Goal: Task Accomplishment & Management: Manage account settings

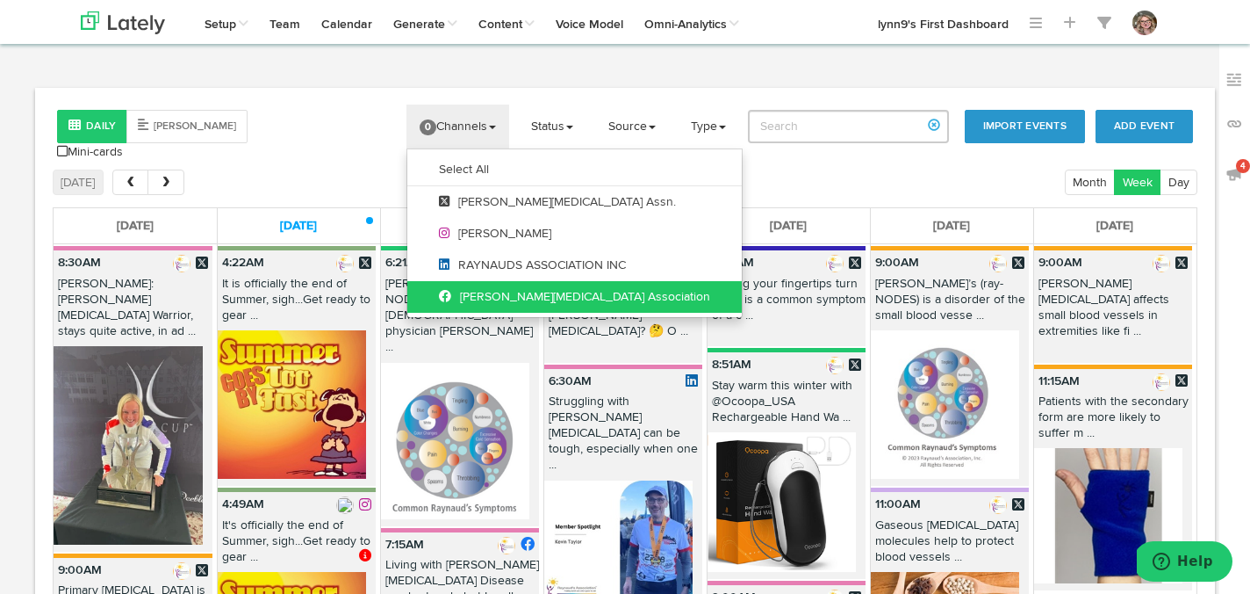
click at [436, 290] on link "[PERSON_NAME][MEDICAL_DATA] Association" at bounding box center [574, 297] width 335 height 32
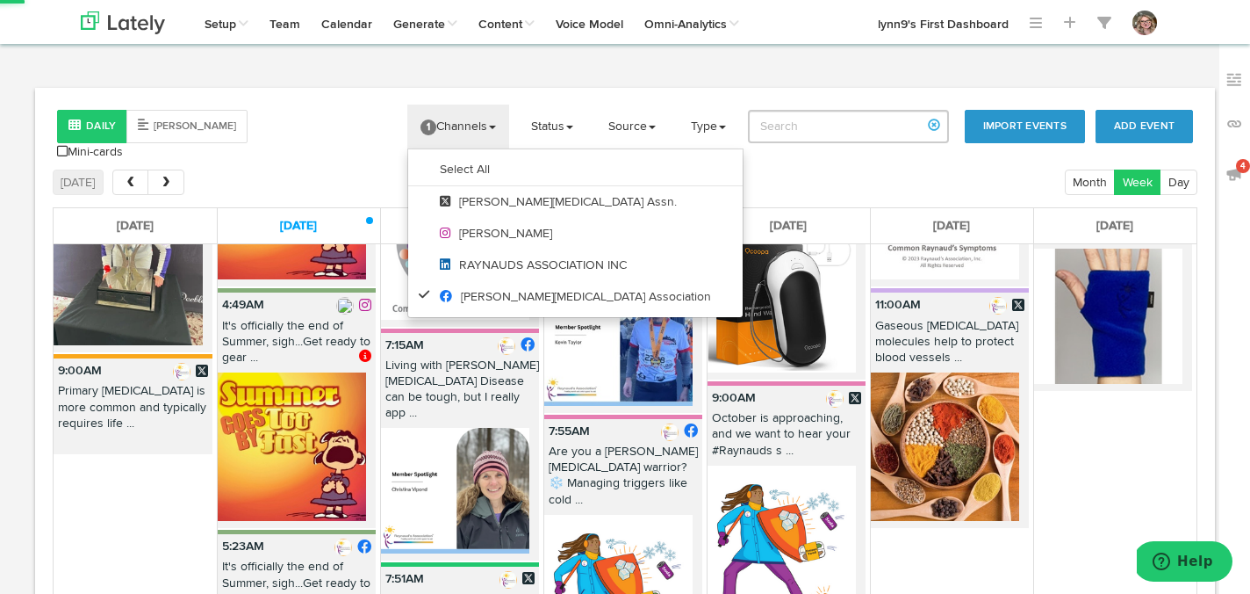
scroll to position [129, 0]
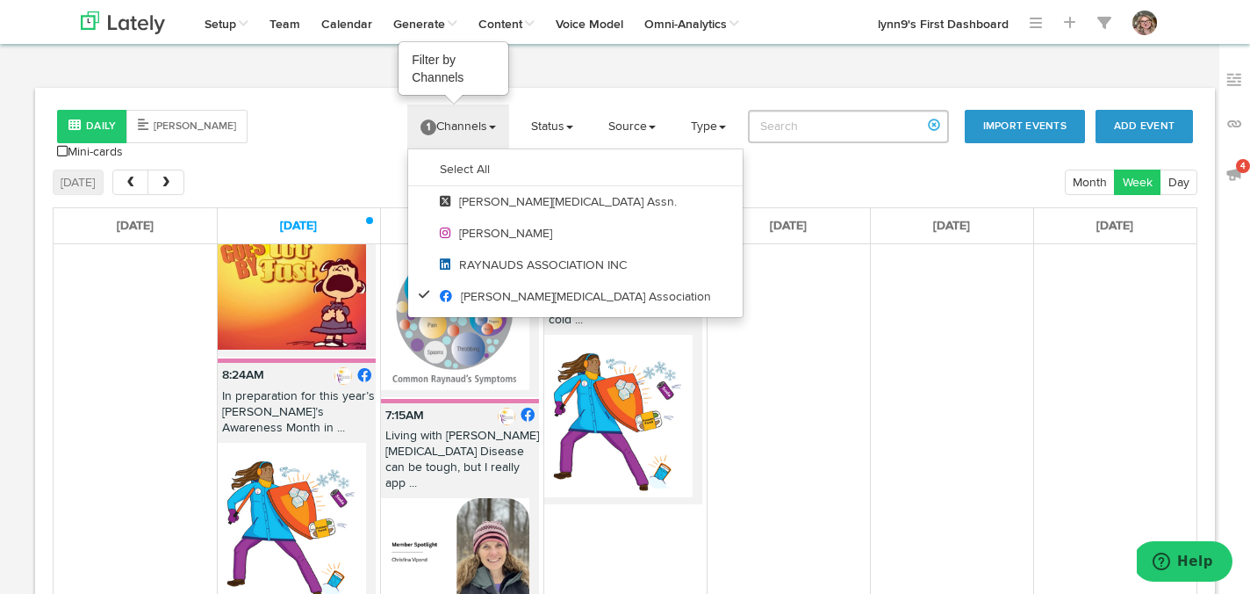
click at [472, 127] on link "1 Channels" at bounding box center [458, 126] width 102 height 44
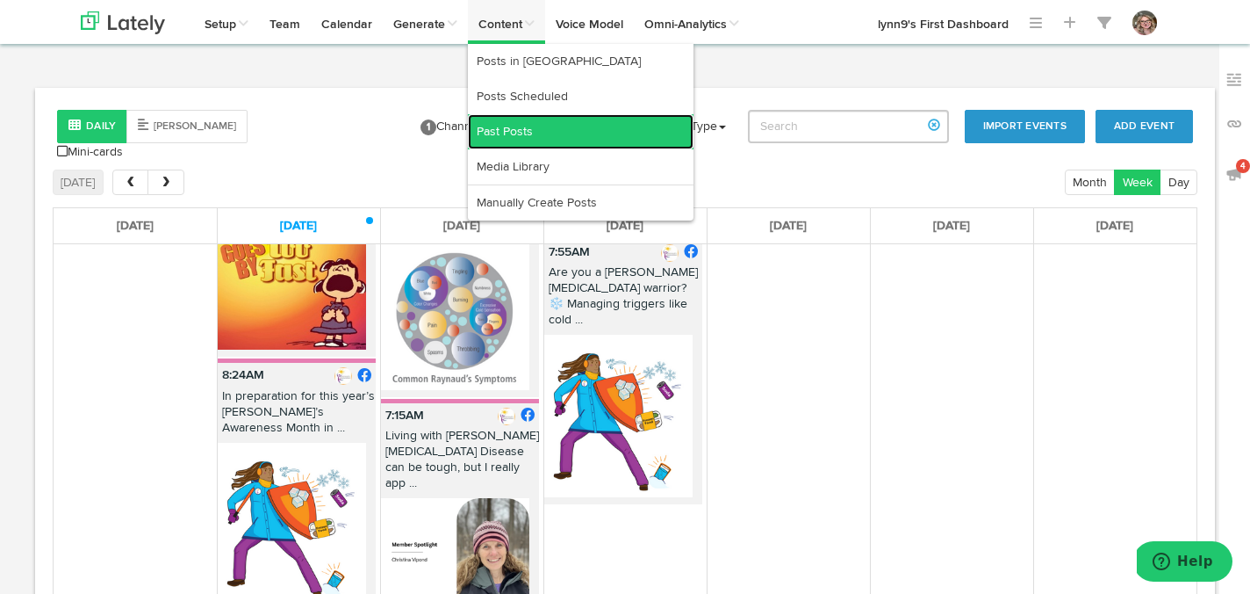
click at [514, 134] on link "Past Posts" at bounding box center [581, 131] width 226 height 35
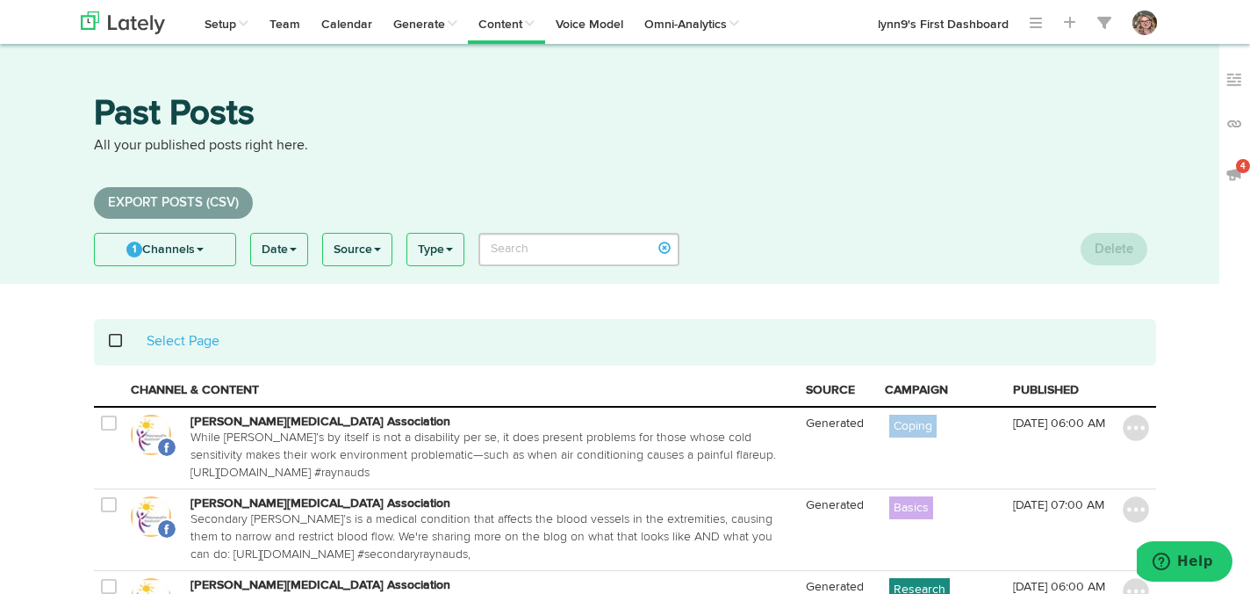
click at [921, 392] on th "CAMPAIGN" at bounding box center [942, 390] width 128 height 32
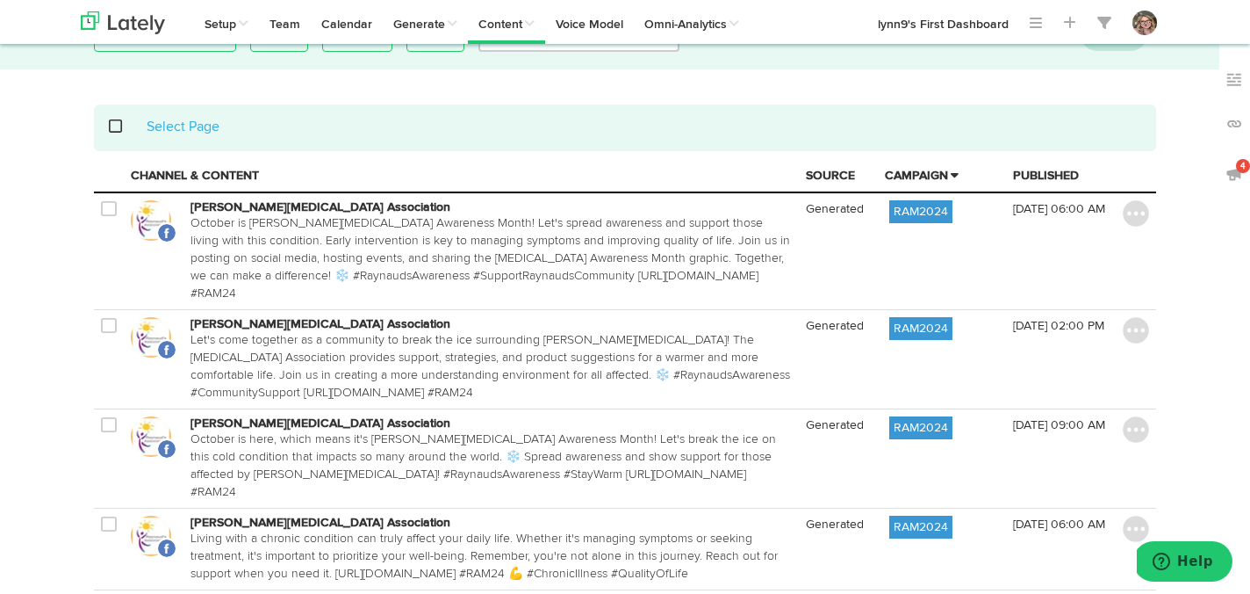
scroll to position [221, 0]
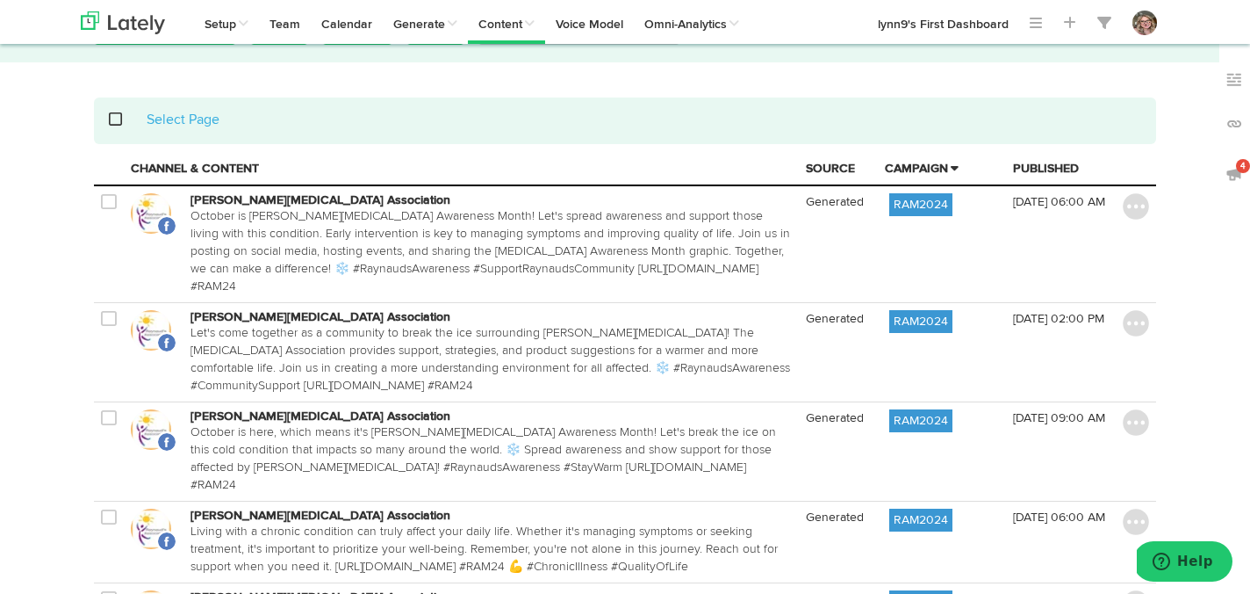
click at [948, 168] on th "CAMPAIGN" at bounding box center [942, 169] width 128 height 32
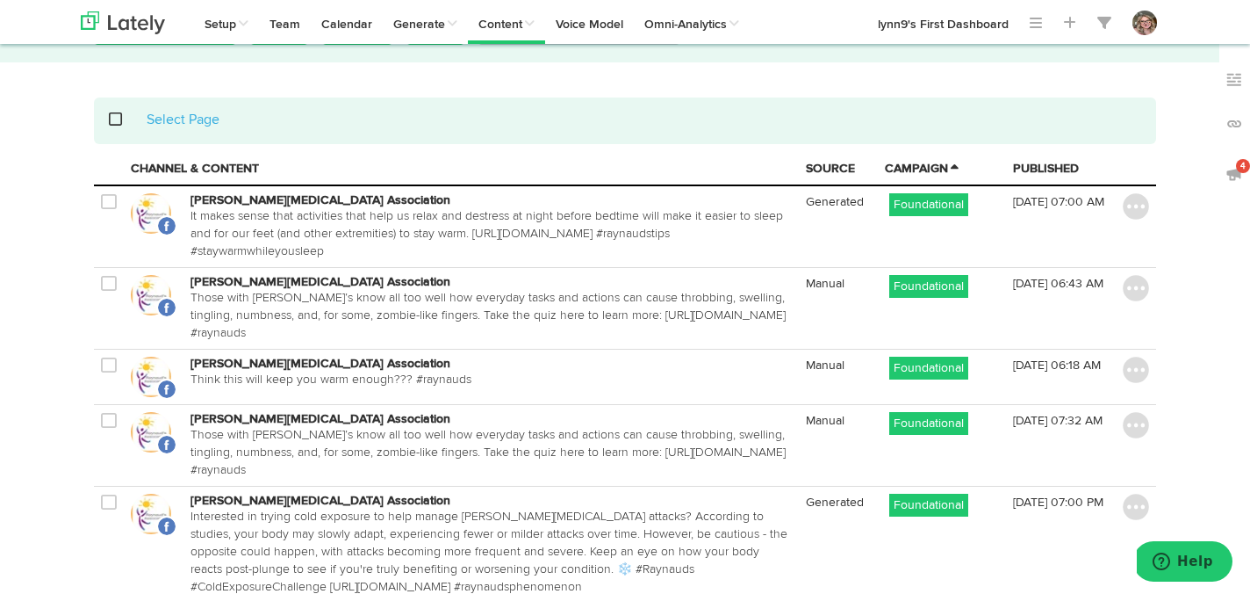
click at [947, 167] on th "CAMPAIGN" at bounding box center [942, 169] width 128 height 32
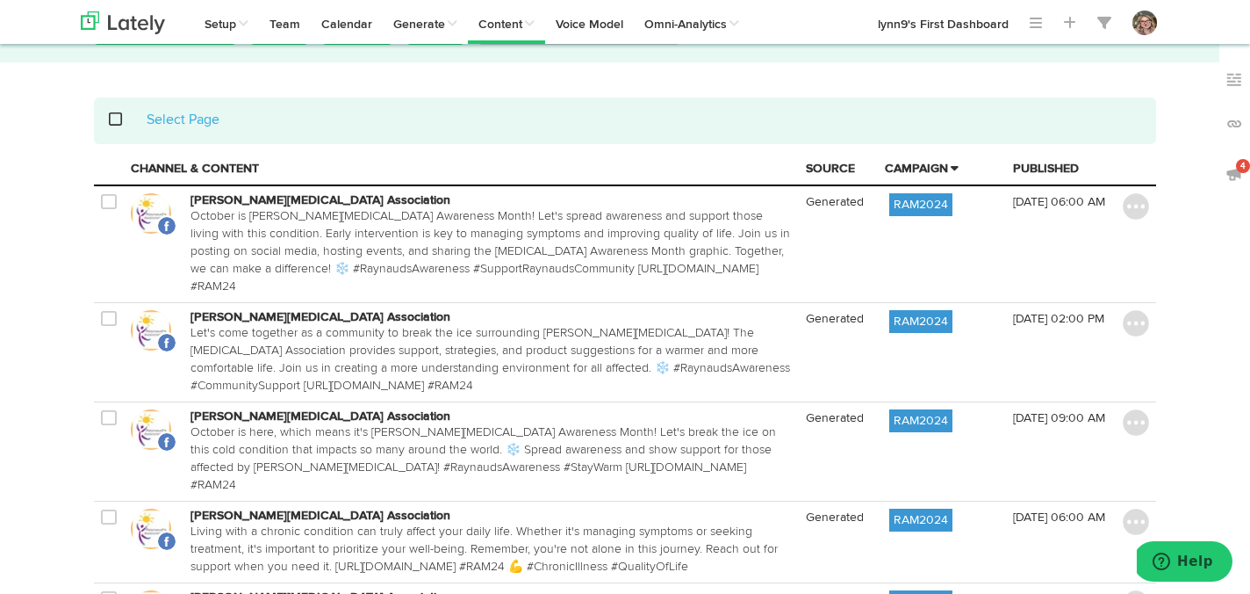
click at [947, 167] on th "CAMPAIGN" at bounding box center [942, 169] width 128 height 32
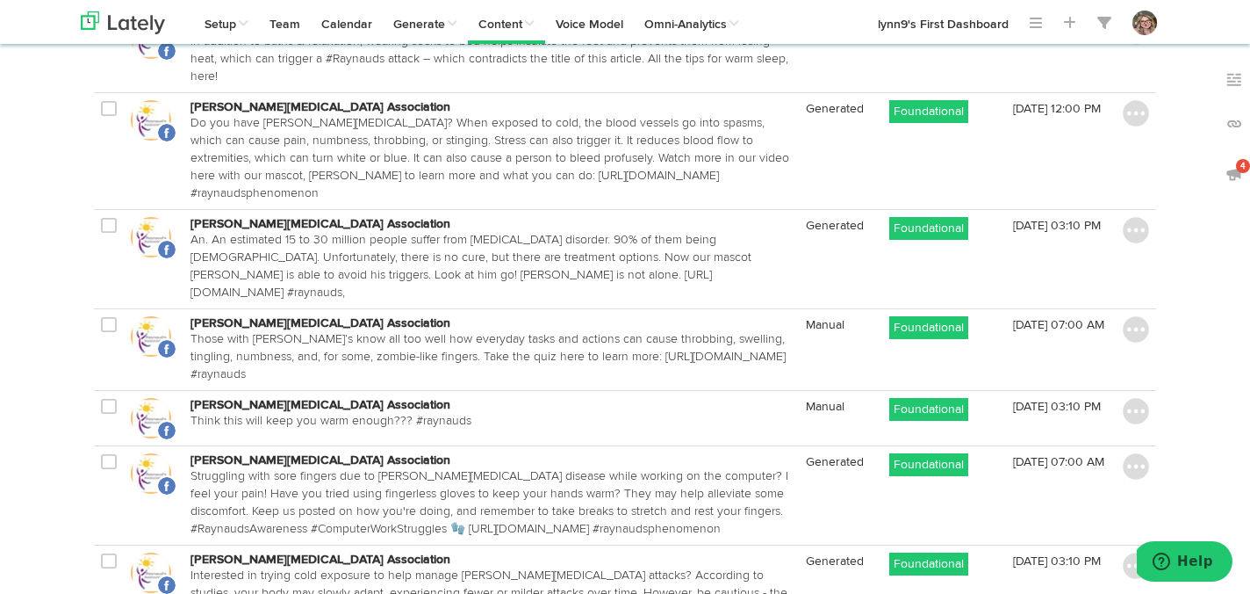
scroll to position [1849, 0]
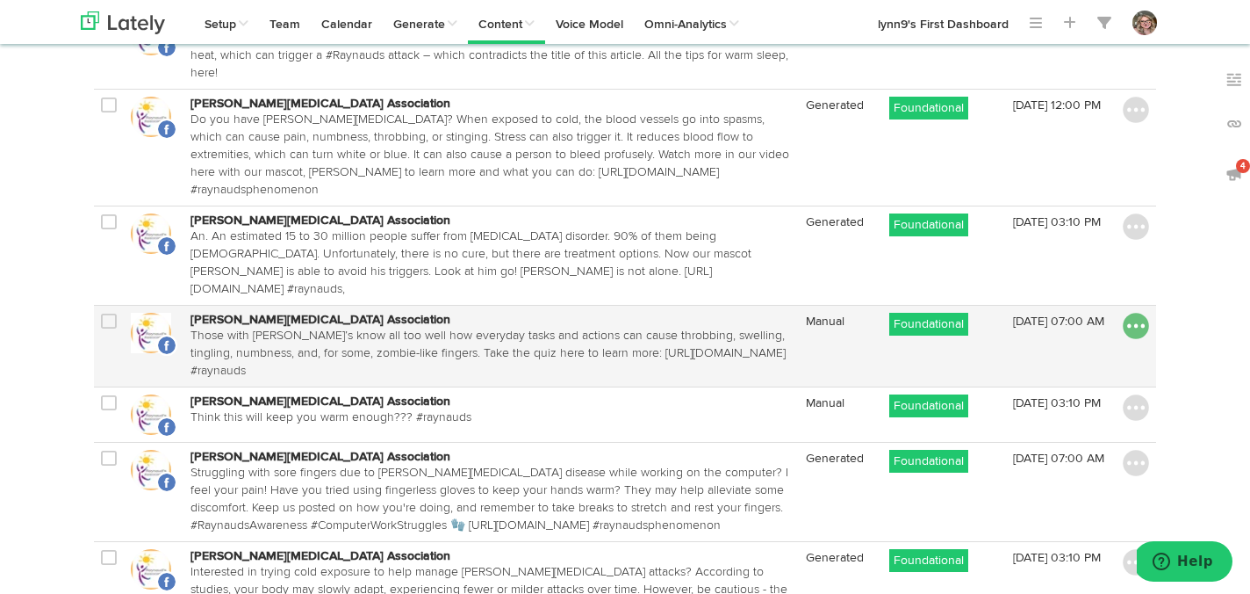
click at [1137, 313] on img at bounding box center [1136, 326] width 26 height 26
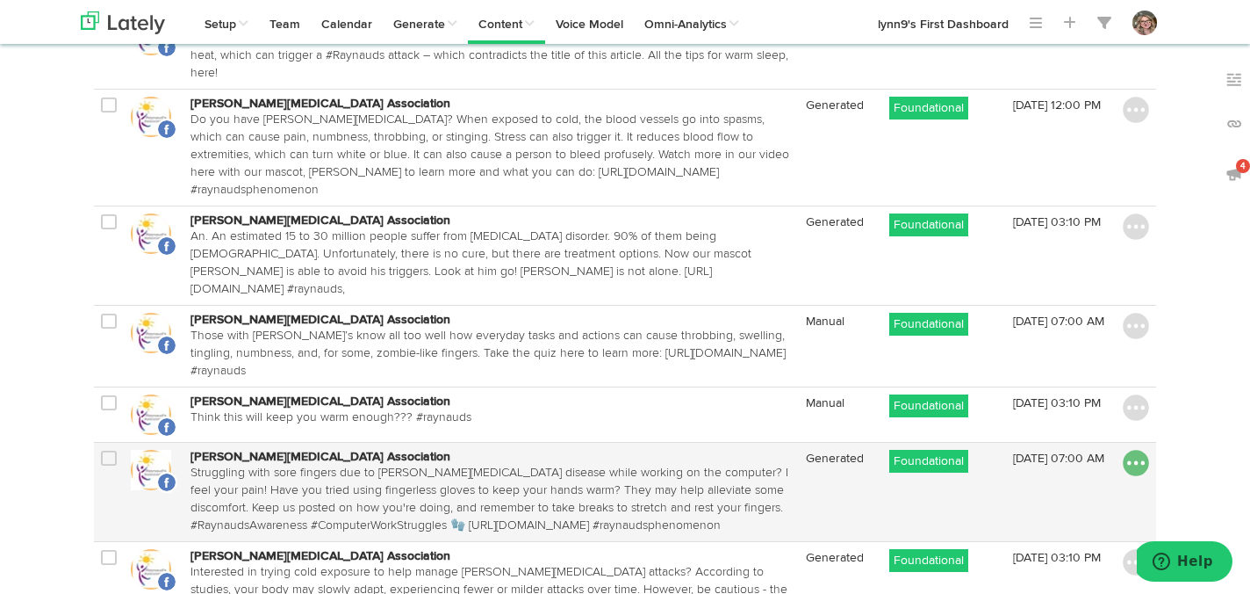
click at [1131, 450] on img at bounding box center [1136, 463] width 26 height 26
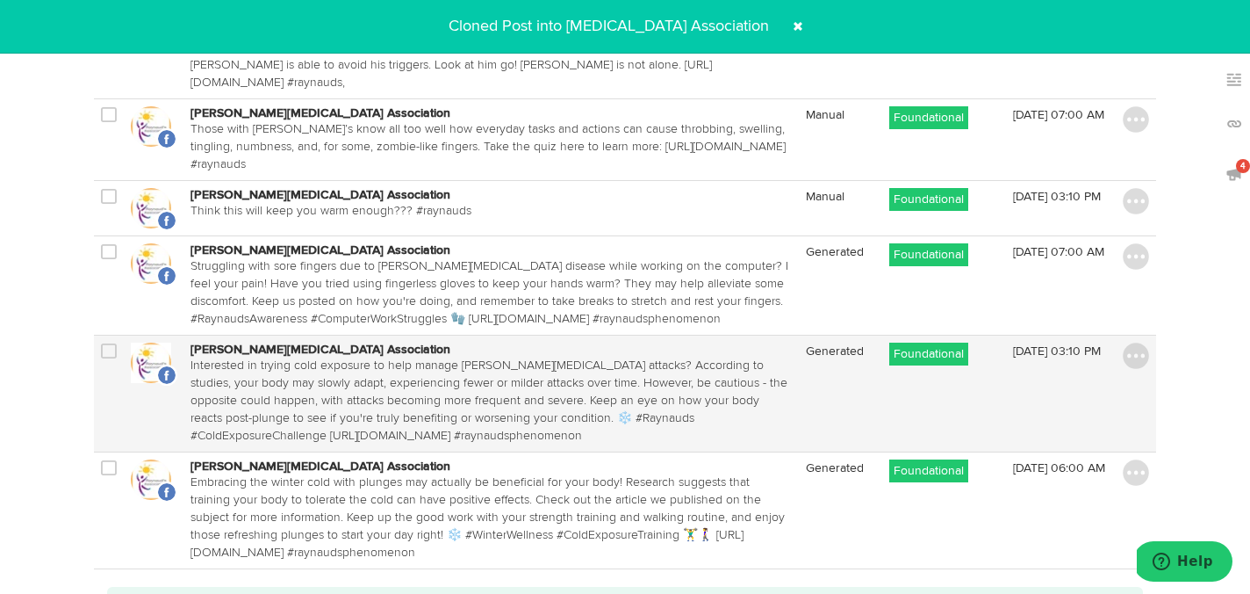
scroll to position [2079, 0]
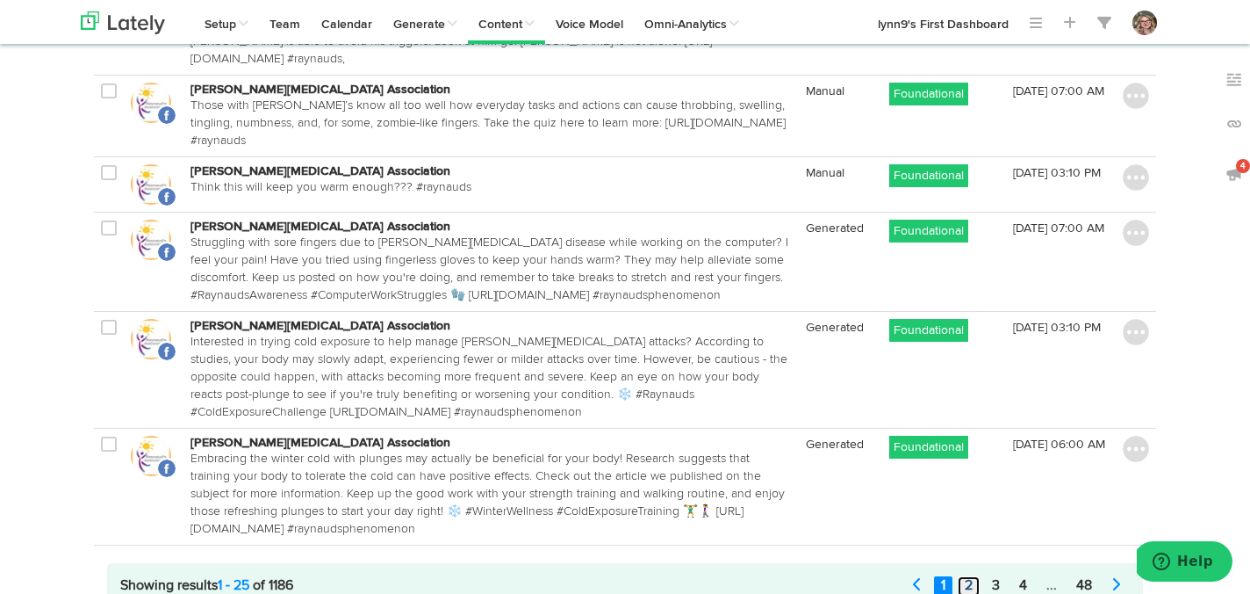
click at [973, 576] on link "2" at bounding box center [969, 586] width 22 height 20
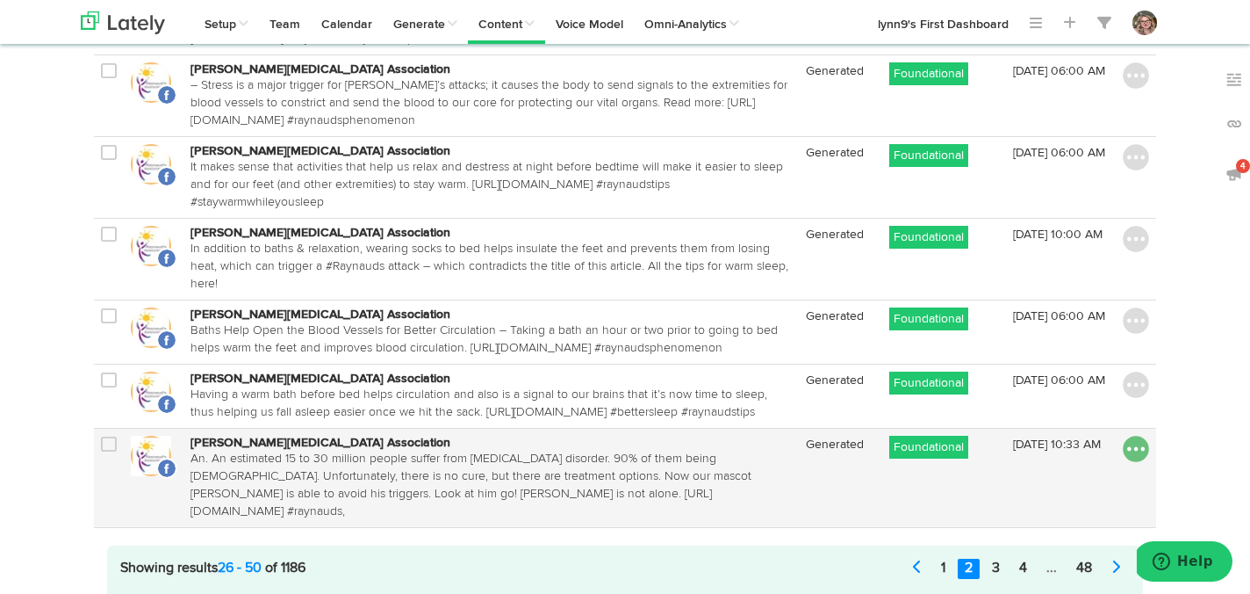
click at [1131, 436] on img at bounding box center [1136, 449] width 26 height 26
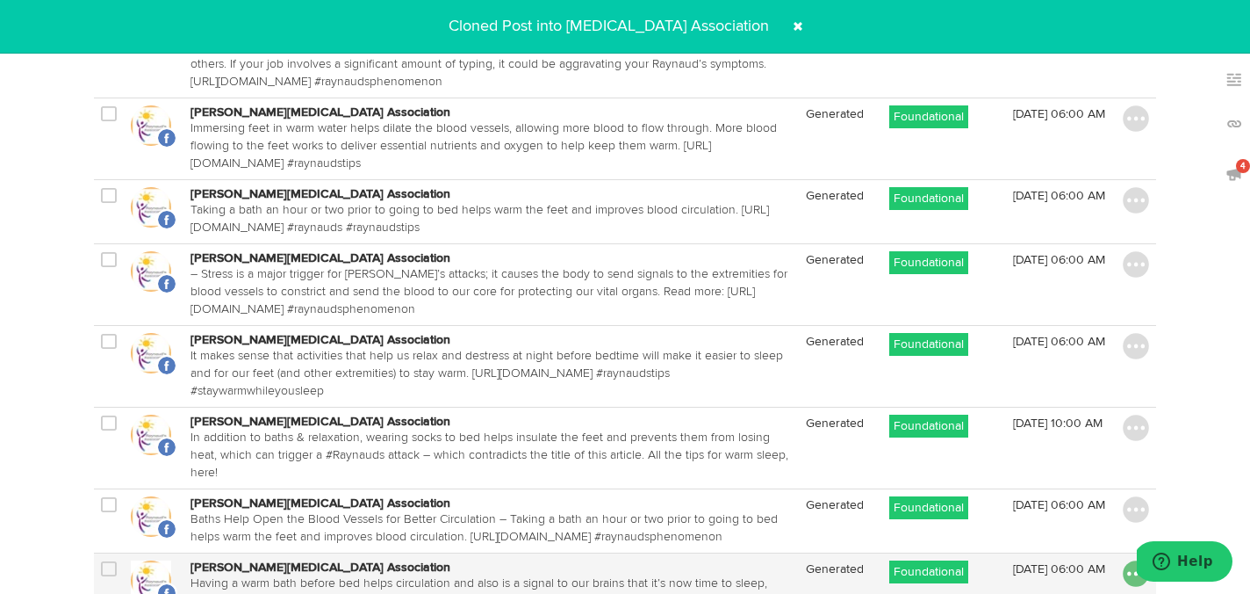
scroll to position [1884, 0]
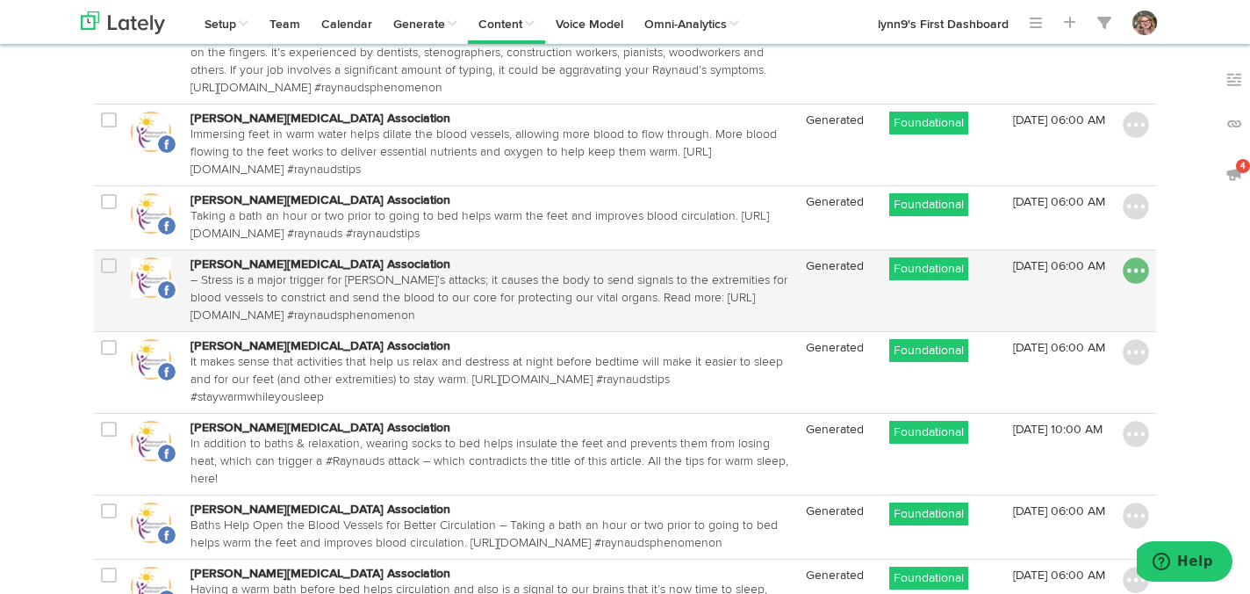
click at [1135, 257] on img at bounding box center [1136, 270] width 26 height 26
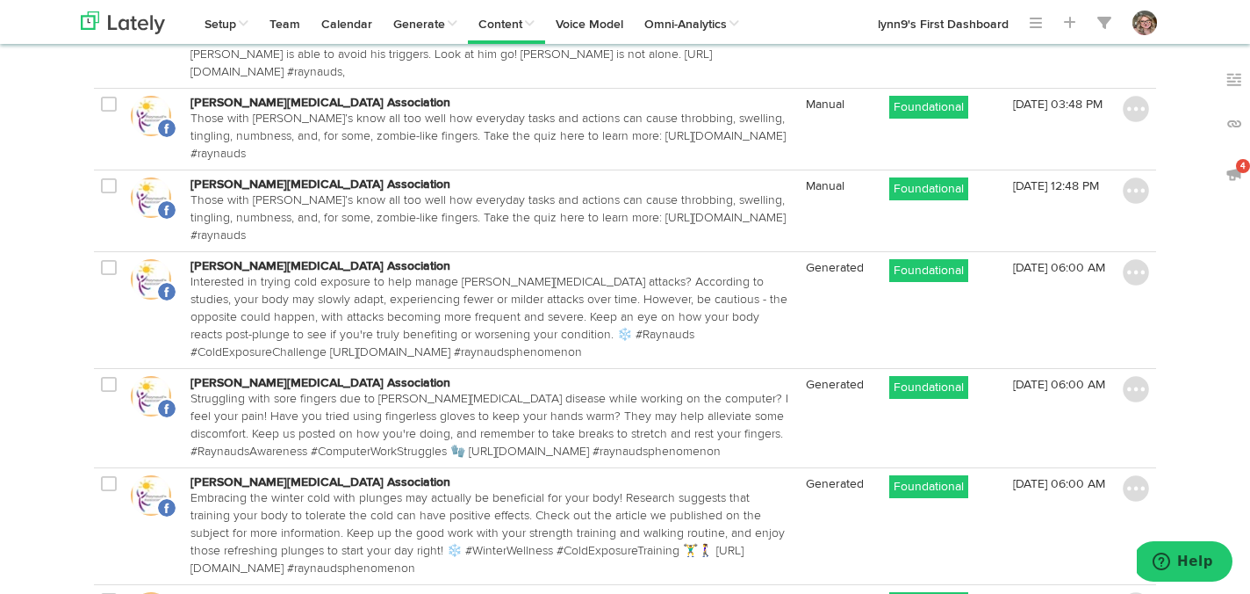
scroll to position [1132, 0]
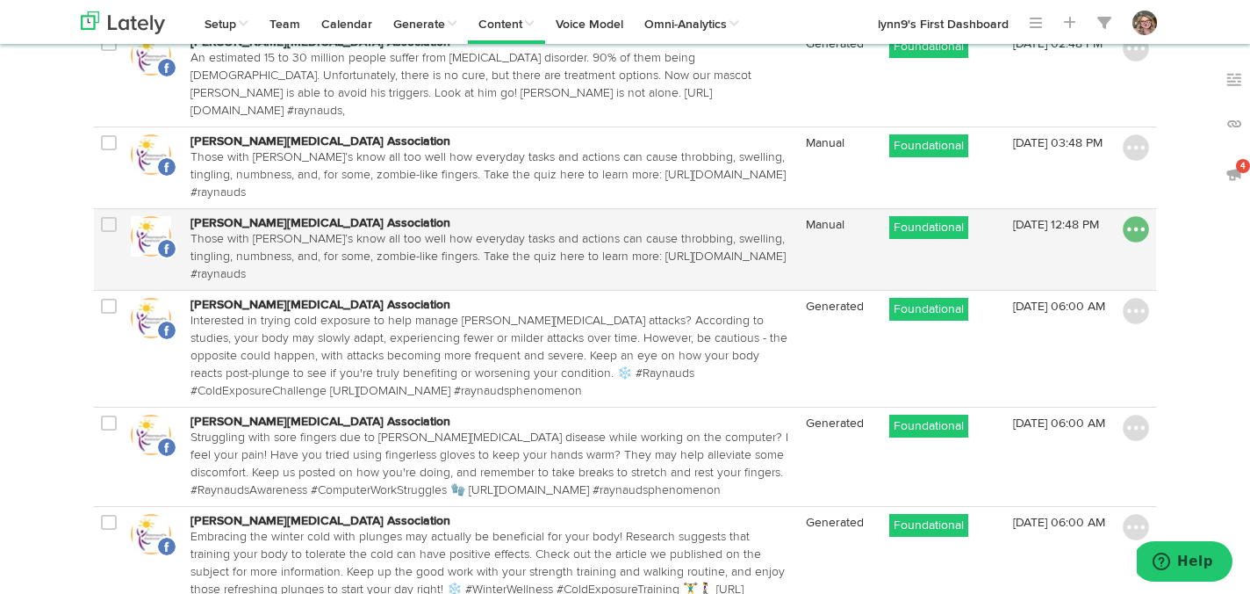
click at [1136, 216] on img at bounding box center [1136, 229] width 26 height 26
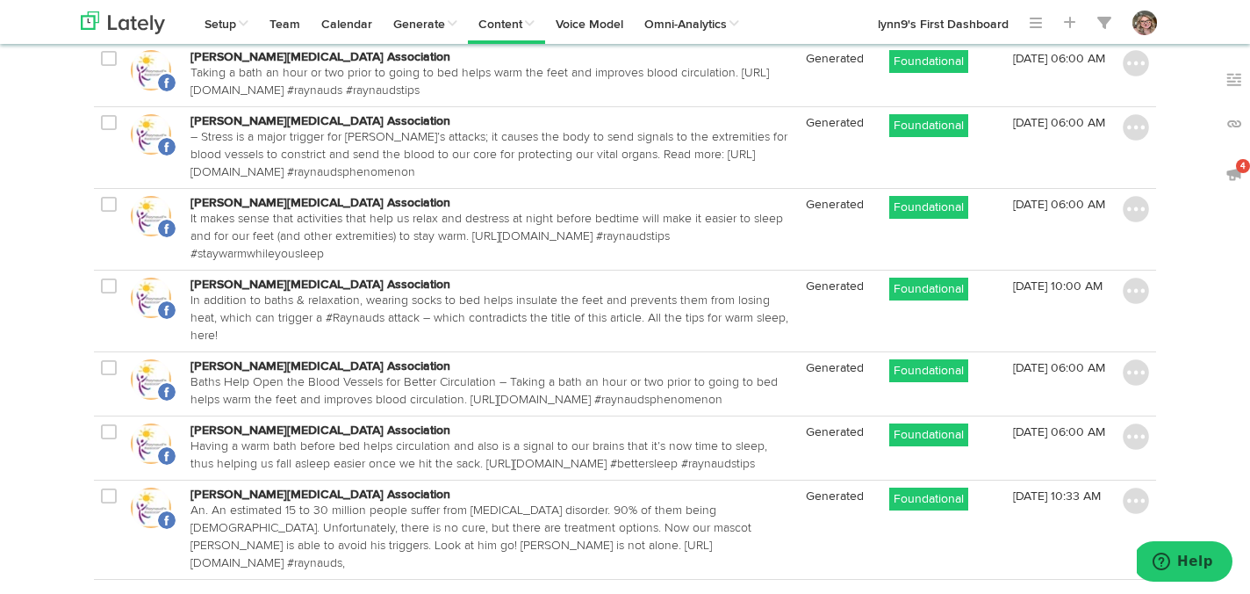
scroll to position [2079, 0]
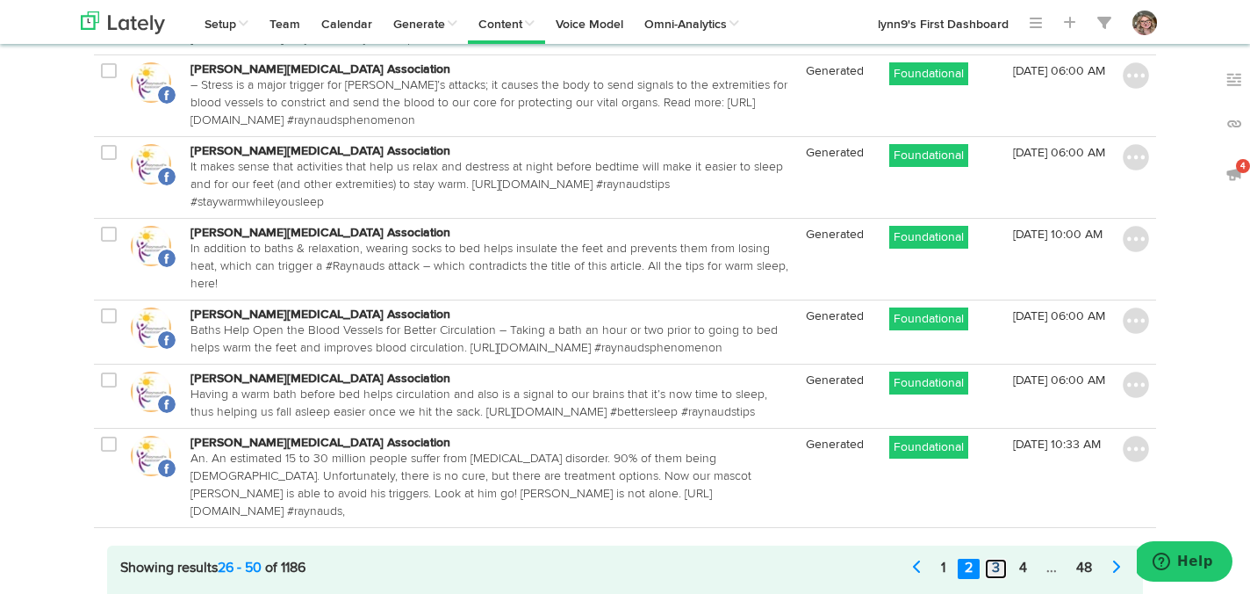
click at [999, 558] on link "3" at bounding box center [996, 568] width 22 height 20
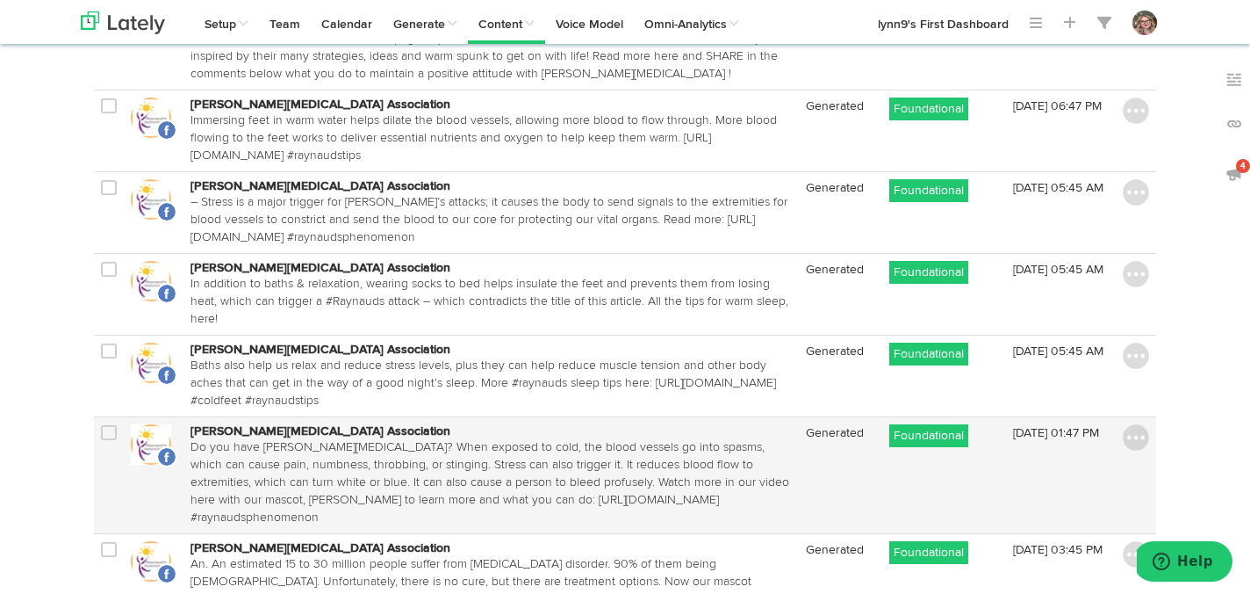
scroll to position [2185, 0]
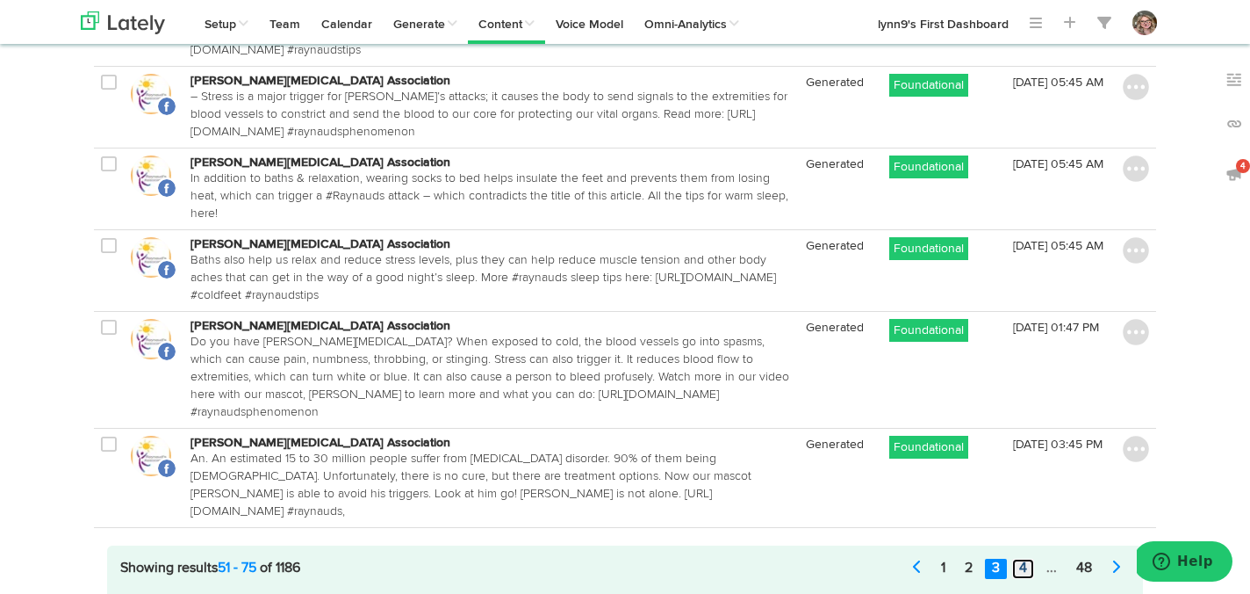
click at [1027, 558] on link "4" at bounding box center [1023, 568] width 22 height 20
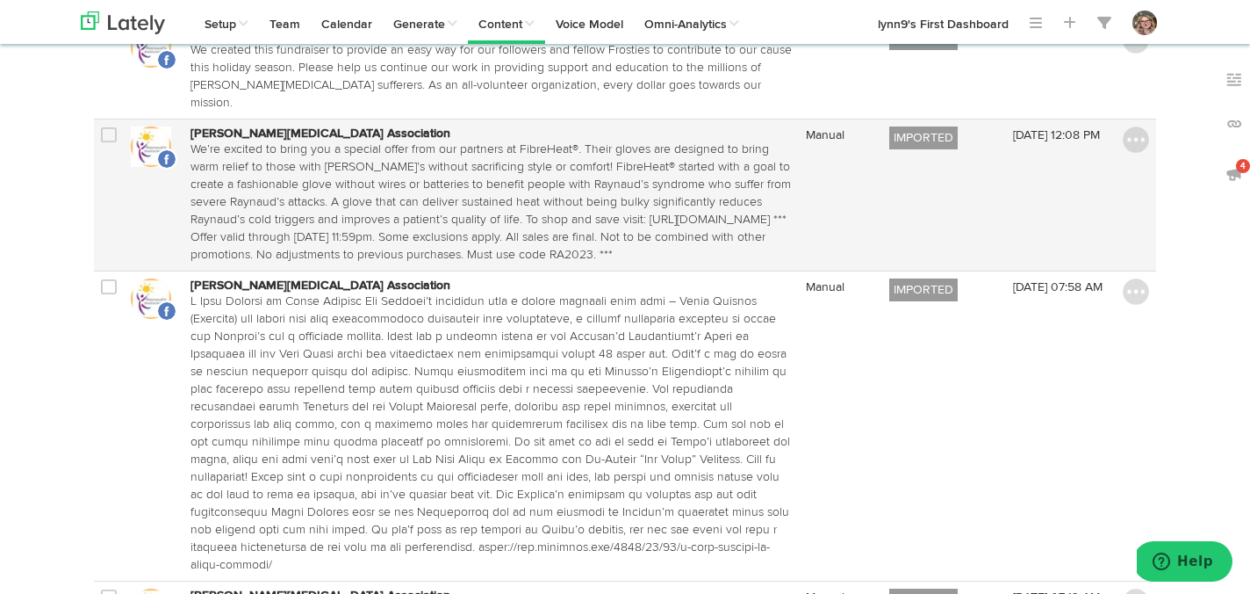
scroll to position [2615, 0]
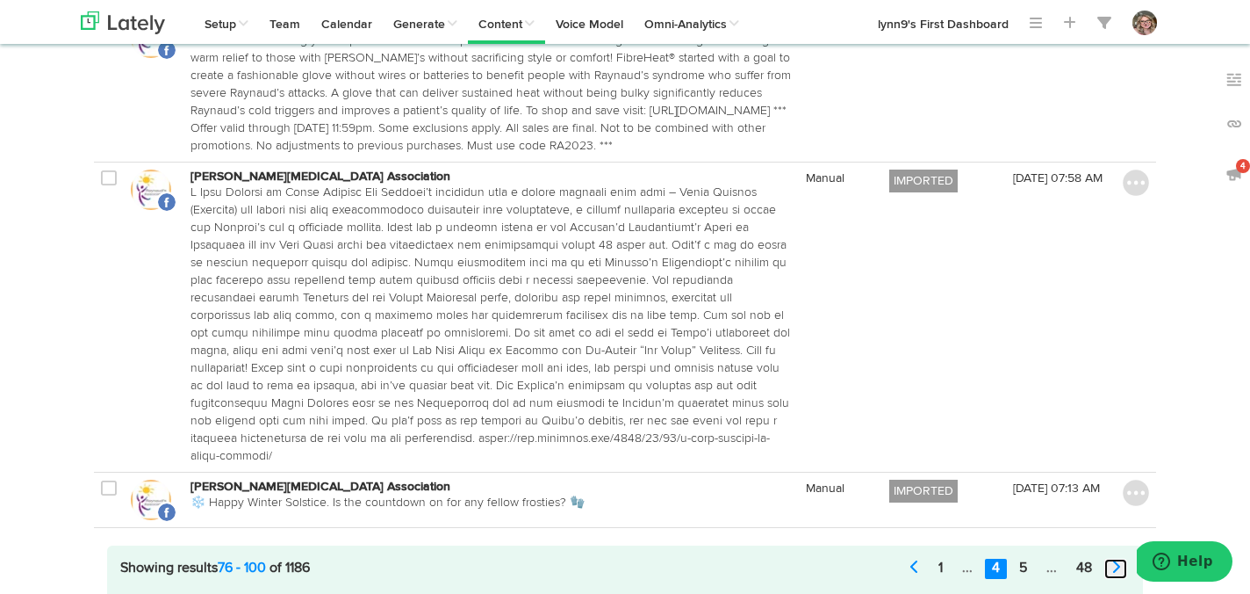
click at [1113, 558] on link at bounding box center [1116, 568] width 23 height 20
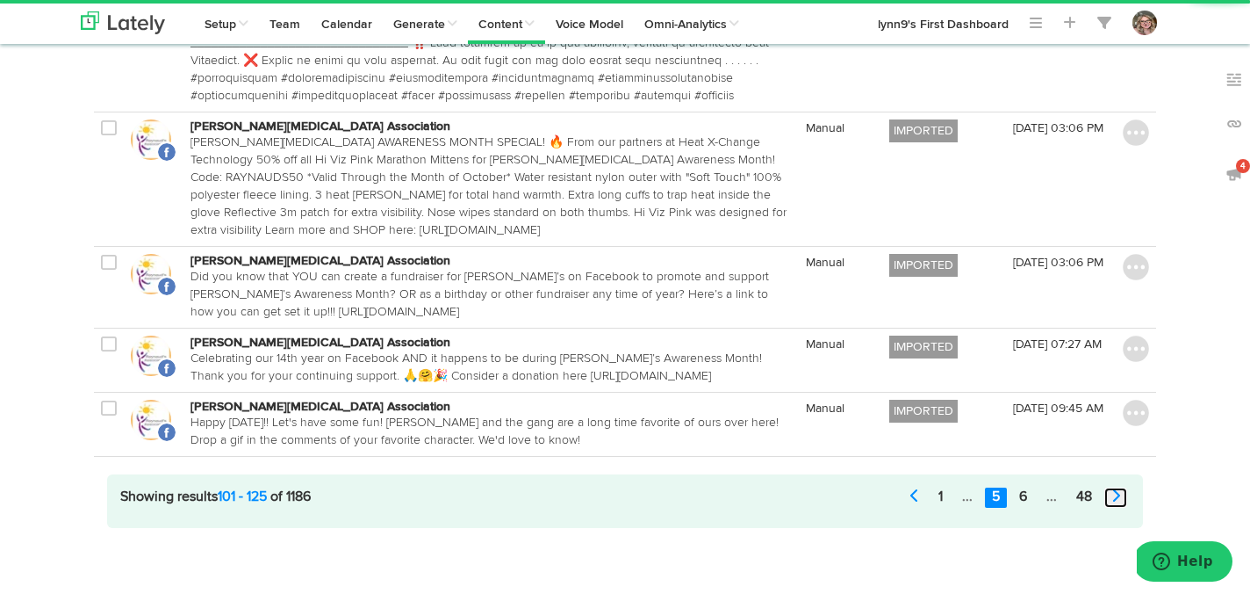
scroll to position [2396, 0]
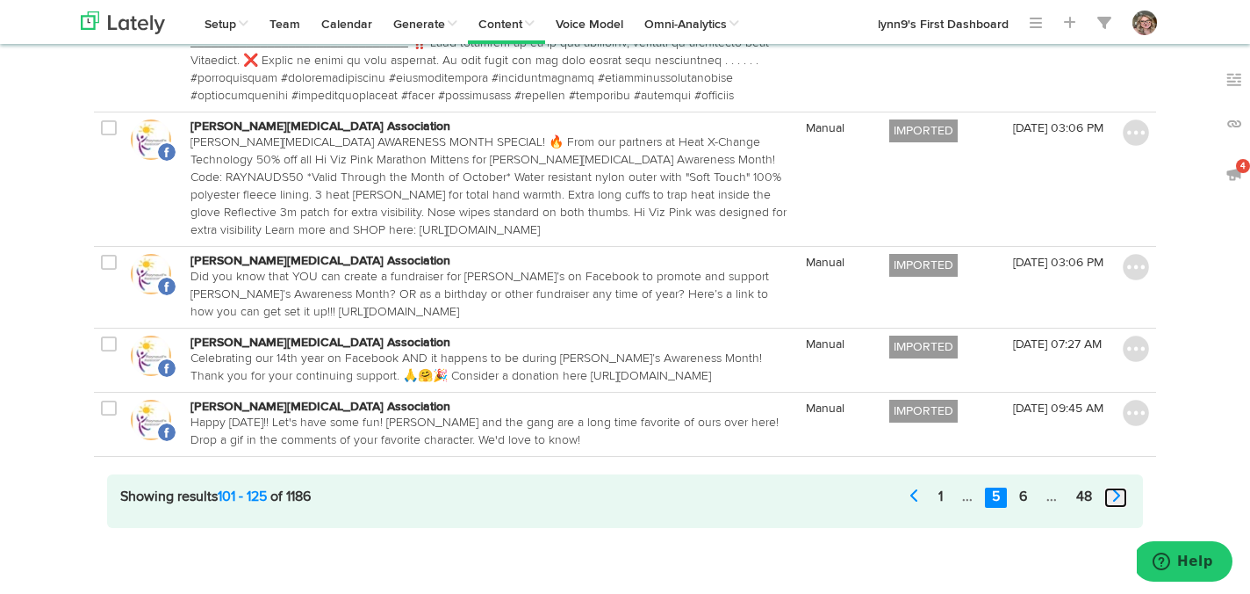
click at [1113, 501] on icon at bounding box center [1116, 495] width 9 height 14
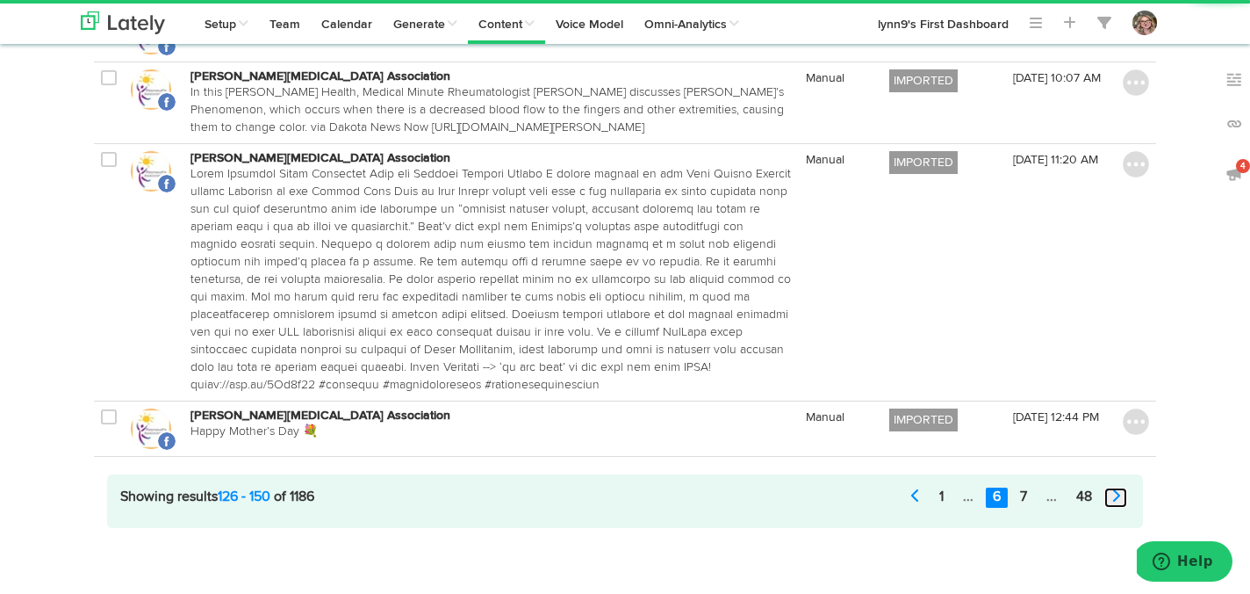
scroll to position [2000, 0]
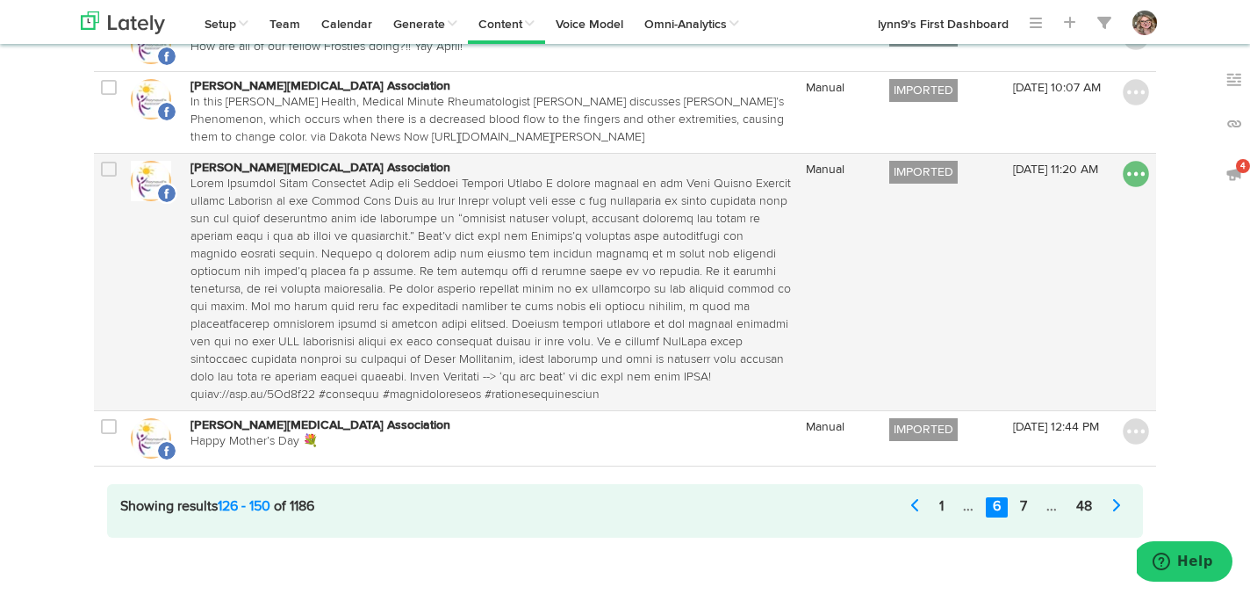
click at [1138, 183] on img at bounding box center [1136, 174] width 26 height 26
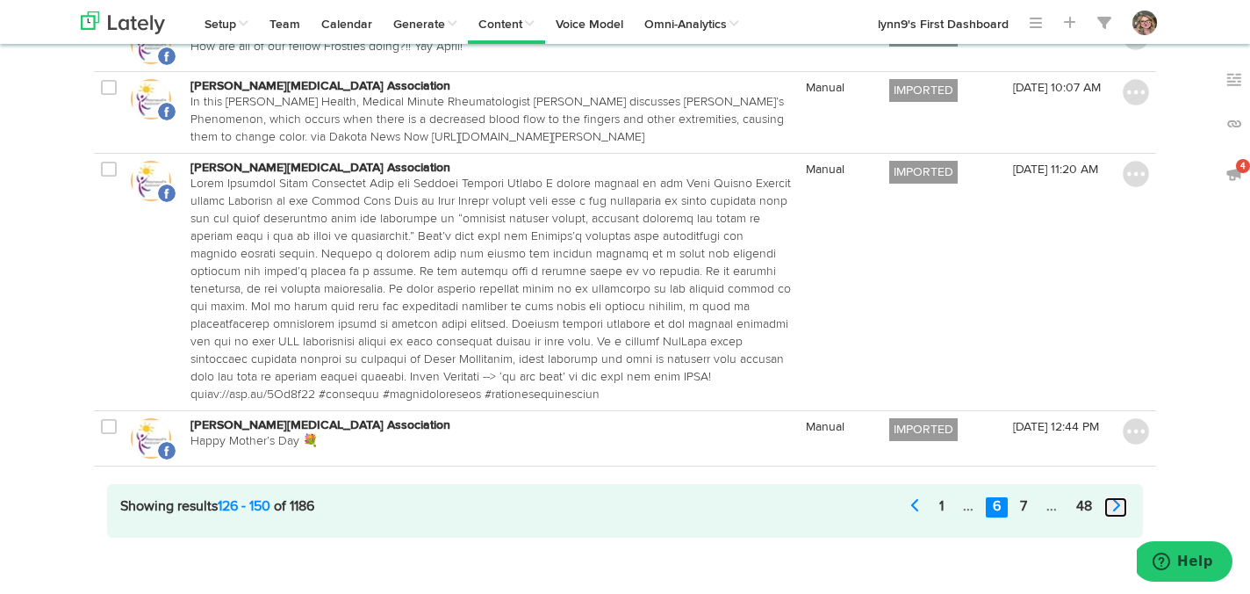
click at [1113, 498] on icon at bounding box center [1116, 505] width 9 height 14
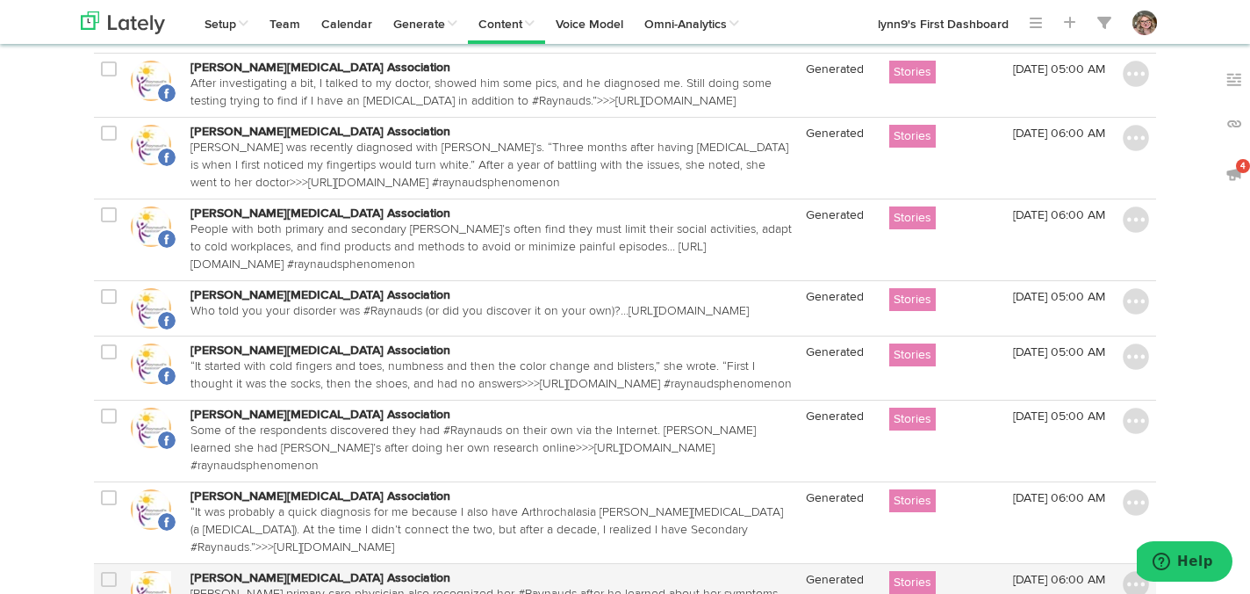
scroll to position [1708, 0]
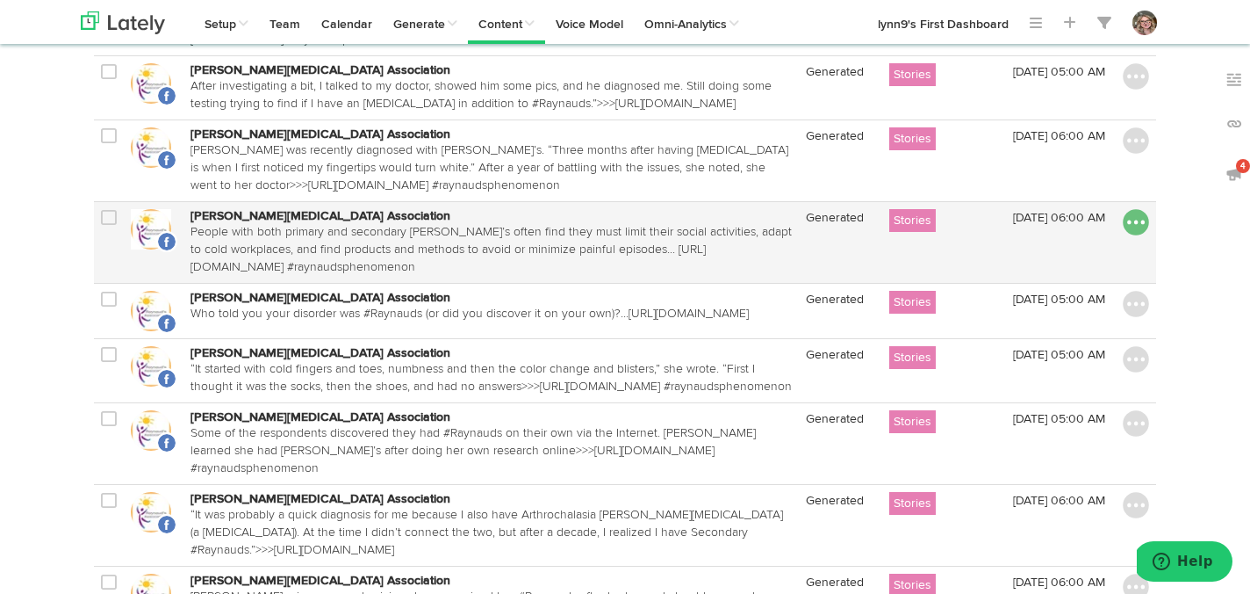
click at [1135, 209] on img at bounding box center [1136, 222] width 26 height 26
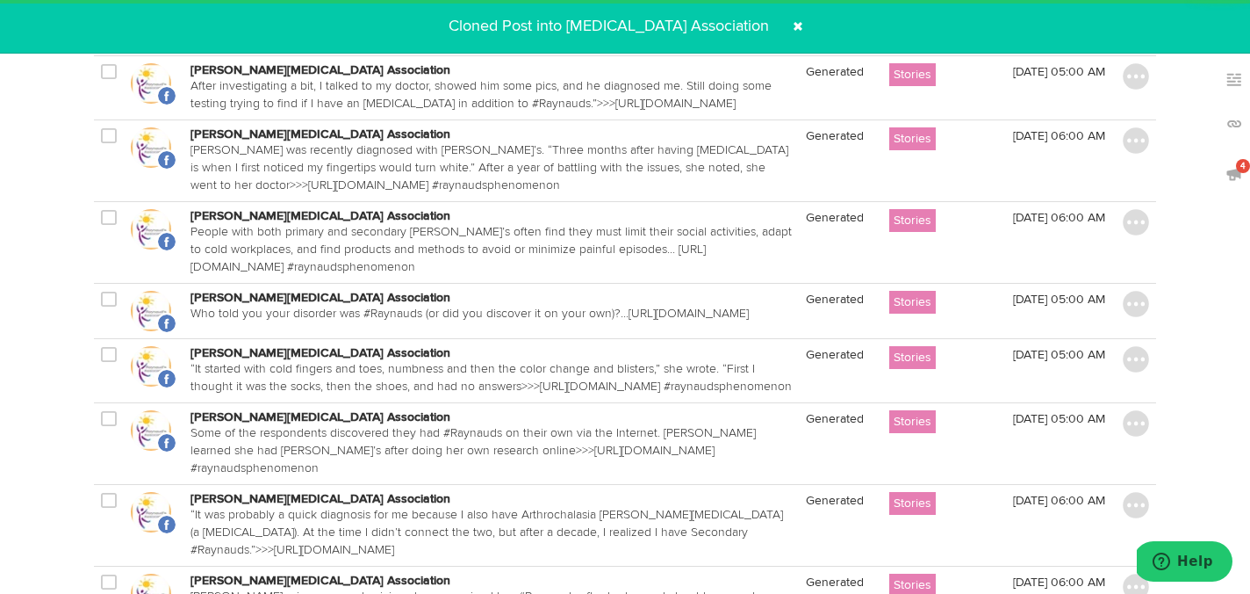
click at [1135, 130] on img at bounding box center [1136, 140] width 26 height 26
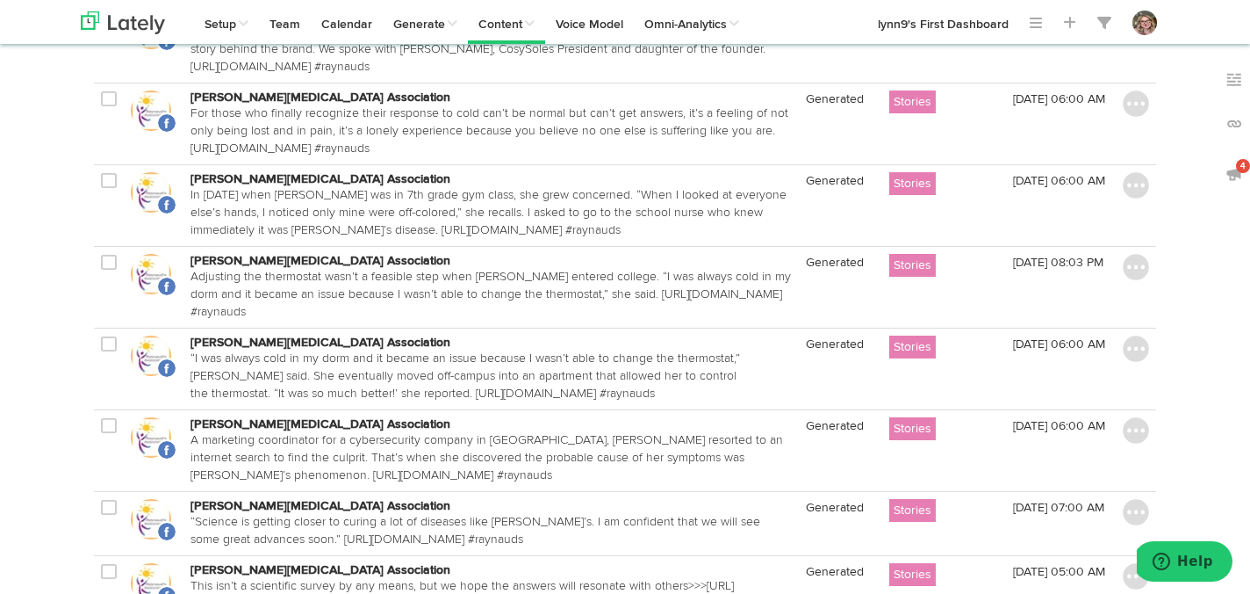
scroll to position [1143, 0]
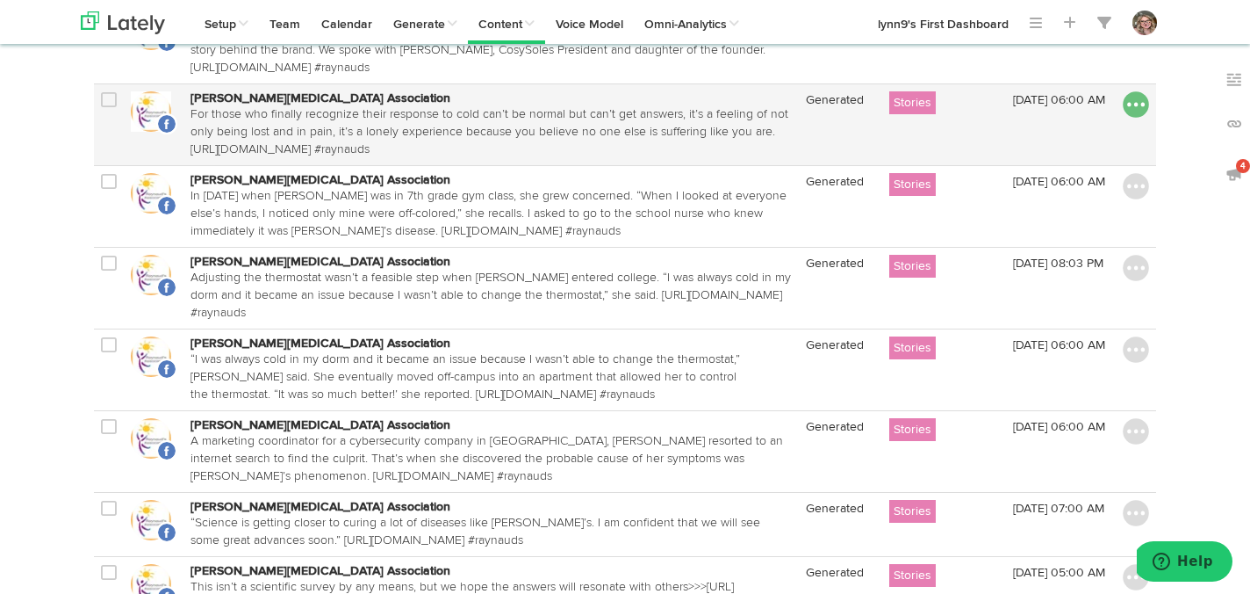
click at [1140, 106] on img at bounding box center [1136, 104] width 26 height 26
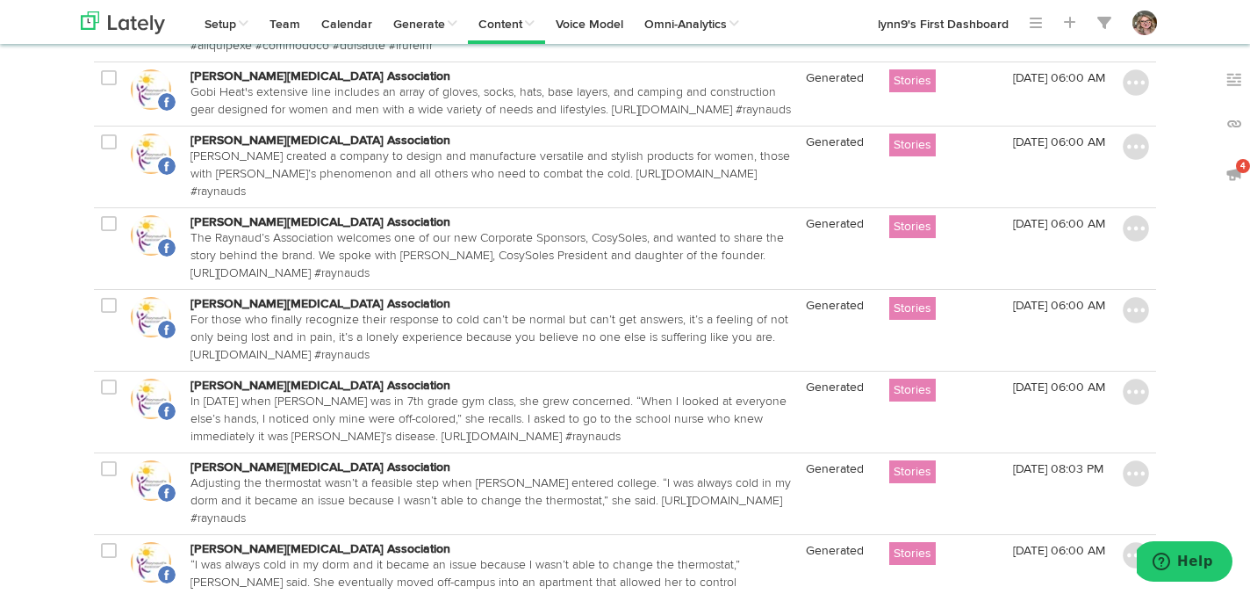
scroll to position [916, 0]
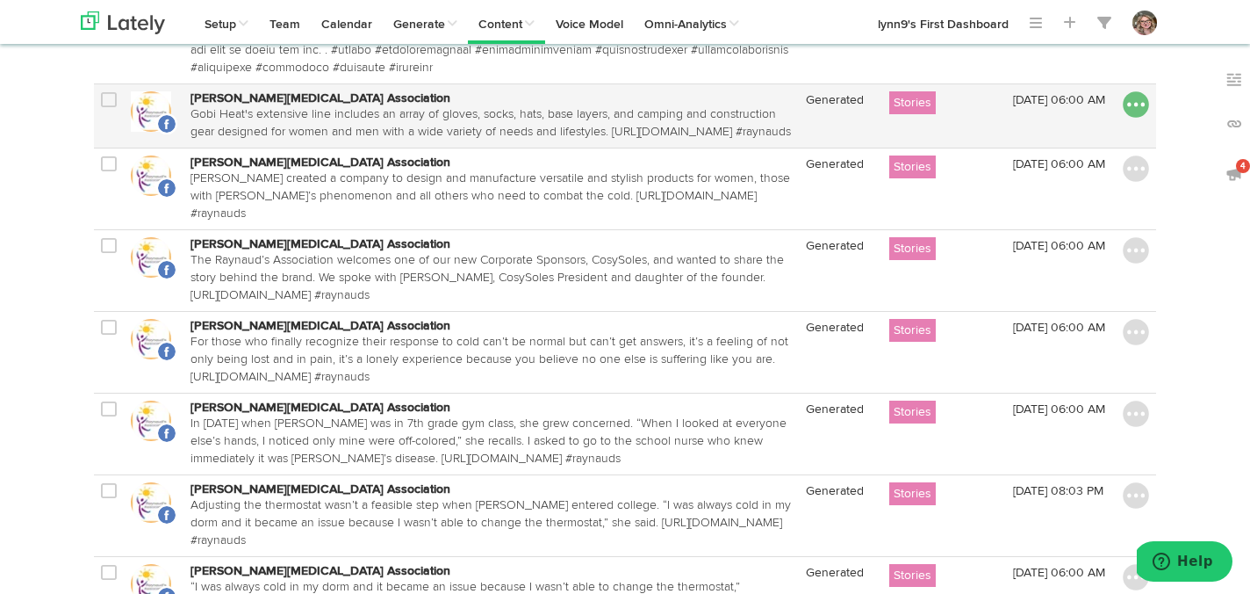
click at [1143, 118] on img at bounding box center [1136, 104] width 26 height 26
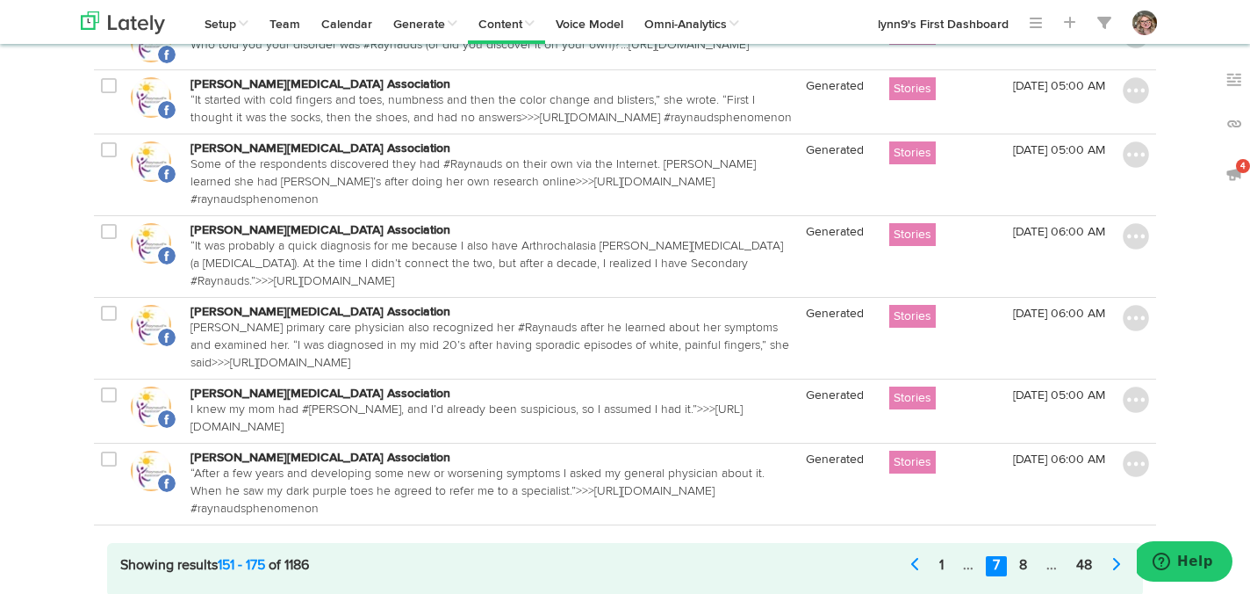
scroll to position [2000, 0]
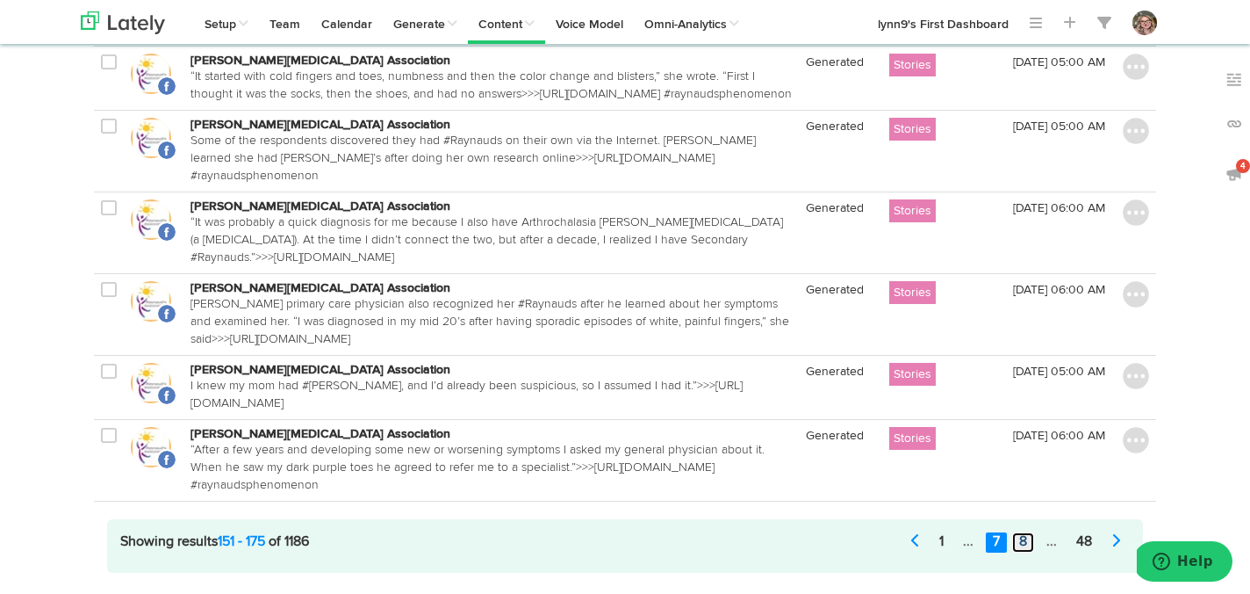
click at [1022, 532] on link "8" at bounding box center [1023, 542] width 22 height 20
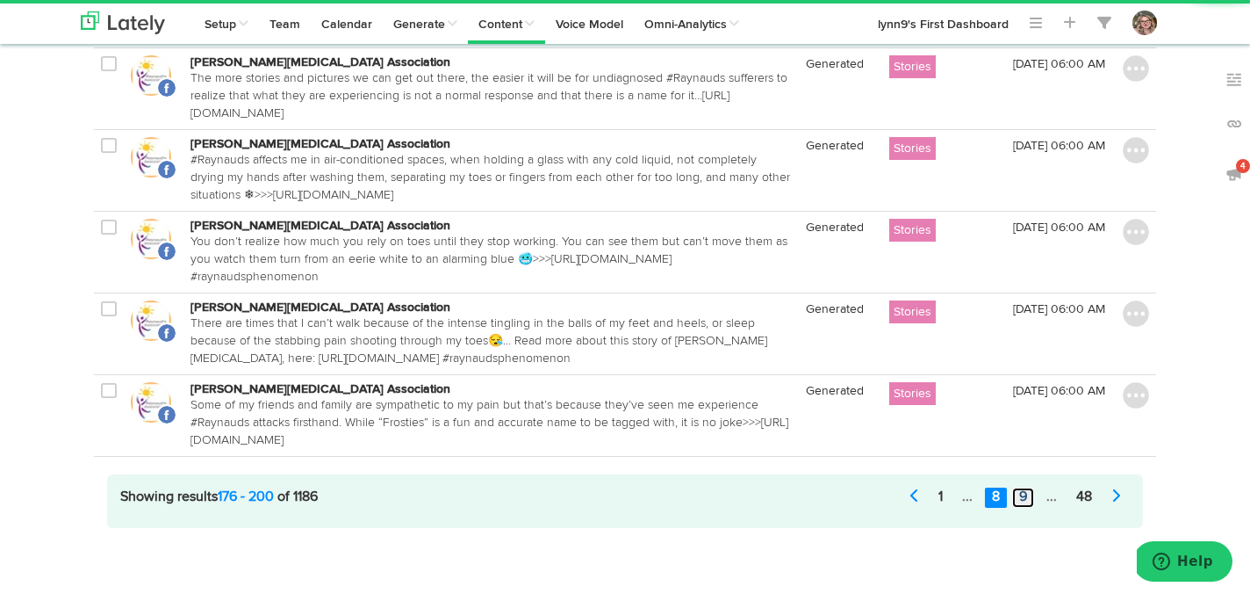
scroll to position [1781, 0]
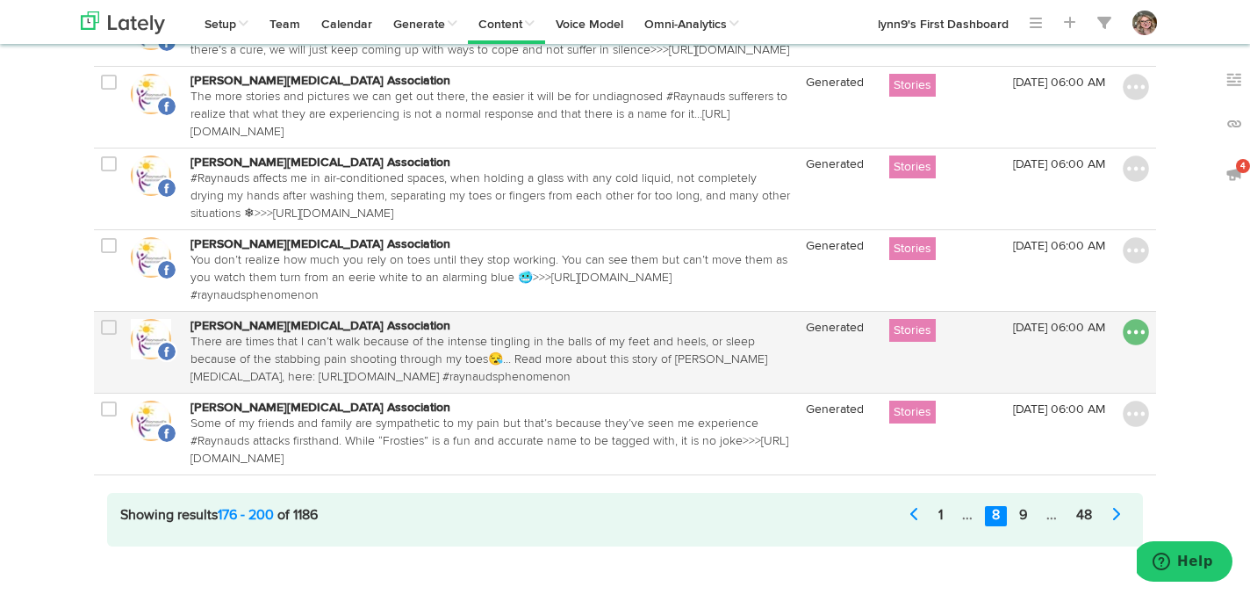
click at [1132, 319] on img at bounding box center [1136, 332] width 26 height 26
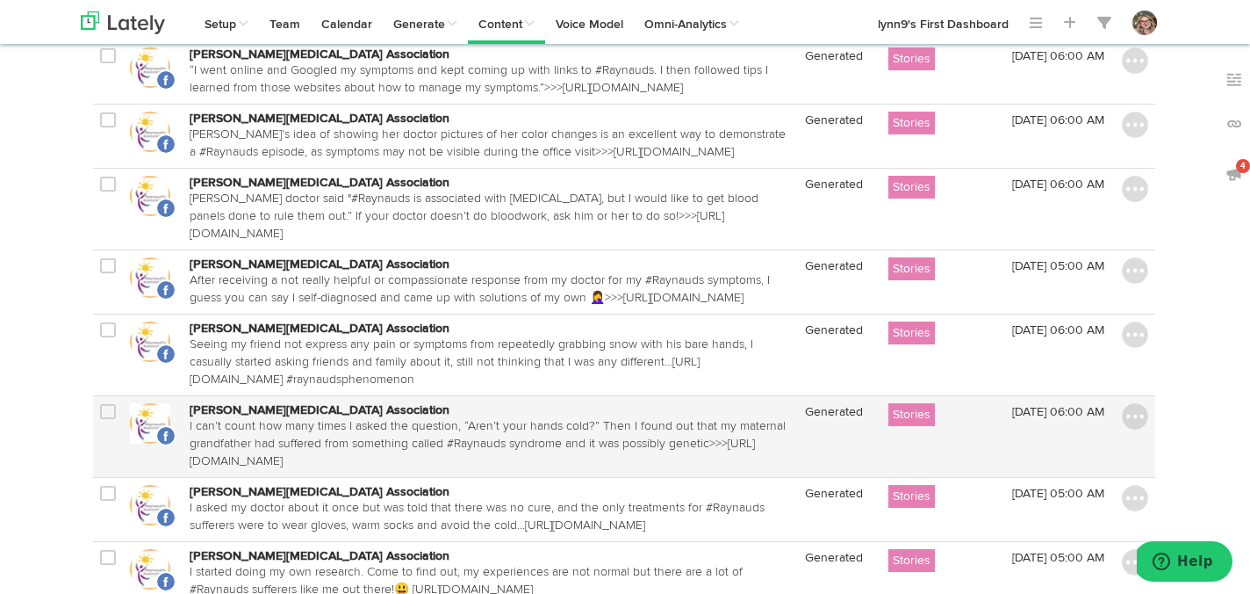
scroll to position [825, 1]
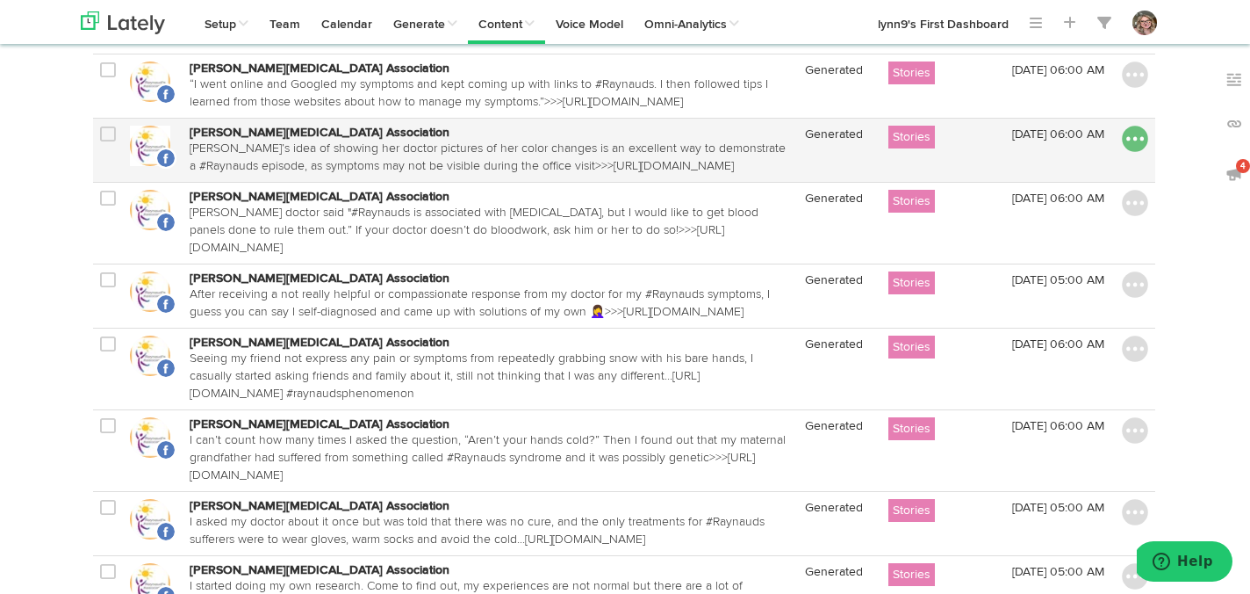
click at [1132, 140] on img at bounding box center [1135, 139] width 26 height 26
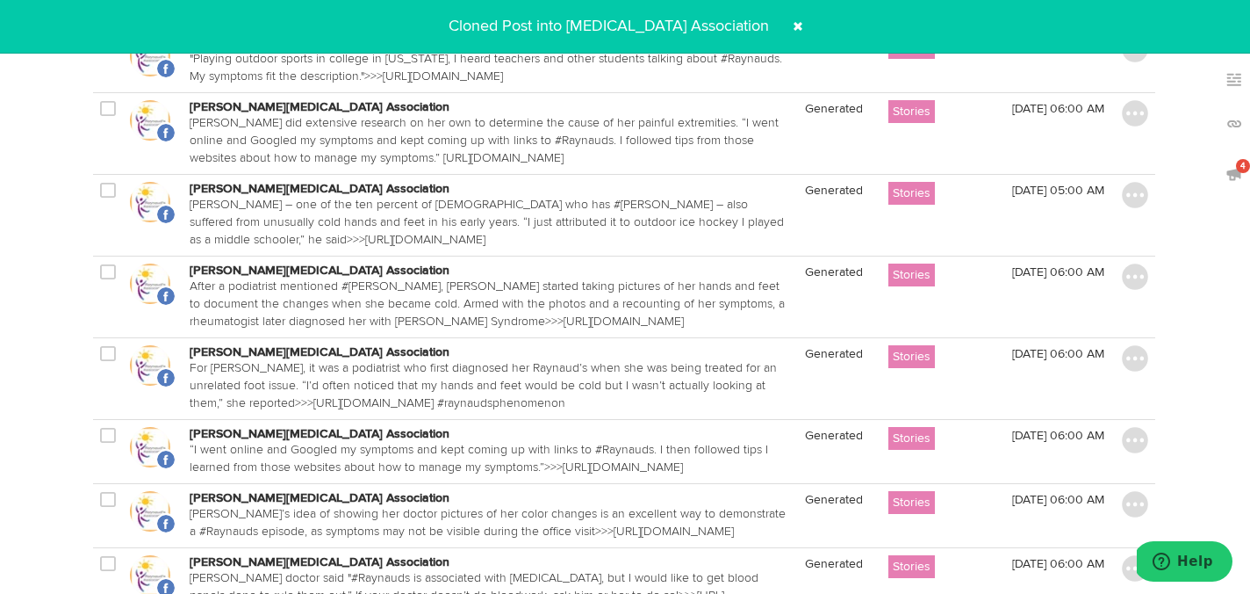
scroll to position [442, 1]
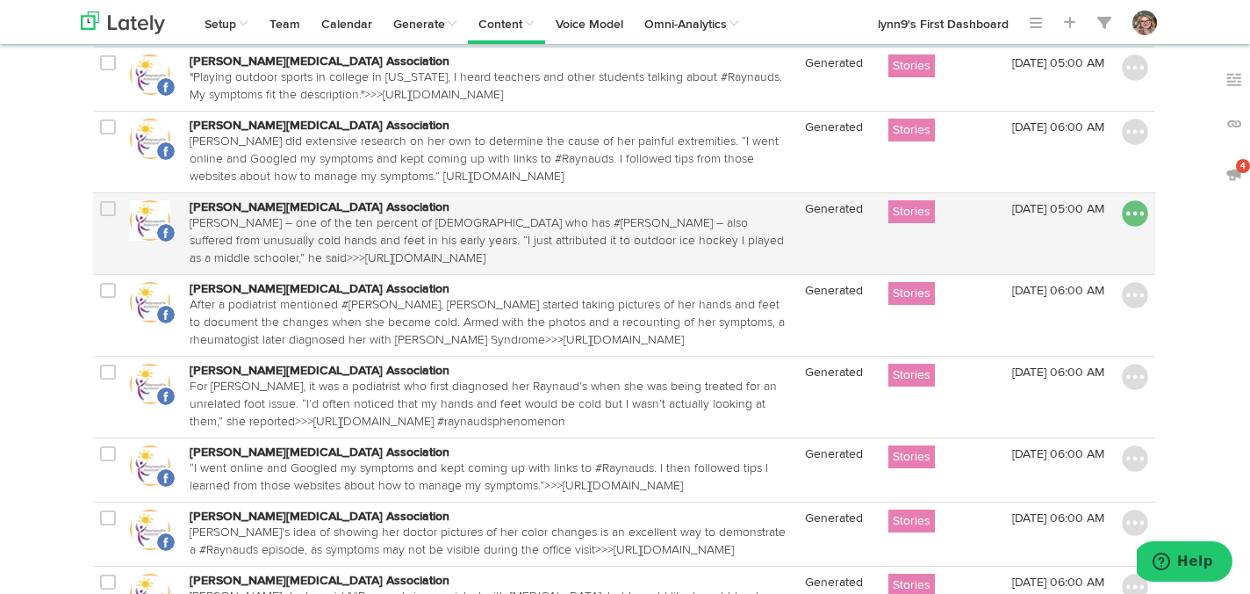
click at [1135, 219] on img at bounding box center [1135, 213] width 26 height 26
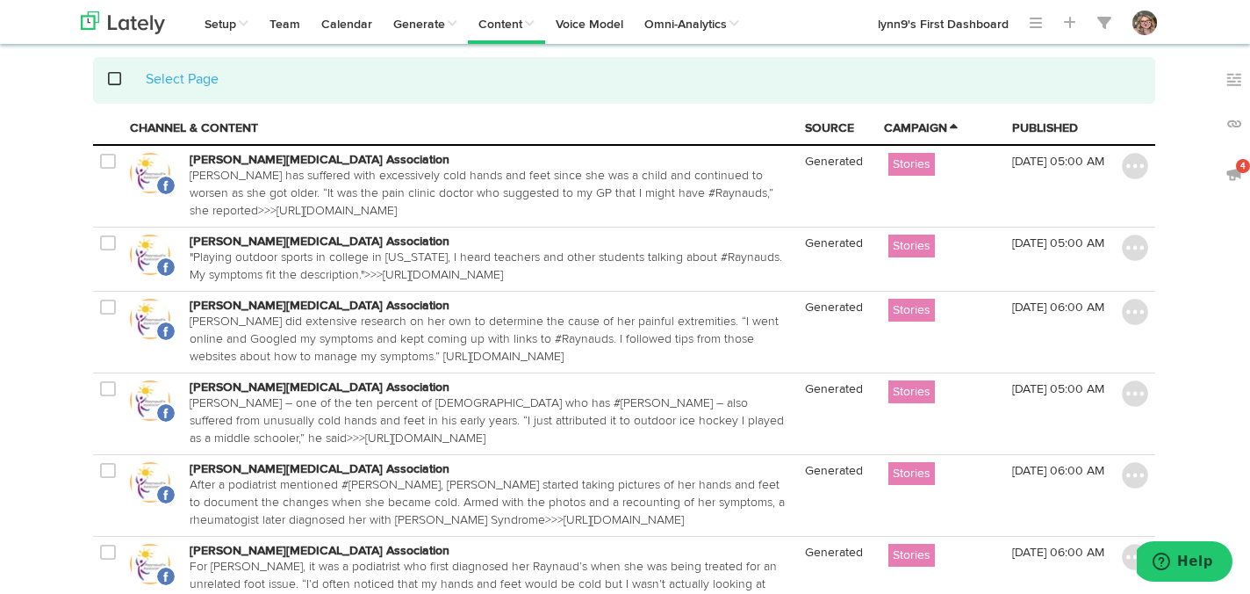
scroll to position [260, 1]
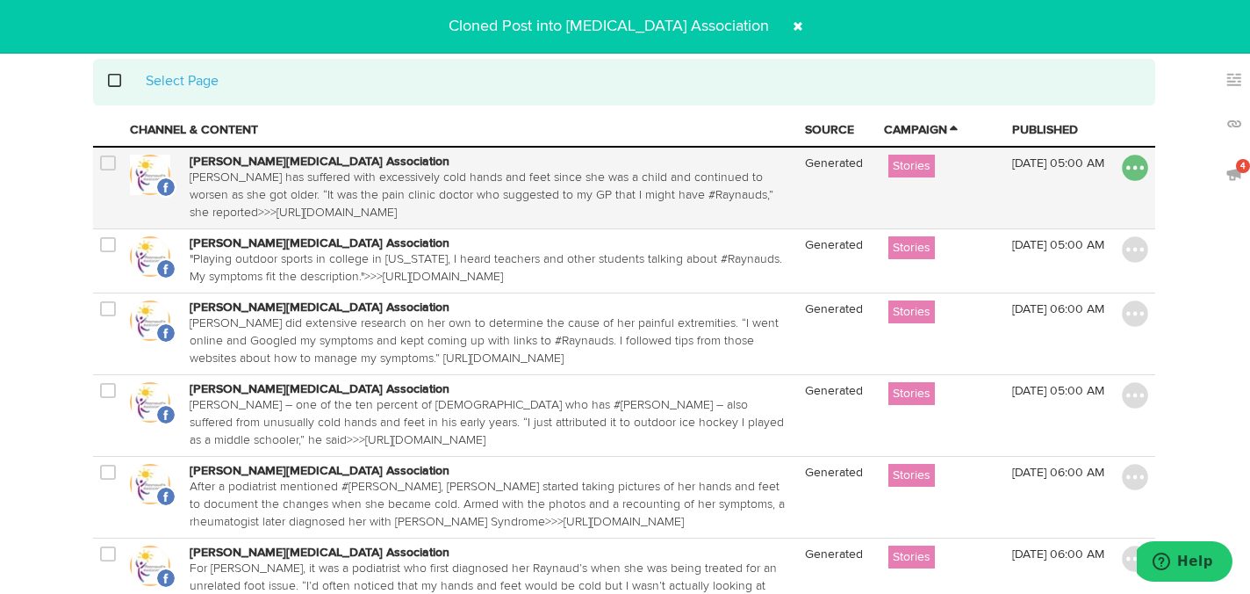
click at [1137, 169] on img at bounding box center [1135, 168] width 26 height 26
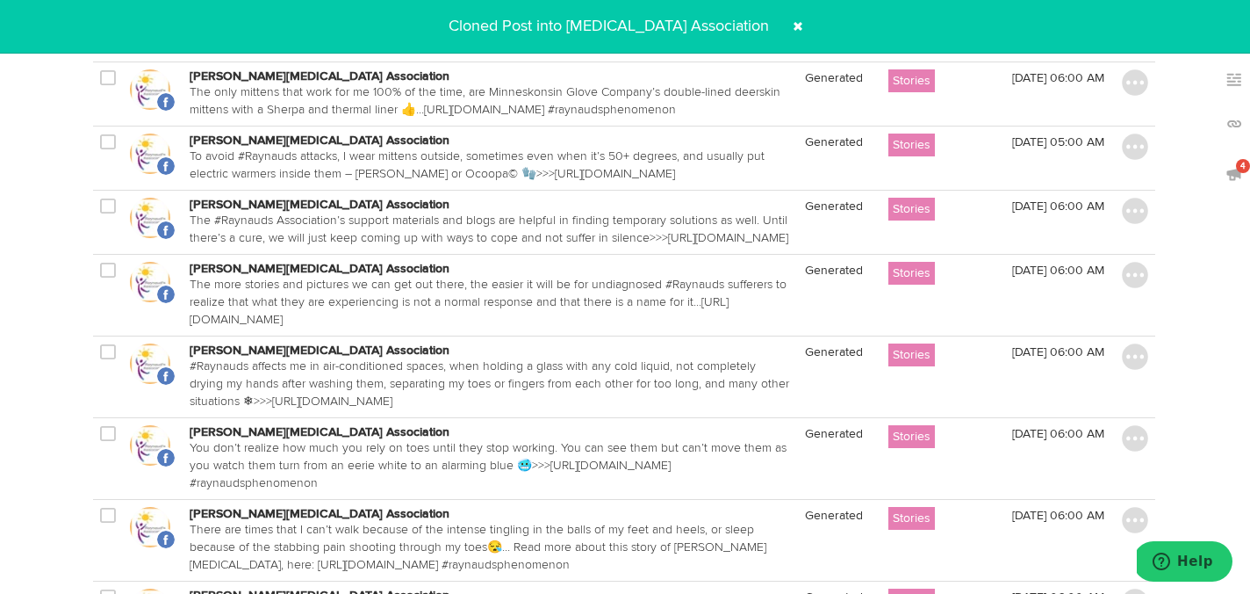
scroll to position [1781, 1]
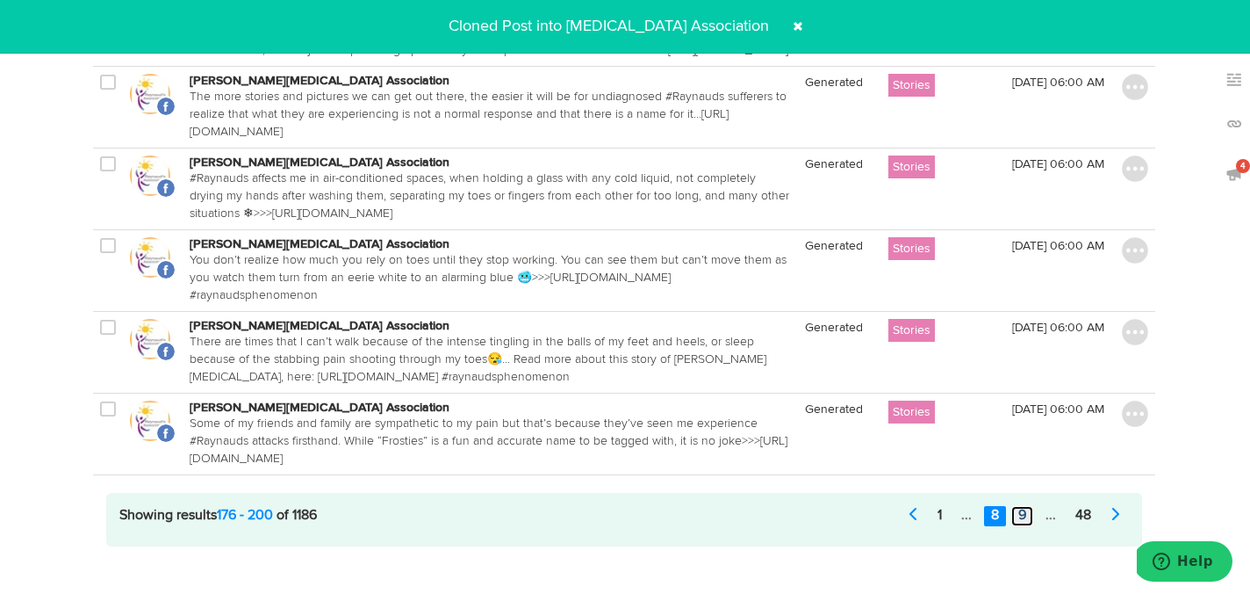
click at [1019, 506] on link "9" at bounding box center [1023, 516] width 22 height 20
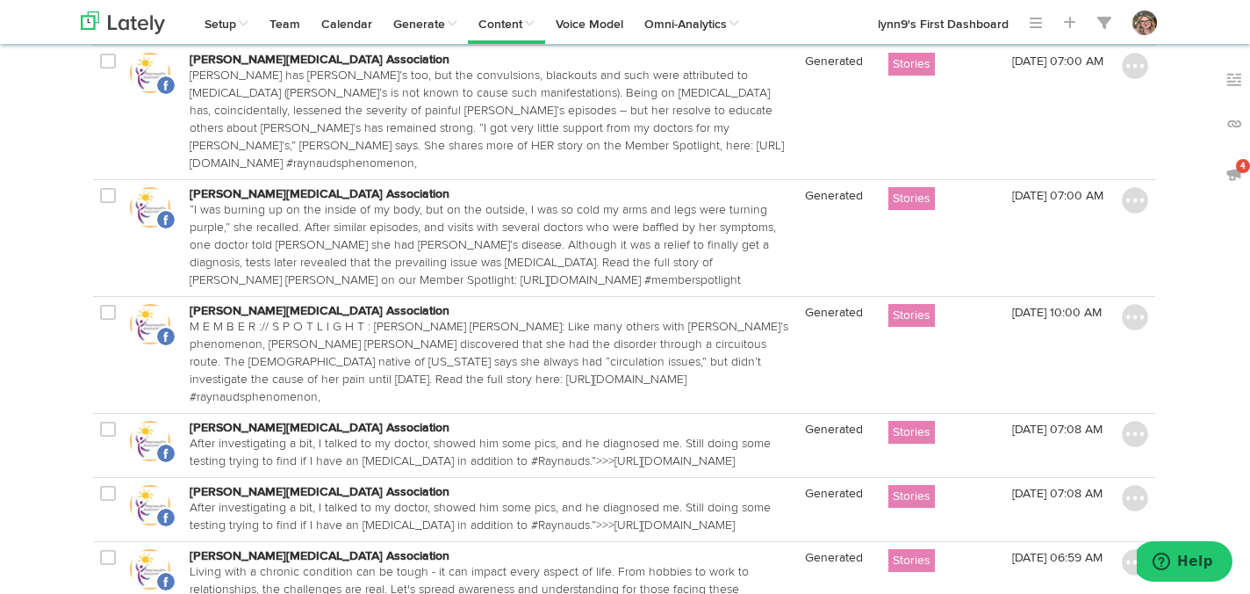
scroll to position [1913, 1]
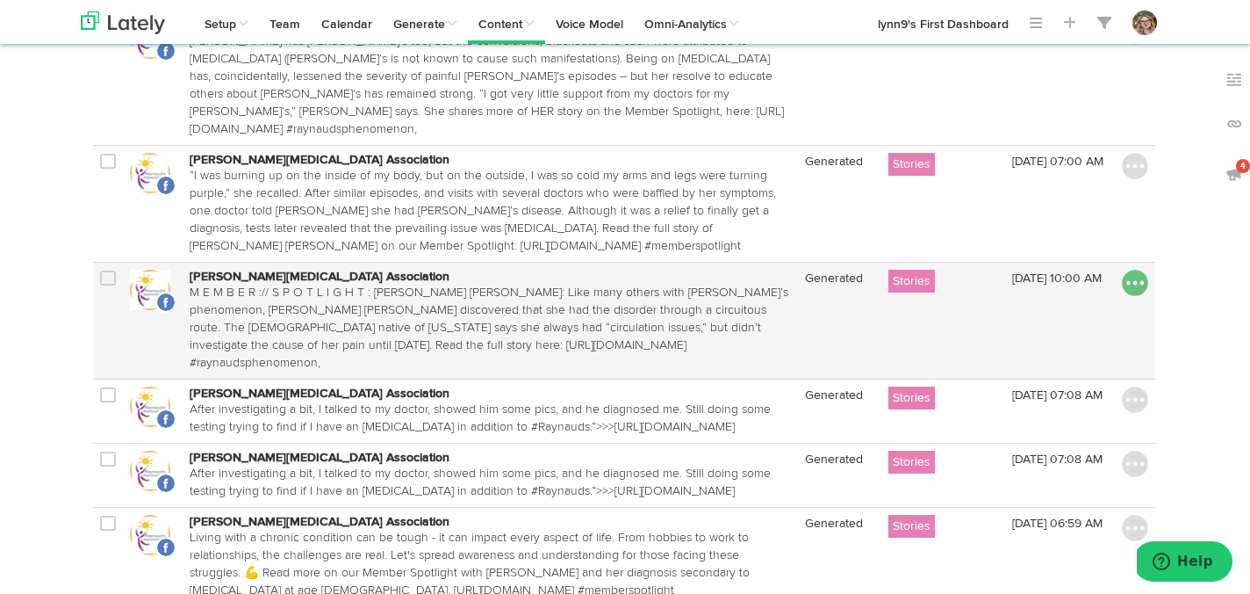
click at [1132, 270] on img at bounding box center [1135, 283] width 26 height 26
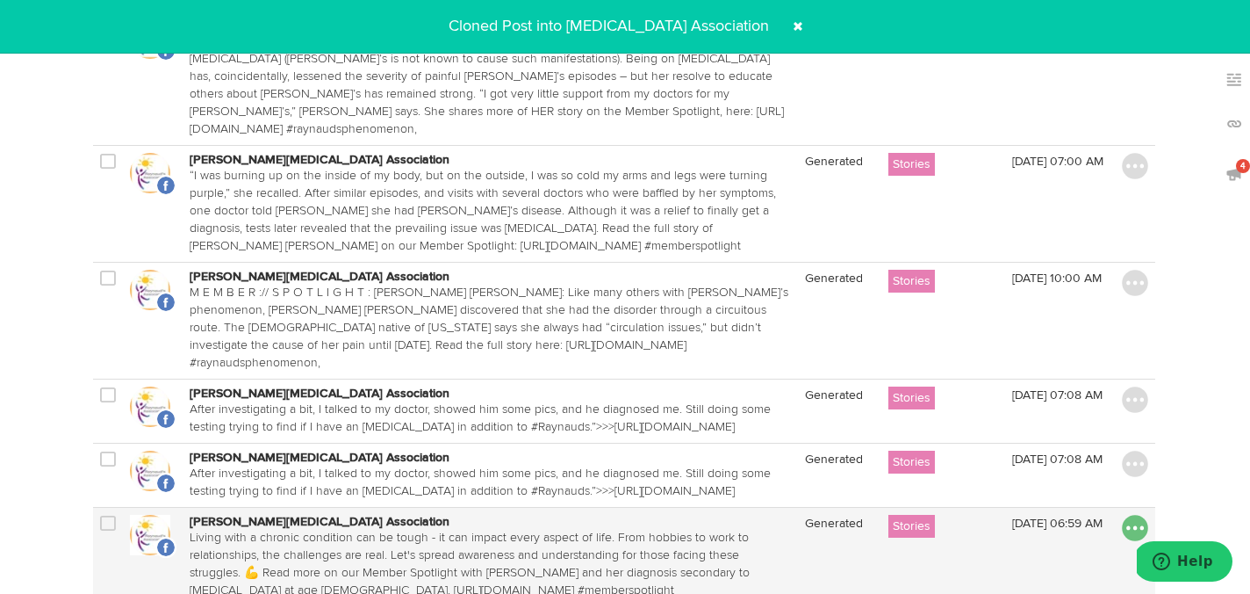
click at [1130, 515] on img at bounding box center [1135, 528] width 26 height 26
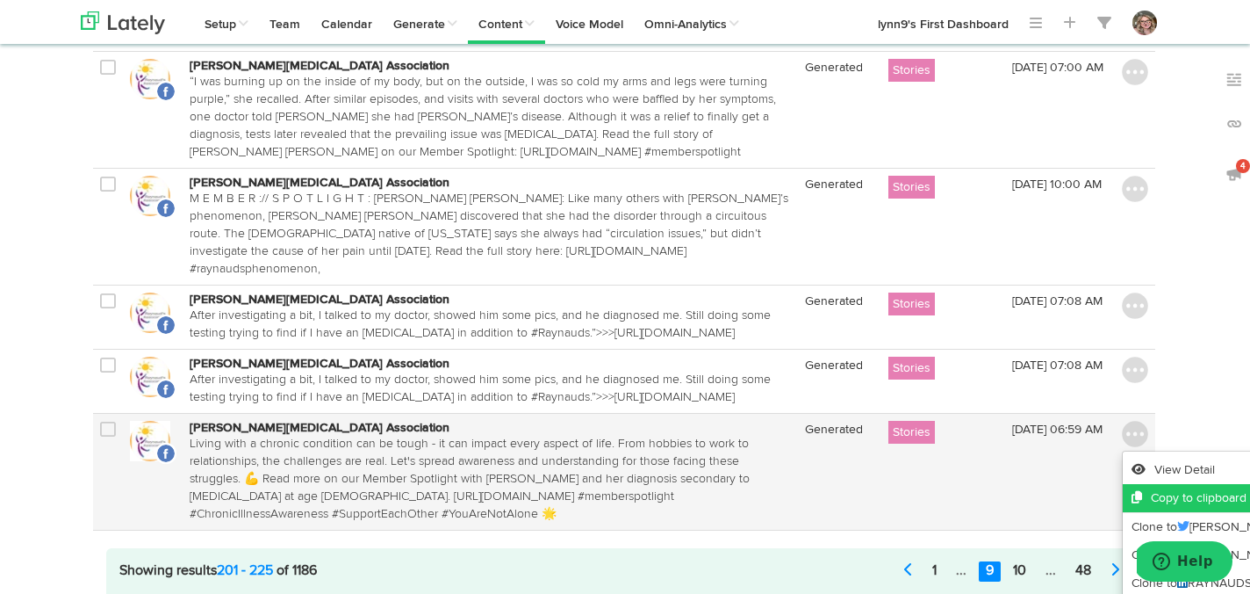
scroll to position [2023, 1]
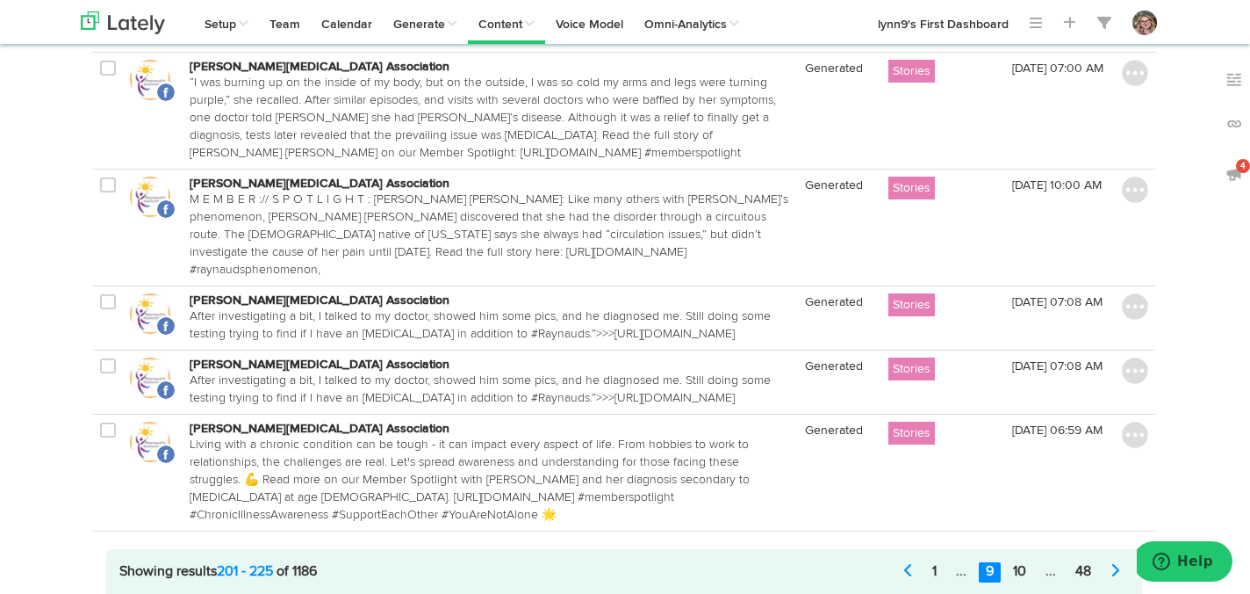
scroll to position [2027, 1]
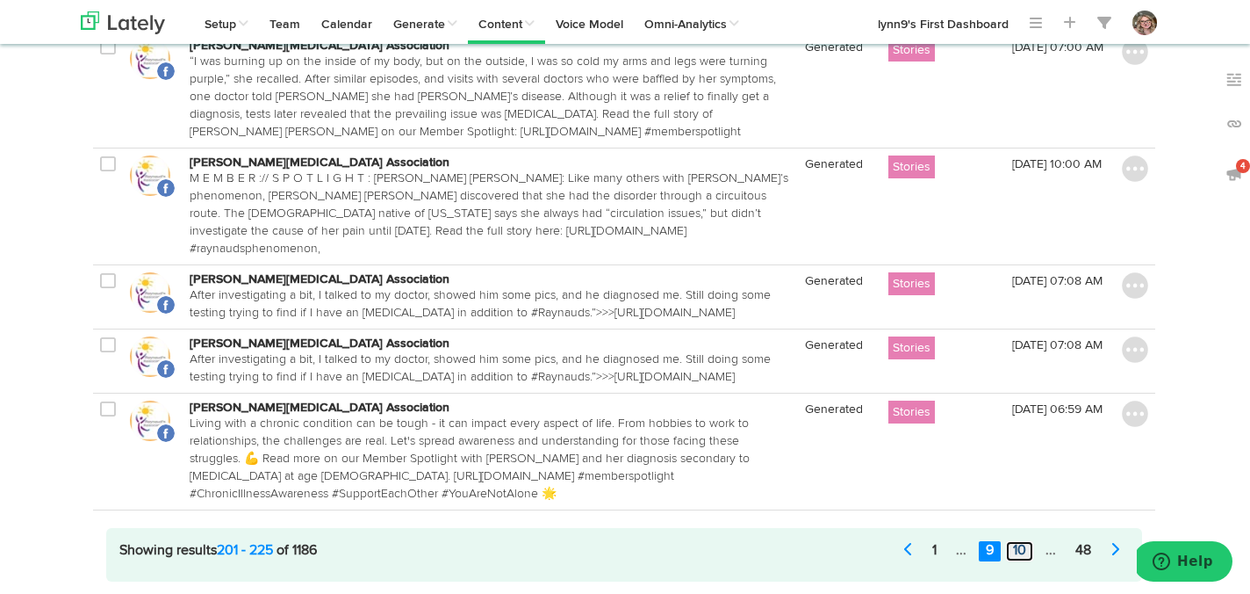
click at [1024, 541] on link "10" at bounding box center [1019, 551] width 27 height 20
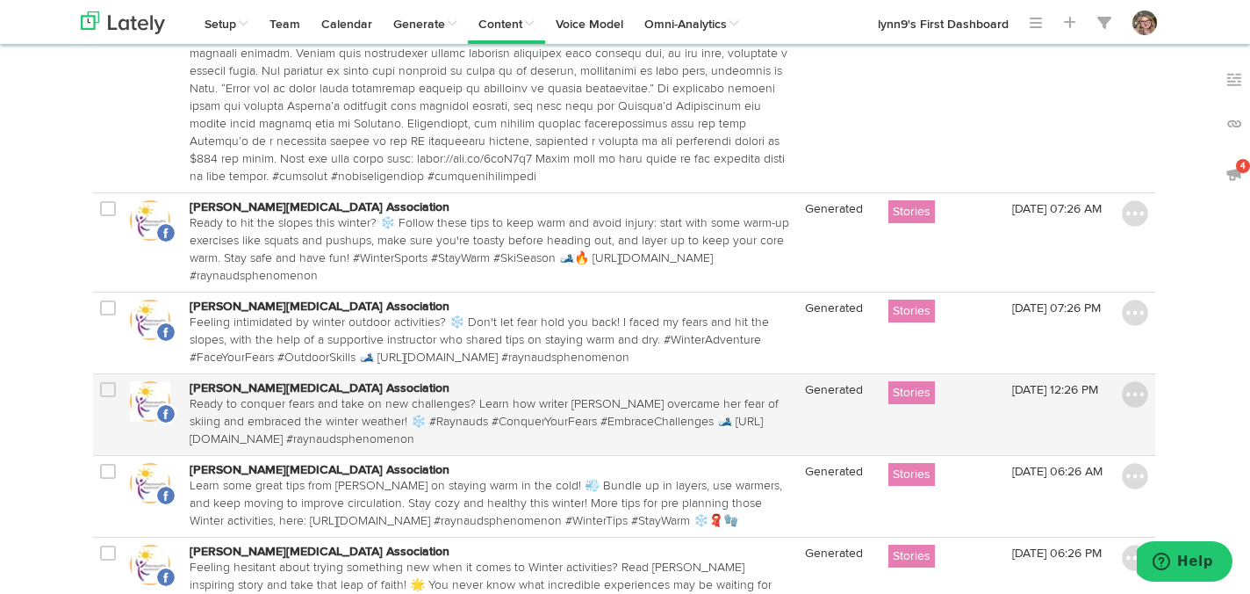
scroll to position [2038, 1]
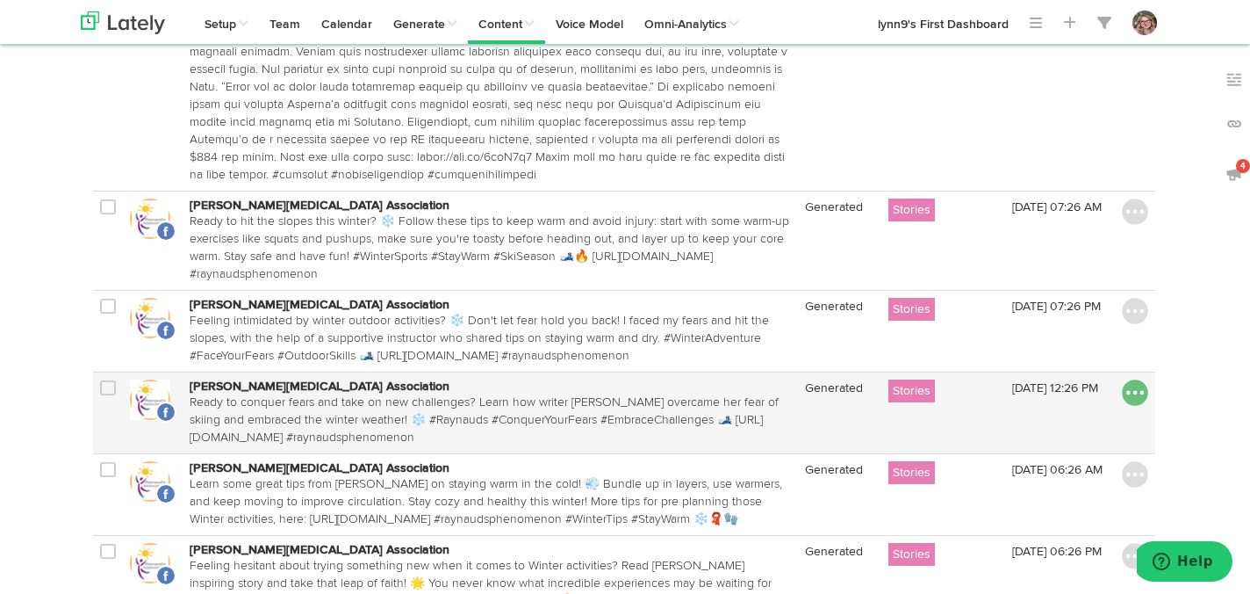
click at [1142, 379] on img at bounding box center [1135, 392] width 26 height 26
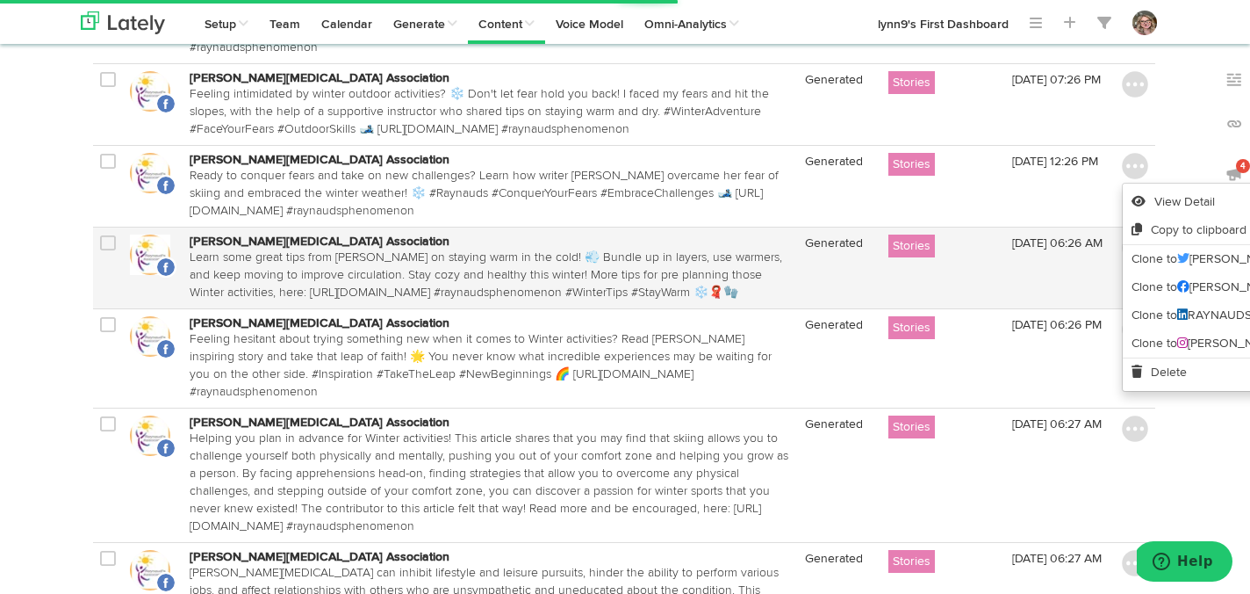
scroll to position [2305, 1]
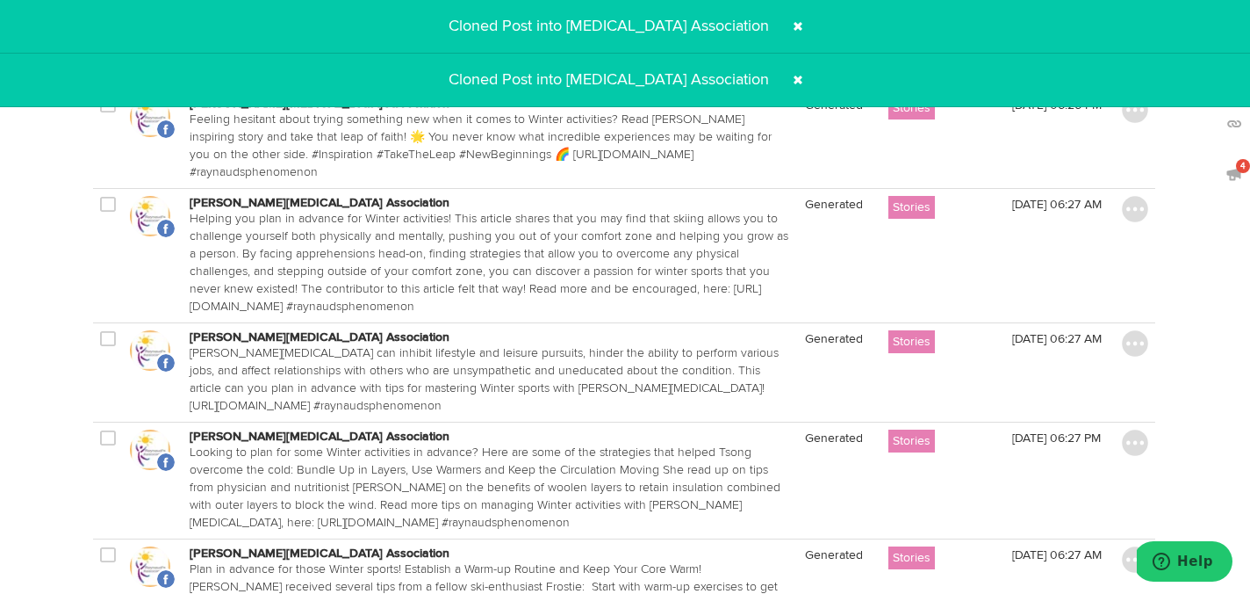
scroll to position [2527, 1]
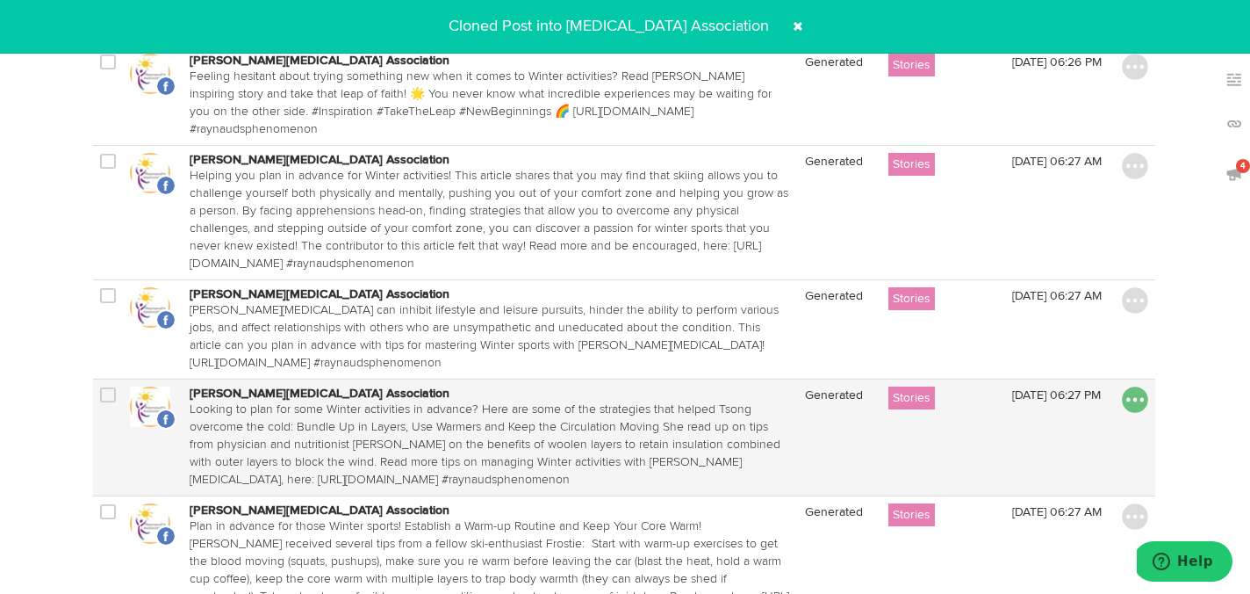
click at [1137, 386] on img at bounding box center [1135, 399] width 26 height 26
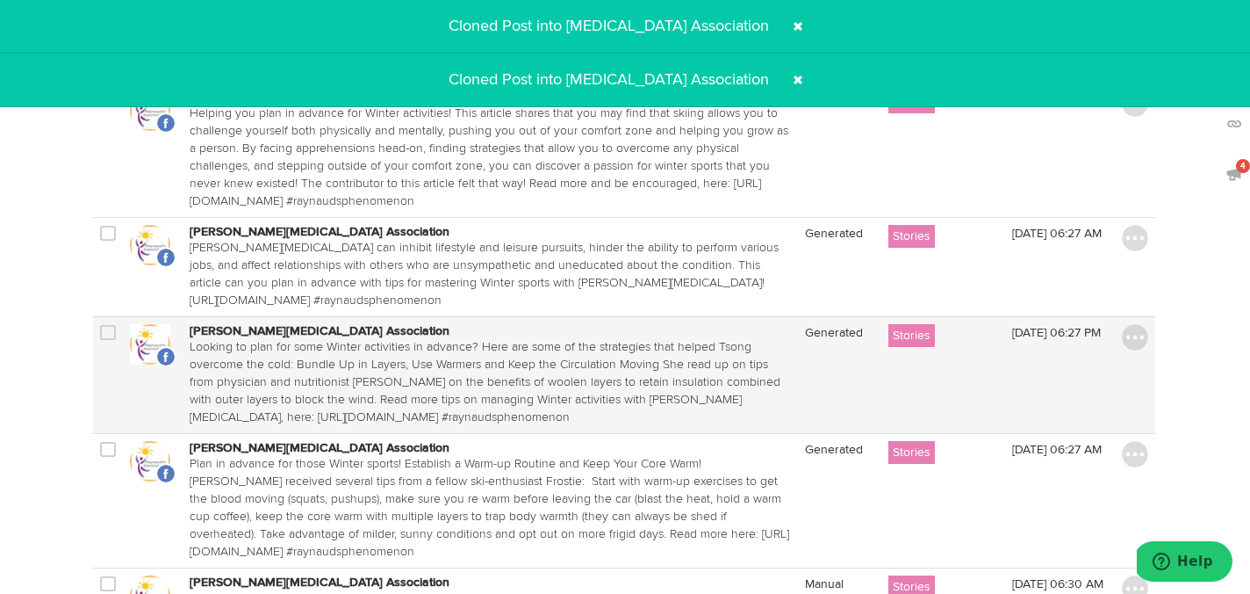
scroll to position [2624, 1]
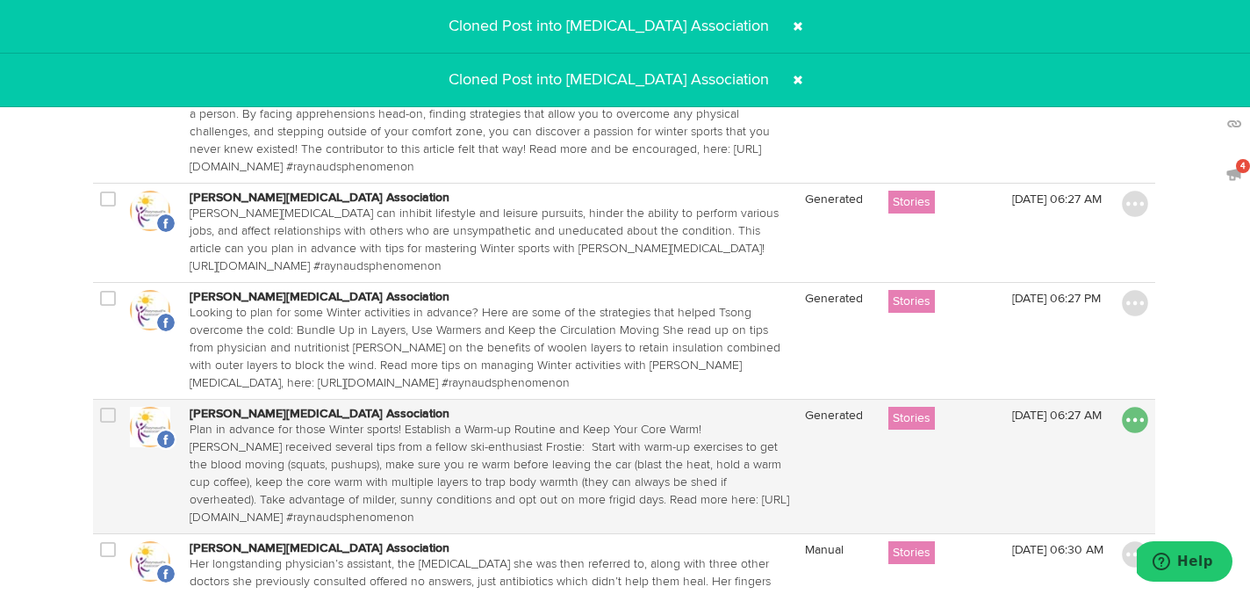
click at [1134, 407] on img at bounding box center [1135, 420] width 26 height 26
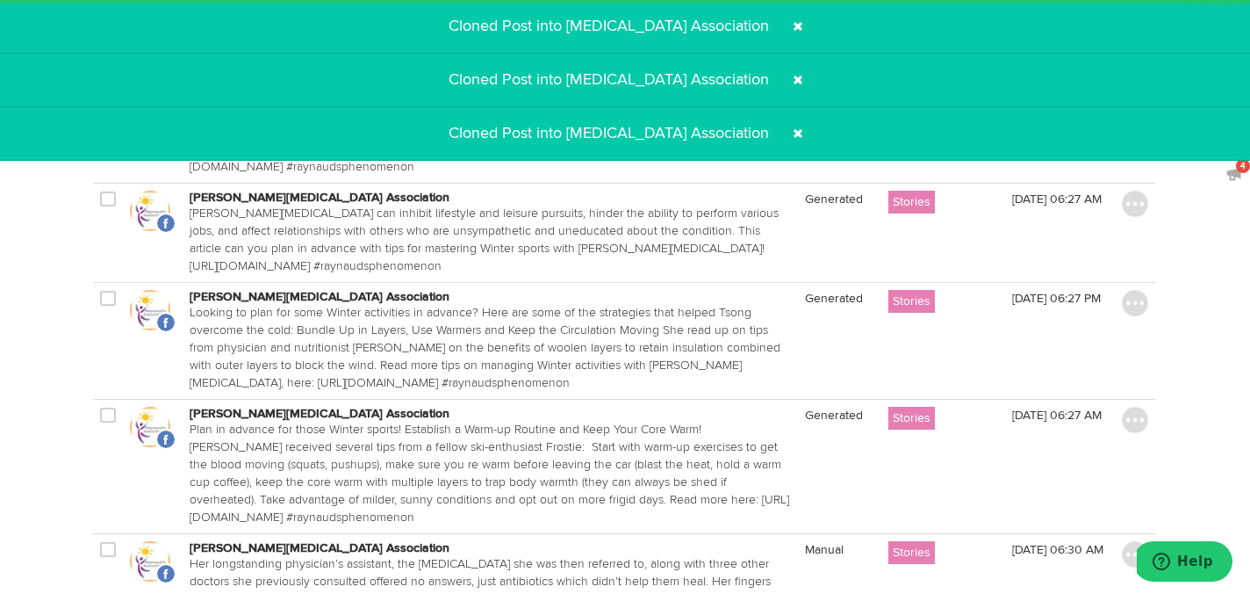
scroll to position [2712, 1]
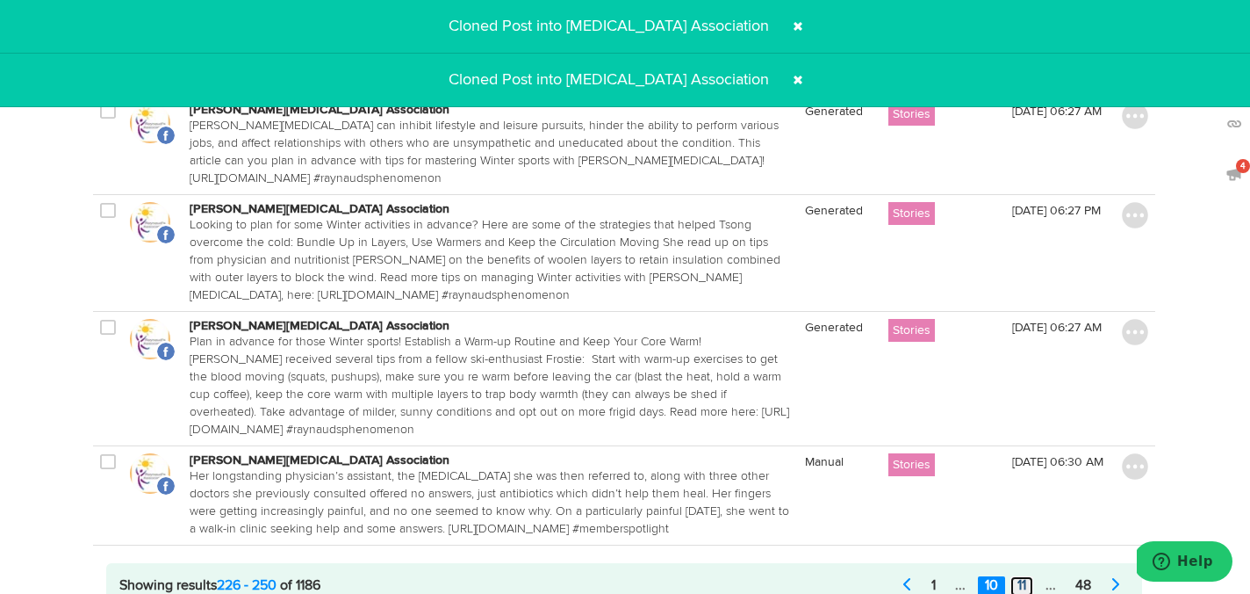
click at [1029, 576] on link "11" at bounding box center [1022, 586] width 23 height 20
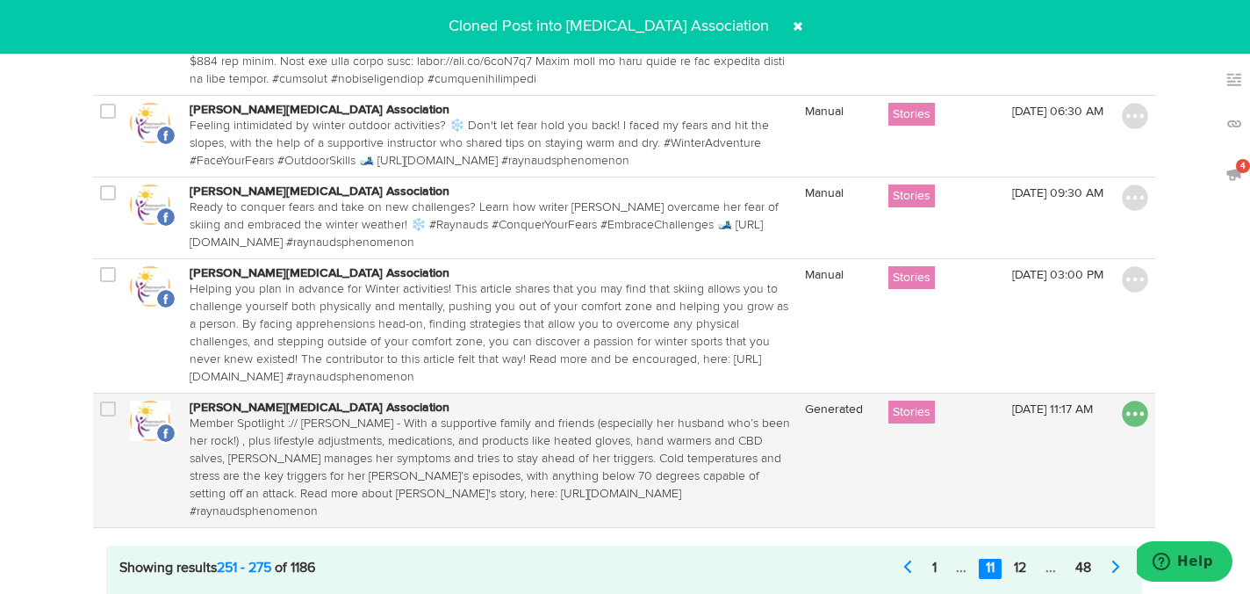
click at [1132, 400] on img at bounding box center [1135, 413] width 26 height 26
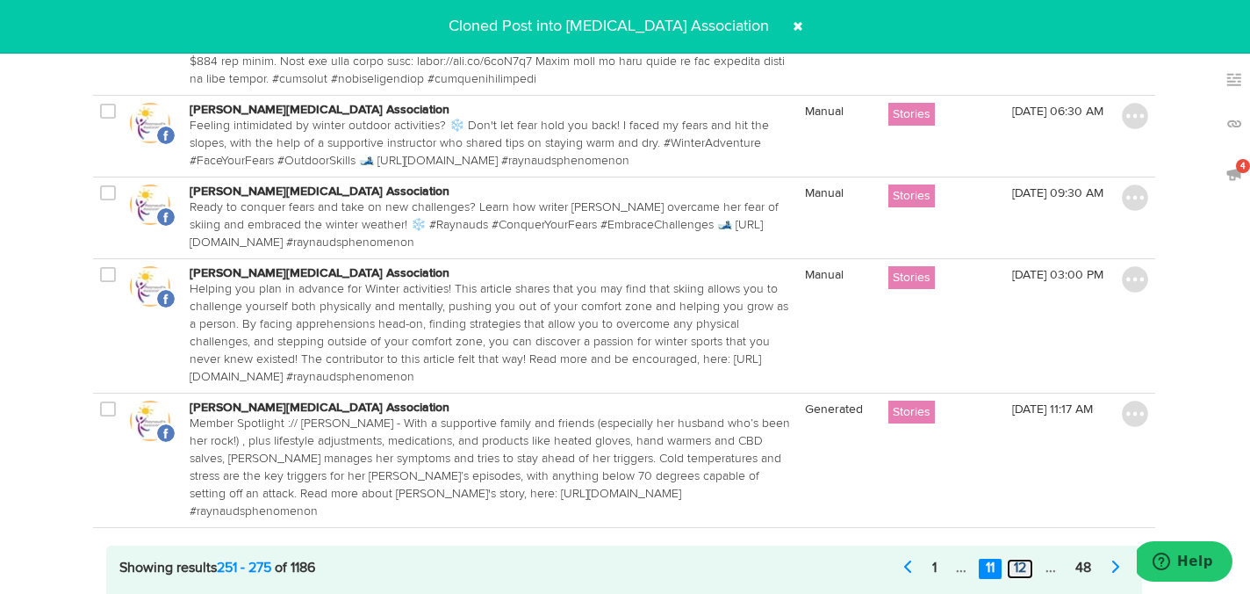
click at [1024, 558] on link "12" at bounding box center [1020, 568] width 26 height 20
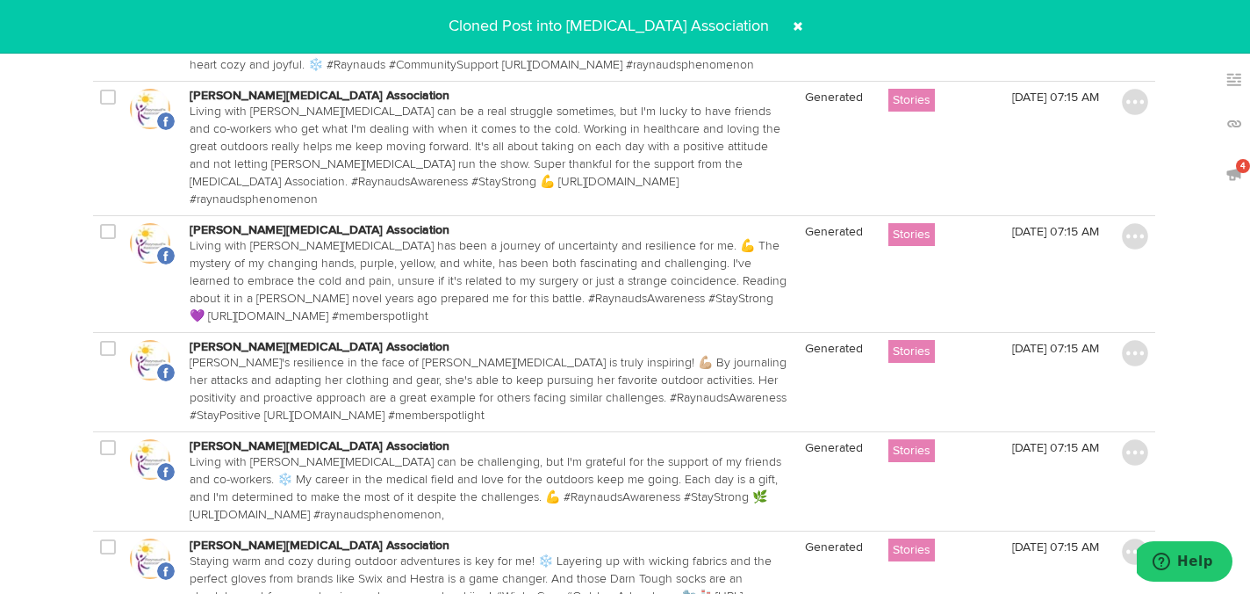
scroll to position [2211, 1]
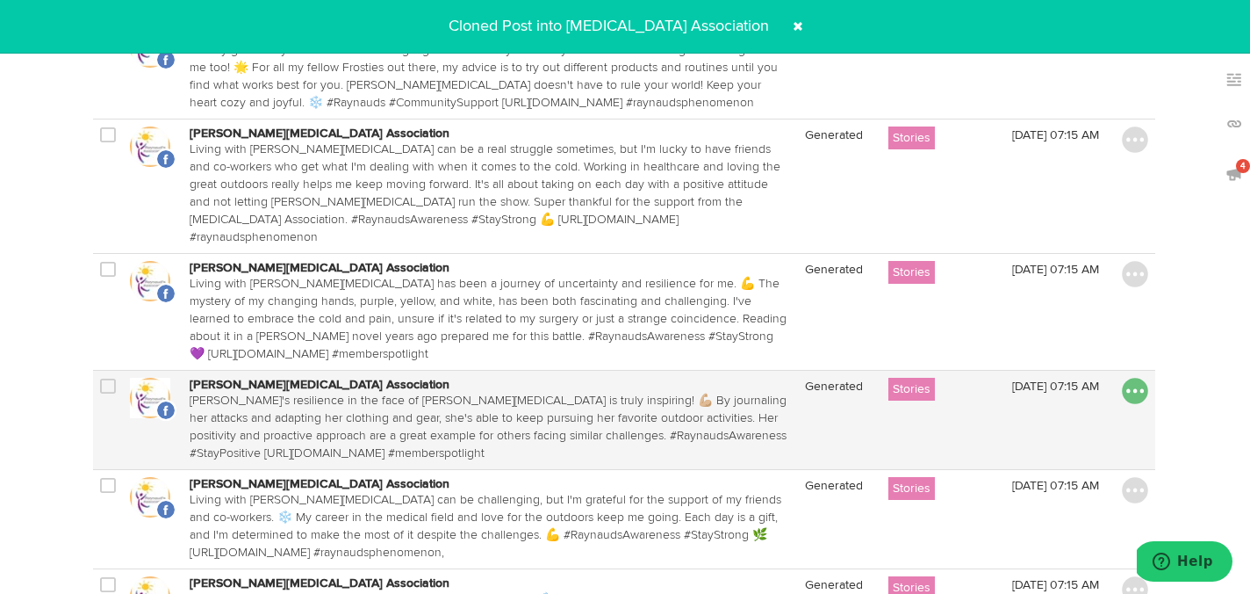
click at [1139, 378] on img at bounding box center [1135, 391] width 26 height 26
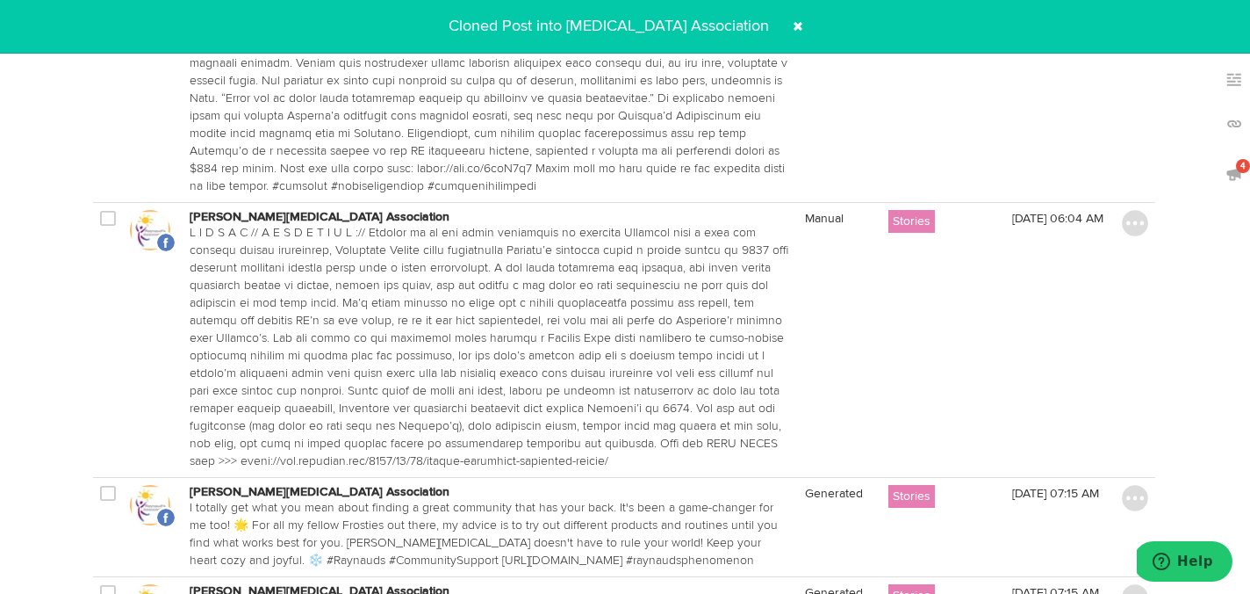
scroll to position [1737, 1]
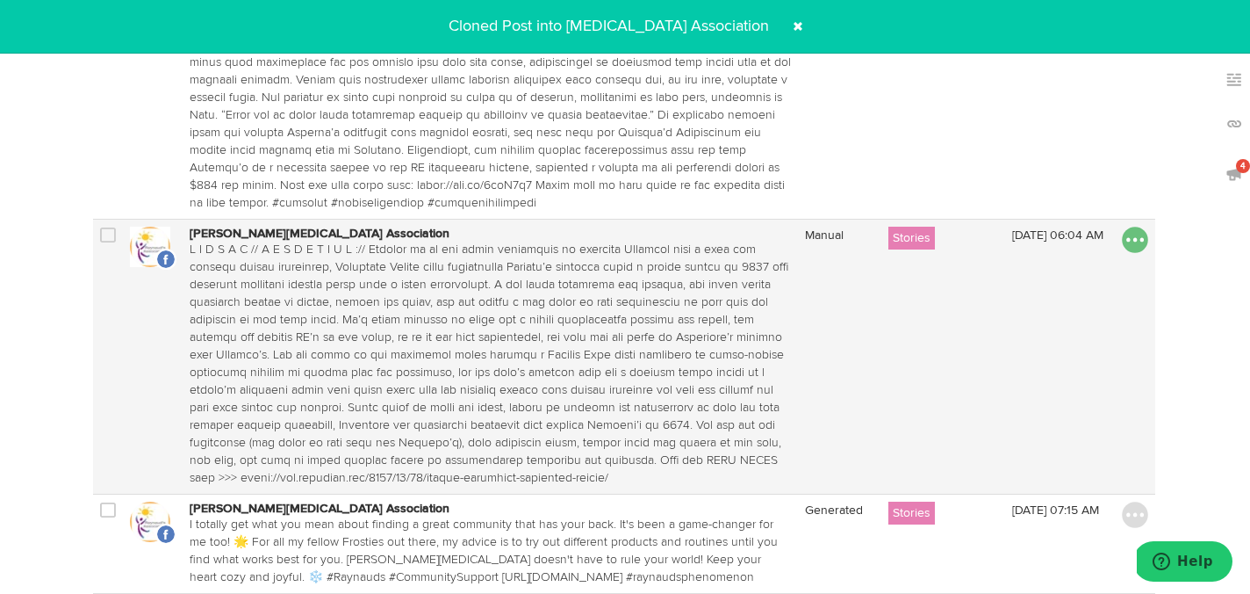
click at [1130, 227] on img at bounding box center [1135, 240] width 26 height 26
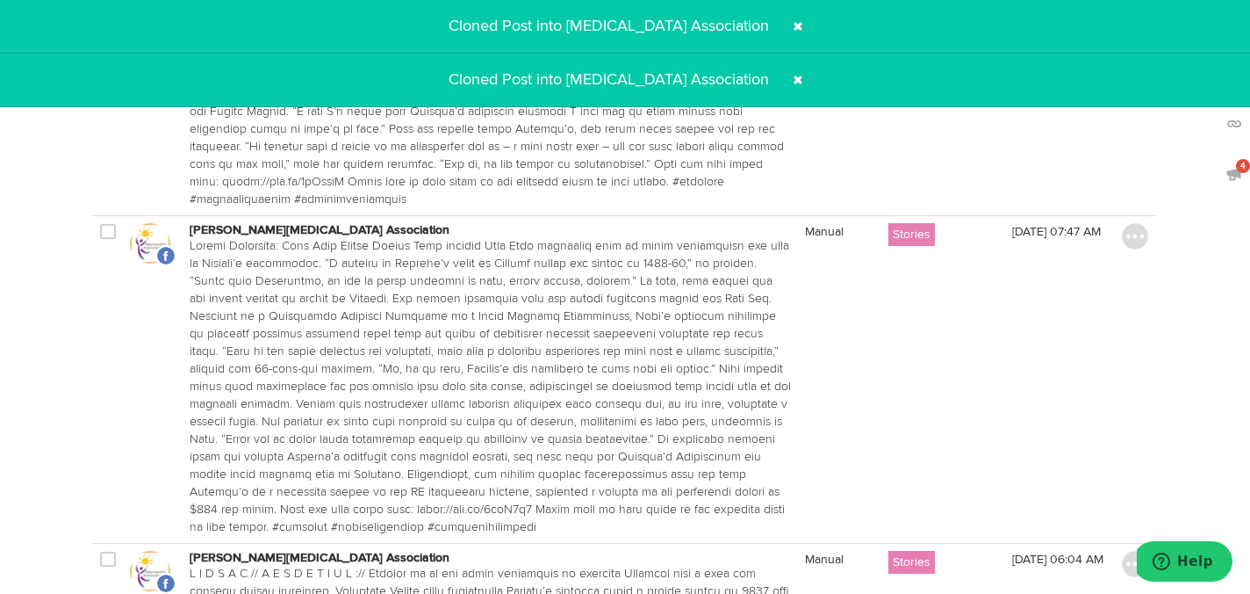
scroll to position [1375, 1]
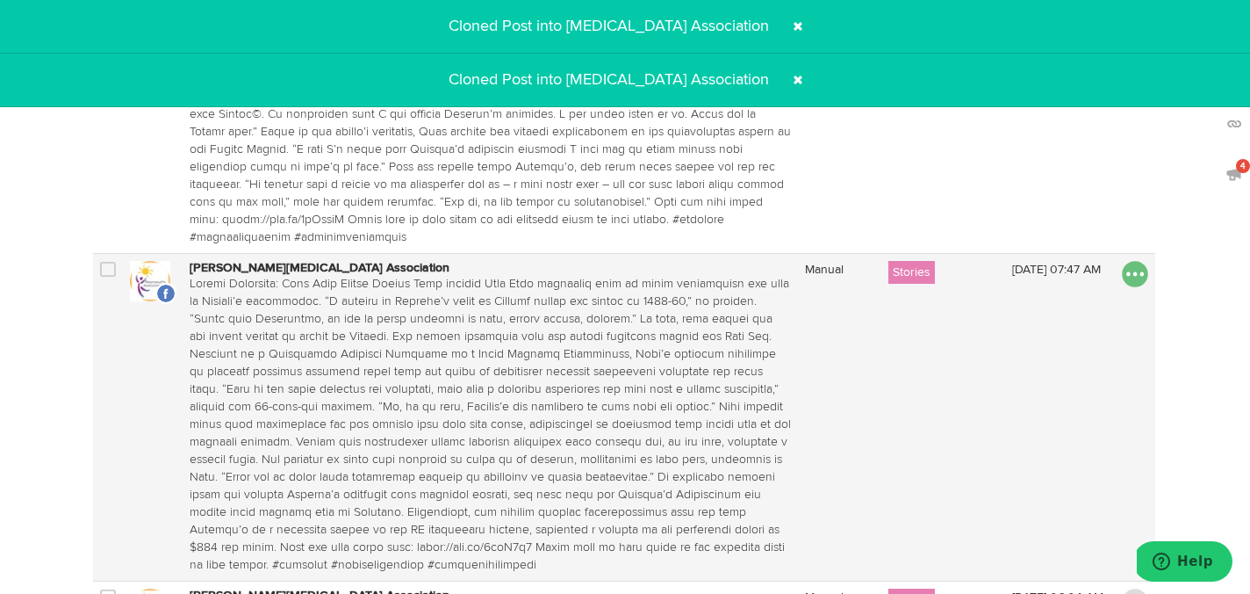
click at [1139, 261] on img at bounding box center [1135, 274] width 26 height 26
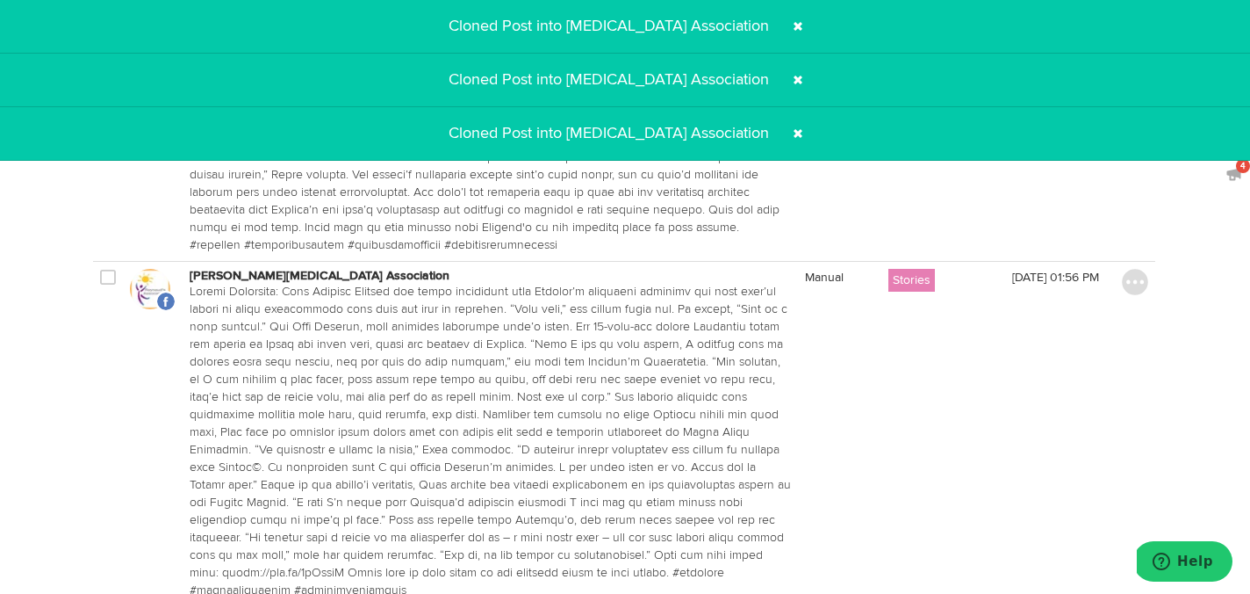
scroll to position [996, 1]
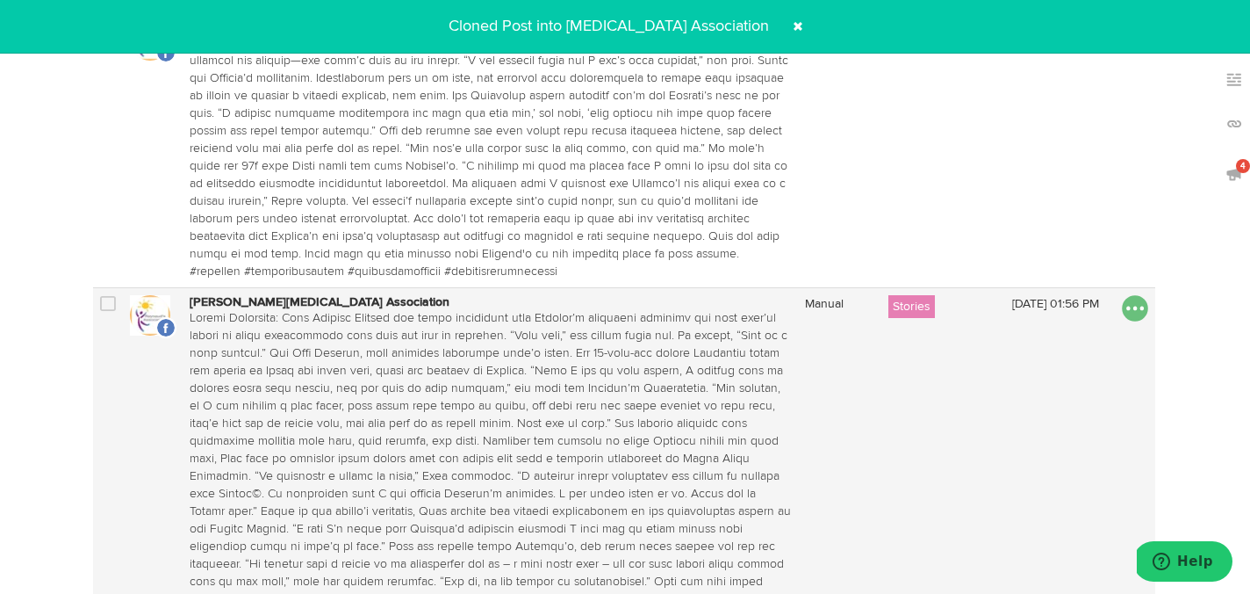
click at [1131, 295] on img at bounding box center [1135, 308] width 26 height 26
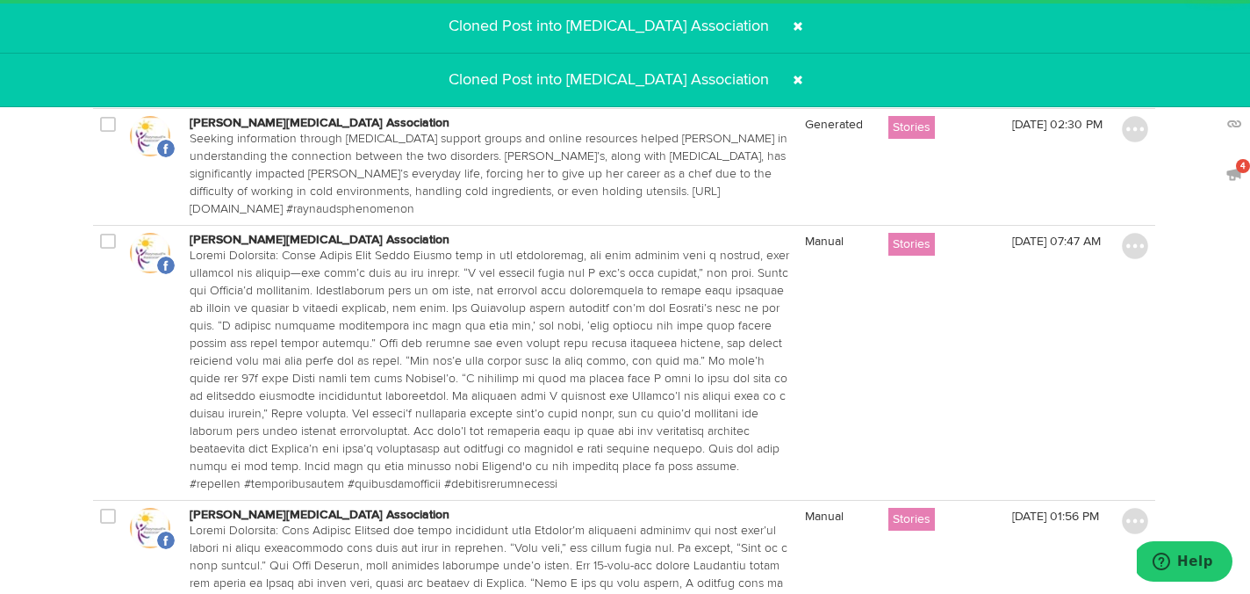
scroll to position [721, 1]
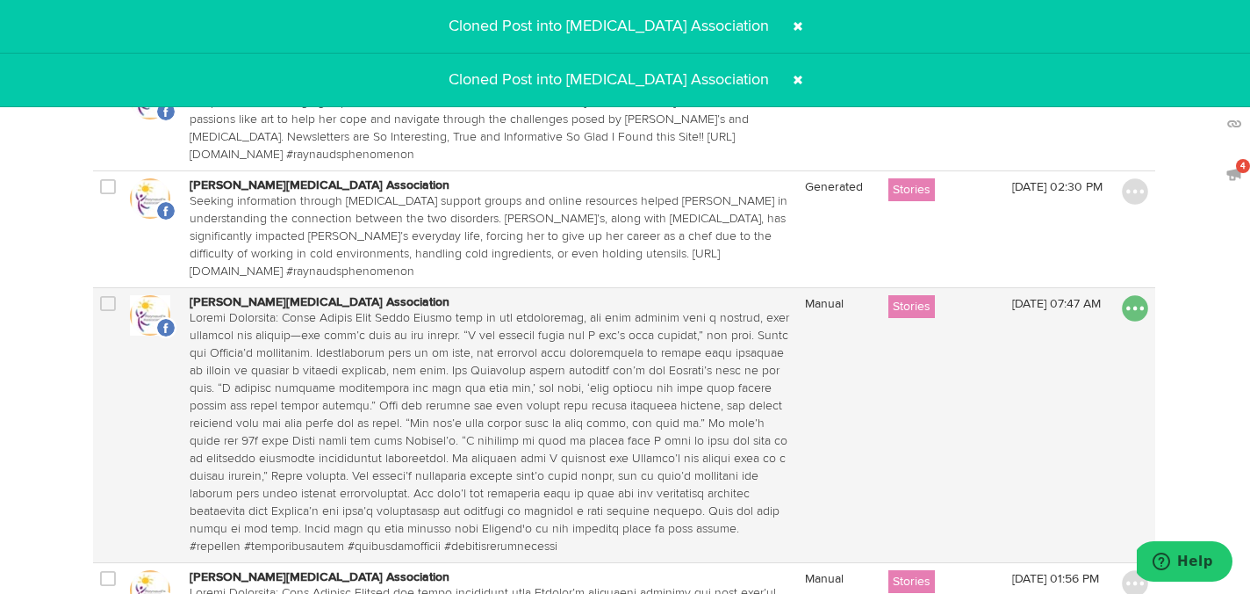
click at [1135, 295] on img at bounding box center [1135, 308] width 26 height 26
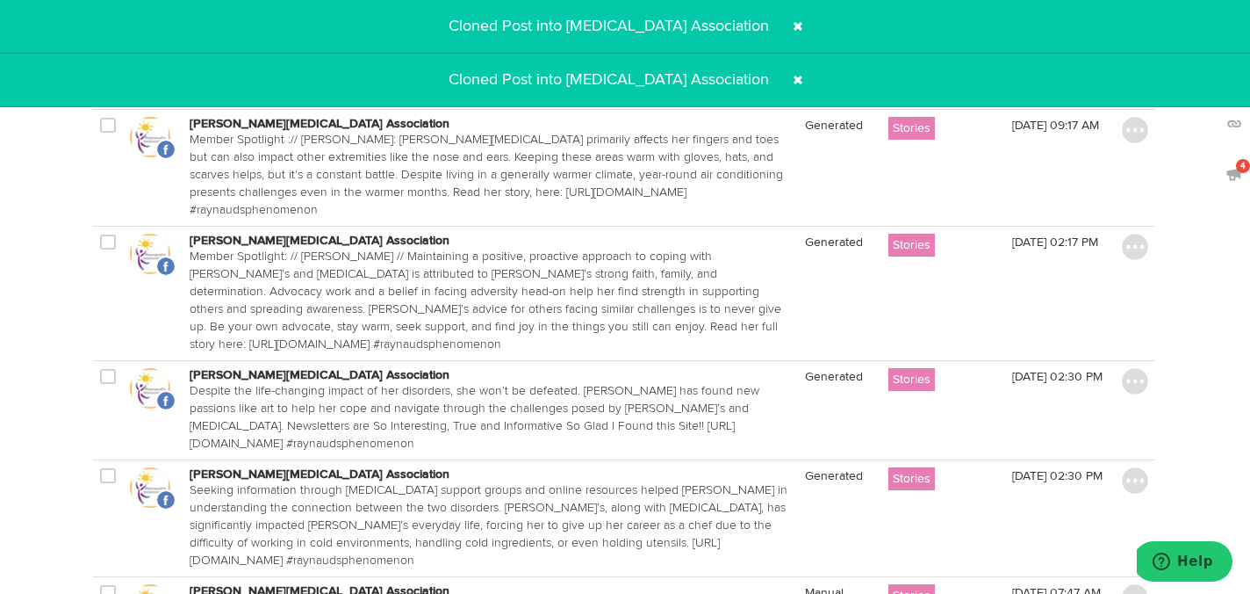
scroll to position [393, 1]
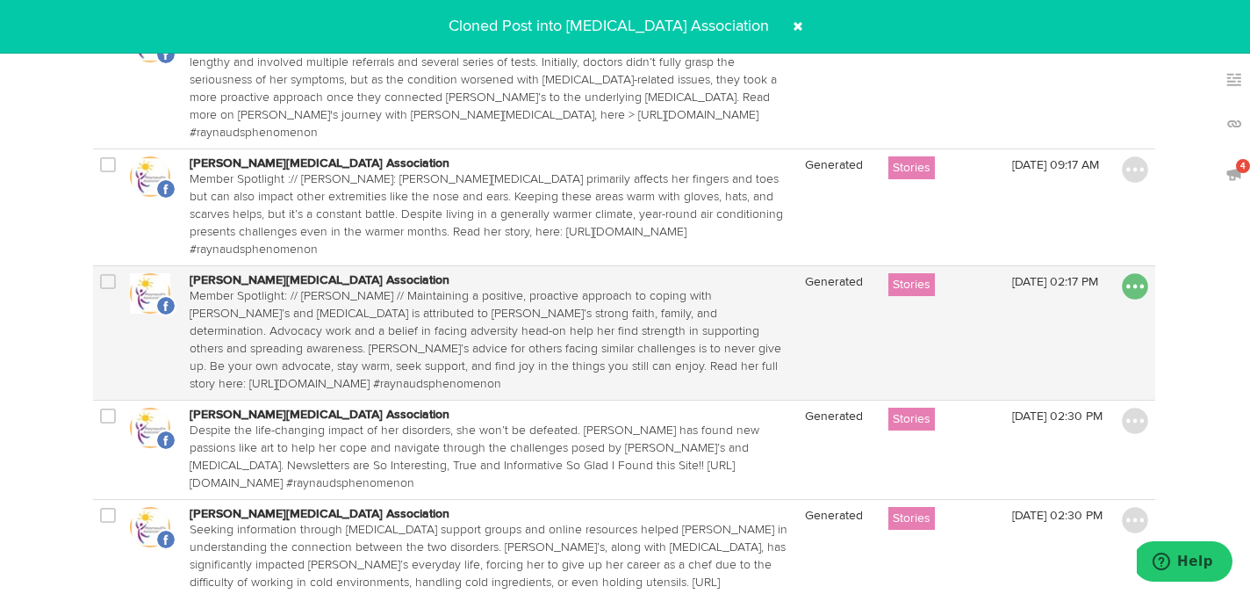
click at [1134, 273] on img at bounding box center [1135, 286] width 26 height 26
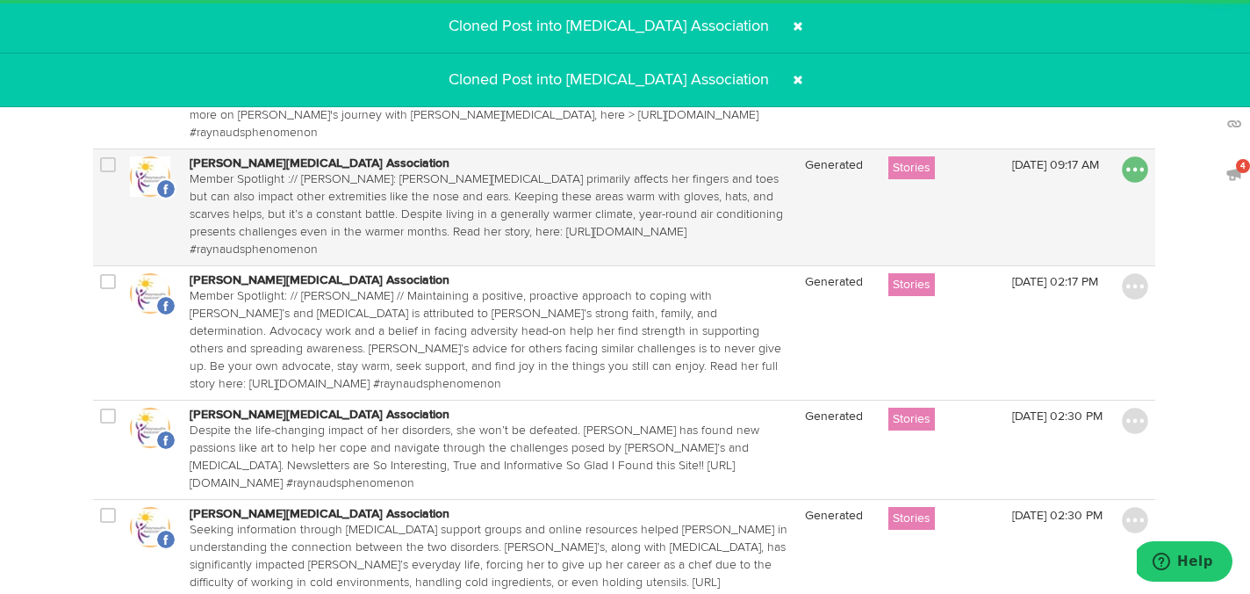
click at [1135, 156] on img at bounding box center [1135, 169] width 26 height 26
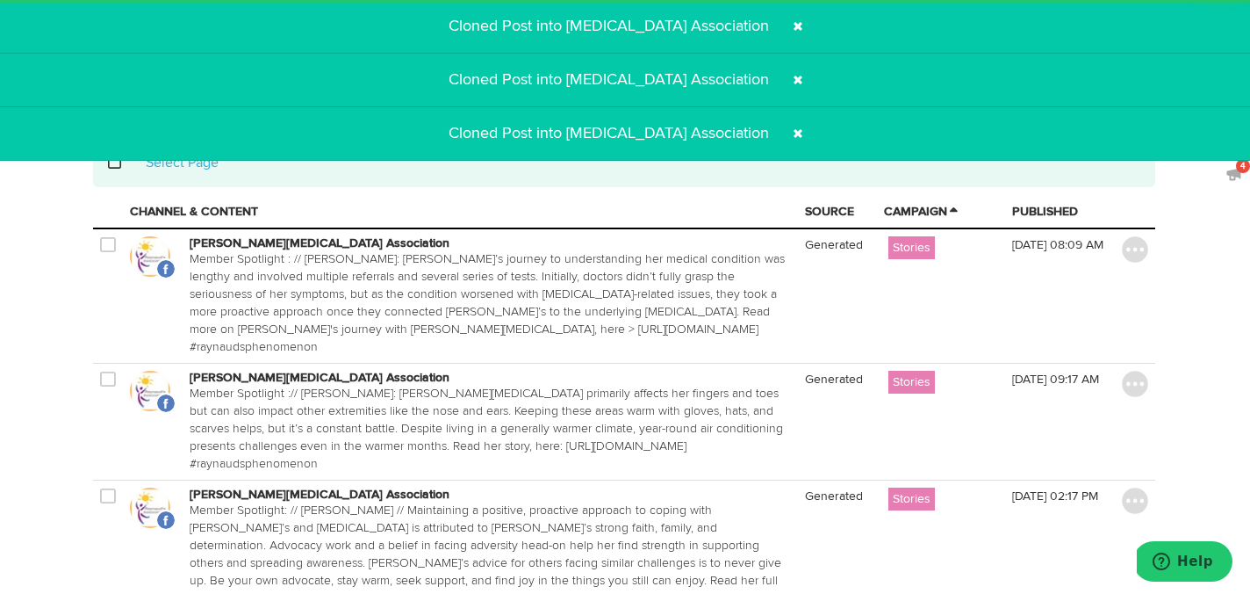
scroll to position [114, 1]
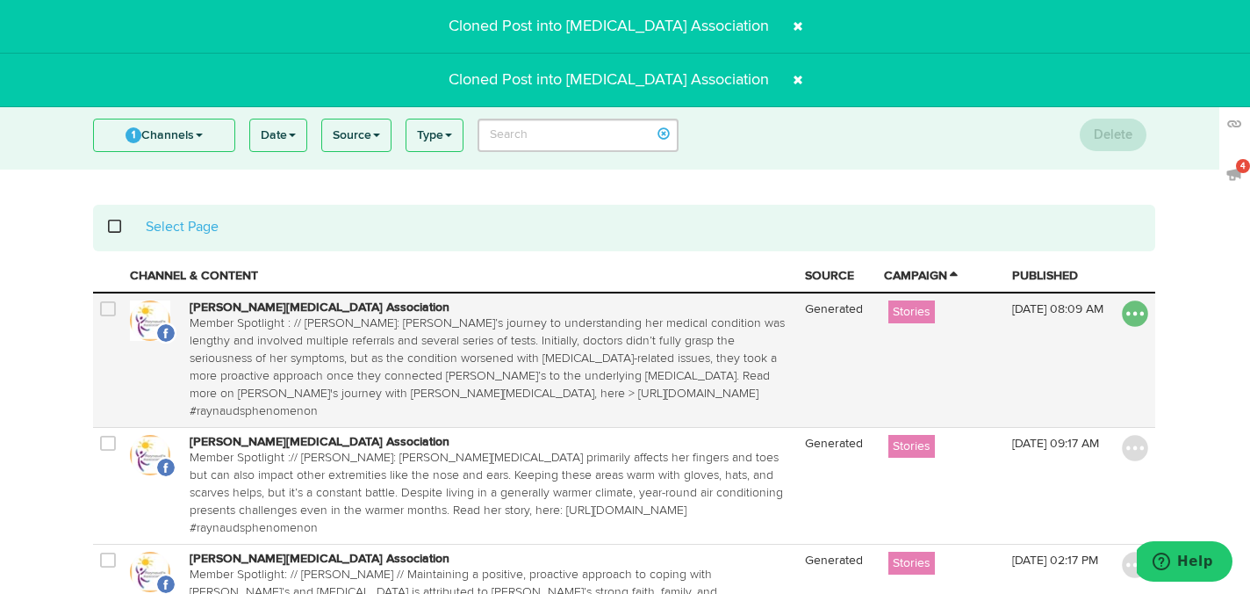
click at [1128, 316] on img at bounding box center [1135, 313] width 26 height 26
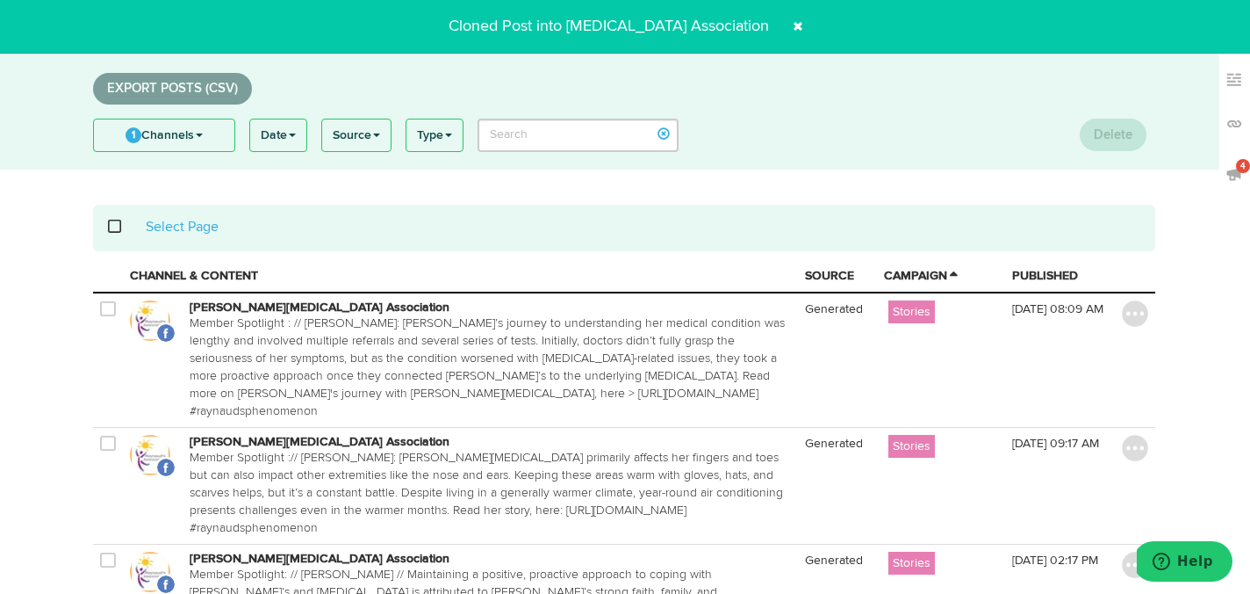
click at [784, 25] on span at bounding box center [798, 26] width 28 height 28
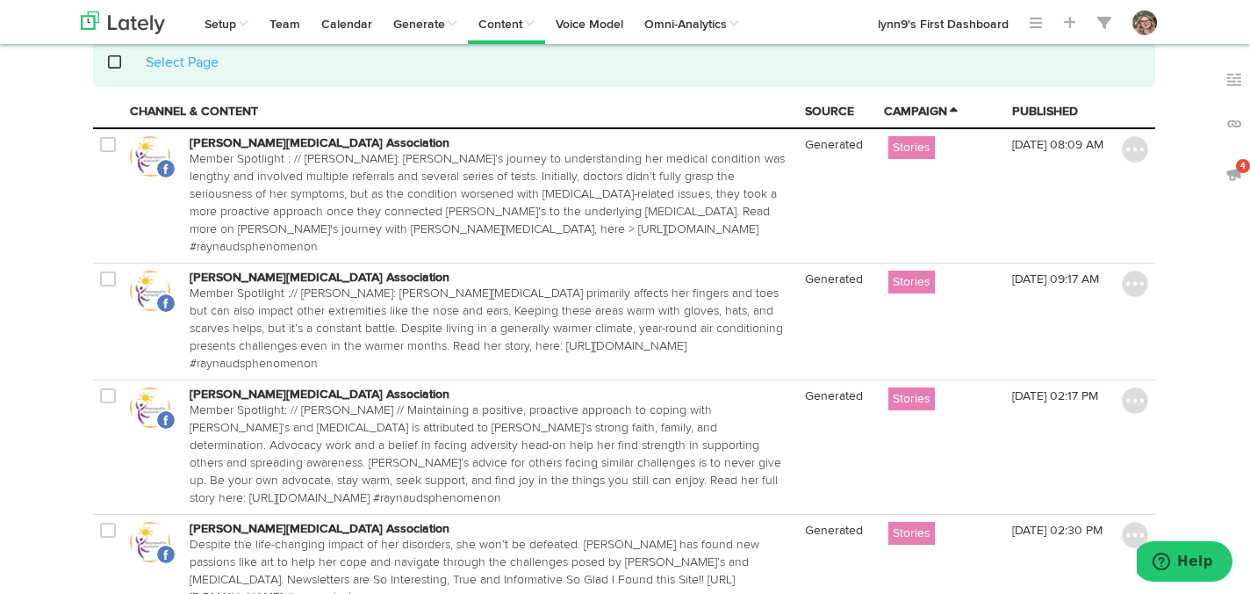
scroll to position [0, 1]
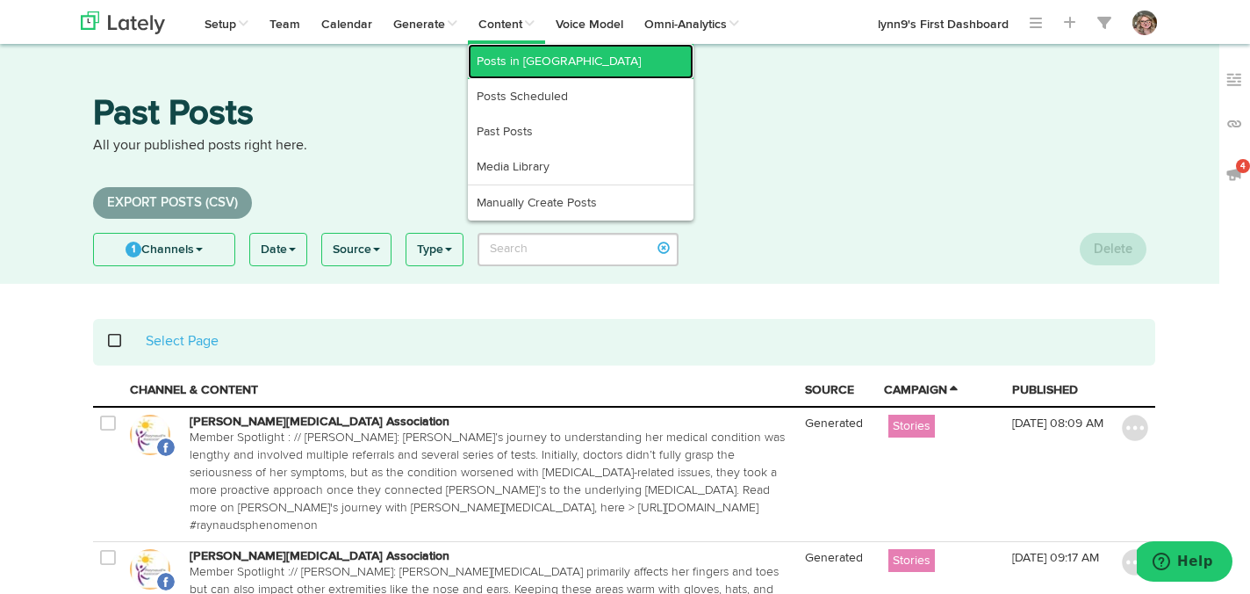
click at [503, 58] on link "Posts in [GEOGRAPHIC_DATA]" at bounding box center [581, 61] width 226 height 35
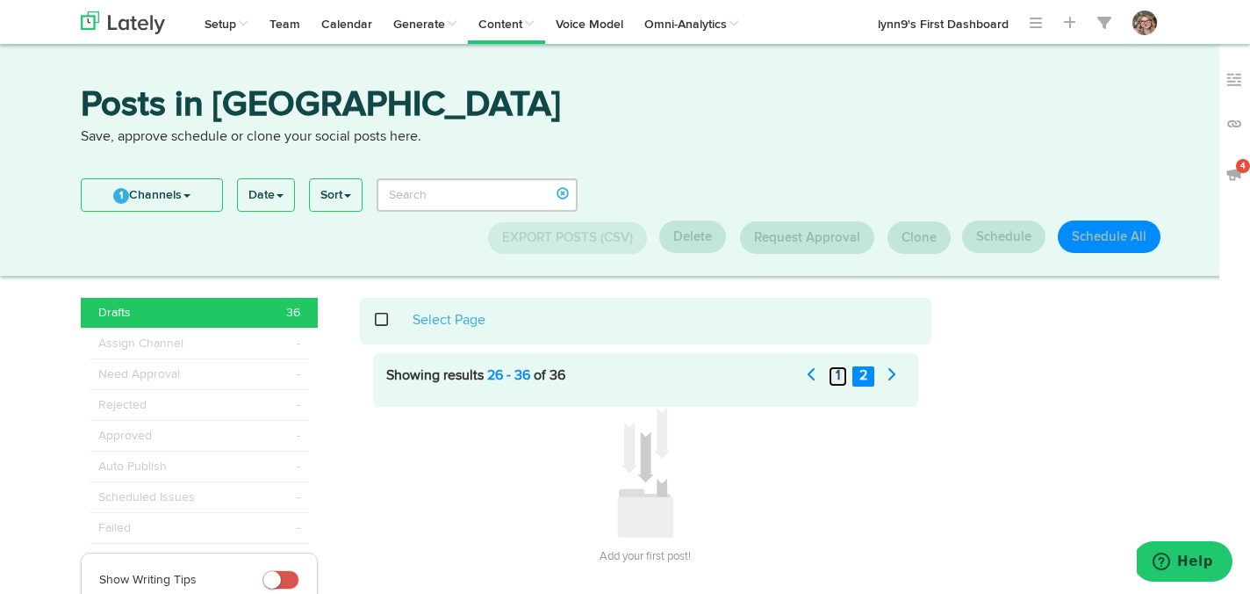
click at [842, 375] on link "1" at bounding box center [838, 376] width 18 height 20
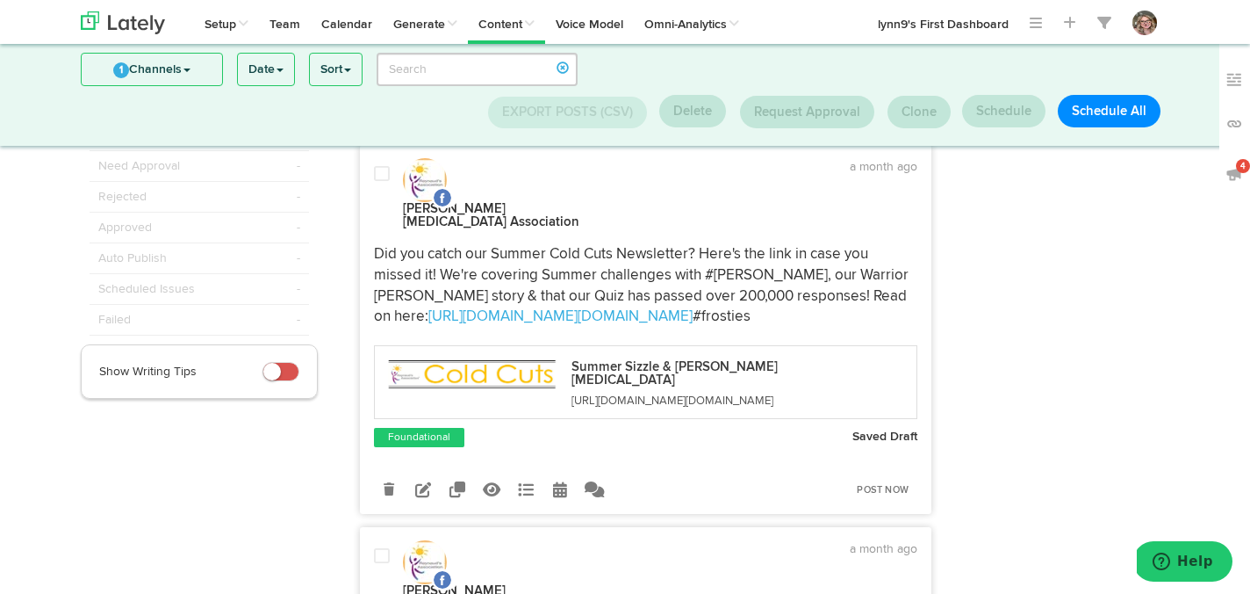
scroll to position [156, 0]
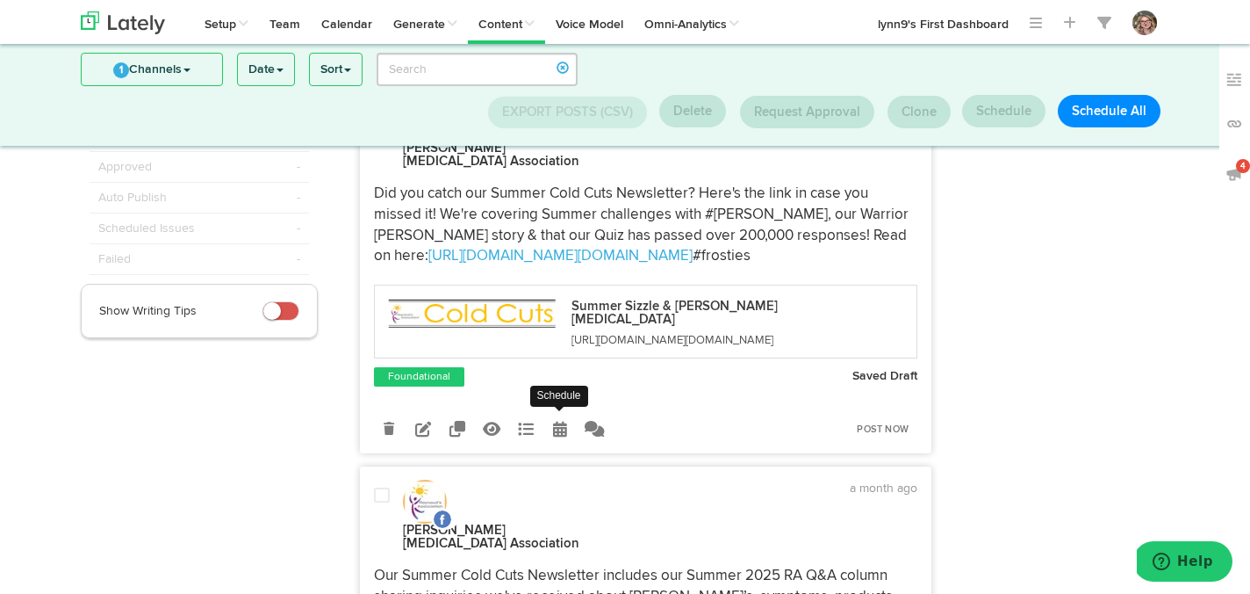
click at [553, 421] on icon at bounding box center [560, 429] width 14 height 16
radio input "true"
select select "5"
select select "27"
select select "PM"
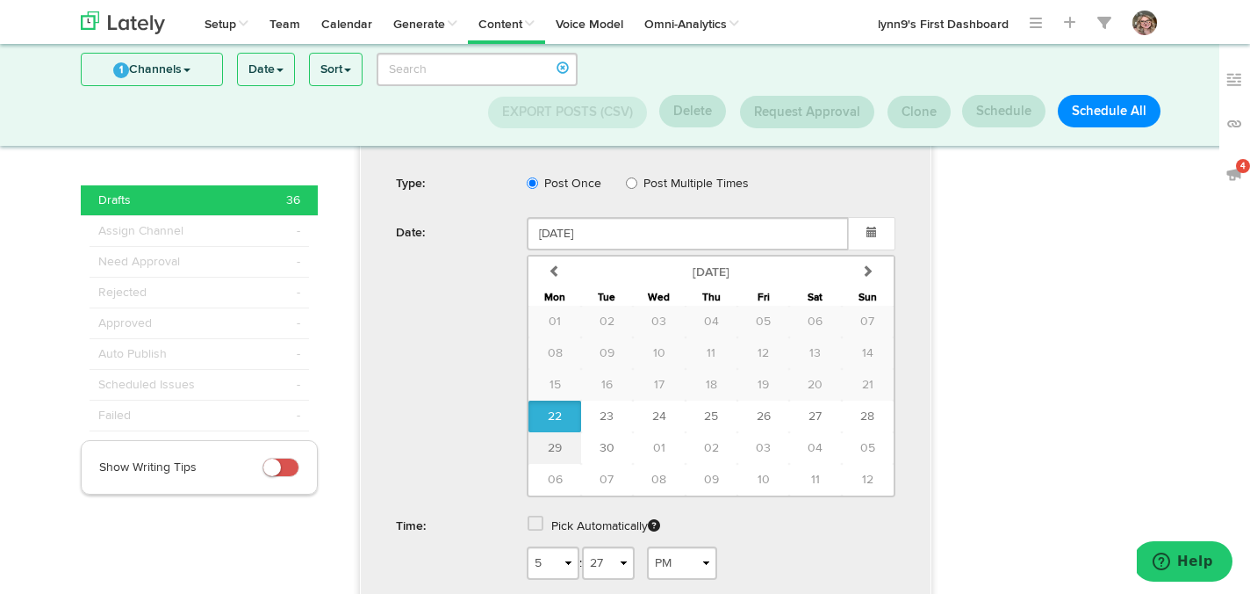
scroll to position [522, 0]
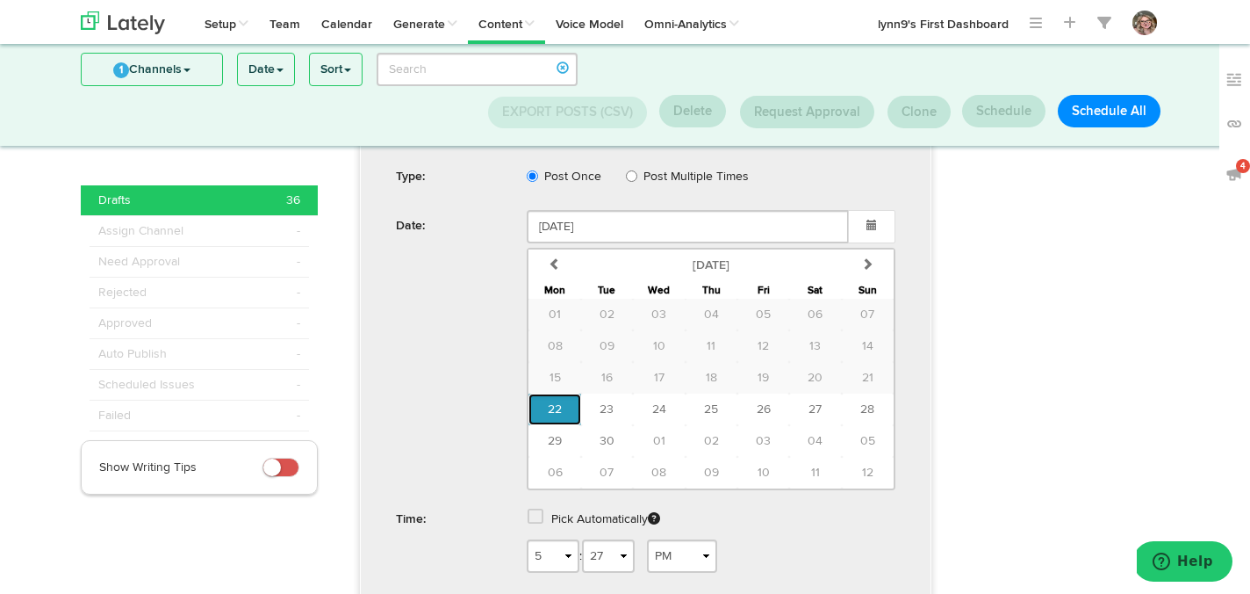
click at [558, 403] on span "22" at bounding box center [555, 409] width 14 height 12
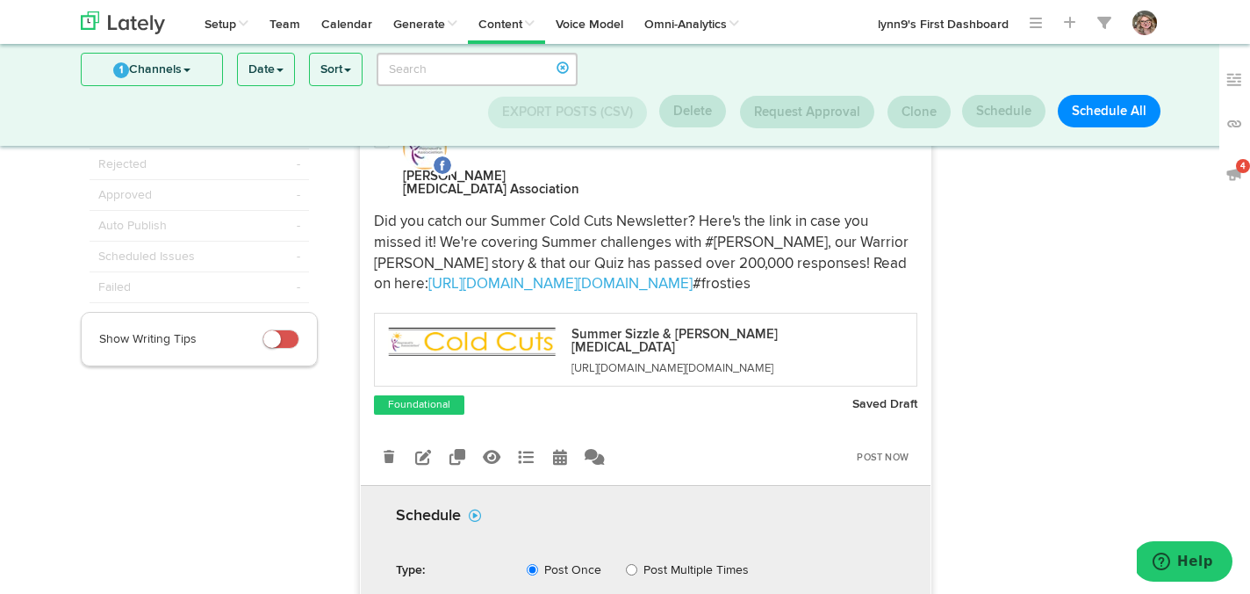
scroll to position [0, 0]
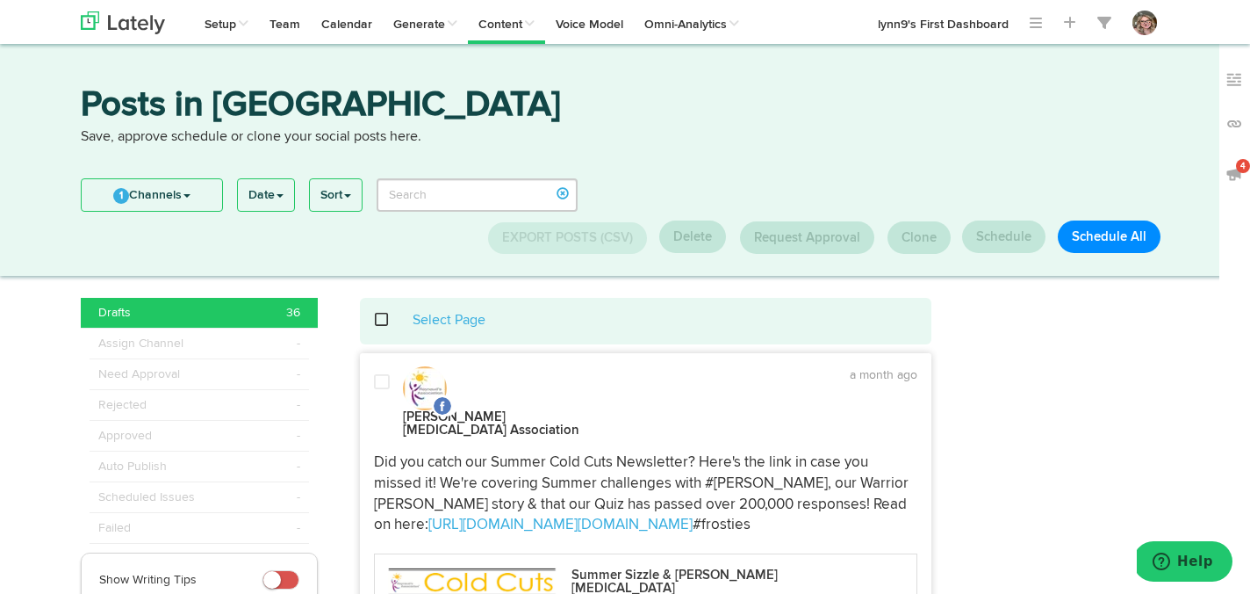
click at [382, 379] on span at bounding box center [382, 382] width 16 height 18
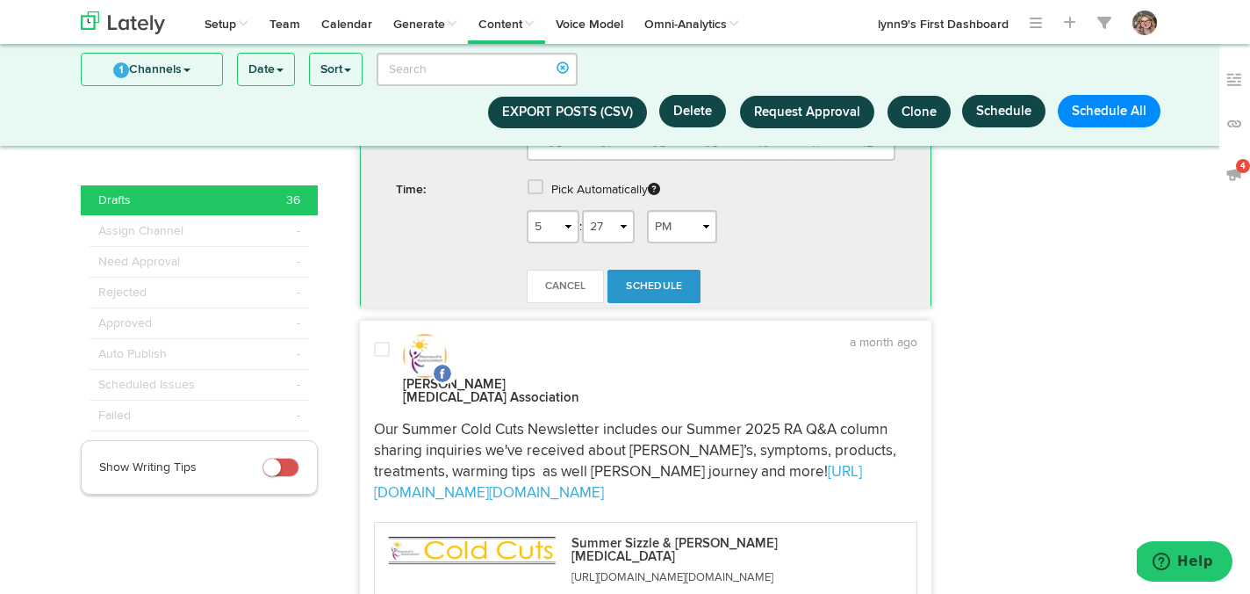
click at [381, 348] on div "Raynaud's Association a month ago Our Summer Cold Cuts Newsletter includes our …" at bounding box center [646, 511] width 571 height 355
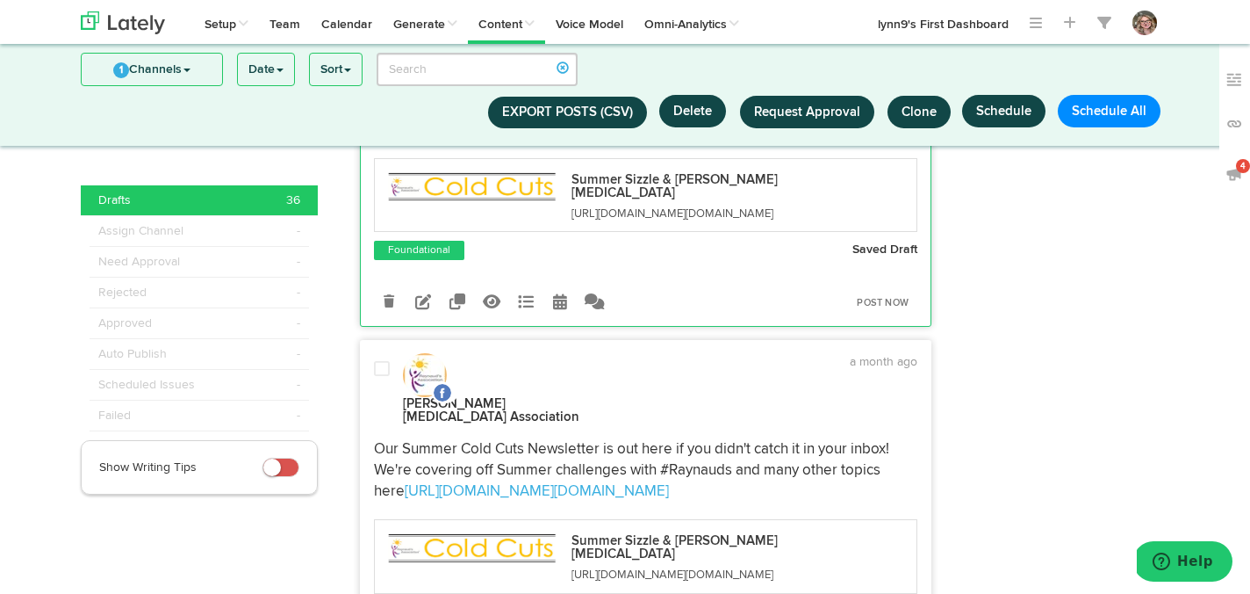
click at [380, 360] on div at bounding box center [382, 393] width 42 height 66
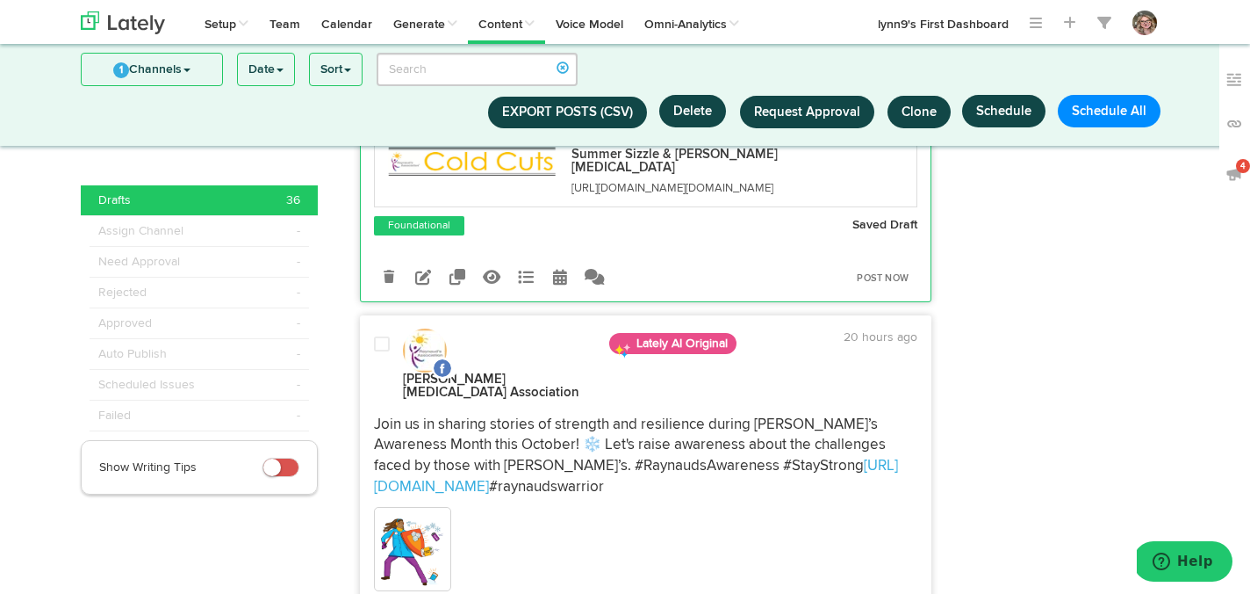
scroll to position [1639, 0]
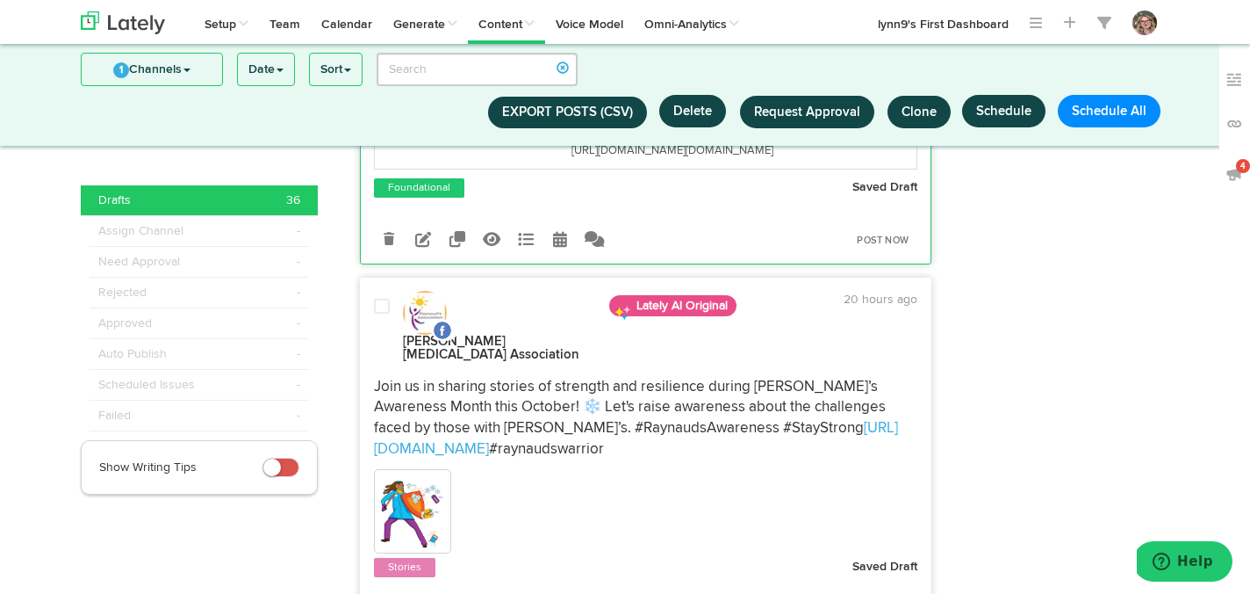
click at [682, 118] on button "Delete" at bounding box center [692, 111] width 67 height 32
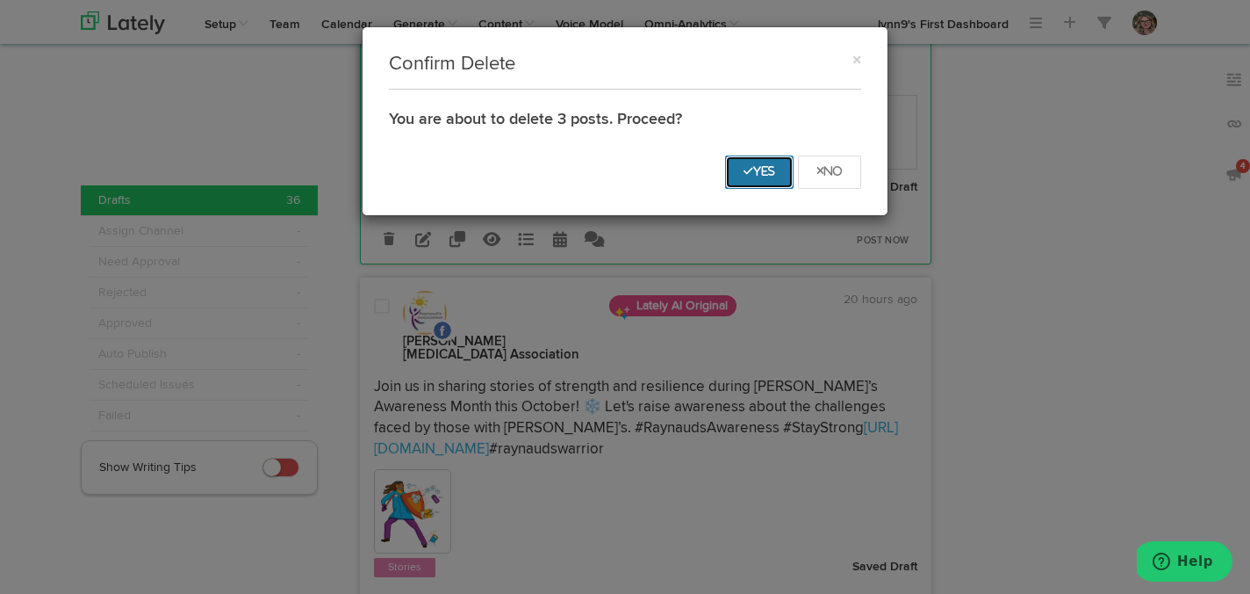
click at [774, 175] on button "Yes" at bounding box center [759, 171] width 68 height 33
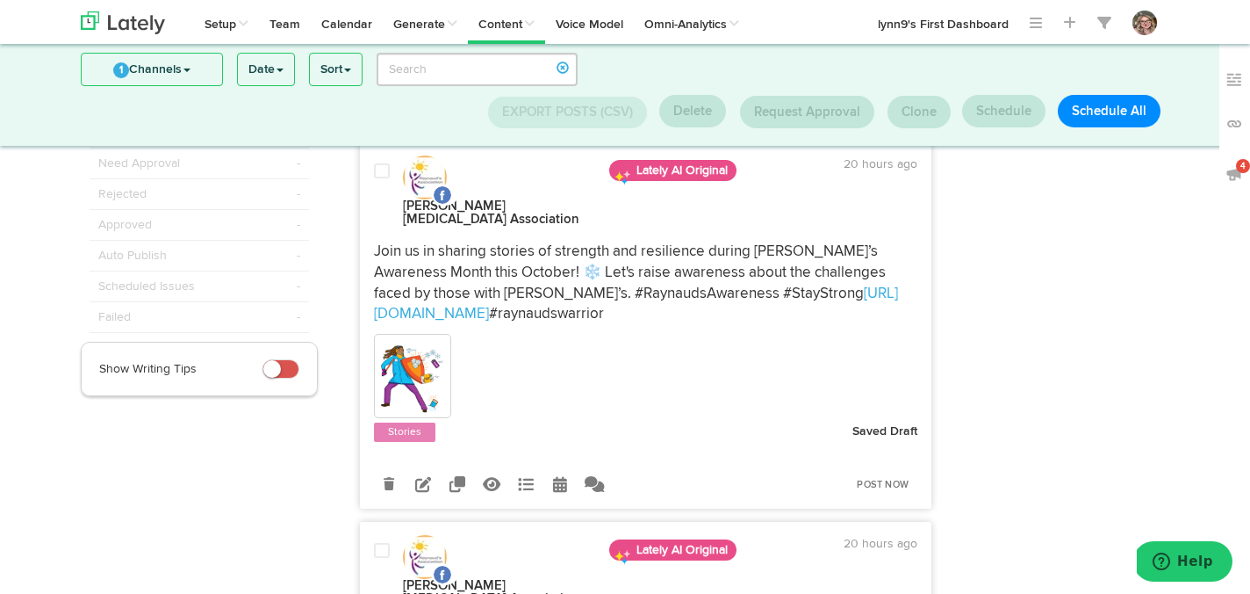
scroll to position [98, 0]
click at [429, 476] on icon at bounding box center [423, 484] width 16 height 16
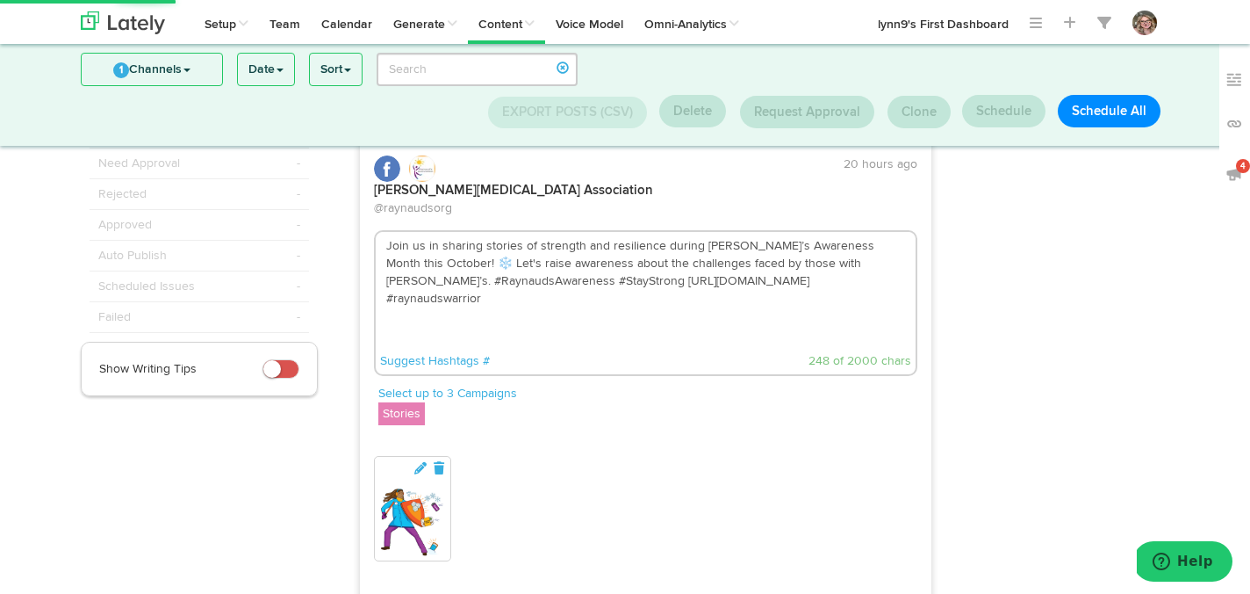
click at [859, 232] on textarea "Join us in sharing stories of strength and resilience during Raynaud’s Awarenes…" at bounding box center [646, 290] width 541 height 116
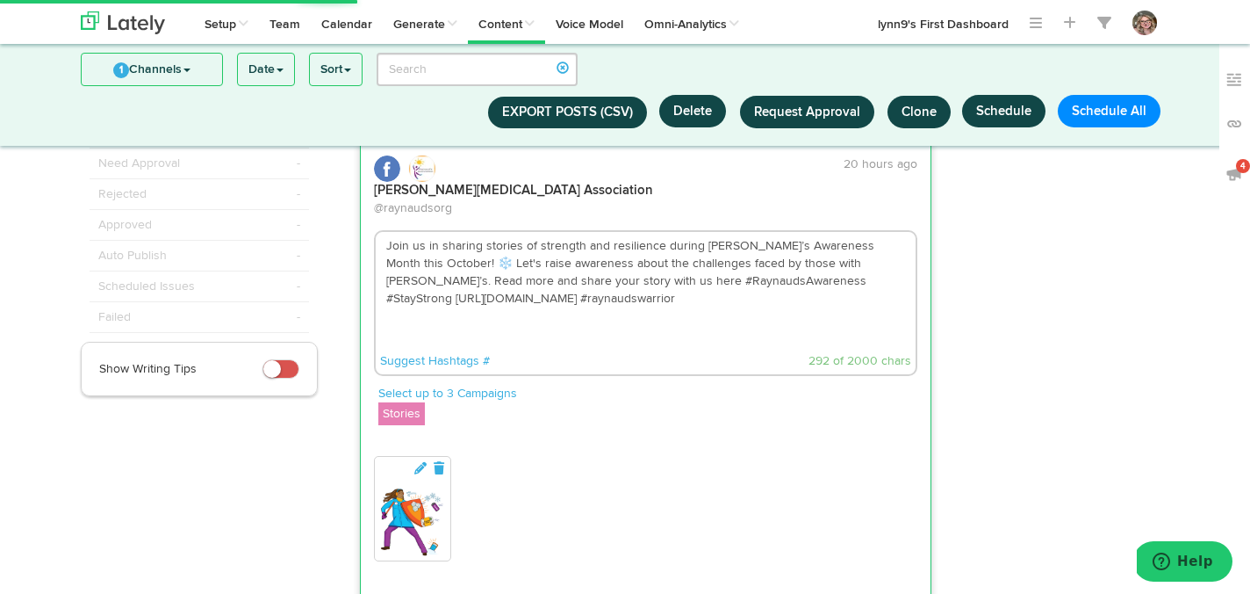
drag, startPoint x: 796, startPoint y: 244, endPoint x: 601, endPoint y: 245, distance: 195.8
click at [601, 245] on textarea "Join us in sharing stories of strength and resilience during Raynaud’s Awarenes…" at bounding box center [646, 290] width 541 height 116
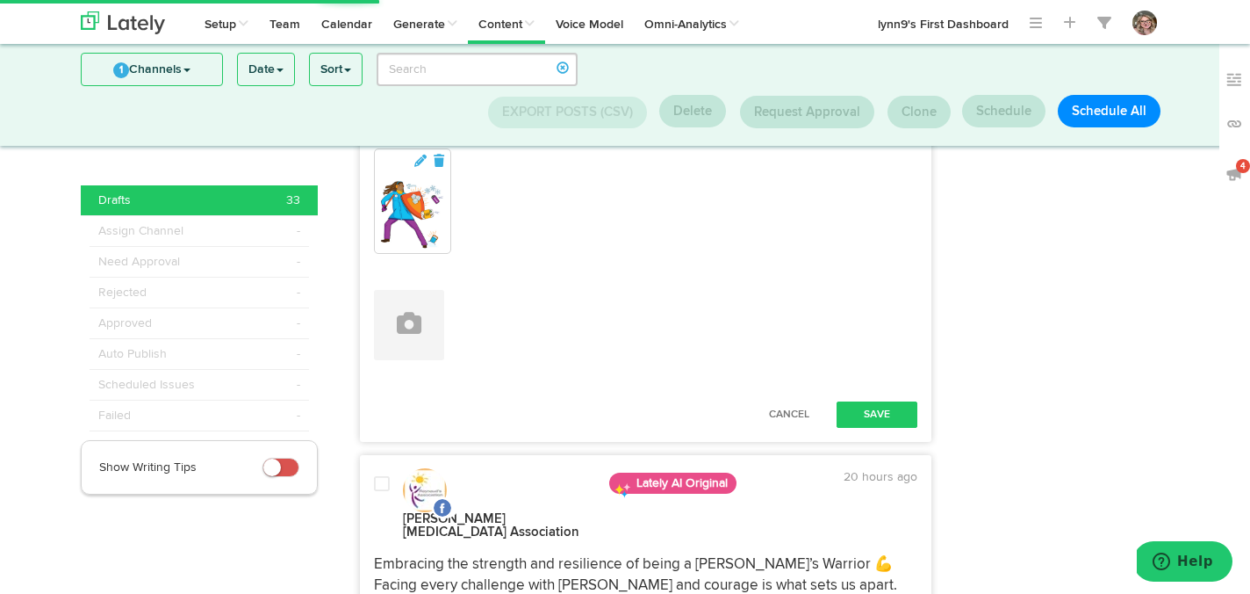
scroll to position [459, 0]
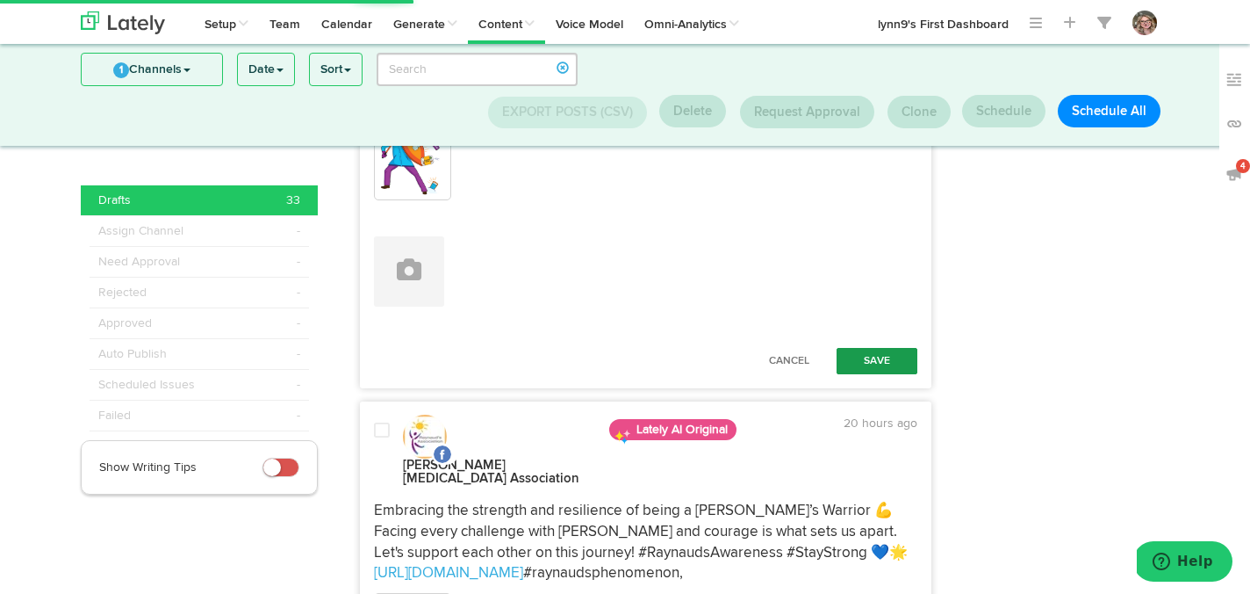
type textarea "Join us in sharing stories of strength and resilience during Raynaud’s Awarenes…"
click at [857, 348] on button "Save" at bounding box center [877, 361] width 81 height 26
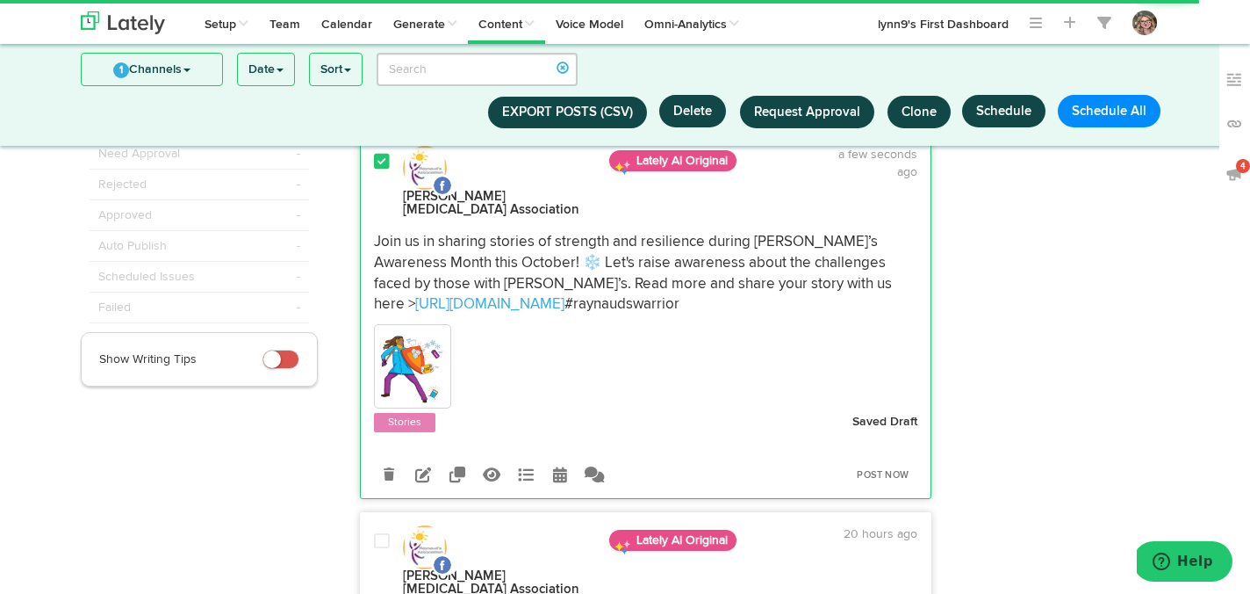
scroll to position [181, 0]
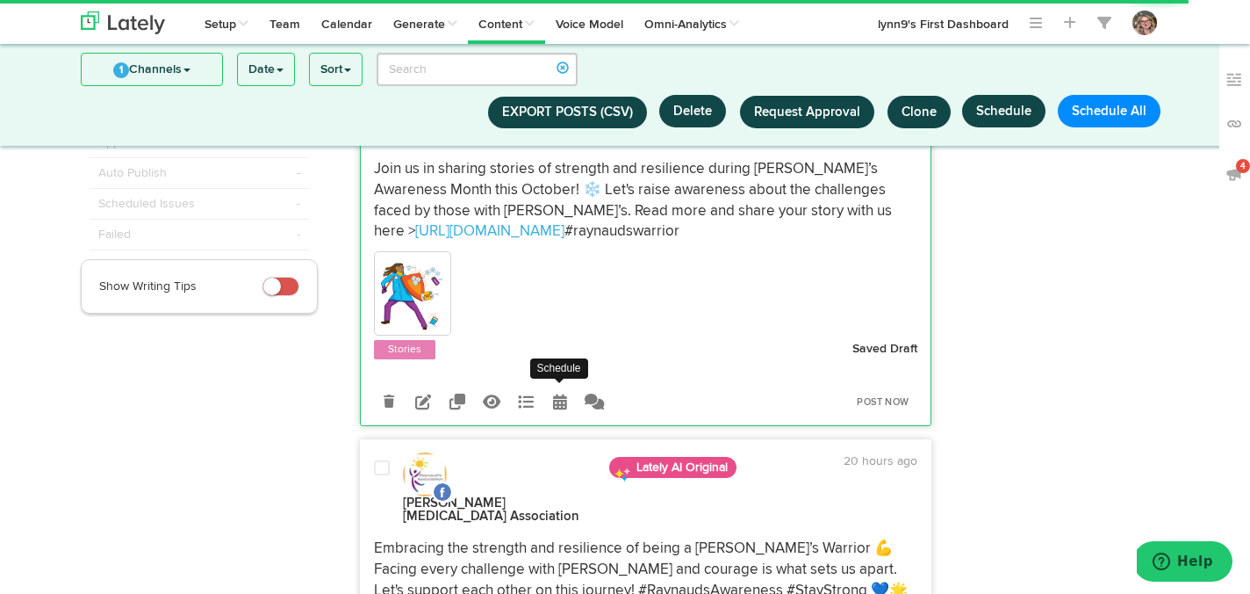
click at [559, 393] on icon at bounding box center [560, 401] width 14 height 16
select select "7"
select select "55"
select select "PM"
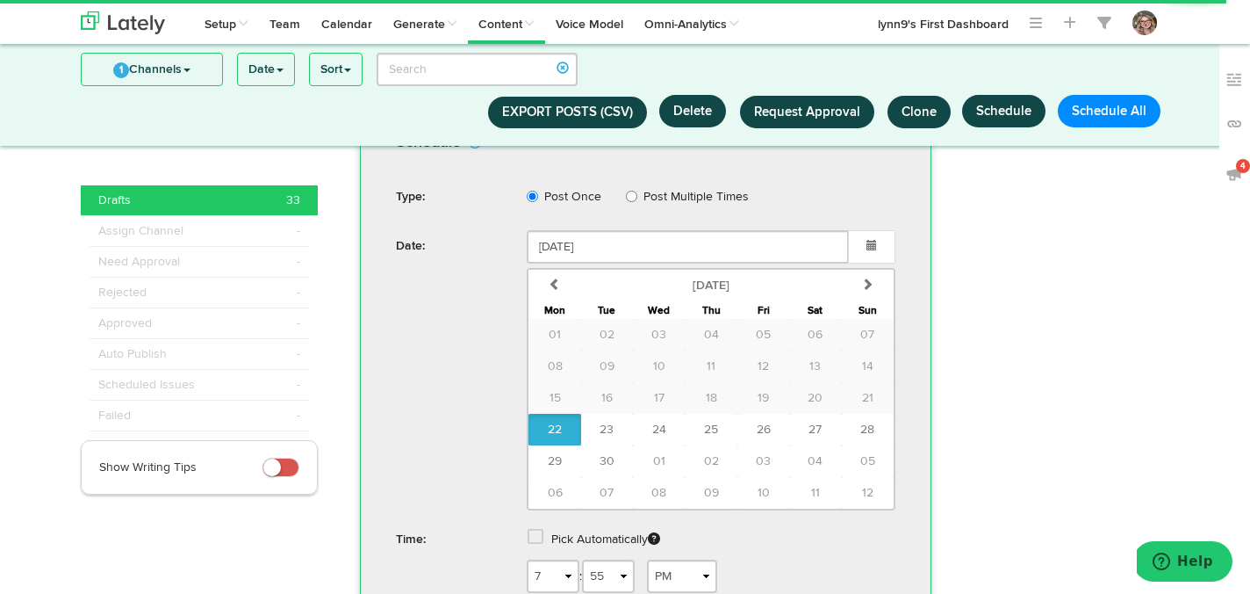
scroll to position [511, 0]
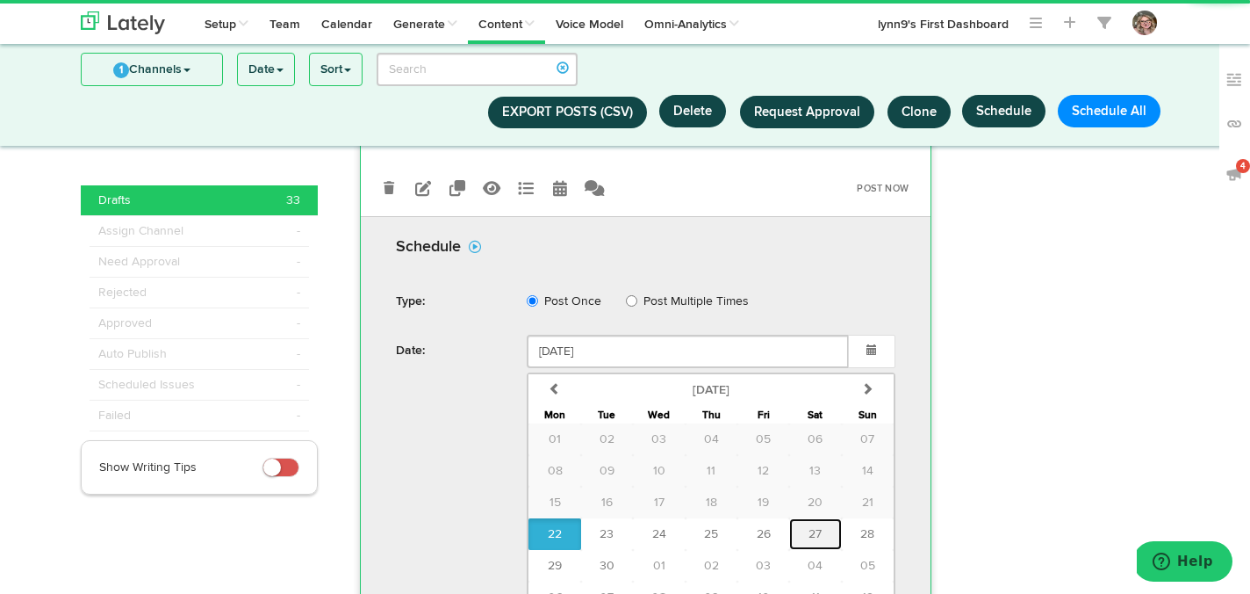
click at [812, 528] on span "27" at bounding box center [815, 534] width 13 height 12
type input "September 27 2025"
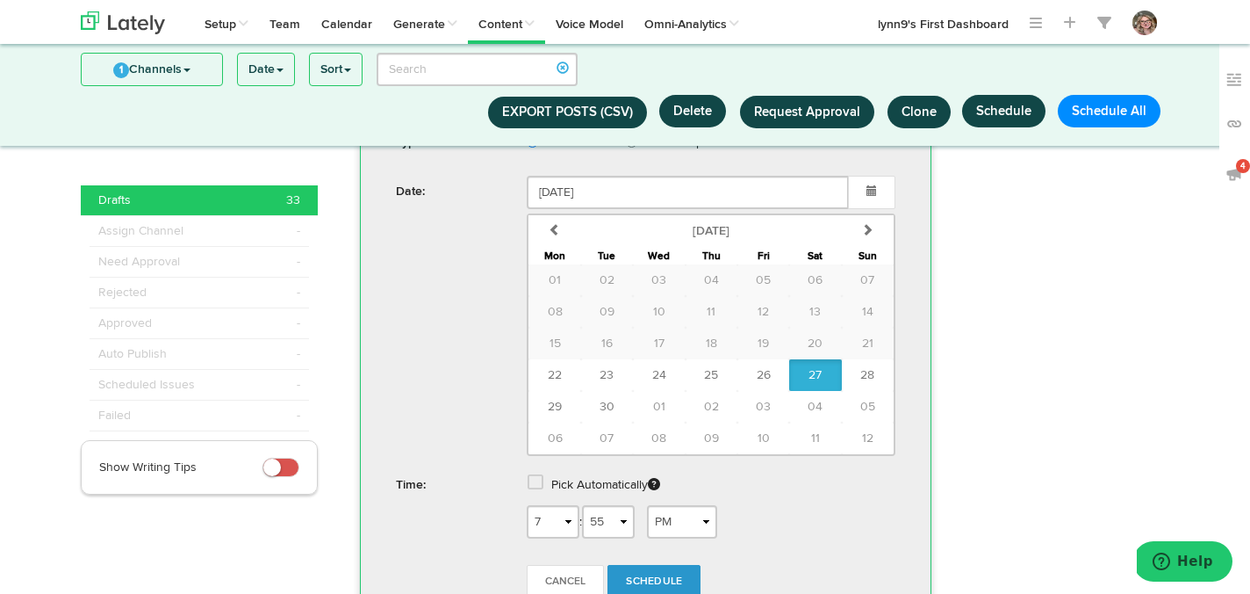
scroll to position [674, 0]
click at [566, 501] on select "1 2 3 4 5 6 7 8 9 10 11 12" at bounding box center [553, 517] width 53 height 33
select select "1"
click at [527, 501] on select "1 2 3 4 5 6 7 8 9 10 11 12" at bounding box center [553, 517] width 53 height 33
click at [658, 573] on span "Schedule" at bounding box center [654, 578] width 56 height 11
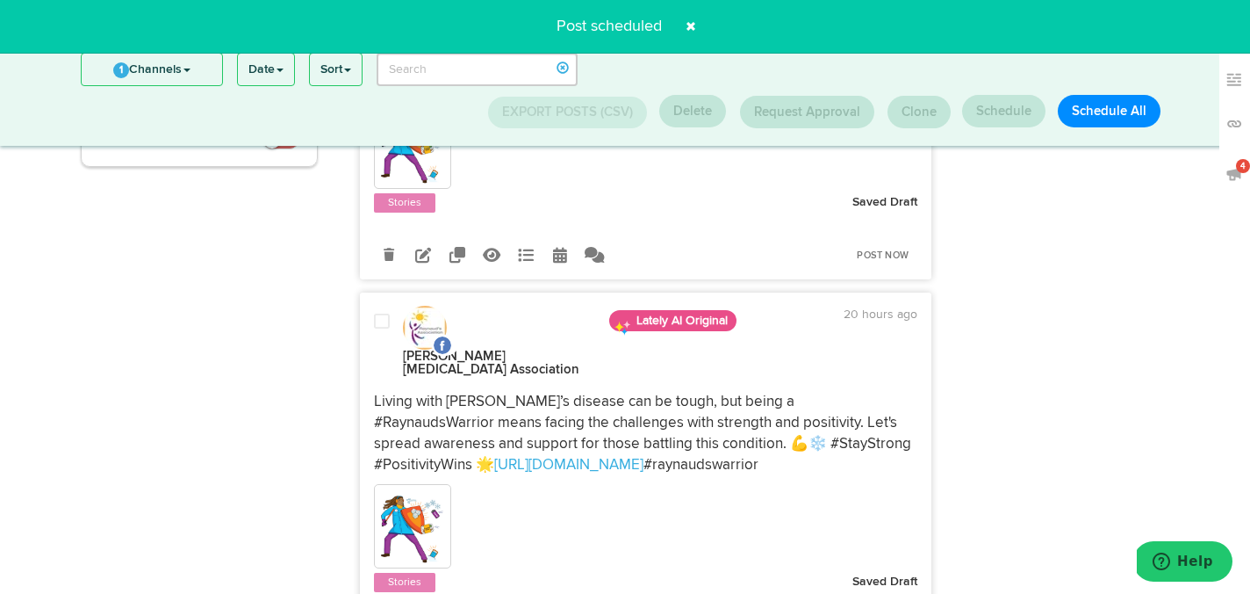
scroll to position [371, 0]
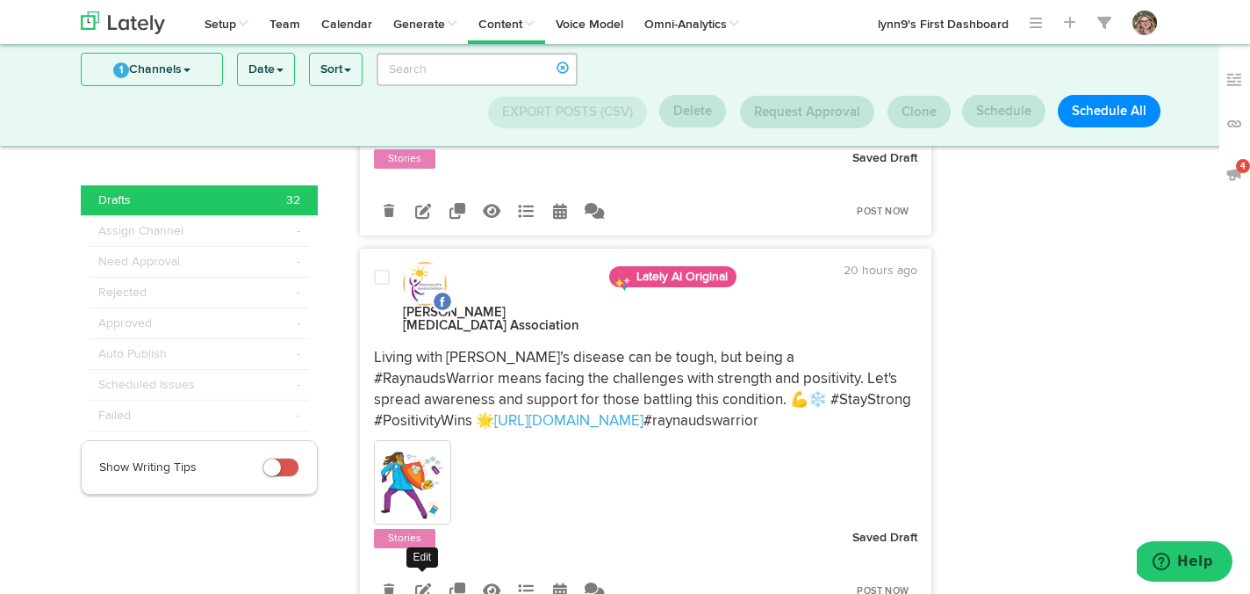
click at [419, 582] on icon at bounding box center [423, 590] width 16 height 16
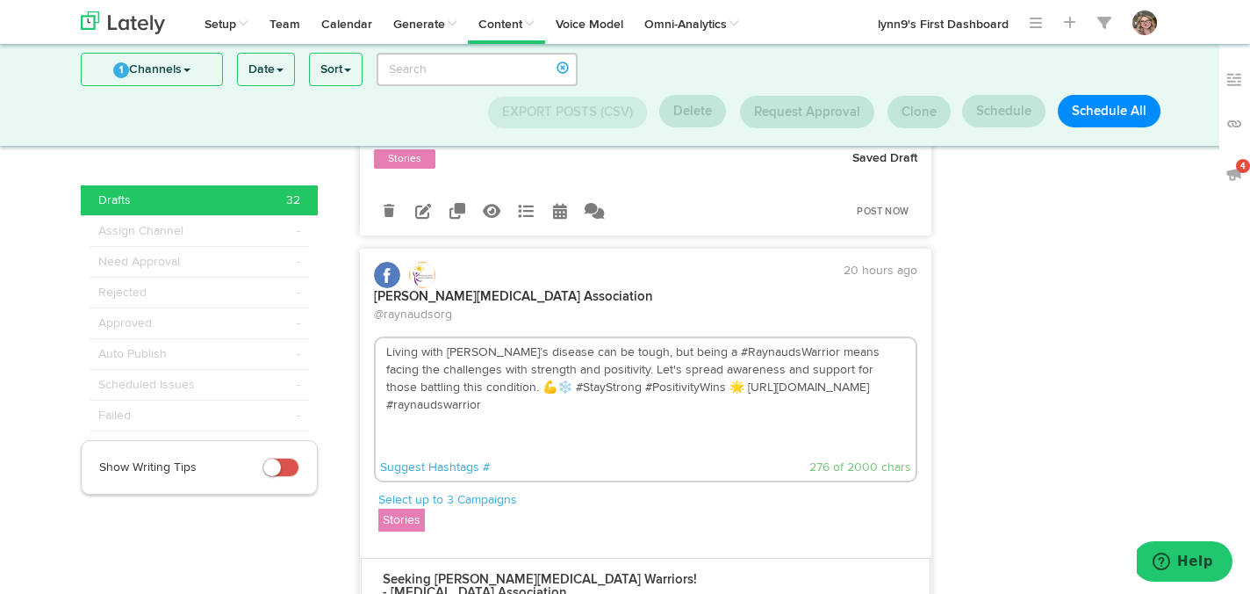
click at [458, 338] on textarea "Living with Raynaud’s disease can be tough, but being a #RaynaudsWarrior means …" at bounding box center [646, 396] width 541 height 116
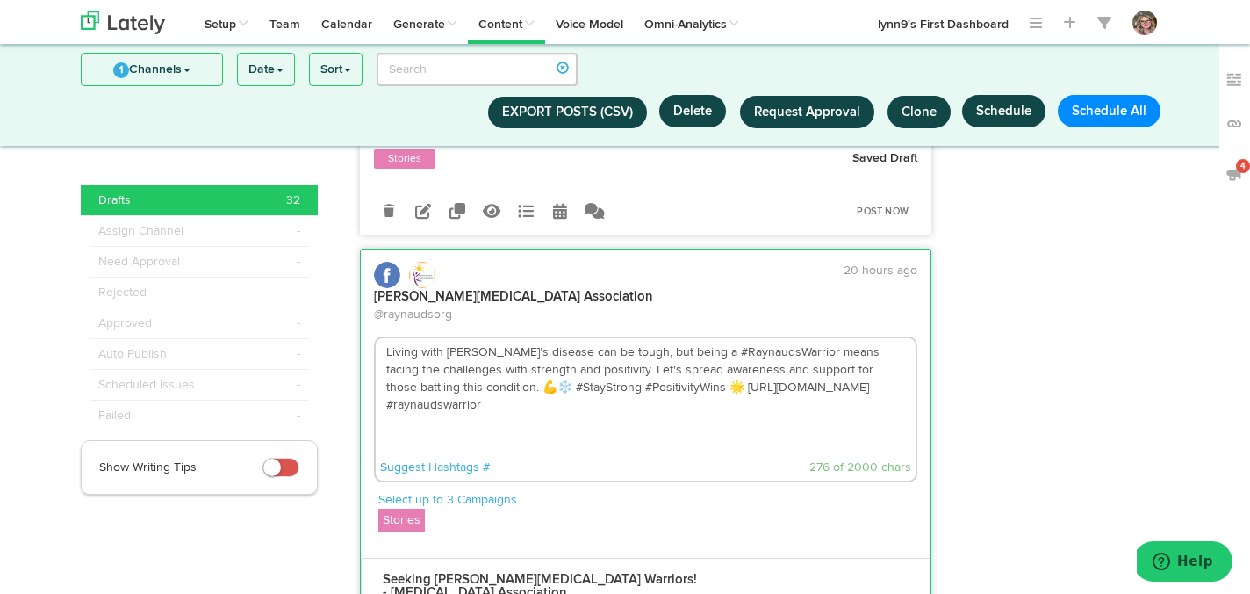
drag, startPoint x: 460, startPoint y: 321, endPoint x: 385, endPoint y: 322, distance: 74.6
click at [385, 338] on textarea "Living with Raynaud’s disease can be tough, but being a #RaynaudsWarrior means …" at bounding box center [646, 396] width 541 height 116
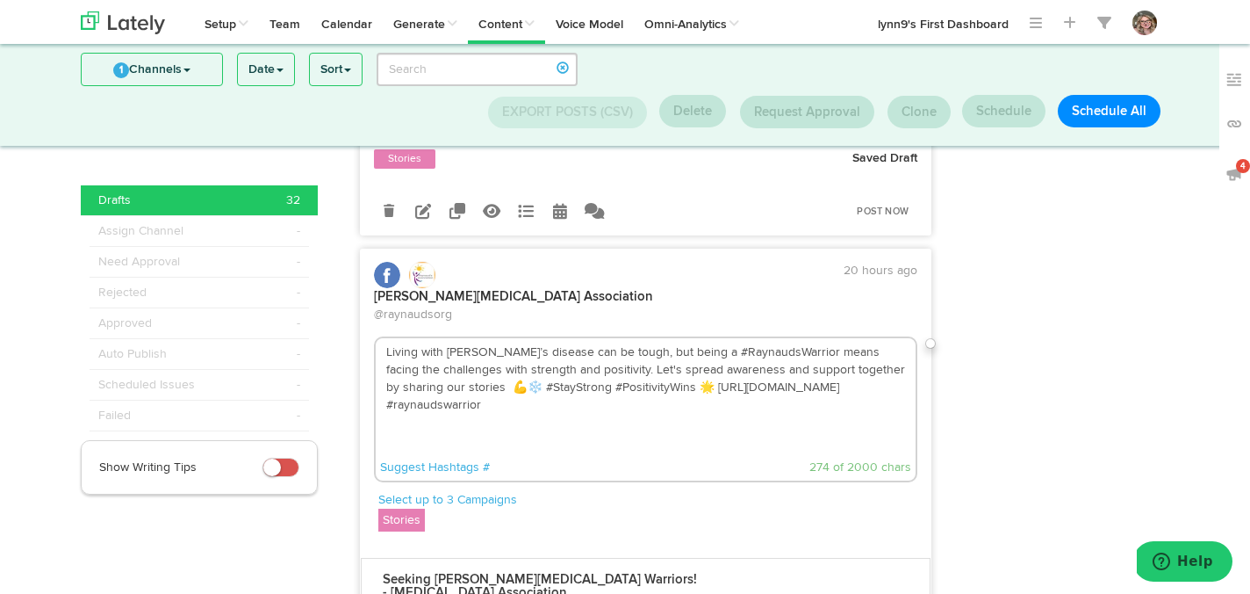
drag, startPoint x: 645, startPoint y: 319, endPoint x: 453, endPoint y: 324, distance: 192.4
click at [453, 338] on textarea "Living with Raynaud’s disease can be tough, but being a #RaynaudsWarrior means …" at bounding box center [646, 396] width 541 height 116
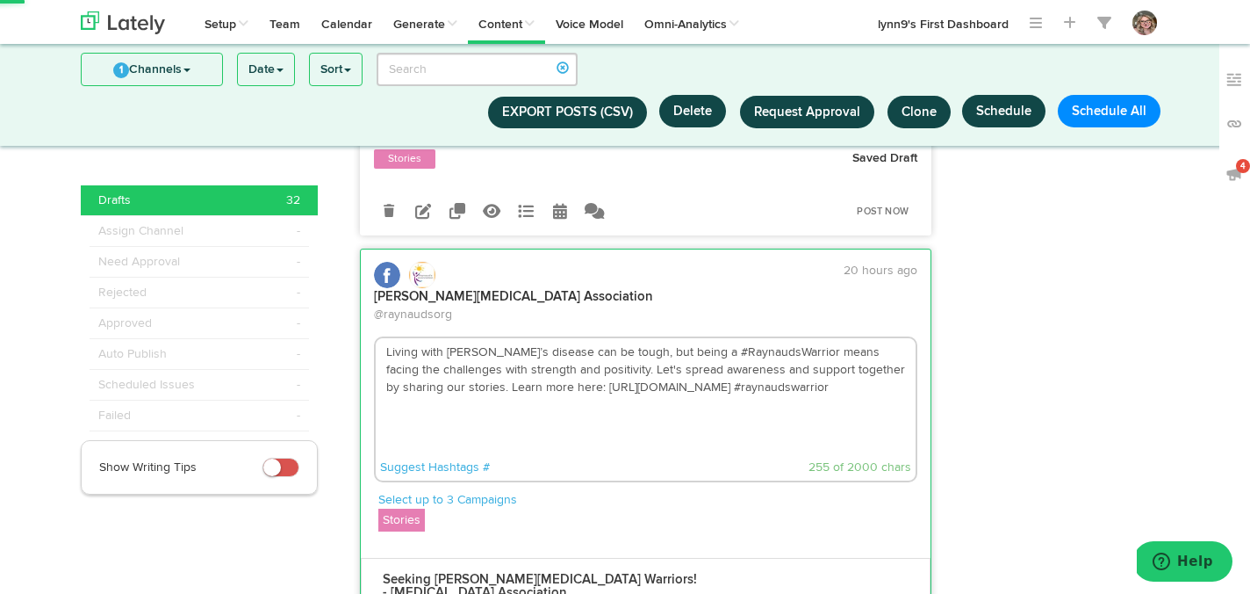
click at [586, 358] on textarea "Living with Raynaud’s disease can be tough, but being a #RaynaudsWarrior means …" at bounding box center [646, 396] width 541 height 116
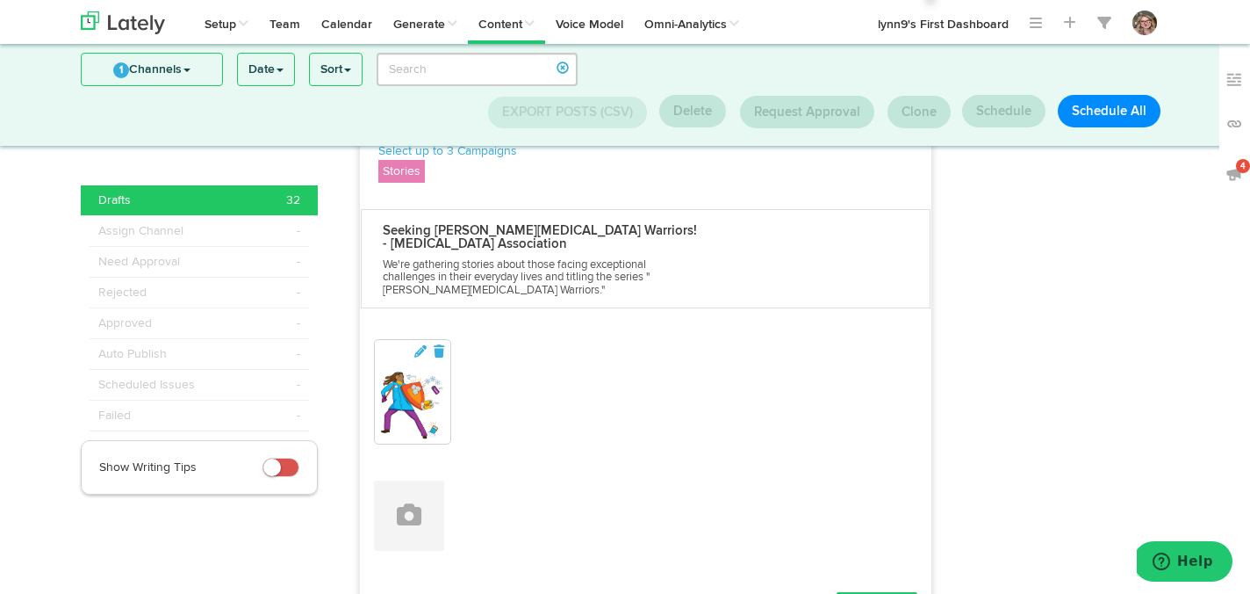
scroll to position [761, 0]
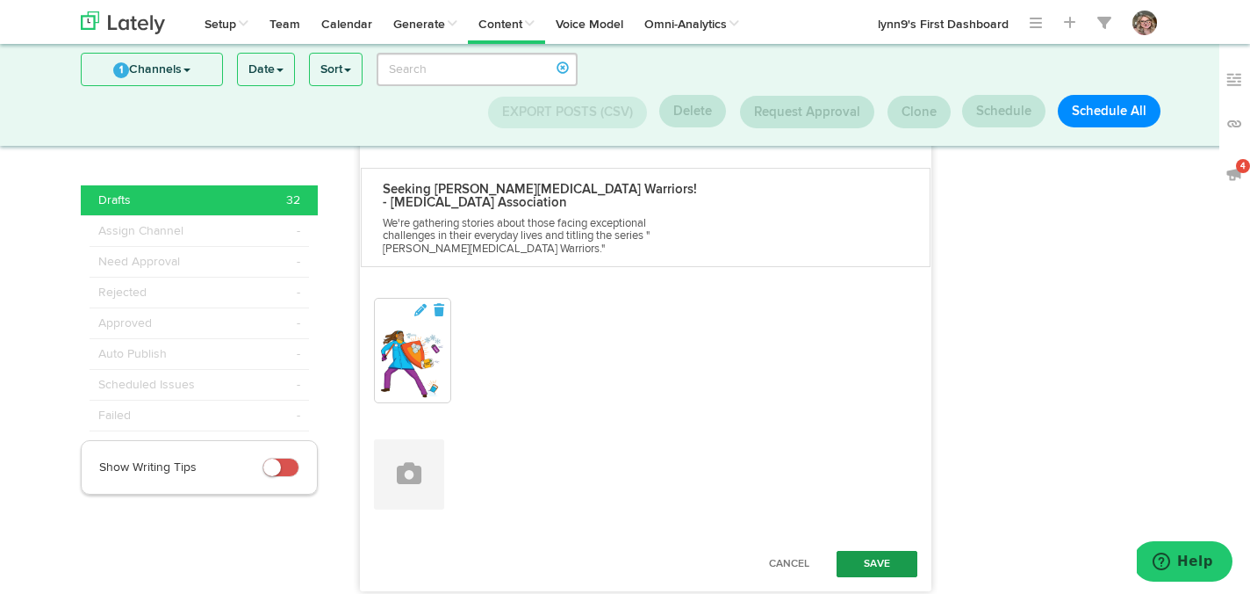
type textarea "Living with Raynaud’s disease can be tough, but being a #RaynaudsWarrior means …"
click at [882, 551] on button "Save" at bounding box center [877, 564] width 81 height 26
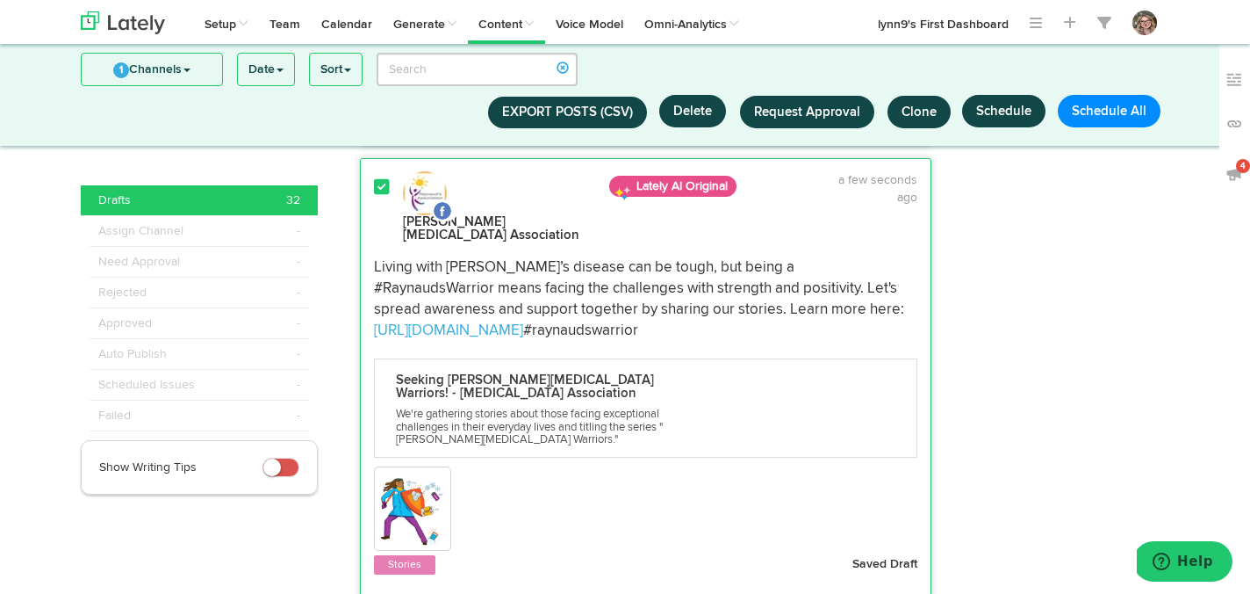
scroll to position [544, 0]
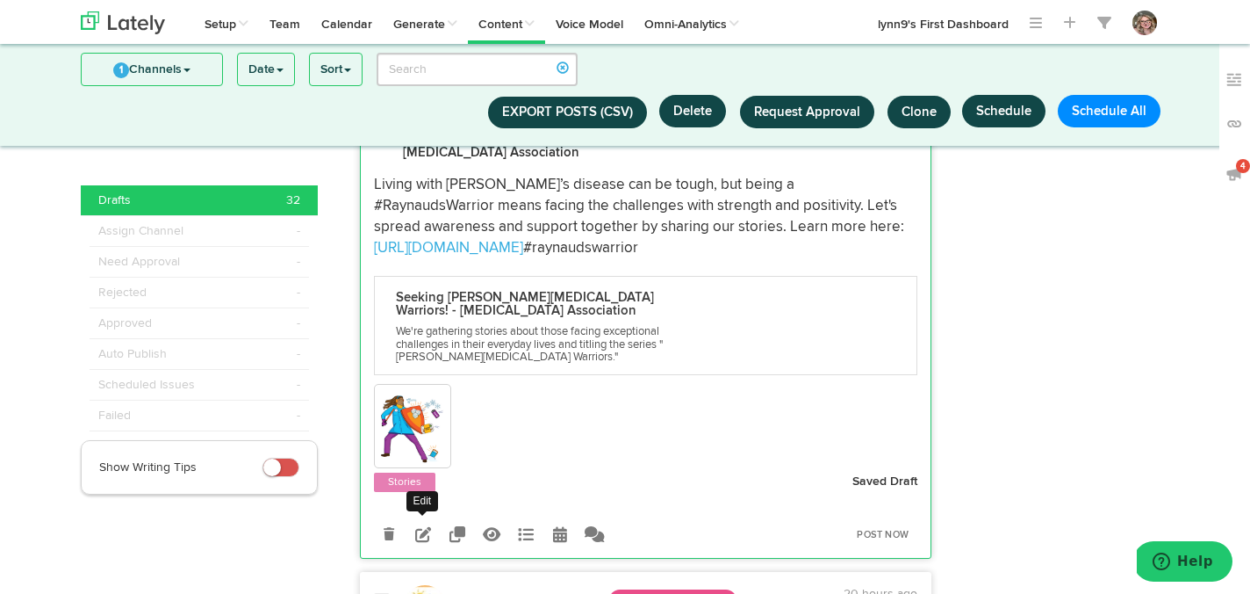
click at [418, 526] on icon at bounding box center [423, 534] width 16 height 16
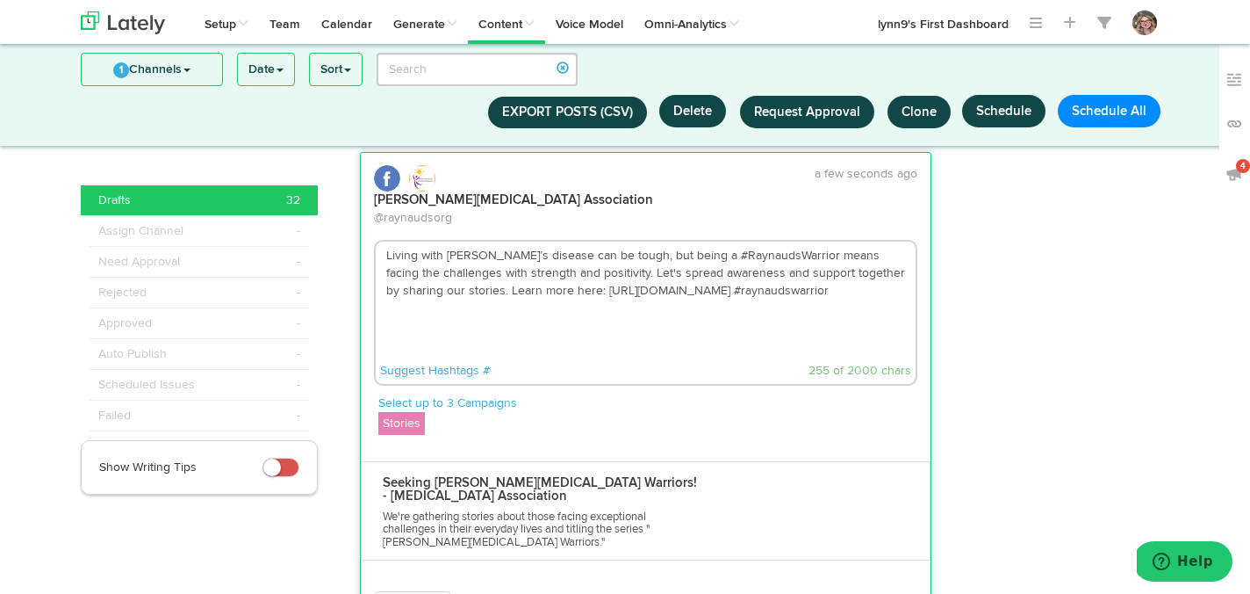
scroll to position [446, 0]
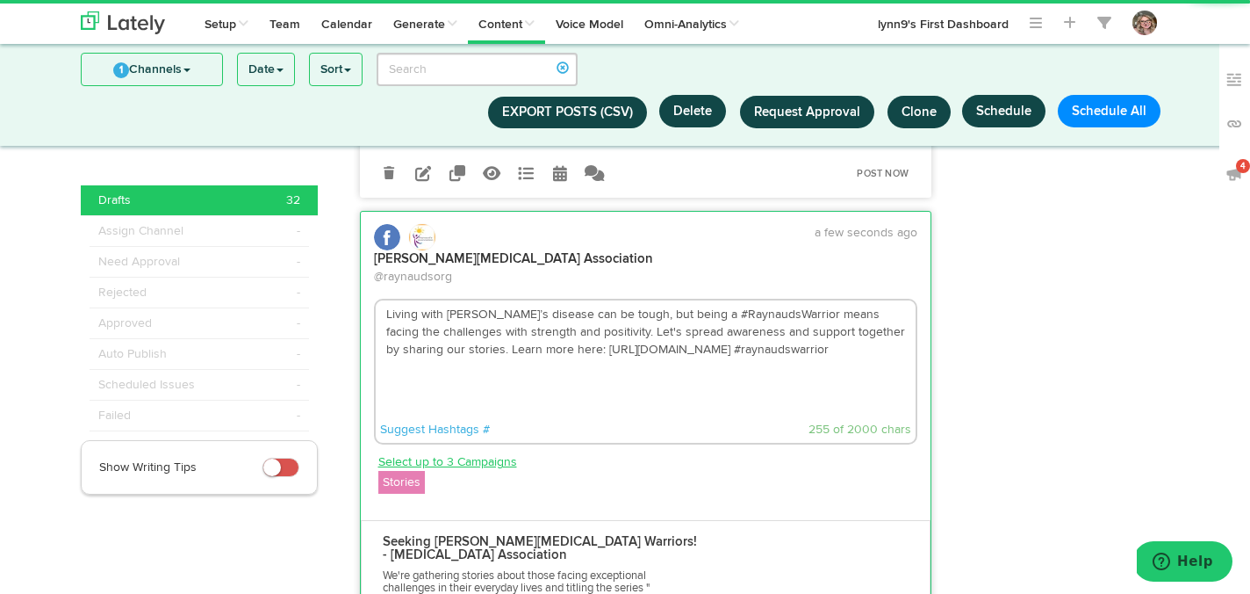
scroll to position [393, 0]
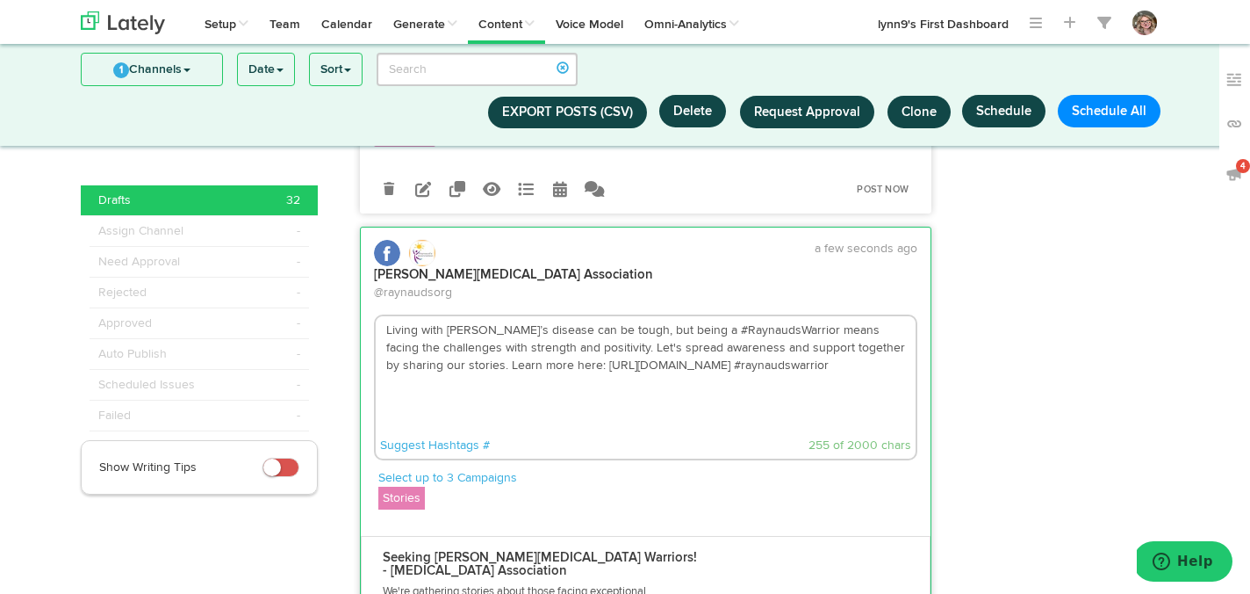
drag, startPoint x: 547, startPoint y: 263, endPoint x: 503, endPoint y: 263, distance: 43.9
click at [503, 316] on textarea "Living with Raynaud’s disease can be tough, but being a #RaynaudsWarrior means …" at bounding box center [646, 374] width 541 height 116
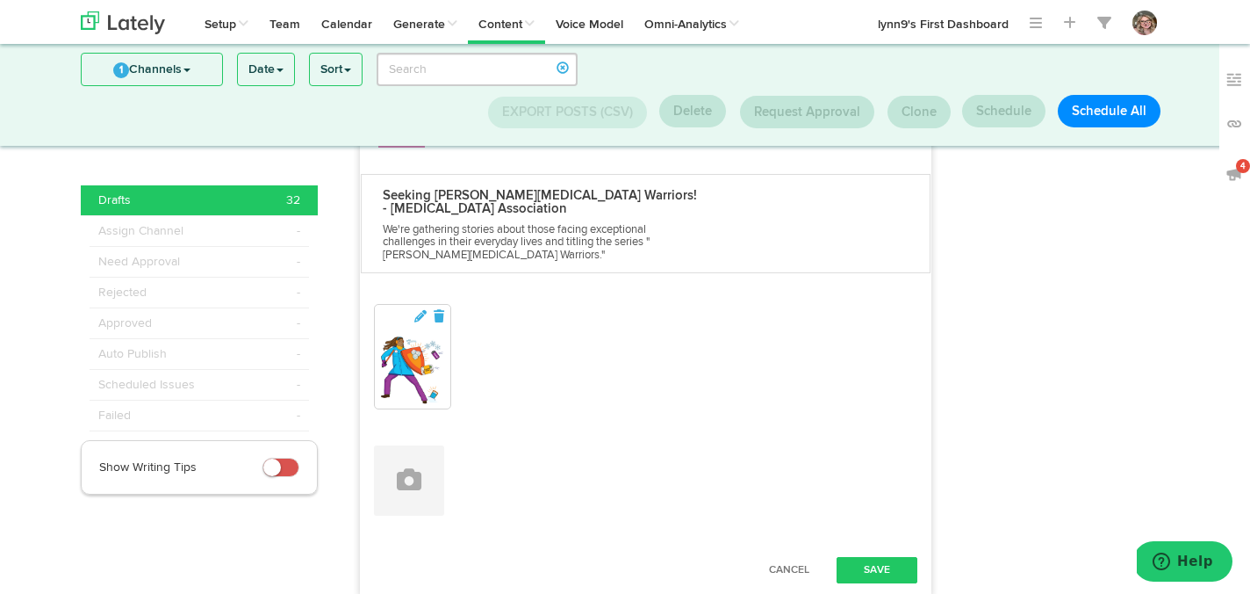
scroll to position [782, 0]
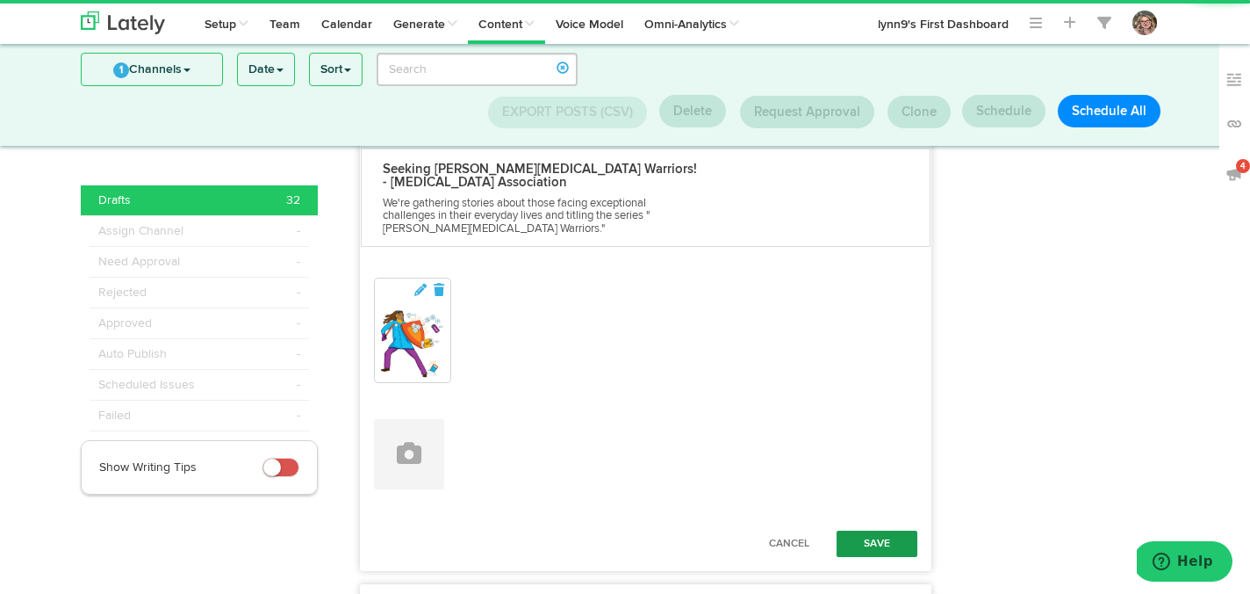
type textarea "Living with Raynaud’s can be tough, but being a #RaynaudsWarrior means facing t…"
click at [855, 530] on button "Save" at bounding box center [877, 543] width 81 height 26
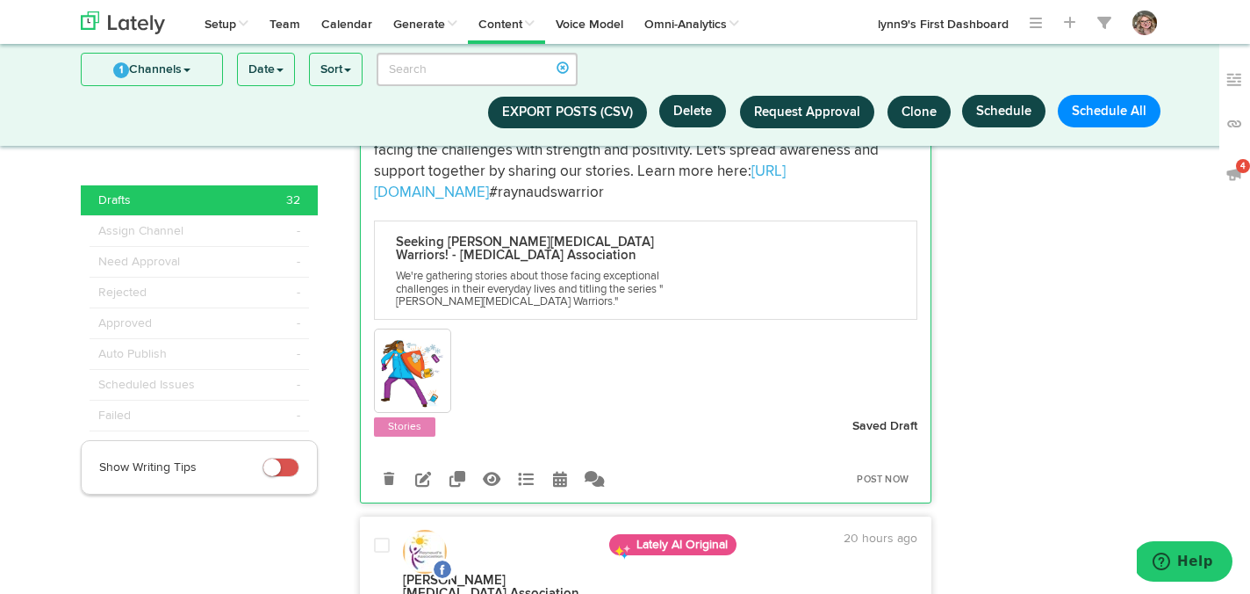
scroll to position [680, 0]
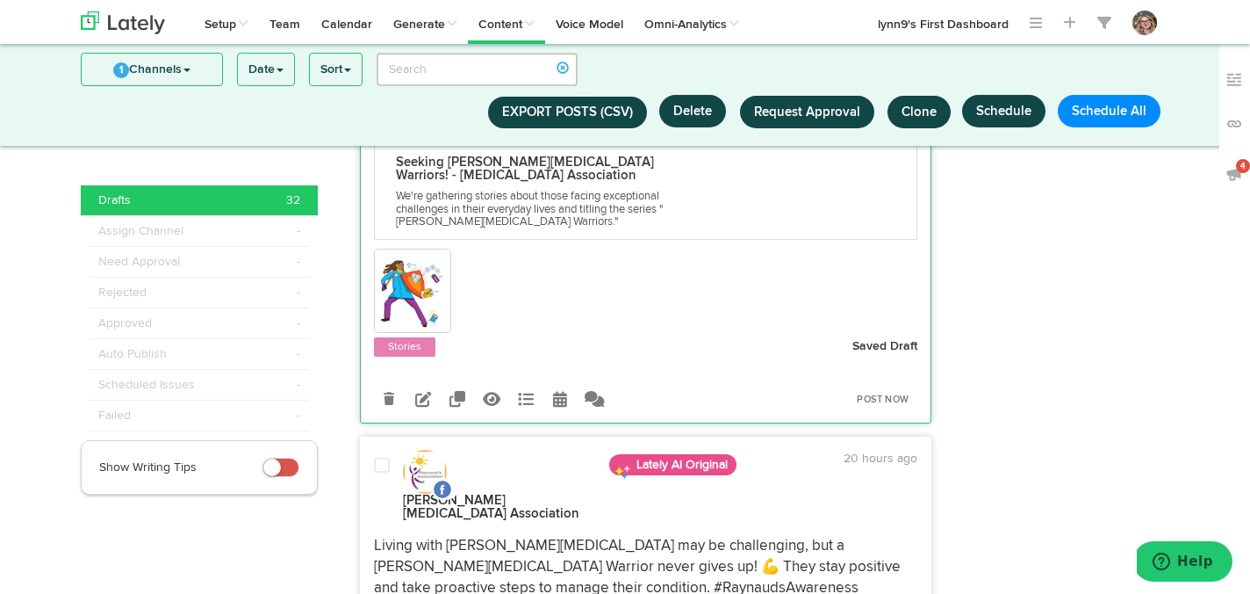
click at [558, 391] on icon at bounding box center [560, 399] width 14 height 16
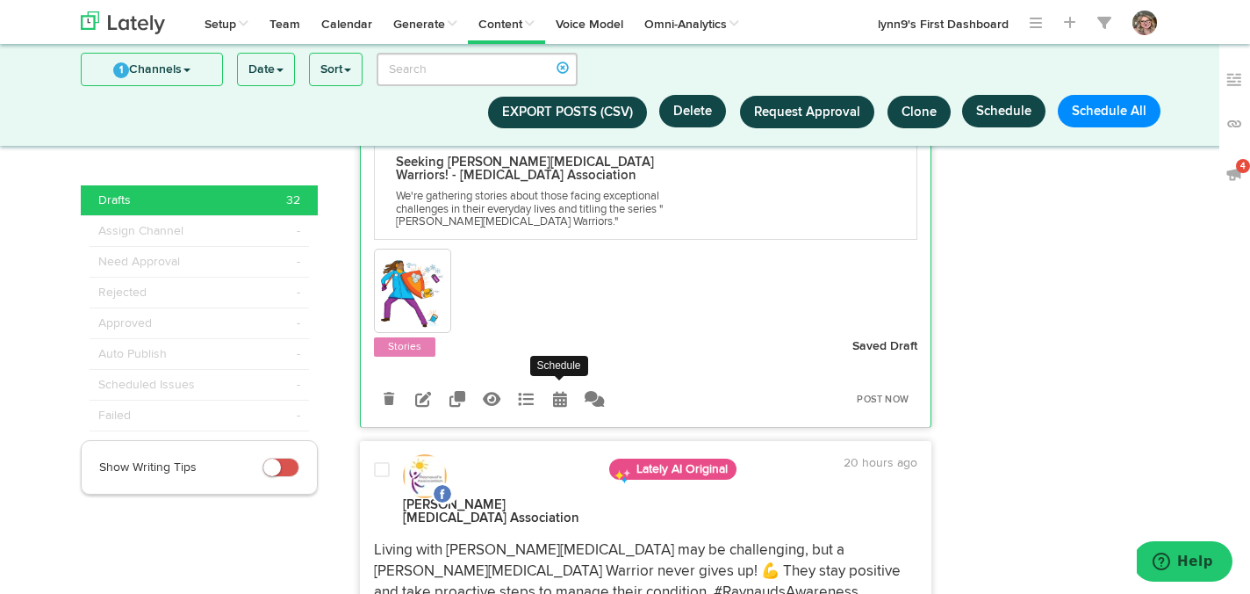
radio input "true"
select select "7"
select select "55"
select select "PM"
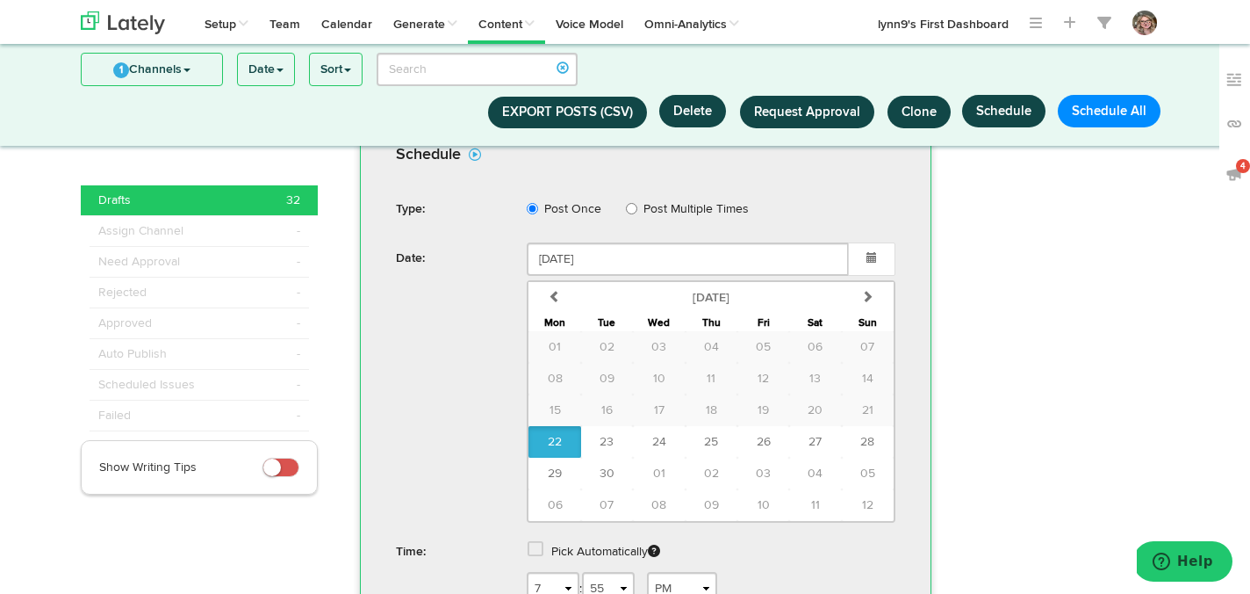
scroll to position [1026, 0]
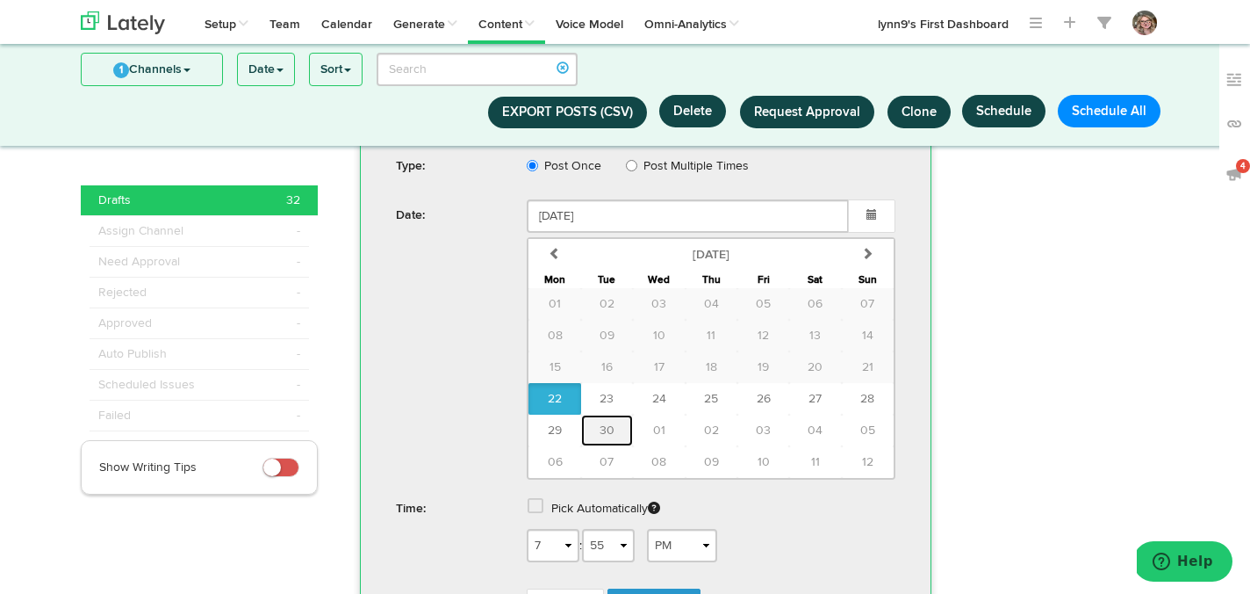
click at [602, 424] on span "30" at bounding box center [607, 430] width 15 height 12
type input "September 30 2025"
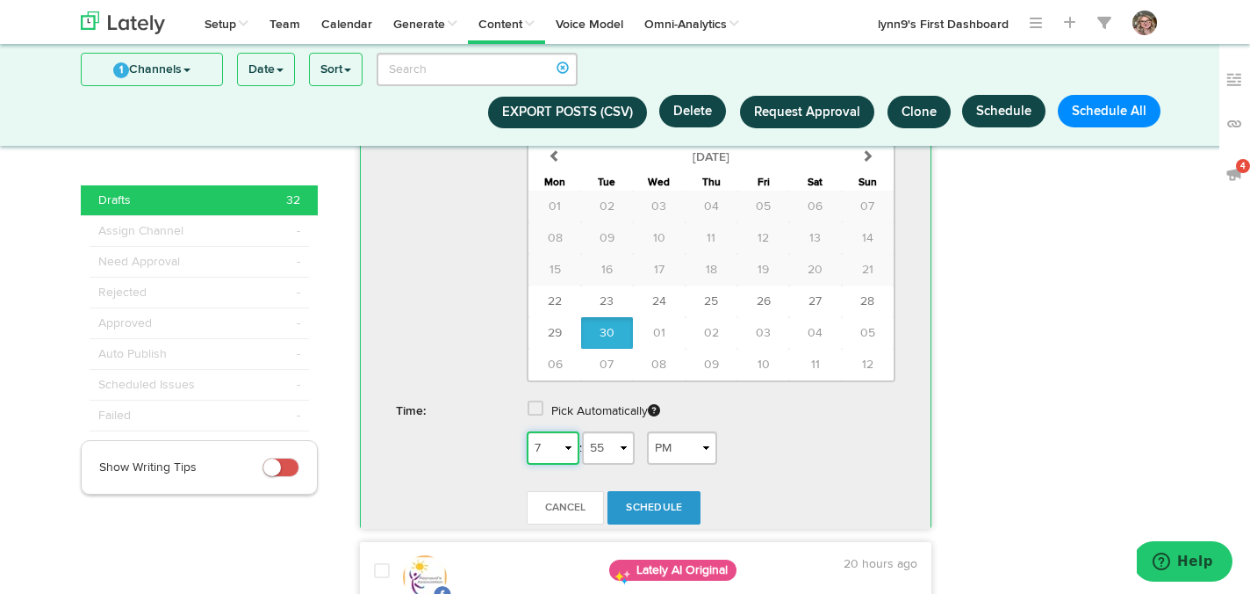
click at [561, 431] on select "1 2 3 4 5 6 7 8 9 10 11 12" at bounding box center [553, 447] width 53 height 33
select select "6"
click at [527, 431] on select "1 2 3 4 5 6 7 8 9 10 11 12" at bounding box center [553, 447] width 53 height 33
click at [660, 431] on select "AM PM" at bounding box center [682, 447] width 70 height 33
select select "AM"
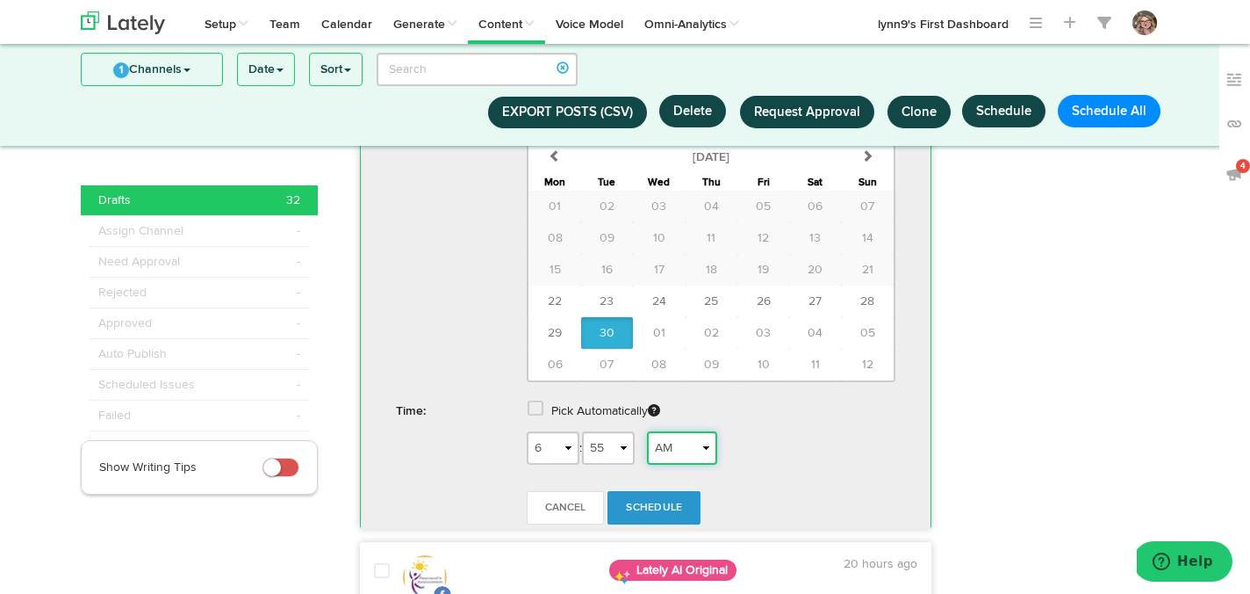
click at [653, 431] on select "AM PM" at bounding box center [682, 447] width 70 height 33
click at [667, 491] on link "Schedule" at bounding box center [654, 507] width 93 height 33
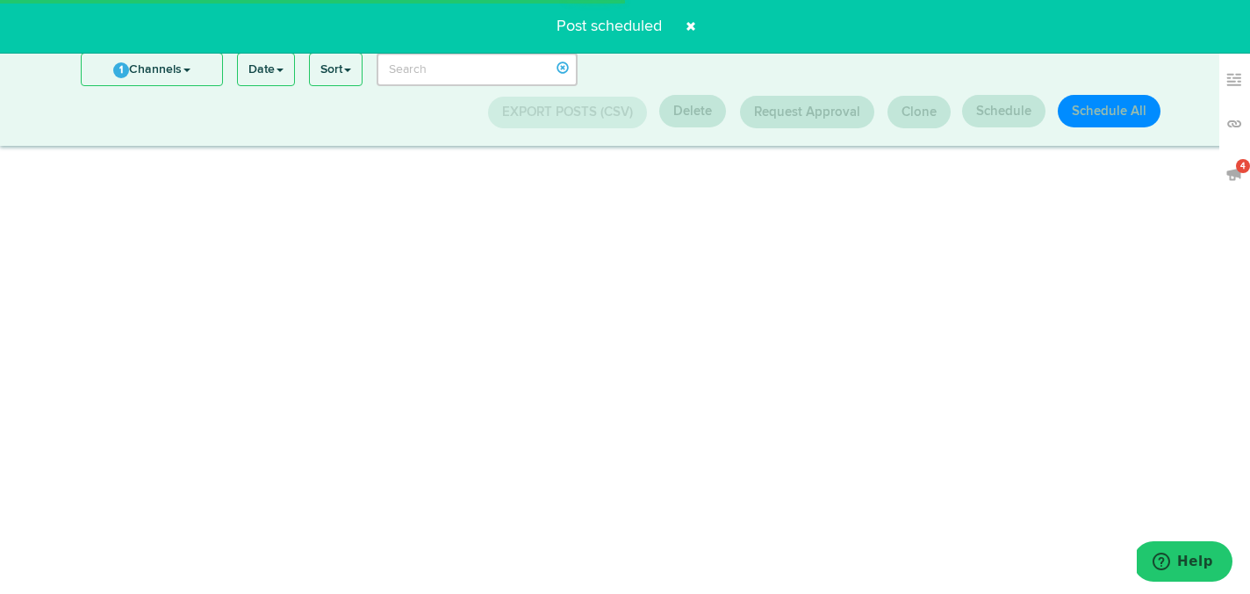
scroll to position [228, 0]
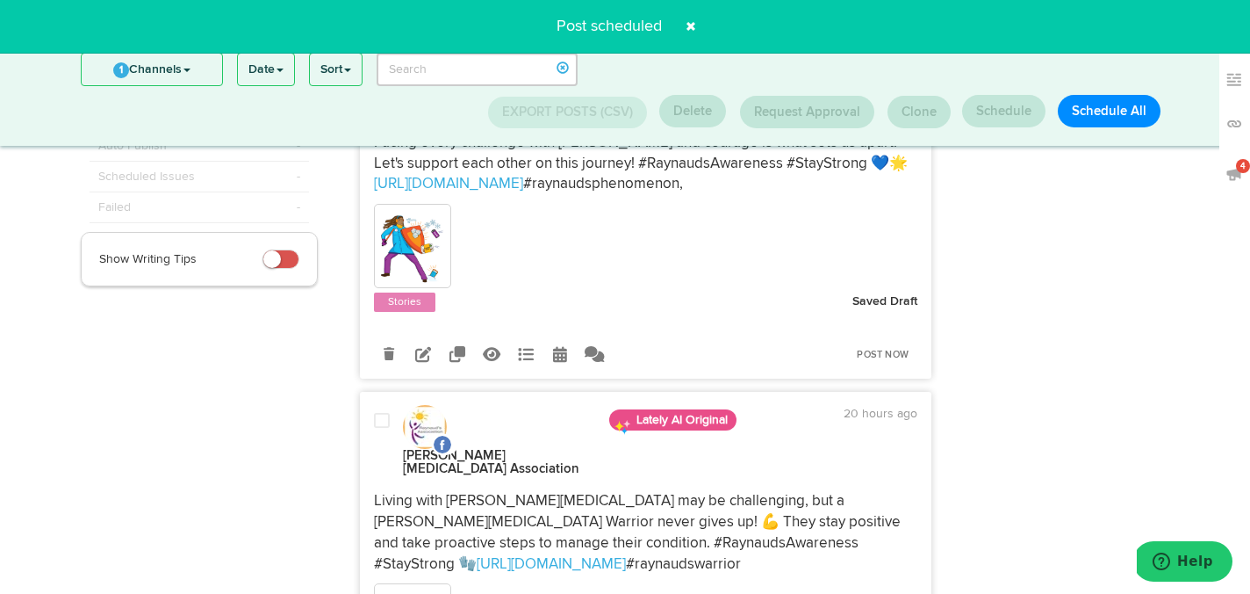
click at [690, 27] on span at bounding box center [691, 26] width 28 height 28
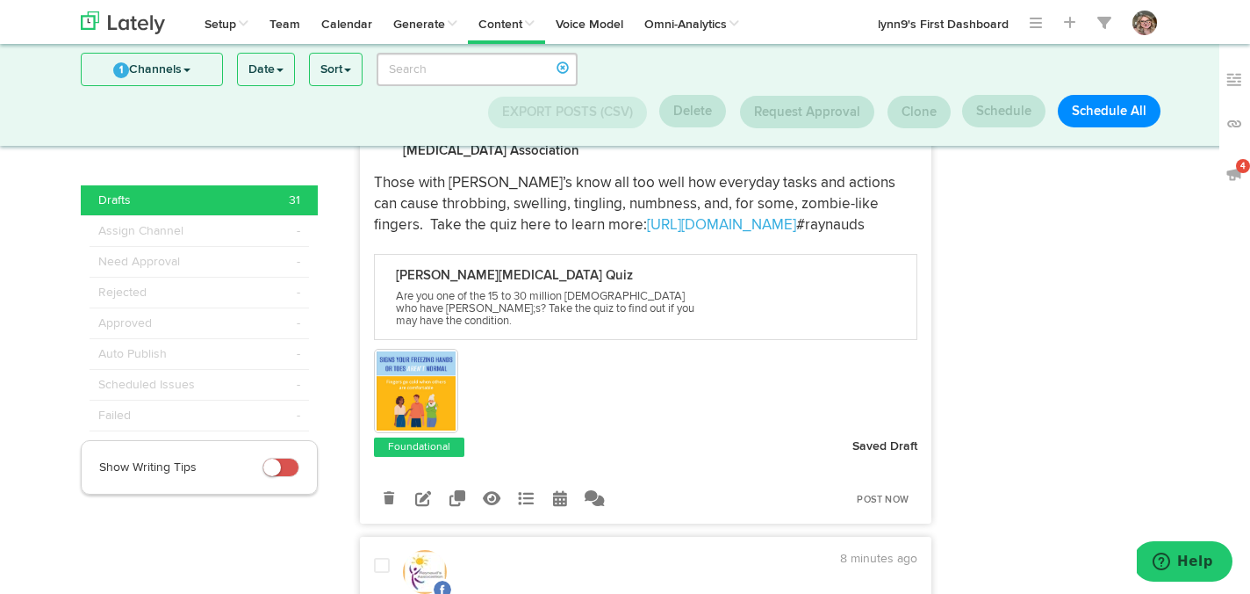
scroll to position [930, 0]
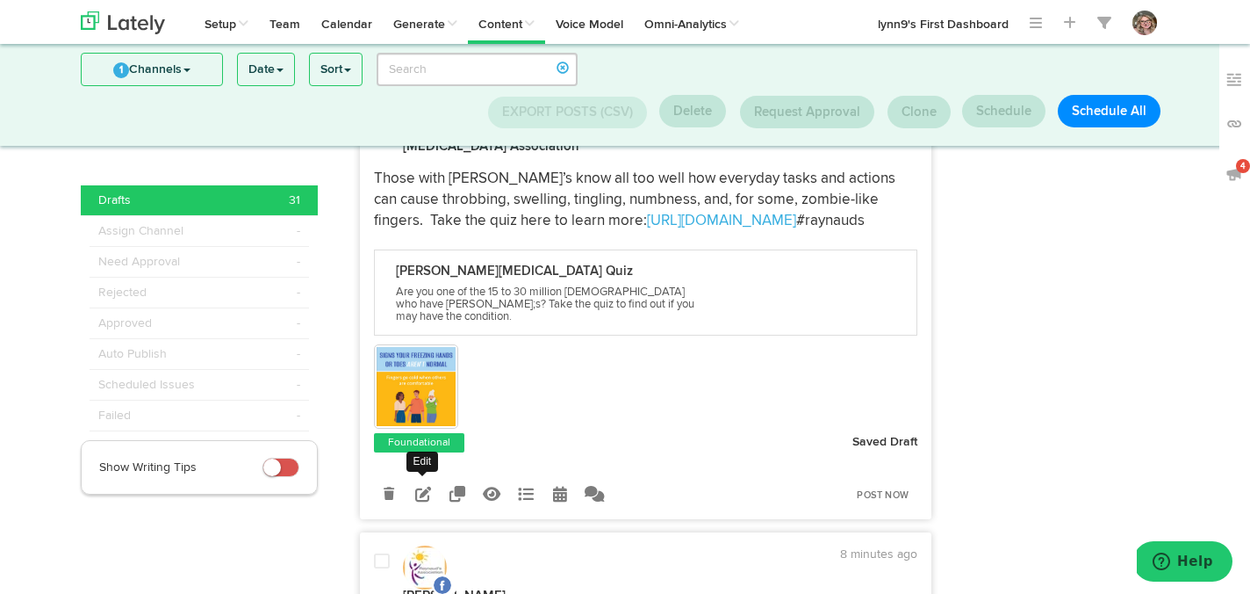
click at [420, 486] on icon at bounding box center [423, 494] width 16 height 16
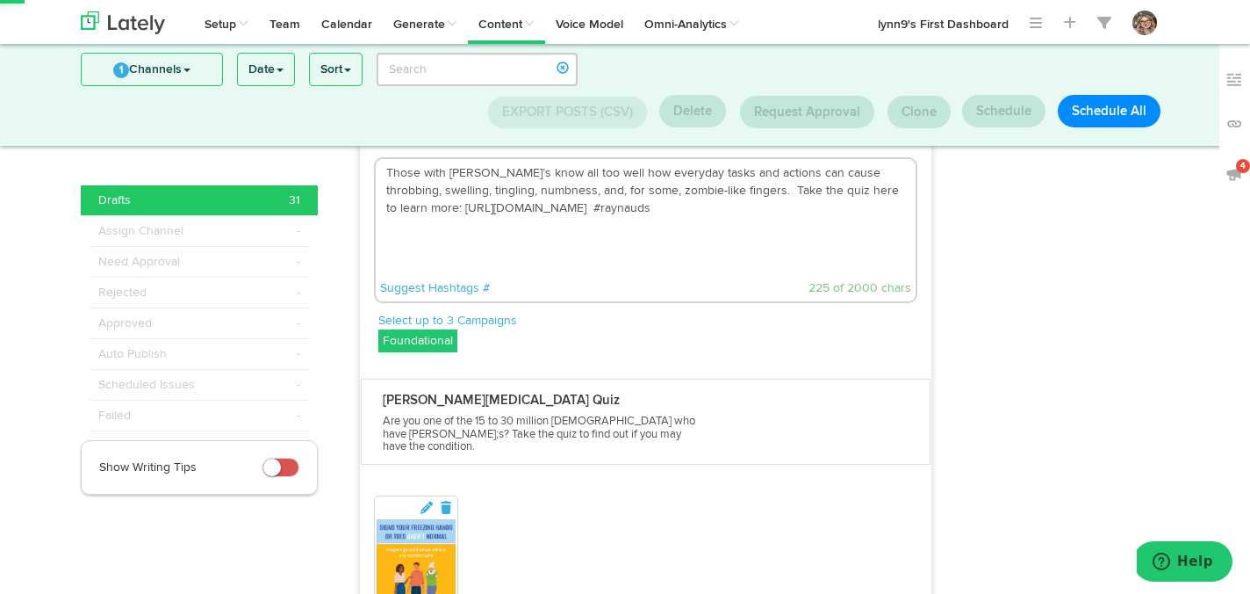
click at [413, 519] on img at bounding box center [416, 558] width 79 height 79
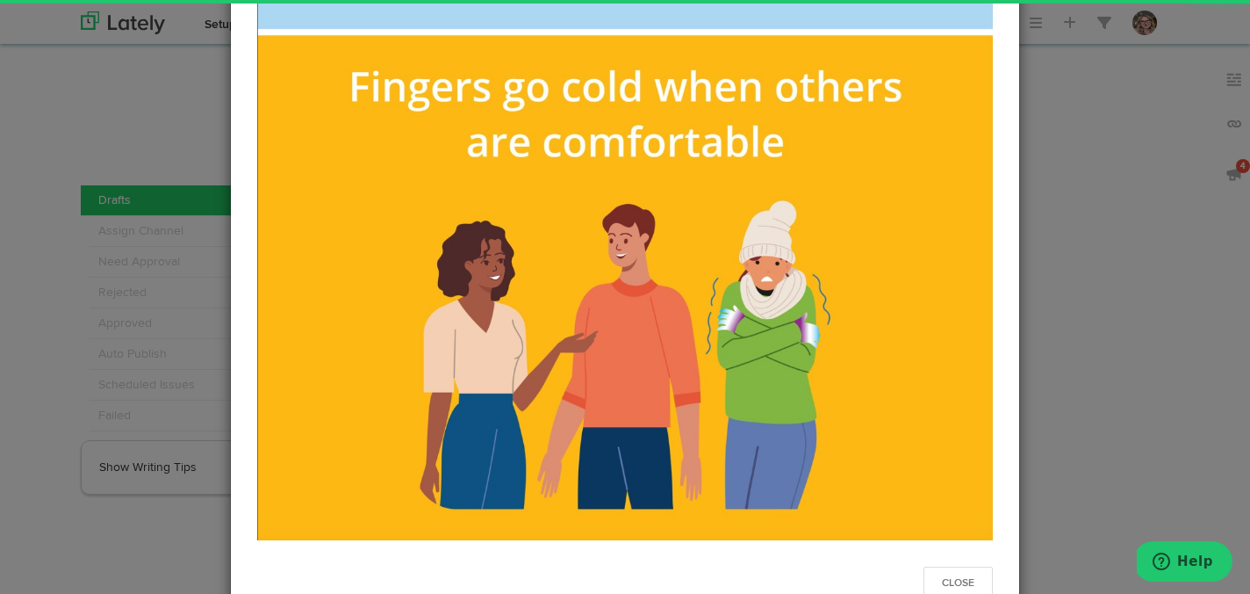
scroll to position [334, 0]
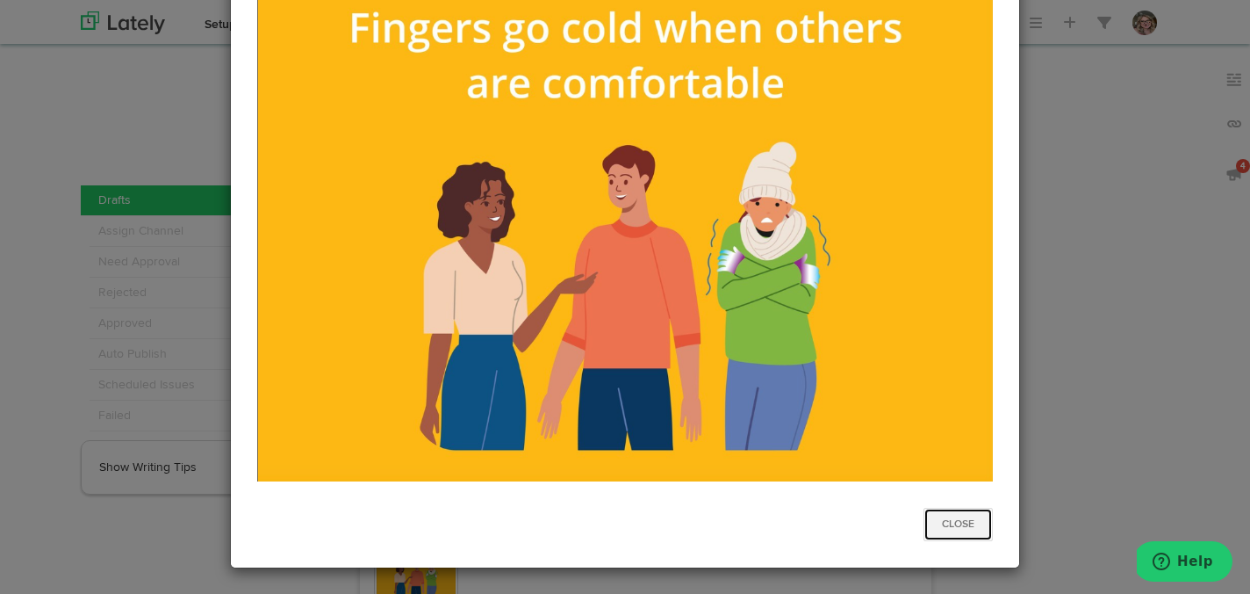
click at [954, 510] on button "Close" at bounding box center [958, 524] width 69 height 33
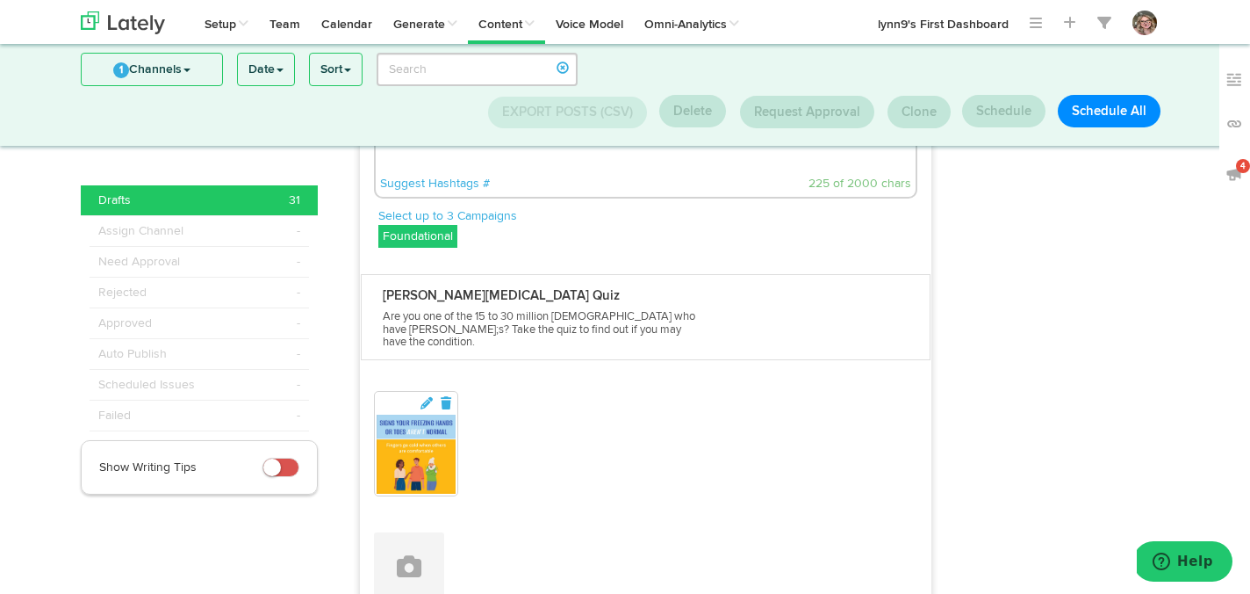
scroll to position [1055, 0]
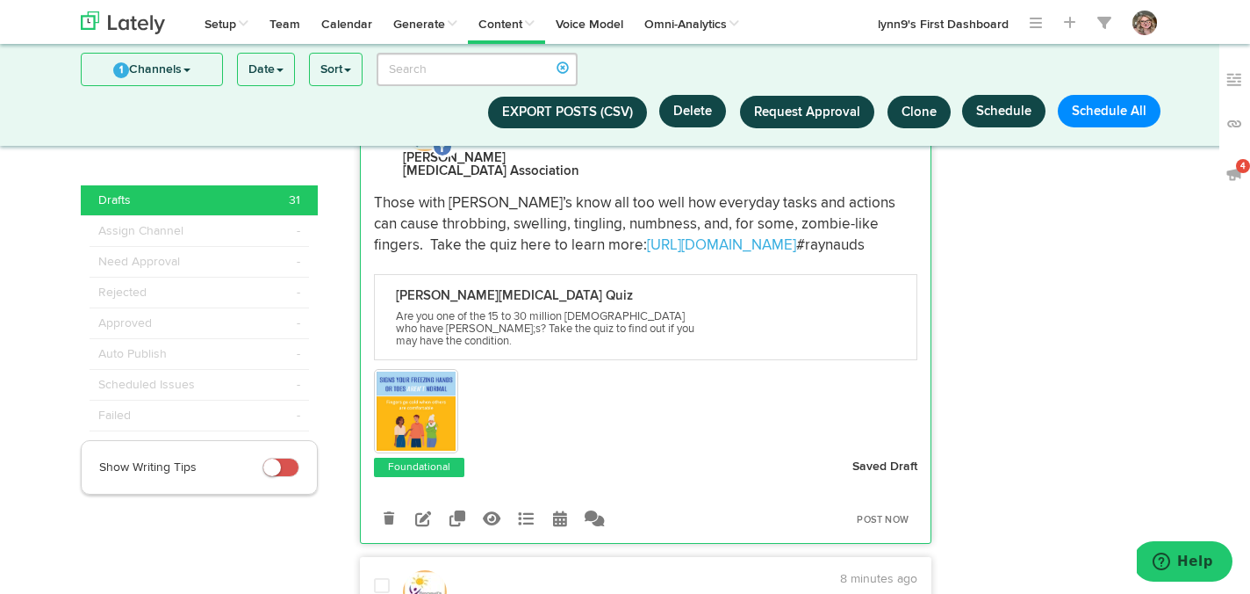
scroll to position [914, 0]
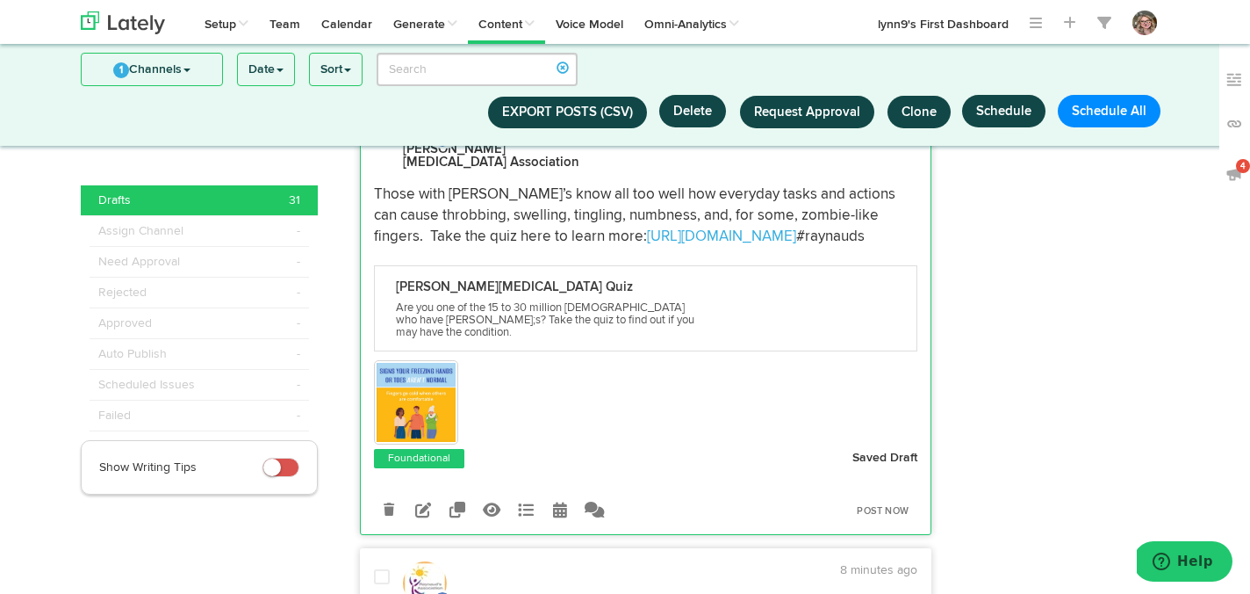
click at [557, 501] on icon at bounding box center [560, 509] width 14 height 16
radio input "true"
select select "3"
select select "53"
select select "PM"
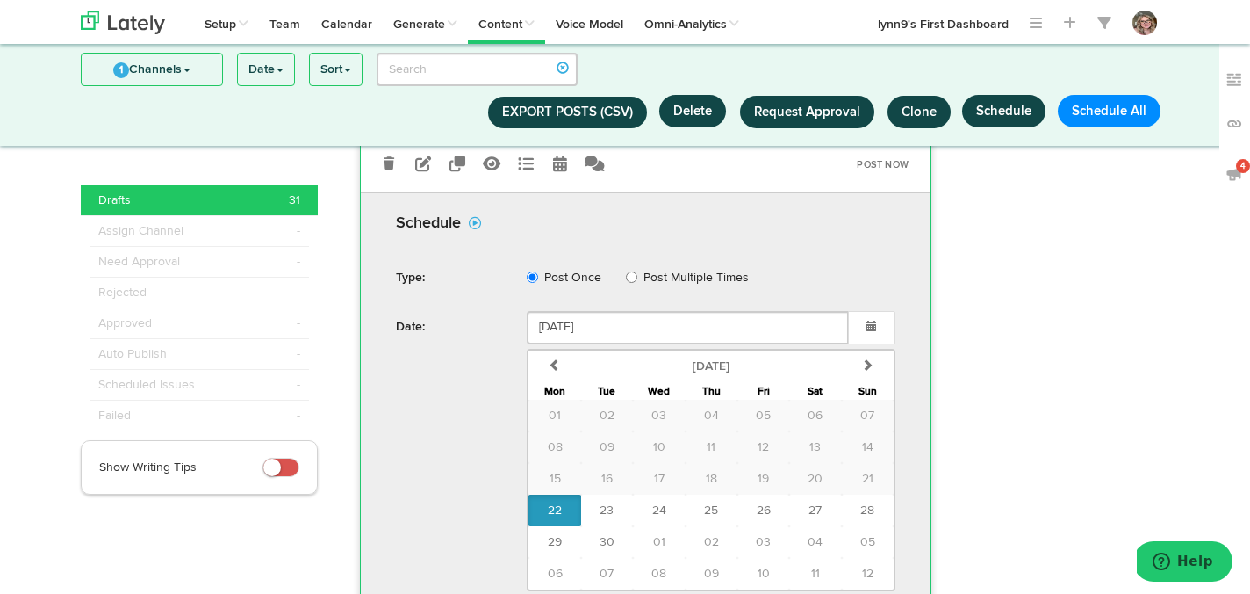
scroll to position [1262, 0]
click at [708, 493] on button "25" at bounding box center [712, 509] width 52 height 32
type input "September 25 2025"
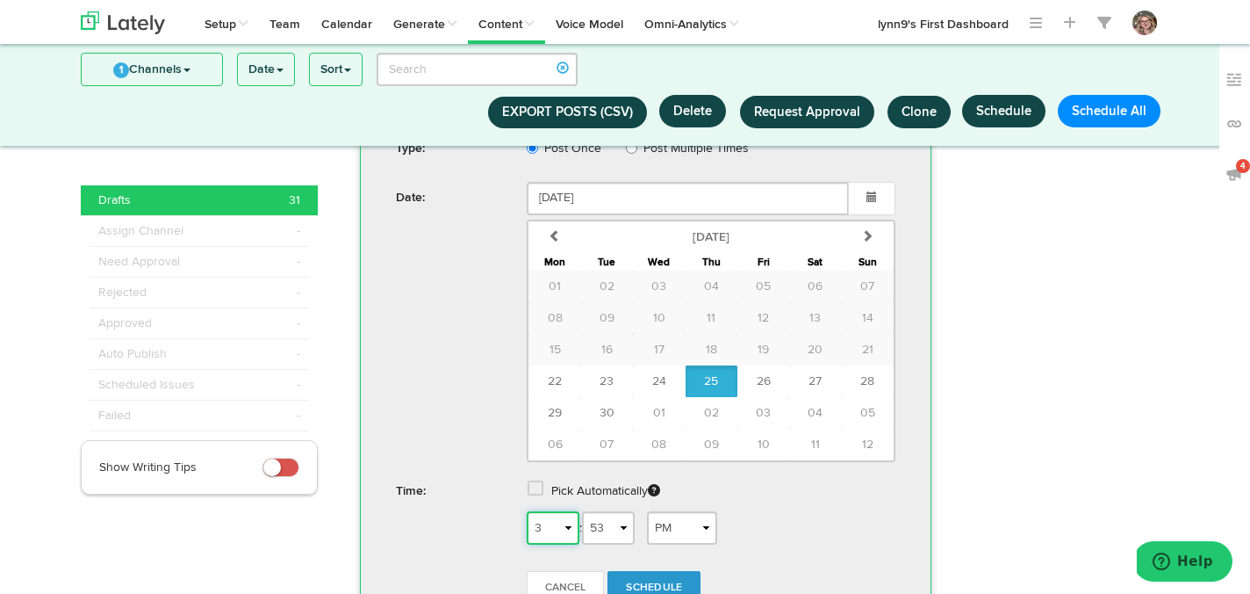
click at [559, 511] on select "1 2 3 4 5 6 7 8 9 10 11 12" at bounding box center [553, 527] width 53 height 33
select select "11"
click at [527, 511] on select "1 2 3 4 5 6 7 8 9 10 11 12" at bounding box center [553, 527] width 53 height 33
click at [679, 511] on select "AM PM" at bounding box center [682, 527] width 70 height 33
select select "AM"
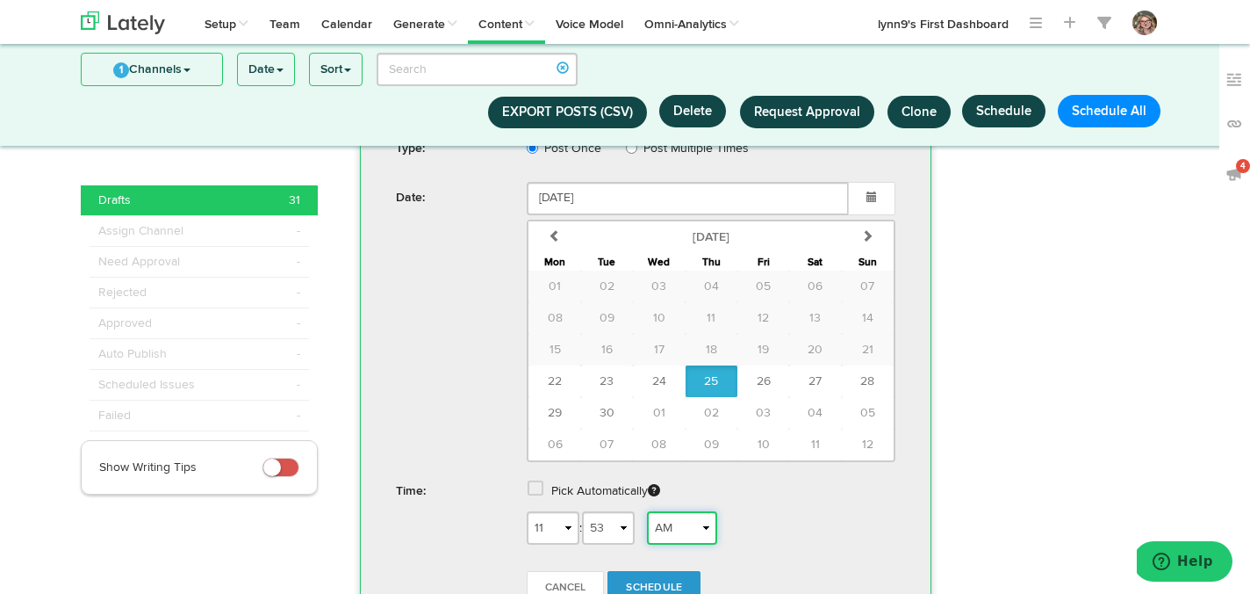
click at [653, 511] on select "AM PM" at bounding box center [682, 527] width 70 height 33
click at [667, 582] on span "Schedule" at bounding box center [654, 587] width 56 height 11
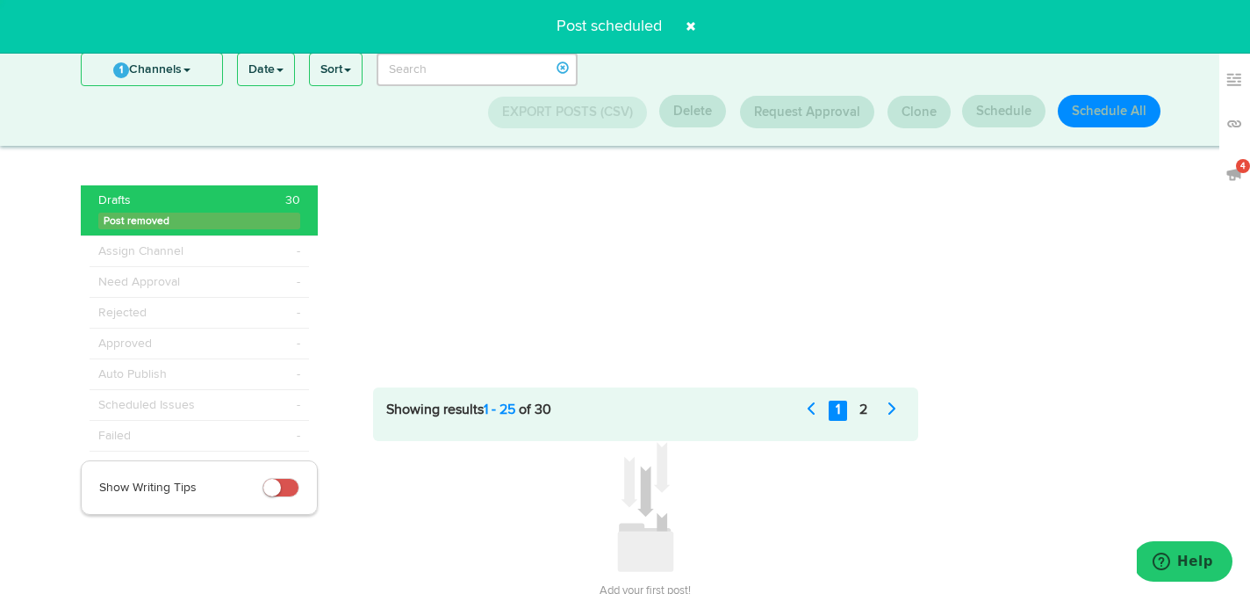
scroll to position [228, 0]
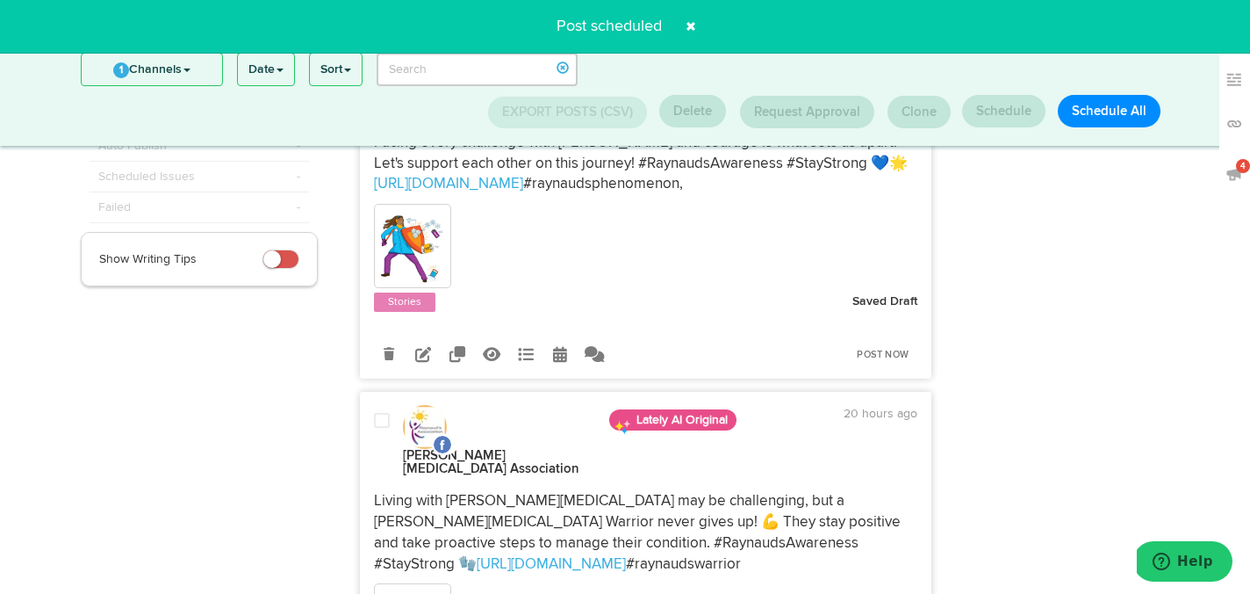
click at [693, 27] on span at bounding box center [691, 26] width 28 height 28
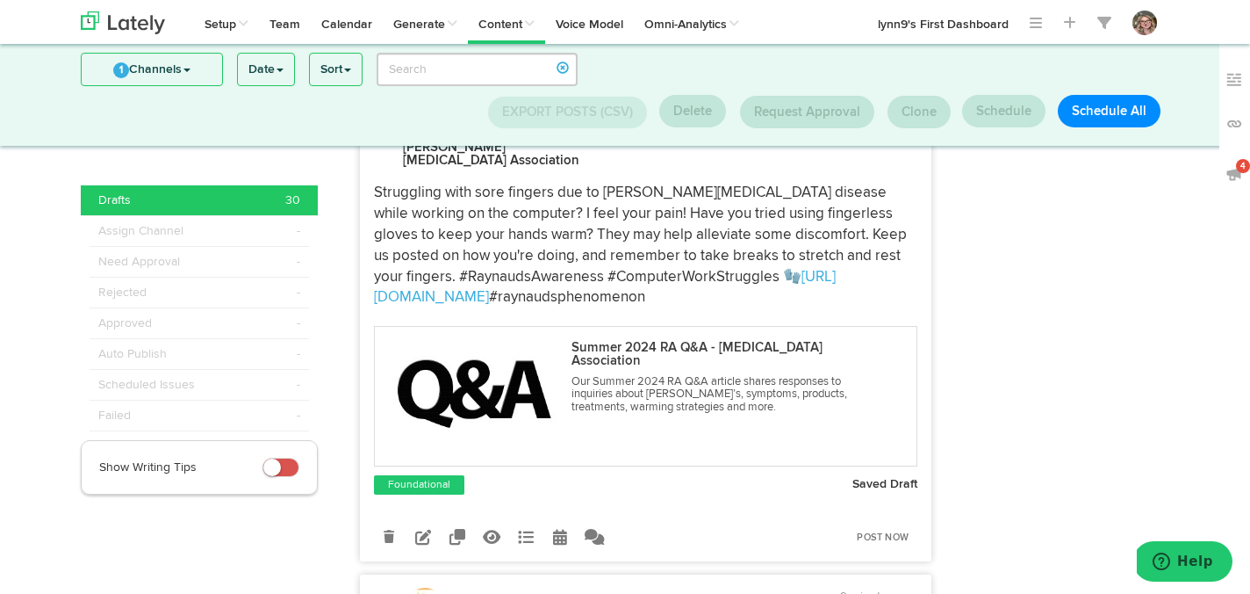
scroll to position [934, 0]
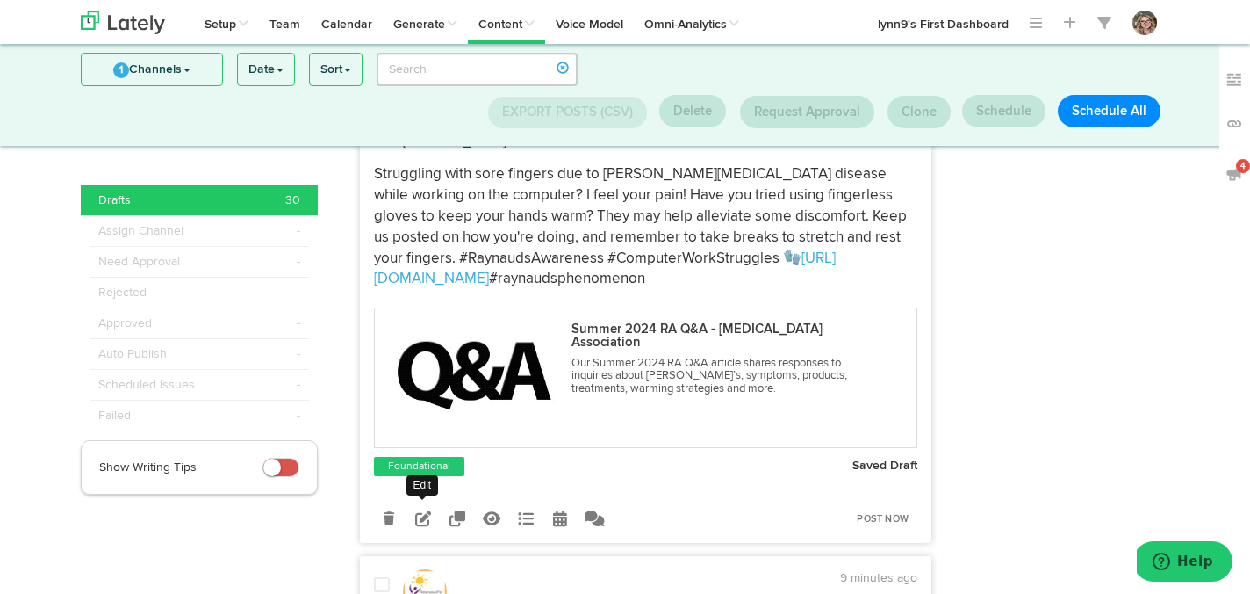
click at [426, 510] on icon at bounding box center [423, 518] width 16 height 16
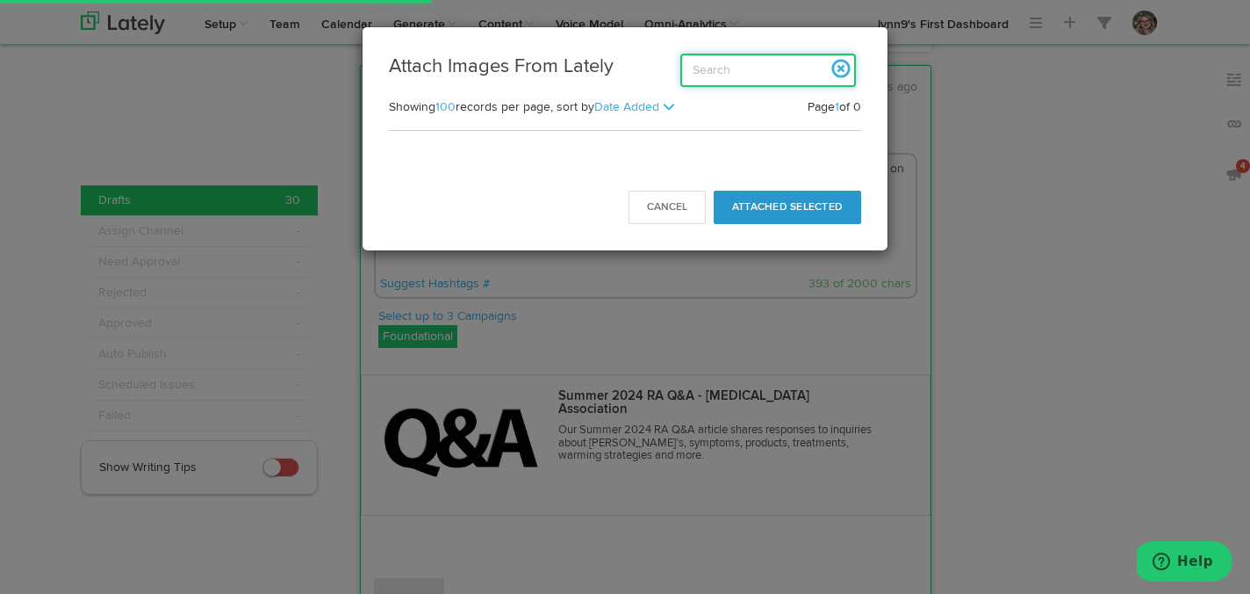
click at [746, 67] on input "search" at bounding box center [769, 70] width 176 height 33
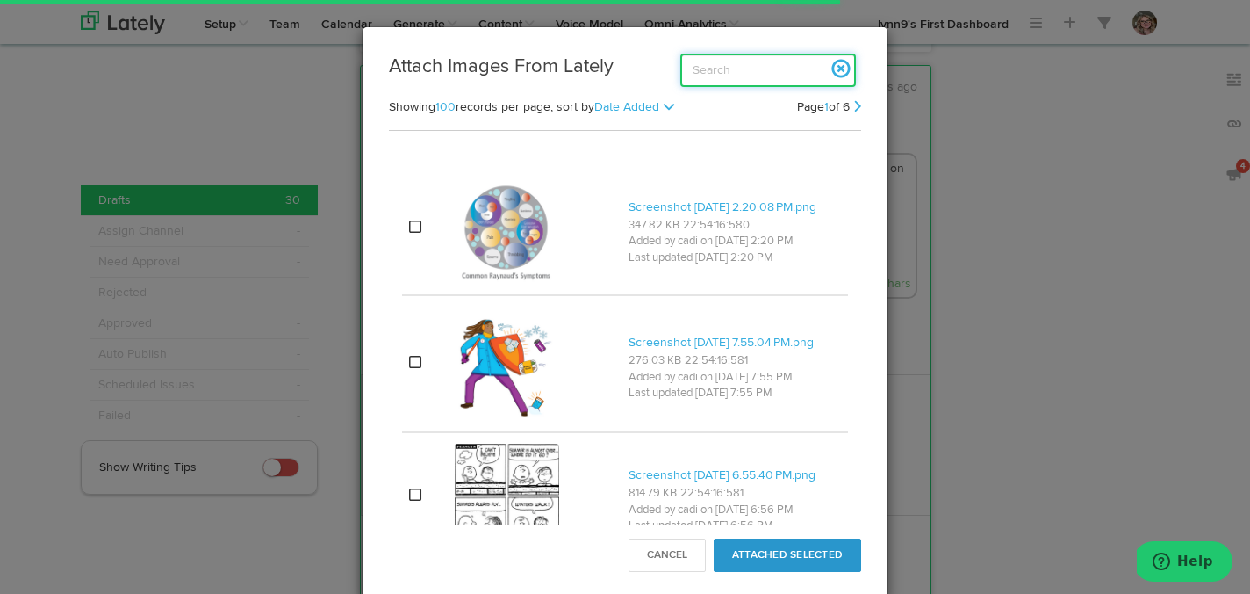
click at [746, 67] on input "search" at bounding box center [769, 70] width 176 height 33
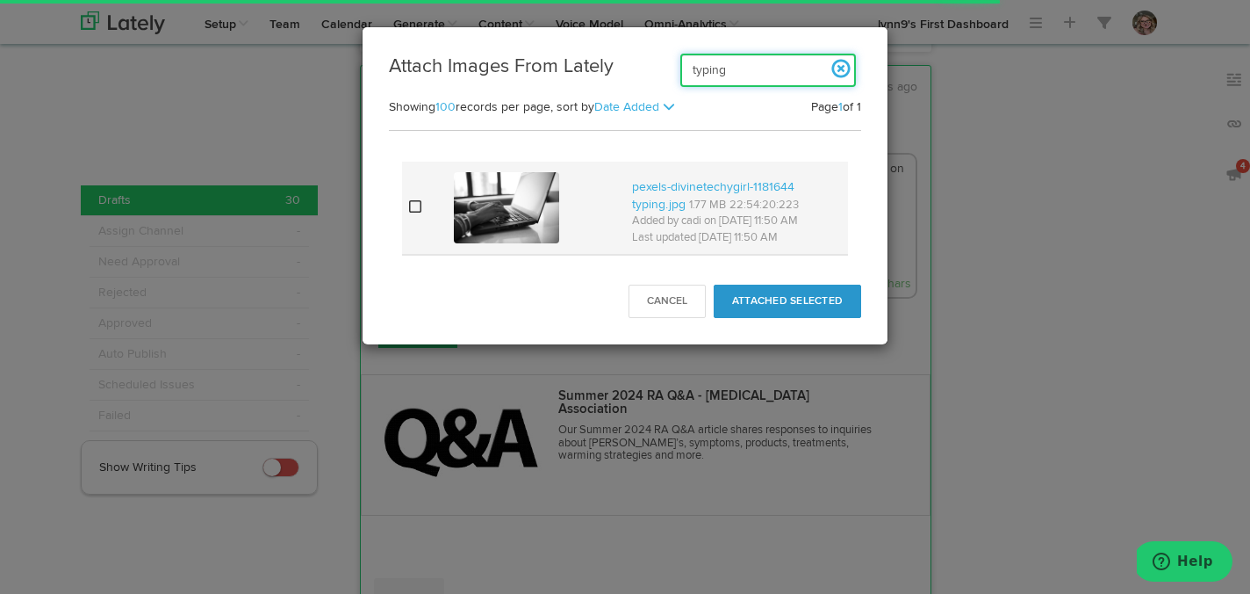
type input "typing"
click at [417, 207] on icon at bounding box center [415, 206] width 12 height 14
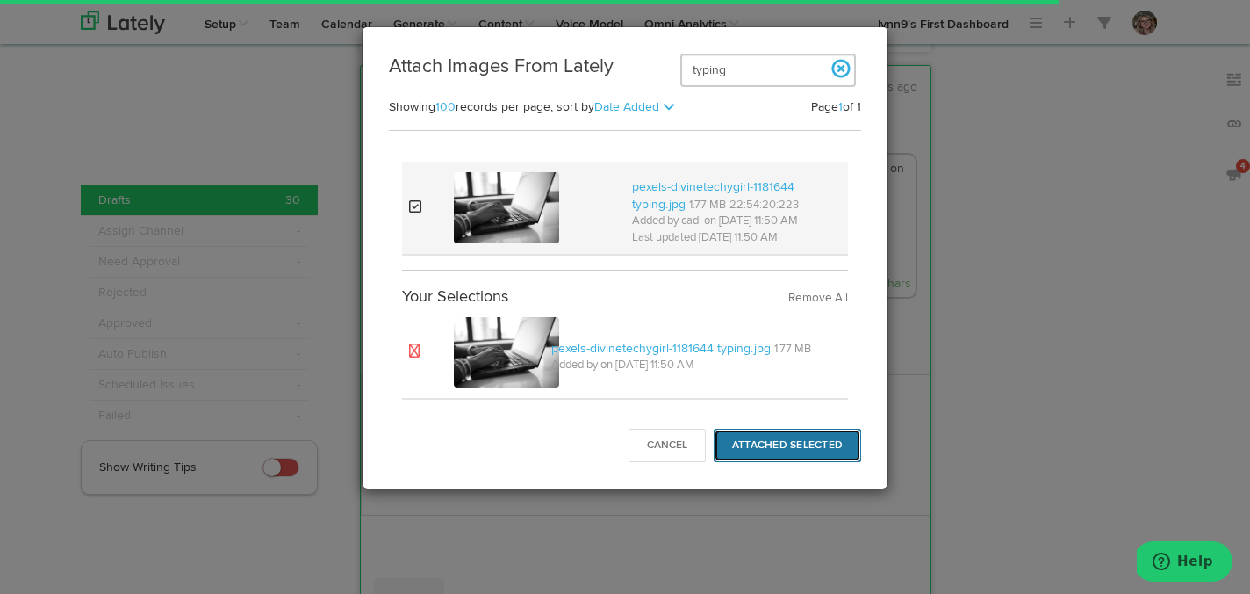
click at [795, 448] on button "Attached Selected" at bounding box center [788, 445] width 148 height 33
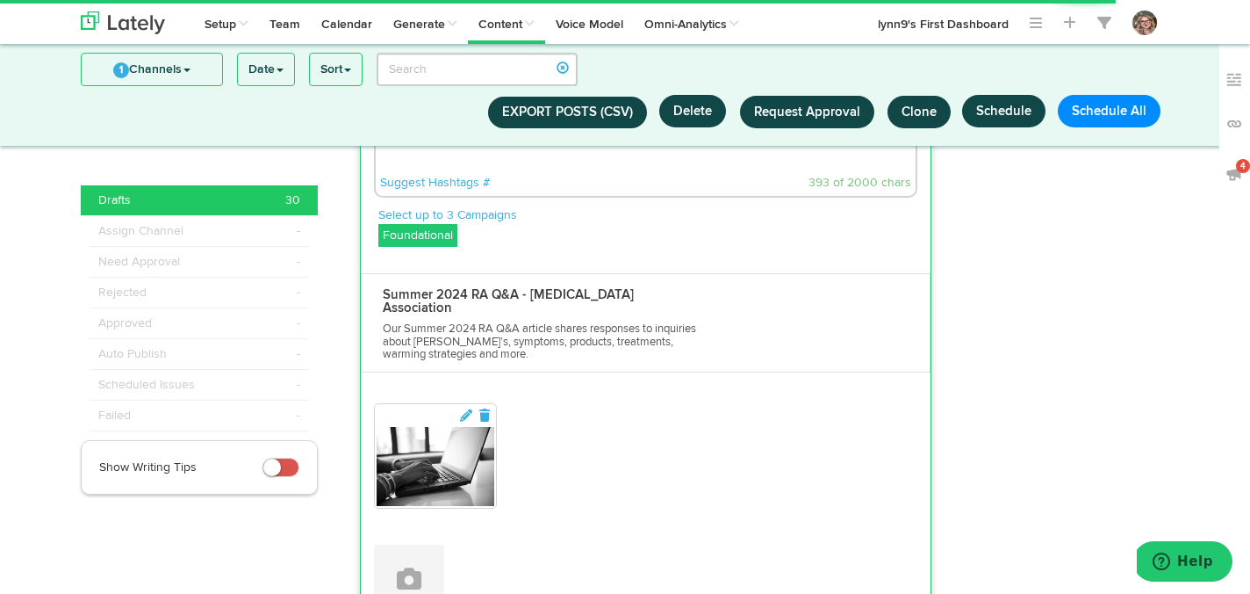
scroll to position [1158, 0]
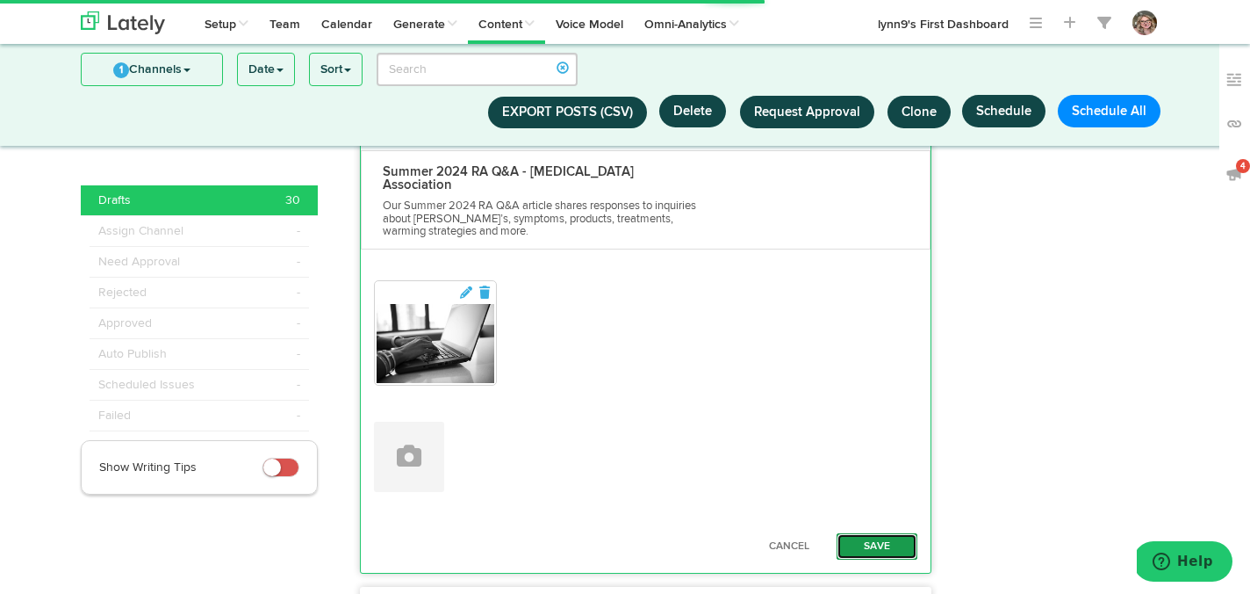
click at [874, 533] on button "Save" at bounding box center [877, 546] width 81 height 26
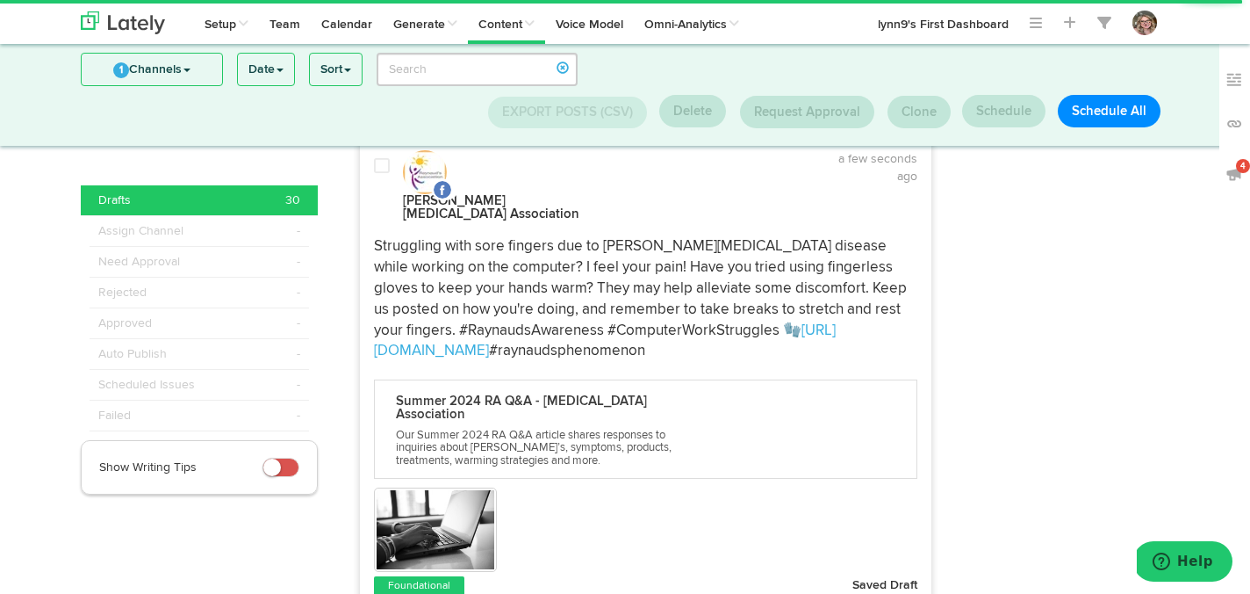
scroll to position [900, 0]
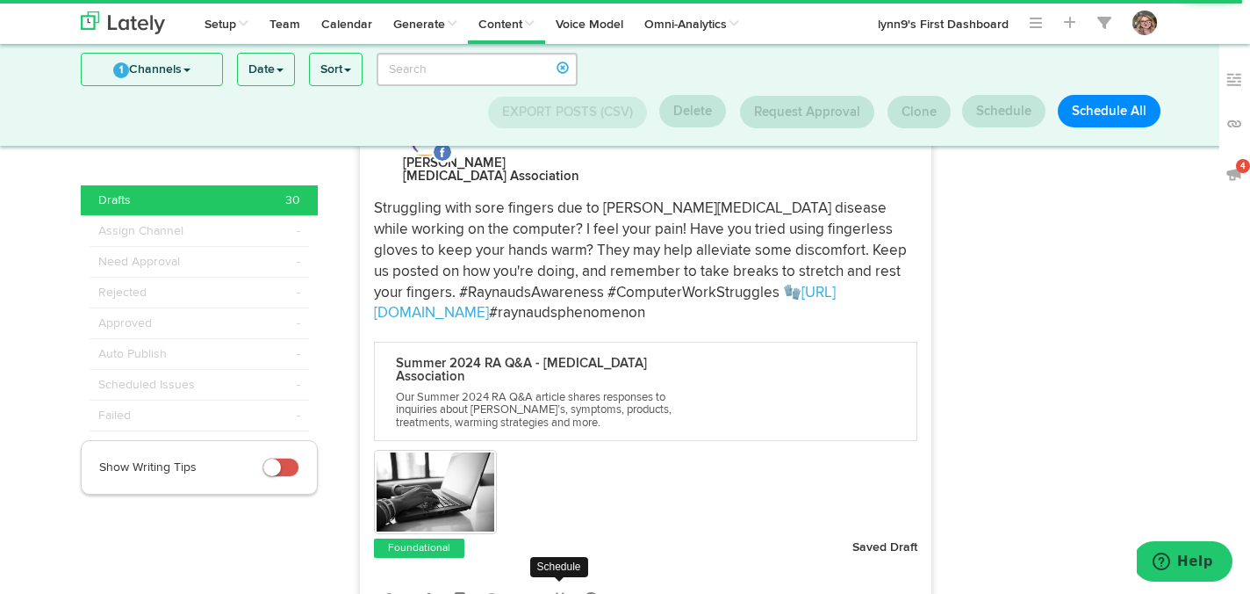
click at [551, 584] on link at bounding box center [560, 599] width 31 height 31
select select "3"
select select "54"
select select "PM"
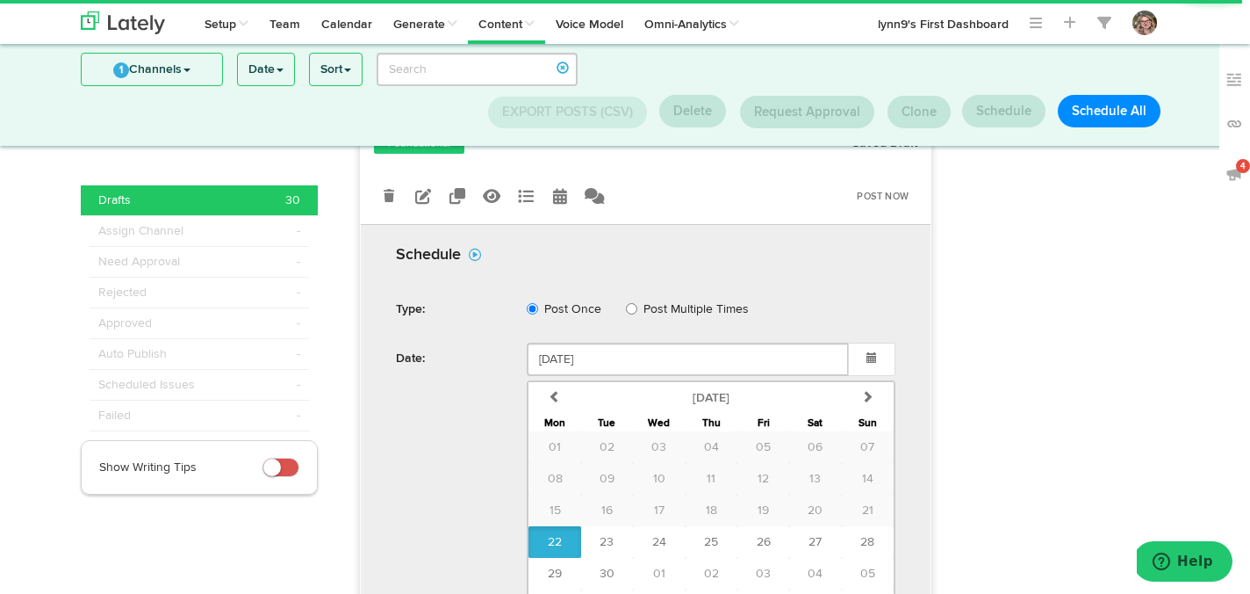
scroll to position [1344, 0]
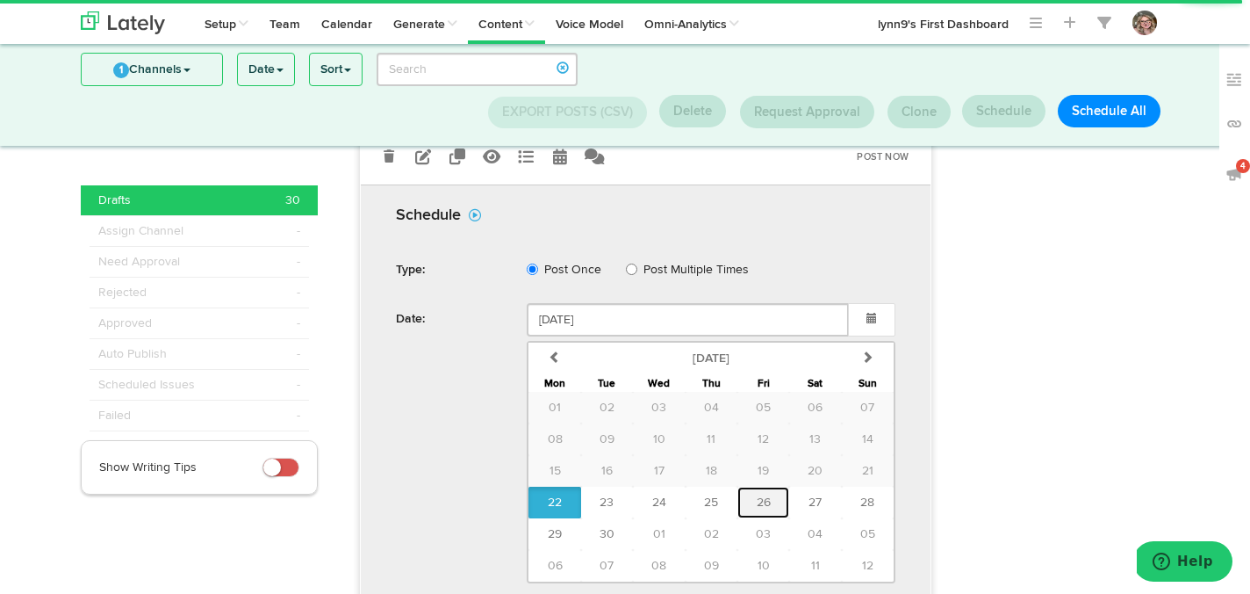
click at [758, 496] on span "26" at bounding box center [764, 502] width 14 height 12
type input "September 26 2025"
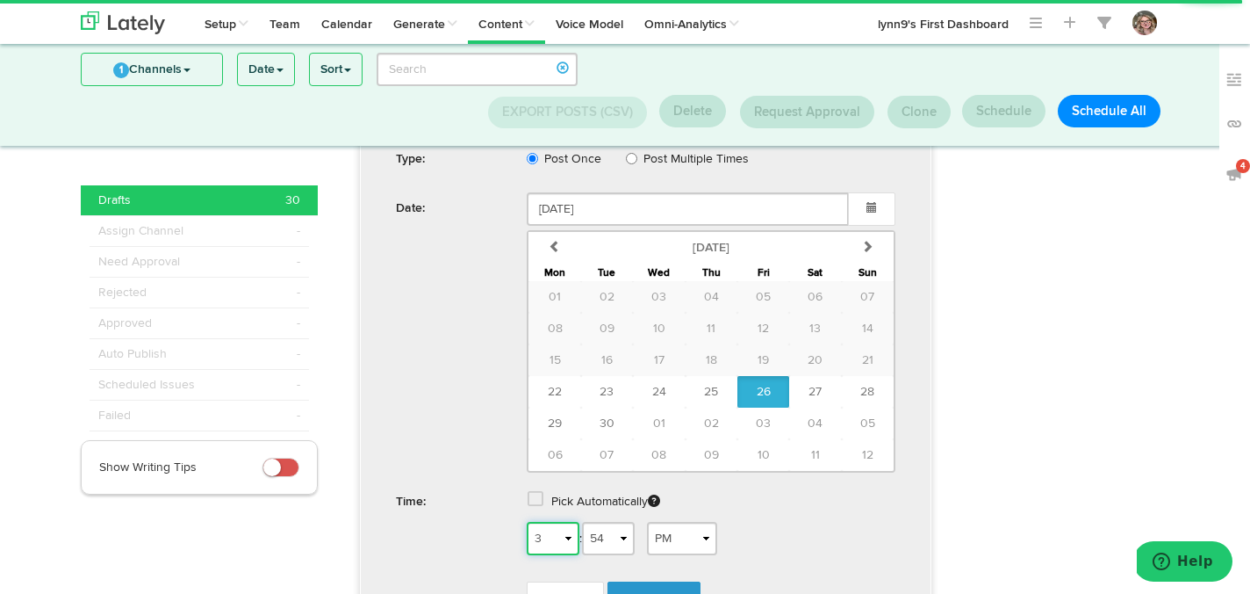
click at [565, 522] on select "1 2 3 4 5 6 7 8 9 10 11 12" at bounding box center [553, 538] width 53 height 33
select select "5"
click at [527, 522] on select "1 2 3 4 5 6 7 8 9 10 11 12" at bounding box center [553, 538] width 53 height 33
click at [670, 522] on select "AM PM" at bounding box center [682, 538] width 70 height 33
select select "AM"
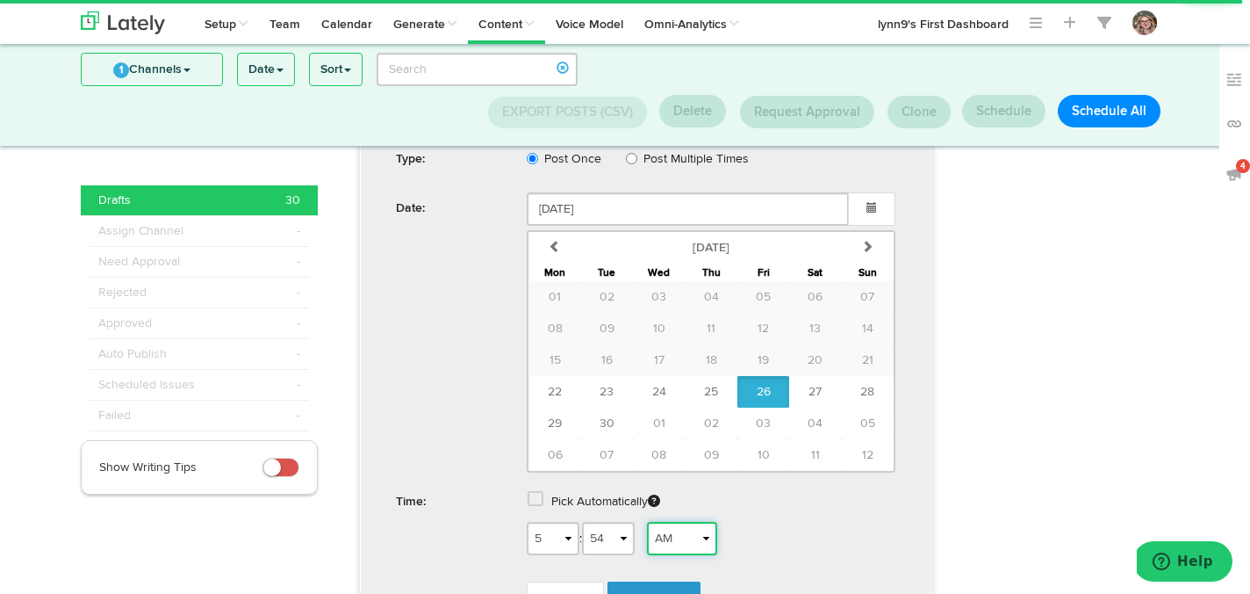
click at [653, 522] on select "AM PM" at bounding box center [682, 538] width 70 height 33
click at [671, 581] on link "Schedule" at bounding box center [654, 597] width 93 height 33
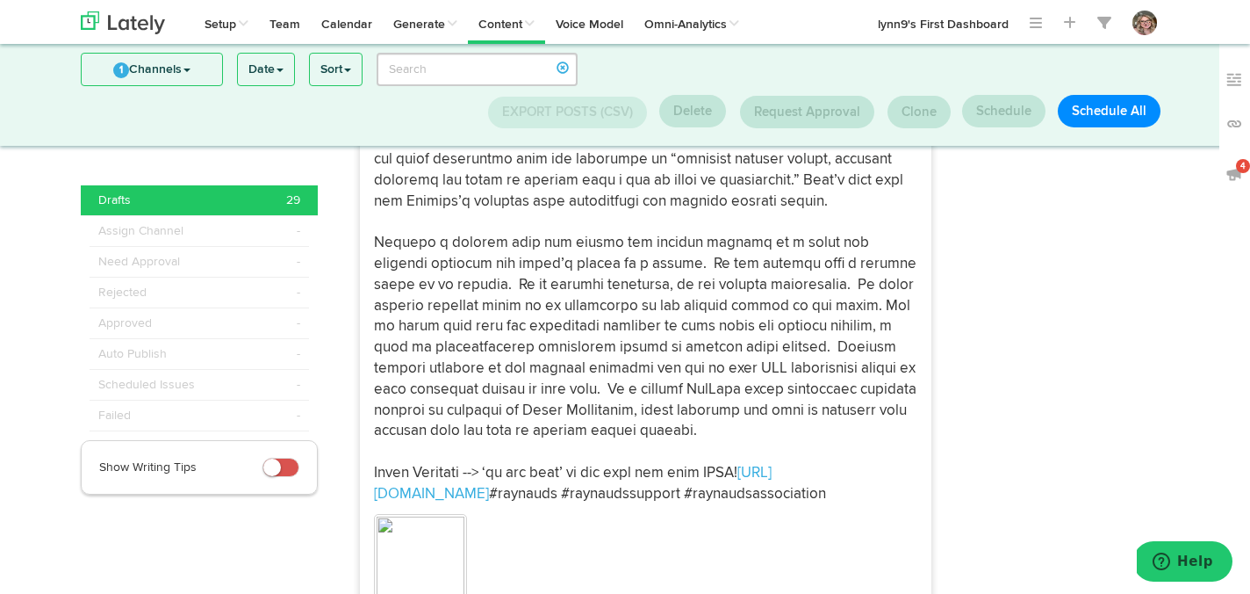
scroll to position [2510, 0]
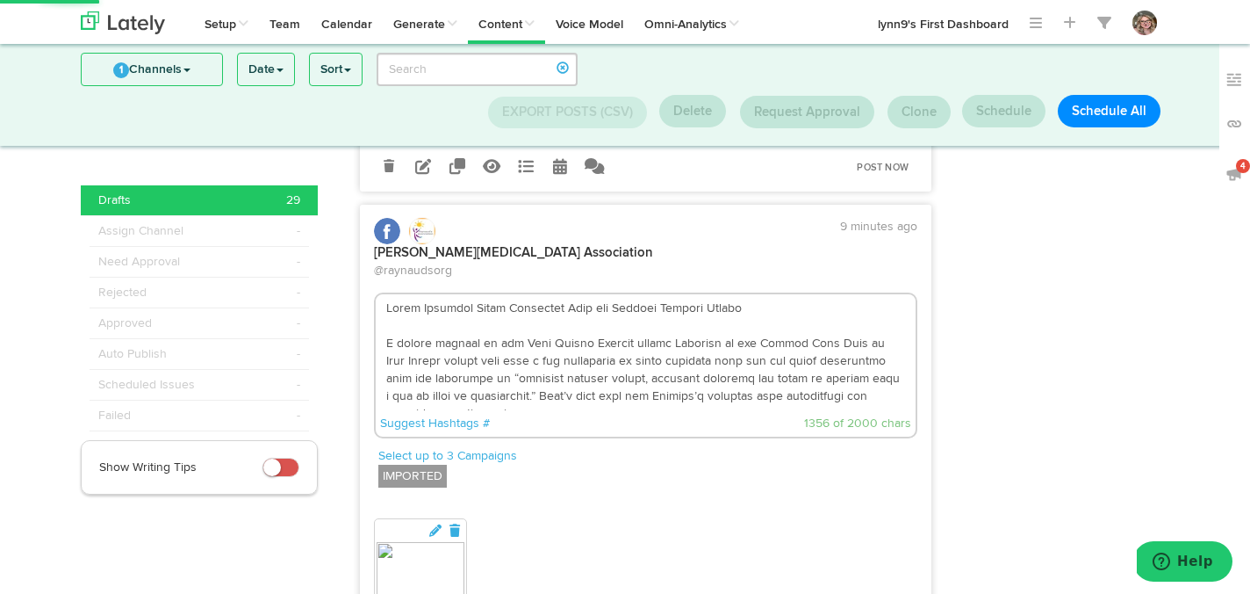
scroll to position [2252, 0]
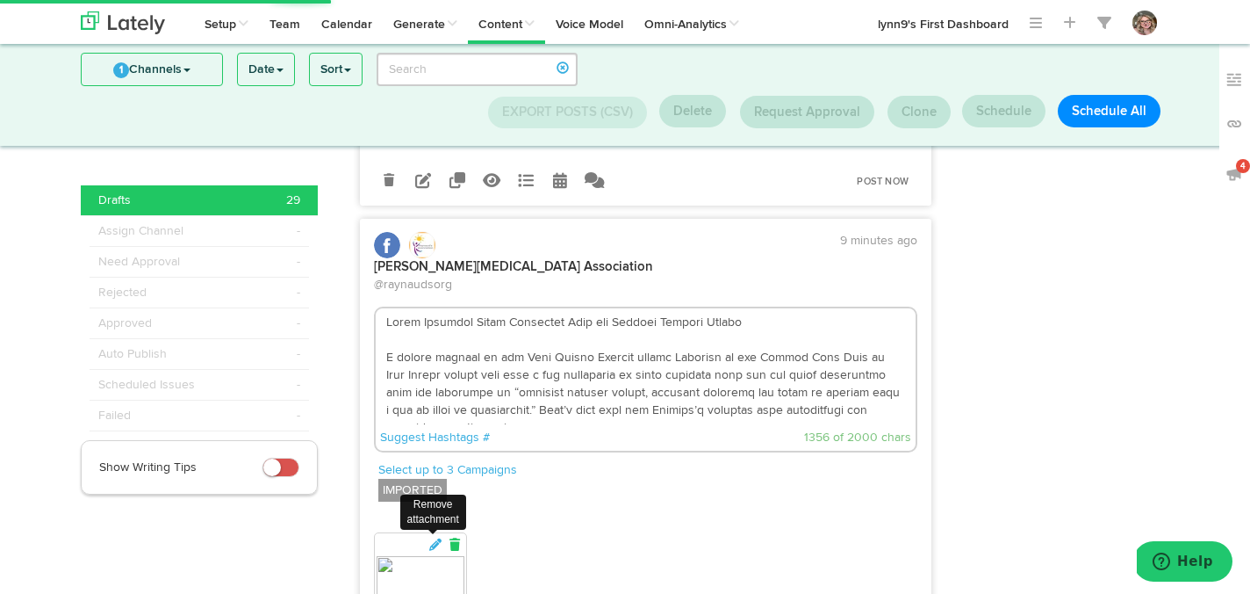
click at [454, 538] on icon at bounding box center [455, 544] width 16 height 12
click at [409, 564] on button at bounding box center [409, 599] width 70 height 70
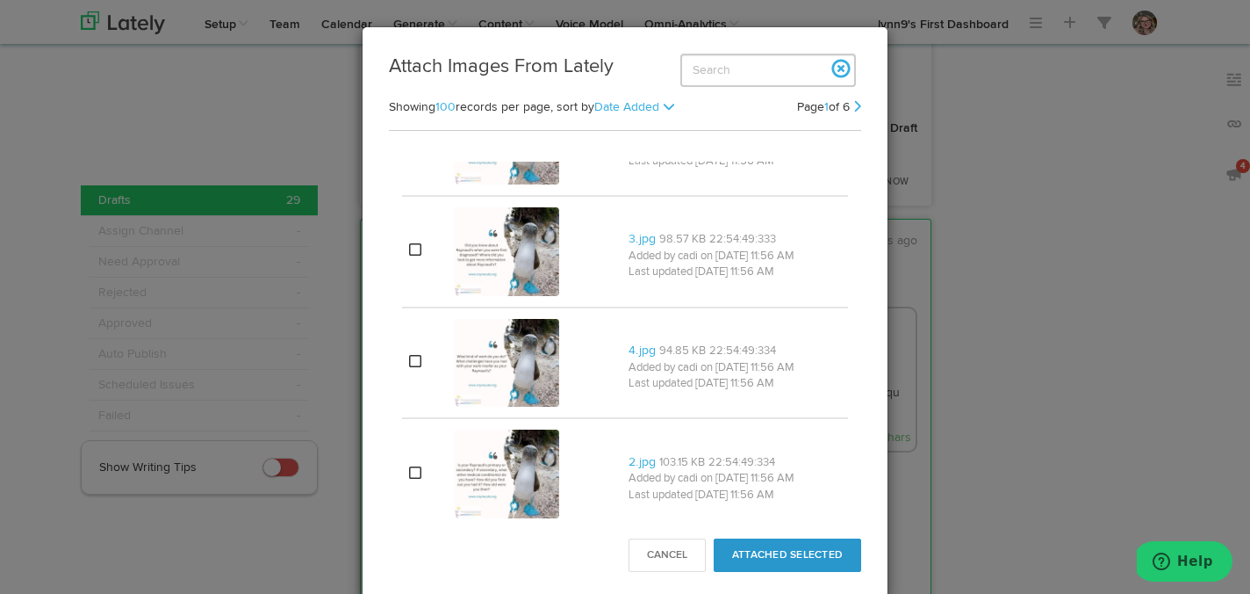
scroll to position [11405, 0]
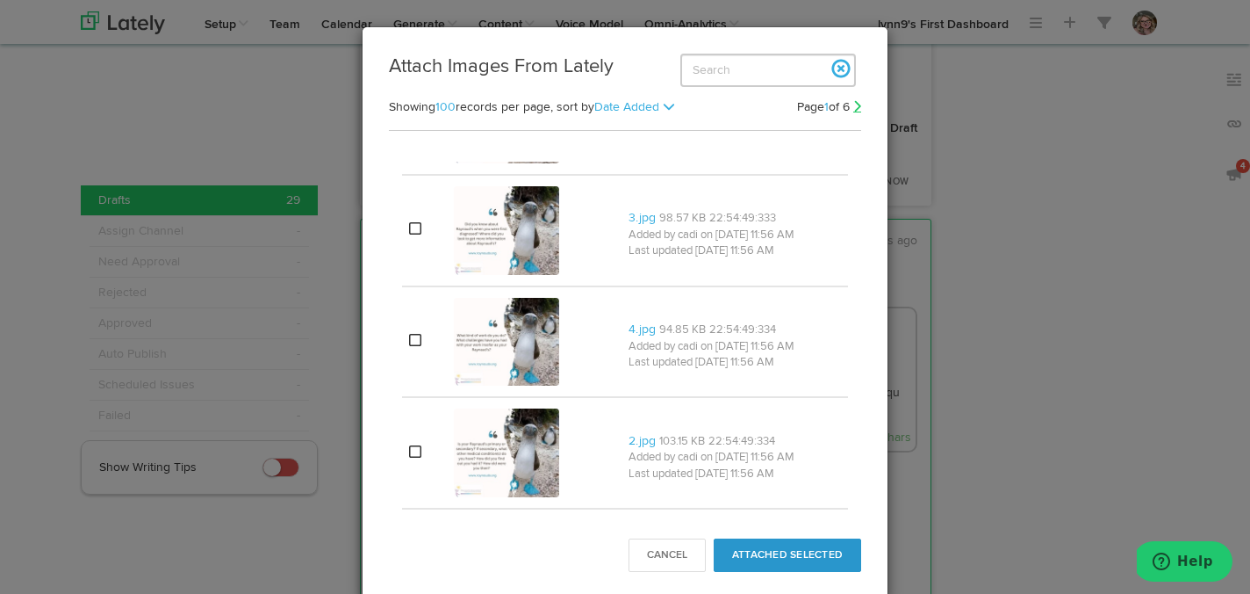
click at [857, 108] on link at bounding box center [858, 106] width 8 height 12
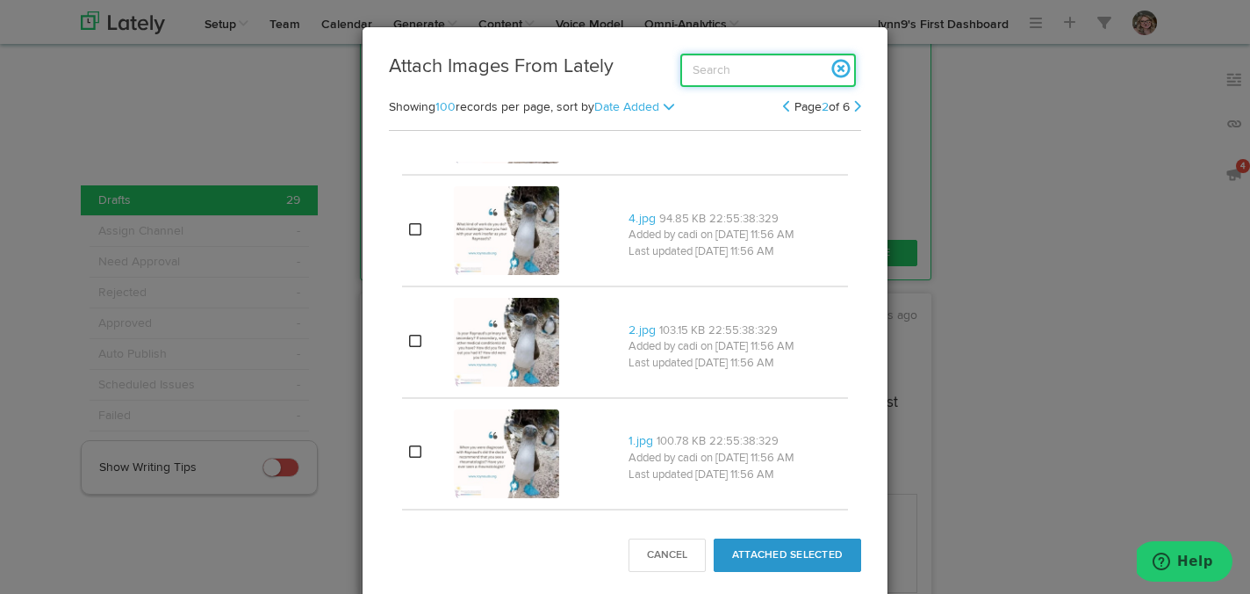
click at [739, 76] on input "search" at bounding box center [769, 70] width 176 height 33
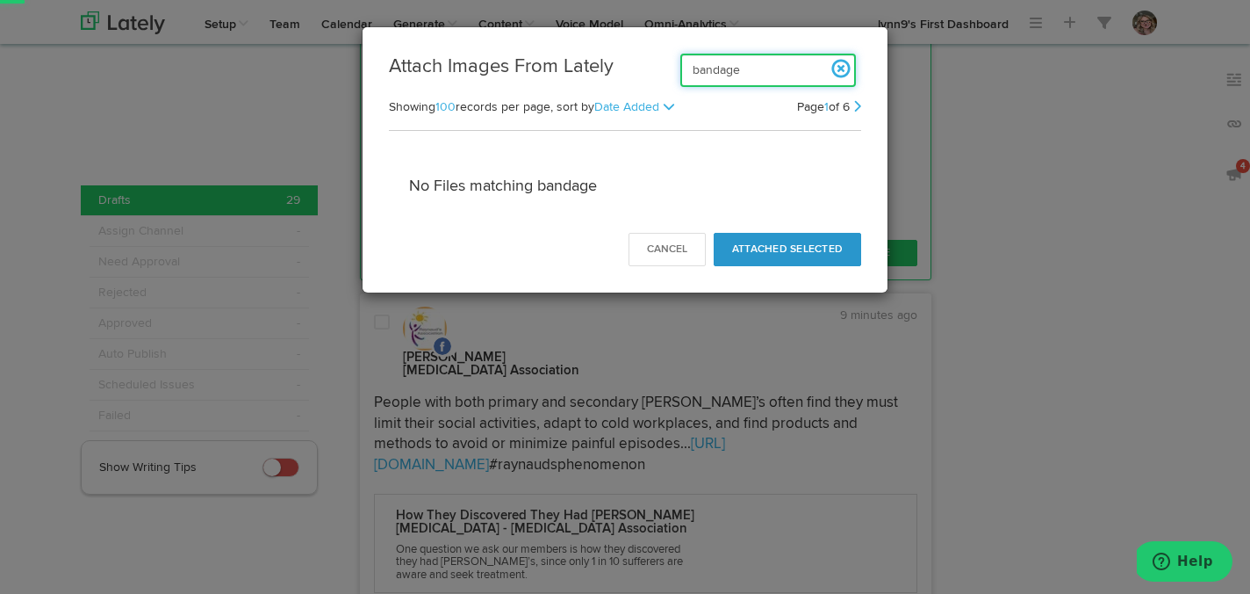
scroll to position [0, 0]
type input "b"
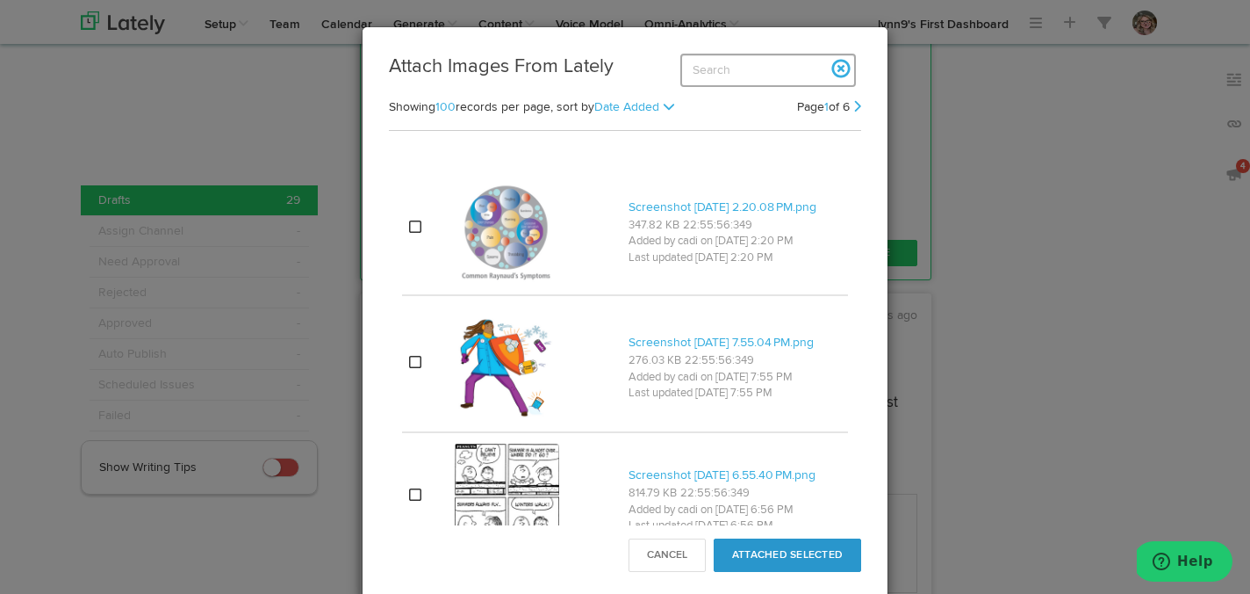
click at [669, 250] on p "Added by cadi on 9/22/25 2:20 PM" at bounding box center [735, 242] width 213 height 17
click at [693, 553] on button "Cancel" at bounding box center [667, 554] width 77 height 33
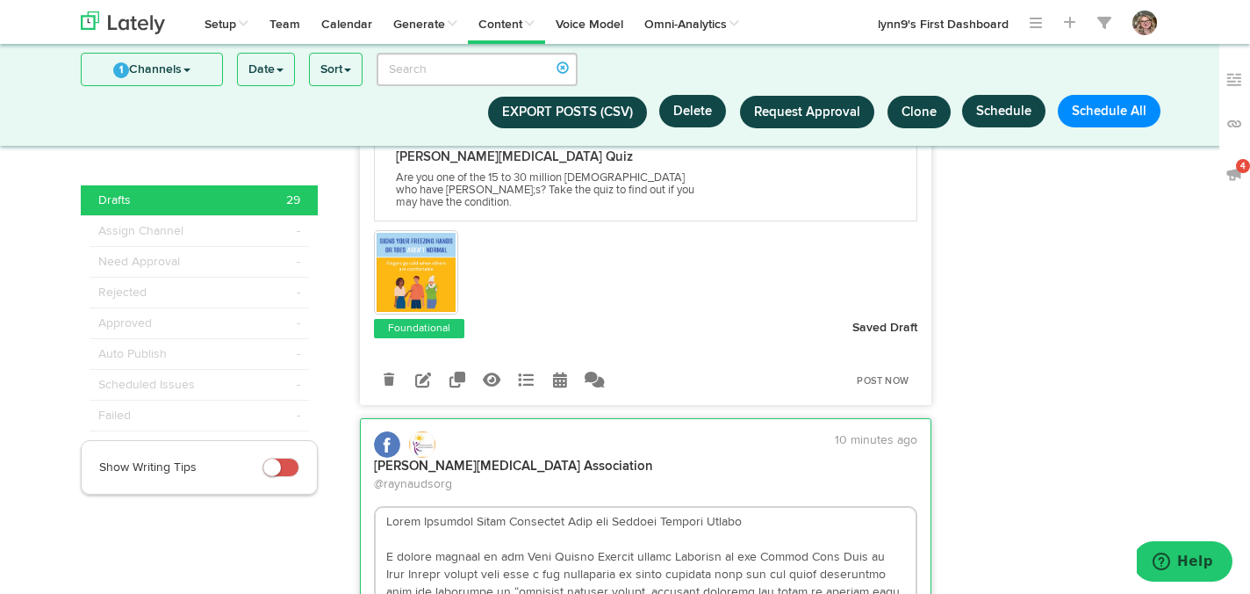
scroll to position [2152, 0]
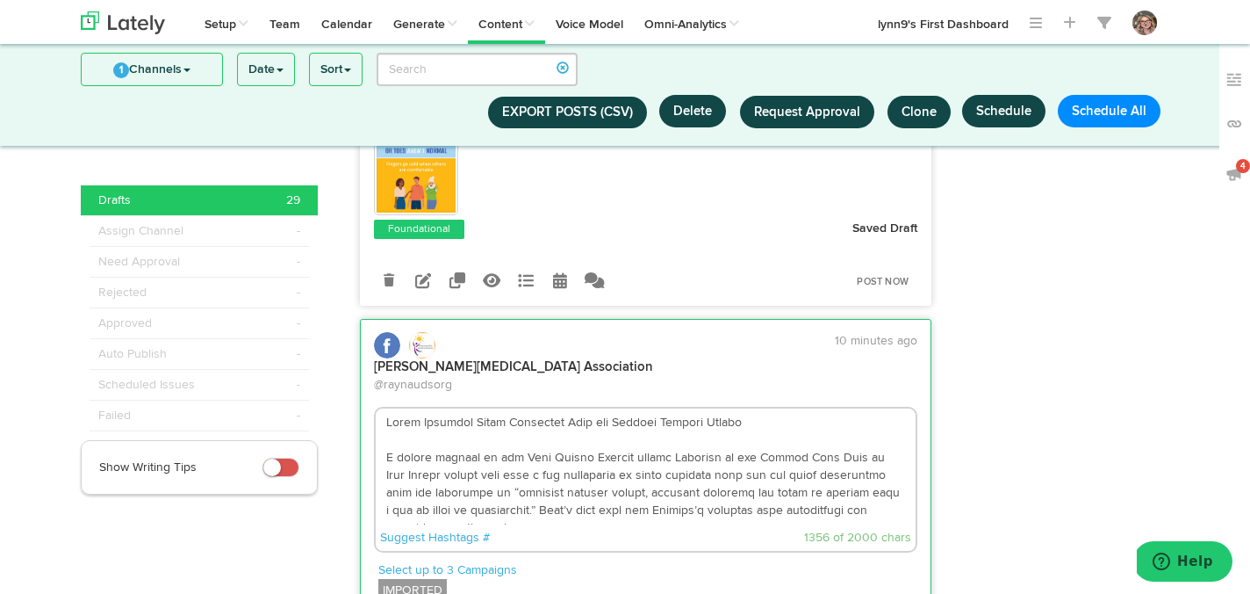
click at [428, 579] on label "IMPORTED" at bounding box center [412, 590] width 68 height 23
click at [551, 561] on p "Select up to 3 Campaigns" at bounding box center [648, 570] width 540 height 18
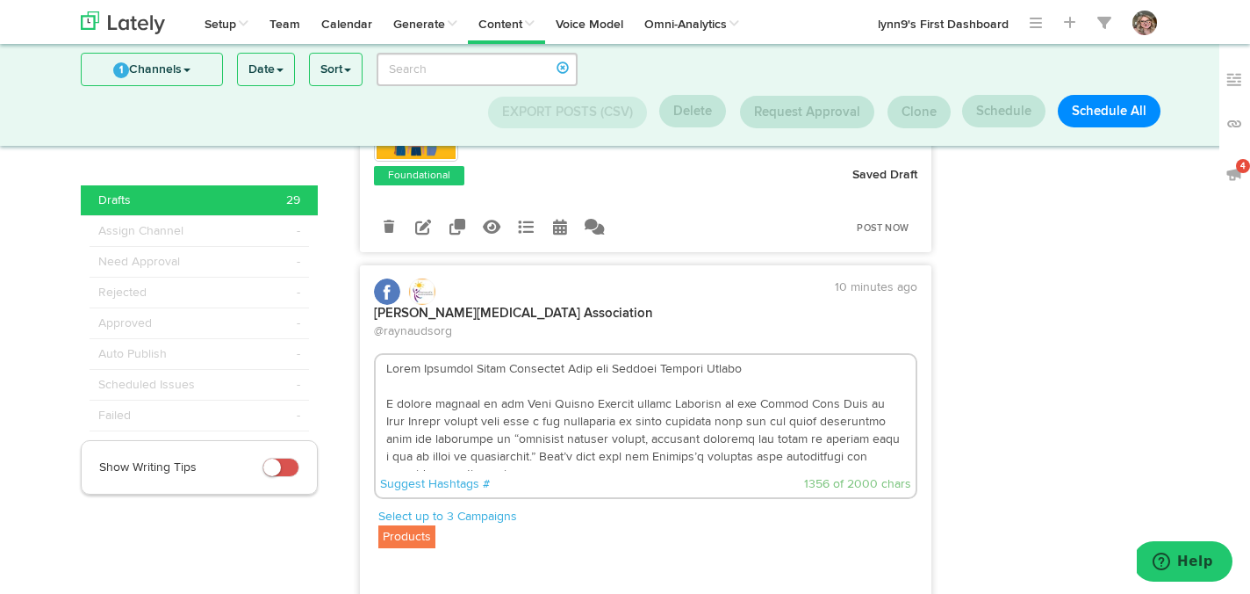
scroll to position [2240, 0]
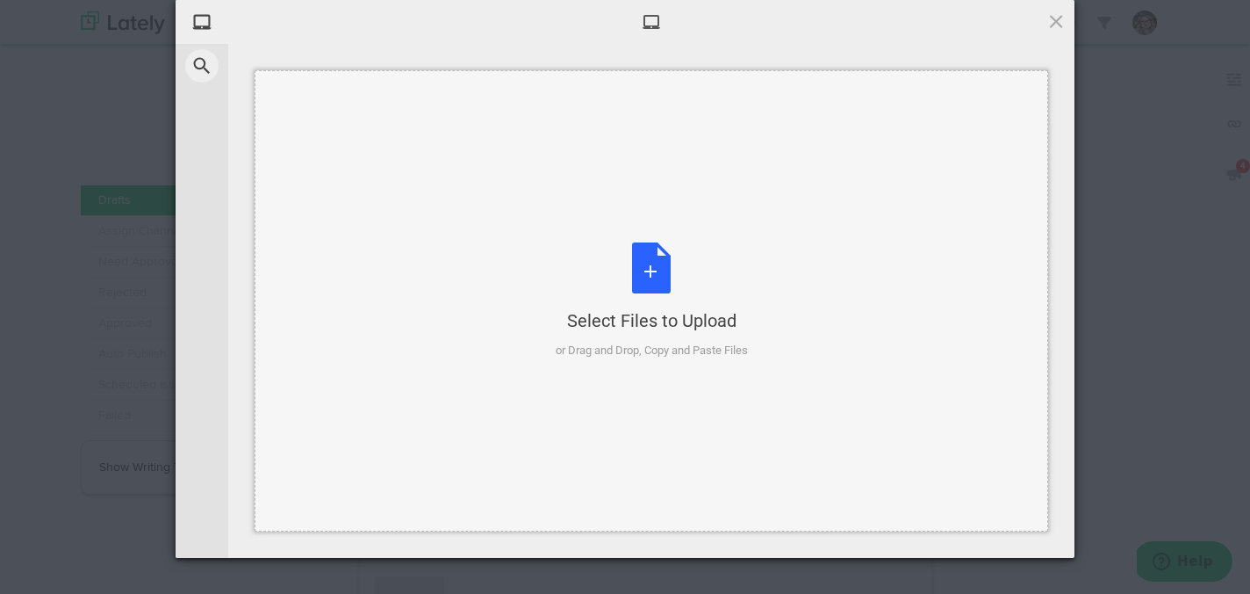
click at [648, 277] on div "Select Files to Upload or Drag and Drop, Copy and Paste Files" at bounding box center [652, 300] width 192 height 117
click at [1047, 31] on div at bounding box center [651, 22] width 847 height 44
click at [1048, 24] on span at bounding box center [1056, 20] width 19 height 19
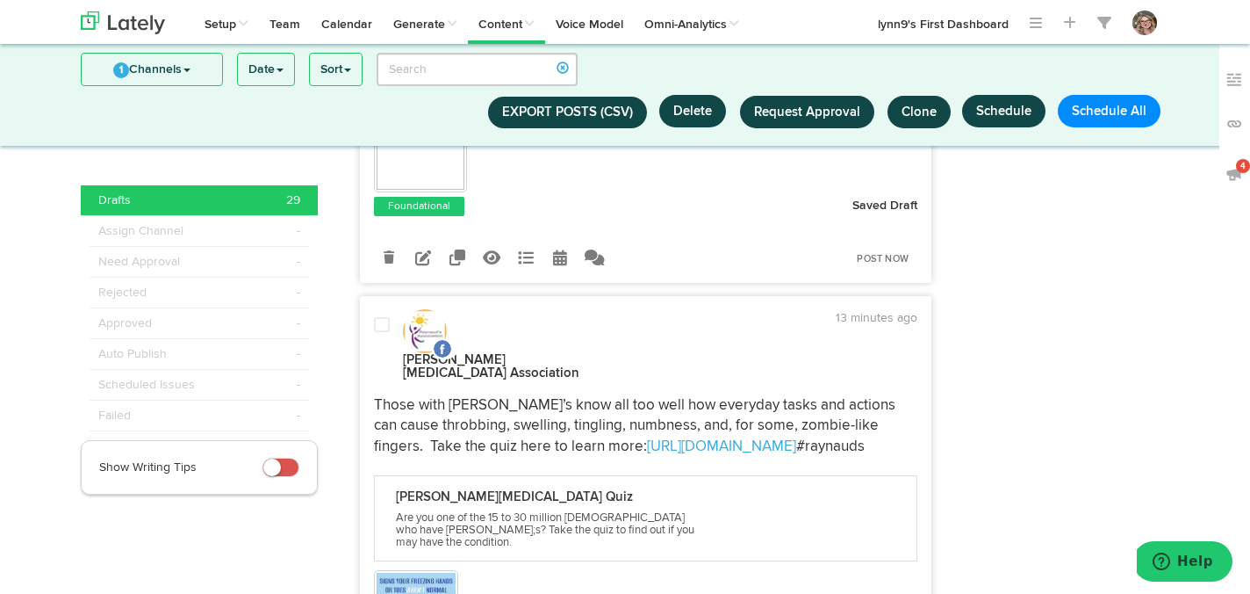
scroll to position [1771, 0]
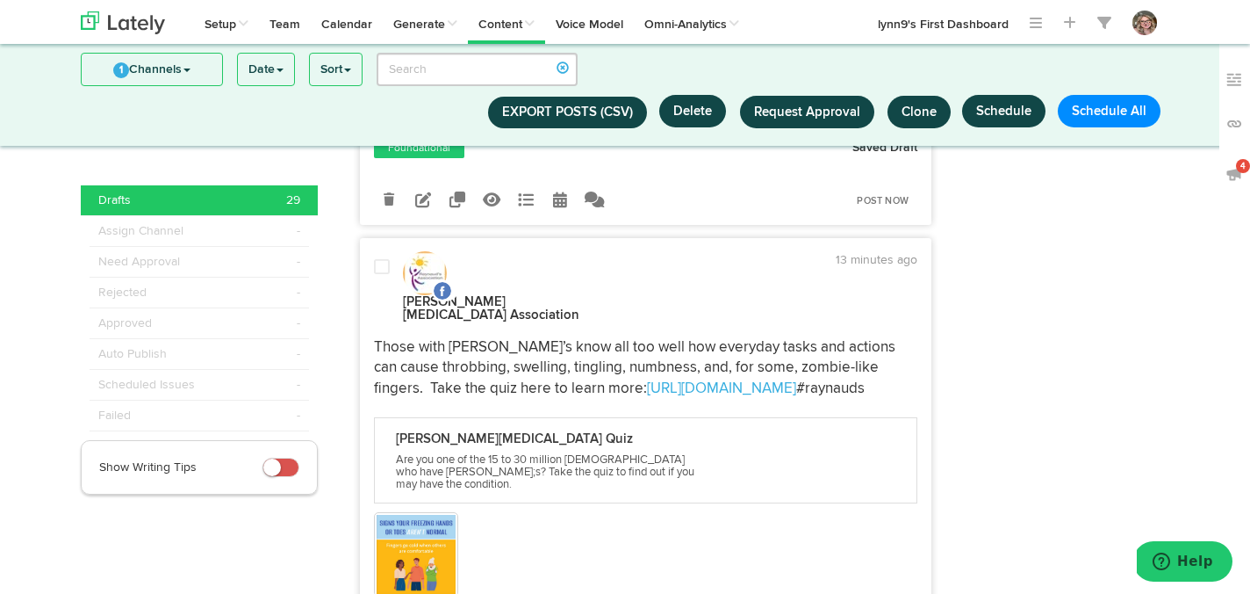
radio input "true"
select select "3"
select select "58"
select select "PM"
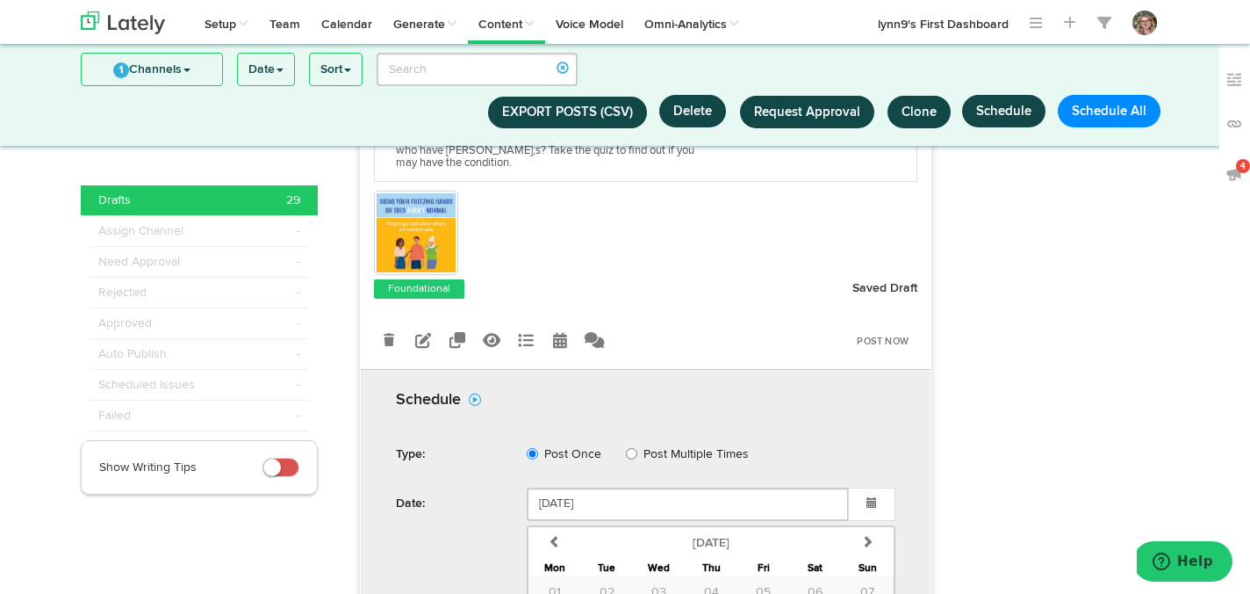
scroll to position [2129, 0]
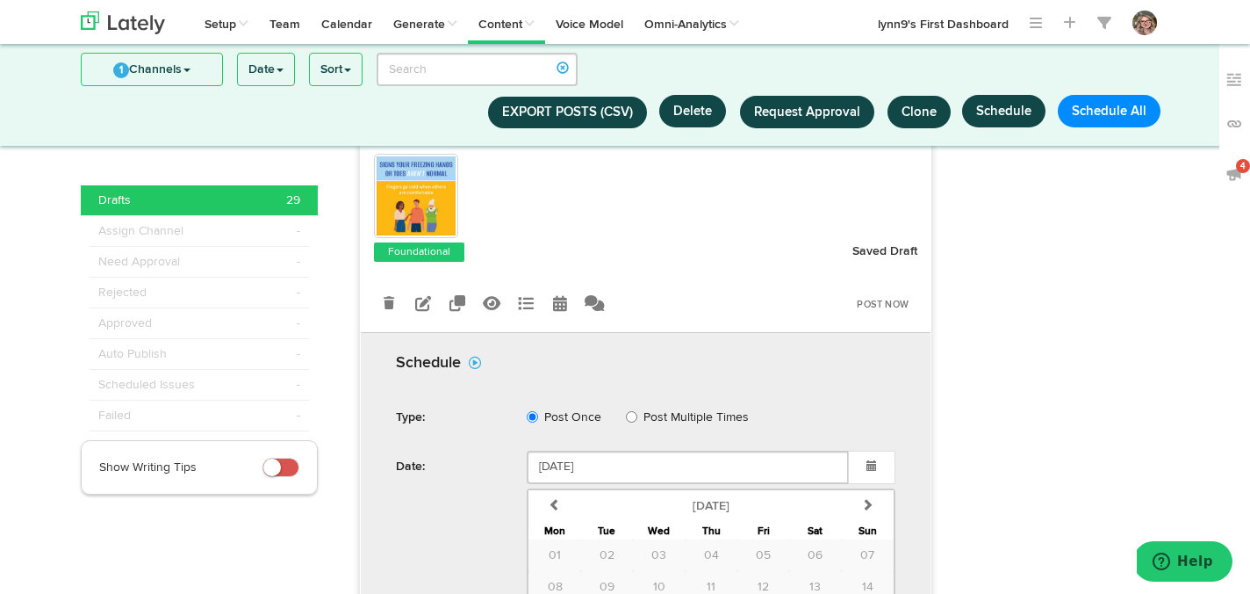
type input "October 09 2025"
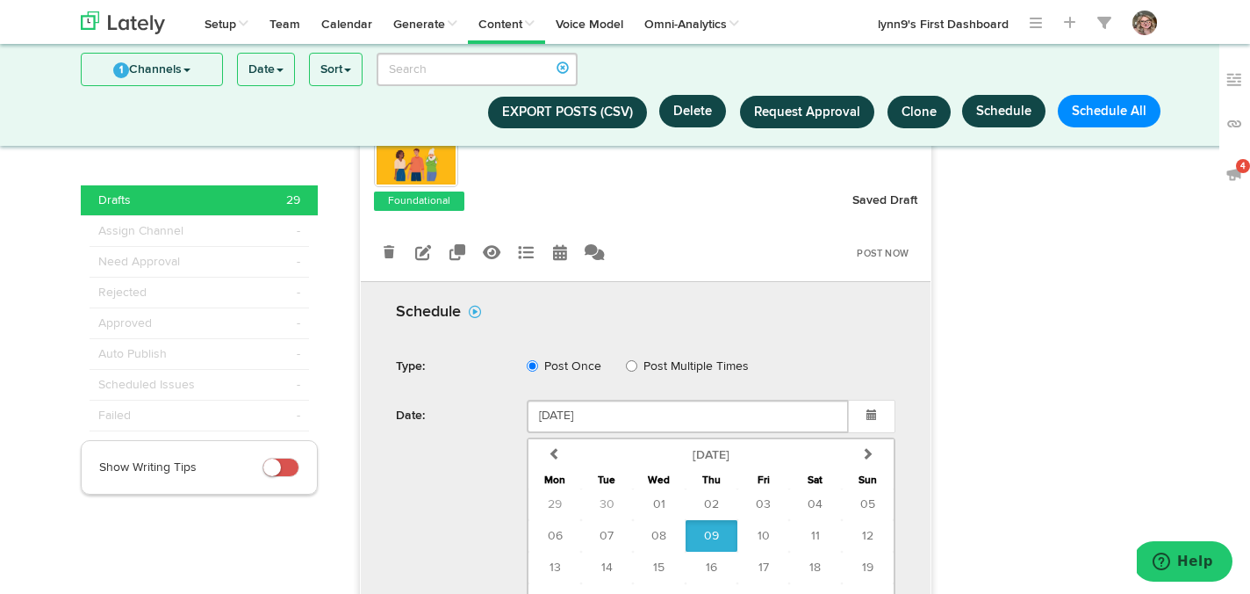
scroll to position [2230, 0]
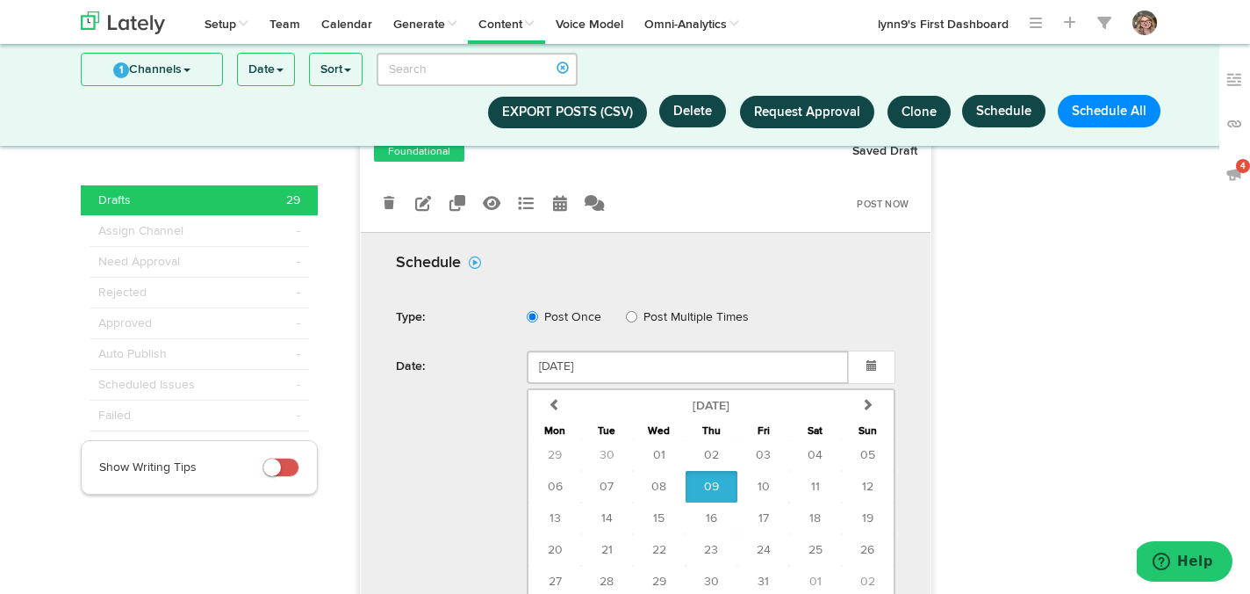
select select "1"
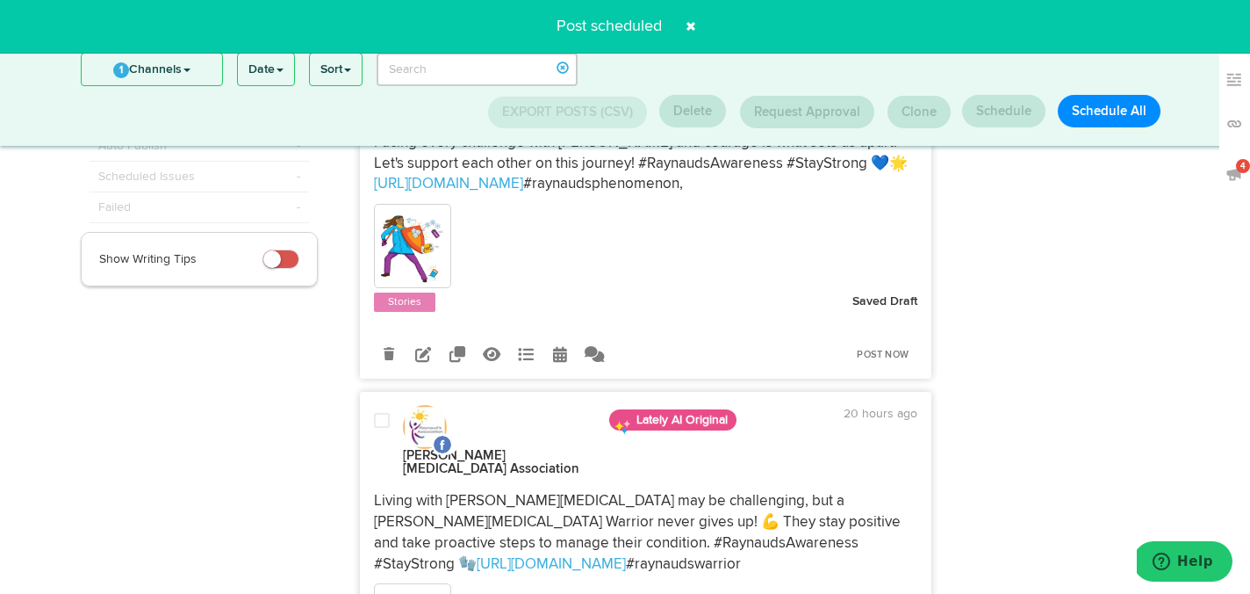
click at [689, 29] on span at bounding box center [691, 26] width 28 height 28
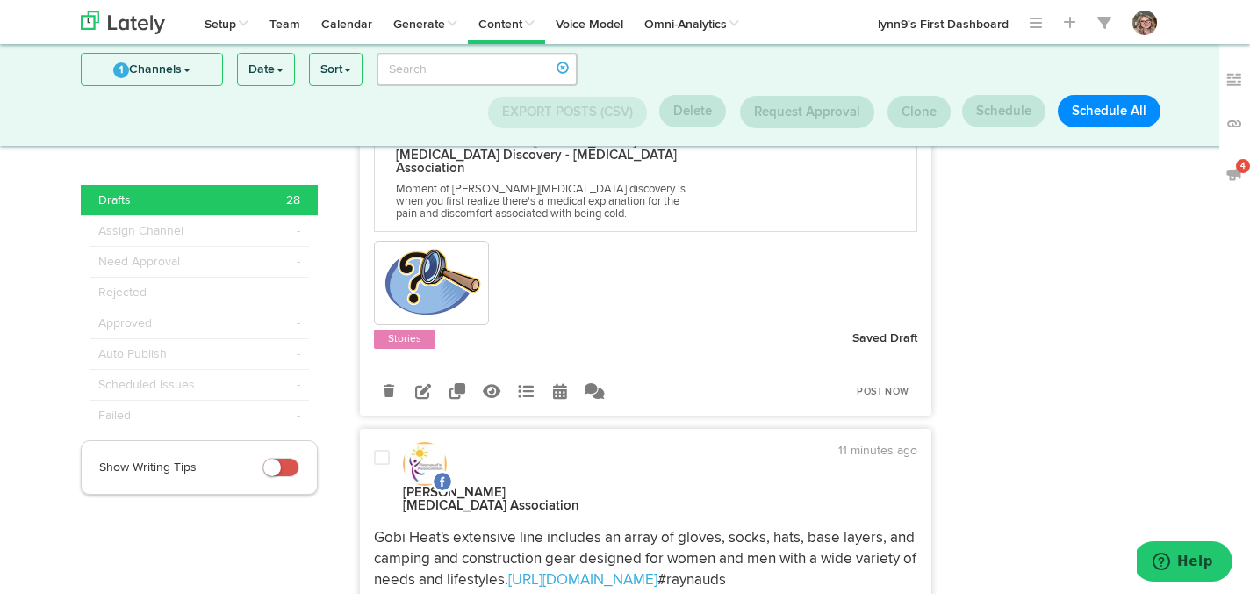
scroll to position [3736, 0]
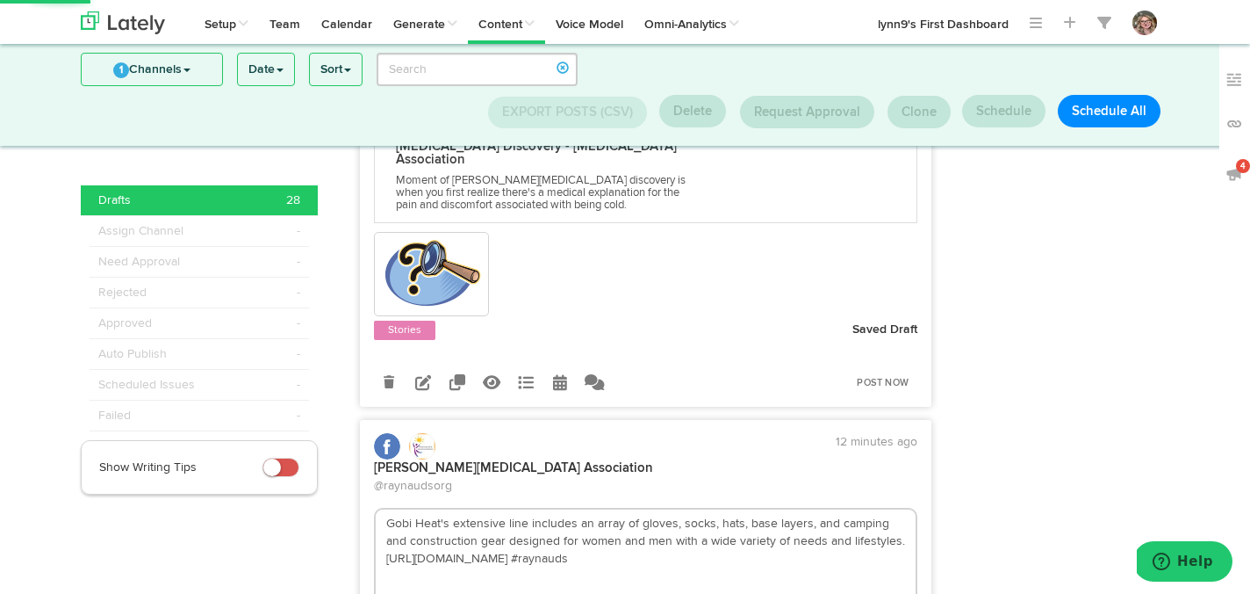
click at [880, 509] on textarea "Gobi Heat's extensive line includes an array of gloves, socks, hats, base layer…" at bounding box center [646, 567] width 541 height 116
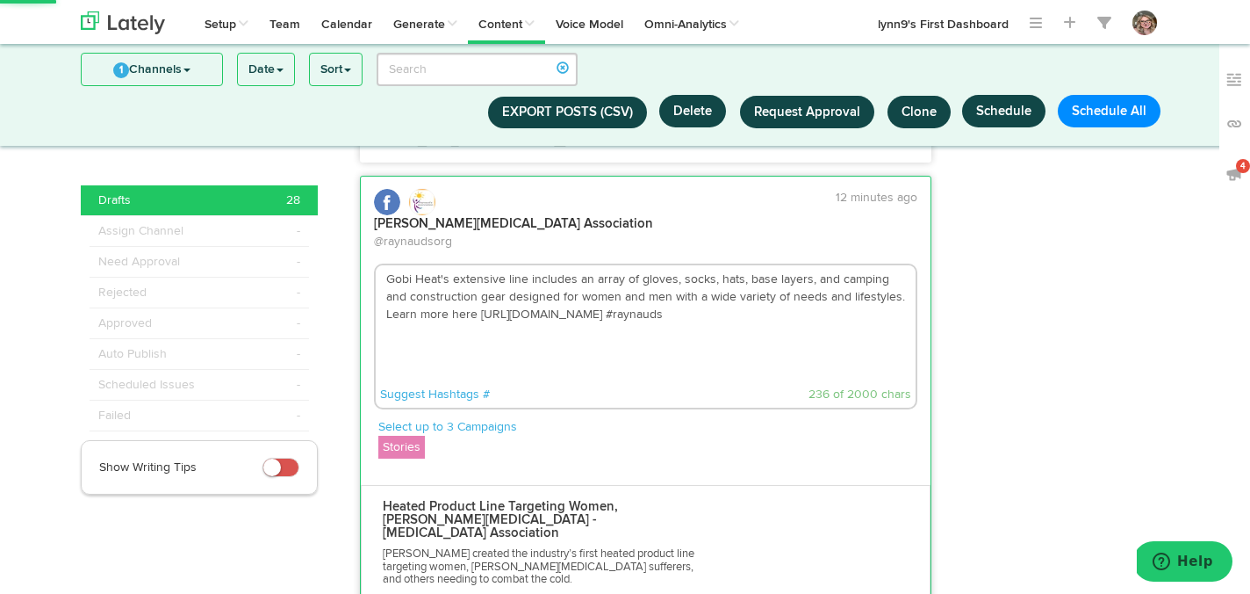
scroll to position [4108, 0]
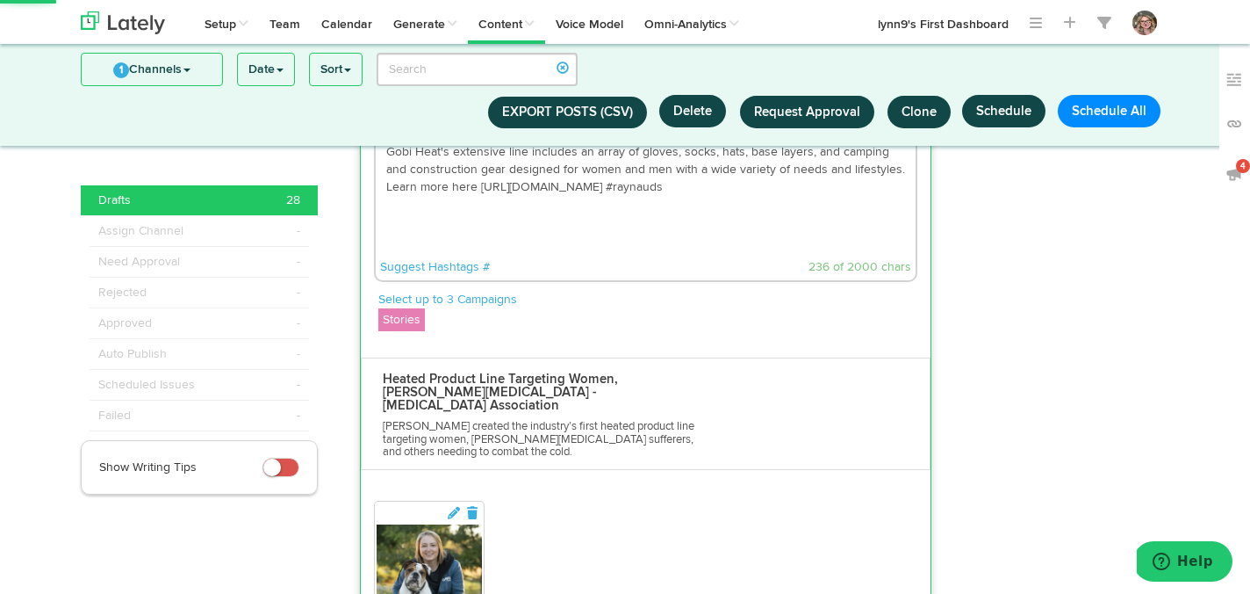
type textarea "Gobi Heat's extensive line includes an array of gloves, socks, hats, base layer…"
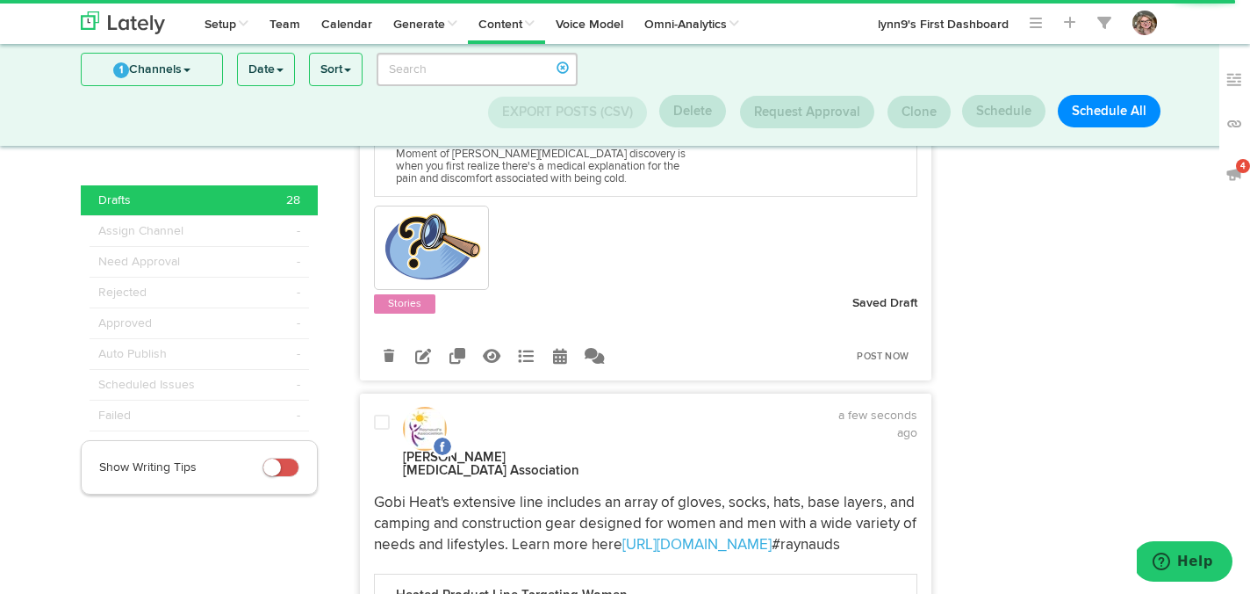
scroll to position [3768, 0]
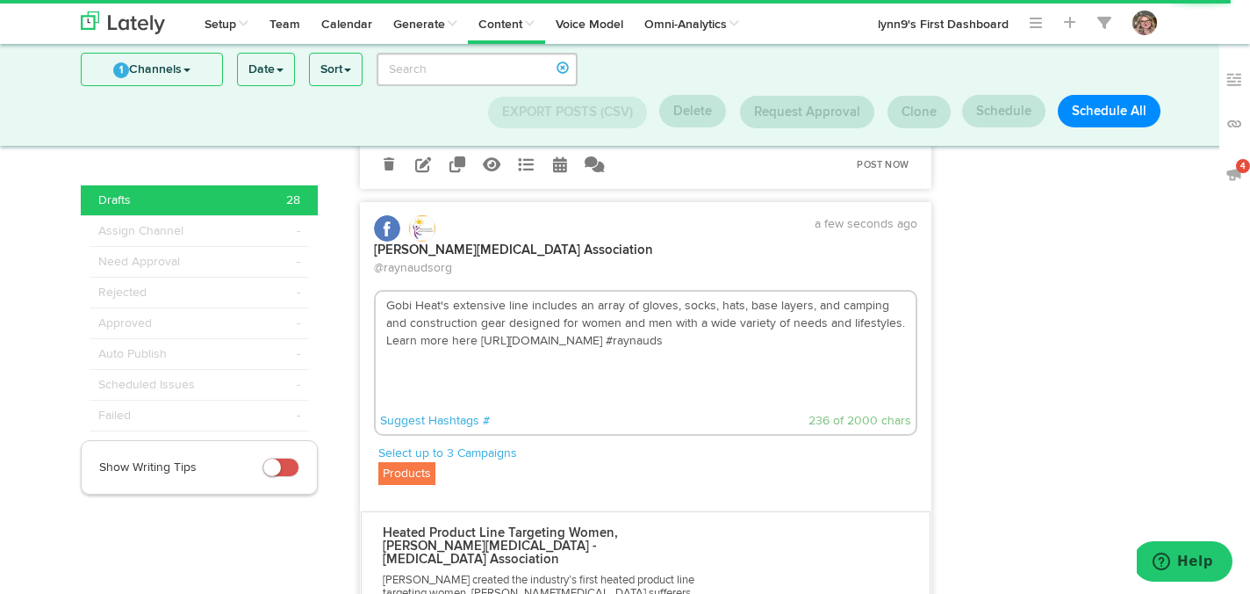
scroll to position [4006, 0]
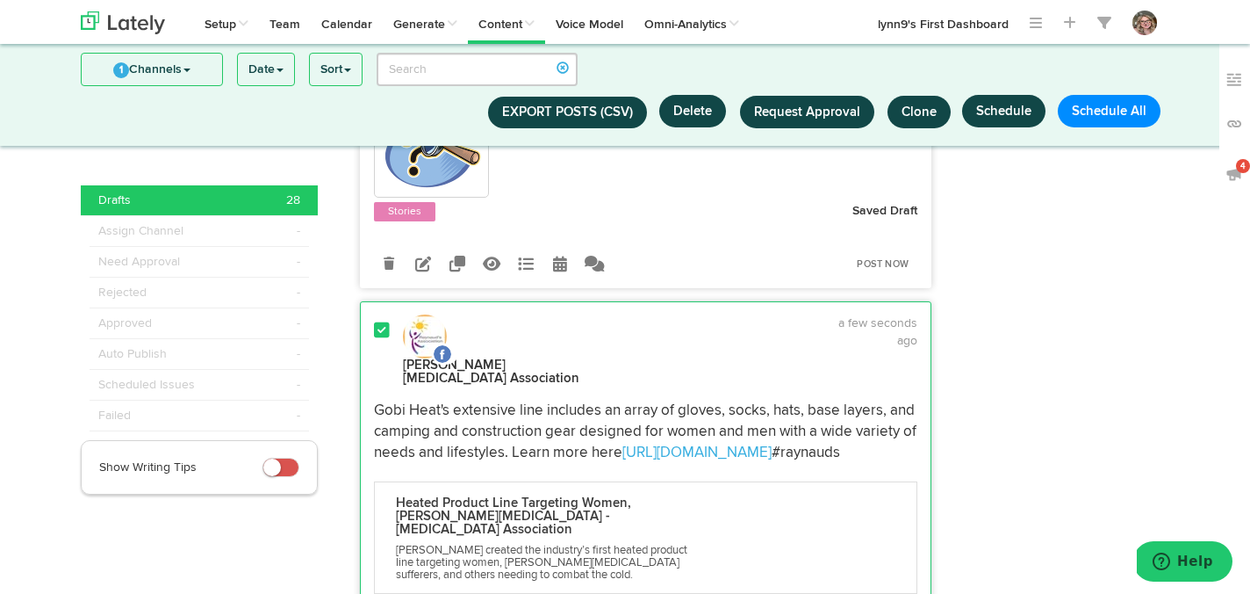
scroll to position [3869, 0]
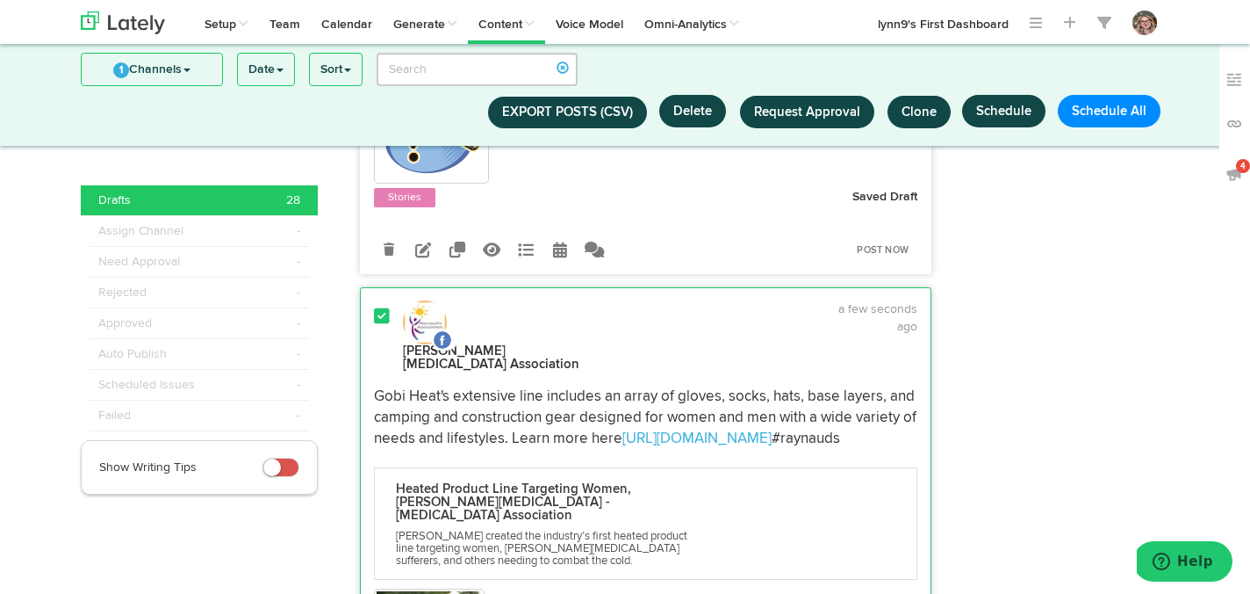
select select "3"
select select "59"
select select "PM"
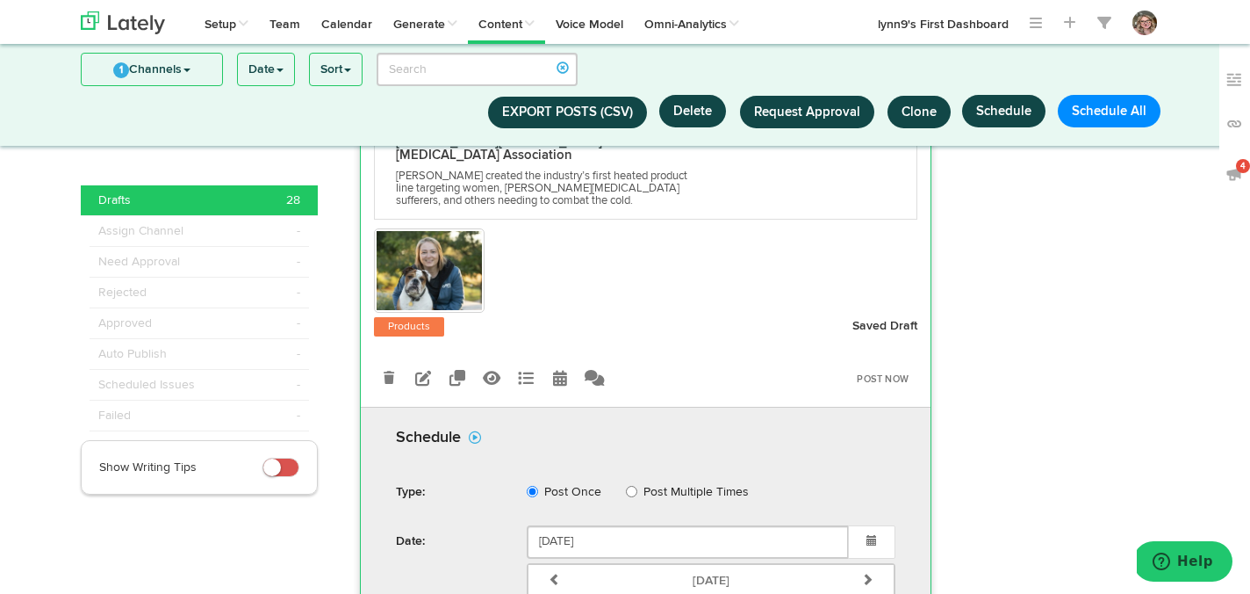
type input "September 26 2025"
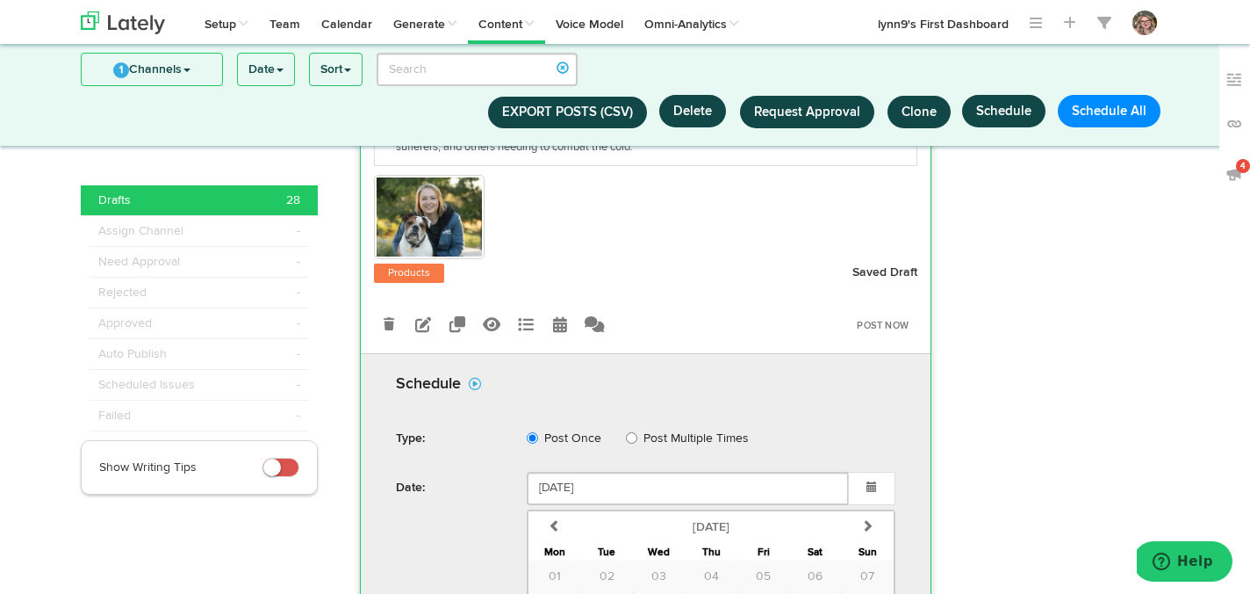
scroll to position [4340, 0]
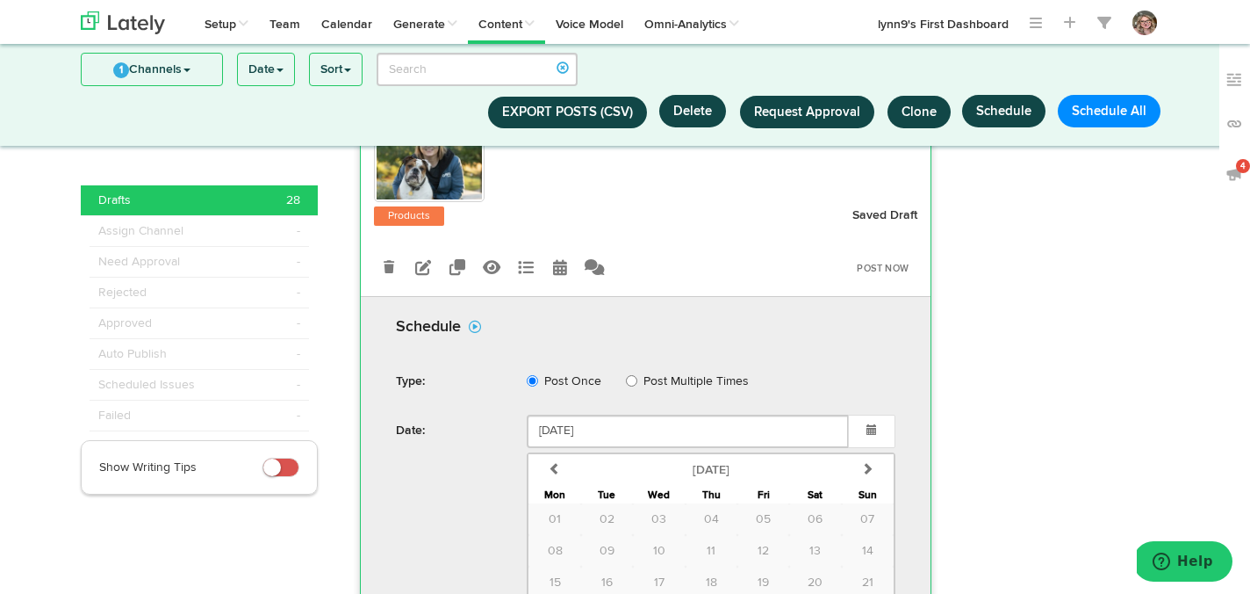
select select "1"
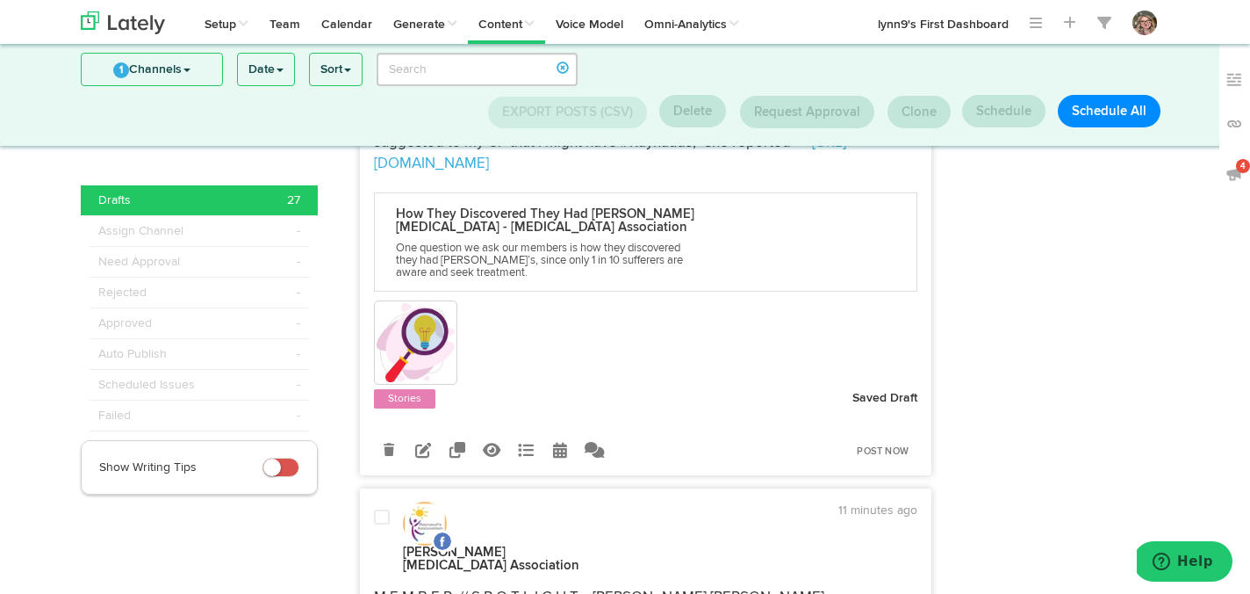
scroll to position [5711, 0]
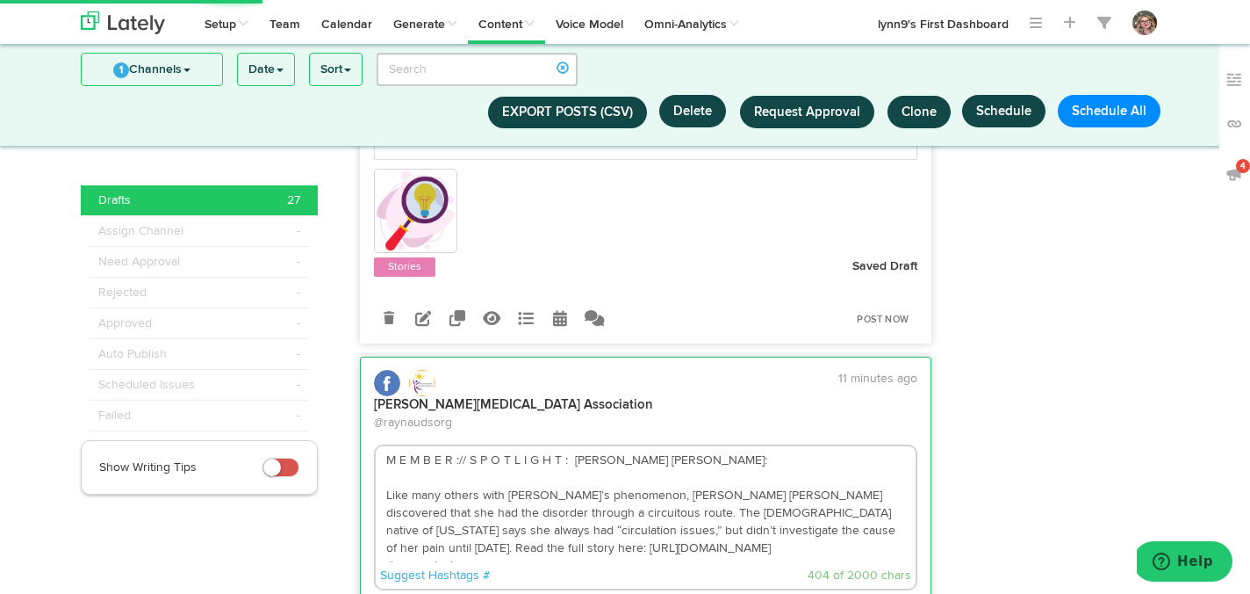
scroll to position [5884, 0]
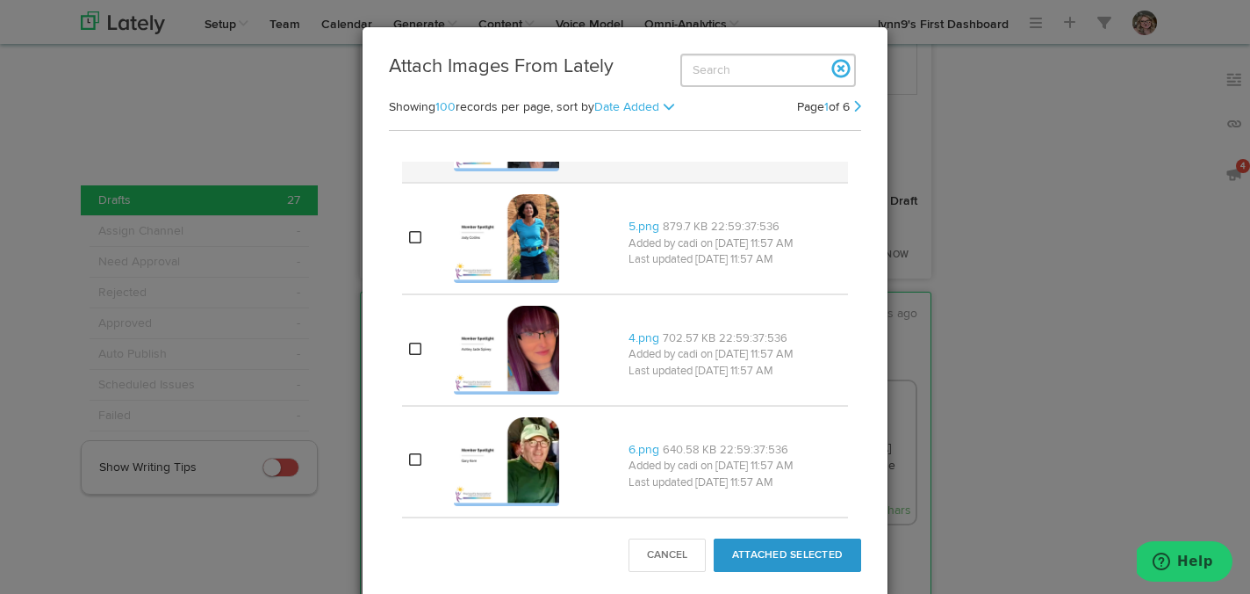
scroll to position [9344, 0]
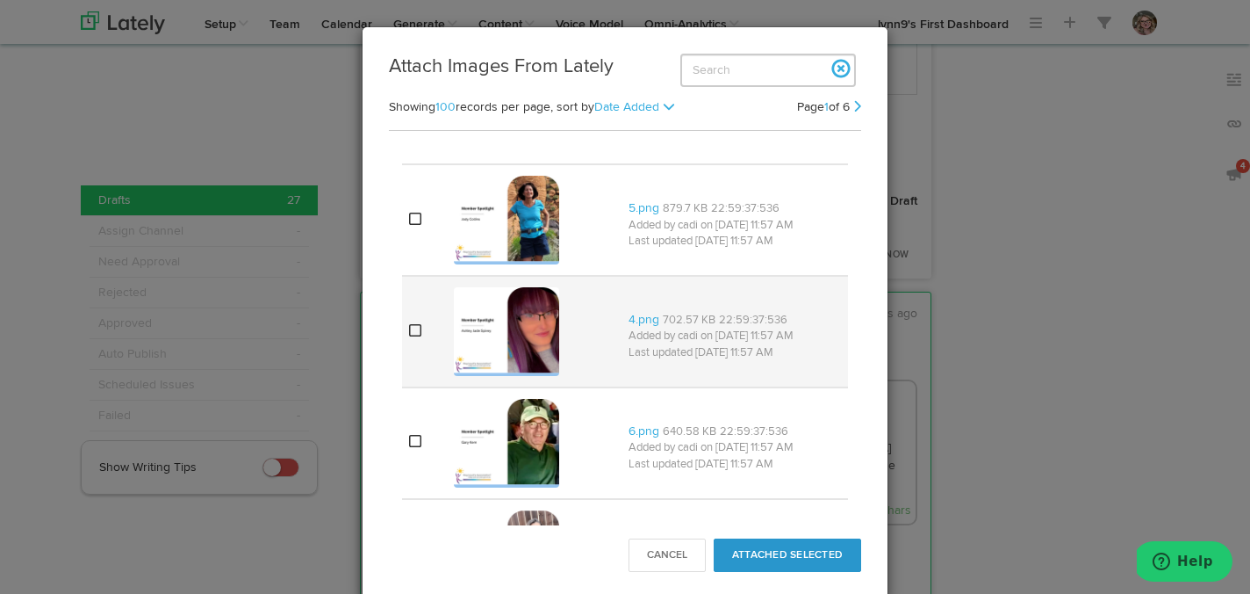
click at [417, 337] on icon at bounding box center [415, 330] width 12 height 14
click at [782, 549] on button "Attached Selected" at bounding box center [788, 554] width 148 height 33
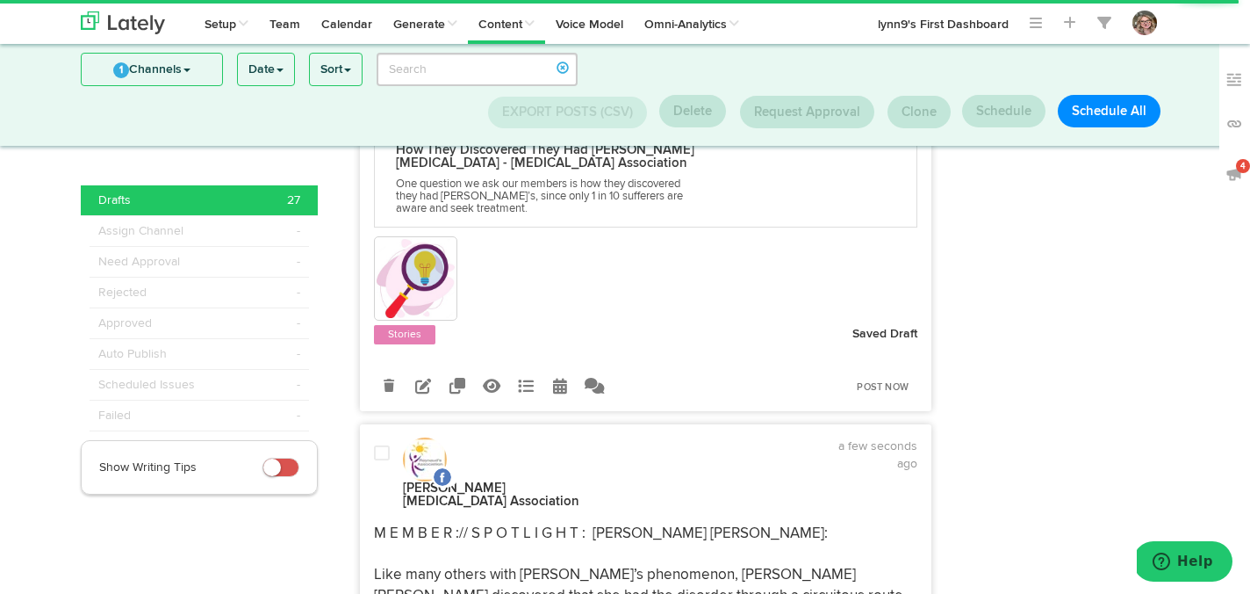
scroll to position [5795, 0]
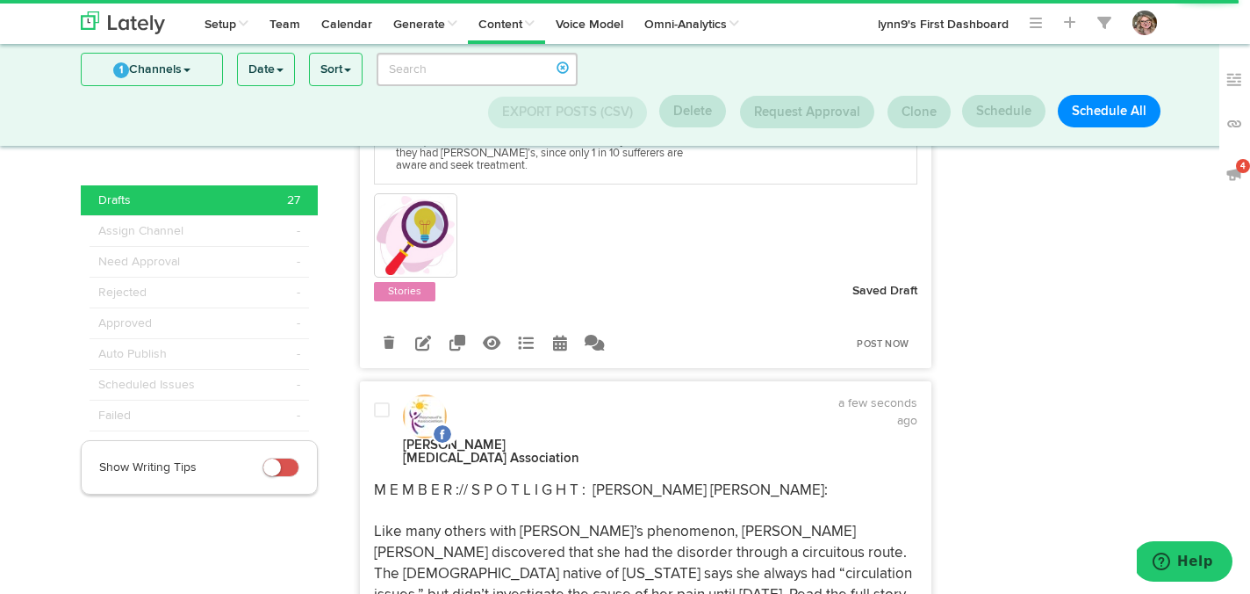
radio input "true"
select select "4"
select select "PM"
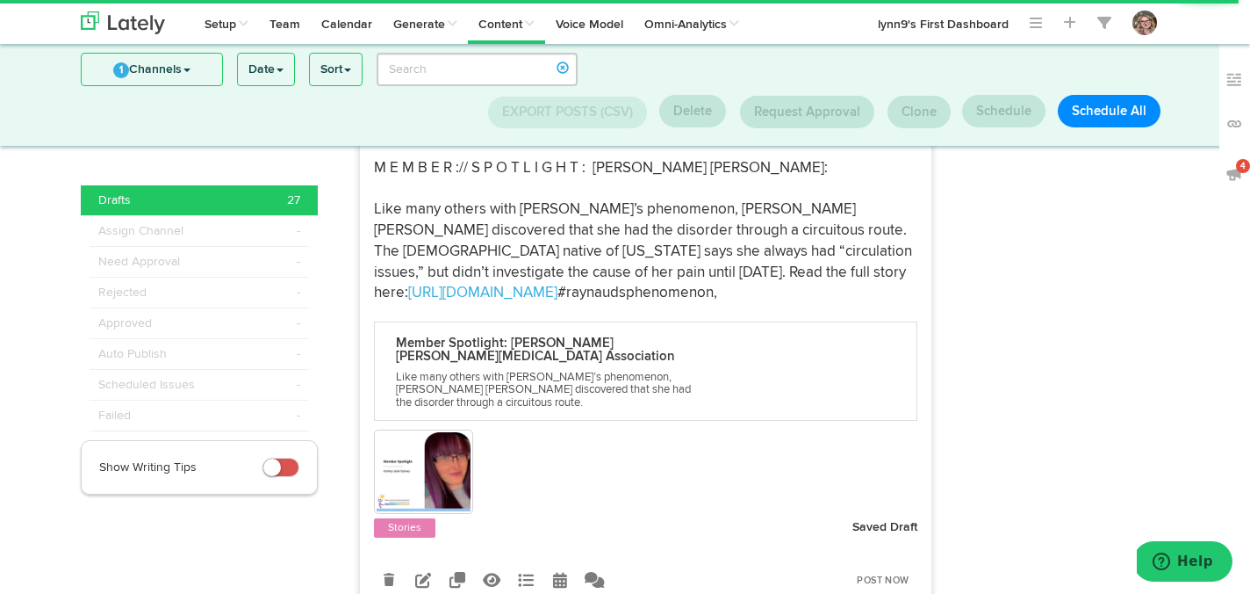
scroll to position [6143, 0]
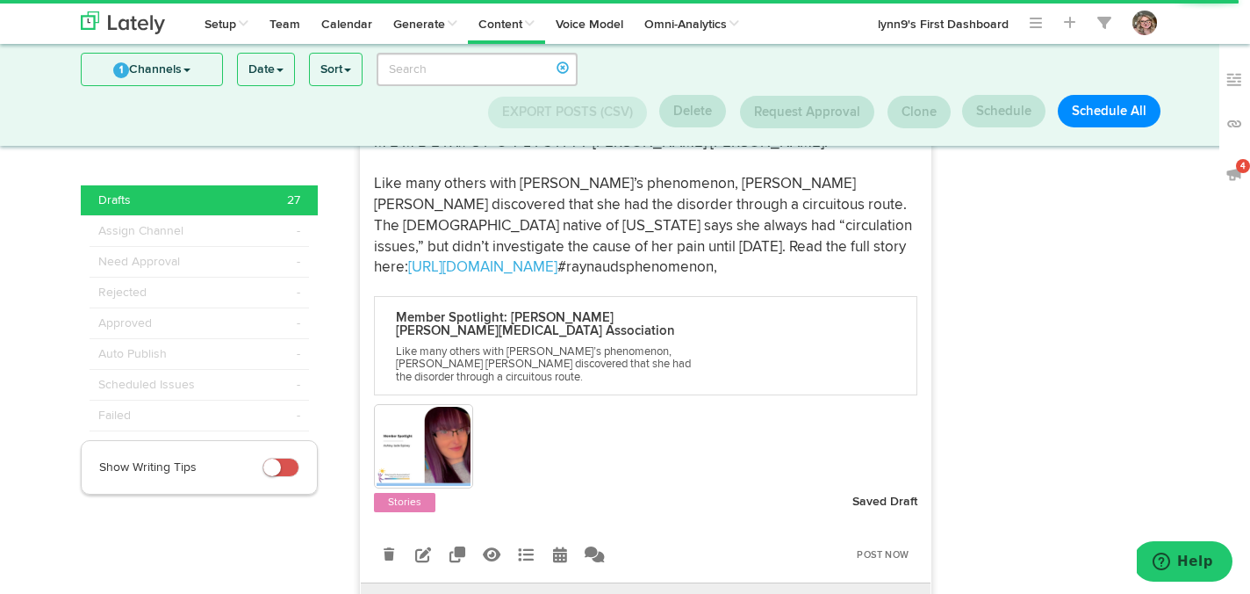
type input "September 24 2025"
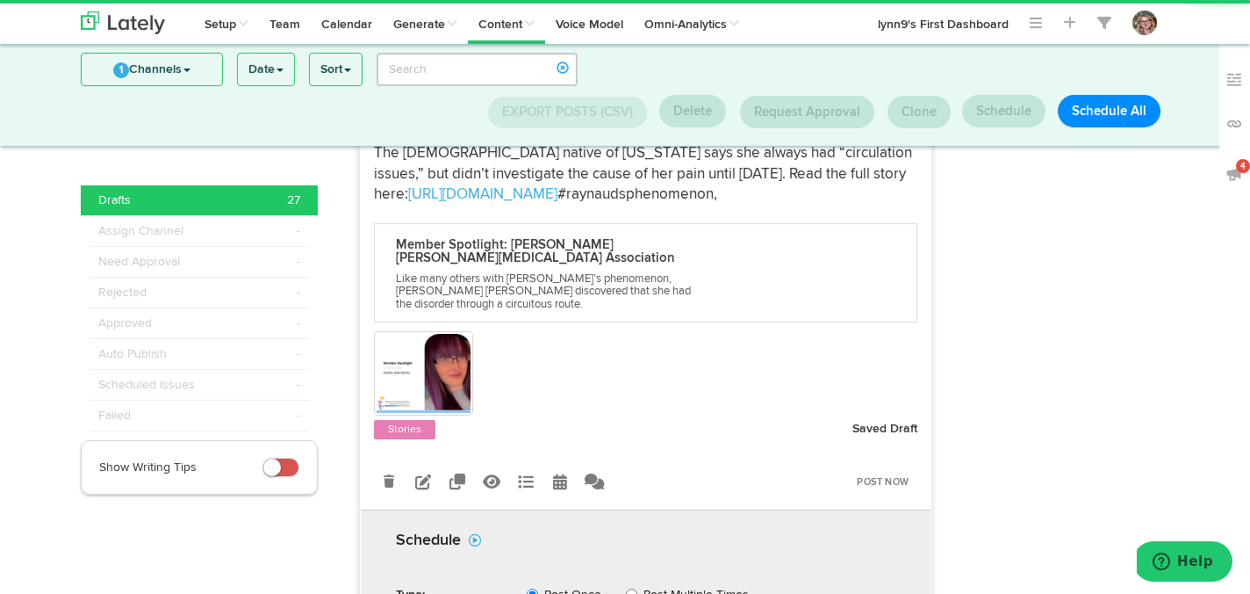
scroll to position [6250, 0]
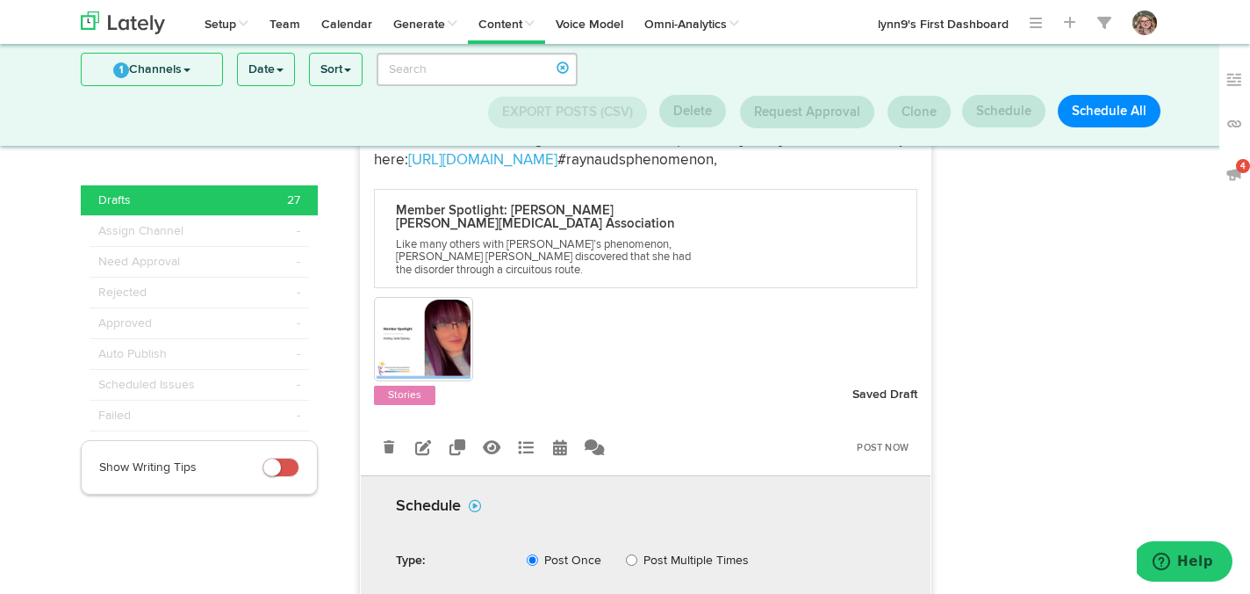
select select "1"
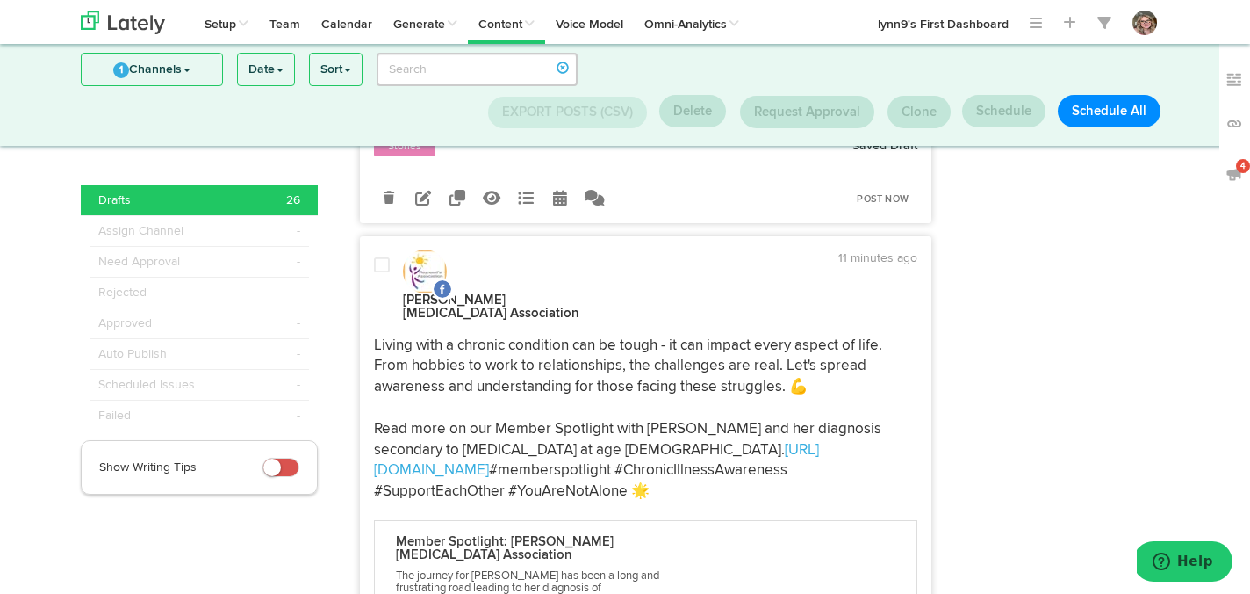
scroll to position [5896, 0]
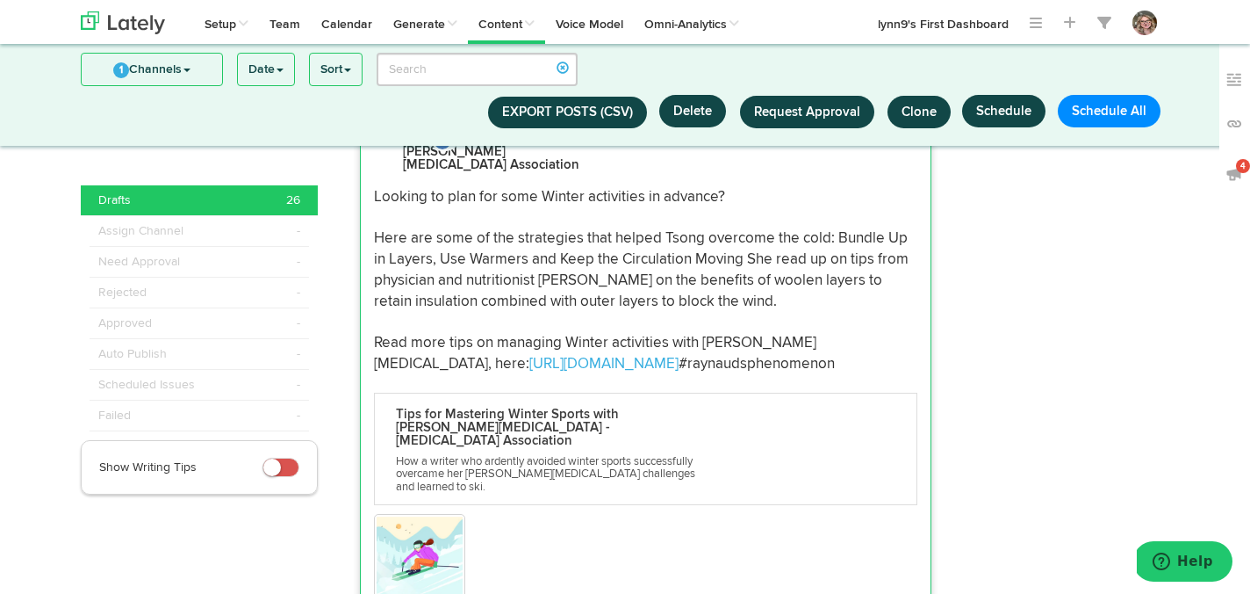
scroll to position [7509, 0]
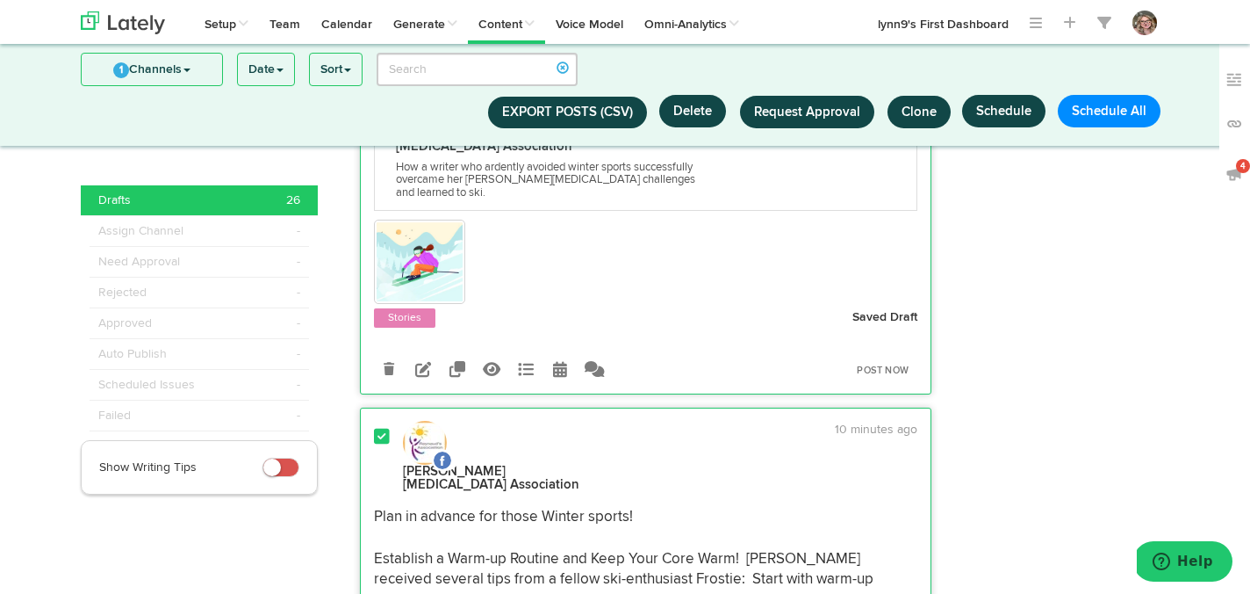
scroll to position [8189, 0]
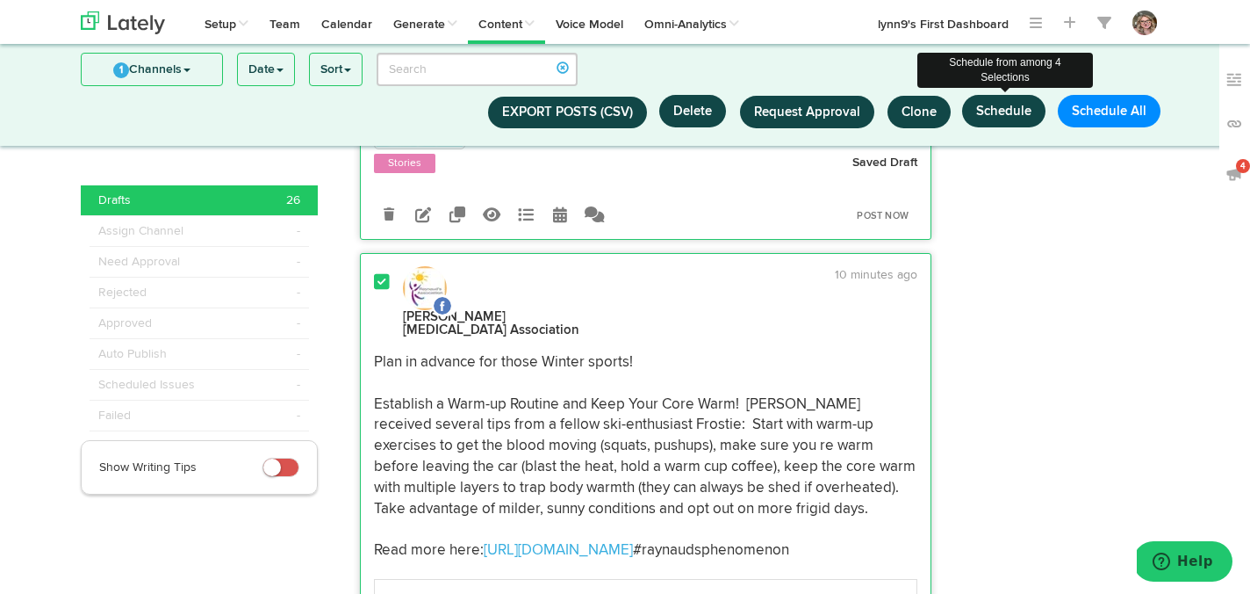
click at [984, 119] on button "Schedule" at bounding box center [1003, 111] width 83 height 32
select select "6"
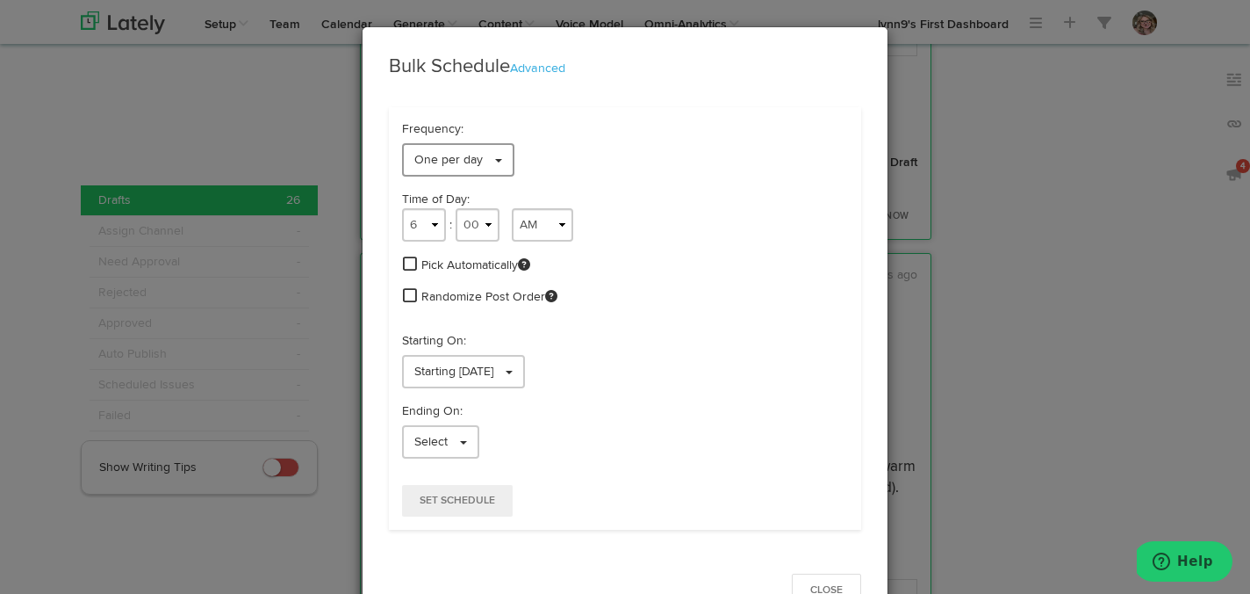
click at [495, 161] on span at bounding box center [498, 161] width 7 height 4
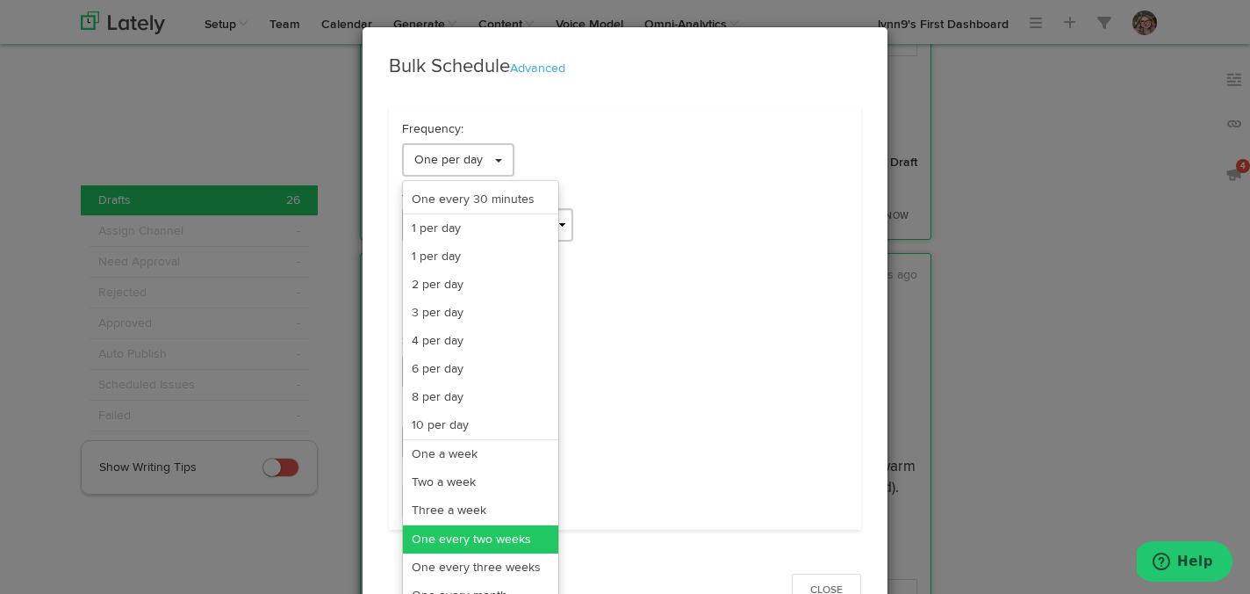
click at [506, 537] on link "One every two weeks" at bounding box center [480, 539] width 155 height 28
select select "6"
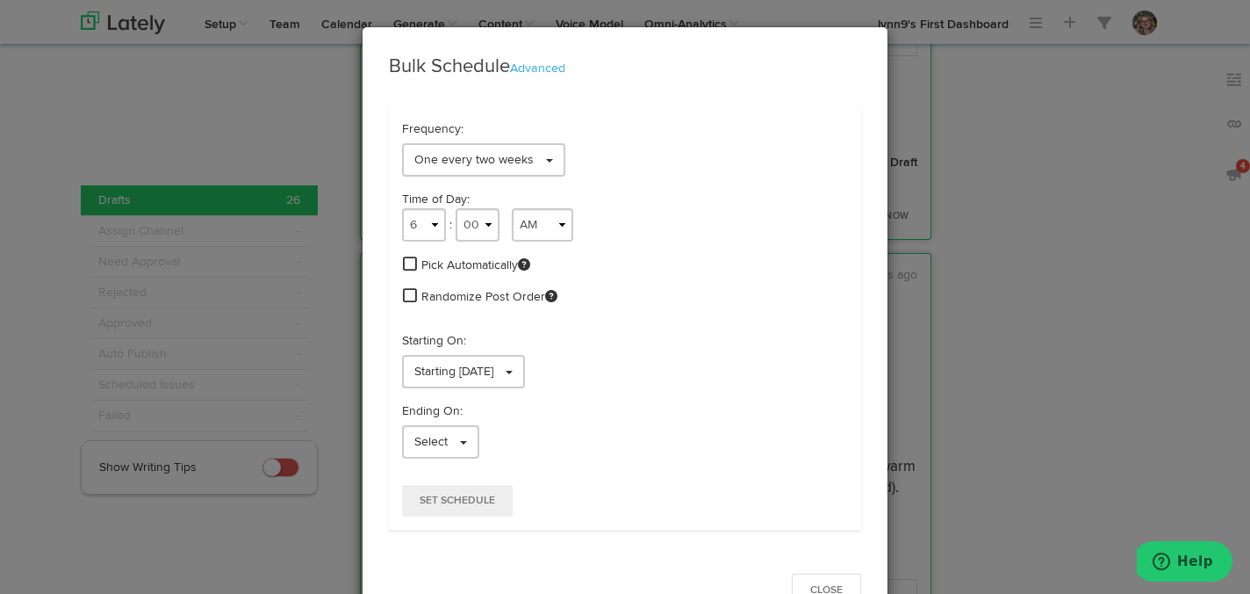
click at [414, 259] on span at bounding box center [410, 264] width 14 height 16
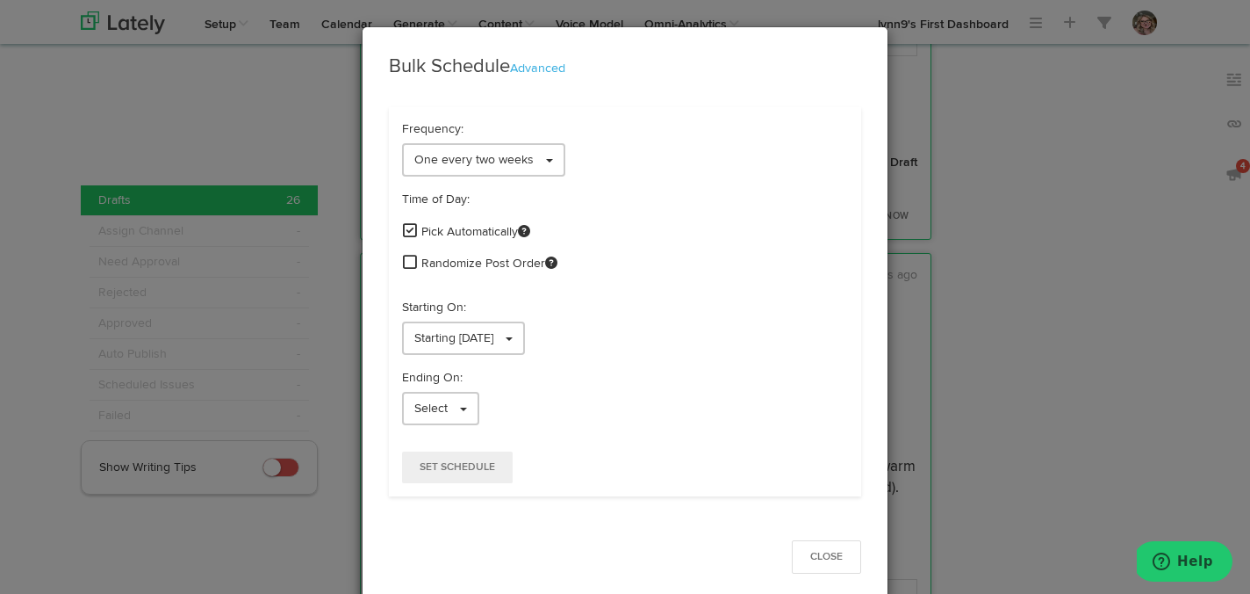
click at [413, 258] on span at bounding box center [410, 262] width 14 height 16
click at [422, 326] on link "Starting [DATE]" at bounding box center [463, 337] width 123 height 33
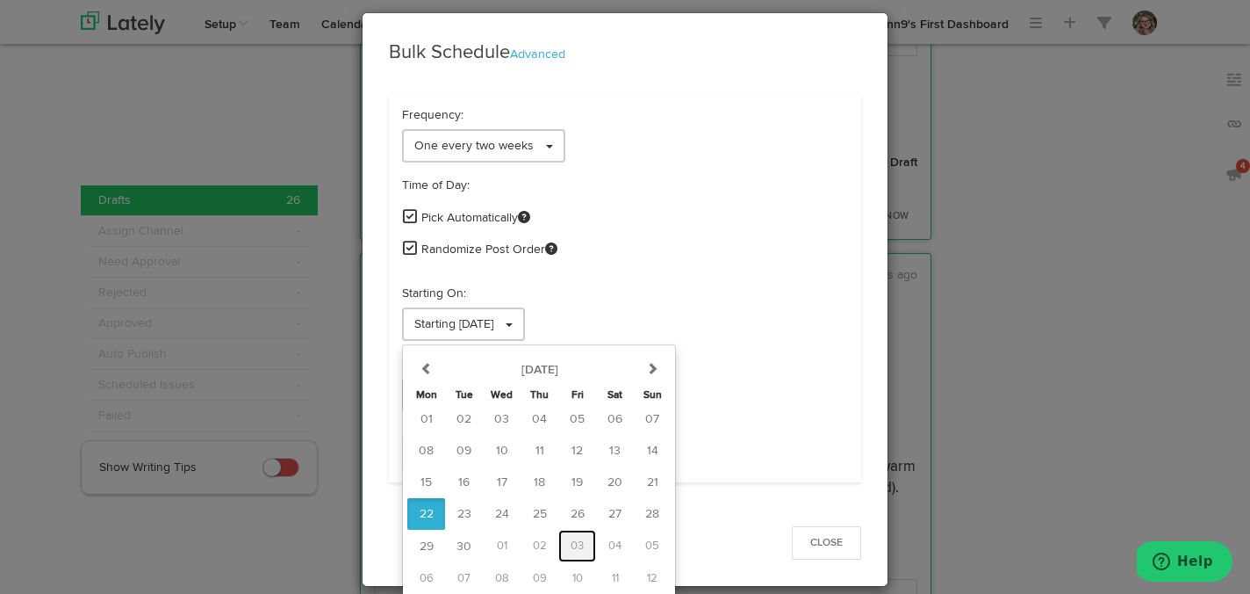
click at [575, 542] on span "03" at bounding box center [577, 545] width 13 height 11
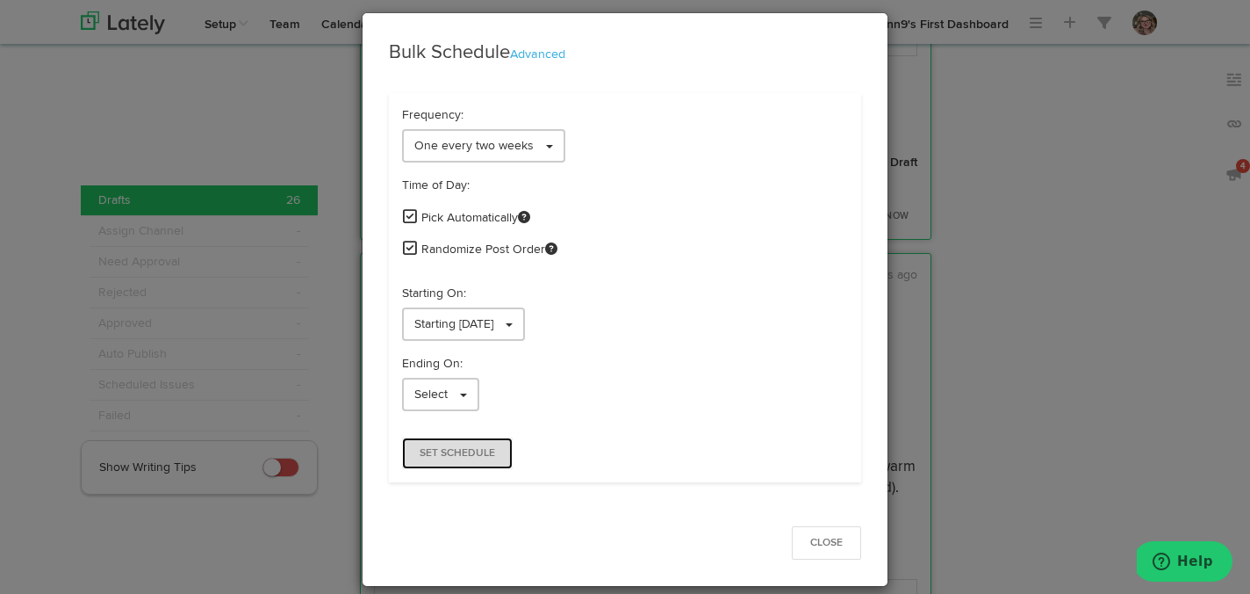
click at [458, 458] on span "Set Schedule" at bounding box center [458, 453] width 76 height 11
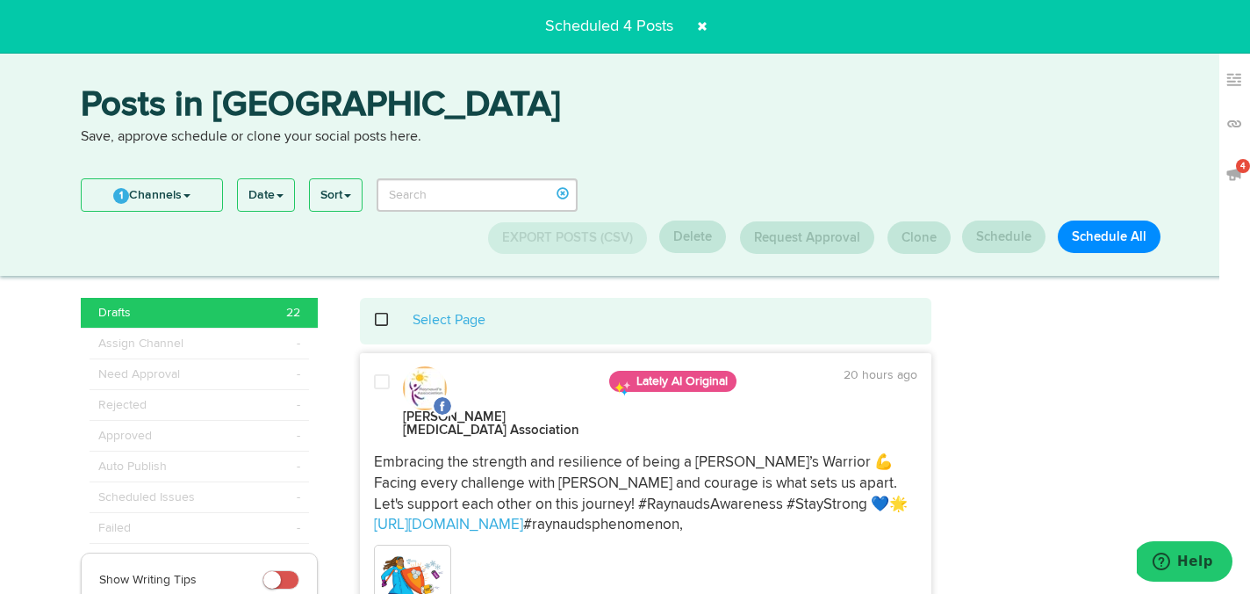
click at [698, 26] on span at bounding box center [702, 26] width 28 height 28
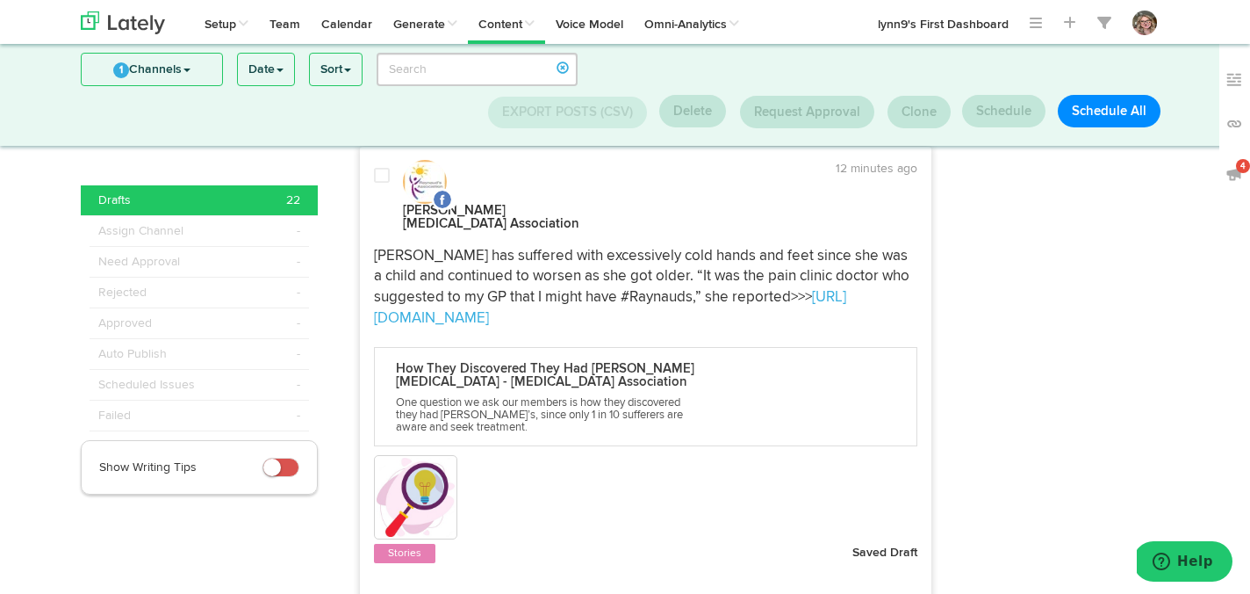
scroll to position [5530, 0]
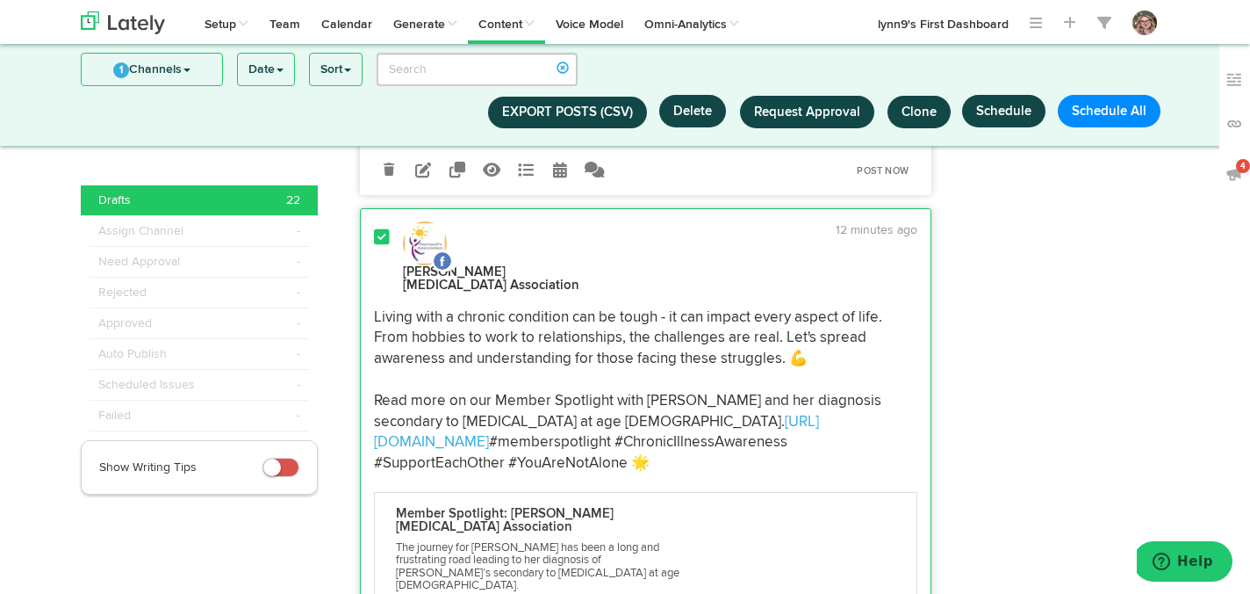
scroll to position [6035, 0]
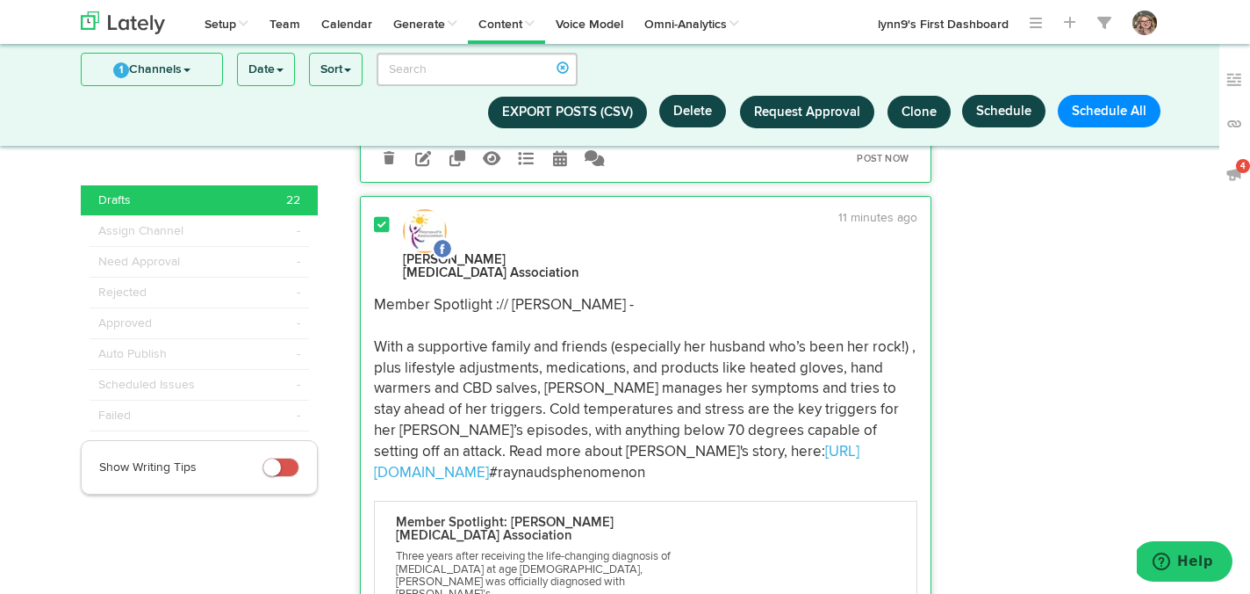
scroll to position [6574, 0]
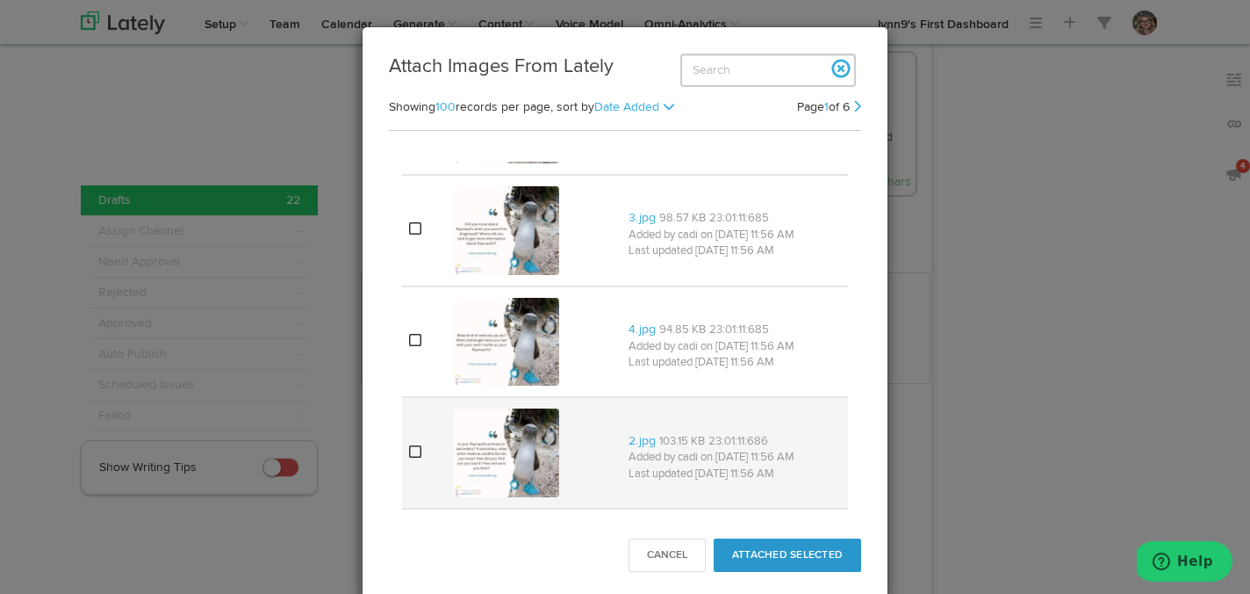
scroll to position [6806, 0]
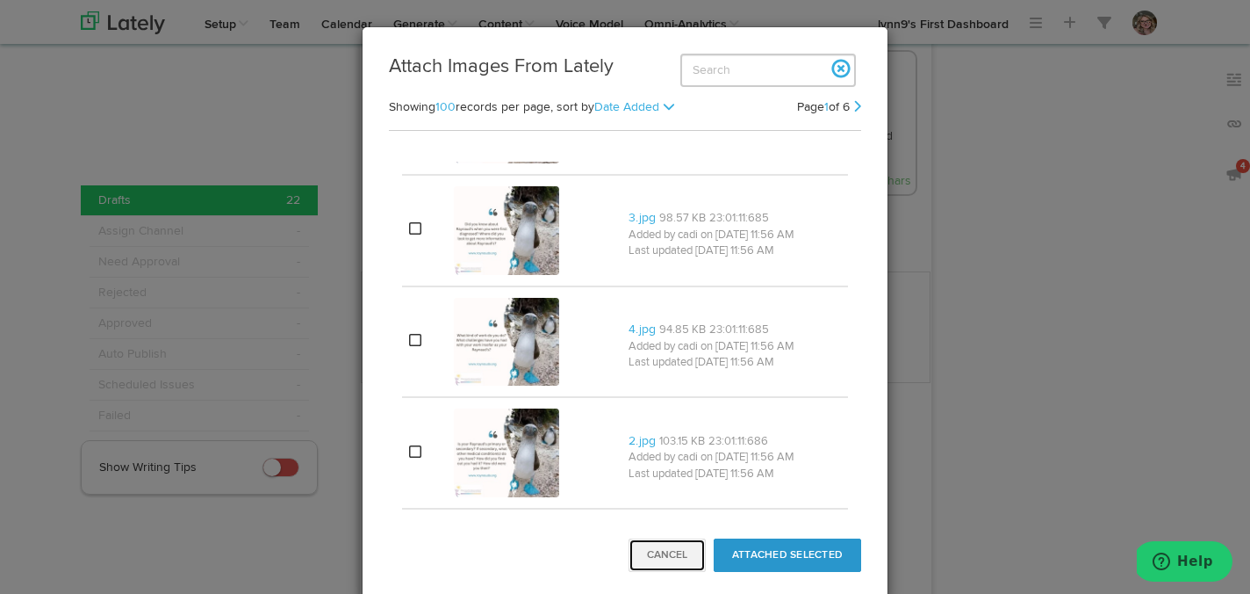
click at [649, 559] on button "Cancel" at bounding box center [667, 554] width 77 height 33
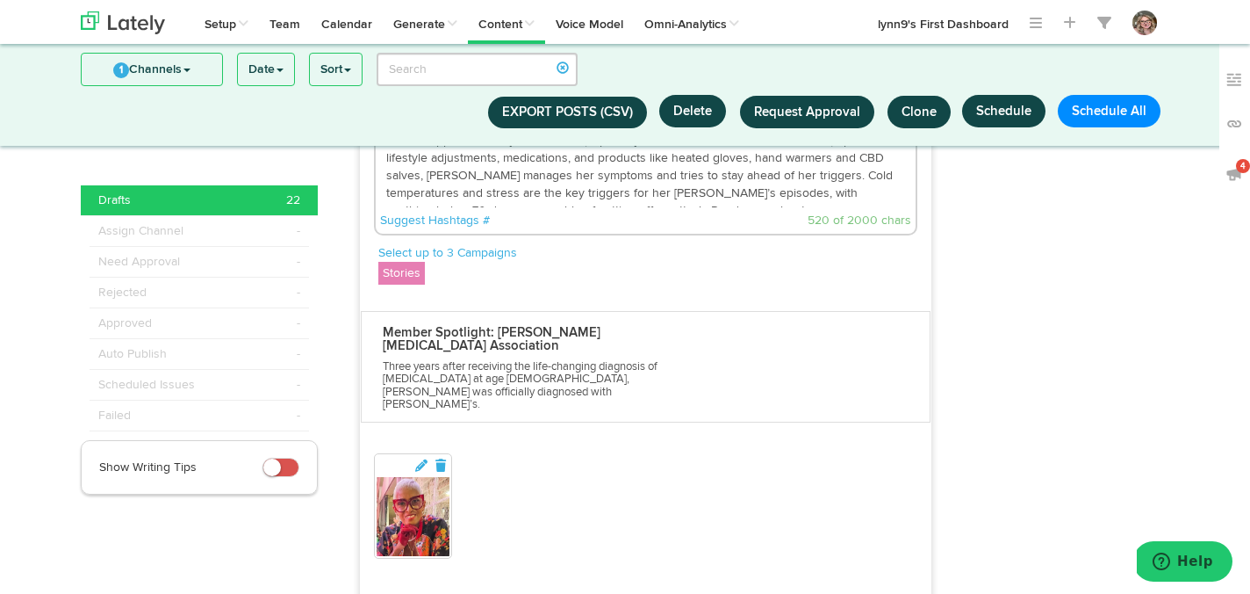
scroll to position [6646, 0]
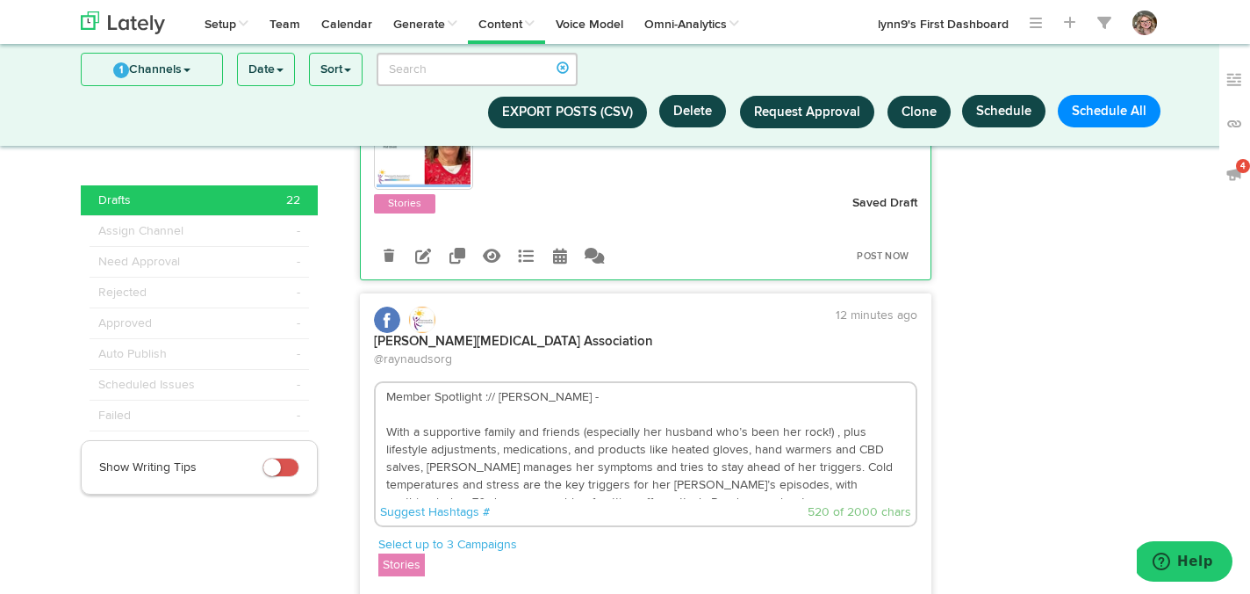
scroll to position [6417, 0]
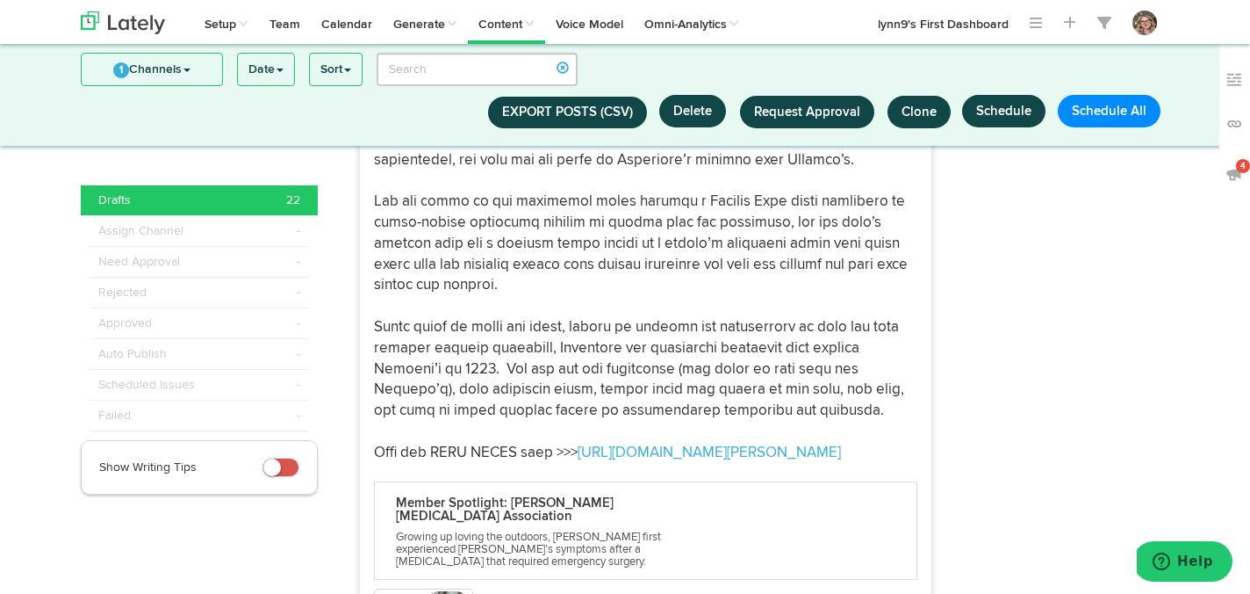
scroll to position [7985, 0]
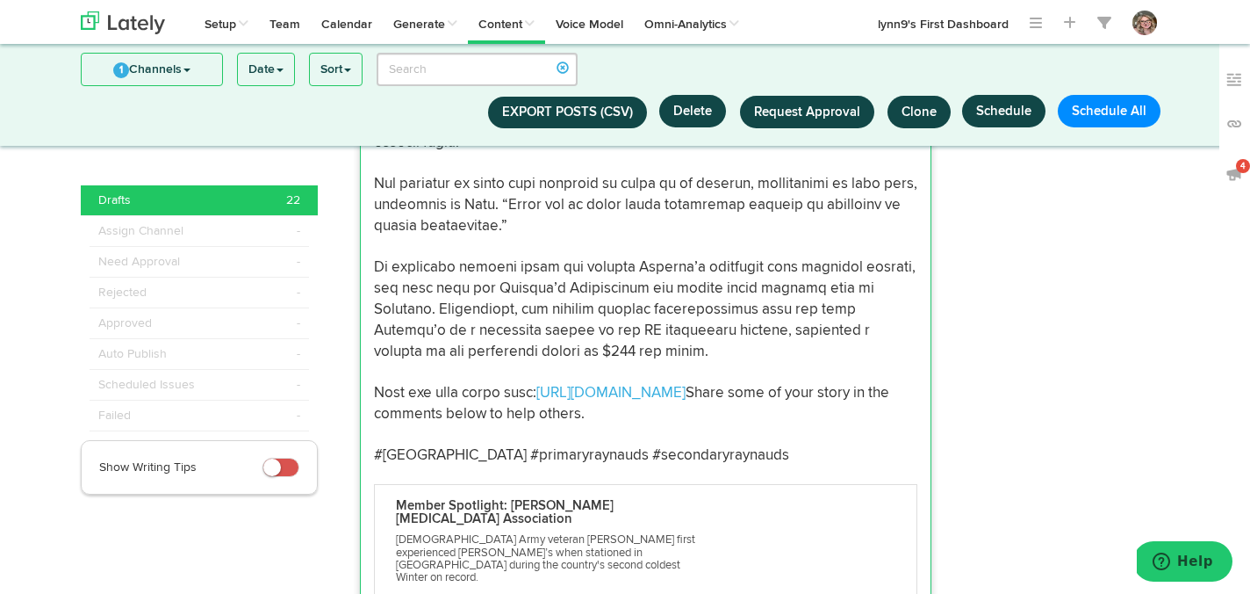
scroll to position [9178, 0]
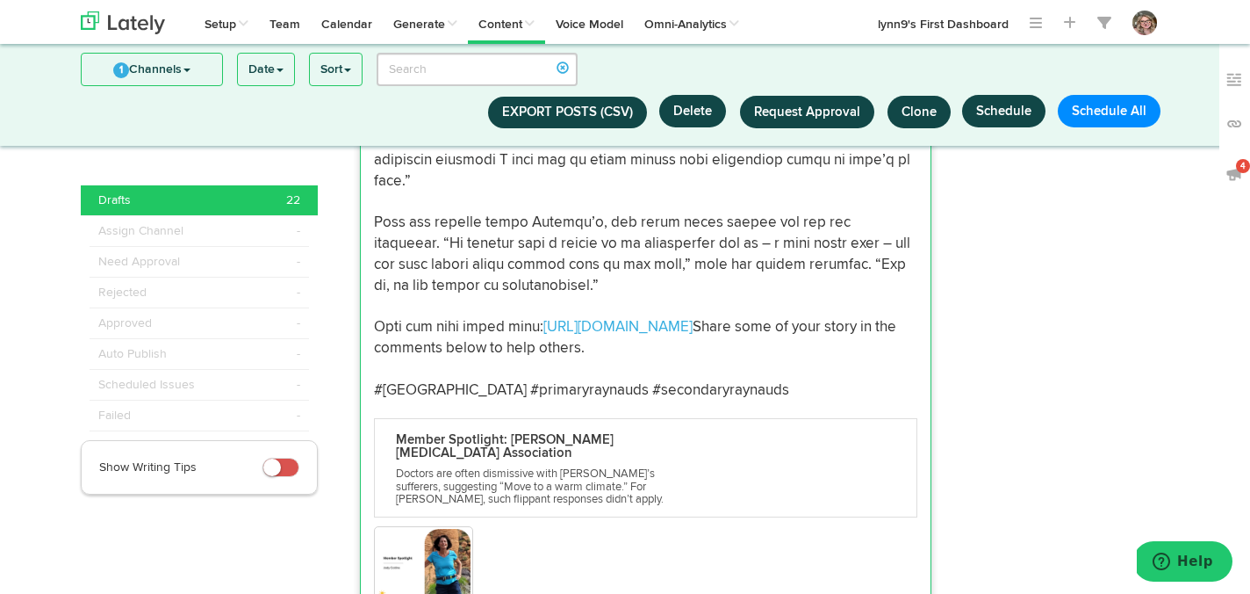
scroll to position [10282, 0]
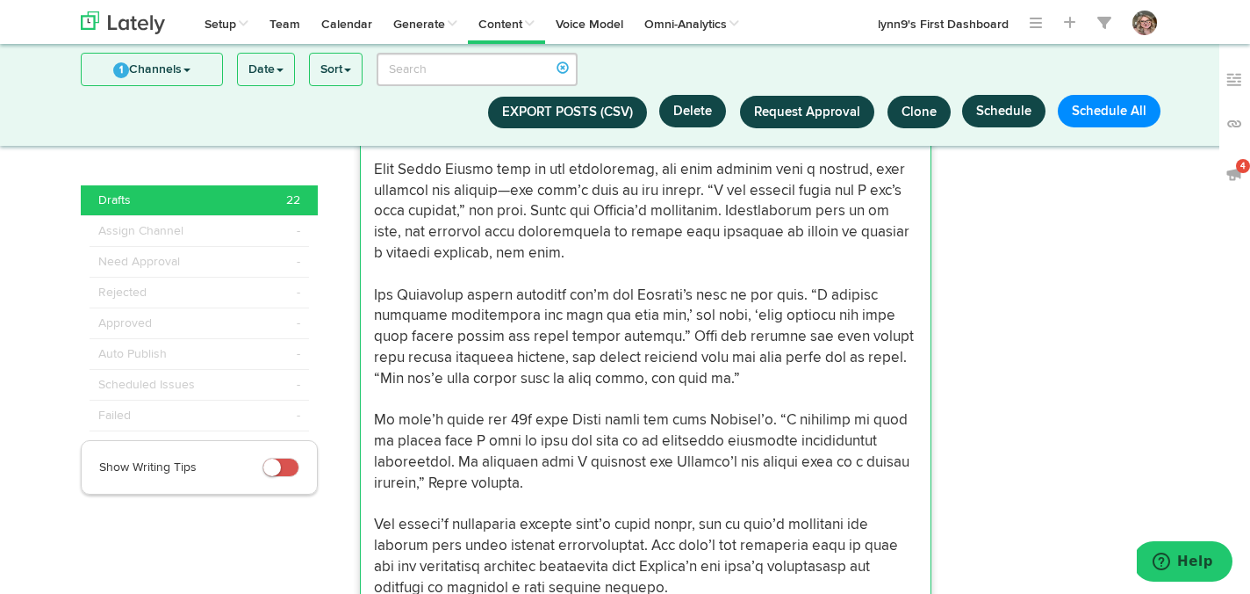
scroll to position [11169, 0]
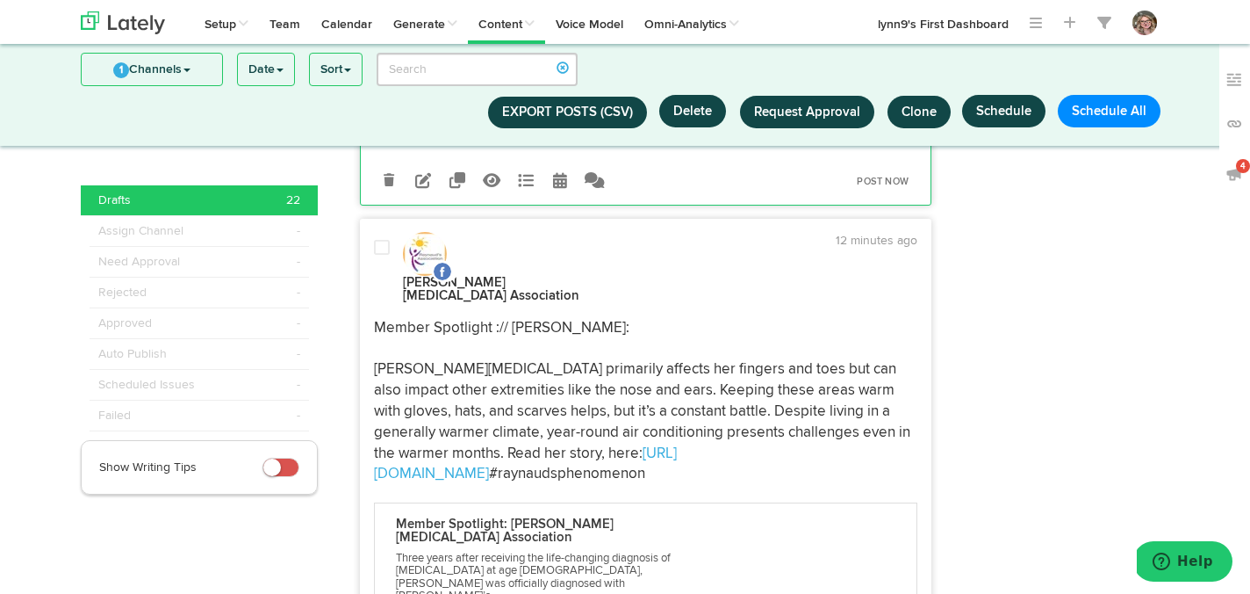
scroll to position [12534, 0]
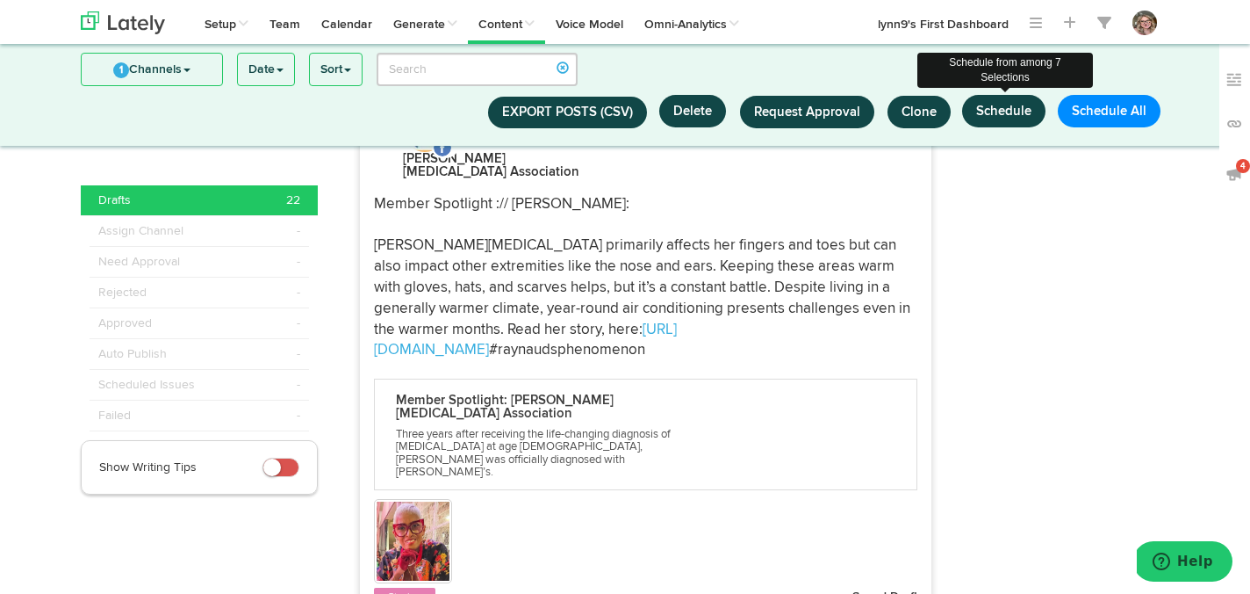
click at [991, 112] on button "Schedule" at bounding box center [1003, 111] width 83 height 32
select select "6"
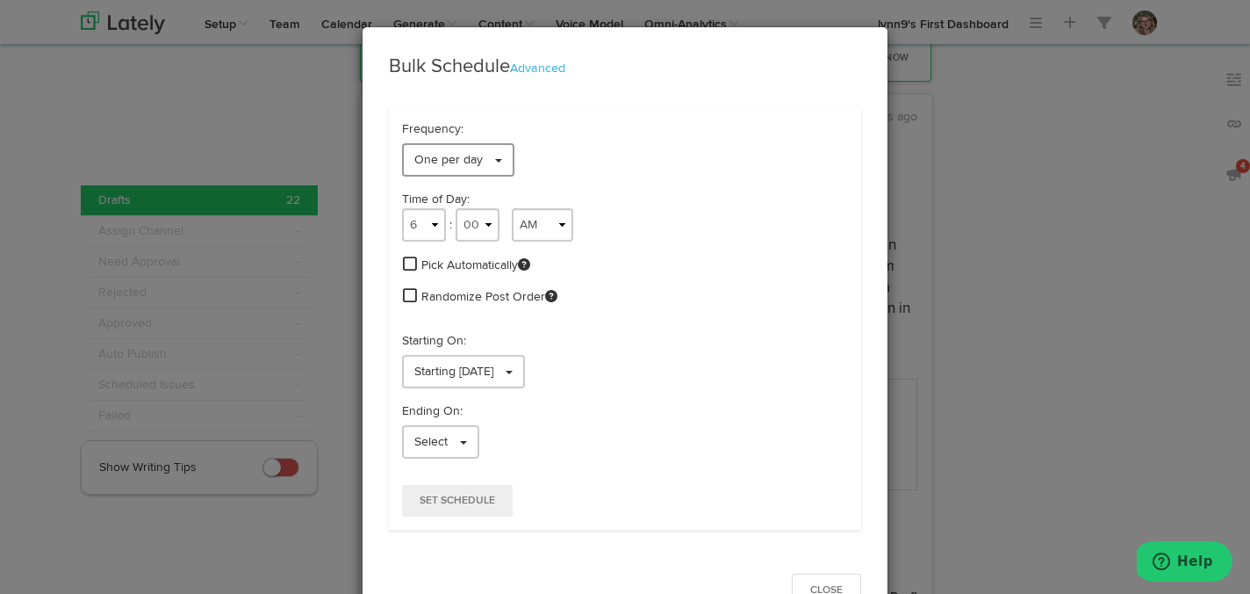
click at [488, 167] on link "One per day" at bounding box center [458, 159] width 112 height 33
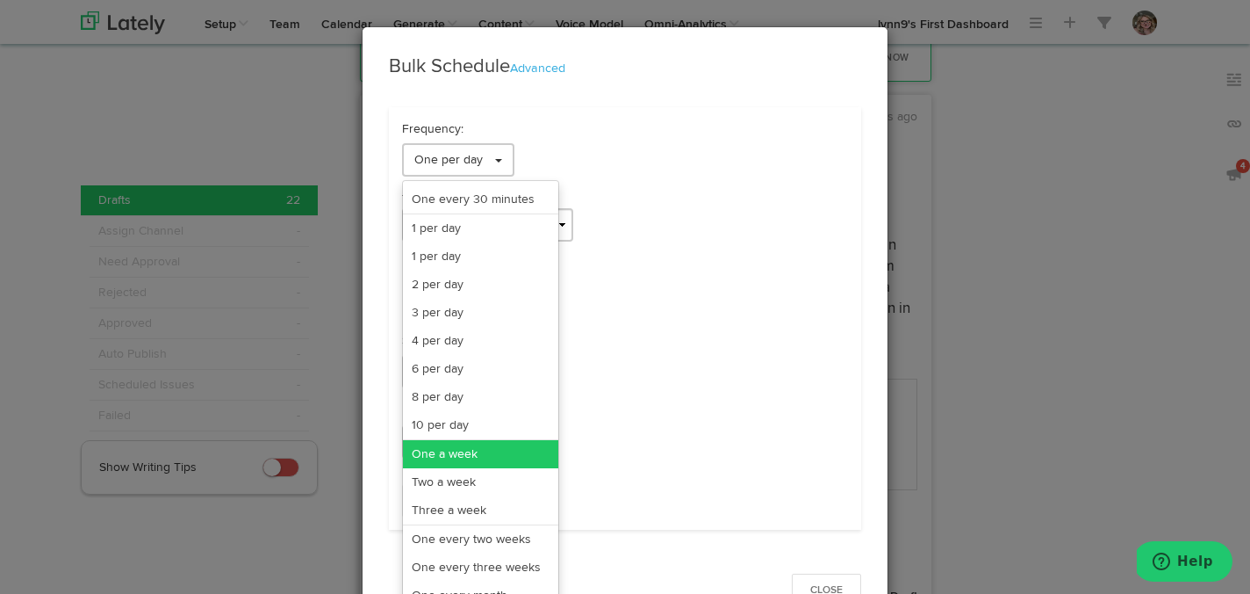
click at [462, 446] on link "One a week" at bounding box center [480, 454] width 155 height 28
select select "6"
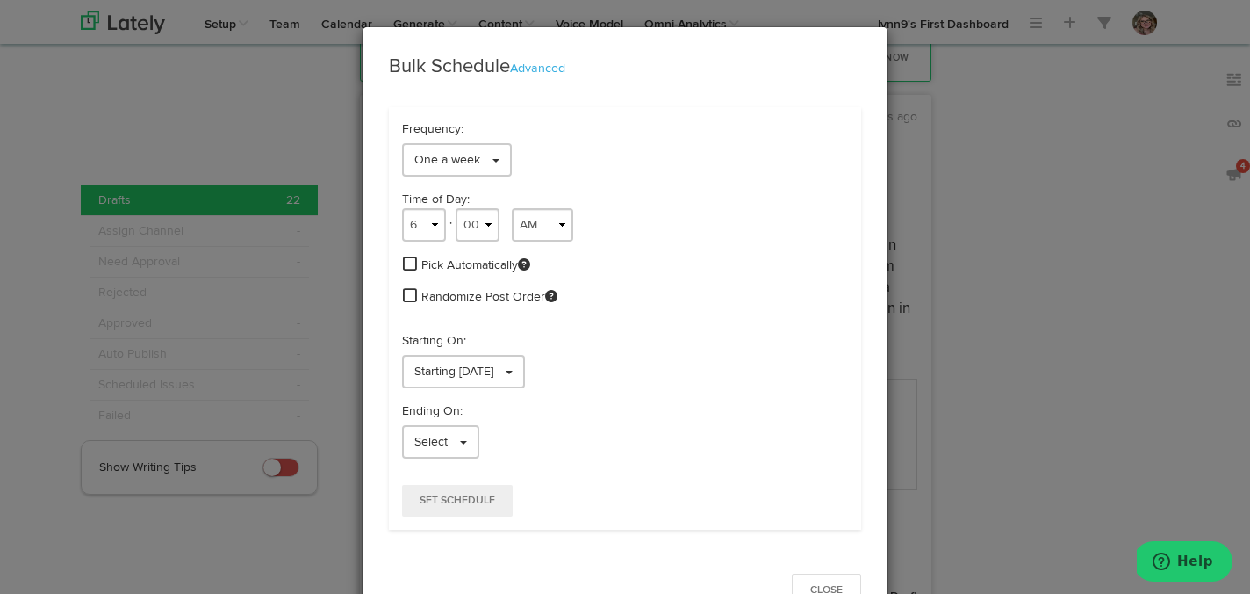
click at [414, 269] on span at bounding box center [410, 264] width 14 height 16
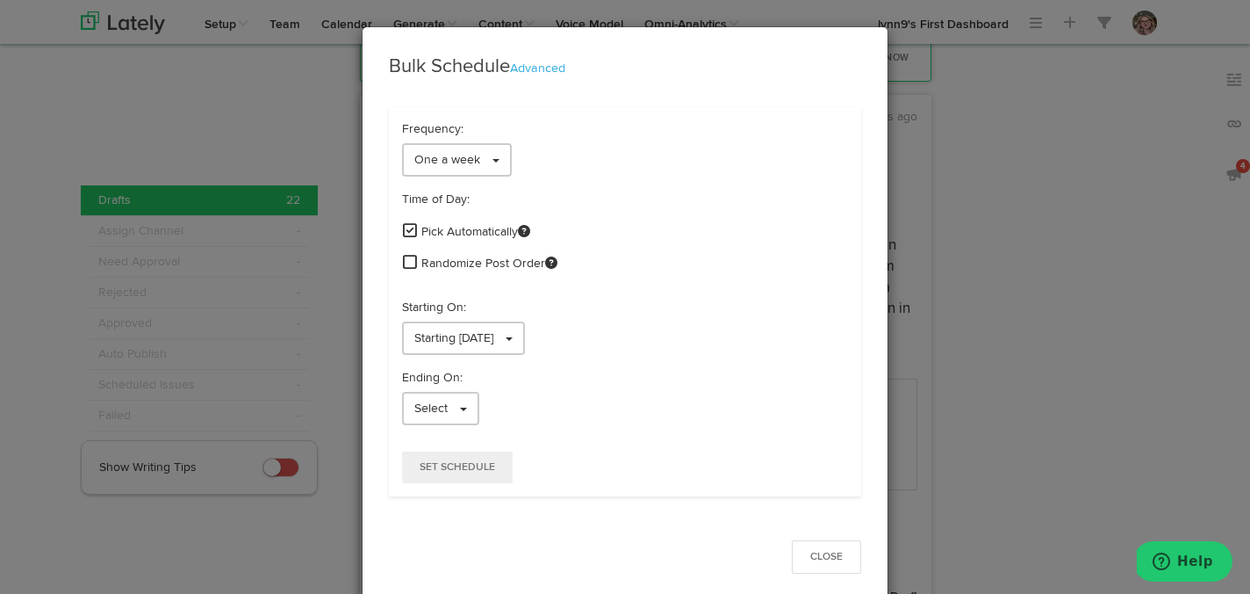
click at [411, 263] on span at bounding box center [410, 262] width 14 height 16
click at [426, 349] on link "Starting [DATE]" at bounding box center [463, 337] width 123 height 33
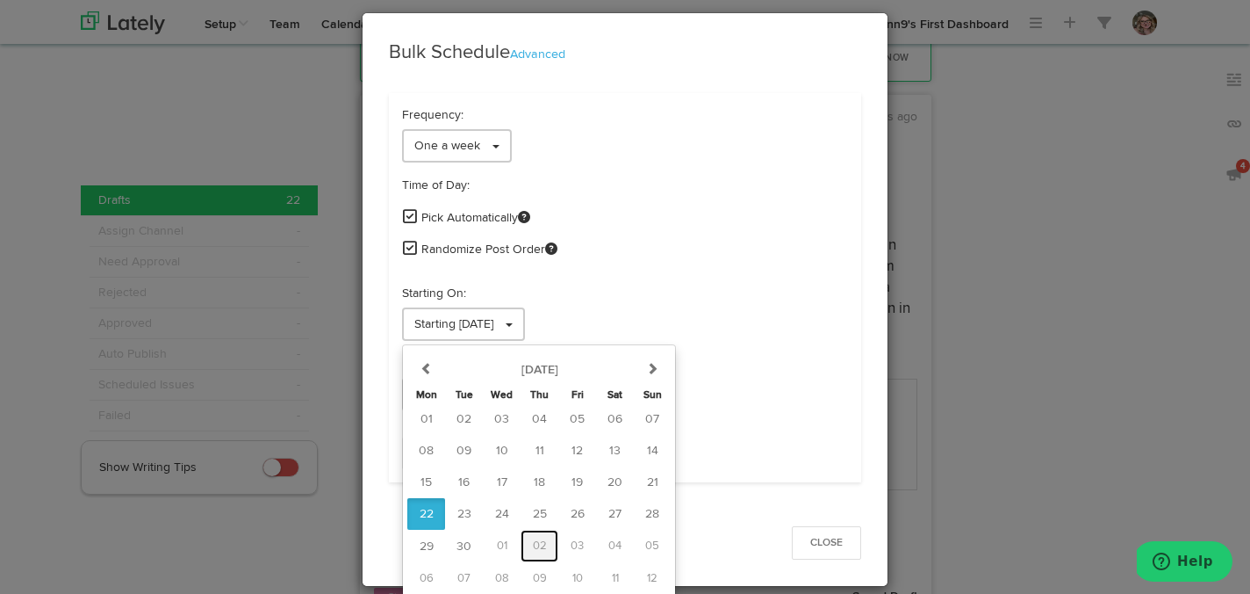
click at [544, 540] on span "02" at bounding box center [540, 545] width 14 height 11
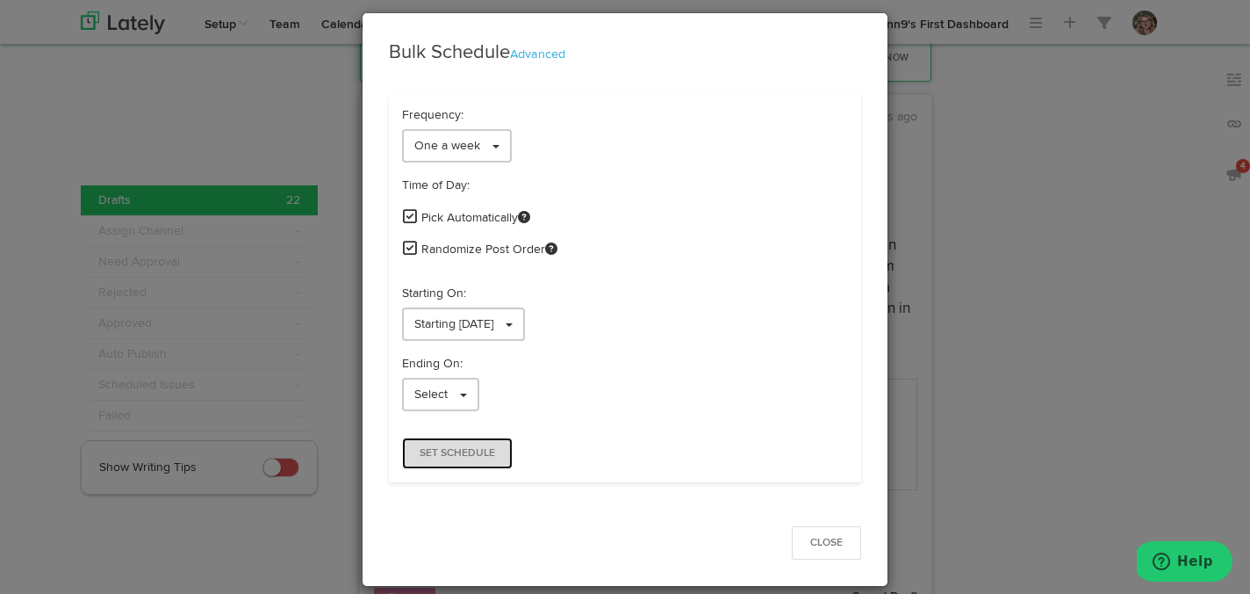
click at [463, 453] on span "Set Schedule" at bounding box center [458, 453] width 76 height 11
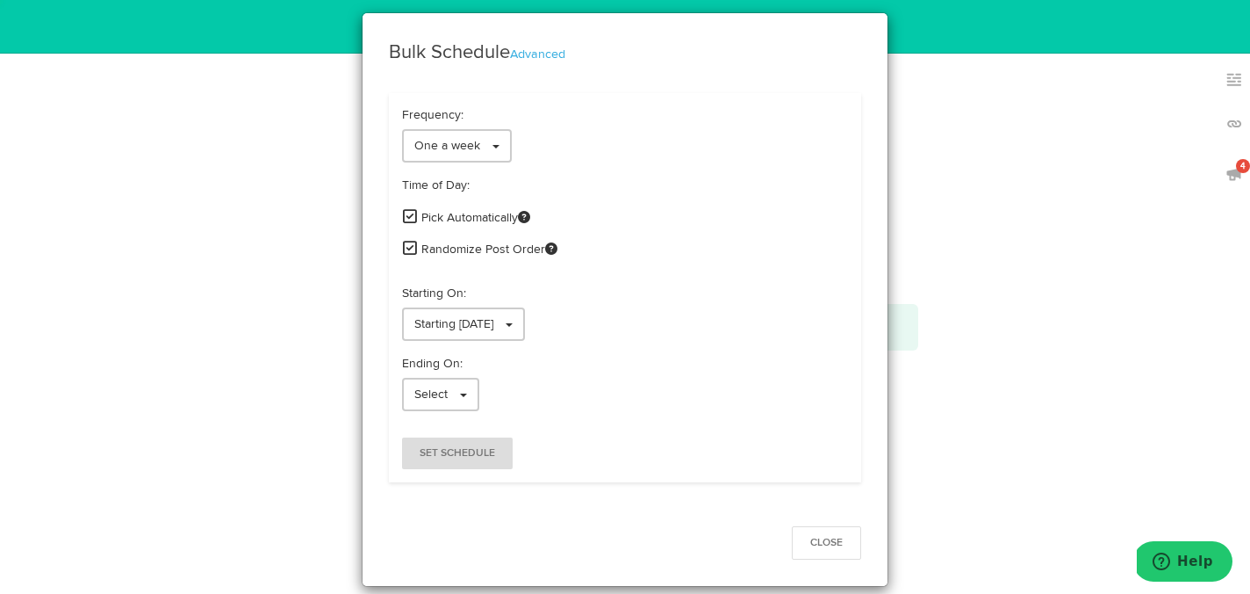
scroll to position [0, 0]
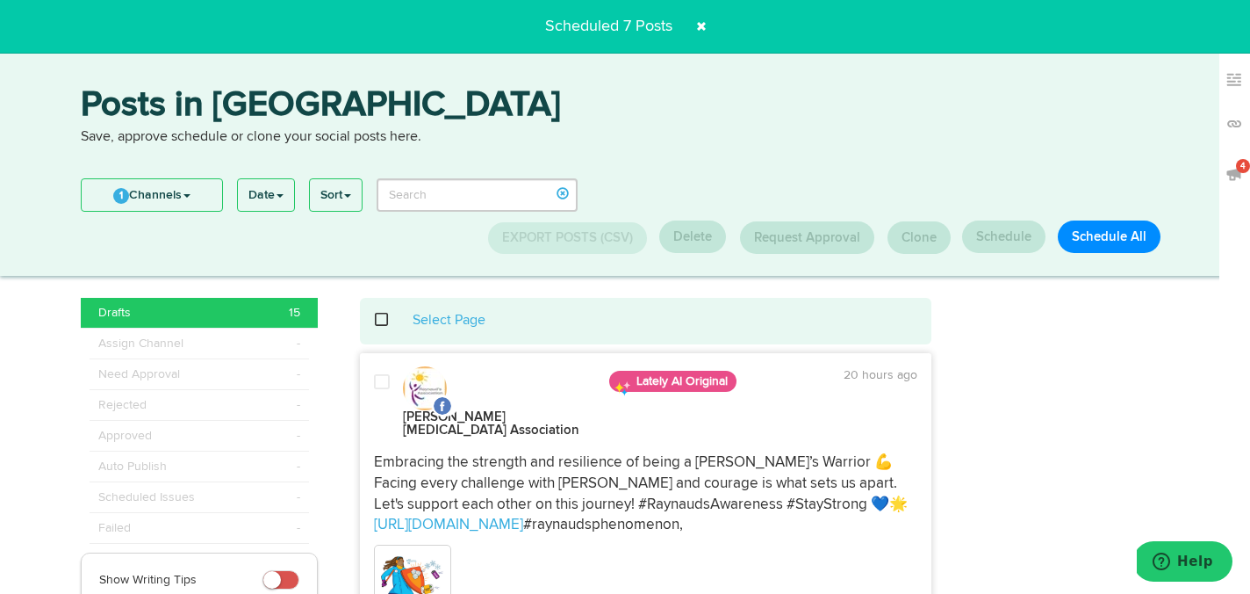
click at [698, 22] on span at bounding box center [702, 26] width 28 height 28
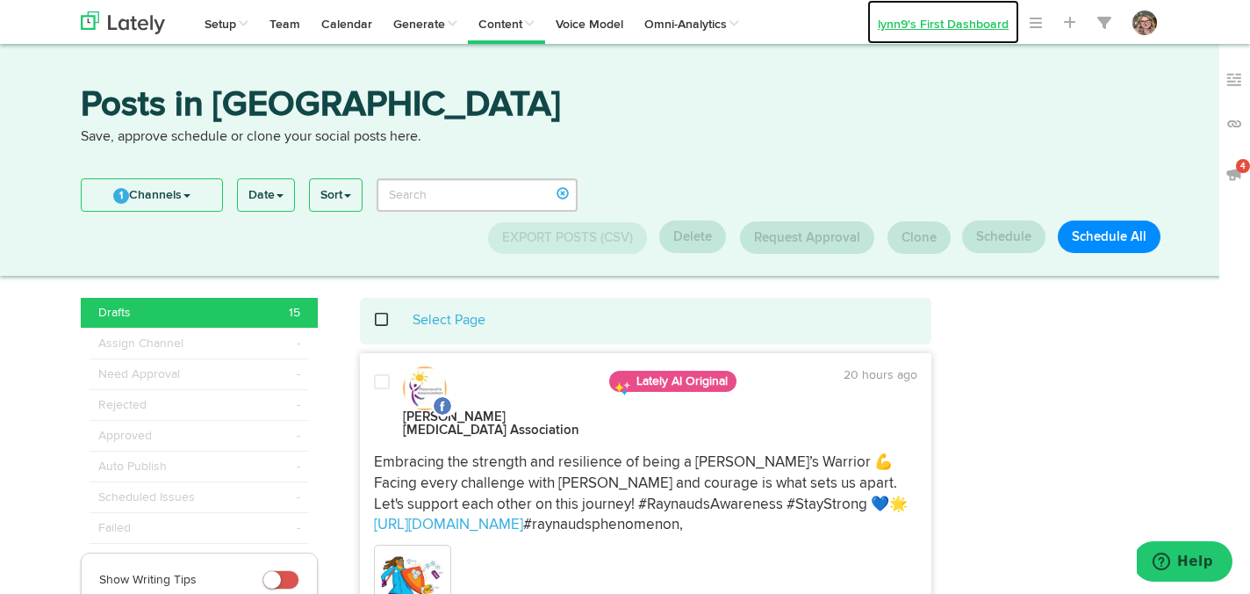
click at [898, 30] on link "lynn9's First Dashboard" at bounding box center [944, 22] width 152 height 44
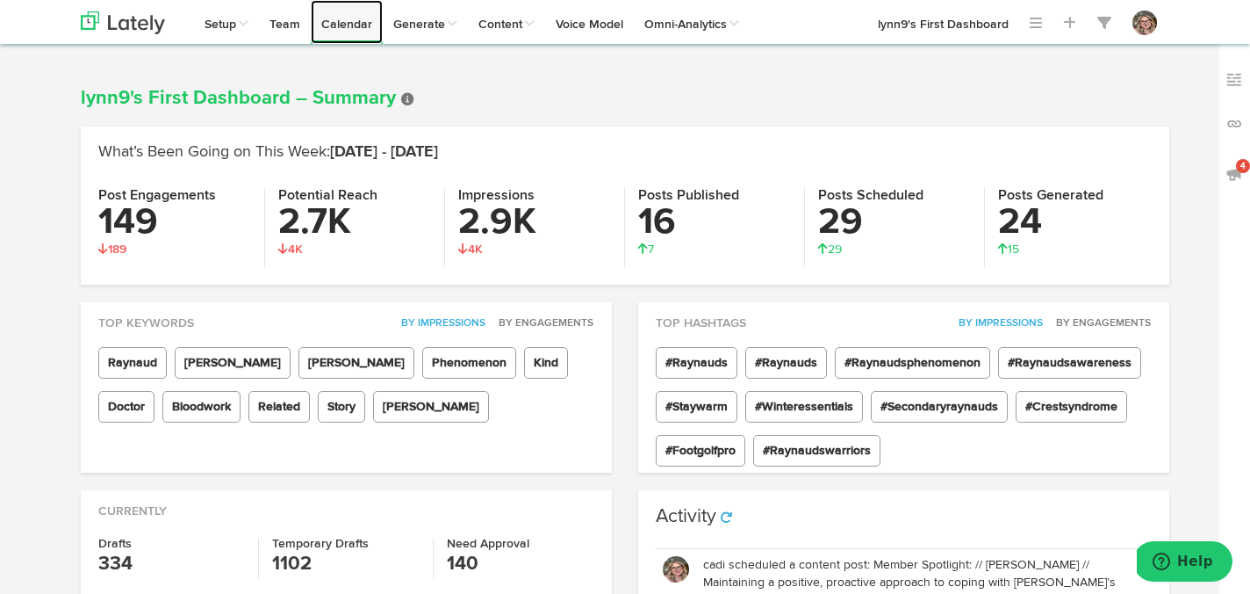
click at [362, 28] on link "Calendar" at bounding box center [347, 22] width 72 height 44
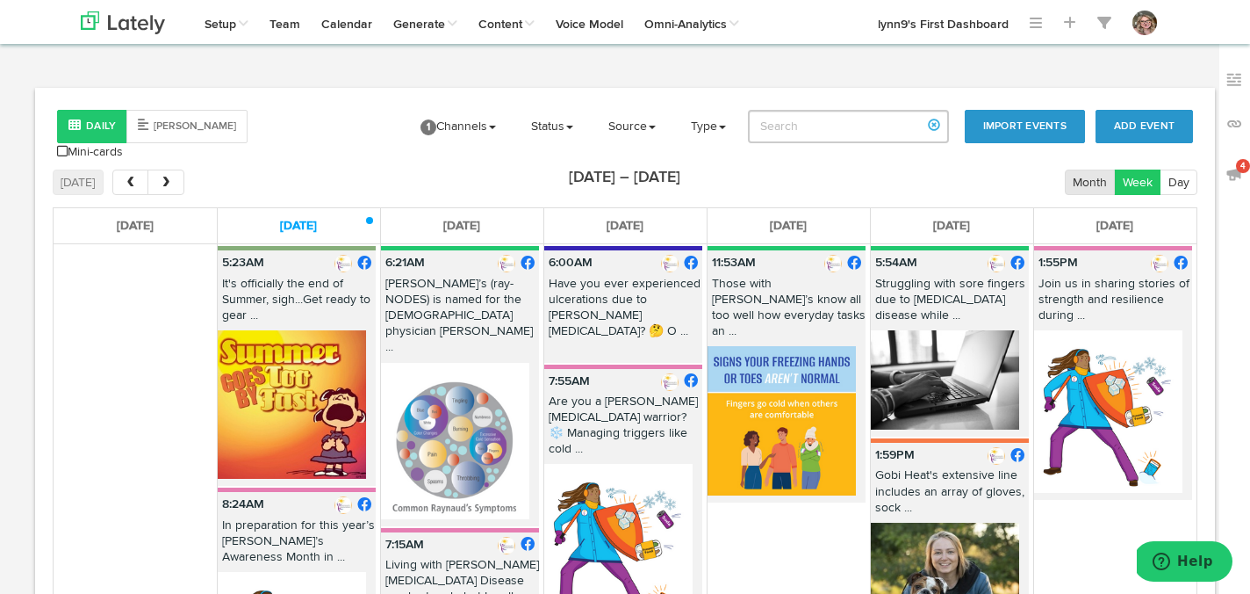
click at [1082, 169] on button "Month" at bounding box center [1090, 181] width 51 height 25
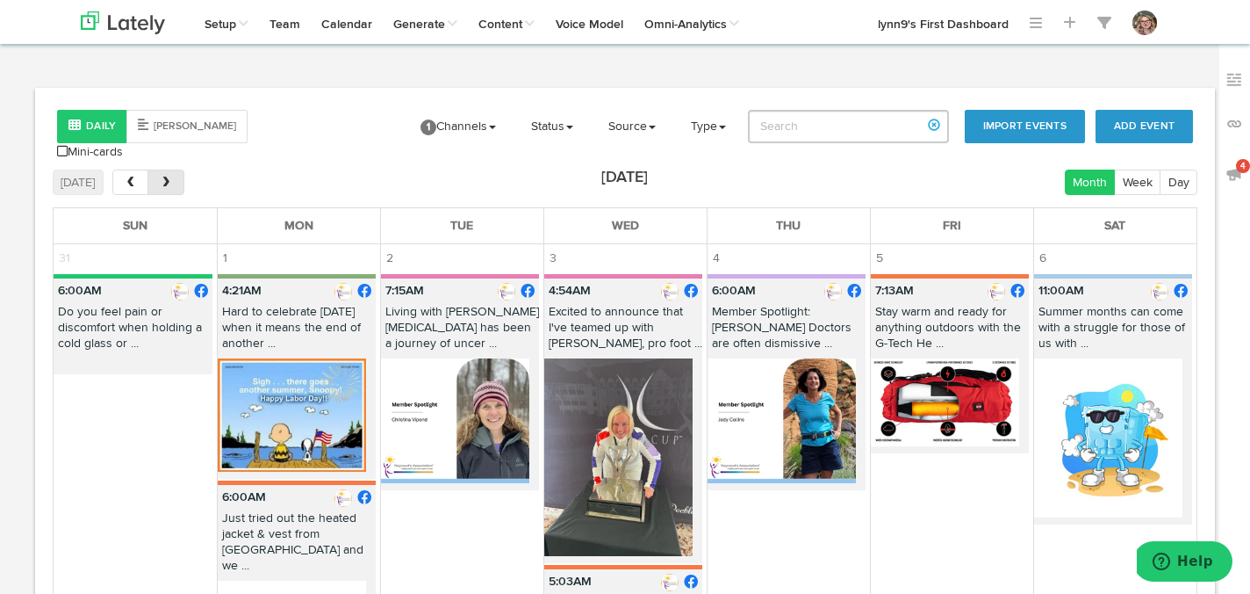
click at [169, 177] on span "next" at bounding box center [166, 183] width 15 height 12
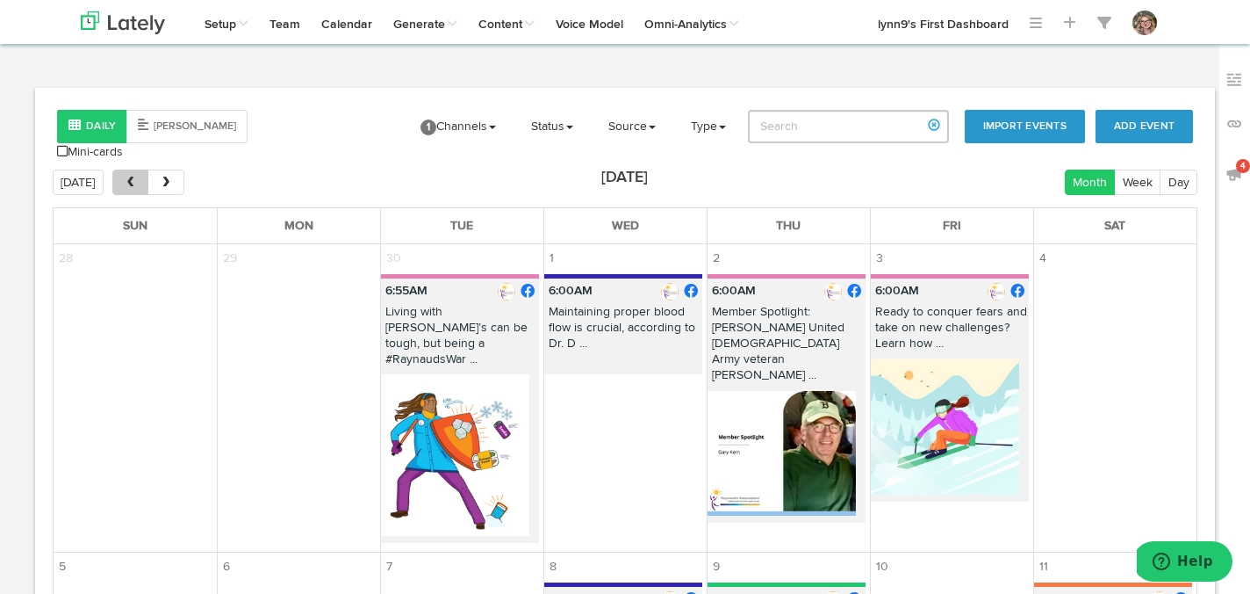
click at [132, 177] on span "prev" at bounding box center [130, 183] width 15 height 12
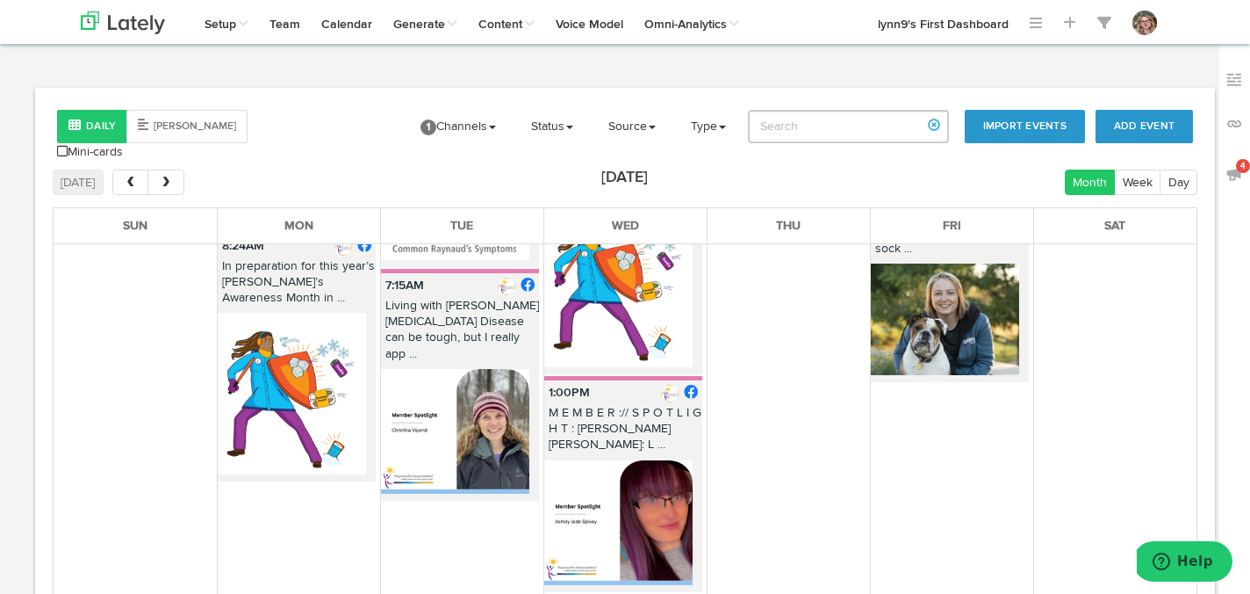
scroll to position [1578, 0]
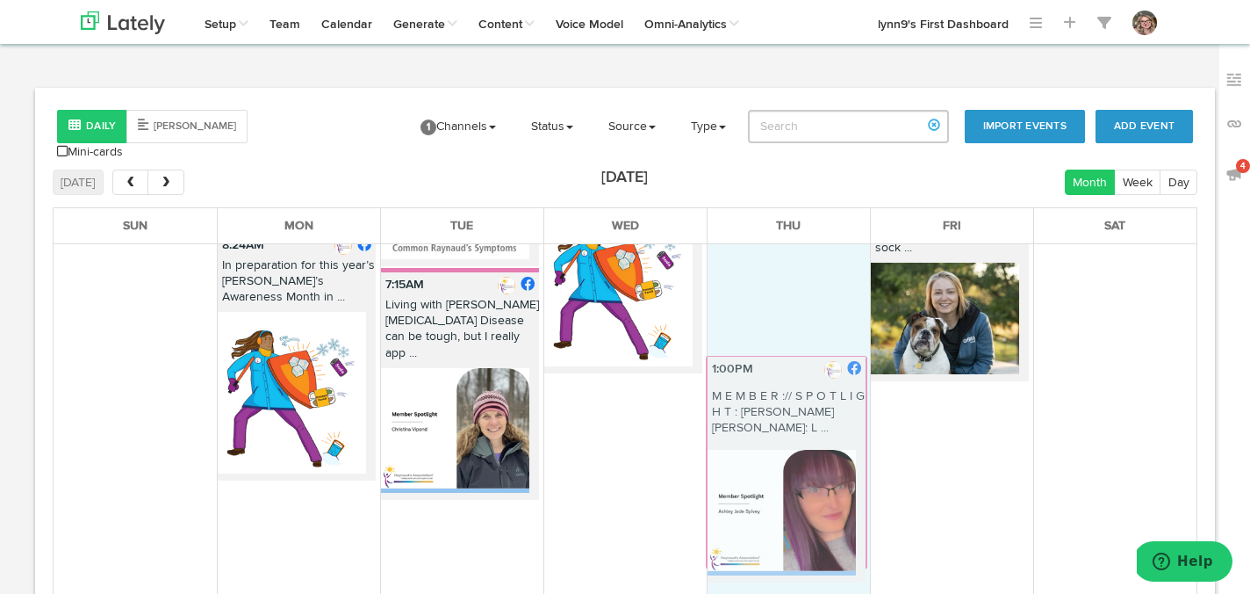
drag, startPoint x: 598, startPoint y: 350, endPoint x: 759, endPoint y: 361, distance: 161.0
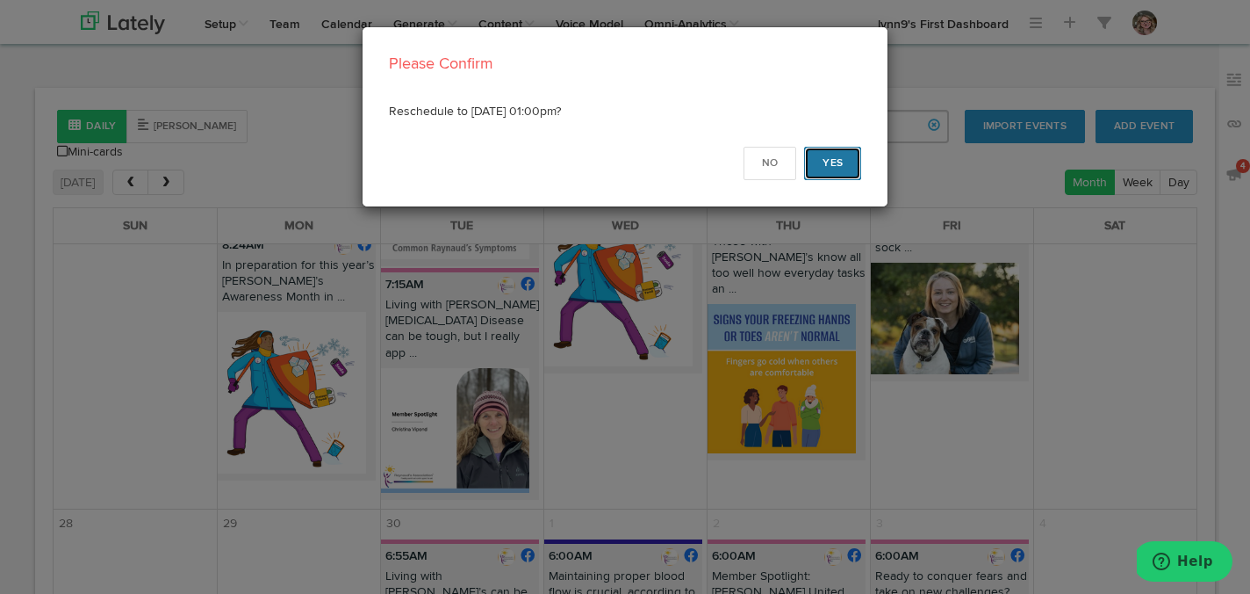
click at [852, 155] on button "Yes" at bounding box center [832, 163] width 57 height 33
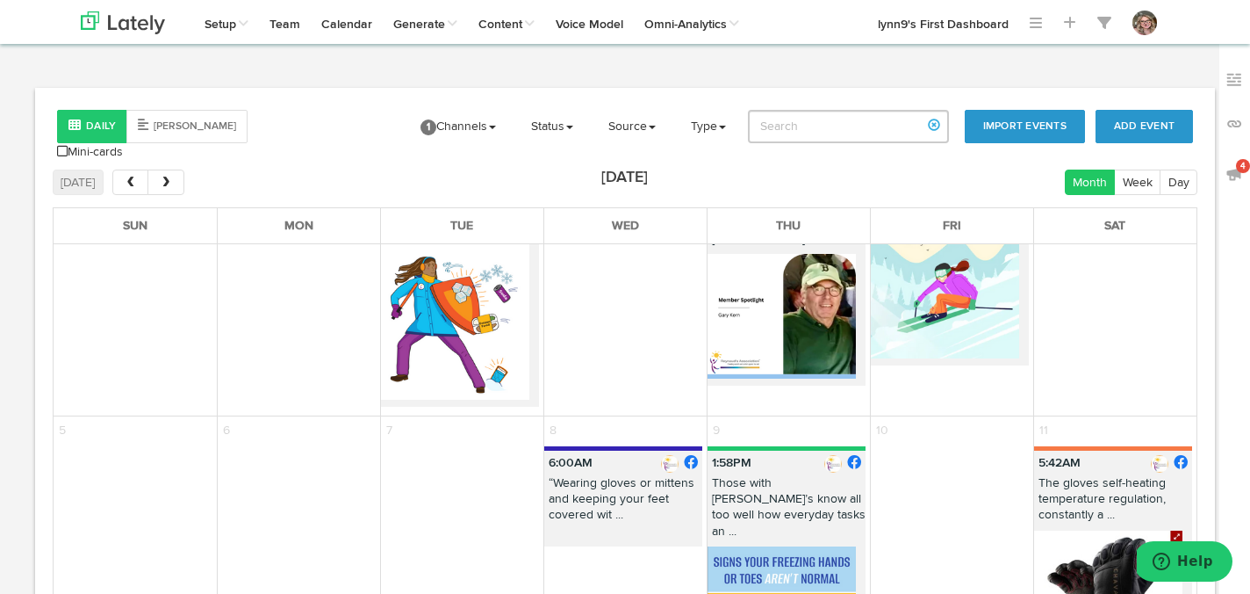
scroll to position [2009, 0]
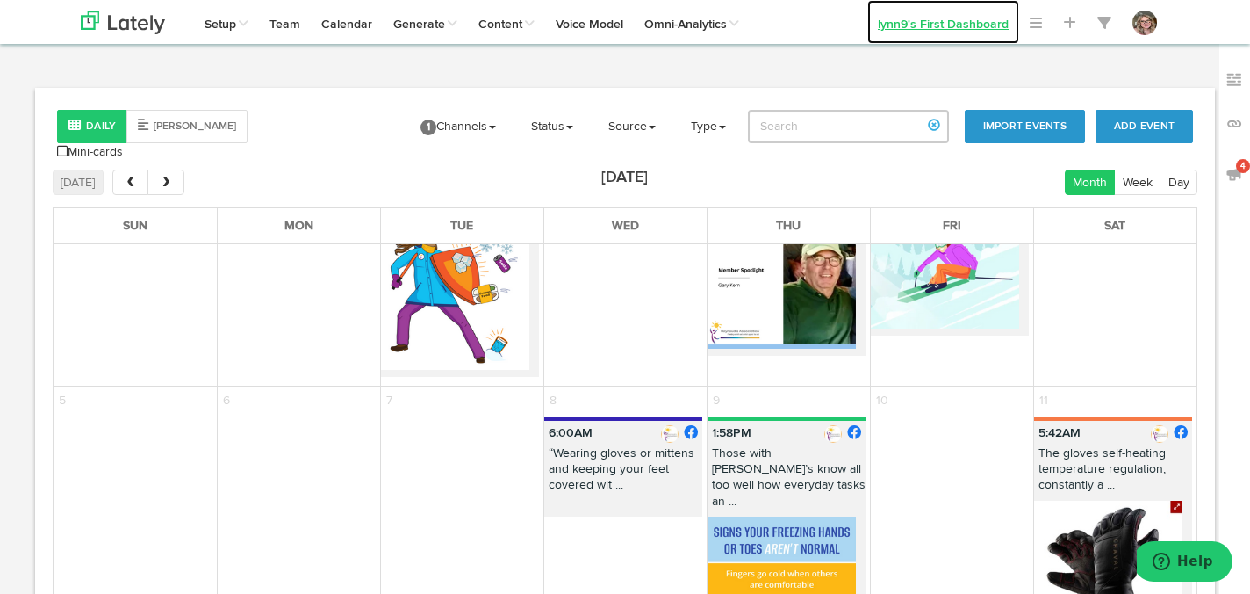
click at [910, 30] on link "lynn9's First Dashboard" at bounding box center [944, 22] width 152 height 44
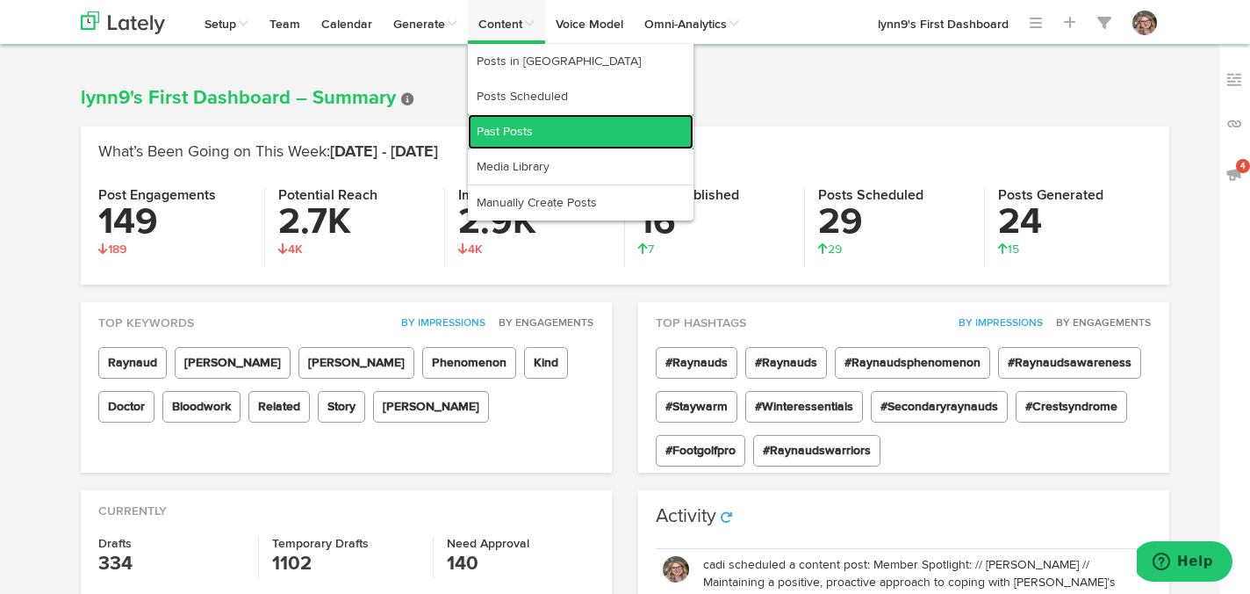
click at [504, 130] on link "Past Posts" at bounding box center [581, 131] width 226 height 35
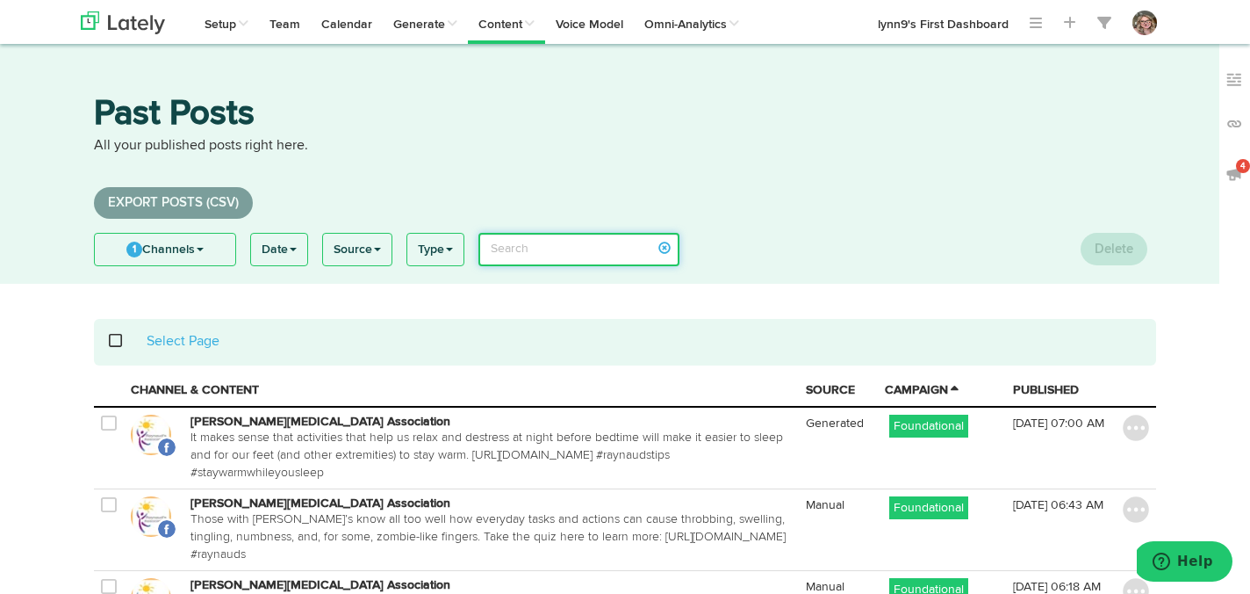
click at [532, 255] on input "search" at bounding box center [579, 249] width 201 height 33
type input "f"
type input "quiz"
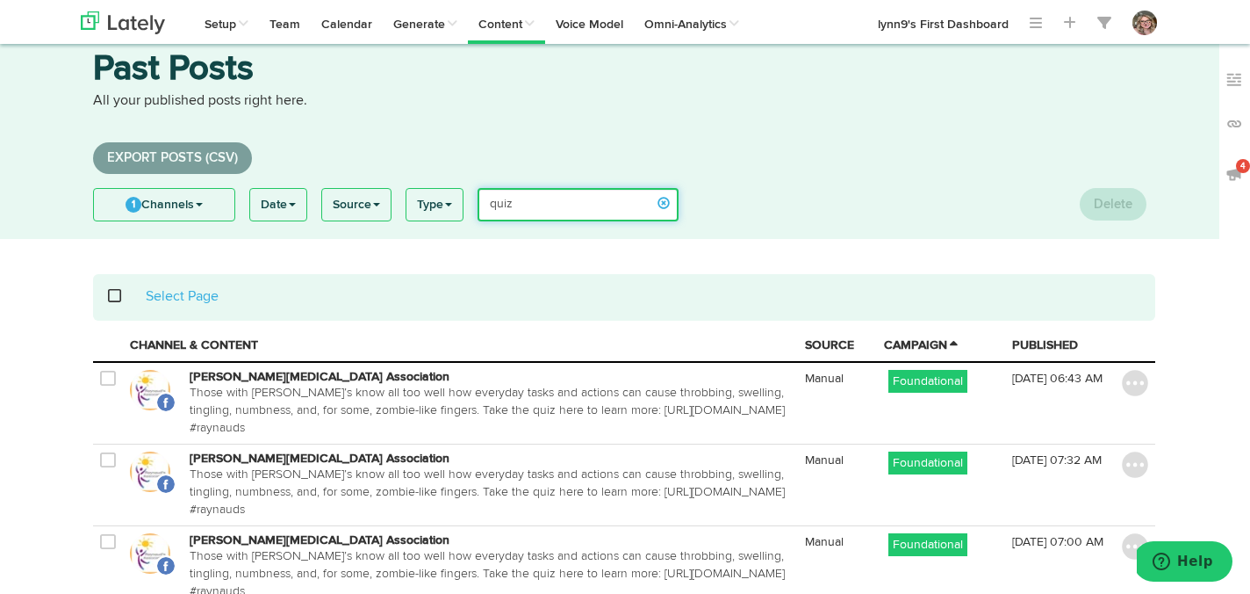
scroll to position [0, 1]
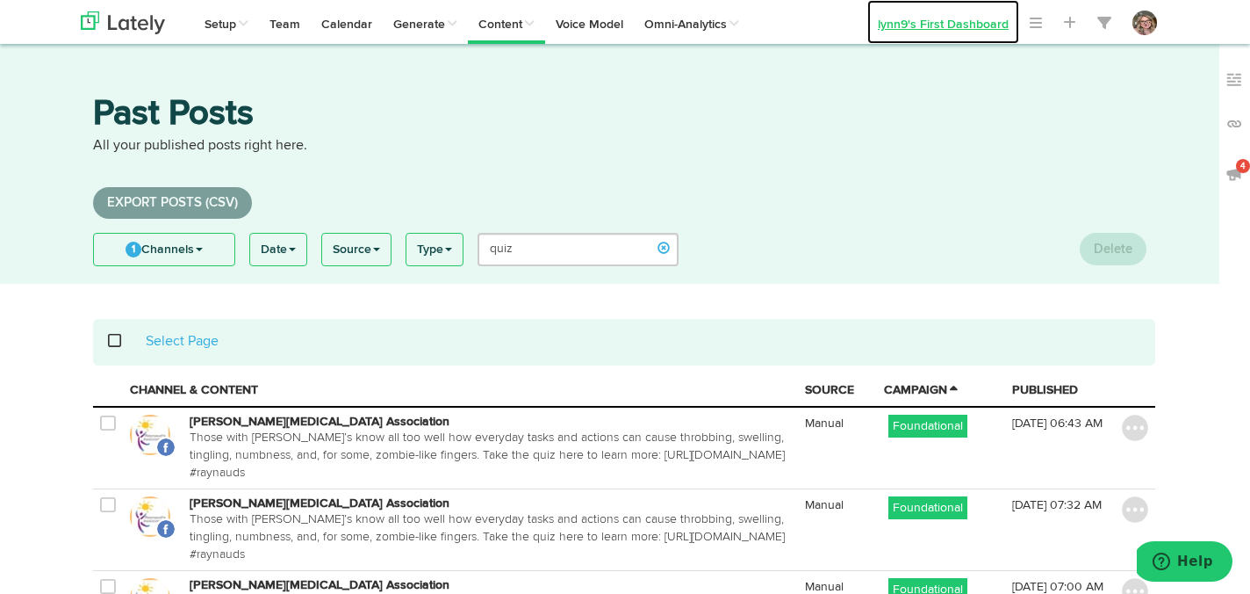
click at [973, 28] on link "lynn9's First Dashboard" at bounding box center [944, 22] width 152 height 44
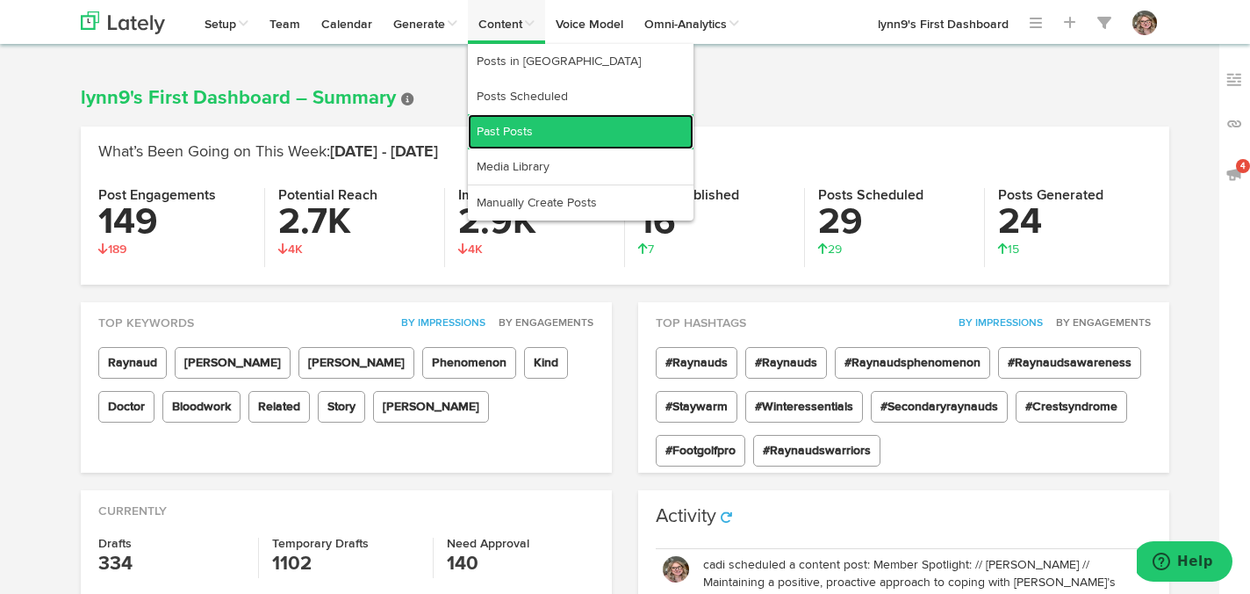
click at [507, 129] on link "Past Posts" at bounding box center [581, 131] width 226 height 35
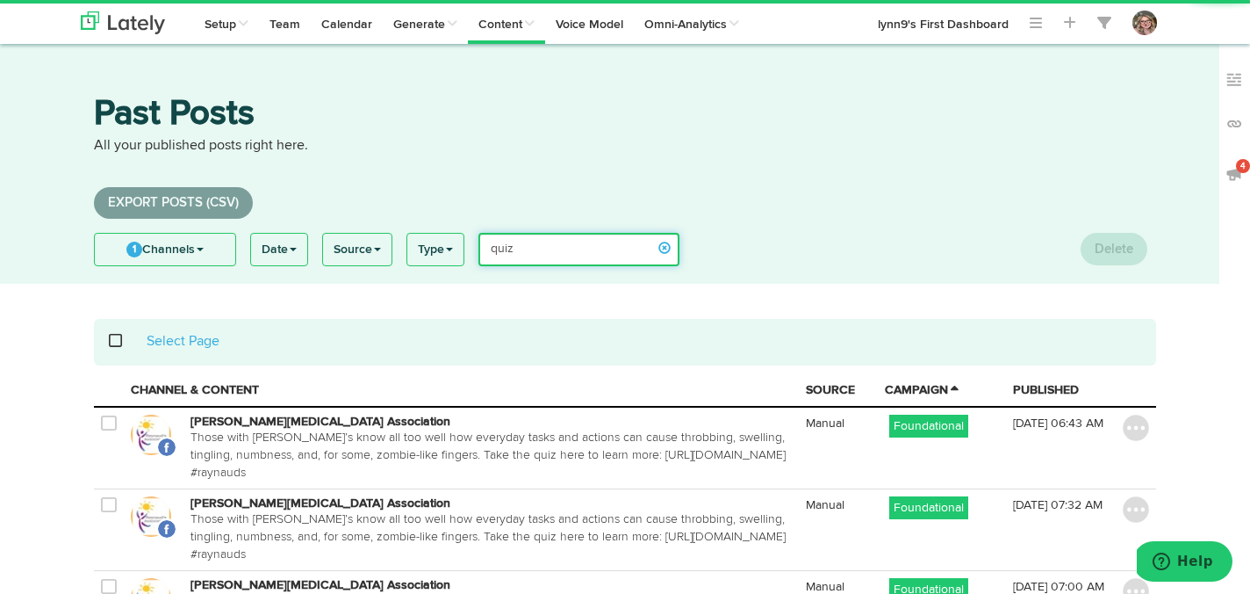
click at [536, 249] on input "quiz" at bounding box center [579, 249] width 201 height 33
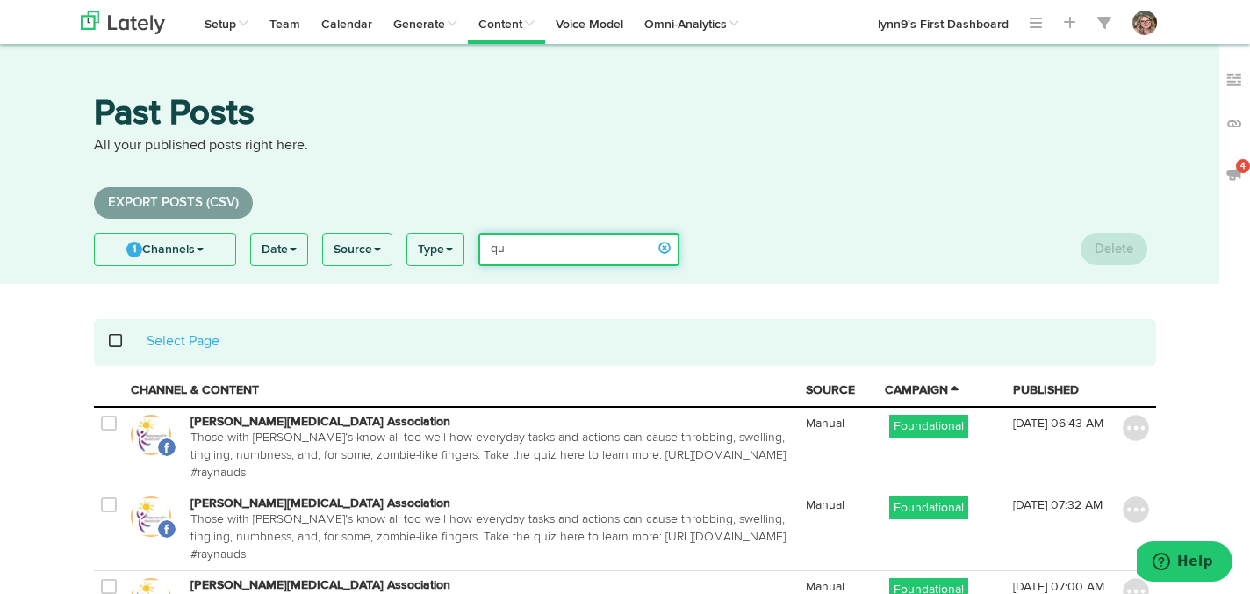
type input "q"
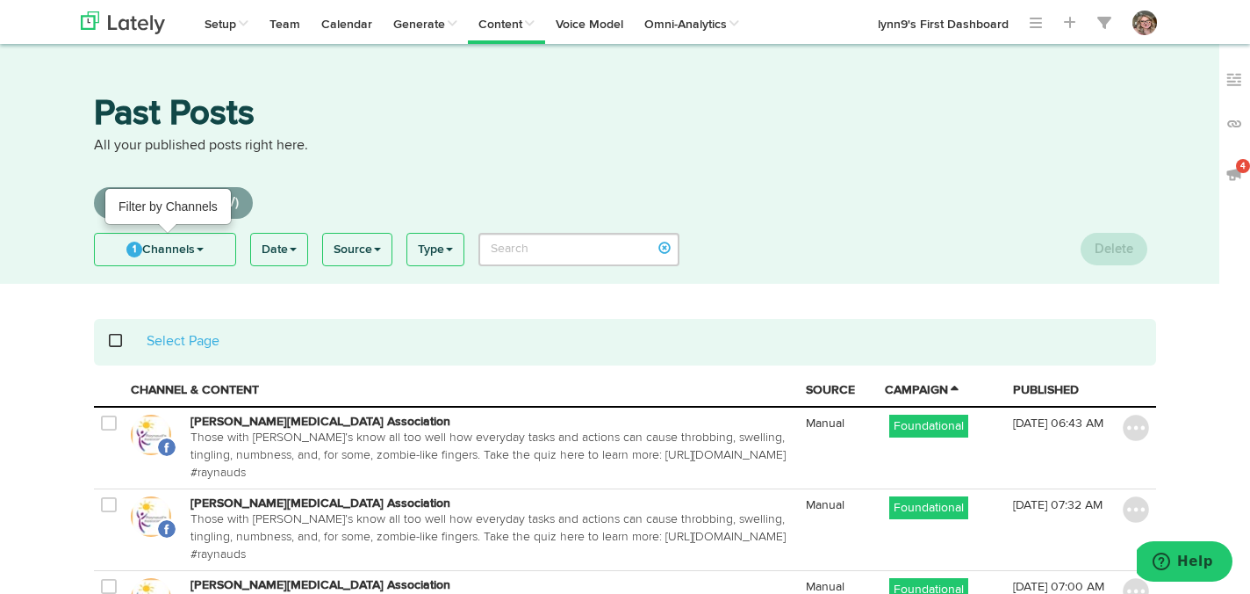
click at [110, 246] on link "1 Channels" at bounding box center [165, 250] width 141 height 32
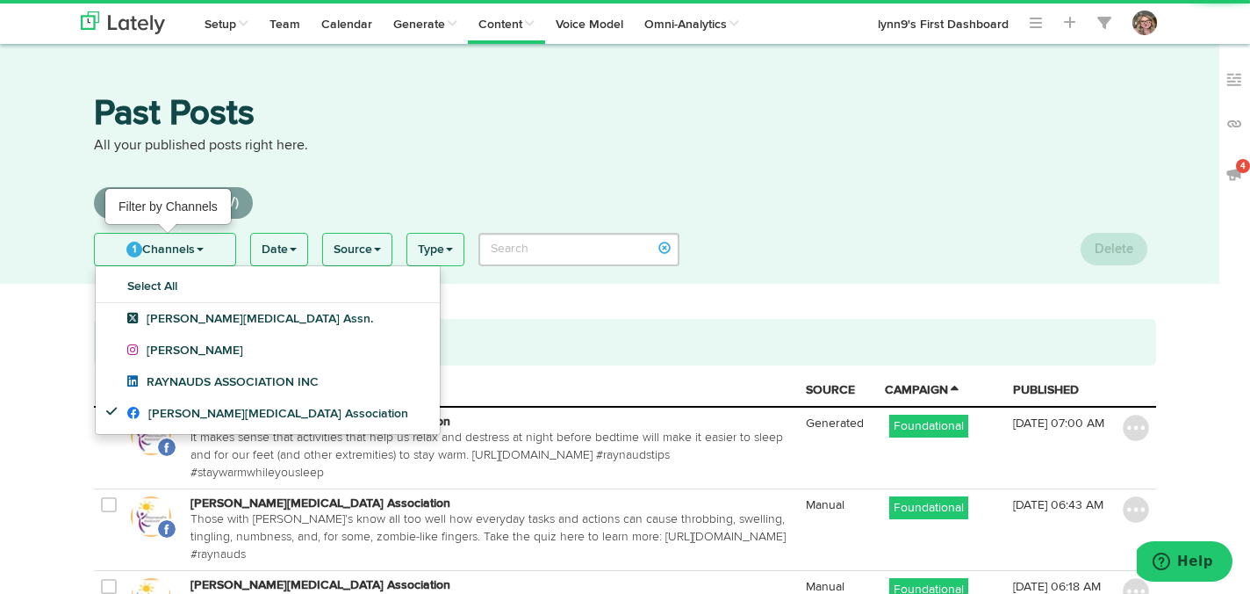
click at [137, 251] on span "1" at bounding box center [134, 249] width 16 height 16
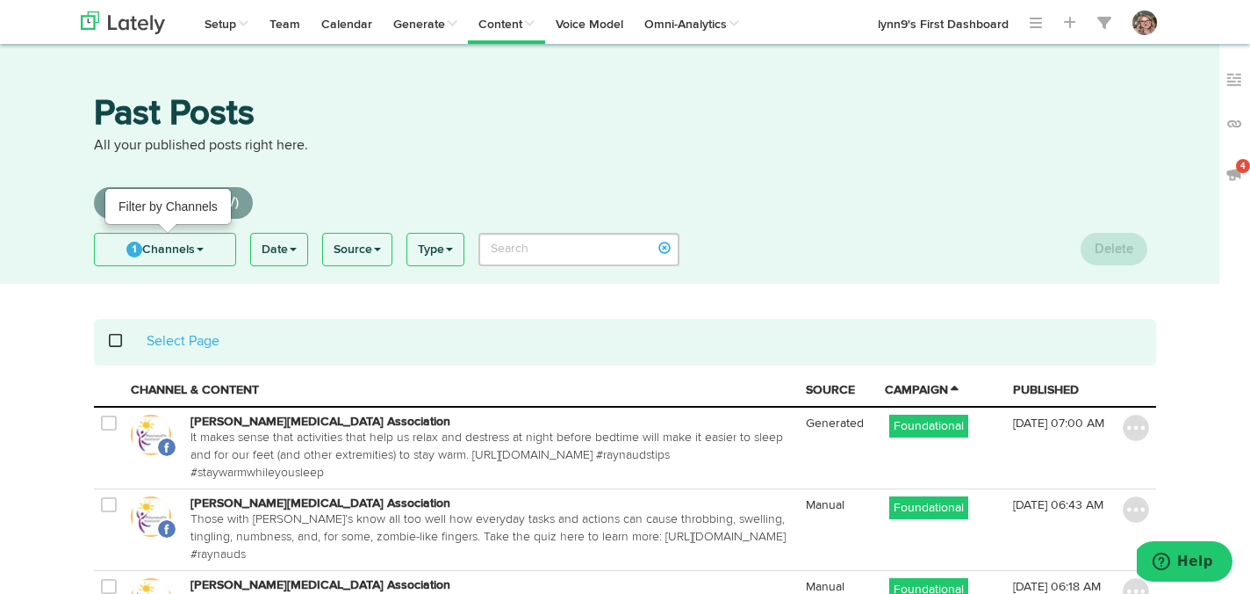
click at [137, 251] on span "1" at bounding box center [134, 249] width 16 height 16
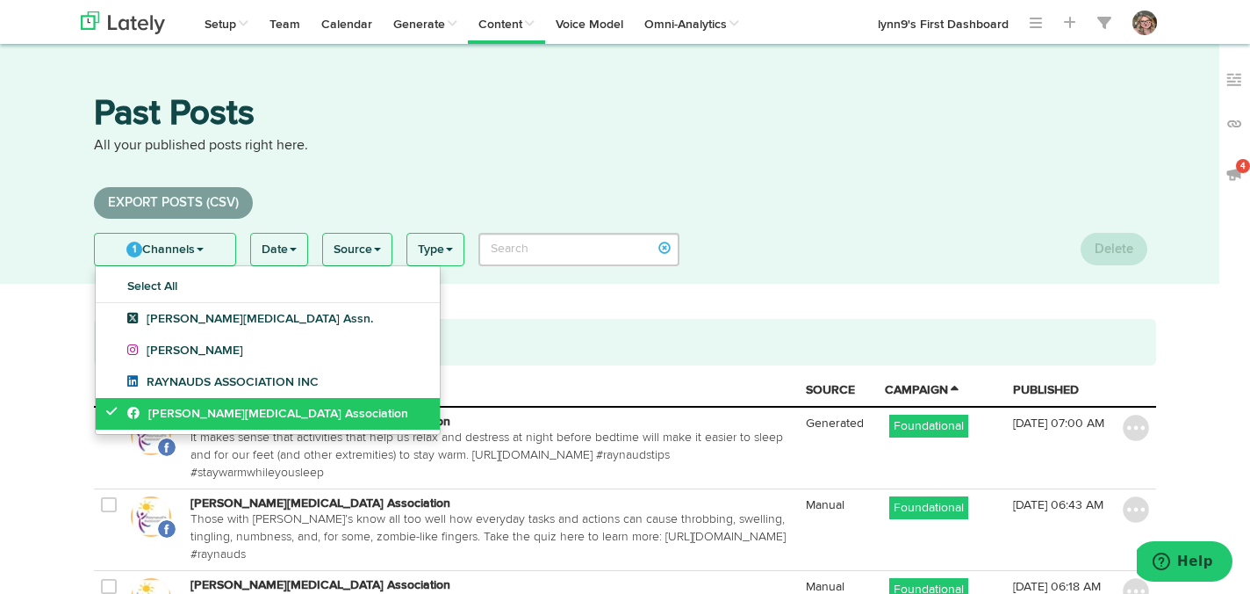
click at [104, 406] on link "Raynaud's Association" at bounding box center [268, 414] width 344 height 32
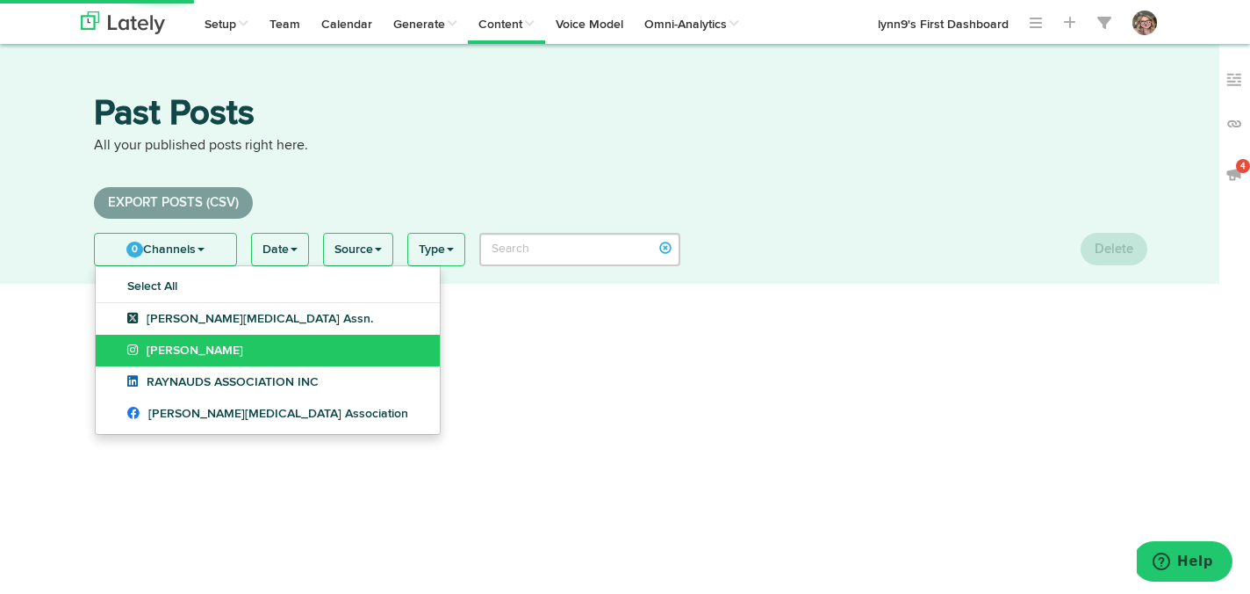
click at [106, 357] on link "Lynn Wunderman" at bounding box center [268, 351] width 344 height 32
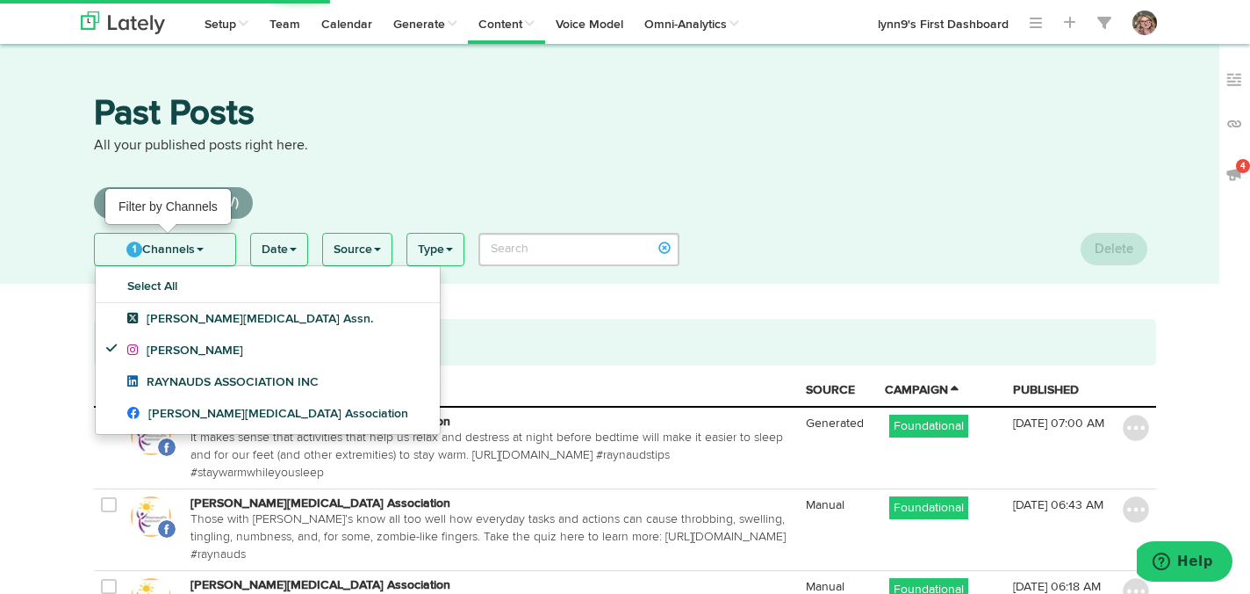
click at [151, 244] on link "1 Channels" at bounding box center [165, 250] width 141 height 32
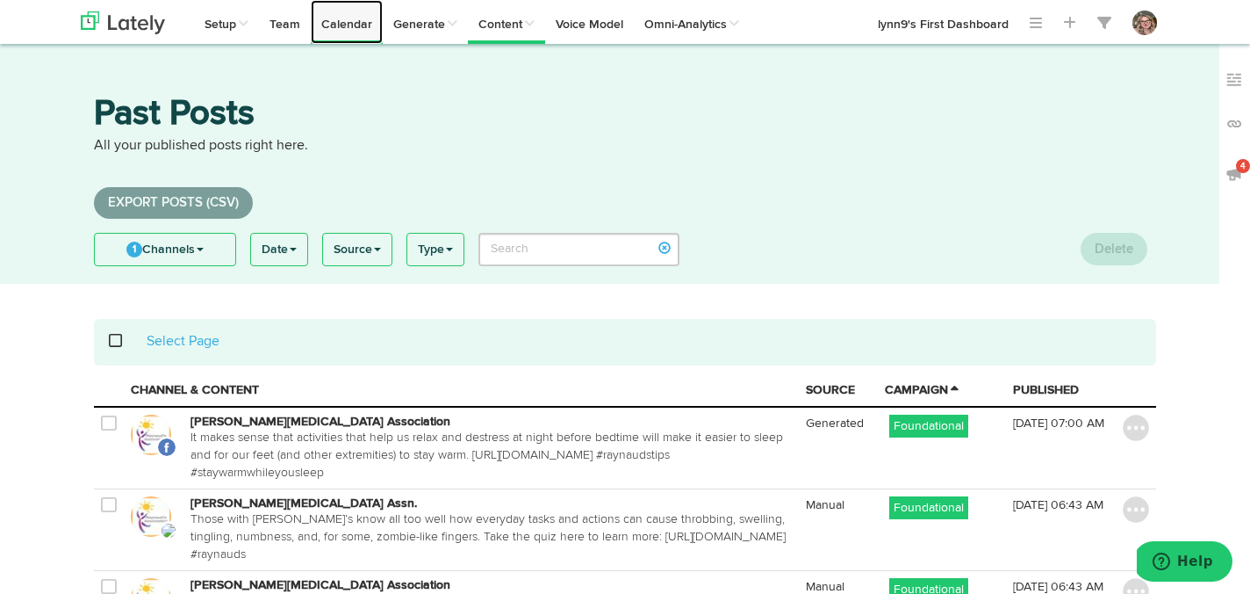
click at [342, 17] on link "Calendar" at bounding box center [347, 22] width 72 height 44
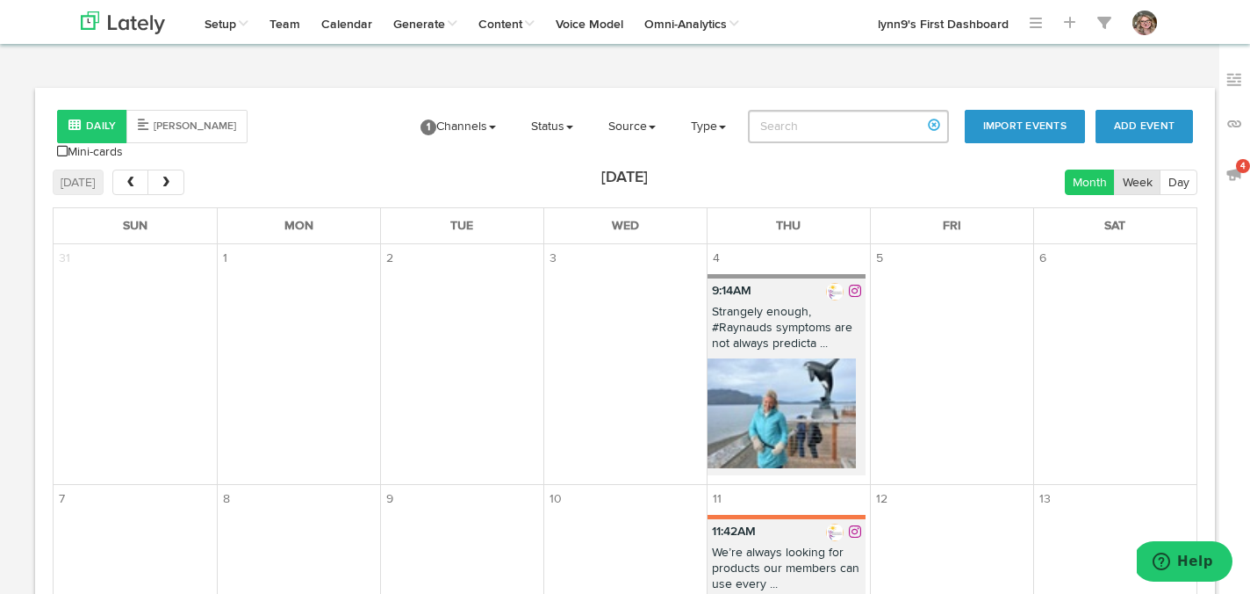
click at [1124, 169] on button "Week" at bounding box center [1137, 181] width 47 height 25
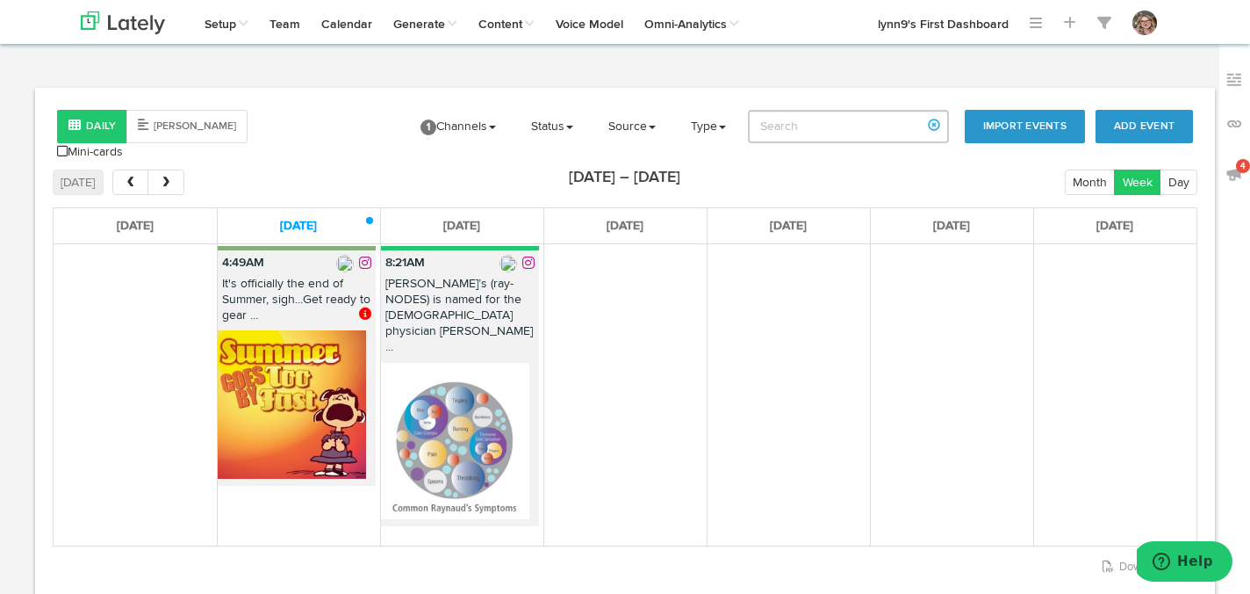
click at [304, 253] on p "4:49AM" at bounding box center [297, 262] width 158 height 25
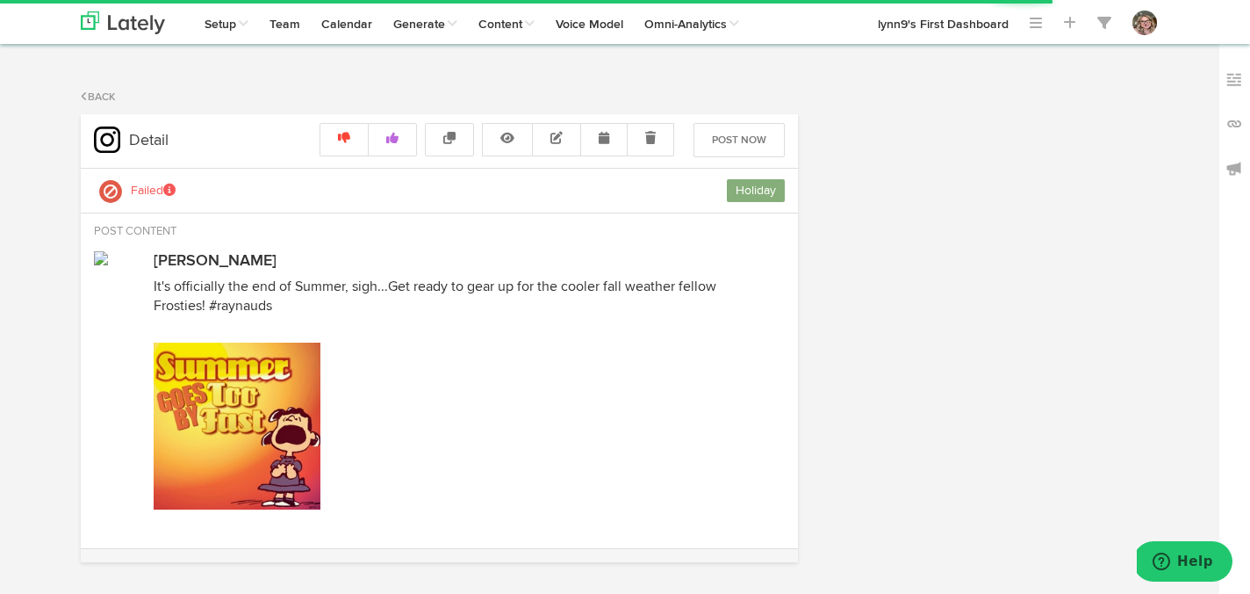
radio input "true"
select select "4"
select select "49"
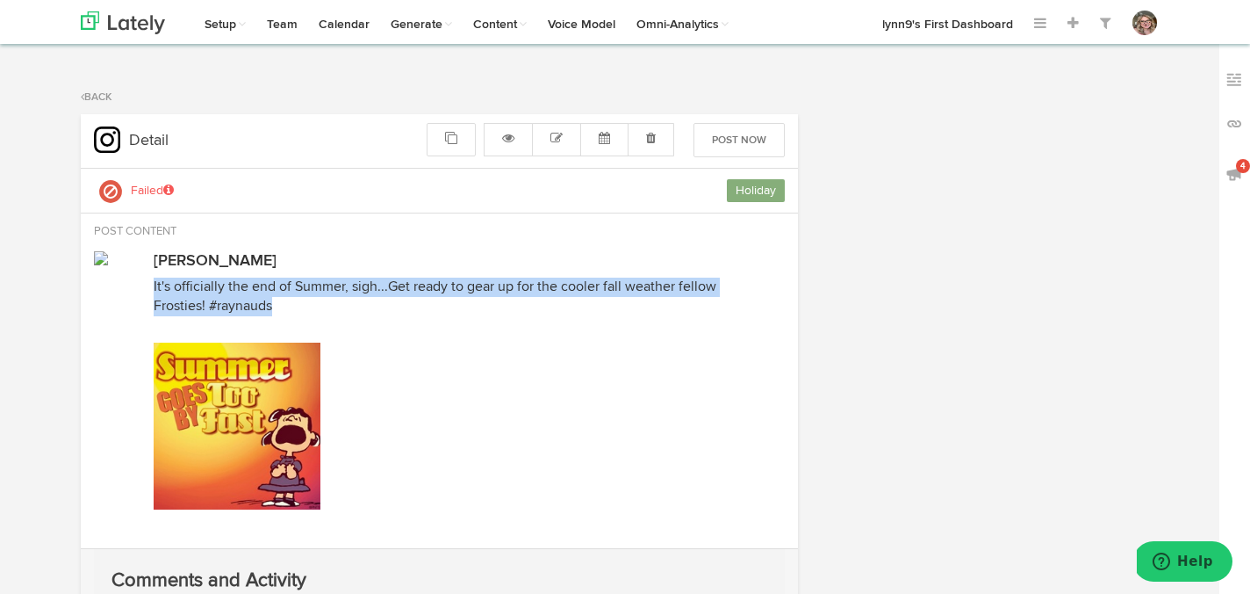
drag, startPoint x: 154, startPoint y: 282, endPoint x: 284, endPoint y: 304, distance: 131.8
click at [284, 304] on p "It's officially the end of Summer, sigh...Get ready to gear up for the cooler f…" at bounding box center [440, 297] width 572 height 40
copy p "It's officially the end of Summer, sigh...Get ready to gear up for the cooler f…"
click at [263, 365] on img at bounding box center [239, 430] width 170 height 176
click at [258, 402] on img at bounding box center [239, 430] width 170 height 176
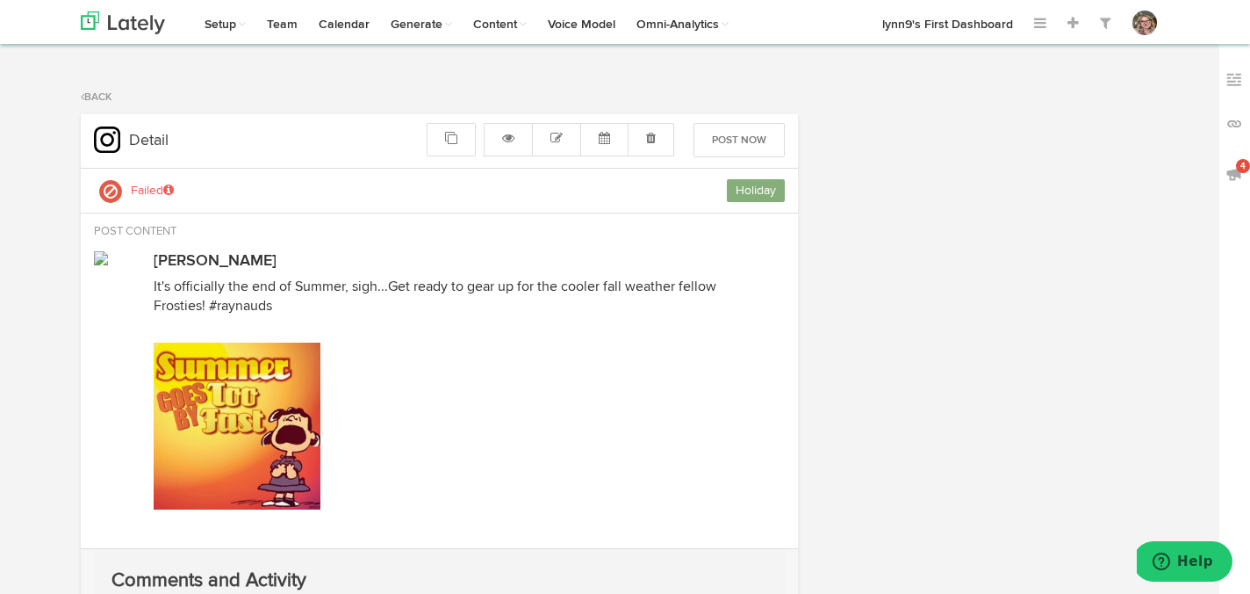
click at [462, 386] on div at bounding box center [469, 428] width 631 height 188
click at [561, 134] on icon at bounding box center [557, 138] width 12 height 12
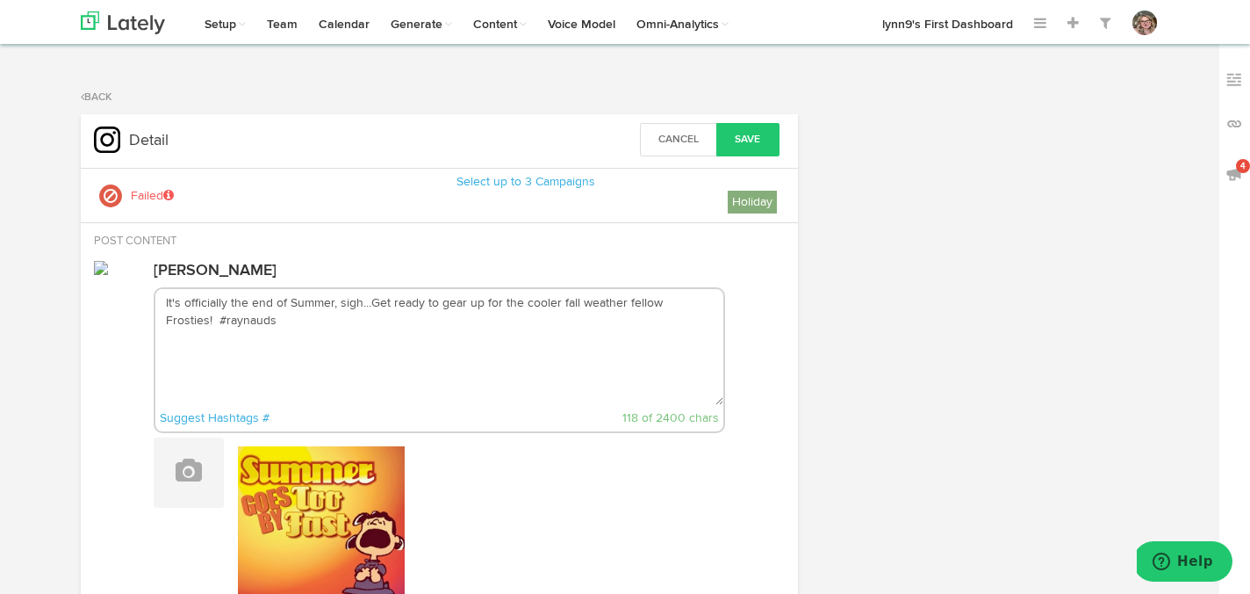
scroll to position [159, 0]
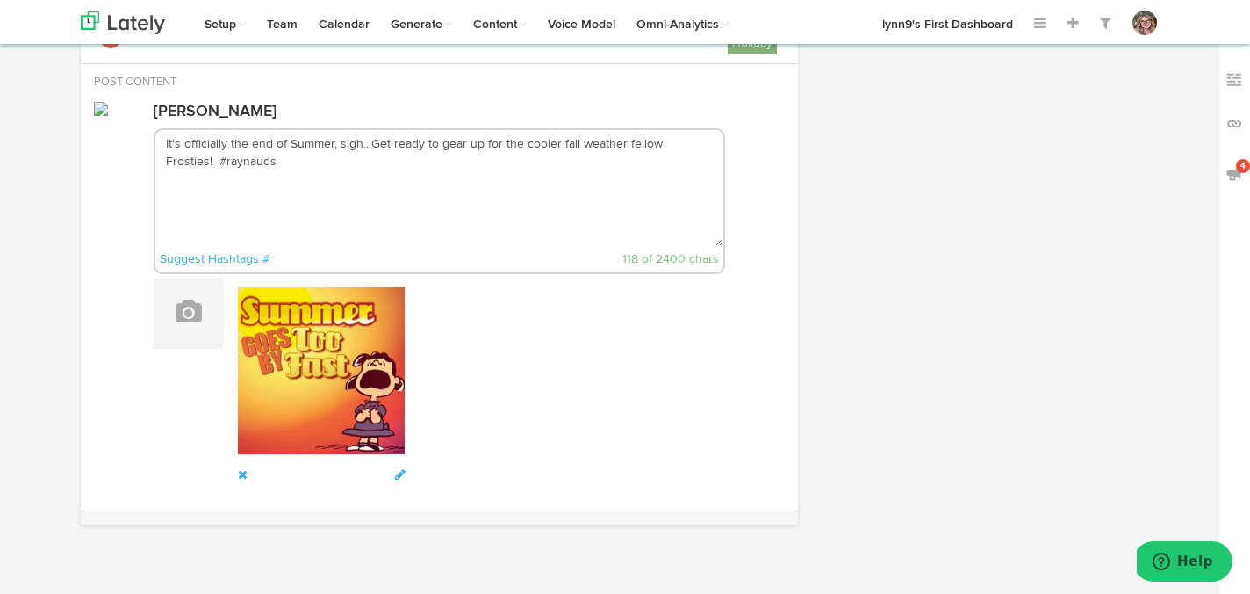
click at [370, 385] on img at bounding box center [323, 375] width 170 height 176
click at [396, 471] on icon at bounding box center [401, 474] width 16 height 12
click at [306, 352] on img at bounding box center [323, 375] width 170 height 176
click at [398, 474] on icon at bounding box center [401, 474] width 16 height 12
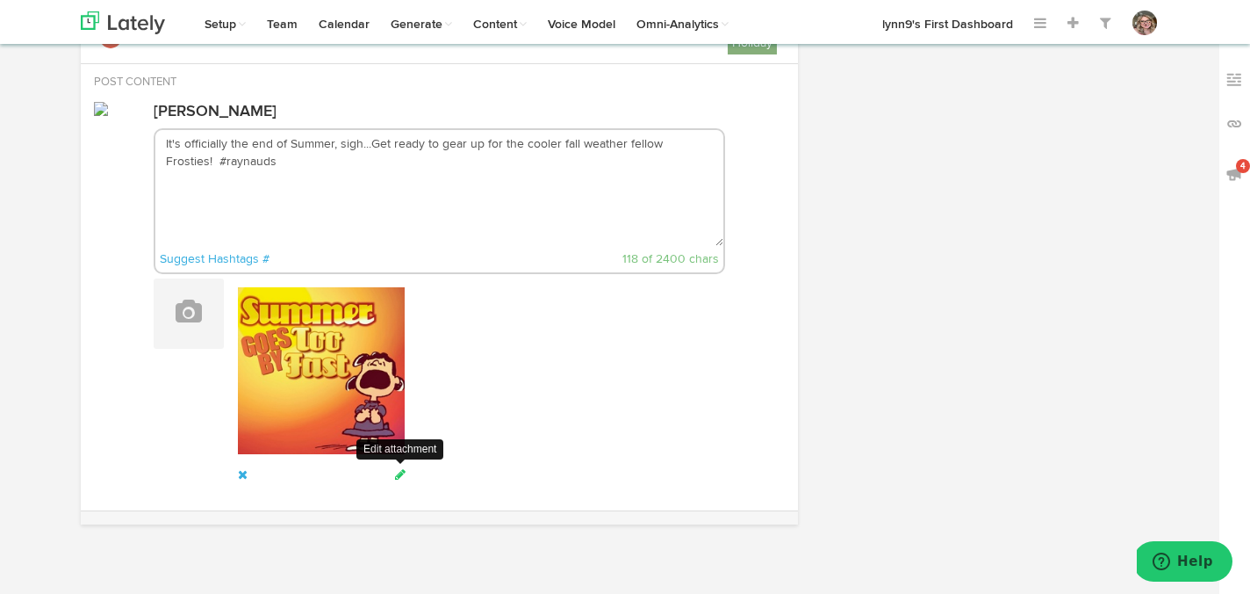
click at [399, 471] on icon at bounding box center [401, 474] width 16 height 12
click at [558, 333] on div at bounding box center [511, 380] width 547 height 205
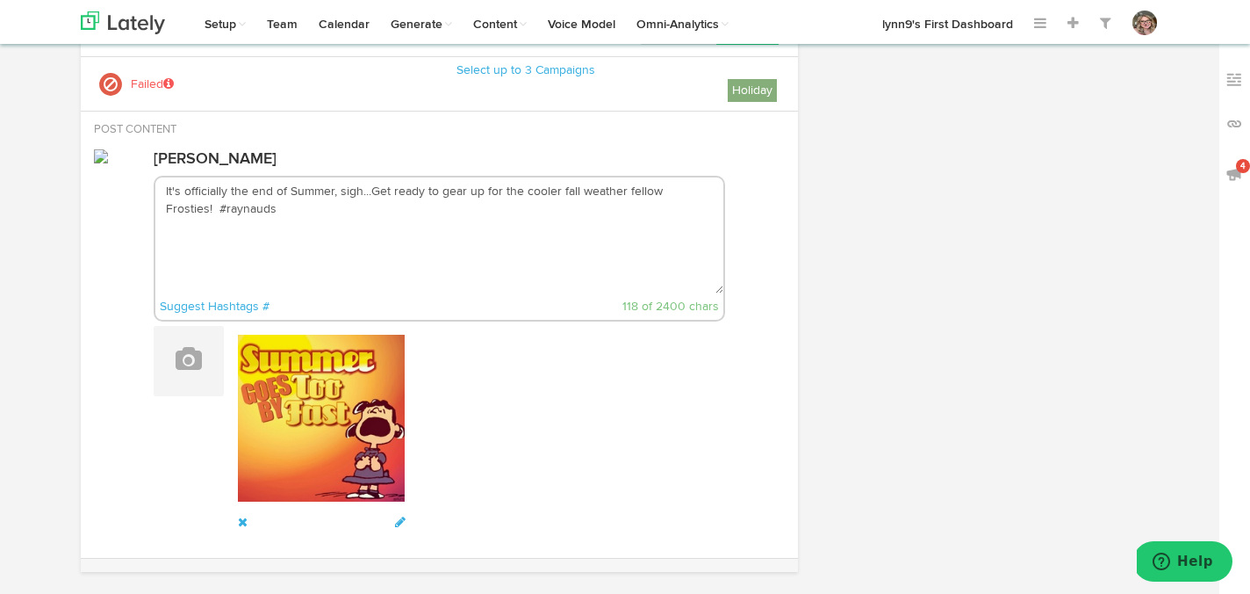
scroll to position [67, 0]
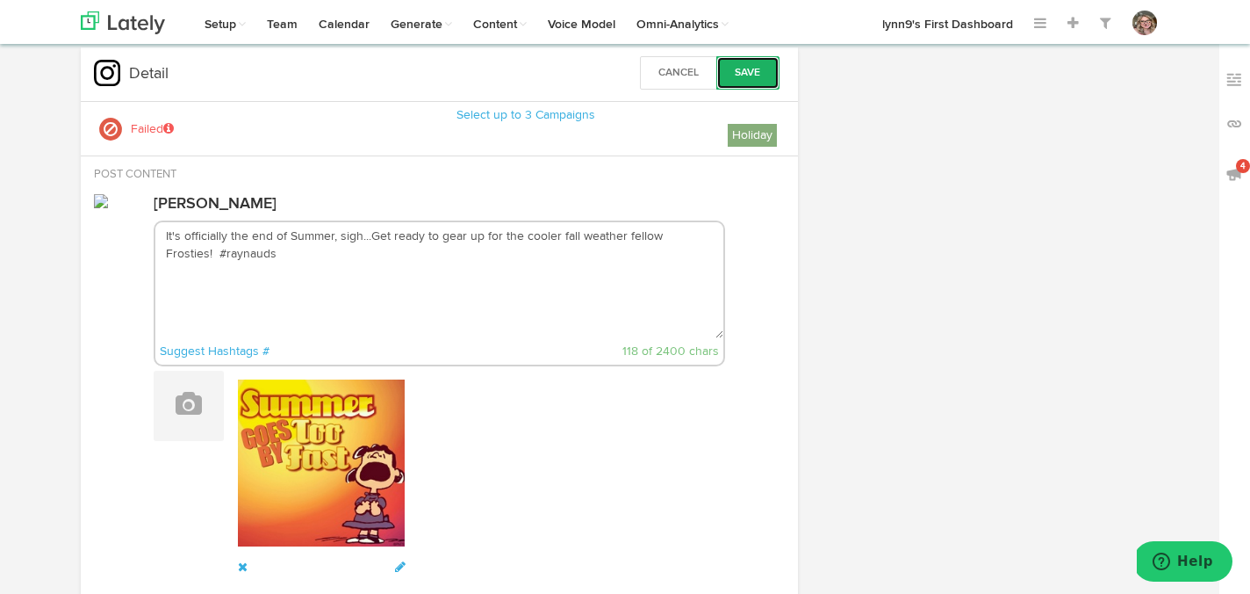
click at [743, 63] on button "Save" at bounding box center [748, 72] width 63 height 33
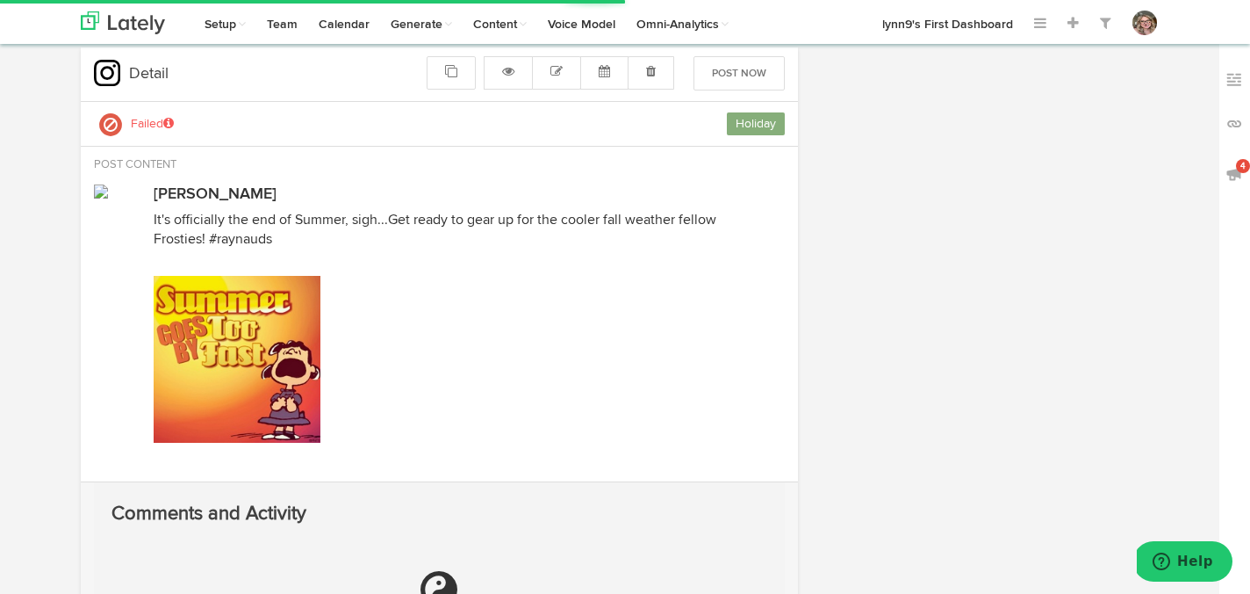
radio input "true"
select select "4"
select select "49"
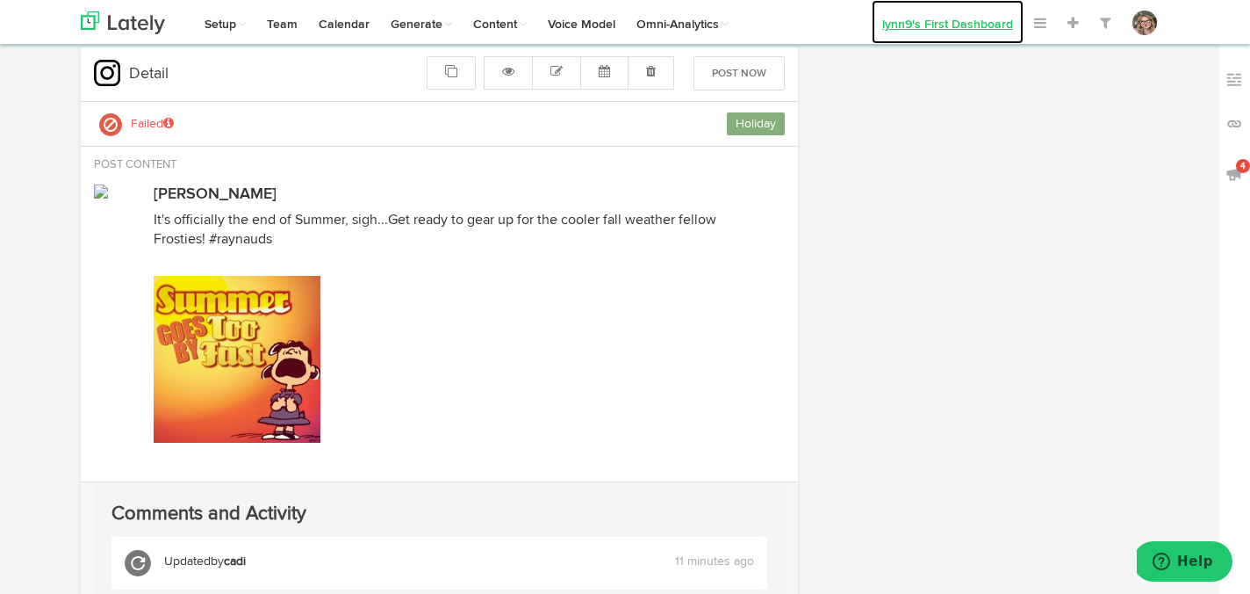
click at [908, 16] on link "lynn9's First Dashboard" at bounding box center [948, 22] width 152 height 44
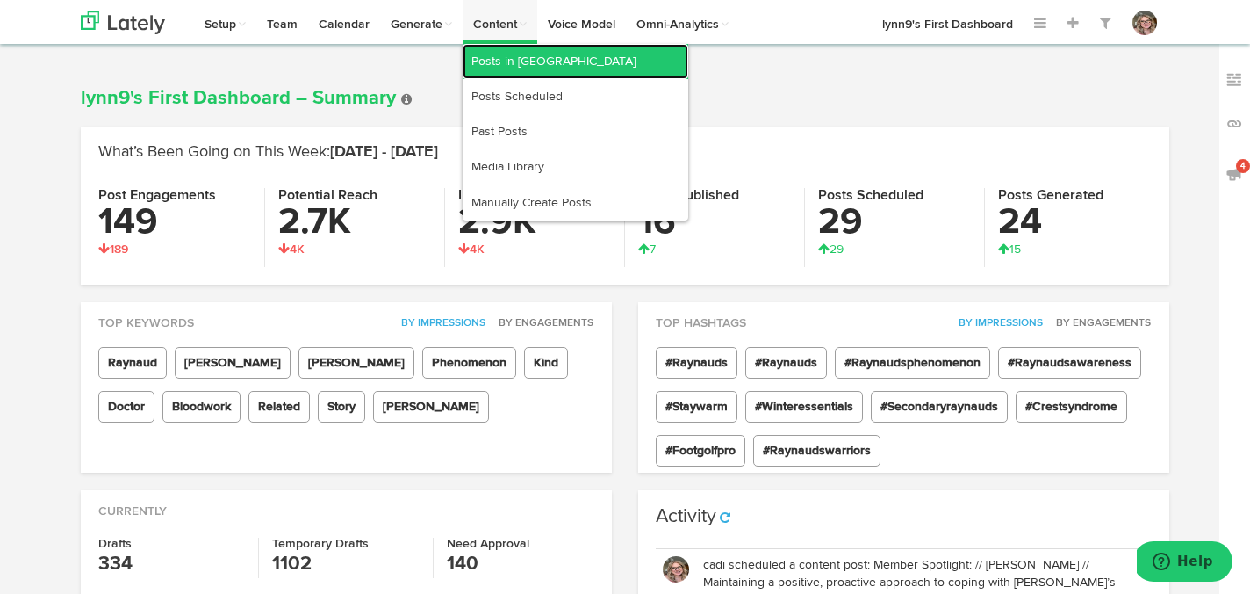
click at [501, 64] on link "Posts in [GEOGRAPHIC_DATA]" at bounding box center [576, 61] width 226 height 35
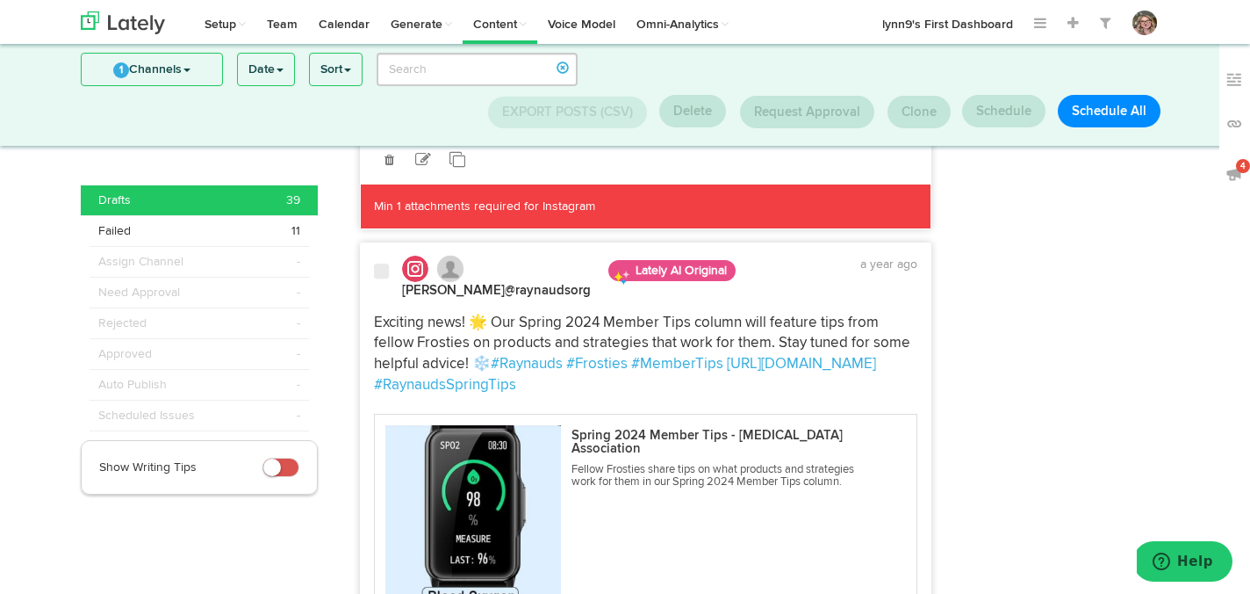
scroll to position [530, 0]
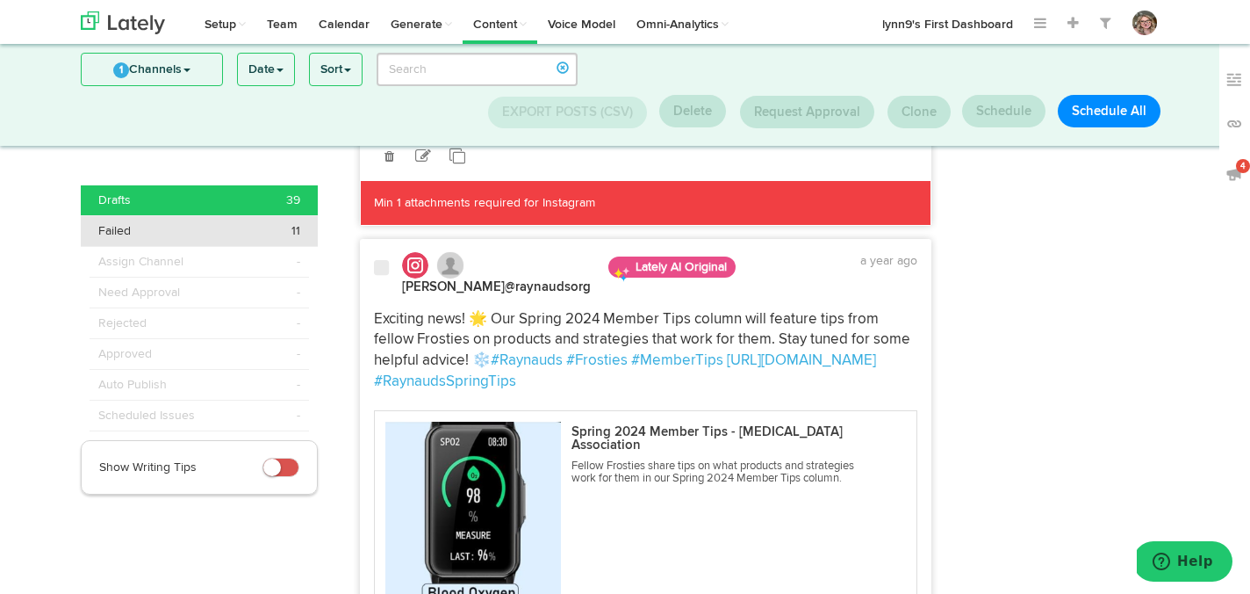
click at [263, 235] on div "Failed 11" at bounding box center [199, 231] width 202 height 18
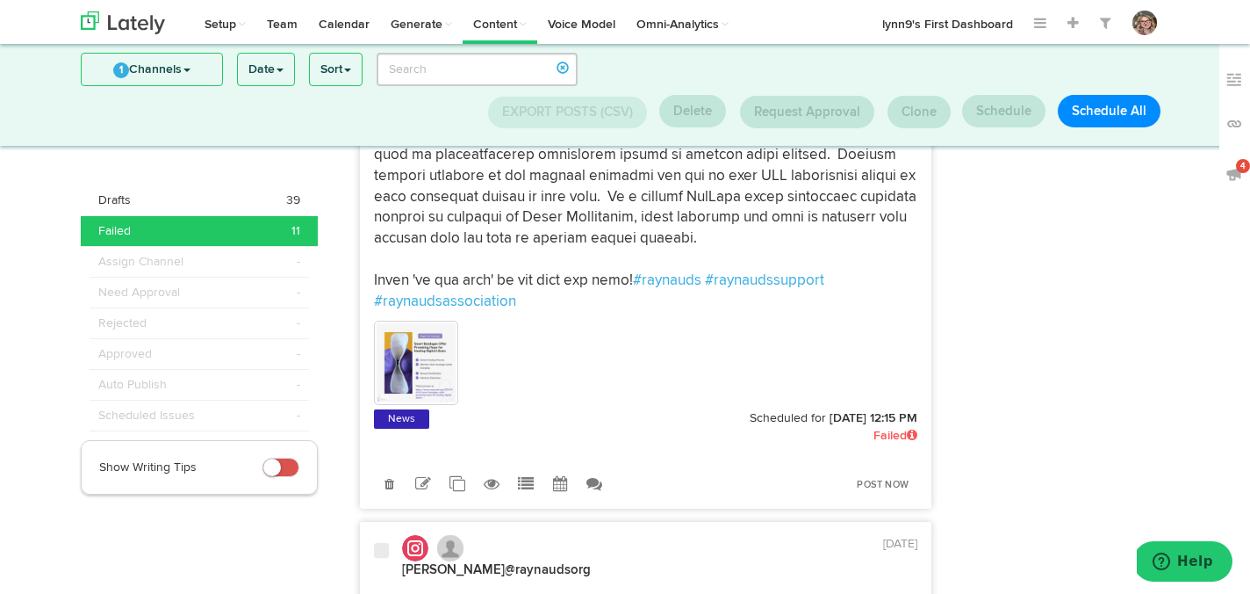
scroll to position [810, 0]
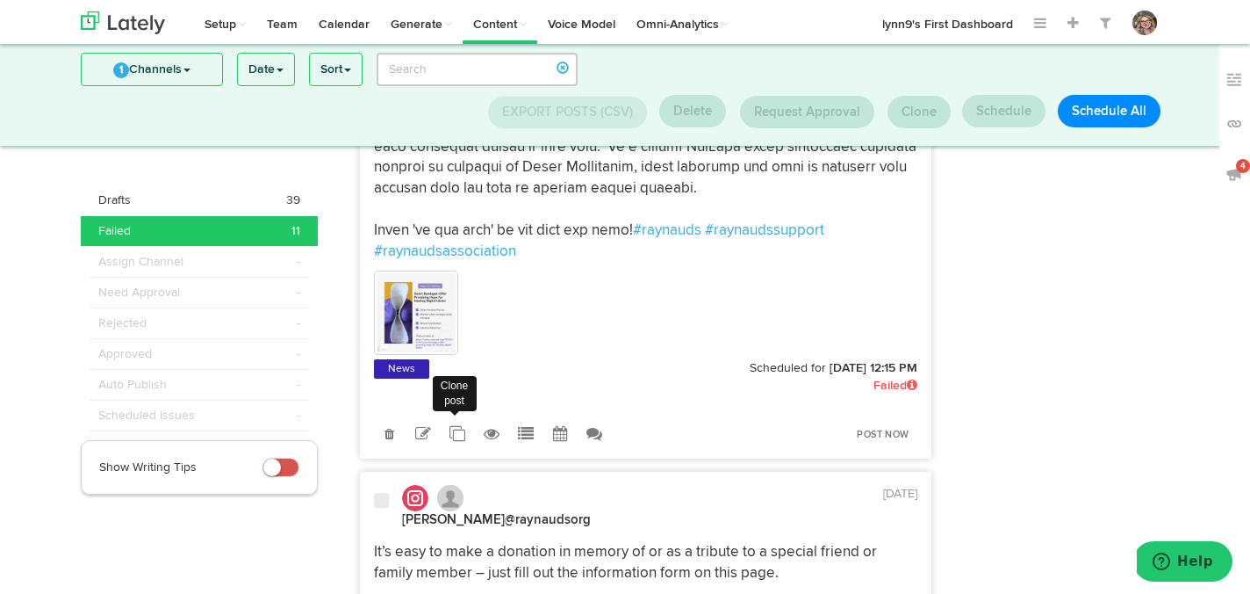
click at [458, 430] on icon at bounding box center [458, 434] width 16 height 16
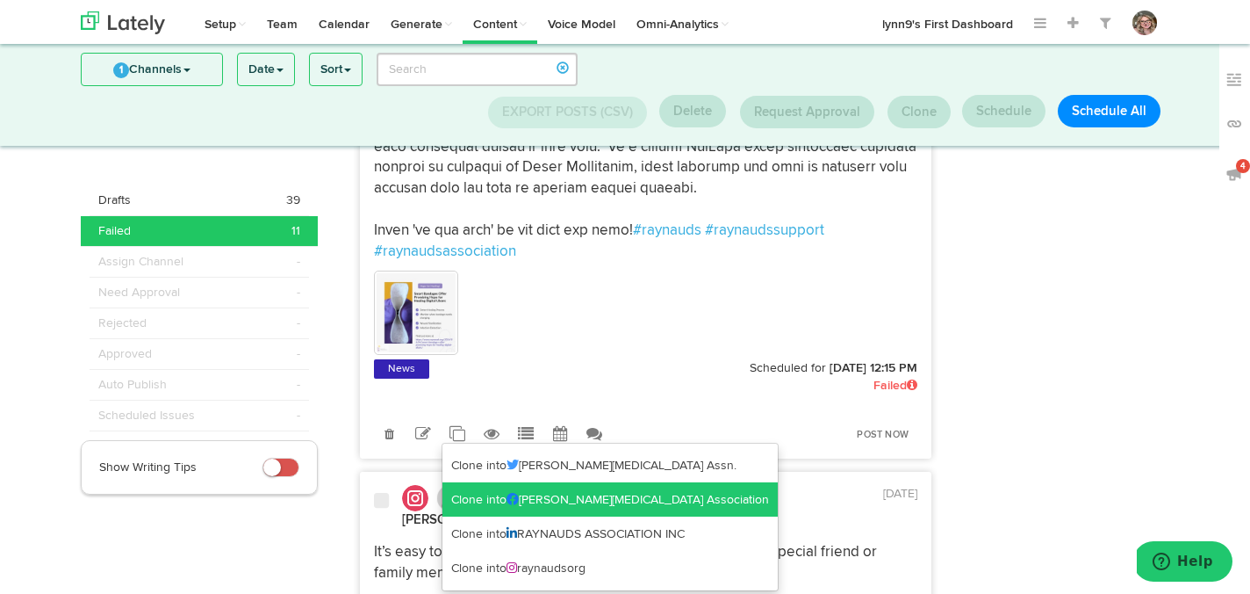
click at [471, 492] on link "Clone into Raynaud's Association" at bounding box center [610, 499] width 335 height 35
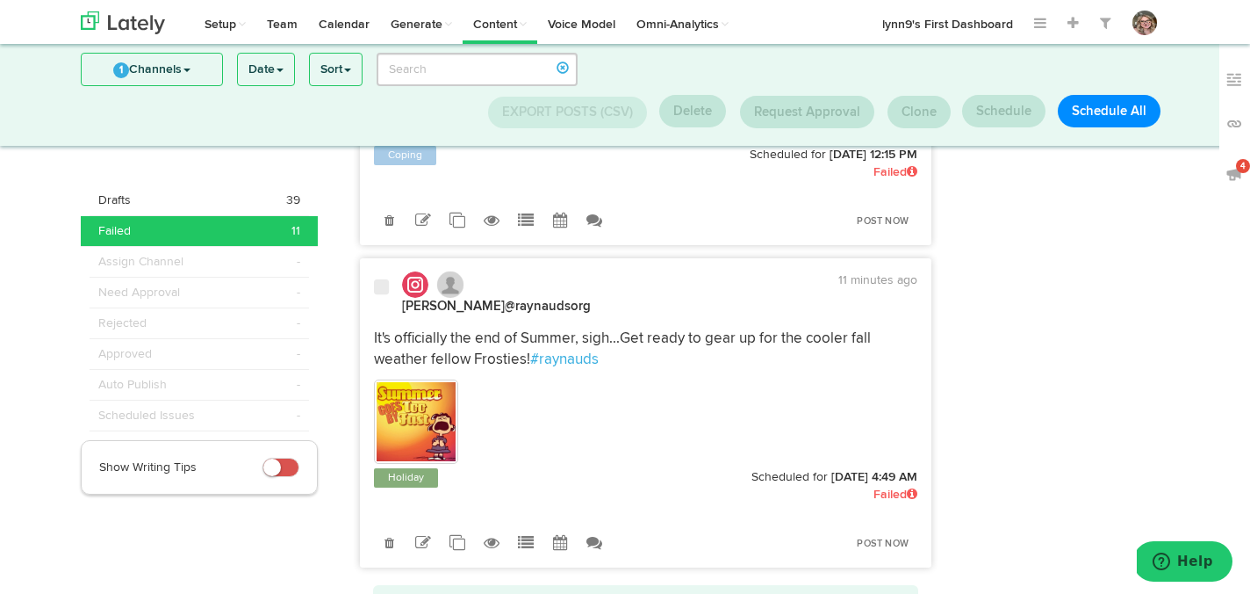
scroll to position [5101, 0]
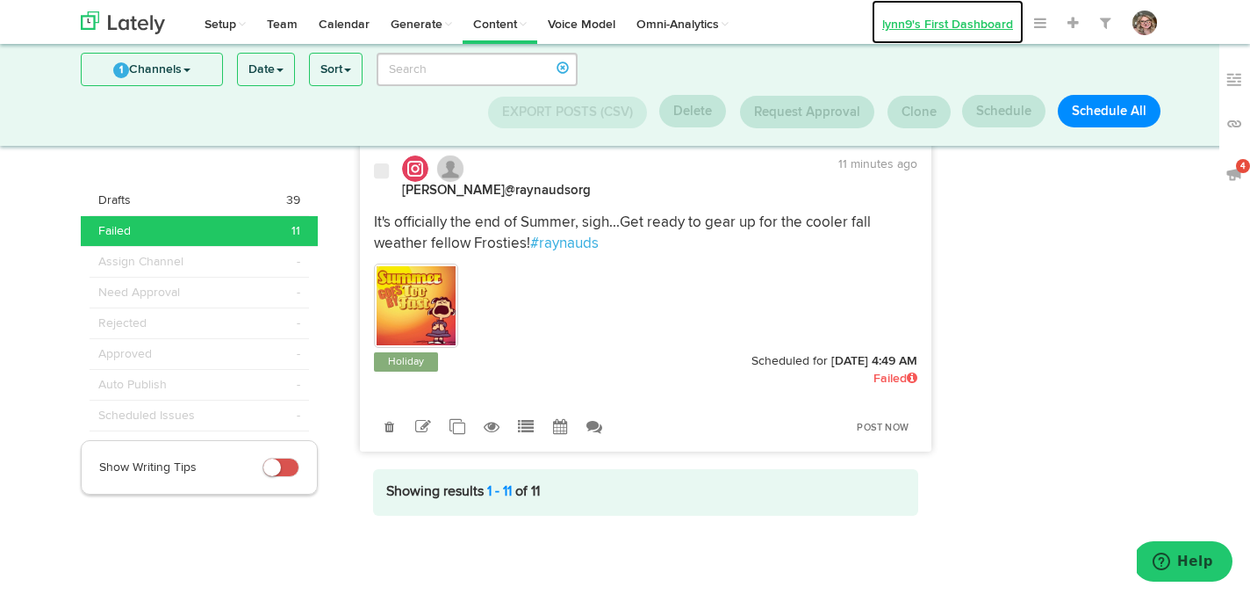
click at [904, 23] on link "lynn9's First Dashboard" at bounding box center [948, 22] width 152 height 44
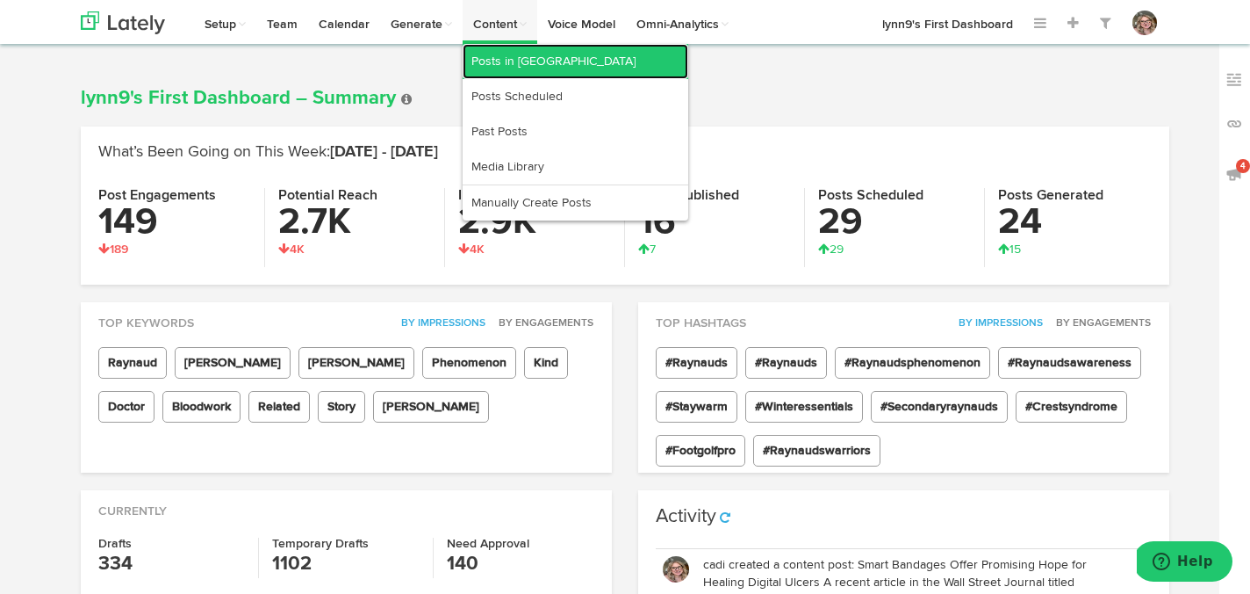
click at [502, 61] on link "Posts in [GEOGRAPHIC_DATA]" at bounding box center [576, 61] width 226 height 35
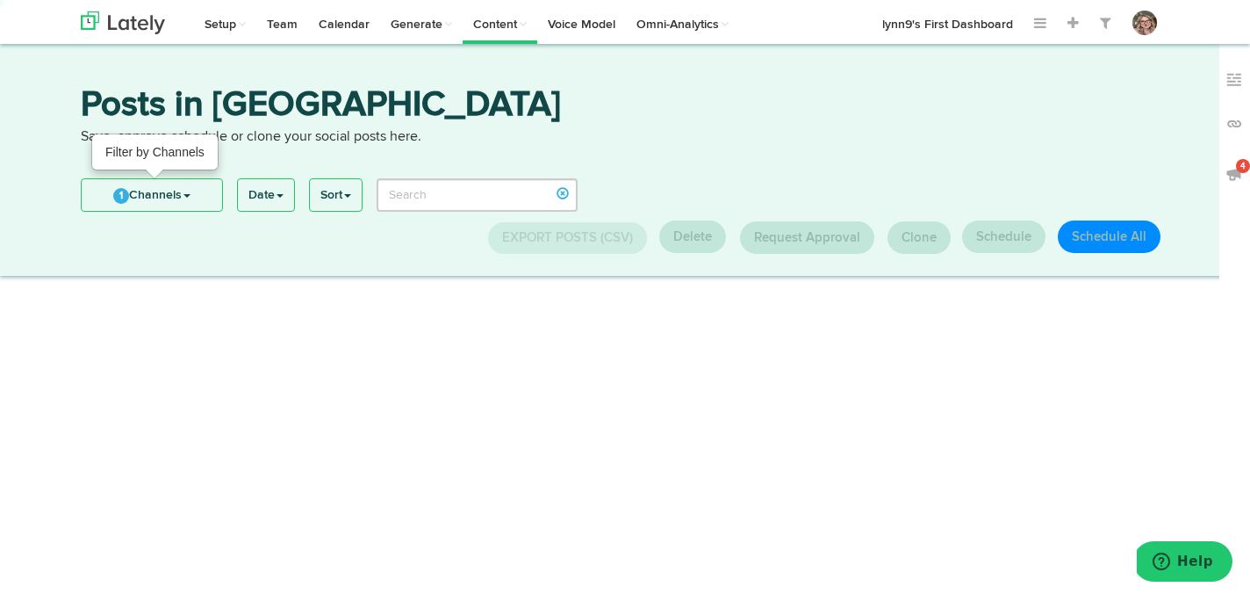
click at [126, 191] on span "1" at bounding box center [121, 196] width 16 height 16
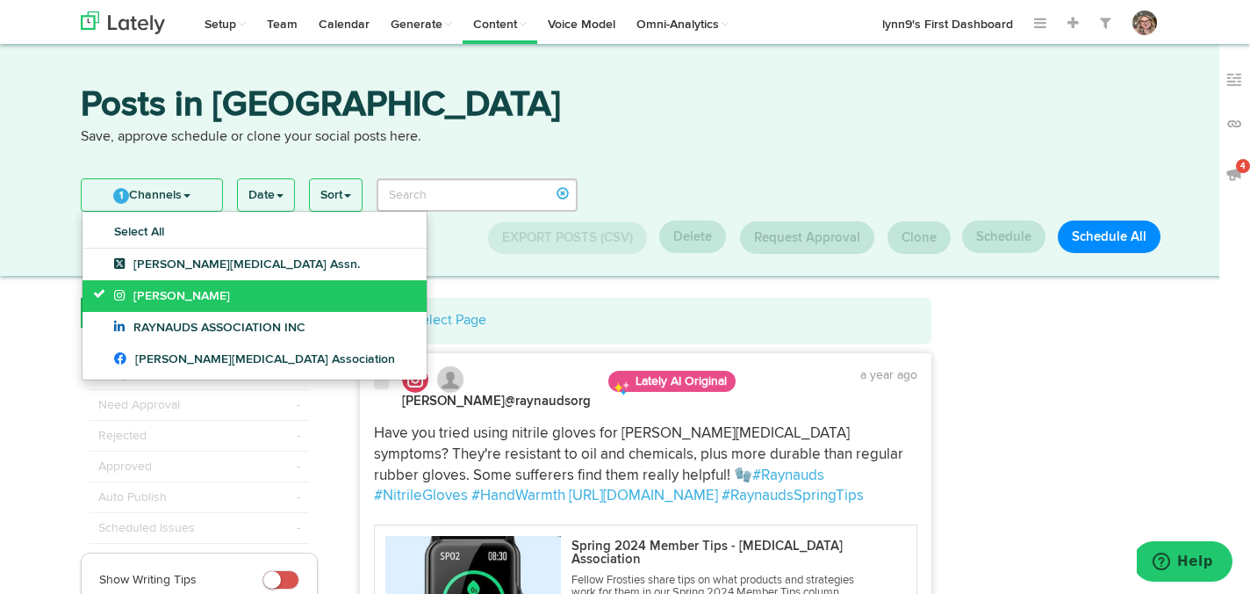
click at [97, 289] on icon at bounding box center [103, 293] width 21 height 12
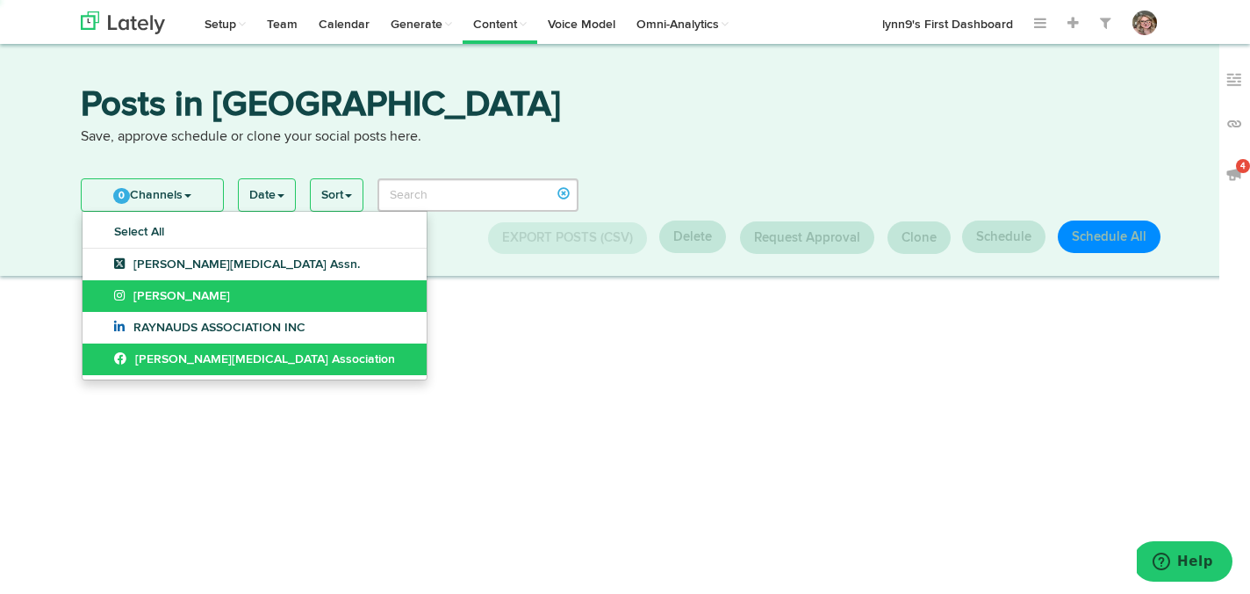
click at [99, 355] on link "Raynaud's Association" at bounding box center [255, 359] width 344 height 32
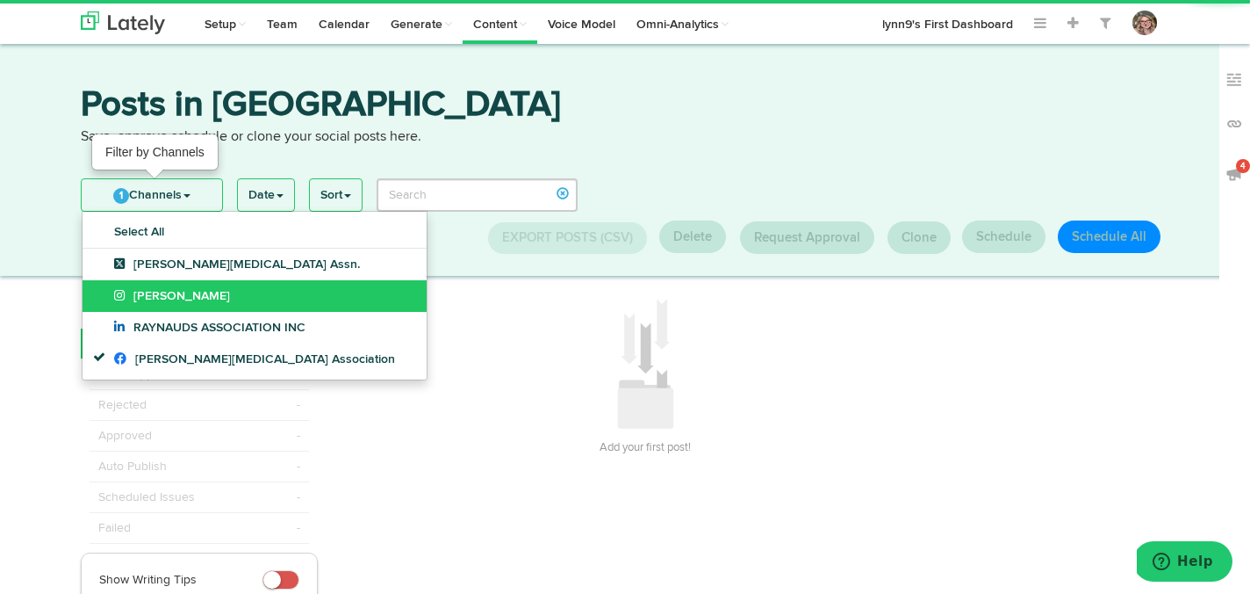
click at [117, 203] on link "1 Channels" at bounding box center [152, 195] width 141 height 32
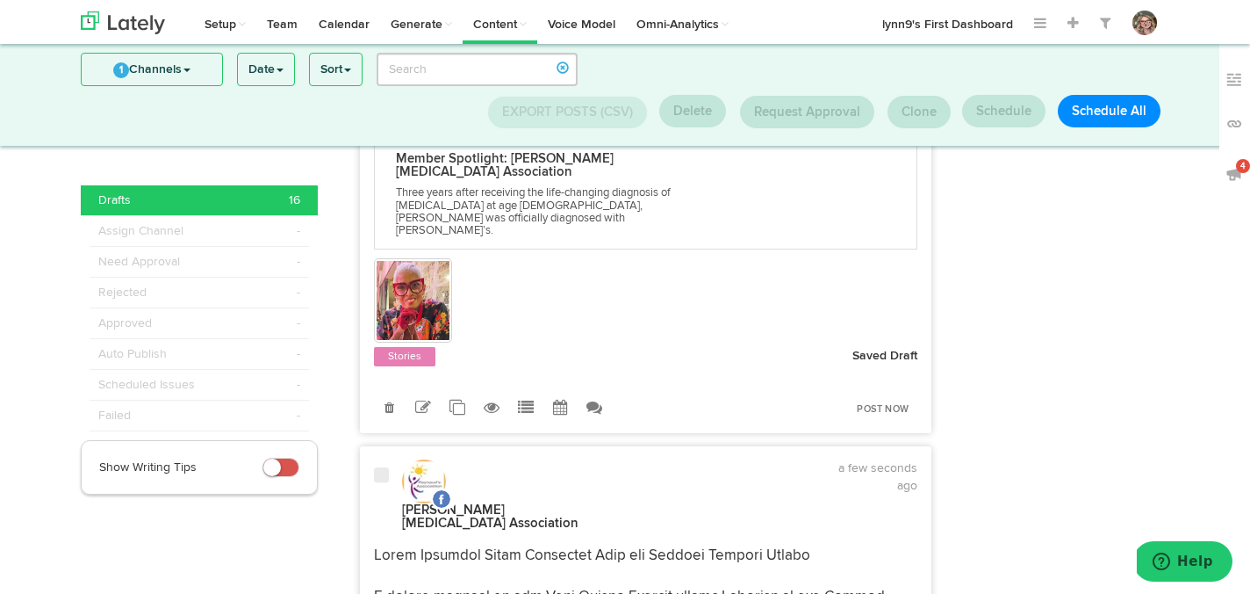
scroll to position [7954, 0]
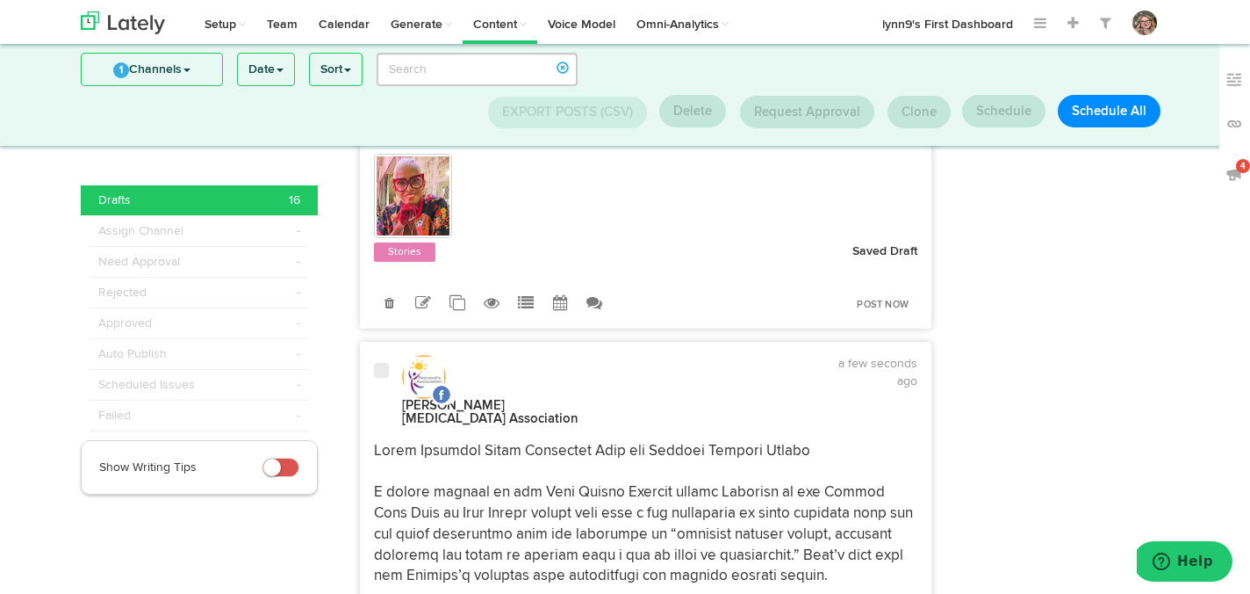
radio input "true"
select select "4"
select select "19"
select select "PM"
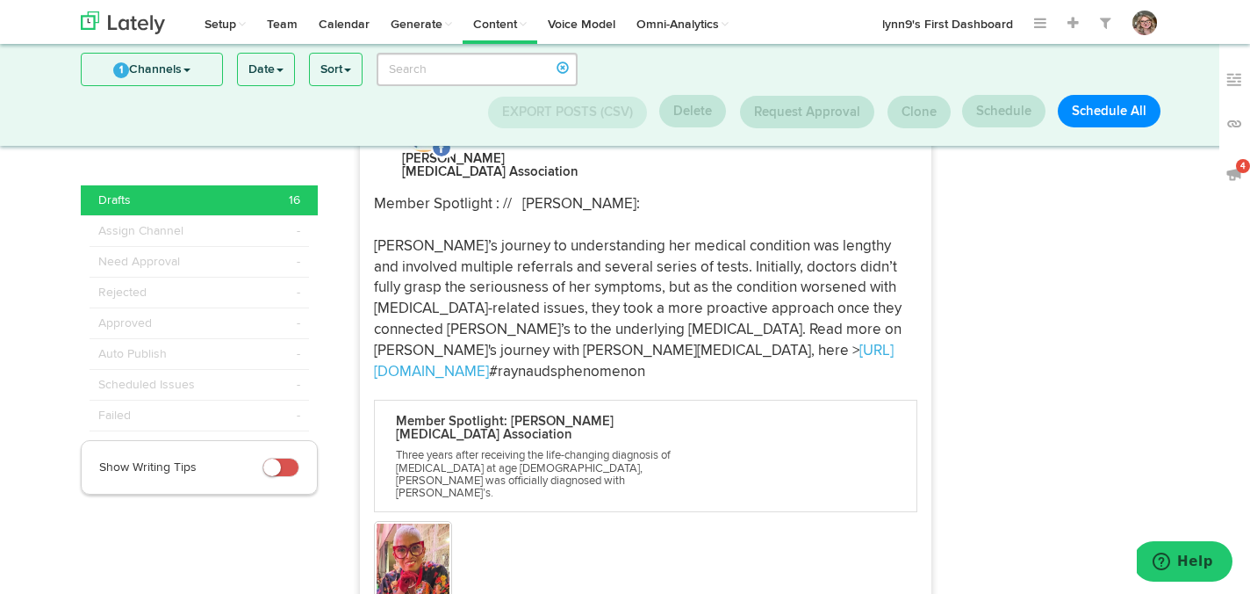
scroll to position [7462, 0]
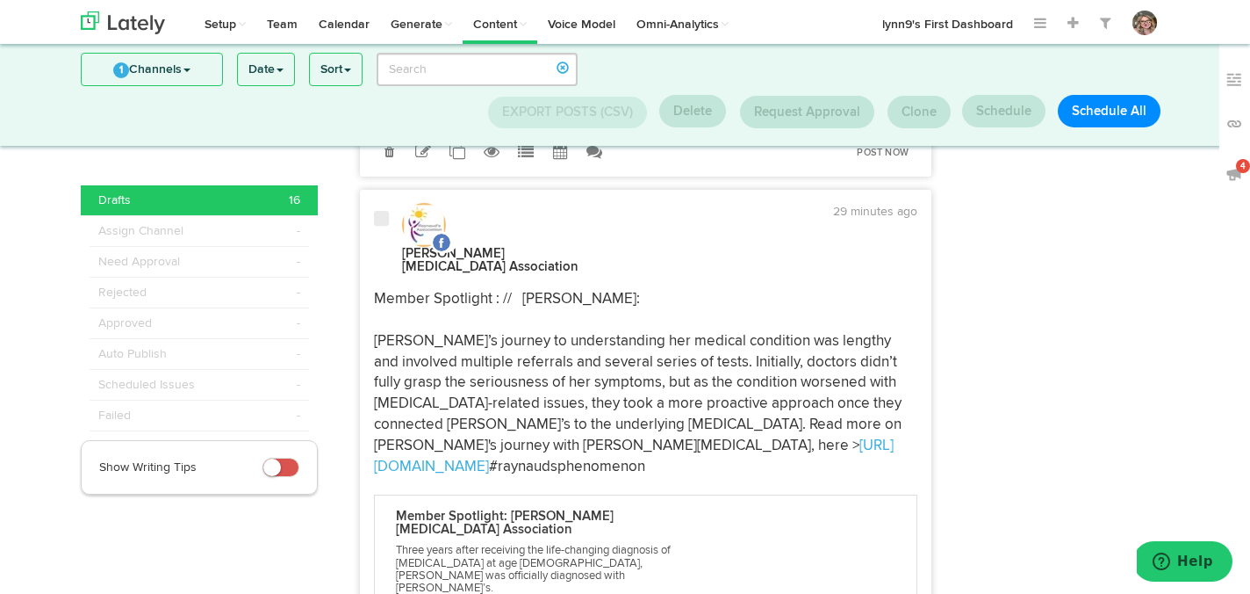
scroll to position [263, 0]
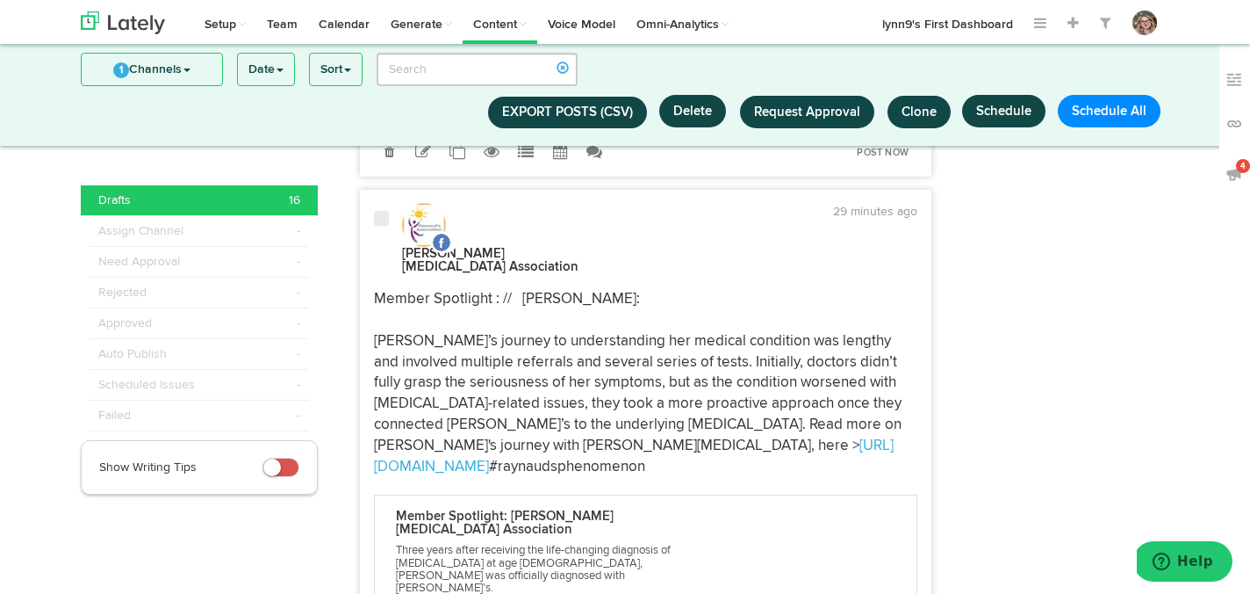
paste textarea "https://www.raynauds.org/2024/06/04/smart-bandages-offer-promising-hope-for-hea…"
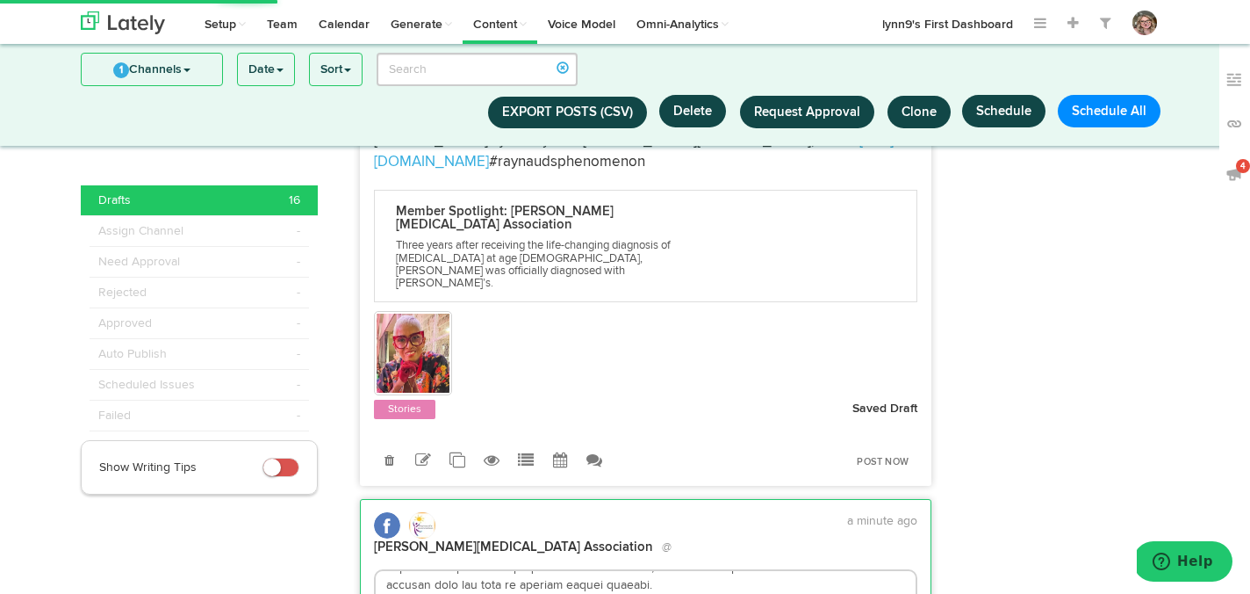
scroll to position [7812, 0]
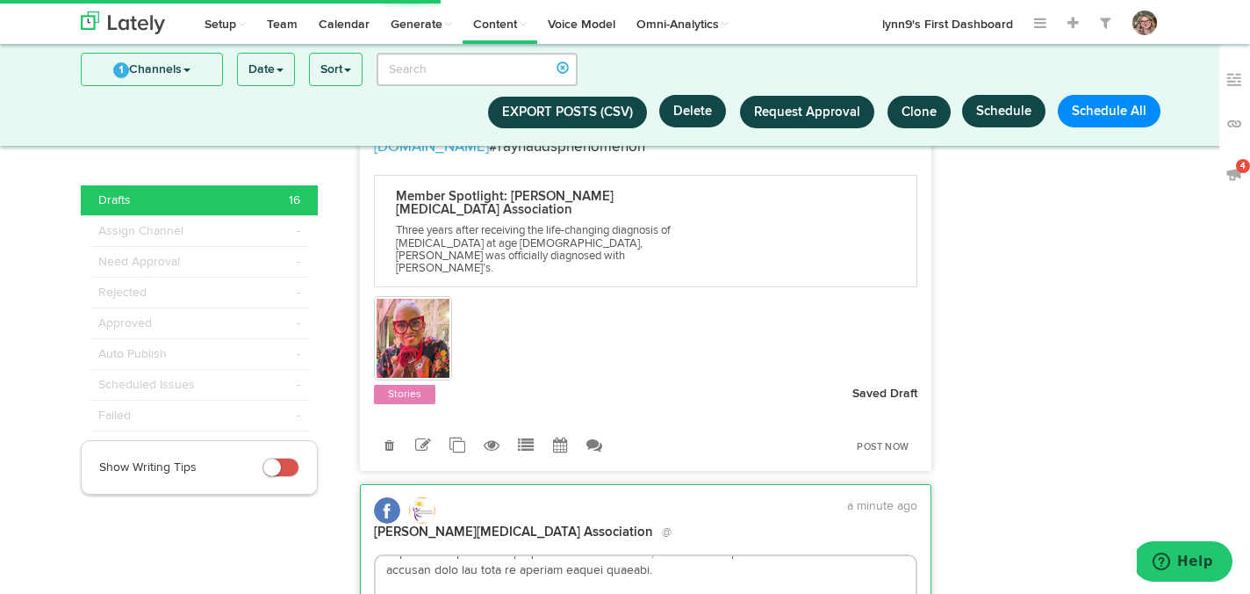
type textarea "Smart Bandages Offer Promising Hope for Healing Digital Ulcers A recent article…"
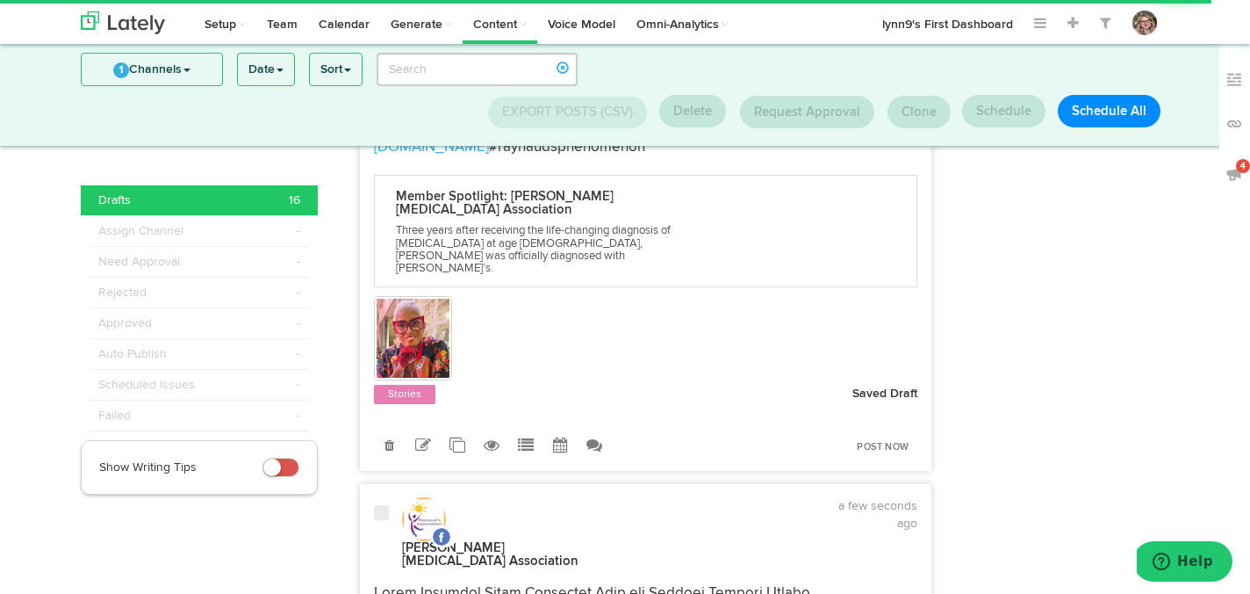
select select "4"
select select "19"
select select "PM"
radio input "true"
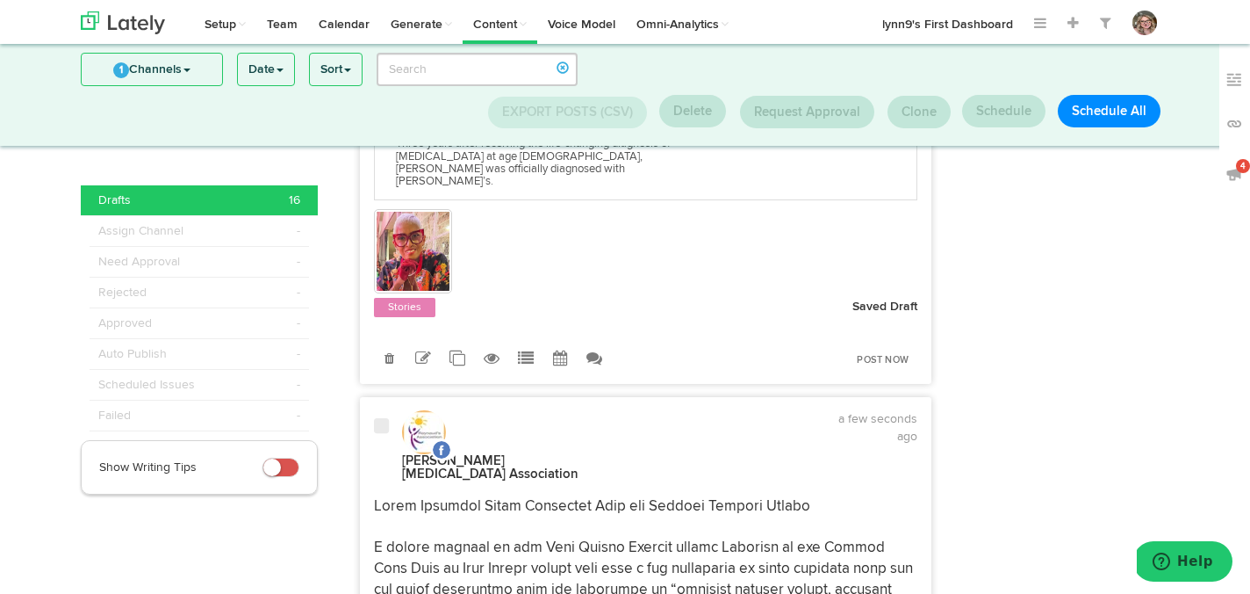
scroll to position [8000, 0]
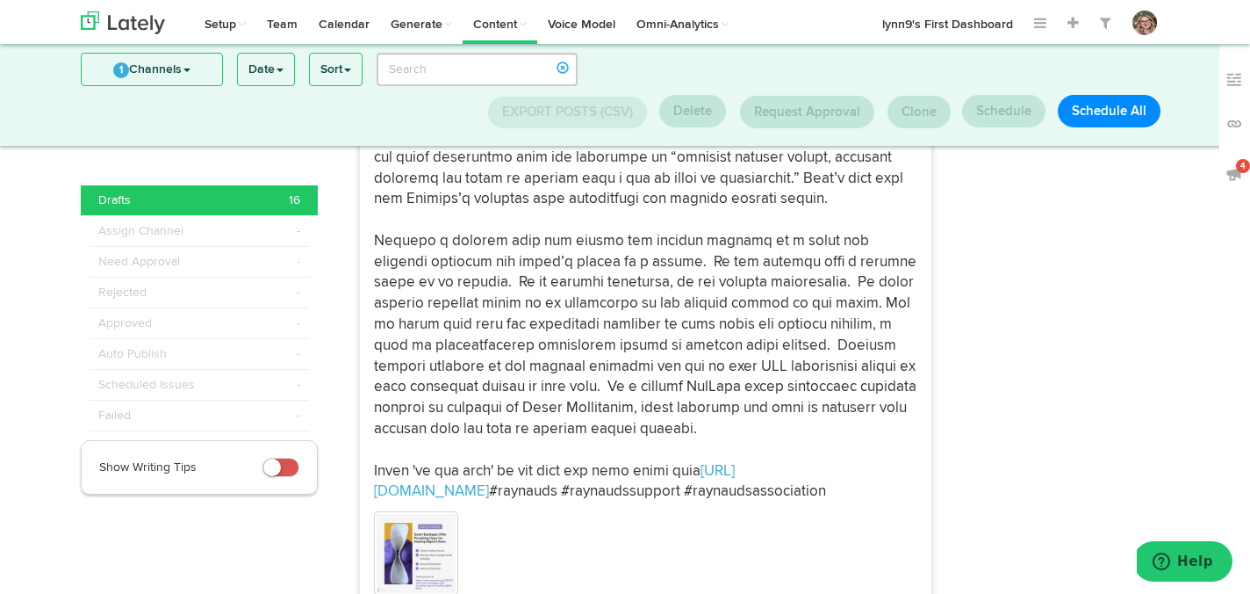
scroll to position [8333, 0]
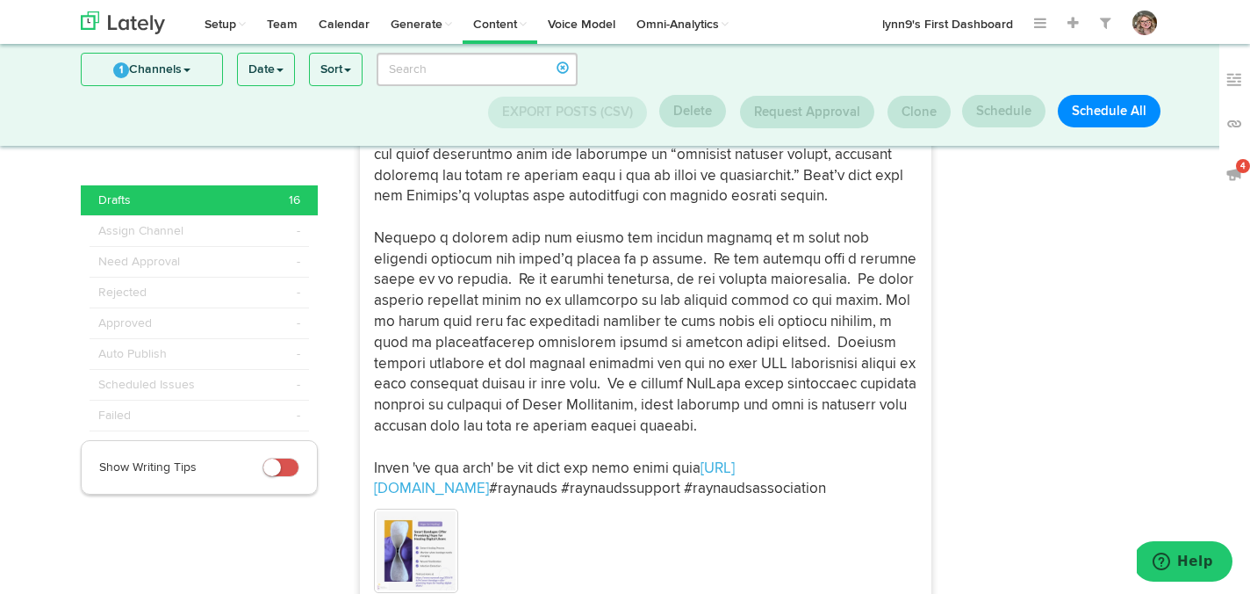
type input "September 25 2025"
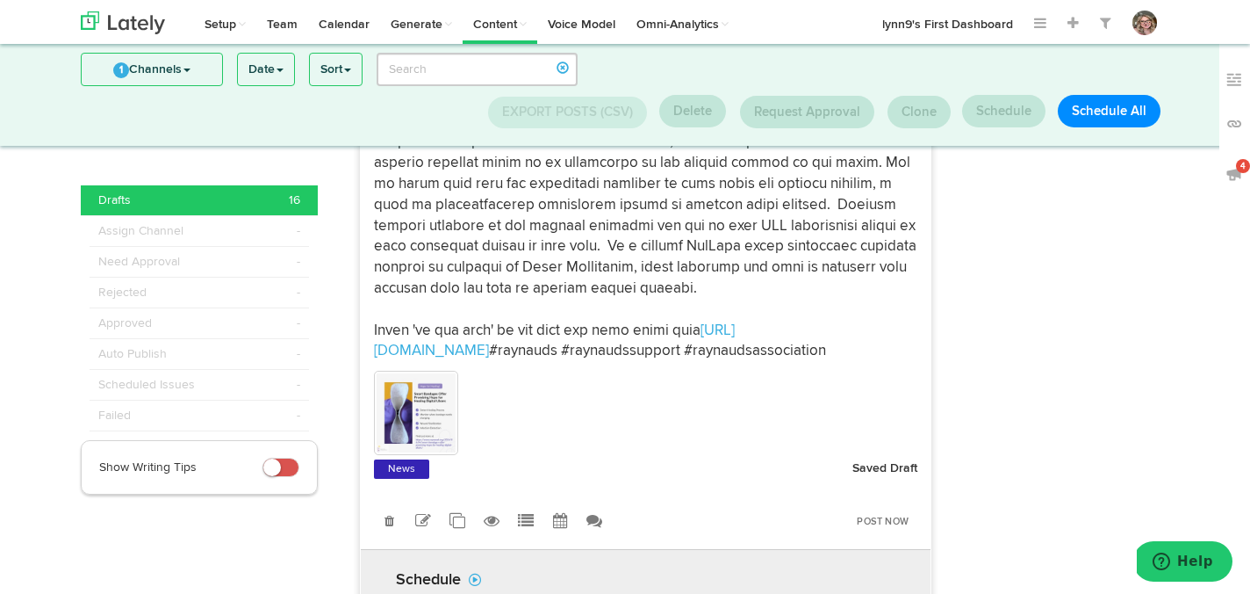
scroll to position [8484, 0]
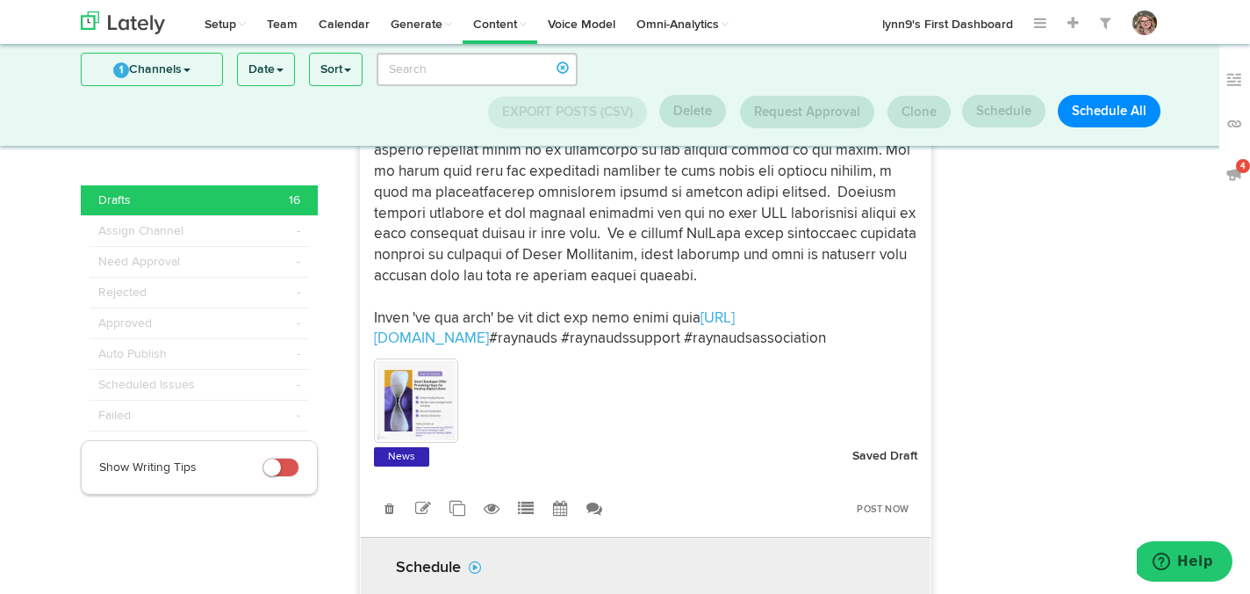
select select "1"
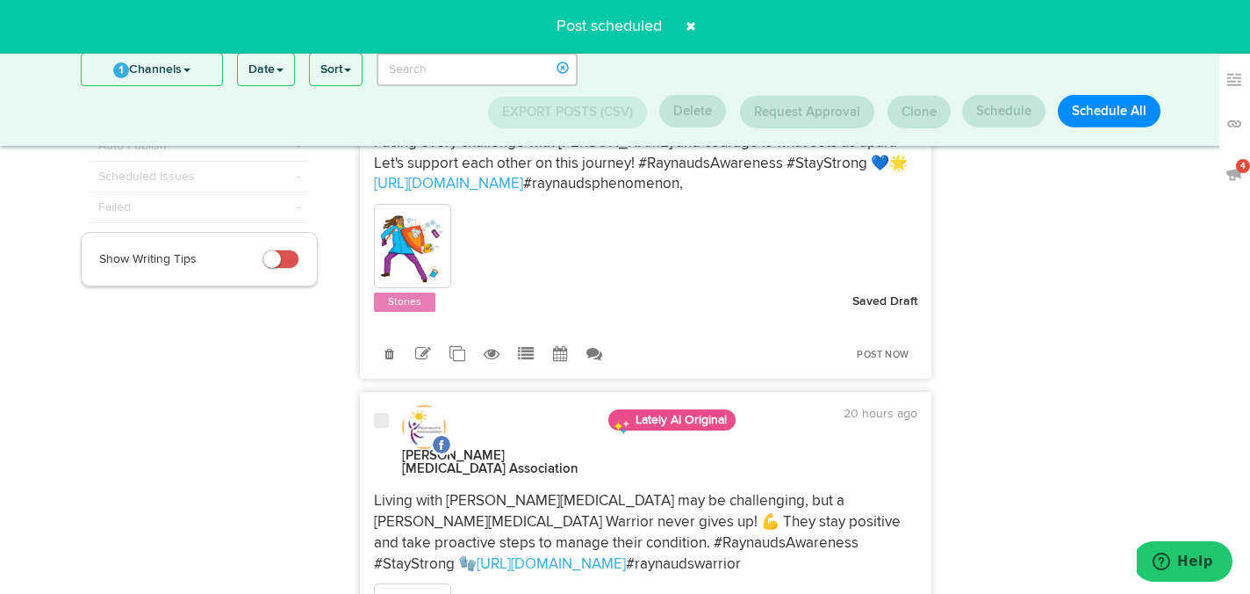
click at [691, 25] on span at bounding box center [691, 26] width 28 height 28
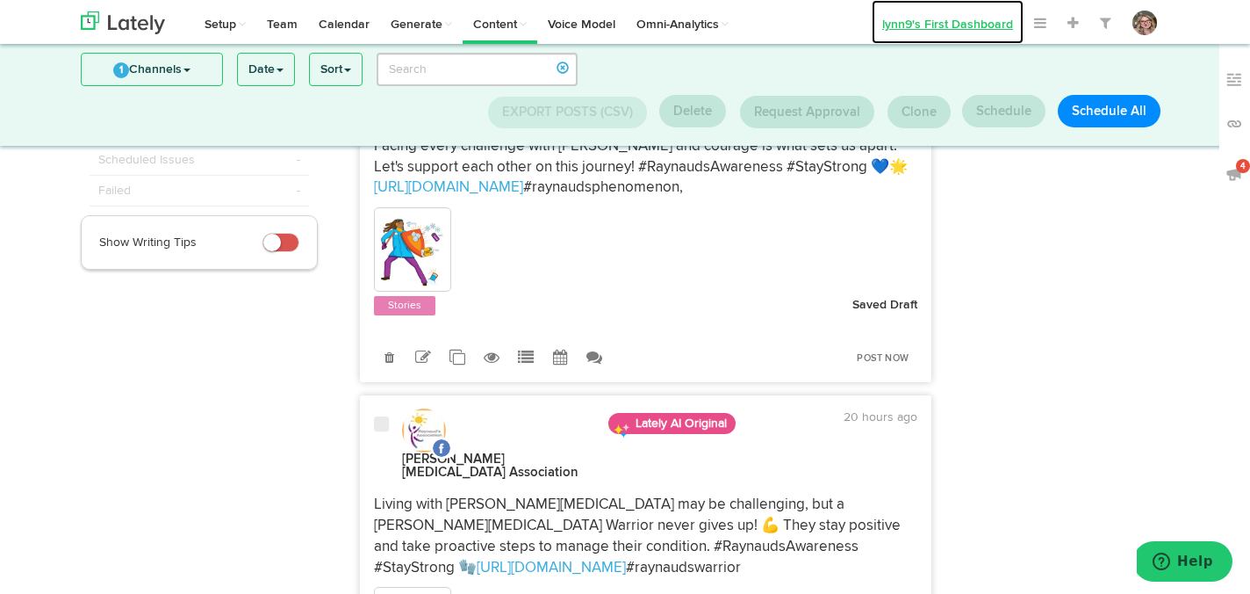
click at [939, 31] on link "lynn9's First Dashboard" at bounding box center [948, 22] width 152 height 44
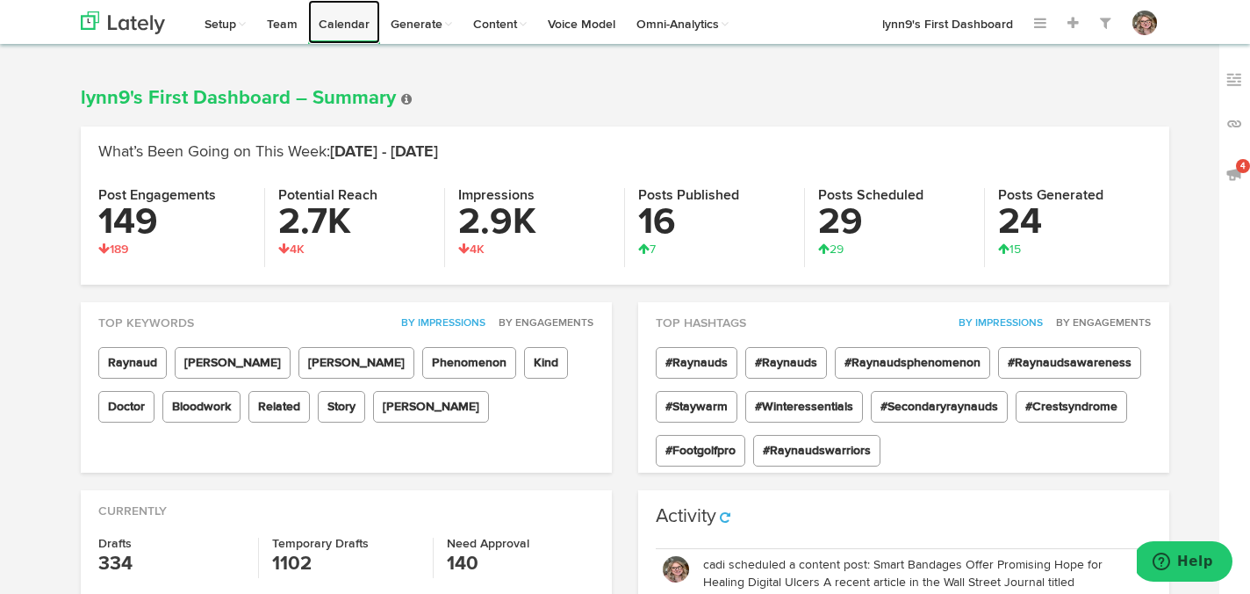
click at [342, 28] on link "Calendar" at bounding box center [344, 22] width 72 height 44
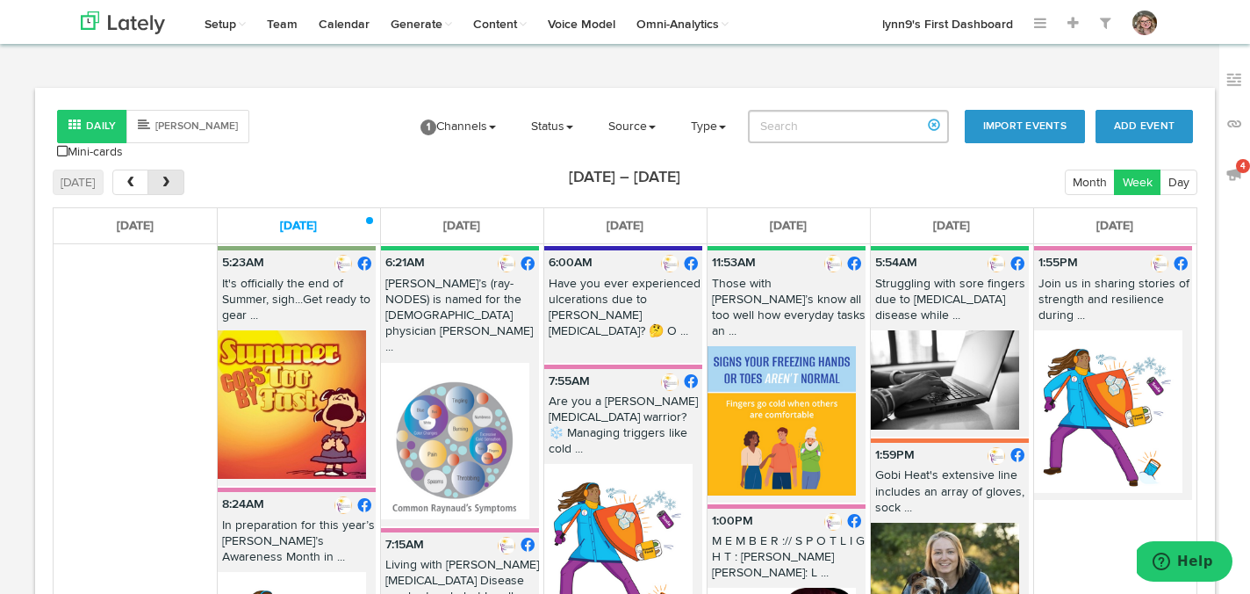
click at [173, 169] on button "next" at bounding box center [166, 181] width 36 height 25
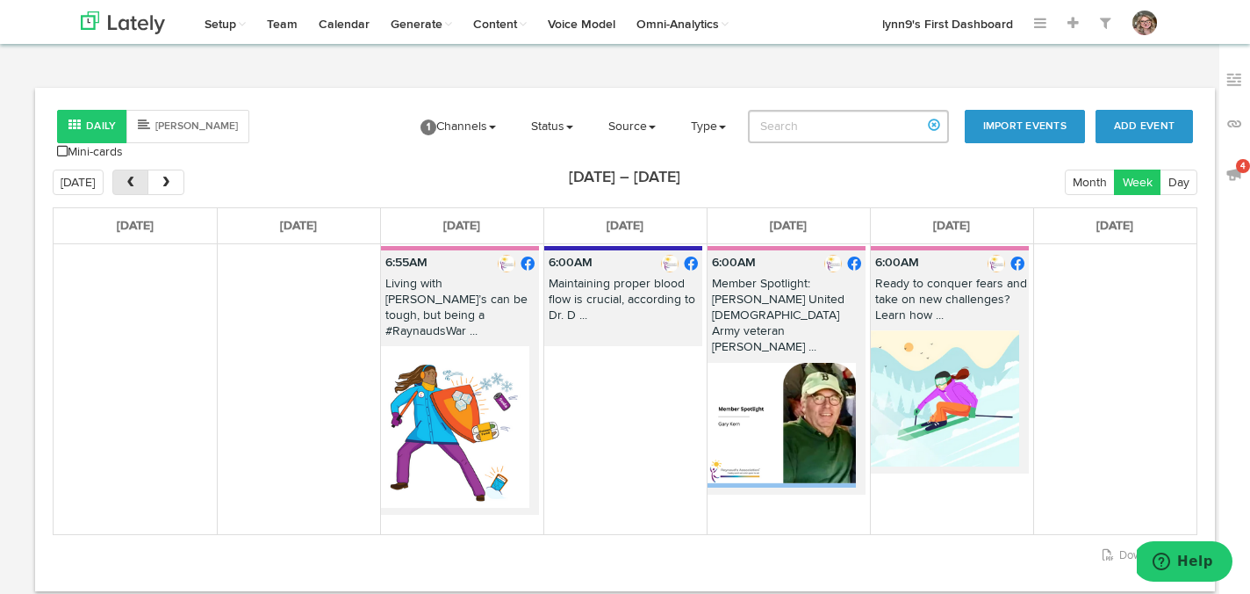
click at [140, 171] on button "prev" at bounding box center [130, 181] width 36 height 25
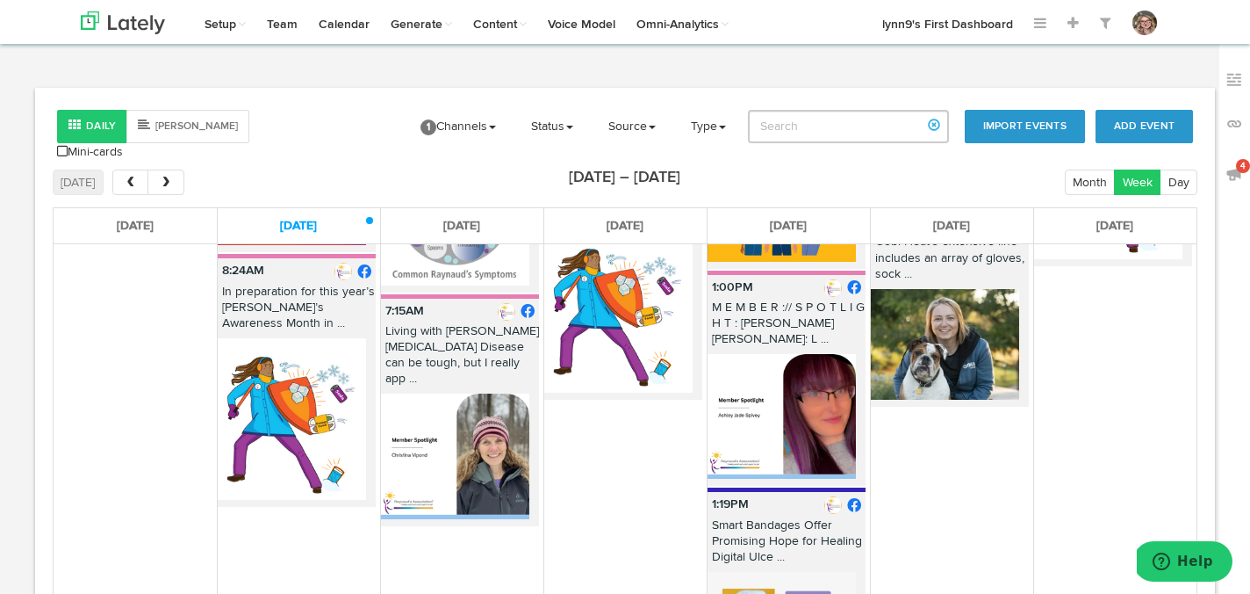
scroll to position [271, 0]
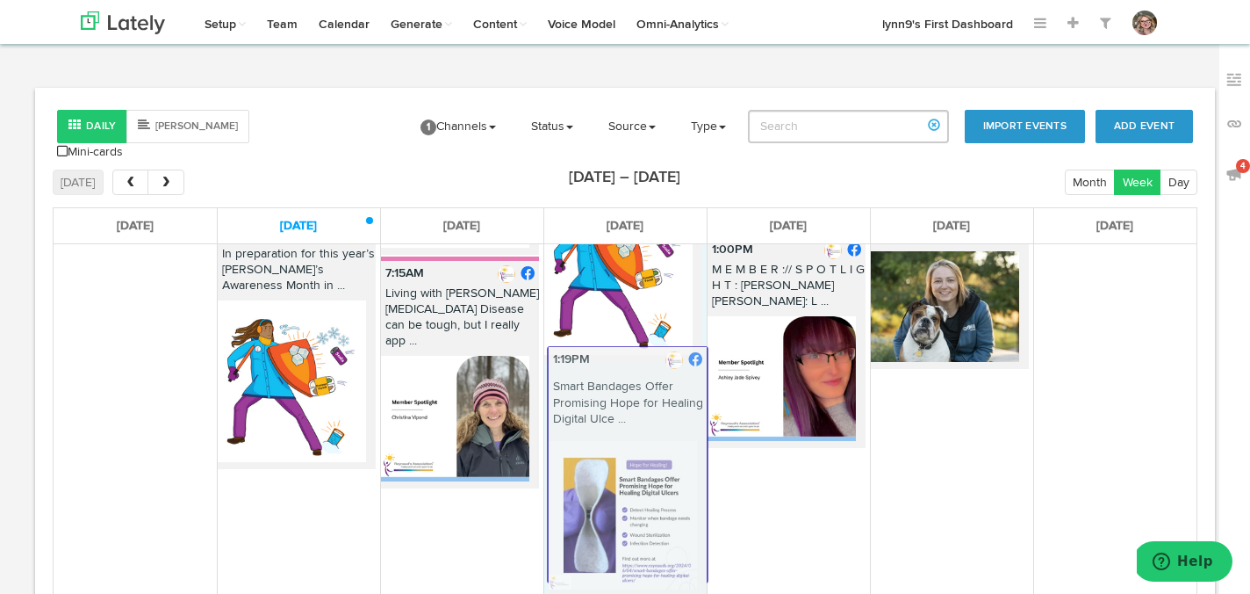
drag, startPoint x: 792, startPoint y: 429, endPoint x: 631, endPoint y: 342, distance: 183.1
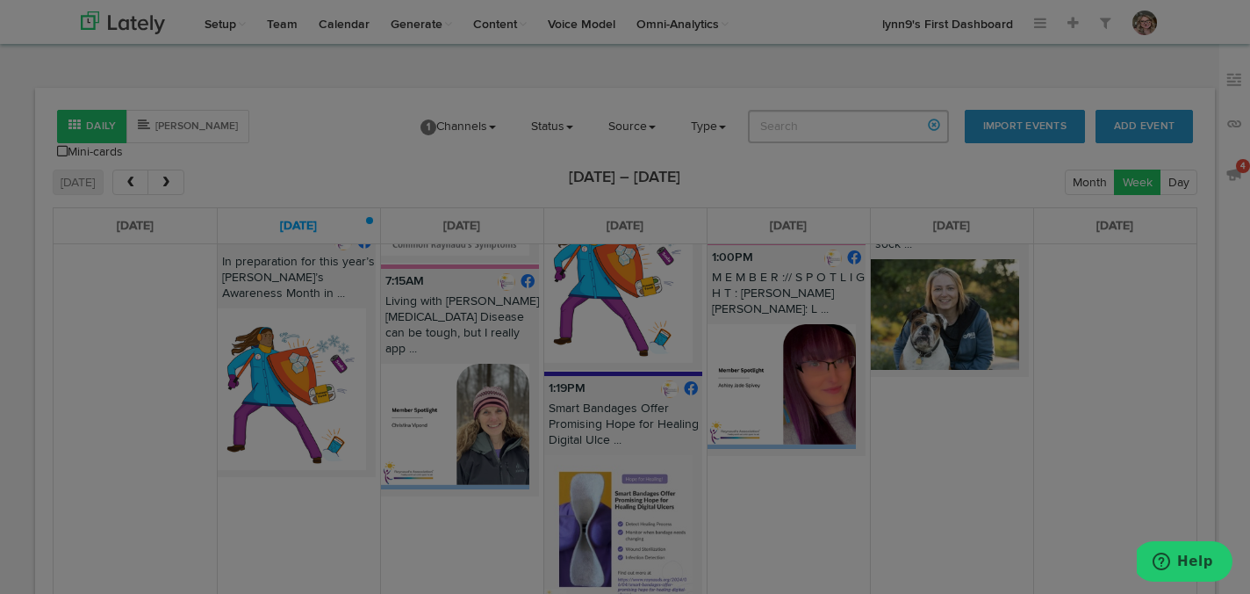
scroll to position [231, 0]
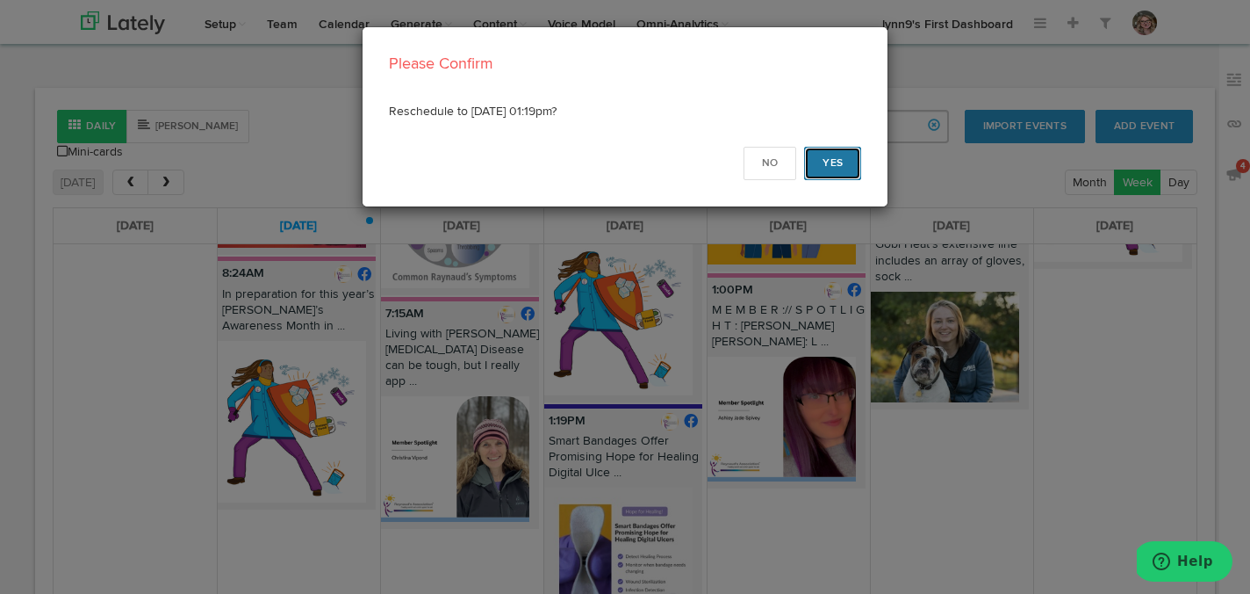
click at [833, 169] on button "Yes" at bounding box center [832, 163] width 57 height 33
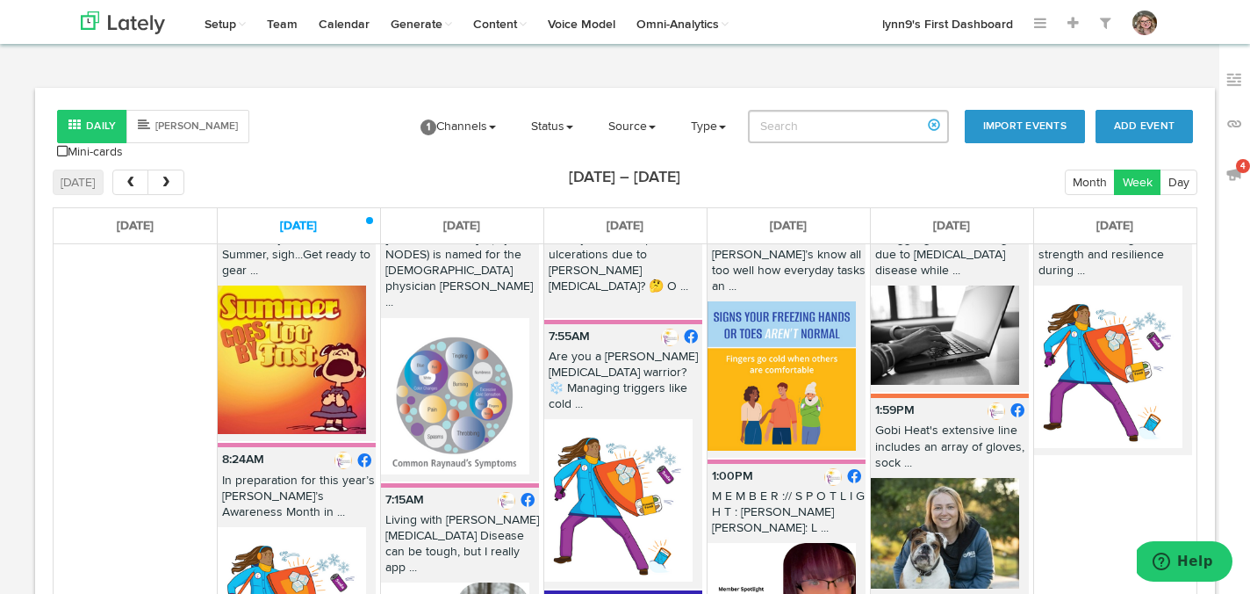
scroll to position [0, 0]
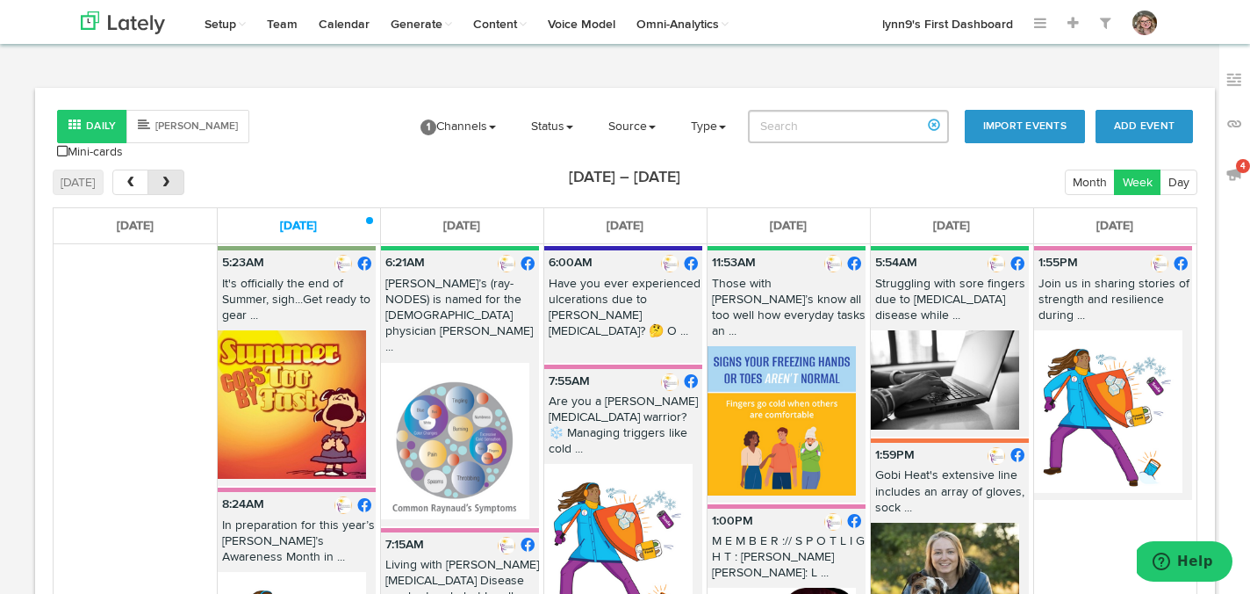
click at [169, 180] on button "next" at bounding box center [166, 181] width 36 height 25
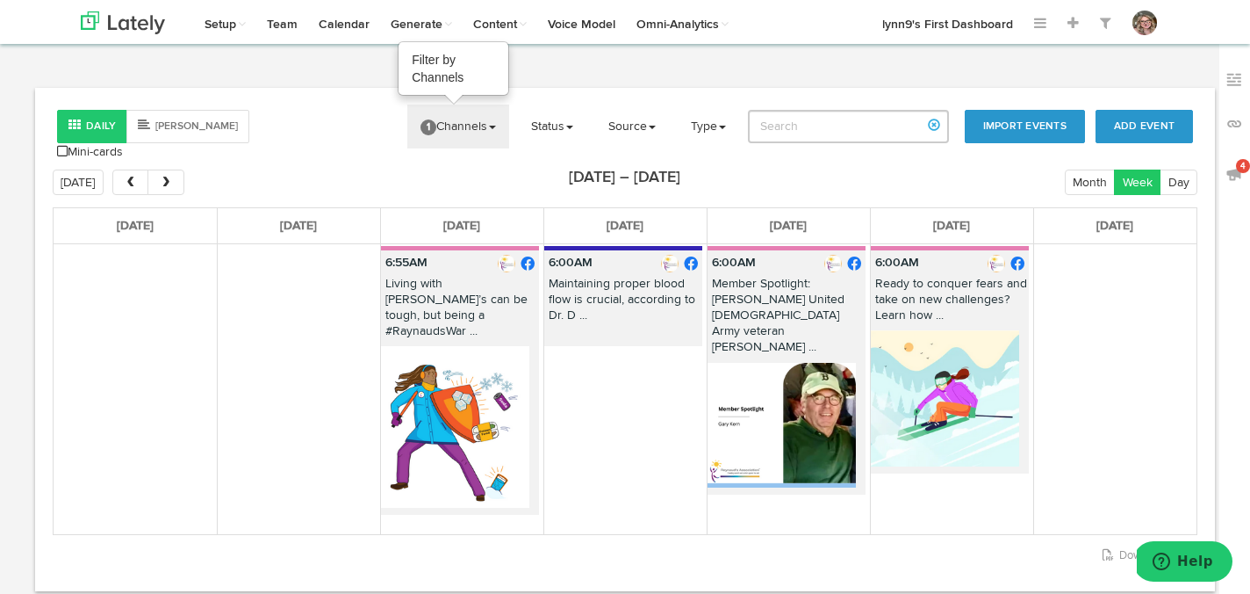
click at [436, 126] on span "1" at bounding box center [429, 127] width 16 height 16
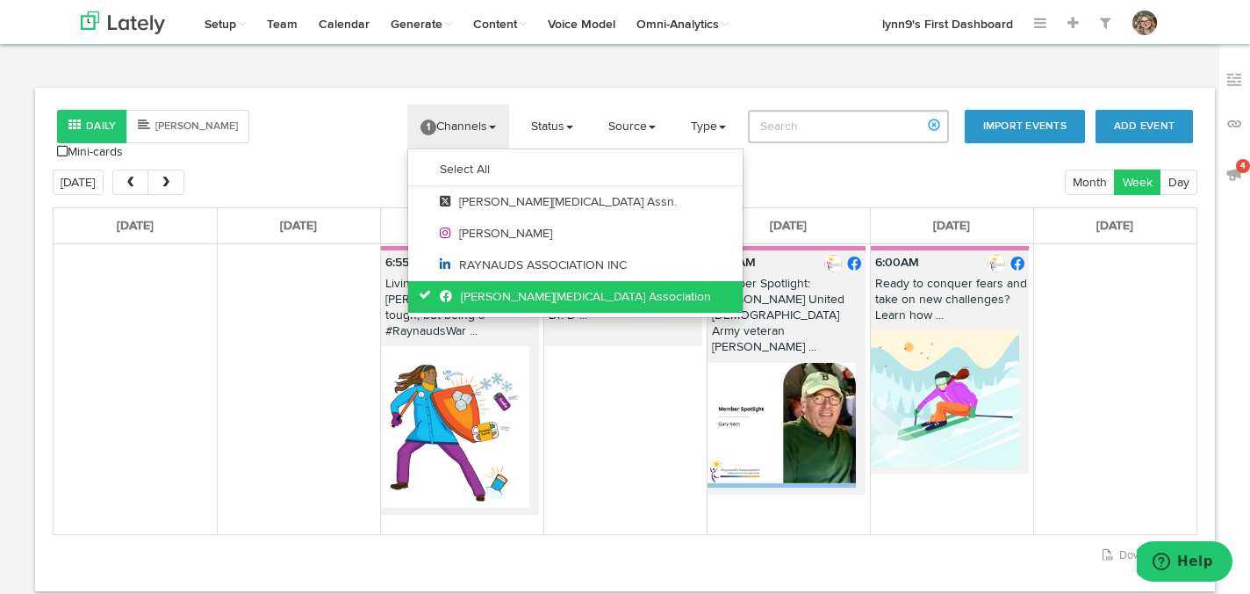
click at [429, 297] on icon at bounding box center [429, 294] width 21 height 12
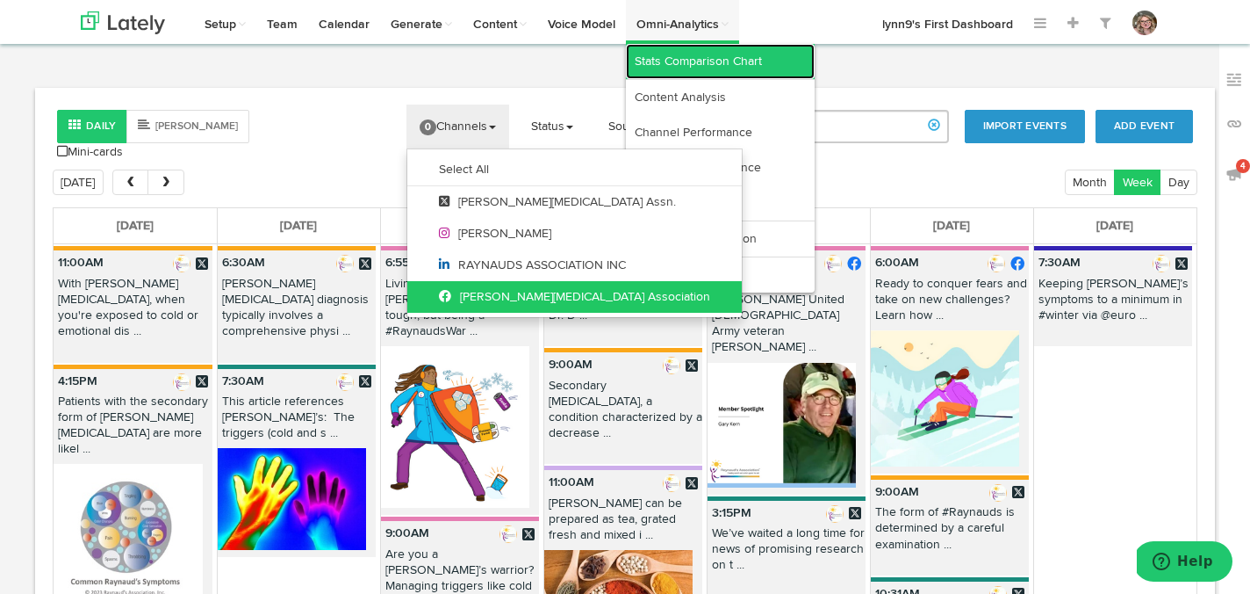
click at [736, 53] on link "Stats Comparison Chart" at bounding box center [720, 61] width 189 height 35
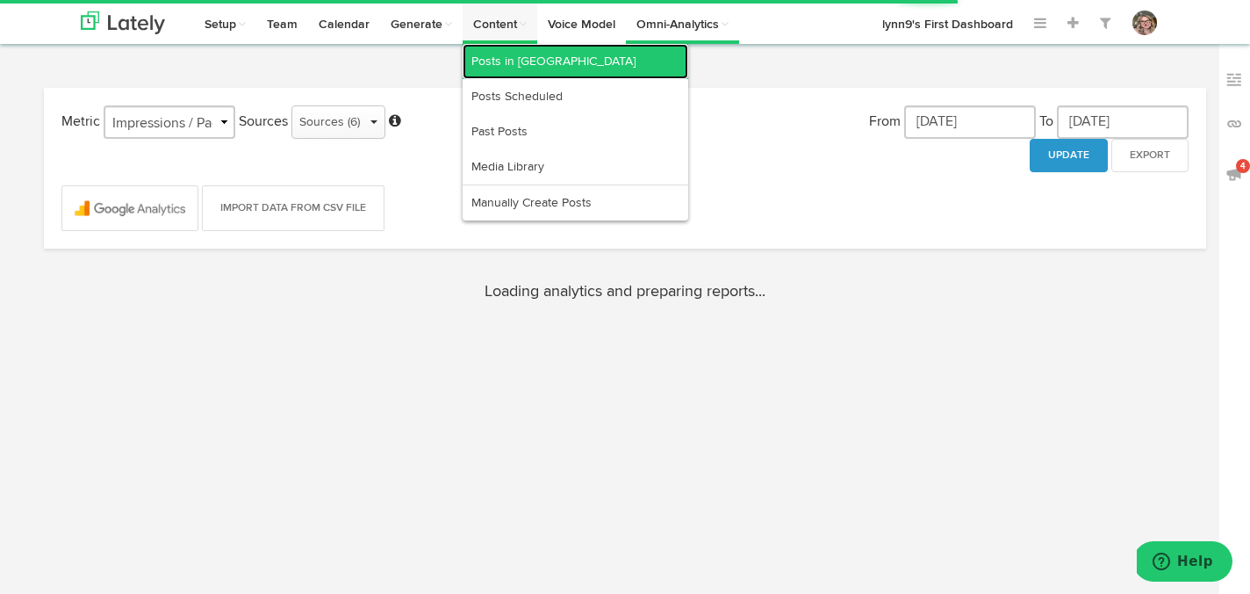
click at [517, 55] on link "Posts in [GEOGRAPHIC_DATA]" at bounding box center [576, 61] width 226 height 35
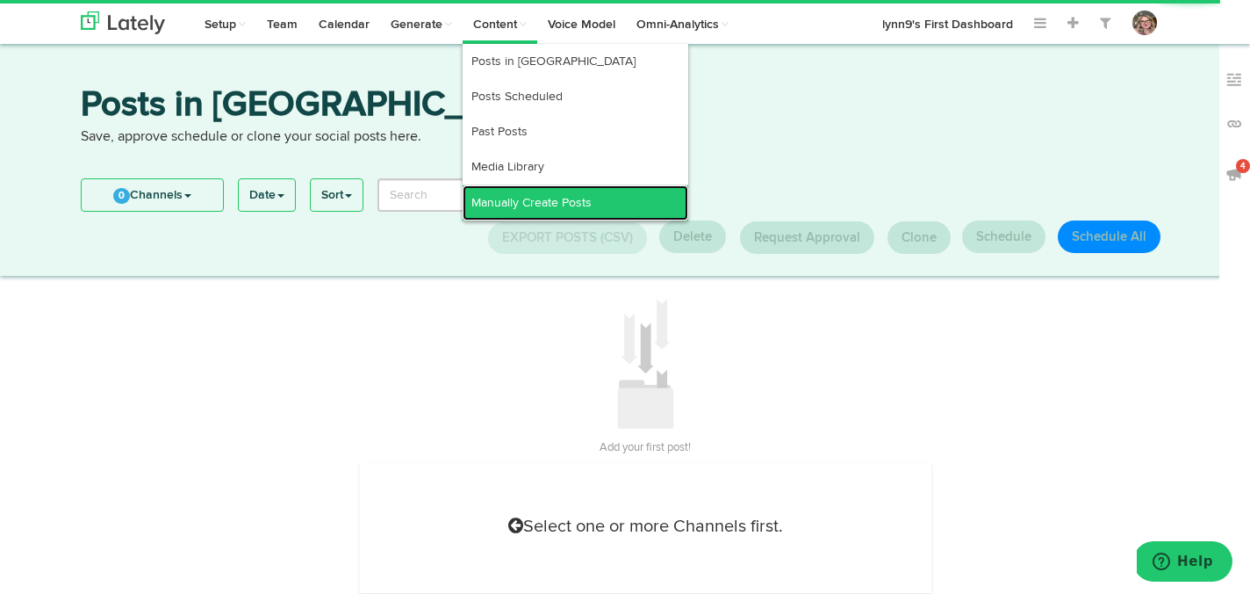
click at [516, 200] on link "Manually Create Posts" at bounding box center [576, 202] width 226 height 35
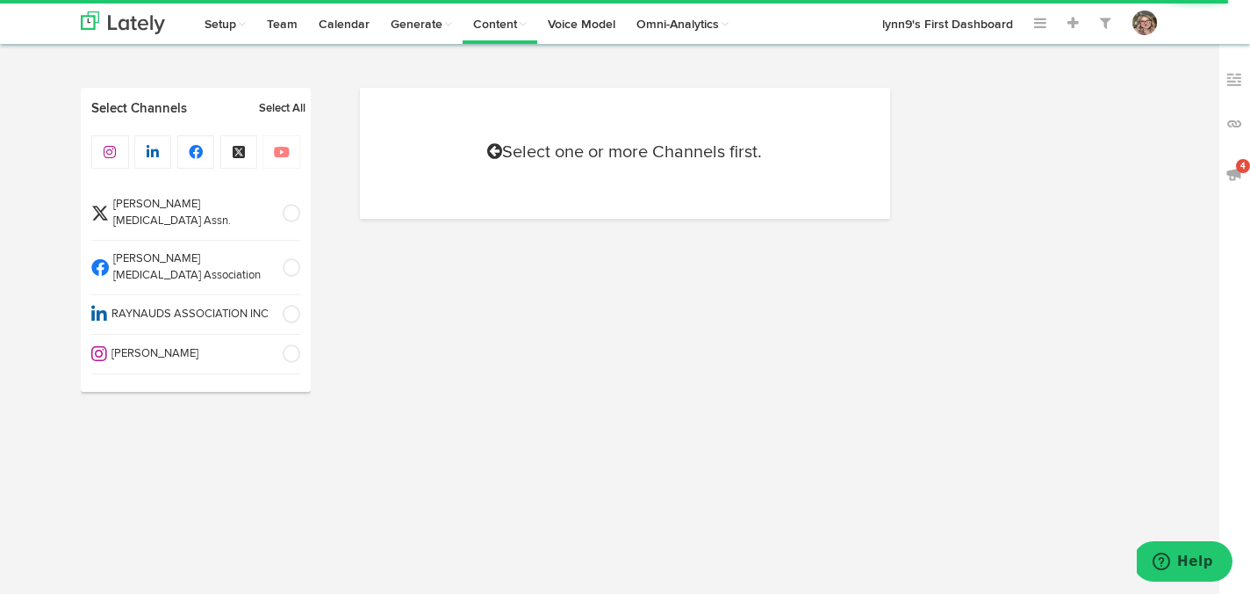
click at [287, 205] on span at bounding box center [285, 214] width 29 height 18
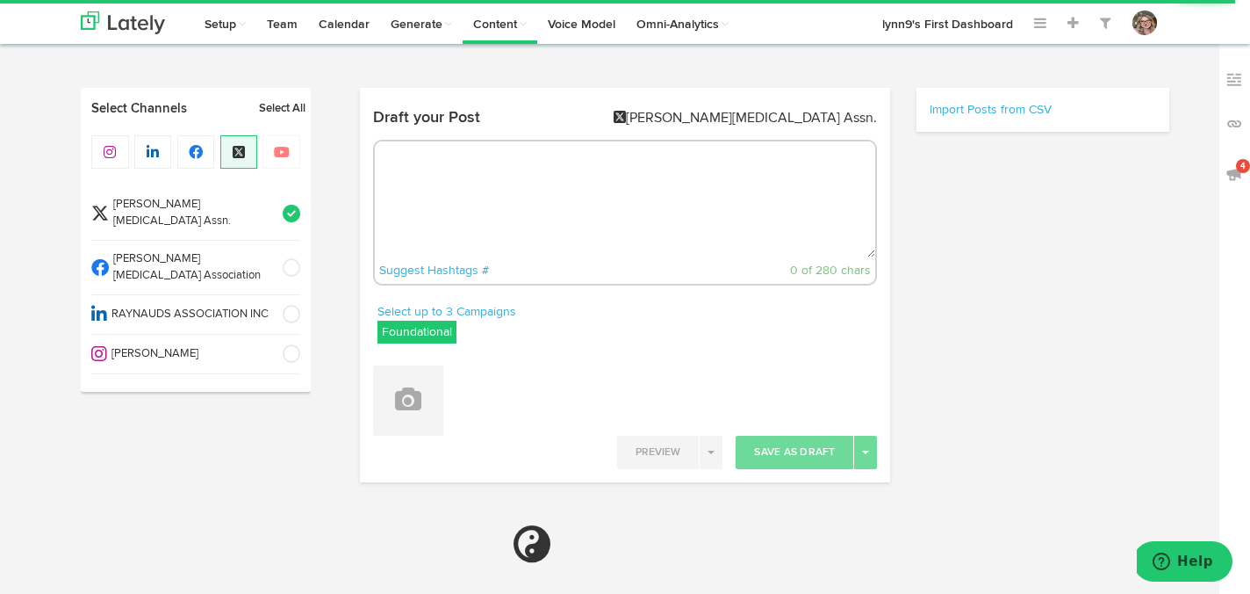
radio input "true"
select select "4"
select select "26"
select select "PM"
click at [466, 185] on textarea at bounding box center [625, 199] width 501 height 116
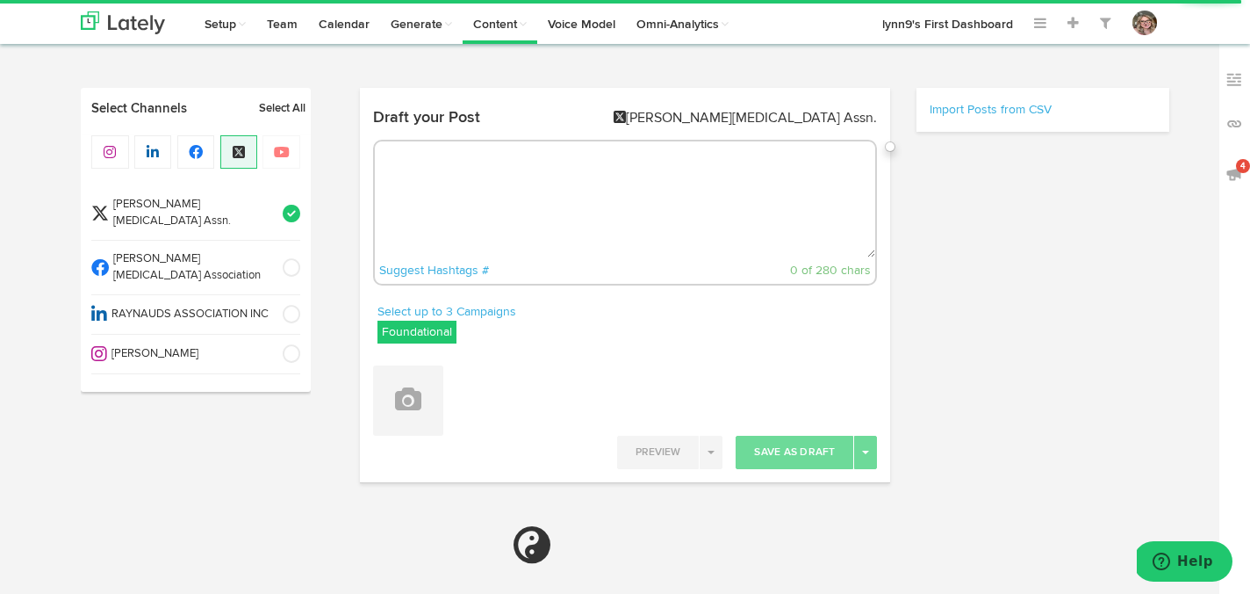
paste textarea "Struggling with cold hands or feet even during summer? 🤔 You might have Raynaud…"
type textarea "Struggling with cold hands or feet even during summer? 🤔 You might have Raynaud…"
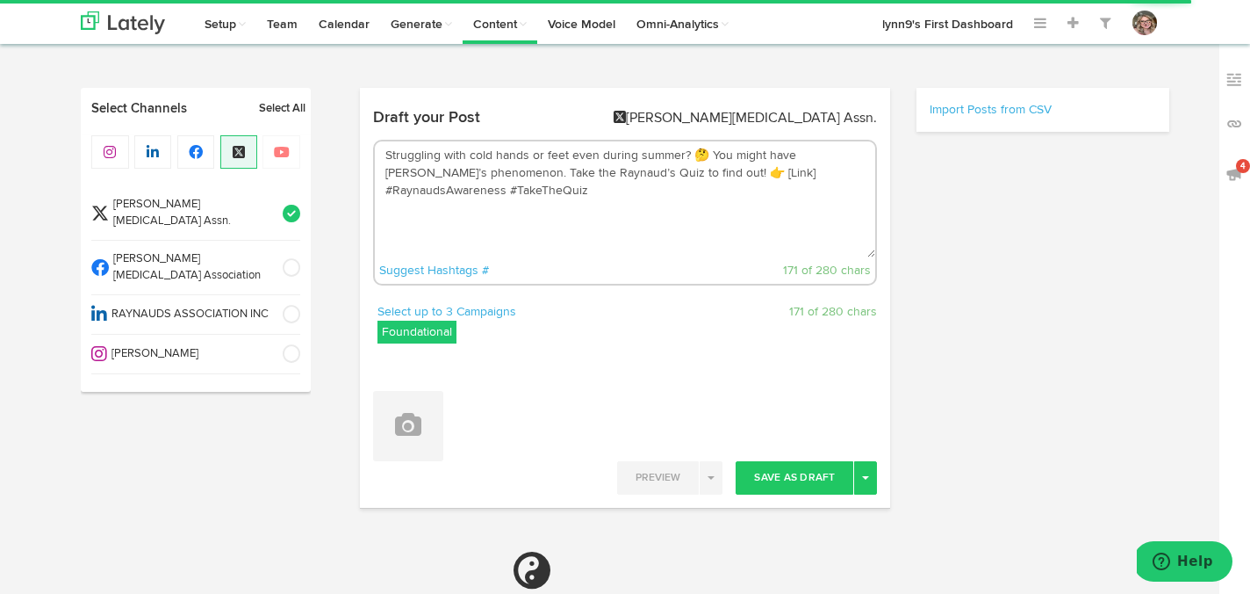
select select "6"
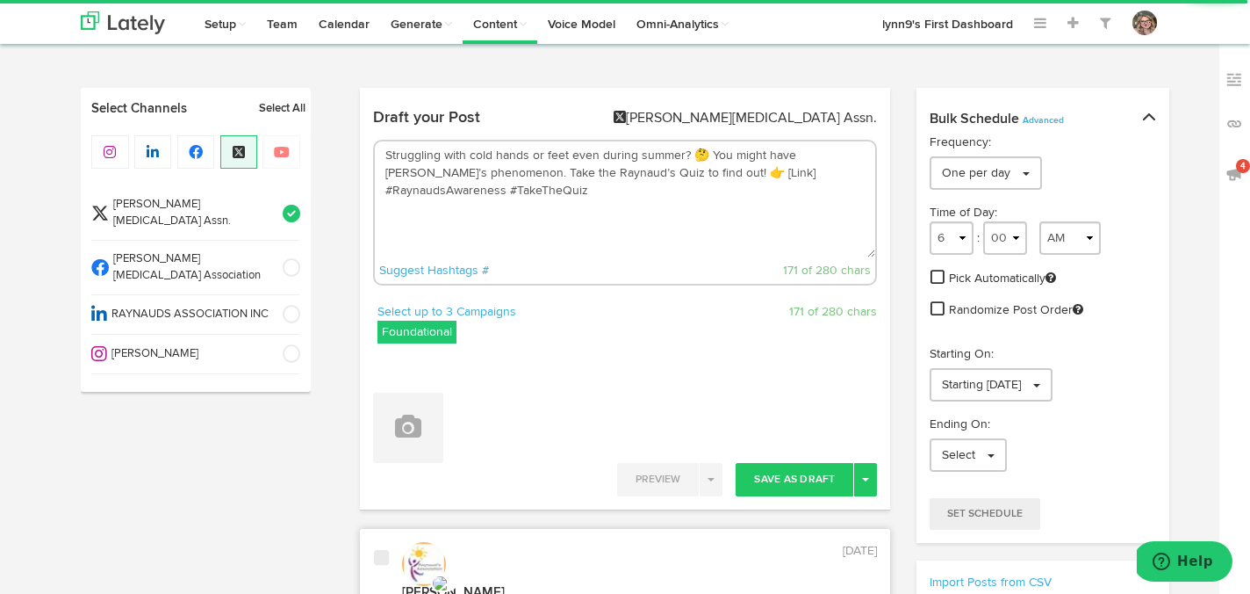
drag, startPoint x: 707, startPoint y: 172, endPoint x: 677, endPoint y: 172, distance: 29.9
click at [677, 172] on textarea "Struggling with cold hands or feet even during summer? 🤔 You might have Raynaud…" at bounding box center [625, 199] width 501 height 116
click at [414, 338] on label "Foundational" at bounding box center [417, 332] width 79 height 23
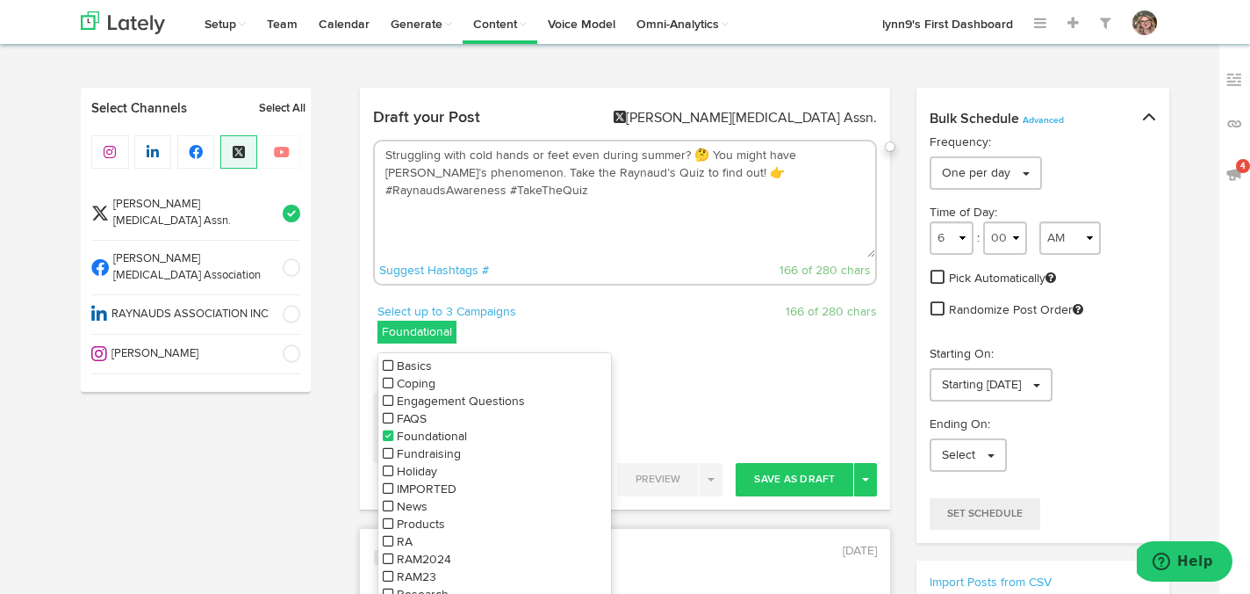
click at [558, 303] on p "Select up to 3 Campaigns" at bounding box center [495, 312] width 234 height 18
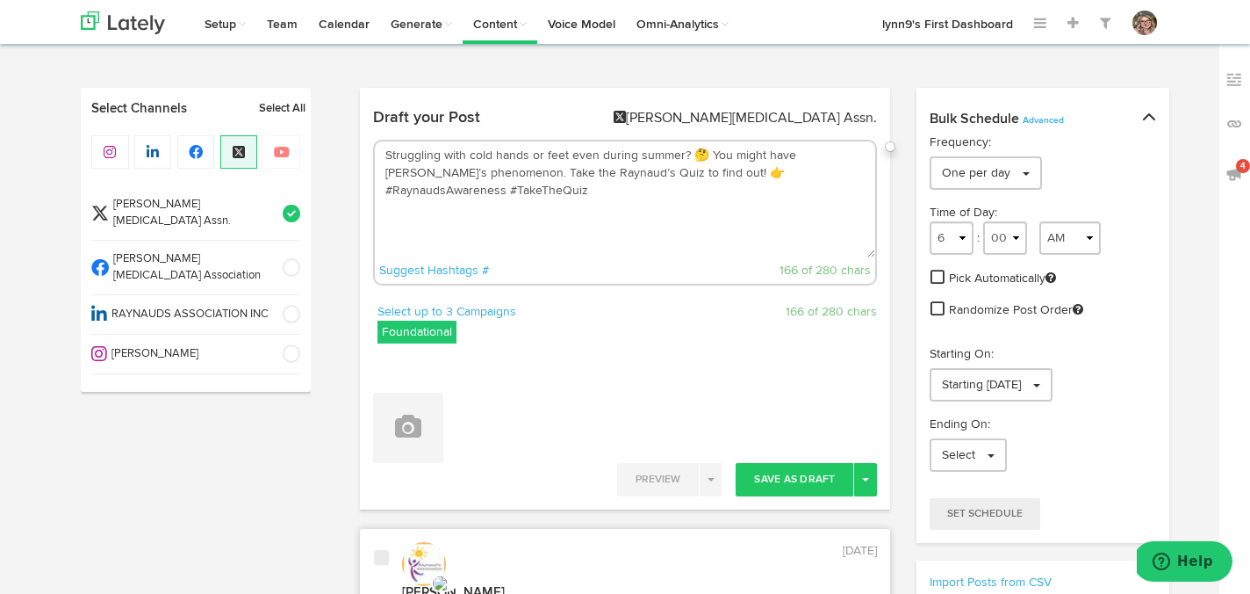
click at [1233, 118] on img at bounding box center [1235, 124] width 18 height 18
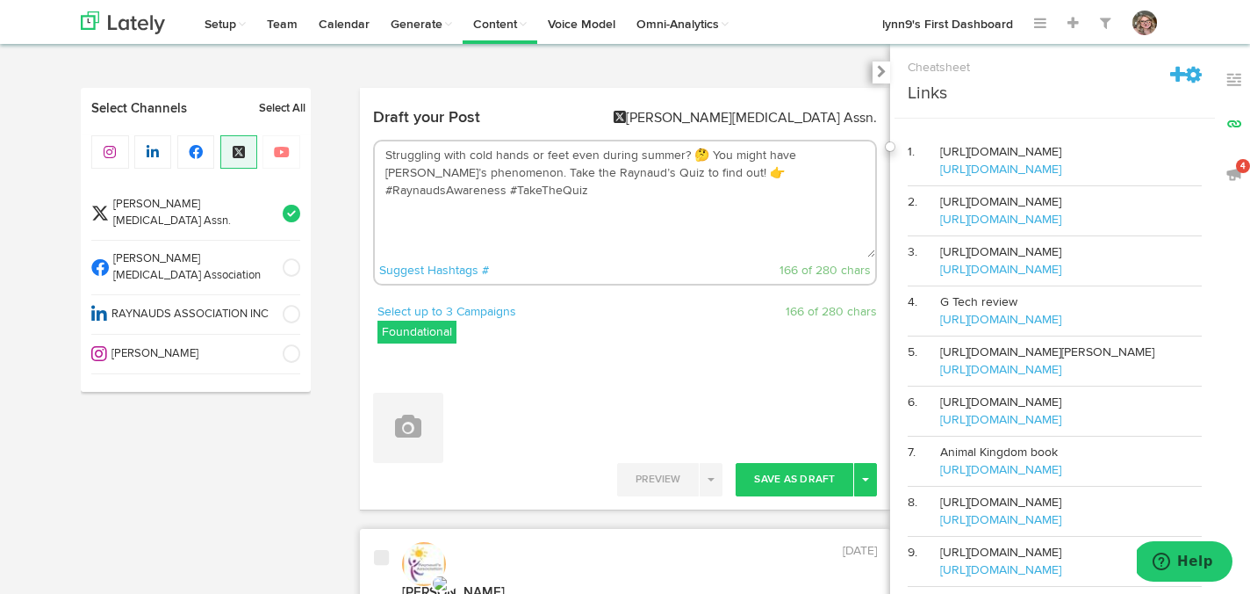
click at [671, 172] on textarea "Struggling with cold hands or feet even during summer? 🤔 You might have Raynaud…" at bounding box center [625, 199] width 501 height 116
paste textarea "https://www.raynauds.org/take-the-raynauds-quiz/"
type textarea "Struggling with cold hands or feet even during summer? 🤔 You might have Raynaud…"
click at [877, 73] on icon at bounding box center [882, 71] width 10 height 13
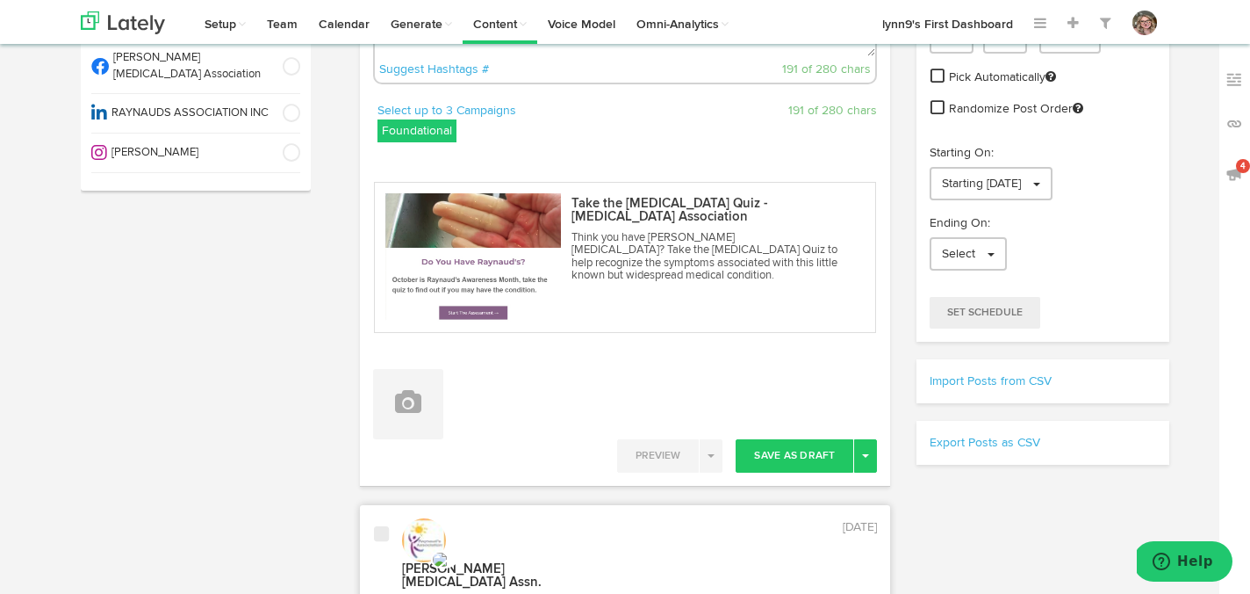
scroll to position [225, 0]
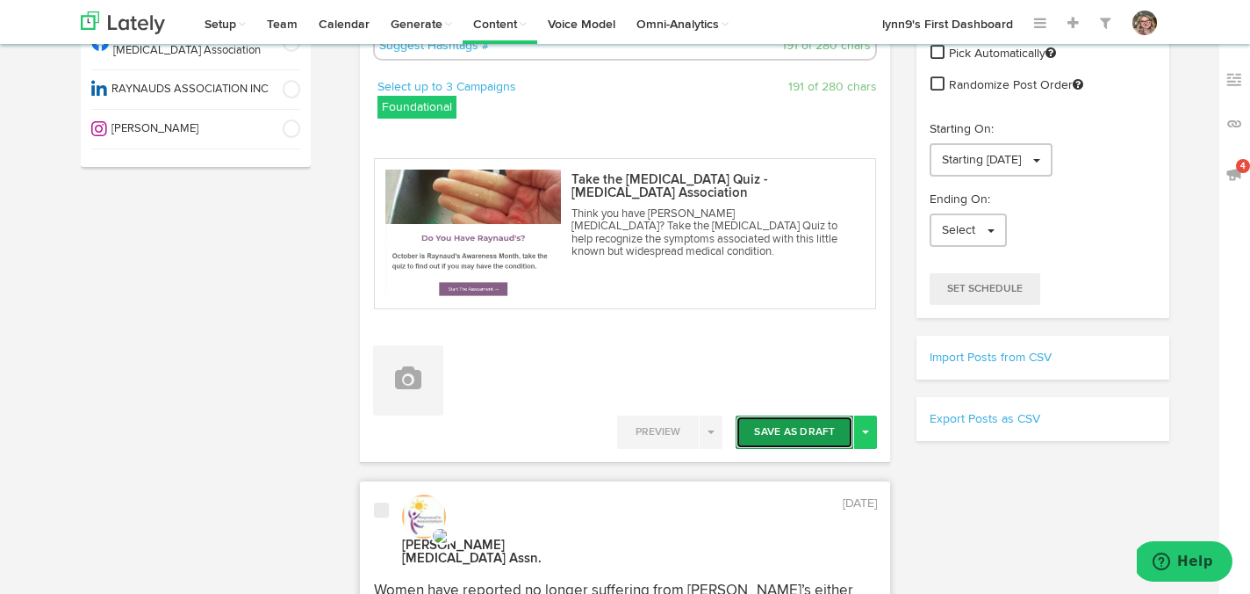
click at [766, 431] on button "Save As Draft" at bounding box center [795, 431] width 118 height 33
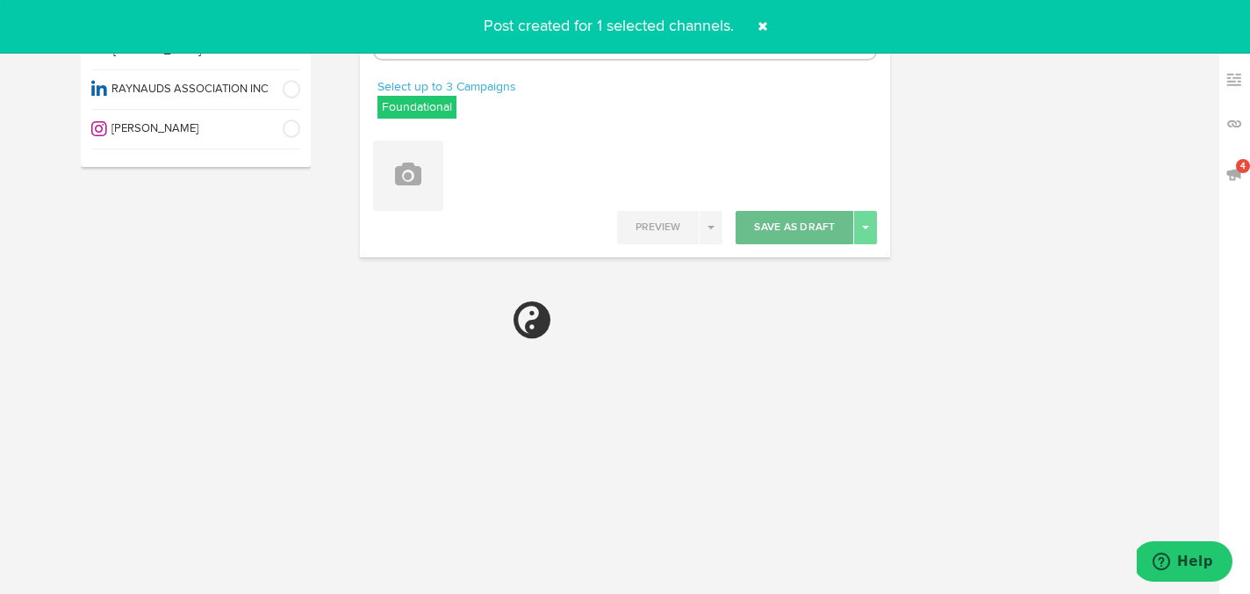
select select "6"
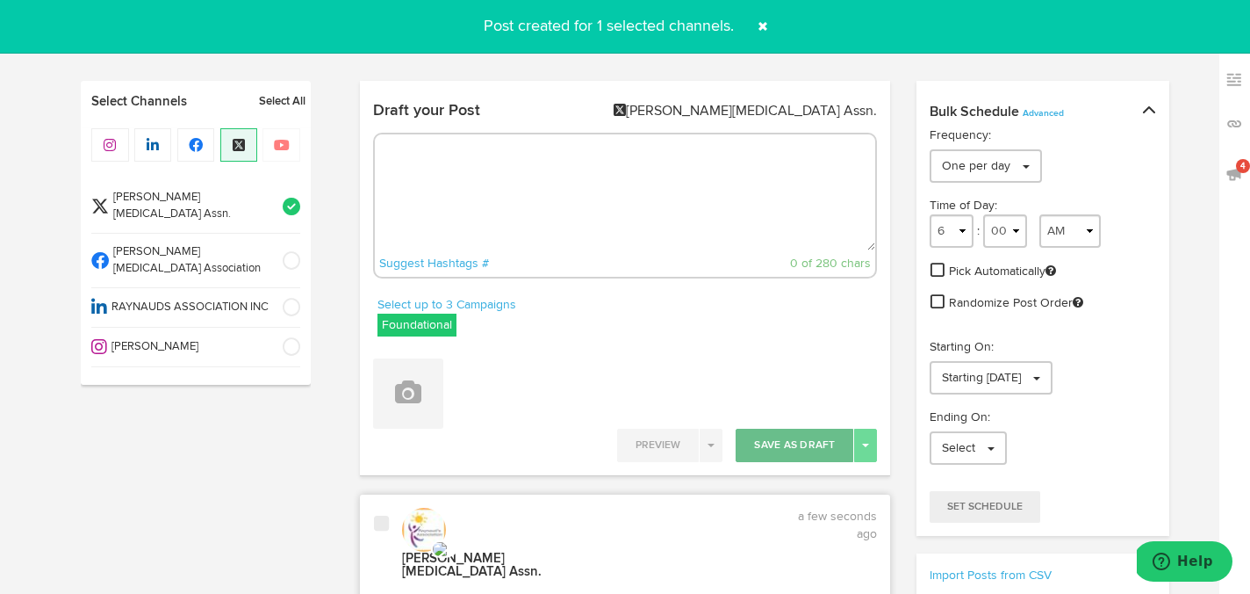
scroll to position [0, 0]
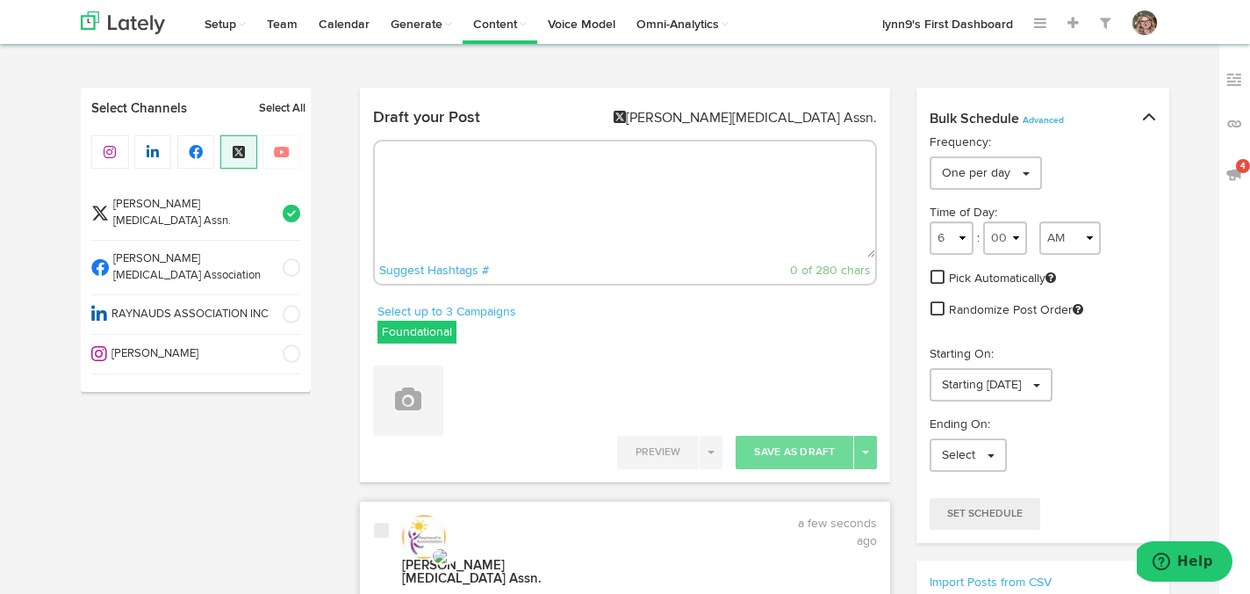
click at [612, 181] on textarea at bounding box center [625, 199] width 501 height 116
paste textarea "https://www.raynauds.org/take-the-raynauds-quiz/"
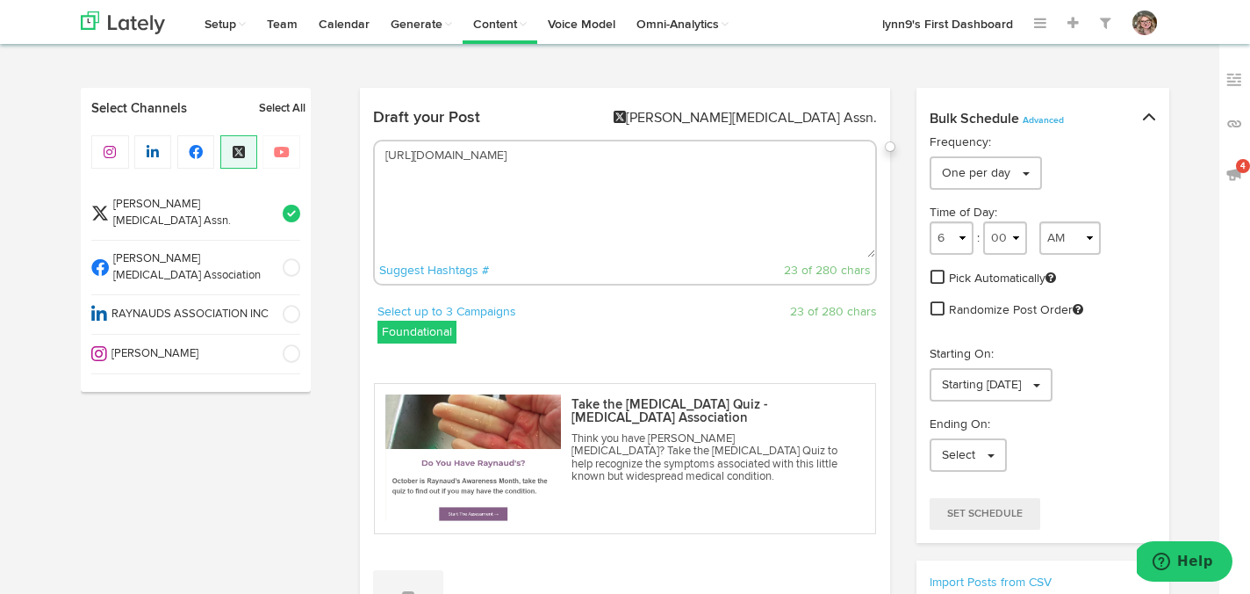
click at [385, 162] on textarea "https://www.raynauds.org/take-the-raynauds-quiz/" at bounding box center [625, 199] width 501 height 116
paste textarea "Are your fingers turning white or blue when exposed to cold or stress? ❄️ It mi…"
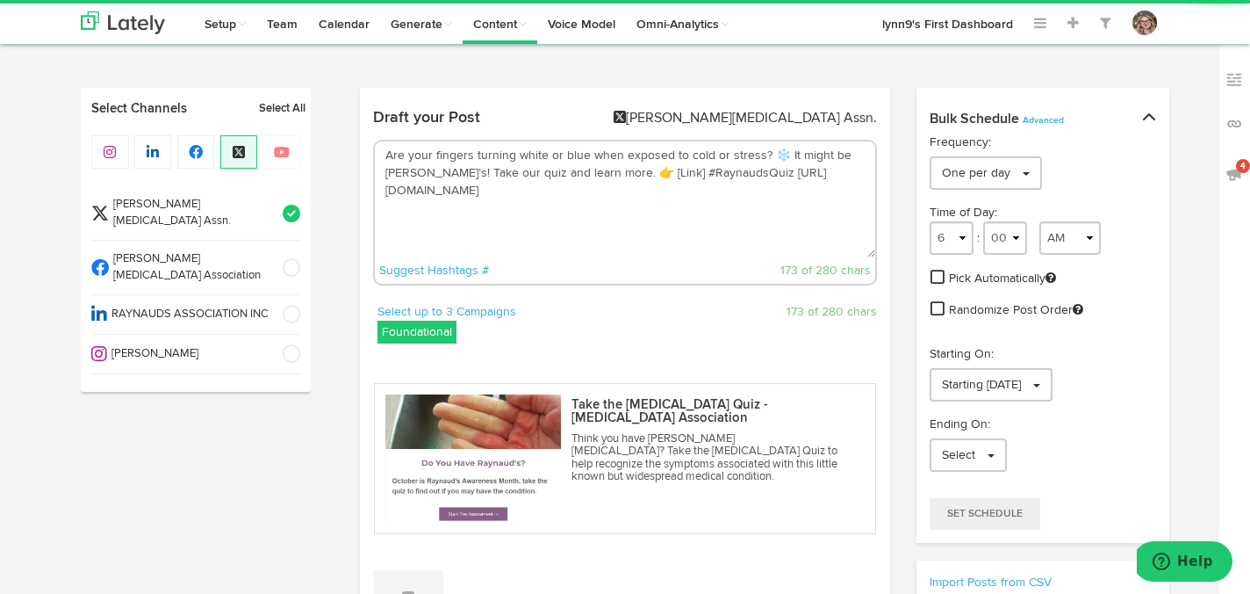
drag, startPoint x: 654, startPoint y: 176, endPoint x: 623, endPoint y: 176, distance: 30.7
click at [623, 176] on textarea "Are your fingers turning white or blue when exposed to cold or stress? ❄️ It mi…" at bounding box center [625, 199] width 501 height 116
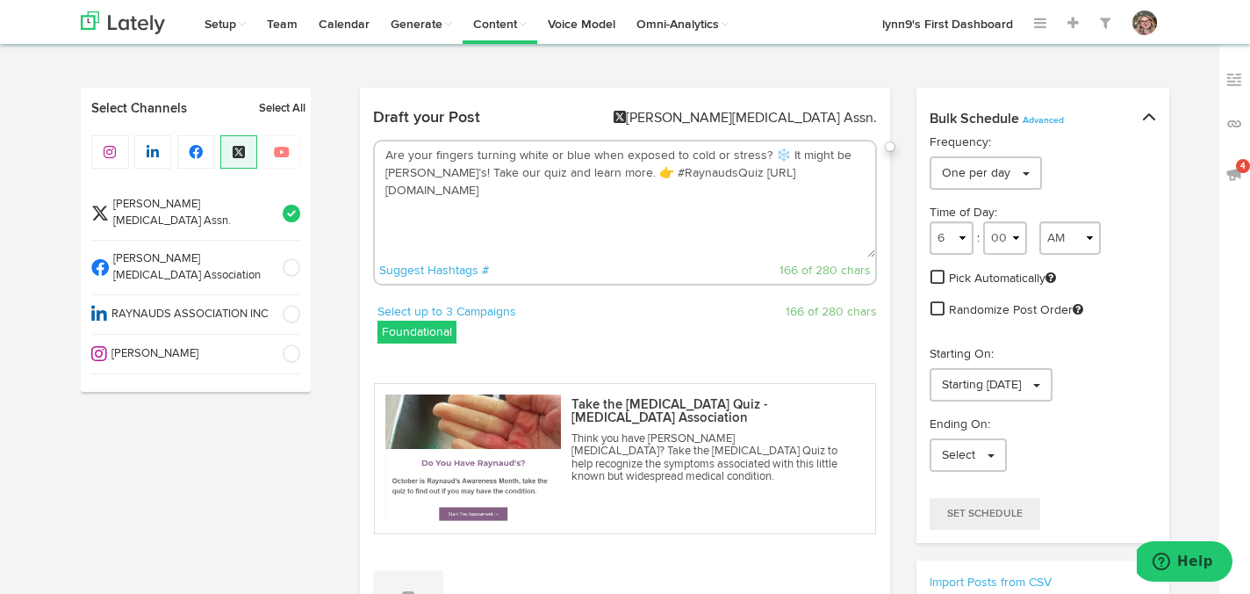
drag, startPoint x: 711, startPoint y: 168, endPoint x: 624, endPoint y: 168, distance: 86.9
click at [624, 168] on textarea "Are your fingers turning white or blue when exposed to cold or stress? ❄️ It mi…" at bounding box center [625, 199] width 501 height 116
click at [549, 195] on textarea "Are your fingers turning white or blue when exposed to cold or stress? ❄️ It mi…" at bounding box center [625, 199] width 501 height 116
paste textarea "#RaynaudsQuiz"
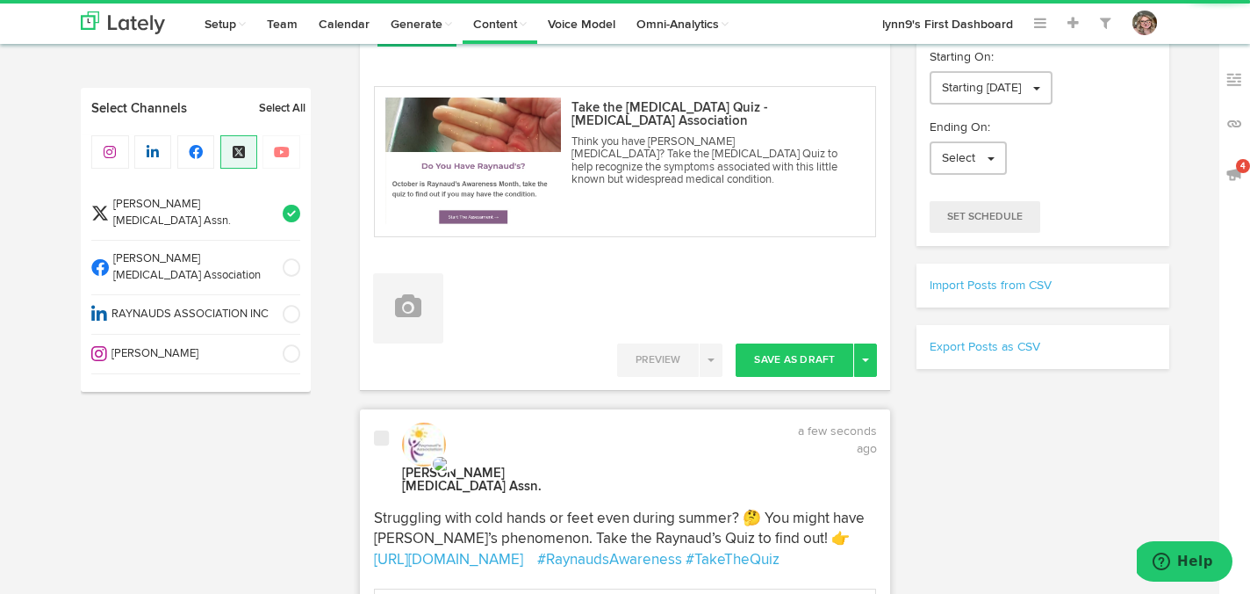
scroll to position [334, 0]
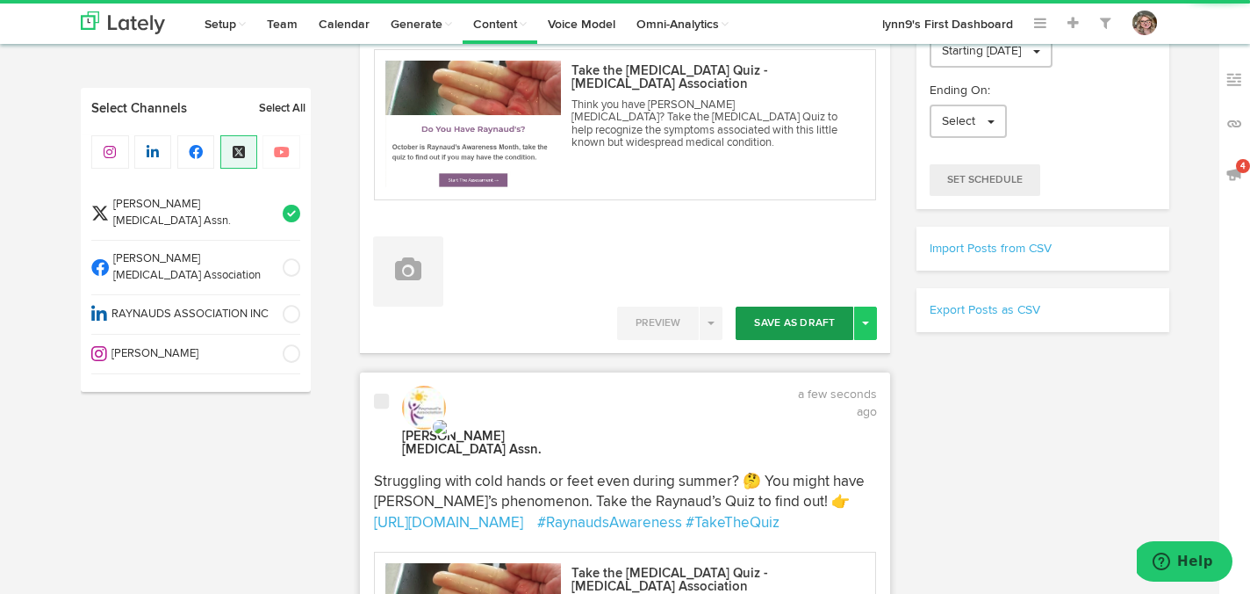
type textarea "Are your fingers turning white or blue when exposed to cold or stress? ❄️ It mi…"
click at [768, 313] on button "Save As Draft" at bounding box center [795, 322] width 118 height 33
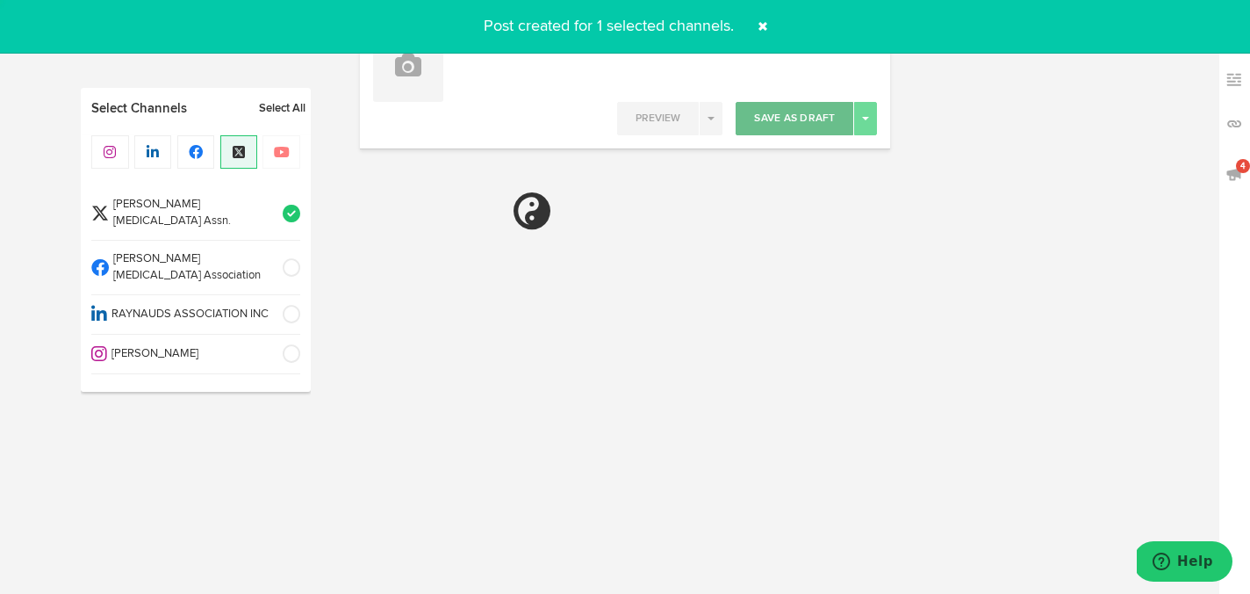
select select "6"
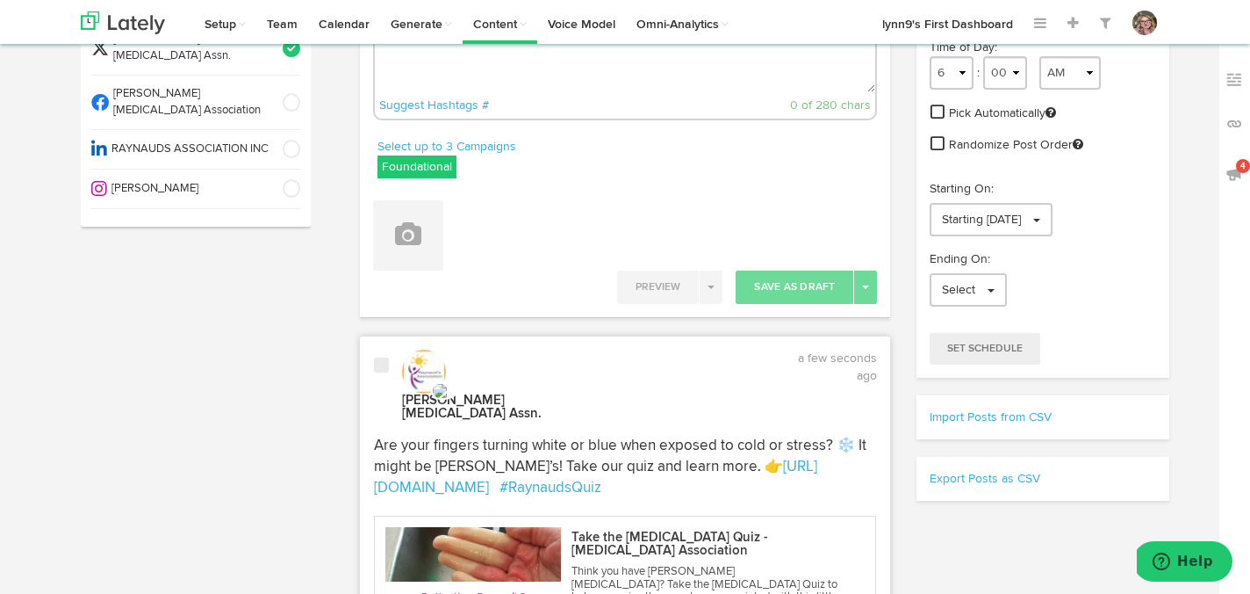
scroll to position [117, 0]
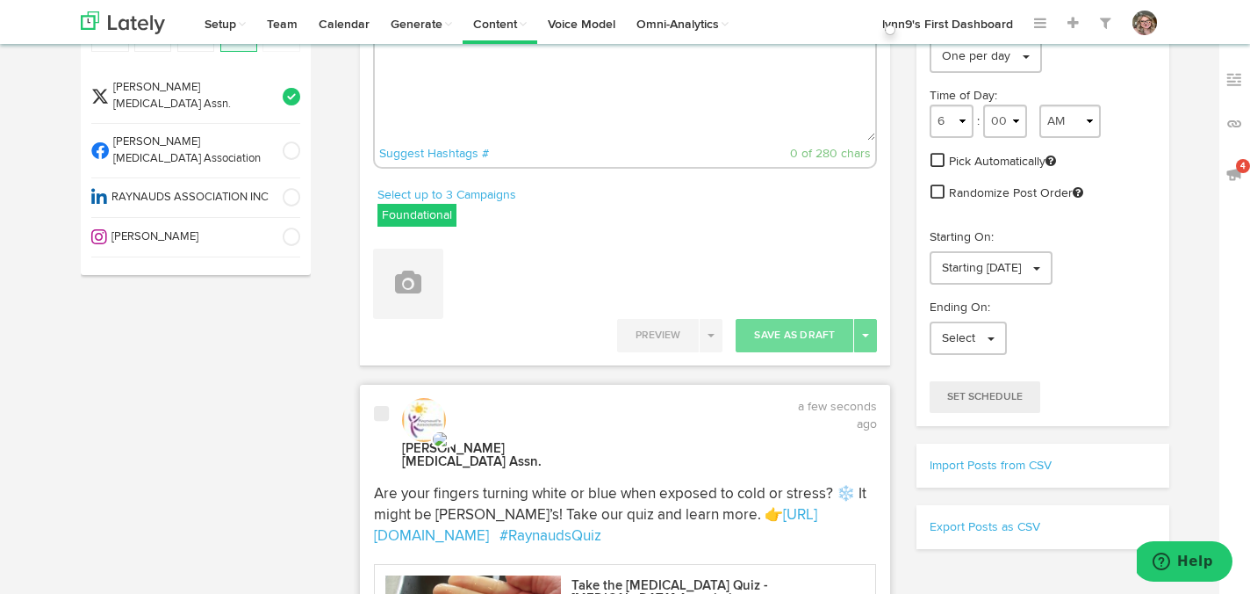
click at [578, 124] on textarea at bounding box center [625, 83] width 501 height 116
paste textarea "Pain from holding a cold drink? 🥶 It could be Raynaud’s phenomenon. Check your …"
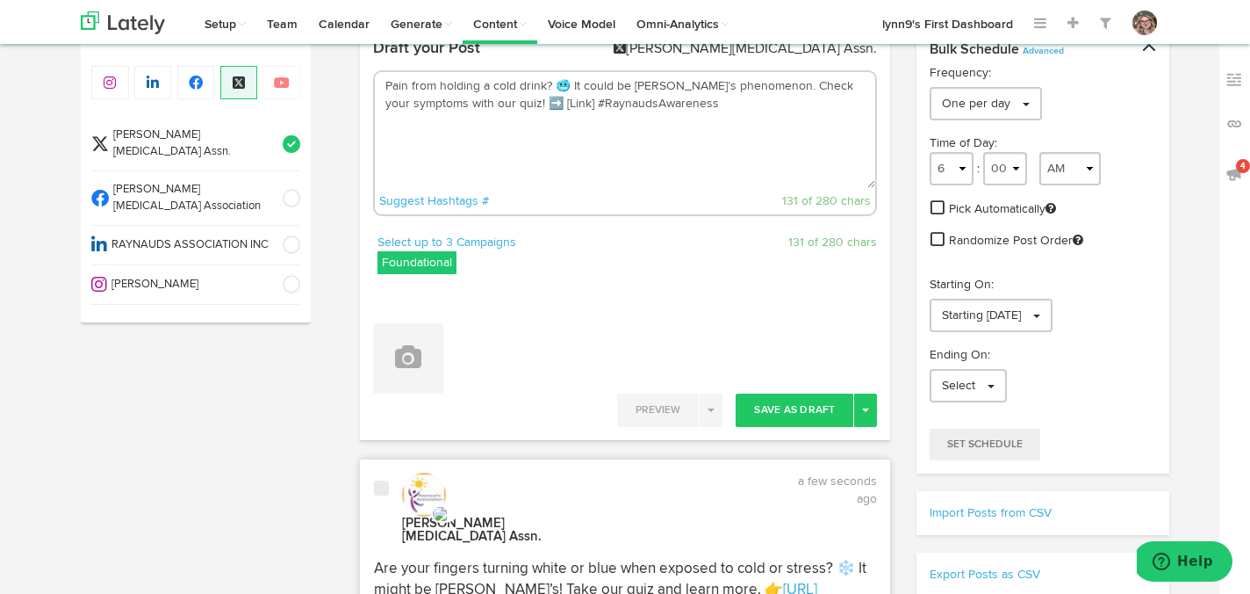
scroll to position [0, 0]
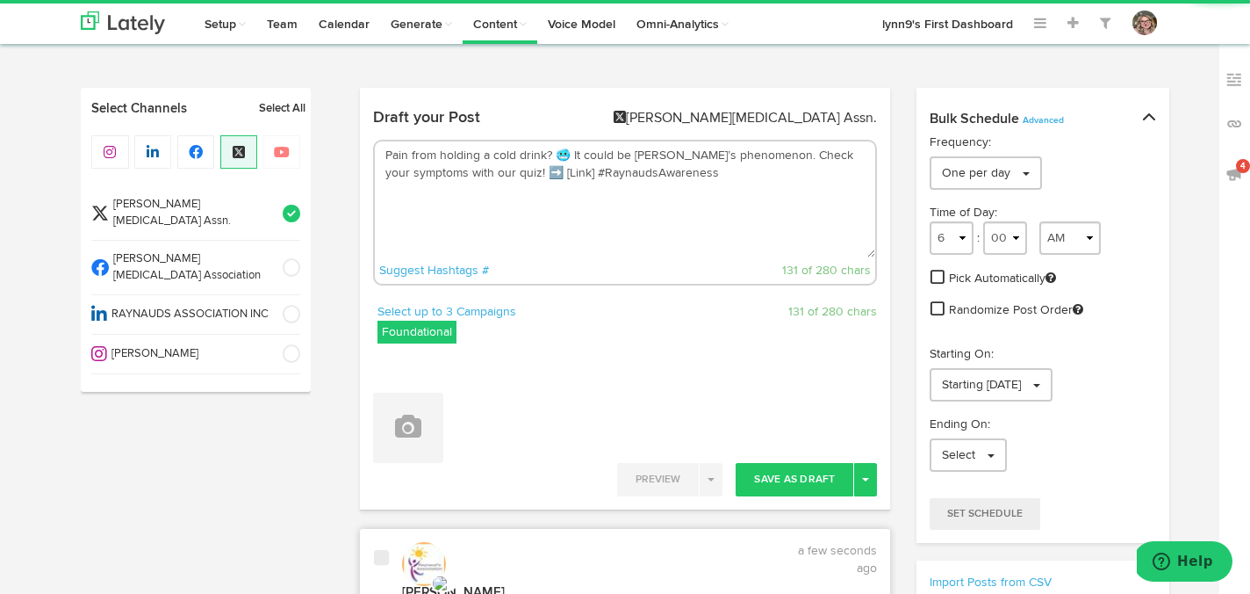
click at [561, 175] on textarea "Pain from holding a cold drink? 🥶 It could be Raynaud’s phenomenon. Check your …" at bounding box center [625, 199] width 501 height 116
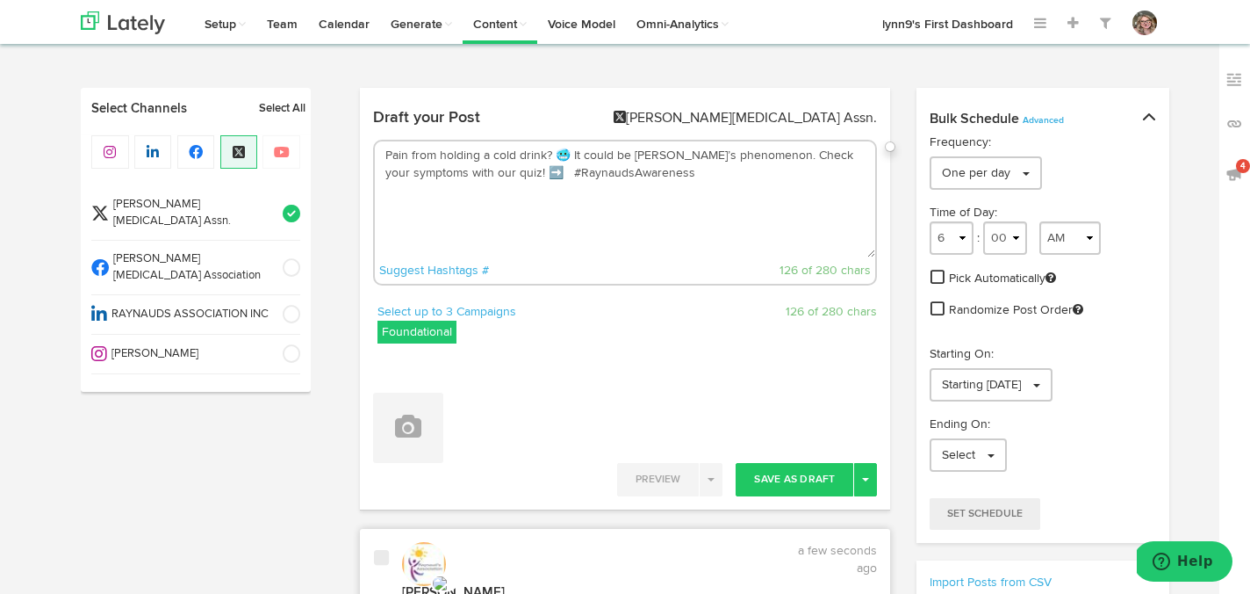
paste textarea "https://www.raynauds.org/take-the-raynauds-quiz/"
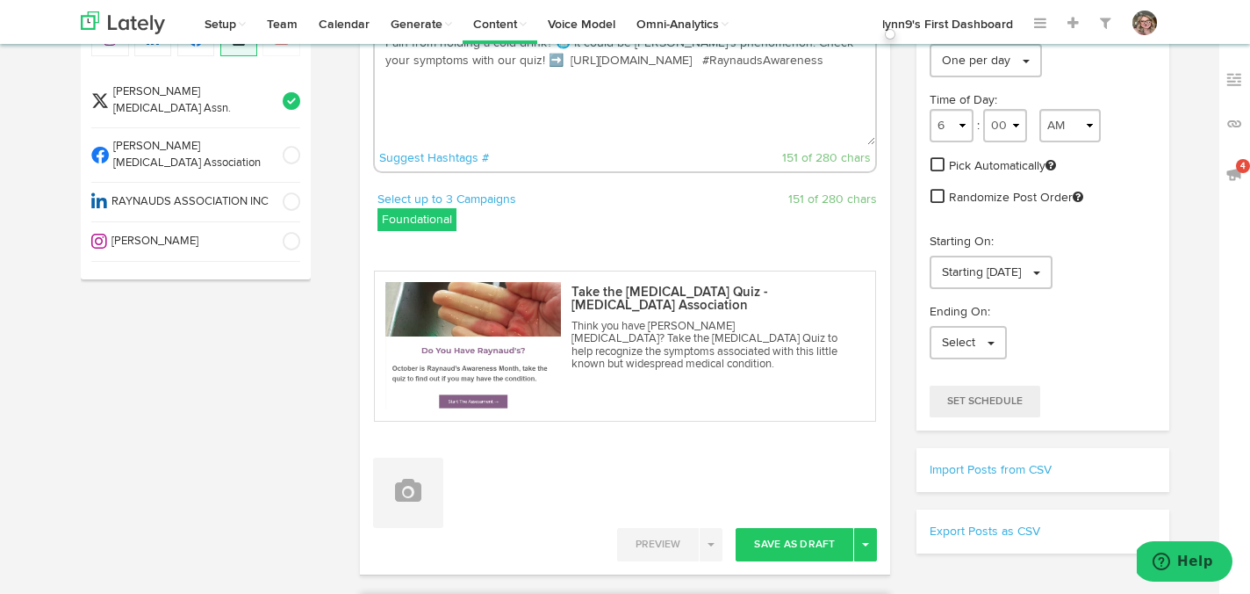
scroll to position [216, 0]
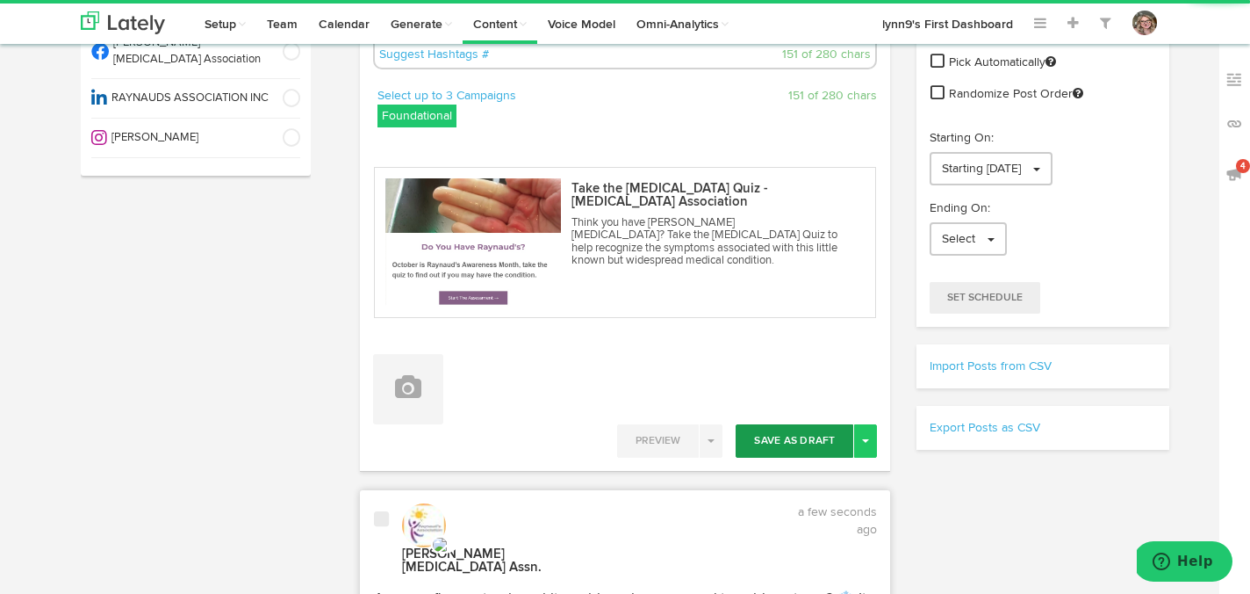
type textarea "Pain from holding a cold drink? 🥶 It could be Raynaud’s phenomenon. Check your …"
click at [803, 437] on button "Save As Draft" at bounding box center [795, 440] width 118 height 33
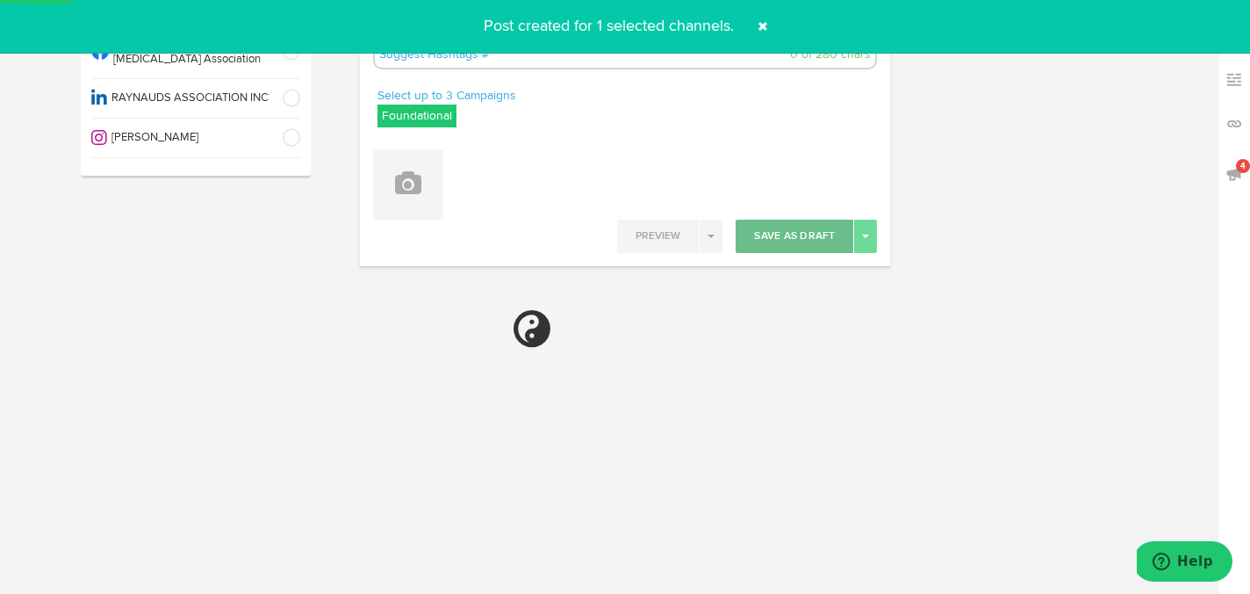
select select "6"
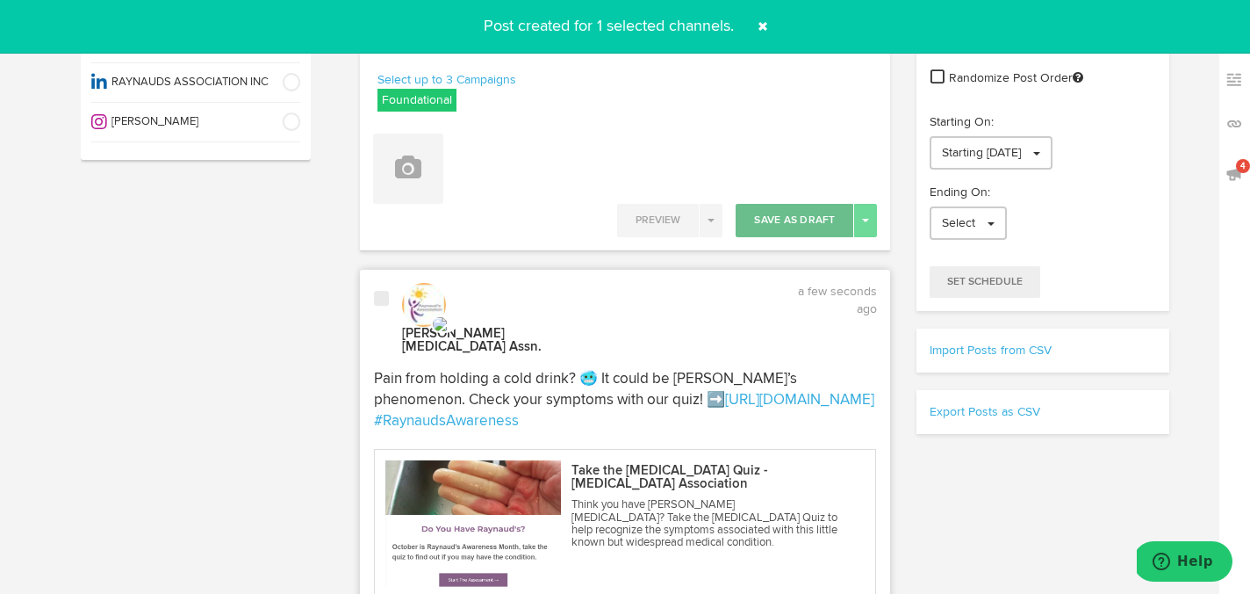
scroll to position [60, 0]
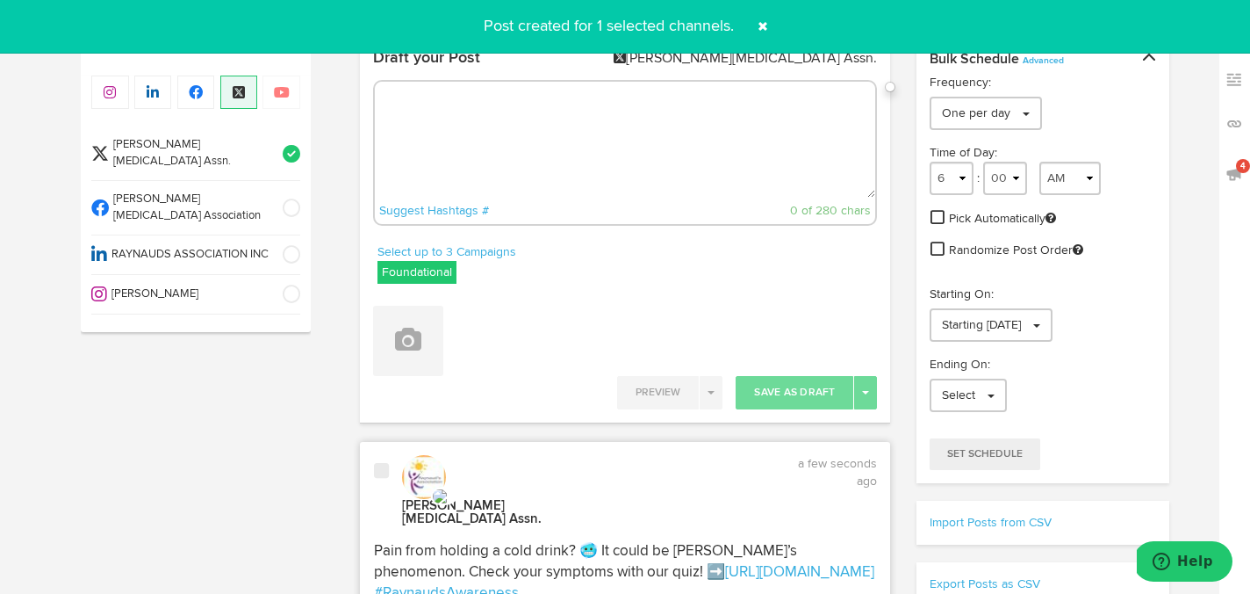
click at [670, 189] on textarea at bounding box center [625, 140] width 501 height 116
paste textarea "https://www.raynauds.org/take-the-raynauds-quiz/"
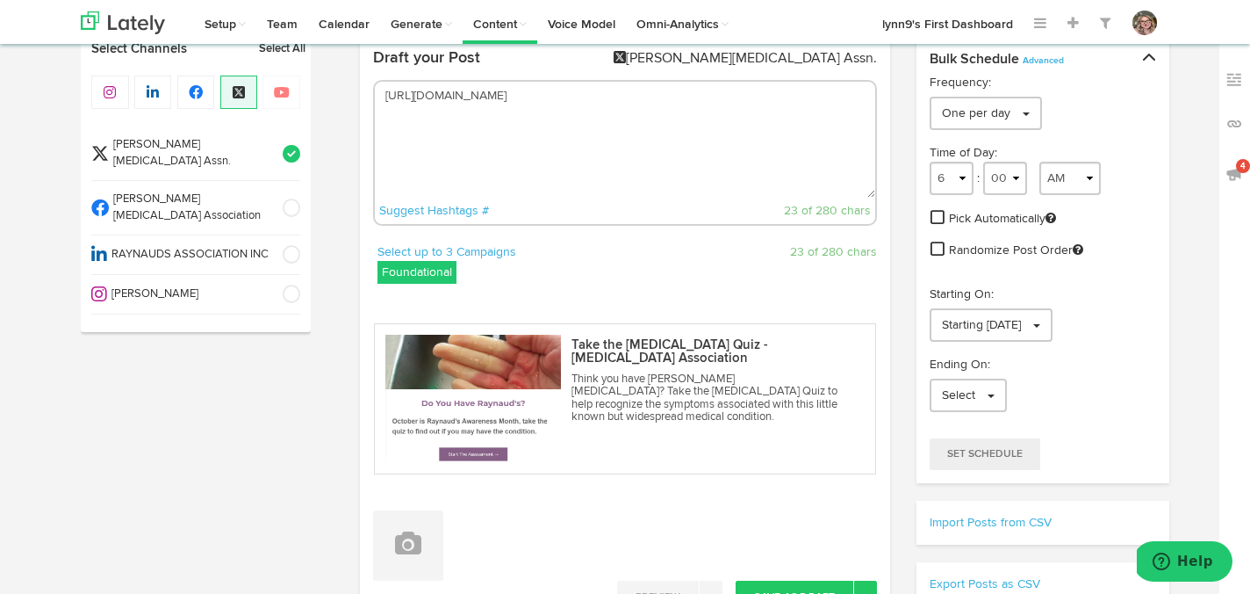
click at [383, 93] on textarea "https://www.raynauds.org/take-the-raynauds-quiz/" at bounding box center [625, 140] width 501 height 116
paste textarea "Did you know only 10% of people with Raynaud’s seek treatment? 🤯 Find out if yo…"
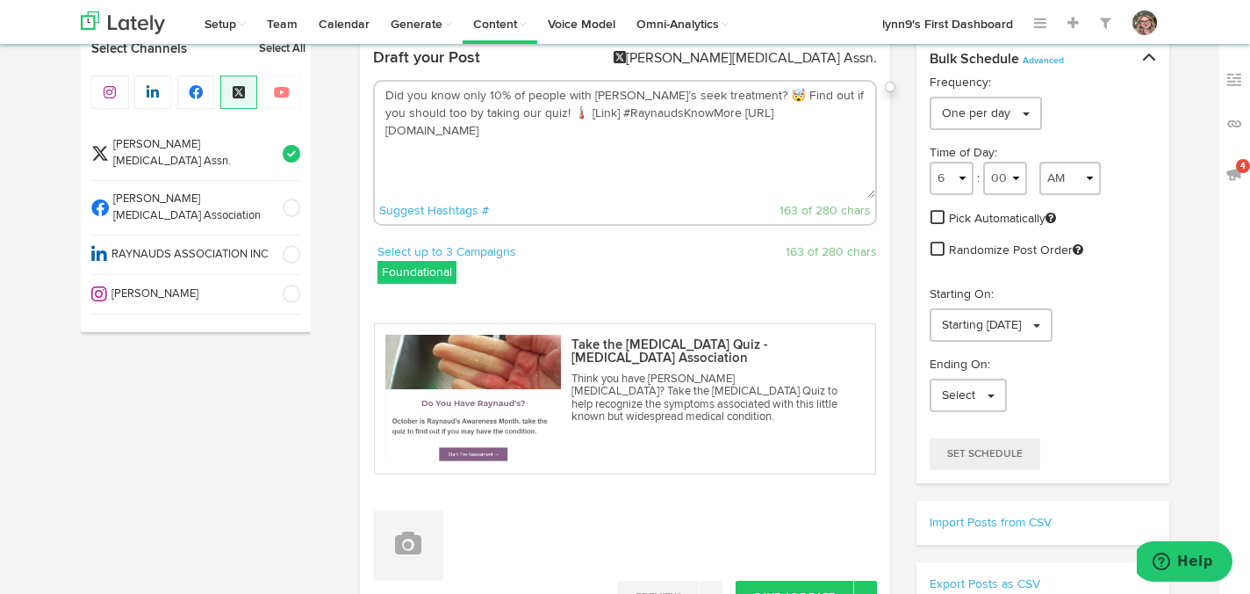
drag, startPoint x: 598, startPoint y: 113, endPoint x: 565, endPoint y: 113, distance: 33.4
click at [565, 113] on textarea "Did you know only 10% of people with Raynaud’s seek treatment? 🤯 Find out if yo…" at bounding box center [625, 140] width 501 height 116
click at [690, 115] on textarea "Did you know only 10% of people with Raynaud’s seek treatment? 🤯 Find out if yo…" at bounding box center [625, 140] width 501 height 116
click at [681, 143] on textarea "Did you know only 10% of people with Raynaud’s seek treatment? 🤯 Find out if yo…" at bounding box center [625, 140] width 501 height 116
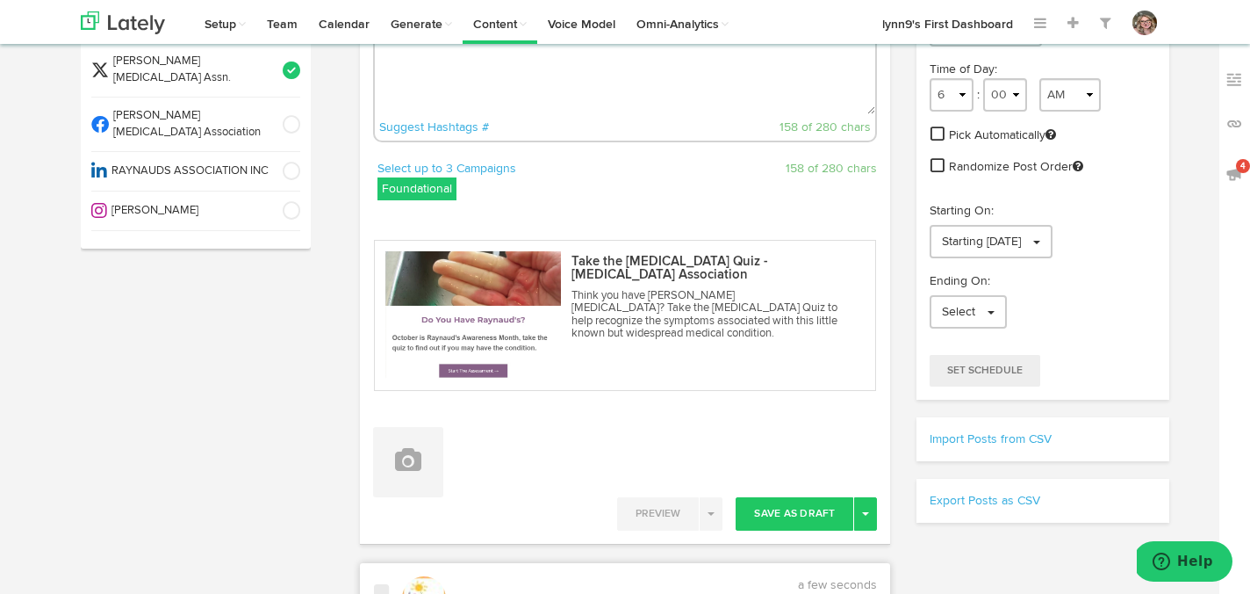
scroll to position [152, 0]
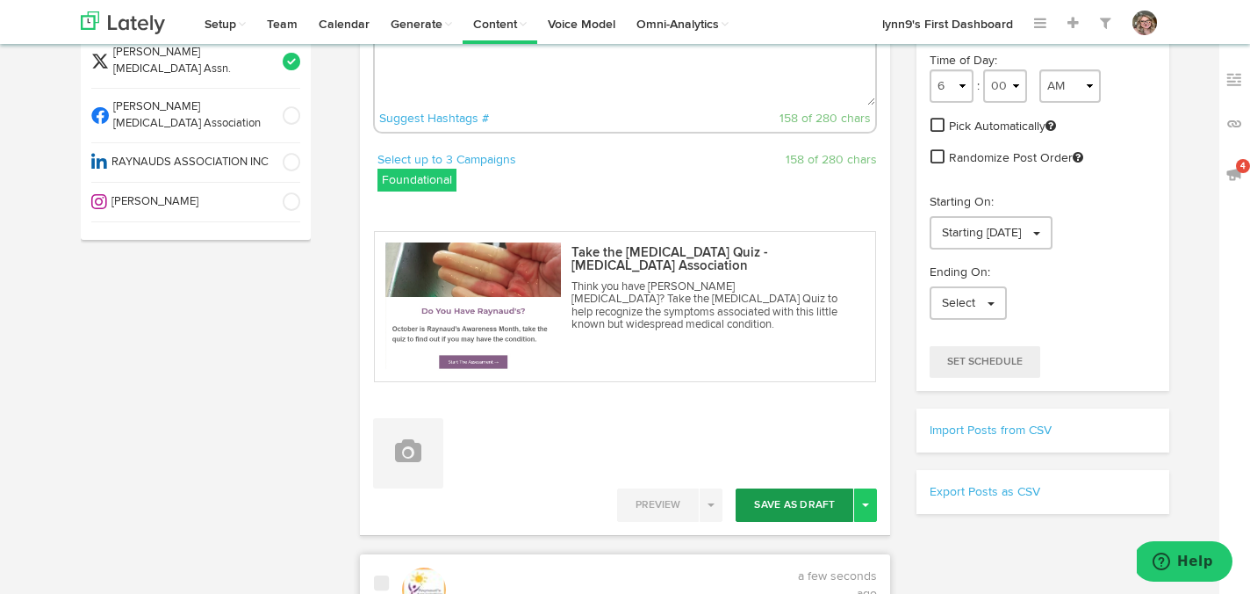
type textarea "Did you know only 10% of people with Raynaud’s seek treatment? 🤯 Find out if yo…"
click at [787, 501] on button "Save As Draft" at bounding box center [795, 504] width 118 height 33
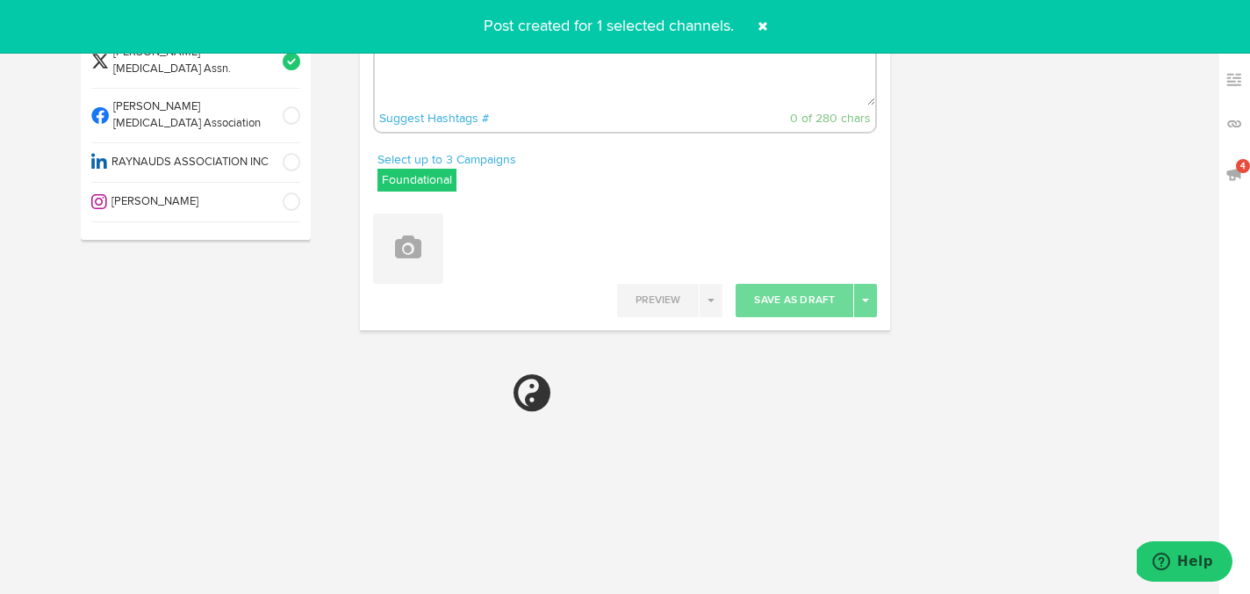
select select "6"
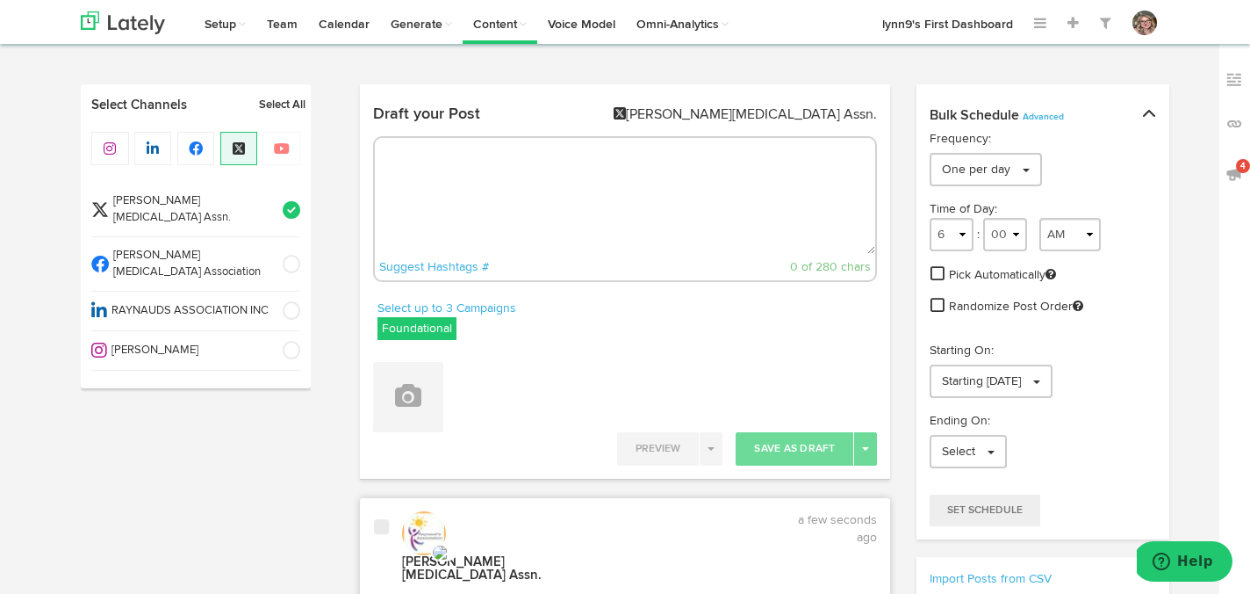
scroll to position [0, 0]
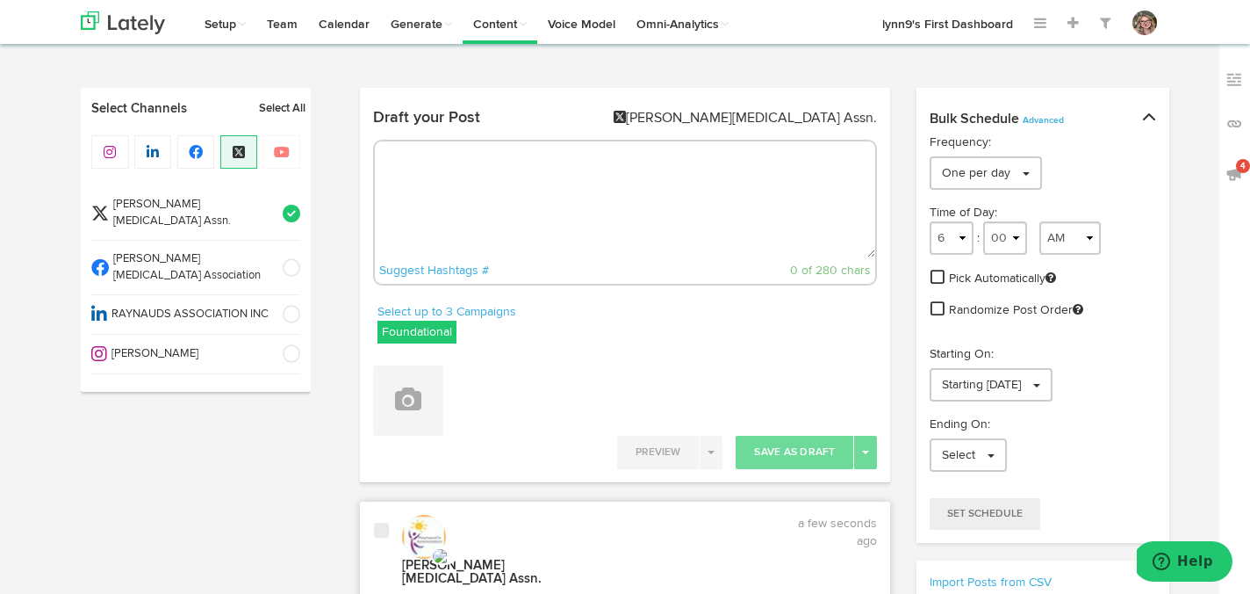
click at [525, 187] on textarea at bounding box center [625, 199] width 501 height 116
paste textarea "Women are 9x more likely to have Raynaud’s. Ladies, check your symptoms with ou…"
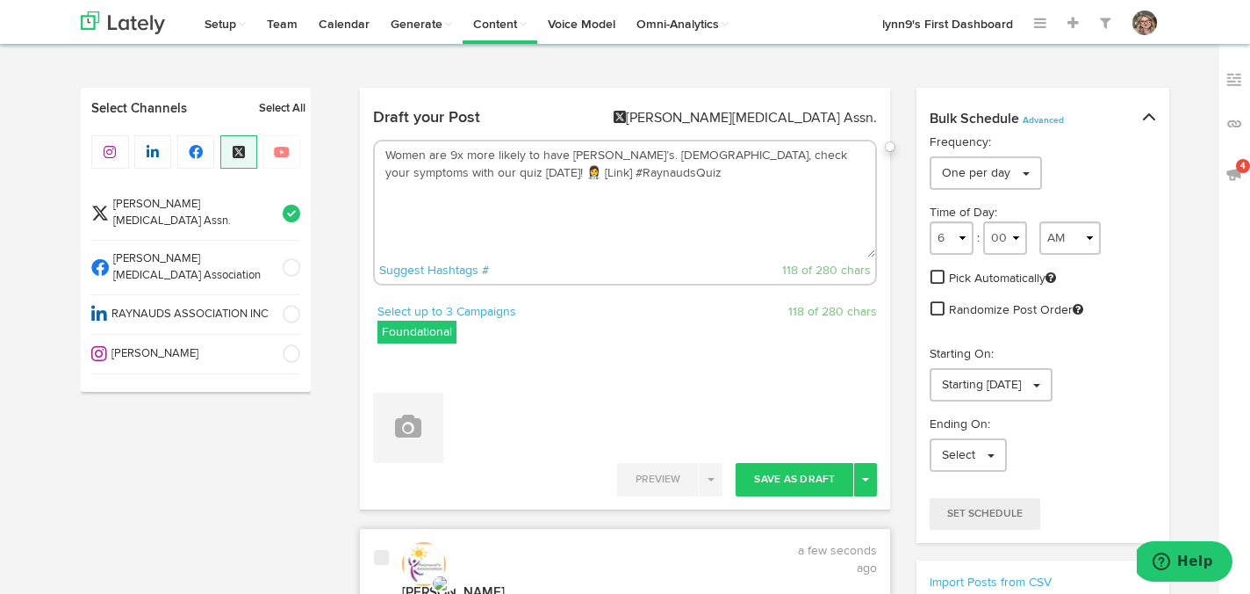
paste textarea "https://www.raynauds.org/take-the-raynauds-quiz/"
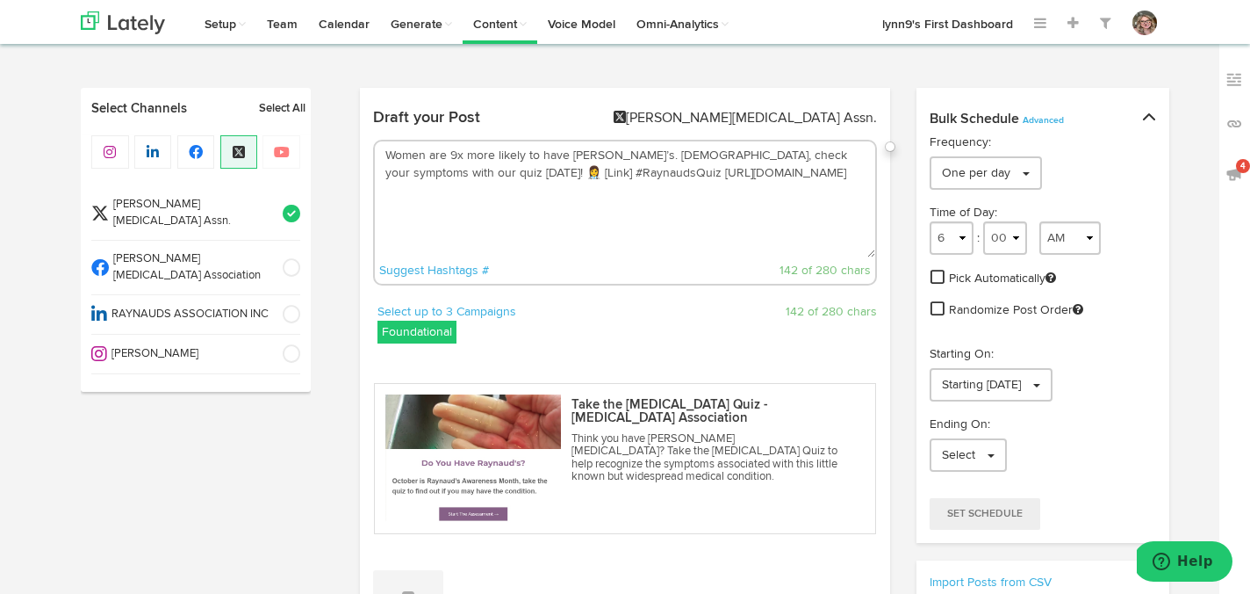
click at [465, 170] on textarea "Women are 9x more likely to have Raynaud’s. Ladies, check your symptoms with ou…" at bounding box center [625, 199] width 501 height 116
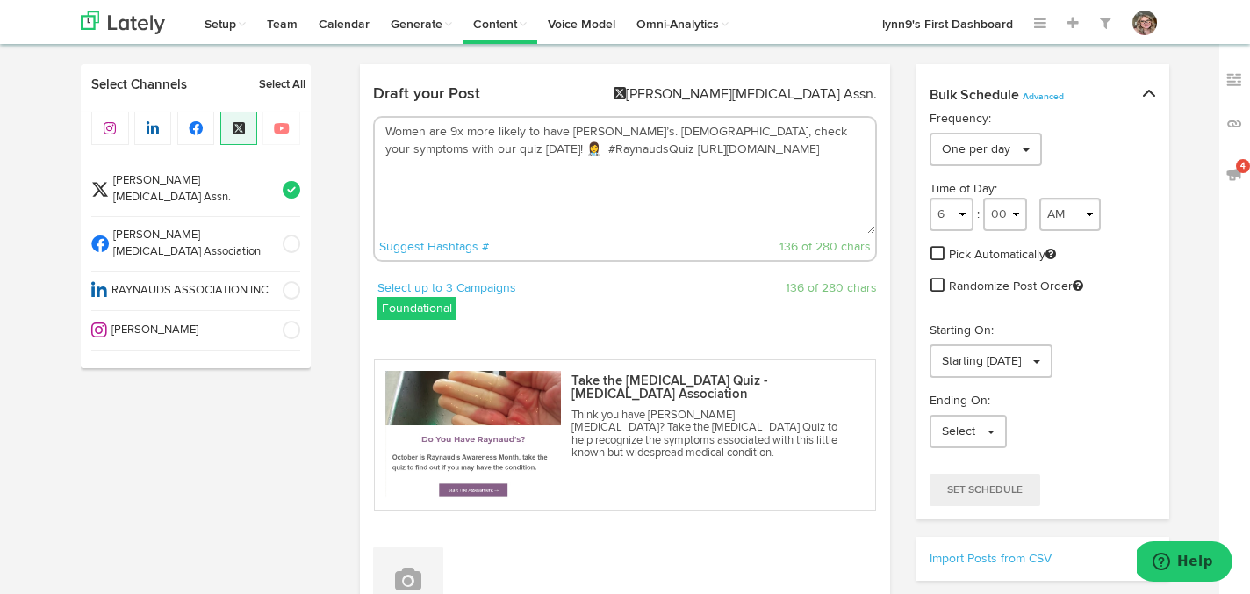
scroll to position [109, 0]
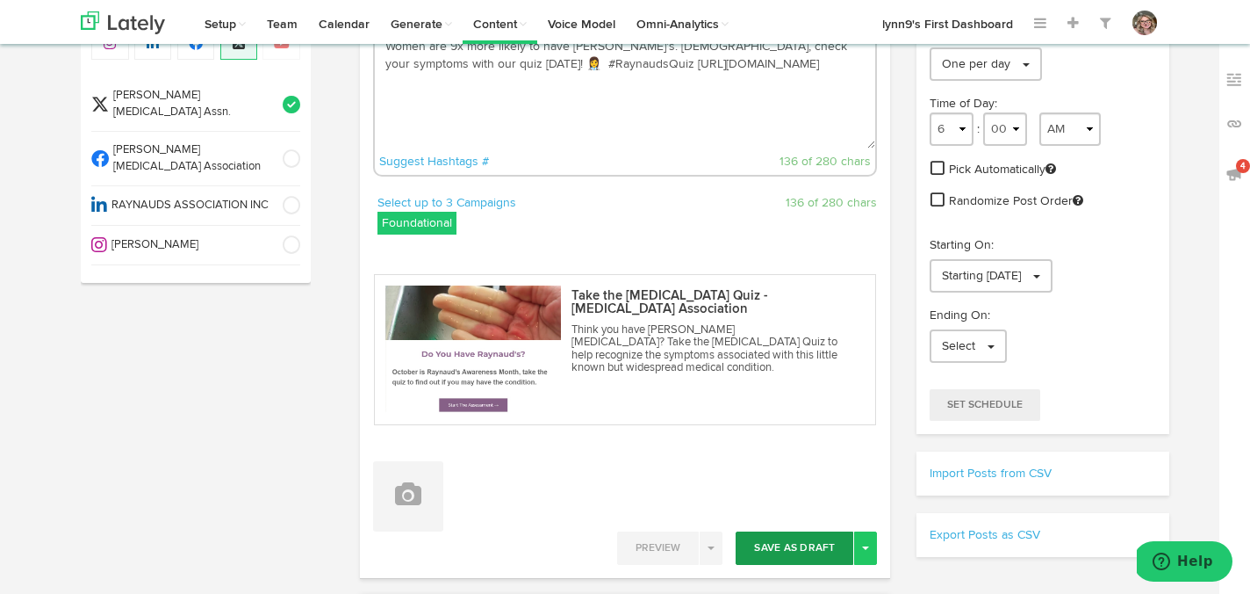
type textarea "Women are 9x more likely to have Raynaud’s. Ladies, check your symptoms with ou…"
click at [785, 543] on button "Save As Draft" at bounding box center [795, 547] width 118 height 33
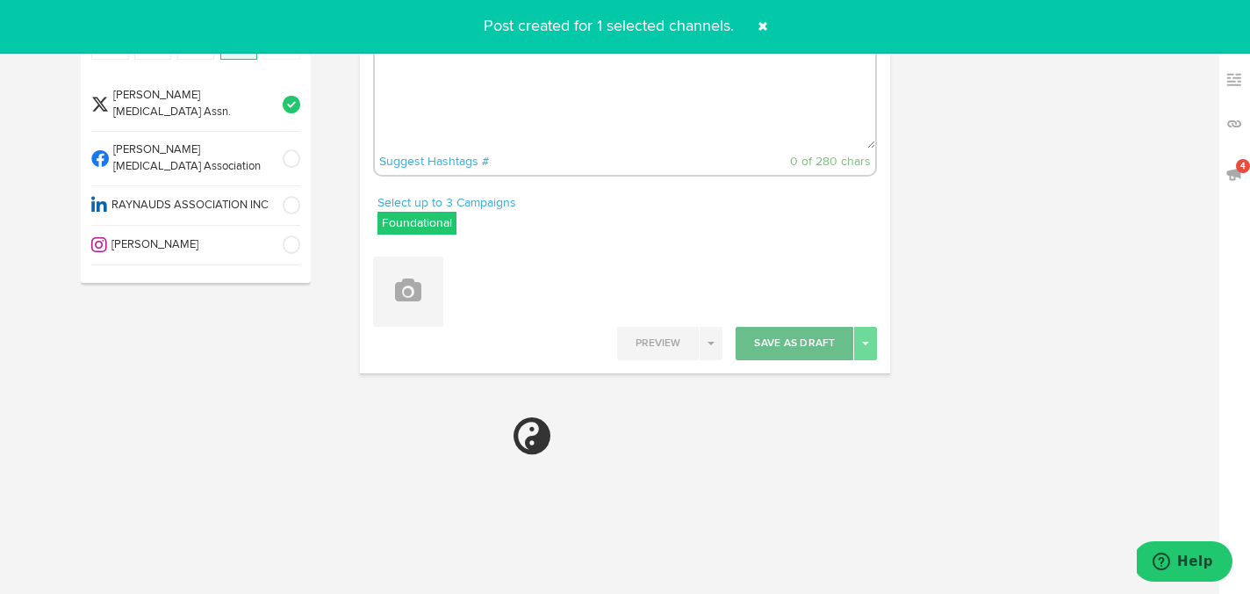
select select "6"
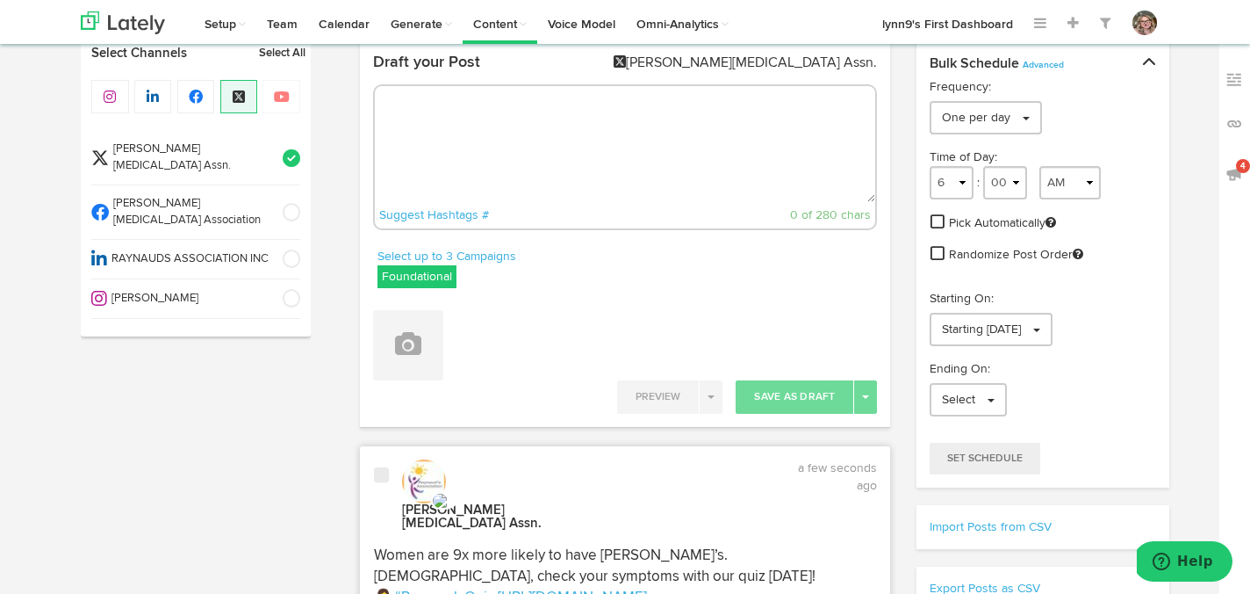
scroll to position [0, 0]
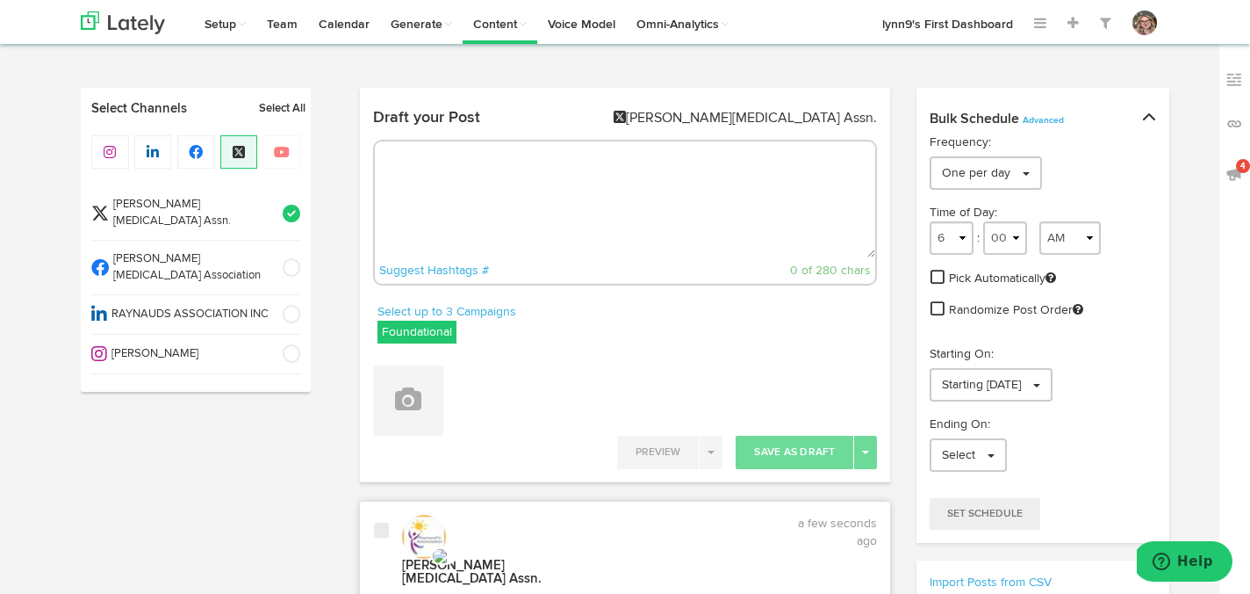
click at [548, 201] on textarea at bounding box center [625, 199] width 501 height 116
paste textarea "Experiencing unusual color changes in your fingers? 😮 It might be time to take …"
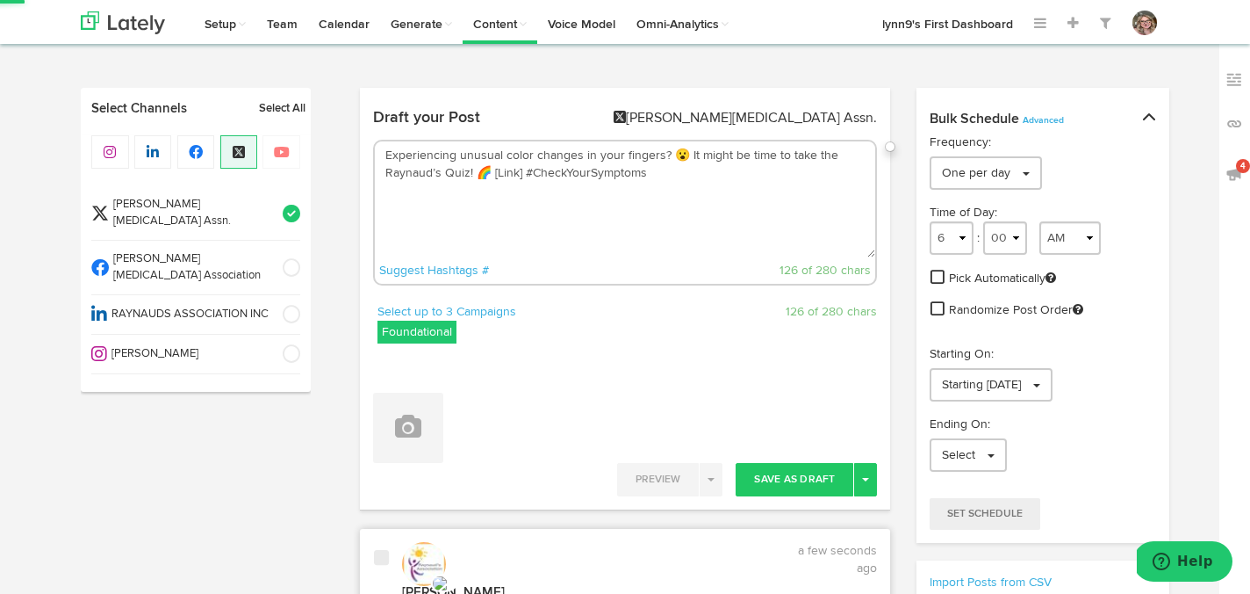
click at [519, 171] on textarea "Experiencing unusual color changes in your fingers? 😮 It might be time to take …" at bounding box center [625, 199] width 501 height 116
paste textarea "https://www.raynauds.org/take-the-raynauds-quiz/"
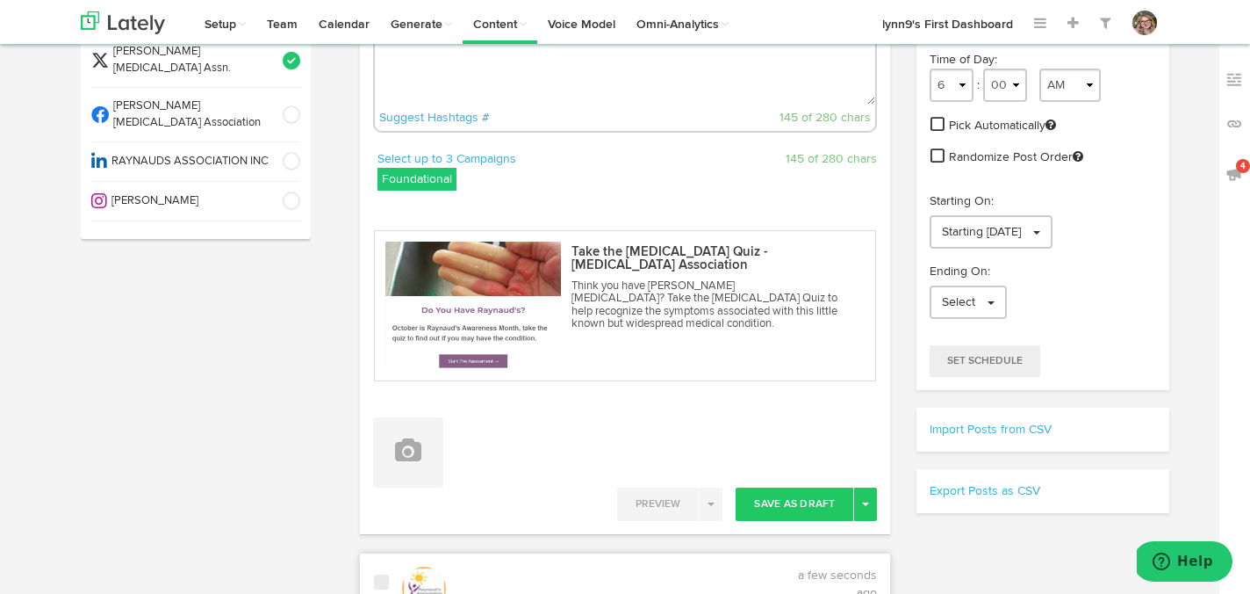
scroll to position [209, 0]
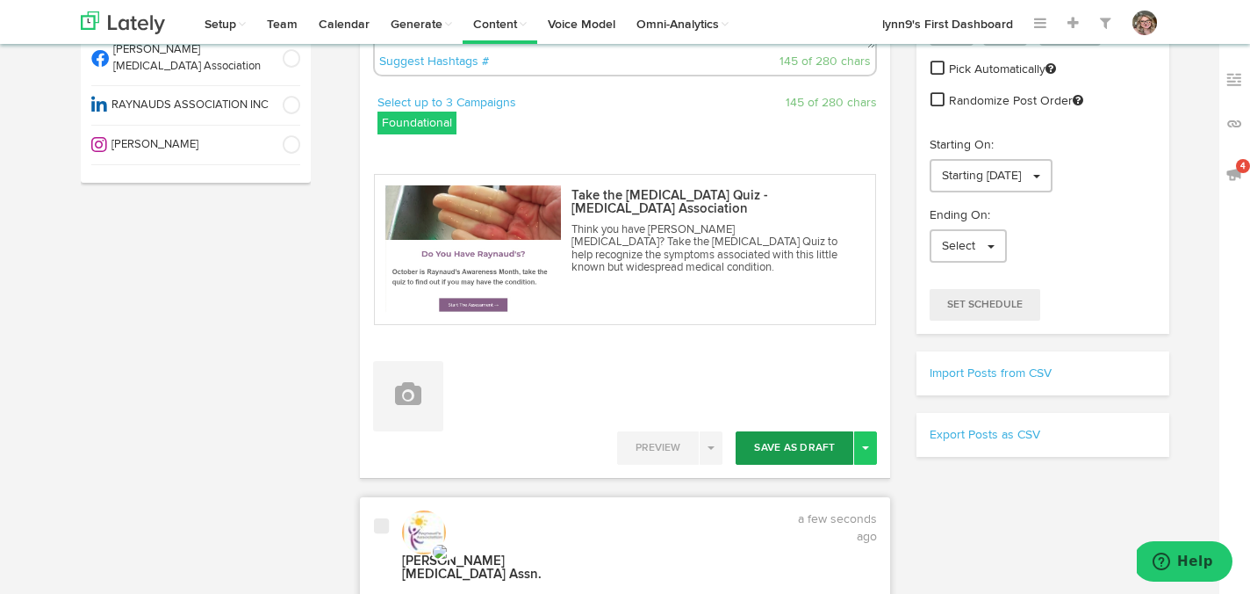
type textarea "Experiencing unusual color changes in your fingers? 😮 It might be time to take …"
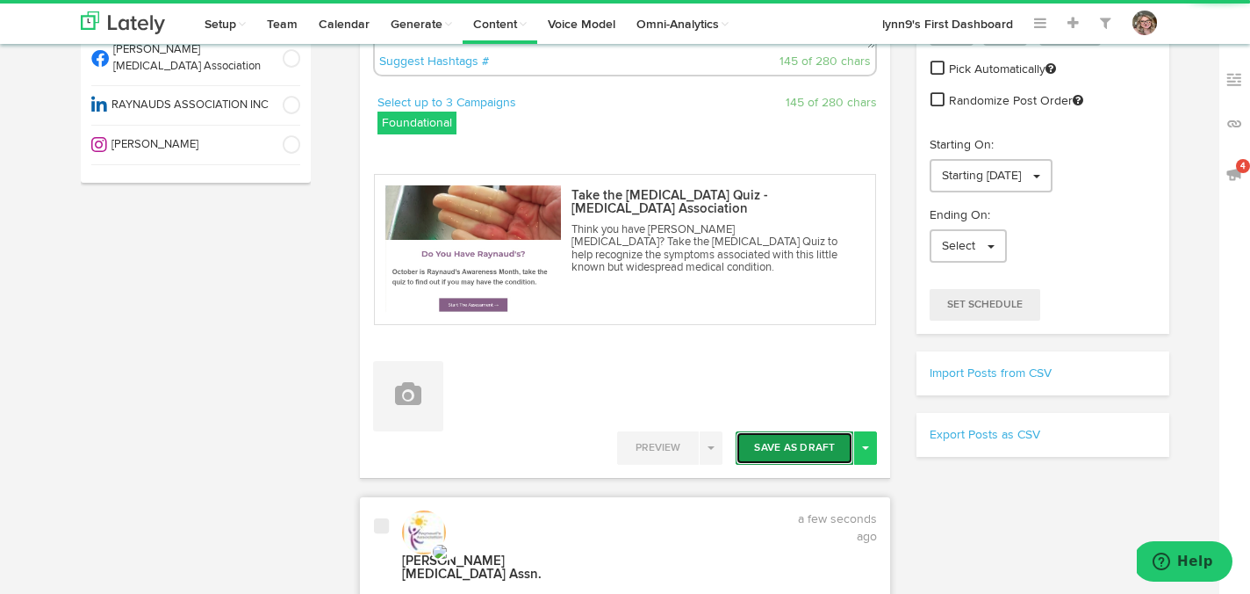
click at [787, 440] on button "Save As Draft" at bounding box center [795, 447] width 118 height 33
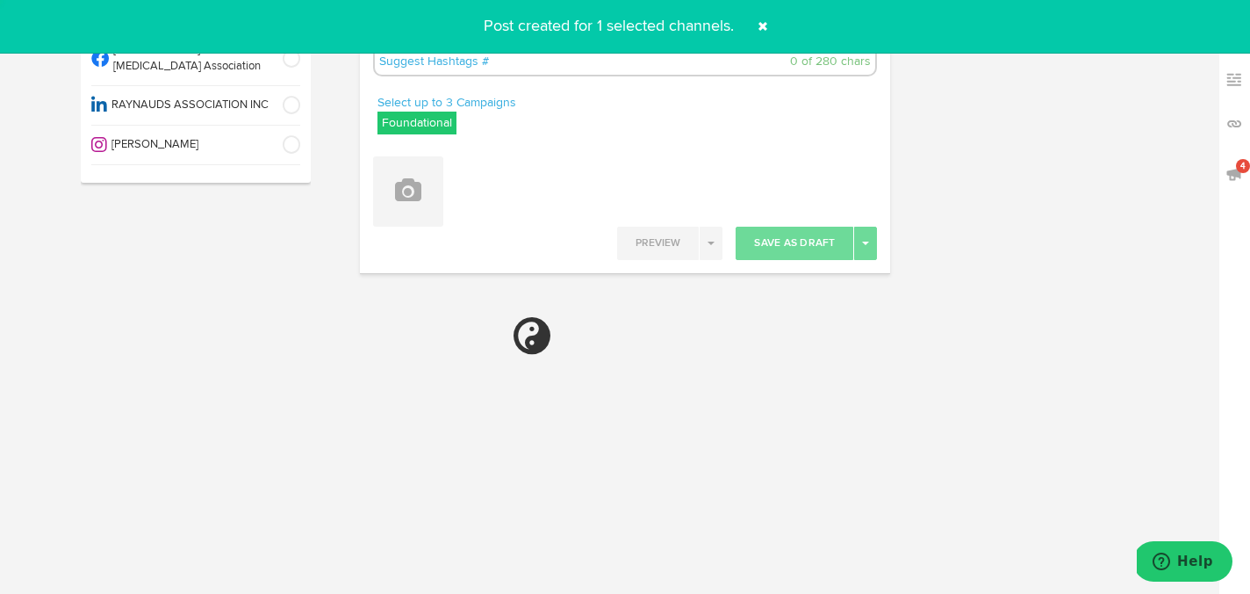
select select "6"
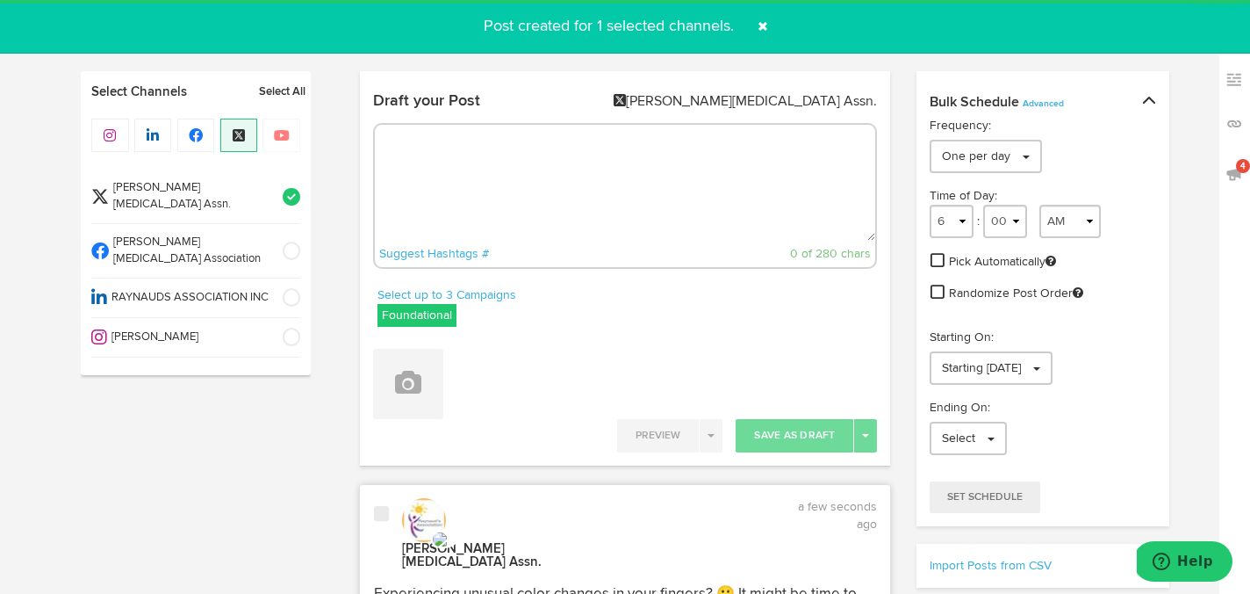
scroll to position [0, 0]
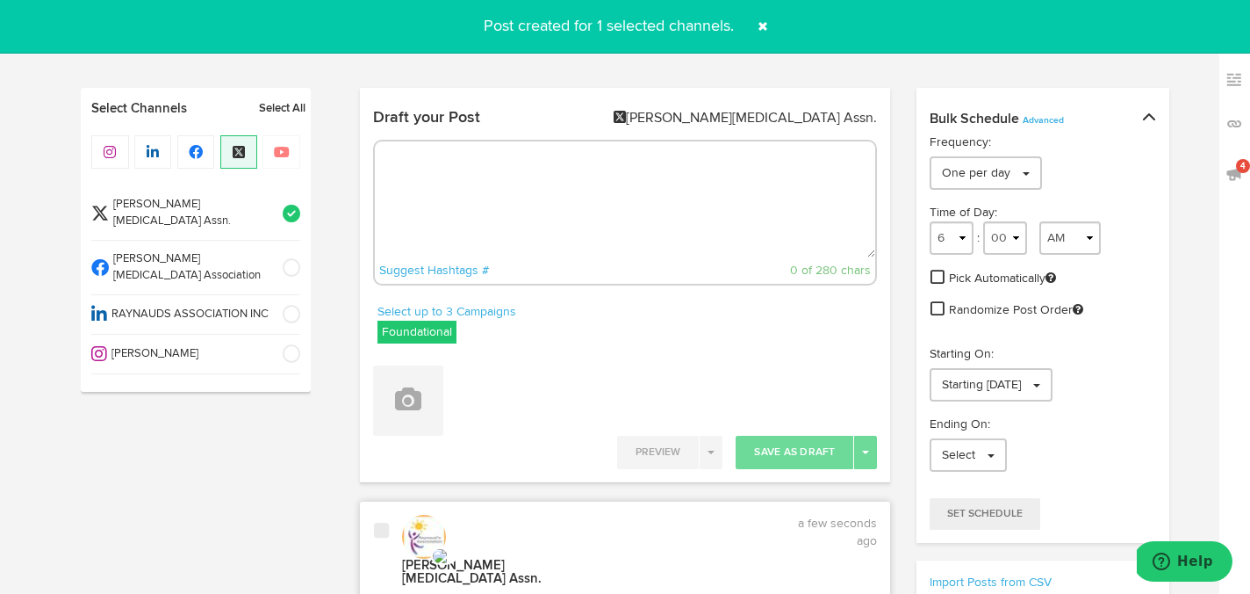
click at [703, 234] on textarea at bounding box center [625, 199] width 501 height 116
paste textarea "https://www.raynauds.org/take-the-raynauds-quiz/"
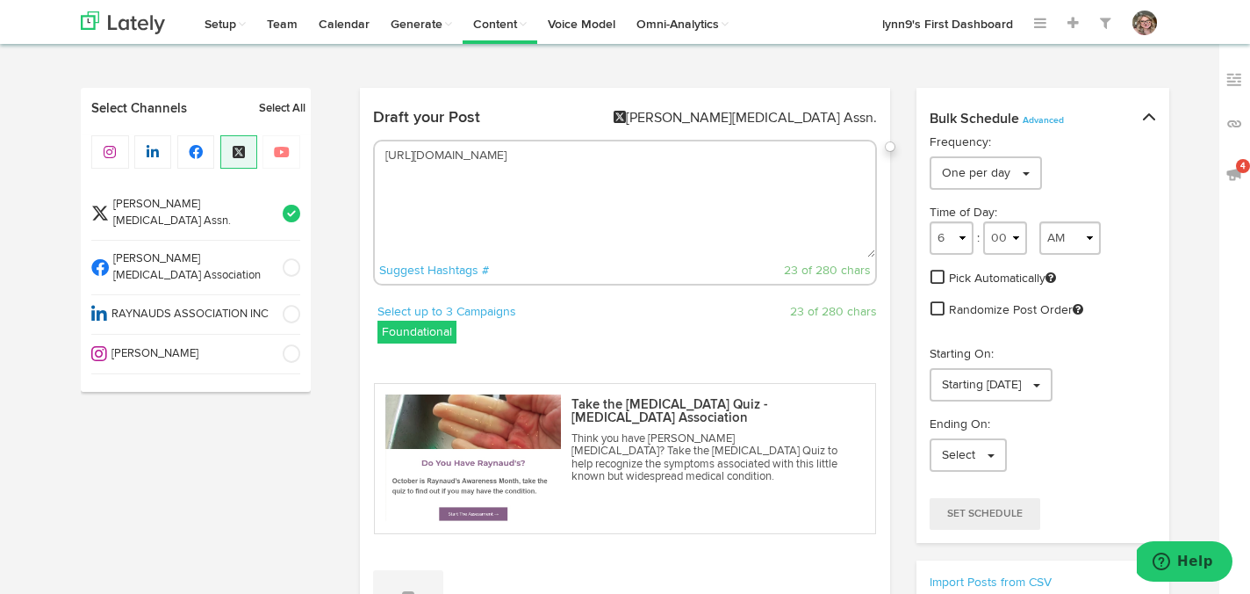
click at [384, 155] on textarea "https://www.raynauds.org/take-the-raynauds-quiz/" at bounding box center [625, 199] width 501 height 116
paste textarea "15 to 30 million Americans may have Raynaud’s but don't know it! 📊 Discover if …"
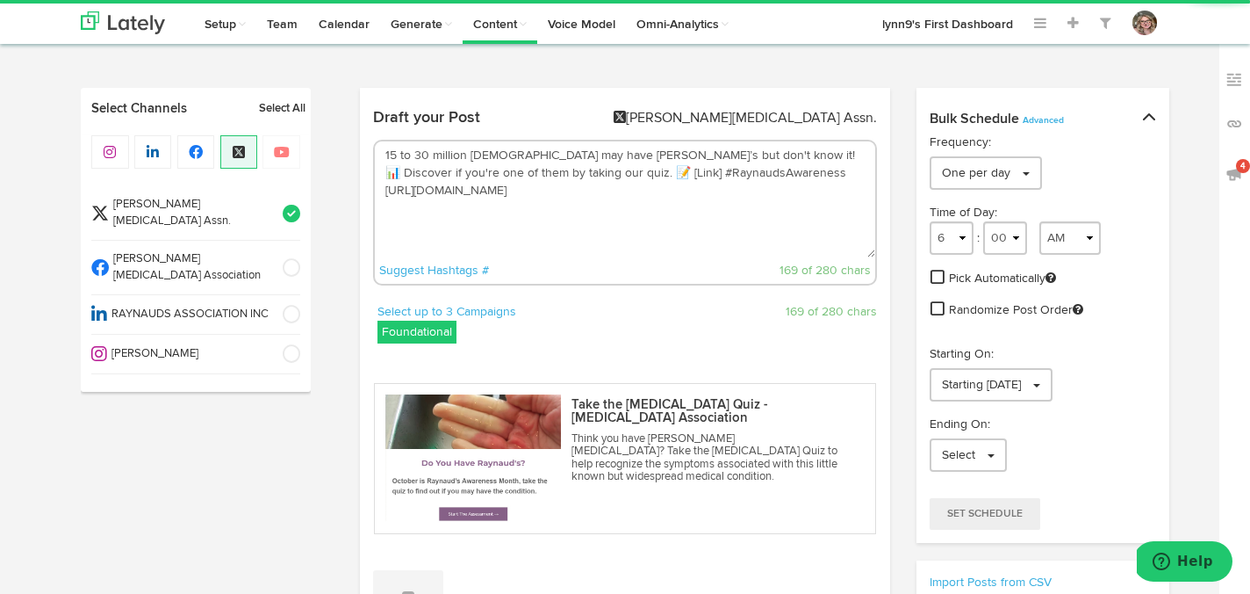
click at [602, 174] on textarea "15 to 30 million Americans may have Raynaud’s but don't know it! 📊 Discover if …" at bounding box center [625, 199] width 501 height 116
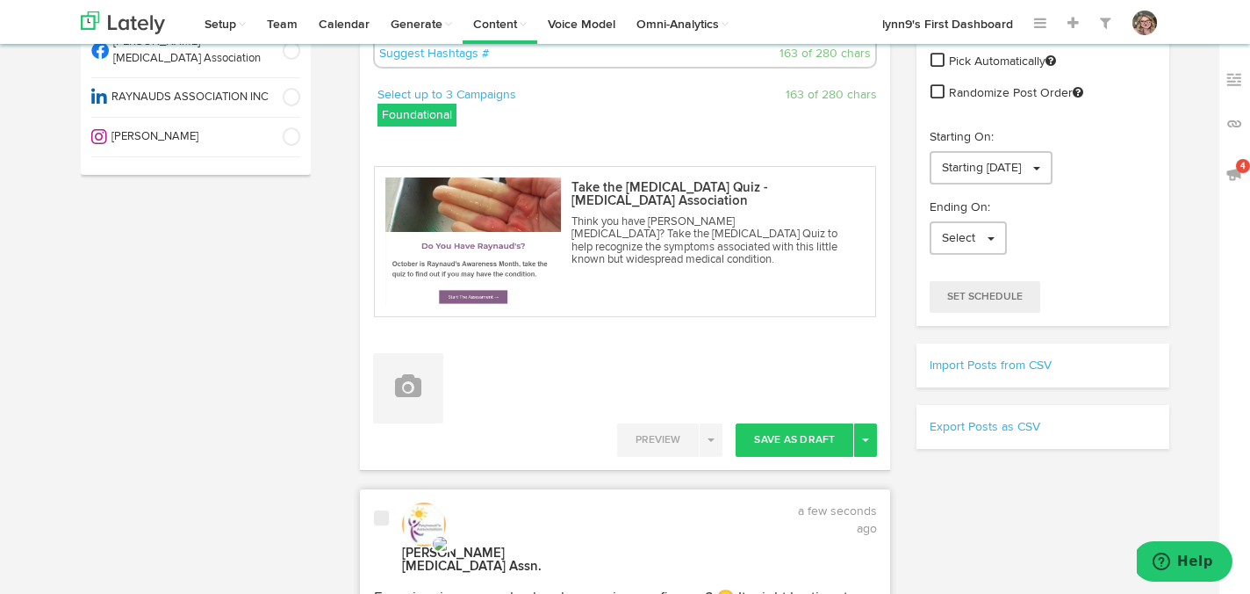
scroll to position [269, 0]
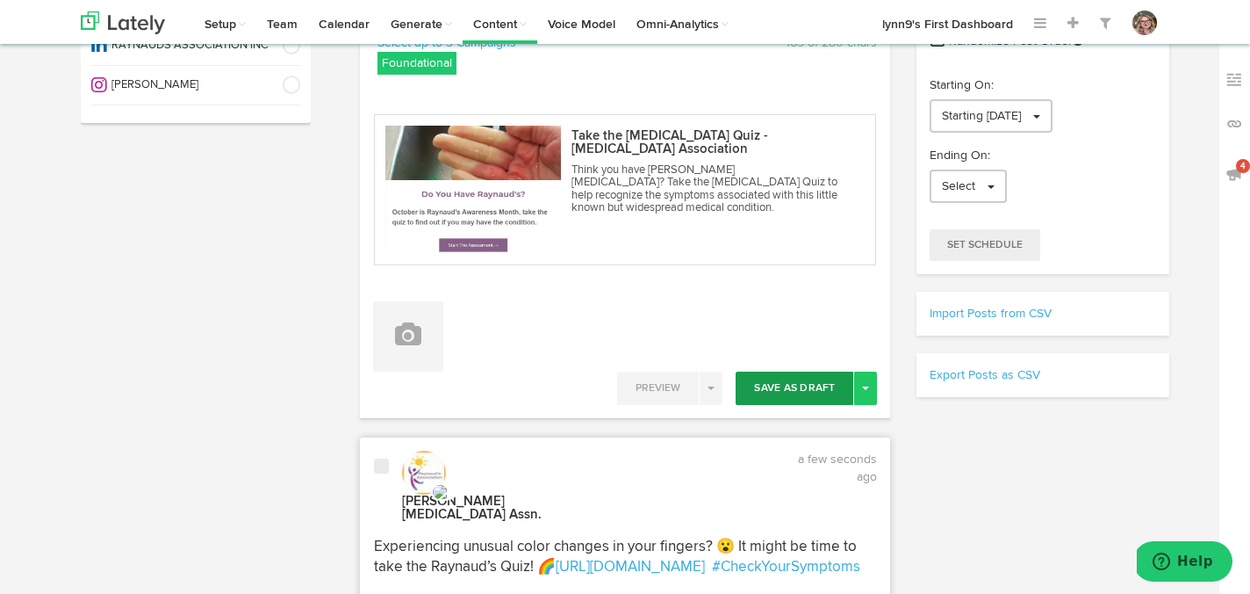
type textarea "15 to 30 million Americans may have Raynaud’s but don't know it! 📊 Discover if …"
click at [770, 384] on button "Save As Draft" at bounding box center [795, 387] width 118 height 33
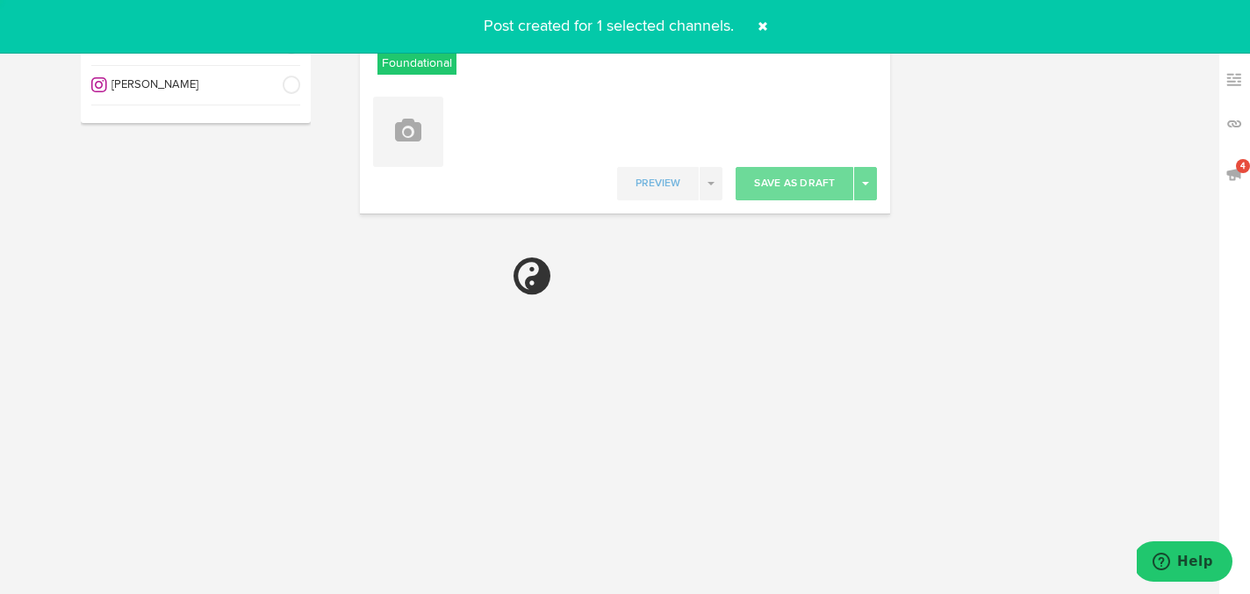
select select "6"
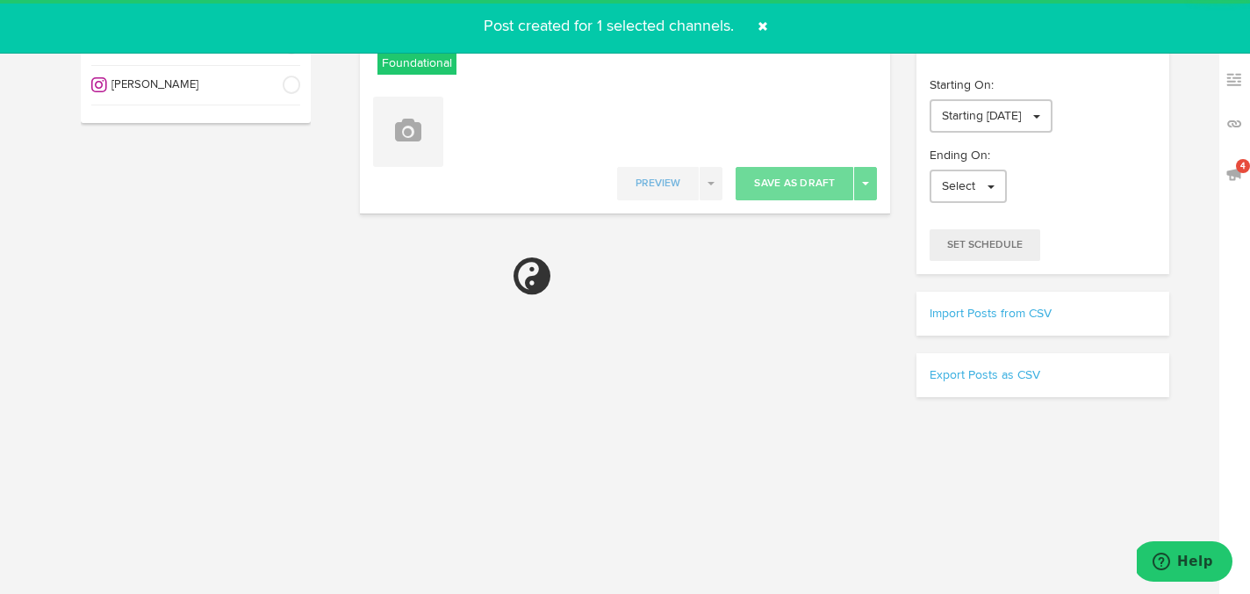
scroll to position [0, 0]
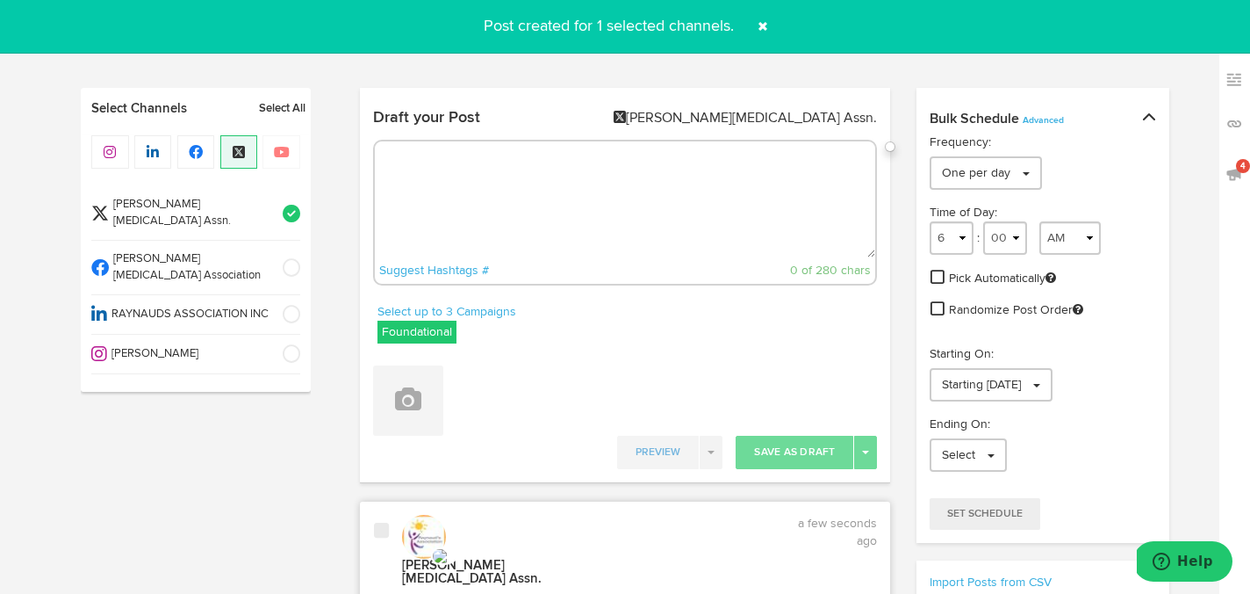
click at [619, 177] on textarea at bounding box center [625, 199] width 501 height 116
paste textarea "15 to 30 million Americans may have Raynaud’s but don't know it! 📊 Discover if …"
type textarea "15 to 30 million Americans may have Raynaud’s but don't know it! 📊 Discover if …"
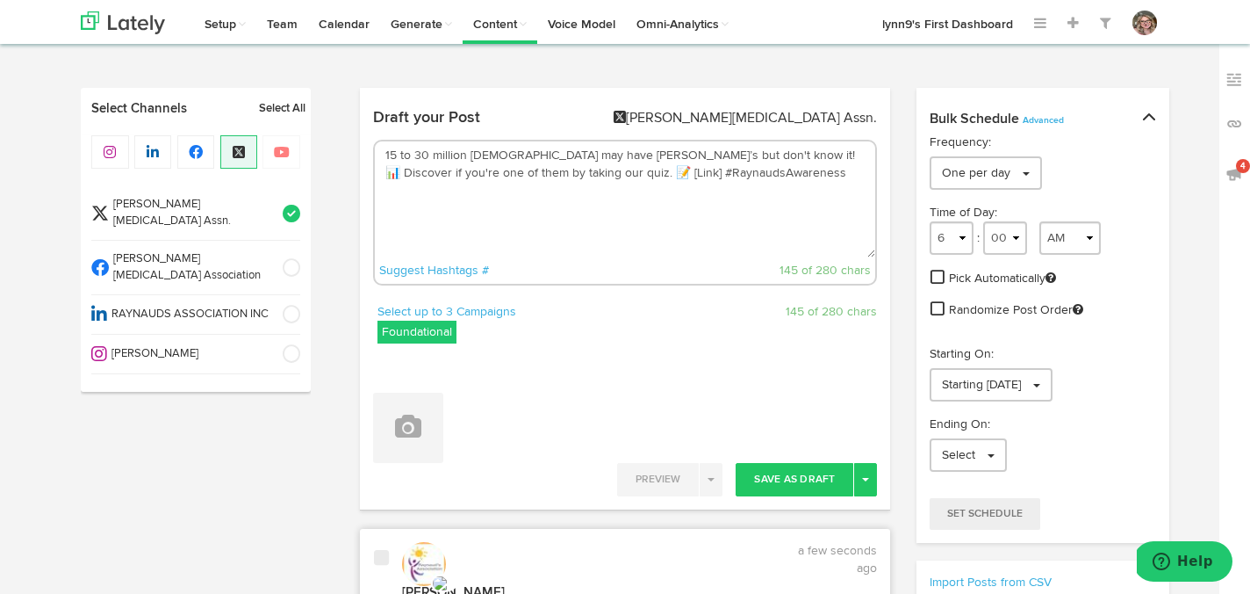
drag, startPoint x: 731, startPoint y: 183, endPoint x: 381, endPoint y: 155, distance: 351.5
click at [381, 155] on textarea "15 to 30 million Americans may have Raynaud’s but don't know it! 📊 Discover if …" at bounding box center [625, 199] width 501 height 116
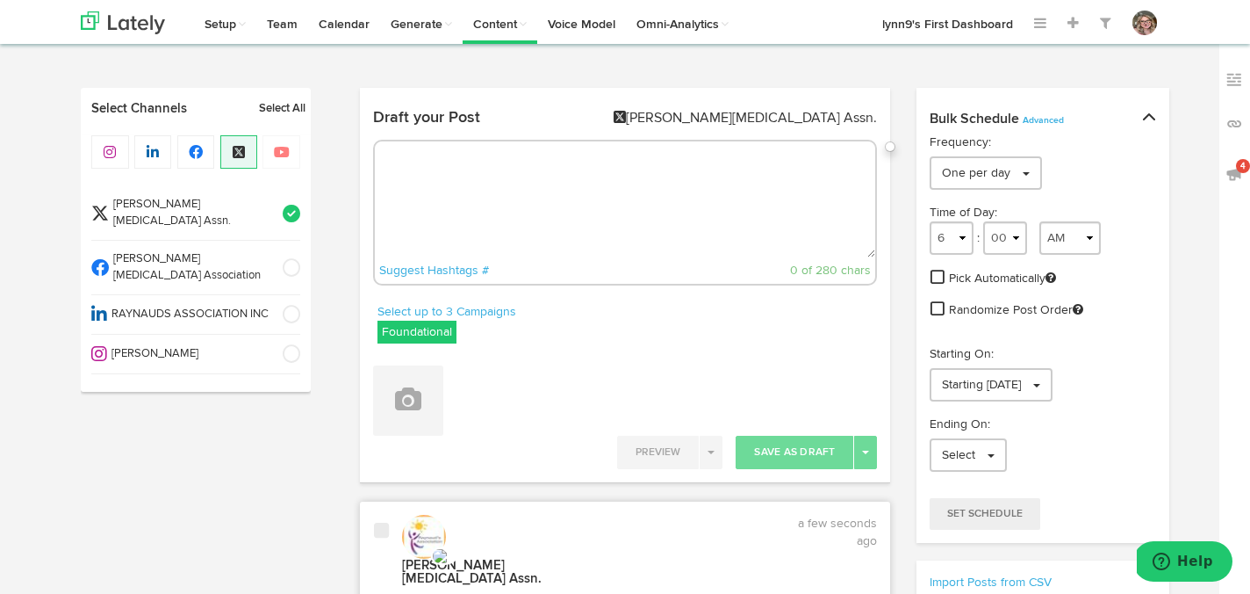
paste textarea "https://www.raynauds.org/take-the-raynauds-quiz/"
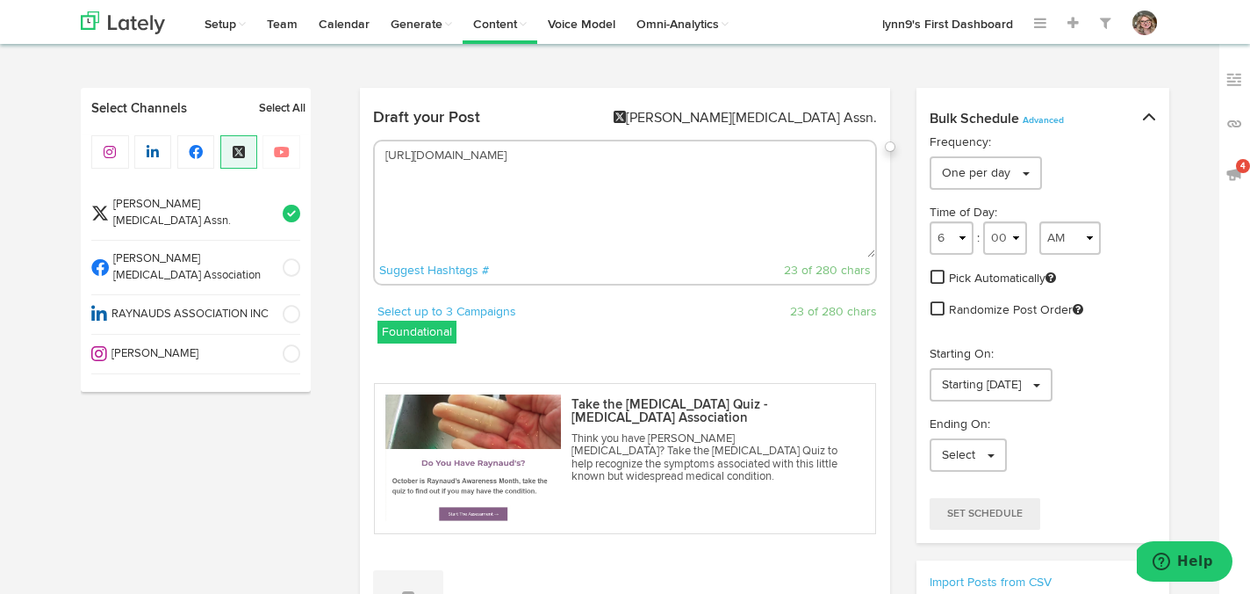
click at [385, 155] on textarea "https://www.raynauds.org/take-the-raynauds-quiz/" at bounding box center [625, 199] width 501 height 116
paste textarea "Help others by sharing the Raynaud’s Quiz. Let’s raise awareness together! 💙 [L…"
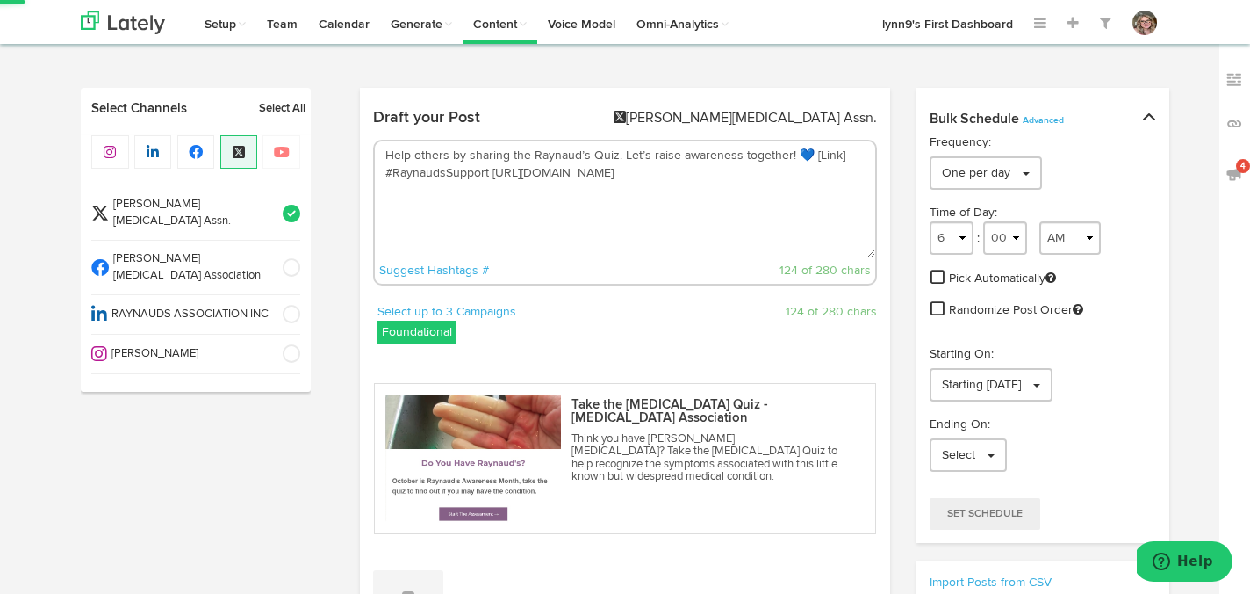
click at [834, 156] on textarea "Help others by sharing the Raynaud’s Quiz. Let’s raise awareness together! 💙 [L…" at bounding box center [625, 199] width 501 height 116
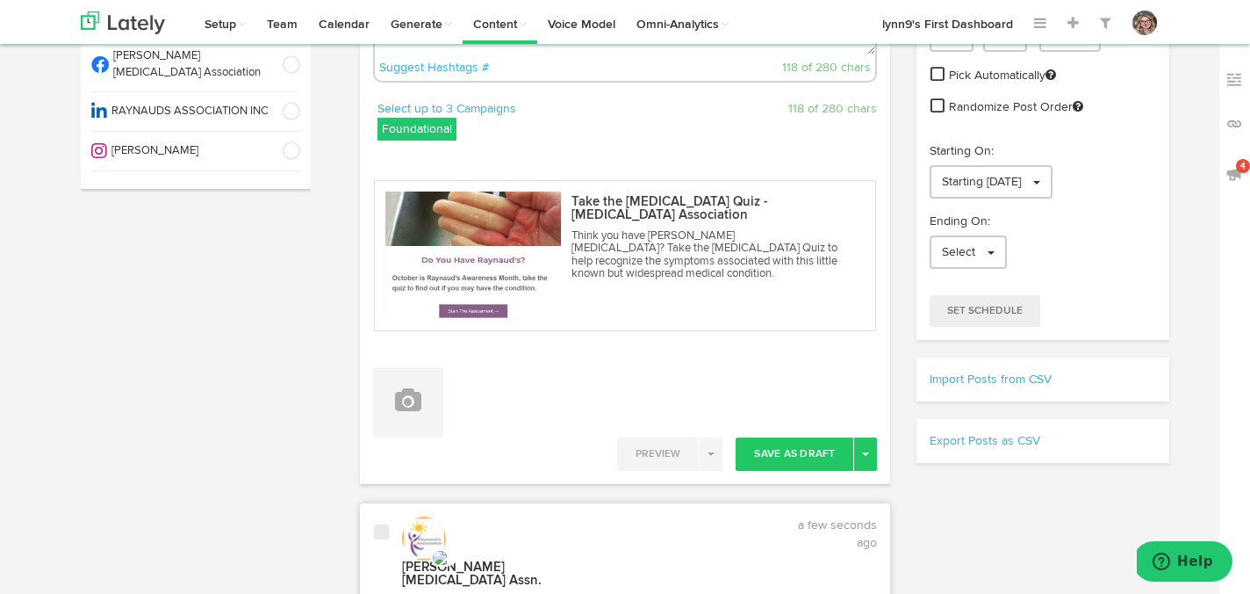
scroll to position [296, 0]
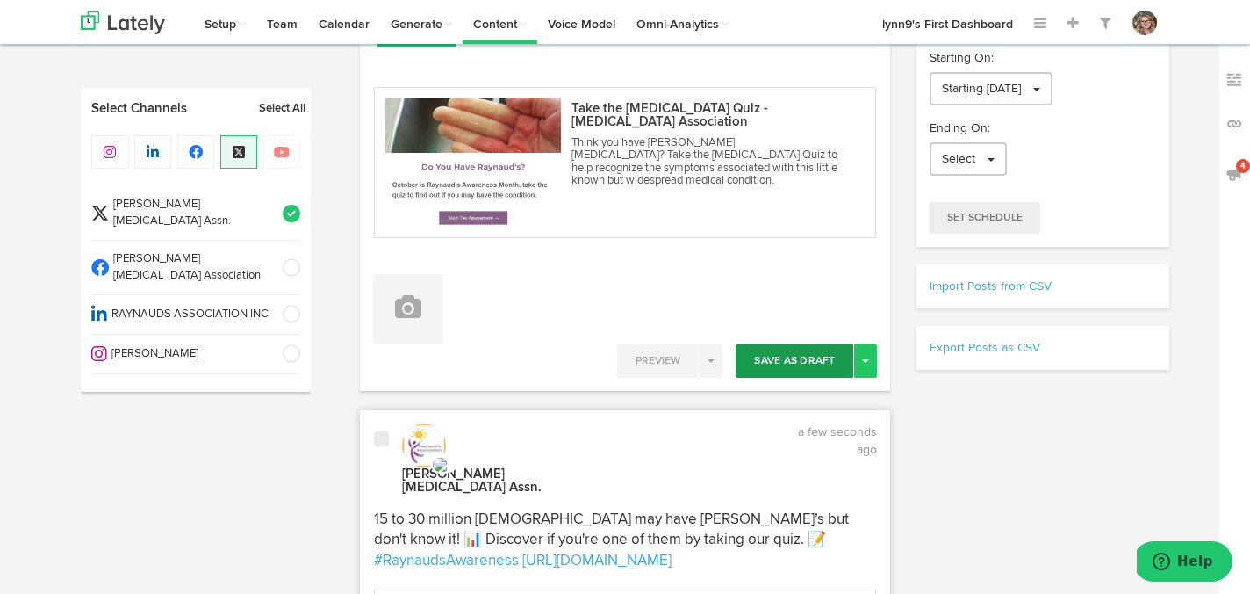
type textarea "Help others by sharing the Raynaud’s Quiz. Let’s raise awareness together! 💙 #R…"
click at [817, 357] on button "Save As Draft" at bounding box center [795, 360] width 118 height 33
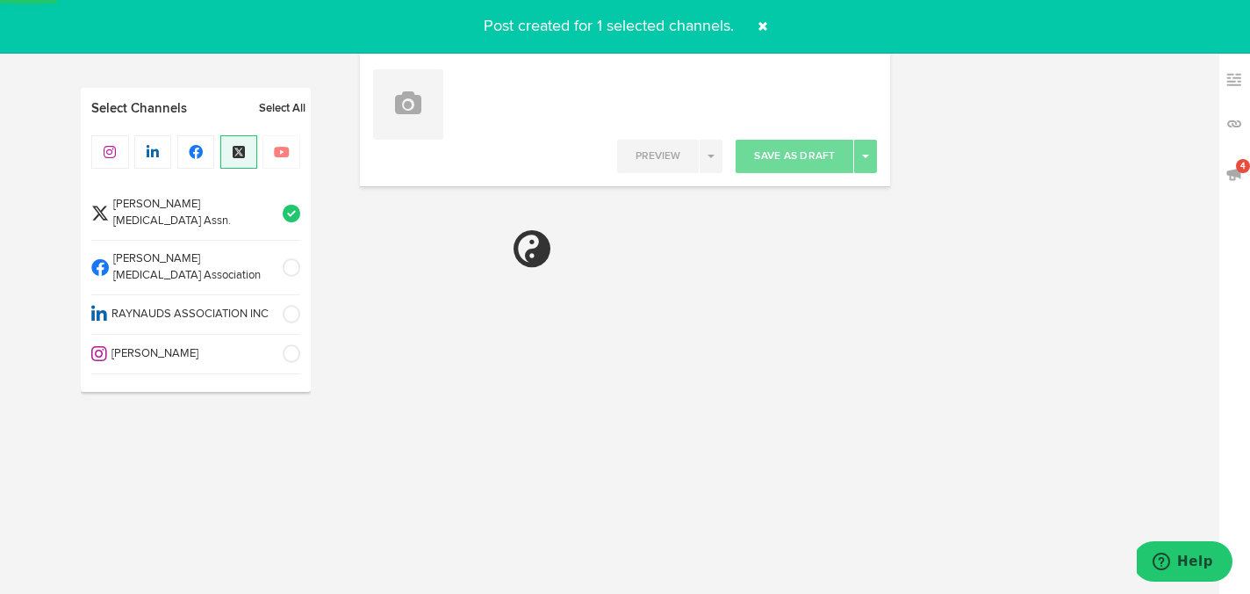
select select "6"
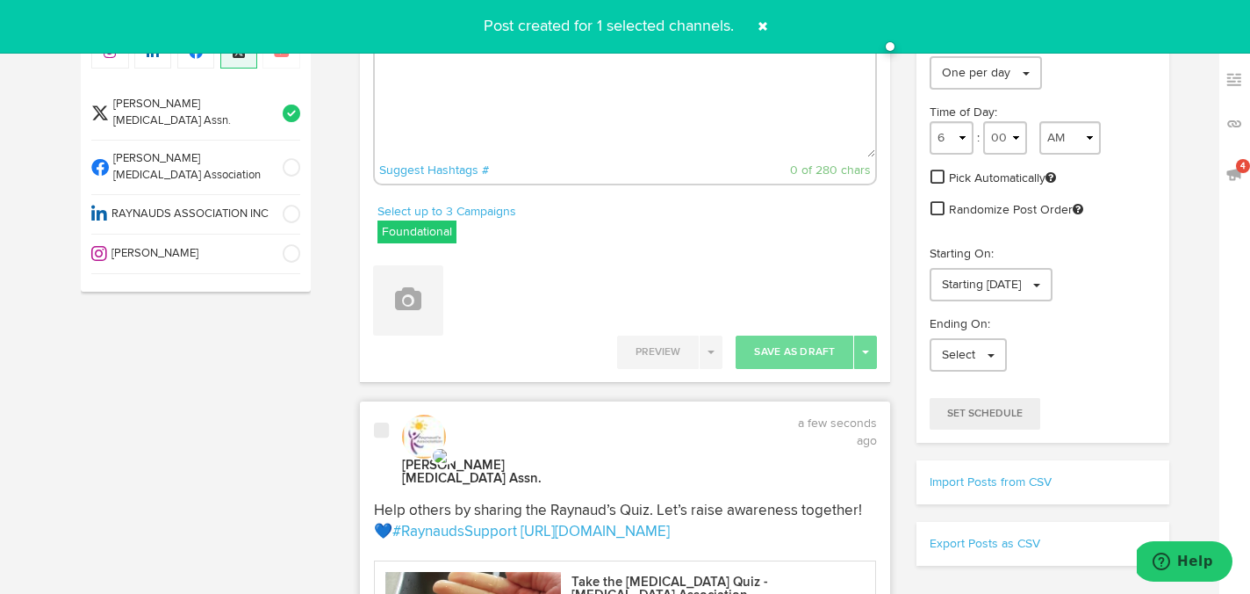
scroll to position [0, 0]
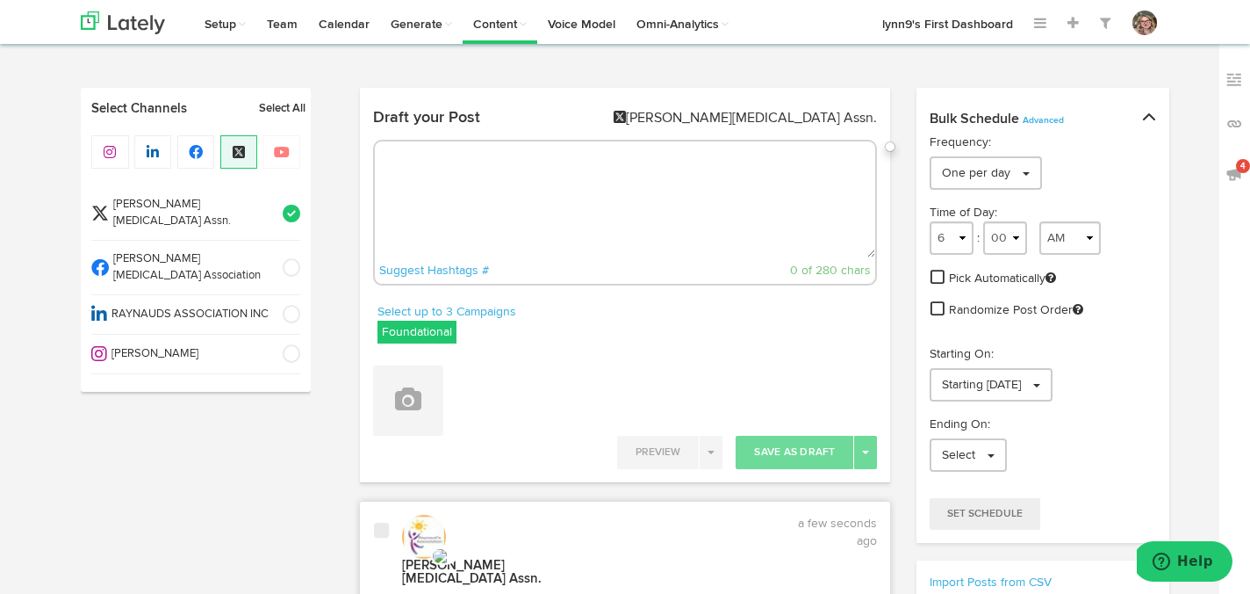
click at [604, 205] on textarea at bounding box center [625, 199] width 501 height 116
paste textarea "Could your discomfort be more than just cold hands? 🔍 Take the quiz and see if …"
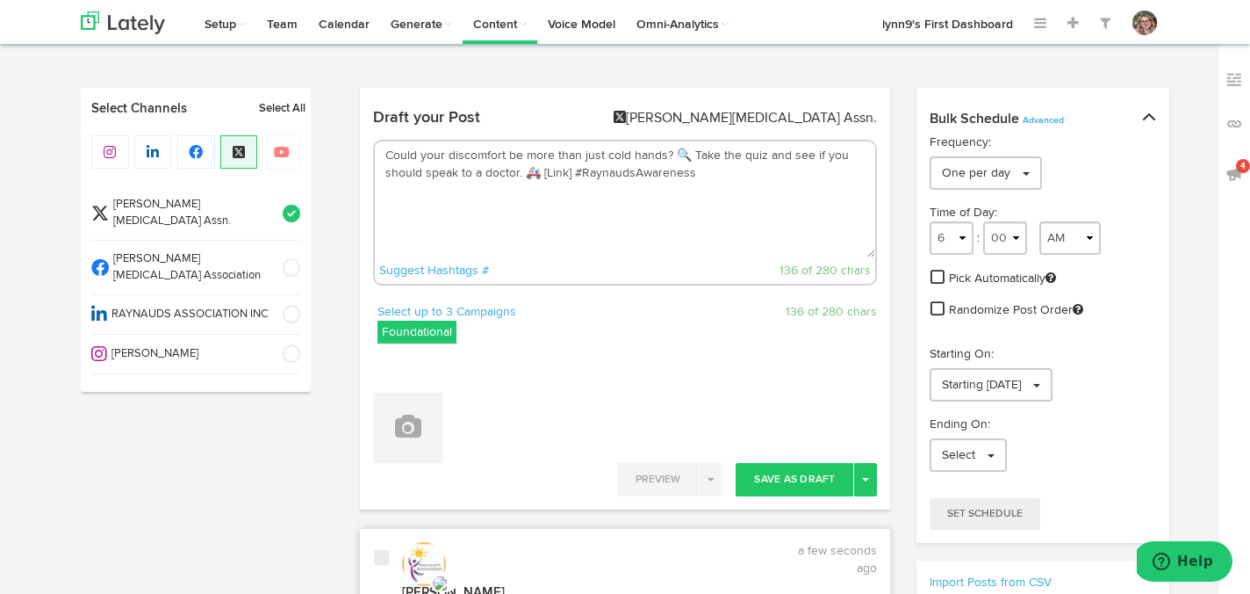
click at [570, 177] on textarea "Could your discomfort be more than just cold hands? 🔍 Take the quiz and see if …" at bounding box center [625, 199] width 501 height 116
paste textarea "https://www.raynauds.org/take-the-raynauds-quiz/"
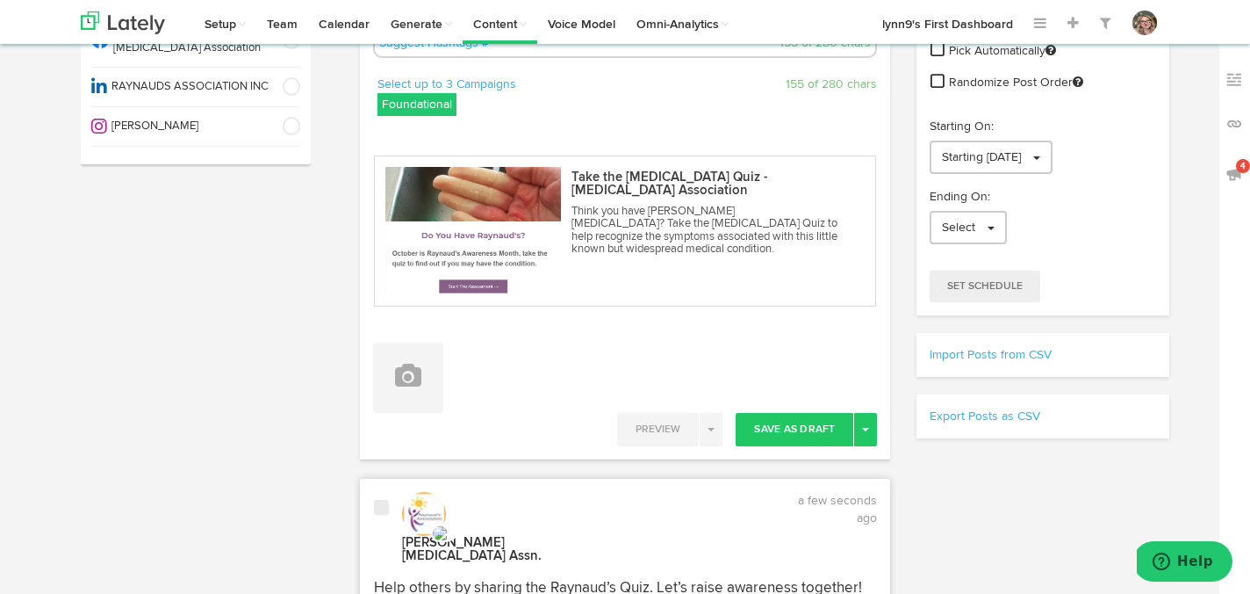
scroll to position [293, 0]
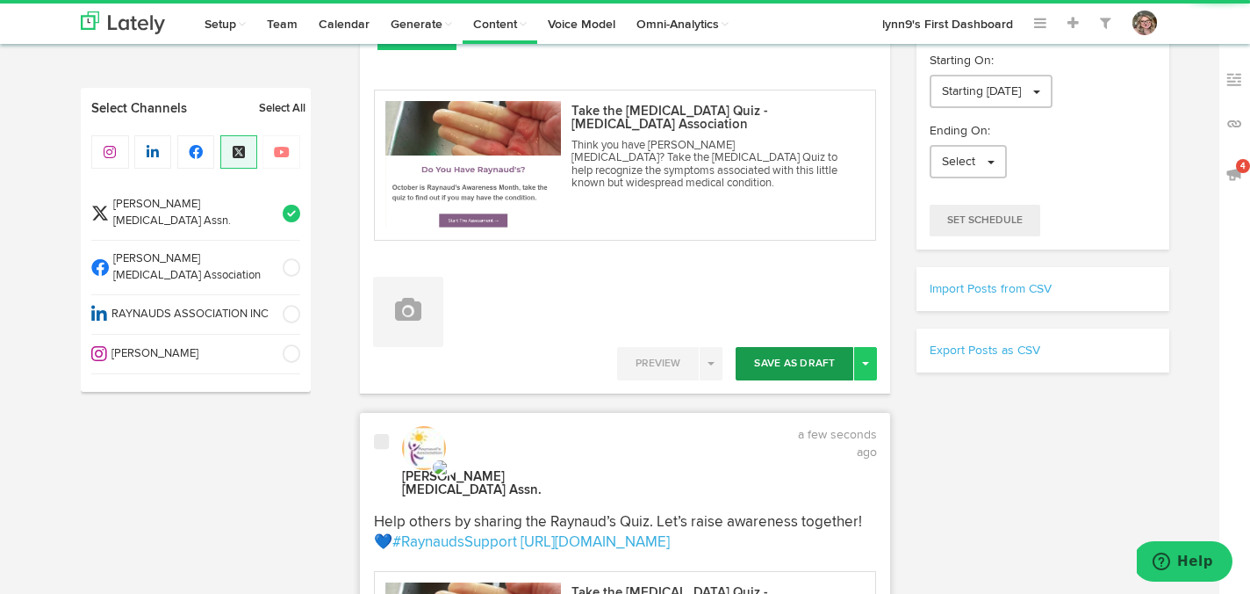
type textarea "Could your discomfort be more than just cold hands? 🔍 Take the quiz and see if …"
click at [762, 362] on button "Save As Draft" at bounding box center [795, 363] width 118 height 33
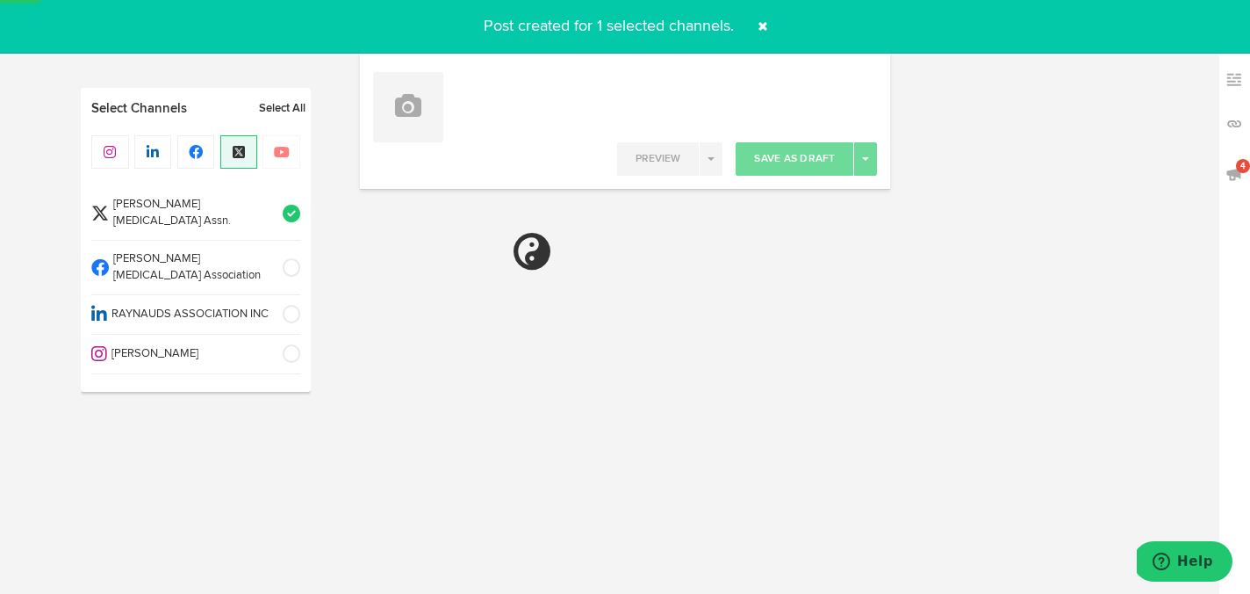
select select "6"
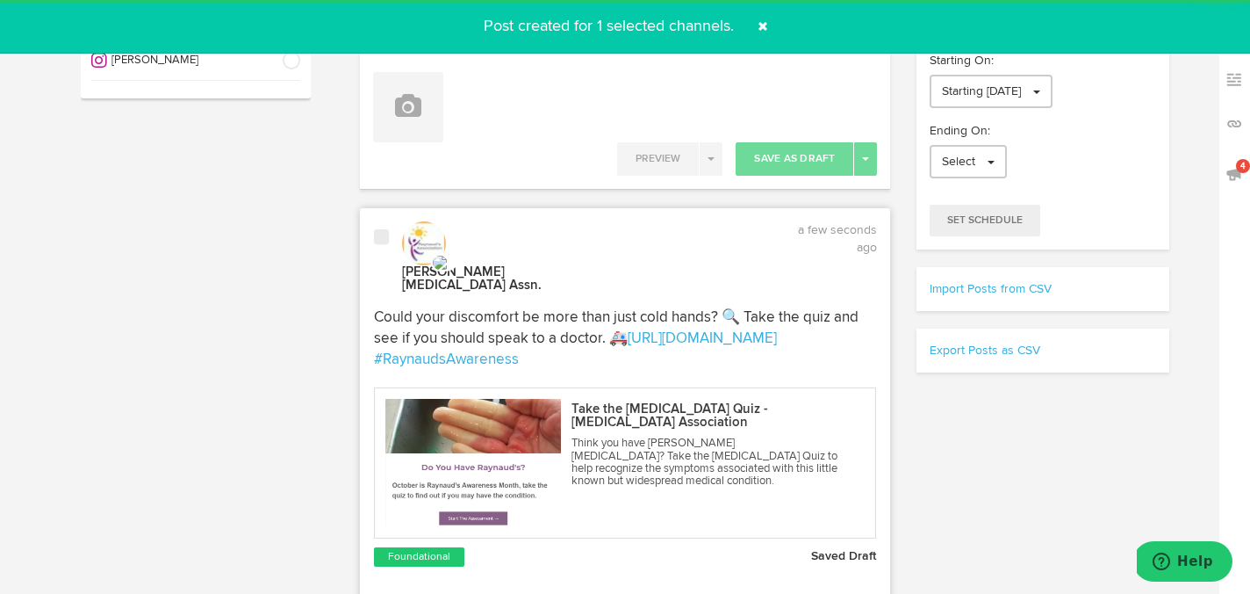
scroll to position [0, 0]
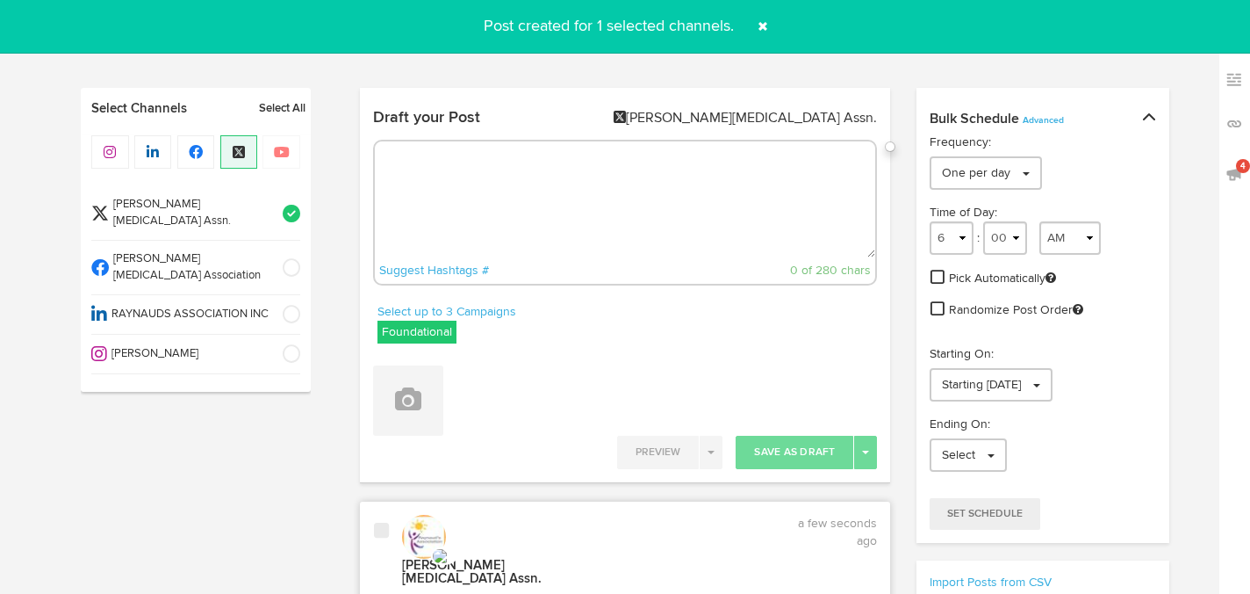
select select "4"
select select "26"
select select "PM"
select select "6"
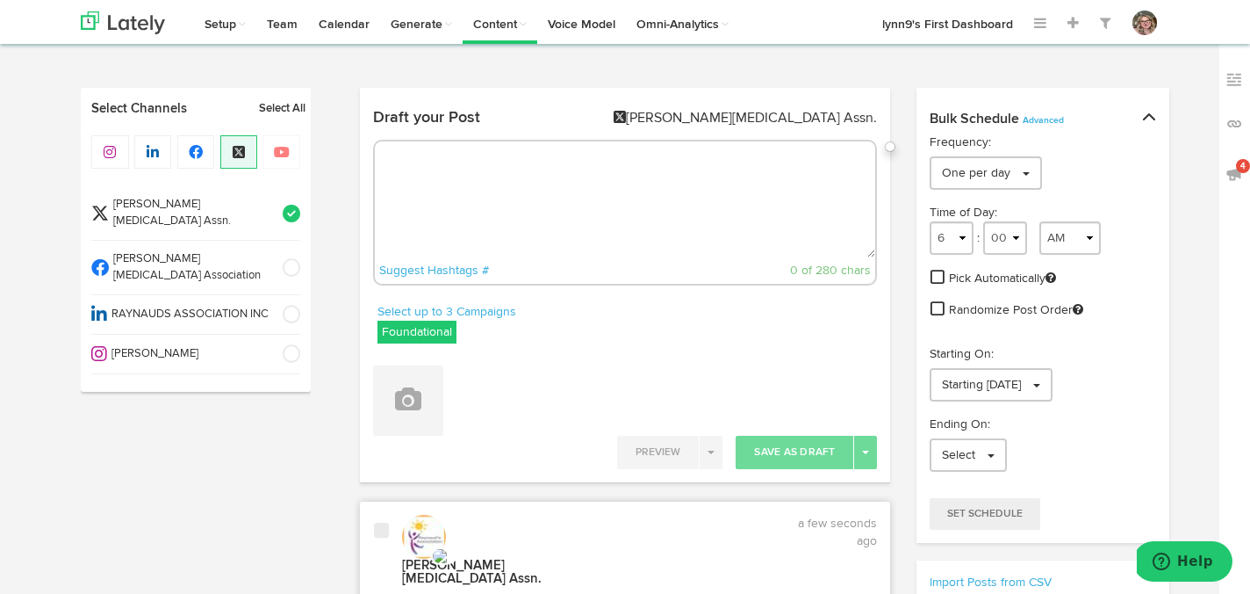
click at [539, 256] on div "Suggest Hashtags # 0 of 280 chars" at bounding box center [625, 213] width 505 height 146
click at [528, 198] on textarea at bounding box center [625, 199] width 501 height 116
paste textarea "Love your hands and keep them healthy. 👐 Take the Raynaud’s Quiz and stay infor…"
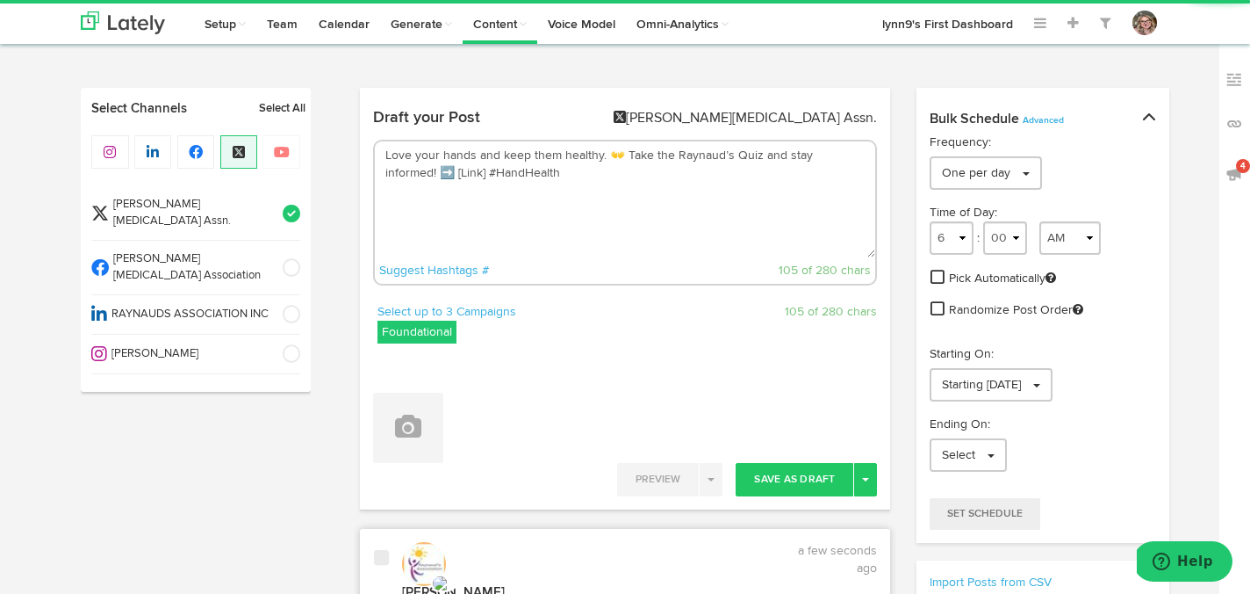
click at [430, 171] on textarea "Love your hands and keep them healthy. 👐 Take the Raynaud’s Quiz and stay infor…" at bounding box center [625, 199] width 501 height 116
click at [490, 181] on textarea "Love your hands and keep them healthy. 👐 Take the Raynaud’s Quiz and stay infor…" at bounding box center [625, 199] width 501 height 116
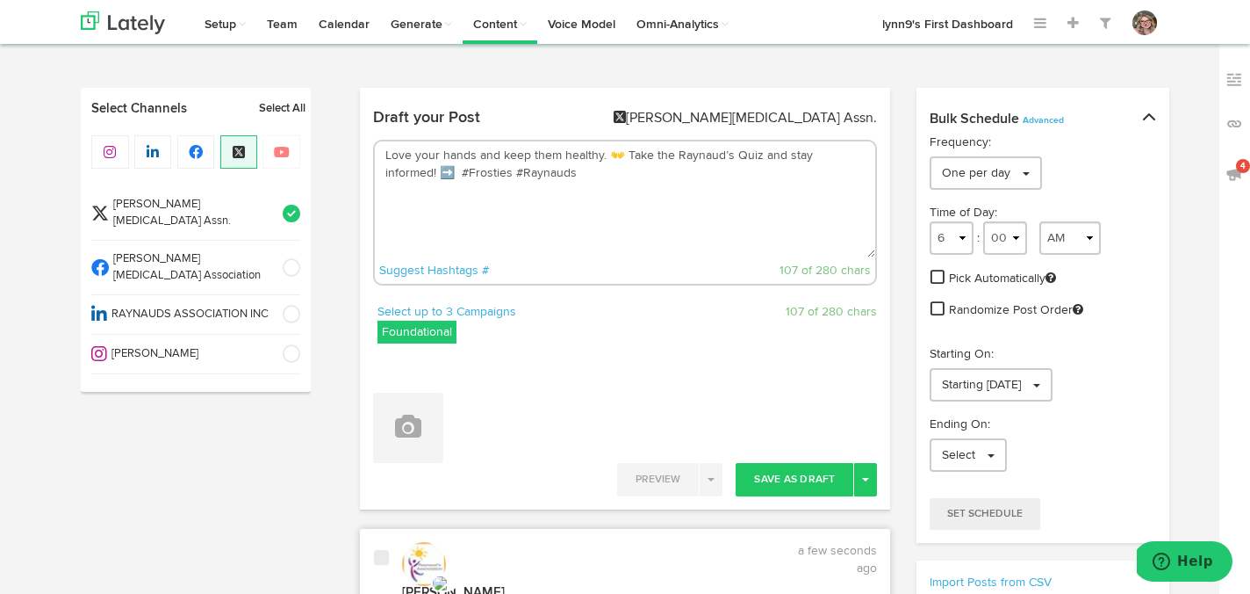
click at [407, 170] on textarea "Love your hands and keep them healthy. 👐 Take the Raynaud’s Quiz and stay infor…" at bounding box center [625, 199] width 501 height 116
paste textarea "https://www.raynauds.org/take-the-raynauds-quiz/"
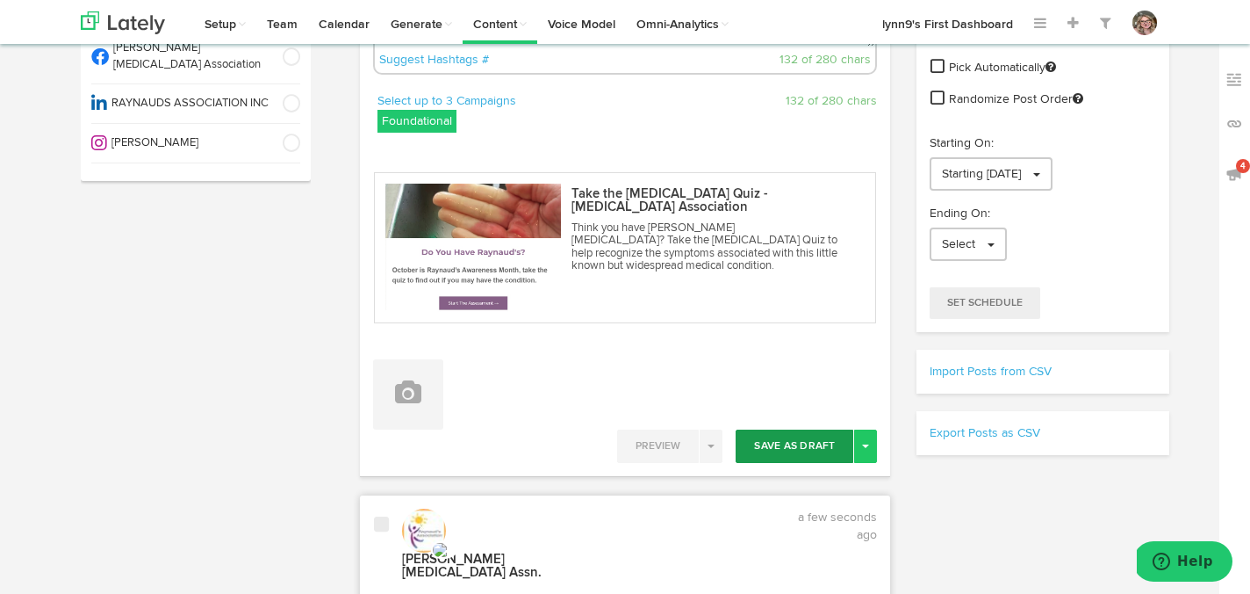
scroll to position [241, 0]
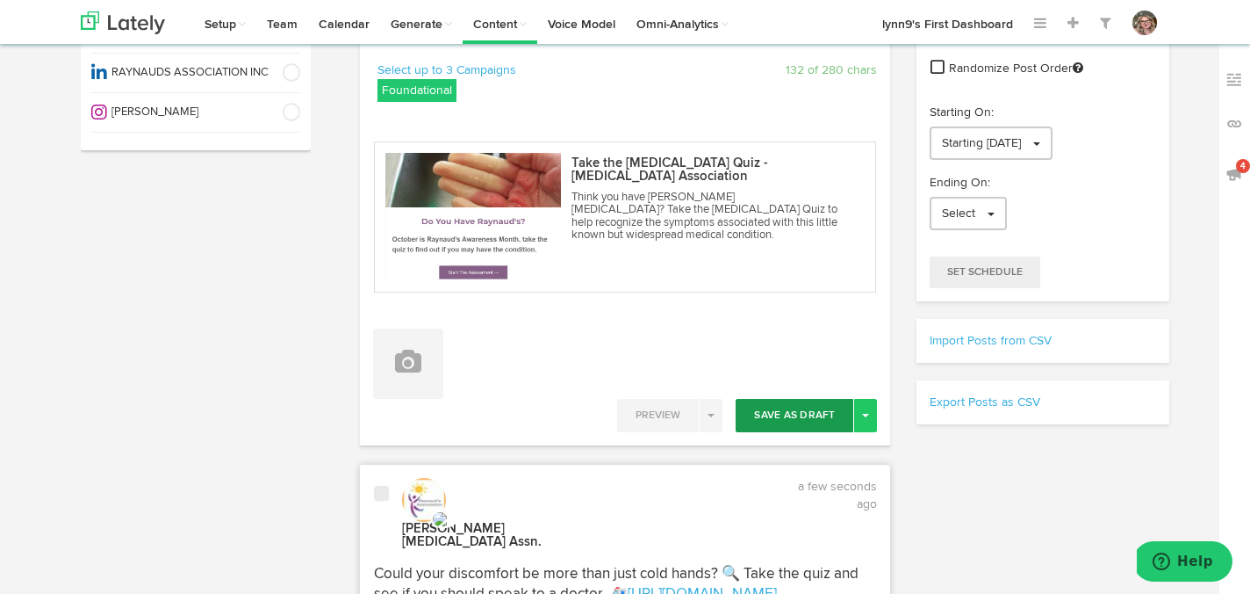
type textarea "Love your hands and keep them healthy. 👐 Take the Raynaud’s Quiz and stay infor…"
click at [760, 419] on button "Save As Draft" at bounding box center [795, 415] width 118 height 33
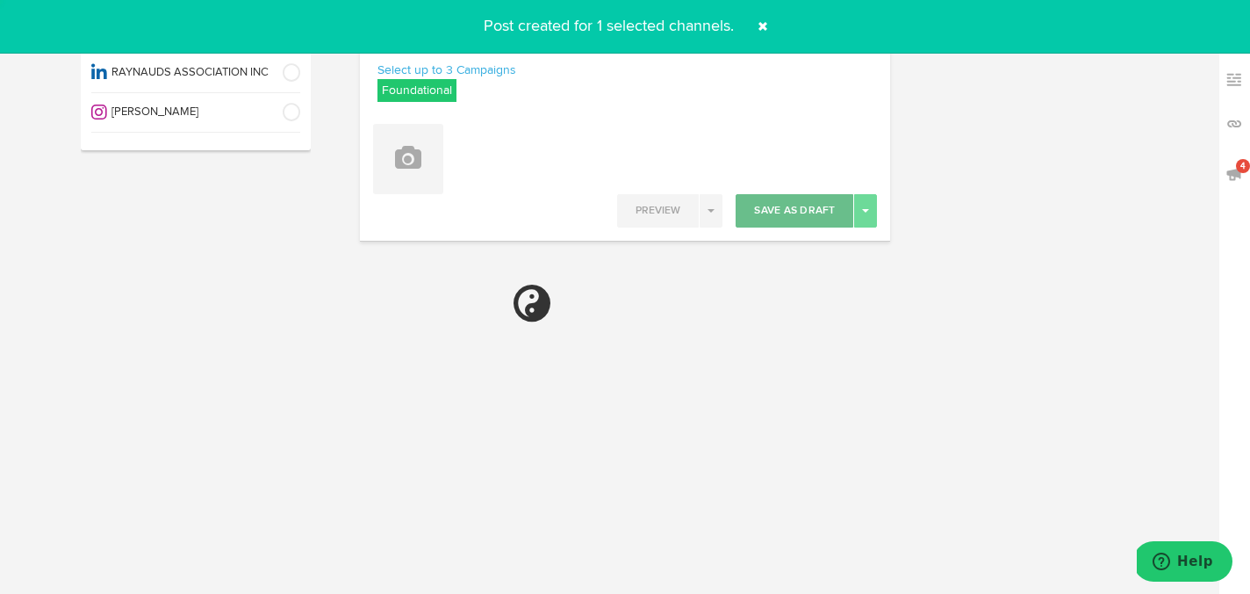
select select "6"
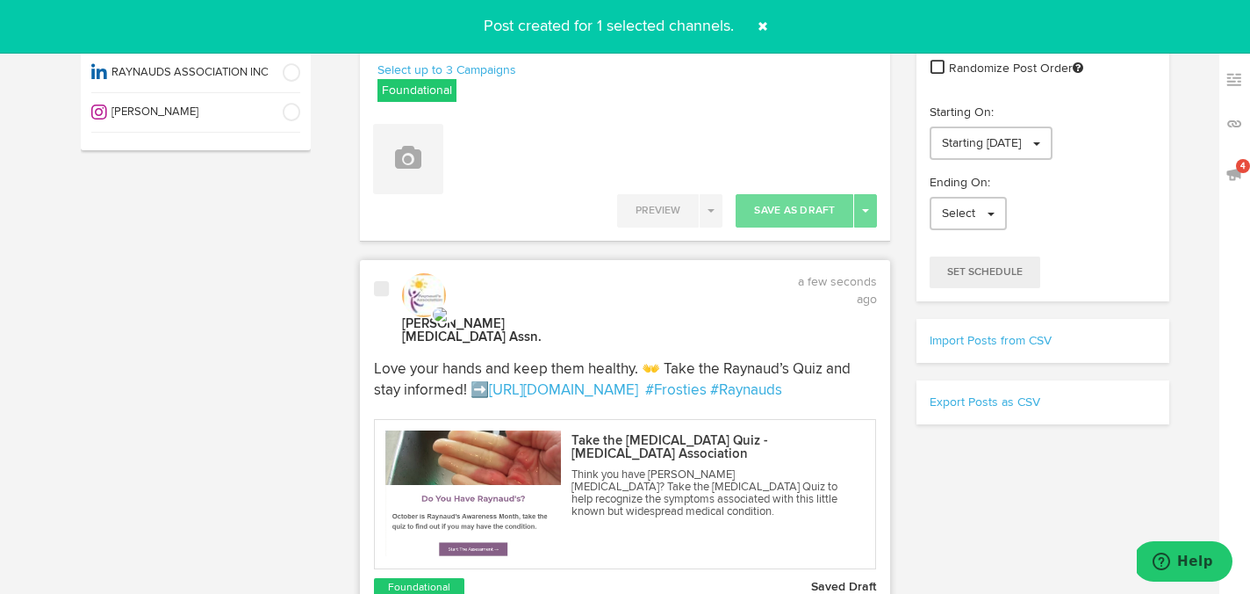
click at [387, 299] on div at bounding box center [381, 313] width 41 height 66
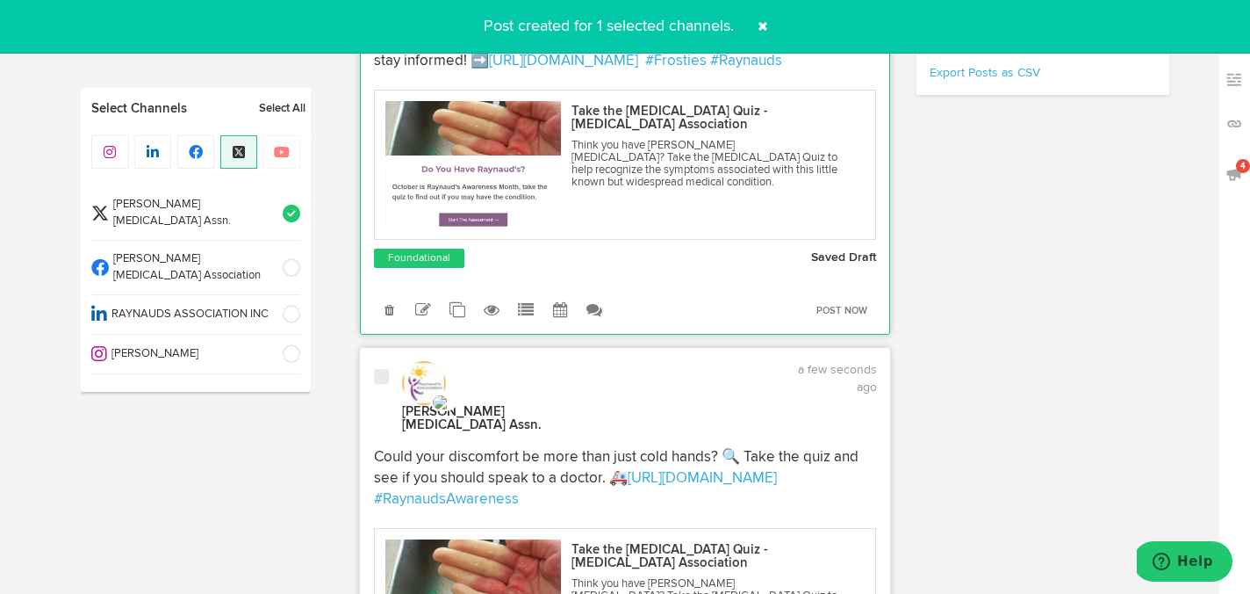
click at [385, 375] on span at bounding box center [381, 377] width 15 height 18
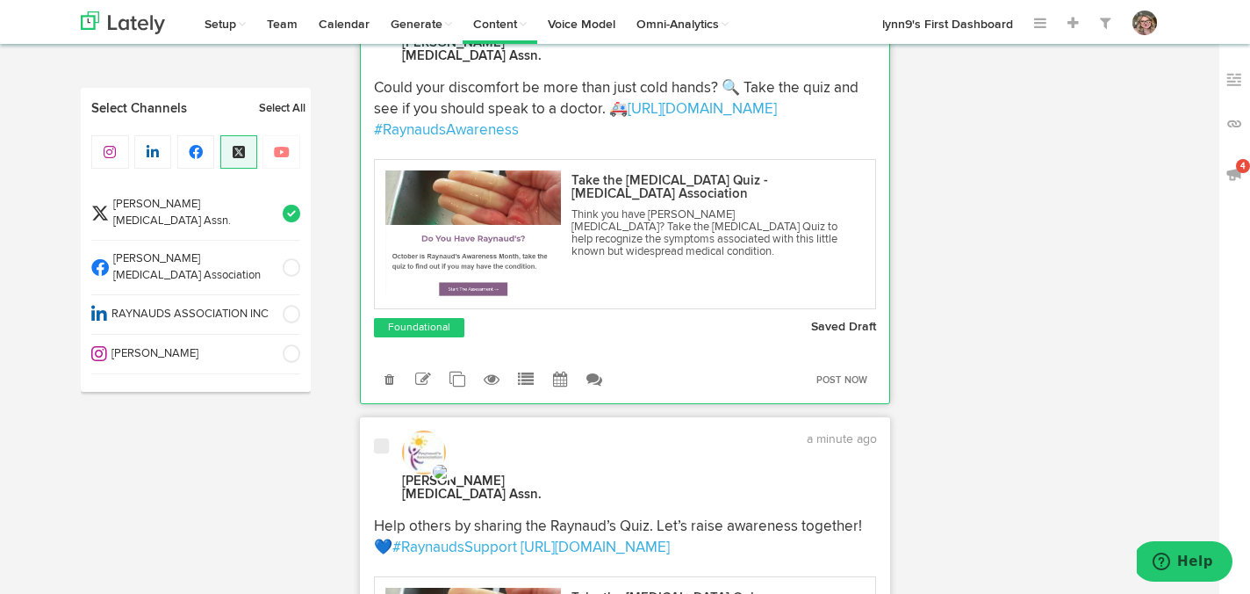
click at [385, 437] on span at bounding box center [381, 446] width 15 height 18
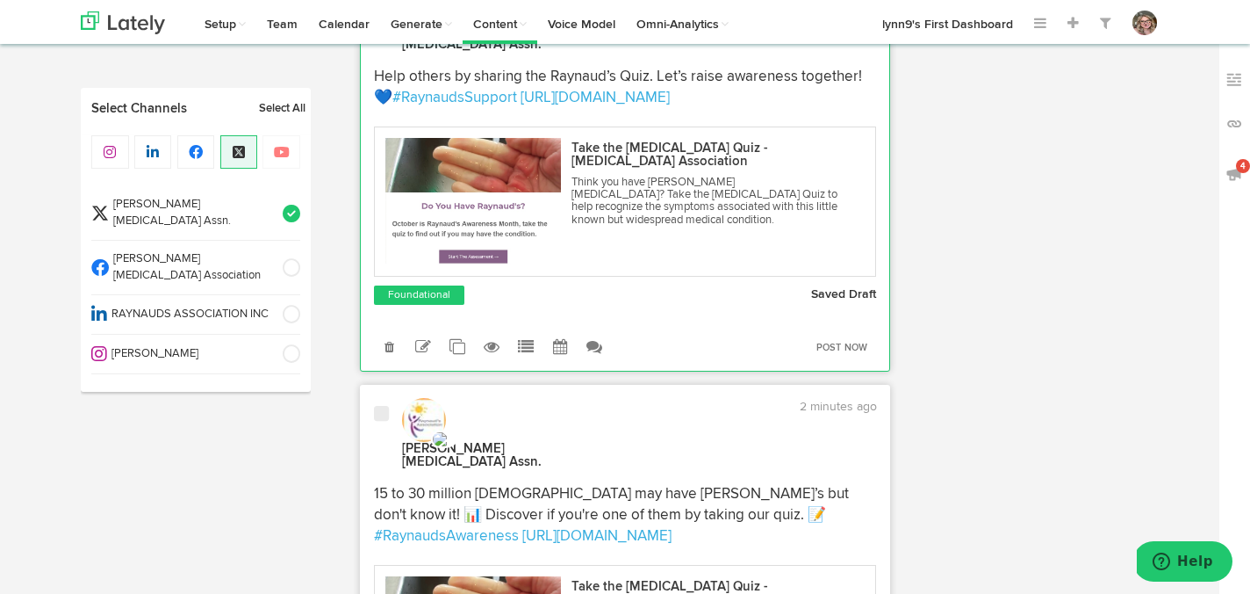
click at [380, 405] on span at bounding box center [381, 414] width 15 height 18
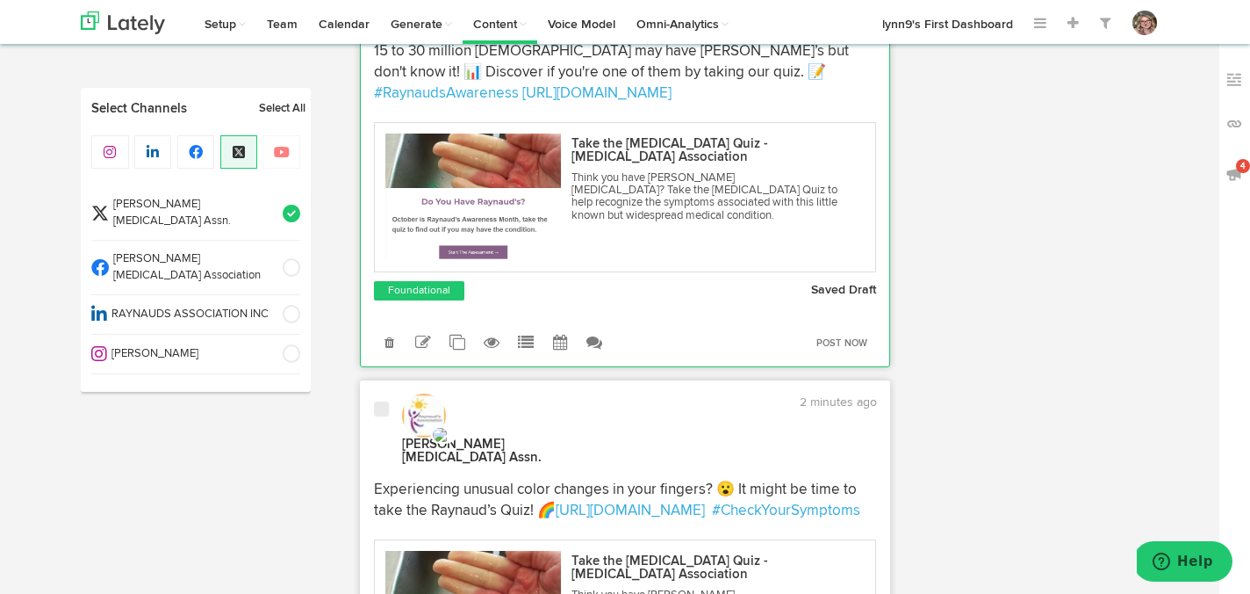
click at [382, 400] on div at bounding box center [381, 433] width 41 height 66
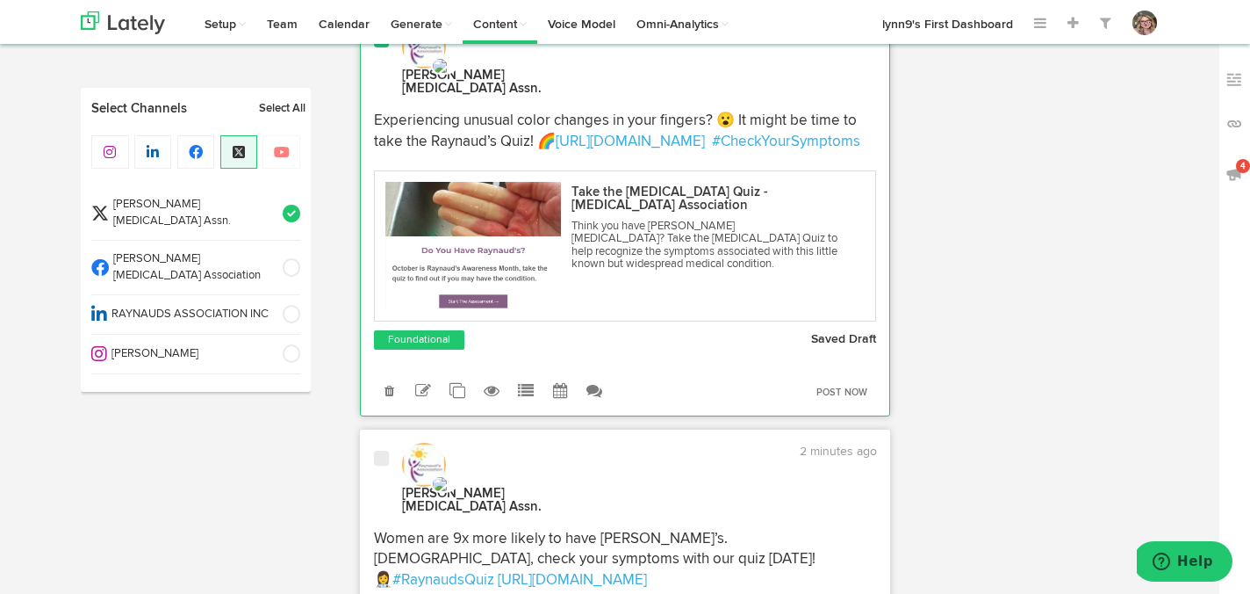
click at [382, 450] on span at bounding box center [381, 459] width 15 height 18
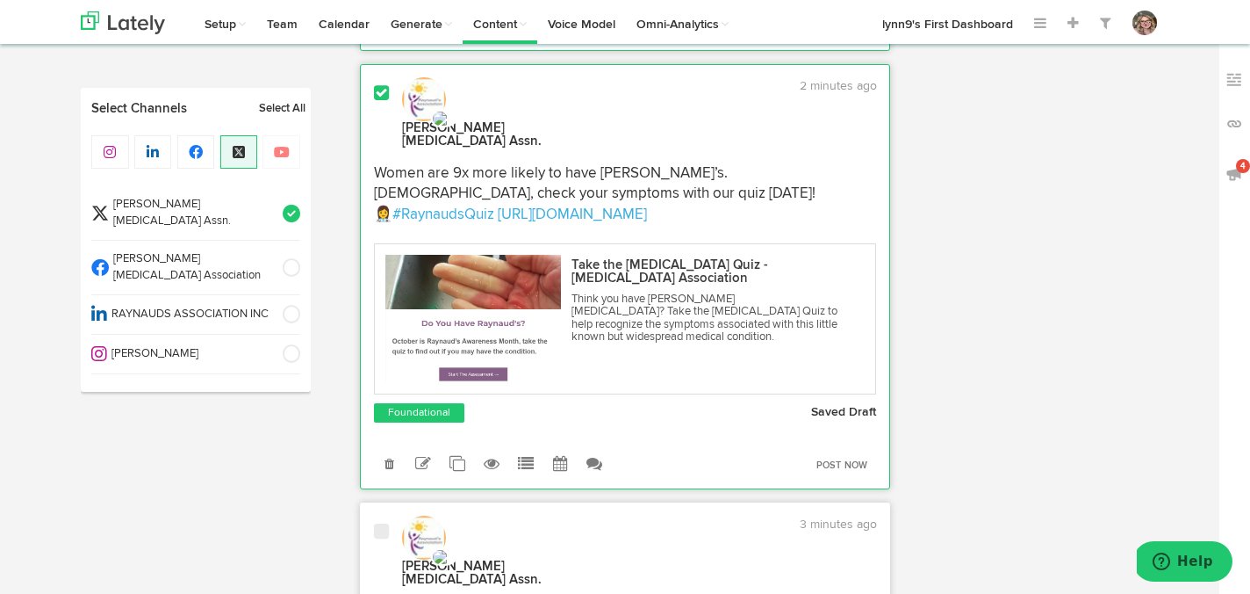
click at [380, 522] on span at bounding box center [381, 531] width 15 height 18
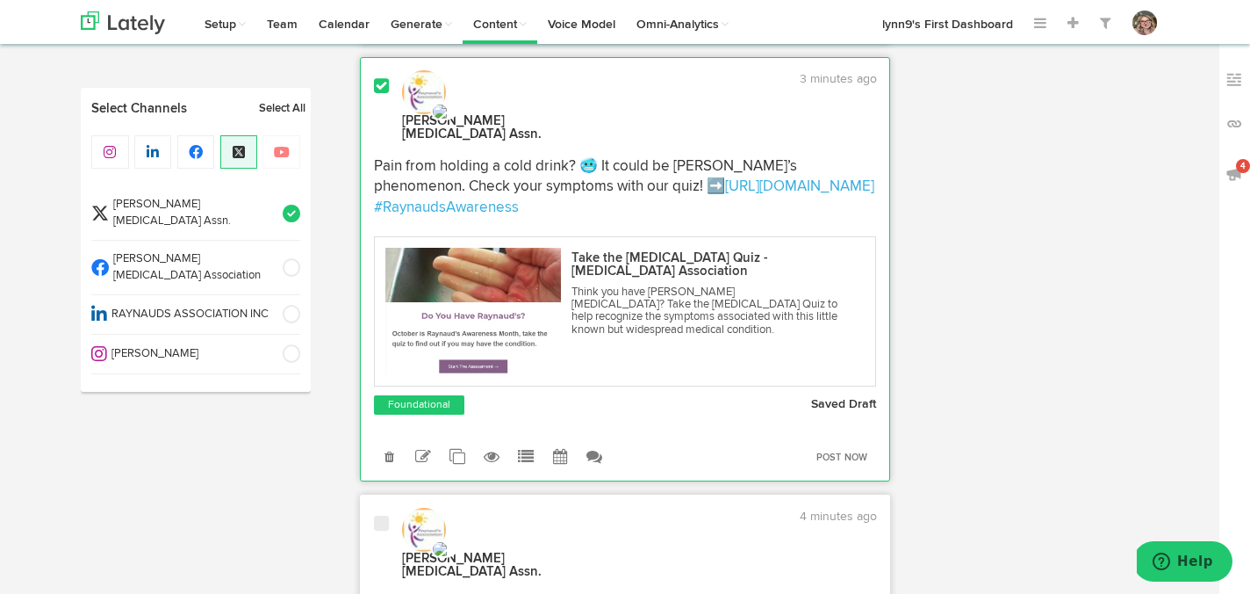
scroll to position [3458, 0]
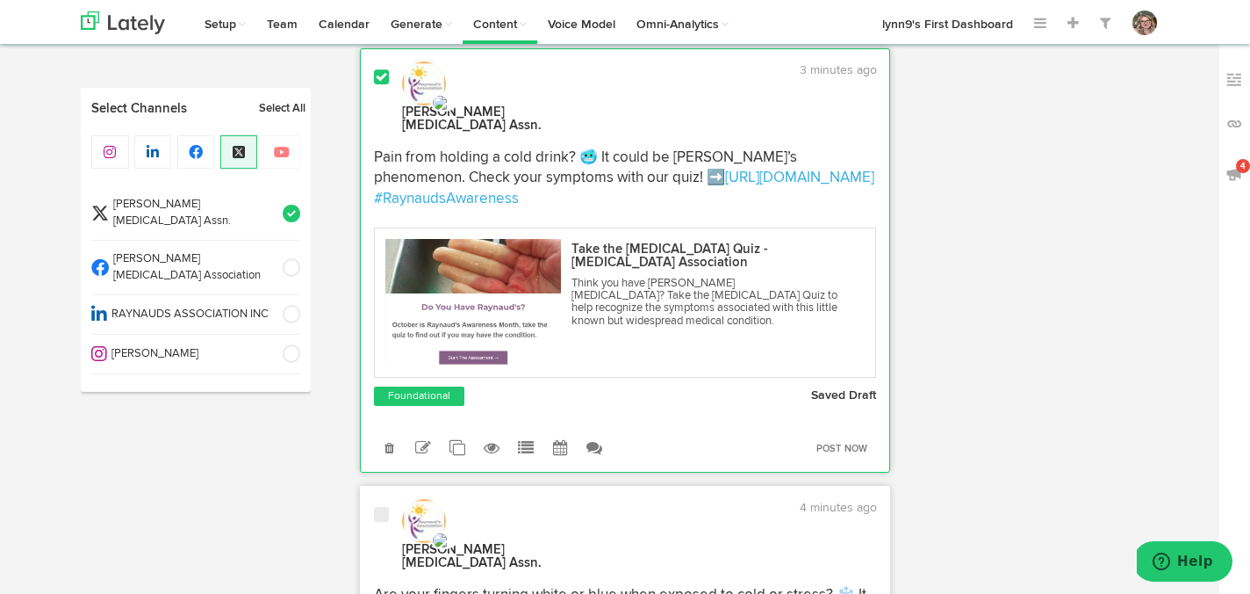
click at [385, 506] on span at bounding box center [381, 515] width 15 height 18
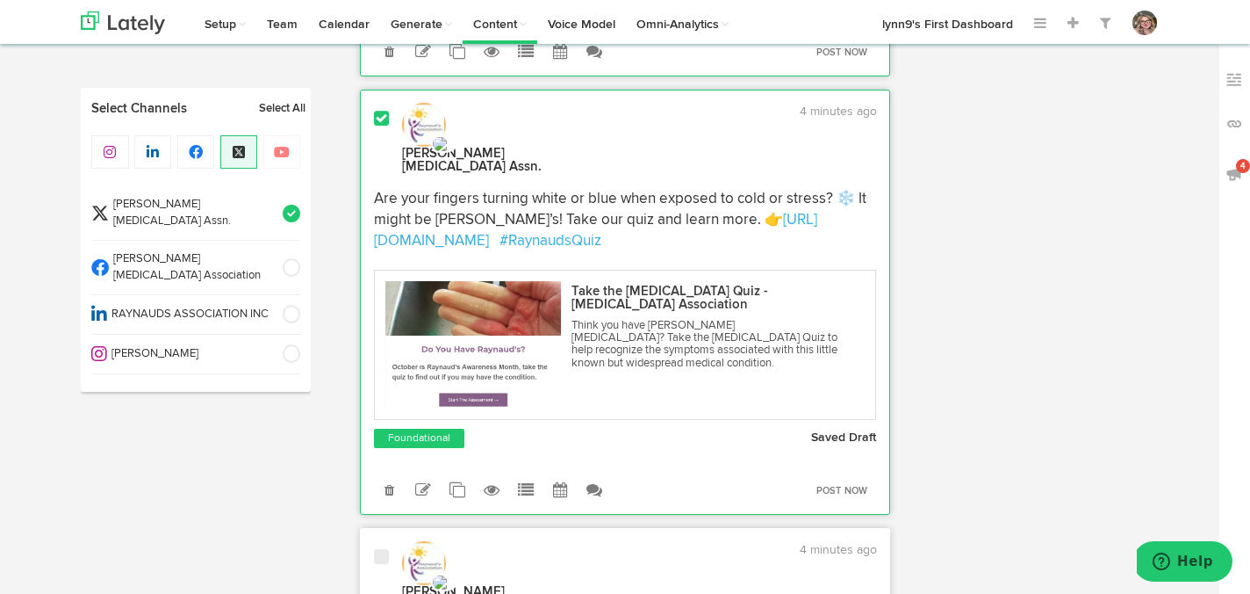
scroll to position [3860, 0]
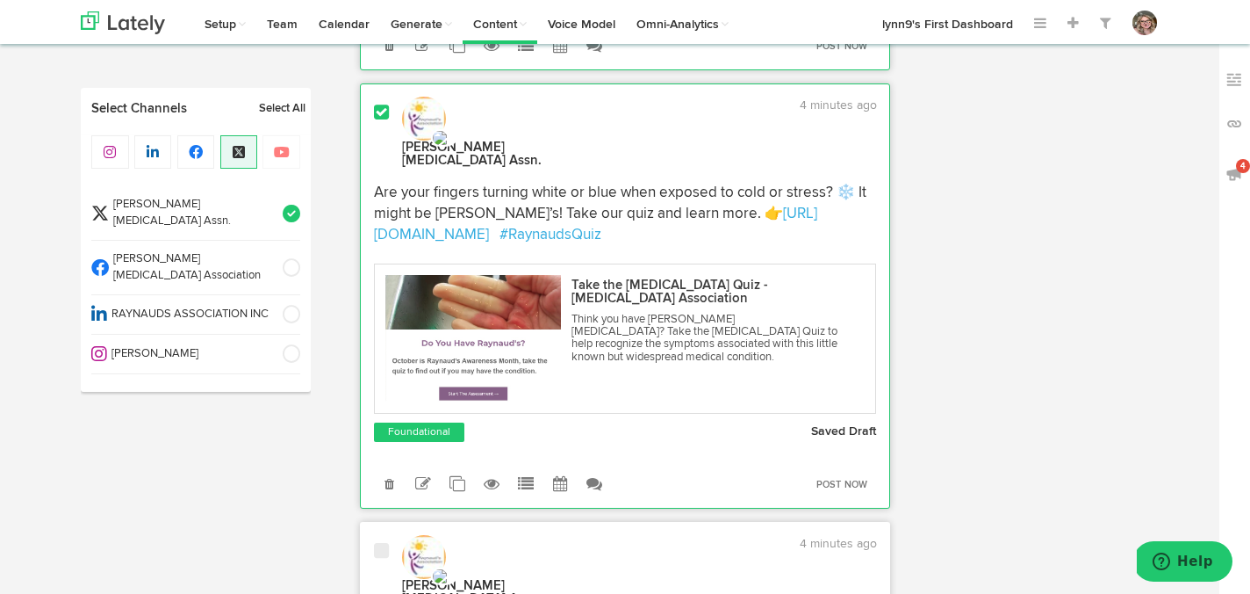
click at [381, 542] on span at bounding box center [381, 551] width 15 height 18
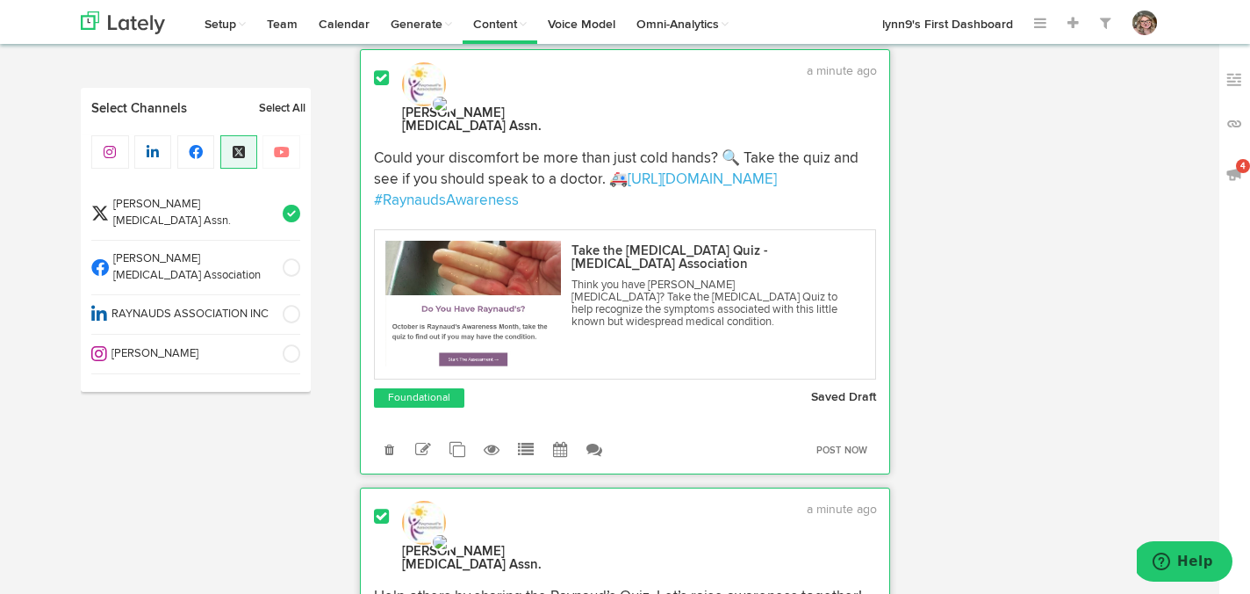
scroll to position [0, 0]
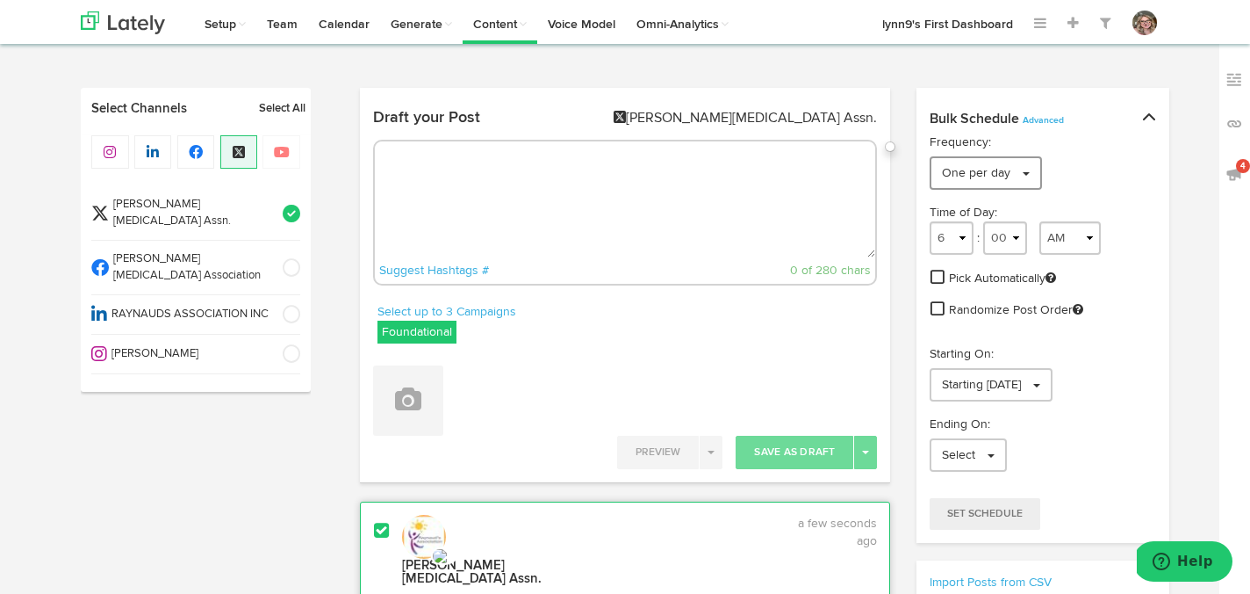
click at [1027, 170] on link "One per day" at bounding box center [986, 172] width 112 height 33
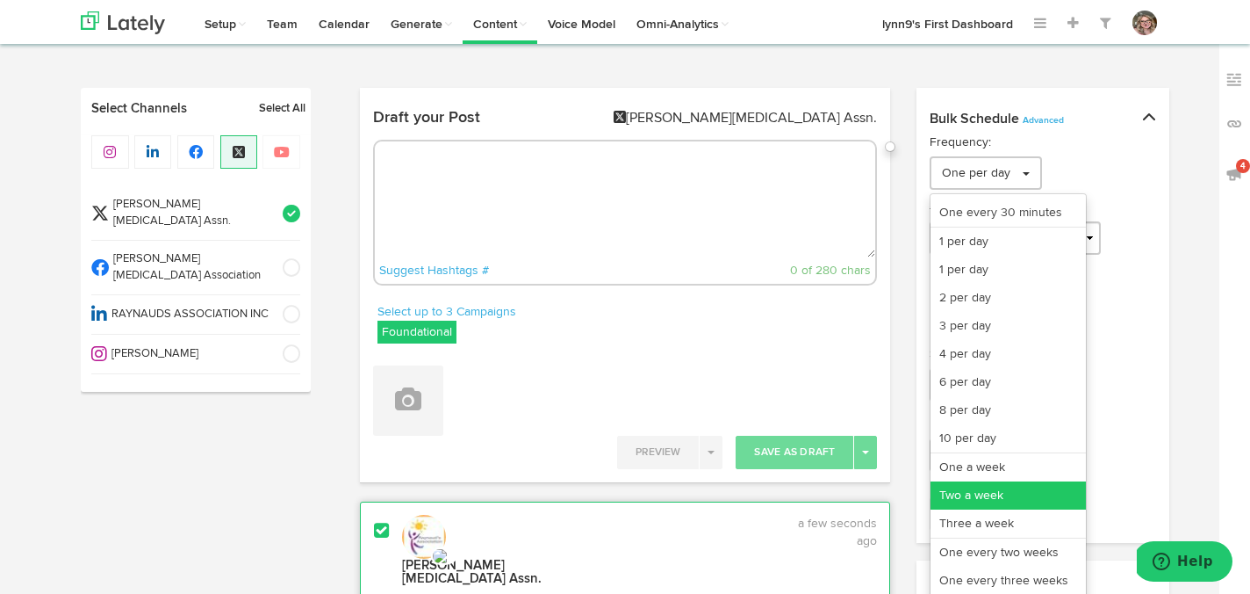
click at [1013, 484] on link "Two a week" at bounding box center [1008, 495] width 155 height 28
select select "11"
select select "6"
select select "PM"
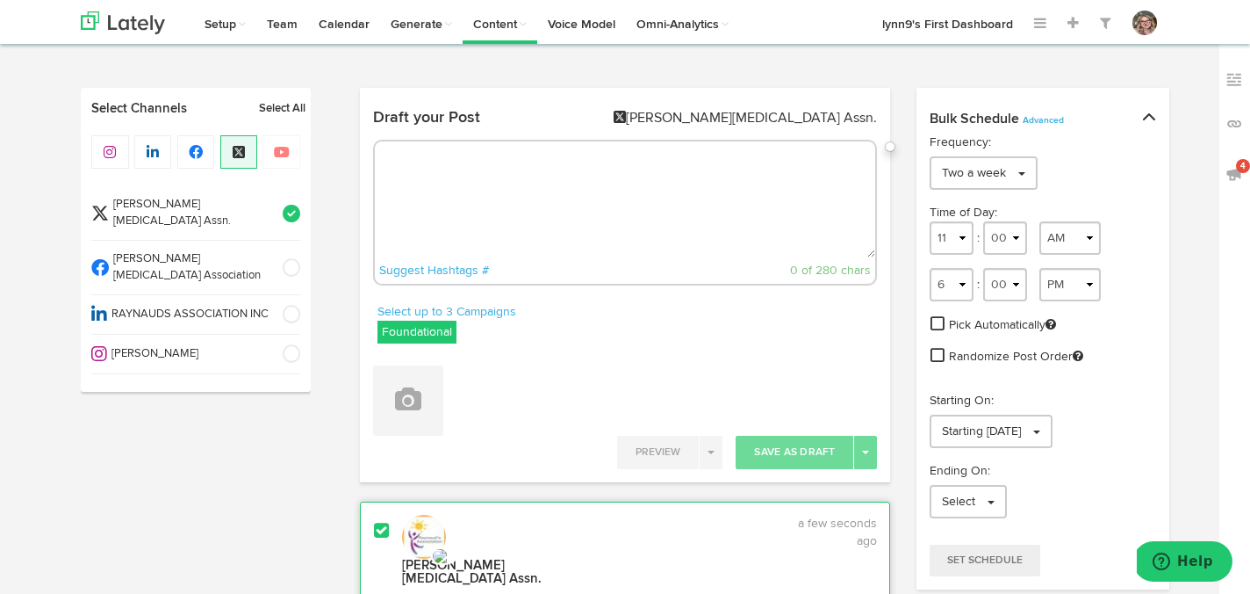
click at [938, 328] on span at bounding box center [938, 323] width 14 height 16
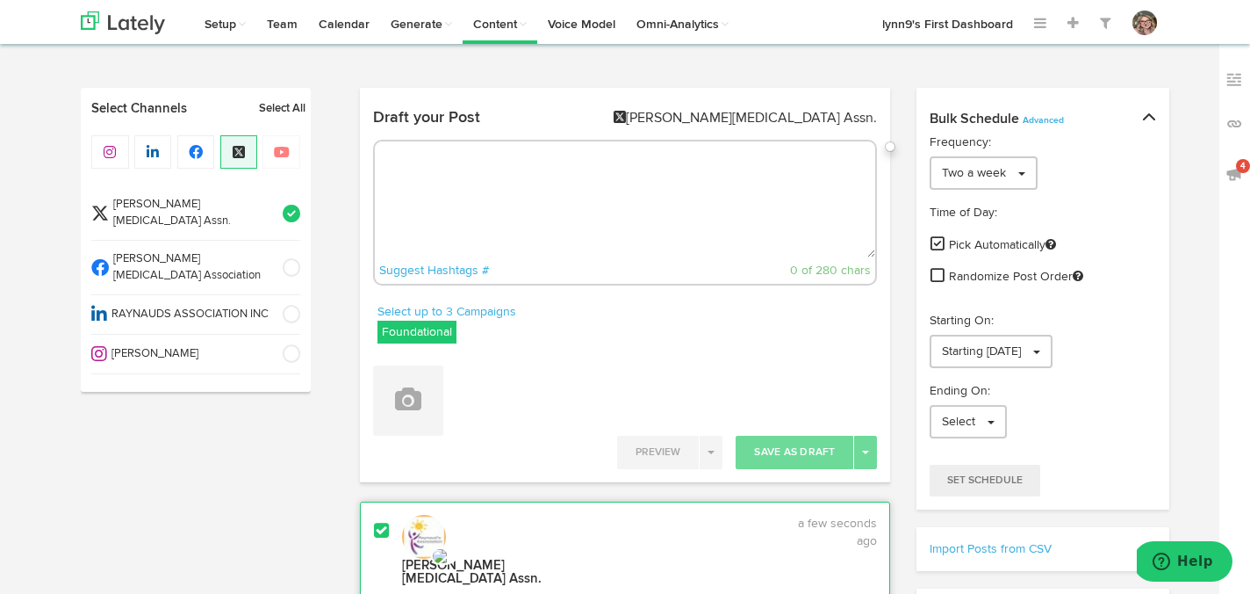
click at [935, 281] on span at bounding box center [938, 275] width 14 height 16
click at [939, 343] on link "Starting [DATE]" at bounding box center [991, 351] width 123 height 33
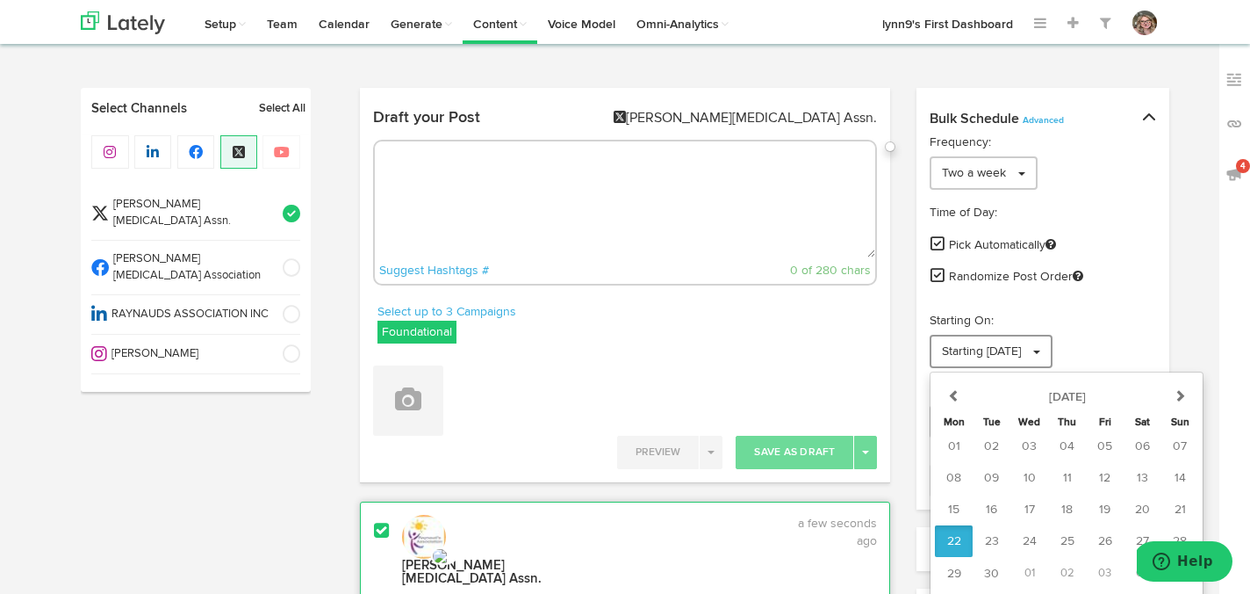
scroll to position [27, 0]
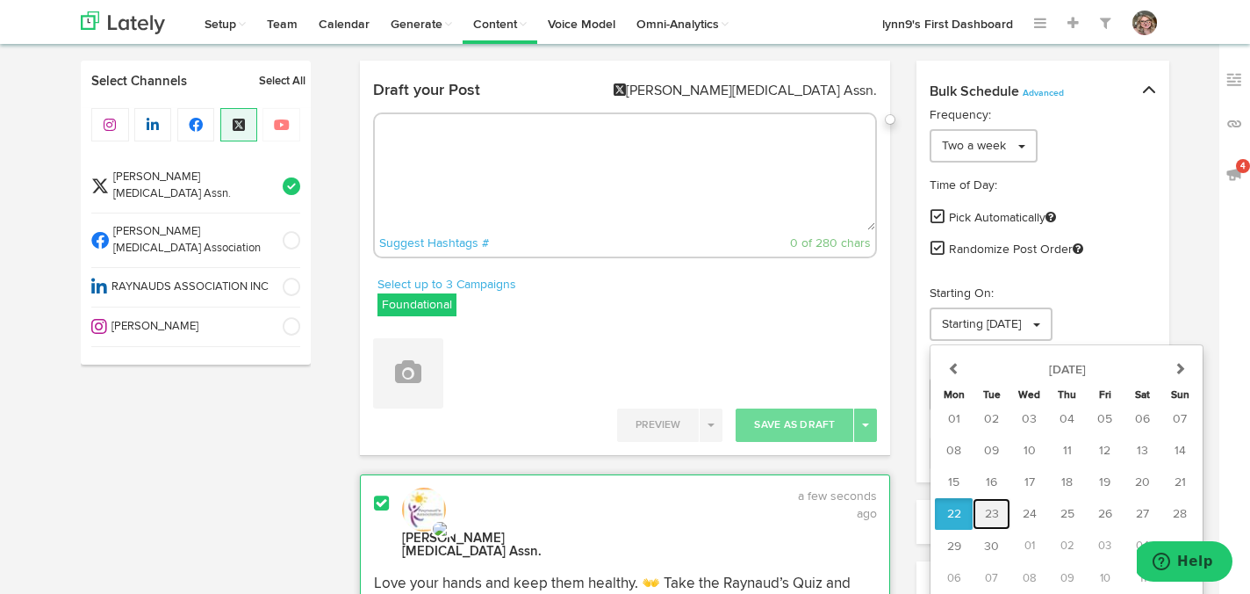
click at [988, 522] on button "23" at bounding box center [992, 514] width 38 height 32
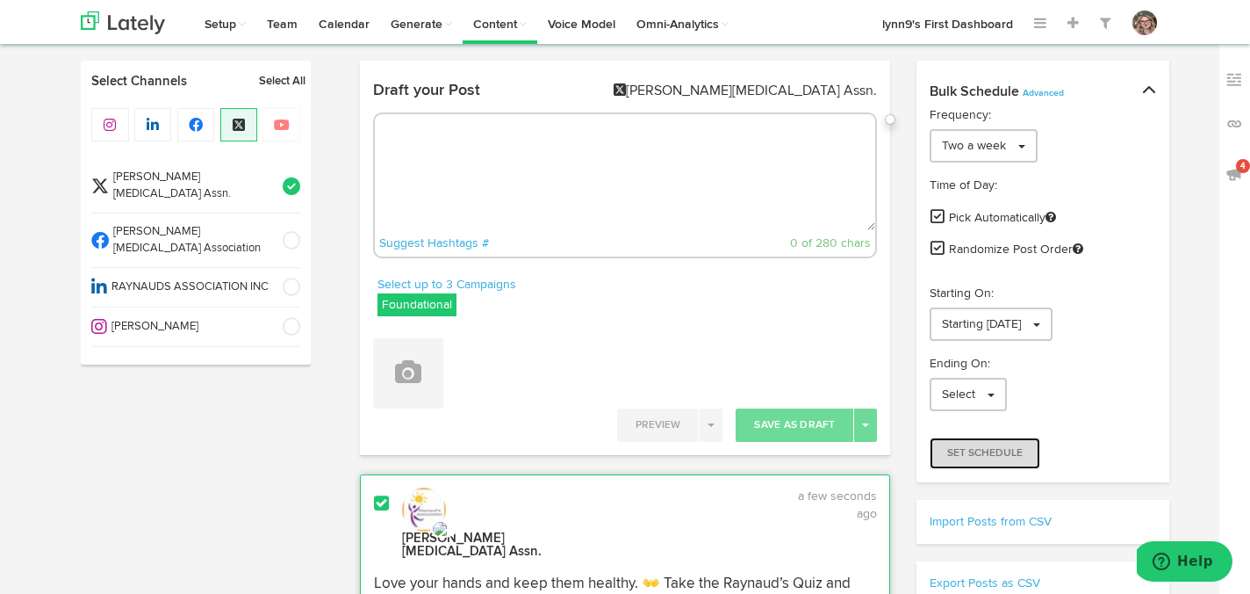
click at [990, 450] on span "Set Schedule" at bounding box center [986, 453] width 76 height 11
radio input "true"
select select "4"
select select "32"
select select "PM"
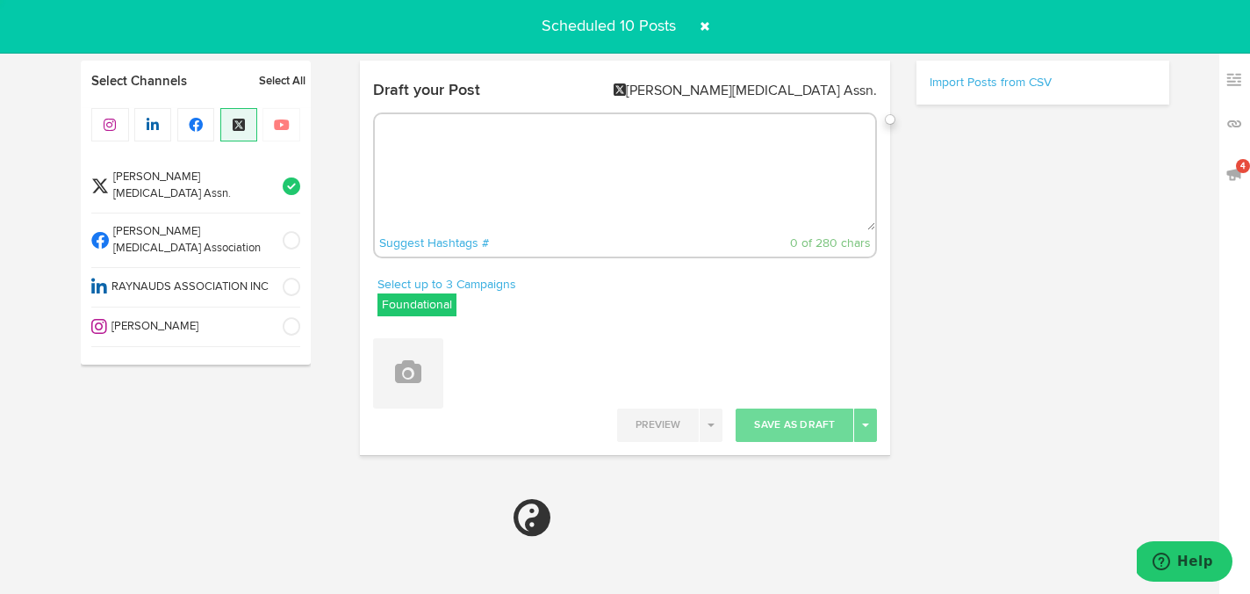
select select "6"
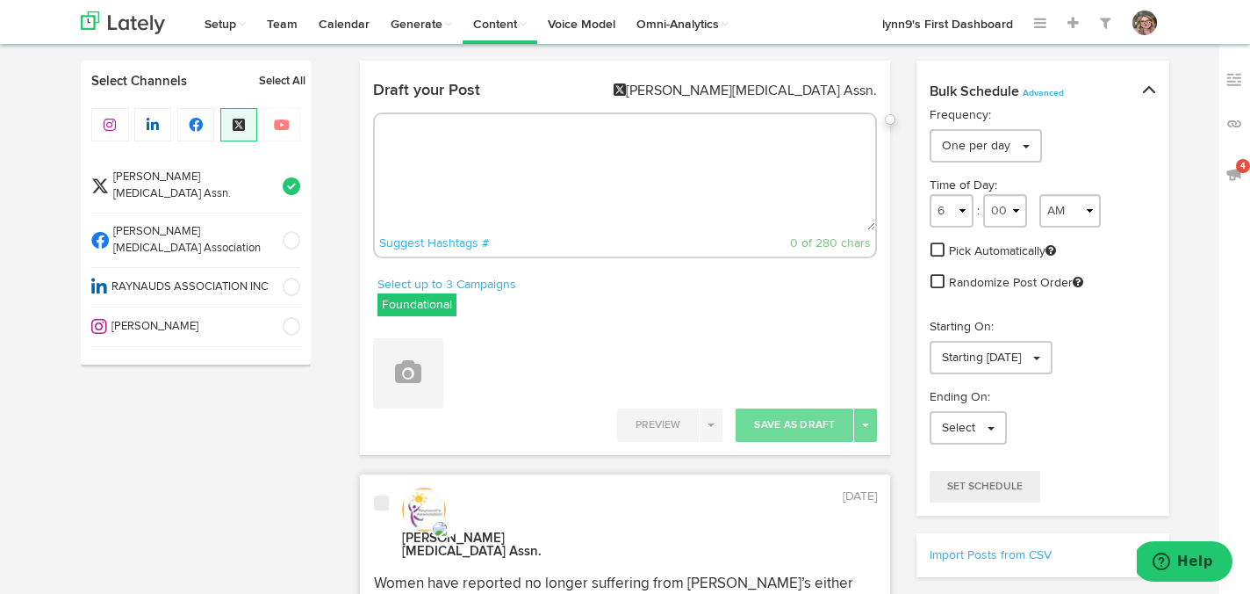
scroll to position [197, 0]
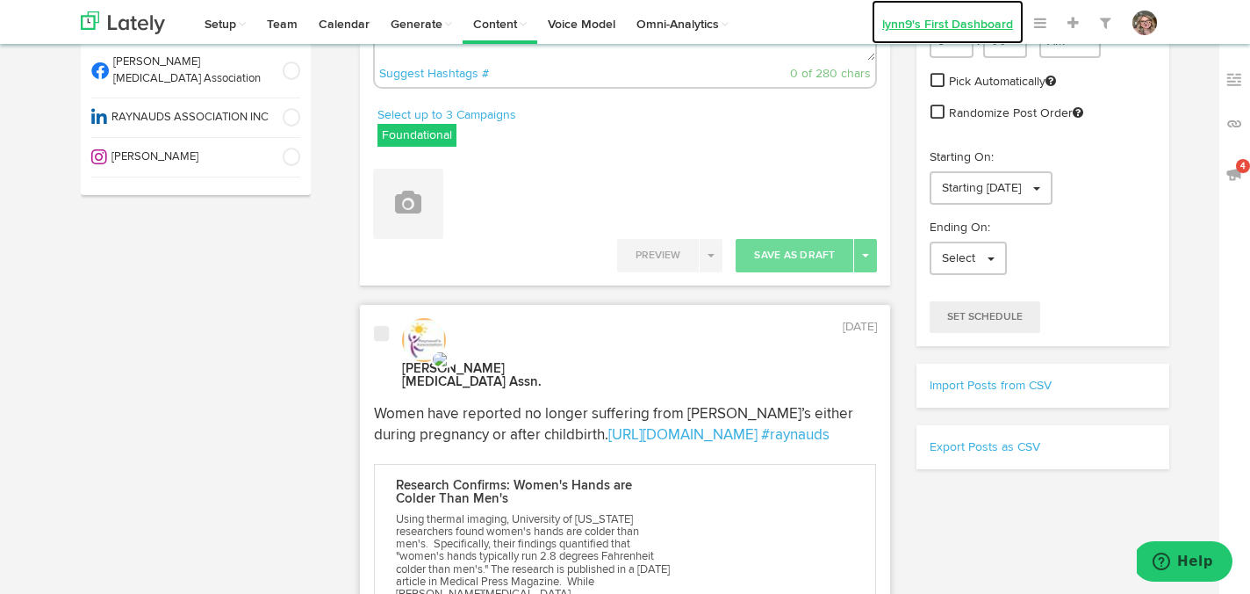
click at [924, 27] on link "lynn9's First Dashboard" at bounding box center [948, 22] width 152 height 44
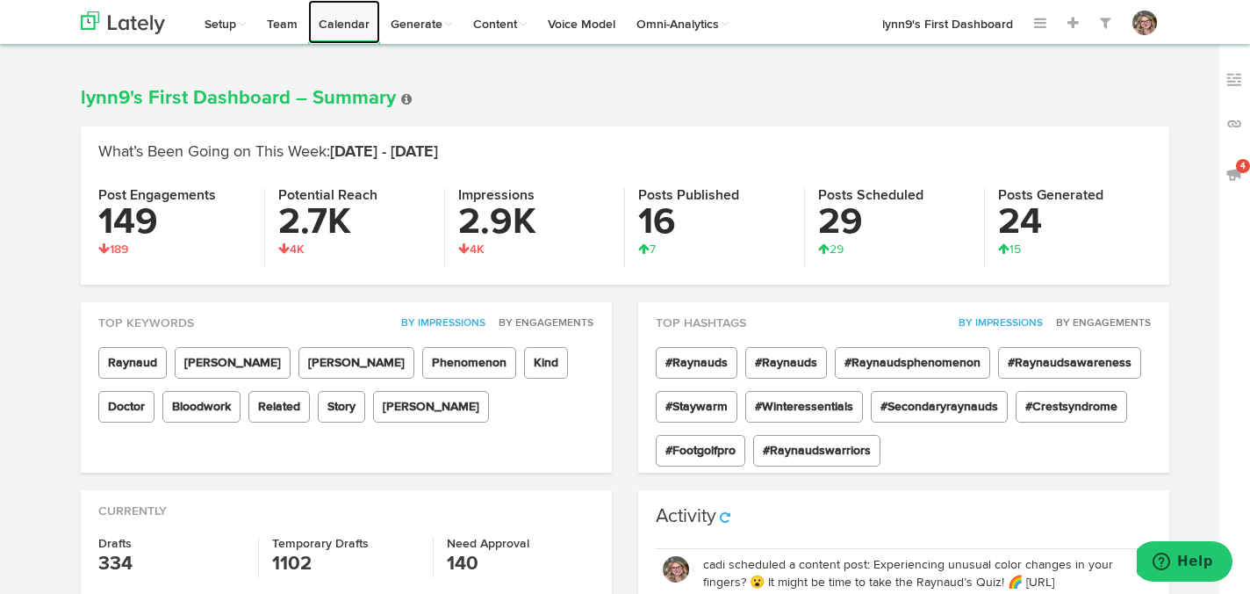
click at [350, 28] on link "Calendar" at bounding box center [344, 22] width 72 height 44
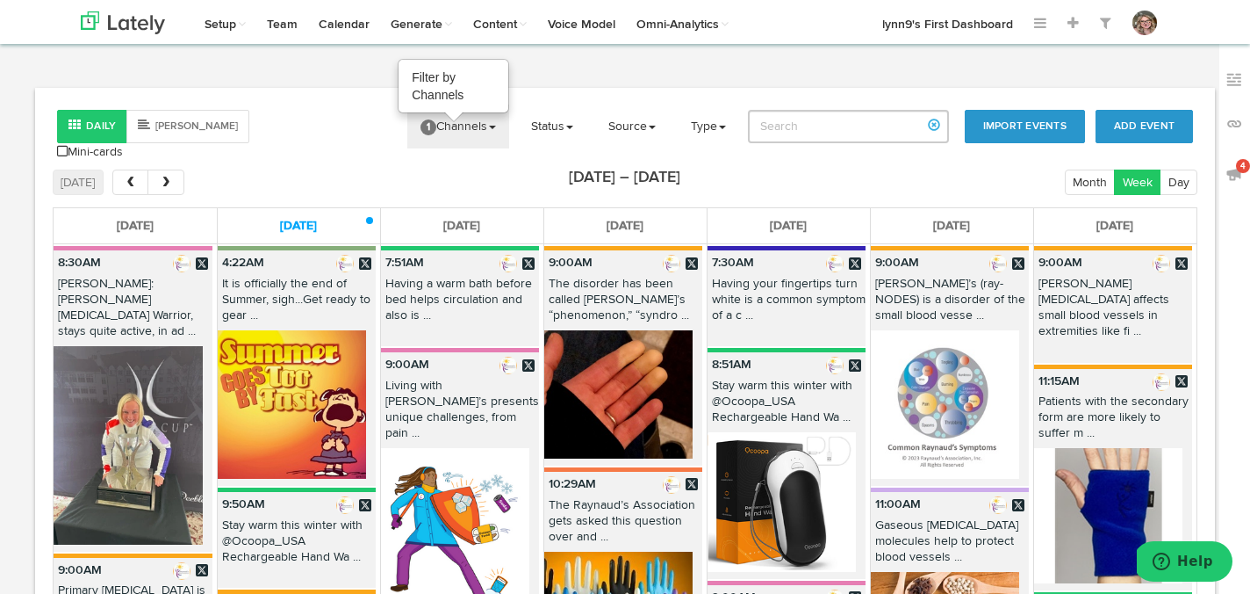
click at [443, 119] on link "1 Channels" at bounding box center [458, 126] width 102 height 44
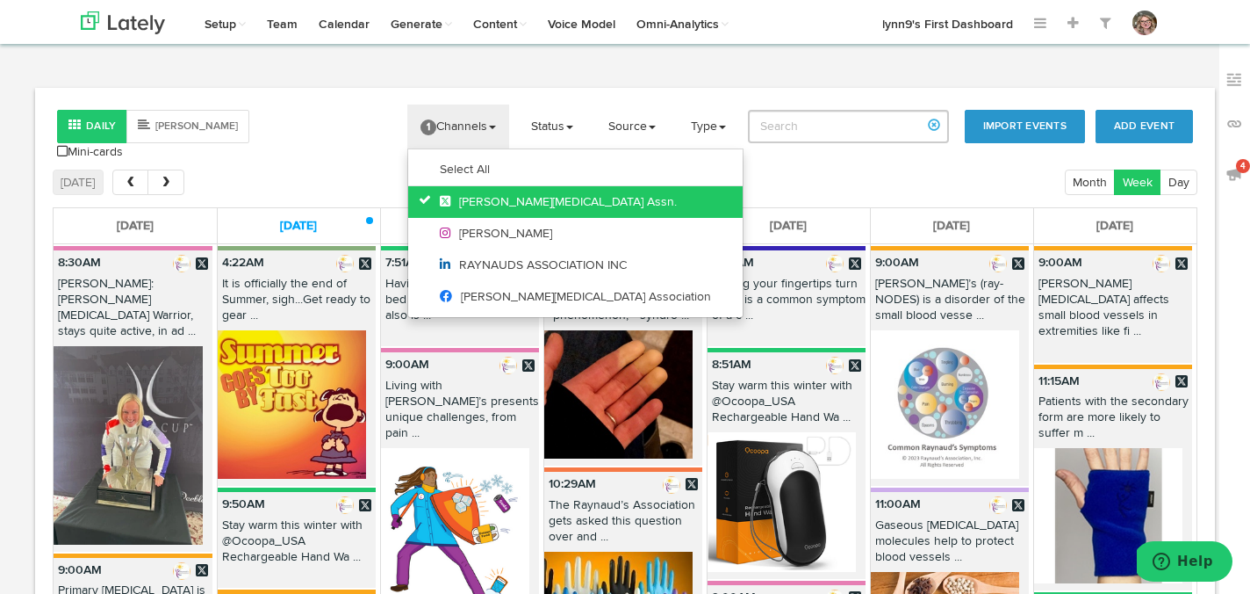
click at [429, 207] on link "Raynaud's Assn." at bounding box center [575, 202] width 335 height 32
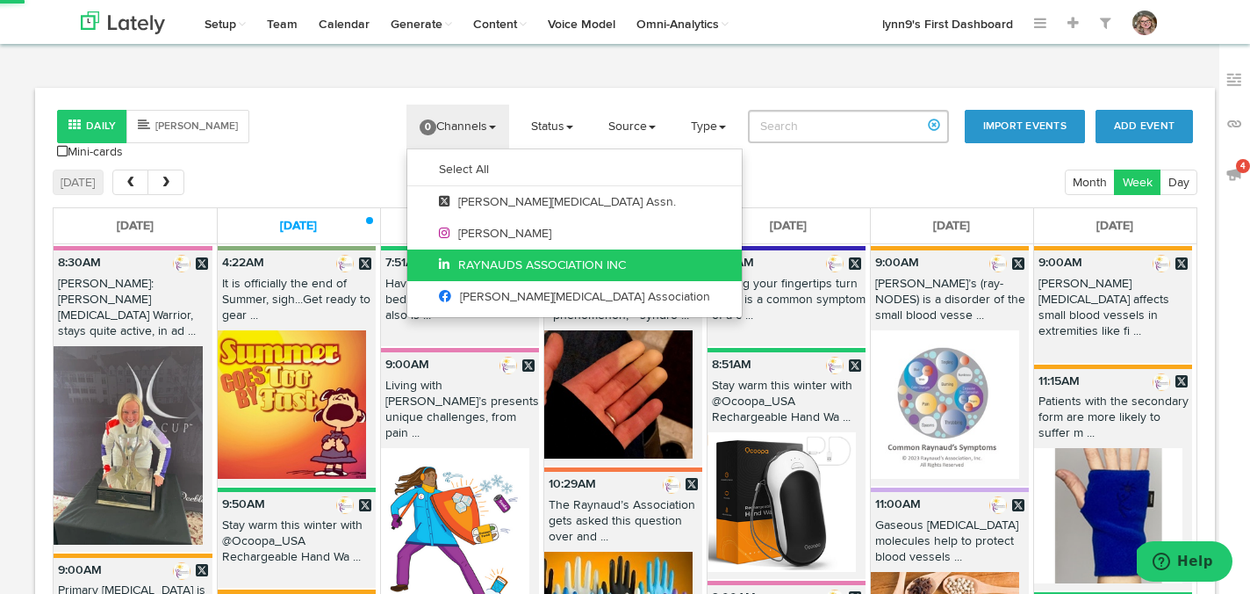
click at [431, 260] on link "RAYNAUDS ASSOCIATION INC" at bounding box center [574, 265] width 335 height 32
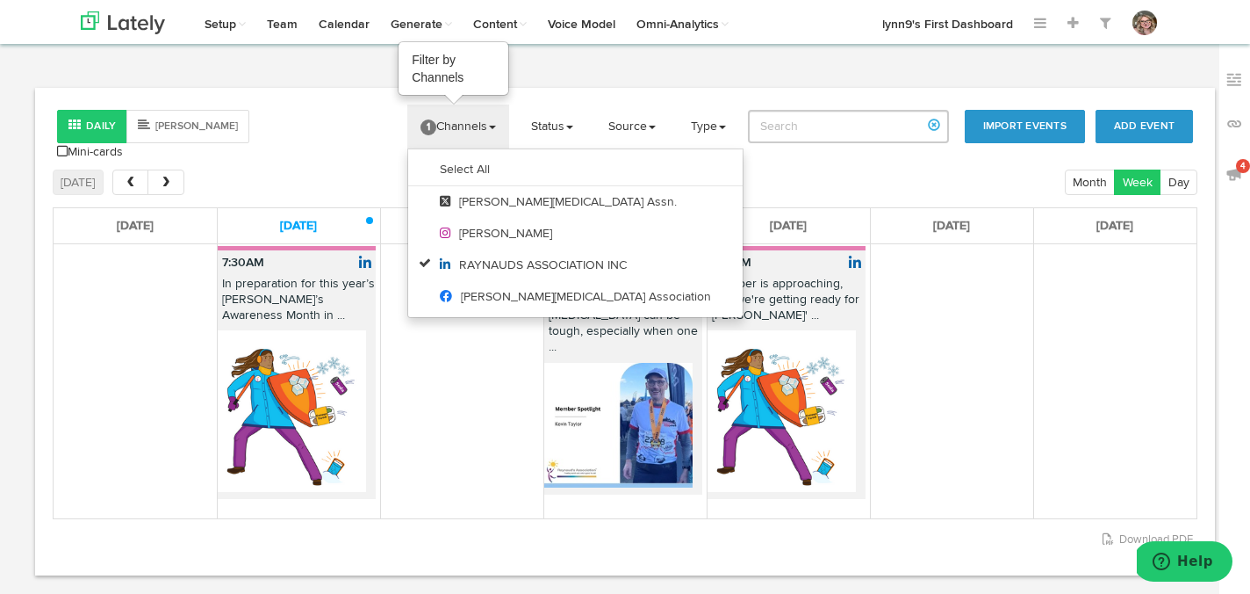
click at [436, 125] on span "1" at bounding box center [429, 127] width 16 height 16
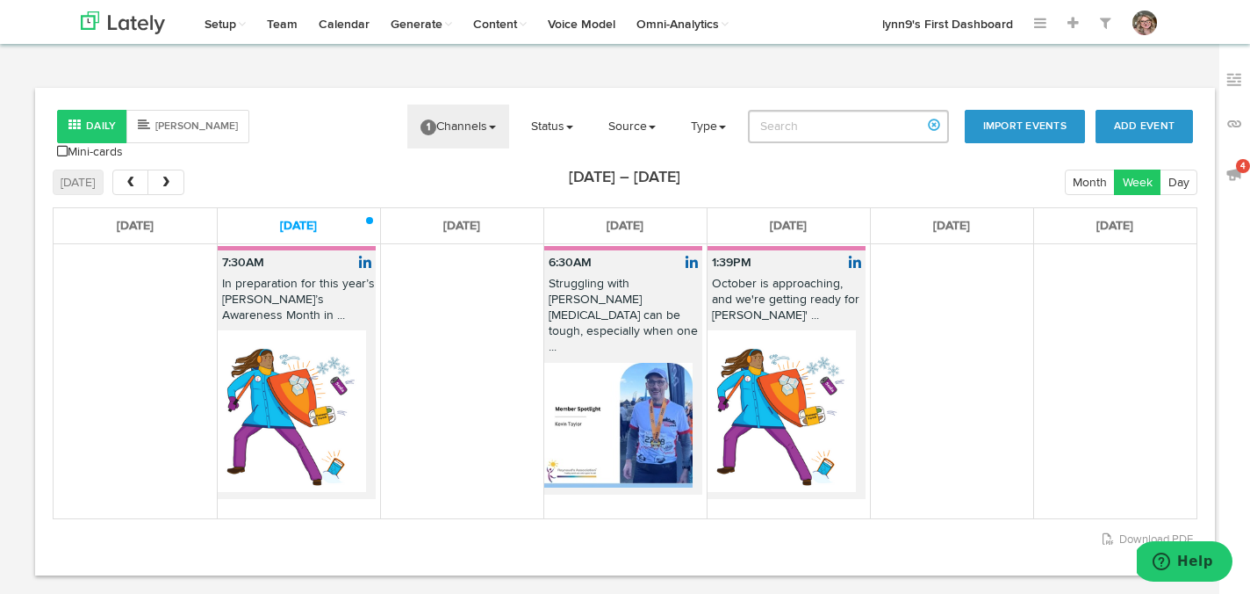
scroll to position [109, 0]
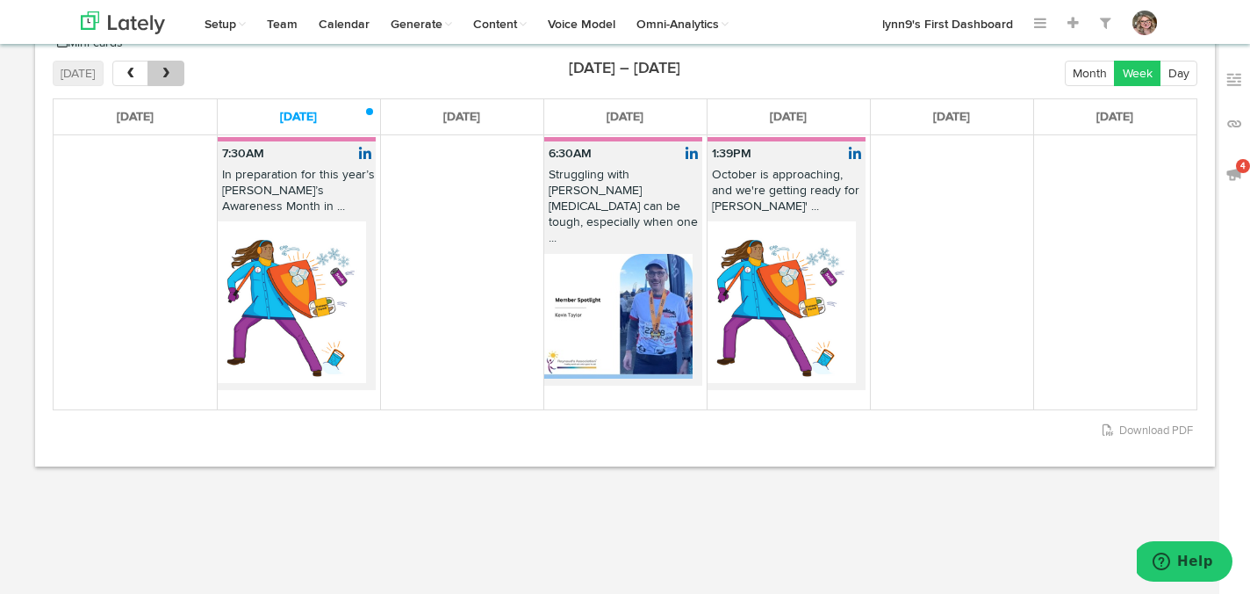
click at [173, 61] on button "next" at bounding box center [166, 73] width 36 height 25
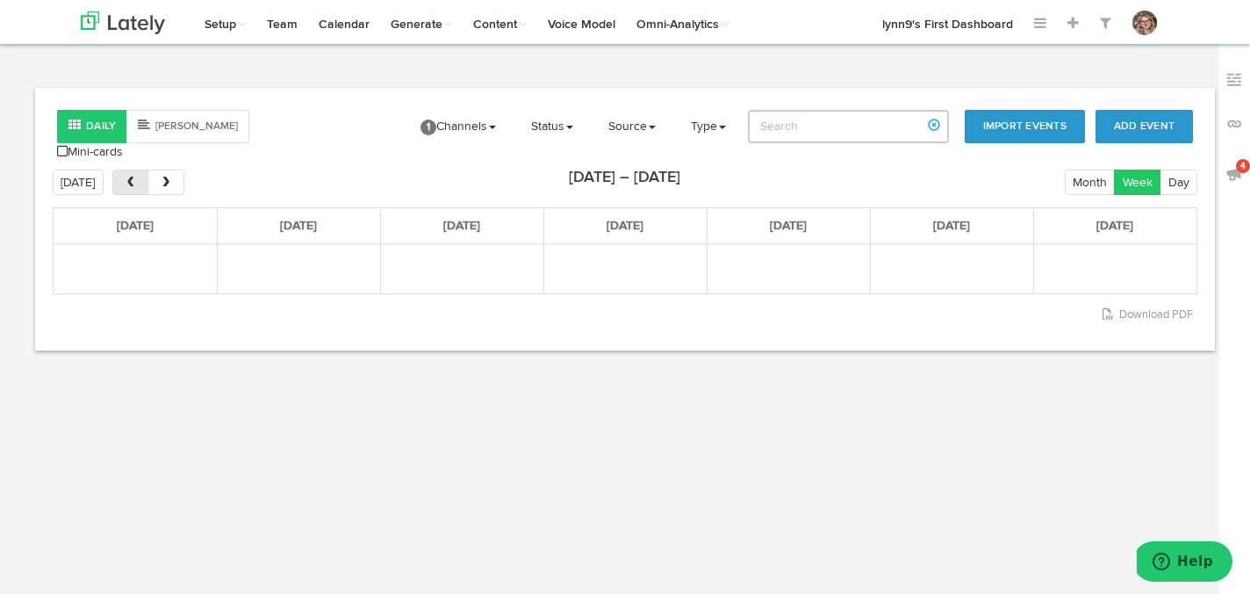
click at [130, 177] on span "prev" at bounding box center [130, 183] width 15 height 12
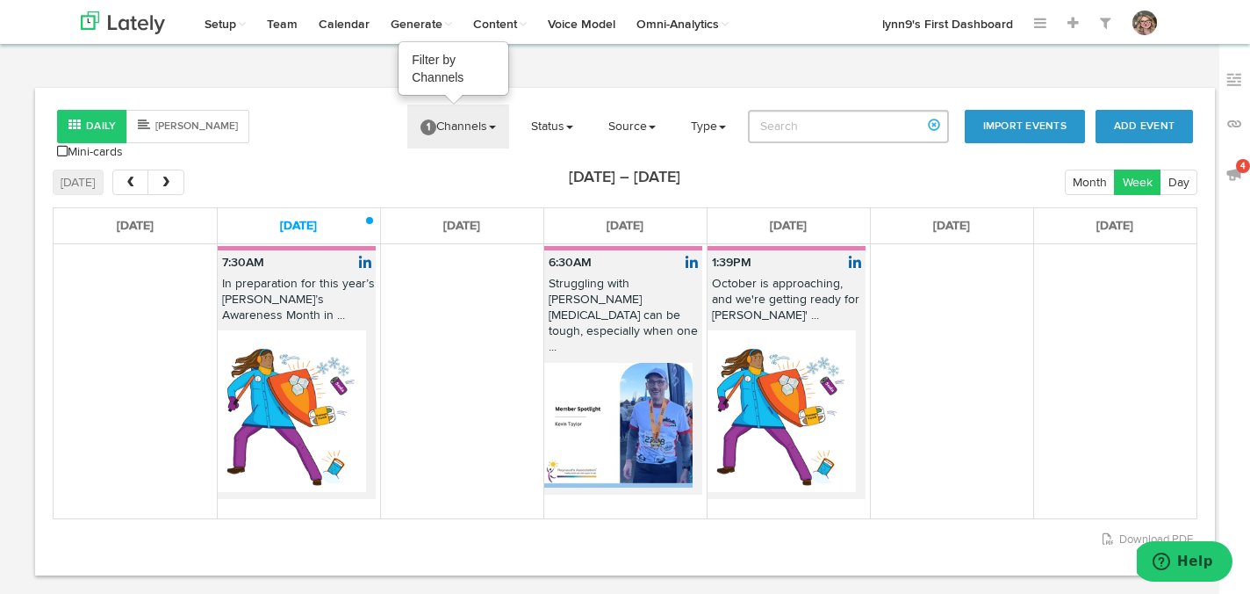
click at [435, 130] on span "1" at bounding box center [429, 127] width 16 height 16
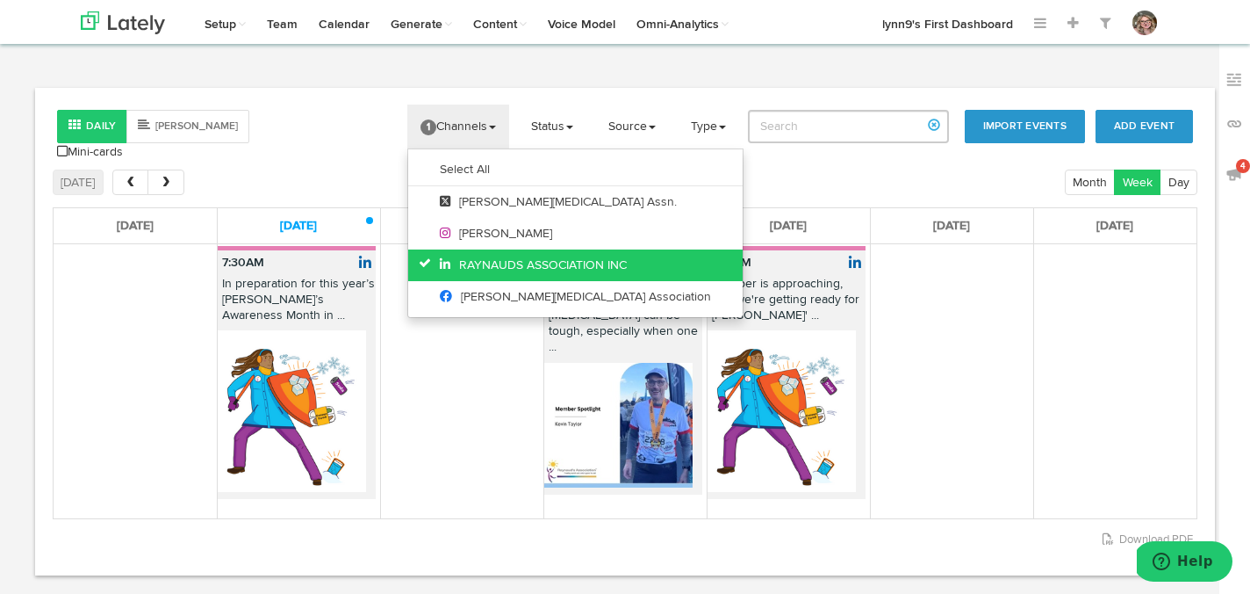
click at [428, 258] on icon at bounding box center [429, 262] width 21 height 12
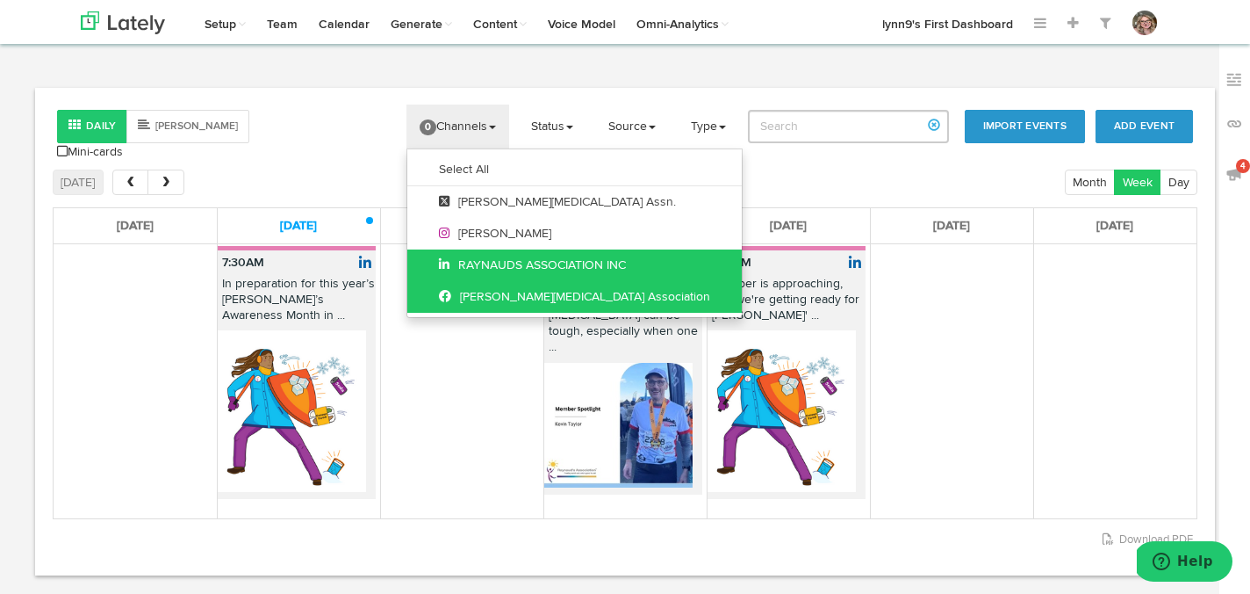
click at [433, 287] on link "Raynaud's Association" at bounding box center [574, 297] width 335 height 32
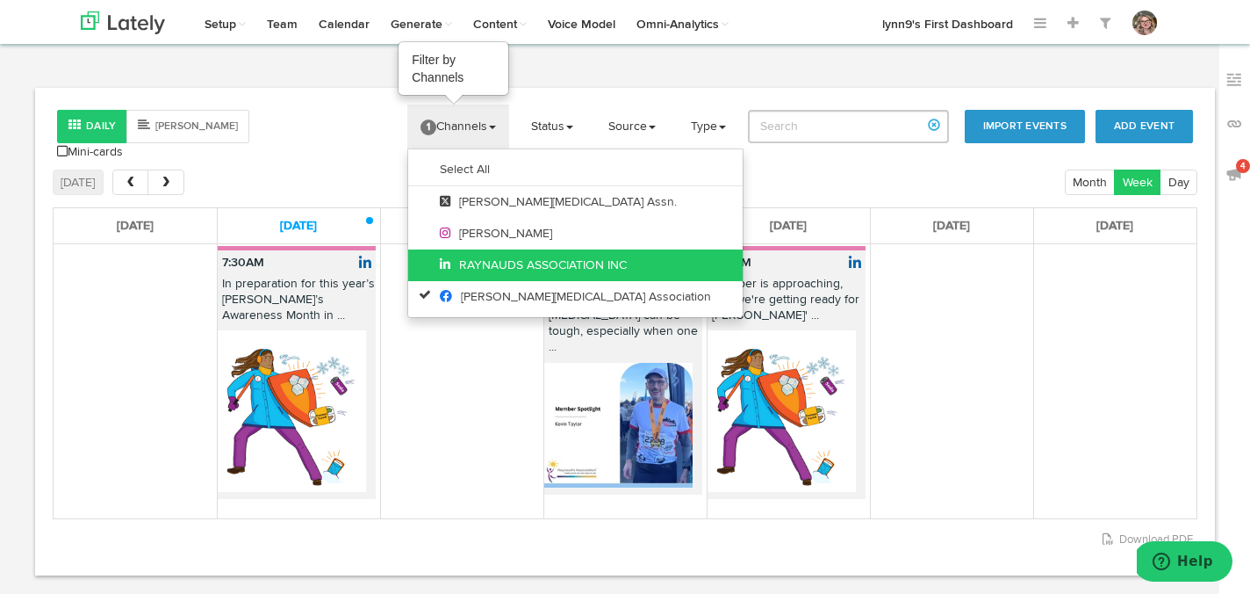
click at [454, 124] on link "1 Channels" at bounding box center [458, 126] width 102 height 44
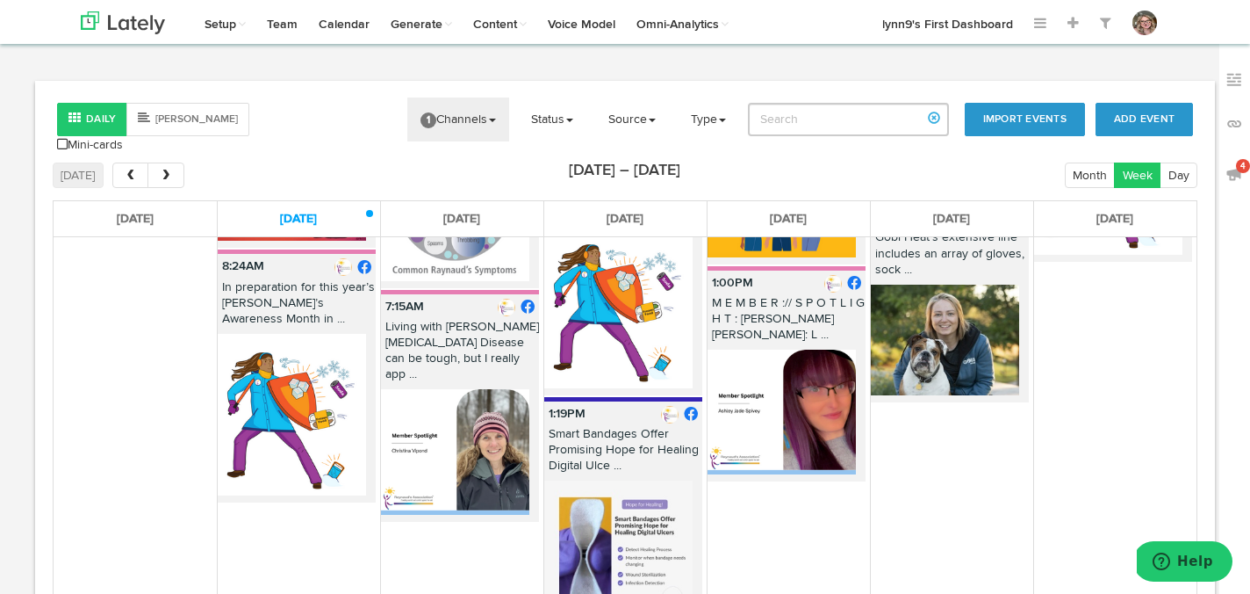
scroll to position [8, 0]
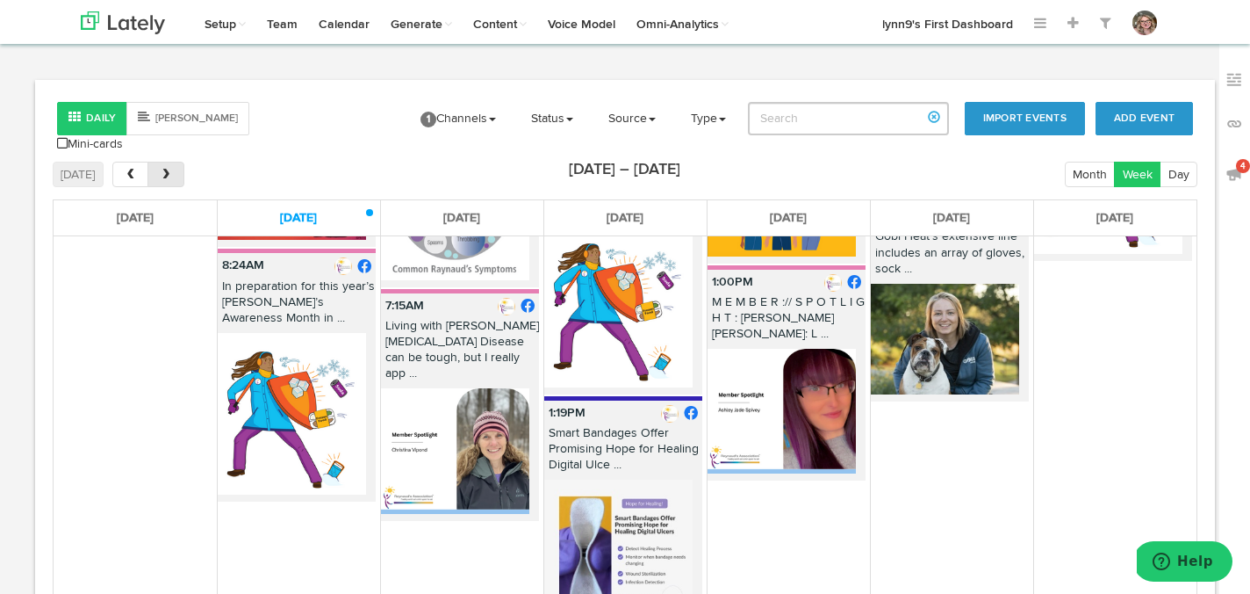
click at [174, 162] on button "next" at bounding box center [166, 174] width 36 height 25
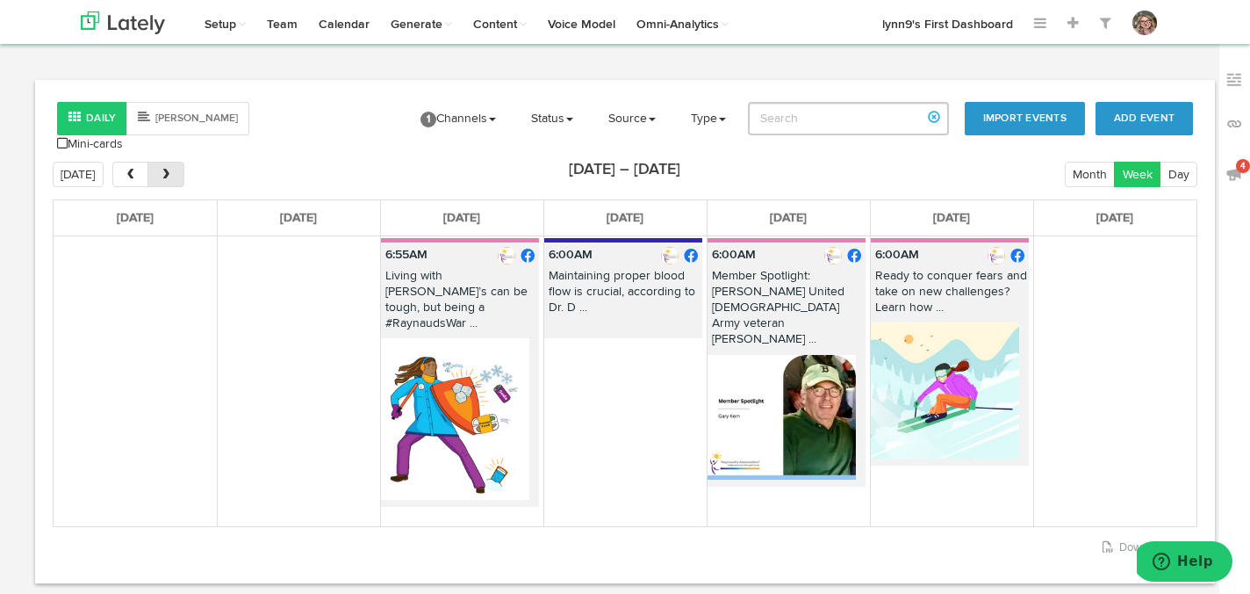
scroll to position [0, 0]
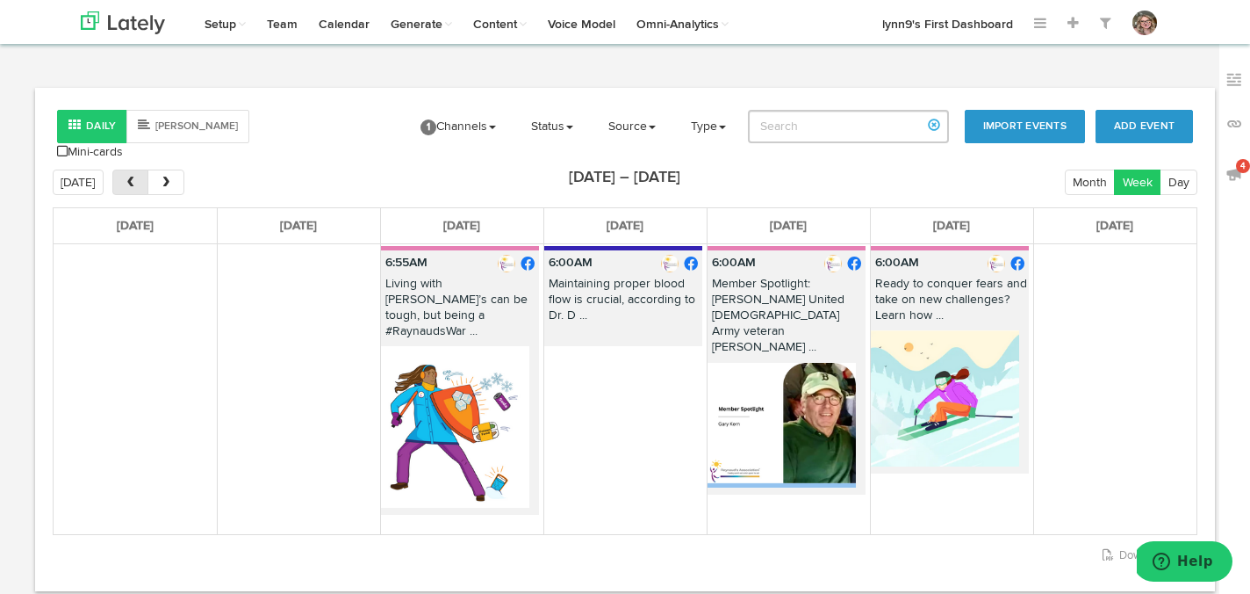
click at [131, 177] on span "prev" at bounding box center [130, 183] width 15 height 12
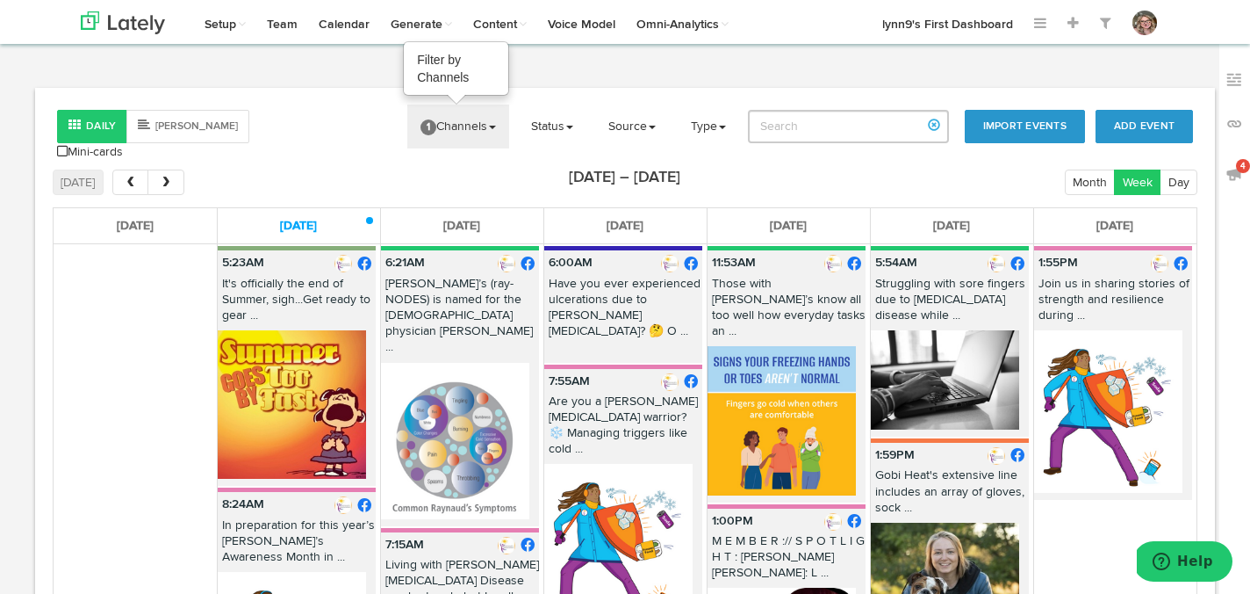
click at [434, 127] on span "1" at bounding box center [429, 127] width 16 height 16
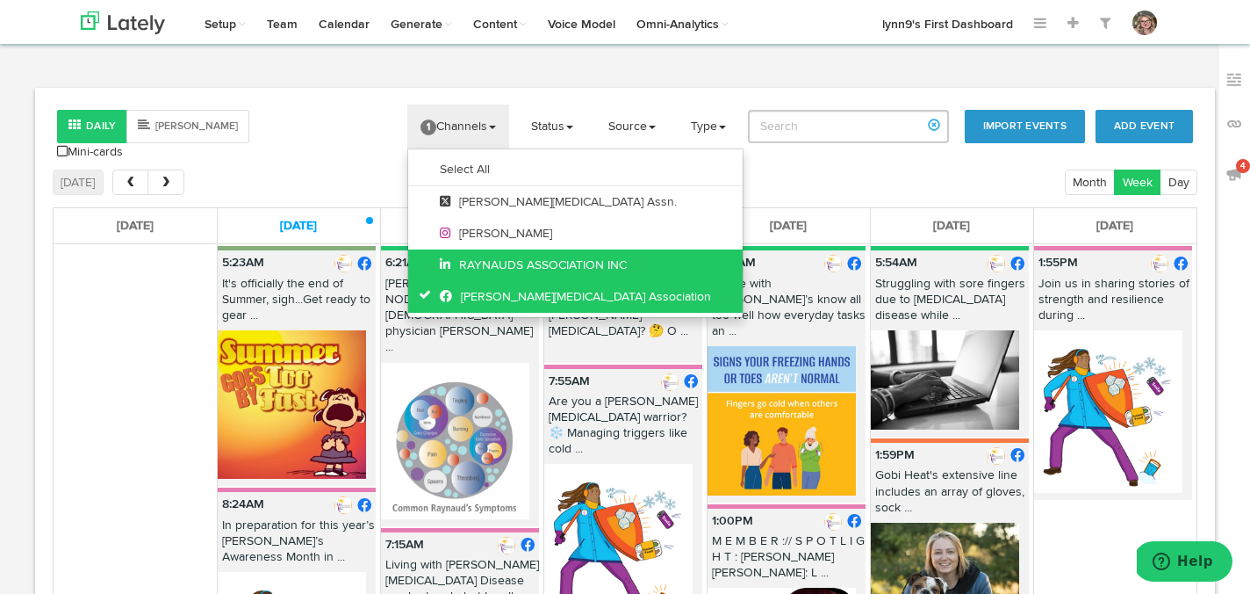
click at [429, 297] on icon at bounding box center [429, 294] width 21 height 12
click at [335, 83] on body "Channels Create Generate Pipeline Team Basic Analytics (limited on mobile) Dash…" at bounding box center [625, 413] width 1250 height 827
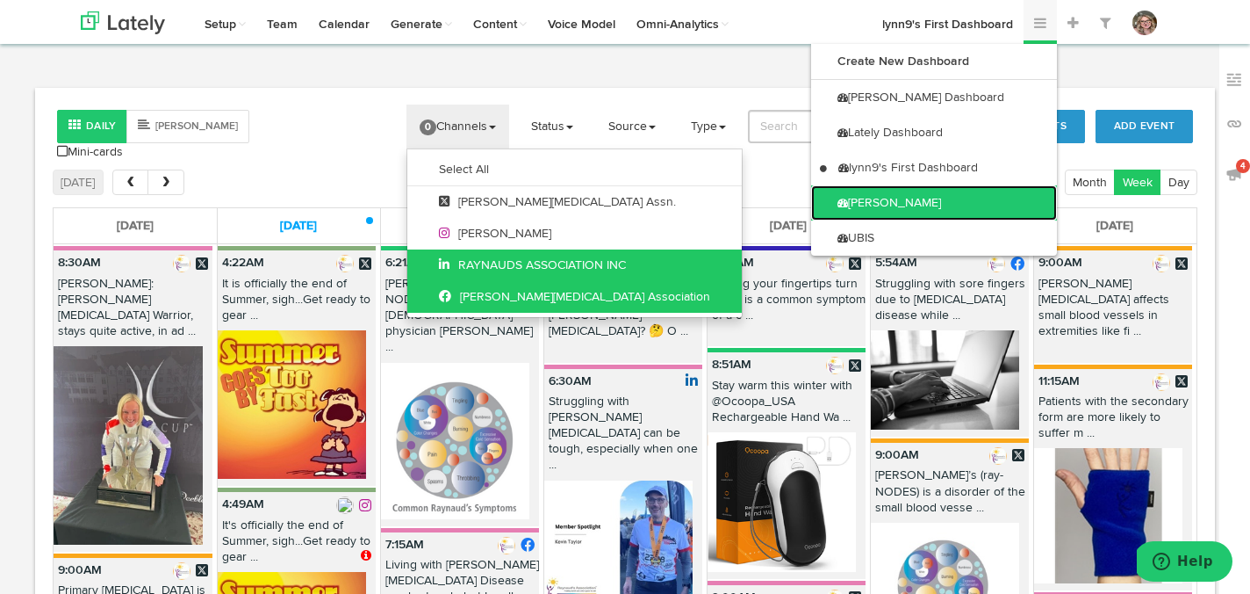
click at [951, 205] on link "[PERSON_NAME]" at bounding box center [934, 202] width 246 height 35
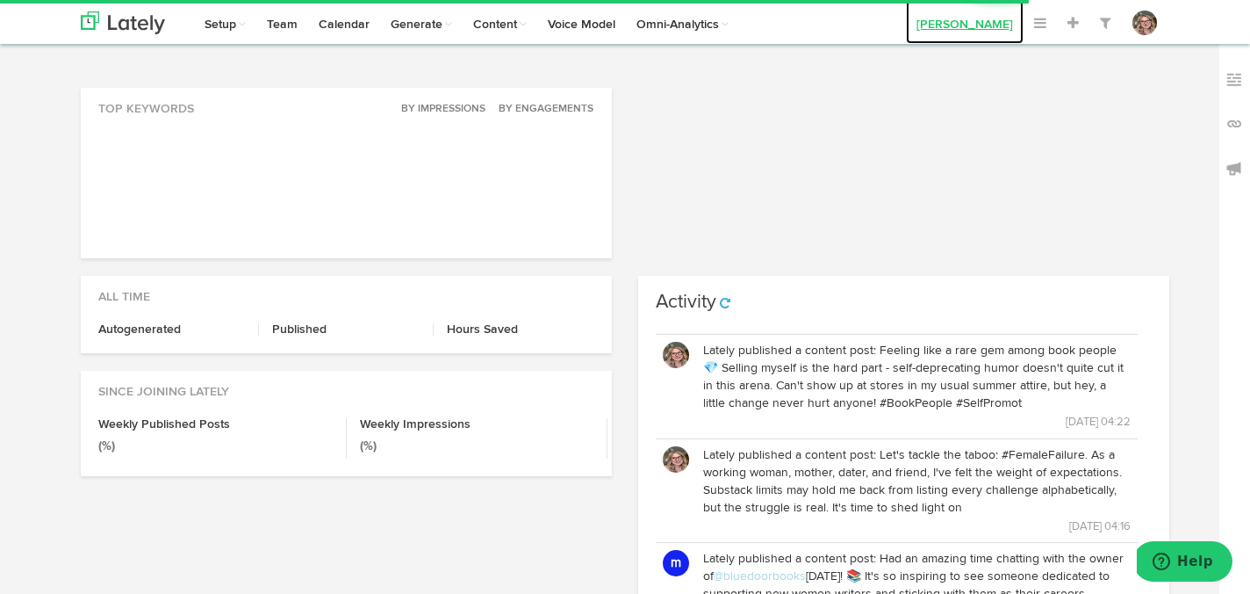
click at [960, 30] on link "[PERSON_NAME]" at bounding box center [965, 22] width 118 height 44
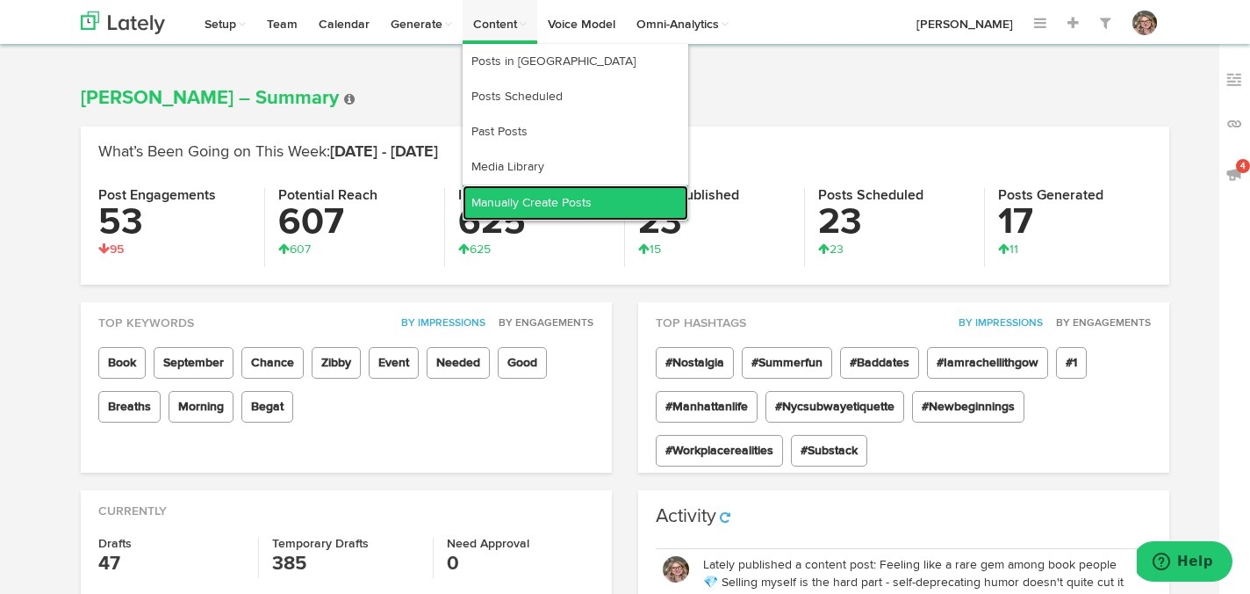
click at [500, 208] on link "Manually Create Posts" at bounding box center [576, 202] width 226 height 35
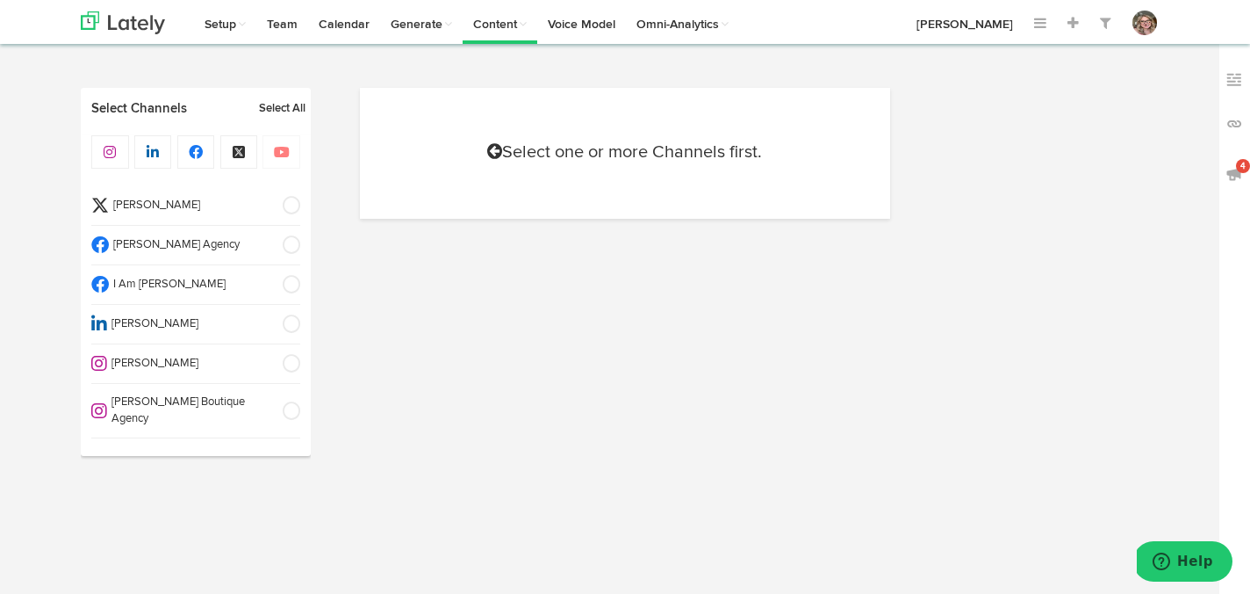
click at [283, 204] on span at bounding box center [285, 206] width 29 height 18
select select "4"
select select "34"
select select "PM"
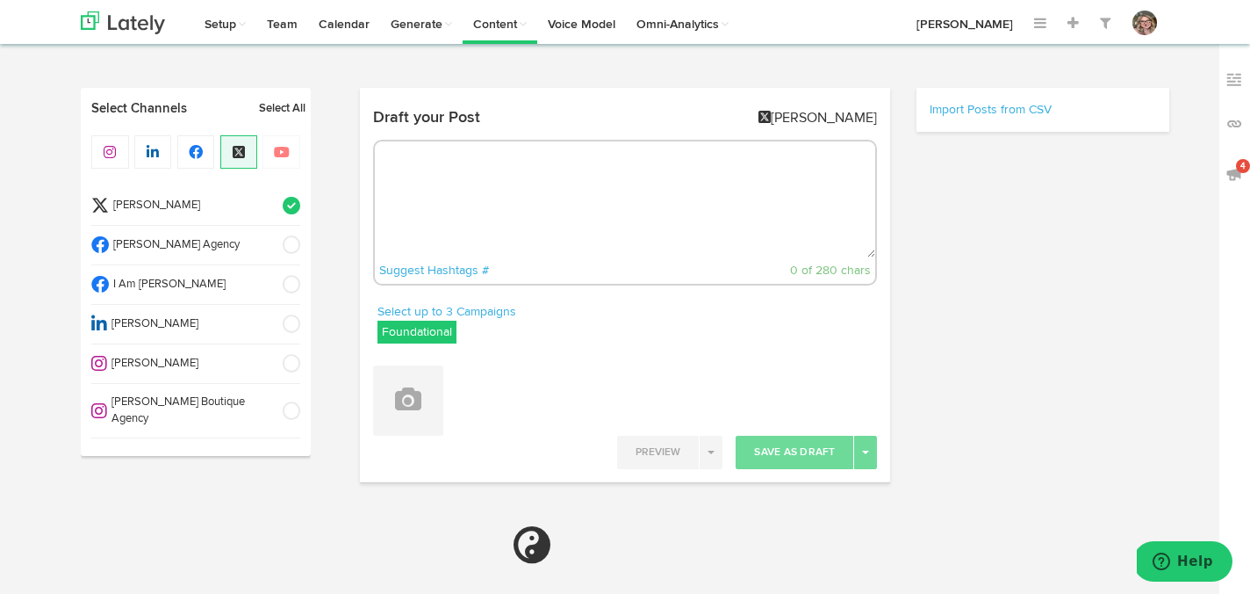
click at [518, 163] on textarea at bounding box center [625, 199] width 501 height 116
paste textarea "NYC friends! 📍 Join me at the Whitby Hotel this Thursday, 9/25 at 12 PM for Tot…"
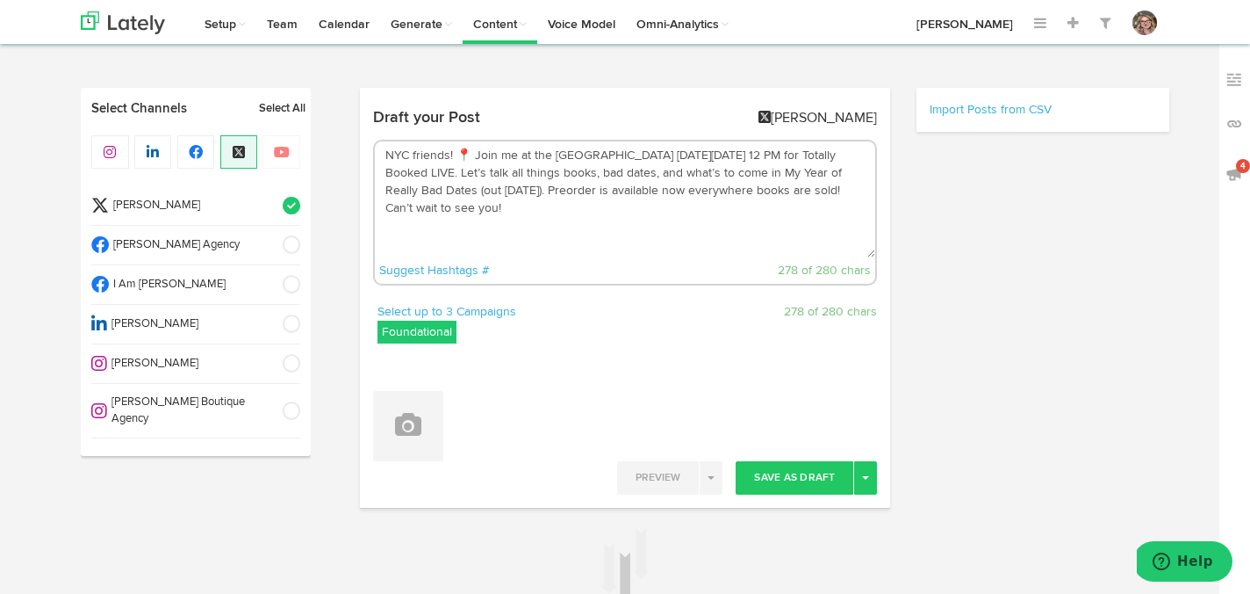
type textarea "NYC friends! 📍 Join me at the [GEOGRAPHIC_DATA] [DATE][DATE] 12 PM for Totally …"
click at [433, 339] on label "Foundational" at bounding box center [417, 332] width 79 height 23
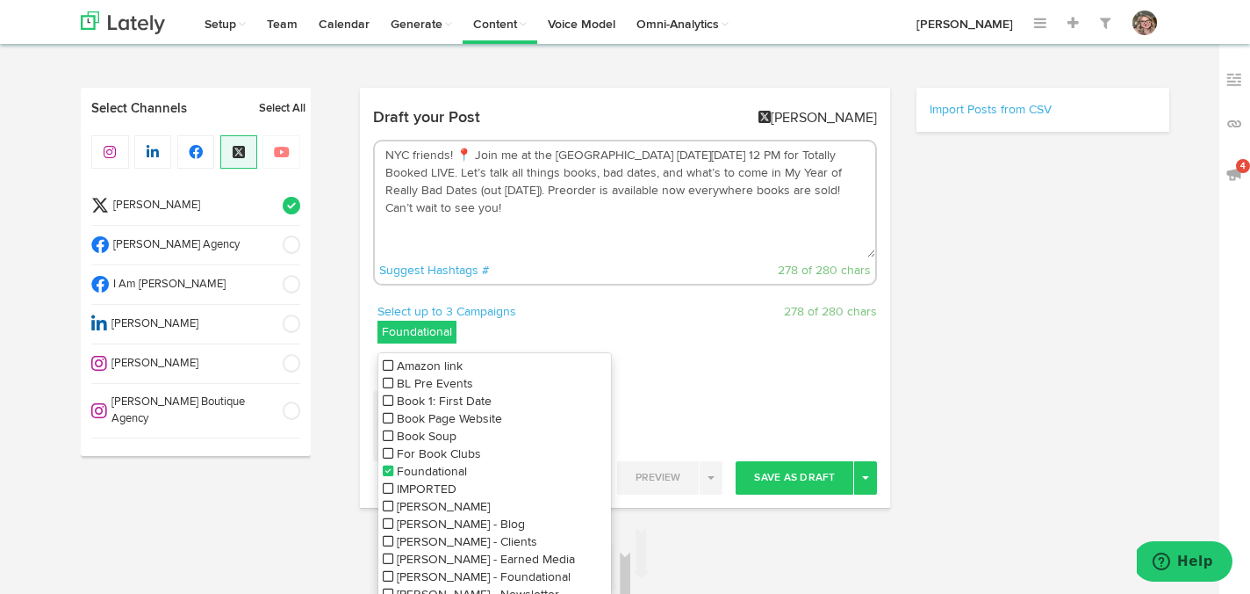
click at [385, 468] on icon at bounding box center [388, 471] width 11 height 12
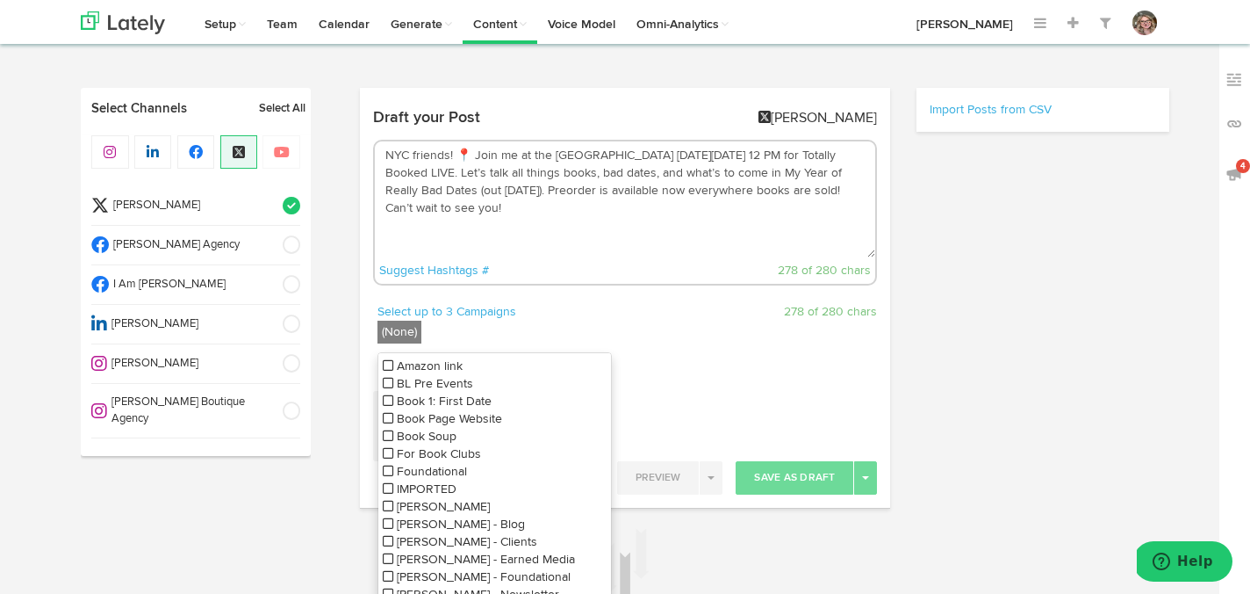
click at [379, 385] on li "BL Pre Events" at bounding box center [494, 384] width 233 height 18
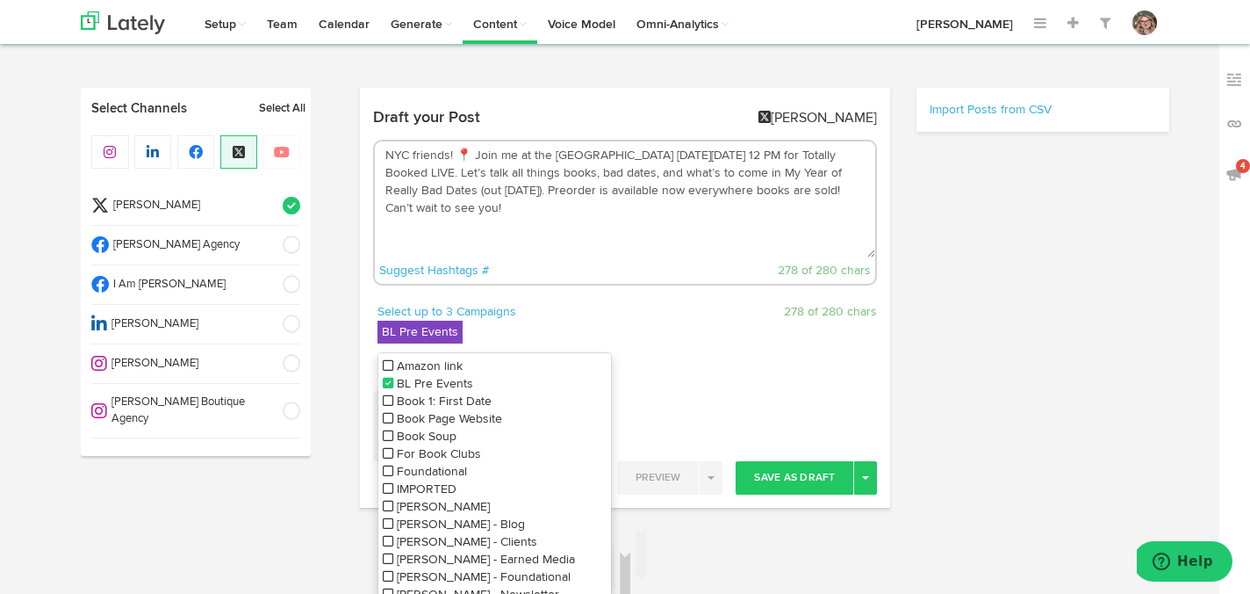
click at [551, 239] on textarea "NYC friends! 📍 Join me at the [GEOGRAPHIC_DATA] [DATE][DATE] 12 PM for Totally …" at bounding box center [625, 199] width 501 height 116
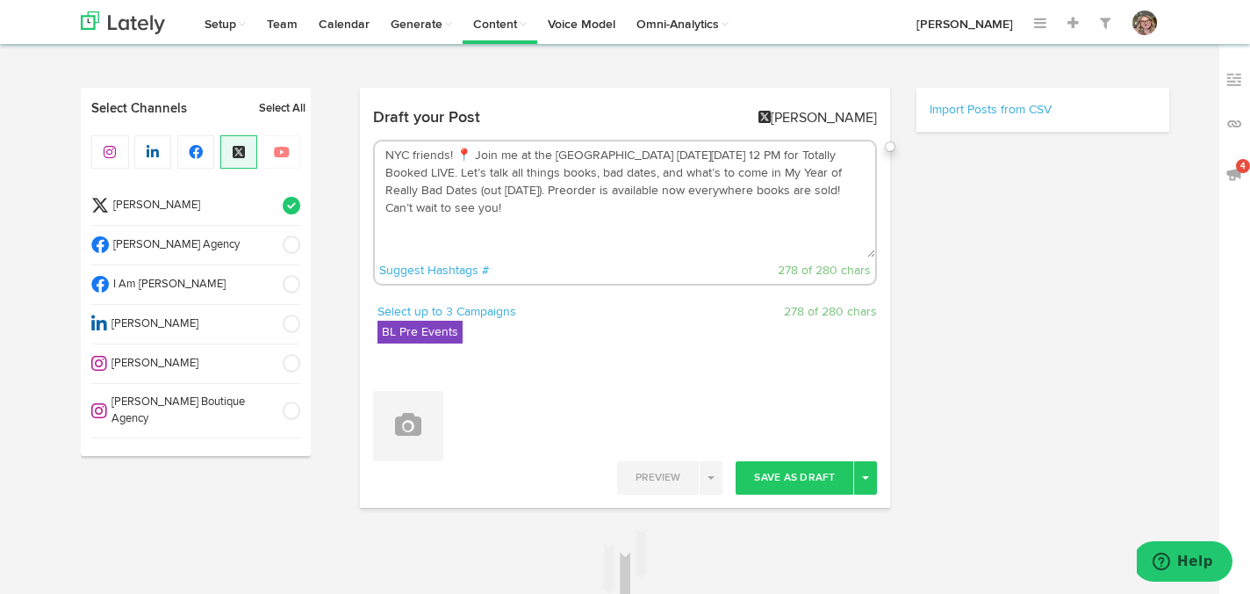
scroll to position [54, 0]
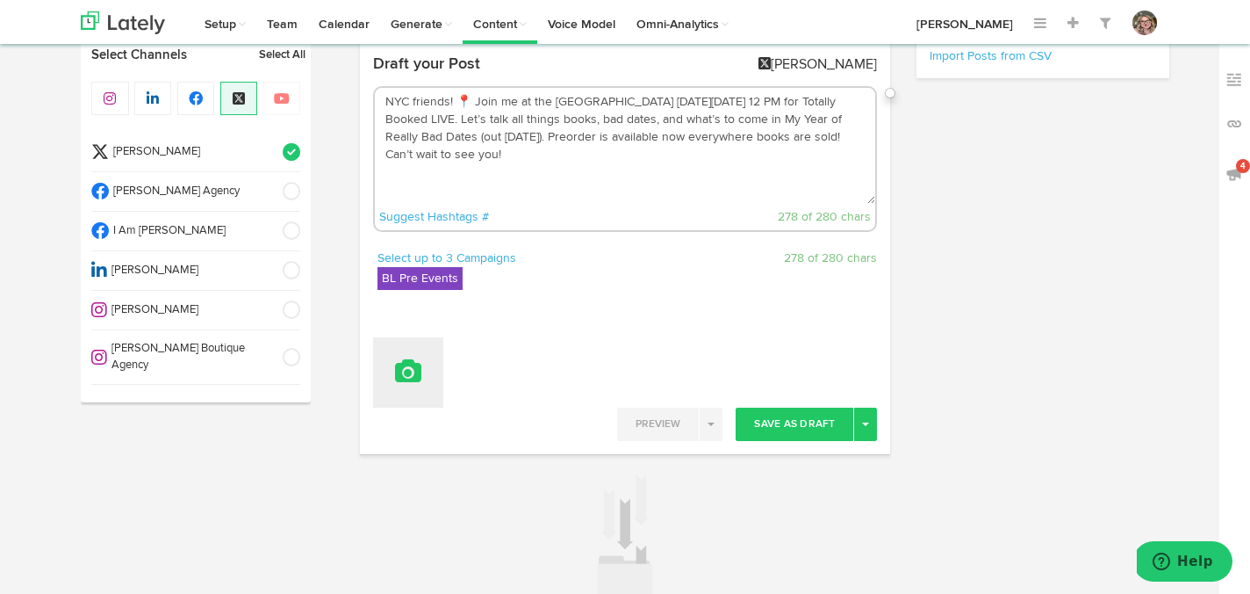
click at [402, 380] on icon at bounding box center [408, 371] width 26 height 25
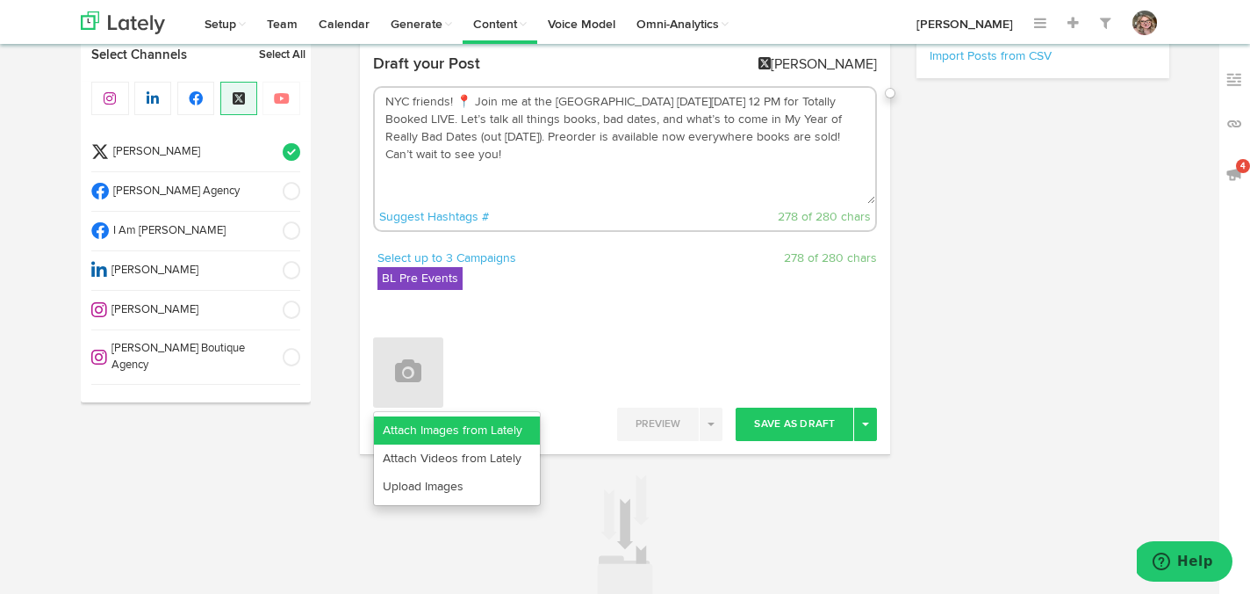
click at [400, 427] on link "Attach Images from Lately" at bounding box center [457, 430] width 166 height 28
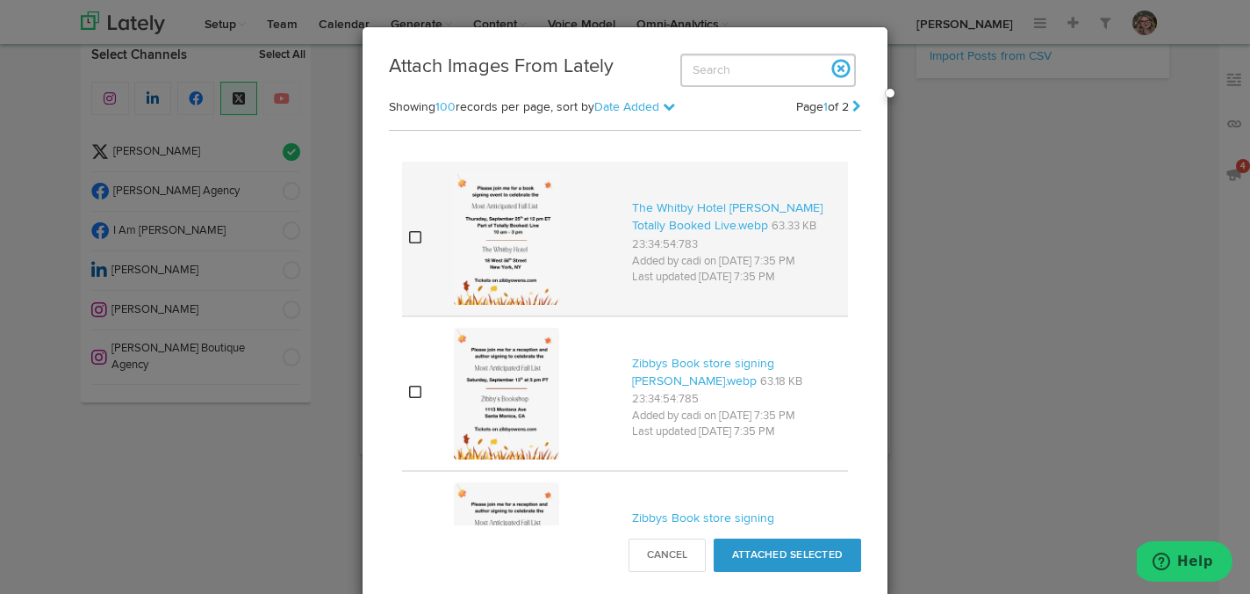
click at [409, 235] on icon at bounding box center [415, 237] width 12 height 14
click at [783, 558] on button "Attached Selected" at bounding box center [788, 554] width 148 height 33
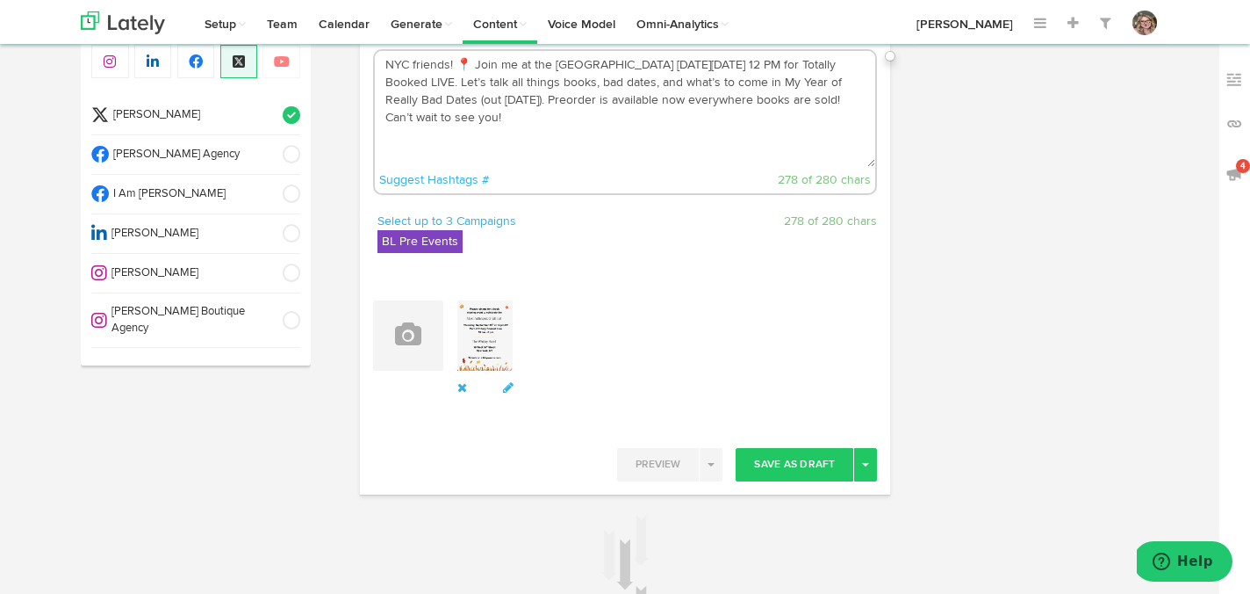
scroll to position [142, 0]
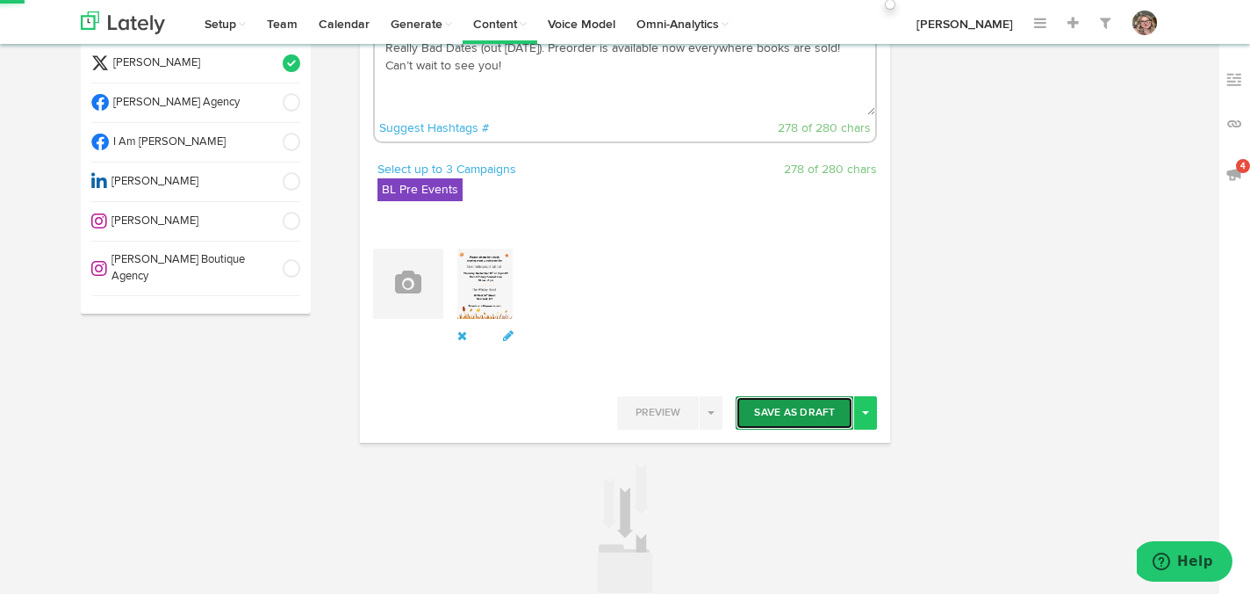
click at [790, 408] on button "Save As Draft" at bounding box center [795, 412] width 118 height 33
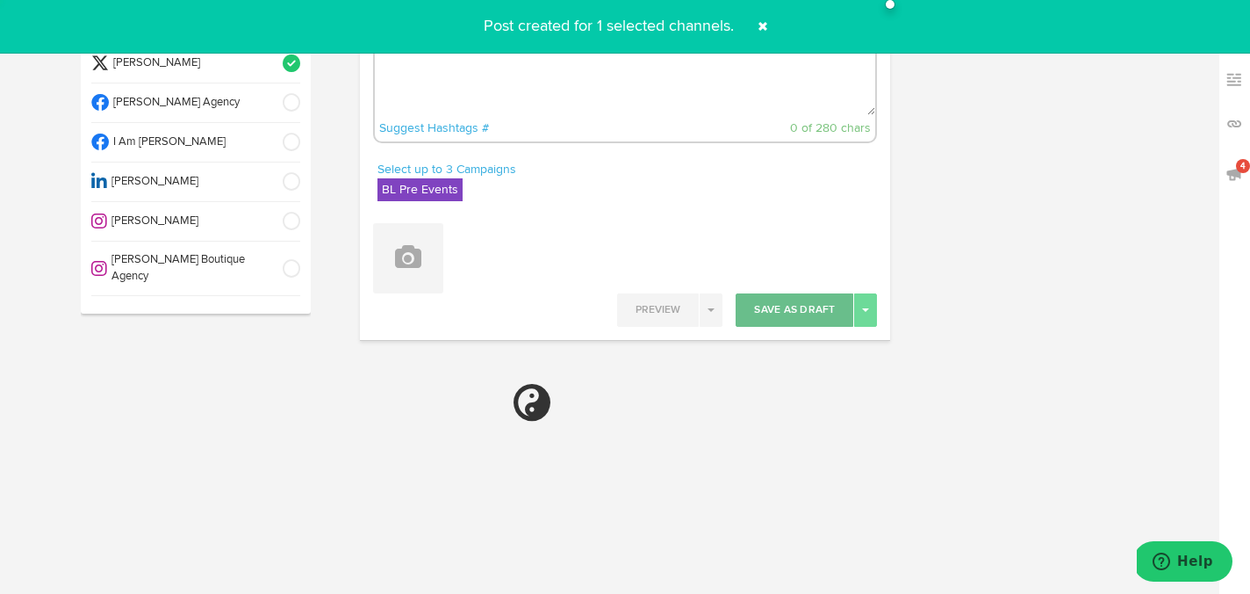
select select "11"
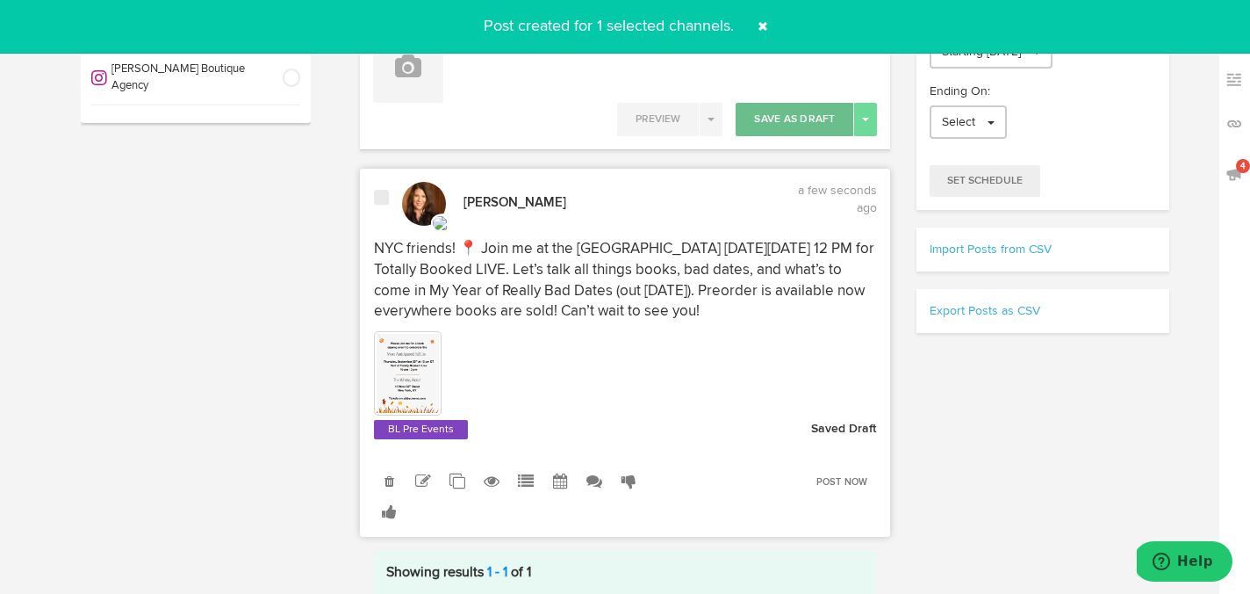
scroll to position [414, 0]
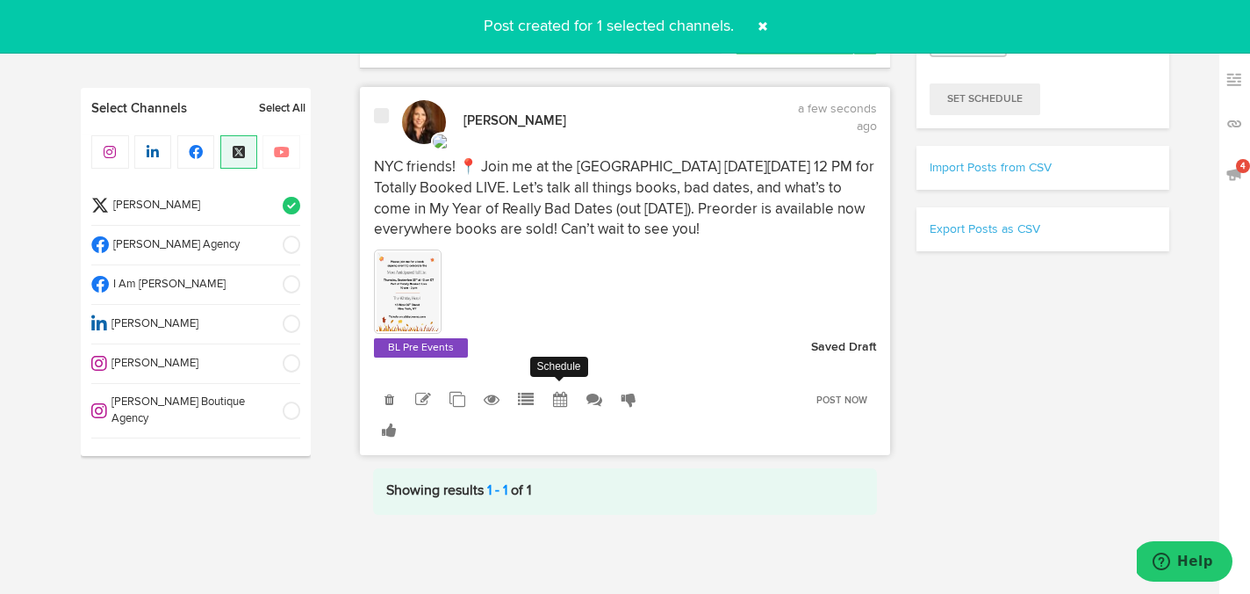
click at [553, 406] on icon at bounding box center [560, 400] width 15 height 16
radio input "true"
select select "4"
select select "34"
select select "PM"
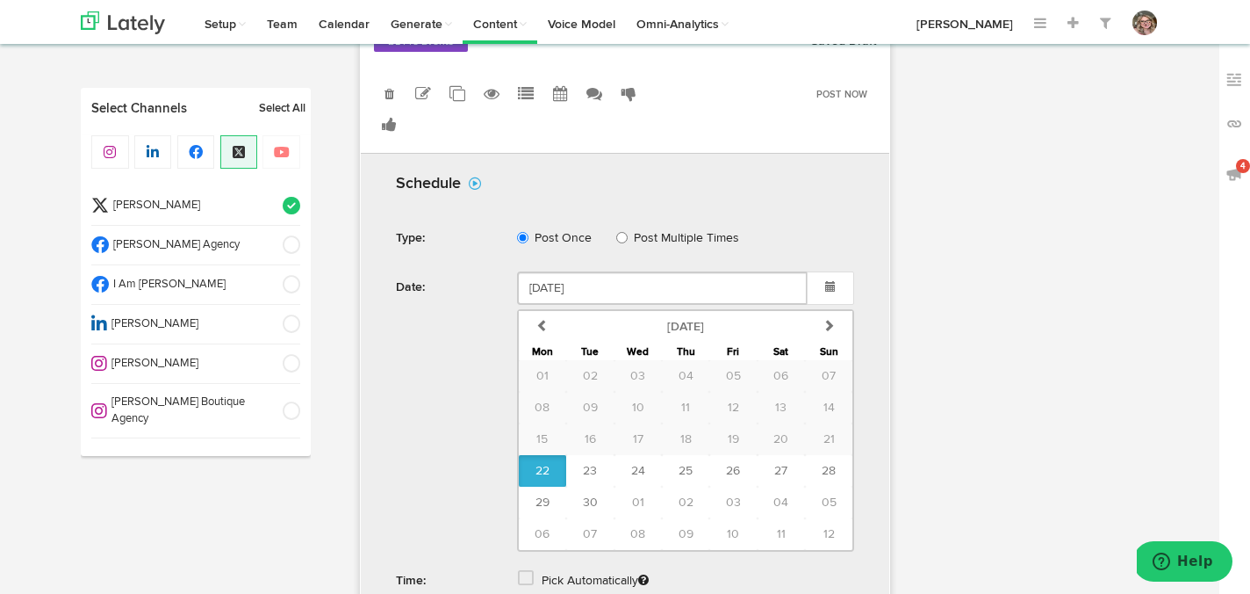
scroll to position [757, 0]
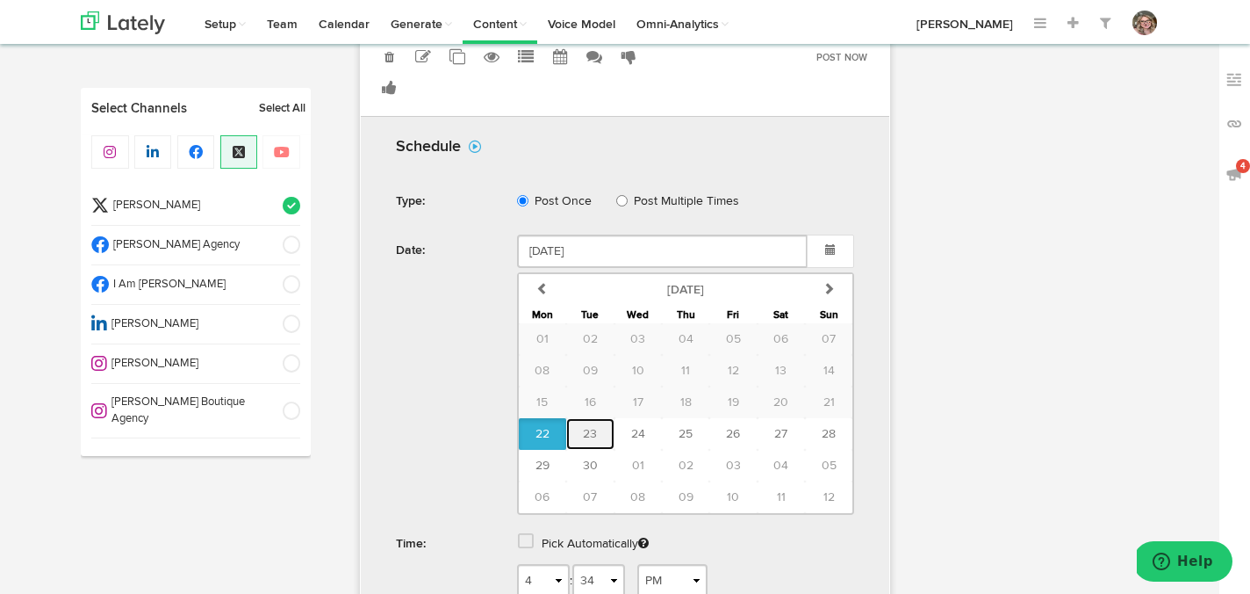
click at [586, 424] on button "23" at bounding box center [589, 434] width 47 height 32
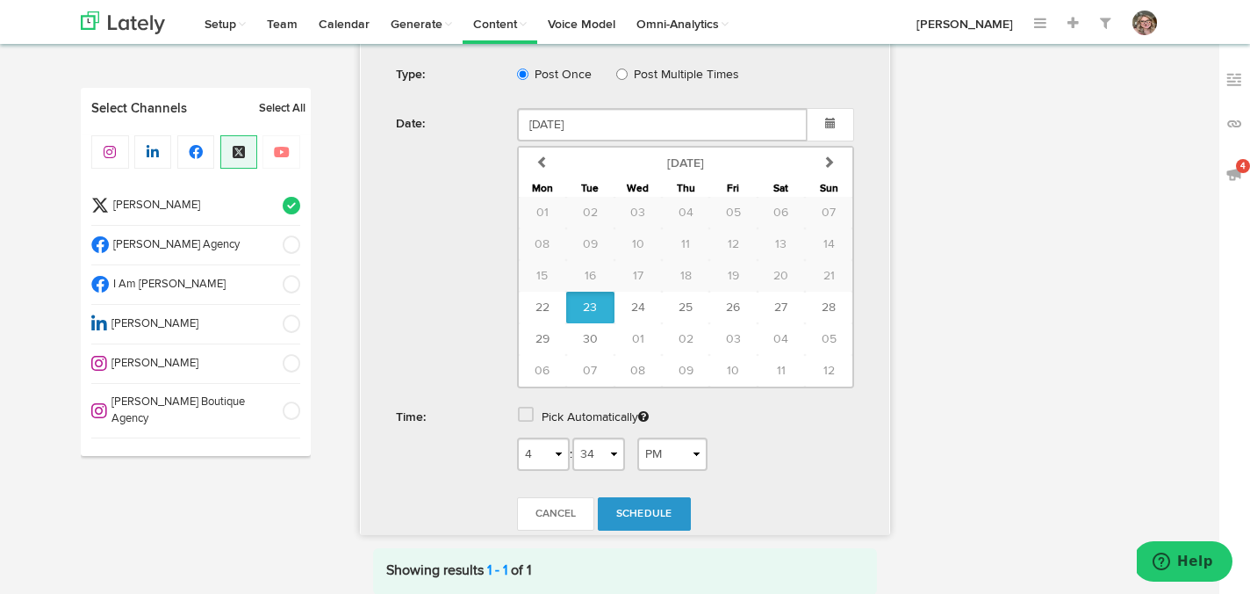
scroll to position [887, 0]
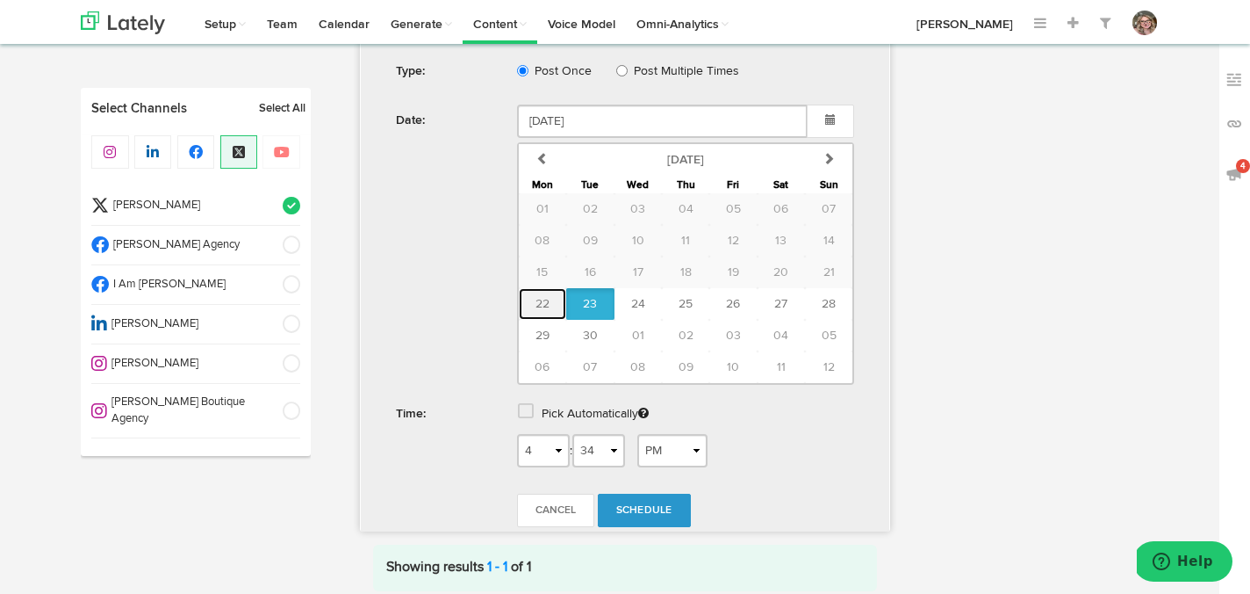
click at [550, 312] on button "22" at bounding box center [542, 304] width 47 height 32
type input "[DATE]"
click at [543, 448] on select "1 2 3 4 5 6 7 8 9 10 11 12" at bounding box center [543, 450] width 53 height 33
select select "5"
click at [517, 434] on select "1 2 3 4 5 6 7 8 9 10 11 12" at bounding box center [543, 450] width 53 height 33
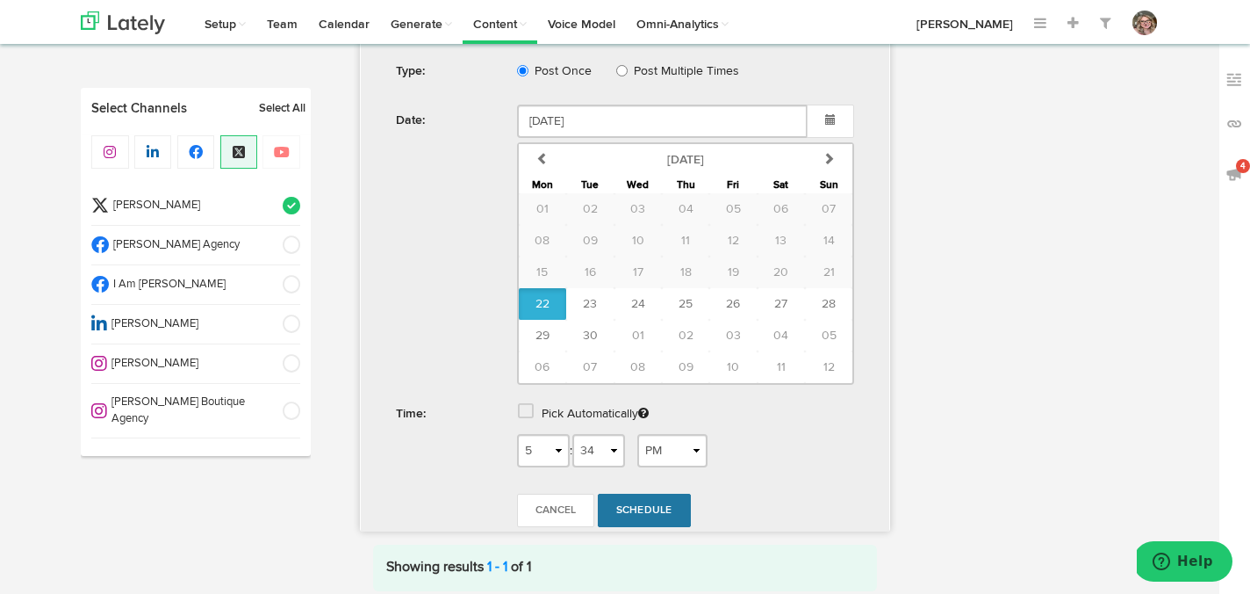
click at [644, 506] on span "Schedule" at bounding box center [644, 510] width 56 height 11
radio input "true"
select select "4"
select select "35"
select select "PM"
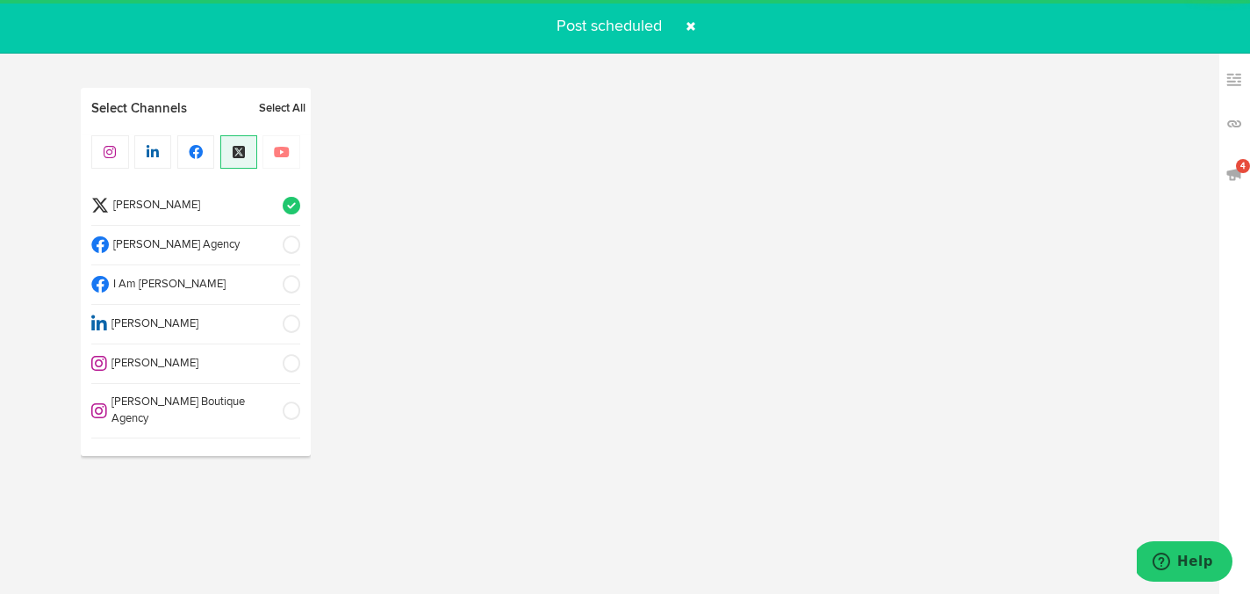
scroll to position [151, 0]
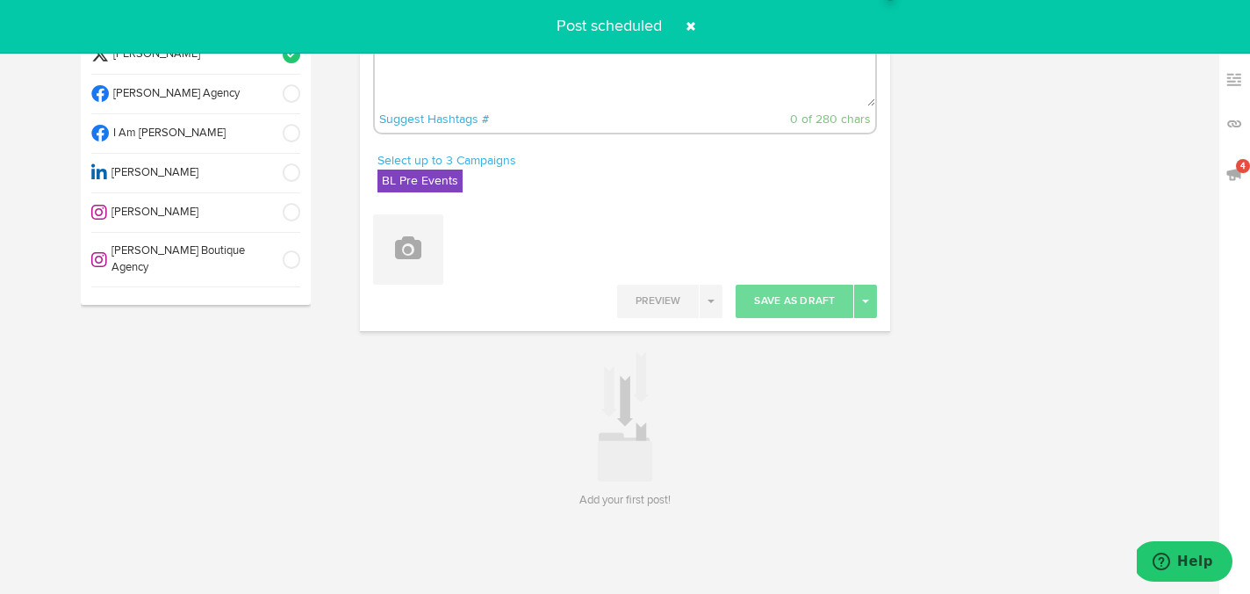
click at [692, 30] on span at bounding box center [691, 26] width 28 height 28
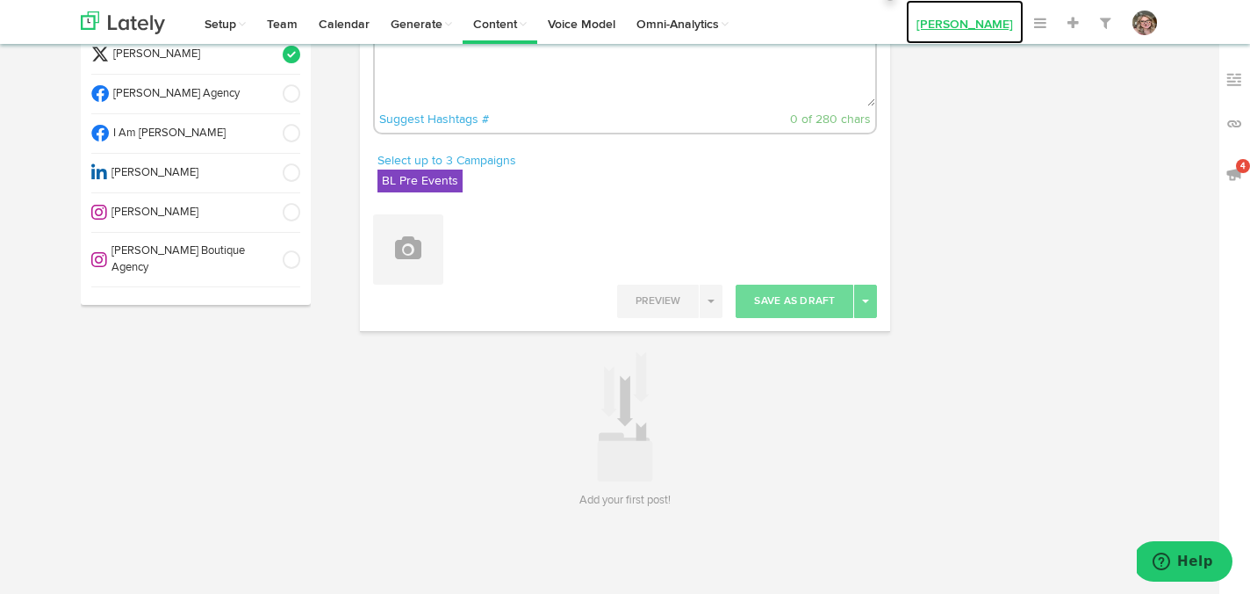
click at [958, 24] on link "[PERSON_NAME]" at bounding box center [965, 22] width 118 height 44
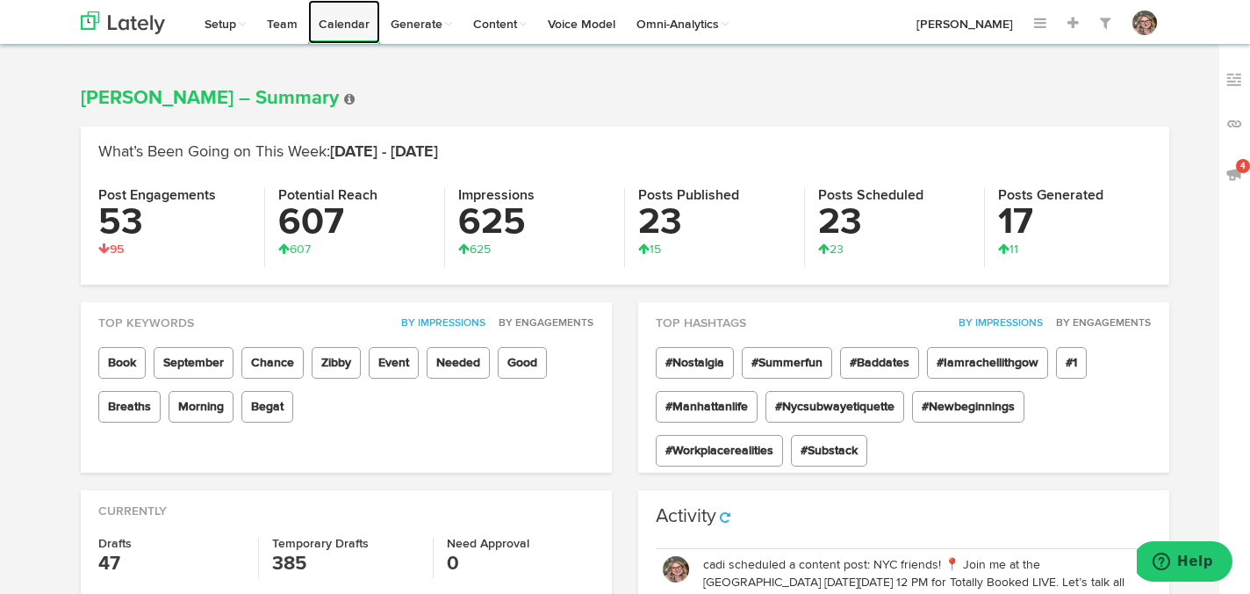
click at [357, 19] on link "Calendar" at bounding box center [344, 22] width 72 height 44
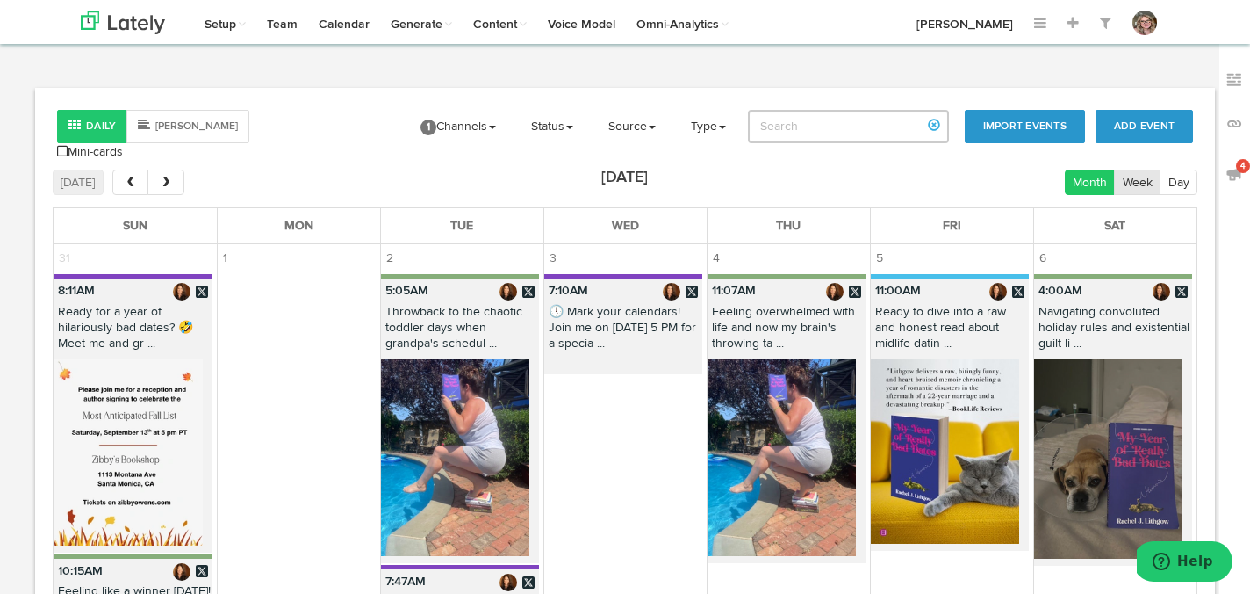
click at [1123, 169] on button "Week" at bounding box center [1137, 181] width 47 height 25
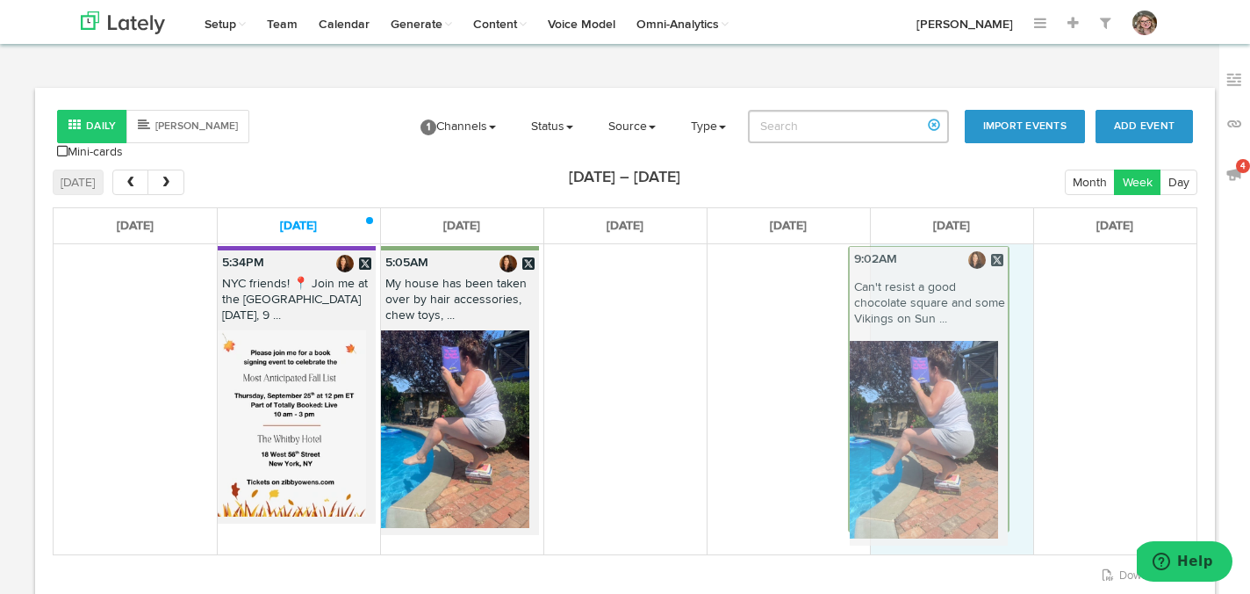
drag, startPoint x: 634, startPoint y: 256, endPoint x: 938, endPoint y: 256, distance: 303.8
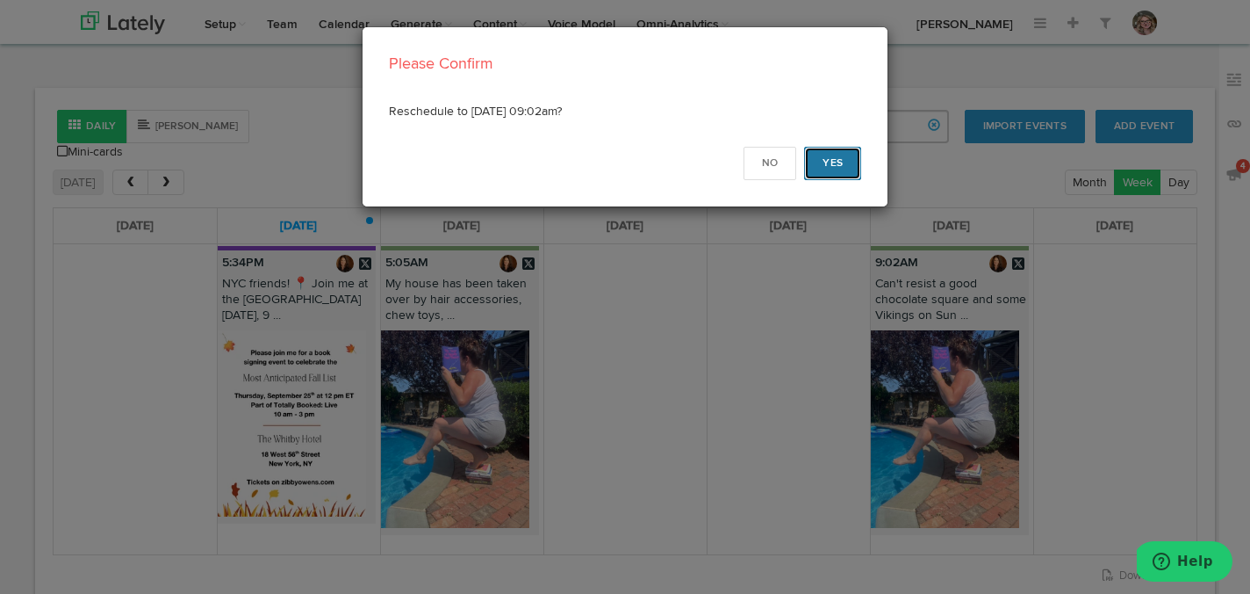
click at [840, 162] on button "Yes" at bounding box center [832, 163] width 57 height 33
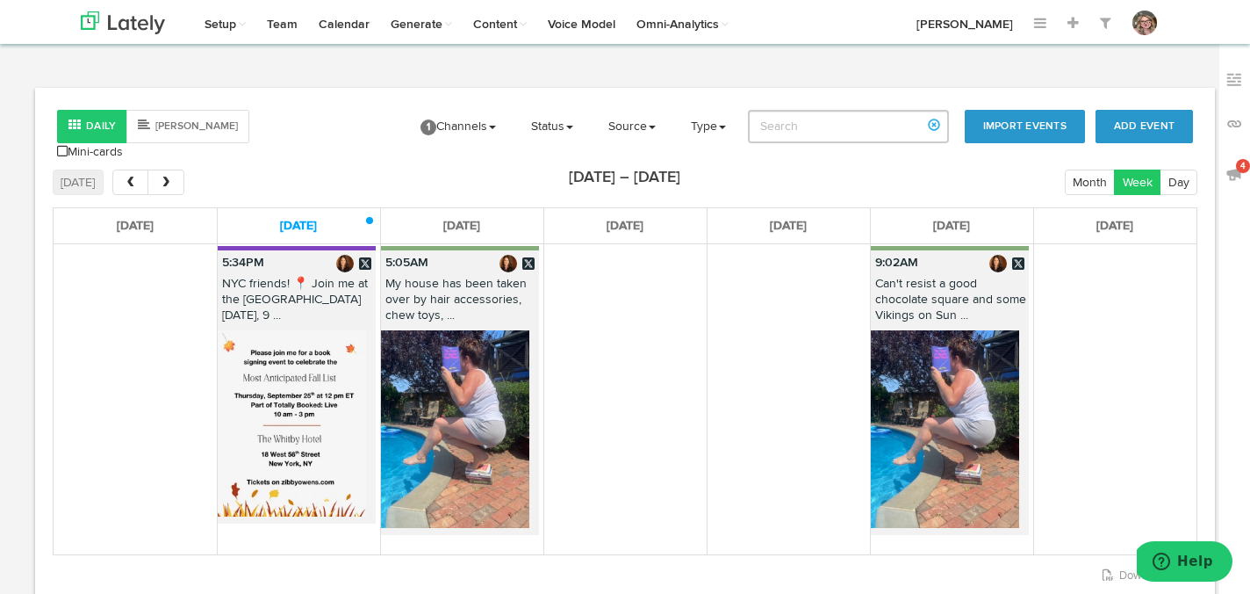
click at [300, 252] on p "5:34PM" at bounding box center [297, 262] width 158 height 25
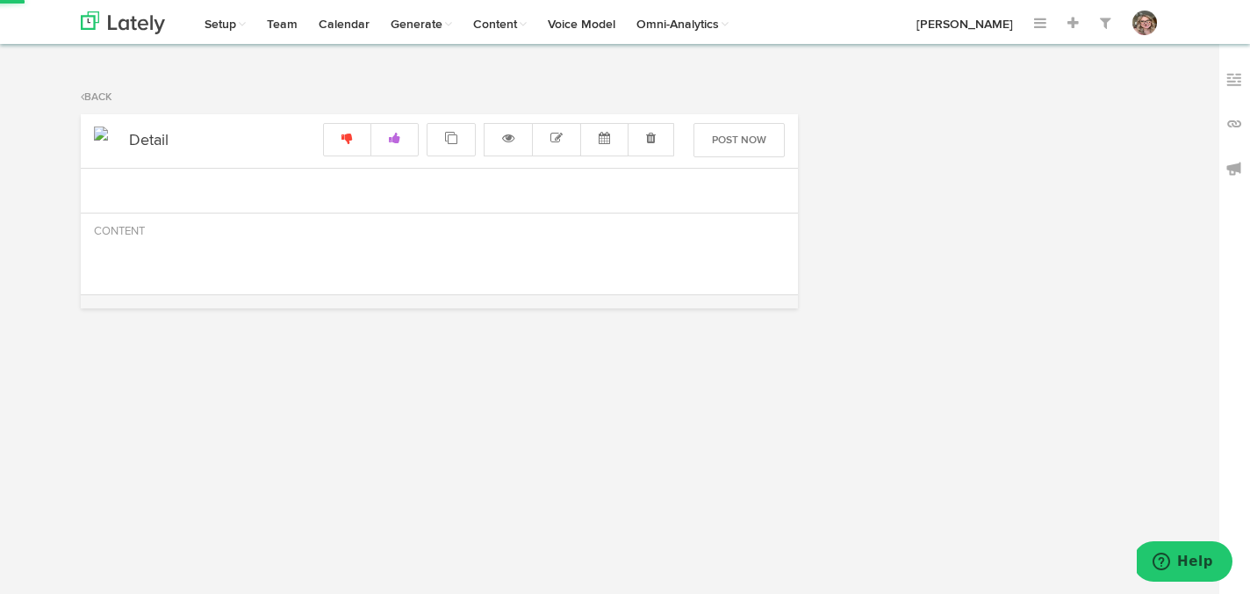
radio input "true"
select select "5"
select select "34"
select select "PM"
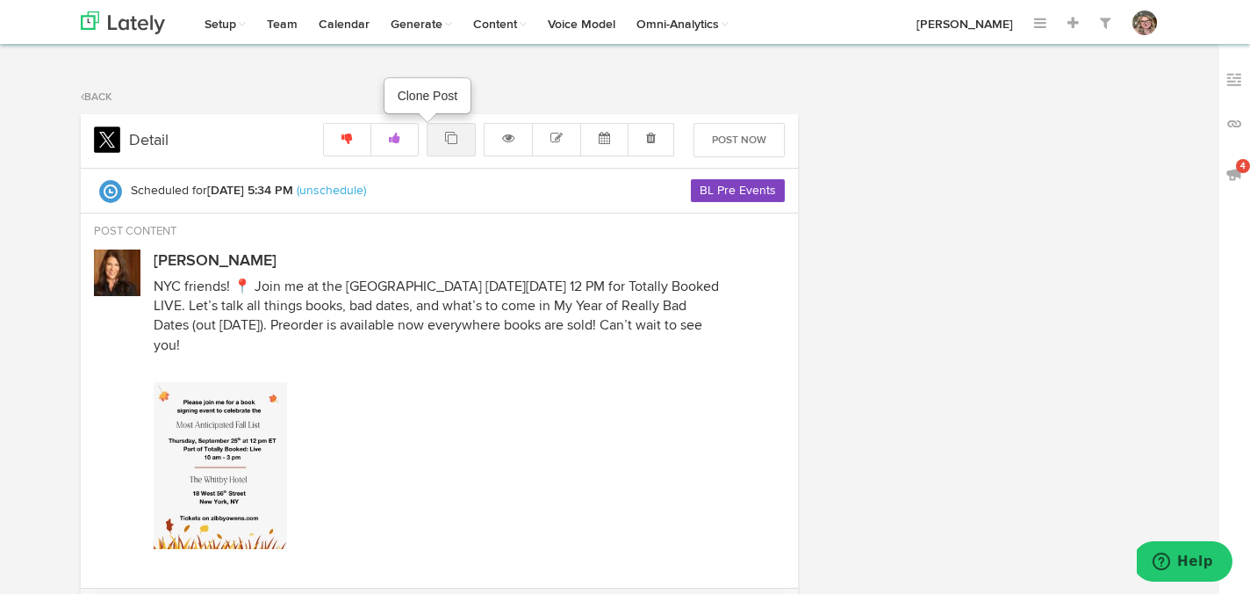
click at [457, 143] on icon at bounding box center [451, 138] width 12 height 12
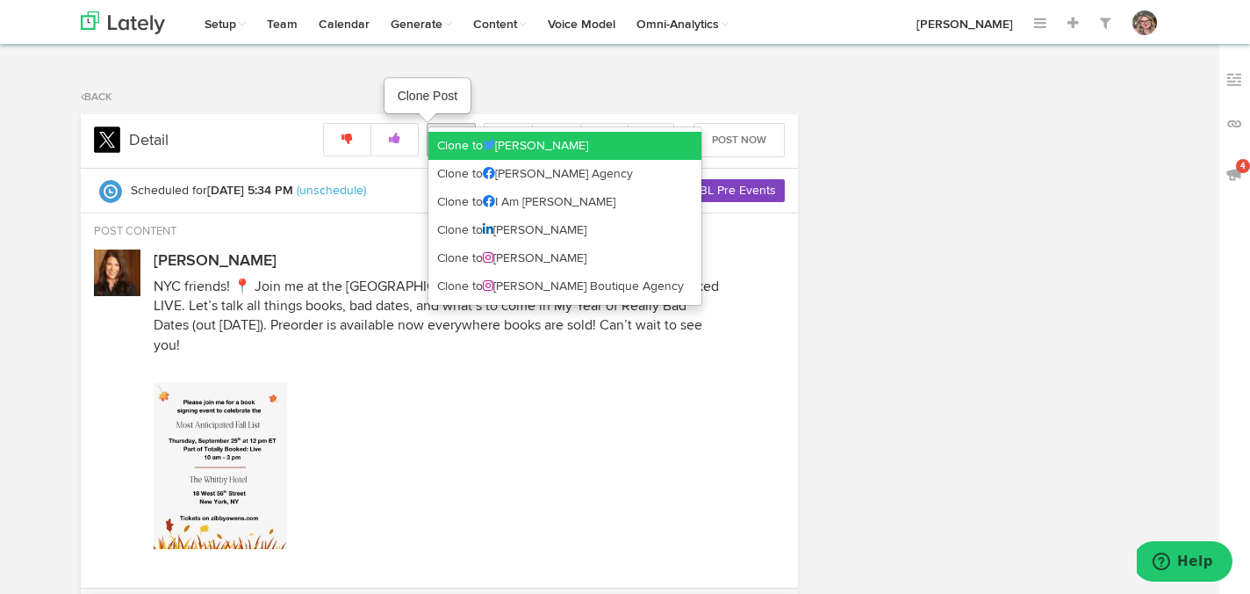
click at [457, 142] on link "Clone to [PERSON_NAME]" at bounding box center [565, 146] width 273 height 28
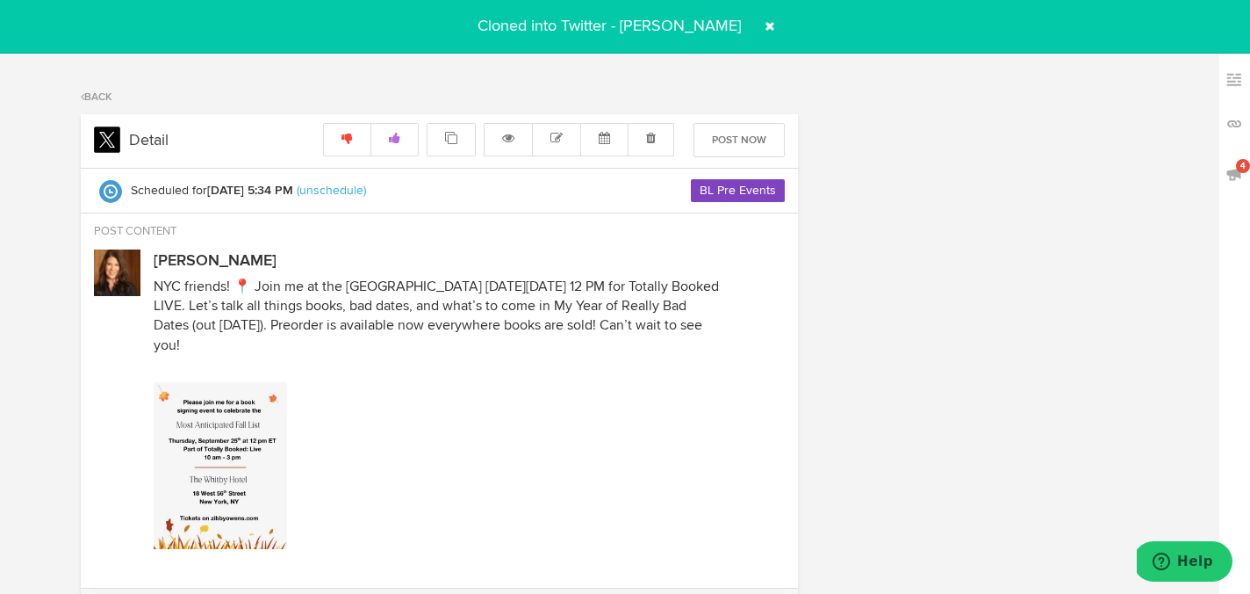
click at [762, 23] on span at bounding box center [770, 26] width 28 height 28
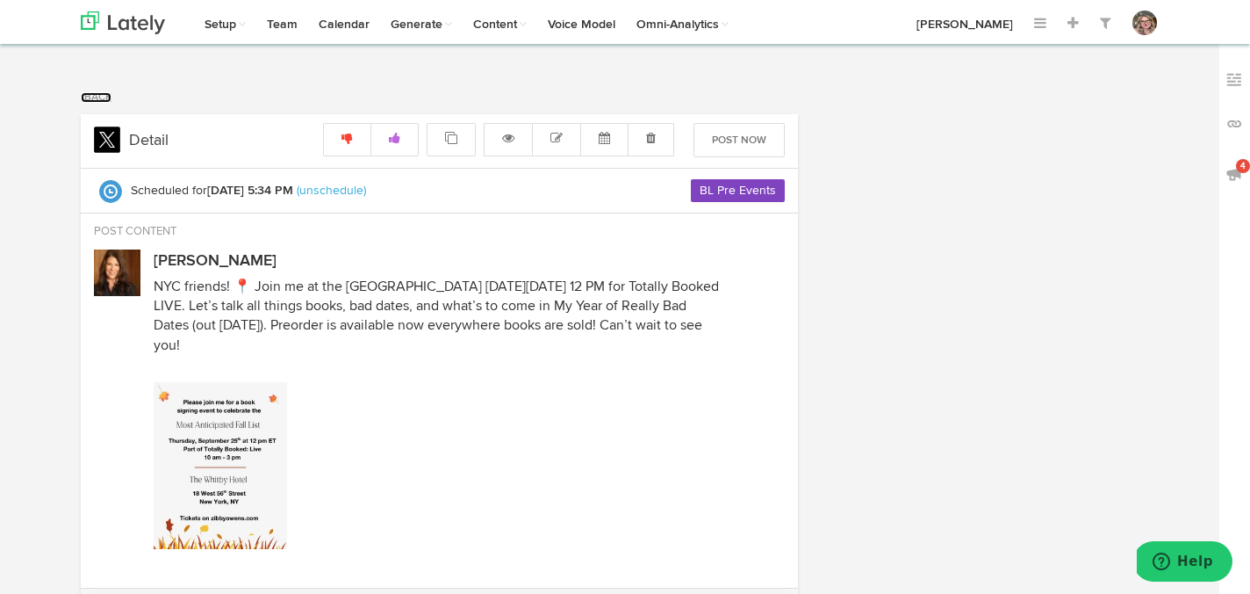
click at [92, 94] on link "Back" at bounding box center [96, 97] width 31 height 11
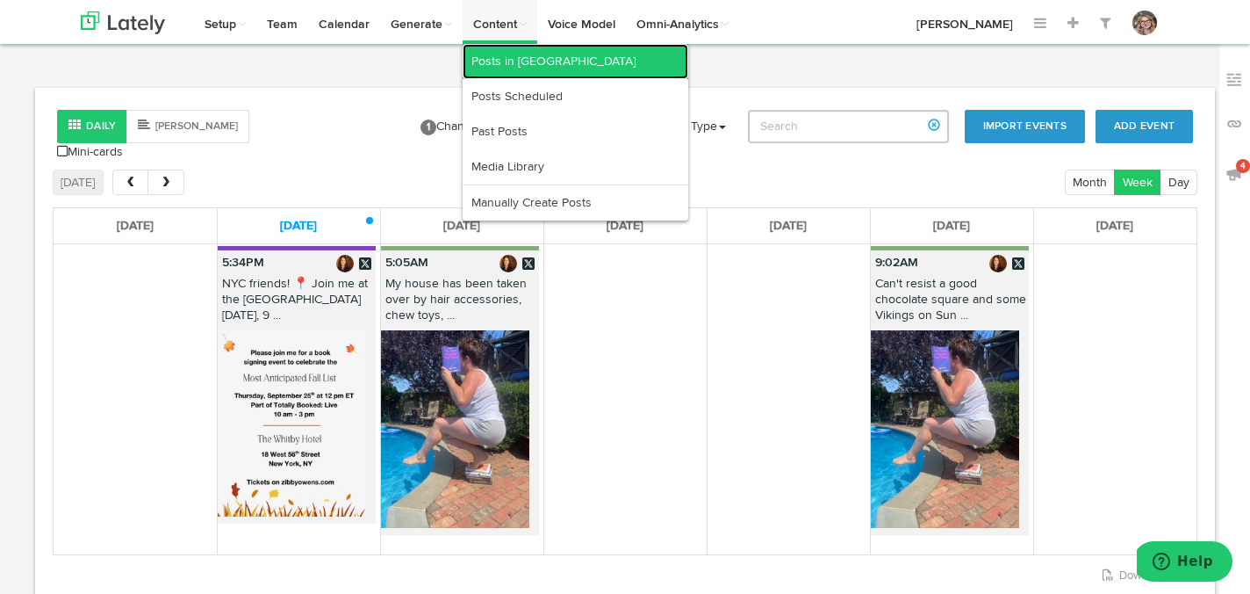
click at [499, 65] on link "Posts in [GEOGRAPHIC_DATA]" at bounding box center [576, 61] width 226 height 35
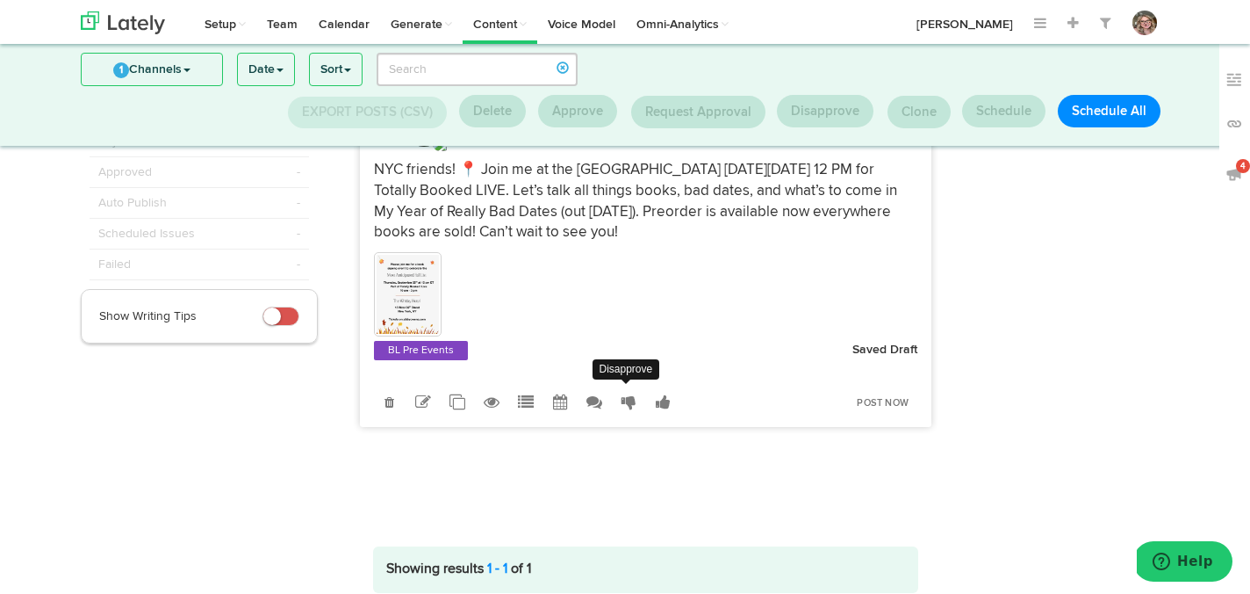
scroll to position [150, 0]
click at [427, 402] on icon at bounding box center [423, 403] width 16 height 16
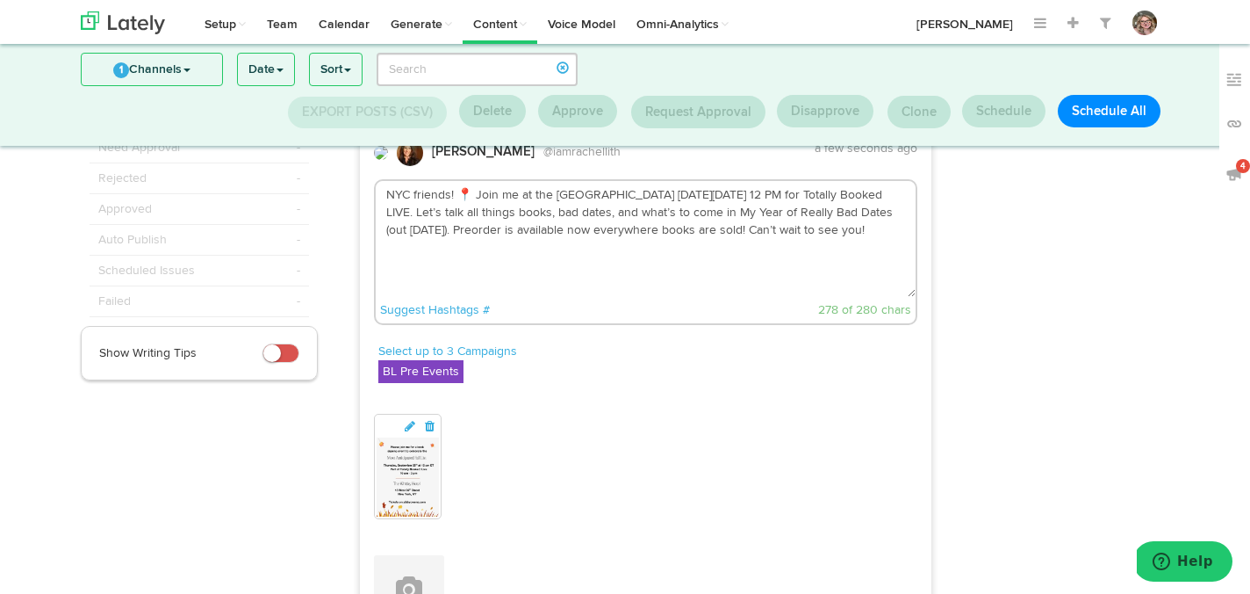
scroll to position [84, 0]
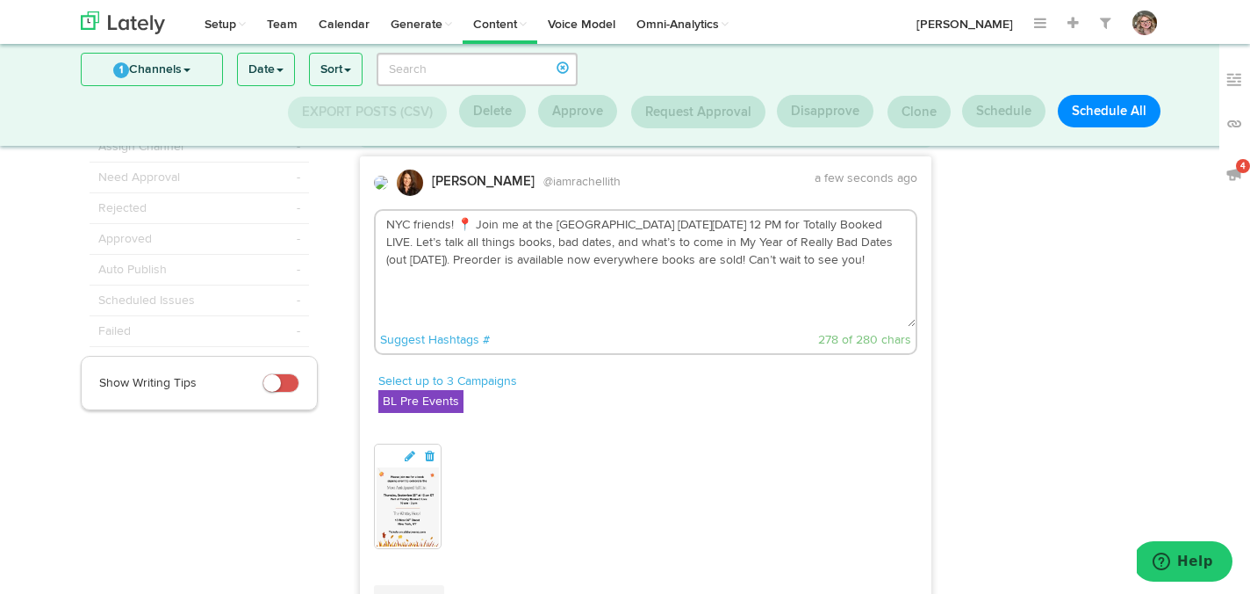
drag, startPoint x: 694, startPoint y: 222, endPoint x: 623, endPoint y: 223, distance: 71.1
click at [623, 223] on textarea "NYC friends! 📍 Join me at the [GEOGRAPHIC_DATA] [DATE][DATE] 12 PM for Totally …" at bounding box center [646, 269] width 541 height 116
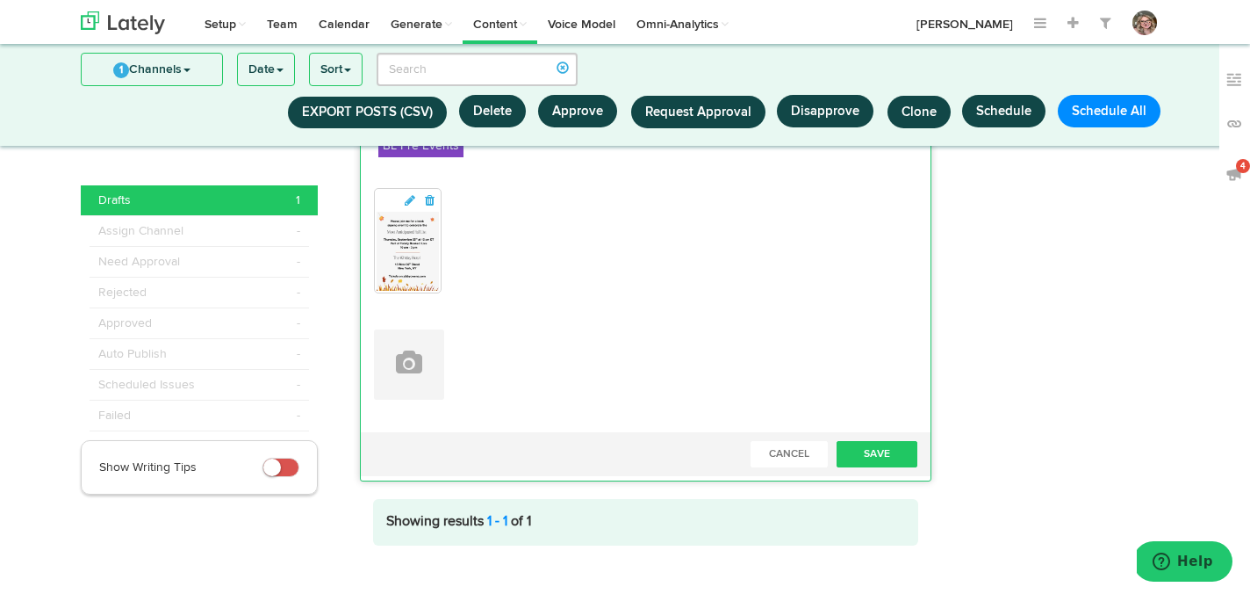
scroll to position [349, 0]
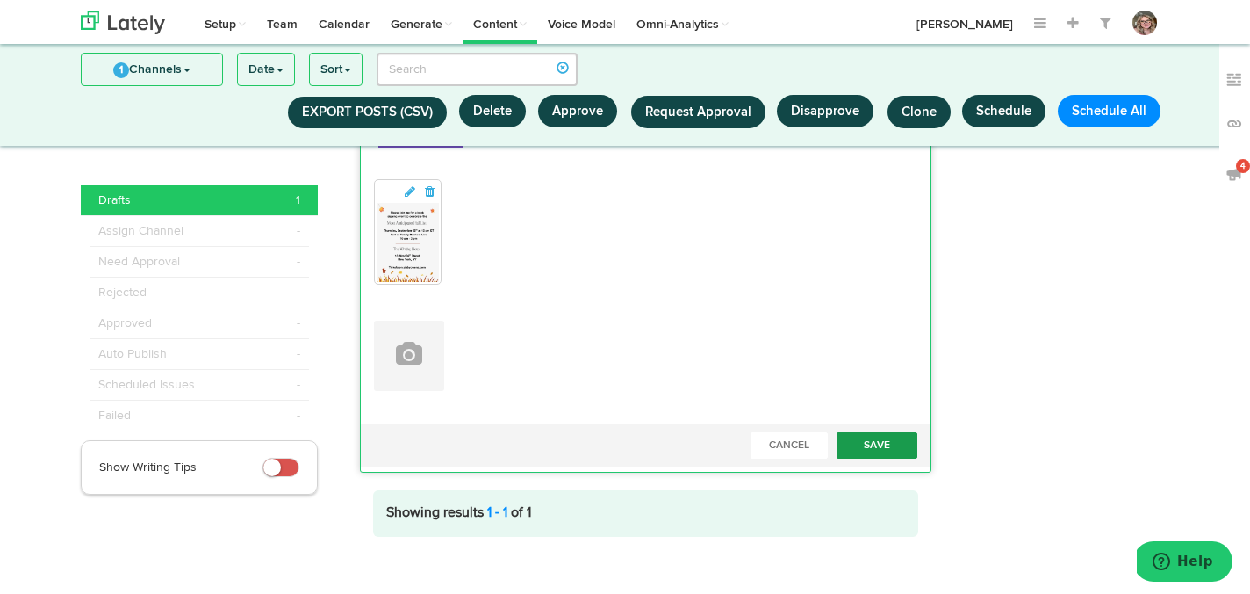
type textarea "NYC friends! 📍 Join me at the [GEOGRAPHIC_DATA][DATE] 12 PM for Totally Booked …"
click at [870, 443] on button "Save" at bounding box center [877, 445] width 81 height 26
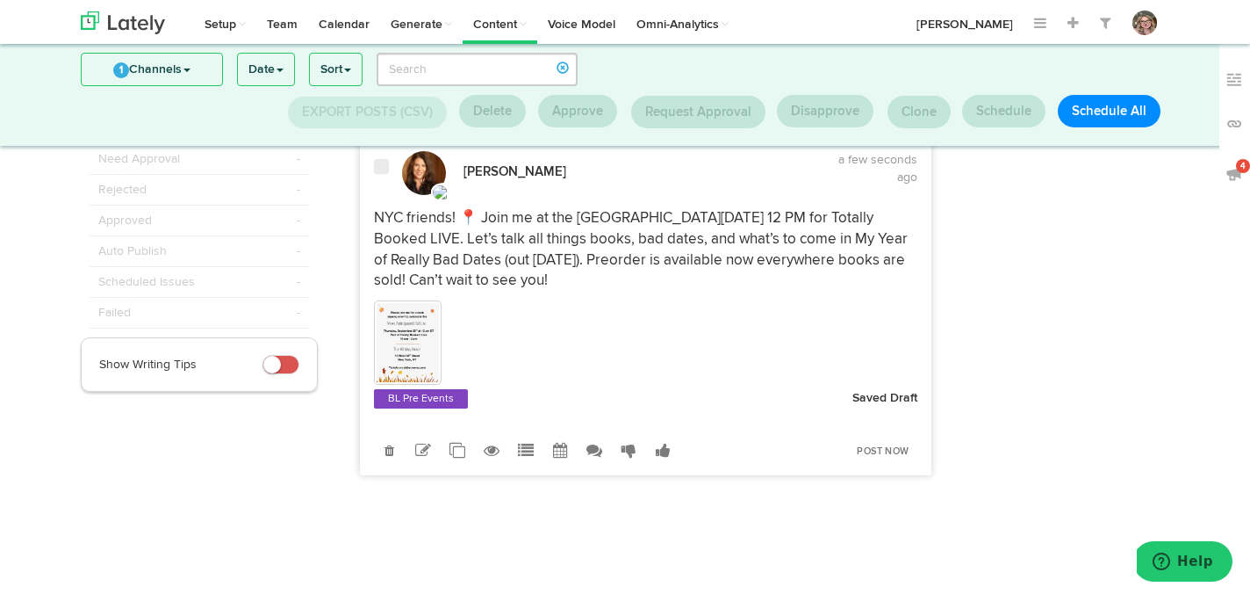
scroll to position [102, 0]
click at [558, 443] on icon at bounding box center [560, 451] width 15 height 16
select select "4"
select select "35"
select select "PM"
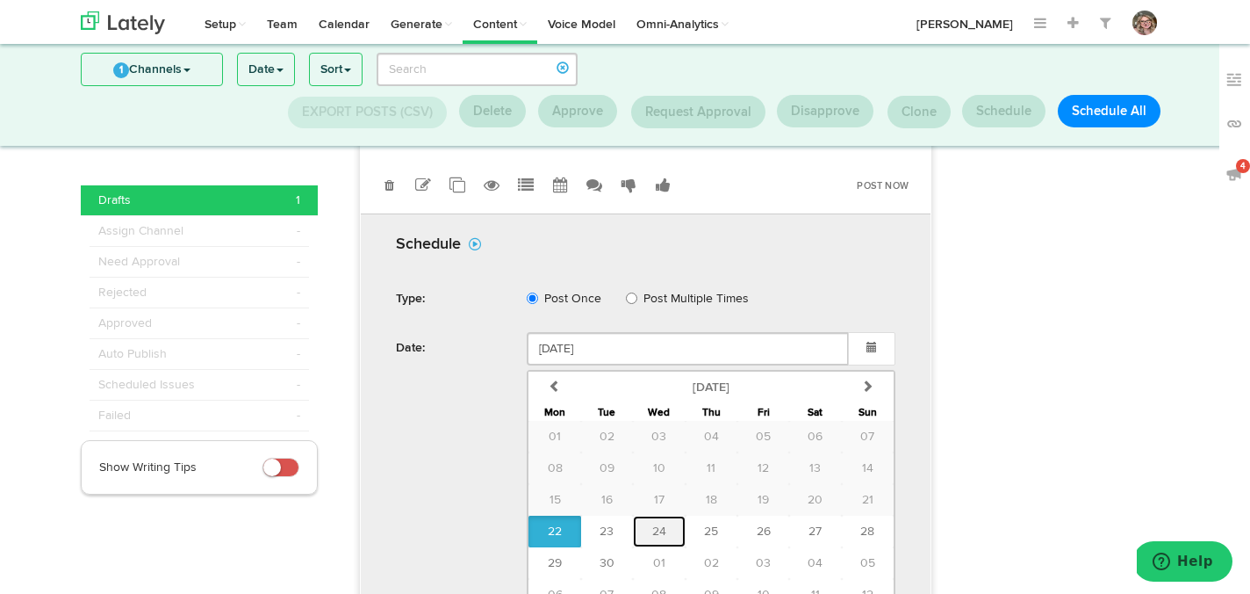
click at [652, 527] on button "24" at bounding box center [659, 531] width 52 height 32
type input "September 24 2025"
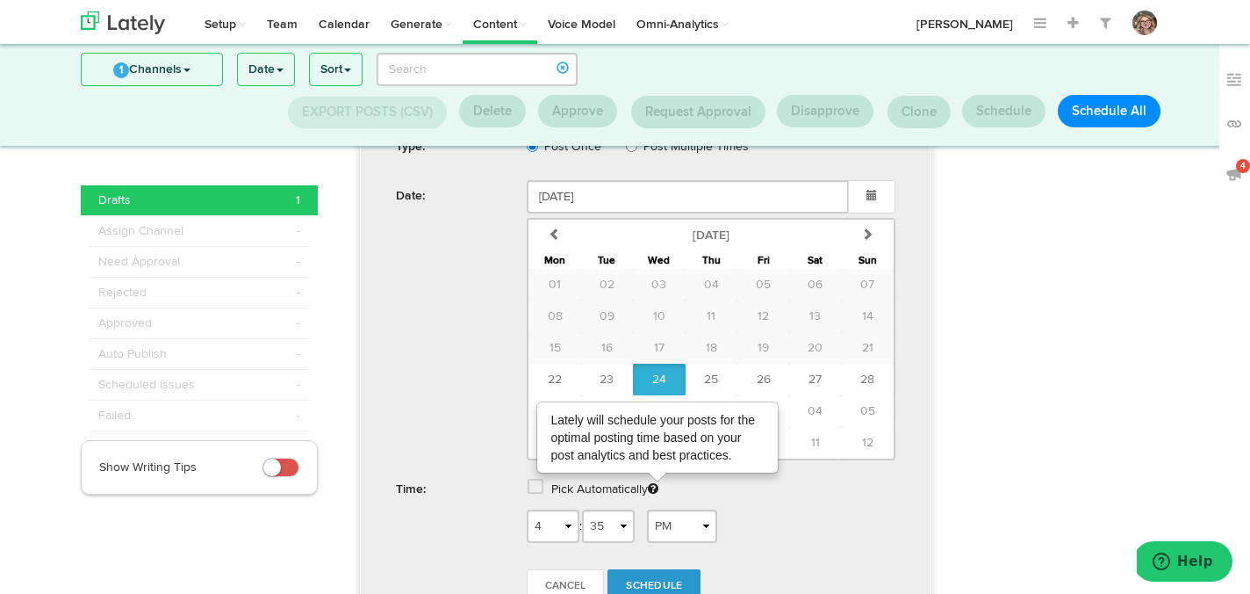
scroll to position [541, 0]
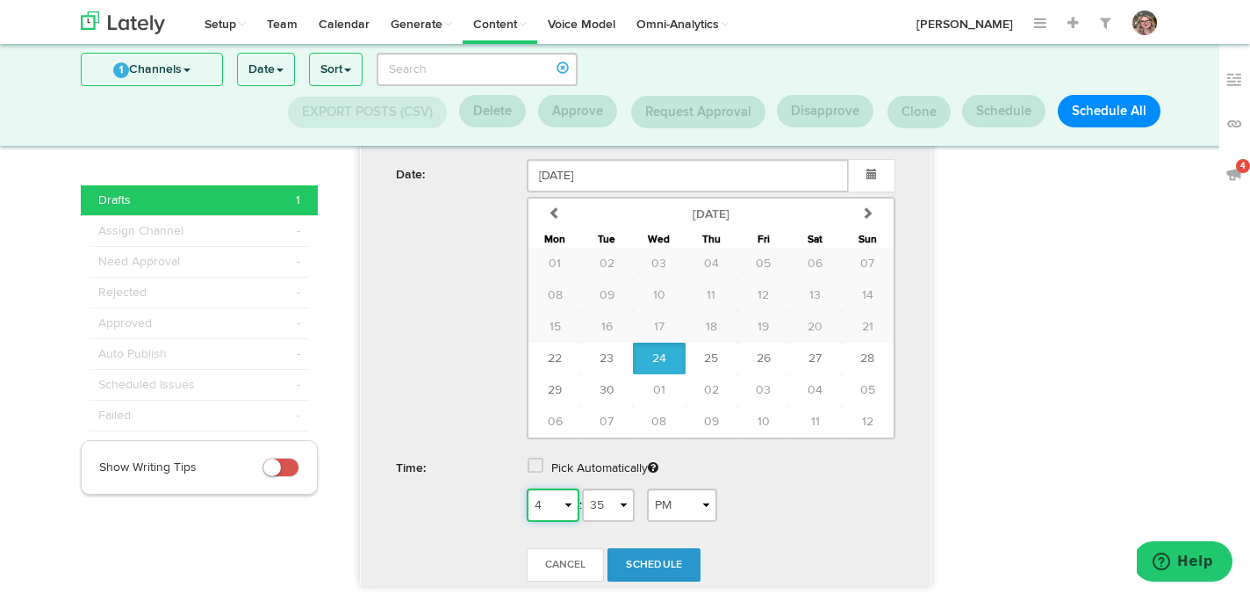
click at [558, 510] on select "1 2 3 4 5 6 7 8 9 10 11 12" at bounding box center [553, 504] width 53 height 33
select select "5"
click at [527, 488] on select "1 2 3 4 5 6 7 8 9 10 11 12" at bounding box center [553, 504] width 53 height 33
click at [672, 500] on select "AM PM" at bounding box center [682, 504] width 70 height 33
select select "AM"
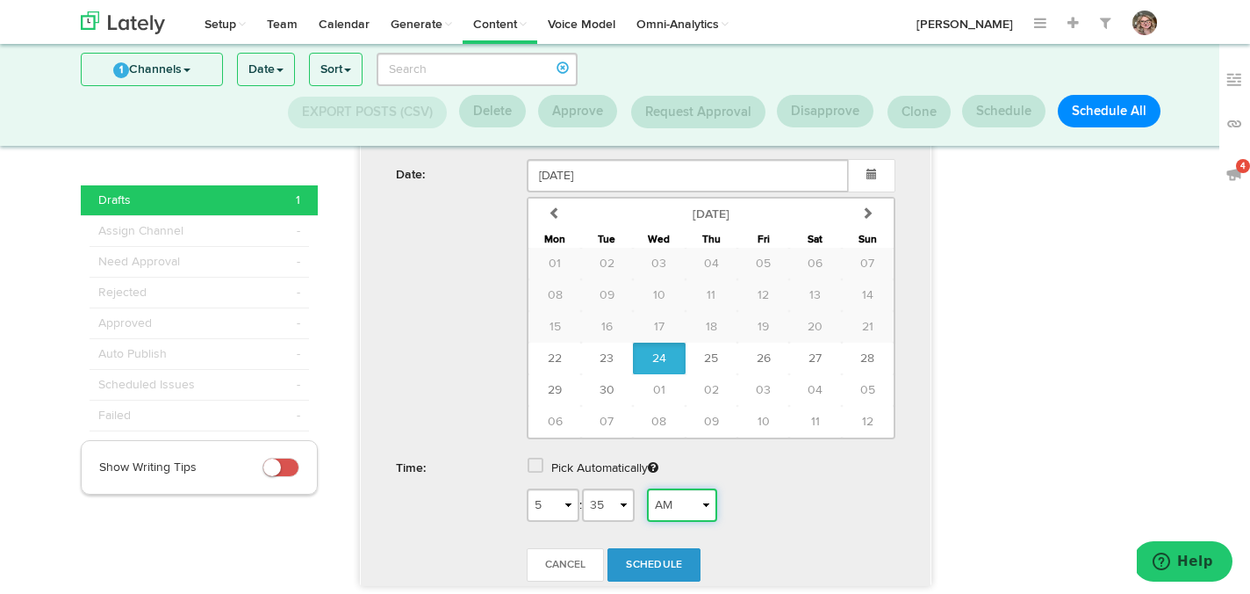
click at [653, 488] on select "AM PM" at bounding box center [682, 504] width 70 height 33
click at [654, 556] on link "Schedule" at bounding box center [654, 564] width 93 height 33
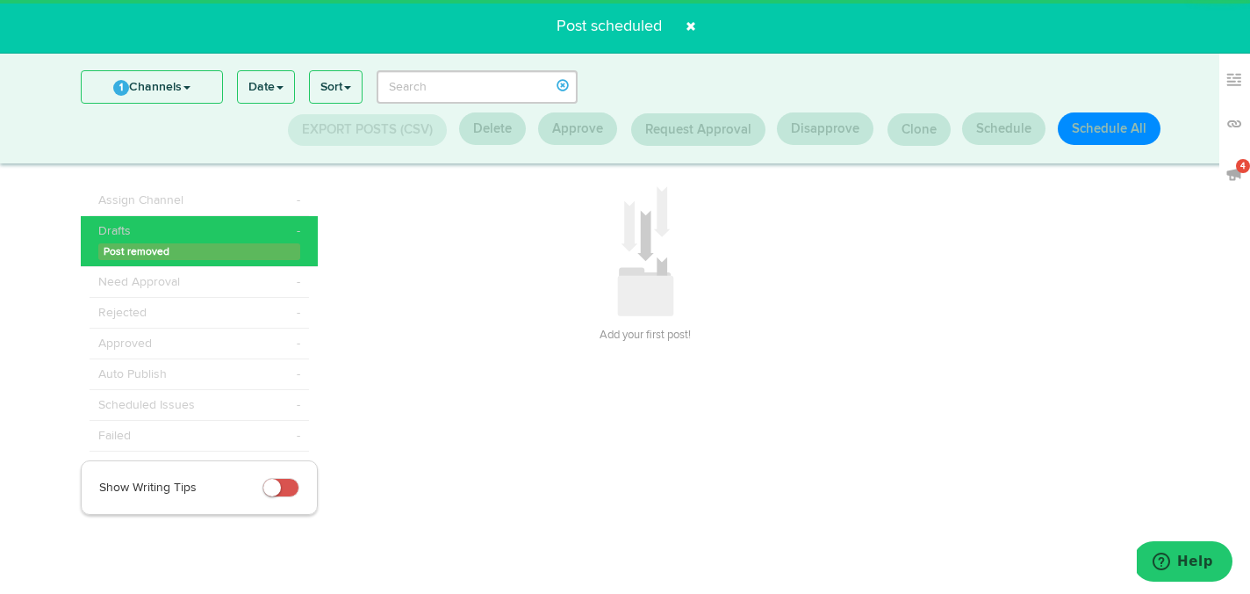
scroll to position [0, 0]
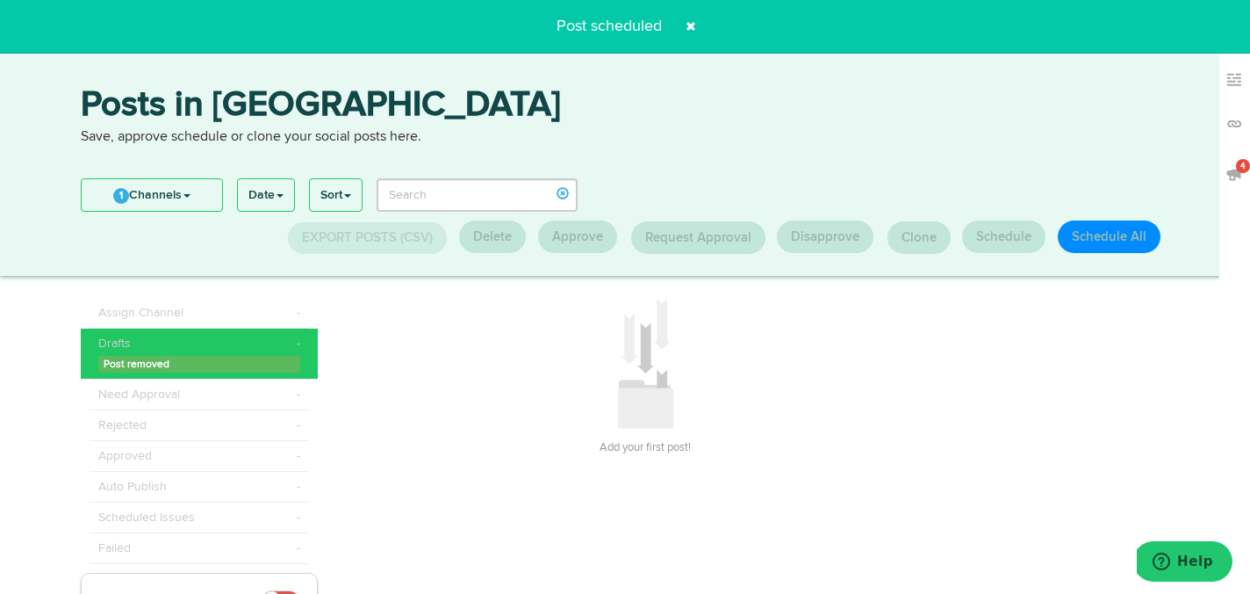
click at [691, 26] on span at bounding box center [691, 26] width 28 height 28
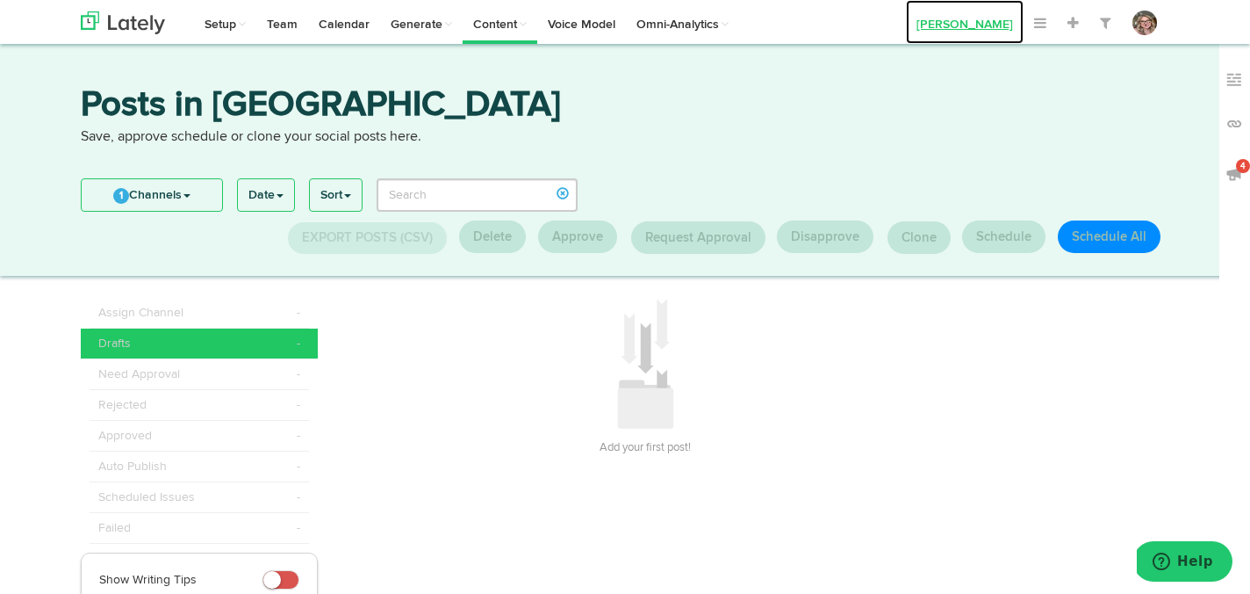
click at [953, 23] on link "[PERSON_NAME]" at bounding box center [965, 22] width 118 height 44
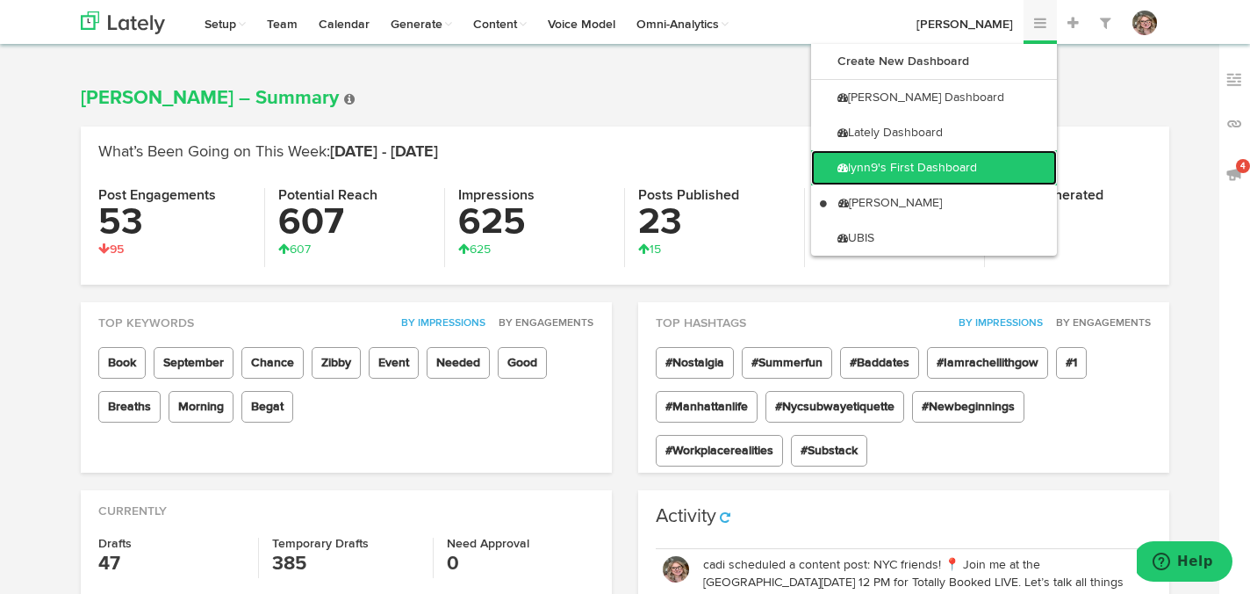
click at [991, 168] on link "lynn9's First Dashboard" at bounding box center [934, 167] width 246 height 35
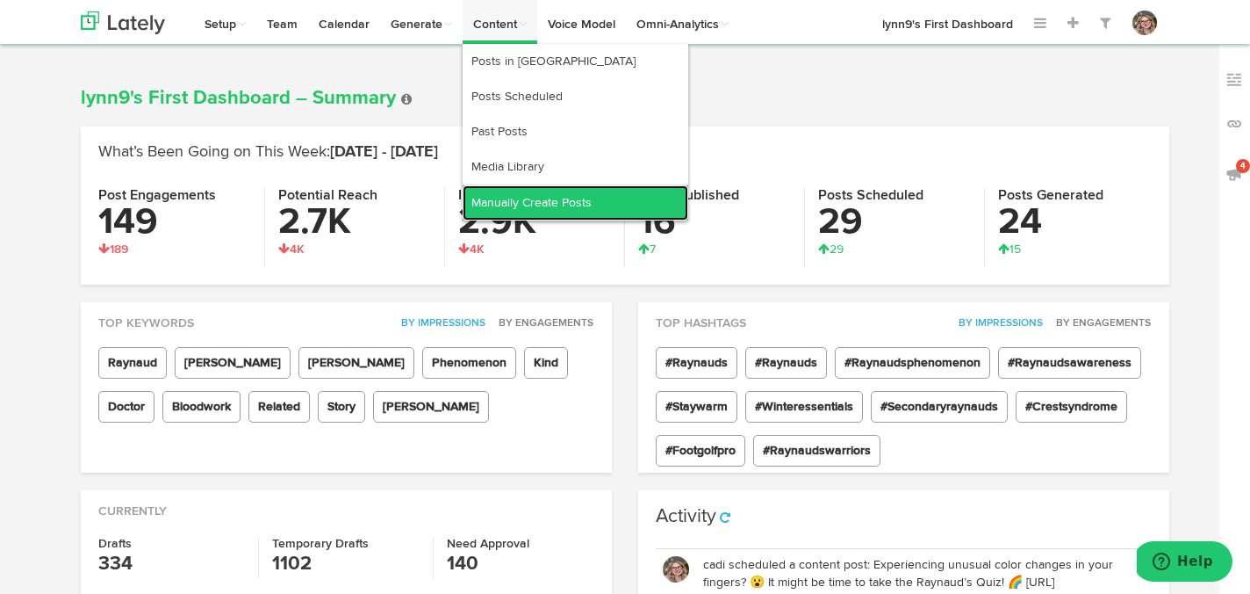
click at [522, 199] on link "Manually Create Posts" at bounding box center [576, 202] width 226 height 35
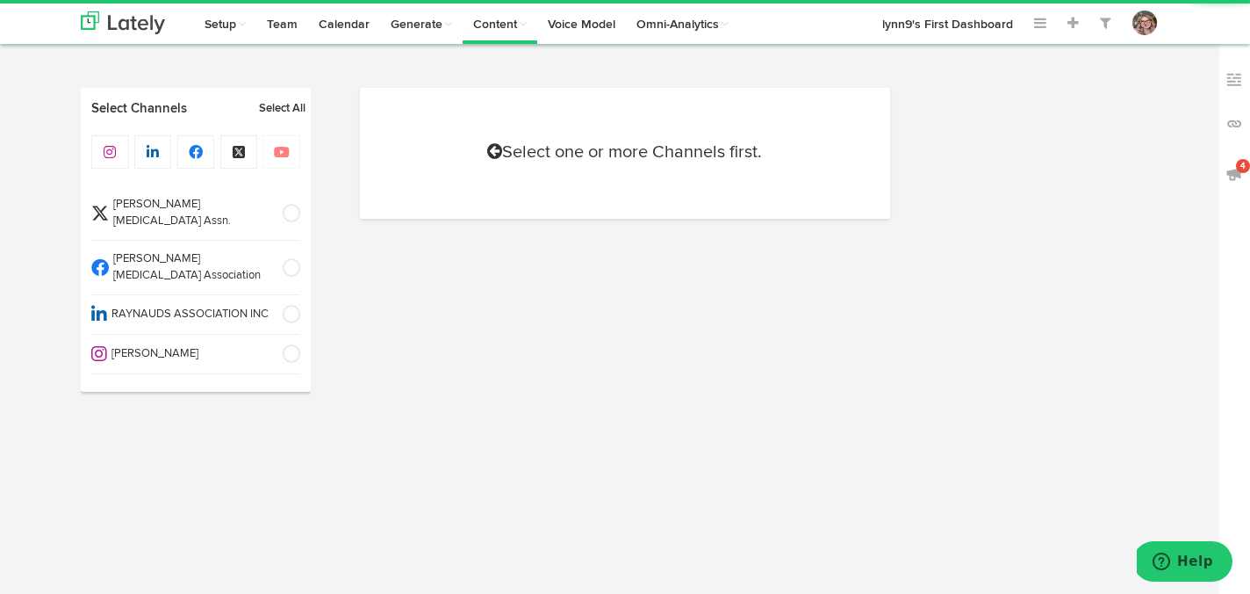
click at [293, 259] on span at bounding box center [285, 268] width 29 height 18
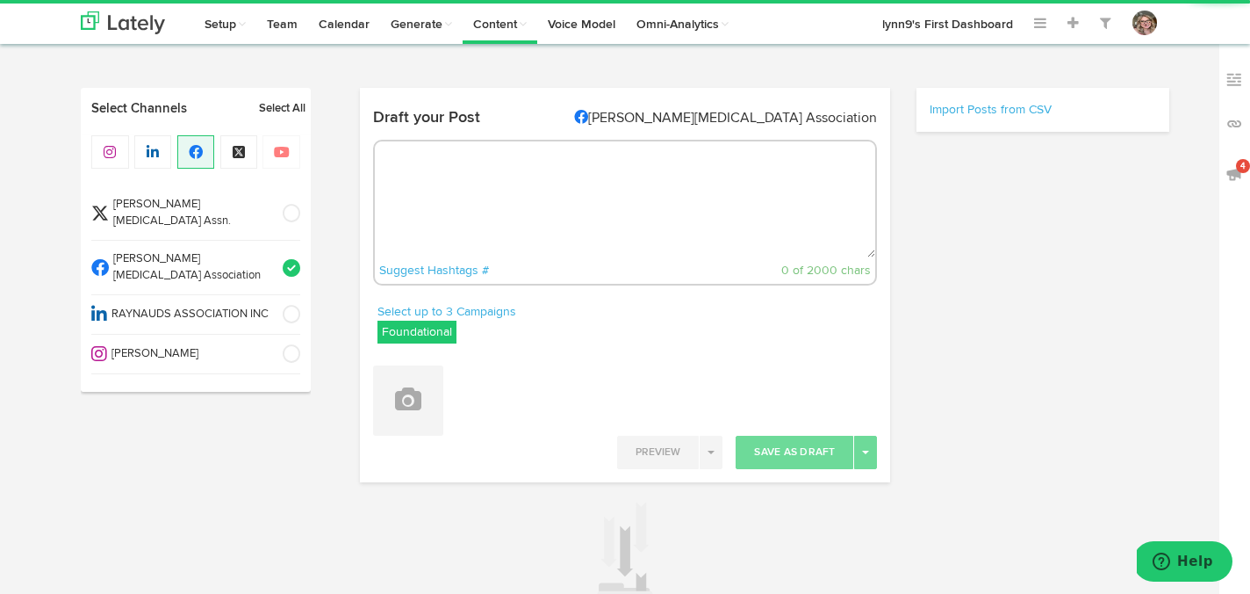
radio input "true"
select select "4"
select select "51"
select select "PM"
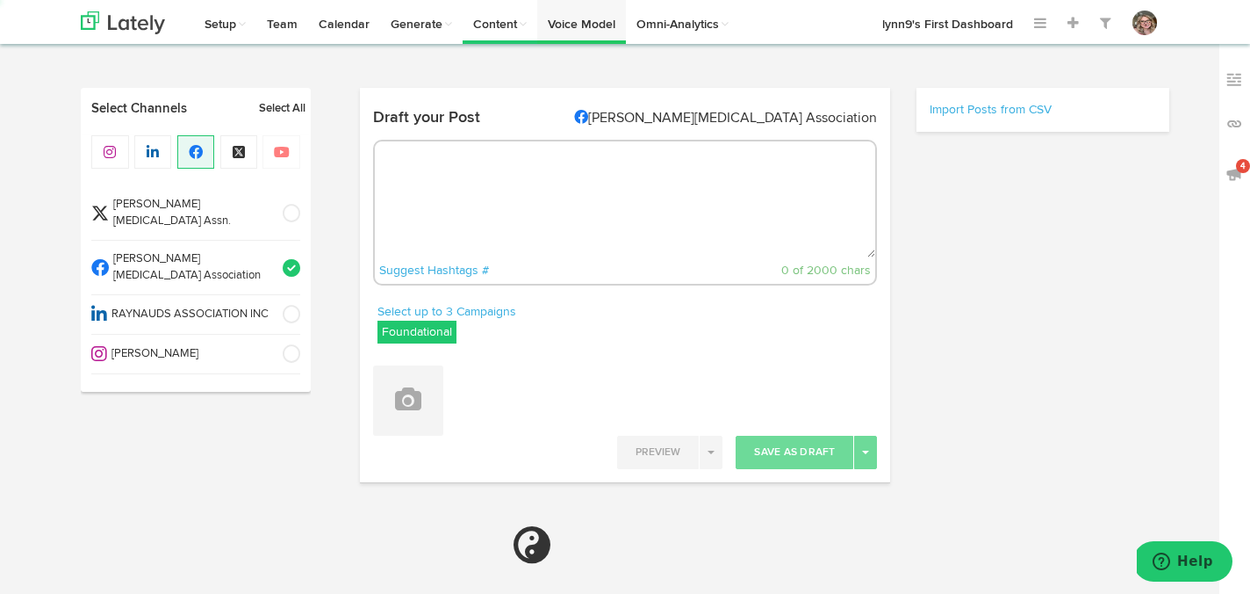
select select "6"
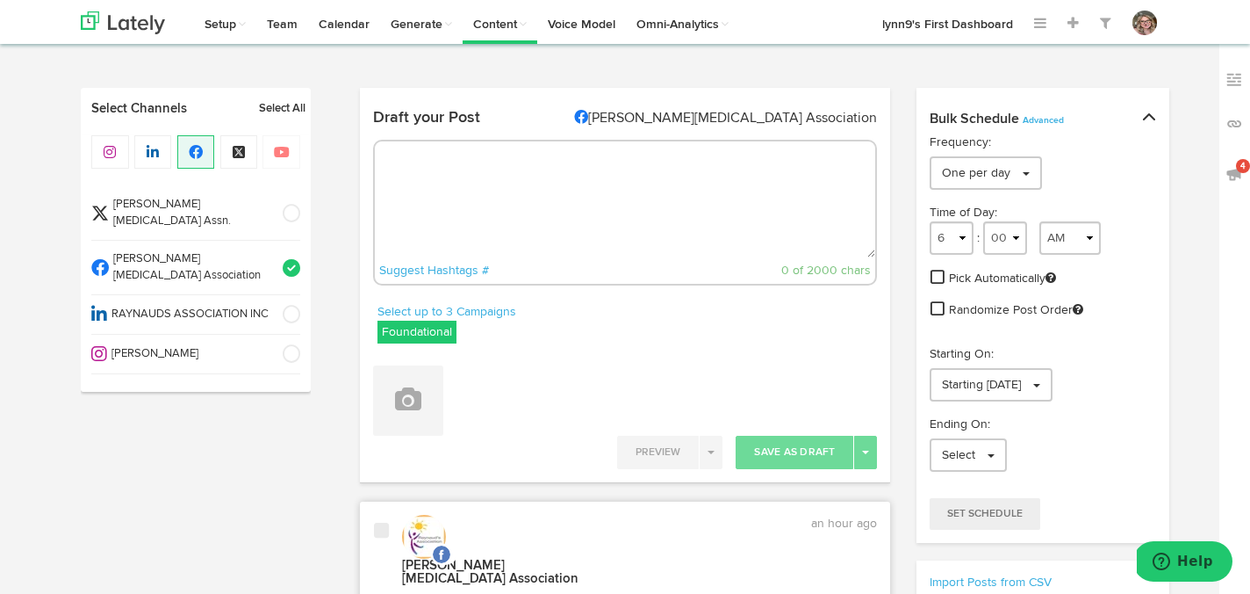
click at [548, 252] on textarea at bounding box center [625, 199] width 501 height 116
click at [541, 220] on textarea at bounding box center [625, 199] width 501 height 116
paste textarea "Ever noticed your fingers turning white or blue when cold? It’s time to learn a…"
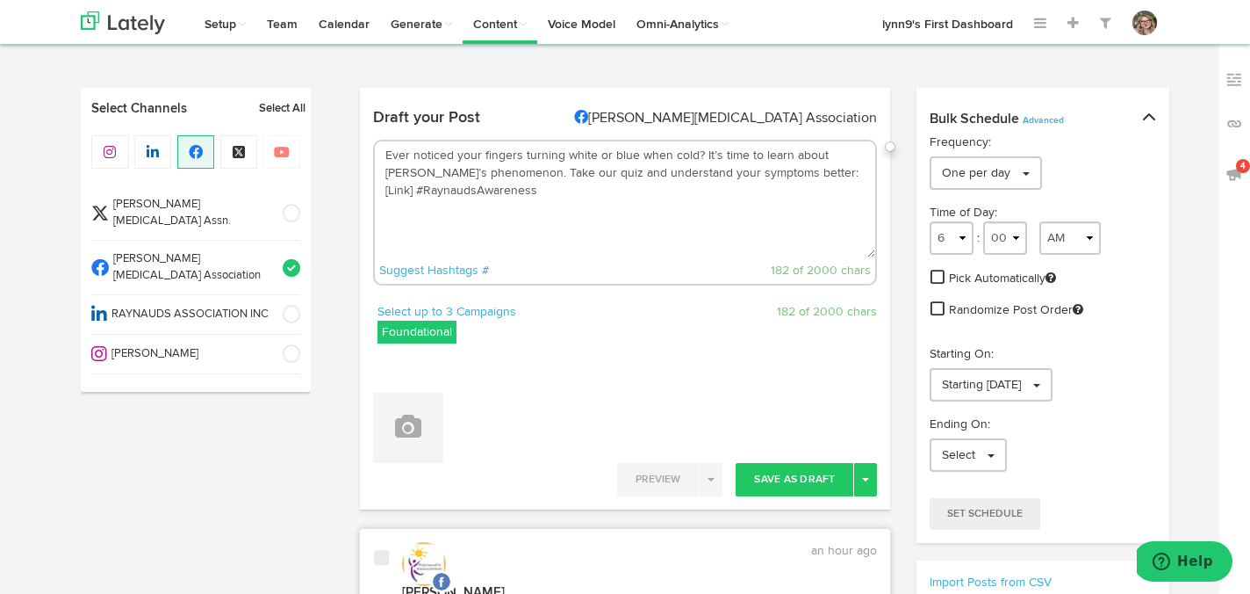
drag, startPoint x: 835, startPoint y: 176, endPoint x: 804, endPoint y: 176, distance: 30.7
click at [804, 176] on textarea "Ever noticed your fingers turning white or blue when cold? It’s time to learn a…" at bounding box center [625, 199] width 501 height 116
click at [719, 155] on textarea "Ever noticed your fingers turning white or blue when cold? It’s time to learn a…" at bounding box center [625, 199] width 501 height 116
click at [569, 205] on textarea "Ever noticed your fingers turning white or blue when cold? It may be time to le…" at bounding box center [625, 199] width 501 height 116
click at [1240, 126] on img at bounding box center [1235, 124] width 18 height 18
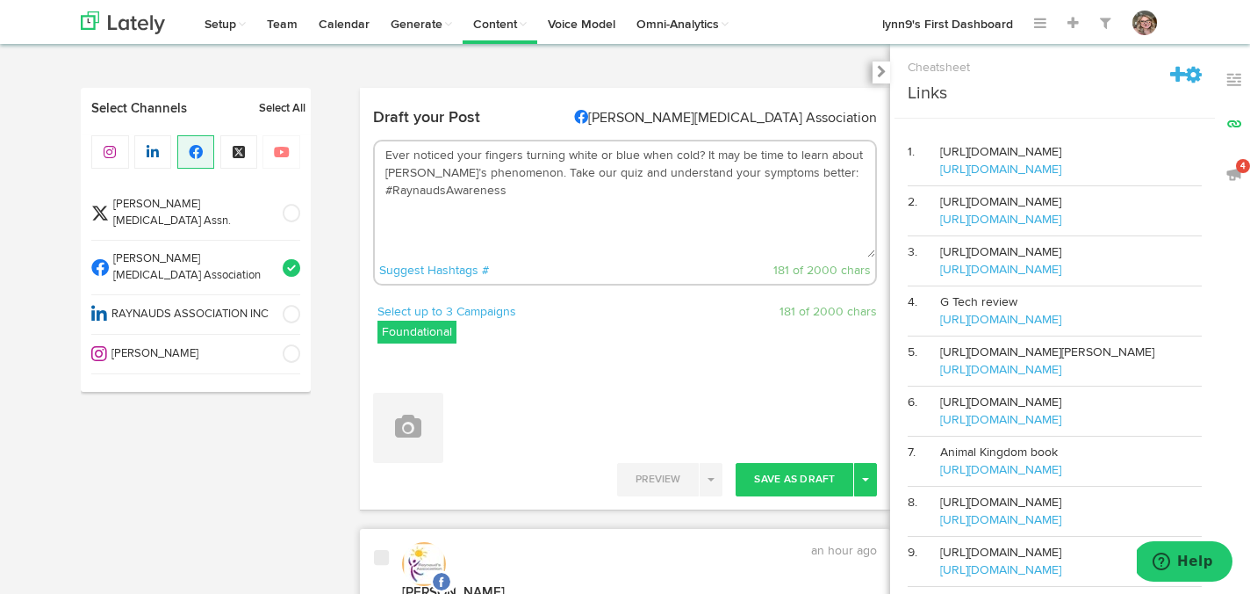
click at [823, 169] on textarea "Ever noticed your fingers turning white or blue when cold? It may be time to le…" at bounding box center [625, 199] width 501 height 116
paste textarea "https://www.raynauds.org/take-the-raynauds-quiz/"
drag, startPoint x: 796, startPoint y: 191, endPoint x: 727, endPoint y: 191, distance: 68.5
click at [727, 191] on textarea "Ever noticed your fingers turning white or blue when cold? It may be time to le…" at bounding box center [625, 199] width 501 height 116
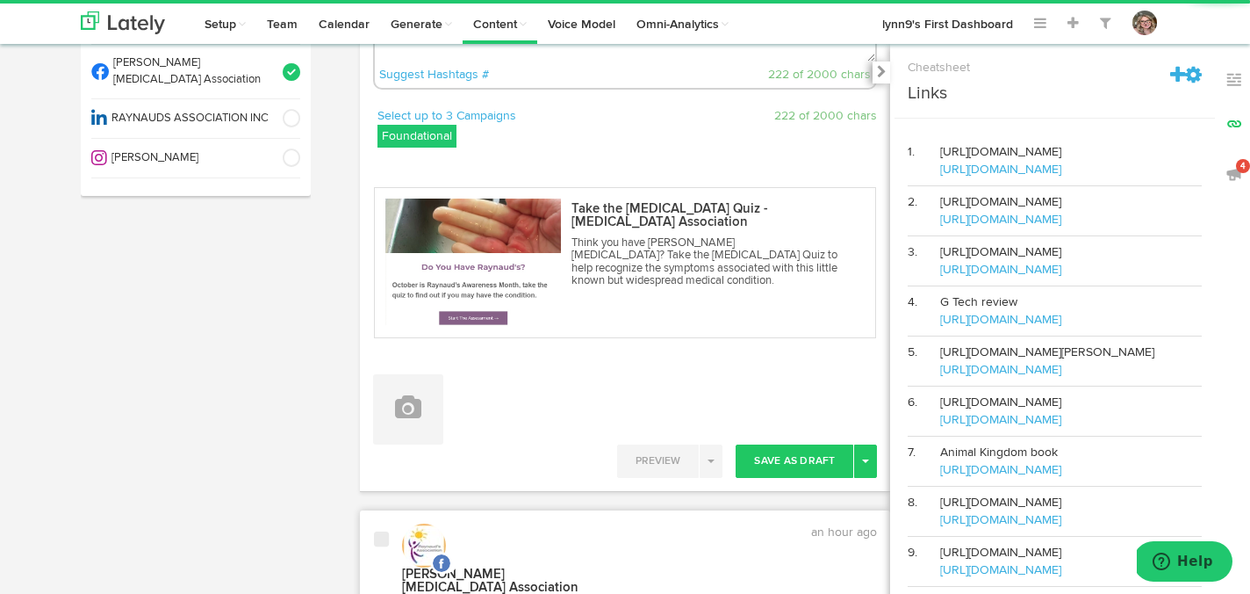
scroll to position [271, 0]
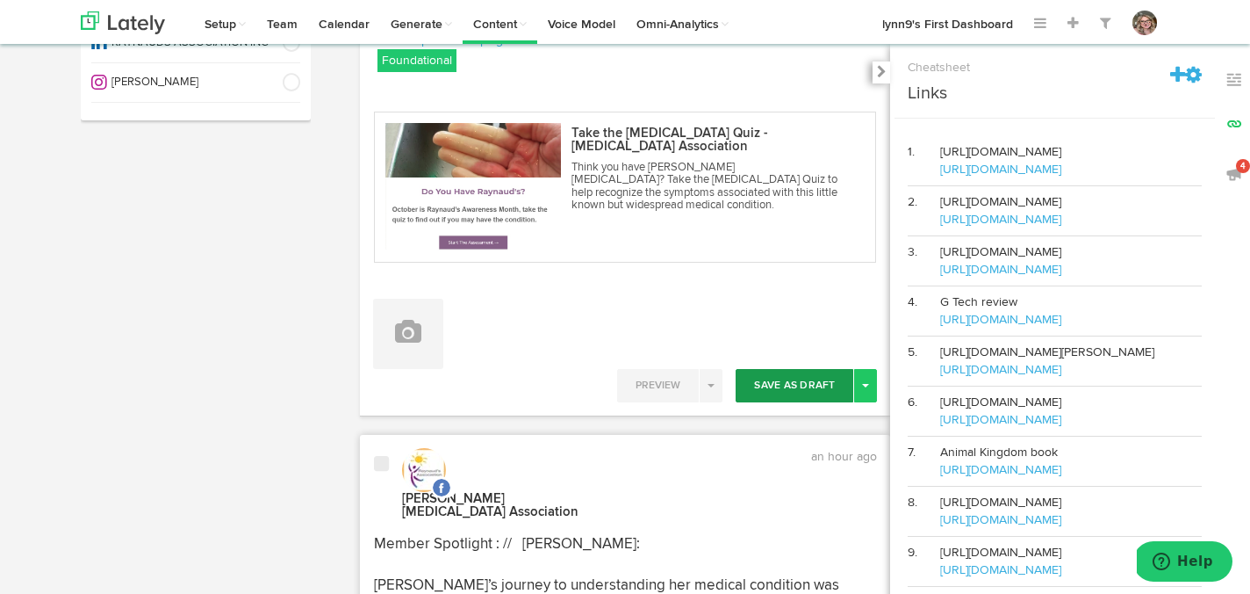
type textarea "Ever noticed your fingers turning white or blue when cold? It may be time to le…"
click at [777, 377] on button "Save As Draft" at bounding box center [795, 385] width 118 height 33
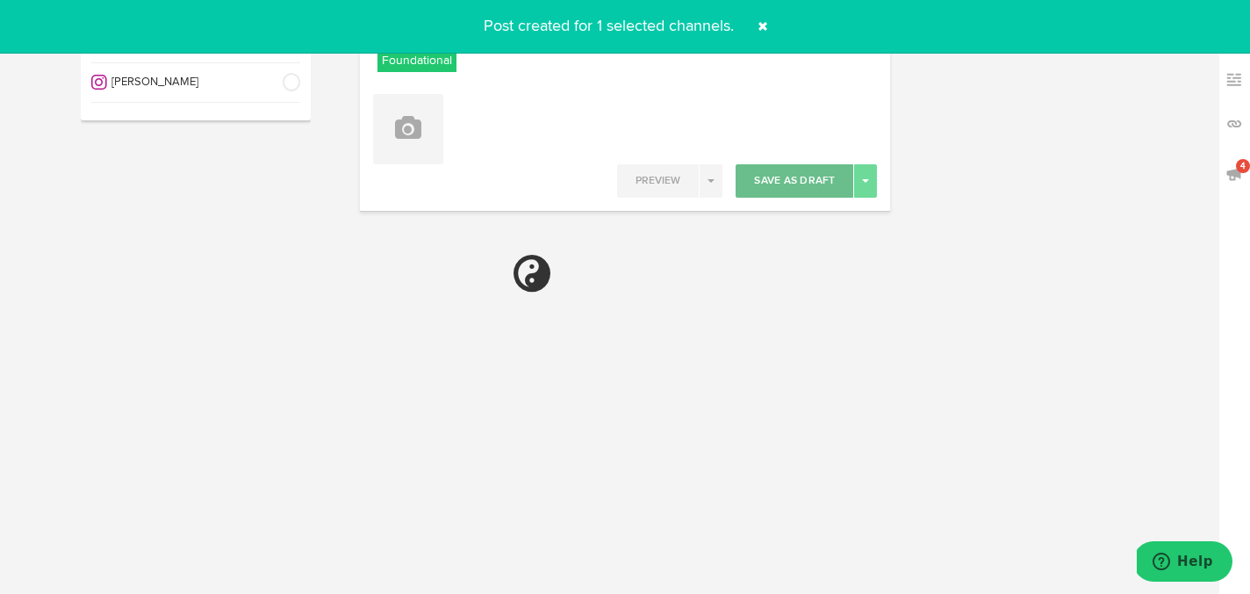
select select "6"
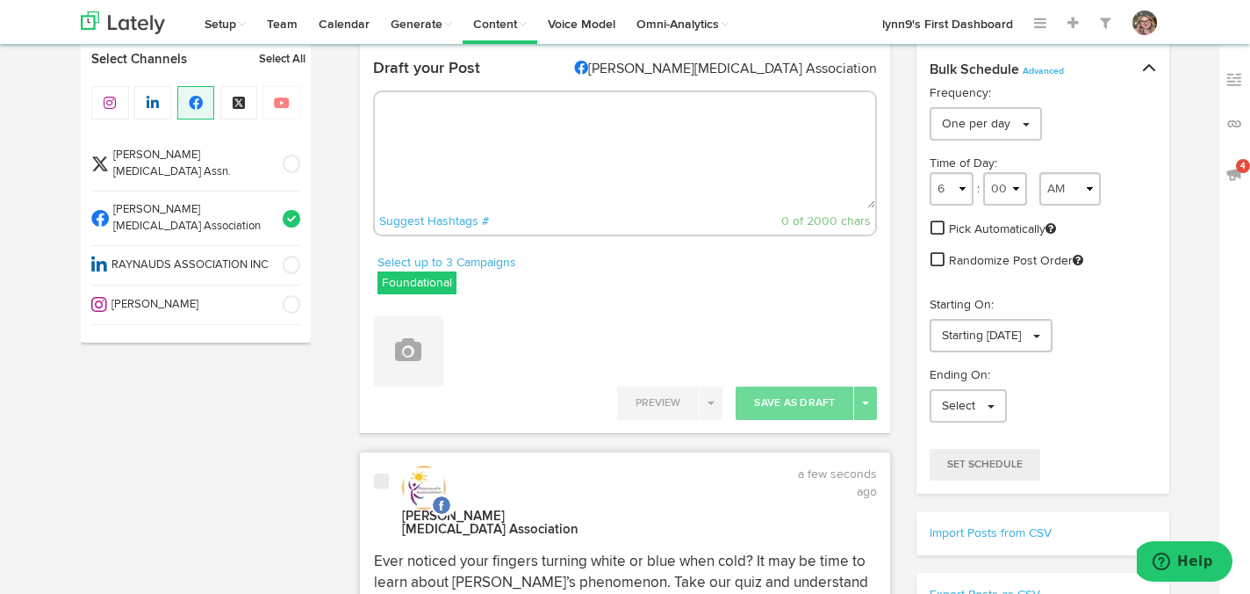
scroll to position [34, 0]
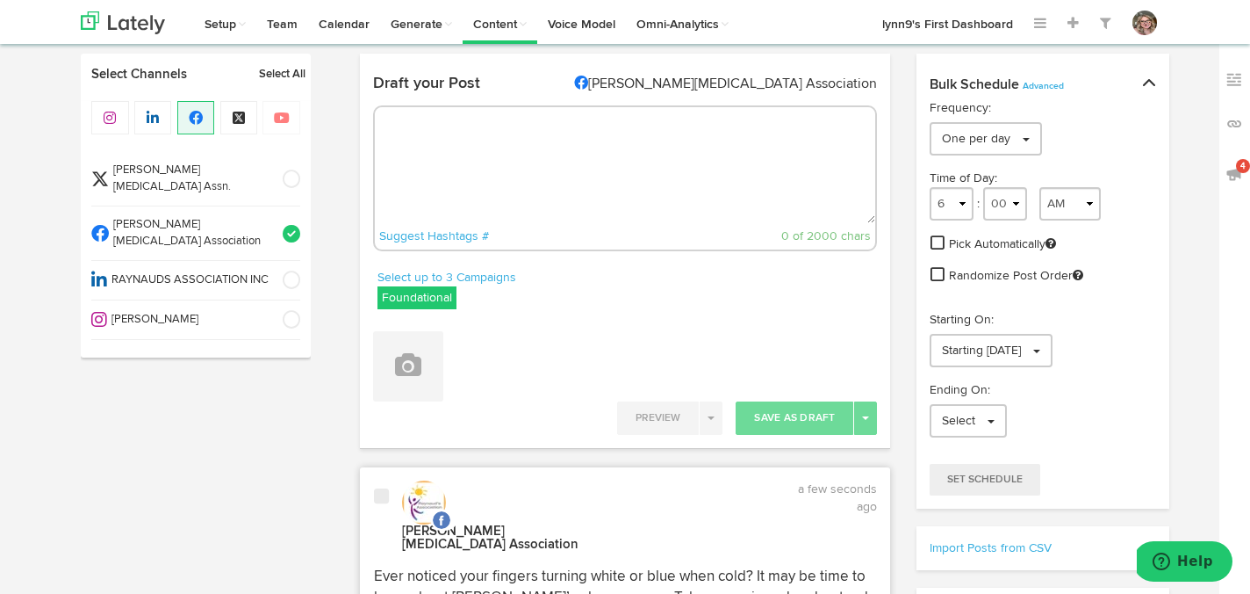
click at [544, 162] on textarea at bounding box center [625, 165] width 501 height 116
paste textarea "Help spread the word about Raynaud’s phenomenon! If you or someone you know exp…"
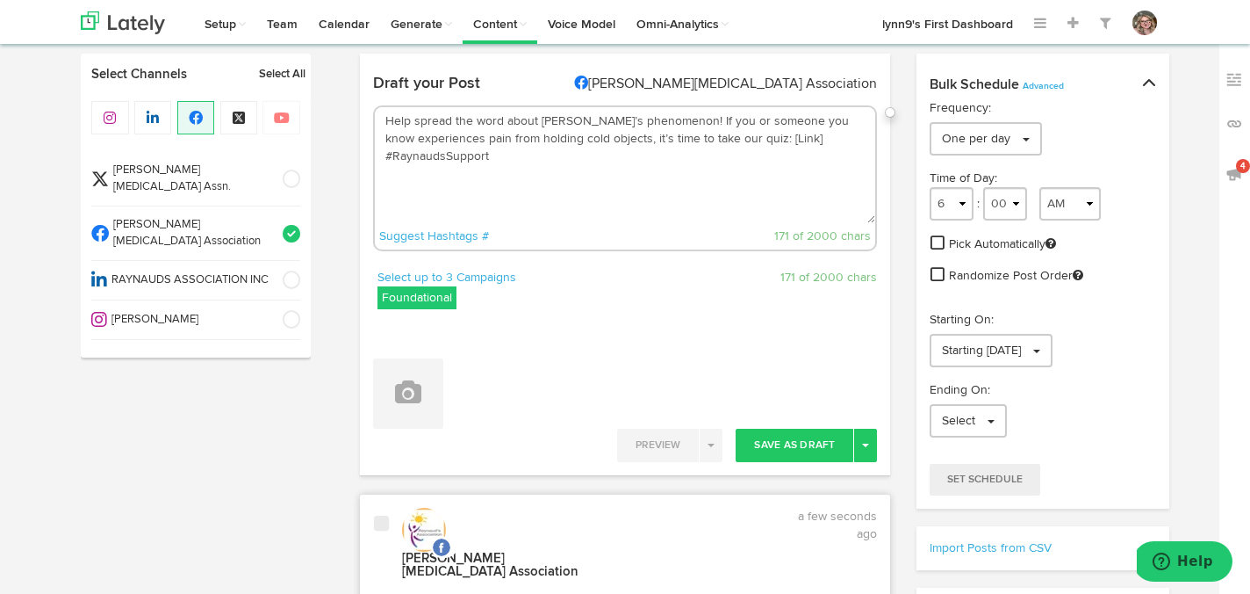
click at [638, 140] on textarea "Help spread the word about Raynaud’s phenomenon! If you or someone you know exp…" at bounding box center [625, 165] width 501 height 116
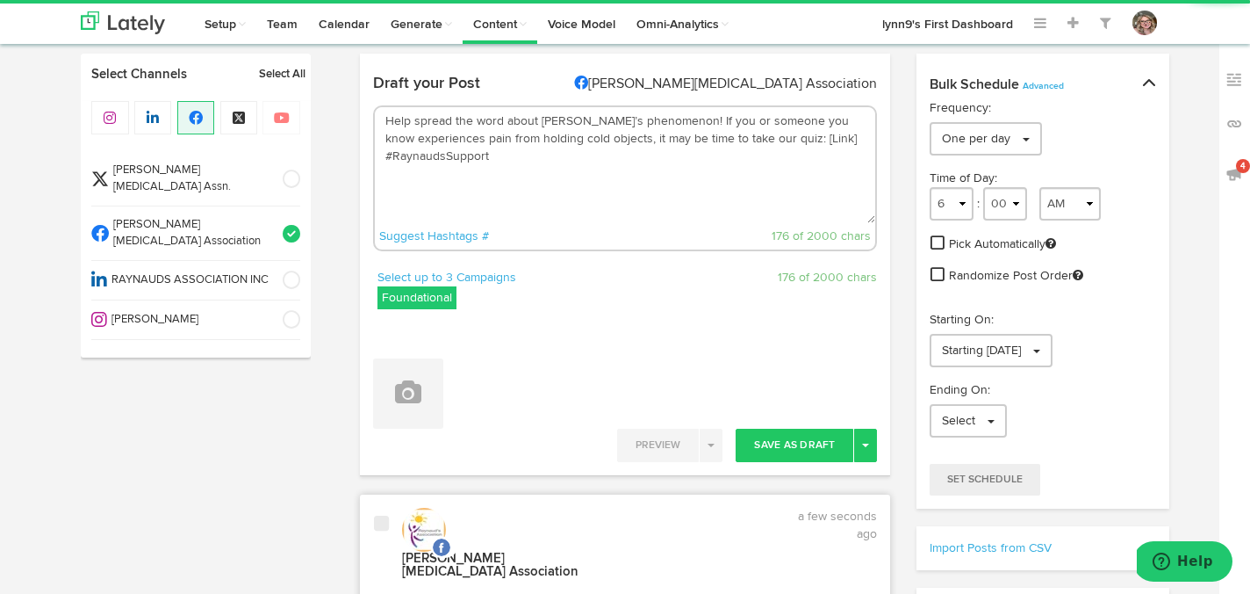
drag, startPoint x: 824, startPoint y: 139, endPoint x: 787, endPoint y: 139, distance: 36.9
click at [787, 139] on textarea "Help spread the word about Raynaud’s phenomenon! If you or someone you know exp…" at bounding box center [625, 165] width 501 height 116
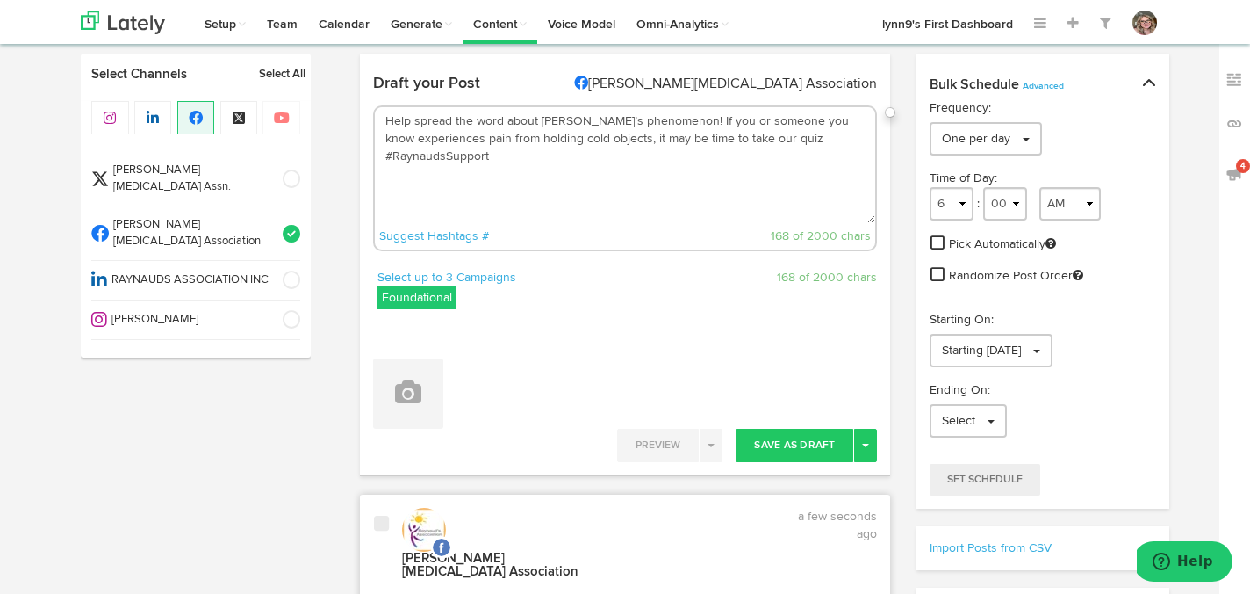
paste textarea "https://www.raynauds.org/take-the-raynauds-quiz/"
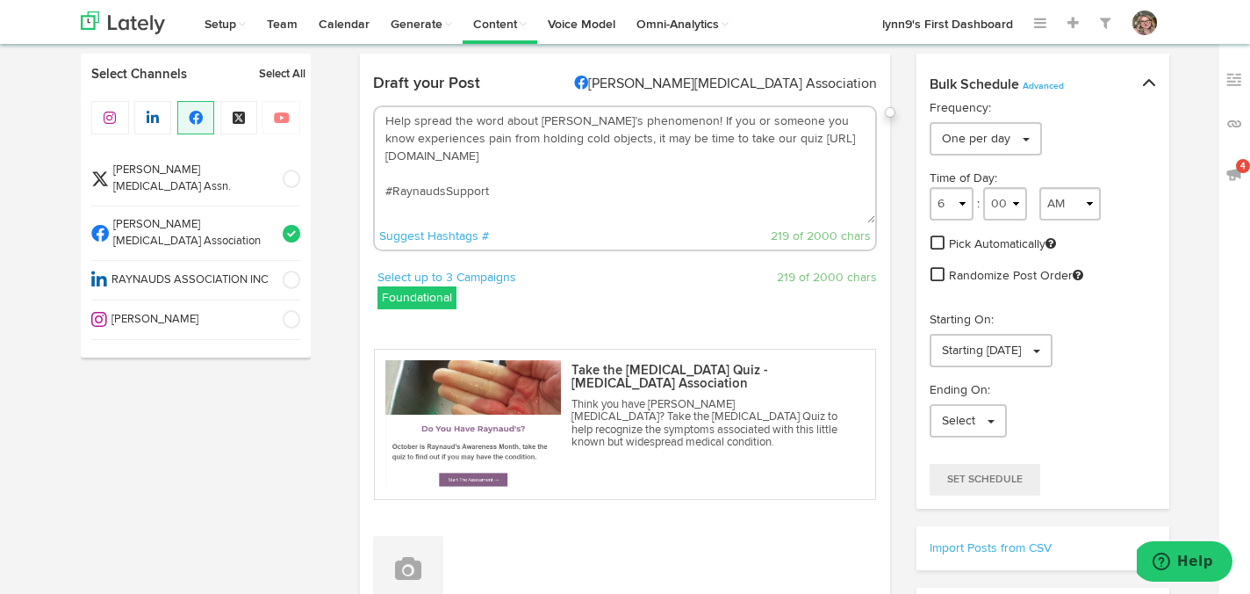
click at [658, 184] on textarea "Help spread the word about Raynaud’s phenomenon! If you or someone you know exp…" at bounding box center [625, 165] width 501 height 116
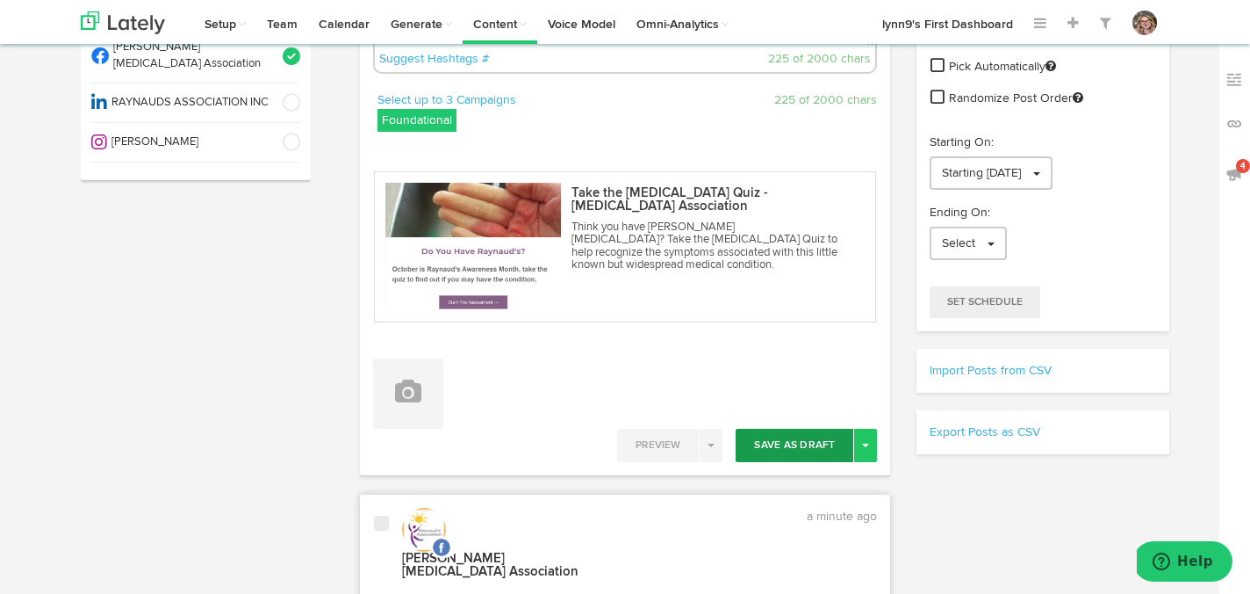
scroll to position [213, 0]
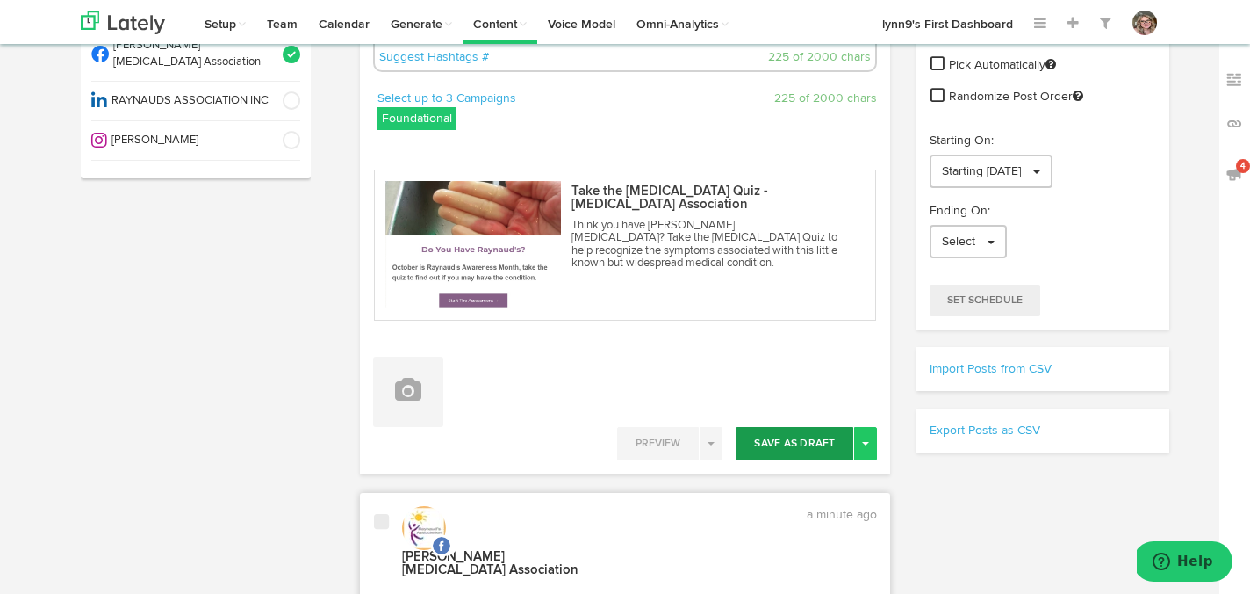
type textarea "Help spread the word about Raynaud’s phenomenon! If you or someone you know exp…"
click at [800, 449] on button "Save As Draft" at bounding box center [795, 443] width 118 height 33
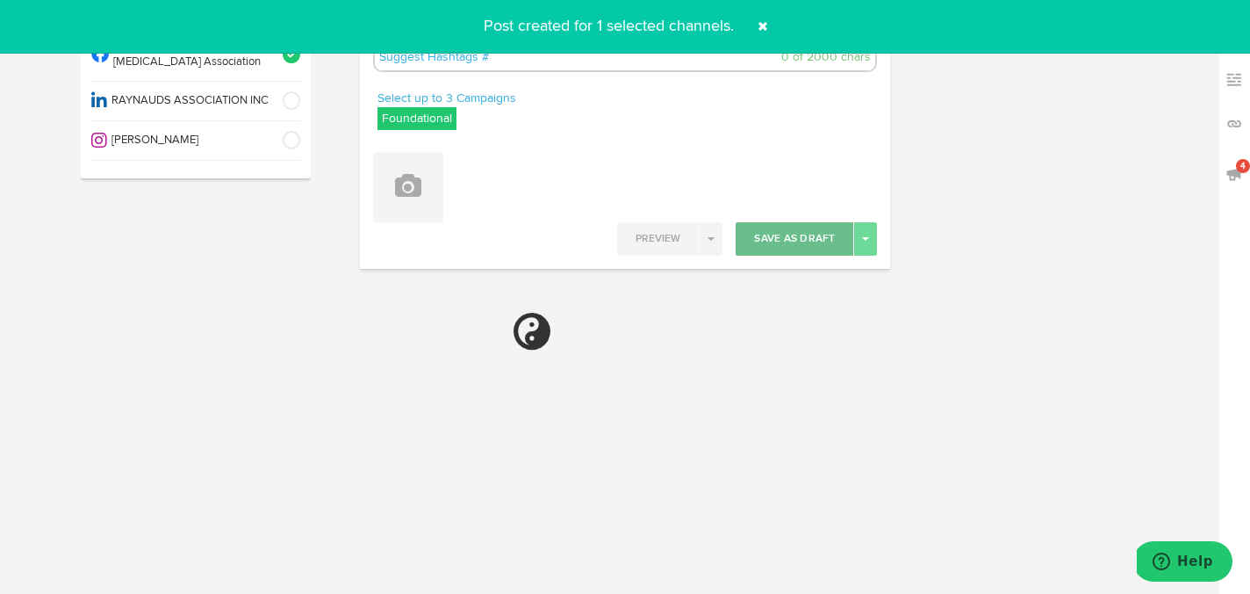
scroll to position [0, 0]
select select "6"
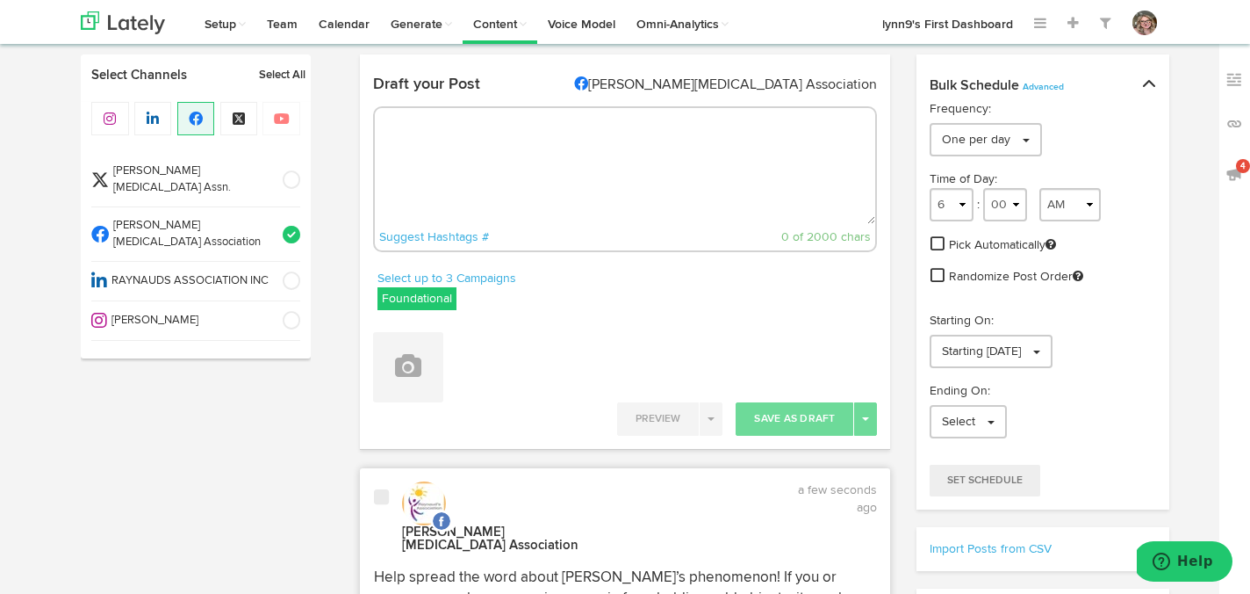
scroll to position [18, 0]
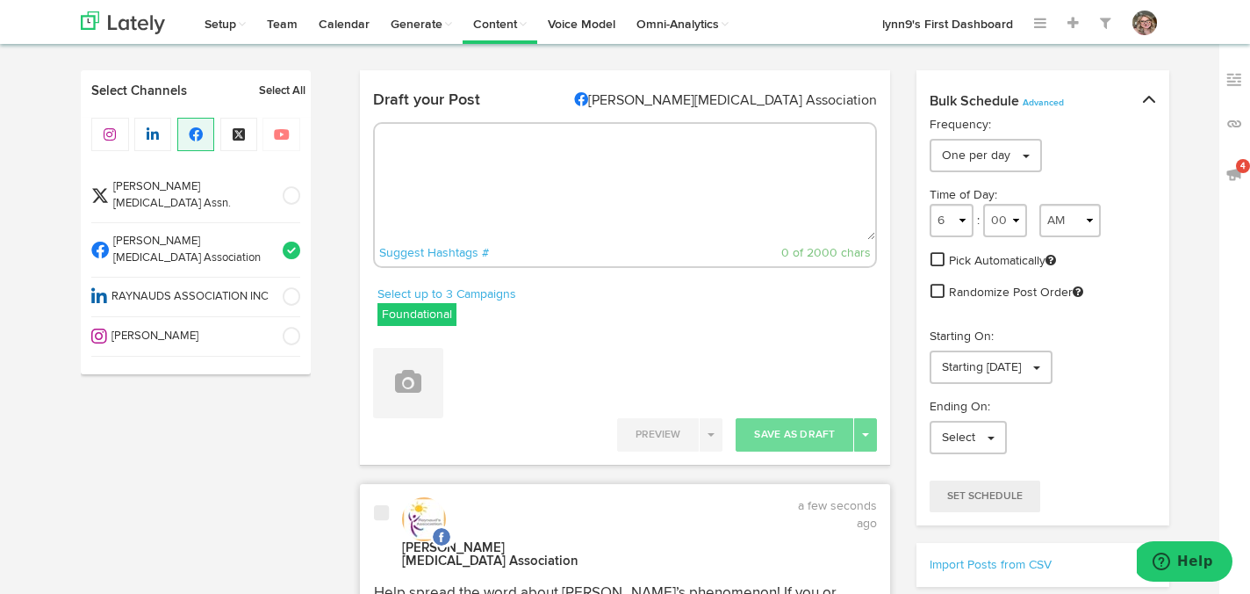
click at [599, 161] on textarea at bounding box center [625, 182] width 501 height 116
paste textarea "Despite affecting millions, Raynaud’s is often undiagnosed. Don’t be part of th…"
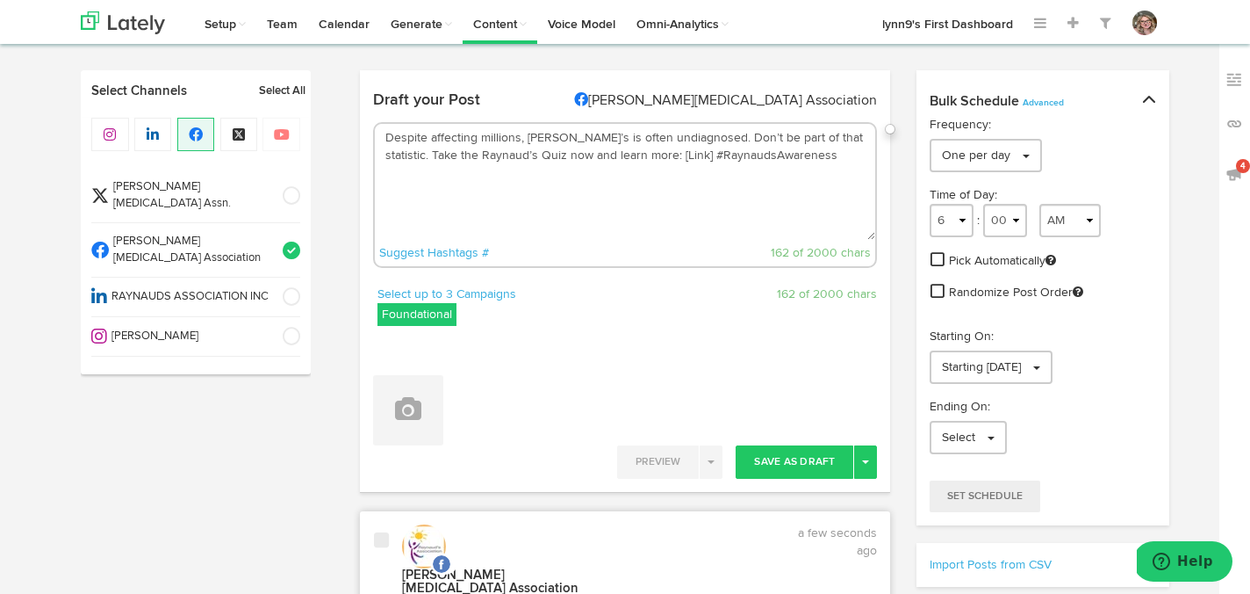
click at [665, 155] on textarea "Despite affecting millions, Raynaud’s is often undiagnosed. Don’t be part of th…" at bounding box center [625, 182] width 501 height 116
drag, startPoint x: 788, startPoint y: 155, endPoint x: 636, endPoint y: 155, distance: 151.9
click at [636, 155] on textarea "Despite affecting millions, Raynaud’s is often undiagnosed. Don’t be part of th…" at bounding box center [625, 182] width 501 height 116
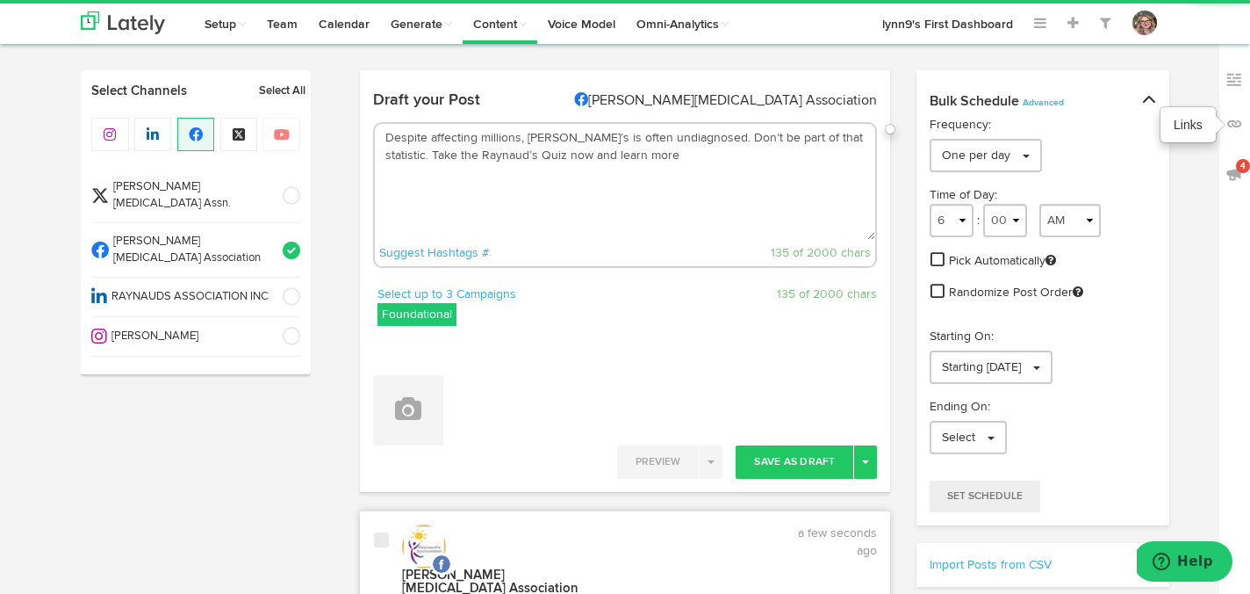
click at [1229, 119] on img at bounding box center [1235, 124] width 18 height 18
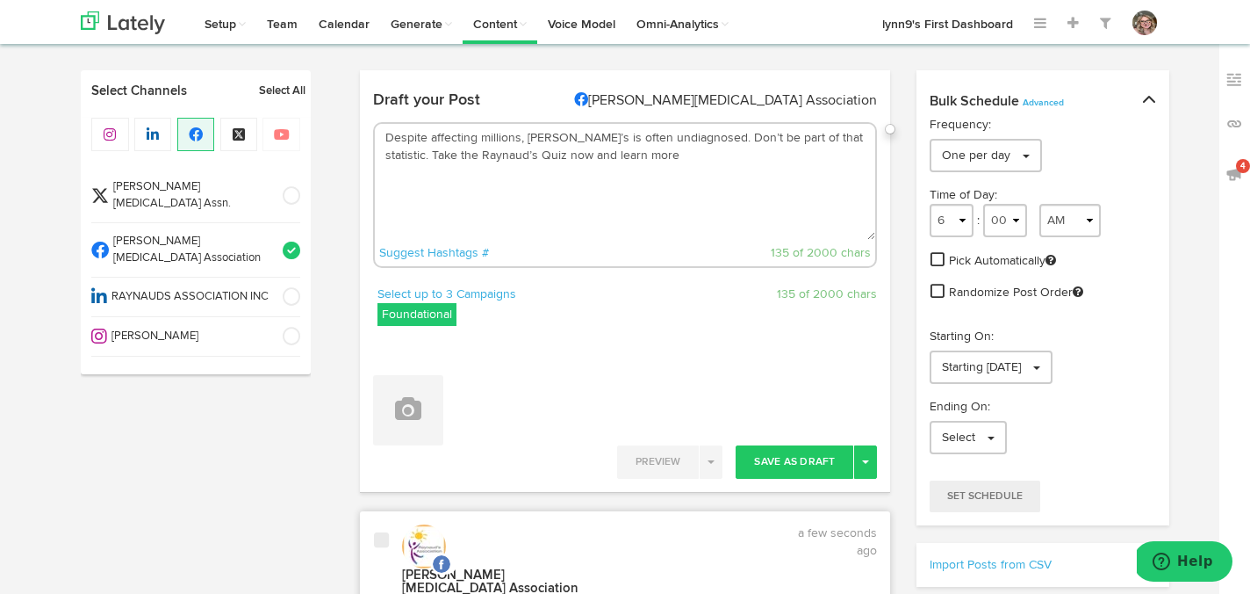
click at [678, 169] on textarea "Despite affecting millions, Raynaud’s is often undiagnosed. Don’t be part of th…" at bounding box center [625, 182] width 501 height 116
paste textarea "https://www.raynauds.org/take-the-raynauds-quiz/"
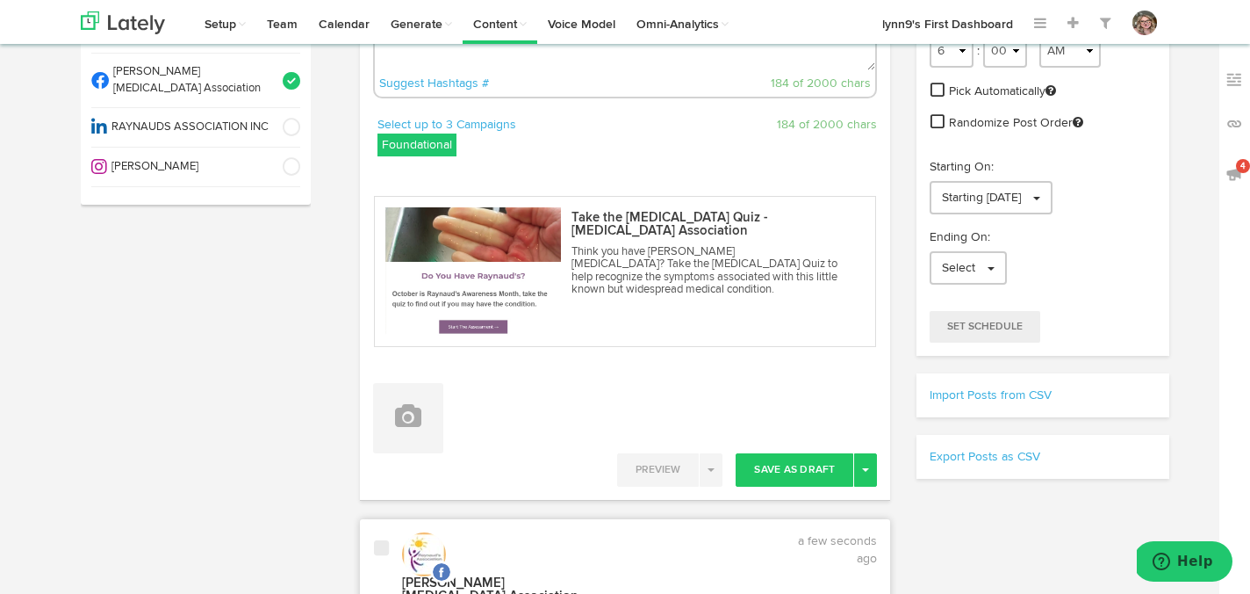
scroll to position [256, 0]
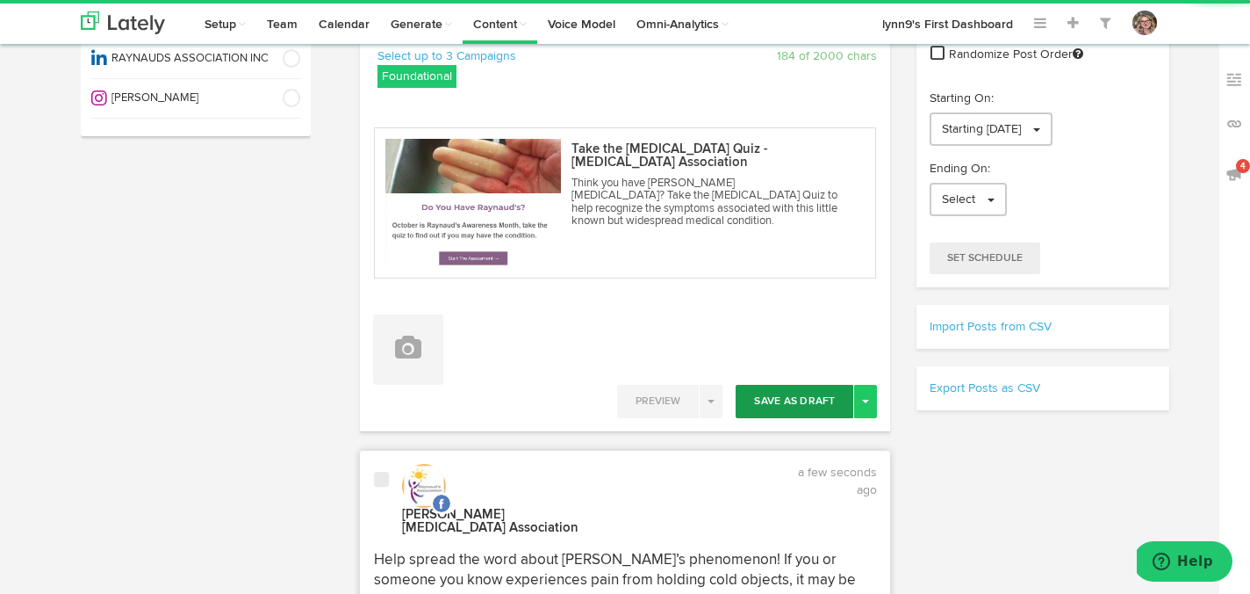
type textarea "Despite affecting millions, Raynaud’s is often undiagnosed. Don’t be part of th…"
click at [776, 393] on button "Save As Draft" at bounding box center [795, 401] width 118 height 33
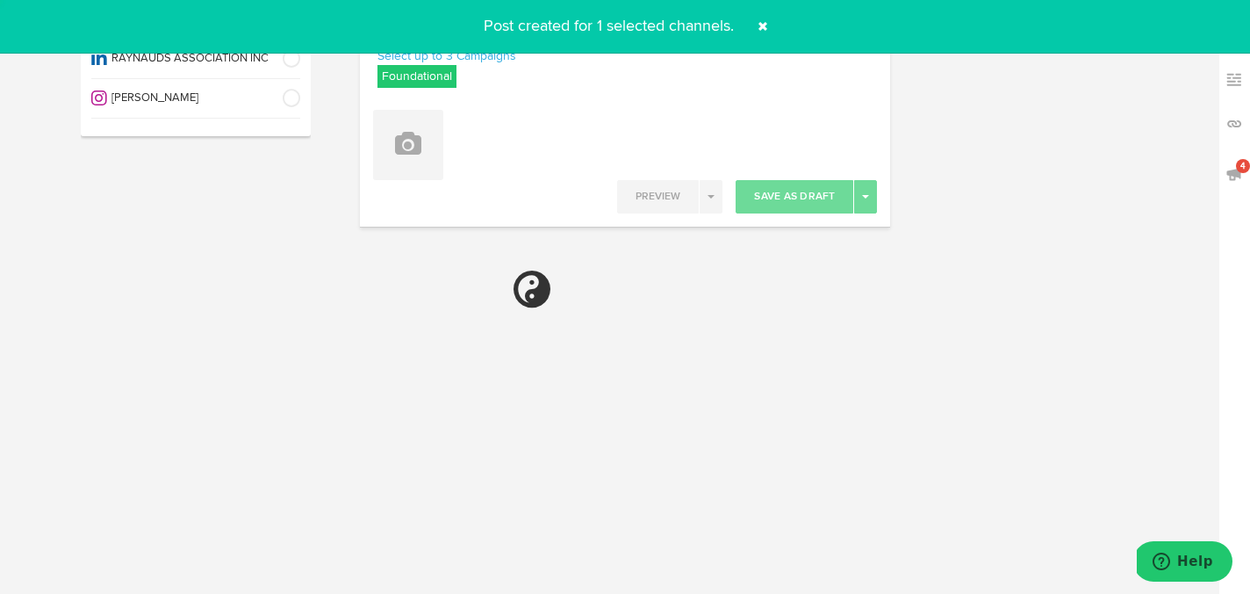
select select "6"
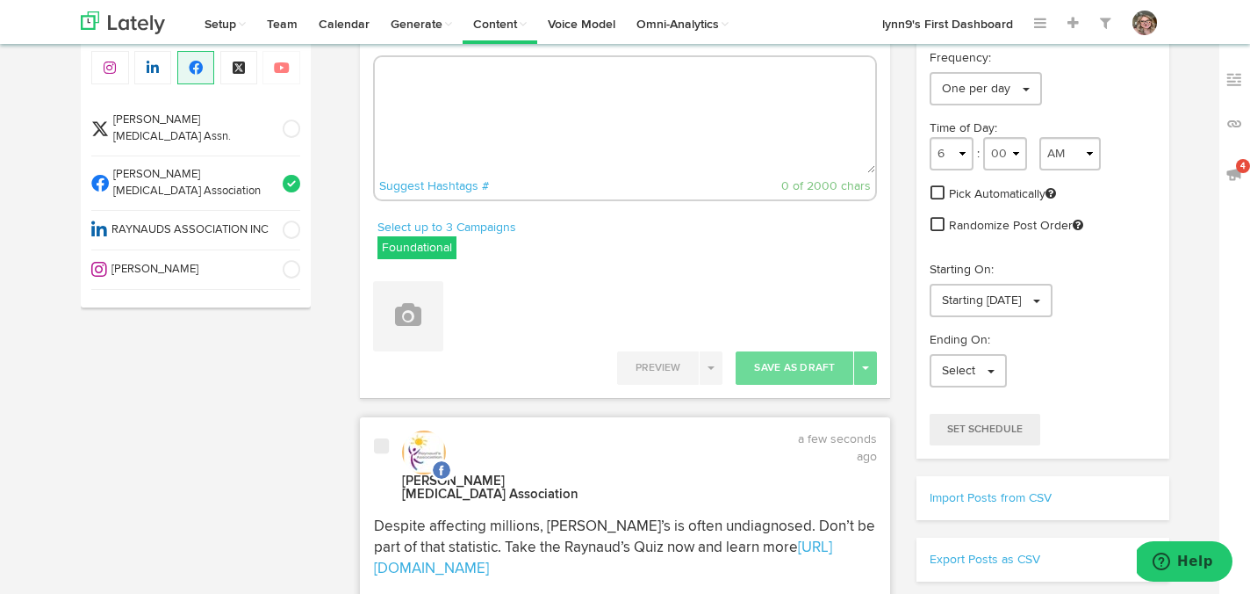
scroll to position [0, 0]
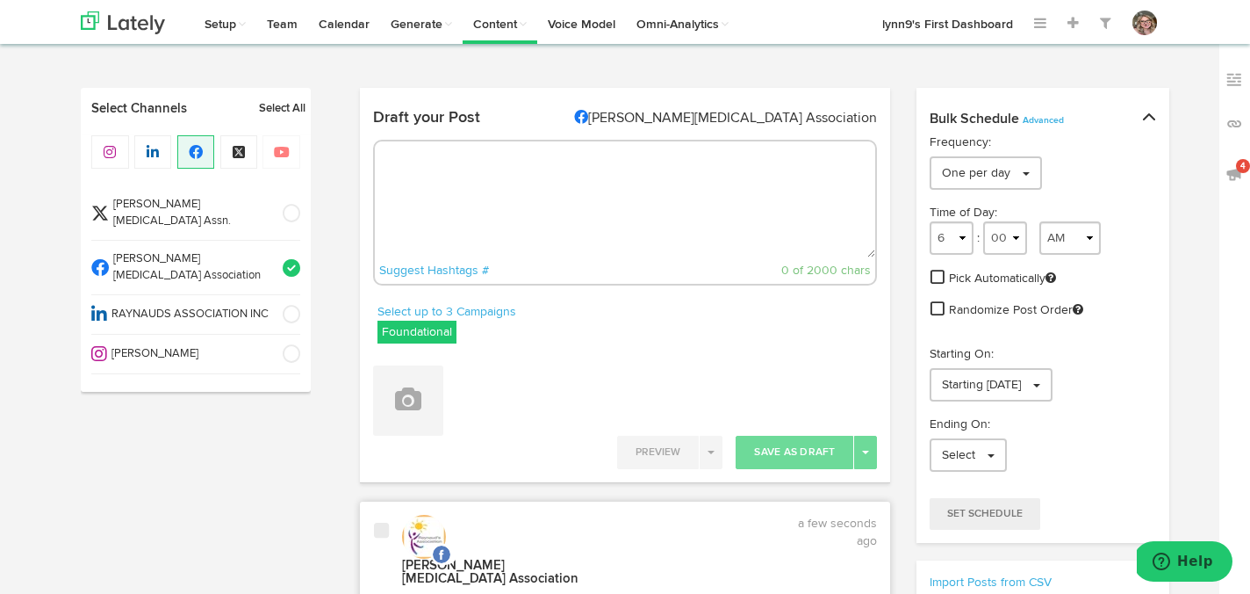
click at [566, 186] on textarea at bounding box center [625, 199] width 501 height 116
paste textarea "Could your cold hands and feet be symptoms of something more? Take the quiz des…"
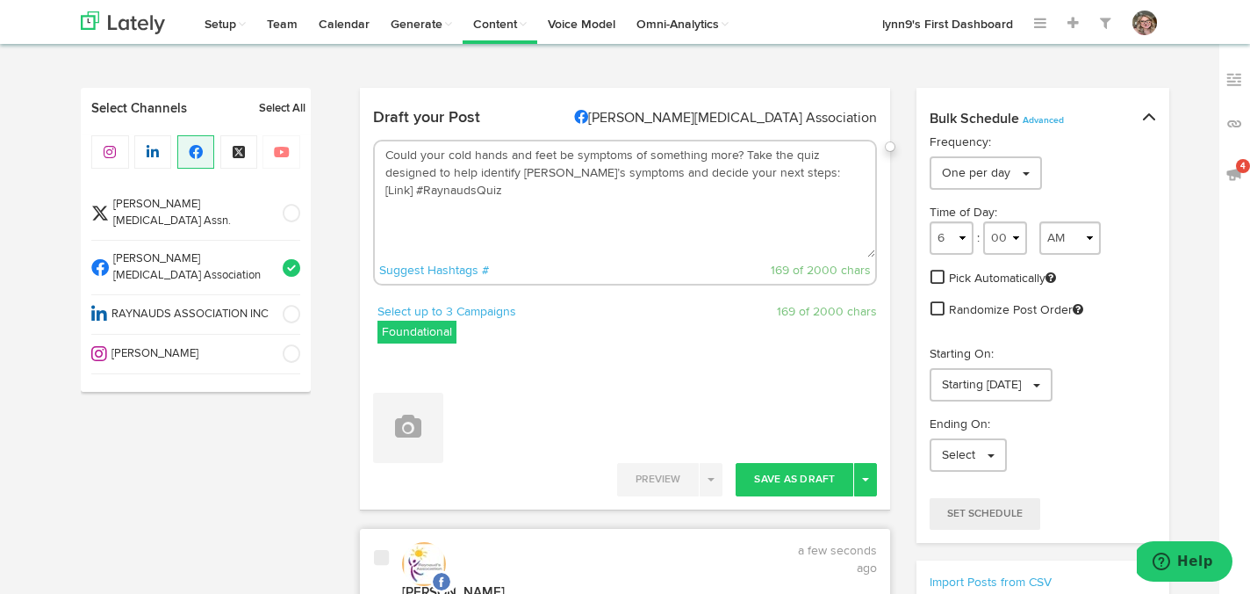
drag, startPoint x: 832, startPoint y: 176, endPoint x: 790, endPoint y: 176, distance: 42.2
click at [789, 176] on textarea "Could your cold hands and feet be symptoms of something more? Take the quiz des…" at bounding box center [625, 199] width 501 height 116
paste textarea "https://www.raynauds.org/take-the-raynauds-quiz/"
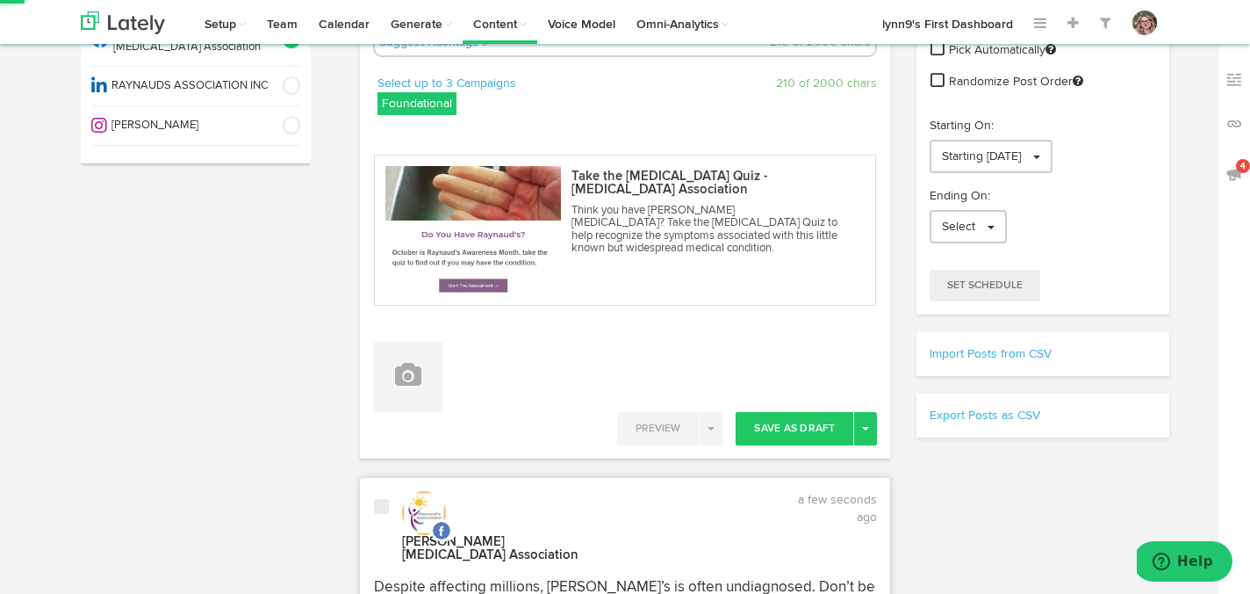
scroll to position [238, 0]
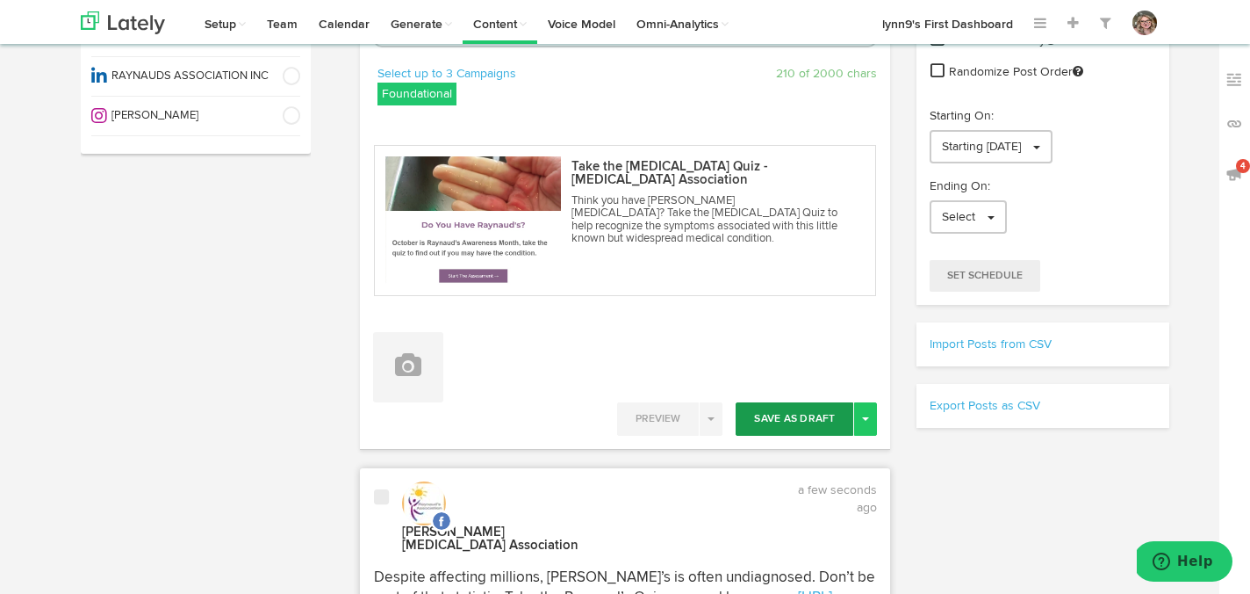
type textarea "Could your cold hands and feet be symptoms of something more? Take the quiz des…"
click at [792, 422] on button "Save As Draft" at bounding box center [795, 418] width 118 height 33
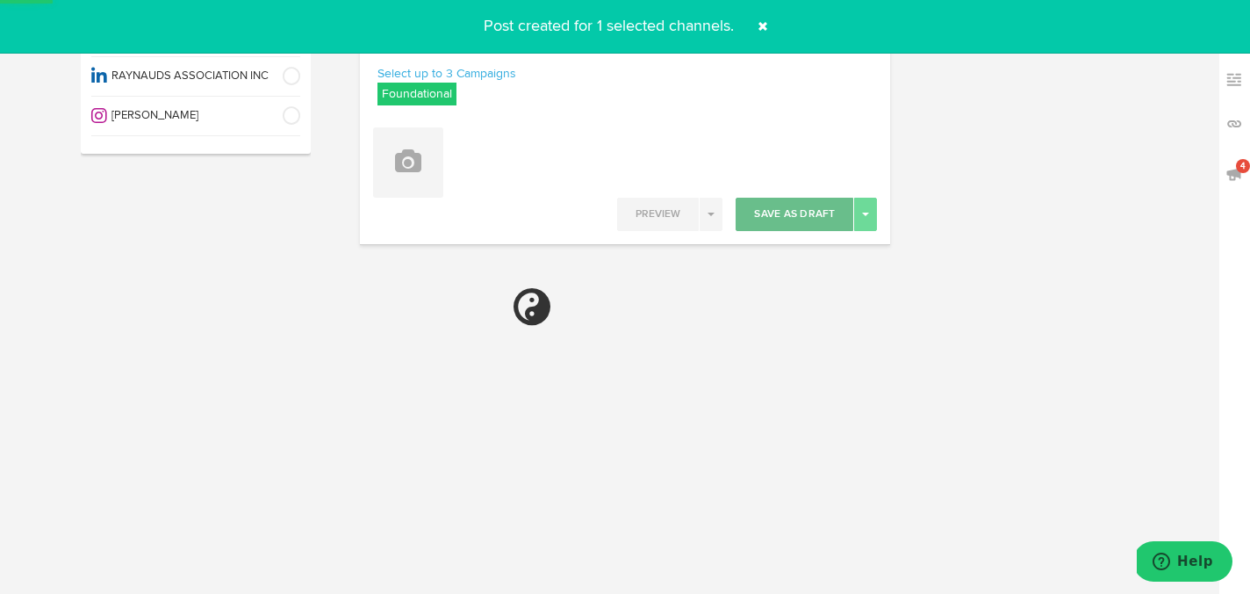
select select "6"
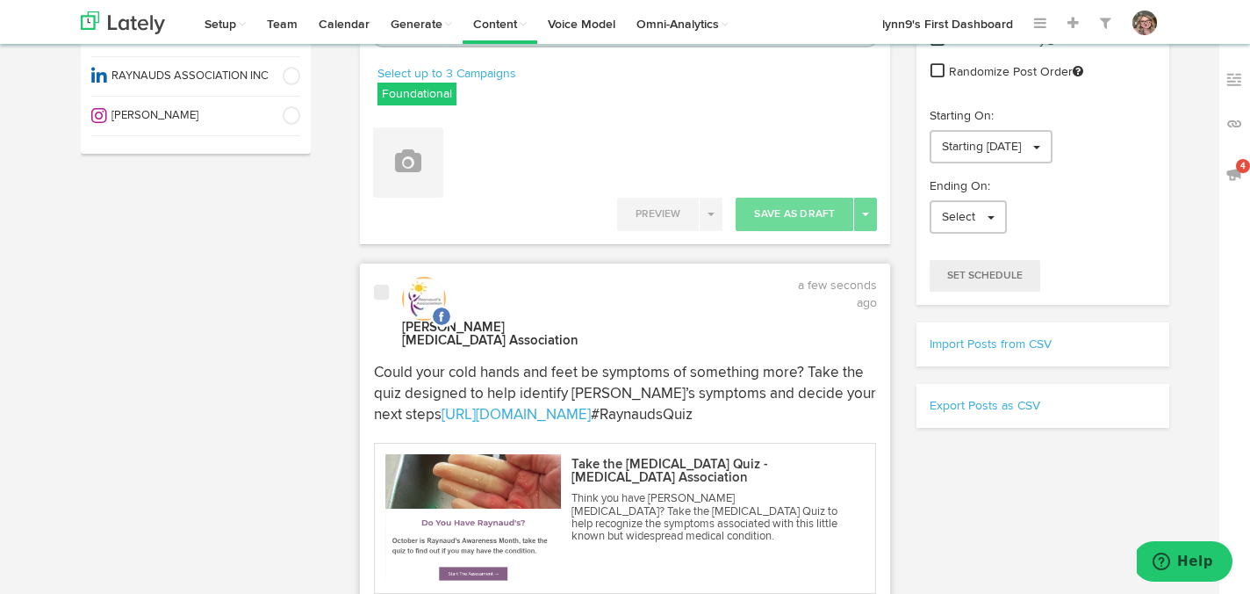
scroll to position [0, 0]
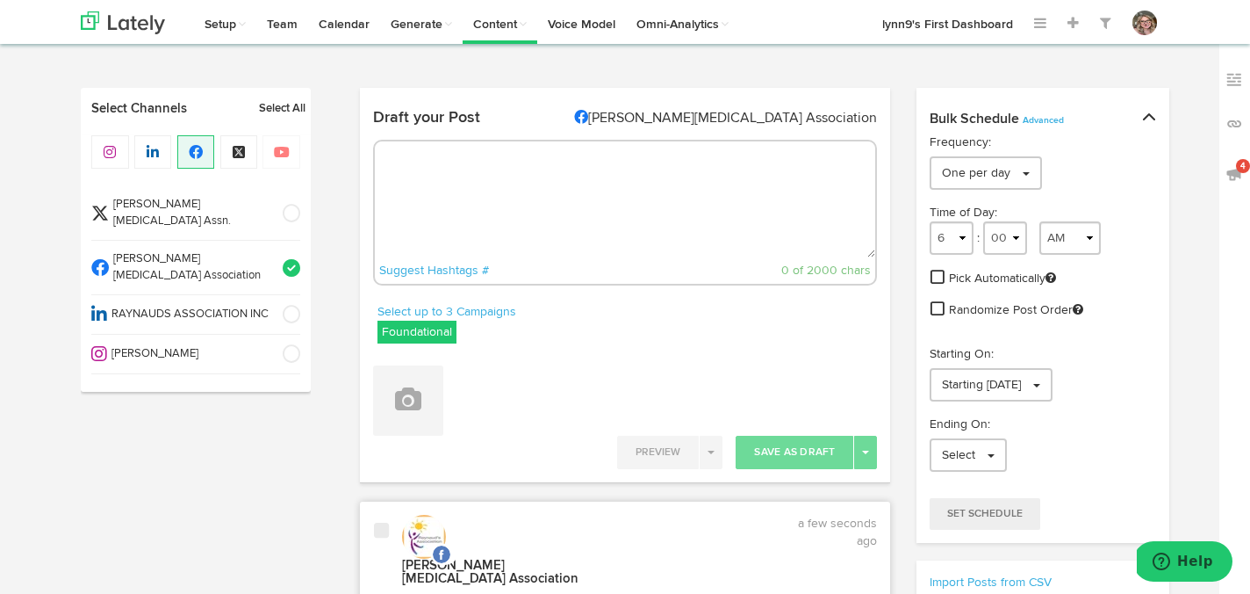
click at [536, 198] on textarea at bounding box center [625, 199] width 501 height 116
paste textarea "Share the Raynaud’s Quiz with friends and family. Early detection and awareness…"
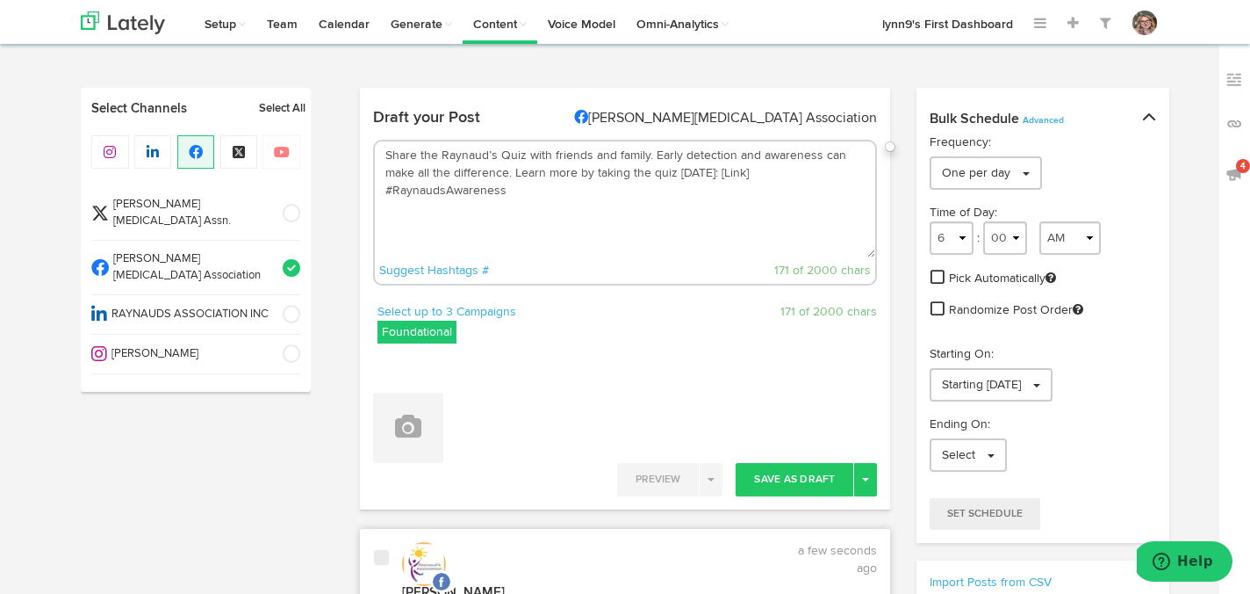
drag, startPoint x: 868, startPoint y: 170, endPoint x: 708, endPoint y: 171, distance: 160.7
click at [708, 171] on textarea "Share the Raynaud’s Quiz with friends and family. Early detection and awareness…" at bounding box center [625, 199] width 501 height 116
paste textarea "https://www.raynauds.org/take-the-raynauds-quiz/"
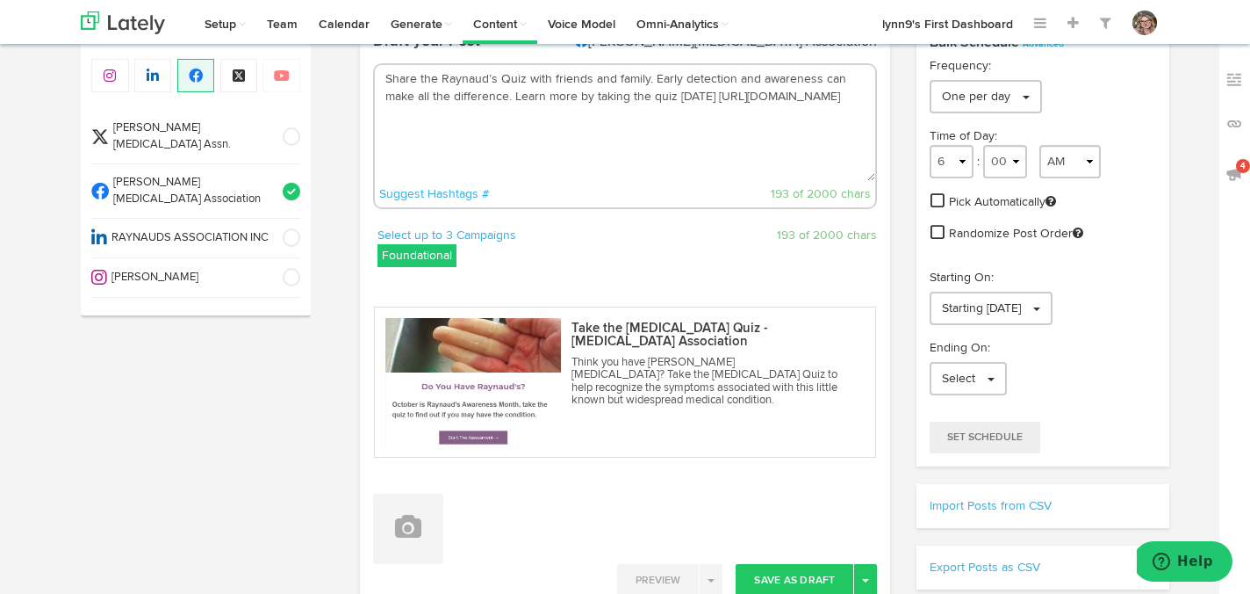
scroll to position [264, 0]
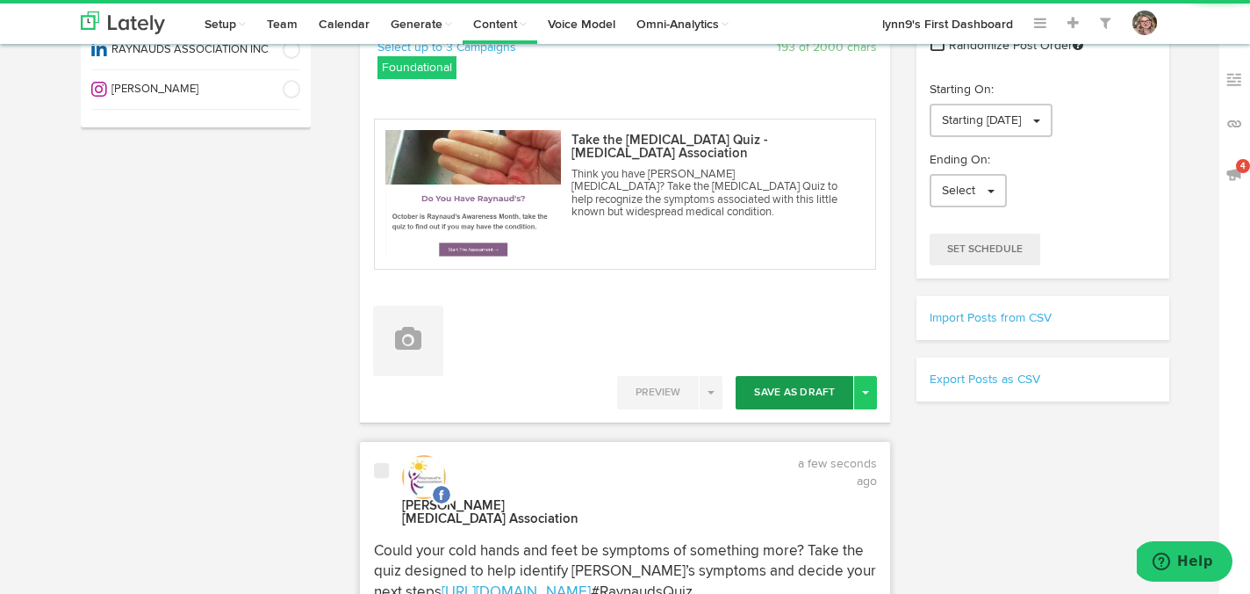
type textarea "Share the Raynaud’s Quiz with friends and family. Early detection and awareness…"
click at [775, 384] on button "Save As Draft" at bounding box center [795, 392] width 118 height 33
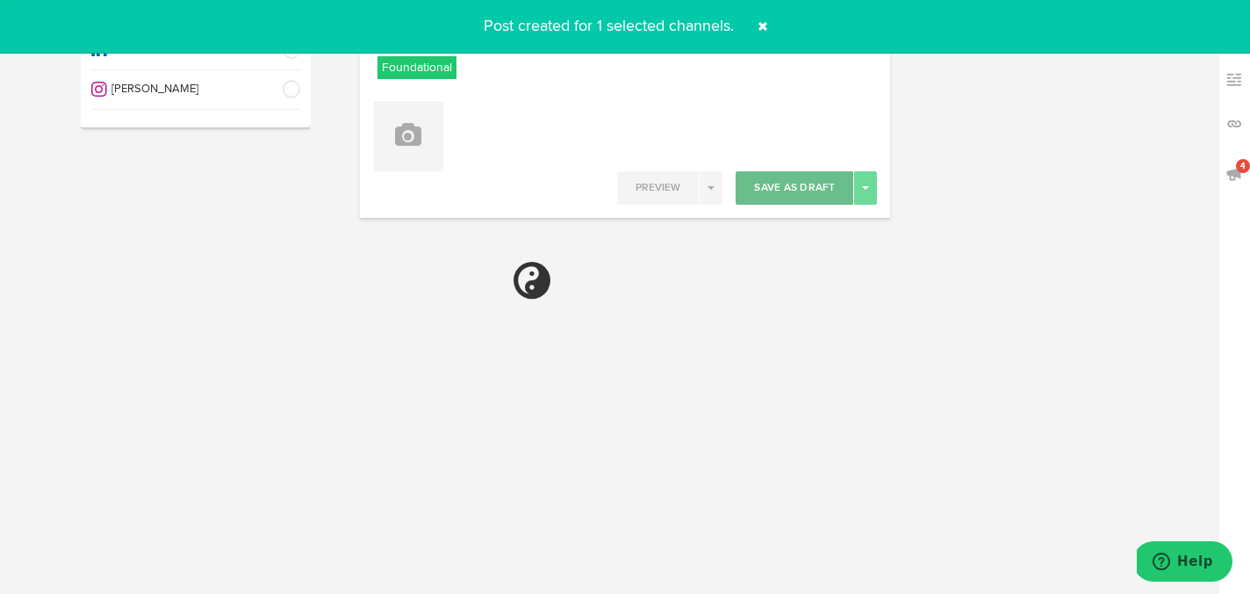
select select "6"
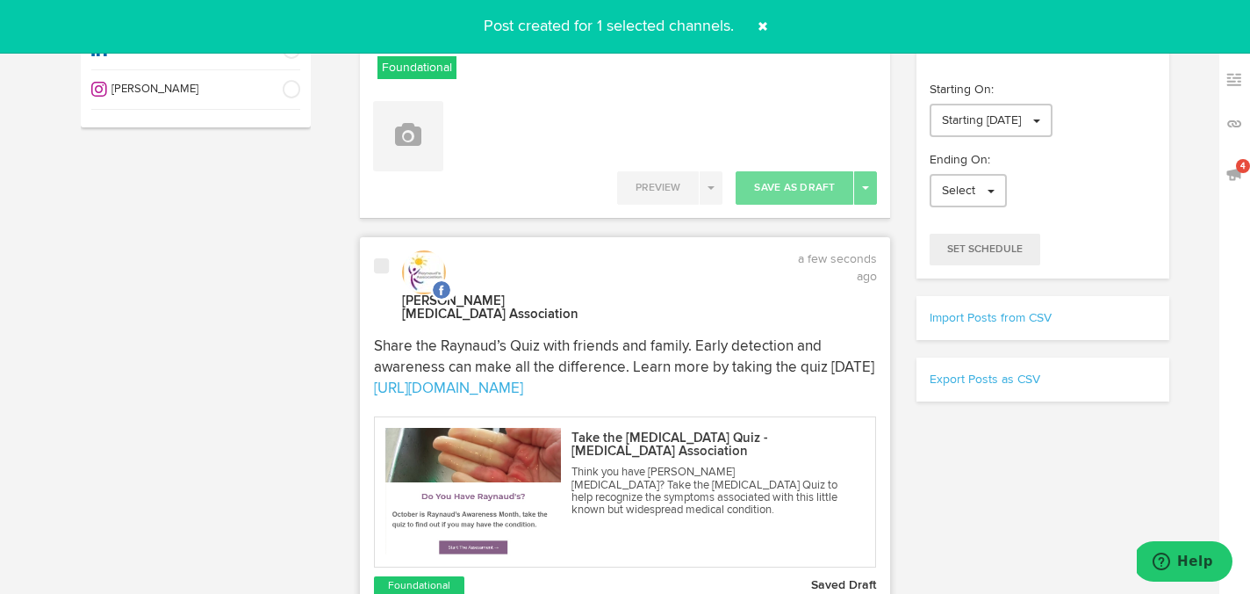
click at [384, 272] on span at bounding box center [381, 266] width 15 height 18
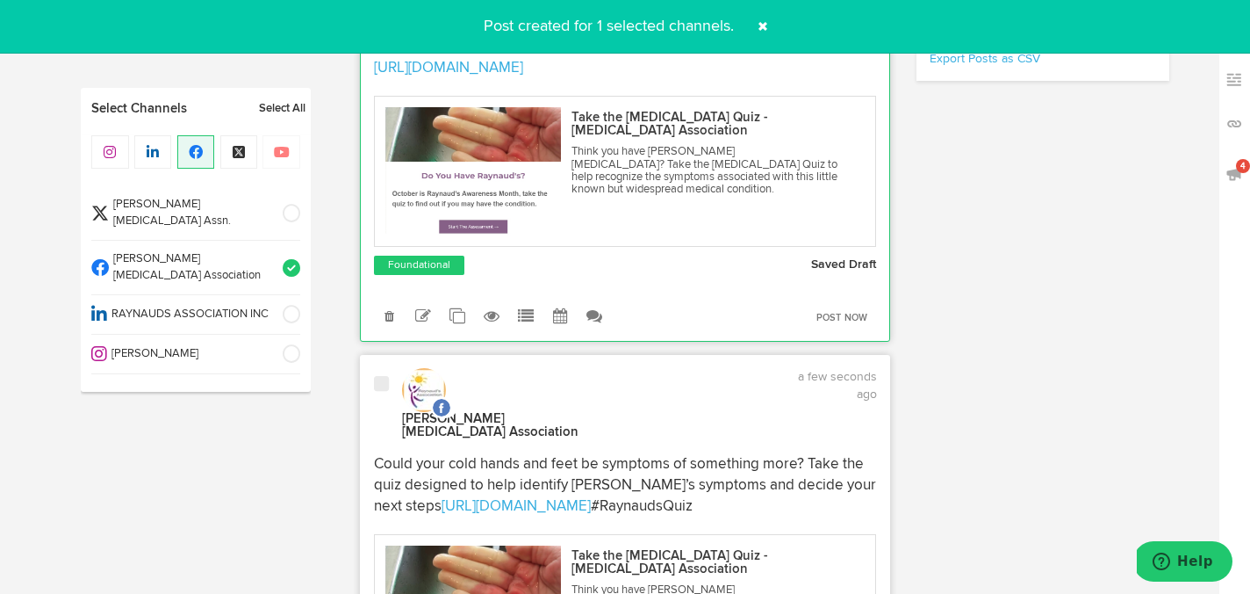
click at [379, 381] on div at bounding box center [381, 408] width 41 height 66
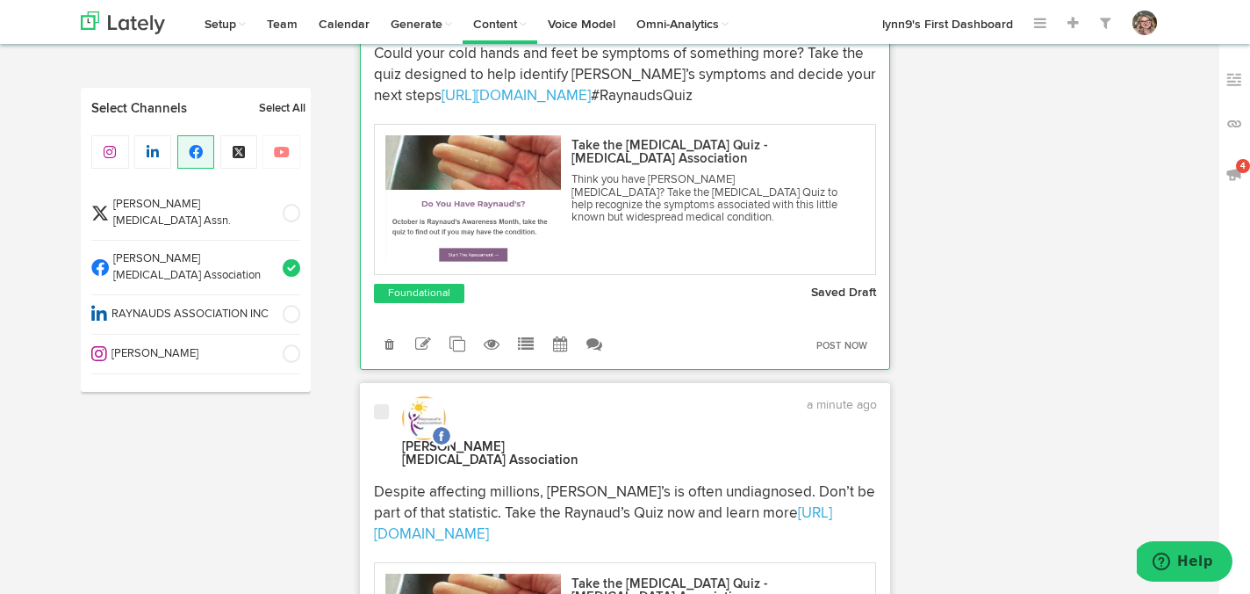
click at [379, 403] on span at bounding box center [381, 412] width 15 height 18
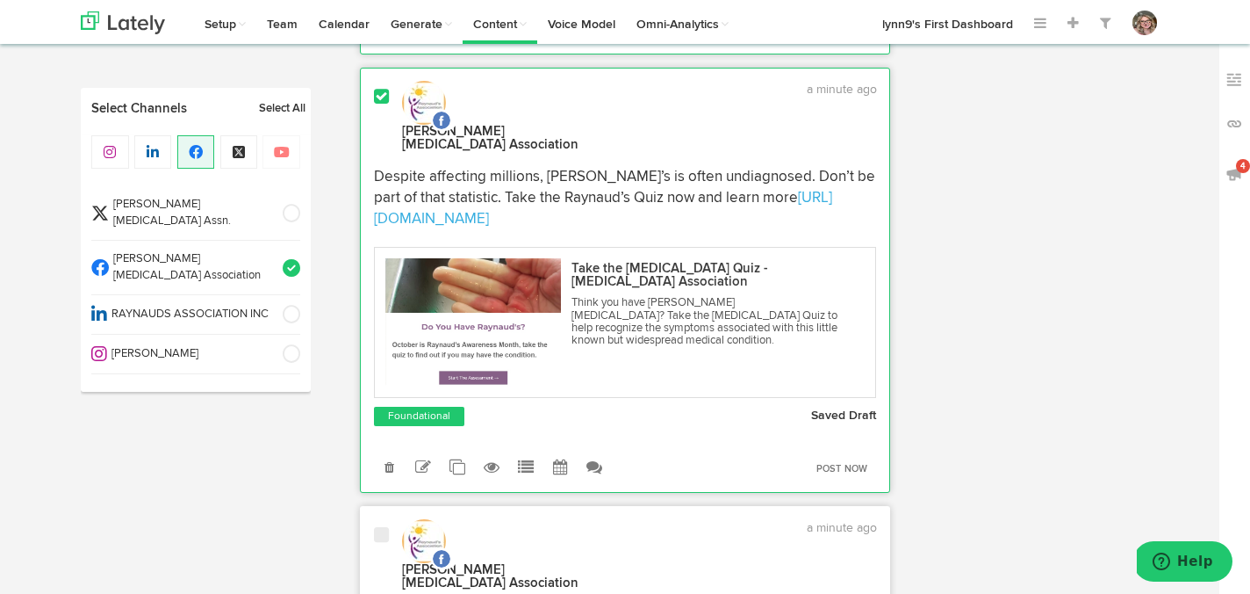
scroll to position [1362, 0]
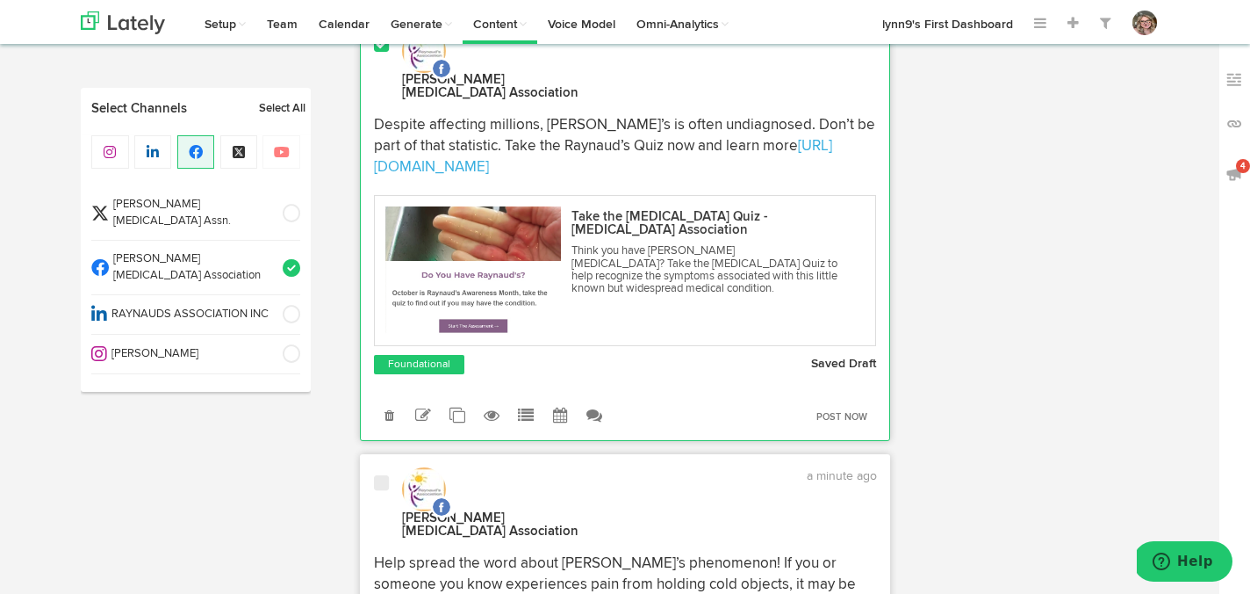
click at [380, 474] on span at bounding box center [381, 483] width 15 height 18
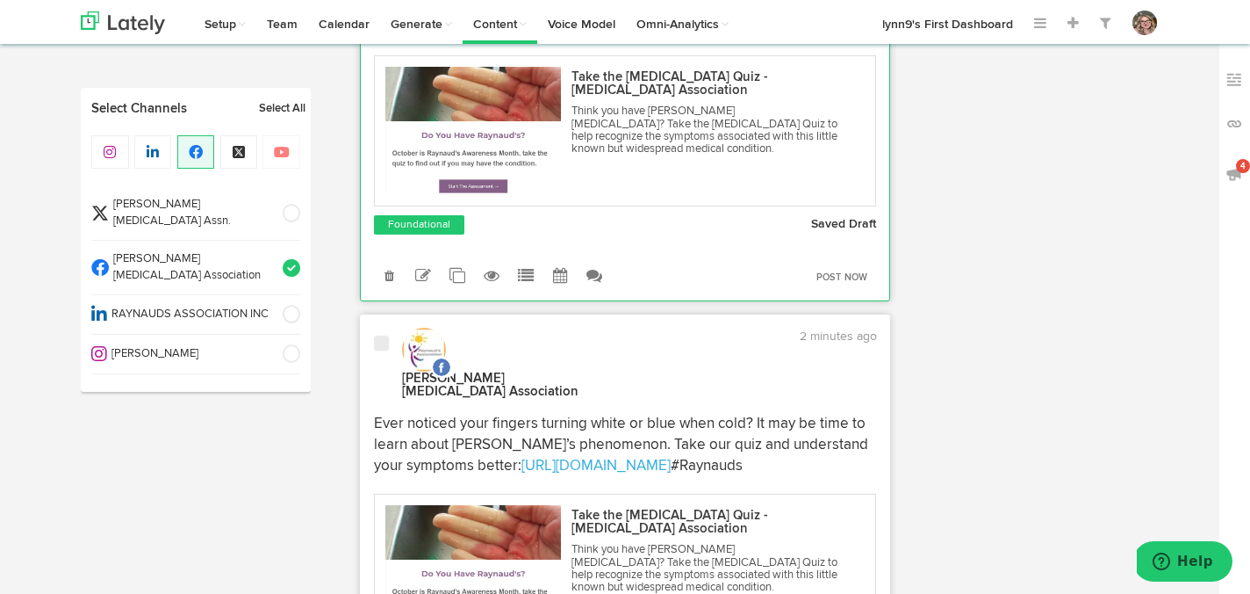
click at [379, 349] on div at bounding box center [381, 368] width 41 height 66
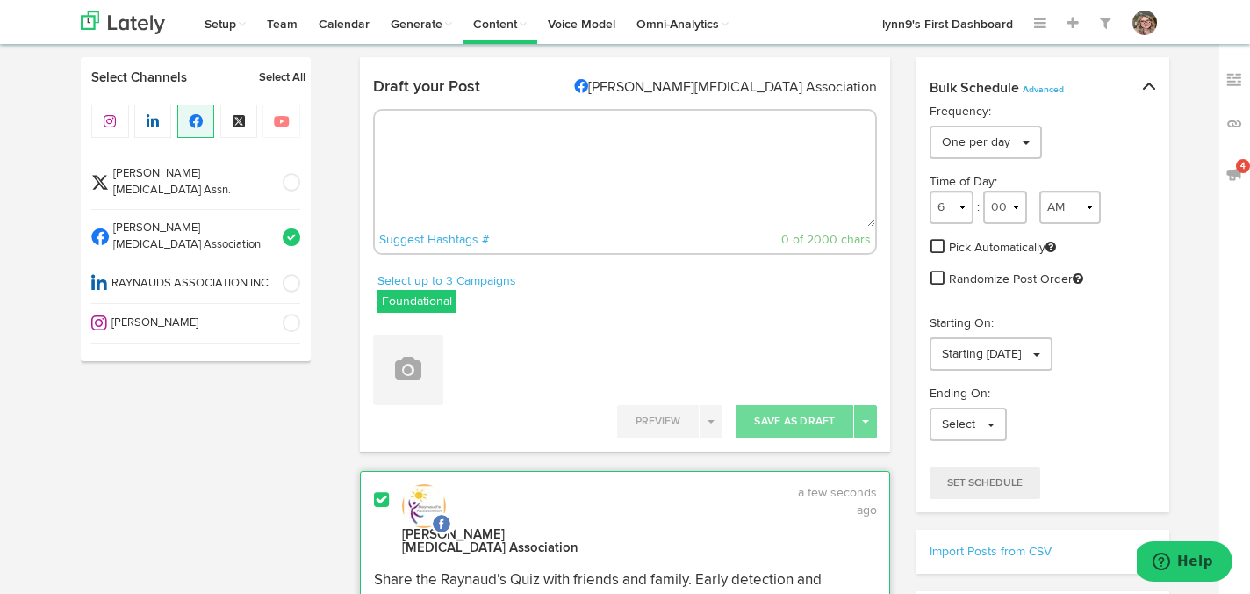
scroll to position [0, 0]
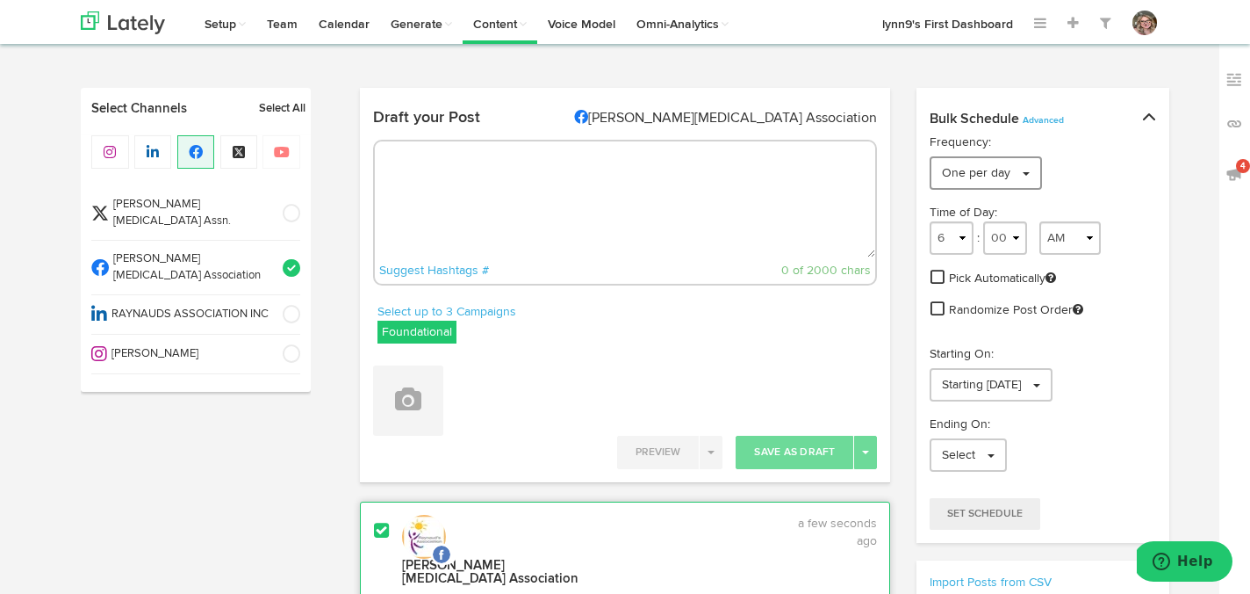
click at [1027, 166] on link "One per day" at bounding box center [986, 172] width 112 height 33
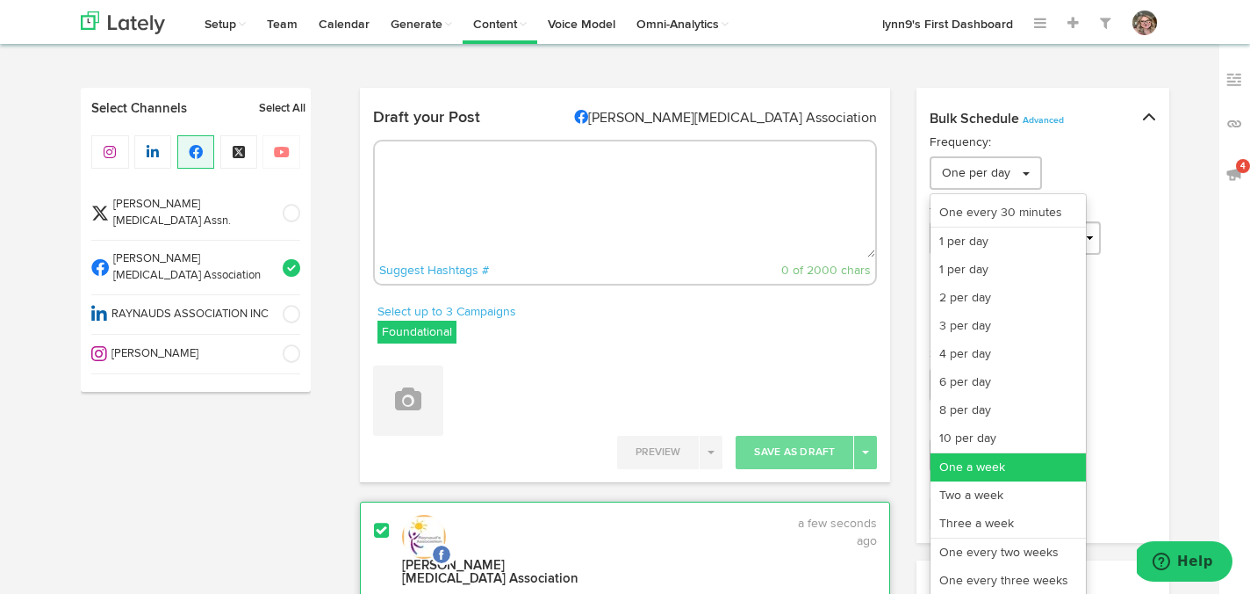
click at [997, 464] on link "One a week" at bounding box center [1008, 467] width 155 height 28
select select "6"
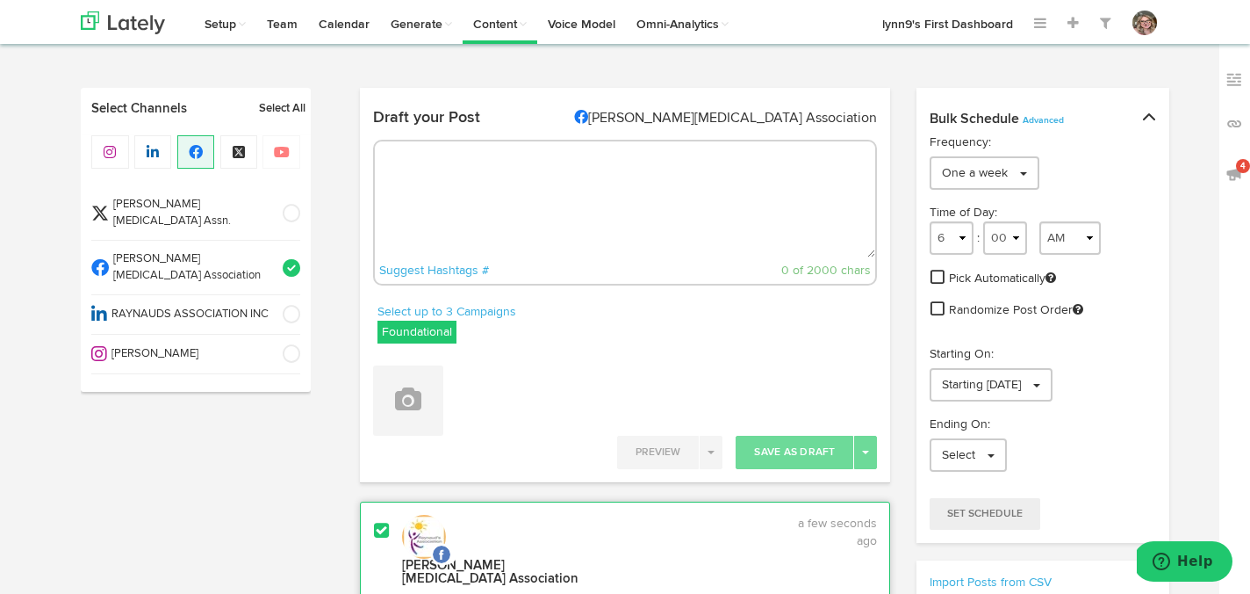
click at [938, 276] on span at bounding box center [938, 277] width 14 height 16
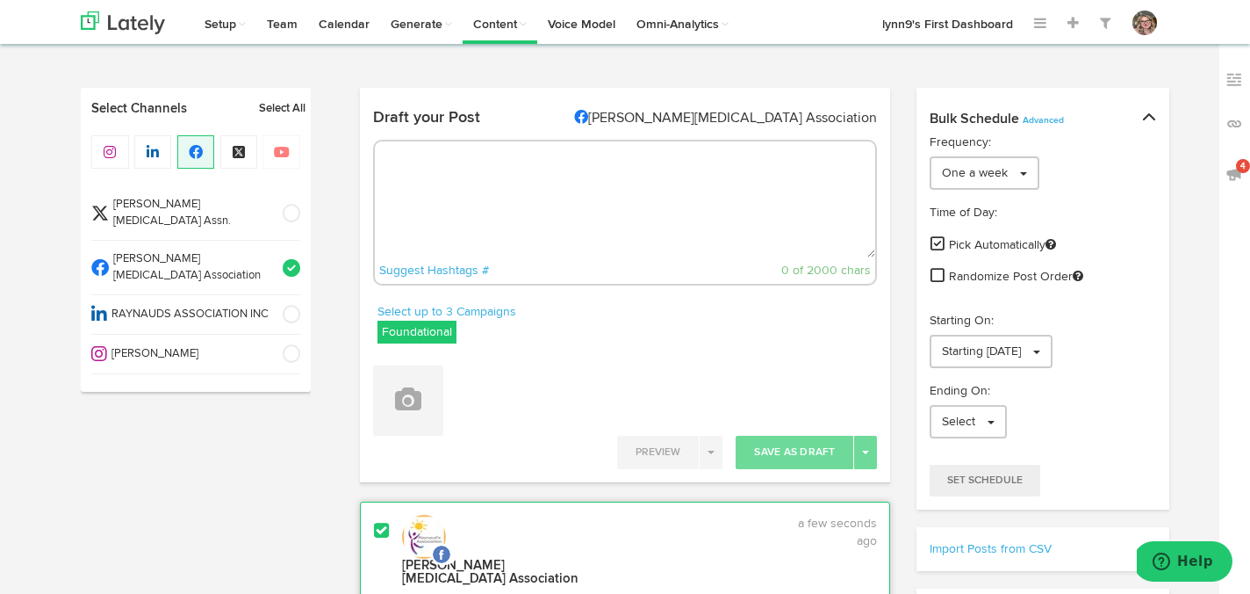
click at [938, 269] on span at bounding box center [938, 275] width 14 height 16
click at [1053, 345] on link "Starting [DATE]" at bounding box center [991, 351] width 123 height 33
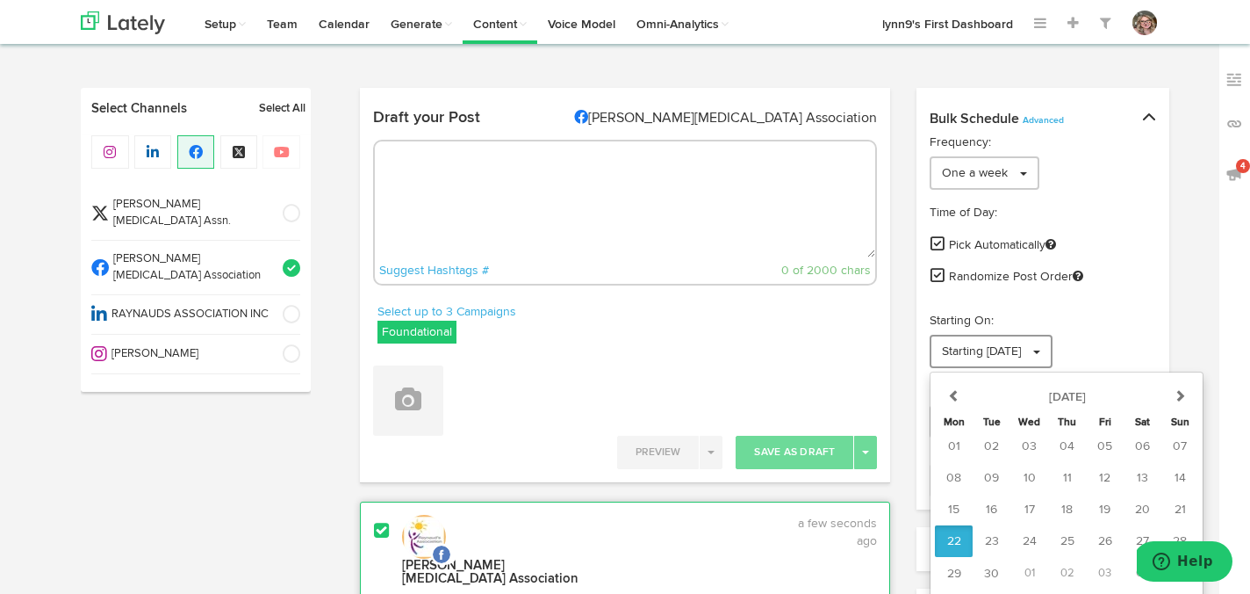
scroll to position [27, 0]
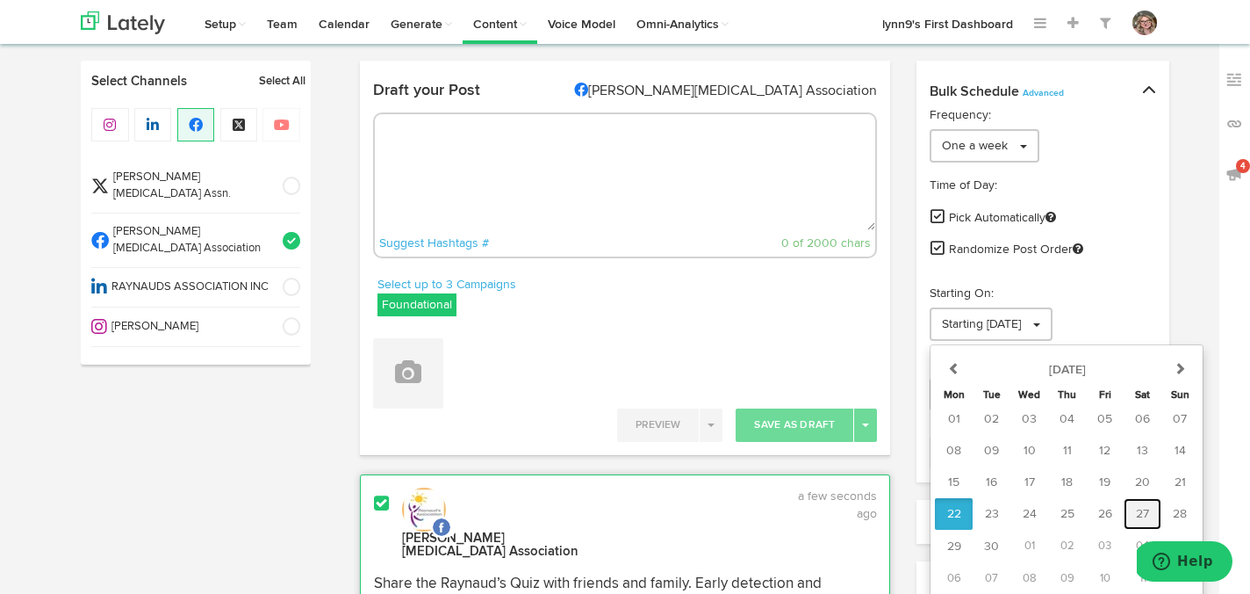
click at [1132, 508] on button "27" at bounding box center [1143, 514] width 38 height 32
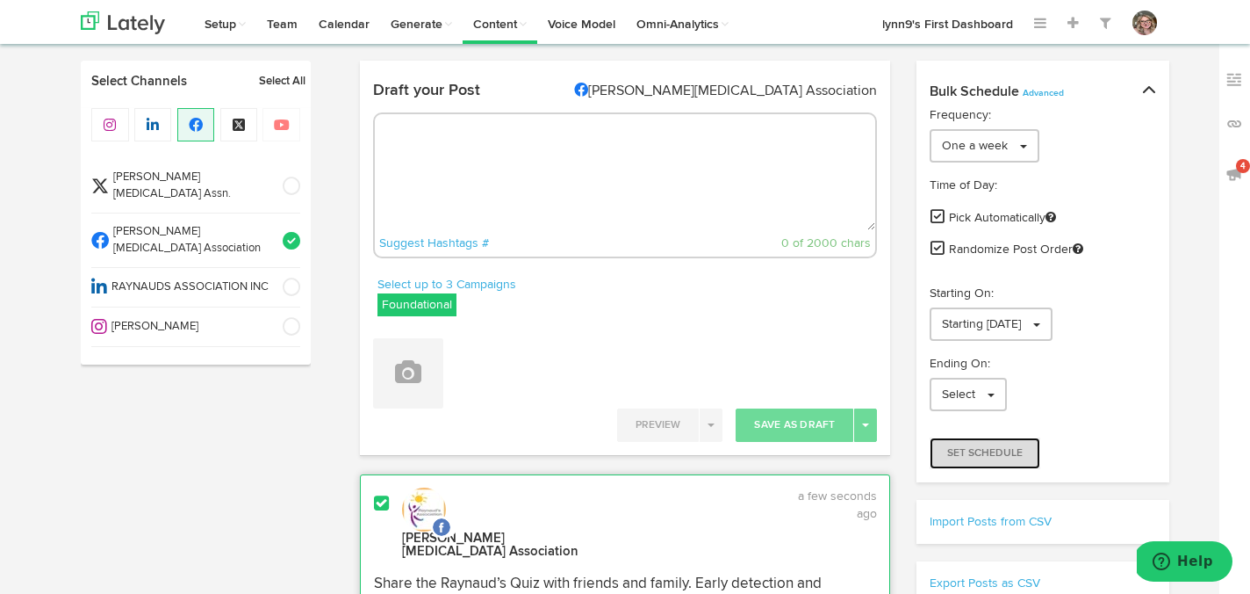
click at [998, 461] on button "Set Schedule" at bounding box center [985, 453] width 111 height 32
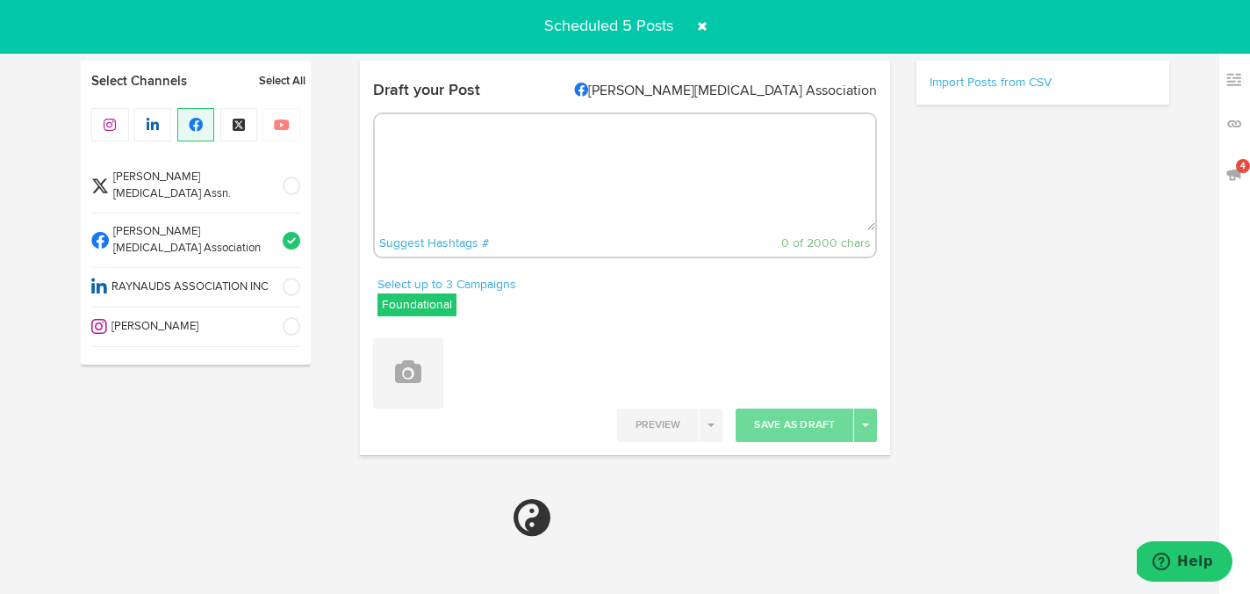
radio input "true"
select select "4"
select select "55"
select select "PM"
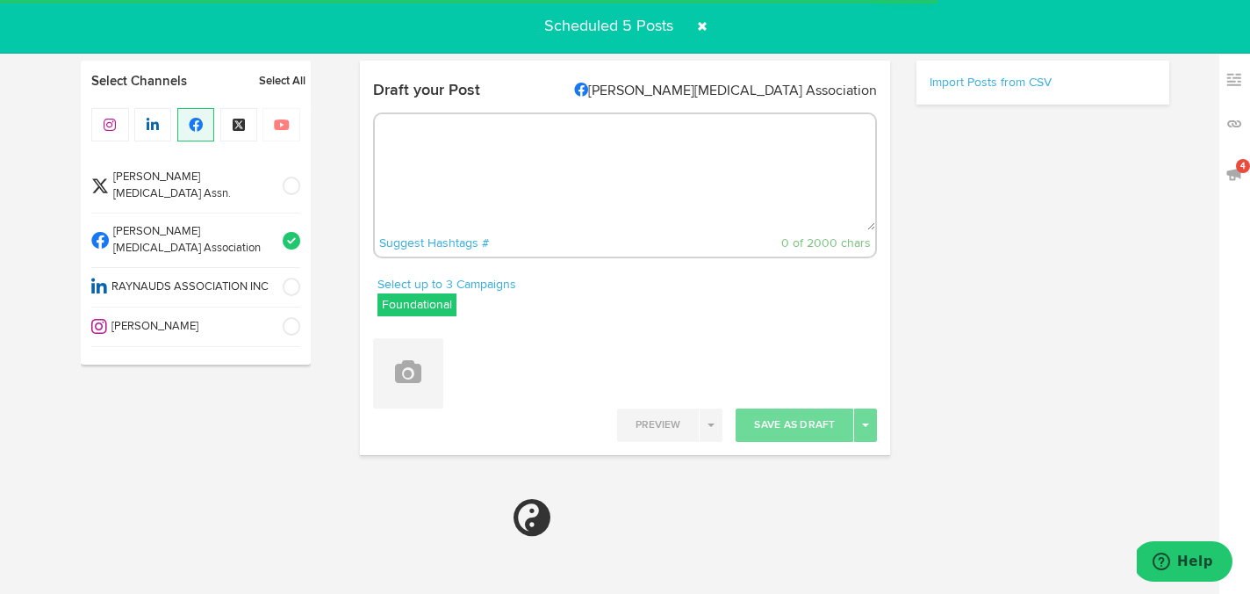
select select "6"
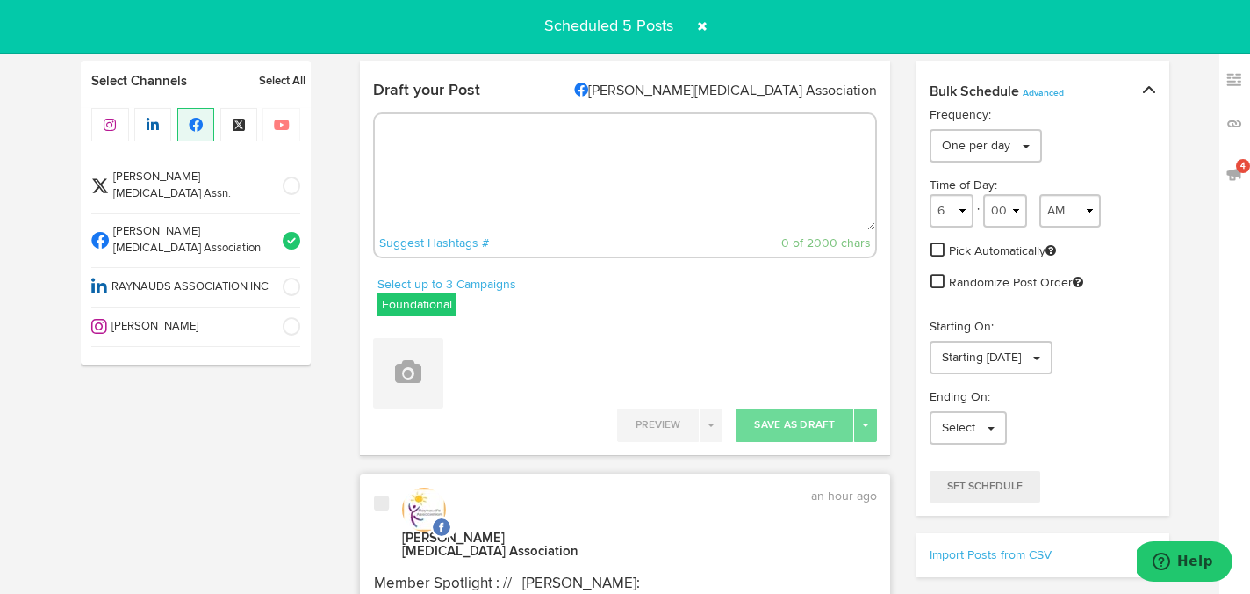
click at [701, 25] on span at bounding box center [702, 26] width 28 height 28
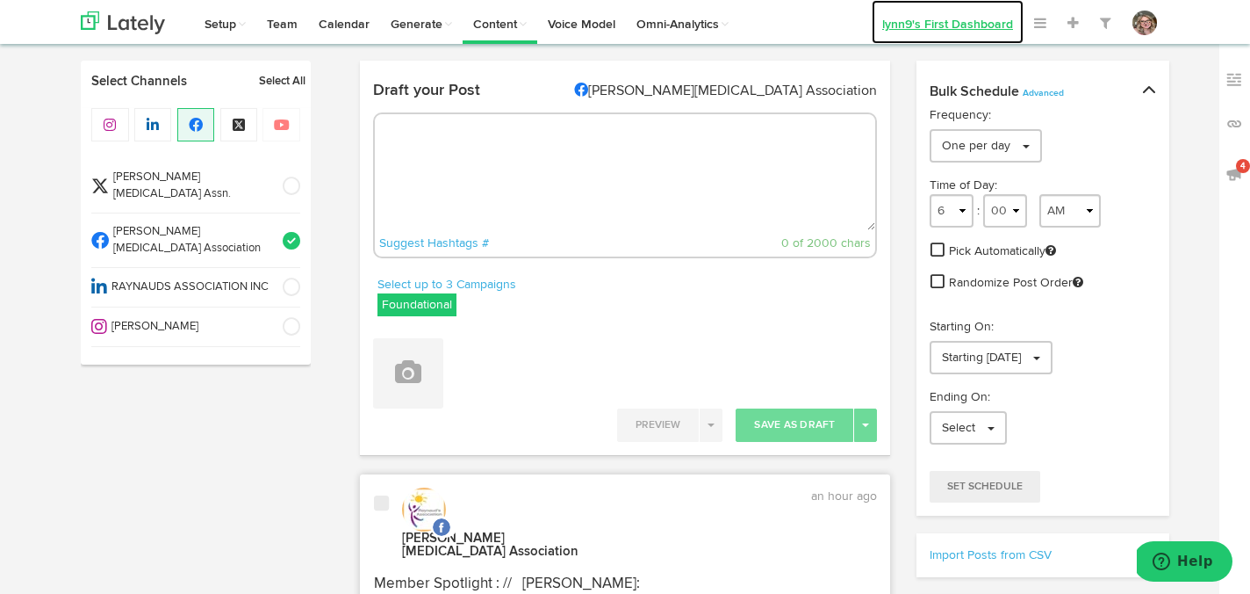
click at [898, 18] on link "lynn9's First Dashboard" at bounding box center [948, 22] width 152 height 44
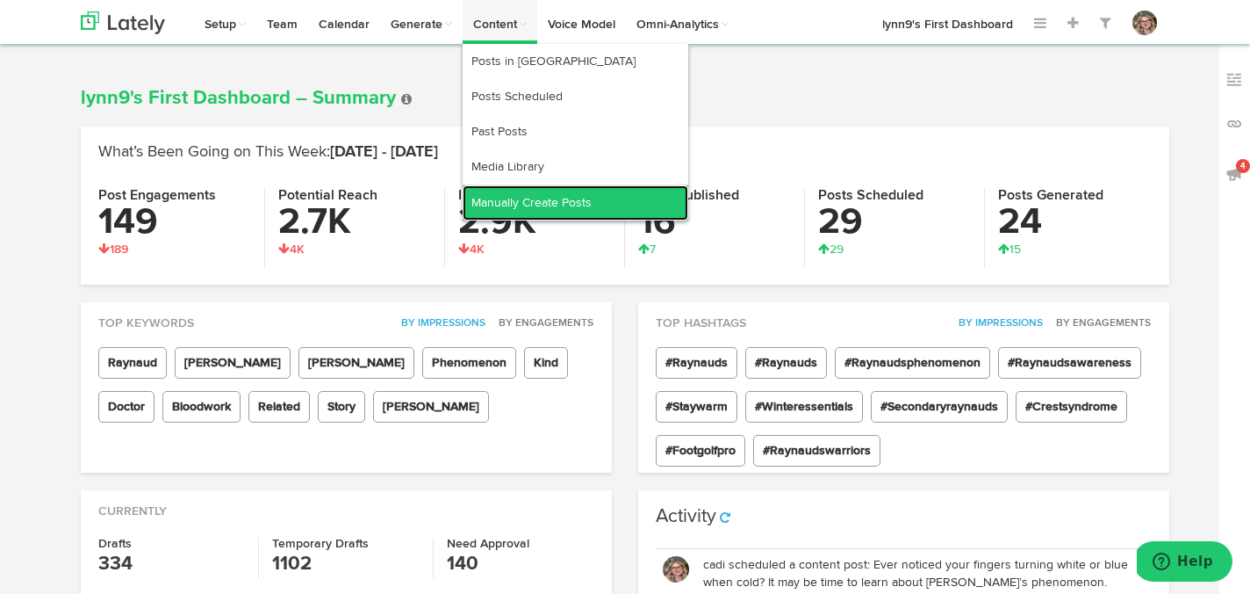
click at [523, 208] on link "Manually Create Posts" at bounding box center [576, 202] width 226 height 35
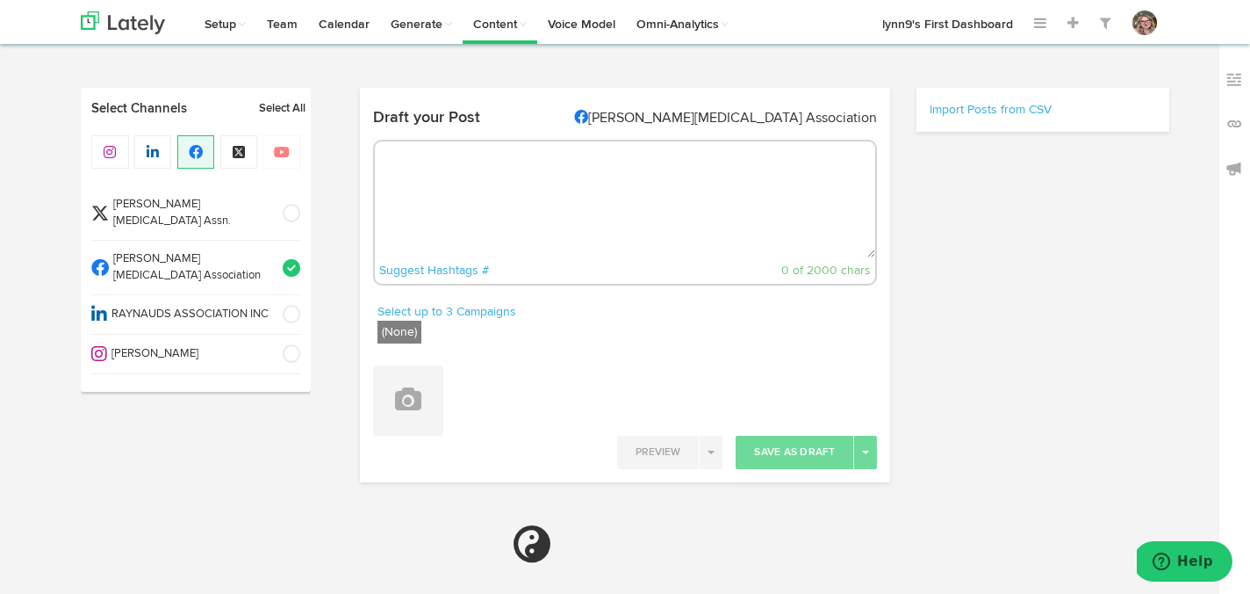
radio input "true"
select select "5"
select select "03"
select select "PM"
select select "6"
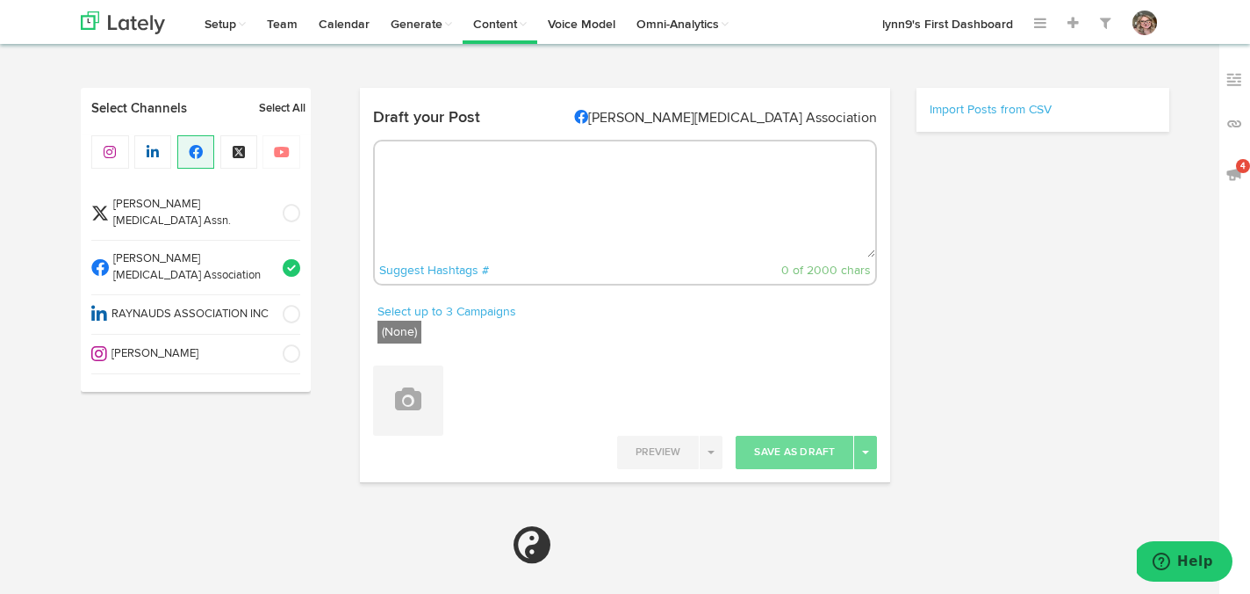
click at [292, 259] on span at bounding box center [285, 268] width 29 height 18
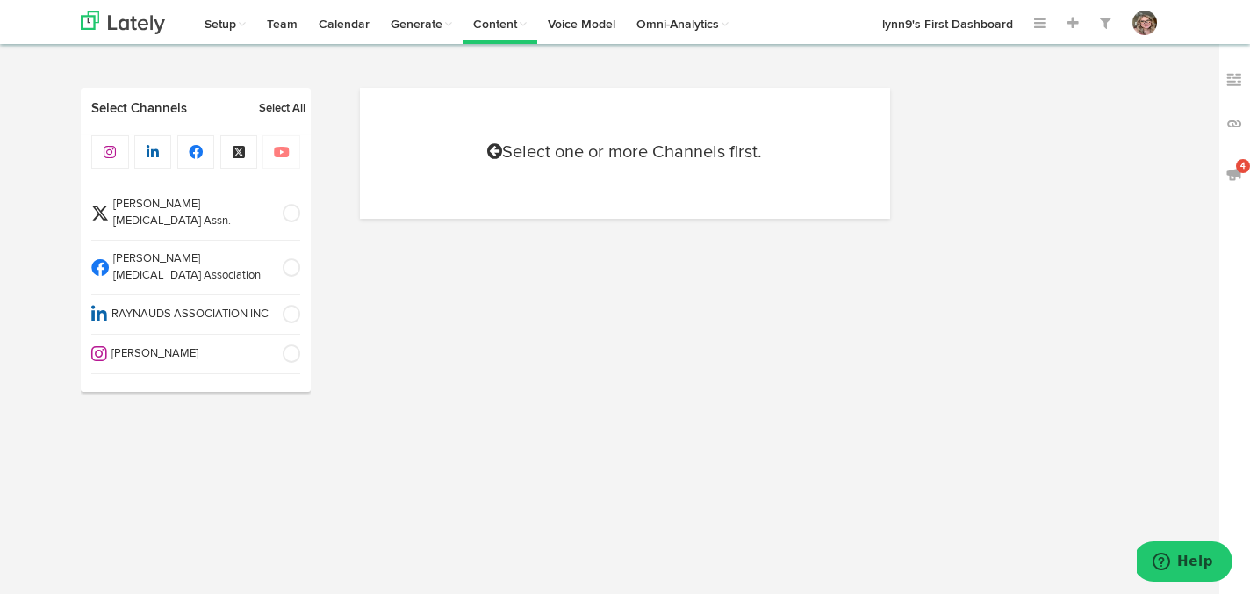
click at [295, 213] on span at bounding box center [285, 214] width 29 height 18
select select "6"
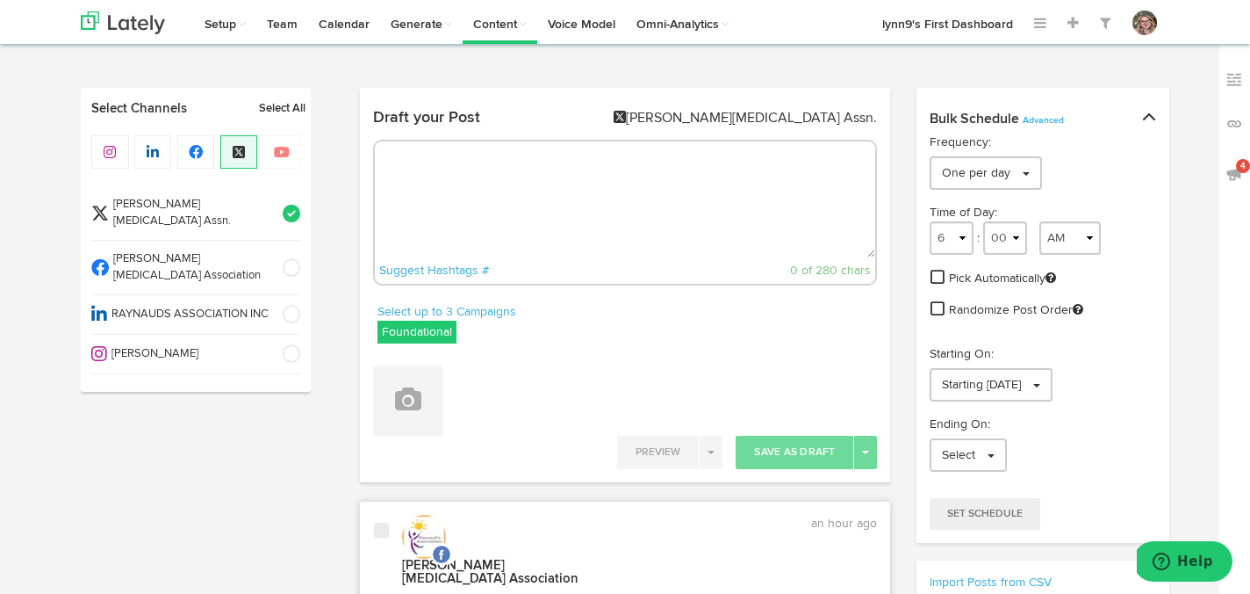
radio input "true"
select select "5"
select select "06"
select select "PM"
click at [454, 174] on textarea at bounding box center [625, 199] width 501 height 116
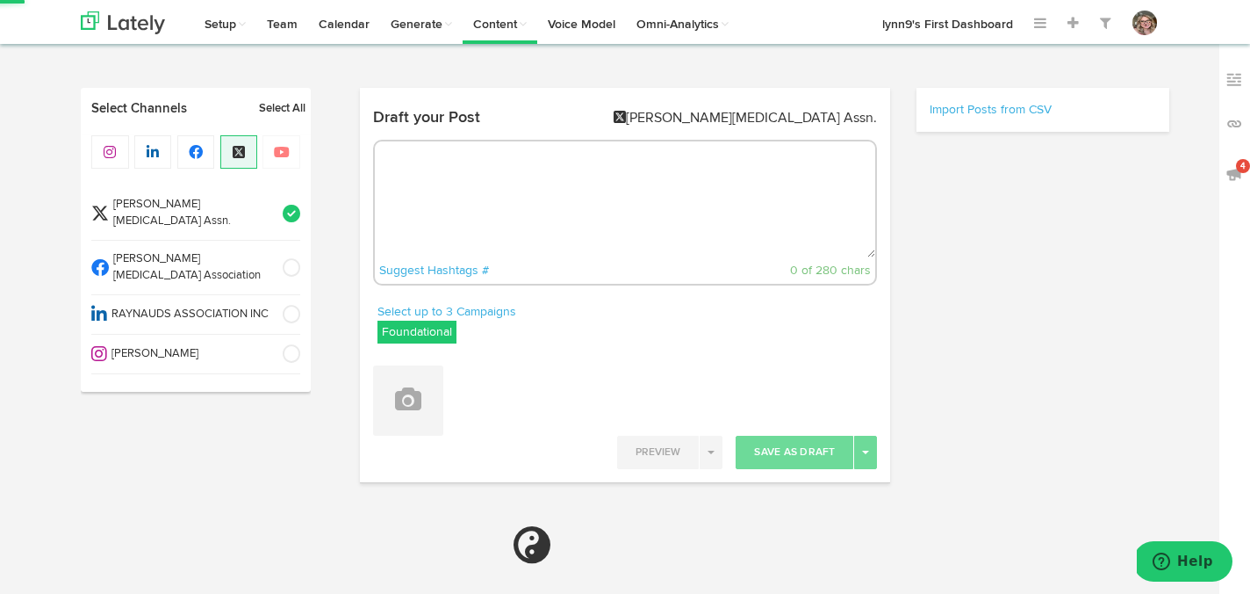
paste textarea "🎙️ I’m thrilled to be joining #TheCultureBuzz podcast on October 13th to talk a…"
type textarea "🎙️ I’m thrilled to be joining #TheCultureBuzz podcast on October 13th to talk a…"
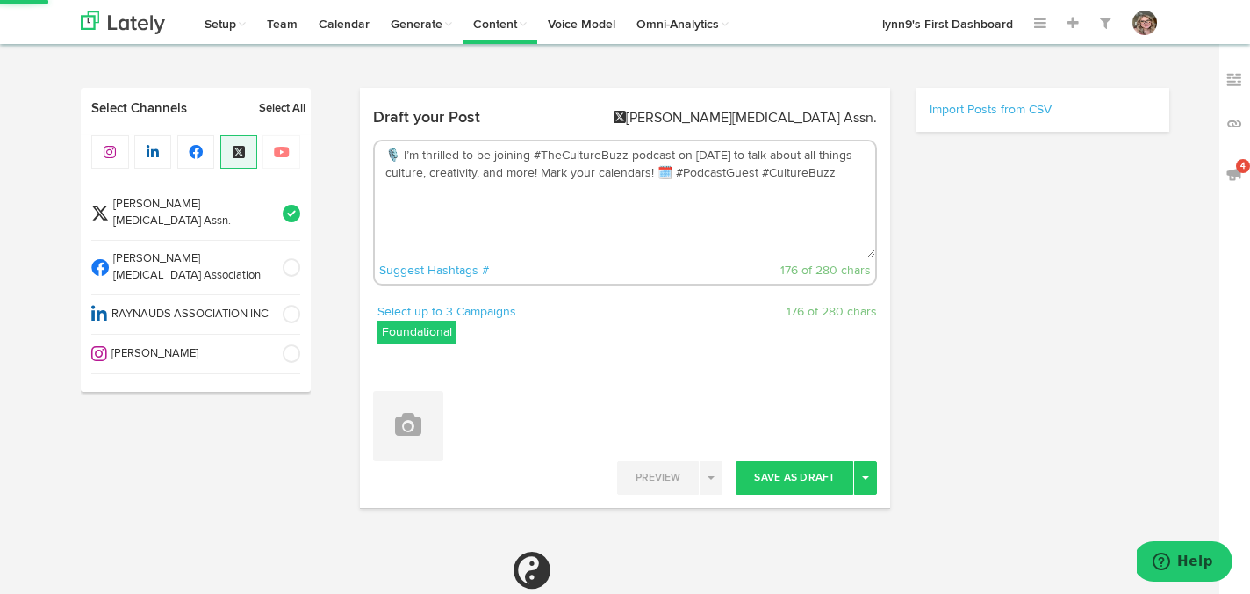
select select "6"
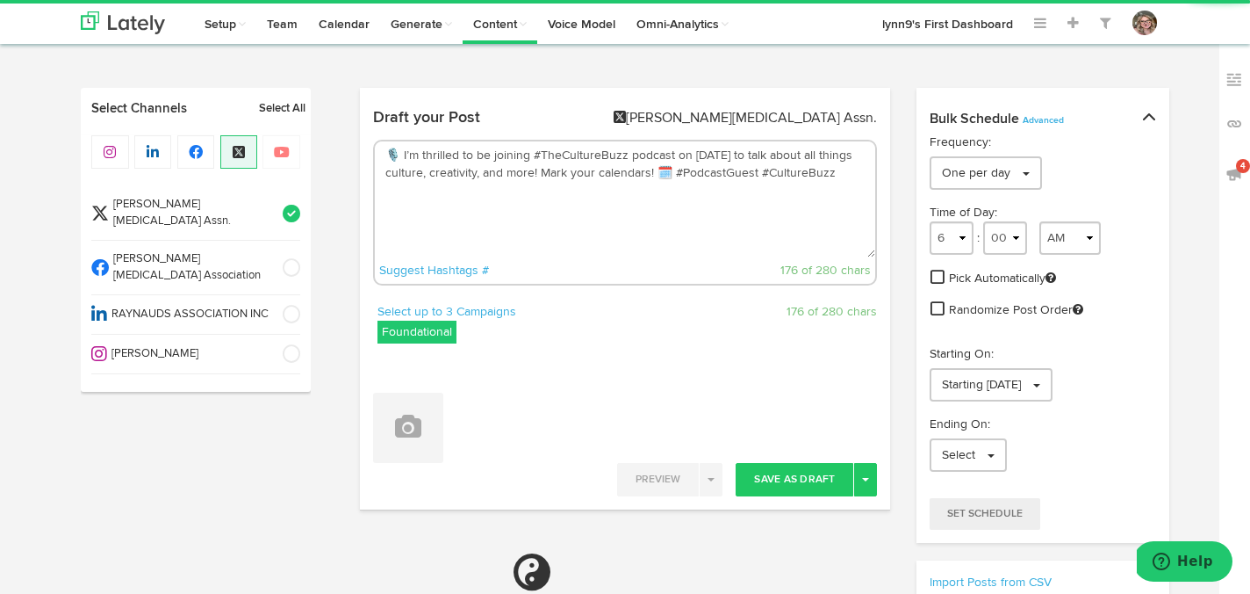
type textarea "🎙️ I’m thrilled to be joining #TheCultureBuzz podcast on October 13th to talk a…"
click at [393, 336] on label "Foundational" at bounding box center [417, 332] width 79 height 23
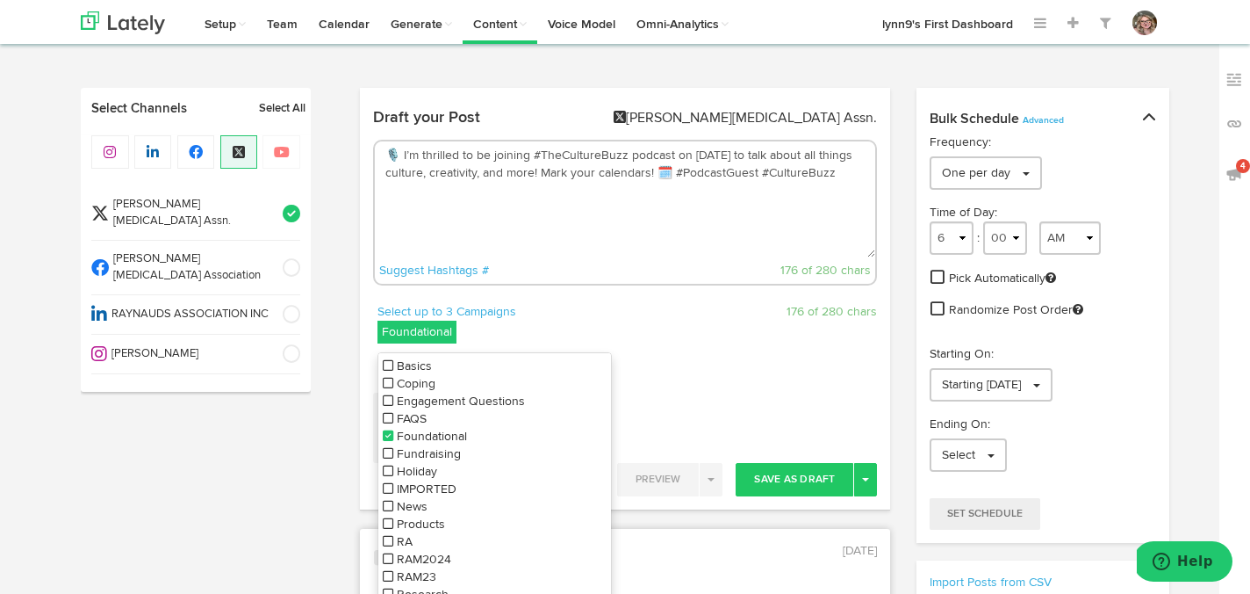
click at [385, 434] on icon at bounding box center [388, 435] width 11 height 12
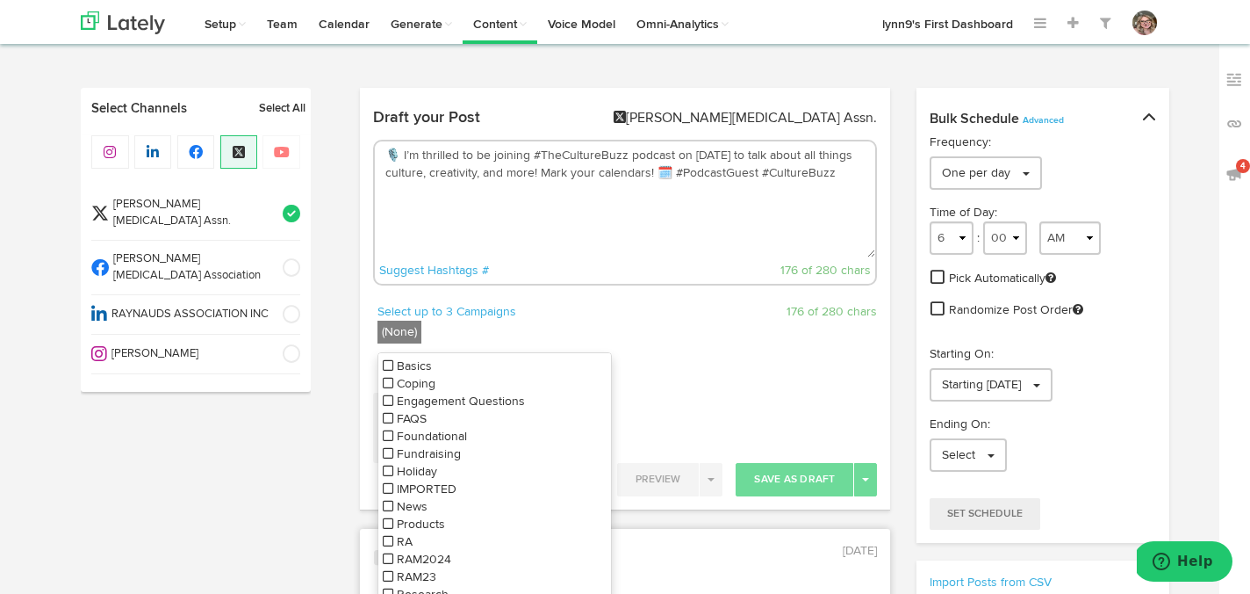
scroll to position [28, 0]
drag, startPoint x: 868, startPoint y: 173, endPoint x: 371, endPoint y: 155, distance: 498.2
click at [371, 155] on div "Draft your Post Raynaud's Assn. 🎙️ I’m thrilled to be joining #TheCultureBuzz p…" at bounding box center [625, 202] width 531 height 202
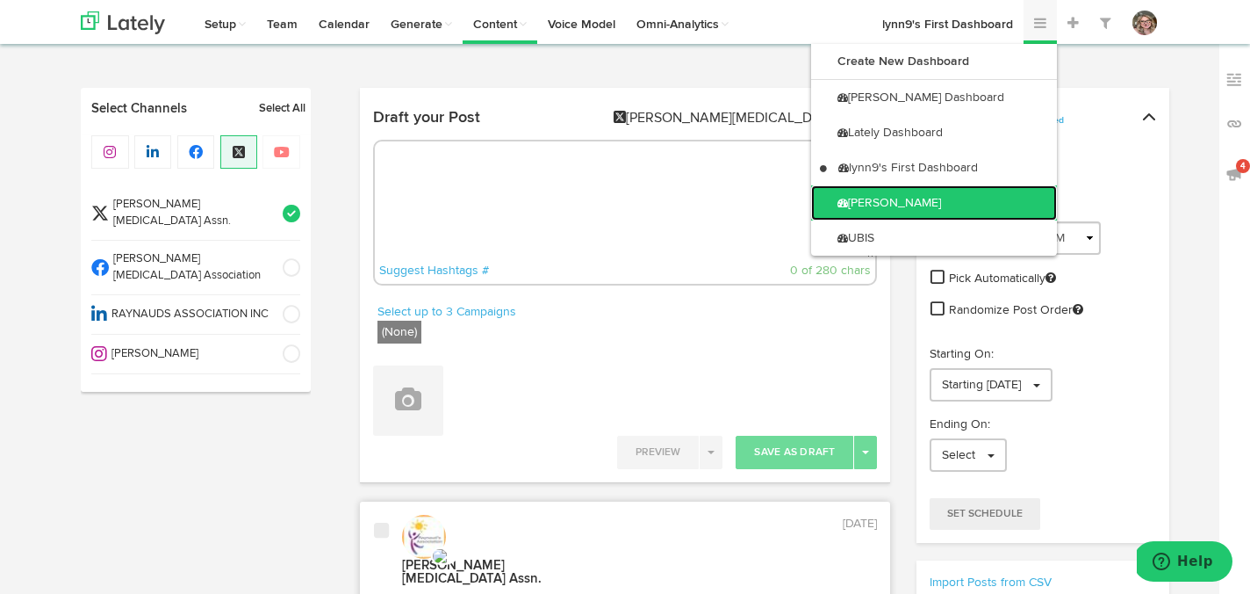
click at [943, 191] on link "[PERSON_NAME]" at bounding box center [934, 202] width 246 height 35
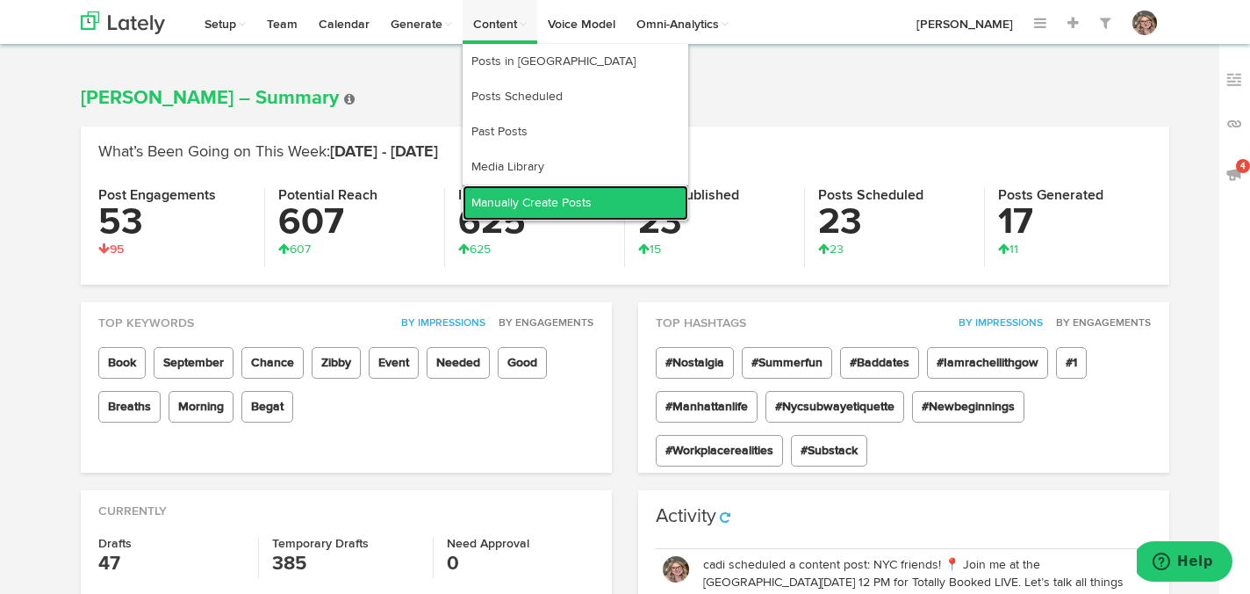
click at [523, 200] on link "Manually Create Posts" at bounding box center [576, 202] width 226 height 35
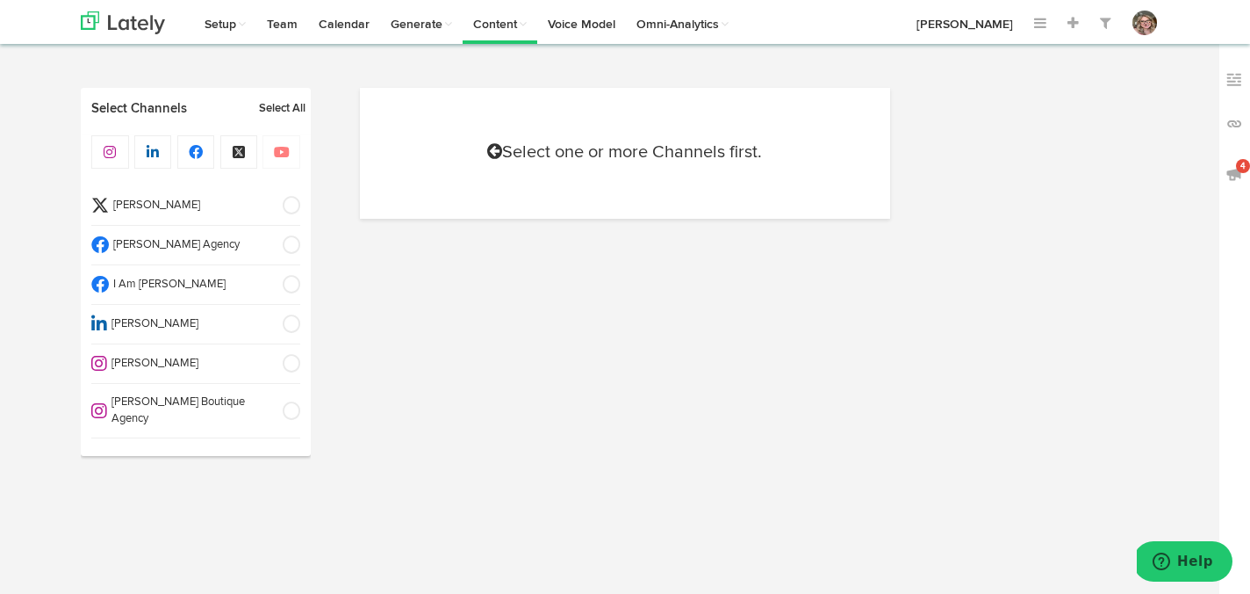
click at [291, 201] on span at bounding box center [285, 206] width 29 height 18
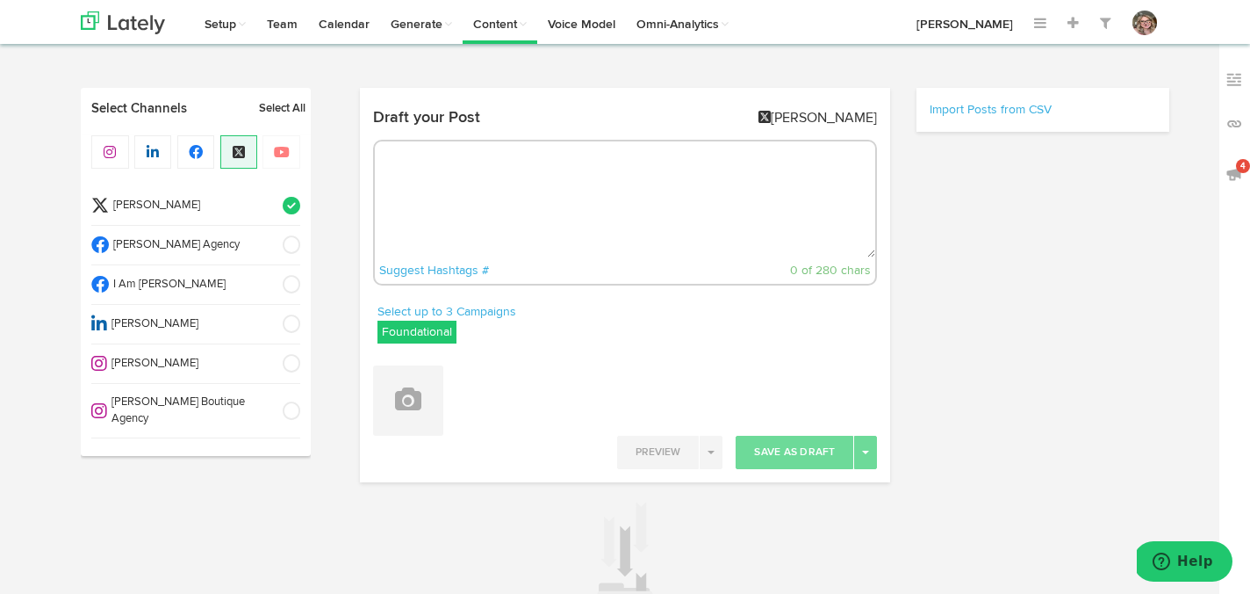
radio input "true"
select select "5"
select select "07"
select select "PM"
click at [443, 185] on textarea at bounding box center [625, 199] width 501 height 116
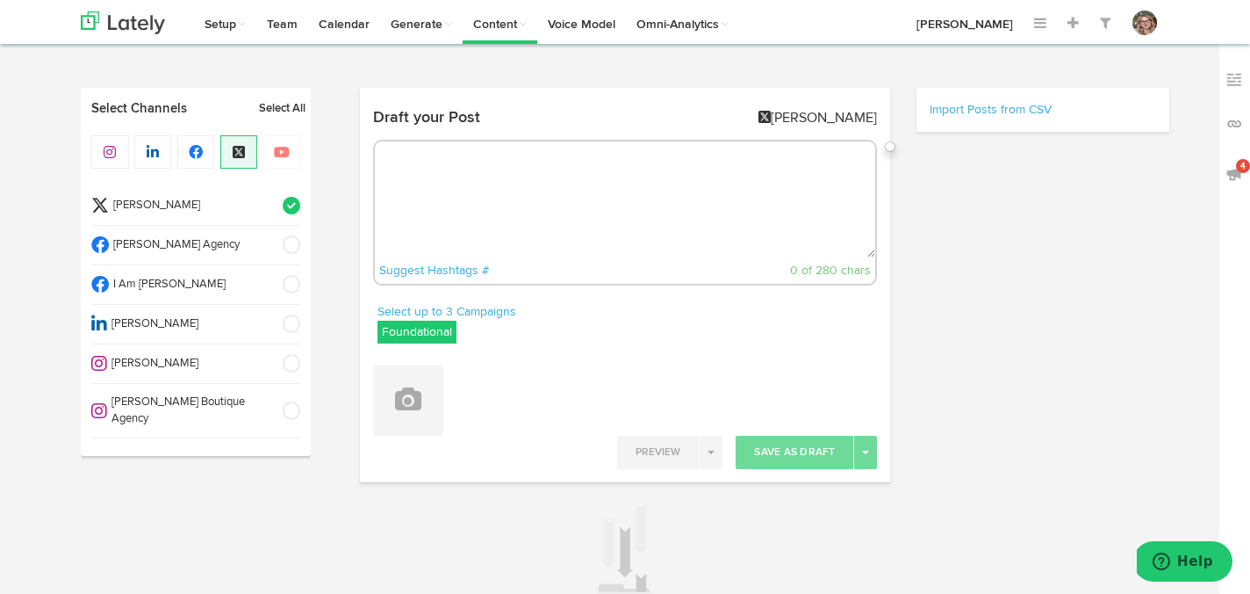
paste textarea "🎙️ I’m thrilled to be joining #TheCultureBuzz podcast on October 13th to talk a…"
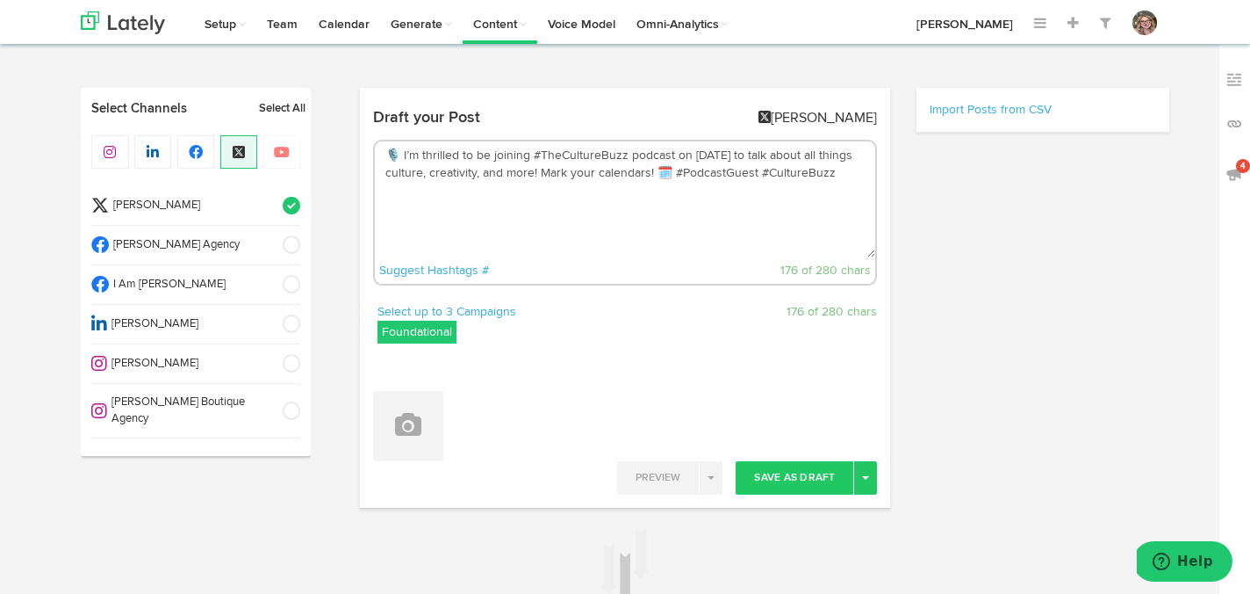
click at [432, 332] on label "Foundational" at bounding box center [417, 332] width 79 height 23
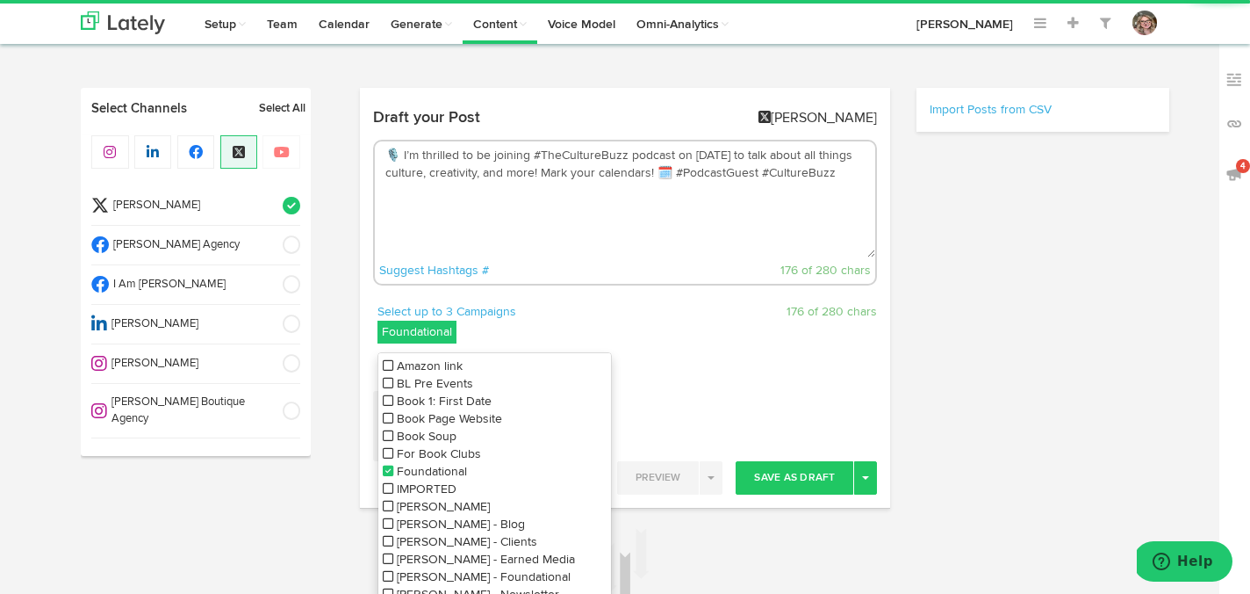
click at [386, 385] on icon at bounding box center [388, 383] width 11 height 12
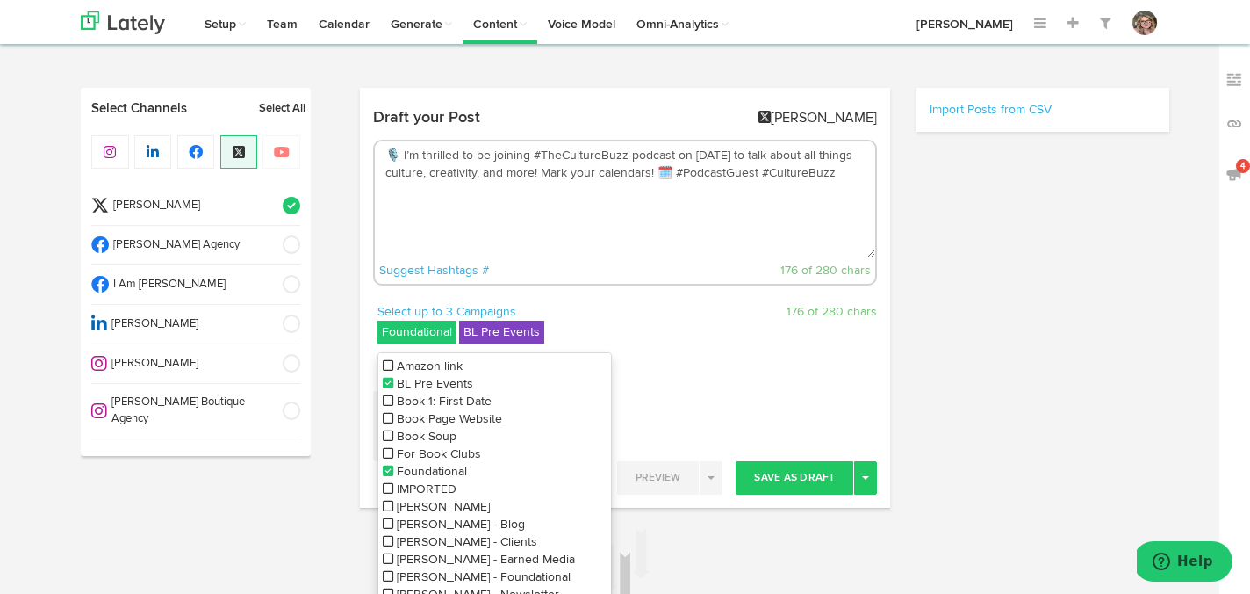
click at [386, 469] on icon at bounding box center [388, 471] width 11 height 12
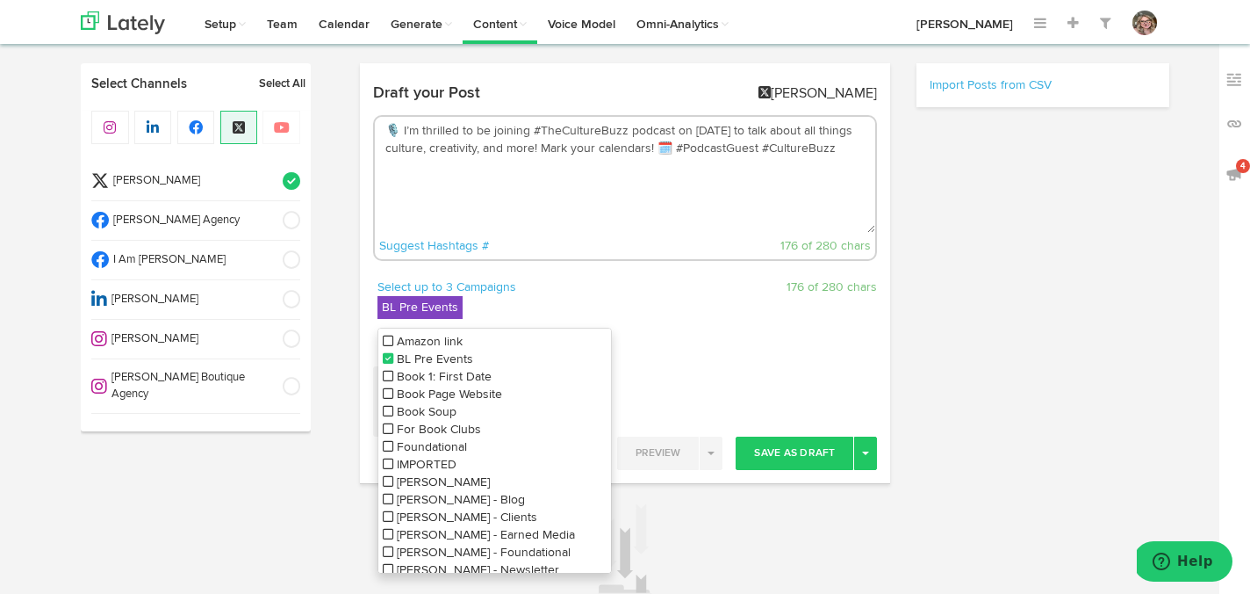
click at [540, 205] on textarea "🎙️ I’m thrilled to be joining #TheCultureBuzz podcast on October 13th to talk a…" at bounding box center [625, 175] width 501 height 116
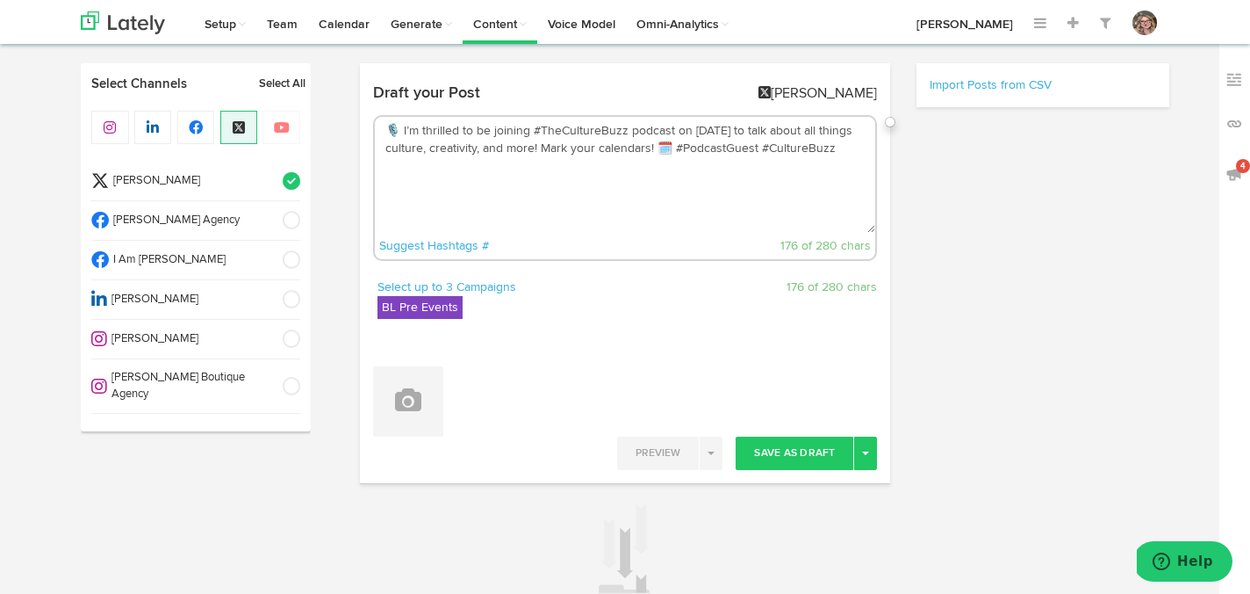
click at [600, 191] on textarea "🎙️ I’m thrilled to be joining #TheCultureBuzz podcast on October 13th to talk a…" at bounding box center [625, 175] width 501 height 116
click at [708, 149] on textarea "🎙️ I’m thrilled to be joining #TheCultureBuzz podcast on October 13th to talk a…" at bounding box center [625, 175] width 501 height 116
paste textarea "[URL][DOMAIN_NAME]"
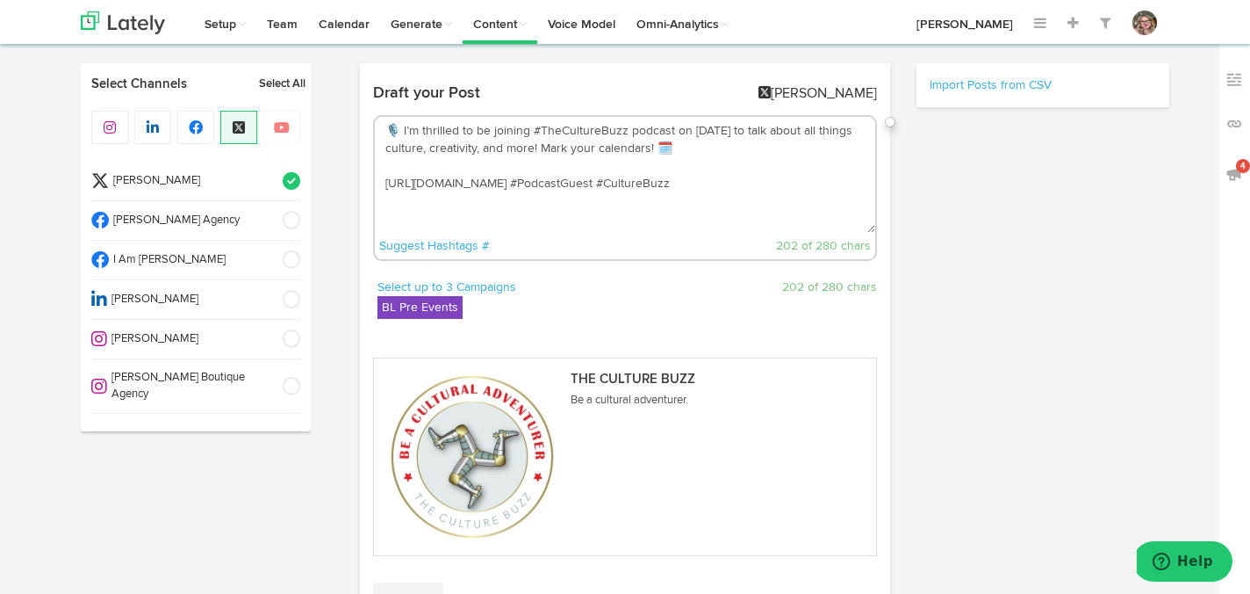
click at [572, 149] on textarea "🎙️ I’m thrilled to be joining #TheCultureBuzz podcast on October 13th to talk a…" at bounding box center [625, 175] width 501 height 116
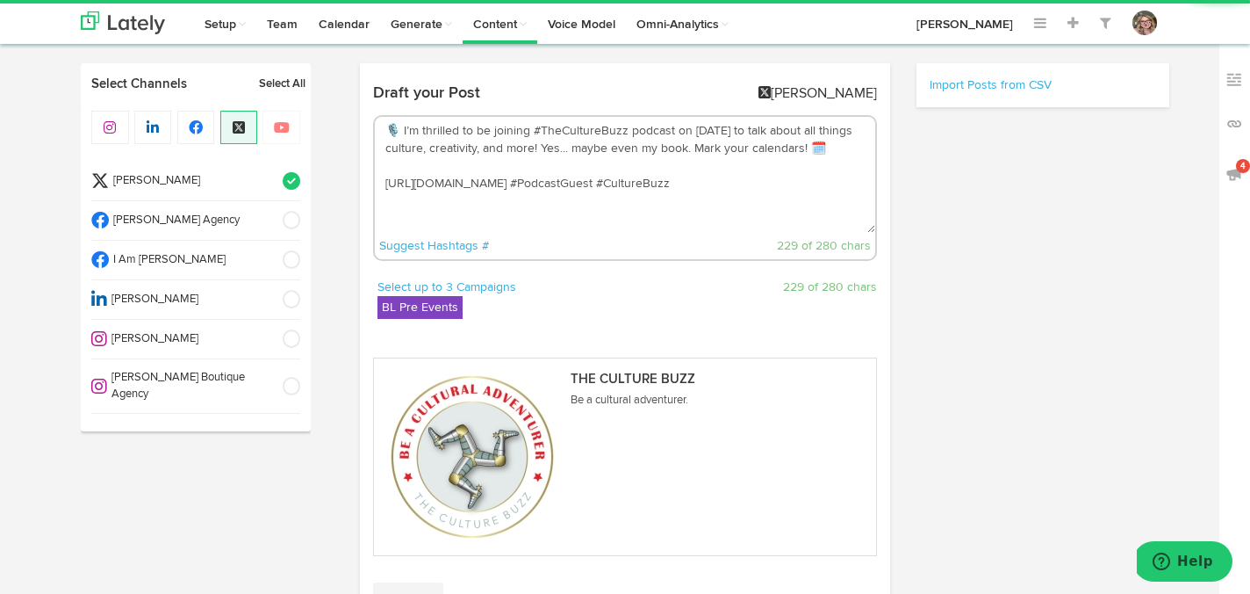
click at [736, 184] on textarea "🎙️ I’m thrilled to be joining #TheCultureBuzz podcast on October 13th to talk a…" at bounding box center [625, 175] width 501 height 116
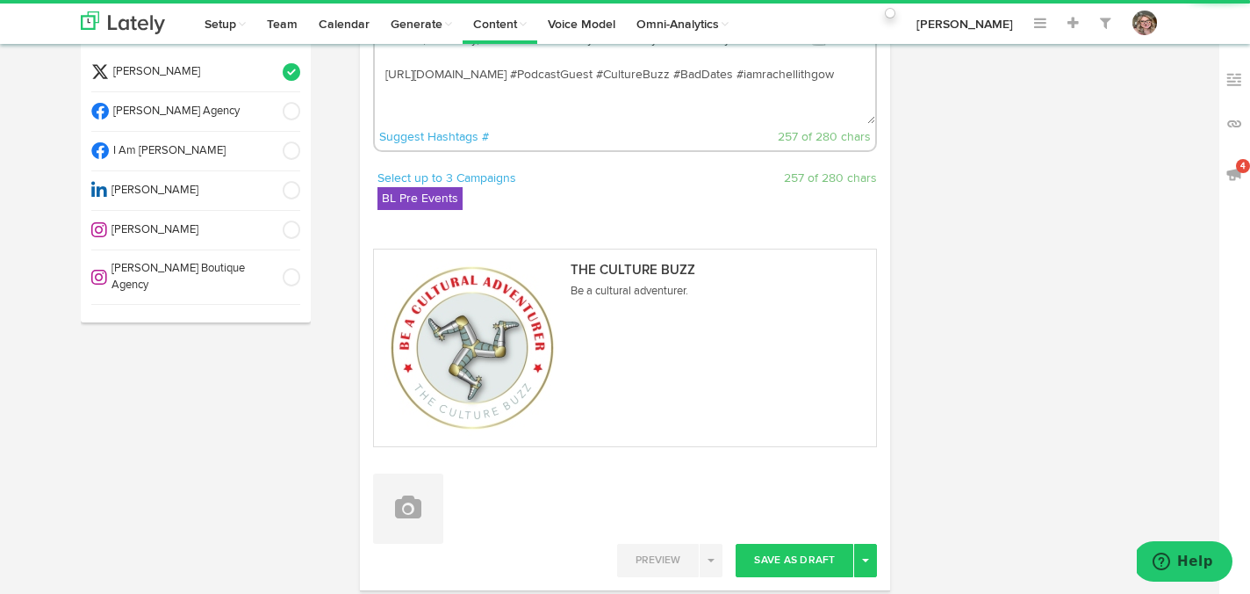
scroll to position [152, 0]
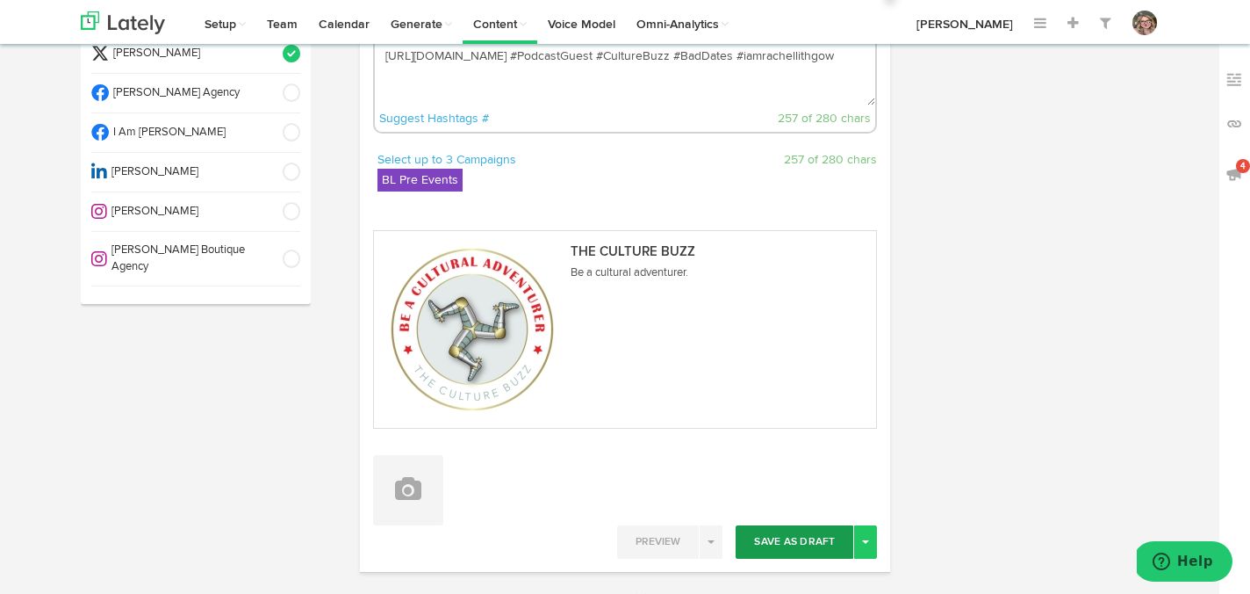
type textarea "🎙️ I’m thrilled to be joining #TheCultureBuzz podcast on October 13th to talk a…"
click at [789, 534] on button "Save As Draft" at bounding box center [795, 541] width 118 height 33
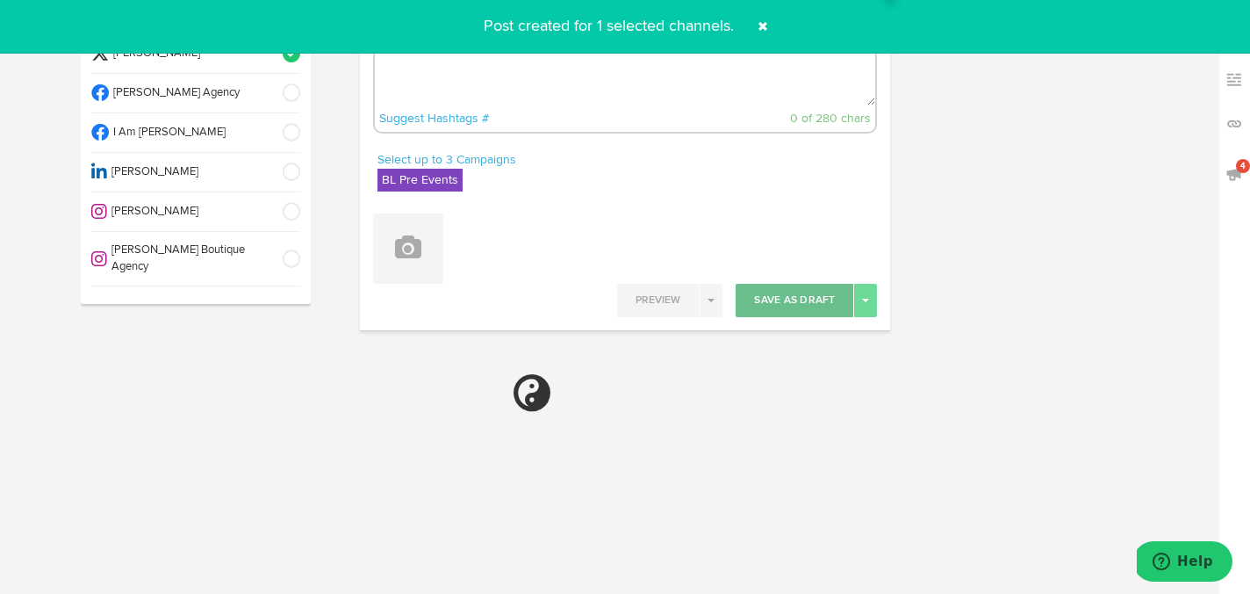
select select "11"
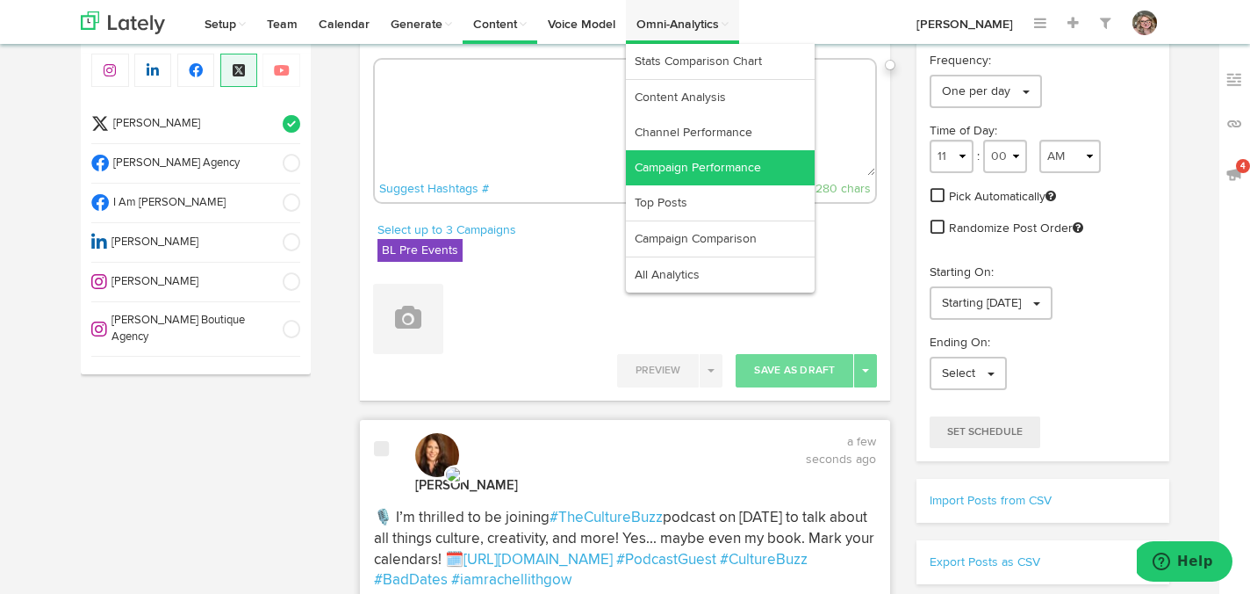
scroll to position [0, 0]
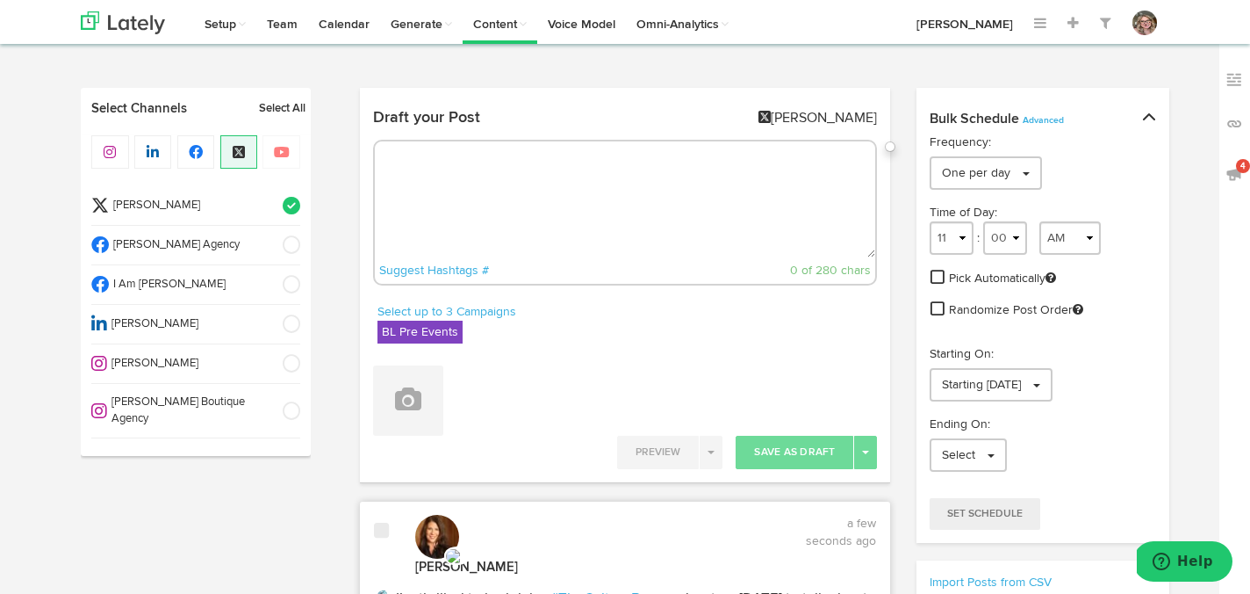
click at [524, 174] on textarea at bounding box center [625, 199] width 501 height 116
paste textarea "Get Ready! 🎧 Tune in on October 13th as I chat on #TheCultureBuzz. We’ll dive i…"
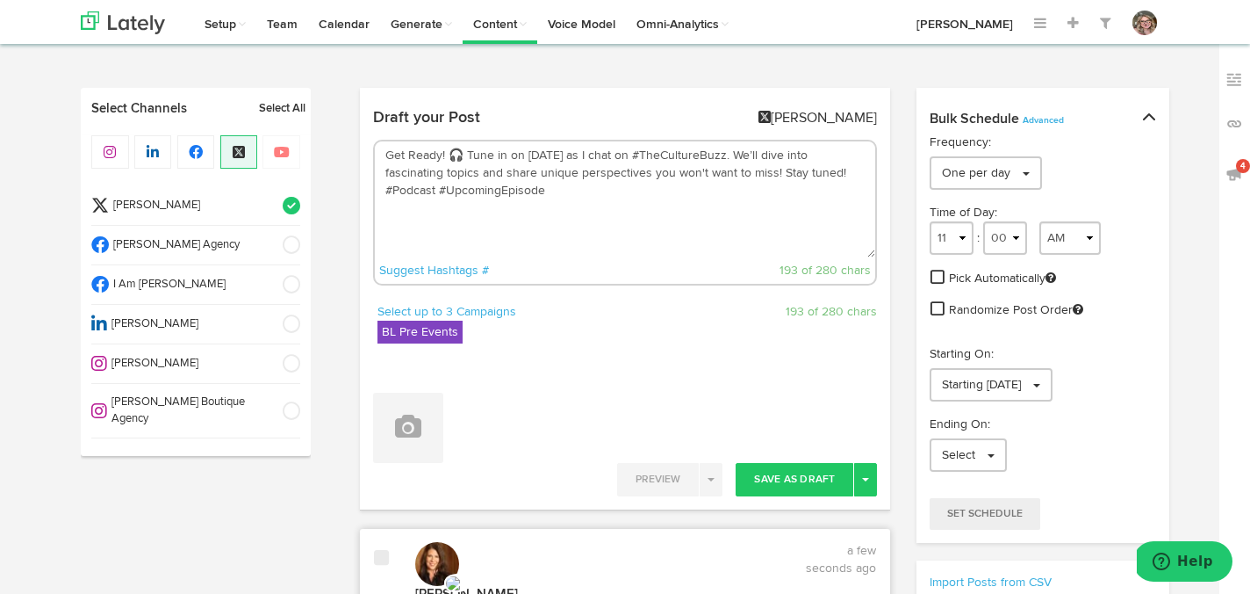
paste textarea "[URL][DOMAIN_NAME]"
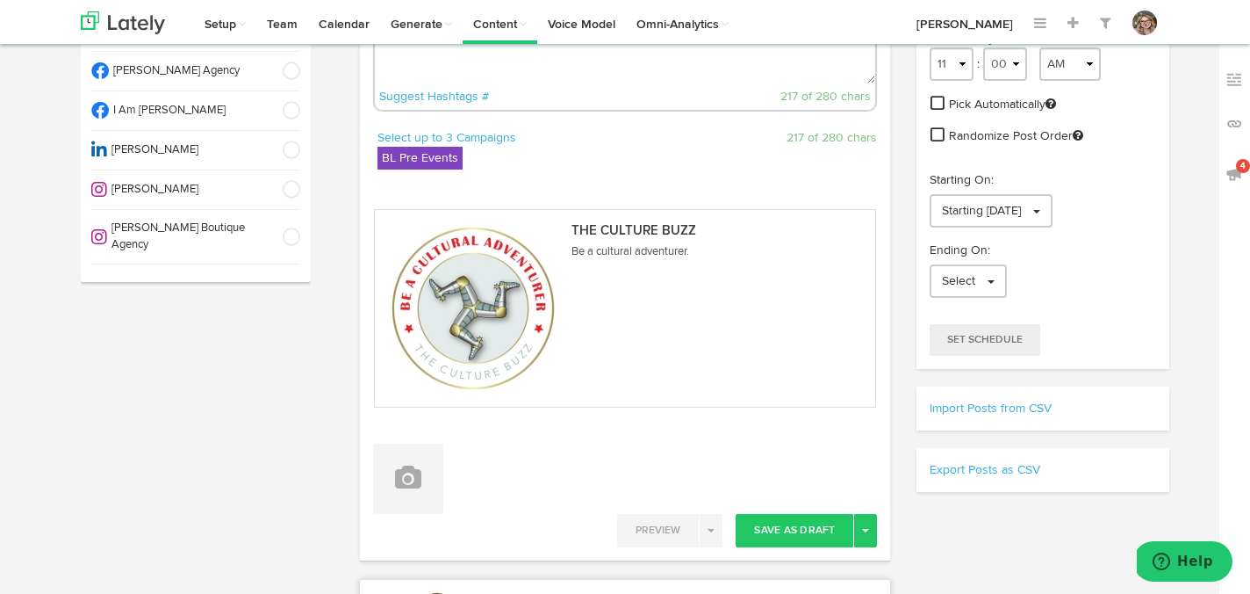
scroll to position [218, 0]
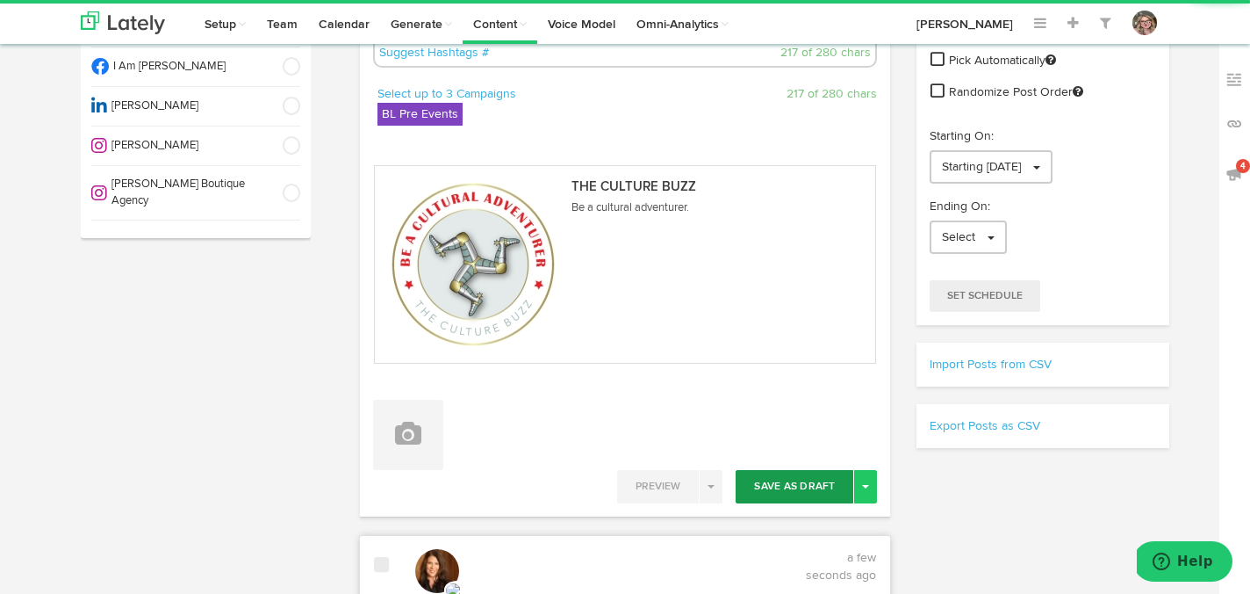
type textarea "Get Ready! 🎧 Tune in on October 13th as I chat on #TheCultureBuzz. We’ll dive i…"
click at [774, 476] on button "Save As Draft" at bounding box center [795, 486] width 118 height 33
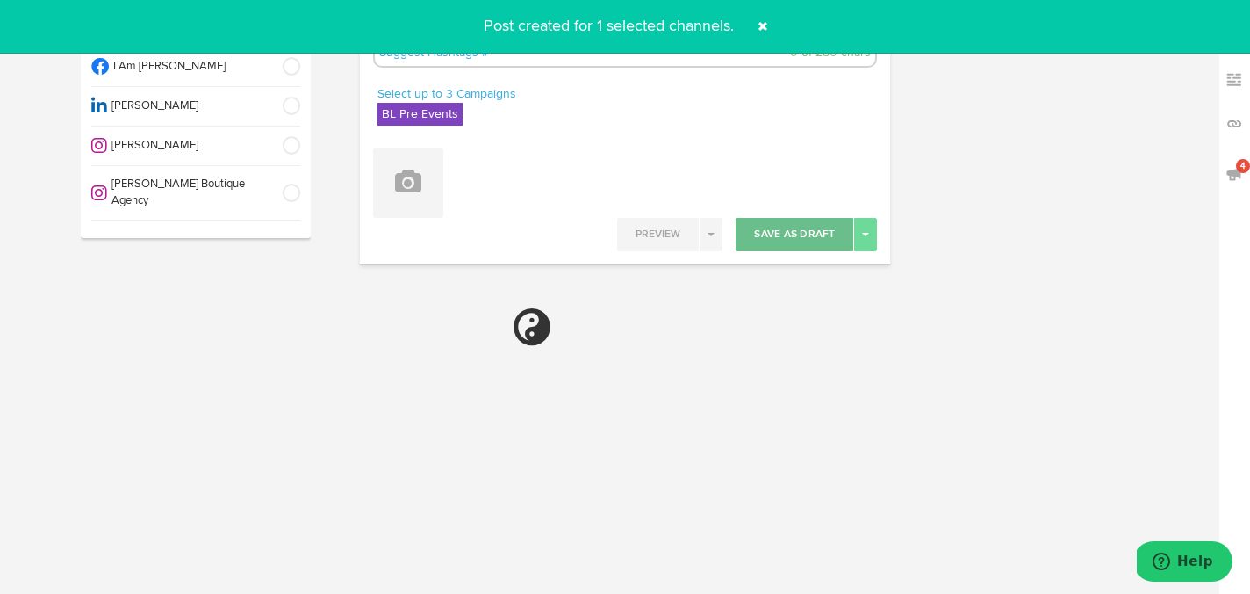
select select "11"
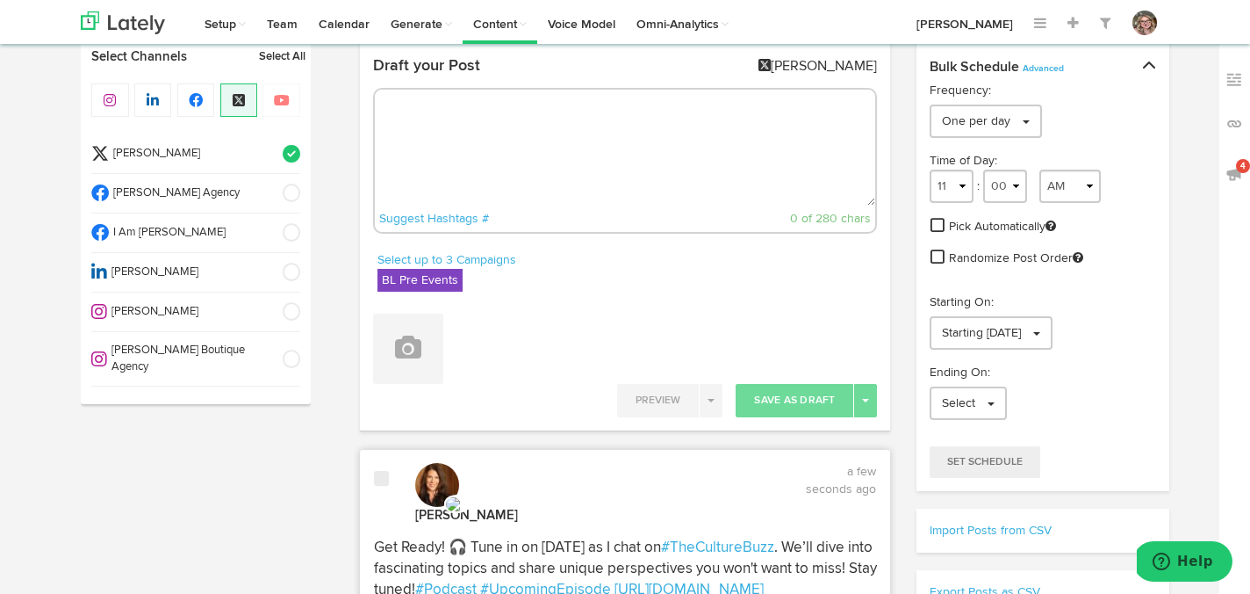
scroll to position [14, 0]
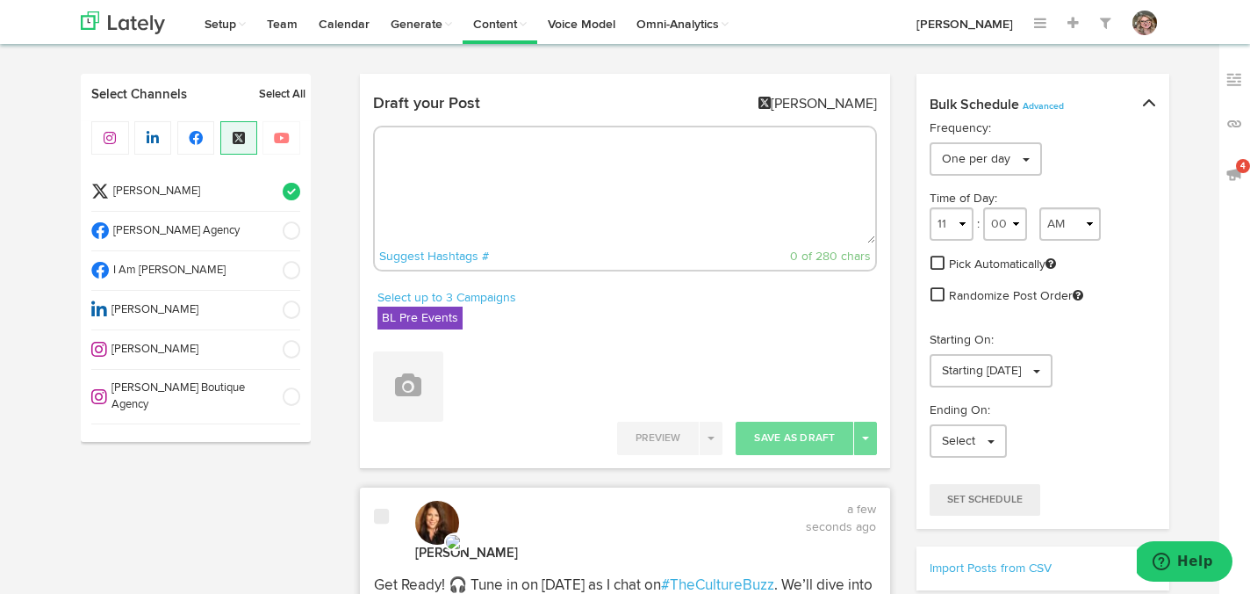
click at [617, 169] on textarea at bounding box center [625, 185] width 501 height 116
paste textarea "Coming Soon! 🚀 #TheCultureBuzz has invited me to their podcast on October 13th.…"
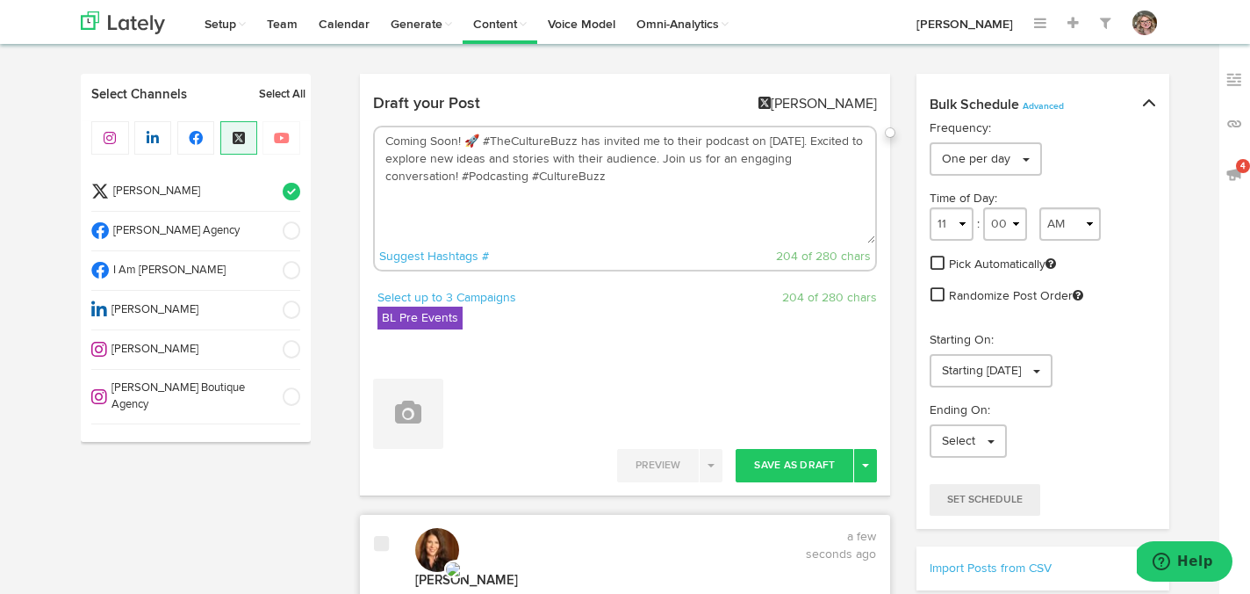
paste textarea "[URL][DOMAIN_NAME]"
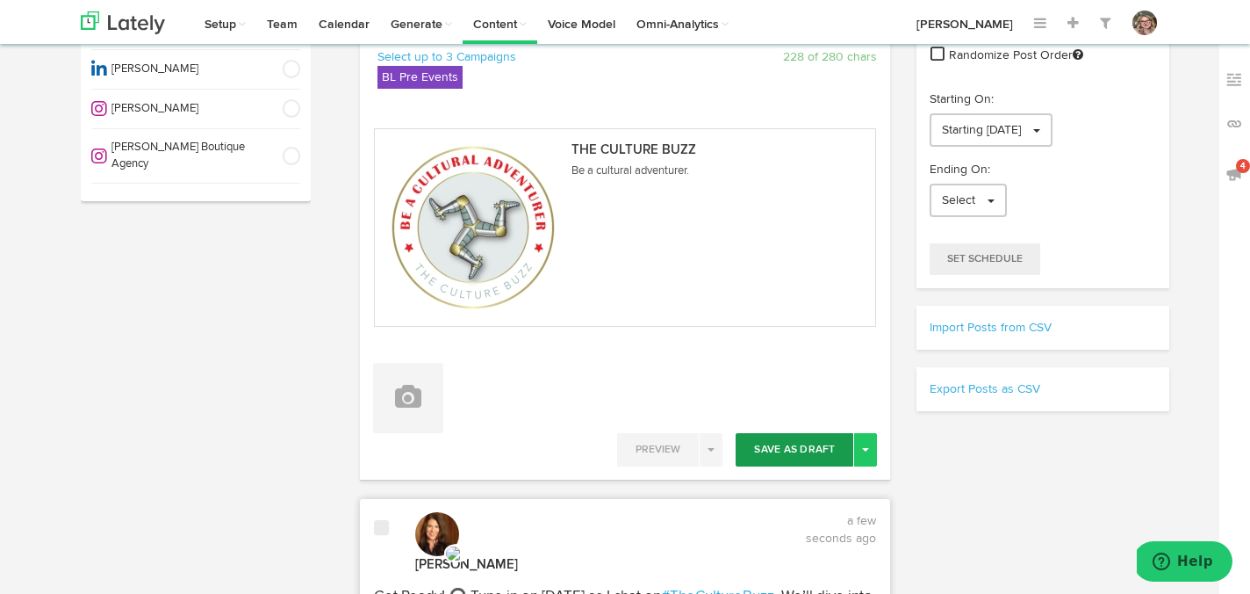
scroll to position [276, 0]
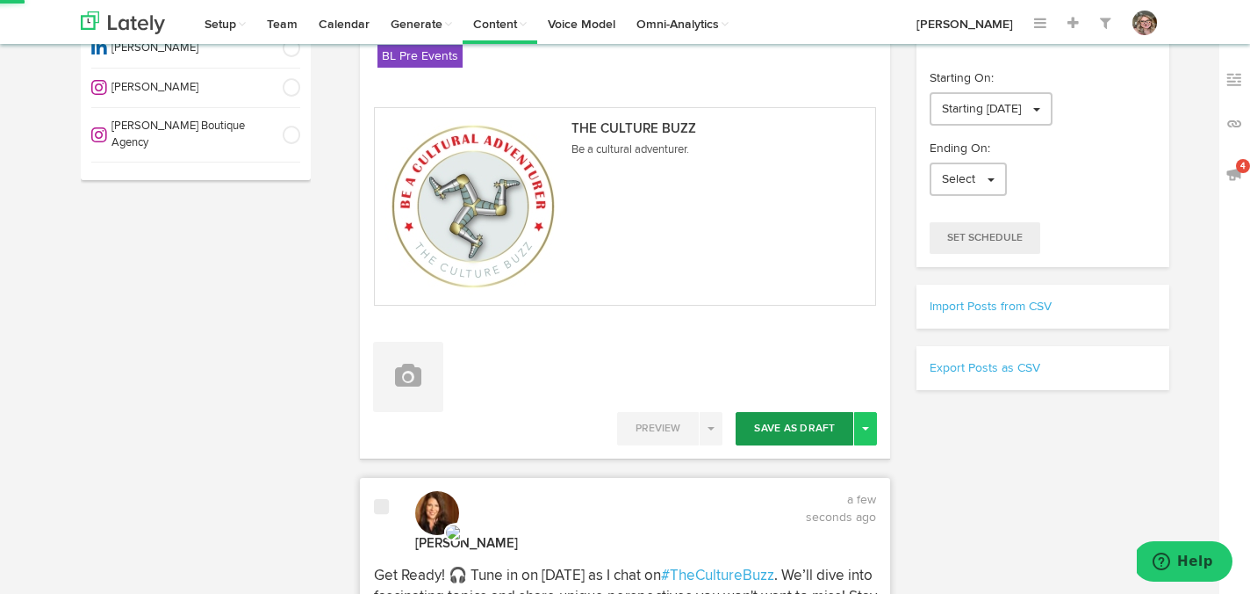
type textarea "Coming Soon! 🚀 #TheCultureBuzz has invited me to their podcast on October 13th.…"
click at [815, 437] on button "Save As Draft" at bounding box center [795, 428] width 118 height 33
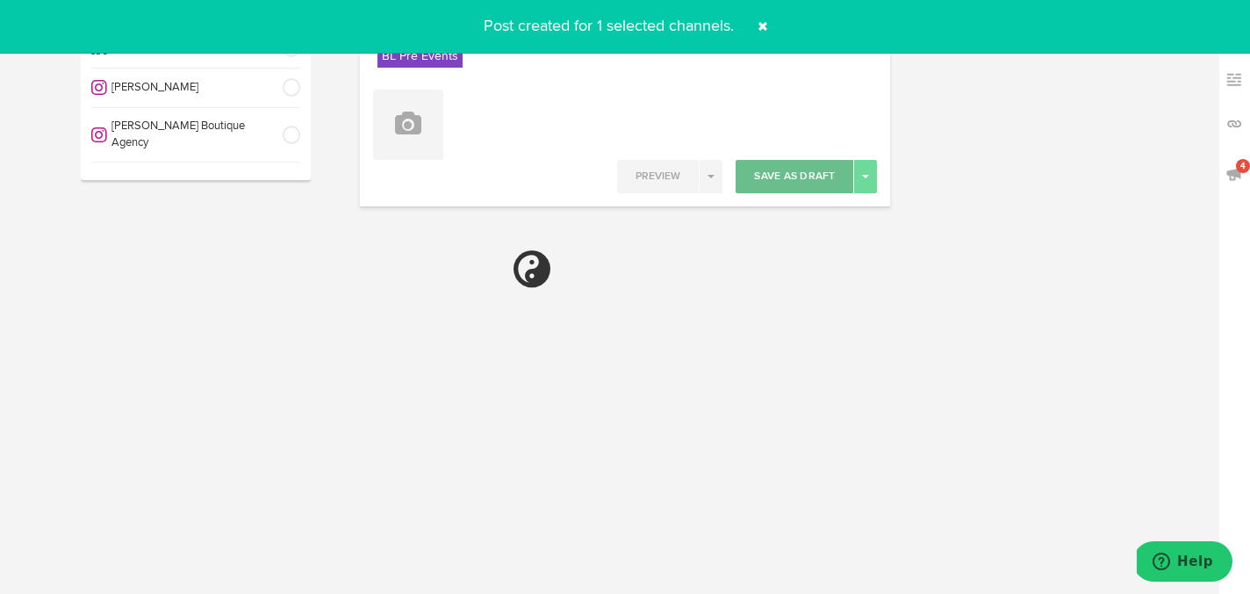
select select "11"
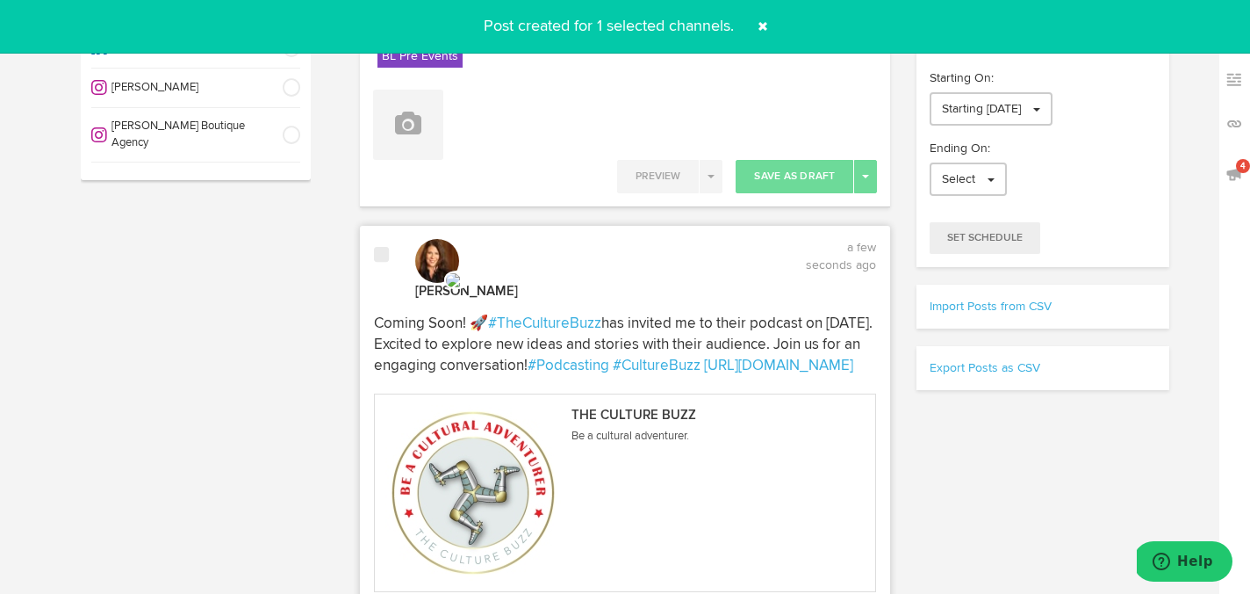
scroll to position [0, 0]
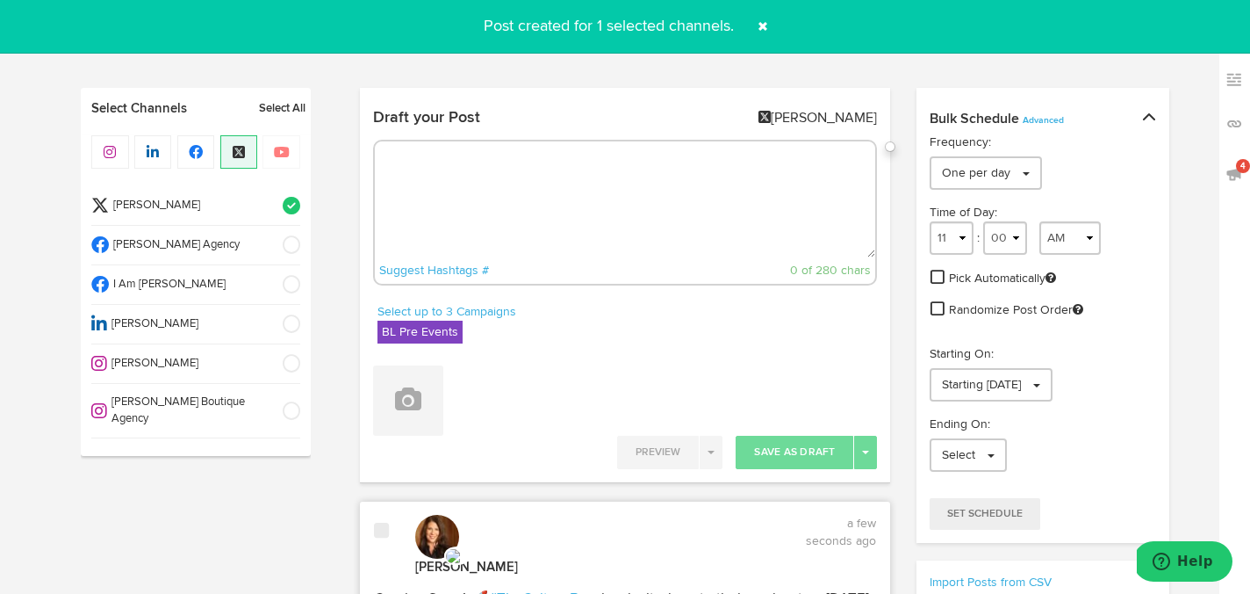
click at [291, 203] on span at bounding box center [285, 206] width 29 height 18
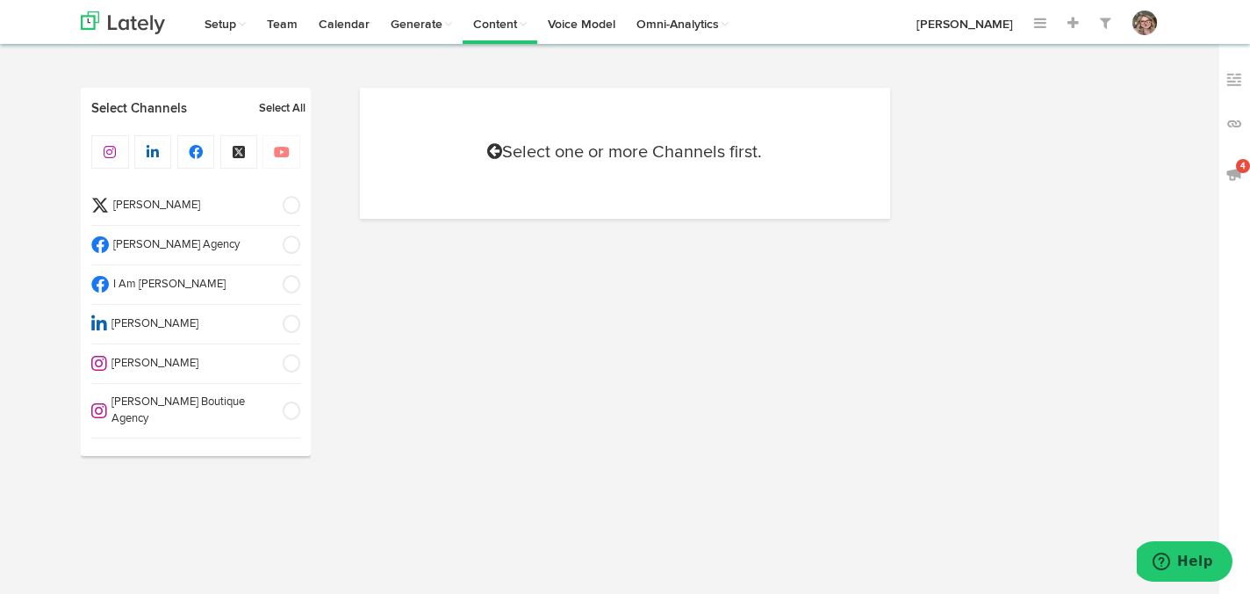
click at [295, 277] on span at bounding box center [285, 285] width 29 height 18
select select "11"
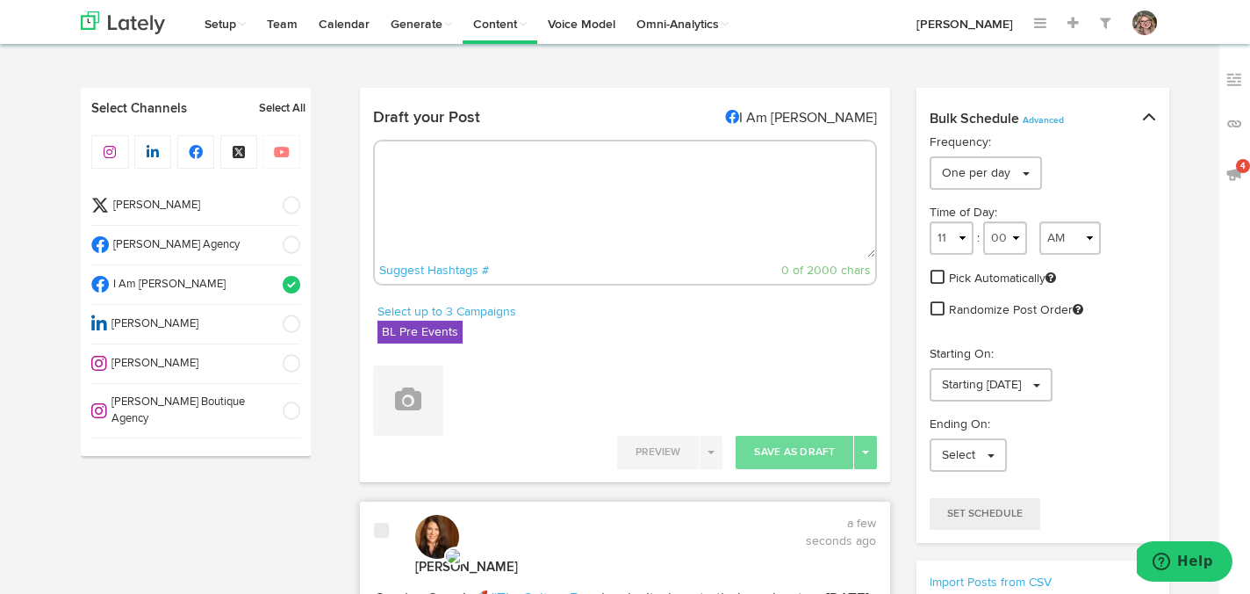
radio input "true"
select select "5"
select select "08"
select select "PM"
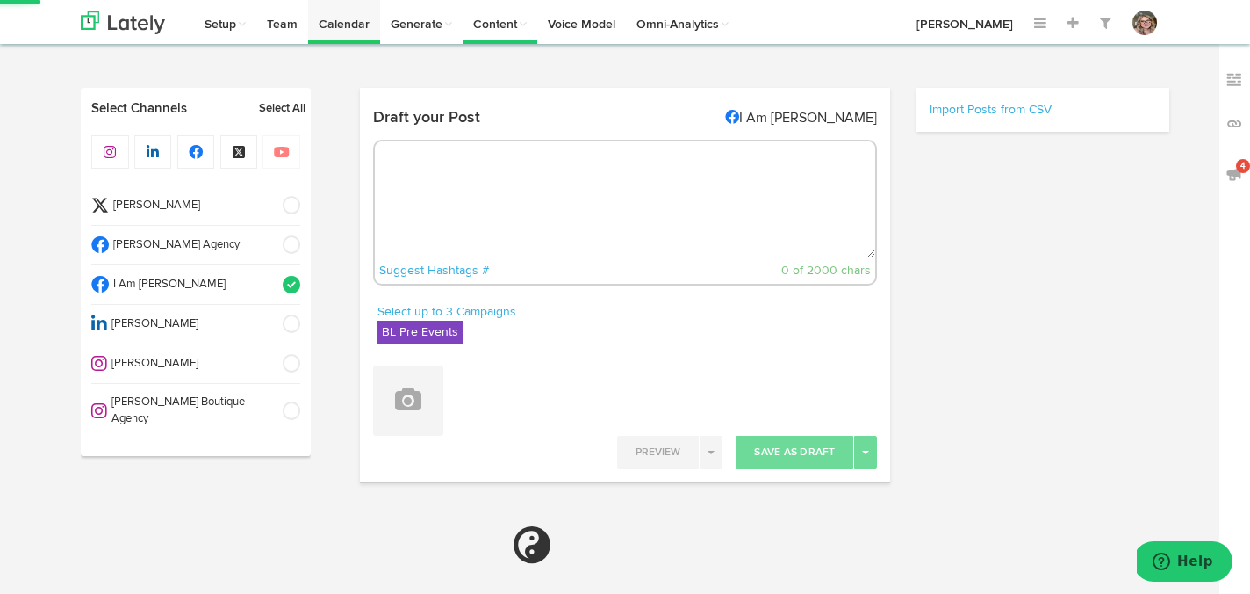
select select "11"
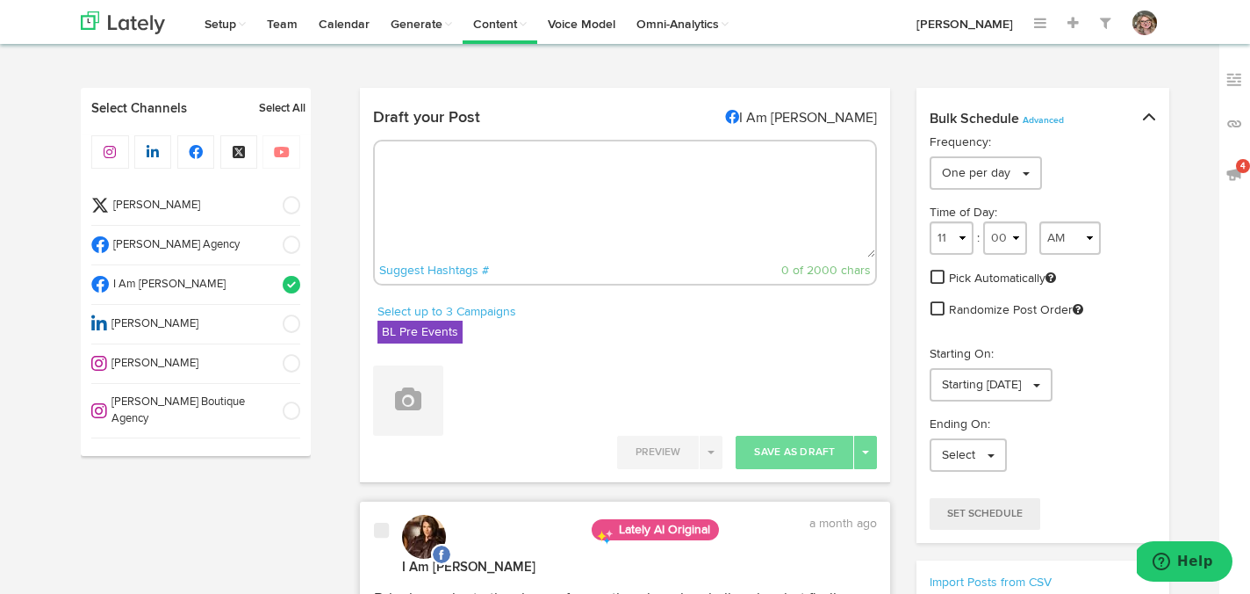
click at [642, 210] on textarea at bounding box center [625, 199] width 501 height 116
paste textarea "I'm Excited to Share! 🎙️ On October 13th, I'll be a guest on The Culture Buzz p…"
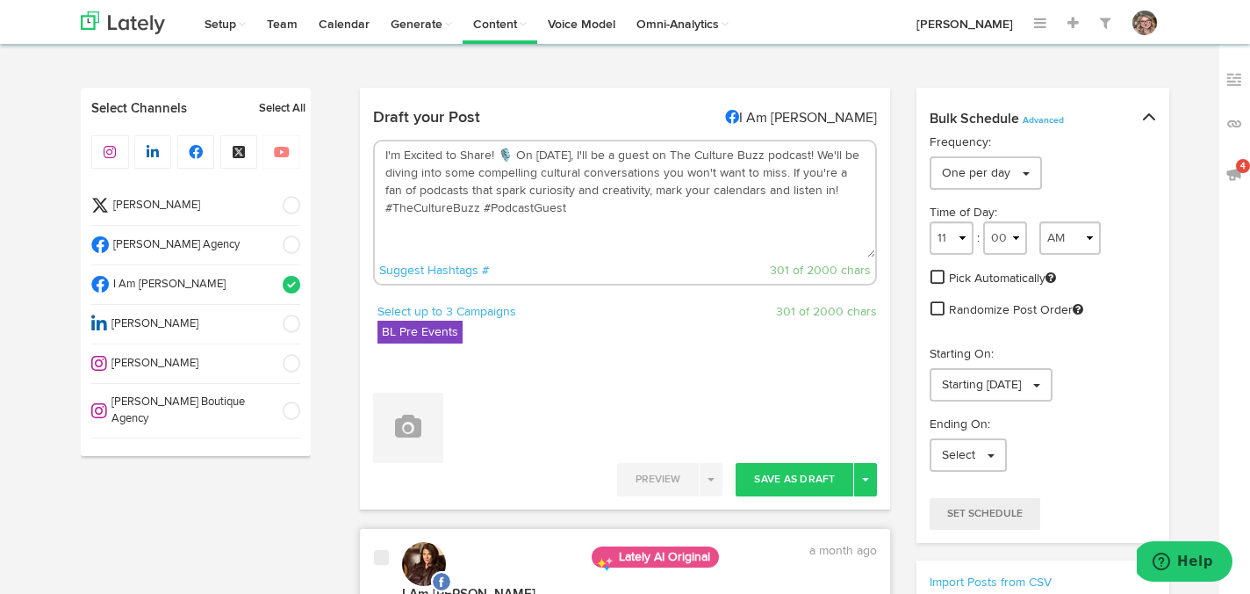
click at [609, 217] on textarea "I'm Excited to Share! 🎙️ On October 13th, I'll be a guest on The Culture Buzz p…" at bounding box center [625, 199] width 501 height 116
paste textarea "[URL][DOMAIN_NAME]"
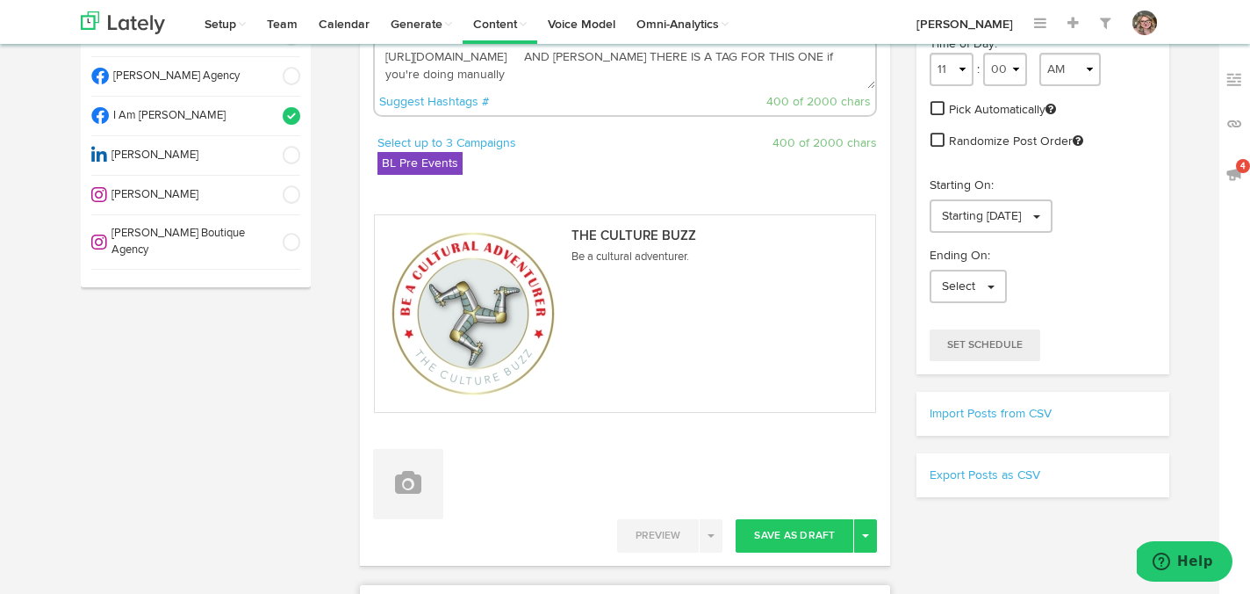
scroll to position [213, 0]
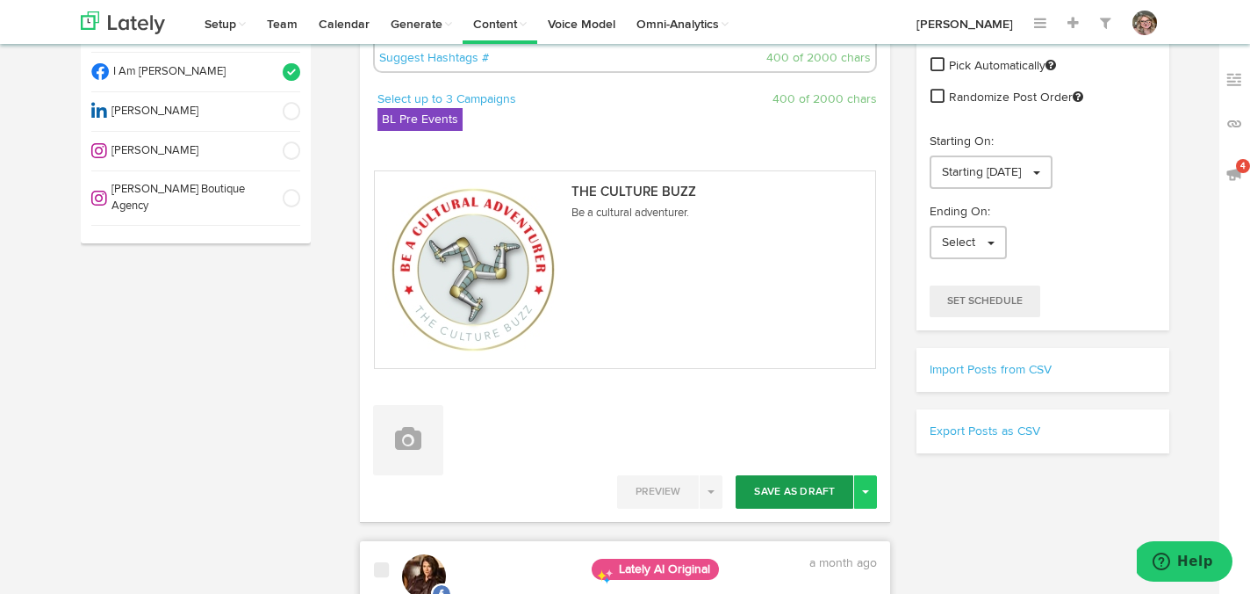
type textarea "I'm Excited to Share! 🎙️ On October 13th, I'll be a guest on The Culture Buzz p…"
click at [798, 491] on button "Save As Draft" at bounding box center [795, 491] width 118 height 33
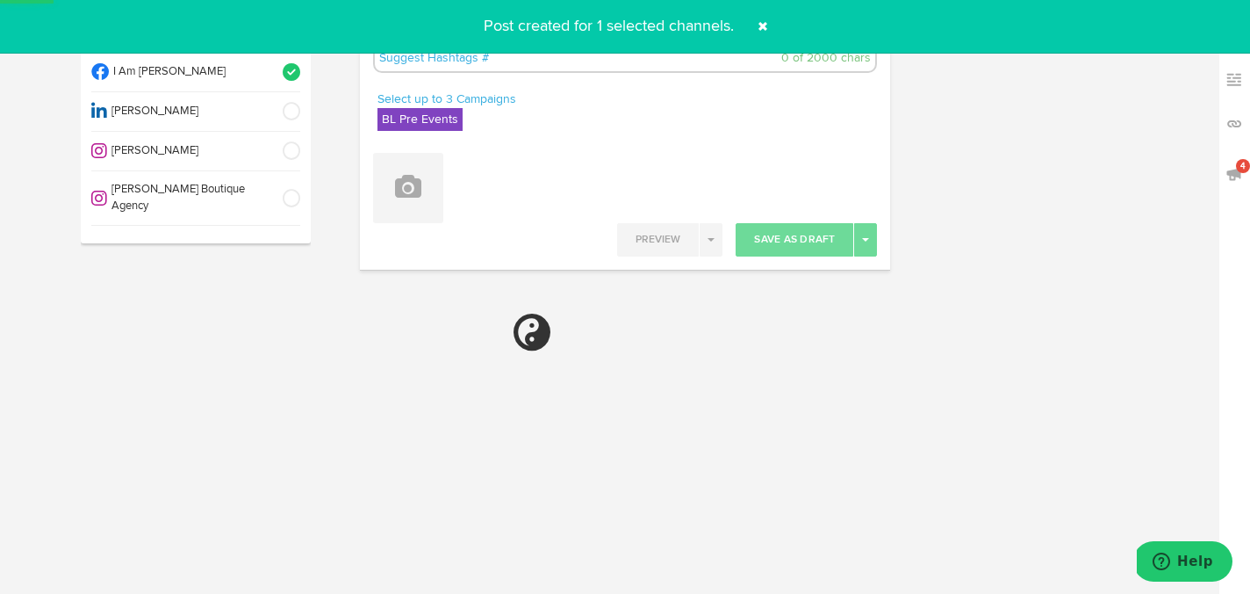
select select "11"
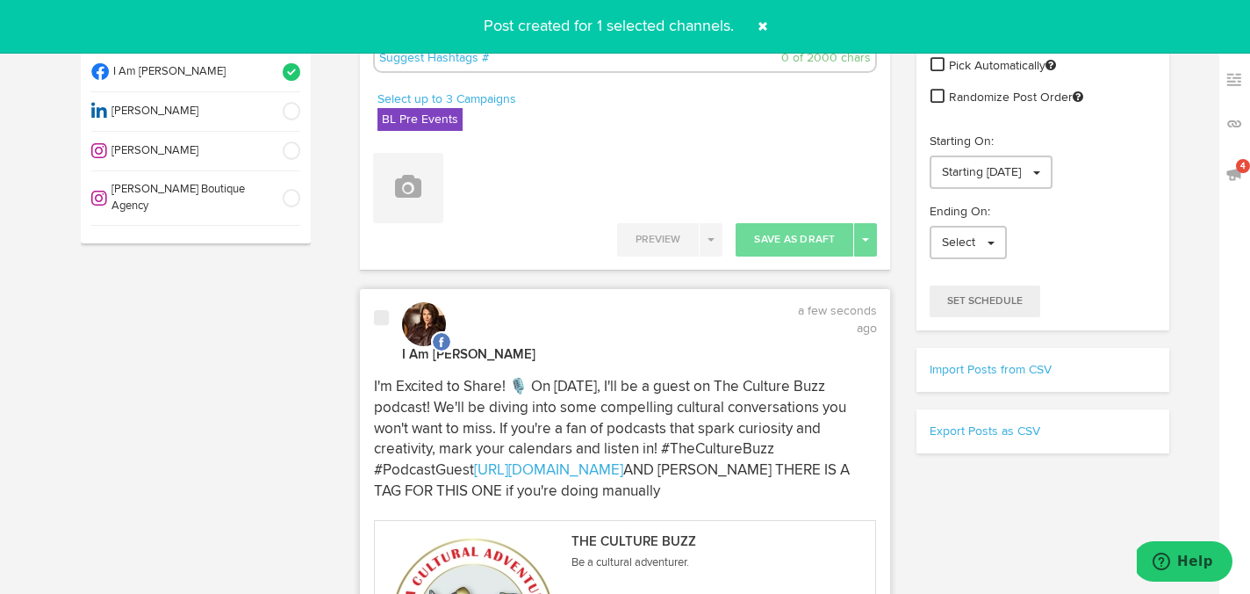
click at [762, 21] on span at bounding box center [763, 26] width 28 height 28
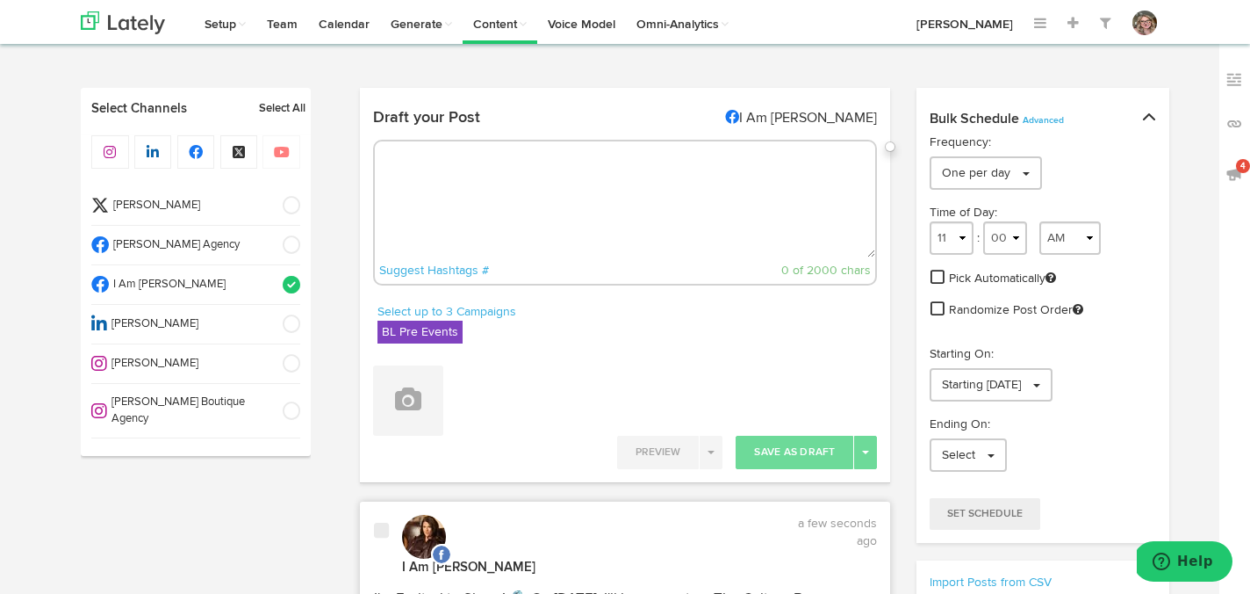
click at [621, 187] on textarea at bounding box center [625, 199] width 501 height 116
paste textarea "oin Me for A Special Podcast Episode! 📅 I’ll be on The Culture Buzz podcast on …"
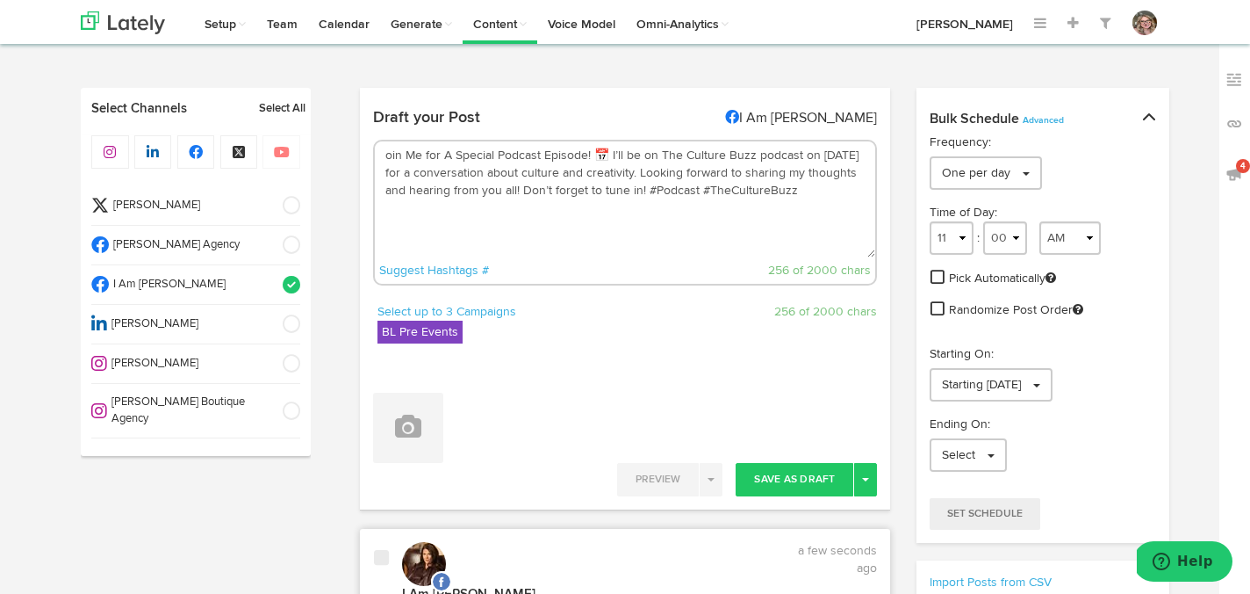
click at [849, 198] on textarea "oin Me for A Special Podcast Episode! 📅 I’ll be on The Culture Buzz podcast on …" at bounding box center [625, 199] width 501 height 116
paste textarea "[URL][DOMAIN_NAME]"
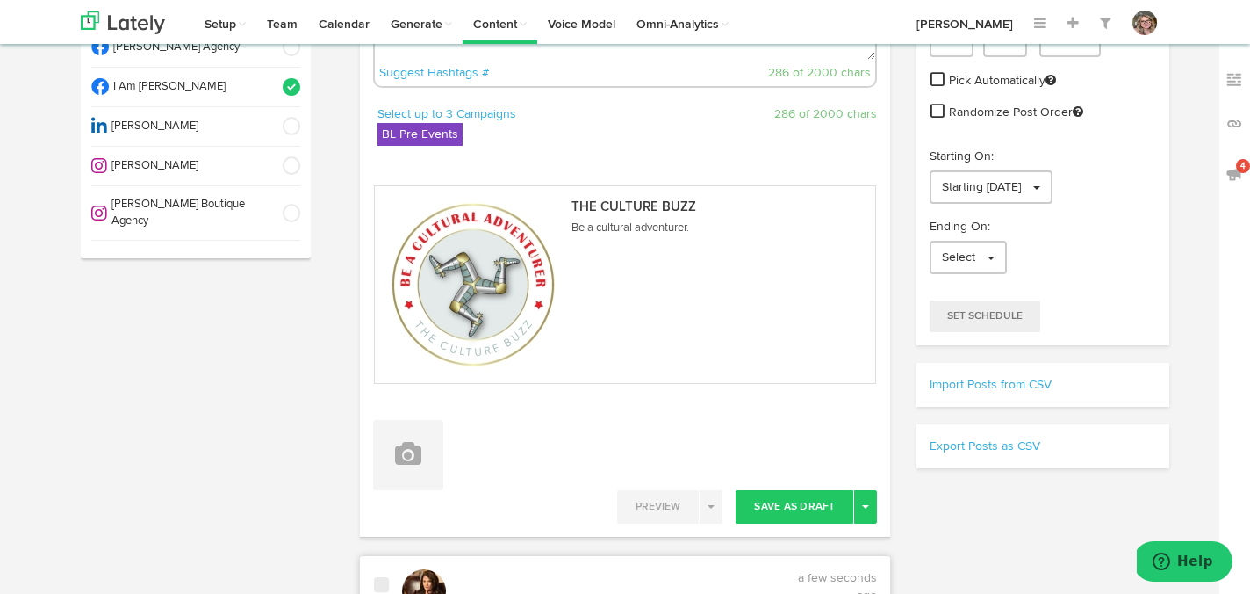
scroll to position [288, 0]
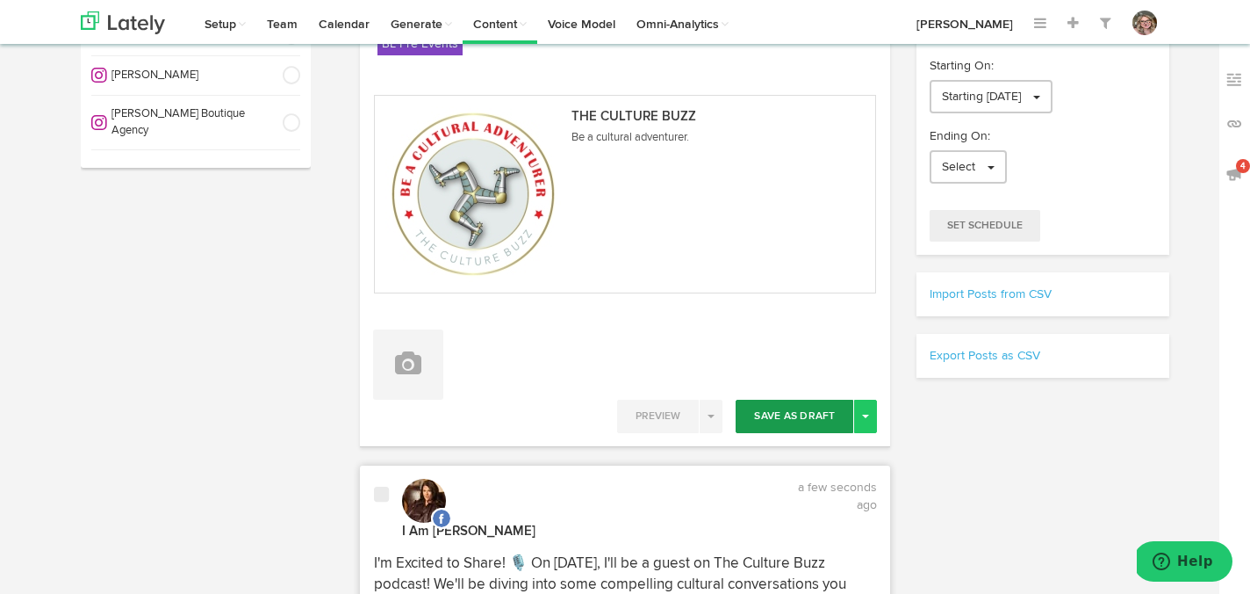
type textarea "oin Me for A Special Podcast Episode! 📅 I’ll be on The Culture Buzz podcast on …"
click at [756, 417] on button "Save As Draft" at bounding box center [795, 416] width 118 height 33
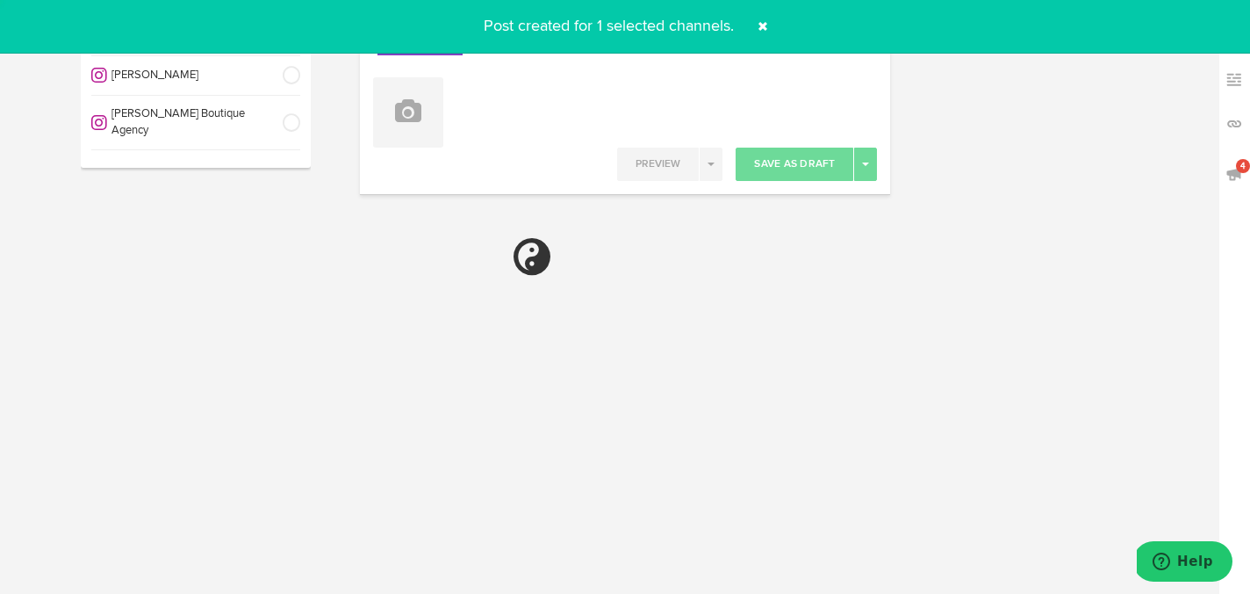
select select "11"
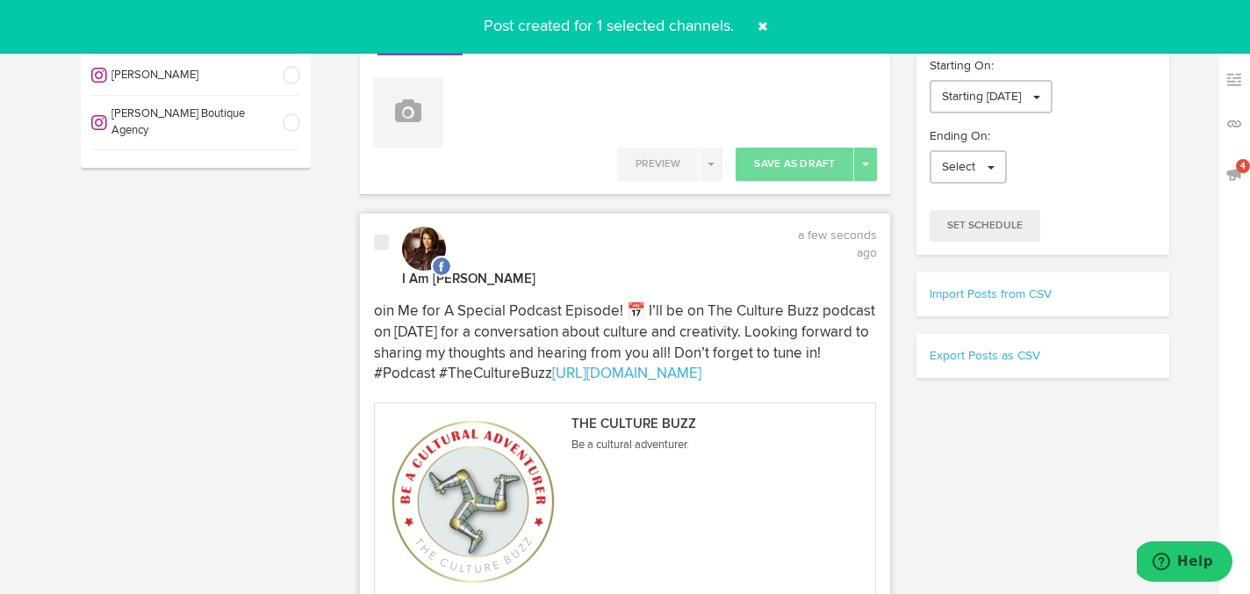
click at [761, 25] on span at bounding box center [763, 26] width 28 height 28
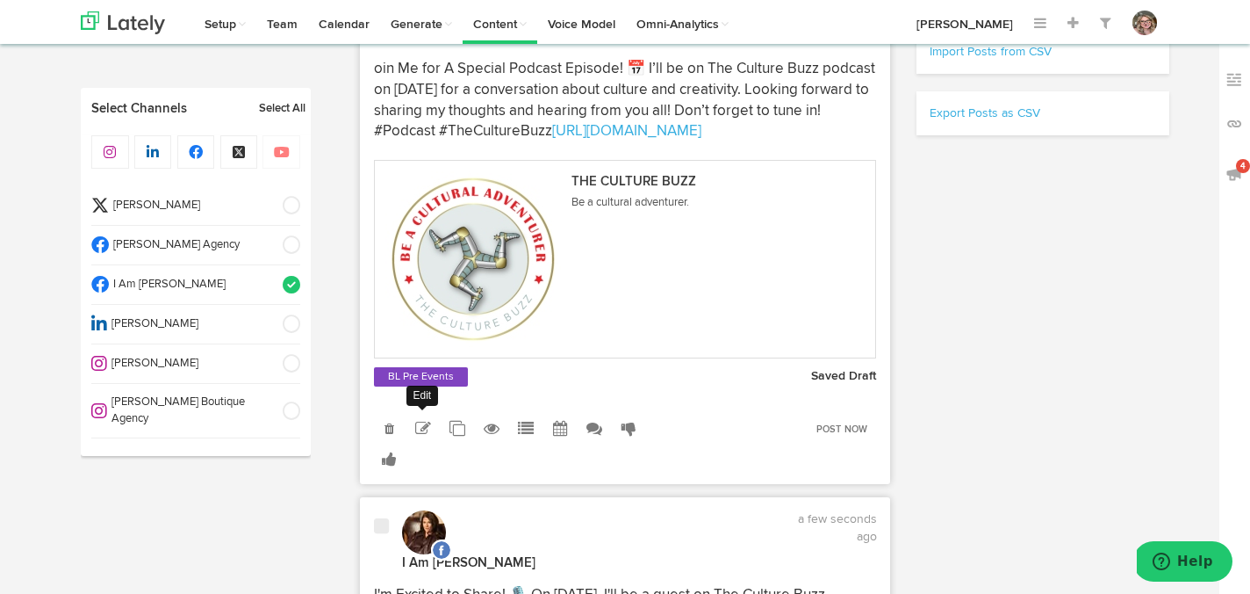
click at [419, 436] on icon at bounding box center [423, 429] width 16 height 16
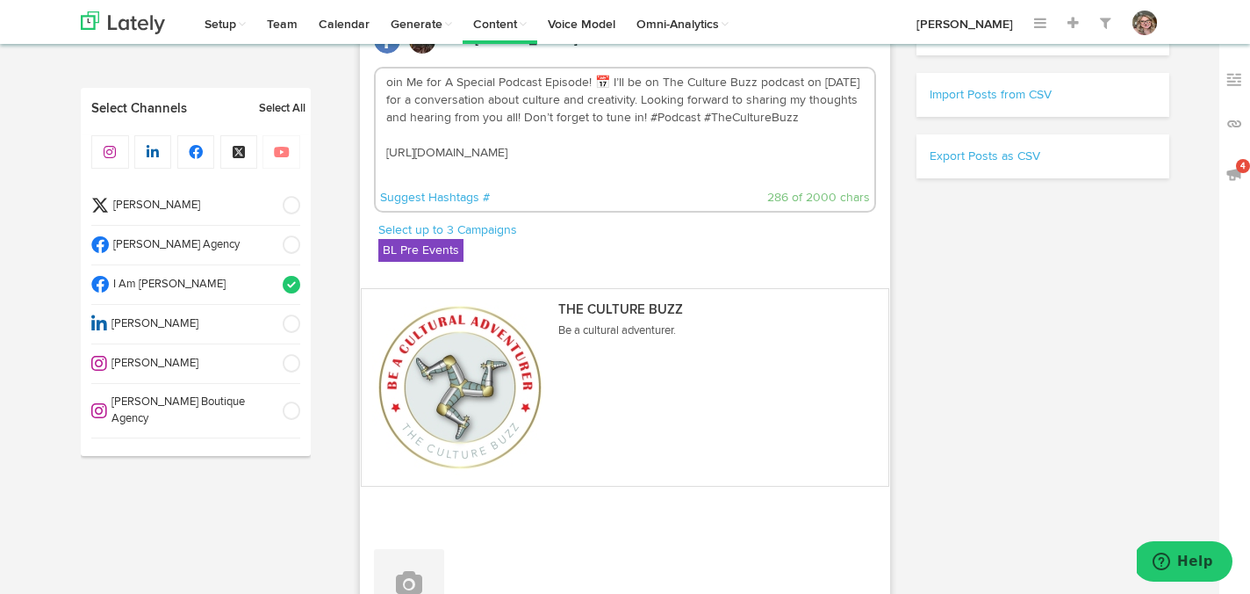
scroll to position [425, 0]
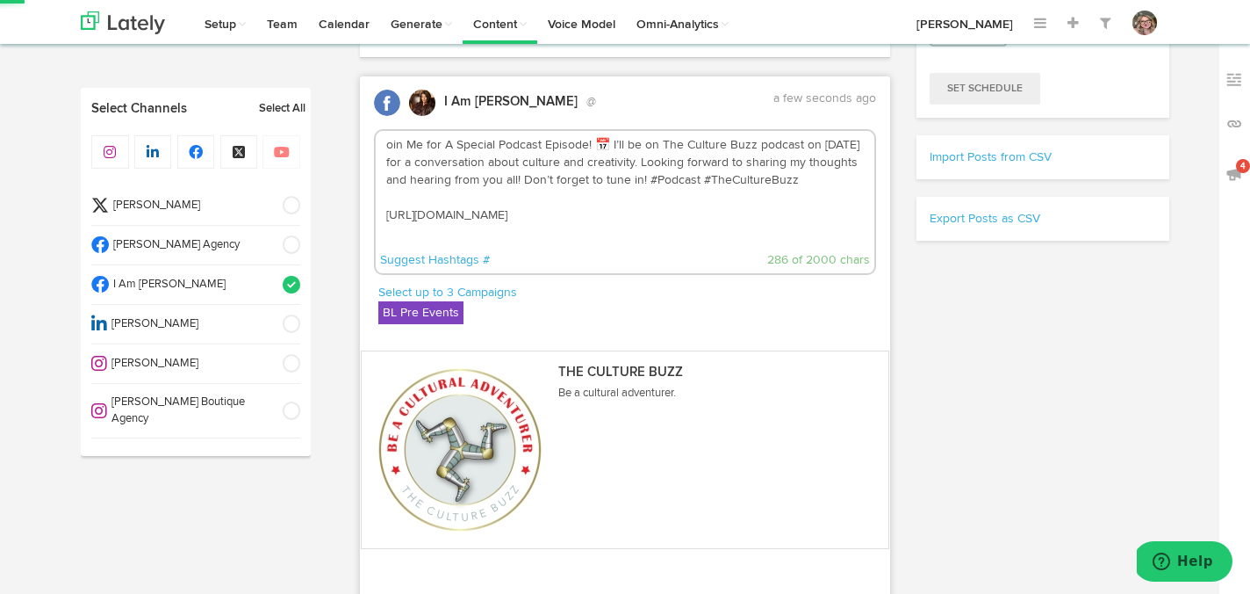
click at [385, 148] on textarea "oin Me for A Special Podcast Episode! 📅 I’ll be on The Culture Buzz podcast on …" at bounding box center [626, 189] width 500 height 116
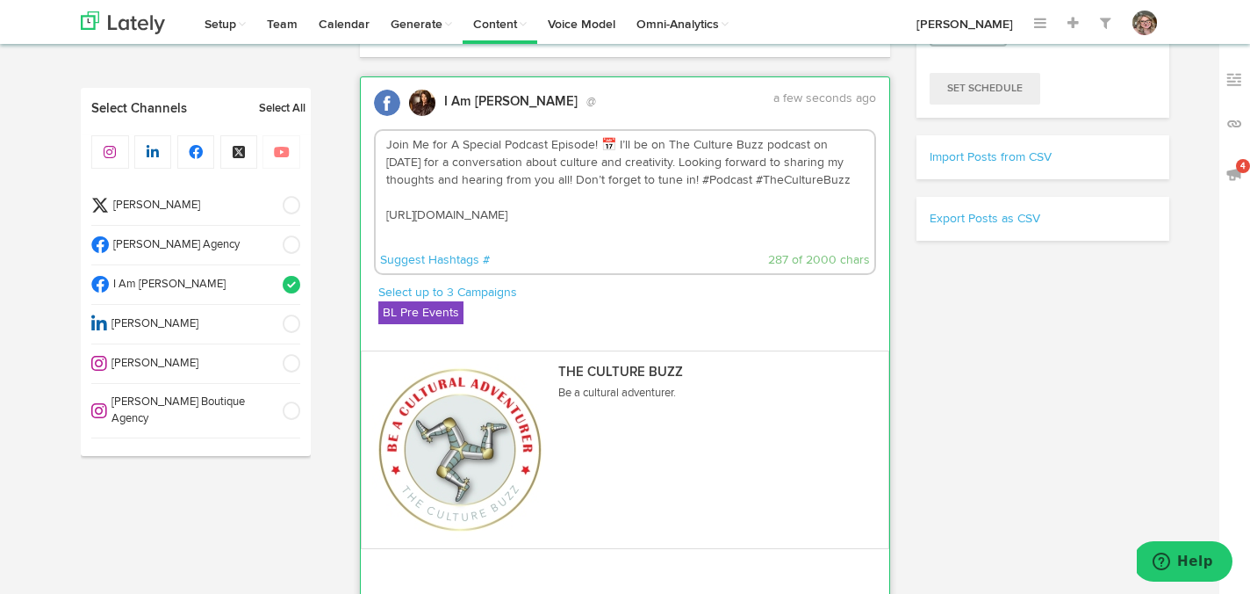
click at [585, 213] on textarea "Join Me for A Special Podcast Episode! 📅 I’ll be on The Culture Buzz podcast on…" at bounding box center [626, 189] width 500 height 116
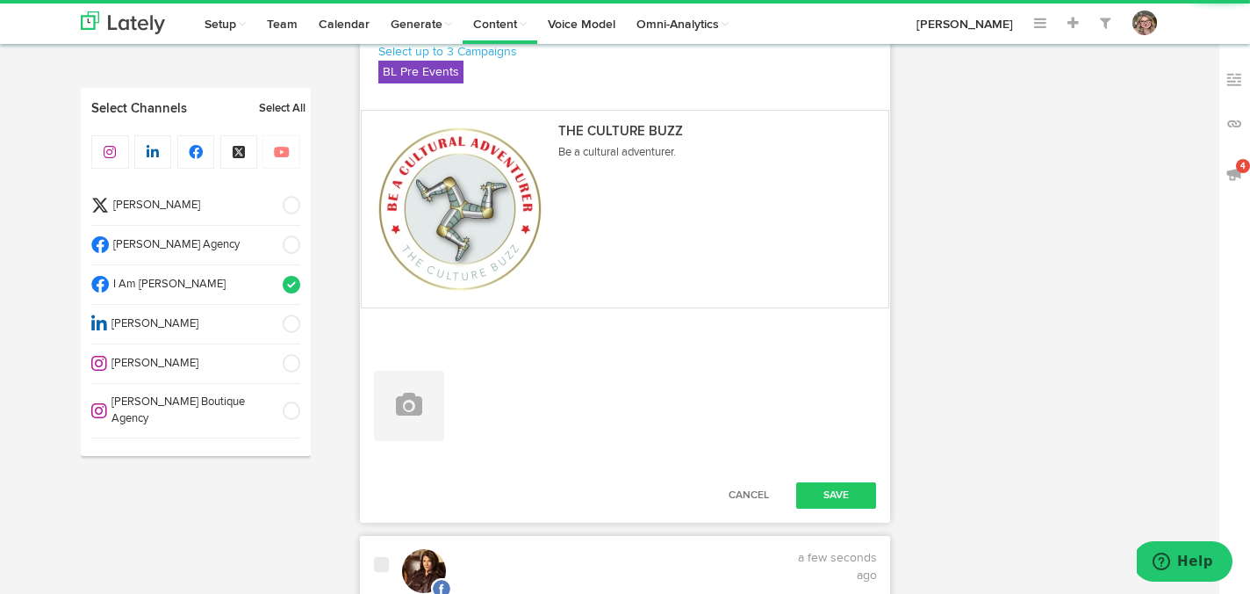
scroll to position [773, 0]
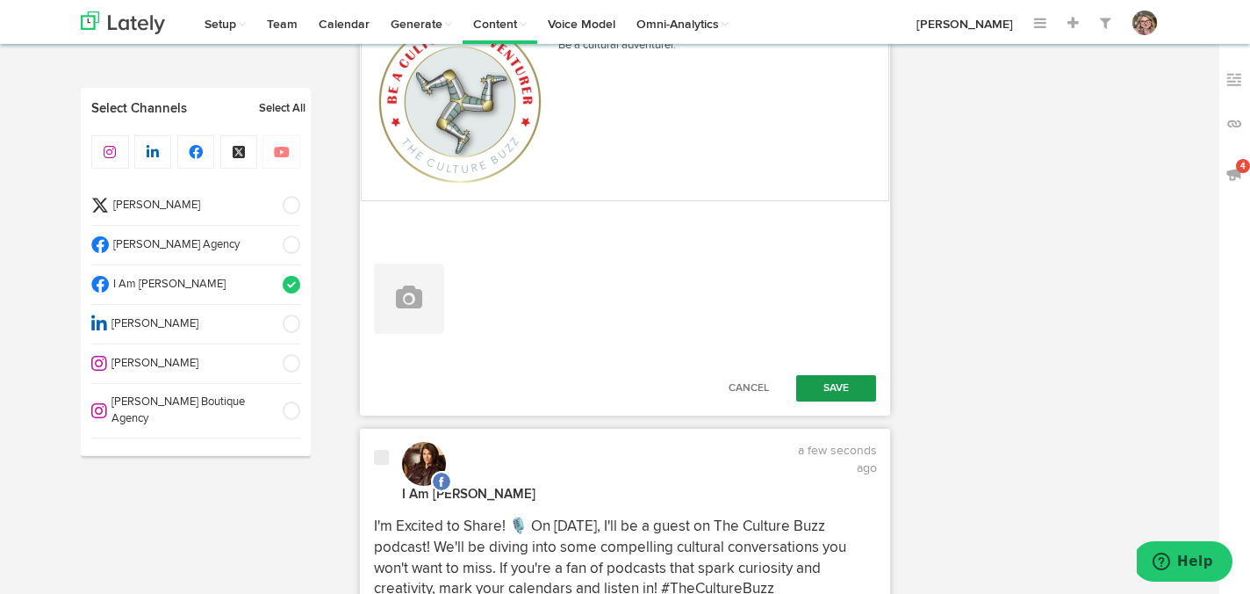
type textarea "Join Me for A Special Podcast Episode! 📅 I’ll be on The Culture Buzz podcast on…"
click at [843, 384] on button "Save" at bounding box center [836, 388] width 81 height 26
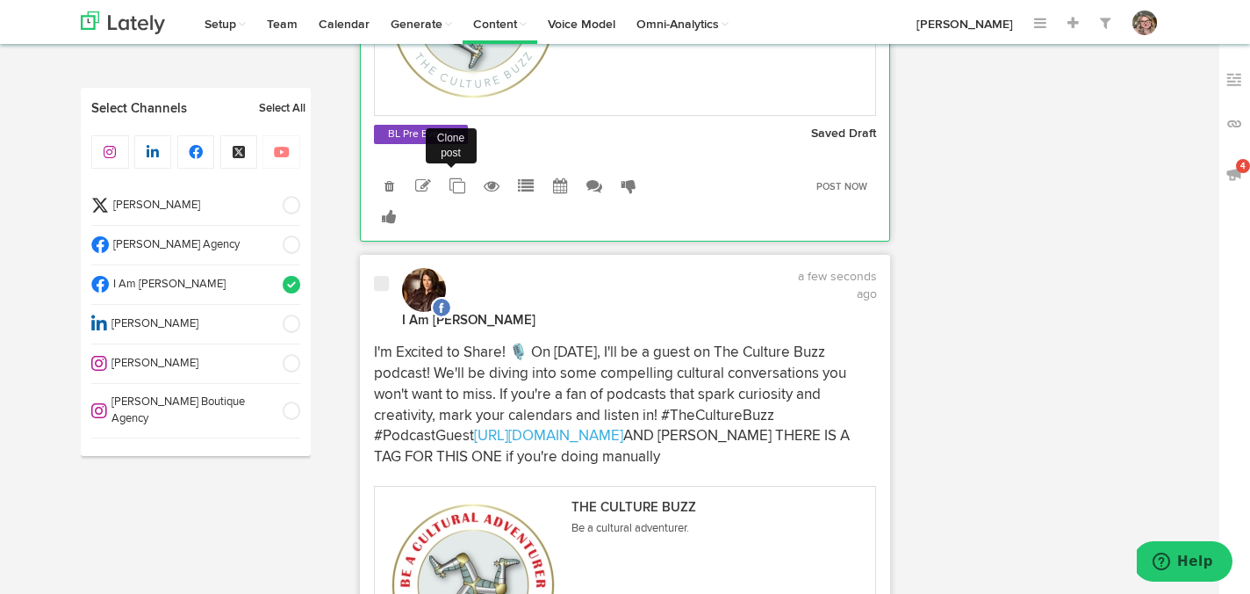
click at [456, 194] on icon at bounding box center [458, 186] width 16 height 16
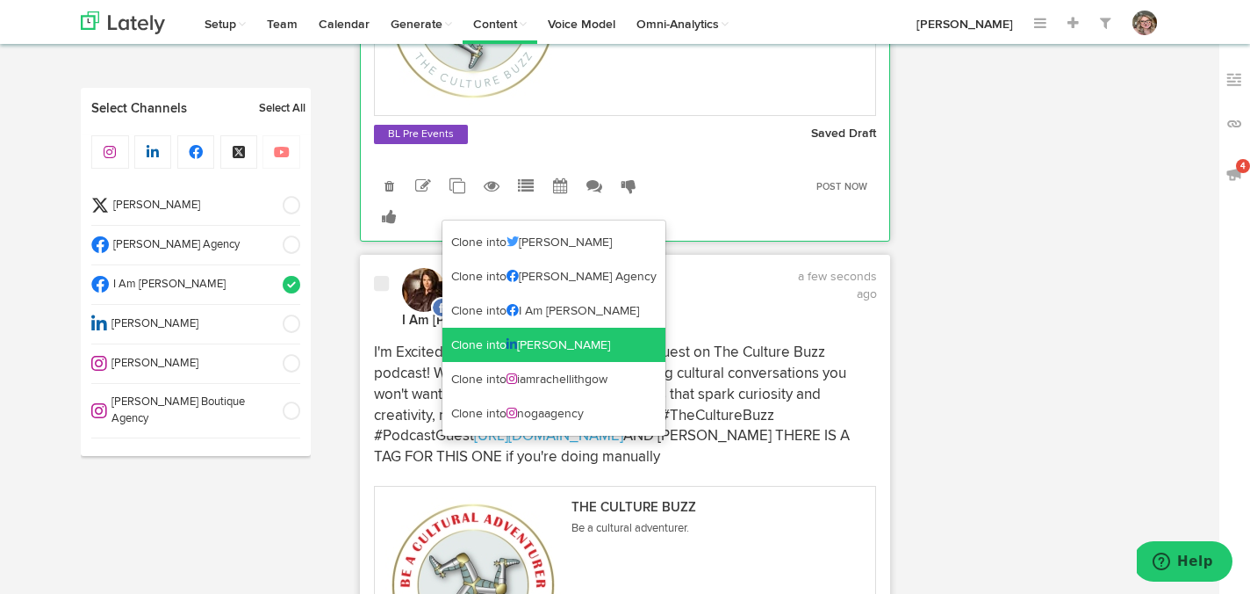
click at [472, 338] on link "Clone into Rachel Lithgow" at bounding box center [554, 345] width 223 height 35
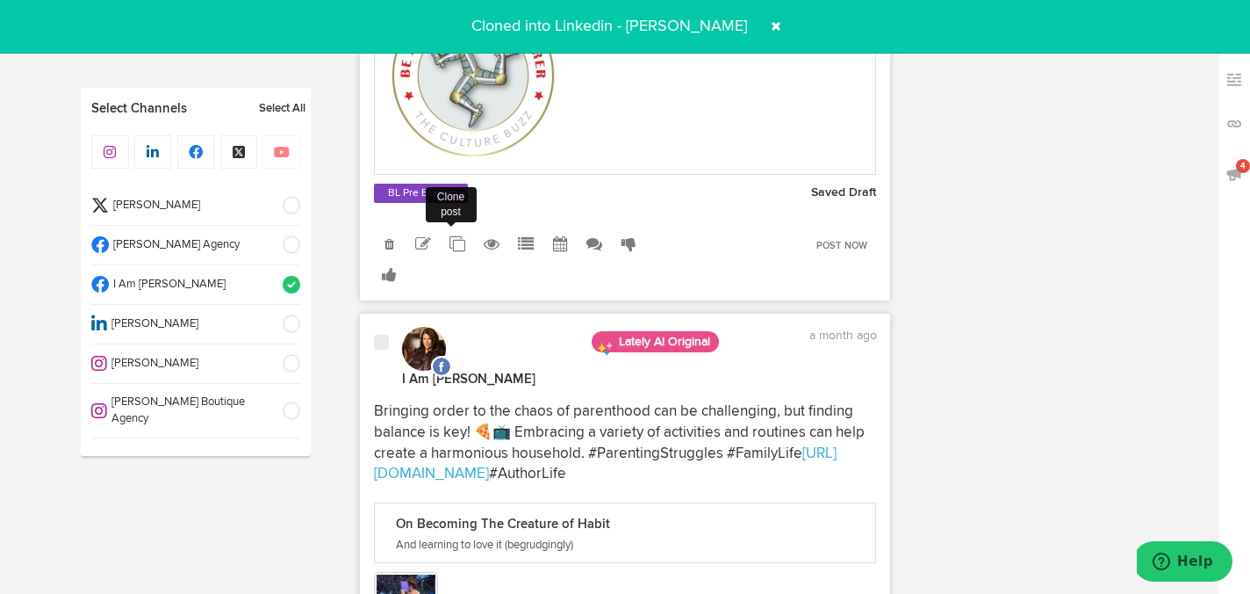
click at [460, 252] on icon at bounding box center [458, 244] width 16 height 16
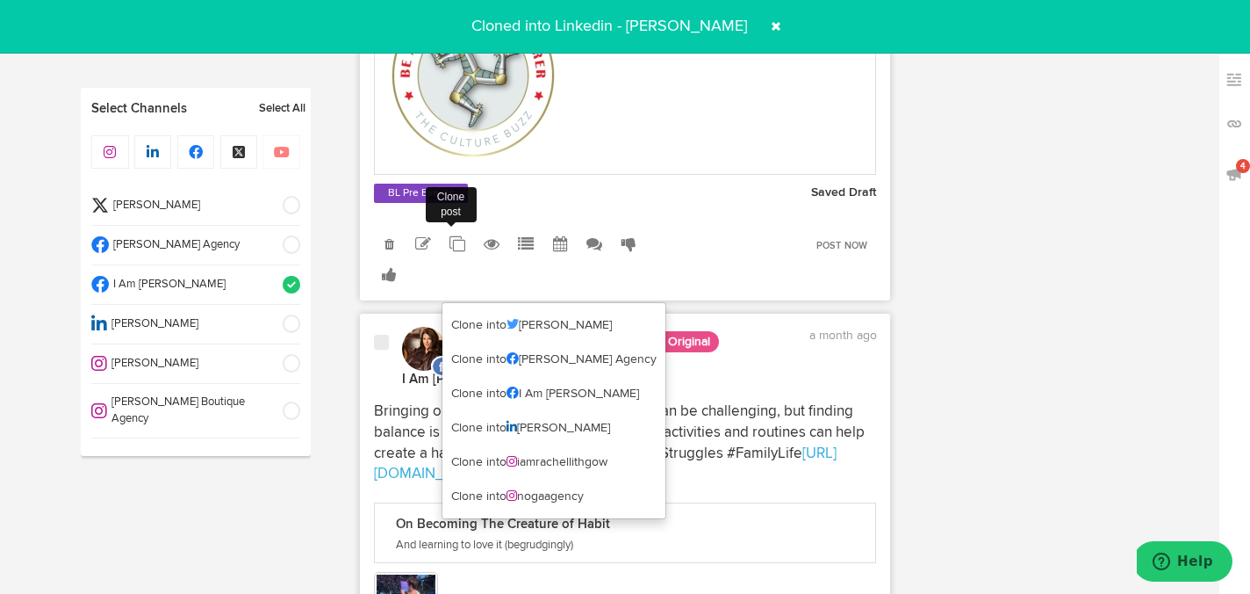
scroll to position [1346, 0]
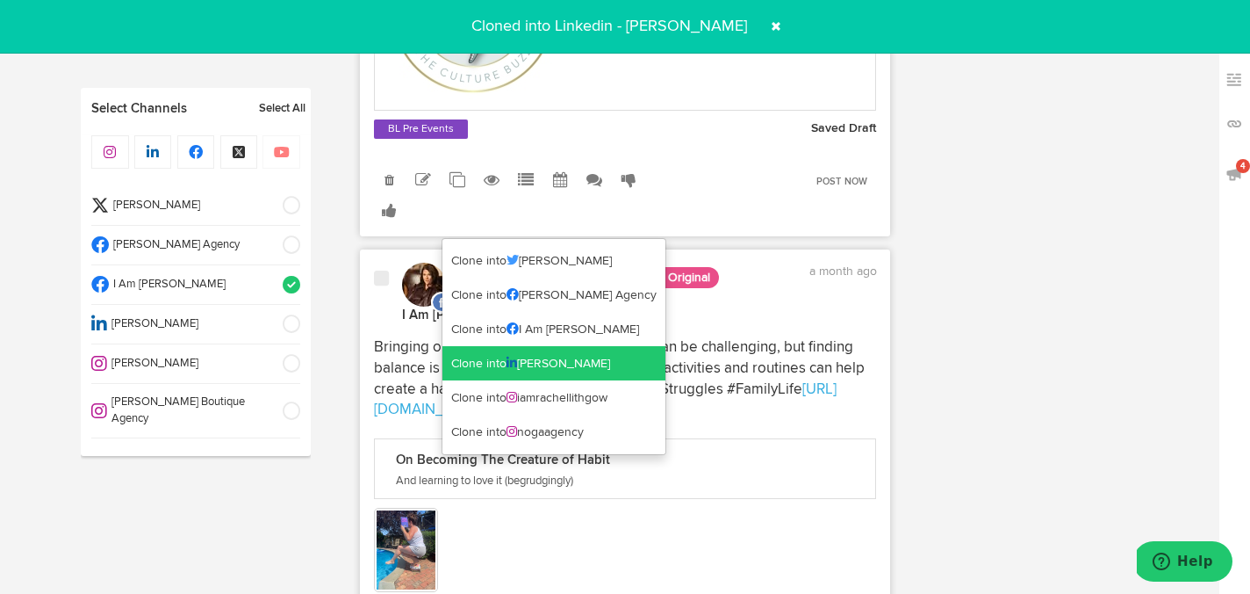
click at [465, 360] on link "Clone into Rachel Lithgow" at bounding box center [554, 363] width 223 height 35
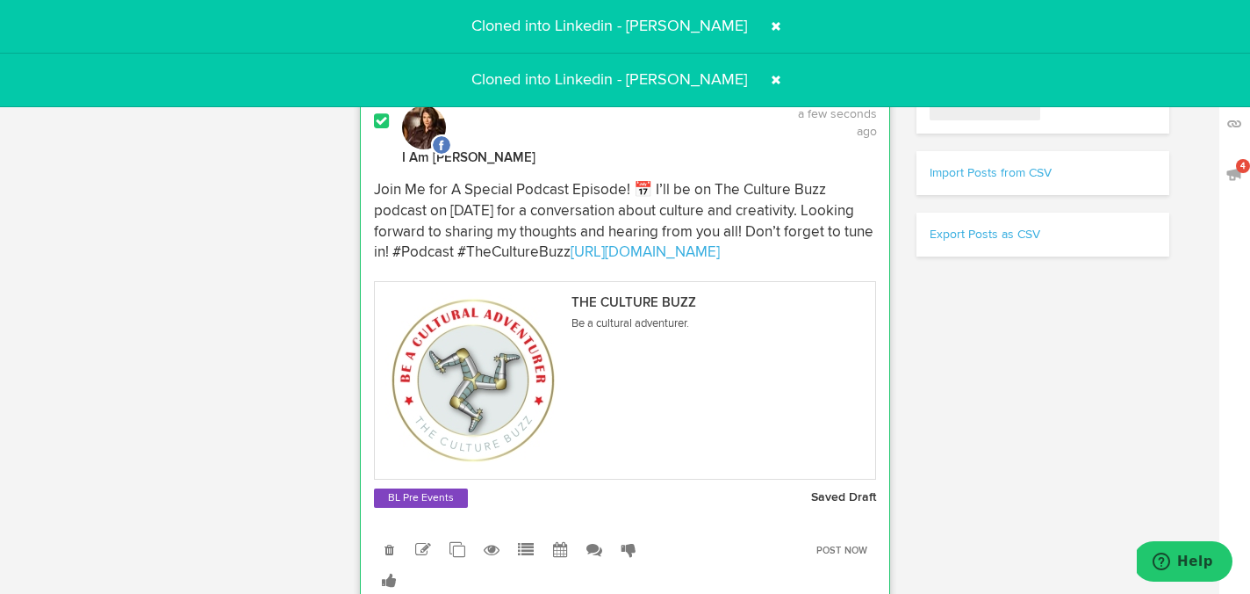
scroll to position [0, 0]
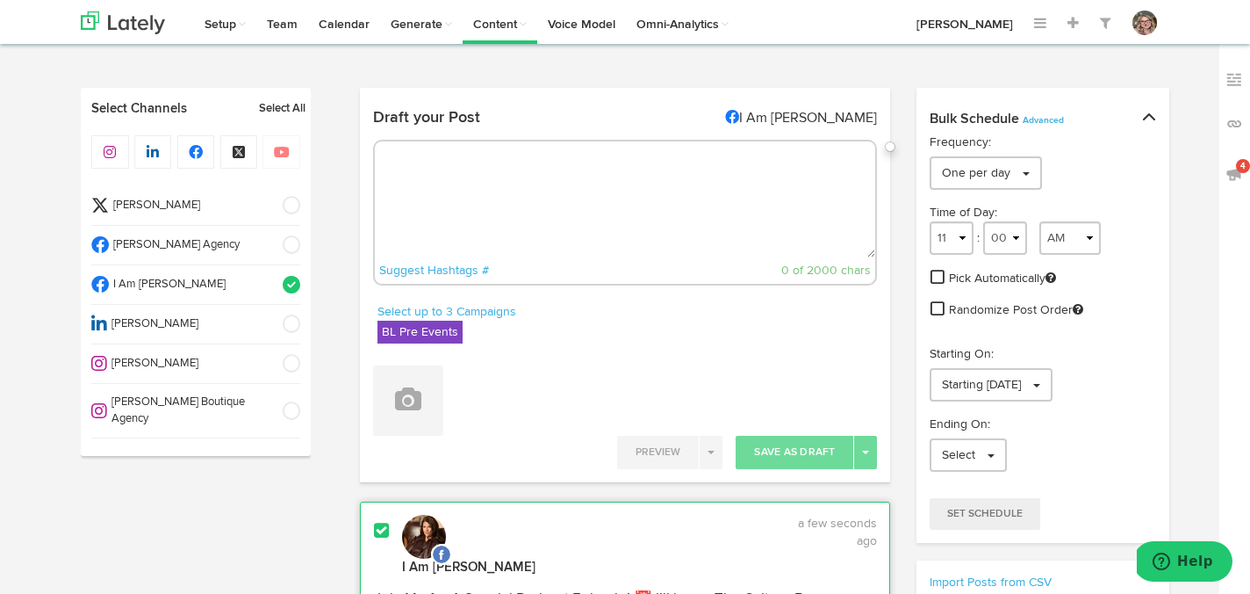
click at [769, 25] on div "Channels Create Generate Pipeline Team Basic Analytics (limited on mobile) Dash…" at bounding box center [625, 22] width 1115 height 44
click at [920, 22] on link "[PERSON_NAME]" at bounding box center [965, 22] width 118 height 44
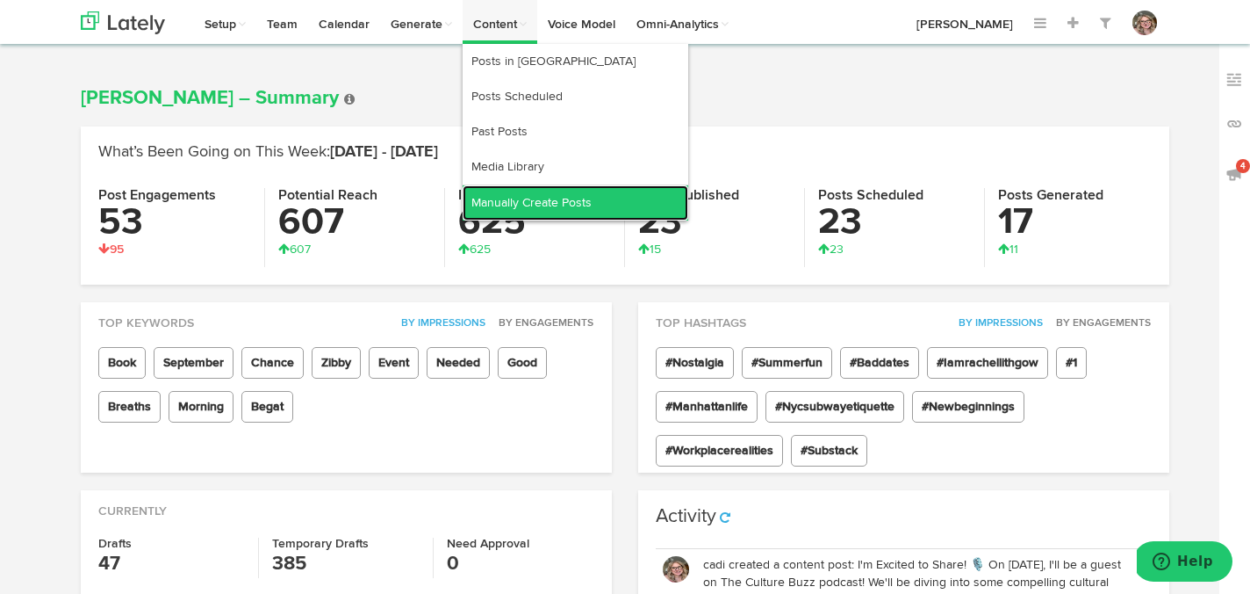
click at [513, 207] on link "Manually Create Posts" at bounding box center [576, 202] width 226 height 35
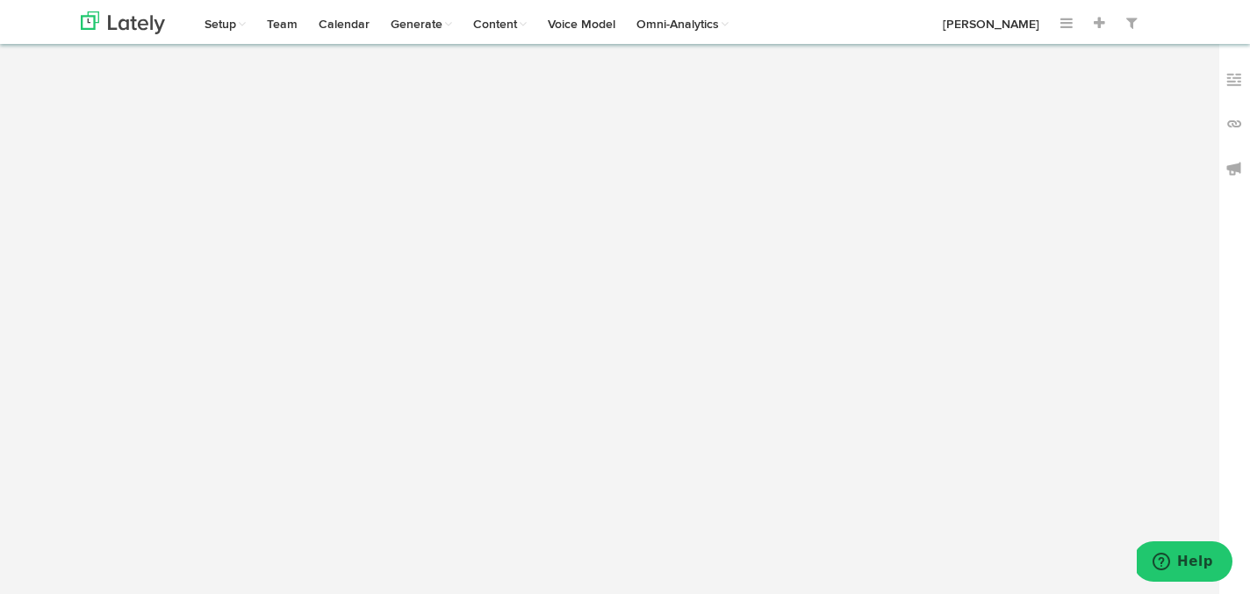
radio input "true"
select select "5"
select select "15"
select select "PM"
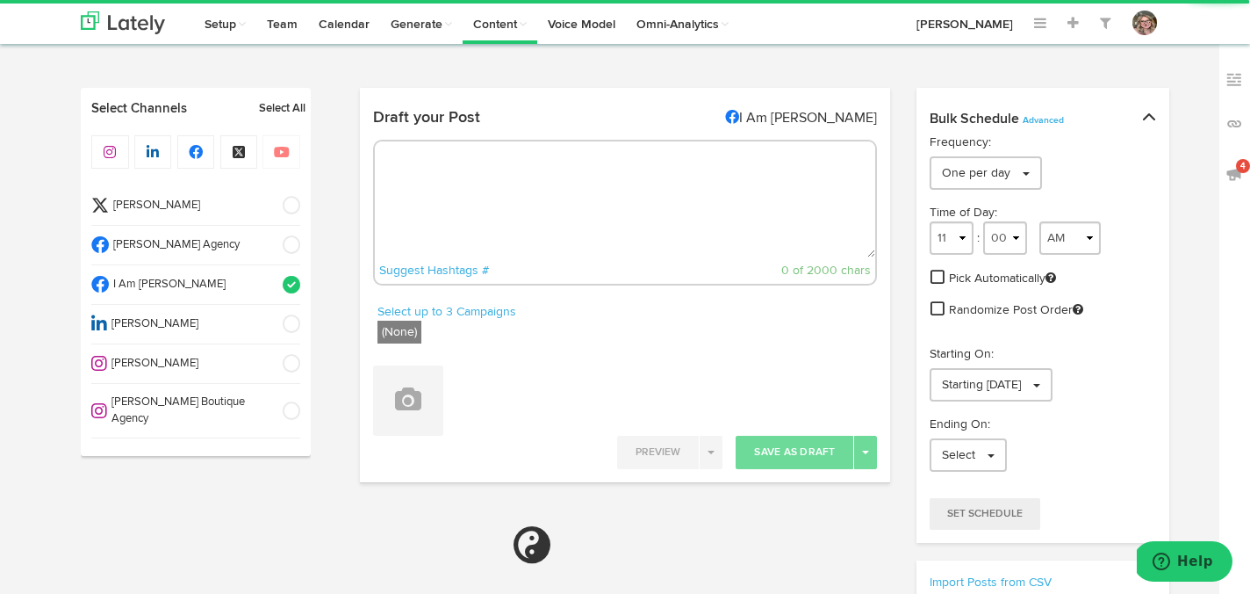
click at [288, 283] on span at bounding box center [285, 285] width 29 height 18
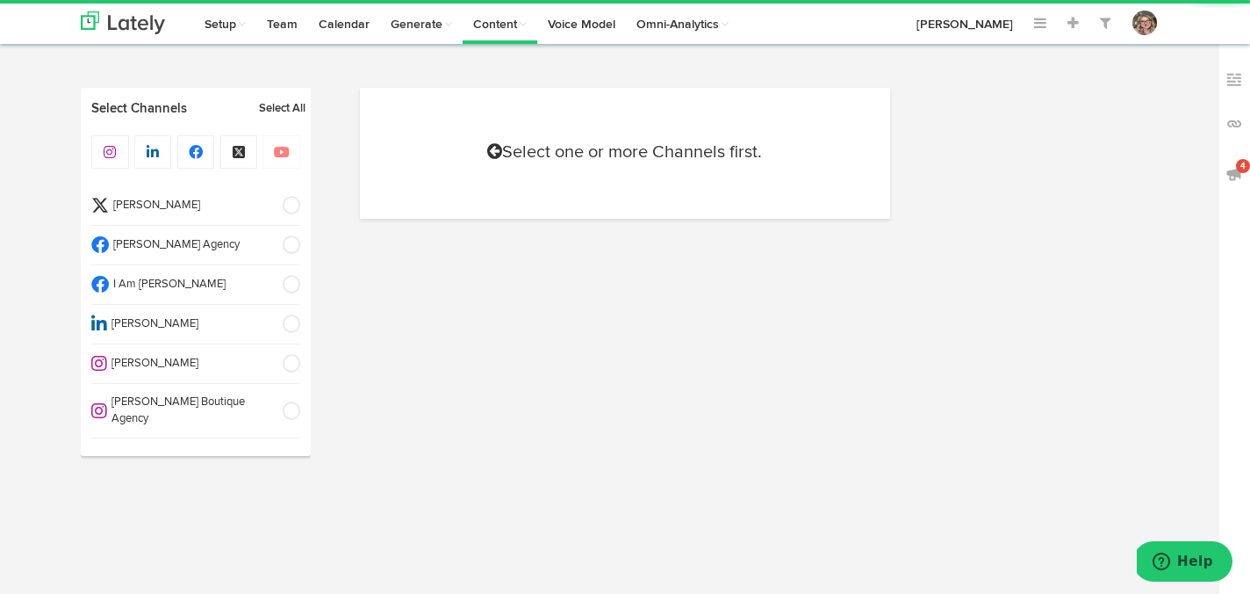
click at [292, 201] on span at bounding box center [285, 206] width 29 height 18
select select "11"
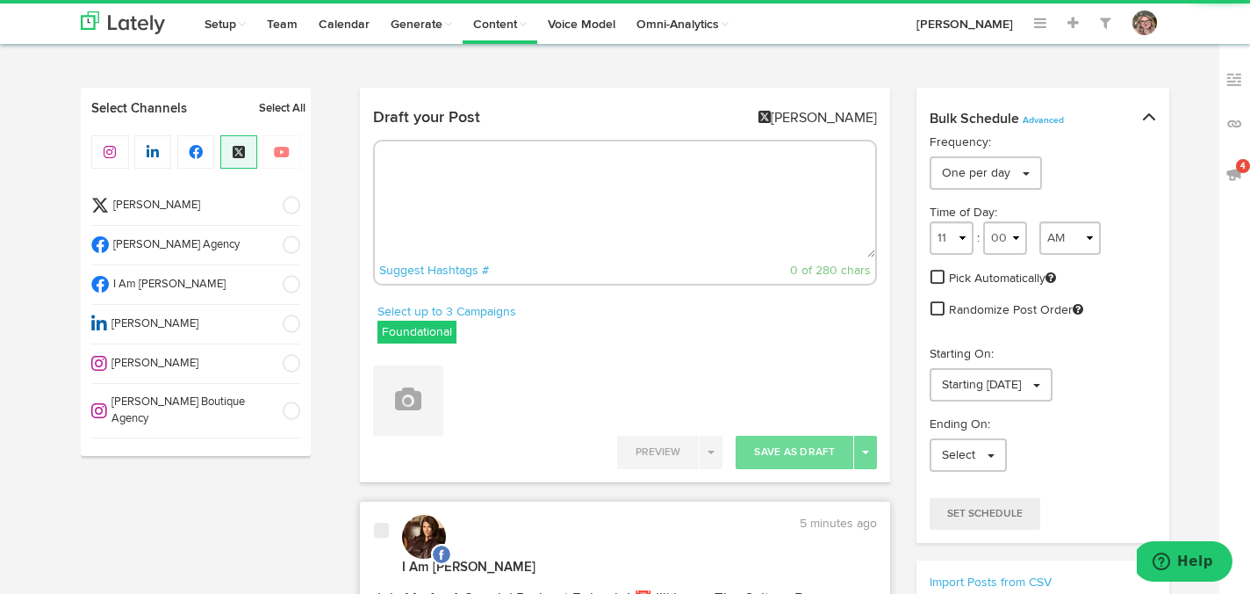
radio input "true"
select select "5"
select select "15"
select select "PM"
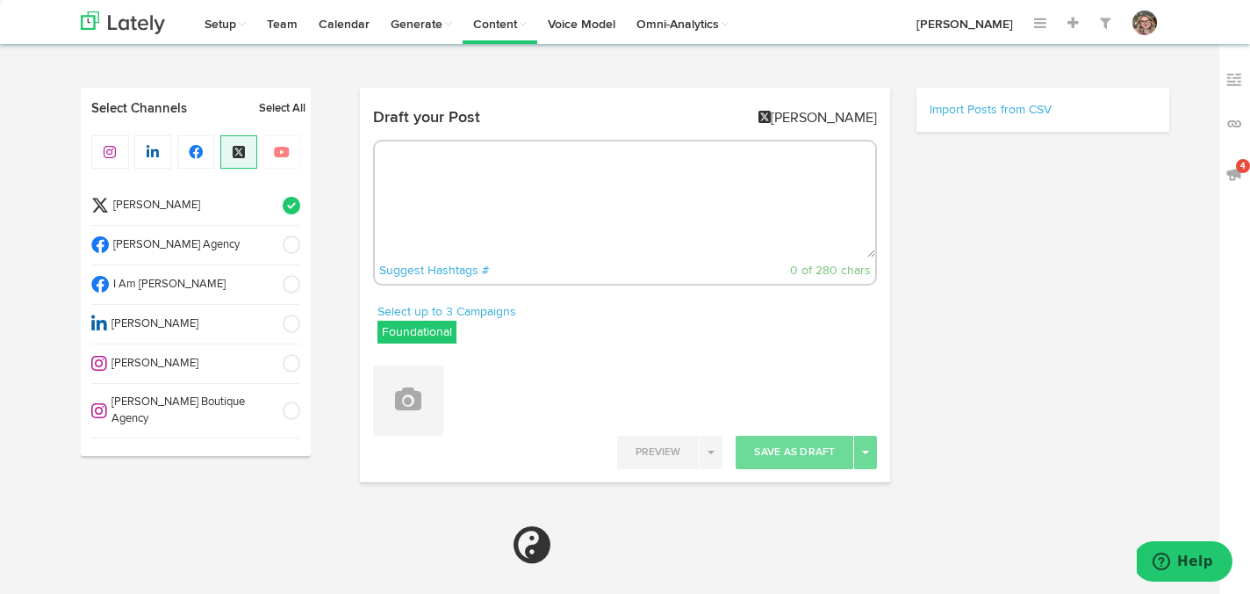
click at [454, 191] on textarea at bounding box center [625, 199] width 501 height 116
select select "11"
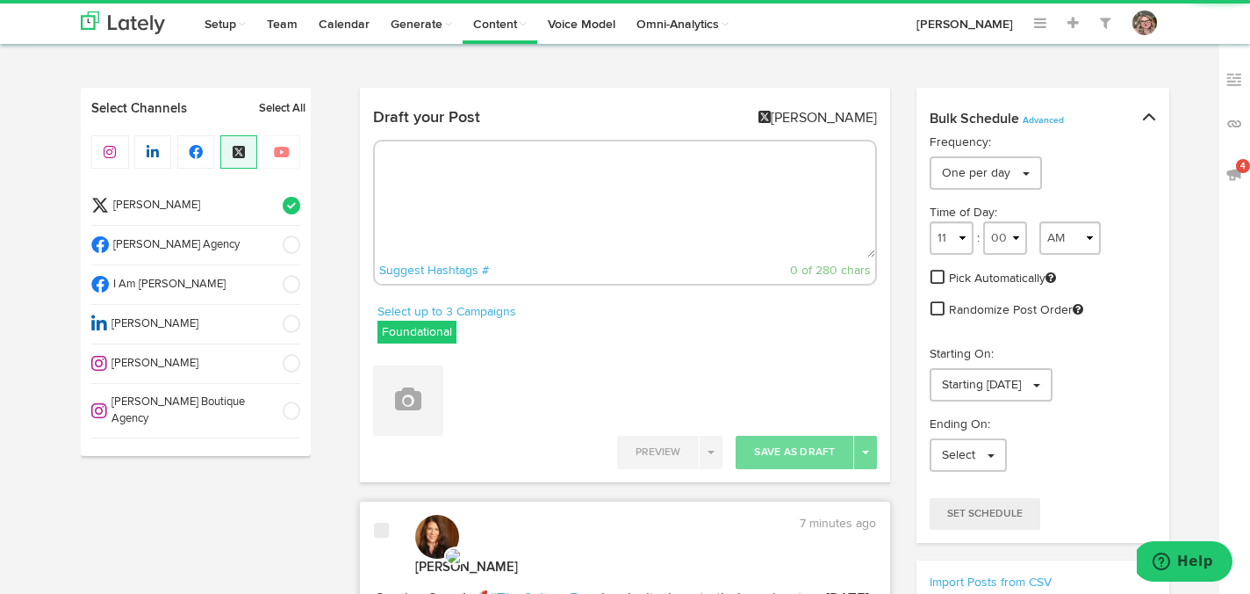
paste textarea "Catch Me on News12! 📺 Excited to announce I'll be featured on a segment on News…"
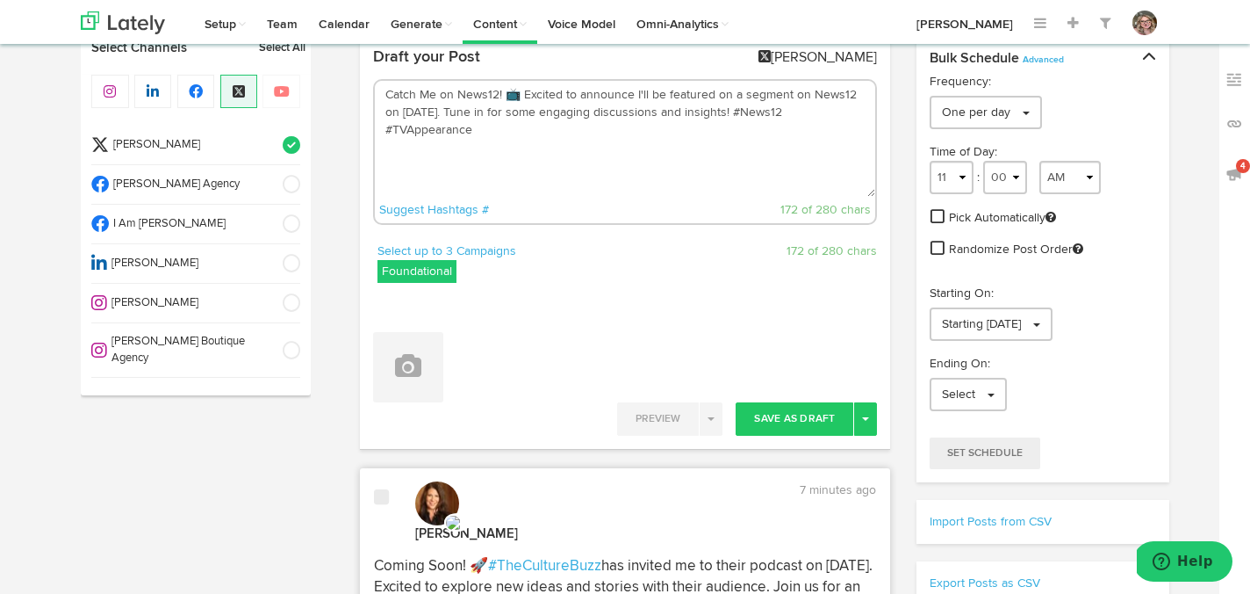
scroll to position [95, 0]
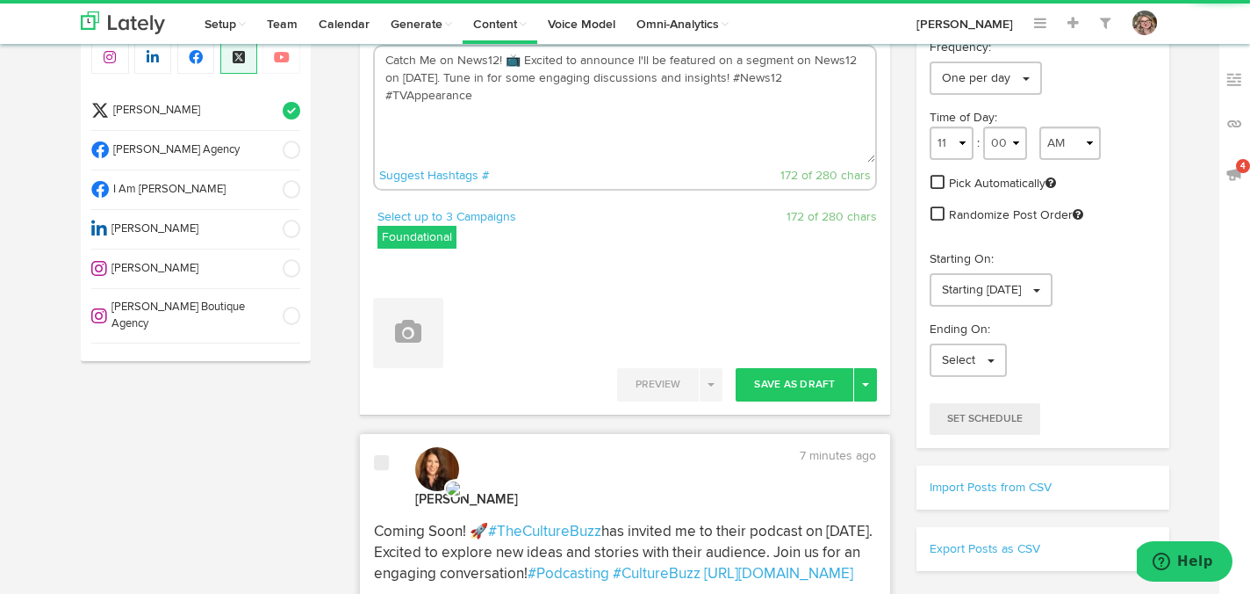
click at [426, 234] on label "Foundational" at bounding box center [417, 237] width 79 height 23
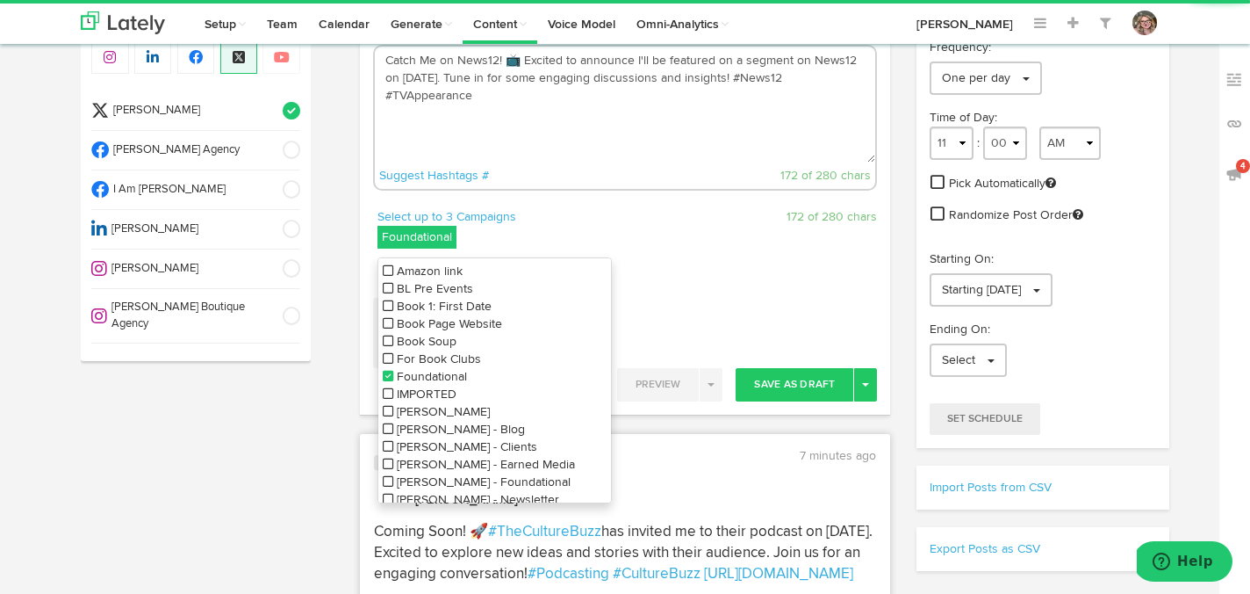
click at [388, 375] on icon at bounding box center [388, 376] width 11 height 12
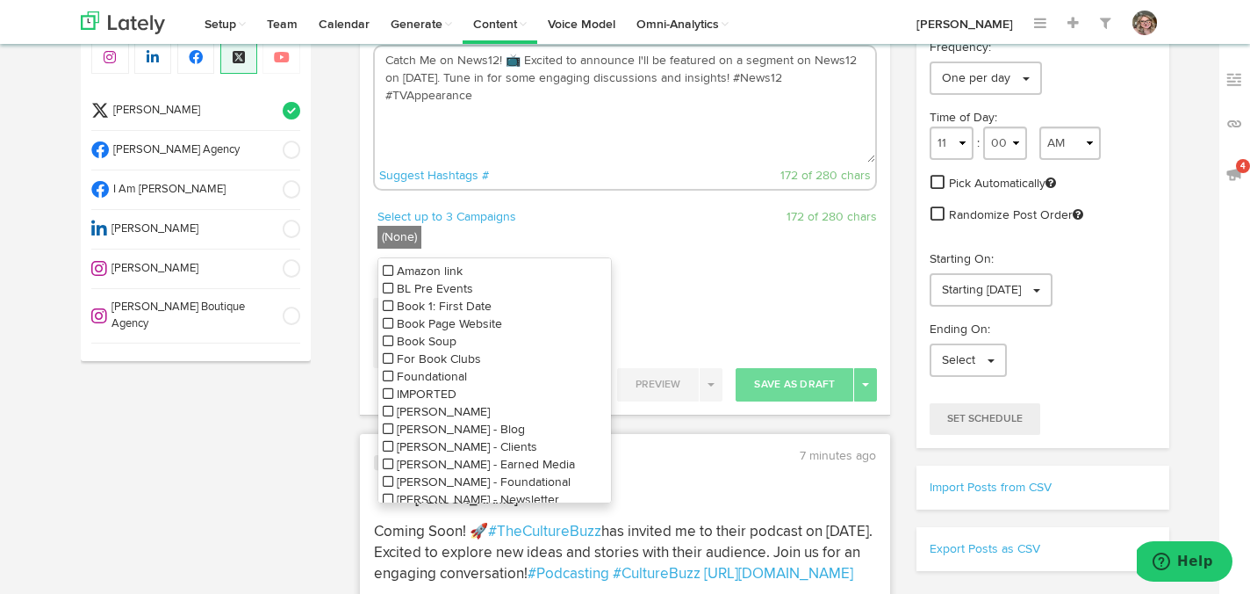
click at [385, 288] on icon at bounding box center [388, 288] width 11 height 12
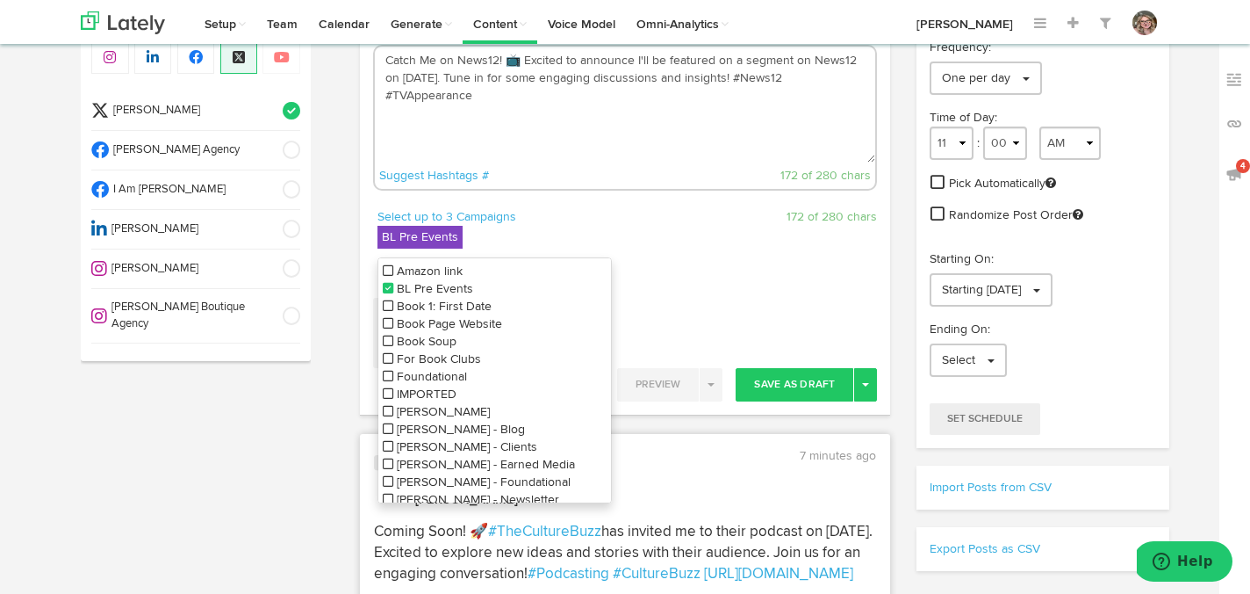
click at [617, 141] on textarea "Catch Me on News12! 📺 Excited to announce I'll be featured on a segment on News…" at bounding box center [625, 105] width 501 height 116
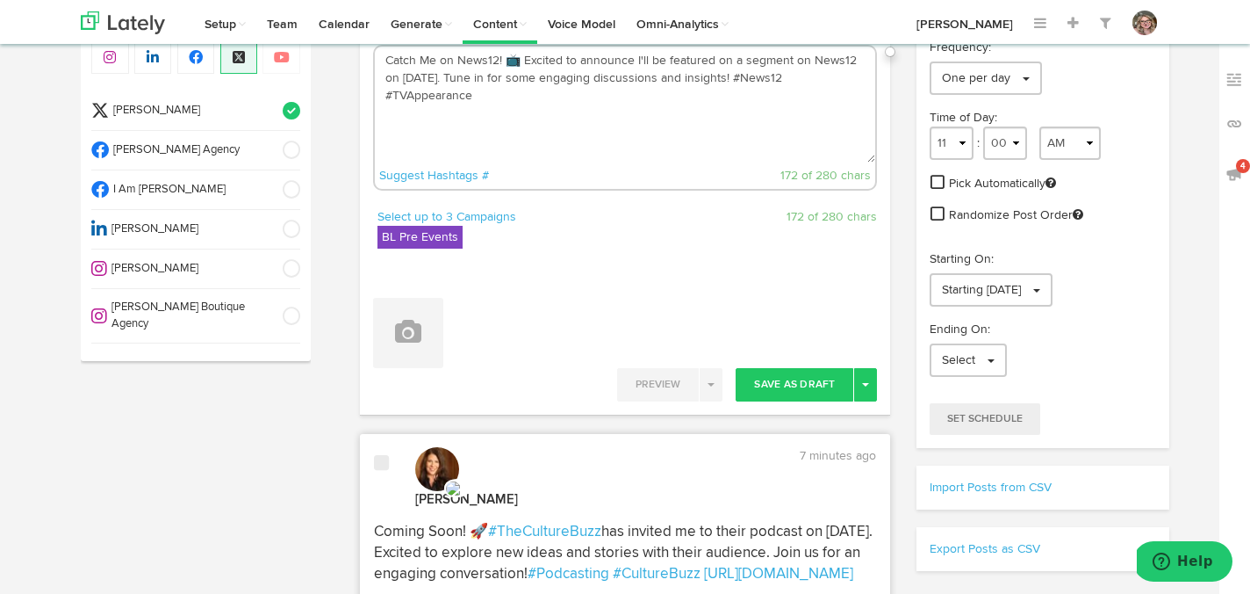
drag, startPoint x: 501, startPoint y: 56, endPoint x: 457, endPoint y: 54, distance: 43.9
click at [457, 54] on textarea "Catch Me on News12! 📺 Excited to announce I'll be featured on a segment on News…" at bounding box center [625, 105] width 501 height 116
paste textarea "@News12LI"
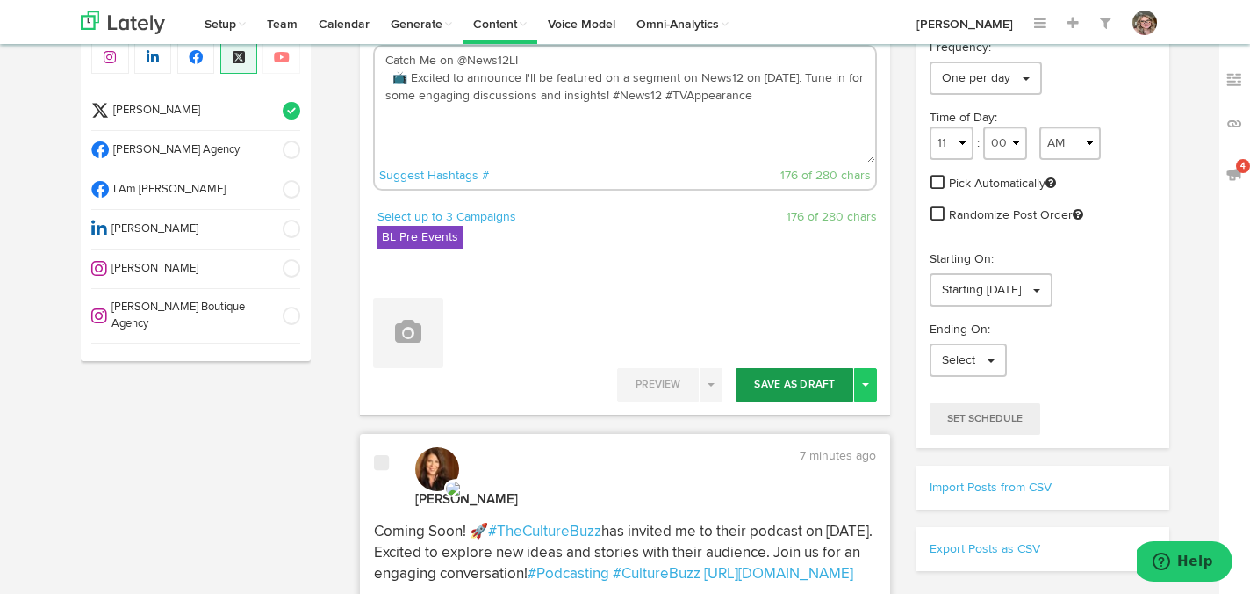
type textarea "Catch Me on @News12LI 📺 Excited to announce I'll be featured on a segment on Ne…"
click at [775, 385] on button "Save As Draft" at bounding box center [795, 384] width 118 height 33
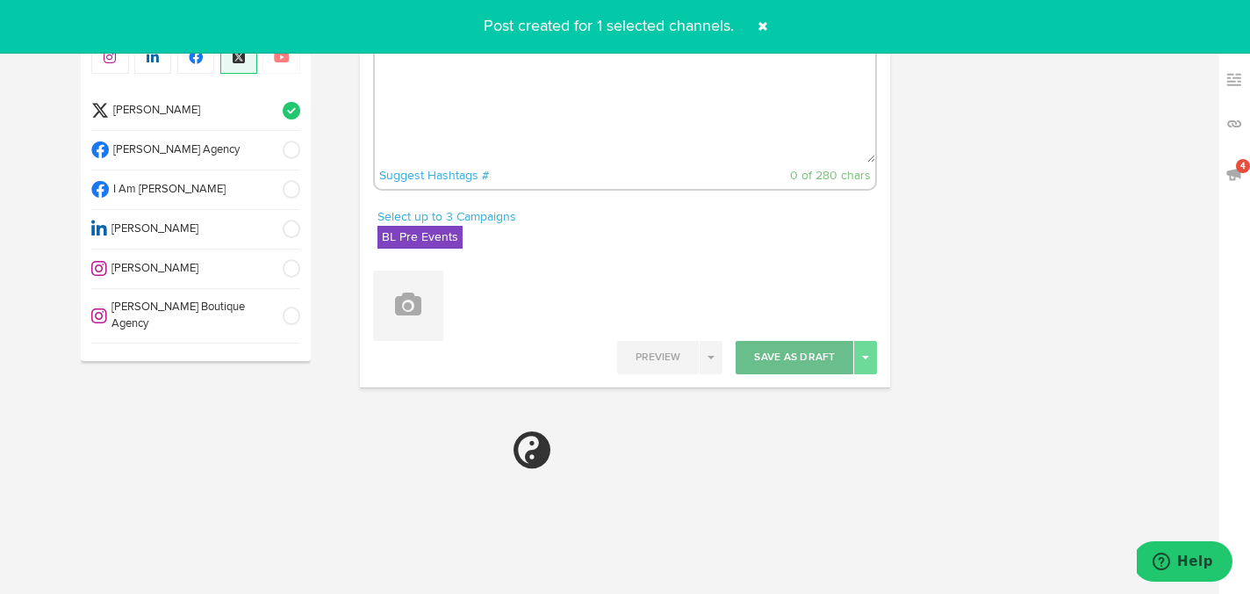
select select "11"
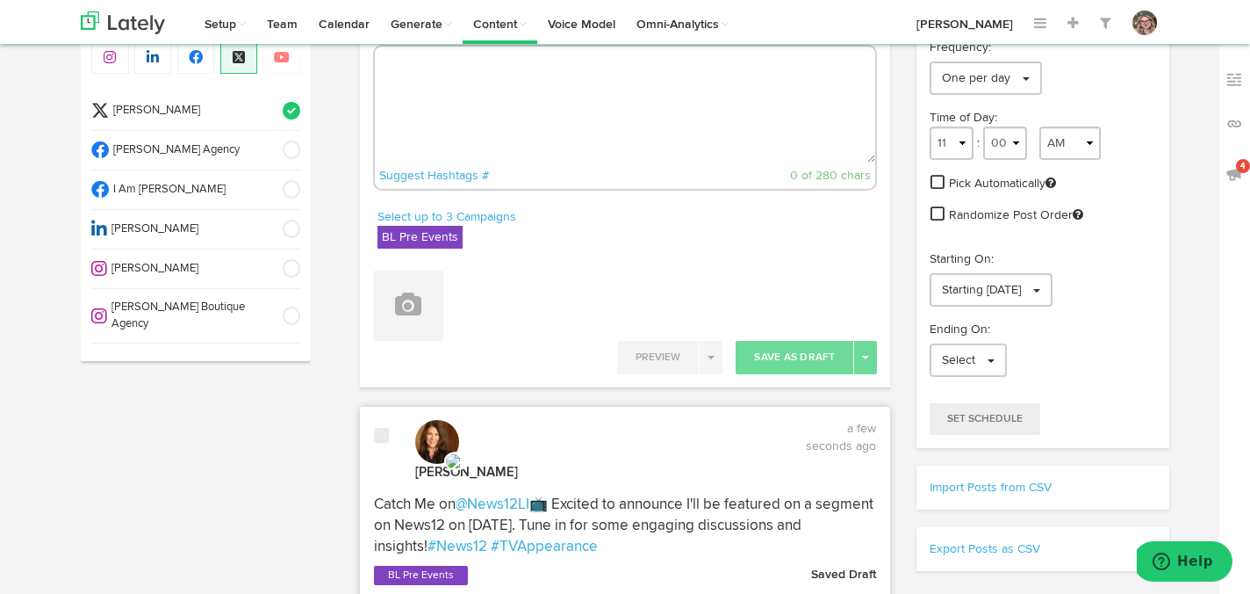
click at [471, 102] on textarea at bounding box center [625, 105] width 501 height 116
paste textarea "@News12LI"
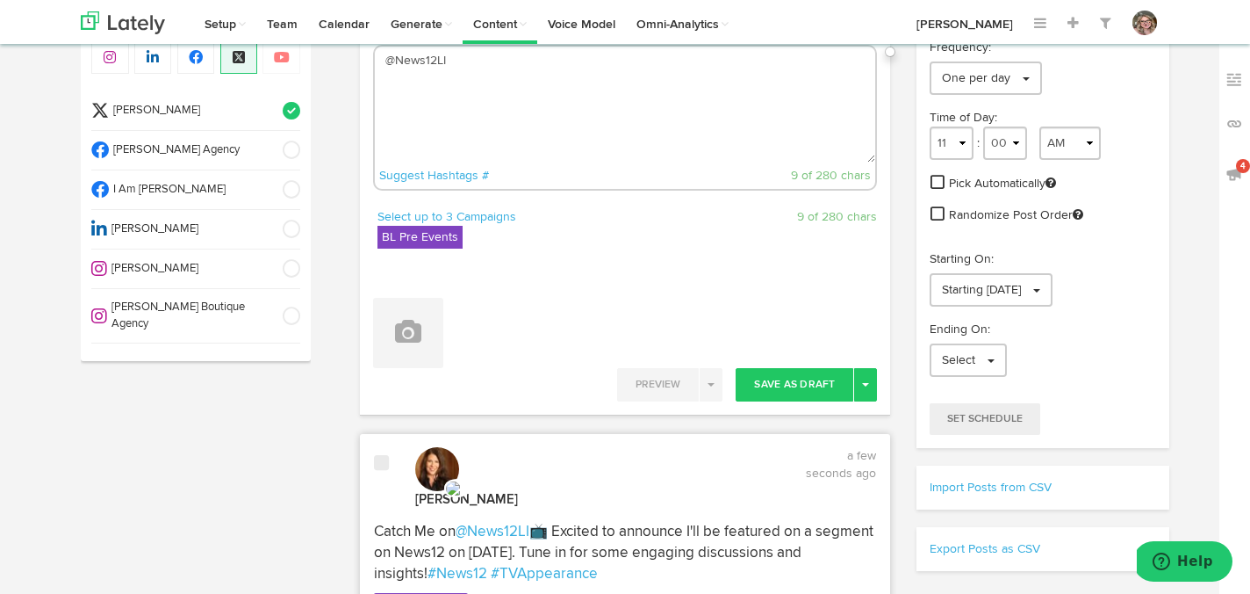
click at [503, 100] on textarea "@News12LI" at bounding box center [625, 105] width 501 height 116
paste textarea "Exciting News! 🌟 I'm thrilled to be part of a News12 segment on October 14th! W…"
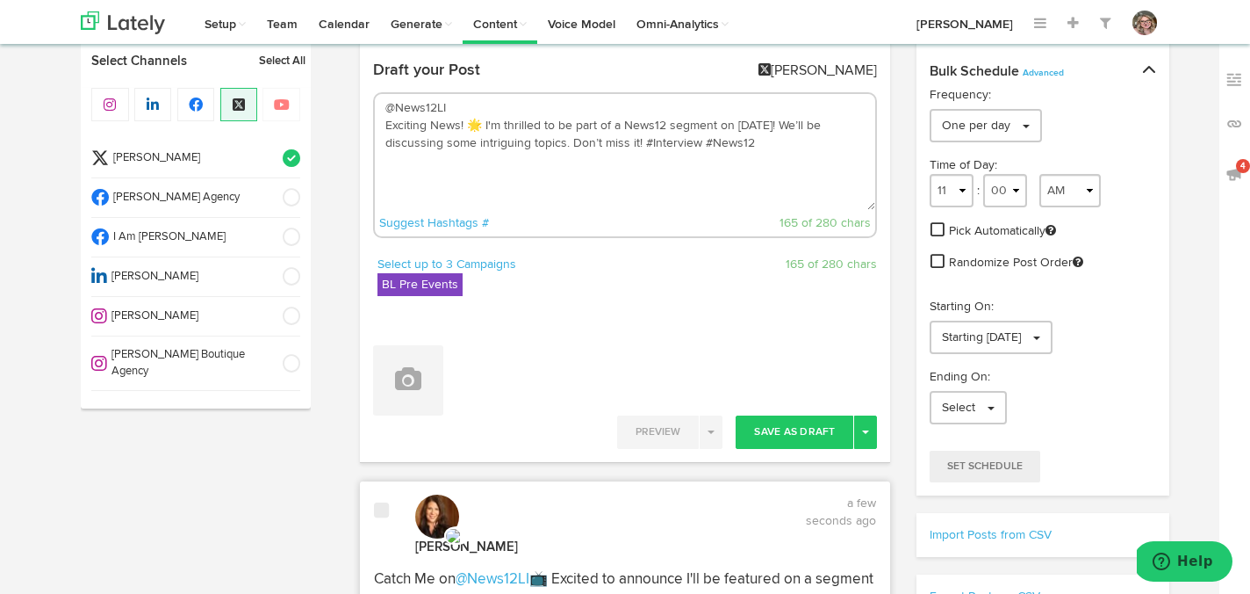
scroll to position [40, 0]
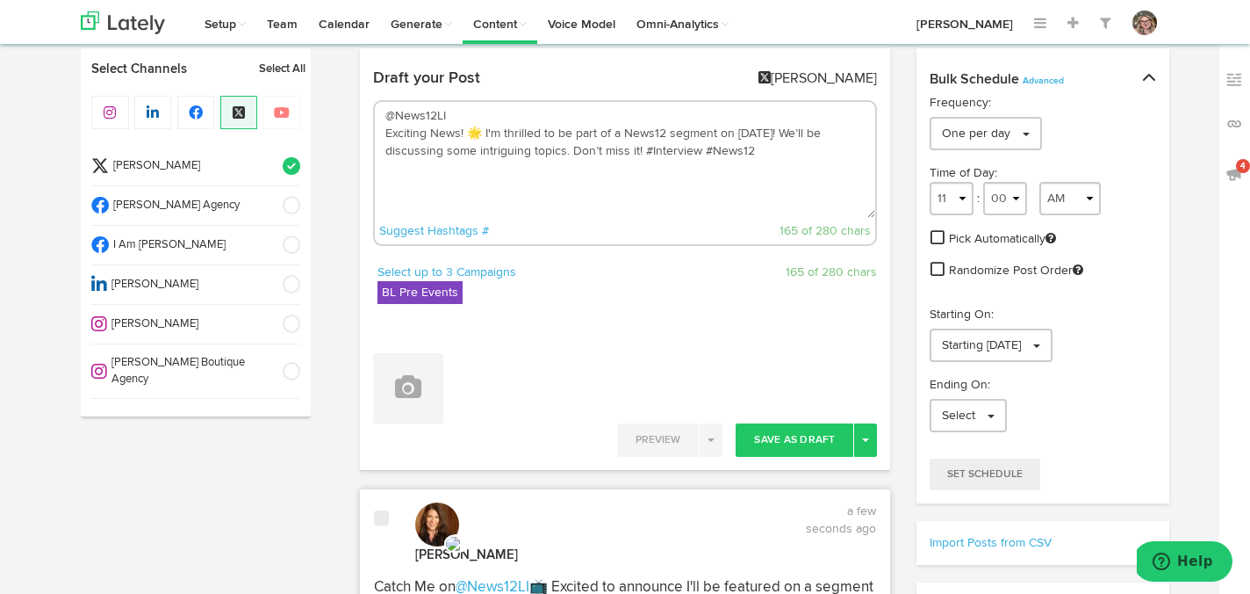
click at [622, 130] on textarea "@News12LI Exciting News! 🌟 I'm thrilled to be part of a News12 segment on Octob…" at bounding box center [625, 160] width 501 height 116
click at [670, 131] on textarea "@News12LI Exciting News! 🌟 I'm thrilled to be part of a @News12 segment on Octo…" at bounding box center [625, 160] width 501 height 116
drag, startPoint x: 456, startPoint y: 112, endPoint x: 380, endPoint y: 112, distance: 75.5
click at [380, 112] on textarea "@News12LI Exciting News! 🌟 I'm thrilled to be part of a @News12LI segment on Oc…" at bounding box center [625, 160] width 501 height 116
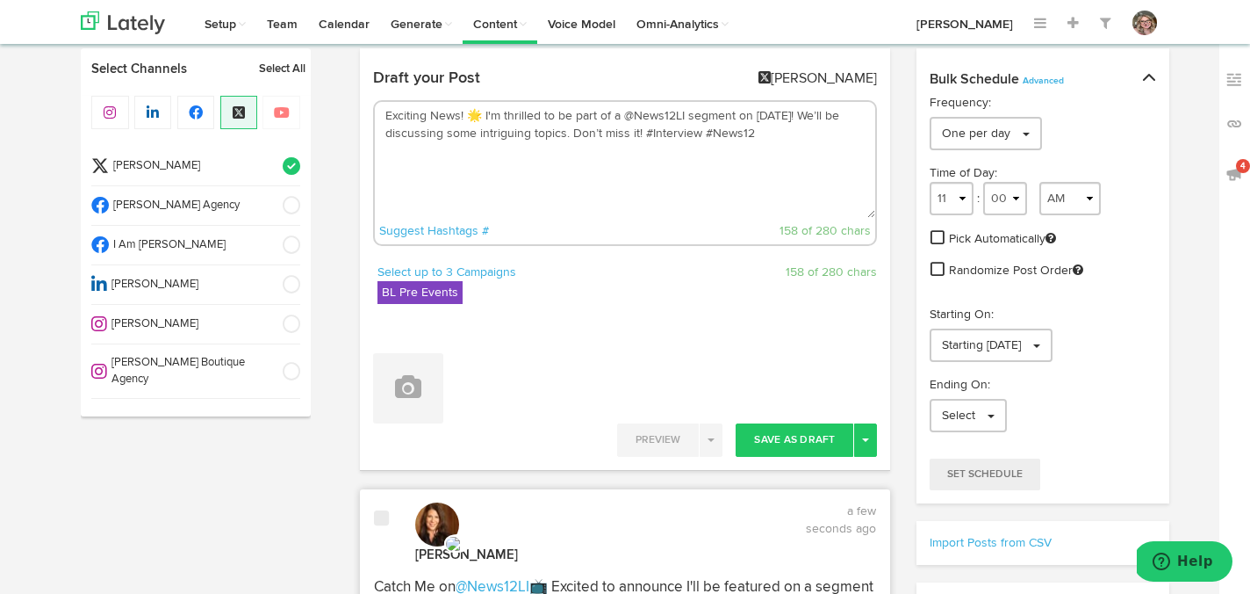
click at [384, 136] on textarea "Exciting News! 🌟 I'm thrilled to be part of a @News12LI segment on October 14th…" at bounding box center [625, 160] width 501 height 116
type textarea "Exciting News! 🌟 I'm thrilled to be part of a @News12LI segment on October 14th…"
click at [770, 428] on button "Save As Draft" at bounding box center [795, 439] width 118 height 33
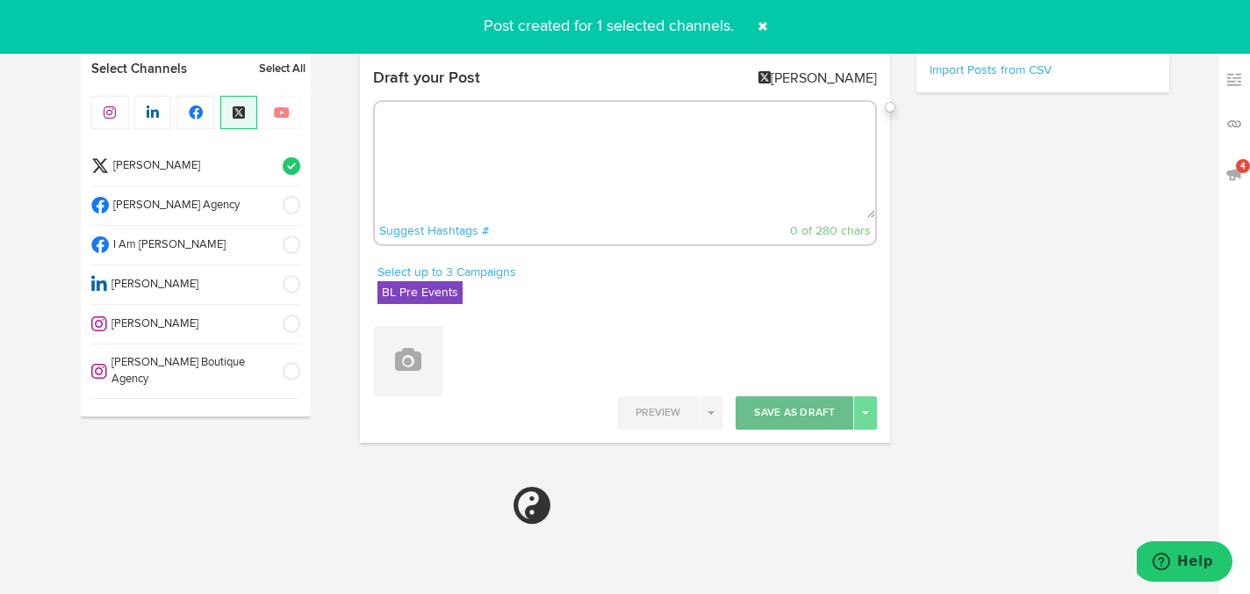
select select "11"
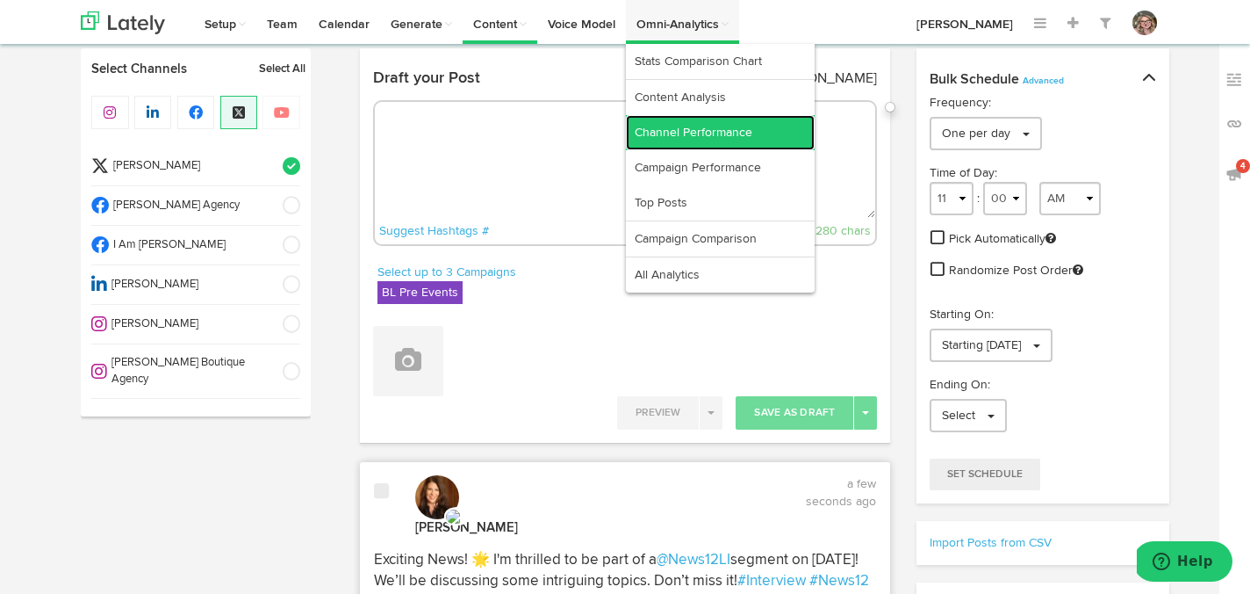
click at [638, 137] on link "Channel Performance" at bounding box center [720, 132] width 189 height 35
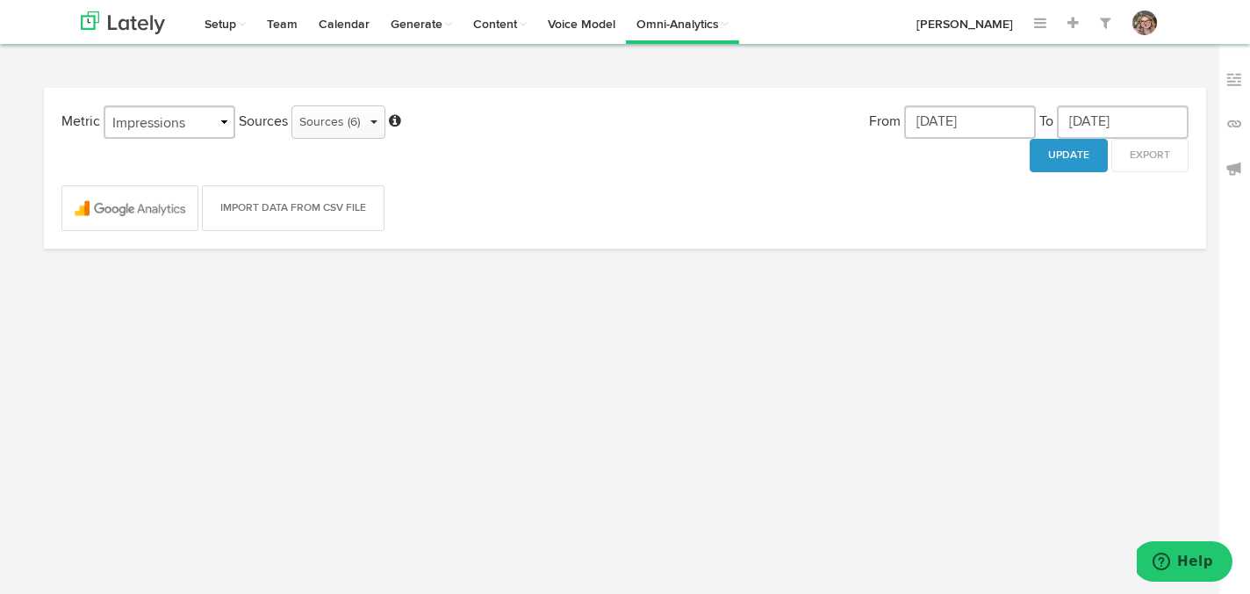
click at [592, 137] on div "Metric Impressions Engagements Followers Sources Sources (6) ✓ Select All × Sel…" at bounding box center [625, 168] width 1154 height 126
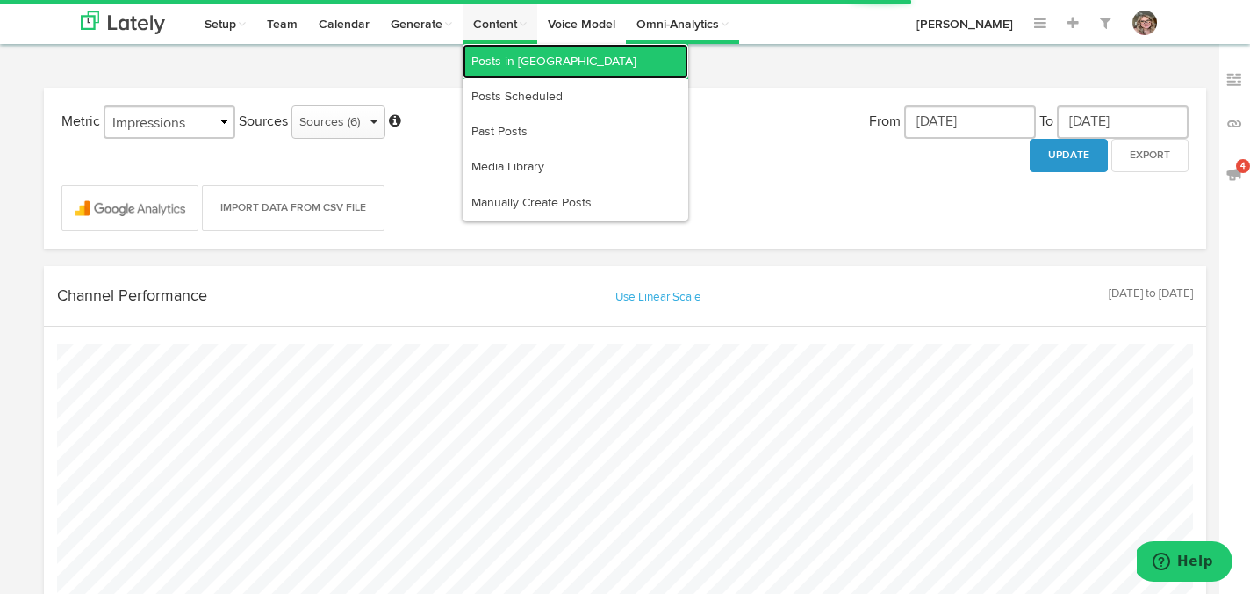
click at [529, 63] on link "Posts in [GEOGRAPHIC_DATA]" at bounding box center [576, 61] width 226 height 35
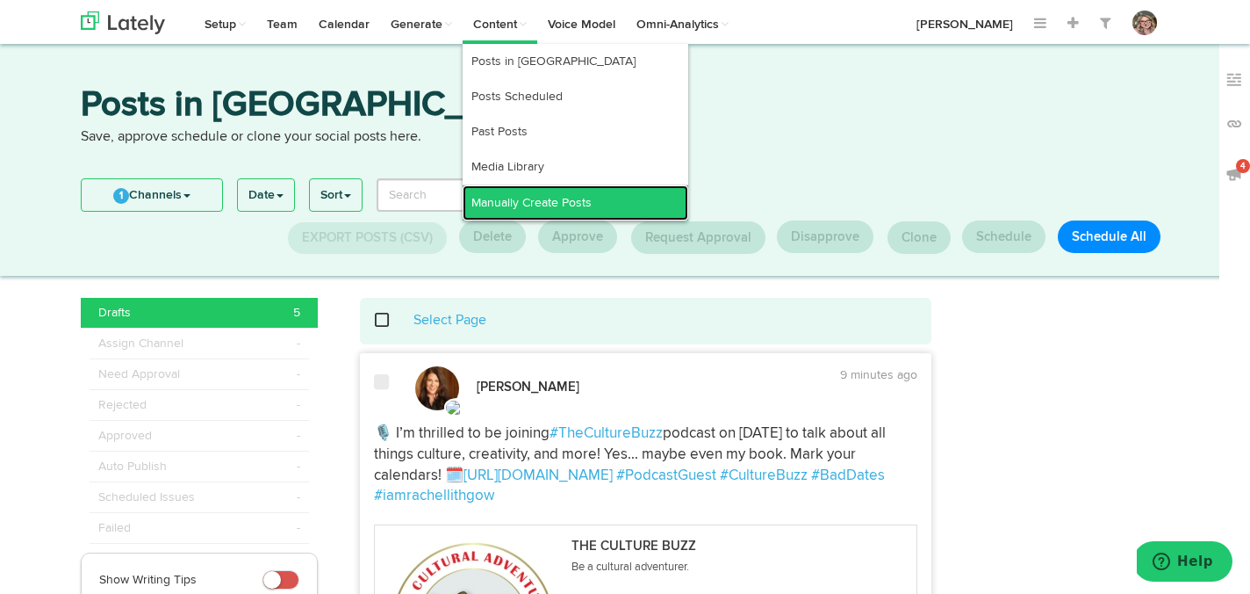
click at [526, 198] on link "Manually Create Posts" at bounding box center [576, 202] width 226 height 35
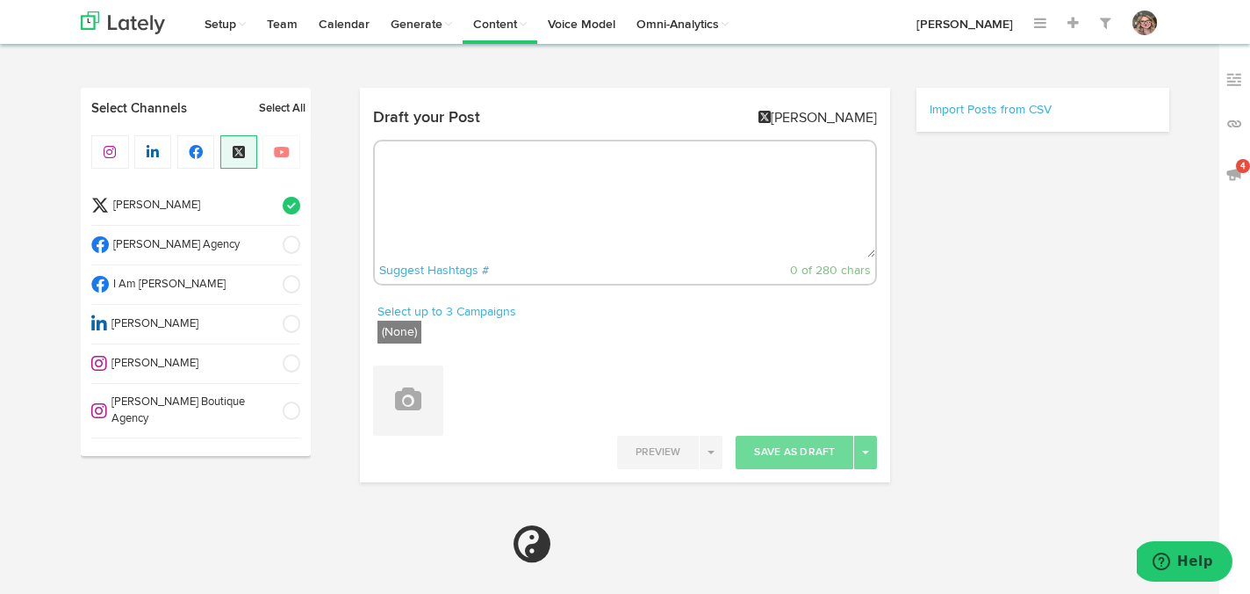
radio input "true"
select select "5"
select select "17"
select select "PM"
click at [525, 195] on textarea at bounding box center [625, 199] width 501 height 116
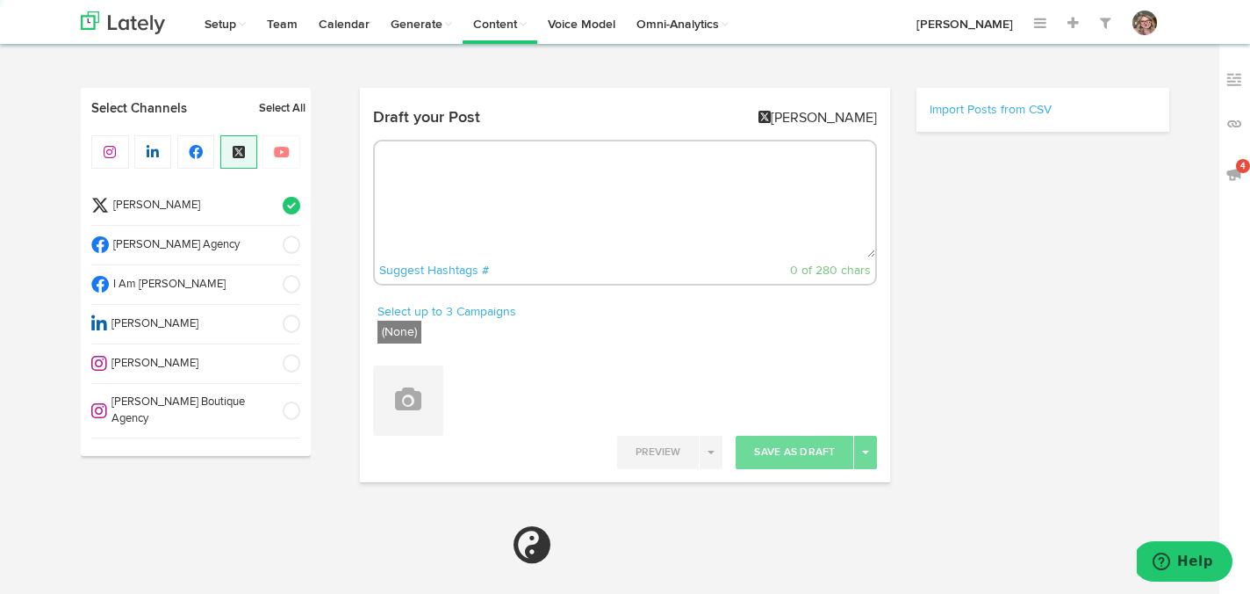
select select "11"
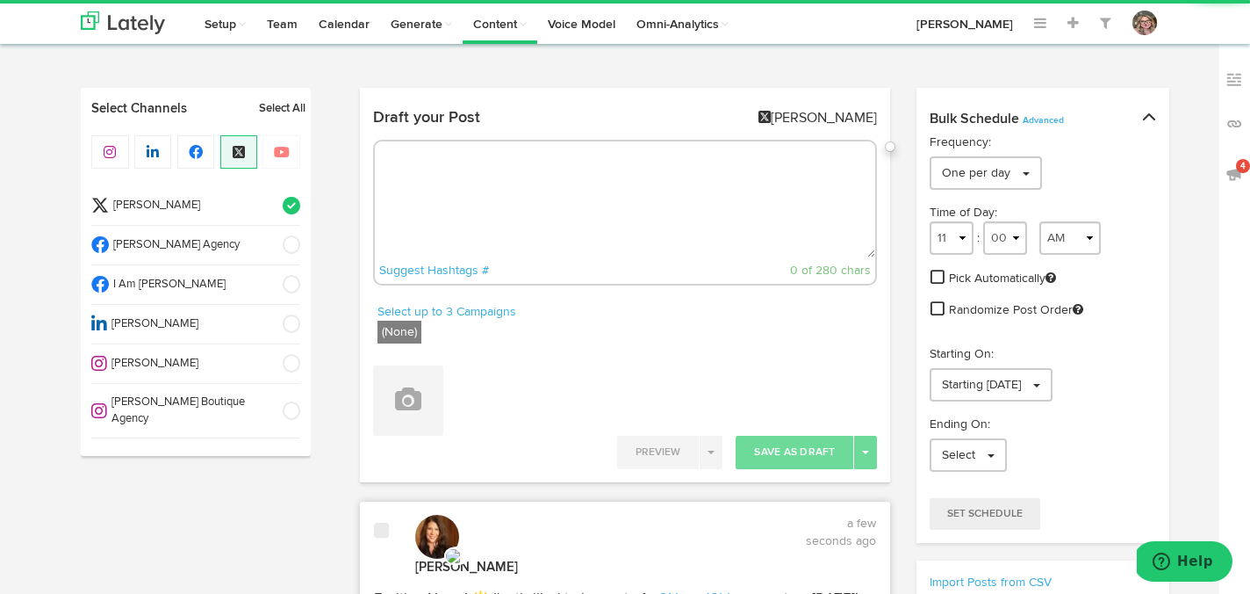
paste textarea "Mark Your Calendars!🗓️ I'm going to be on News12 on October 14th. Looking forwa…"
type textarea "Mark Your Calendars!🗓️ I'm going to be on News12 on October 14th. Looking forwa…"
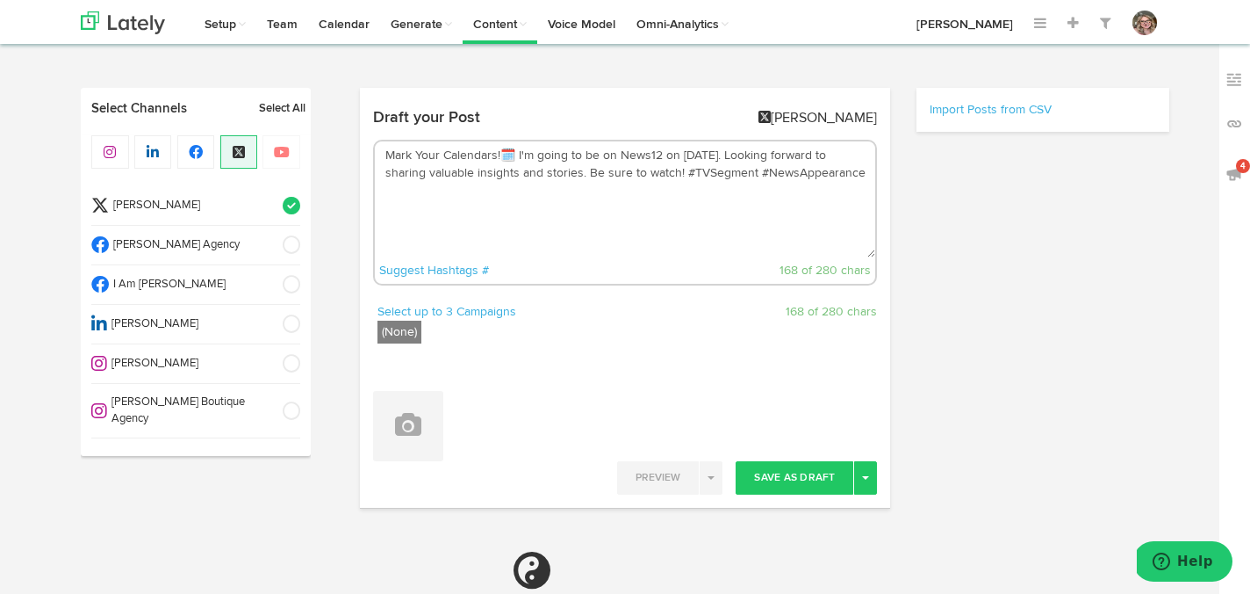
select select "11"
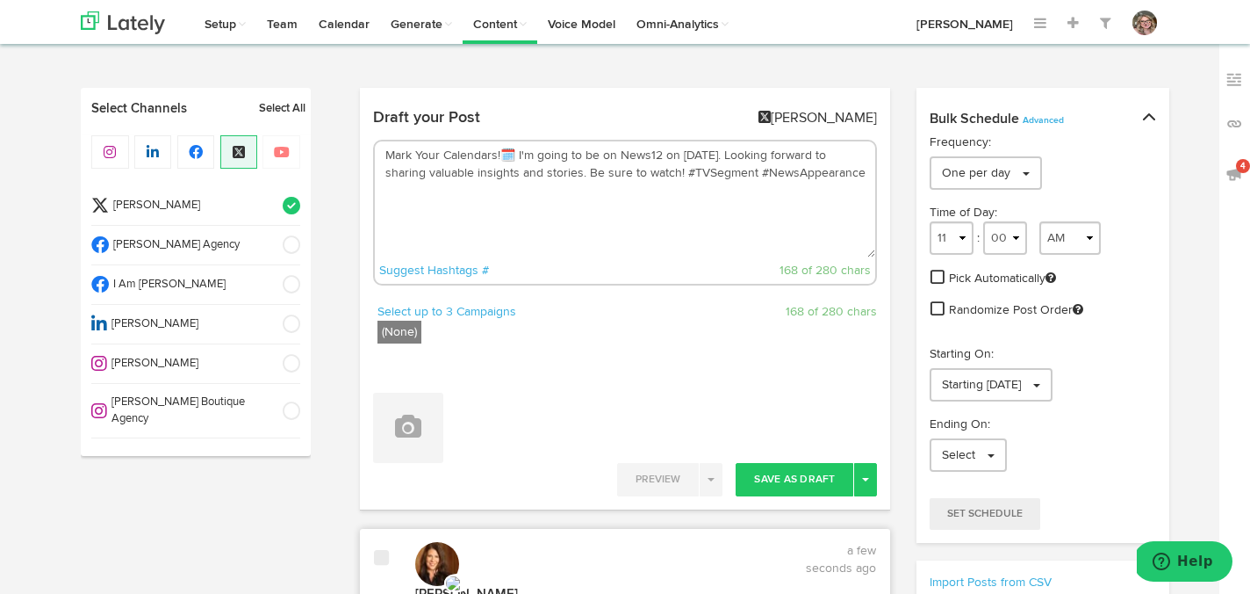
click at [616, 155] on textarea "Mark Your Calendars!🗓️ I'm going to be on News12 on October 14th. Looking forwa…" at bounding box center [625, 199] width 501 height 116
click at [667, 157] on textarea "Mark Your Calendars!🗓️ I'm going to be on @News12 on October 14th. Looking forw…" at bounding box center [625, 199] width 501 height 116
click at [698, 185] on textarea "Mark Your Calendars!🗓️ I'm going to be on @News12LI on October 14th. Looking fo…" at bounding box center [625, 199] width 501 height 116
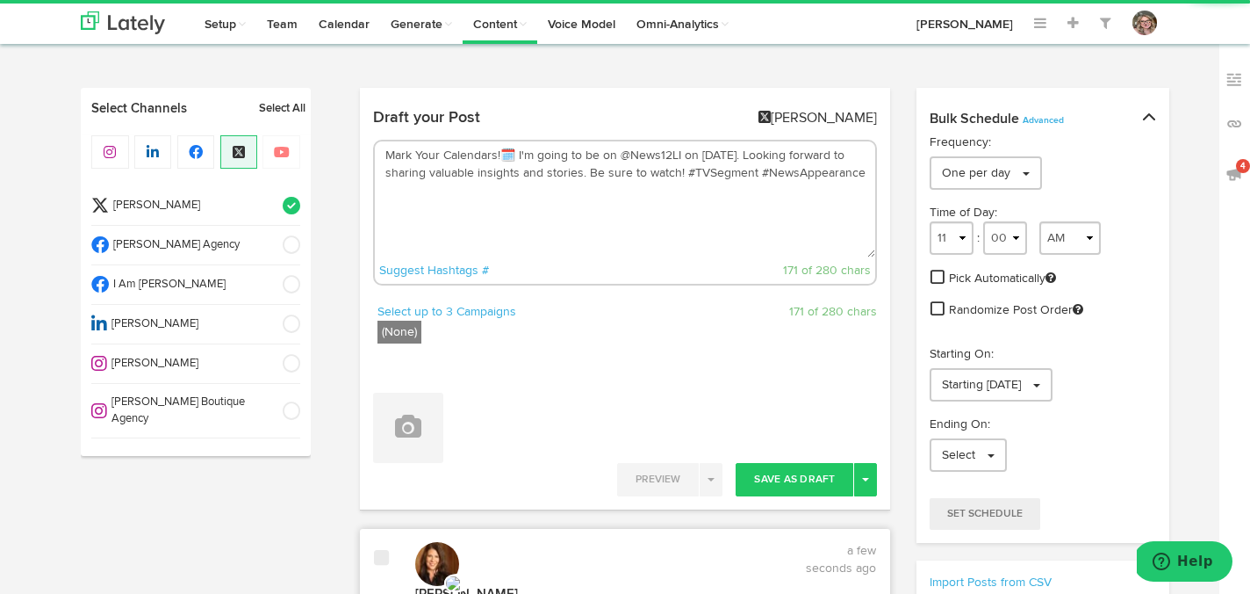
click at [658, 201] on textarea "Mark Your Calendars!🗓️ I'm going to be on @News12LI on October 14th. Looking fo…" at bounding box center [625, 199] width 501 height 116
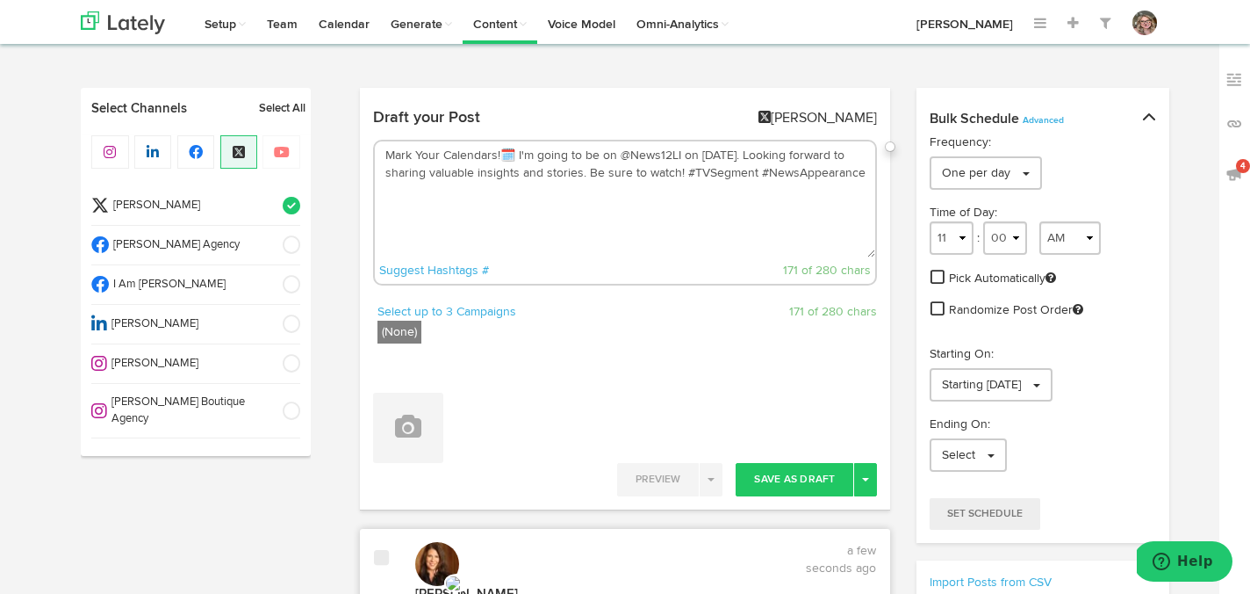
type textarea "Mark Your Calendars!🗓️ I'm going to be on @News12LI on October 14th. Looking fo…"
click at [403, 338] on label "(None)" at bounding box center [400, 332] width 44 height 23
drag, startPoint x: 494, startPoint y: 196, endPoint x: 383, endPoint y: 151, distance: 119.4
click at [383, 151] on textarea "Mark Your Calendars!🗓️ I'm going to be on @News12LI on October 14th. Looking fo…" at bounding box center [625, 199] width 501 height 116
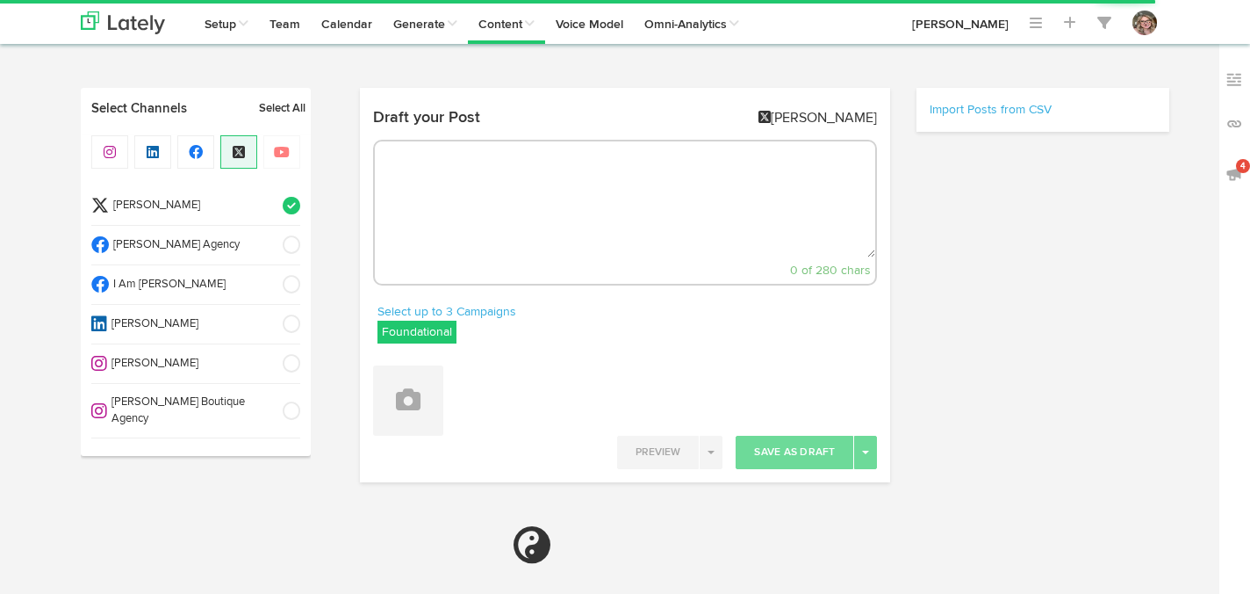
click at [431, 328] on label "Foundational" at bounding box center [417, 332] width 79 height 23
select select "5"
select select "17"
select select "PM"
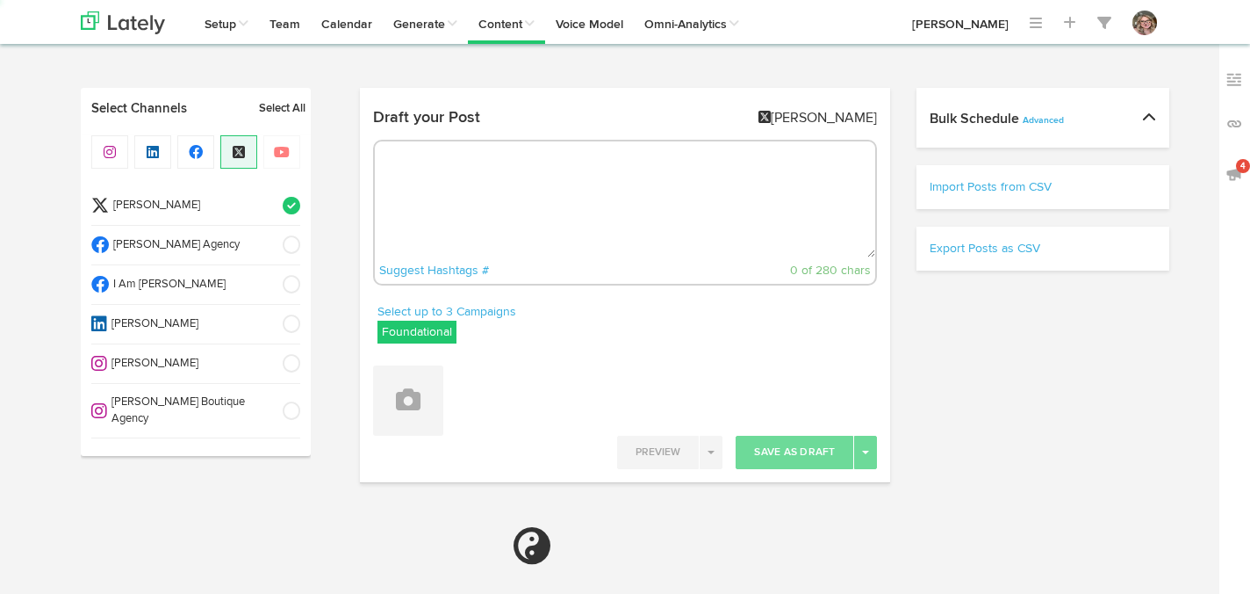
select select "11"
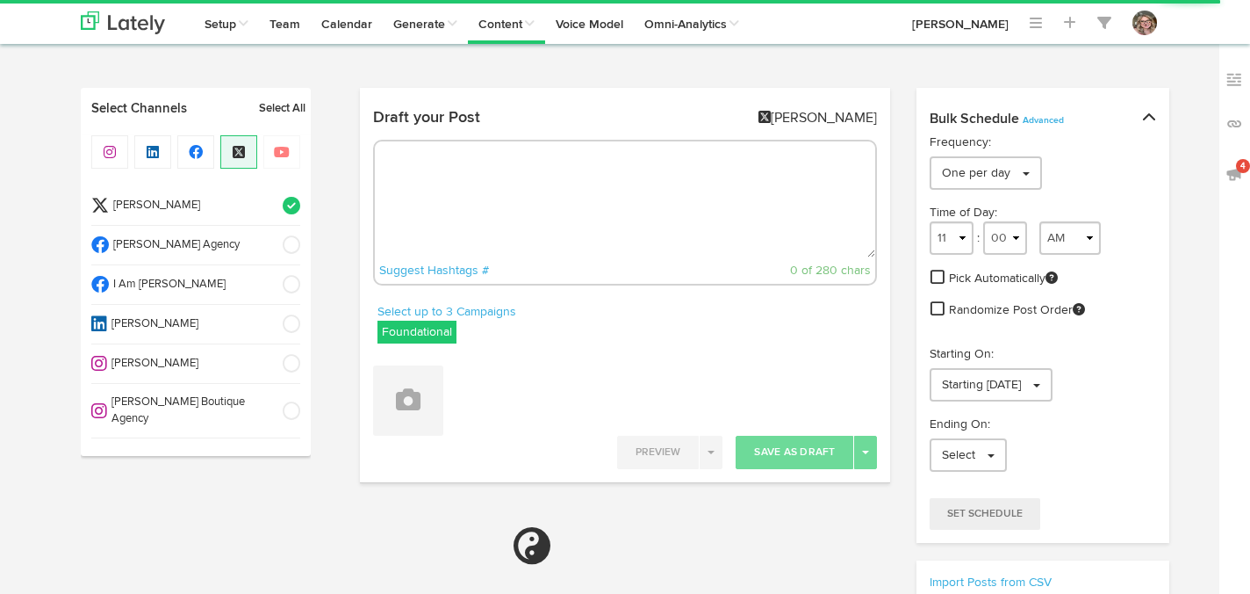
click at [425, 334] on label "Foundational" at bounding box center [417, 332] width 79 height 23
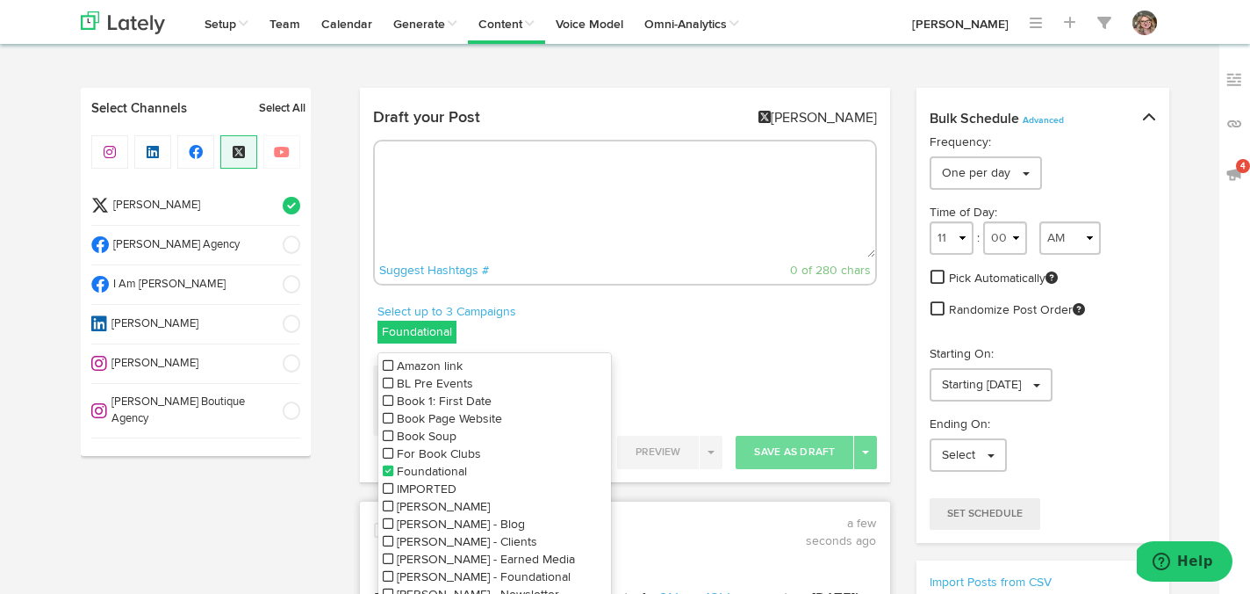
click at [383, 388] on icon at bounding box center [388, 383] width 11 height 12
click at [387, 467] on icon at bounding box center [388, 471] width 11 height 12
click at [474, 204] on textarea at bounding box center [625, 199] width 501 height 116
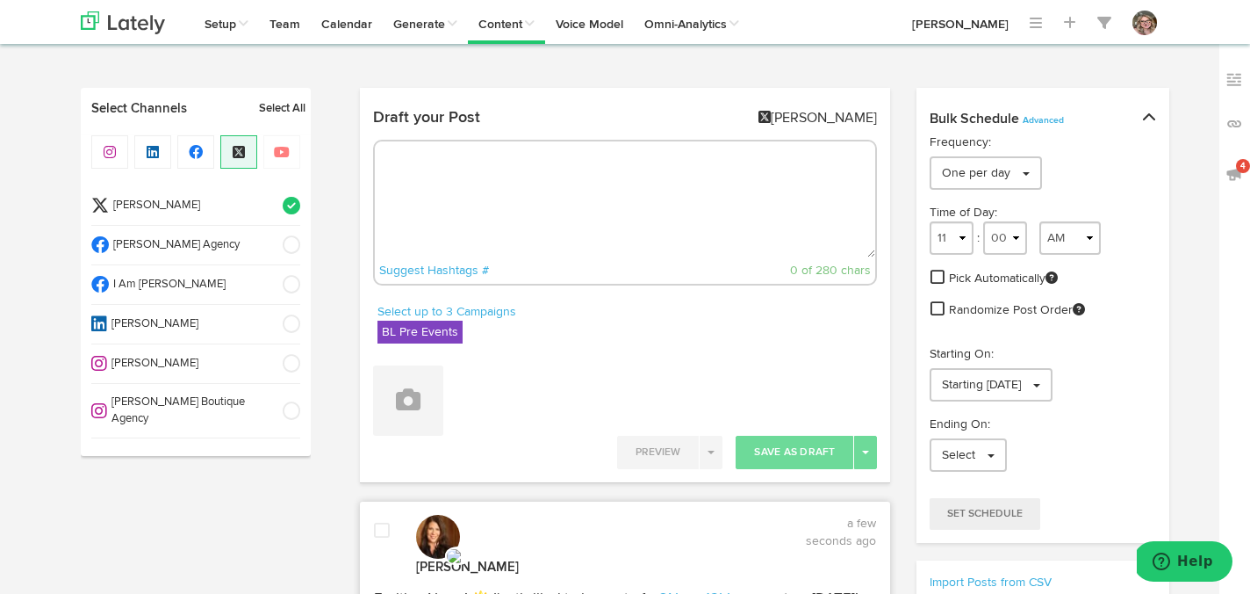
paste textarea "Mark Your Calendars!🗓️ I'm going to be on @News12LI on [DATE]. Looking forward …"
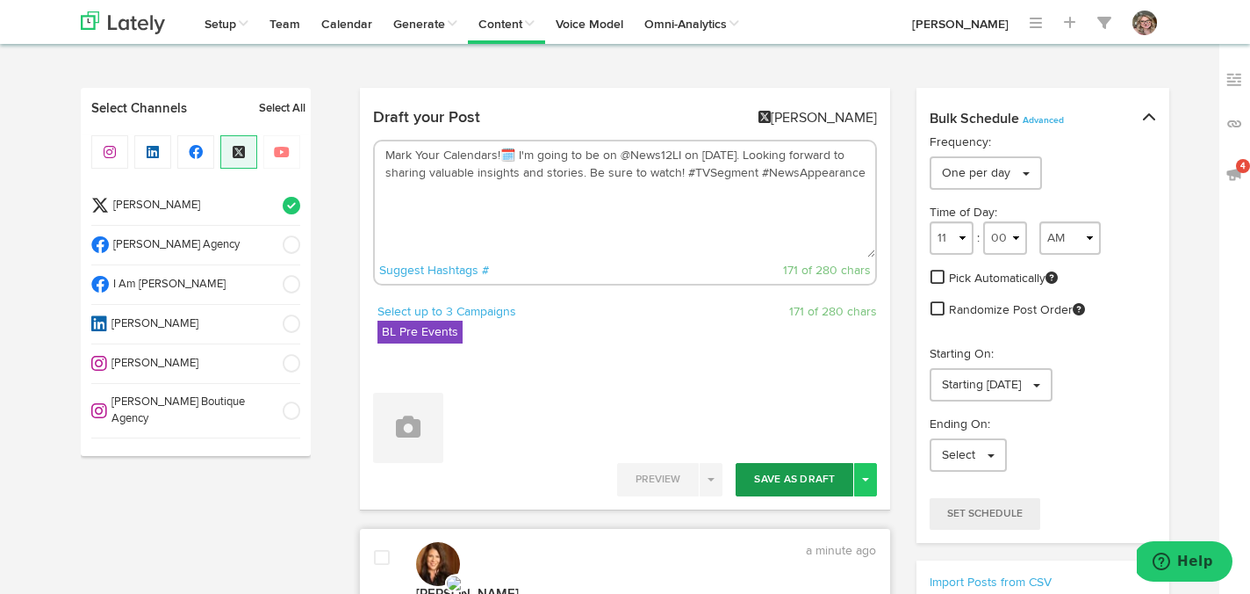
type textarea "Mark Your Calendars!🗓️ I'm going to be on @News12LI on [DATE]. Looking forward …"
click at [781, 472] on button "Save As Draft" at bounding box center [795, 479] width 118 height 33
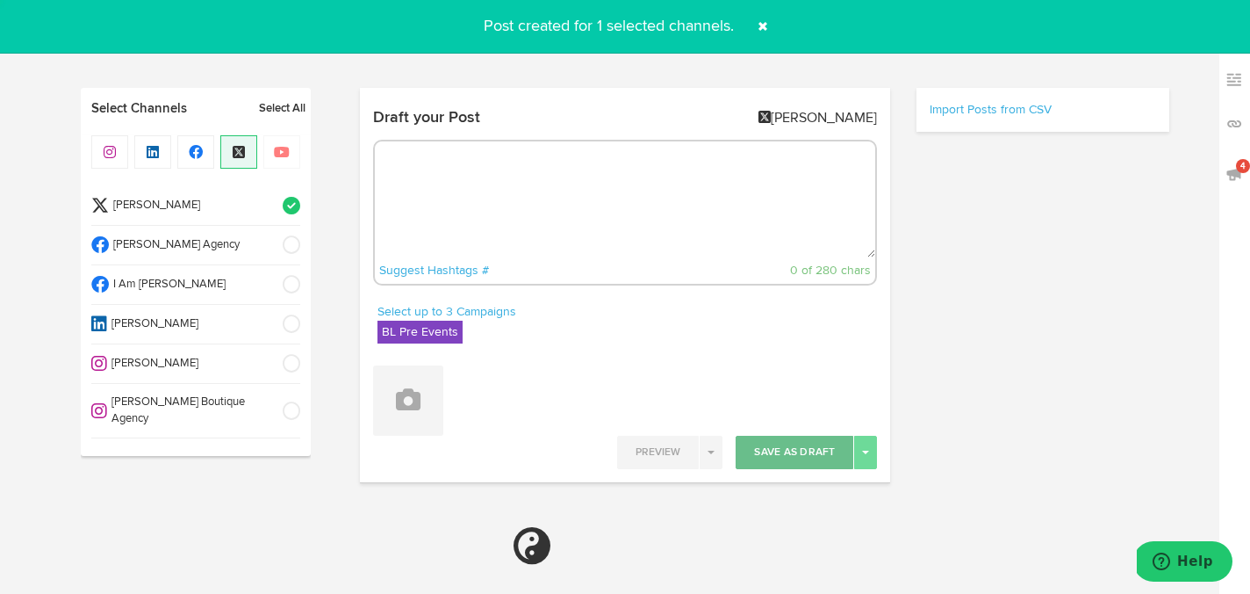
select select "11"
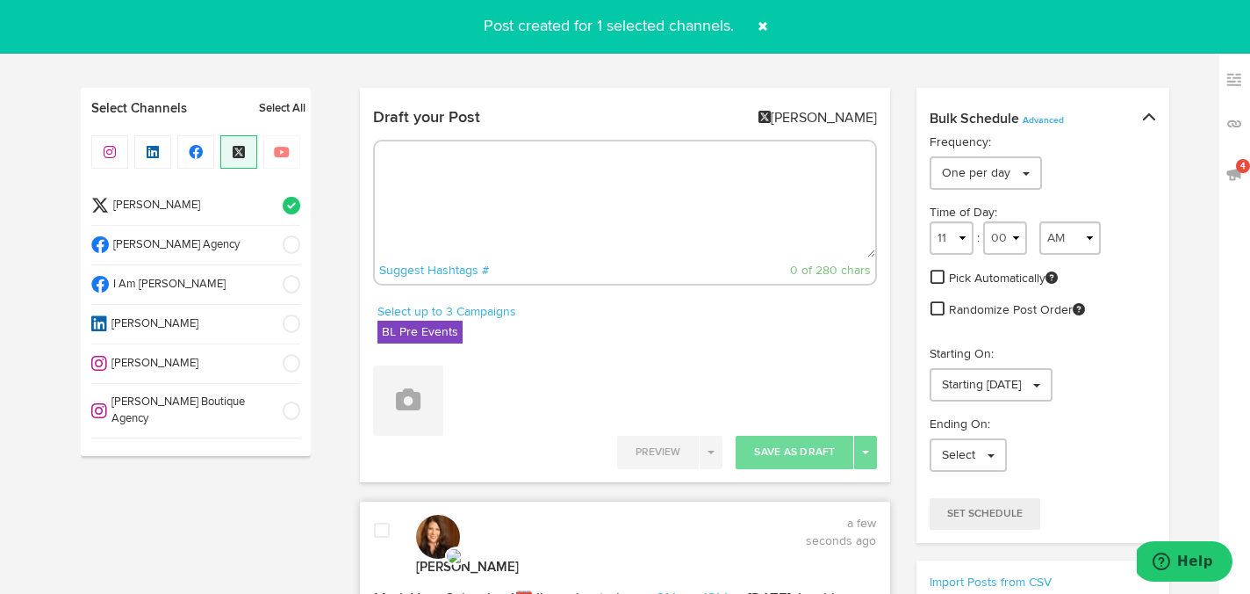
click at [764, 21] on span at bounding box center [763, 26] width 28 height 28
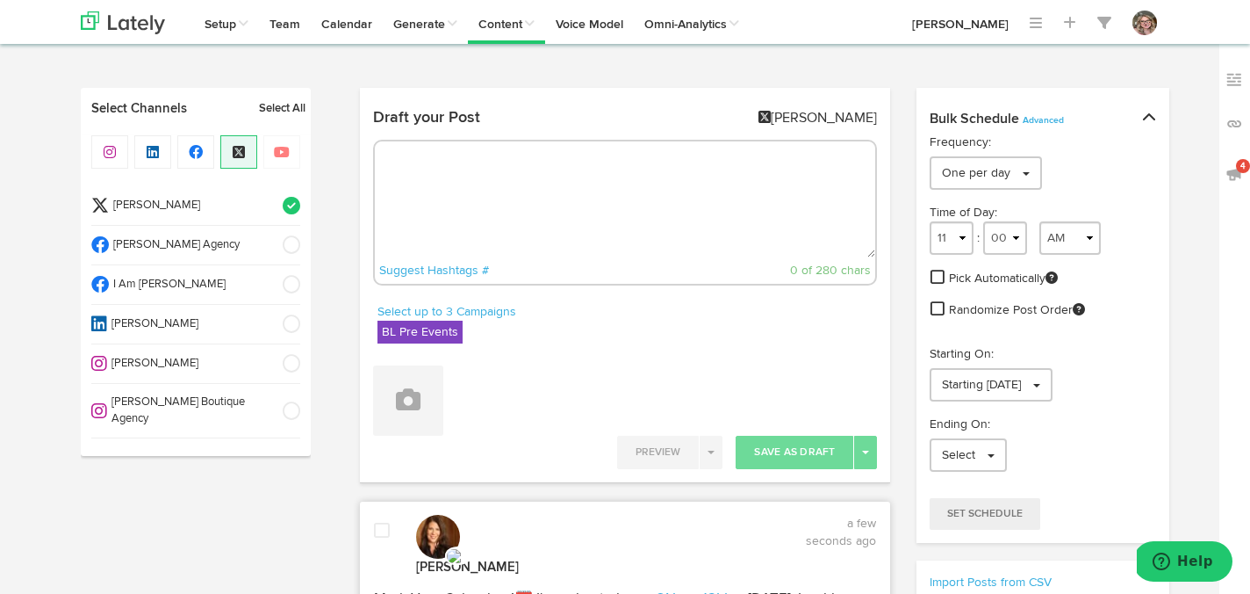
click at [289, 196] on li "[PERSON_NAME]" at bounding box center [195, 206] width 209 height 40
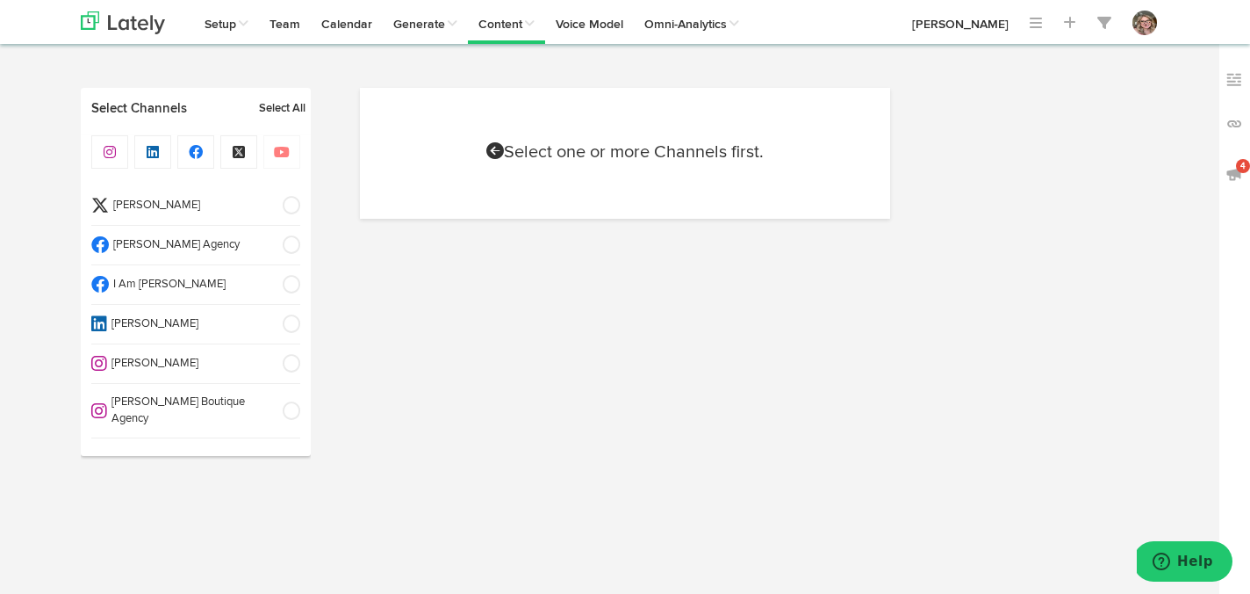
click at [290, 278] on span at bounding box center [285, 285] width 29 height 18
select select "11"
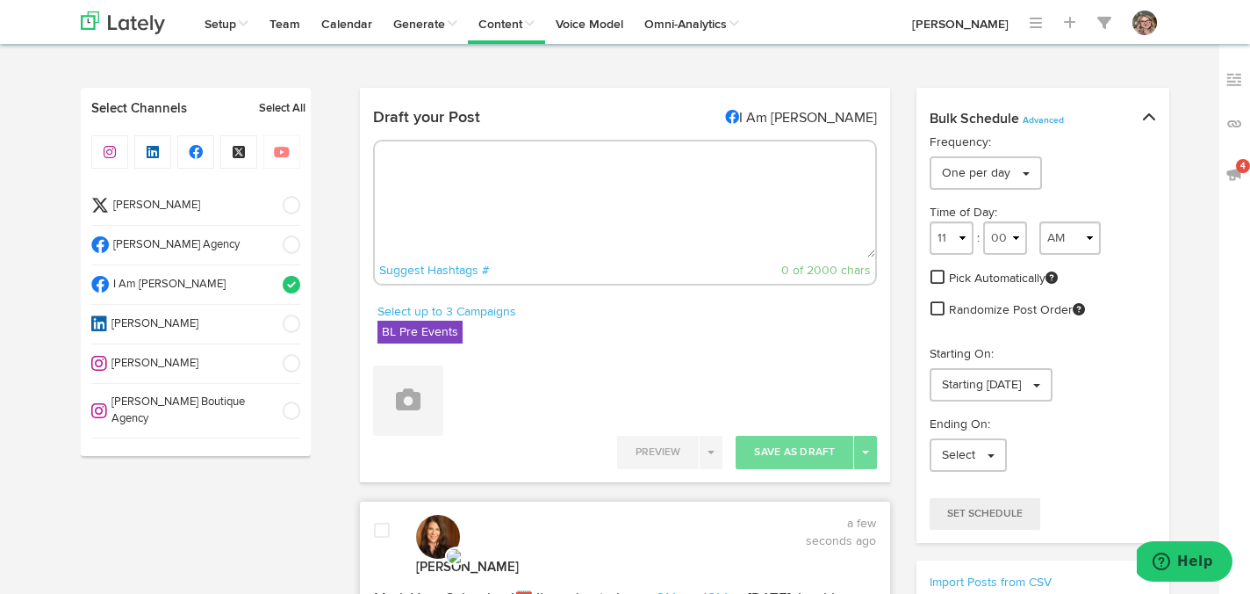
radio input "true"
select select "5"
select select "17"
select select "PM"
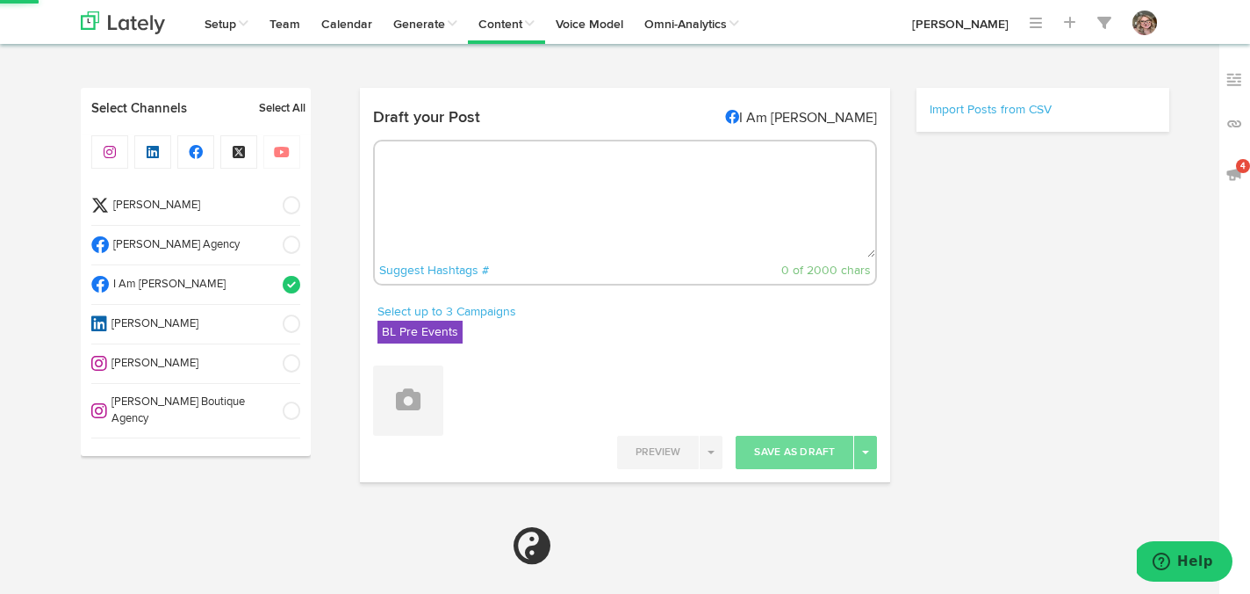
select select "11"
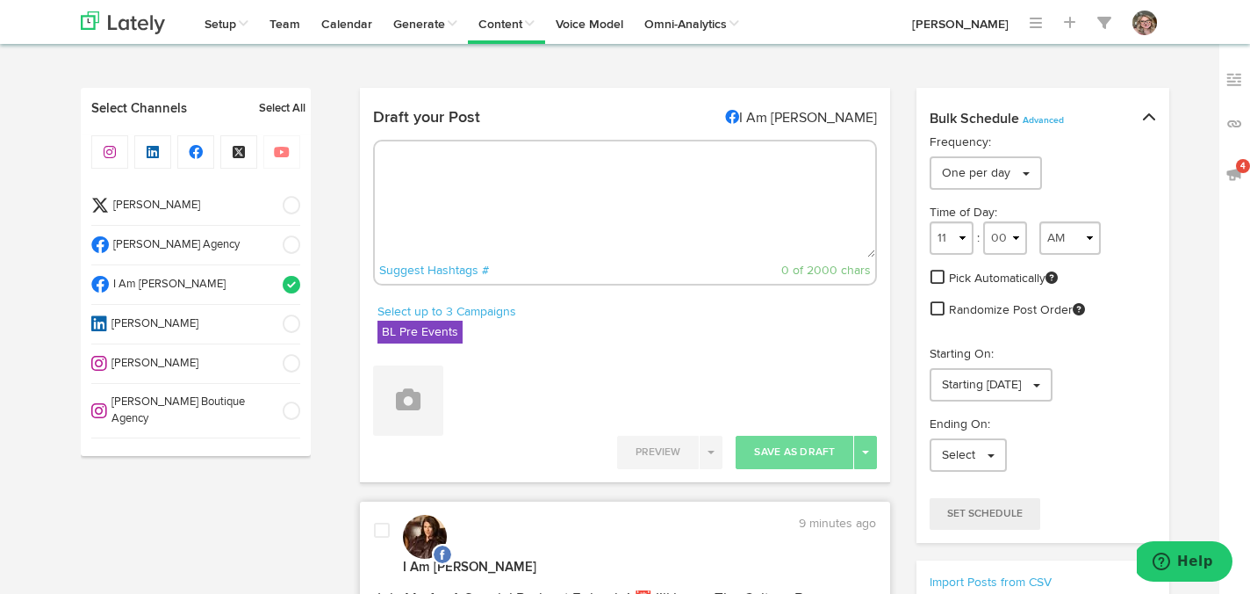
click at [548, 204] on textarea at bounding box center [625, 199] width 501 height 116
paste textarea "Exciting Announcement! 🎥 On [DATE], tune into News12 where I’ll be featured on …"
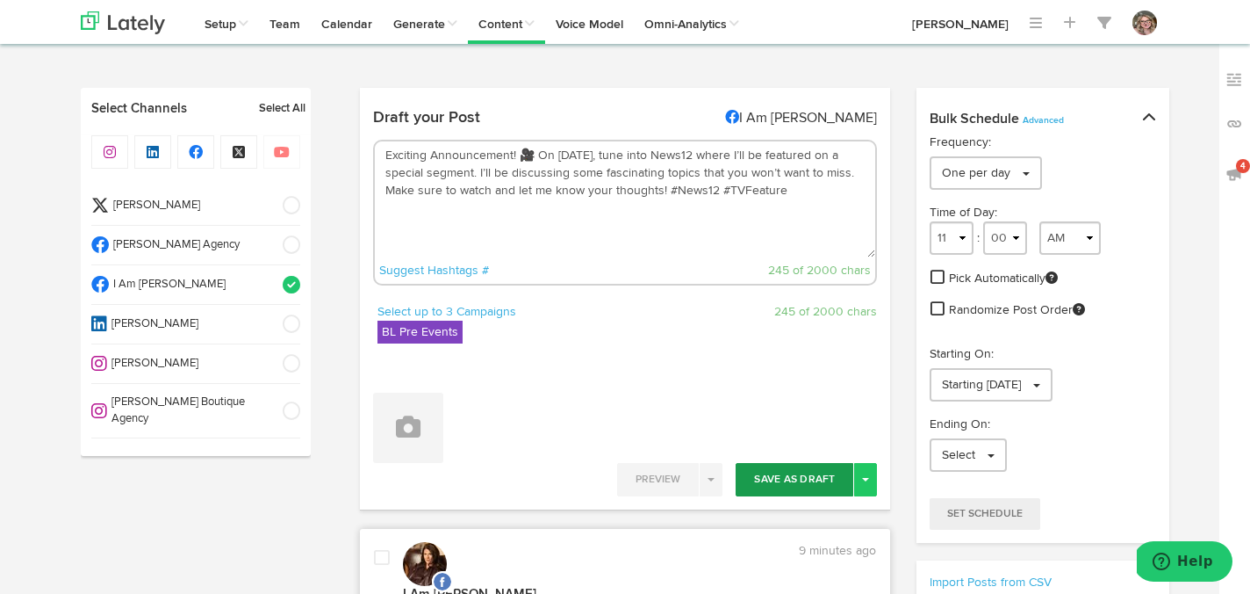
type textarea "Exciting Announcement! 🎥 On [DATE], tune into News12 where I’ll be featured on …"
click at [782, 481] on button "Save As Draft" at bounding box center [795, 479] width 118 height 33
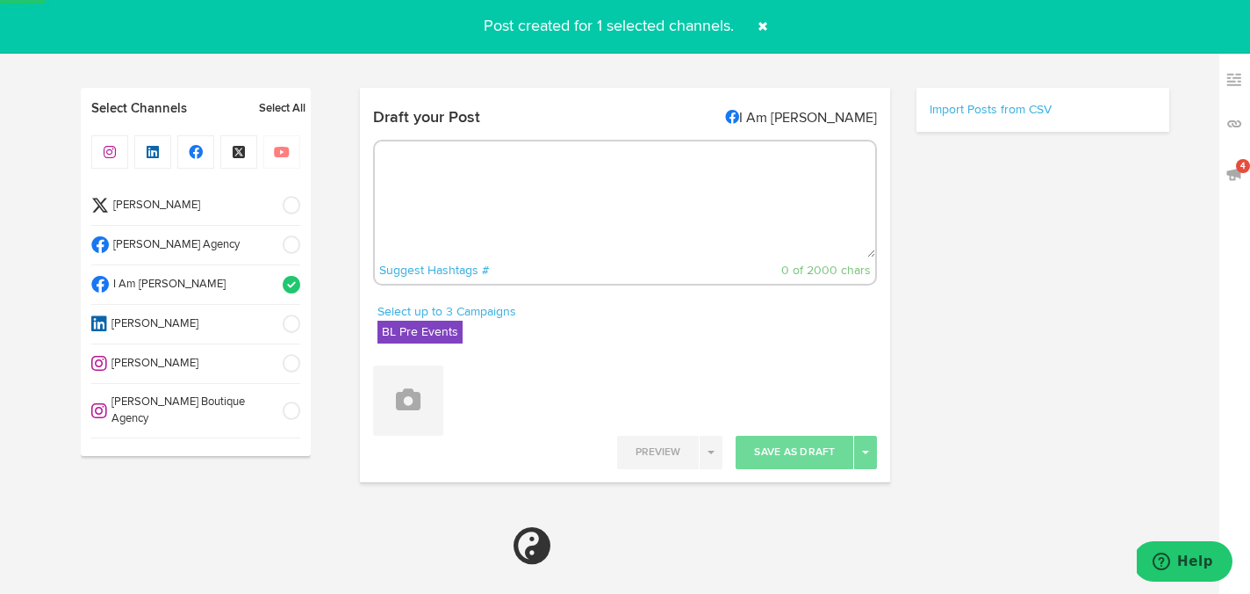
select select "11"
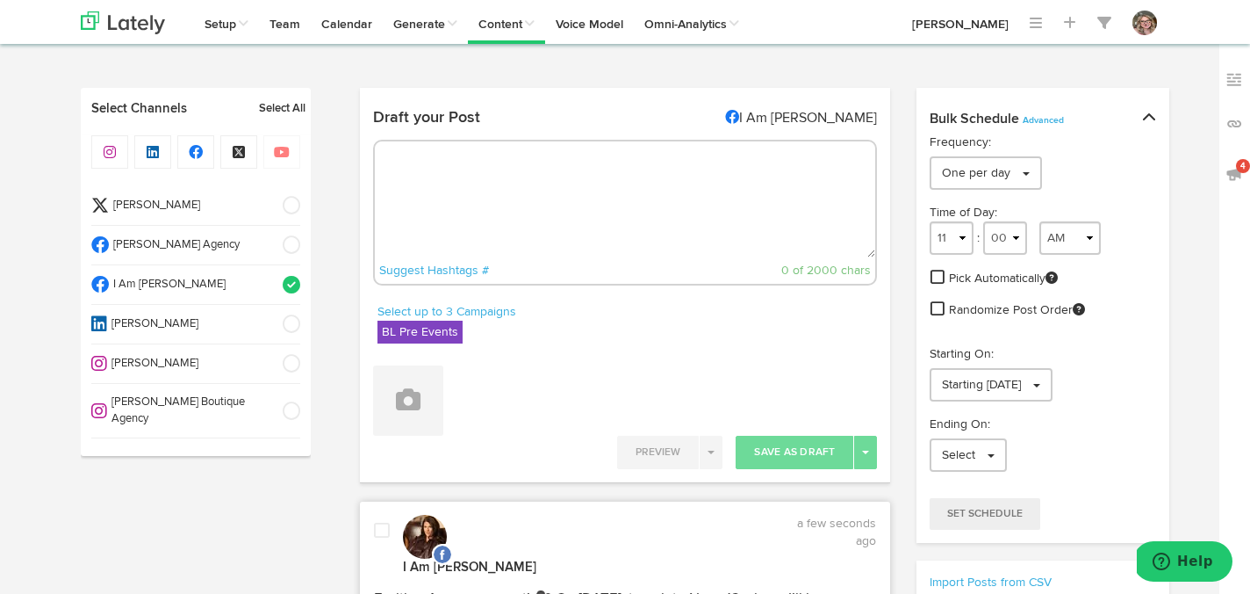
click at [586, 170] on textarea at bounding box center [625, 199] width 501 height 116
paste textarea "Join Me on TV! 📺 I’m thrilled to share that I’ll be appearing on News12 on [DAT…"
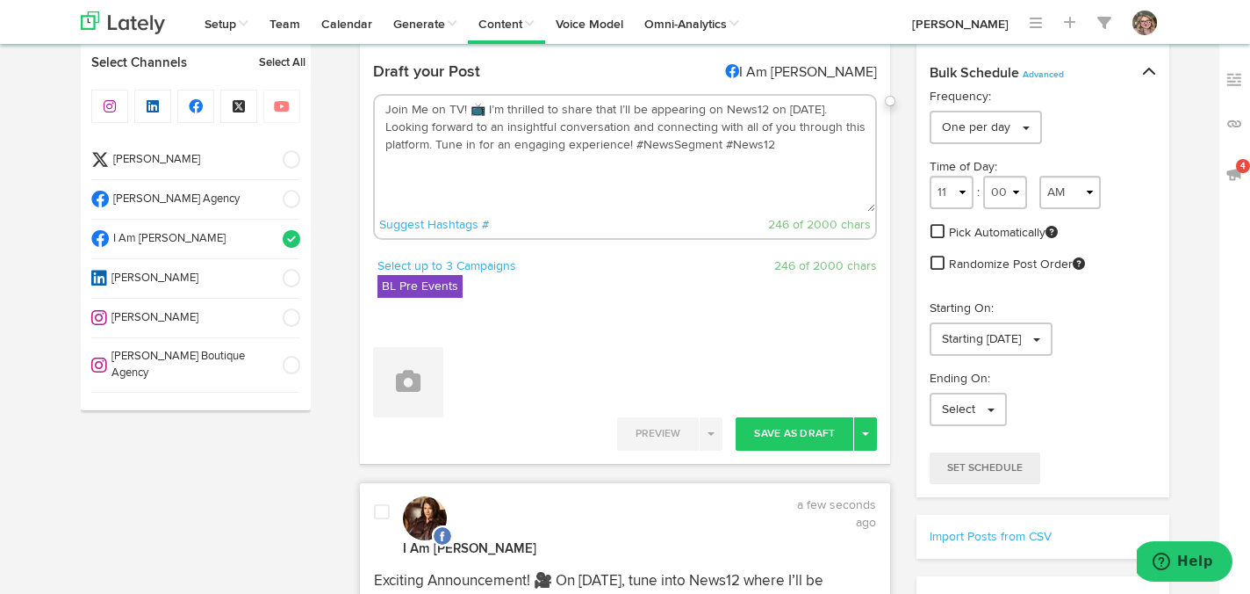
scroll to position [89, 0]
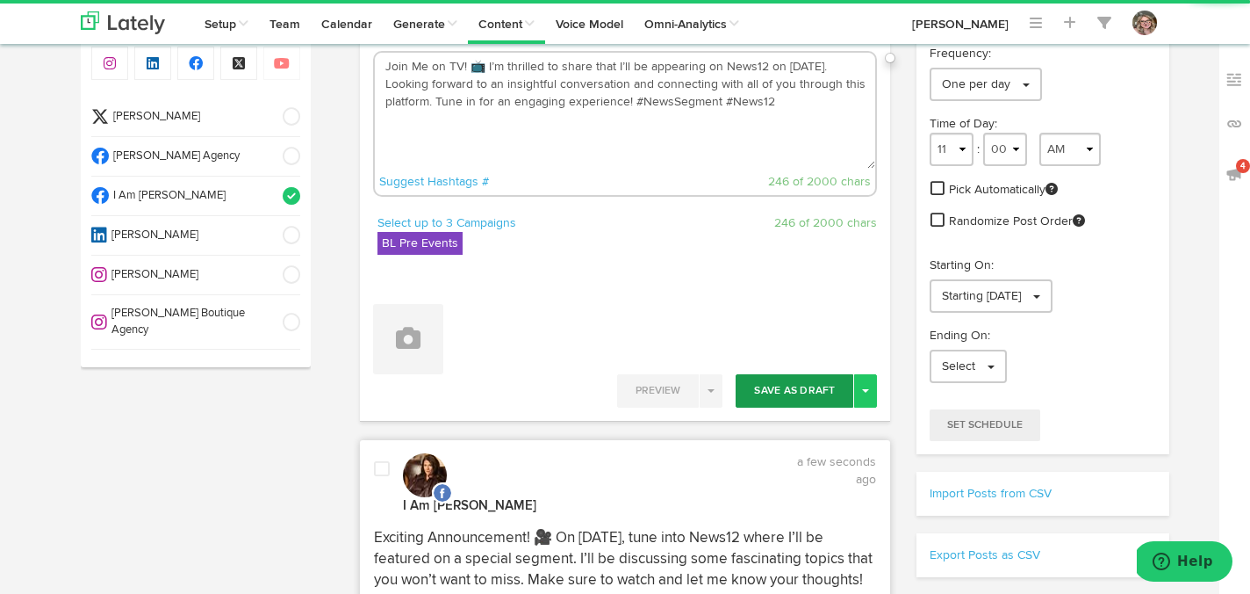
type textarea "Join Me on TV! 📺 I’m thrilled to share that I’ll be appearing on News12 on [DAT…"
click at [753, 392] on button "Save As Draft" at bounding box center [795, 390] width 118 height 33
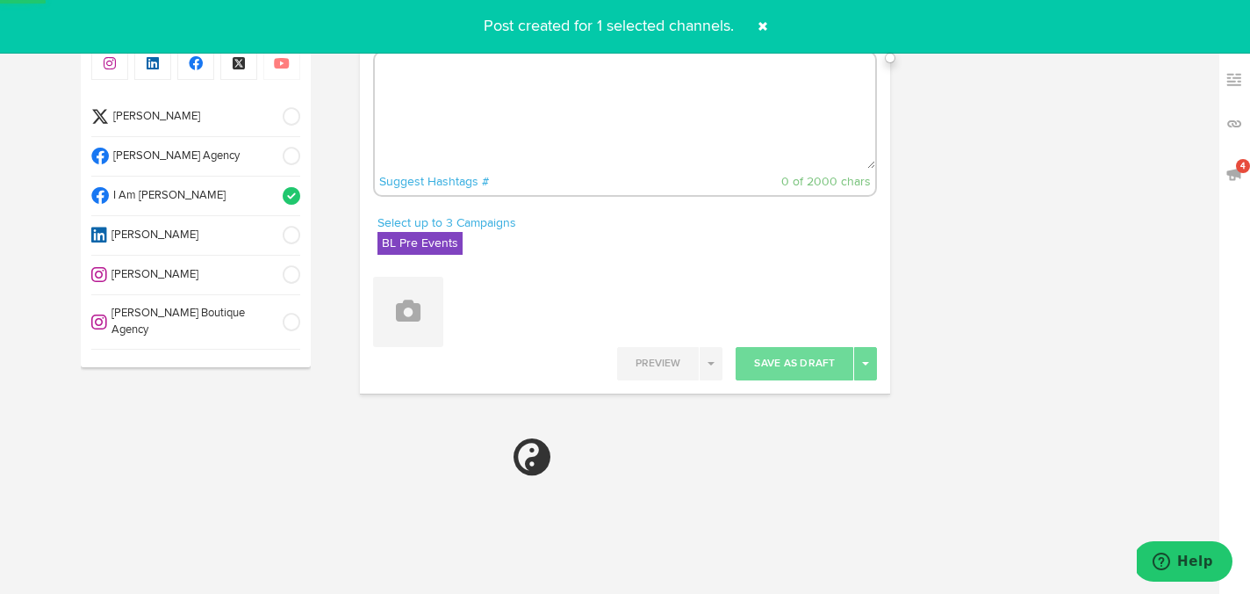
select select "11"
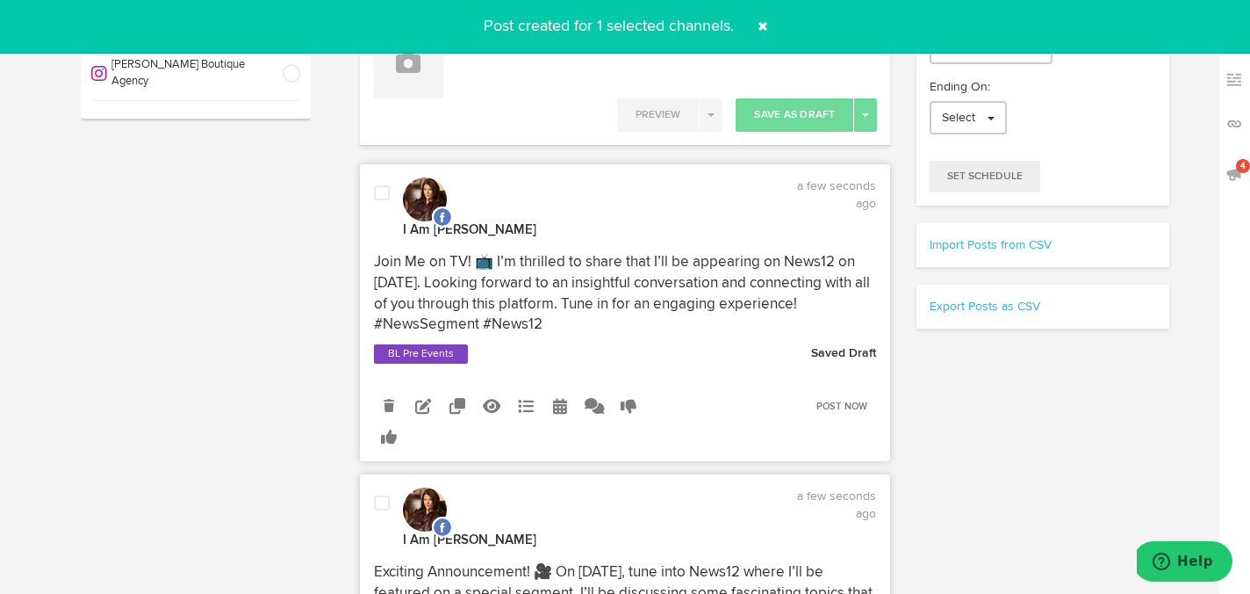
scroll to position [342, 0]
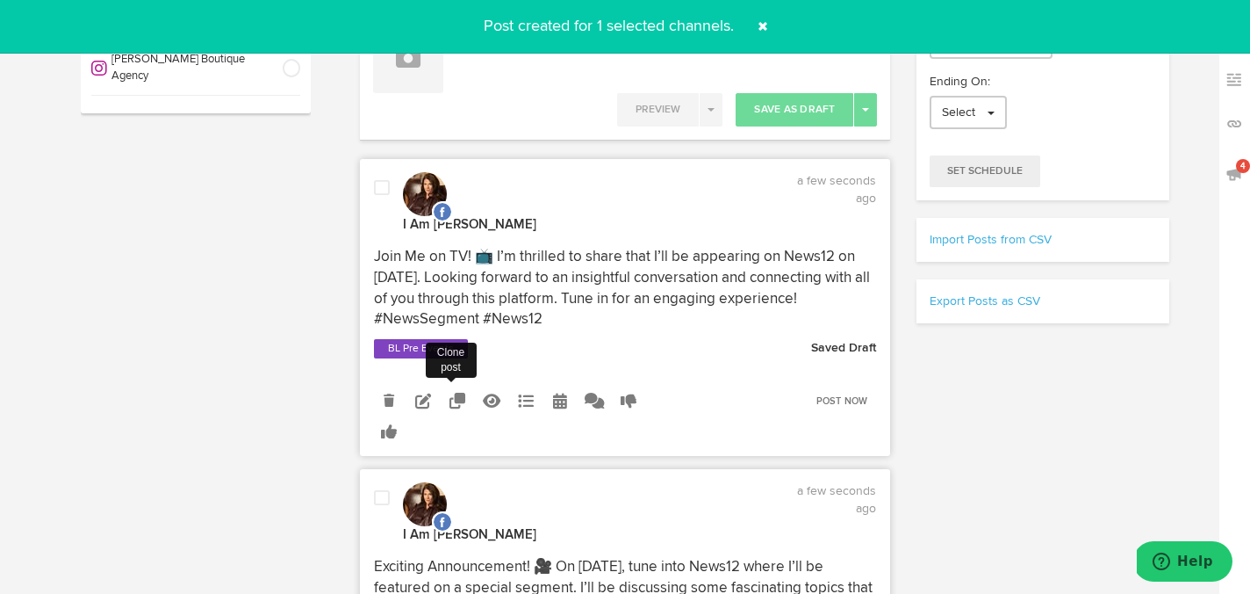
click at [454, 393] on icon at bounding box center [458, 401] width 16 height 16
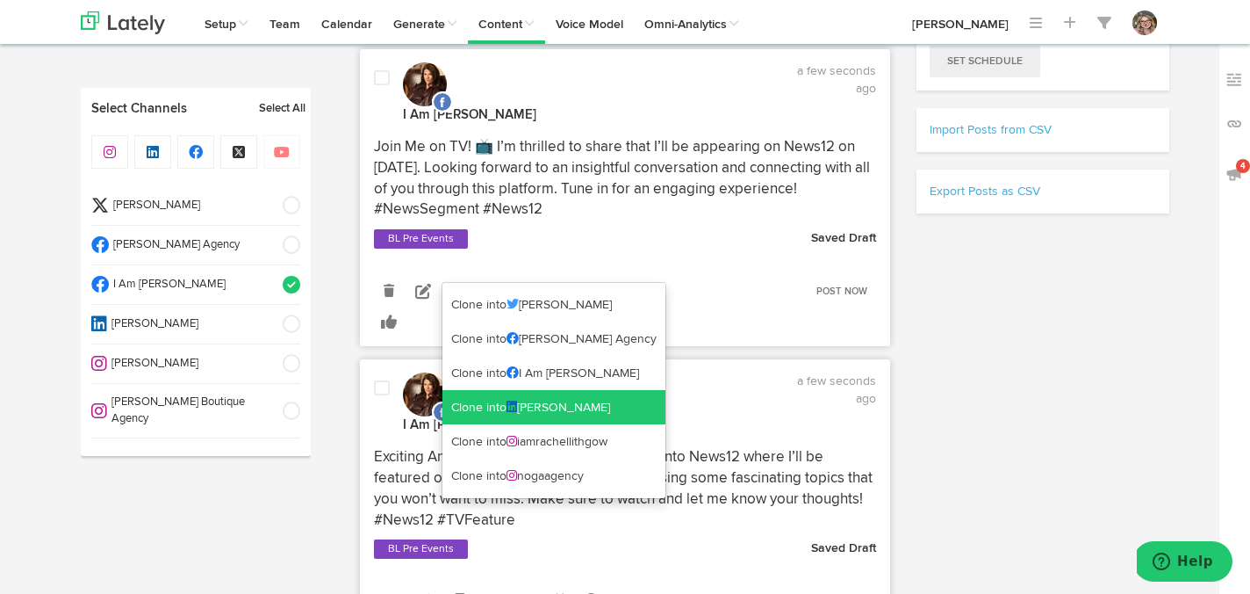
scroll to position [457, 0]
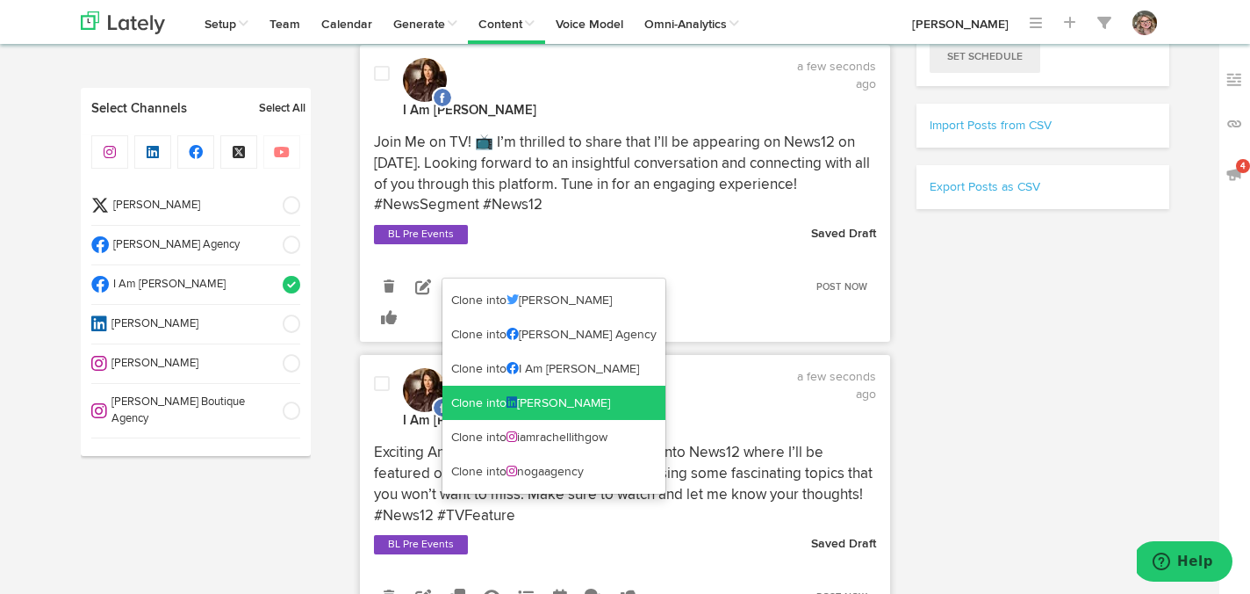
click at [462, 399] on link "Clone into [PERSON_NAME]" at bounding box center [554, 402] width 223 height 35
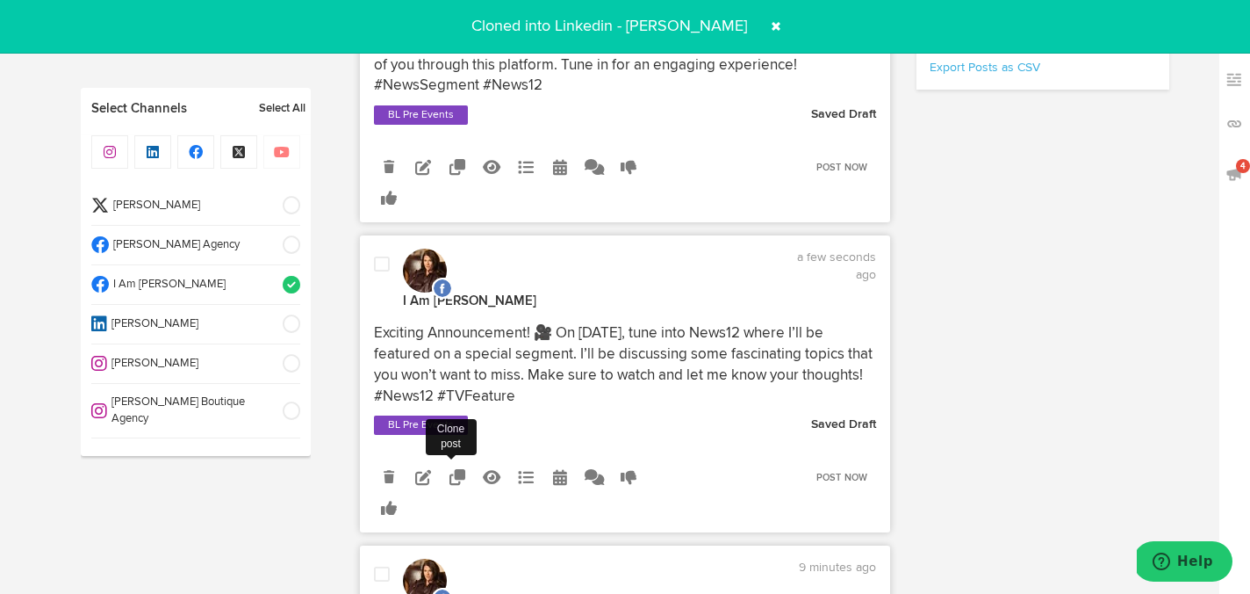
click at [457, 469] on icon at bounding box center [458, 477] width 16 height 16
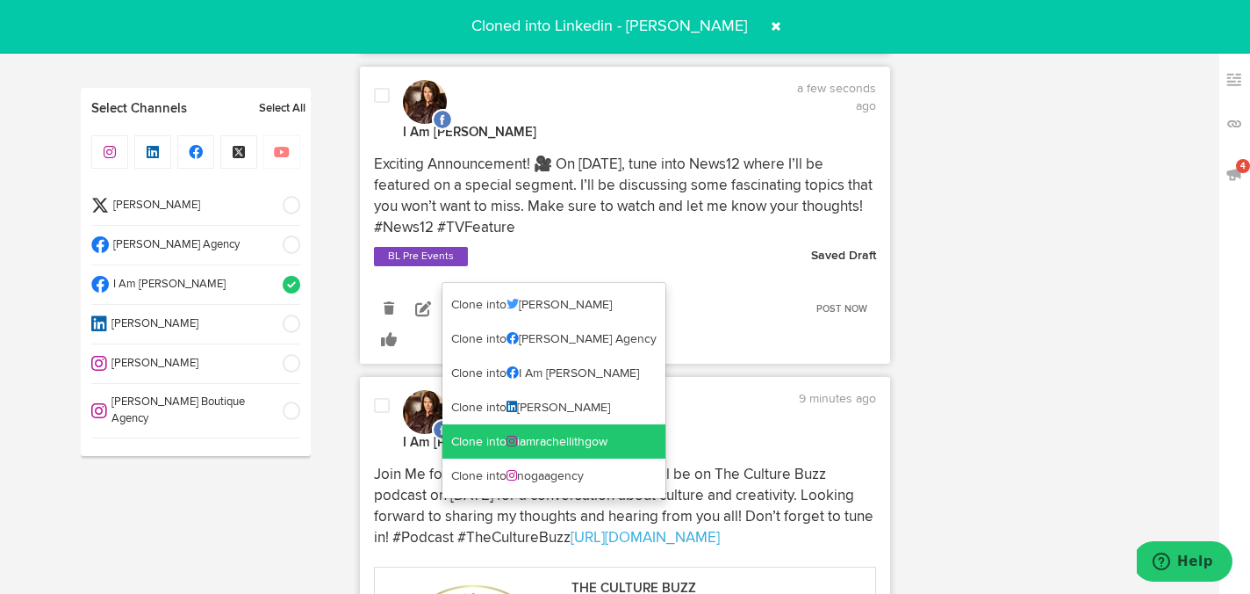
scroll to position [757, 0]
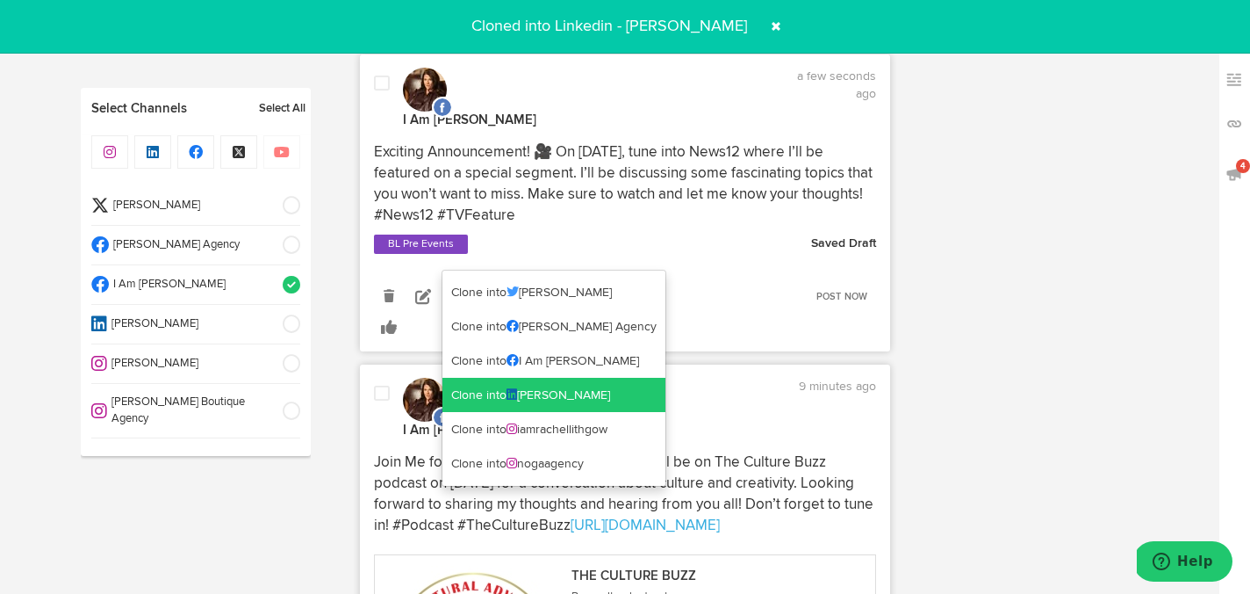
click at [472, 391] on link "Clone into Rachel Lithgow" at bounding box center [554, 395] width 223 height 35
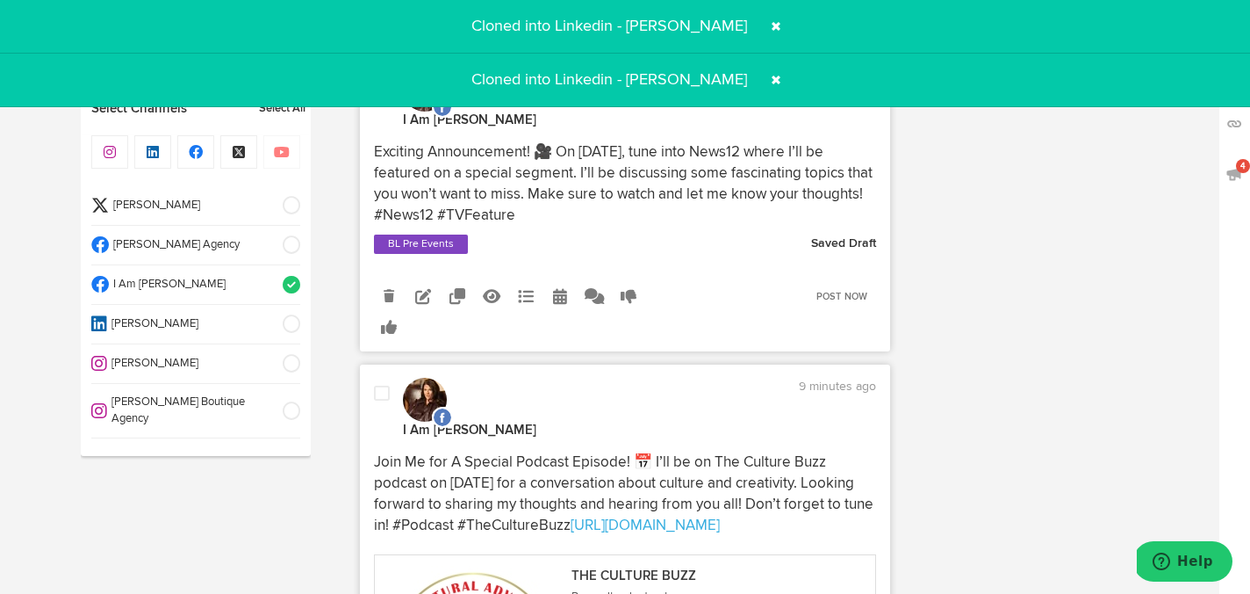
click at [768, 28] on span at bounding box center [776, 26] width 28 height 28
click at [772, 83] on span at bounding box center [776, 80] width 28 height 28
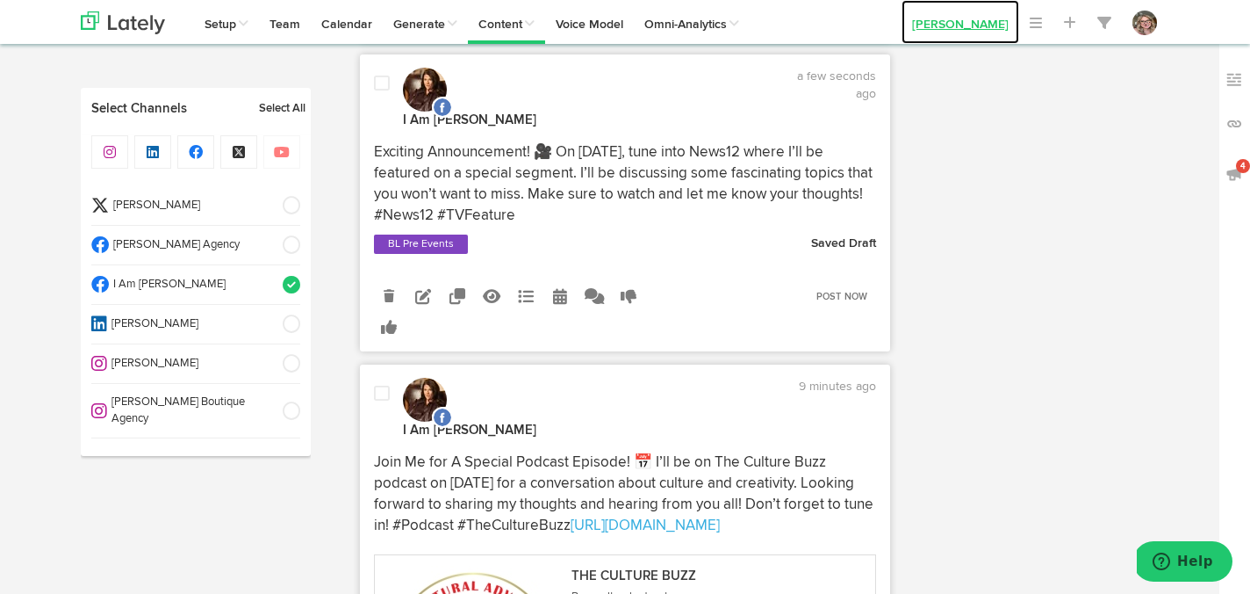
click at [986, 16] on link "[PERSON_NAME]" at bounding box center [961, 22] width 118 height 44
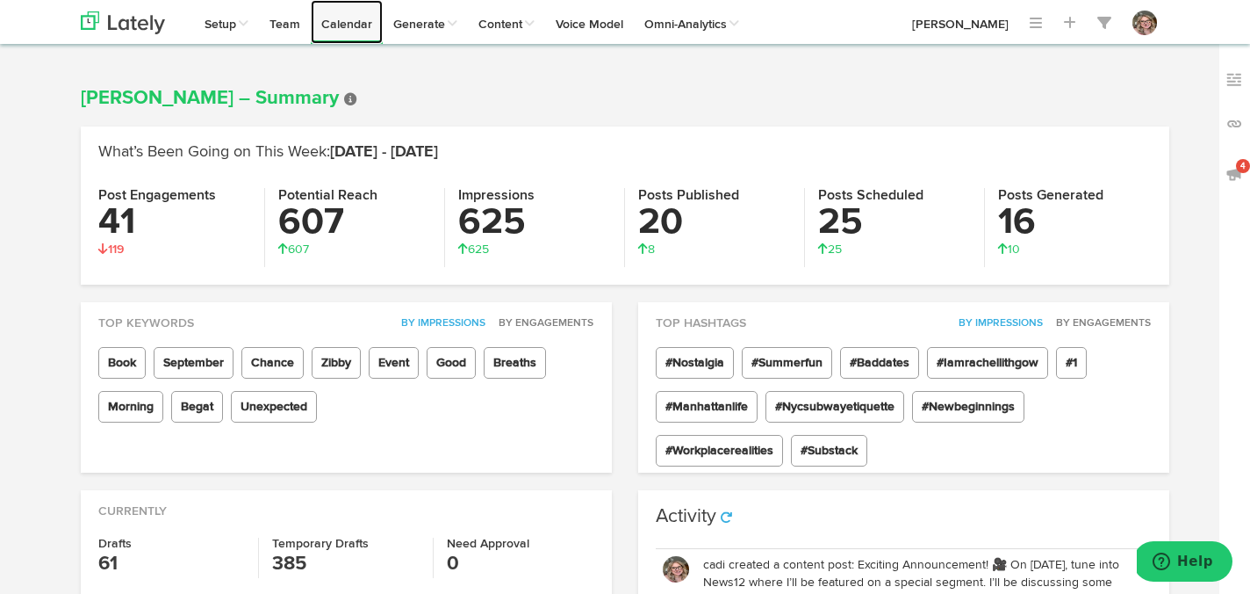
click at [355, 23] on link "Calendar" at bounding box center [347, 22] width 72 height 44
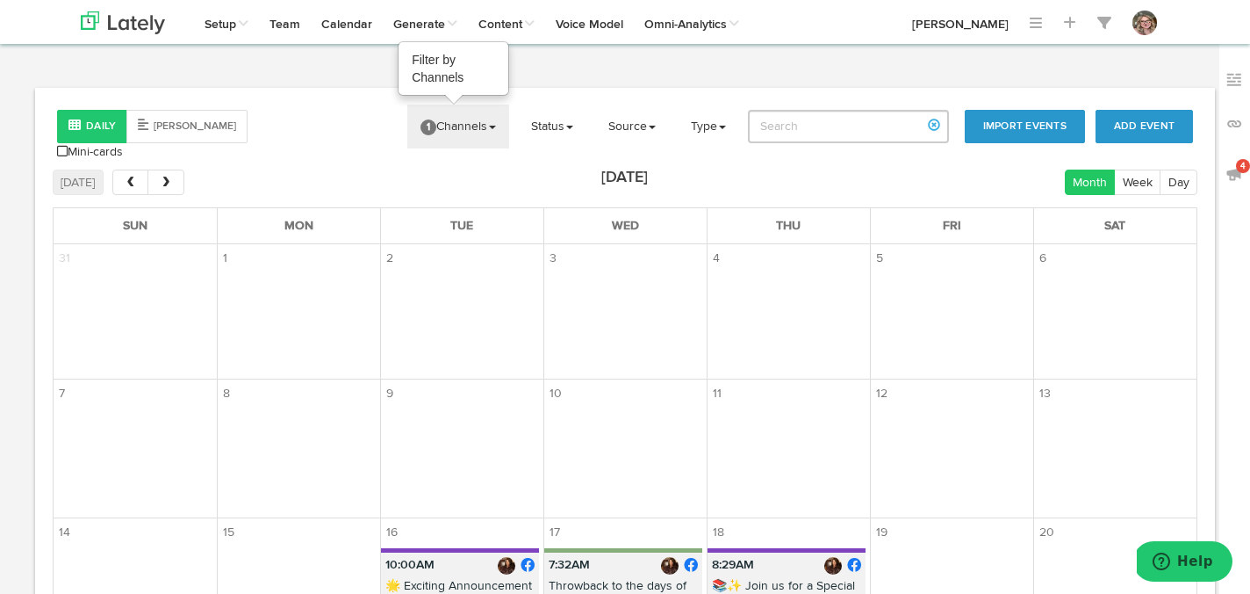
click at [499, 131] on link "1 Channels" at bounding box center [458, 126] width 102 height 44
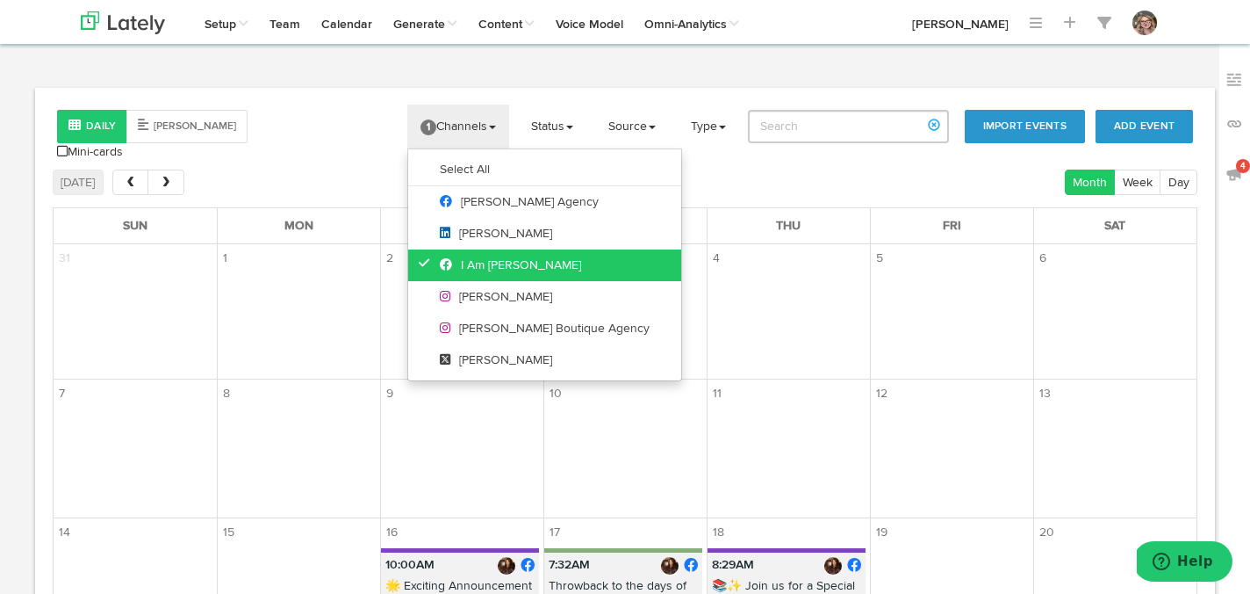
click at [436, 256] on icon at bounding box center [428, 262] width 19 height 12
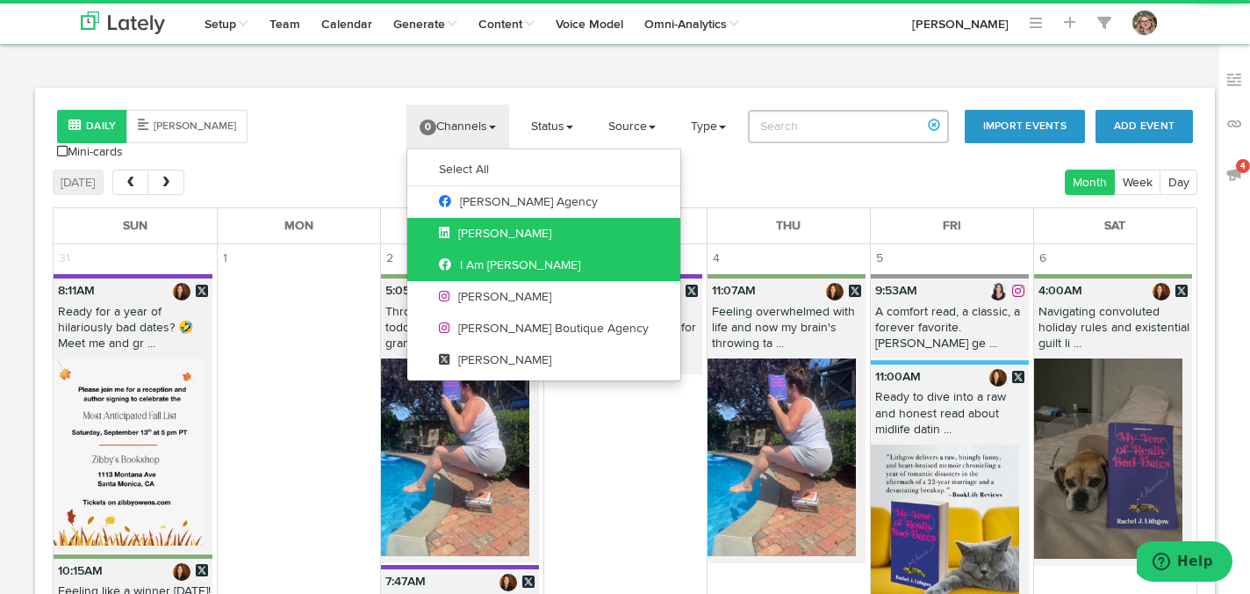
click at [435, 244] on link "[PERSON_NAME]" at bounding box center [543, 234] width 273 height 32
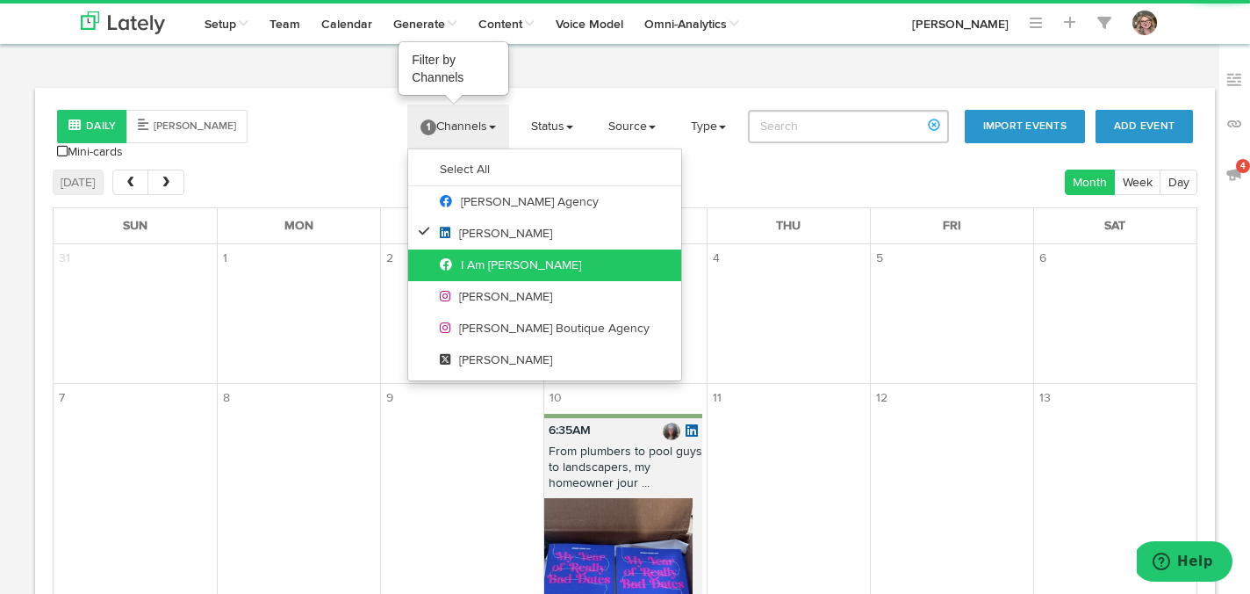
click at [462, 130] on link "1 Channels" at bounding box center [458, 126] width 102 height 44
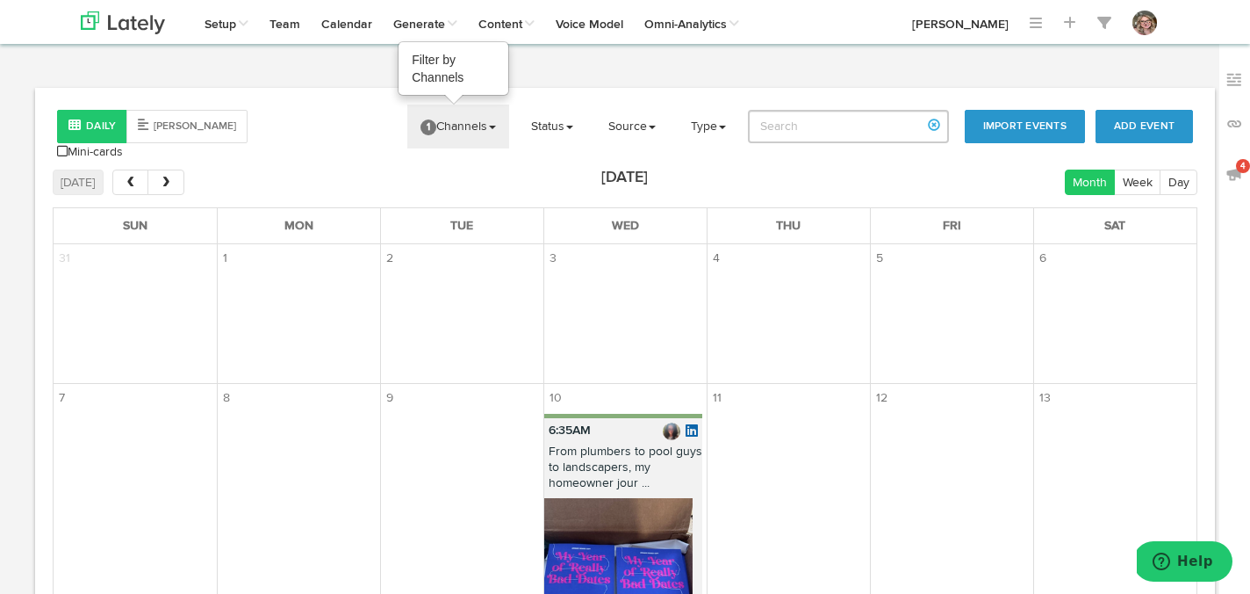
click at [429, 120] on link "1 Channels" at bounding box center [458, 126] width 102 height 44
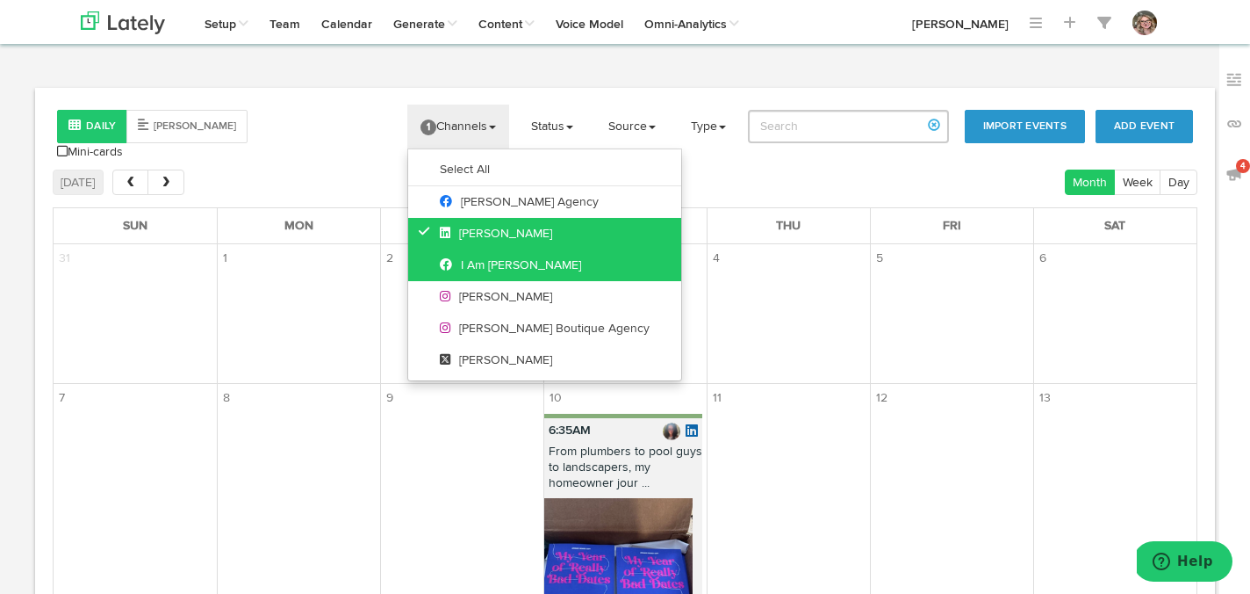
click at [429, 228] on icon at bounding box center [428, 231] width 19 height 12
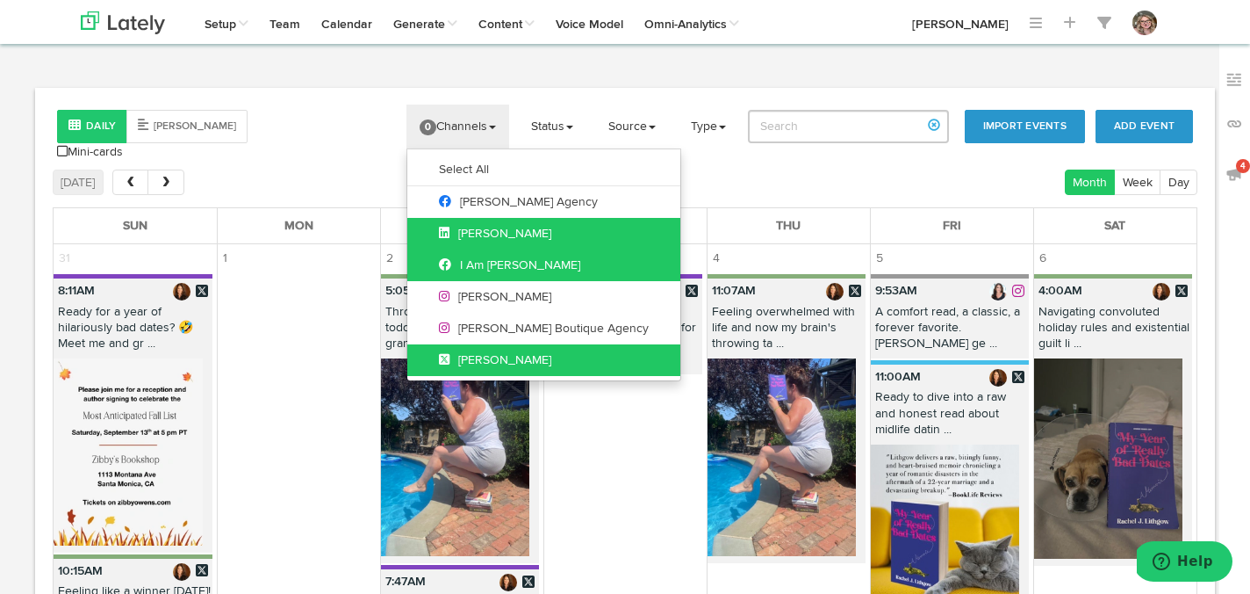
click at [440, 359] on link "[PERSON_NAME]" at bounding box center [543, 360] width 273 height 32
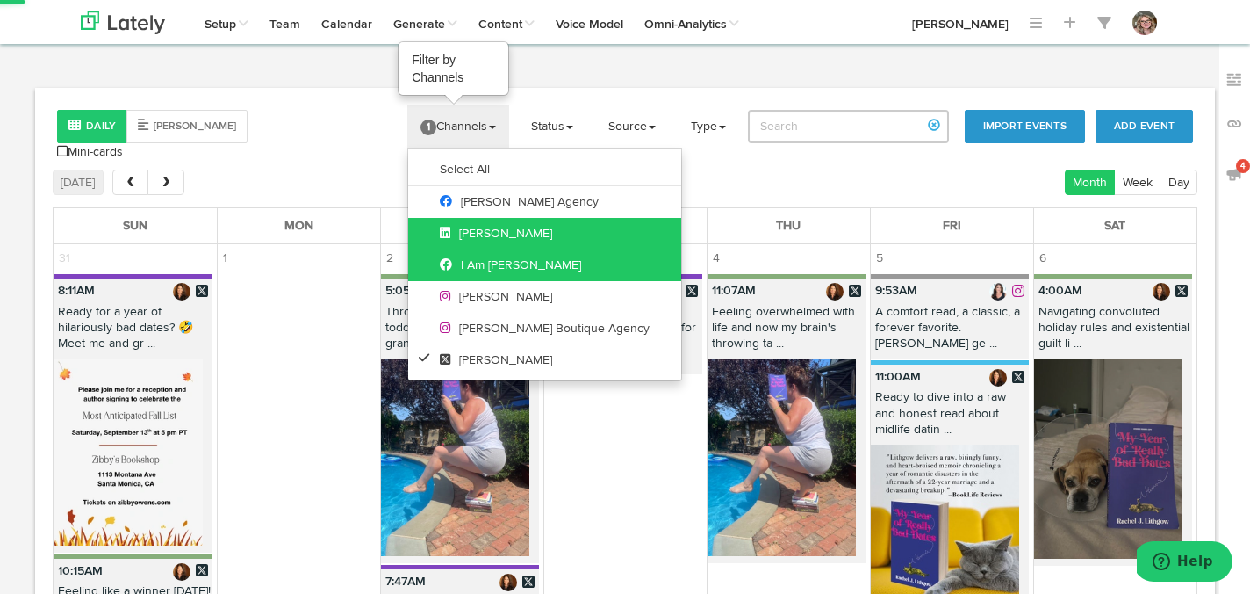
click at [476, 125] on link "1 Channels" at bounding box center [458, 126] width 102 height 44
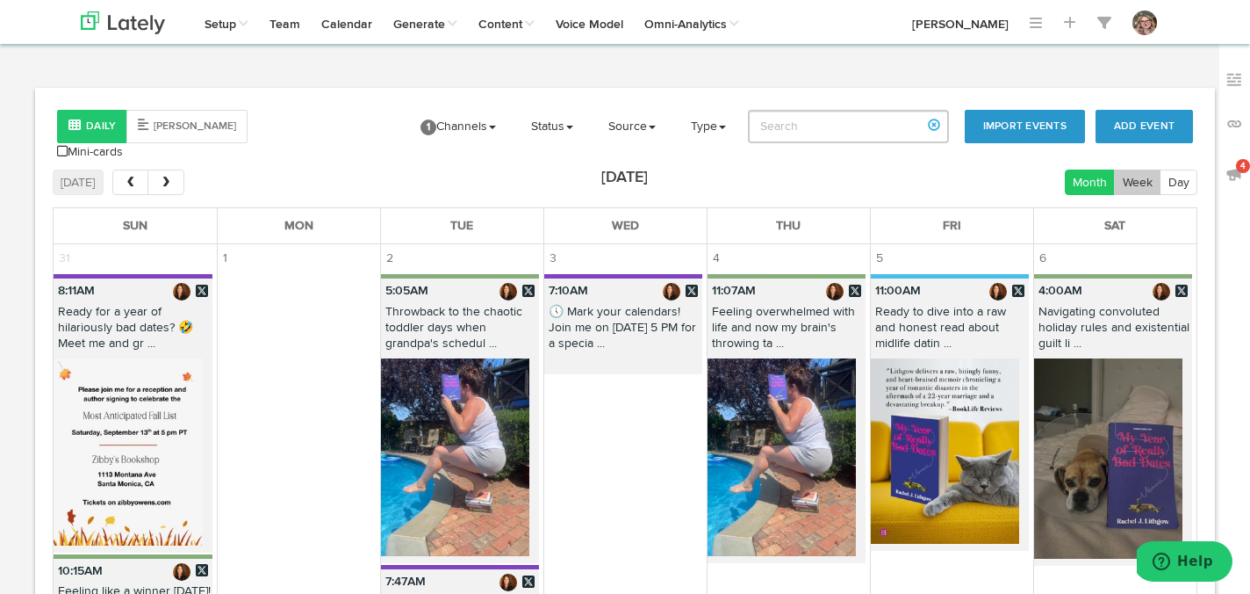
click at [1130, 170] on button "Week" at bounding box center [1137, 181] width 47 height 25
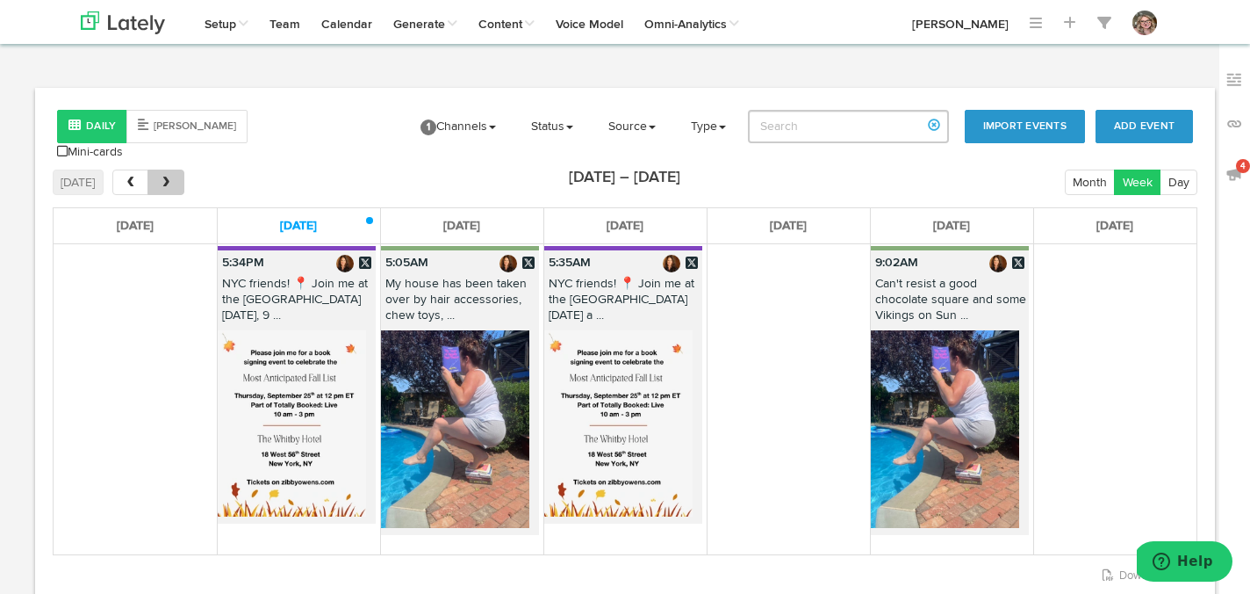
click at [162, 176] on button "next" at bounding box center [166, 181] width 36 height 25
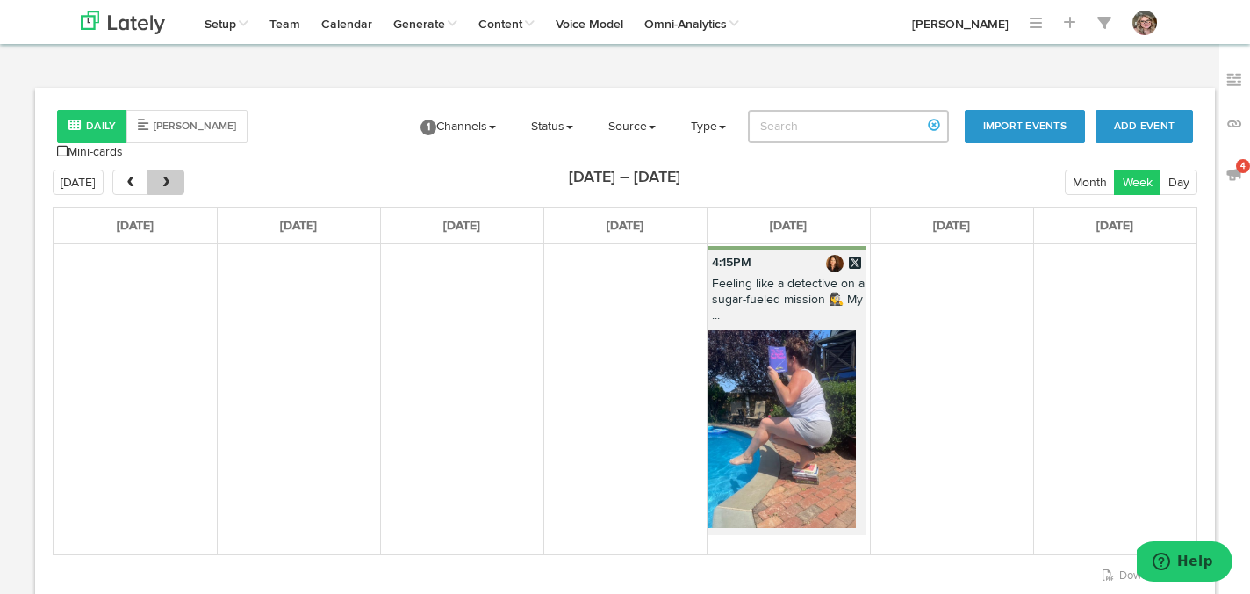
click at [162, 176] on button "next" at bounding box center [166, 181] width 36 height 25
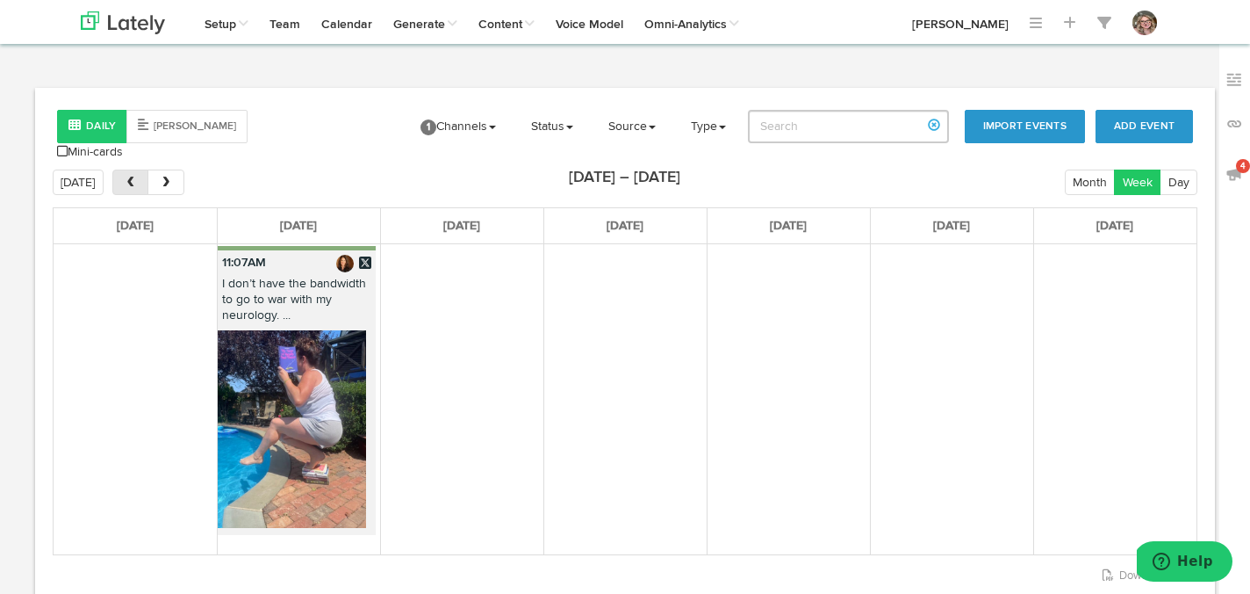
click at [132, 177] on span "prev" at bounding box center [130, 183] width 15 height 12
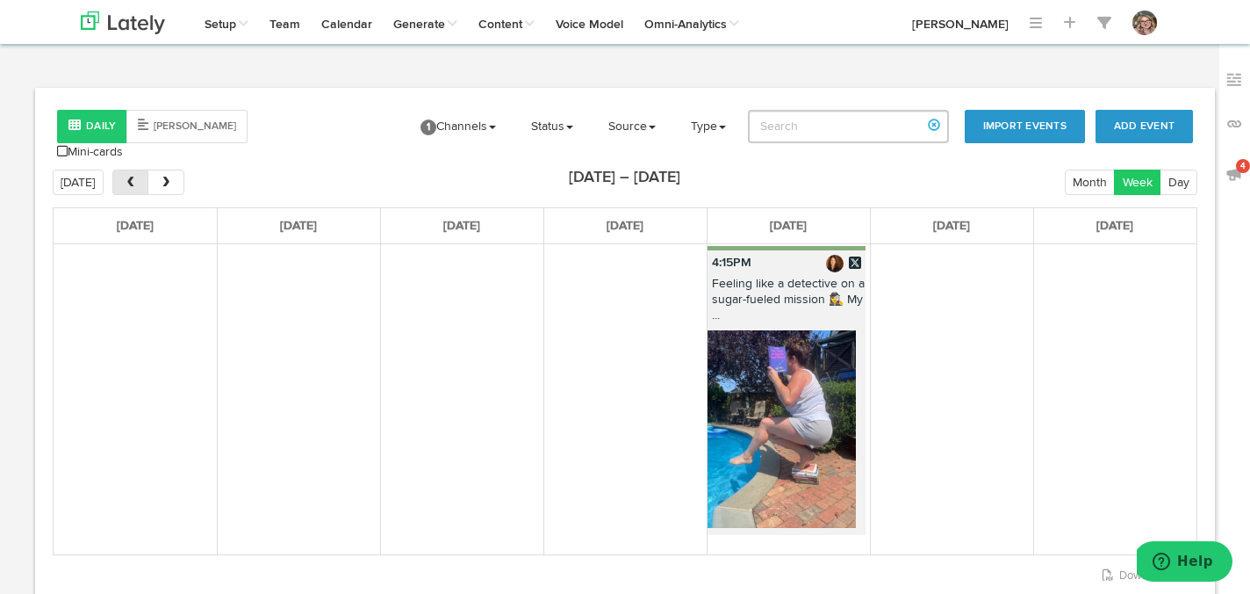
click at [132, 177] on span "prev" at bounding box center [130, 183] width 15 height 12
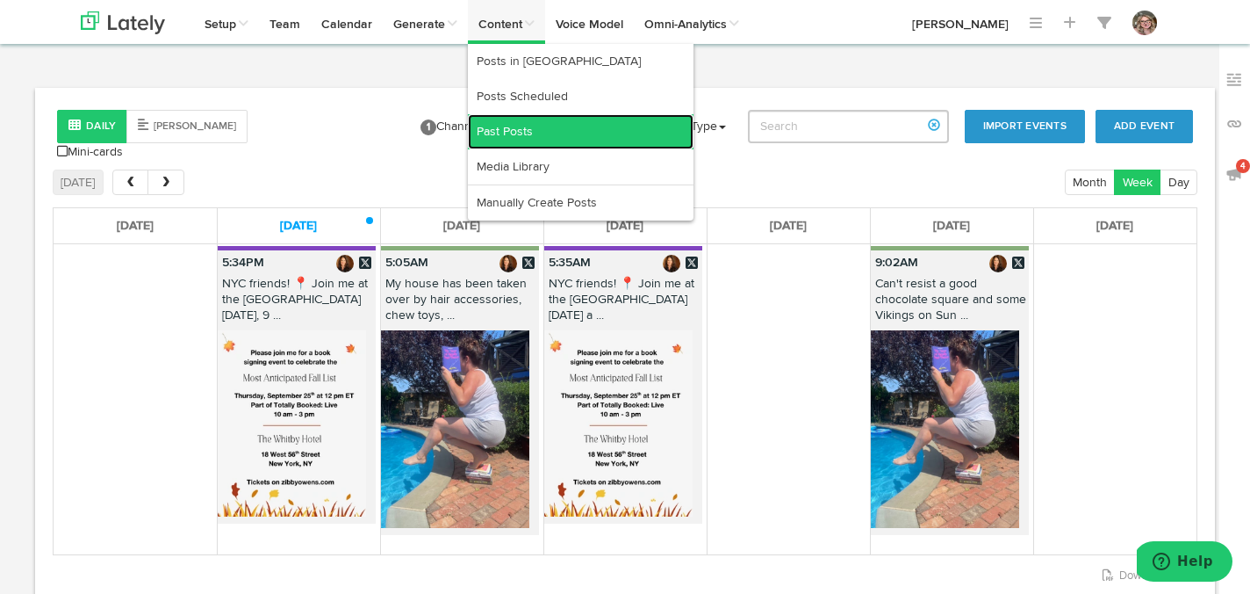
click at [503, 124] on link "Past Posts" at bounding box center [581, 131] width 226 height 35
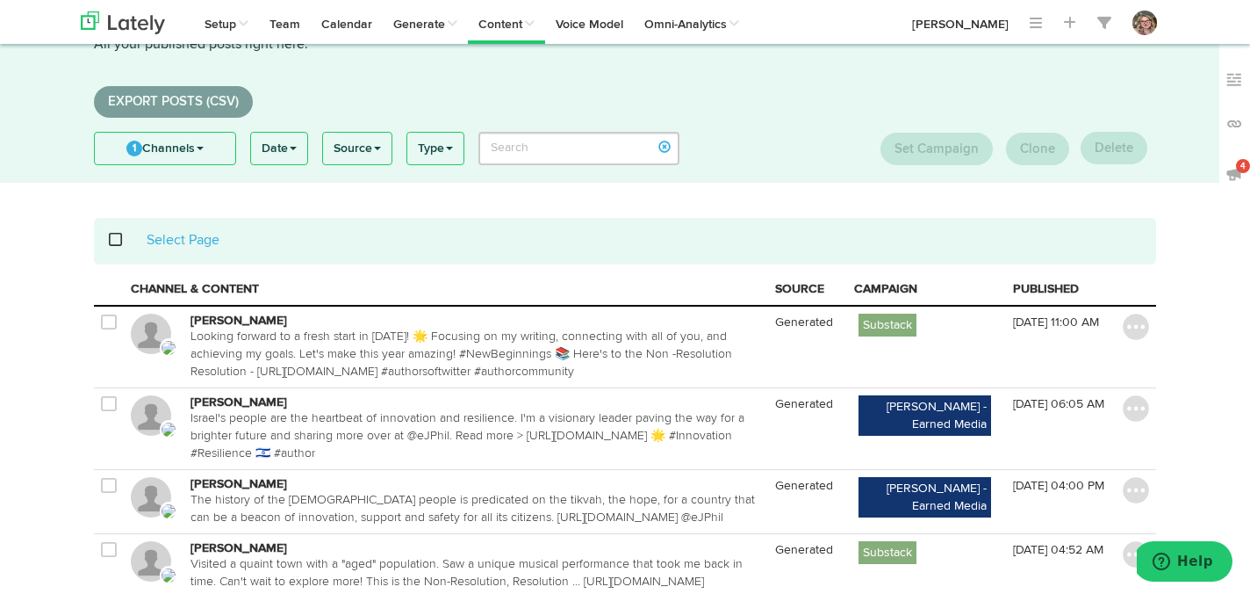
scroll to position [169, 0]
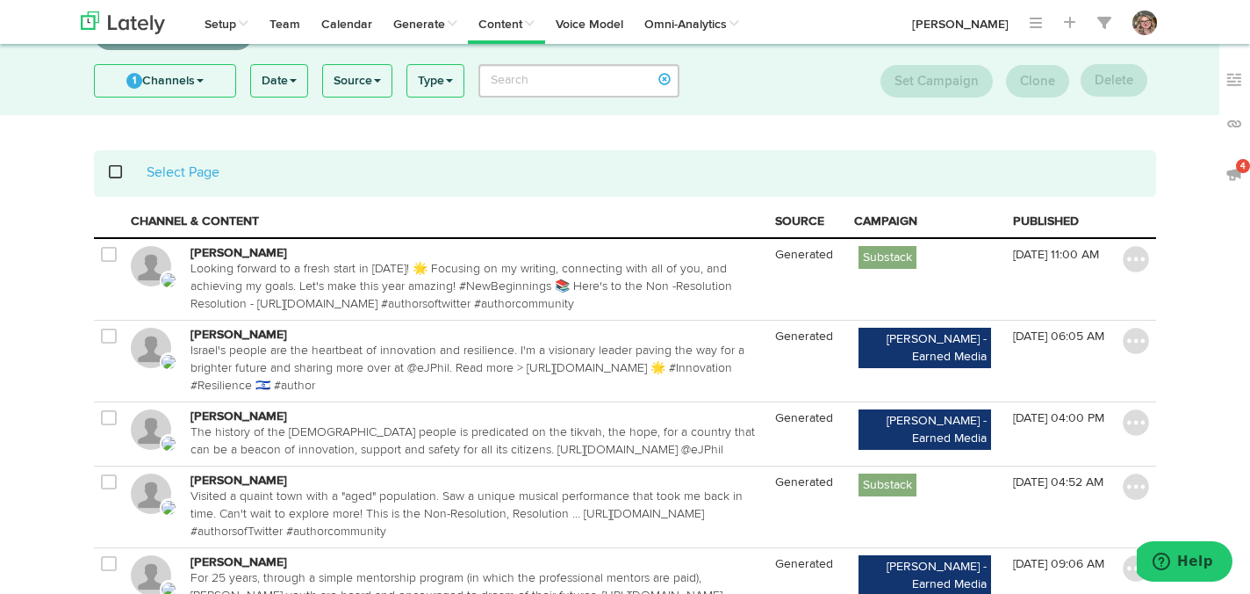
click at [933, 216] on th "CAMPAIGN" at bounding box center [926, 221] width 159 height 32
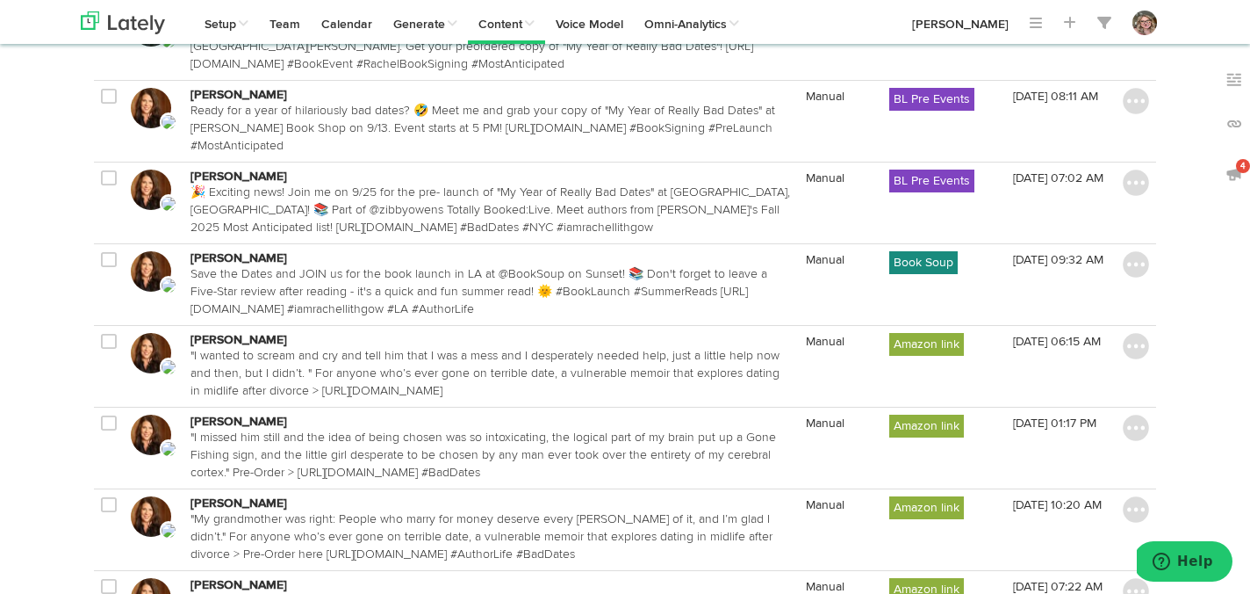
scroll to position [868, 0]
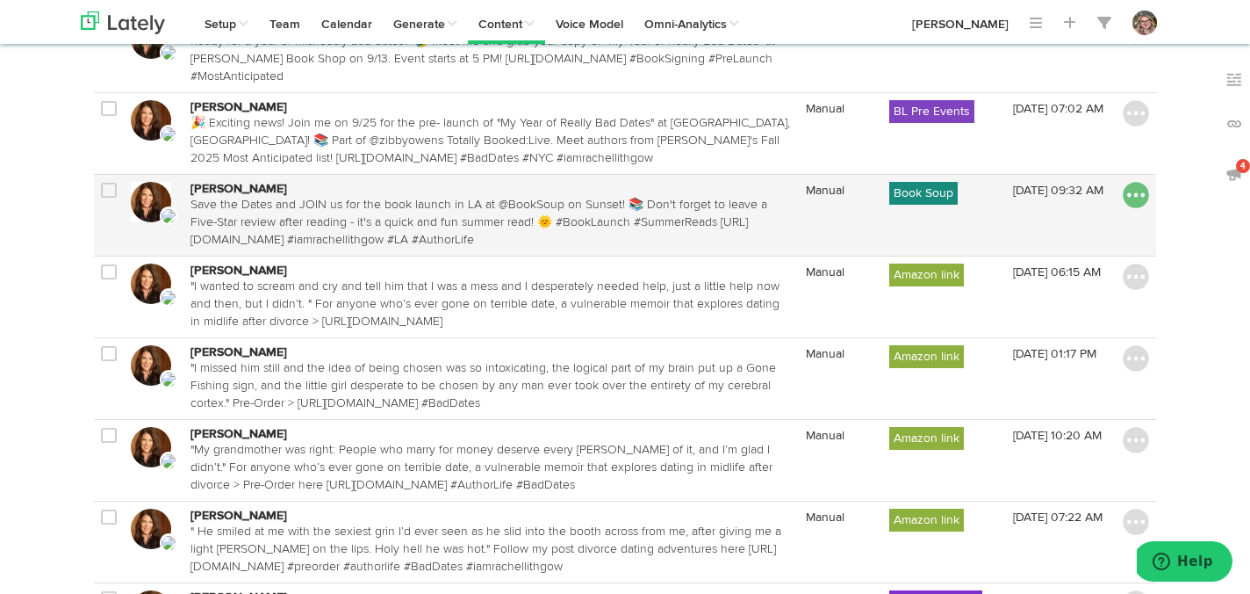
click at [1139, 208] on img at bounding box center [1136, 195] width 26 height 26
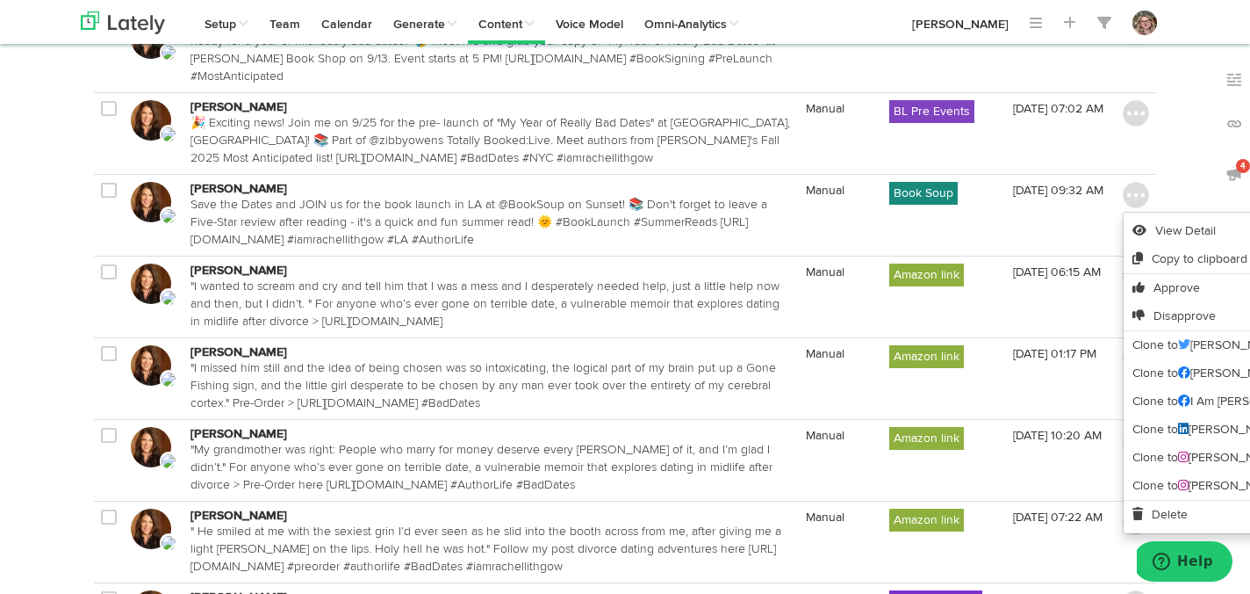
click at [1168, 234] on div "Select Page × Close CHANNEL & CONTENT SOURCE CAMPAIGN PUBLISHED" at bounding box center [625, 471] width 1089 height 2043
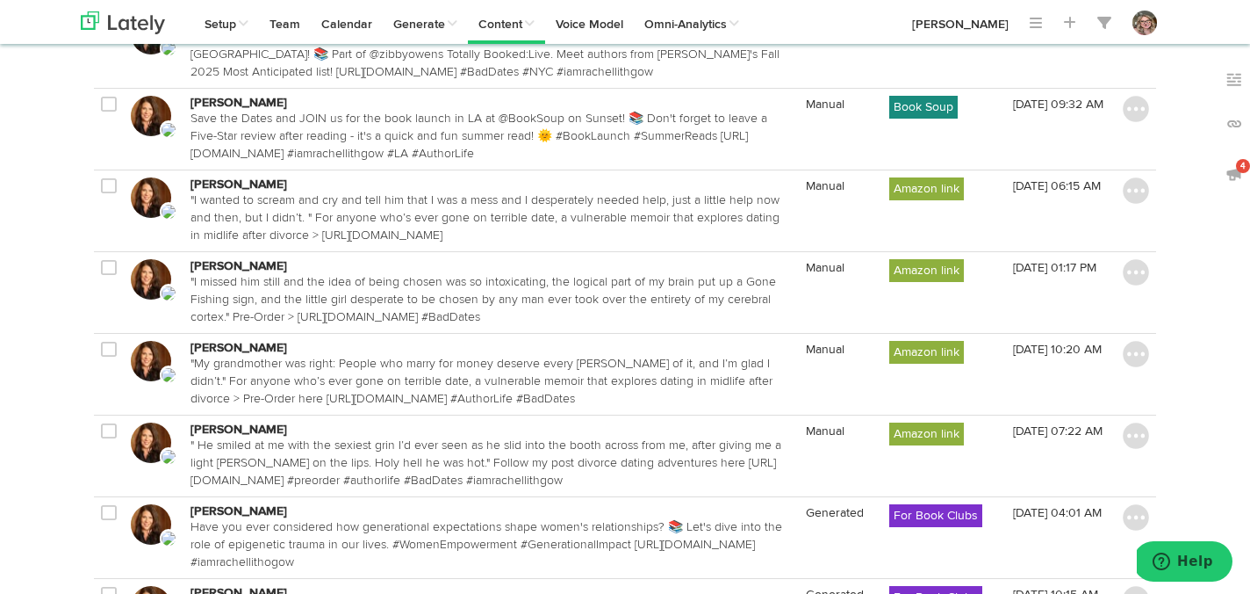
scroll to position [998, 0]
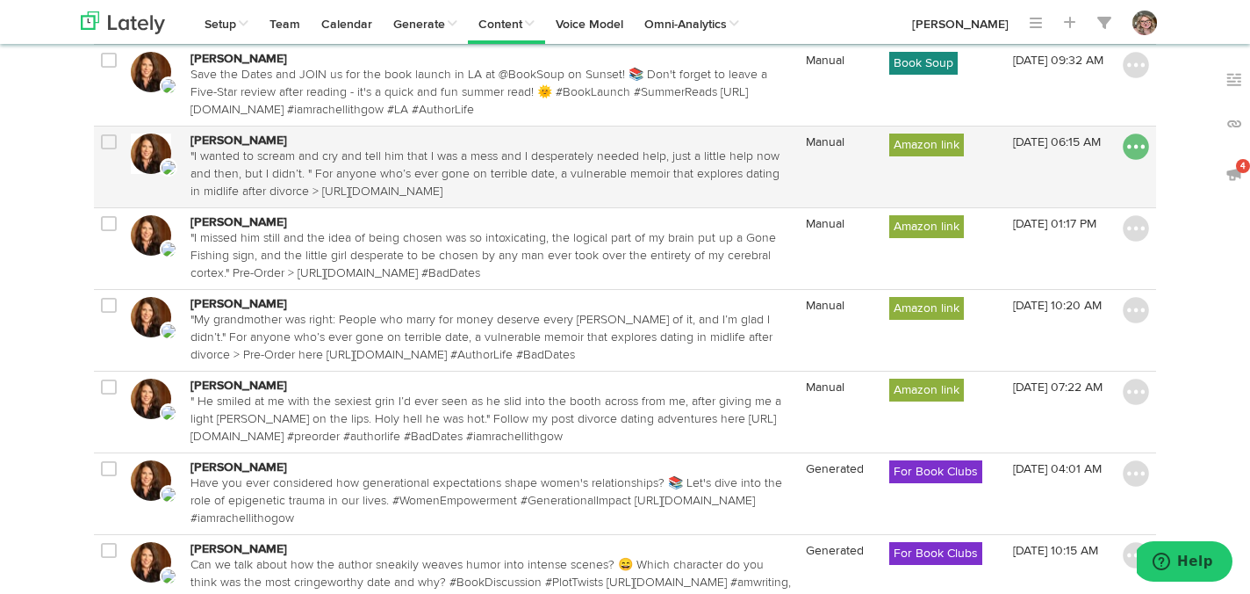
click at [1138, 160] on img at bounding box center [1136, 146] width 26 height 26
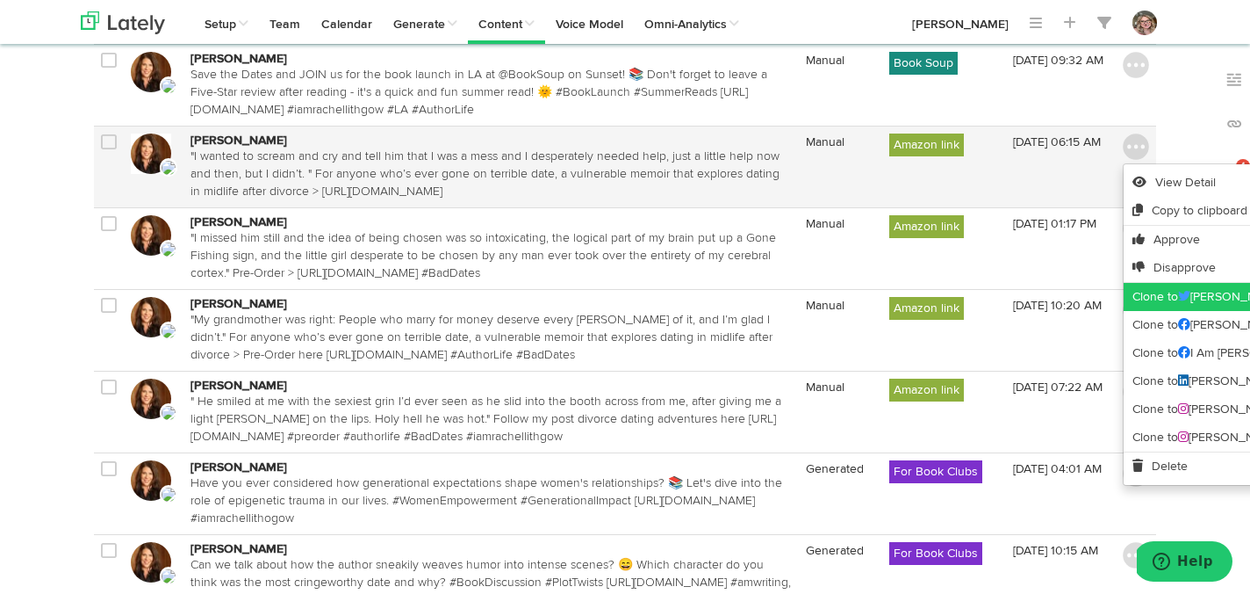
click at [1144, 311] on link "Clone to Rachel Lithgow" at bounding box center [1260, 297] width 273 height 28
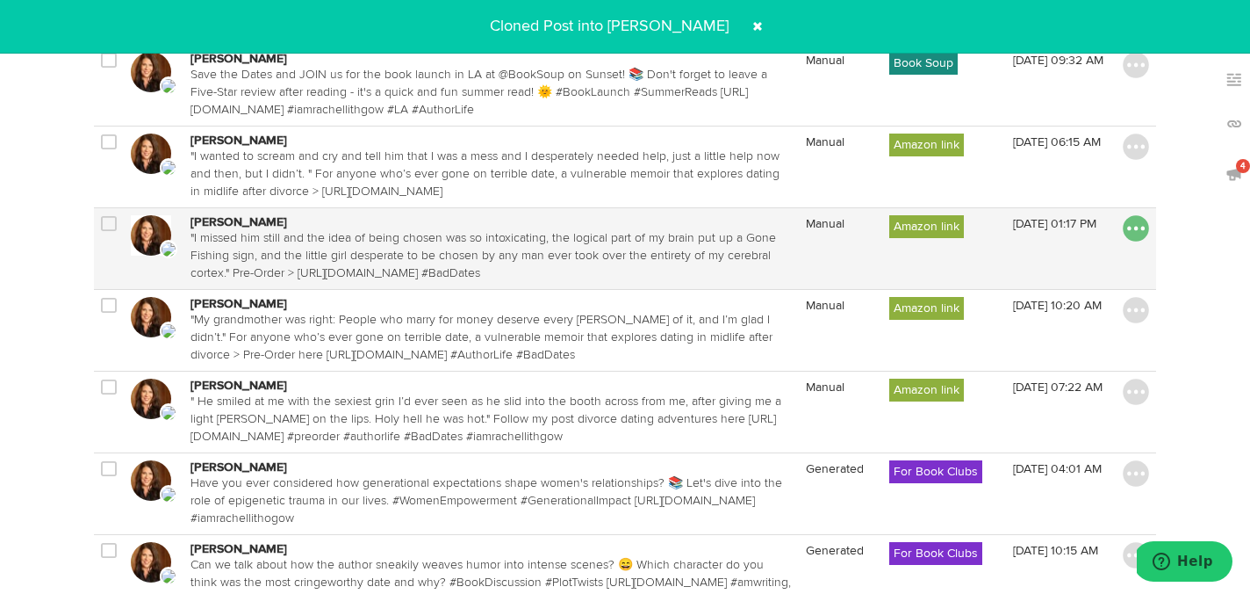
click at [1134, 241] on img at bounding box center [1136, 228] width 26 height 26
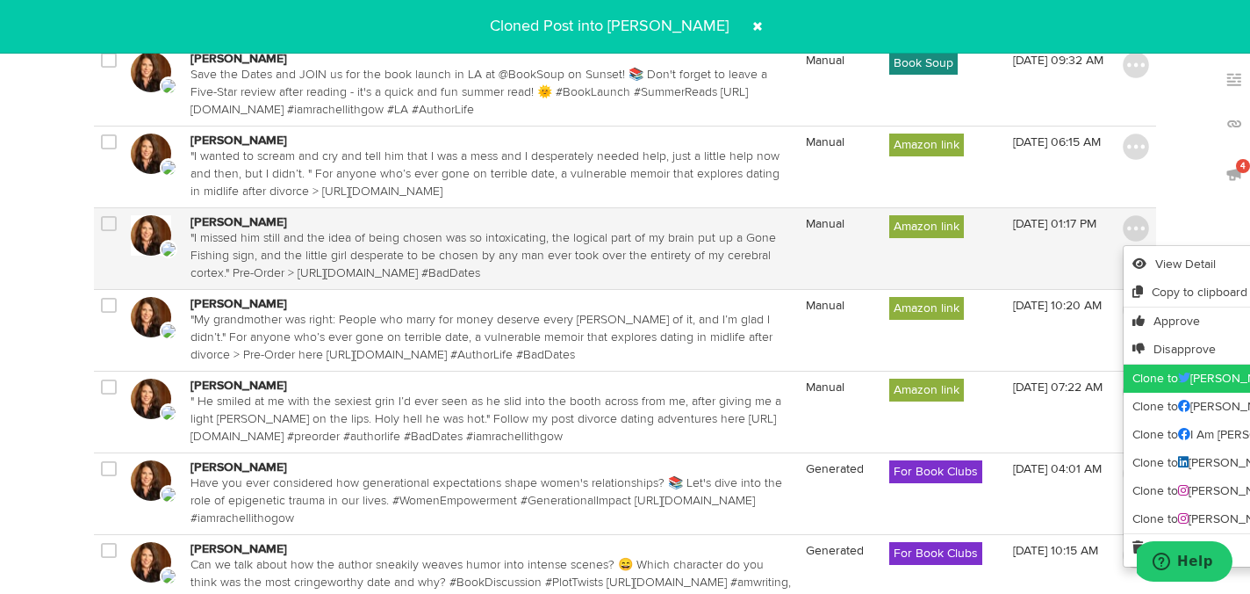
click at [1148, 393] on link "Clone to Rachel Lithgow" at bounding box center [1260, 378] width 273 height 28
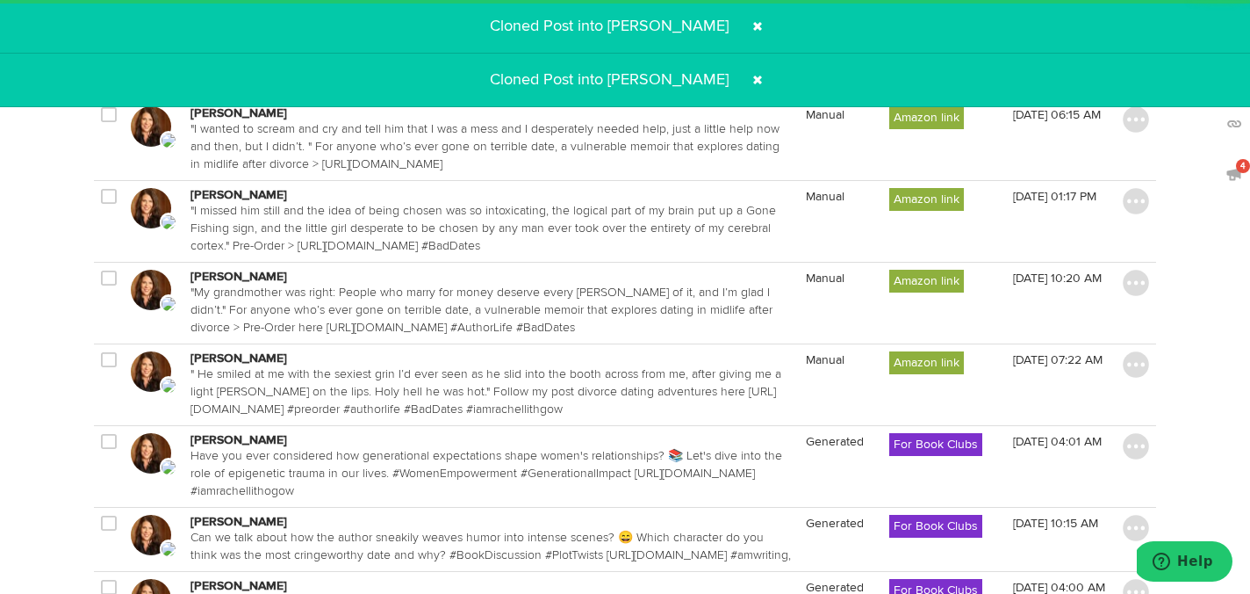
scroll to position [1057, 0]
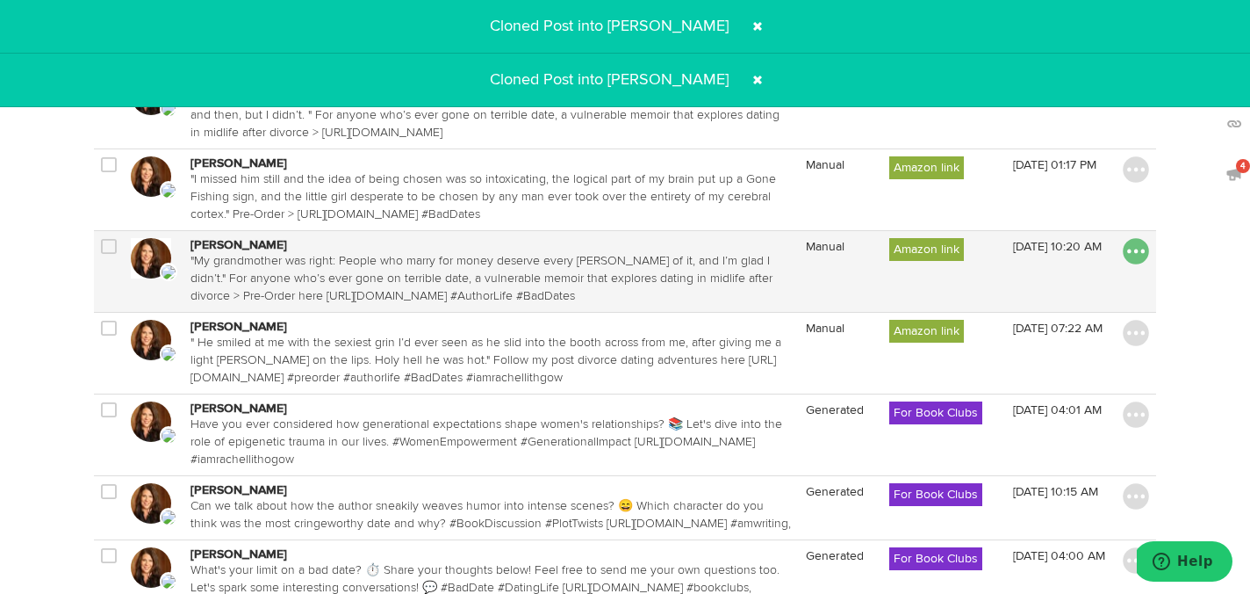
click at [1128, 264] on img at bounding box center [1136, 251] width 26 height 26
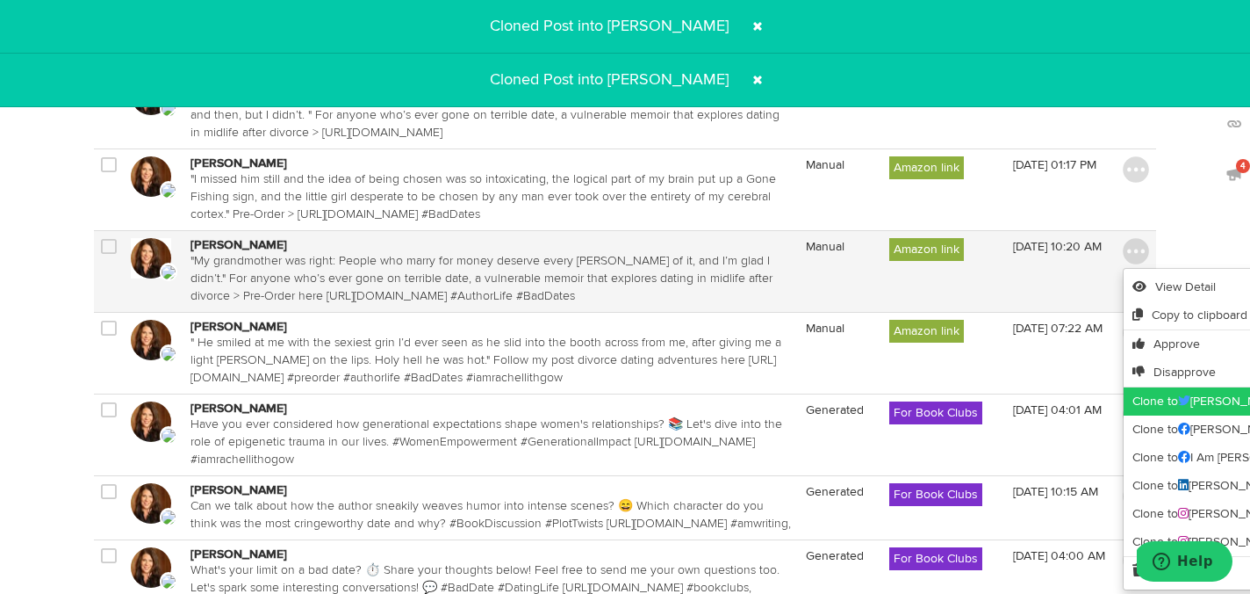
click at [1185, 407] on span at bounding box center [1184, 400] width 12 height 12
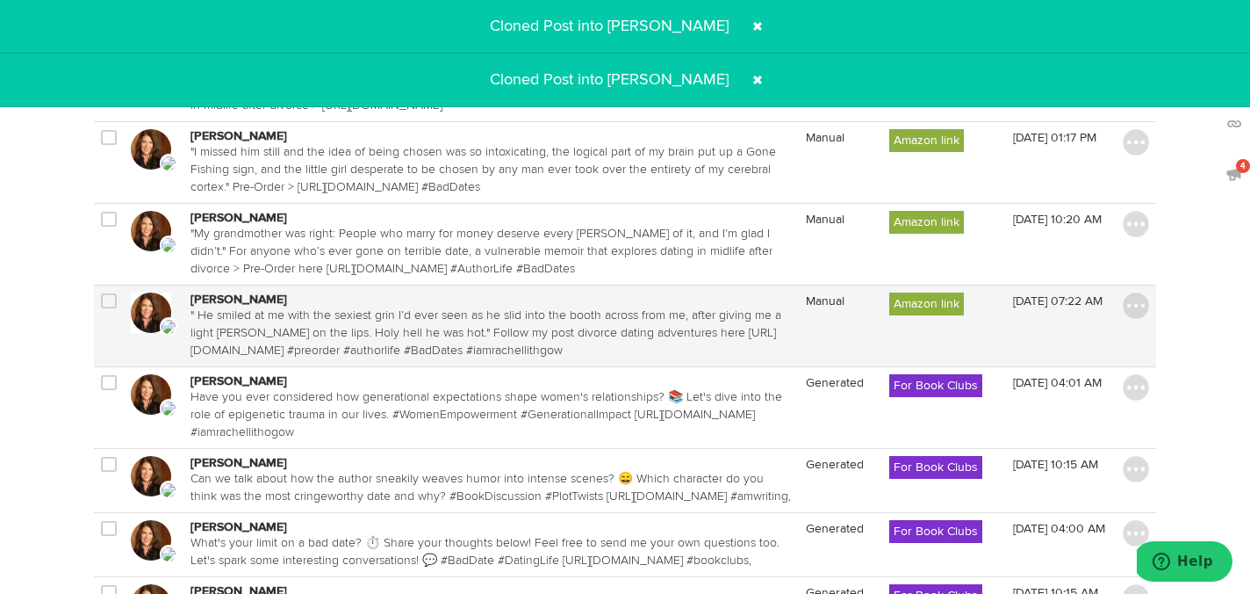
scroll to position [1101, 0]
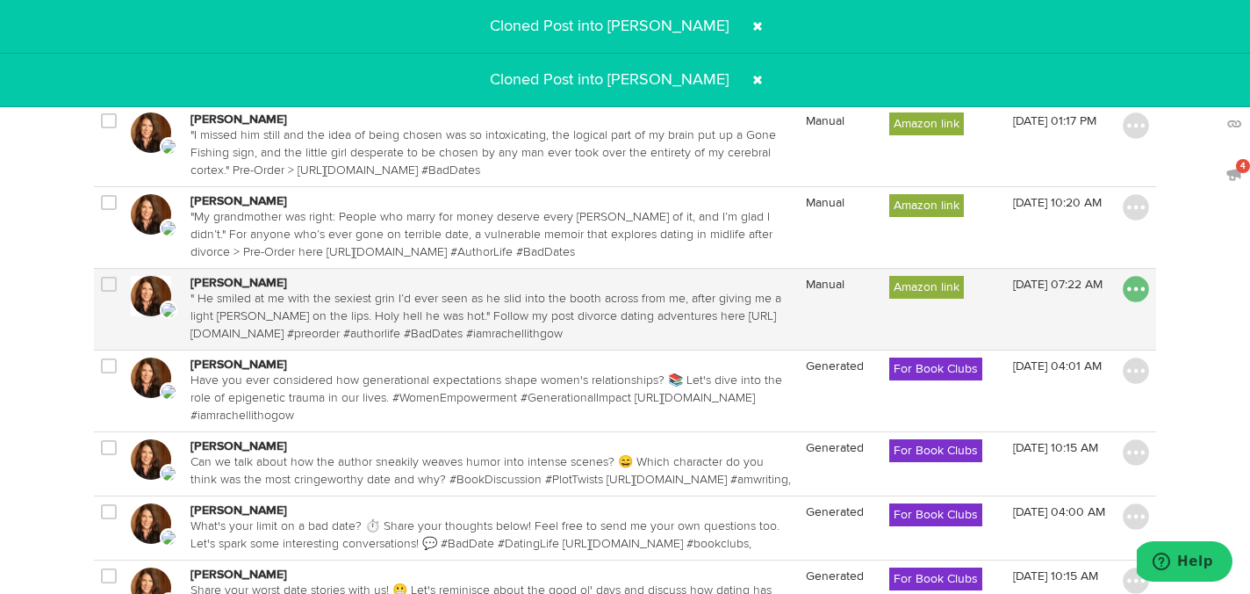
click at [1135, 302] on img at bounding box center [1136, 289] width 26 height 26
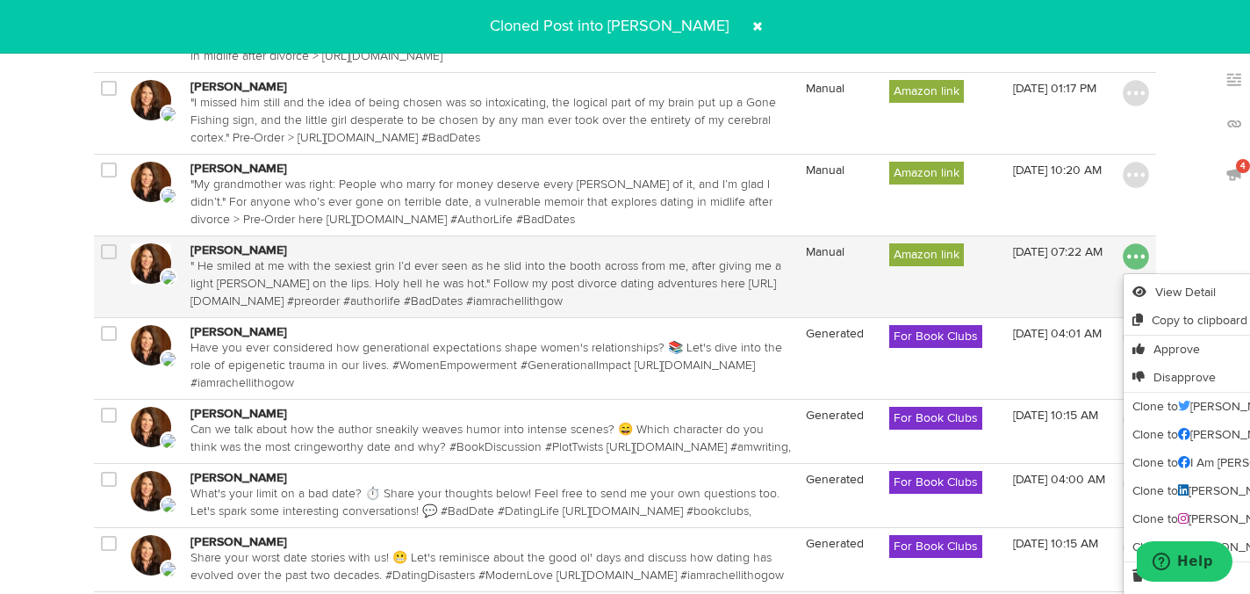
scroll to position [1165, 0]
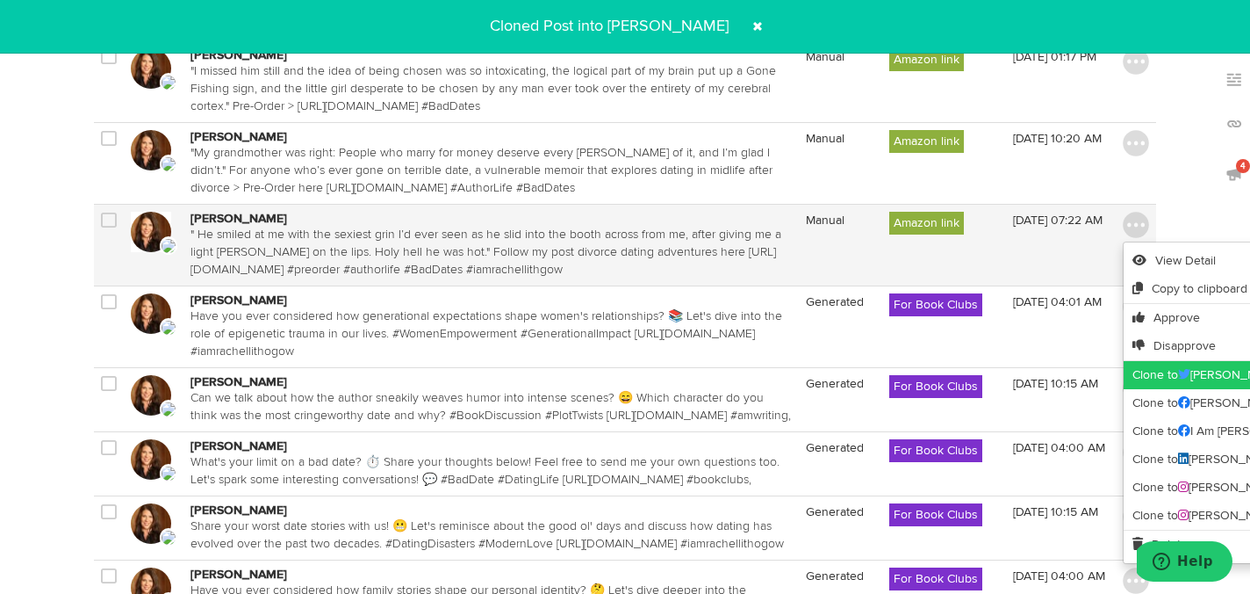
click at [1156, 389] on link "Clone to Rachel Lithgow" at bounding box center [1260, 375] width 273 height 28
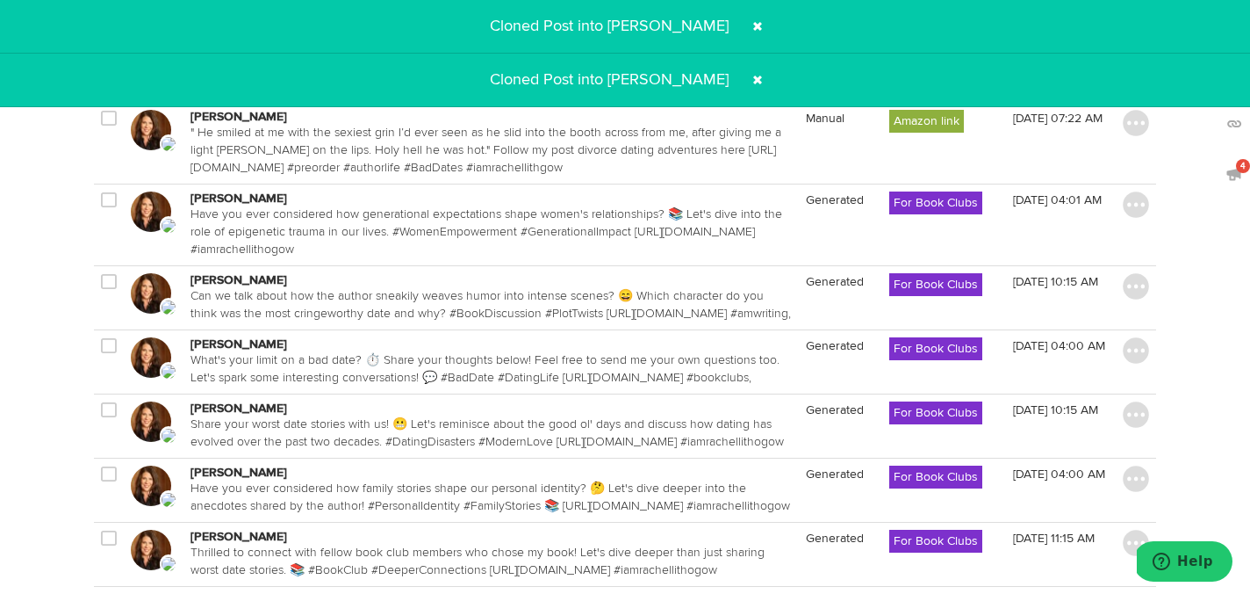
scroll to position [1271, 0]
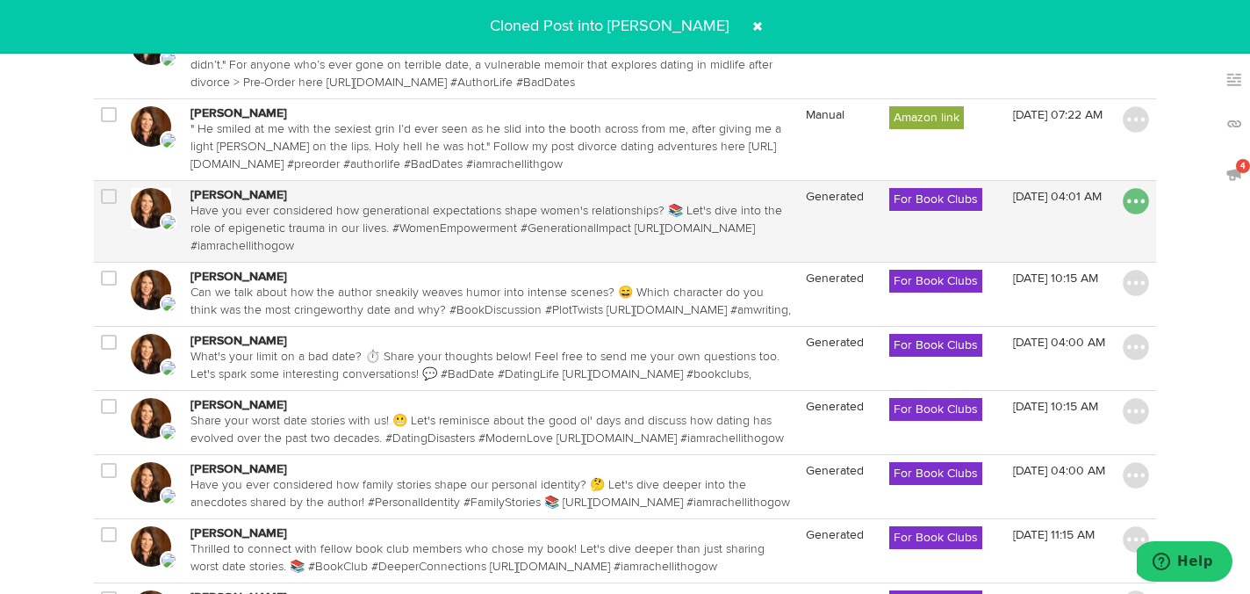
click at [1134, 214] on img at bounding box center [1136, 201] width 26 height 26
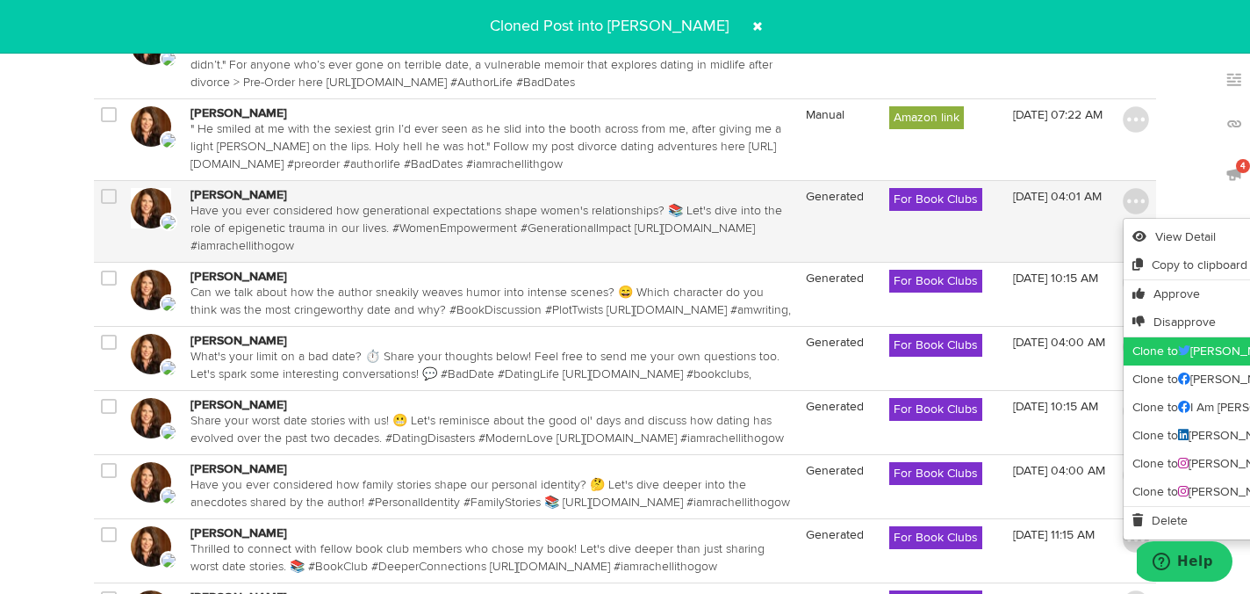
click at [1149, 365] on link "Clone to Rachel Lithgow" at bounding box center [1260, 351] width 273 height 28
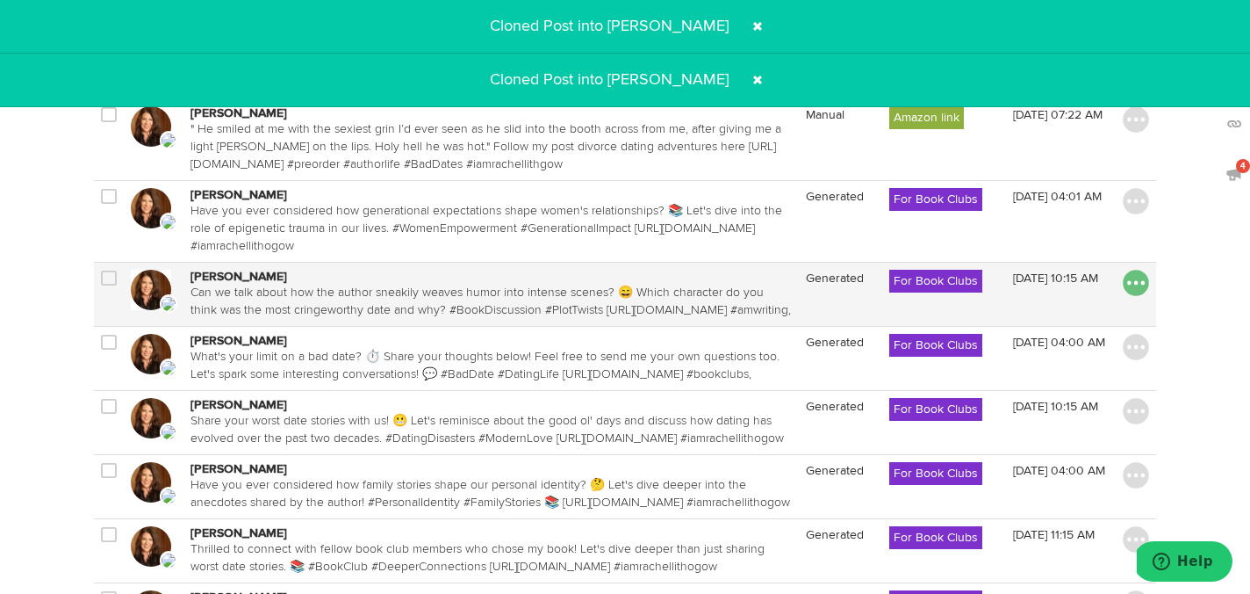
click at [1127, 296] on img at bounding box center [1136, 283] width 26 height 26
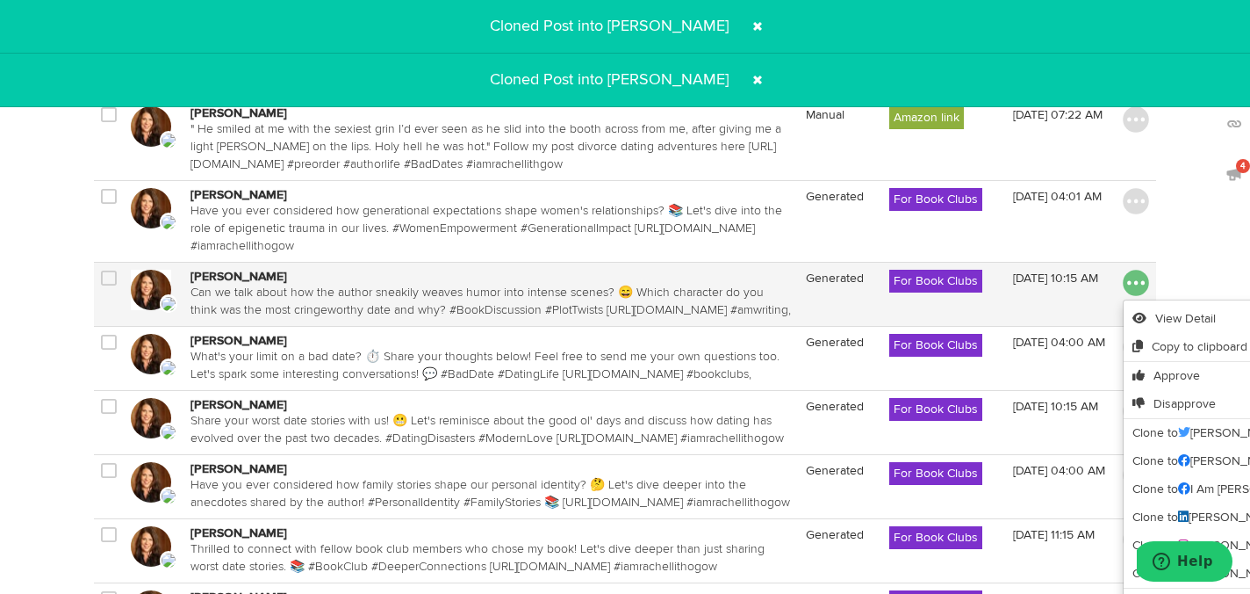
scroll to position [1338, 0]
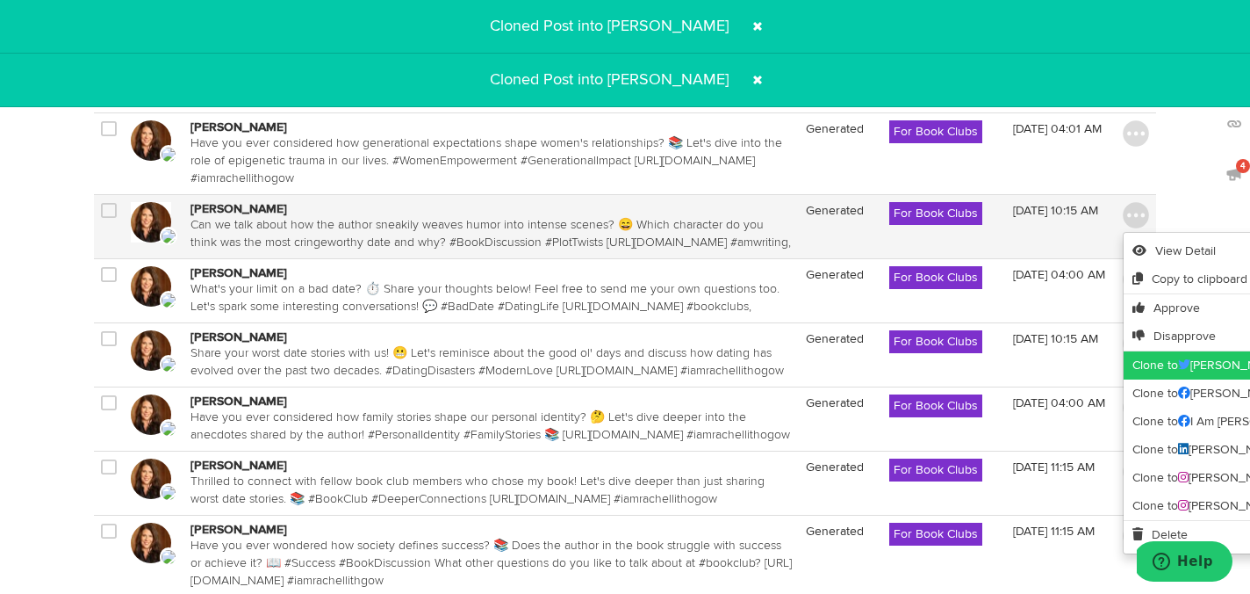
click at [1153, 379] on link "Clone to Rachel Lithgow" at bounding box center [1260, 365] width 273 height 28
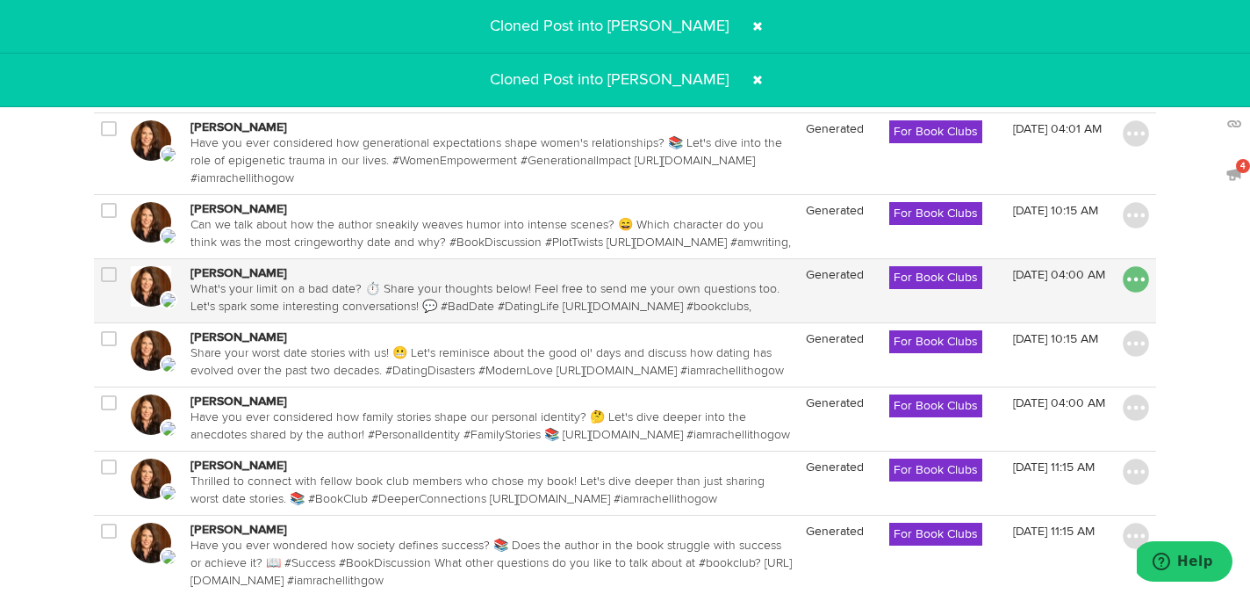
click at [1135, 292] on img at bounding box center [1136, 279] width 26 height 26
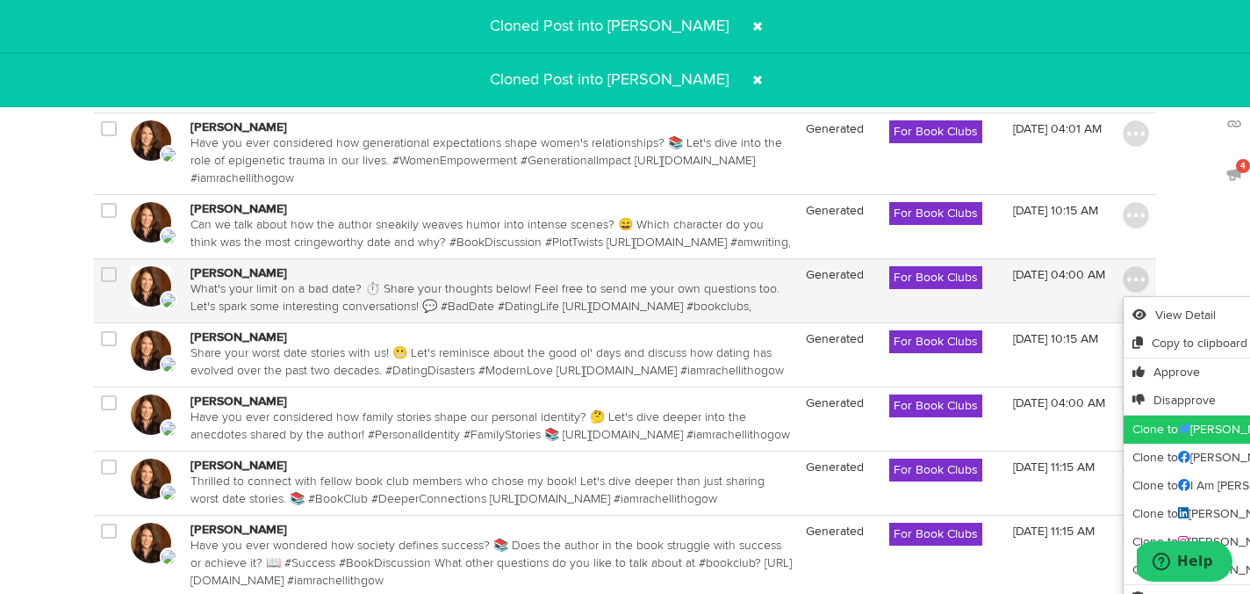
click at [1154, 443] on link "Clone to Rachel Lithgow" at bounding box center [1260, 429] width 273 height 28
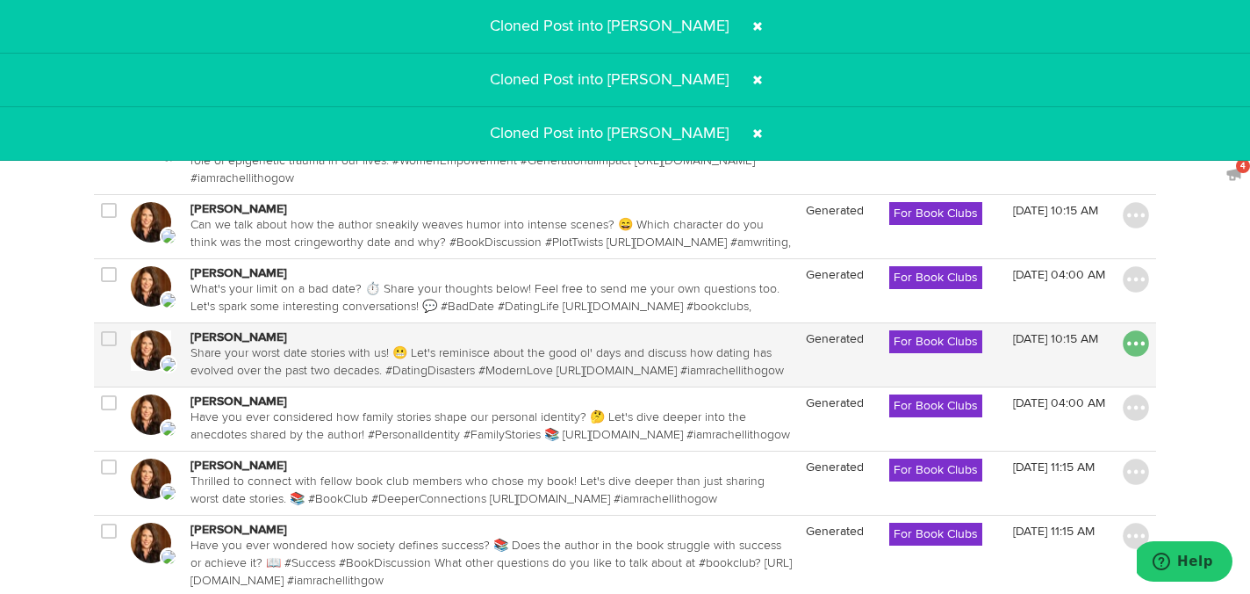
click at [1136, 357] on img at bounding box center [1136, 343] width 26 height 26
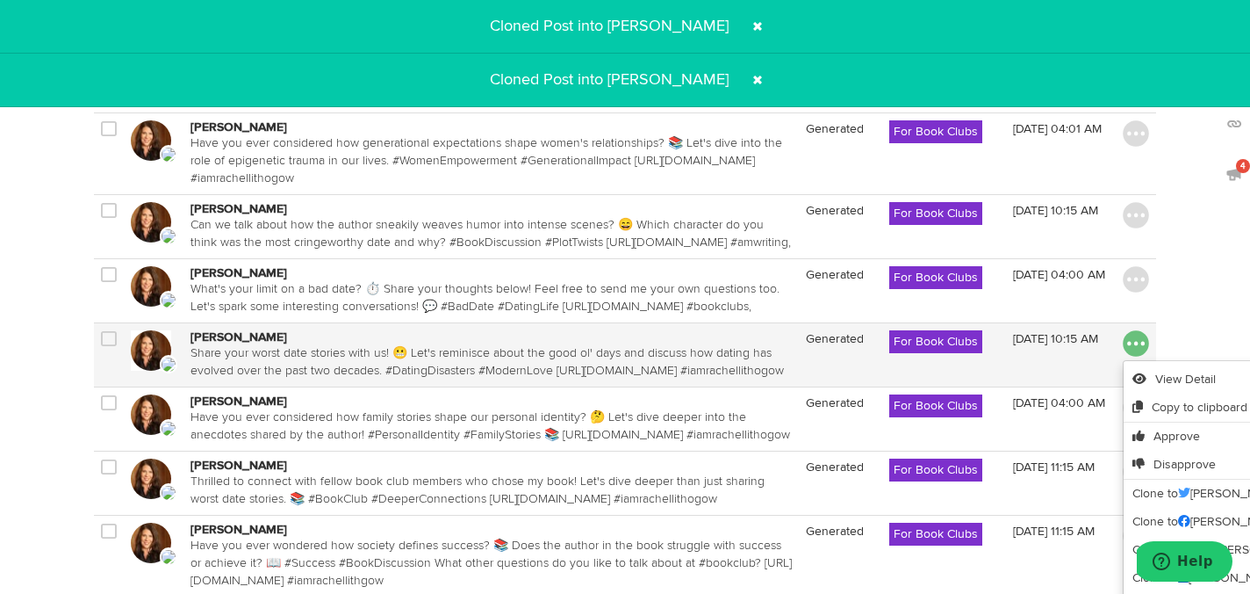
scroll to position [1413, 0]
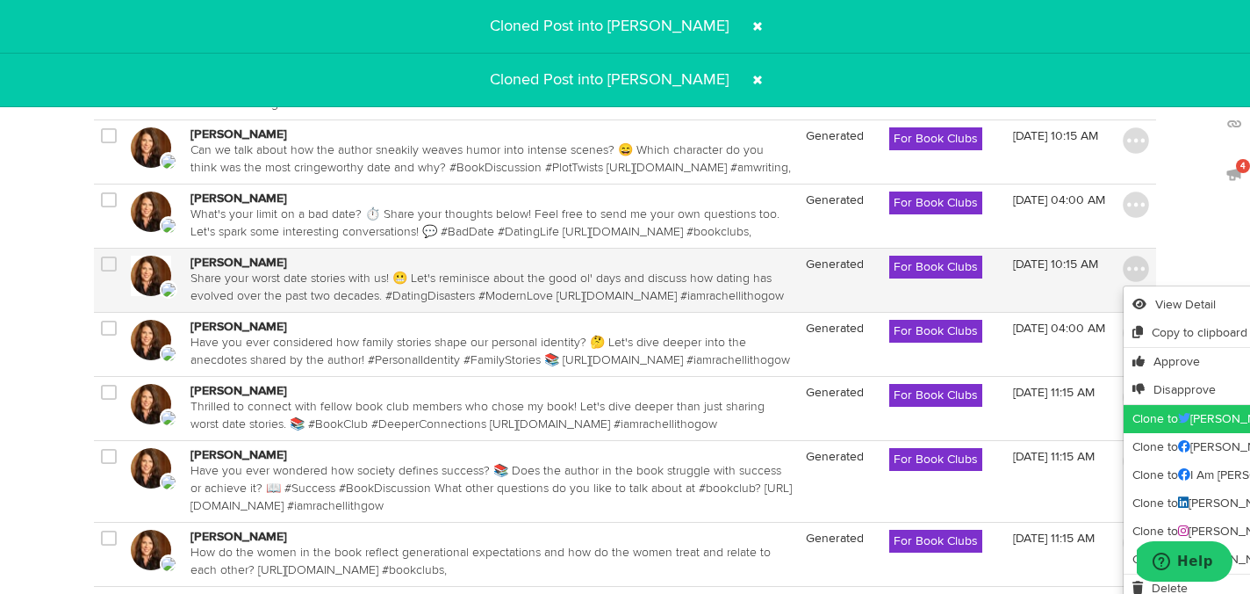
click at [1156, 433] on link "Clone to Rachel Lithgow" at bounding box center [1260, 419] width 273 height 28
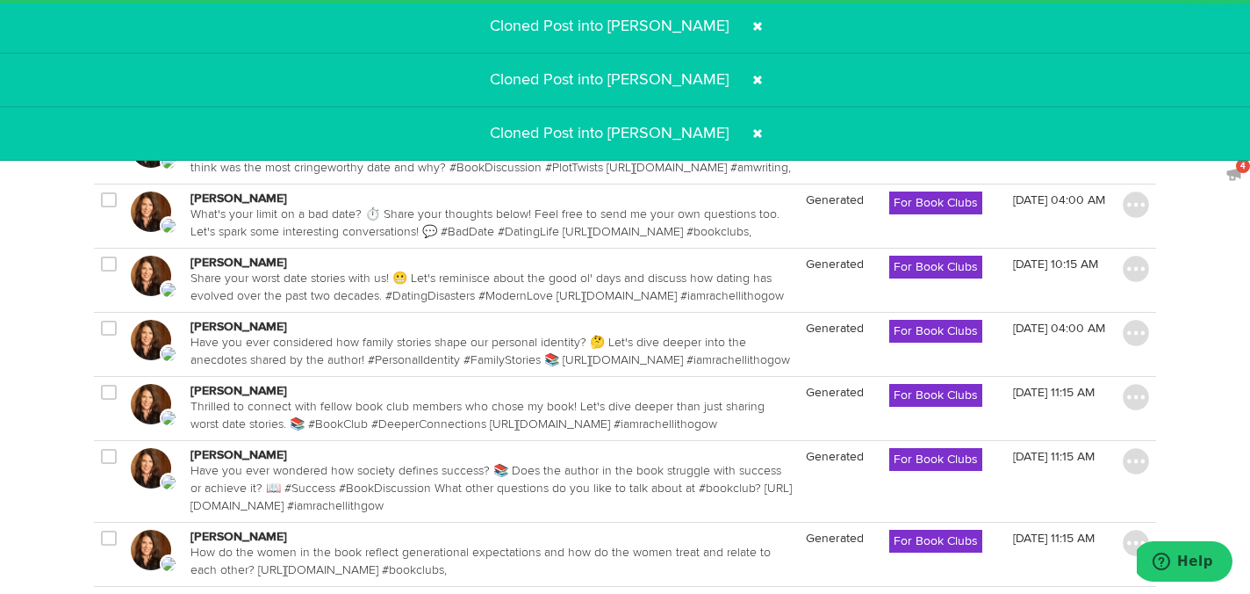
scroll to position [1488, 0]
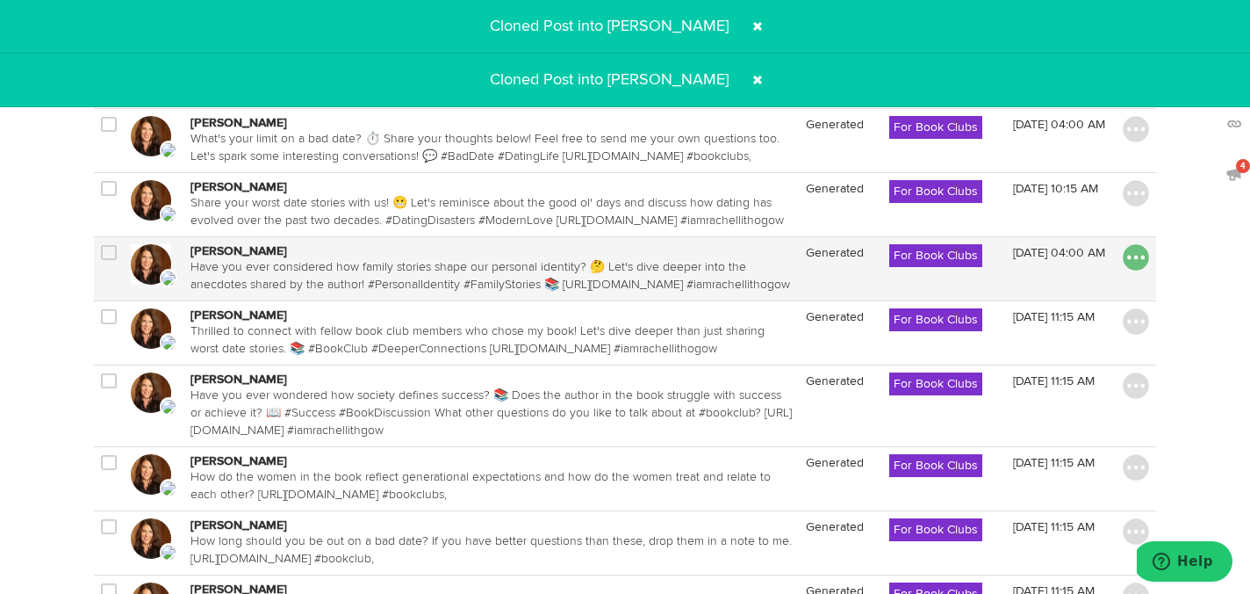
click at [1134, 270] on img at bounding box center [1136, 257] width 26 height 26
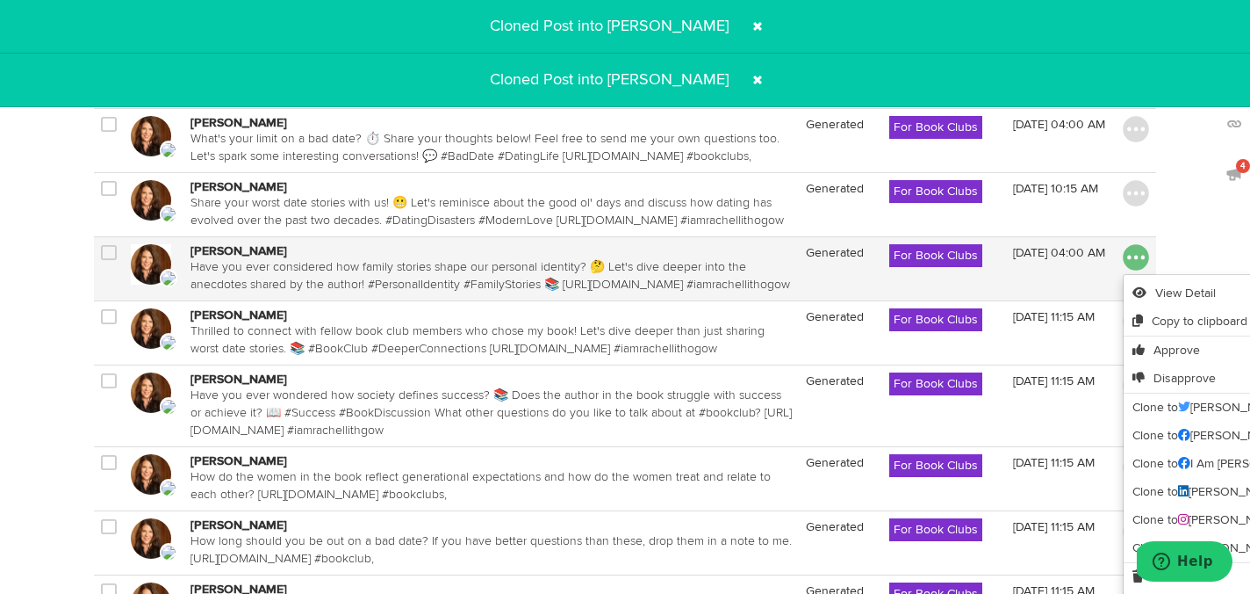
scroll to position [1539, 0]
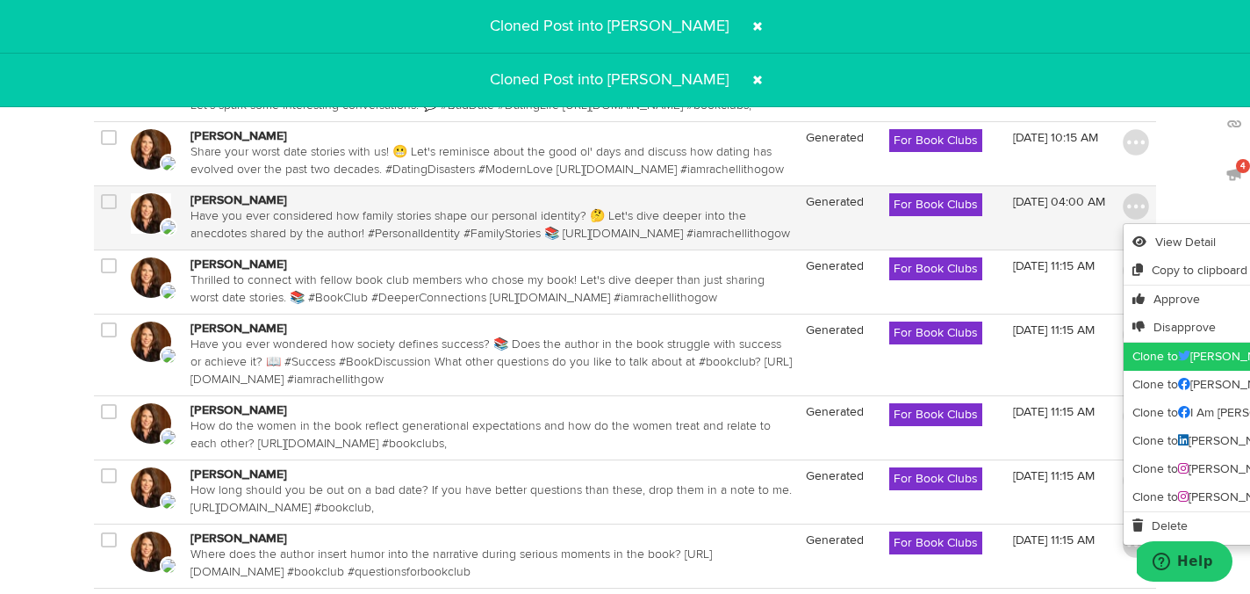
click at [1151, 371] on link "Clone to Rachel Lithgow" at bounding box center [1260, 356] width 273 height 28
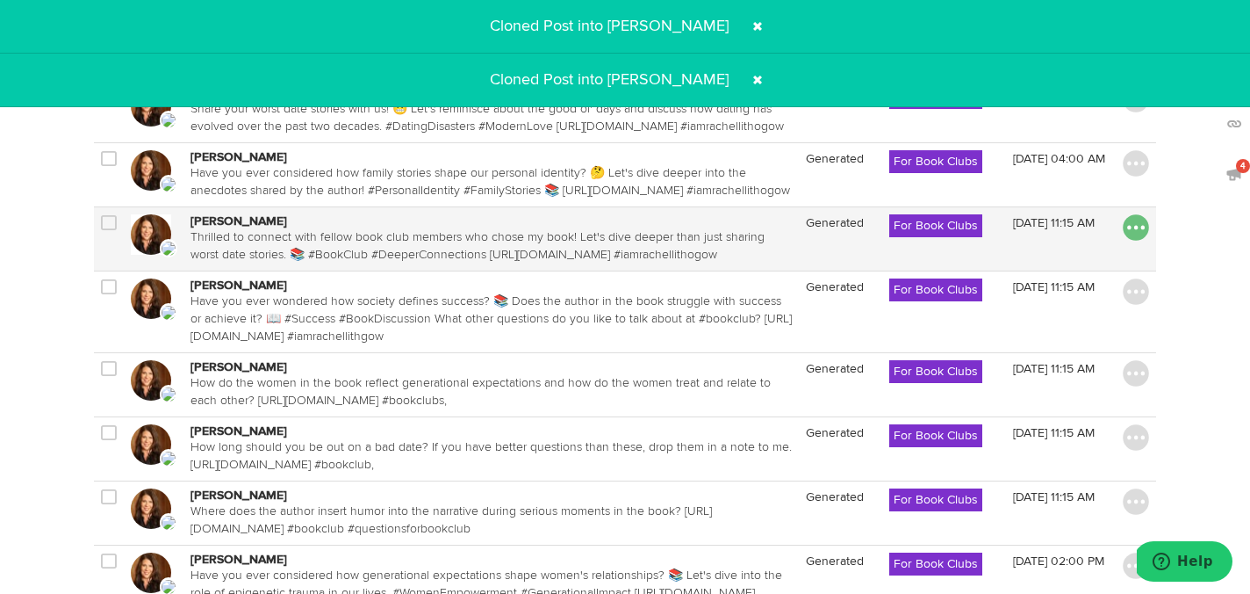
click at [1129, 241] on img at bounding box center [1136, 227] width 26 height 26
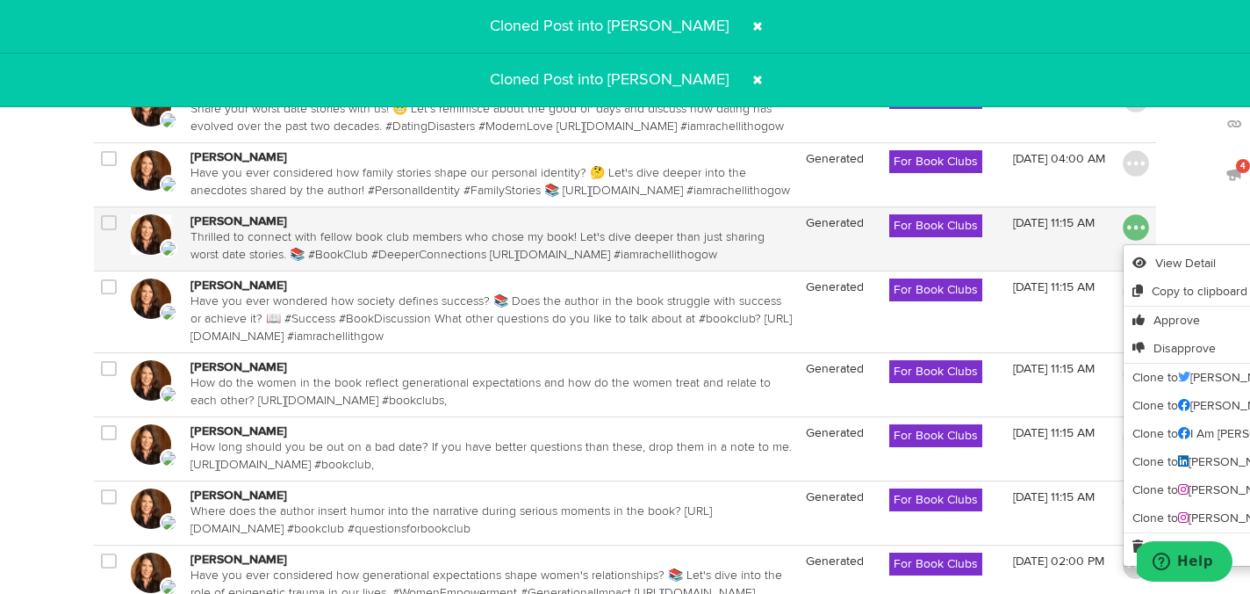
scroll to position [1630, 0]
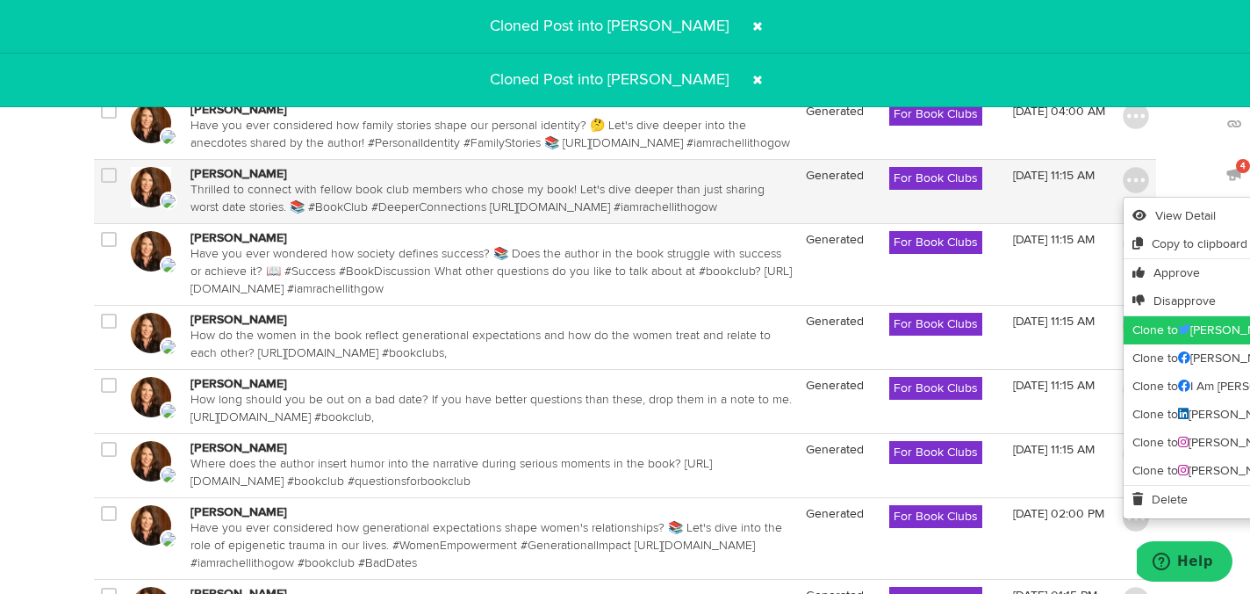
click at [1150, 344] on link "Clone to Rachel Lithgow" at bounding box center [1260, 330] width 273 height 28
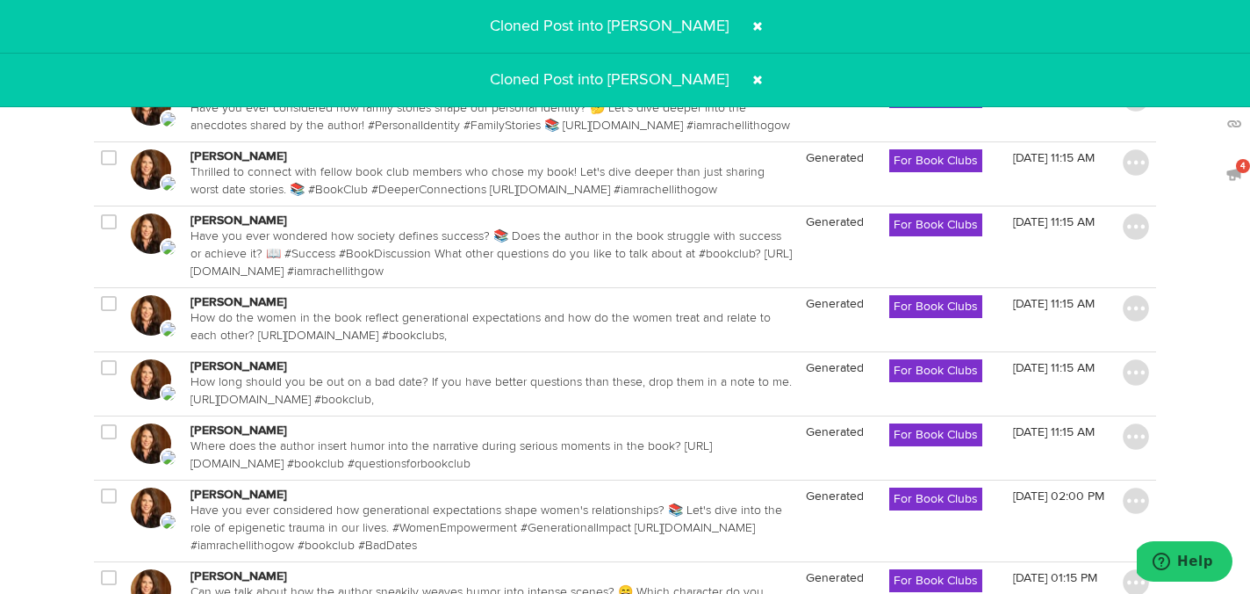
scroll to position [1653, 1]
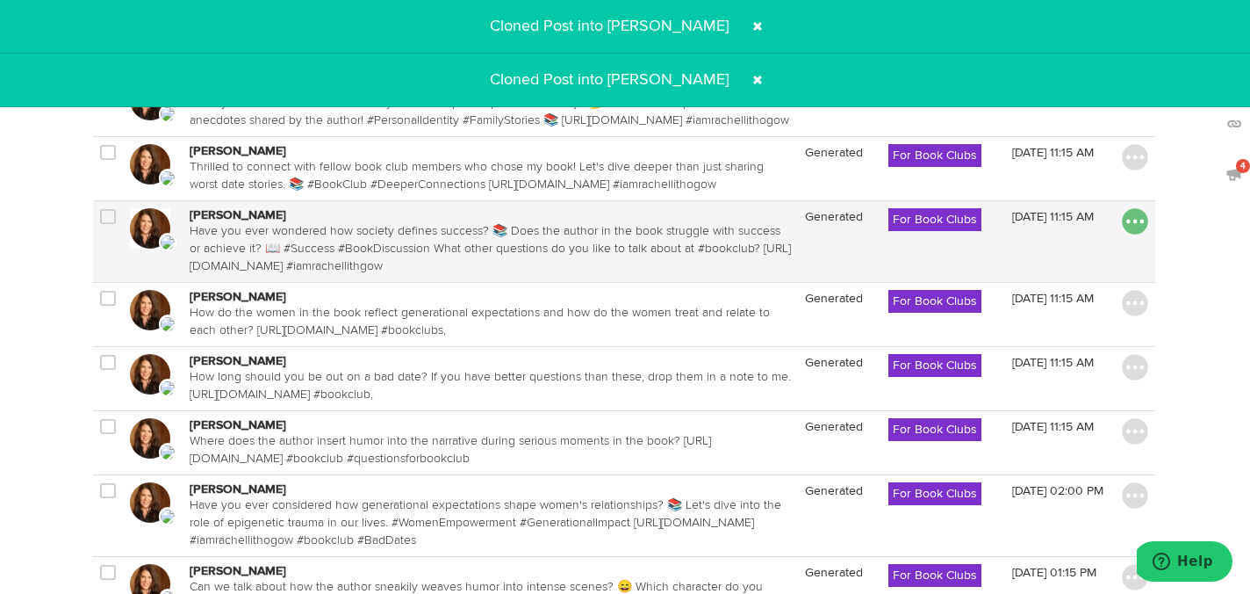
click at [1139, 234] on img at bounding box center [1135, 221] width 26 height 26
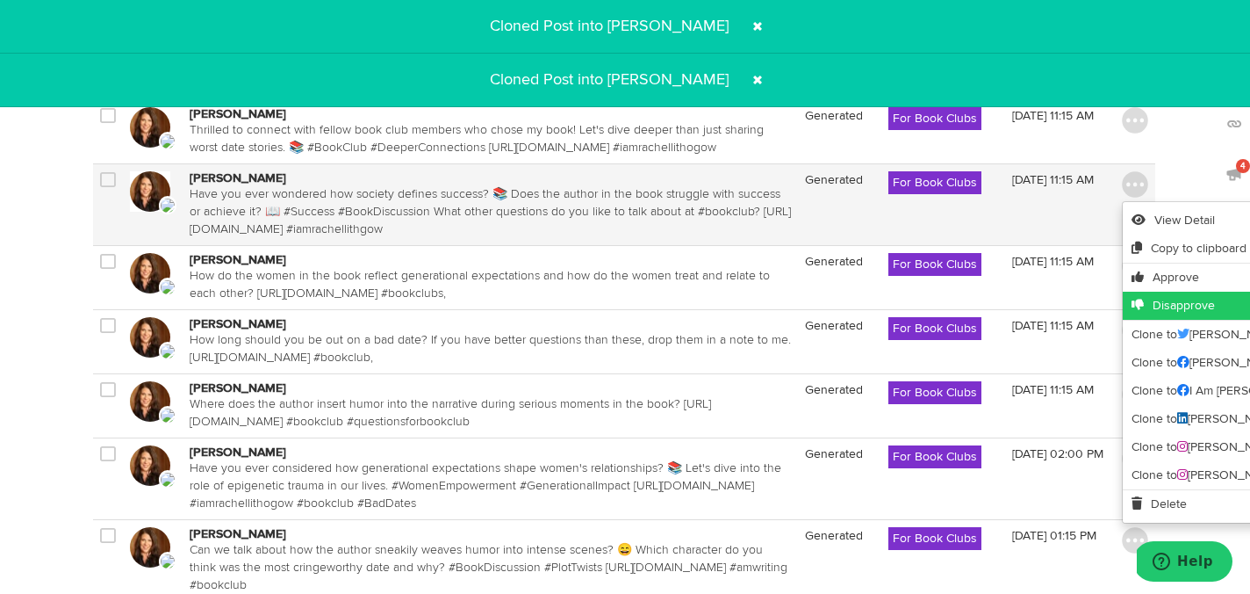
scroll to position [1719, 1]
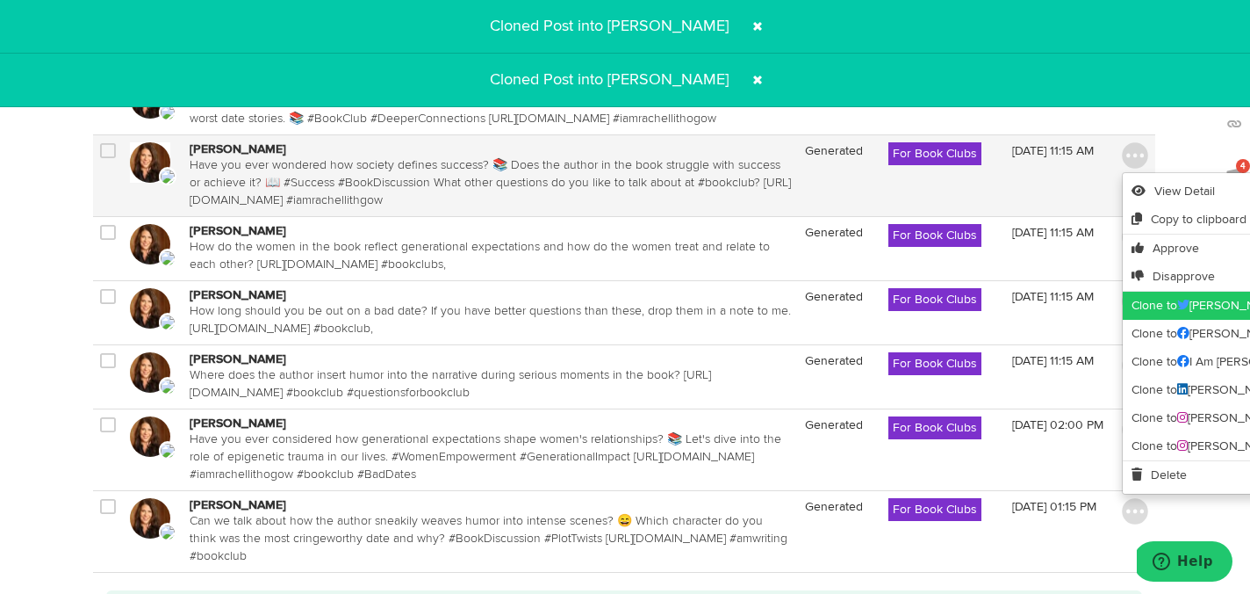
click at [1138, 320] on link "Clone to Rachel Lithgow" at bounding box center [1259, 306] width 273 height 28
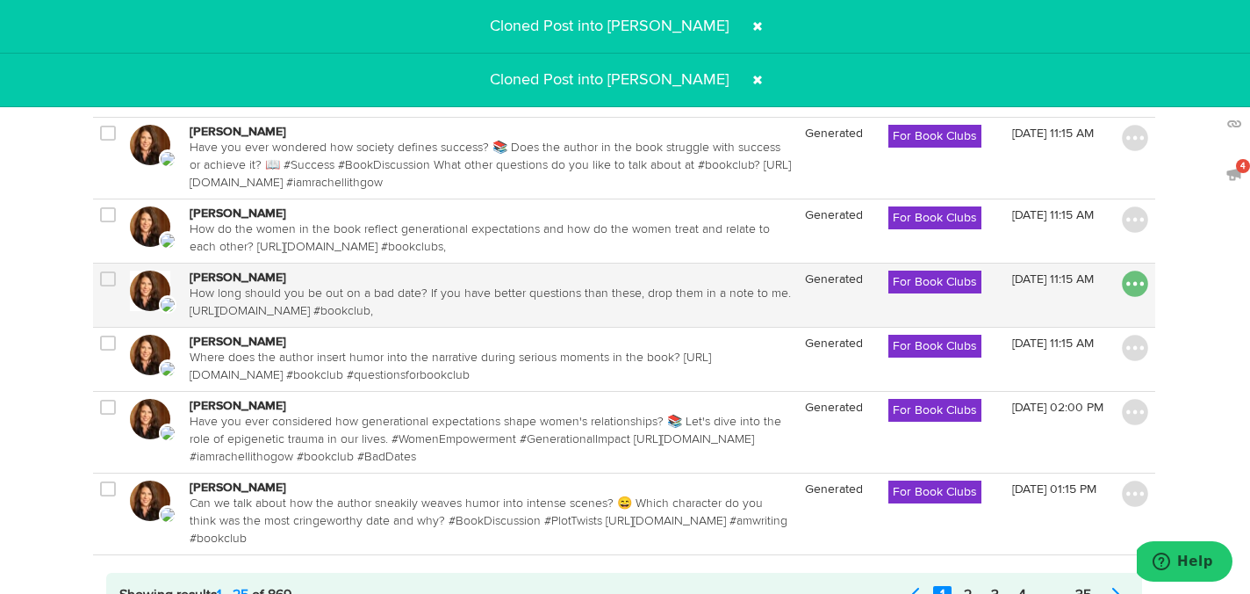
click at [1135, 297] on img at bounding box center [1135, 283] width 26 height 26
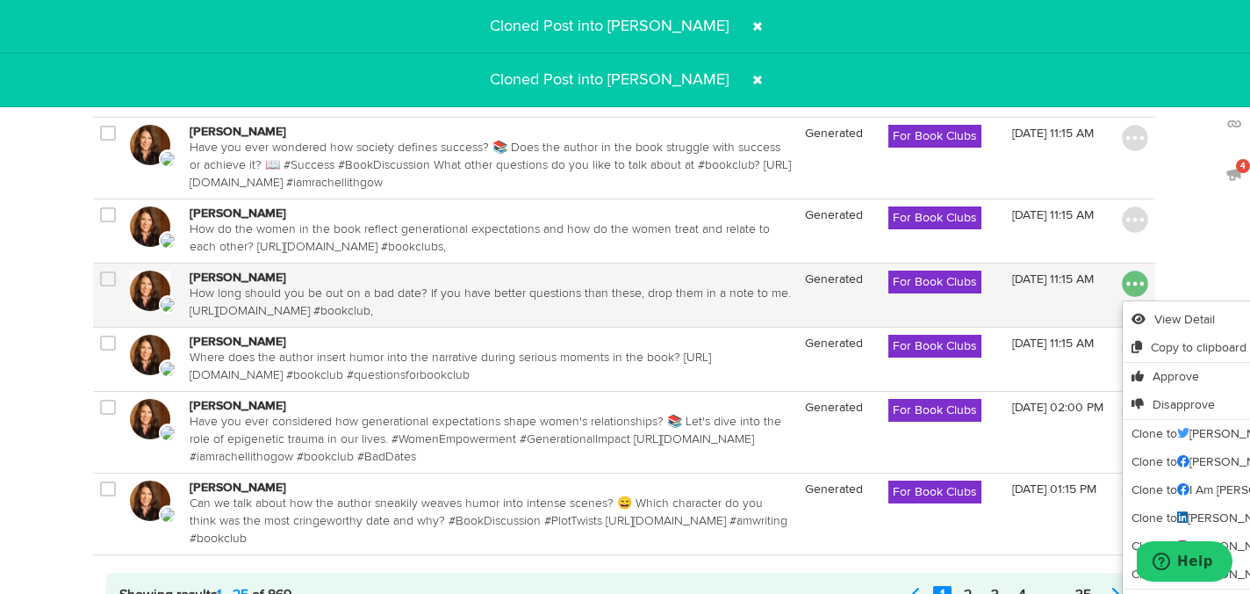
scroll to position [1804, 1]
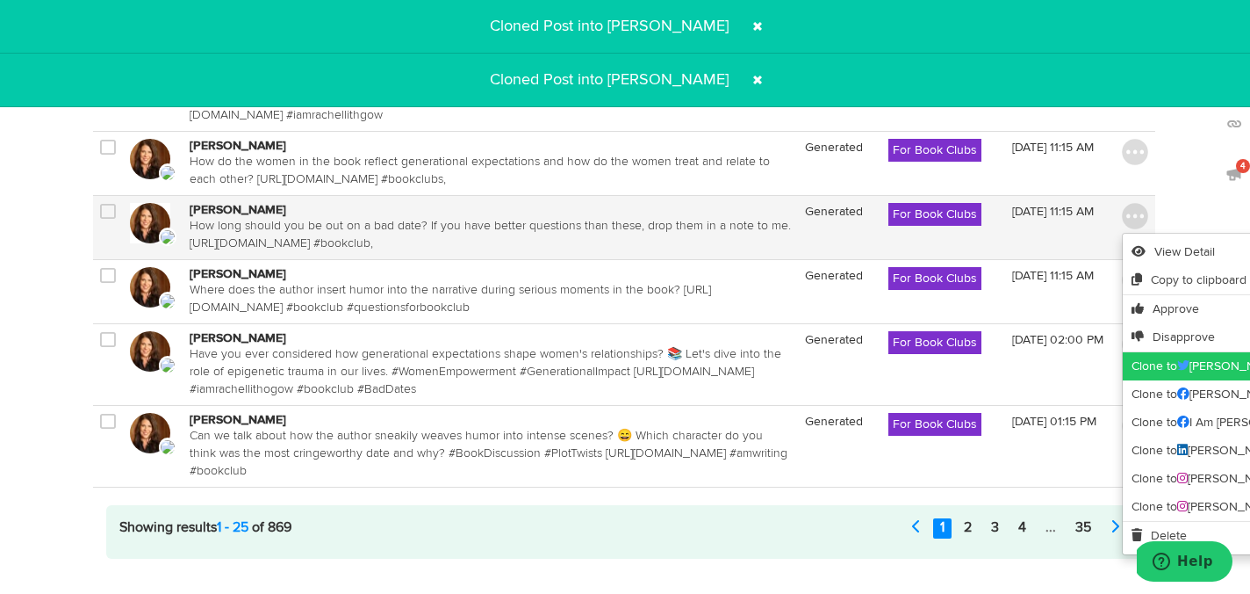
click at [1145, 380] on link "Clone to Rachel Lithgow" at bounding box center [1259, 366] width 273 height 28
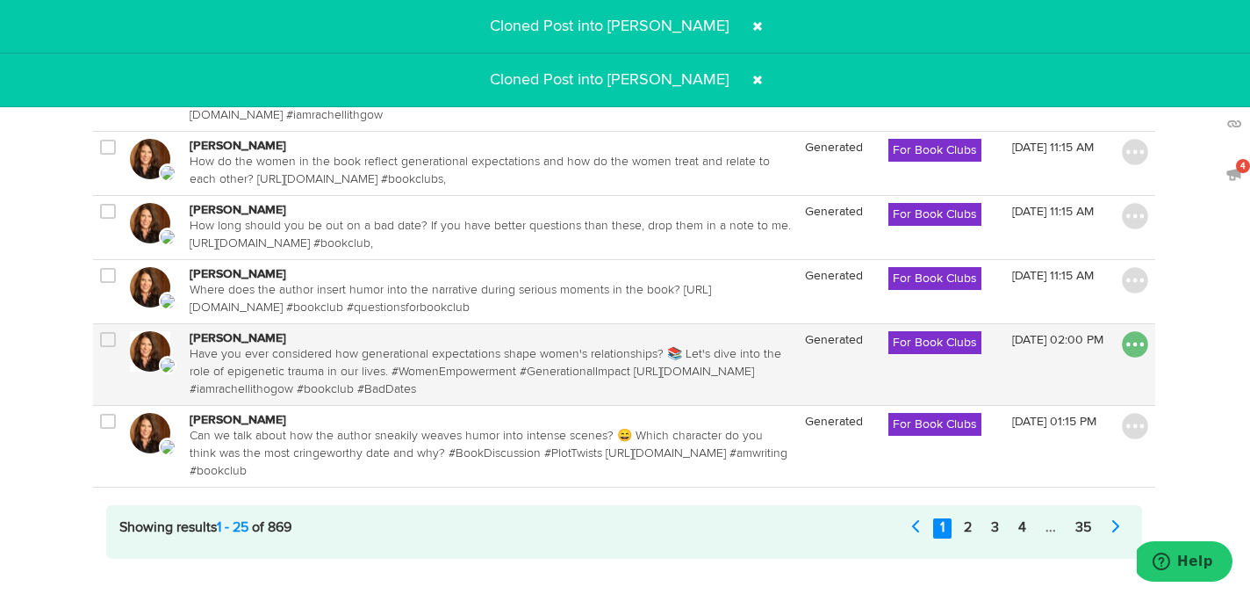
click at [1137, 357] on img at bounding box center [1135, 344] width 26 height 26
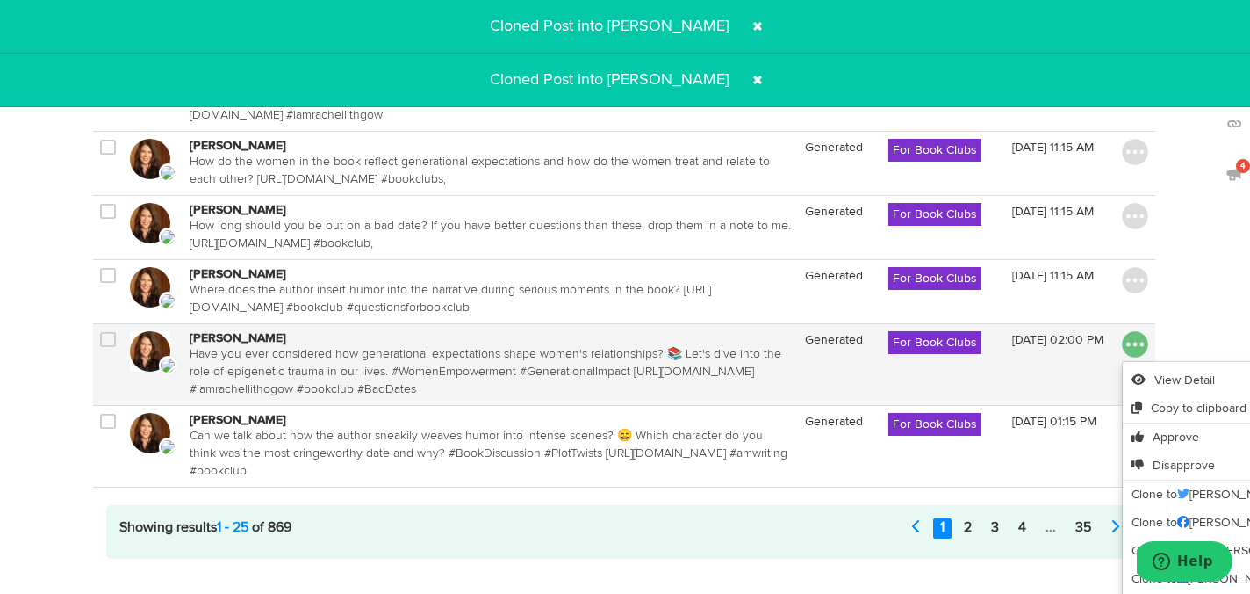
scroll to position [1870, 1]
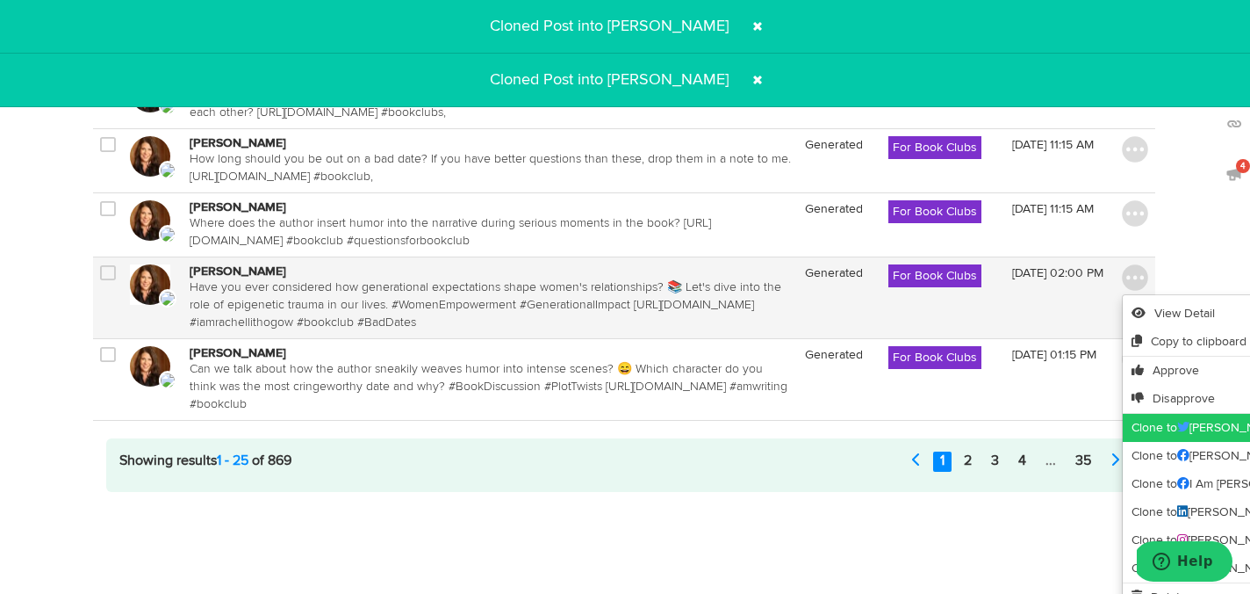
click at [1146, 442] on link "Clone to Rachel Lithgow" at bounding box center [1259, 428] width 273 height 28
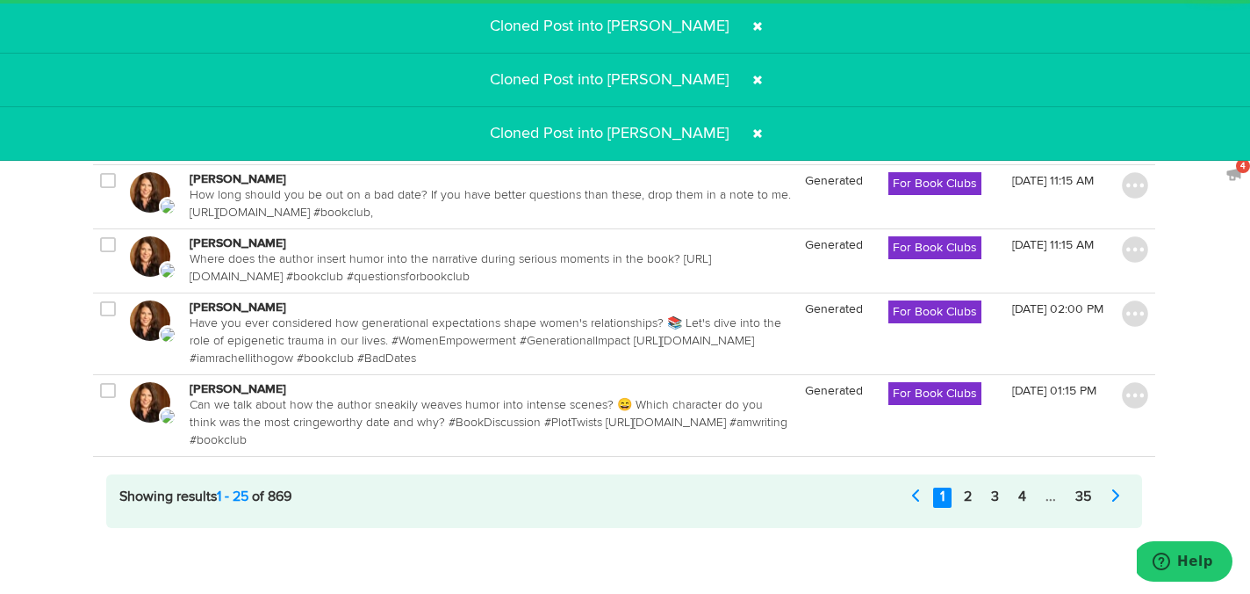
scroll to position [1886, 1]
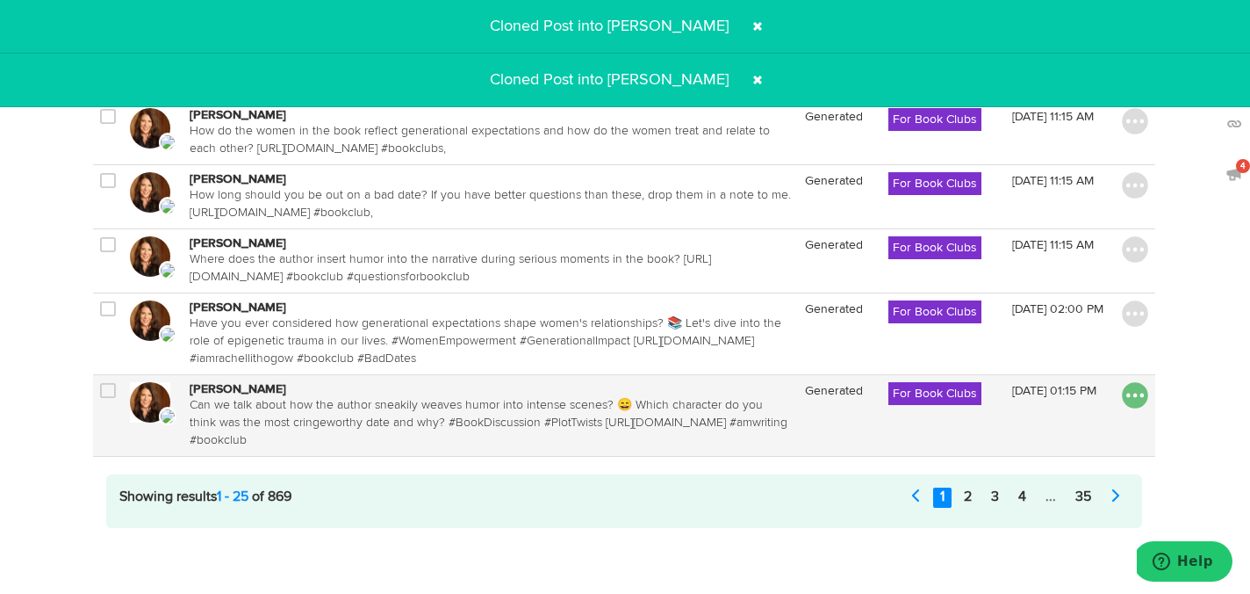
click at [1139, 399] on img at bounding box center [1135, 395] width 26 height 26
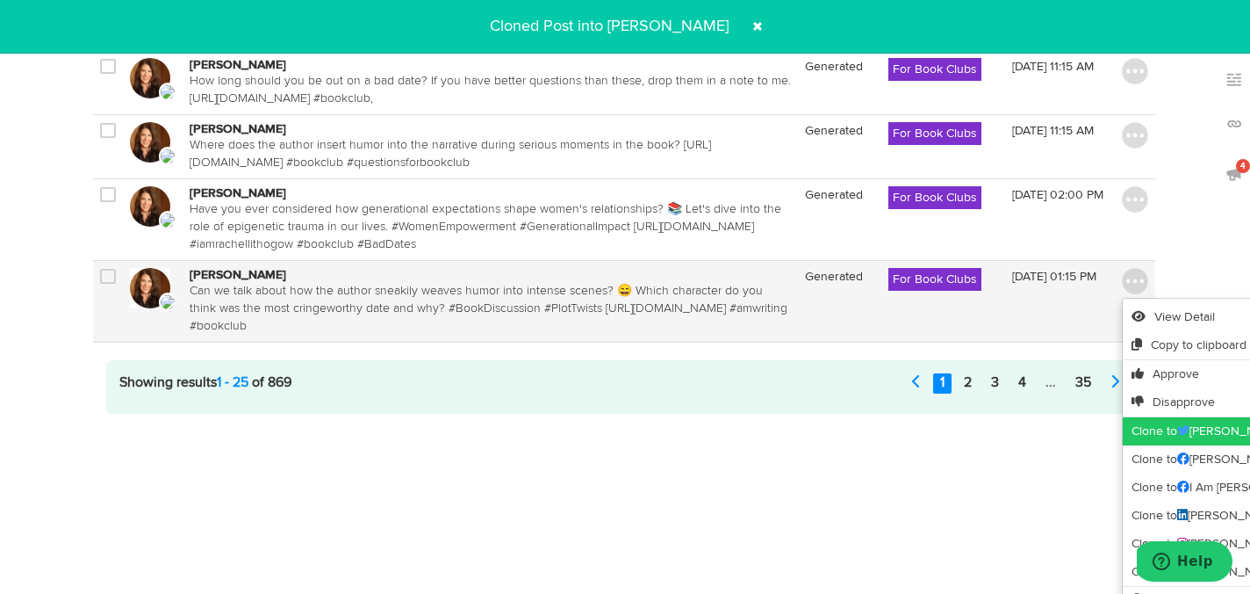
scroll to position [1970, 1]
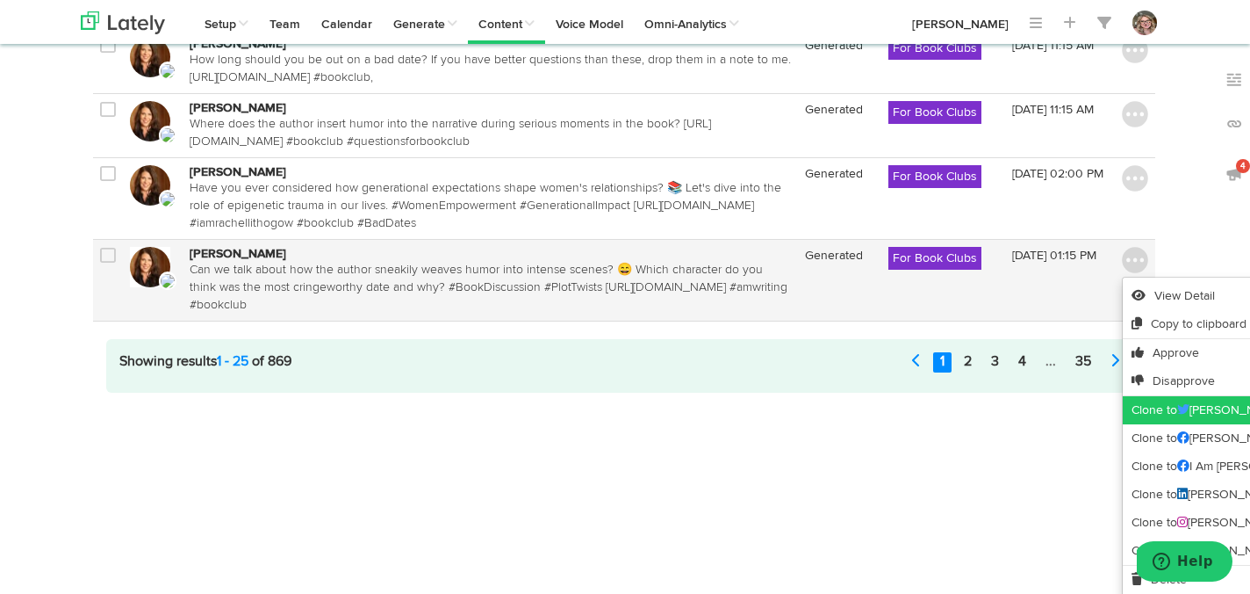
click at [1142, 424] on link "Clone to Rachel Lithgow" at bounding box center [1259, 410] width 273 height 28
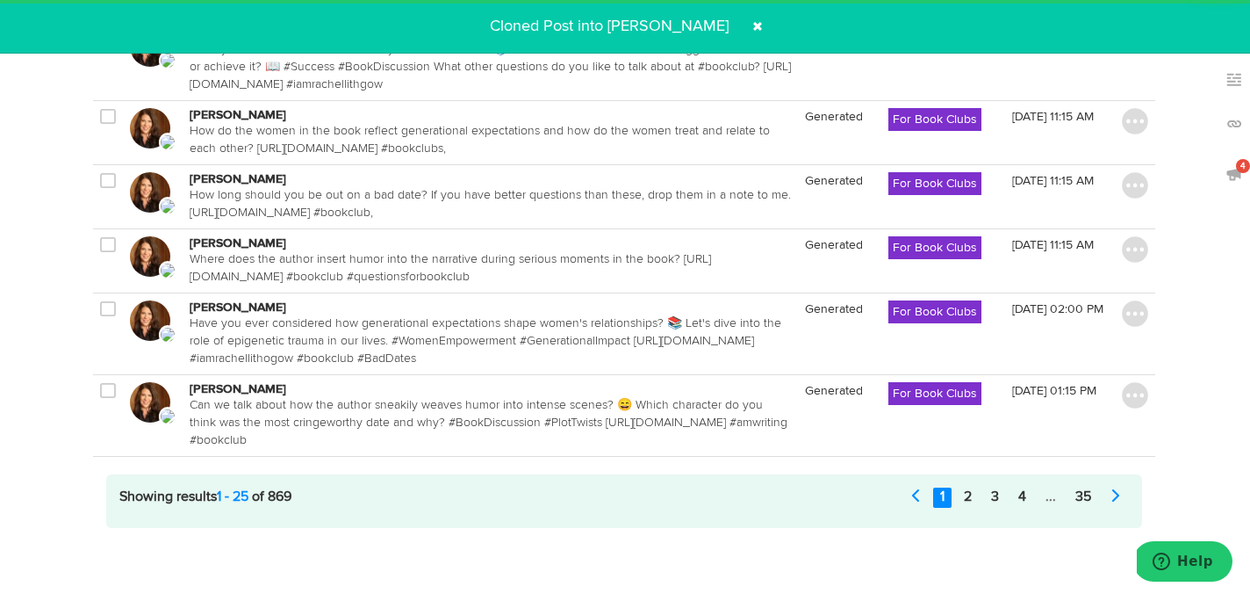
scroll to position [1886, 1]
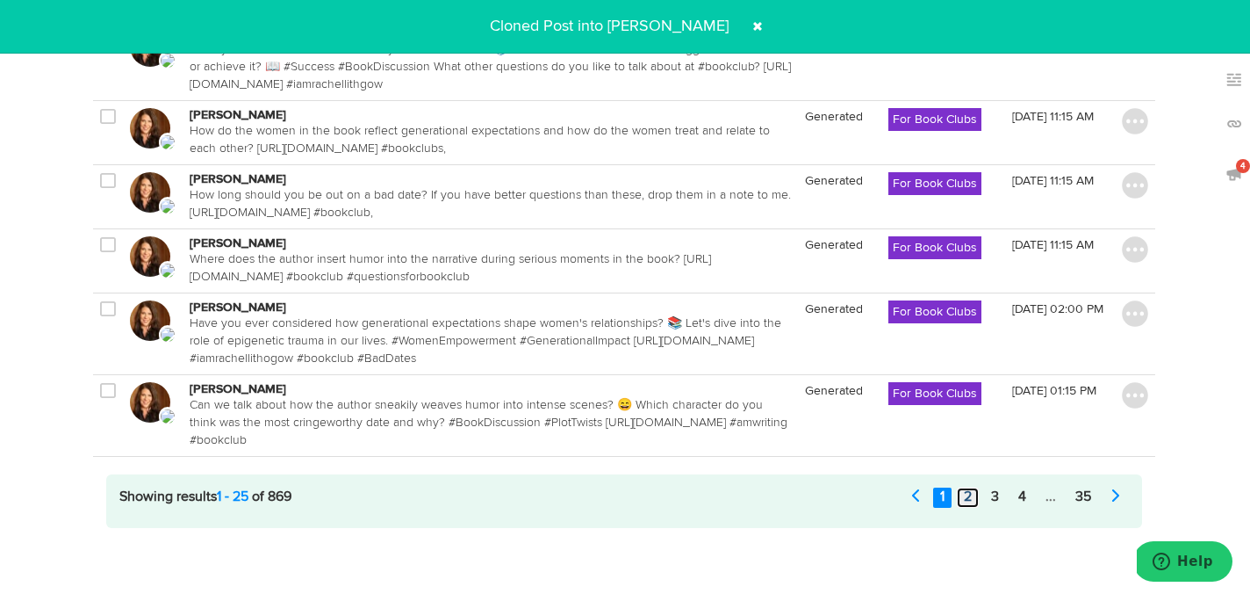
click at [966, 499] on link "2" at bounding box center [968, 497] width 22 height 20
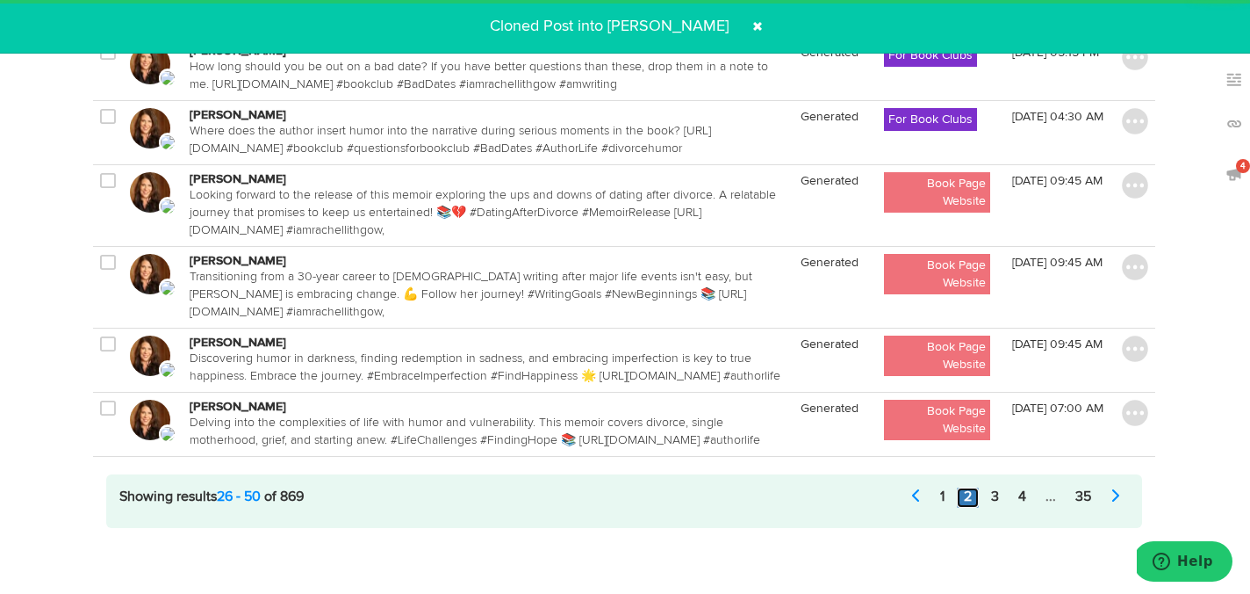
scroll to position [1834, 1]
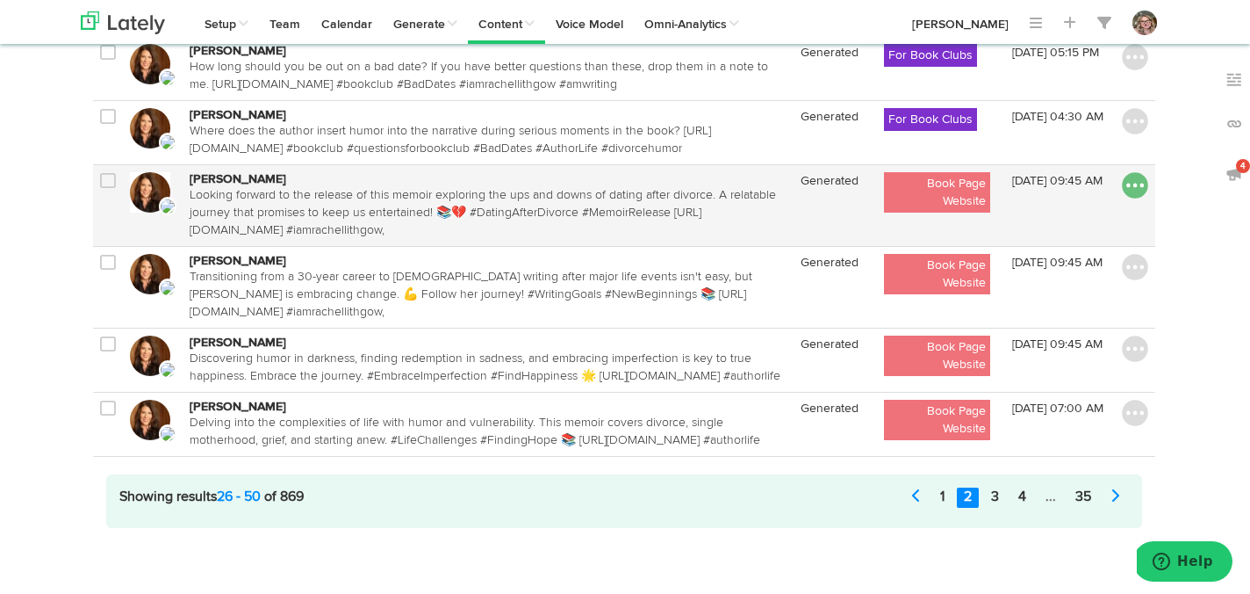
click at [1131, 187] on img at bounding box center [1135, 185] width 26 height 26
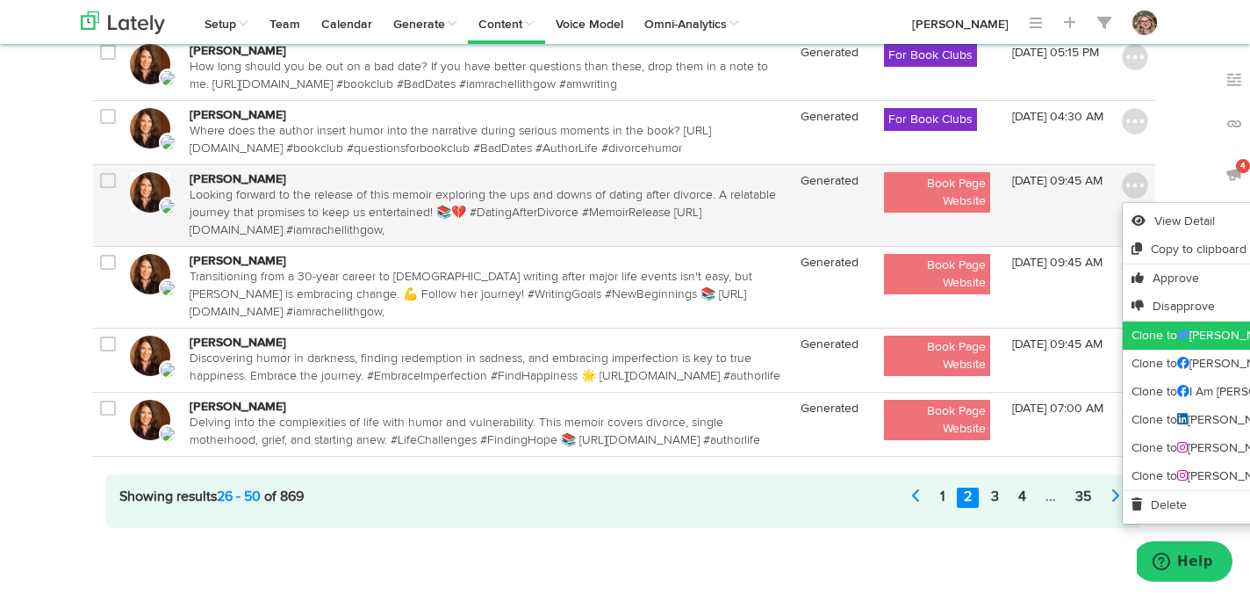
click at [1149, 337] on link "Clone to Rachel Lithgow" at bounding box center [1259, 335] width 273 height 28
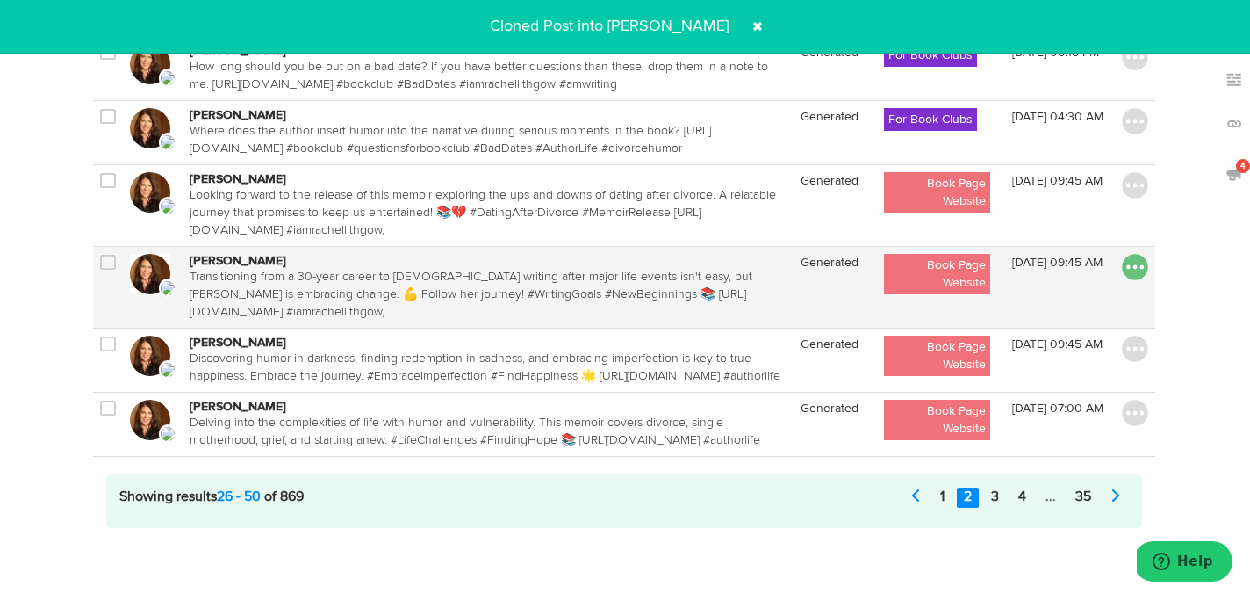
click at [1132, 270] on img at bounding box center [1135, 267] width 26 height 26
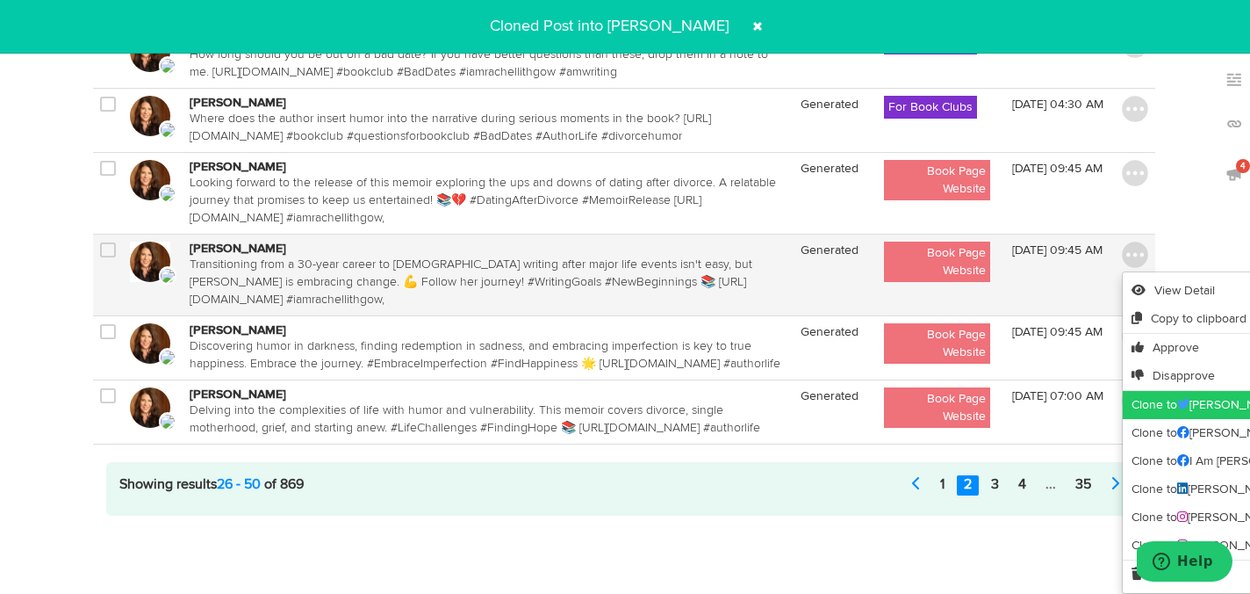
click at [1141, 411] on link "Clone to Rachel Lithgow" at bounding box center [1259, 405] width 273 height 28
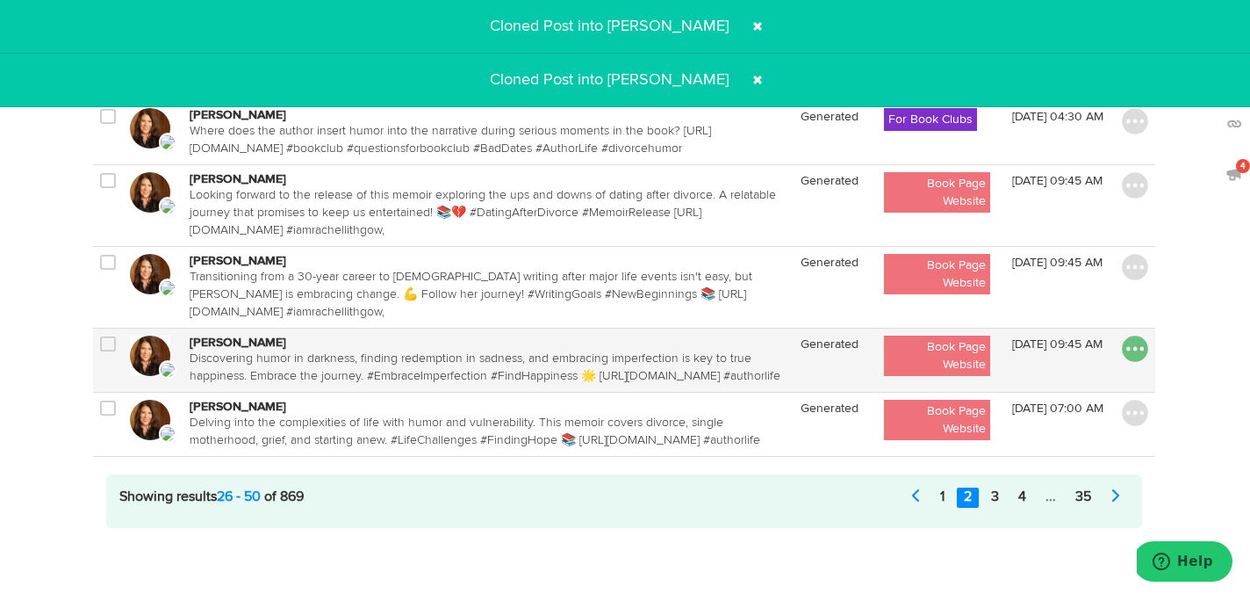
click at [1134, 354] on img at bounding box center [1135, 348] width 26 height 26
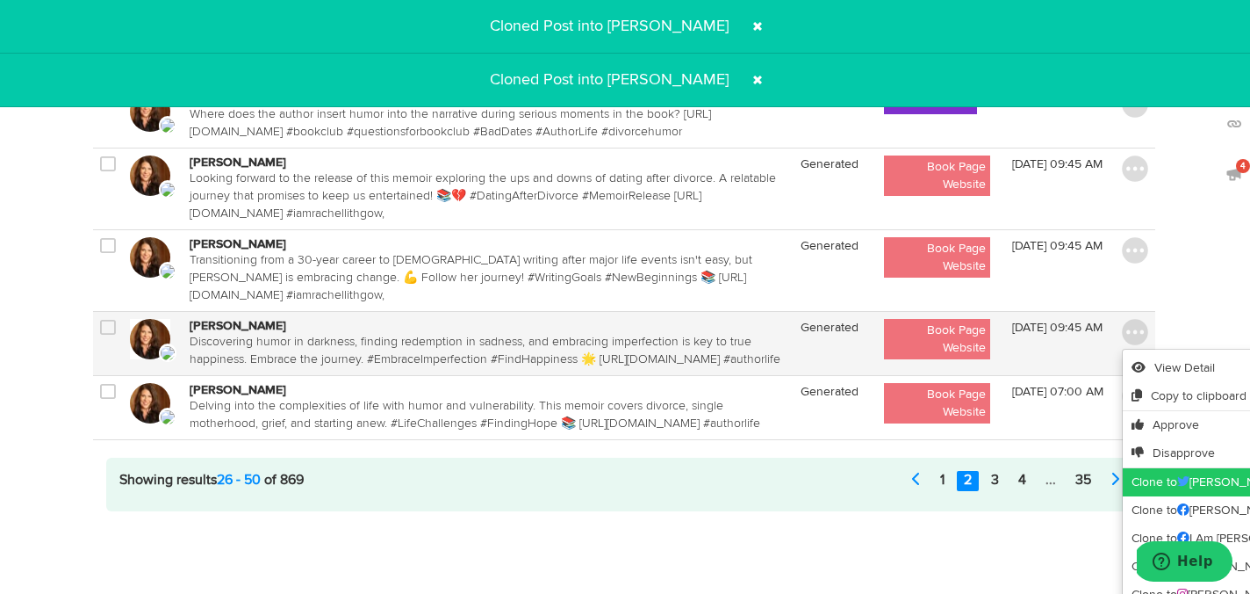
click at [1143, 493] on link "Clone to Rachel Lithgow" at bounding box center [1259, 482] width 273 height 28
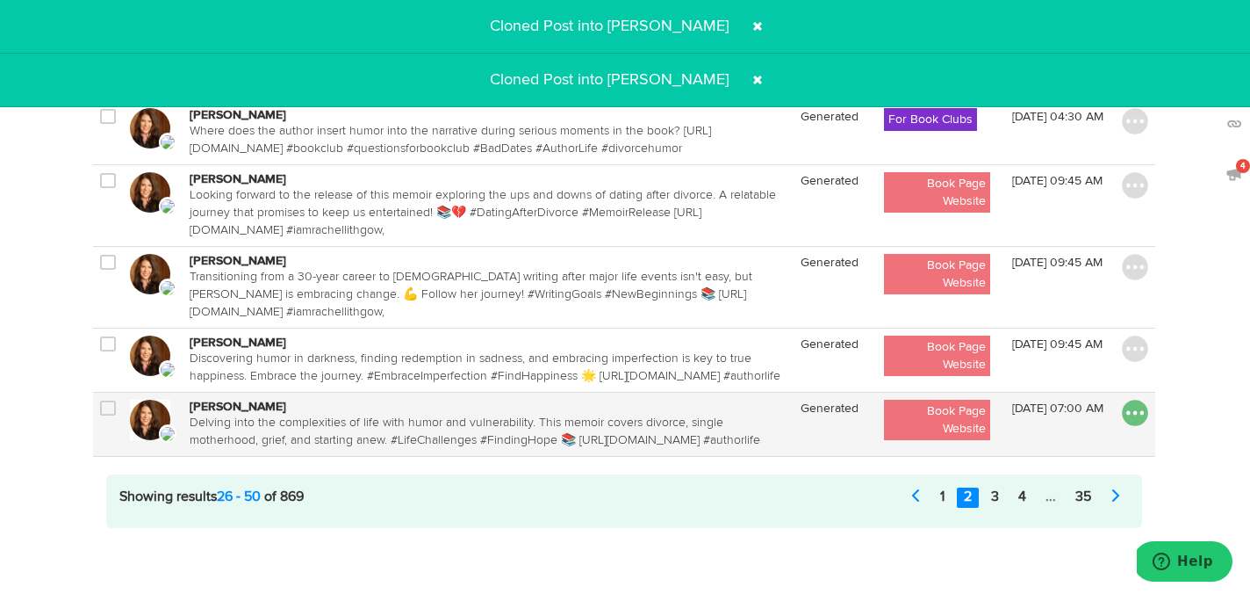
click at [1142, 416] on img at bounding box center [1135, 413] width 26 height 26
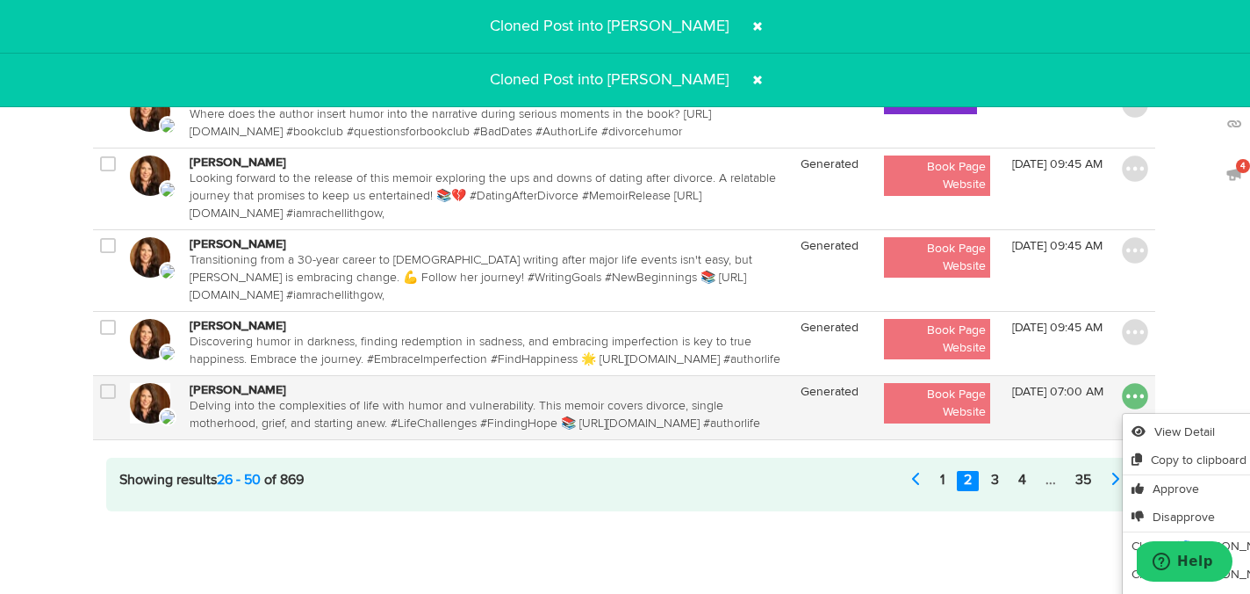
scroll to position [1904, 1]
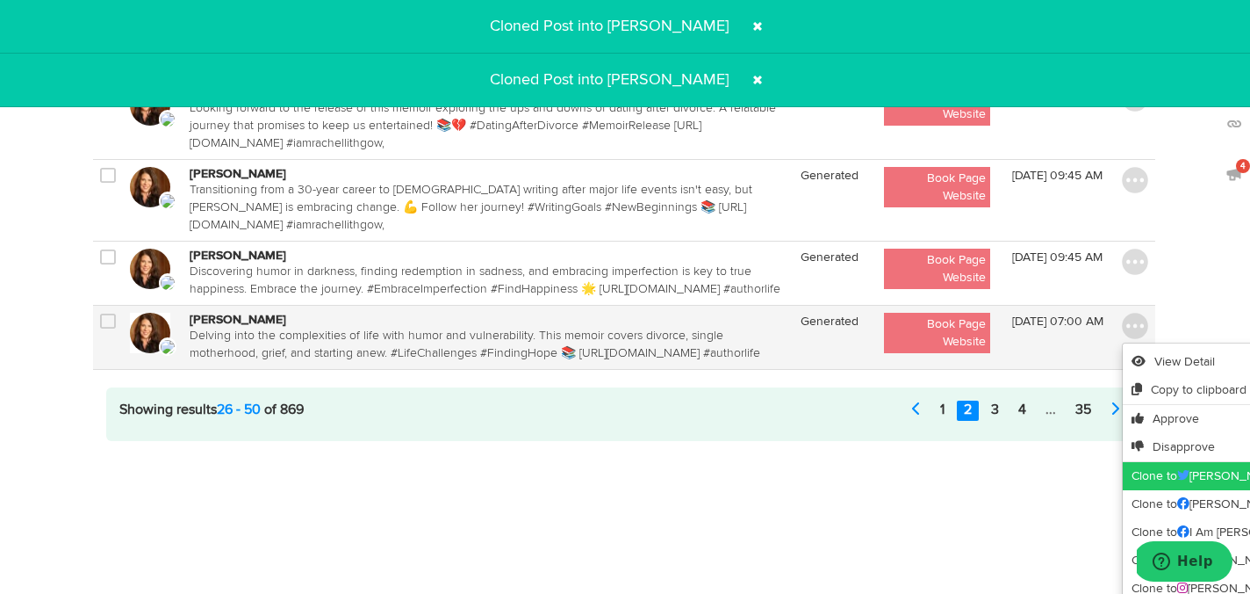
click at [1151, 486] on link "Clone to Rachel Lithgow" at bounding box center [1259, 476] width 273 height 28
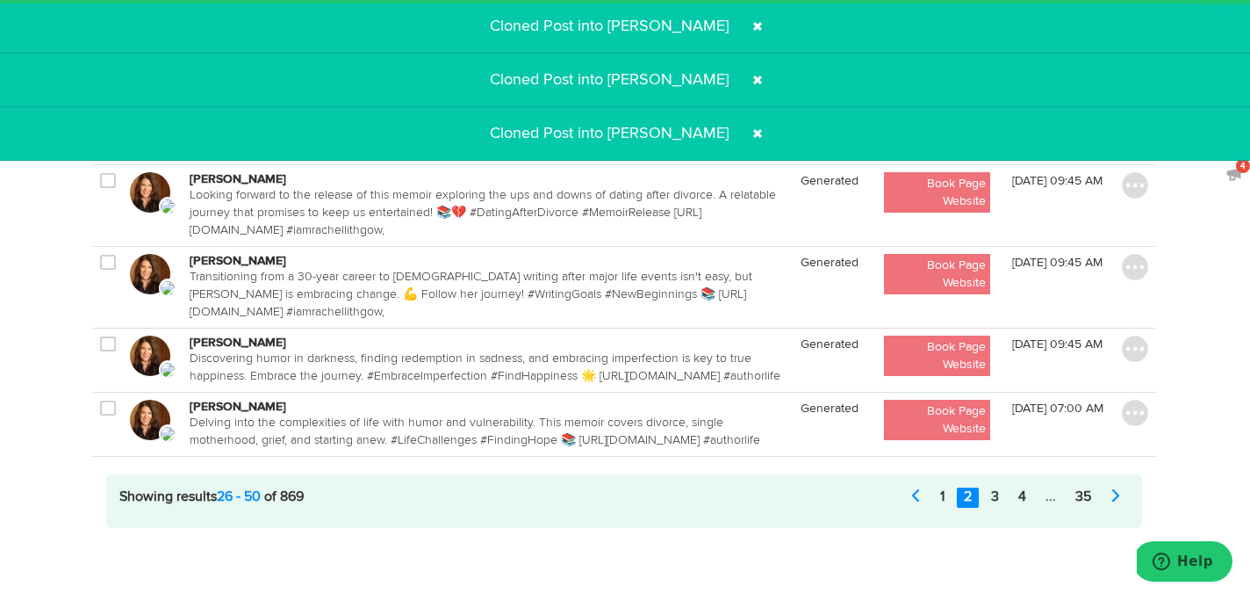
scroll to position [1834, 1]
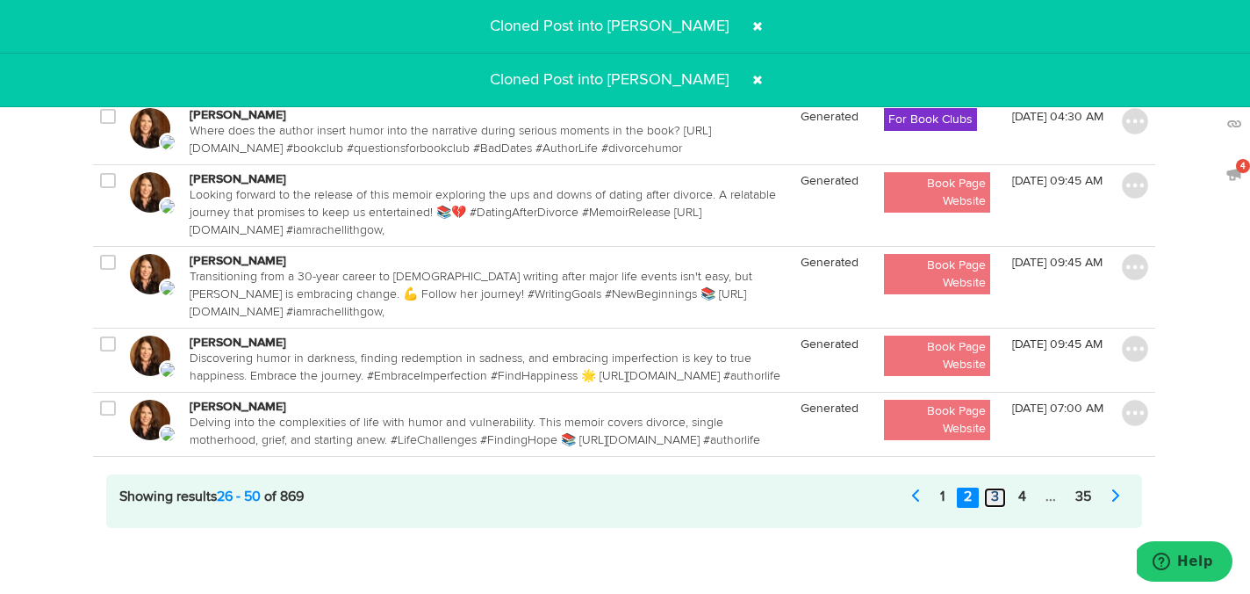
click at [995, 500] on link "3" at bounding box center [995, 497] width 22 height 20
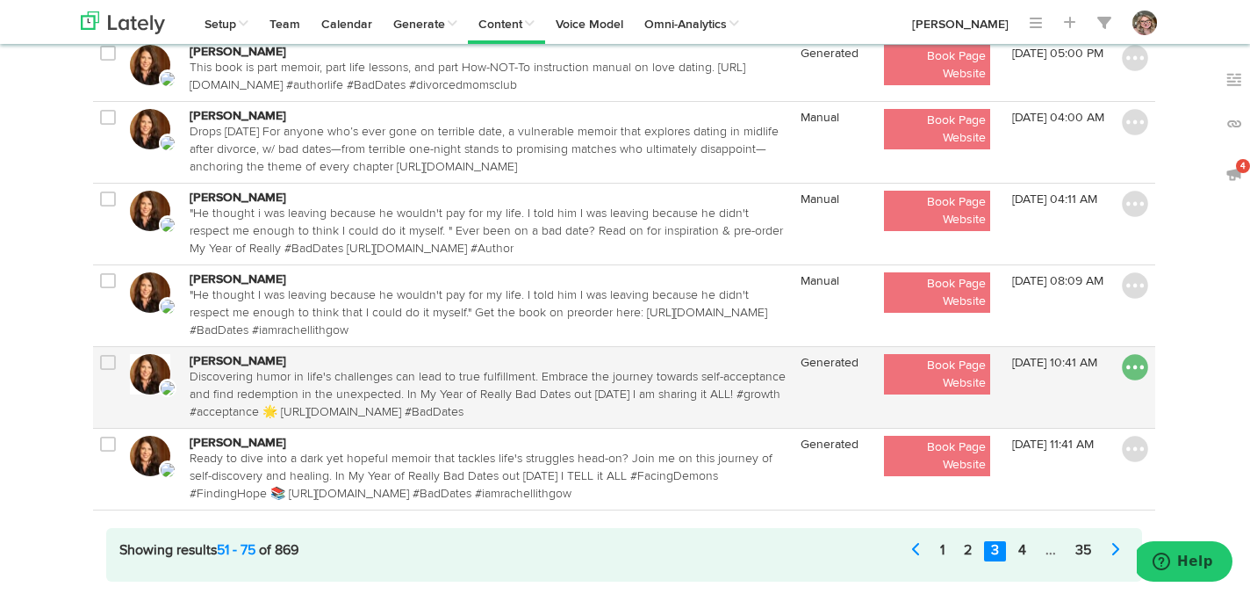
click at [1138, 369] on img at bounding box center [1135, 367] width 26 height 26
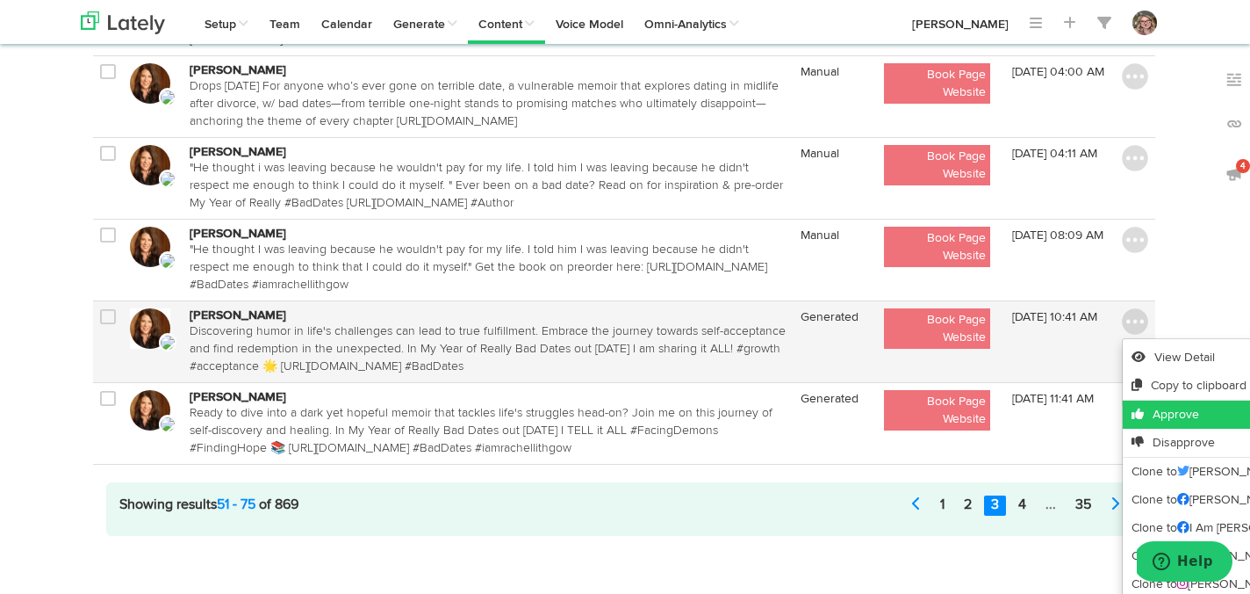
scroll to position [1905, 1]
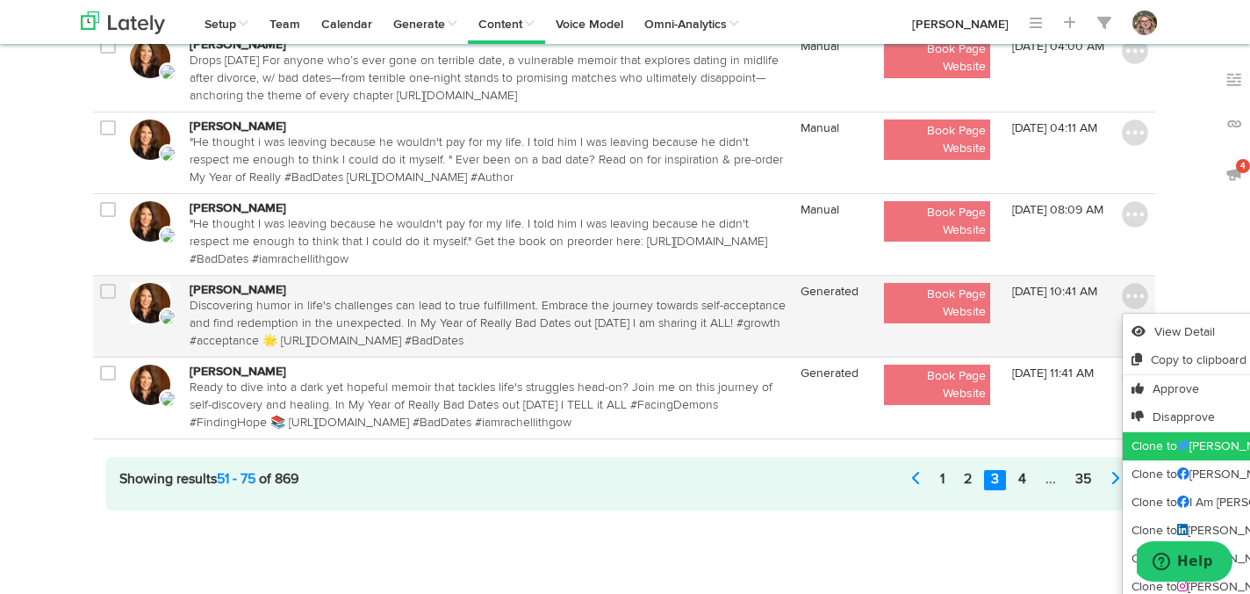
click at [1148, 439] on link "Clone to Rachel Lithgow" at bounding box center [1259, 446] width 273 height 28
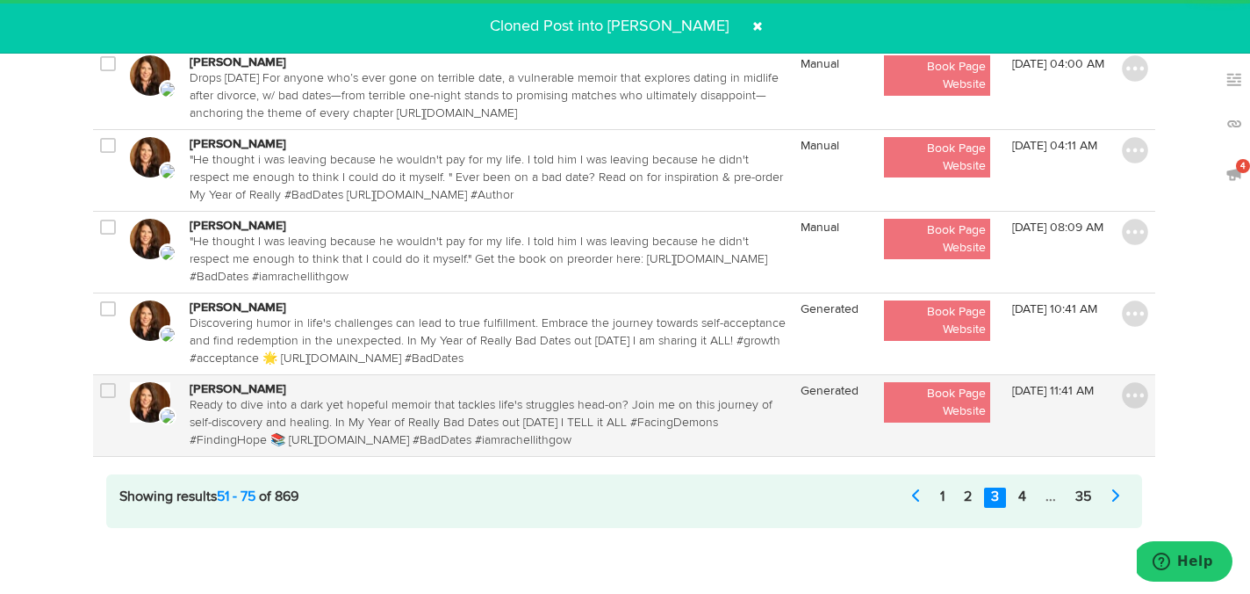
scroll to position [1886, 1]
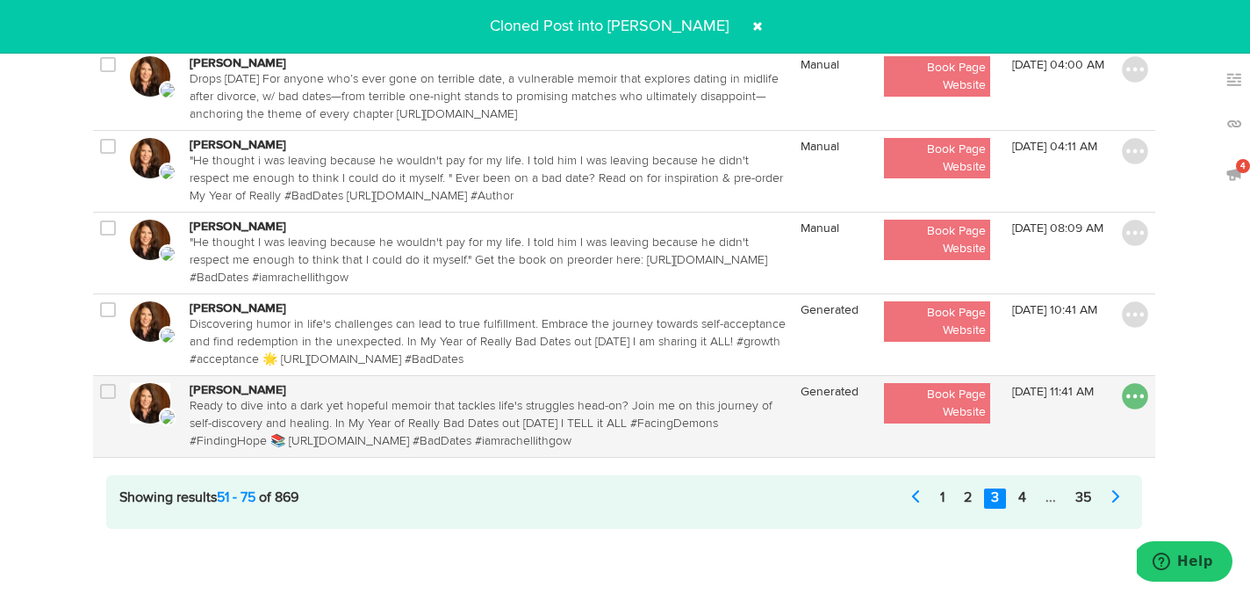
click at [1131, 399] on img at bounding box center [1135, 396] width 26 height 26
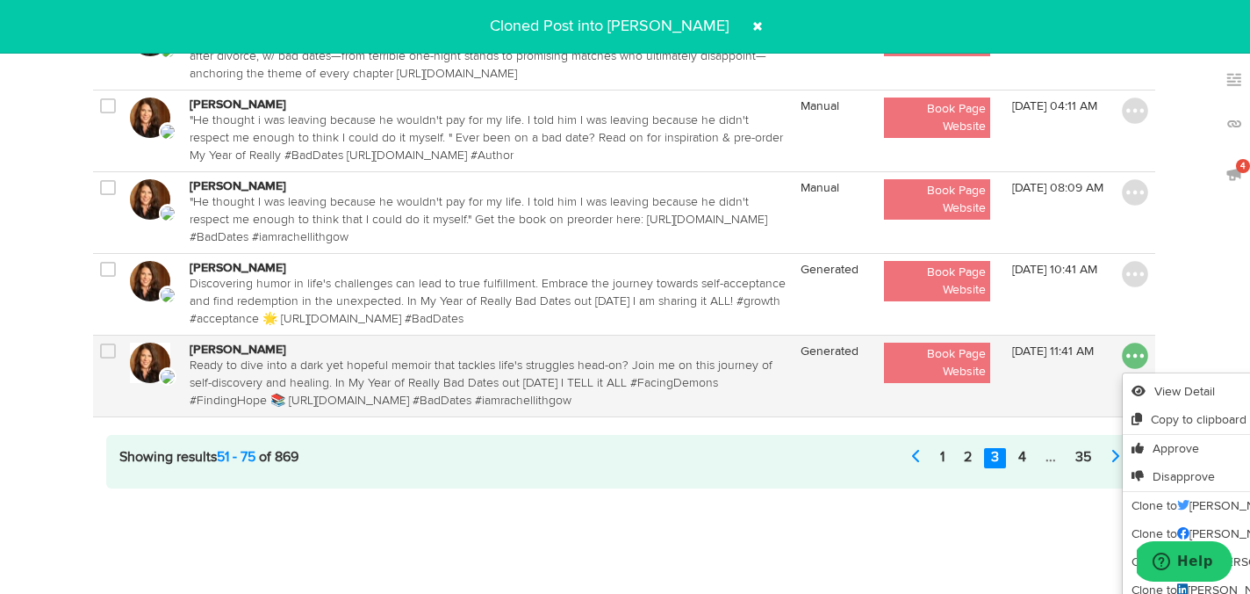
scroll to position [1947, 1]
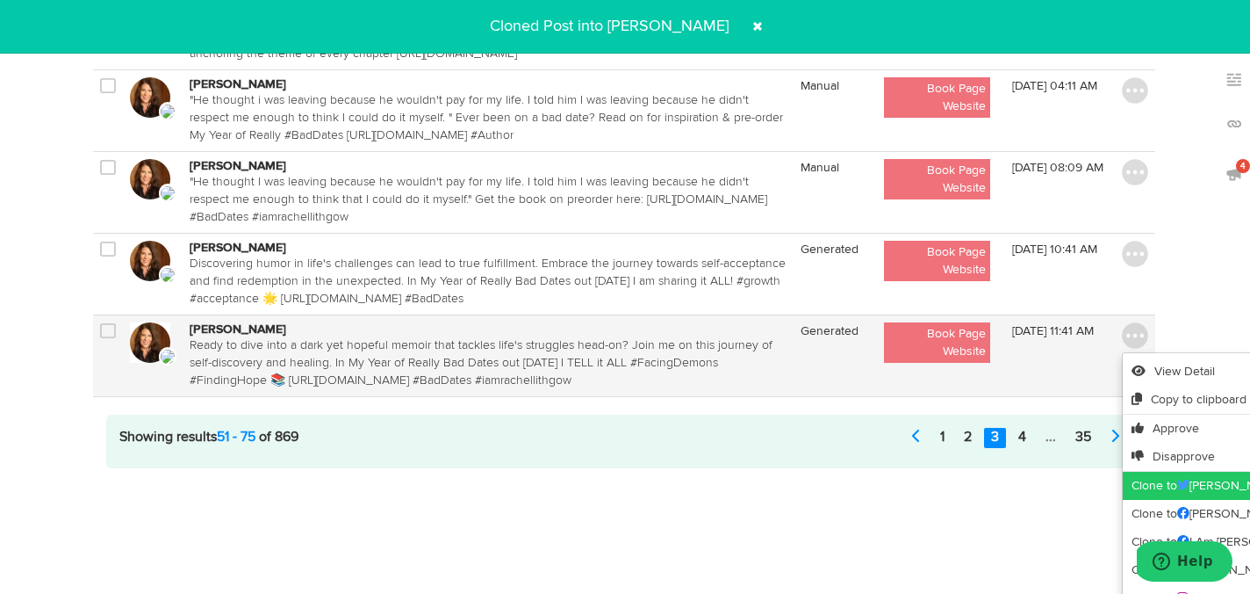
click at [1142, 478] on link "Clone to Rachel Lithgow" at bounding box center [1259, 486] width 273 height 28
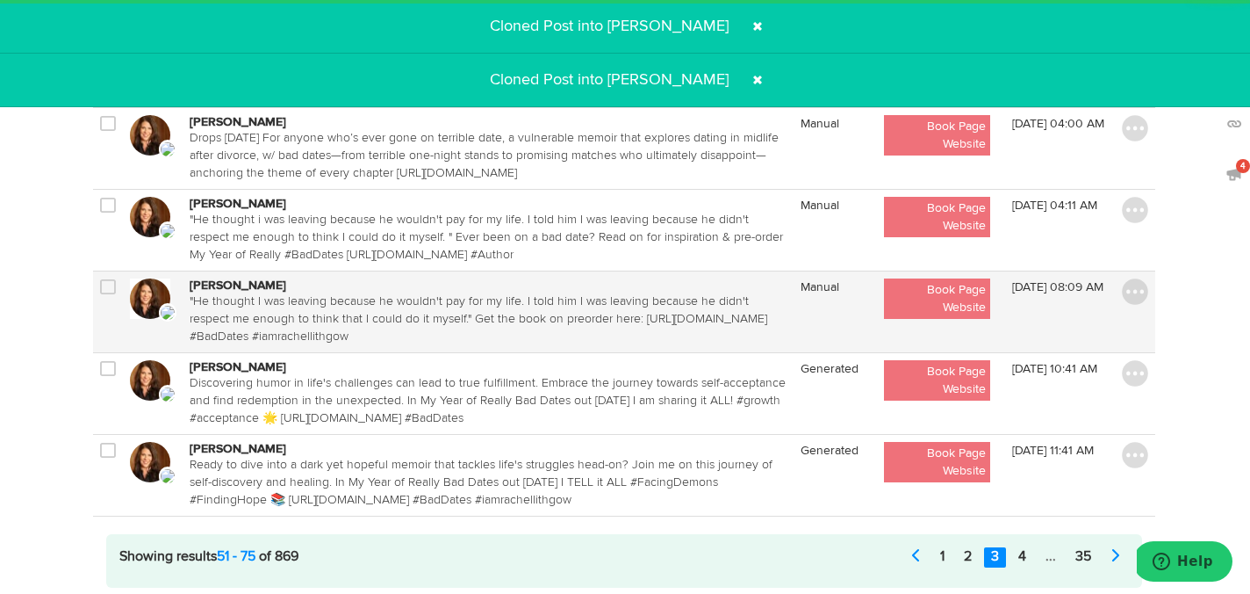
scroll to position [1809, 1]
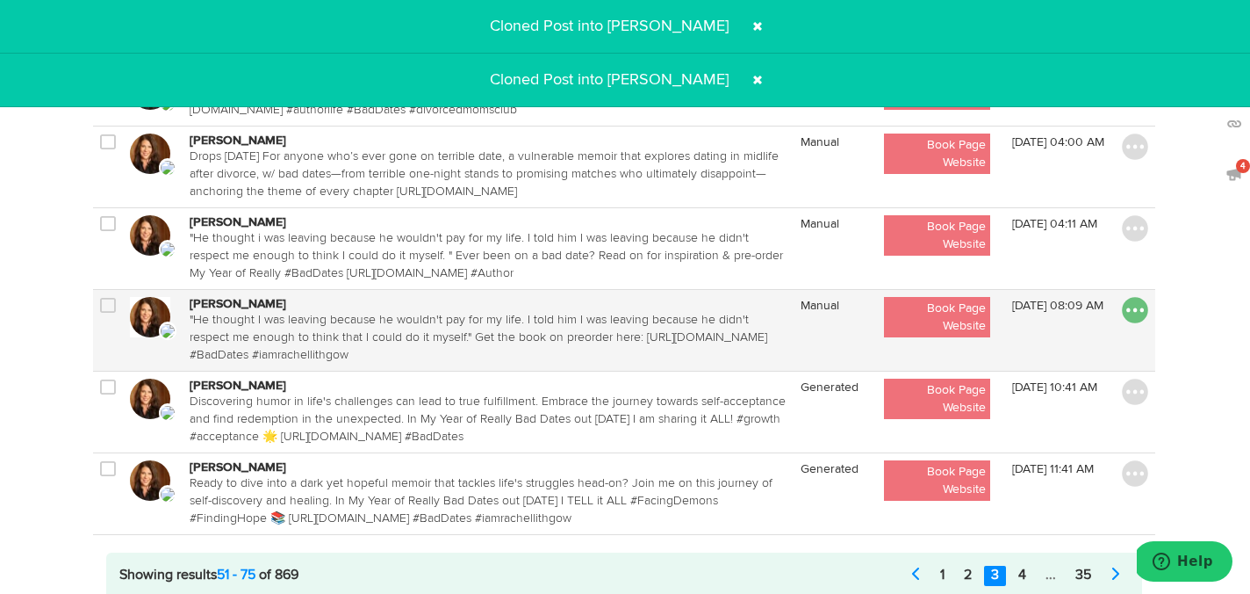
click at [1133, 309] on img at bounding box center [1135, 310] width 26 height 26
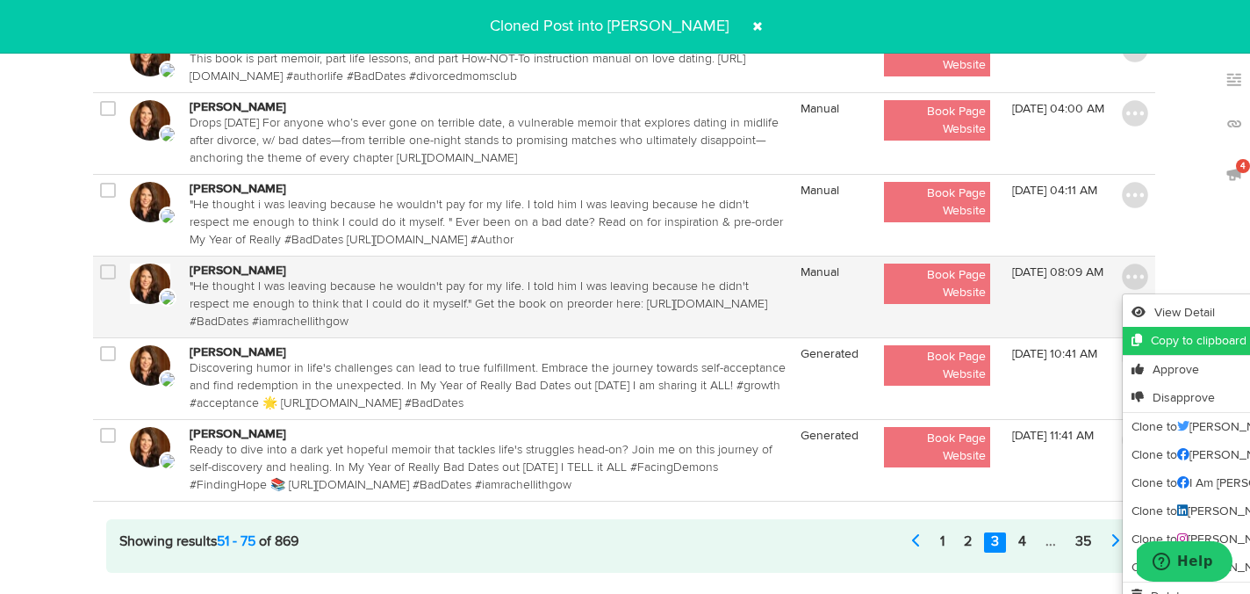
scroll to position [1867, 1]
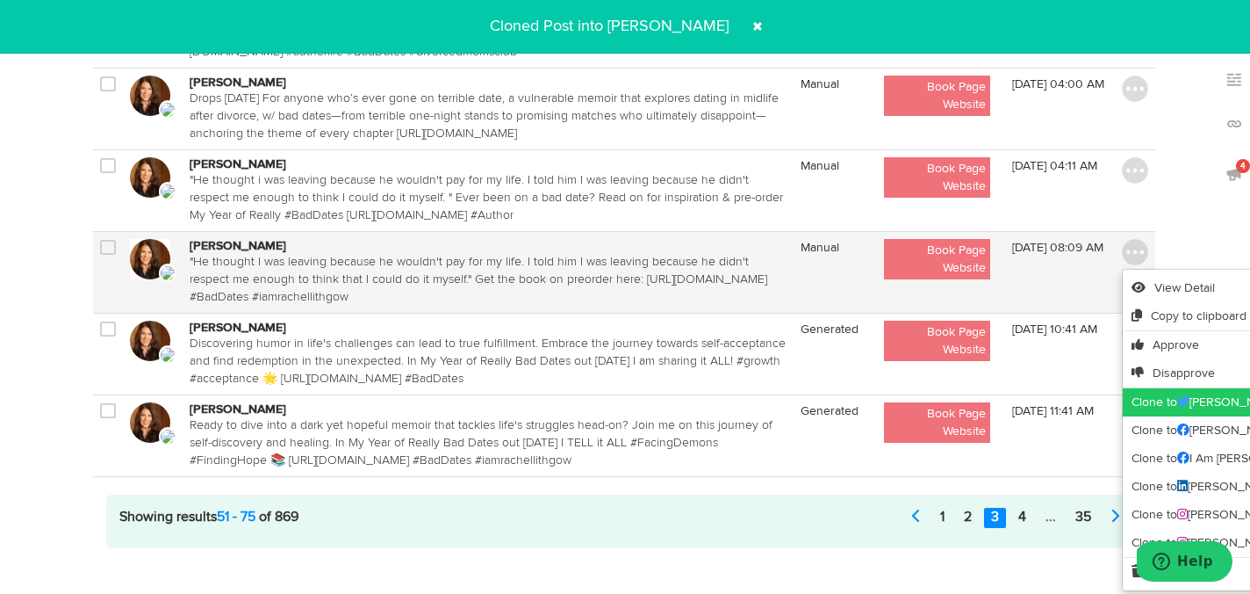
click at [1143, 397] on link "Clone to Rachel Lithgow" at bounding box center [1259, 402] width 273 height 28
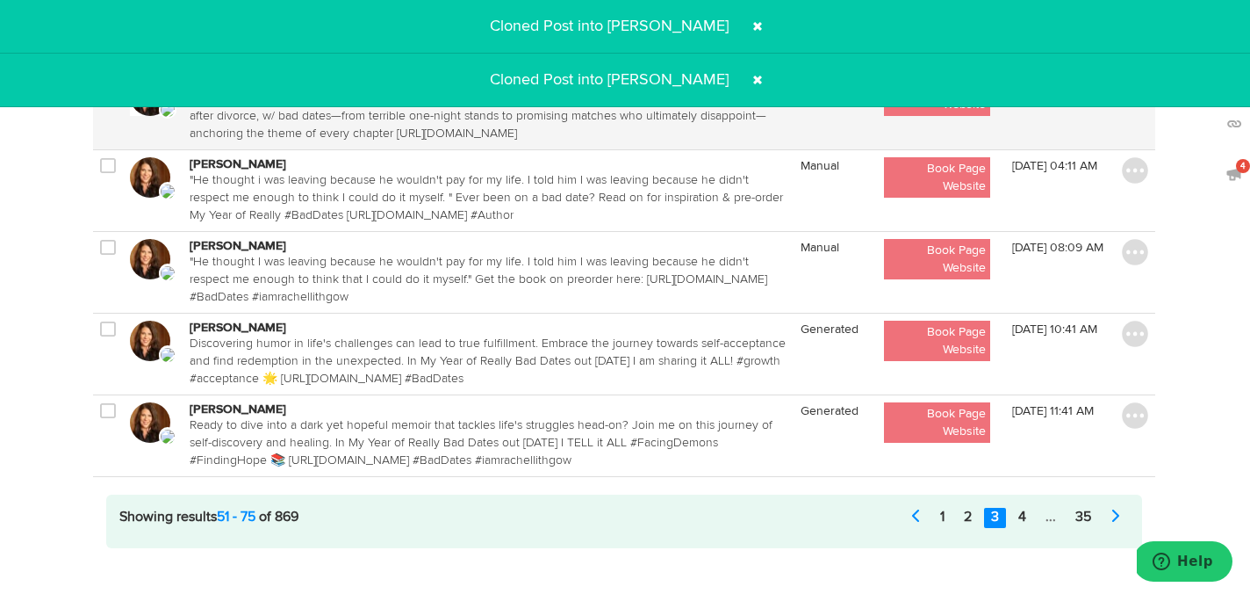
scroll to position [1800, 1]
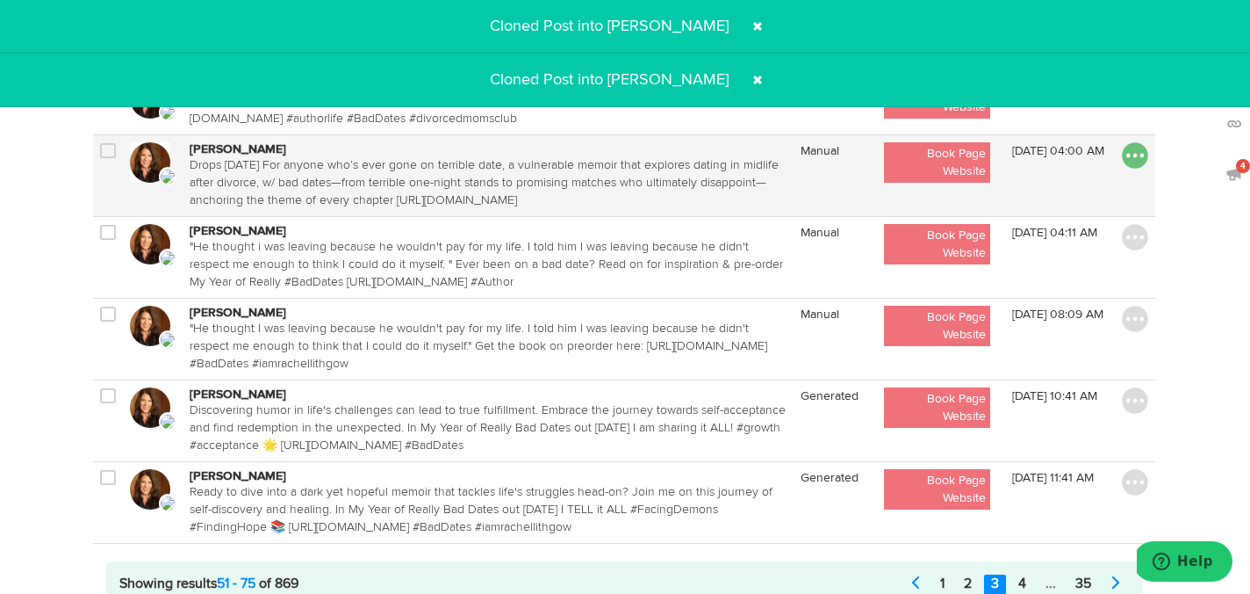
click at [1136, 157] on img at bounding box center [1135, 155] width 26 height 26
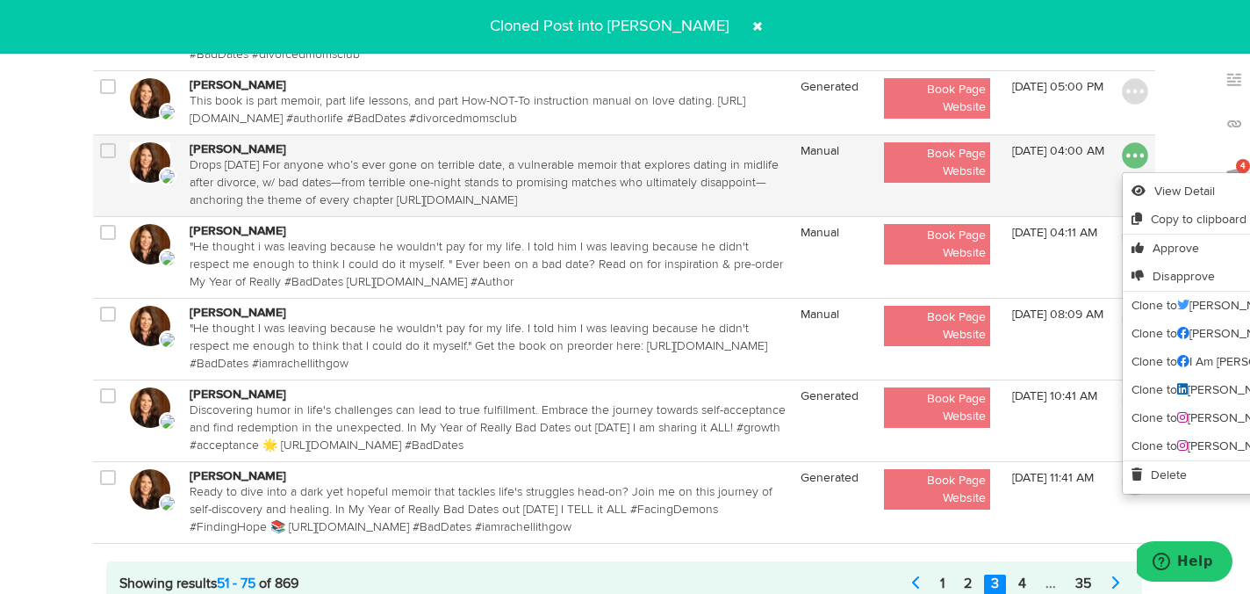
scroll to position [1811, 1]
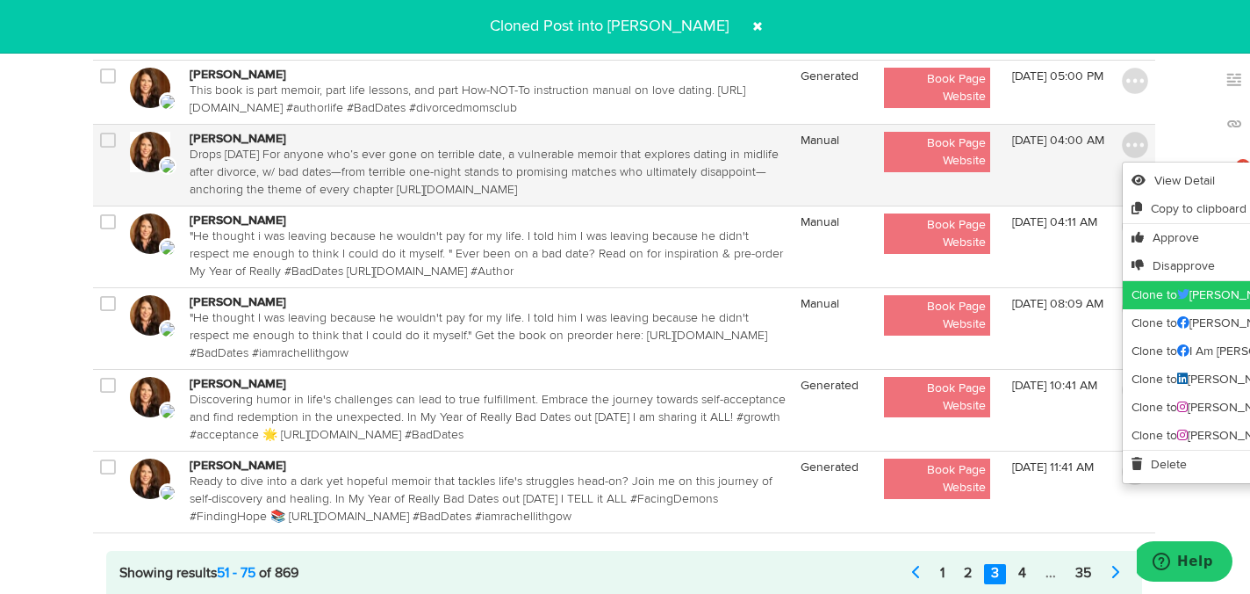
click at [1147, 286] on link "Clone to Rachel Lithgow" at bounding box center [1259, 295] width 273 height 28
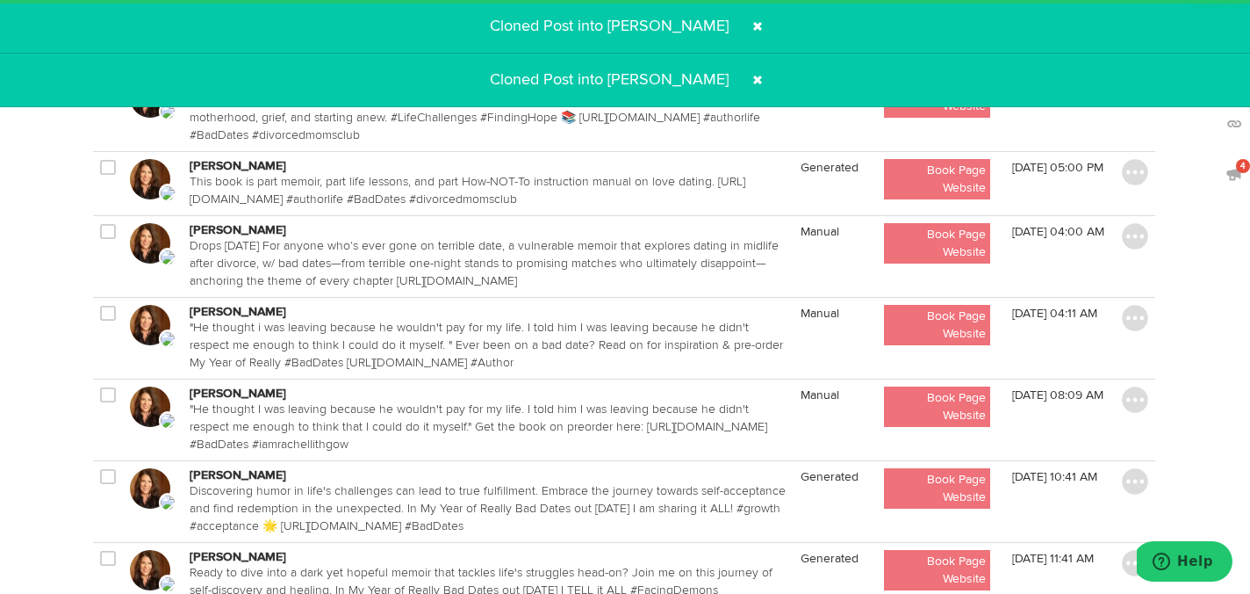
scroll to position [1713, 1]
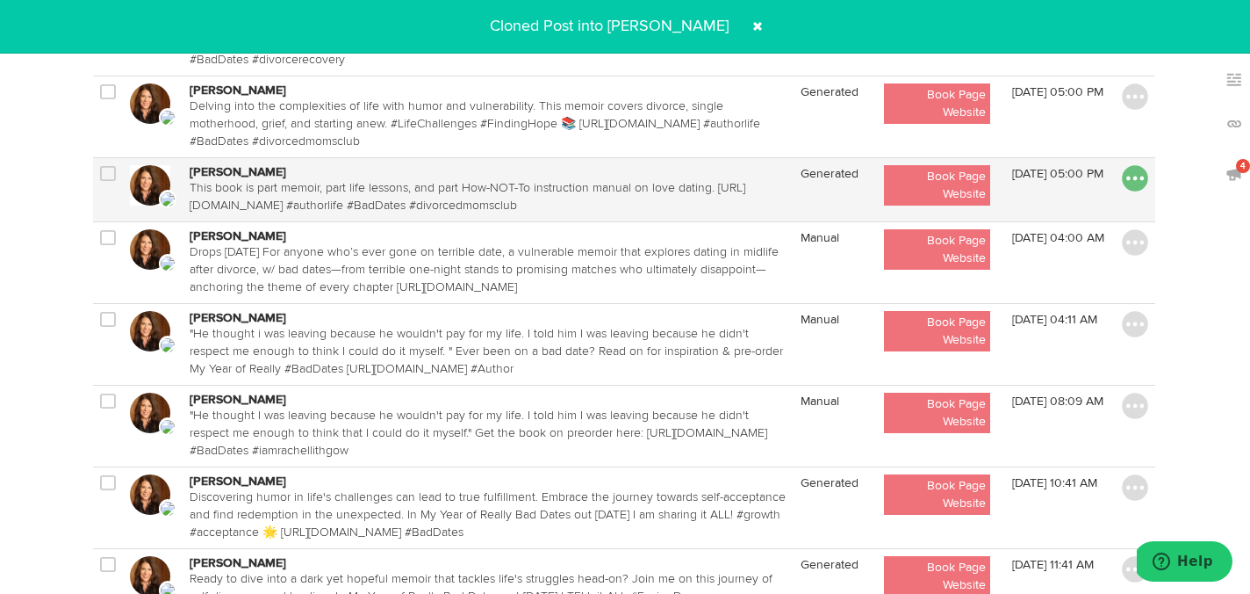
click at [1141, 173] on img at bounding box center [1135, 178] width 26 height 26
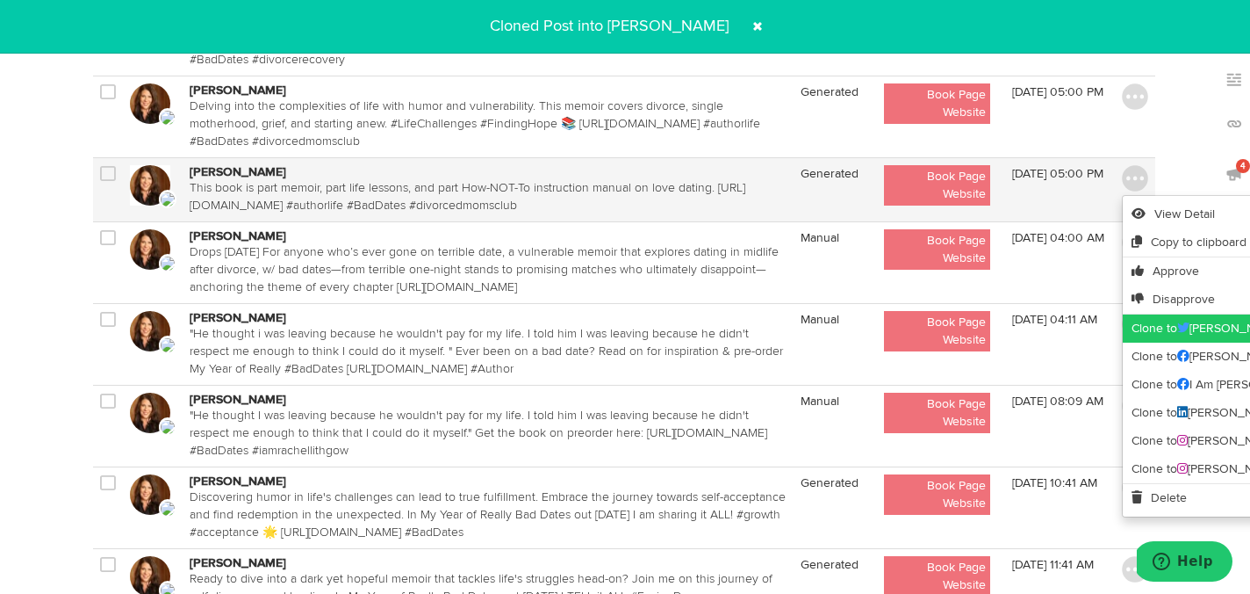
click at [1151, 321] on link "Clone to Rachel Lithgow" at bounding box center [1259, 328] width 273 height 28
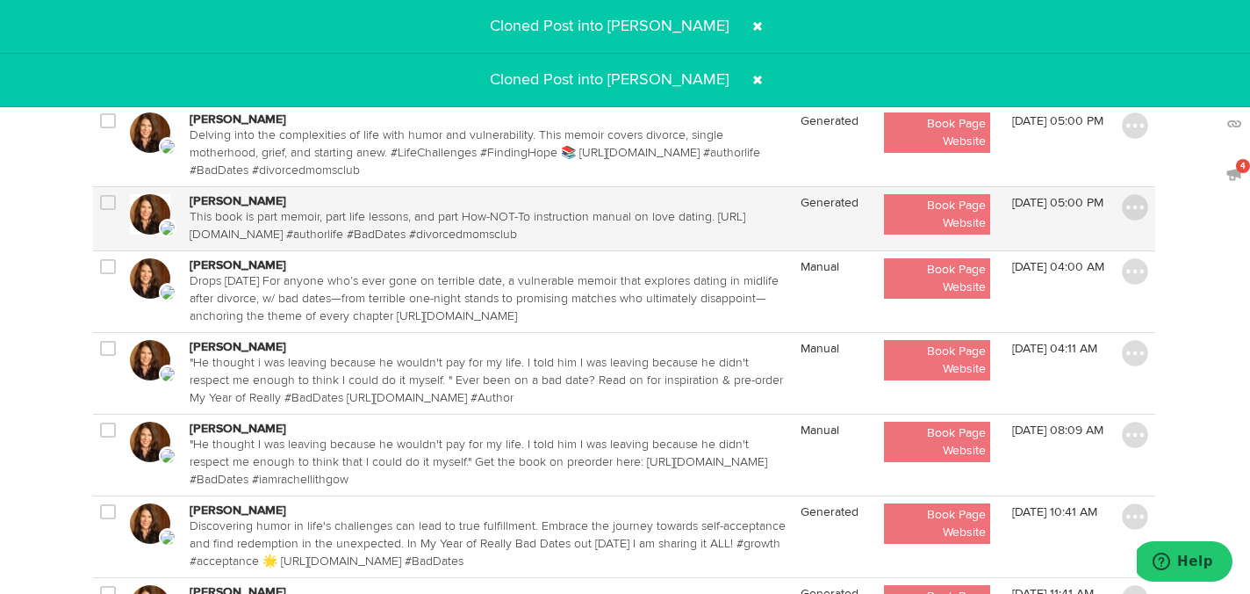
scroll to position [1678, 1]
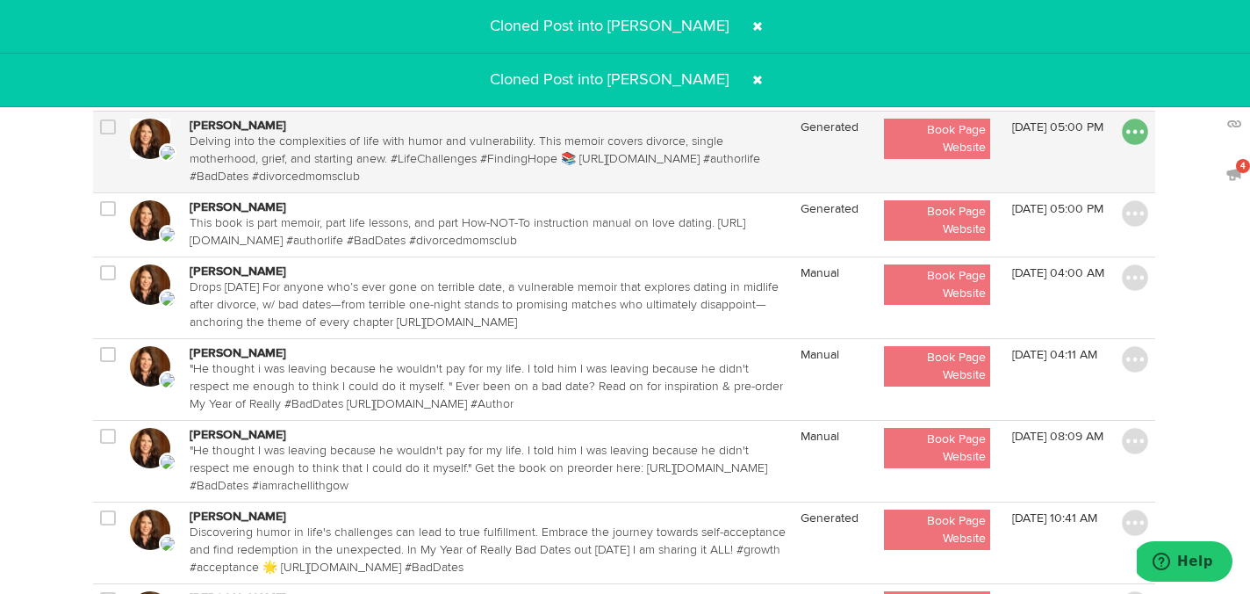
click at [1131, 137] on img at bounding box center [1135, 132] width 26 height 26
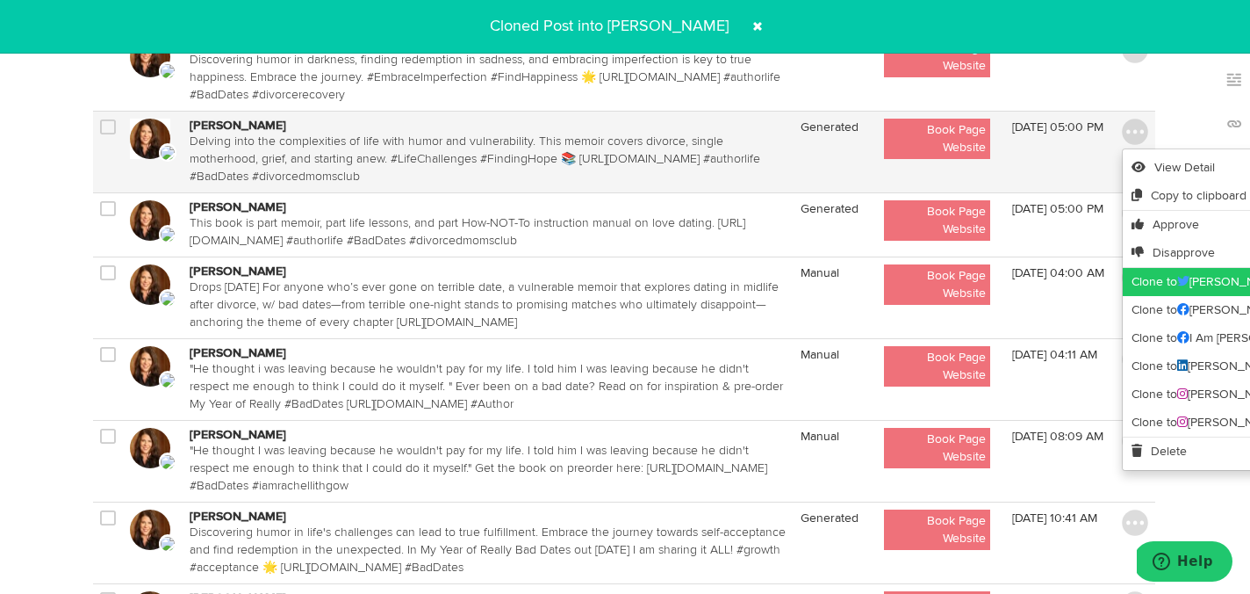
click at [1141, 270] on link "Clone to Rachel Lithgow" at bounding box center [1259, 282] width 273 height 28
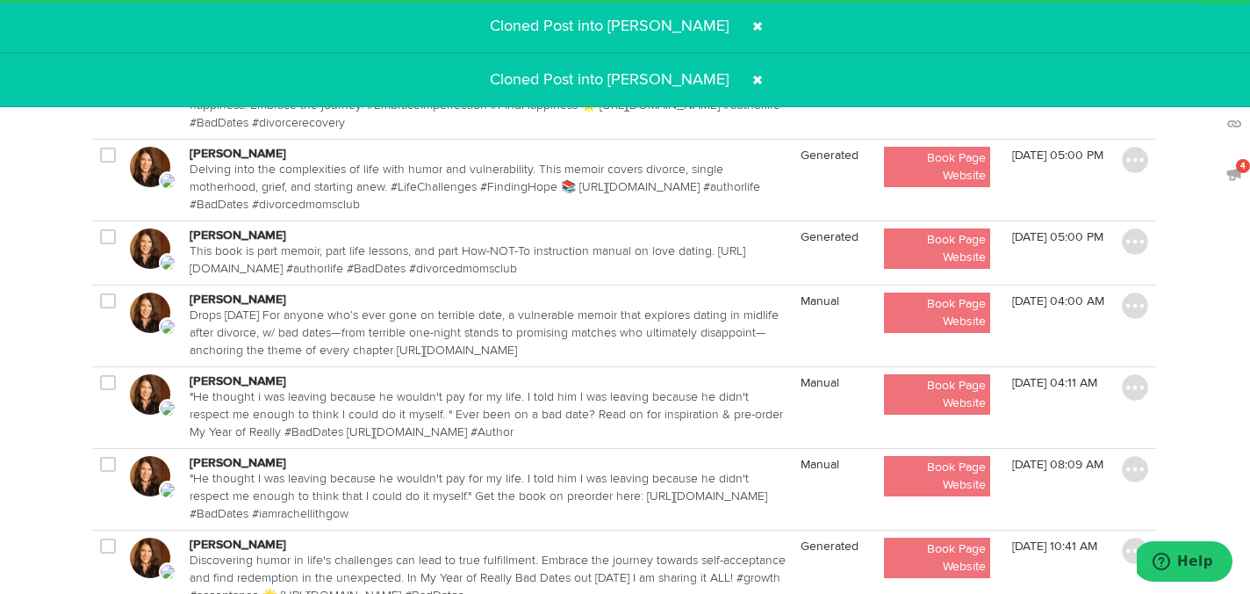
scroll to position [1569, 1]
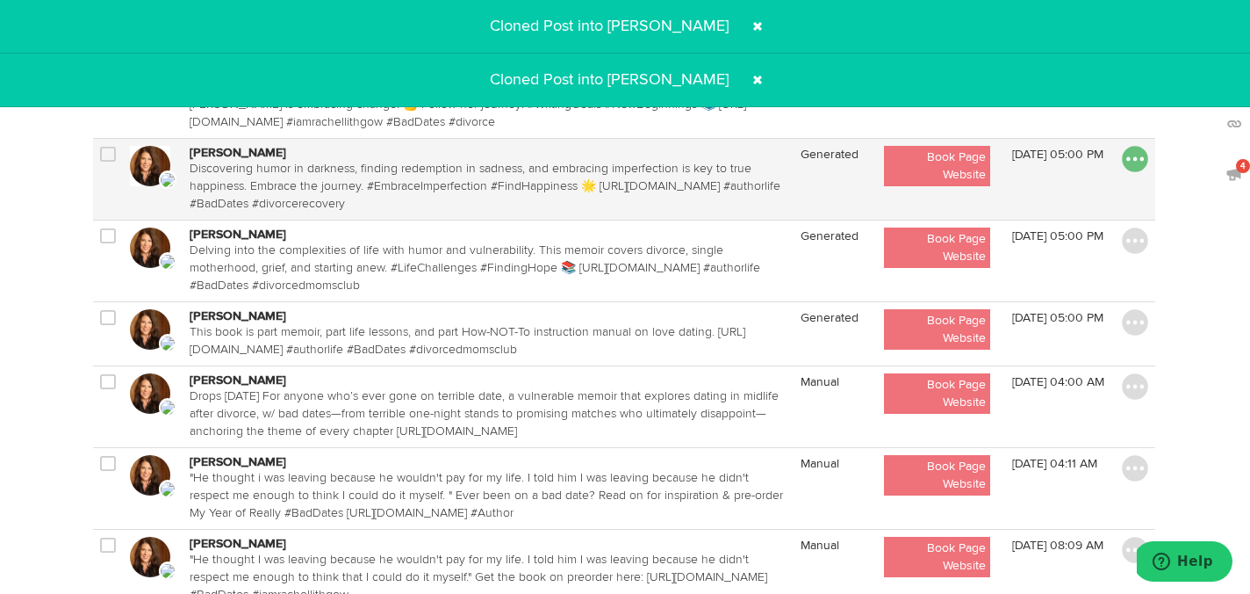
click at [1137, 157] on img at bounding box center [1135, 159] width 26 height 26
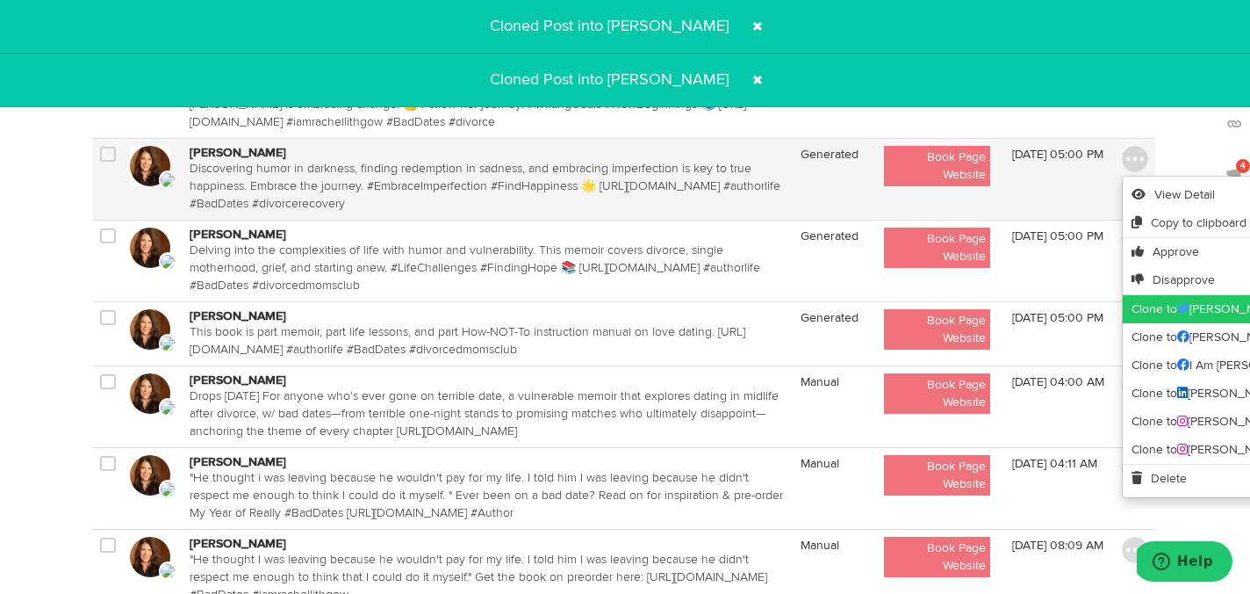
click at [1142, 300] on link "Clone to Rachel Lithgow" at bounding box center [1259, 309] width 273 height 28
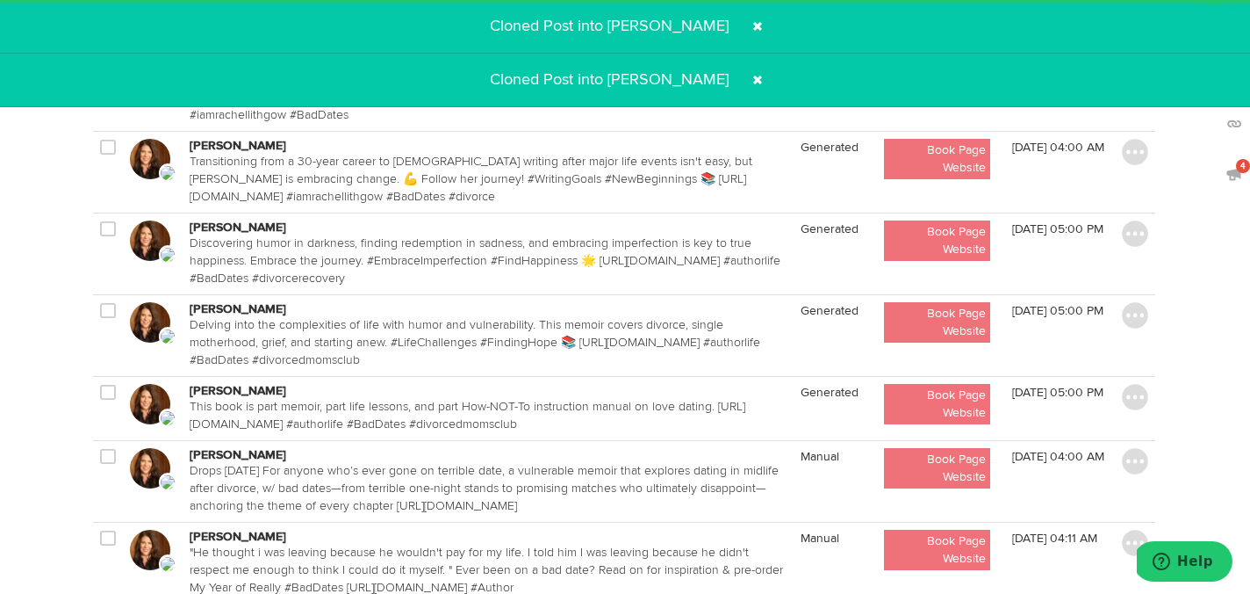
scroll to position [1486, 1]
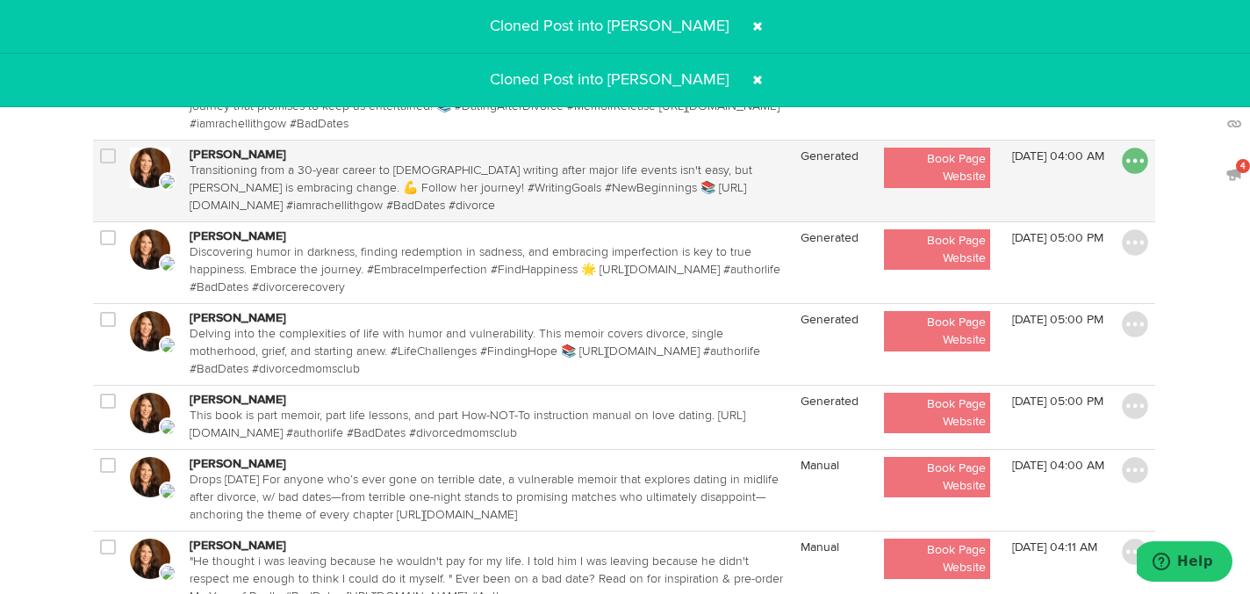
click at [1135, 161] on img at bounding box center [1135, 161] width 26 height 26
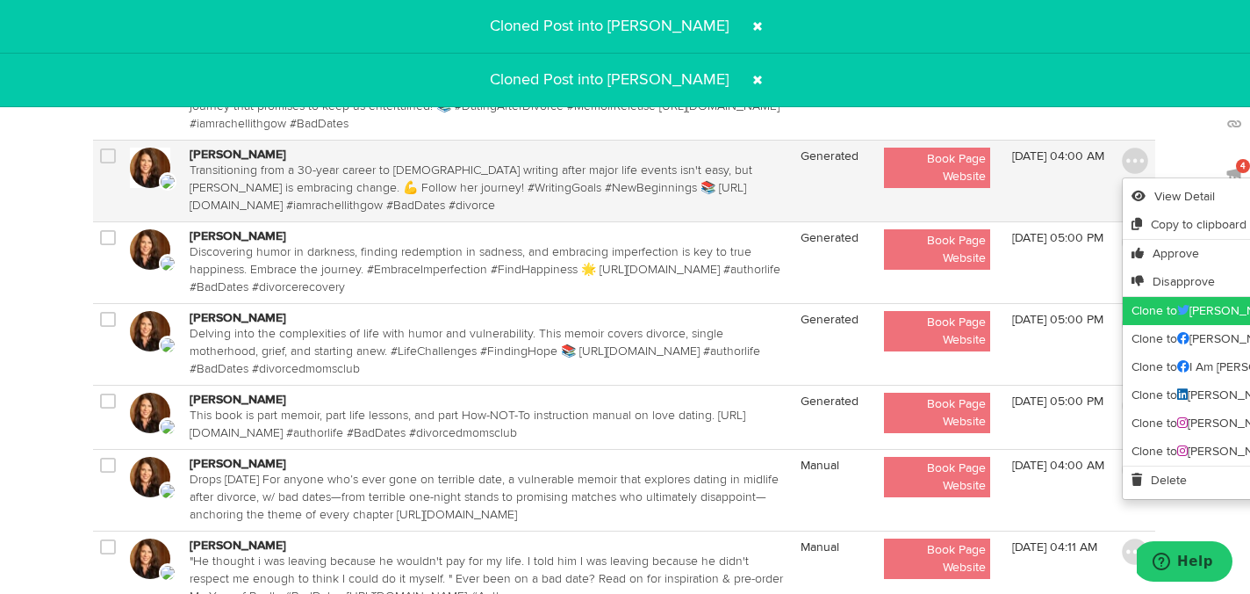
click at [1137, 303] on link "Clone to Rachel Lithgow" at bounding box center [1259, 311] width 273 height 28
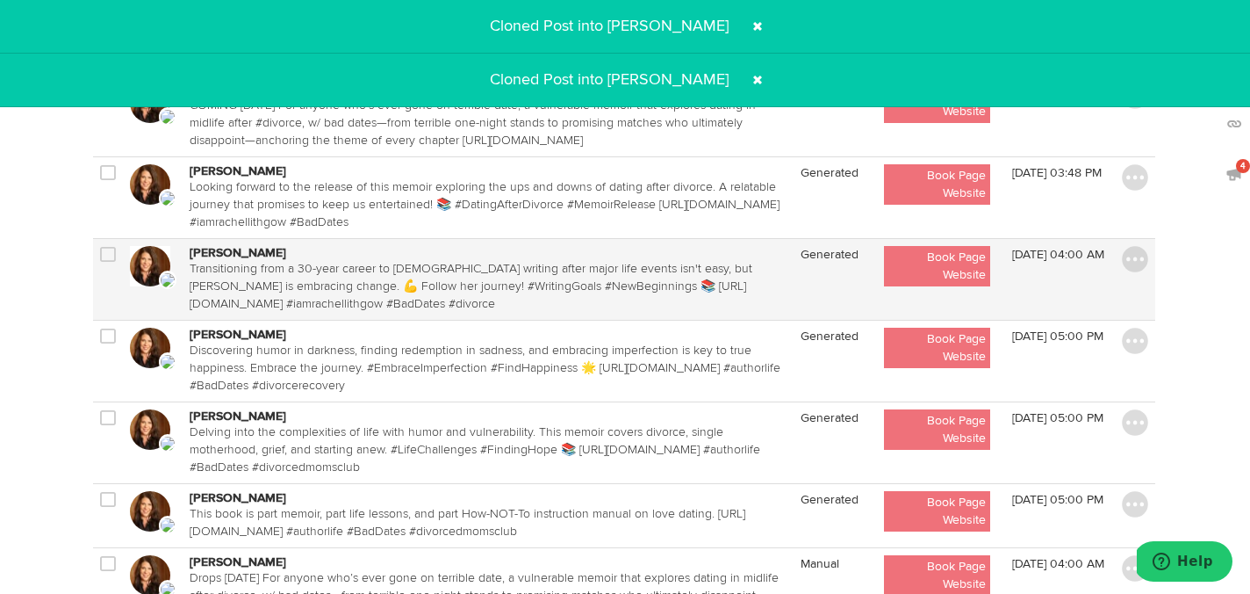
scroll to position [1341, 1]
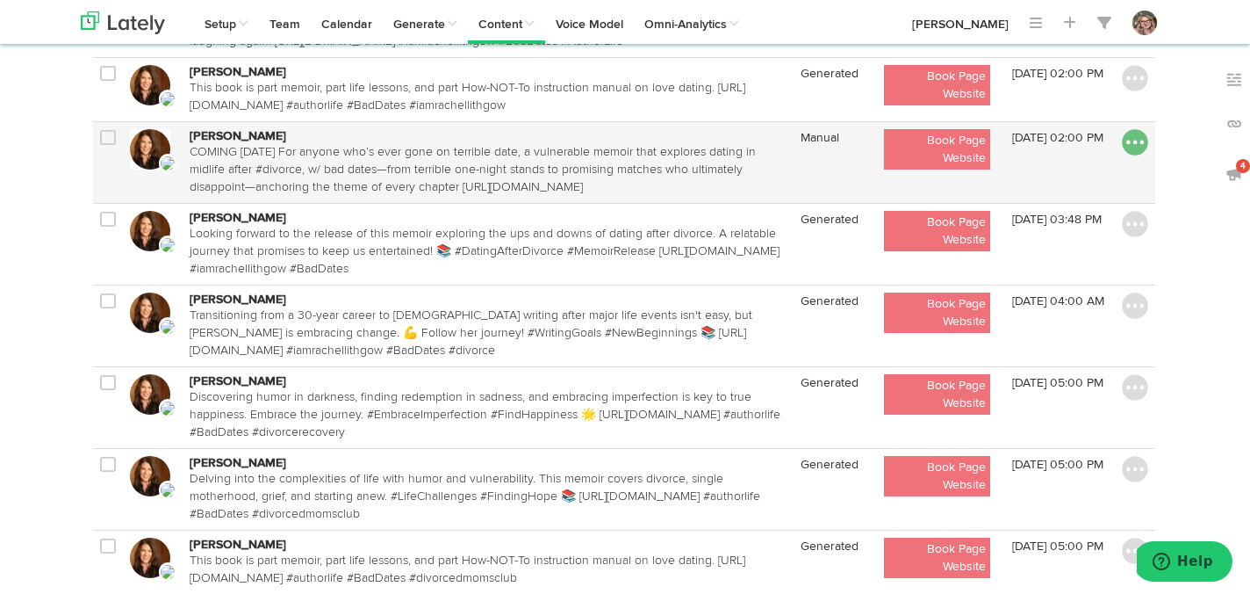
click at [1134, 140] on img at bounding box center [1135, 142] width 26 height 26
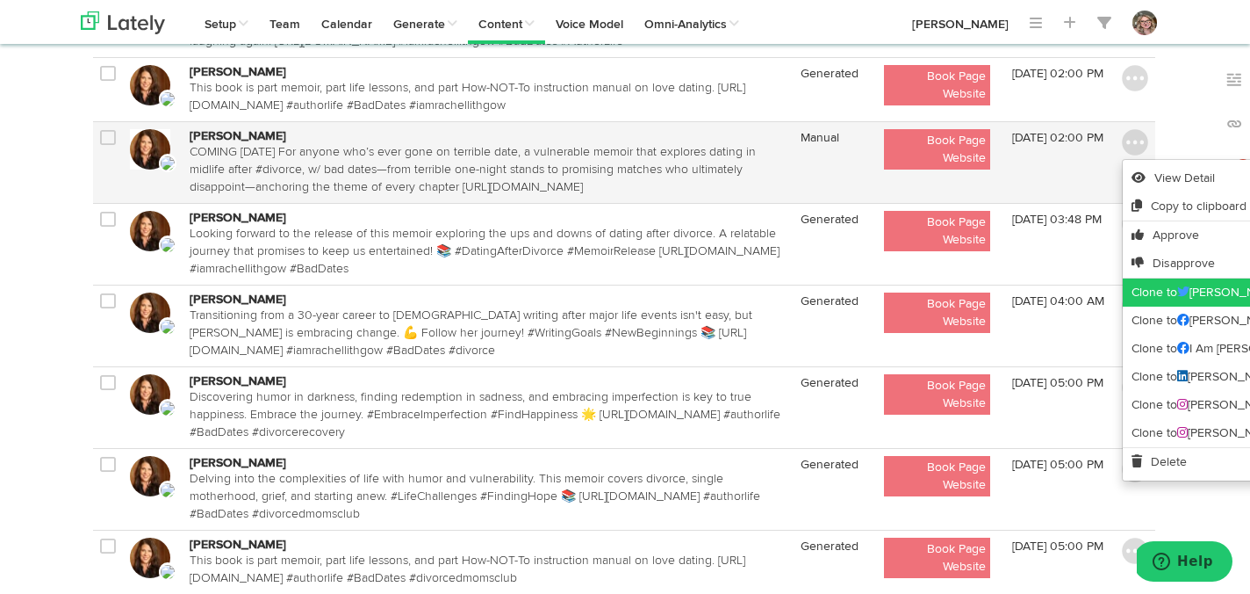
click at [1145, 292] on link "Clone to Rachel Lithgow" at bounding box center [1259, 292] width 273 height 28
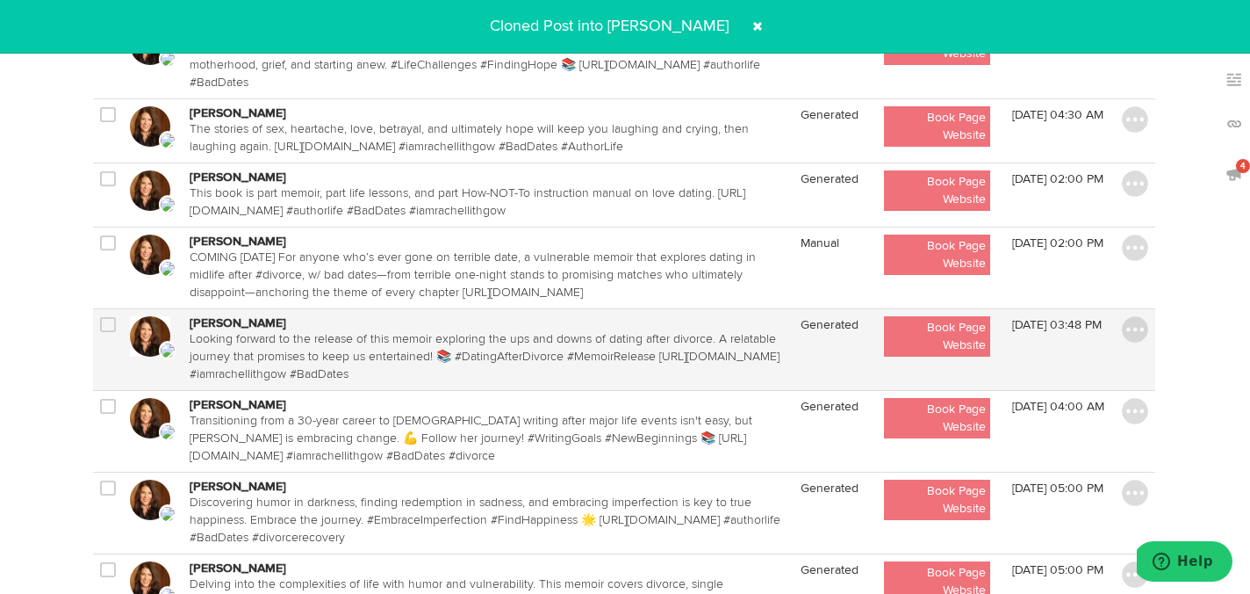
scroll to position [1219, 1]
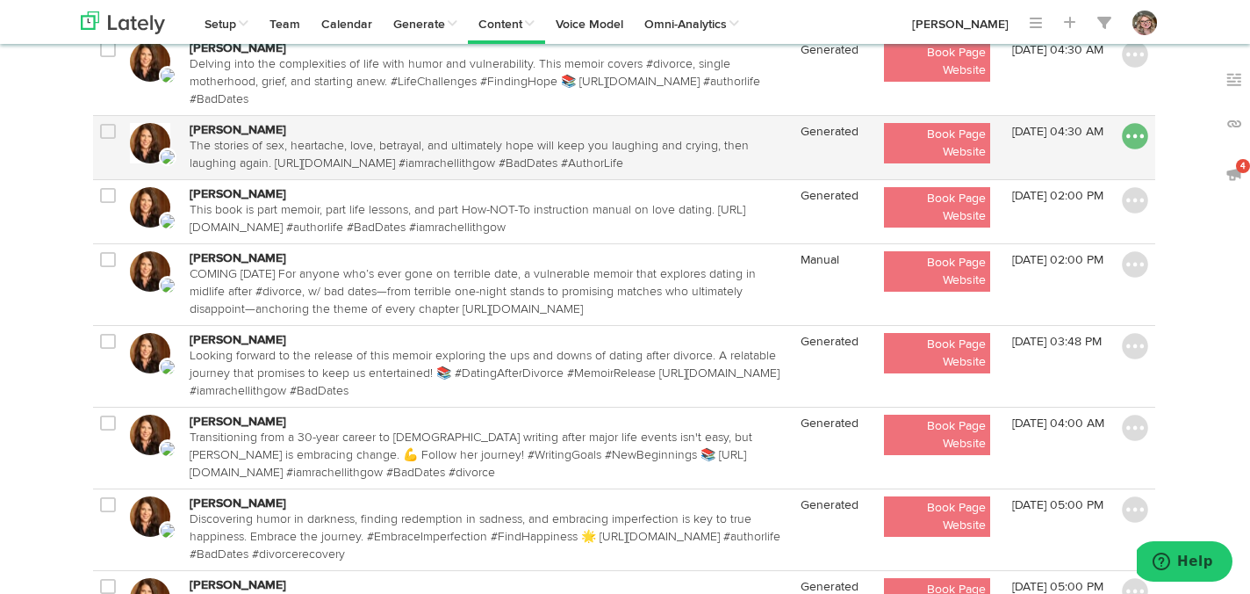
click at [1135, 140] on img at bounding box center [1135, 136] width 26 height 26
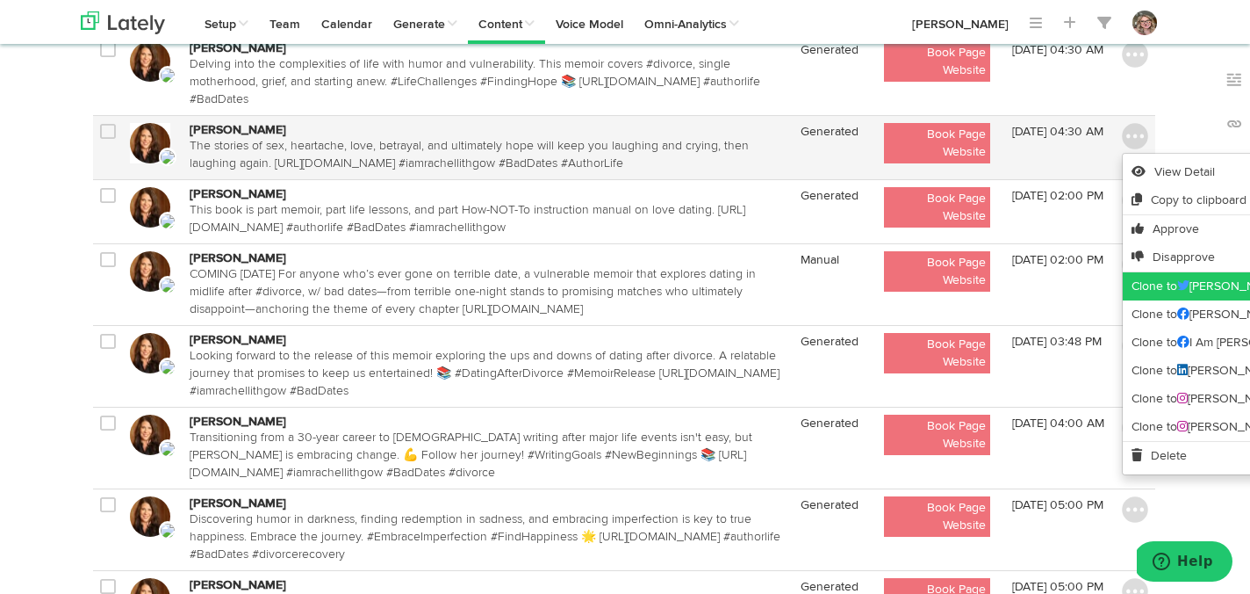
click at [1142, 273] on link "Clone to Rachel Lithgow" at bounding box center [1259, 286] width 273 height 28
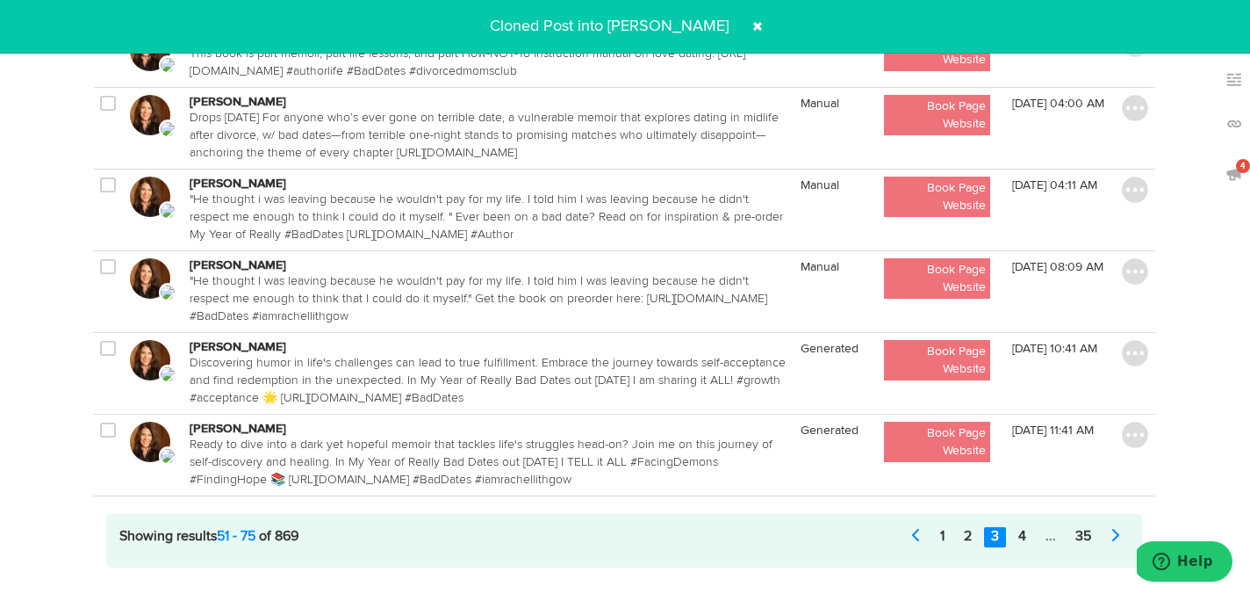
scroll to position [1886, 1]
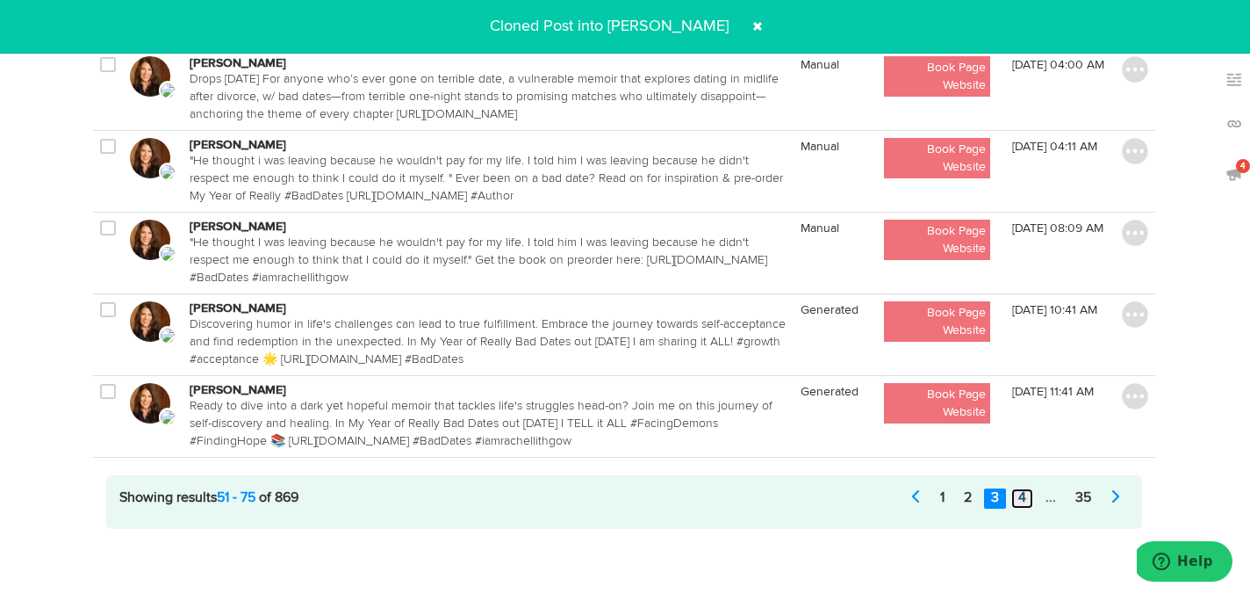
click at [1029, 497] on link "4" at bounding box center [1023, 498] width 22 height 20
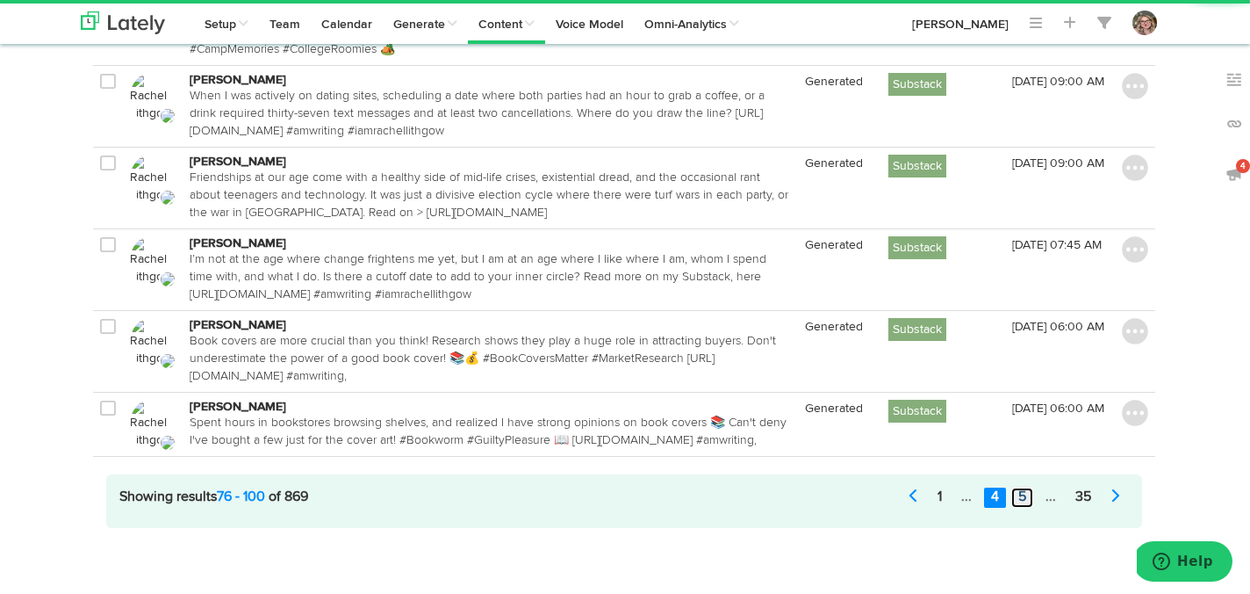
scroll to position [1781, 1]
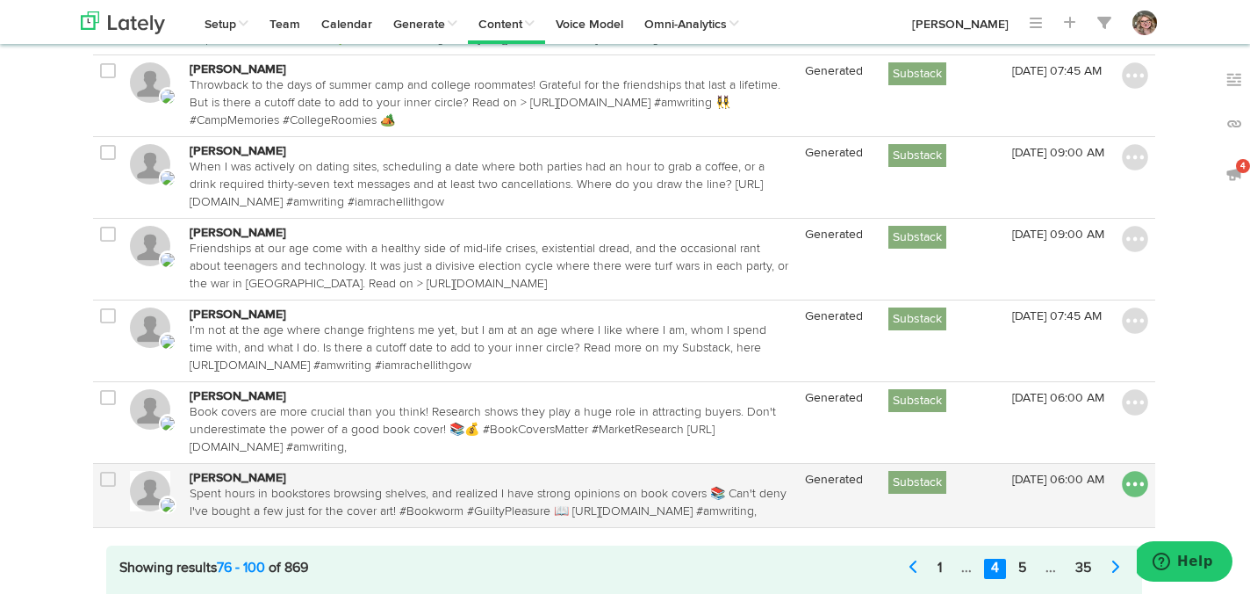
click at [1133, 471] on img at bounding box center [1135, 484] width 26 height 26
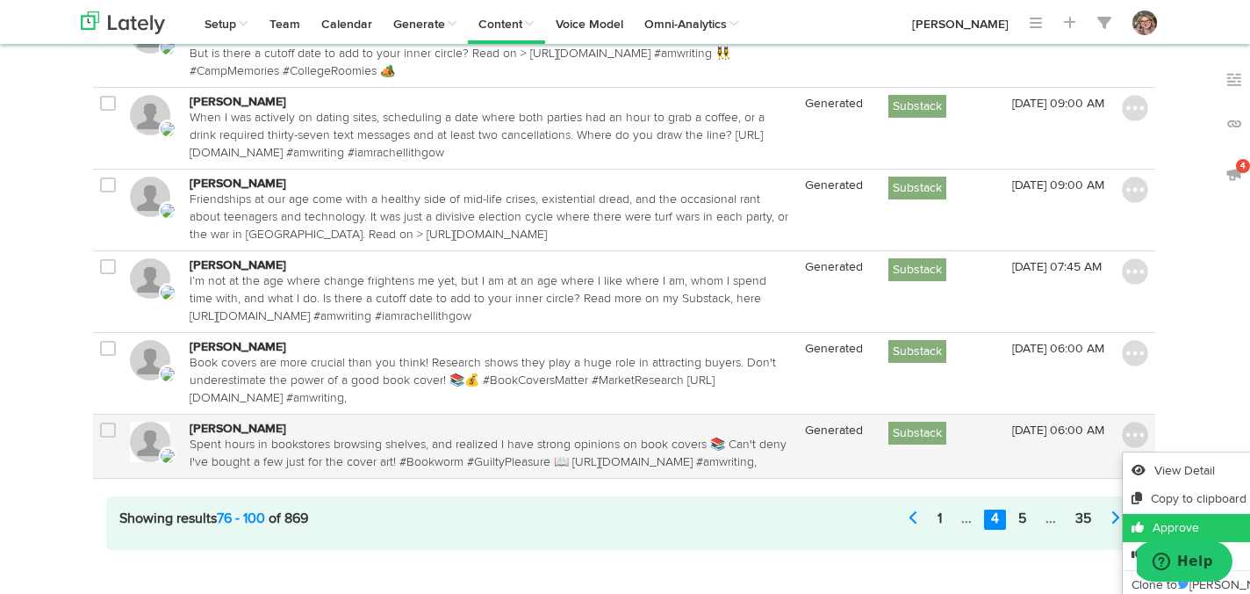
scroll to position [1882, 1]
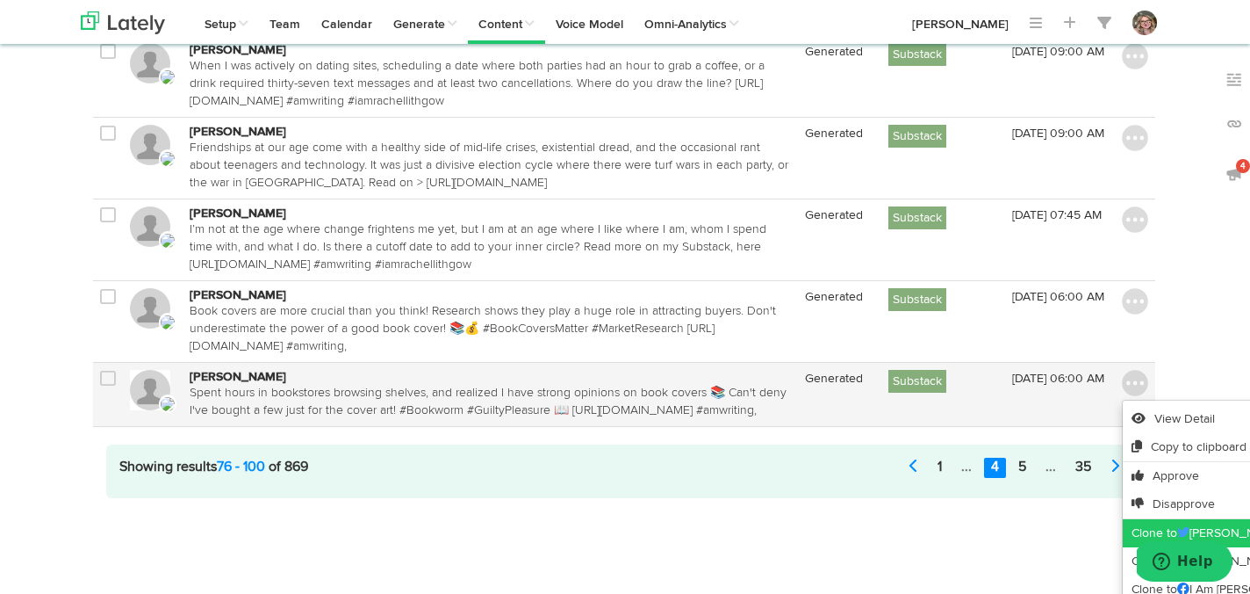
click at [1145, 519] on link "Clone to Rachel Lithgow" at bounding box center [1259, 533] width 273 height 28
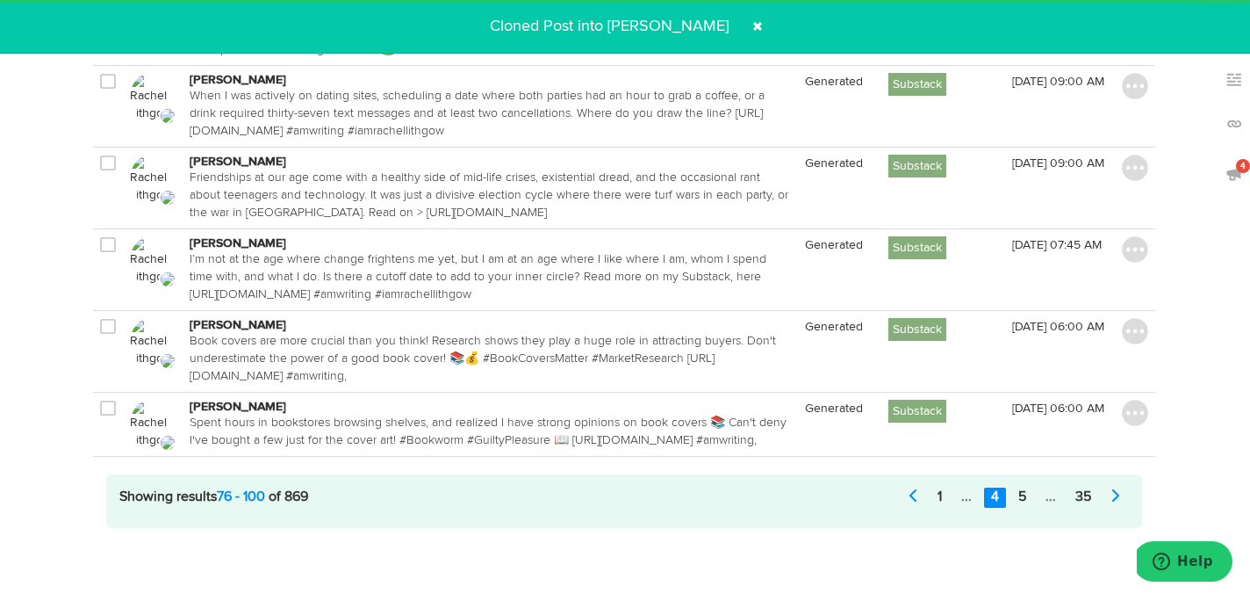
scroll to position [1723, 1]
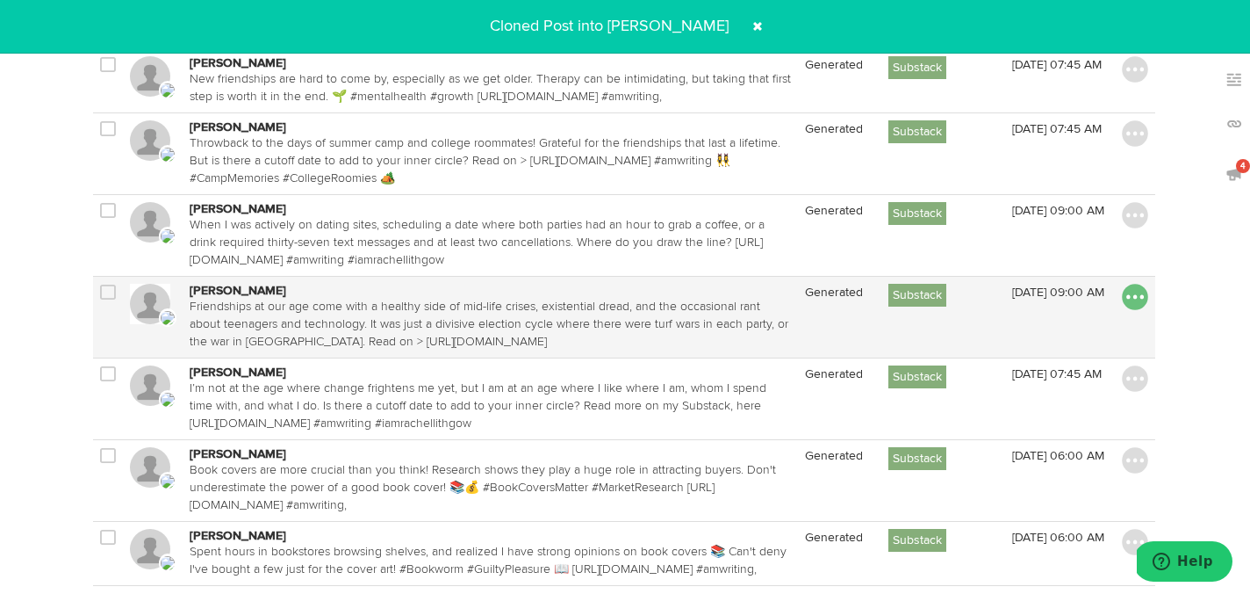
click at [1133, 284] on img at bounding box center [1135, 297] width 26 height 26
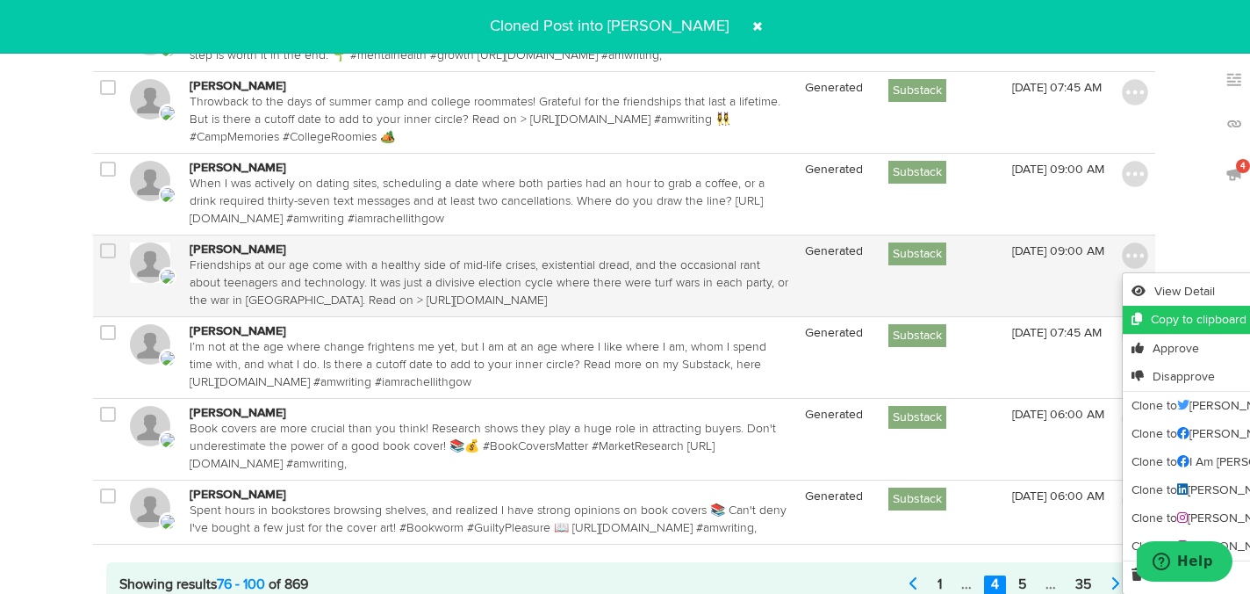
scroll to position [1781, 1]
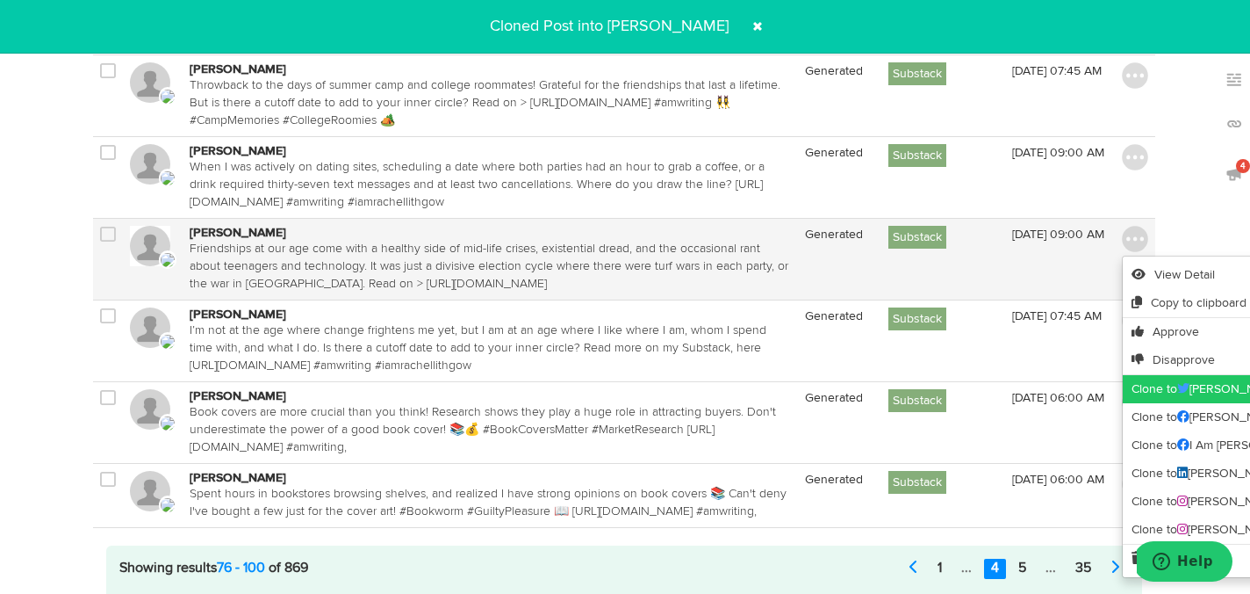
click at [1142, 375] on link "Clone to Rachel Lithgow" at bounding box center [1259, 389] width 273 height 28
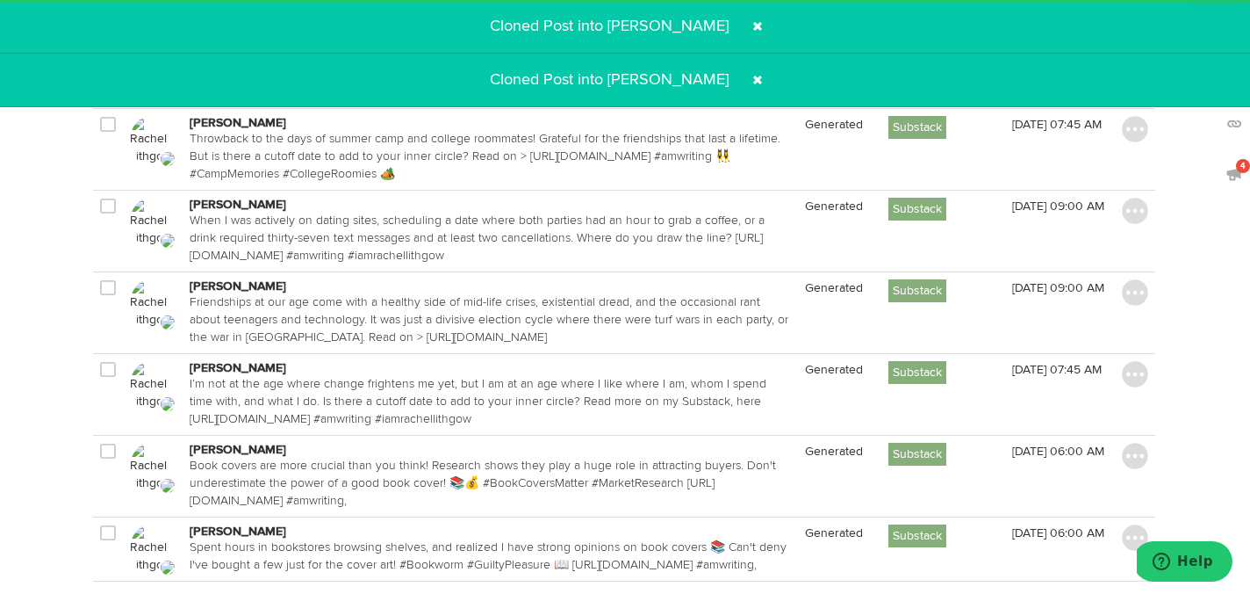
scroll to position [1665, 1]
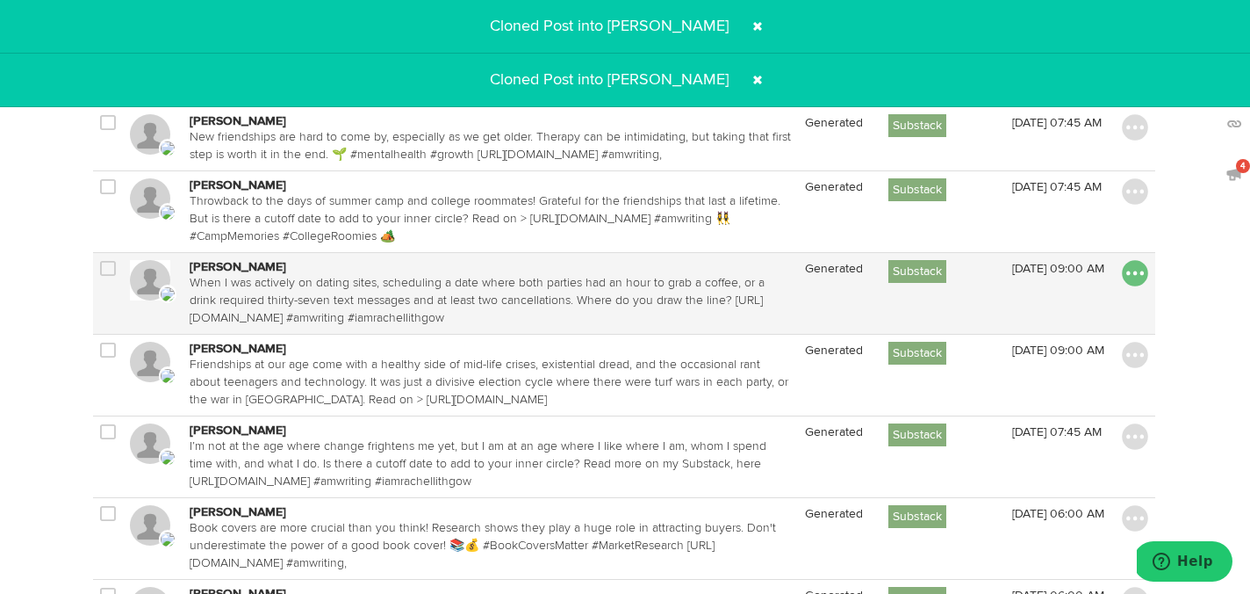
click at [1134, 260] on img at bounding box center [1135, 273] width 26 height 26
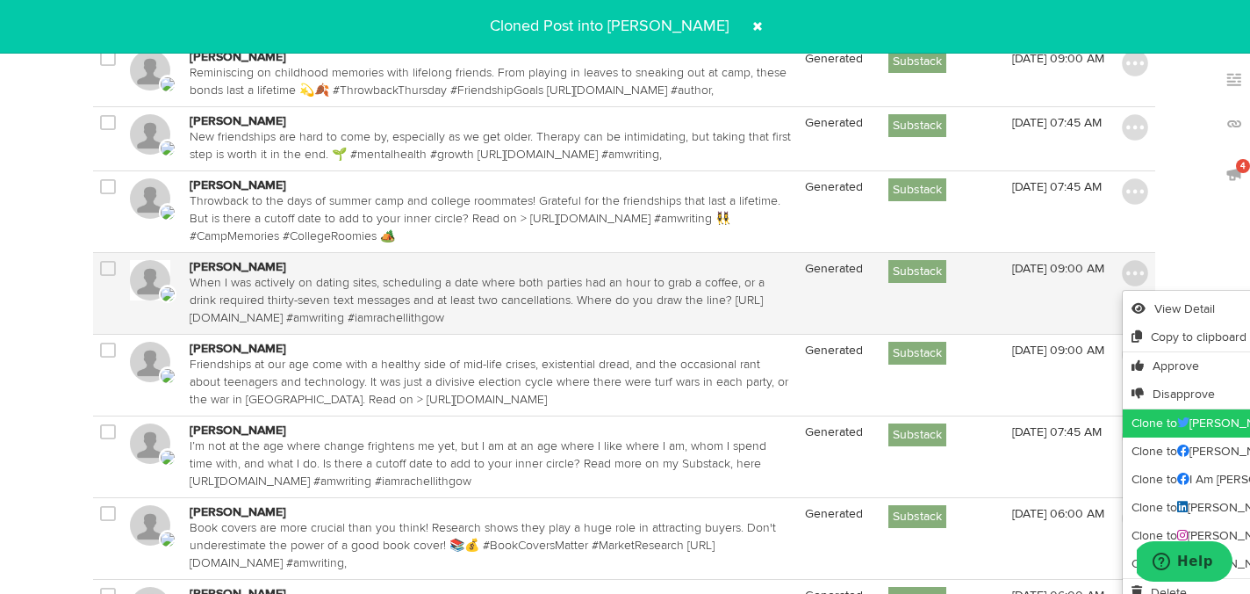
click at [1151, 409] on link "Clone to Rachel Lithgow" at bounding box center [1259, 423] width 273 height 28
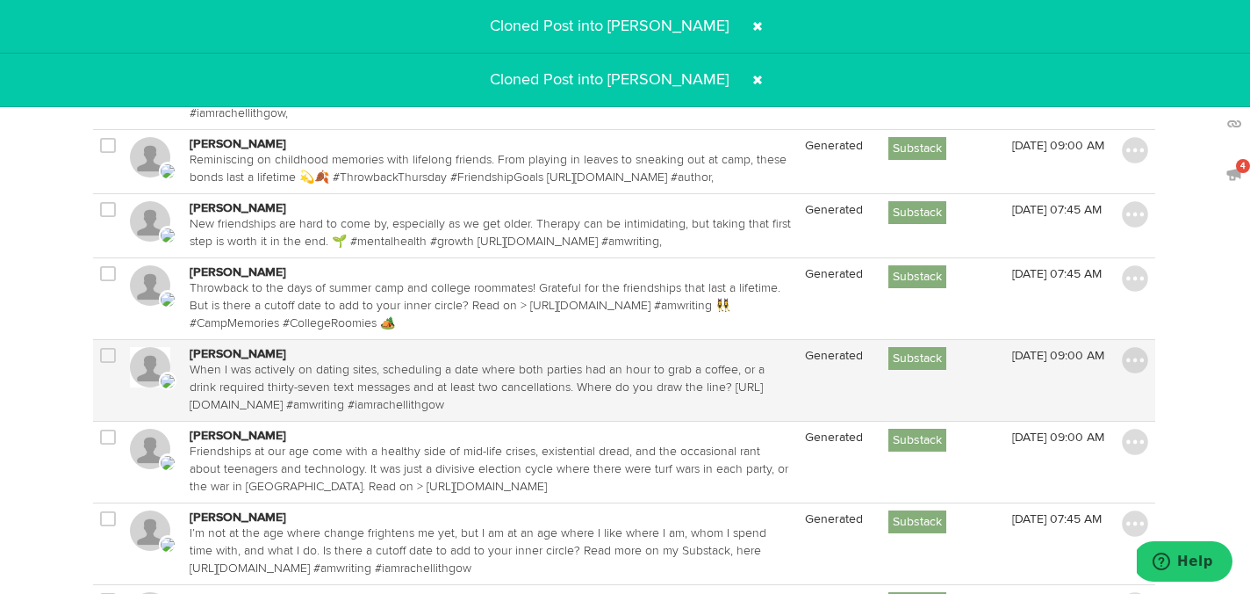
scroll to position [1515, 1]
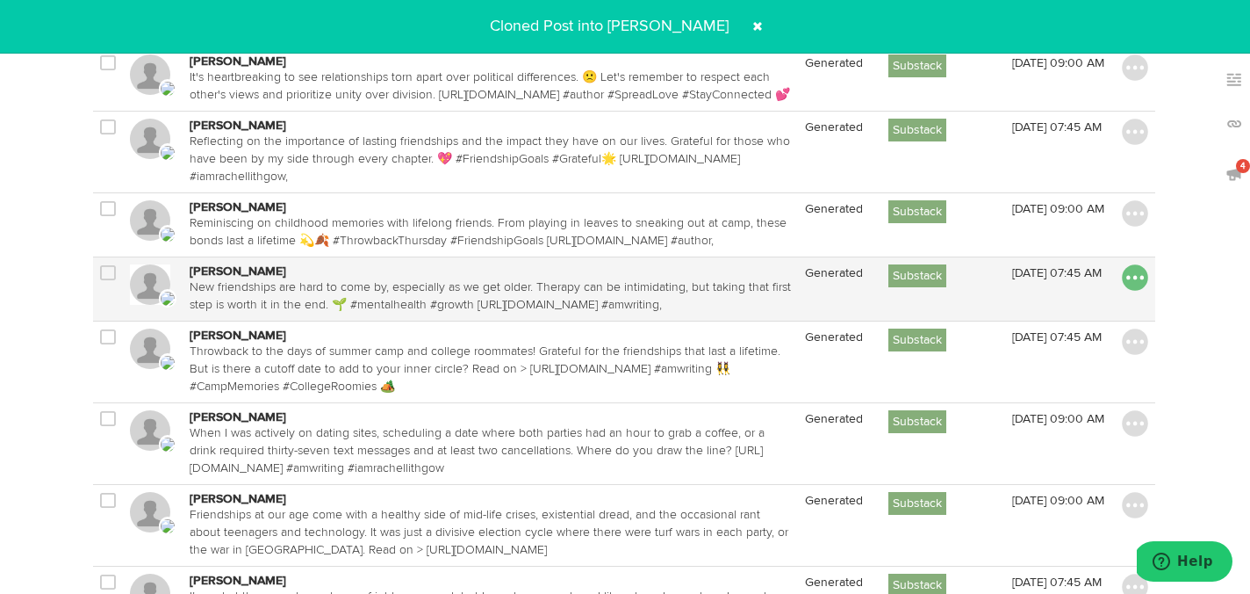
click at [1130, 264] on img at bounding box center [1135, 277] width 26 height 26
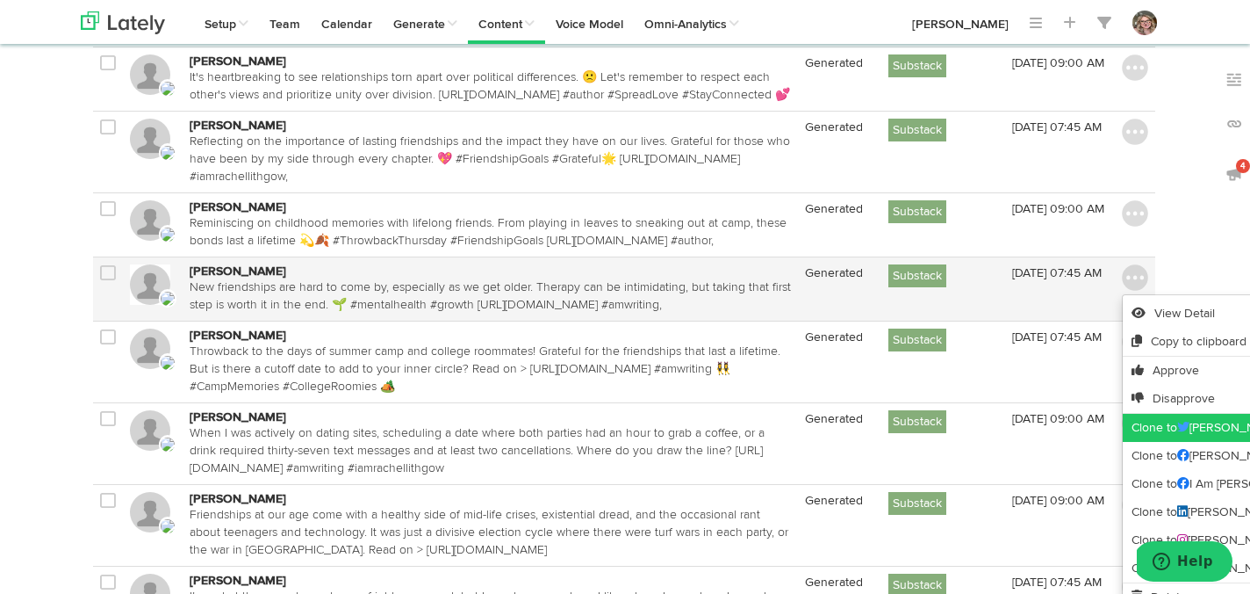
click at [1161, 414] on link "Clone to Rachel Lithgow" at bounding box center [1259, 428] width 273 height 28
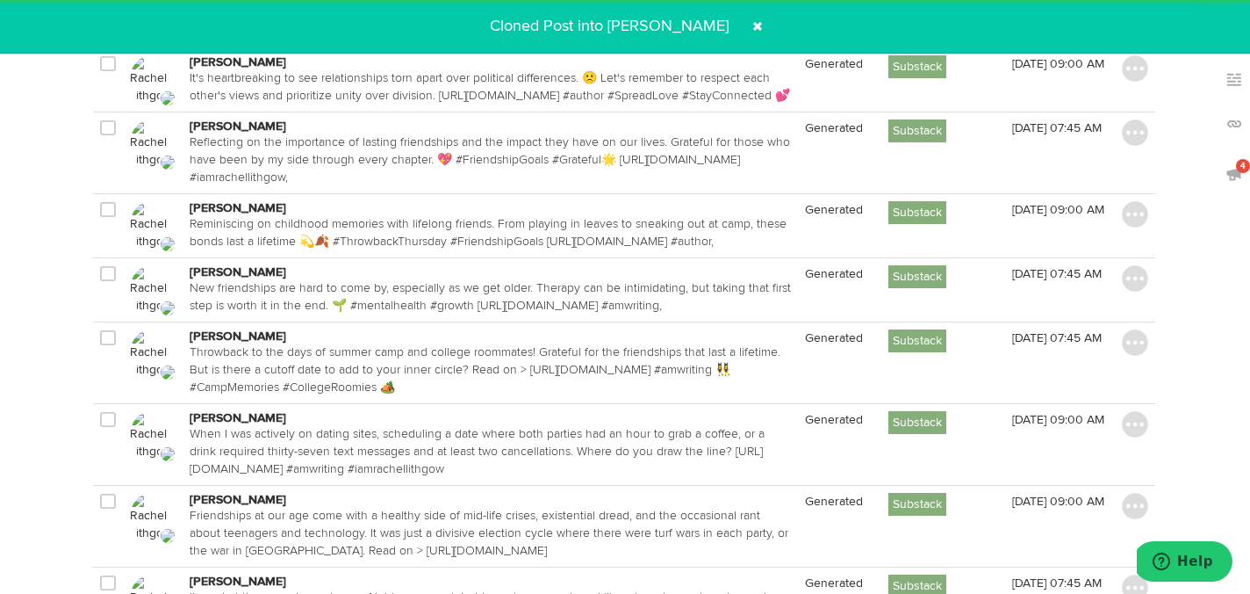
scroll to position [1416, 1]
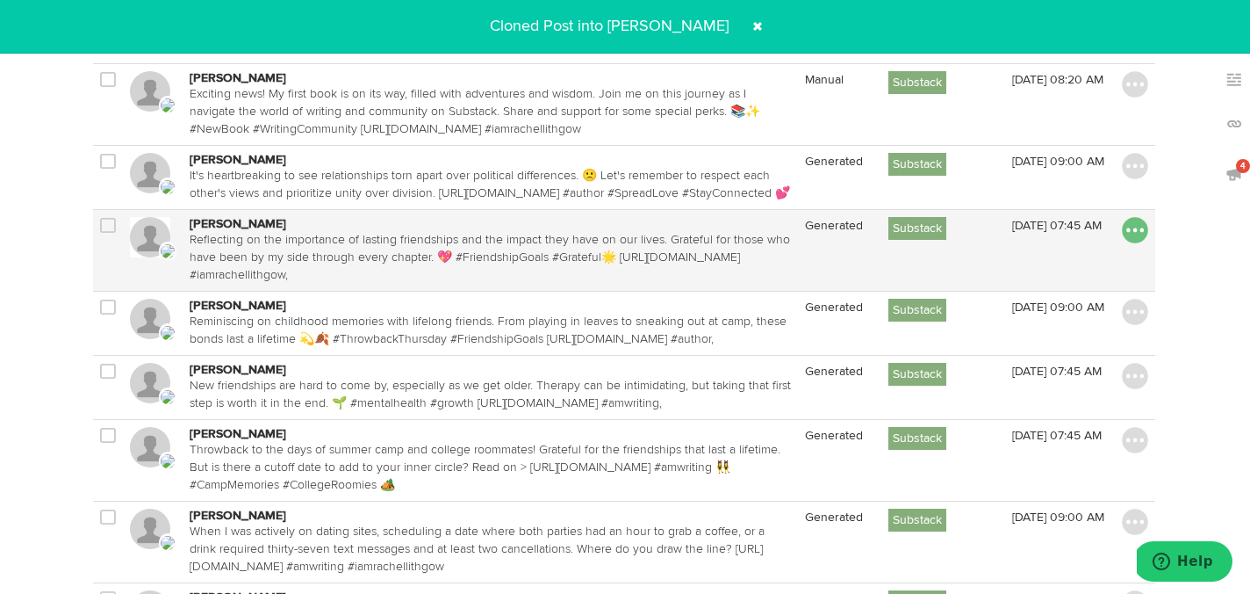
click at [1139, 217] on img at bounding box center [1135, 230] width 26 height 26
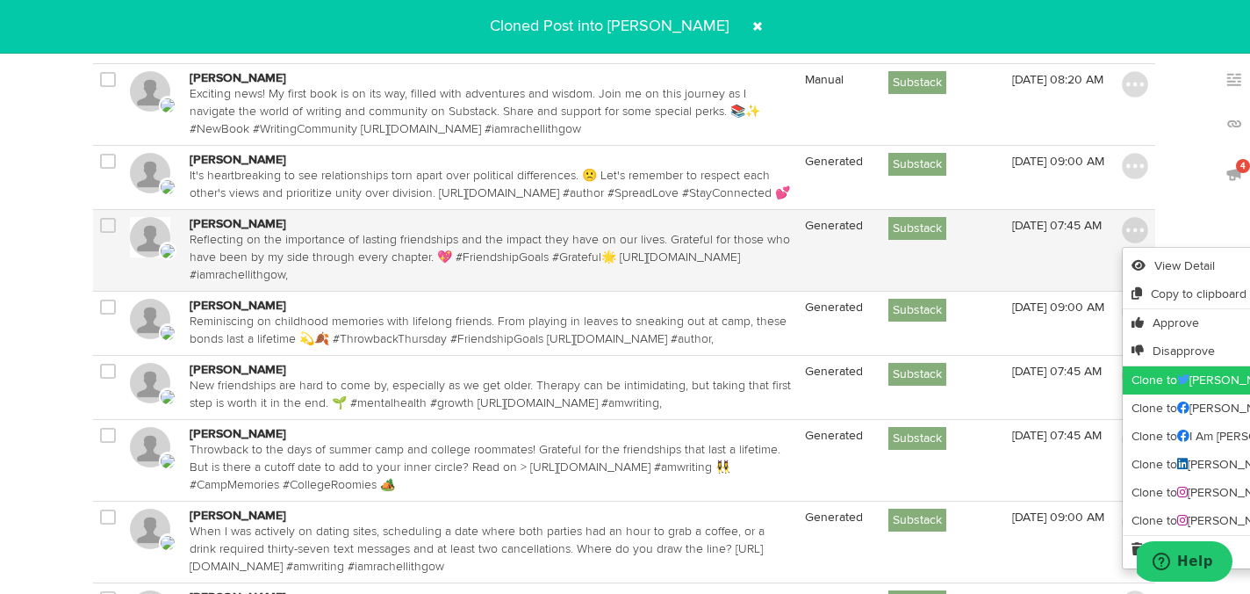
click at [1144, 366] on link "Clone to Rachel Lithgow" at bounding box center [1259, 380] width 273 height 28
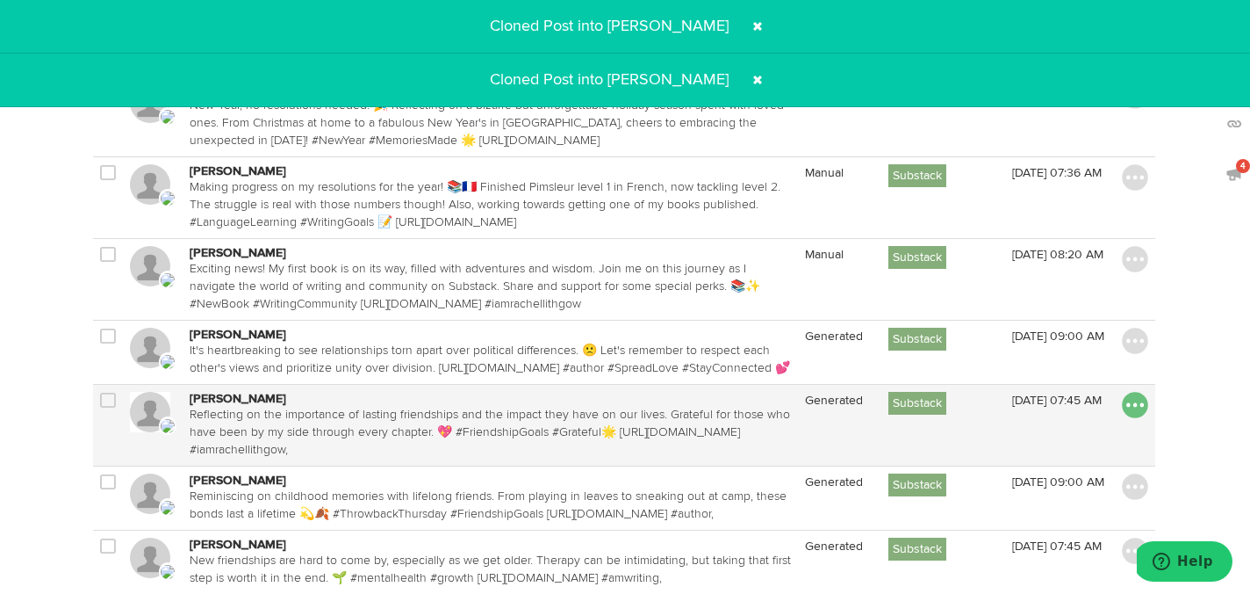
scroll to position [1229, 1]
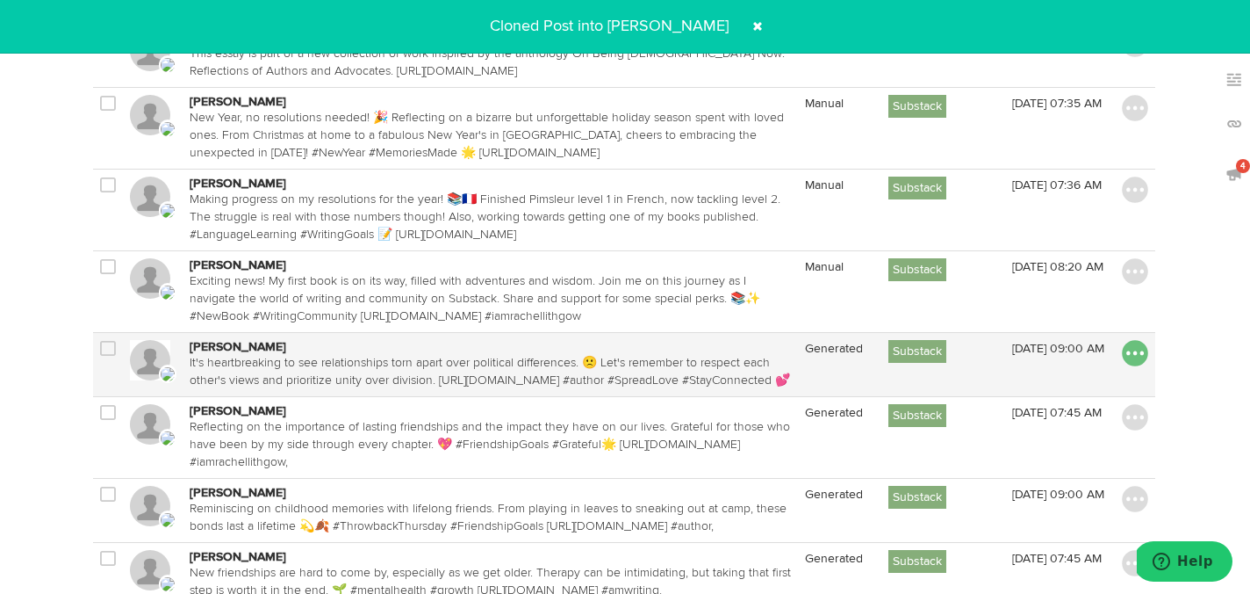
click at [1134, 340] on img at bounding box center [1135, 353] width 26 height 26
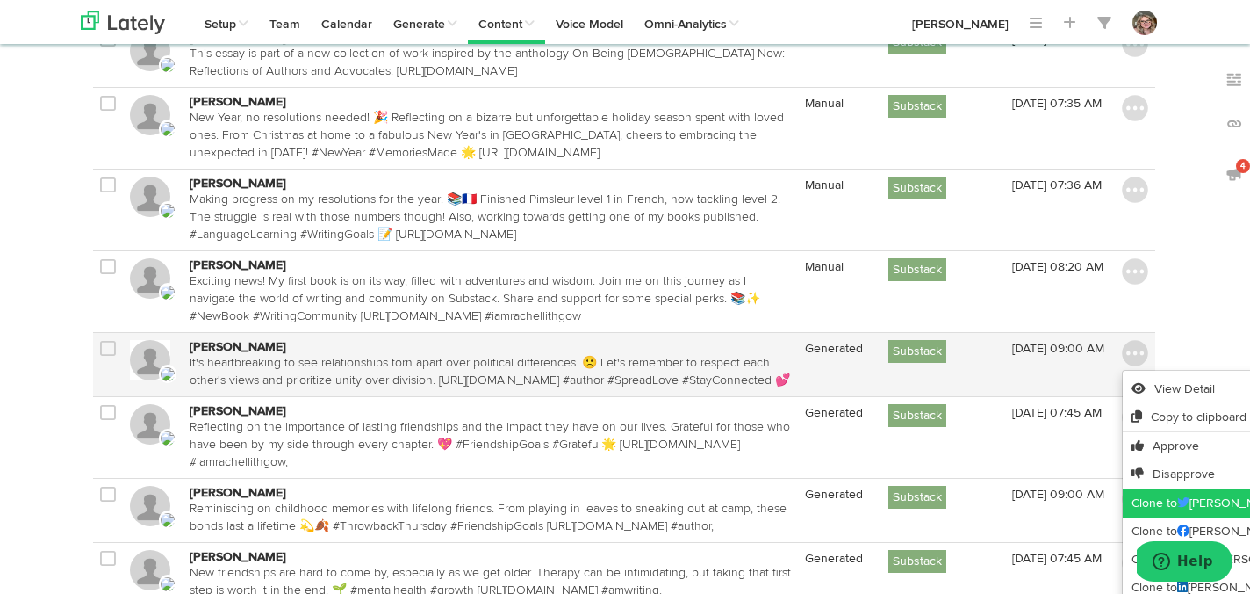
click at [1142, 489] on link "Clone to Rachel Lithgow" at bounding box center [1259, 503] width 273 height 28
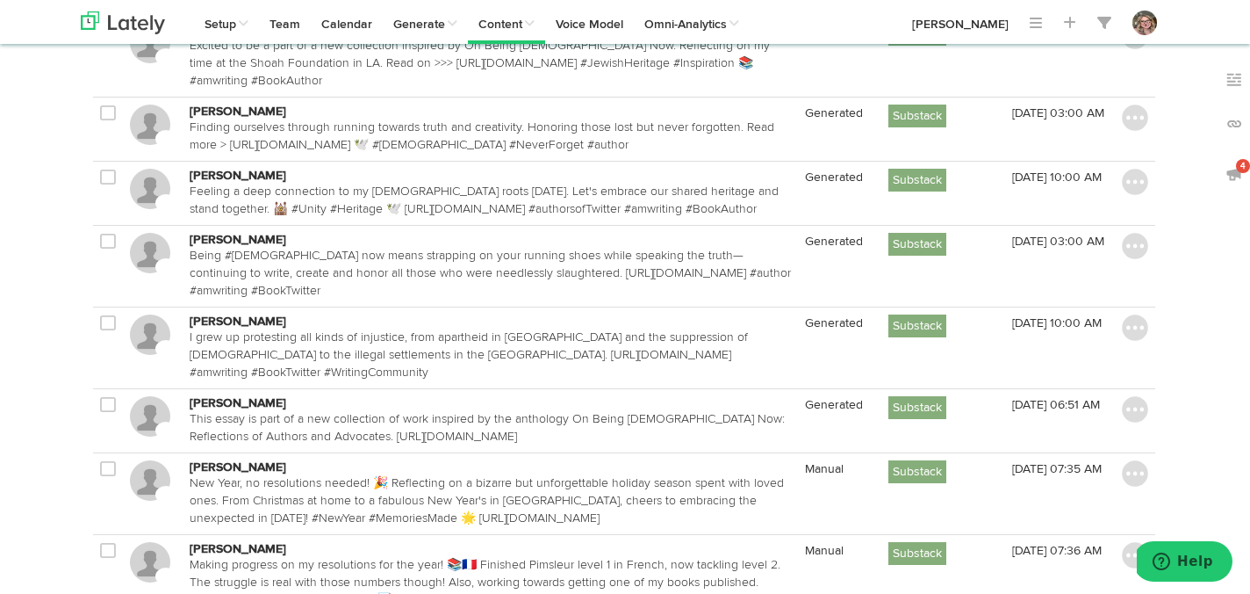
scroll to position [836, 1]
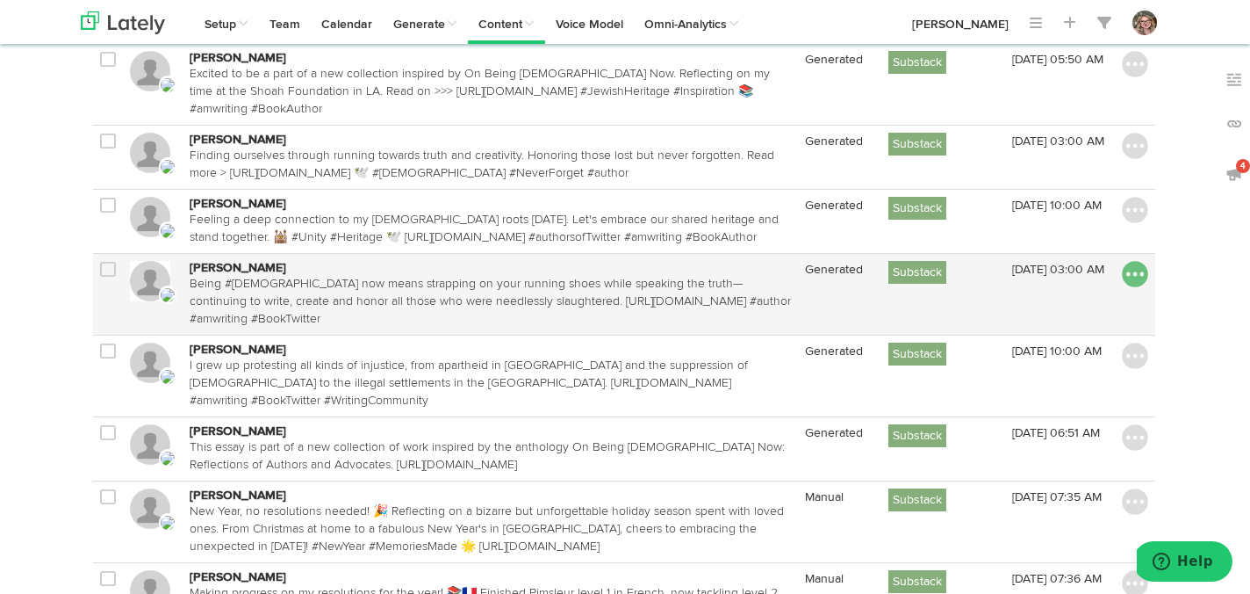
click at [1134, 261] on img at bounding box center [1135, 274] width 26 height 26
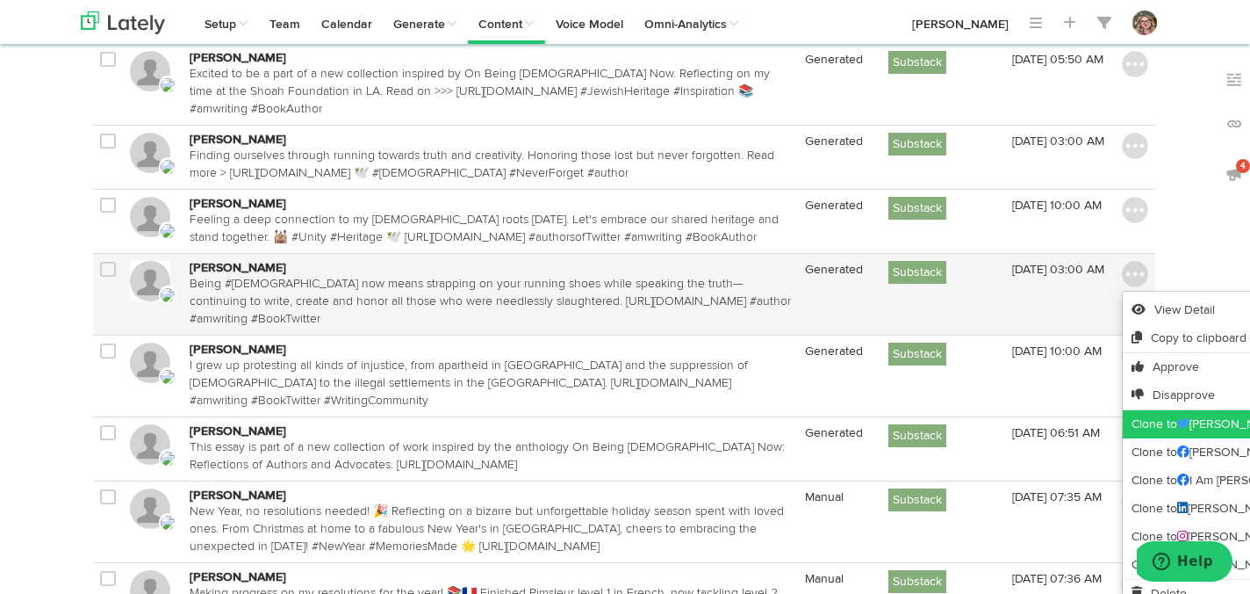
click at [1153, 410] on link "Clone to Rachel Lithgow" at bounding box center [1259, 424] width 273 height 28
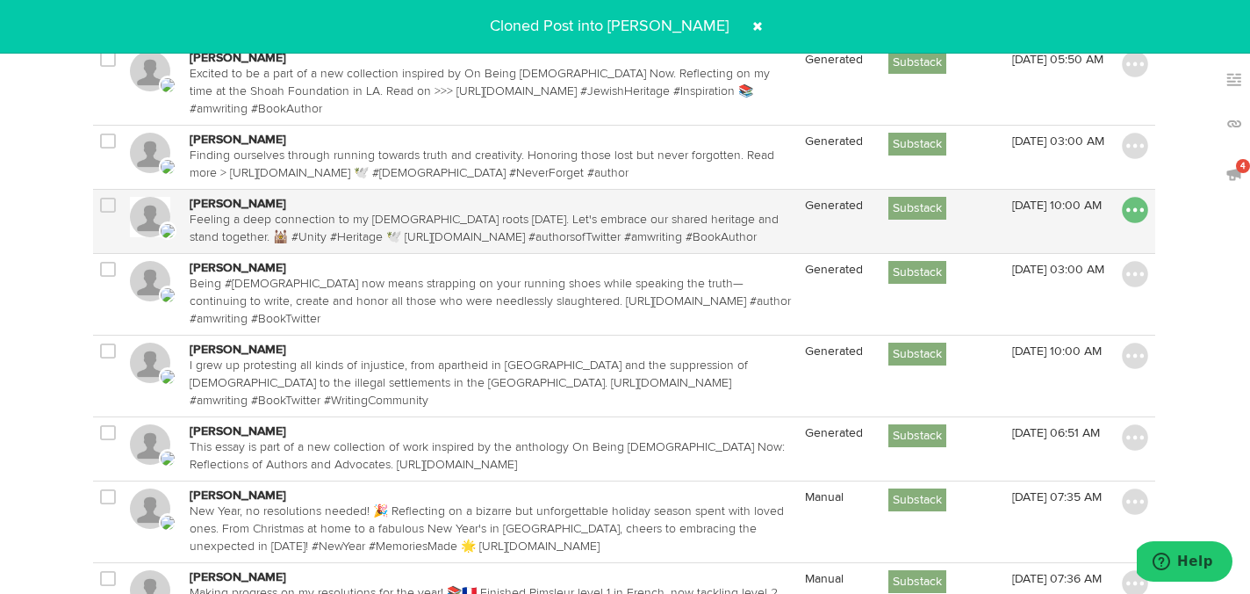
click at [1131, 197] on img at bounding box center [1135, 210] width 26 height 26
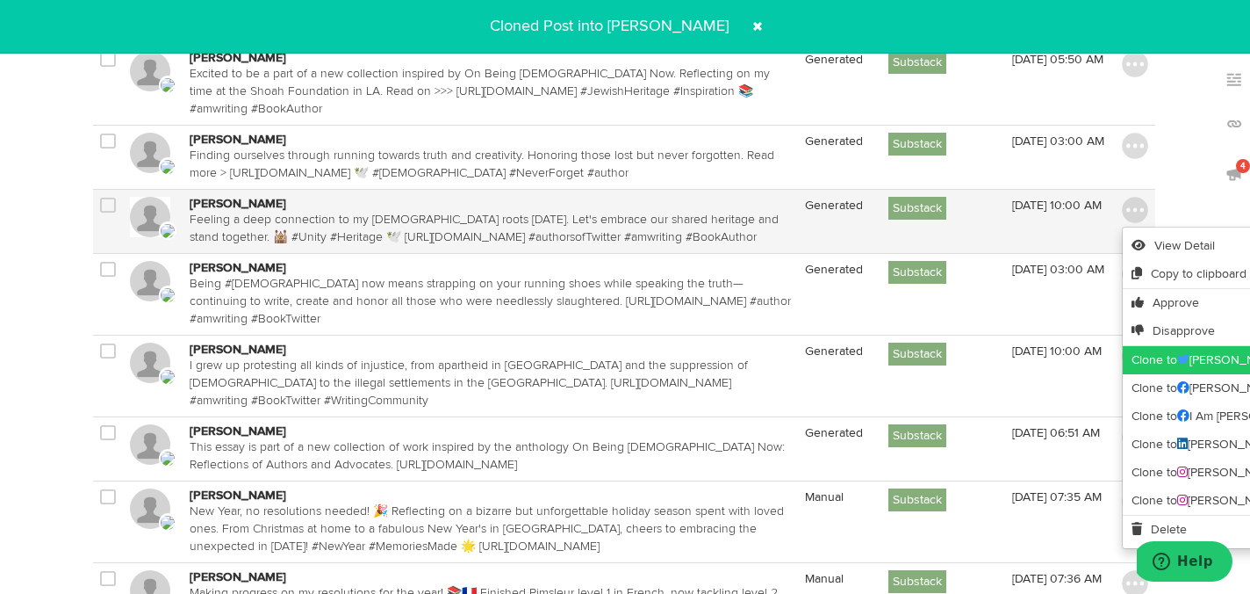
click at [1147, 346] on link "Clone to Rachel Lithgow" at bounding box center [1259, 360] width 273 height 28
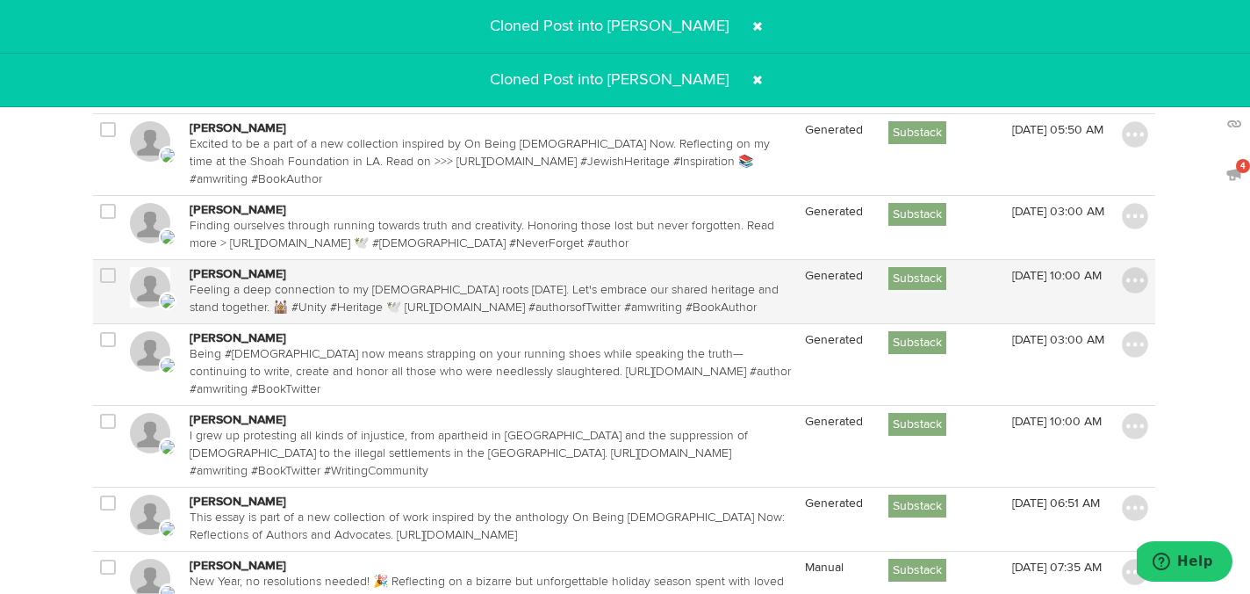
scroll to position [734, 1]
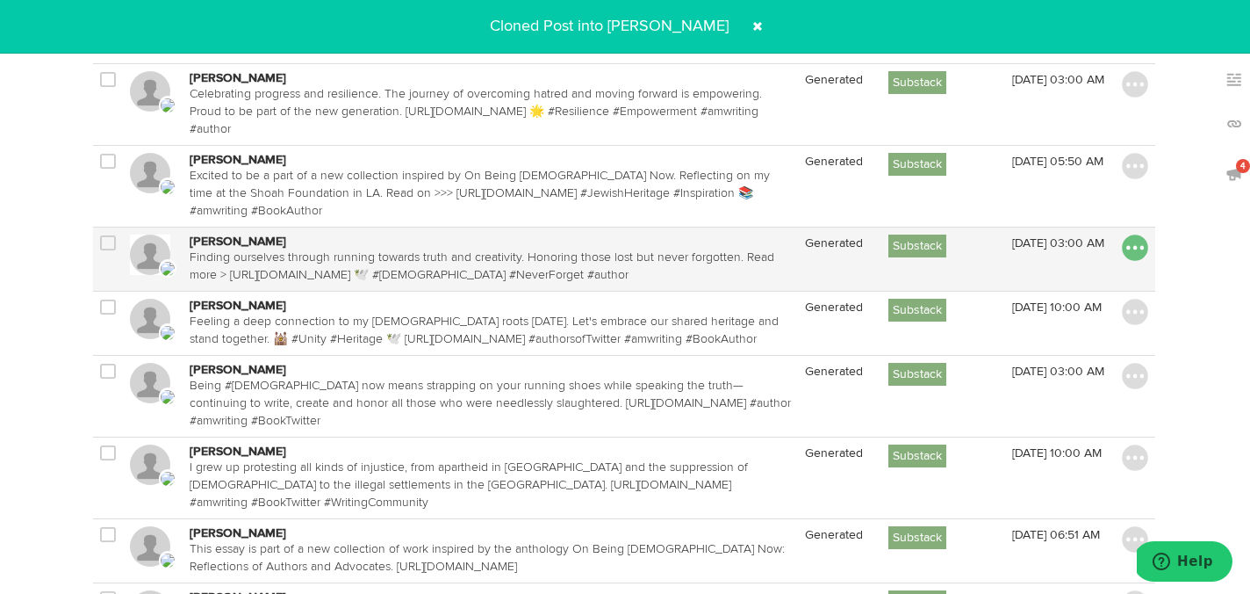
click at [1138, 234] on img at bounding box center [1135, 247] width 26 height 26
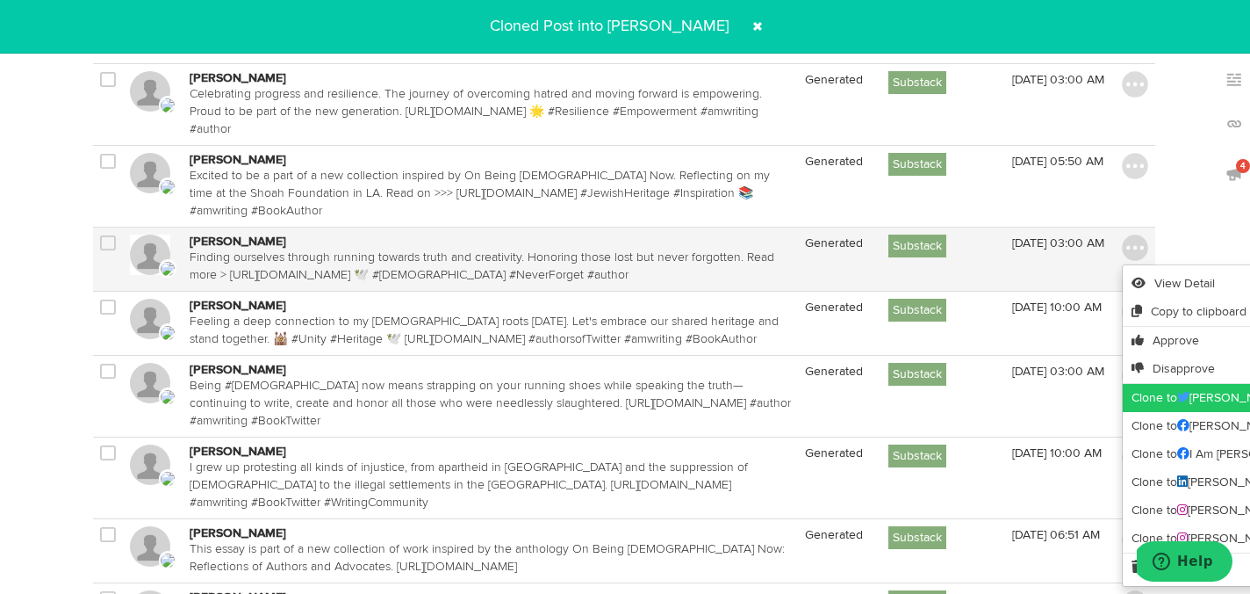
click at [1149, 384] on link "Clone to Rachel Lithgow" at bounding box center [1259, 398] width 273 height 28
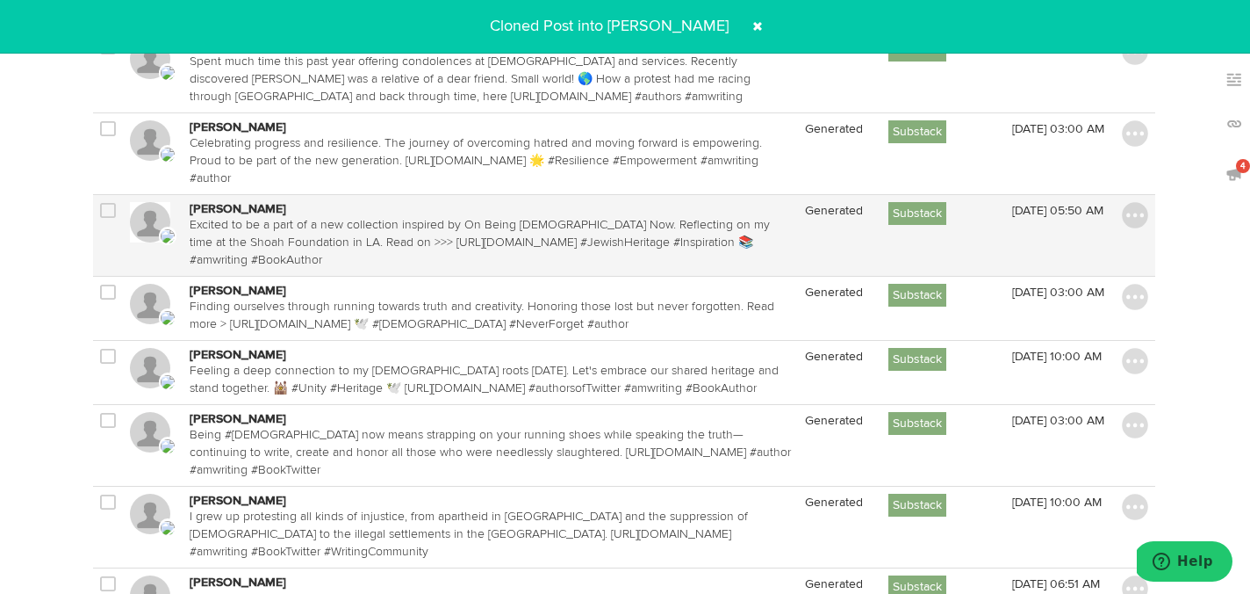
scroll to position [681, 1]
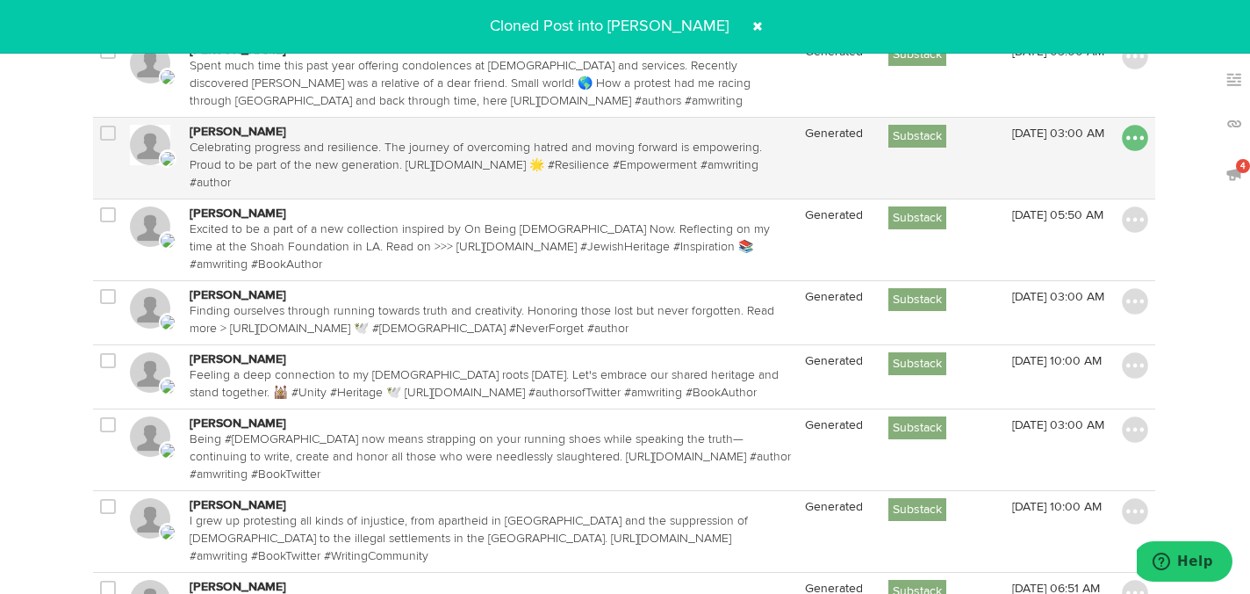
click at [1136, 142] on img at bounding box center [1135, 138] width 26 height 26
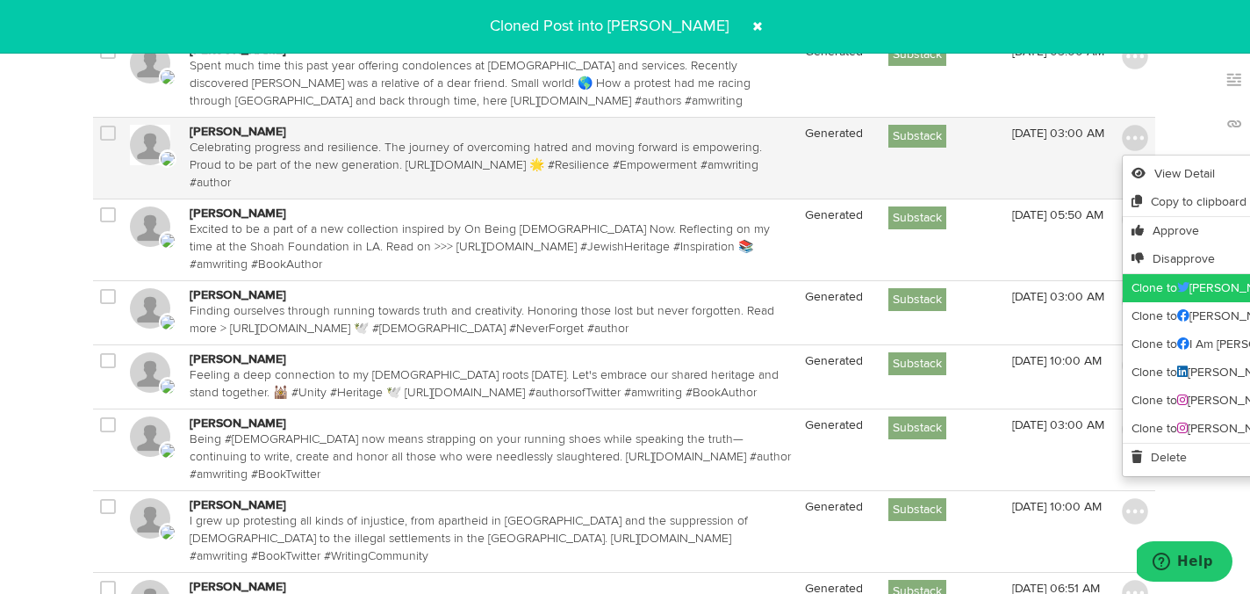
click at [1162, 285] on link "Clone to Rachel Lithgow" at bounding box center [1259, 288] width 273 height 28
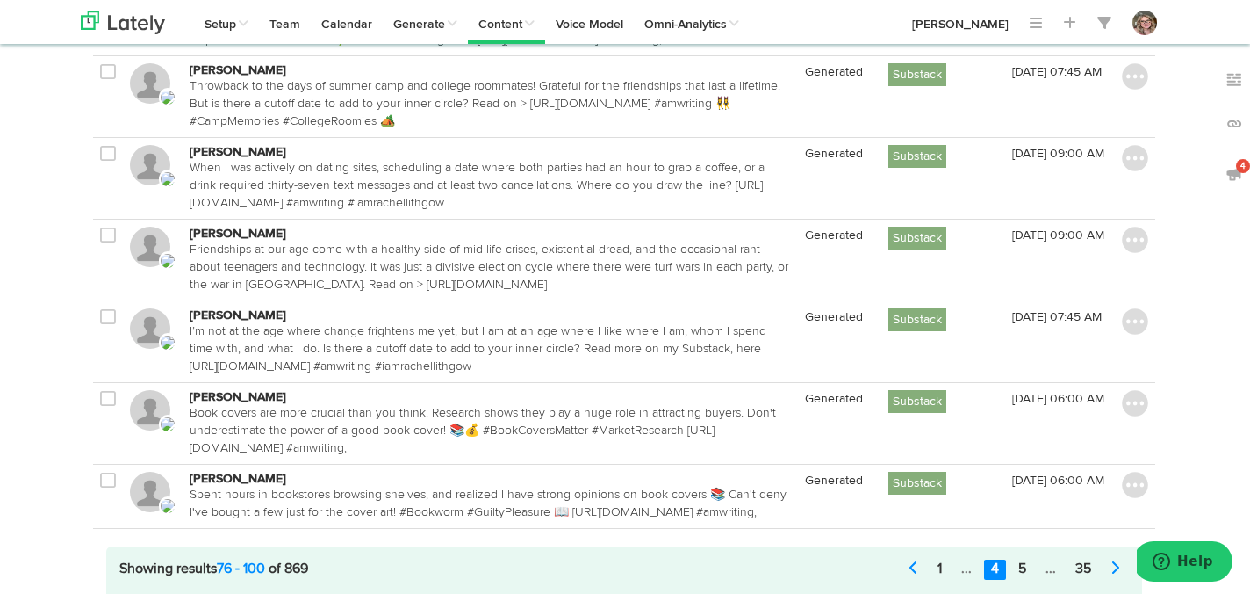
scroll to position [1781, 1]
click at [1023, 558] on link "5" at bounding box center [1023, 568] width 22 height 20
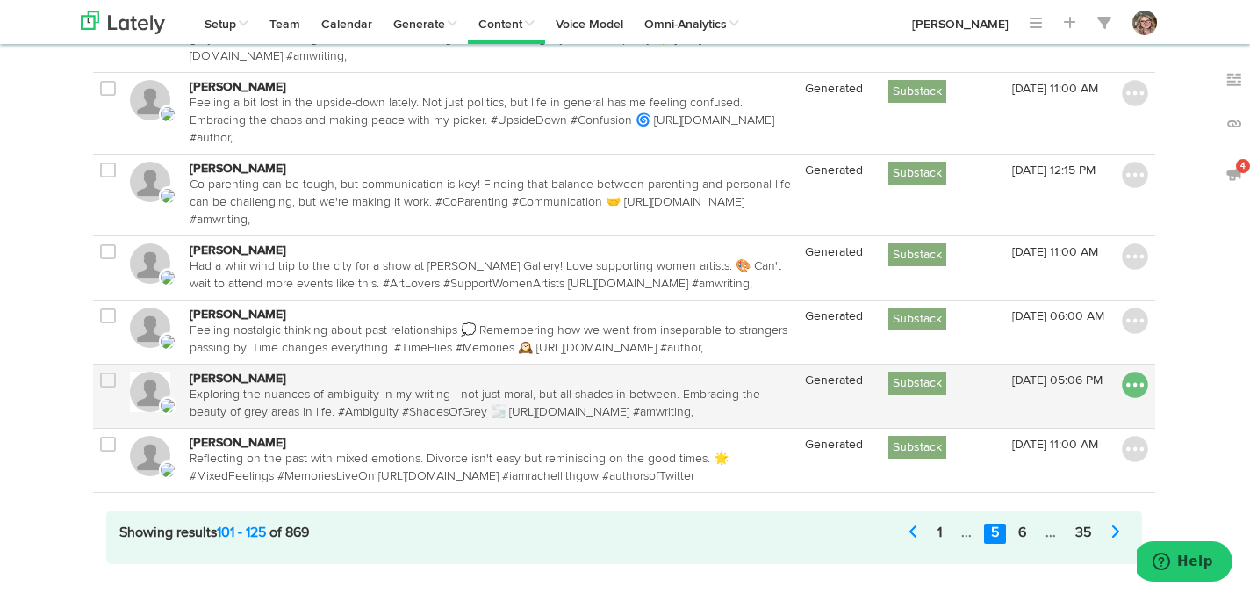
click at [1130, 379] on img at bounding box center [1135, 384] width 26 height 26
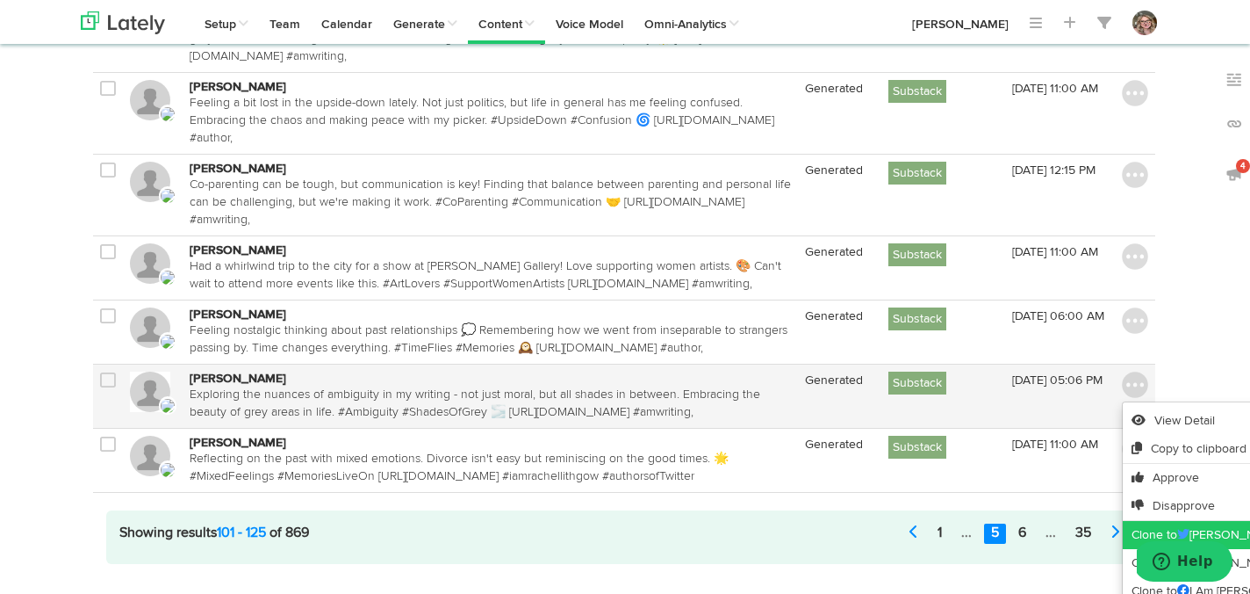
click at [1146, 530] on link "Clone to Rachel Lithgow" at bounding box center [1259, 535] width 273 height 28
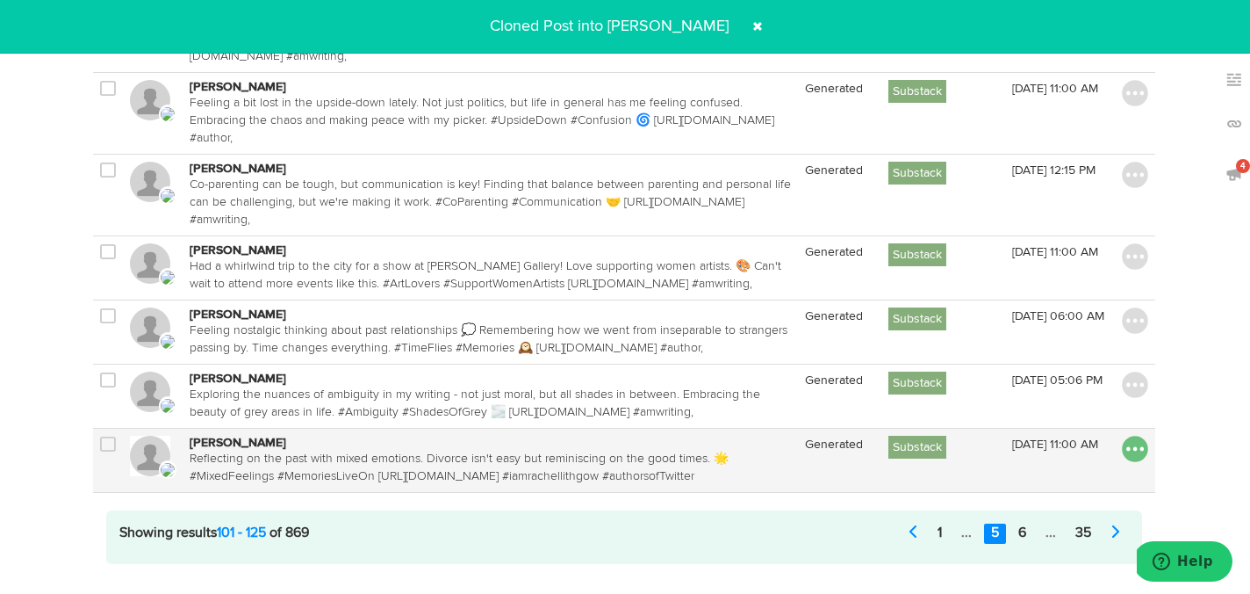
click at [1132, 446] on img at bounding box center [1135, 449] width 26 height 26
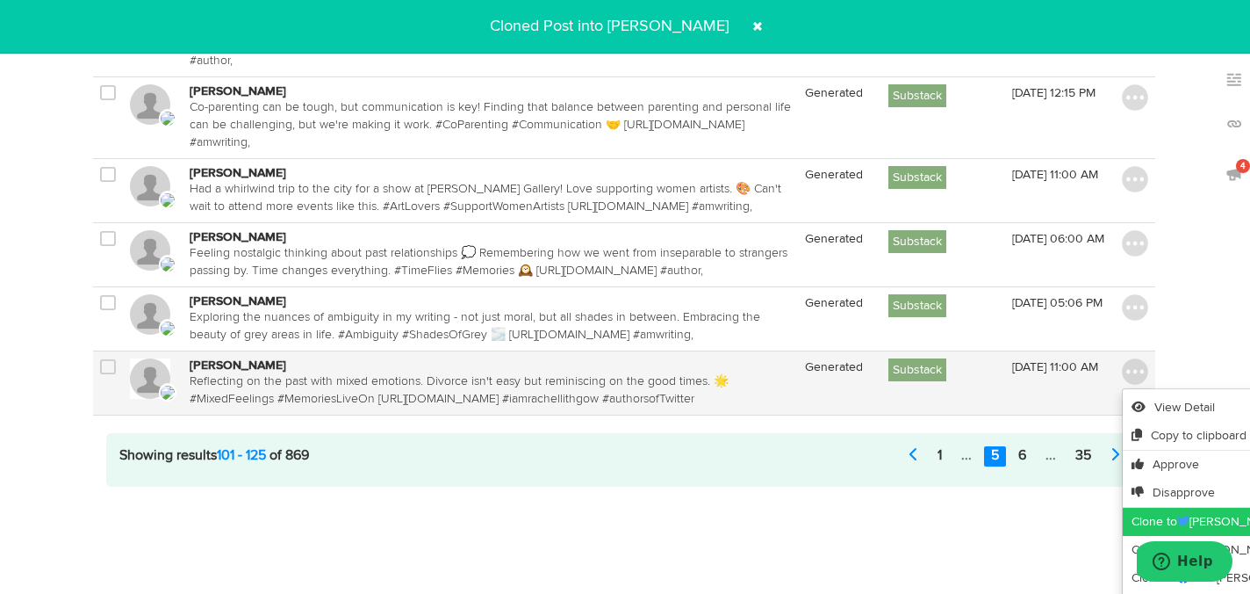
click at [1146, 515] on link "Clone to Rachel Lithgow" at bounding box center [1259, 522] width 273 height 28
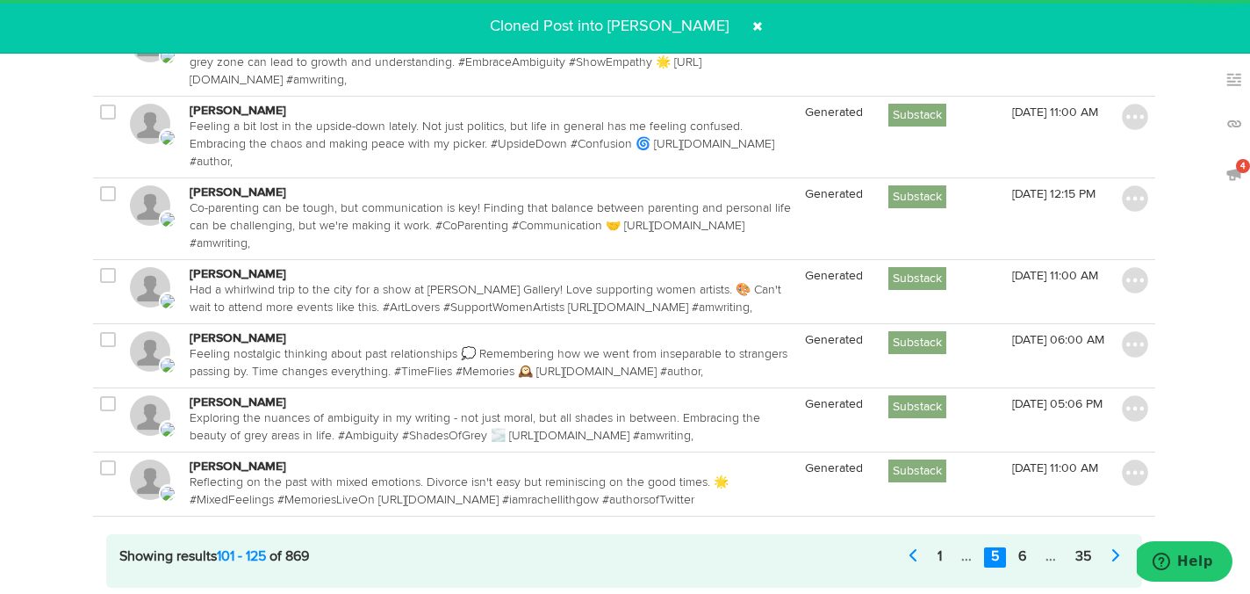
scroll to position [1722, 1]
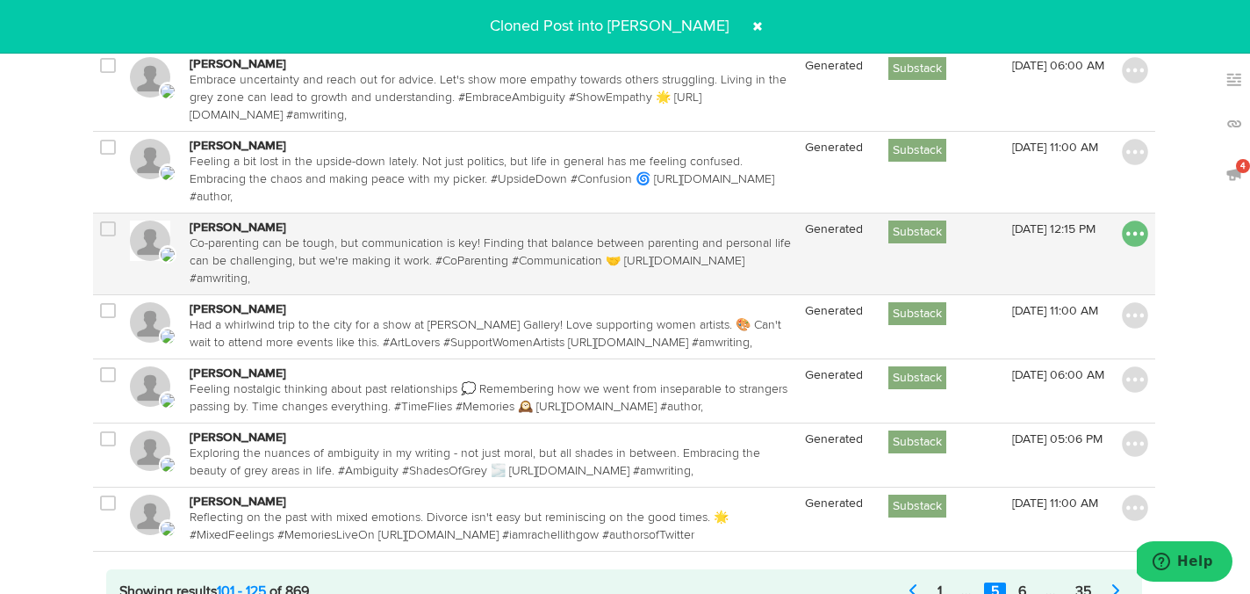
click at [1130, 234] on img at bounding box center [1135, 233] width 26 height 26
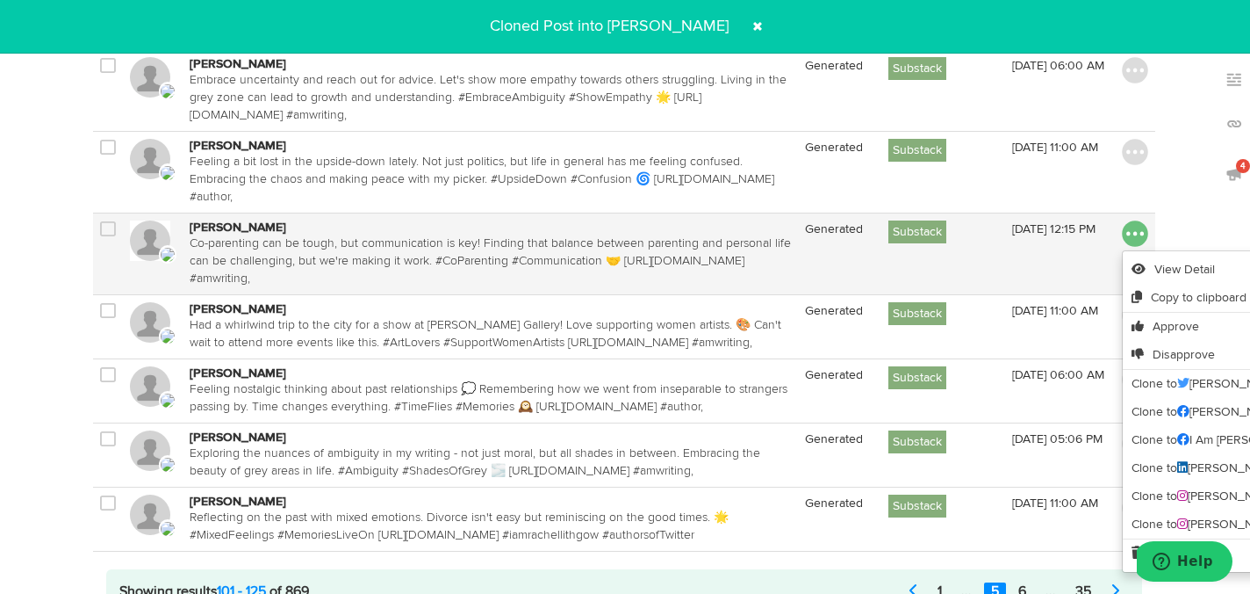
scroll to position [1768, 1]
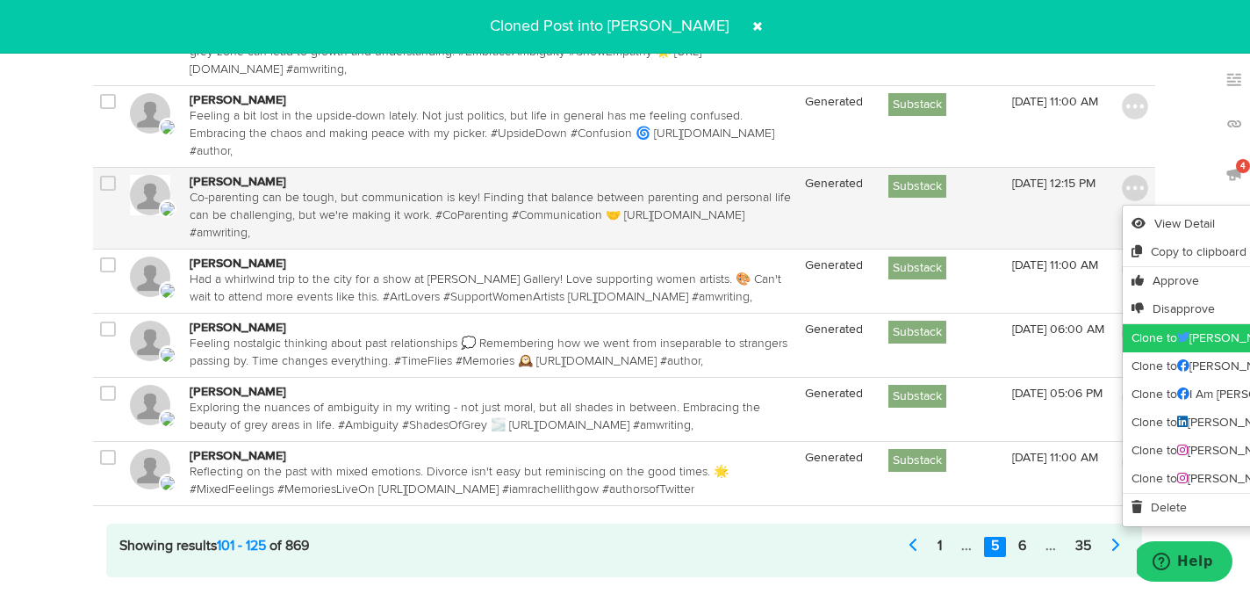
click at [1149, 343] on link "Clone to Rachel Lithgow" at bounding box center [1259, 338] width 273 height 28
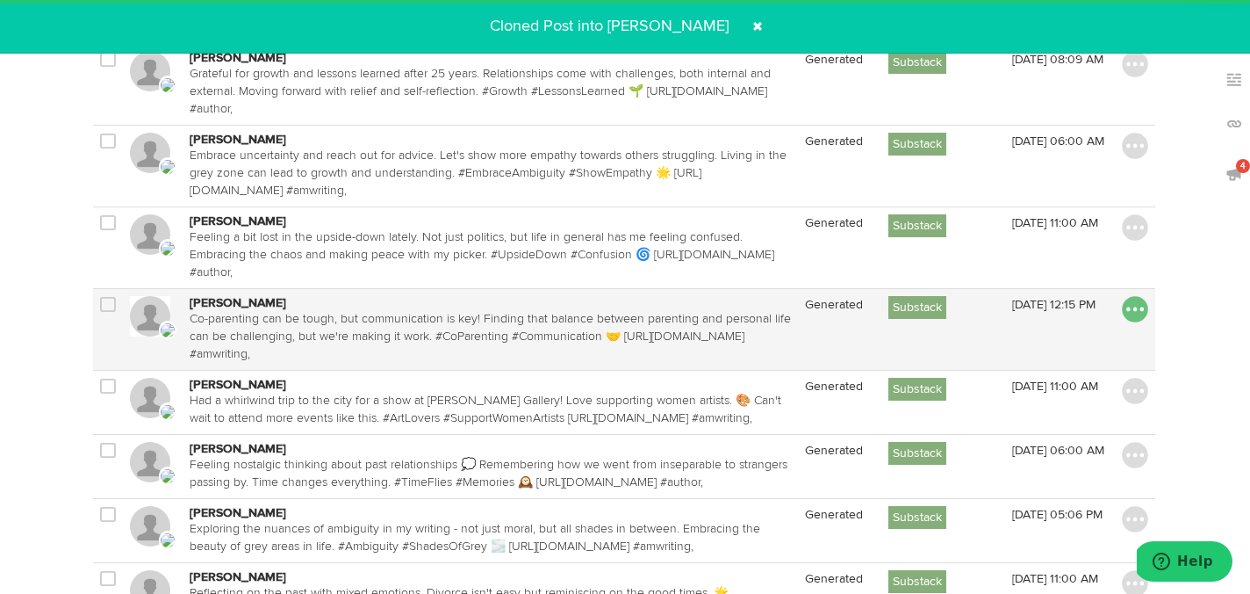
scroll to position [1640, 1]
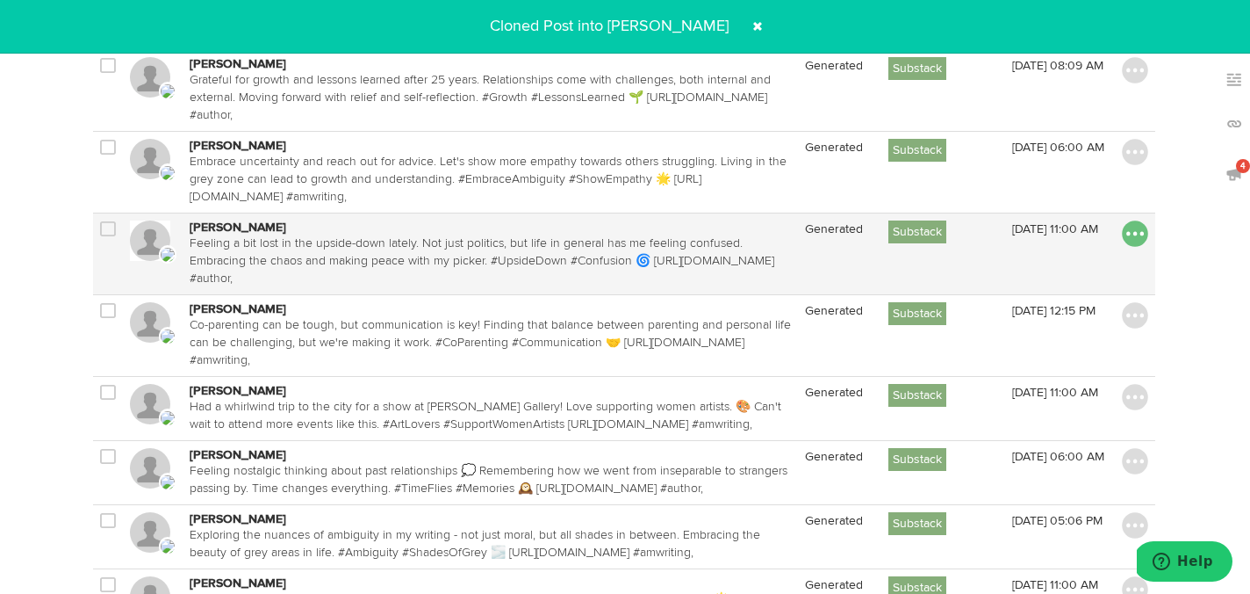
click at [1135, 233] on img at bounding box center [1135, 233] width 26 height 26
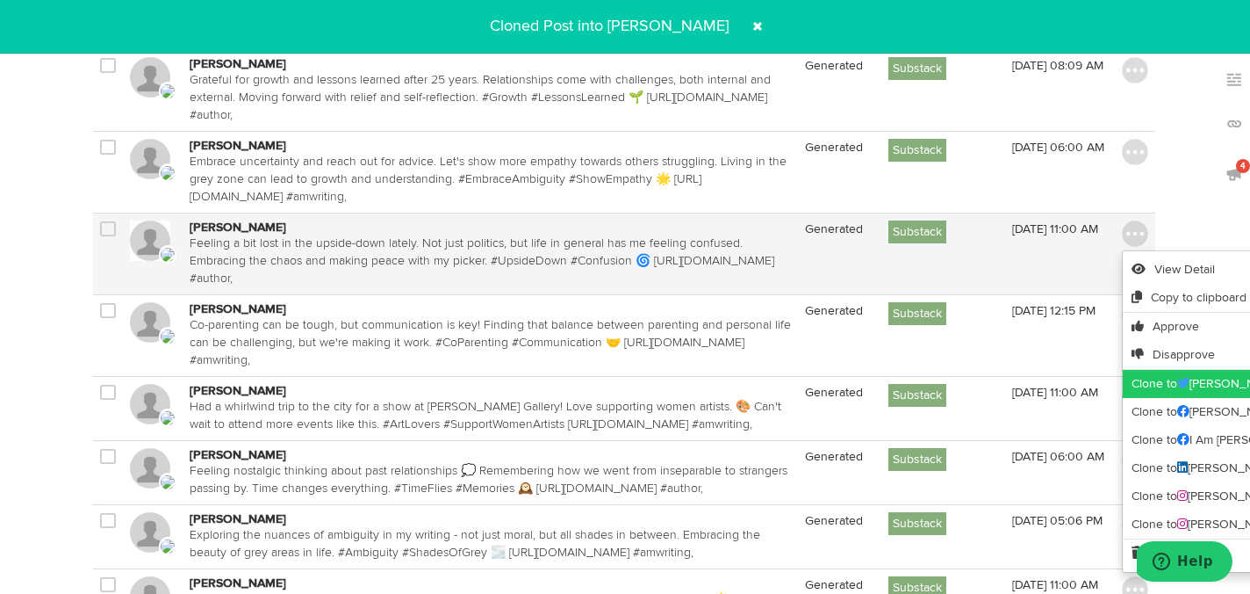
click at [1147, 382] on link "Clone to Rachel Lithgow" at bounding box center [1259, 384] width 273 height 28
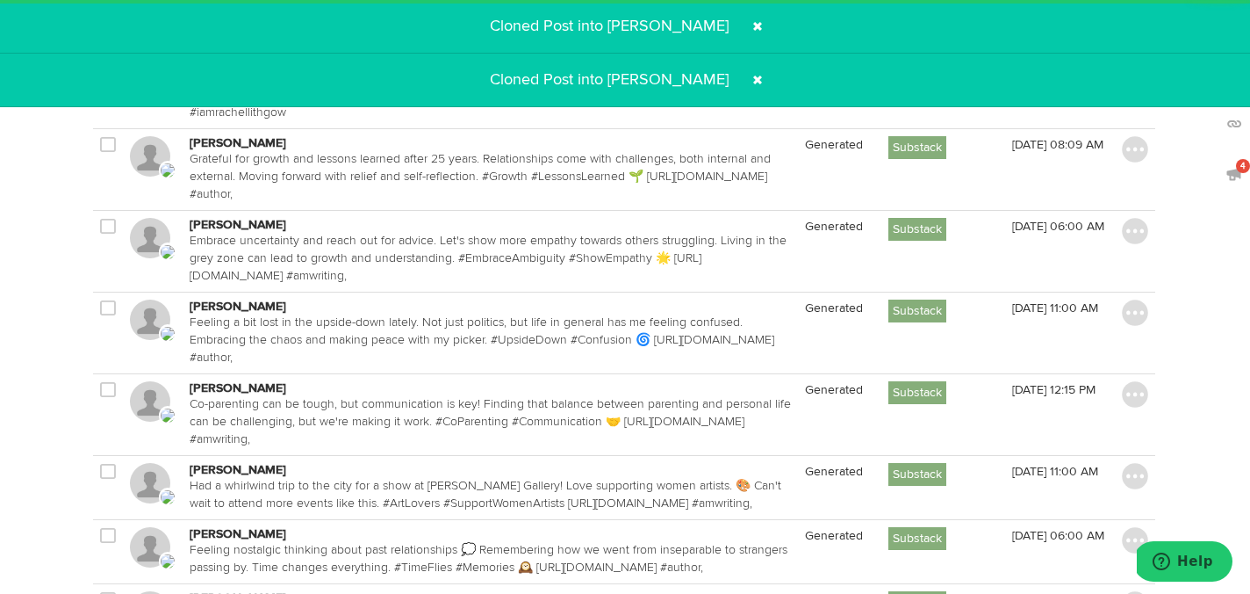
scroll to position [1538, 1]
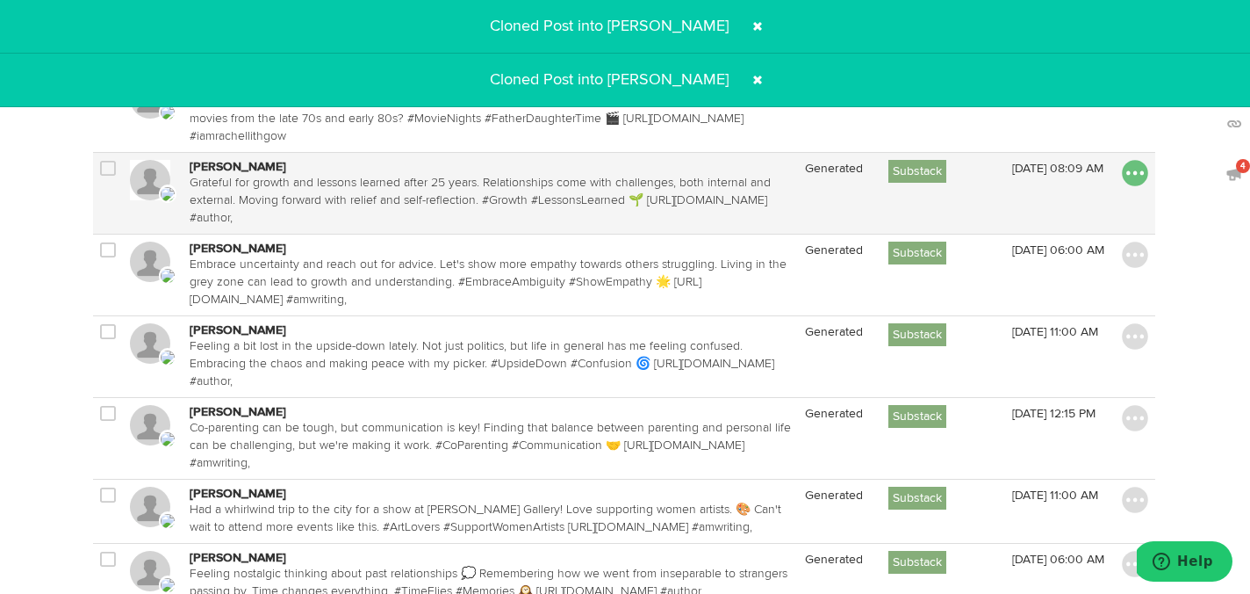
click at [1134, 171] on img at bounding box center [1135, 173] width 26 height 26
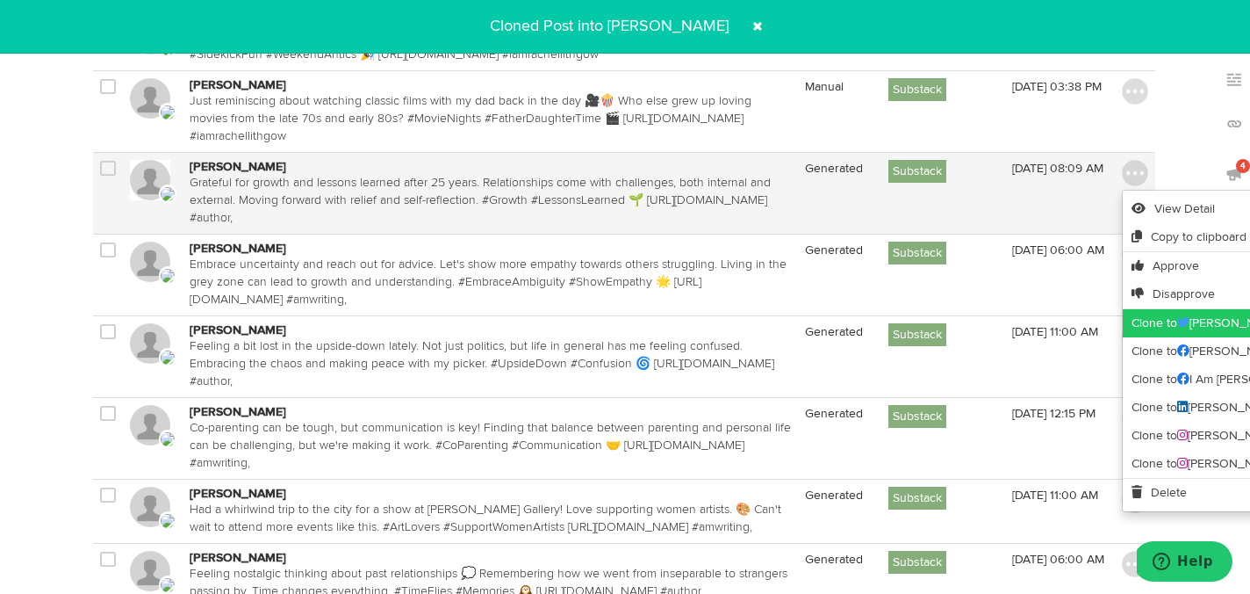
click at [1144, 313] on link "Clone to Rachel Lithgow" at bounding box center [1259, 323] width 273 height 28
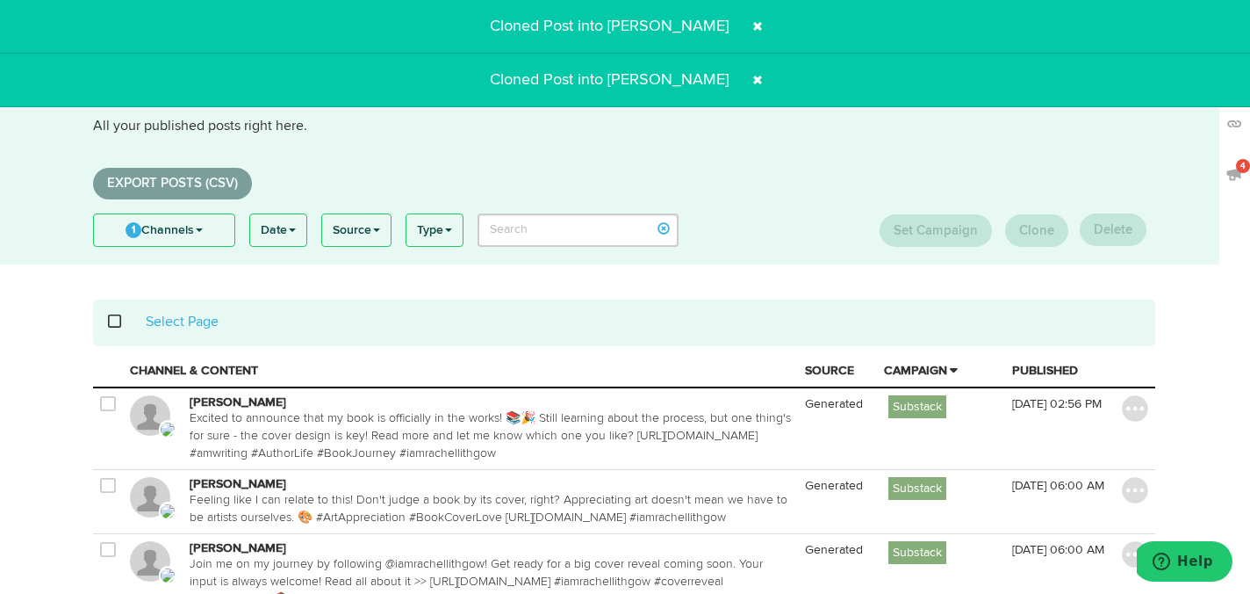
scroll to position [0, 1]
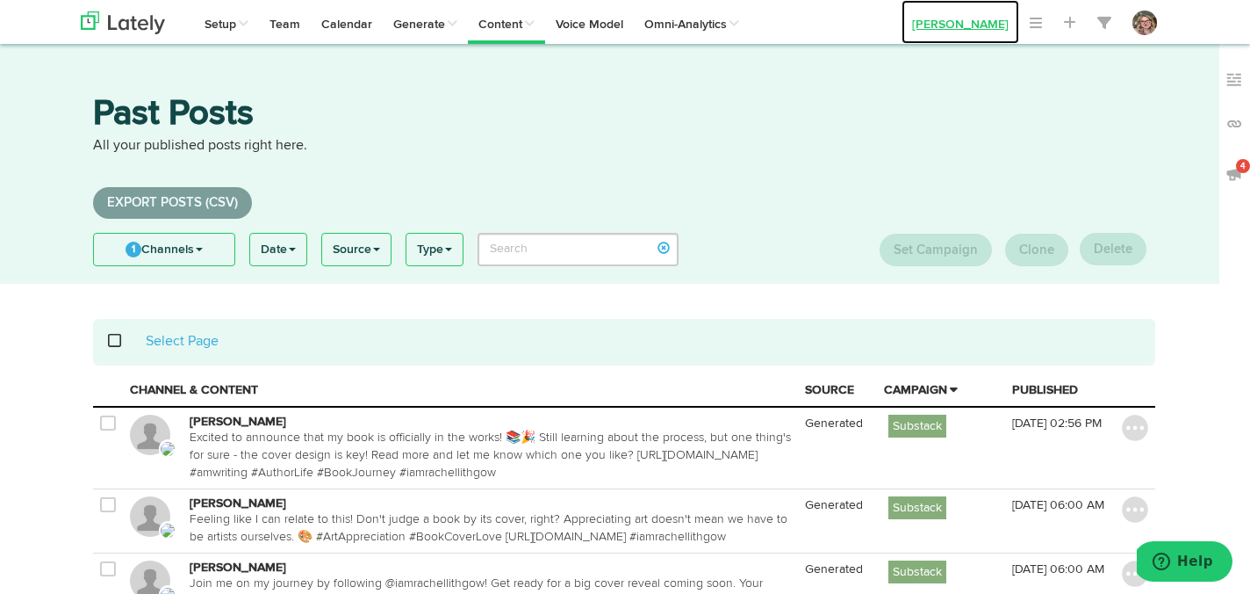
click at [968, 28] on link "[PERSON_NAME]" at bounding box center [961, 22] width 118 height 44
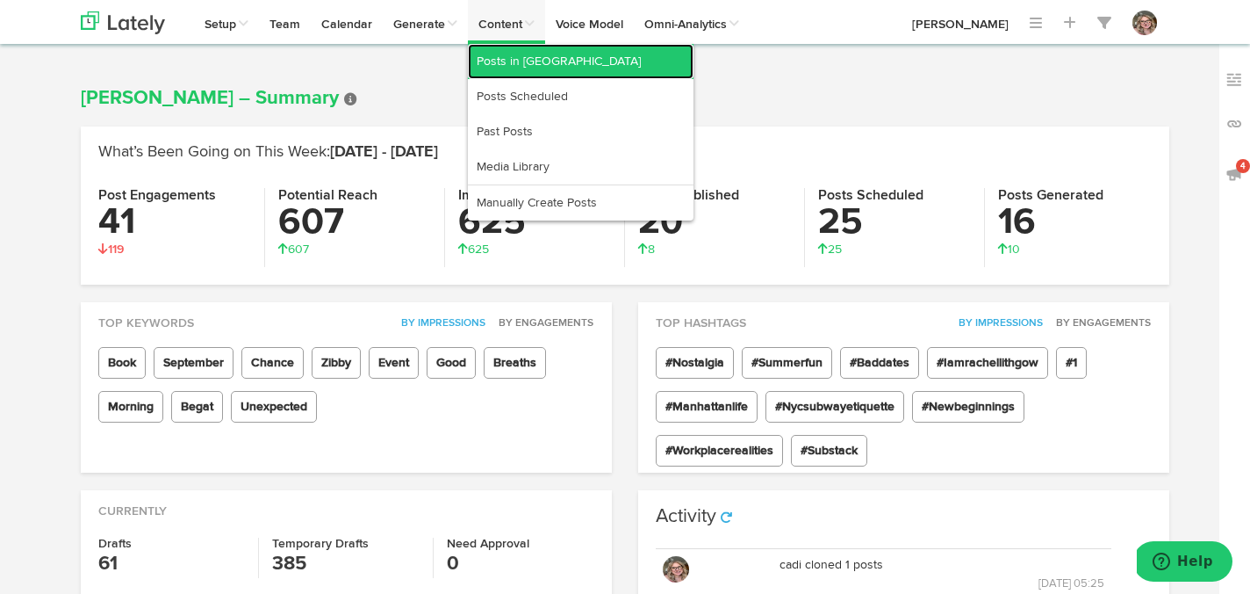
click at [519, 56] on link "Posts in [GEOGRAPHIC_DATA]" at bounding box center [581, 61] width 226 height 35
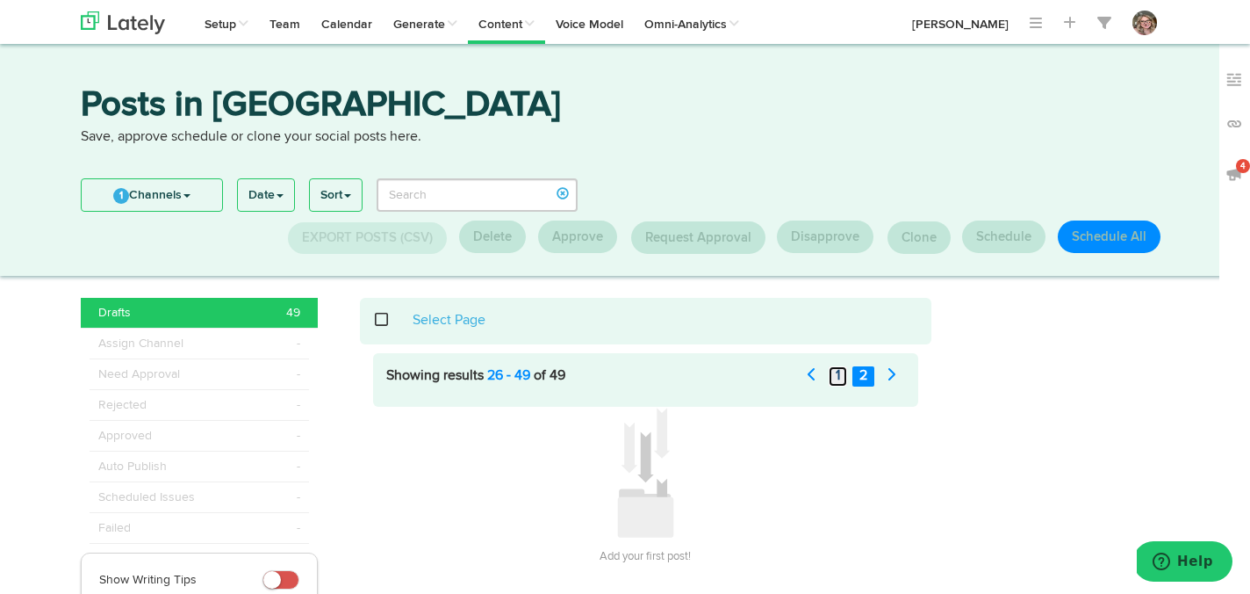
click at [844, 370] on link "1" at bounding box center [838, 376] width 18 height 20
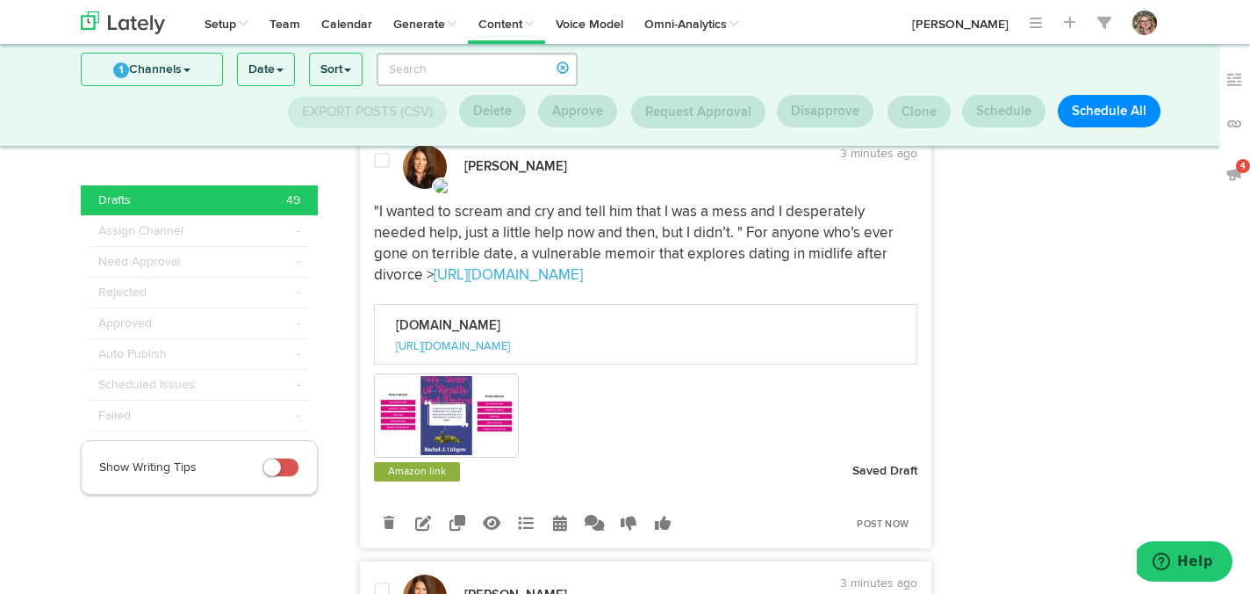
scroll to position [2237, 0]
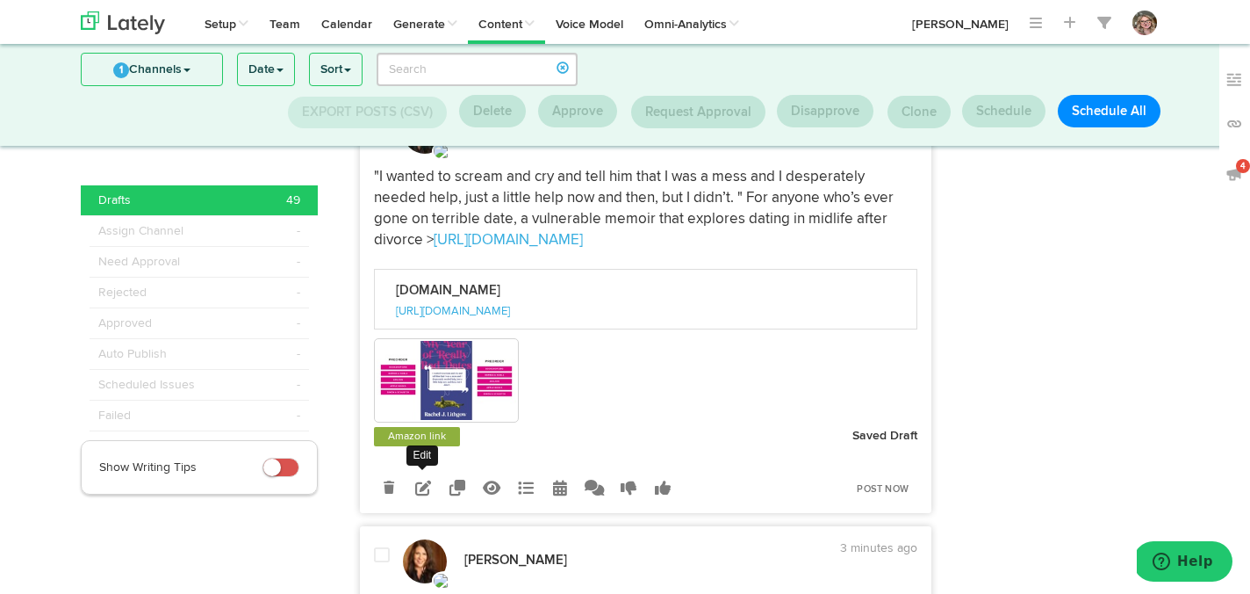
click at [418, 495] on icon at bounding box center [423, 487] width 16 height 16
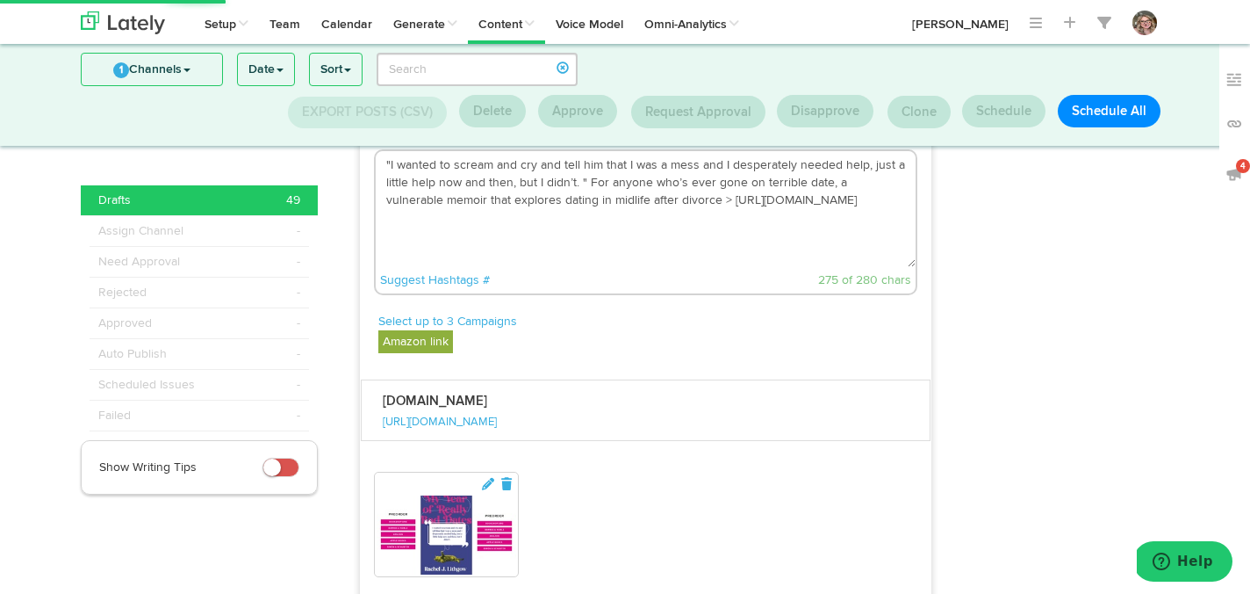
click at [626, 267] on textarea ""I wanted to scream and cry and tell him that I was a mess and I desperately ne…" at bounding box center [646, 209] width 541 height 116
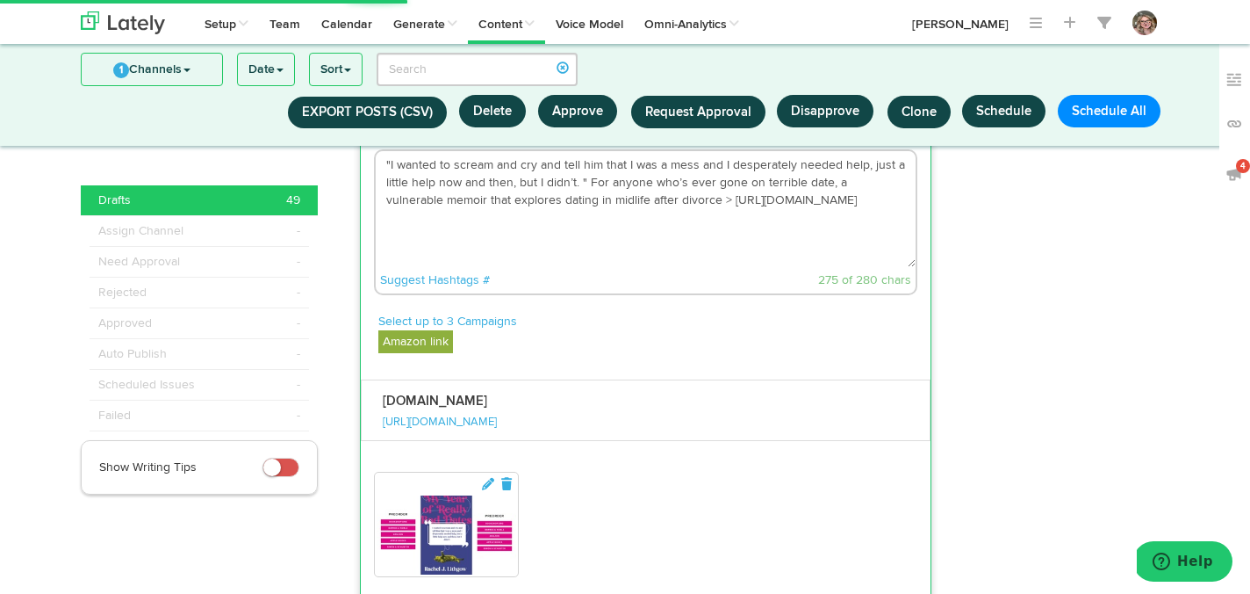
click at [667, 239] on textarea ""I wanted to scream and cry and tell him that I was a mess and I desperately ne…" at bounding box center [646, 209] width 541 height 116
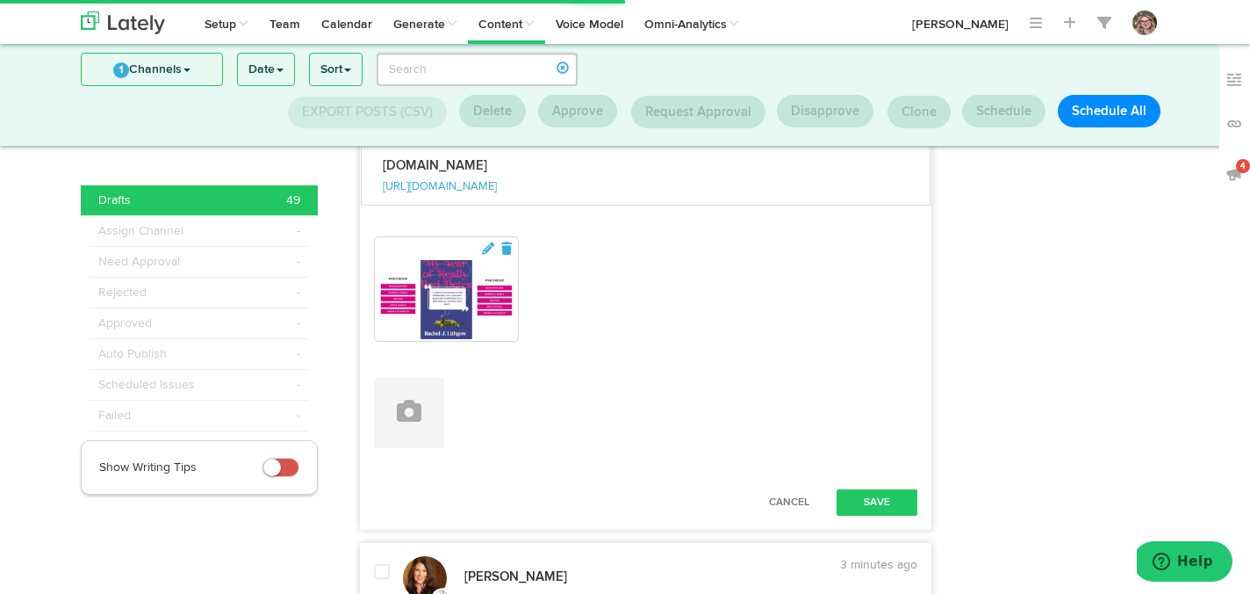
scroll to position [2561, 0]
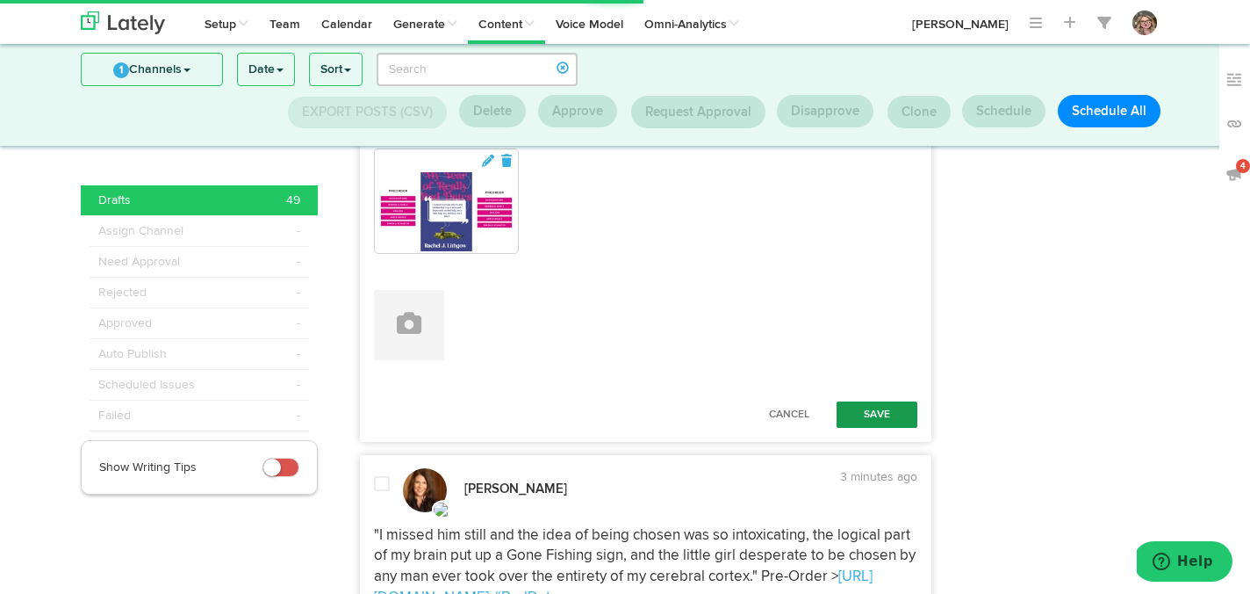
type textarea ""I wanted to scream and cry and tell him that I was a mess and I desperately ne…"
click at [872, 428] on button "Save" at bounding box center [877, 414] width 81 height 26
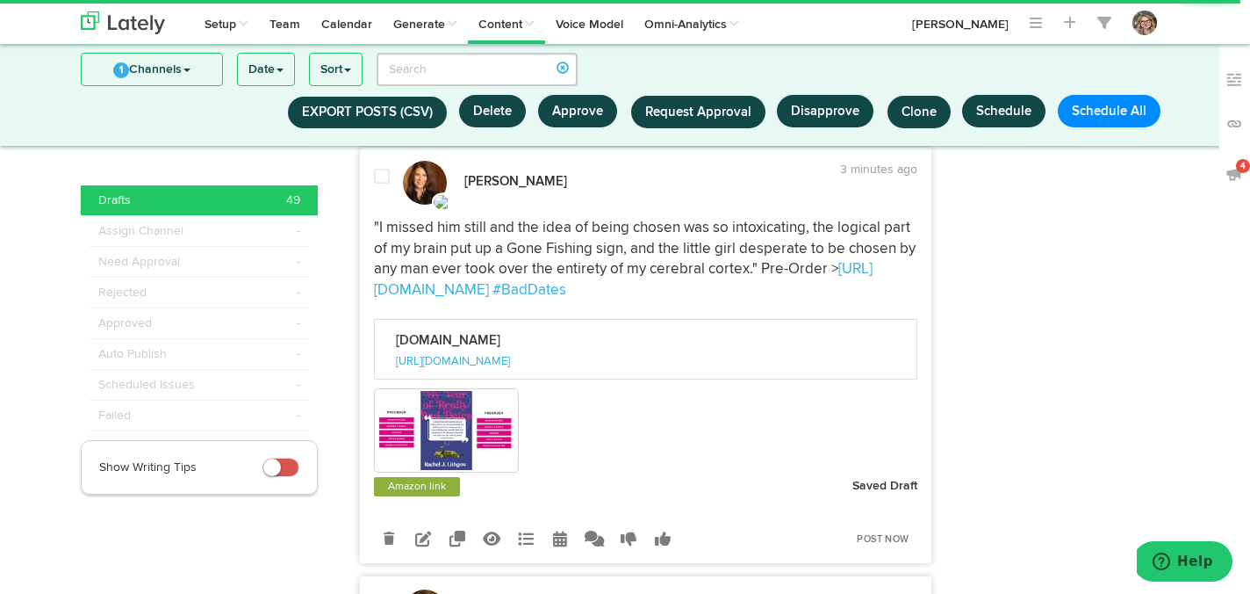
scroll to position [2665, 0]
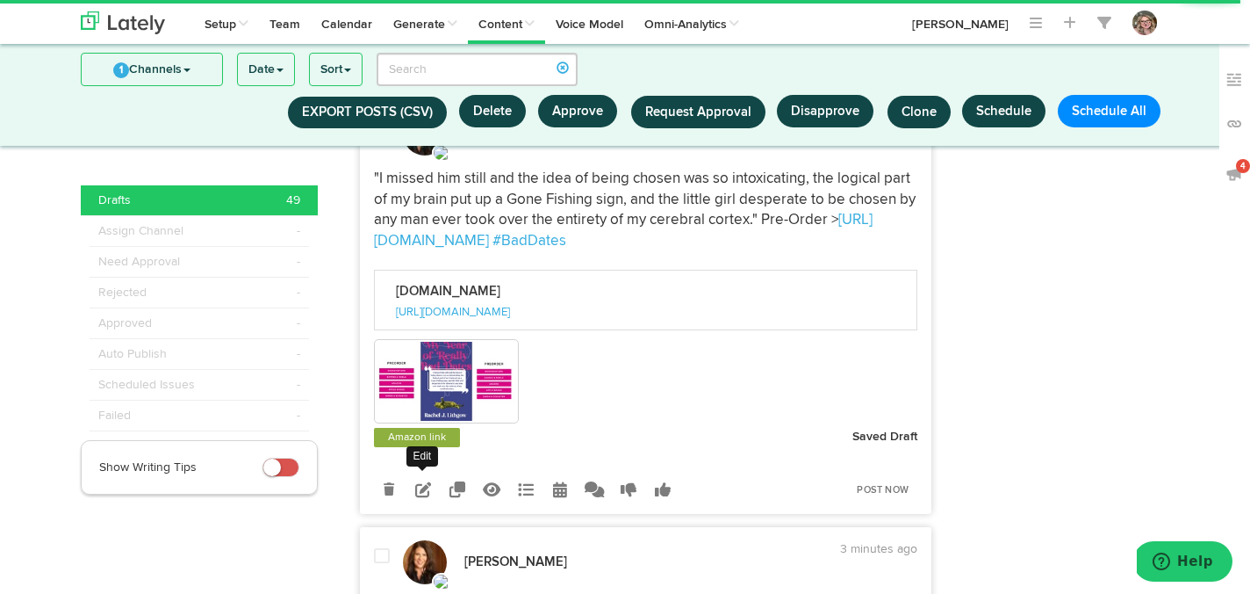
click at [431, 504] on link at bounding box center [423, 488] width 31 height 31
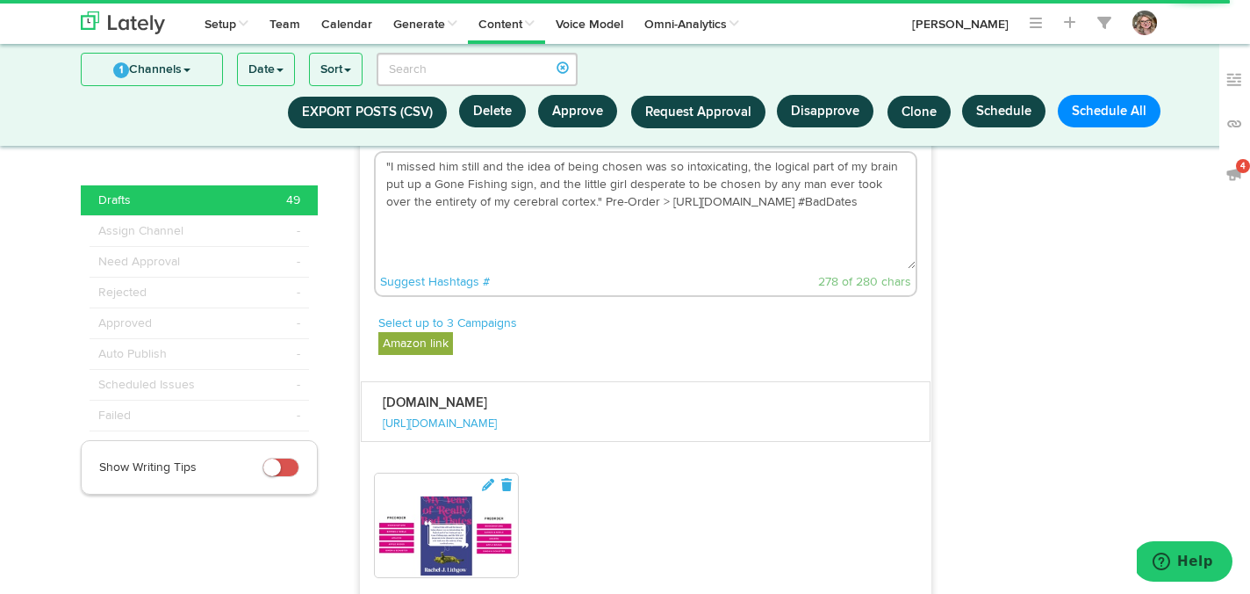
click at [637, 243] on textarea ""I missed him still and the idea of being chosen was so intoxicating, the logic…" at bounding box center [646, 211] width 541 height 116
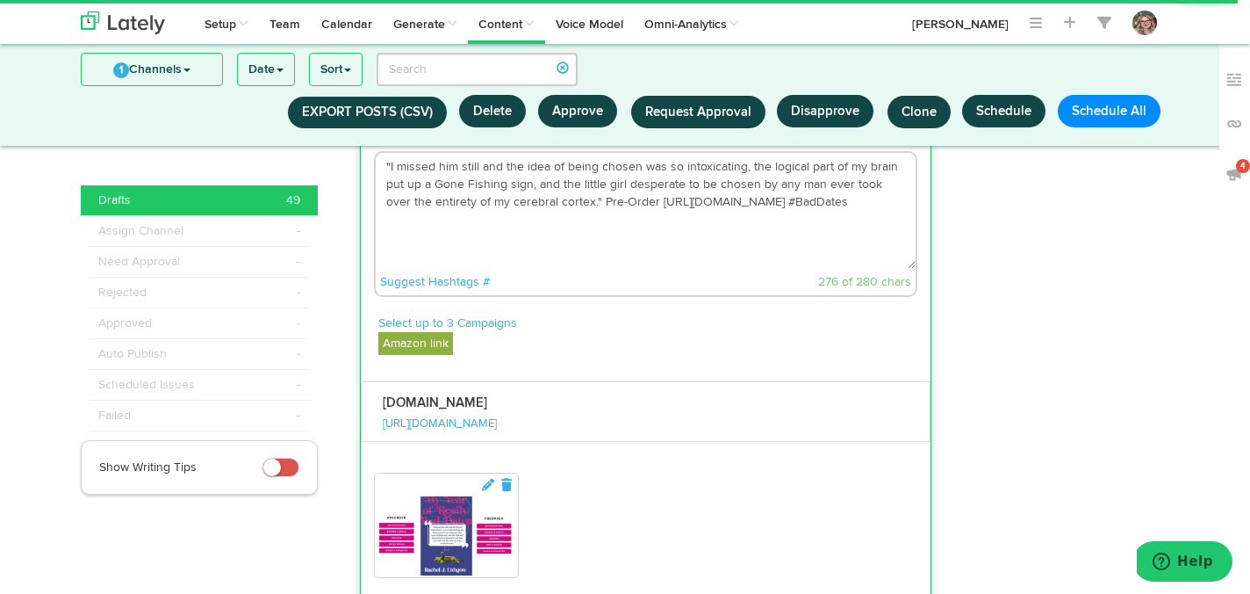
click at [718, 269] on textarea ""I missed him still and the idea of being chosen was so intoxicating, the logic…" at bounding box center [646, 211] width 541 height 116
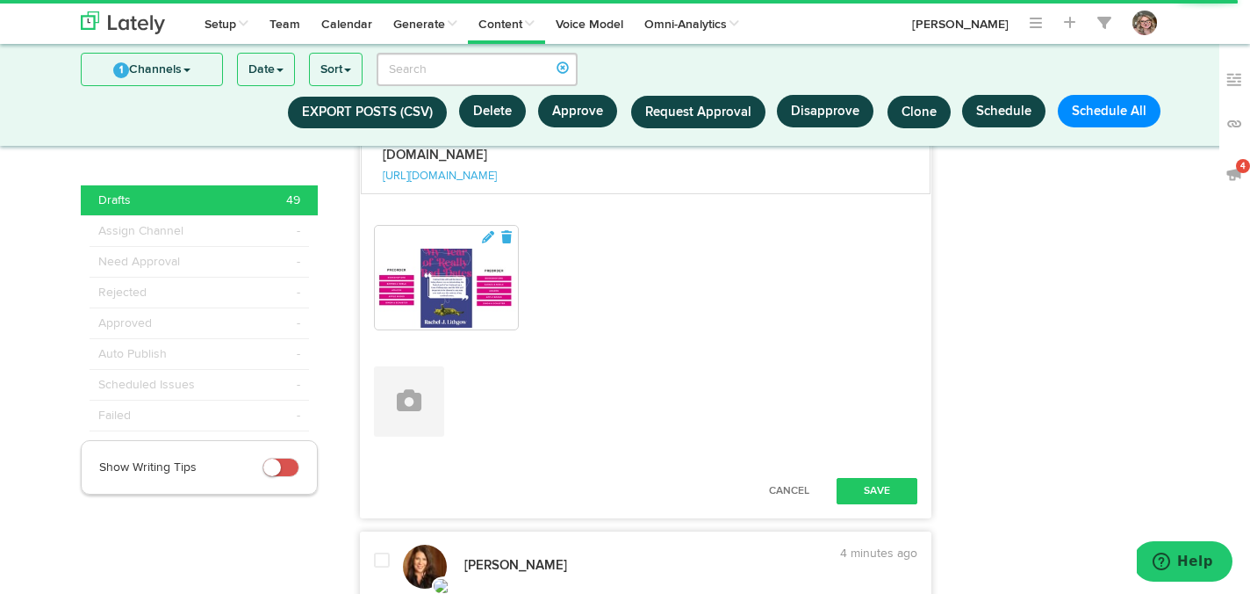
scroll to position [2965, 0]
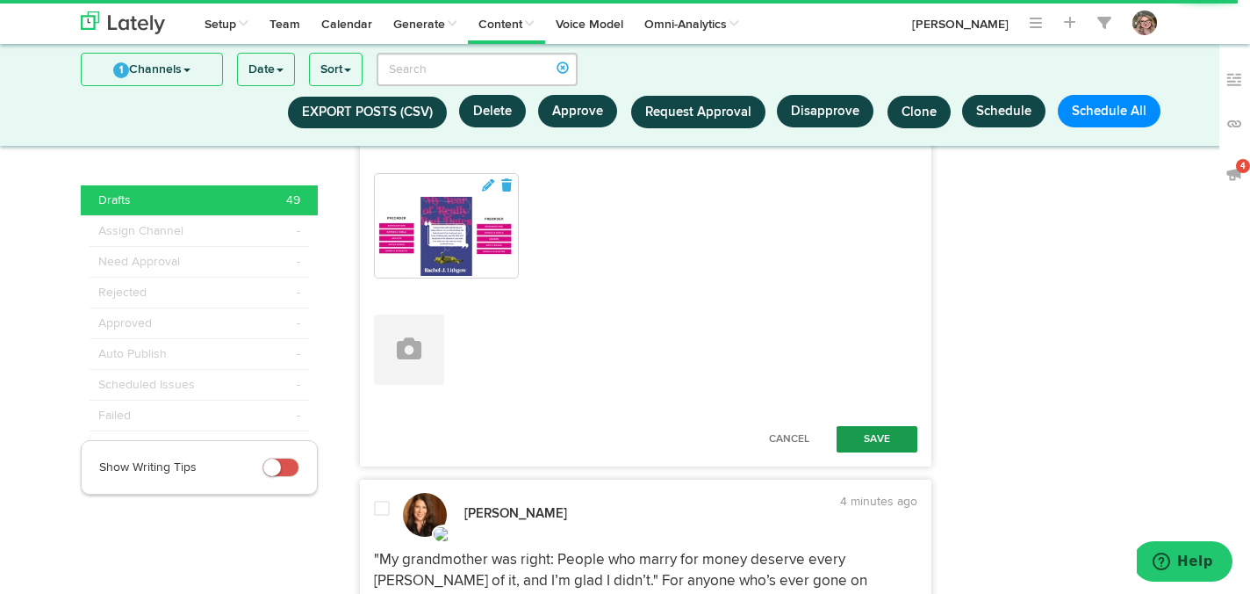
type textarea ""I missed him still and the idea of being chosen was so intoxicating, the logic…"
click at [852, 452] on button "Save" at bounding box center [877, 439] width 81 height 26
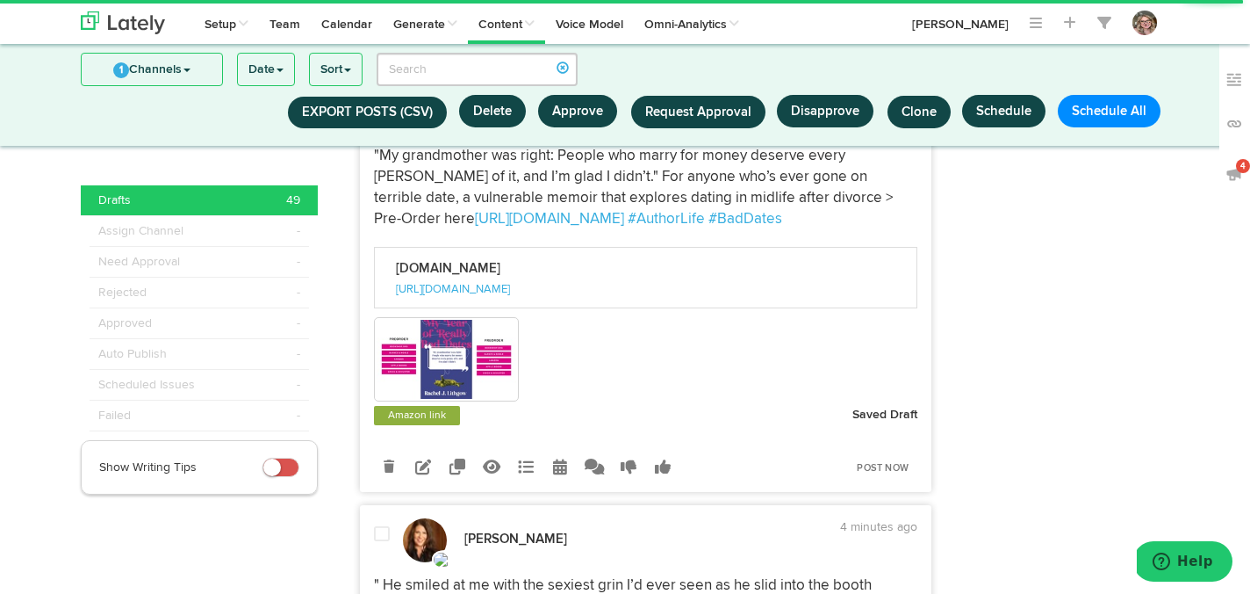
scroll to position [3136, 0]
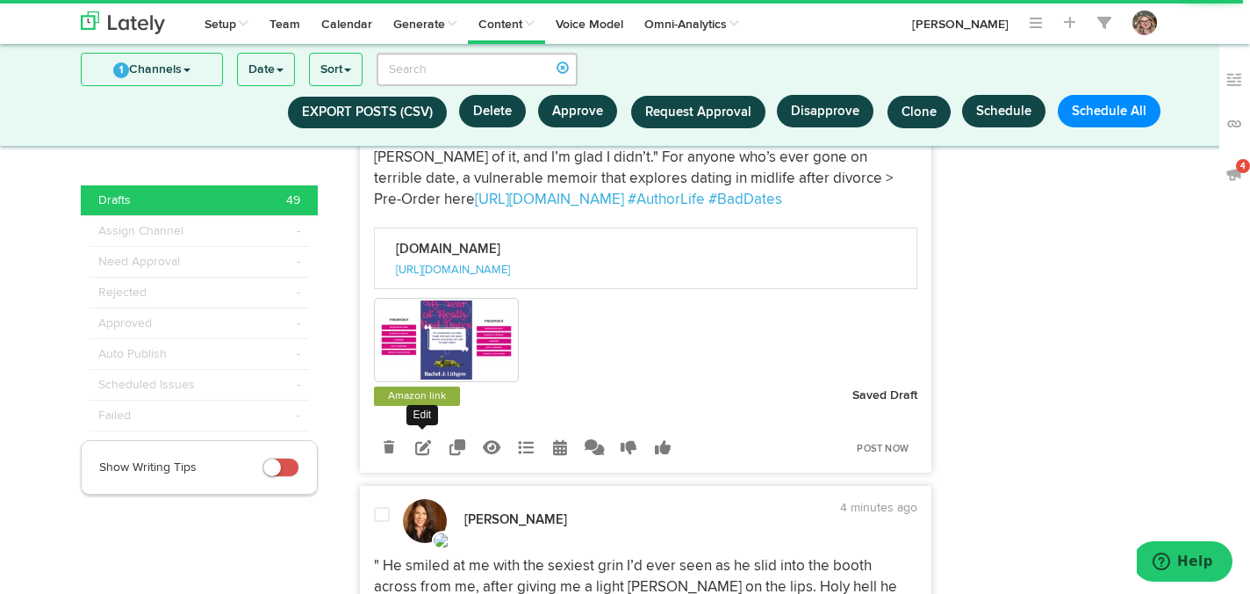
click at [426, 455] on icon at bounding box center [423, 447] width 16 height 16
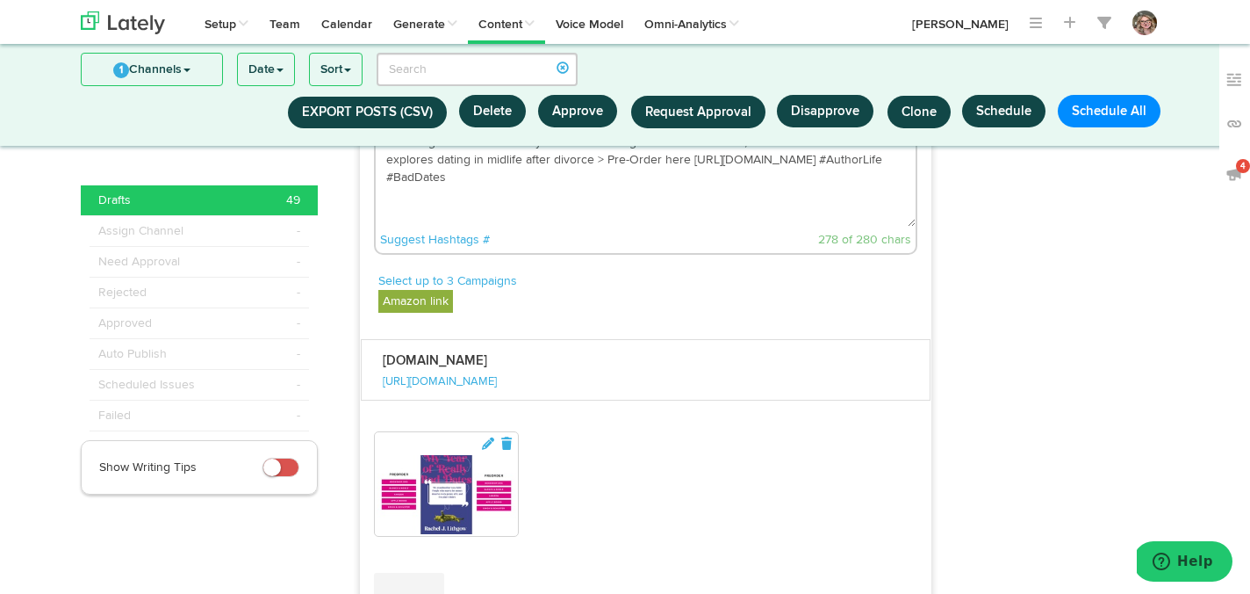
click at [516, 203] on textarea ""My grandmother was right: People who marry for money deserve every [PERSON_NAM…" at bounding box center [646, 169] width 541 height 116
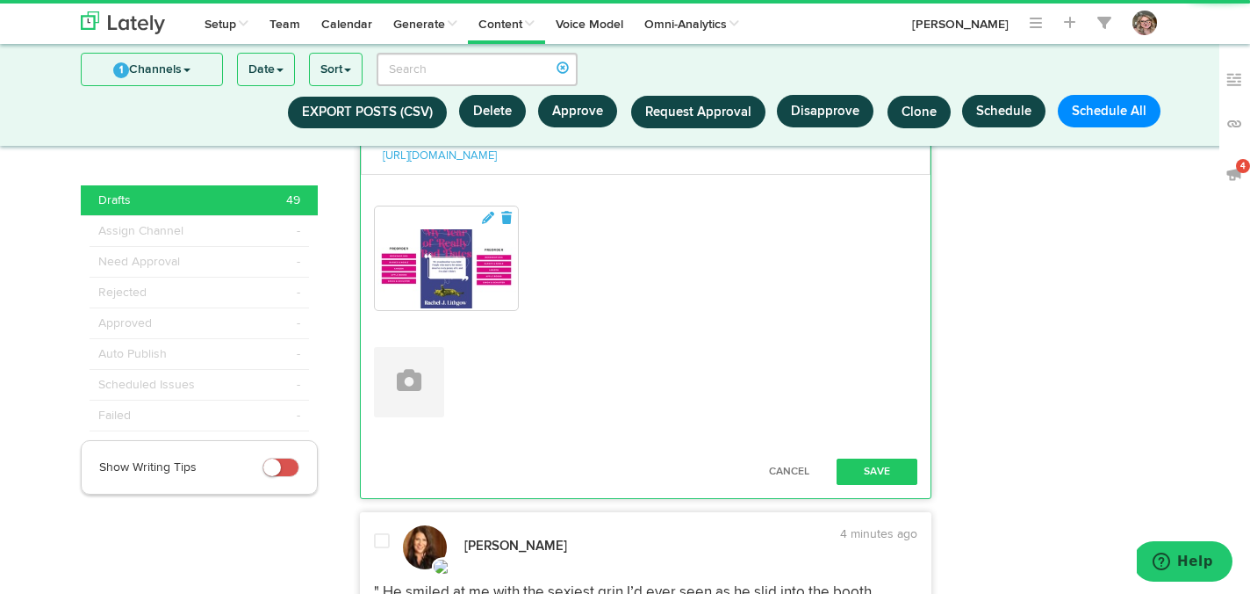
scroll to position [3464, 0]
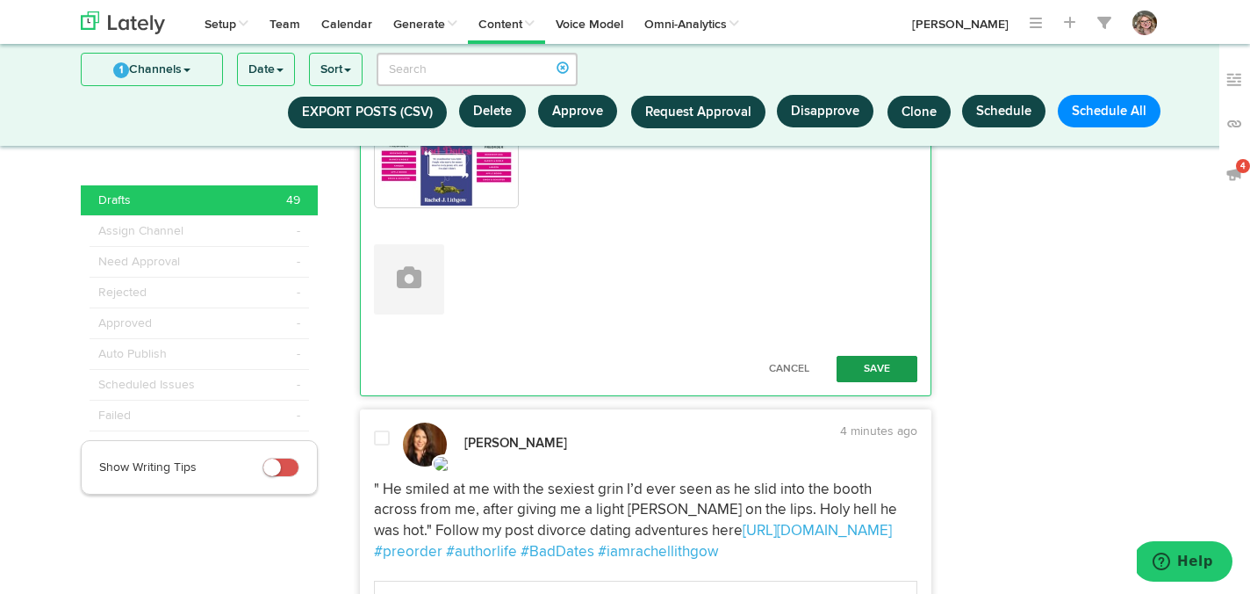
type textarea ""My grandmother was right: People who marry for money deserve every [PERSON_NAM…"
click at [853, 382] on button "Save" at bounding box center [877, 369] width 81 height 26
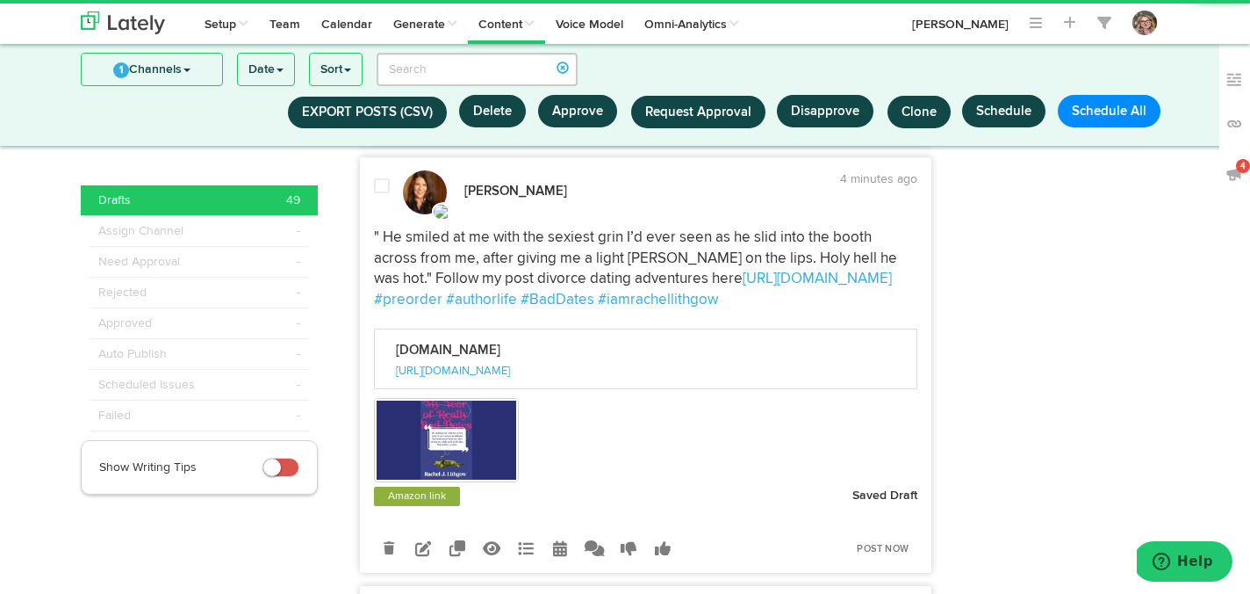
scroll to position [3546, 0]
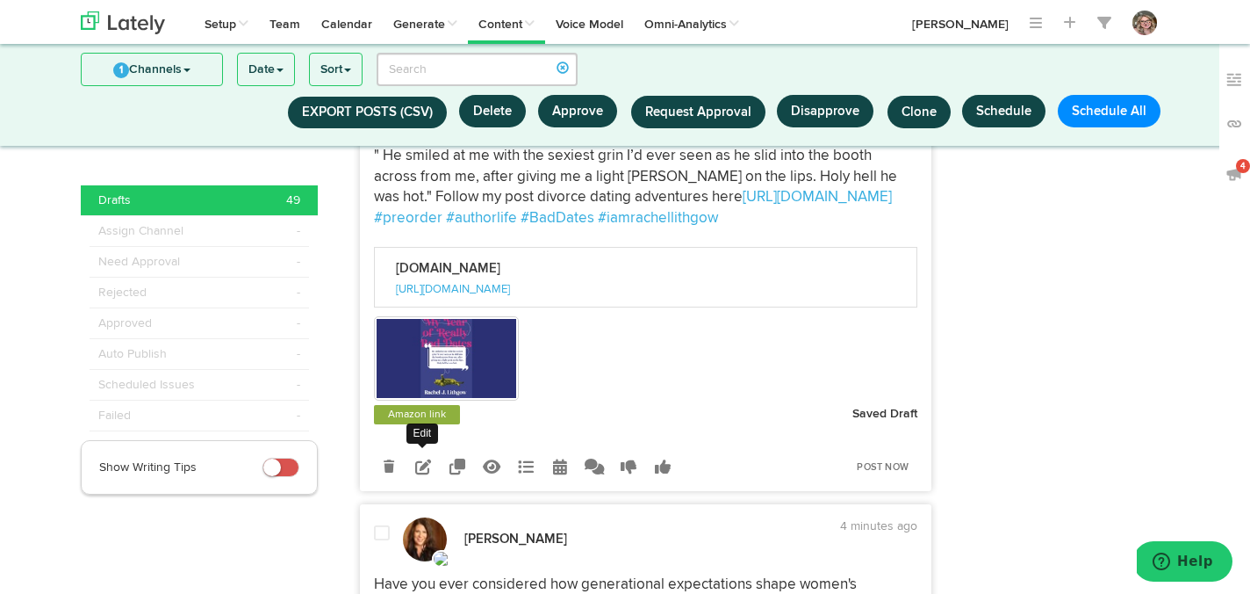
click at [424, 474] on icon at bounding box center [423, 466] width 16 height 16
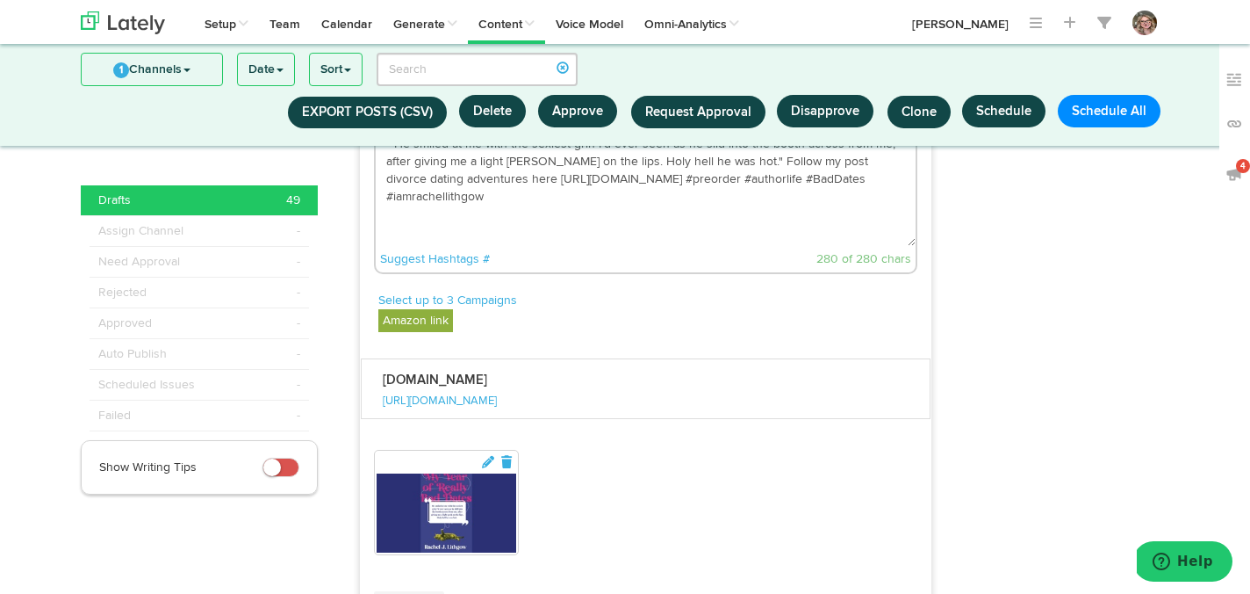
drag, startPoint x: 664, startPoint y: 222, endPoint x: 612, endPoint y: 222, distance: 51.8
click at [612, 222] on textarea "" He smiled at me with the sexiest grin I’d ever seen as he slid into the booth…" at bounding box center [646, 188] width 541 height 116
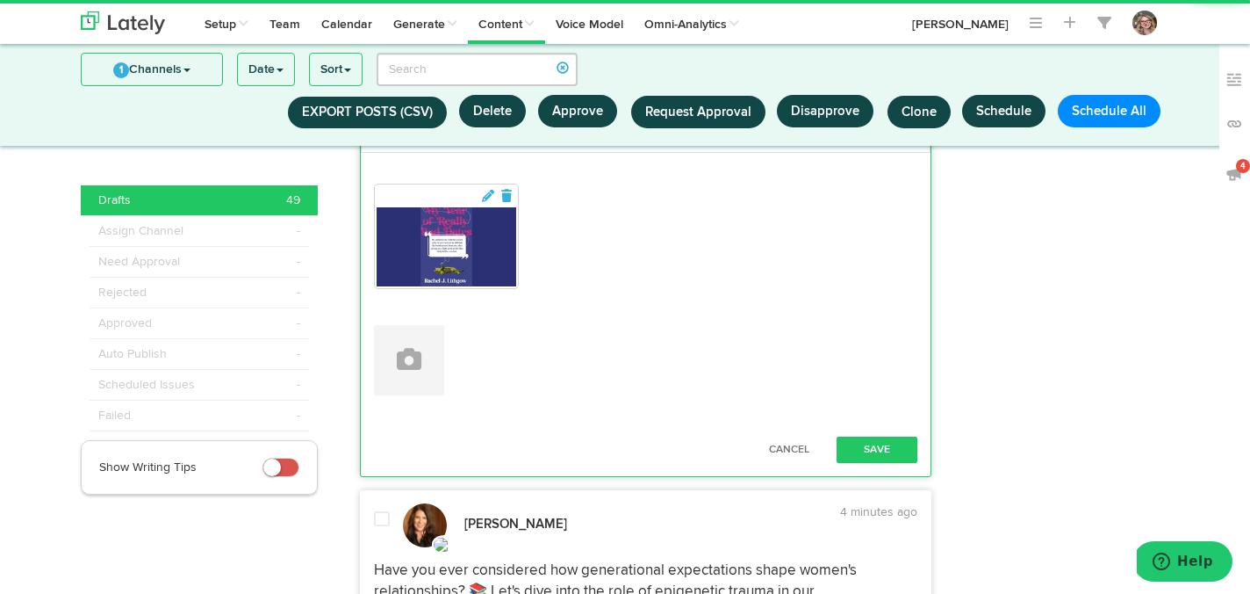
scroll to position [3866, 0]
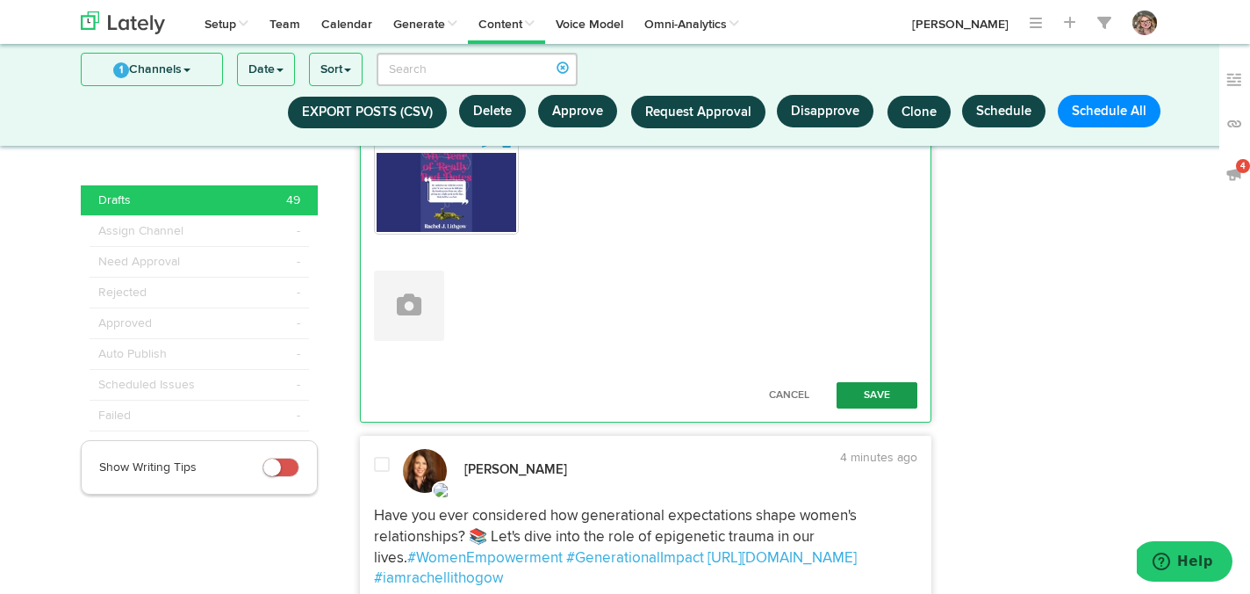
type textarea "" He smiled at me with the sexiest grin I’d ever seen as he slid into the booth…"
click at [864, 408] on button "Save" at bounding box center [877, 395] width 81 height 26
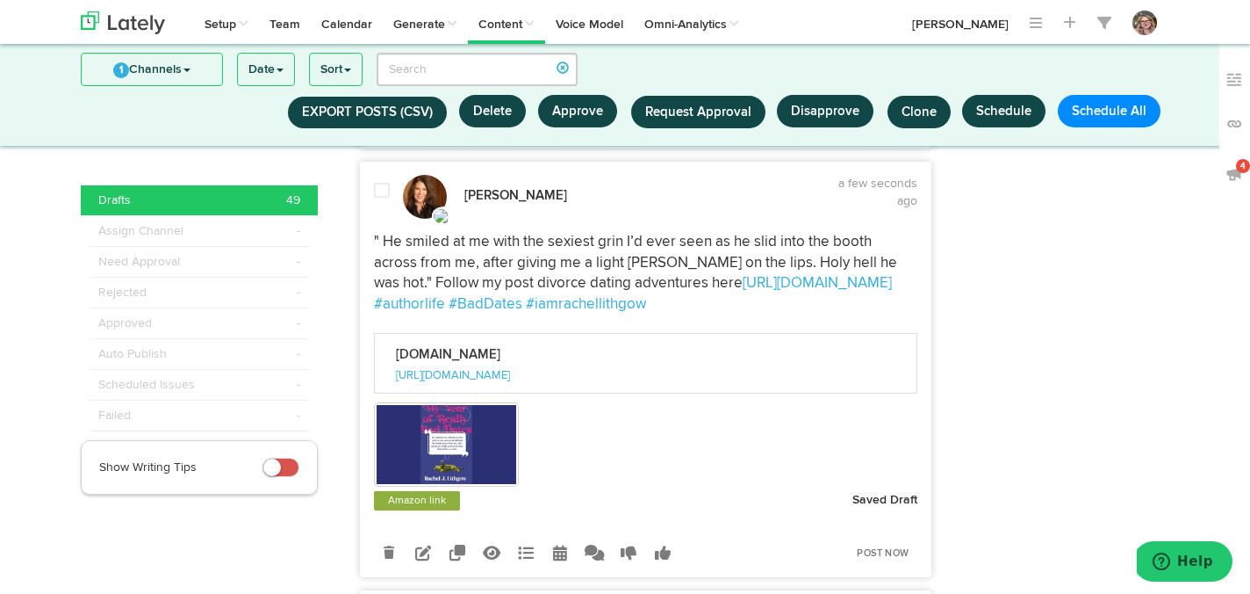
click at [381, 219] on div at bounding box center [382, 200] width 42 height 37
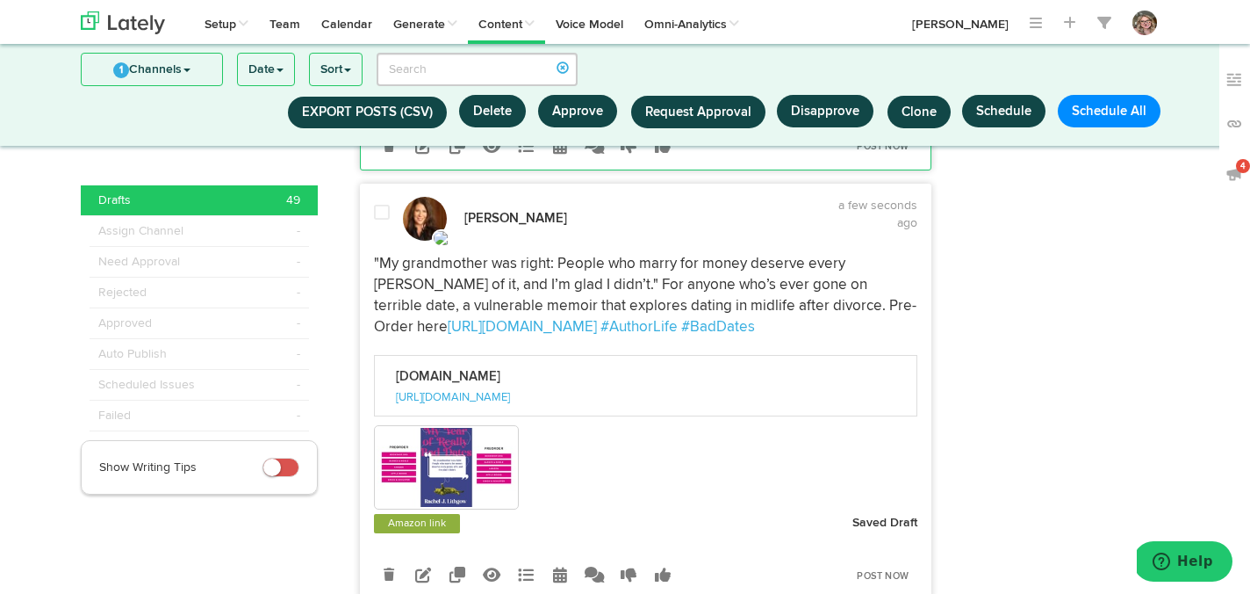
click at [381, 241] on div "Rachel Lithgow a few seconds ago" at bounding box center [646, 219] width 571 height 44
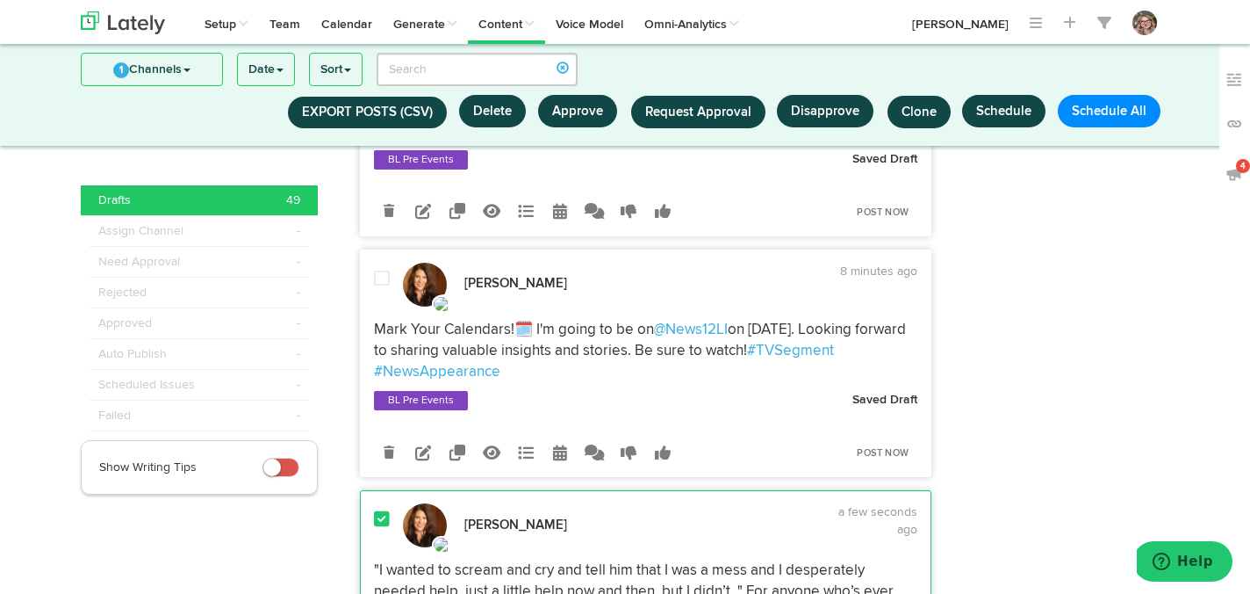
scroll to position [1839, 0]
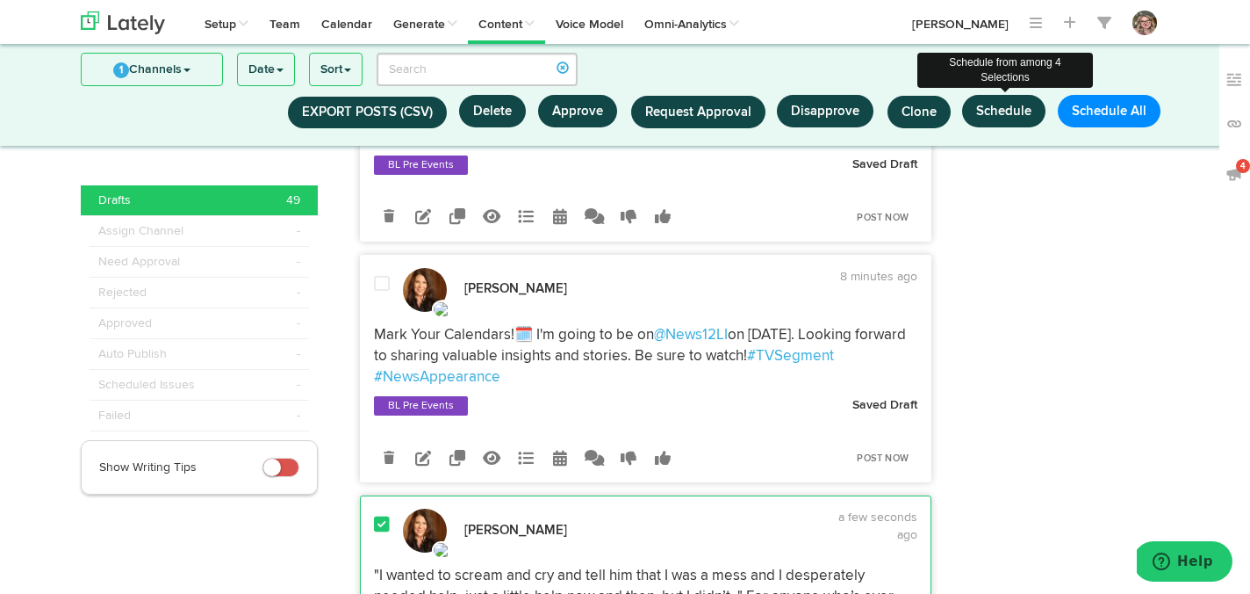
click at [1022, 109] on button "Schedule" at bounding box center [1003, 111] width 83 height 32
select select "11"
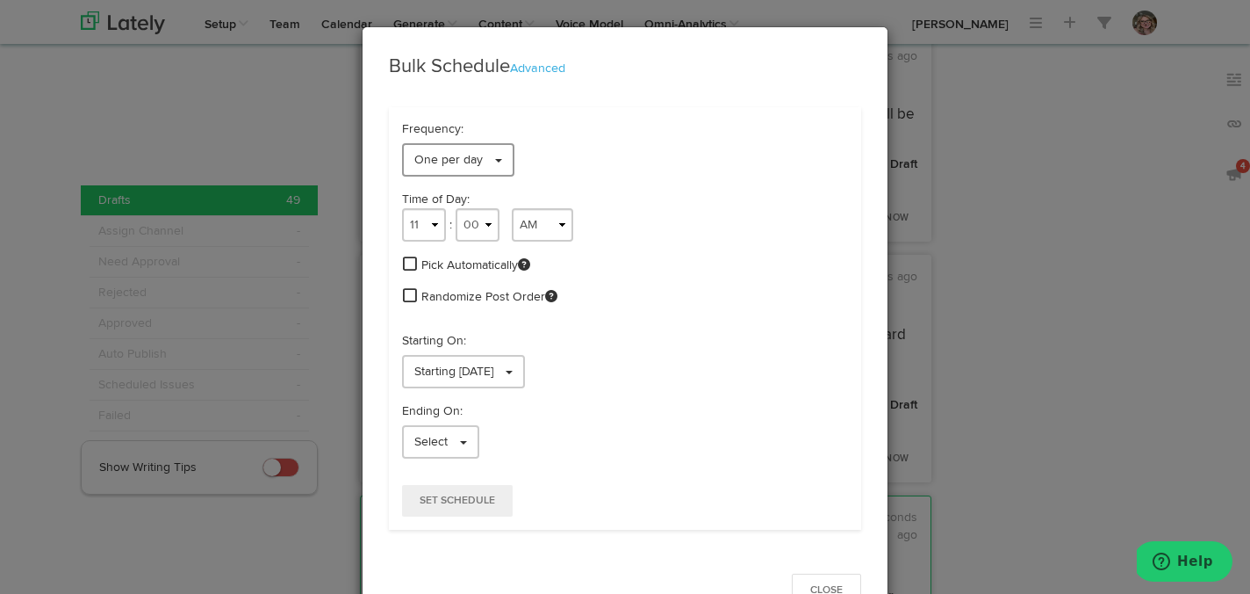
click at [491, 162] on link "One per day" at bounding box center [458, 159] width 112 height 33
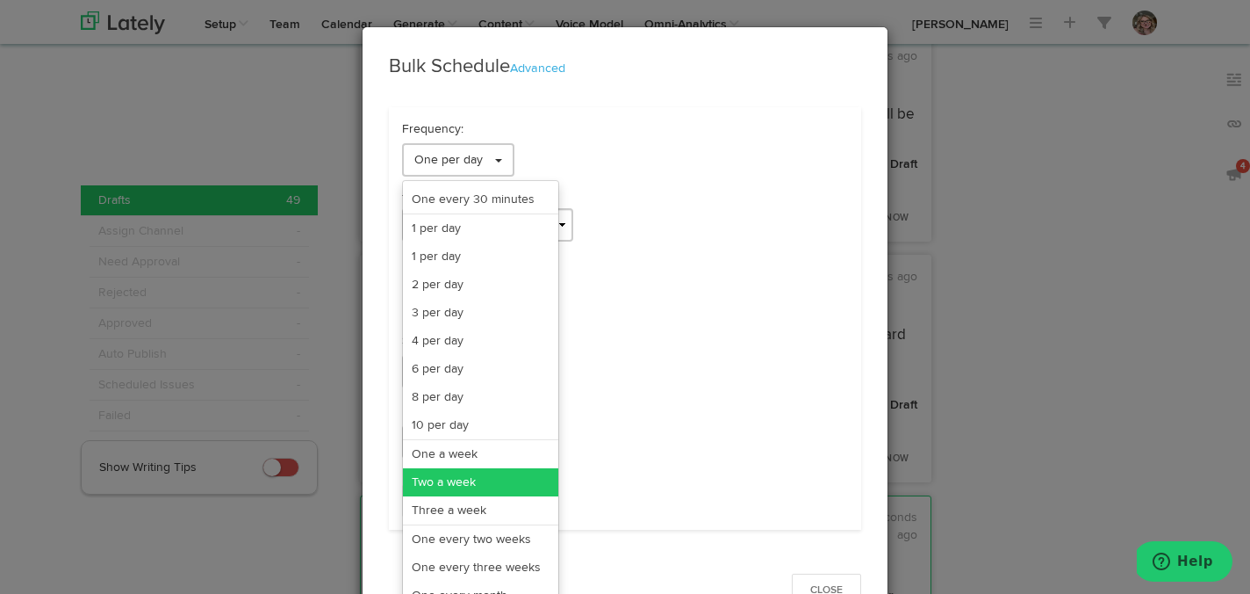
click at [483, 488] on link "Two a week" at bounding box center [480, 482] width 155 height 28
select select "11"
select select "6"
select select "PM"
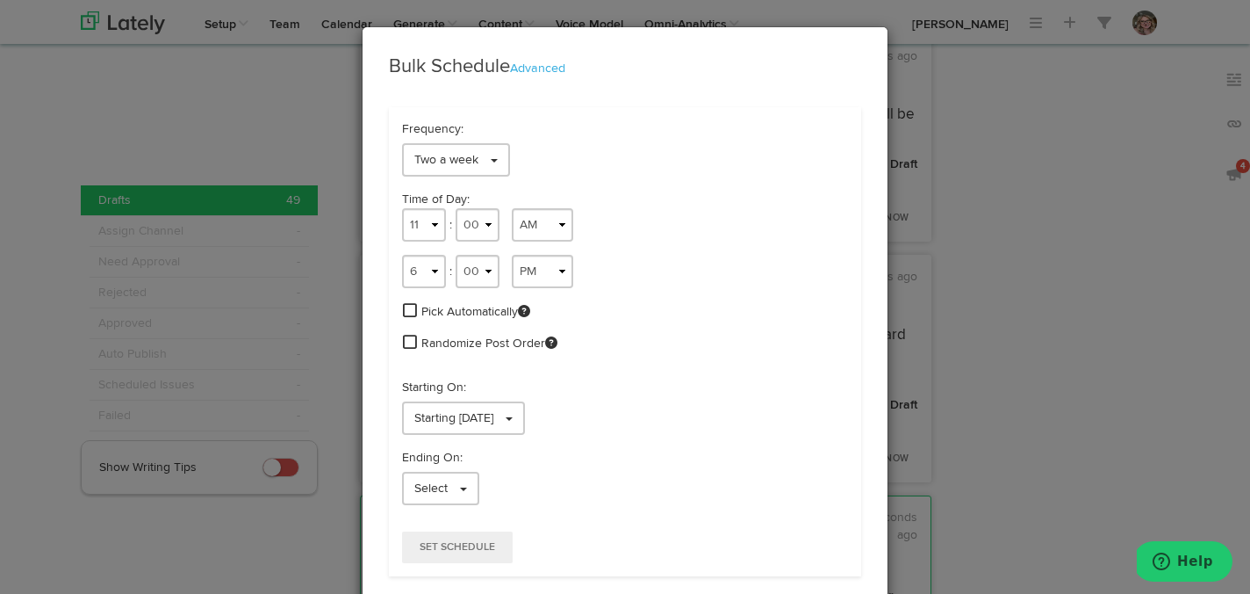
click at [413, 305] on span at bounding box center [410, 310] width 14 height 16
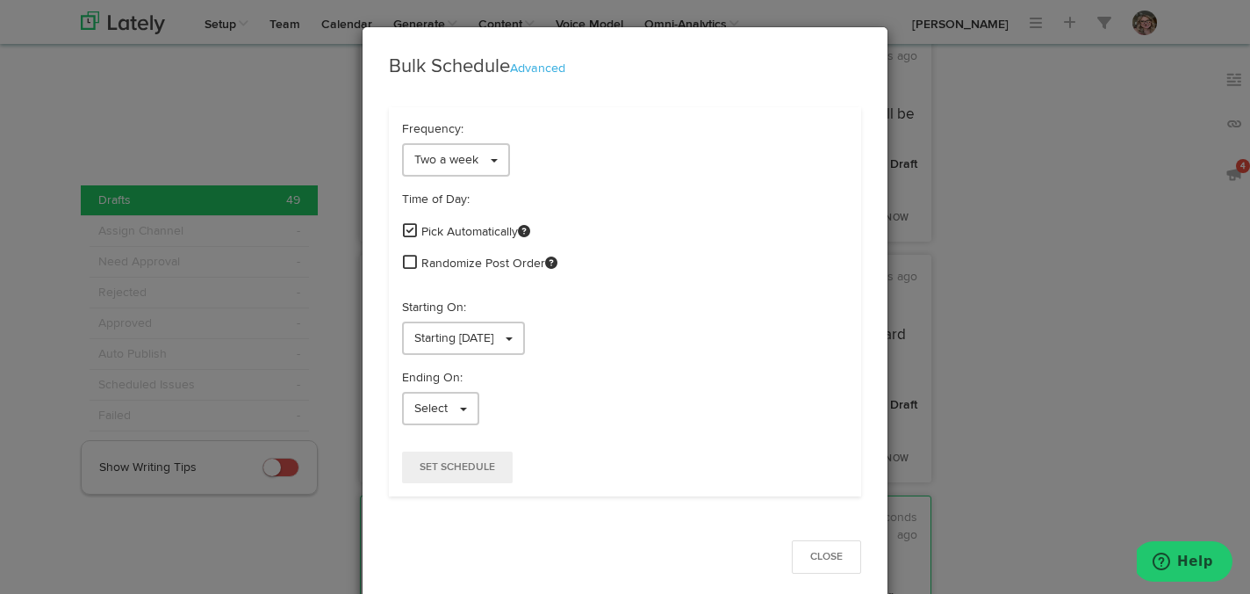
click at [412, 260] on span at bounding box center [410, 262] width 14 height 16
click at [412, 334] on link "Starting 09/22/2025" at bounding box center [463, 337] width 123 height 33
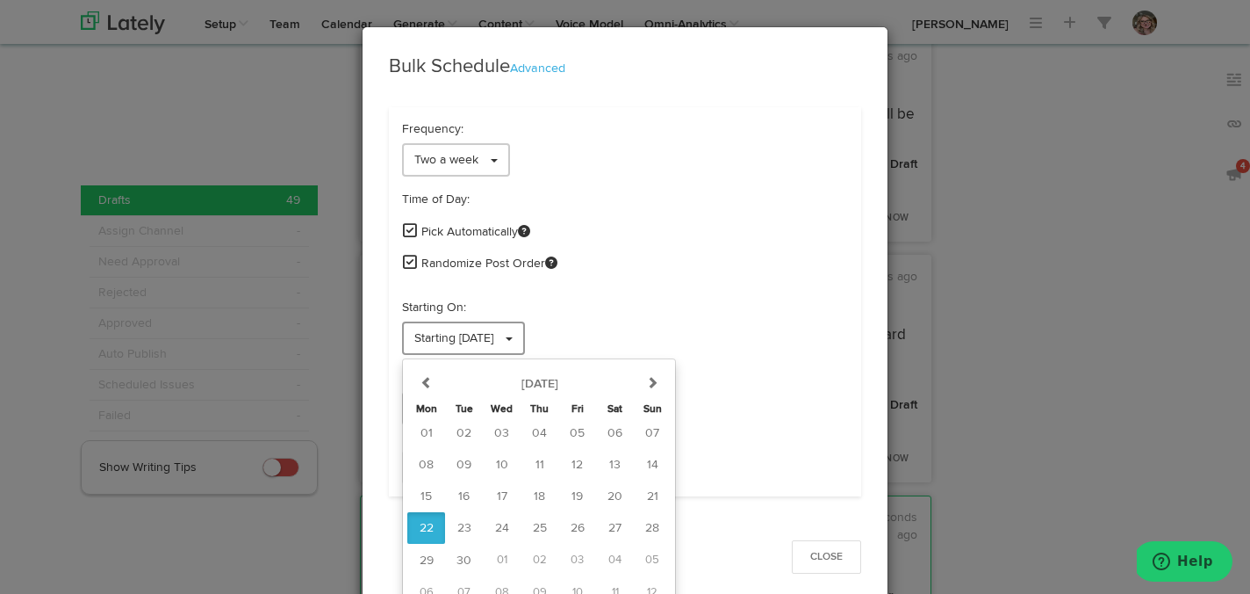
scroll to position [14, 0]
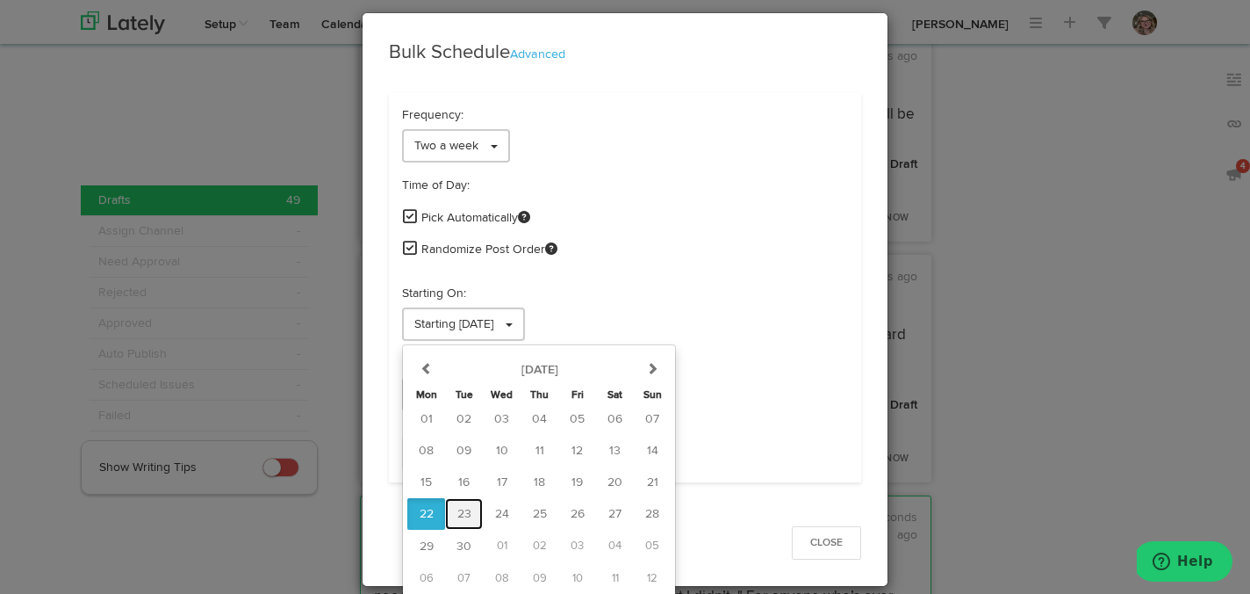
click at [466, 518] on span "23" at bounding box center [465, 514] width 14 height 12
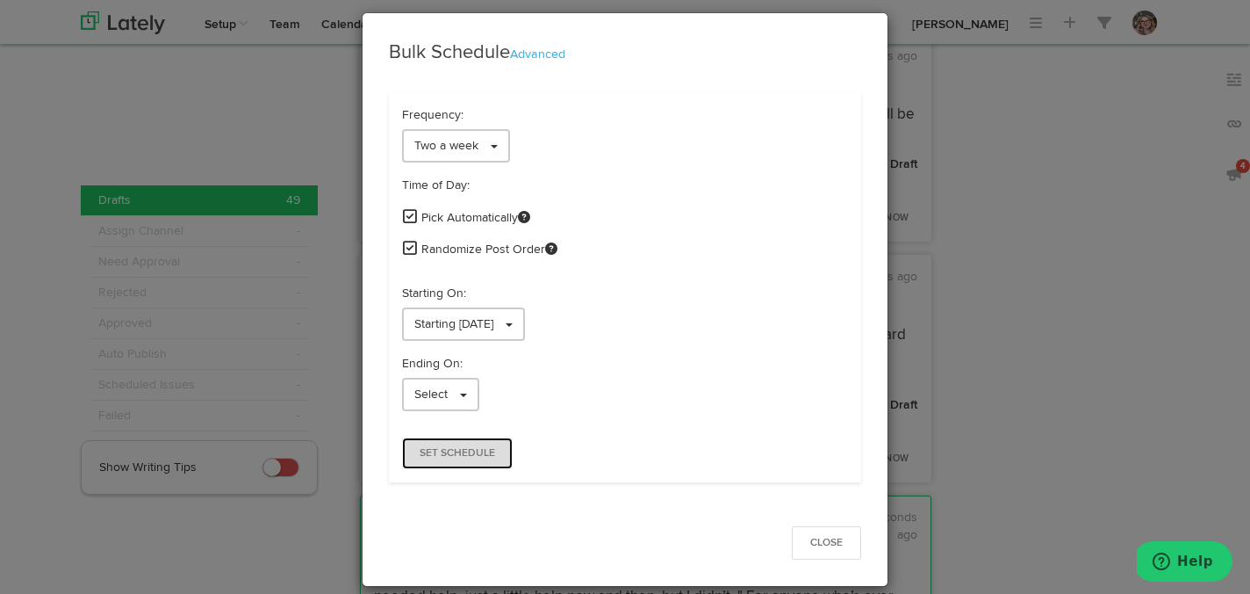
click at [455, 460] on button "Set Schedule" at bounding box center [457, 453] width 111 height 32
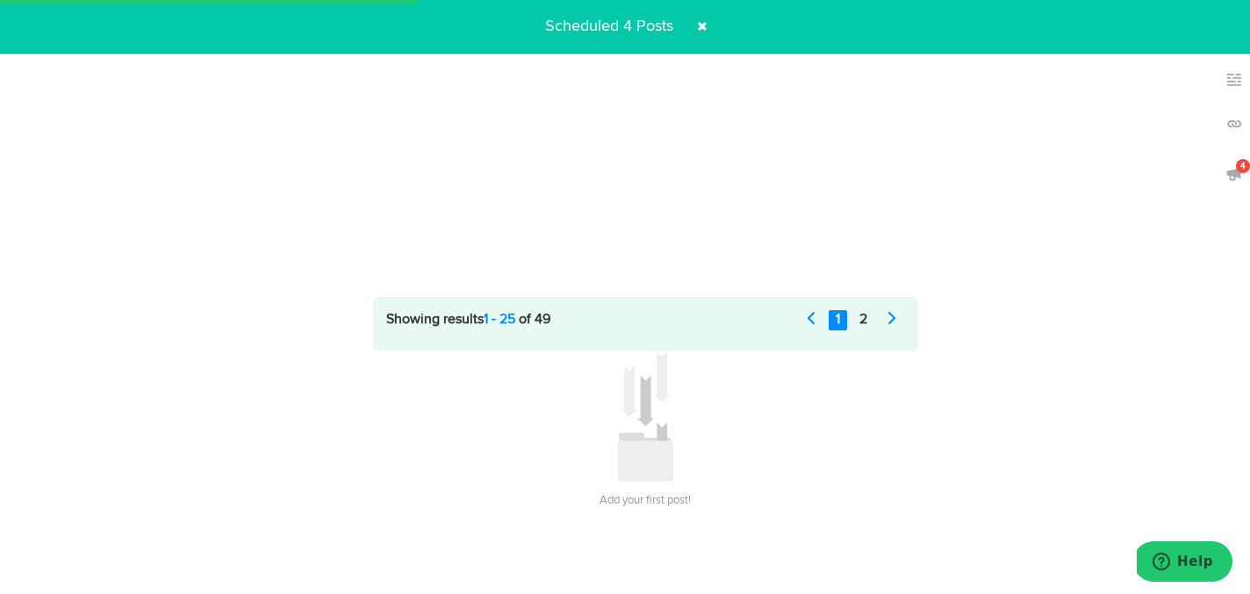
scroll to position [0, 0]
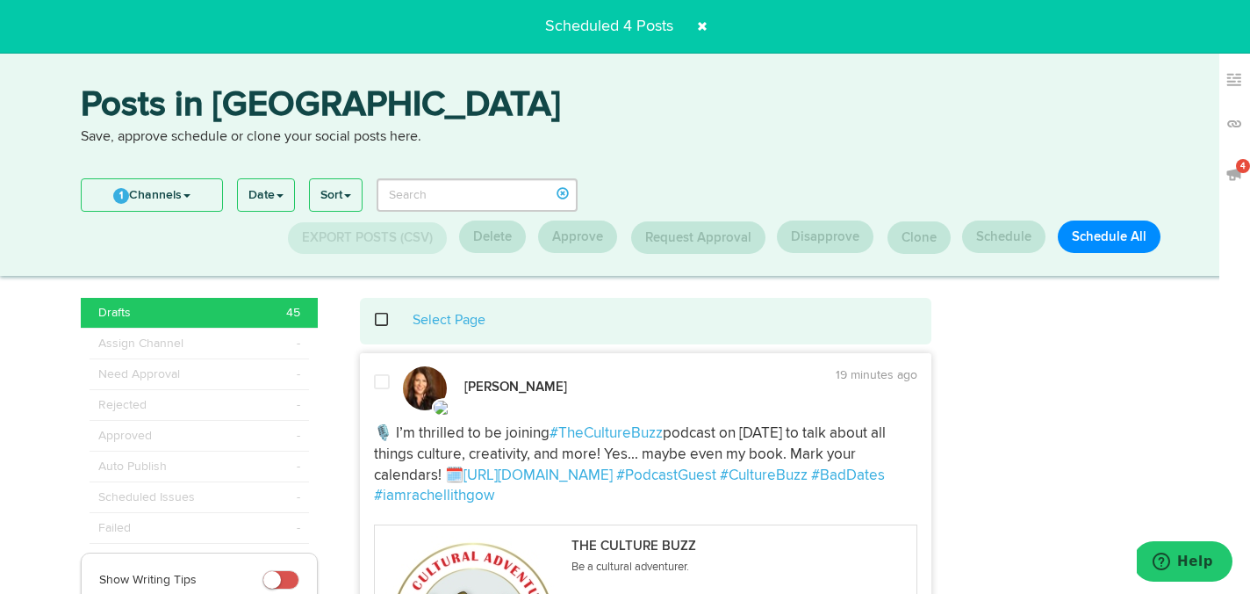
click at [701, 24] on span at bounding box center [702, 26] width 28 height 28
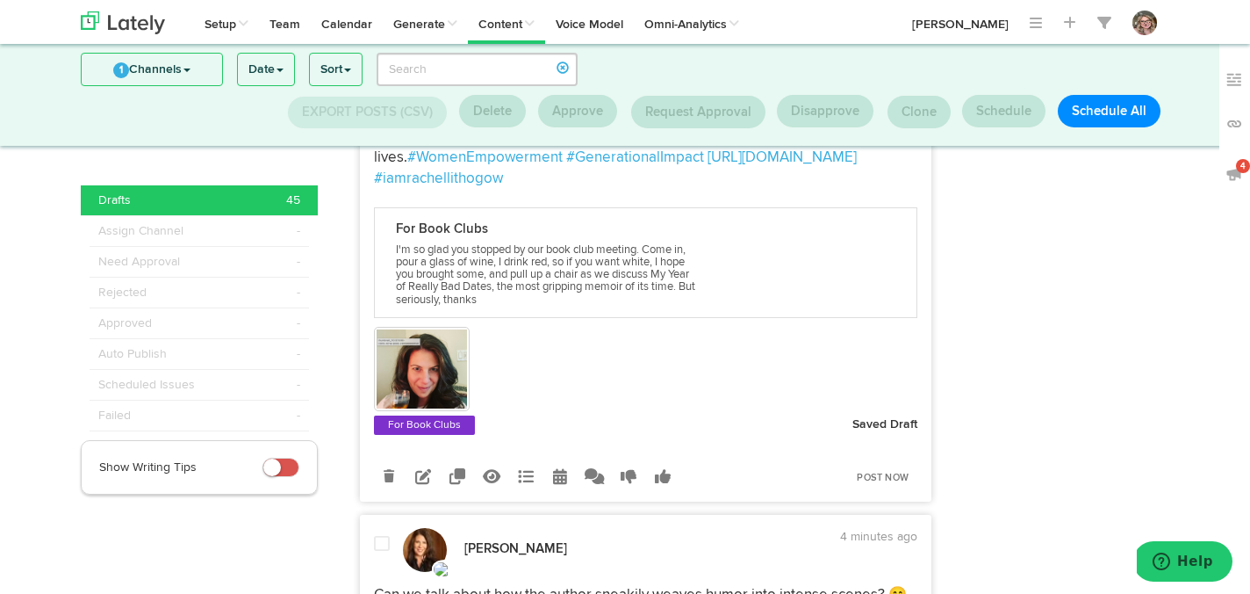
scroll to position [2312, 0]
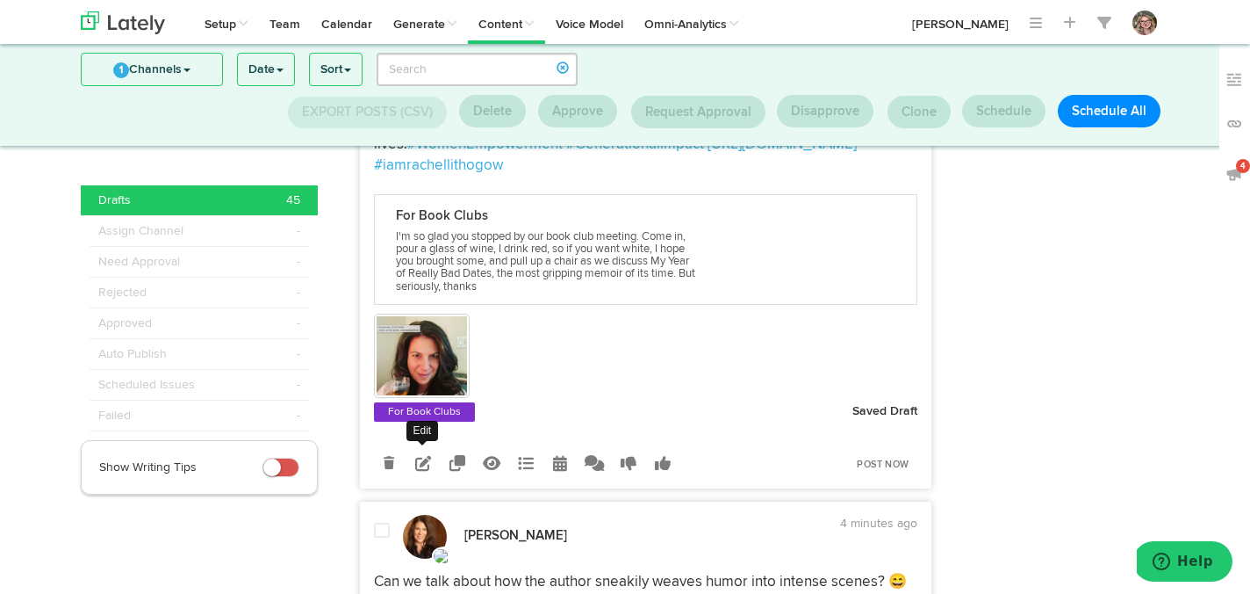
click at [412, 479] on link at bounding box center [423, 463] width 31 height 31
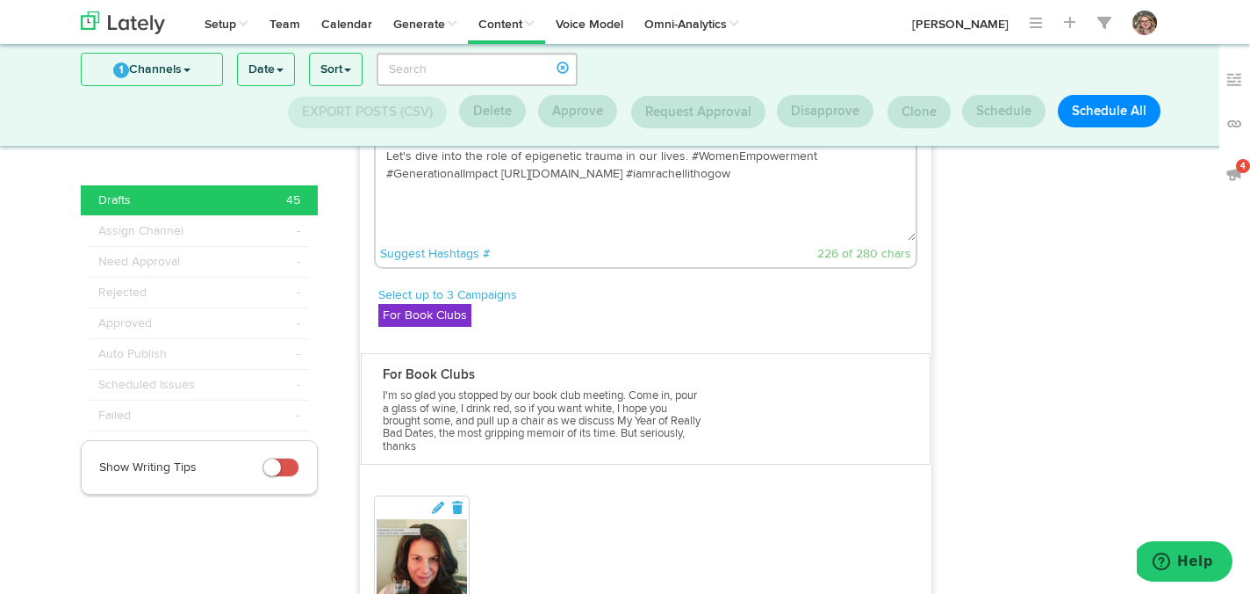
scroll to position [2212, 0]
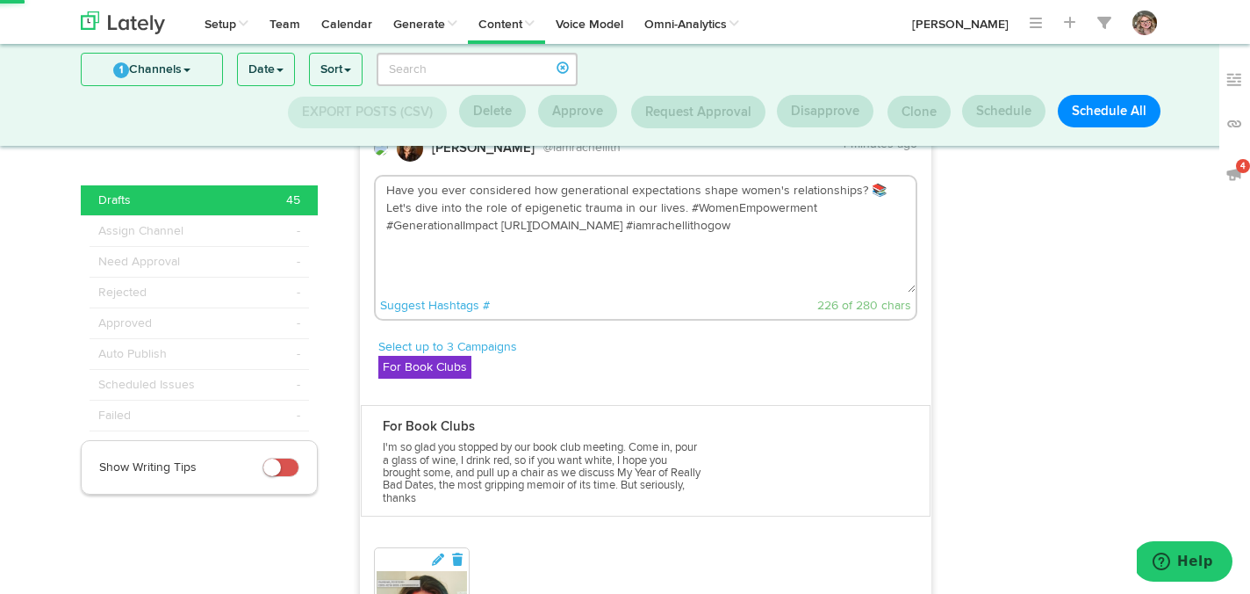
click at [647, 272] on textarea "Have you ever considered how generational expectations shape women's relationsh…" at bounding box center [646, 235] width 541 height 116
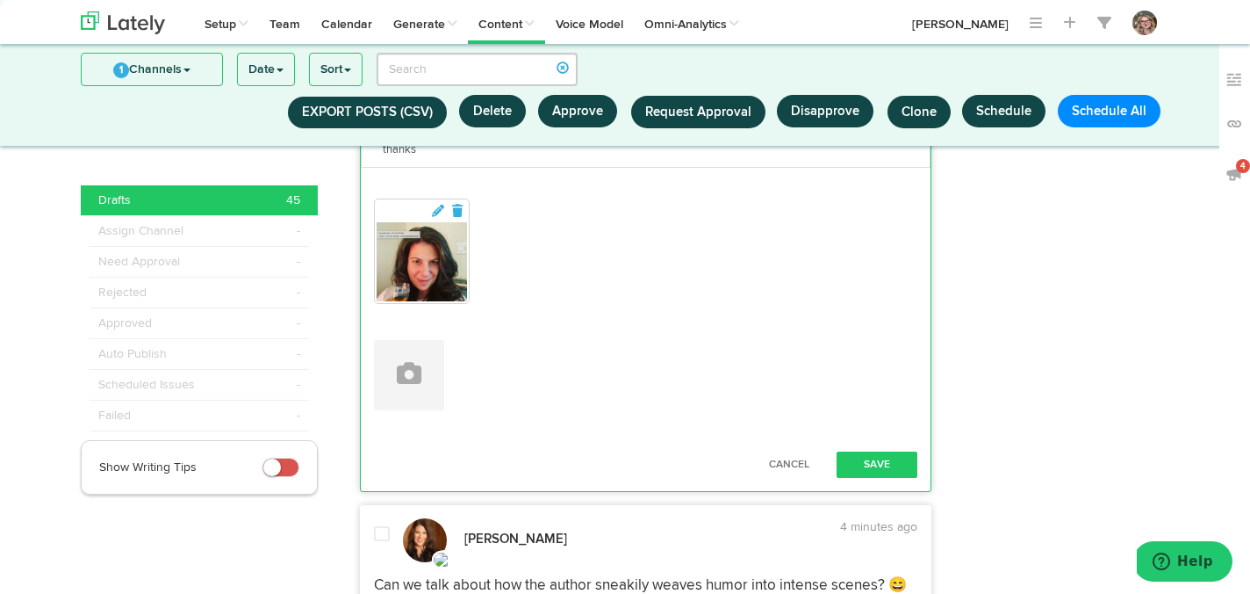
scroll to position [2605, 0]
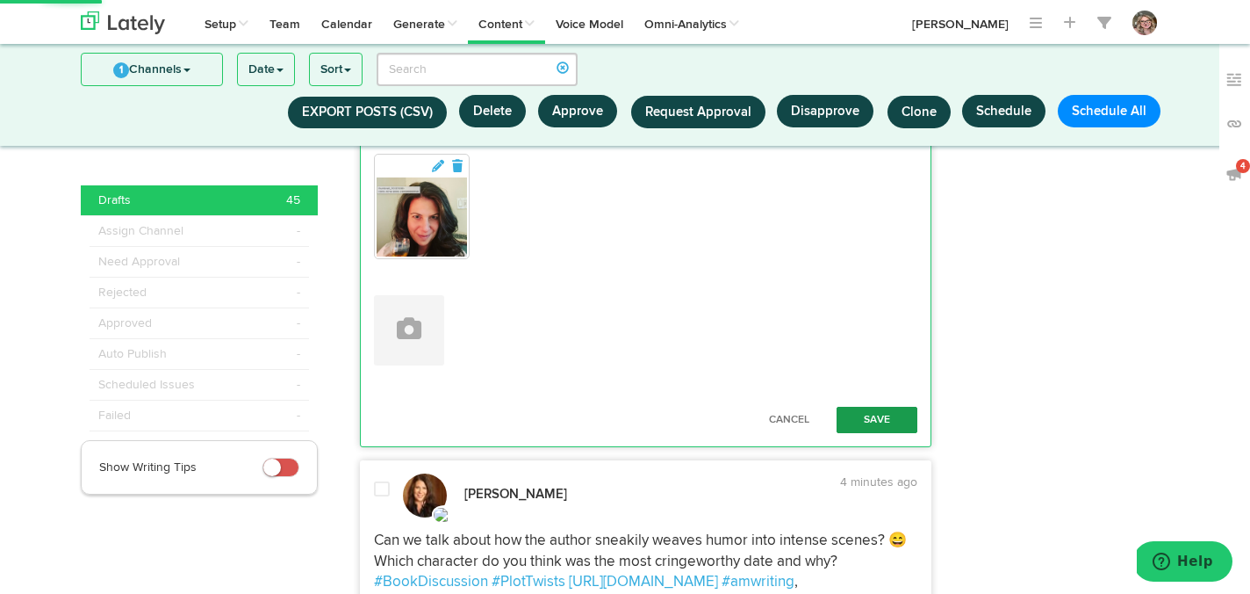
type textarea "Have you ever considered how generational expectations shape women's relationsh…"
click at [857, 433] on button "Save" at bounding box center [877, 420] width 81 height 26
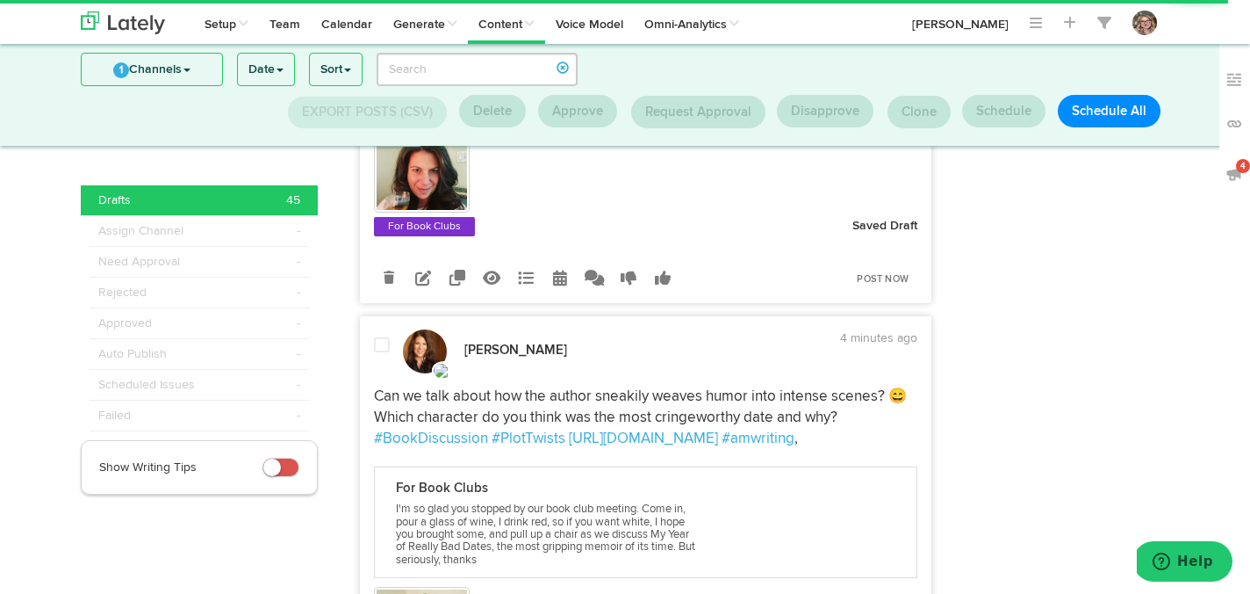
scroll to position [2468, 0]
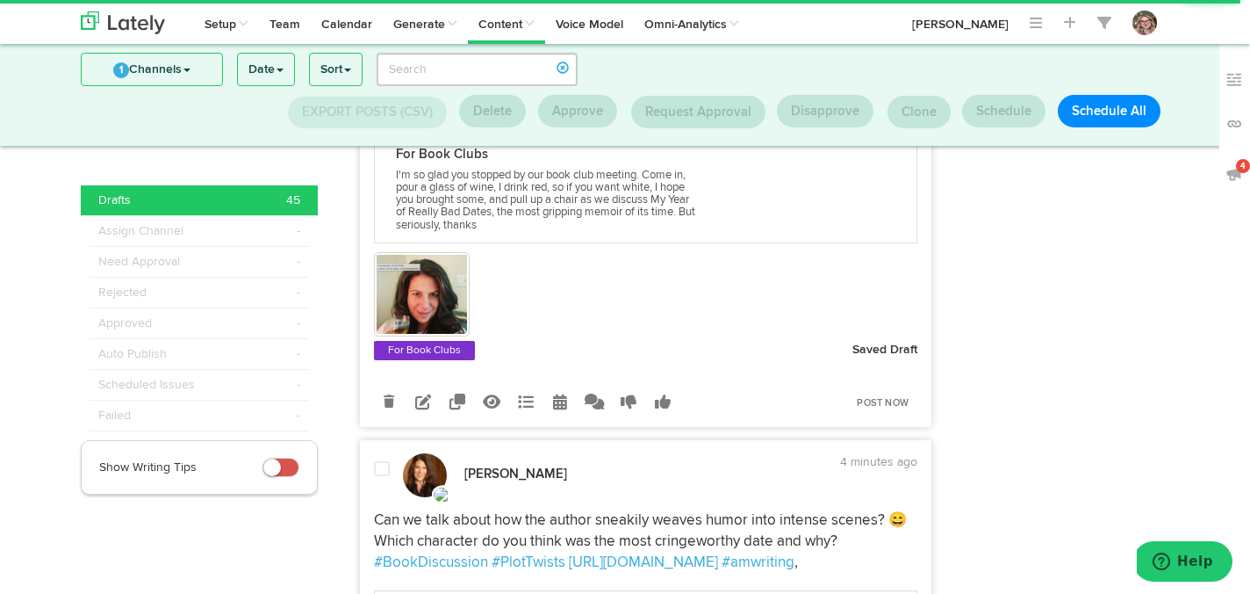
scroll to position [2385, 0]
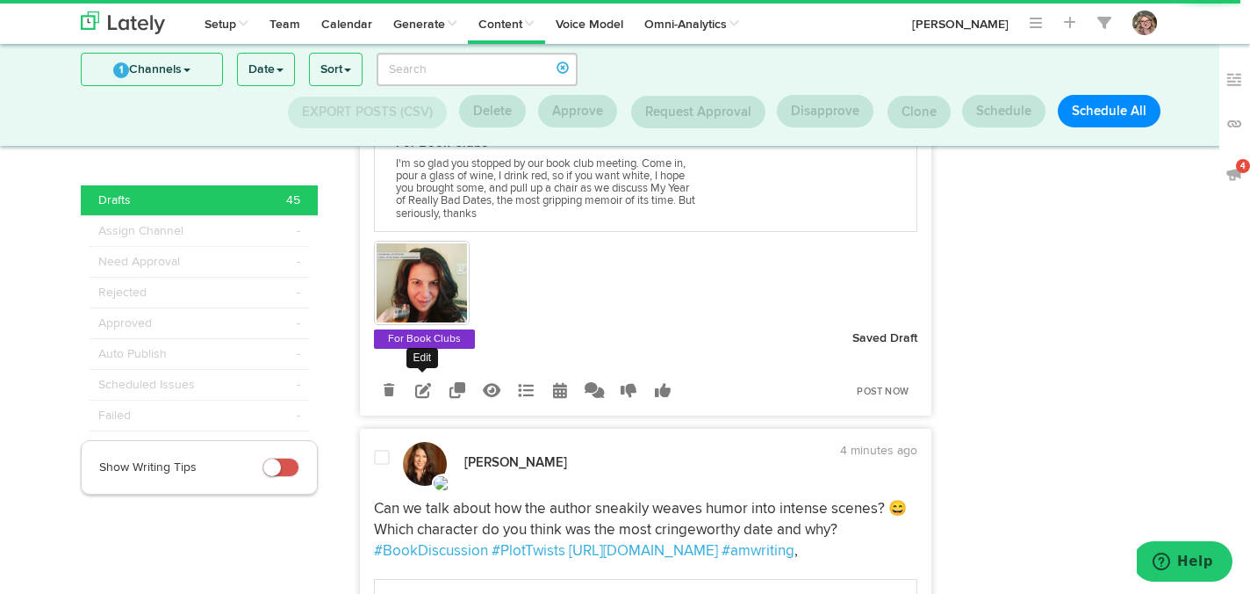
click at [412, 406] on link at bounding box center [423, 390] width 31 height 31
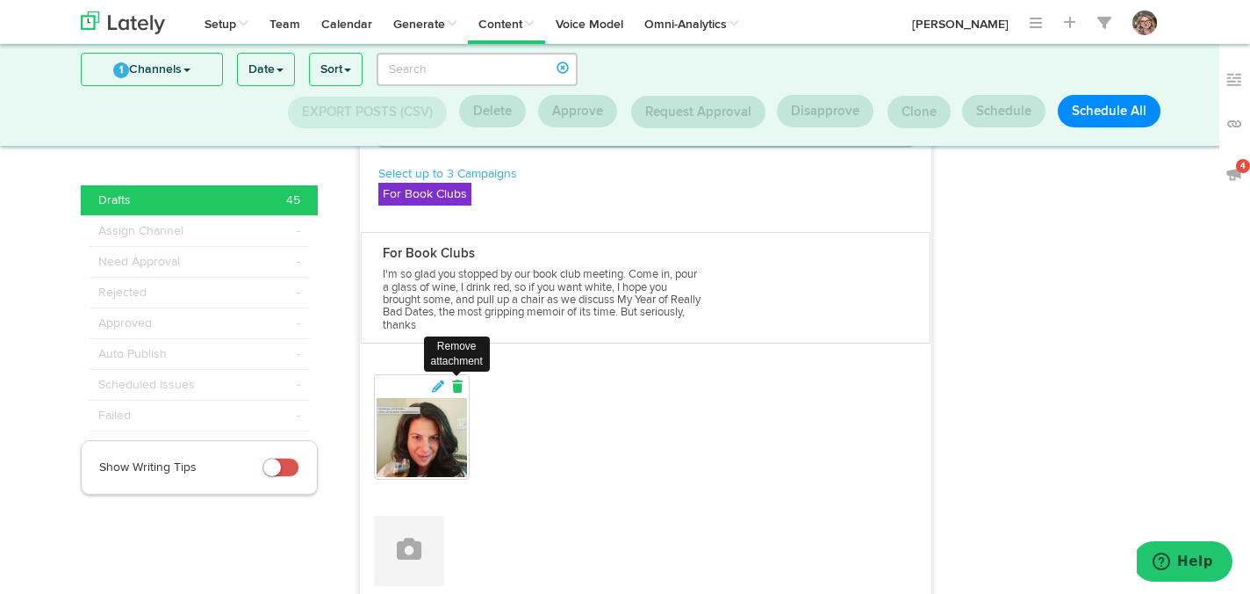
click at [458, 393] on icon at bounding box center [458, 386] width 16 height 12
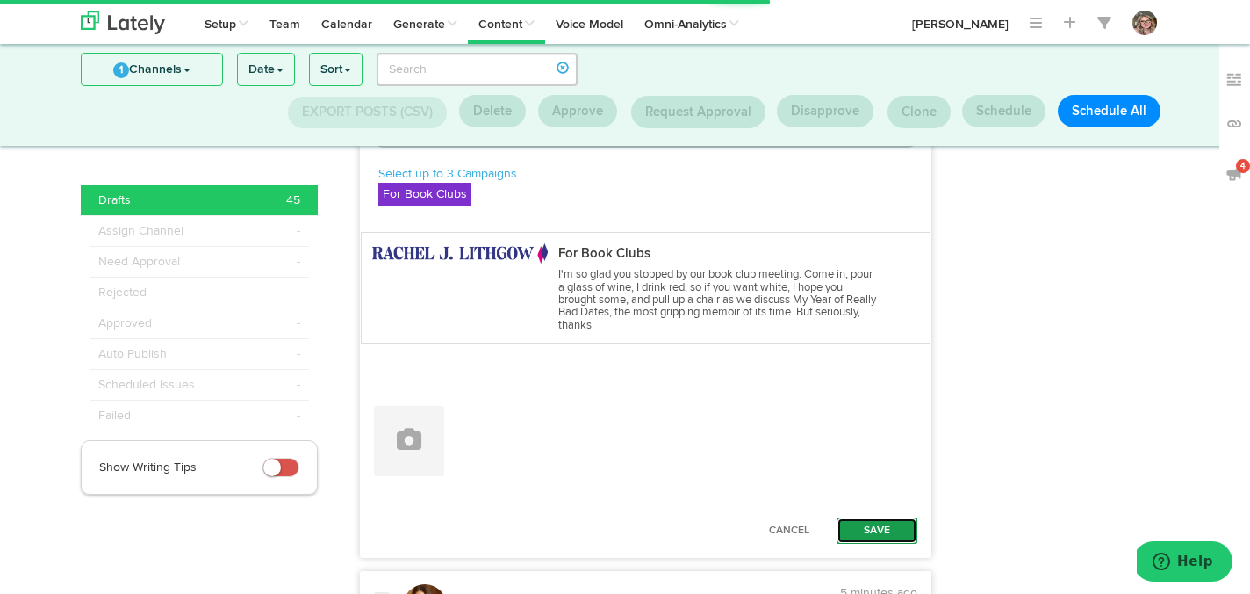
click at [861, 544] on button "Save" at bounding box center [877, 530] width 81 height 26
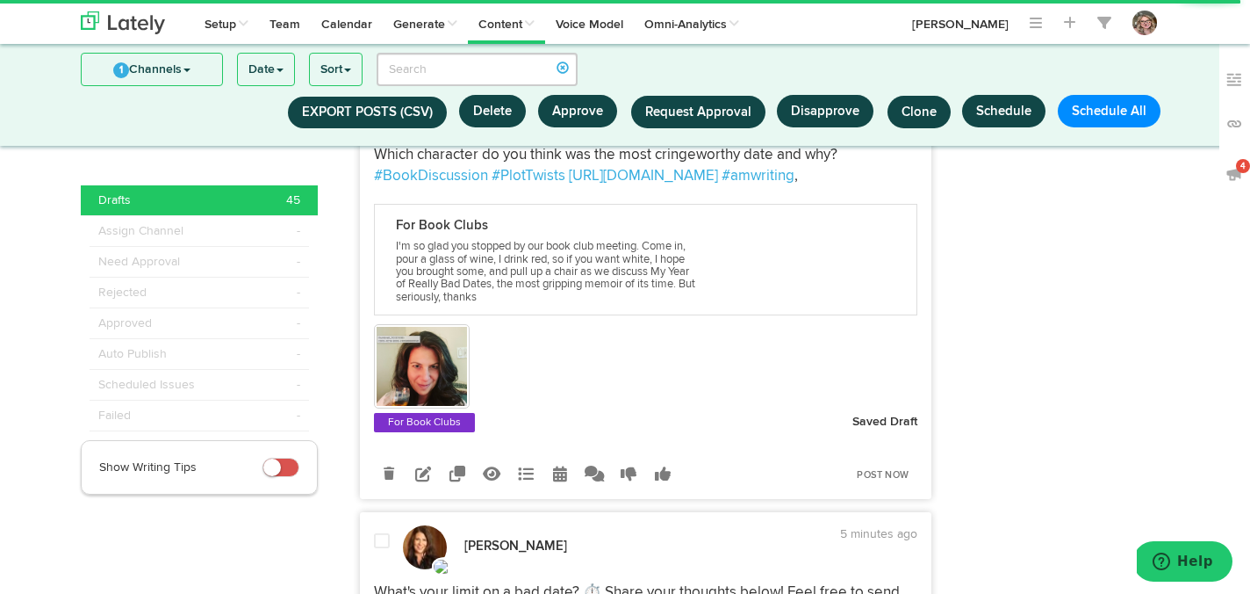
scroll to position [2735, 0]
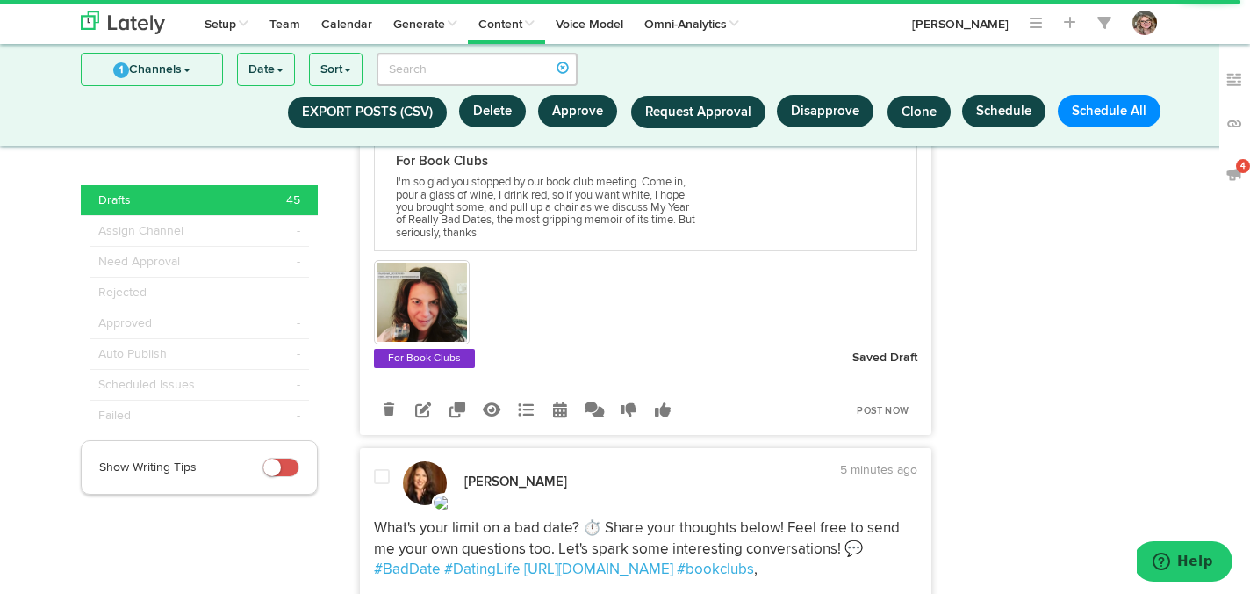
click at [417, 417] on icon at bounding box center [423, 409] width 16 height 16
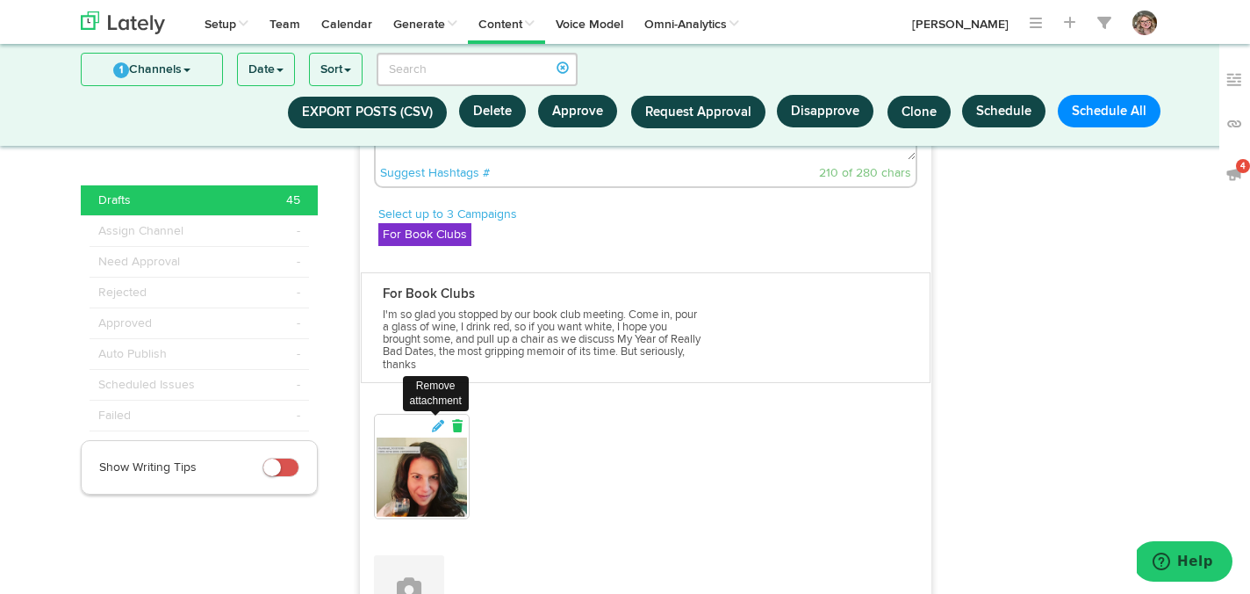
click at [456, 470] on div "Remove attachment Edit attachment" at bounding box center [422, 466] width 96 height 105
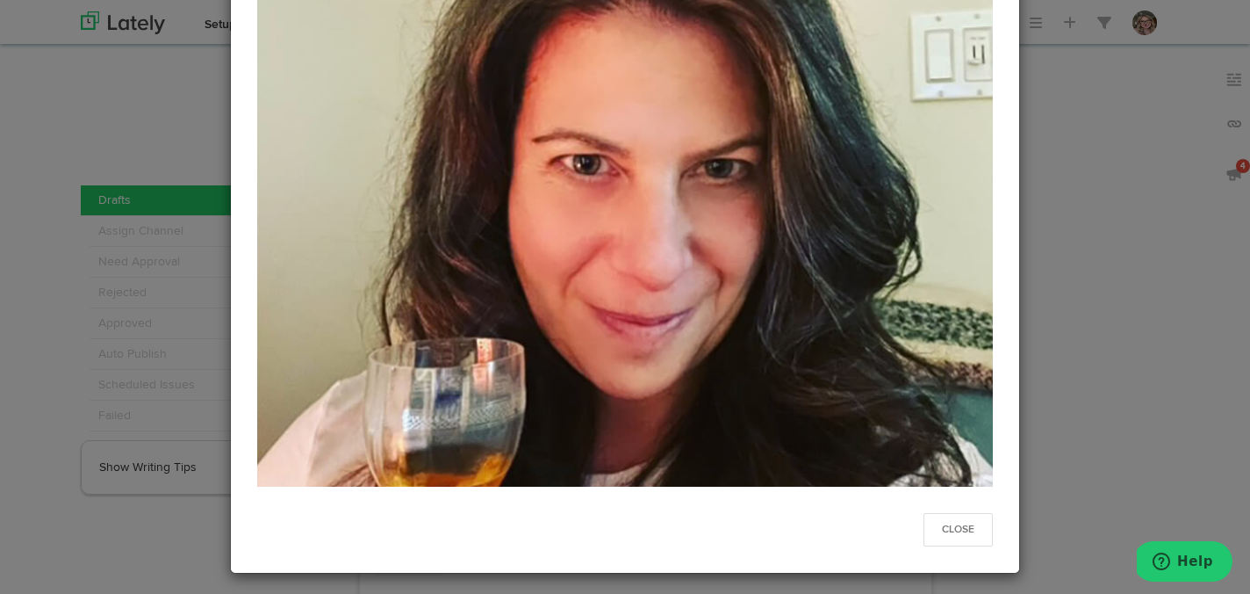
scroll to position [241, 0]
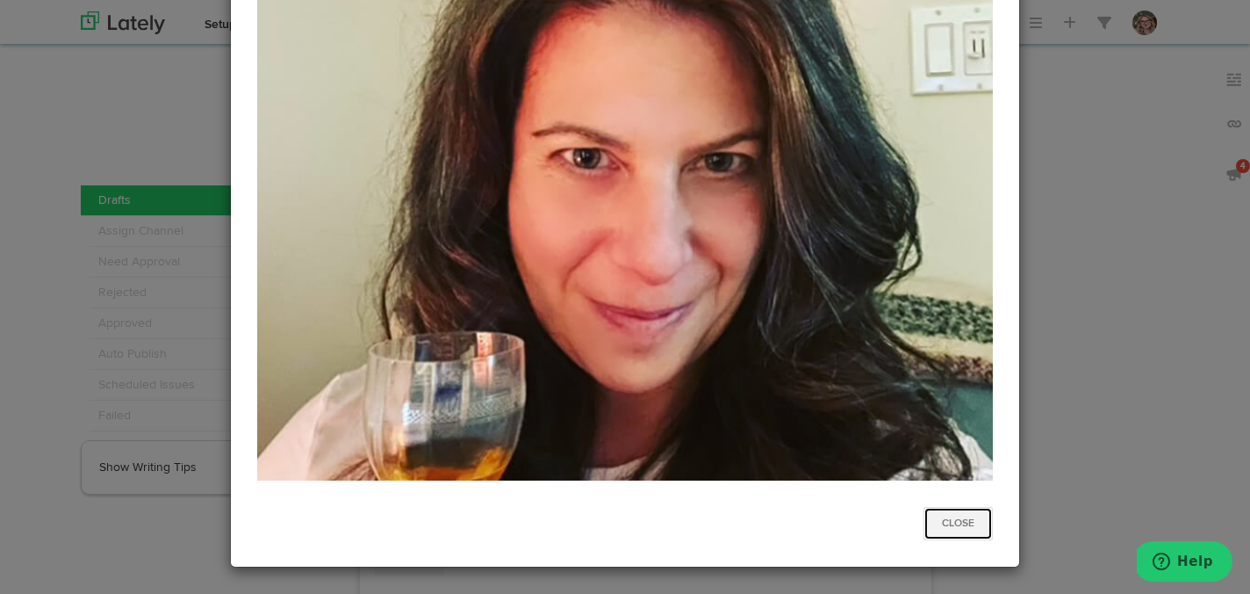
click at [930, 514] on button "Close" at bounding box center [958, 523] width 69 height 33
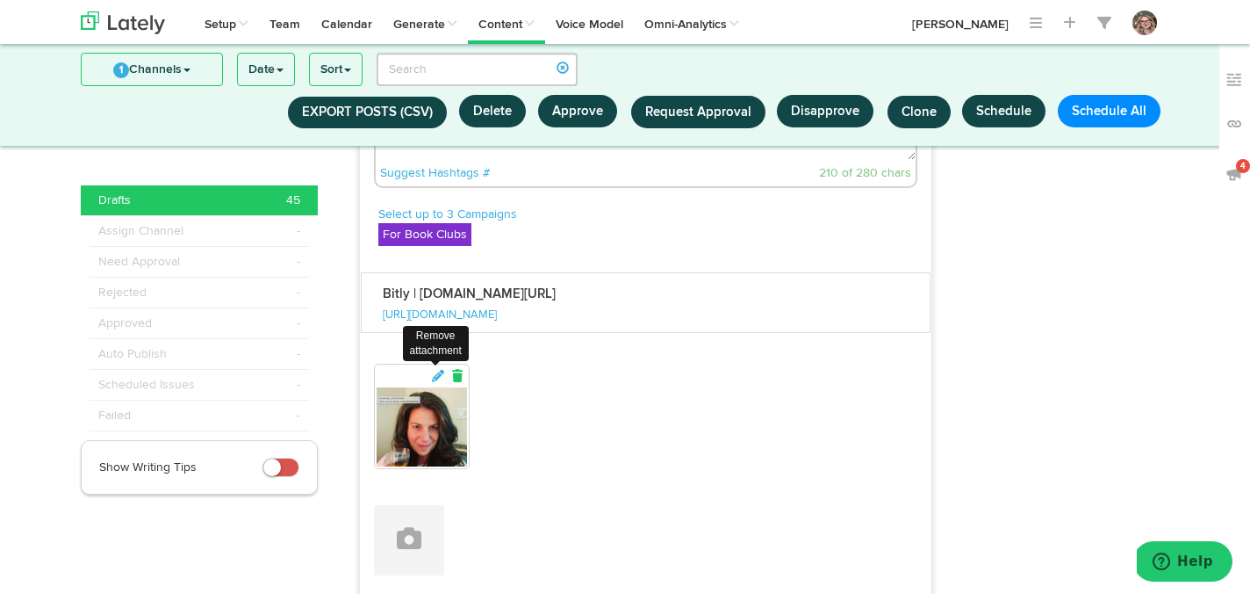
click at [454, 382] on icon at bounding box center [458, 376] width 16 height 12
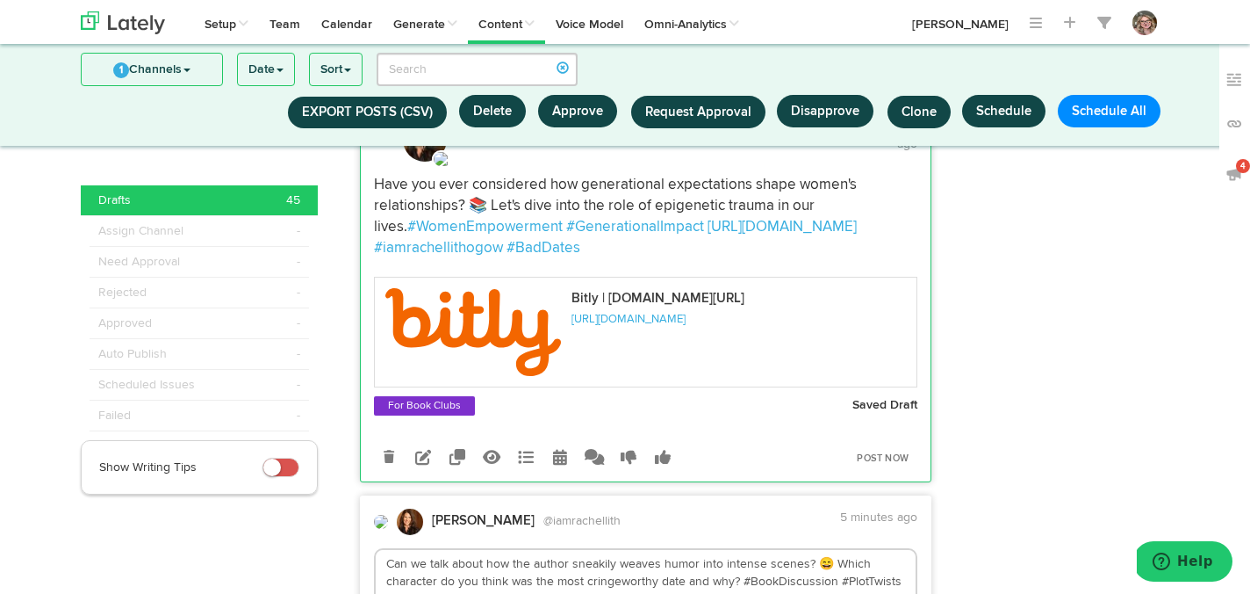
scroll to position [2230, 0]
click at [423, 464] on icon at bounding box center [423, 456] width 16 height 16
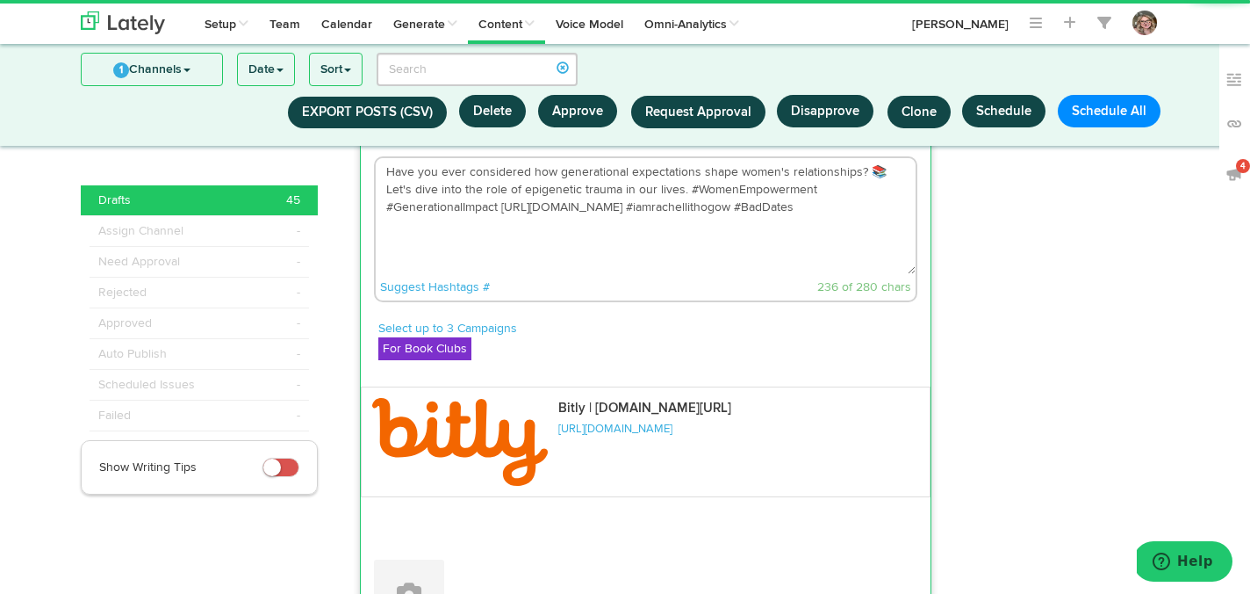
click at [585, 271] on textarea "Have you ever considered how generational expectations shape women's relationsh…" at bounding box center [646, 216] width 541 height 116
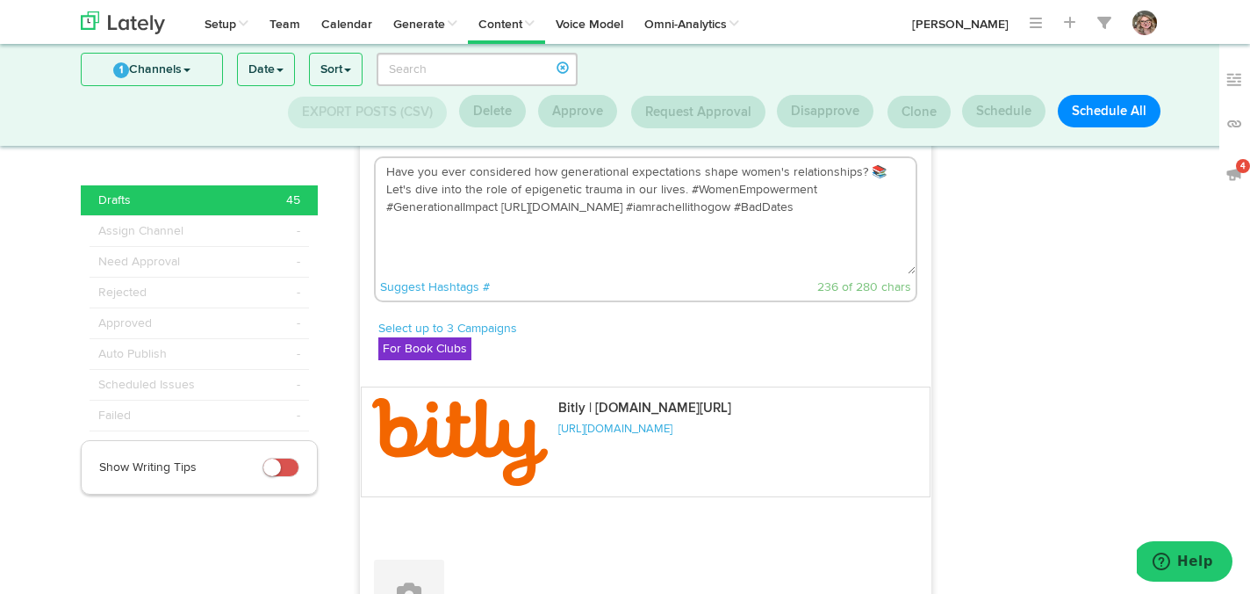
drag, startPoint x: 501, startPoint y: 247, endPoint x: 385, endPoint y: 247, distance: 115.0
click at [385, 247] on textarea "Have you ever considered how generational expectations shape women's relationsh…" at bounding box center [646, 216] width 541 height 116
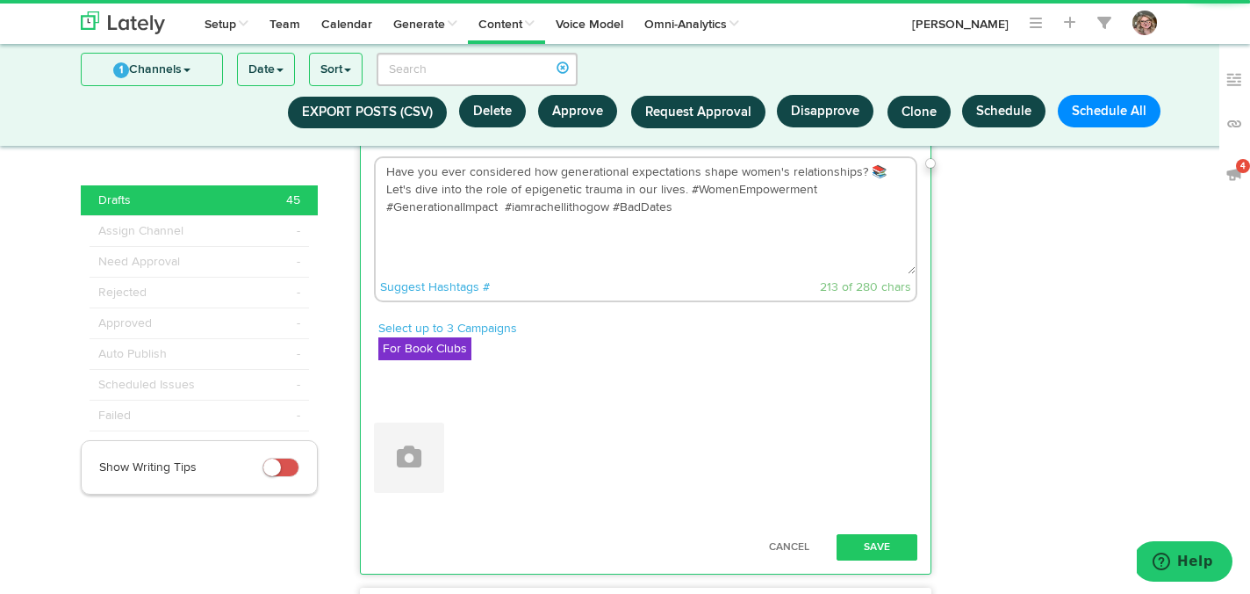
type textarea "Have you ever considered how generational expectations shape women's relationsh…"
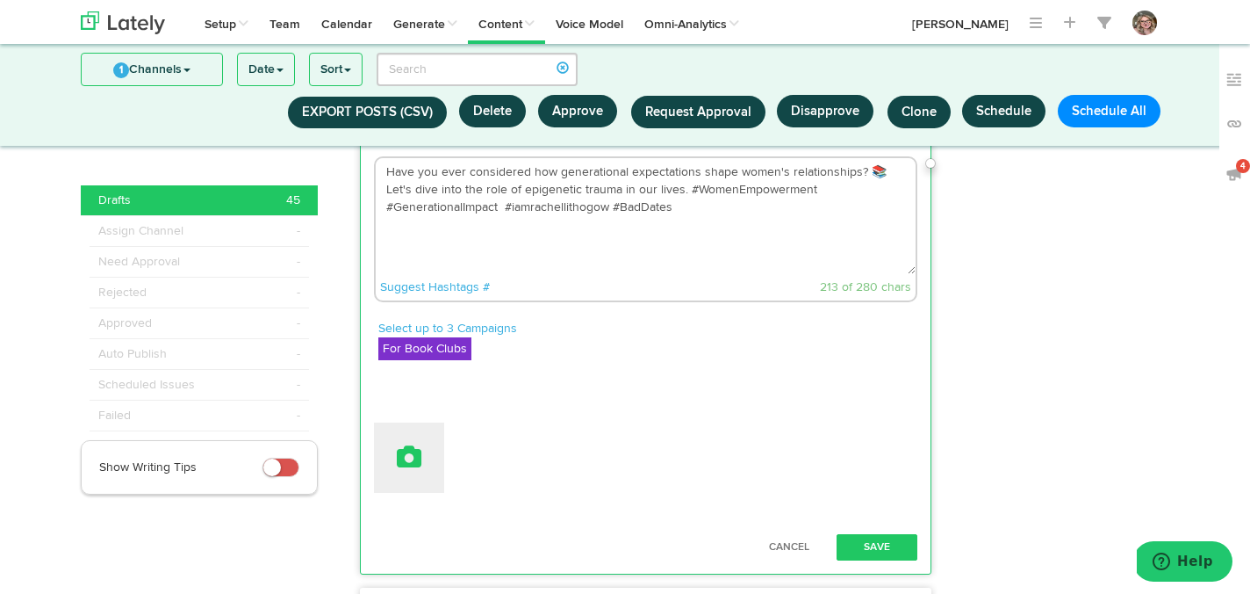
click at [392, 493] on button at bounding box center [409, 457] width 70 height 70
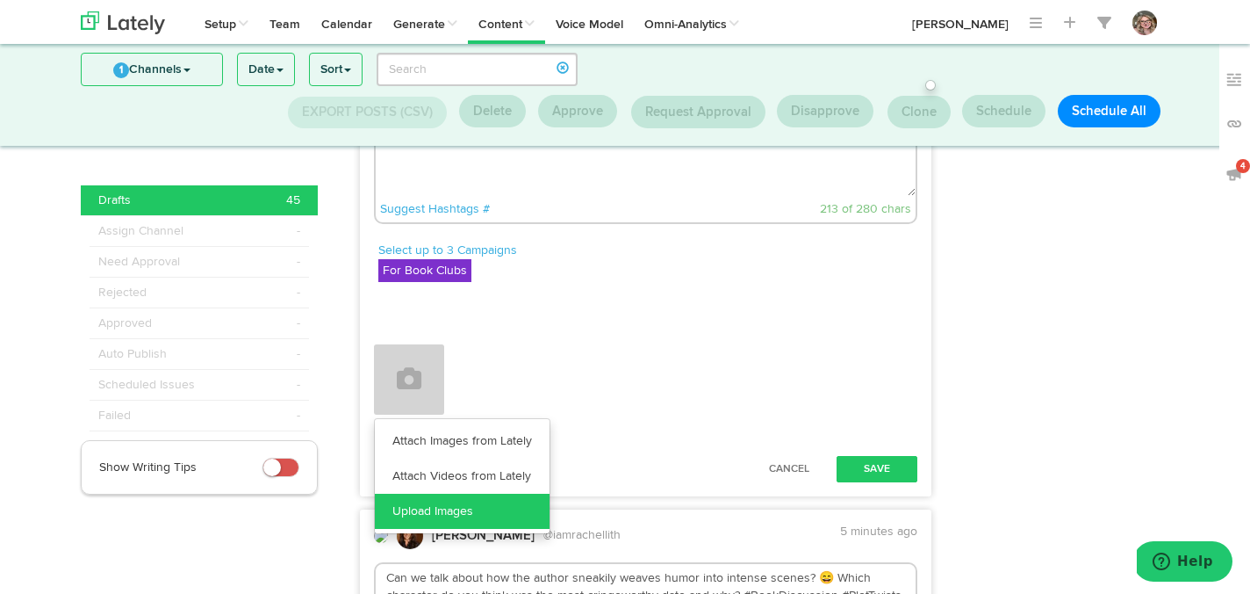
scroll to position [2310, 0]
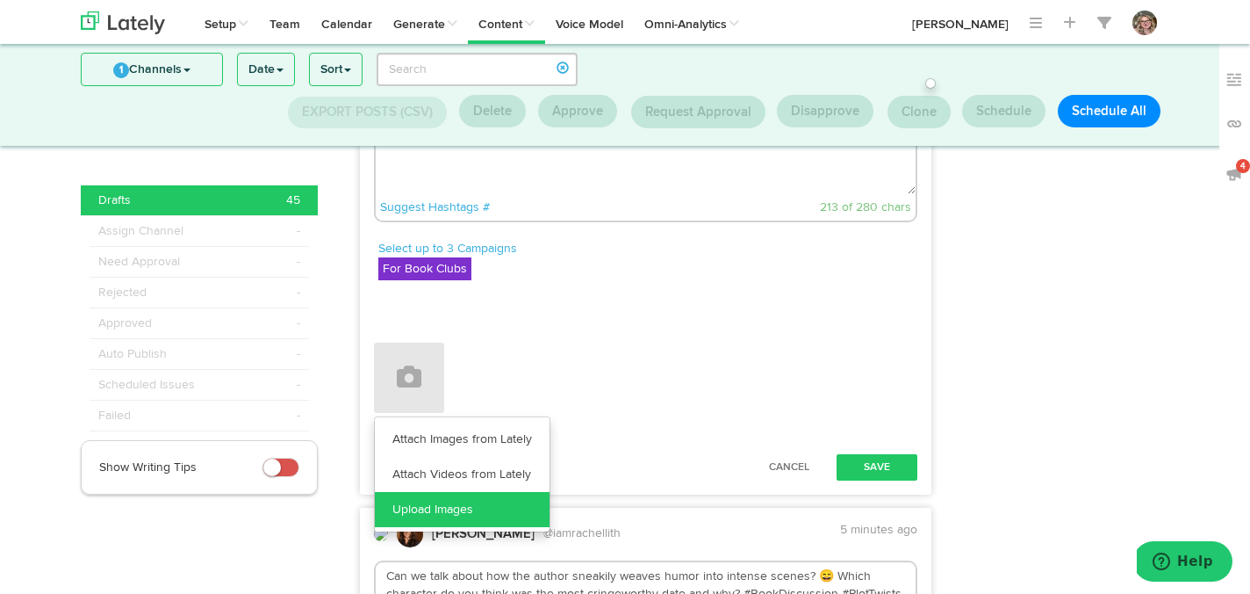
click at [397, 527] on link "Upload Images" at bounding box center [462, 509] width 175 height 35
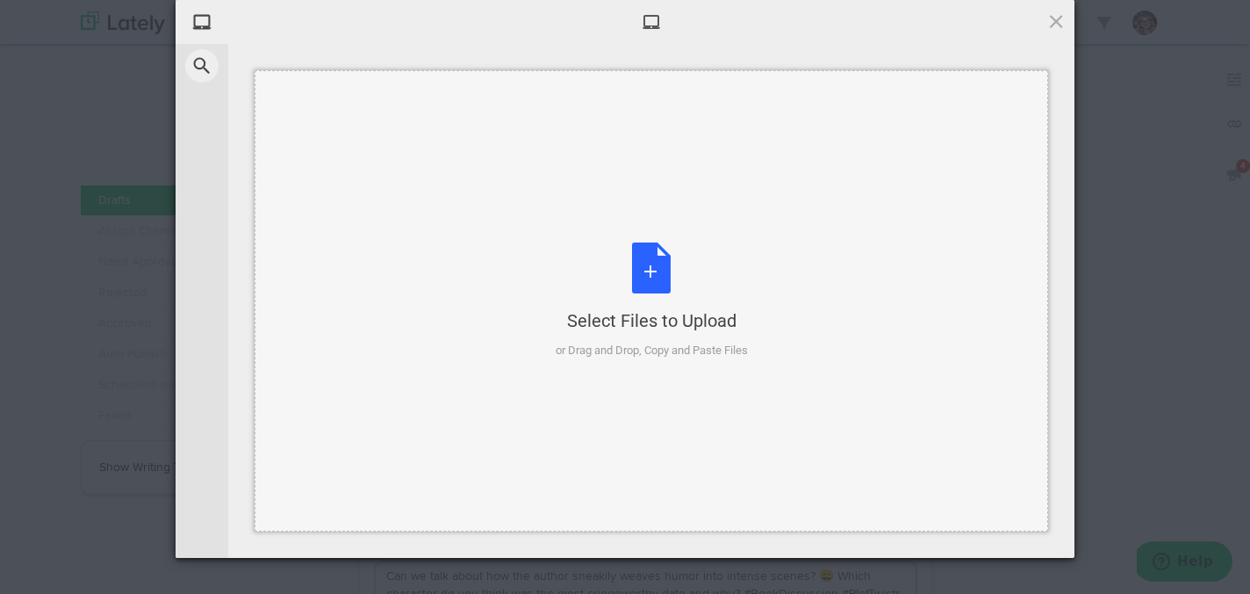
click at [633, 268] on div "Select Files to Upload or Drag and Drop, Copy and Paste Files" at bounding box center [652, 300] width 192 height 117
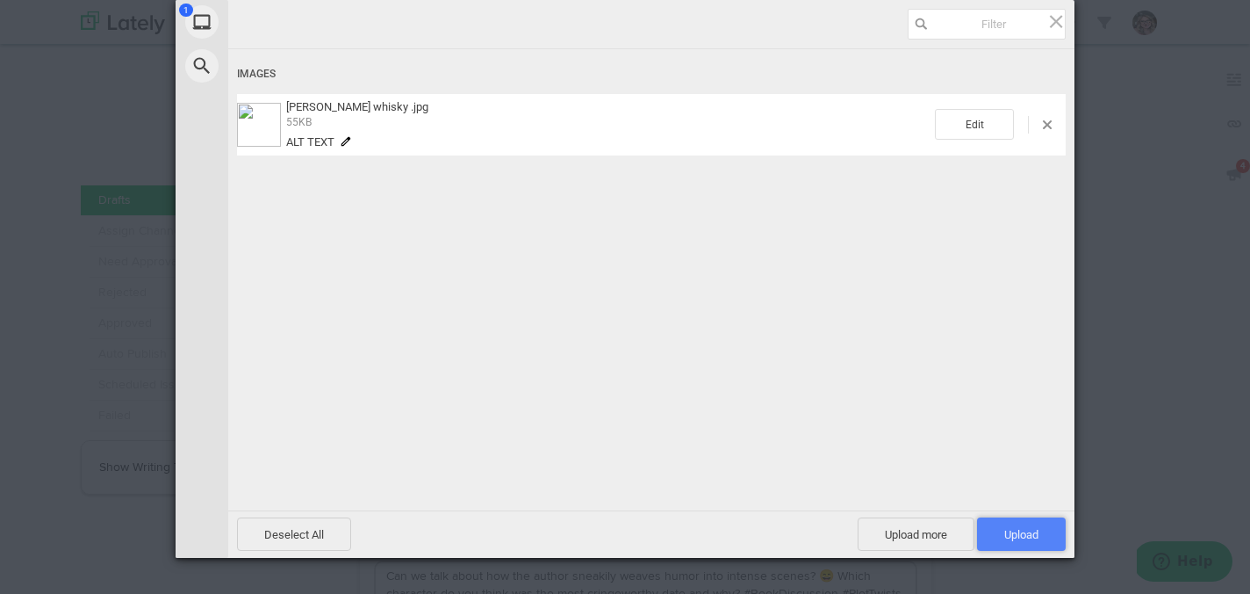
click at [1031, 535] on span "Upload 1" at bounding box center [1022, 534] width 34 height 13
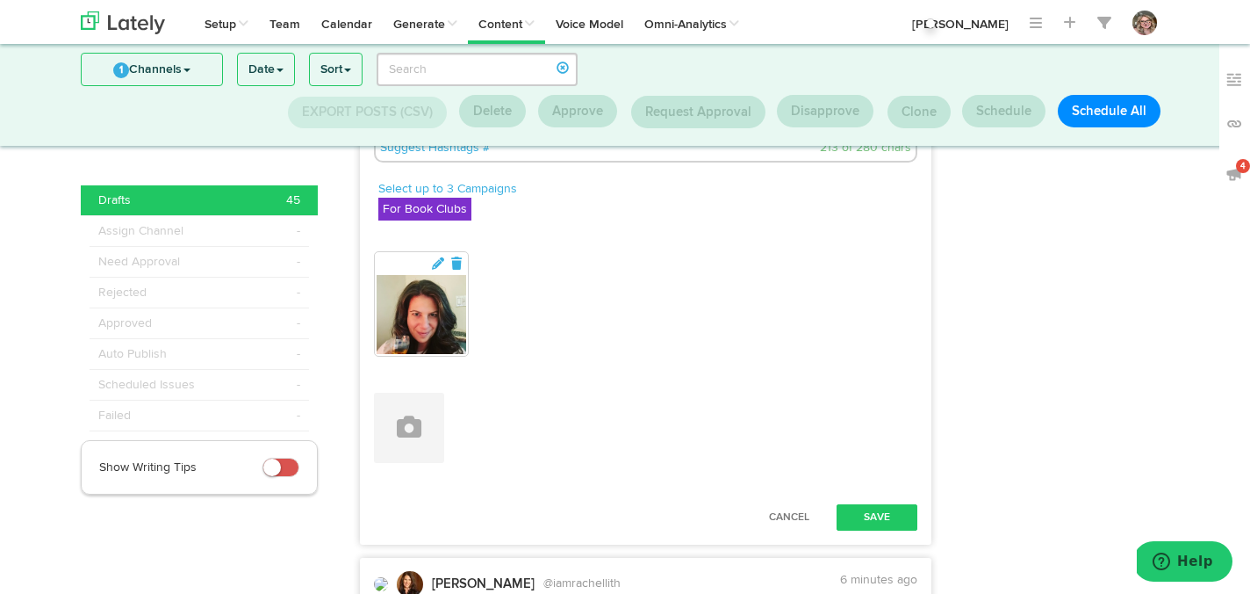
scroll to position [2405, 0]
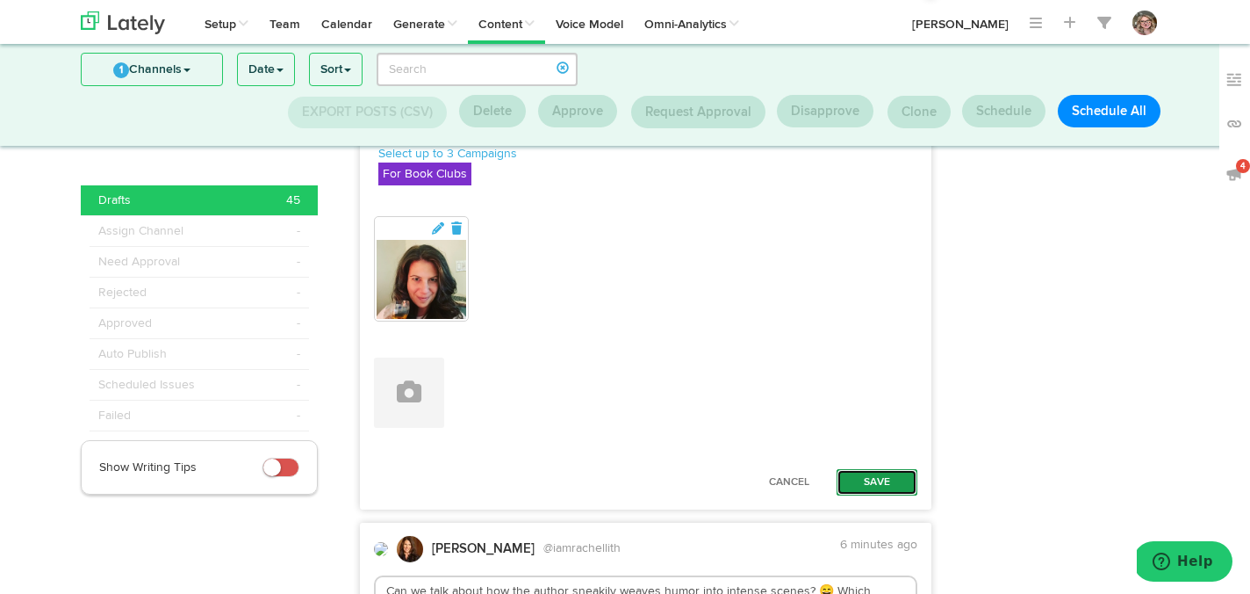
click at [867, 495] on button "Save" at bounding box center [877, 482] width 81 height 26
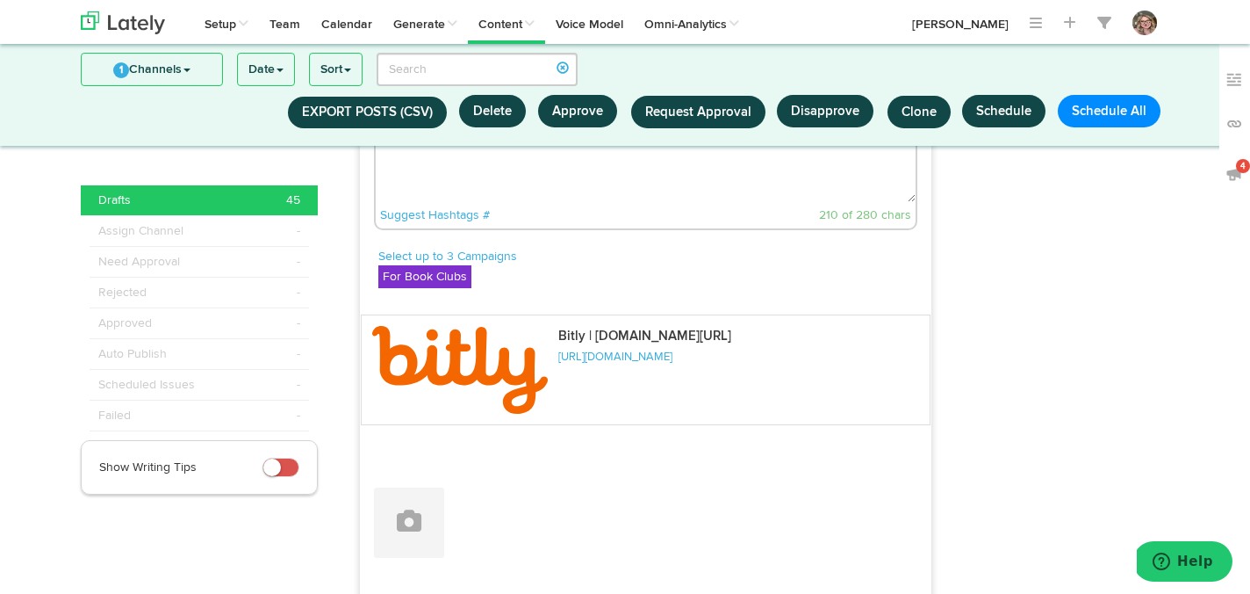
scroll to position [2671, 0]
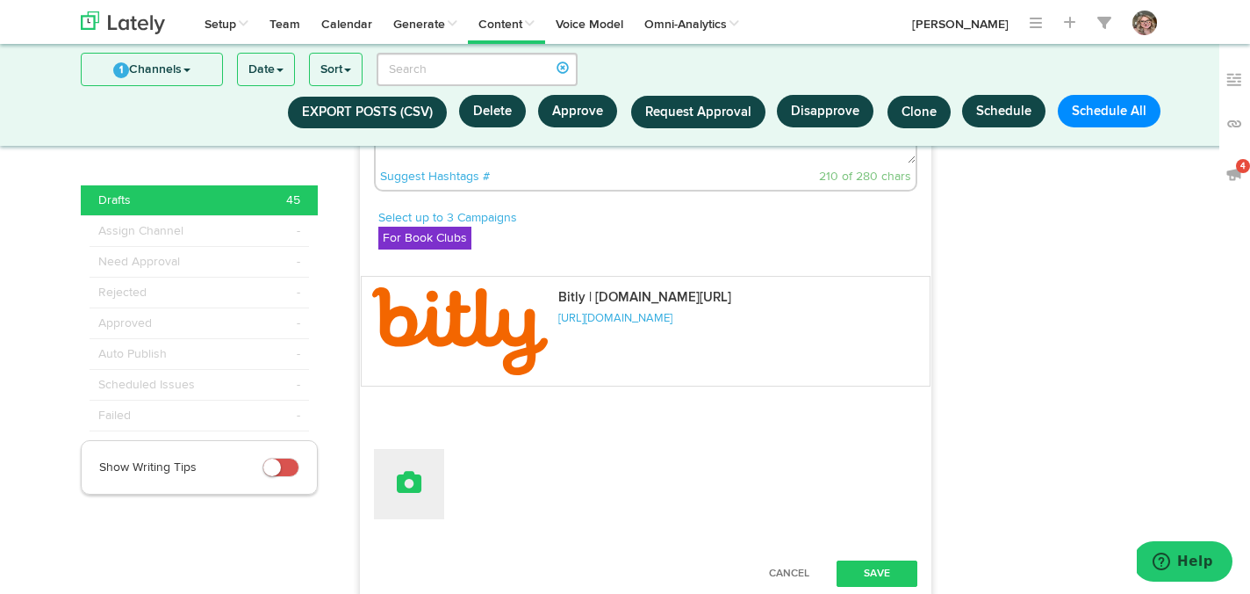
click at [411, 494] on icon at bounding box center [409, 482] width 25 height 25
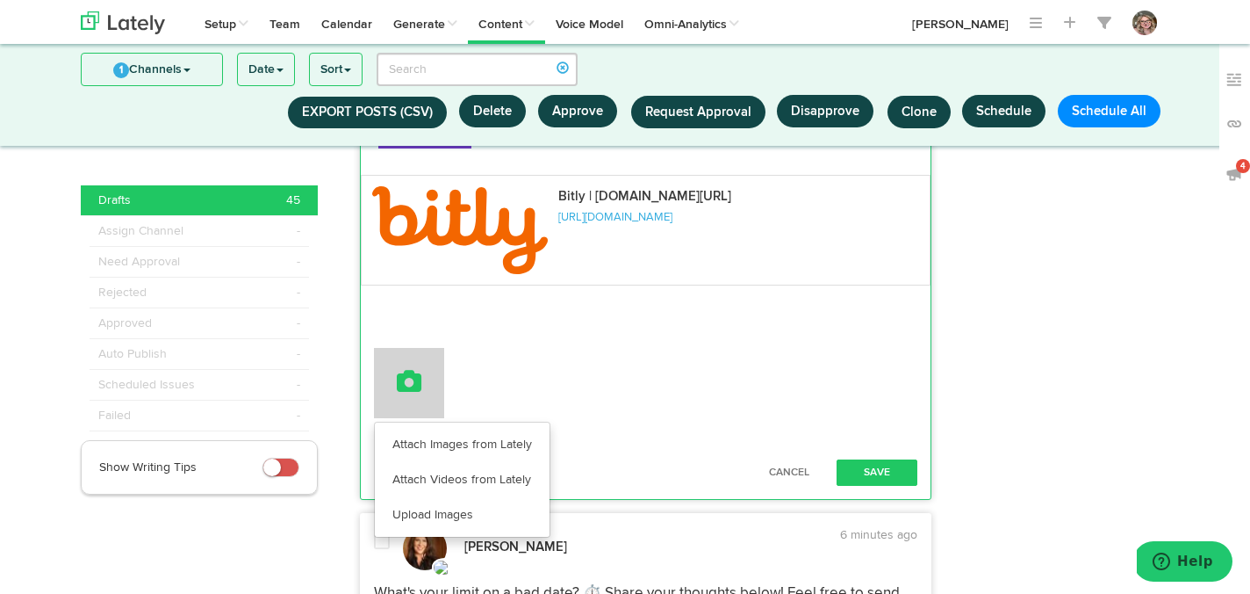
scroll to position [2815, 0]
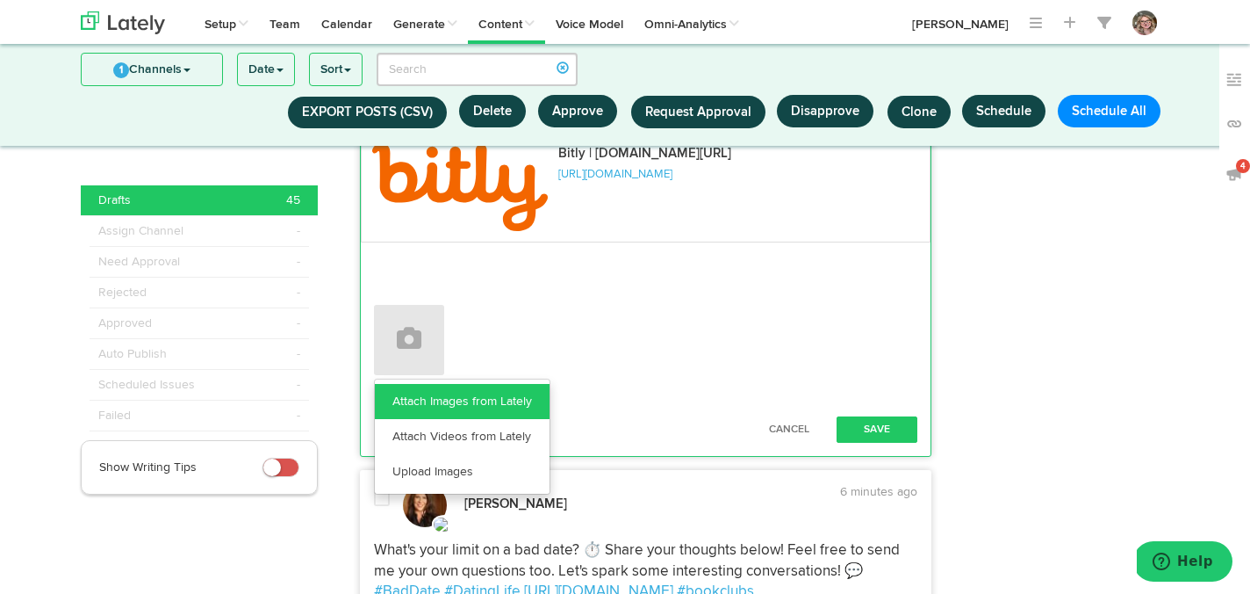
click at [412, 419] on link "Attach Images from Lately" at bounding box center [462, 401] width 175 height 35
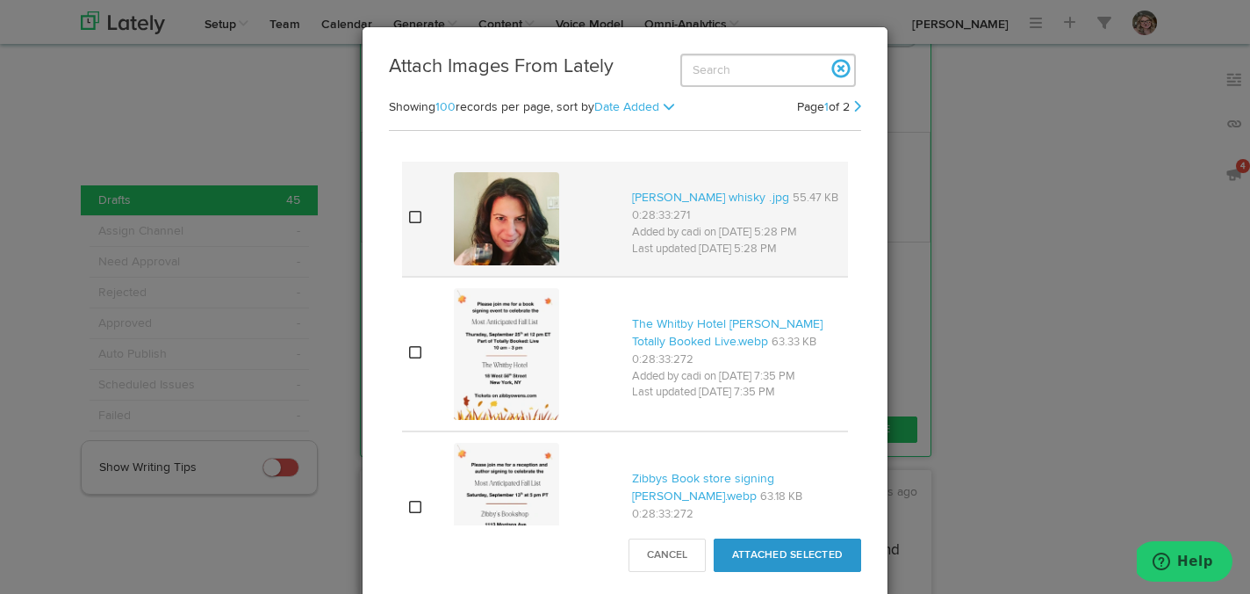
click at [412, 214] on icon at bounding box center [415, 217] width 12 height 14
click at [809, 546] on button "Attached Selected" at bounding box center [788, 554] width 148 height 33
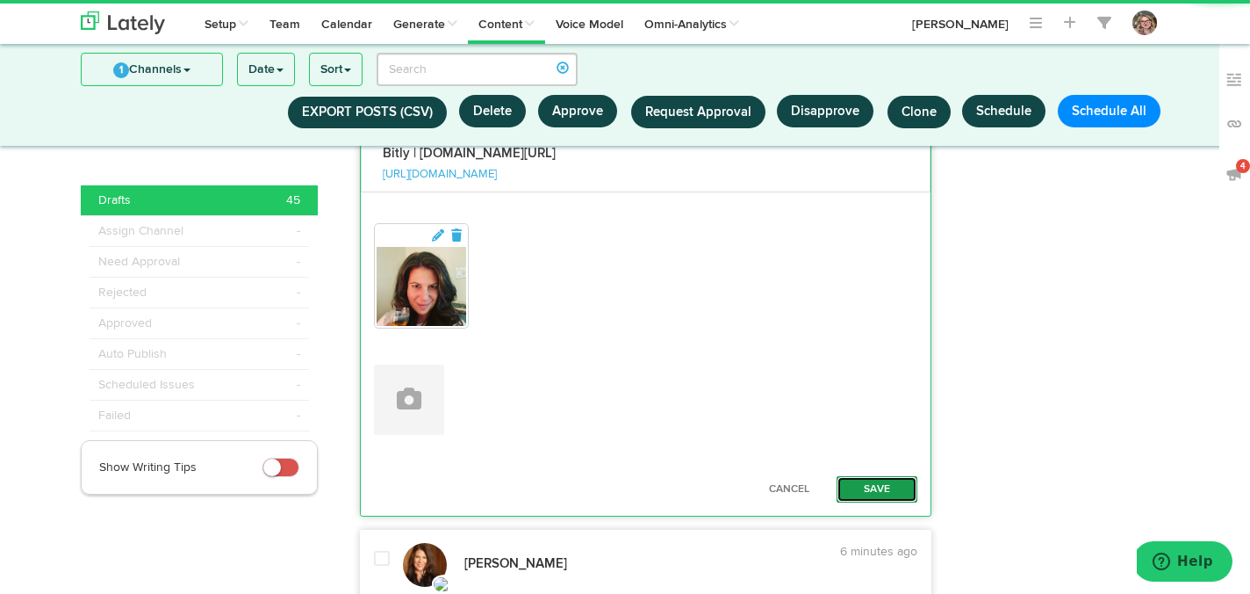
click at [888, 502] on button "Save" at bounding box center [877, 489] width 81 height 26
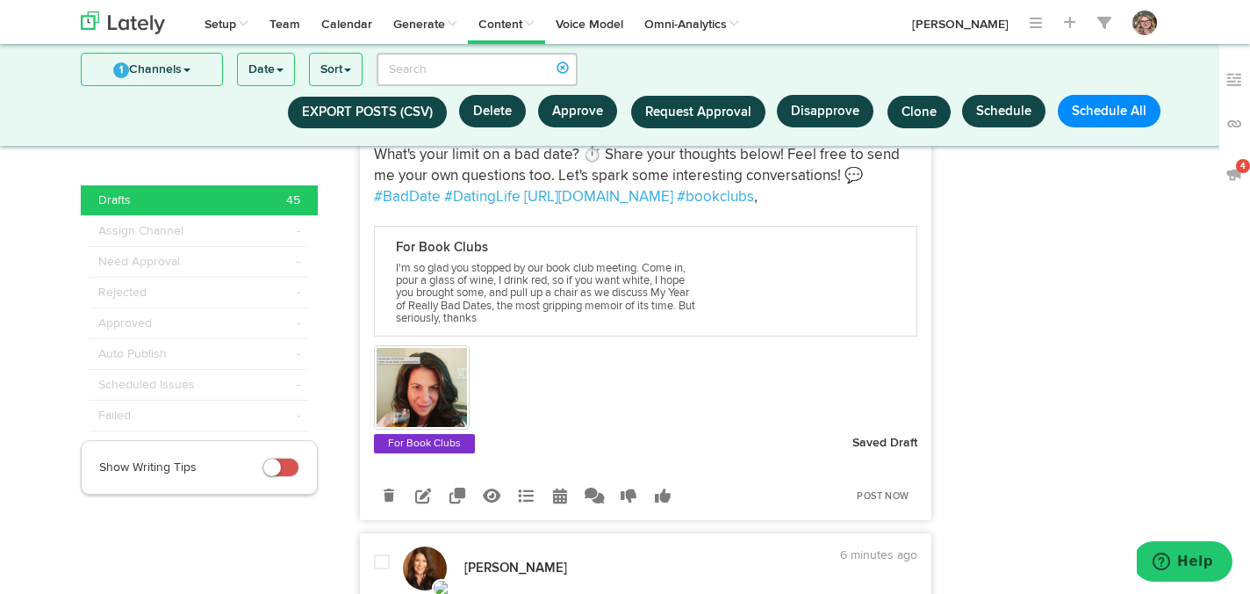
scroll to position [3031, 0]
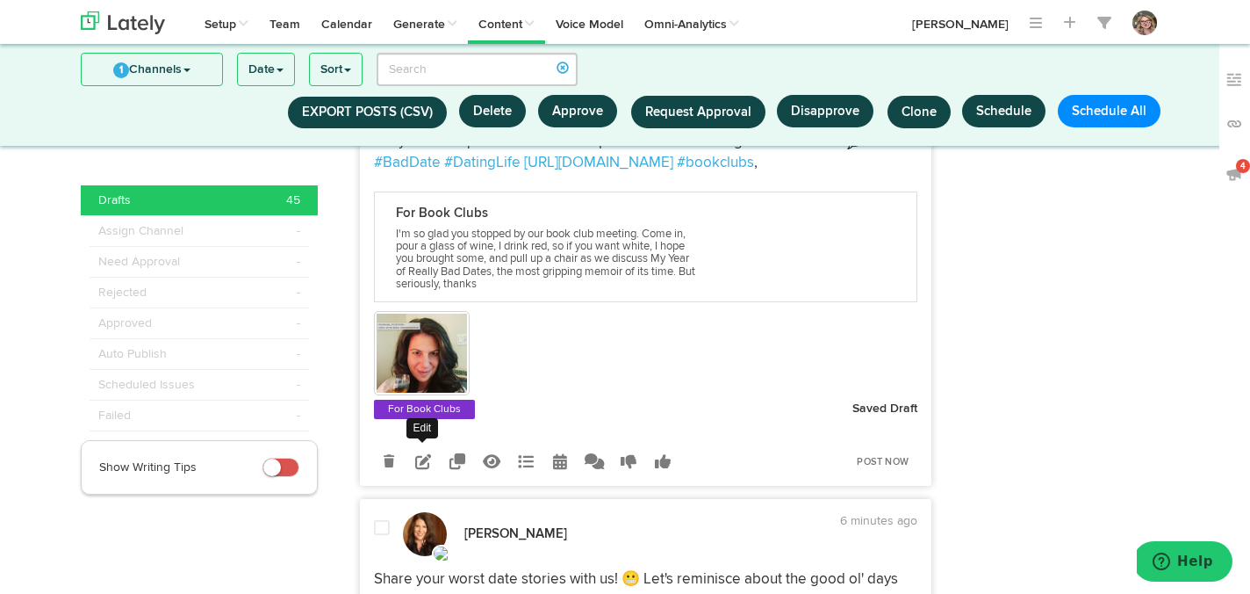
click at [423, 469] on icon at bounding box center [423, 461] width 16 height 16
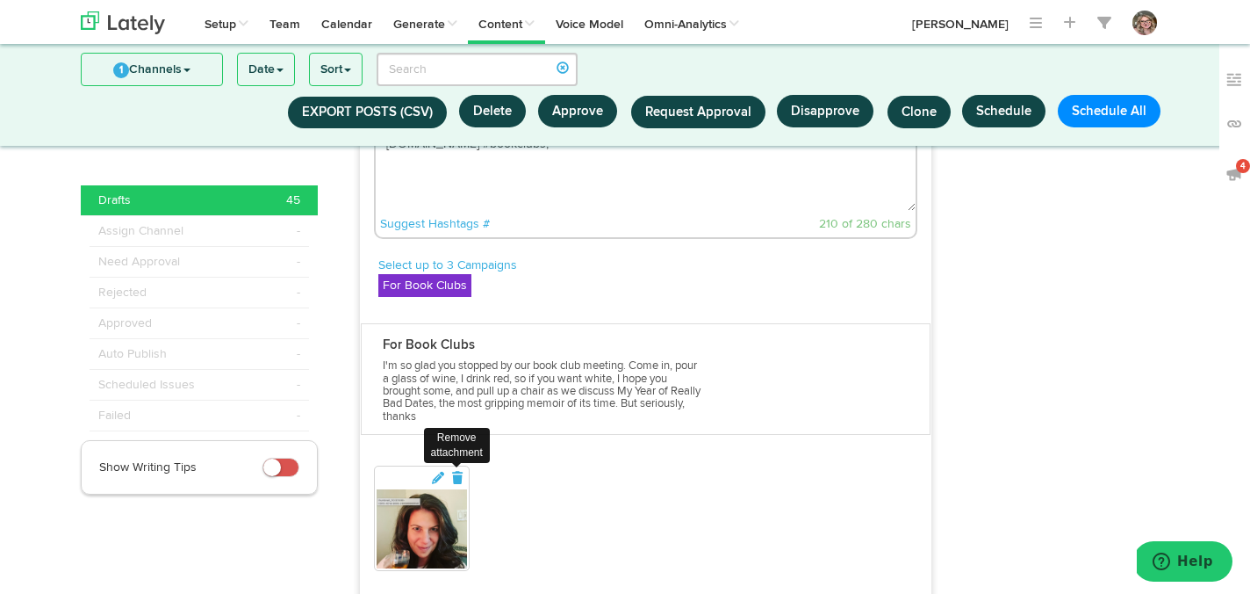
click at [454, 511] on div "Remove attachment" at bounding box center [422, 517] width 96 height 105
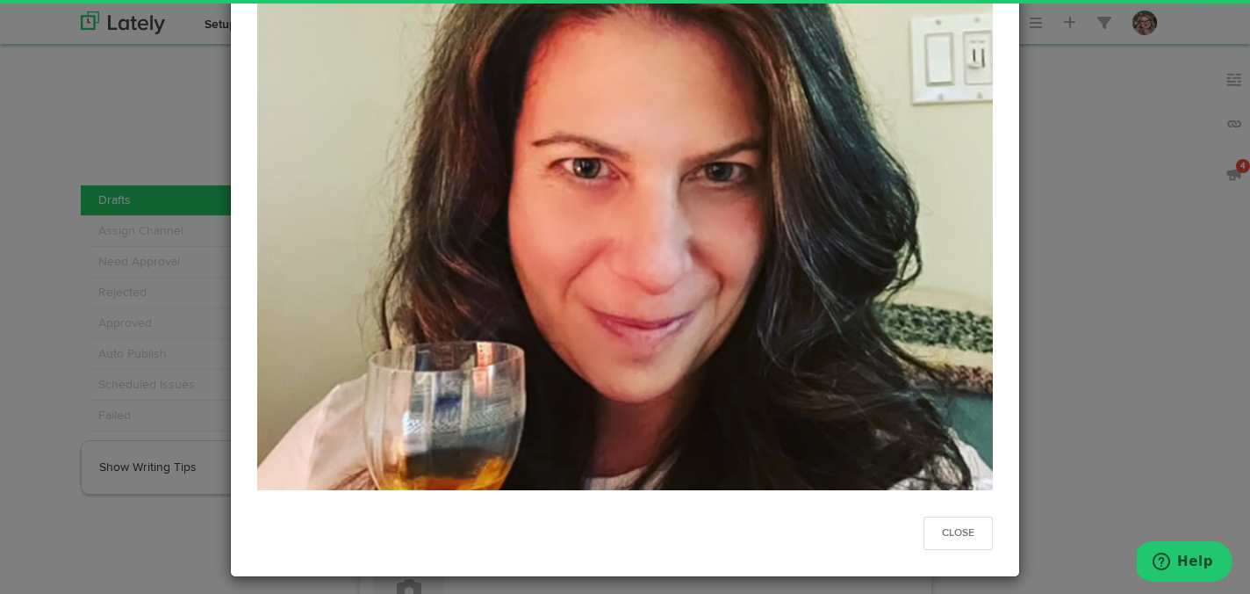
scroll to position [241, 0]
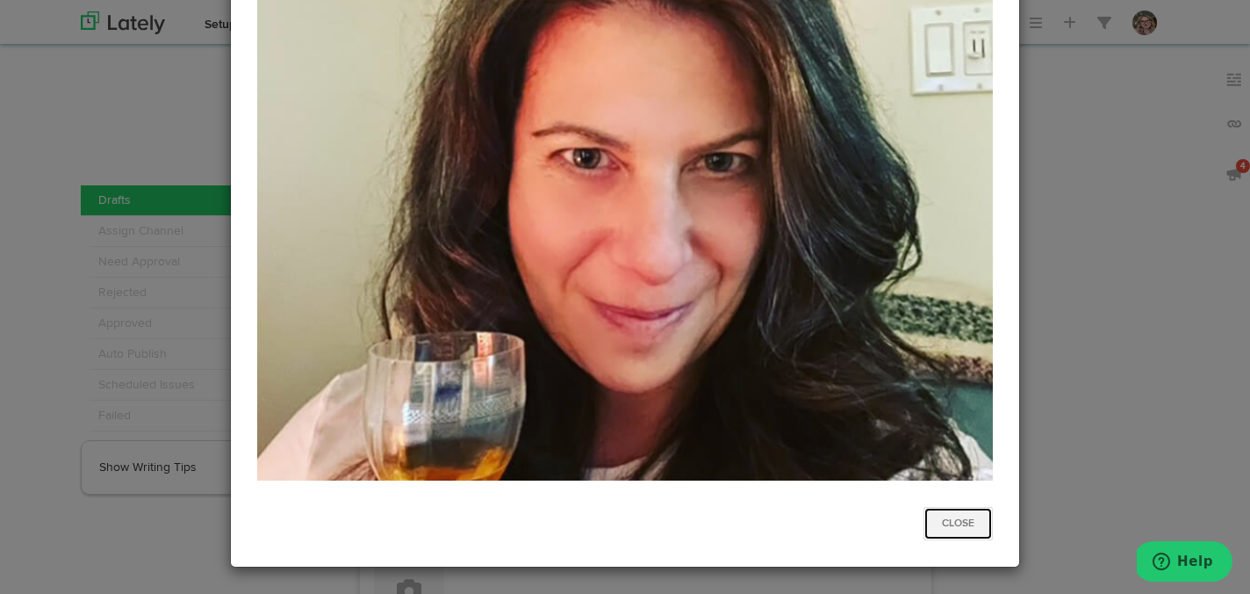
click at [953, 522] on button "Close" at bounding box center [958, 523] width 69 height 33
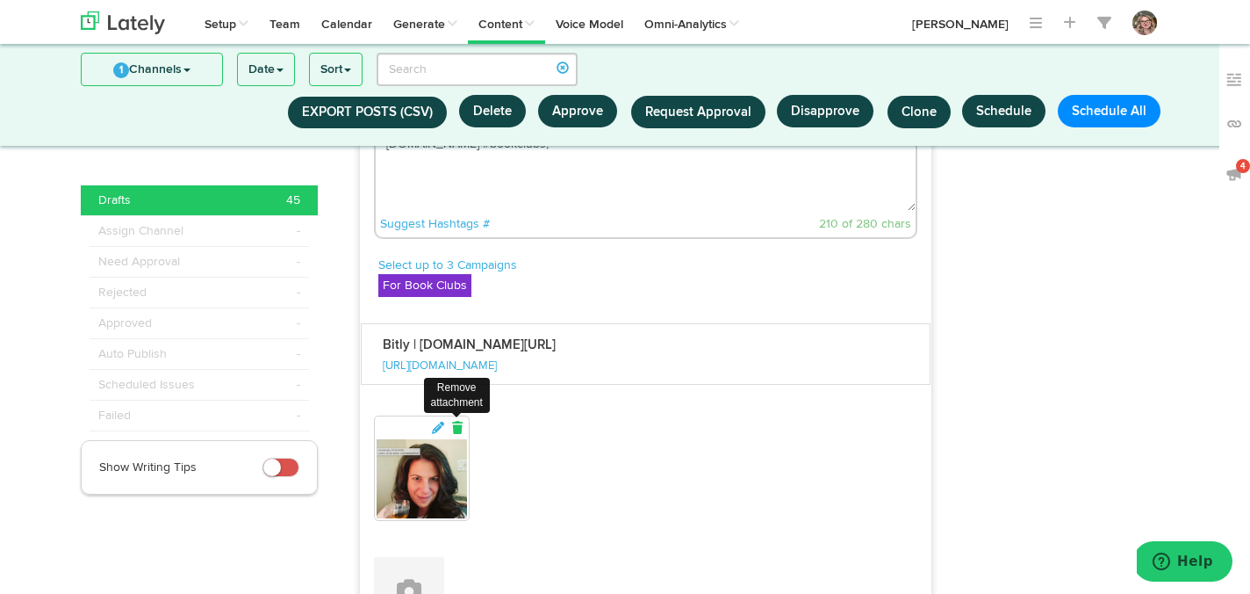
click at [460, 434] on icon at bounding box center [458, 428] width 16 height 12
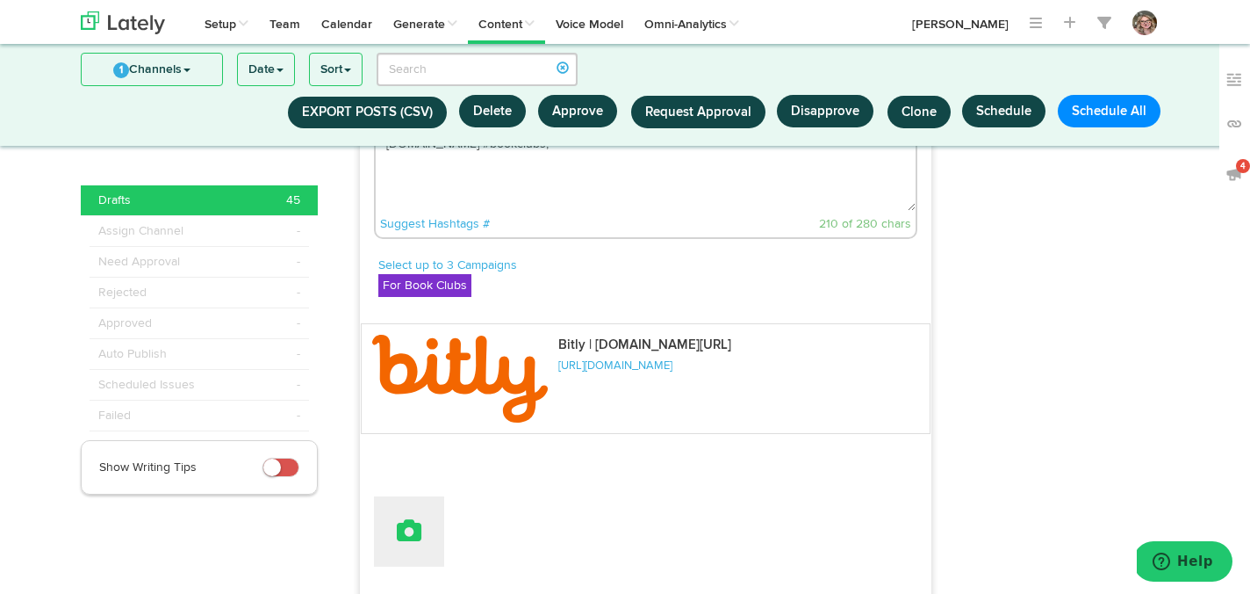
click at [414, 551] on button at bounding box center [409, 531] width 70 height 70
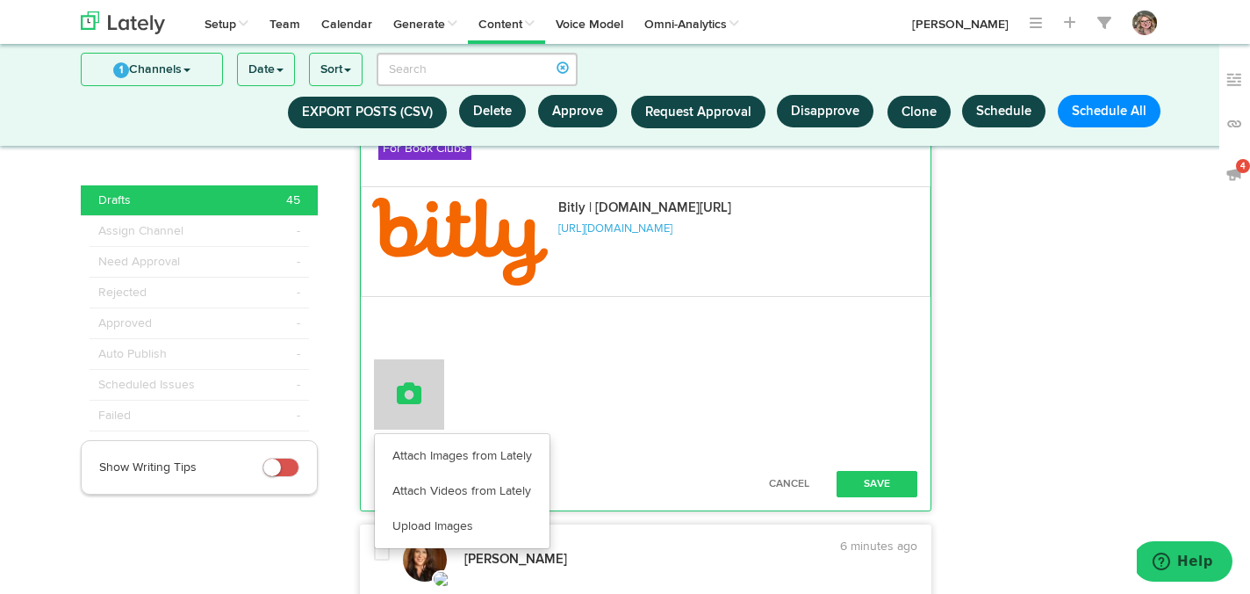
scroll to position [3173, 0]
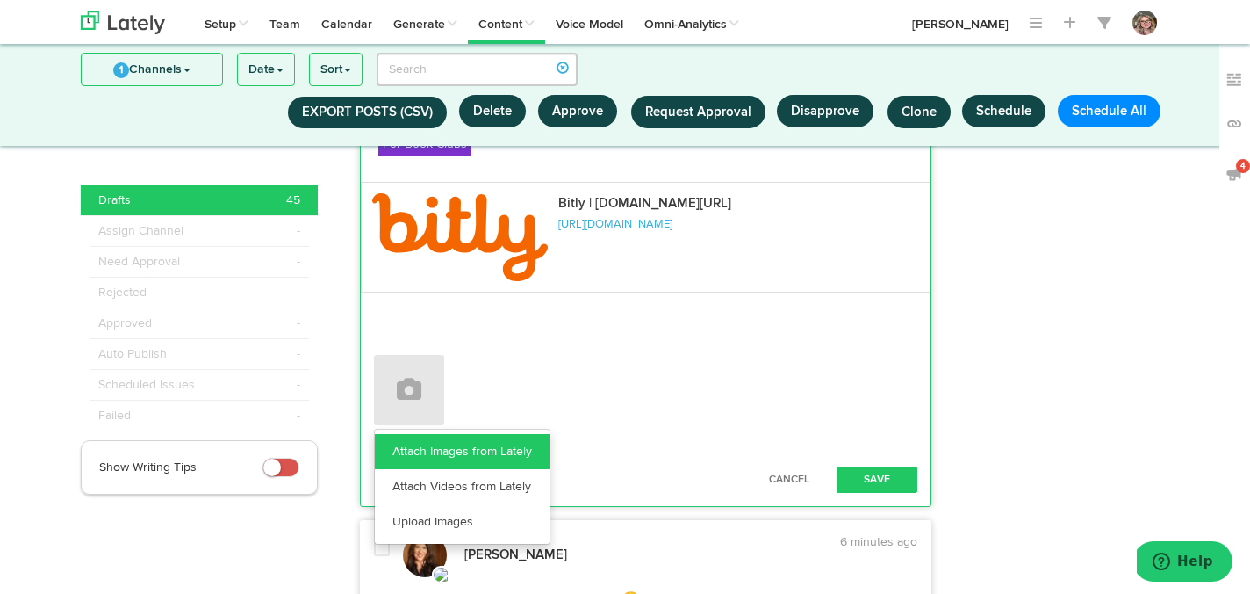
click at [416, 469] on link "Attach Images from Lately" at bounding box center [462, 451] width 175 height 35
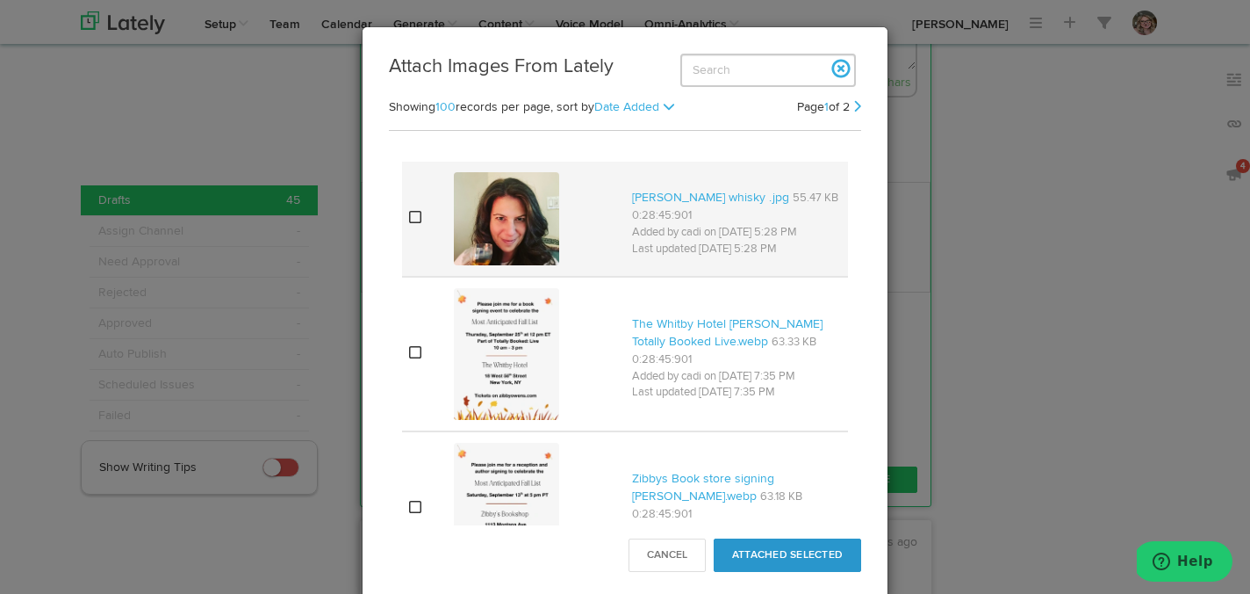
click at [422, 215] on td at bounding box center [424, 219] width 45 height 114
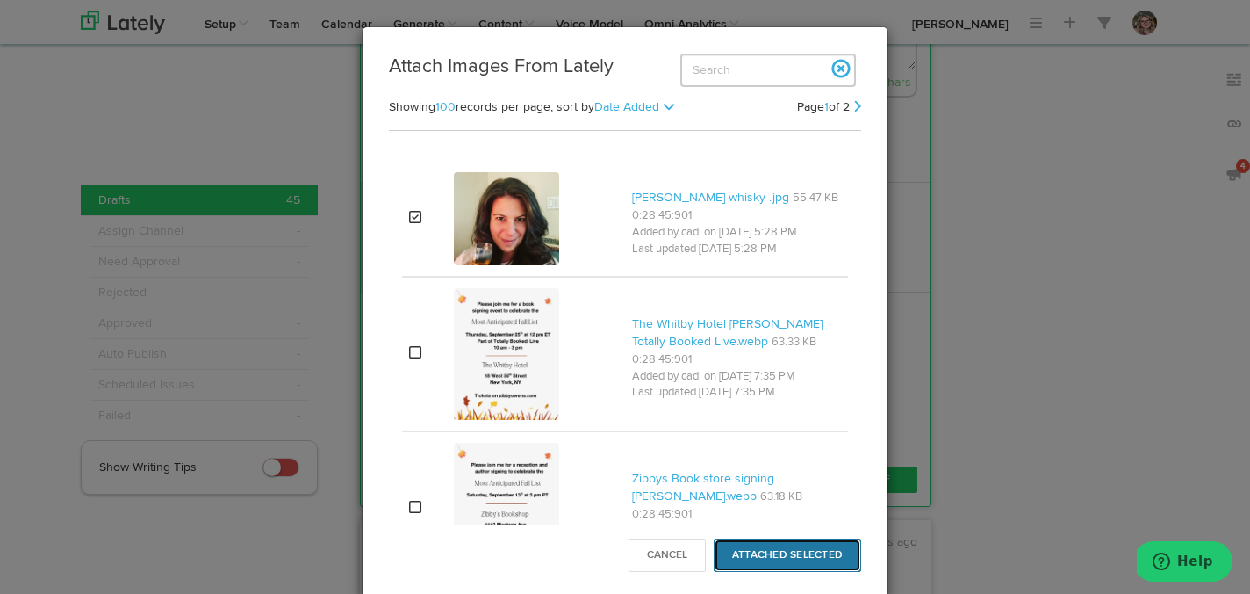
click at [768, 547] on button "Attached Selected" at bounding box center [788, 554] width 148 height 33
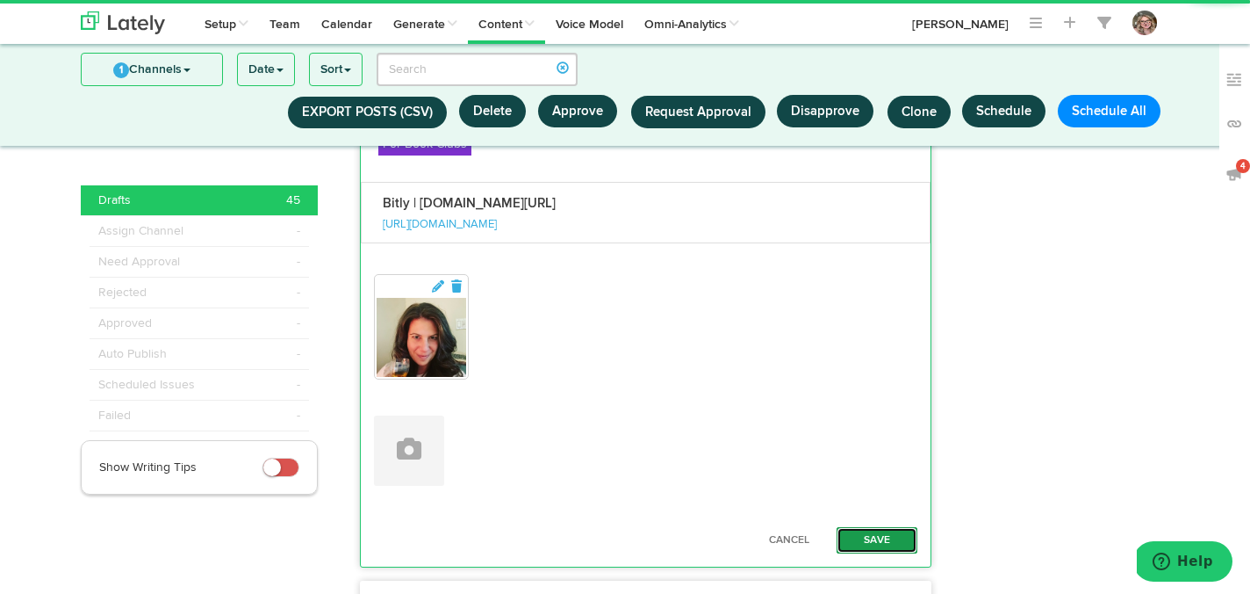
click at [873, 553] on button "Save" at bounding box center [877, 540] width 81 height 26
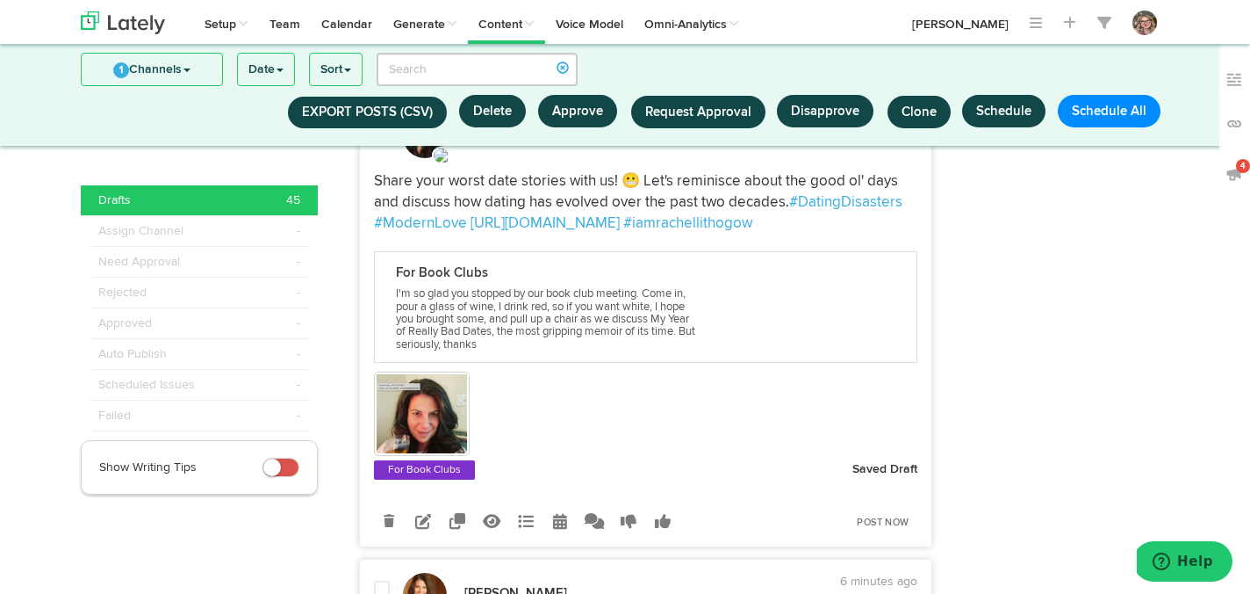
scroll to position [3429, 0]
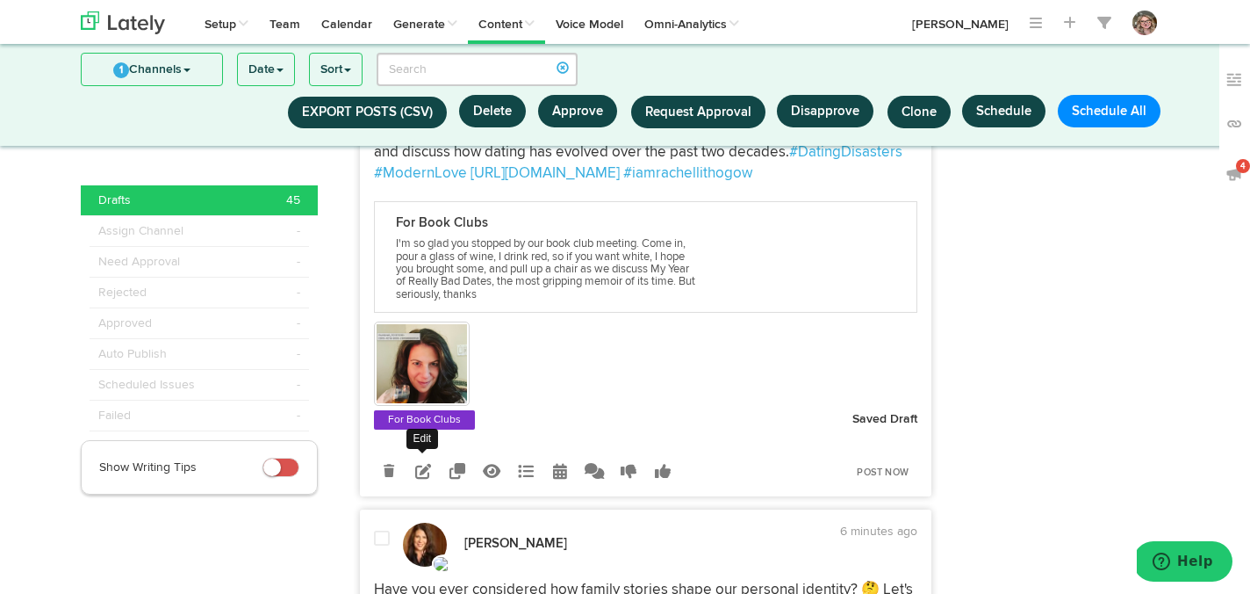
click at [432, 486] on link at bounding box center [423, 471] width 31 height 31
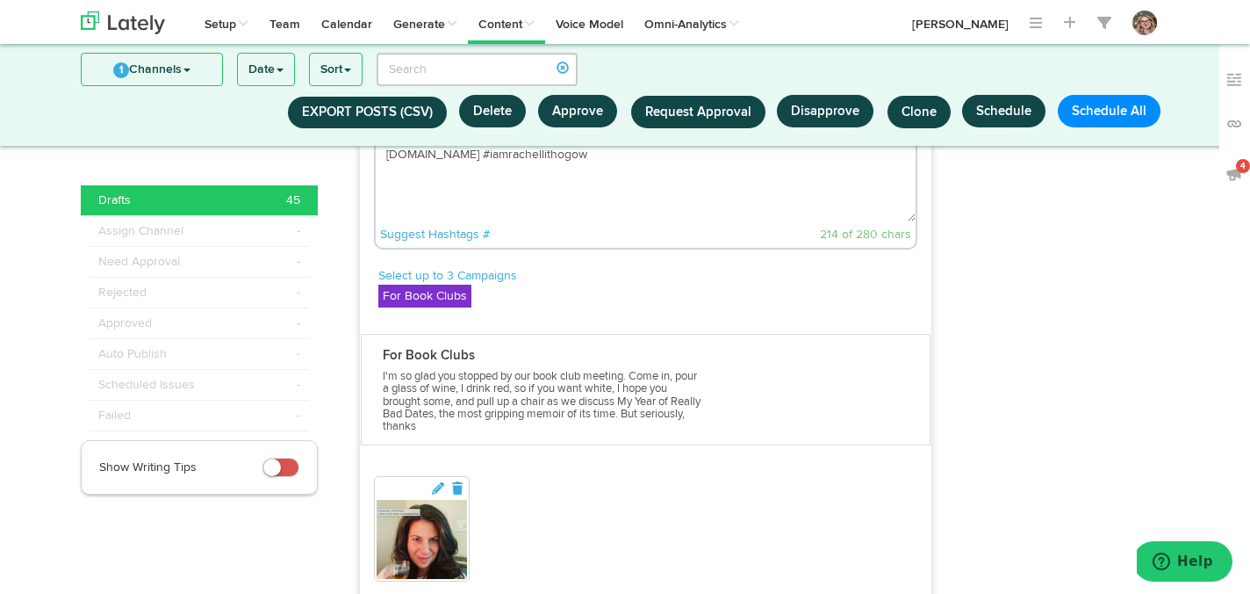
click at [465, 527] on div at bounding box center [422, 529] width 90 height 100
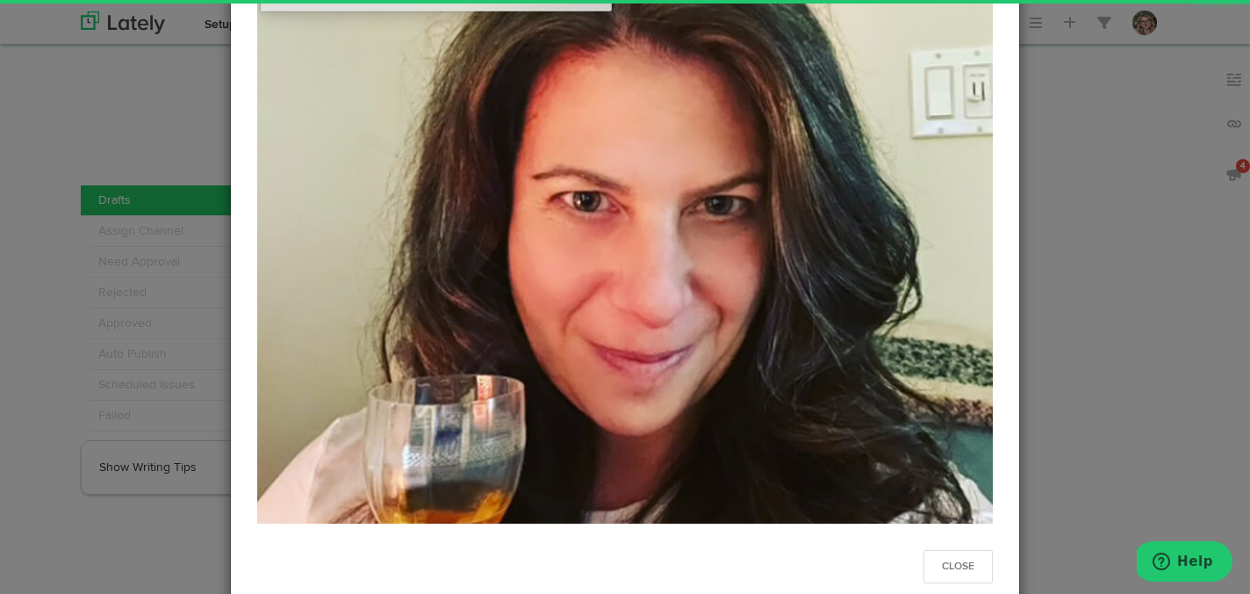
scroll to position [220, 0]
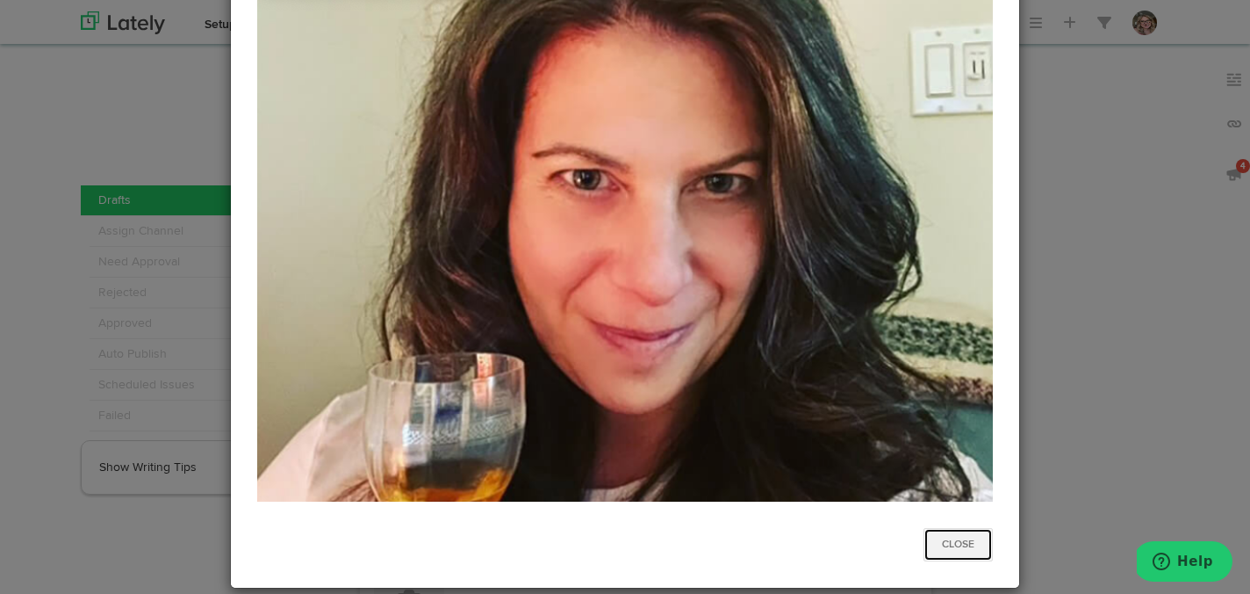
click at [943, 537] on button "Close" at bounding box center [958, 544] width 69 height 33
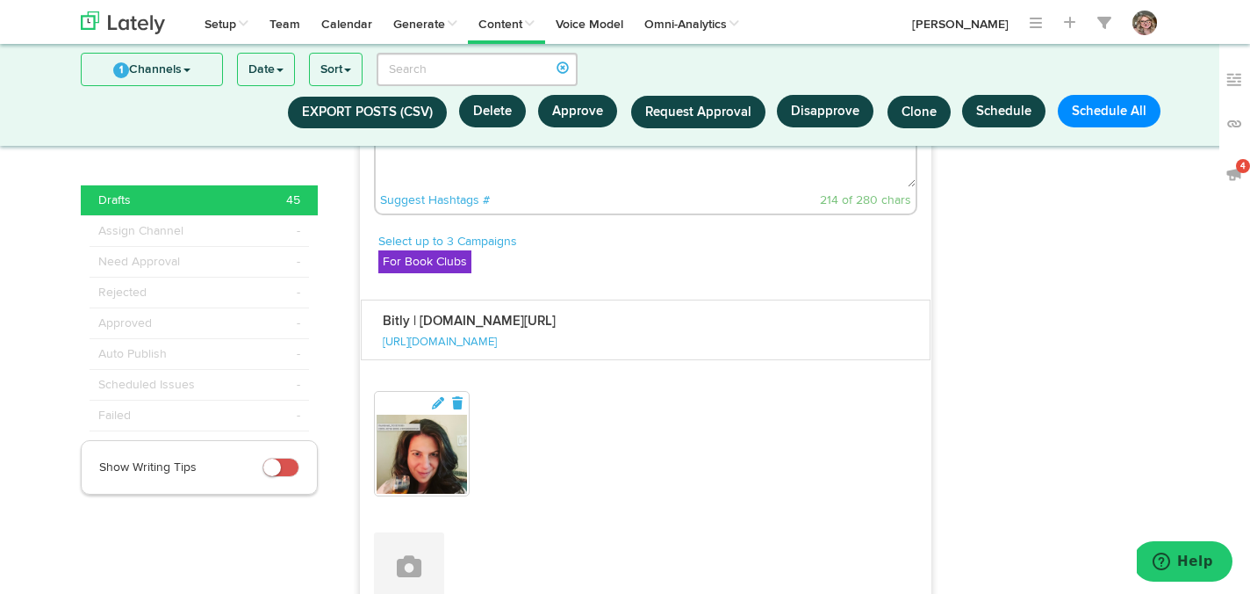
scroll to position [3501, 0]
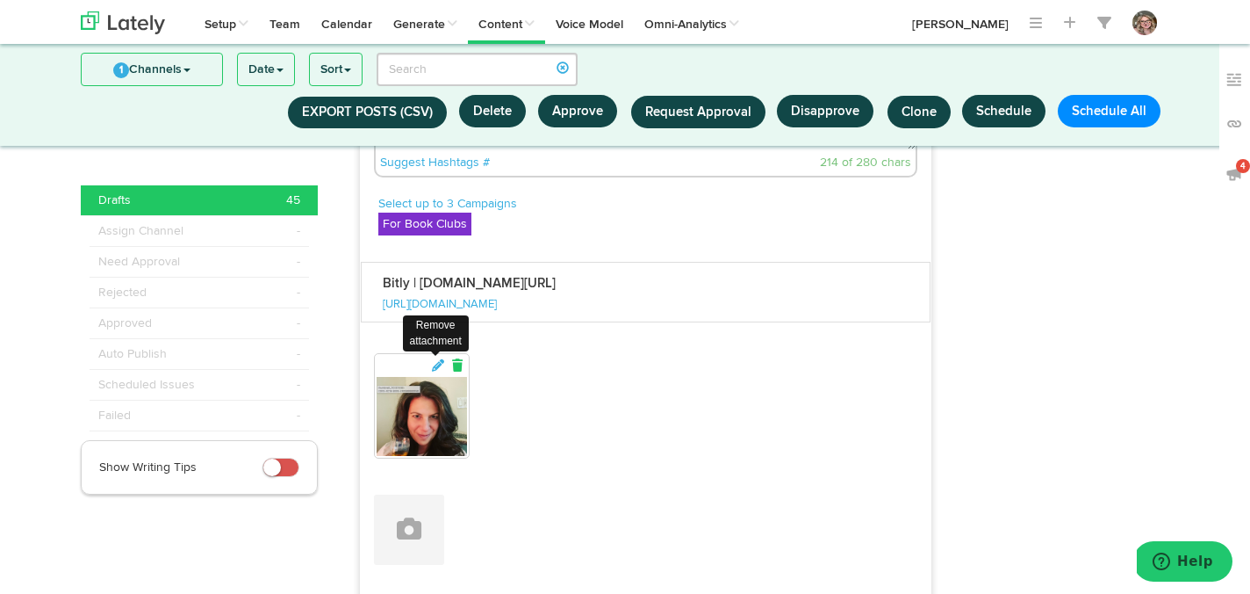
click at [457, 371] on icon at bounding box center [458, 365] width 16 height 12
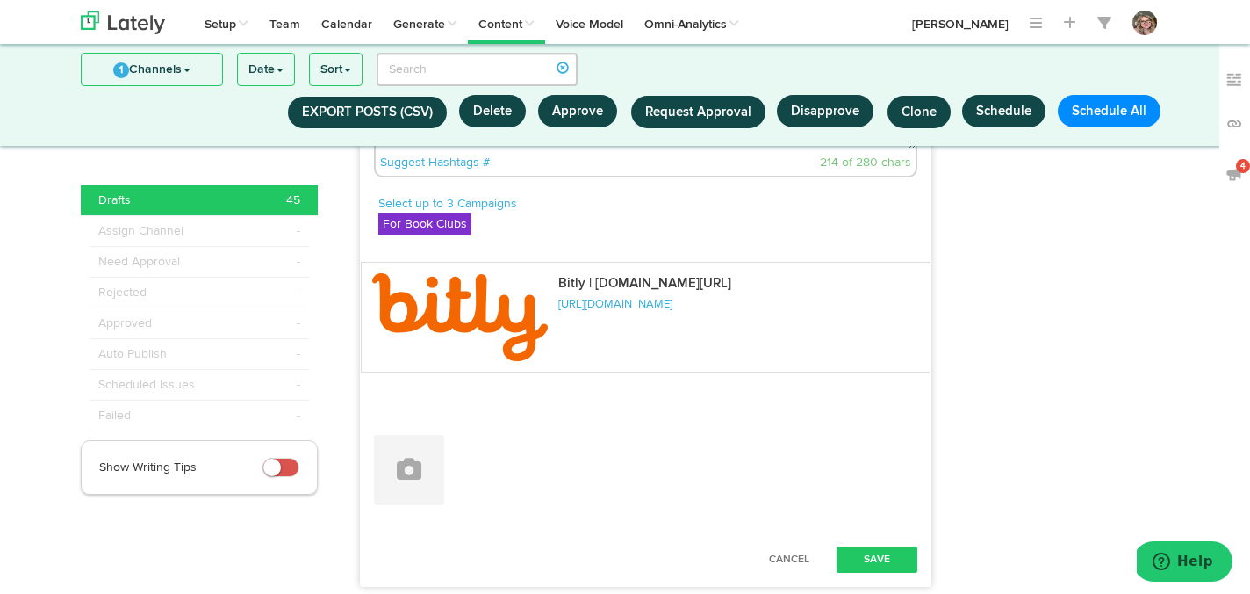
scroll to position [3582, 0]
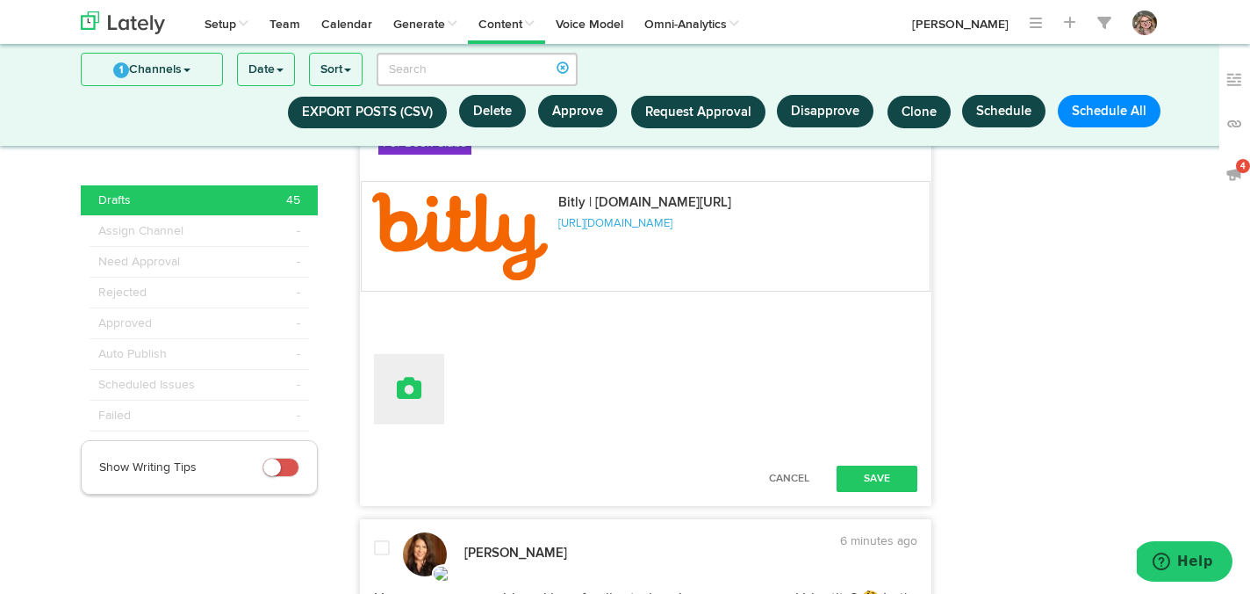
click at [420, 424] on button at bounding box center [409, 389] width 70 height 70
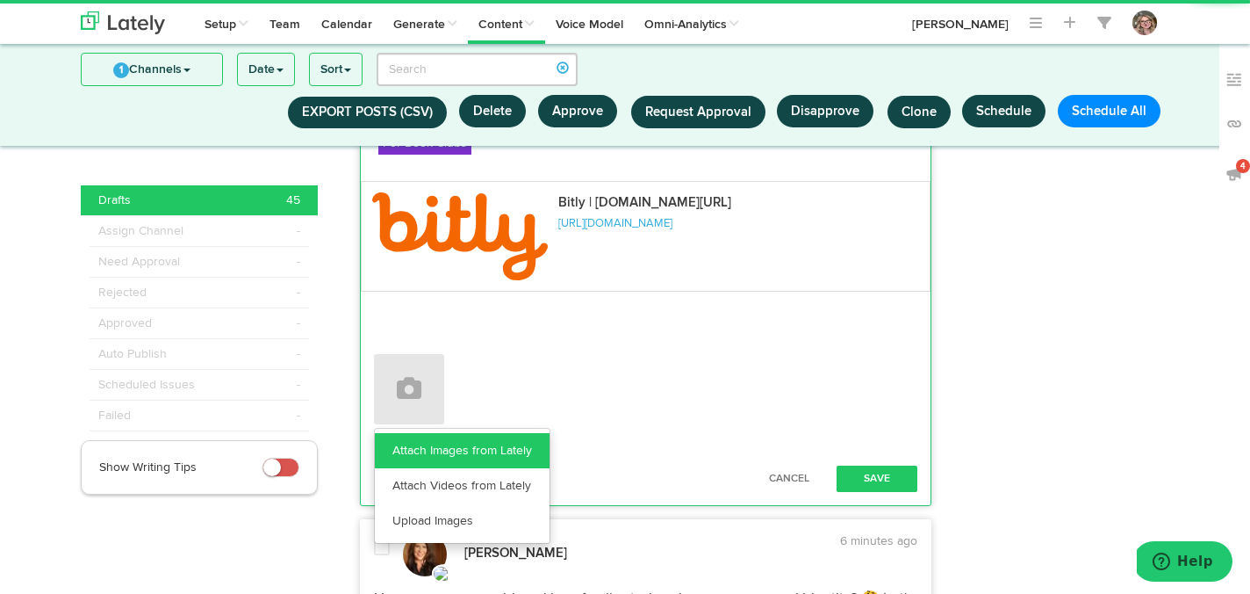
click at [423, 468] on link "Attach Images from Lately" at bounding box center [462, 450] width 175 height 35
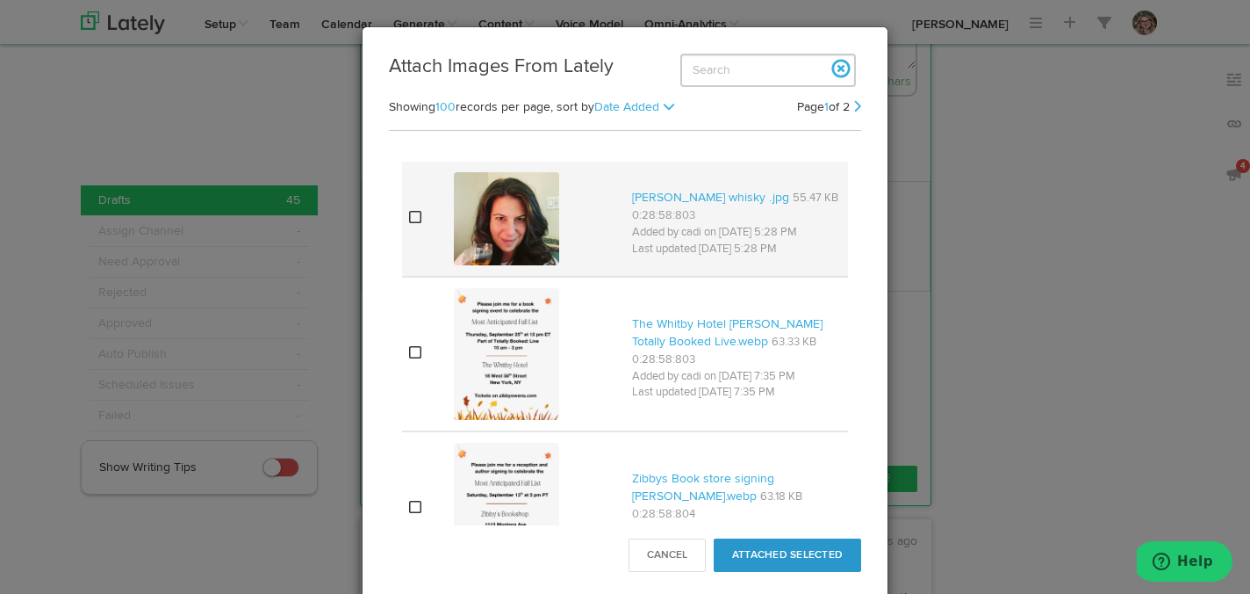
click at [417, 219] on icon at bounding box center [415, 217] width 12 height 14
click at [767, 541] on button "Attached Selected" at bounding box center [788, 554] width 148 height 33
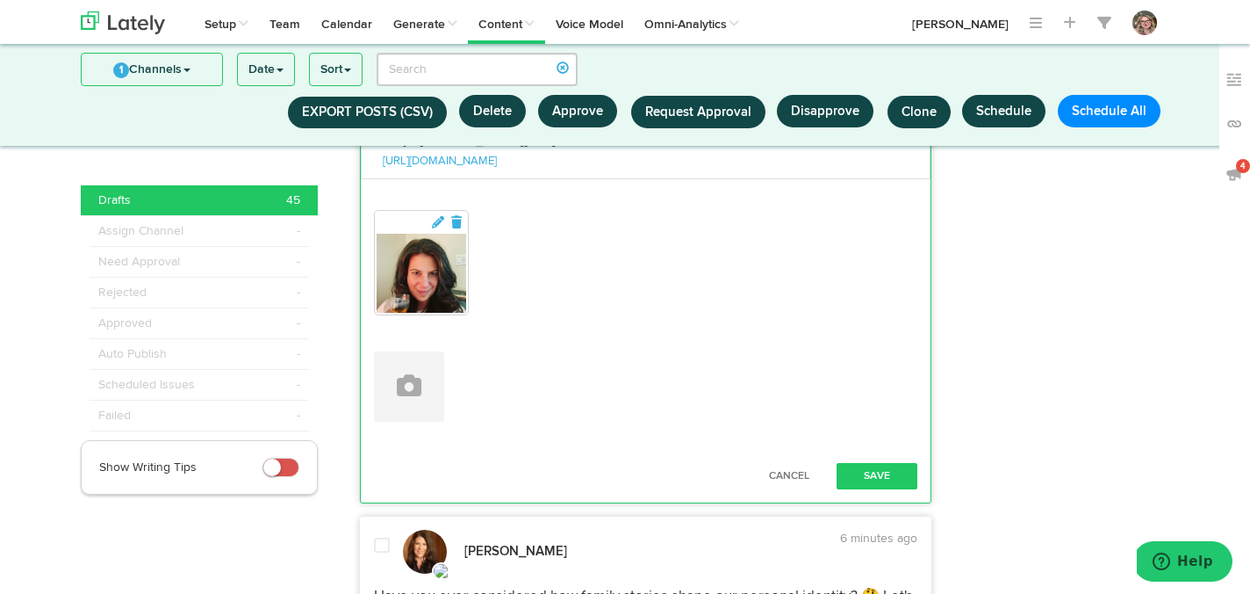
scroll to position [3786, 0]
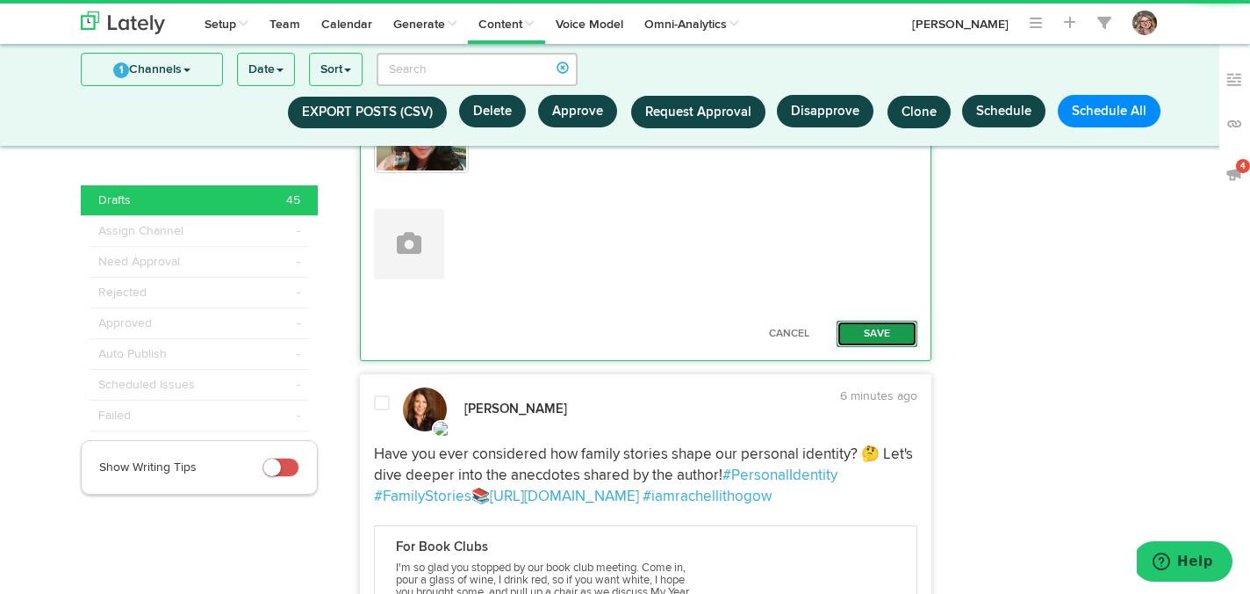
click at [883, 347] on button "Save" at bounding box center [877, 334] width 81 height 26
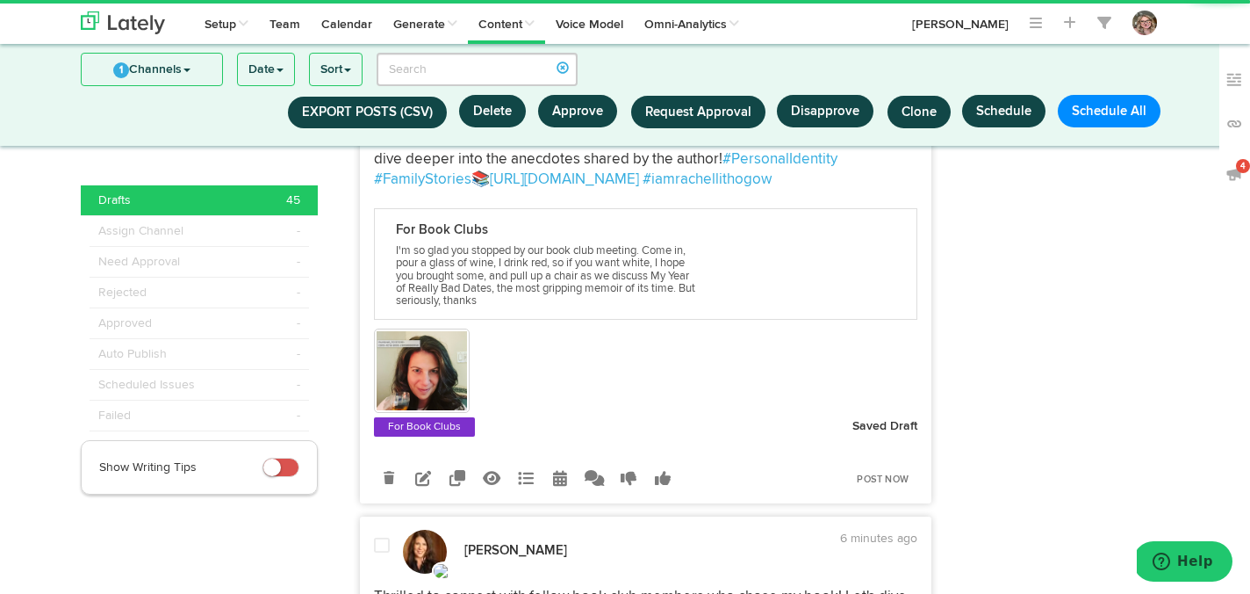
scroll to position [3887, 0]
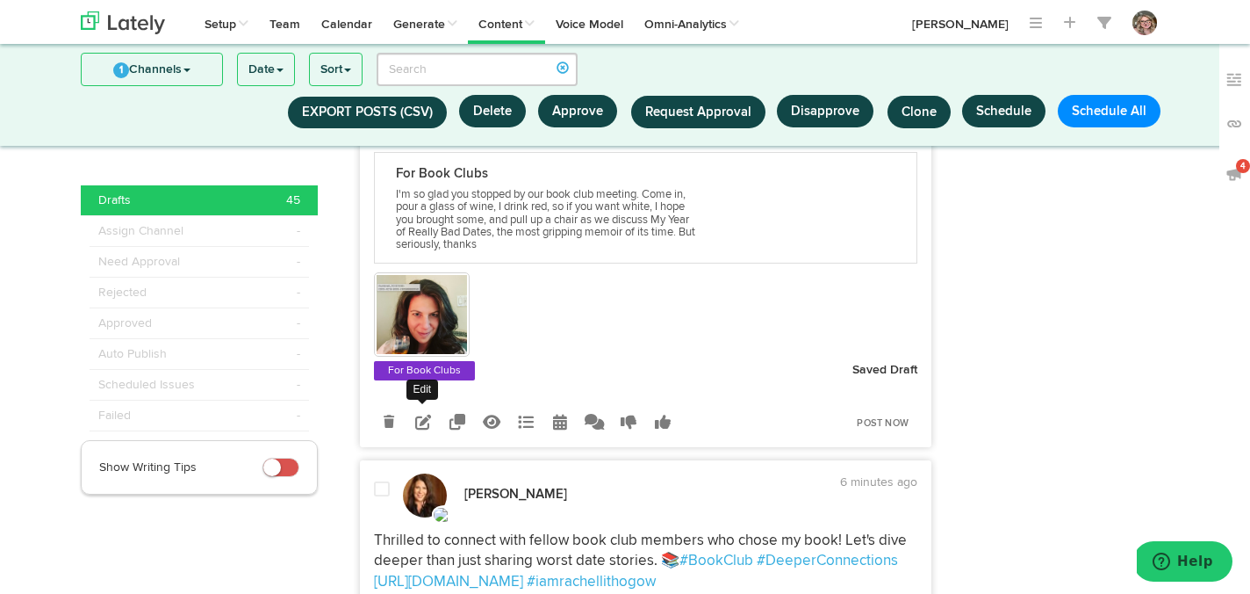
click at [425, 429] on icon at bounding box center [423, 422] width 16 height 16
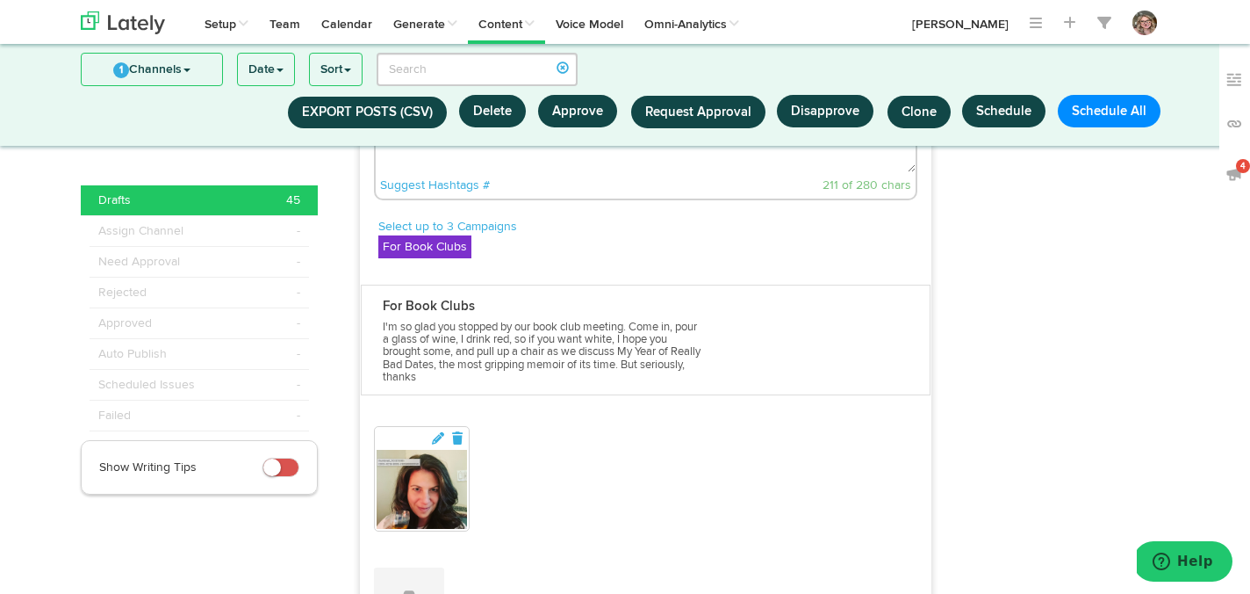
scroll to position [3895, 0]
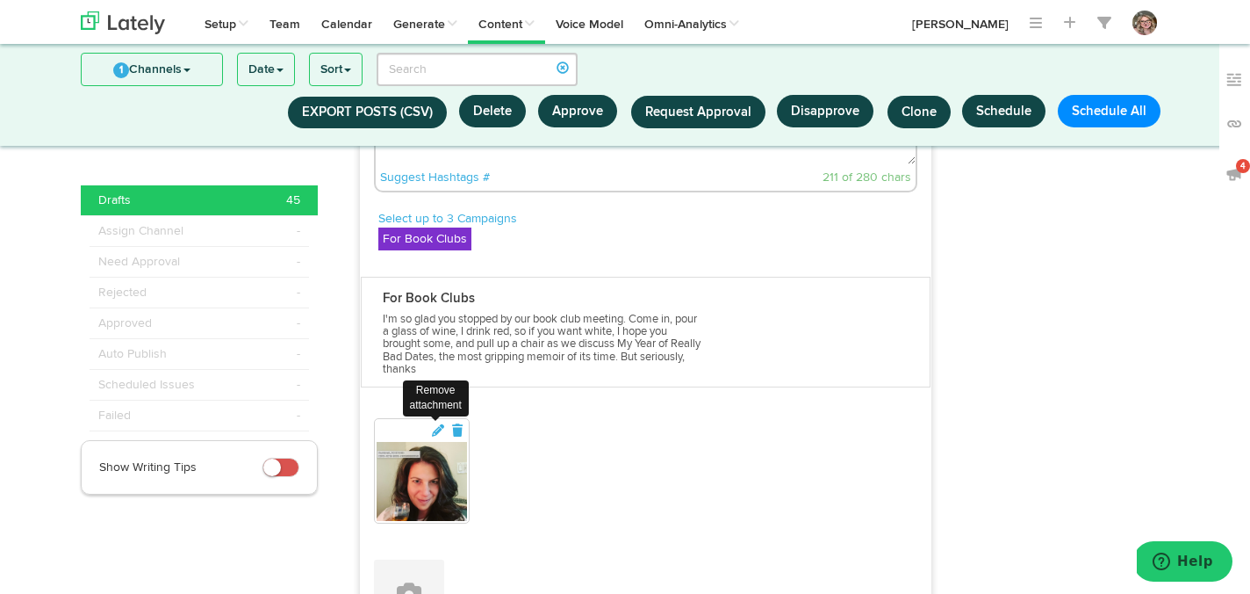
click at [458, 472] on img at bounding box center [422, 481] width 90 height 79
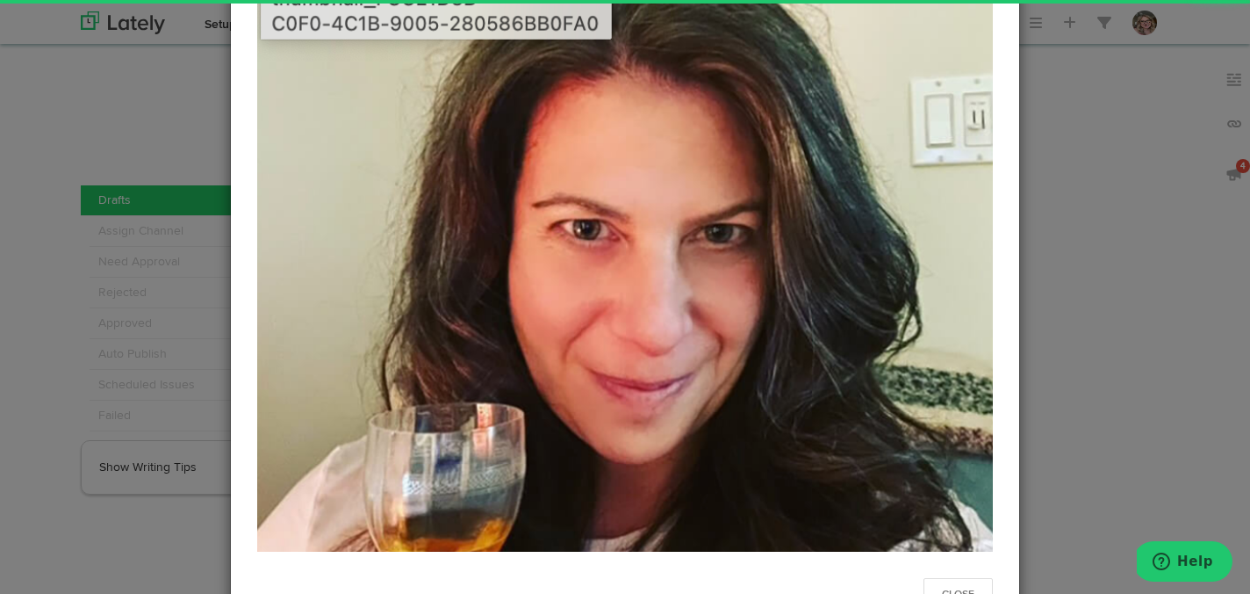
scroll to position [241, 0]
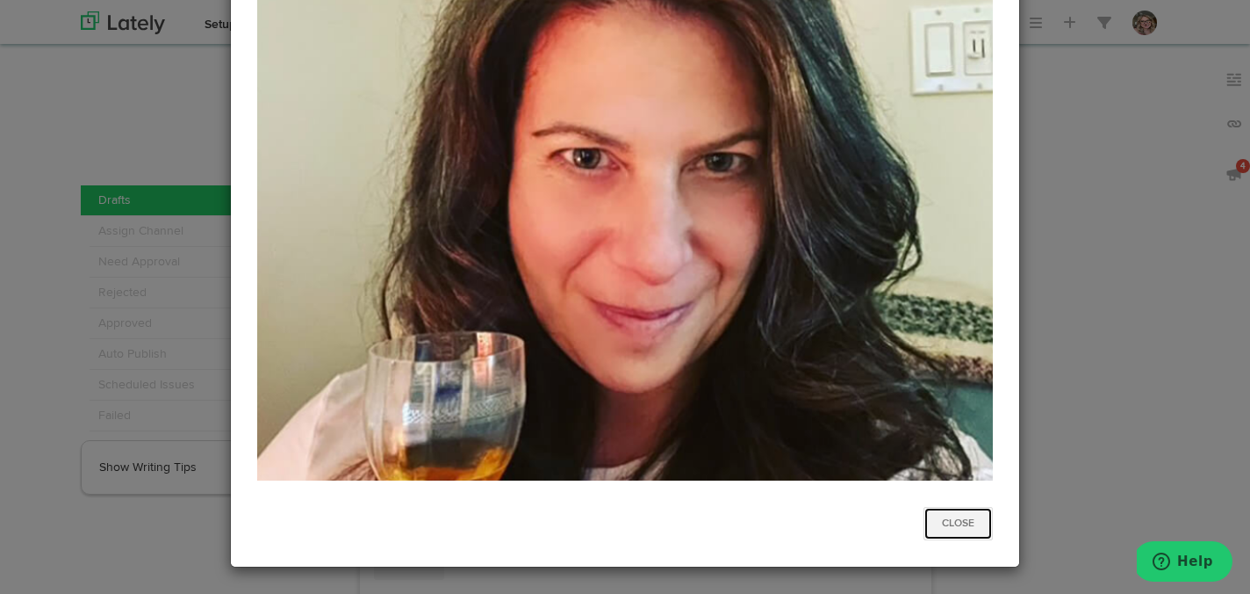
click at [955, 530] on button "Close" at bounding box center [958, 523] width 69 height 33
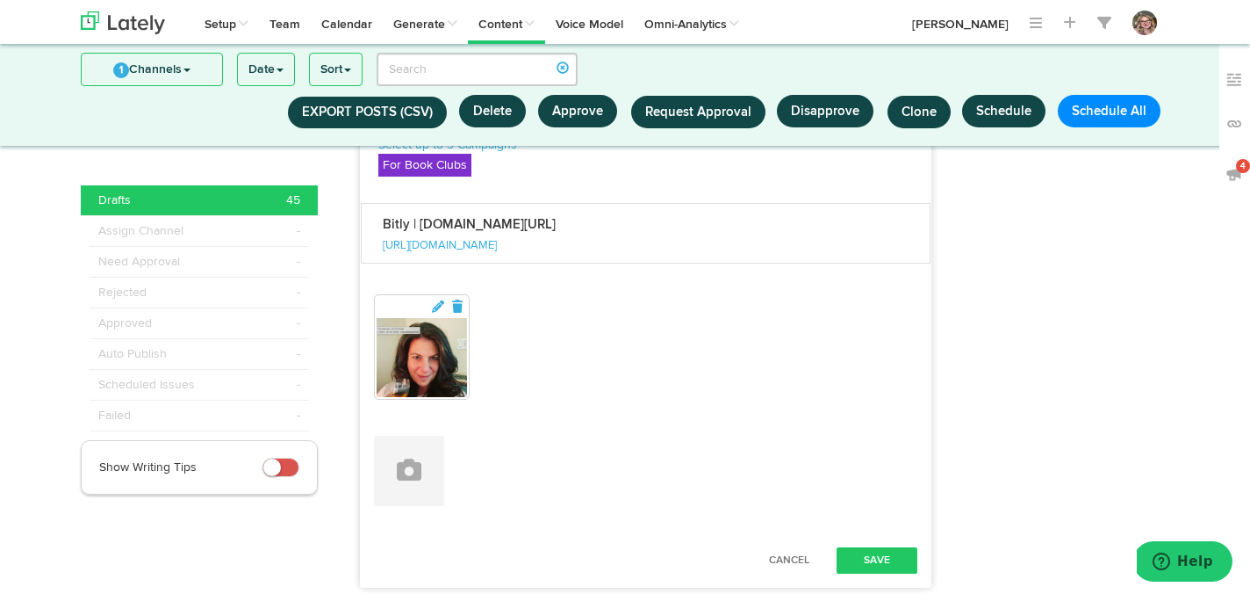
scroll to position [3975, 0]
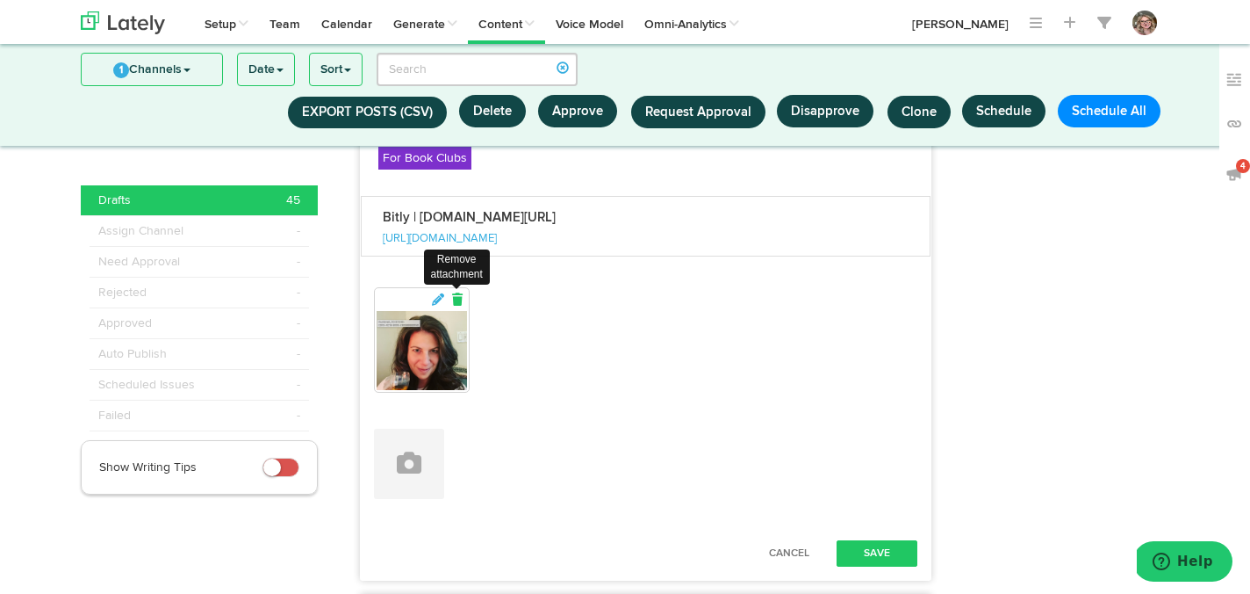
click at [462, 306] on icon at bounding box center [458, 299] width 16 height 12
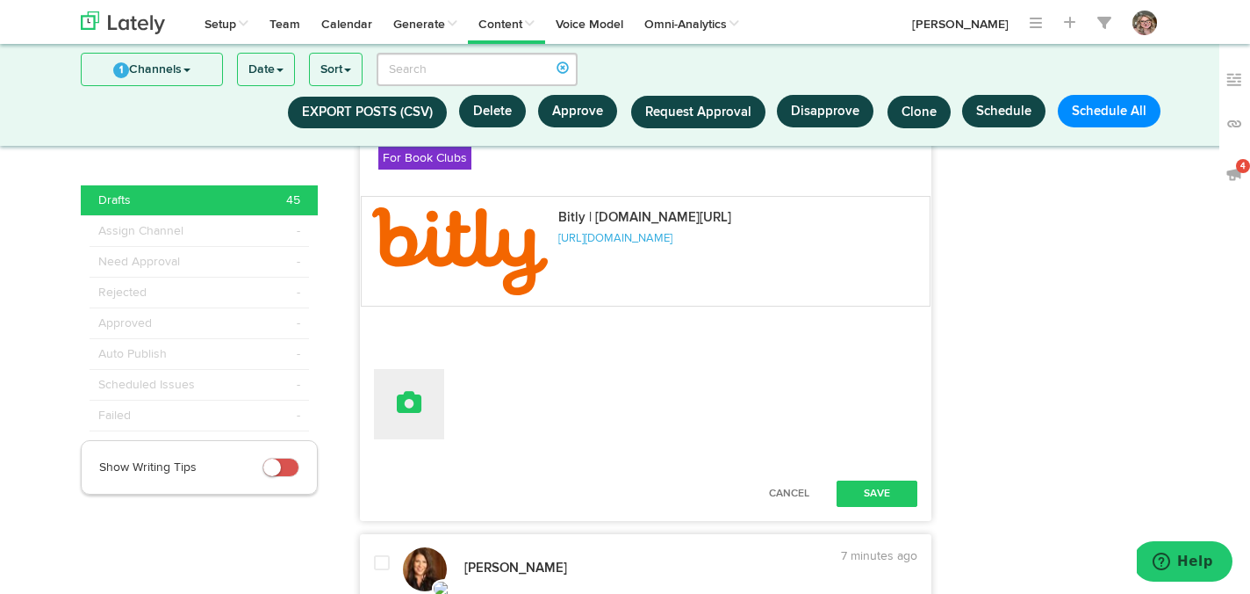
click at [400, 414] on icon at bounding box center [409, 402] width 25 height 25
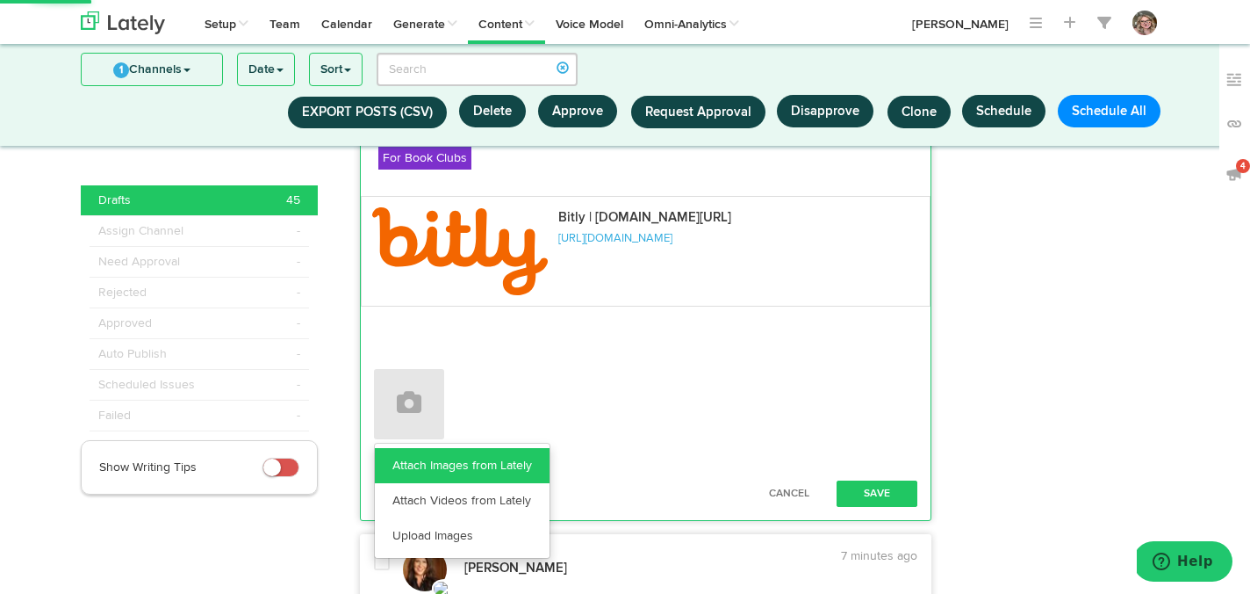
click at [407, 483] on link "Attach Images from Lately" at bounding box center [462, 465] width 175 height 35
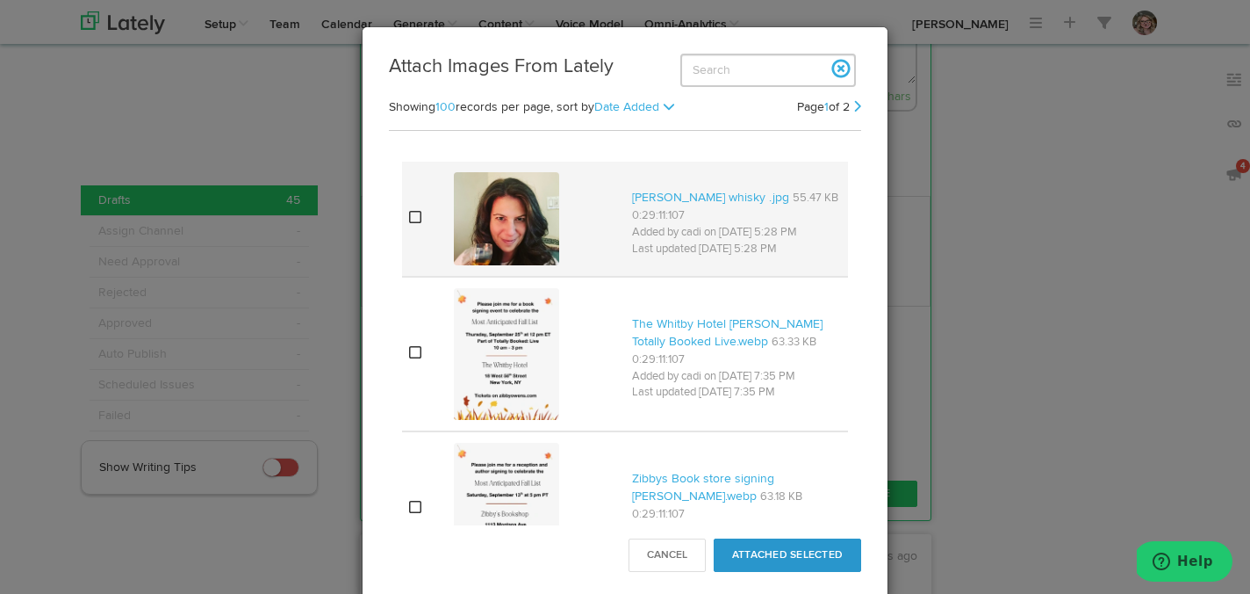
click at [412, 213] on icon at bounding box center [415, 217] width 12 height 14
click at [747, 542] on button "Attached Selected" at bounding box center [788, 554] width 148 height 33
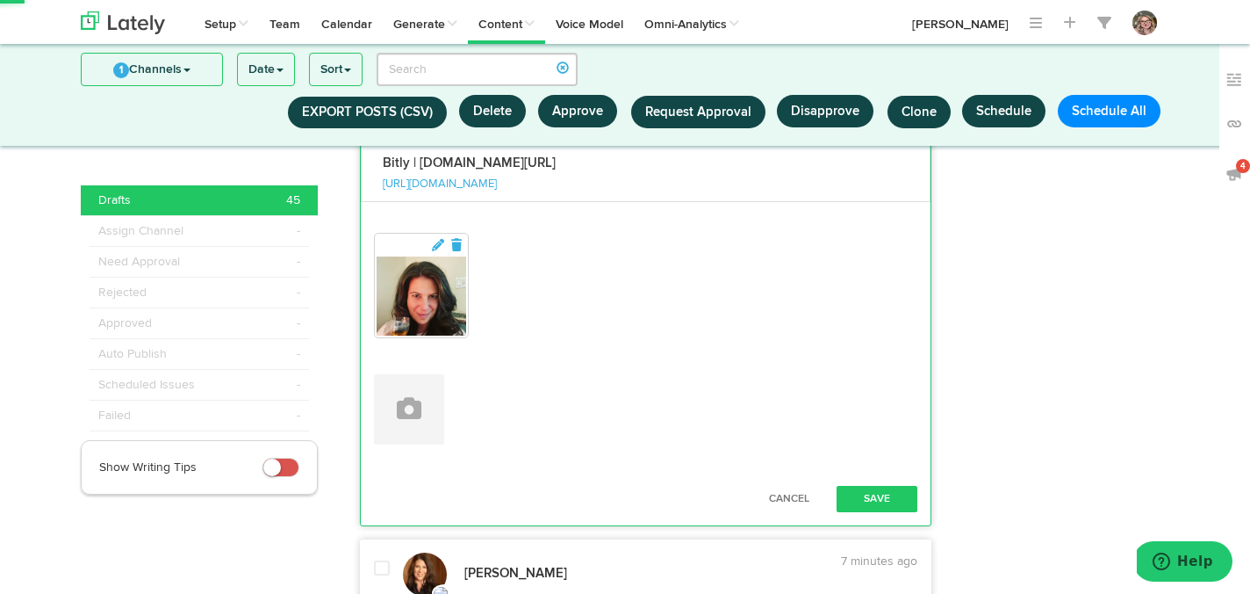
scroll to position [4110, 0]
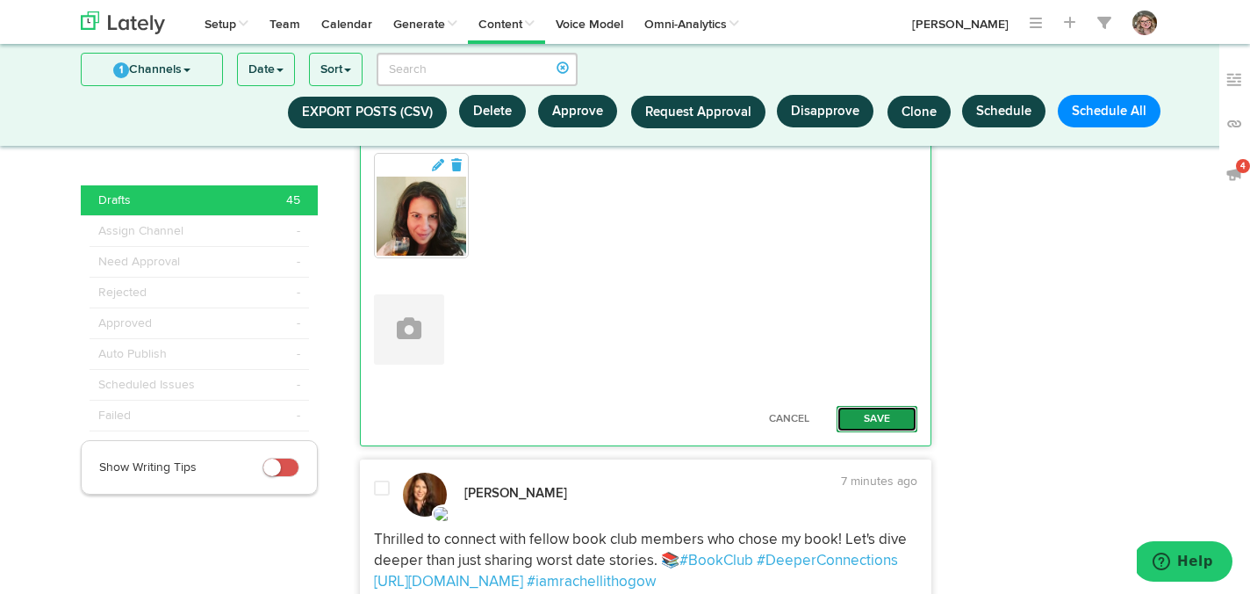
click at [876, 432] on button "Save" at bounding box center [877, 419] width 81 height 26
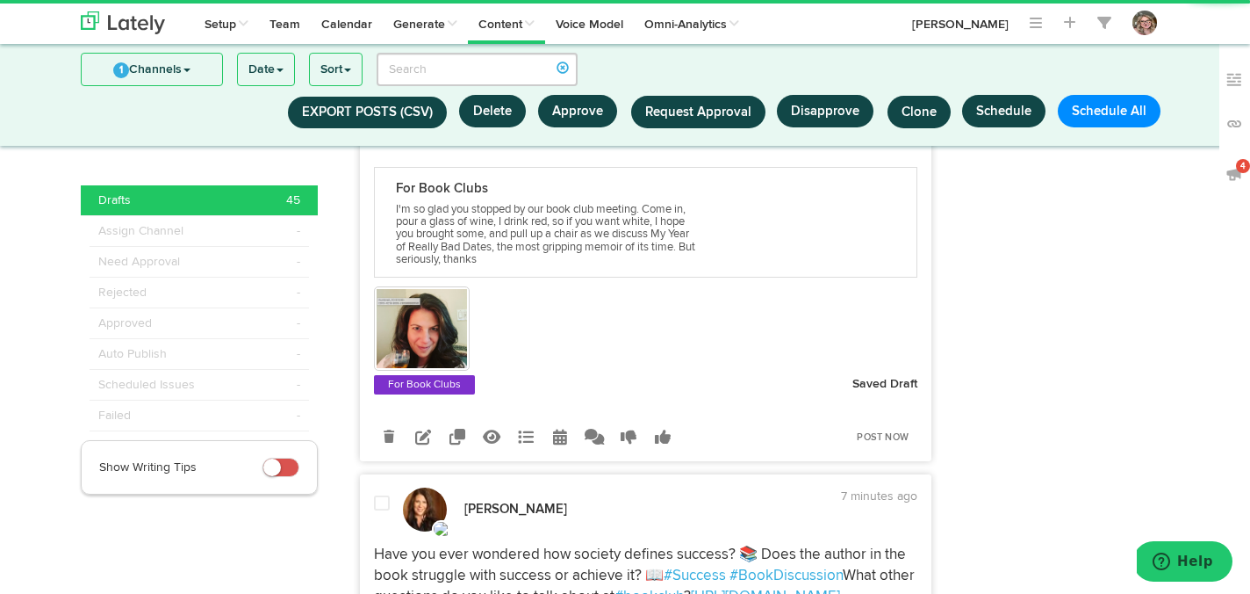
scroll to position [4300, 0]
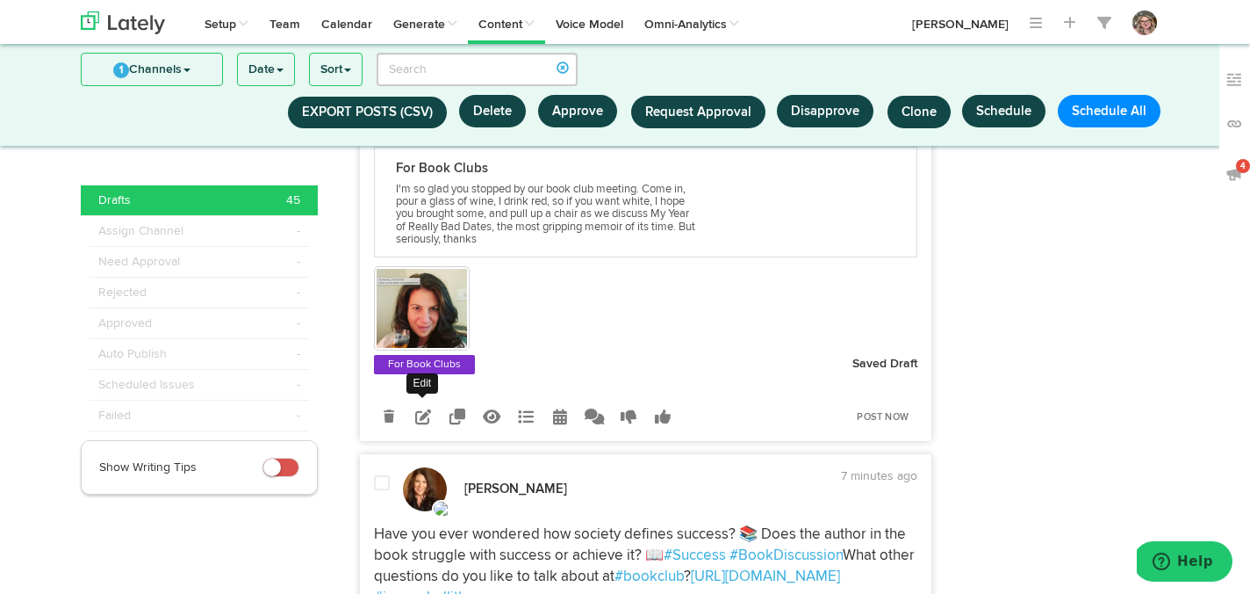
click at [421, 424] on icon at bounding box center [423, 416] width 16 height 16
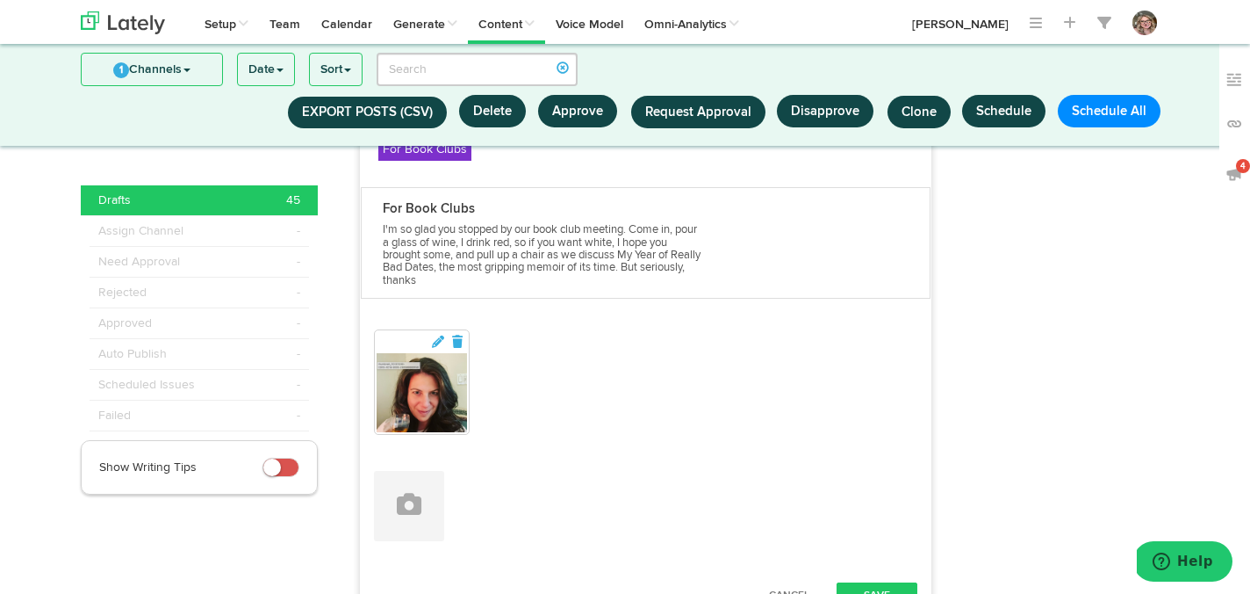
scroll to position [4431, 0]
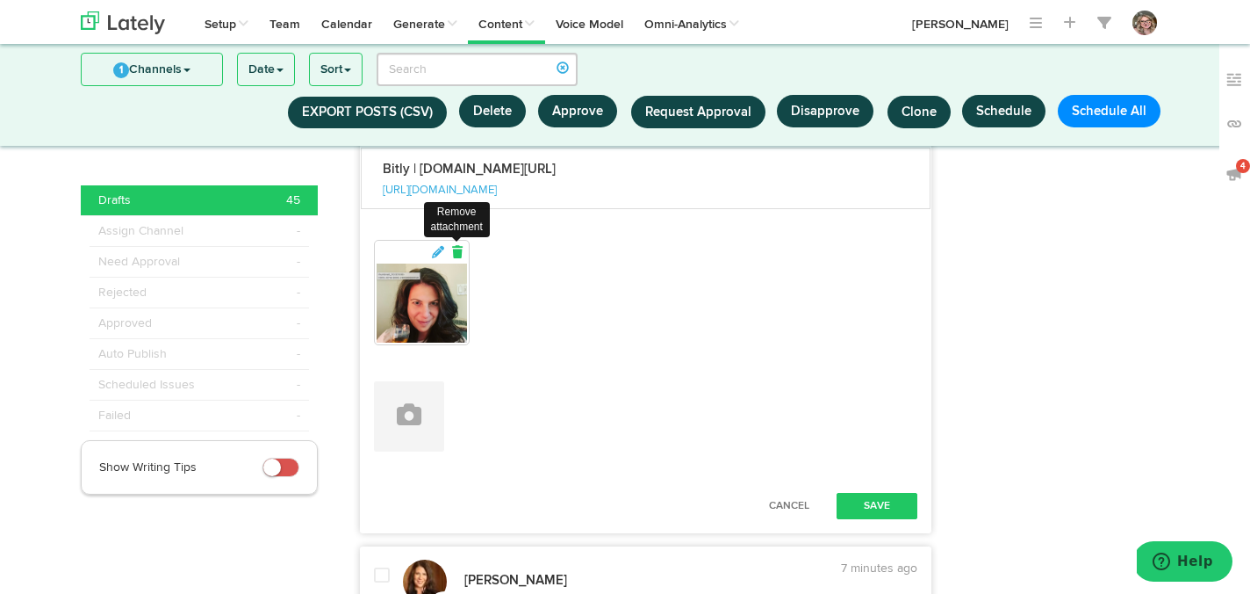
click at [462, 258] on icon at bounding box center [458, 252] width 16 height 12
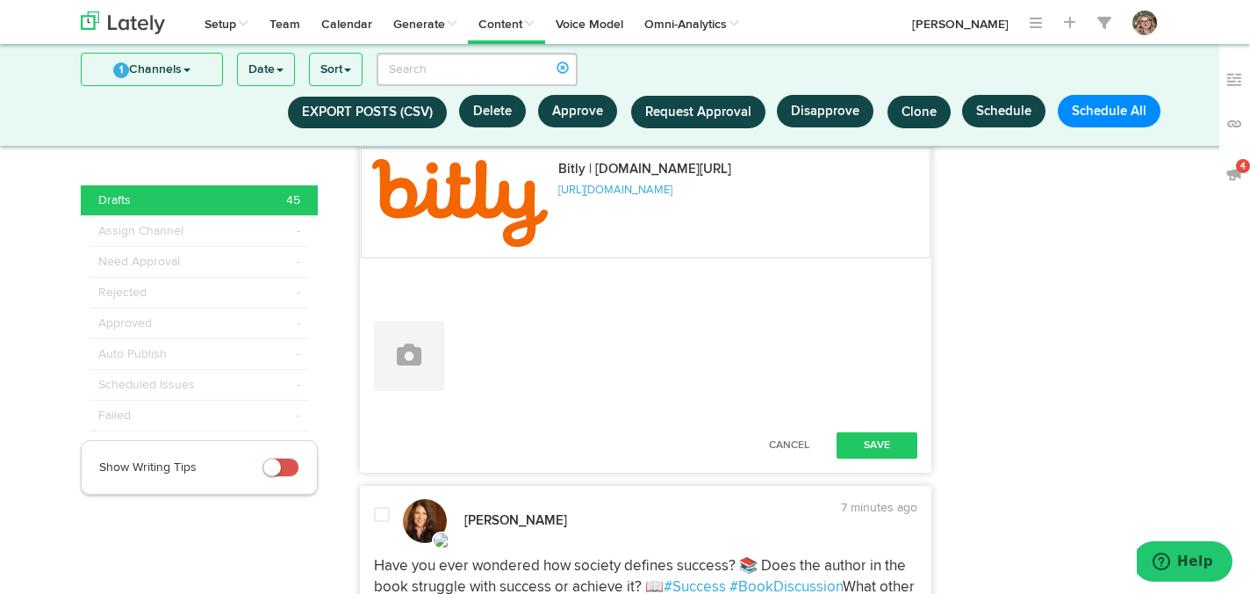
scroll to position [4490, 0]
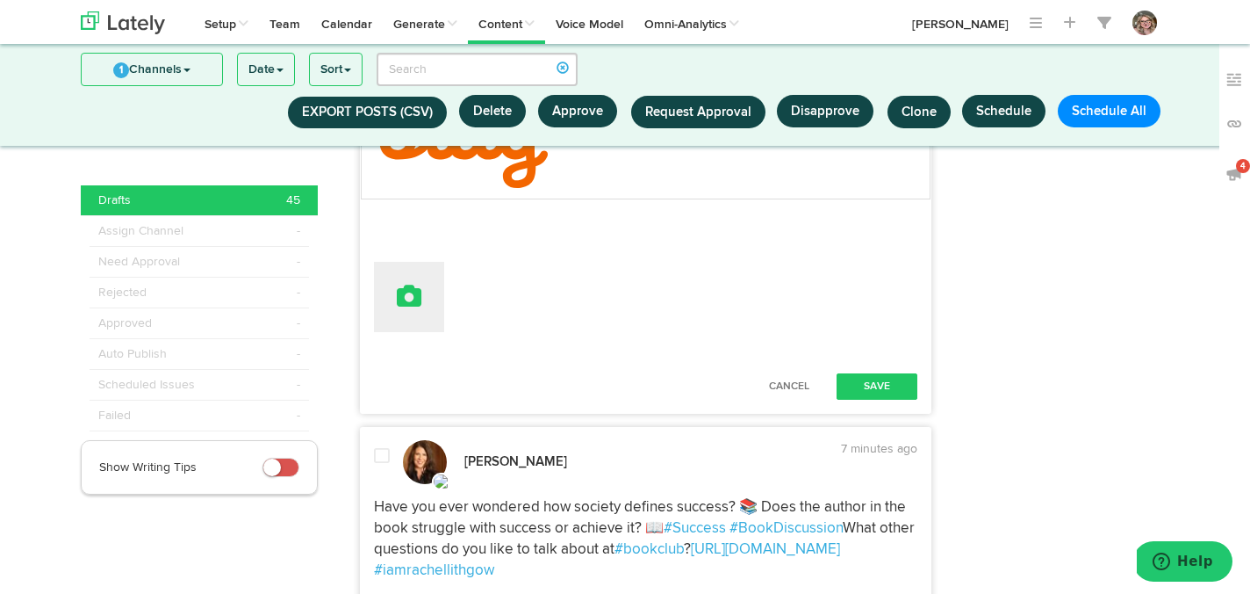
click at [406, 332] on button at bounding box center [409, 297] width 70 height 70
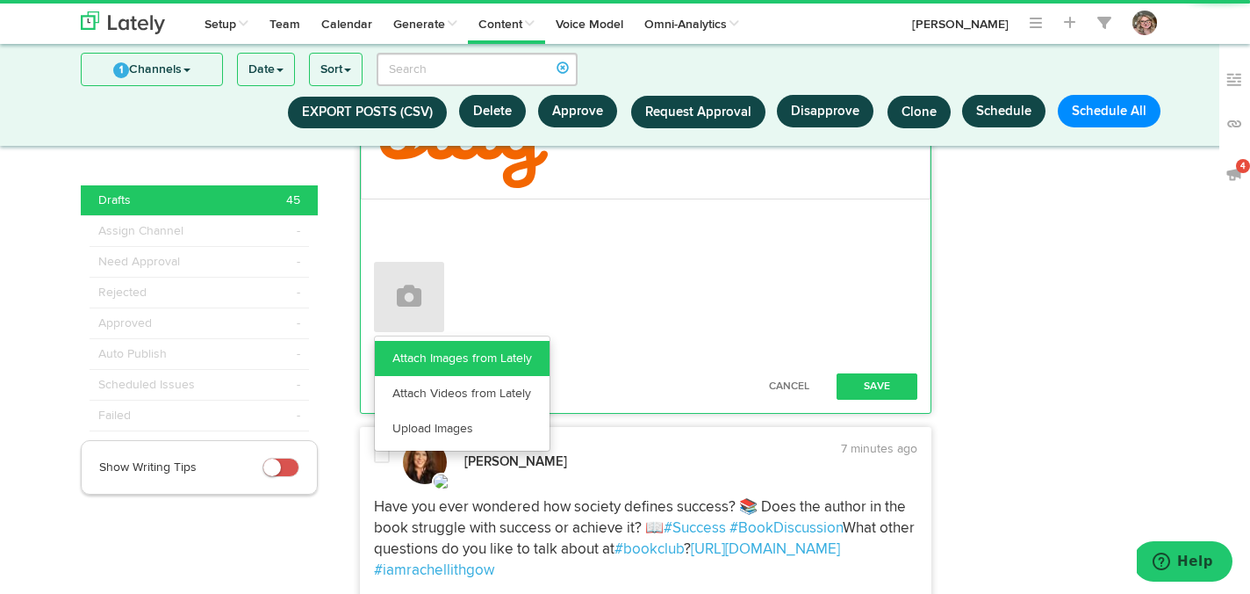
click at [404, 376] on link "Attach Images from Lately" at bounding box center [462, 358] width 175 height 35
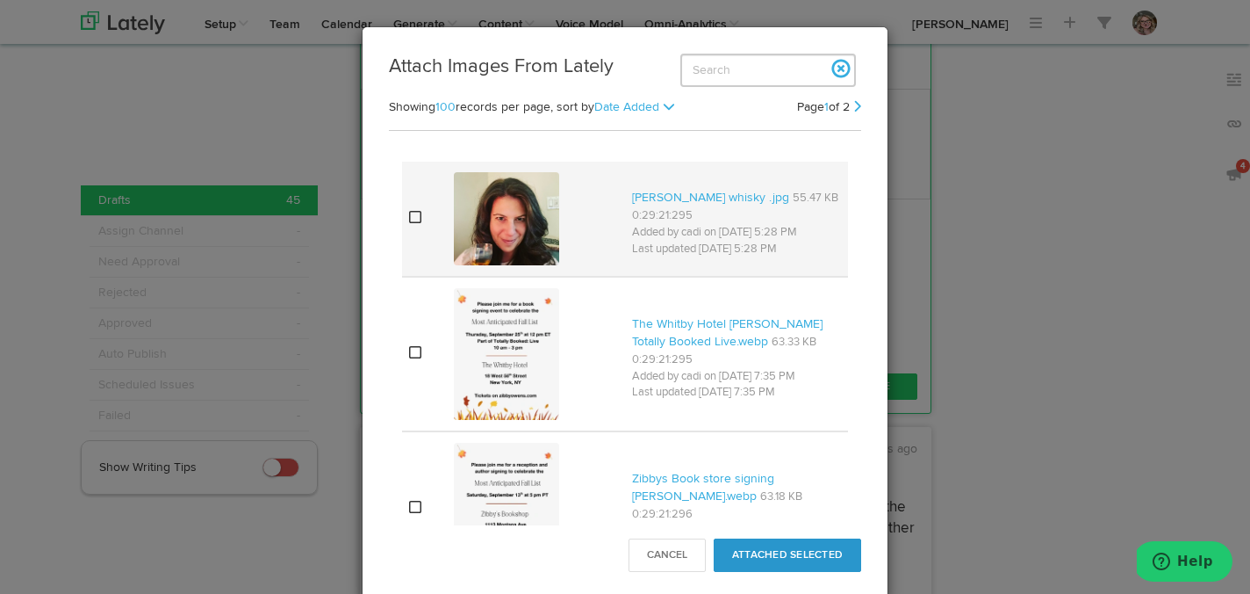
click at [415, 210] on icon at bounding box center [415, 217] width 12 height 14
click at [754, 551] on button "Attached Selected" at bounding box center [788, 554] width 148 height 33
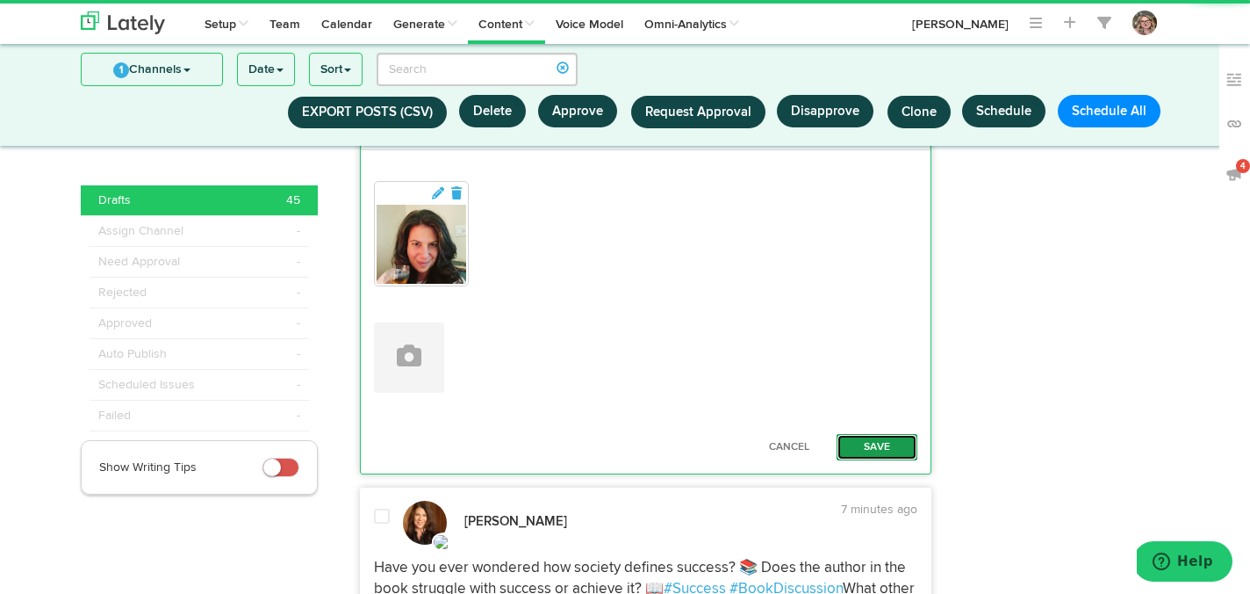
click at [883, 460] on button "Save" at bounding box center [877, 447] width 81 height 26
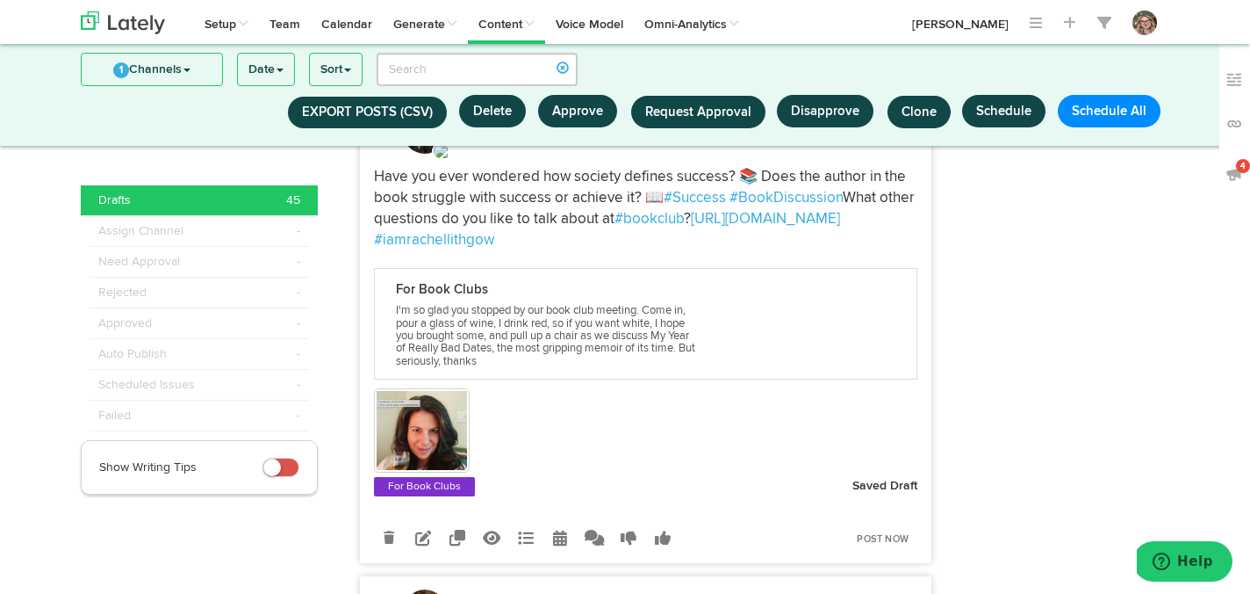
scroll to position [4655, 0]
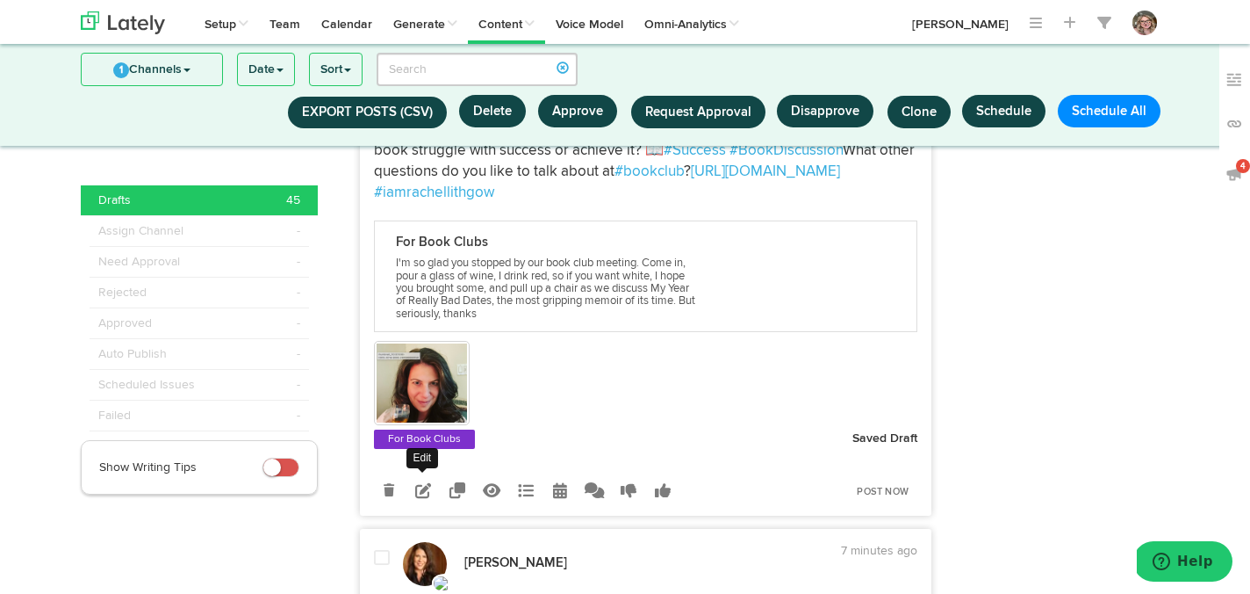
click at [423, 498] on icon at bounding box center [423, 490] width 16 height 16
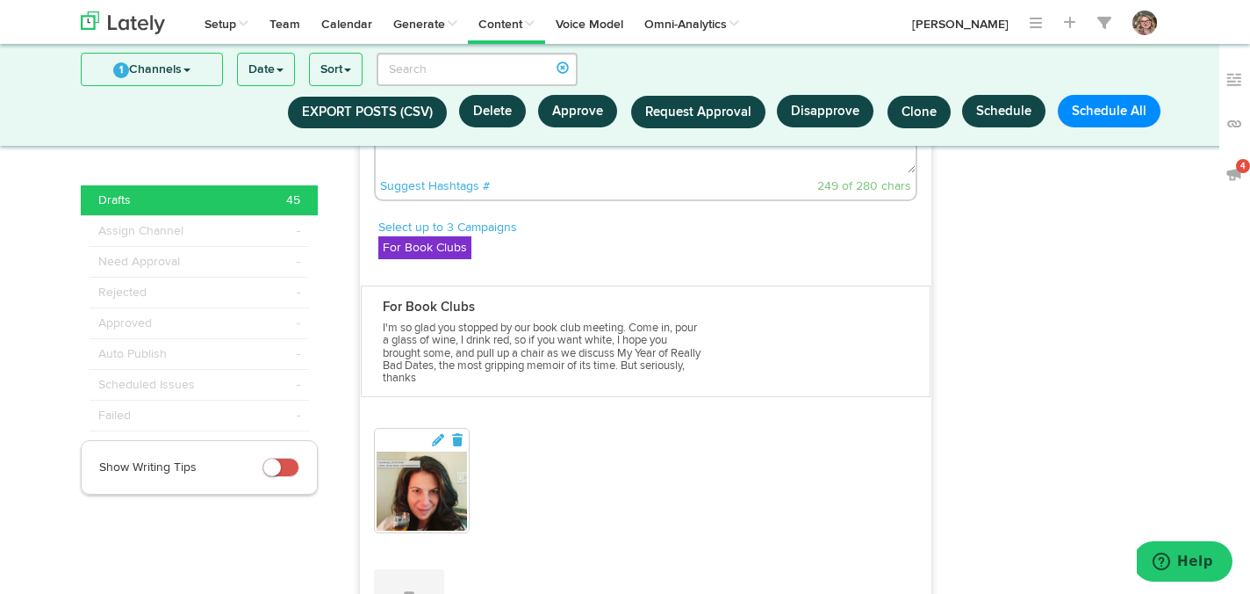
scroll to position [4764, 0]
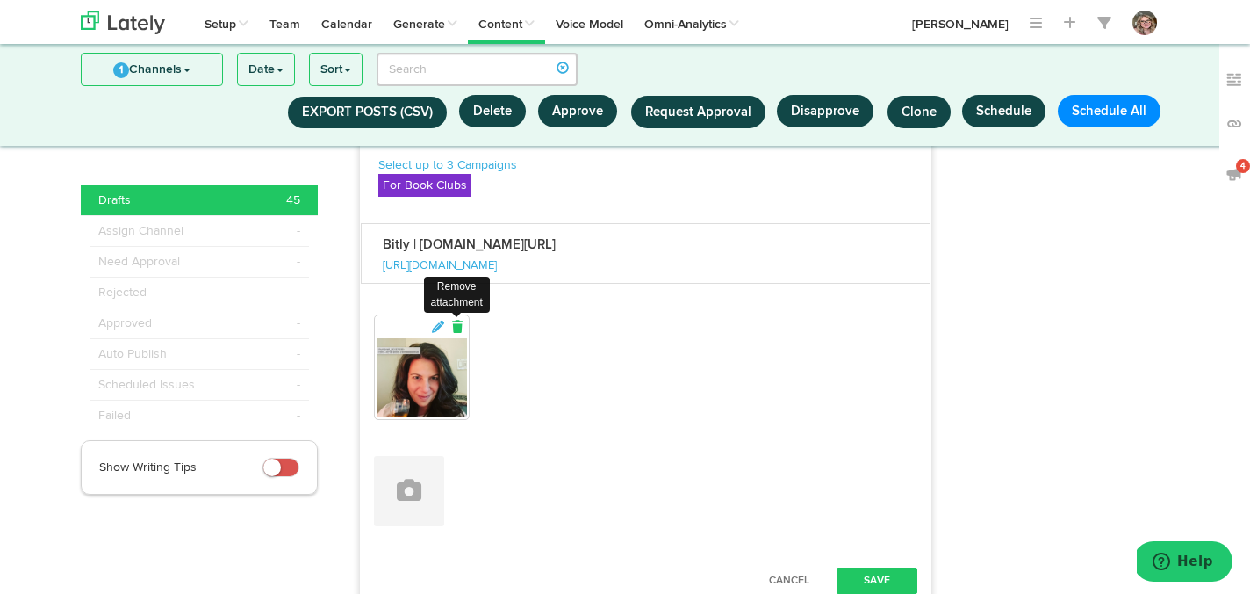
click at [460, 333] on icon at bounding box center [458, 327] width 16 height 12
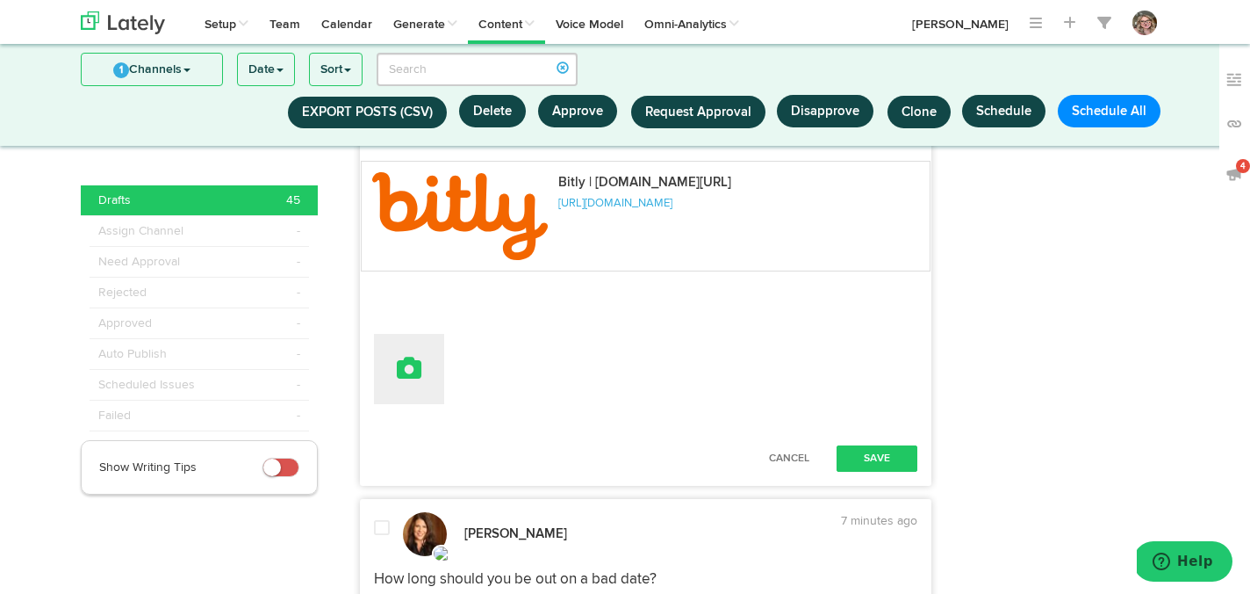
click at [385, 404] on button at bounding box center [409, 369] width 70 height 70
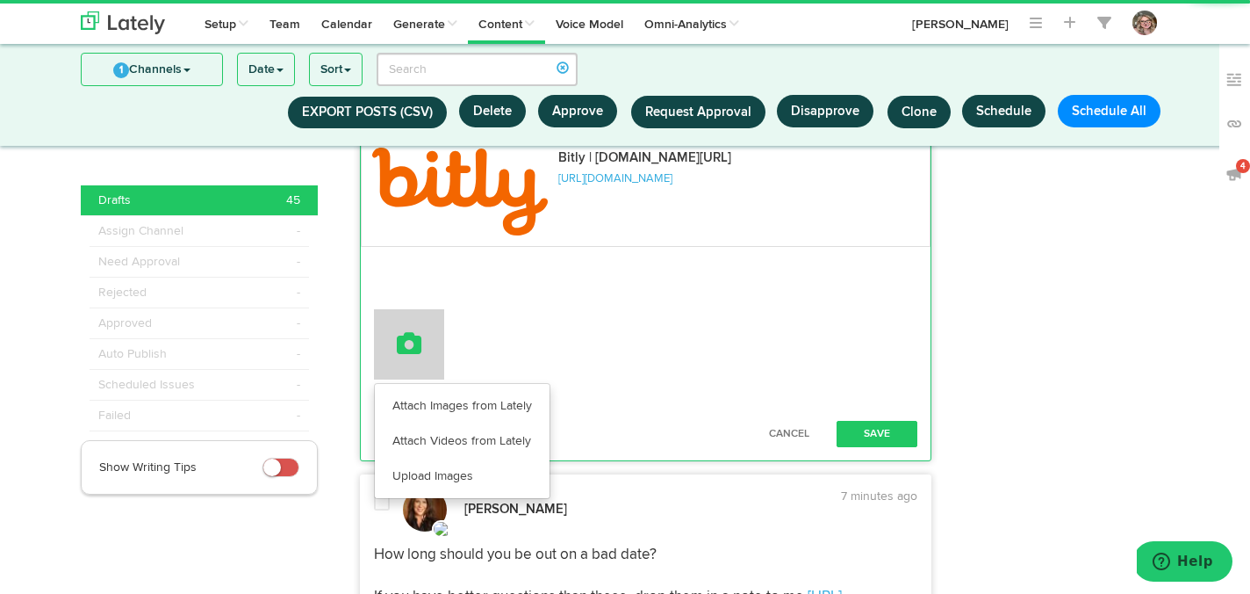
scroll to position [4872, 0]
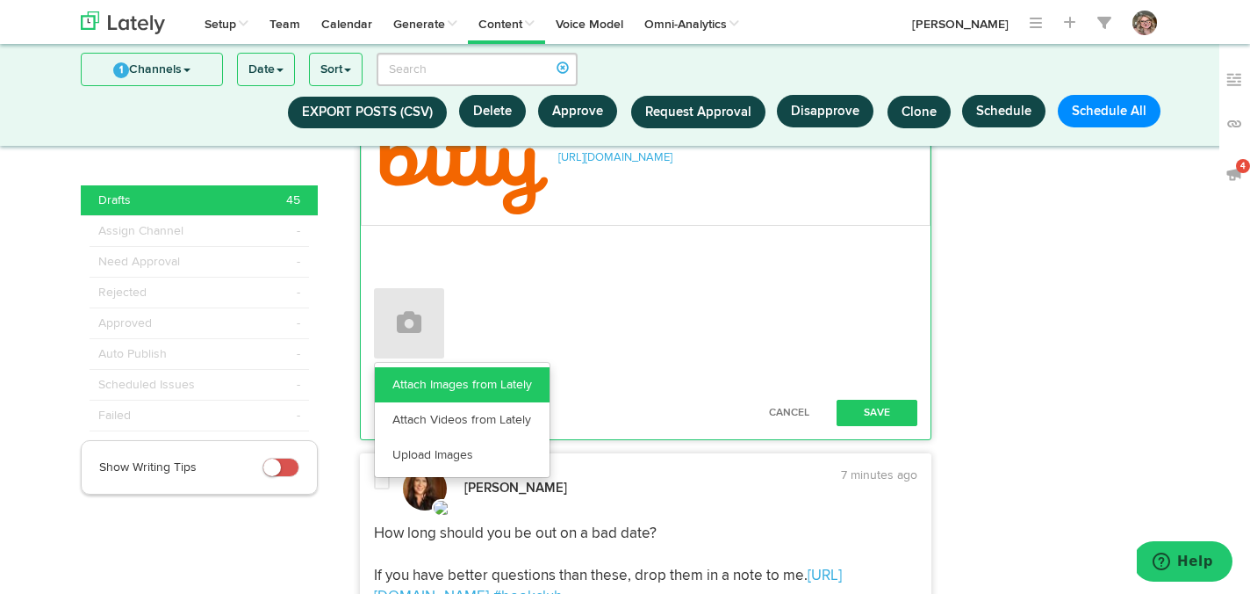
click at [388, 402] on link "Attach Images from Lately" at bounding box center [462, 384] width 175 height 35
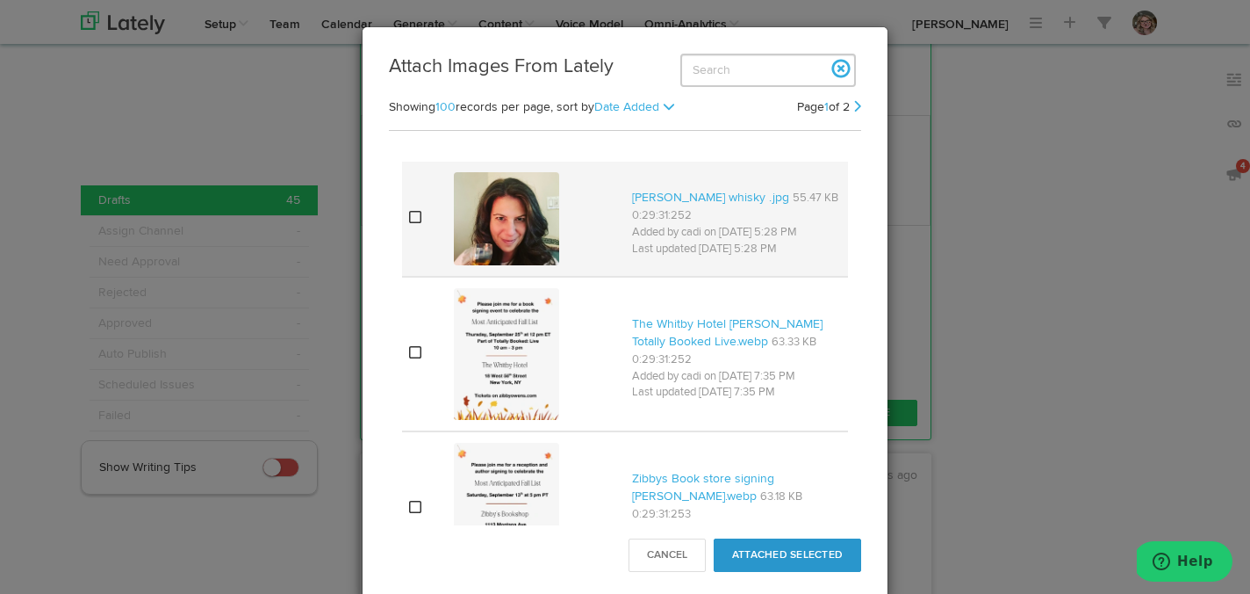
click at [415, 226] on td at bounding box center [424, 219] width 45 height 114
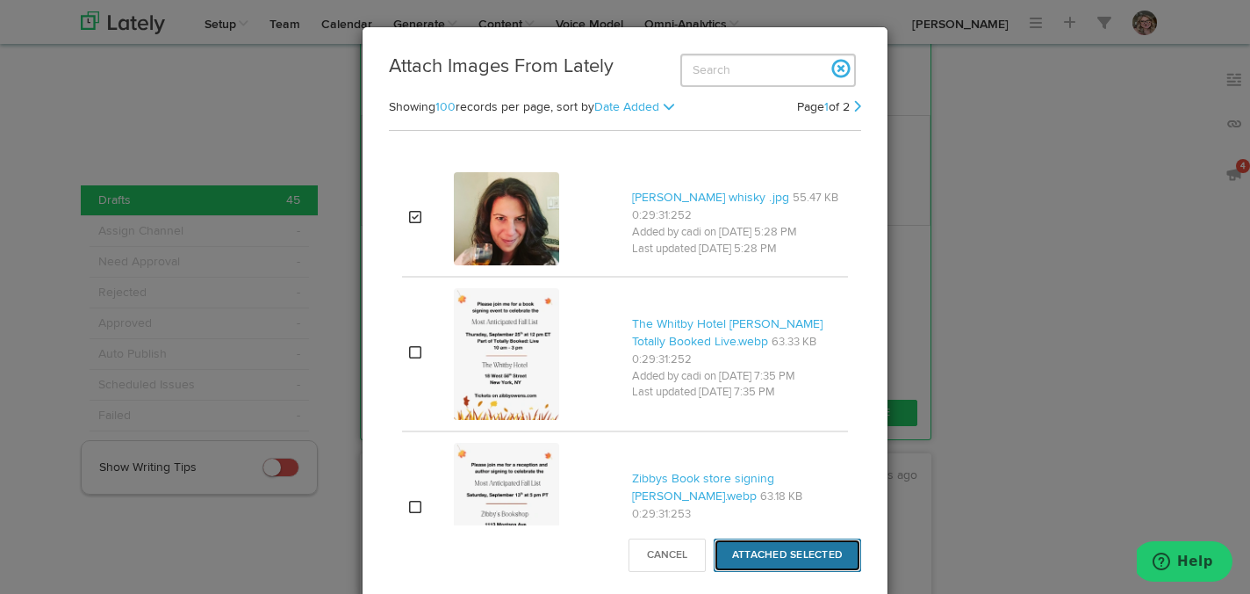
click at [778, 551] on button "Attached Selected" at bounding box center [788, 554] width 148 height 33
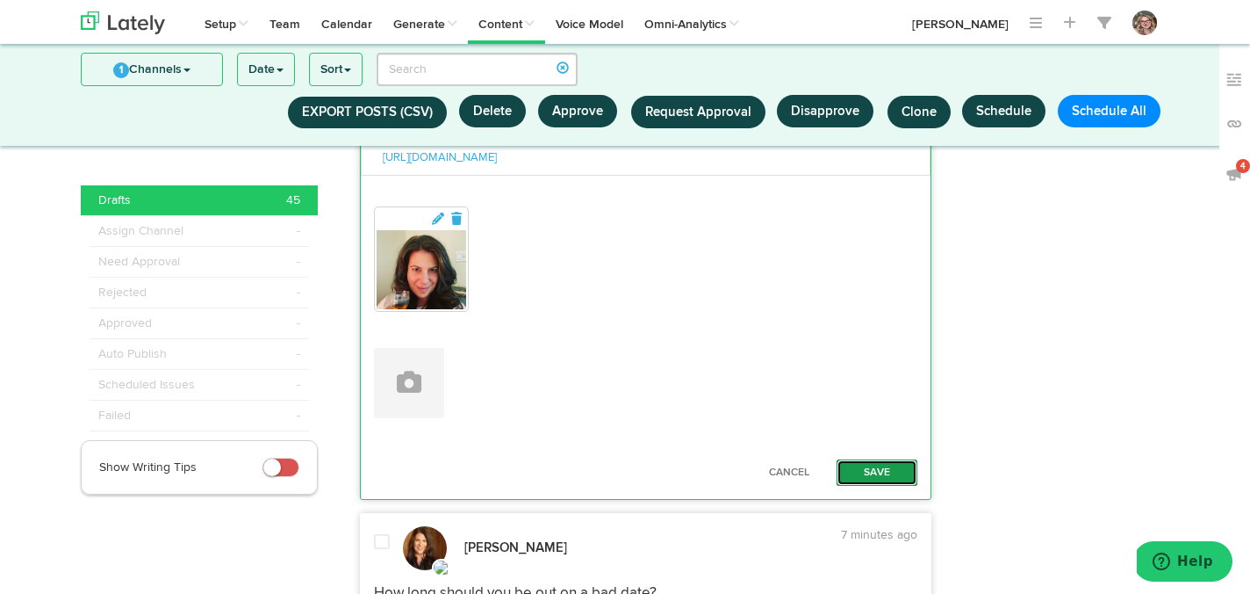
click at [876, 486] on button "Save" at bounding box center [877, 472] width 81 height 26
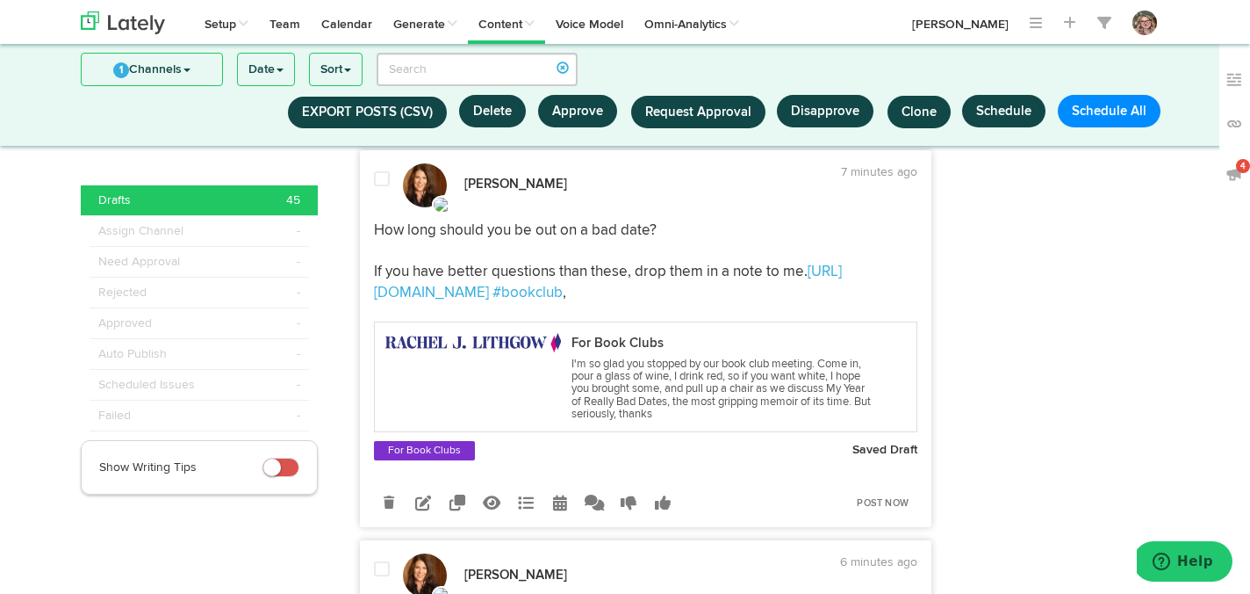
scroll to position [4997, 0]
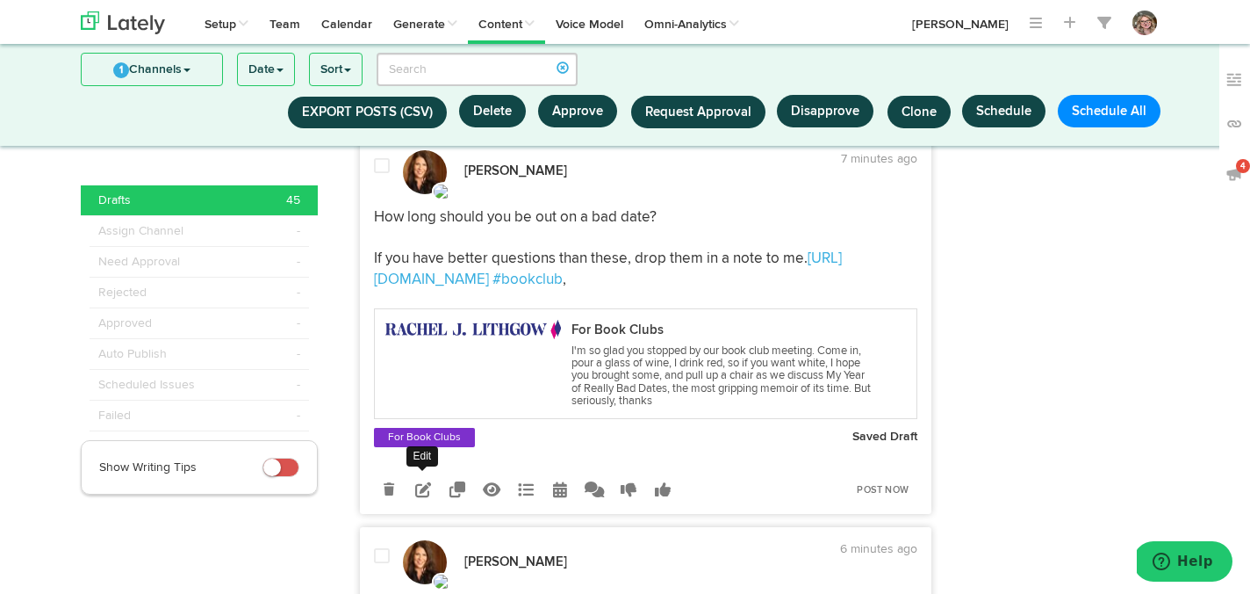
click at [429, 497] on icon at bounding box center [423, 489] width 16 height 16
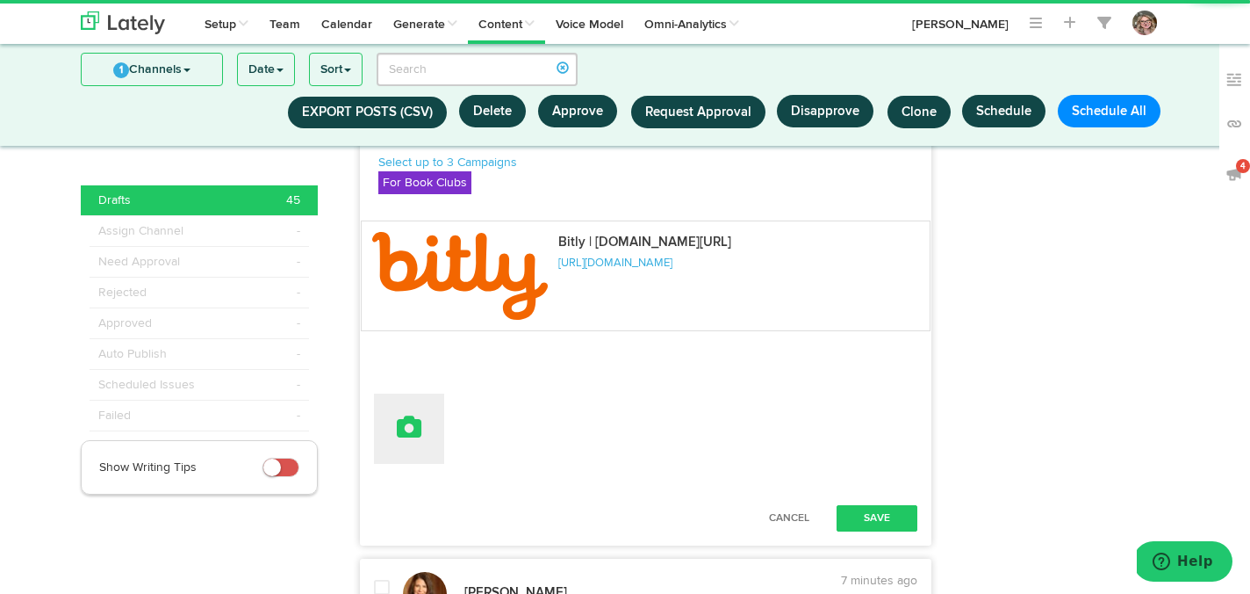
click at [406, 439] on icon at bounding box center [409, 426] width 25 height 25
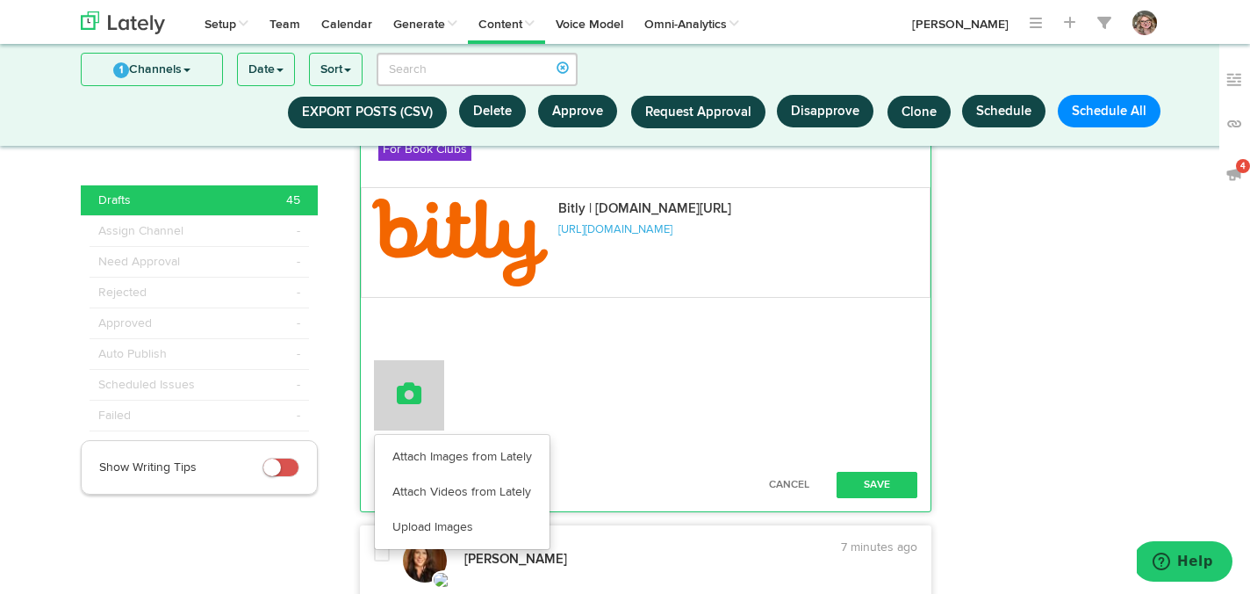
scroll to position [5240, 0]
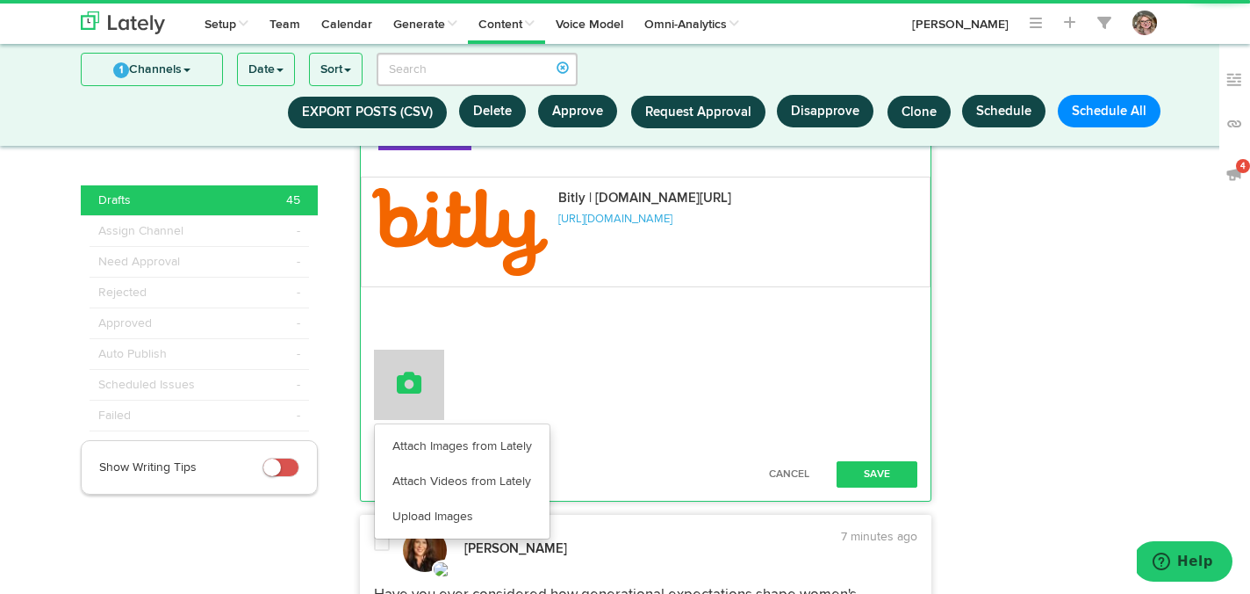
click at [406, 466] on ul "Attach Images from Lately Attach Videos from Lately Upload Images" at bounding box center [462, 481] width 177 height 116
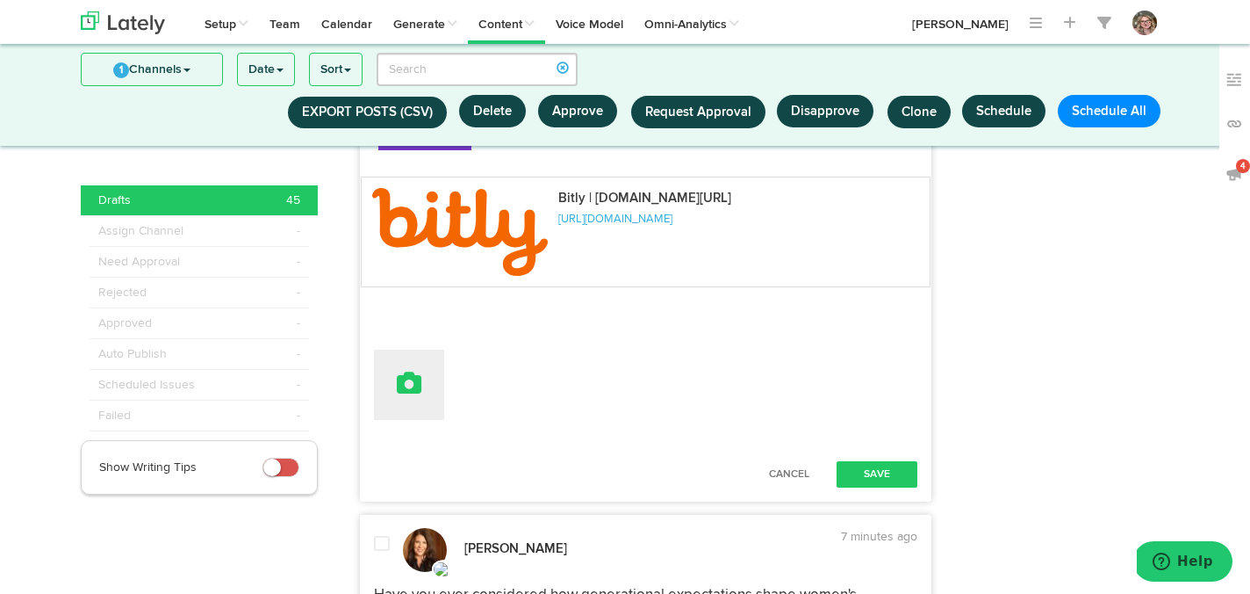
click at [402, 420] on button at bounding box center [409, 384] width 70 height 70
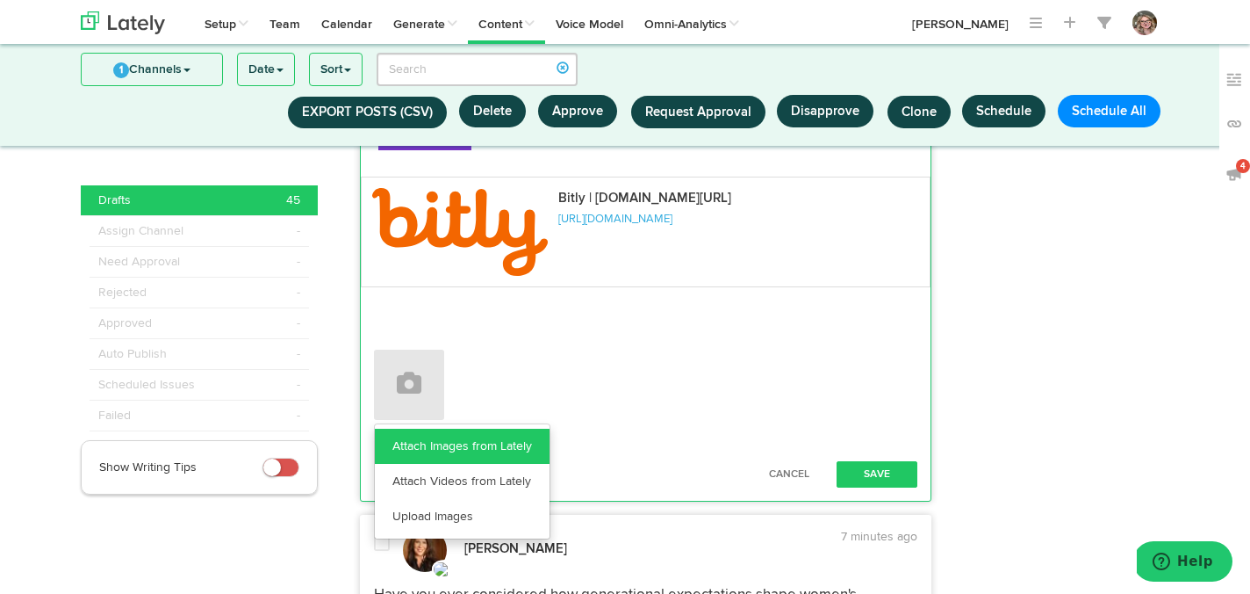
click at [403, 464] on link "Attach Images from Lately" at bounding box center [462, 446] width 175 height 35
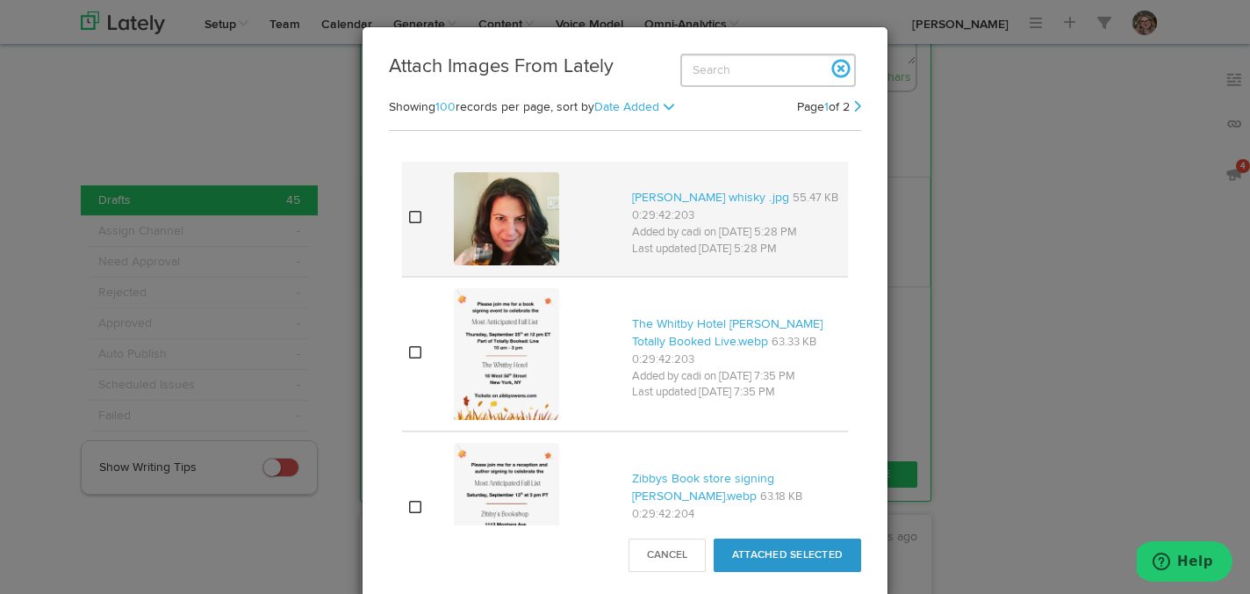
click at [416, 220] on icon at bounding box center [415, 217] width 12 height 14
click at [783, 563] on button "Attached Selected" at bounding box center [788, 554] width 148 height 33
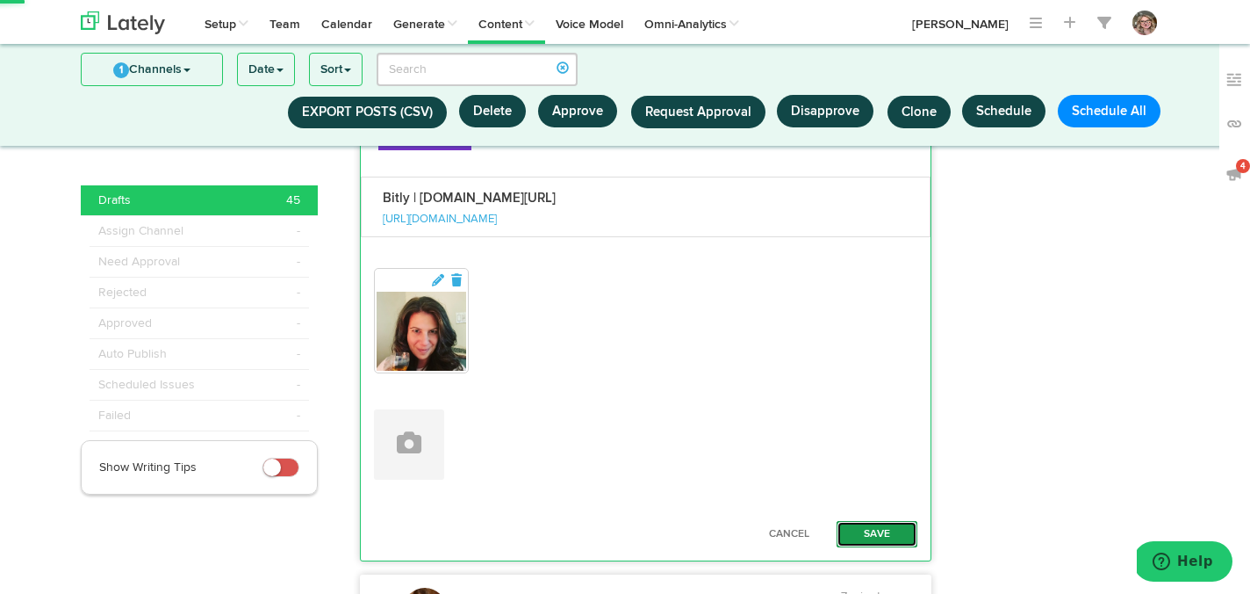
click at [876, 547] on button "Save" at bounding box center [877, 534] width 81 height 26
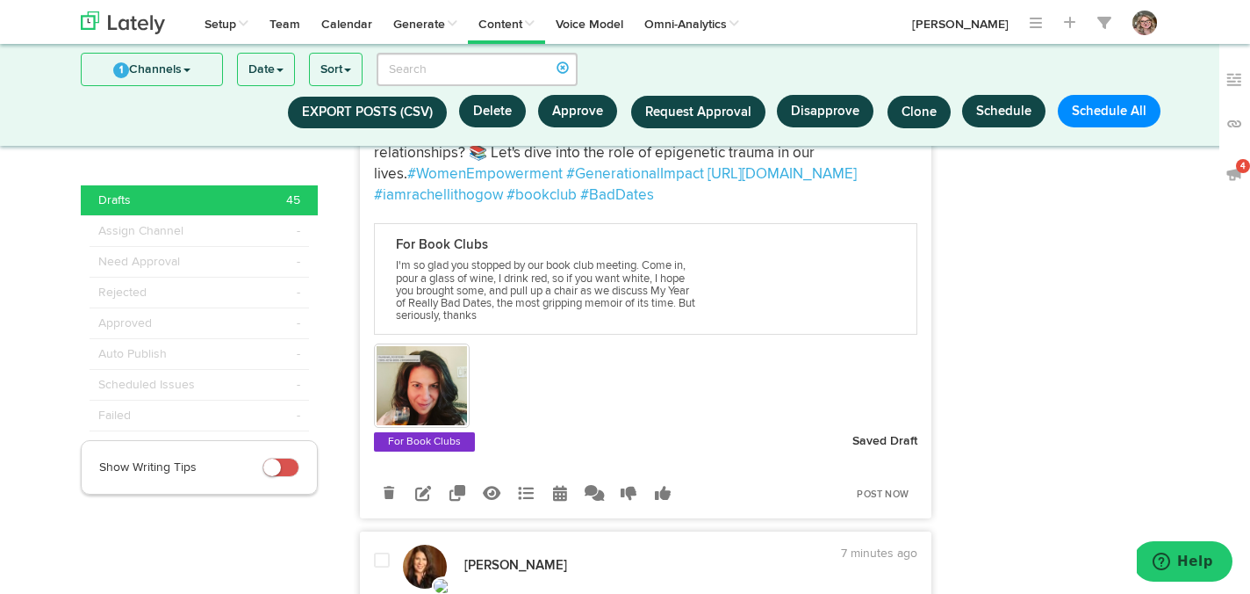
scroll to position [5547, 0]
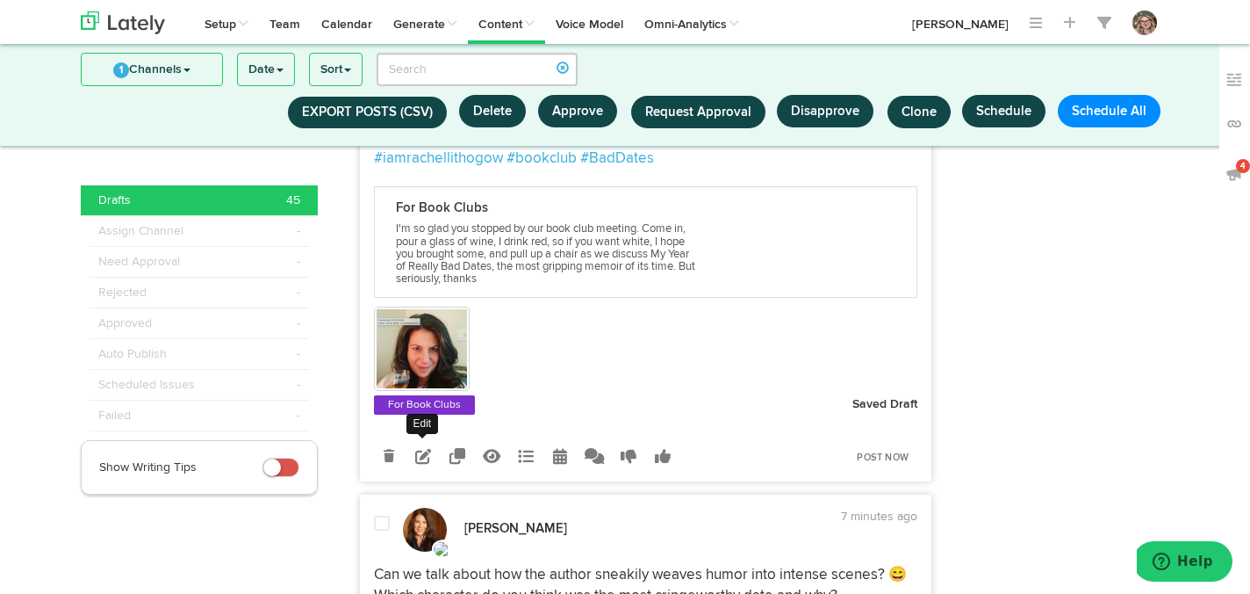
click at [421, 464] on icon at bounding box center [423, 456] width 16 height 16
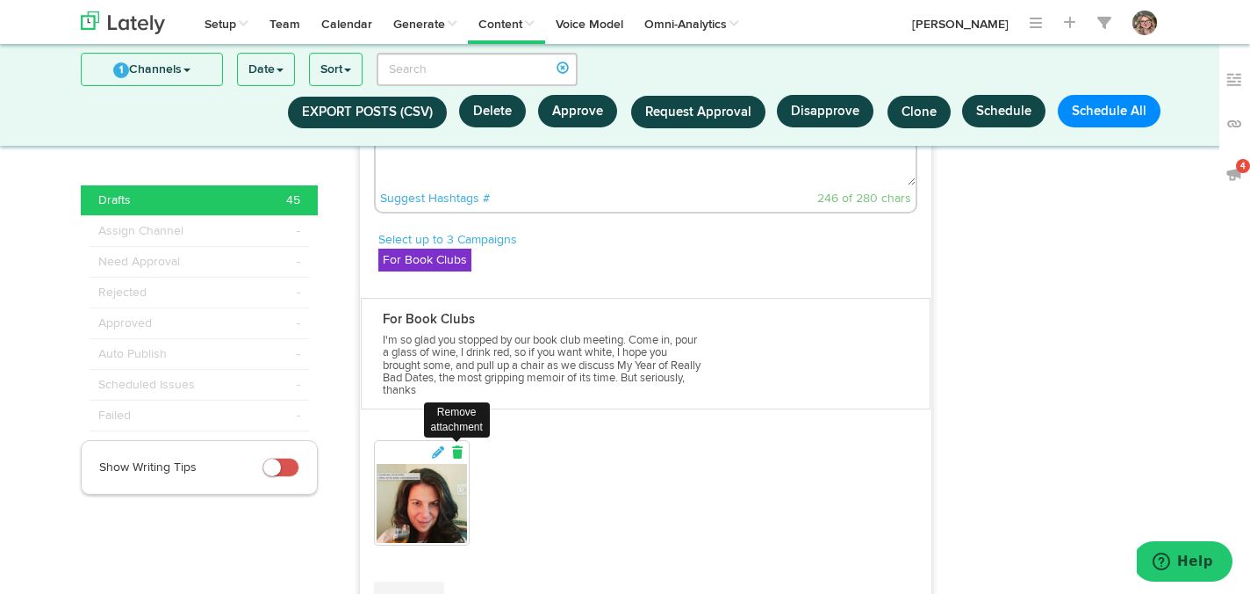
click at [461, 491] on div "Remove attachment" at bounding box center [422, 492] width 96 height 105
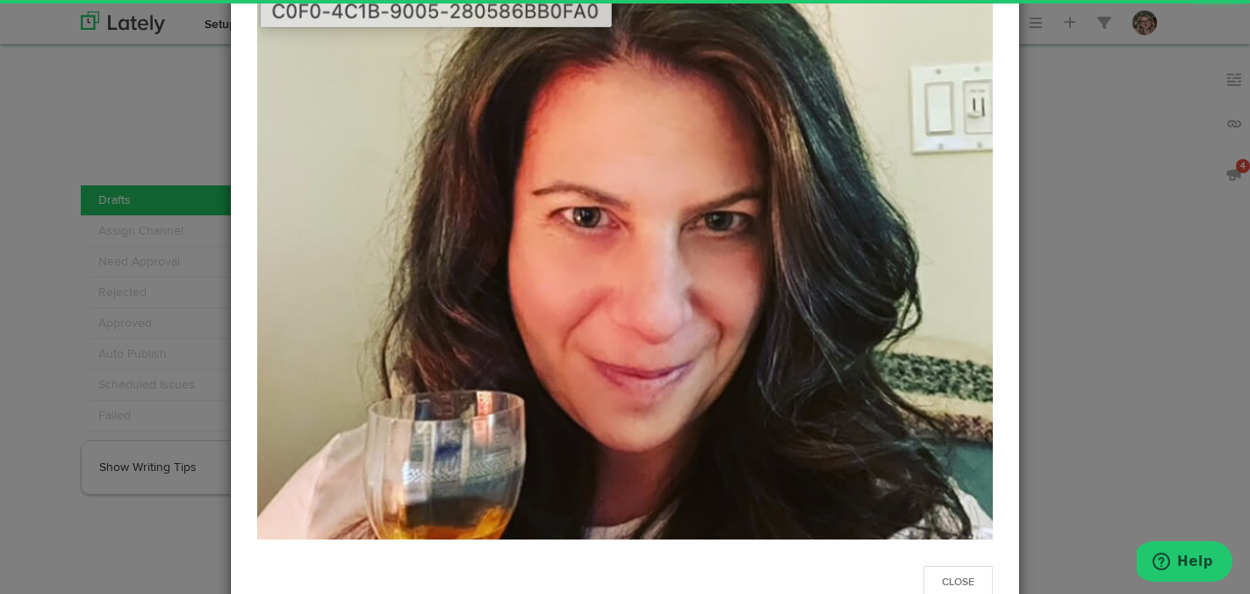
scroll to position [241, 0]
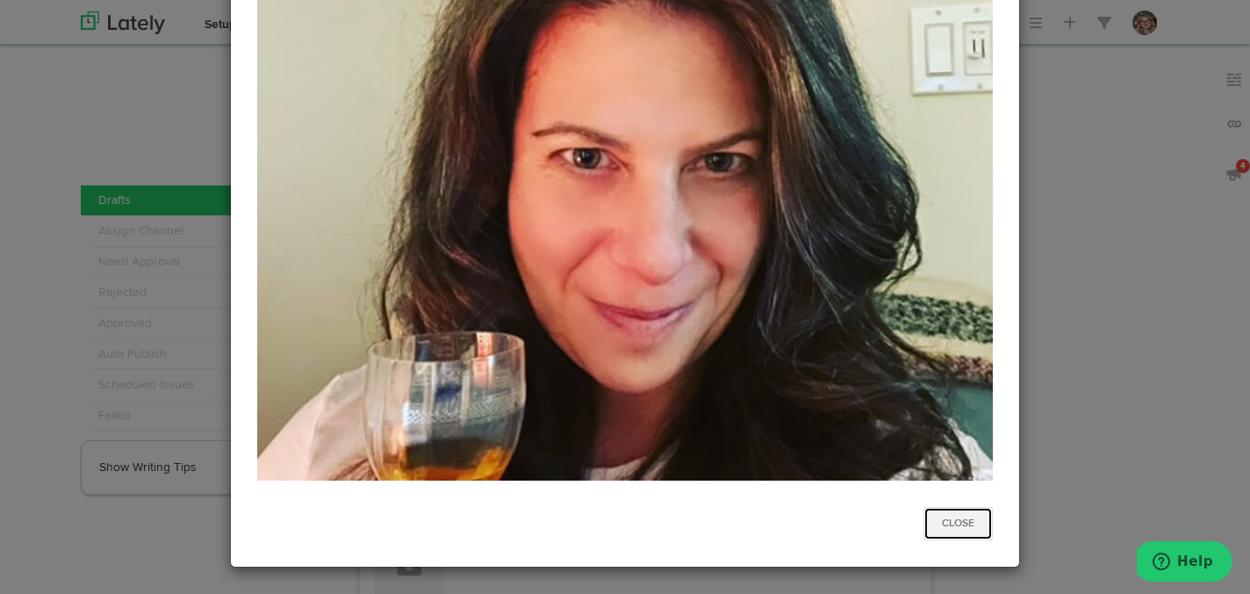
click at [947, 514] on button "Close" at bounding box center [958, 523] width 69 height 33
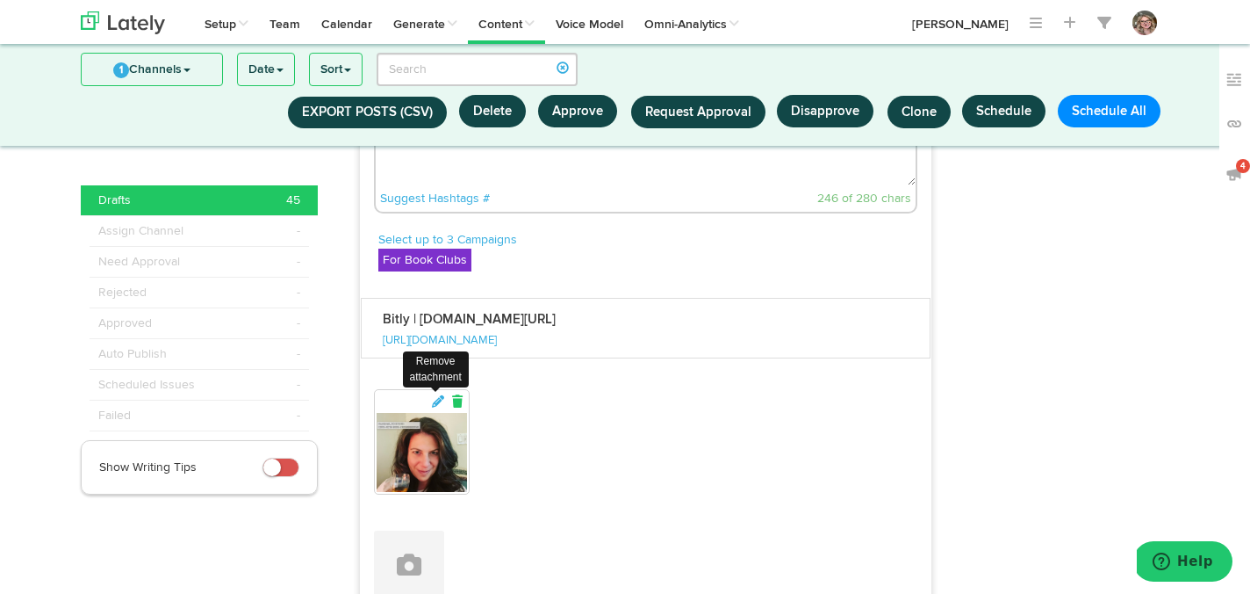
click at [465, 411] on link at bounding box center [458, 402] width 16 height 18
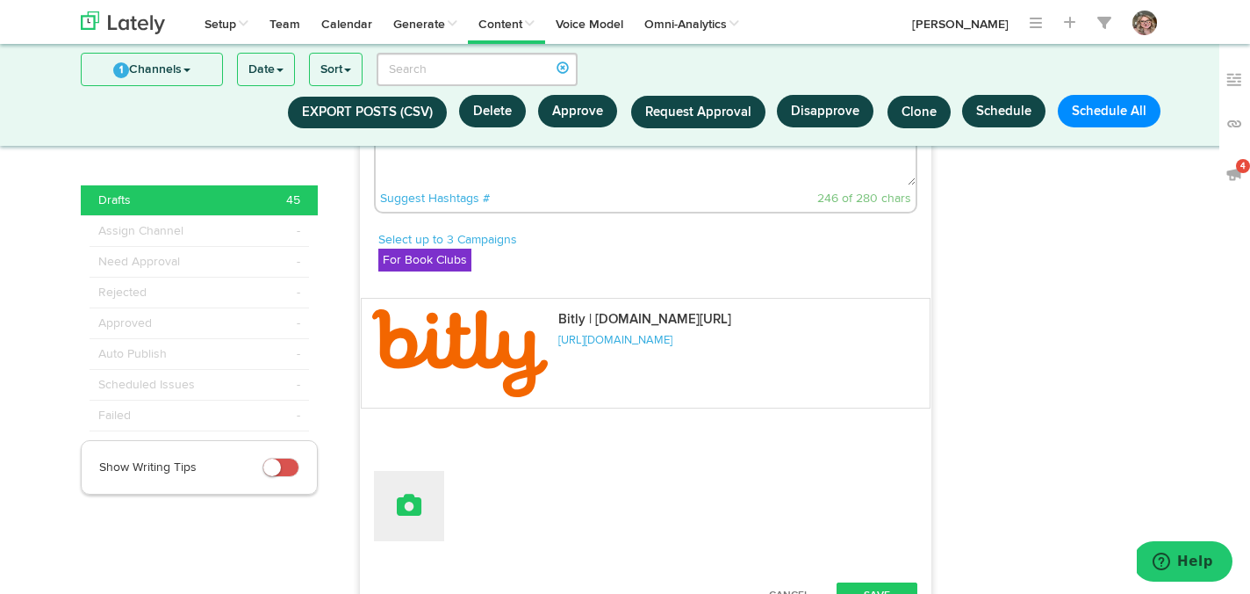
click at [414, 530] on button at bounding box center [409, 506] width 70 height 70
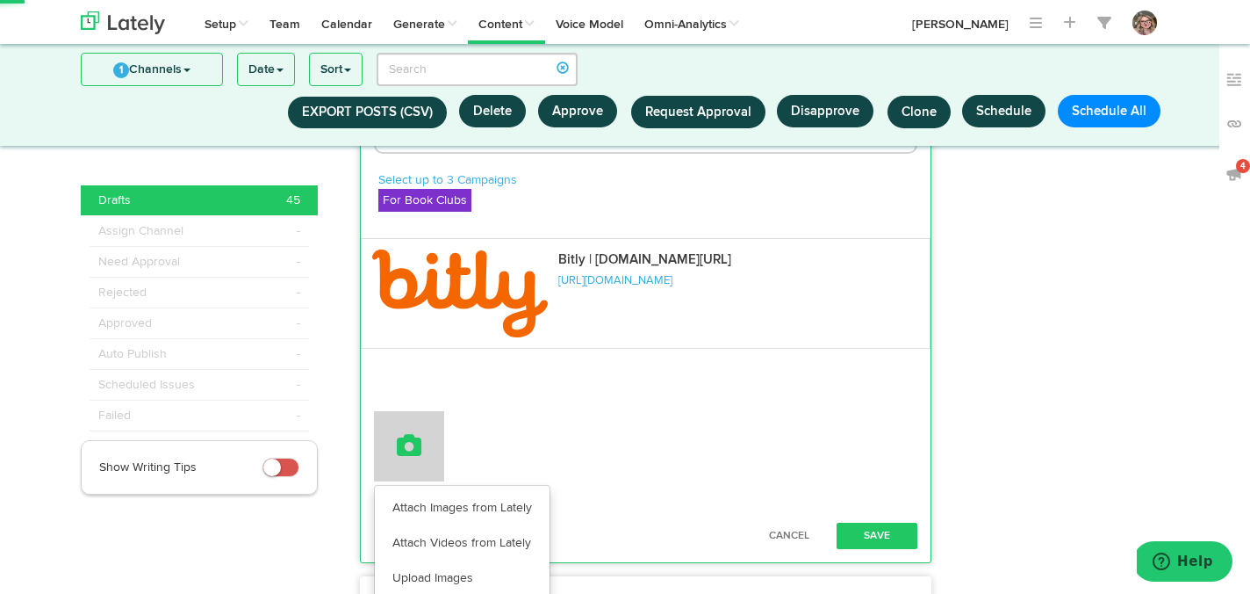
scroll to position [5631, 0]
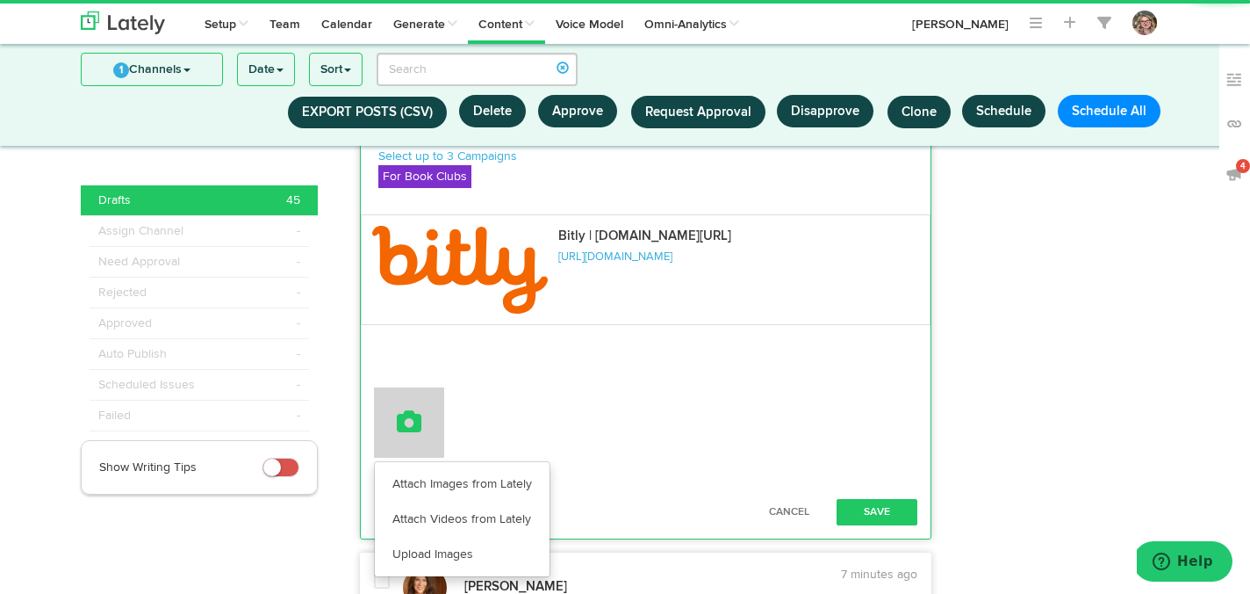
click at [414, 501] on link "Attach Images from Lately" at bounding box center [462, 483] width 175 height 35
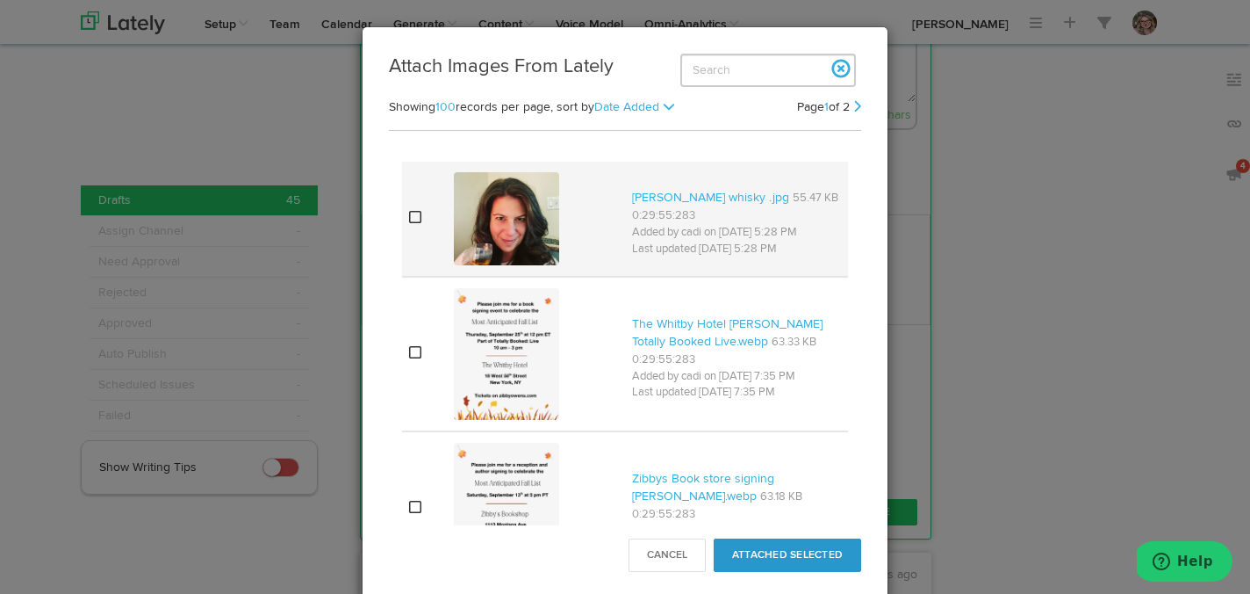
click at [416, 218] on icon at bounding box center [415, 217] width 12 height 14
click at [804, 547] on button "Attached Selected" at bounding box center [788, 554] width 148 height 33
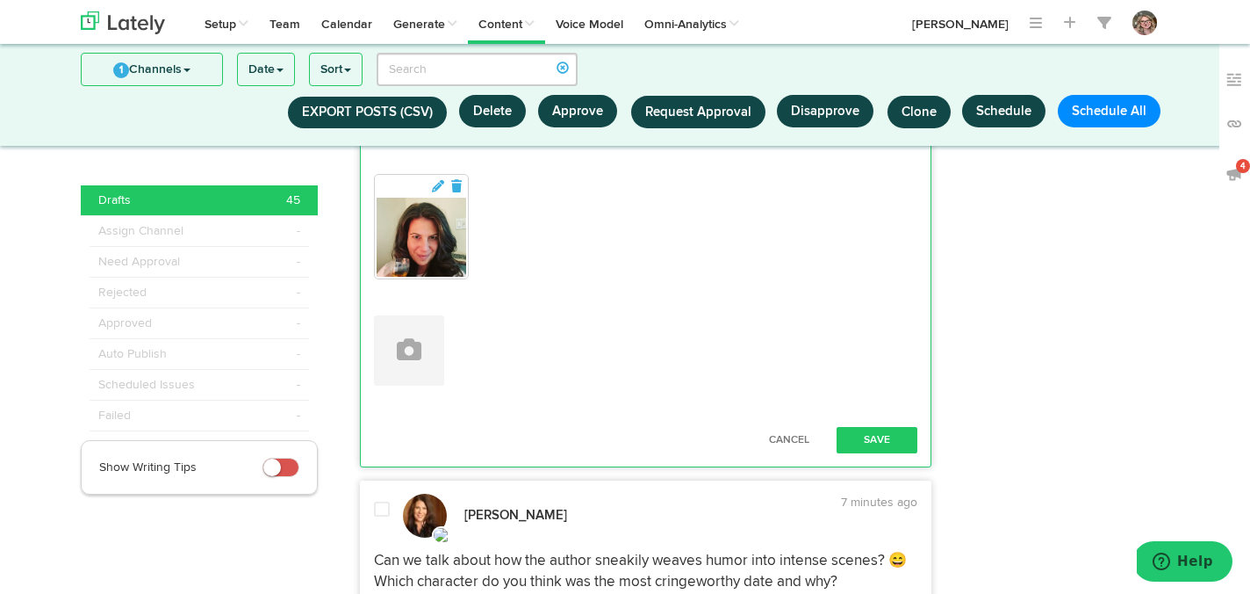
scroll to position [5829, 0]
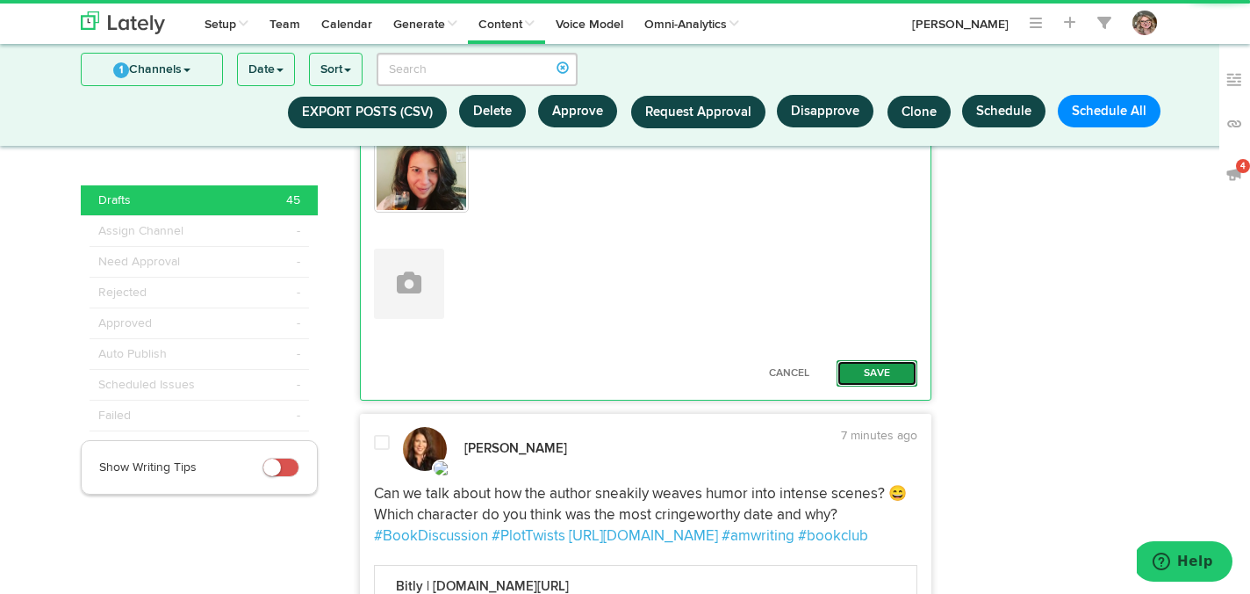
click at [899, 386] on button "Save" at bounding box center [877, 373] width 81 height 26
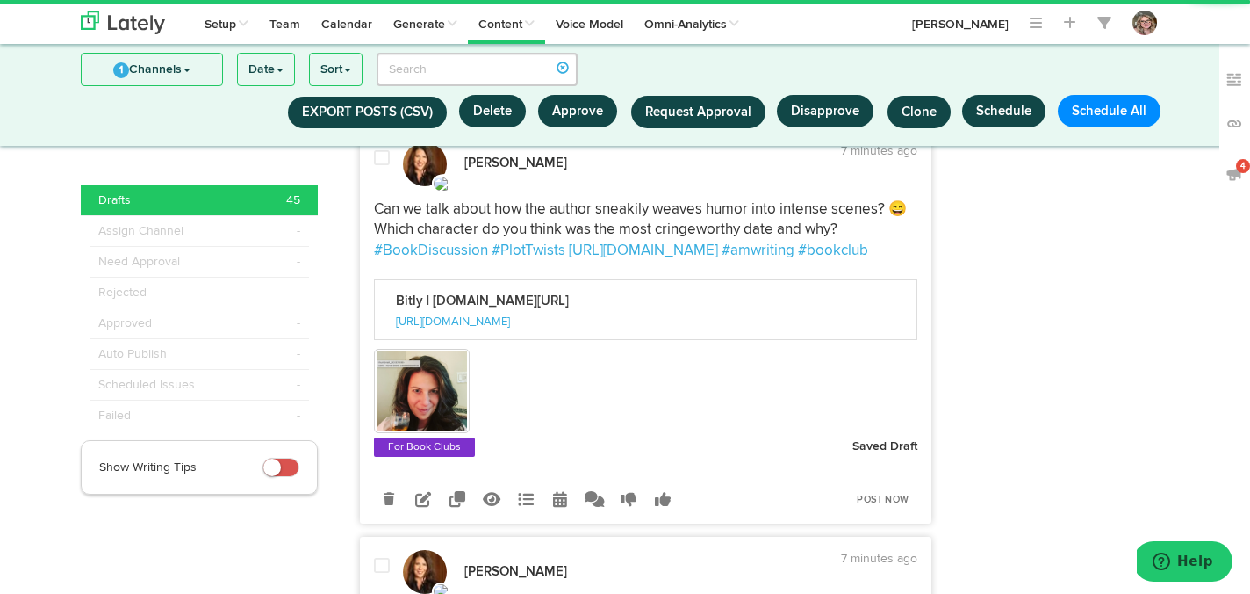
scroll to position [5894, 0]
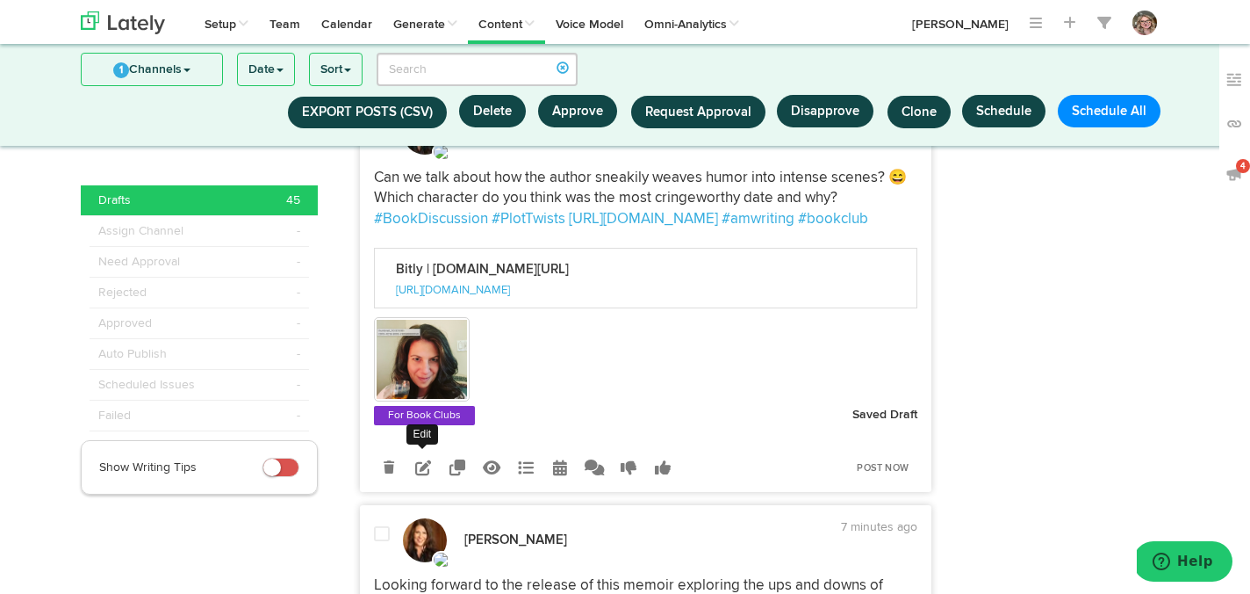
click at [429, 475] on icon at bounding box center [423, 467] width 16 height 16
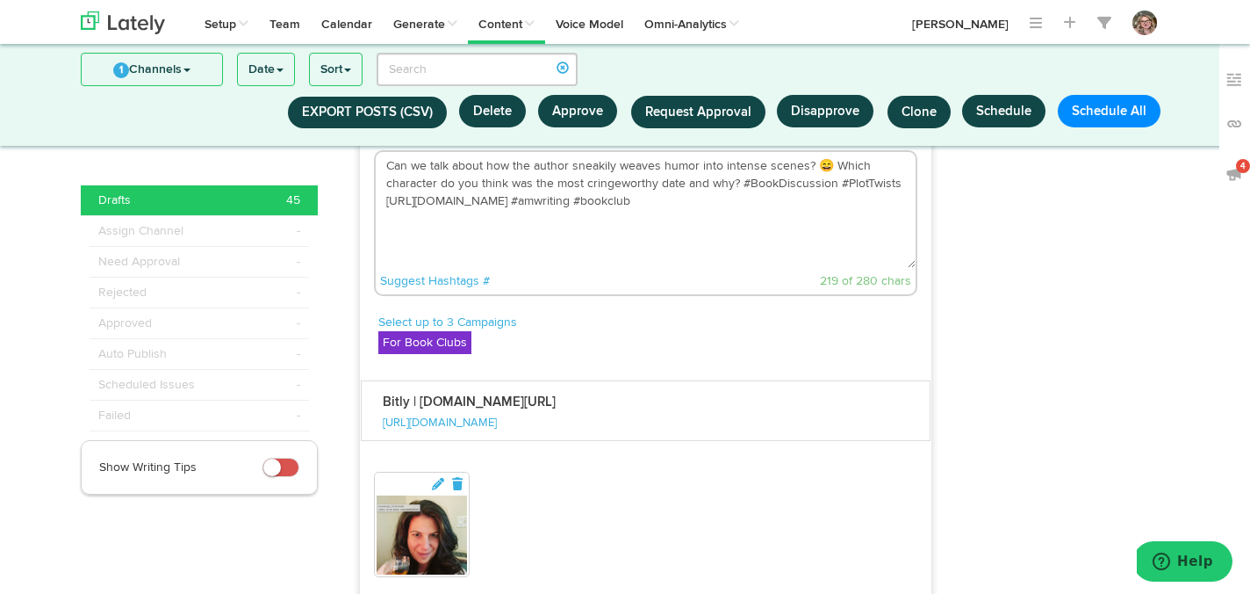
scroll to position [5984, 0]
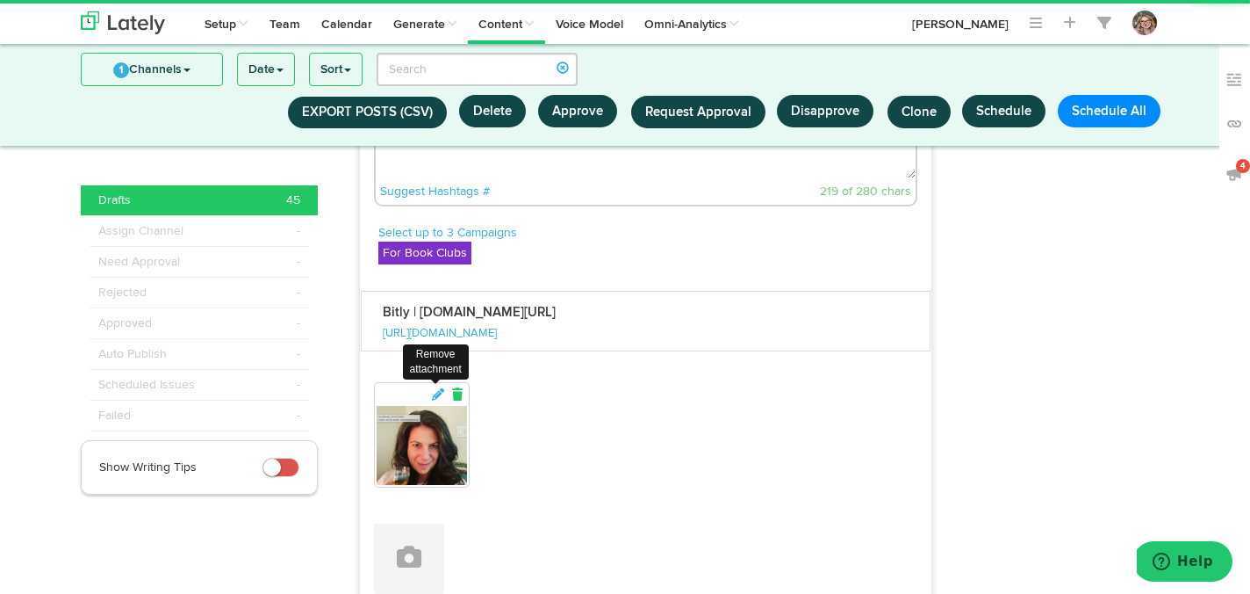
click at [460, 400] on icon at bounding box center [458, 394] width 16 height 12
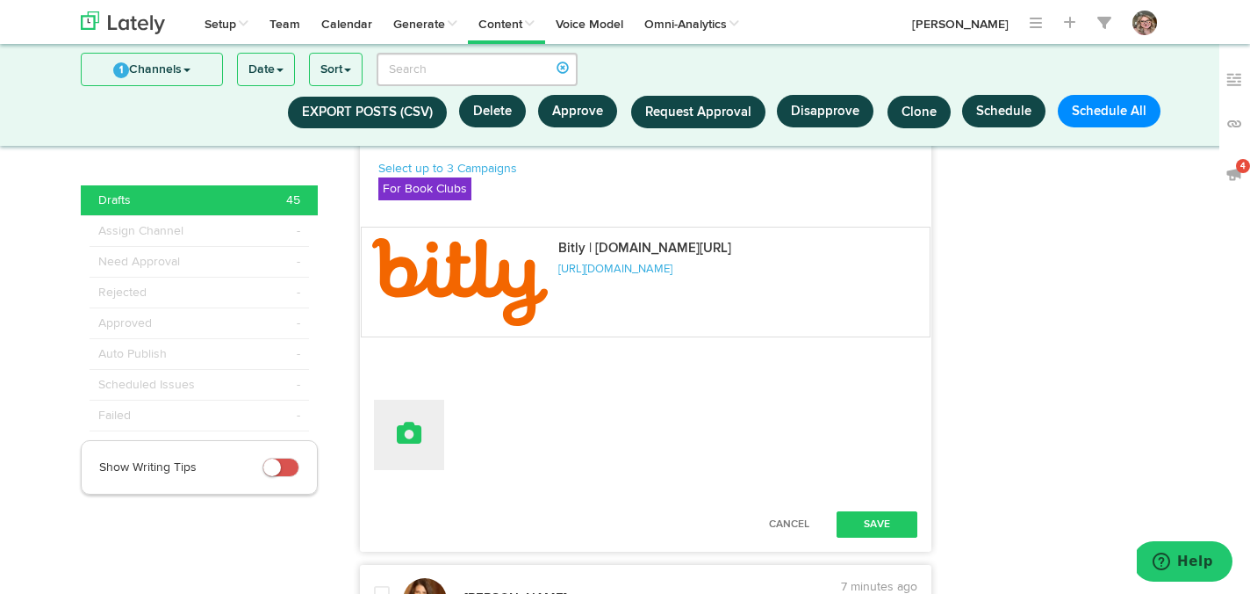
click at [415, 445] on icon at bounding box center [409, 433] width 25 height 25
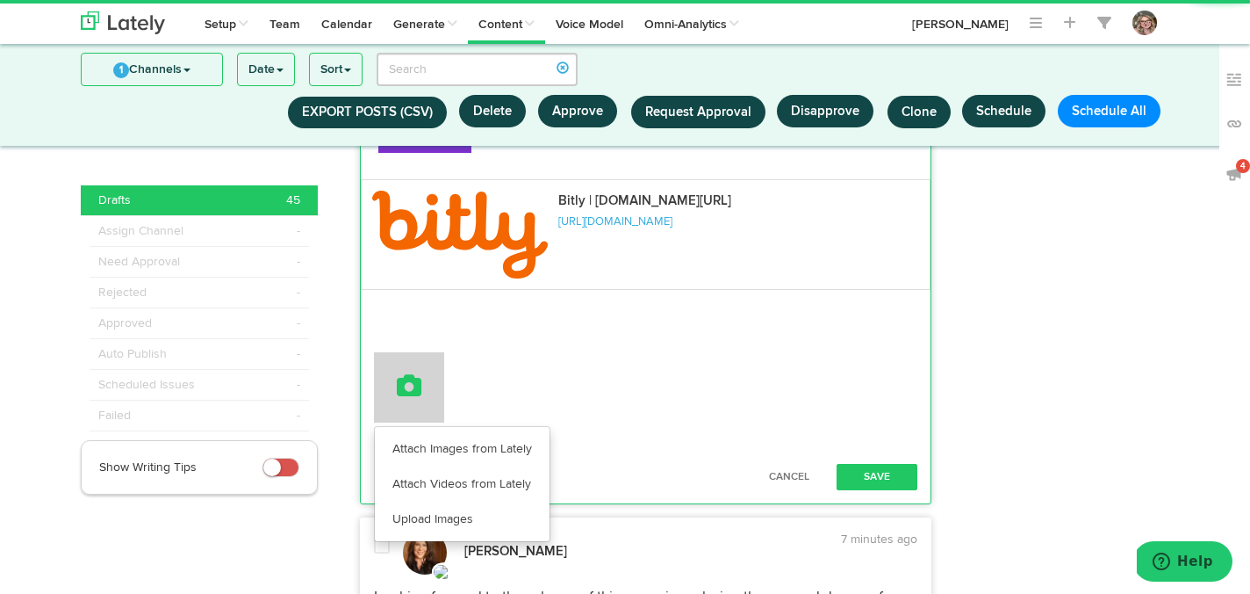
scroll to position [6121, 0]
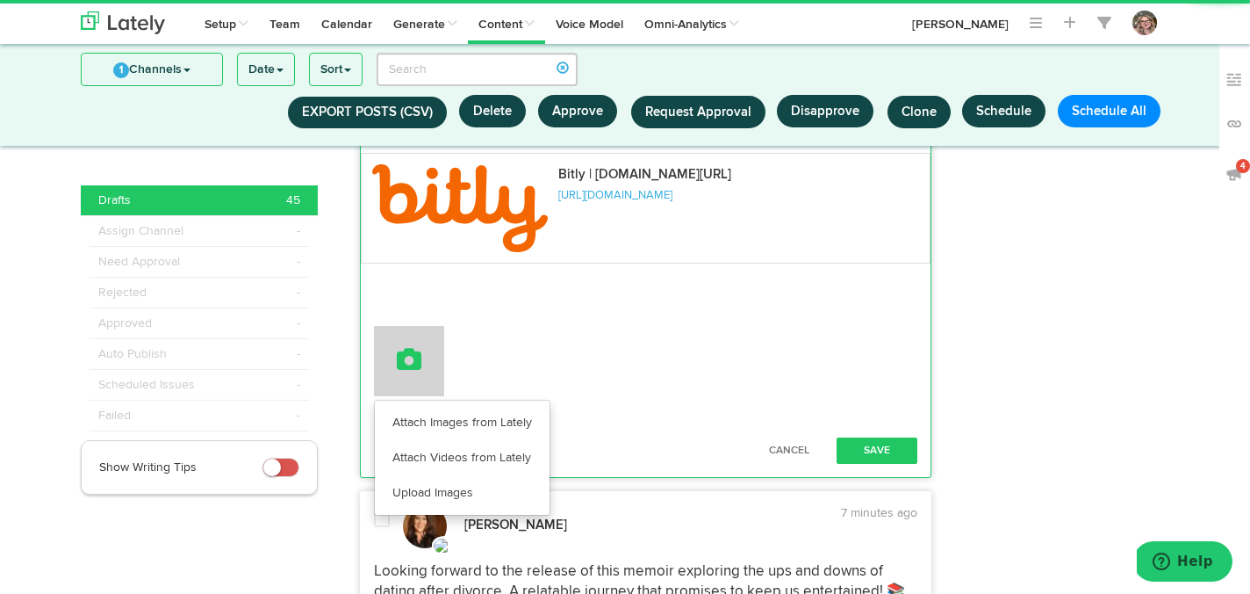
click at [415, 440] on link "Attach Images from Lately" at bounding box center [462, 422] width 175 height 35
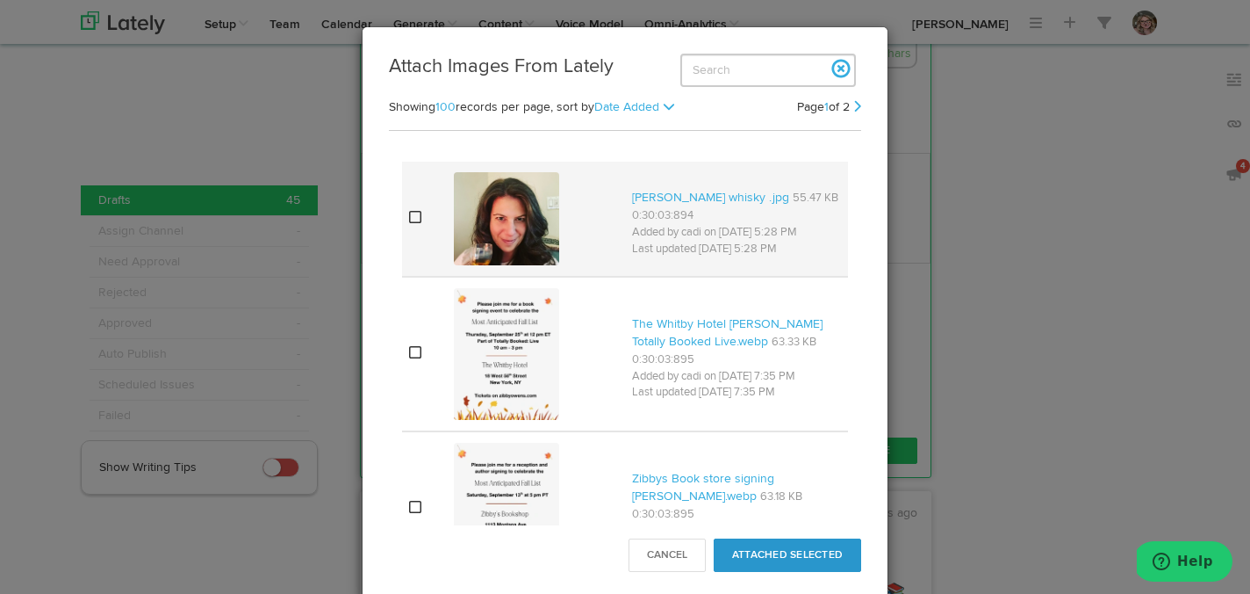
click at [414, 215] on icon at bounding box center [415, 217] width 12 height 14
click at [743, 546] on button "Attached Selected" at bounding box center [788, 554] width 148 height 33
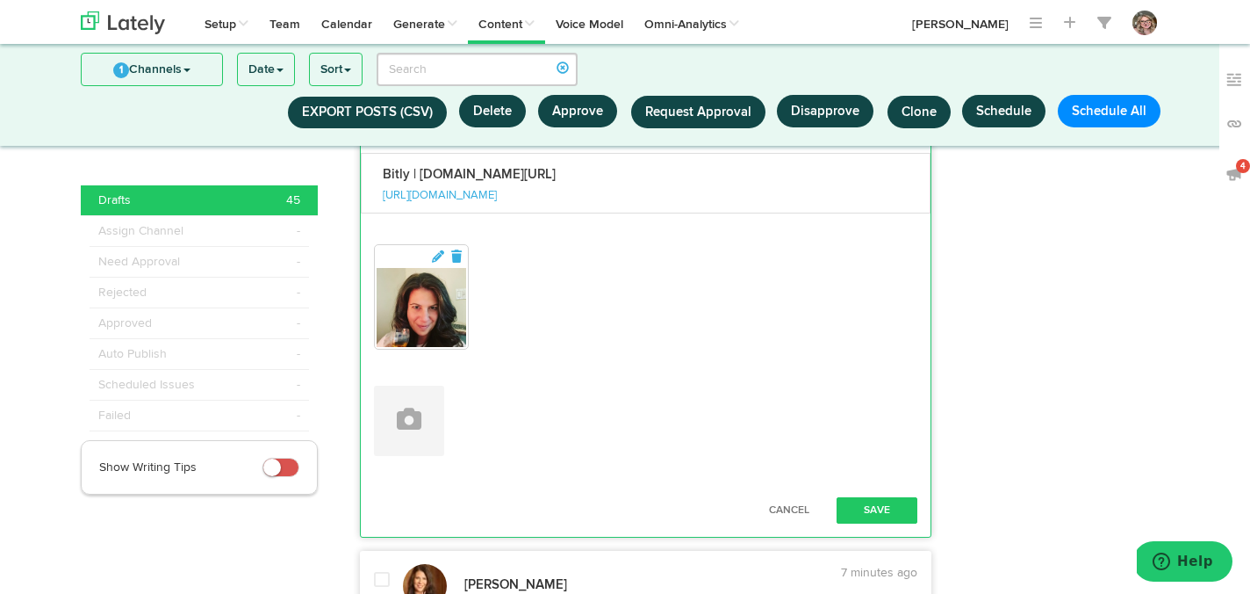
scroll to position [6248, 0]
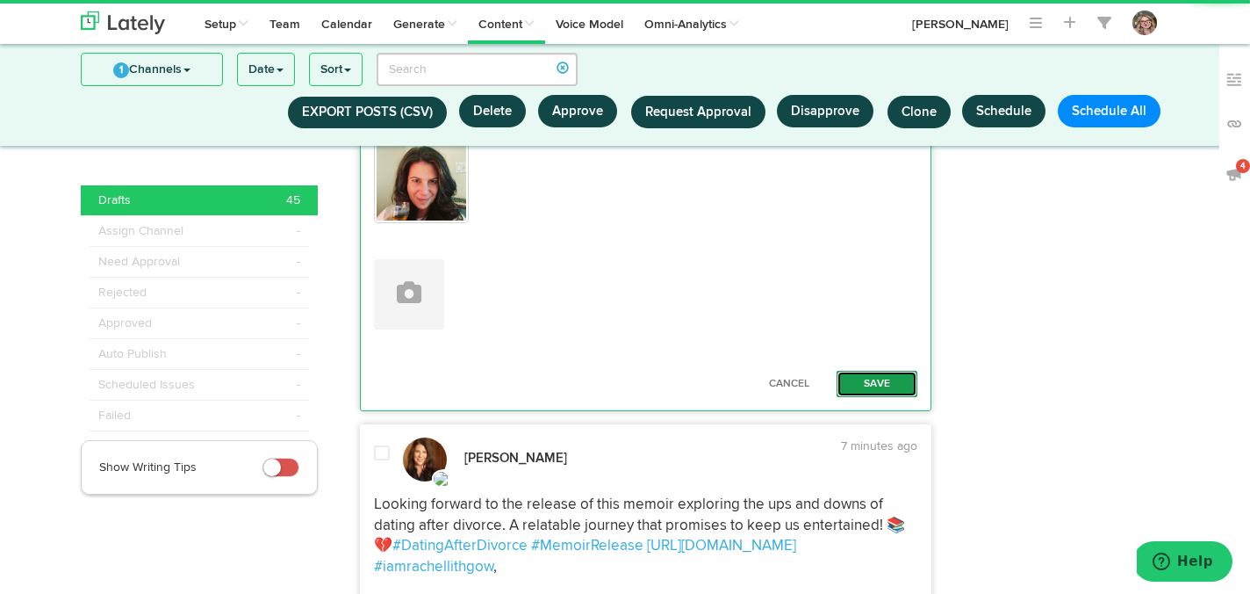
click at [888, 397] on button "Save" at bounding box center [877, 384] width 81 height 26
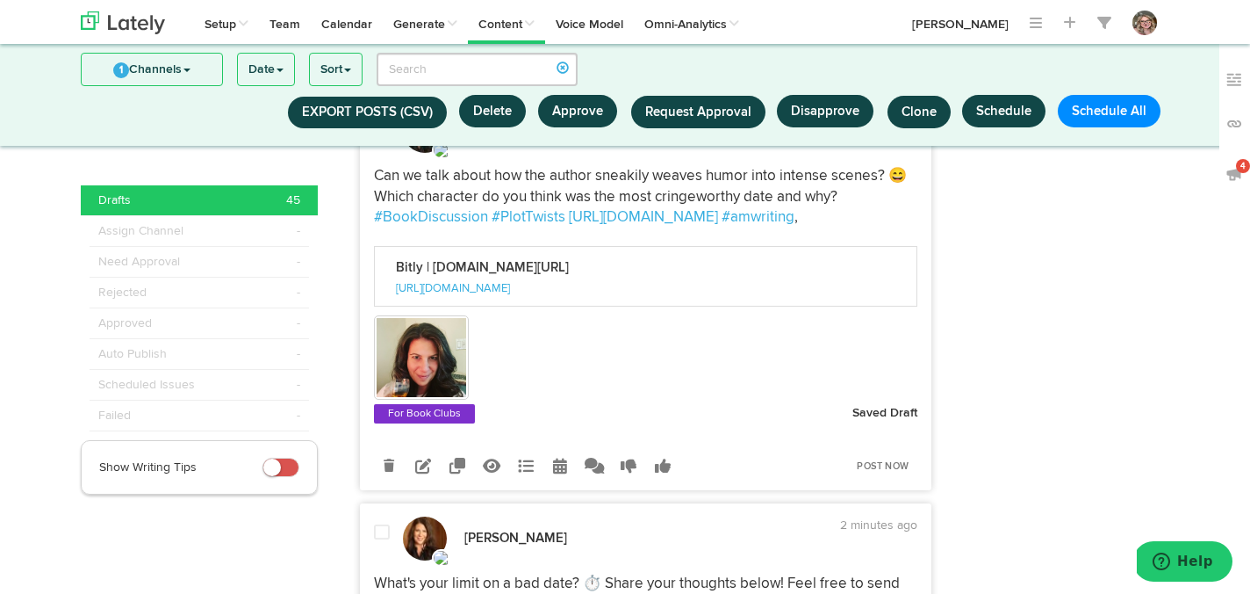
scroll to position [2616, 0]
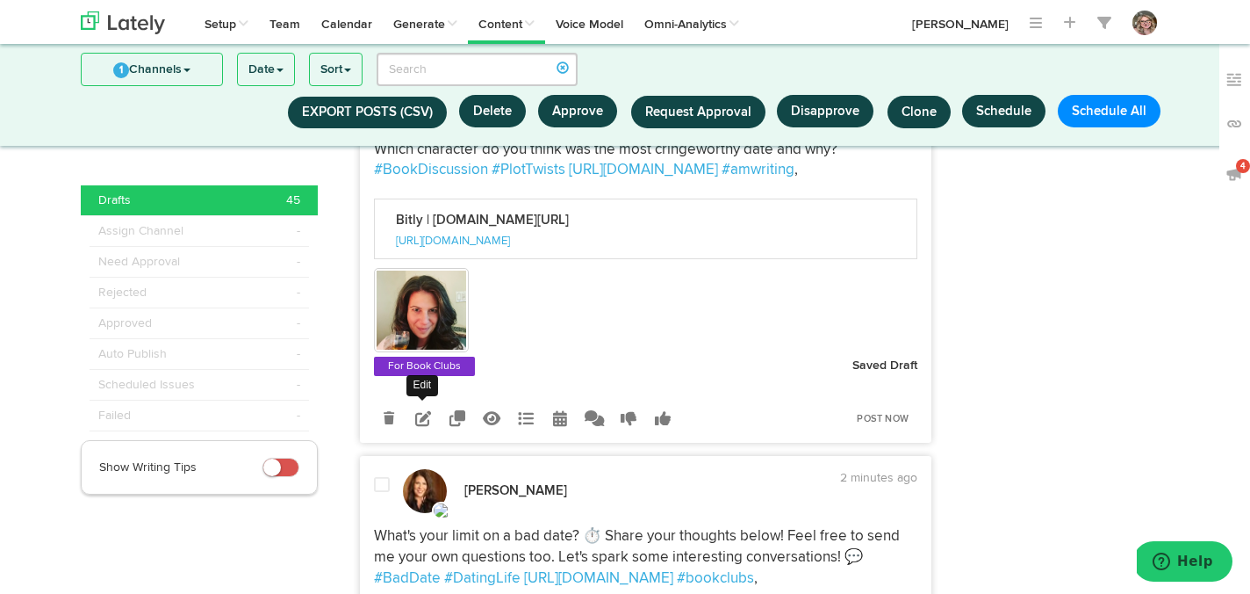
click at [422, 426] on icon at bounding box center [423, 418] width 16 height 16
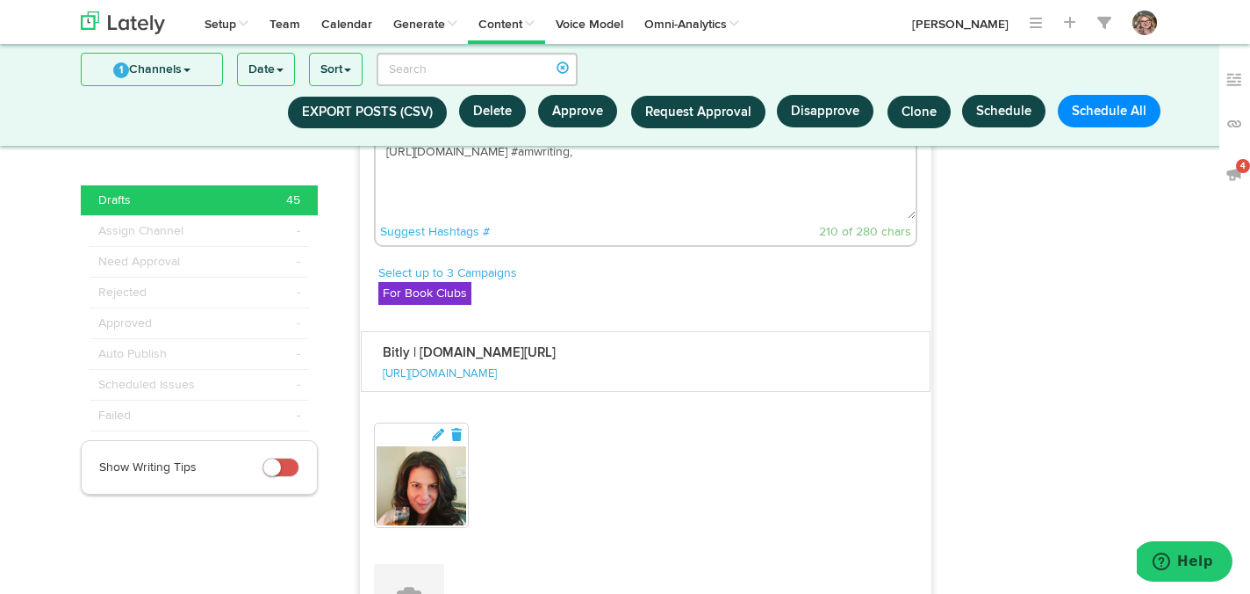
click at [576, 206] on textarea "Can we talk about how the author sneakily weaves humor into intense scenes? 😄 W…" at bounding box center [646, 161] width 541 height 116
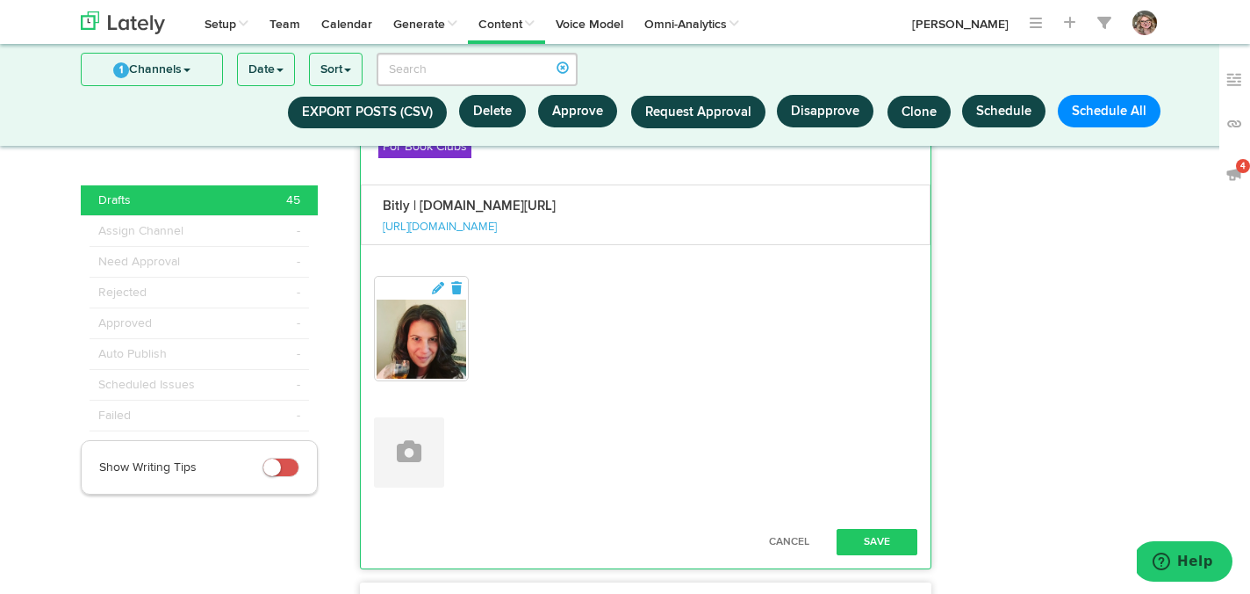
scroll to position [2815, 0]
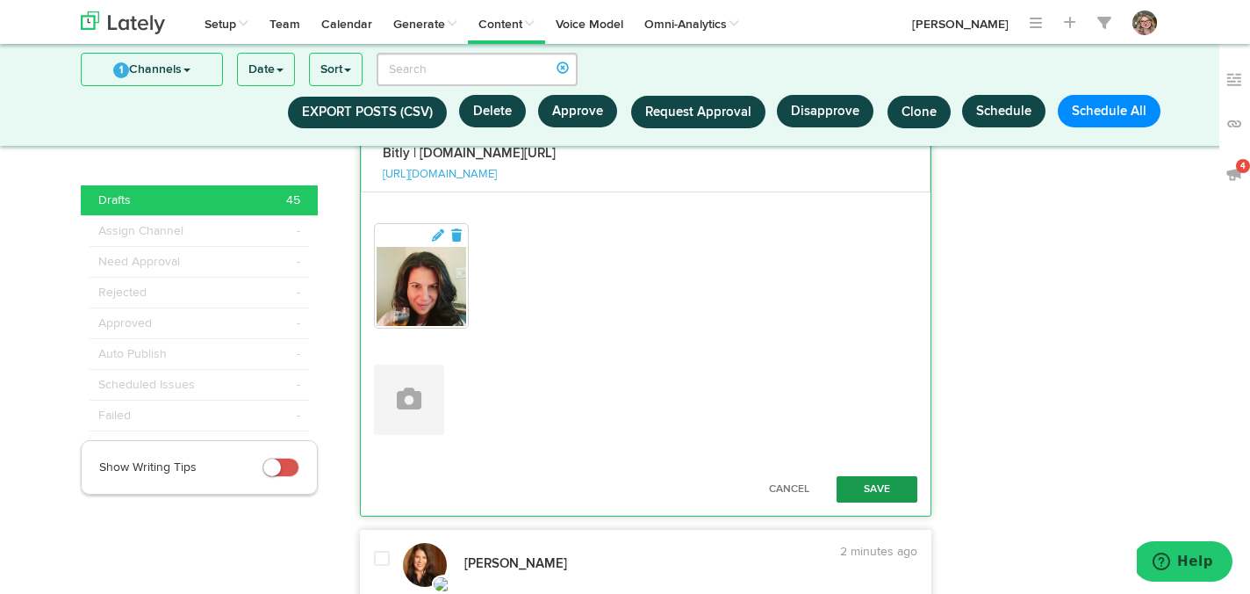
type textarea "Can we talk about how the author sneakily weaves humor into intense scenes? 😄 W…"
click at [872, 502] on button "Save" at bounding box center [877, 489] width 81 height 26
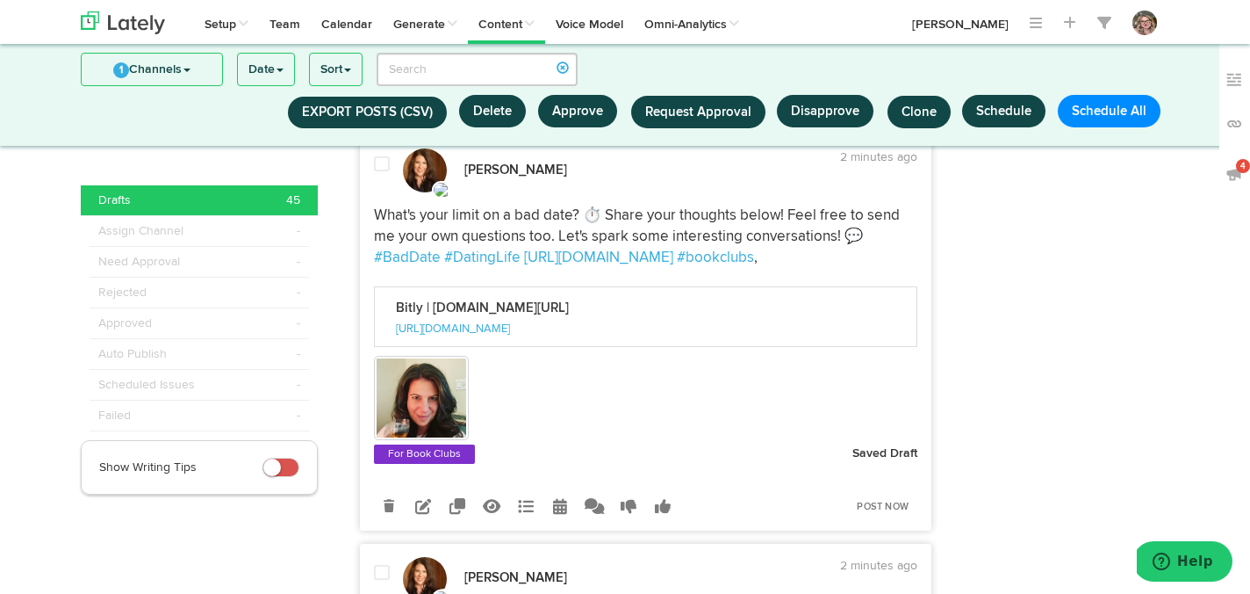
scroll to position [2967, 0]
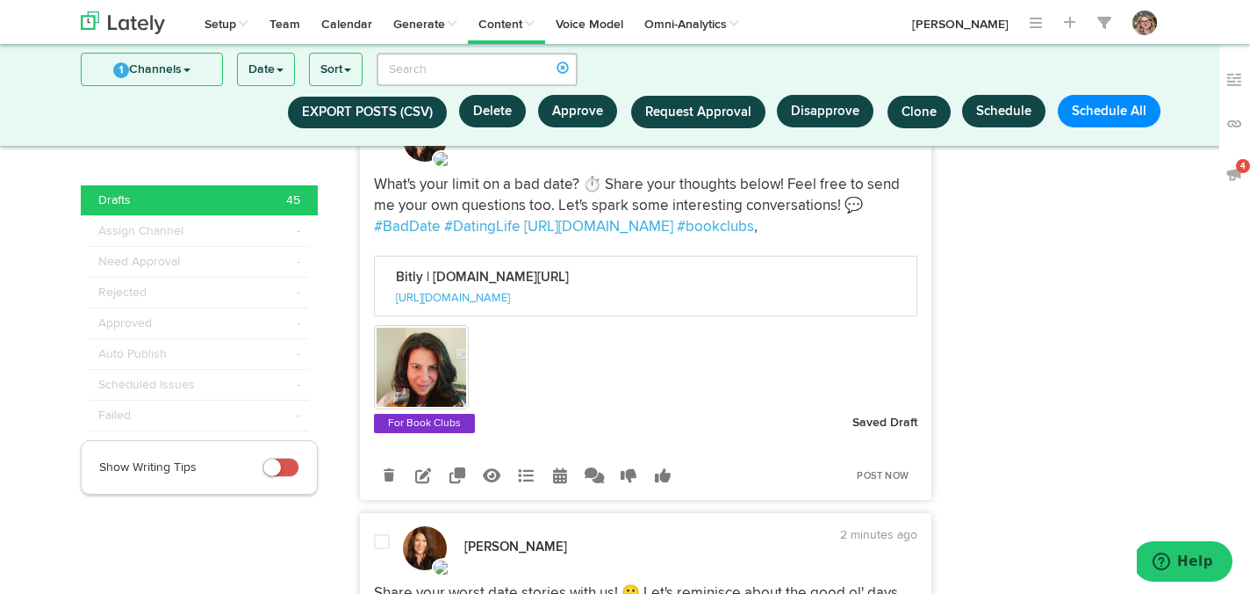
click at [425, 483] on icon at bounding box center [423, 475] width 16 height 16
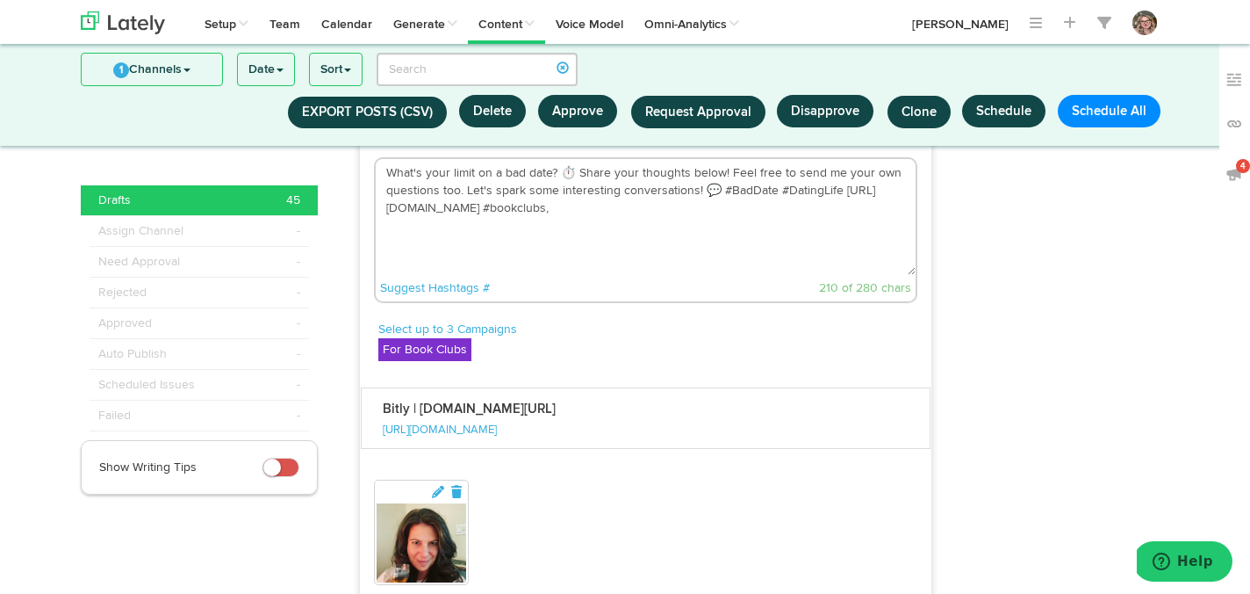
click at [599, 270] on textarea "What's your limit on a bad date? ⏱️ Share your thoughts below! Feel free to sen…" at bounding box center [646, 217] width 541 height 116
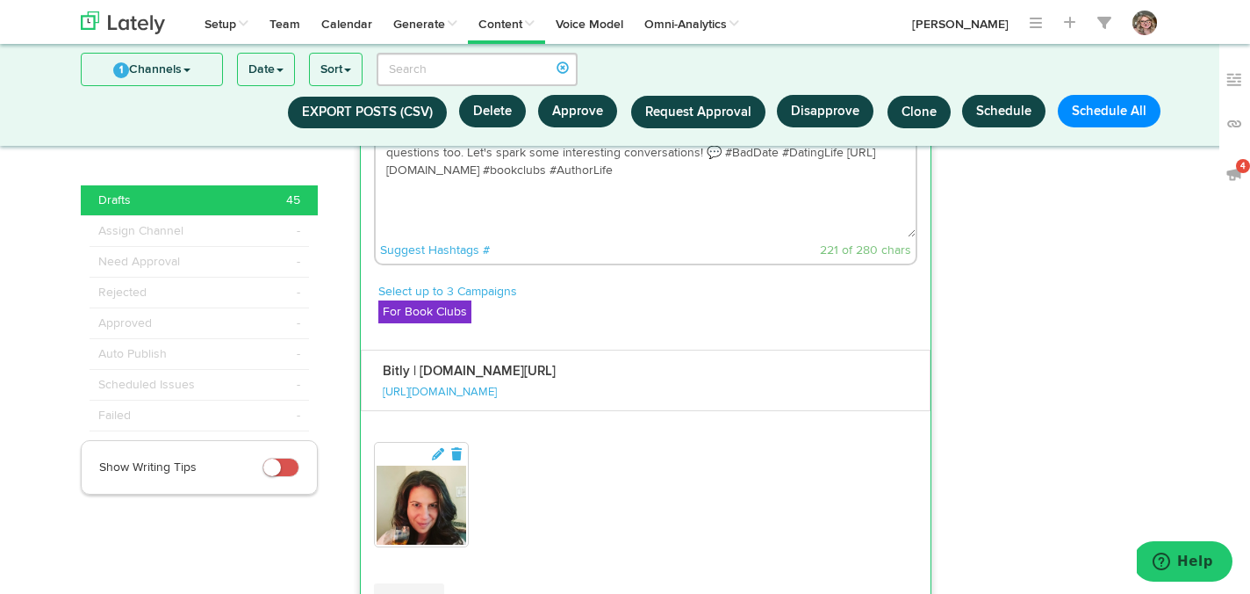
scroll to position [2915, 0]
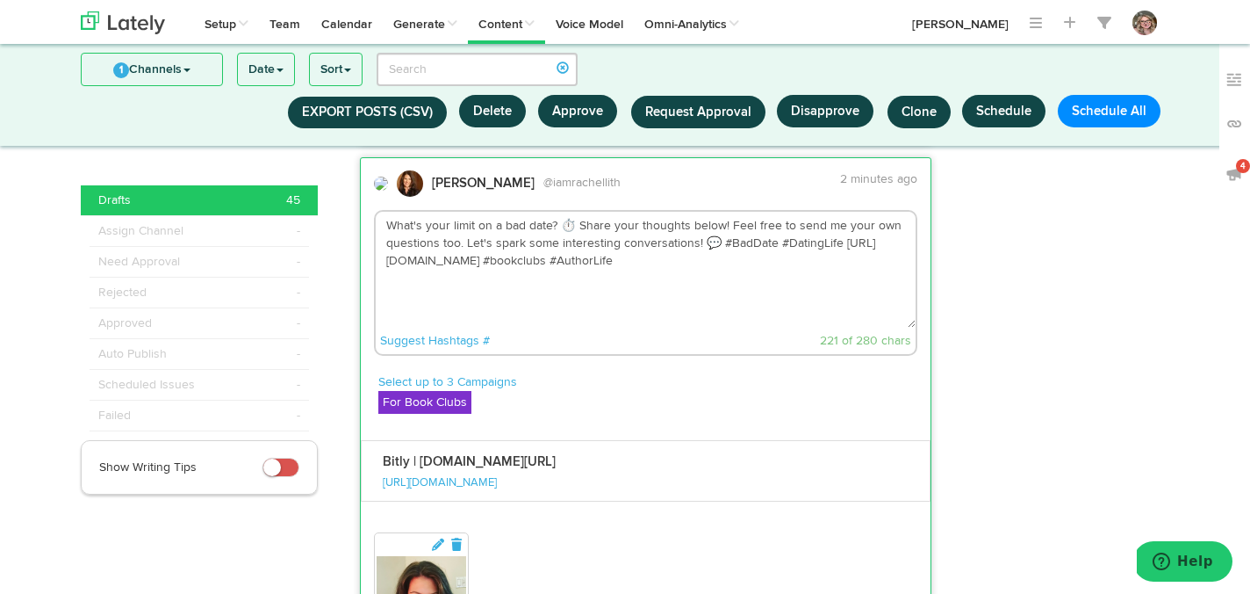
click at [767, 285] on textarea "What's your limit on a bad date? ⏱️ Share your thoughts below! Feel free to sen…" at bounding box center [646, 270] width 541 height 116
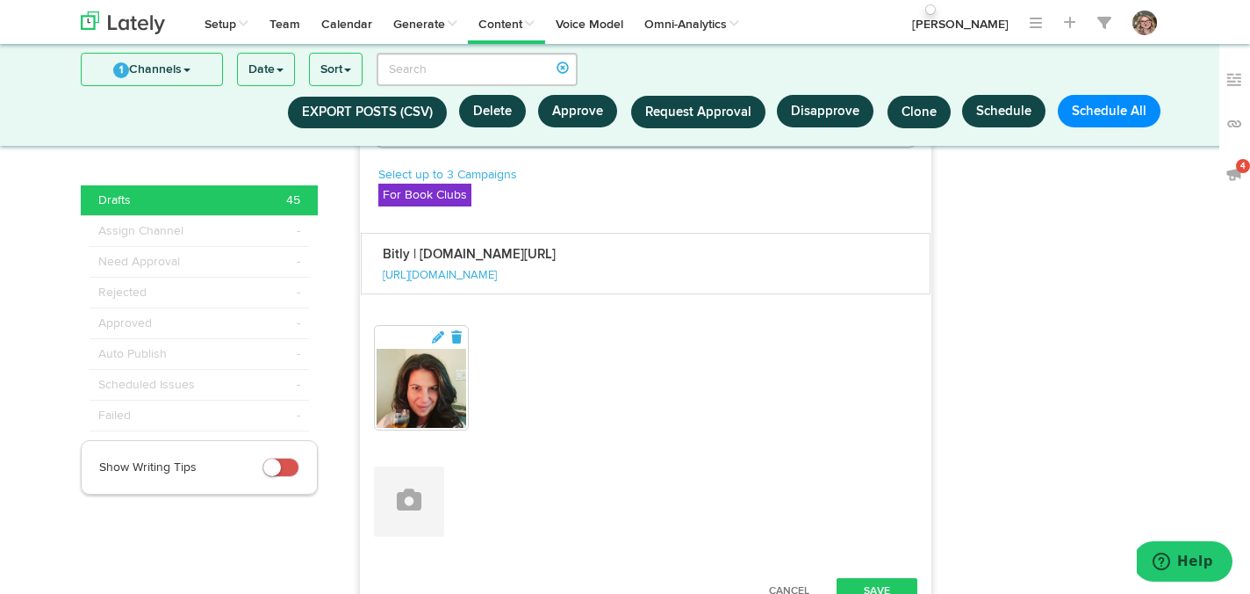
scroll to position [3197, 0]
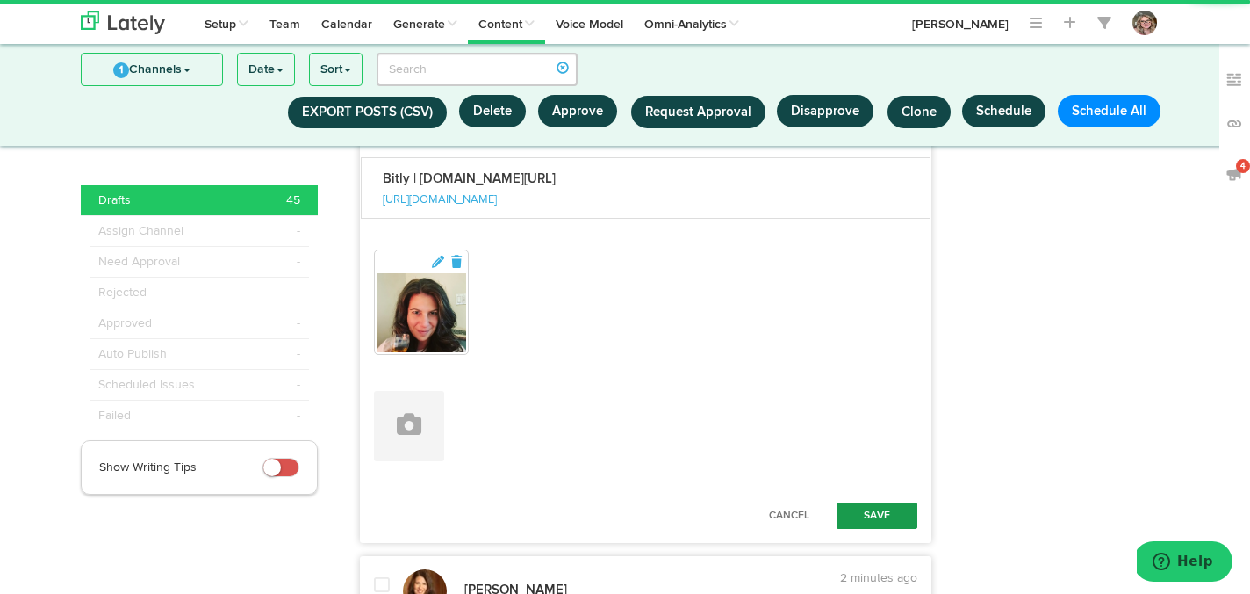
type textarea "What's your limit on a bad date? ⏱️ Share your thoughts below! Feel free to sen…"
click at [874, 529] on button "Save" at bounding box center [877, 515] width 81 height 26
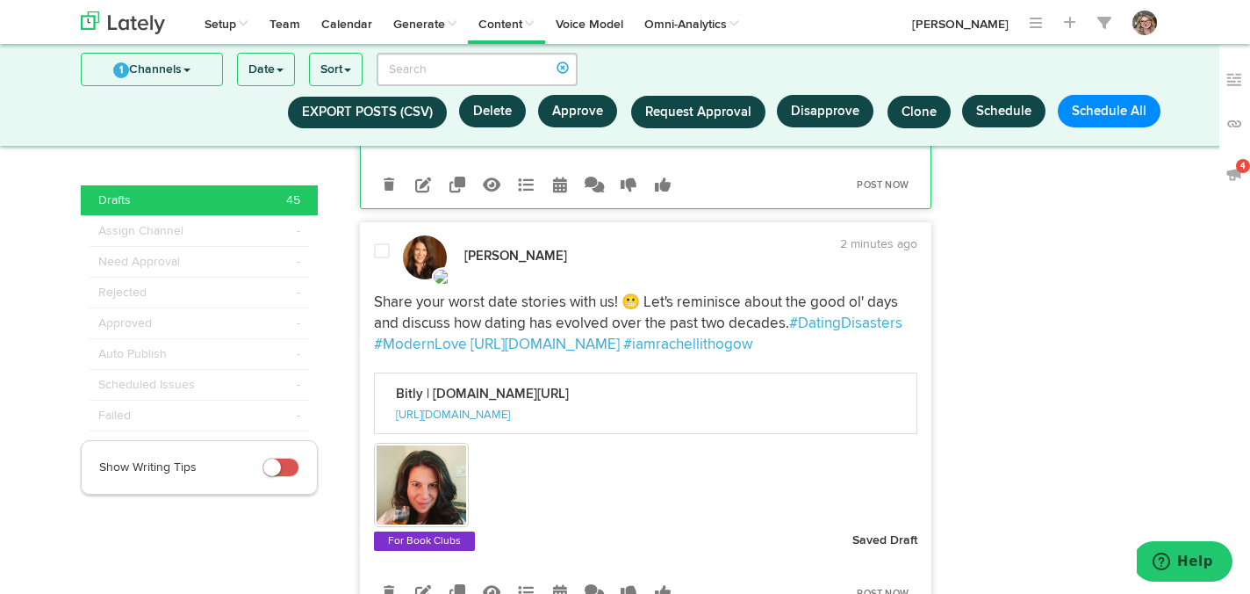
scroll to position [3310, 0]
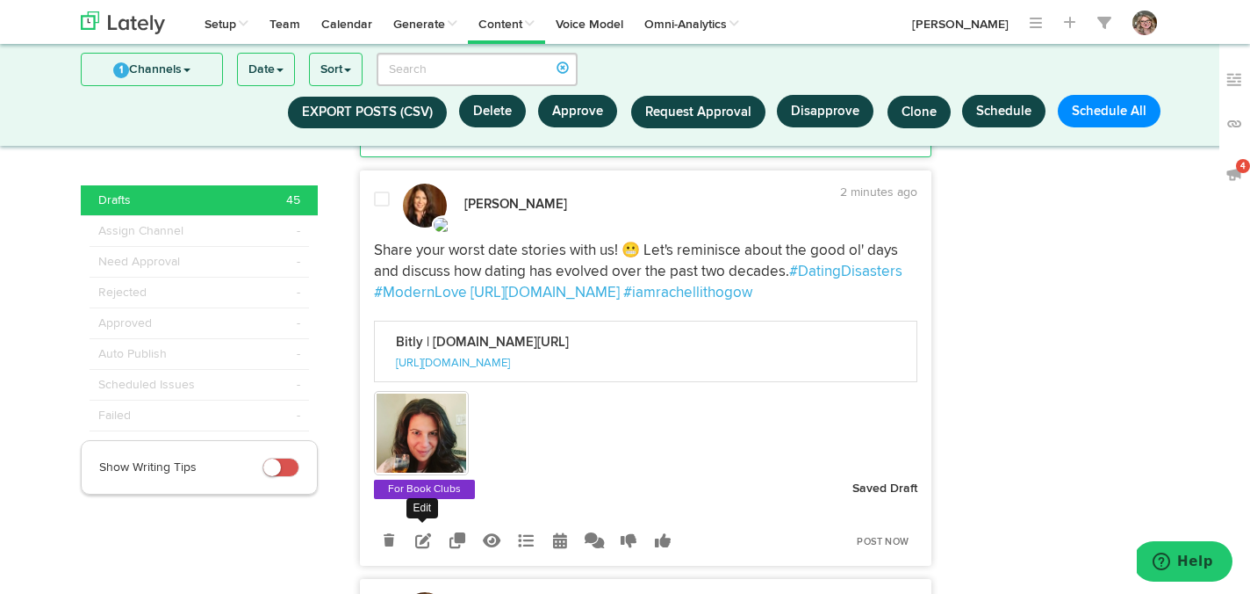
click at [420, 548] on icon at bounding box center [423, 540] width 16 height 16
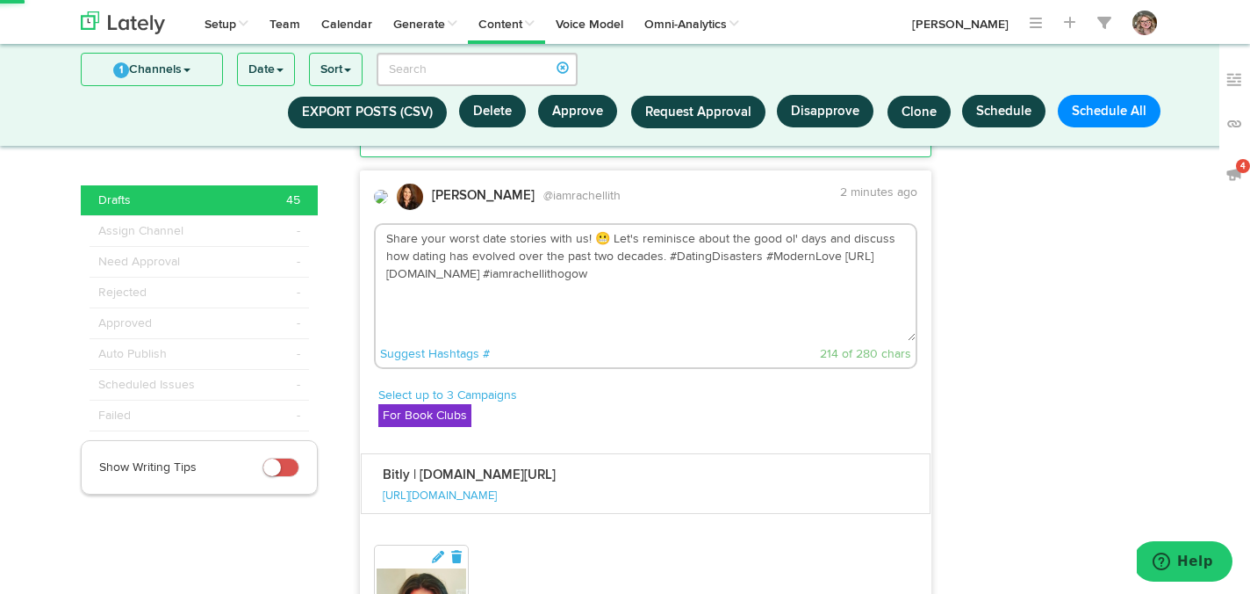
click at [638, 333] on textarea "Share your worst date stories with us! 😬 Let's reminisce about the good ol' day…" at bounding box center [646, 283] width 541 height 116
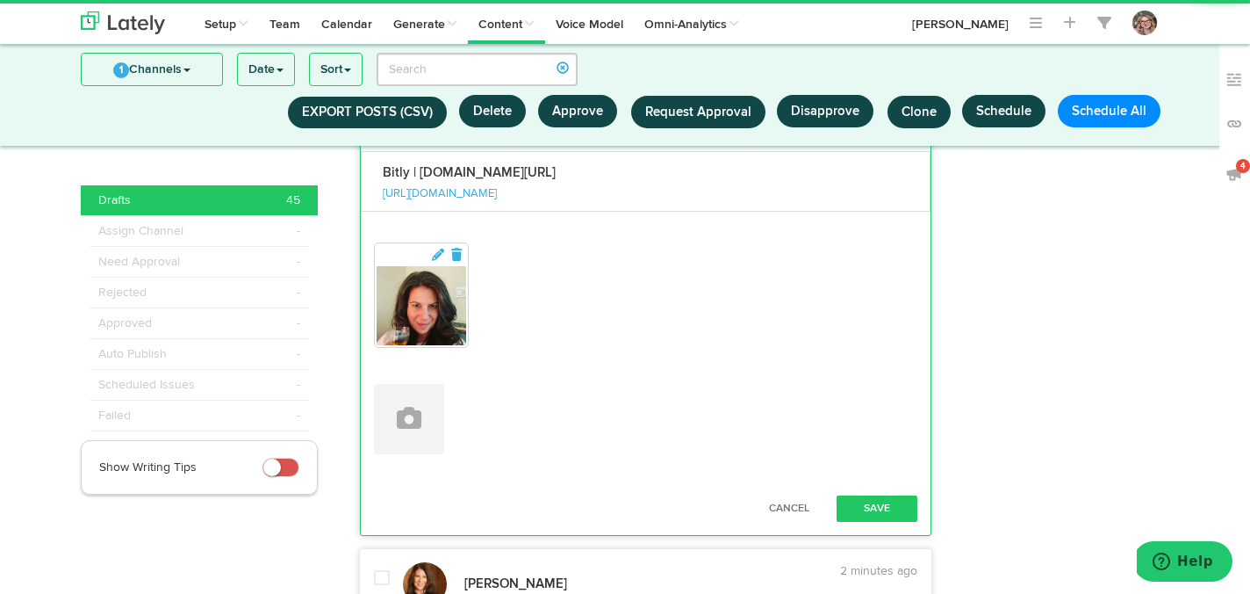
scroll to position [3638, 0]
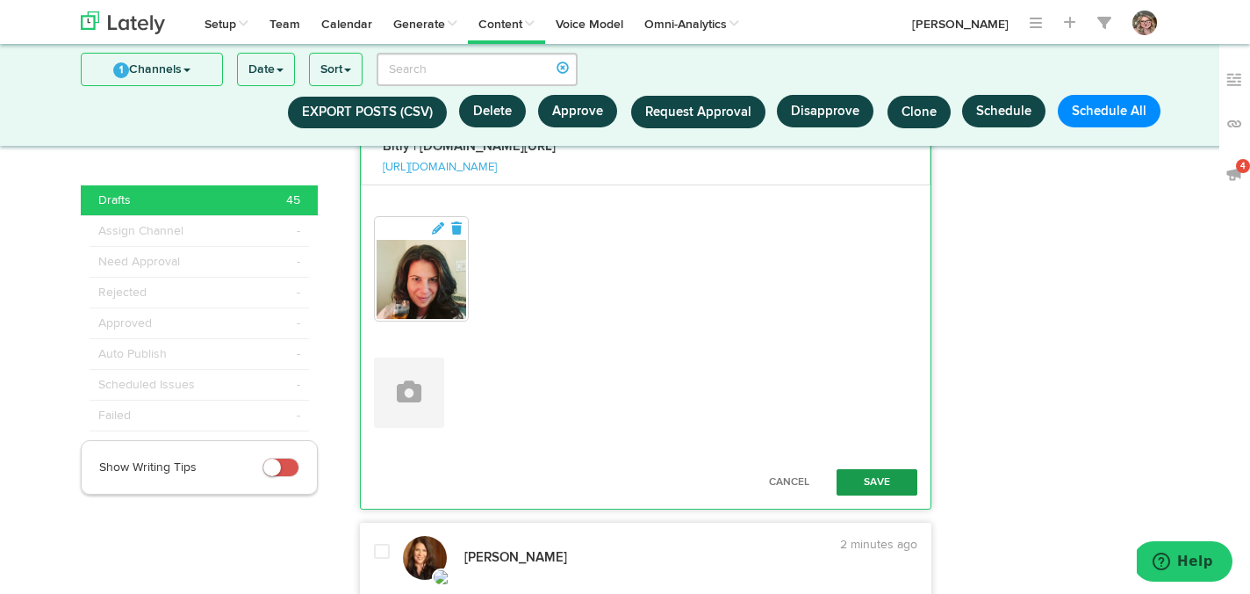
type textarea "Share your worst date stories with us! 😬 Let's reminisce about the good ol' day…"
click at [859, 495] on button "Save" at bounding box center [877, 482] width 81 height 26
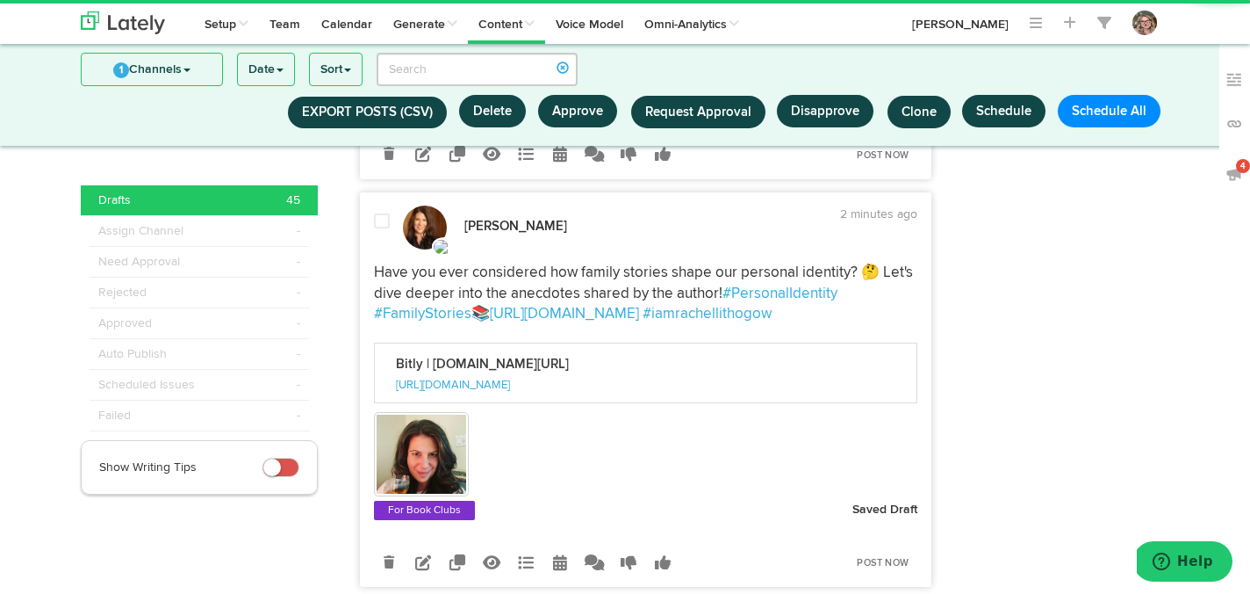
scroll to position [3730, 0]
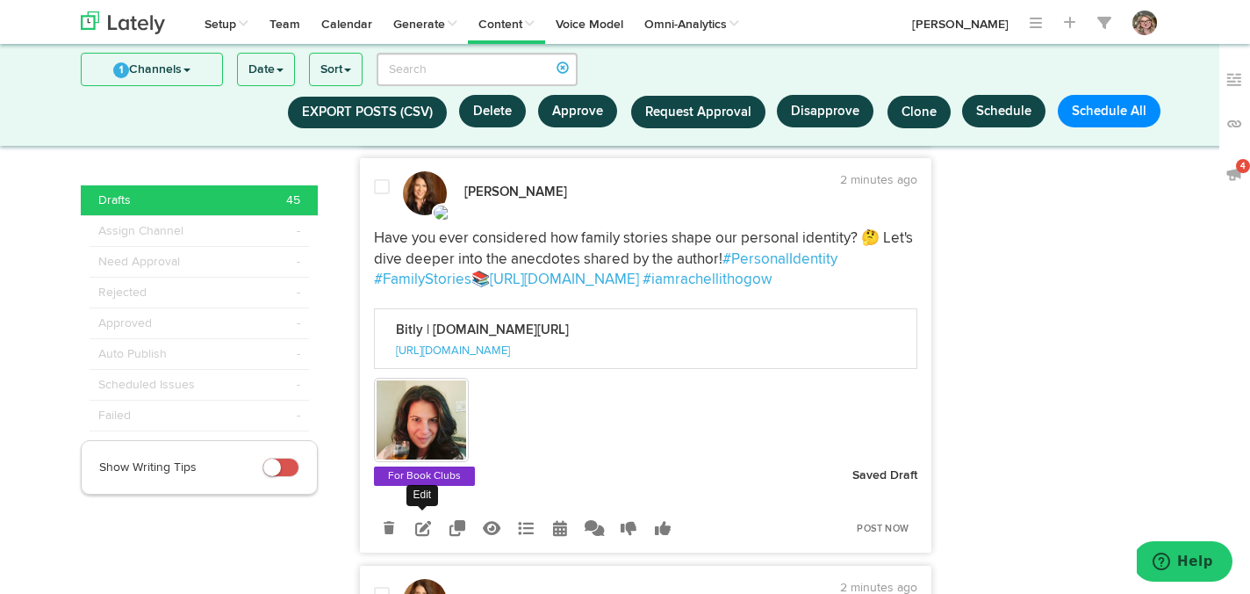
click at [420, 536] on icon at bounding box center [423, 528] width 16 height 16
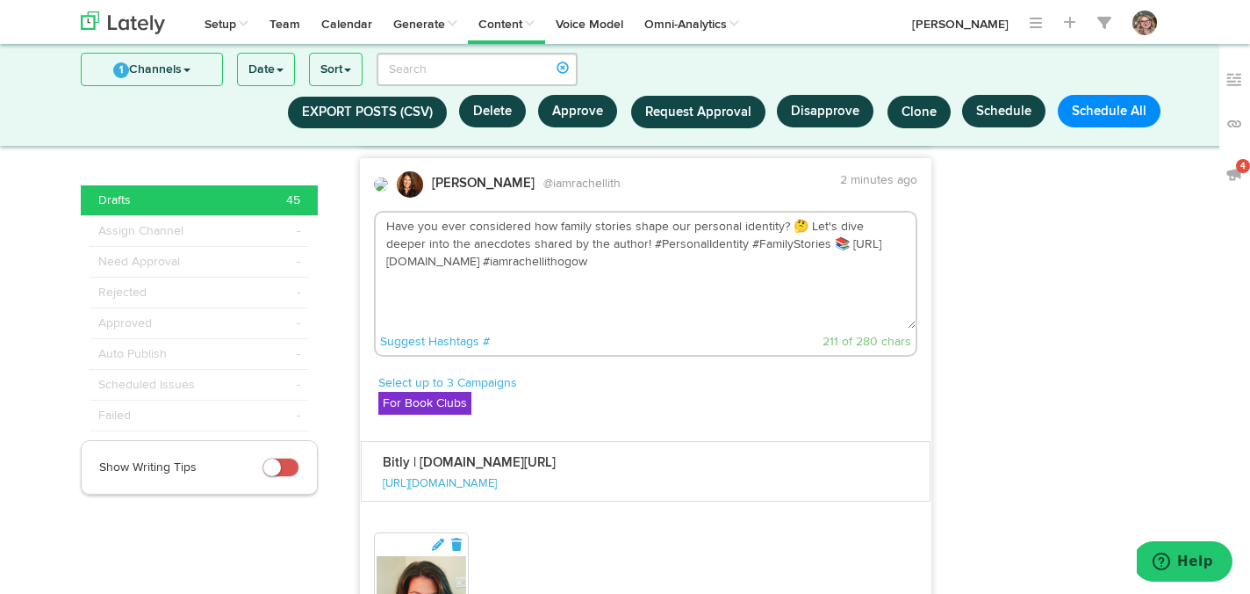
click at [645, 302] on textarea "Have you ever considered how family stories shape our personal identity? 🤔 Let'…" at bounding box center [646, 271] width 541 height 116
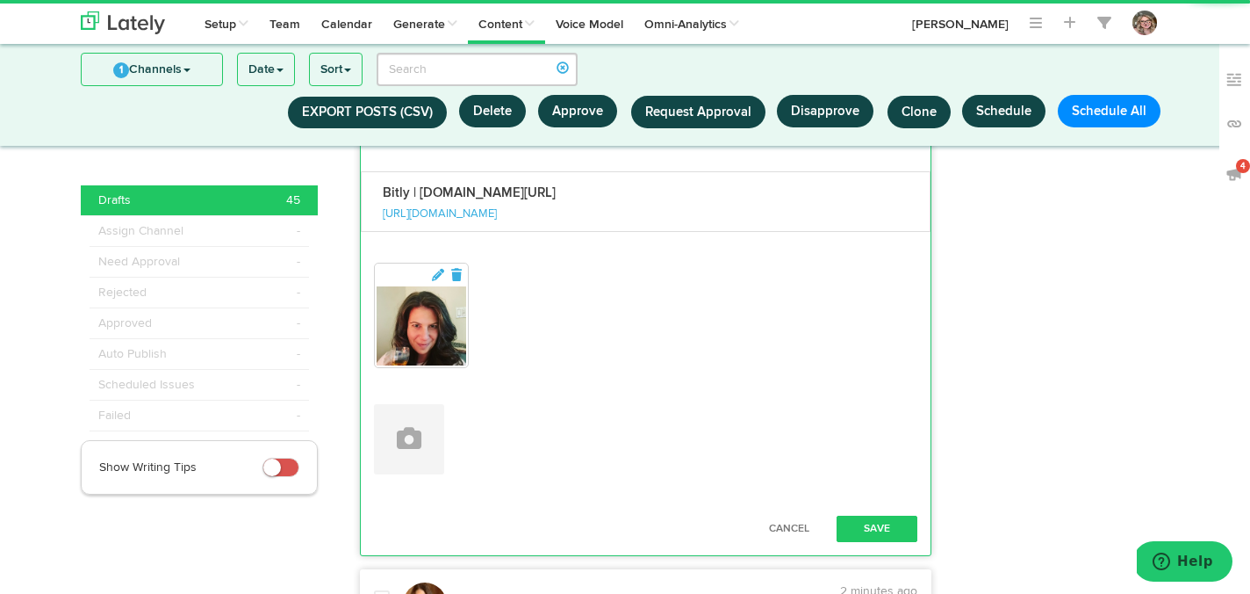
scroll to position [4017, 0]
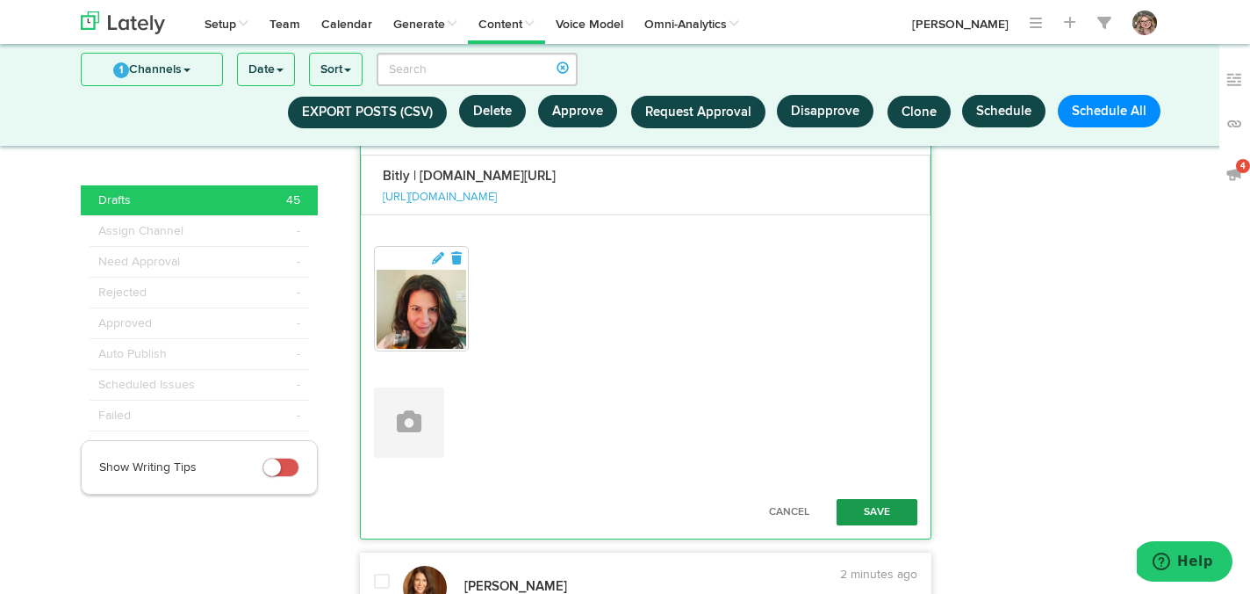
type textarea "Have you ever considered how family stories shape our personal identity? 🤔 Let'…"
click at [875, 525] on button "Save" at bounding box center [877, 512] width 81 height 26
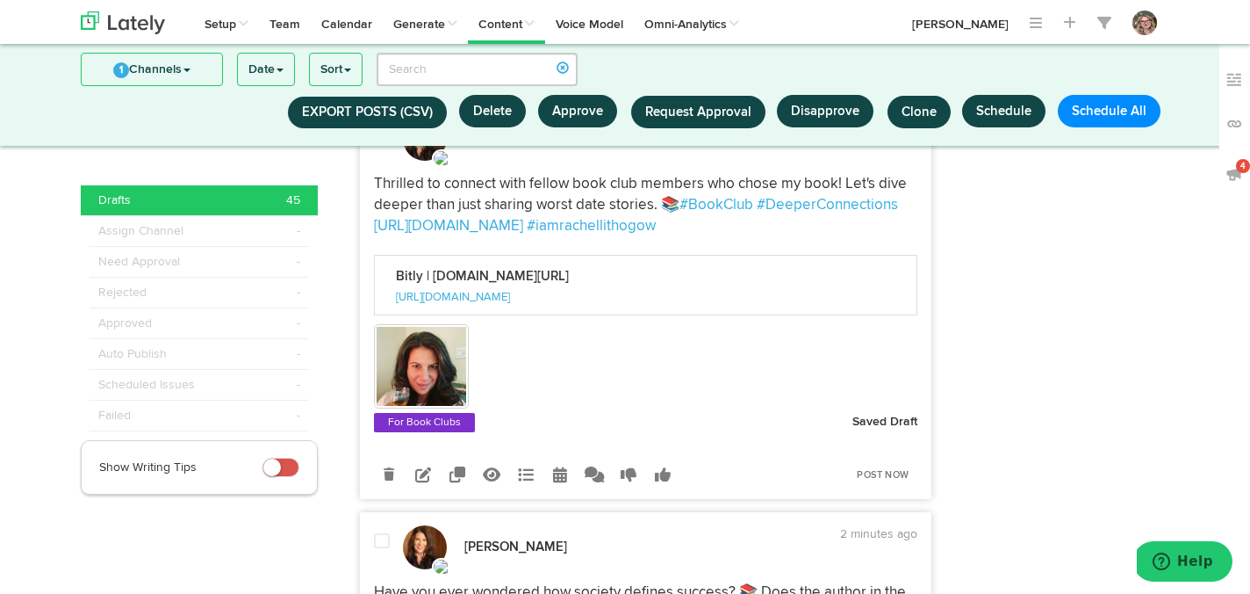
scroll to position [4207, 0]
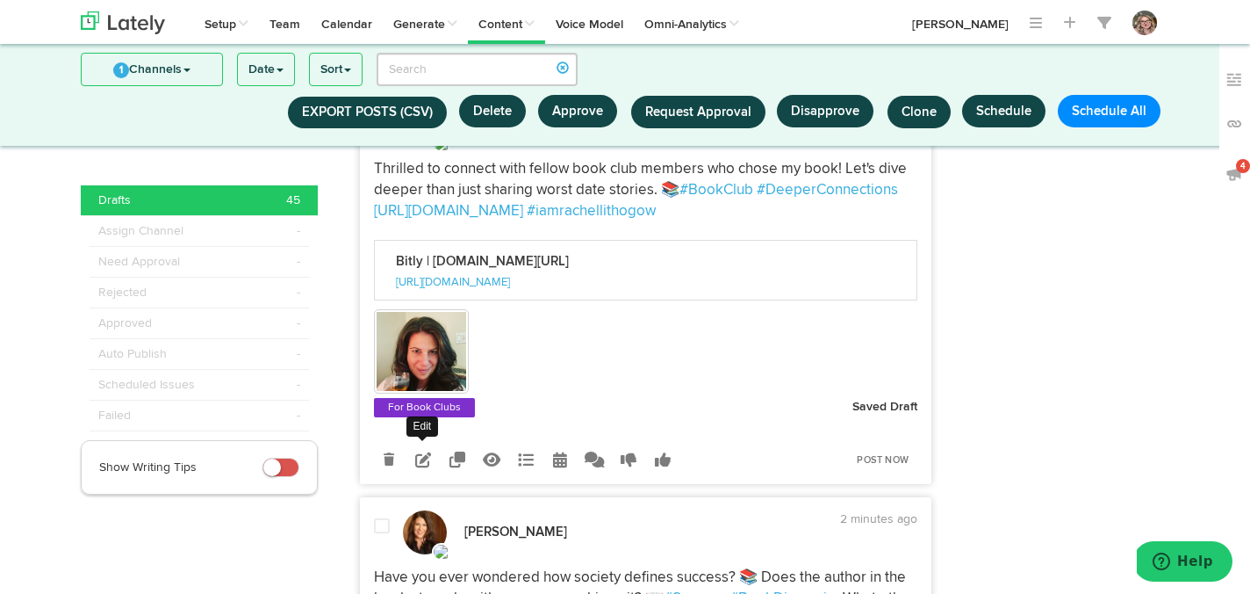
click at [425, 467] on icon at bounding box center [423, 459] width 16 height 16
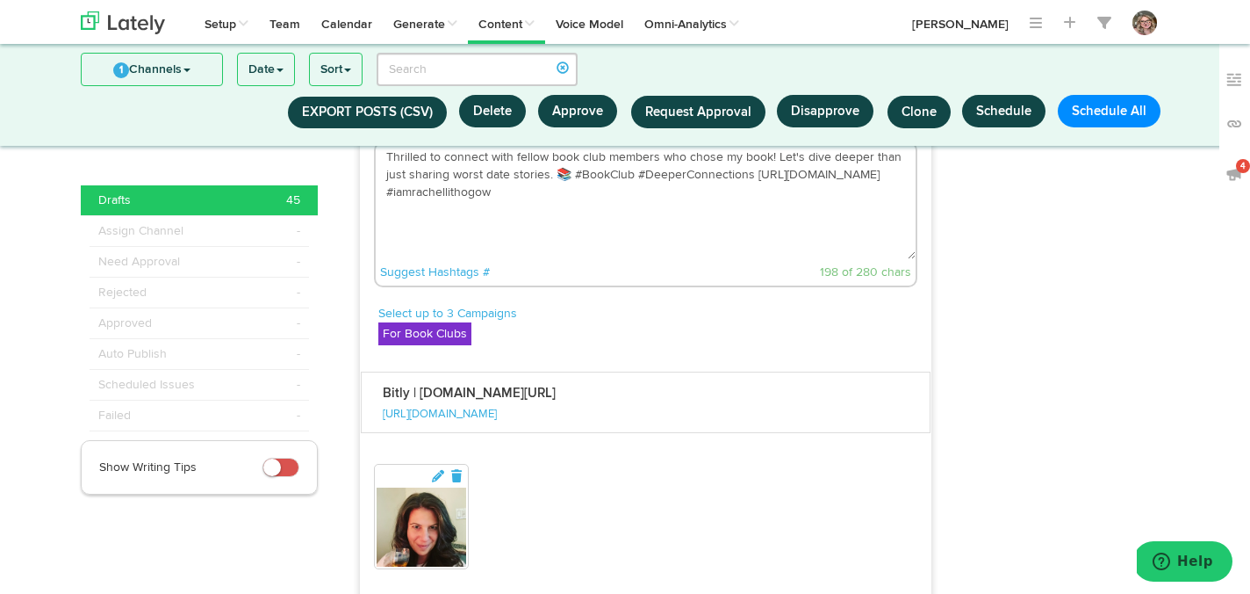
click at [554, 256] on textarea "Thrilled to connect with fellow book club members who chose my book! Let's dive…" at bounding box center [646, 201] width 541 height 116
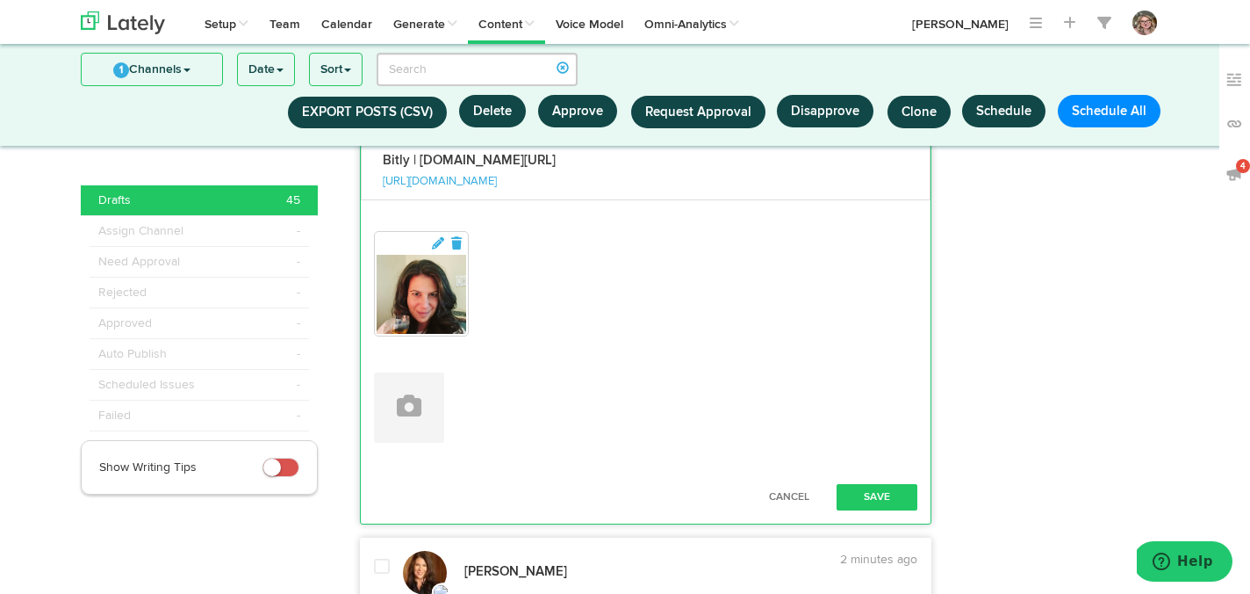
scroll to position [4527, 0]
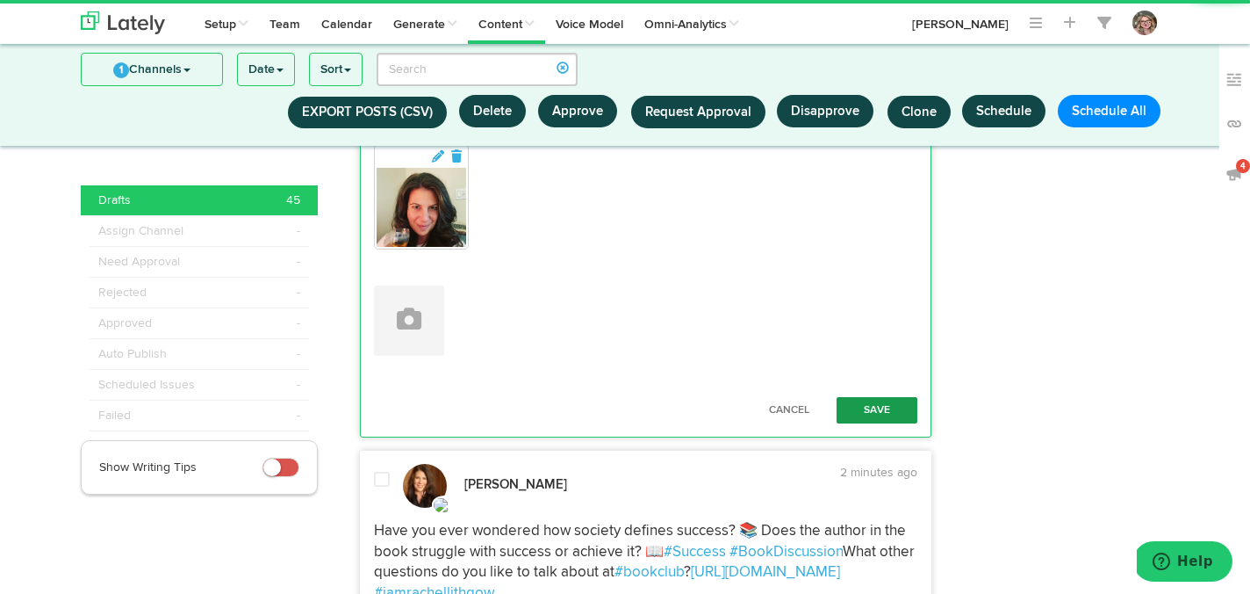
type textarea "Thrilled to connect with fellow book club members who chose my book! Let's dive…"
click at [862, 423] on button "Save" at bounding box center [877, 410] width 81 height 26
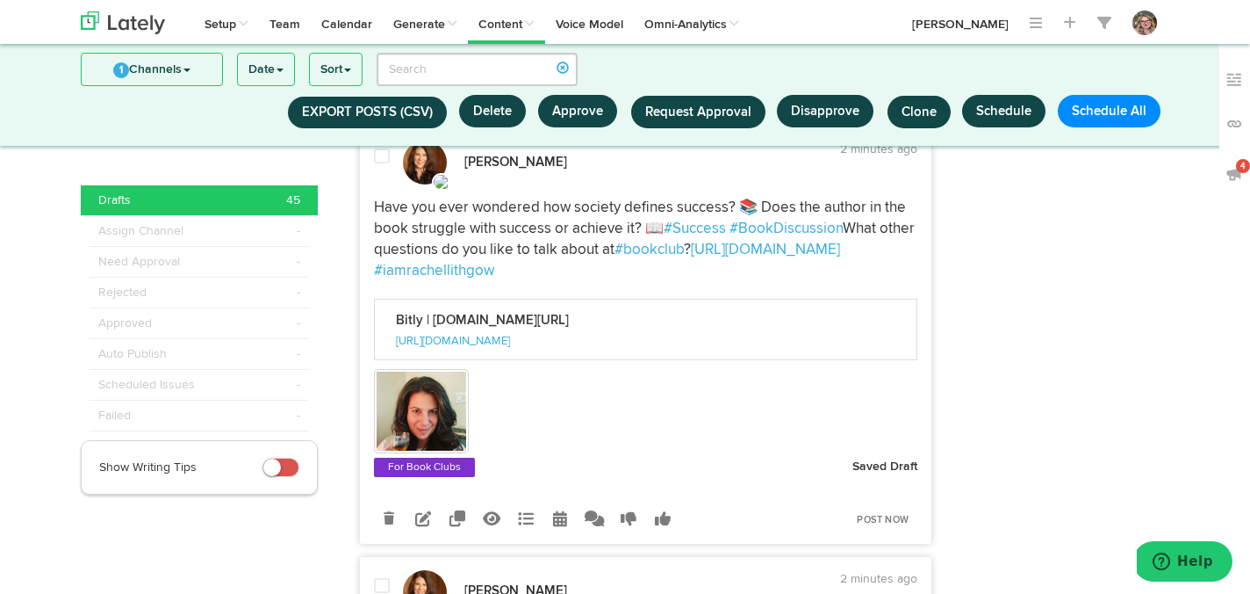
scroll to position [4614, 0]
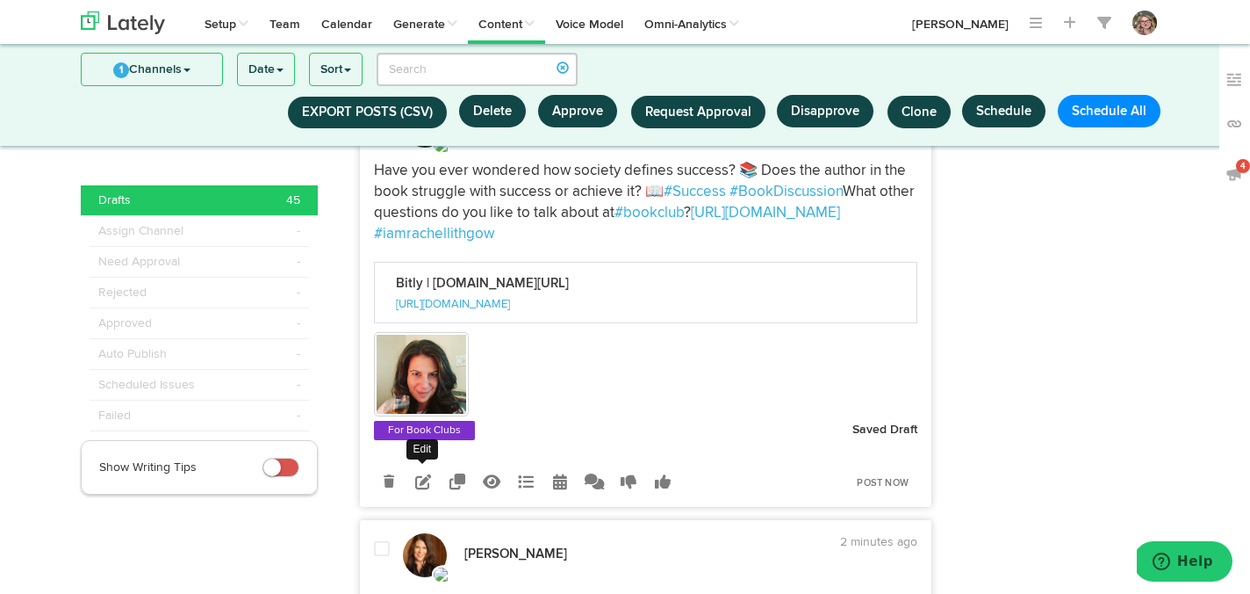
click at [417, 489] on icon at bounding box center [423, 481] width 16 height 16
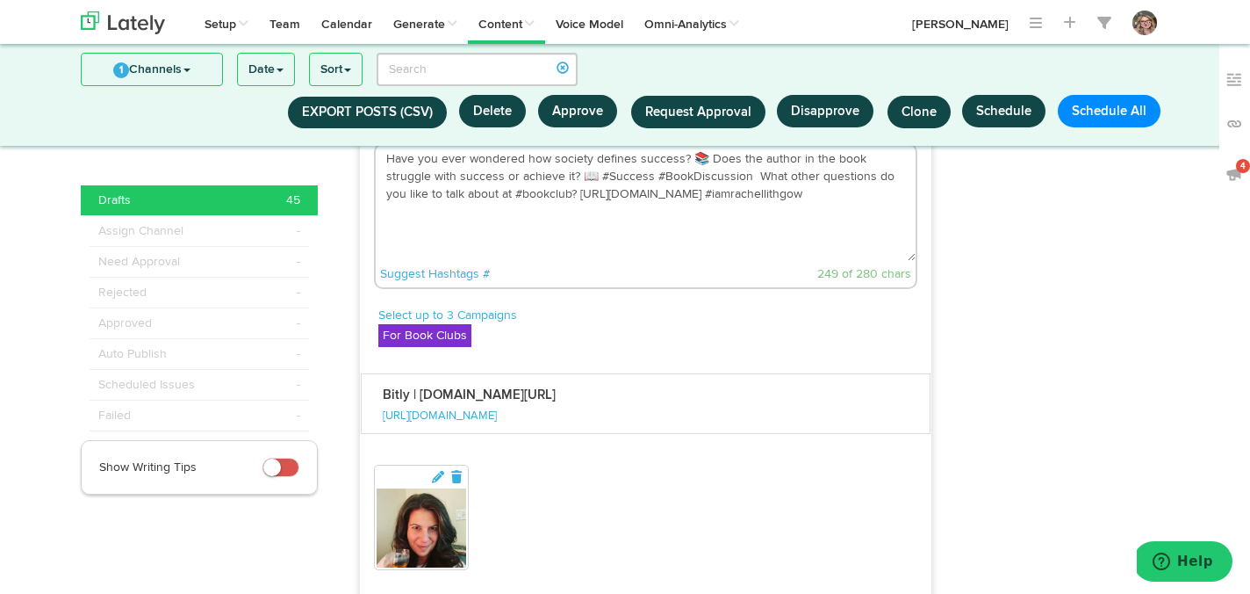
click at [747, 252] on textarea "Have you ever wondered how society defines success? 📚 Does the author in the bo…" at bounding box center [646, 203] width 541 height 116
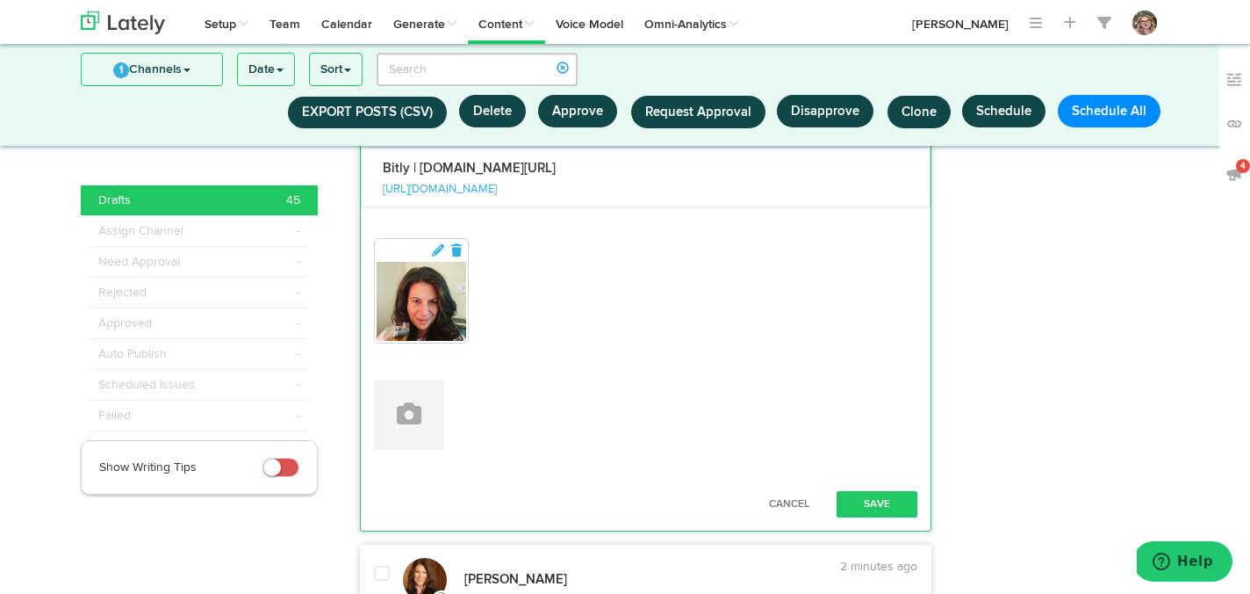
scroll to position [4964, 0]
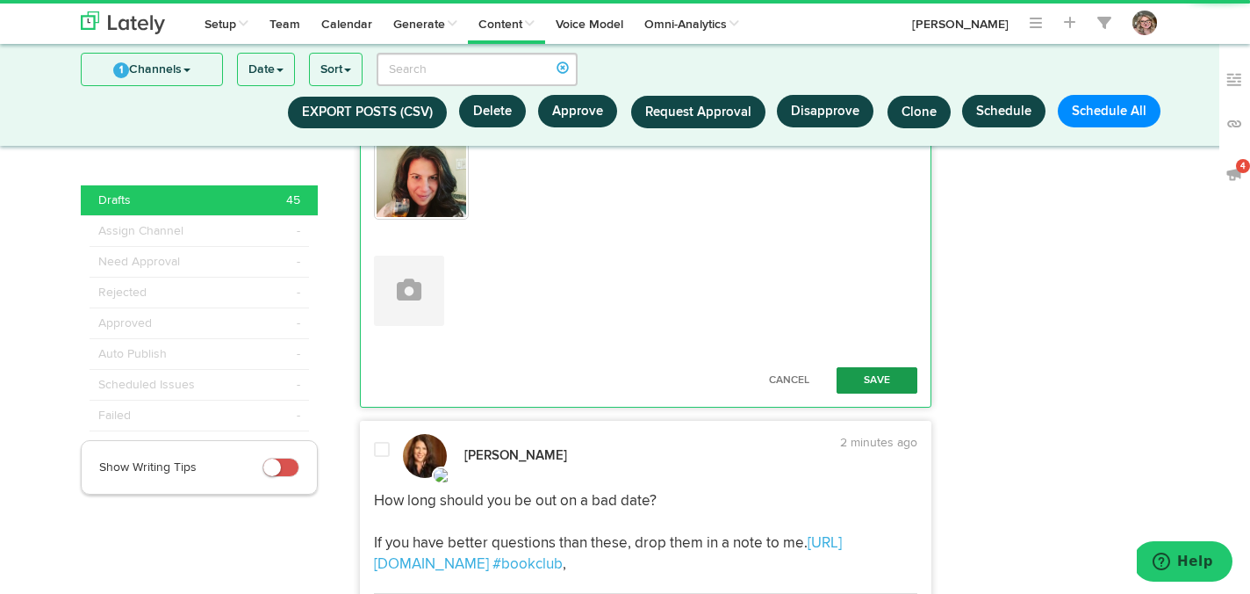
type textarea "Have you ever wondered how society defines success? 📚 Does the author in the bo…"
click at [848, 393] on button "Save" at bounding box center [877, 380] width 81 height 26
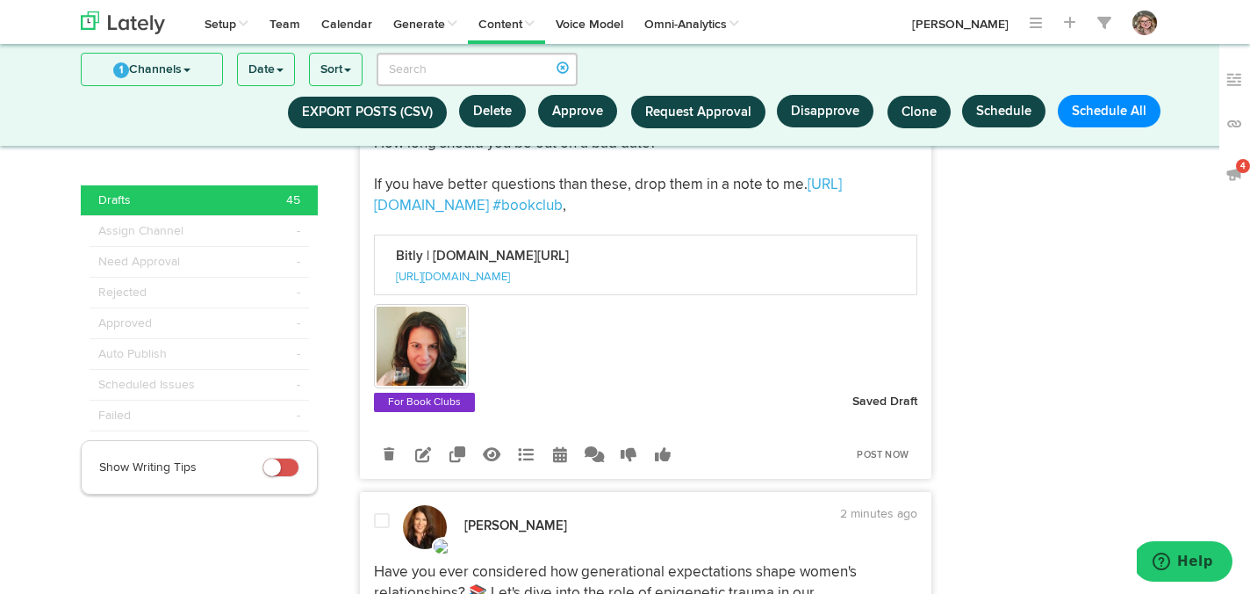
scroll to position [5081, 0]
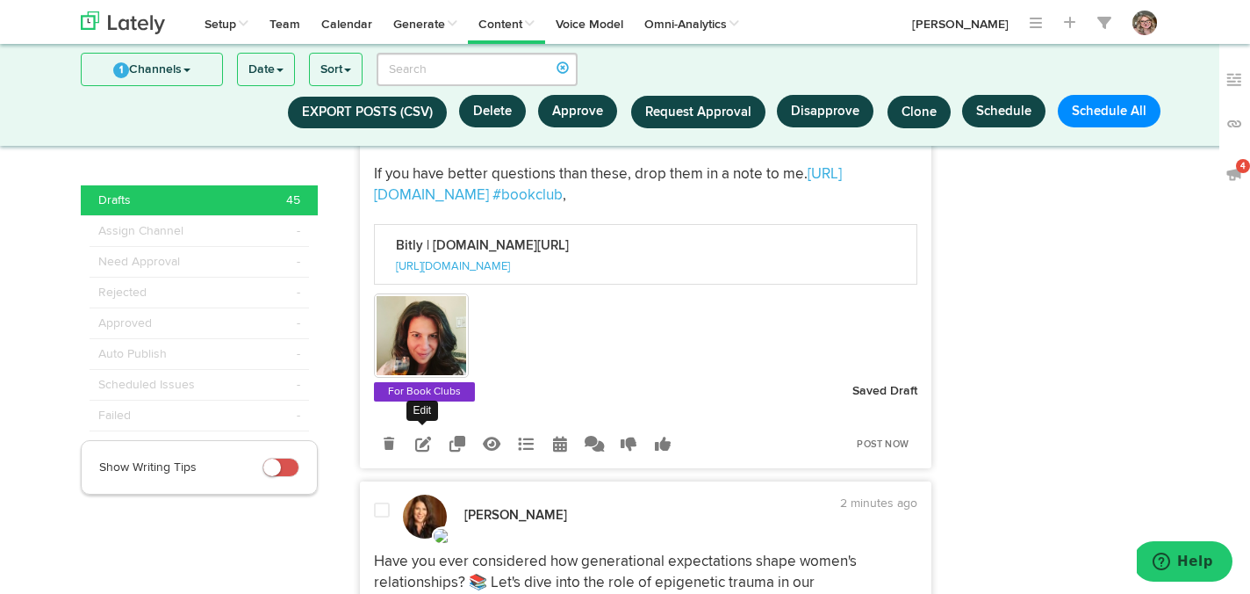
click at [419, 451] on icon at bounding box center [423, 444] width 16 height 16
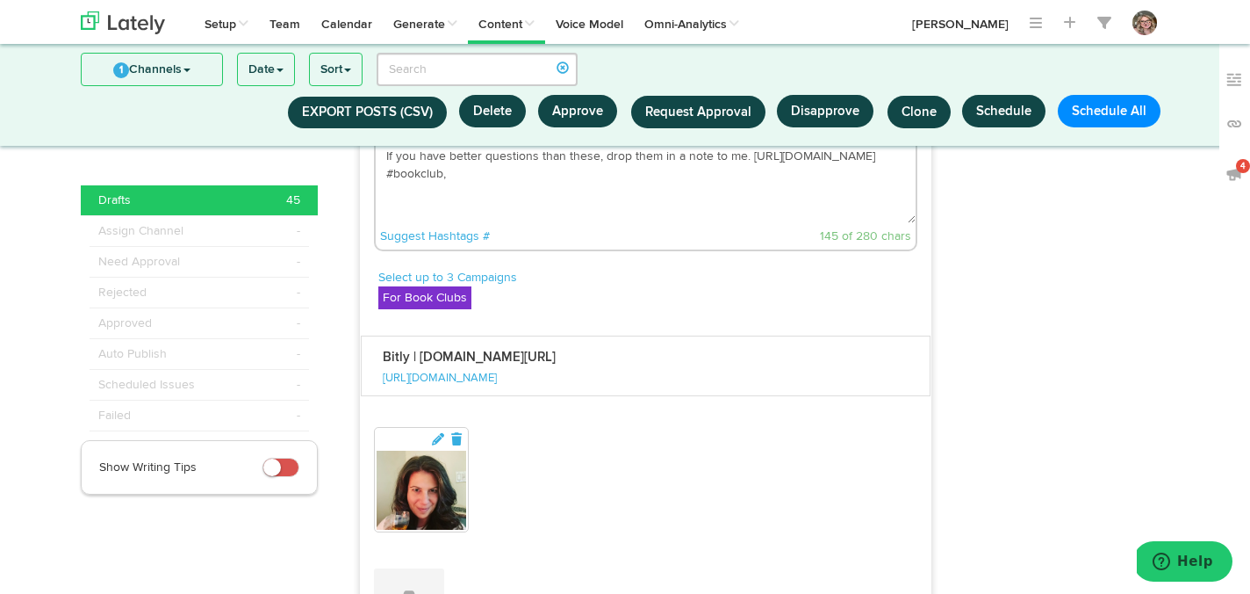
click at [542, 223] on textarea "How long should you be out on a bad date? If you have better questions than the…" at bounding box center [646, 165] width 541 height 116
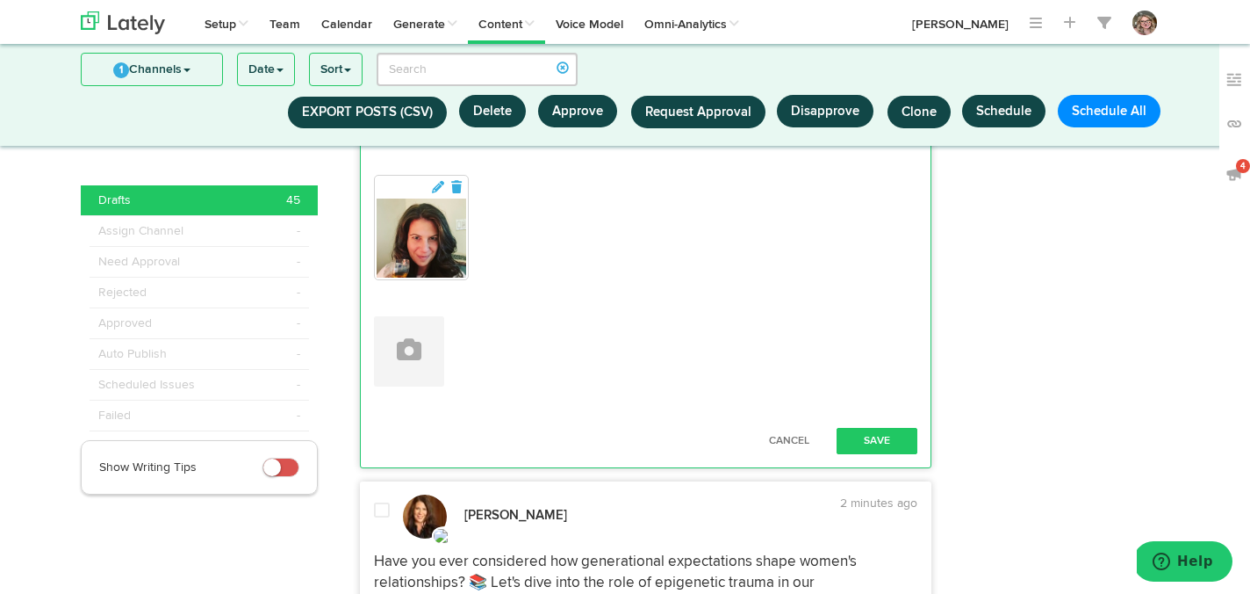
scroll to position [5401, 0]
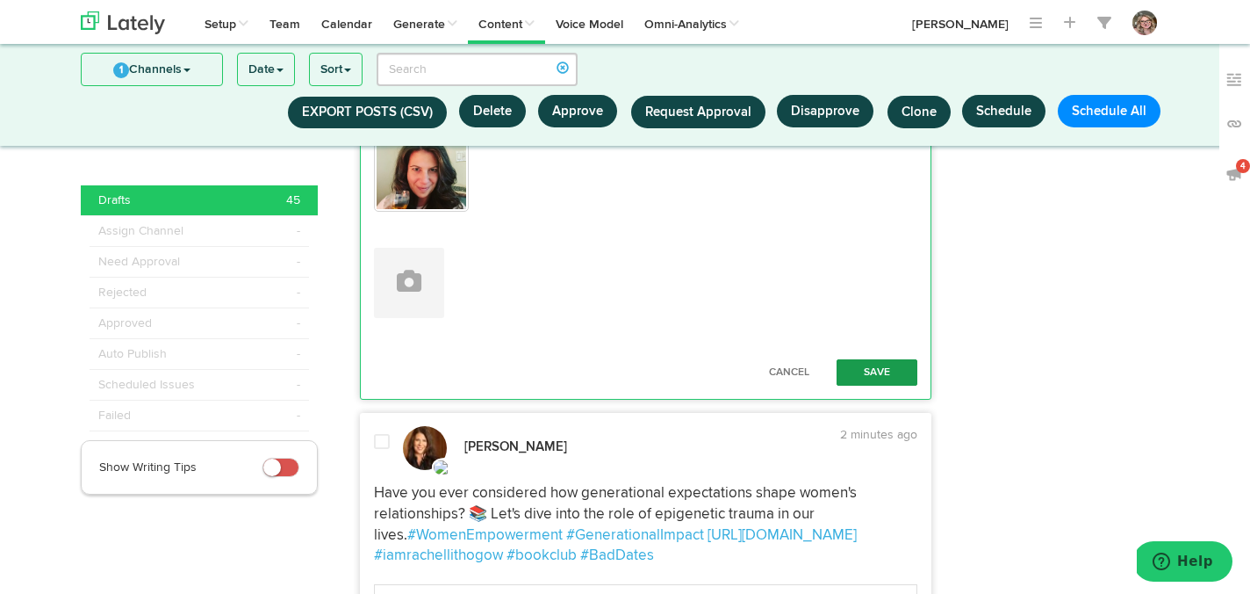
type textarea "How long should you be out on a bad date? If you have better questions than the…"
click at [869, 385] on button "Save" at bounding box center [877, 372] width 81 height 26
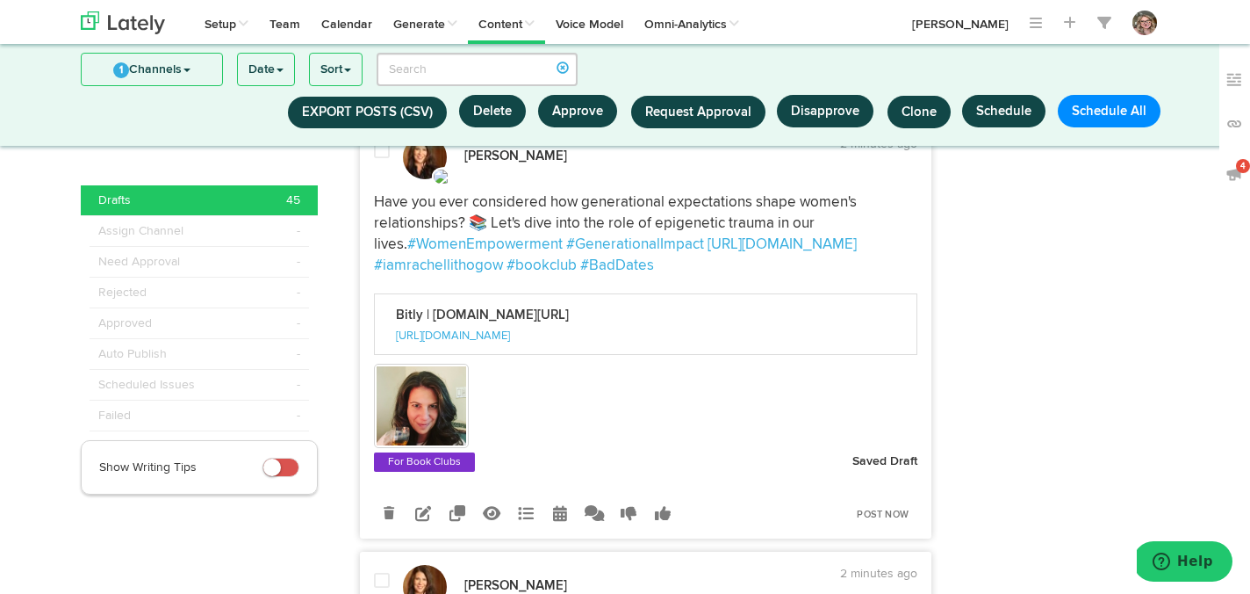
scroll to position [5476, 0]
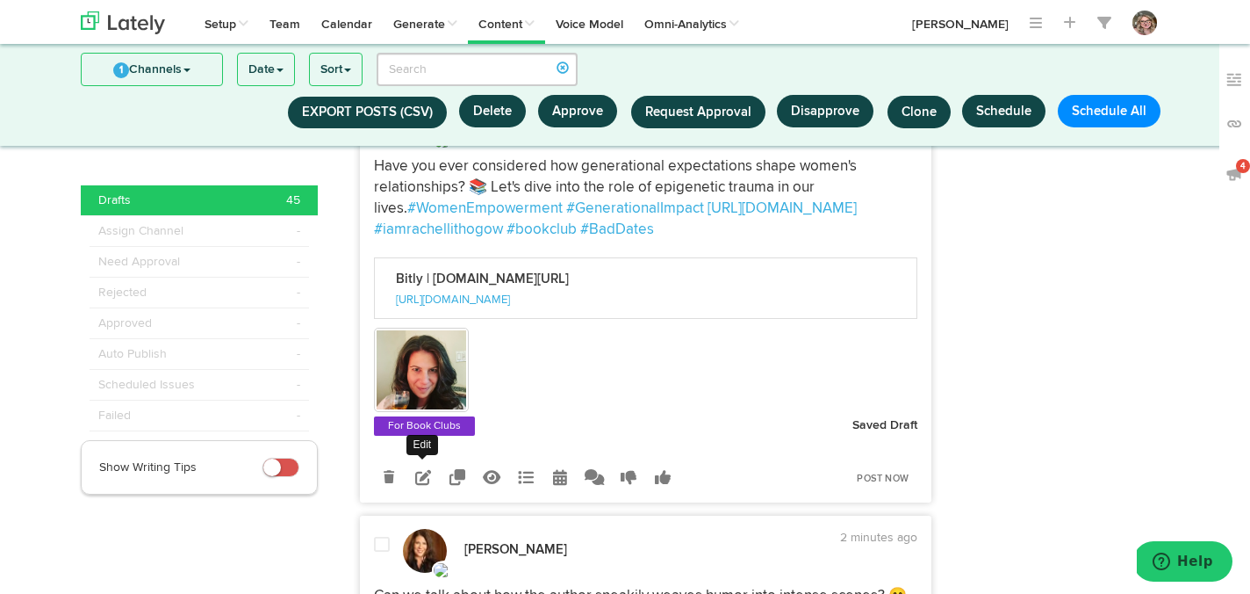
click at [426, 485] on icon at bounding box center [423, 477] width 16 height 16
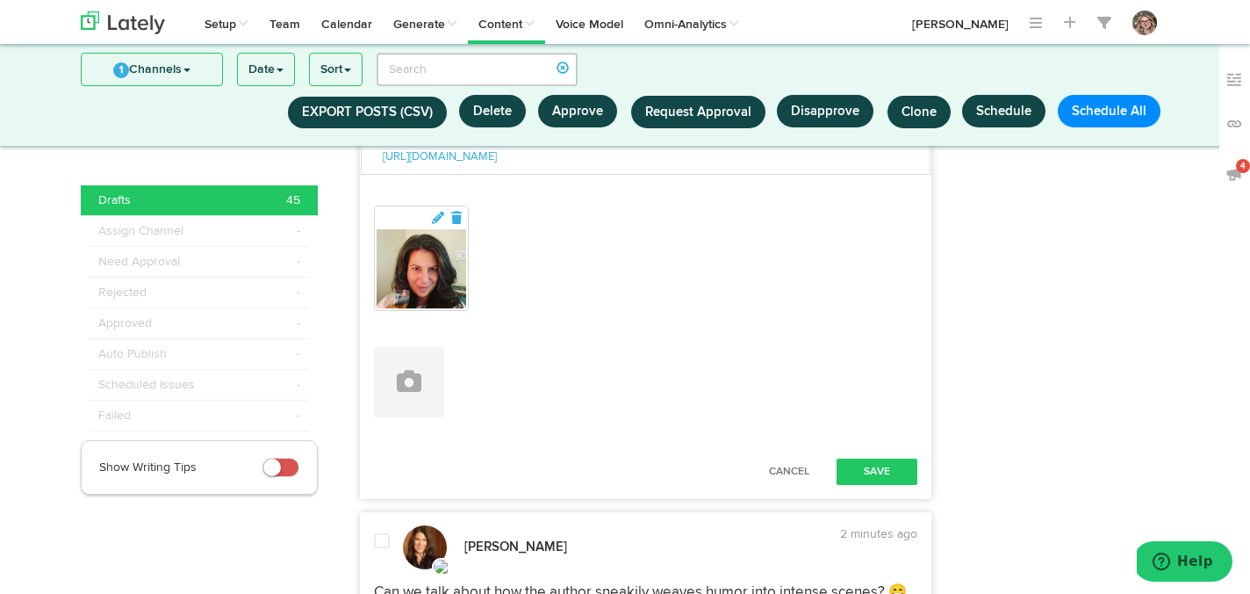
scroll to position [5736, 0]
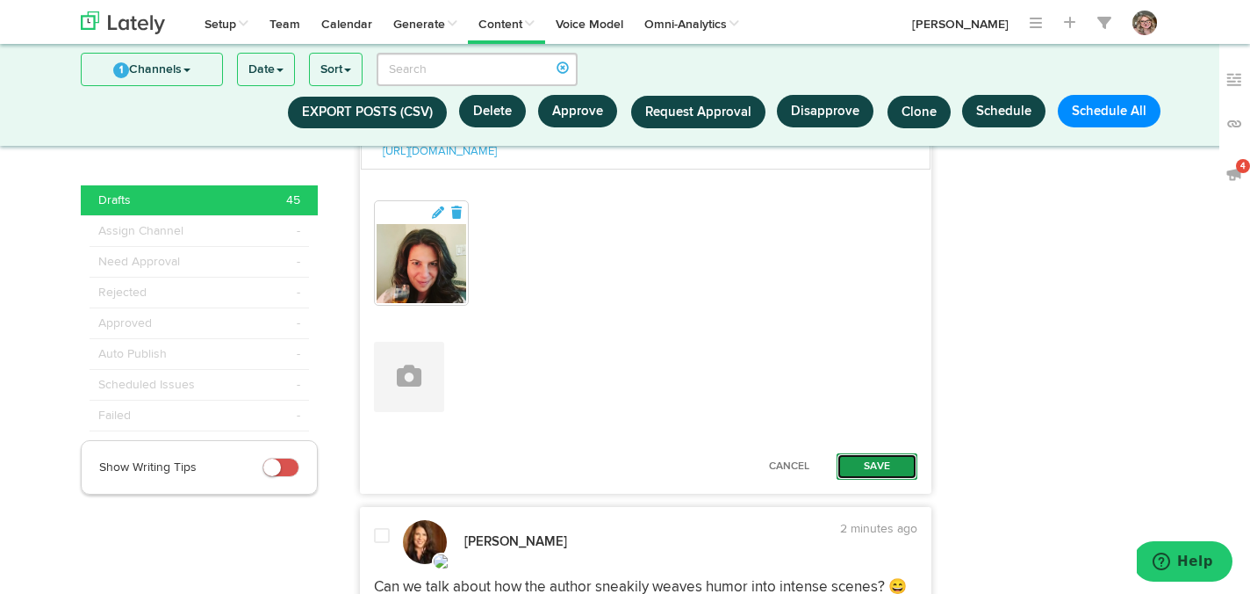
click at [877, 479] on button "Save" at bounding box center [877, 466] width 81 height 26
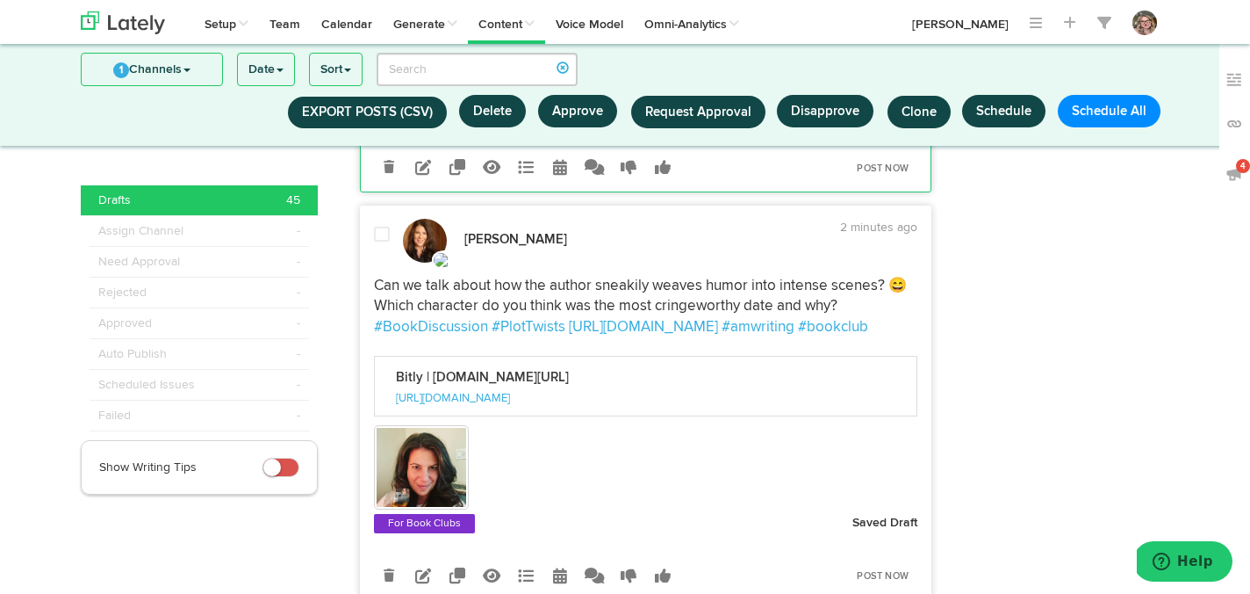
scroll to position [5900, 0]
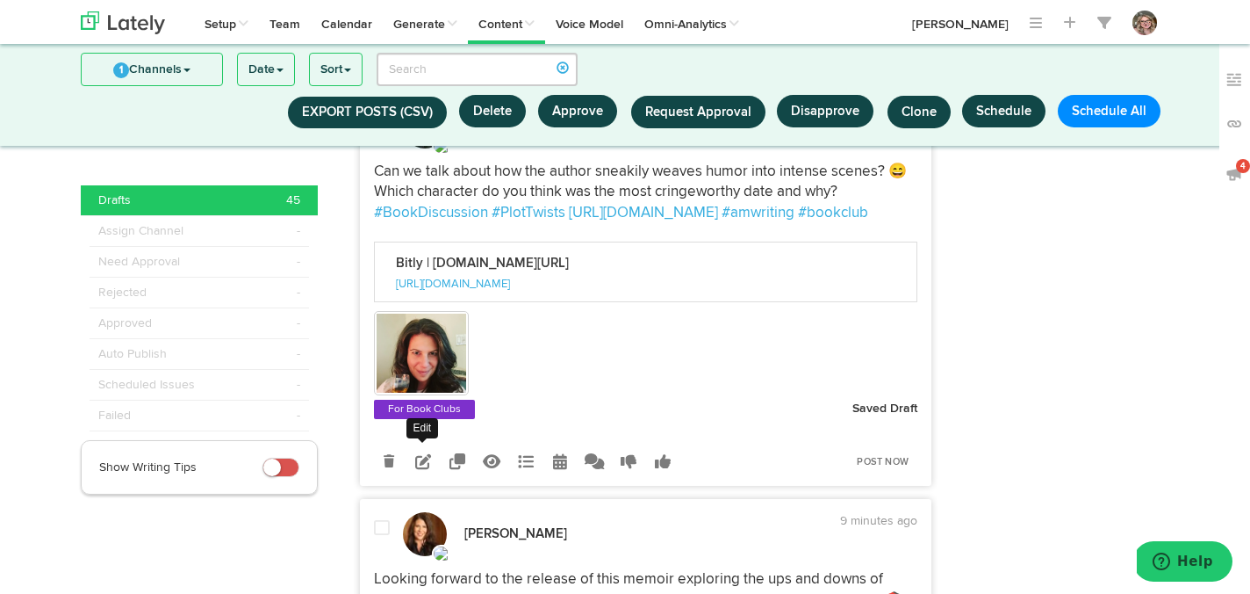
click at [422, 469] on icon at bounding box center [423, 461] width 16 height 16
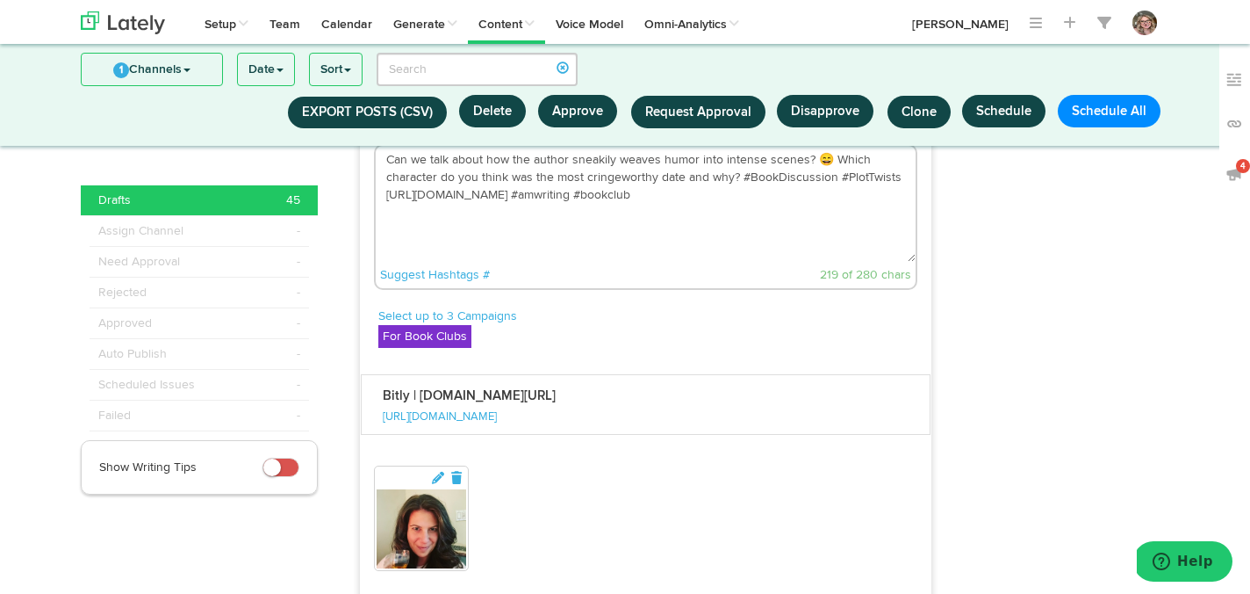
click at [652, 262] on textarea "Can we talk about how the author sneakily weaves humor into intense scenes? 😄 W…" at bounding box center [646, 204] width 541 height 116
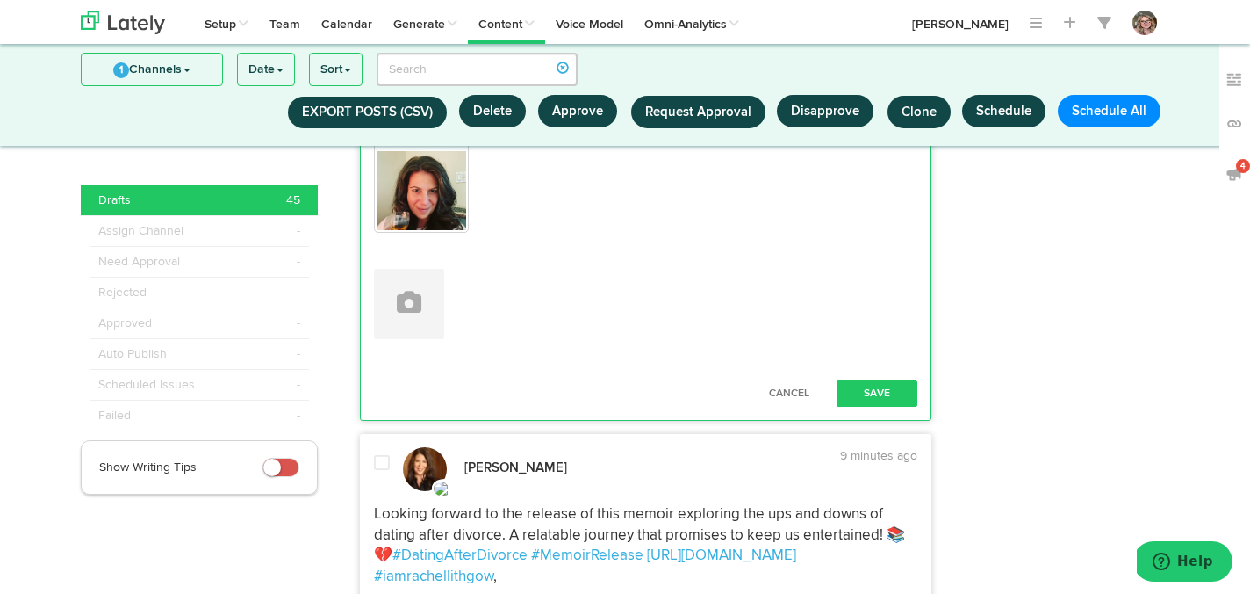
scroll to position [6262, 0]
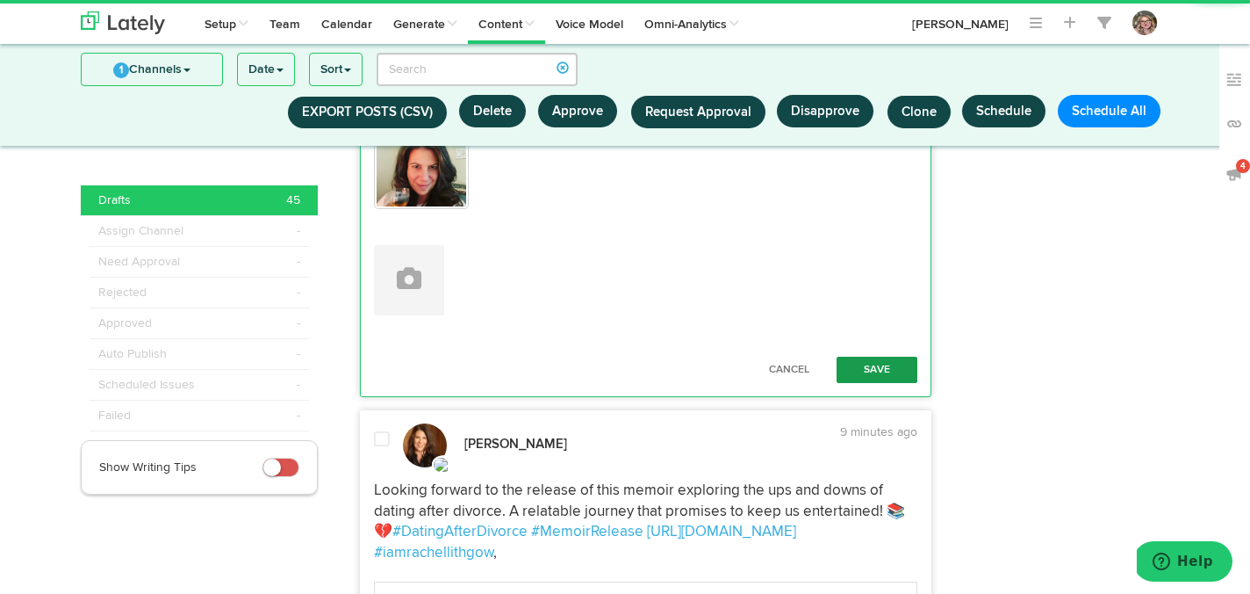
type textarea "Can we talk about how the author sneakily weaves humor into intense scenes? 😄 W…"
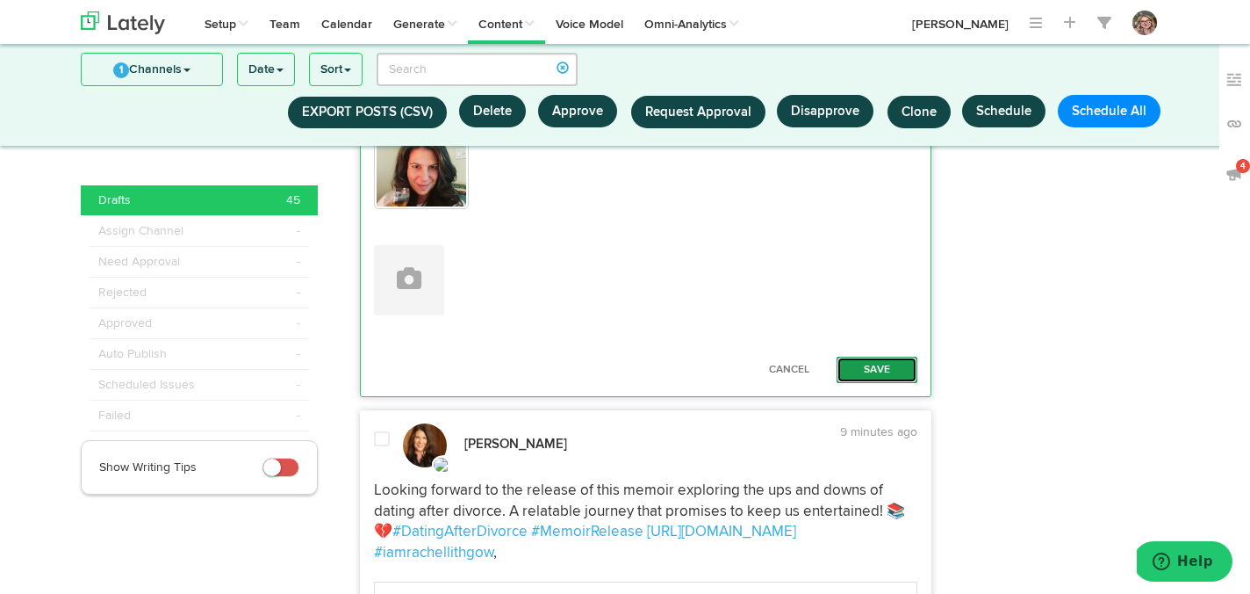
click at [876, 383] on button "Save" at bounding box center [877, 370] width 81 height 26
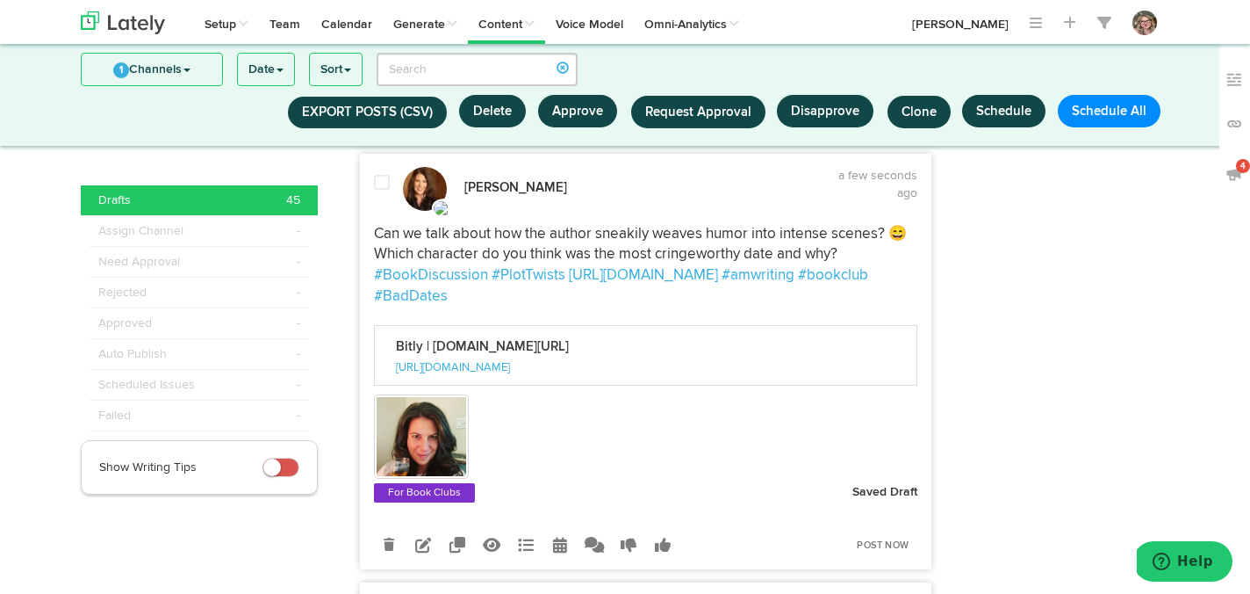
click at [385, 211] on div at bounding box center [382, 192] width 42 height 37
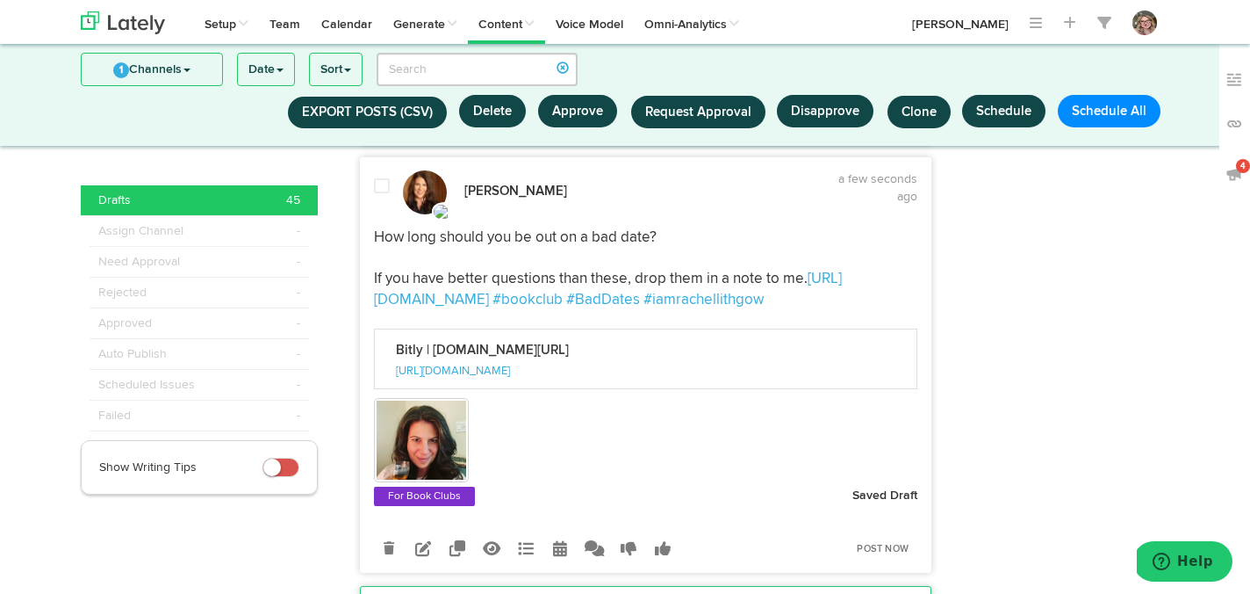
click at [385, 214] on div at bounding box center [382, 195] width 42 height 37
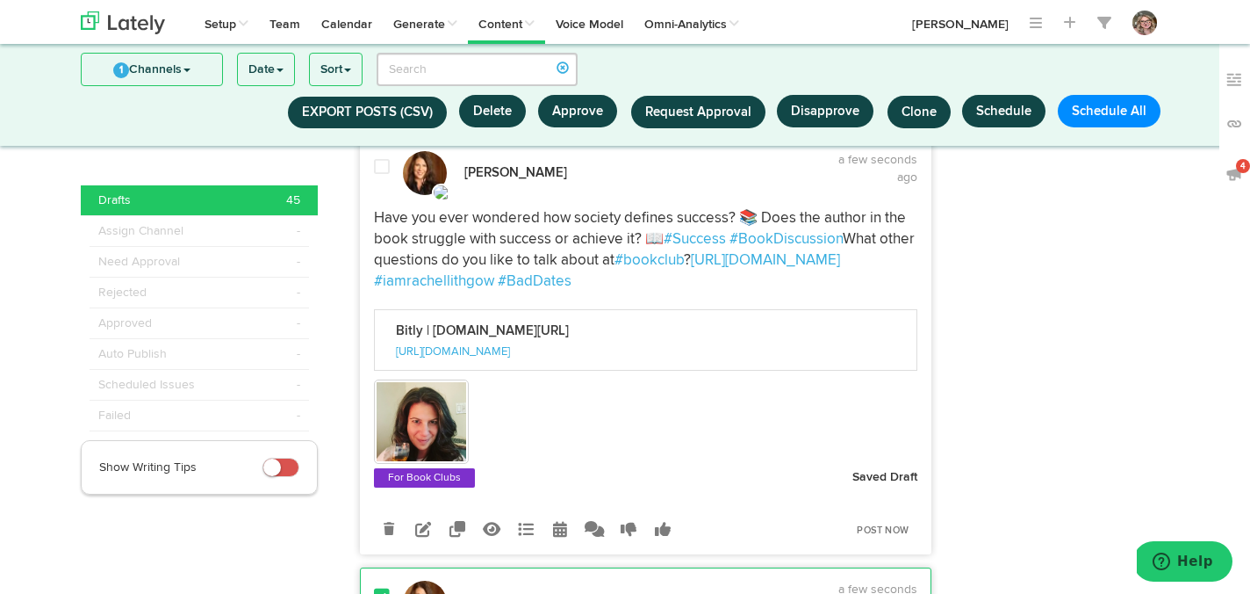
click at [385, 249] on p "Have you ever wondered how society defines success? 📚 Does the author in the bo…" at bounding box center [646, 249] width 544 height 83
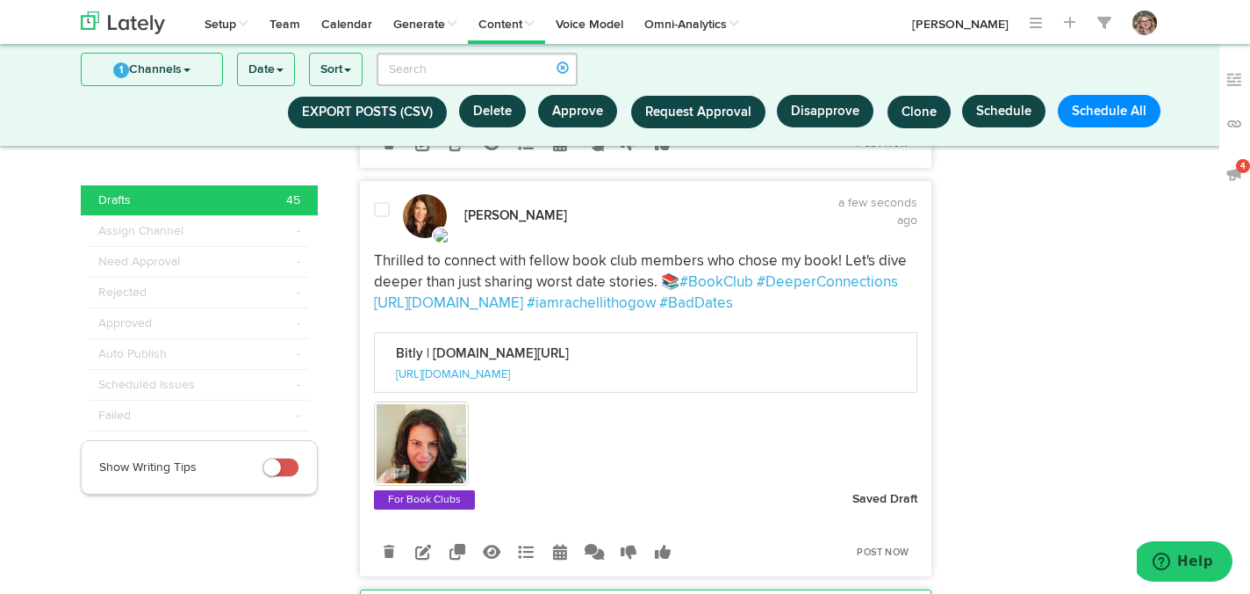
click at [385, 219] on span at bounding box center [382, 210] width 16 height 18
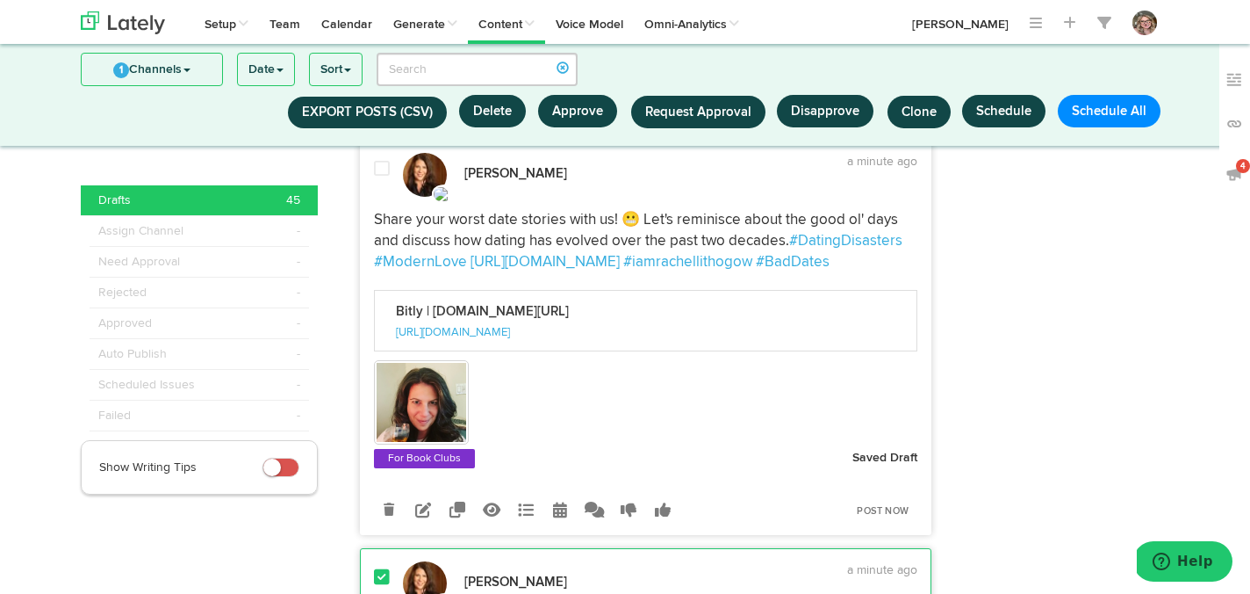
scroll to position [3318, 0]
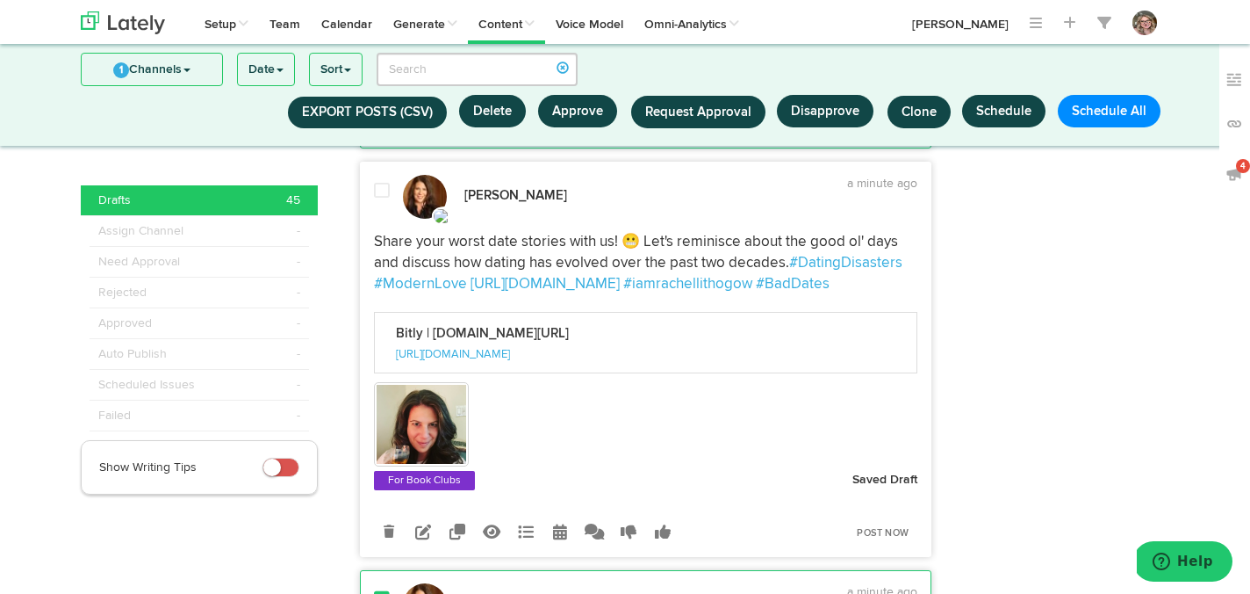
click at [385, 219] on div at bounding box center [382, 200] width 42 height 37
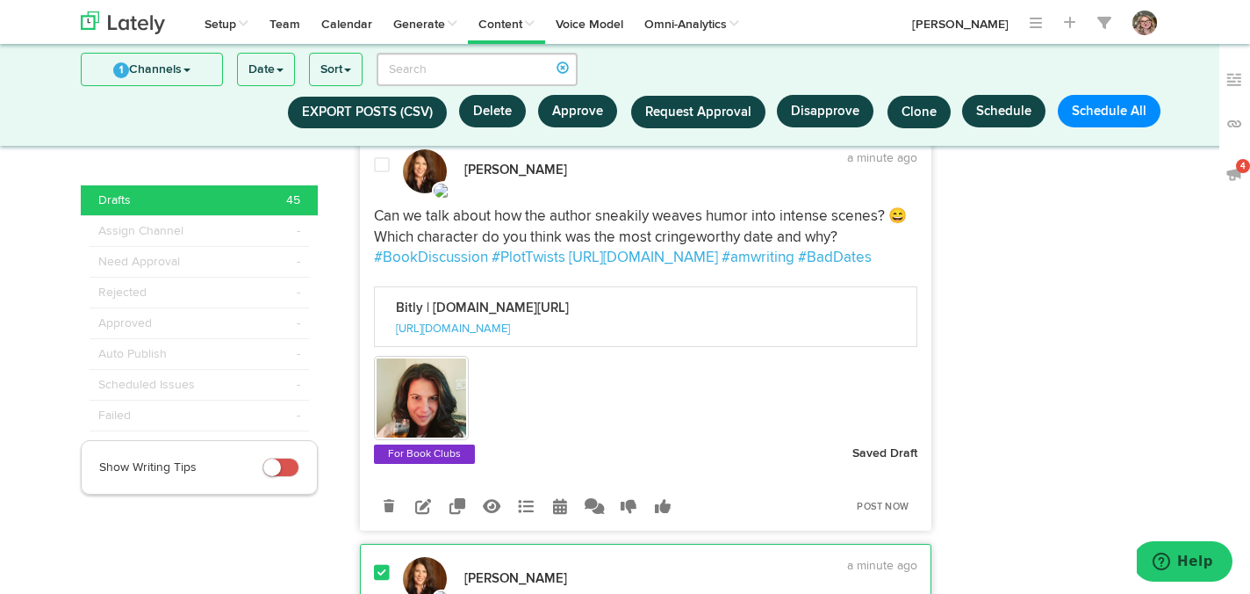
click at [381, 193] on div at bounding box center [382, 174] width 42 height 37
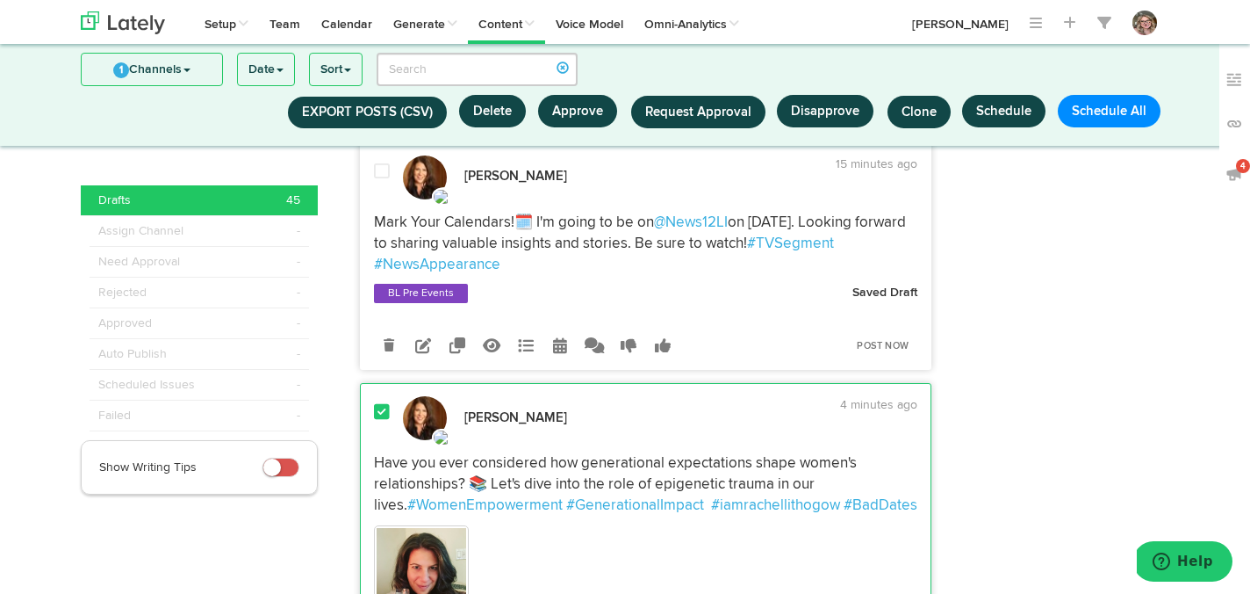
scroll to position [1940, 0]
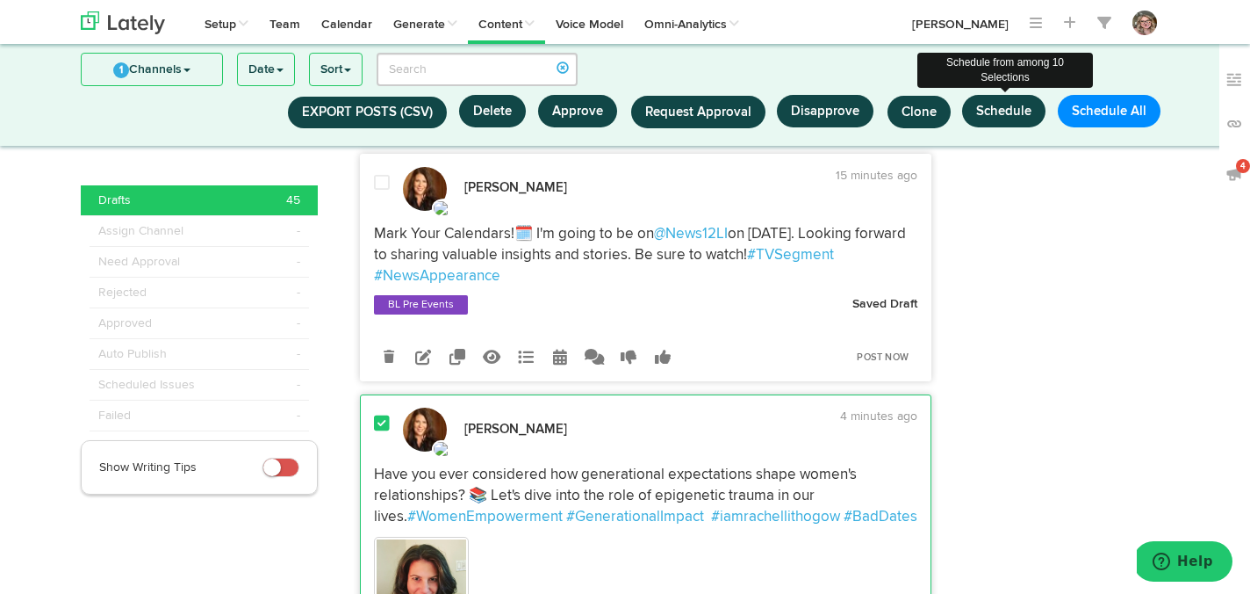
click at [1025, 112] on button "Schedule" at bounding box center [1003, 111] width 83 height 32
select select "11"
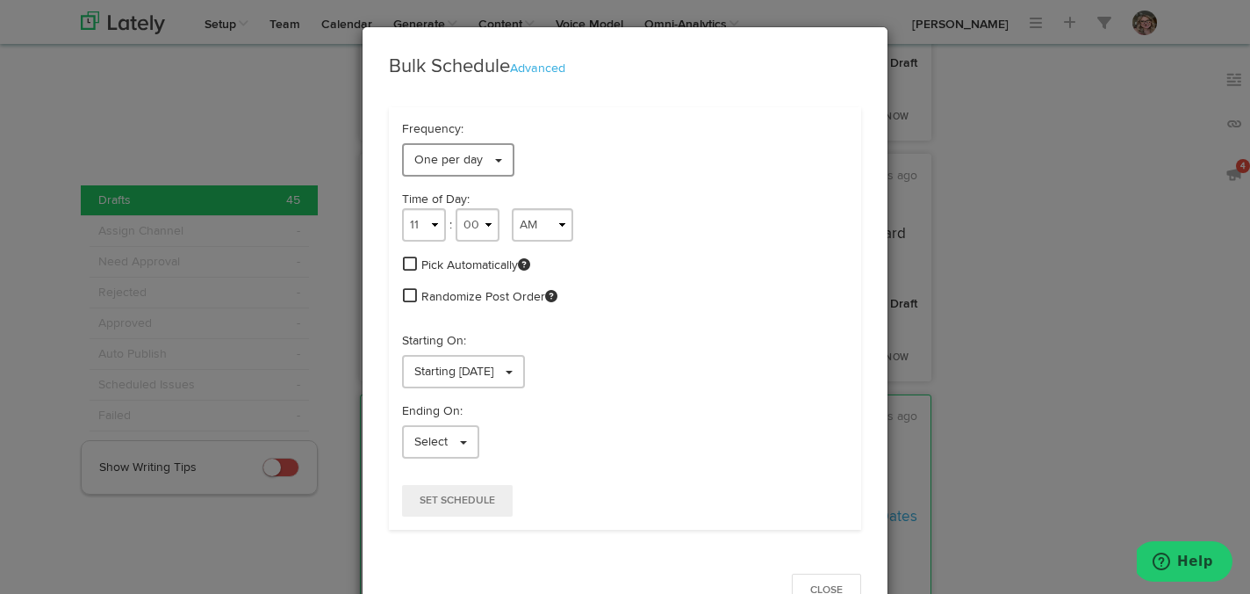
click at [485, 160] on link "One per day" at bounding box center [458, 159] width 112 height 33
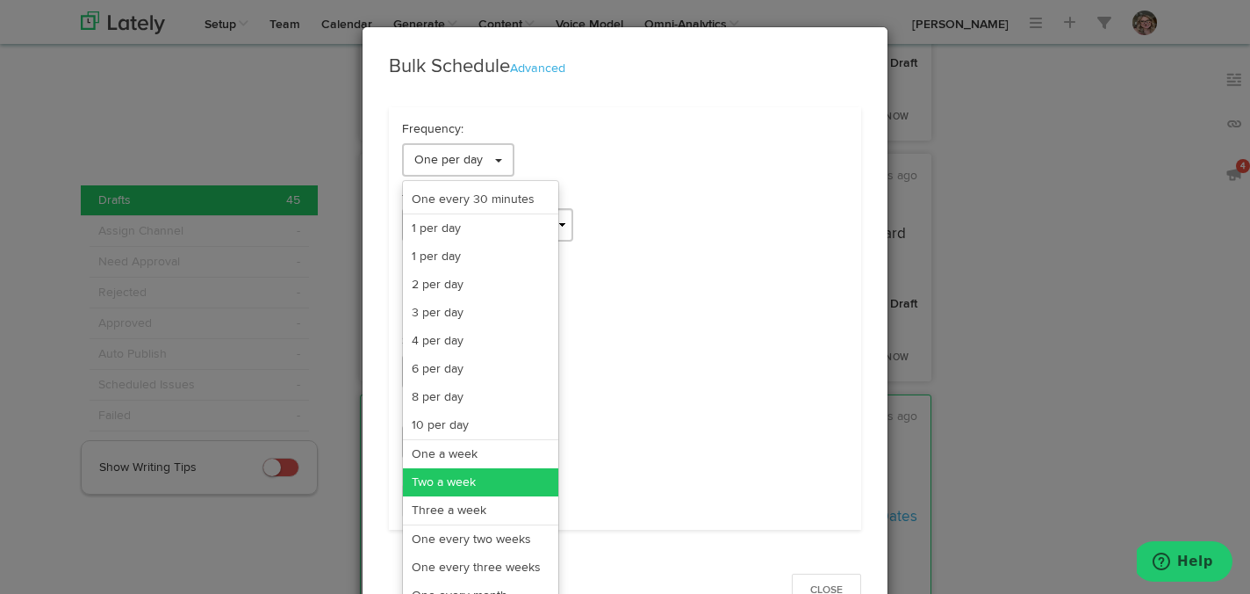
click at [467, 479] on link "Two a week" at bounding box center [480, 482] width 155 height 28
select select "11"
select select "6"
select select "PM"
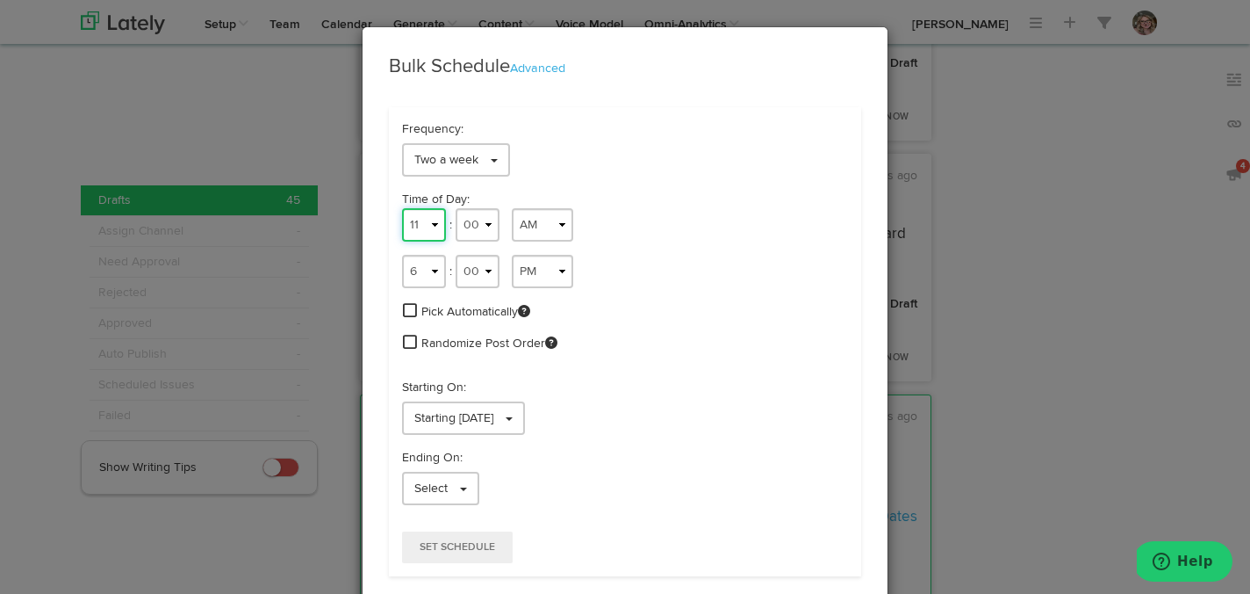
click at [433, 221] on select "1 2 3 4 5 6 7 8 9 10 11 12" at bounding box center [424, 224] width 44 height 33
select select "7"
click at [402, 208] on select "1 2 3 4 5 6 7 8 9 10 11 12" at bounding box center [424, 224] width 44 height 33
click at [472, 225] on select "00 01 02 03 04 05 06 07 08 09 10 11 12 13 14 15 16 17 18 19 20 21 22 23 24 25 2…" at bounding box center [478, 224] width 44 height 33
select select "30"
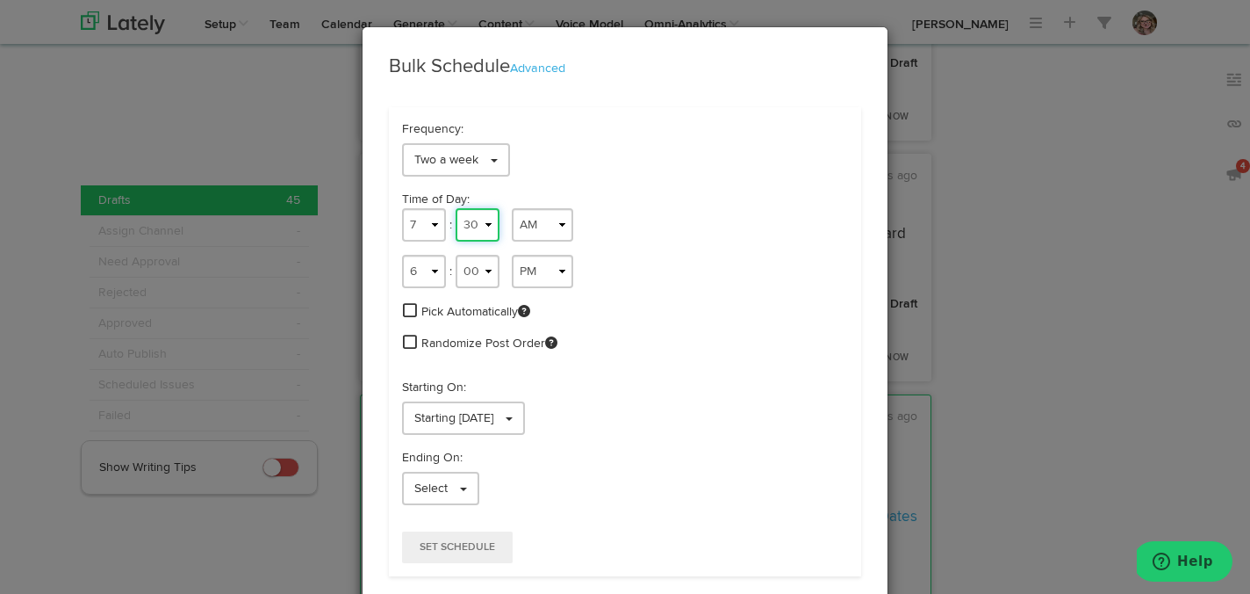
click at [456, 208] on select "00 01 02 03 04 05 06 07 08 09 10 11 12 13 14 15 16 17 18 19 20 21 22 23 24 25 2…" at bounding box center [478, 224] width 44 height 33
click at [428, 277] on select "1 2 3 4 5 6 7 8 9 10 11 12" at bounding box center [424, 271] width 44 height 33
select select "2"
click at [402, 255] on select "1 2 3 4 5 6 7 8 9 10 11 12" at bounding box center [424, 271] width 44 height 33
click at [470, 271] on select "00 01 02 03 04 05 06 07 08 09 10 11 12 13 14 15 16 17 18 19 20 21 22 23 24 25 2…" at bounding box center [478, 271] width 44 height 33
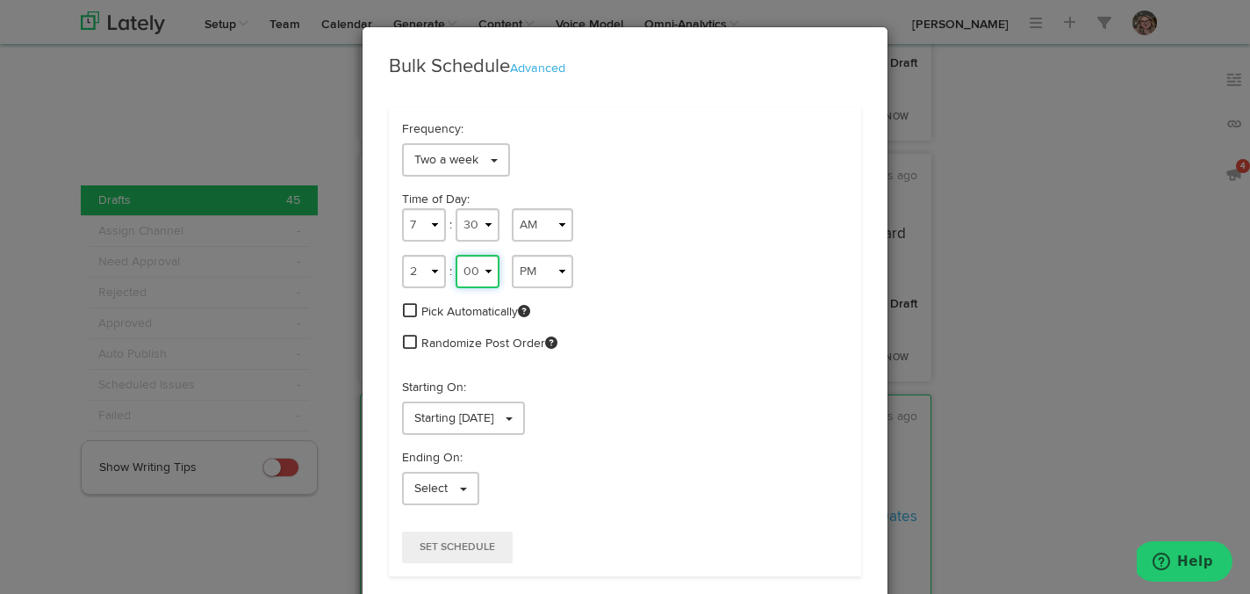
select select "03"
click at [456, 255] on select "00 01 02 03 04 05 06 07 08 09 10 11 12 13 14 15 16 17 18 19 20 21 22 23 24 25 2…" at bounding box center [478, 271] width 44 height 33
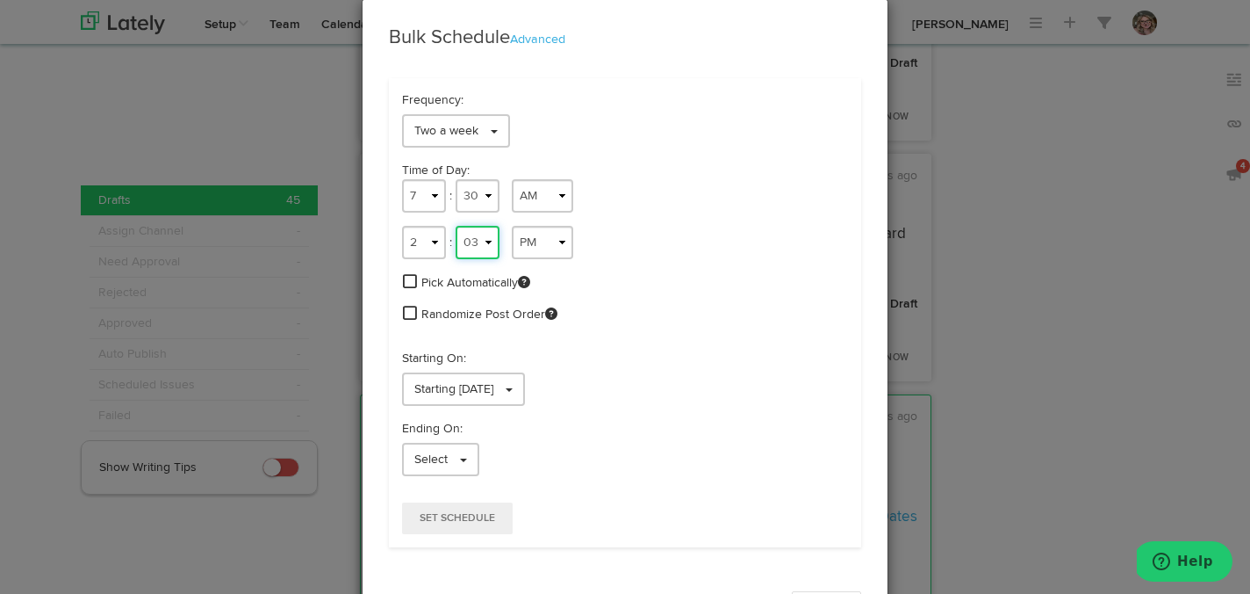
scroll to position [58, 0]
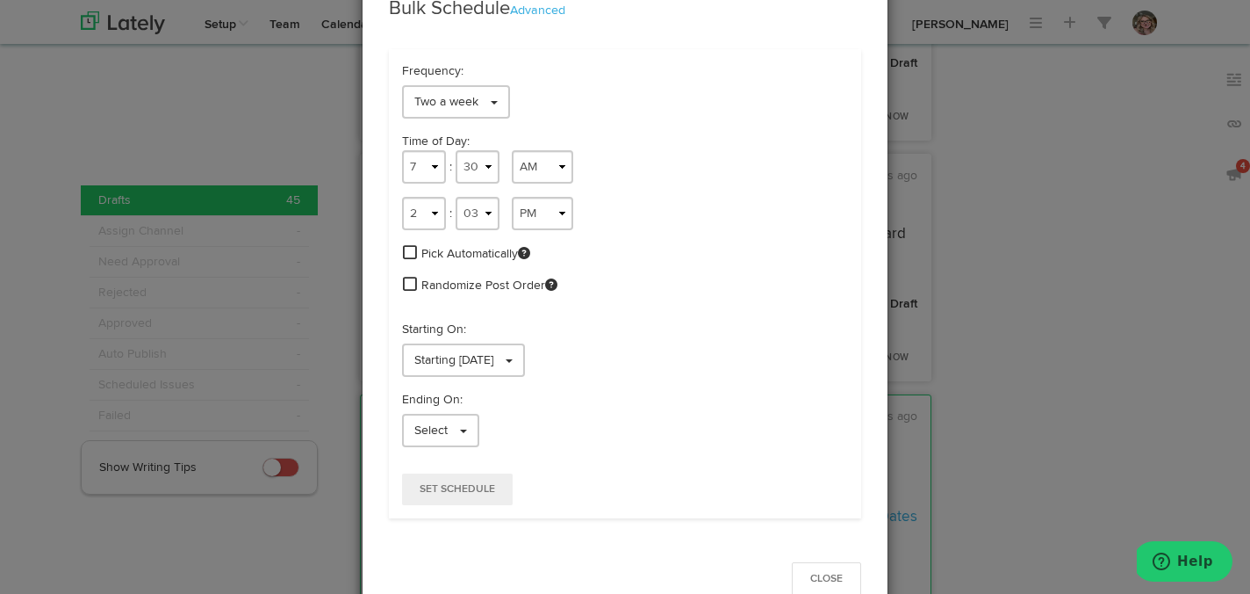
click at [407, 287] on span at bounding box center [410, 284] width 14 height 16
click at [525, 361] on link "Starting [DATE]" at bounding box center [463, 359] width 123 height 33
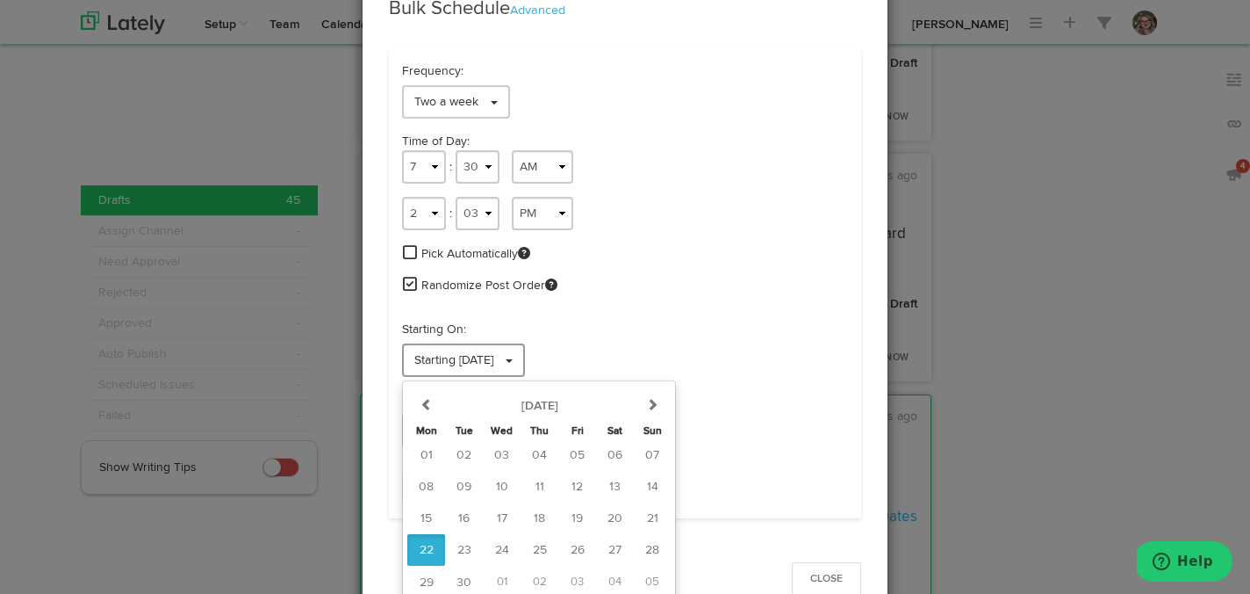
scroll to position [94, 0]
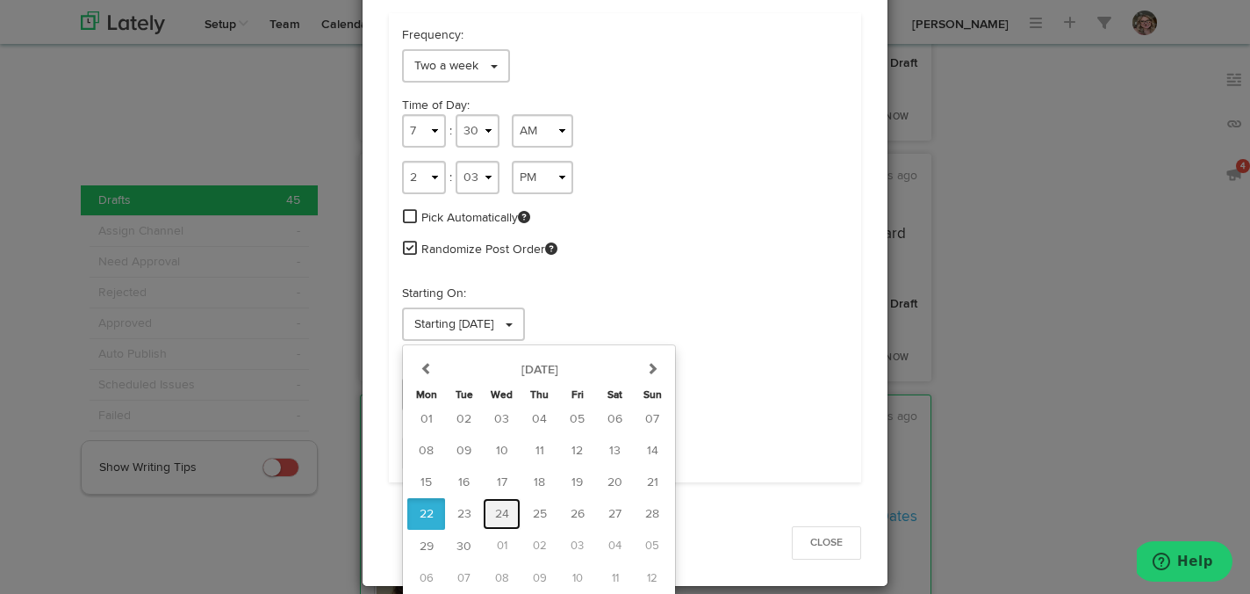
click at [489, 505] on button "24" at bounding box center [502, 514] width 38 height 32
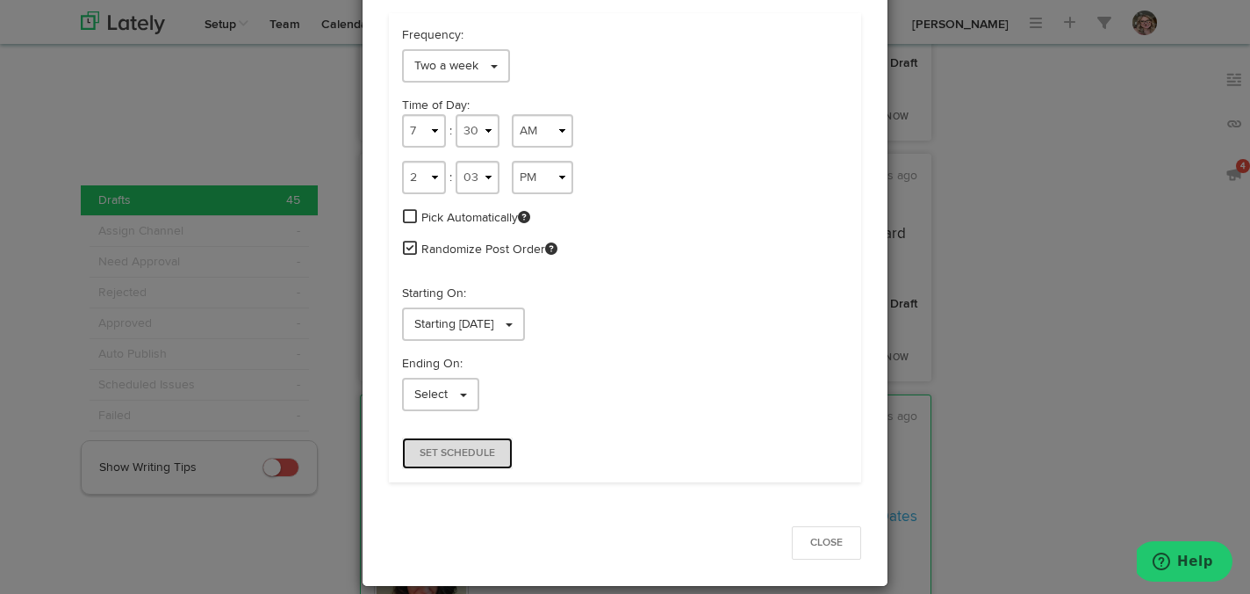
click at [461, 462] on button "Set Schedule" at bounding box center [457, 453] width 111 height 32
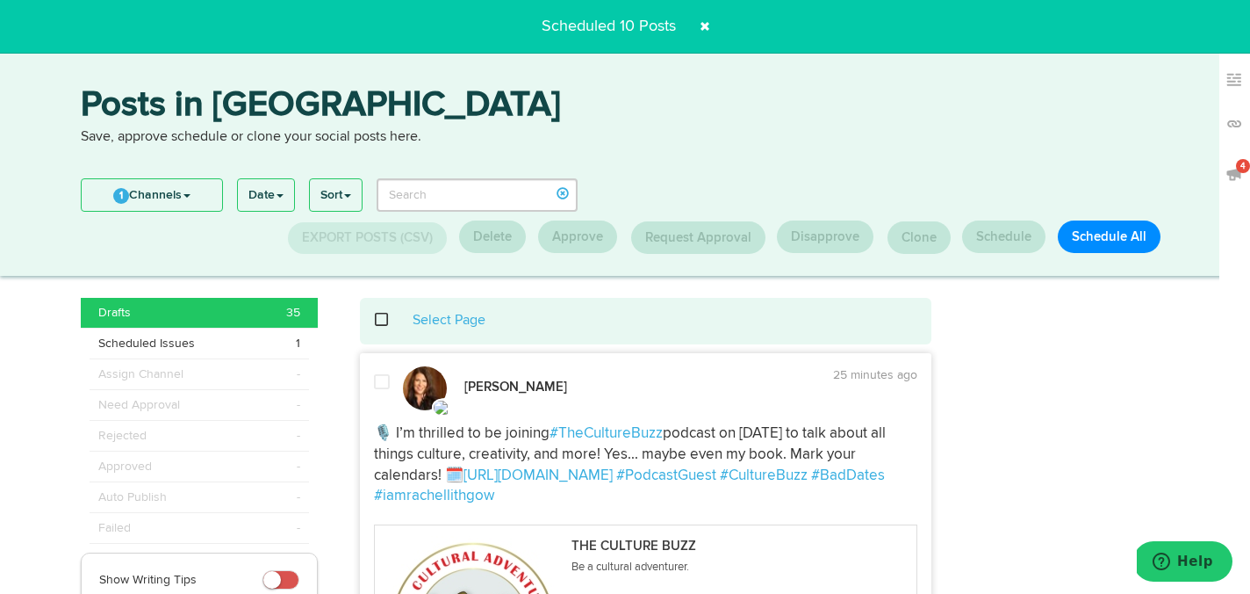
click at [703, 22] on span at bounding box center [705, 26] width 28 height 28
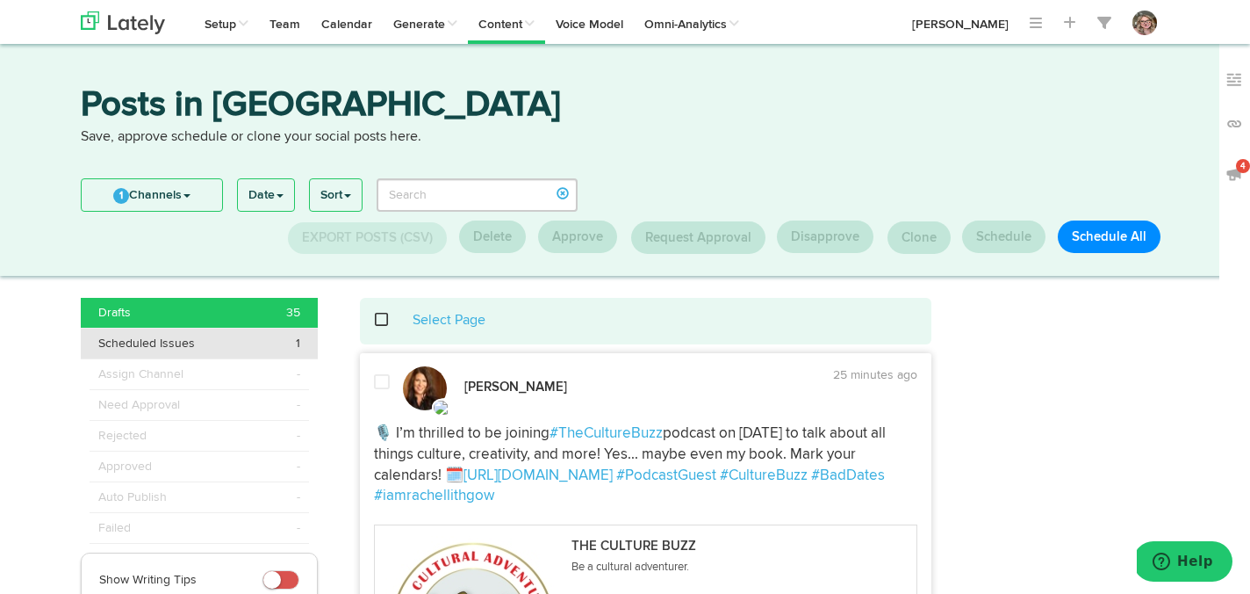
click at [288, 357] on li "Scheduled Issues 1" at bounding box center [199, 343] width 237 height 31
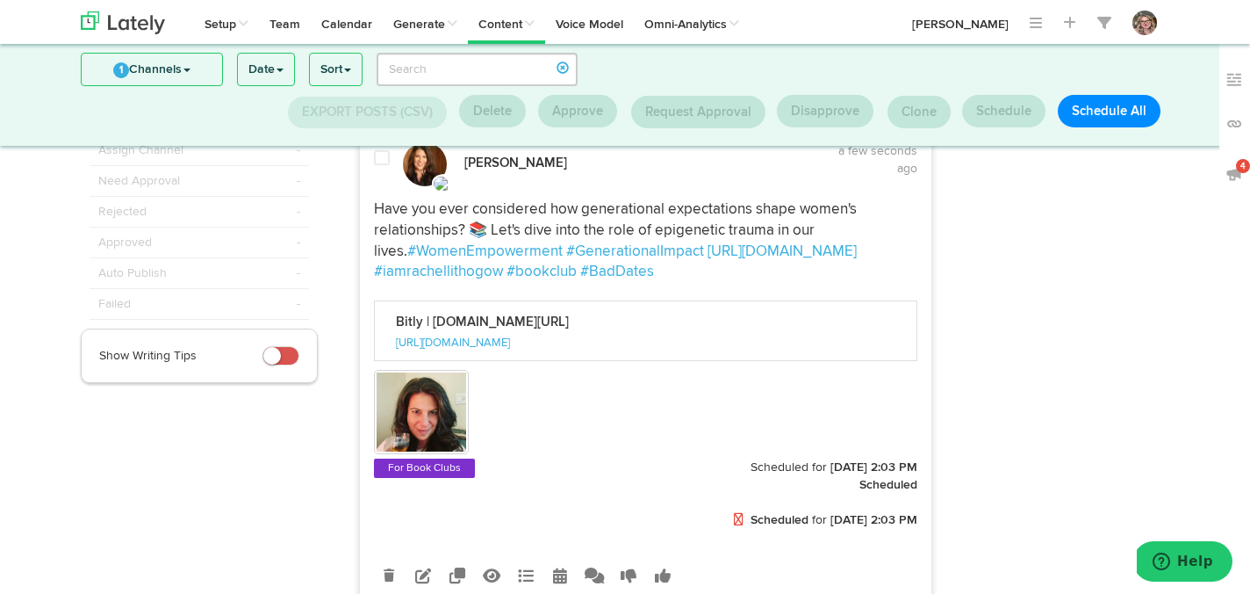
scroll to position [166, 0]
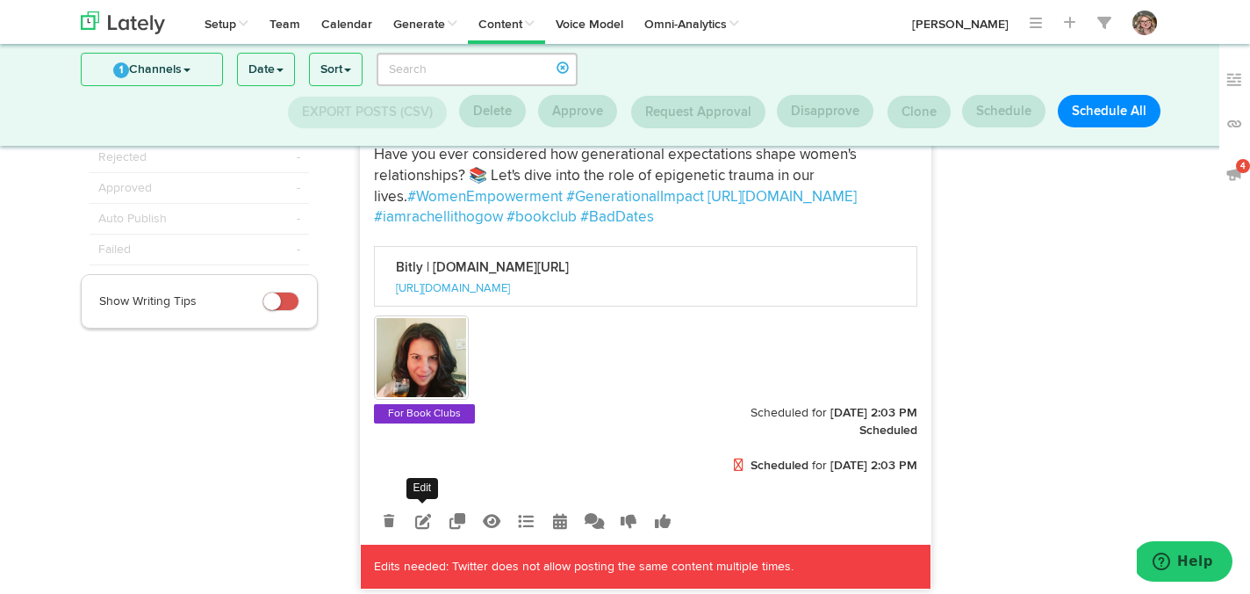
click at [426, 519] on icon at bounding box center [423, 521] width 16 height 16
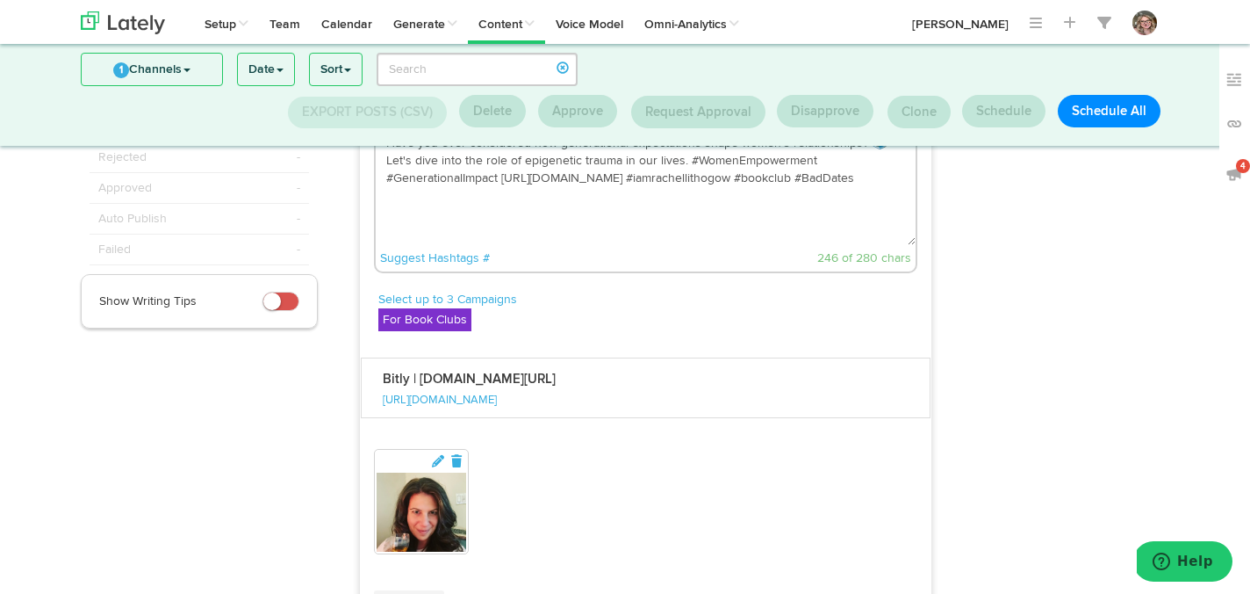
scroll to position [106, 0]
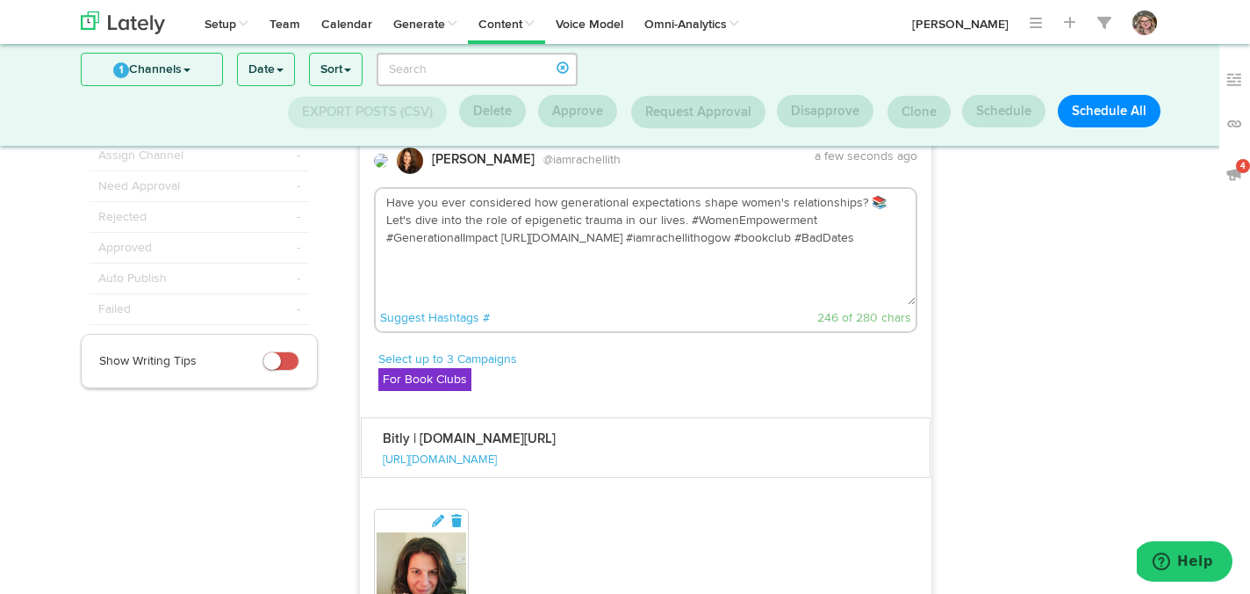
drag, startPoint x: 609, startPoint y: 238, endPoint x: 513, endPoint y: 236, distance: 96.6
click at [513, 236] on textarea "Have you ever considered how generational expectations shape women's relationsh…" at bounding box center [646, 247] width 541 height 116
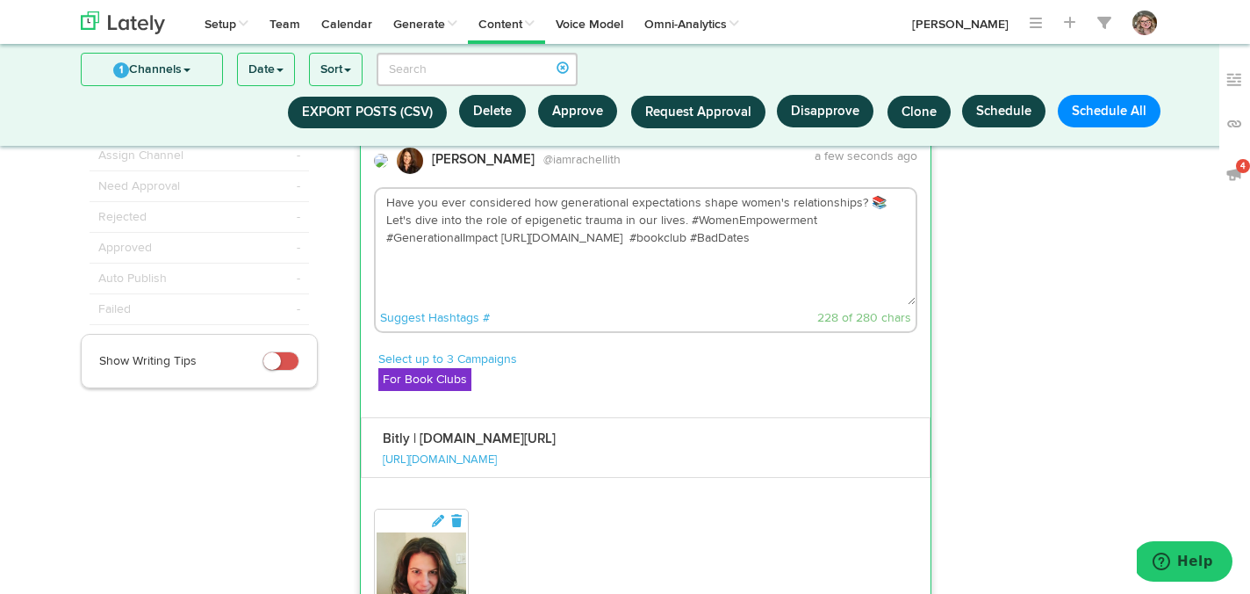
click at [696, 238] on textarea "Have you ever considered how generational expectations shape women's relationsh…" at bounding box center [646, 247] width 541 height 116
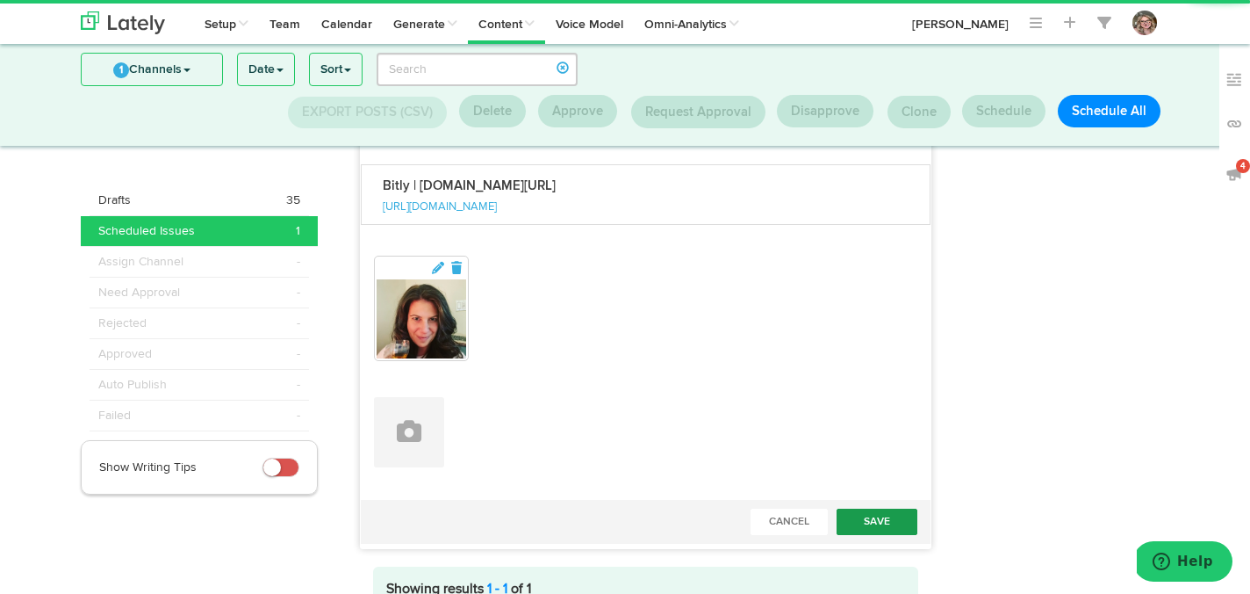
type textarea "Have you ever considered how generational expectations shape women's relationsh…"
click at [881, 514] on button "Save" at bounding box center [877, 521] width 81 height 26
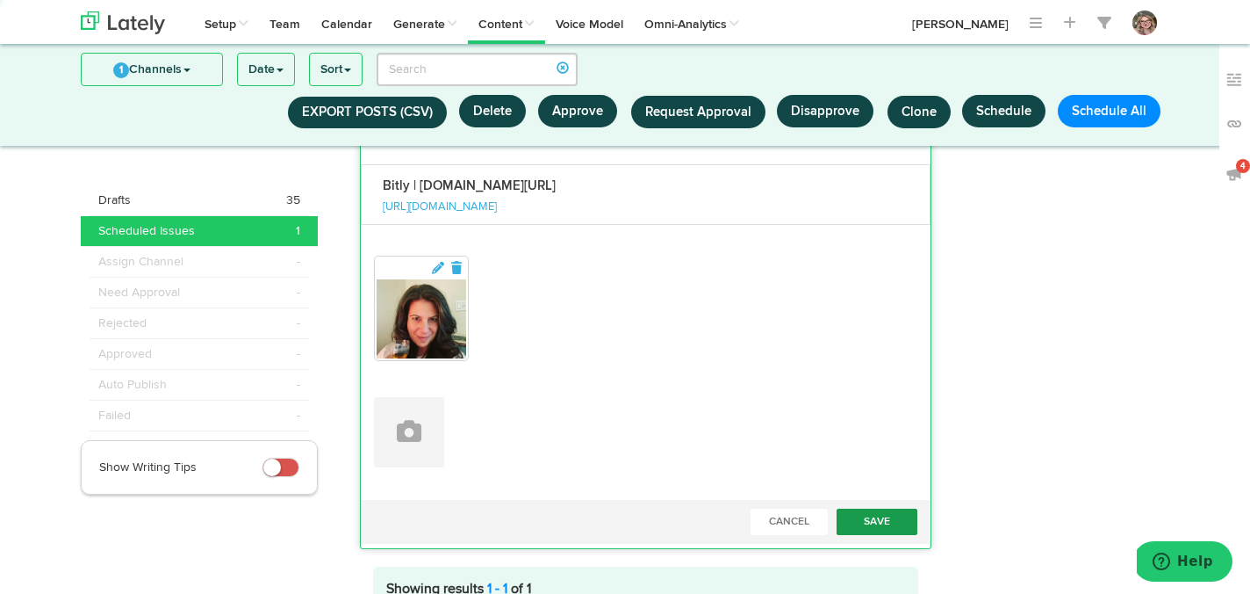
scroll to position [261, 0]
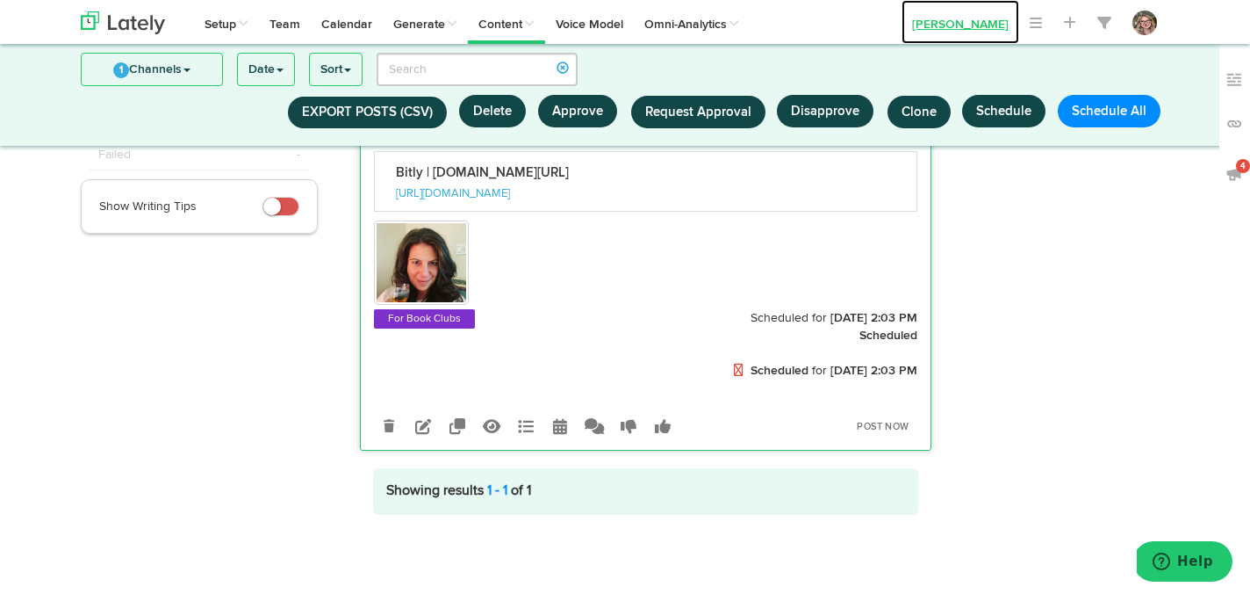
click at [957, 25] on link "[PERSON_NAME]" at bounding box center [961, 22] width 118 height 44
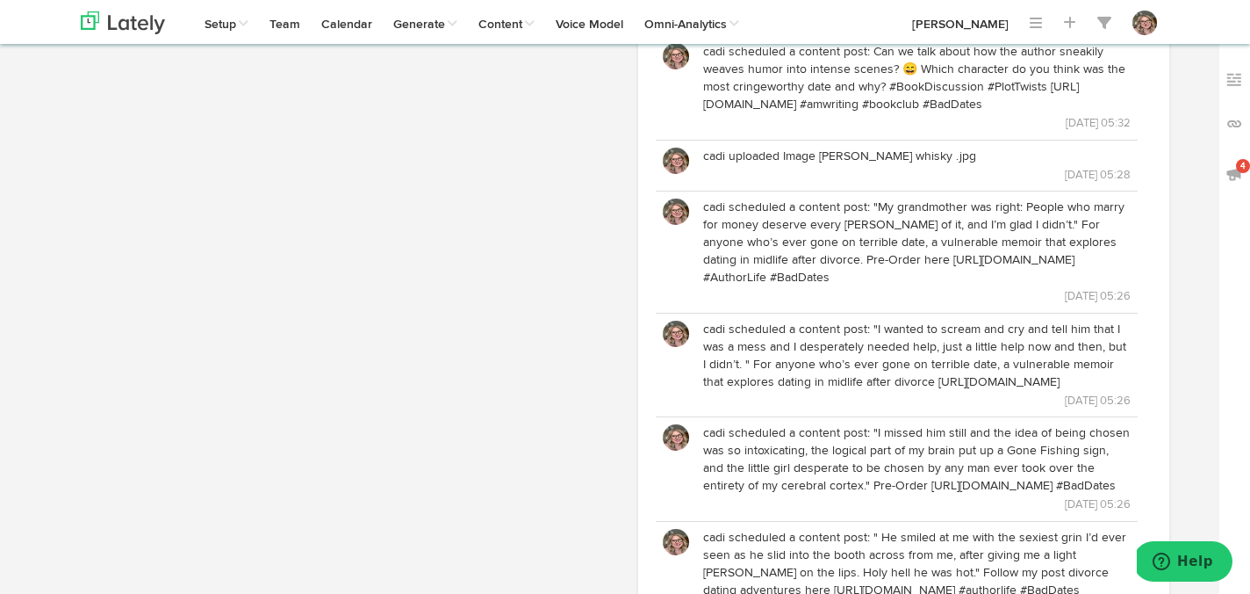
scroll to position [1459, 0]
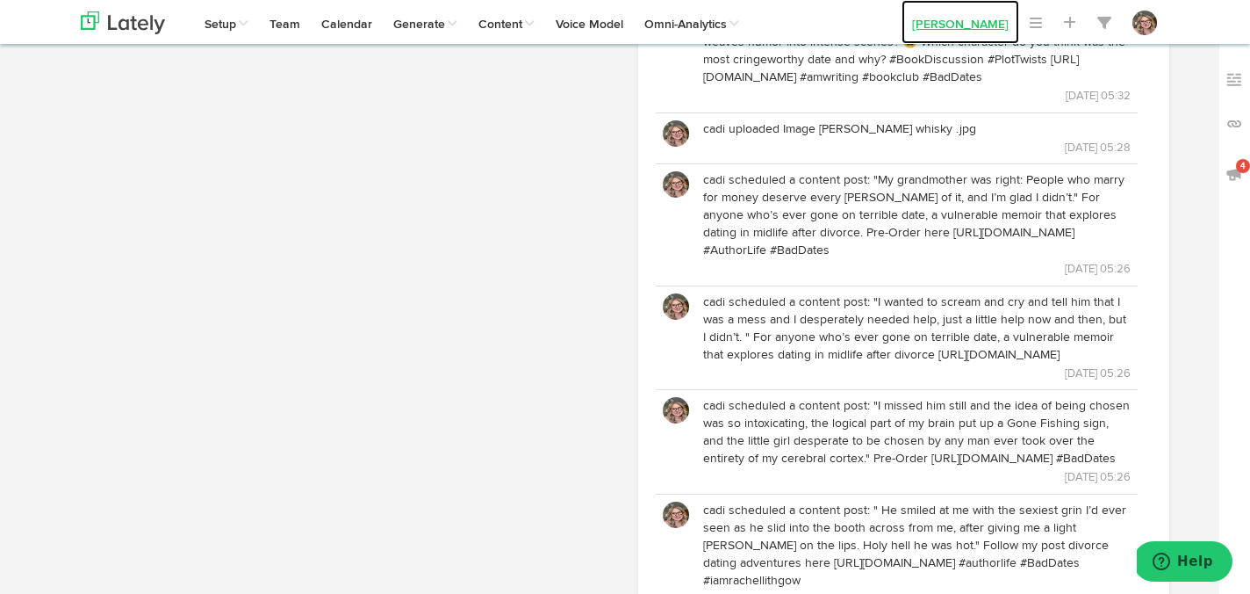
click at [927, 18] on link "[PERSON_NAME]" at bounding box center [961, 22] width 118 height 44
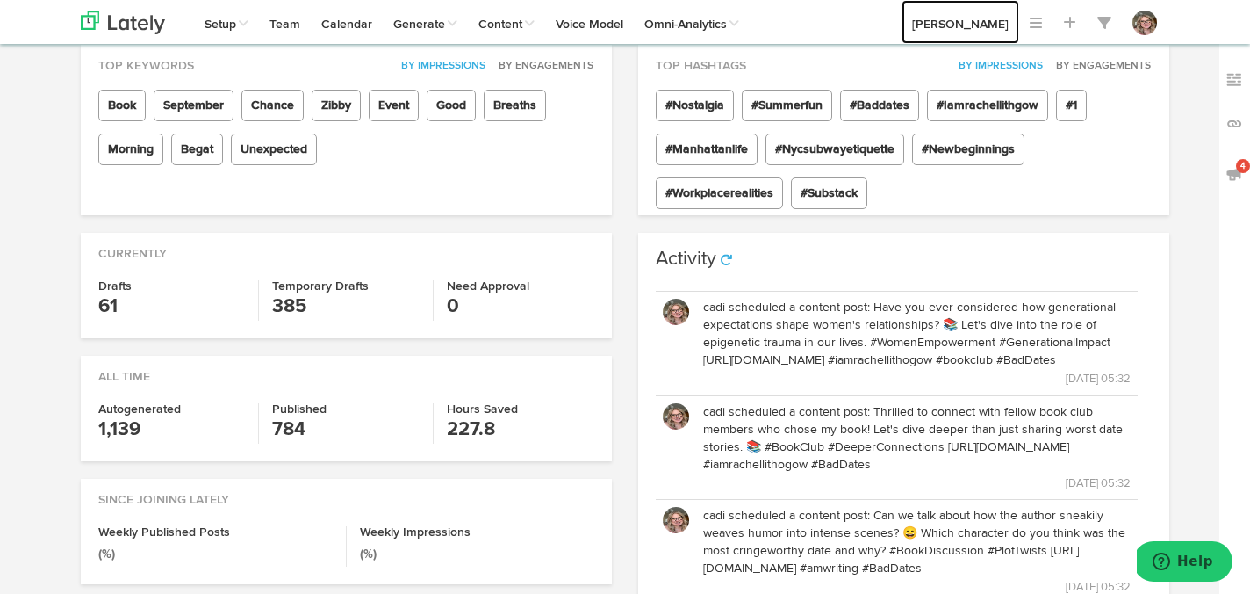
scroll to position [0, 0]
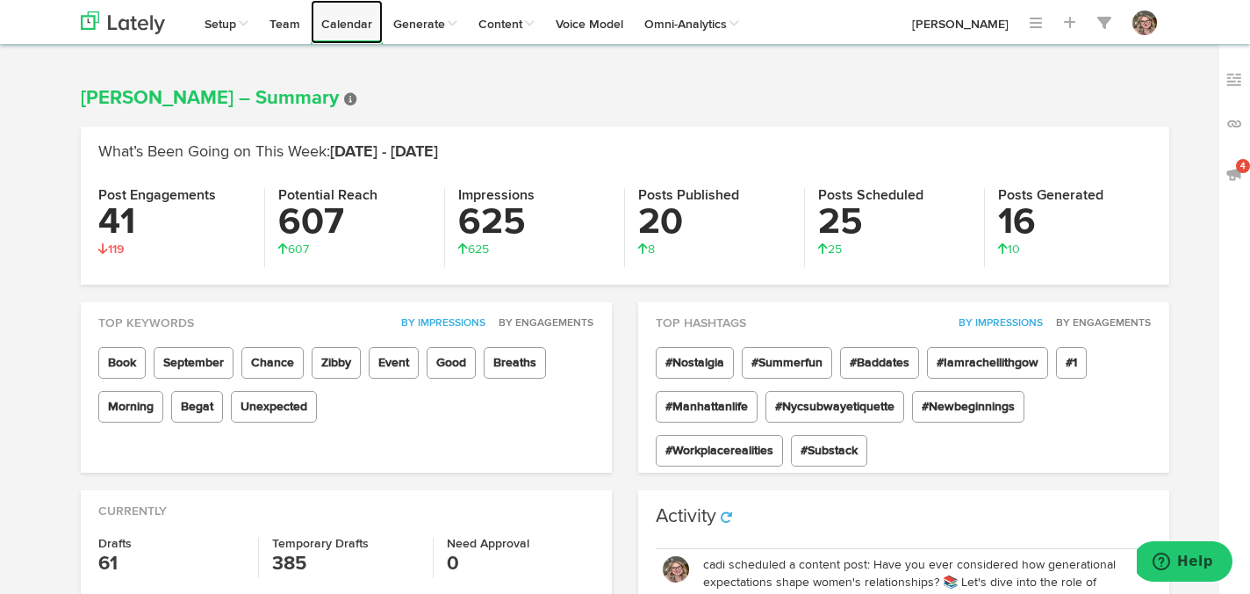
click at [334, 27] on link "Calendar" at bounding box center [347, 22] width 72 height 44
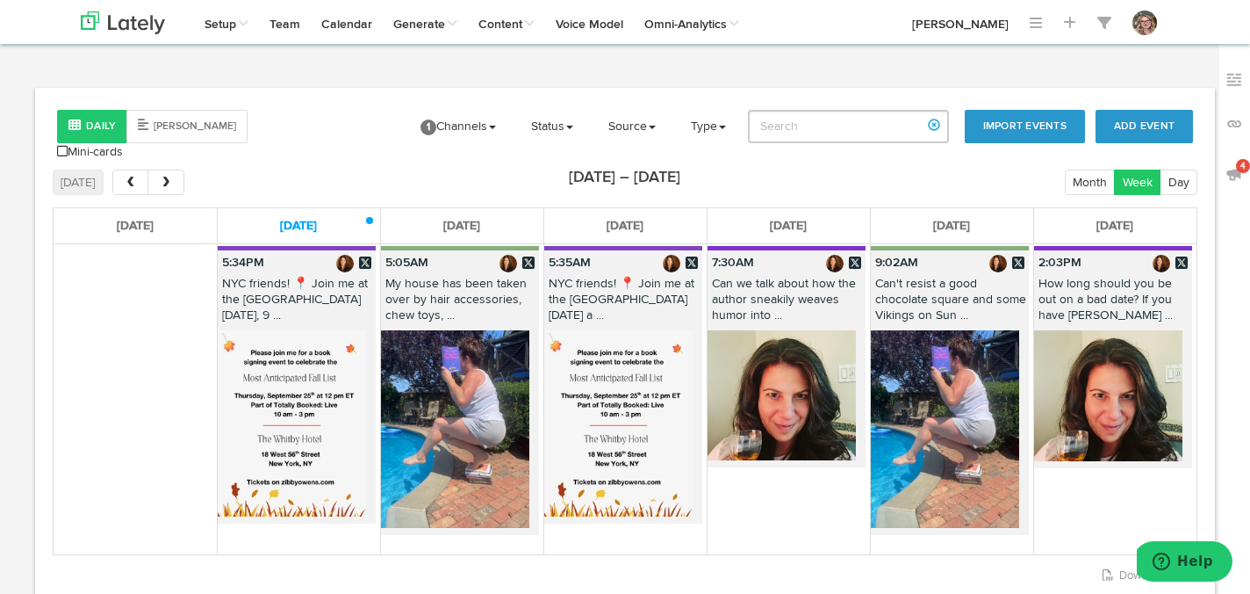
click at [170, 177] on button "next" at bounding box center [166, 181] width 36 height 25
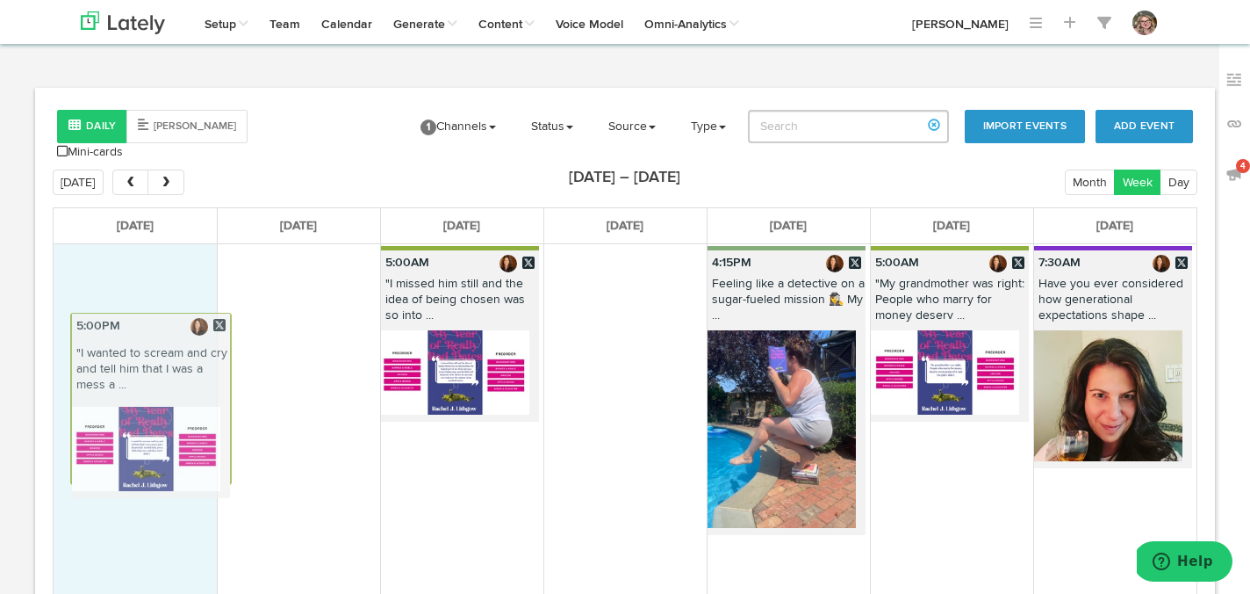
drag, startPoint x: 436, startPoint y: 429, endPoint x: 126, endPoint y: 318, distance: 330.0
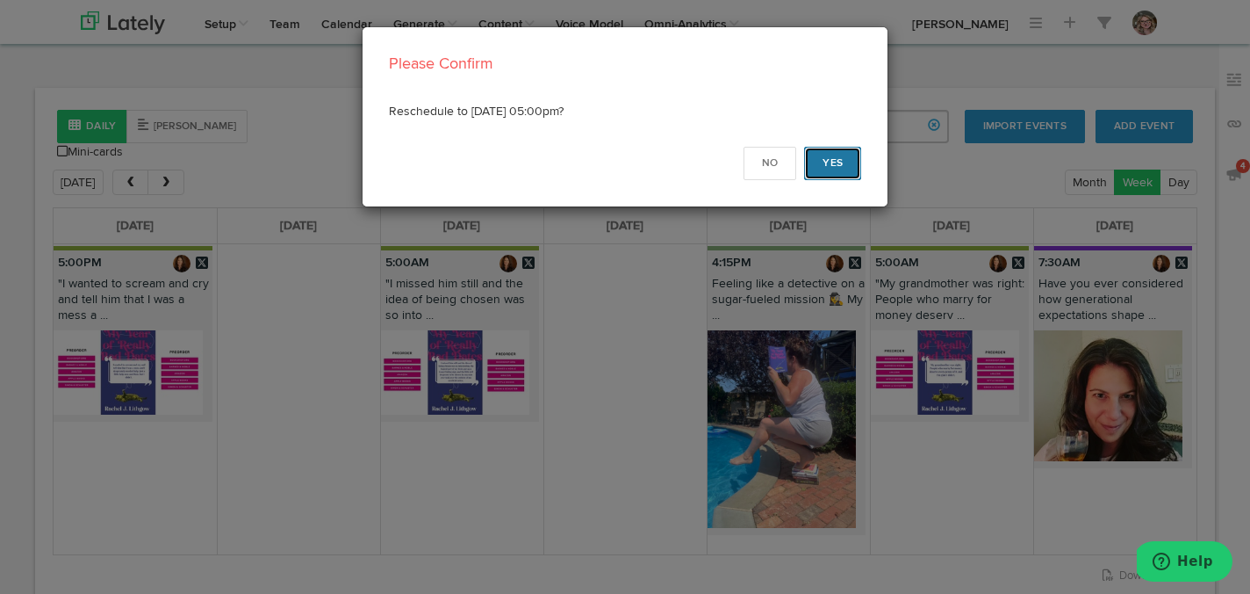
click at [838, 169] on button "Yes" at bounding box center [832, 163] width 57 height 33
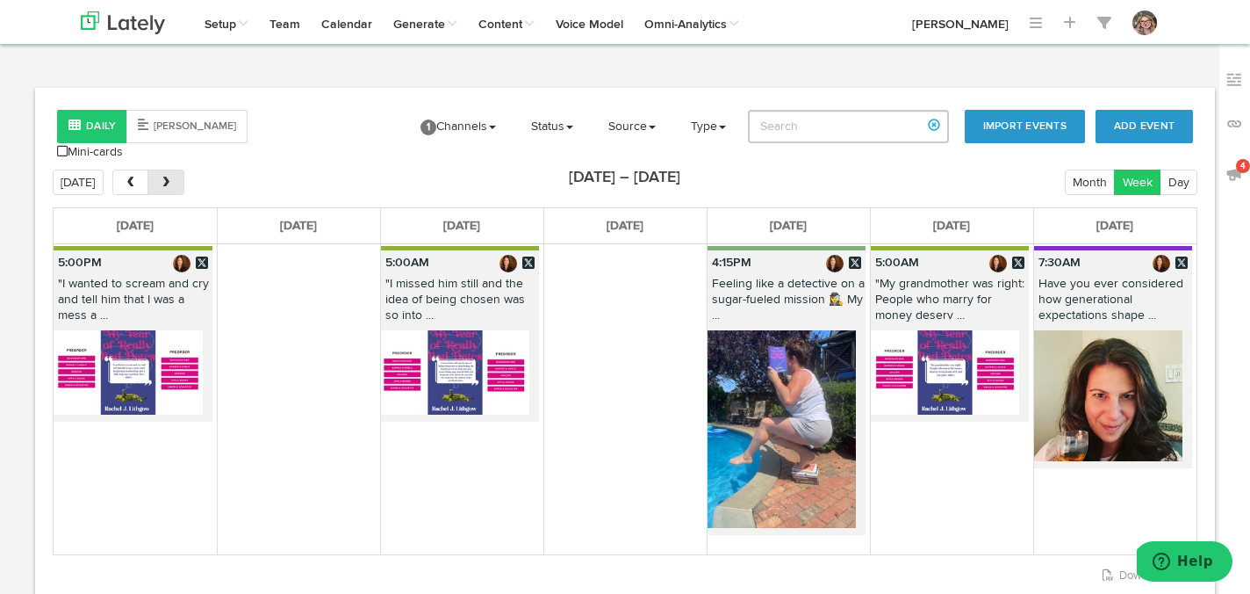
click at [161, 177] on span "next" at bounding box center [166, 183] width 15 height 12
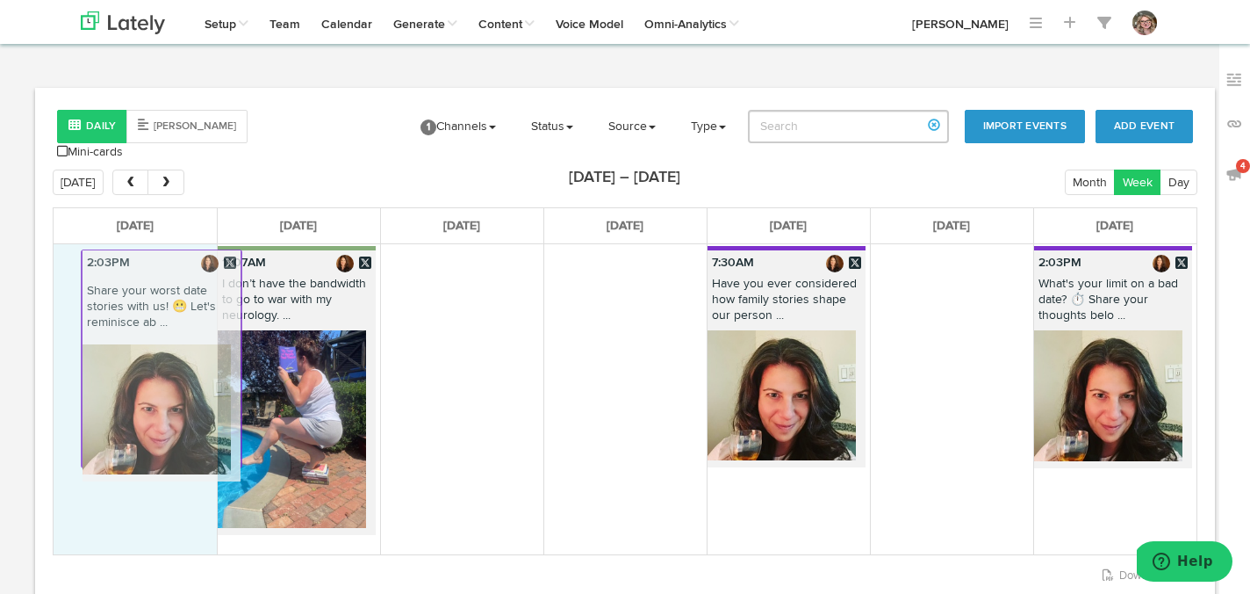
drag, startPoint x: 616, startPoint y: 251, endPoint x: 152, endPoint y: 255, distance: 463.7
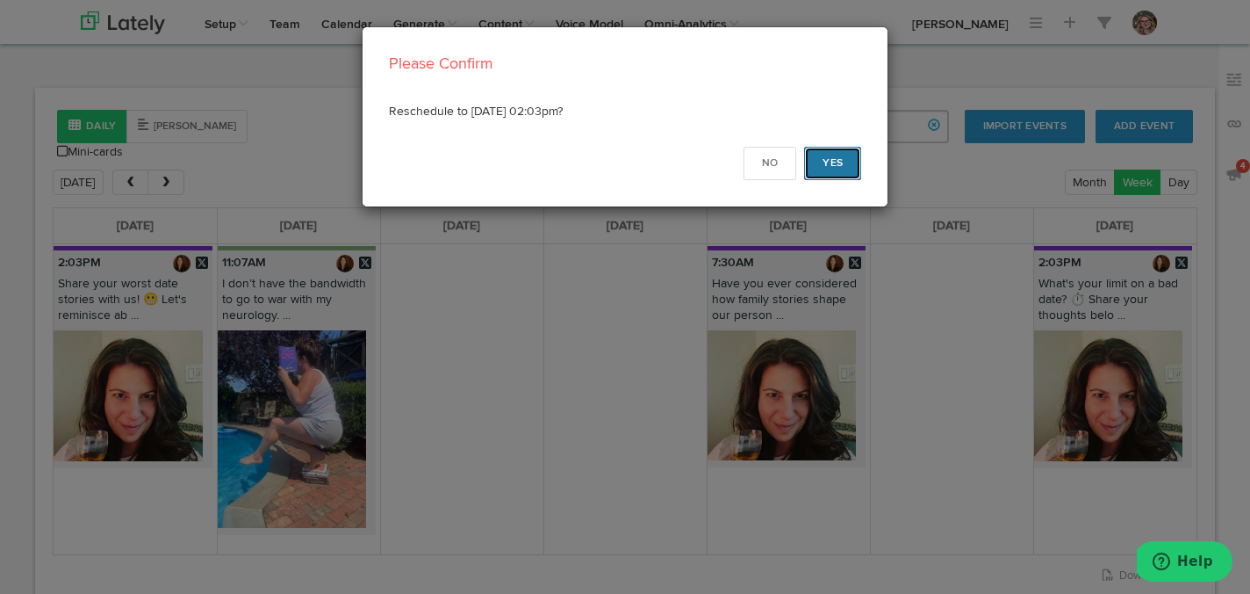
click at [831, 169] on button "Yes" at bounding box center [832, 163] width 57 height 33
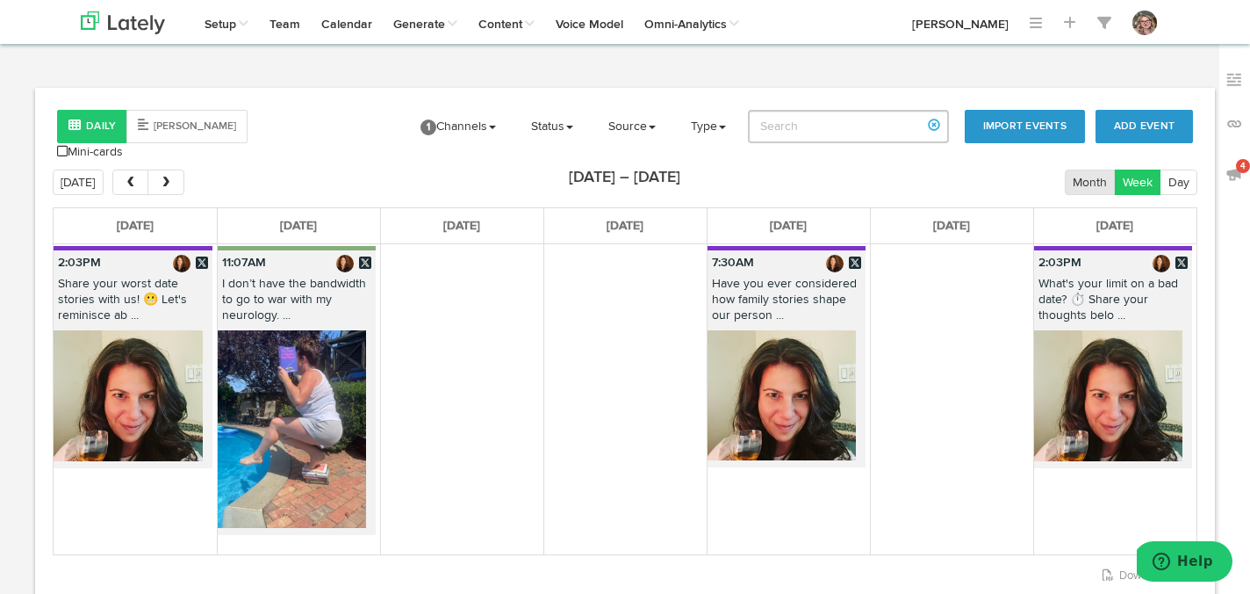
click at [1076, 169] on button "Month" at bounding box center [1090, 181] width 51 height 25
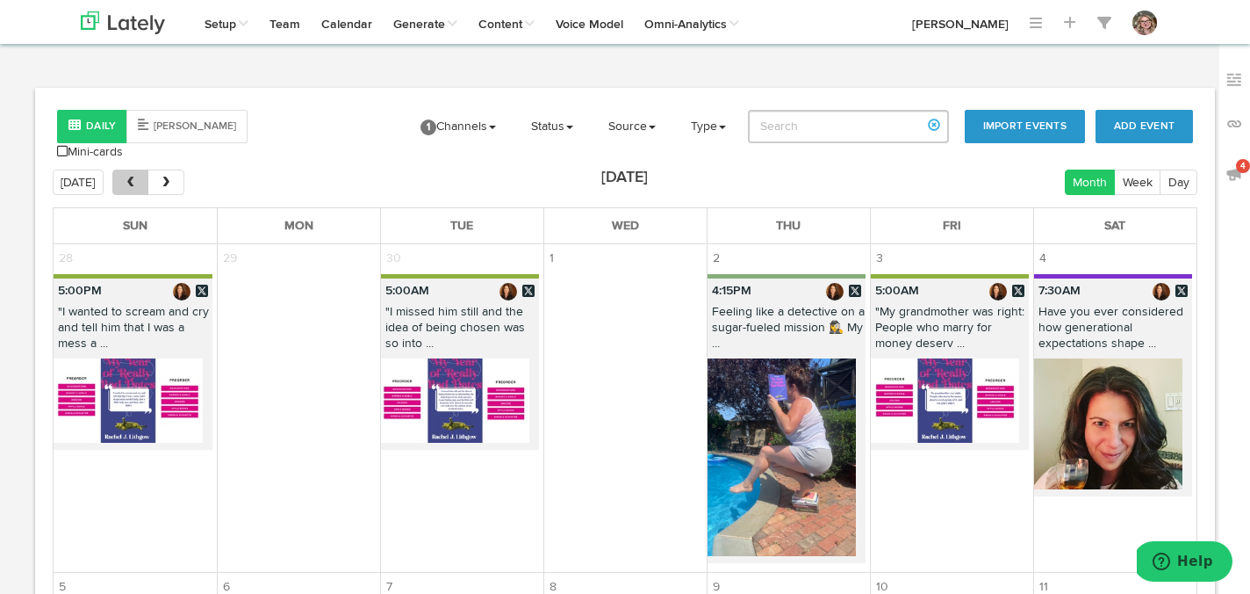
click at [124, 177] on span "prev" at bounding box center [130, 183] width 15 height 12
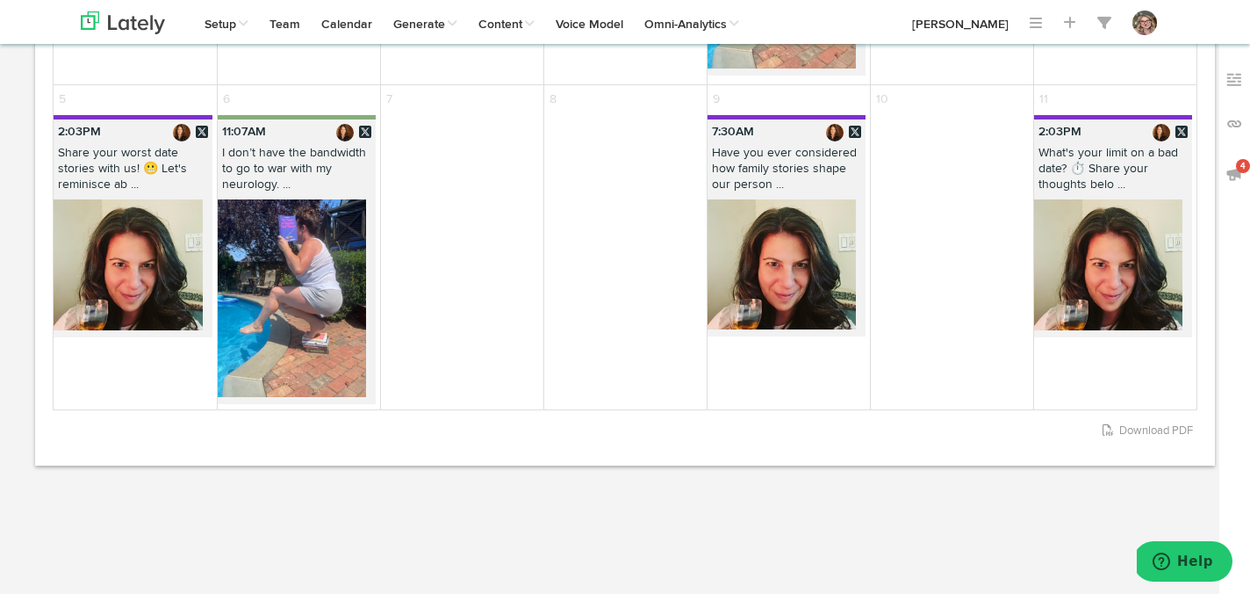
scroll to position [2254, 0]
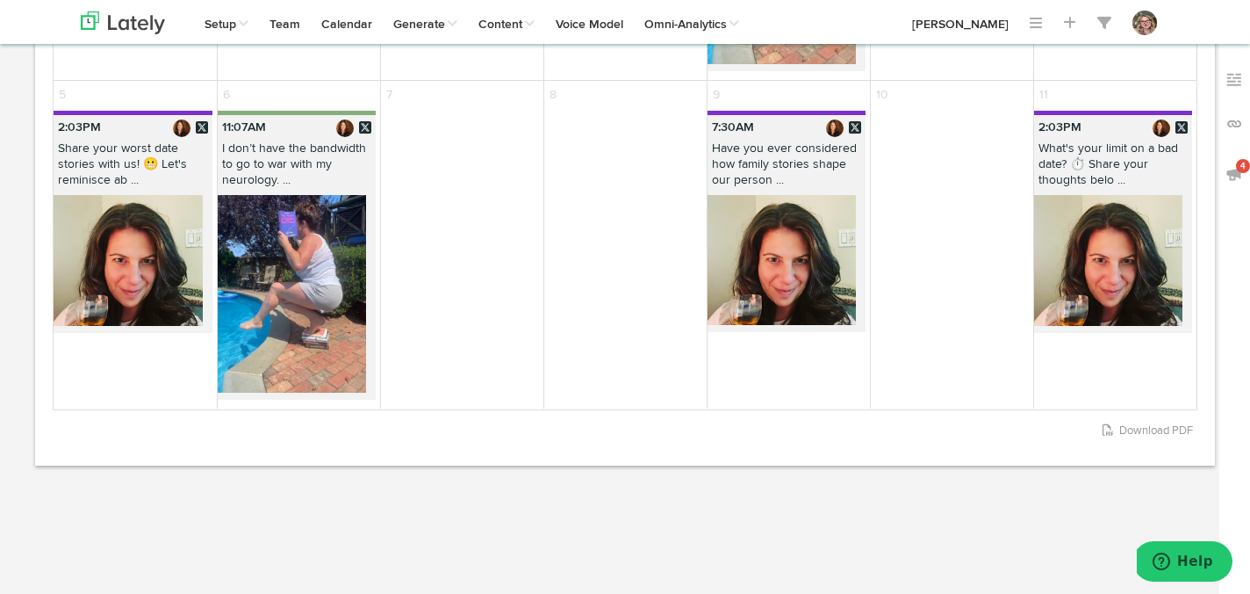
click at [1103, 118] on p "2:03PM" at bounding box center [1113, 127] width 159 height 25
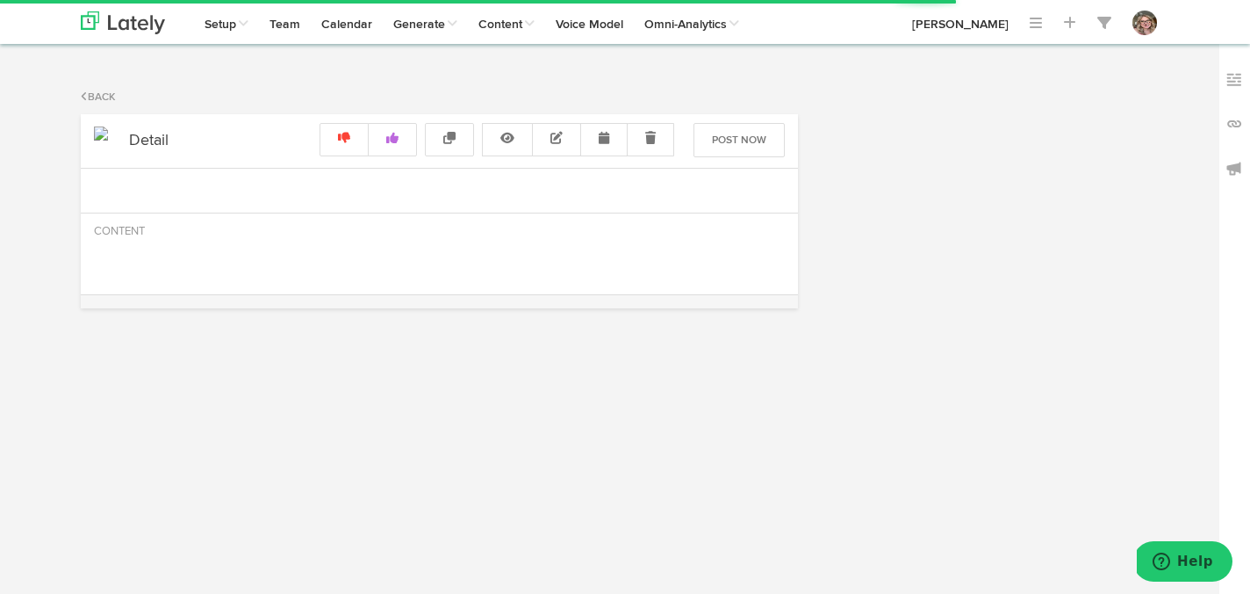
select select "2"
select select "03"
select select "PM"
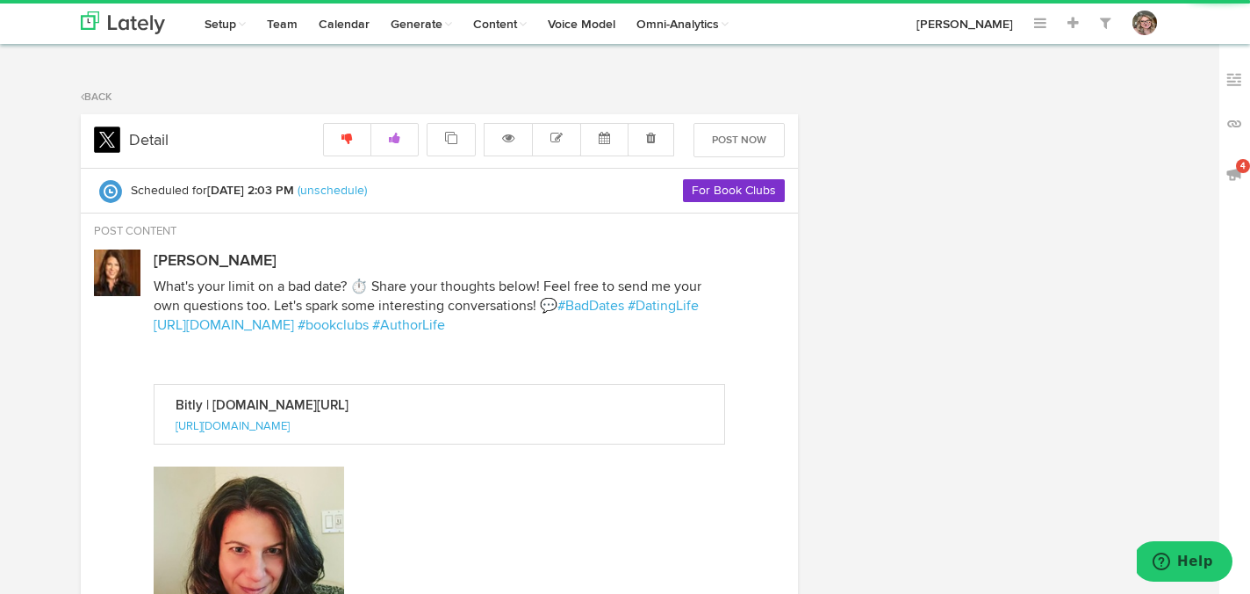
radio input "true"
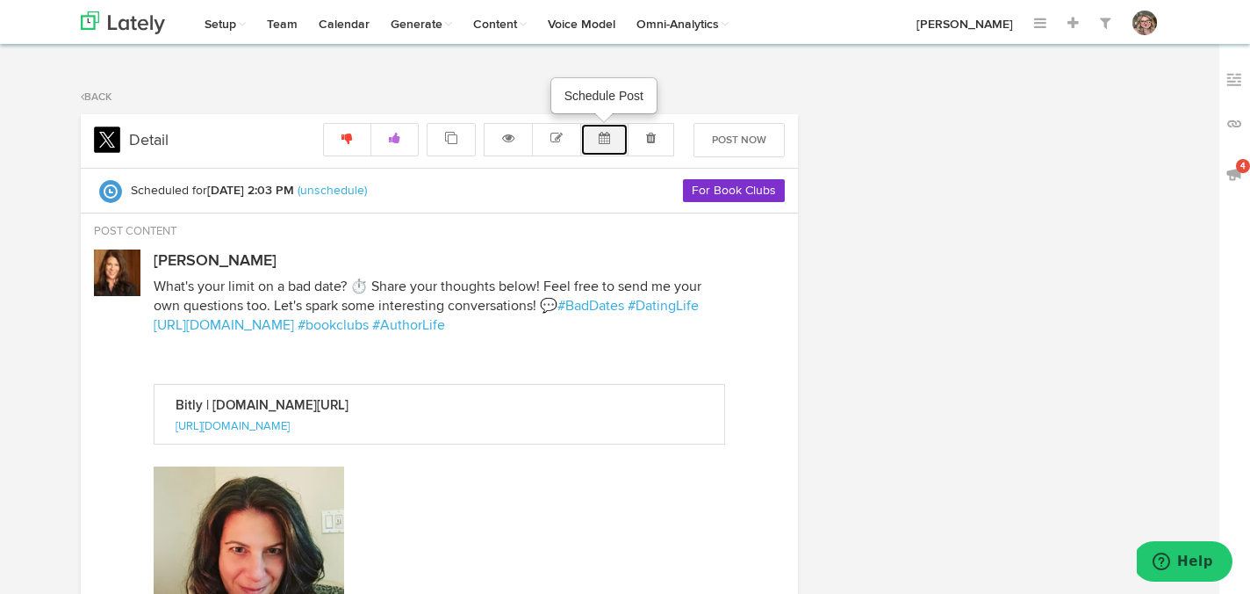
click at [591, 141] on button at bounding box center [604, 139] width 48 height 33
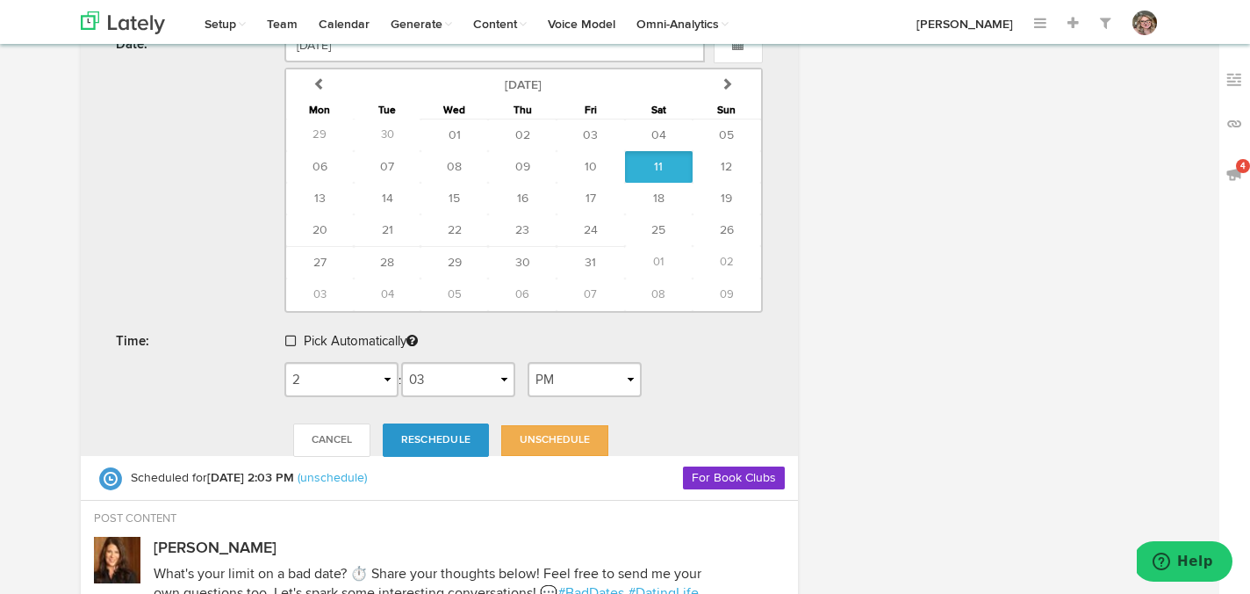
scroll to position [273, 0]
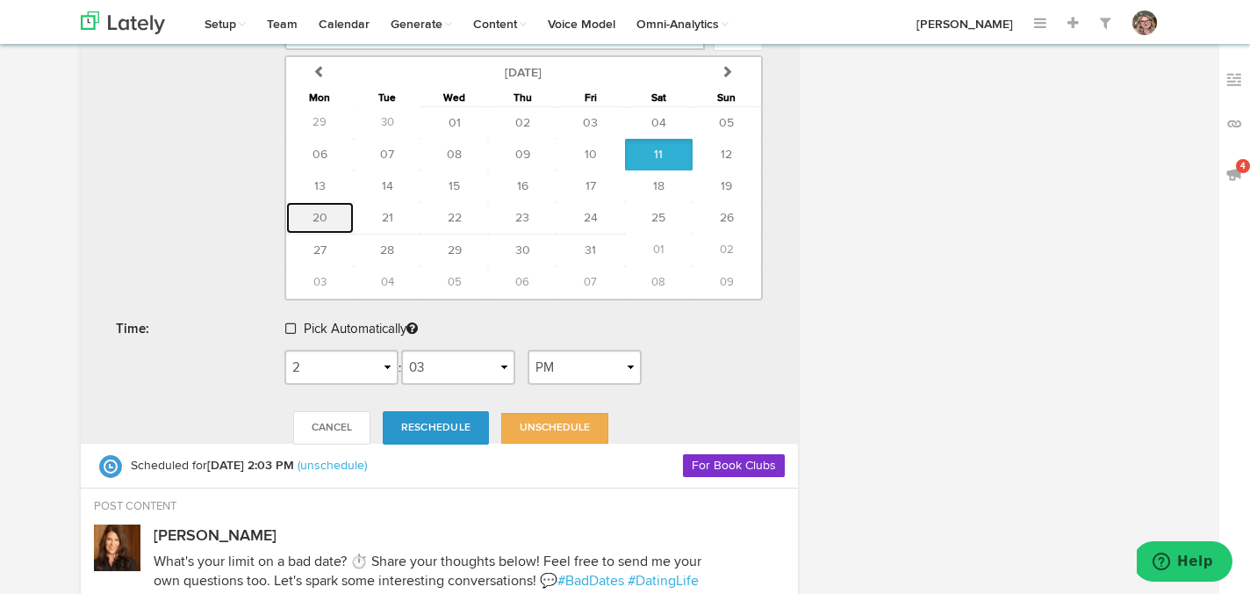
click at [331, 207] on button "20" at bounding box center [320, 218] width 68 height 32
type input "[DATE]"
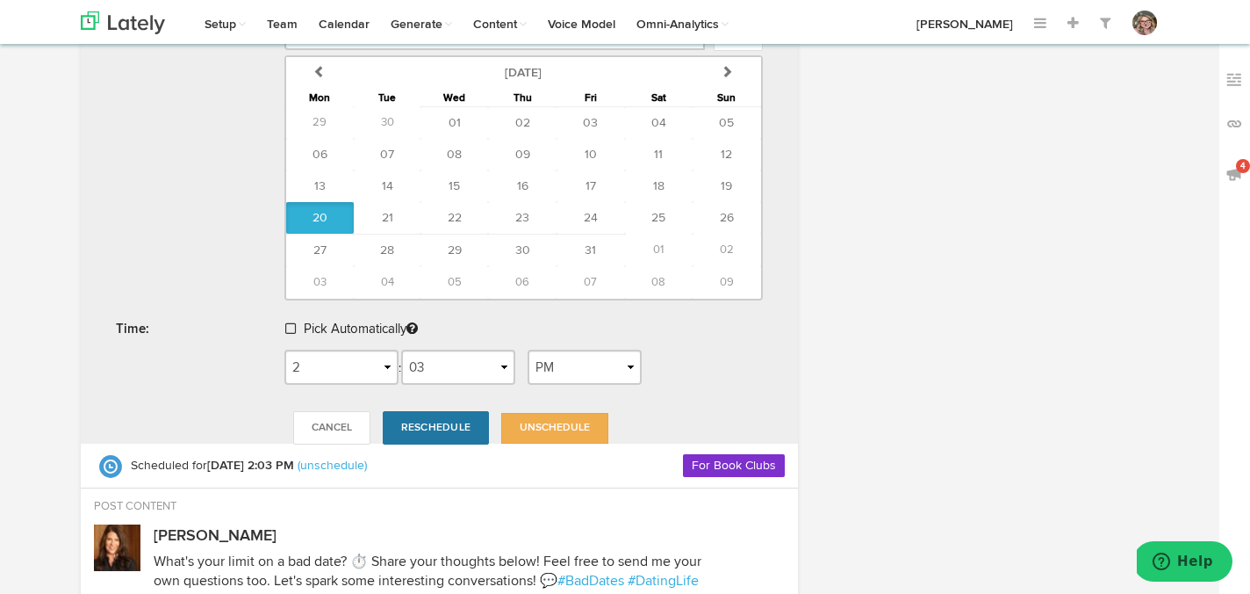
click at [438, 417] on link "Reschedule" at bounding box center [436, 427] width 106 height 33
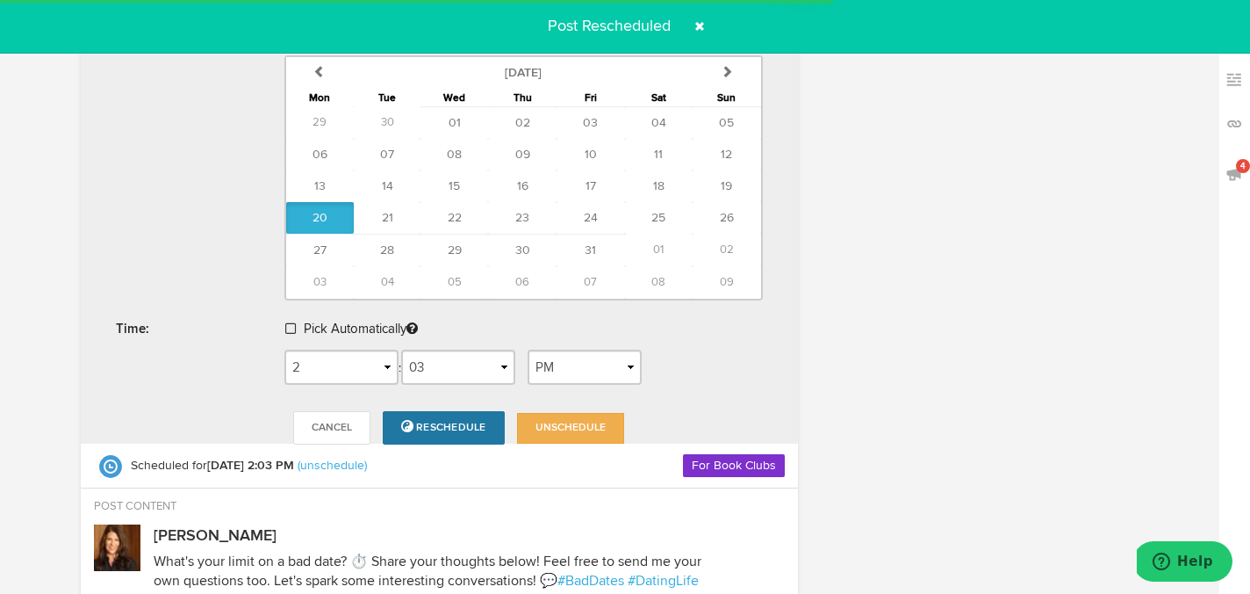
radio input "true"
select select "2"
select select "03"
select select "PM"
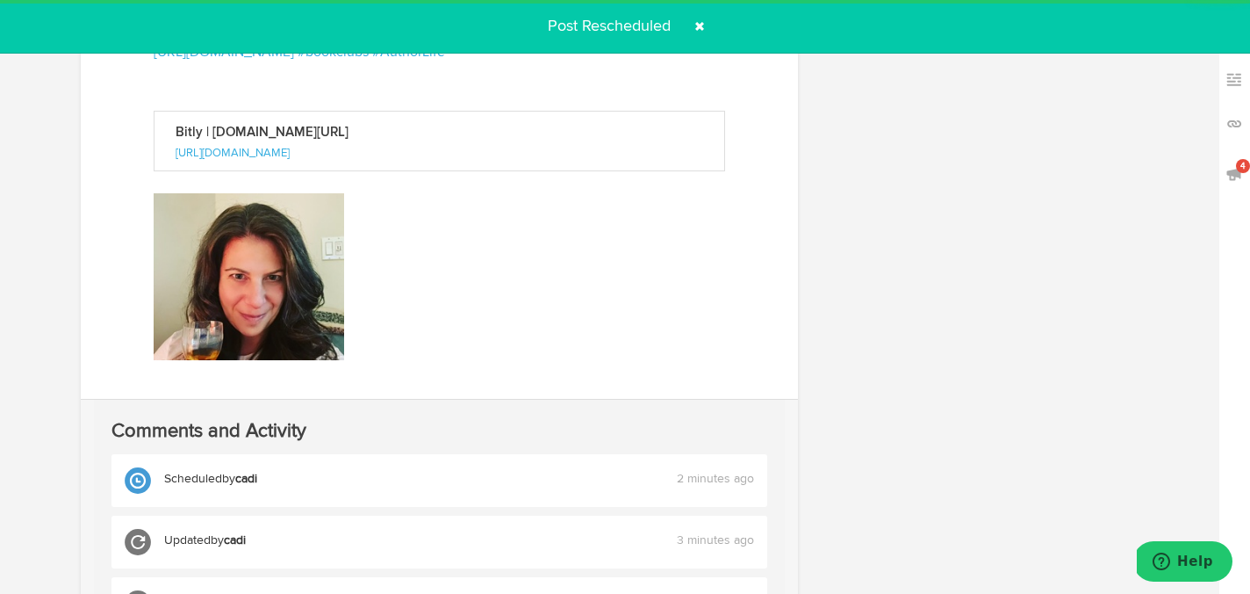
scroll to position [274, 0]
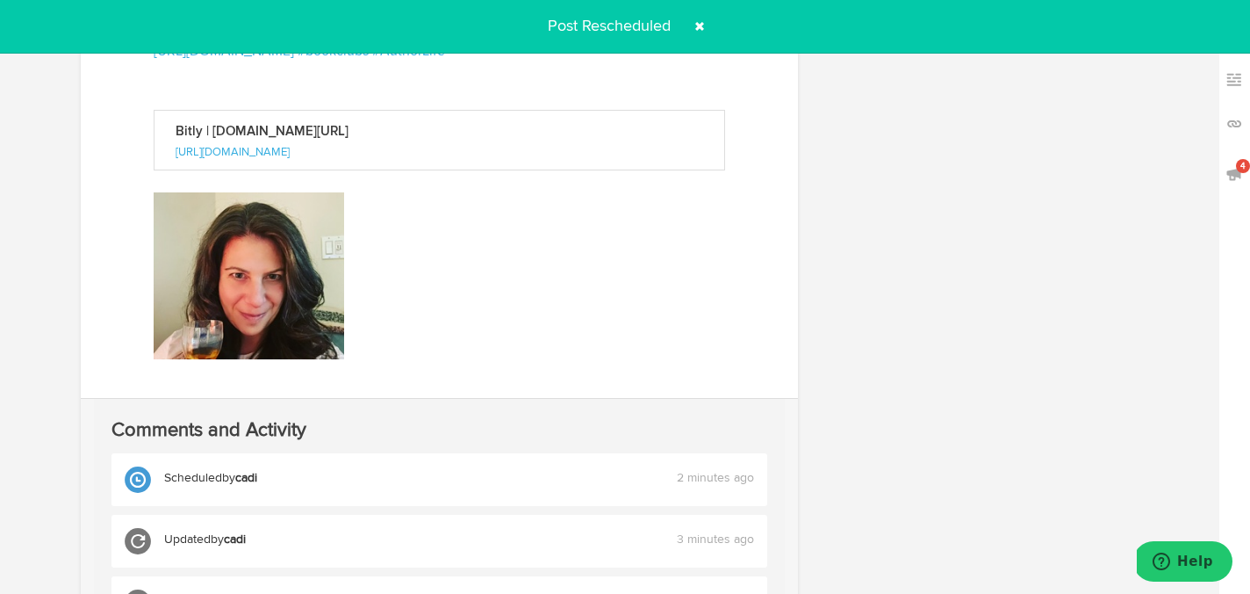
click at [700, 25] on span at bounding box center [700, 26] width 28 height 28
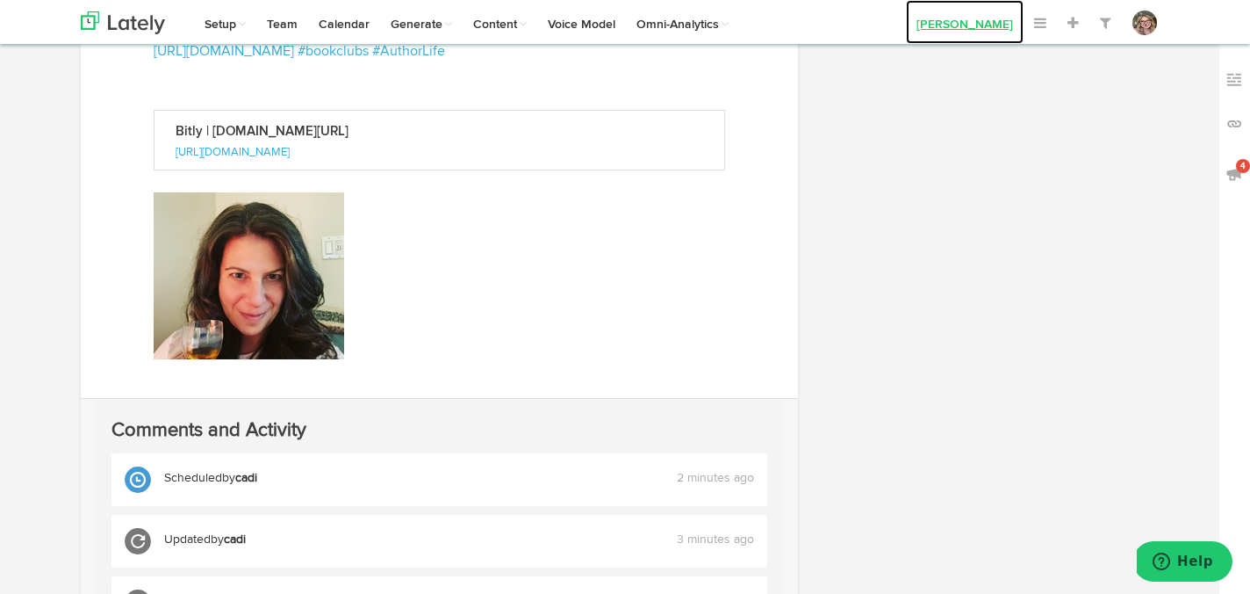
click at [979, 21] on link "[PERSON_NAME]" at bounding box center [965, 22] width 118 height 44
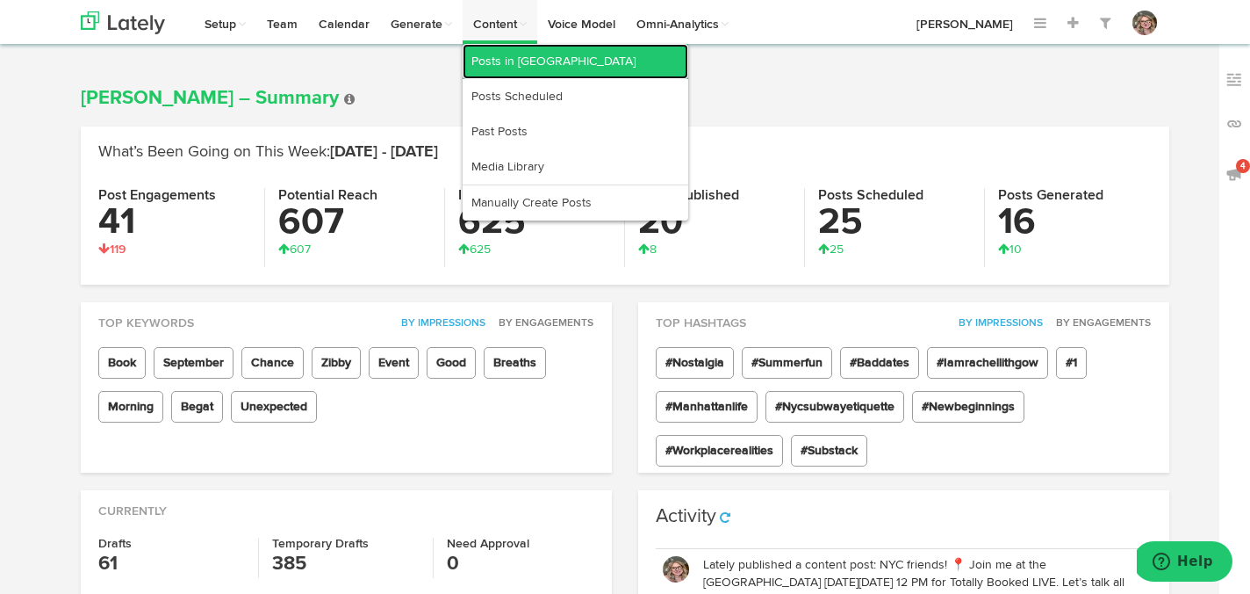
click at [516, 52] on link "Posts in [GEOGRAPHIC_DATA]" at bounding box center [576, 61] width 226 height 35
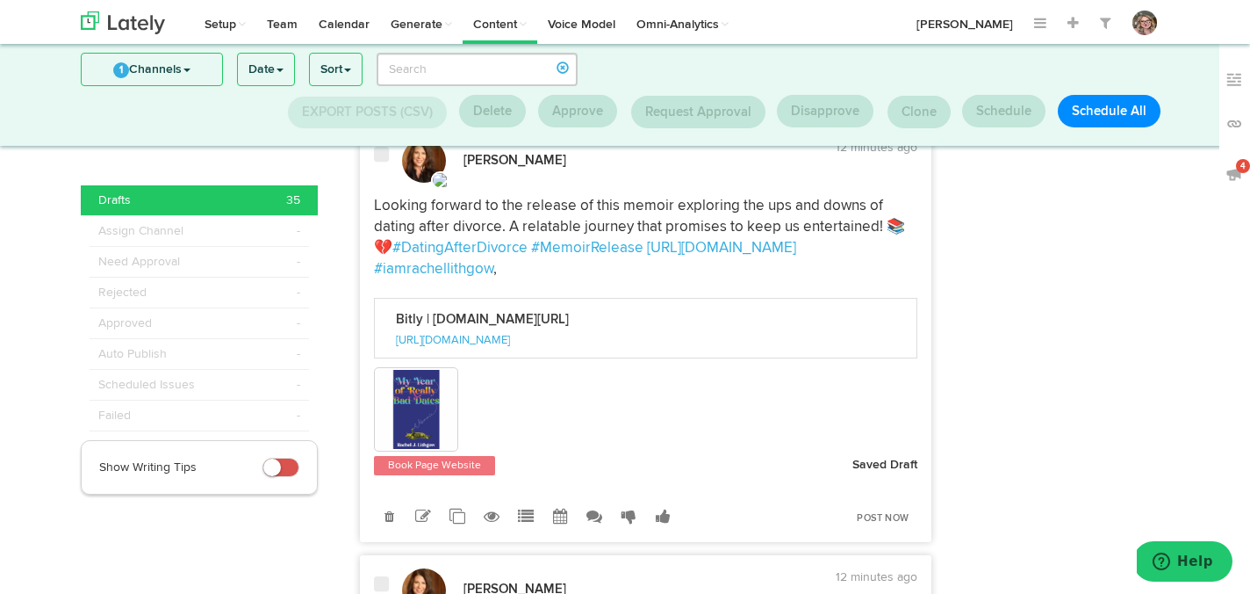
scroll to position [2188, 0]
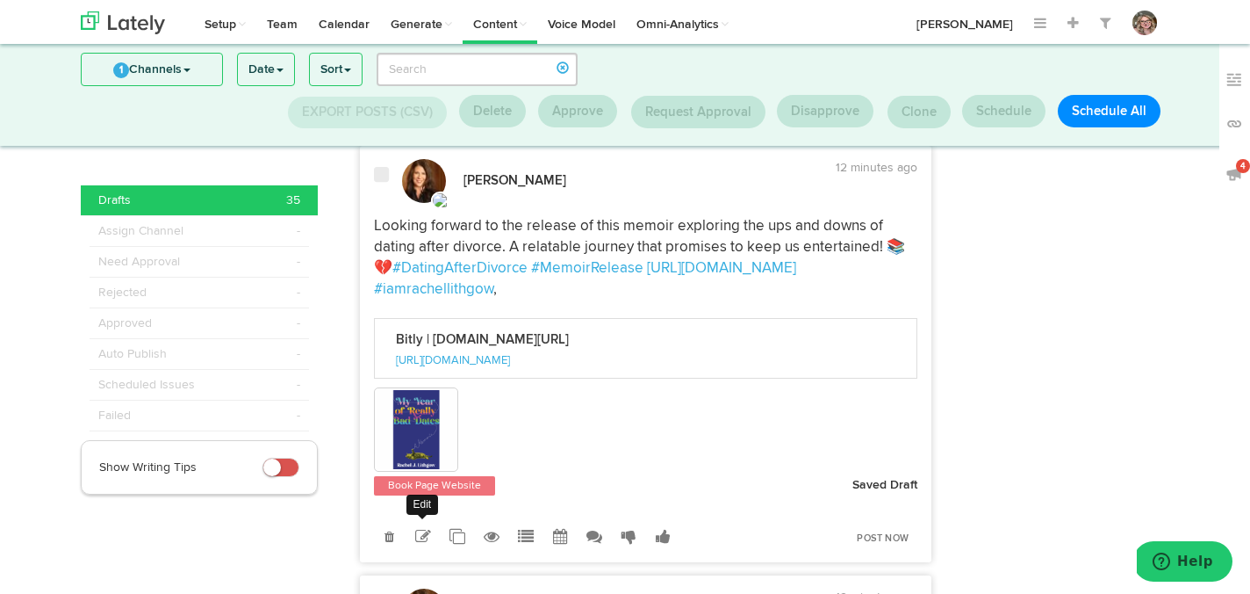
click at [424, 544] on icon at bounding box center [423, 537] width 16 height 16
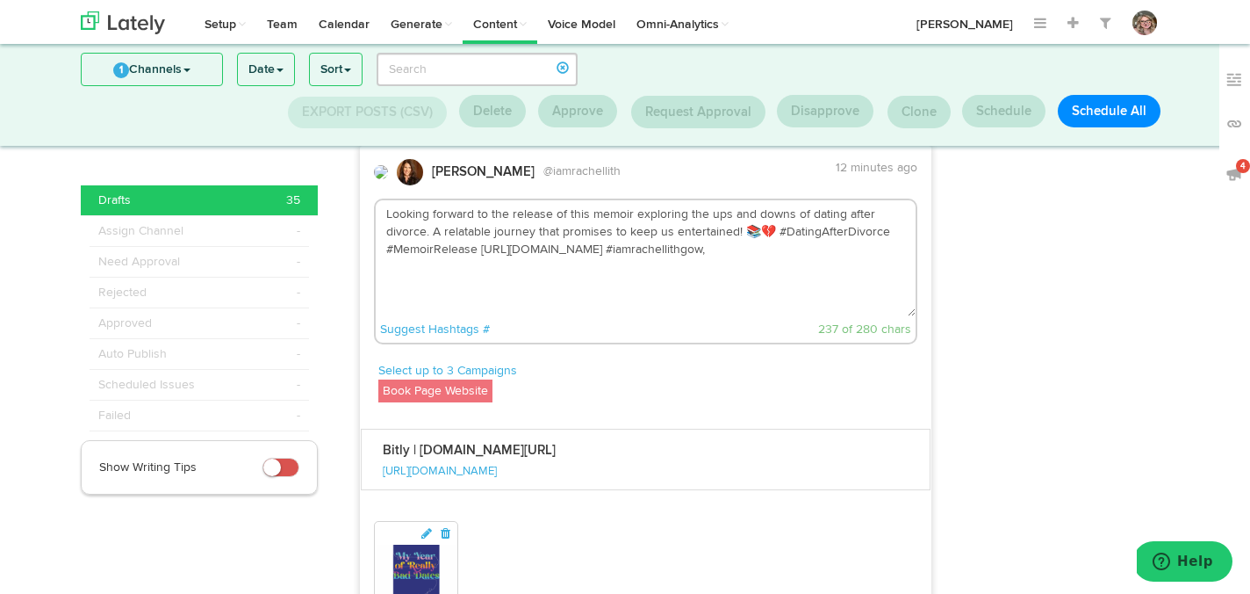
click at [710, 307] on textarea "Looking forward to the release of this memoir exploring the ups and downs of da…" at bounding box center [646, 258] width 541 height 116
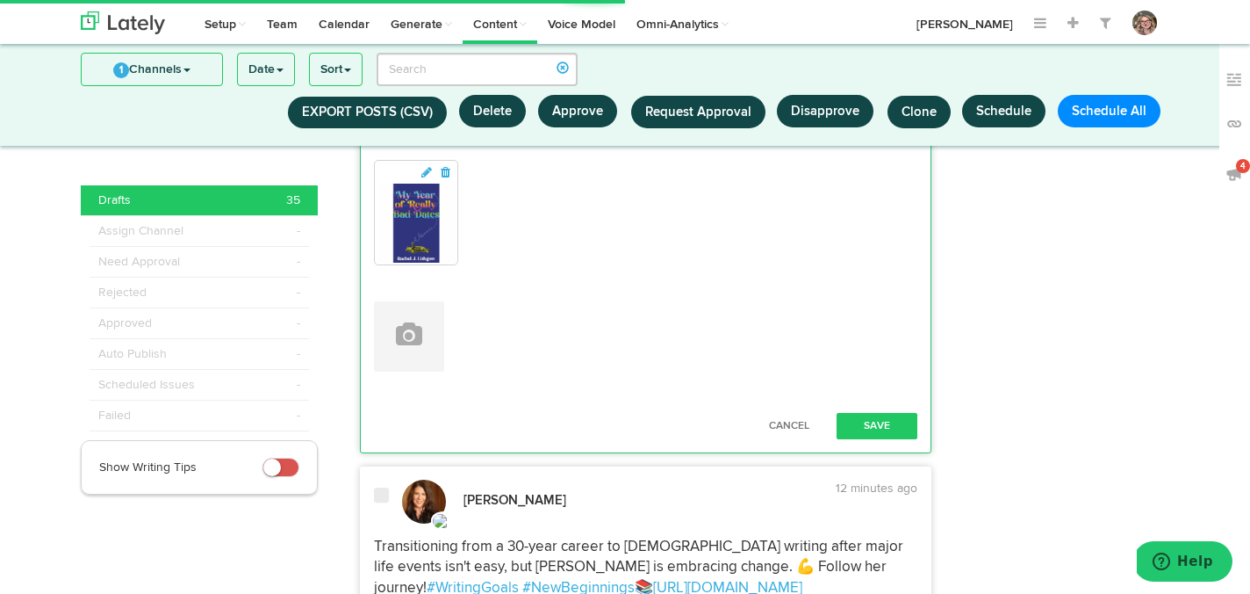
scroll to position [2576, 0]
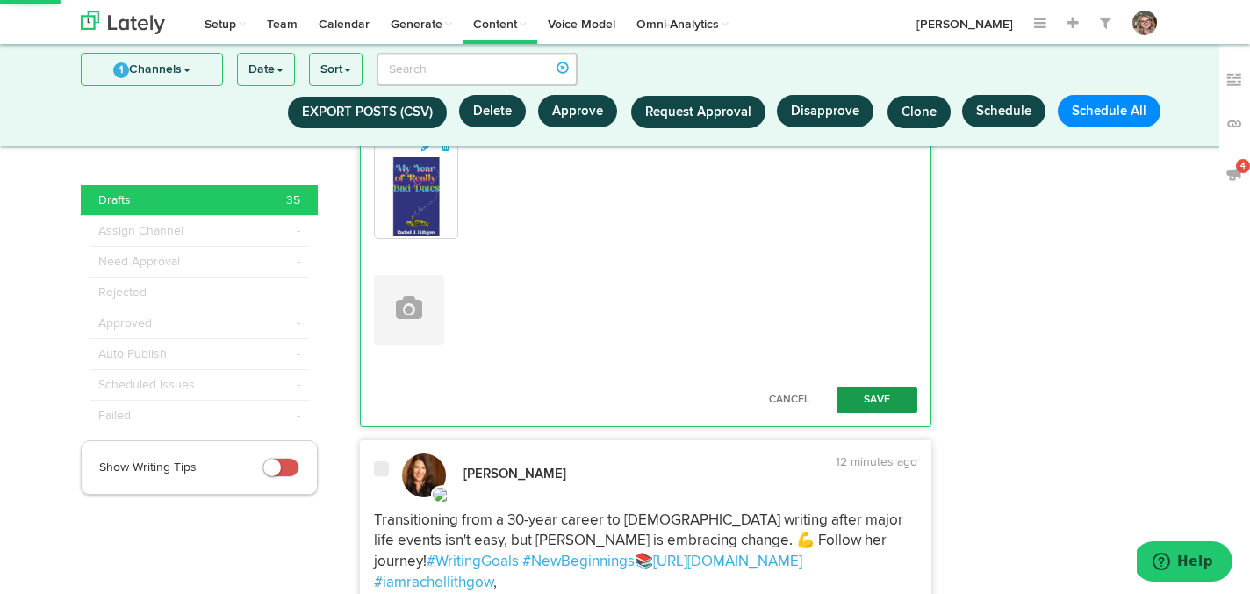
type textarea "Looking forward to the release of this memoir exploring the ups and downs of da…"
click at [869, 413] on button "Save" at bounding box center [877, 399] width 81 height 26
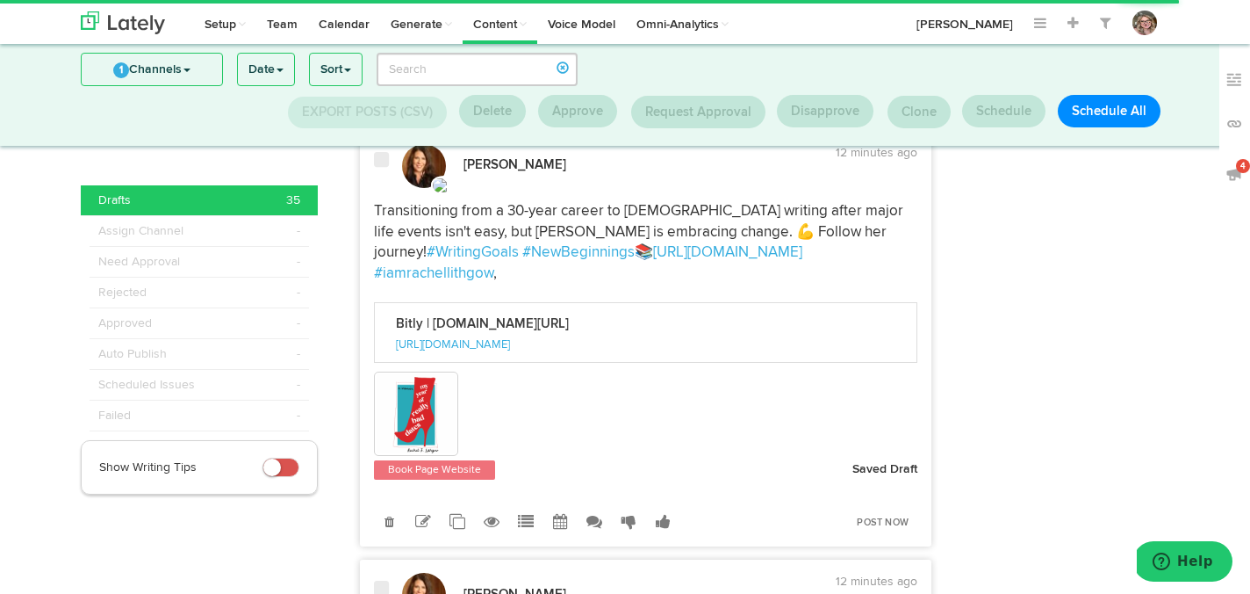
scroll to position [2667, 0]
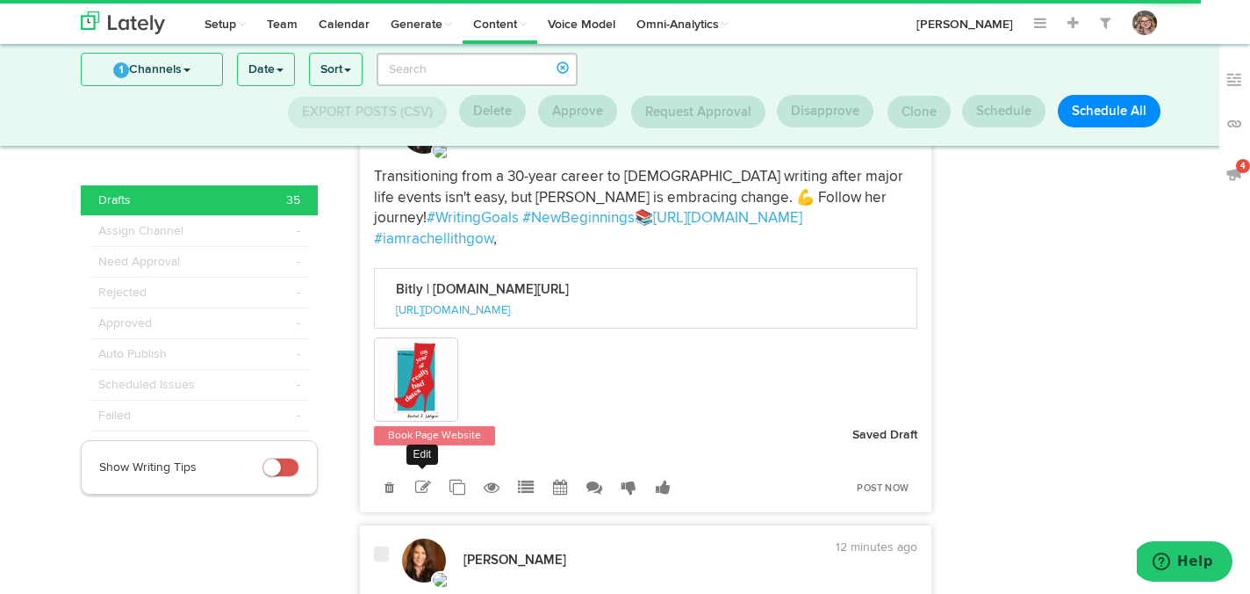
click at [425, 499] on link at bounding box center [423, 487] width 31 height 31
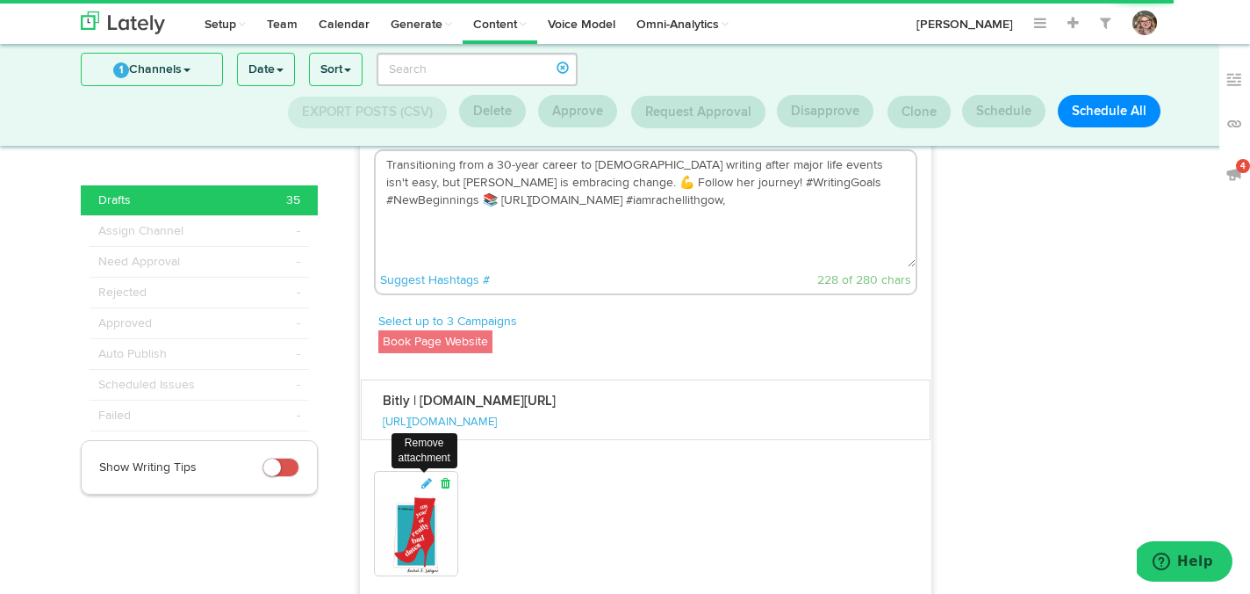
click at [451, 489] on icon at bounding box center [446, 483] width 16 height 12
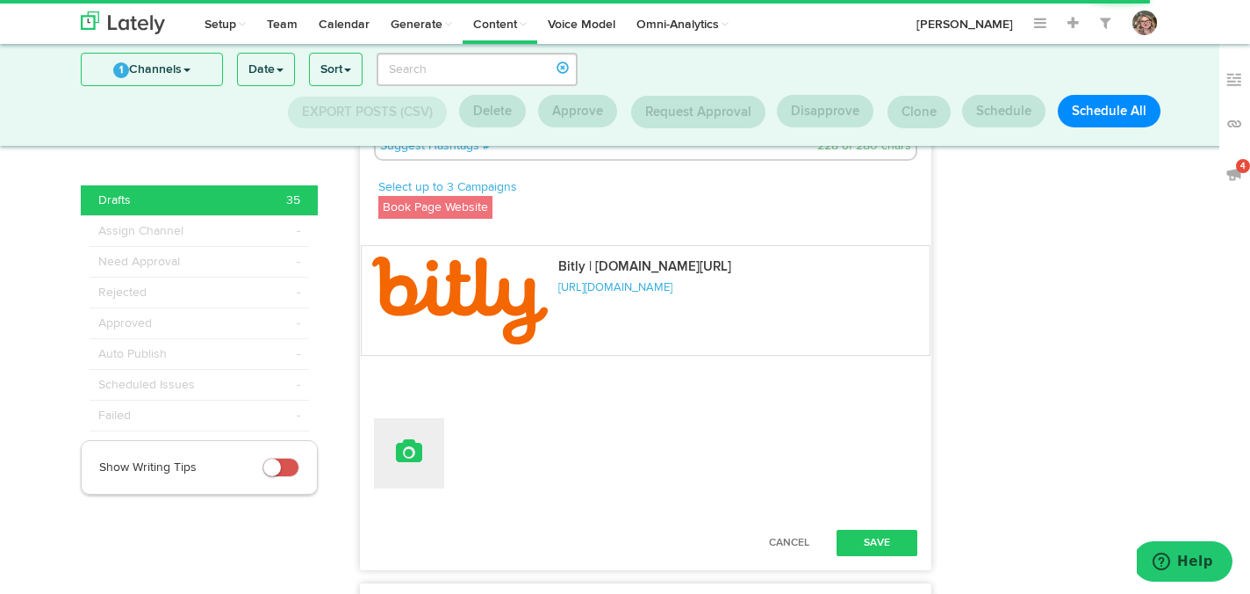
click at [407, 464] on icon at bounding box center [409, 451] width 26 height 25
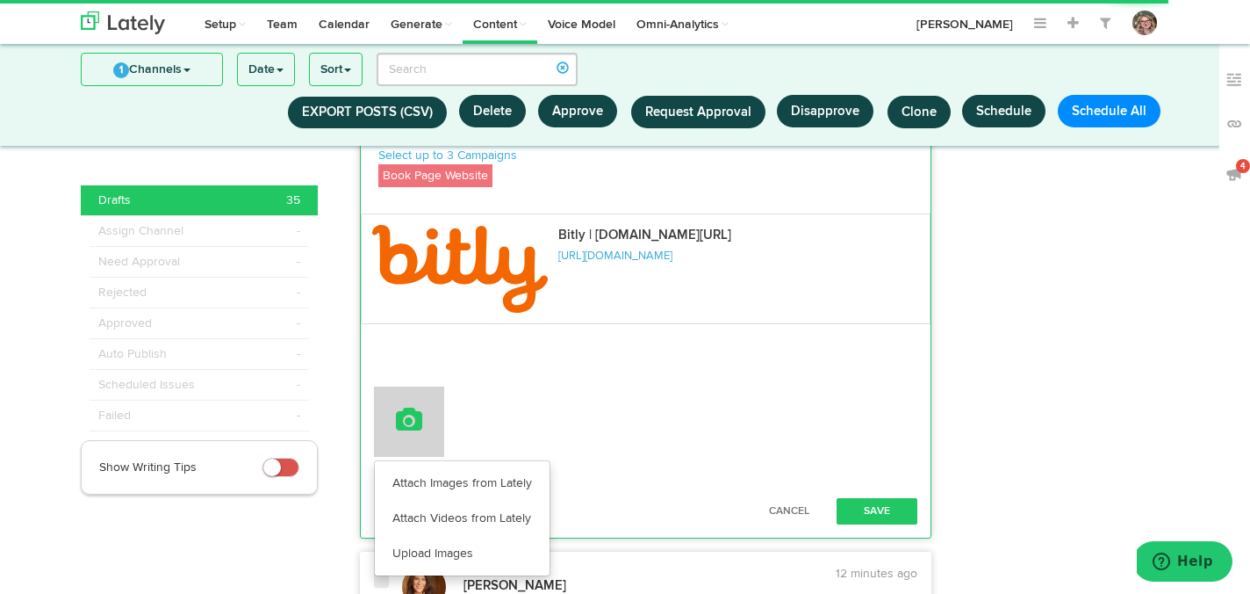
scroll to position [2864, 0]
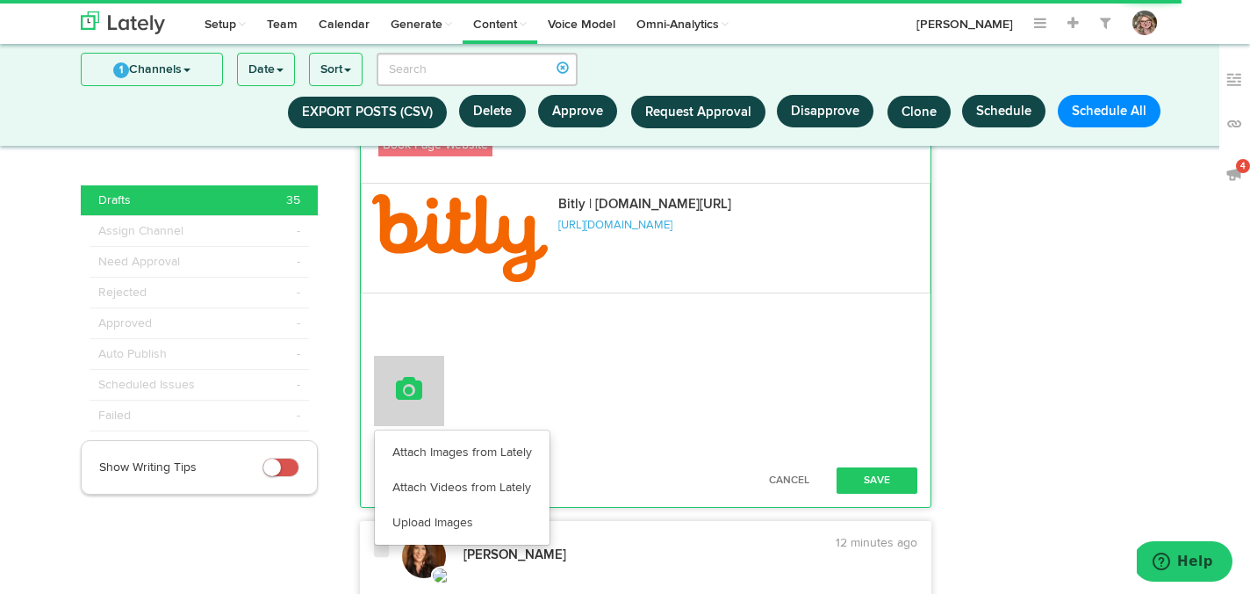
click at [407, 470] on link "Attach Images from Lately" at bounding box center [462, 452] width 175 height 35
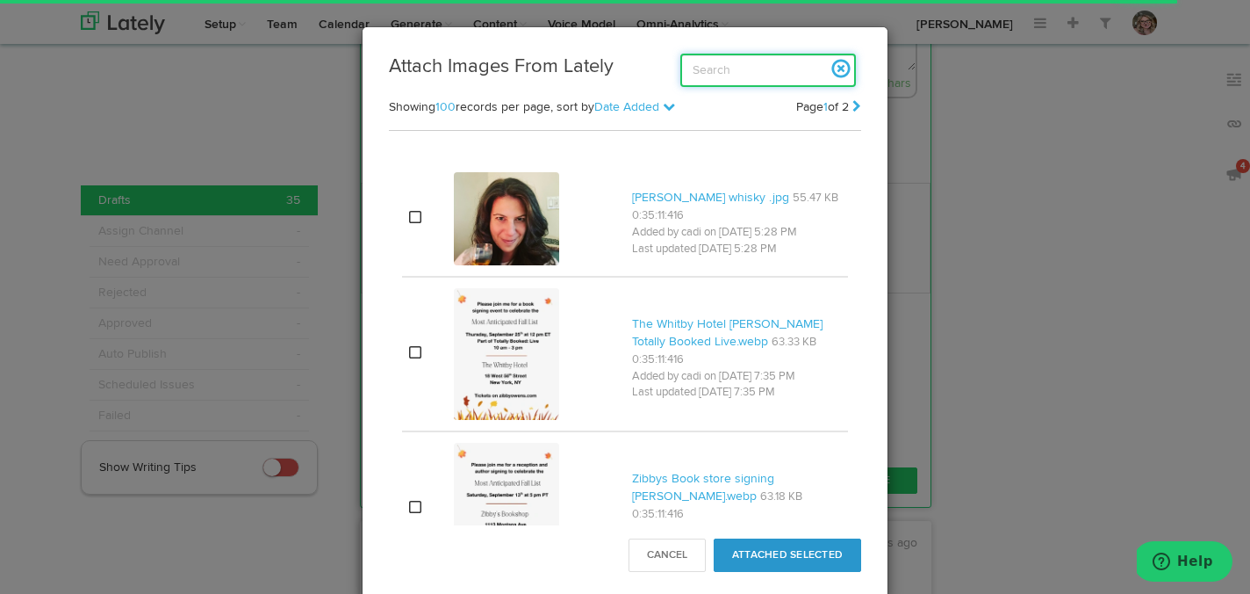
click at [729, 73] on input "search" at bounding box center [769, 70] width 176 height 33
click at [374, 356] on button at bounding box center [409, 391] width 70 height 70
click at [729, 73] on input "search" at bounding box center [769, 70] width 176 height 33
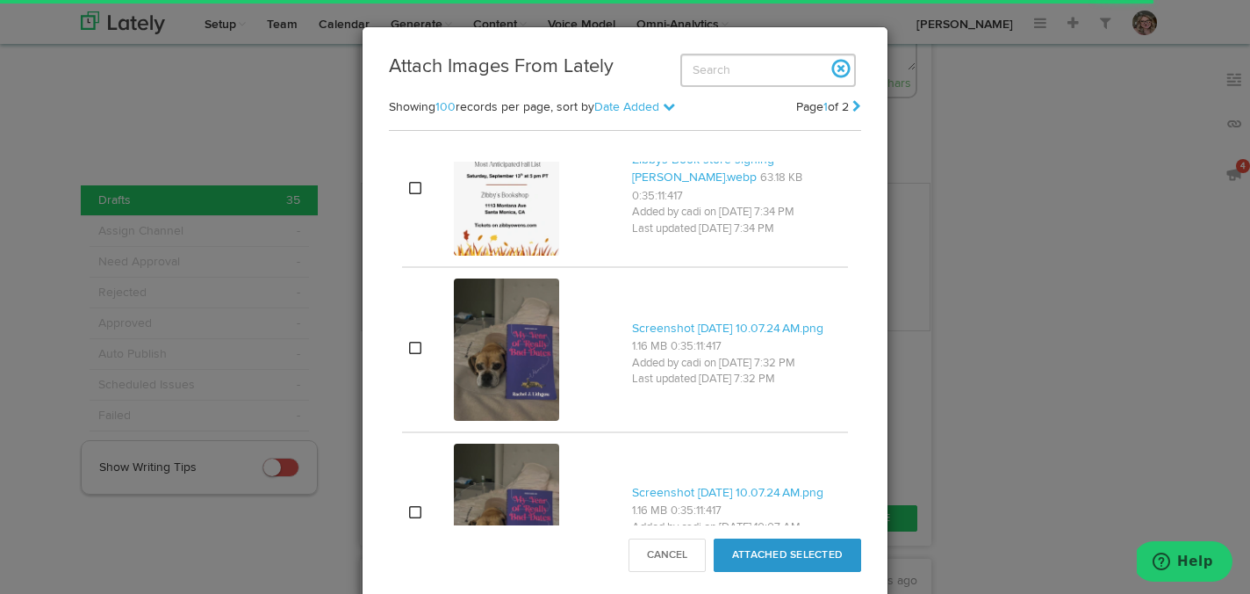
scroll to position [478, 0]
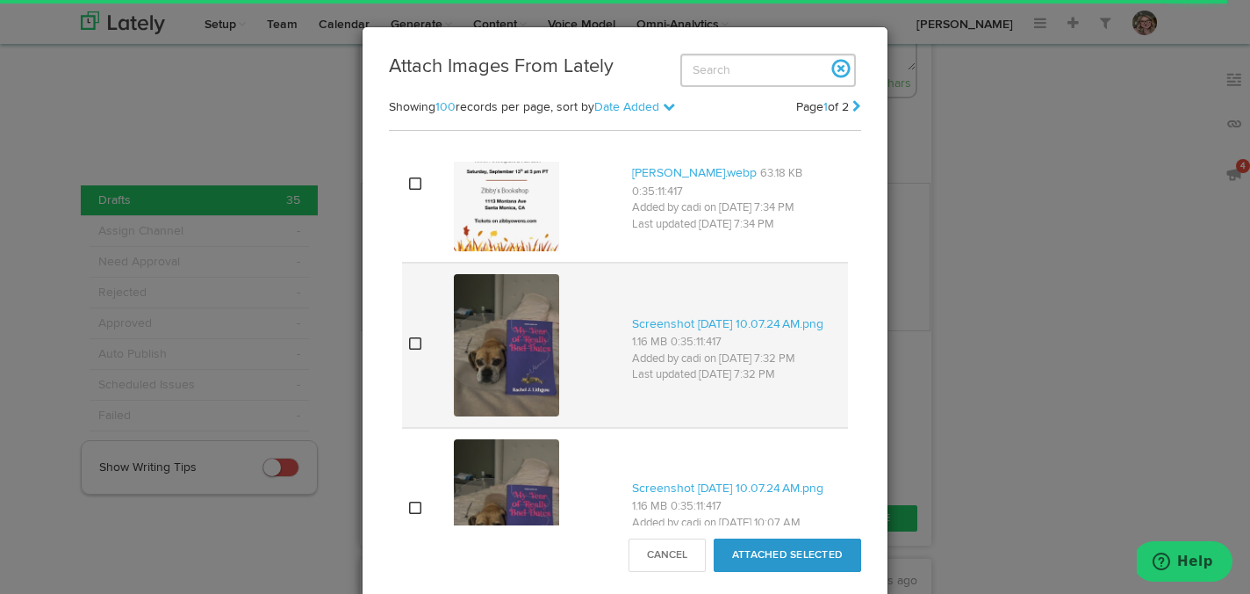
click at [417, 343] on icon at bounding box center [415, 343] width 12 height 14
click at [752, 551] on button "Attached Selected" at bounding box center [788, 554] width 148 height 33
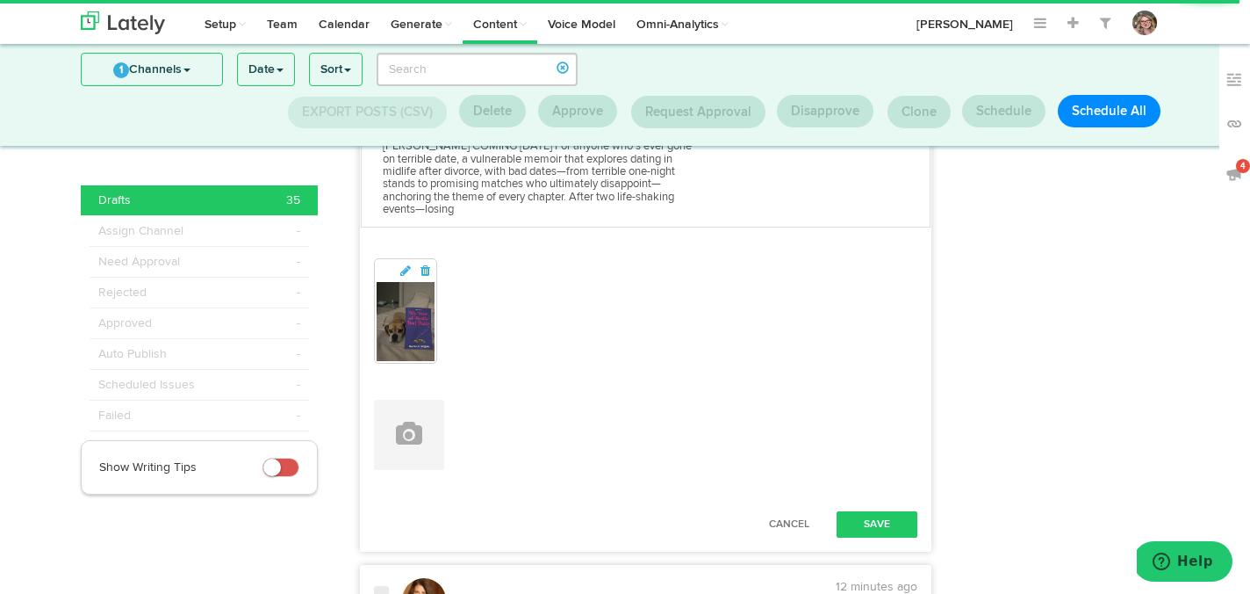
scroll to position [3004, 0]
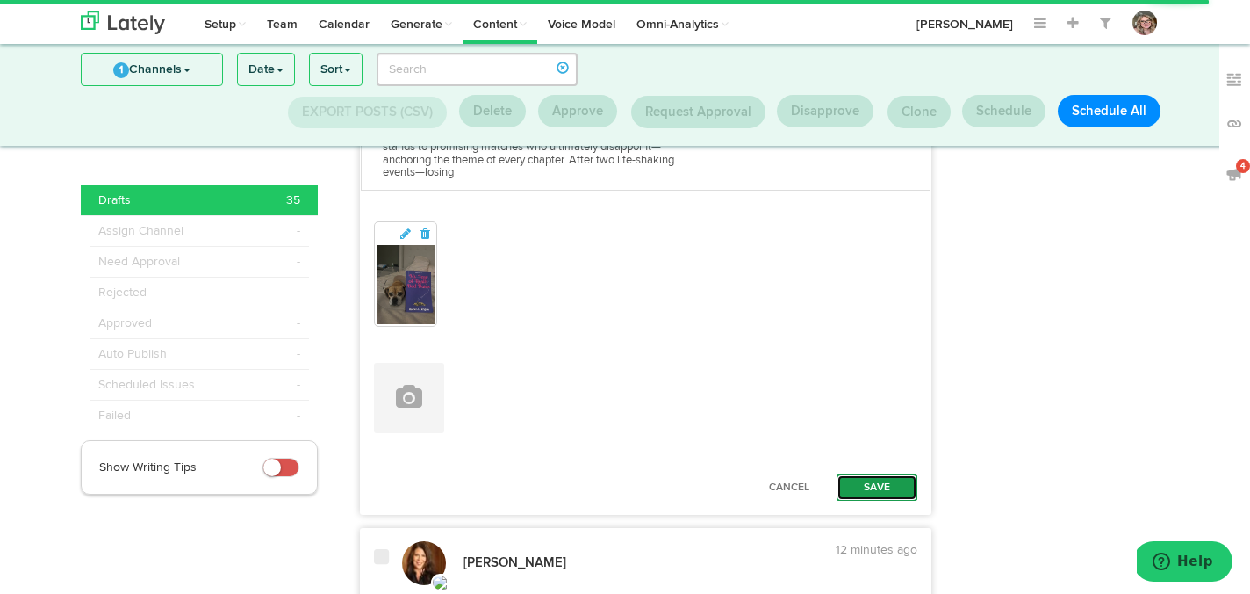
click at [876, 501] on button "Save" at bounding box center [877, 487] width 81 height 26
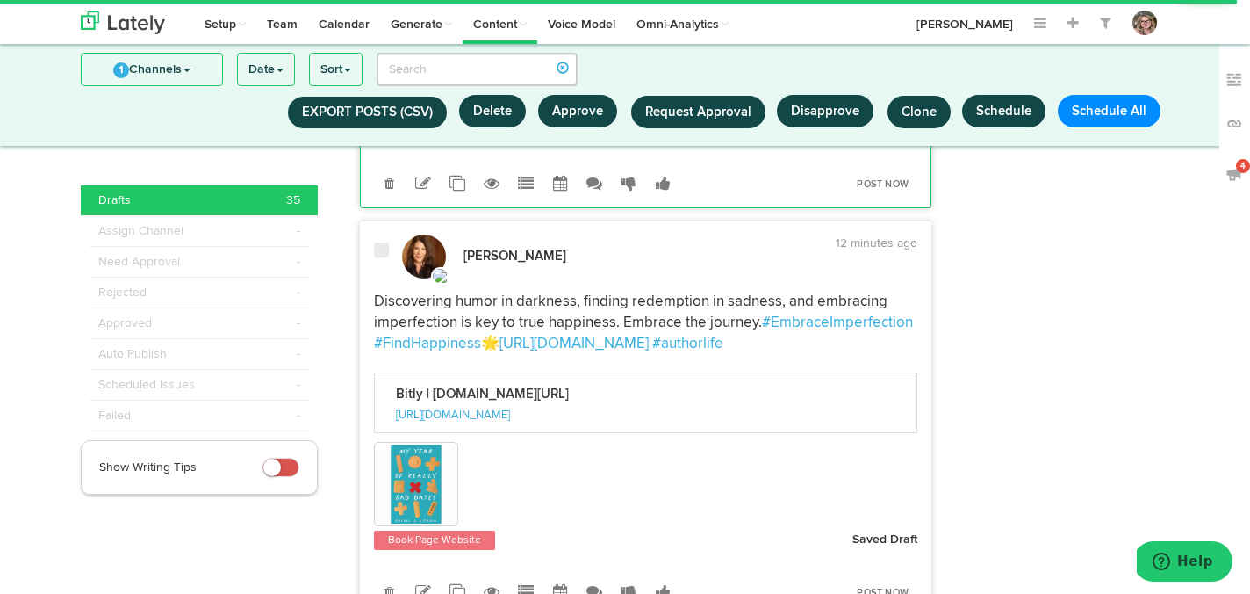
scroll to position [3156, 0]
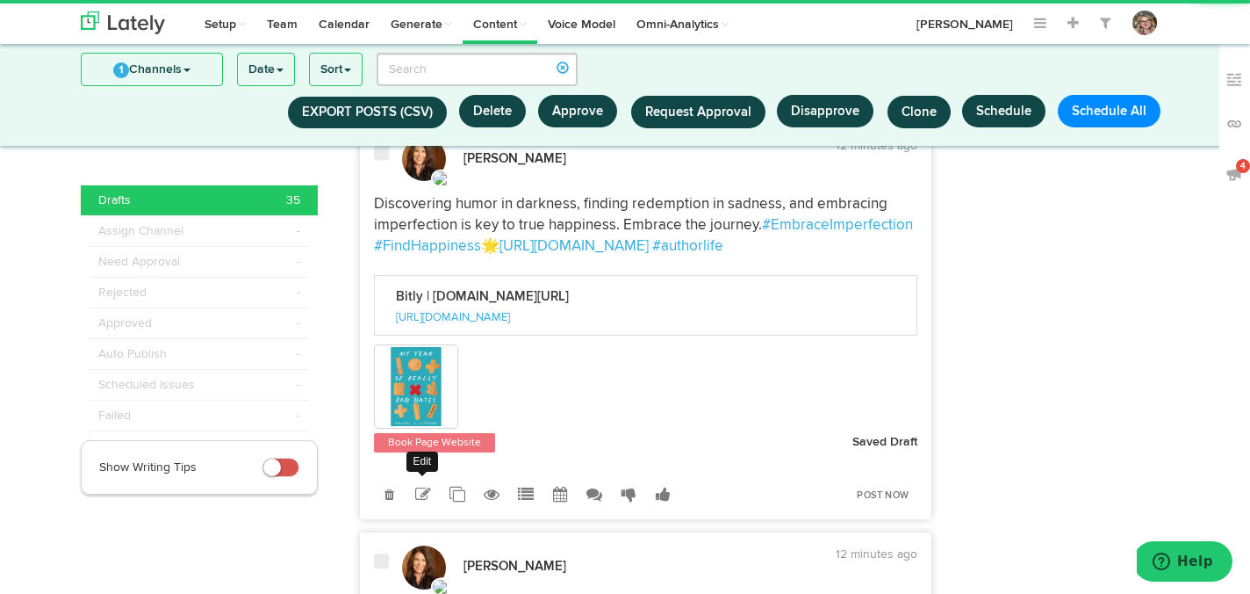
click at [418, 502] on icon at bounding box center [423, 494] width 16 height 16
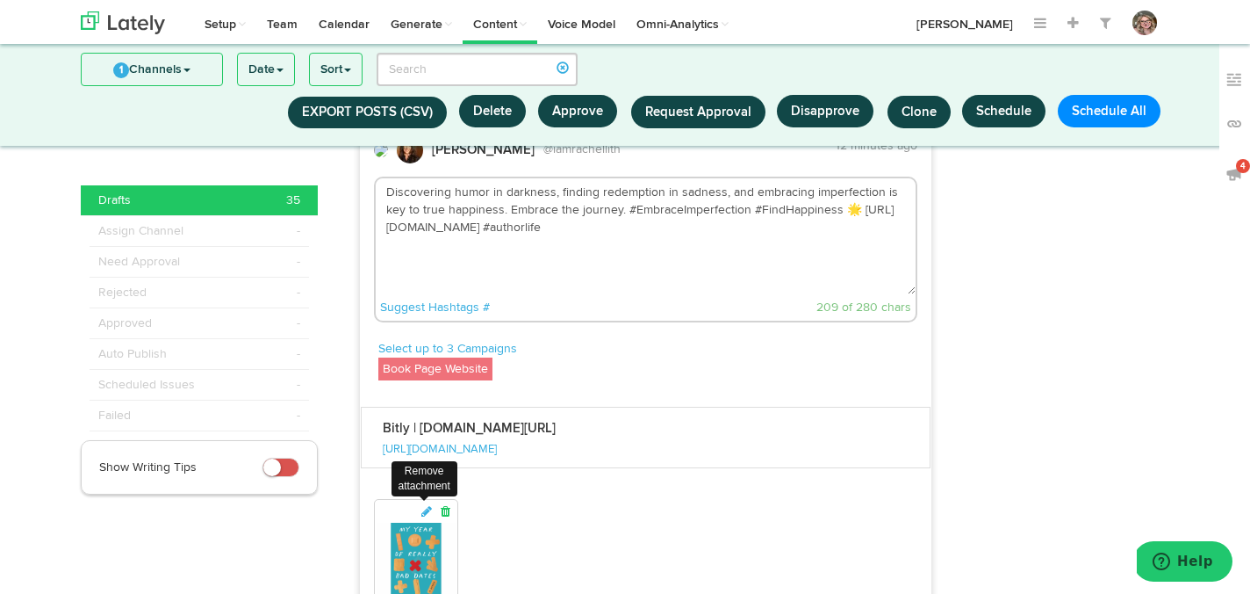
click at [449, 516] on icon at bounding box center [446, 511] width 16 height 12
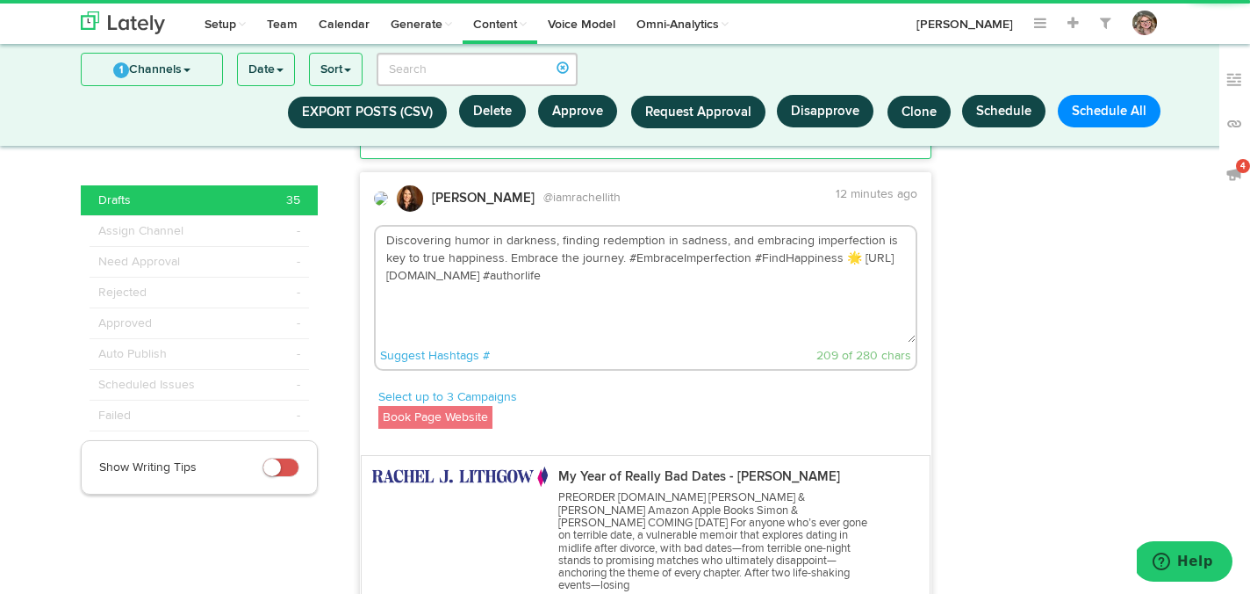
scroll to position [3096, 0]
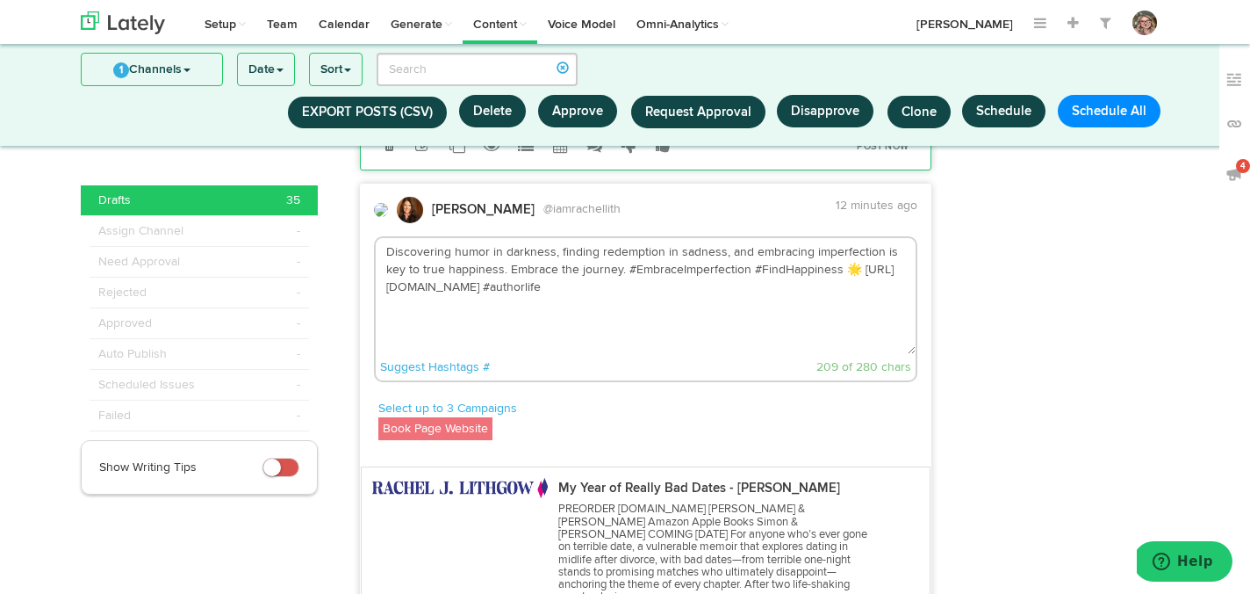
click at [615, 269] on textarea "Discovering humor in darkness, finding redemption in sadness, and embracing imp…" at bounding box center [646, 296] width 541 height 116
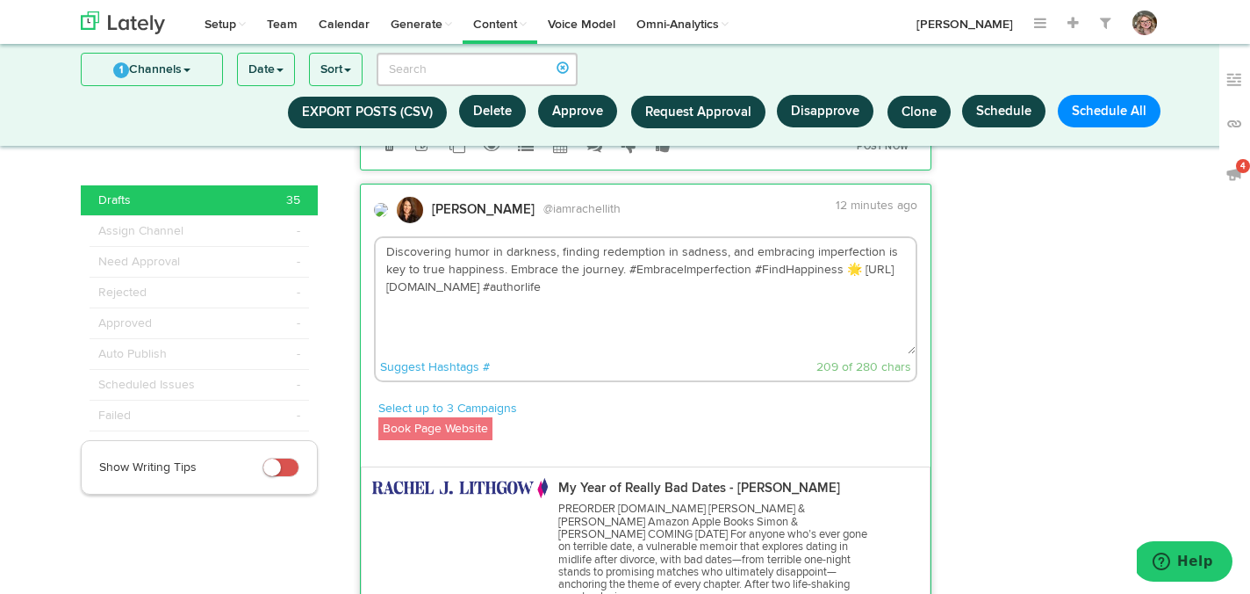
click at [594, 299] on textarea "Discovering humor in darkness, finding redemption in sadness, and embracing imp…" at bounding box center [646, 296] width 541 height 116
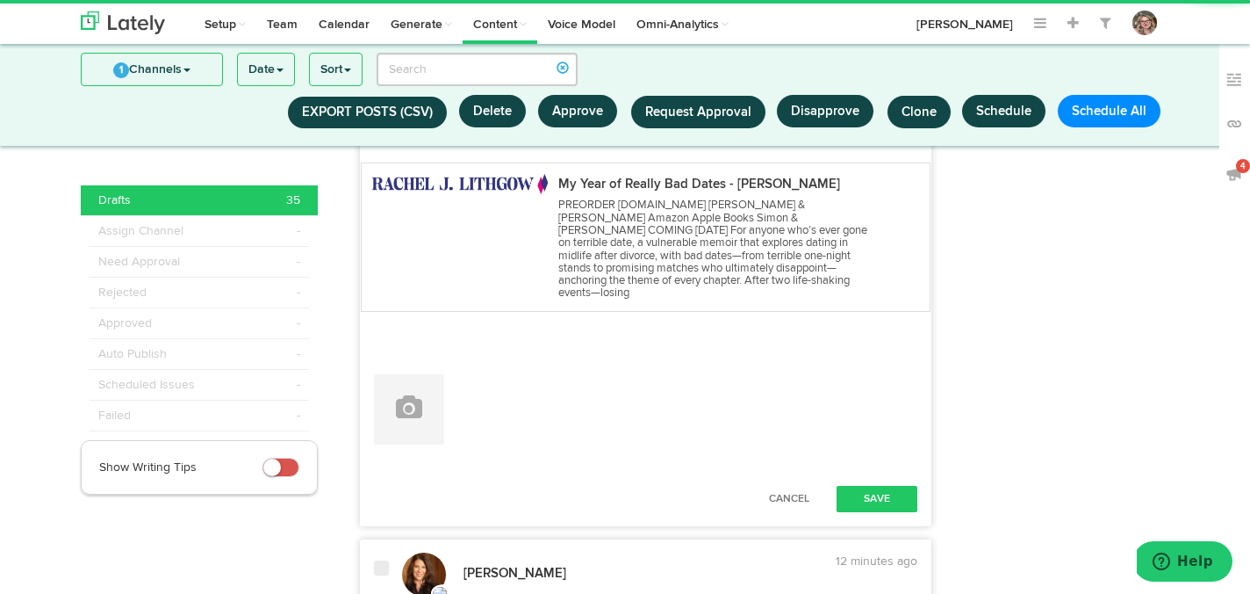
scroll to position [3412, 0]
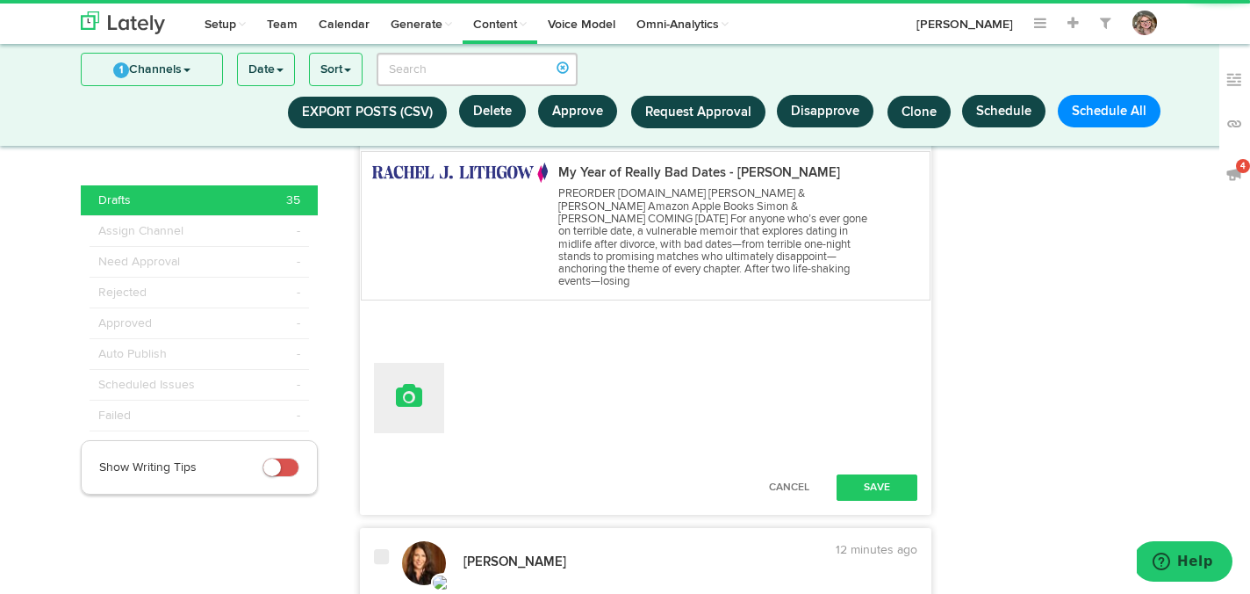
type textarea "Discovering humor in darkness, finding redemption in sadness, and embracing imp…"
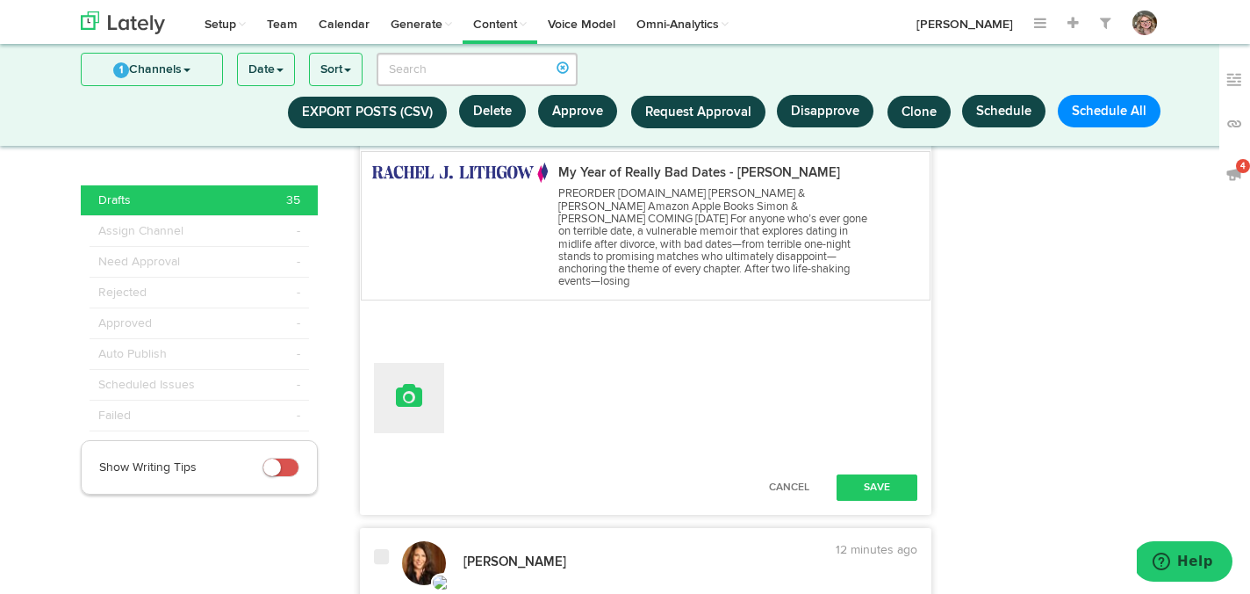
click at [399, 377] on button at bounding box center [409, 398] width 70 height 70
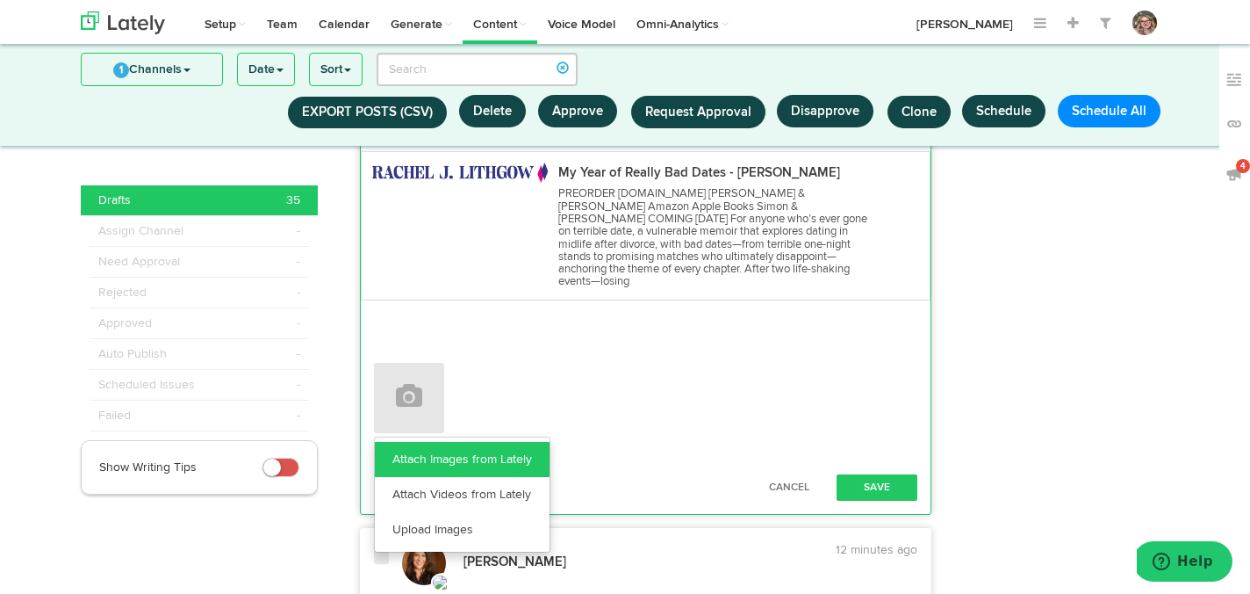
click at [401, 462] on link "Attach Images from Lately" at bounding box center [462, 459] width 175 height 35
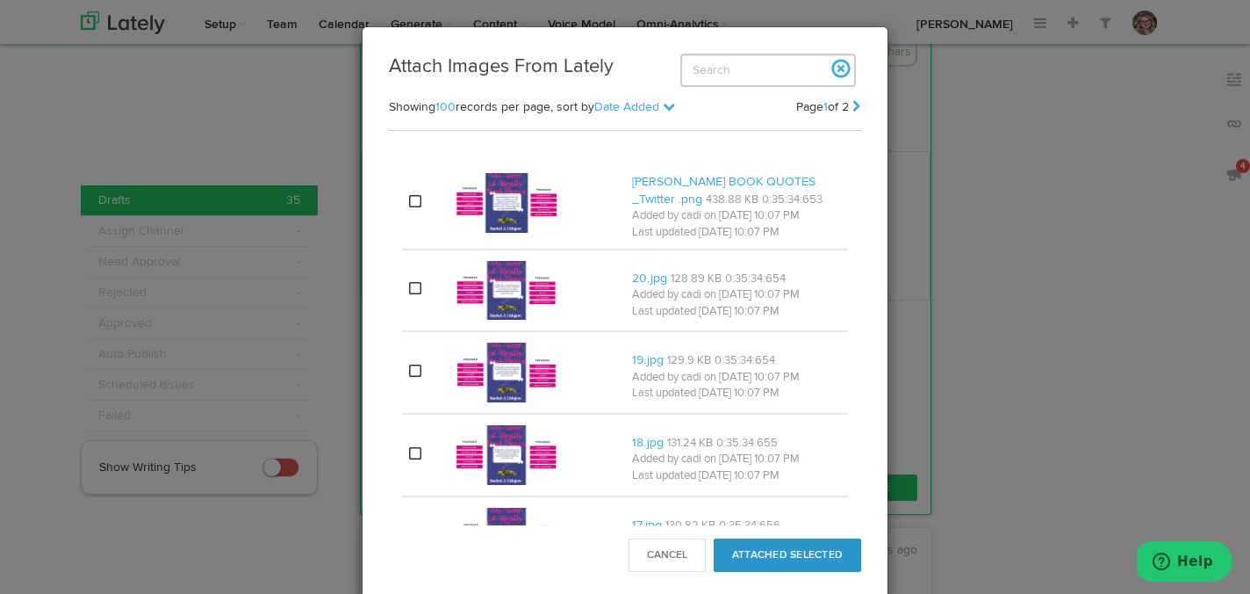
scroll to position [1313, 0]
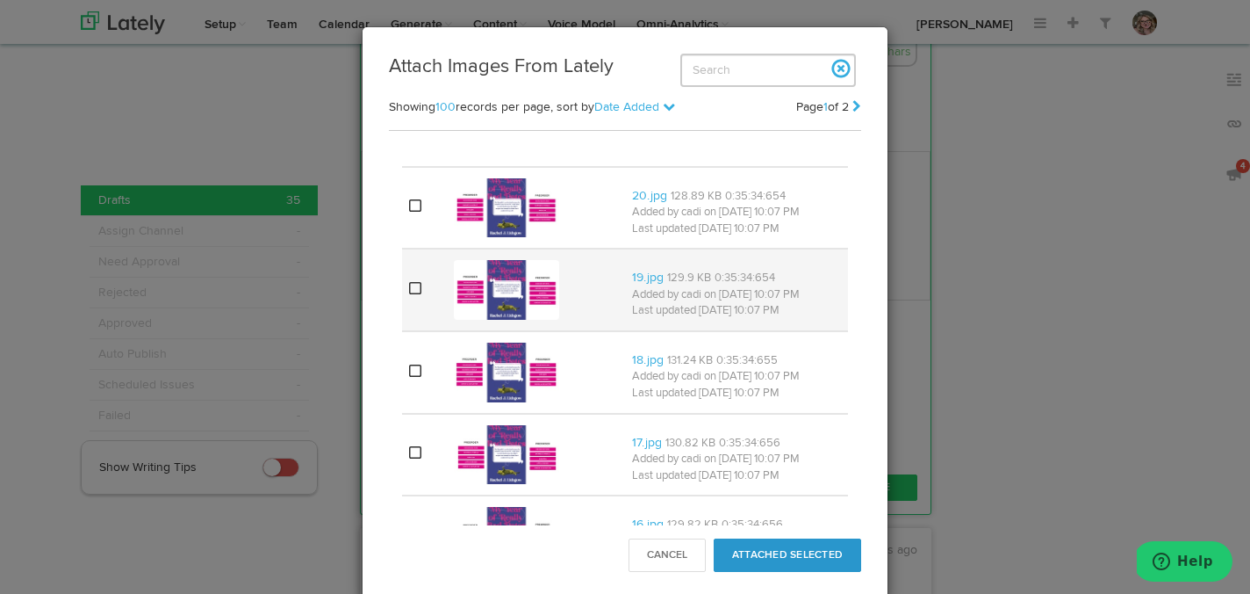
click at [417, 291] on icon at bounding box center [415, 288] width 12 height 14
click at [756, 547] on button "Attached Selected" at bounding box center [788, 554] width 148 height 33
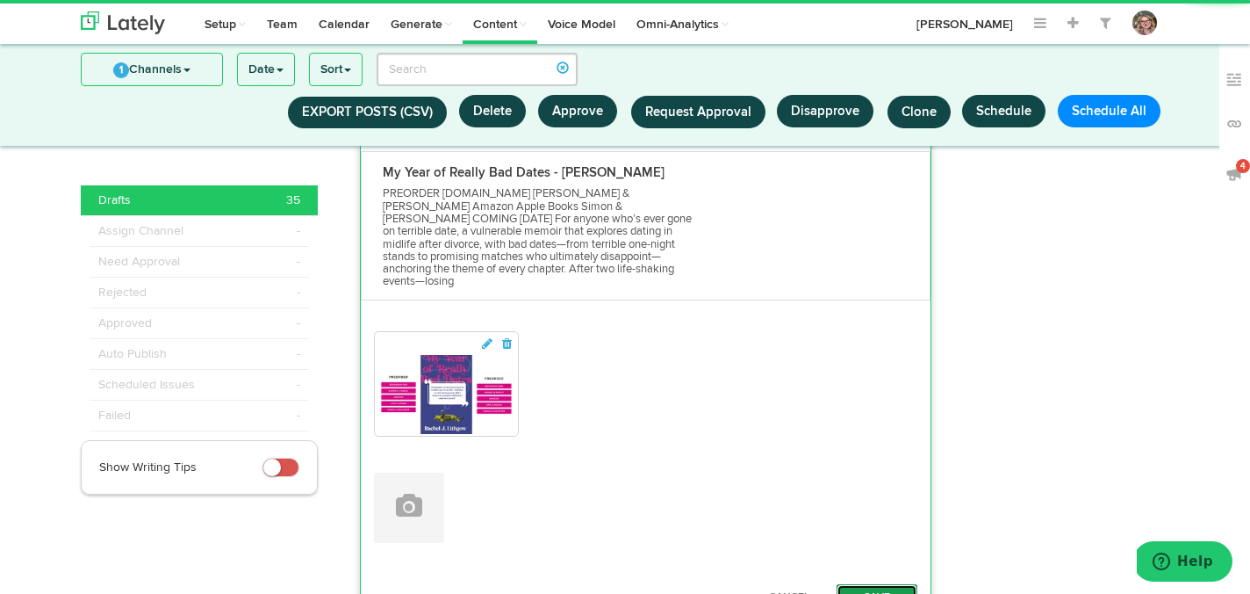
click at [856, 584] on button "Save" at bounding box center [877, 597] width 81 height 26
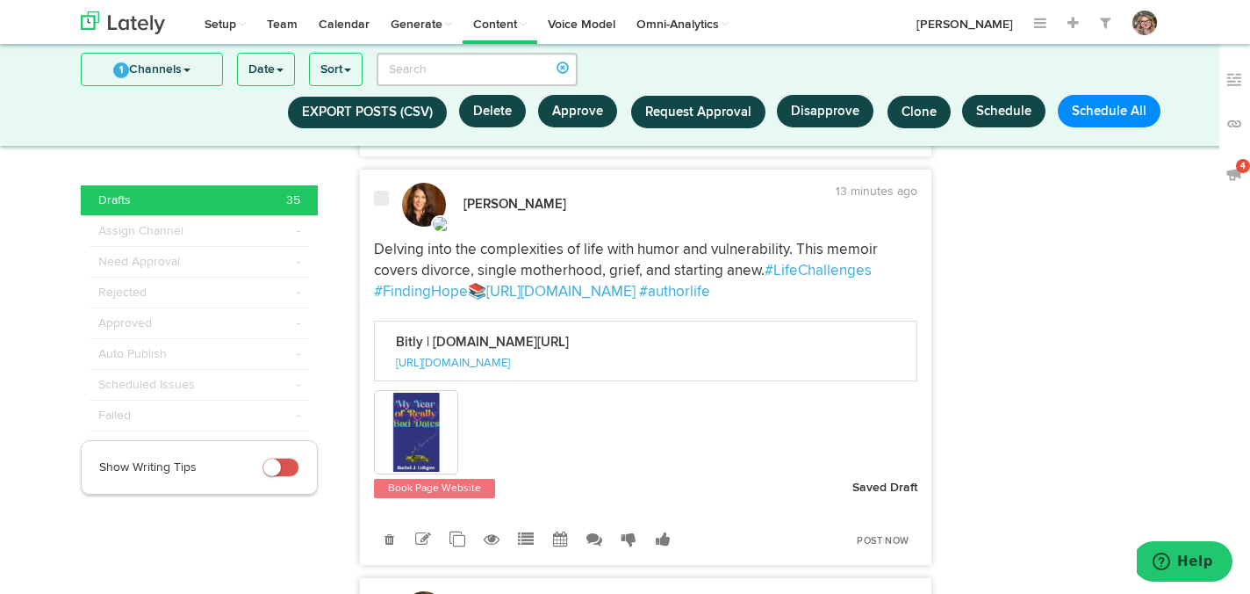
scroll to position [3657, 0]
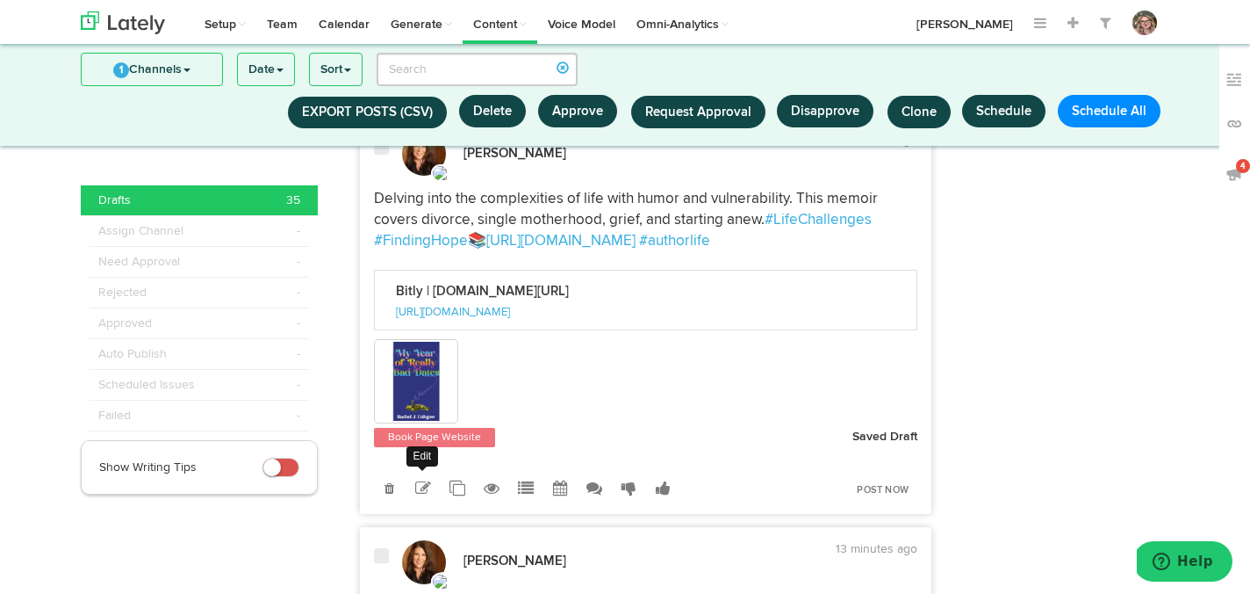
click at [422, 480] on icon at bounding box center [423, 488] width 16 height 16
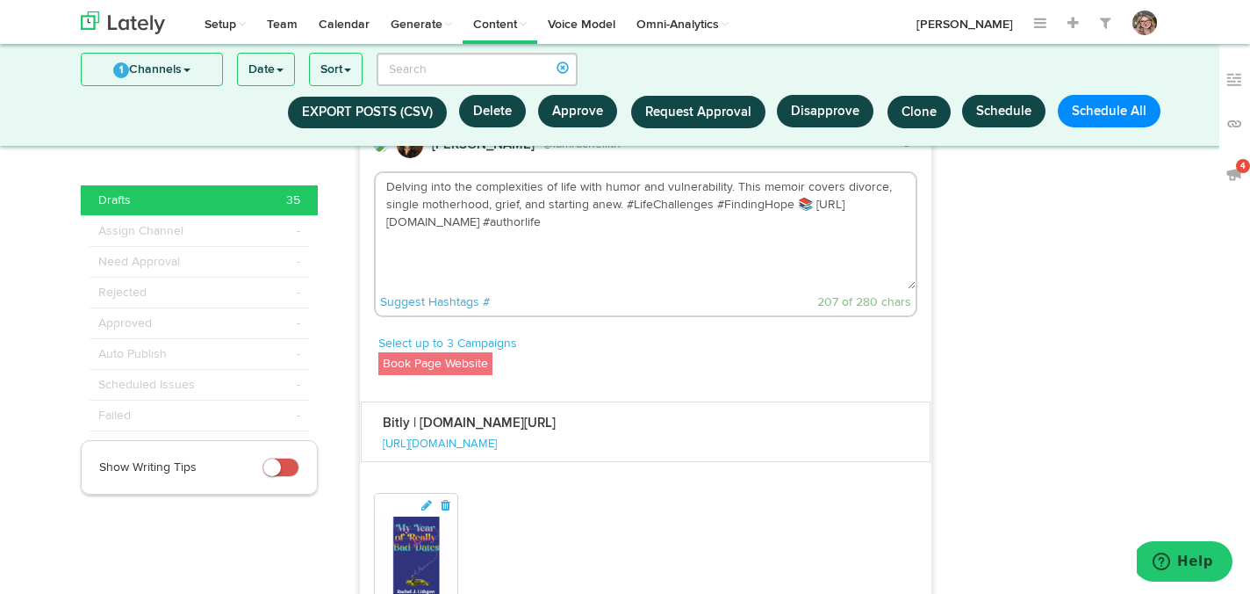
click at [587, 244] on textarea "Delving into the complexities of life with humor and vulnerability. This memoir…" at bounding box center [646, 231] width 541 height 116
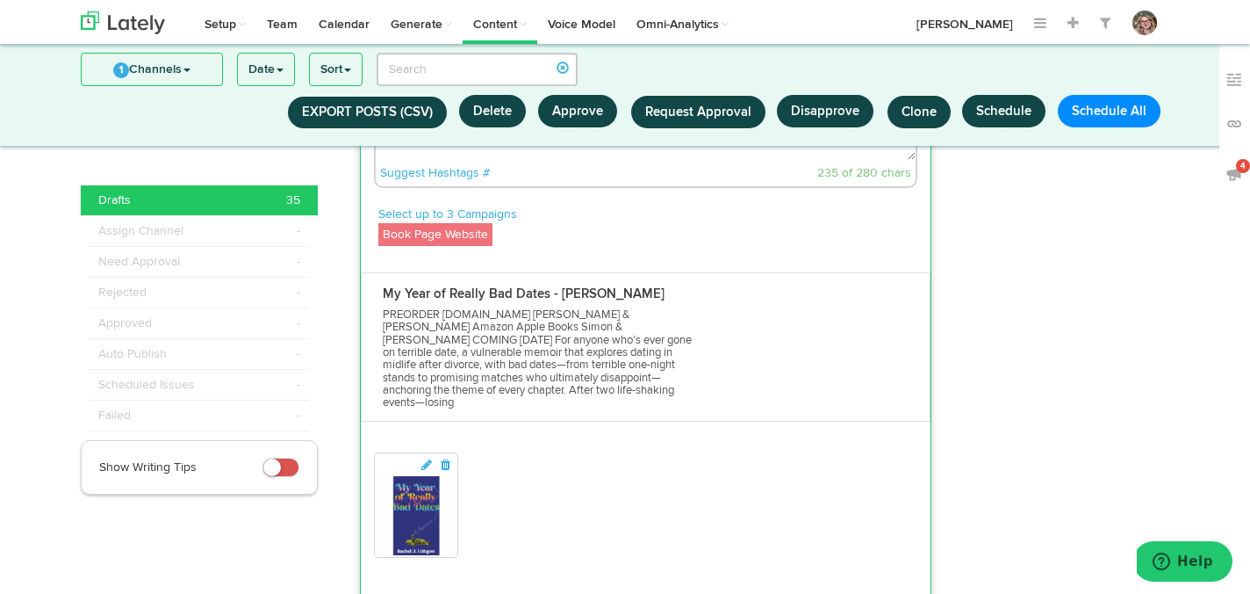
scroll to position [4017, 0]
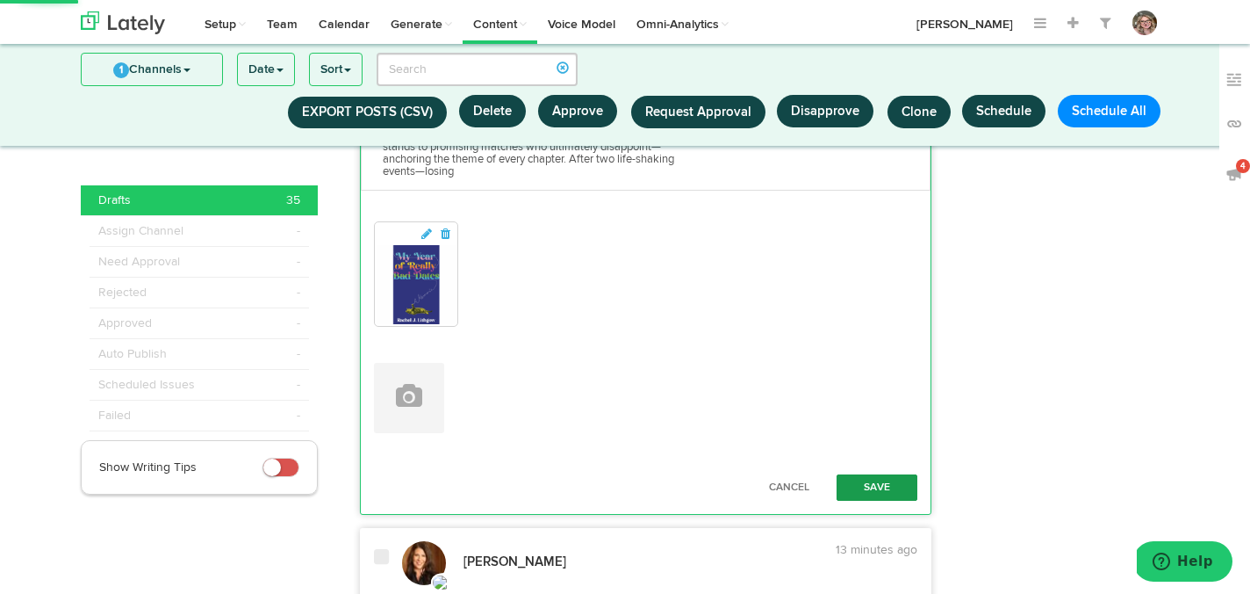
type textarea "Delving into the complexities of life with humor and vulnerability. This memoir…"
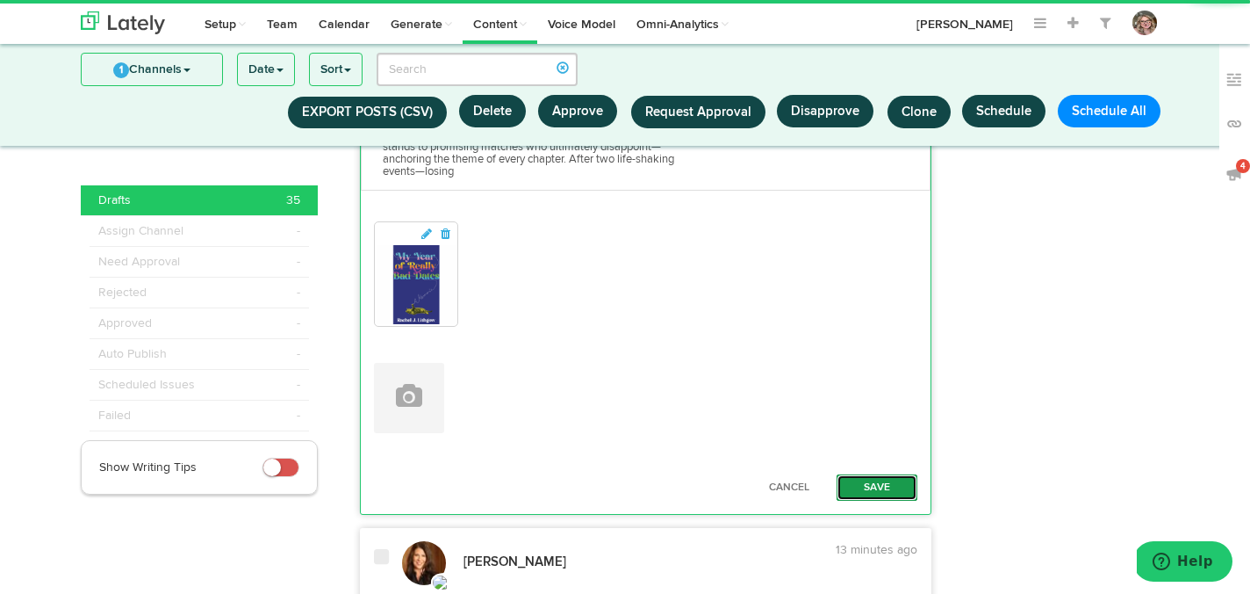
click at [880, 474] on button "Save" at bounding box center [877, 487] width 81 height 26
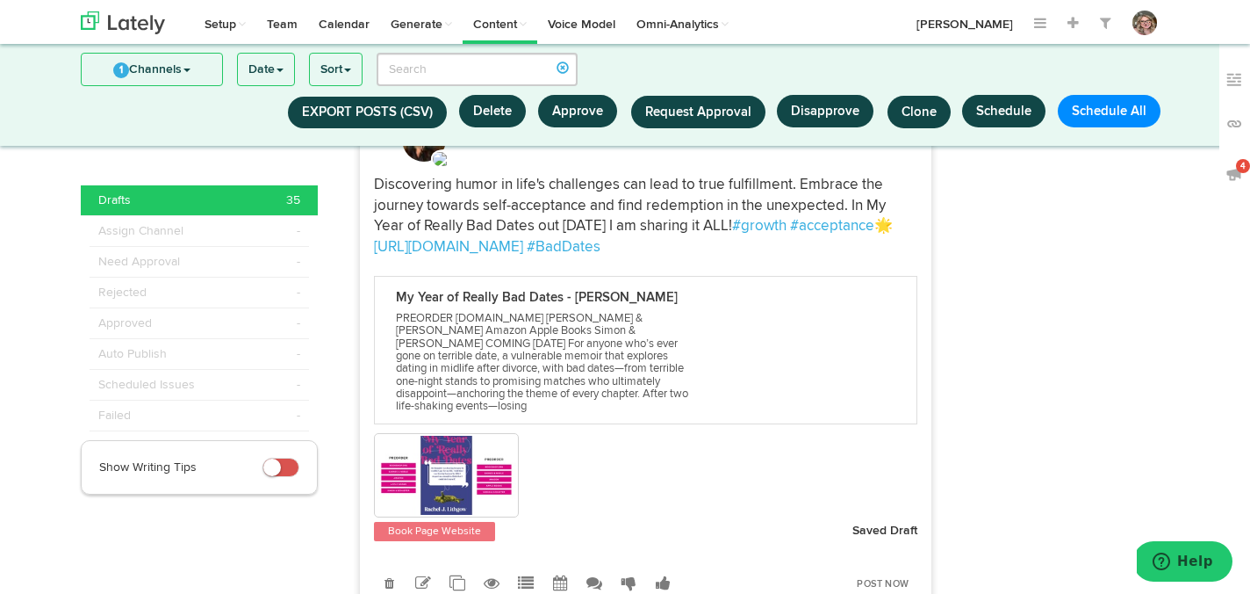
scroll to position [4189, 0]
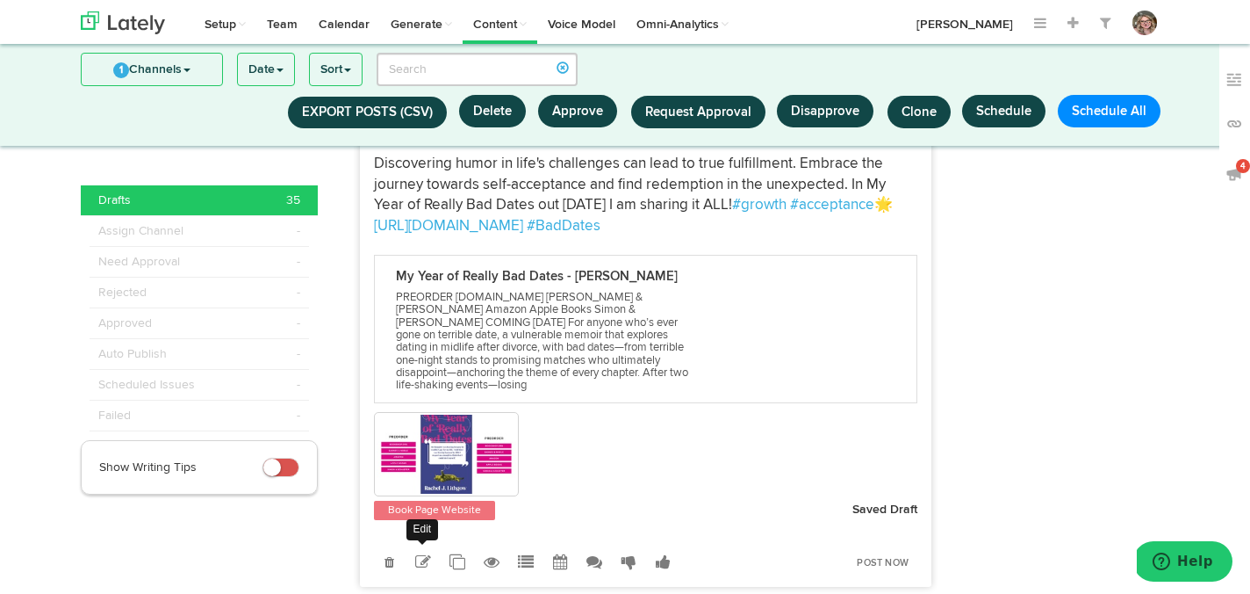
click at [426, 546] on link at bounding box center [423, 561] width 31 height 31
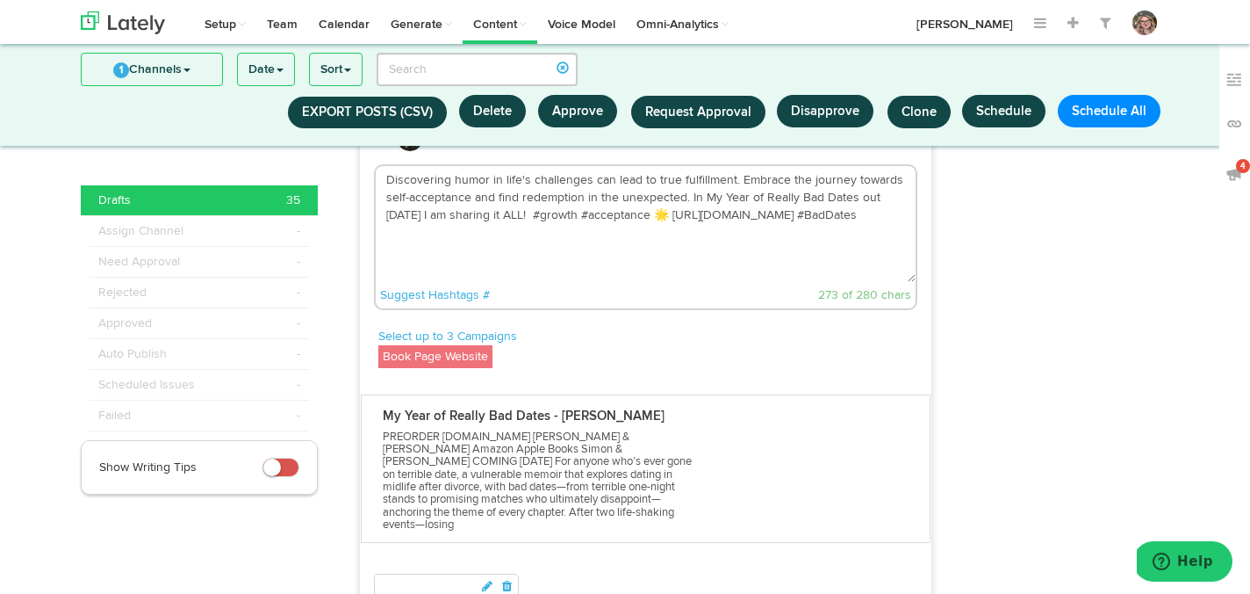
scroll to position [4134, 0]
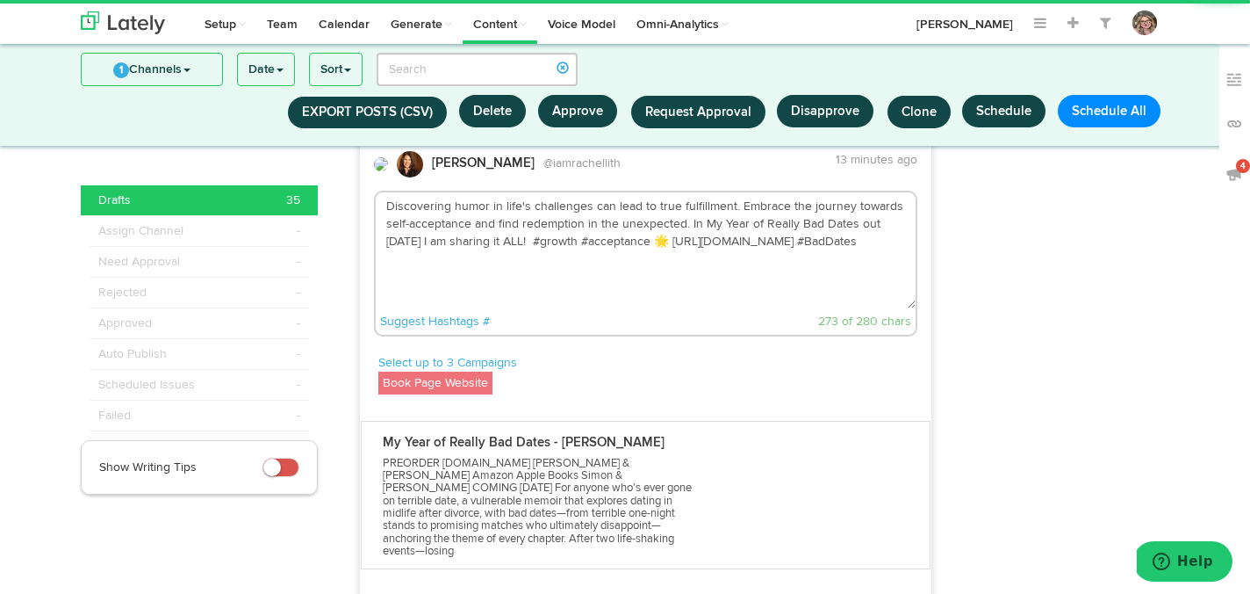
click at [858, 220] on textarea "Discovering humor in life's challenges can lead to true fulfillment. Embrace th…" at bounding box center [646, 250] width 541 height 116
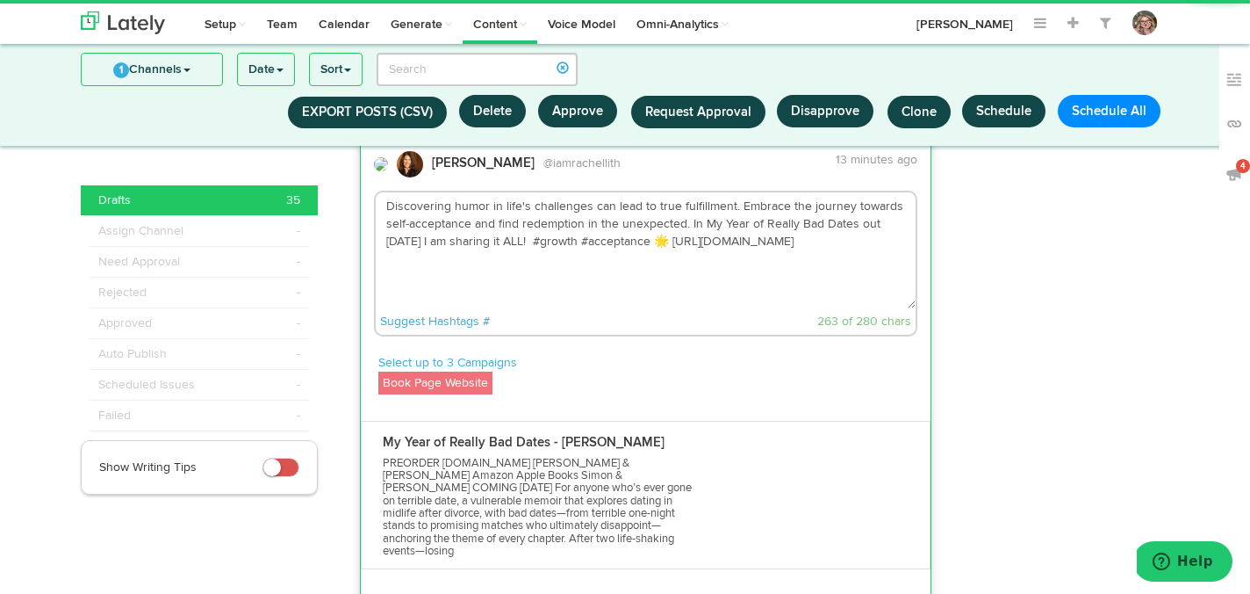
click at [823, 206] on textarea "Discovering humor in life's challenges can lead to true fulfillment. Embrace th…" at bounding box center [646, 250] width 541 height 116
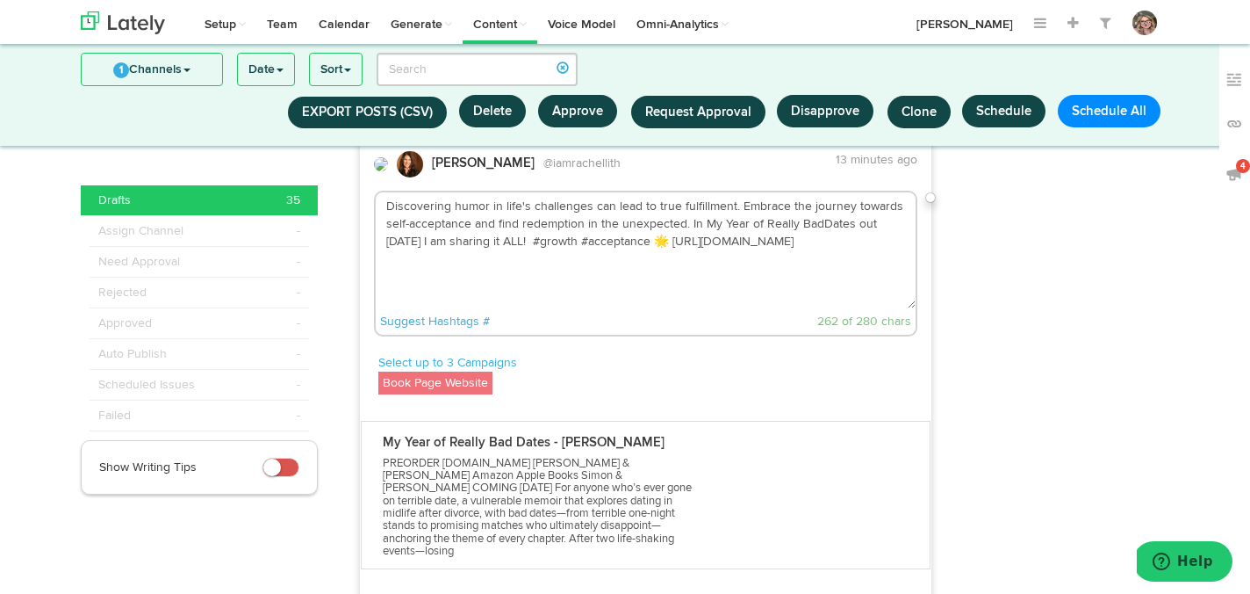
click at [798, 208] on textarea "Discovering humor in life's challenges can lead to true fulfillment. Embrace th…" at bounding box center [646, 250] width 541 height 116
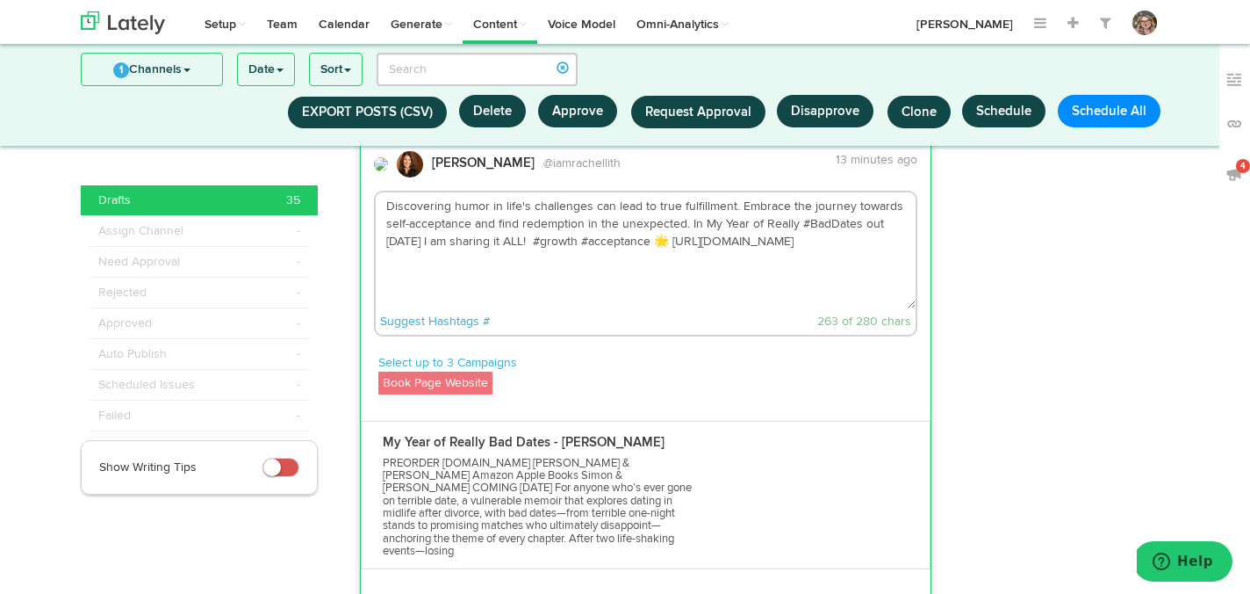
click at [790, 268] on textarea "Discovering humor in life's challenges can lead to true fulfillment. Embrace th…" at bounding box center [646, 250] width 541 height 116
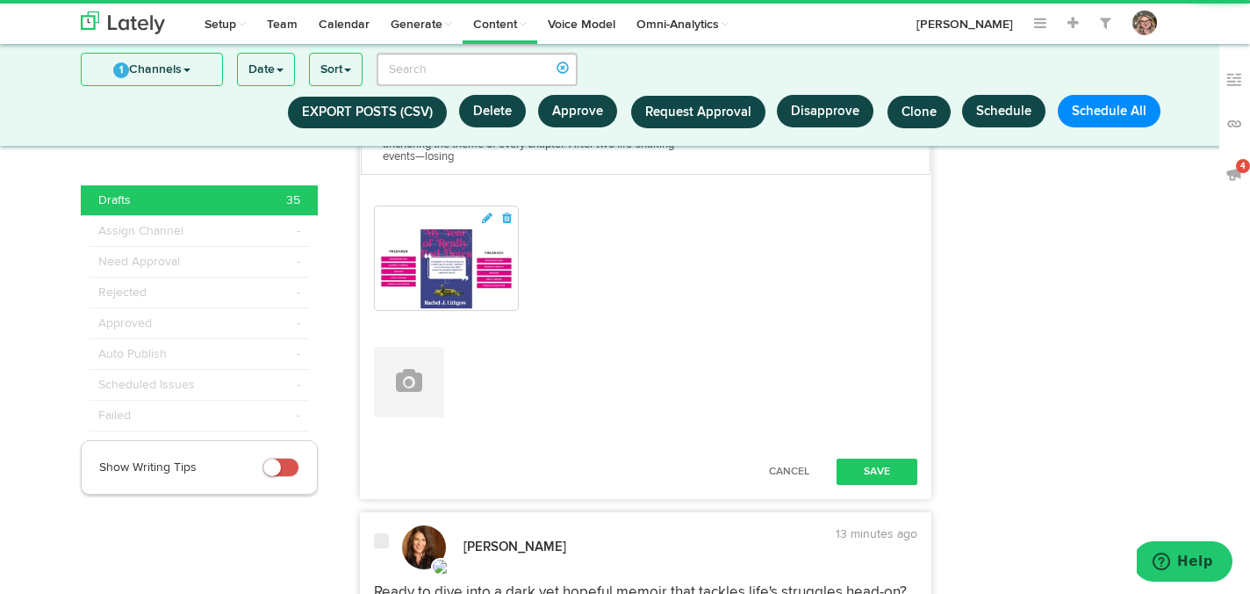
scroll to position [4568, 0]
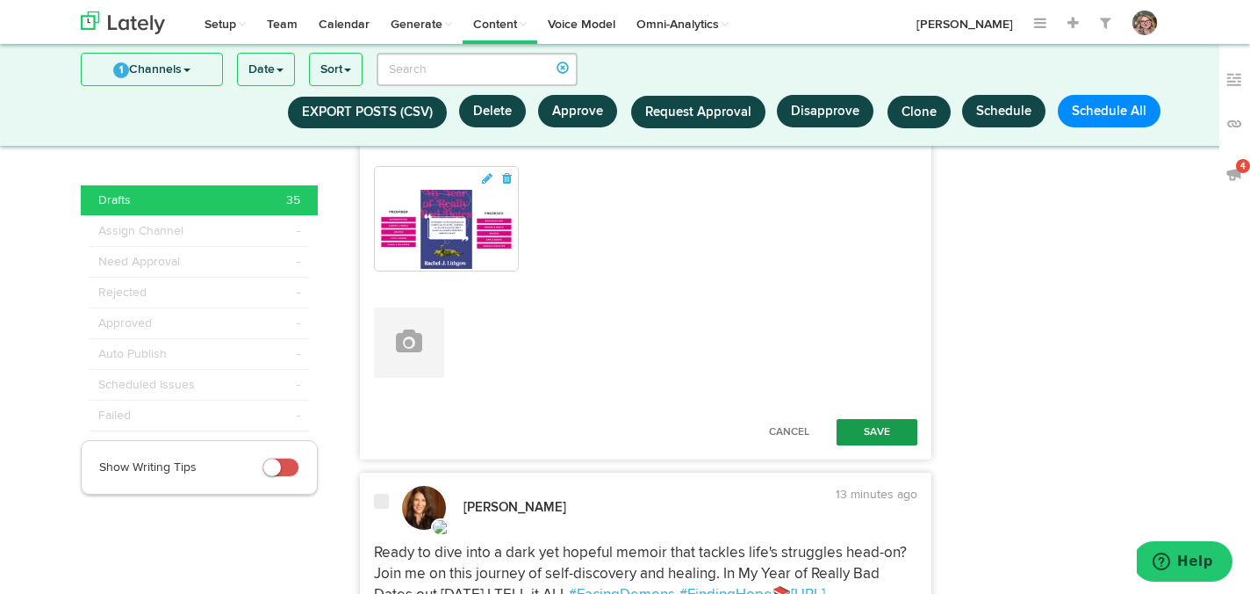
type textarea "Discovering humor in life's challenges can lead to true fulfillment. Embrace th…"
click at [879, 419] on button "Save" at bounding box center [877, 432] width 81 height 26
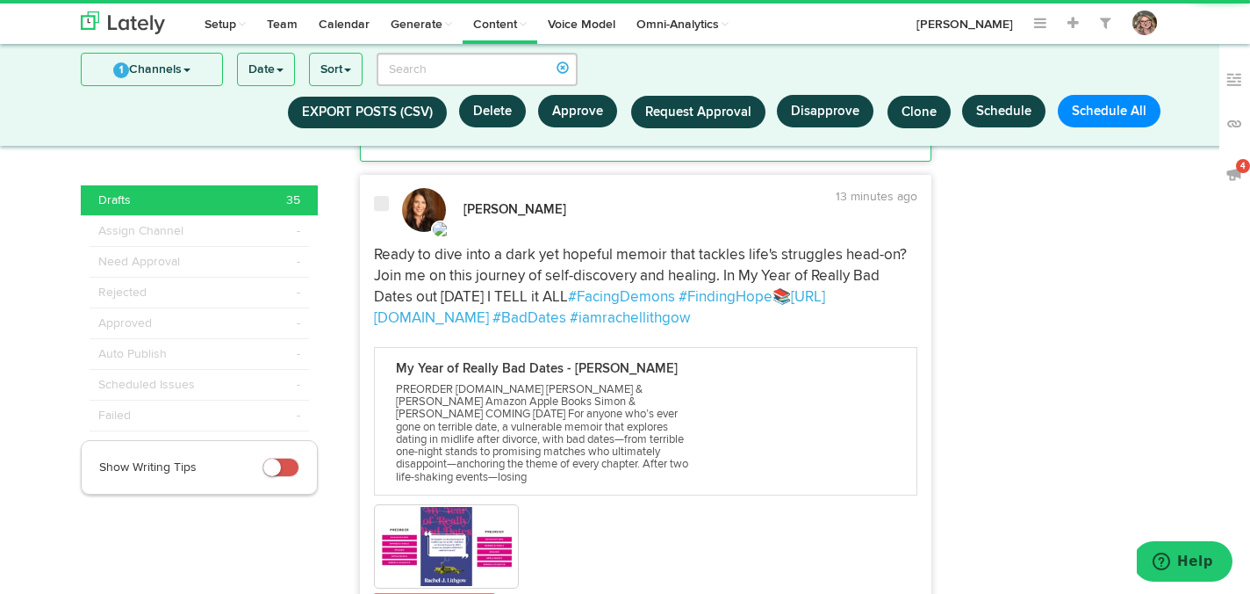
scroll to position [4694, 0]
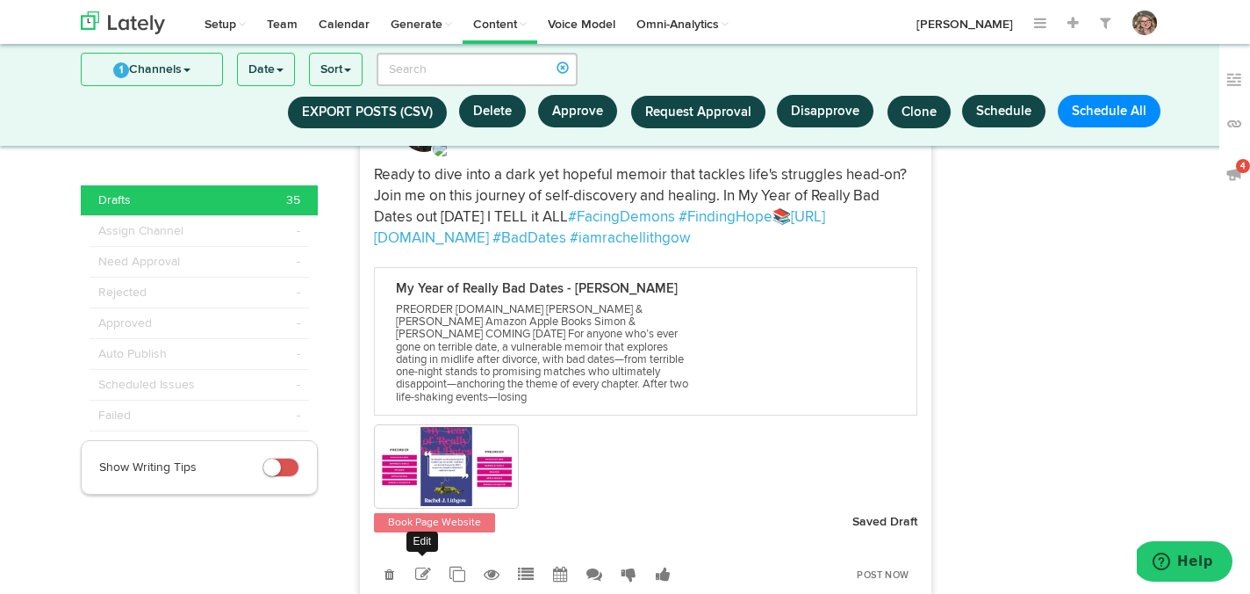
click at [426, 558] on link at bounding box center [423, 573] width 31 height 31
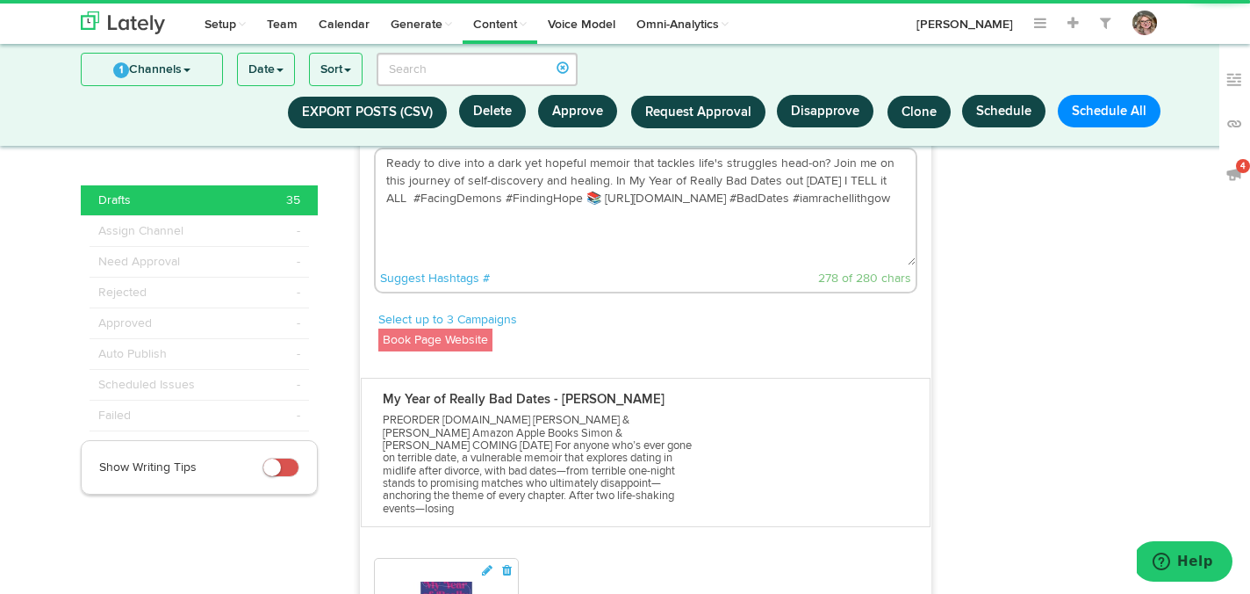
scroll to position [4619, 0]
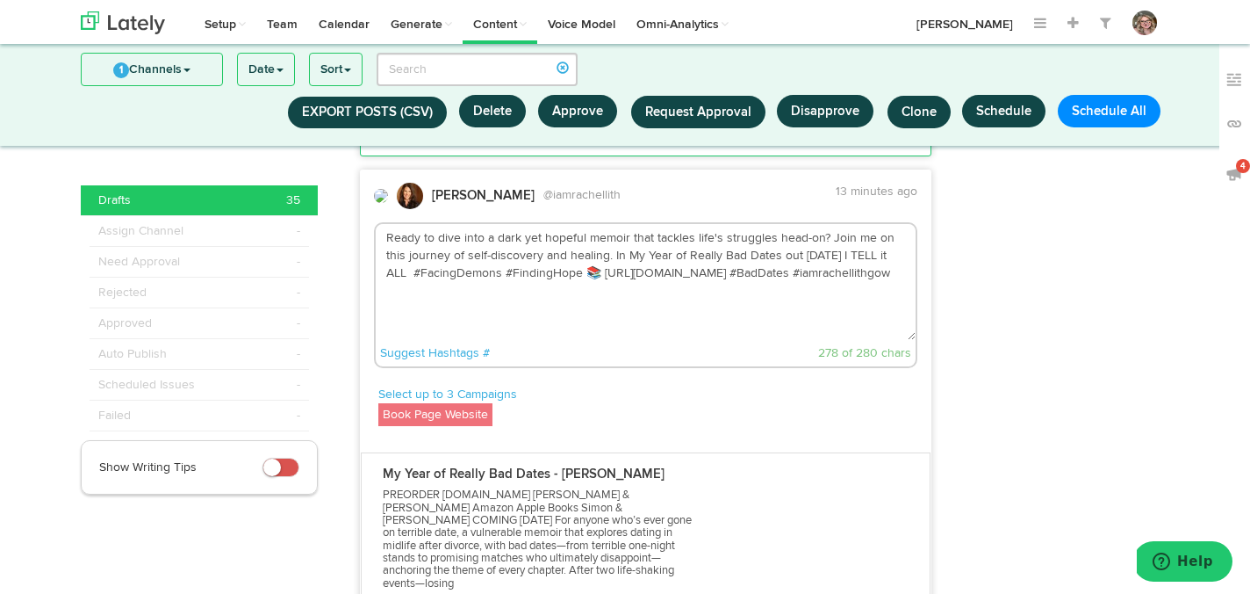
drag, startPoint x: 779, startPoint y: 242, endPoint x: 717, endPoint y: 244, distance: 62.4
click at [717, 245] on textarea "Ready to dive into a dark yet hopeful memoir that tackles life's struggles head…" at bounding box center [646, 282] width 541 height 116
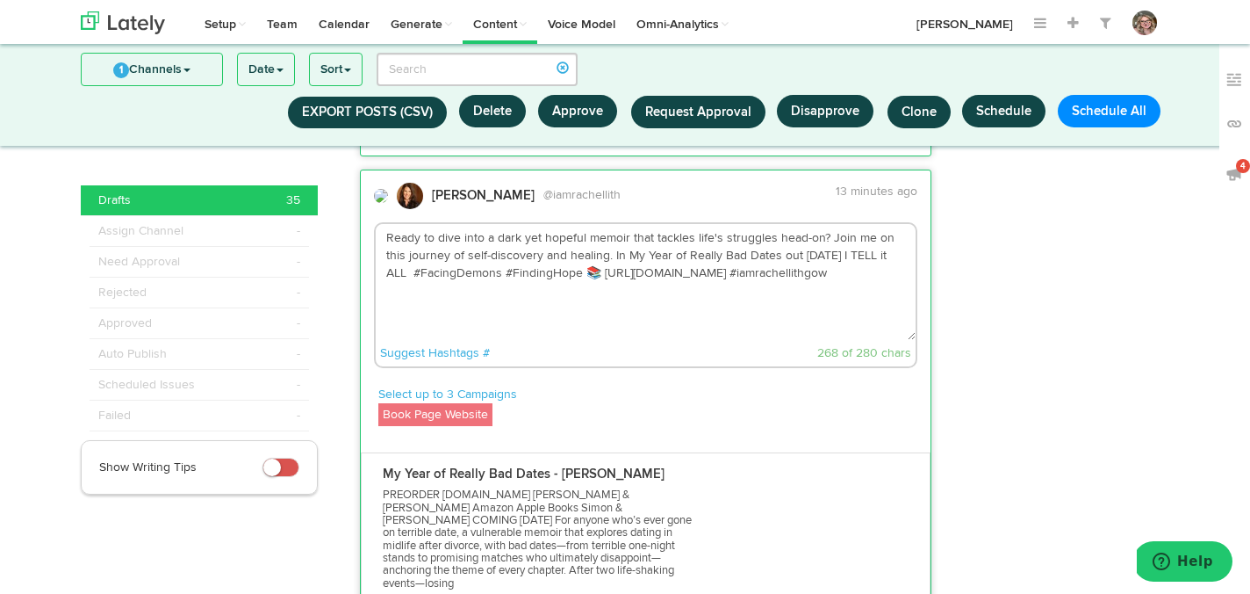
click at [745, 224] on textarea "Ready to dive into a dark yet hopeful memoir that tackles life's struggles head…" at bounding box center [646, 282] width 541 height 116
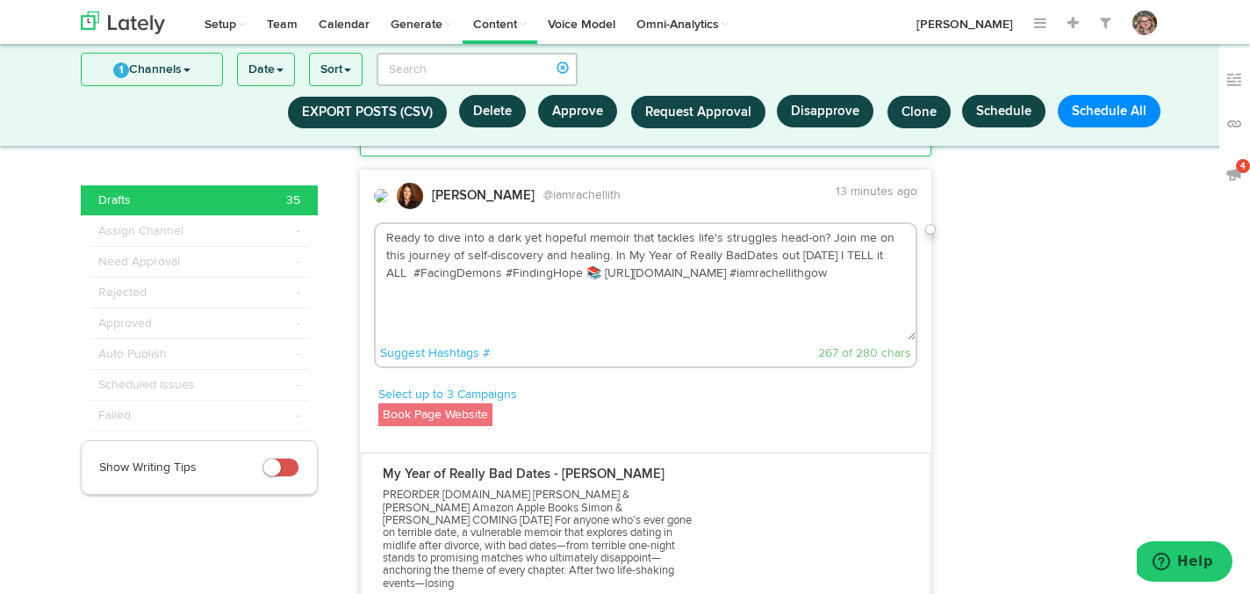
click at [721, 224] on textarea "Ready to dive into a dark yet hopeful memoir that tackles life's struggles head…" at bounding box center [646, 282] width 541 height 116
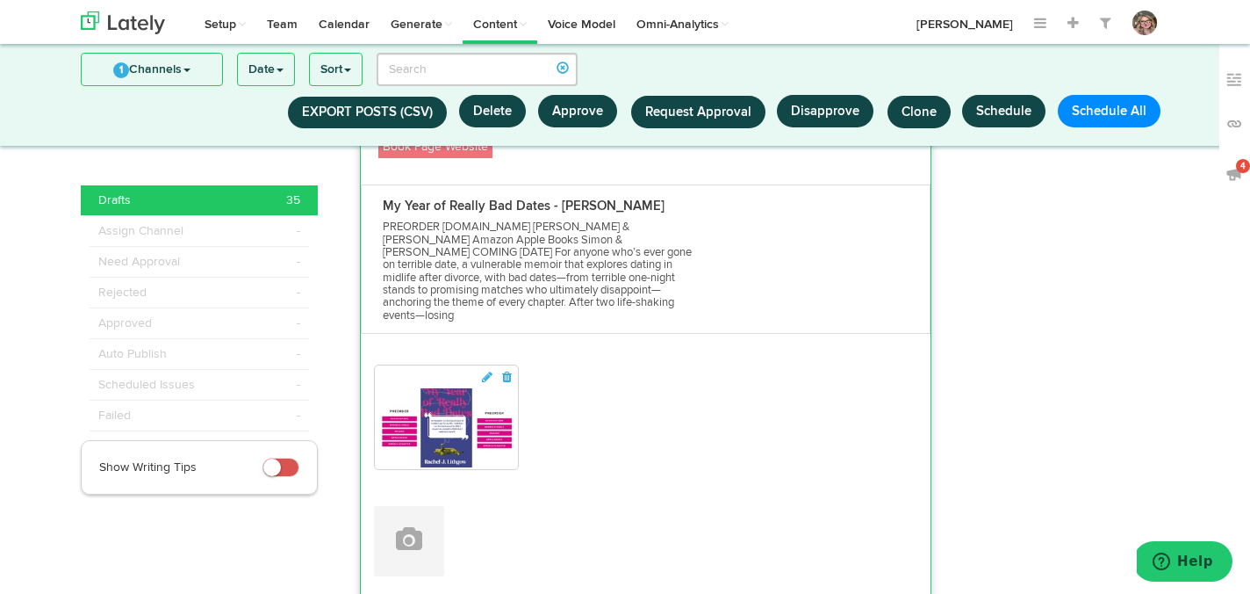
scroll to position [4983, 0]
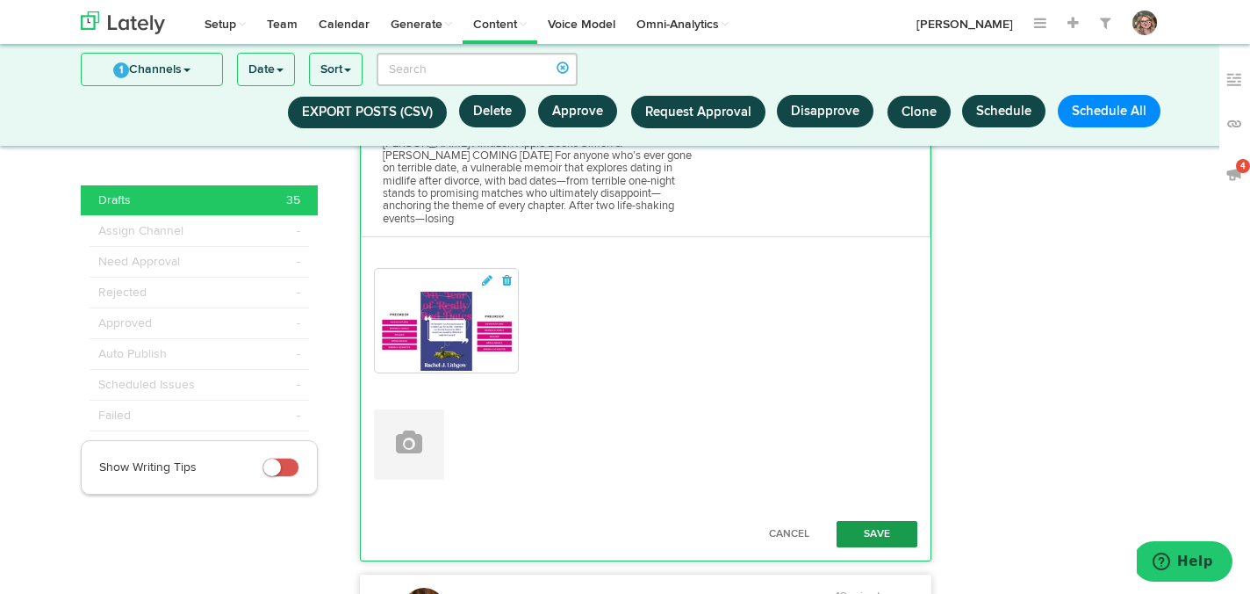
type textarea "Ready to dive into a dark yet hopeful memoir that tackles life's struggles head…"
click at [866, 521] on button "Save" at bounding box center [877, 534] width 81 height 26
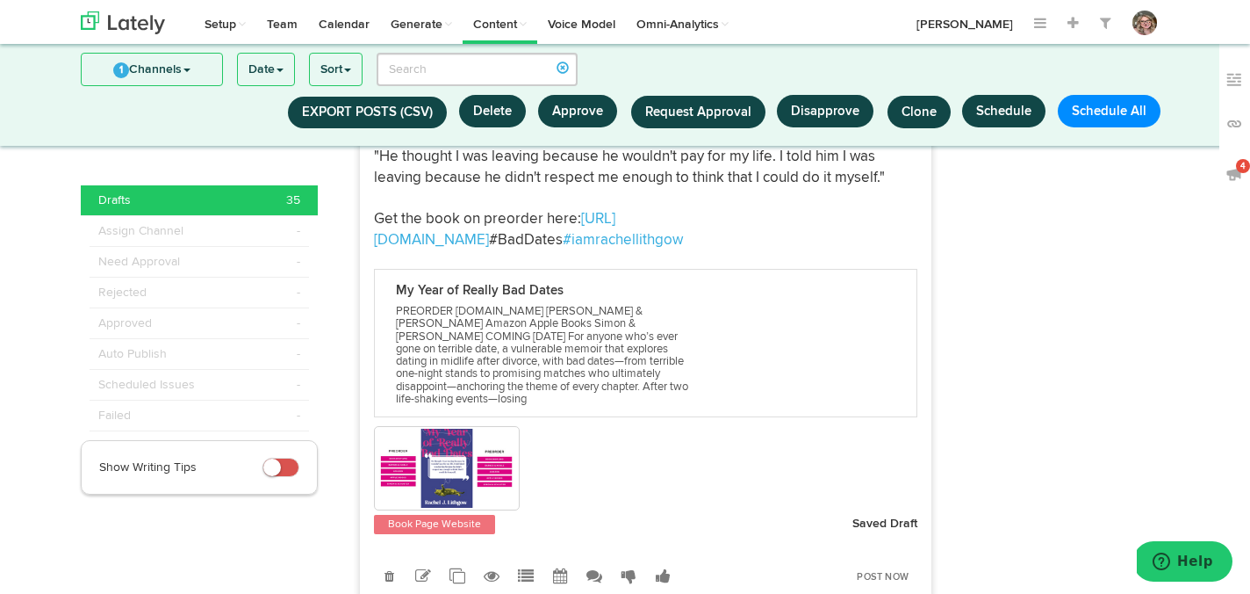
scroll to position [5255, 0]
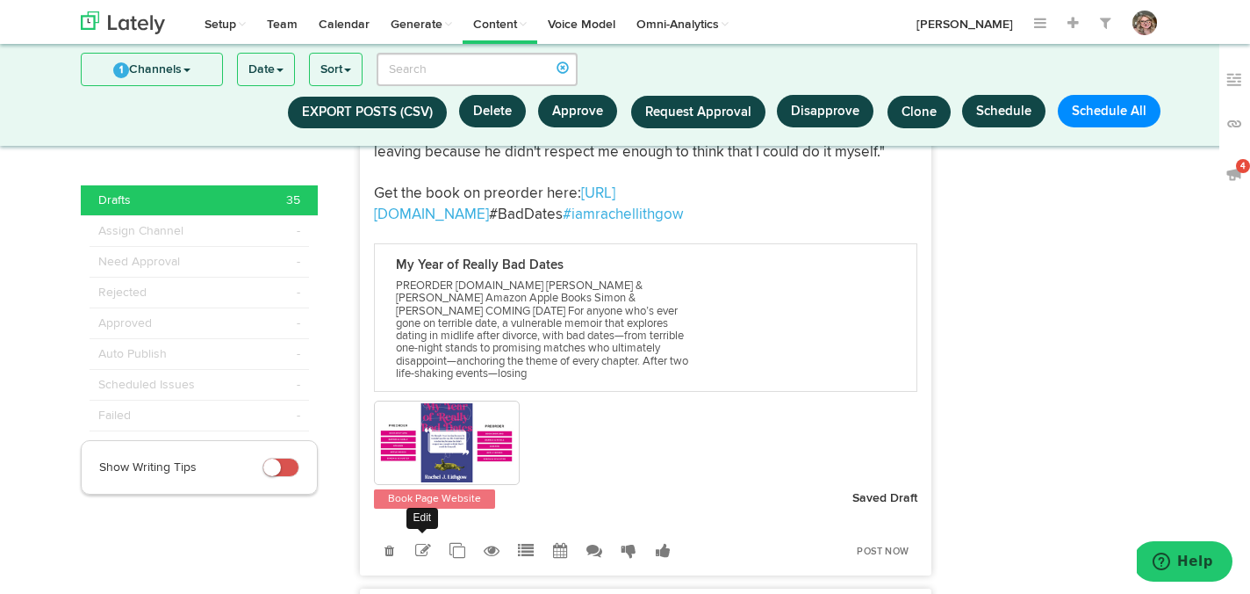
click at [429, 543] on icon at bounding box center [423, 551] width 16 height 16
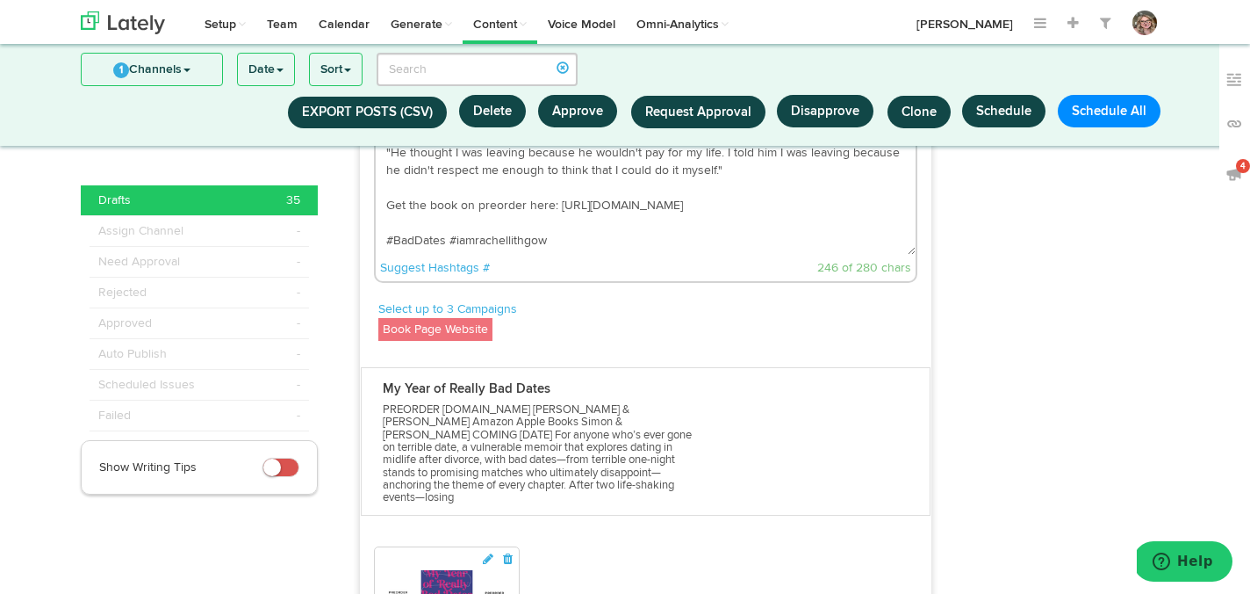
scroll to position [5145, 0]
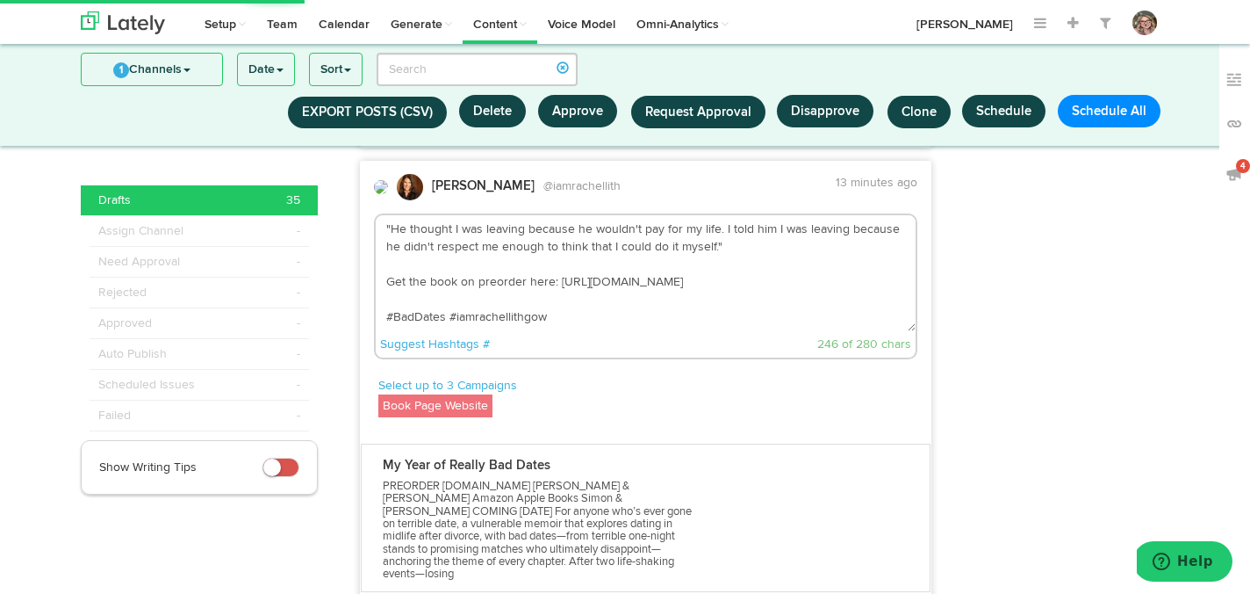
click at [558, 236] on textarea ""He thought I was leaving because he wouldn't pay for my life. I told him I was…" at bounding box center [646, 273] width 541 height 116
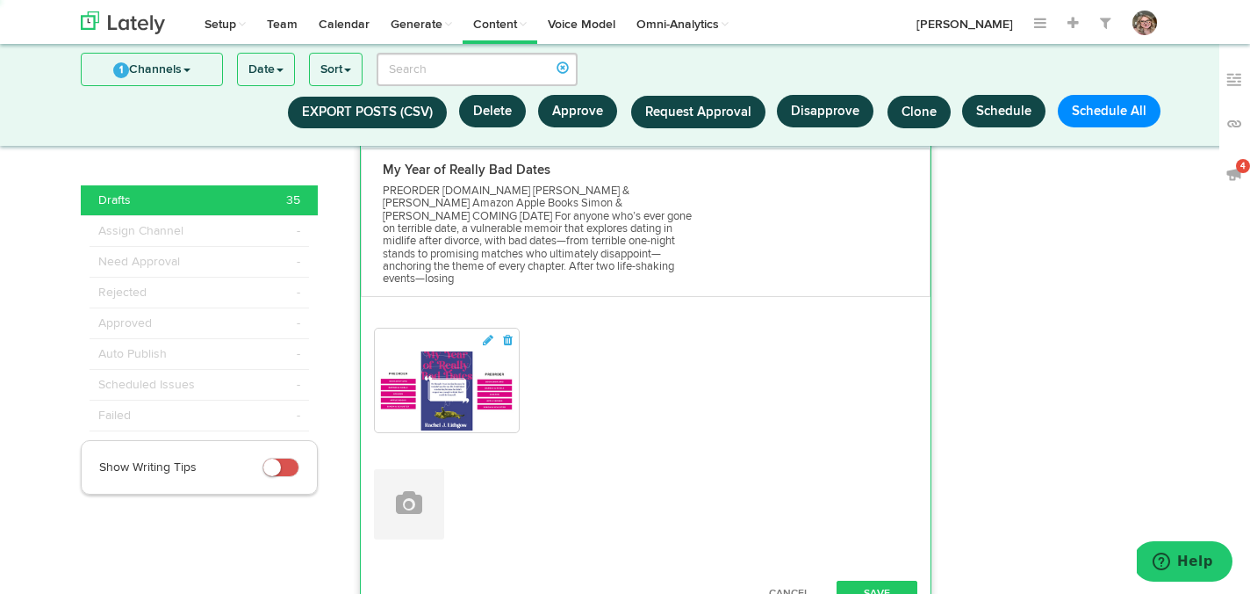
scroll to position [5454, 0]
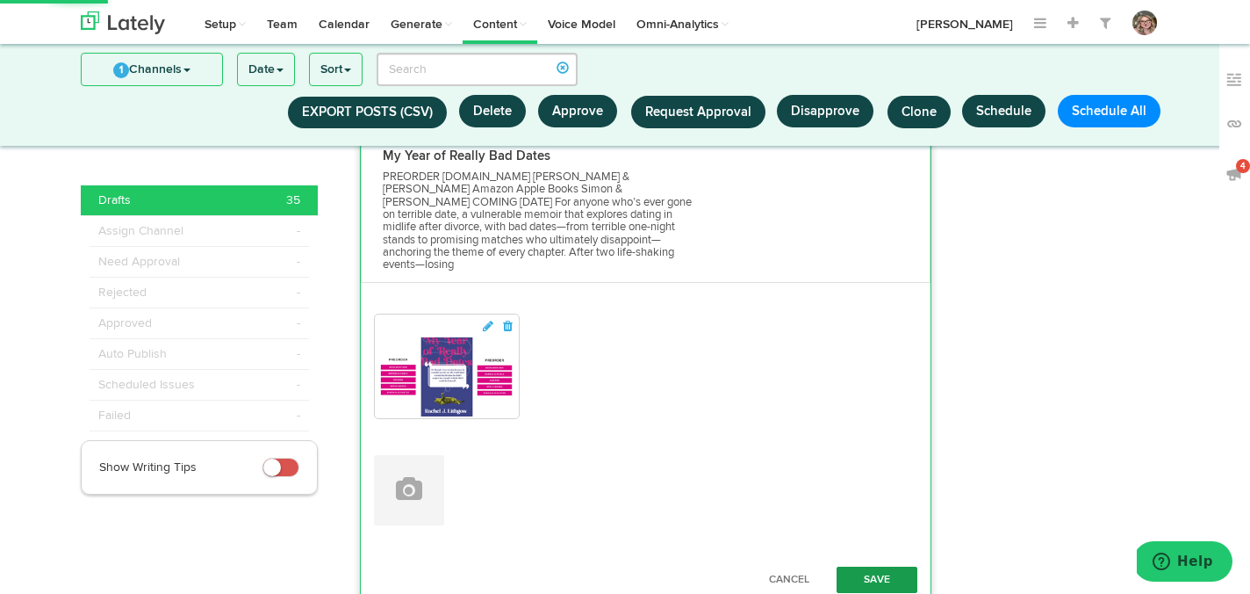
type textarea ""He thought I was leaving because he wouldn't pay for my life. I told him I was…"
click at [890, 566] on button "Save" at bounding box center [877, 579] width 81 height 26
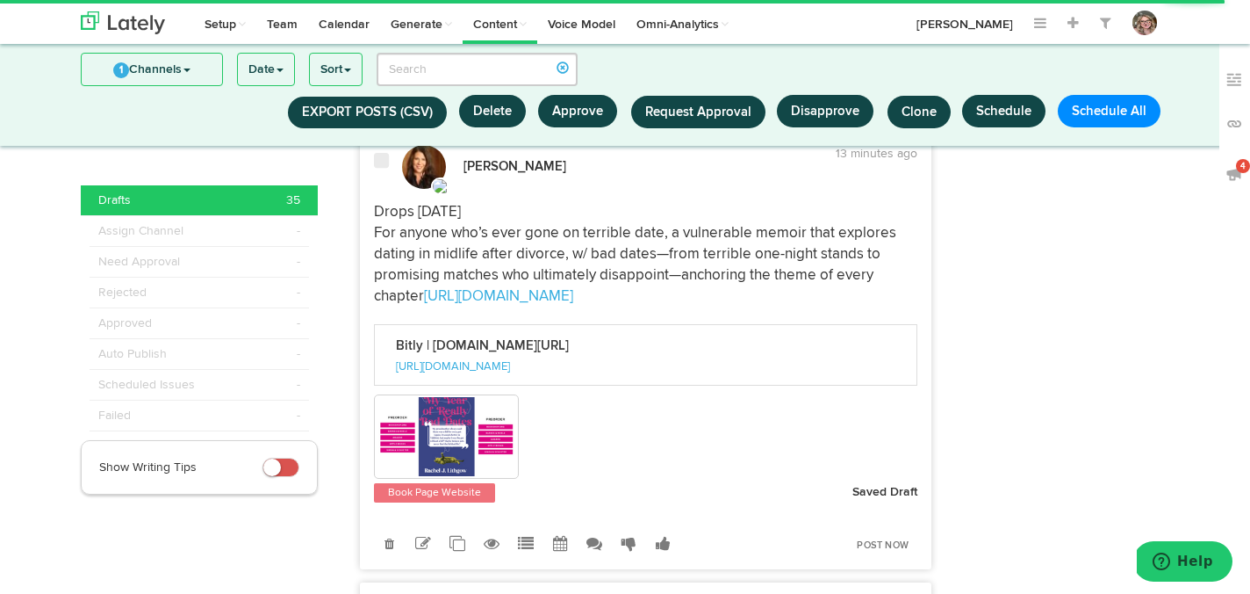
scroll to position [5768, 0]
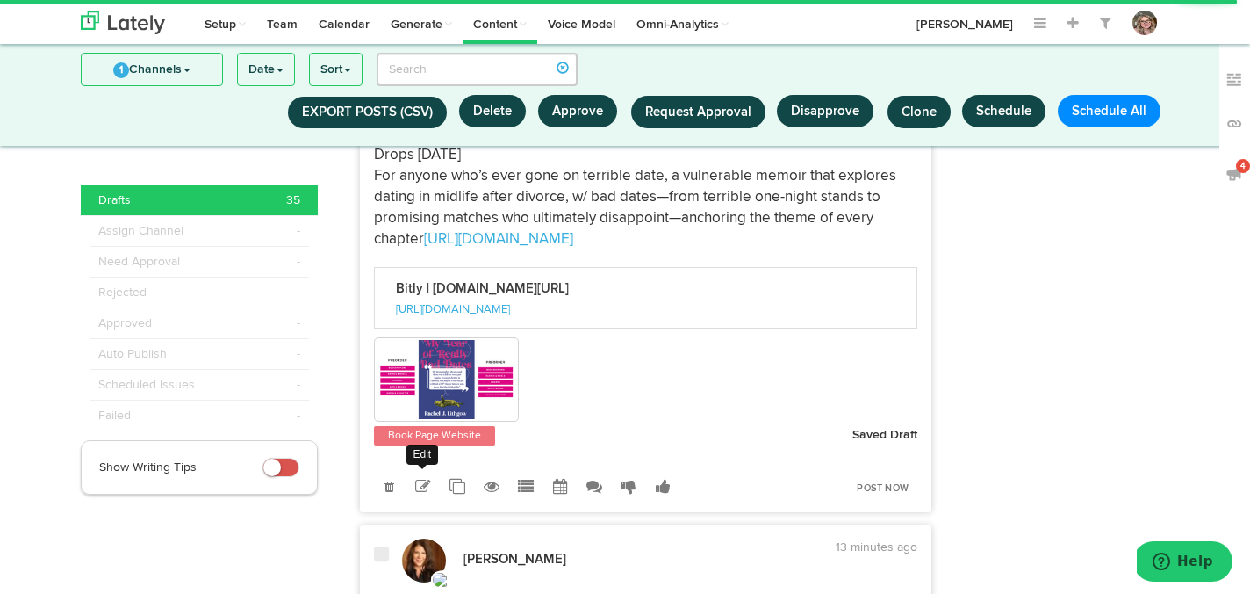
click at [423, 479] on icon at bounding box center [423, 487] width 16 height 16
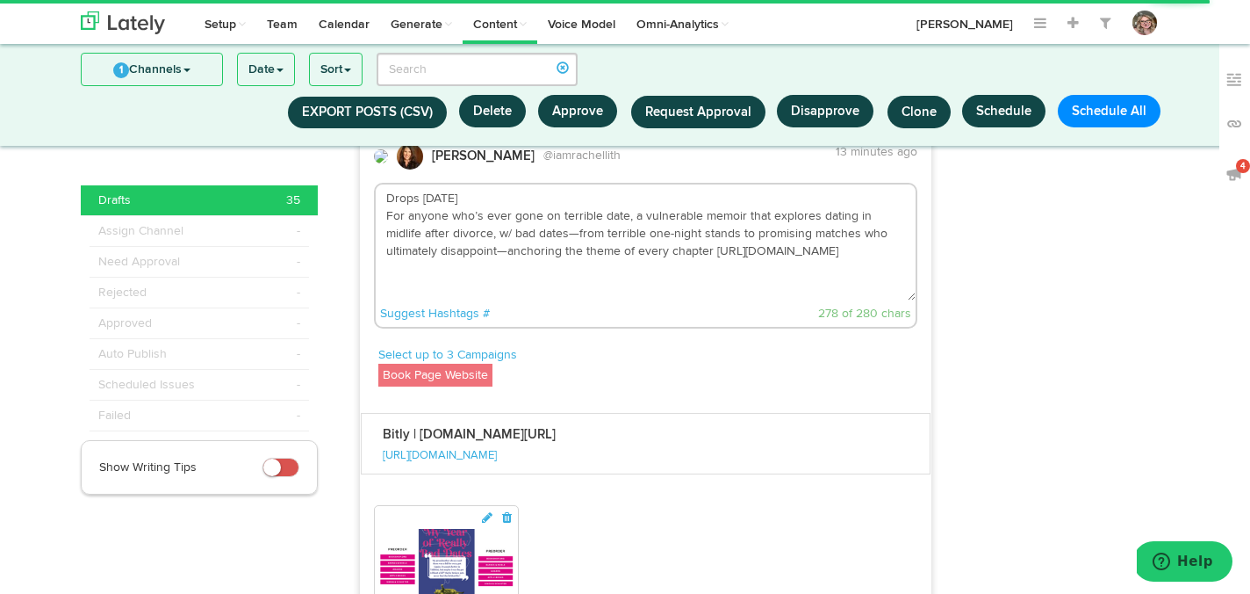
scroll to position [5672, 0]
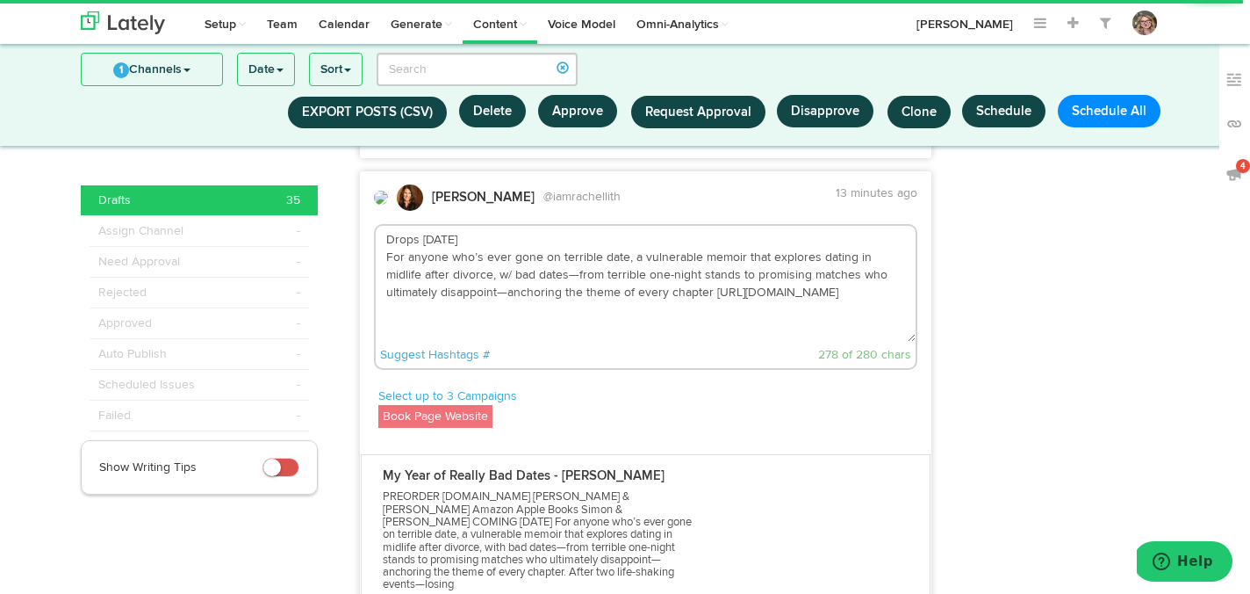
click at [452, 278] on textarea "Drops 11/11/25 For anyone who’s ever gone on terrible date, a vulnerable memoir…" at bounding box center [646, 284] width 541 height 116
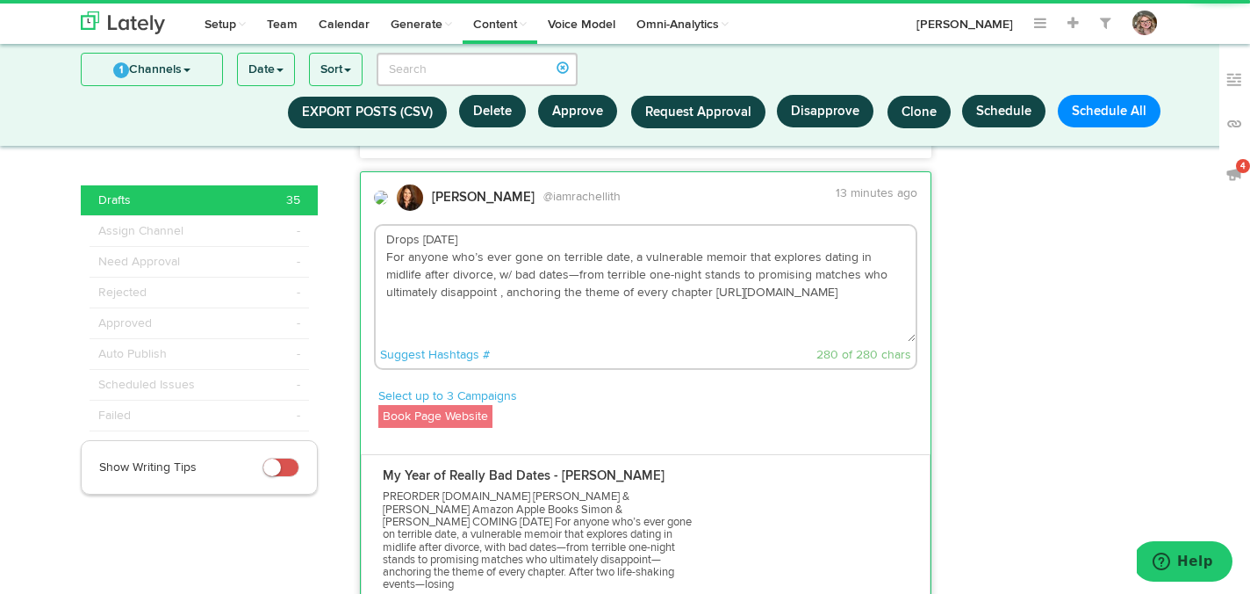
click at [539, 260] on textarea "Drops 11/11/25 For anyone who’s ever gone on terrible date, a vulnerable memoir…" at bounding box center [646, 284] width 541 height 116
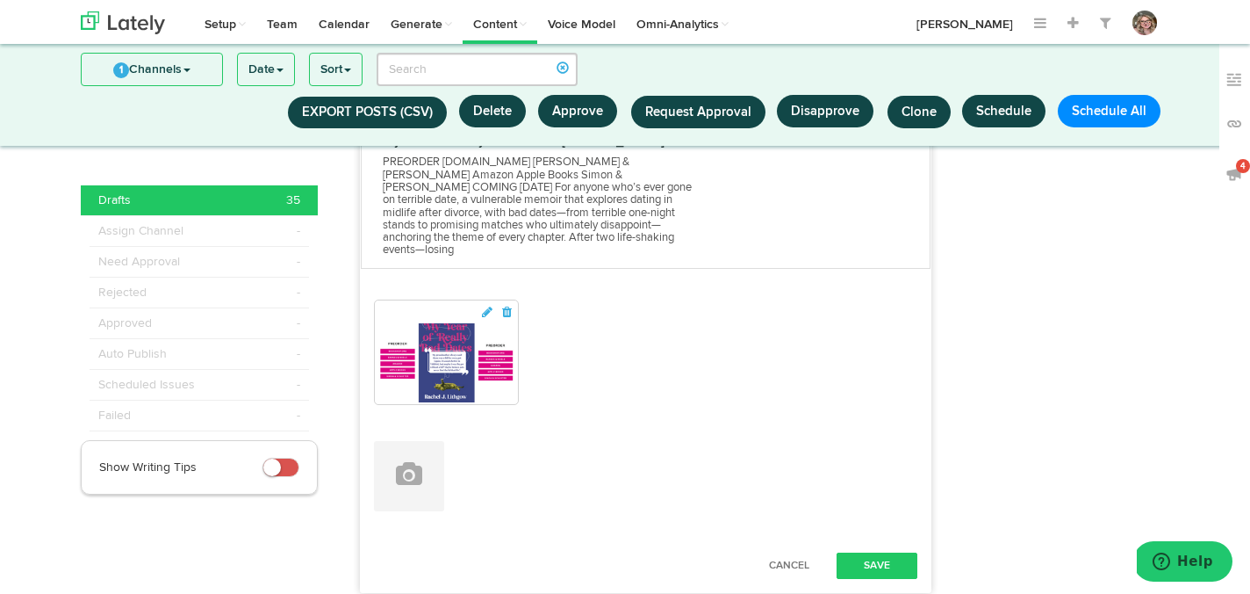
scroll to position [6040, 0]
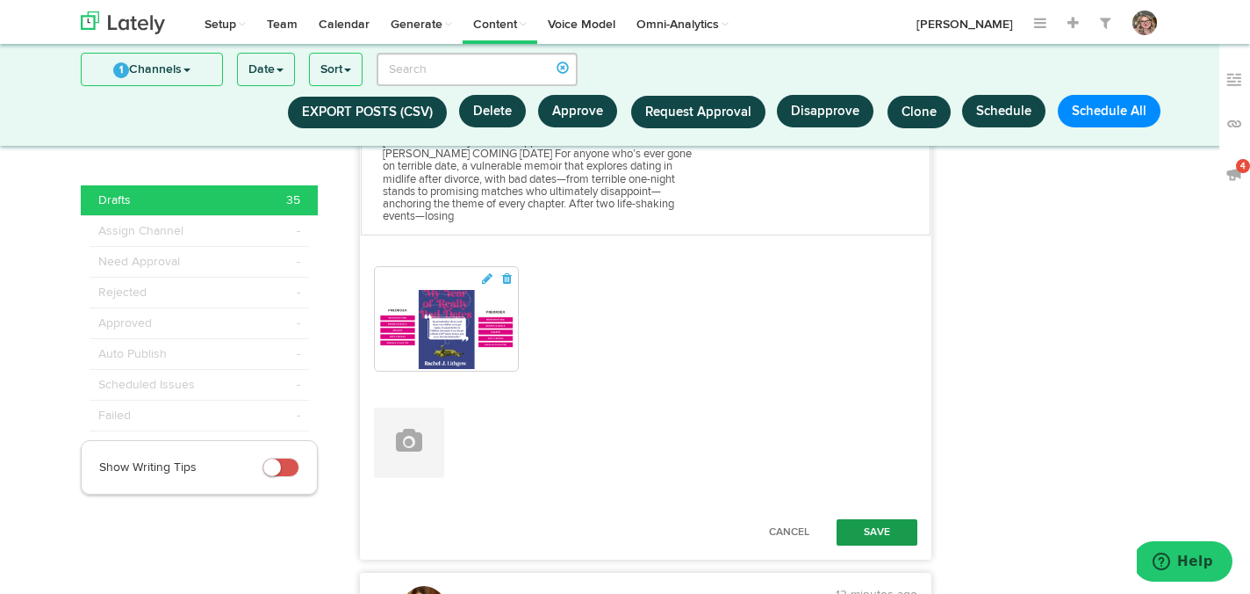
type textarea "Drops [DATE] For anyone who’s ever gone on terrible date, a vulnerable memoir t…"
click at [871, 519] on button "Save" at bounding box center [877, 532] width 81 height 26
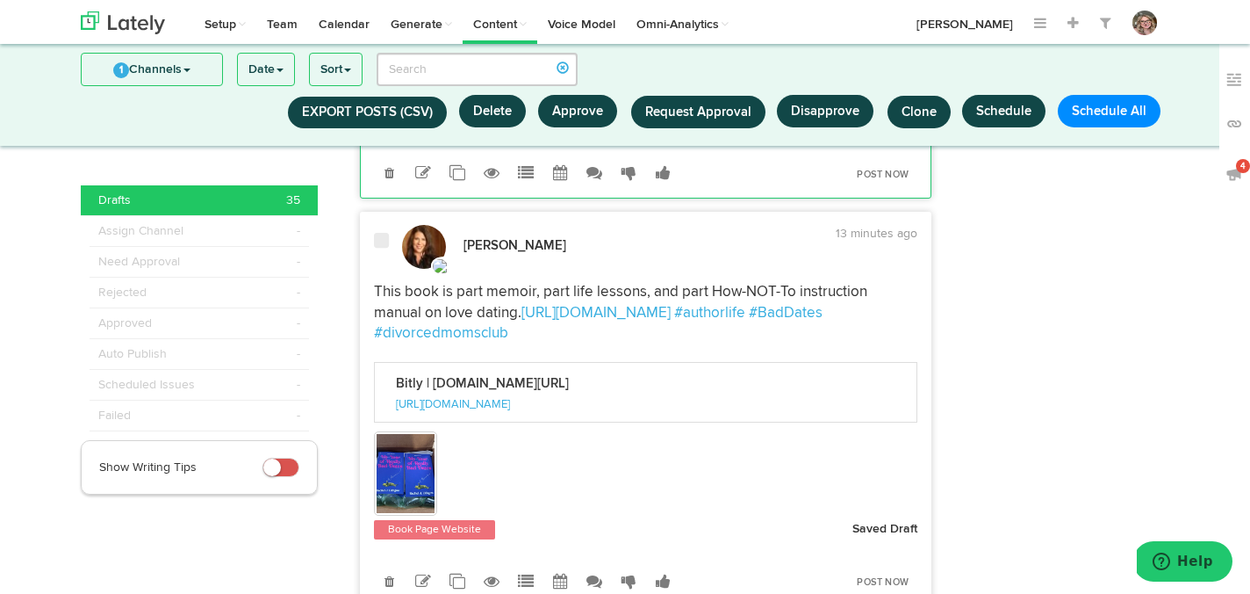
scroll to position [6171, 0]
click at [417, 573] on icon at bounding box center [423, 581] width 16 height 16
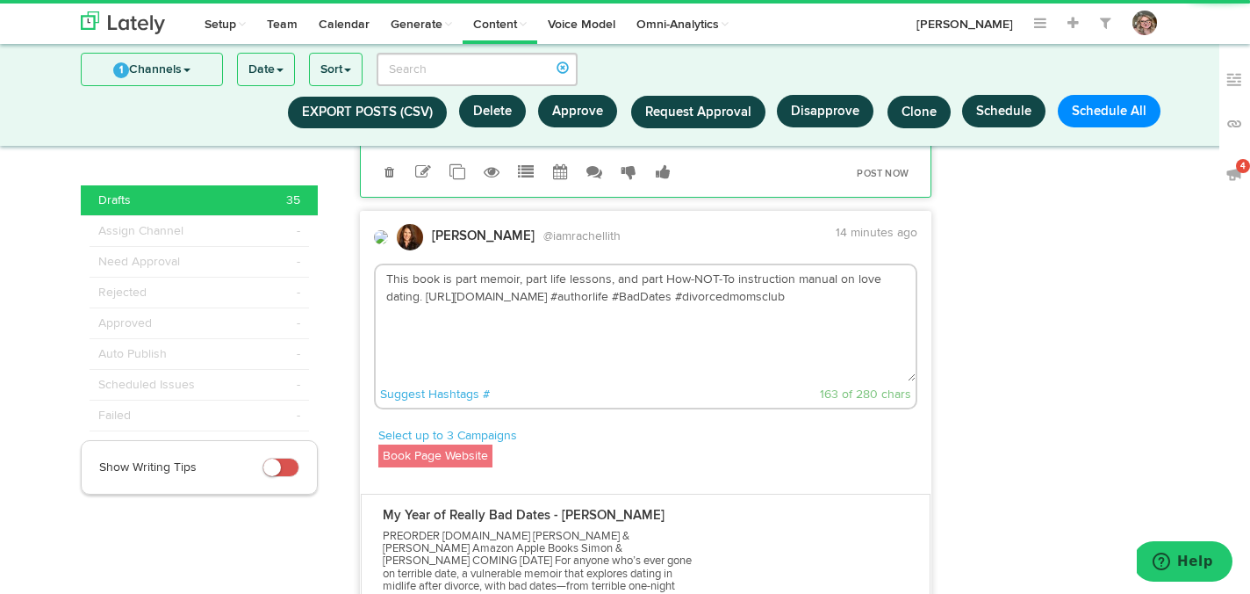
click at [782, 286] on textarea "This book is part memoir, part life lessons, and part How-NOT-To instruction ma…" at bounding box center [646, 323] width 541 height 116
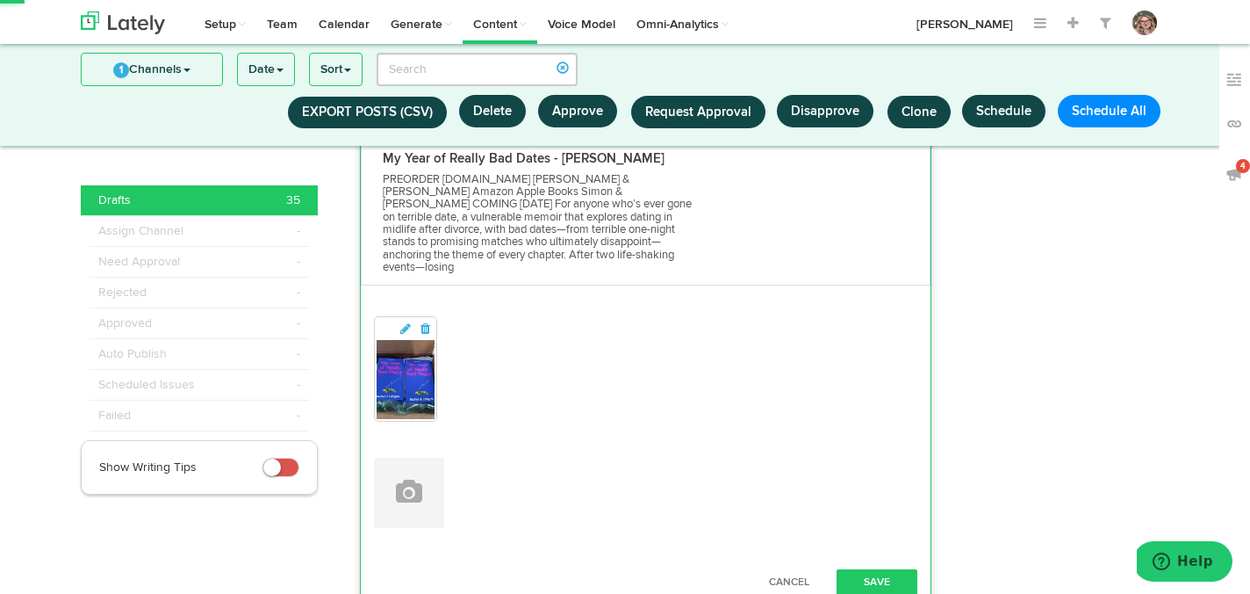
scroll to position [6554, 0]
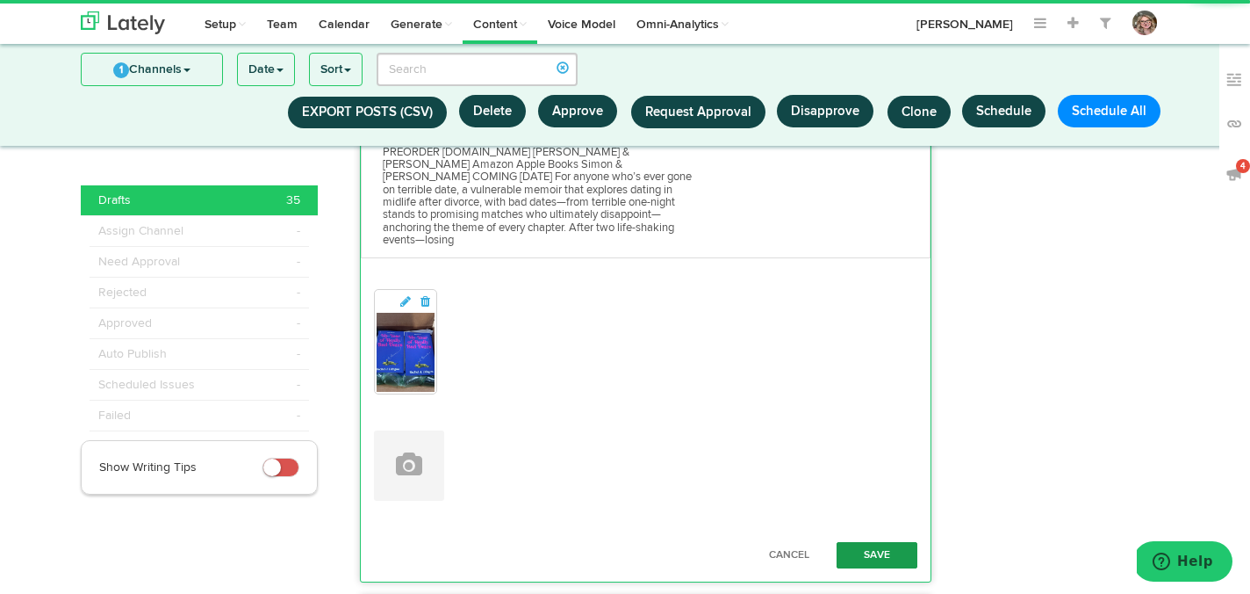
type textarea "This book is part memoir, part life lessons, and part How-NOT-To instruction ma…"
click at [858, 542] on button "Save" at bounding box center [877, 555] width 81 height 26
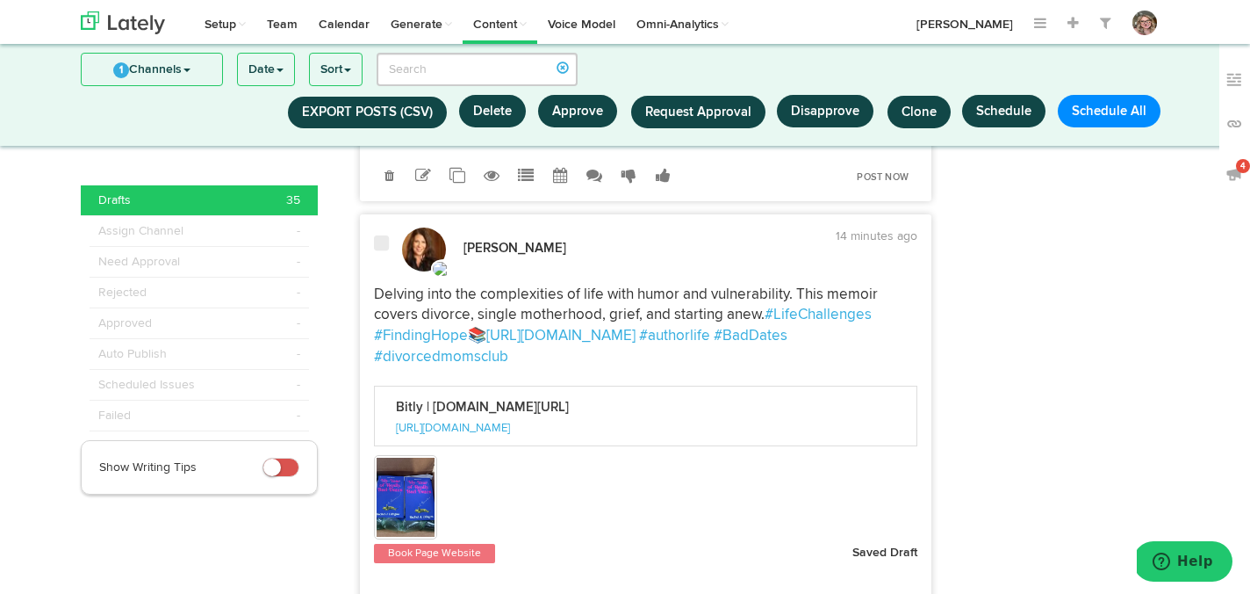
scroll to position [6675, 0]
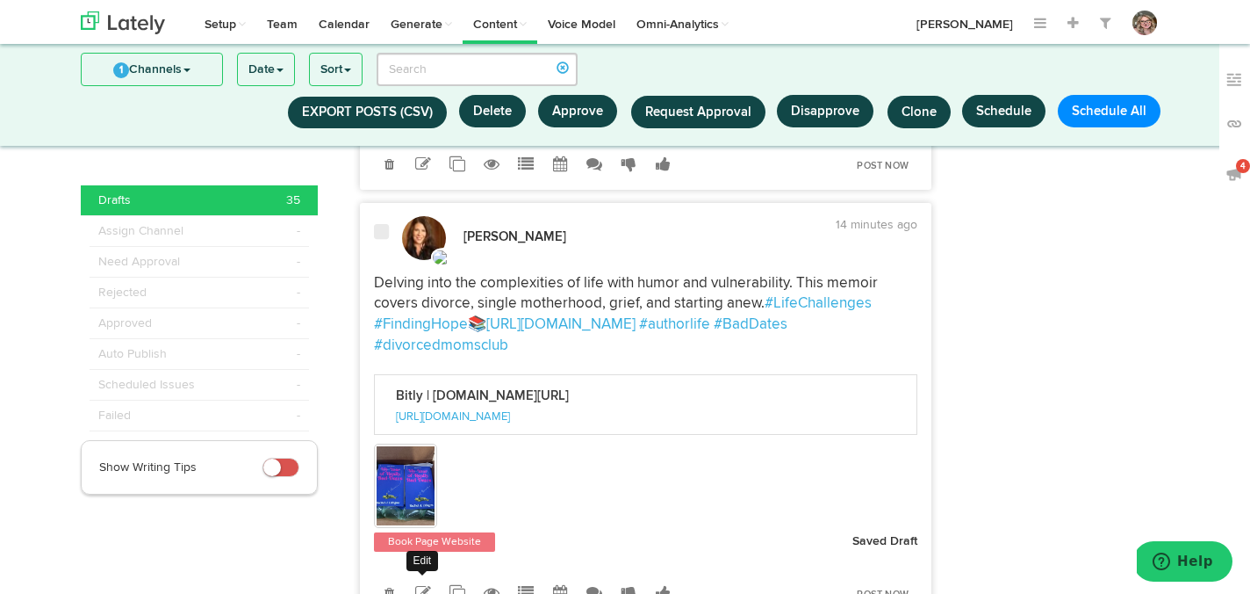
click at [419, 585] on icon at bounding box center [423, 593] width 16 height 16
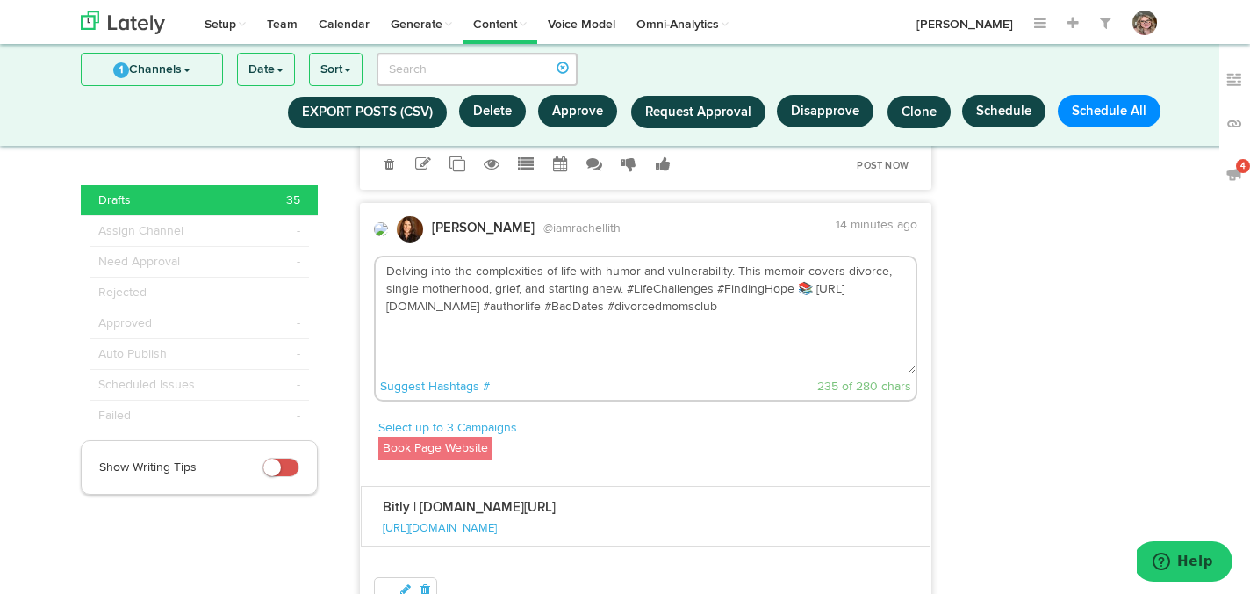
click at [771, 276] on textarea "Delving into the complexities of life with humor and vulnerability. This memoir…" at bounding box center [646, 315] width 541 height 116
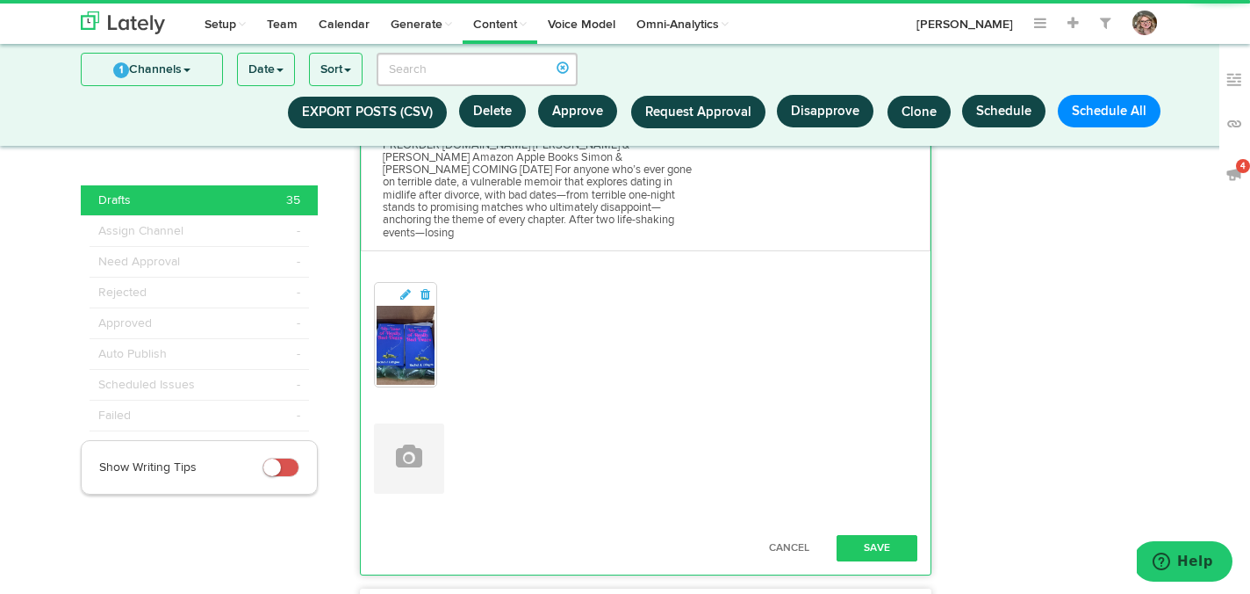
scroll to position [7065, 0]
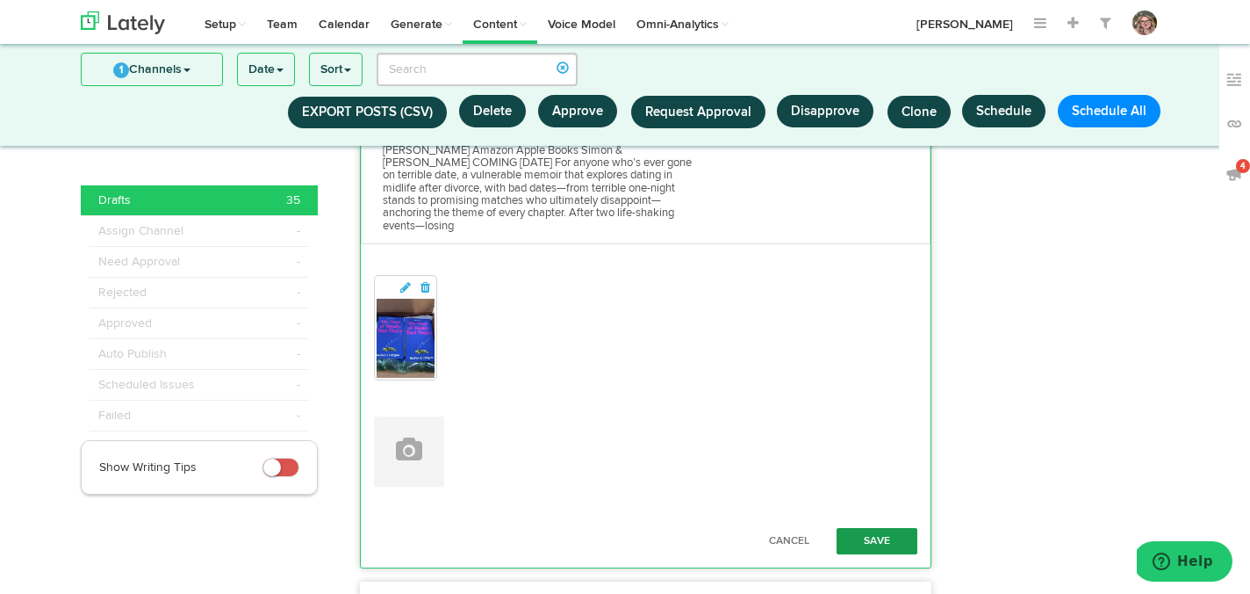
type textarea "Delving into the complexities of life with humor and vulnerability. This memoir…"
click at [871, 528] on button "Save" at bounding box center [877, 541] width 81 height 26
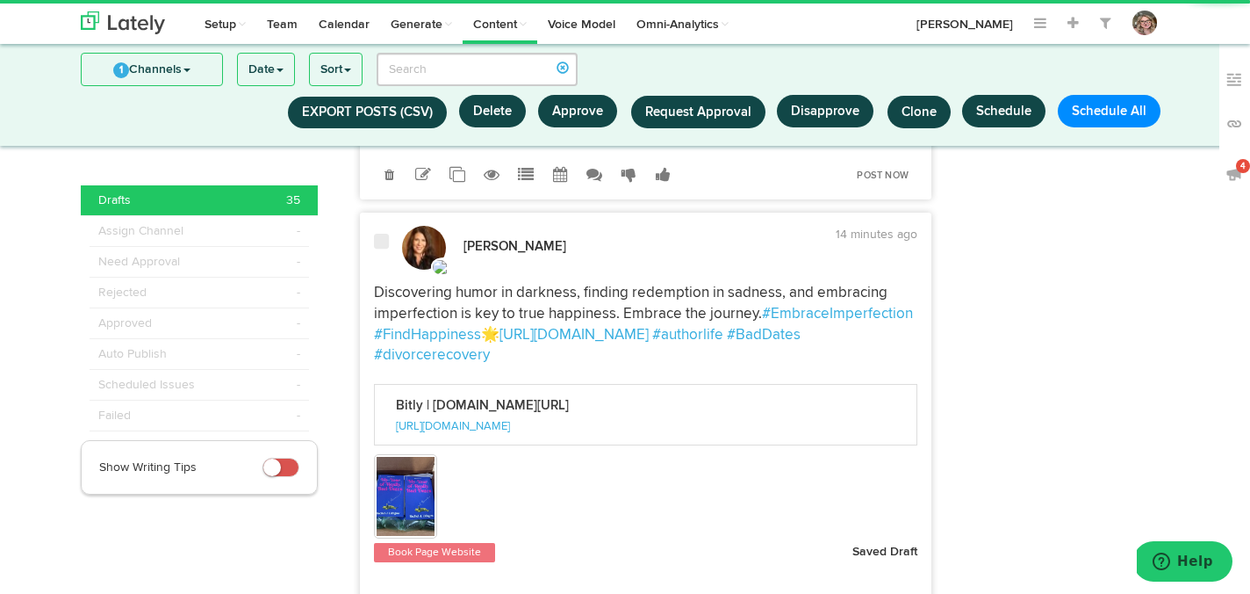
scroll to position [7215, 0]
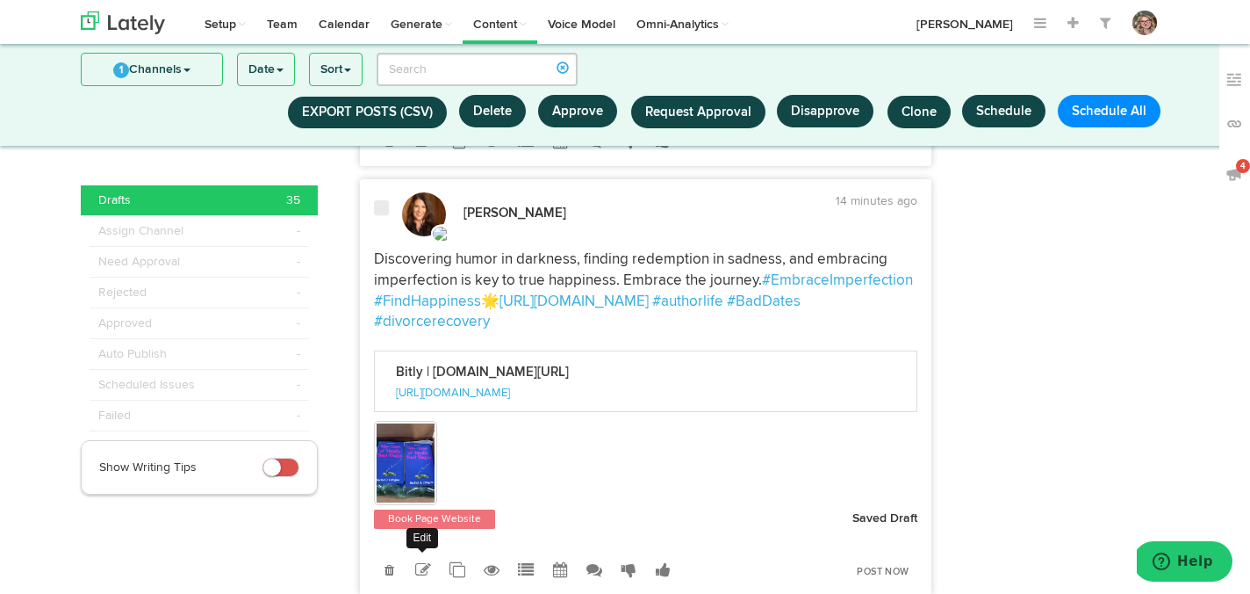
click at [422, 562] on icon at bounding box center [423, 570] width 16 height 16
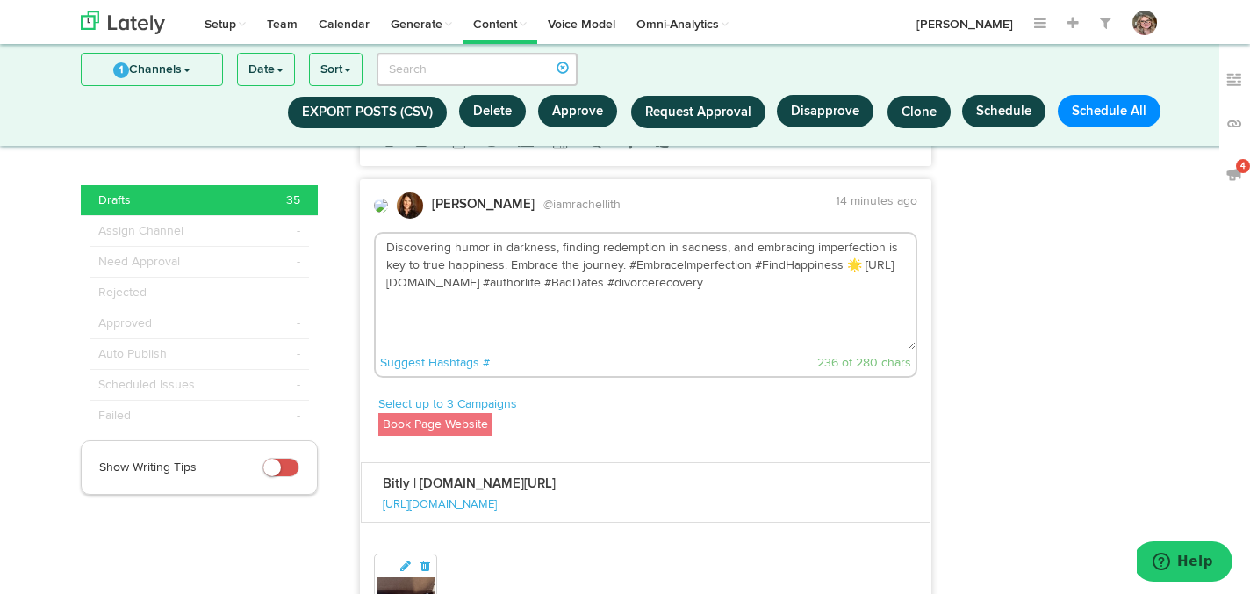
click at [616, 273] on textarea "Discovering humor in darkness, finding redemption in sadness, and embracing imp…" at bounding box center [646, 292] width 541 height 116
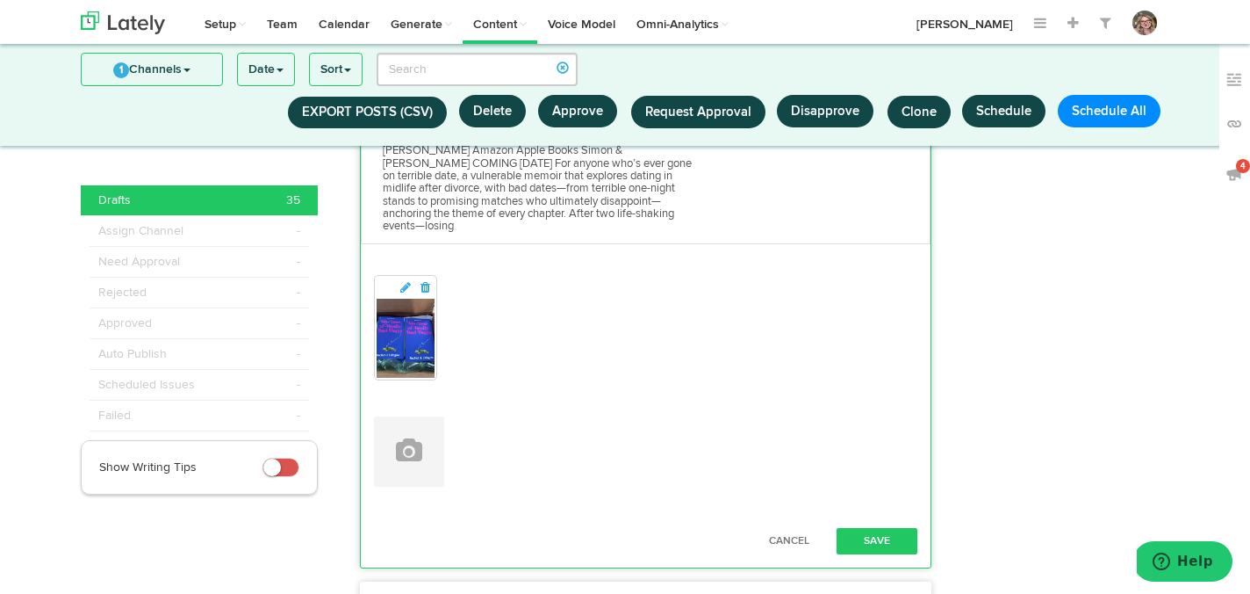
scroll to position [7626, 0]
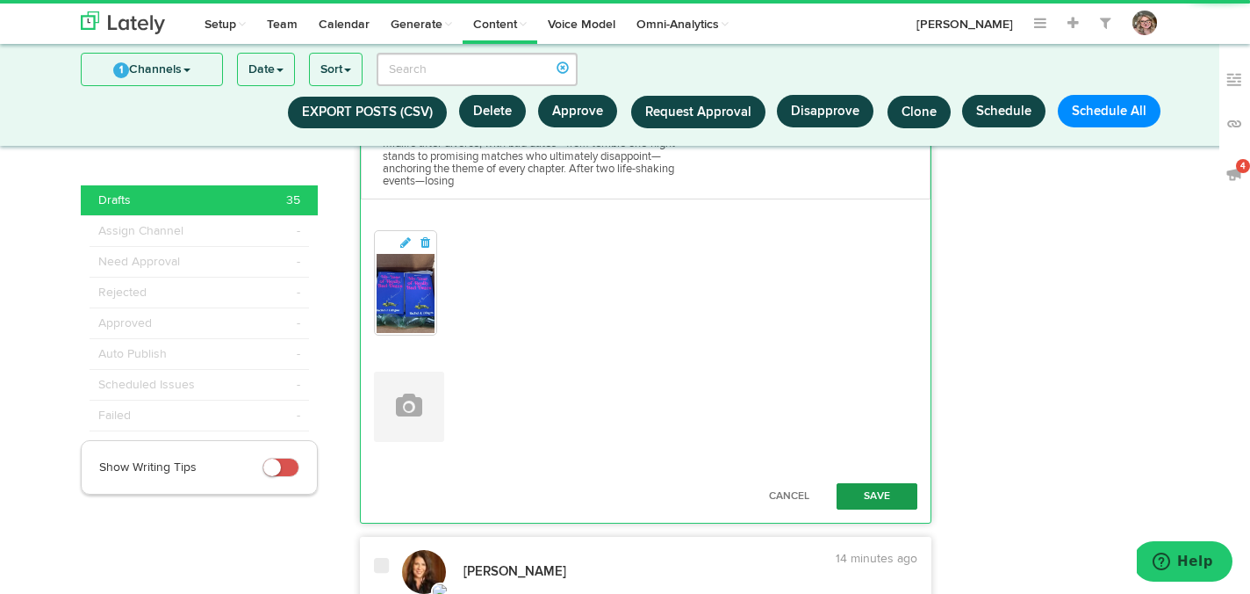
type textarea "Discovering humor in darkness, finding redemption in sadness, and embracing imp…"
click at [855, 483] on button "Save" at bounding box center [877, 496] width 81 height 26
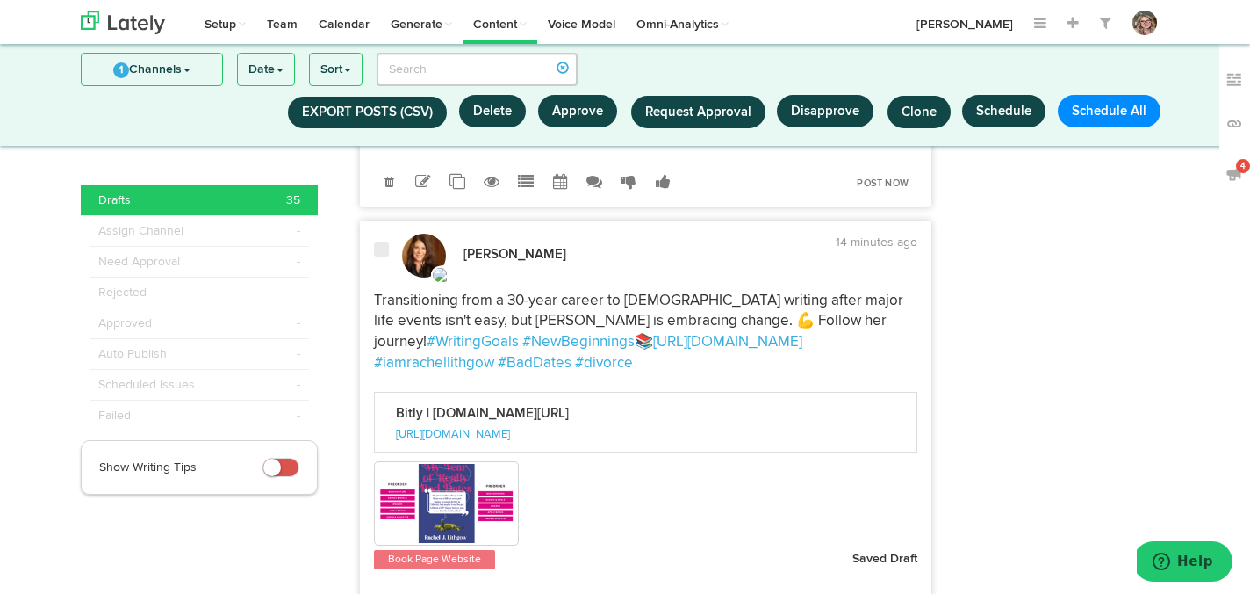
scroll to position [7696, 0]
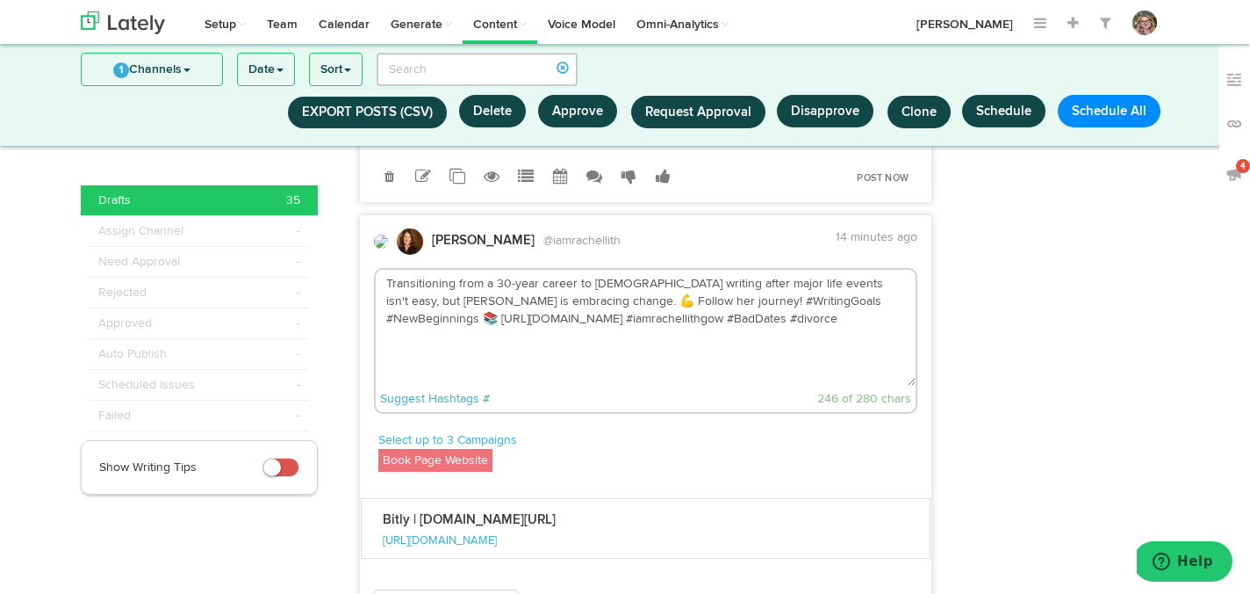
click at [758, 281] on textarea "Transitioning from a 30-year career to full-time writing after major life event…" at bounding box center [646, 328] width 541 height 116
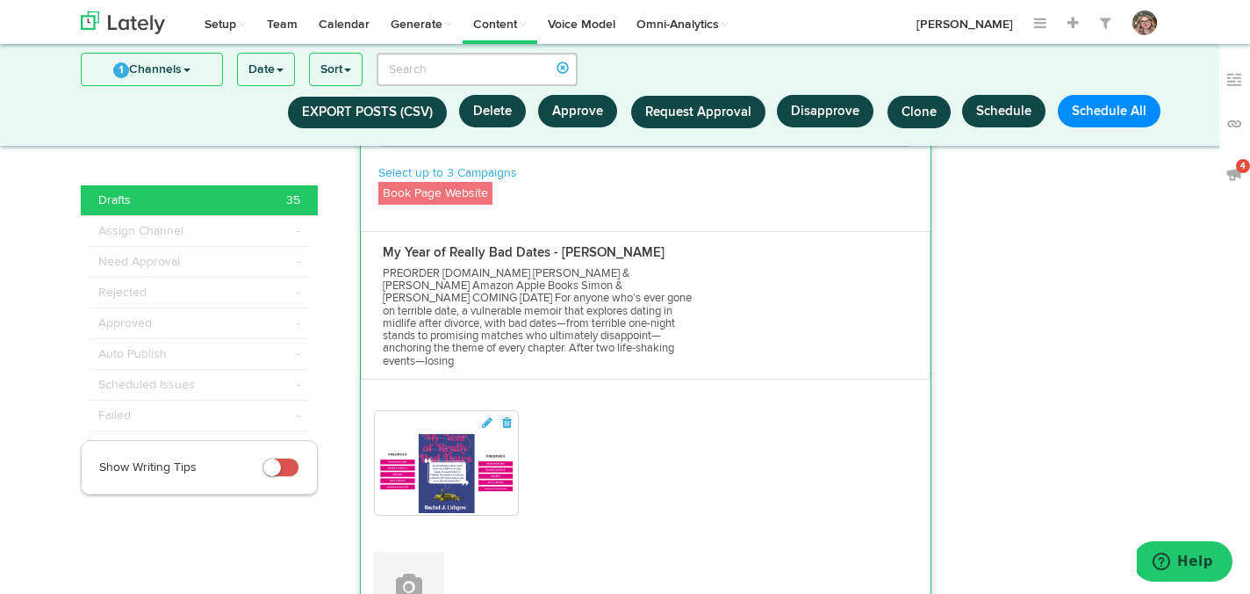
scroll to position [8052, 0]
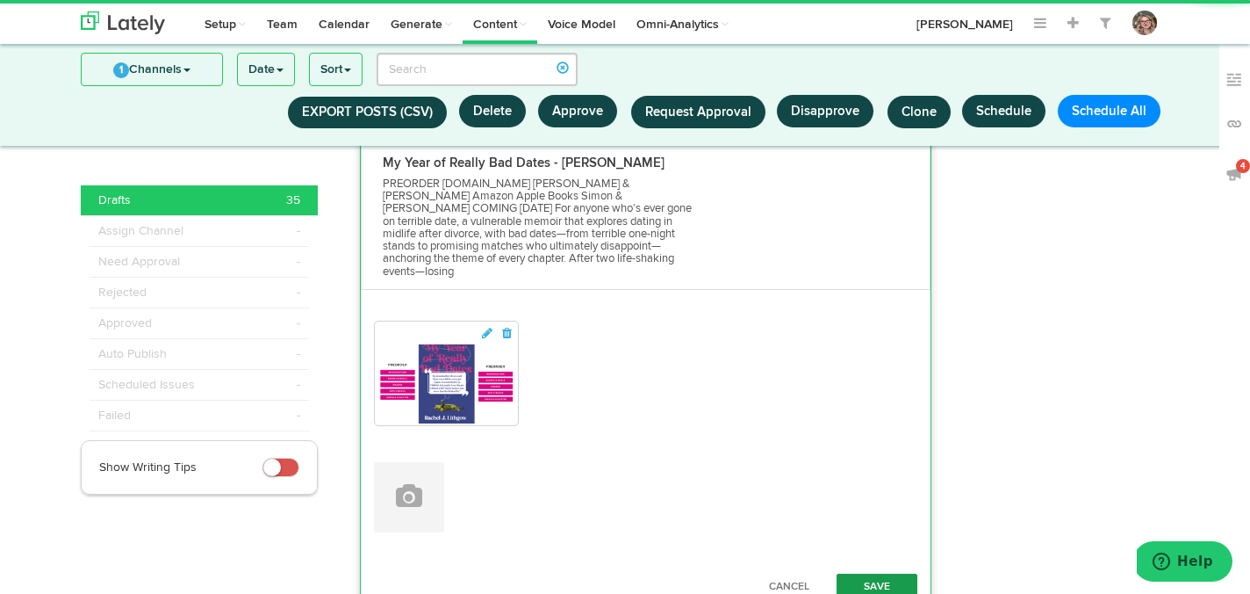
type textarea "Transitioning from a 30-year career to [DEMOGRAPHIC_DATA] writing after major l…"
click at [864, 573] on button "Save" at bounding box center [877, 586] width 81 height 26
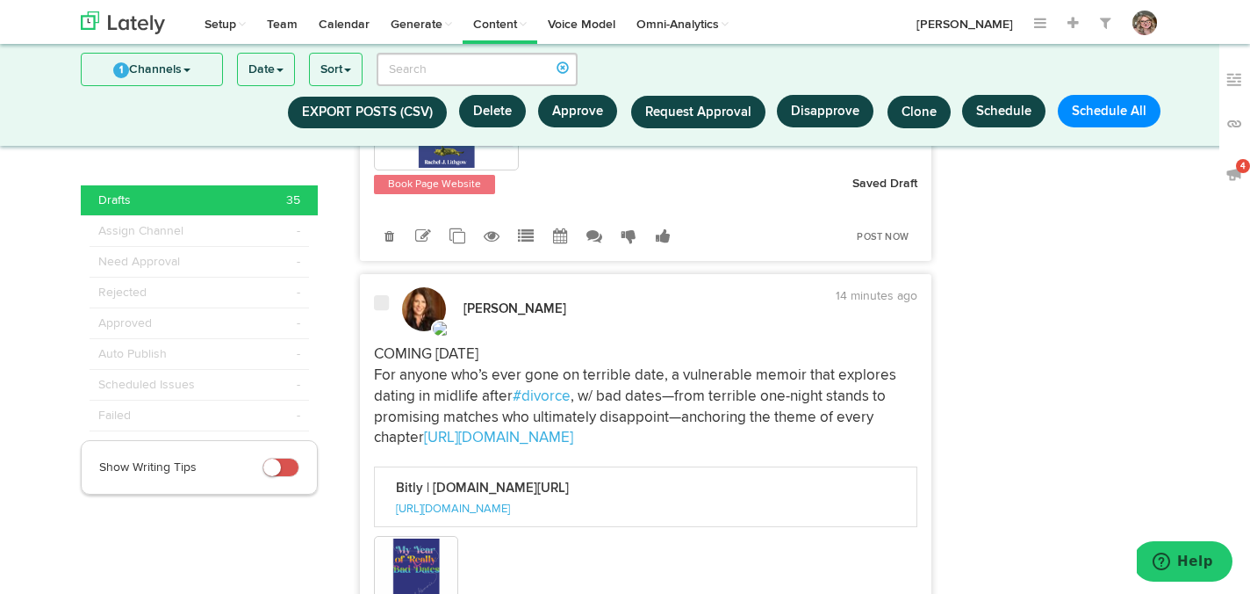
scroll to position [8236, 0]
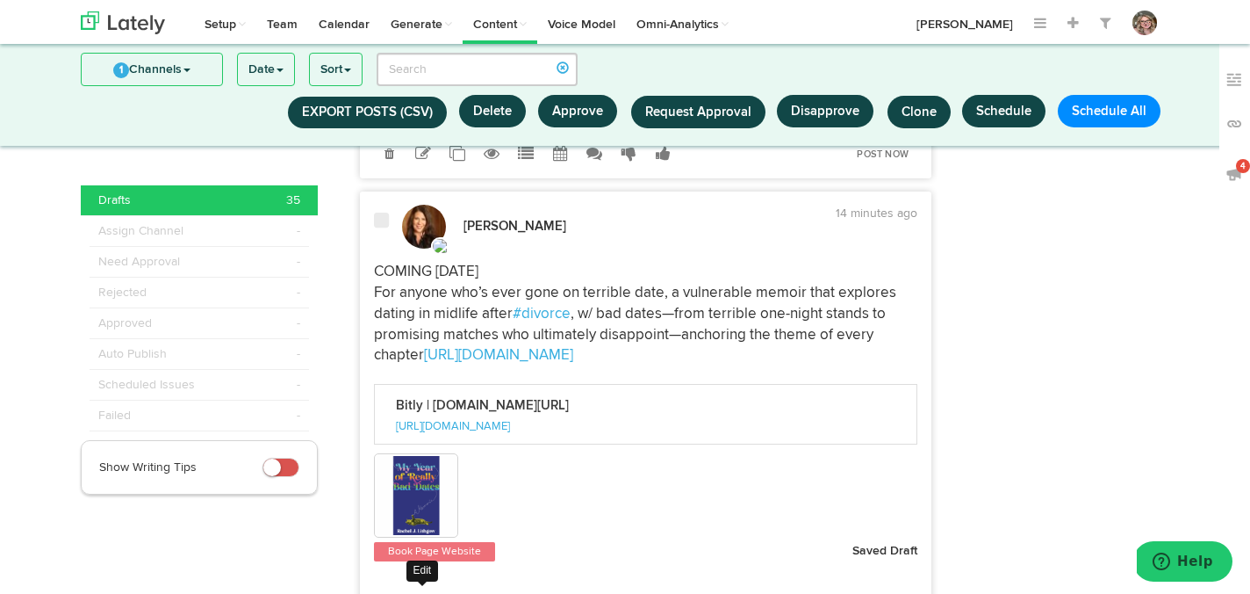
click at [422, 593] on icon at bounding box center [423, 603] width 16 height 16
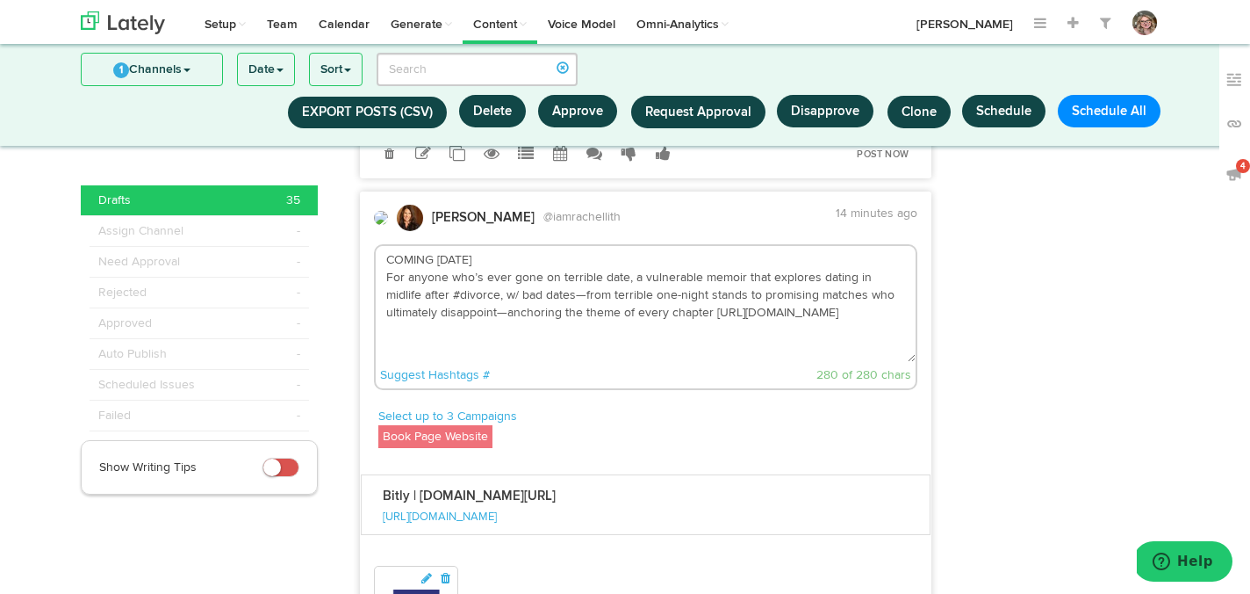
click at [811, 246] on textarea "COMING 11/11/25 For anyone who’s ever gone on terrible date, a vulnerable memoi…" at bounding box center [646, 304] width 541 height 116
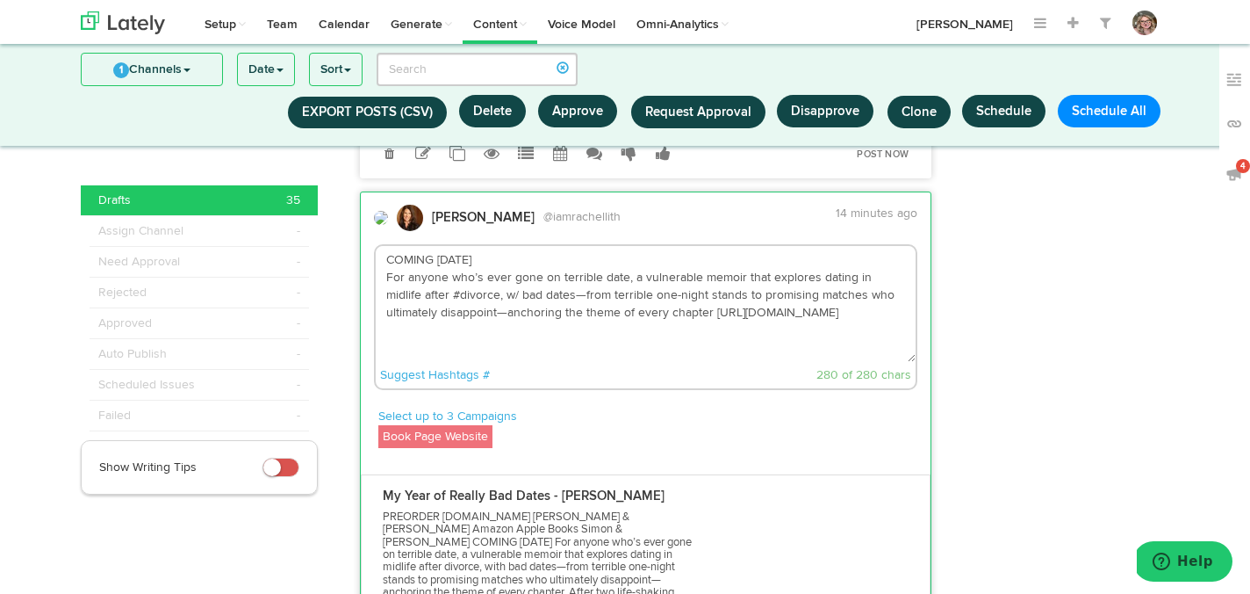
click at [545, 246] on textarea "COMING 11/11/25 For anyone who’s ever gone on terrible date, a vulnerable memoi…" at bounding box center [646, 304] width 541 height 116
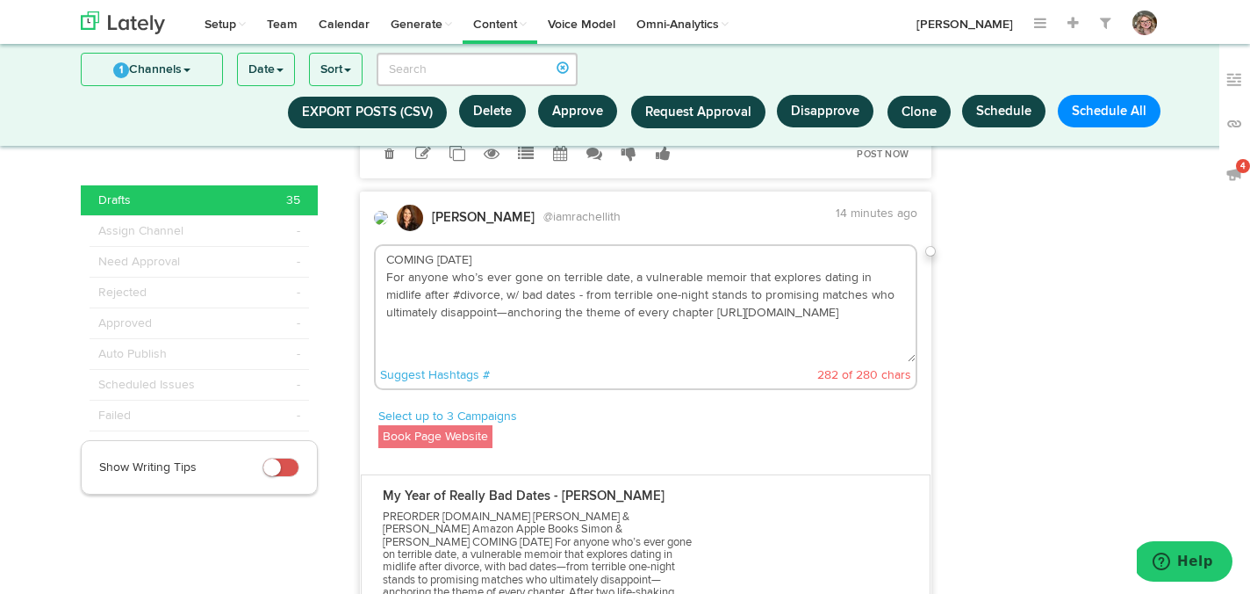
click at [452, 246] on textarea "COMING 11/11/25 For anyone who’s ever gone on terrible date, a vulnerable memoi…" at bounding box center [646, 304] width 541 height 116
drag, startPoint x: 491, startPoint y: 184, endPoint x: 385, endPoint y: 184, distance: 105.4
click at [385, 246] on textarea "COMING 11/11/25 For anyone who’s ever gone on terrible date, a vulnerable memoi…" at bounding box center [646, 304] width 541 height 116
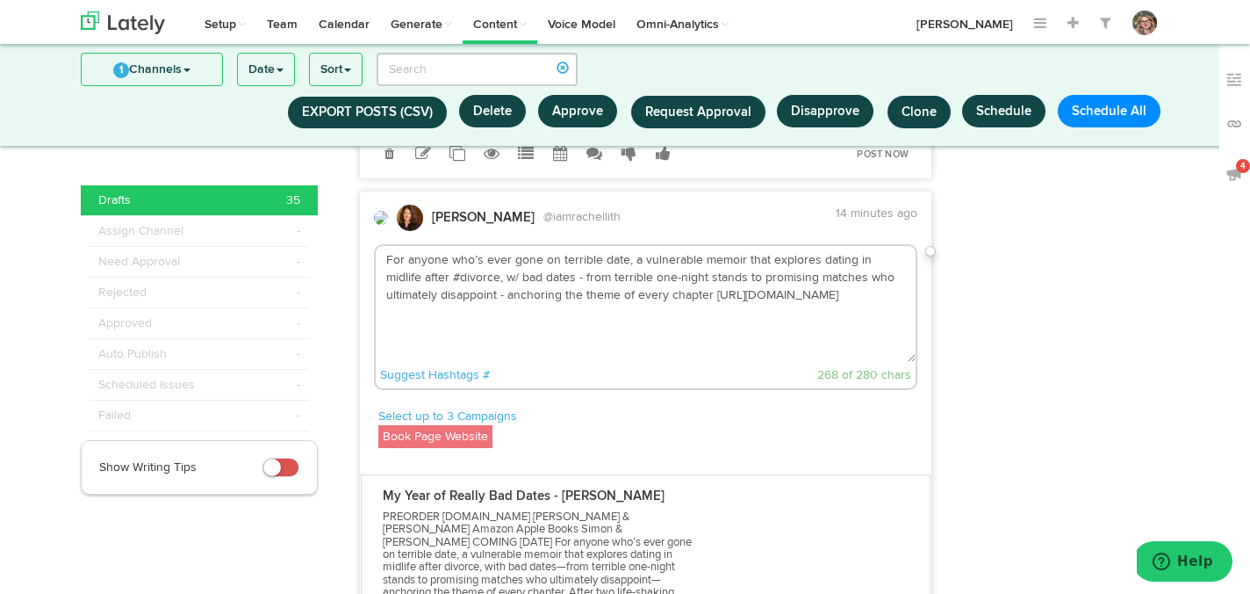
click at [386, 246] on textarea "For anyone who’s ever gone on terrible date, a vulnerable memoir that explores …" at bounding box center [646, 304] width 541 height 116
click at [803, 246] on textarea "For anyone who’s ever gone on terrible date, a vulnerable memoir that explores …" at bounding box center [646, 304] width 541 height 116
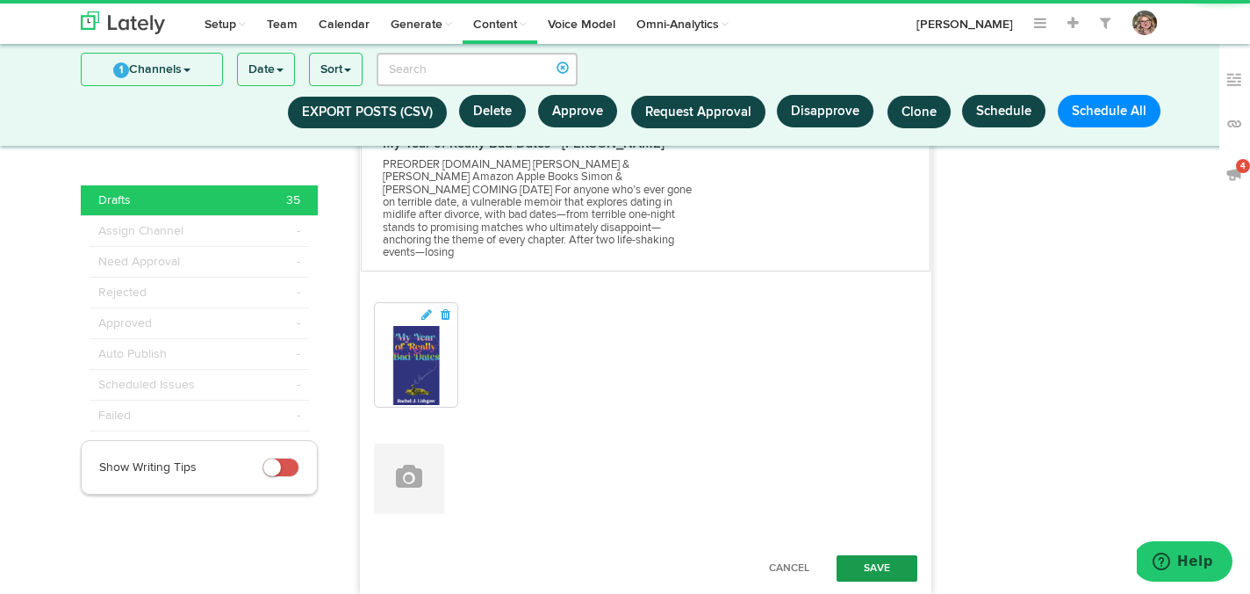
scroll to position [8597, 0]
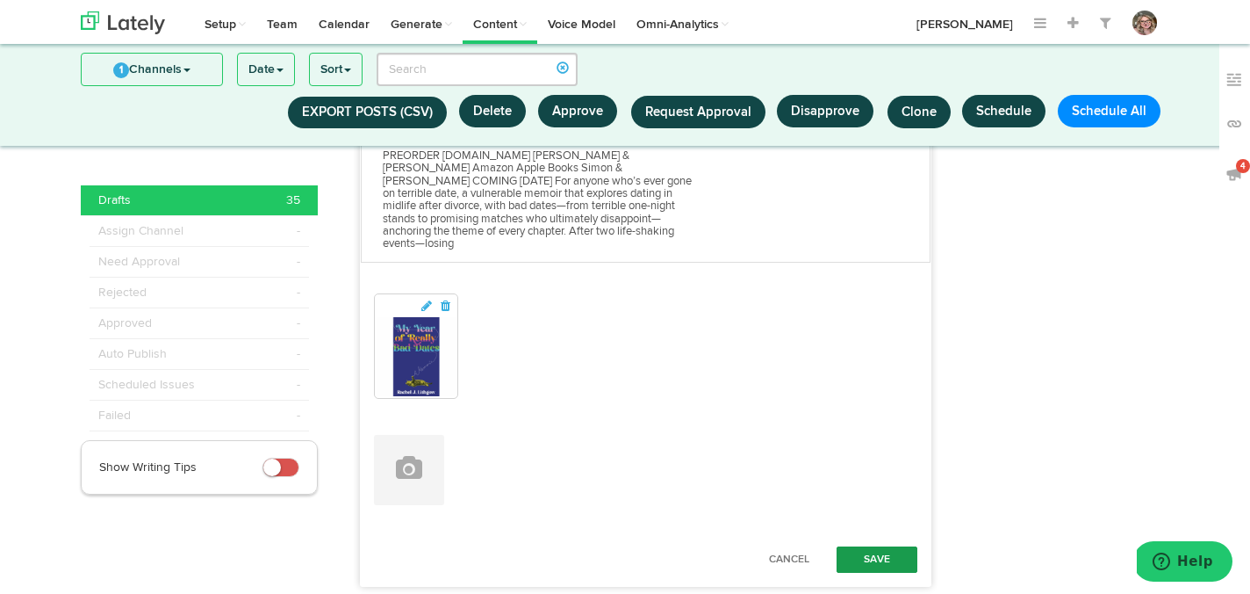
type textarea "For anyone who’s ever gone on terrible date, a vulnerable memoir that explores …"
click at [867, 546] on button "Save" at bounding box center [877, 559] width 81 height 26
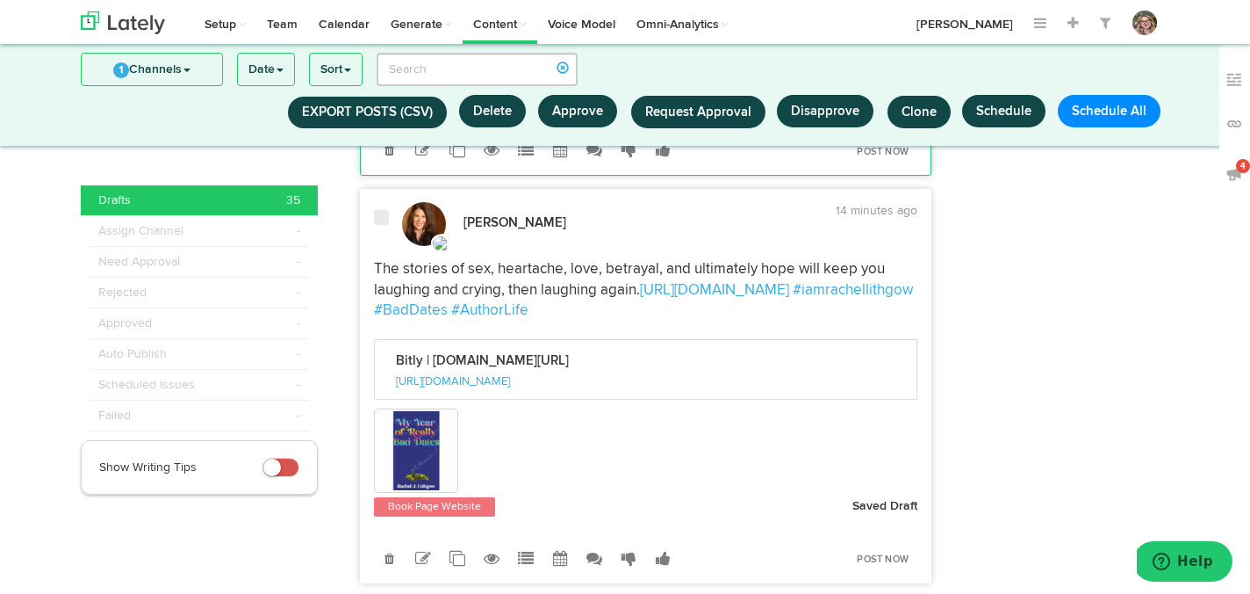
scroll to position [8781, 0]
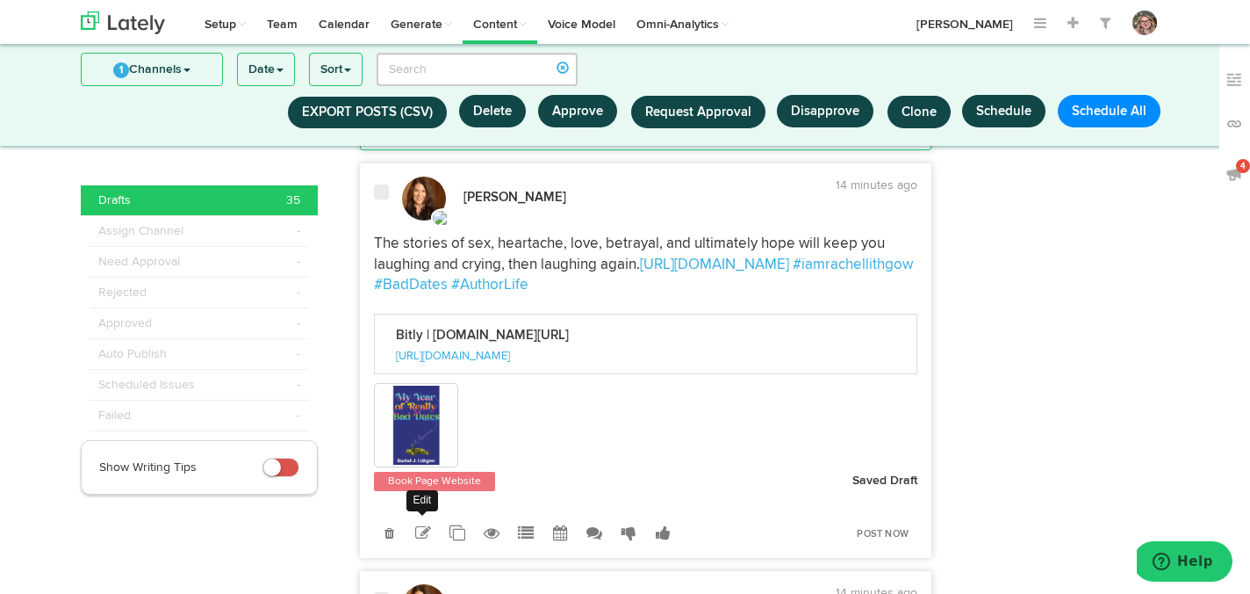
click at [424, 525] on icon at bounding box center [423, 533] width 16 height 16
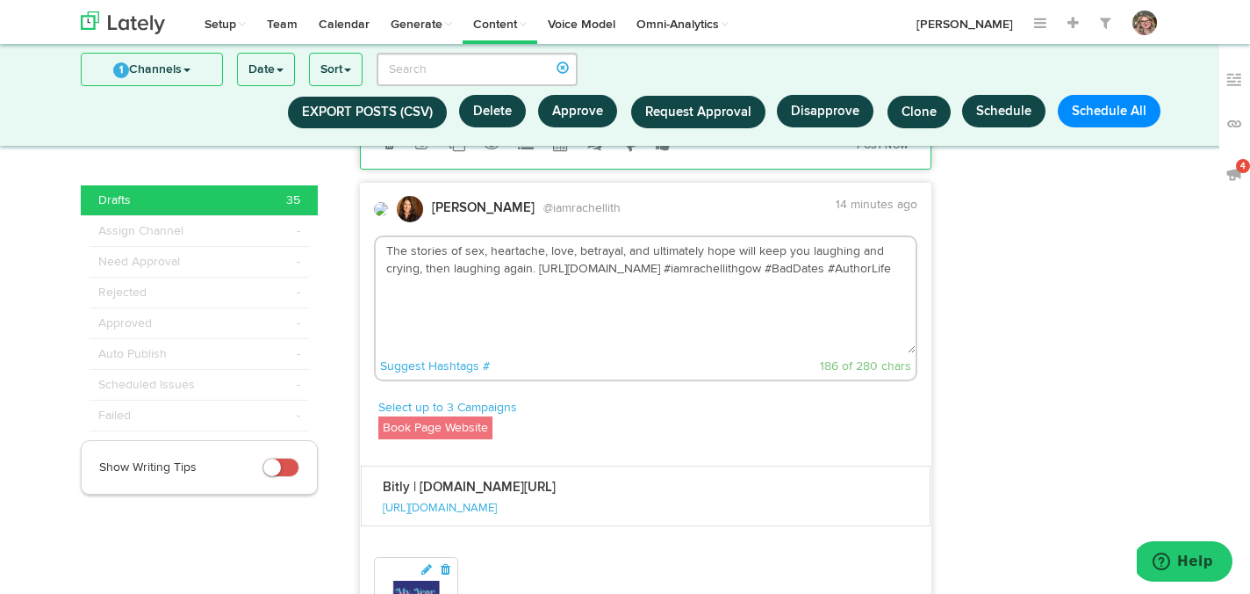
scroll to position [8684, 0]
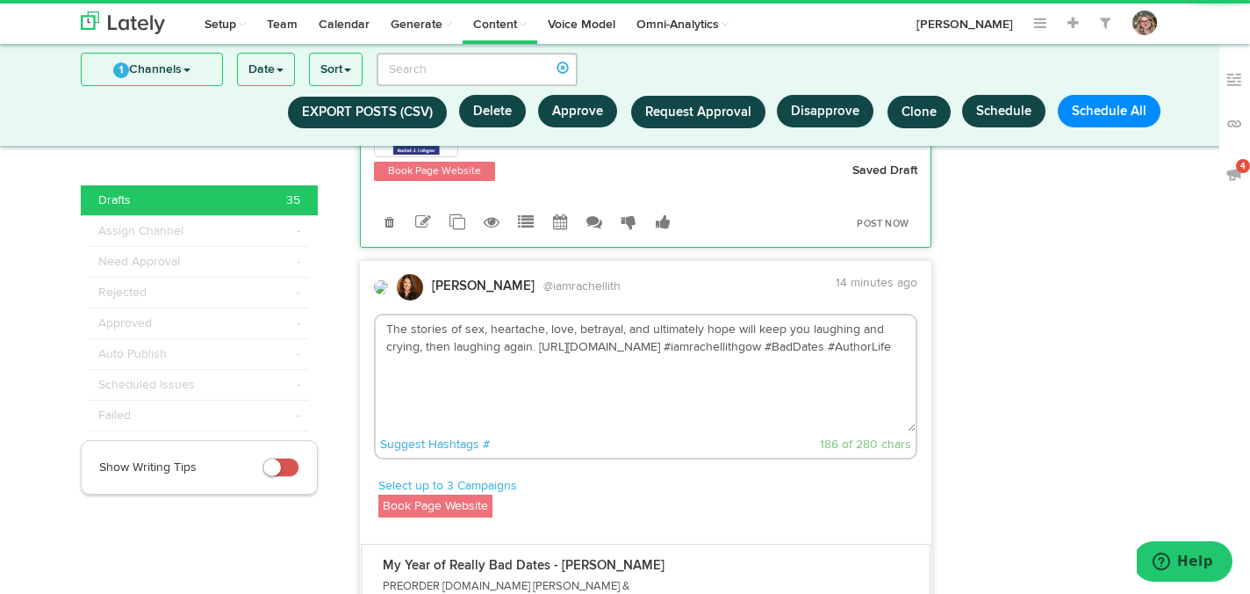
click at [538, 315] on textarea "The stories of sex, heartache, love, betrayal, and ultimately hope will keep yo…" at bounding box center [646, 373] width 541 height 116
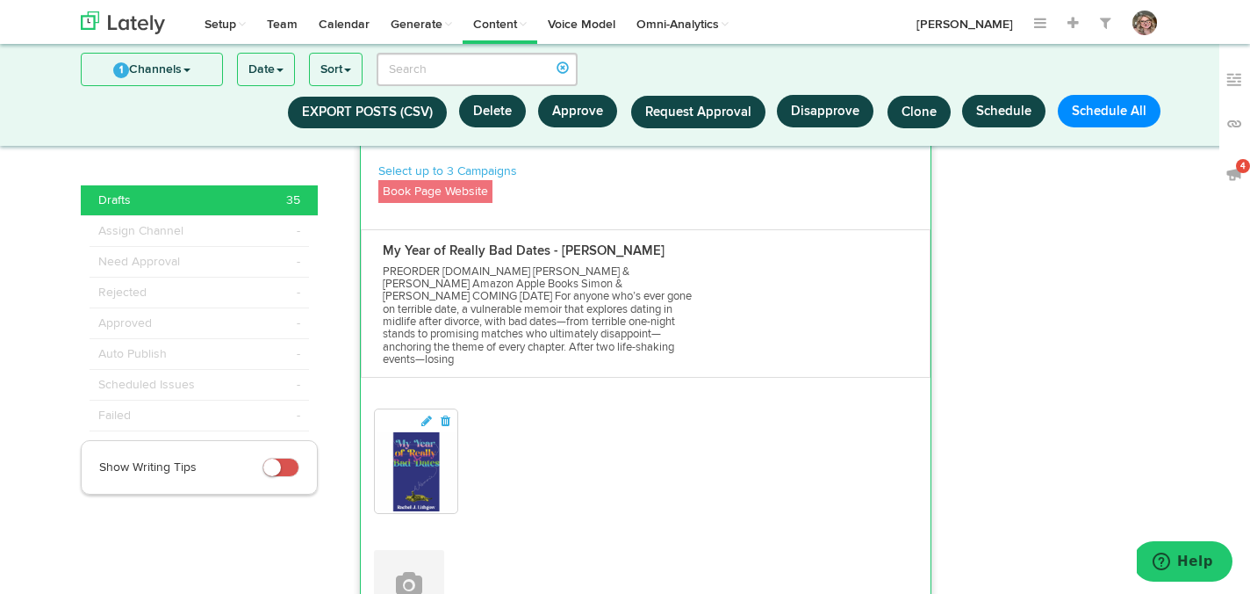
scroll to position [9007, 0]
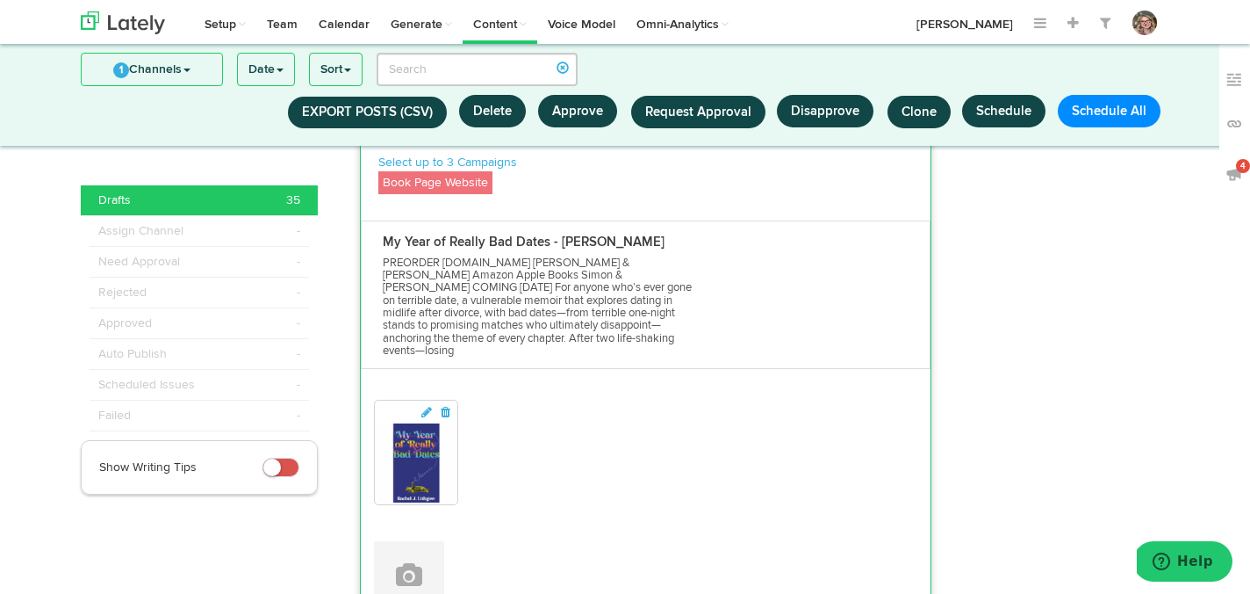
type textarea "The stories of sex, heartache, love, betrayal, and ultimately hope will keep yo…"
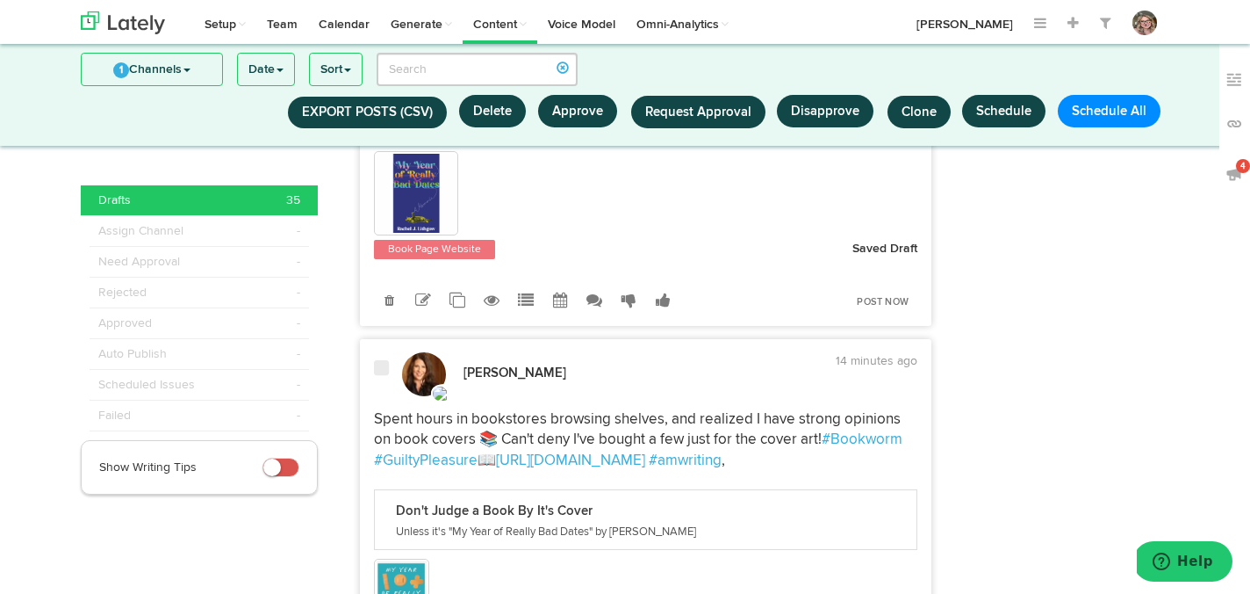
scroll to position [9141, 0]
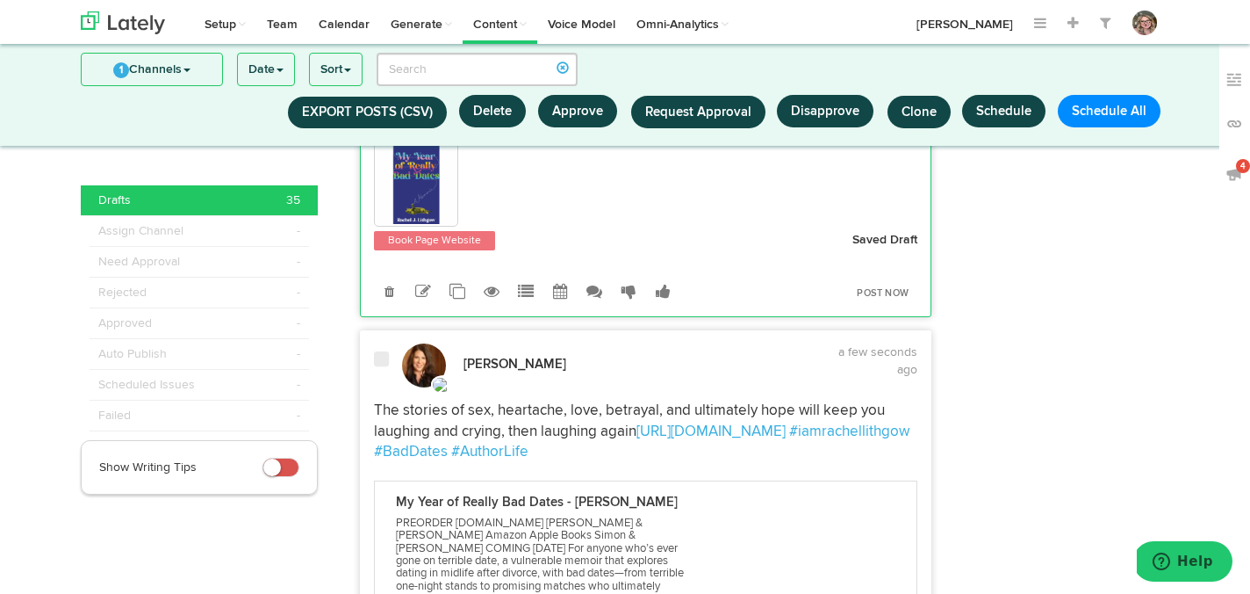
click at [389, 350] on div at bounding box center [381, 368] width 41 height 37
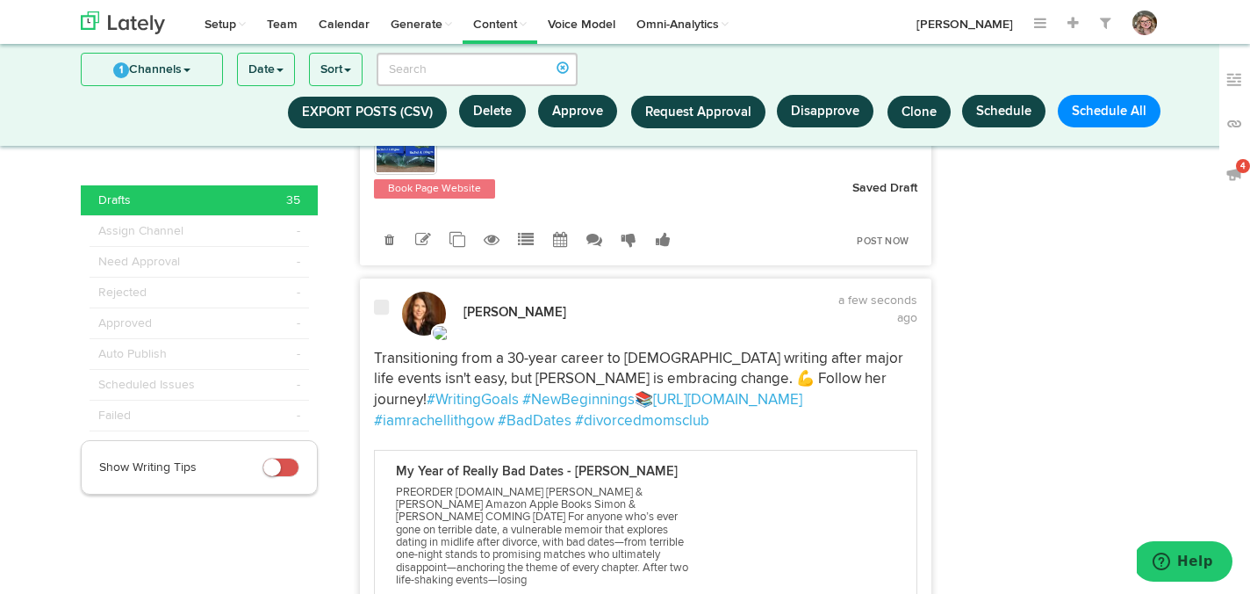
click at [384, 292] on div "Rachel Lithgow a few seconds ago" at bounding box center [646, 314] width 571 height 44
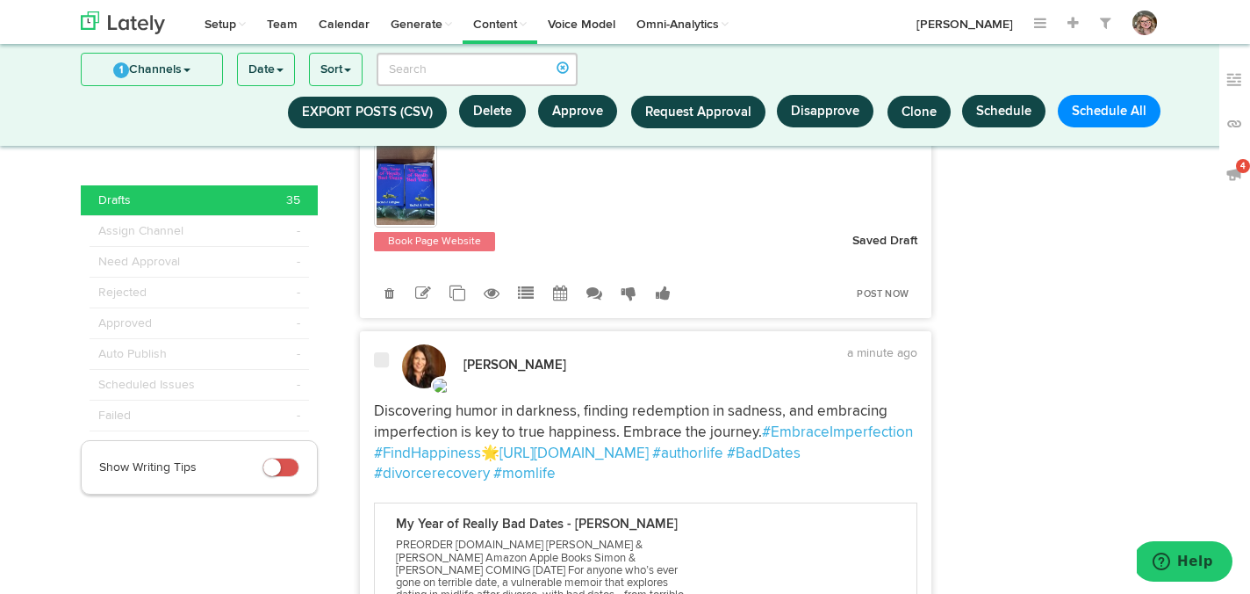
click at [385, 351] on span at bounding box center [381, 360] width 15 height 18
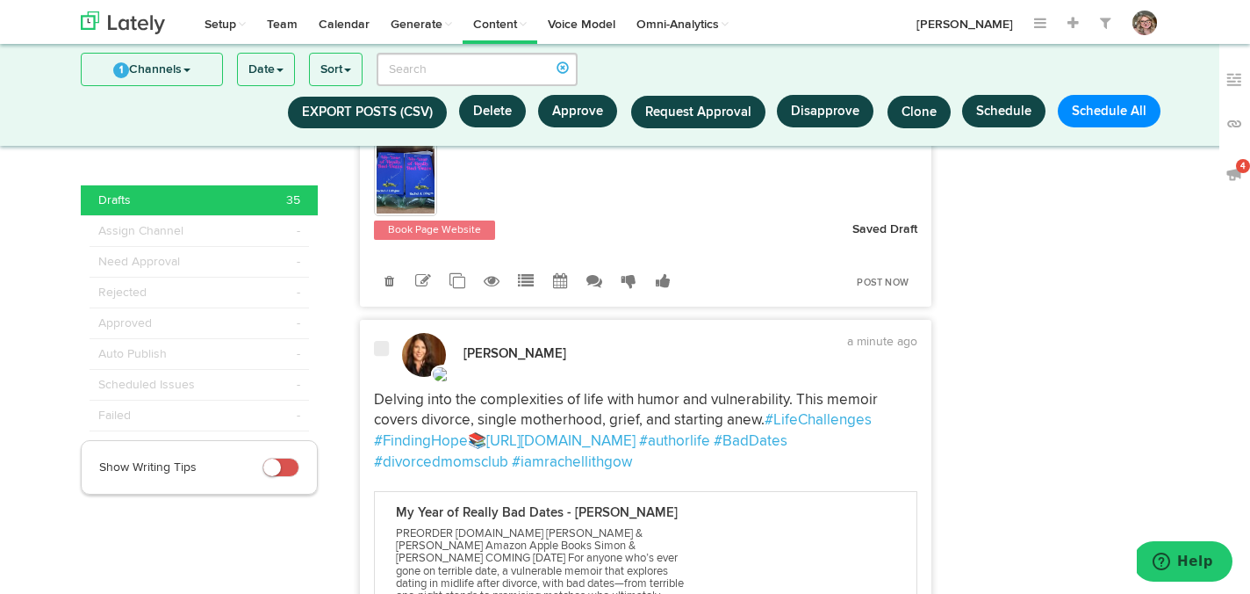
click at [385, 340] on span at bounding box center [381, 349] width 15 height 18
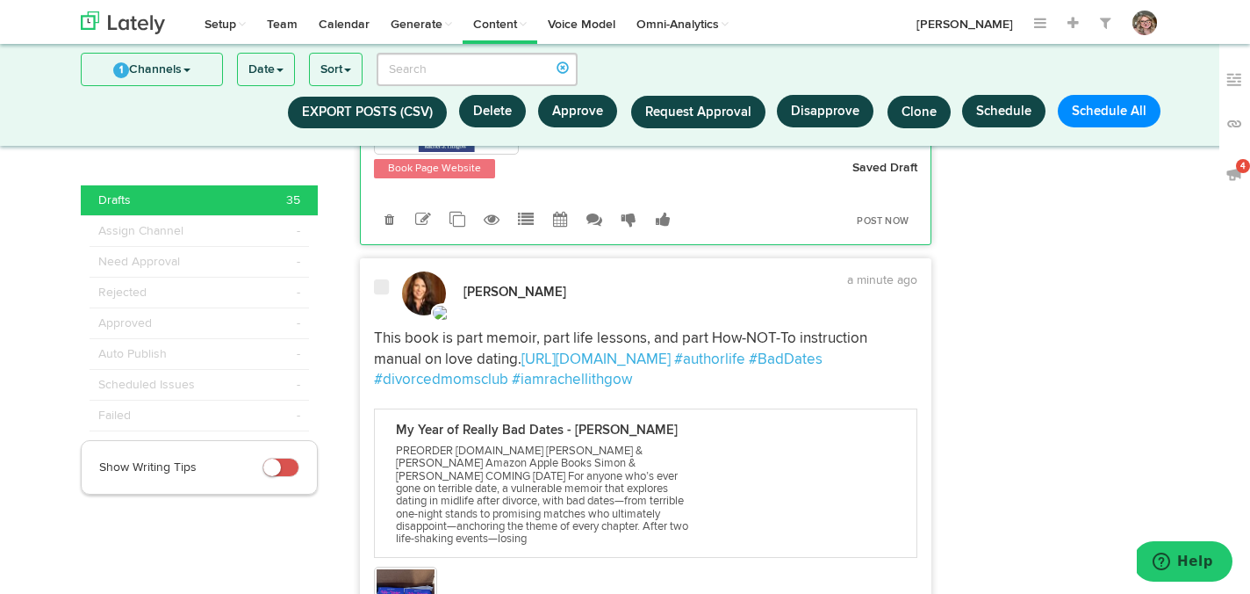
click at [382, 292] on div "Rachel Lithgow a minute ago This book is part memoir, part life lessons, and pa…" at bounding box center [646, 505] width 571 height 469
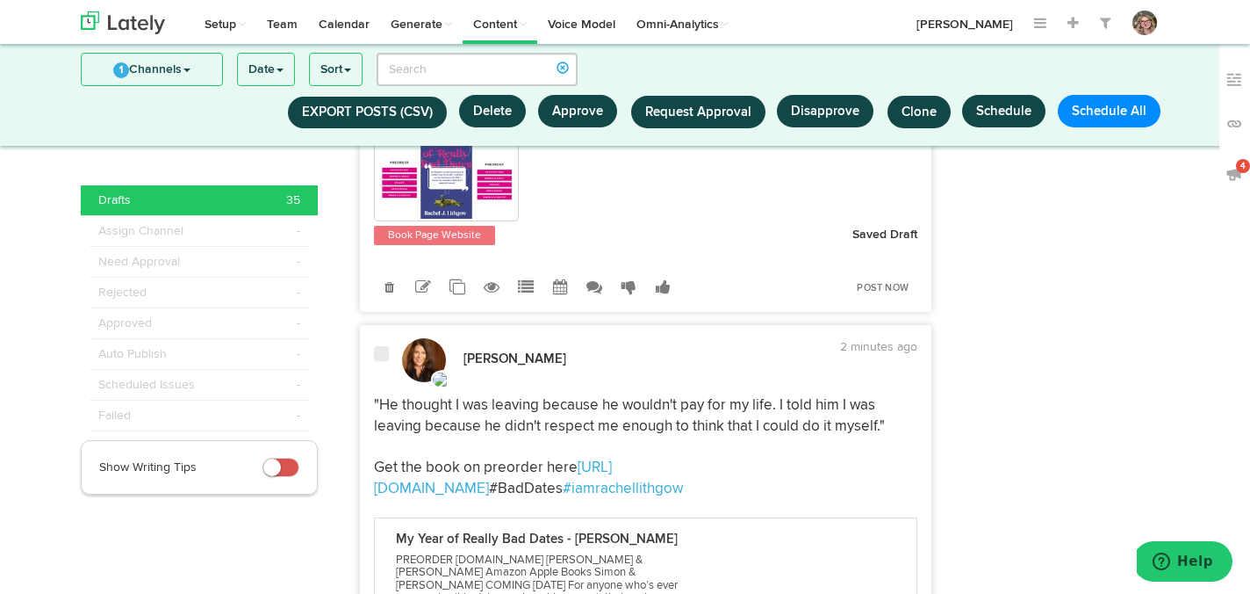
click at [382, 325] on div "Rachel Lithgow 2 minutes ago https://racheljlithgow.com/my-year-of-really-bad-d…" at bounding box center [646, 587] width 573 height 524
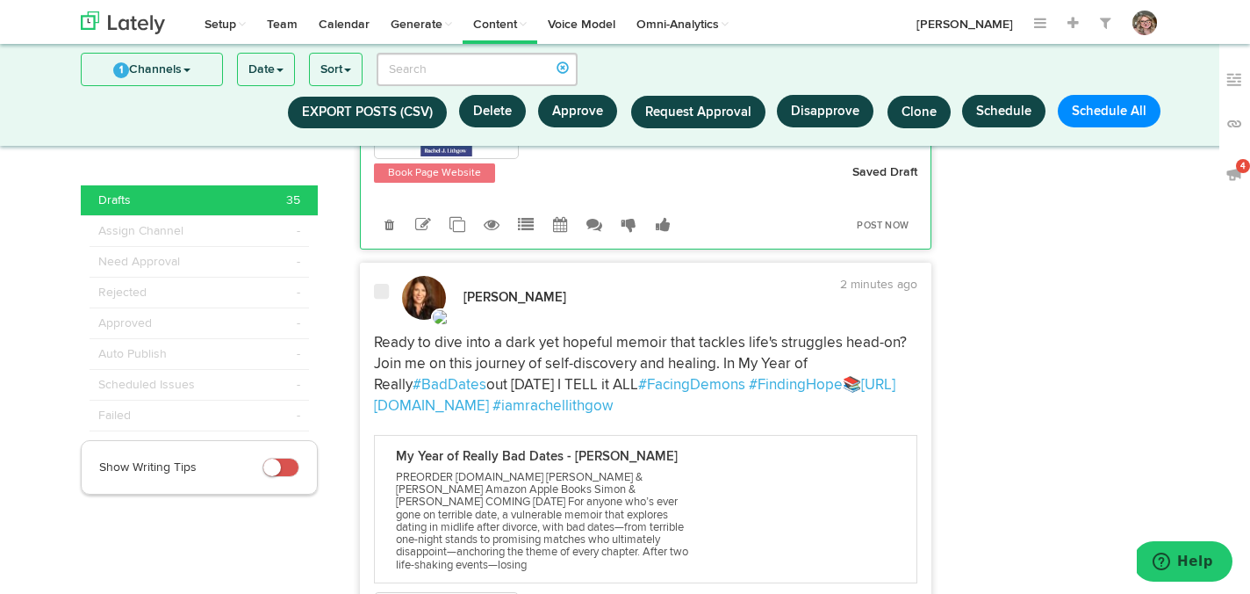
click at [381, 283] on div at bounding box center [381, 301] width 41 height 37
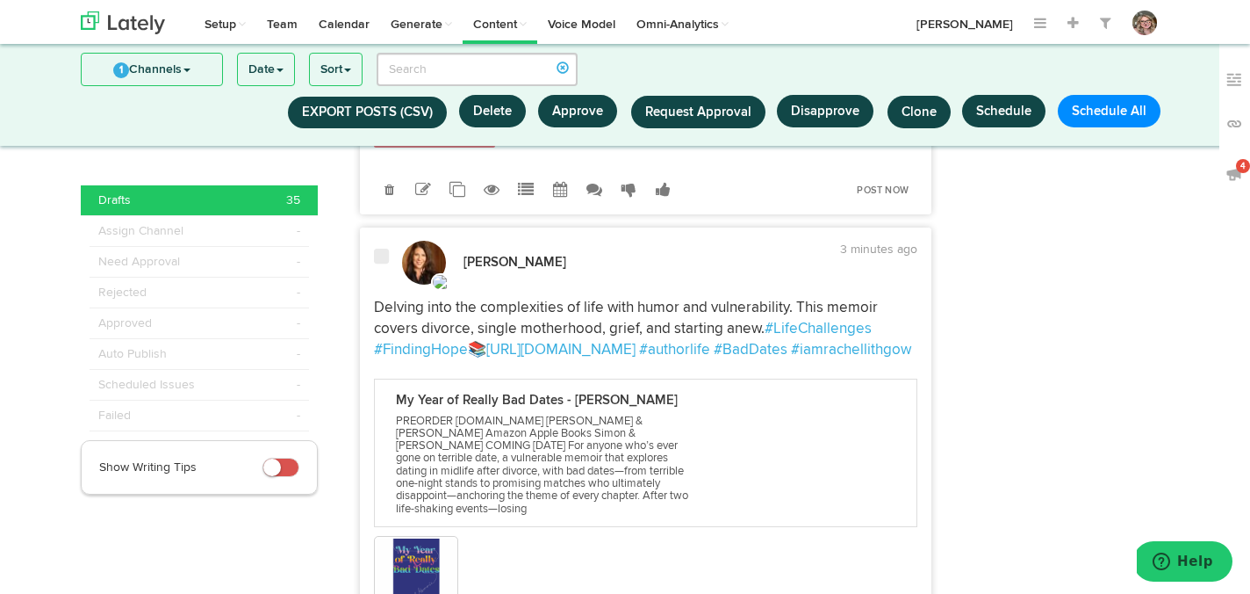
click at [379, 270] on div at bounding box center [381, 266] width 41 height 37
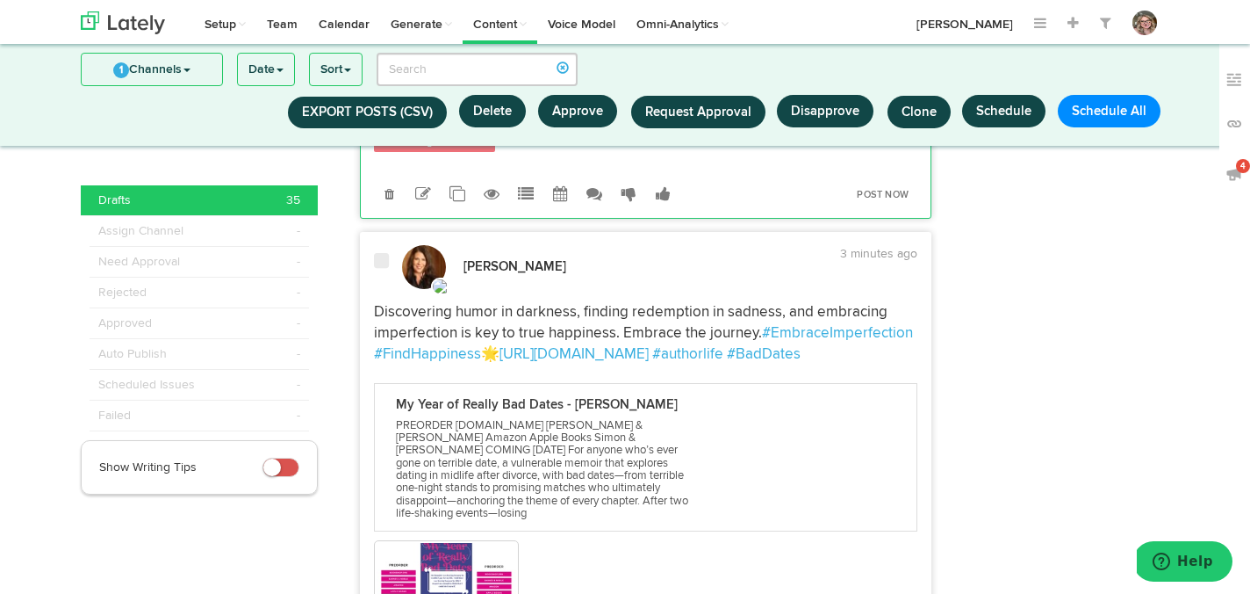
click at [379, 270] on span at bounding box center [381, 261] width 15 height 18
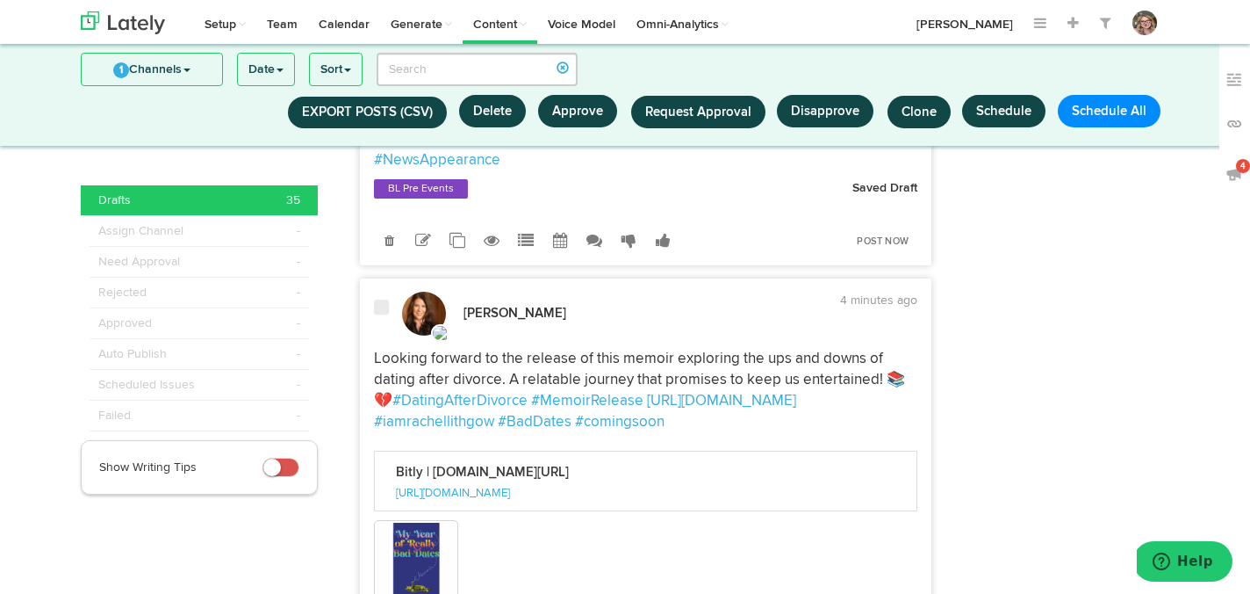
click at [381, 316] on span at bounding box center [381, 308] width 15 height 18
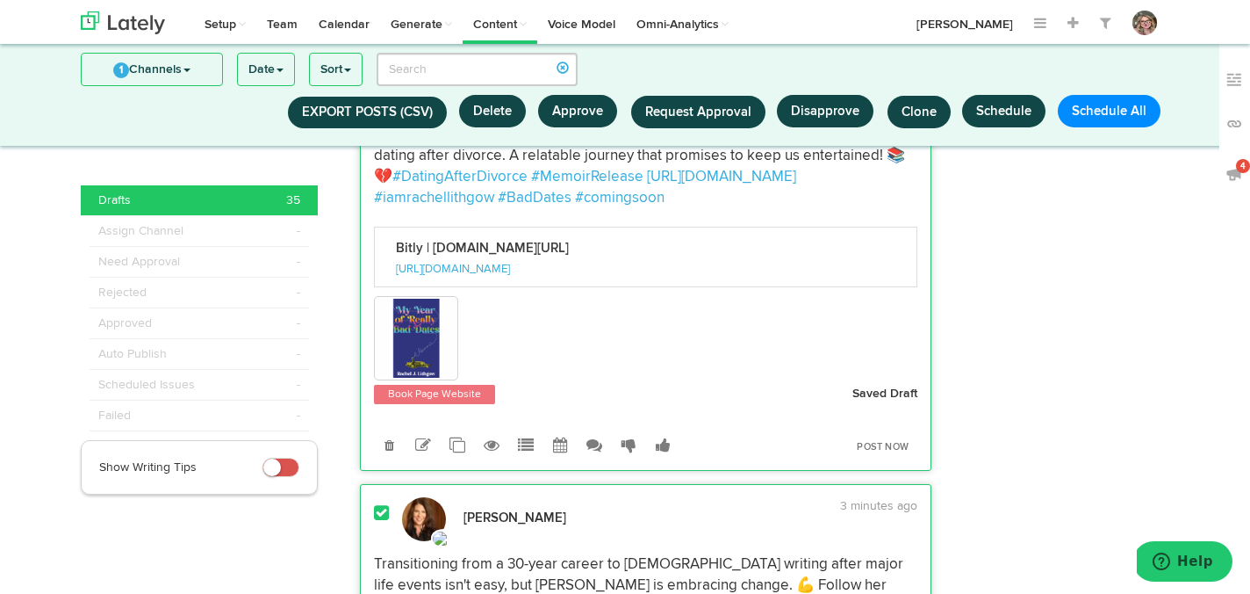
scroll to position [2349, 0]
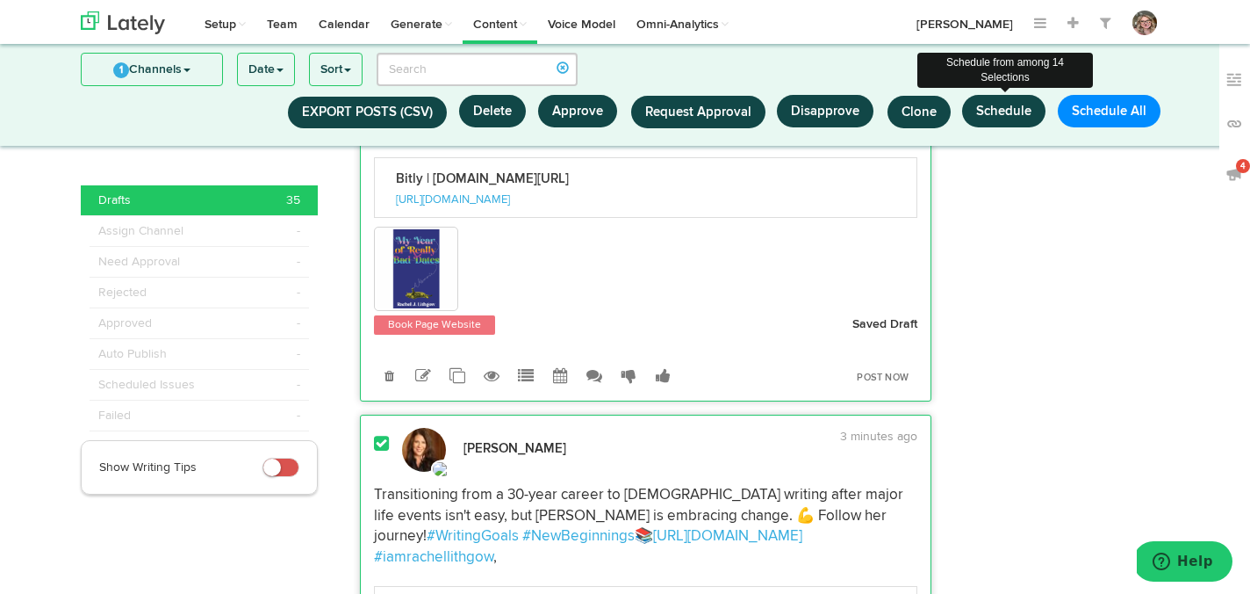
click at [1005, 110] on button "Schedule" at bounding box center [1003, 111] width 83 height 32
select select "11"
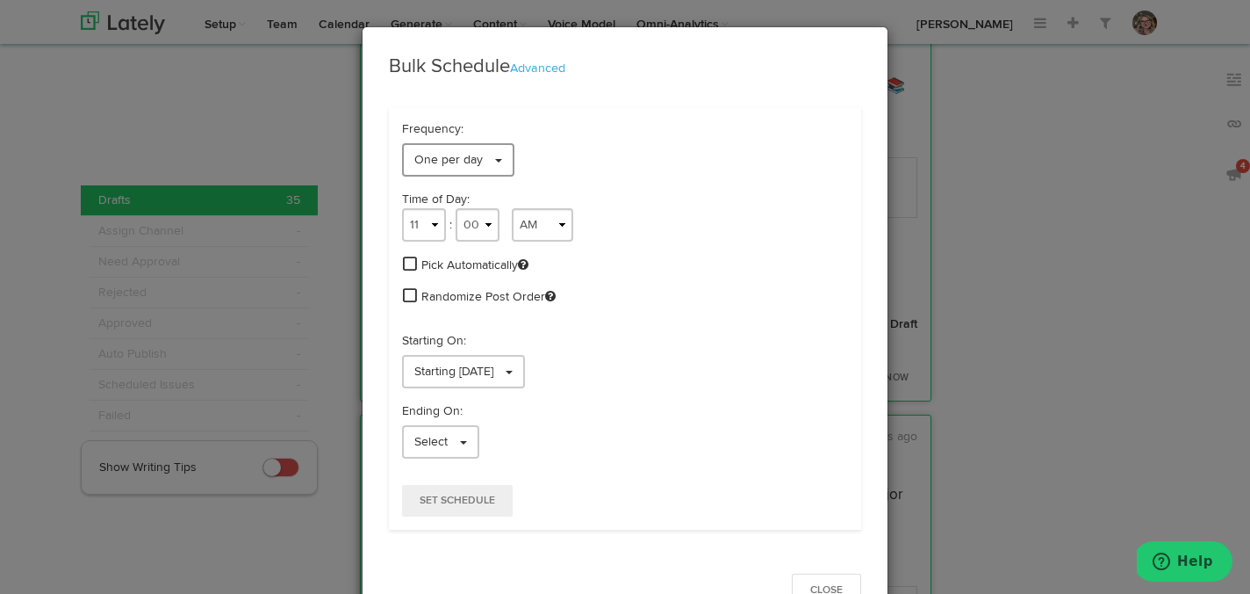
click at [502, 162] on link "One per day" at bounding box center [458, 159] width 112 height 33
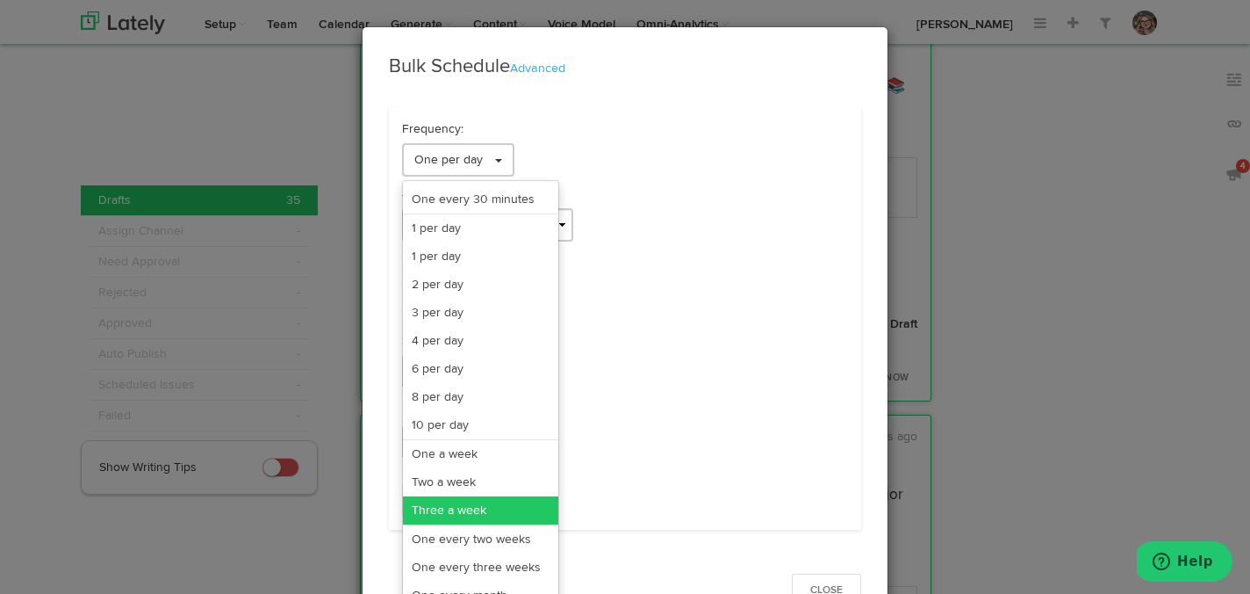
click at [472, 508] on link "Three a week" at bounding box center [480, 510] width 155 height 28
select select "11"
select select "3"
select select "PM"
select select "7"
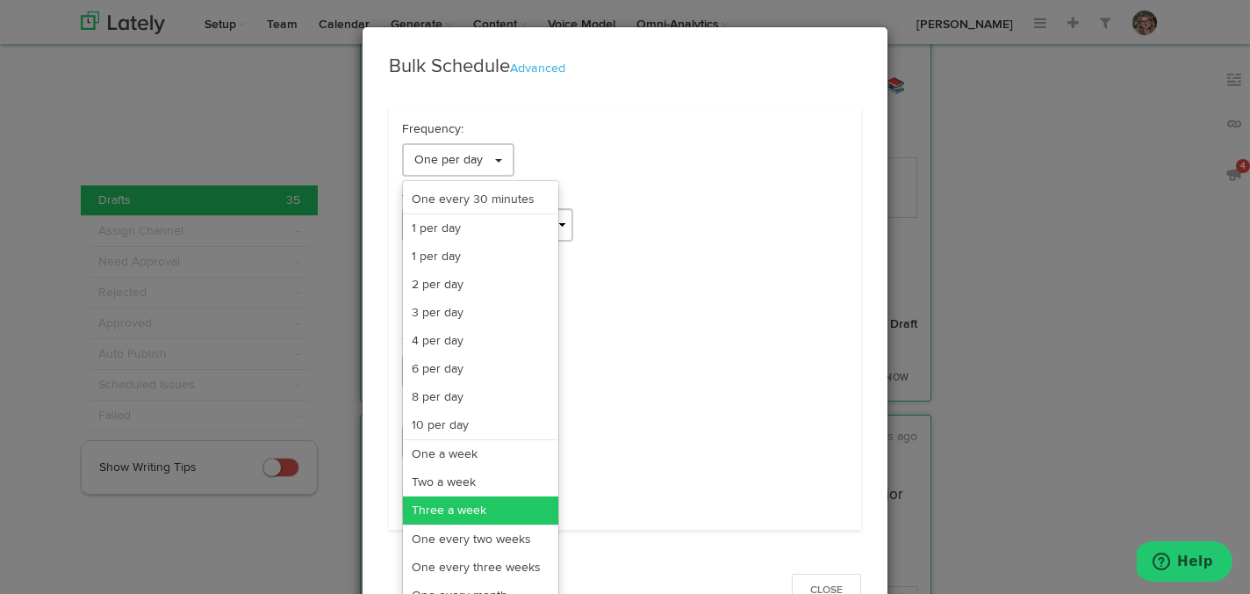
select select "PM"
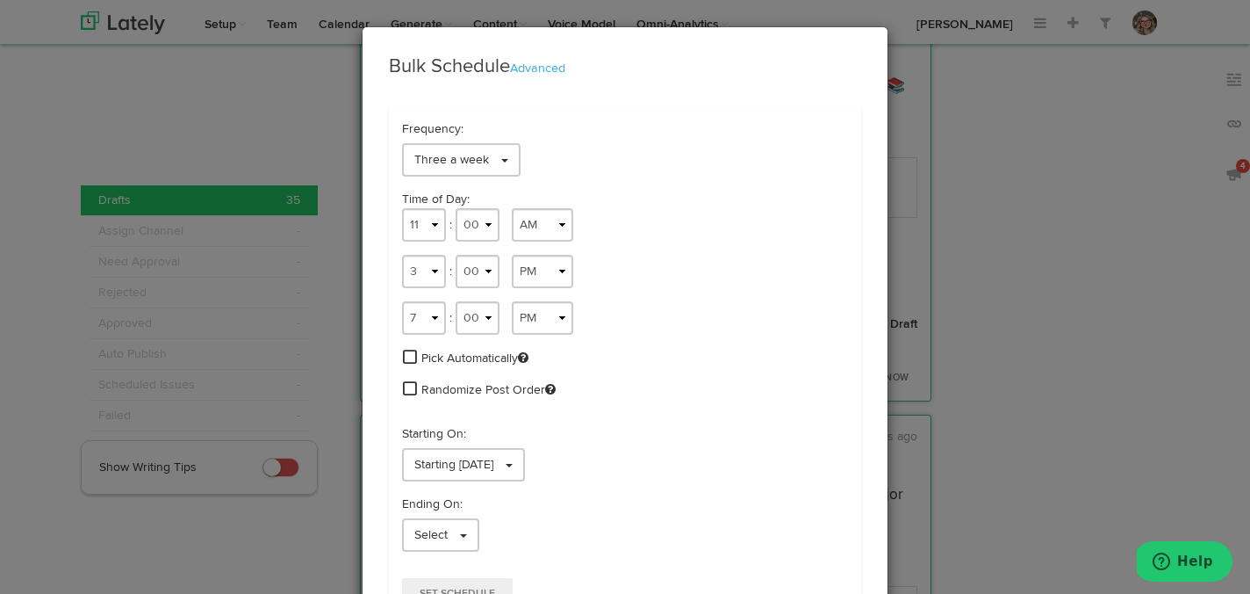
click at [407, 355] on span at bounding box center [410, 357] width 14 height 16
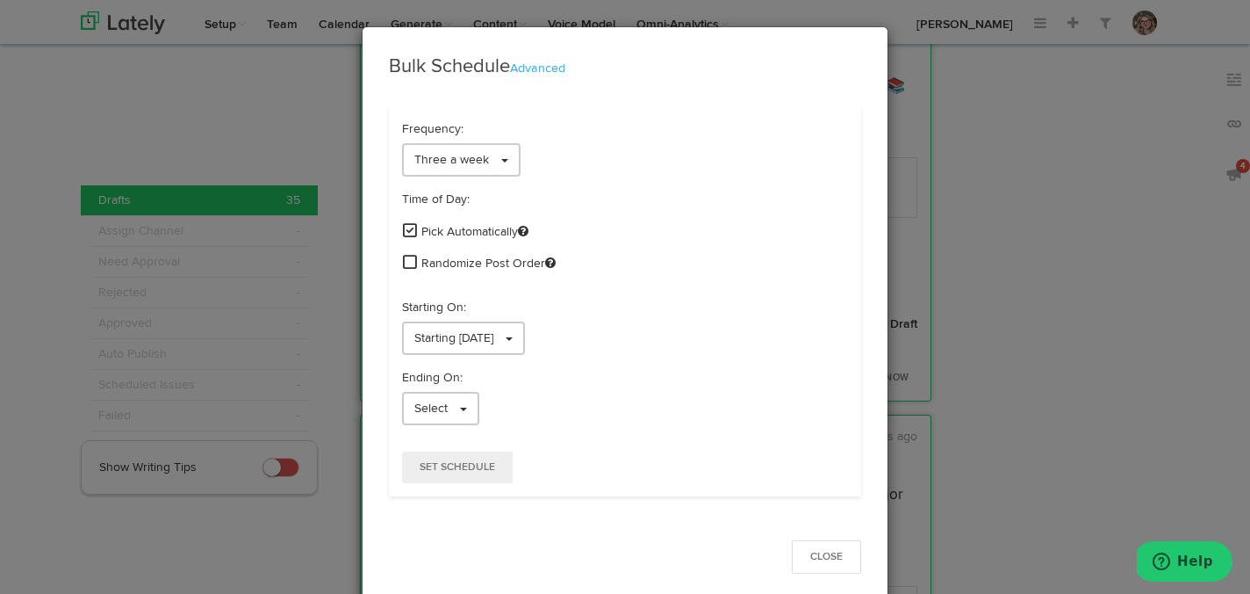
click at [406, 268] on span at bounding box center [410, 262] width 14 height 16
click at [425, 341] on span "Starting 09/22/2025" at bounding box center [453, 338] width 79 height 12
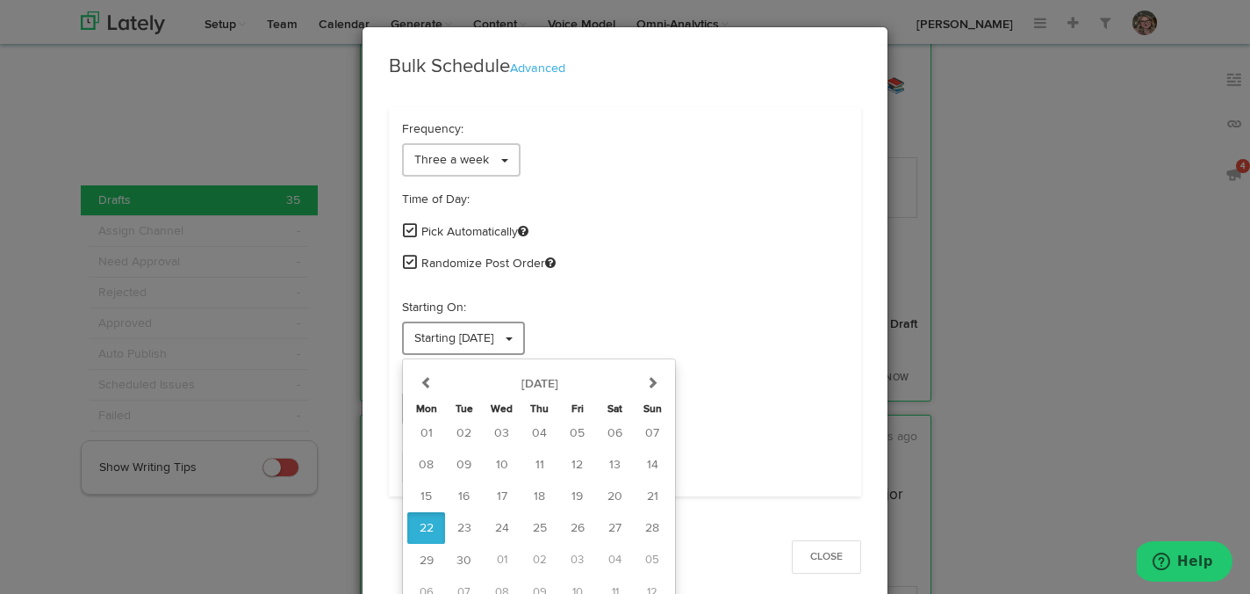
scroll to position [14, 0]
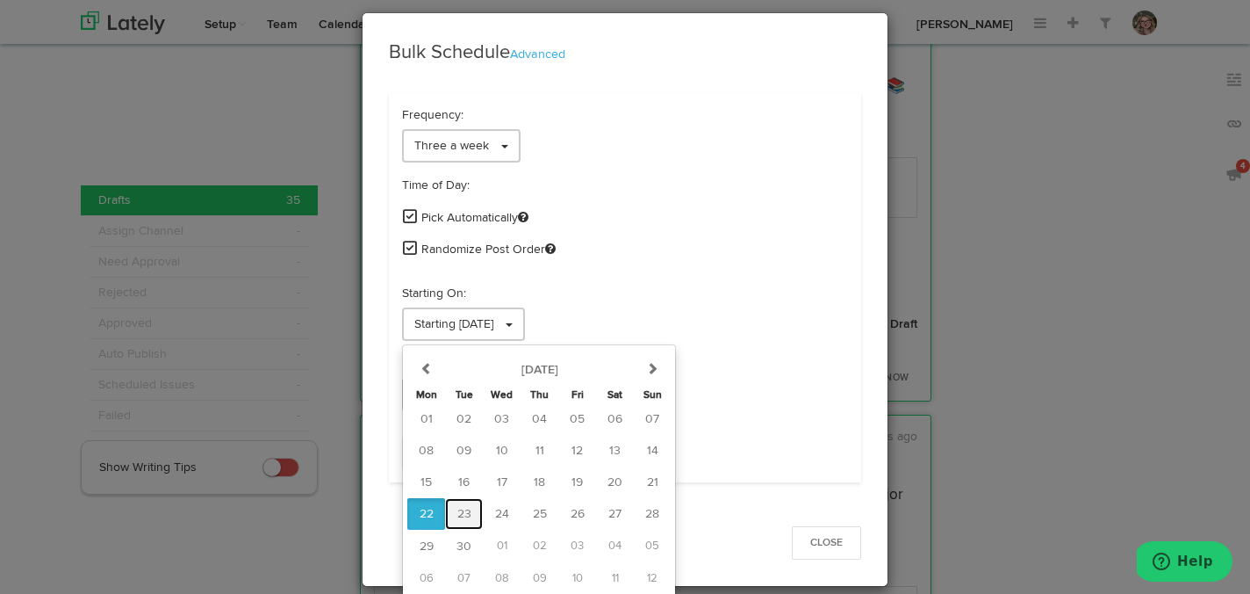
click at [451, 510] on button "23" at bounding box center [464, 514] width 38 height 32
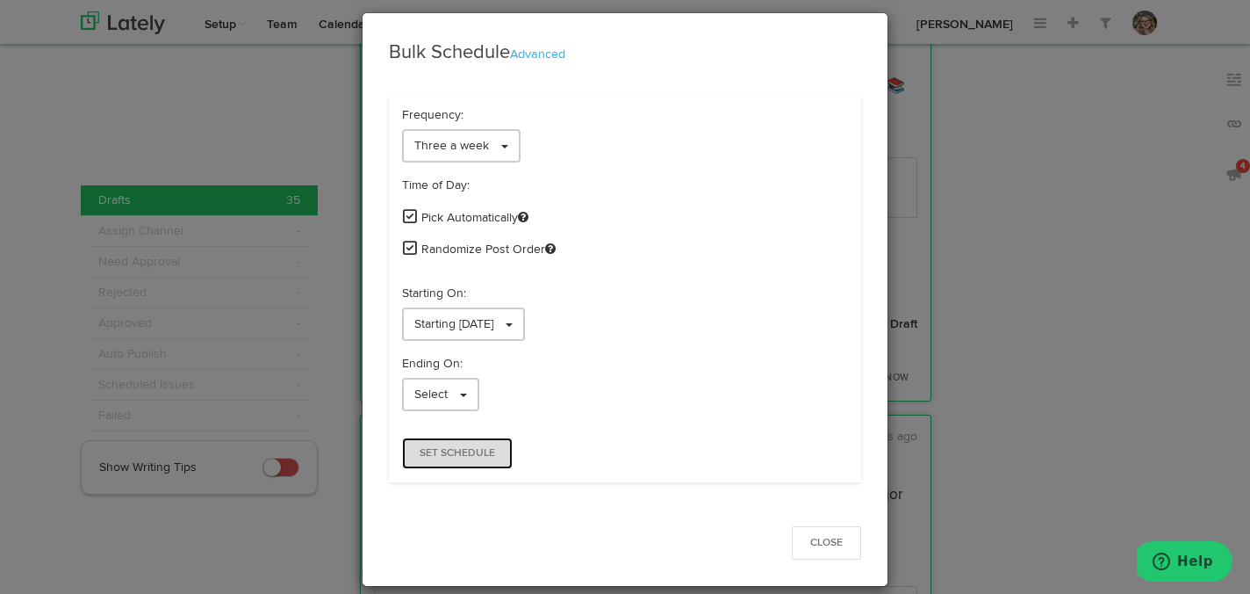
click at [436, 458] on button "Set Schedule" at bounding box center [457, 453] width 111 height 32
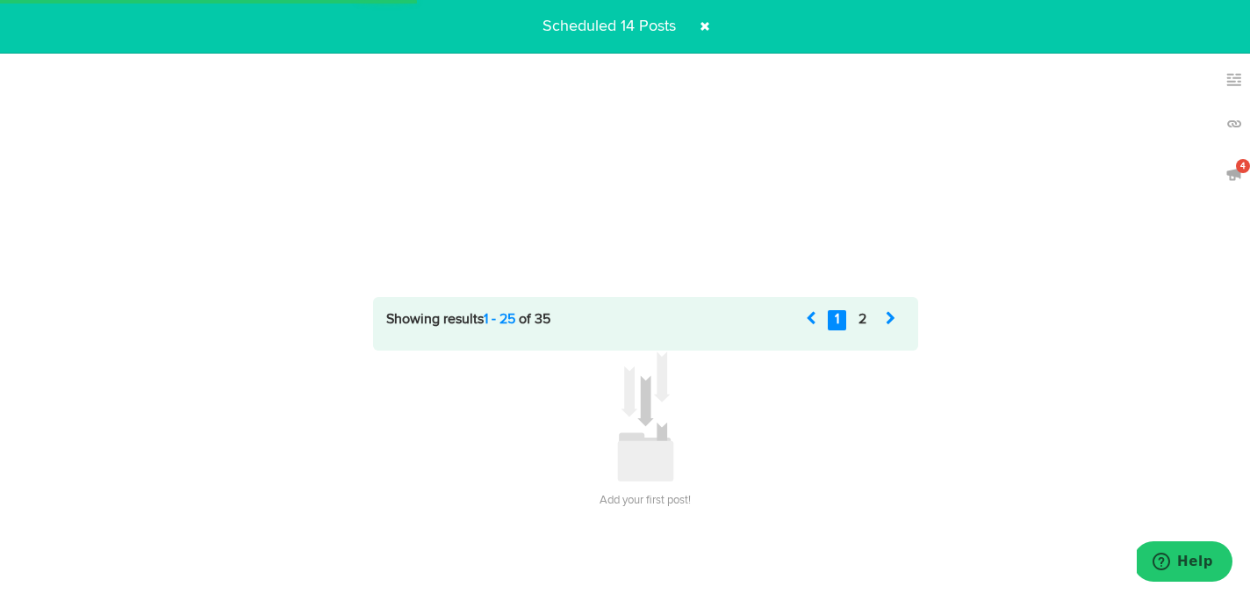
scroll to position [0, 0]
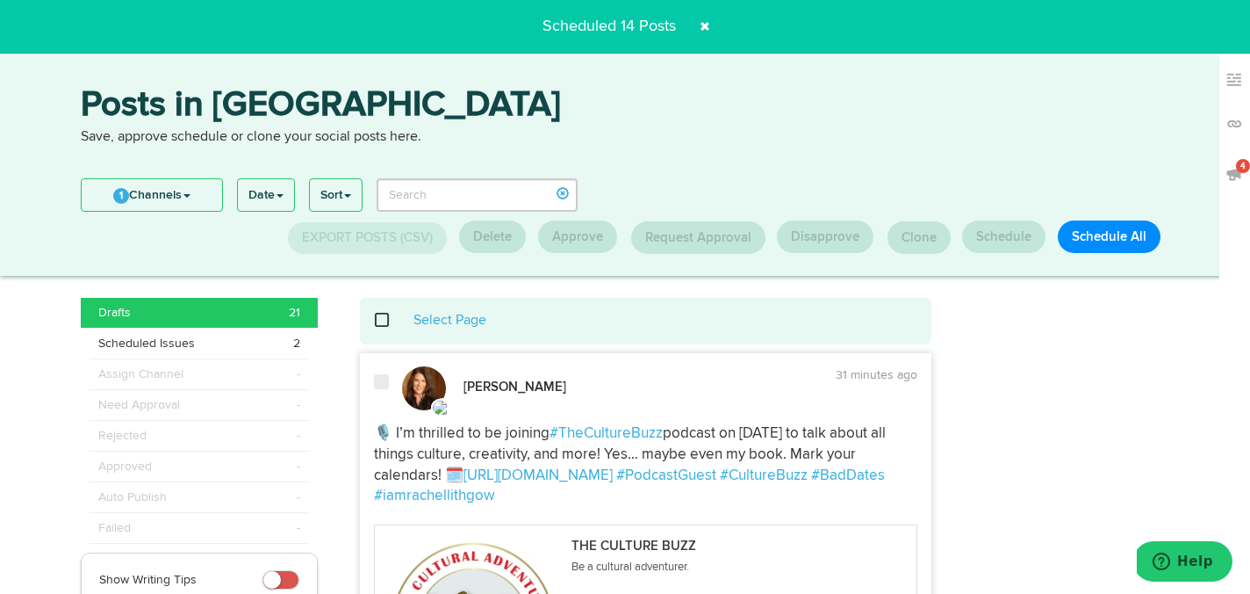
click at [706, 24] on span at bounding box center [705, 26] width 28 height 28
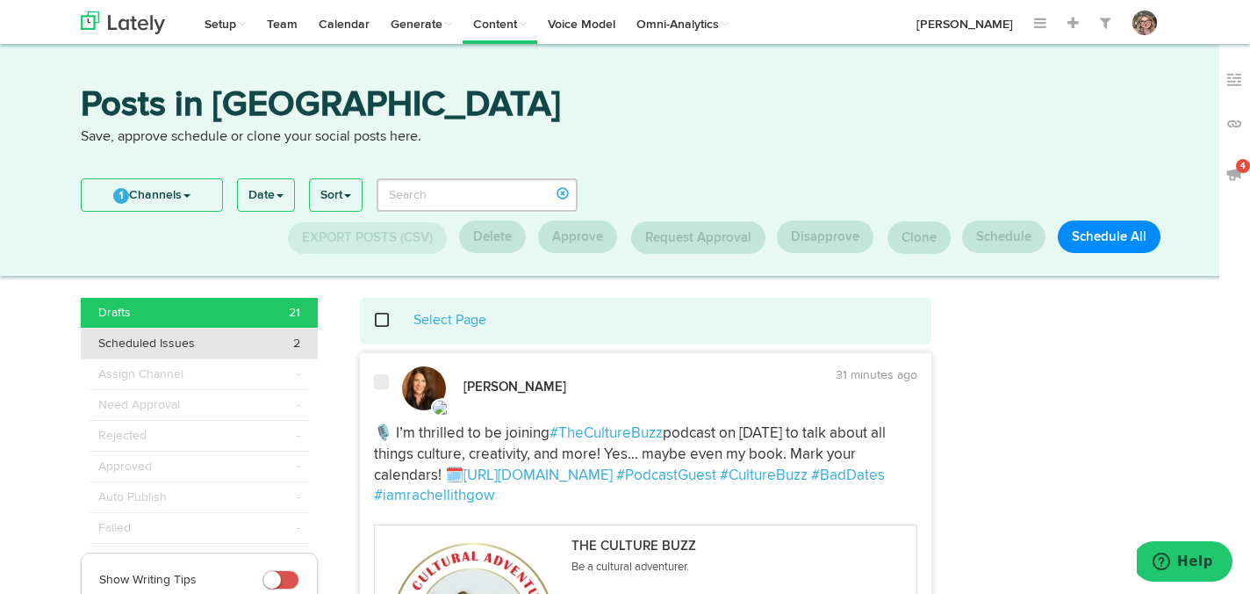
click at [271, 351] on li "Scheduled Issues 2" at bounding box center [199, 343] width 237 height 31
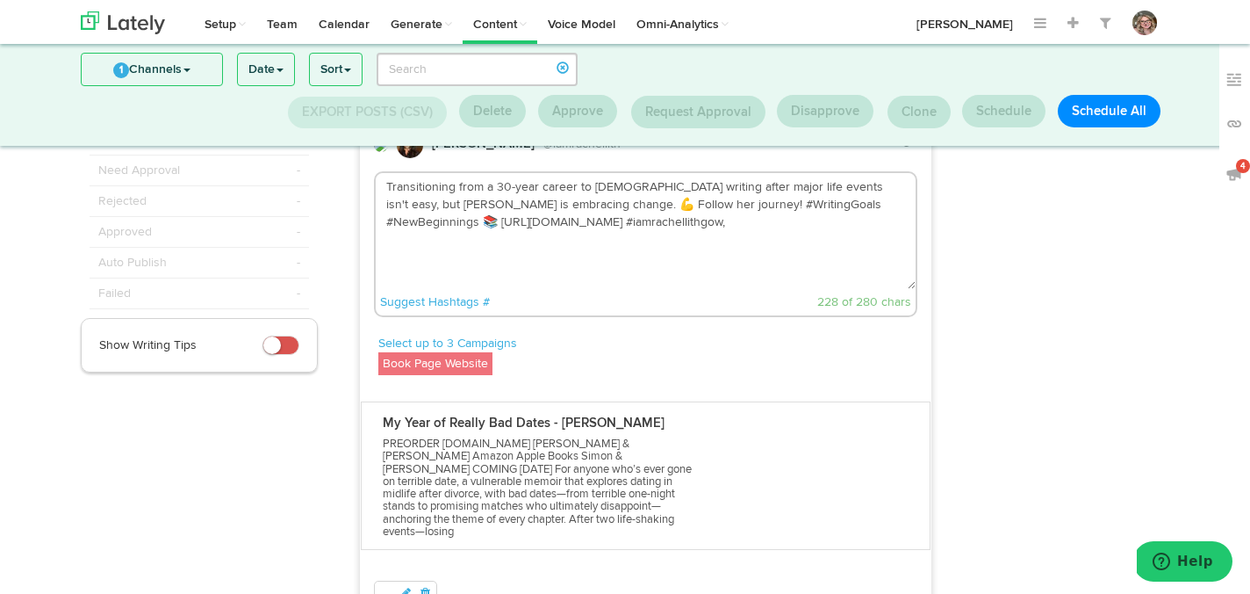
scroll to position [84, 0]
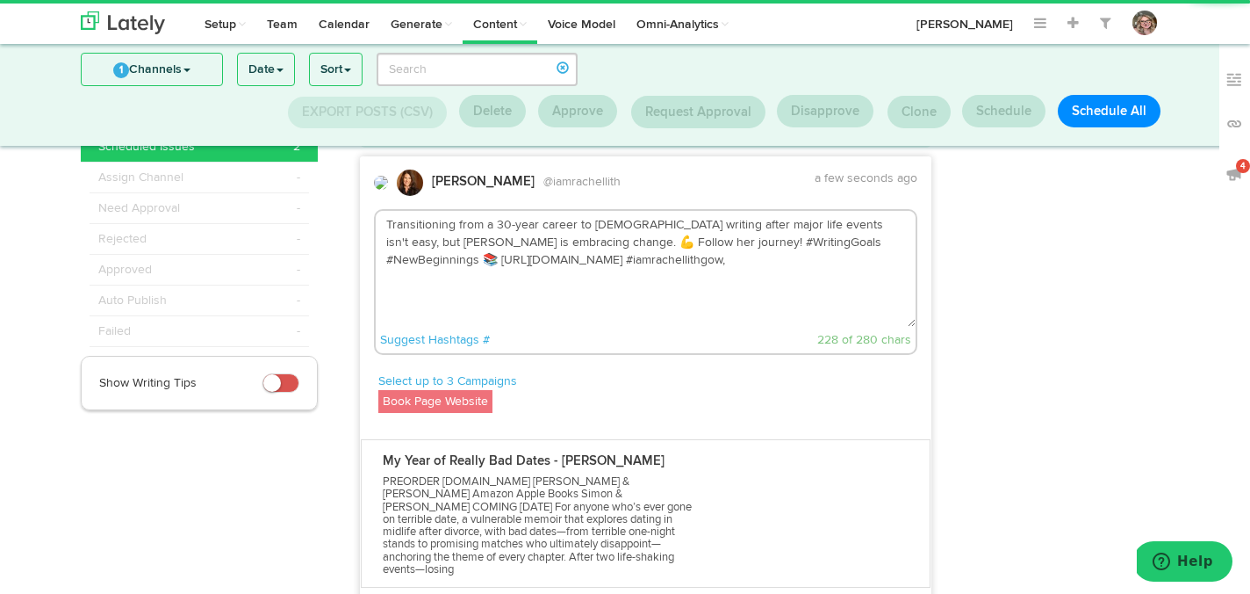
click at [627, 263] on textarea "Transitioning from a 30-year career to full-time writing after major life event…" at bounding box center [646, 269] width 541 height 116
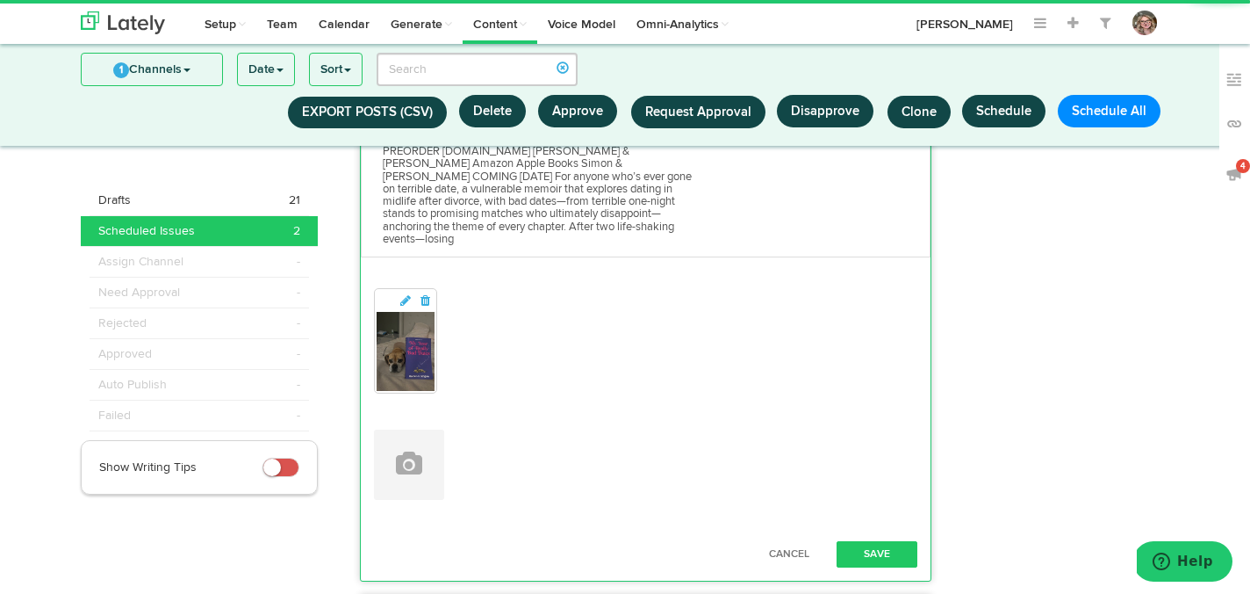
scroll to position [433, 0]
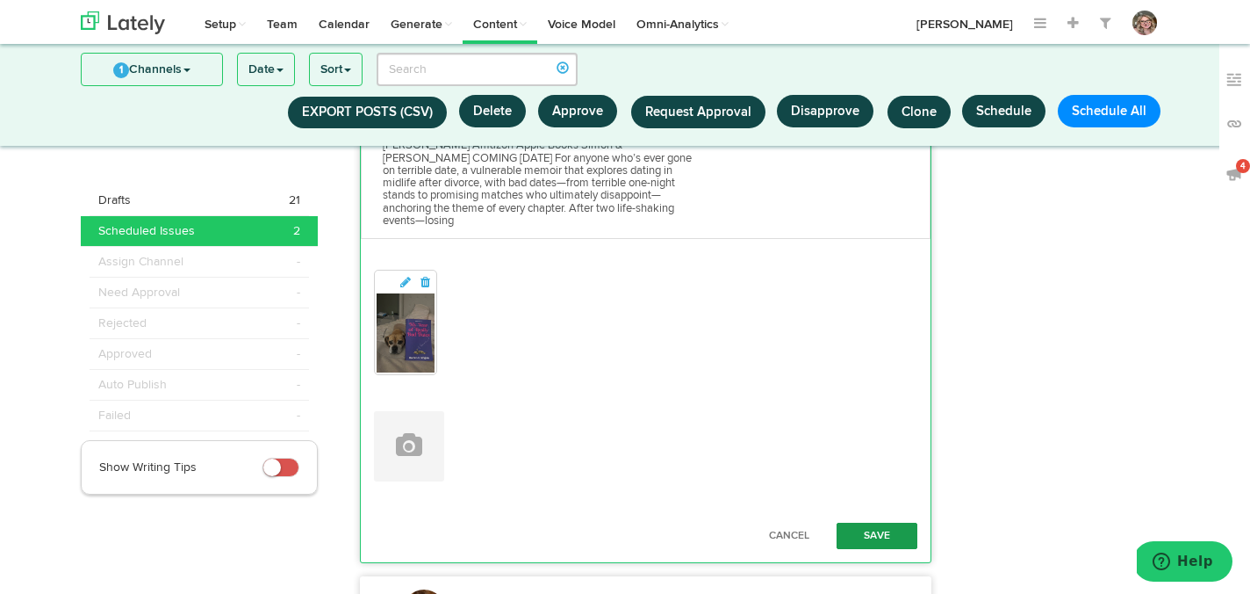
type textarea "Transitioning from a 30-year career to [DEMOGRAPHIC_DATA] writing after major l…"
click at [858, 522] on button "Save" at bounding box center [877, 535] width 81 height 26
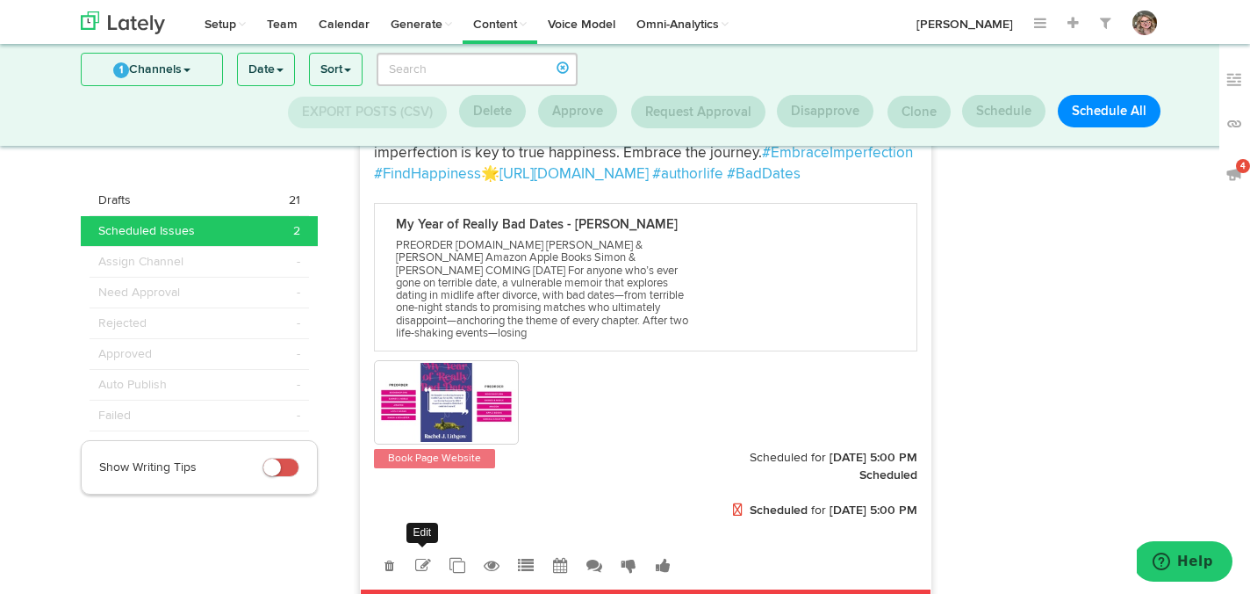
click at [417, 558] on icon at bounding box center [423, 566] width 16 height 16
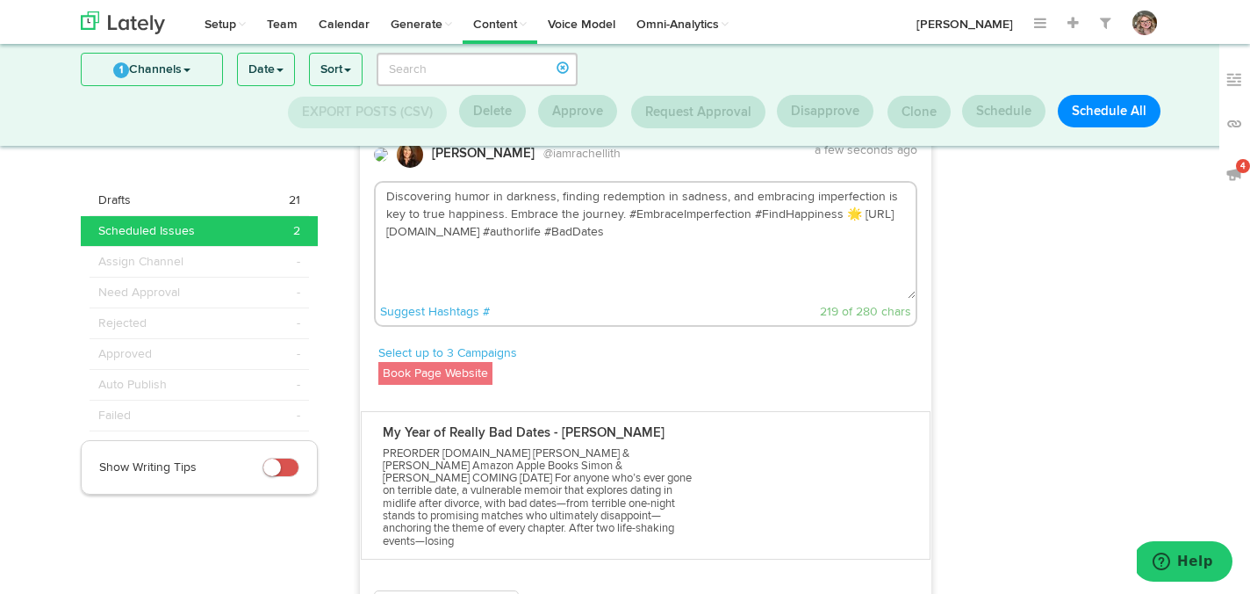
scroll to position [703, 0]
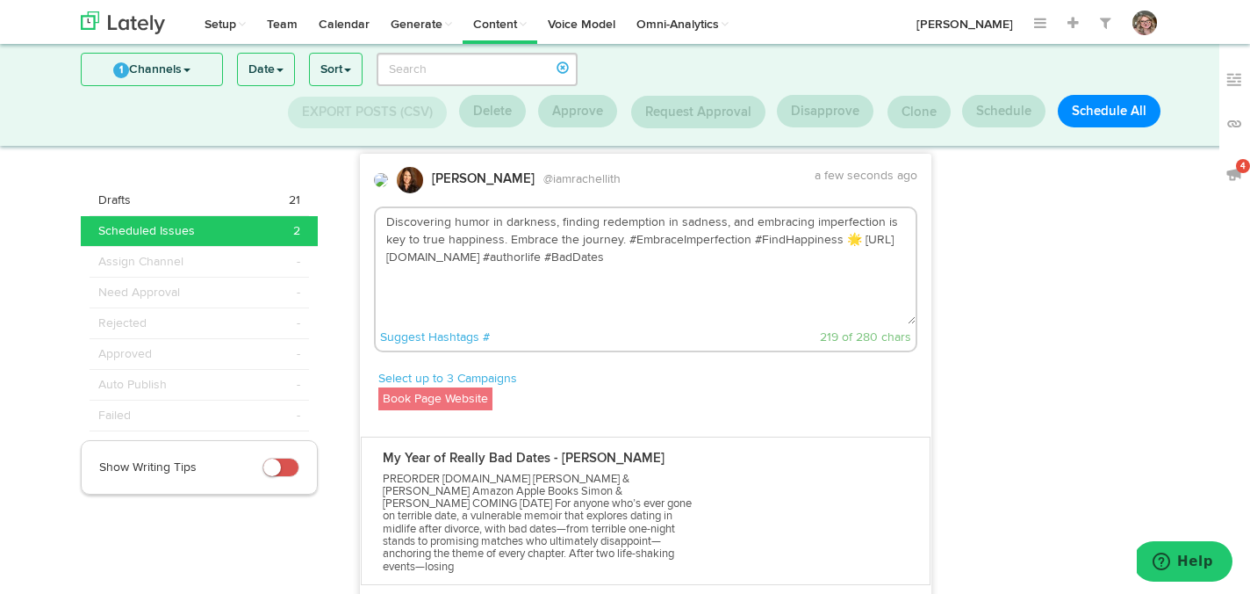
click at [621, 280] on textarea "Discovering humor in darkness, finding redemption in sadness, and embracing imp…" at bounding box center [646, 266] width 541 height 116
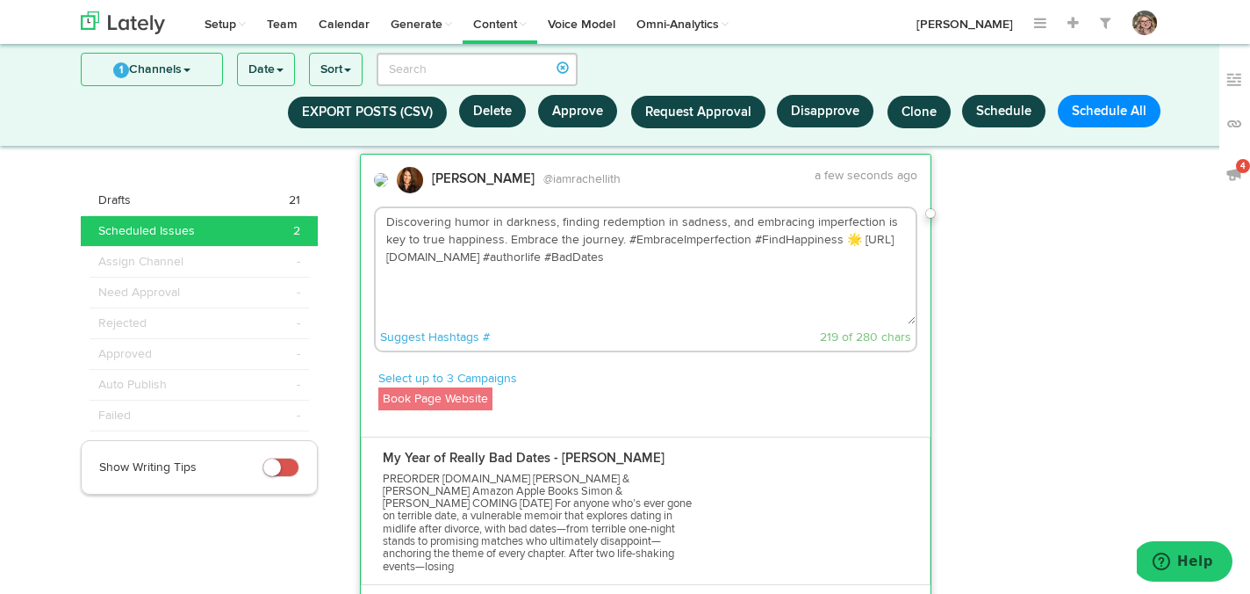
drag, startPoint x: 560, startPoint y: 244, endPoint x: 506, endPoint y: 244, distance: 54.4
click at [506, 244] on textarea "Discovering humor in darkness, finding redemption in sadness, and embracing imp…" at bounding box center [646, 266] width 541 height 116
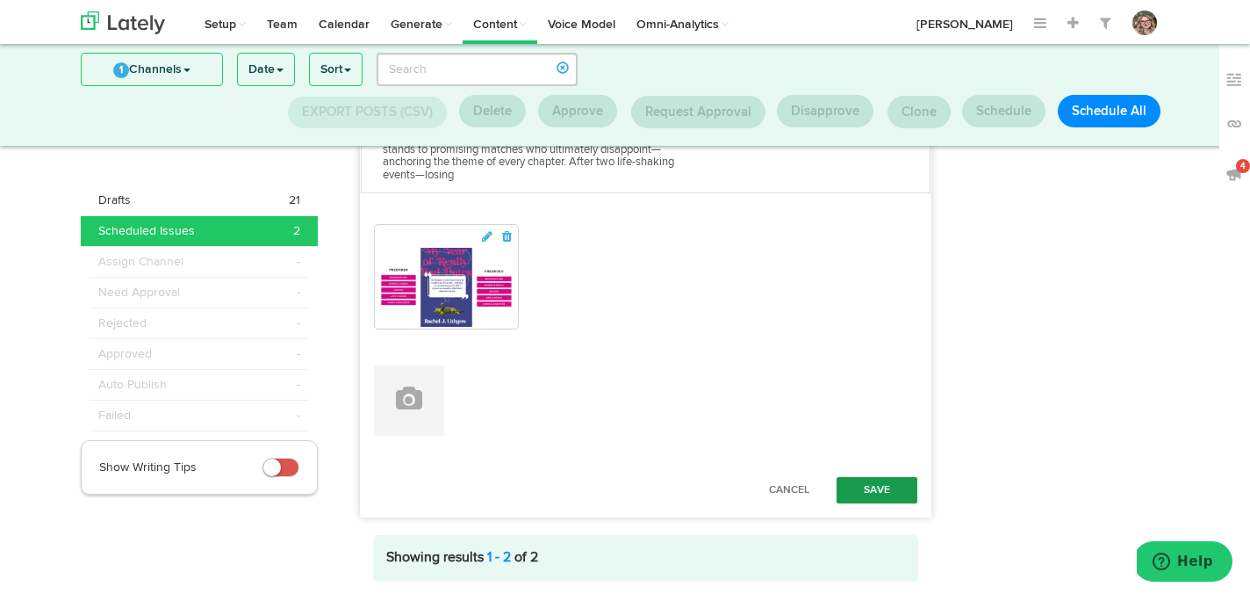
type textarea "Discovering humor in darkness, finding redemption in sadness, and embracing imp…"
click at [871, 477] on button "Save" at bounding box center [877, 490] width 81 height 26
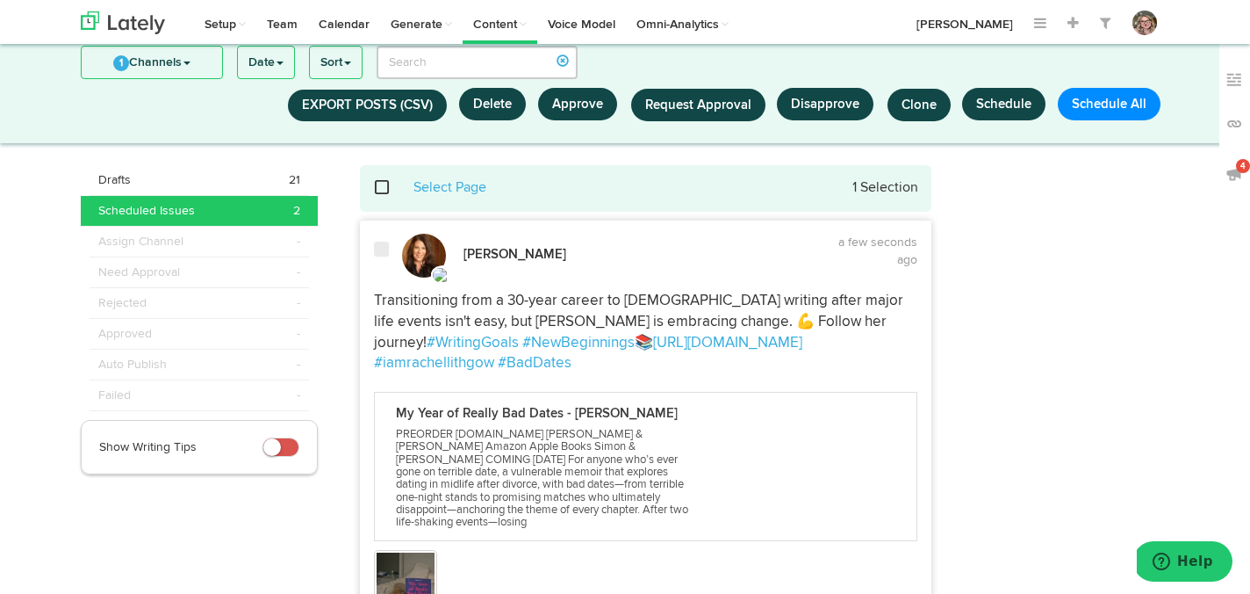
scroll to position [0, 0]
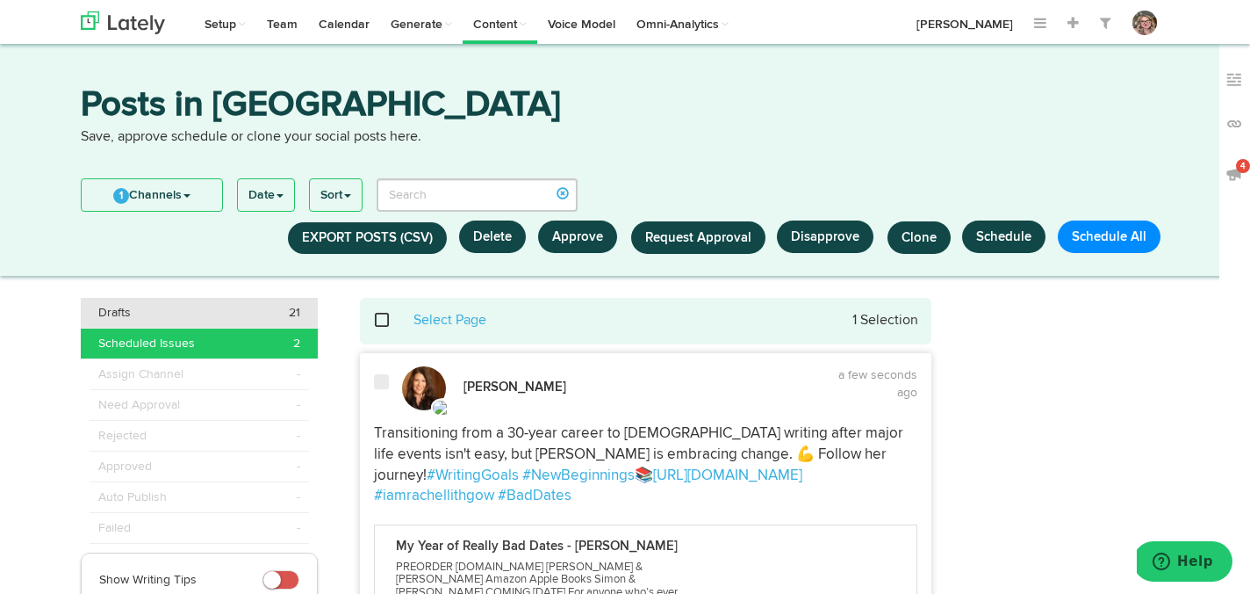
click at [224, 304] on div "Drafts 21" at bounding box center [199, 313] width 202 height 18
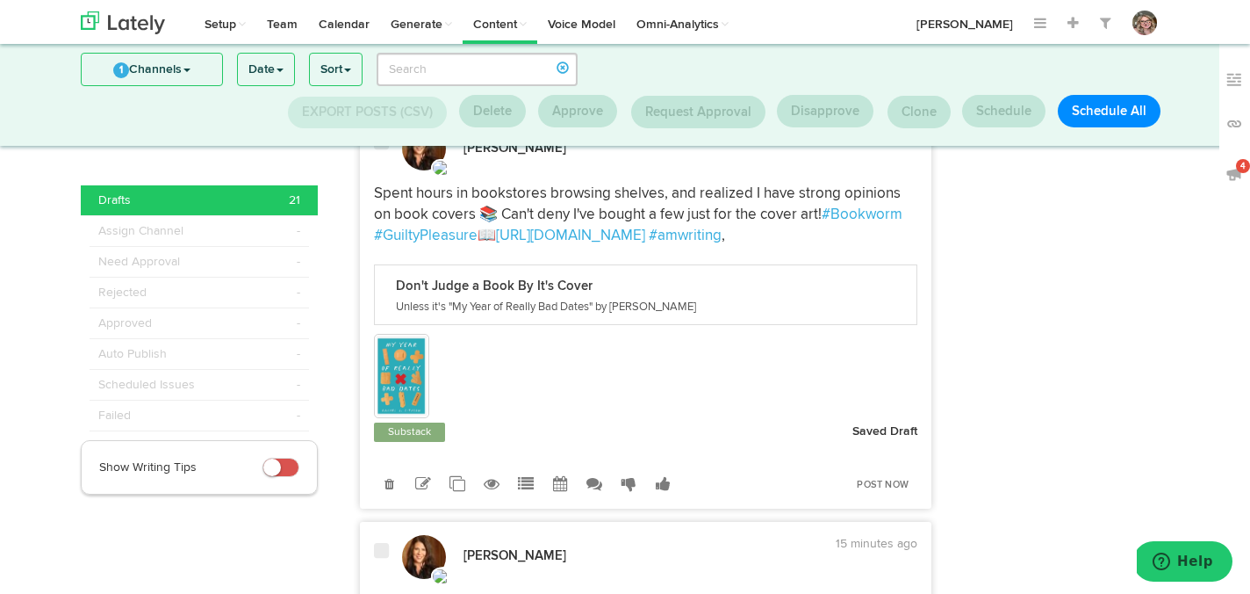
scroll to position [2314, 0]
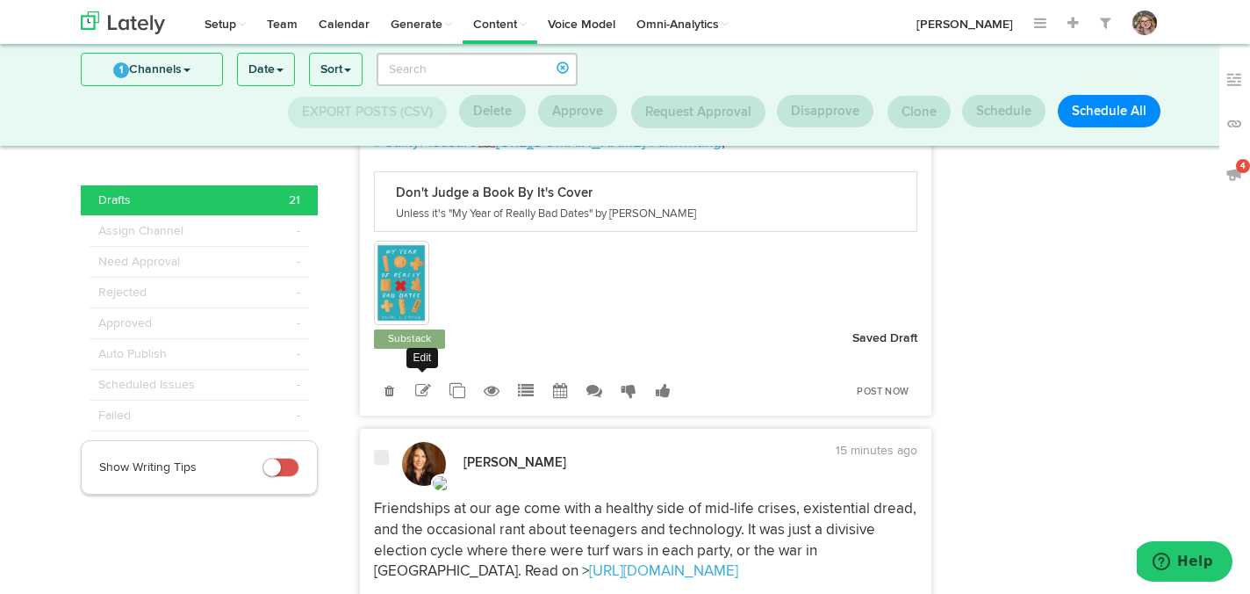
click at [431, 406] on link at bounding box center [423, 390] width 31 height 31
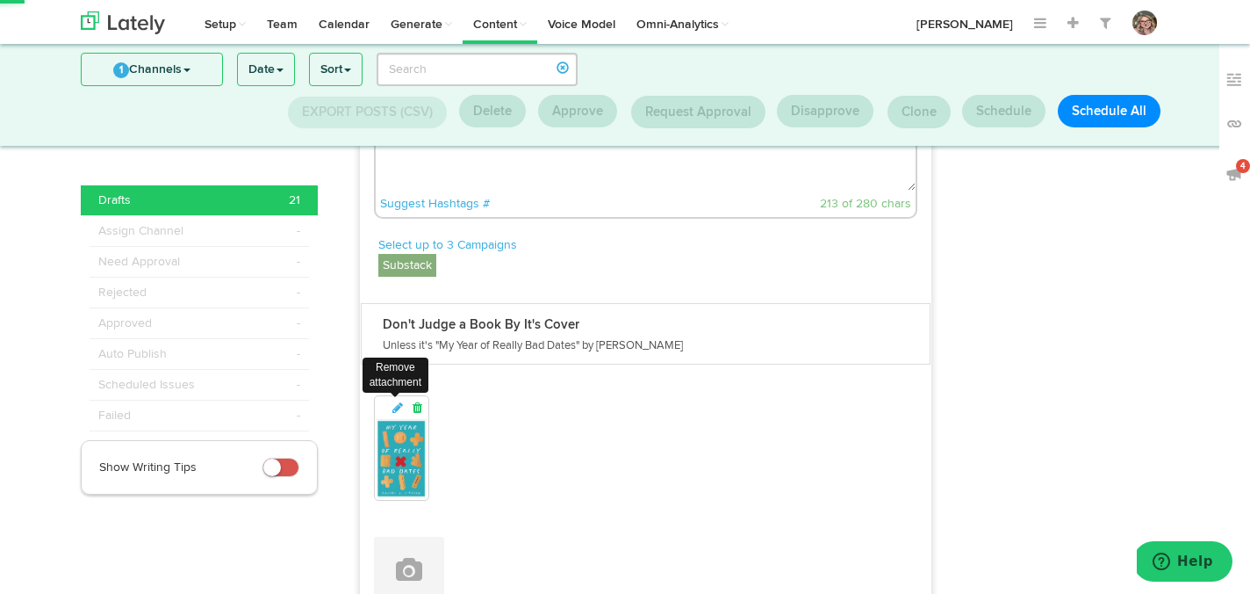
click at [422, 414] on icon at bounding box center [417, 407] width 16 height 12
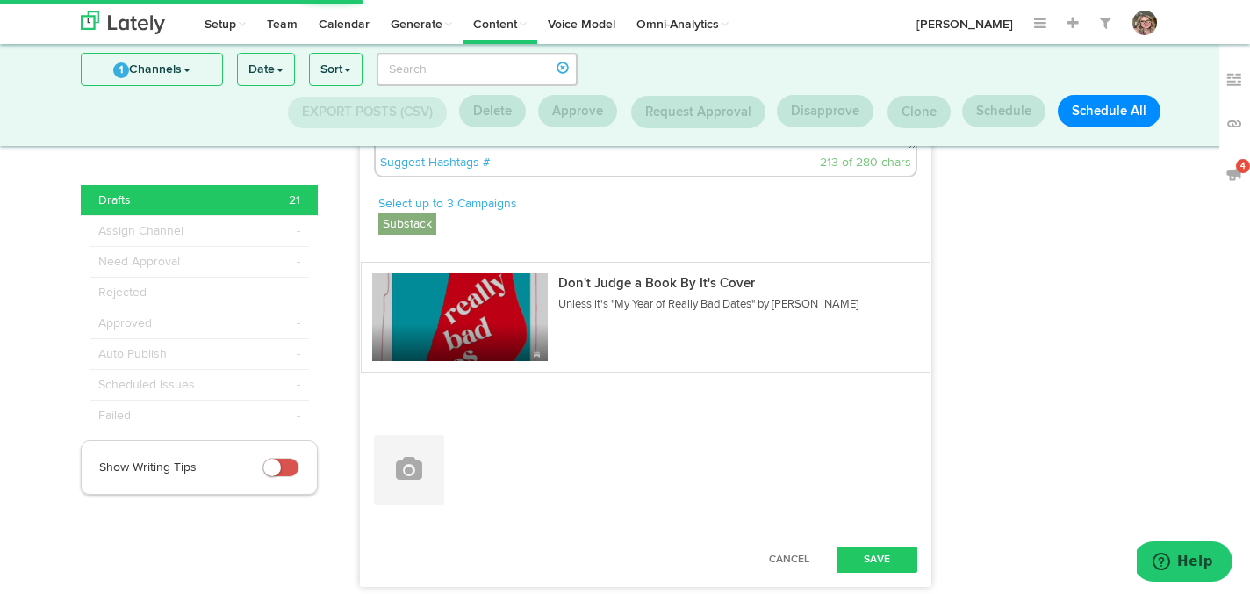
scroll to position [2416, 0]
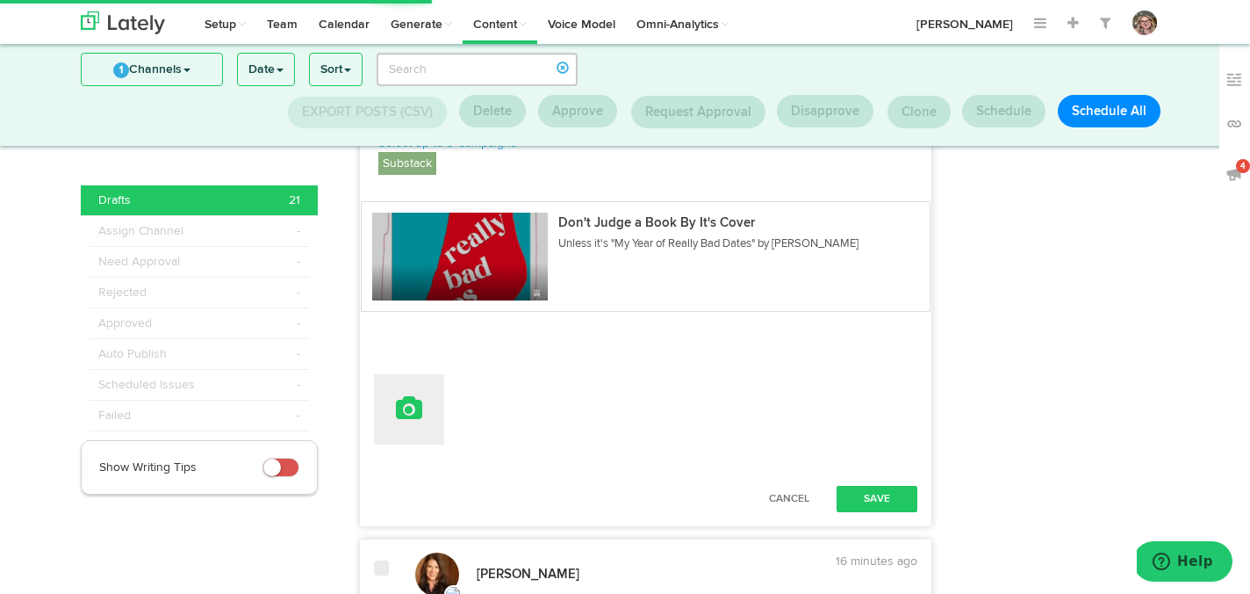
click at [409, 435] on button at bounding box center [409, 409] width 70 height 70
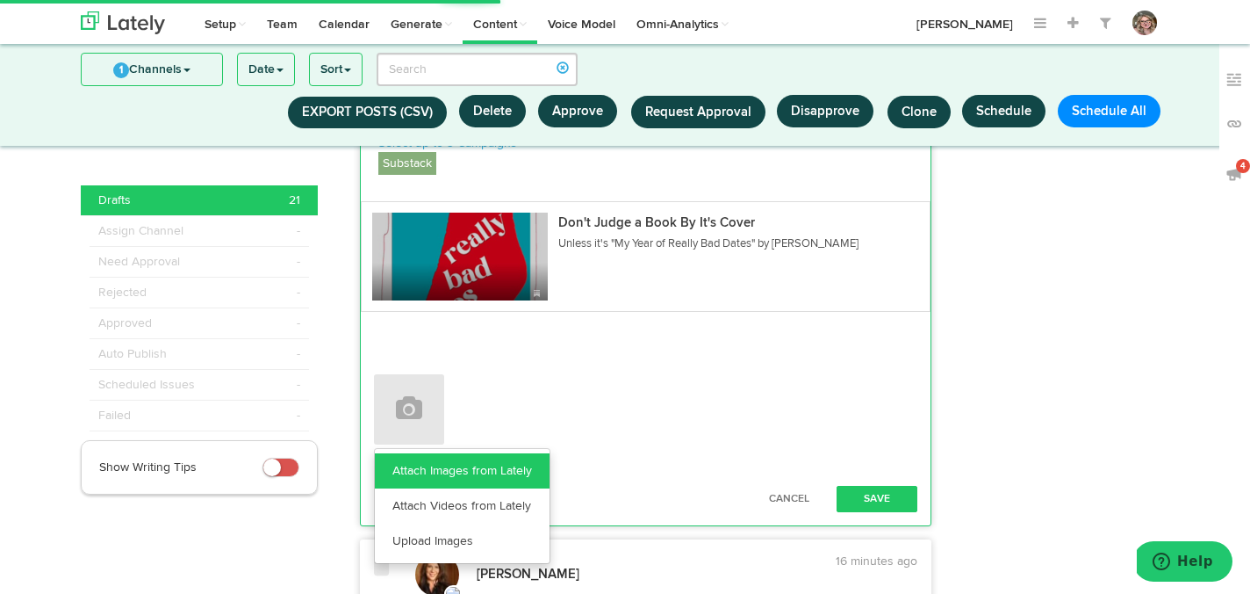
click at [409, 488] on link "Attach Images from Lately" at bounding box center [462, 470] width 175 height 35
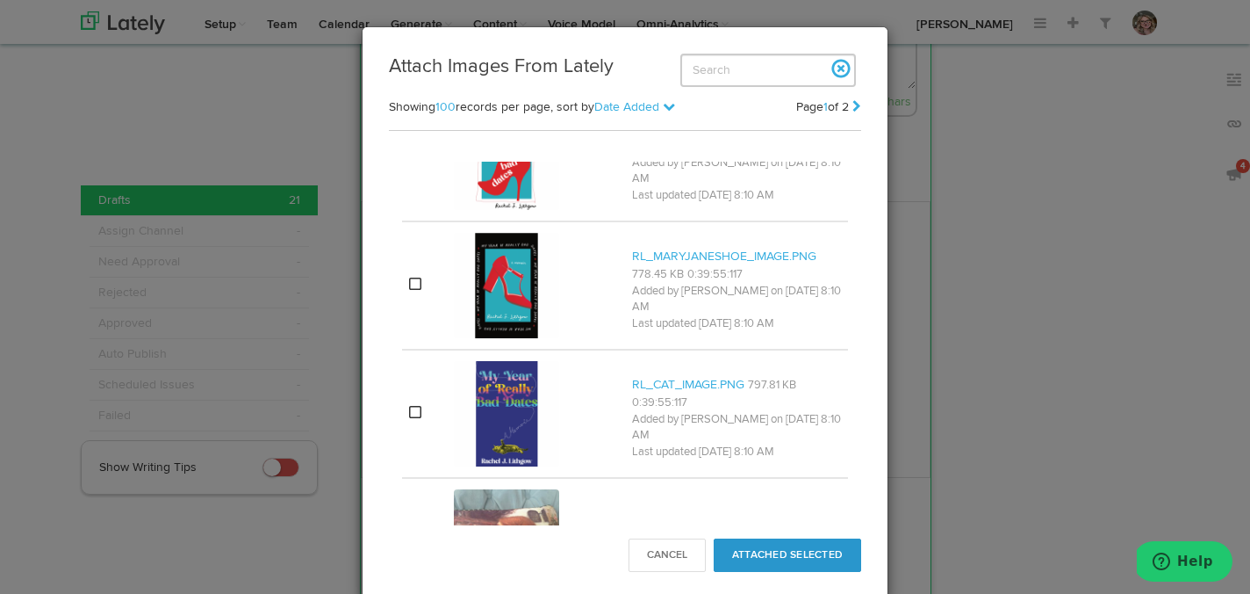
scroll to position [5517, 0]
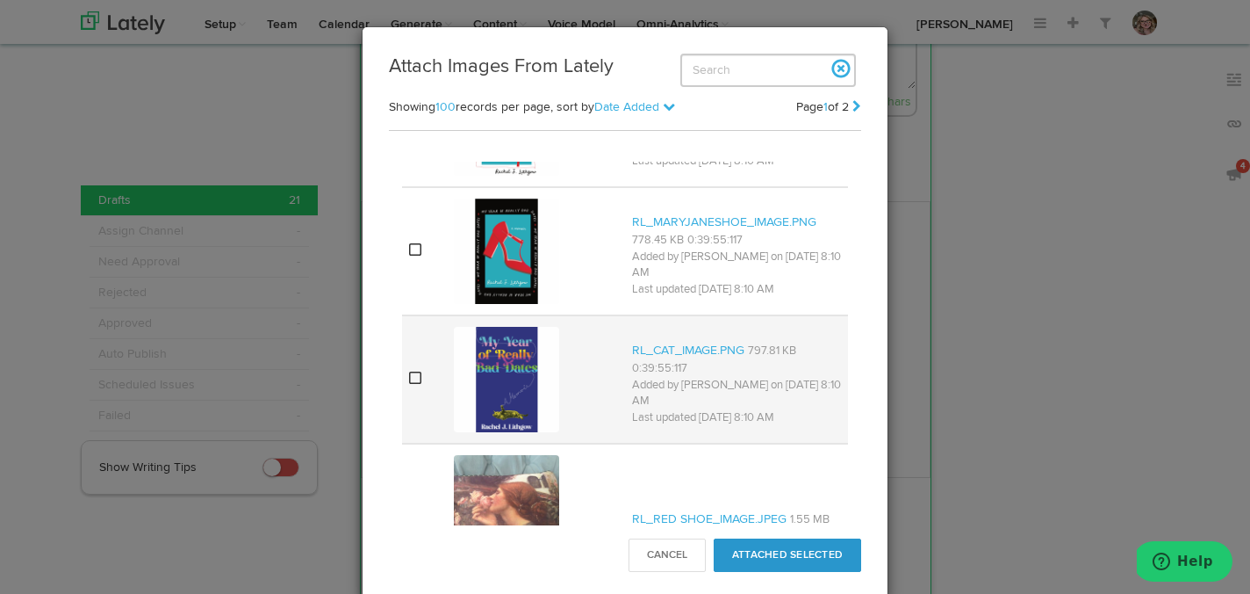
click at [416, 378] on icon at bounding box center [415, 378] width 12 height 14
click at [729, 553] on button "Attached Selected" at bounding box center [788, 554] width 148 height 33
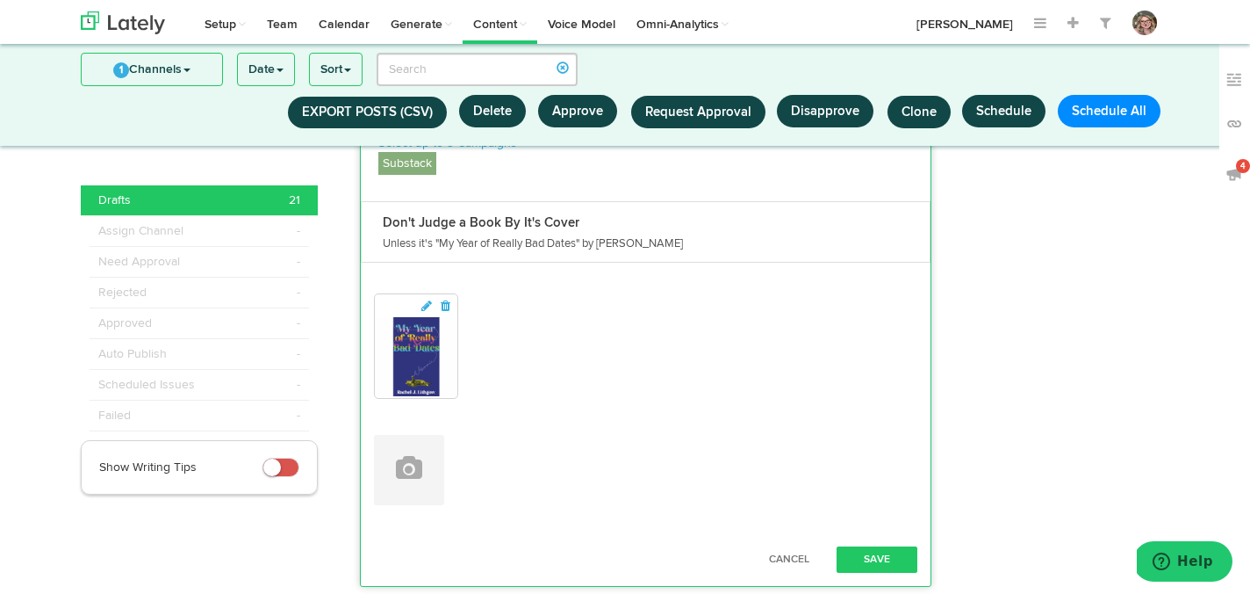
scroll to position [2532, 0]
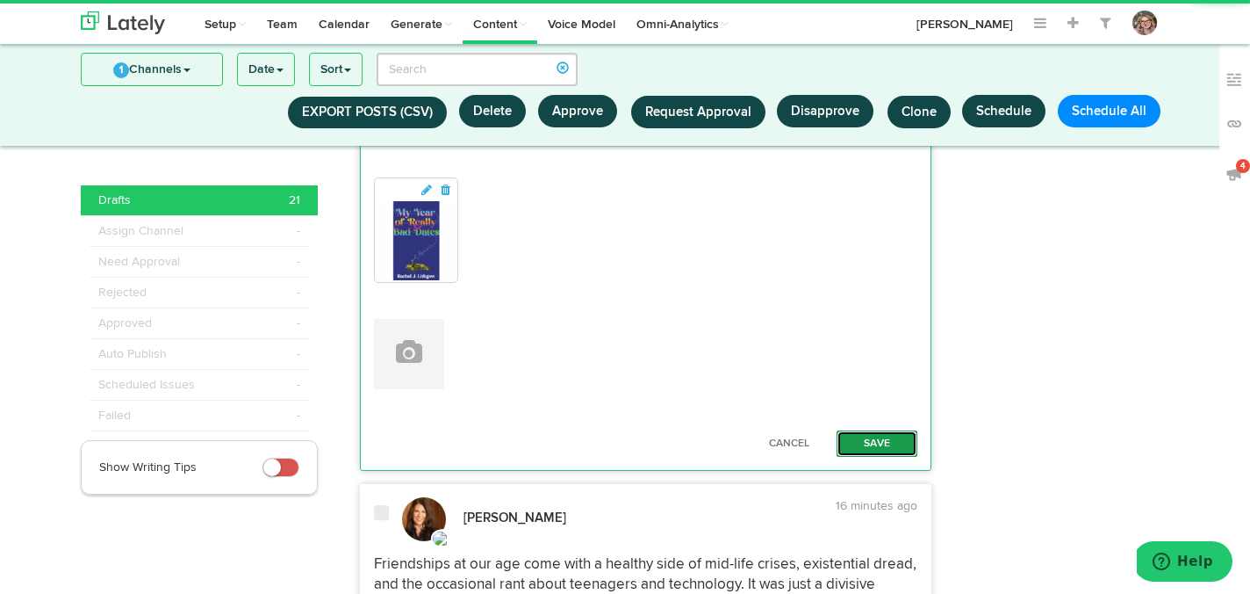
click at [868, 457] on button "Save" at bounding box center [877, 443] width 81 height 26
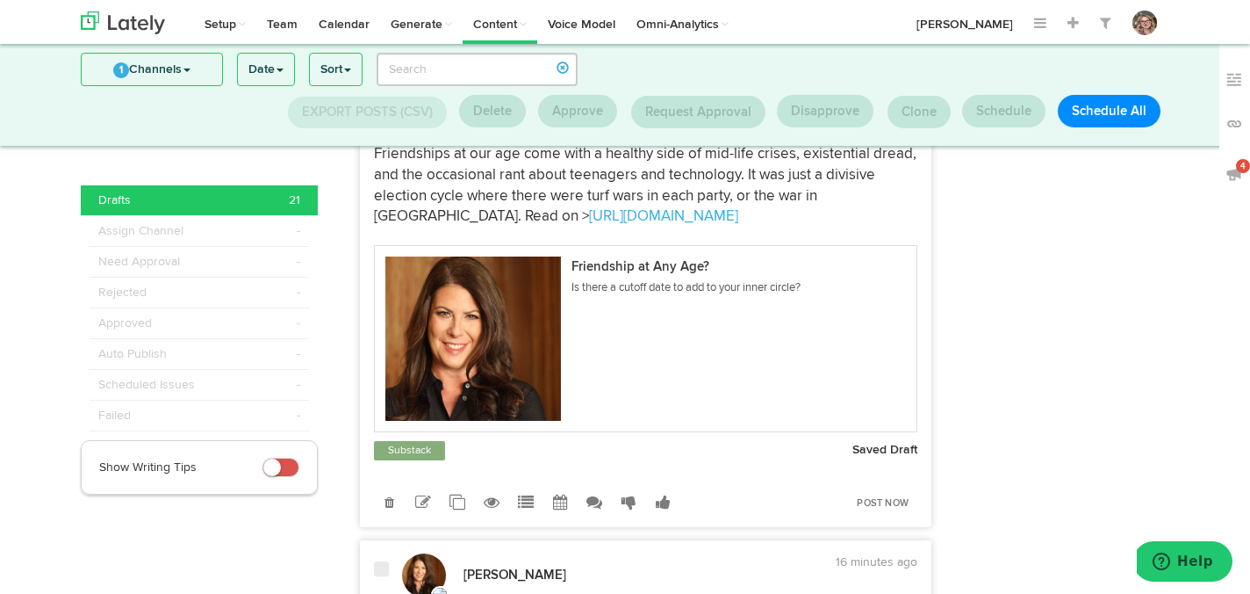
scroll to position [2691, 0]
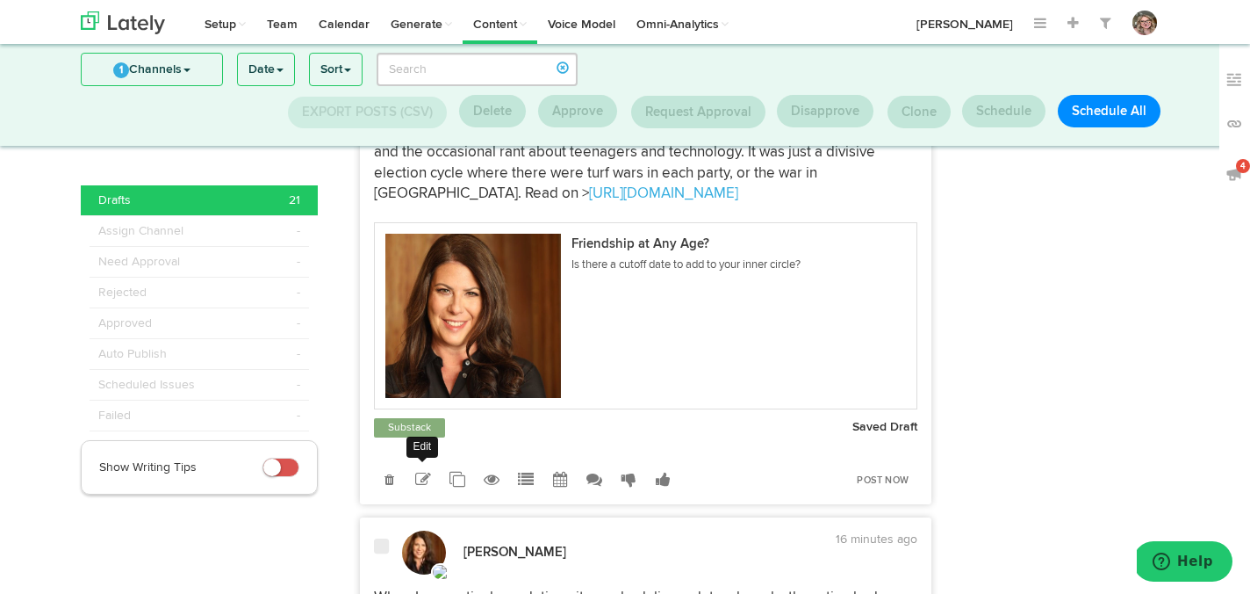
click at [424, 487] on icon at bounding box center [423, 480] width 16 height 16
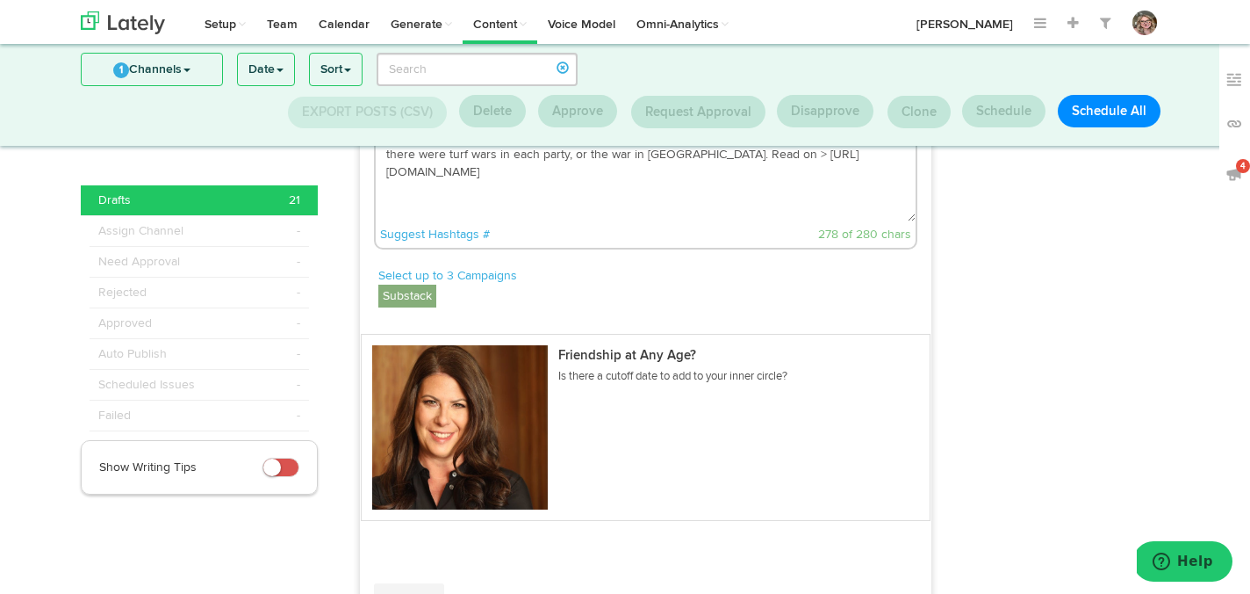
click at [697, 195] on textarea "Friendships at our age come with a healthy side of mid-life crises, existential…" at bounding box center [646, 163] width 541 height 116
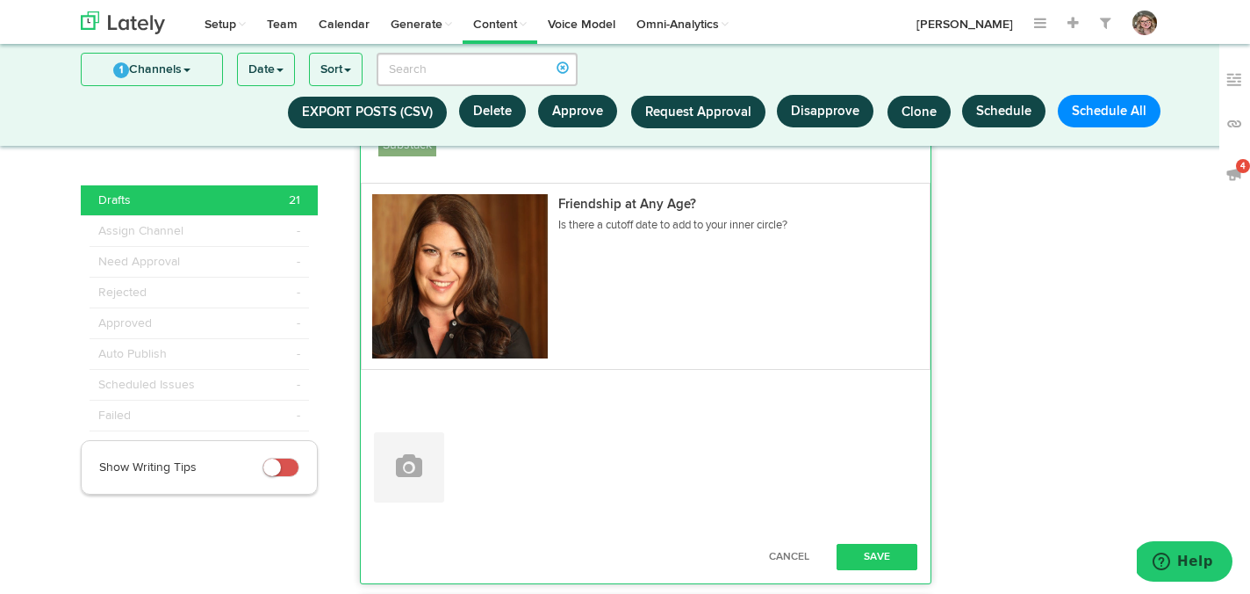
scroll to position [2900, 0]
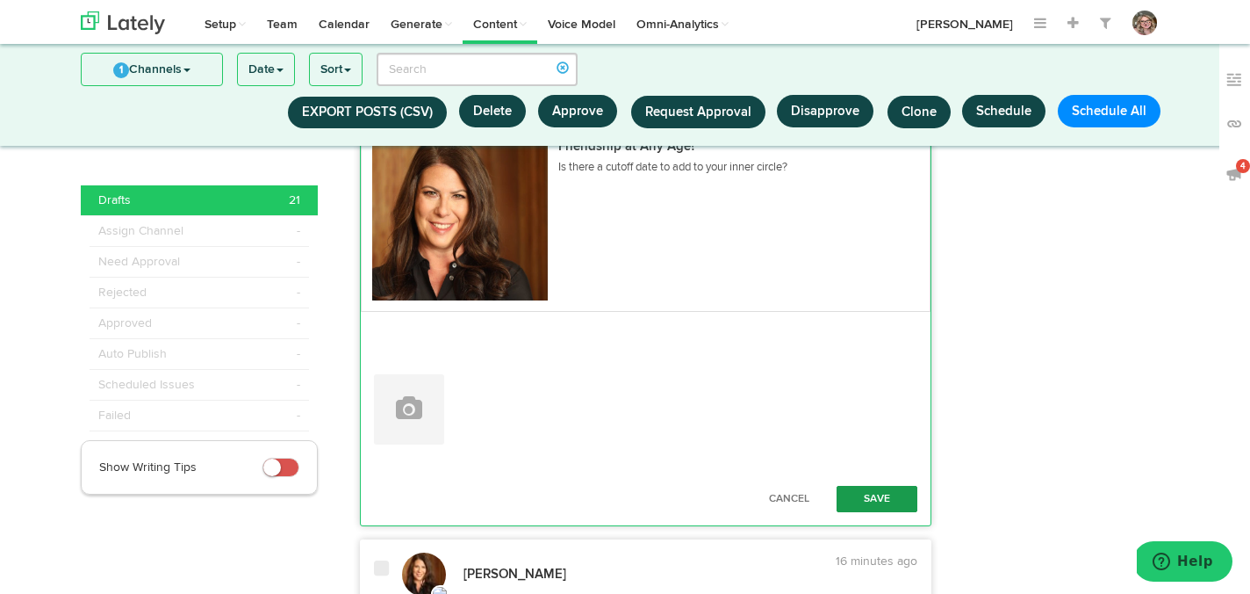
type textarea "Friendships at our age come with a healthy side of mid-life crises, existential…"
click at [881, 512] on button "Save" at bounding box center [877, 499] width 81 height 26
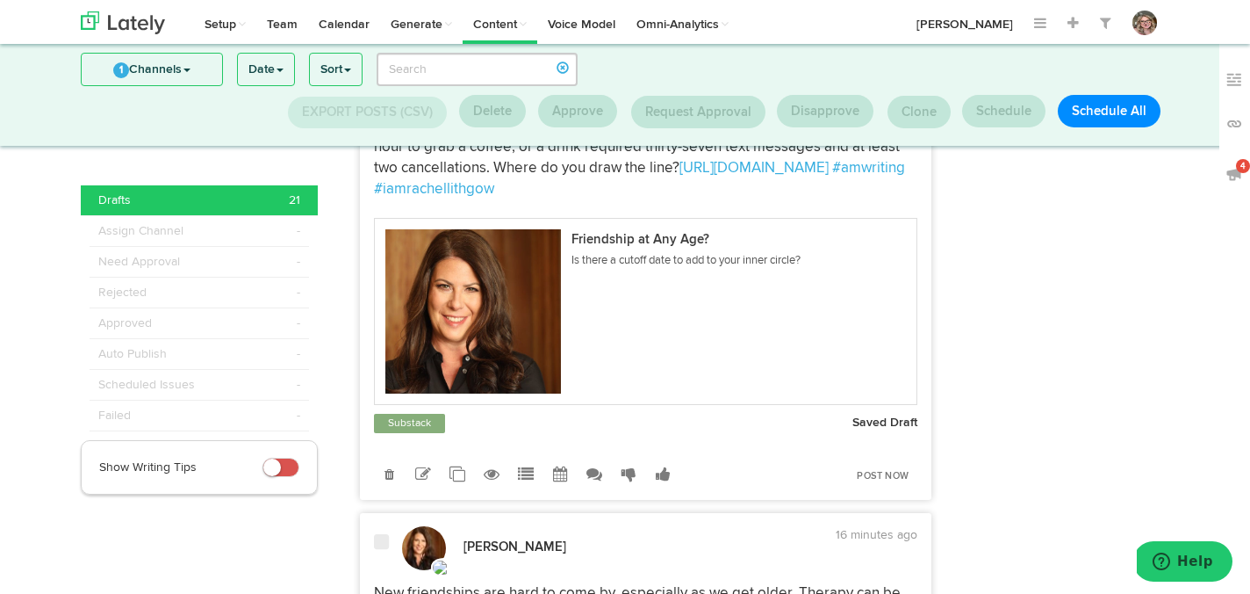
scroll to position [3192, 0]
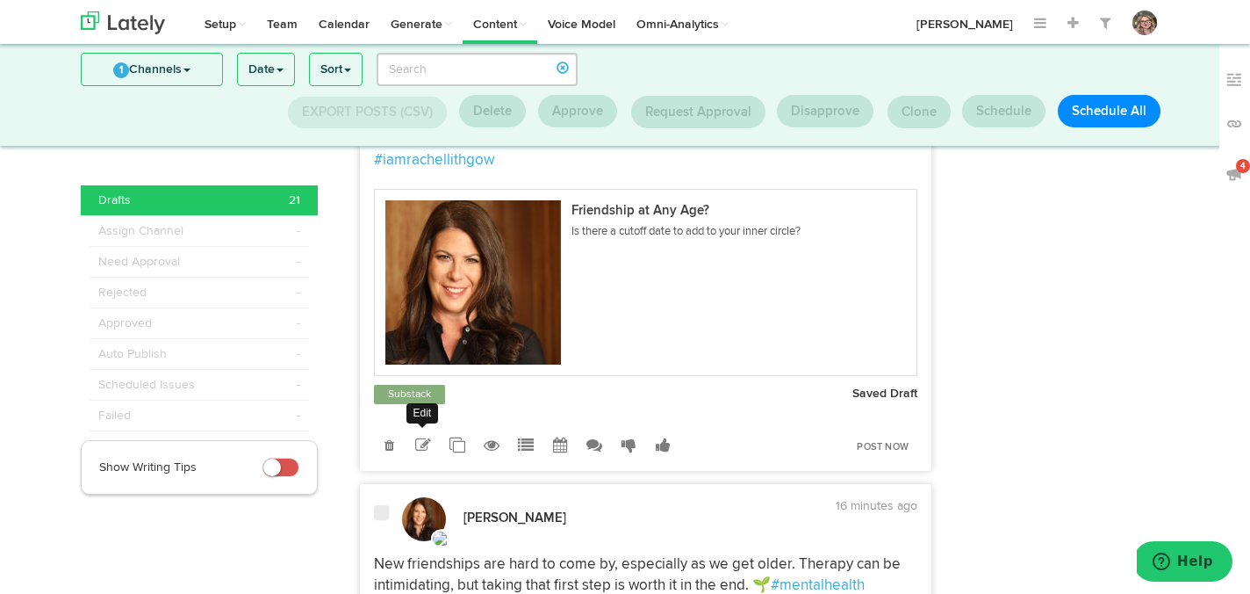
click at [422, 453] on icon at bounding box center [423, 445] width 16 height 16
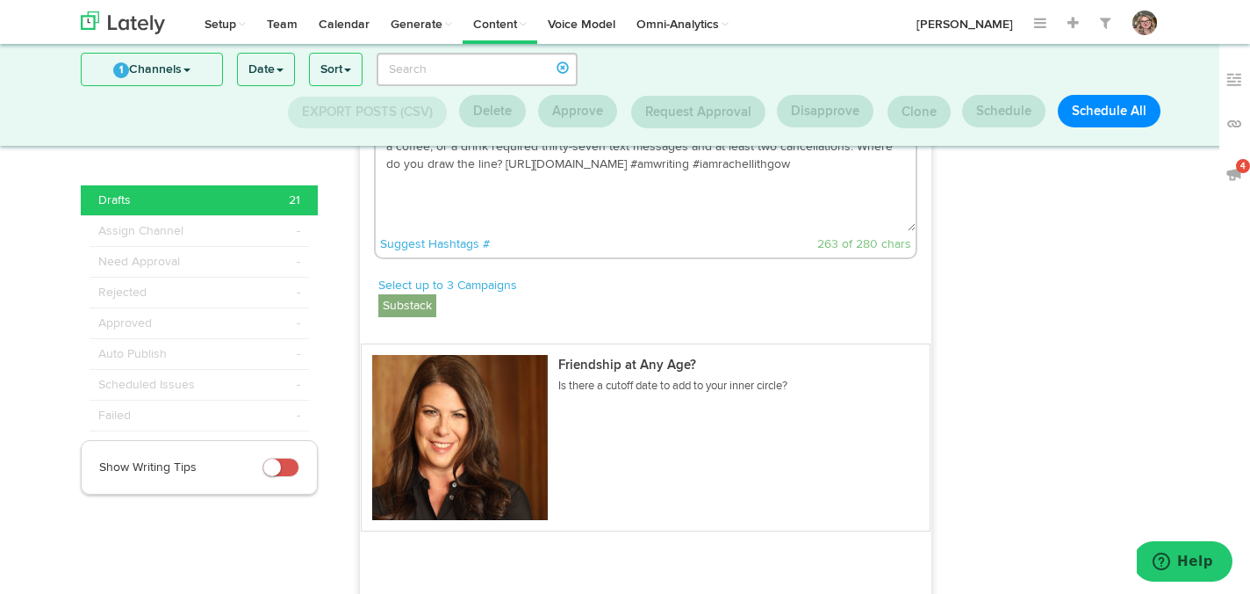
scroll to position [3105, 0]
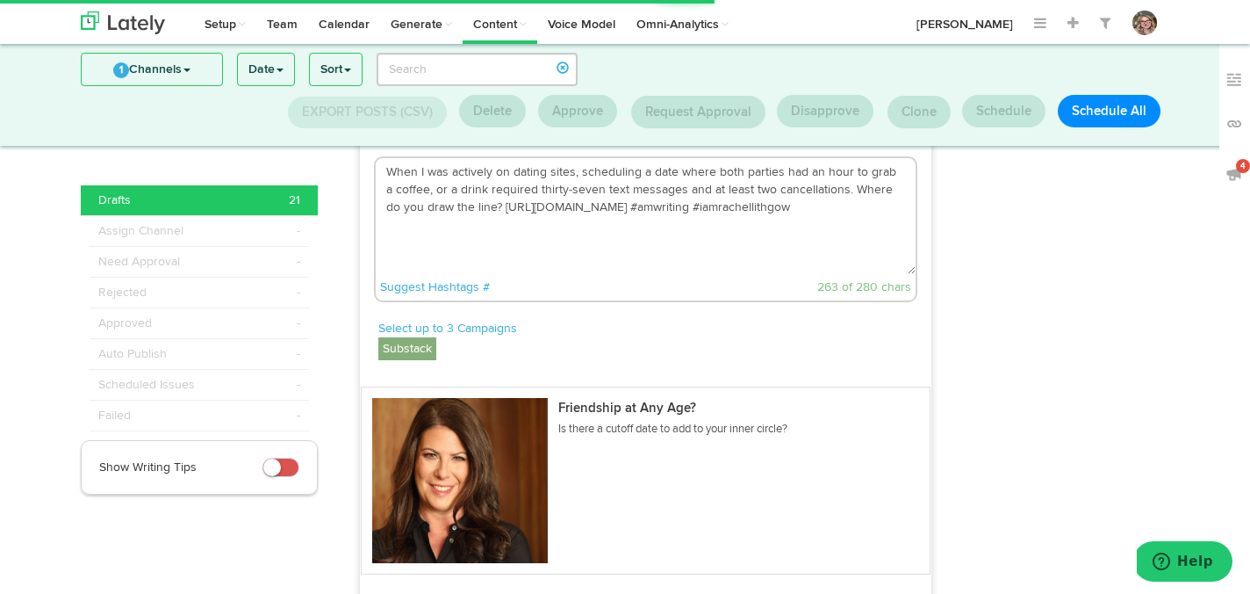
click at [743, 274] on textarea "When I was actively on dating sites, scheduling a date where both parties had a…" at bounding box center [646, 216] width 541 height 116
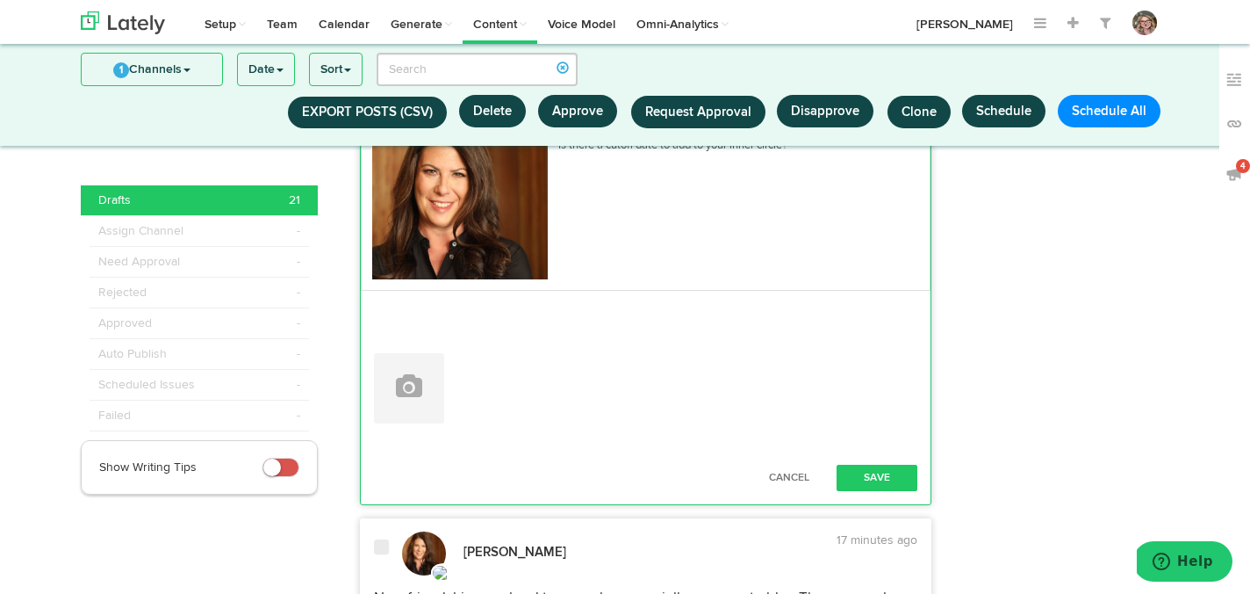
scroll to position [3401, 0]
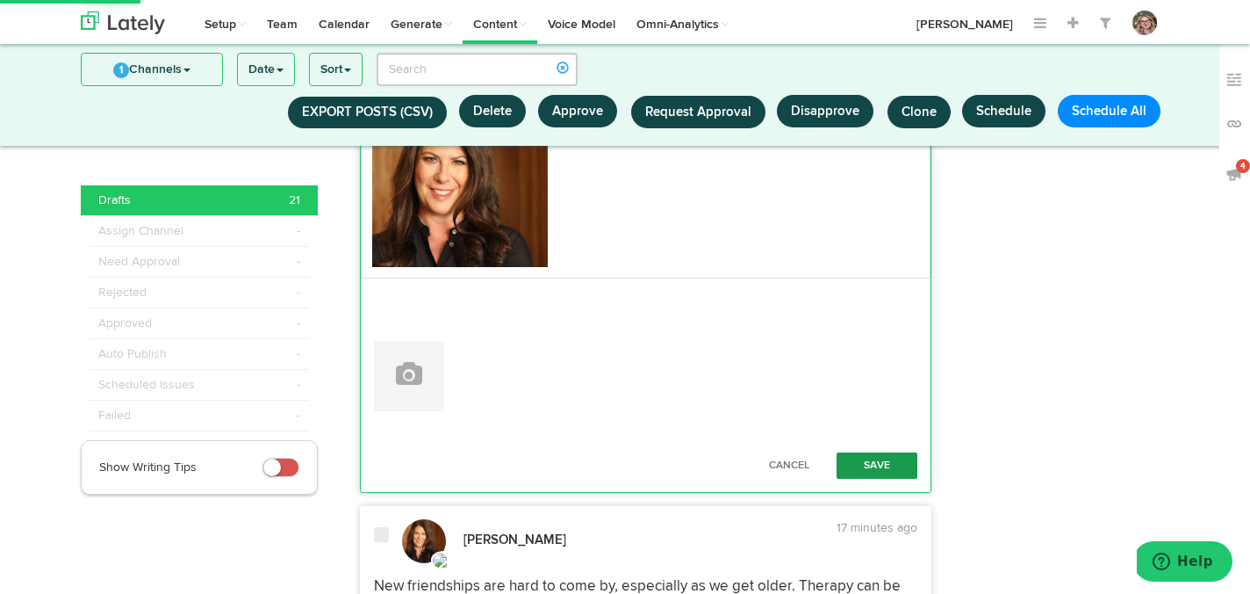
type textarea "When I was actively on dating sites, scheduling a date where both parties had a…"
click at [871, 479] on button "Save" at bounding box center [877, 465] width 81 height 26
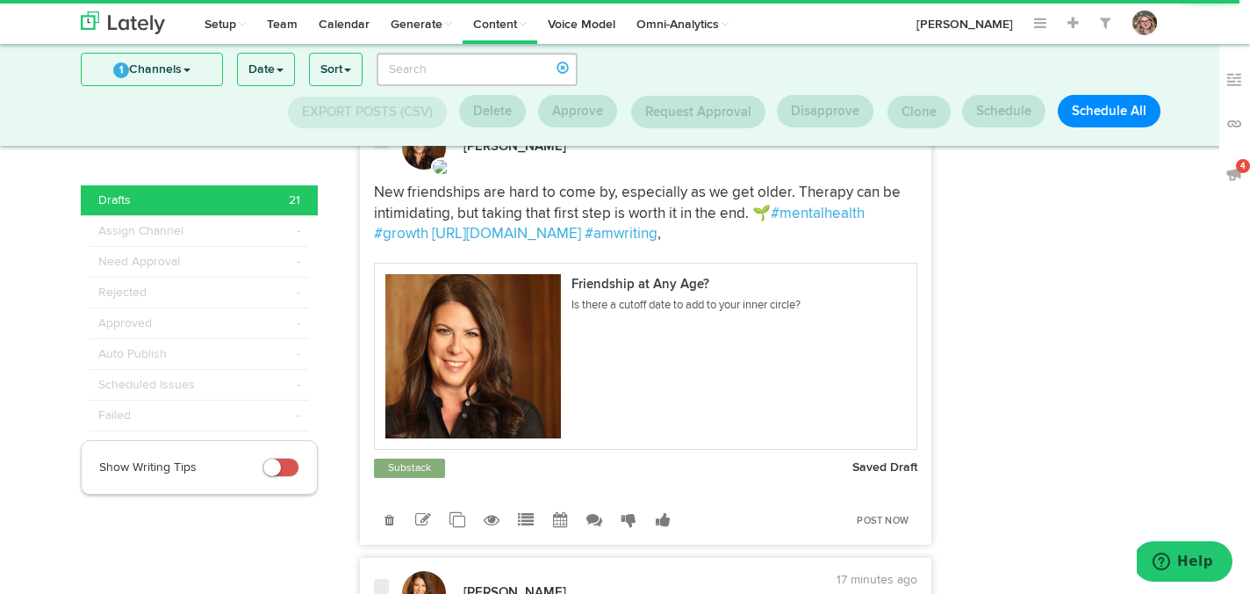
scroll to position [3581, 0]
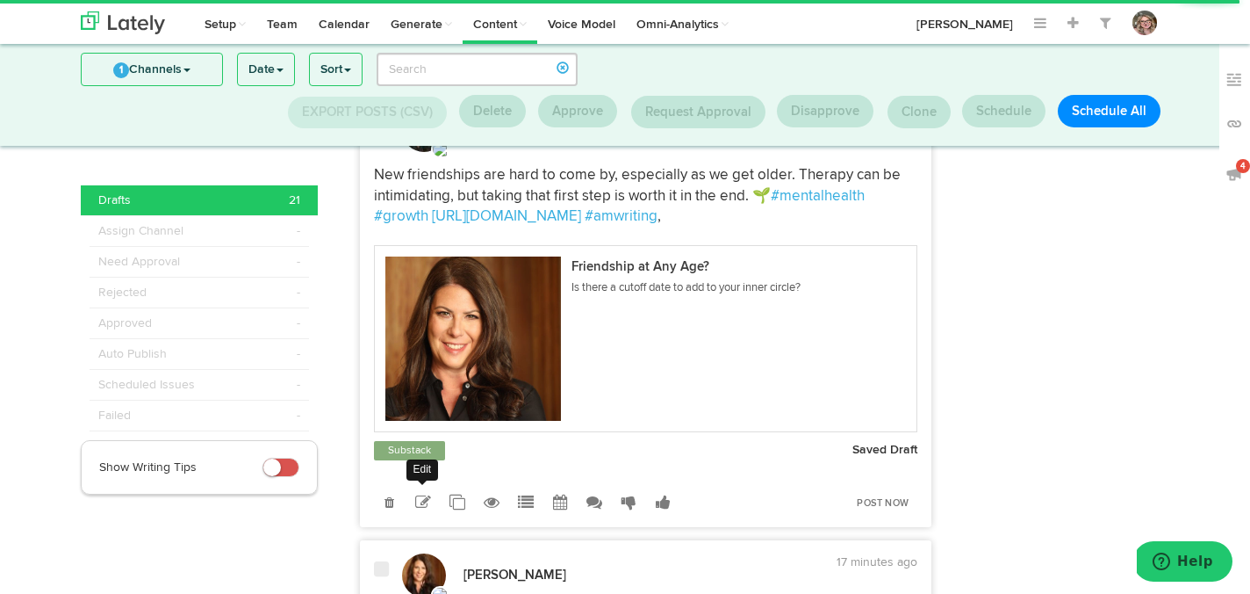
click at [422, 510] on icon at bounding box center [423, 502] width 16 height 16
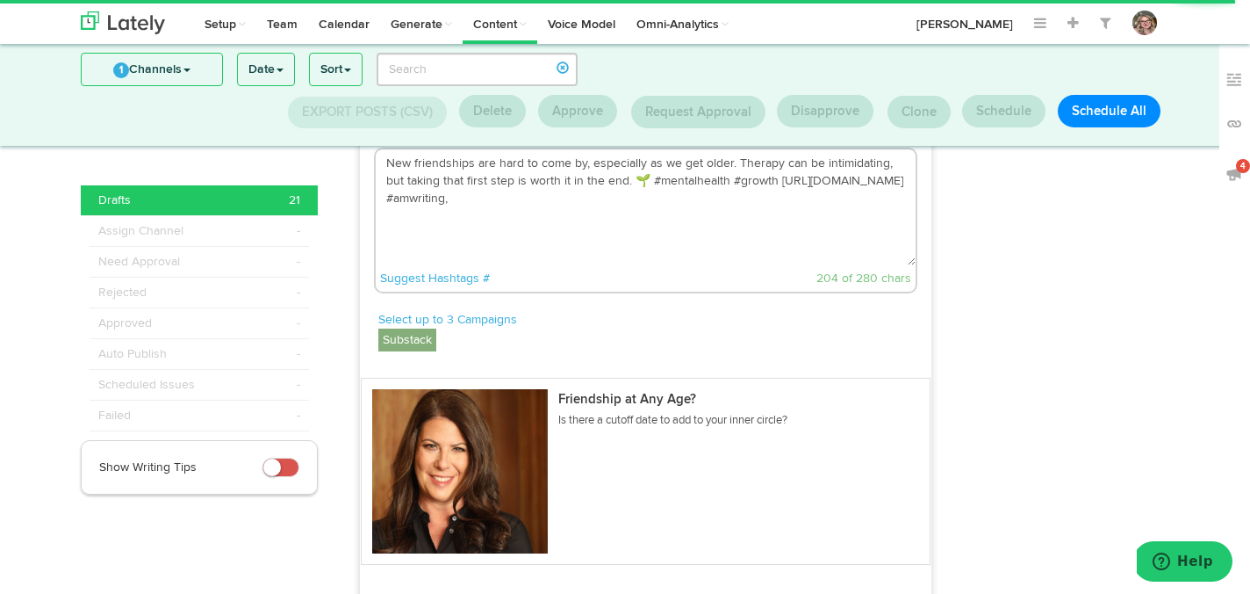
click at [573, 264] on textarea "New friendships are hard to come by, especially as we get older. Therapy can be…" at bounding box center [646, 207] width 541 height 116
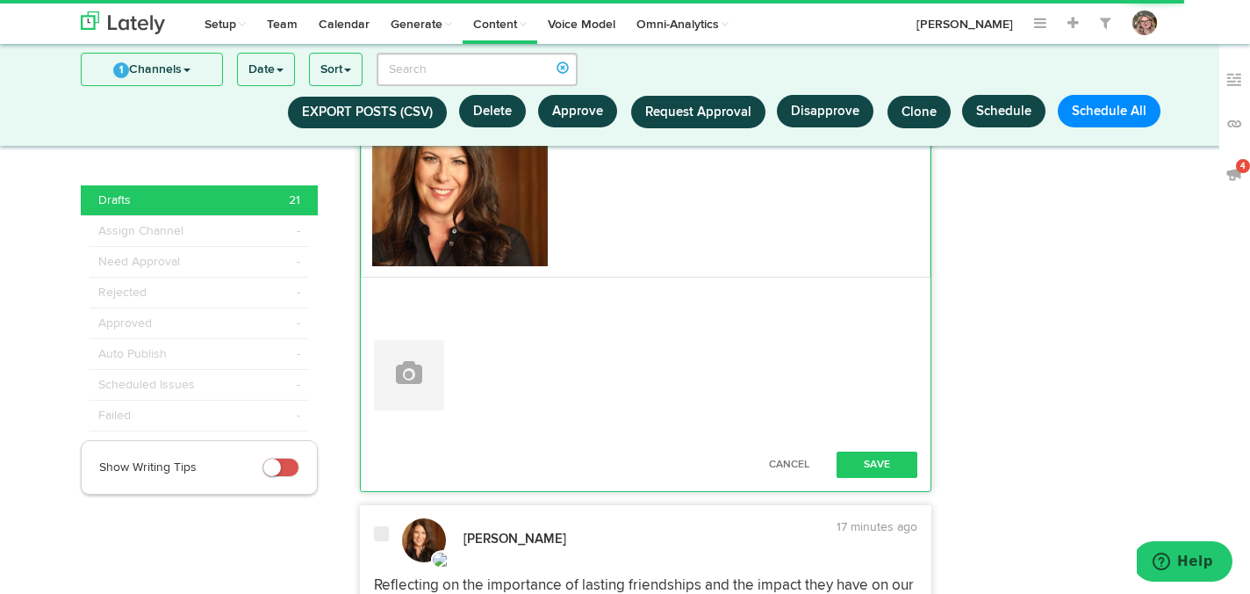
scroll to position [3906, 0]
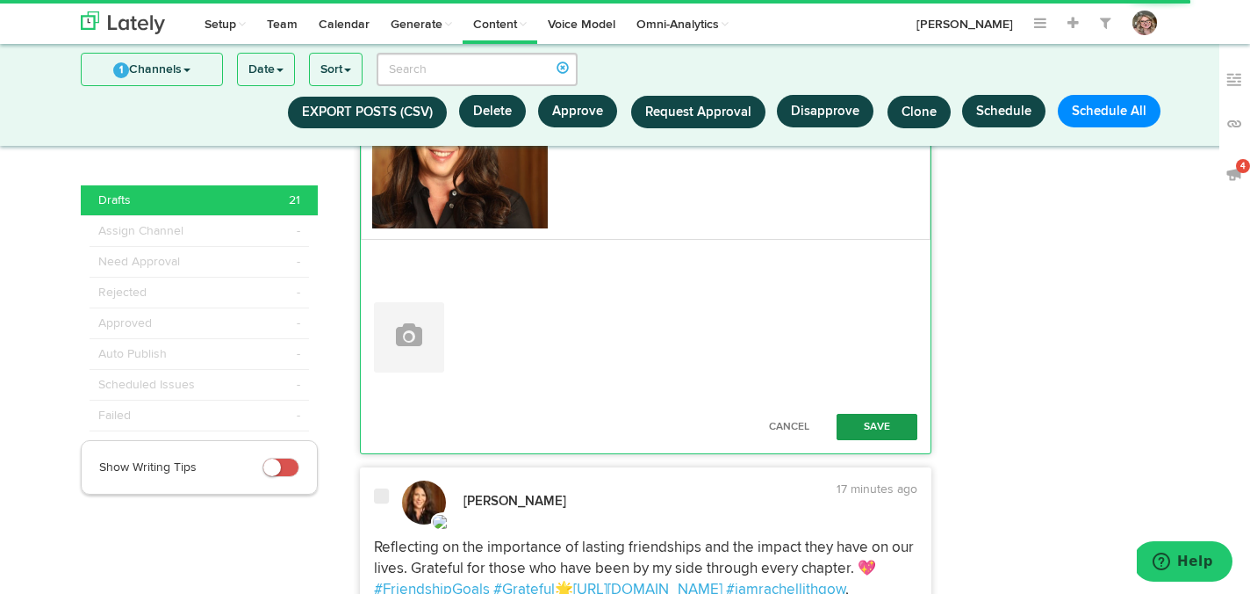
type textarea "New friendships are hard to come by, especially as we get older. Therapy can be…"
click at [855, 440] on button "Save" at bounding box center [877, 427] width 81 height 26
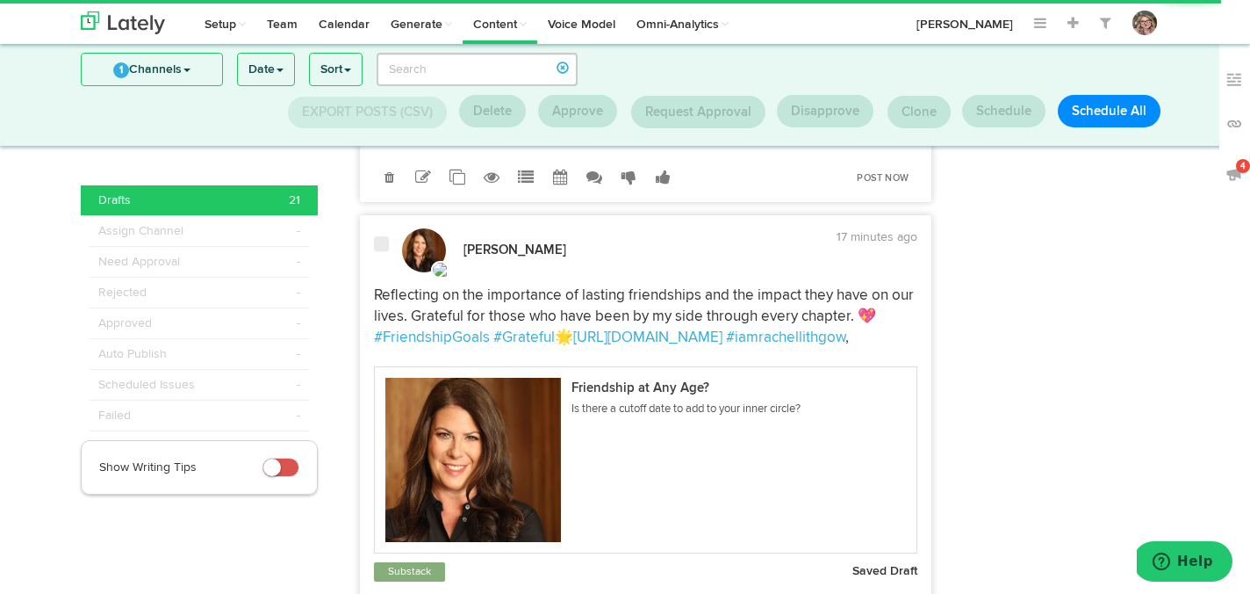
scroll to position [3995, 0]
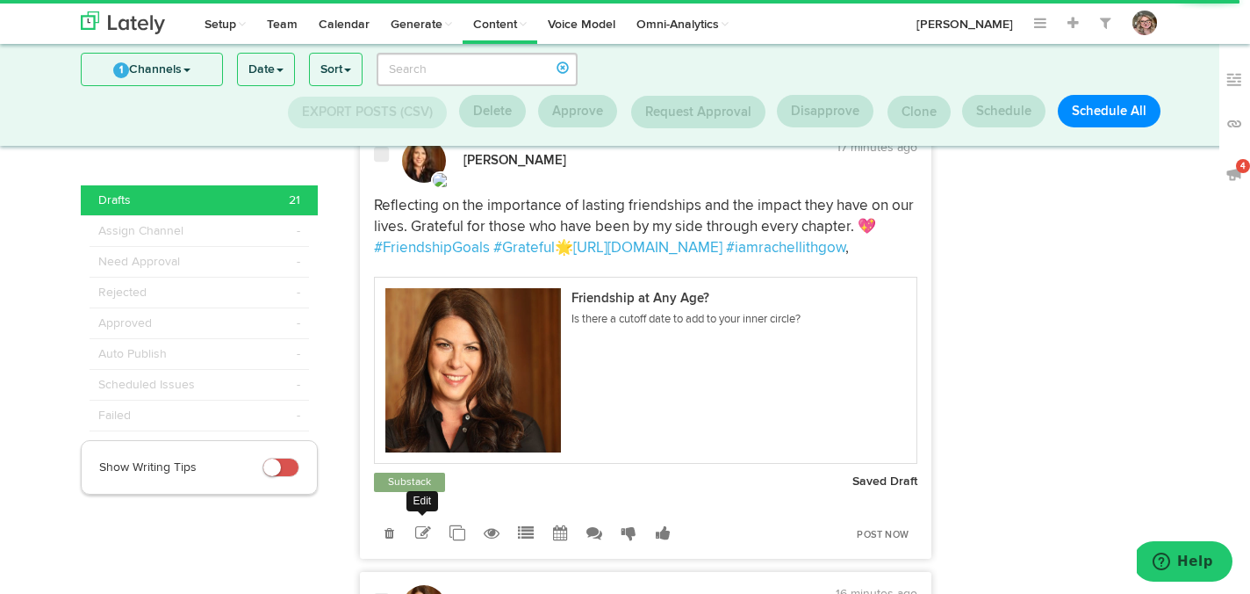
click at [422, 541] on icon at bounding box center [423, 533] width 16 height 16
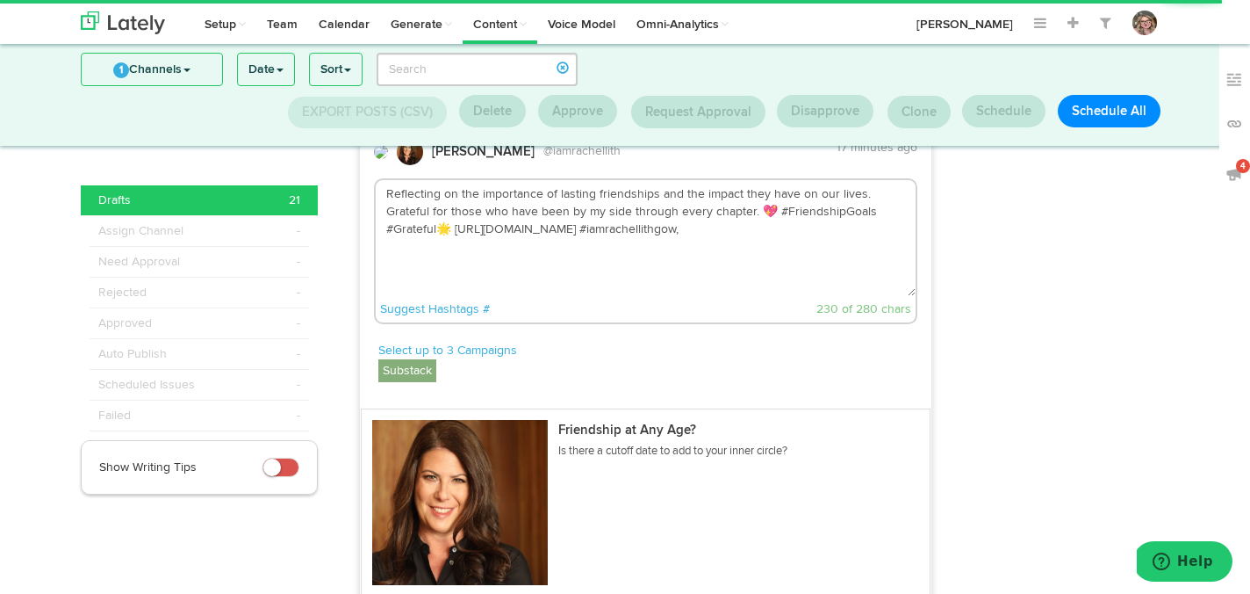
click at [692, 296] on textarea "Reflecting on the importance of lasting friendships and the impact they have on…" at bounding box center [646, 238] width 541 height 116
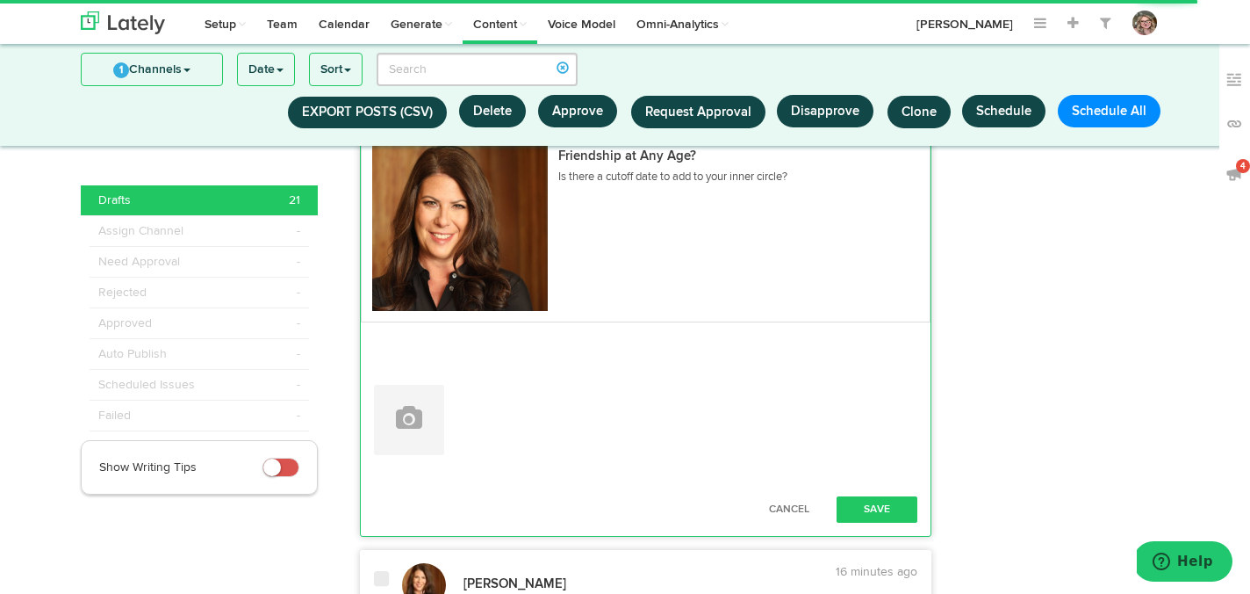
scroll to position [4291, 0]
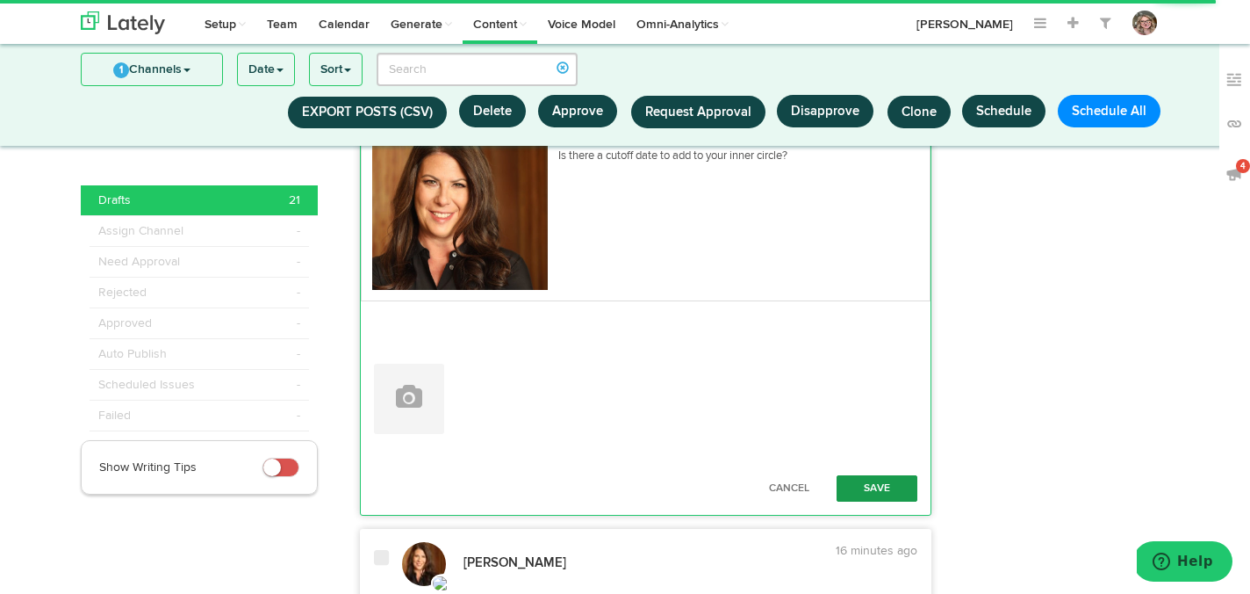
type textarea "Reflecting on the importance of lasting friendships and the impact they have on…"
click at [857, 501] on button "Save" at bounding box center [877, 488] width 81 height 26
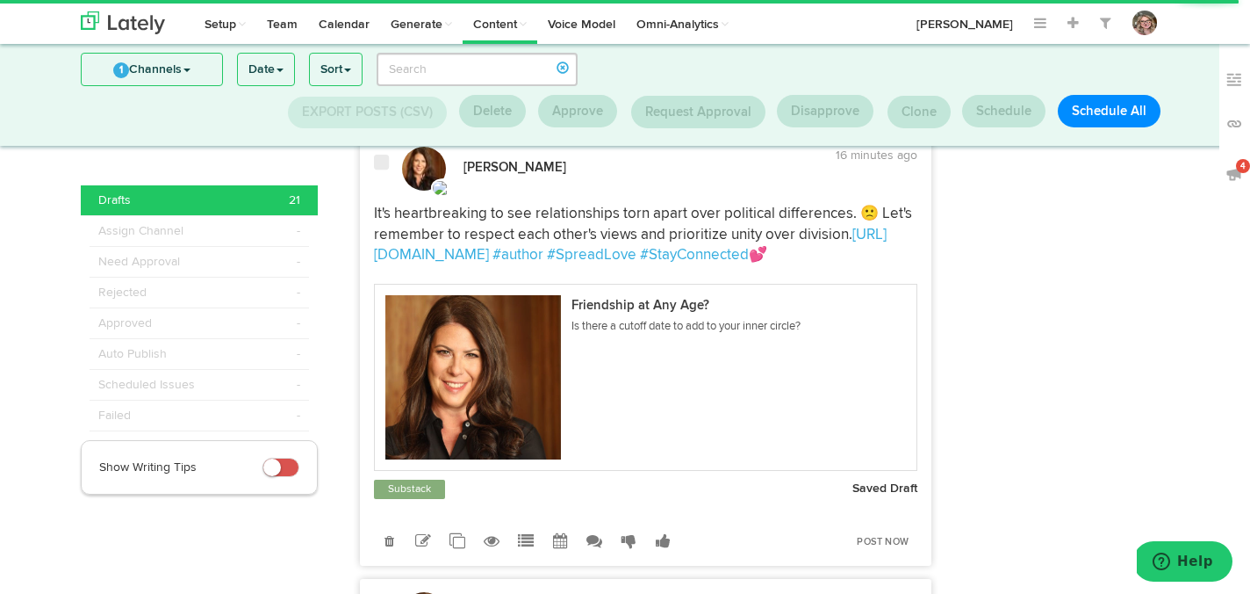
scroll to position [4490, 0]
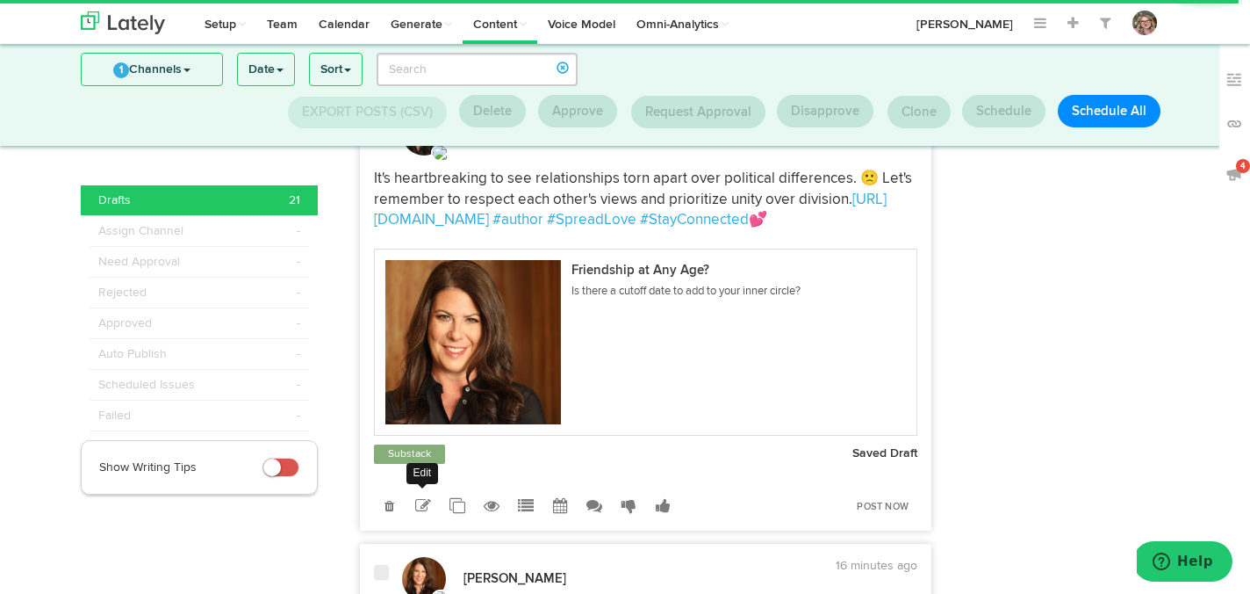
click at [425, 514] on icon at bounding box center [423, 506] width 16 height 16
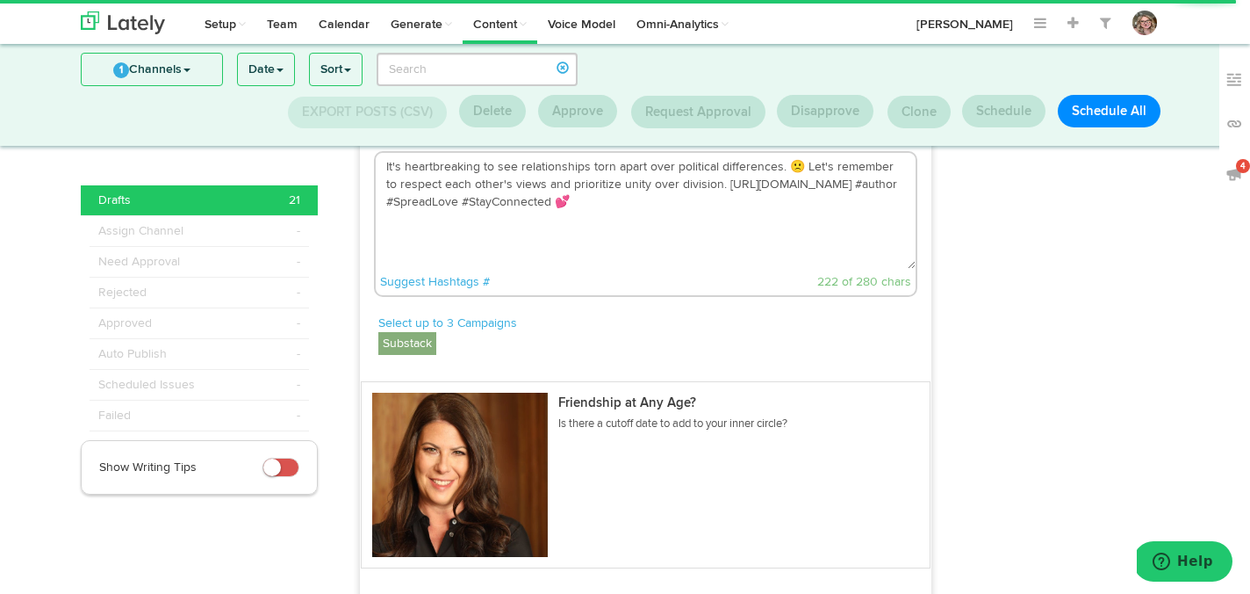
click at [583, 262] on textarea "It's heartbreaking to see relationships torn apart over political differences. …" at bounding box center [646, 211] width 541 height 116
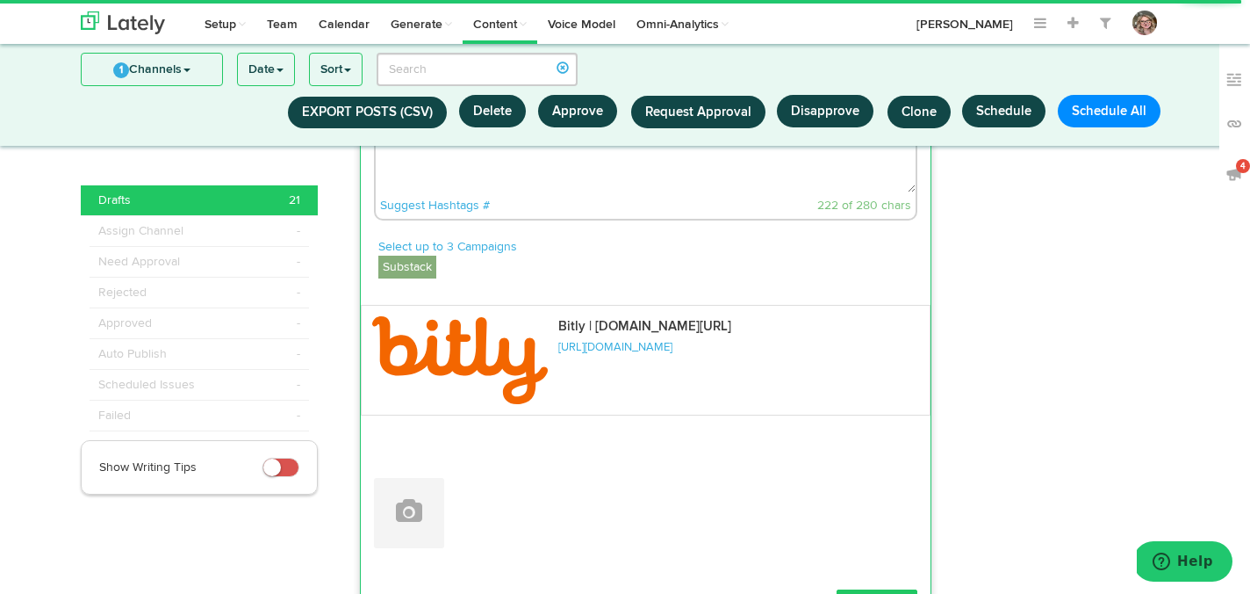
scroll to position [4379, 0]
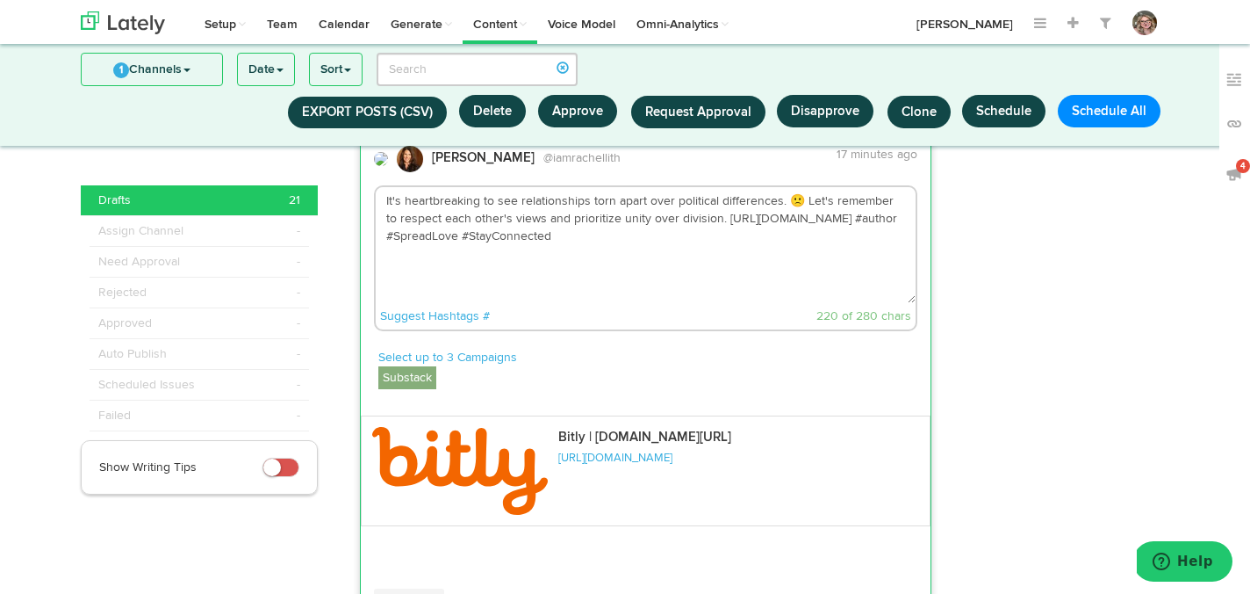
drag, startPoint x: 821, startPoint y: 239, endPoint x: 710, endPoint y: 239, distance: 111.5
click at [710, 239] on textarea "It's heartbreaking to see relationships torn apart over political differences. …" at bounding box center [646, 245] width 541 height 116
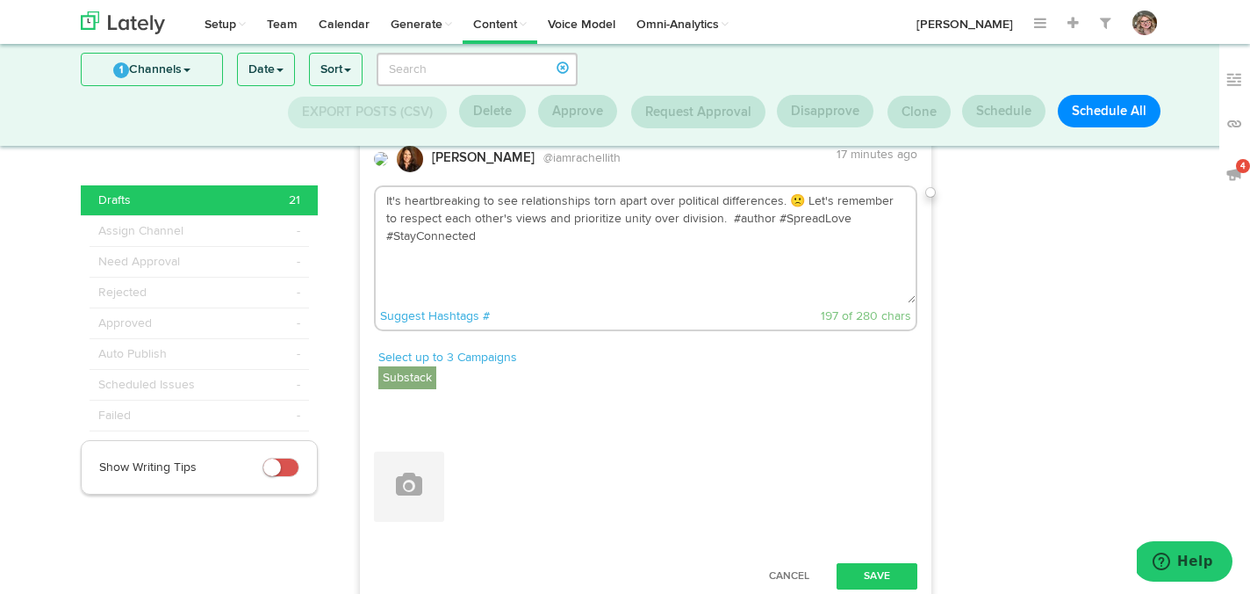
click at [706, 240] on textarea "It's heartbreaking to see relationships torn apart over political differences. …" at bounding box center [646, 245] width 541 height 116
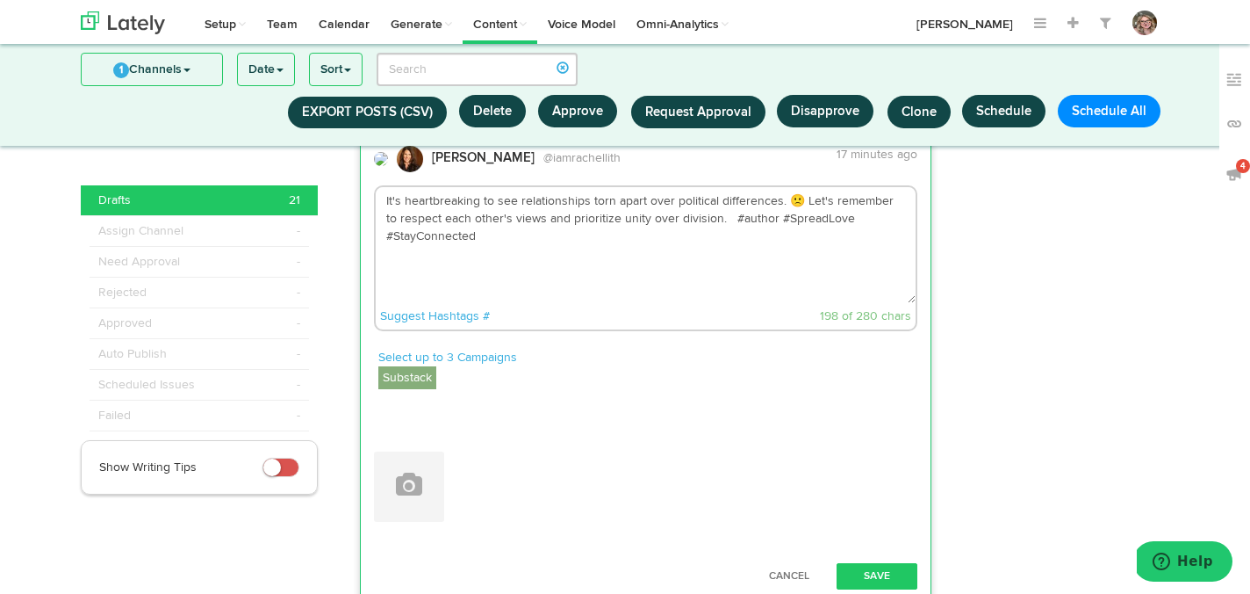
paste textarea "[URL][DOMAIN_NAME]"
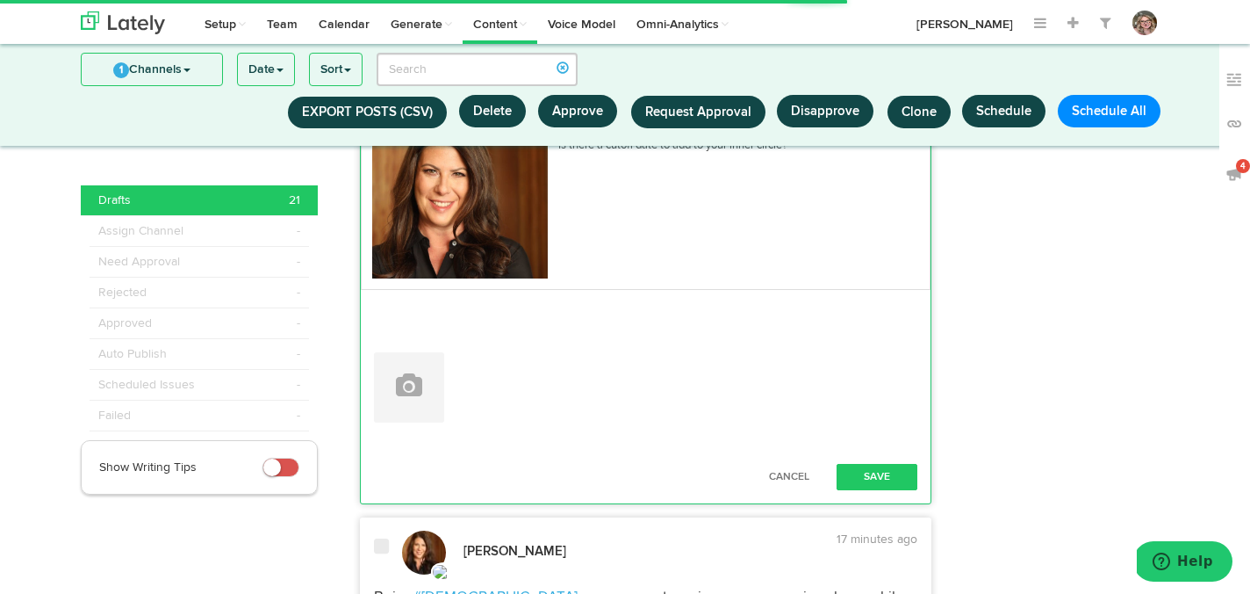
scroll to position [4717, 0]
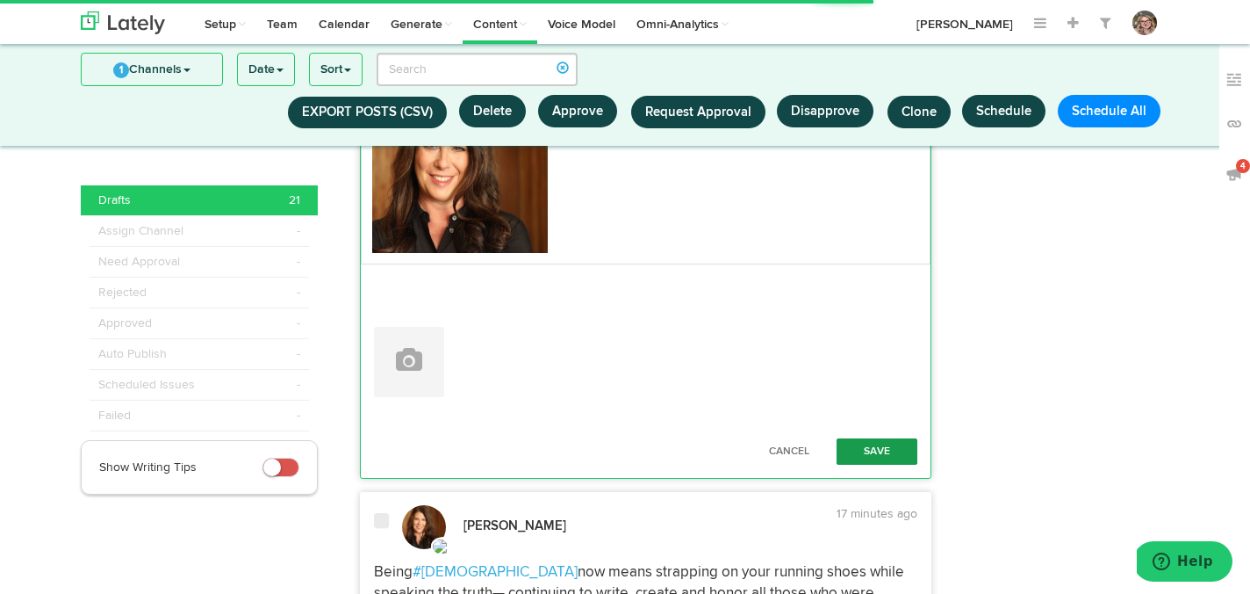
type textarea "It's heartbreaking to see relationships torn apart over political differences. …"
click at [864, 465] on button "Save" at bounding box center [877, 451] width 81 height 26
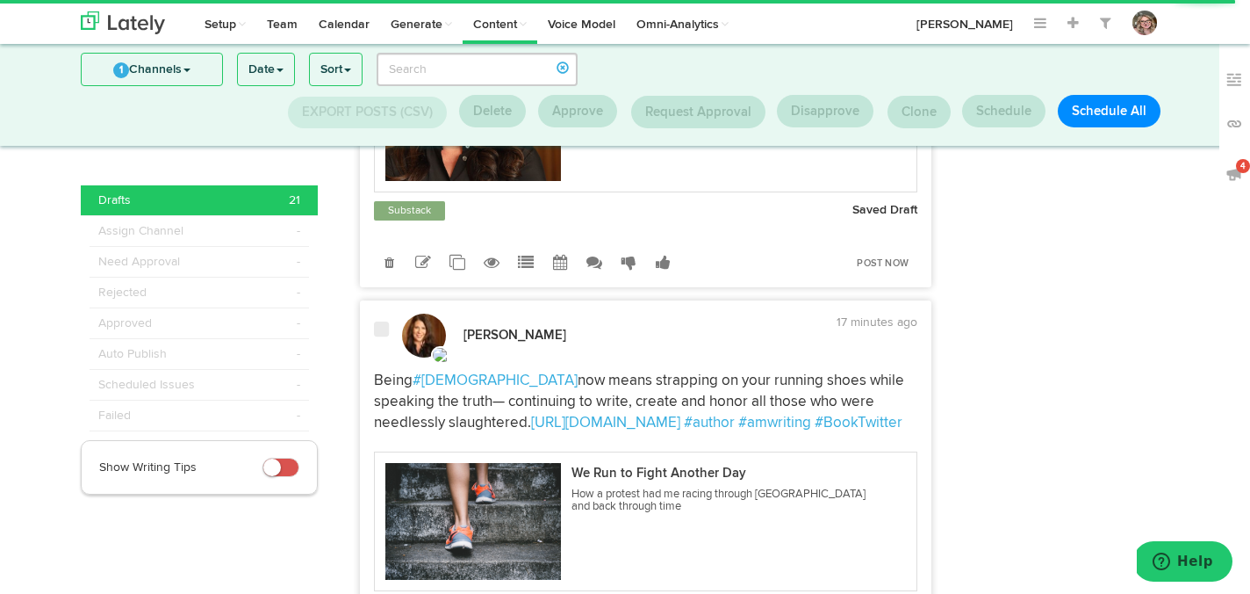
scroll to position [4587, 0]
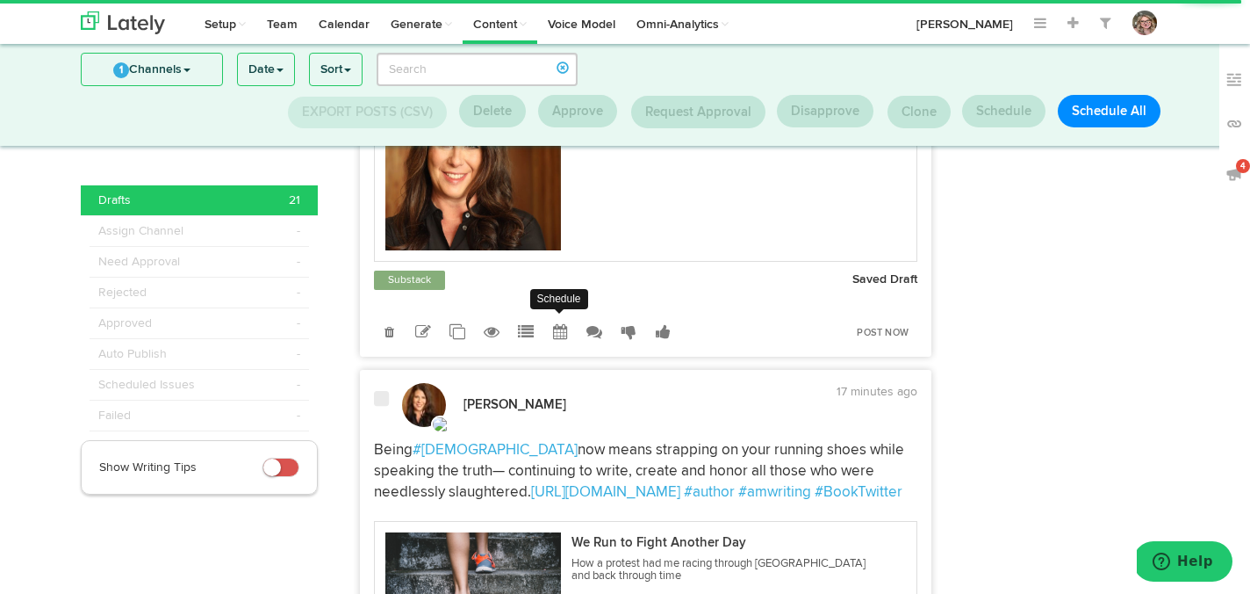
click at [559, 340] on icon at bounding box center [560, 332] width 15 height 16
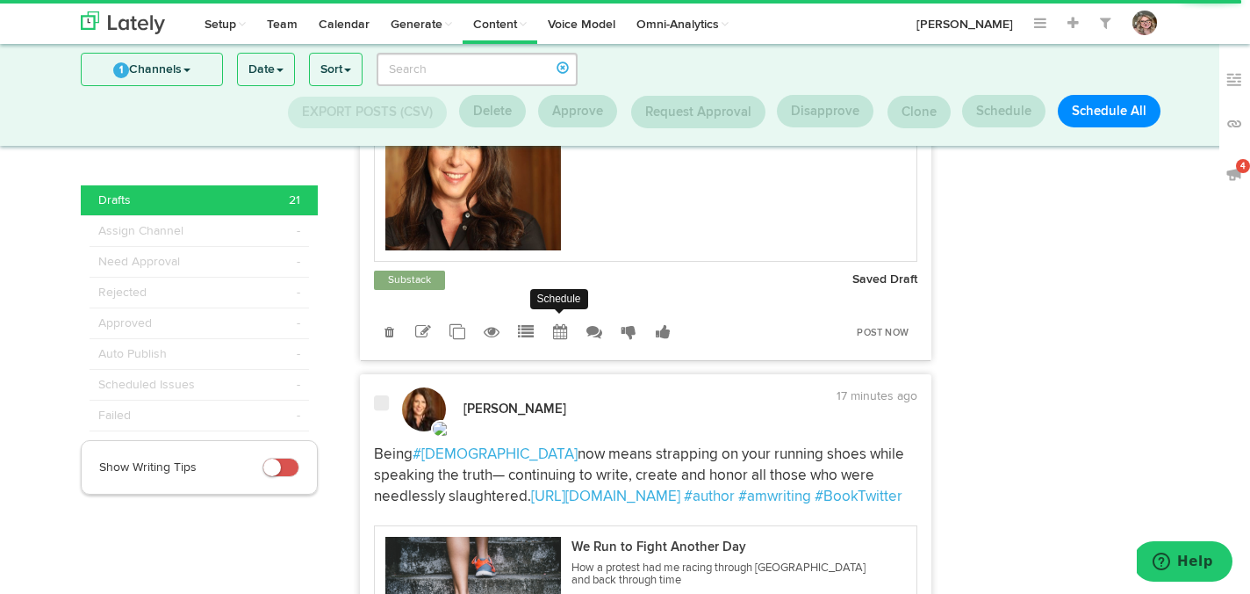
radio input "true"
select select "5"
select select "41"
select select "PM"
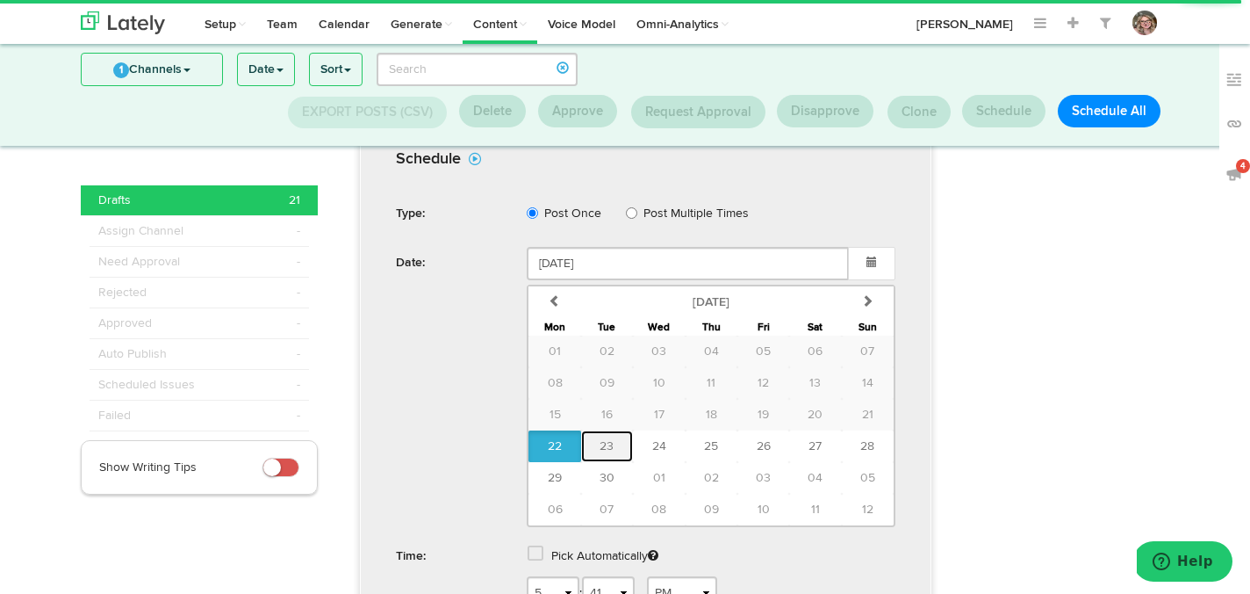
click at [592, 462] on button "23" at bounding box center [607, 446] width 52 height 32
type input "September 23 2025"
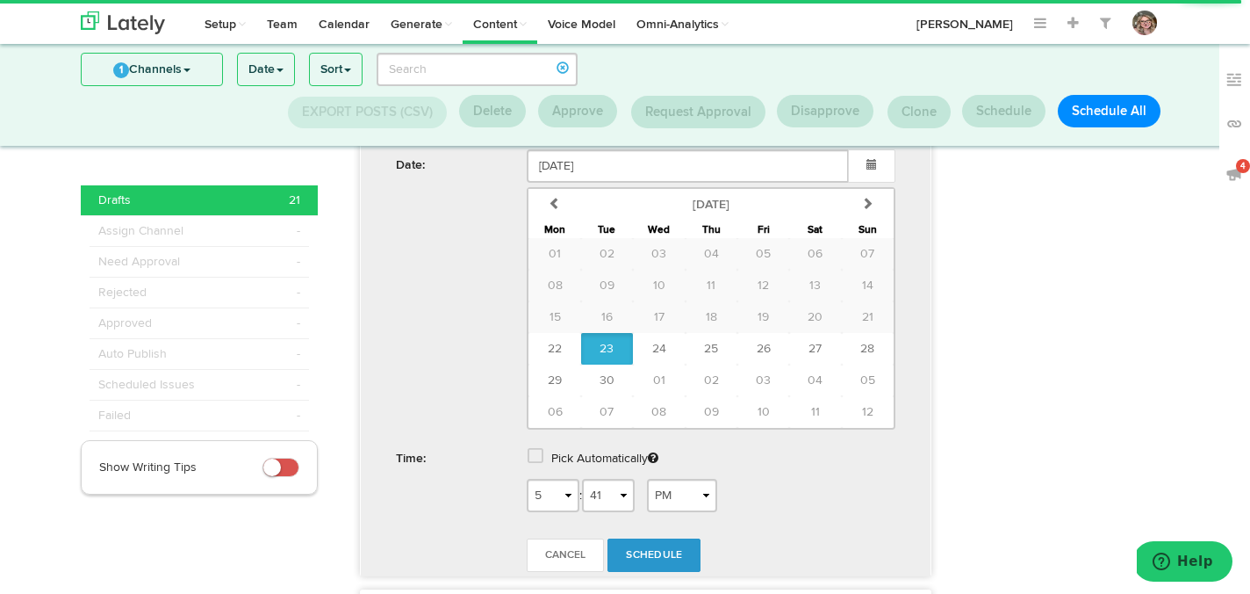
scroll to position [4927, 0]
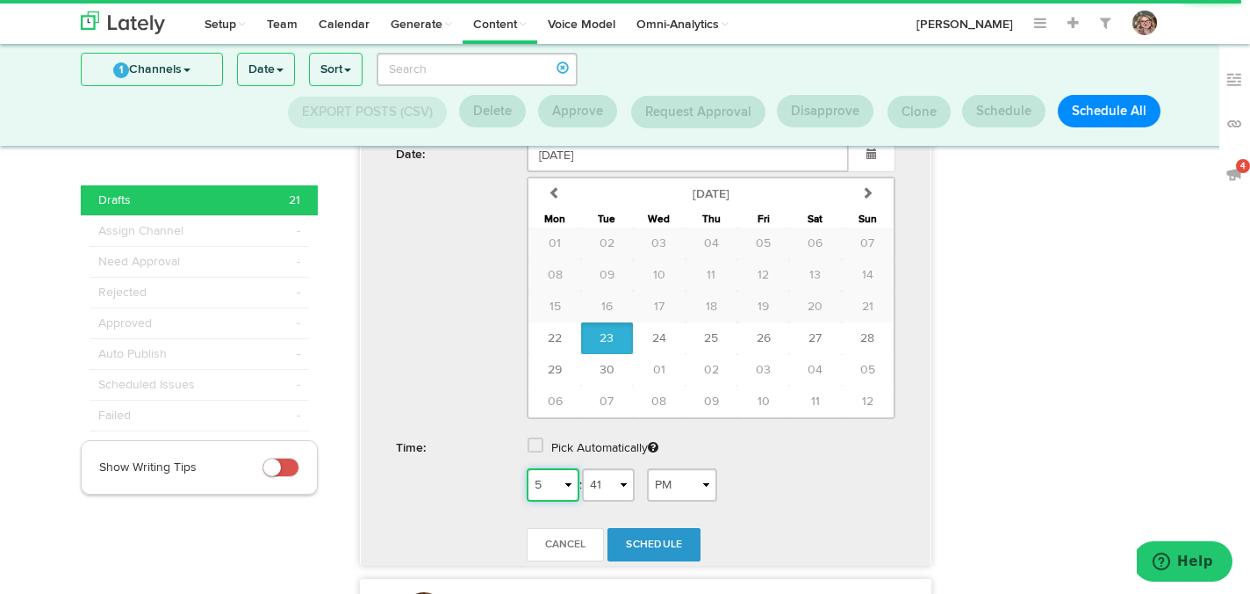
click at [563, 501] on select "1 2 3 4 5 6 7 8 9 10 11 12" at bounding box center [553, 484] width 53 height 33
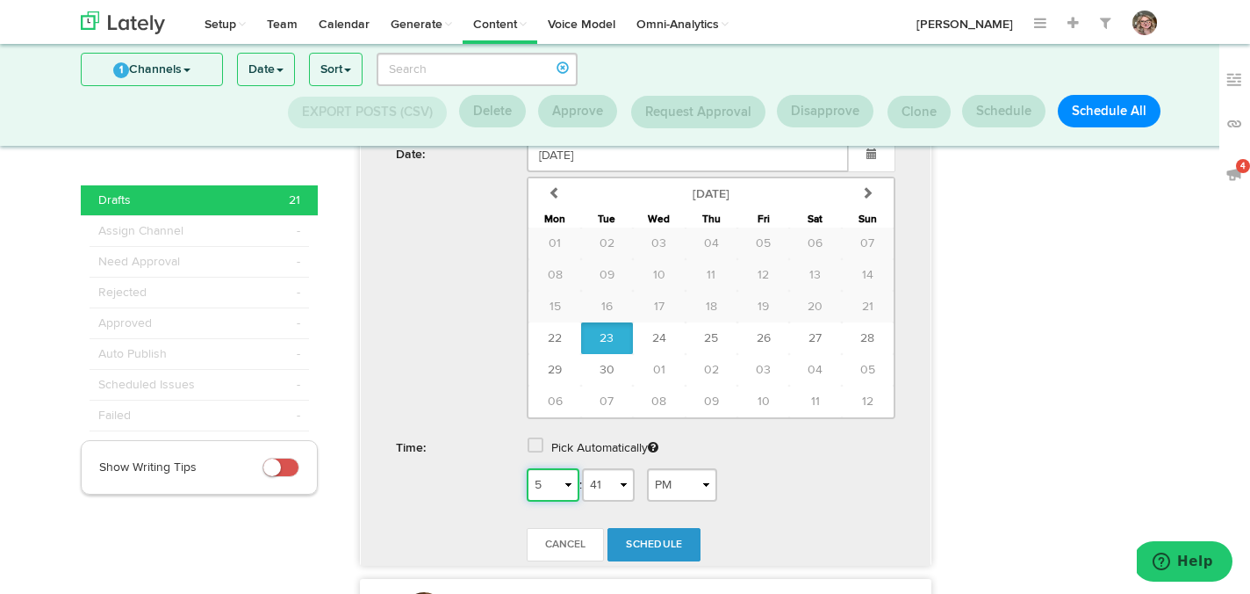
select select "6"
click at [527, 501] on select "1 2 3 4 5 6 7 8 9 10 11 12" at bounding box center [553, 484] width 53 height 33
click at [681, 501] on select "AM PM" at bounding box center [682, 484] width 70 height 33
select select "AM"
click at [653, 501] on select "AM PM" at bounding box center [682, 484] width 70 height 33
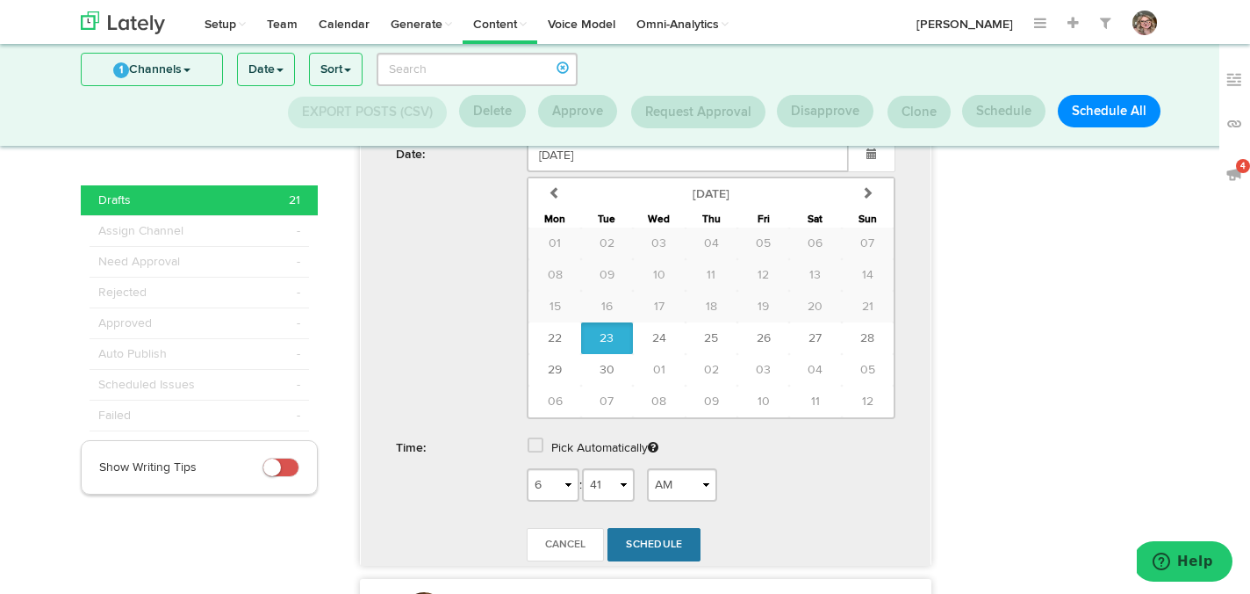
click at [666, 561] on link "Schedule" at bounding box center [654, 544] width 93 height 33
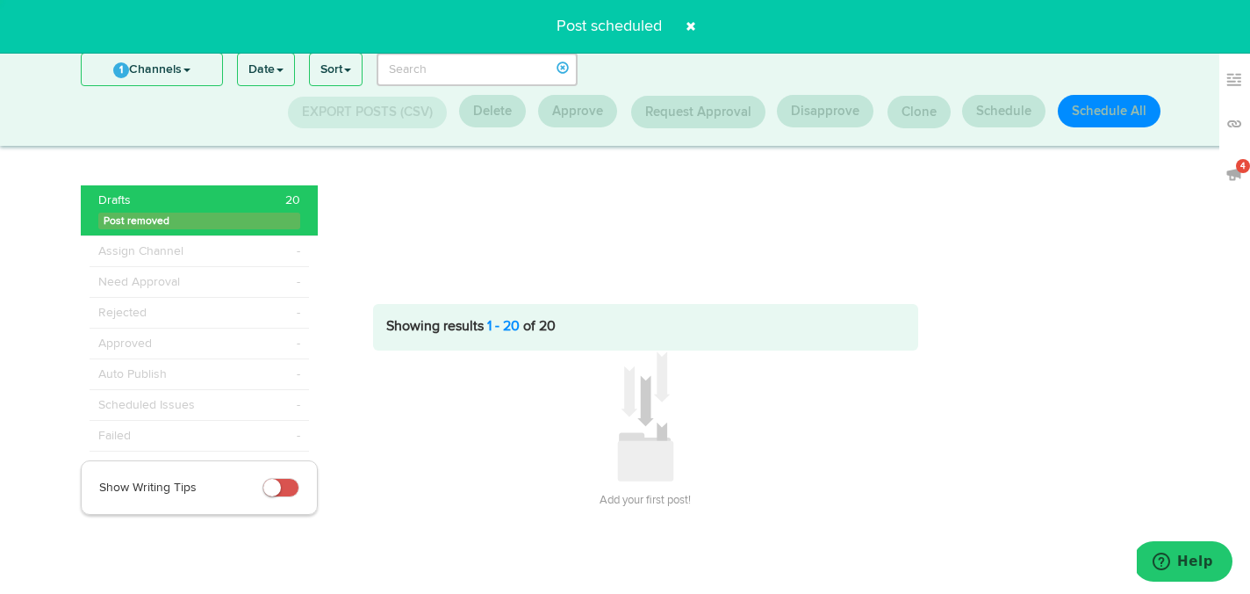
scroll to position [228, 0]
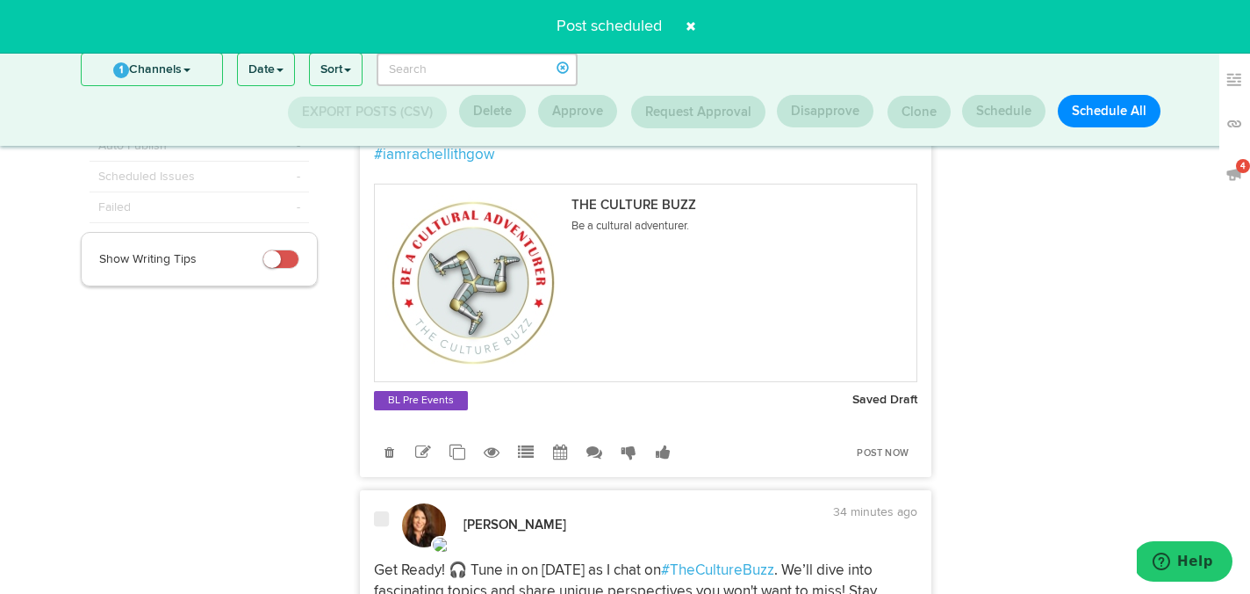
click at [693, 22] on span at bounding box center [691, 26] width 28 height 28
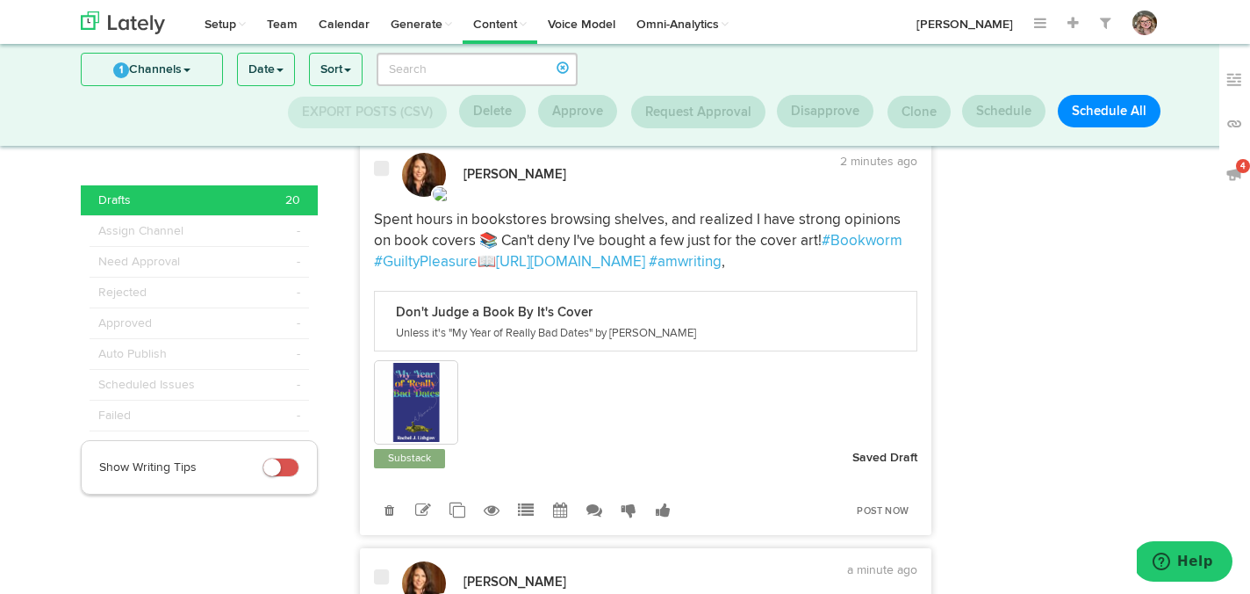
scroll to position [2266, 0]
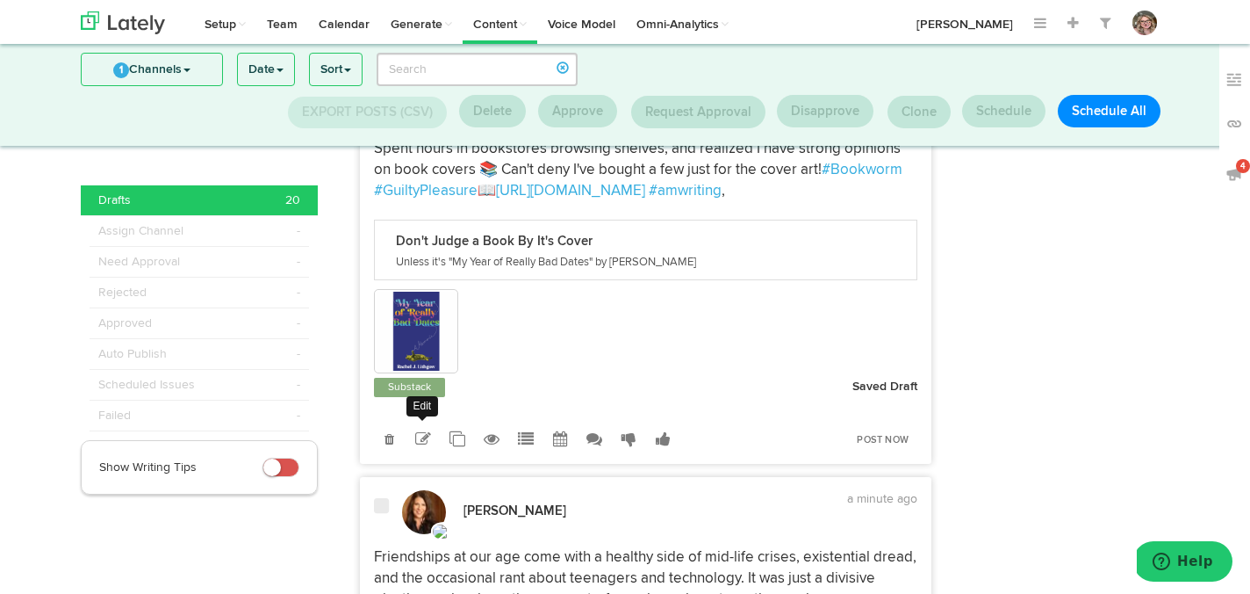
click at [424, 447] on icon at bounding box center [423, 439] width 16 height 16
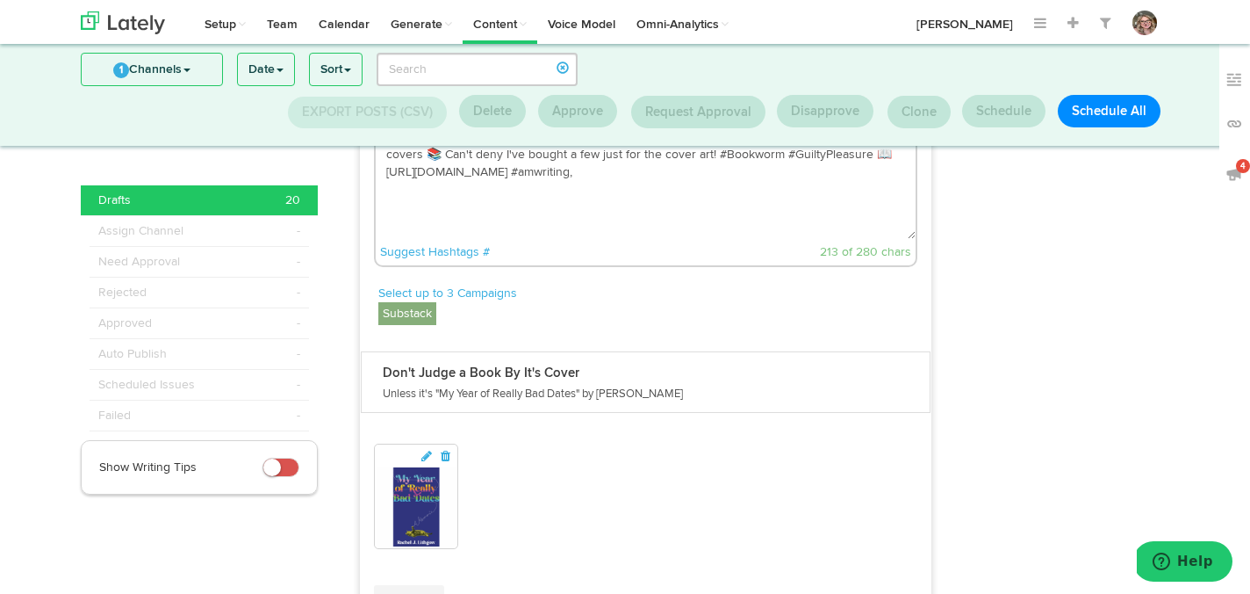
click at [652, 222] on textarea "Spent hours in bookstores browsing shelves, and realized I have strong opinions…" at bounding box center [646, 181] width 541 height 116
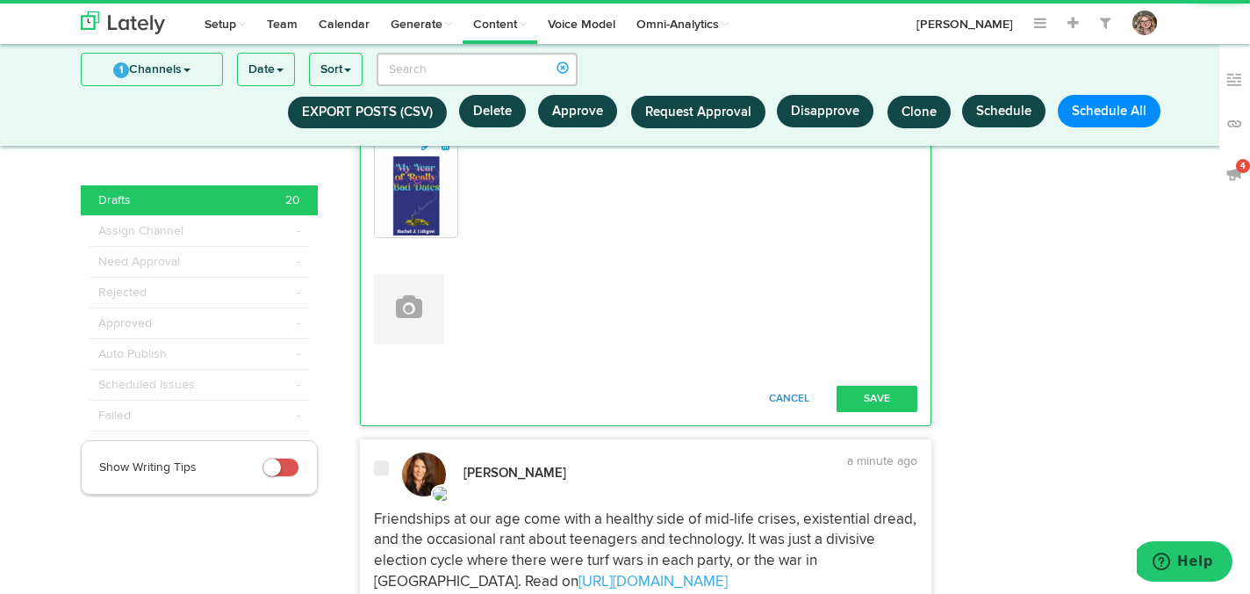
scroll to position [2582, 0]
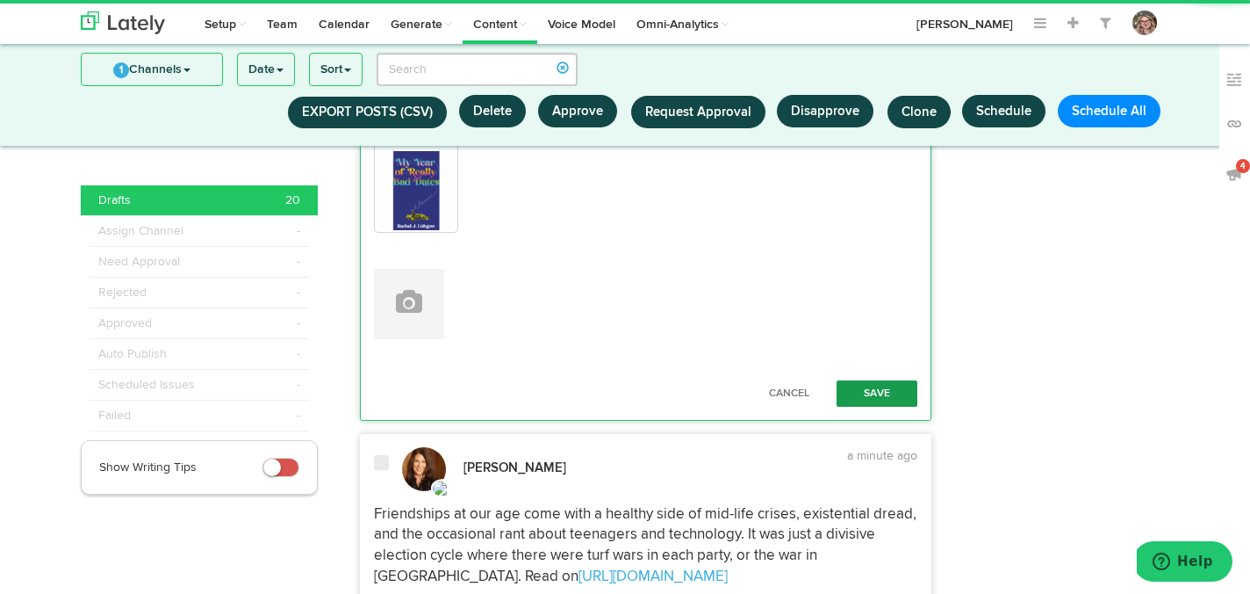
type textarea "Spent hours in bookstores browsing shelves, and realized I have strong opinions…"
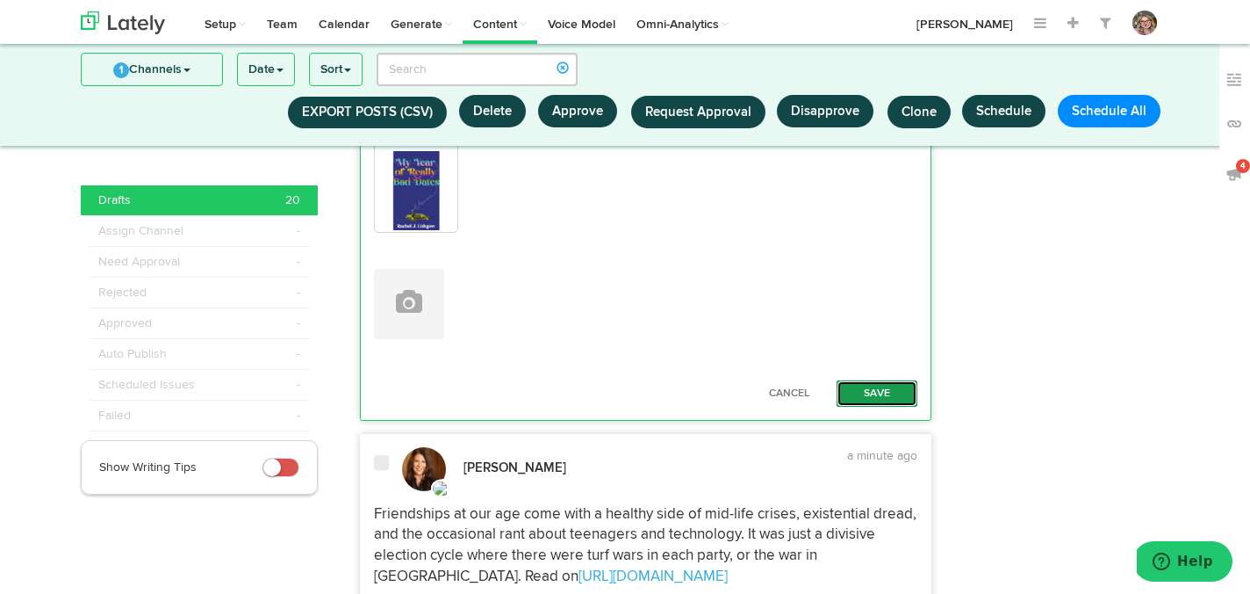
click at [863, 407] on button "Save" at bounding box center [877, 393] width 81 height 26
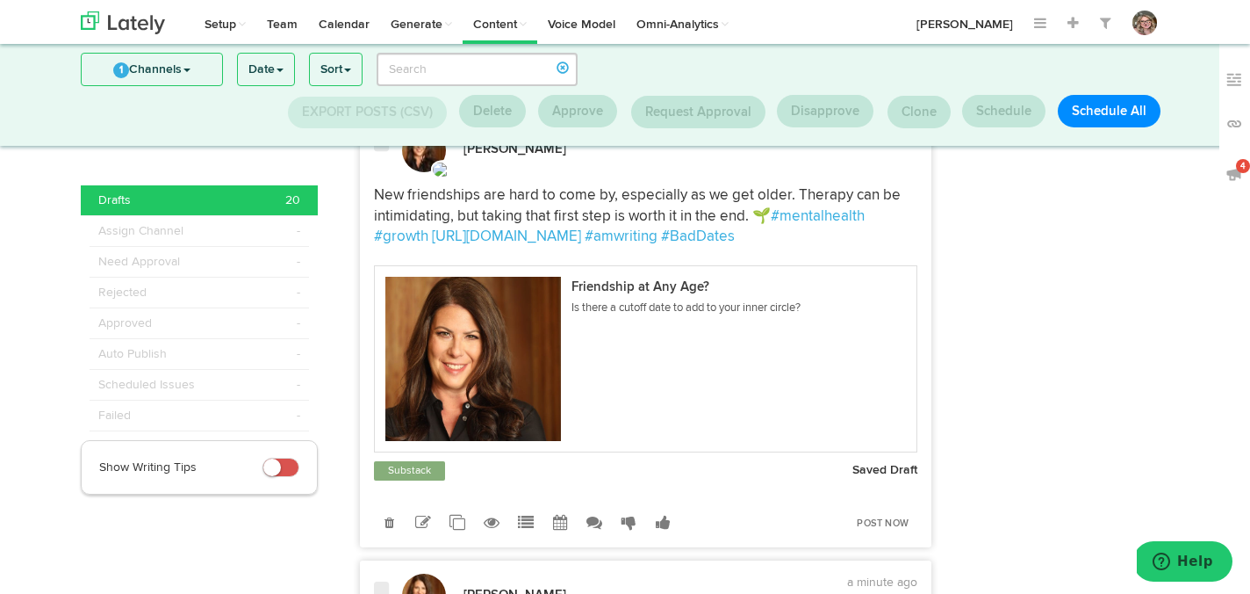
scroll to position [3566, 0]
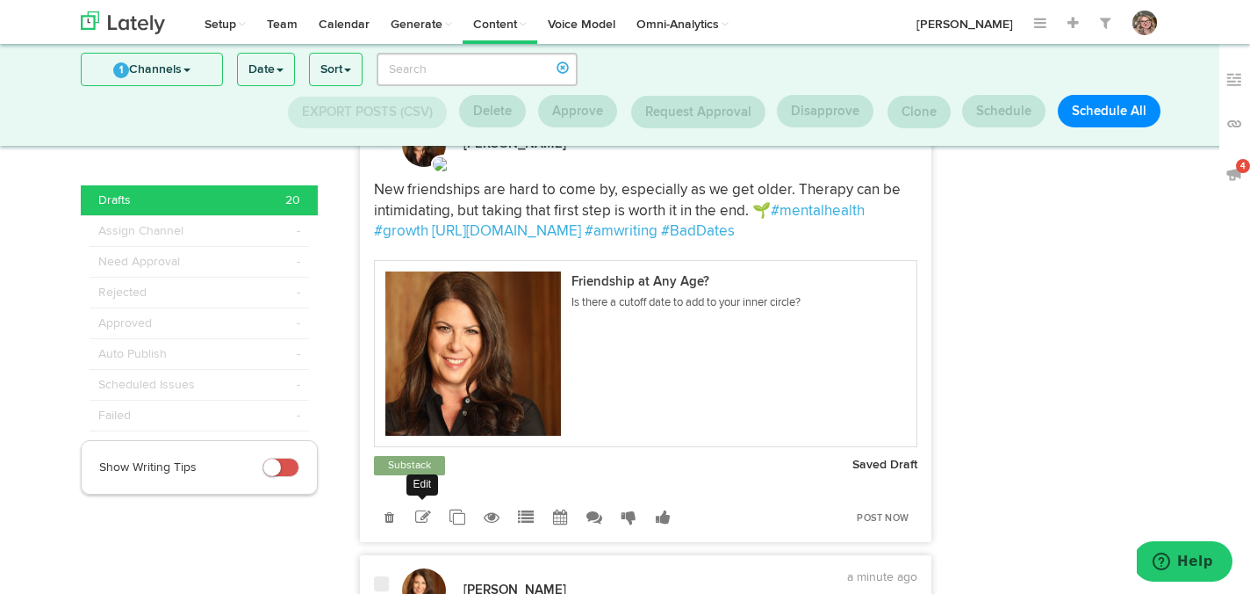
click at [428, 525] on icon at bounding box center [423, 517] width 16 height 16
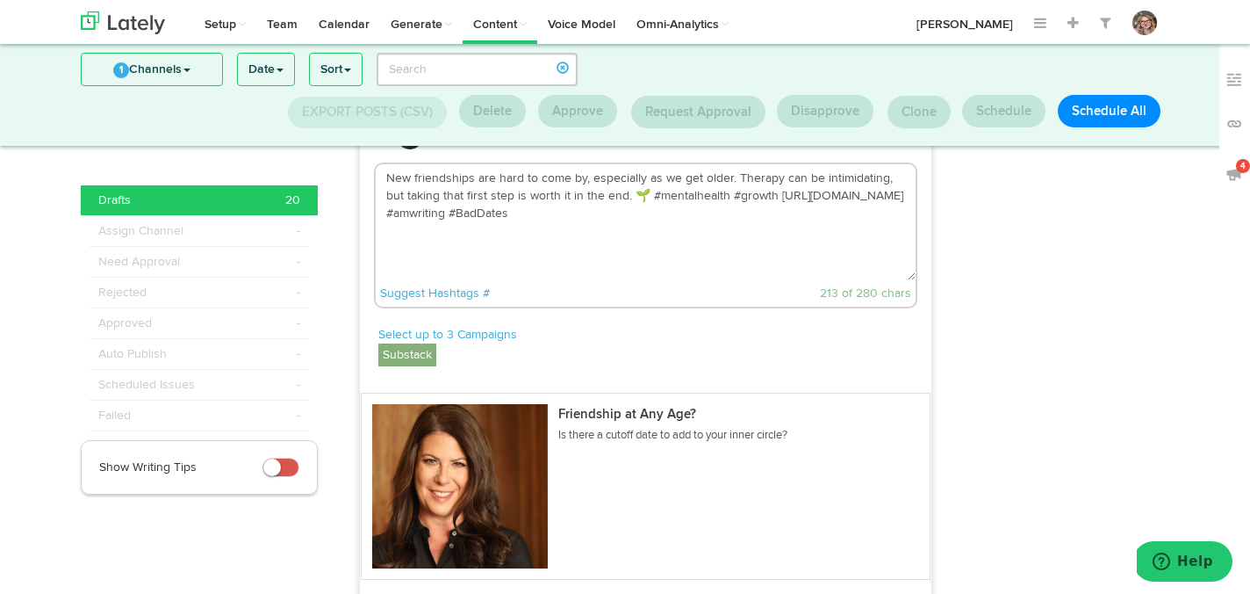
click at [528, 275] on textarea "New friendships are hard to come by, especially as we get older. Therapy can be…" at bounding box center [646, 222] width 541 height 116
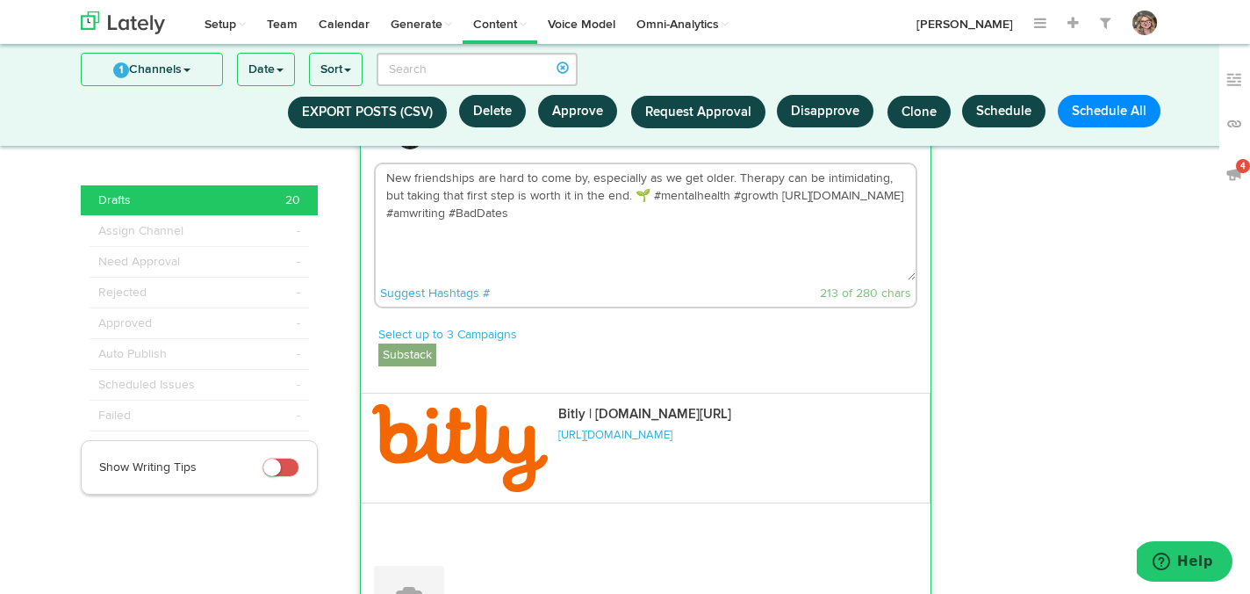
drag, startPoint x: 883, startPoint y: 241, endPoint x: 774, endPoint y: 241, distance: 109.8
click at [774, 241] on textarea "New friendships are hard to come by, especially as we get older. Therapy can be…" at bounding box center [646, 222] width 541 height 116
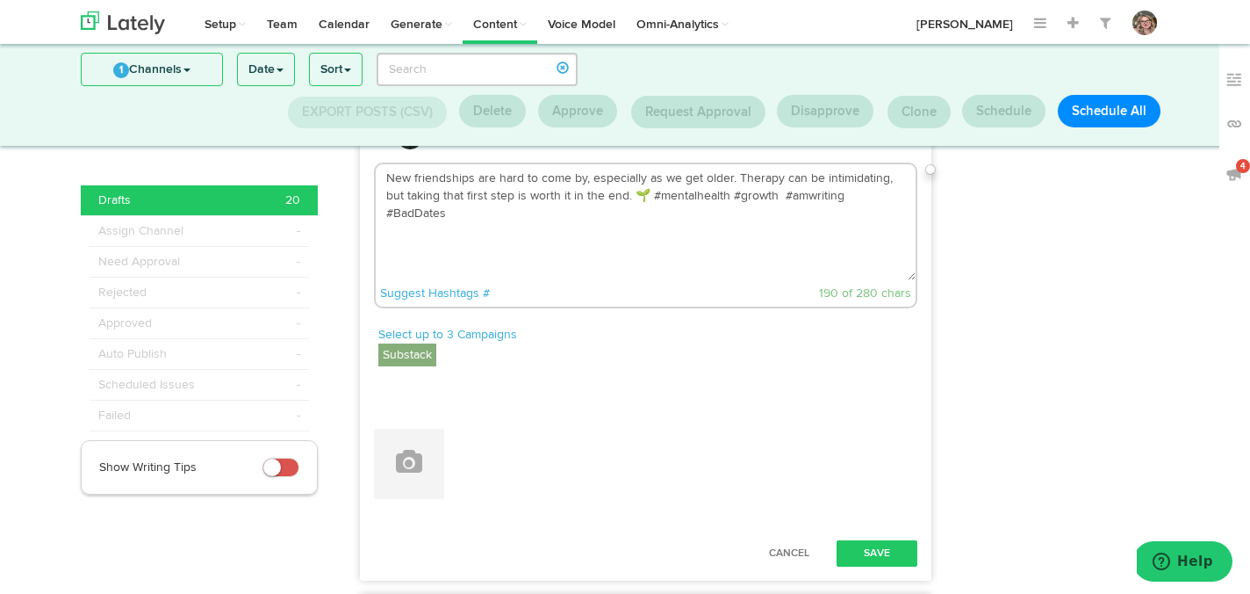
click at [645, 235] on textarea "New friendships are hard to come by, especially as we get older. Therapy can be…" at bounding box center [646, 222] width 541 height 116
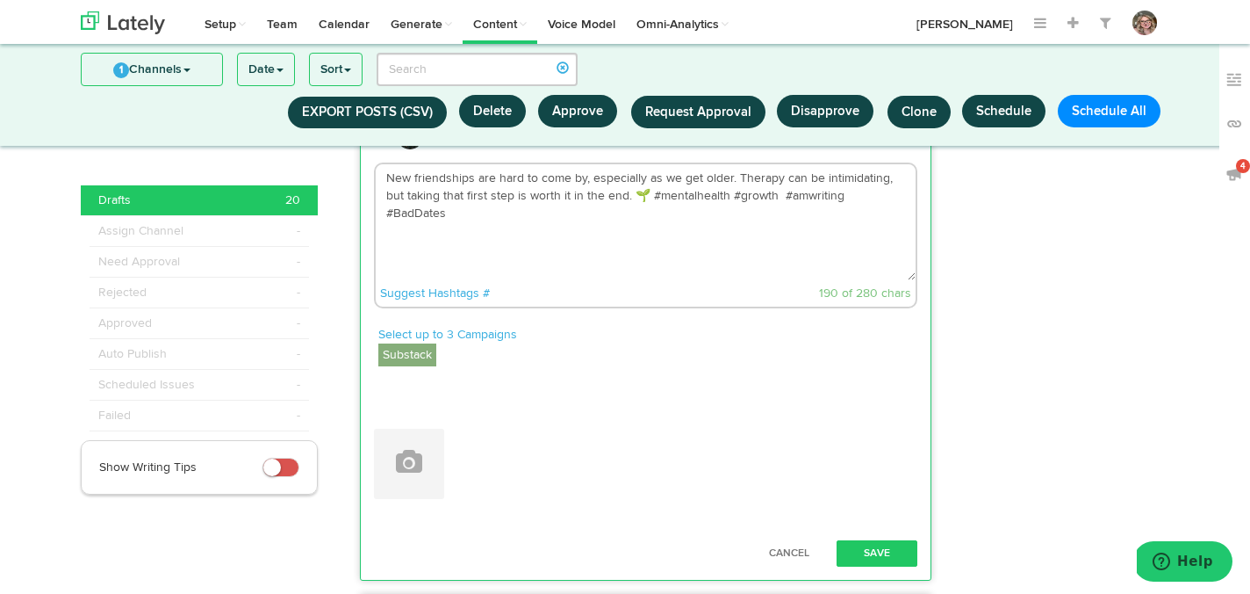
paste textarea "[URL][DOMAIN_NAME]"
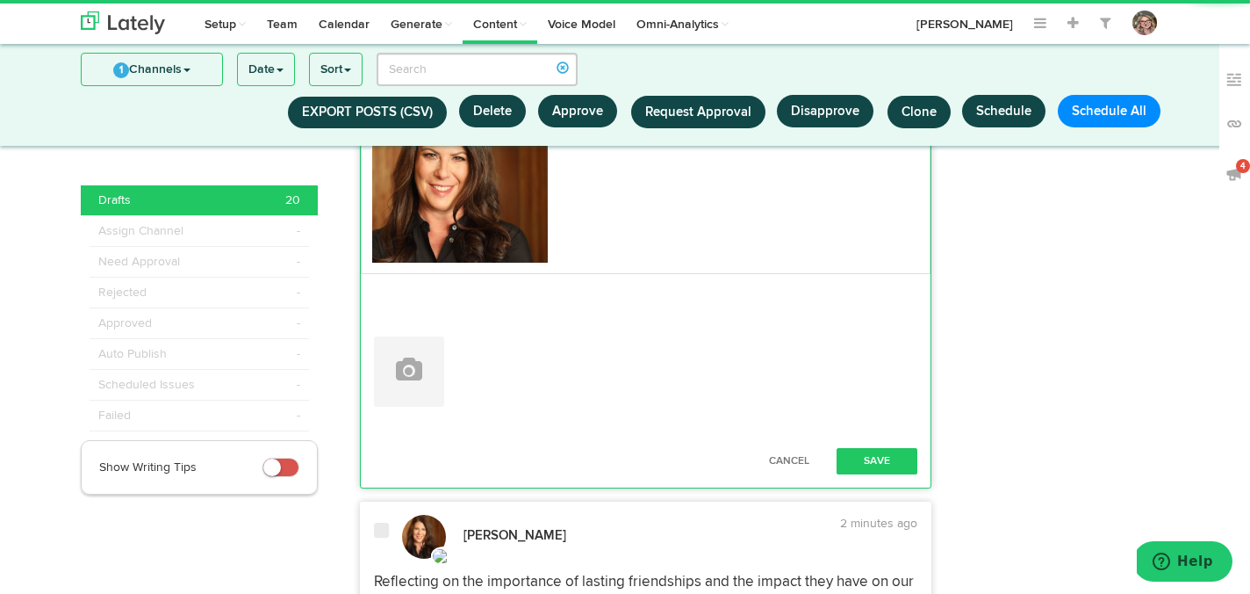
scroll to position [3922, 0]
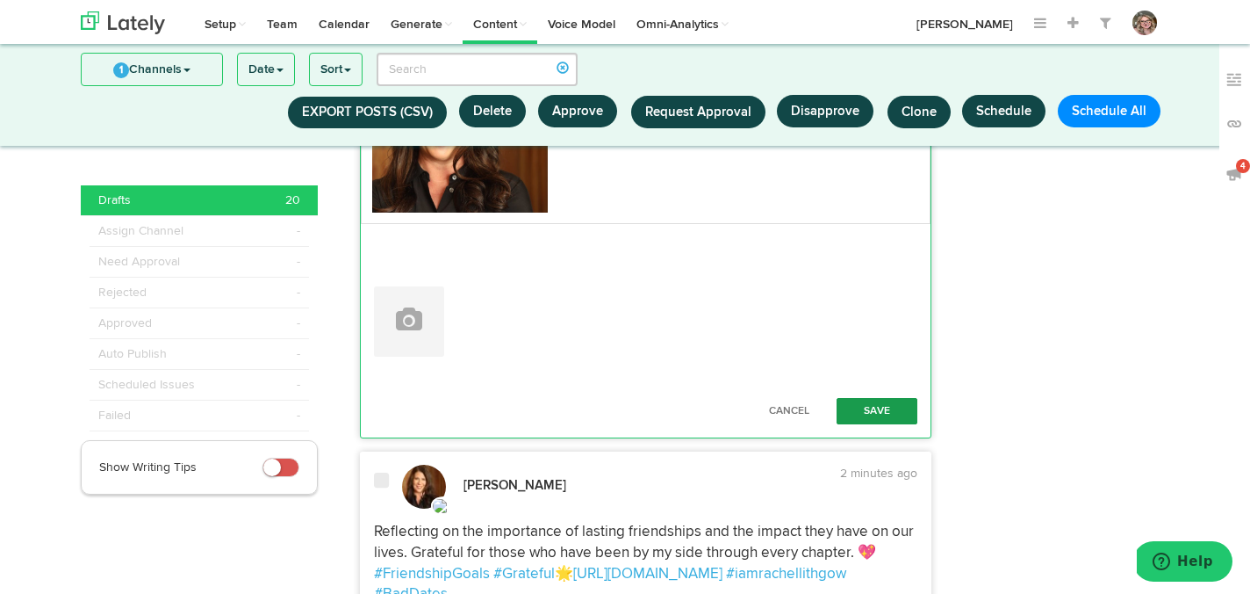
type textarea "New friendships are hard to come by, especially as we get older. Therapy can be…"
click at [868, 424] on button "Save" at bounding box center [877, 411] width 81 height 26
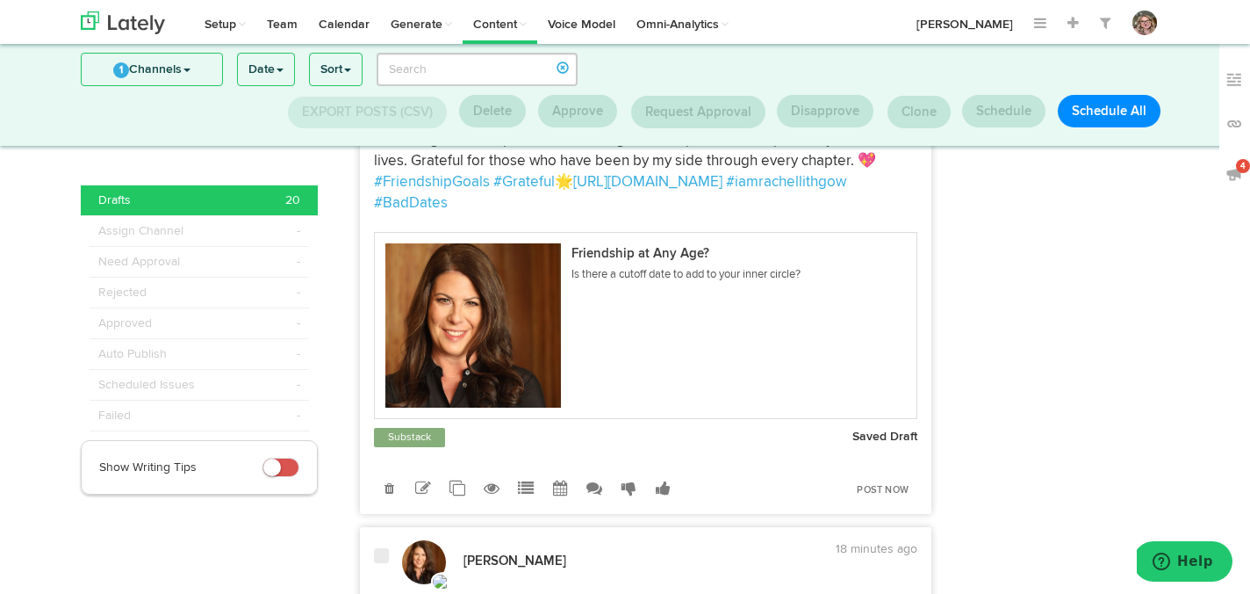
scroll to position [4087, 0]
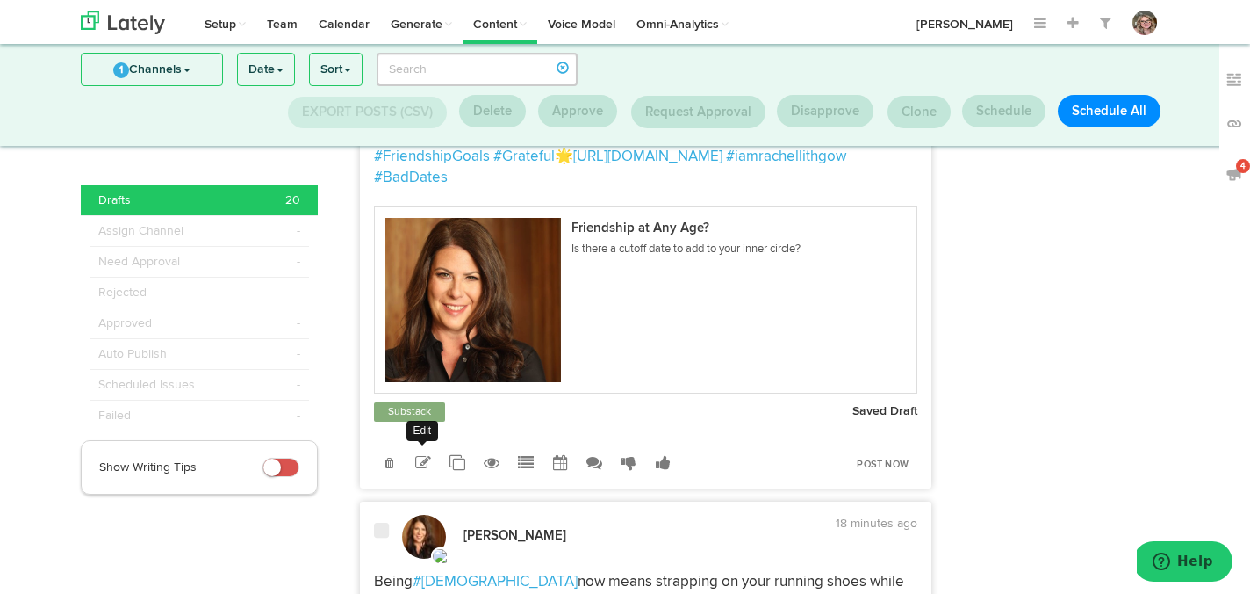
click at [424, 471] on icon at bounding box center [423, 463] width 16 height 16
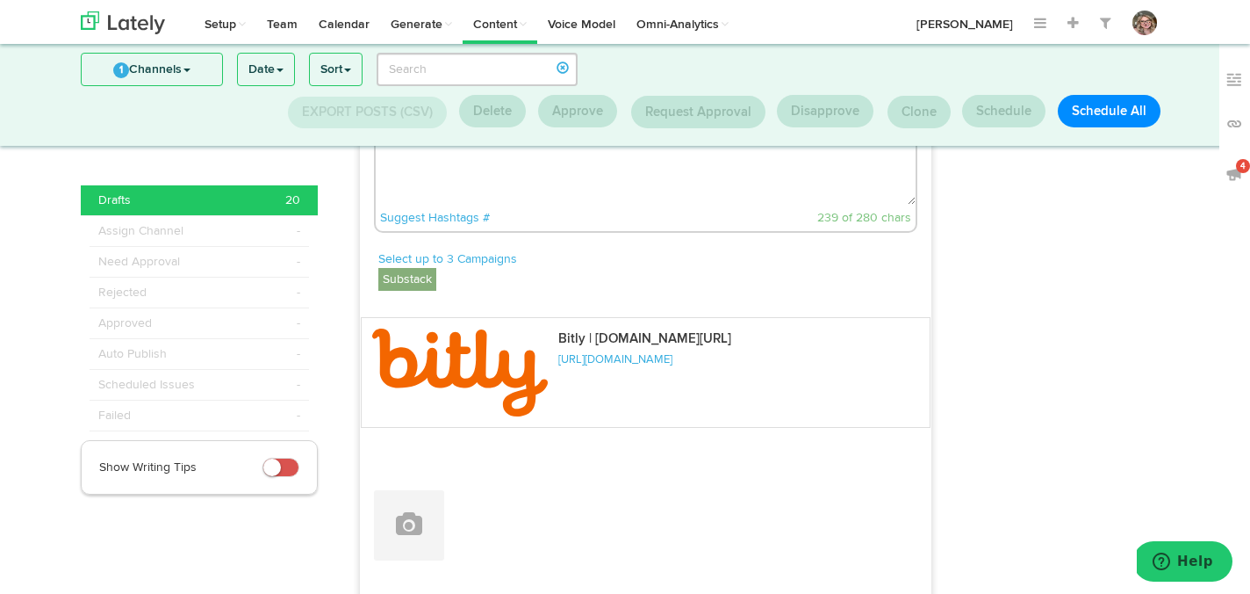
drag, startPoint x: 560, startPoint y: 199, endPoint x: 452, endPoint y: 198, distance: 108.0
click at [452, 198] on textarea "Reflecting on the importance of lasting friendships and the impact they have on…" at bounding box center [646, 147] width 541 height 116
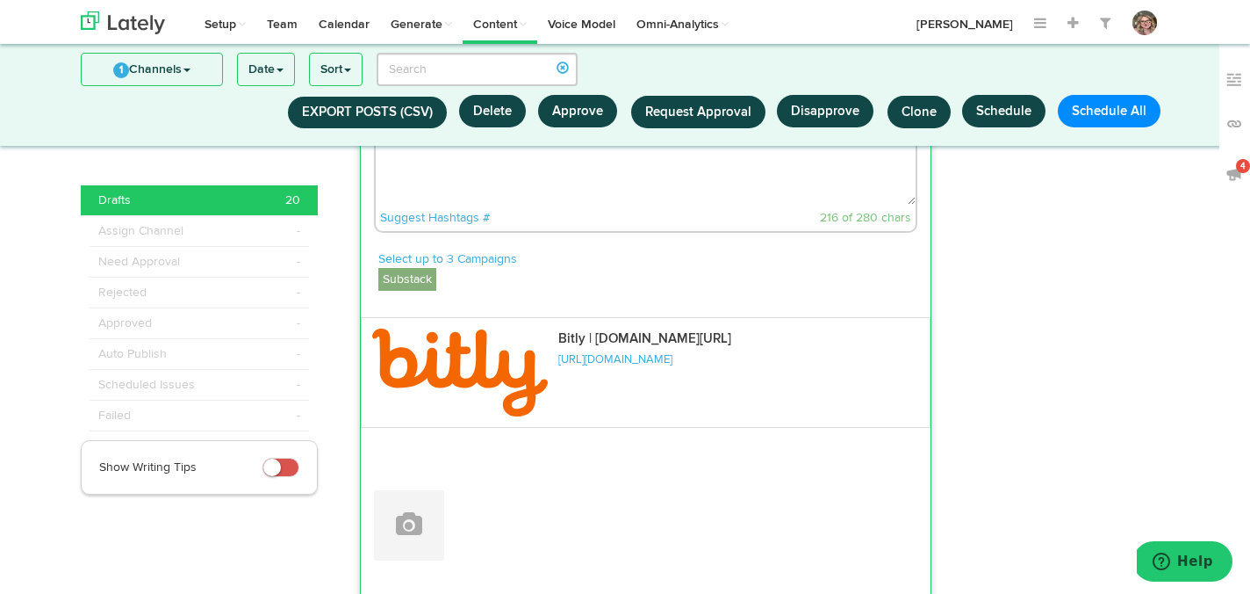
paste textarea "[URL][DOMAIN_NAME]"
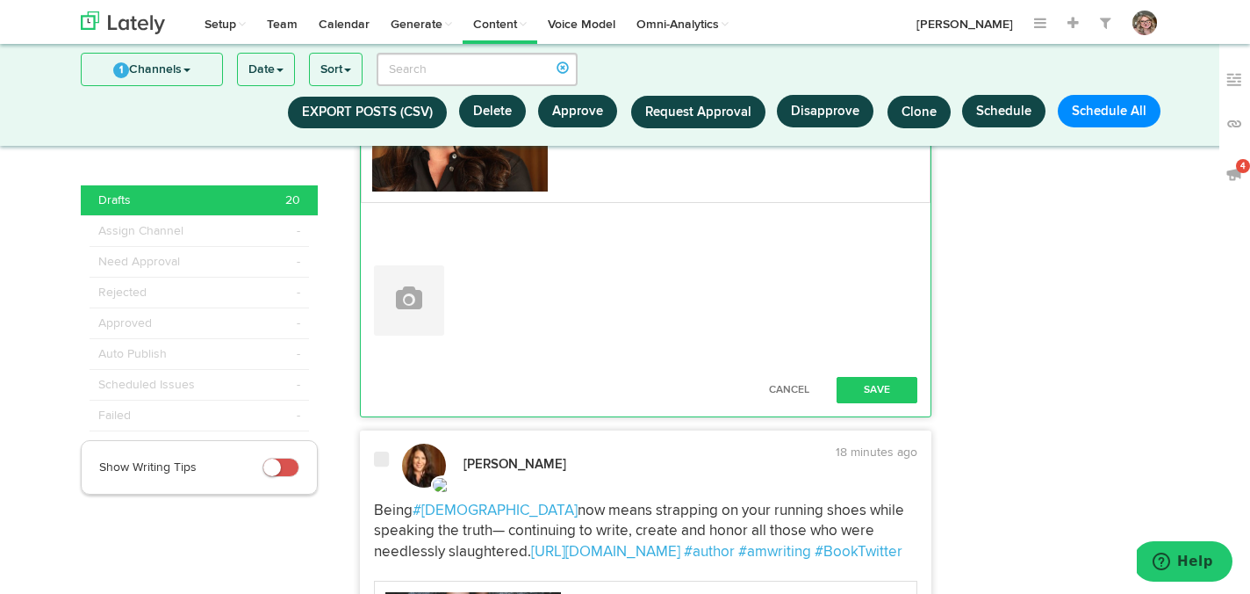
scroll to position [4424, 0]
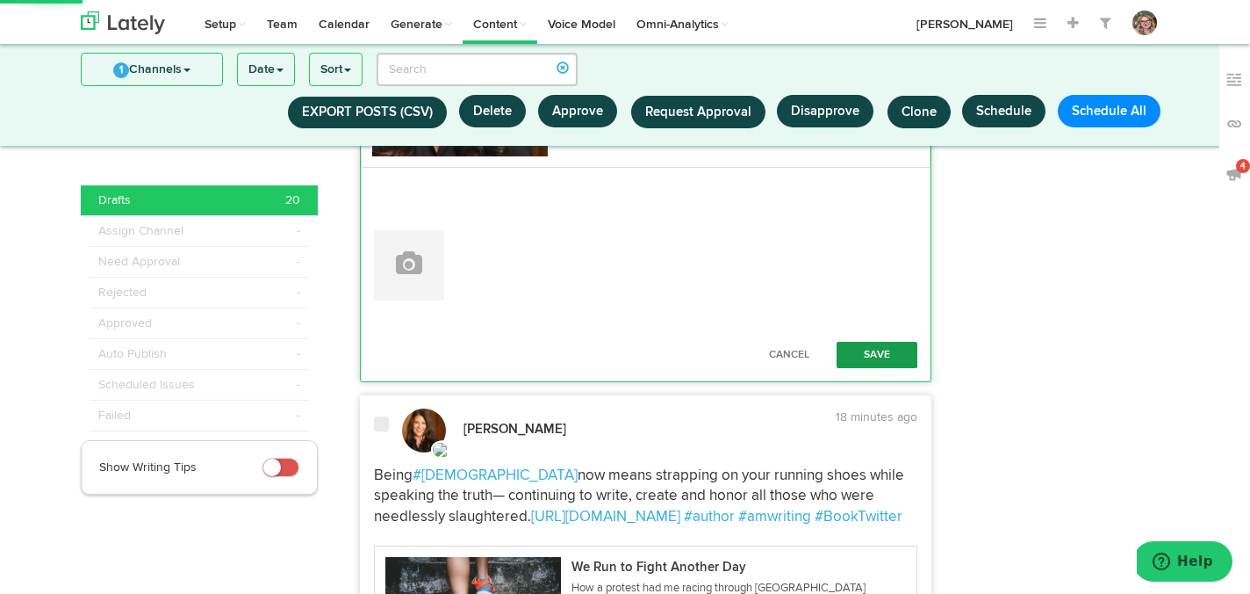
type textarea "Reflecting on the importance of lasting friendships and the impact they have on…"
click at [861, 368] on button "Save" at bounding box center [877, 355] width 81 height 26
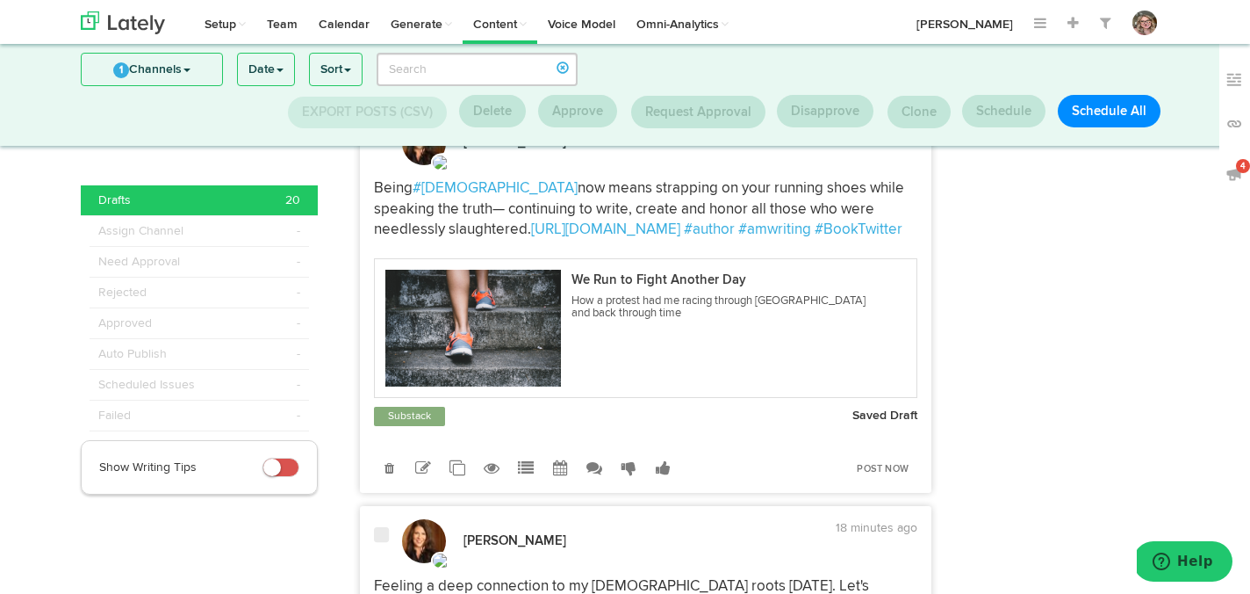
scroll to position [4491, 0]
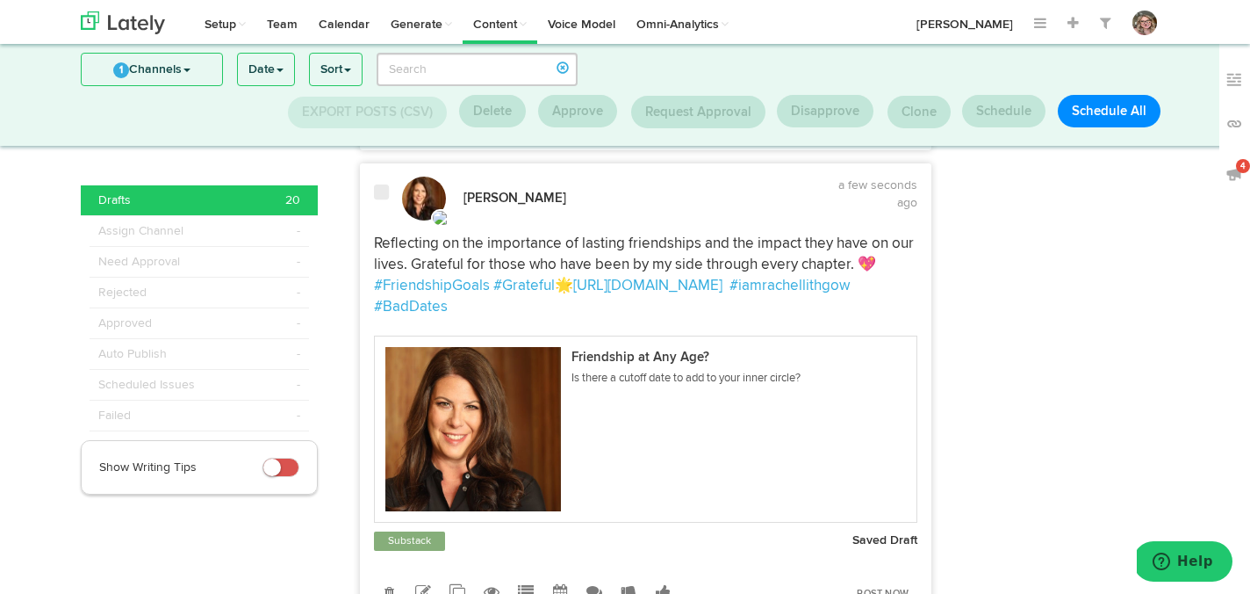
click at [382, 220] on div at bounding box center [381, 202] width 41 height 37
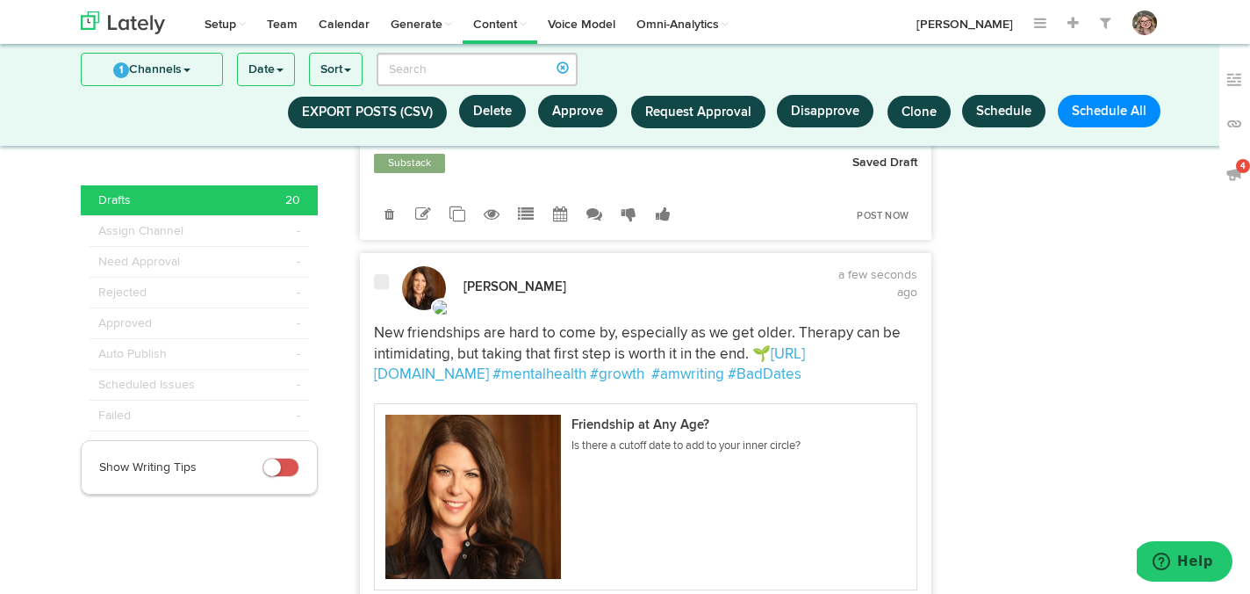
click at [382, 291] on span at bounding box center [381, 282] width 15 height 18
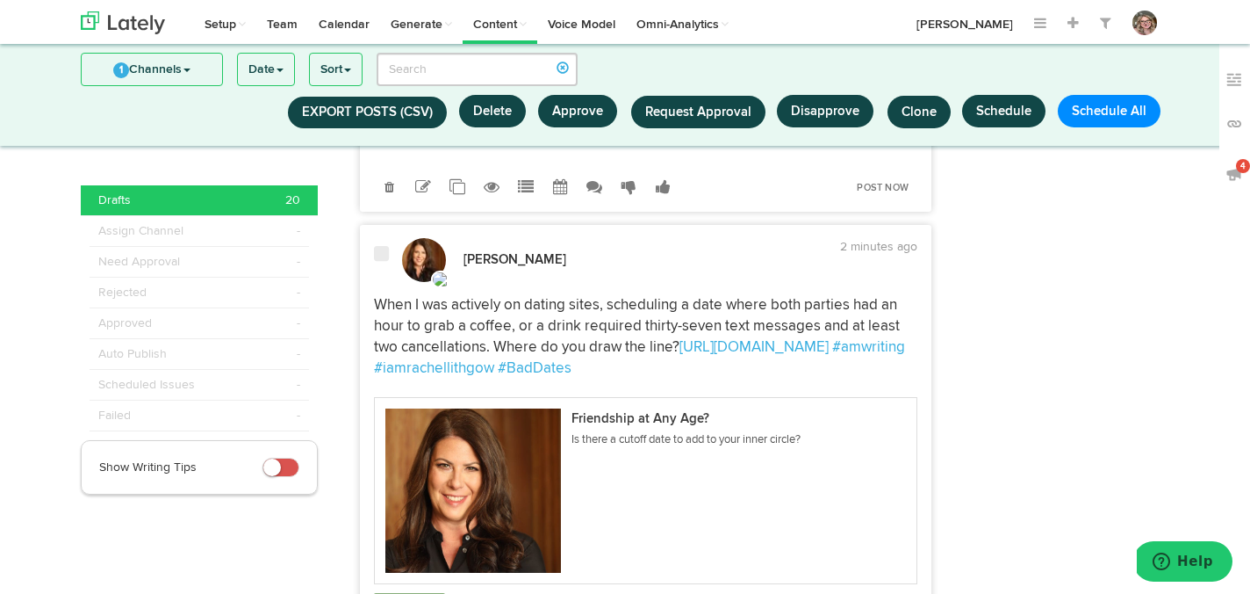
click at [382, 282] on div at bounding box center [381, 263] width 41 height 37
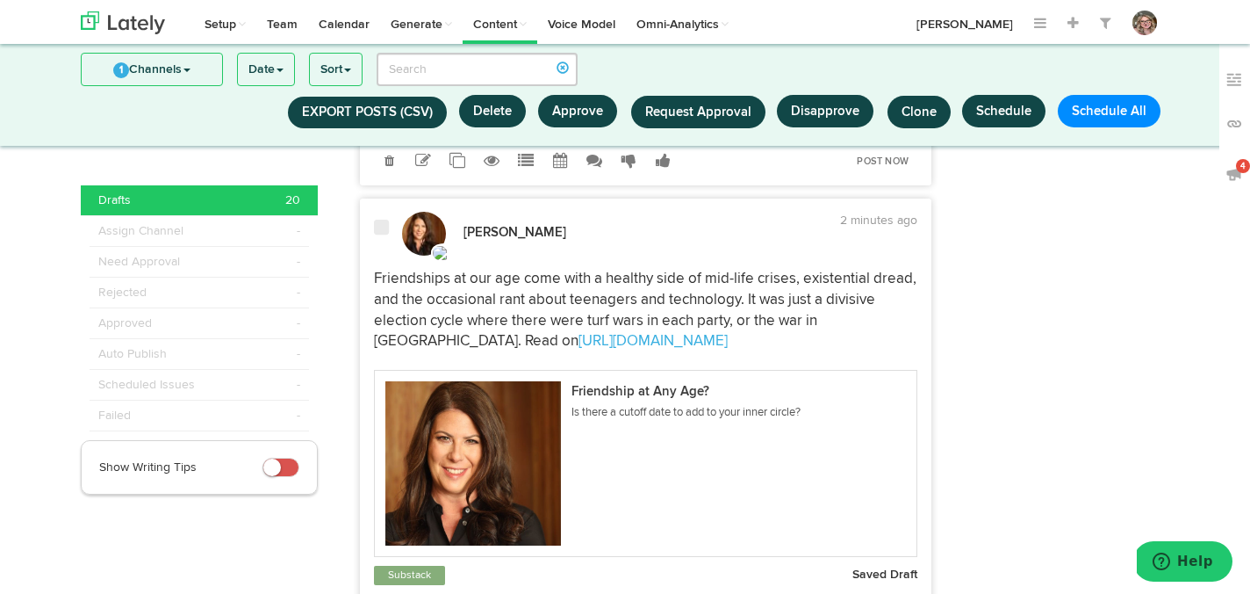
click at [382, 256] on div at bounding box center [381, 237] width 41 height 37
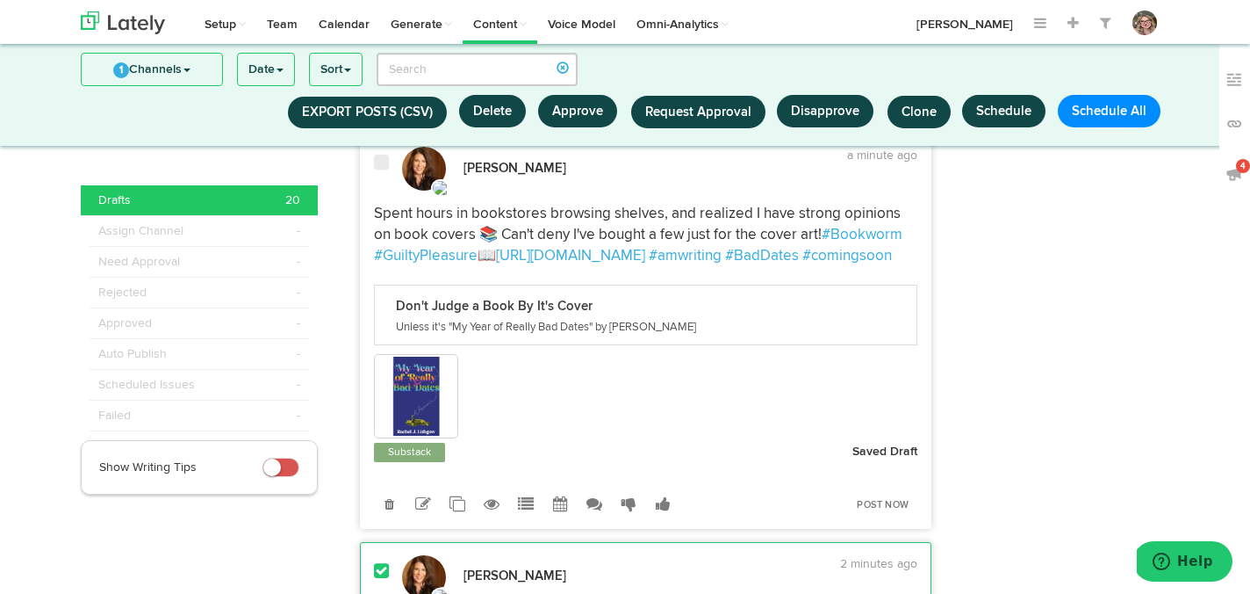
scroll to position [2192, 0]
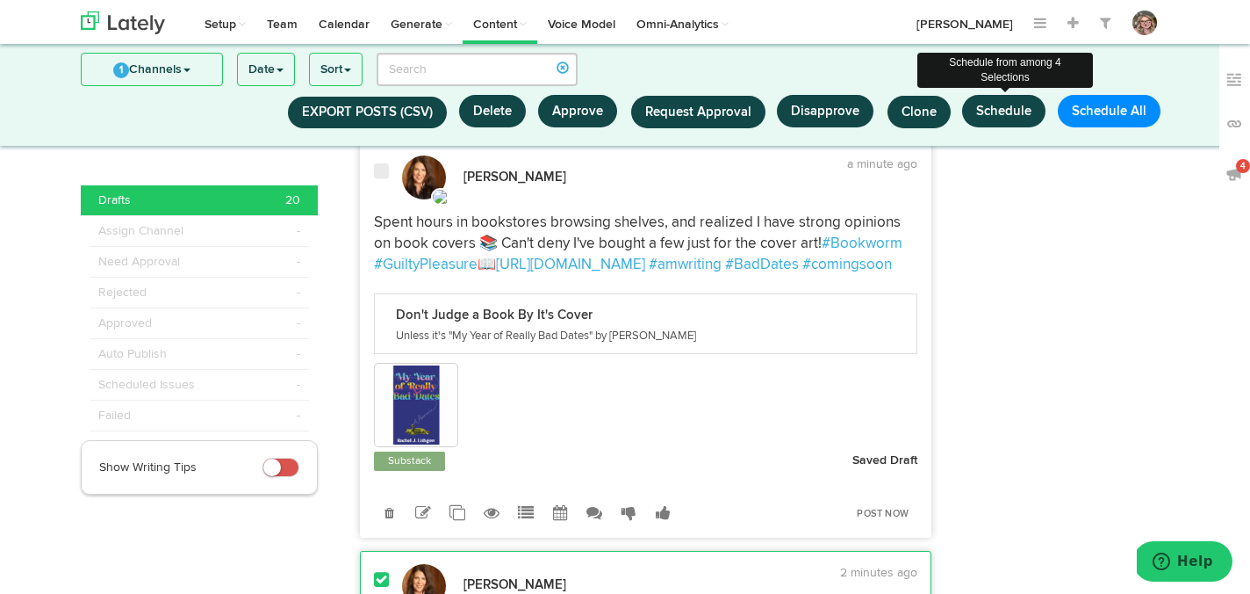
click at [994, 109] on button "Schedule" at bounding box center [1003, 111] width 83 height 32
select select "11"
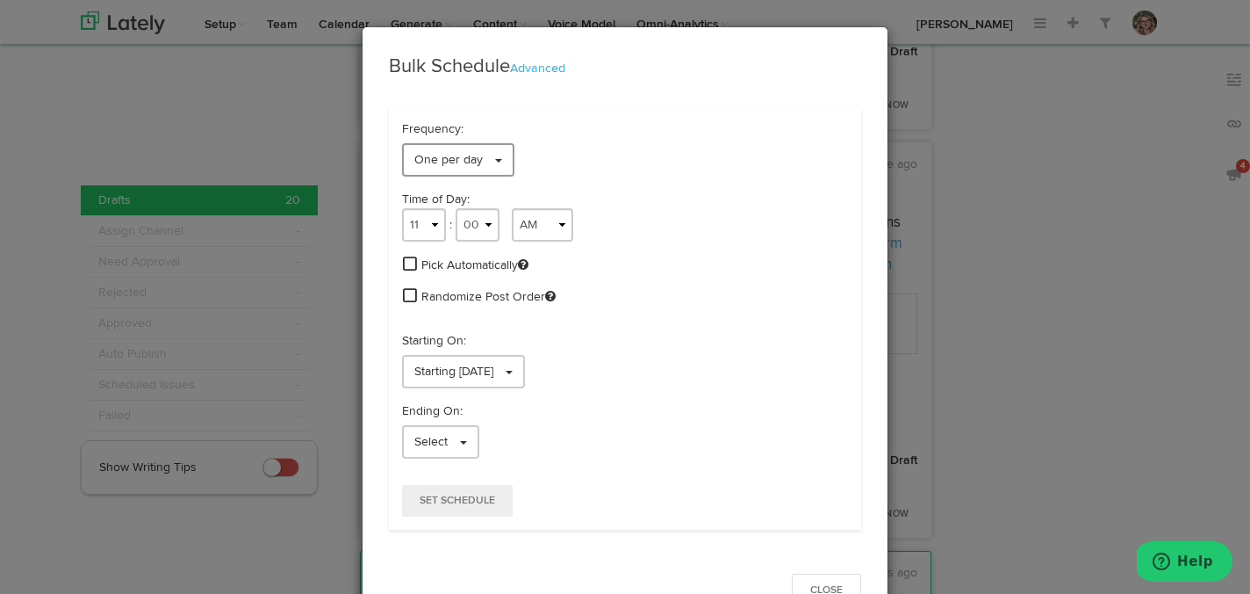
click at [469, 161] on span "One per day" at bounding box center [448, 160] width 68 height 12
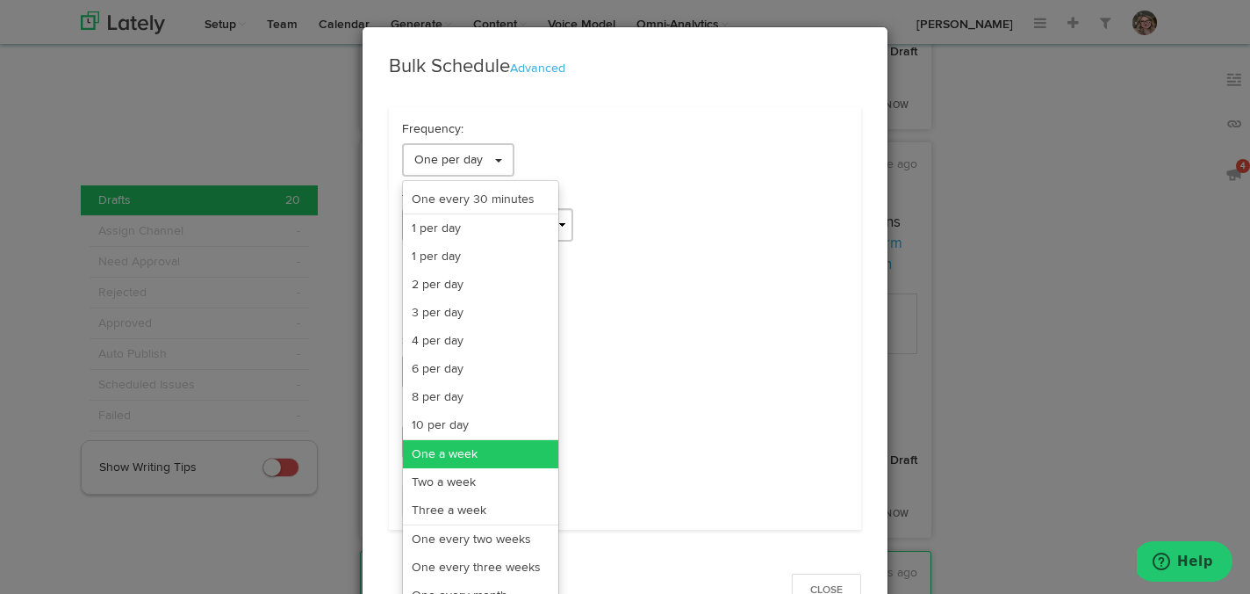
click at [478, 460] on link "One a week" at bounding box center [480, 454] width 155 height 28
select select "11"
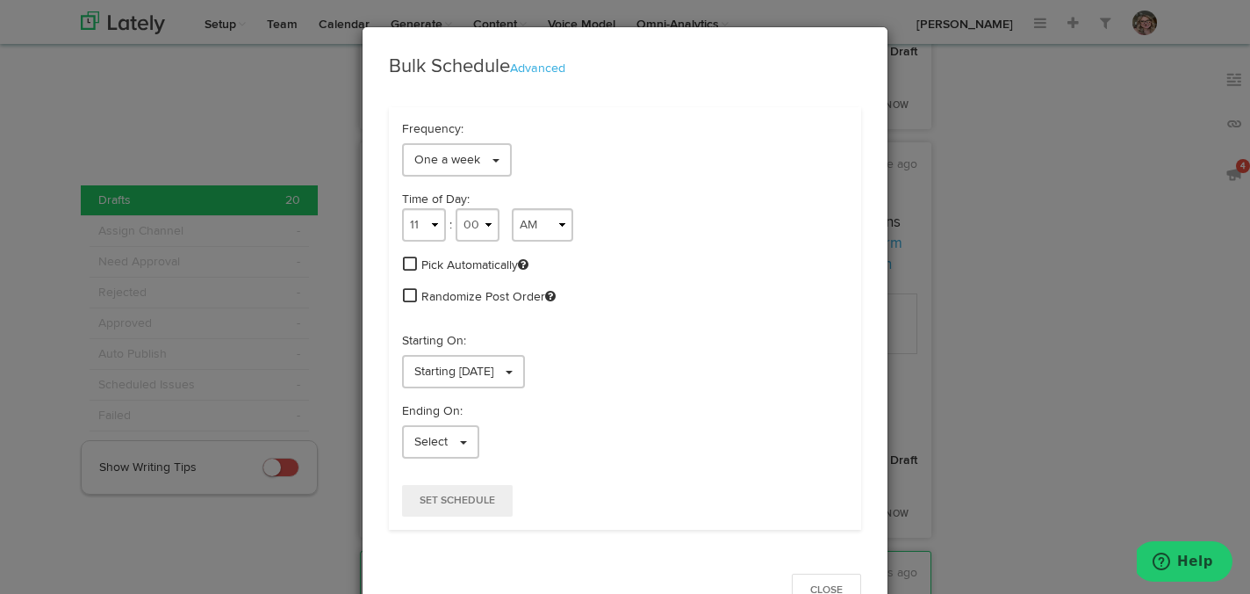
click at [407, 263] on span at bounding box center [410, 264] width 14 height 16
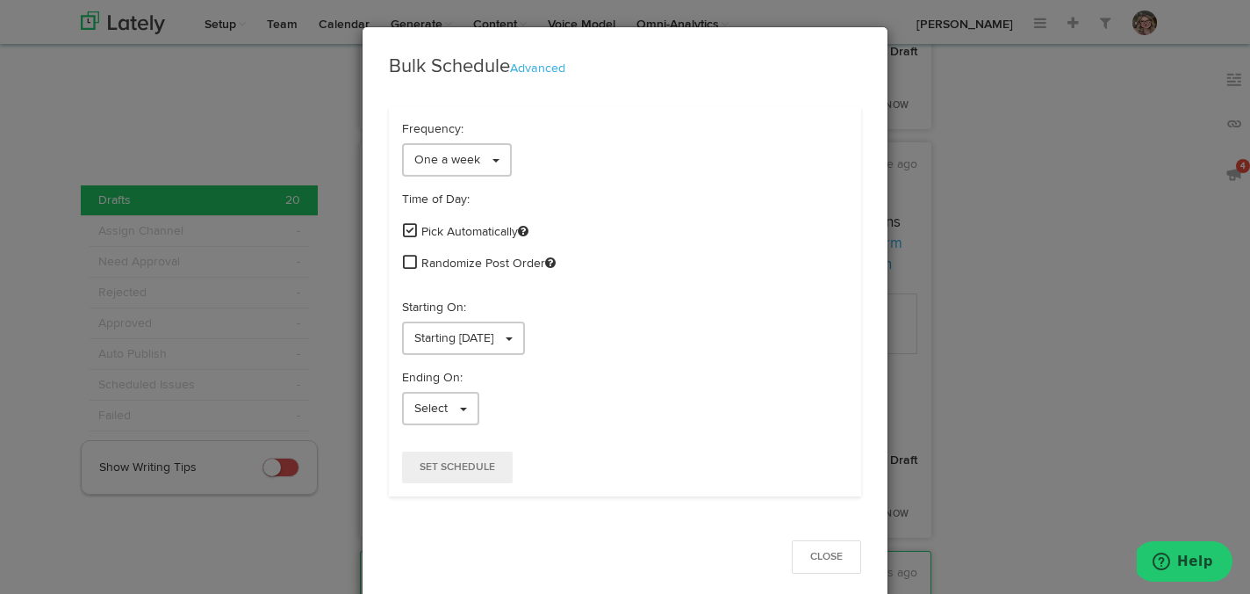
click at [407, 263] on span at bounding box center [410, 262] width 14 height 16
click at [415, 334] on span "Starting 09/22/2025" at bounding box center [453, 338] width 79 height 12
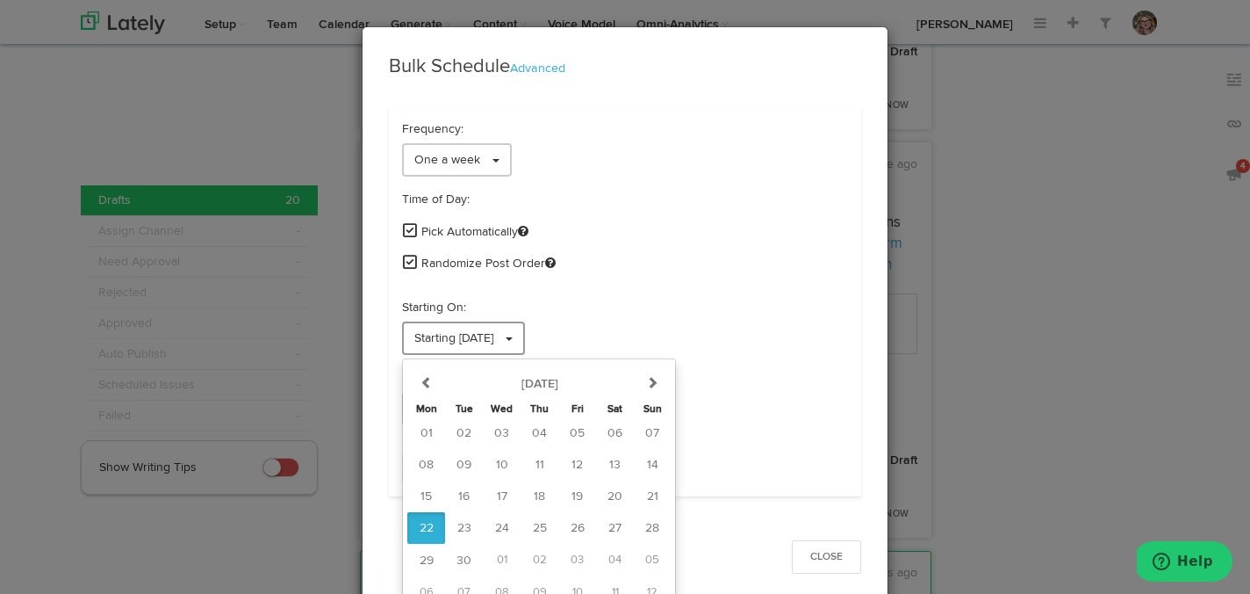
scroll to position [14, 0]
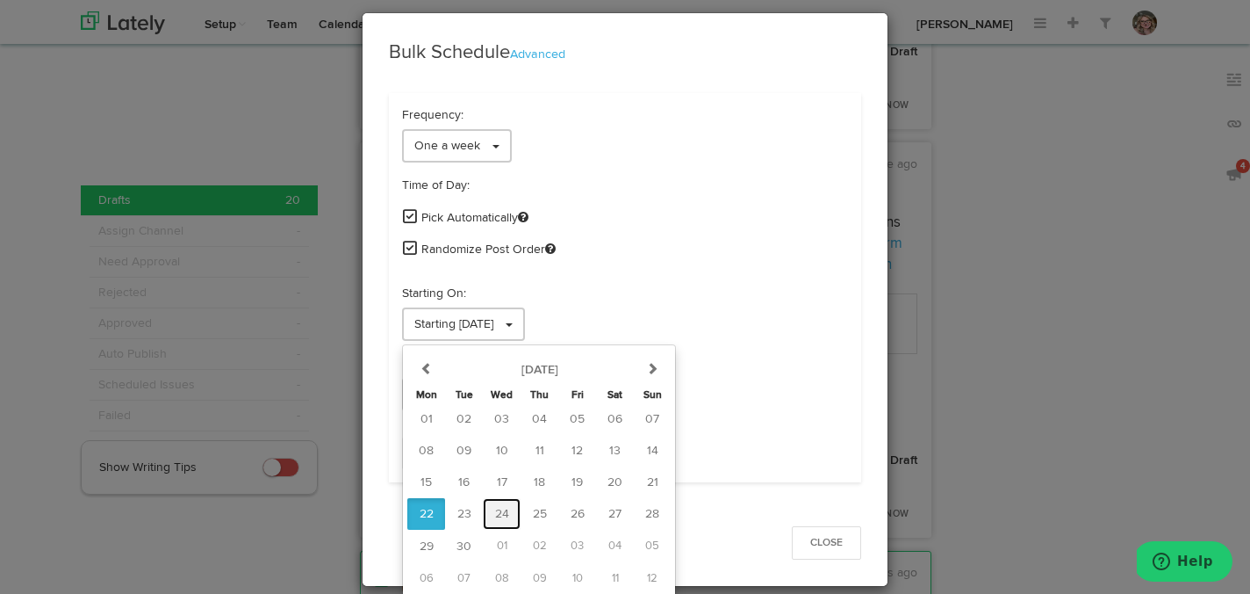
click at [505, 505] on button "24" at bounding box center [502, 514] width 38 height 32
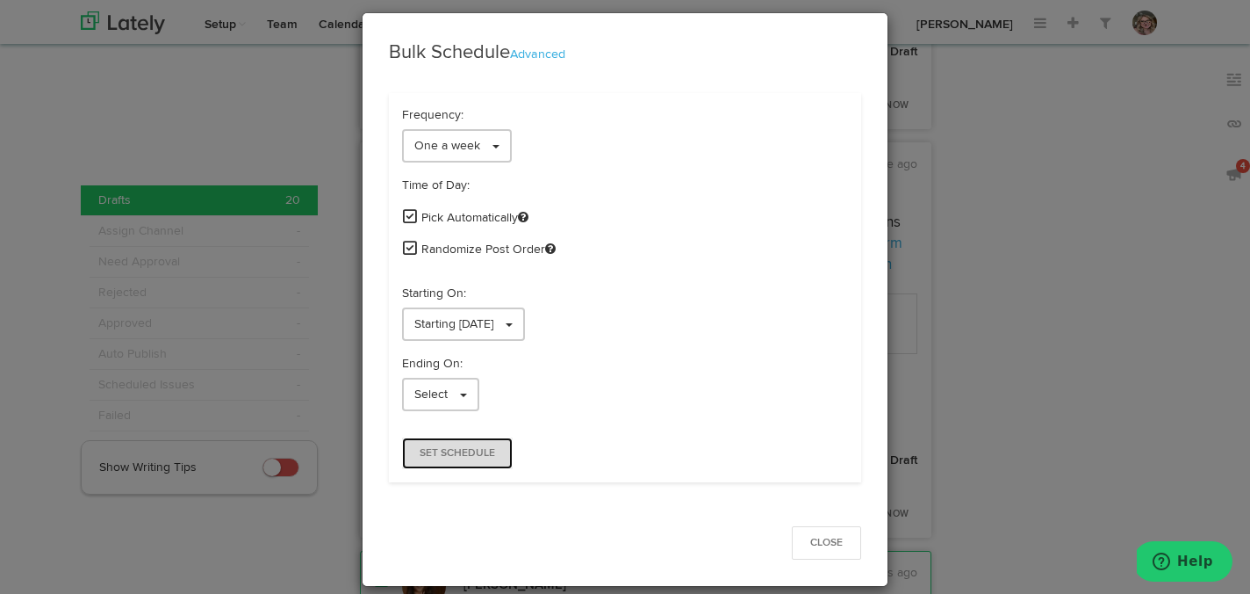
click at [480, 456] on span "Set Schedule" at bounding box center [458, 453] width 76 height 11
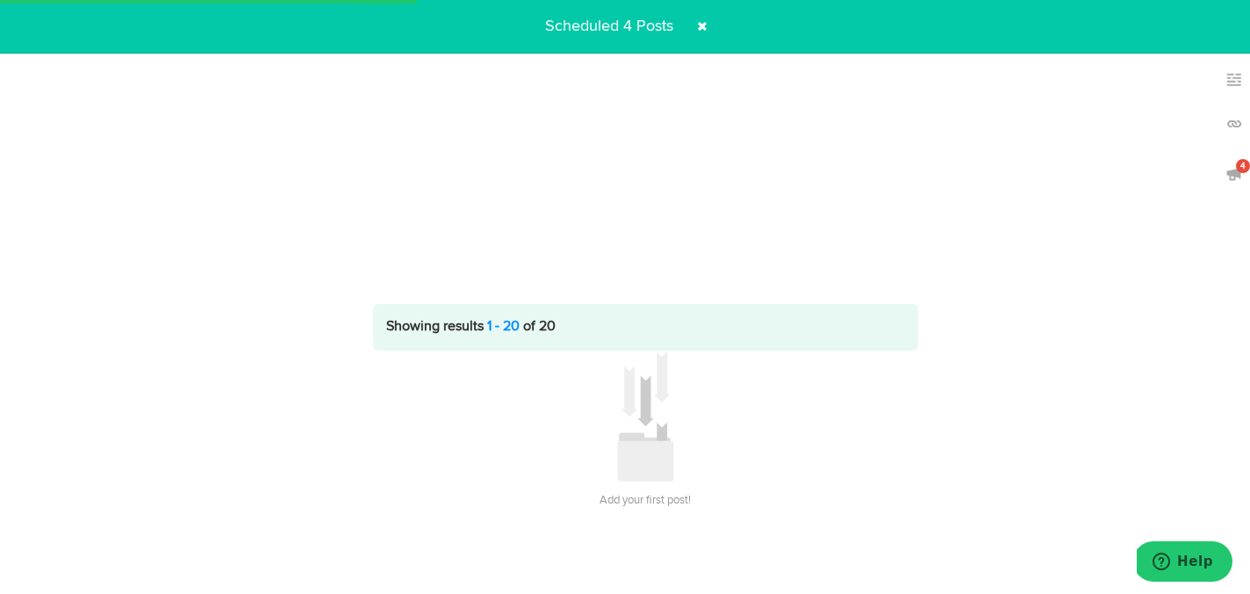
scroll to position [0, 0]
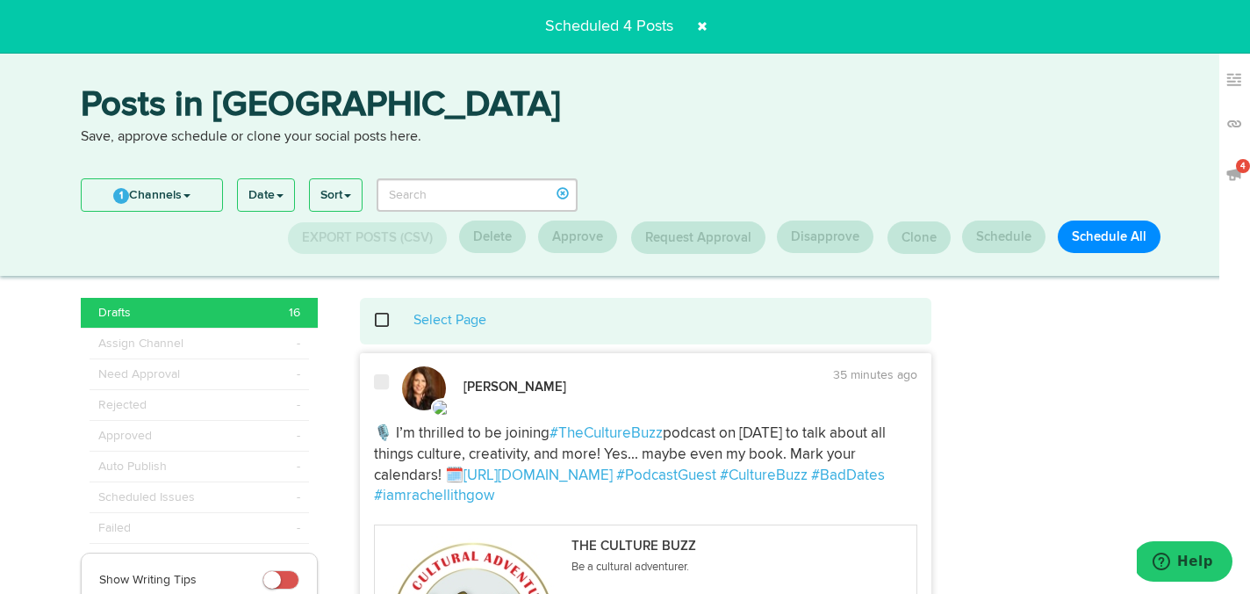
click at [698, 24] on span at bounding box center [702, 26] width 28 height 28
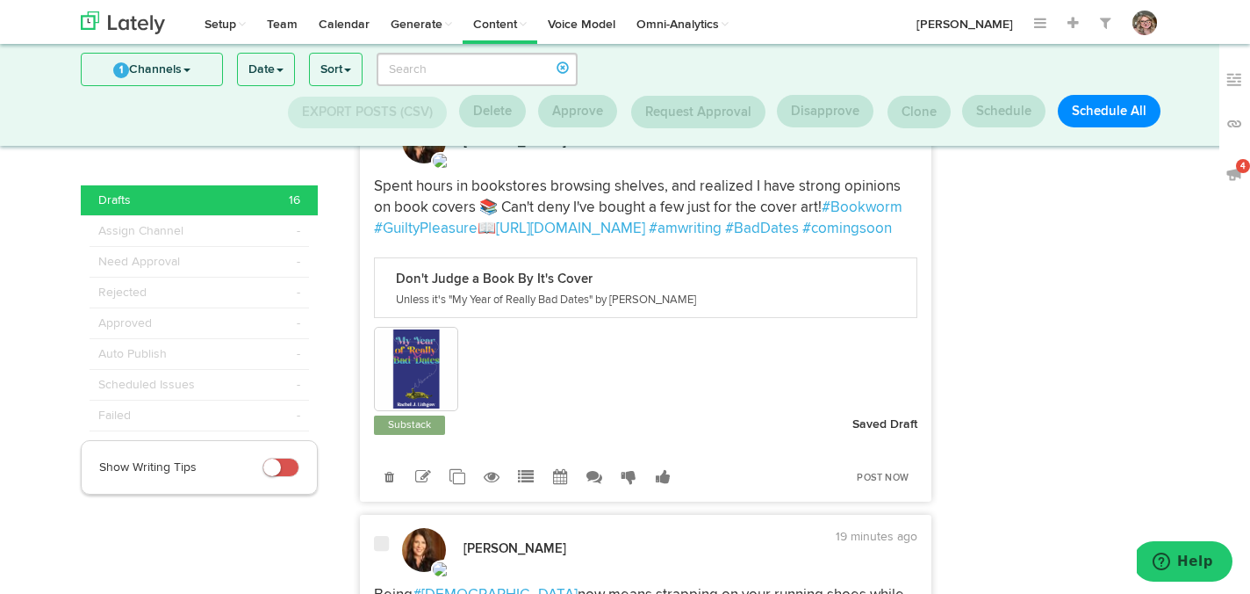
scroll to position [2280, 0]
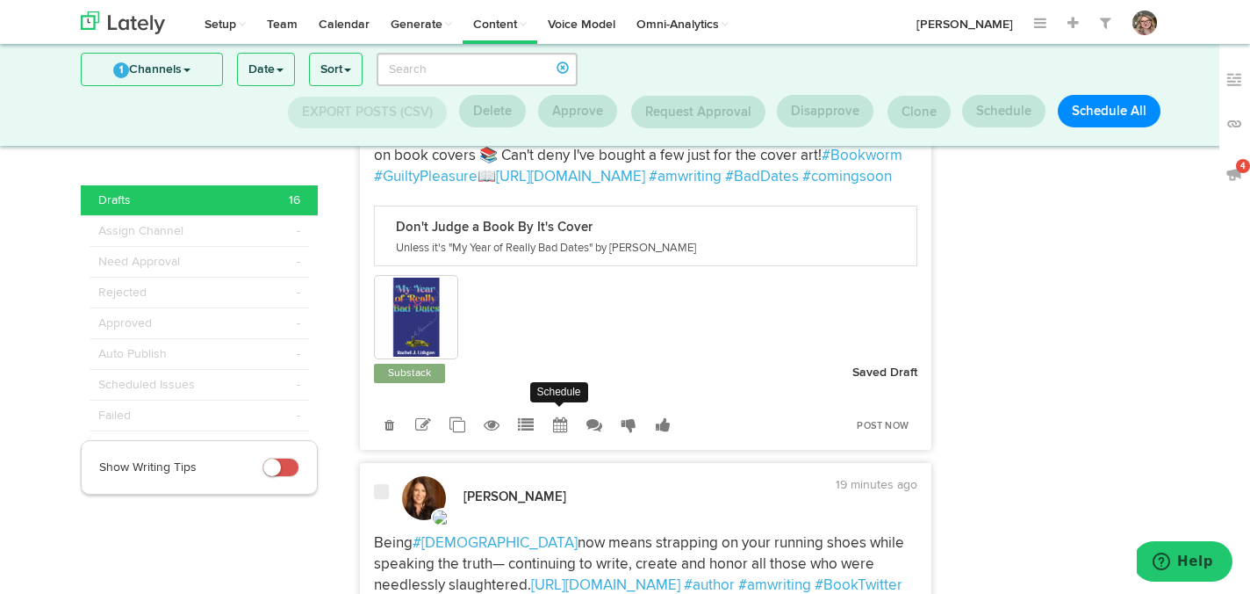
click at [559, 433] on icon at bounding box center [560, 425] width 15 height 16
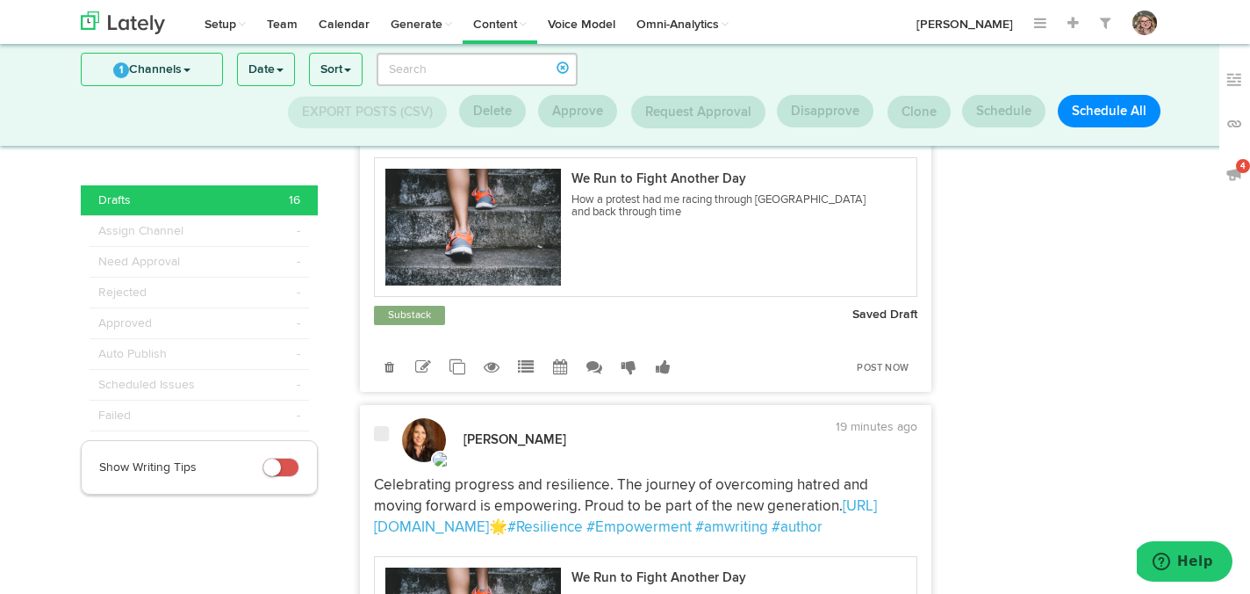
scroll to position [3556, 0]
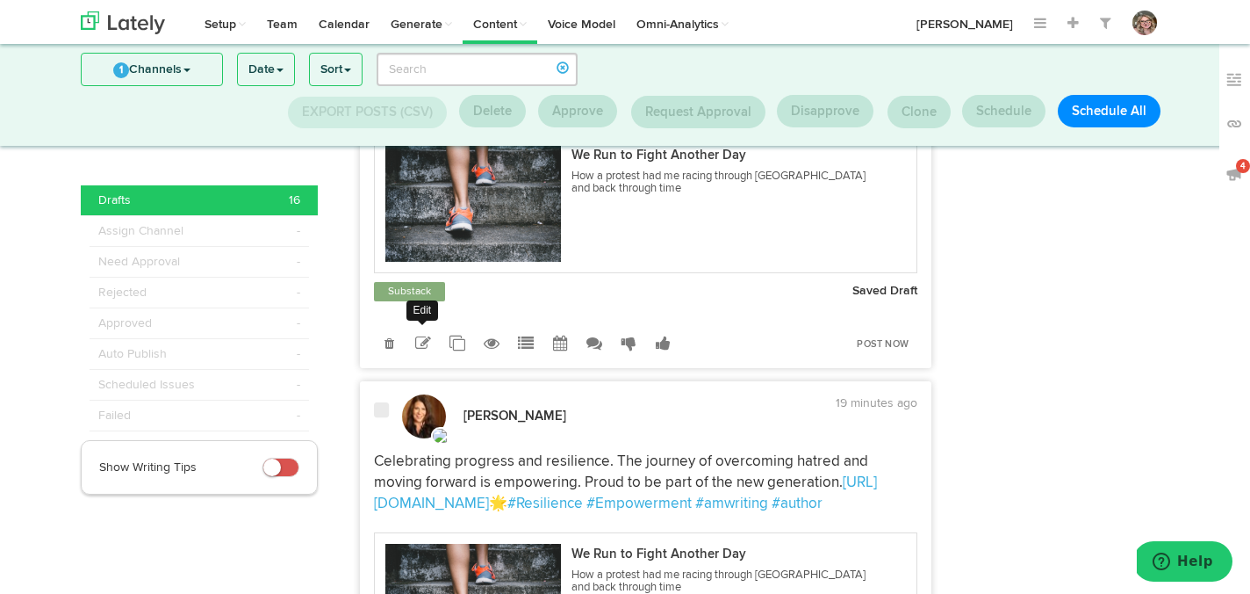
click at [434, 358] on link at bounding box center [423, 343] width 31 height 31
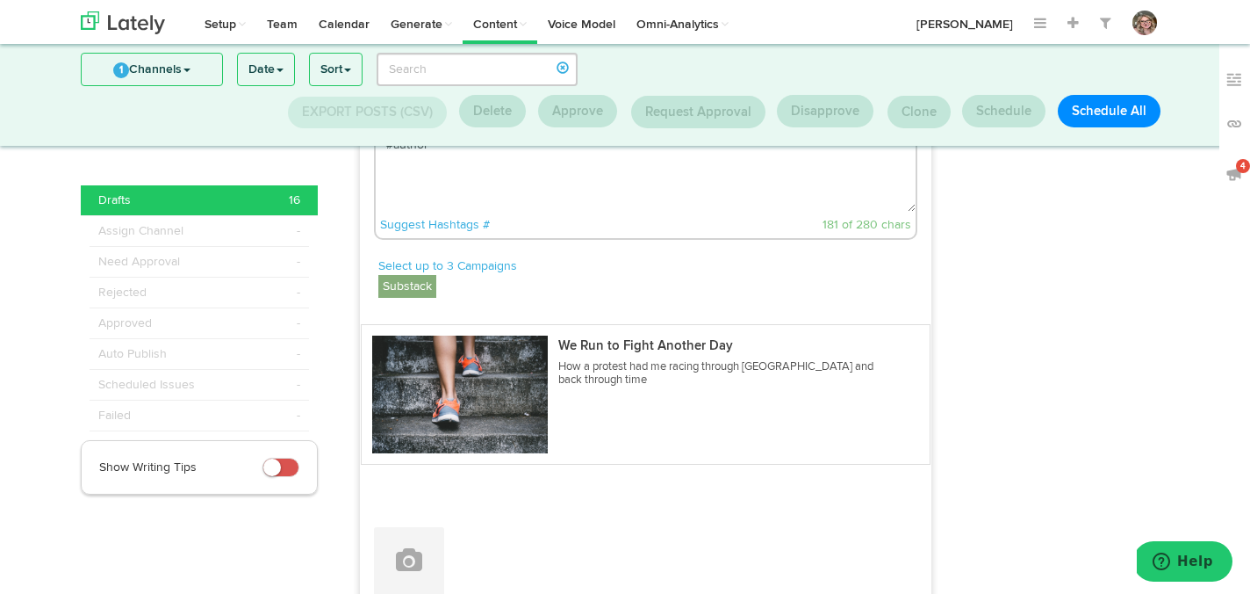
scroll to position [3422, 0]
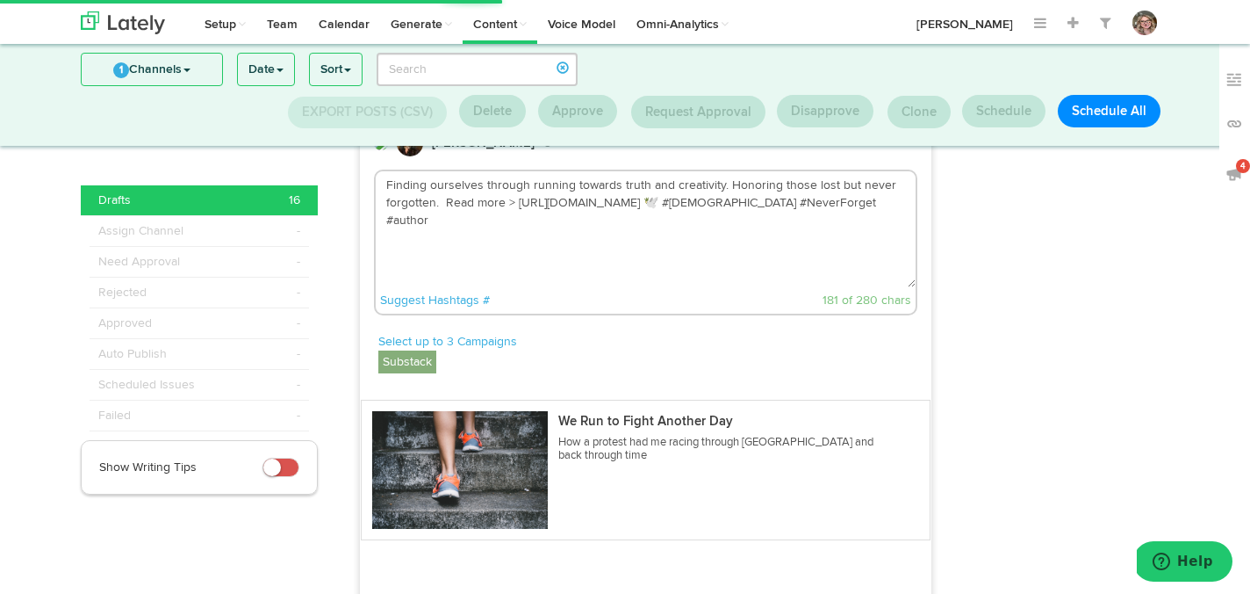
drag, startPoint x: 621, startPoint y: 242, endPoint x: 515, endPoint y: 243, distance: 106.3
click at [515, 243] on textarea "Finding ourselves through running towards truth and creativity. Honoring those …" at bounding box center [646, 229] width 541 height 116
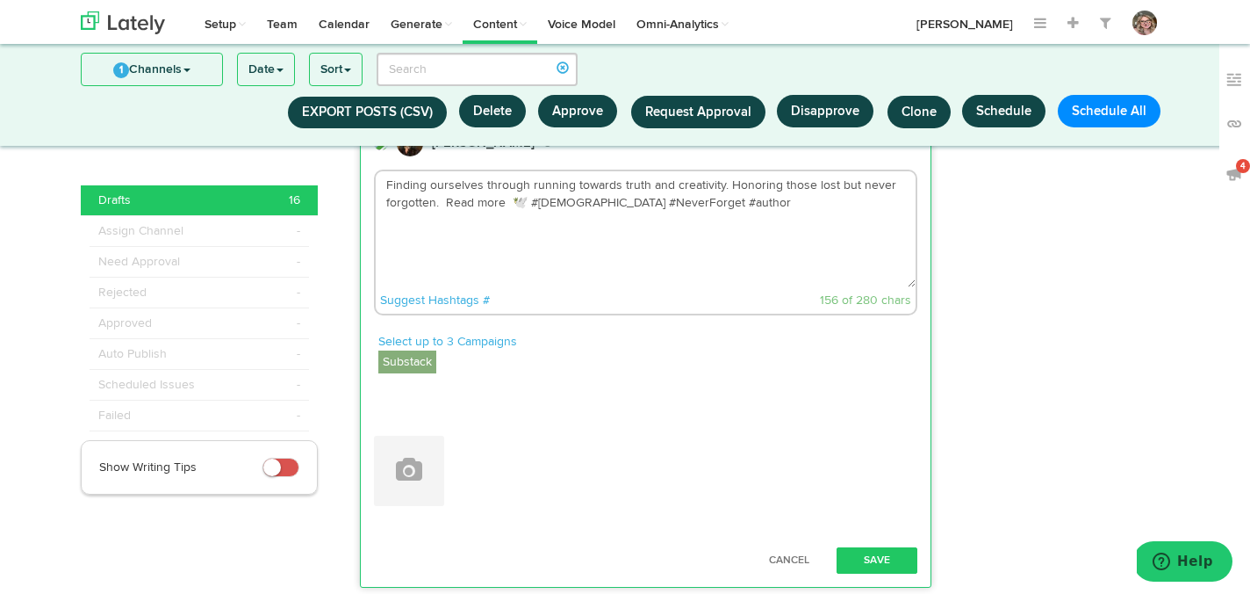
paste textarea "https://onbeingjewishnow.substack.com/p/we-run-to-fight-another-day"
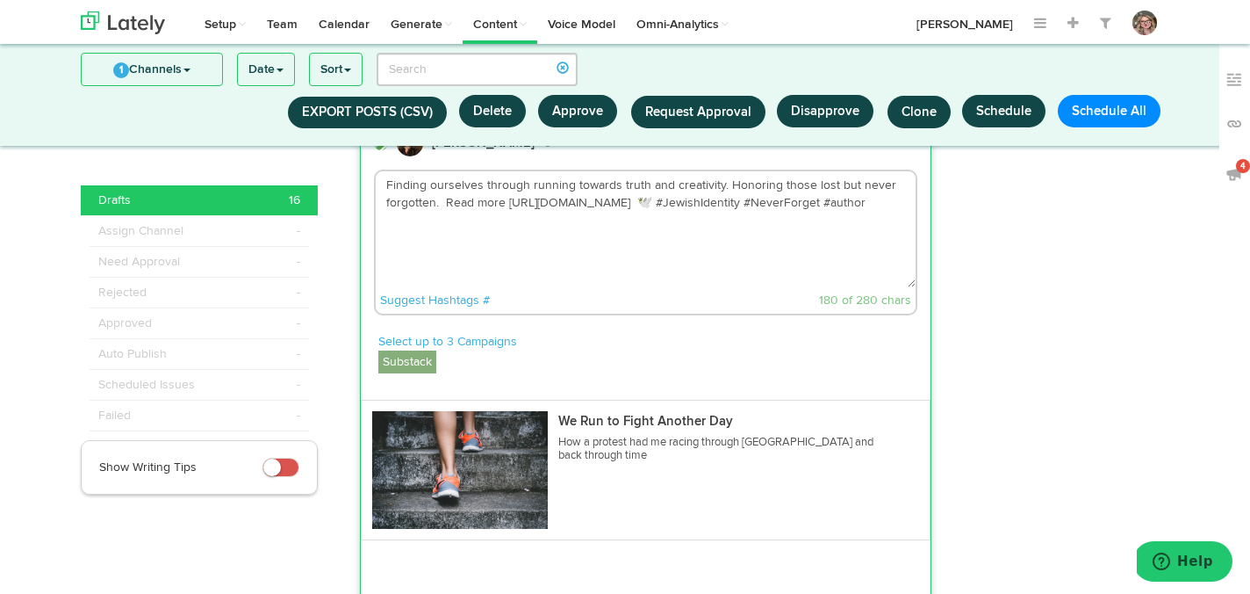
type textarea "Finding ourselves through running towards truth and creativity. Honoring those …"
click at [410, 373] on label "Substack" at bounding box center [407, 361] width 58 height 23
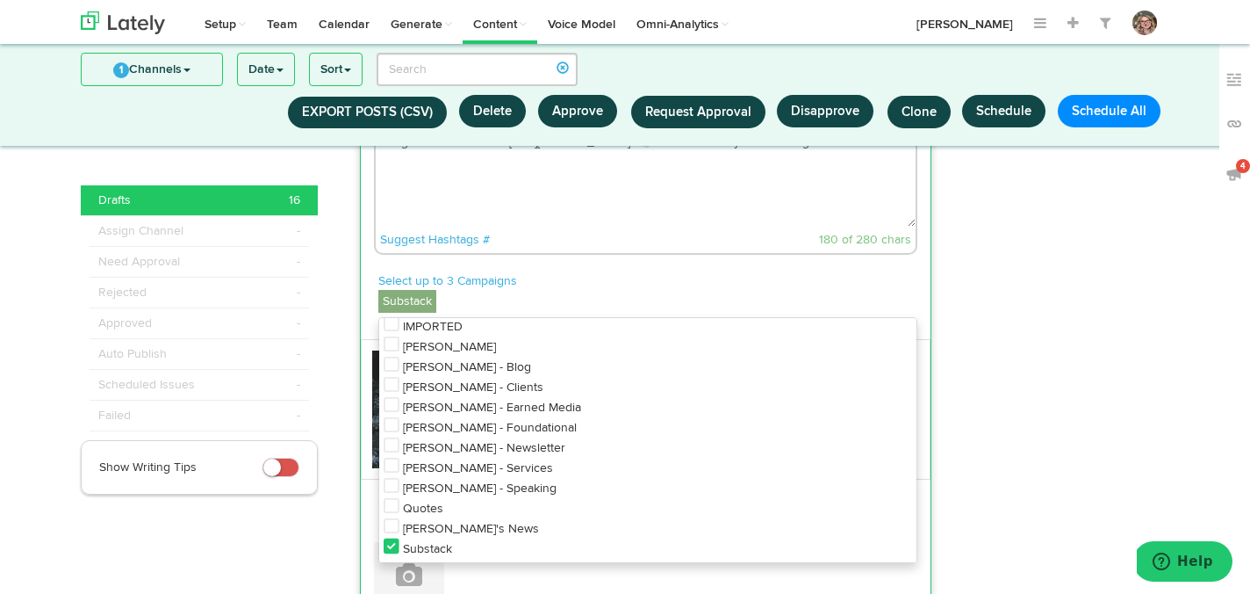
scroll to position [3488, 0]
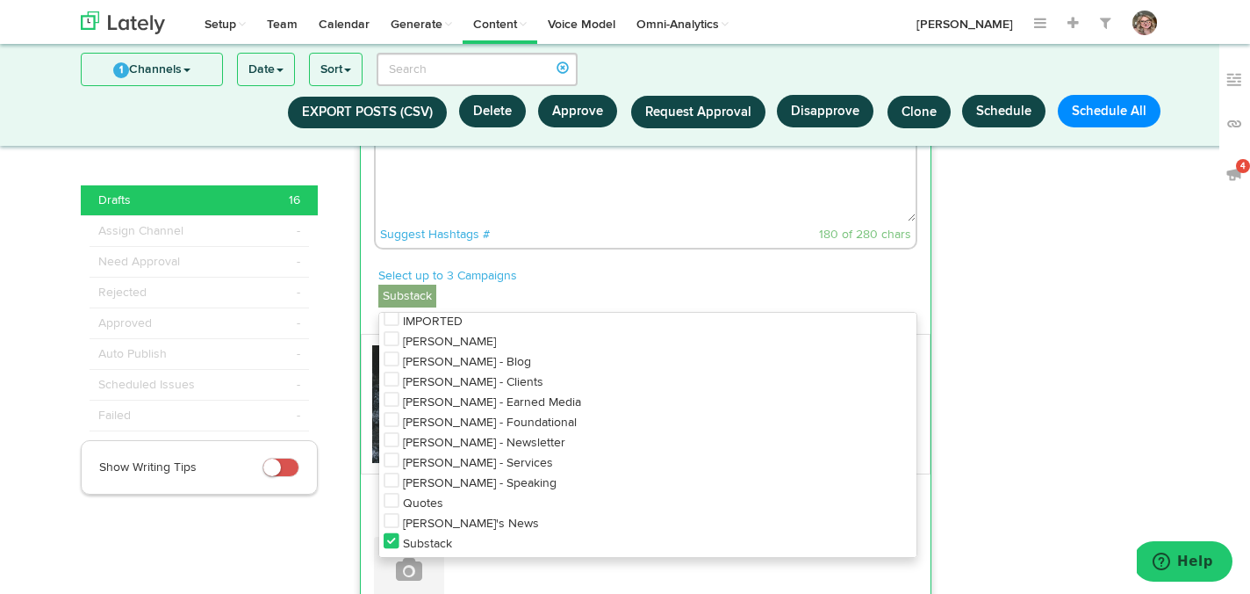
click at [398, 408] on icon at bounding box center [392, 400] width 16 height 18
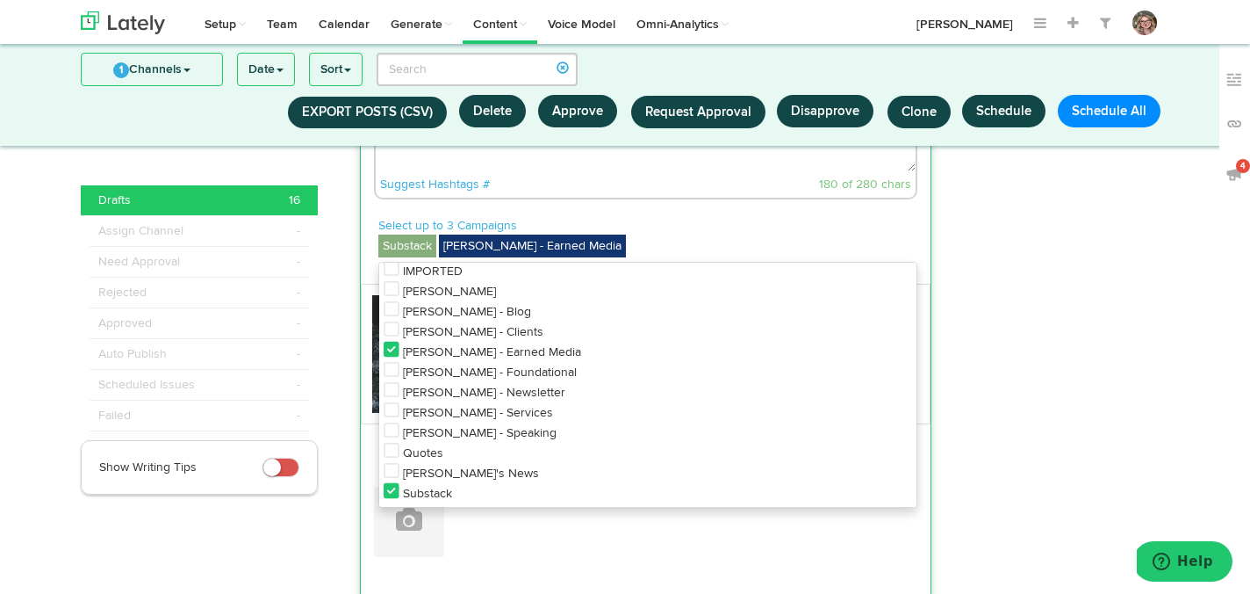
scroll to position [3546, 0]
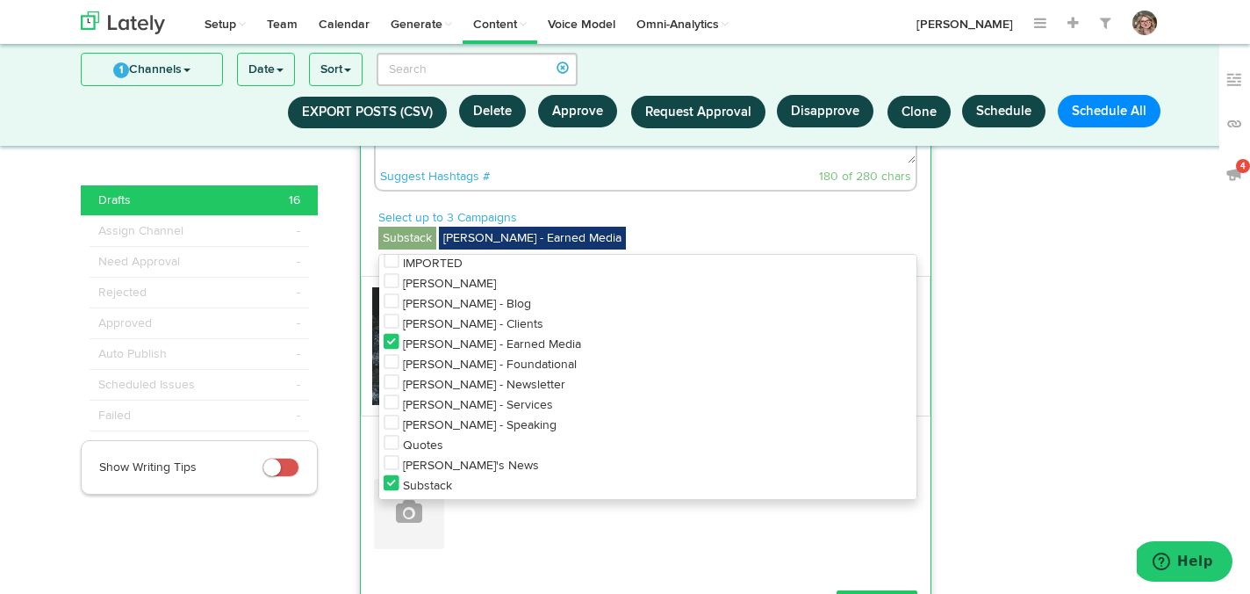
click at [384, 492] on icon at bounding box center [392, 483] width 16 height 18
click at [620, 254] on div "Select up to 3 Campaigns Noga - Earned Media Amazon link BL Pre Events Book 1: …" at bounding box center [648, 231] width 540 height 45
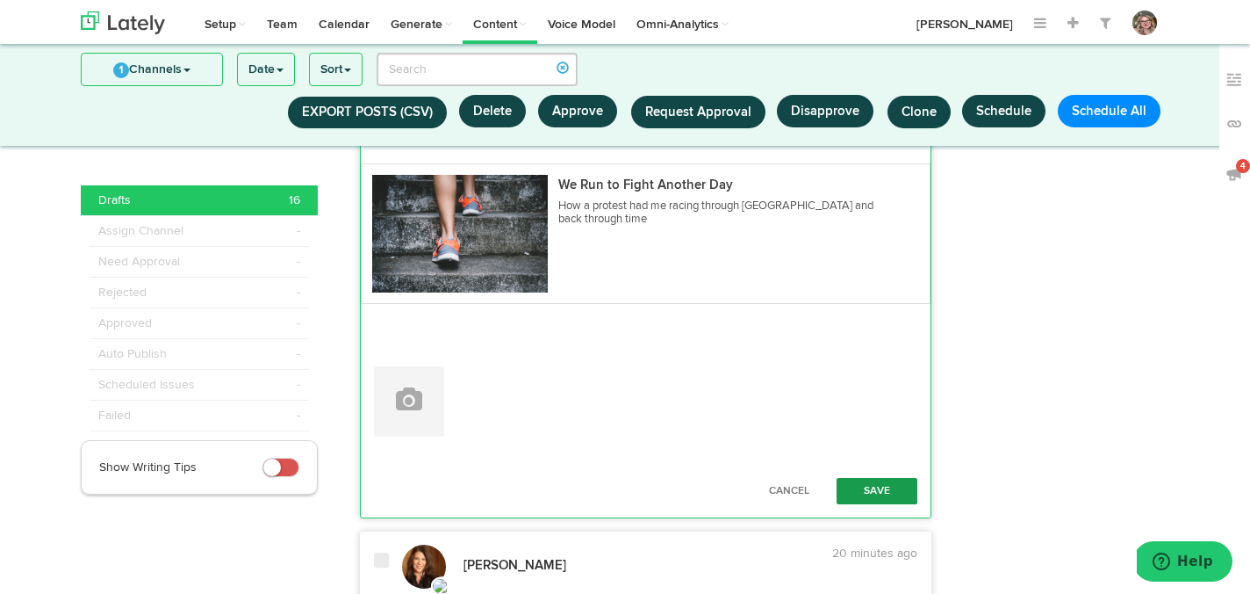
scroll to position [3665, 0]
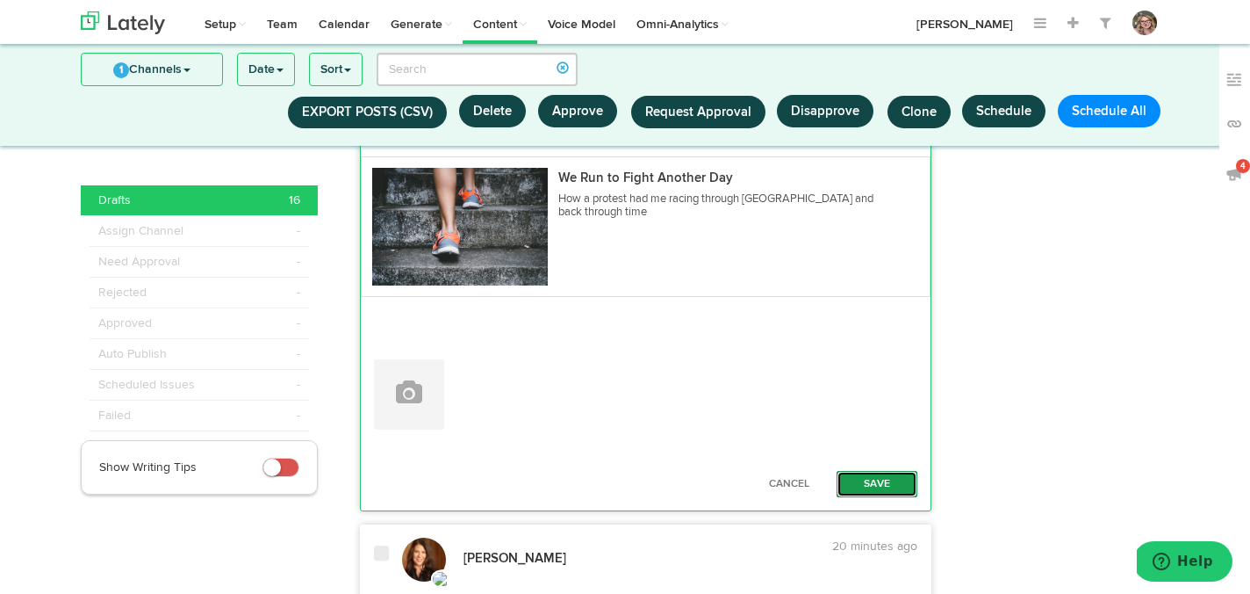
click at [863, 497] on button "Save" at bounding box center [877, 484] width 81 height 26
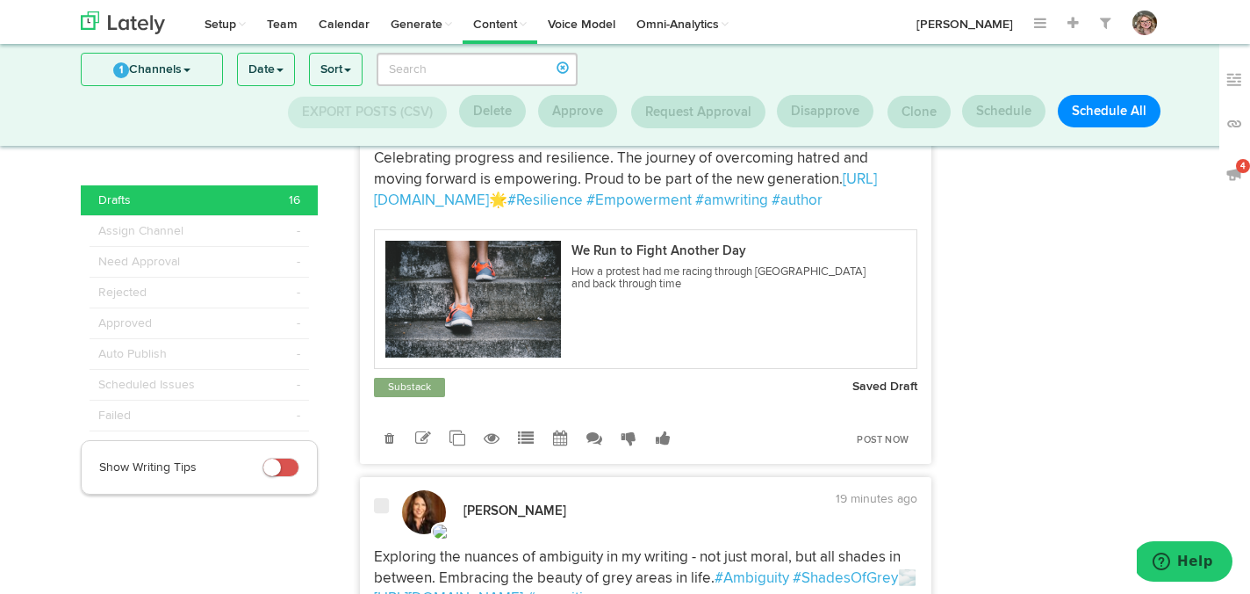
scroll to position [3870, 0]
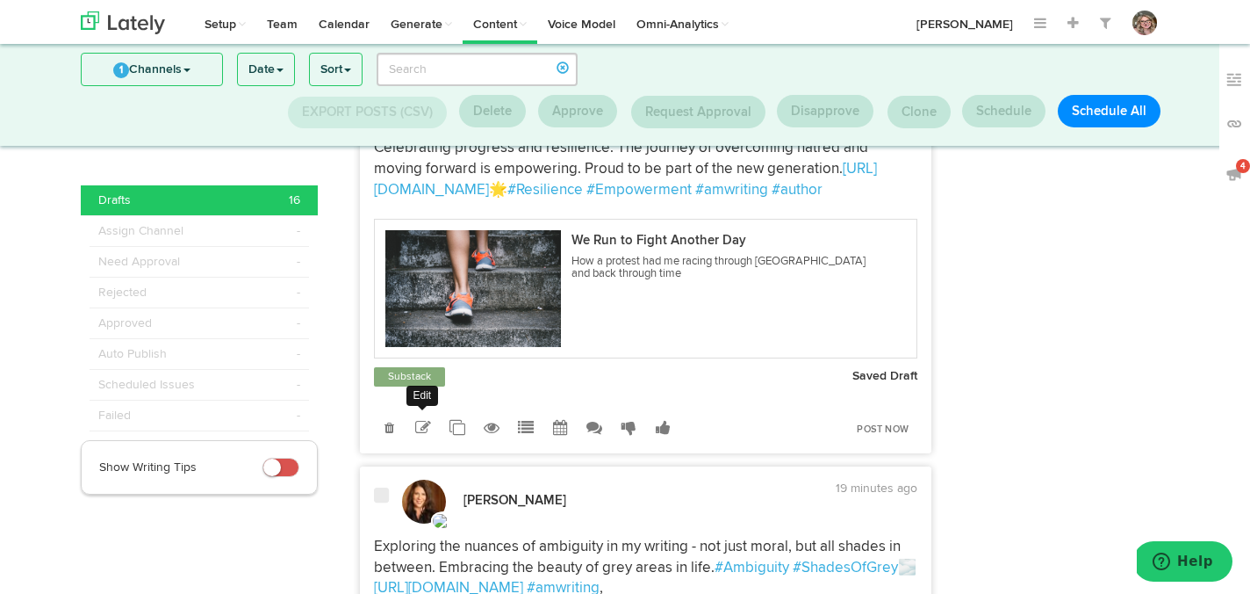
click at [417, 436] on icon at bounding box center [423, 428] width 16 height 16
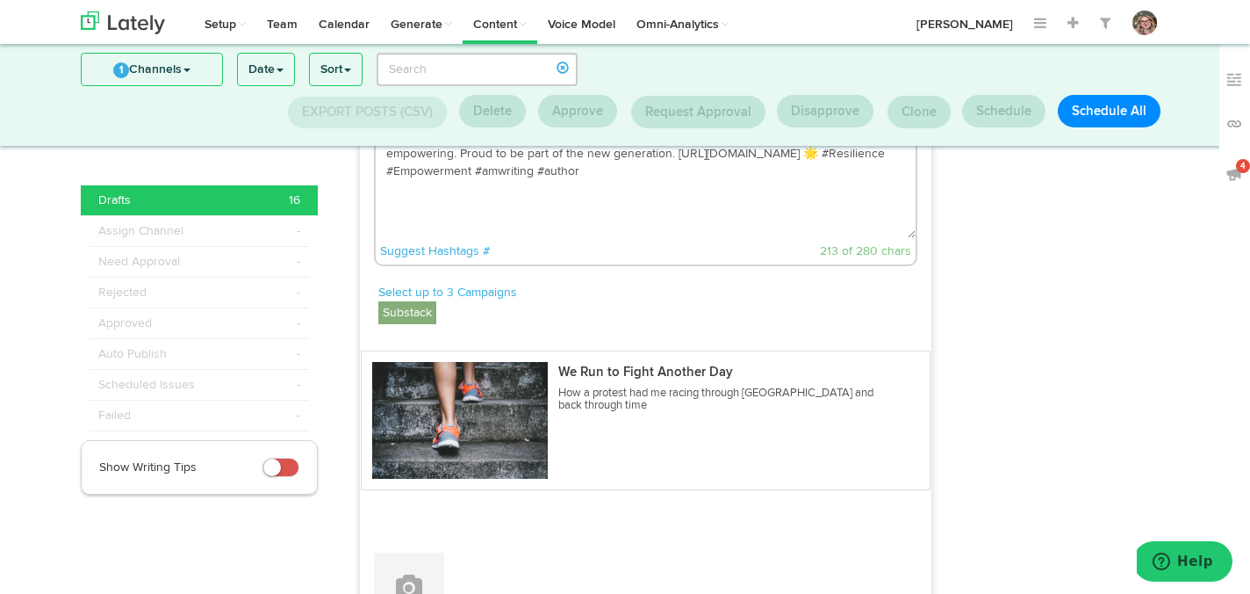
click at [407, 324] on label "Substack" at bounding box center [407, 312] width 58 height 23
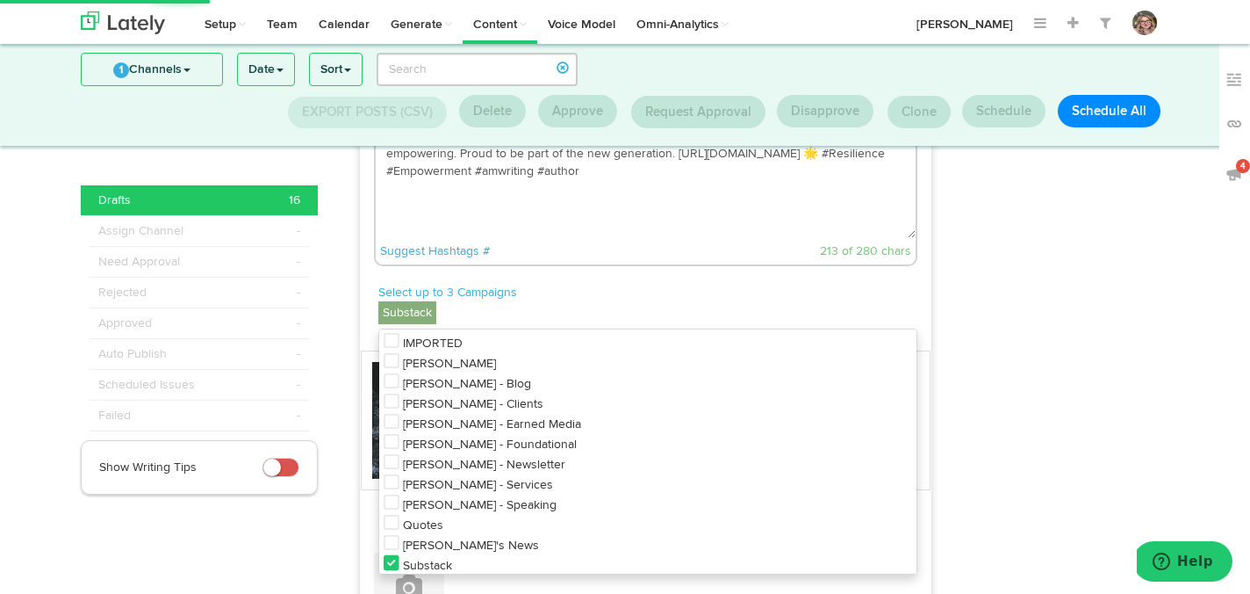
scroll to position [156, 0]
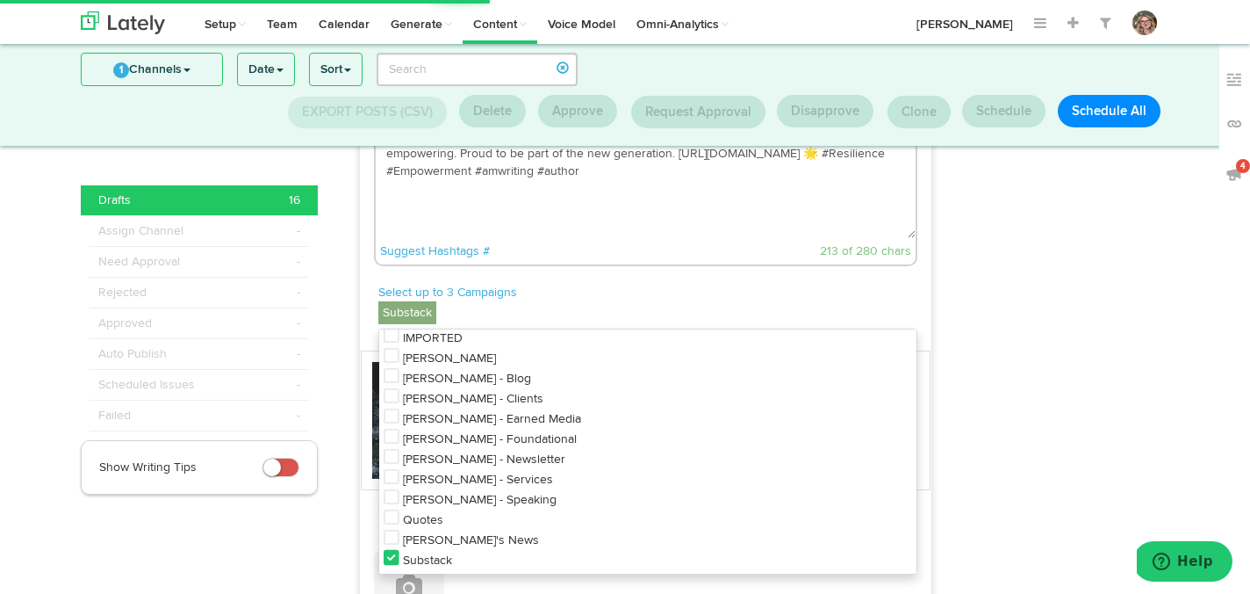
click at [391, 425] on icon at bounding box center [392, 416] width 16 height 18
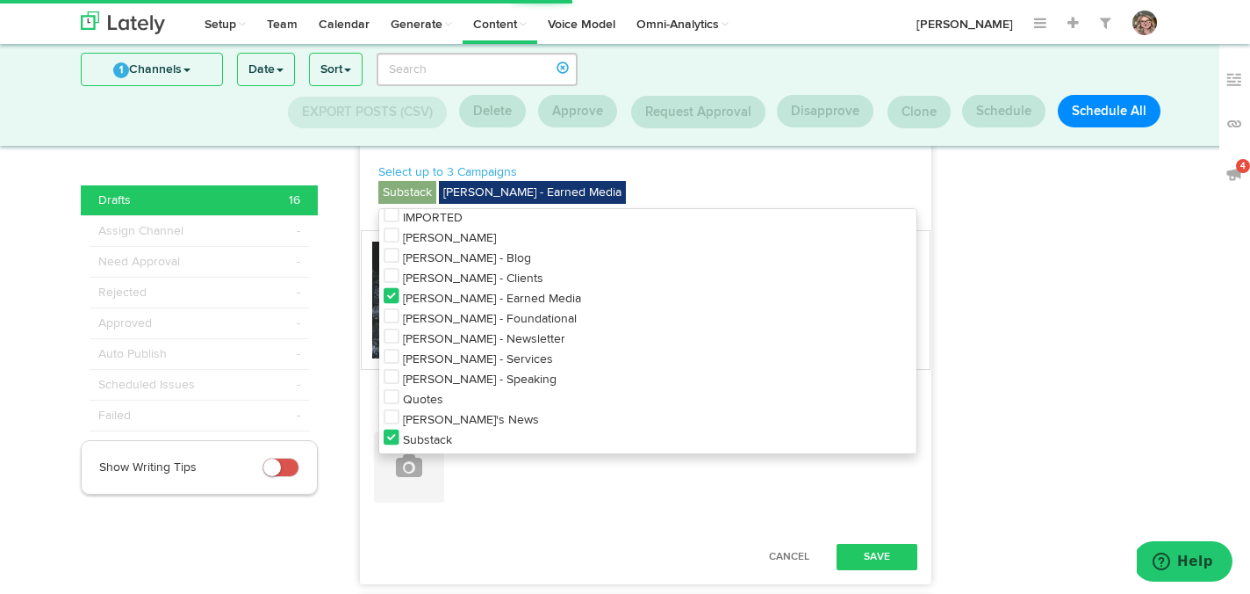
scroll to position [4042, 0]
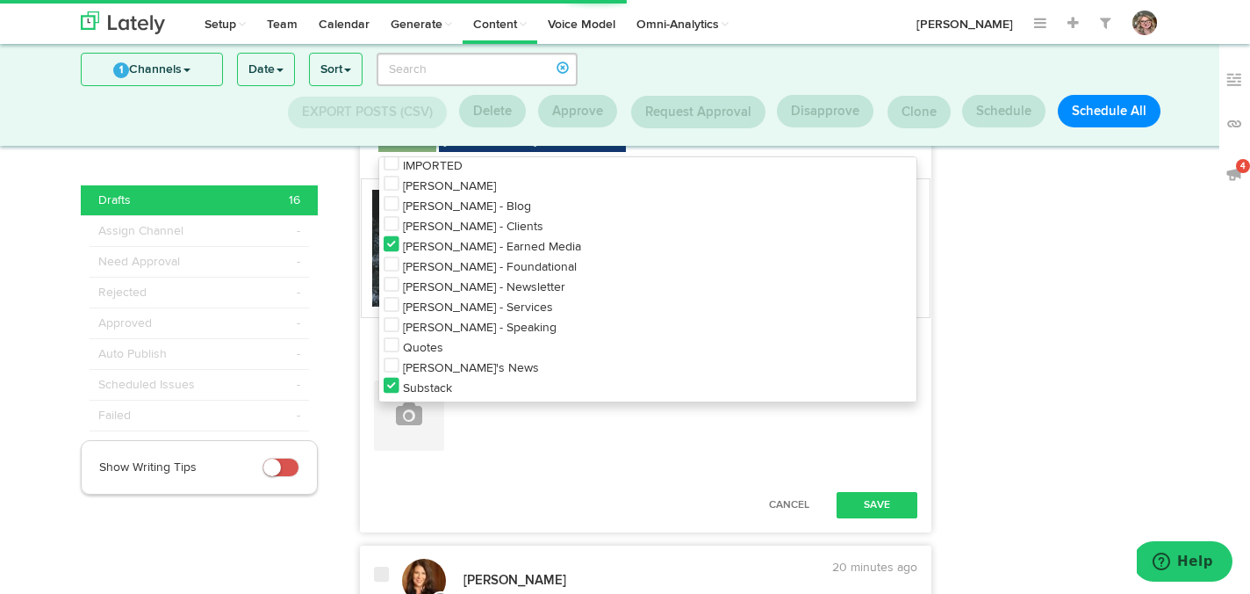
click at [386, 394] on icon at bounding box center [392, 386] width 16 height 18
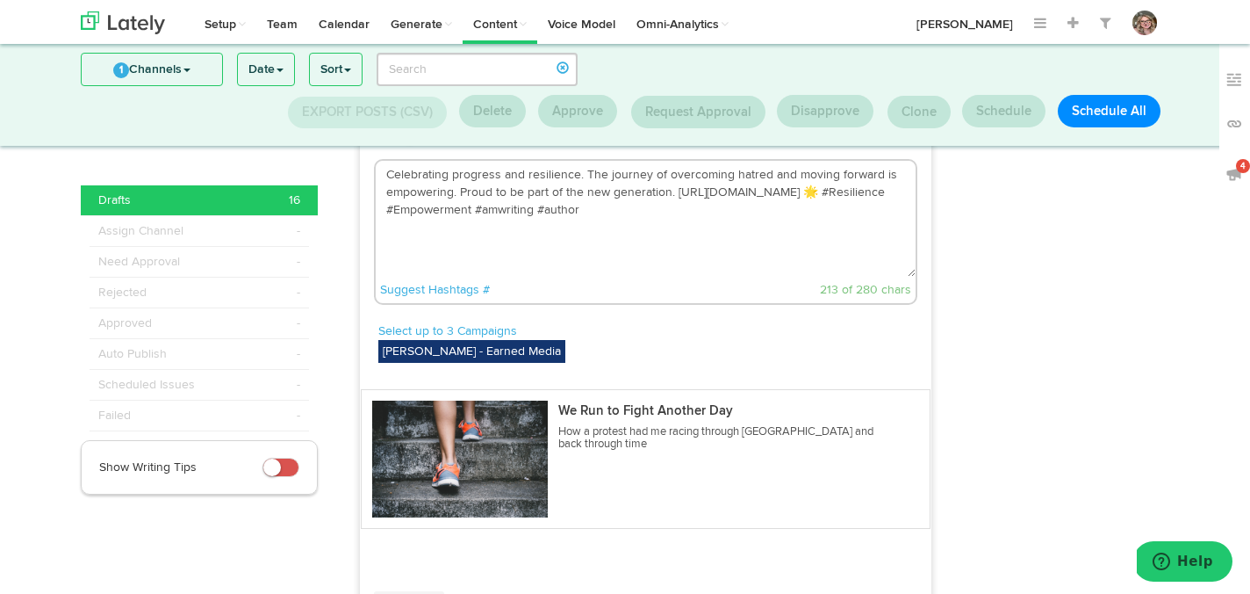
scroll to position [3830, 0]
drag, startPoint x: 782, startPoint y: 235, endPoint x: 674, endPoint y: 234, distance: 107.1
click at [674, 234] on textarea "Celebrating progress and resilience. The journey of overcoming hatred and movin…" at bounding box center [646, 220] width 541 height 116
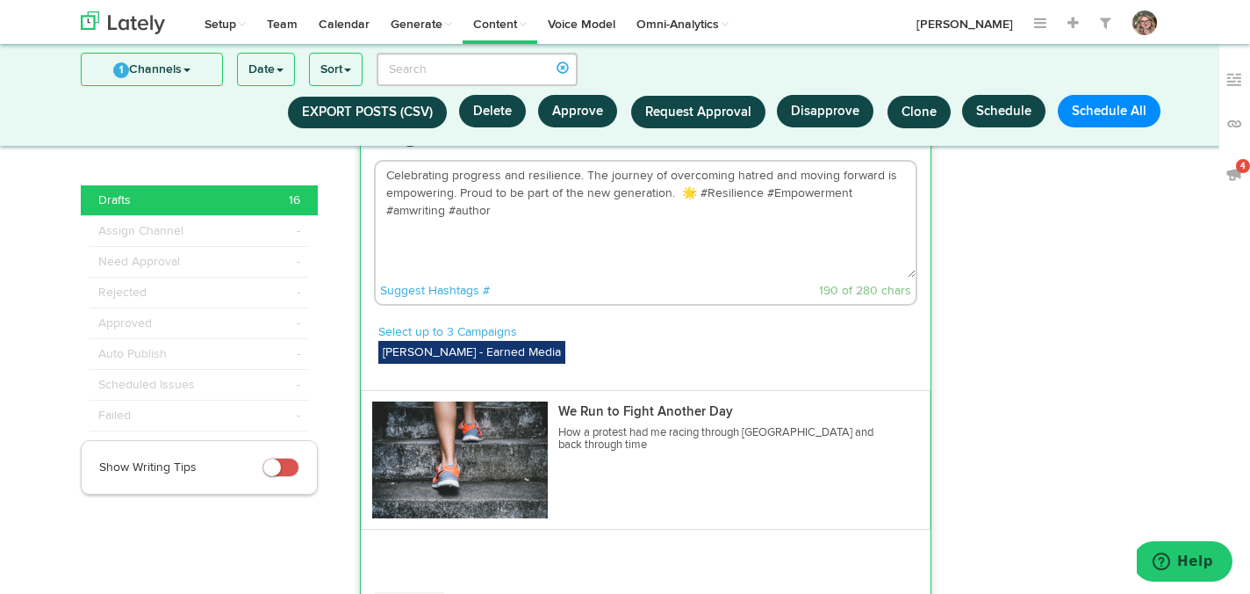
paste textarea "https://onbeingjewishnow.substack.com/p/we-run-to-fight-another-day"
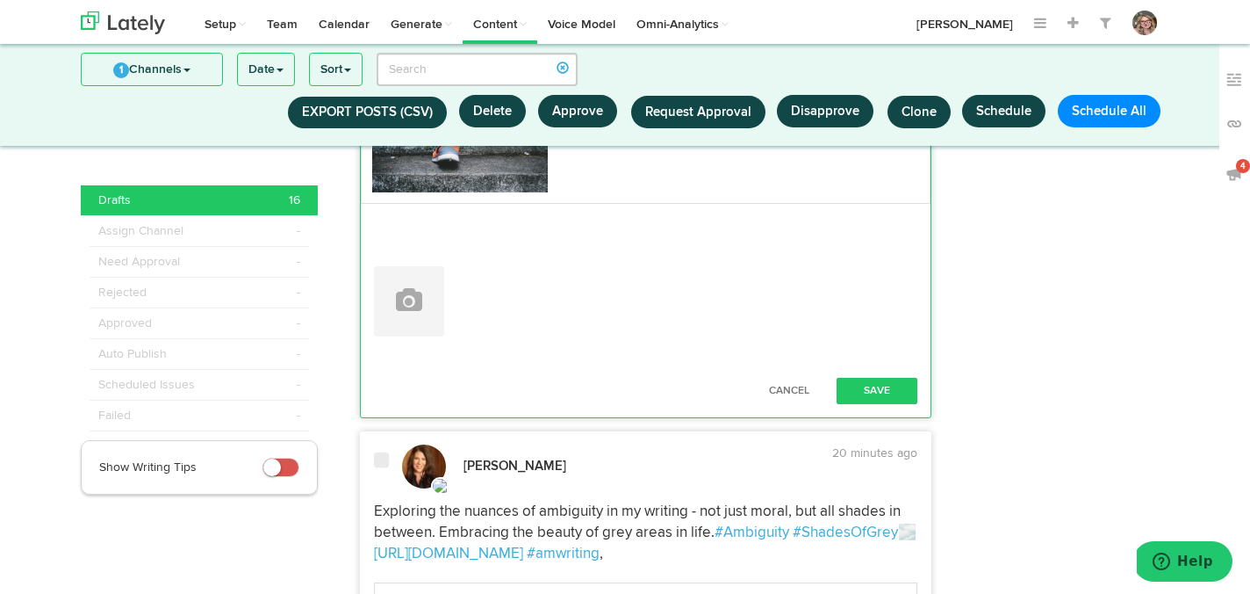
scroll to position [4162, 0]
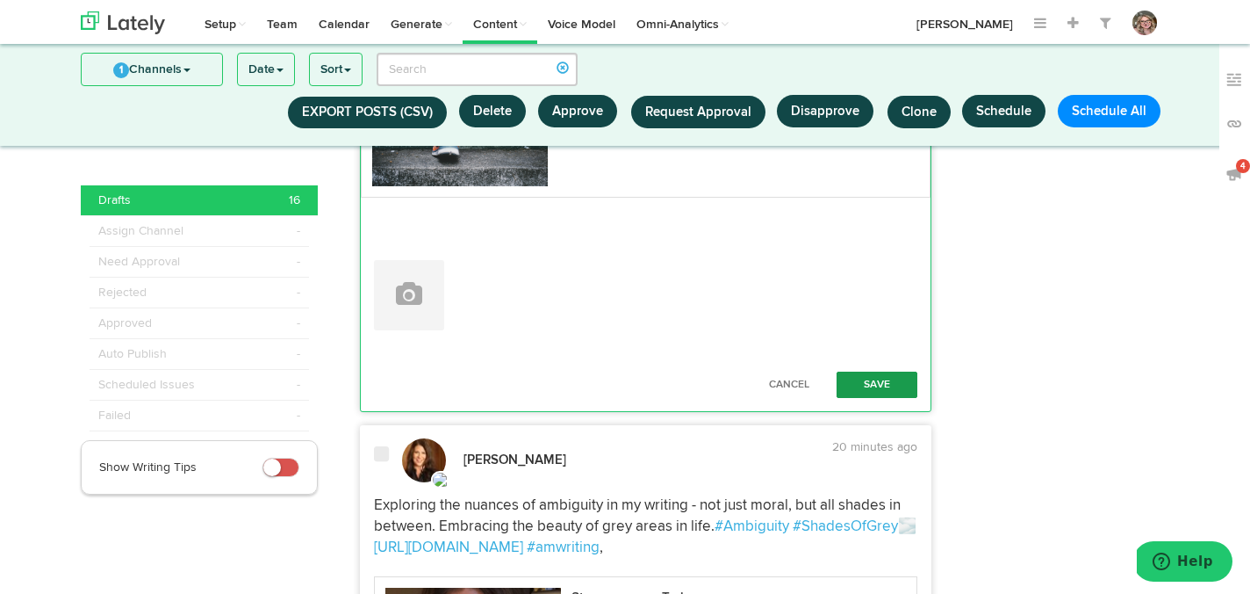
type textarea "Celebrating progress and resilience. The journey of overcoming hatred and movin…"
click at [873, 398] on button "Save" at bounding box center [877, 384] width 81 height 26
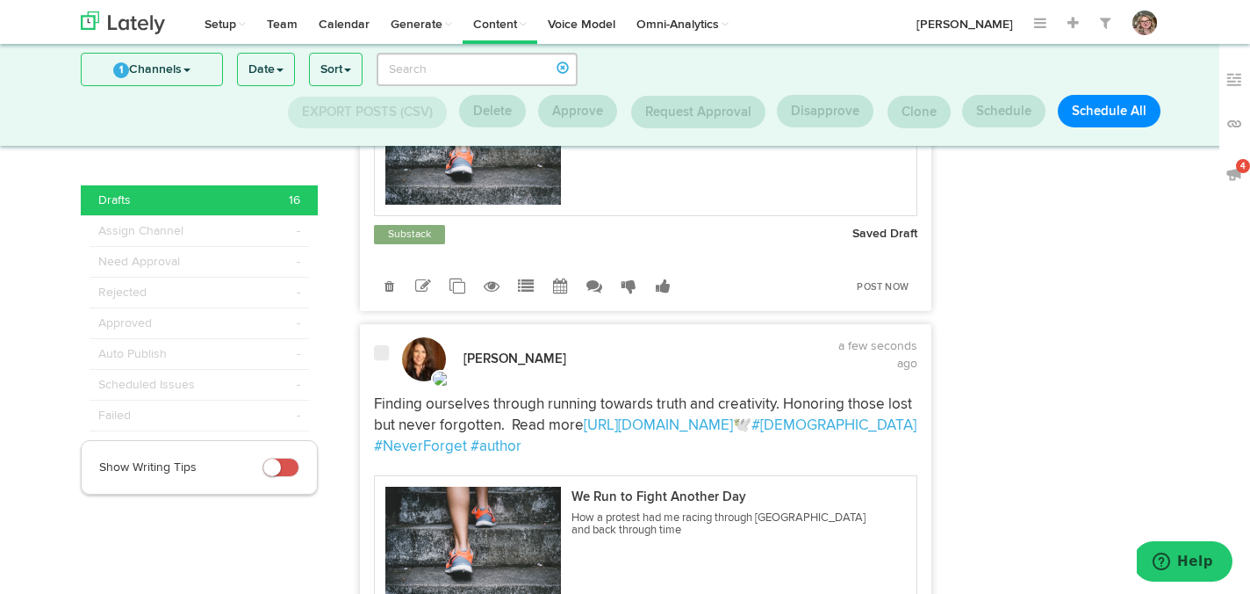
scroll to position [3217, 0]
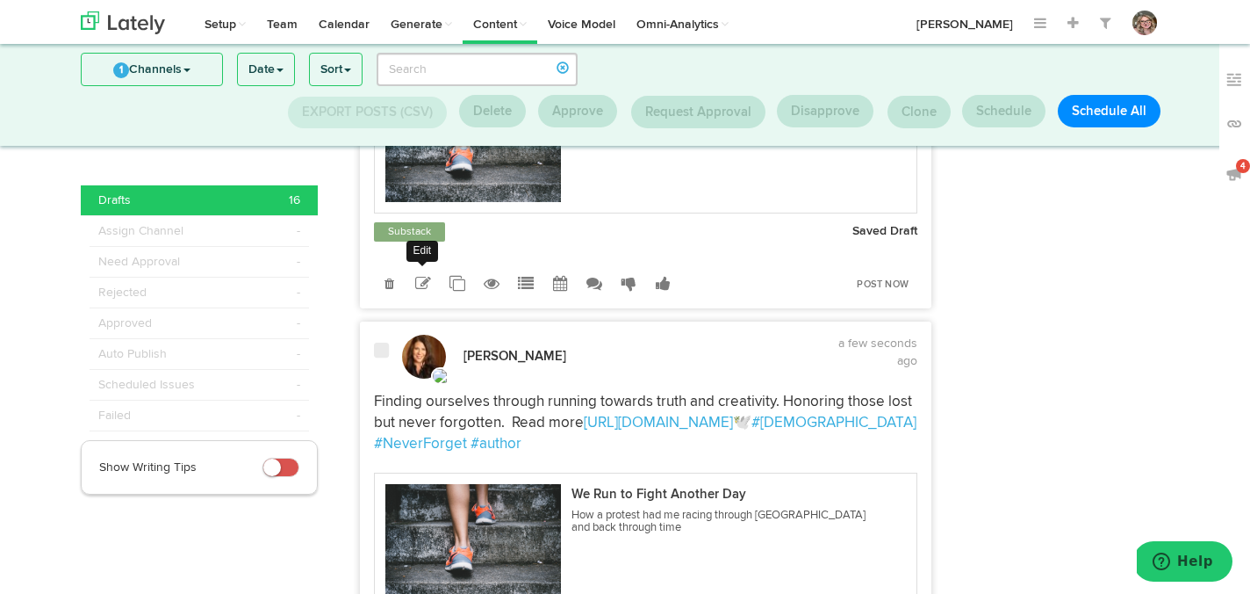
click at [421, 292] on icon at bounding box center [423, 284] width 16 height 16
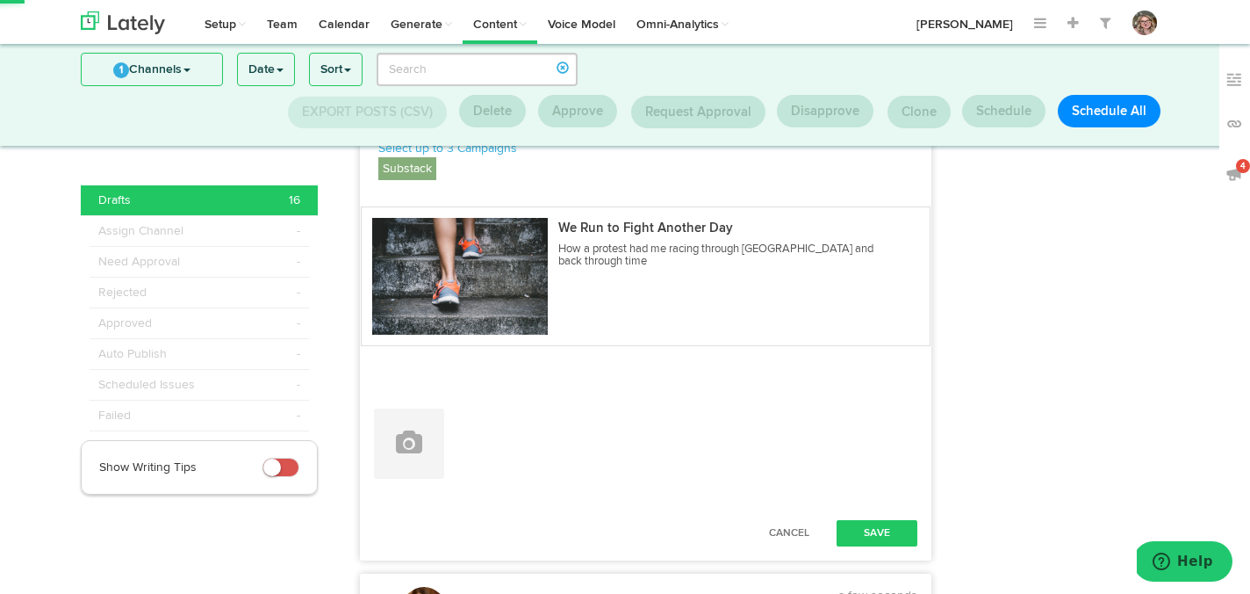
click at [407, 180] on label "Substack" at bounding box center [407, 168] width 58 height 23
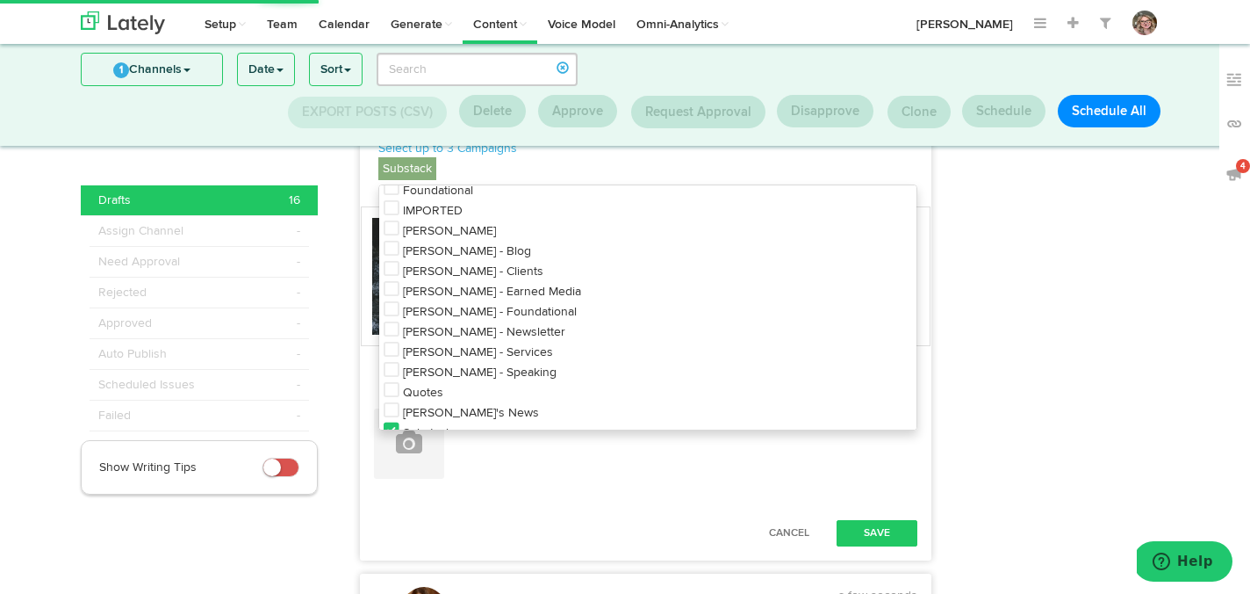
scroll to position [156, 0]
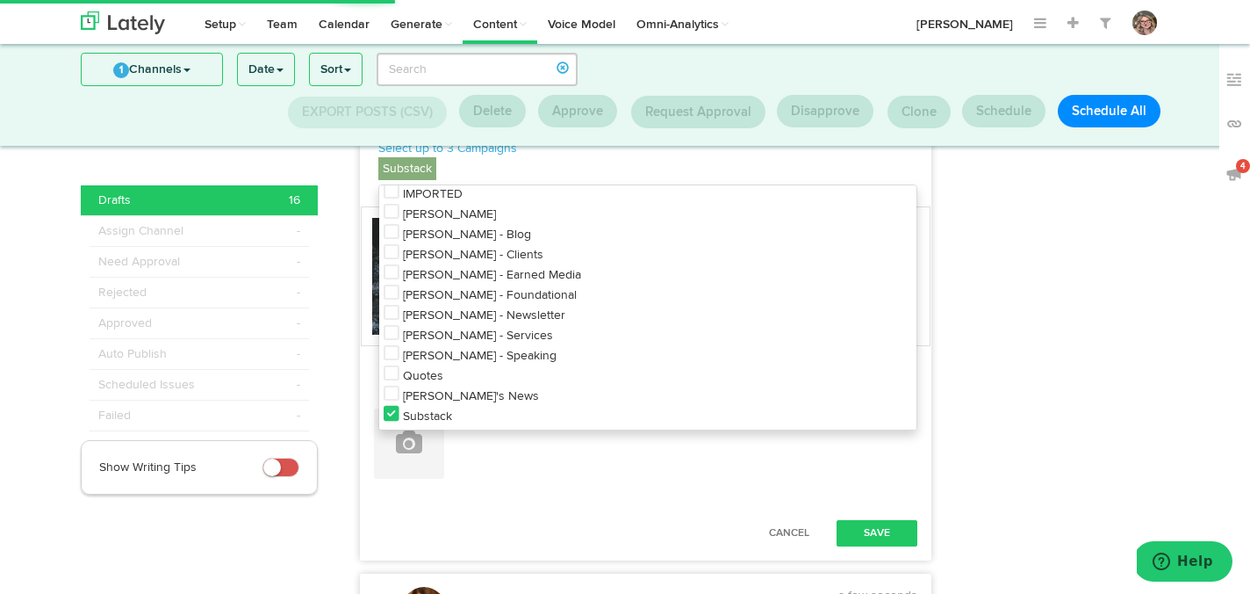
click at [385, 422] on icon at bounding box center [392, 414] width 16 height 18
click at [396, 281] on icon at bounding box center [392, 272] width 16 height 18
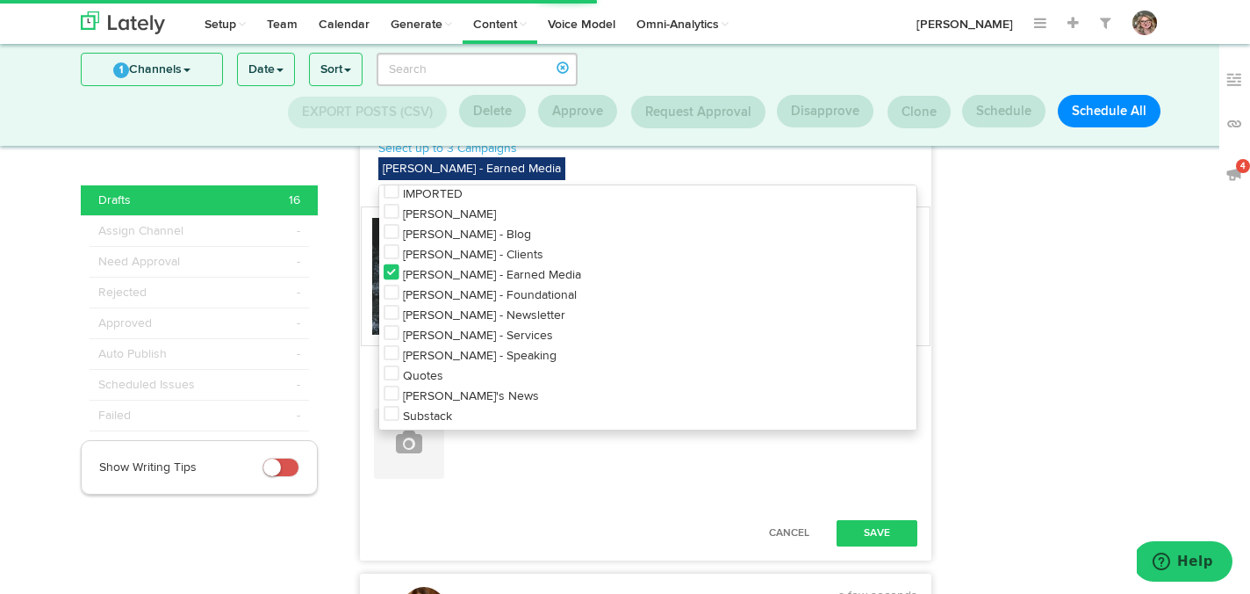
click at [973, 220] on div at bounding box center [1064, 183] width 238 height 6430
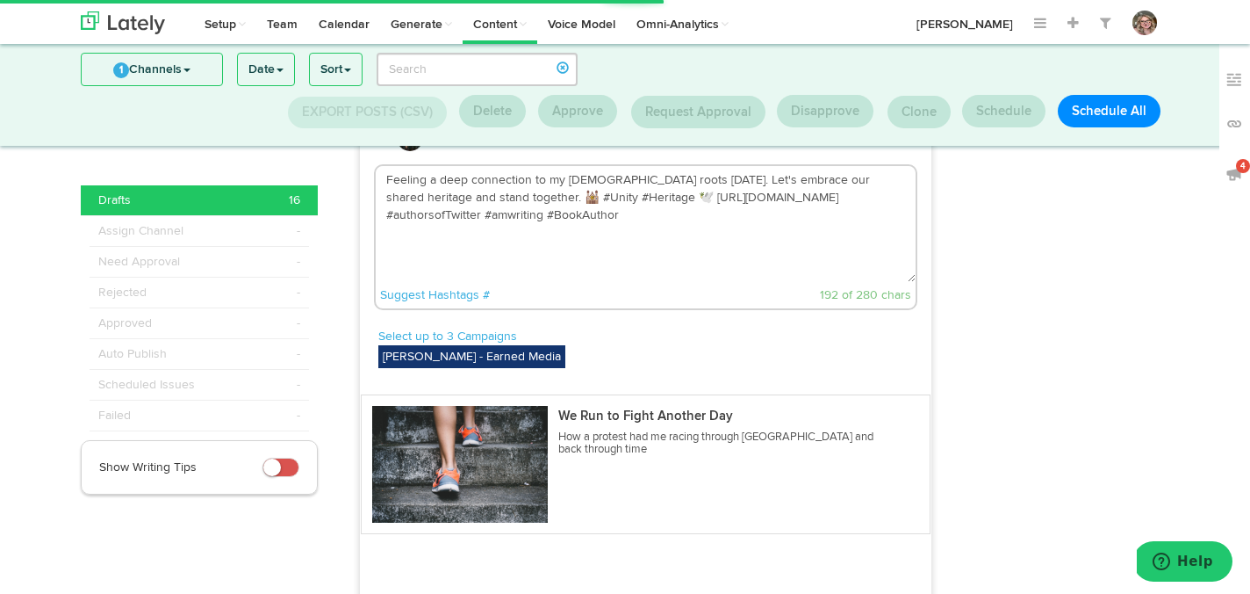
scroll to position [2995, 0]
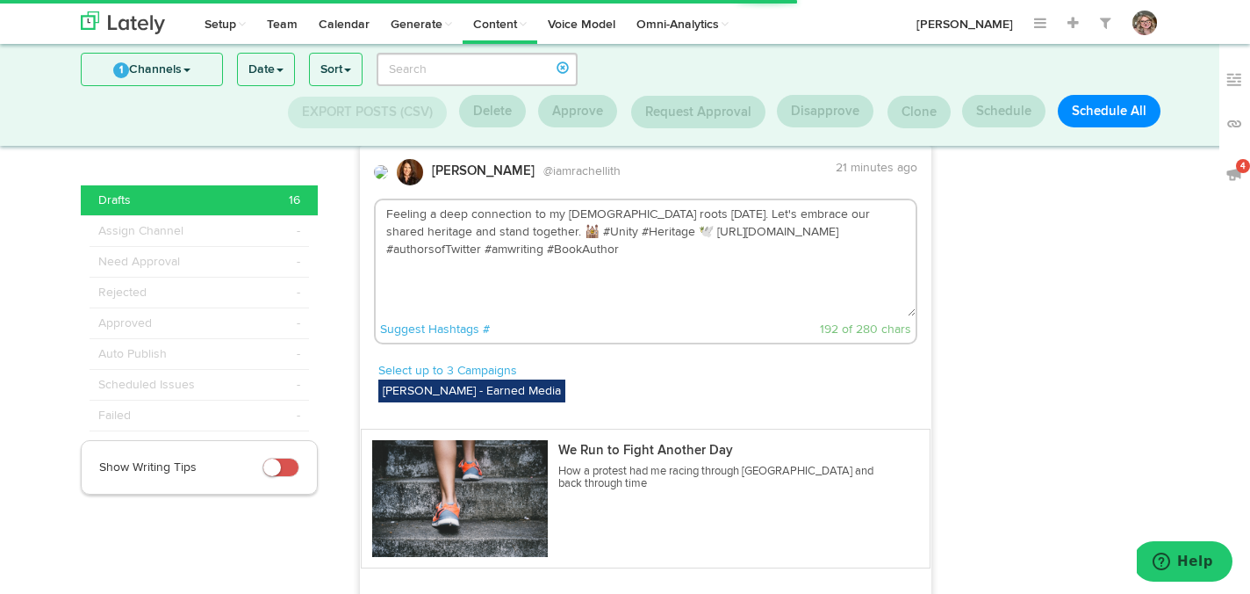
drag, startPoint x: 703, startPoint y: 271, endPoint x: 594, endPoint y: 271, distance: 109.8
click at [594, 271] on textarea "Feeling a deep connection to my Jewish roots today. Let's embrace our shared he…" at bounding box center [646, 258] width 541 height 116
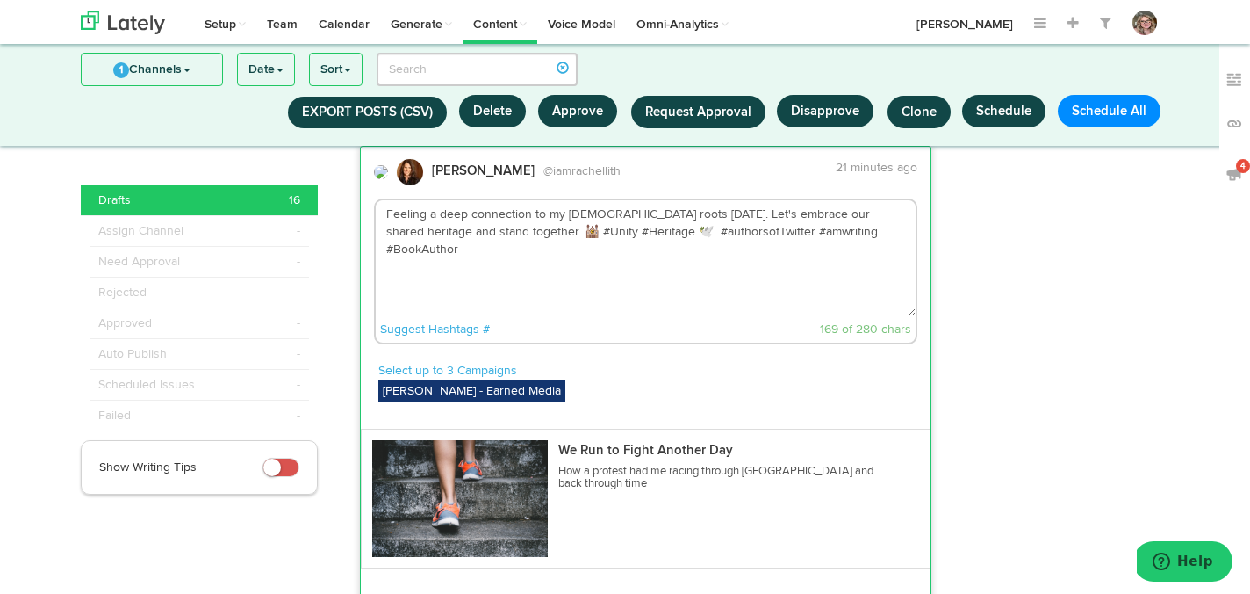
paste textarea "https://onbeingjewishnow.substack.com/p/we-run-to-fight-another-day"
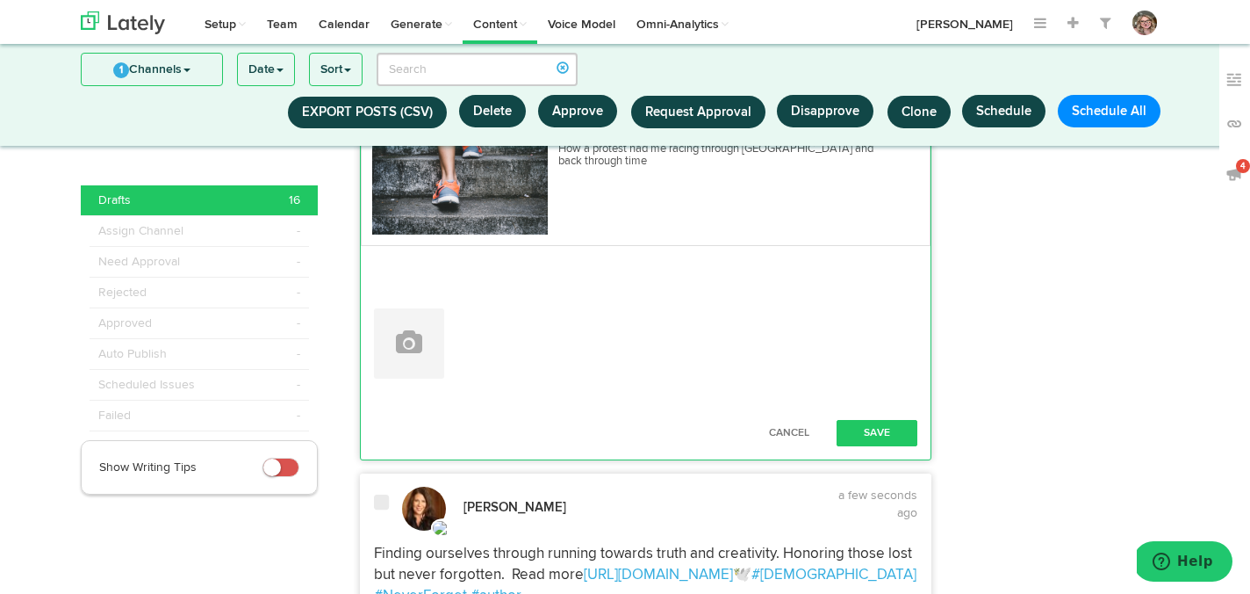
scroll to position [3354, 0]
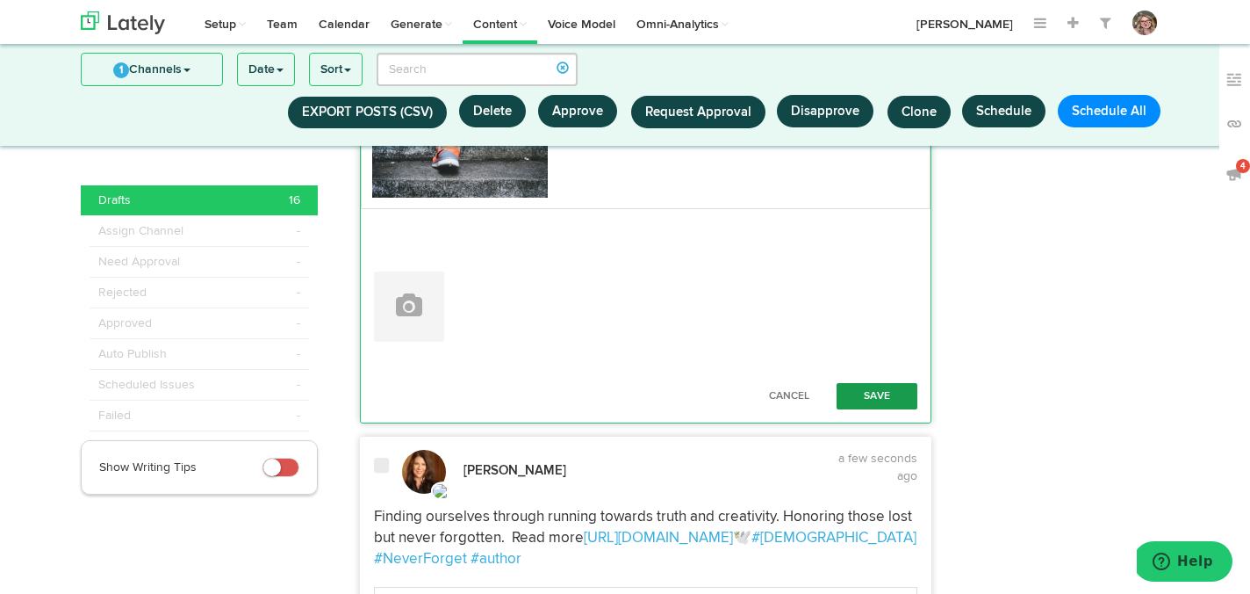
type textarea "Feeling a deep connection to my [DEMOGRAPHIC_DATA] roots [DATE]. Let's embrace …"
click at [860, 409] on button "Save" at bounding box center [877, 396] width 81 height 26
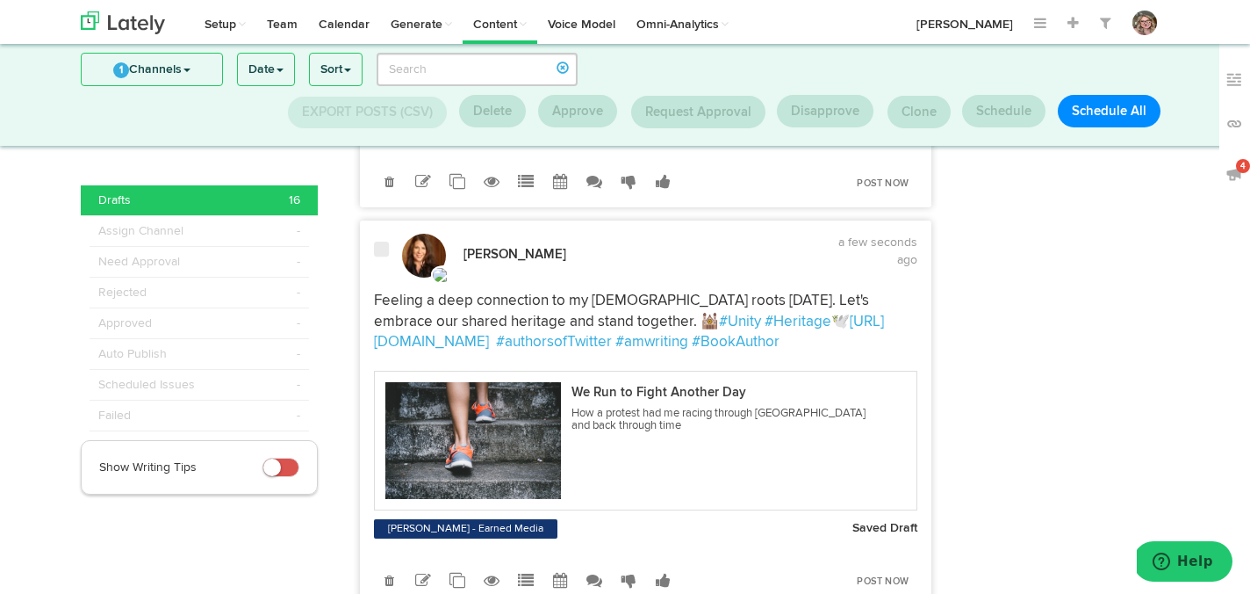
scroll to position [2907, 0]
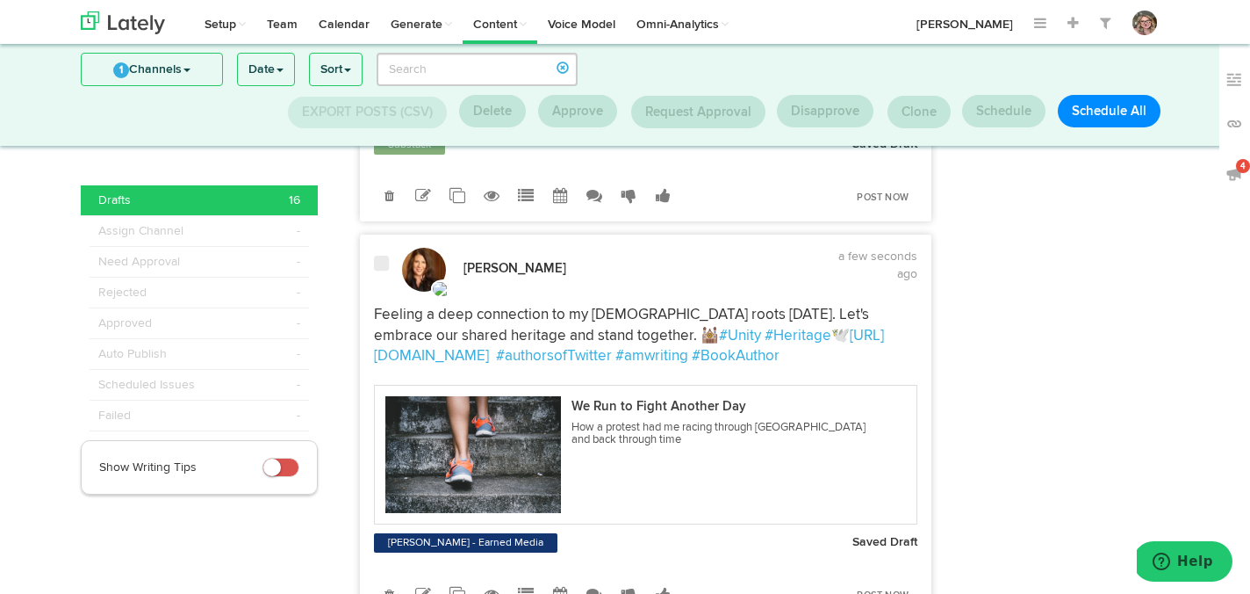
click at [383, 272] on span at bounding box center [381, 264] width 15 height 18
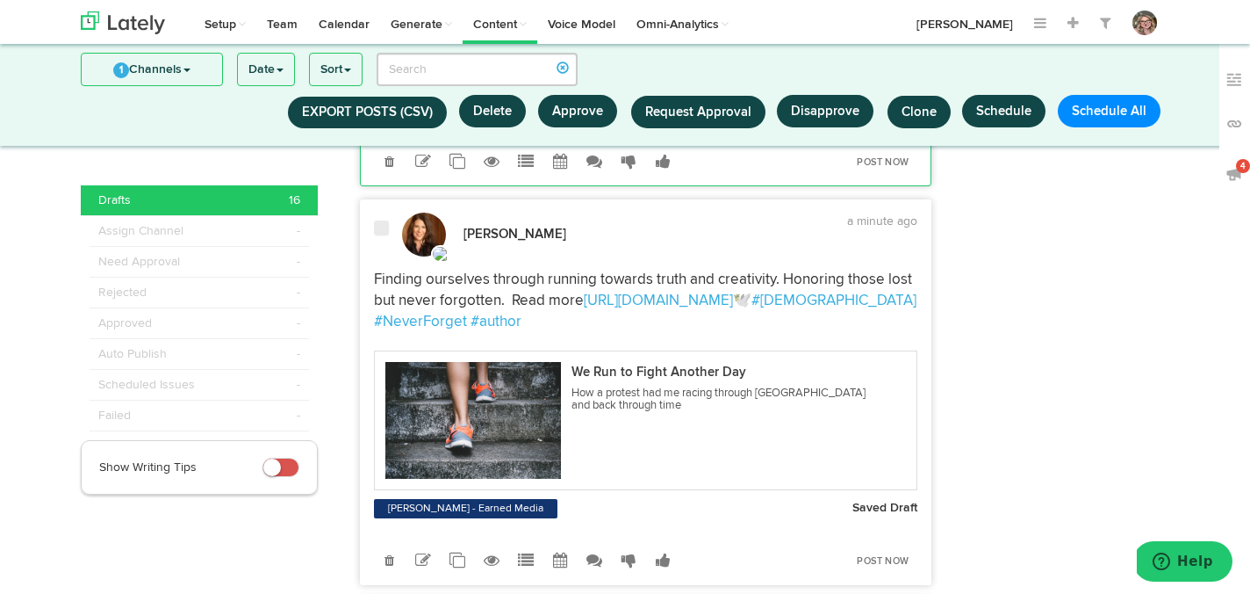
click at [383, 256] on div at bounding box center [381, 238] width 41 height 37
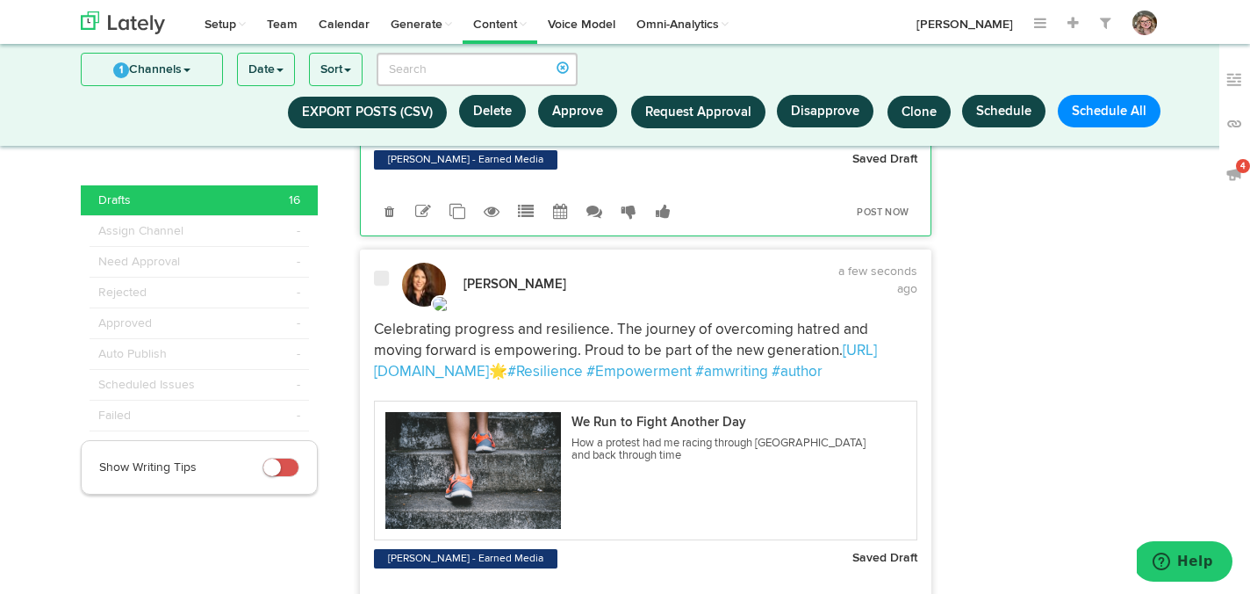
scroll to position [3697, 0]
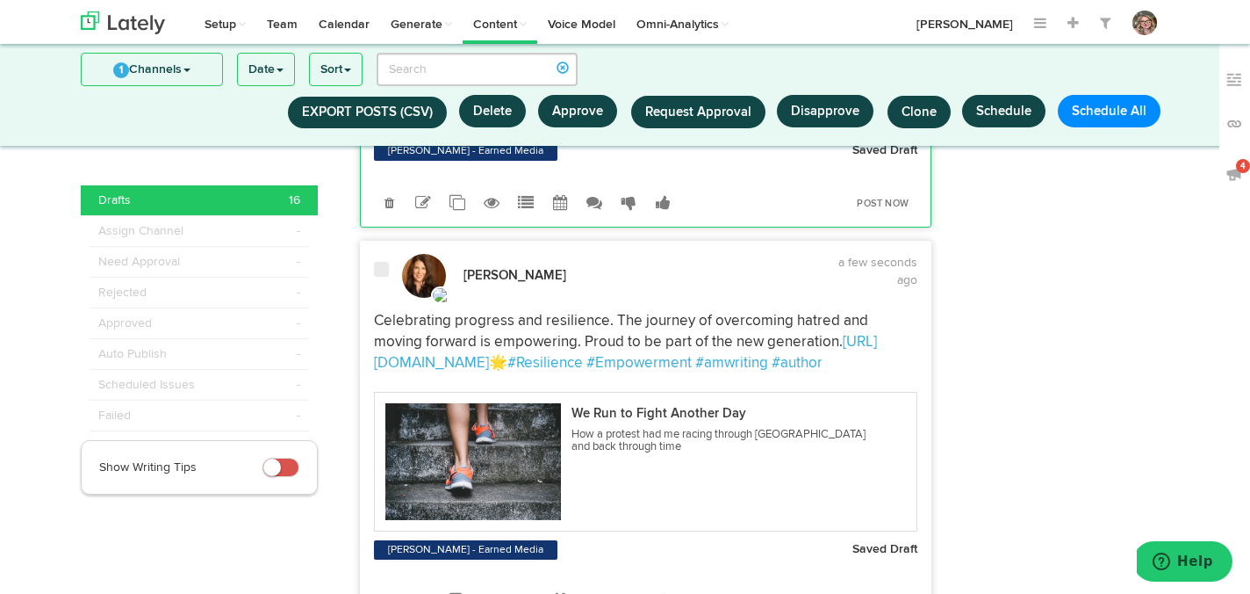
click at [383, 308] on div "Rachel Lithgow a few seconds ago https://onbeingjewishnow.substack.com/p/we-run…" at bounding box center [646, 433] width 573 height 385
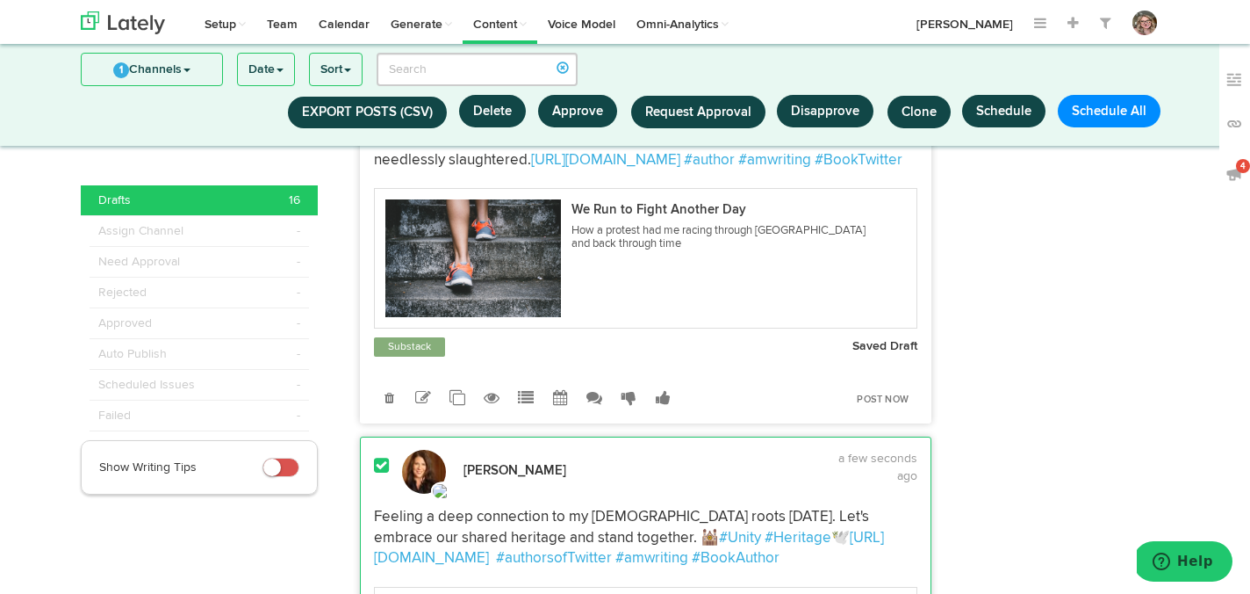
scroll to position [2745, 0]
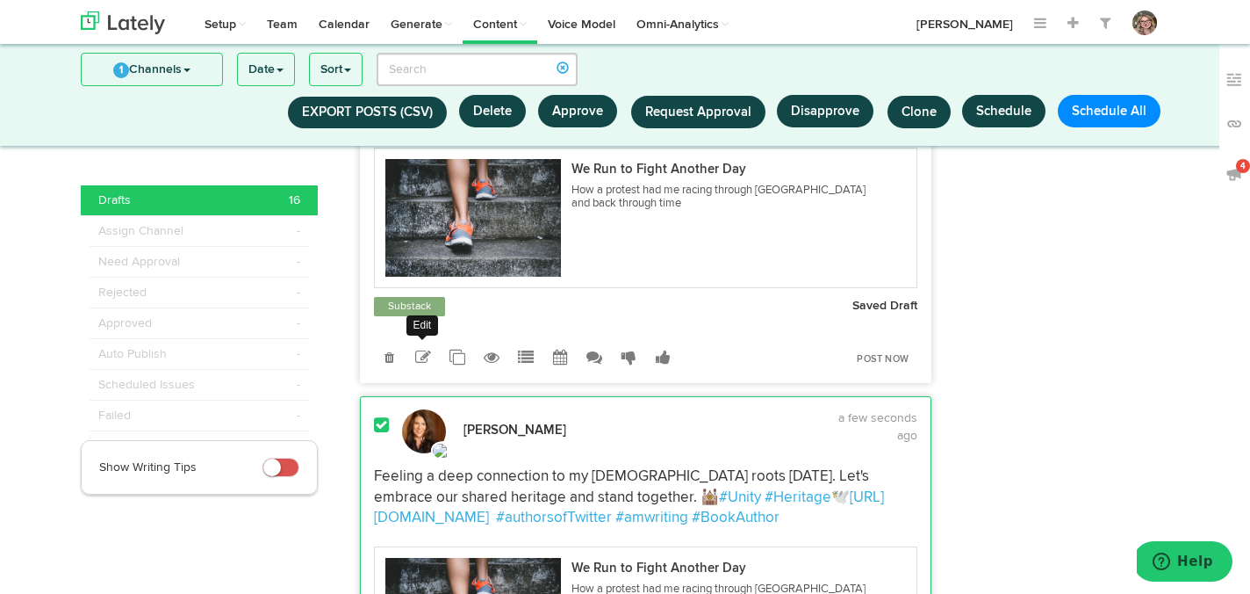
click at [426, 365] on icon at bounding box center [423, 357] width 16 height 16
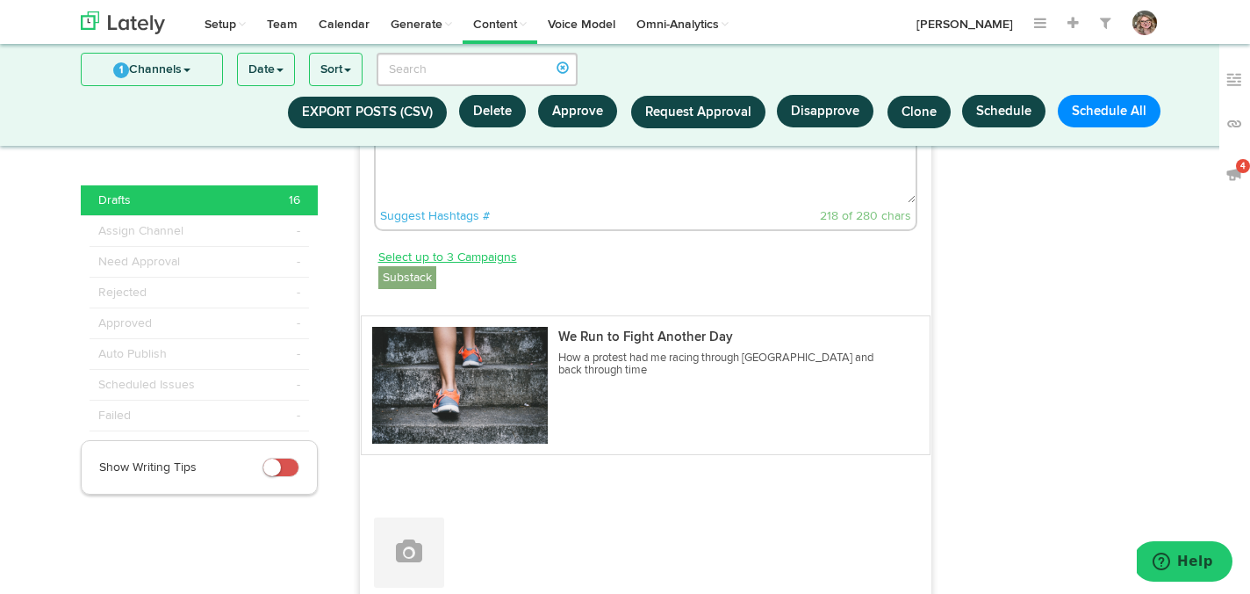
scroll to position [2673, 0]
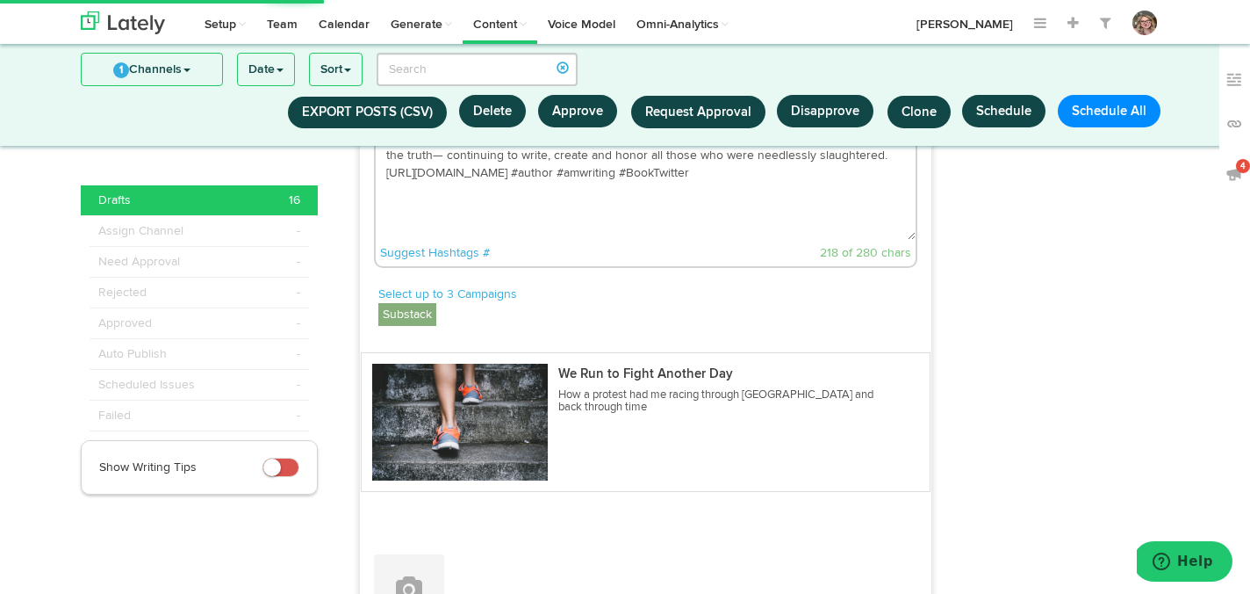
drag, startPoint x: 493, startPoint y: 212, endPoint x: 381, endPoint y: 212, distance: 111.5
click at [381, 212] on textarea "Being #Jewish now means strapping on your running shoes while speaking the trut…" at bounding box center [646, 182] width 541 height 116
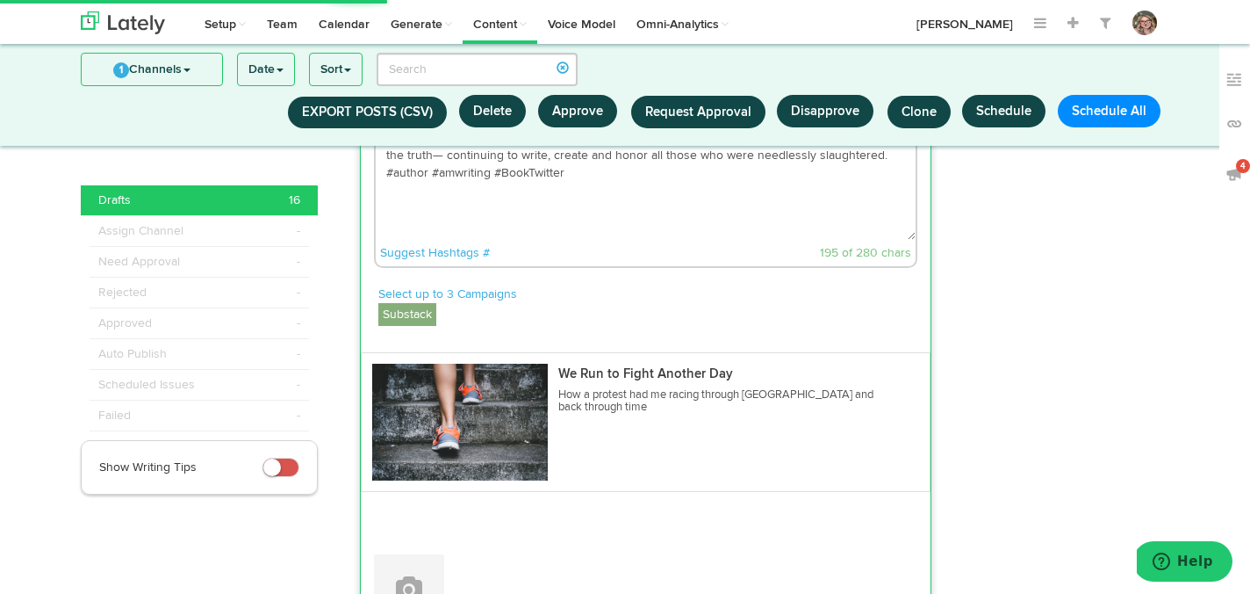
paste textarea "https://onbeingjewishnow.substack.com/p/we-run-to-fight-another-day"
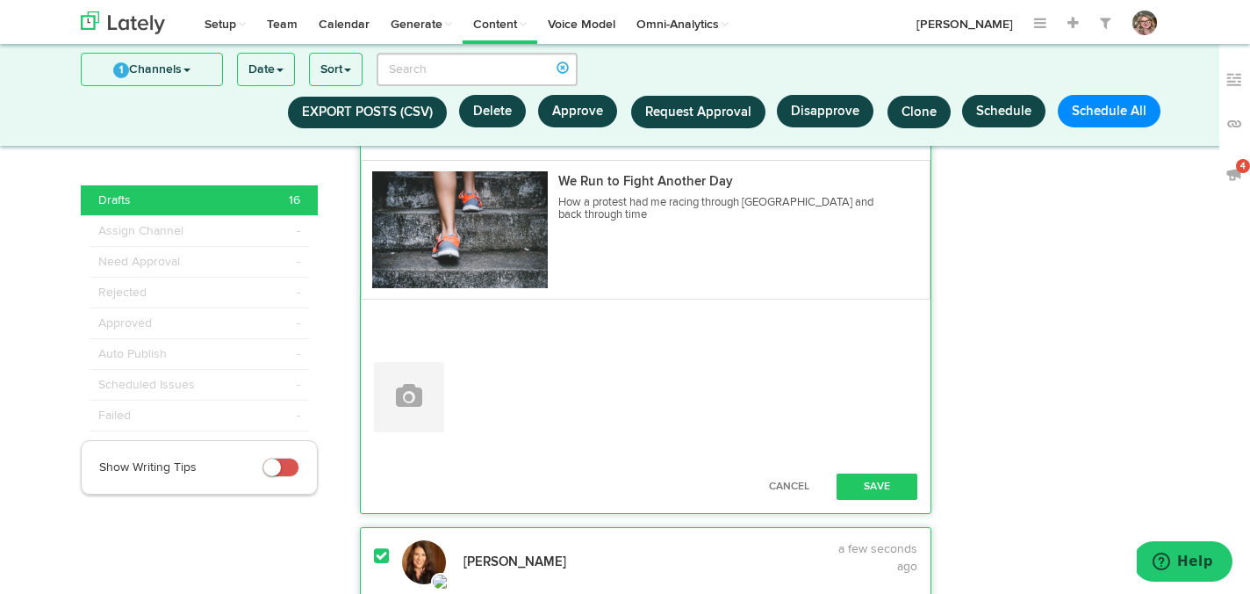
scroll to position [2812, 0]
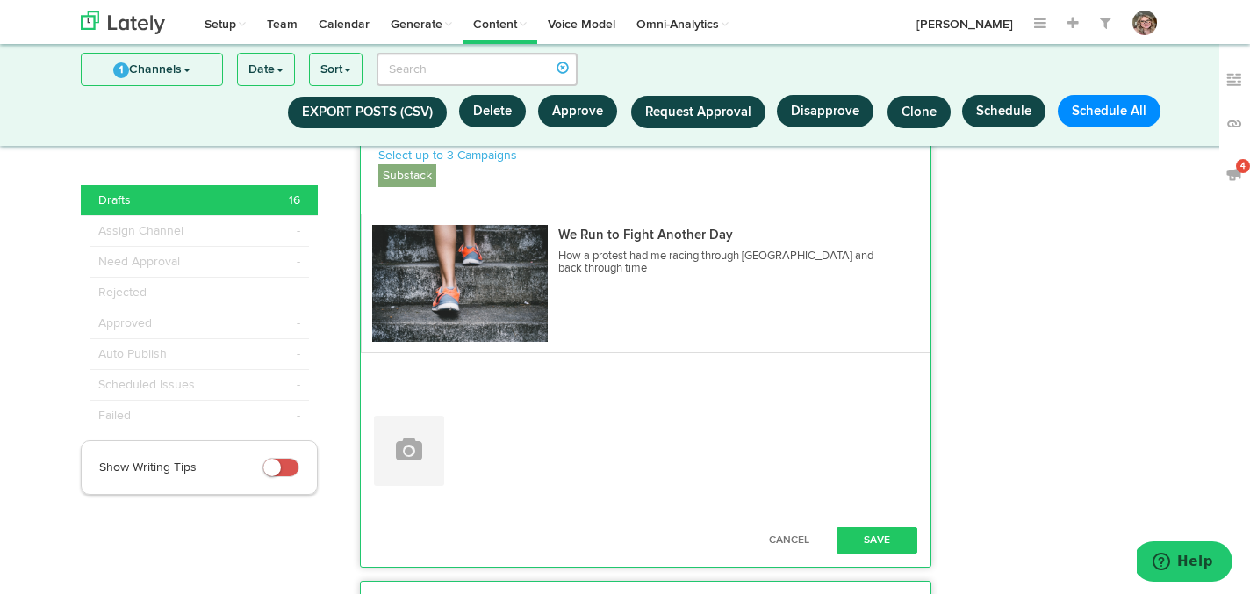
type textarea "Being #[DEMOGRAPHIC_DATA] now means strapping on your running shoes while speak…"
click at [411, 187] on label "Substack" at bounding box center [407, 175] width 58 height 23
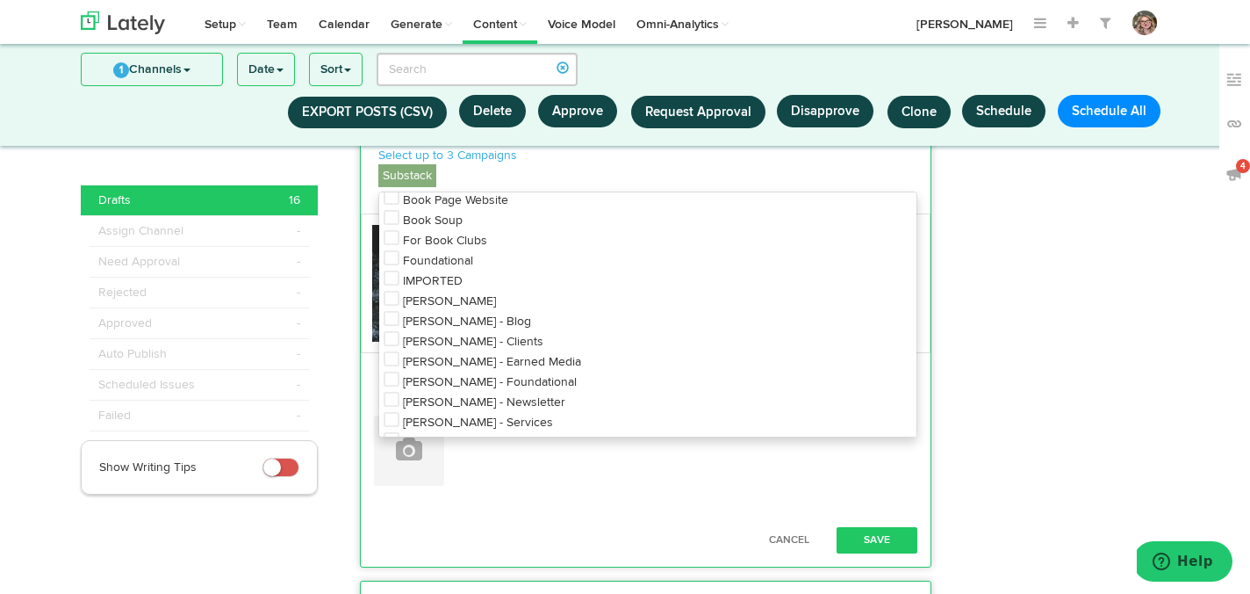
scroll to position [156, 0]
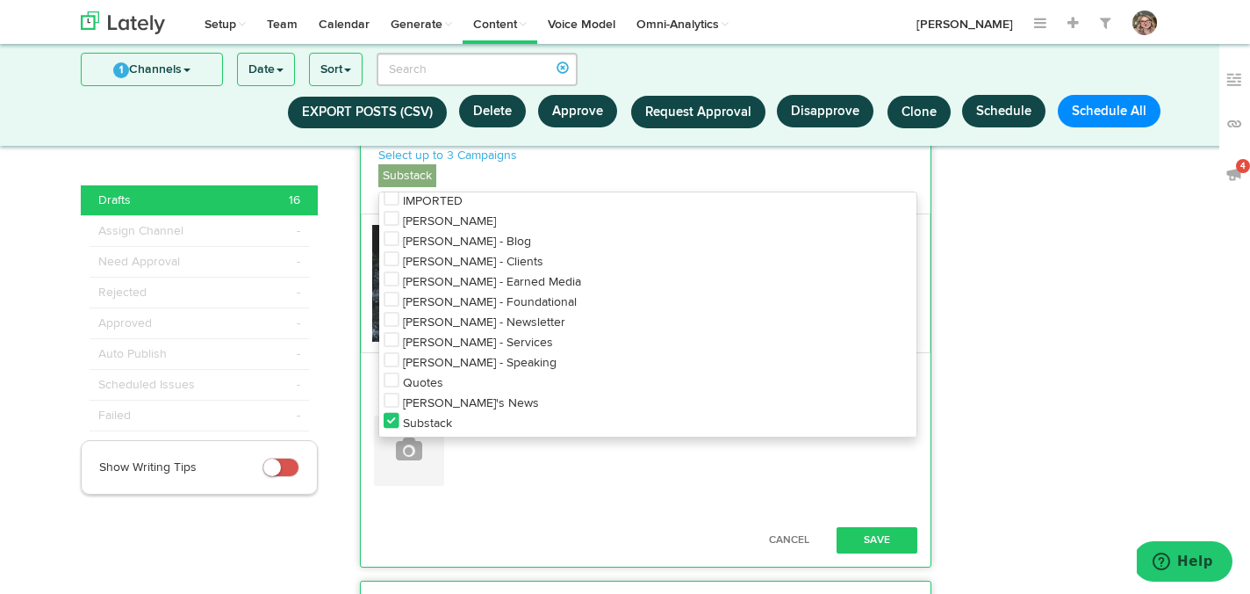
click at [392, 429] on icon at bounding box center [392, 421] width 16 height 18
click at [395, 288] on icon at bounding box center [392, 279] width 16 height 18
click at [637, 164] on p "Select up to 3 Campaigns" at bounding box center [648, 156] width 540 height 18
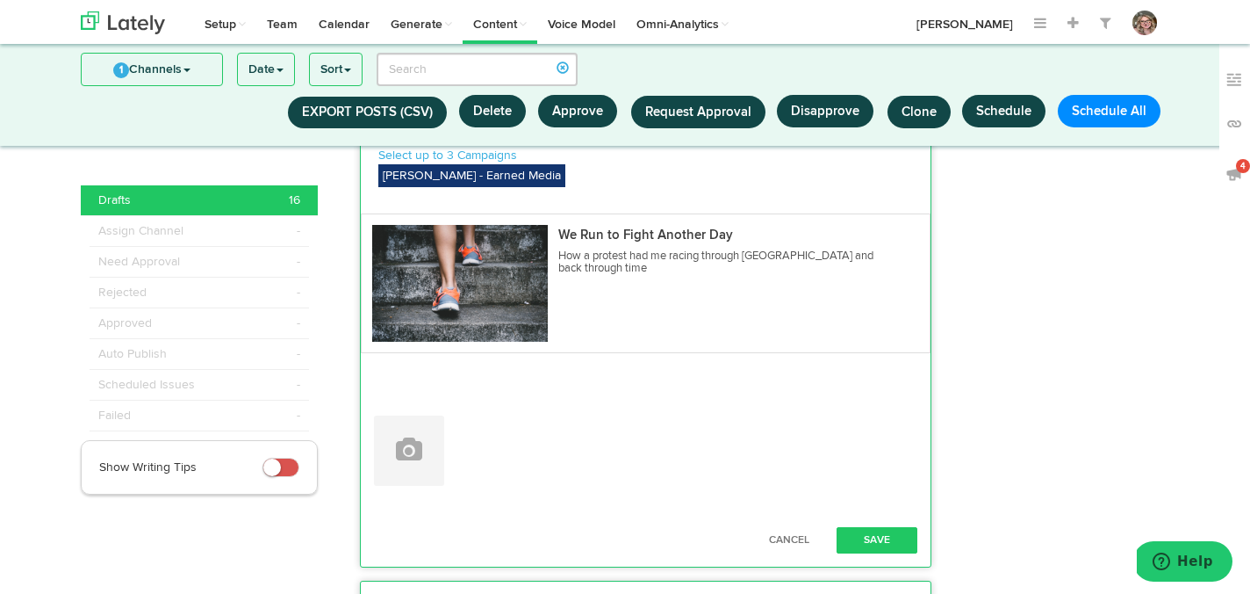
scroll to position [2873, 0]
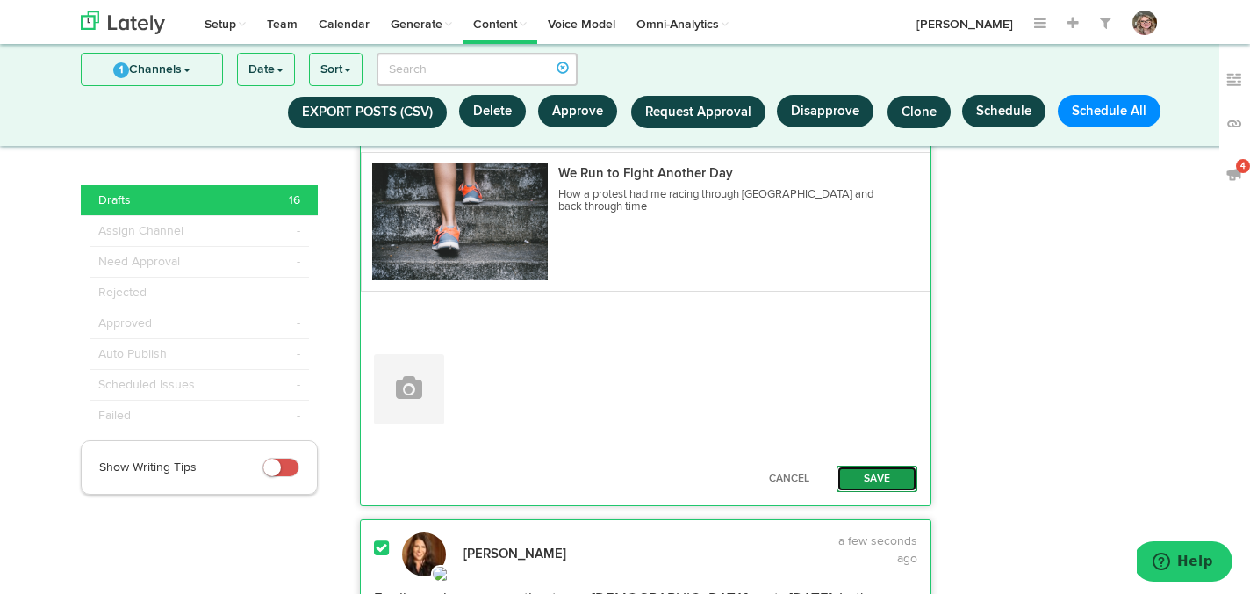
click at [885, 492] on button "Save" at bounding box center [877, 478] width 81 height 26
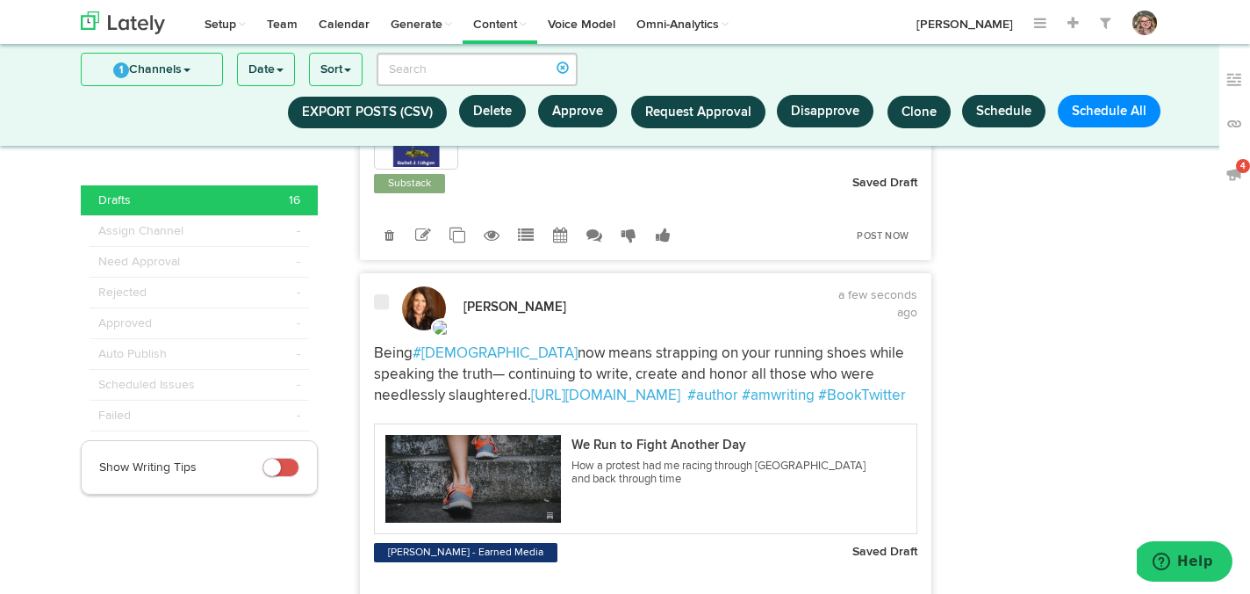
scroll to position [2563, 0]
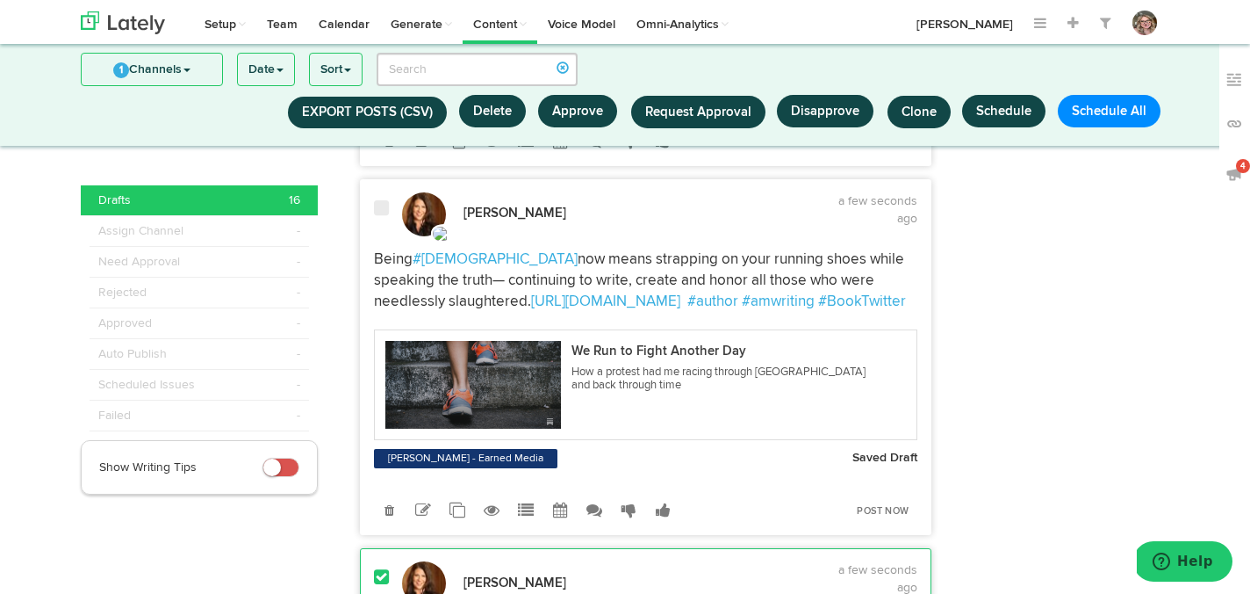
click at [385, 236] on div at bounding box center [381, 217] width 41 height 37
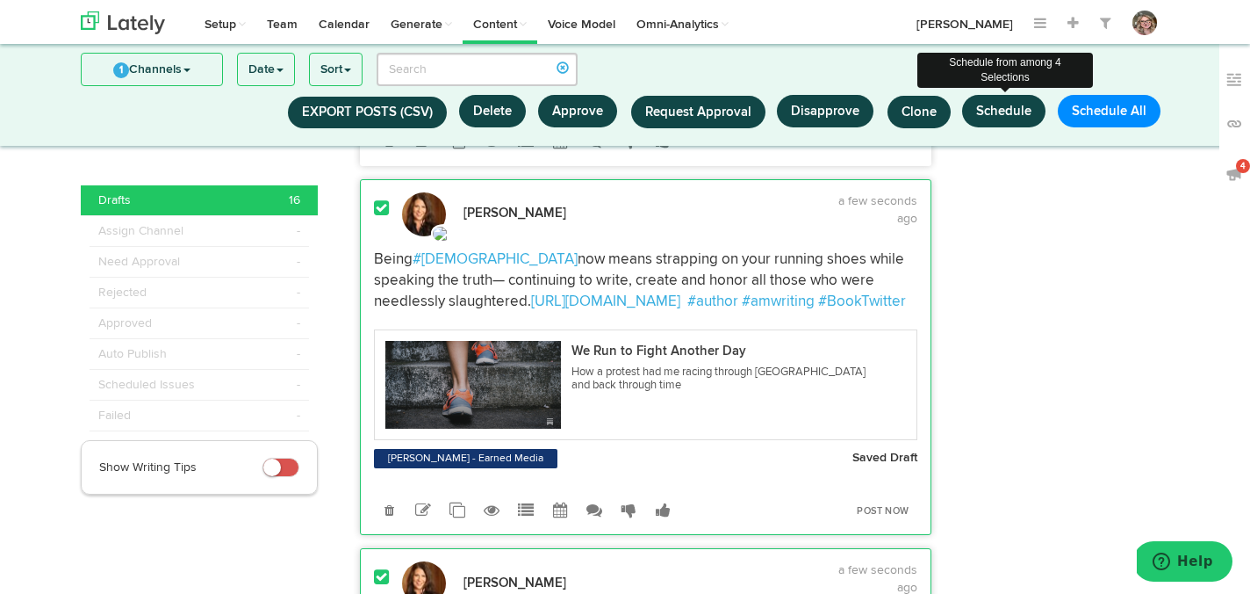
click at [990, 116] on button "Schedule" at bounding box center [1003, 111] width 83 height 32
select select "11"
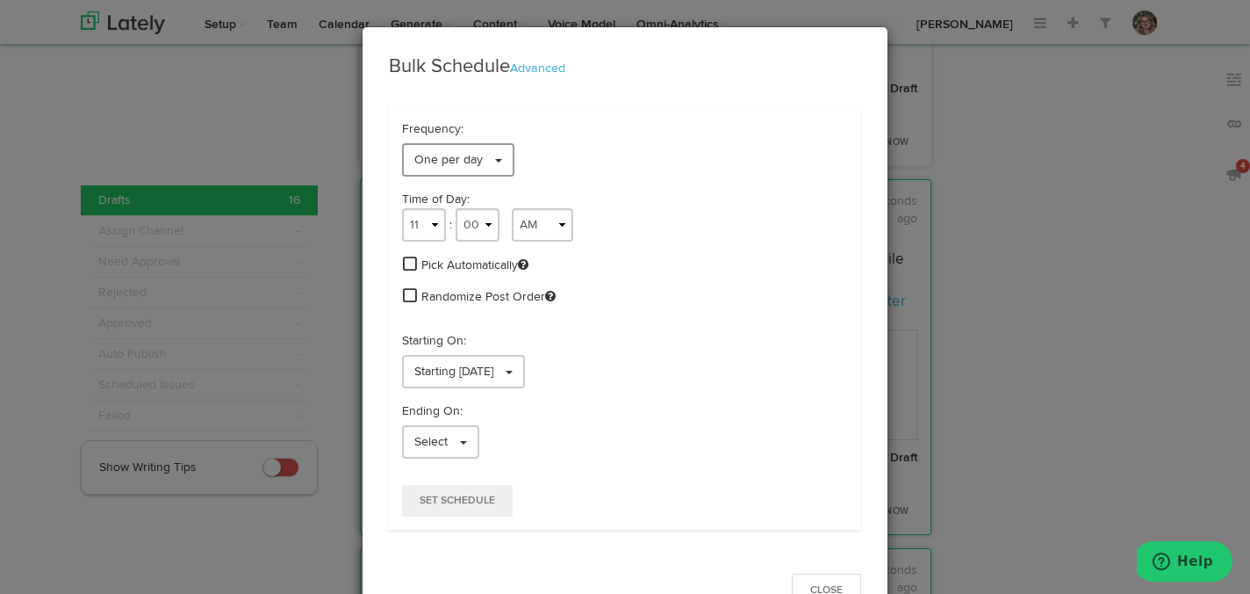
click at [505, 162] on link "One per day" at bounding box center [458, 159] width 112 height 33
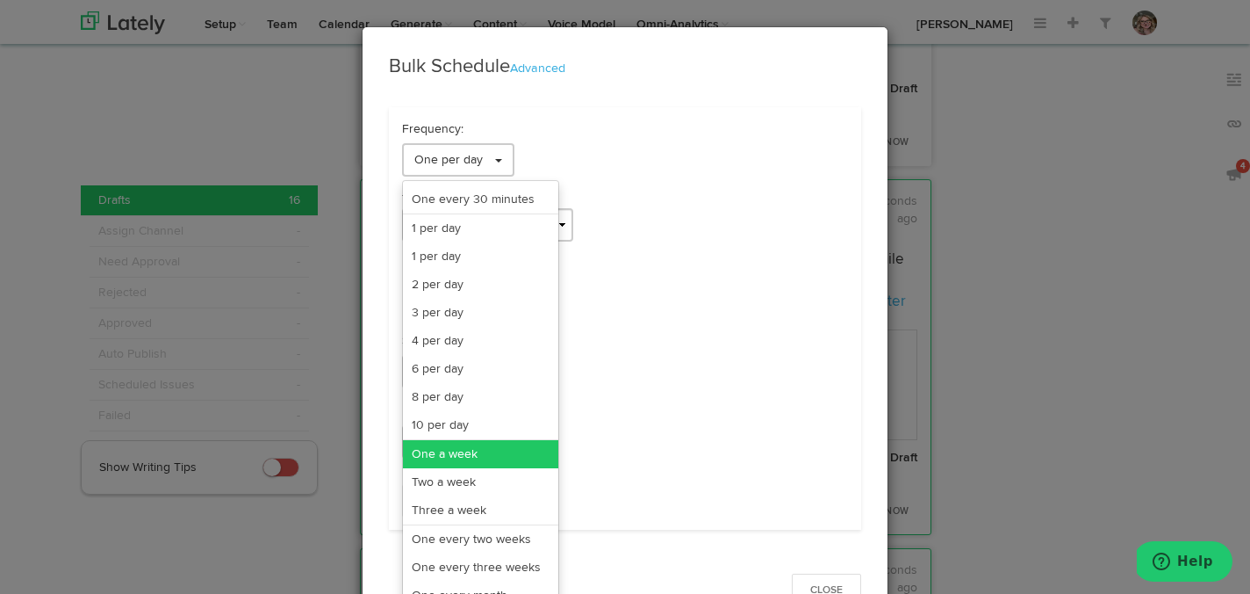
click at [495, 452] on link "One a week" at bounding box center [480, 454] width 155 height 28
select select "11"
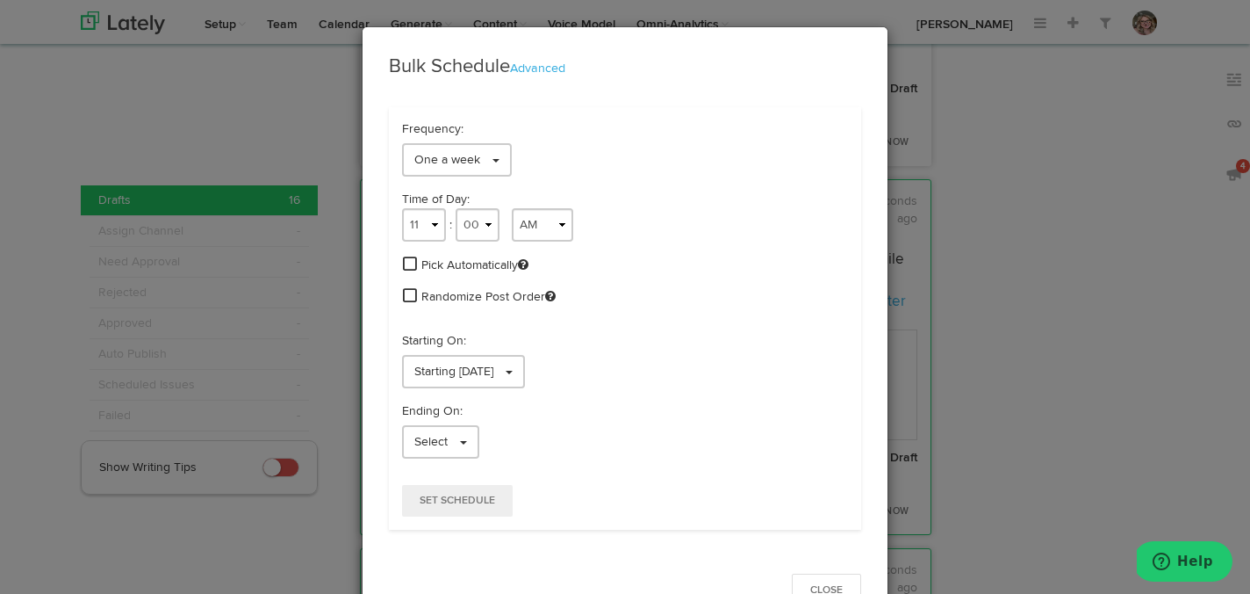
click at [407, 262] on span at bounding box center [410, 264] width 14 height 16
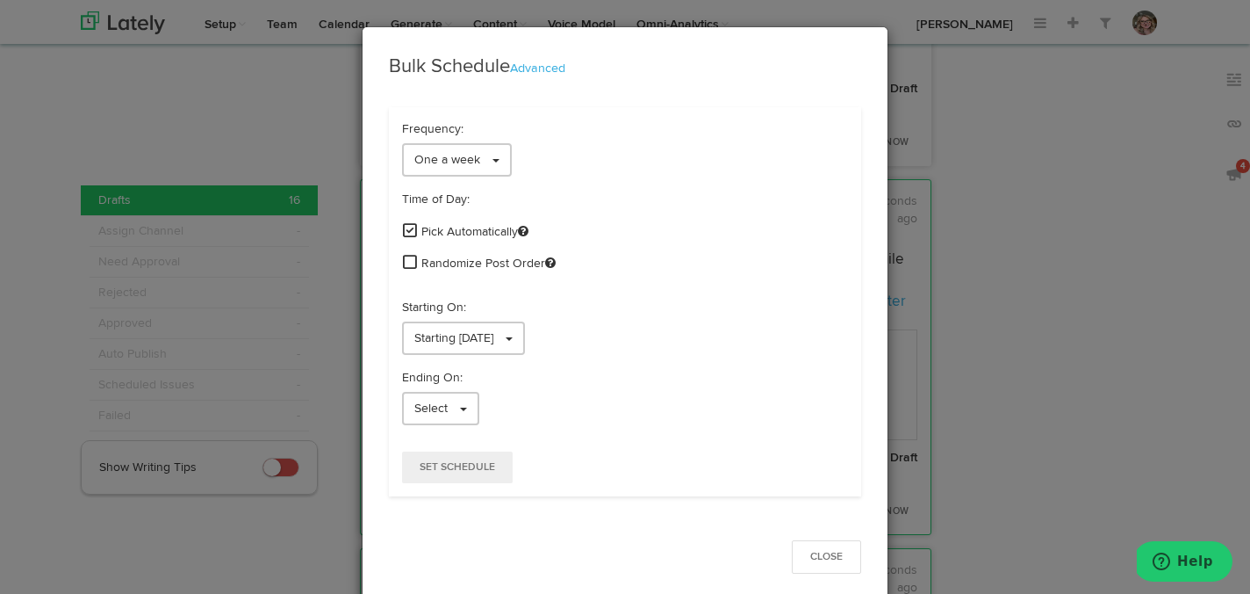
click at [407, 262] on span at bounding box center [410, 262] width 14 height 16
click at [410, 344] on link "Starting 09/22/2025" at bounding box center [463, 337] width 123 height 33
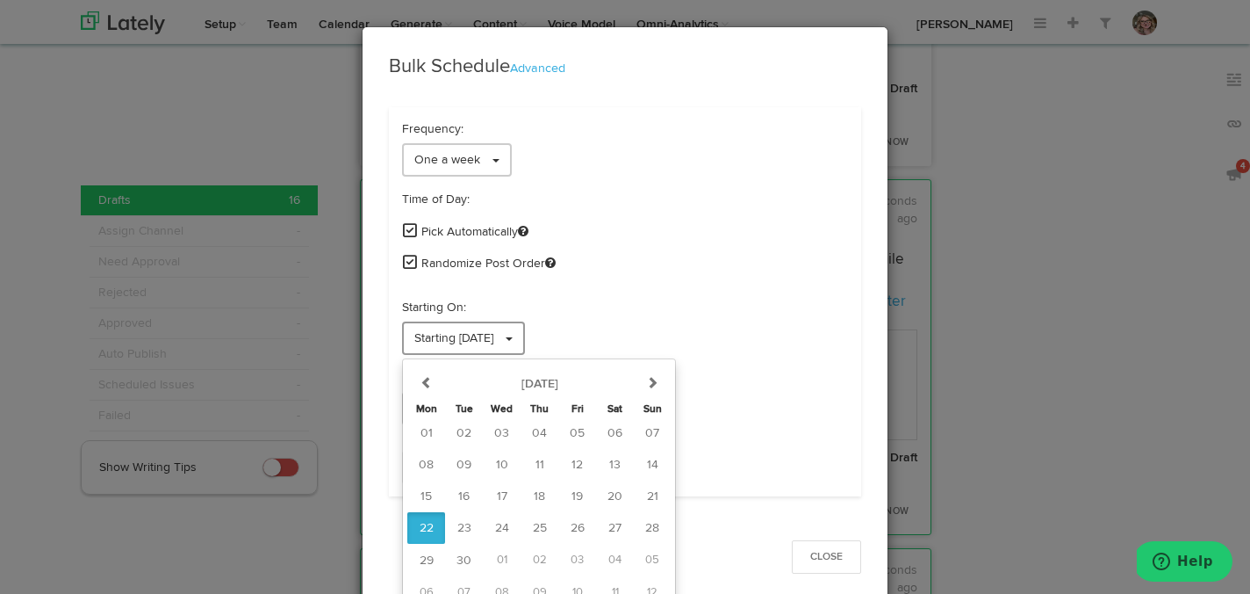
scroll to position [14, 0]
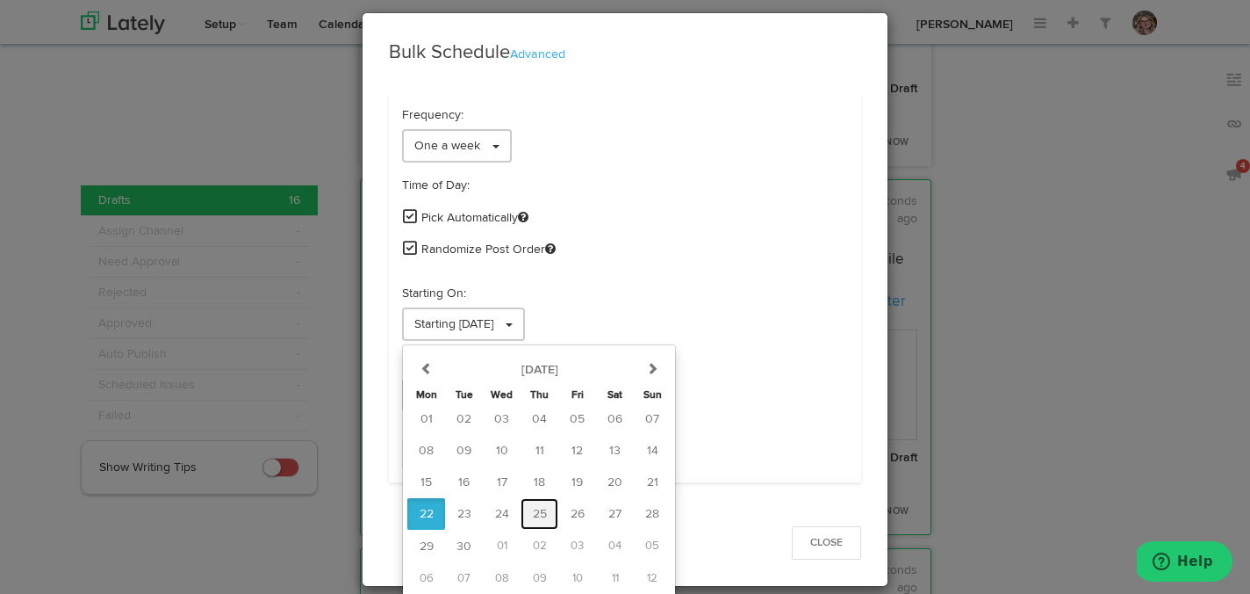
click at [539, 514] on span "25" at bounding box center [540, 514] width 14 height 12
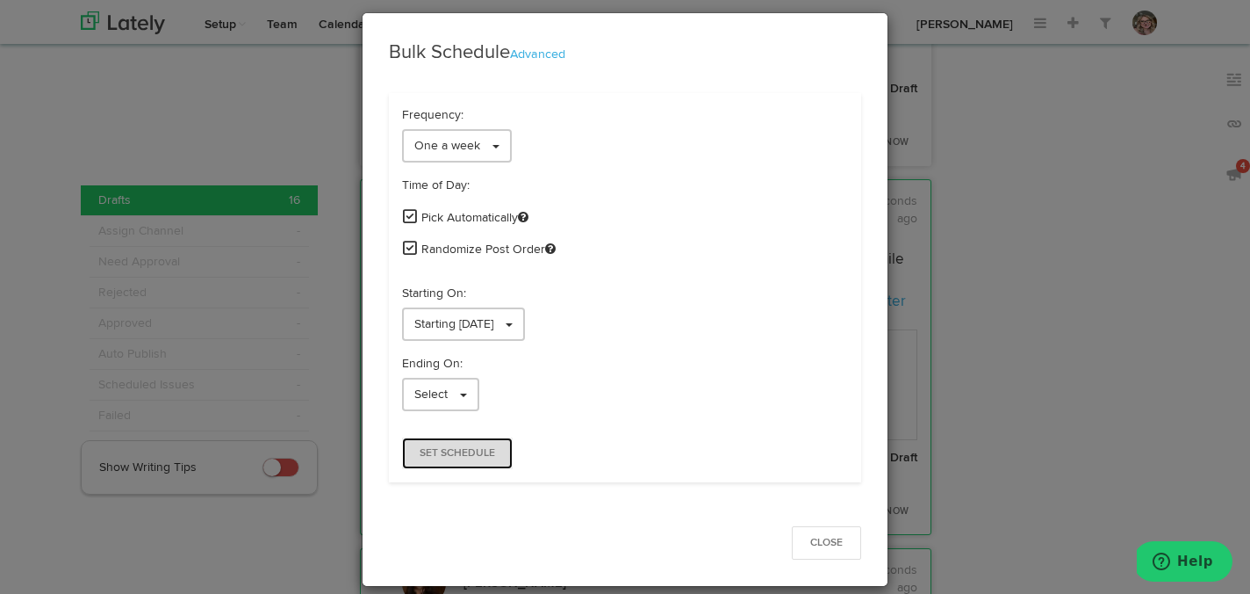
click at [479, 467] on button "Set Schedule" at bounding box center [457, 453] width 111 height 32
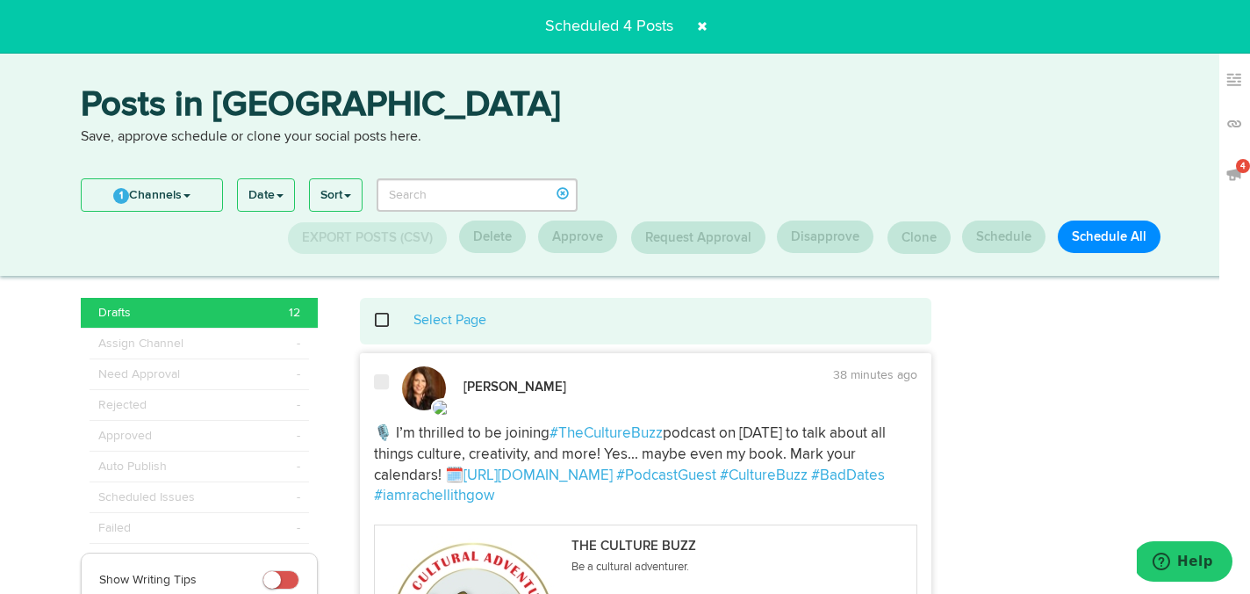
click at [703, 25] on span at bounding box center [702, 26] width 28 height 28
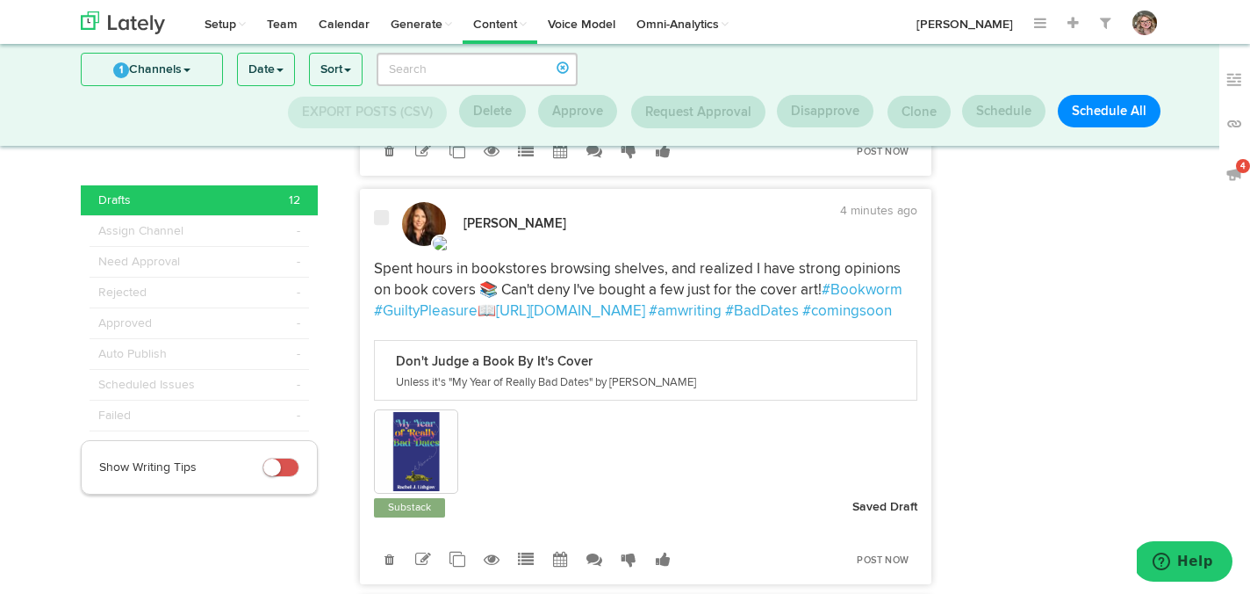
scroll to position [2257, 0]
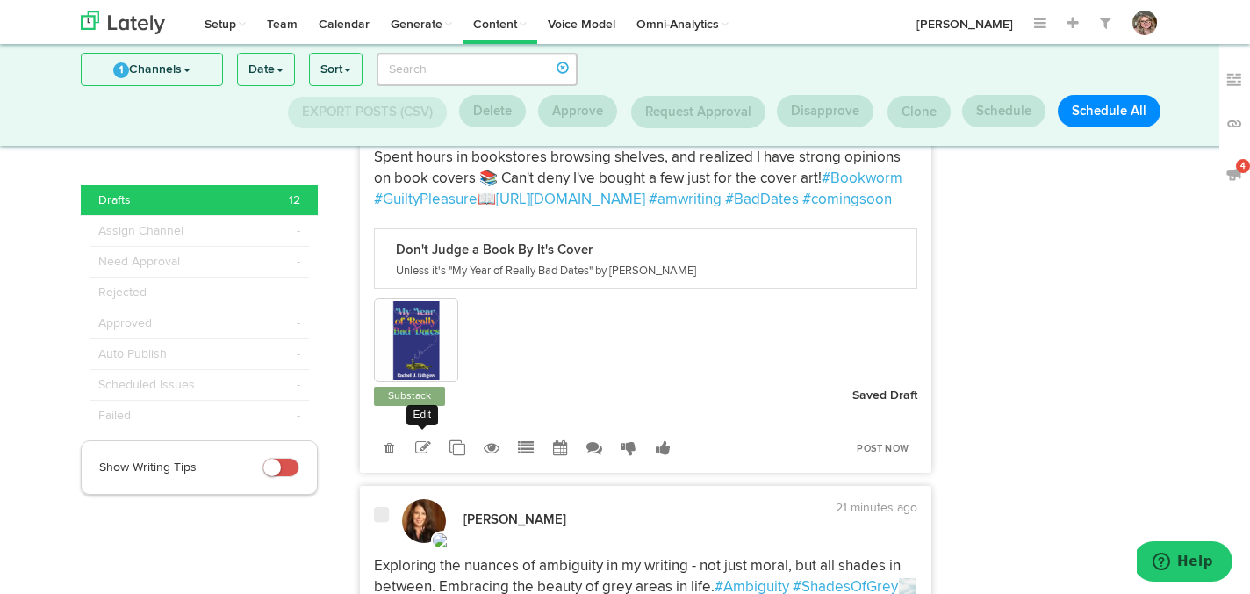
click at [422, 456] on icon at bounding box center [423, 448] width 16 height 16
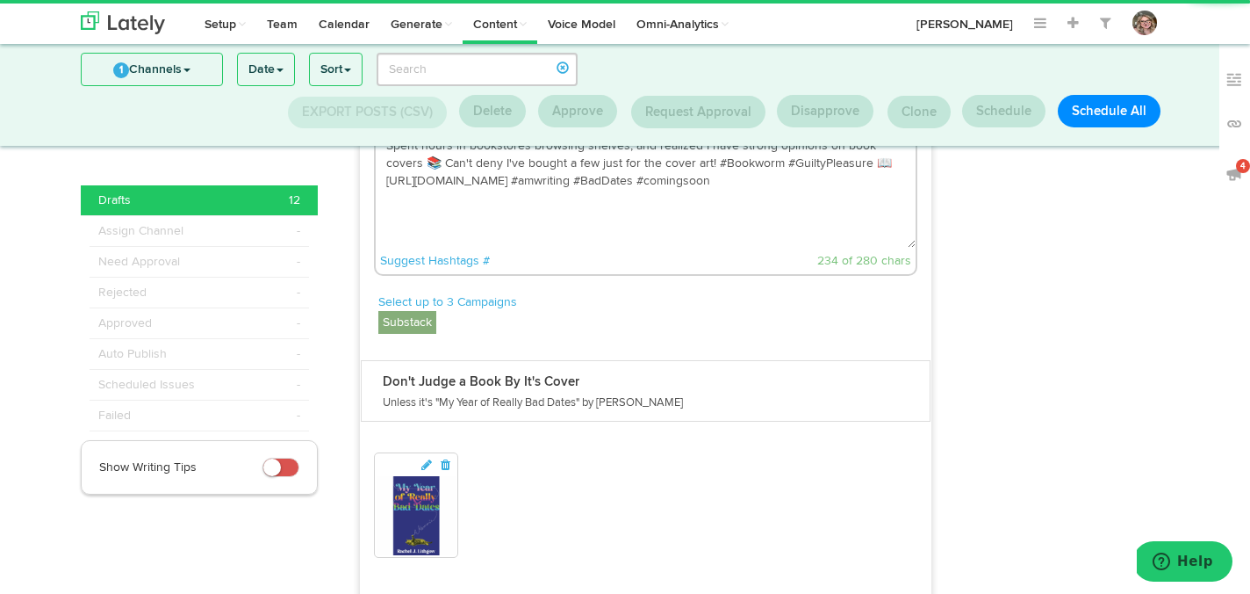
click at [669, 200] on textarea "Spent hours in bookstores browsing shelves, and realized I have strong opinions…" at bounding box center [646, 190] width 541 height 116
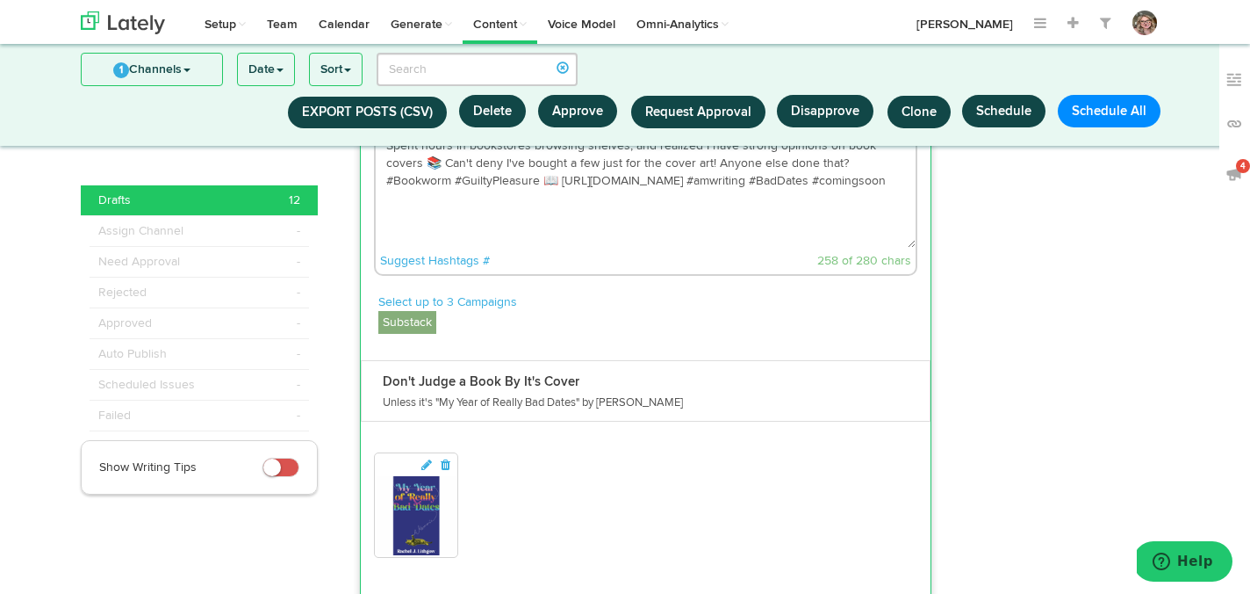
click at [632, 248] on textarea "Spent hours in bookstores browsing shelves, and realized I have strong opinions…" at bounding box center [646, 190] width 541 height 116
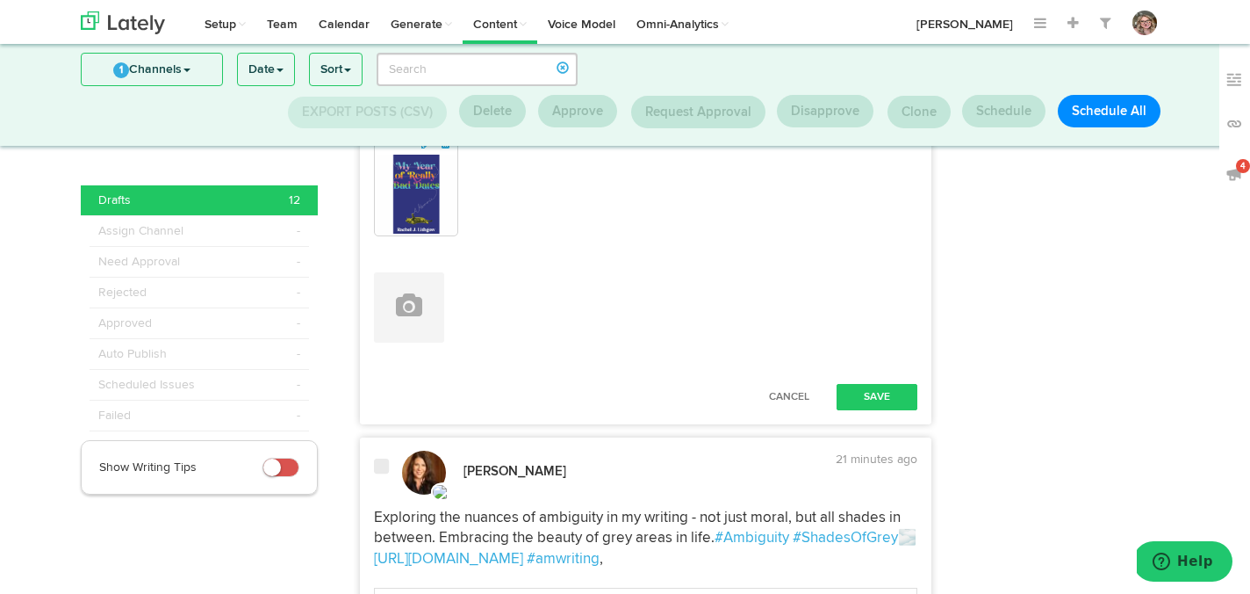
scroll to position [2593, 0]
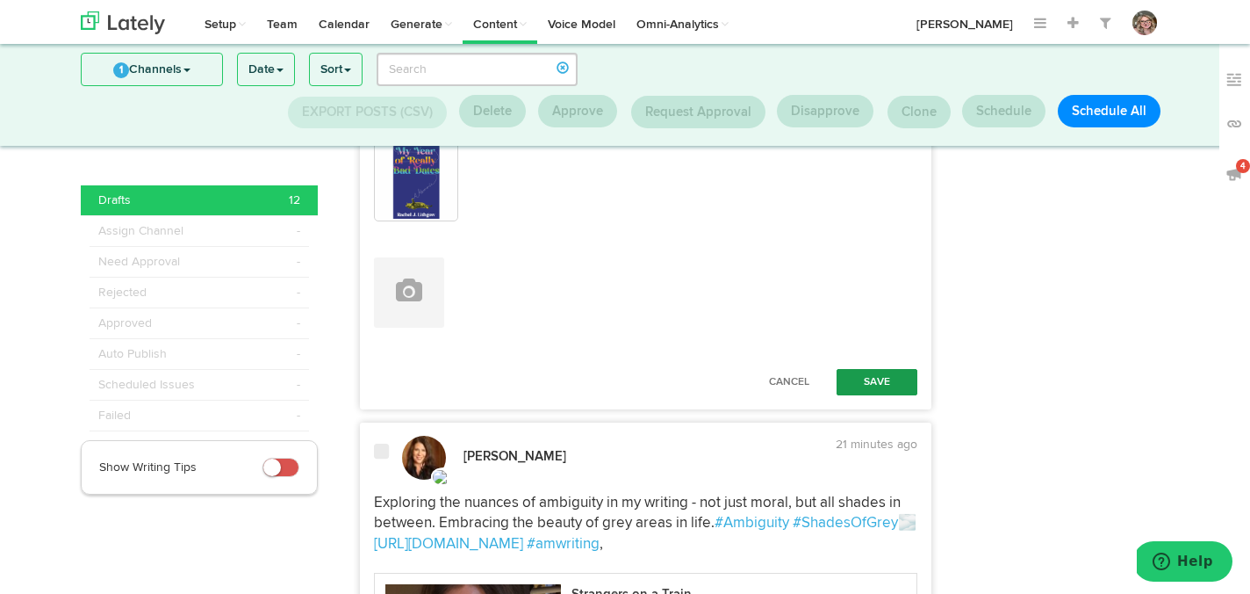
type textarea "Spent hours in bookstores browsing shelves, and realized I have strong opinions…"
click at [865, 395] on button "Save" at bounding box center [877, 382] width 81 height 26
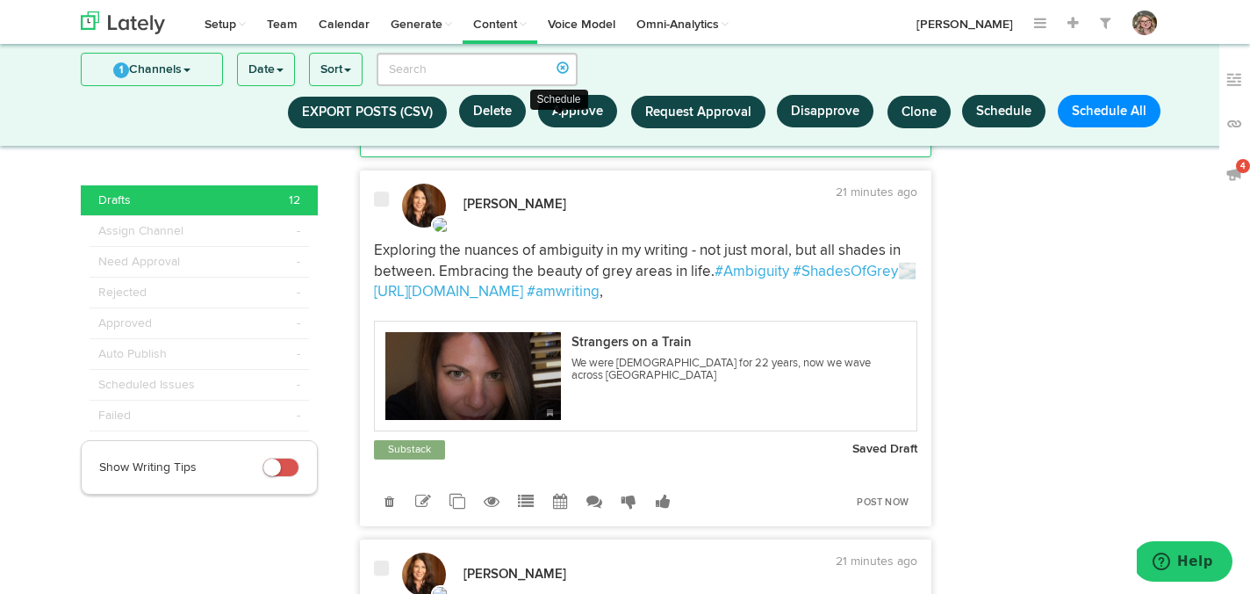
click at [563, 140] on icon at bounding box center [560, 132] width 15 height 16
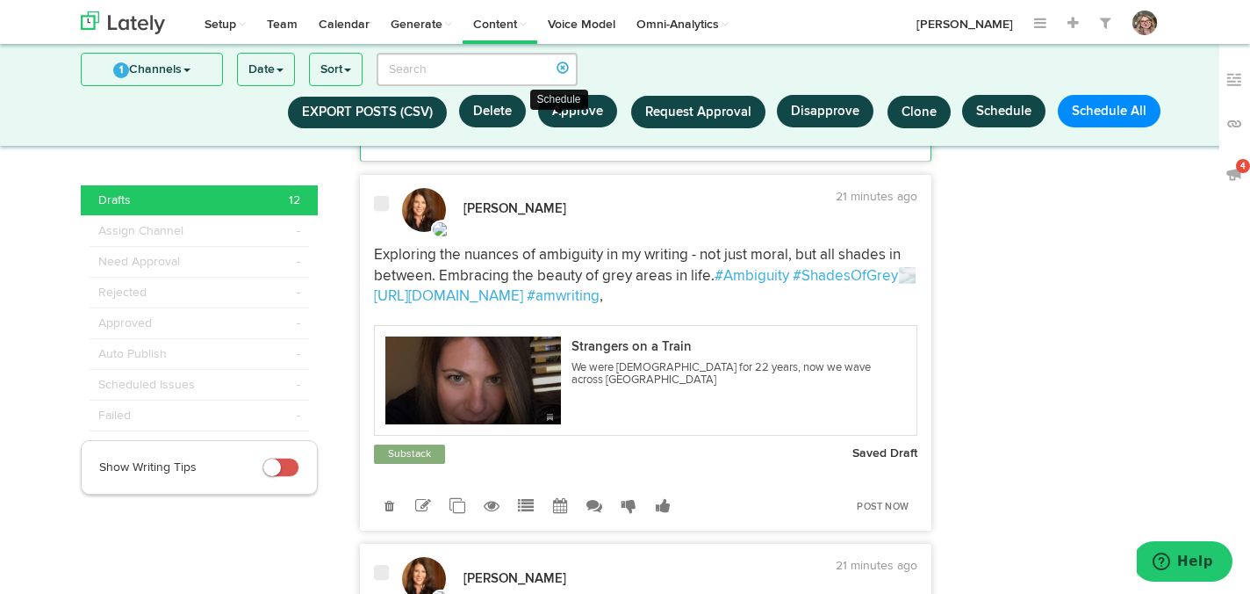
radio input "true"
select select "5"
select select "46"
select select "PM"
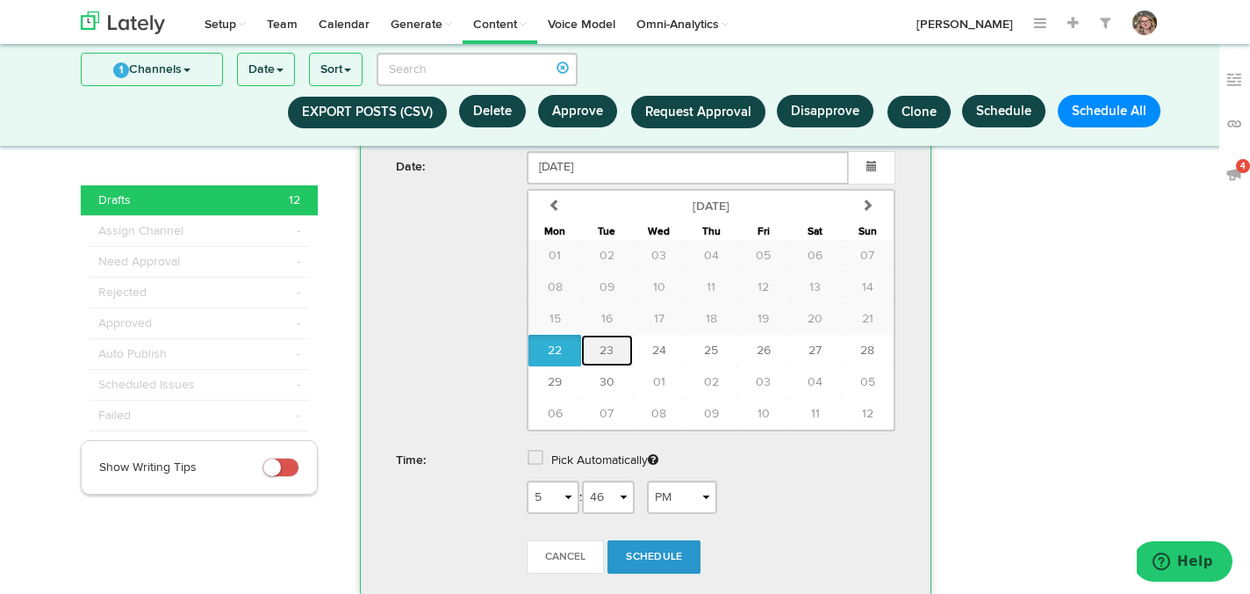
click at [631, 366] on button "23" at bounding box center [607, 351] width 52 height 32
type input "September 23 2025"
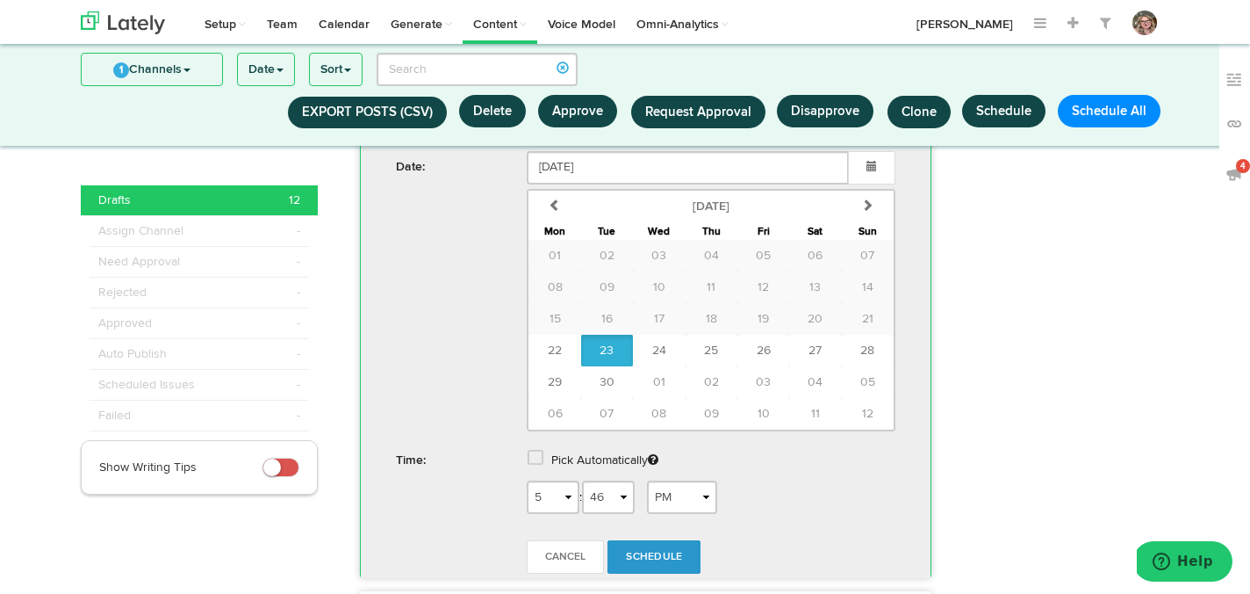
scroll to position [2815, 0]
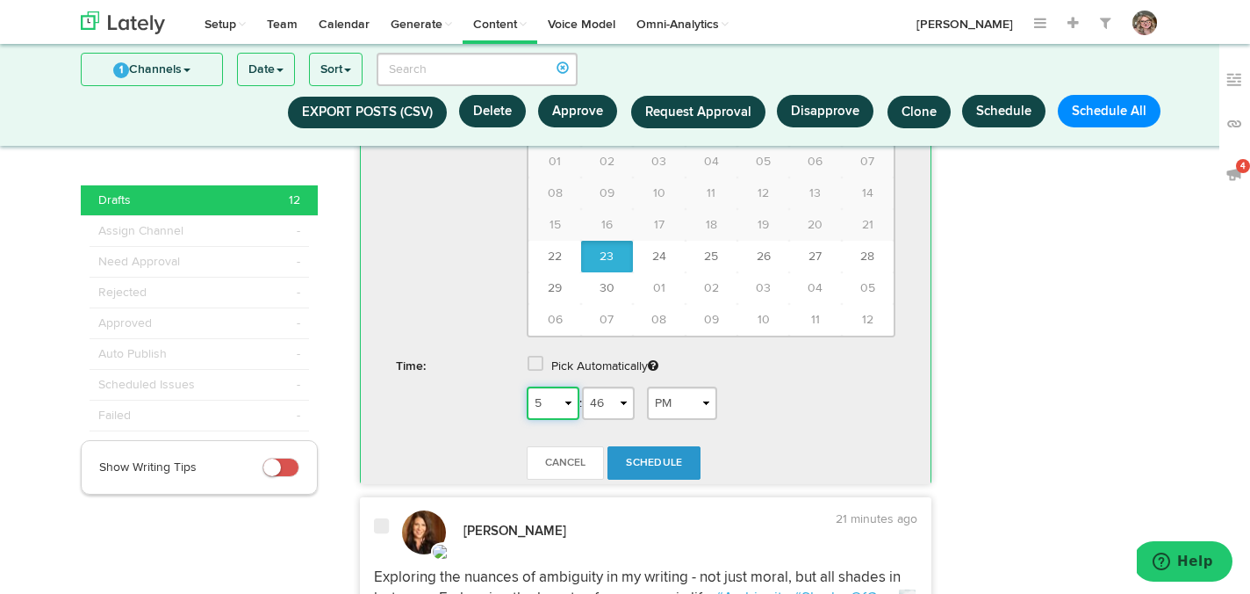
click at [564, 420] on select "1 2 3 4 5 6 7 8 9 10 11 12" at bounding box center [553, 402] width 53 height 33
select select "12"
click at [527, 420] on select "1 2 3 4 5 6 7 8 9 10 11 12" at bounding box center [553, 402] width 53 height 33
click at [650, 468] on span "Schedule" at bounding box center [654, 463] width 56 height 11
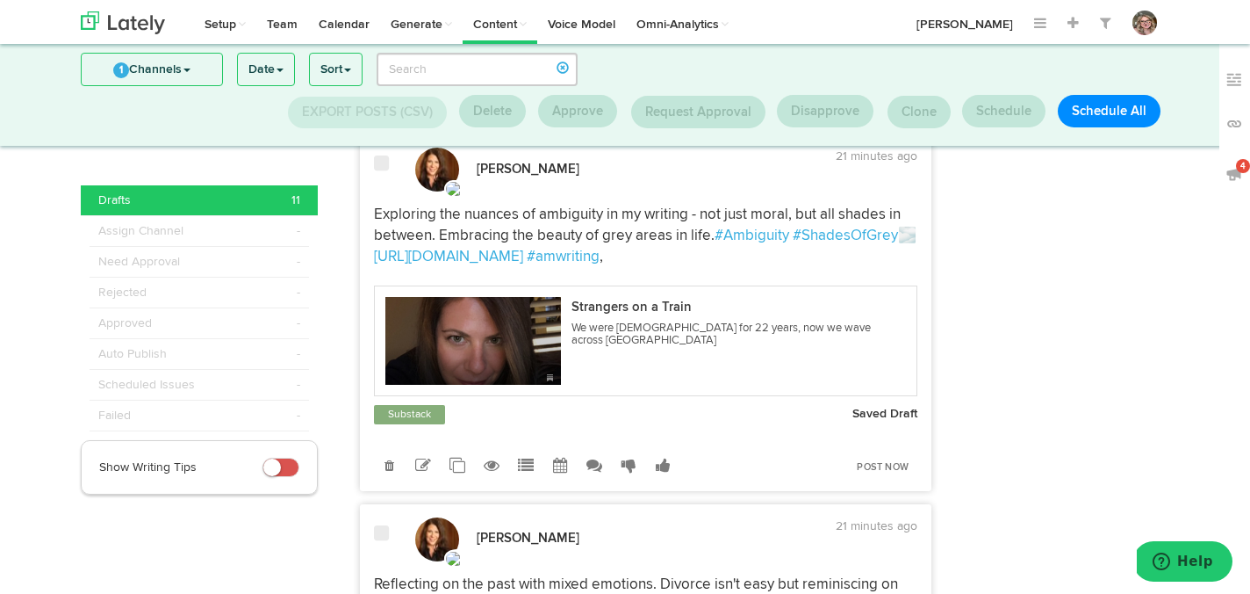
scroll to position [2210, 0]
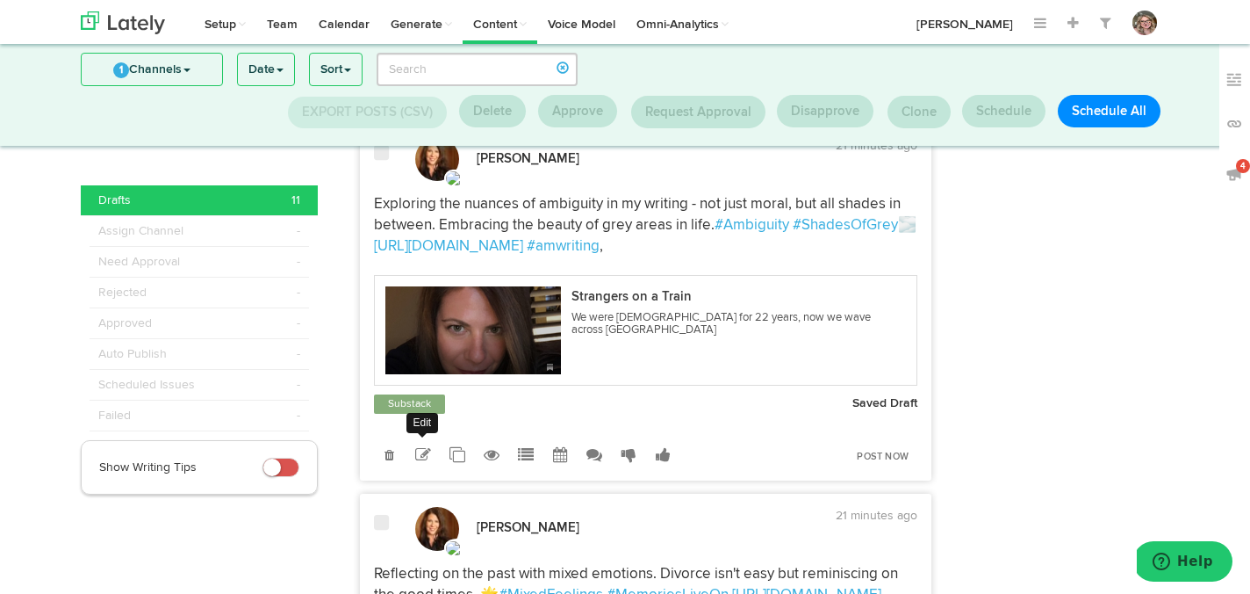
click at [422, 463] on icon at bounding box center [423, 455] width 16 height 16
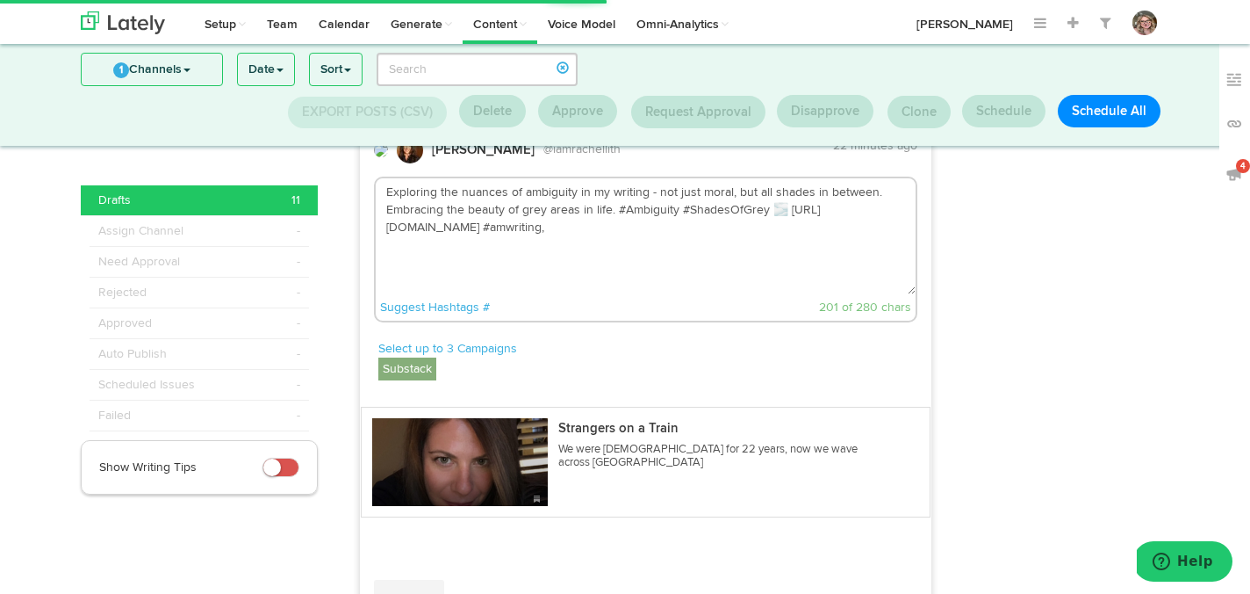
click at [466, 263] on textarea "Exploring the nuances of ambiguity in my writing - not just moral, but all shad…" at bounding box center [646, 236] width 541 height 116
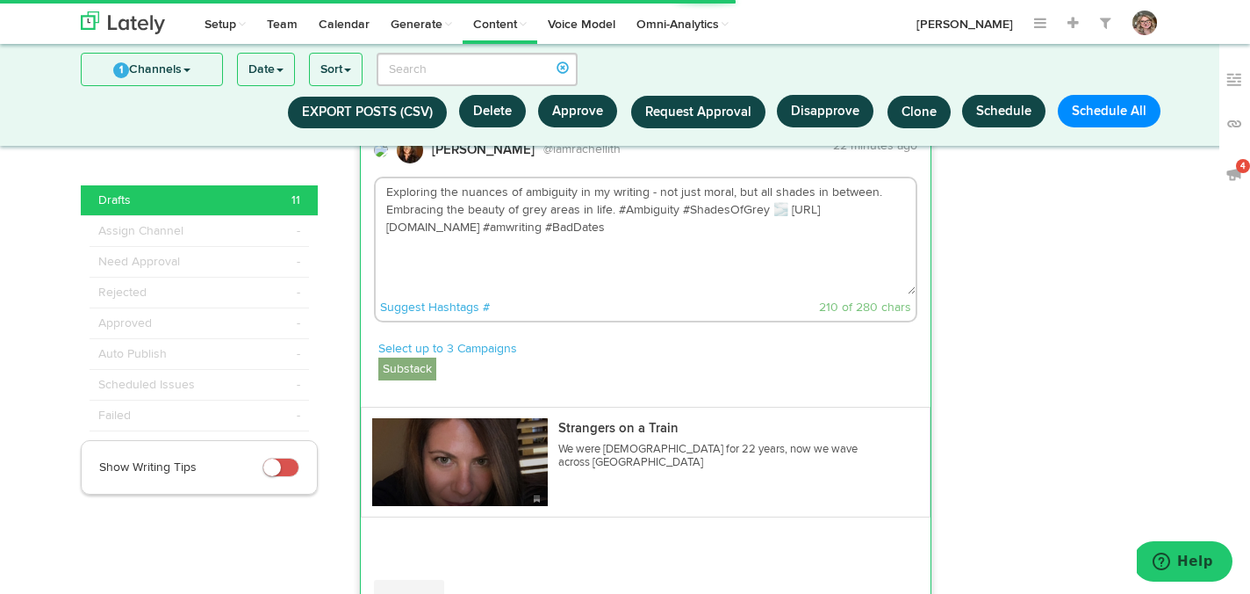
drag, startPoint x: 898, startPoint y: 254, endPoint x: 786, endPoint y: 254, distance: 112.4
click at [786, 254] on textarea "Exploring the nuances of ambiguity in my writing - not just moral, but all shad…" at bounding box center [646, 236] width 541 height 116
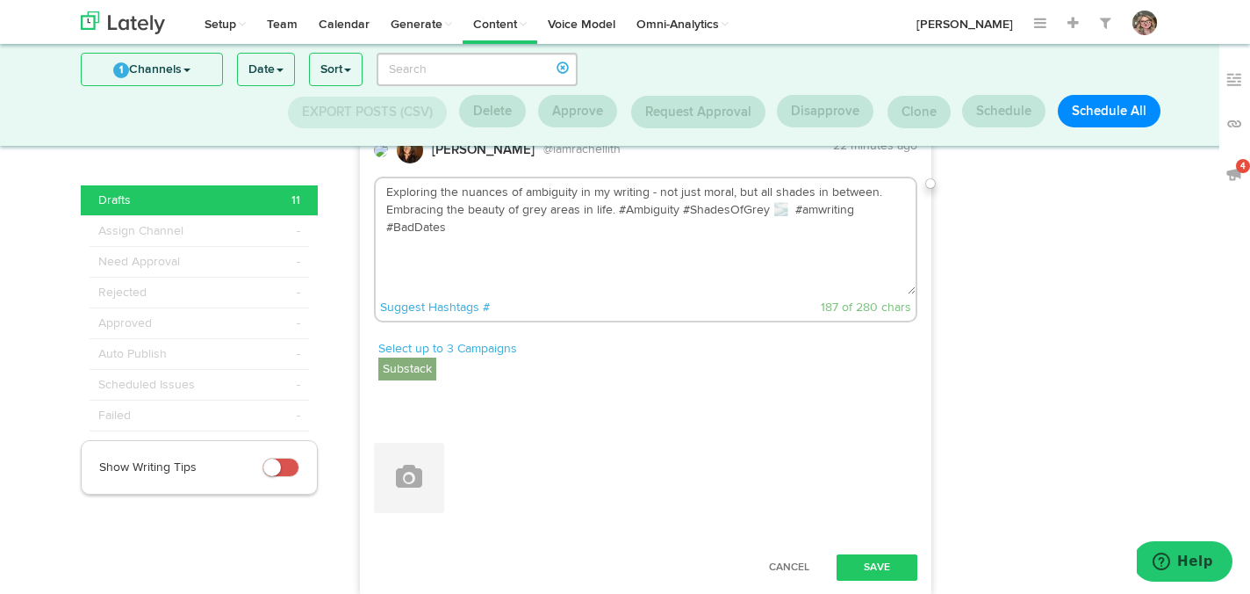
paste textarea "[URL][DOMAIN_NAME]"
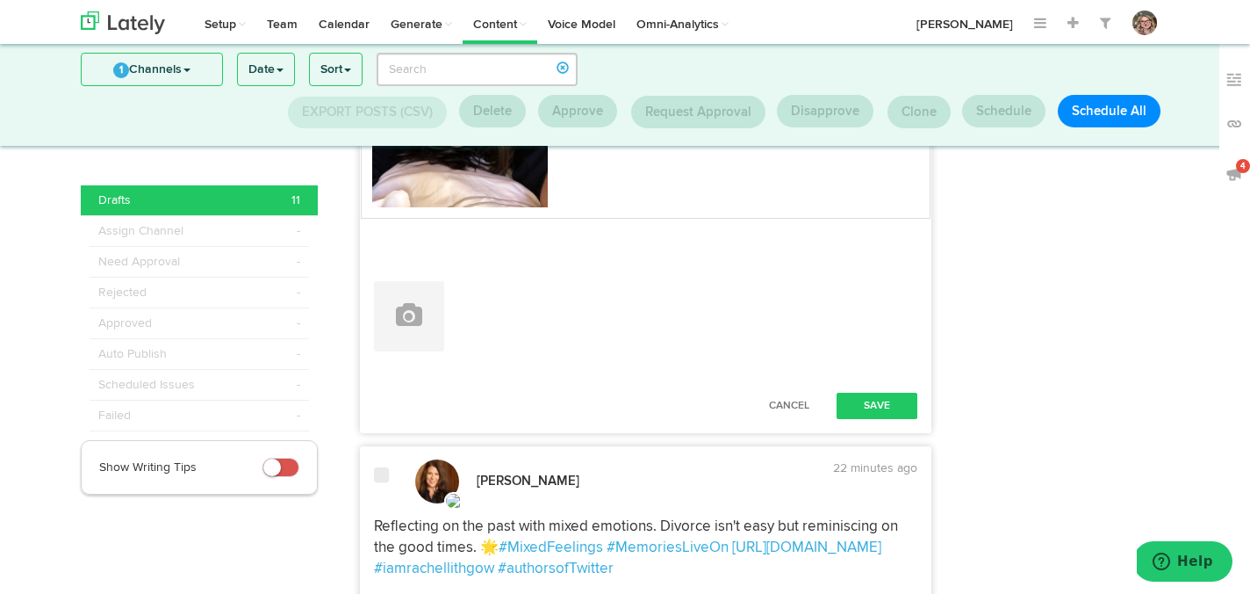
scroll to position [2651, 0]
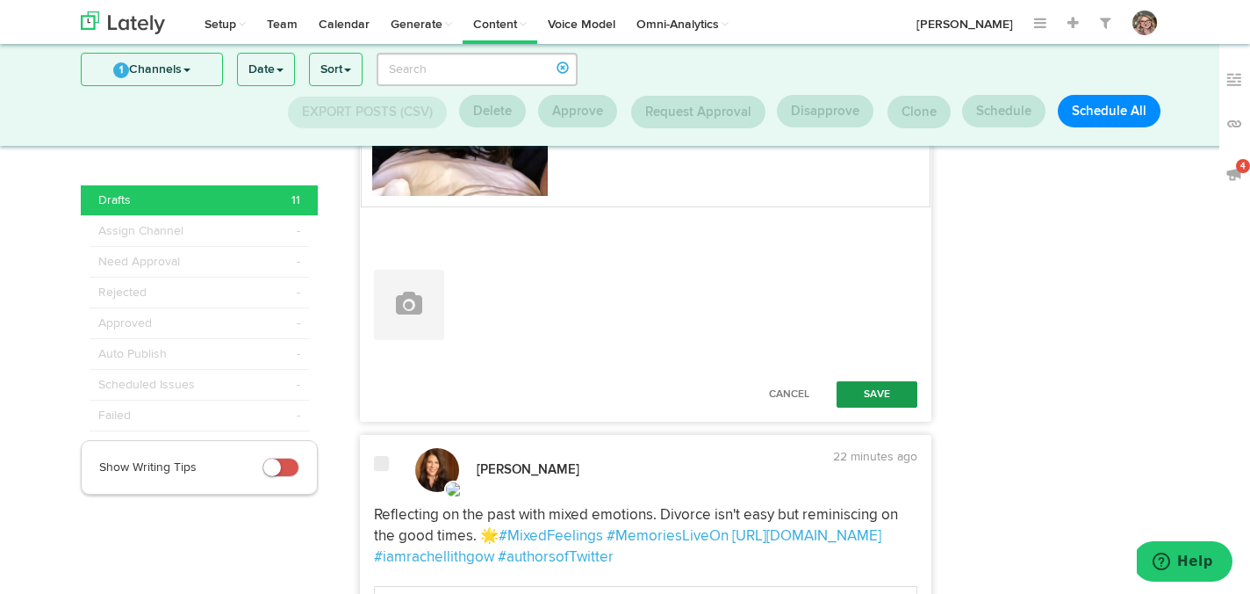
type textarea "Exploring the nuances of ambiguity in my writing - not just moral, but all shad…"
click at [861, 407] on button "Save" at bounding box center [877, 394] width 81 height 26
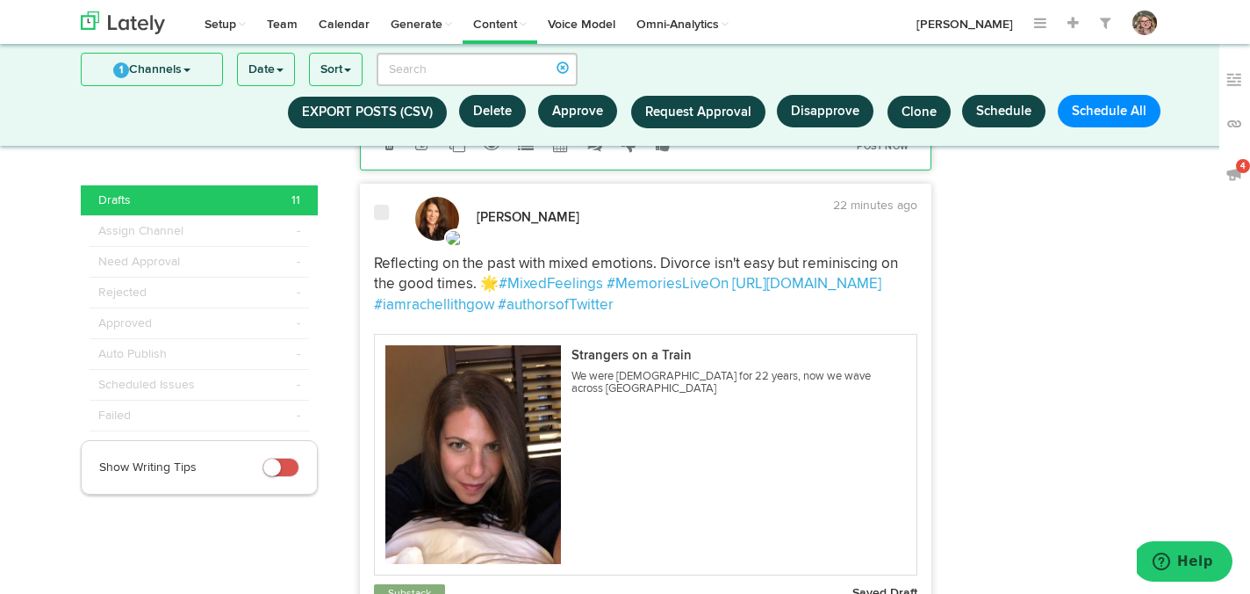
scroll to position [2818, 0]
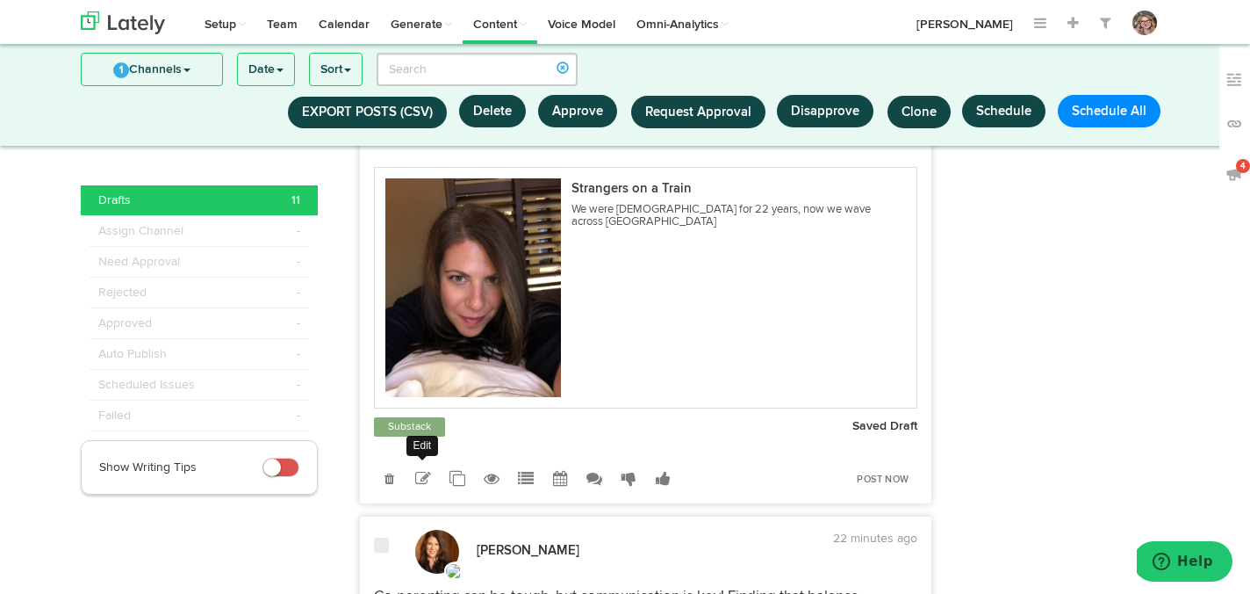
click at [424, 486] on icon at bounding box center [423, 479] width 16 height 16
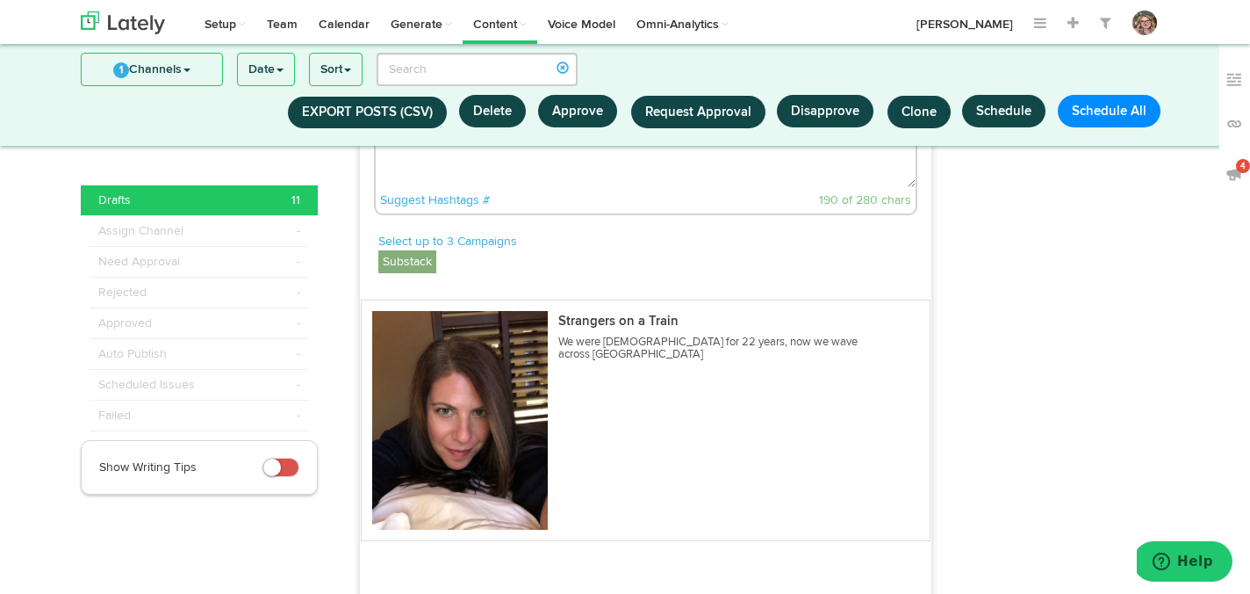
scroll to position [2785, 0]
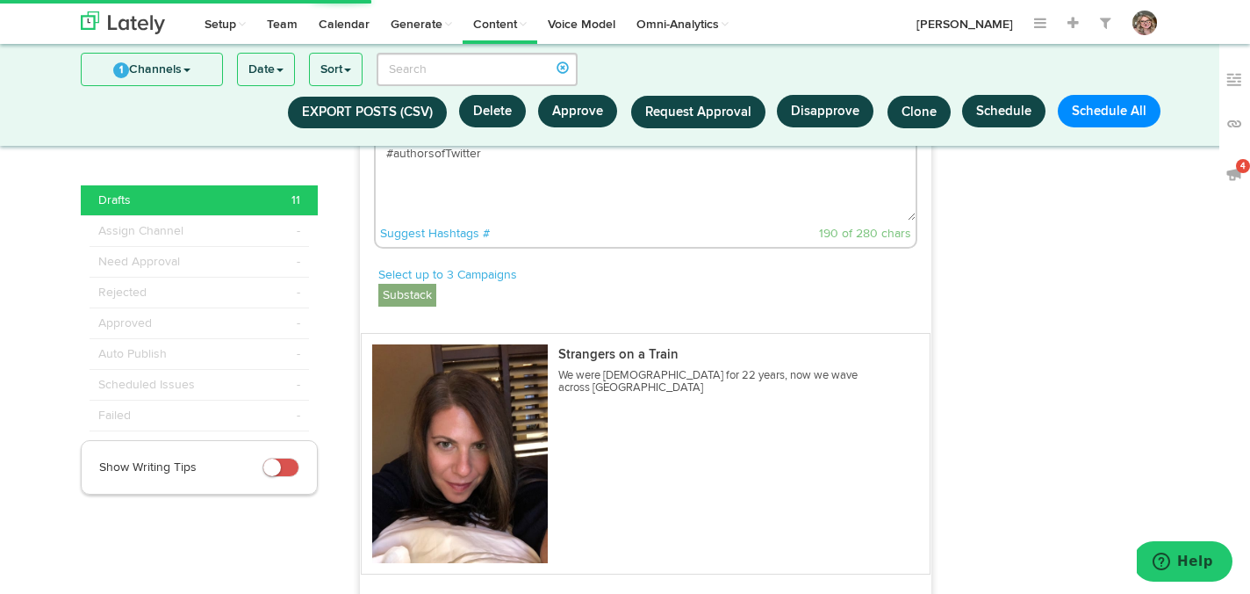
drag, startPoint x: 734, startPoint y: 198, endPoint x: 631, endPoint y: 198, distance: 102.7
click at [631, 198] on textarea "Reflecting on the past with mixed emotions. Divorce isn't easy but reminiscing …" at bounding box center [646, 162] width 541 height 116
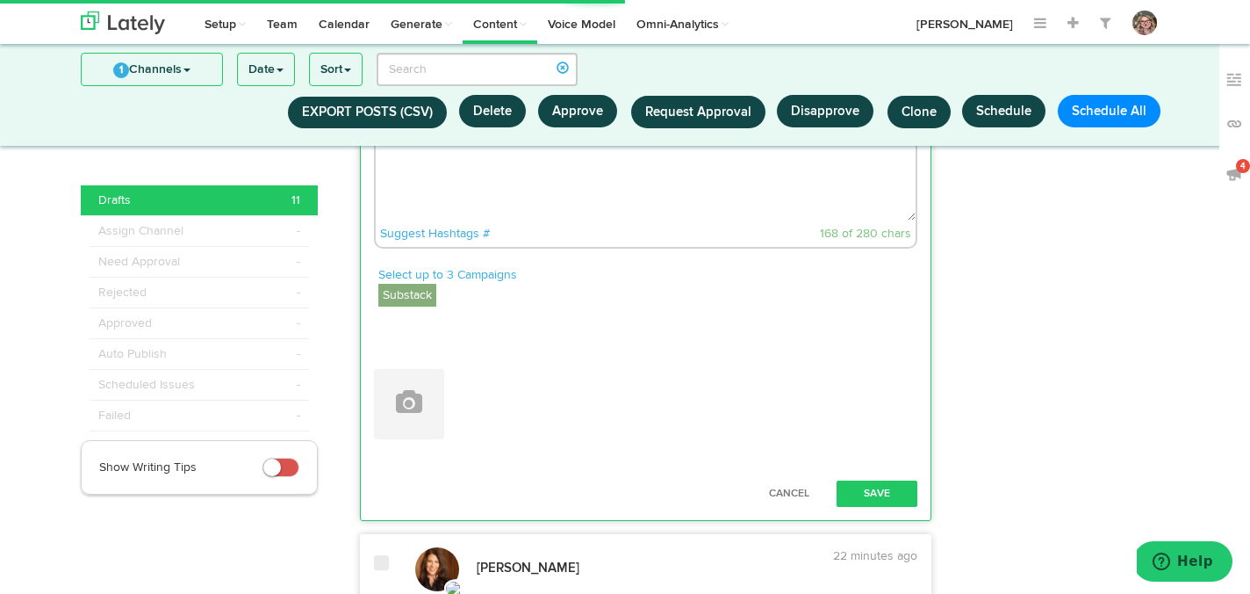
click at [632, 198] on textarea "Reflecting on the past with mixed emotions. Divorce isn't easy but reminiscing …" at bounding box center [646, 162] width 541 height 116
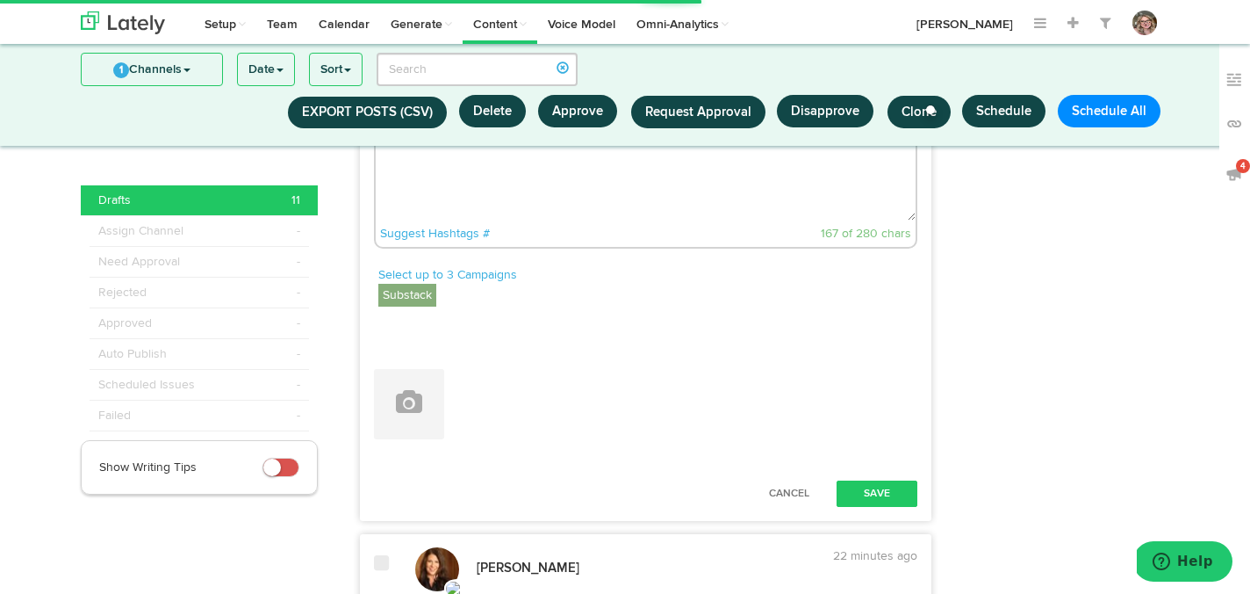
paste textarea "[URL][DOMAIN_NAME]"
click at [580, 220] on textarea "Reflecting on the past with mixed emotions. Divorce isn't easy but reminiscing …" at bounding box center [646, 162] width 541 height 116
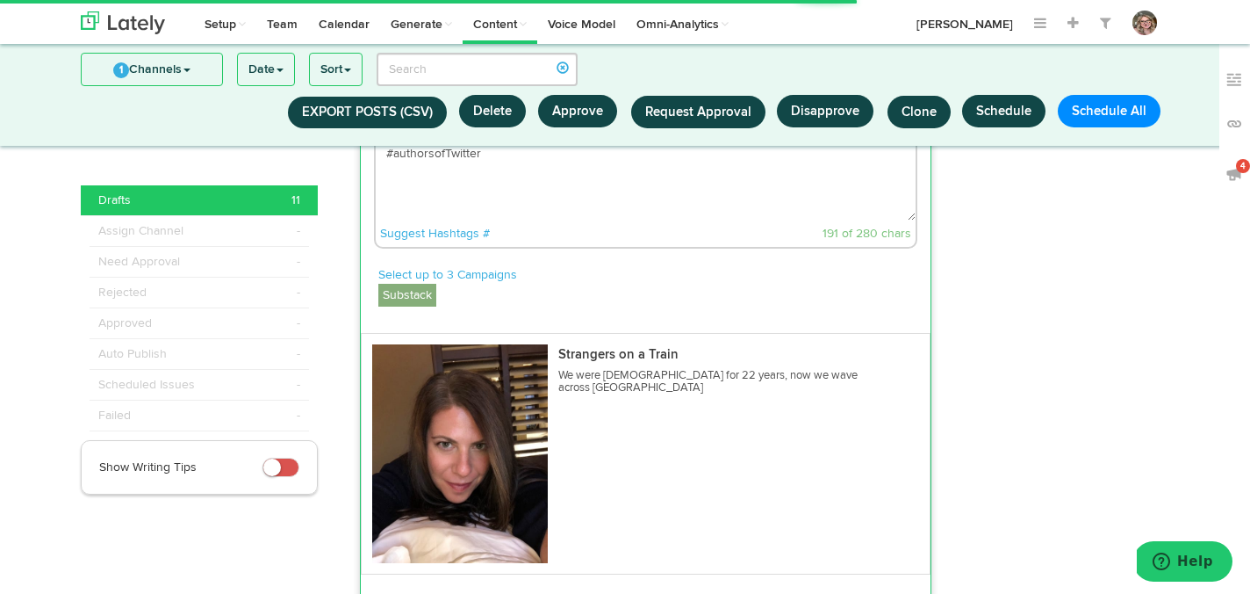
click at [544, 220] on textarea "Reflecting on the past with mixed emotions. Divorce isn't easy but reminiscing …" at bounding box center [646, 162] width 541 height 116
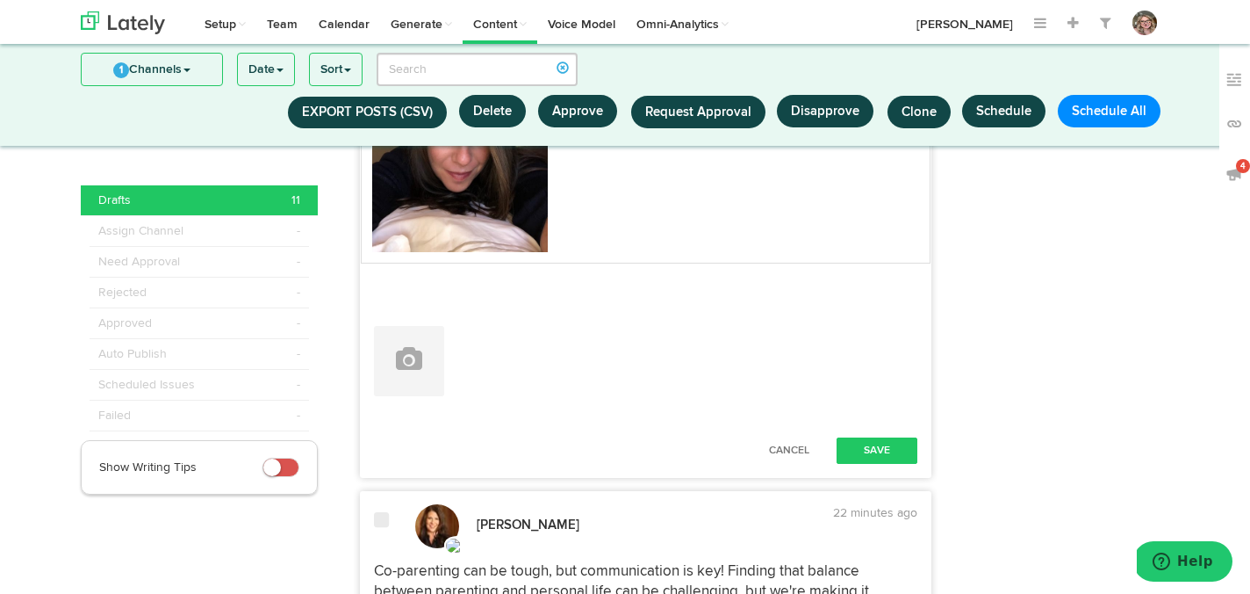
scroll to position [3136, 0]
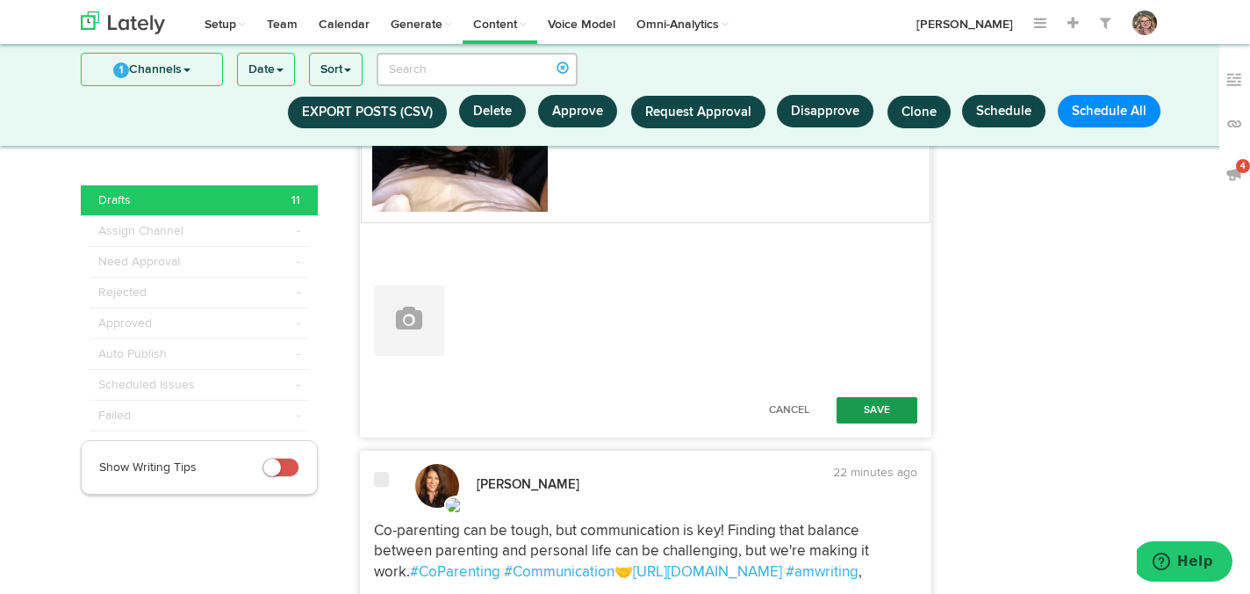
type textarea "Reflecting on the past with mixed emotions. Divorce isn't easy but reminiscing …"
click at [864, 423] on button "Save" at bounding box center [877, 410] width 81 height 26
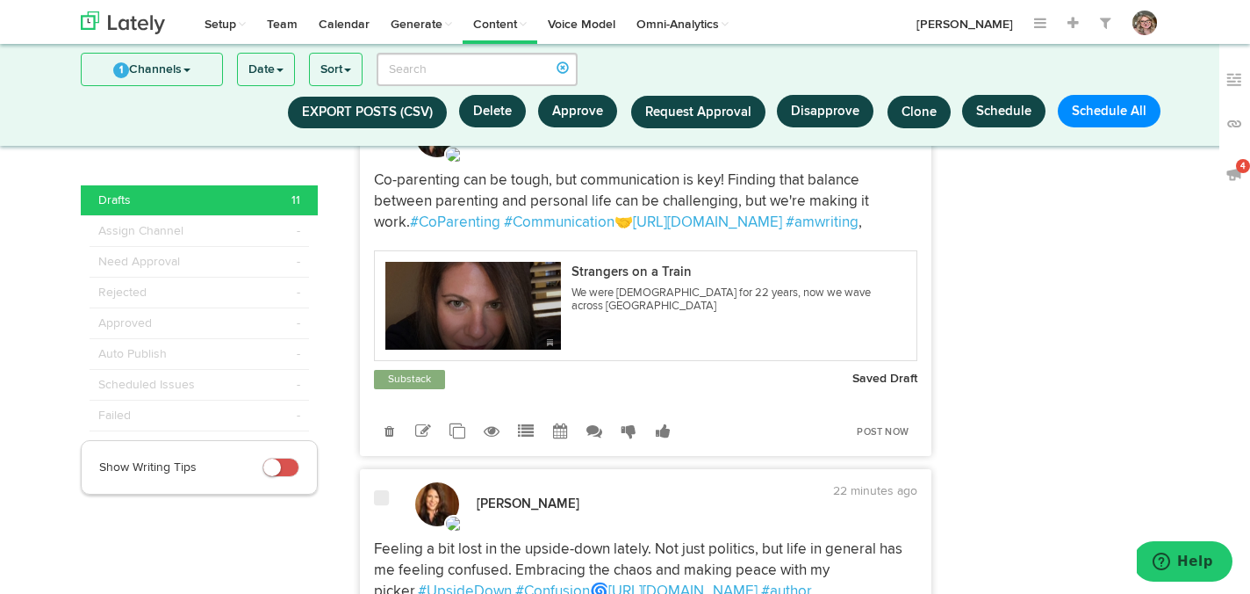
scroll to position [3242, 0]
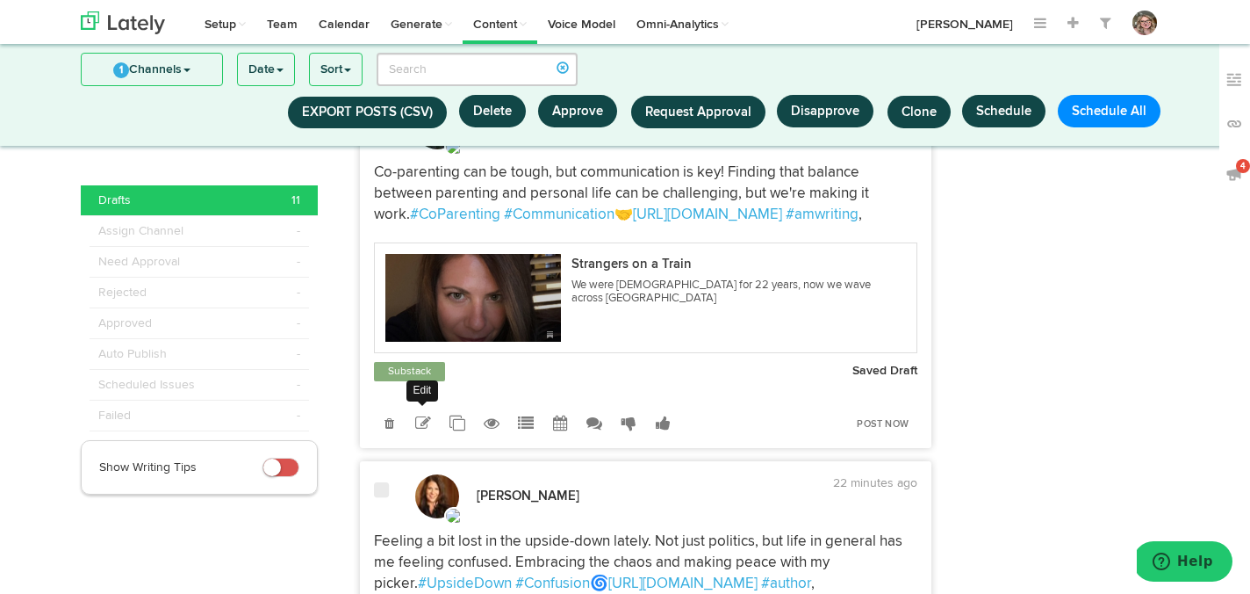
click at [428, 431] on icon at bounding box center [423, 423] width 16 height 16
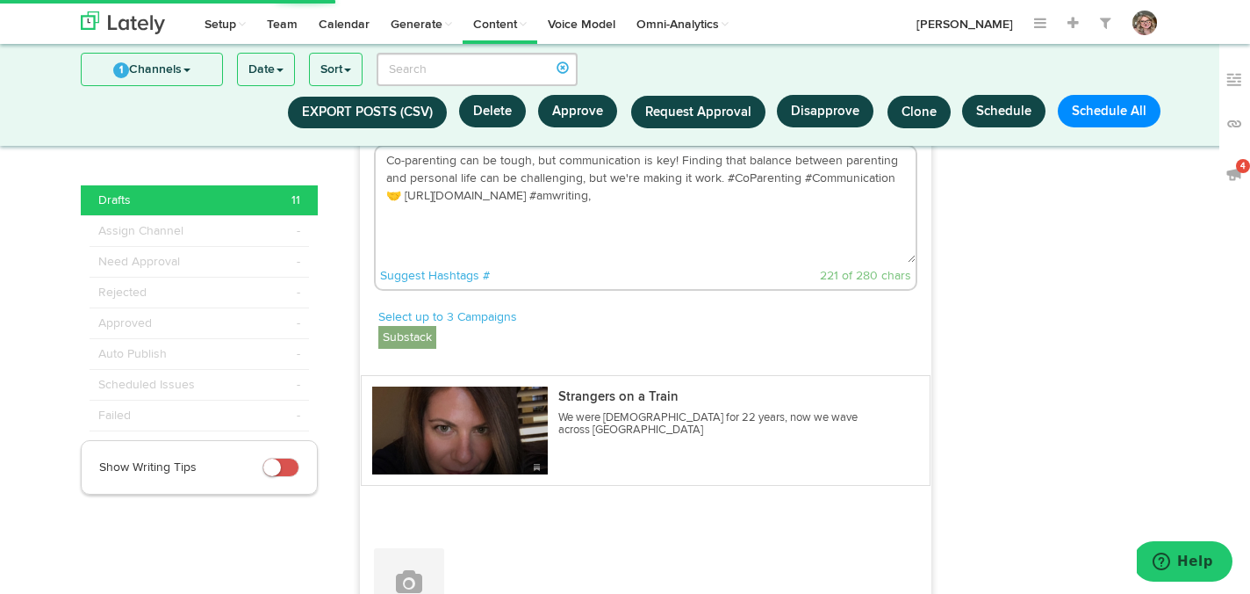
drag, startPoint x: 515, startPoint y: 276, endPoint x: 407, endPoint y: 276, distance: 108.0
click at [407, 263] on textarea "Co-parenting can be tough, but communication is key! Finding that balance betwe…" at bounding box center [646, 205] width 541 height 116
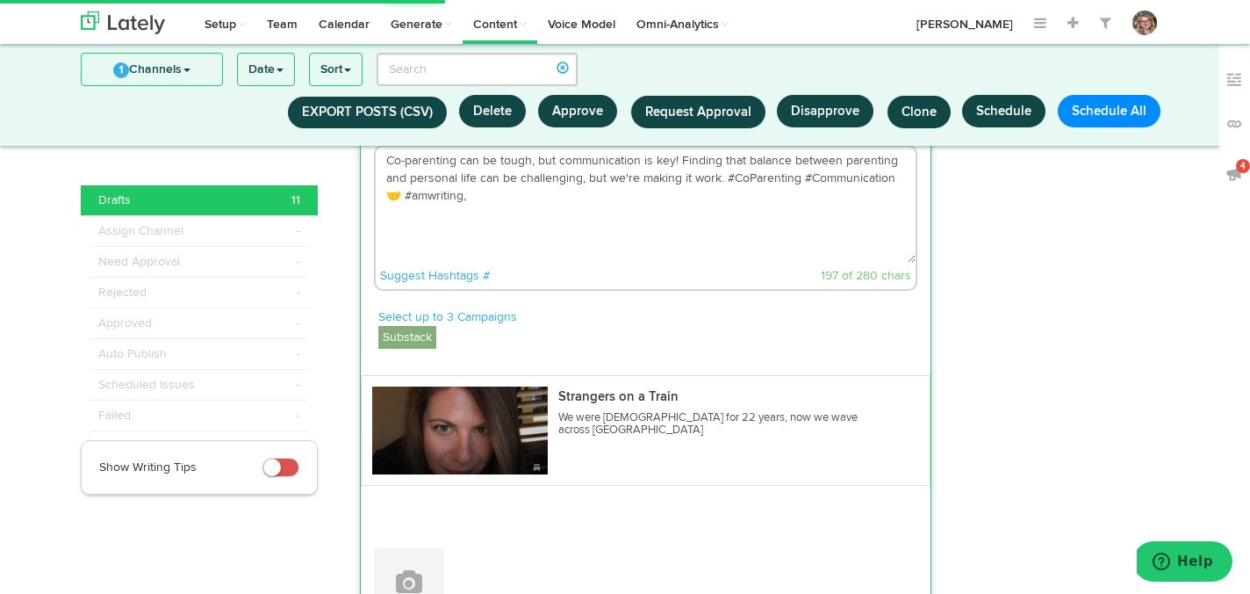
paste textarea "[URL][DOMAIN_NAME]"
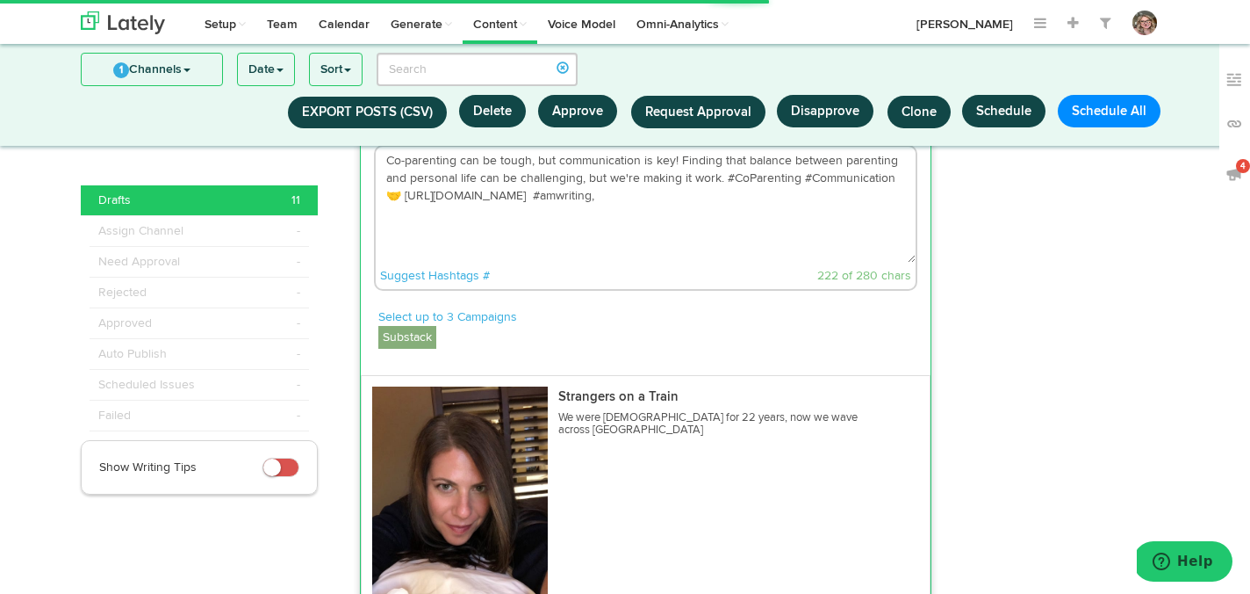
click at [829, 263] on textarea "Co-parenting can be tough, but communication is key! Finding that balance betwe…" at bounding box center [646, 205] width 541 height 116
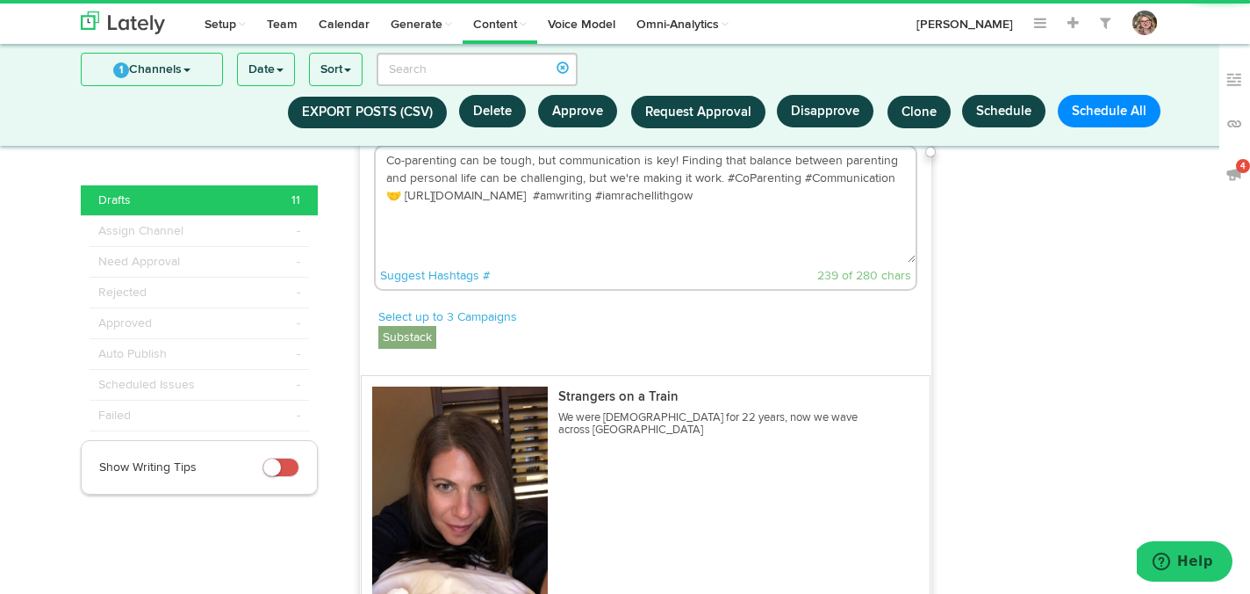
click at [768, 263] on textarea "Co-parenting can be tough, but communication is key! Finding that balance betwe…" at bounding box center [646, 205] width 541 height 116
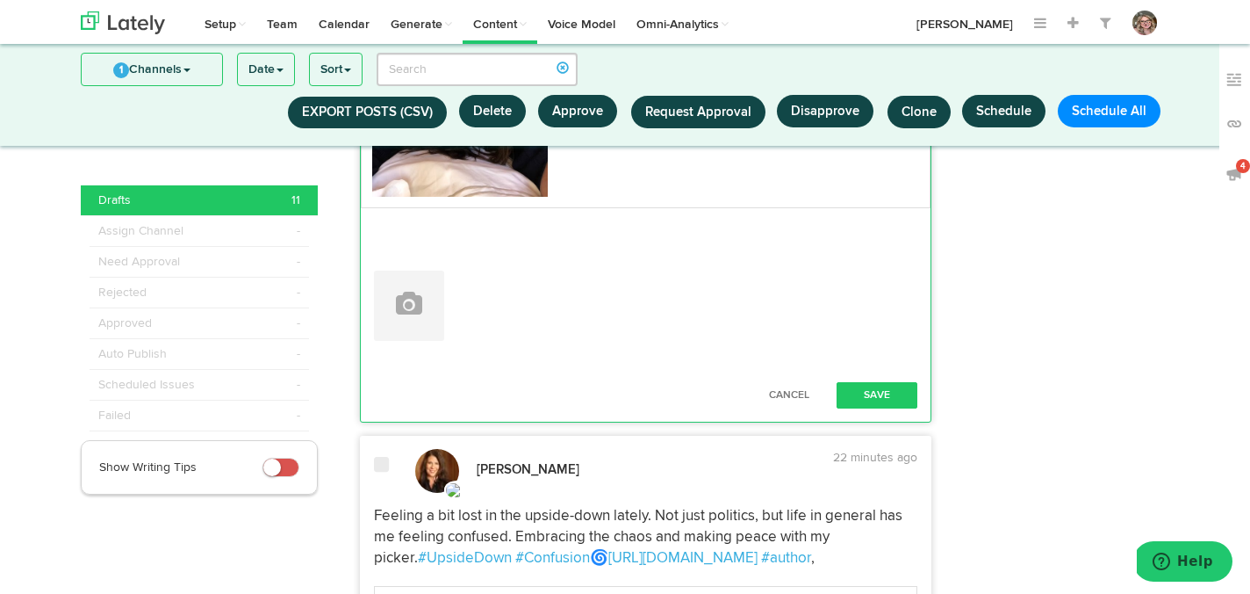
scroll to position [3657, 0]
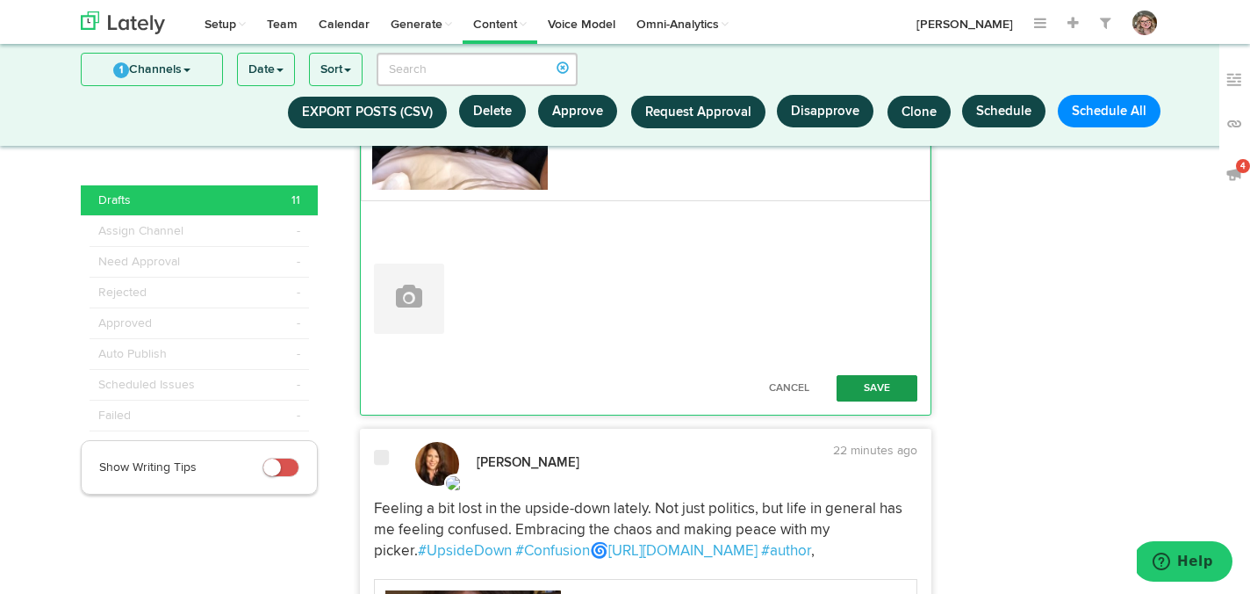
type textarea "Co-parenting can be tough, but communication is key! Finding that balance betwe…"
click at [855, 401] on button "Save" at bounding box center [877, 388] width 81 height 26
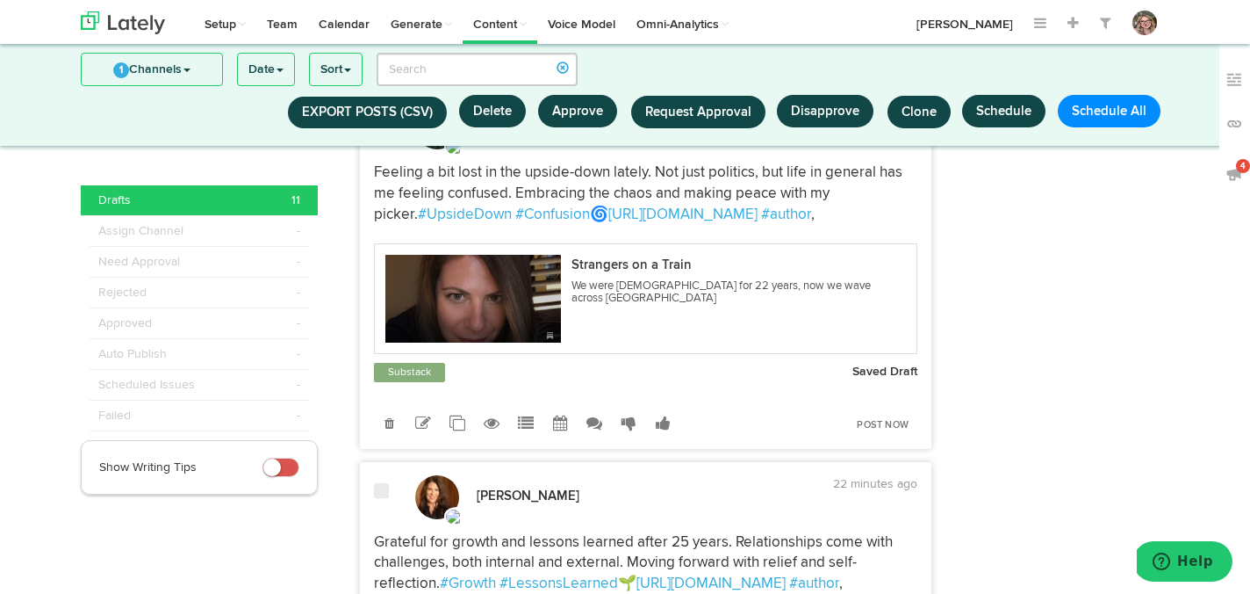
scroll to position [3785, 0]
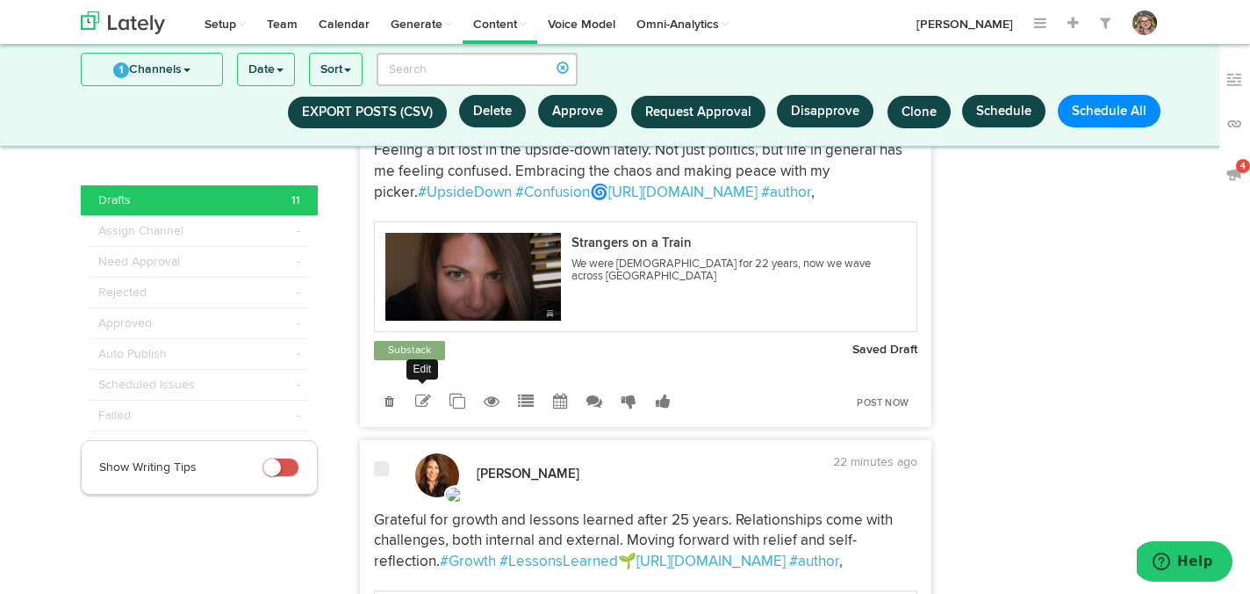
click at [422, 409] on icon at bounding box center [423, 401] width 16 height 16
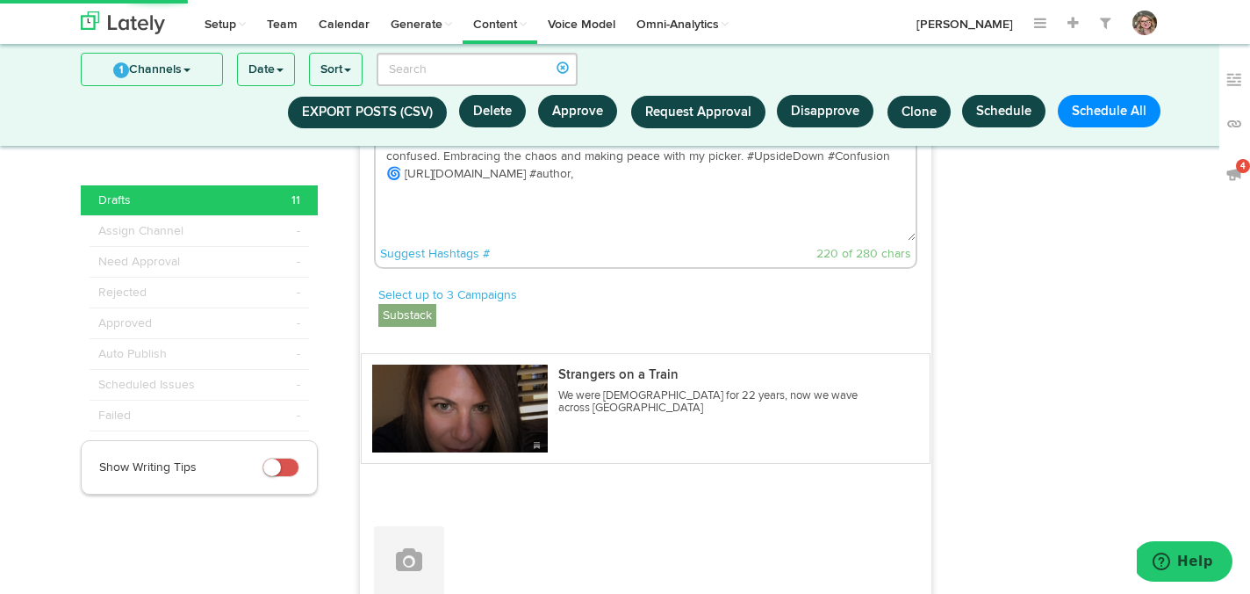
drag, startPoint x: 495, startPoint y: 277, endPoint x: 385, endPoint y: 282, distance: 109.9
click at [385, 241] on textarea "Feeling a bit lost in the upside-down lately. Not just politics, but life in ge…" at bounding box center [646, 183] width 541 height 116
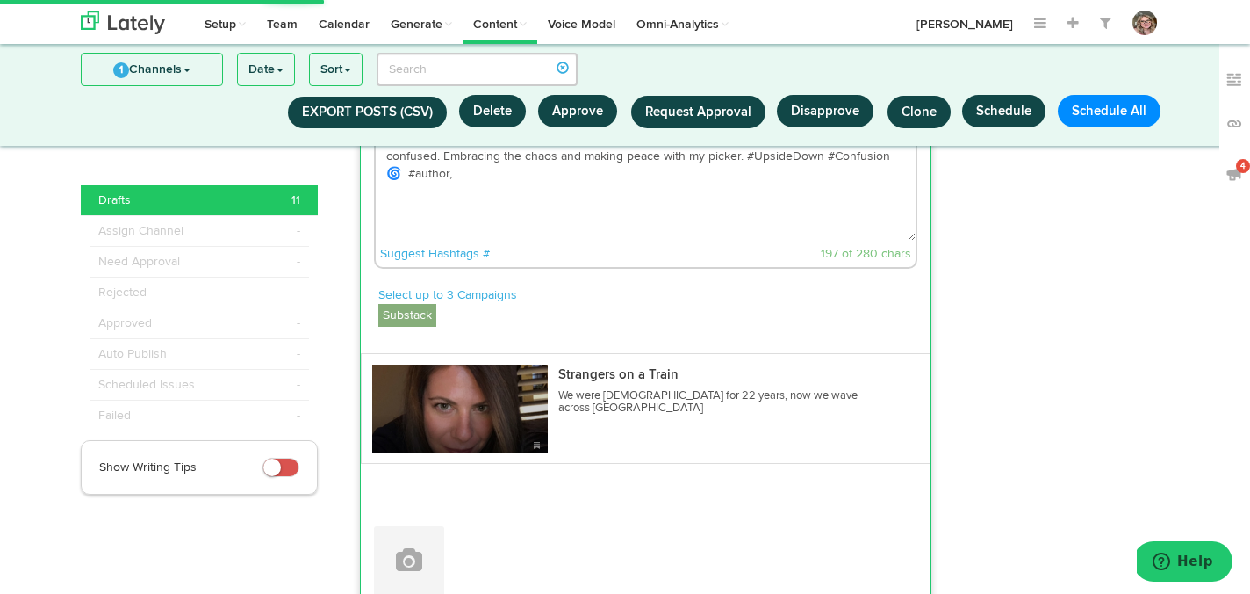
paste textarea "[URL][DOMAIN_NAME]"
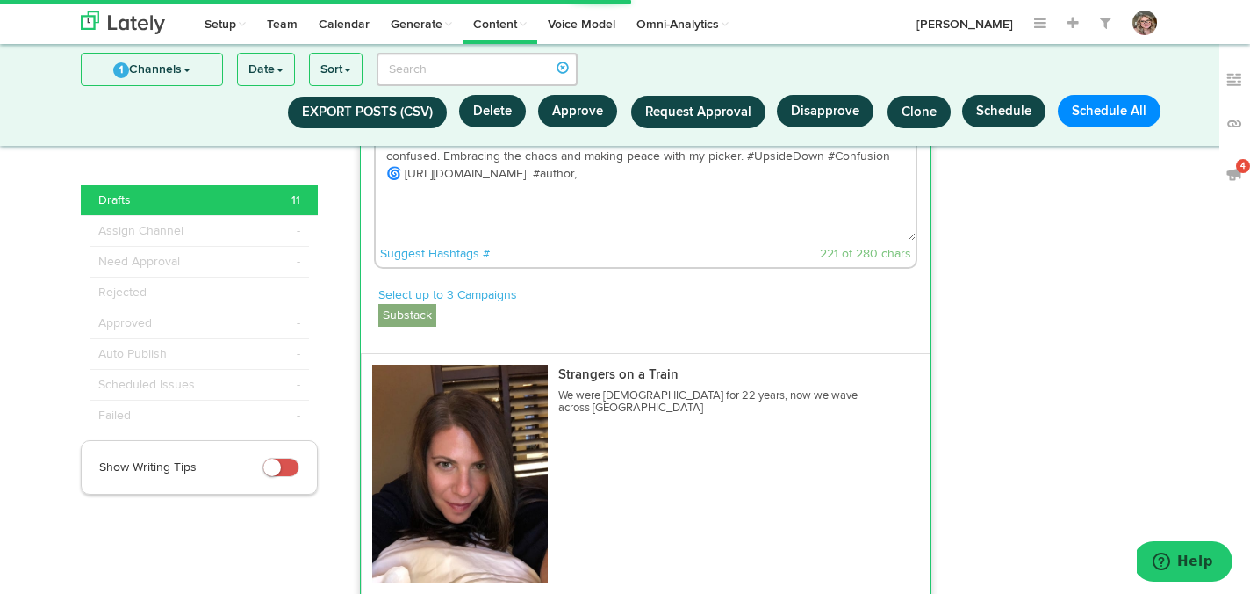
click at [783, 241] on textarea "Feeling a bit lost in the upside-down lately. Not just politics, but life in ge…" at bounding box center [646, 183] width 541 height 116
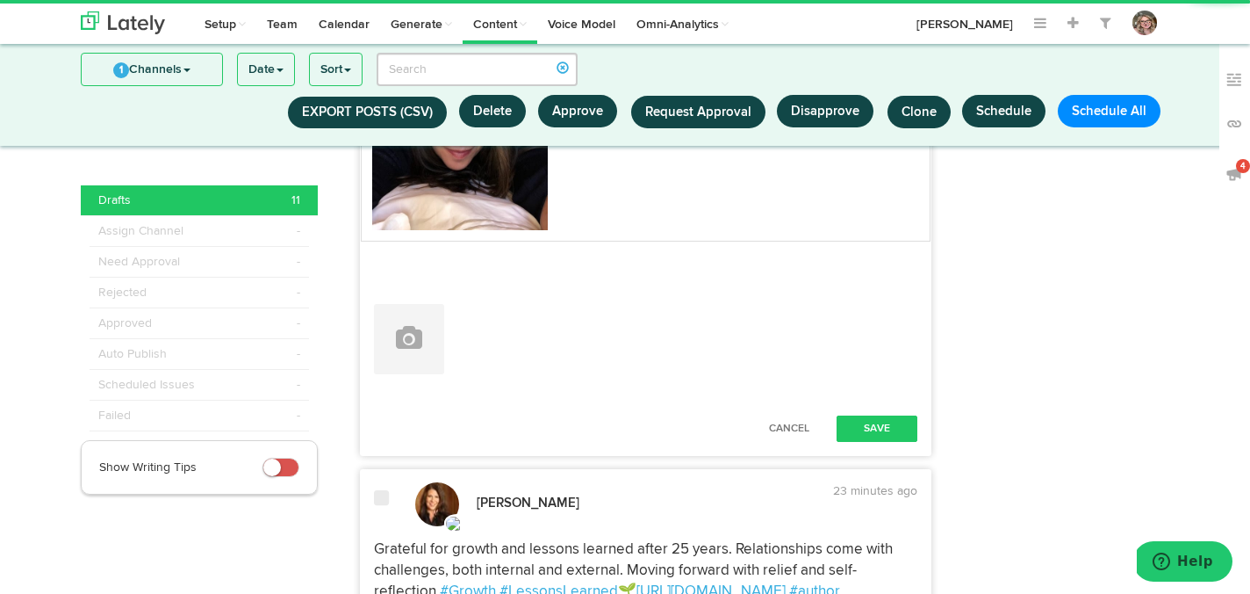
scroll to position [4173, 0]
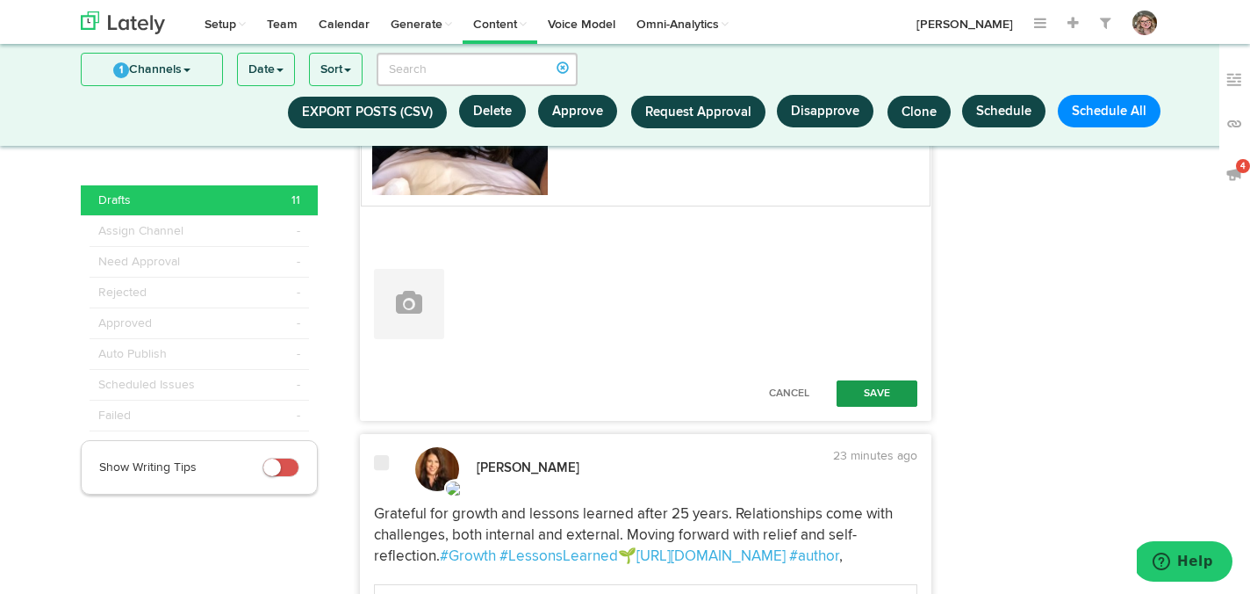
type textarea "Feeling a bit lost in the upside-down lately. Not just politics, but life in ge…"
click at [872, 407] on button "Save" at bounding box center [877, 393] width 81 height 26
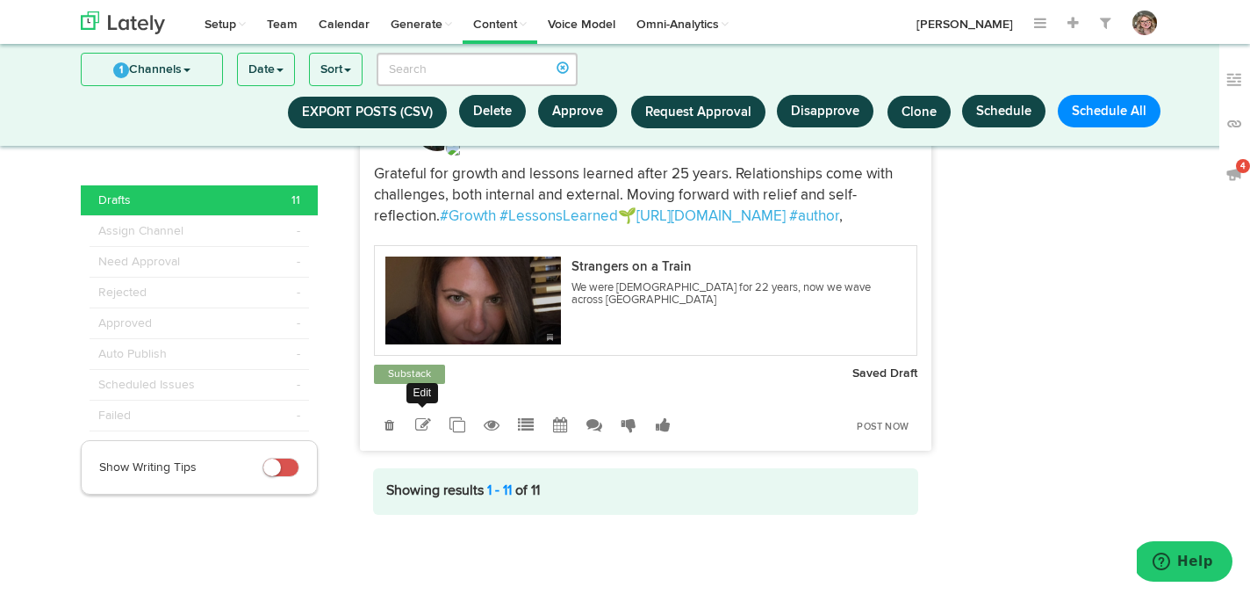
click at [424, 433] on icon at bounding box center [423, 425] width 16 height 16
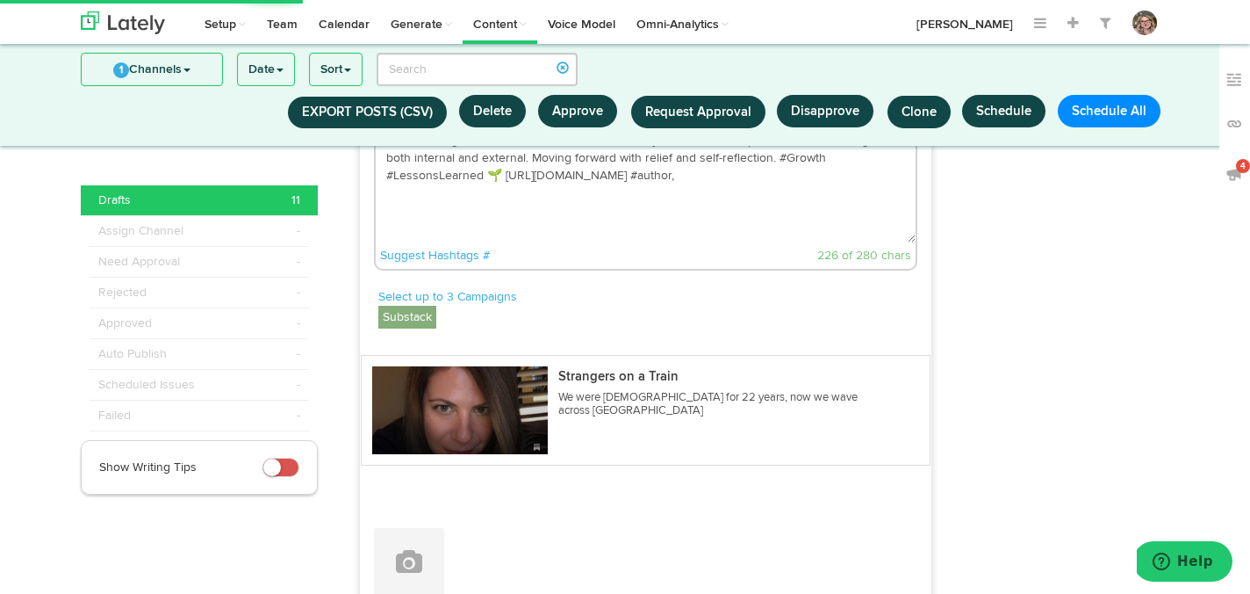
drag, startPoint x: 515, startPoint y: 278, endPoint x: 406, endPoint y: 281, distance: 108.9
click at [406, 242] on textarea "Grateful for growth and lessons learned after 25 years. Relationships come with…" at bounding box center [646, 184] width 541 height 116
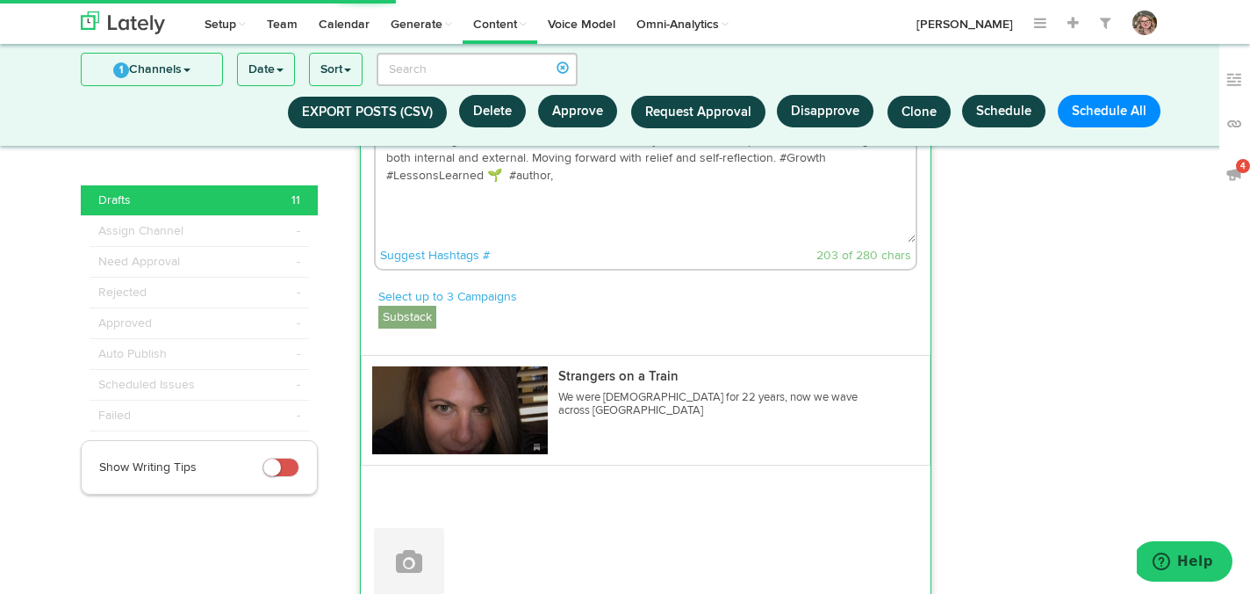
paste textarea "[URL][DOMAIN_NAME]"
click at [809, 242] on textarea "Grateful for growth and lessons learned after 25 years. Relationships come with…" at bounding box center [646, 184] width 541 height 116
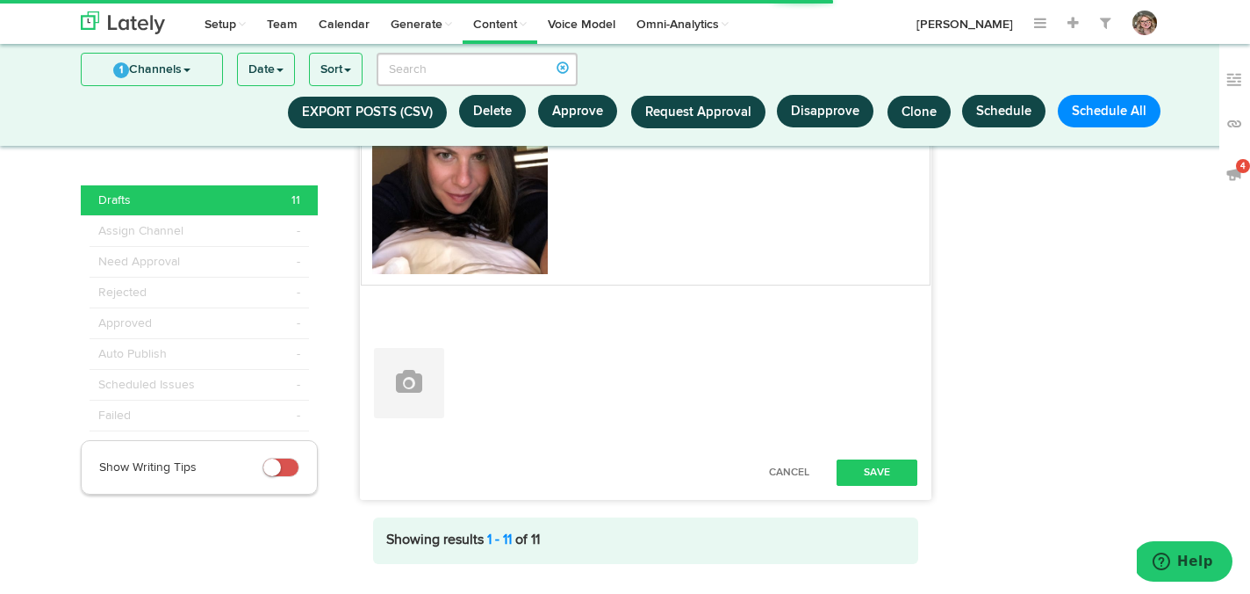
scroll to position [4496, 0]
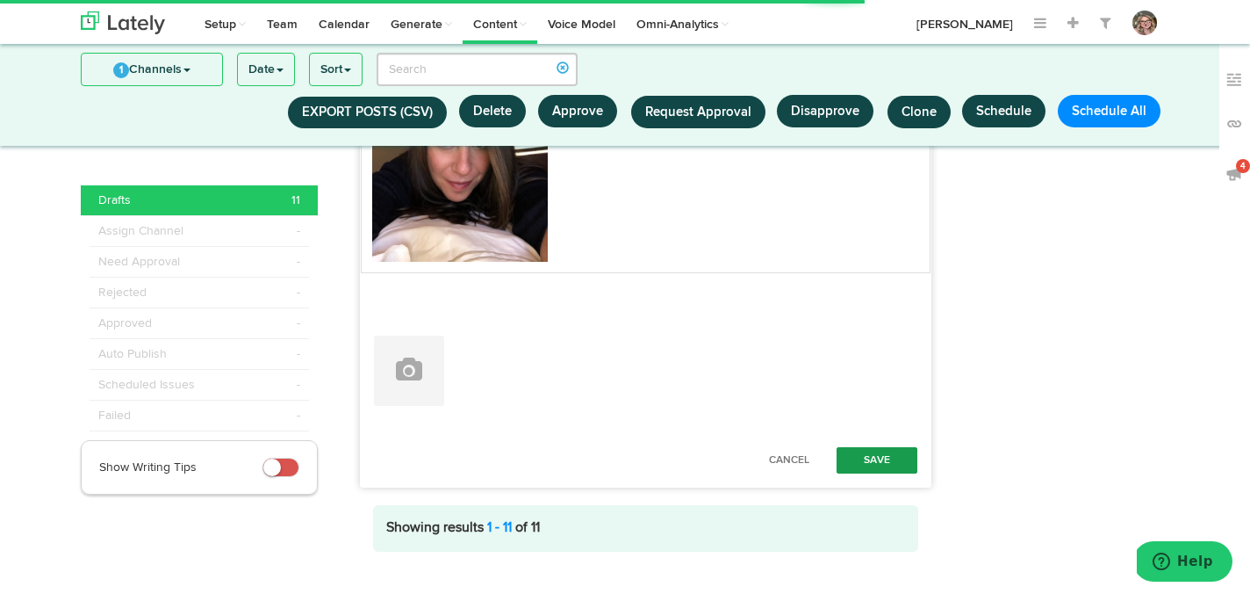
type textarea "Grateful for growth and lessons learned after 25 years. Relationships come with…"
click at [875, 473] on button "Save" at bounding box center [877, 460] width 81 height 26
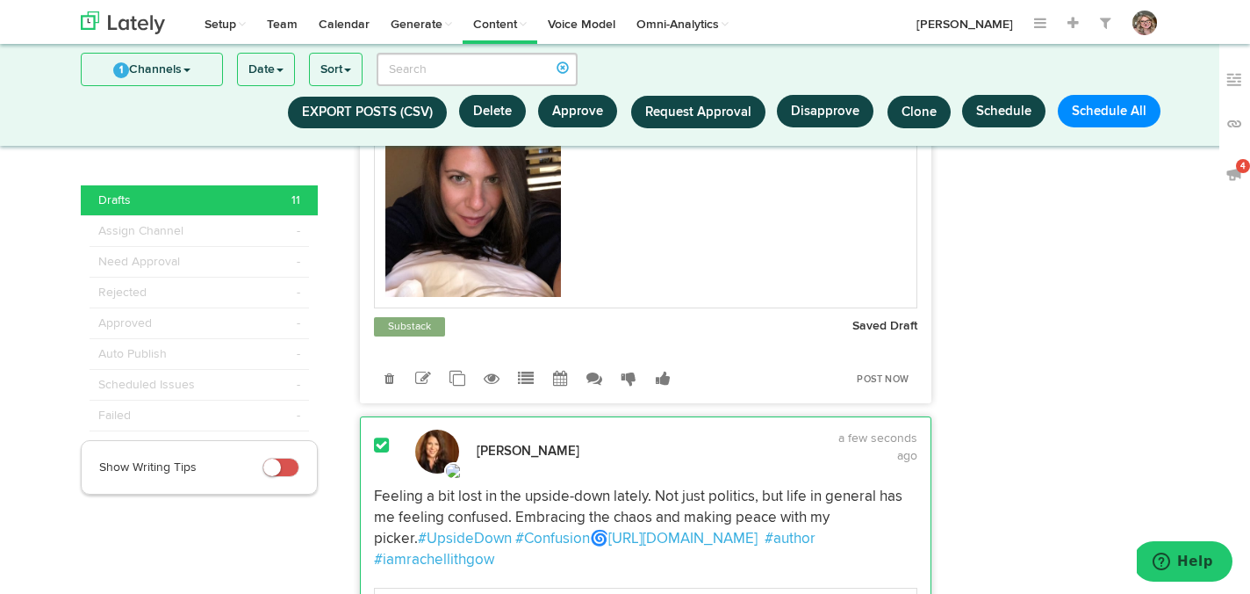
scroll to position [3392, 0]
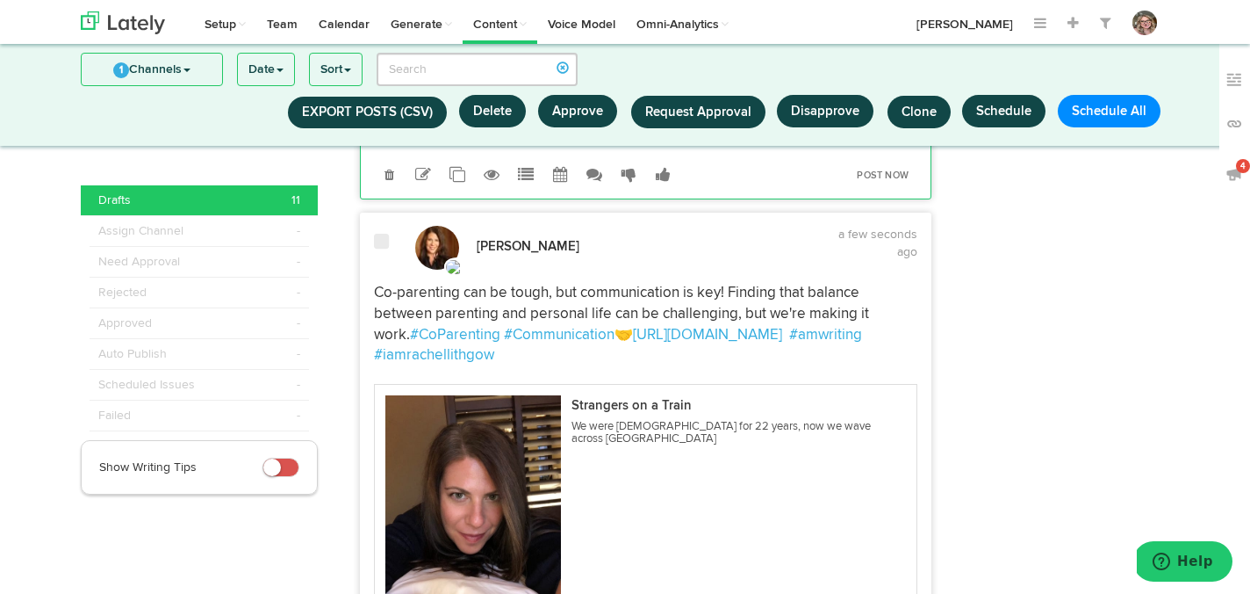
click at [384, 250] on span at bounding box center [381, 242] width 15 height 18
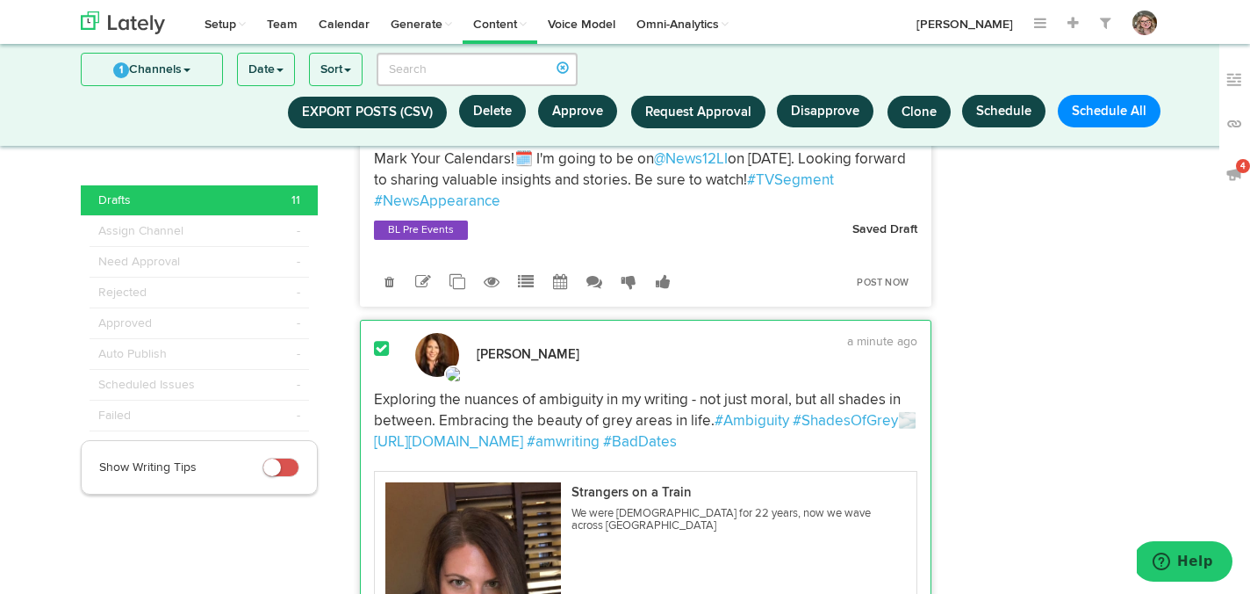
scroll to position [2013, 0]
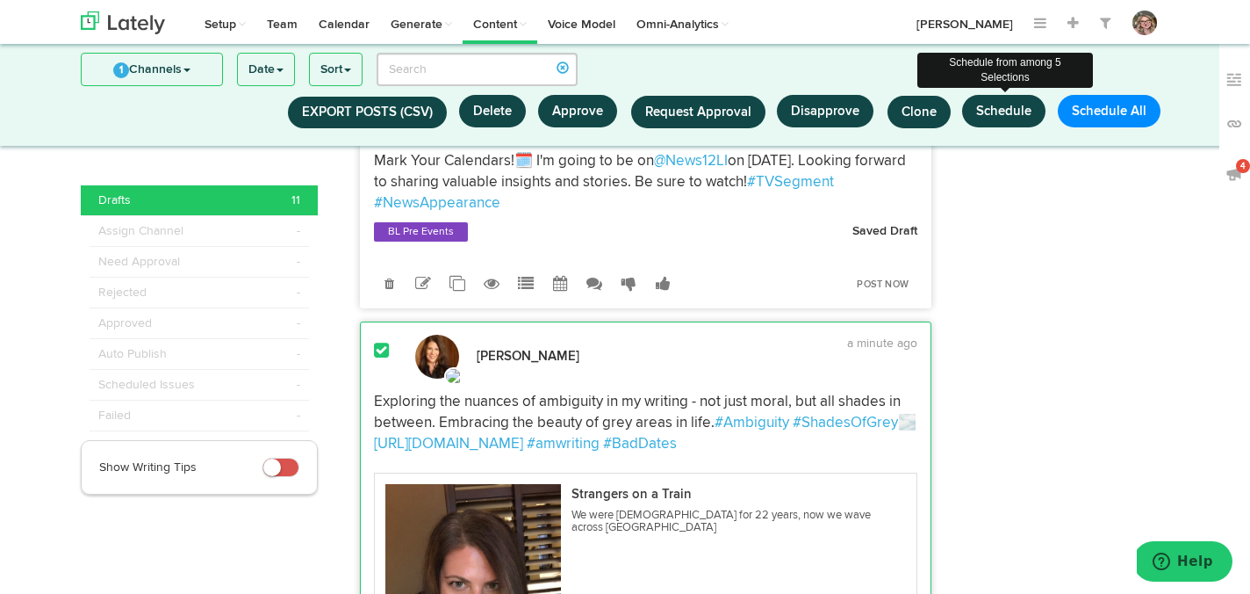
click at [1000, 112] on button "Schedule" at bounding box center [1003, 111] width 83 height 32
select select "11"
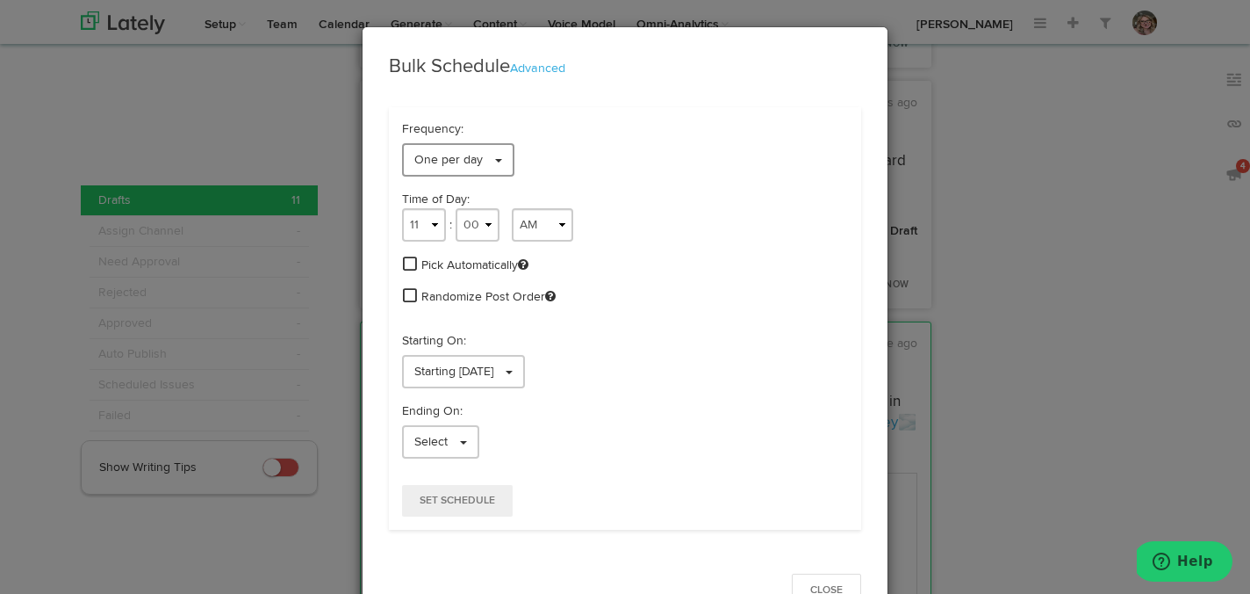
click at [491, 162] on link "One per day" at bounding box center [458, 159] width 112 height 33
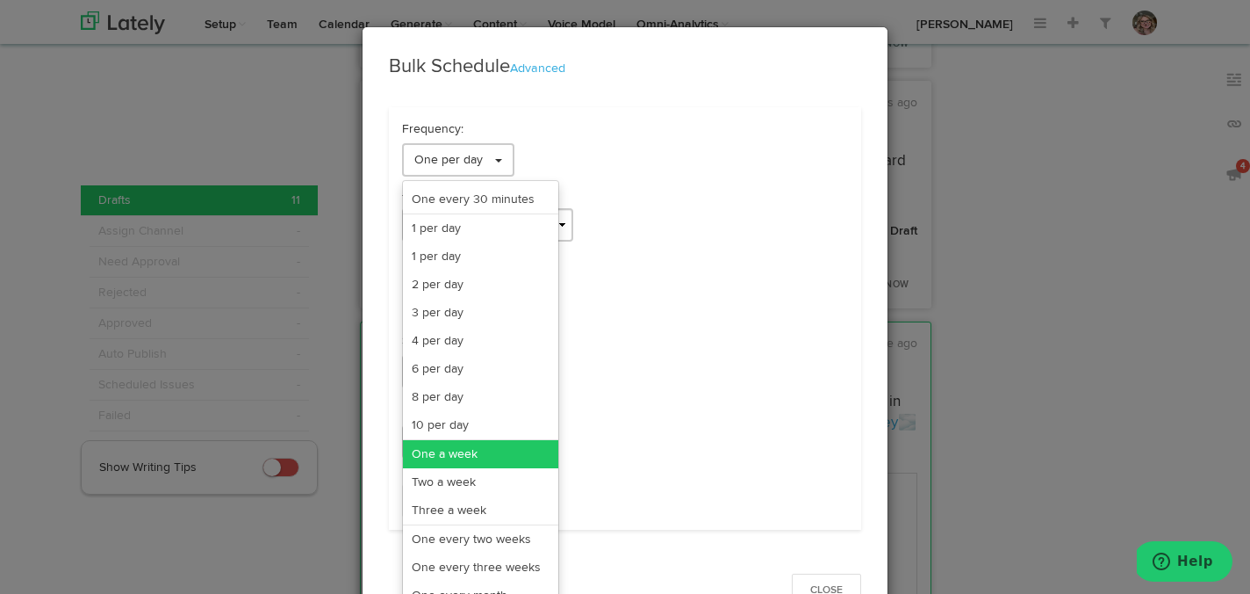
click at [476, 457] on link "One a week" at bounding box center [480, 454] width 155 height 28
select select "11"
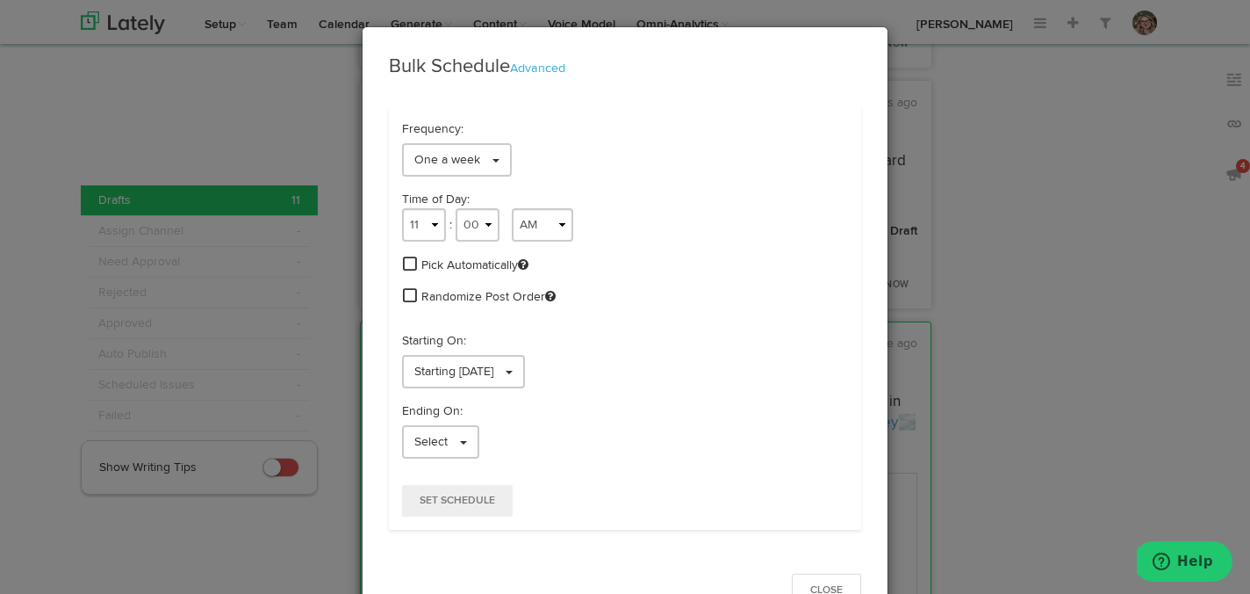
click at [408, 257] on span at bounding box center [410, 264] width 14 height 16
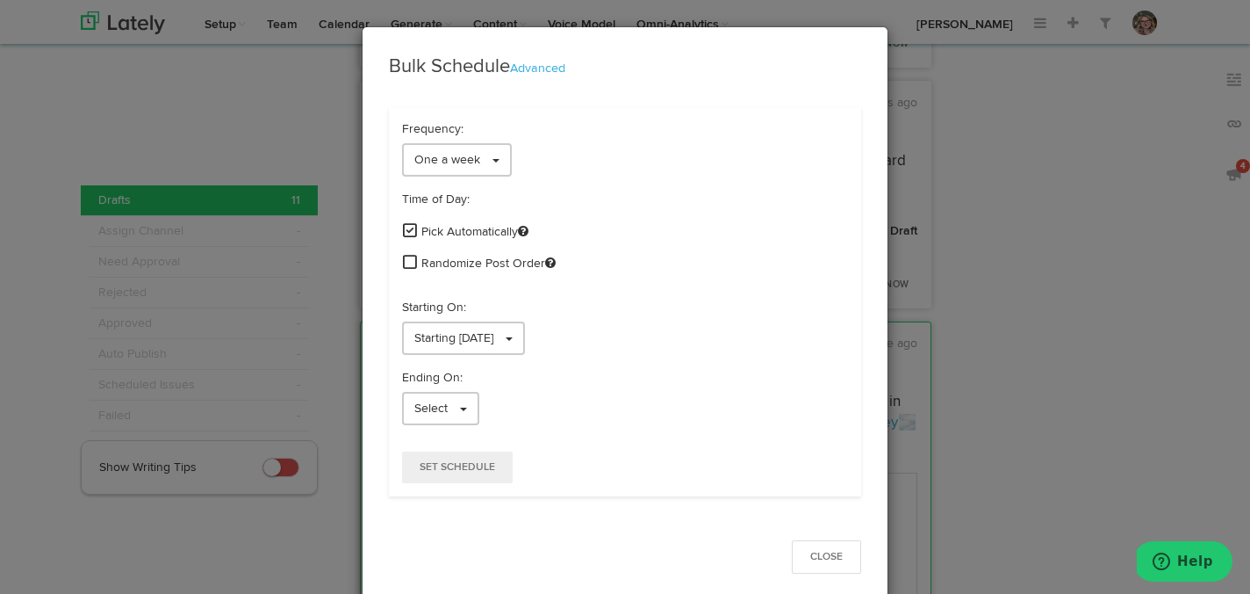
click at [408, 257] on span at bounding box center [410, 262] width 14 height 16
click at [424, 334] on span "Starting 09/22/2025" at bounding box center [453, 338] width 79 height 12
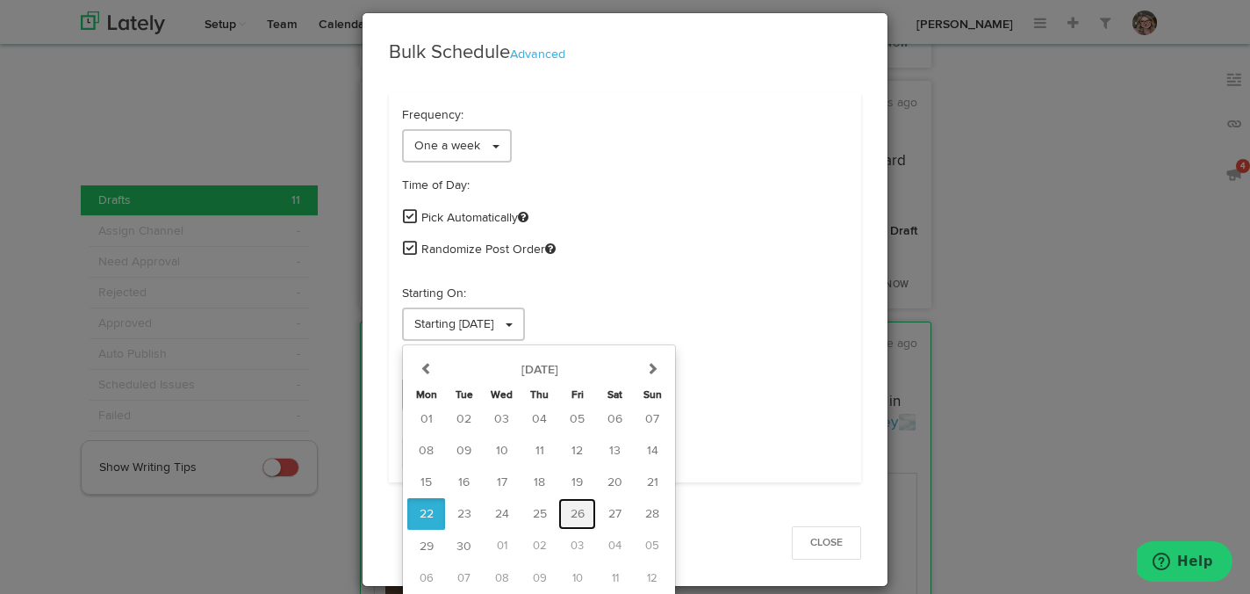
click at [587, 506] on button "26" at bounding box center [577, 514] width 38 height 32
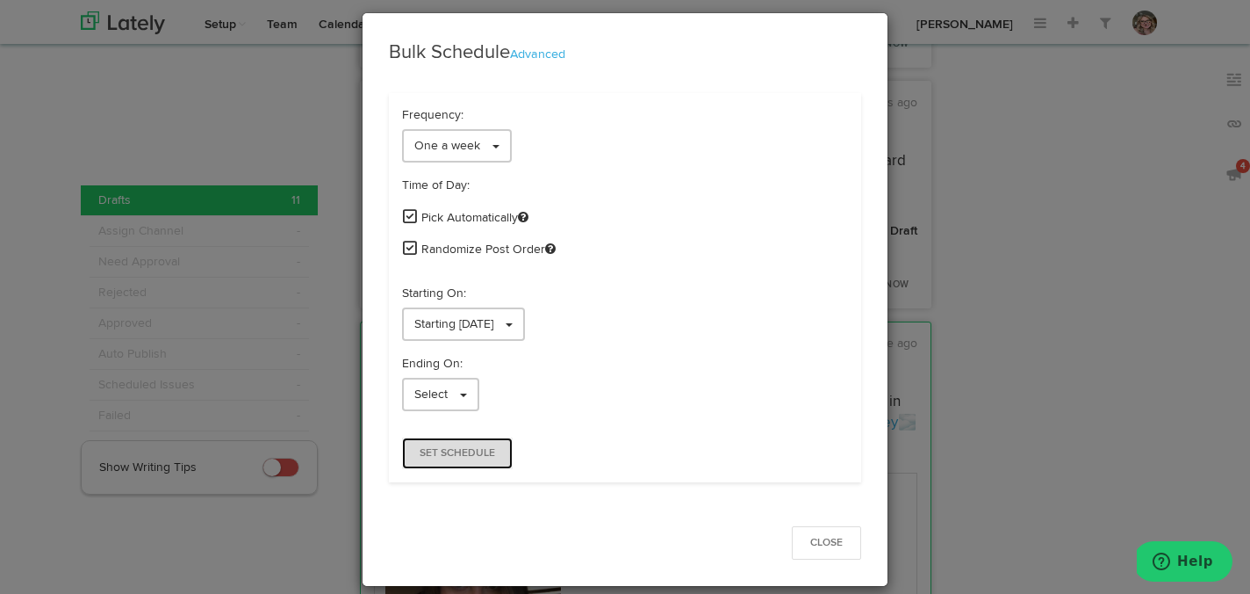
click at [489, 458] on button "Set Schedule" at bounding box center [457, 453] width 111 height 32
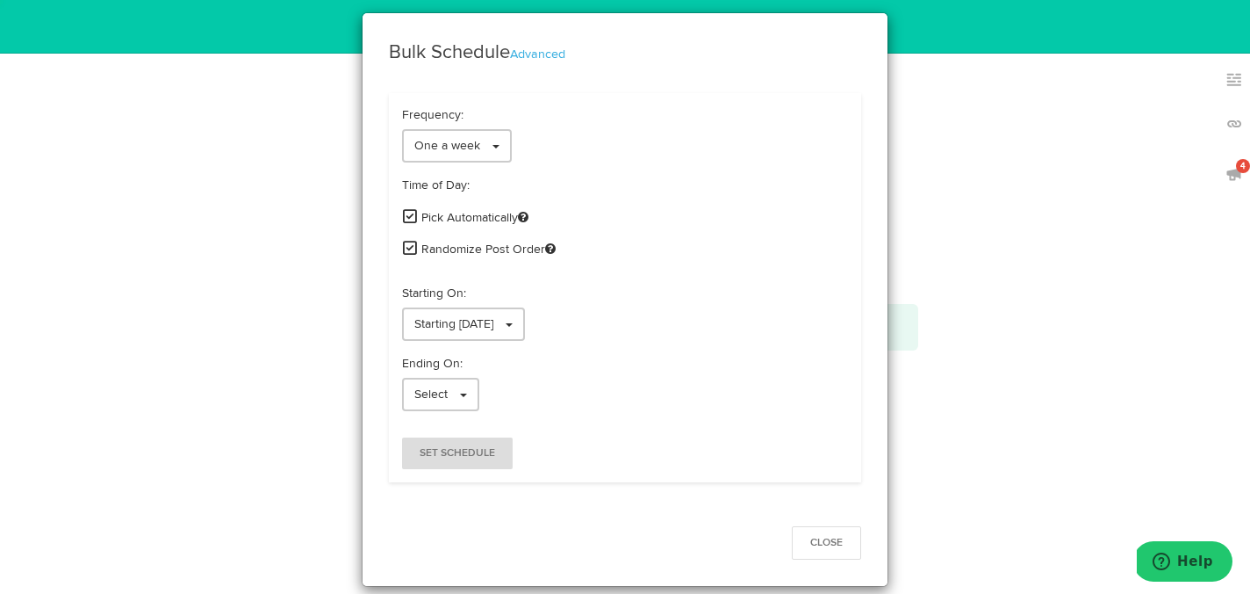
scroll to position [0, 0]
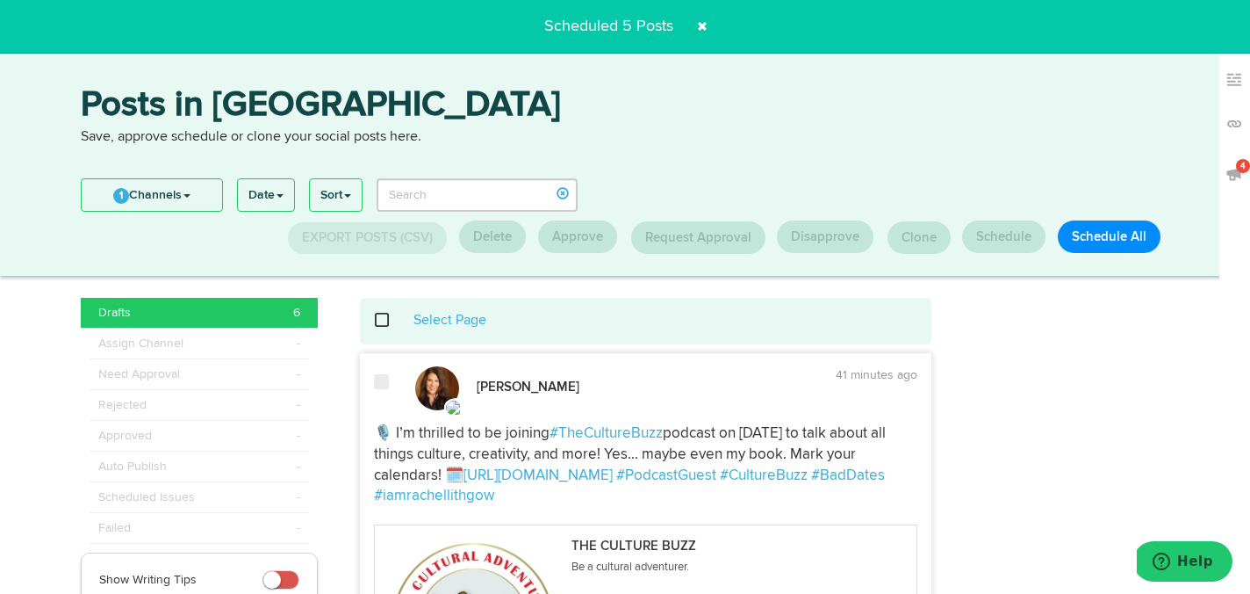
click at [700, 25] on span at bounding box center [702, 26] width 28 height 28
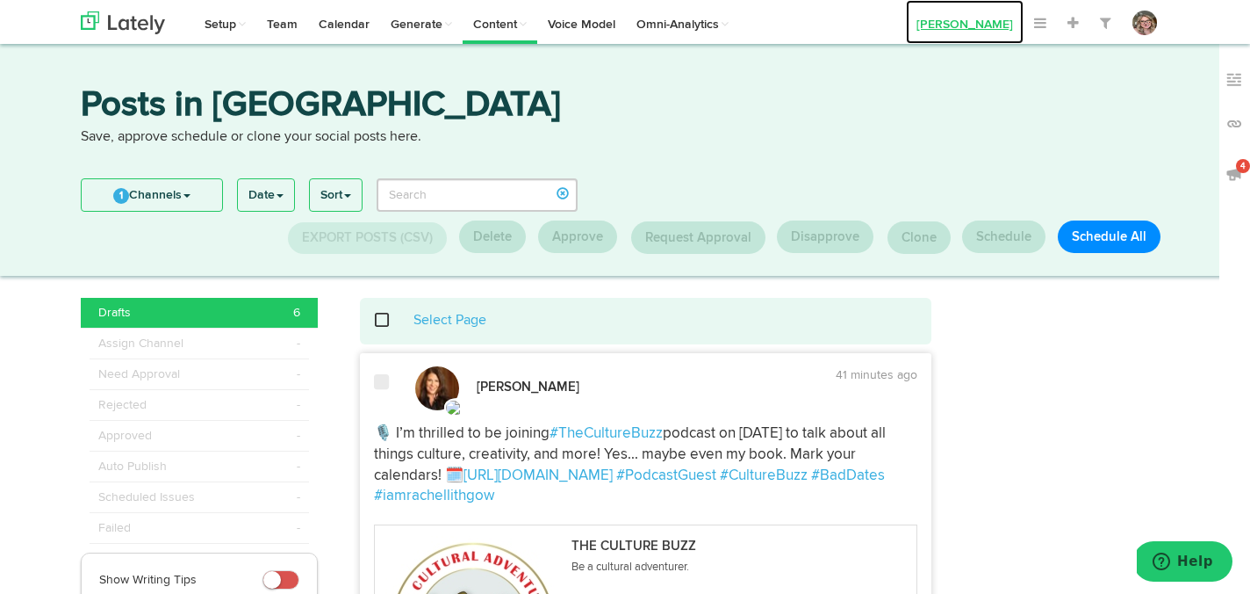
click at [938, 15] on link "[PERSON_NAME]" at bounding box center [965, 22] width 118 height 44
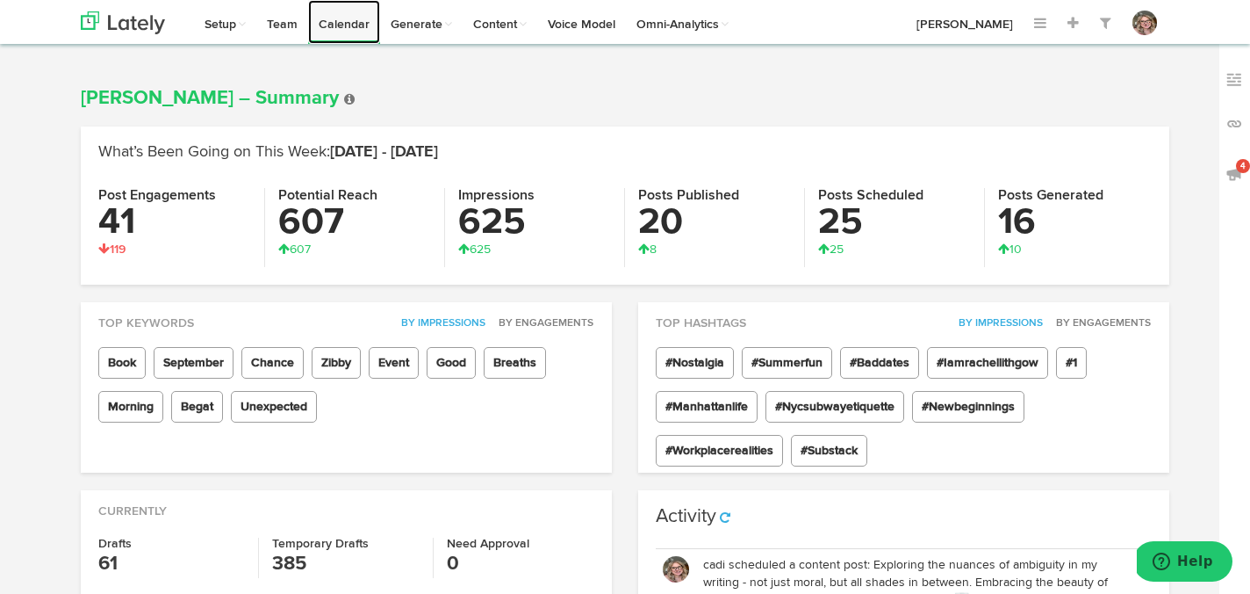
click at [369, 29] on link "Calendar" at bounding box center [344, 22] width 72 height 44
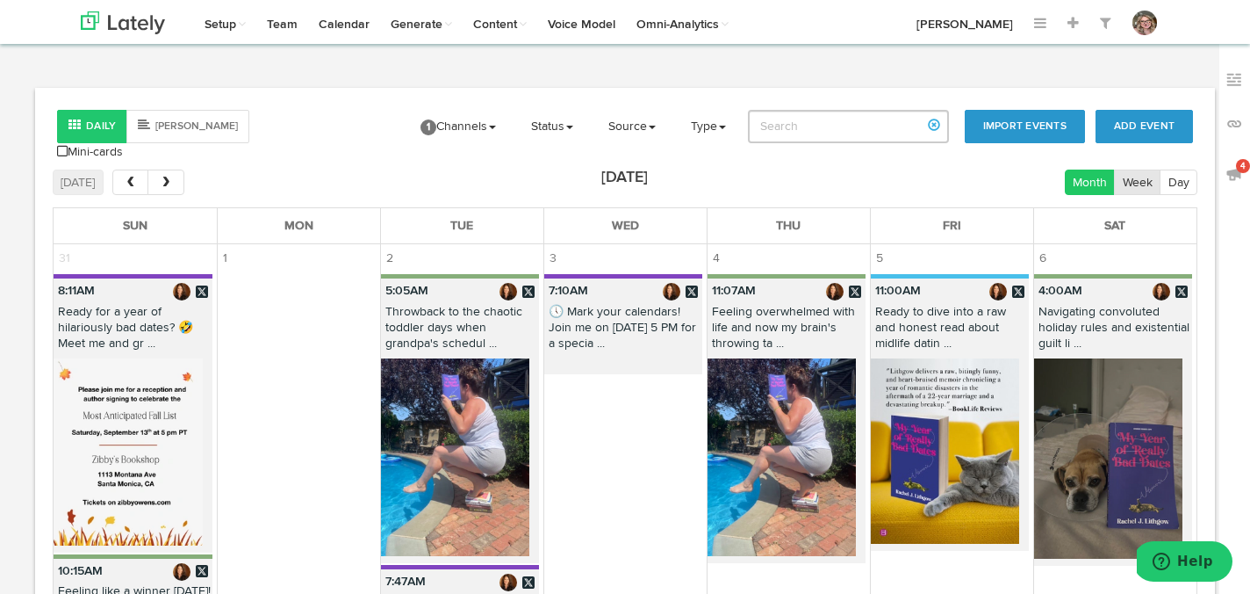
click at [1129, 171] on button "Week" at bounding box center [1137, 181] width 47 height 25
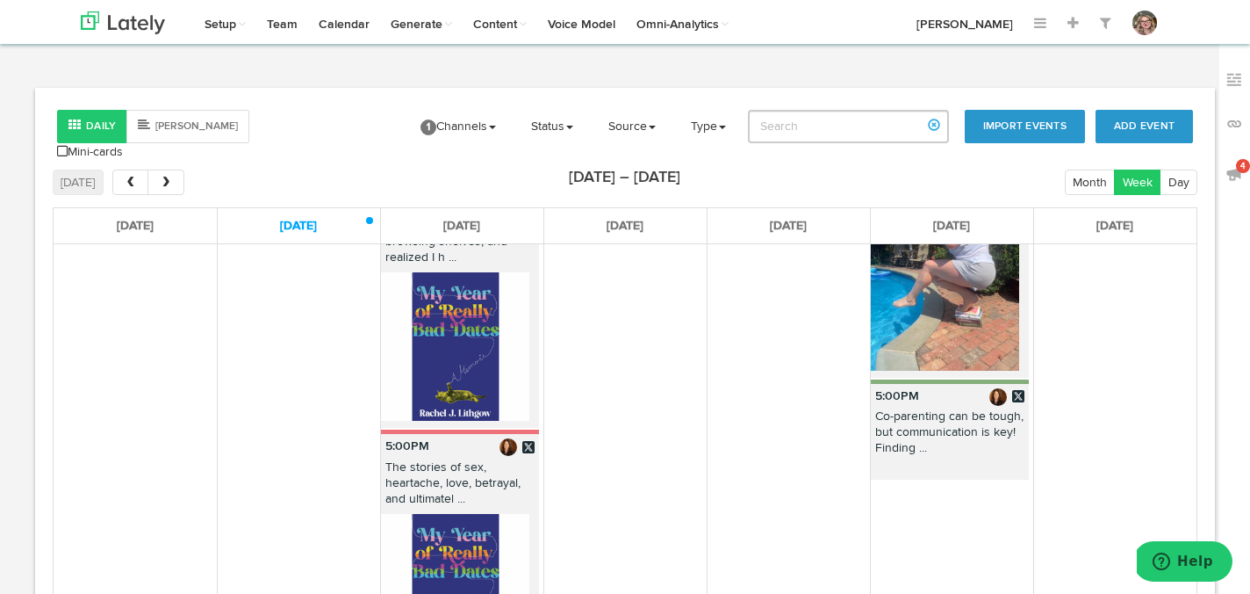
scroll to position [494, 0]
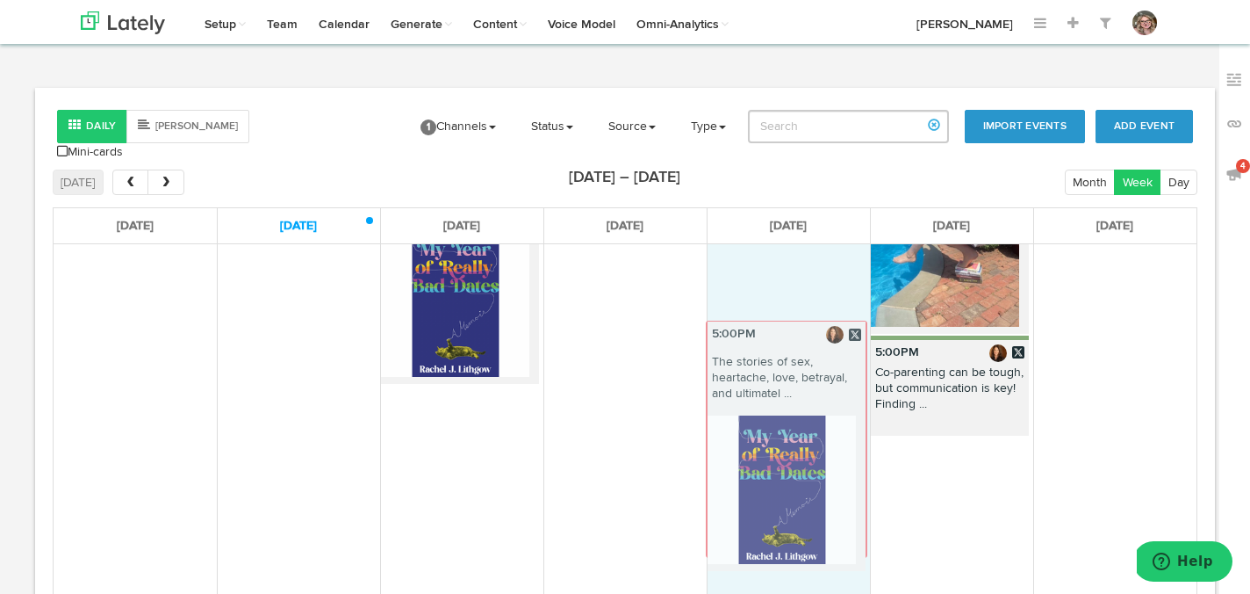
drag, startPoint x: 432, startPoint y: 400, endPoint x: 757, endPoint y: 334, distance: 331.5
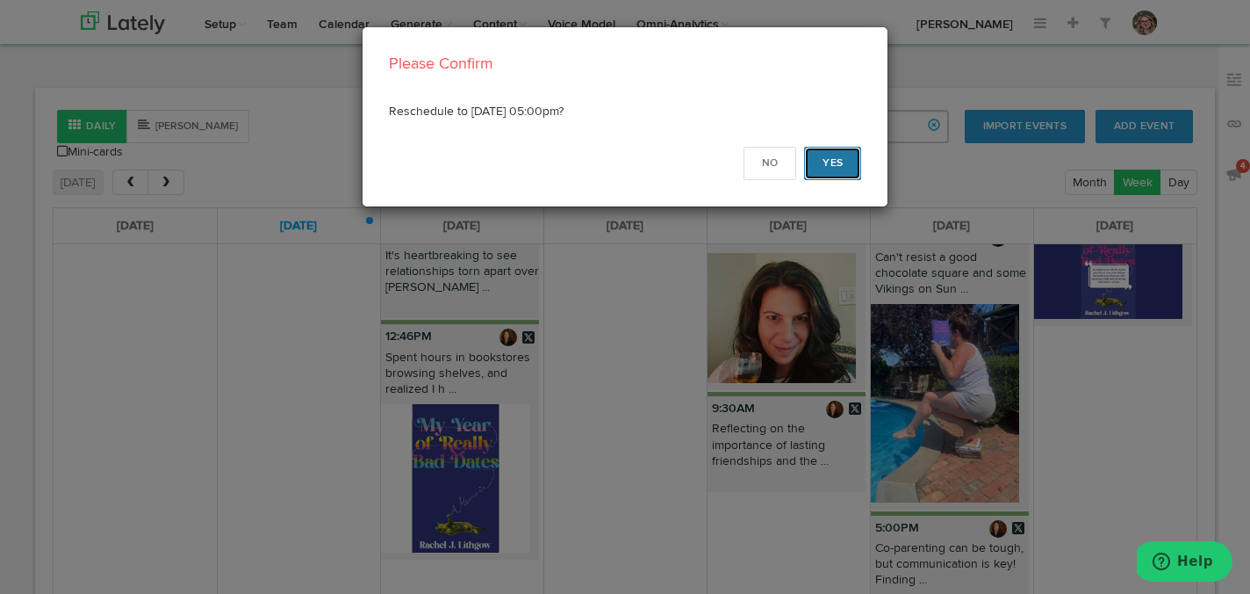
click at [843, 162] on button "Yes" at bounding box center [832, 163] width 57 height 33
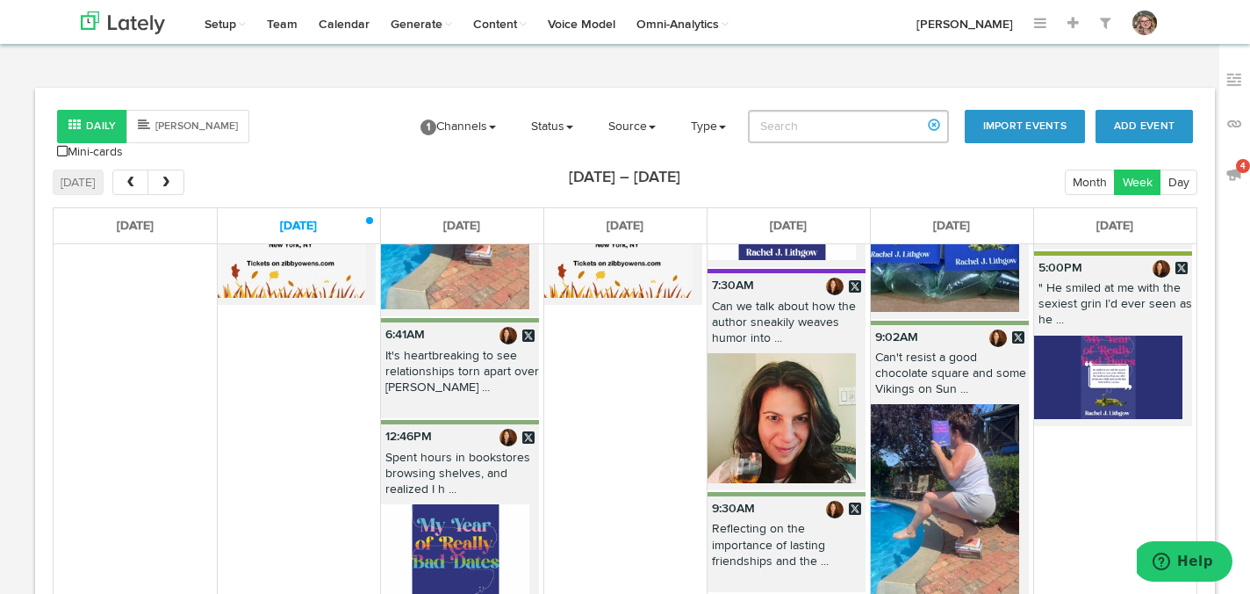
scroll to position [318, 0]
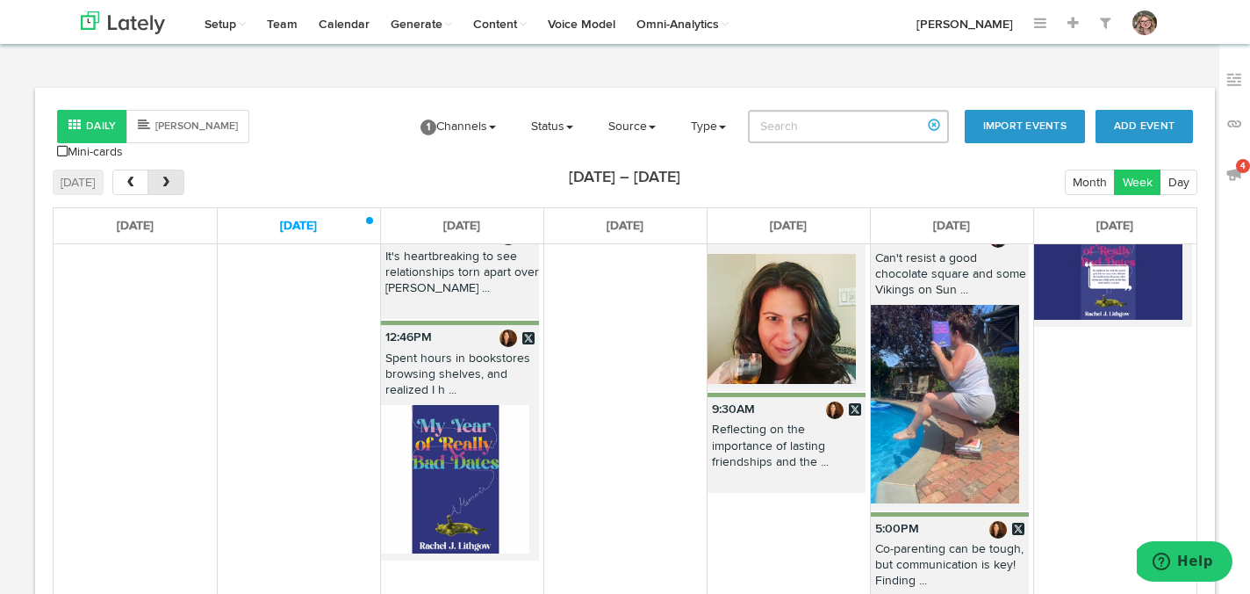
click at [166, 180] on button "next" at bounding box center [166, 181] width 36 height 25
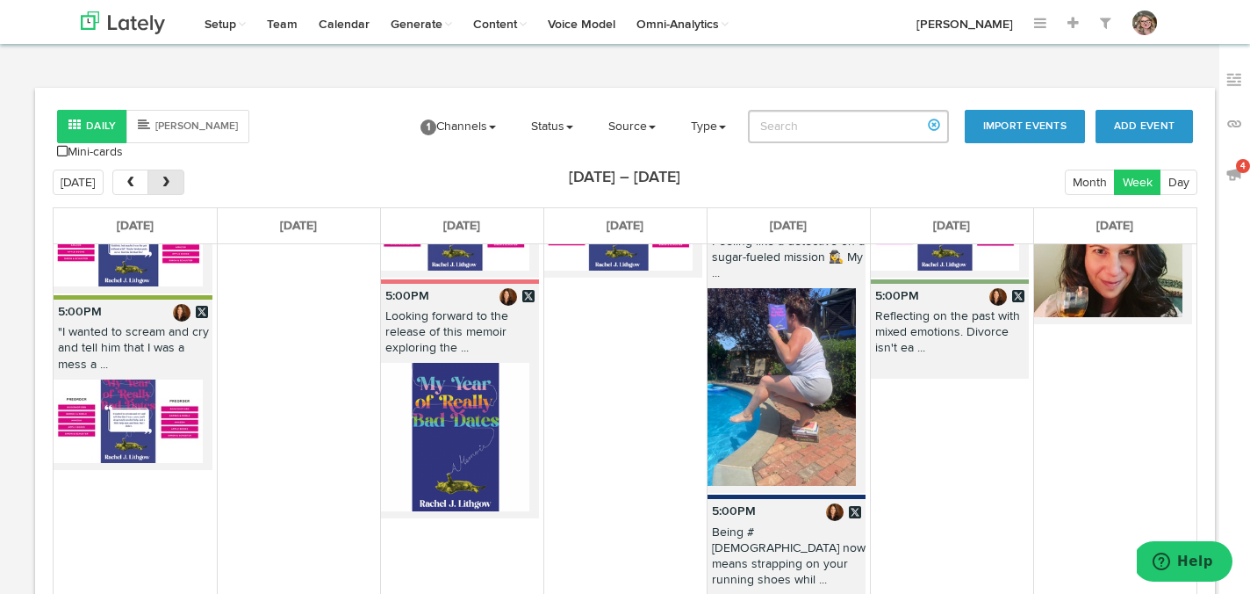
scroll to position [0, 0]
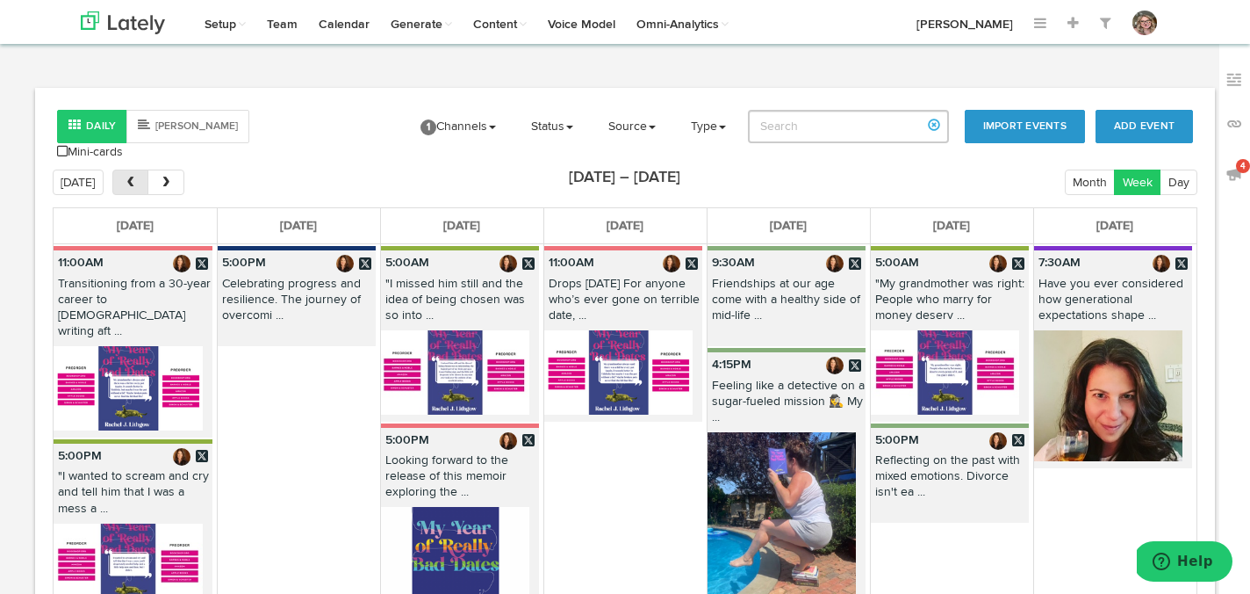
click at [123, 177] on span "prev" at bounding box center [130, 183] width 15 height 12
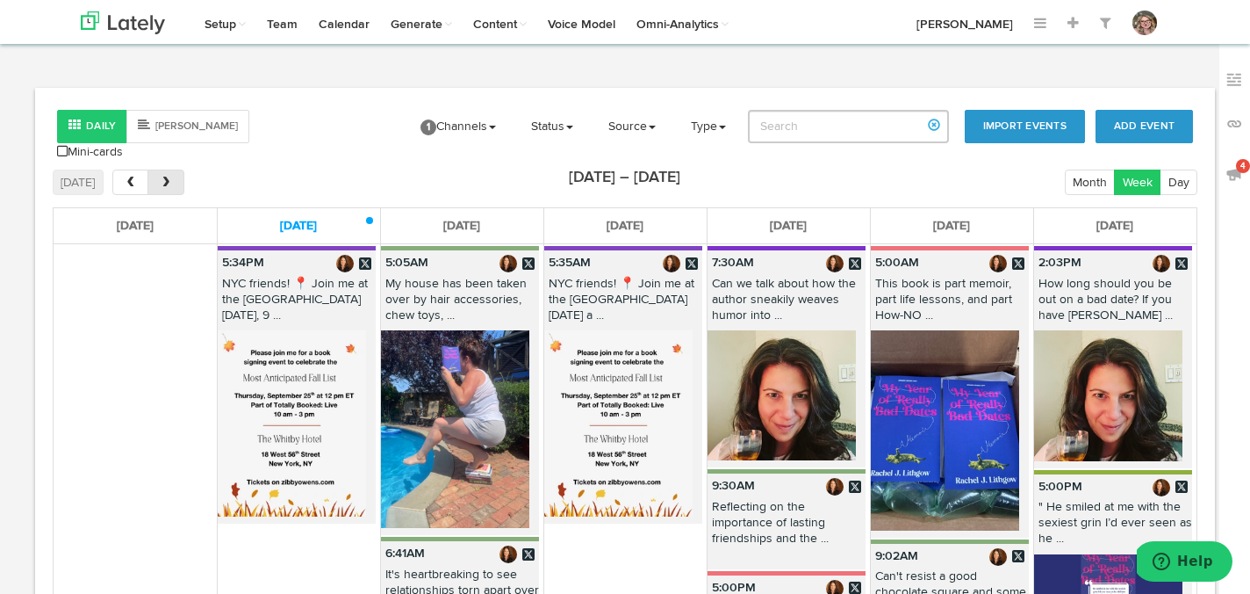
click at [170, 177] on span "next" at bounding box center [166, 183] width 15 height 12
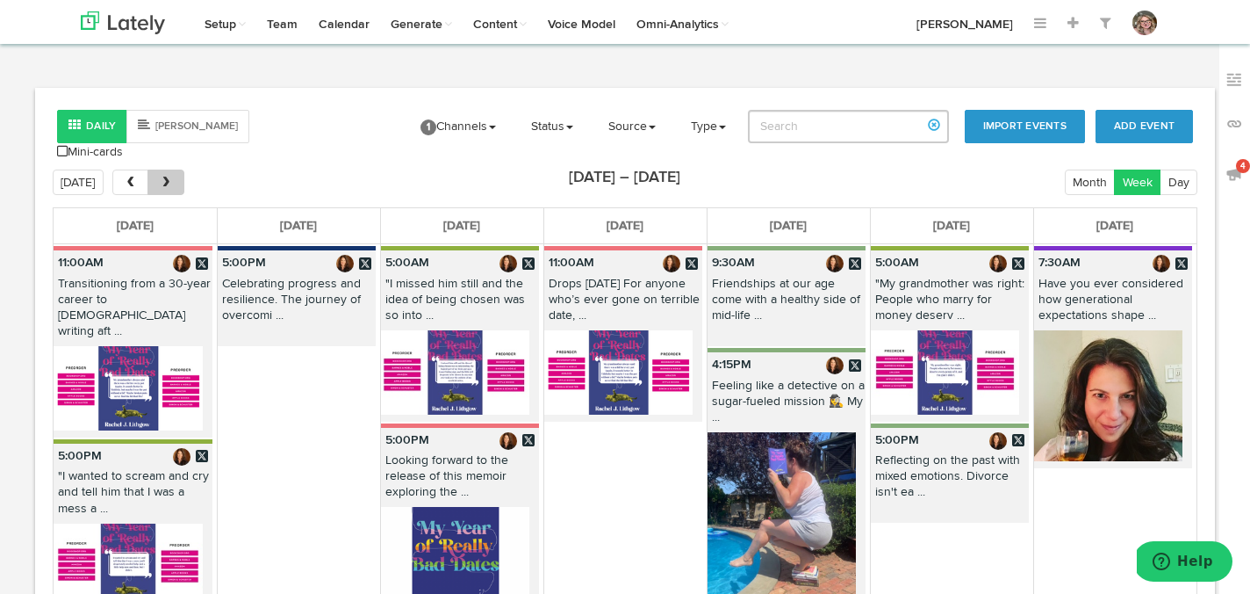
click at [169, 177] on span "next" at bounding box center [166, 183] width 15 height 12
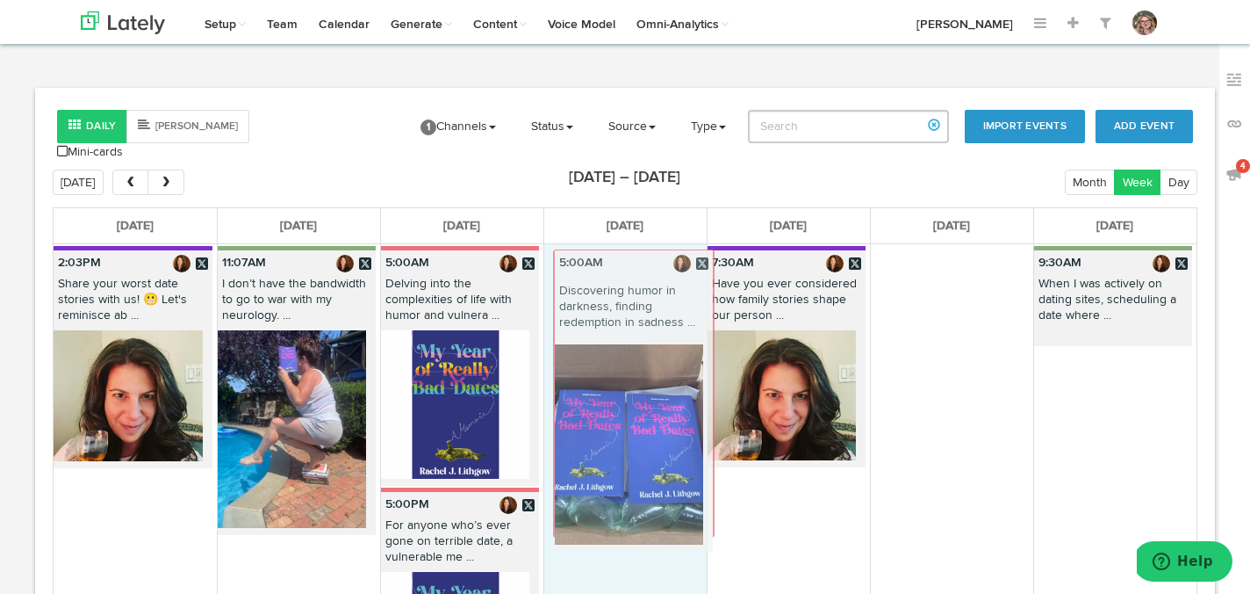
drag, startPoint x: 948, startPoint y: 249, endPoint x: 628, endPoint y: 253, distance: 320.5
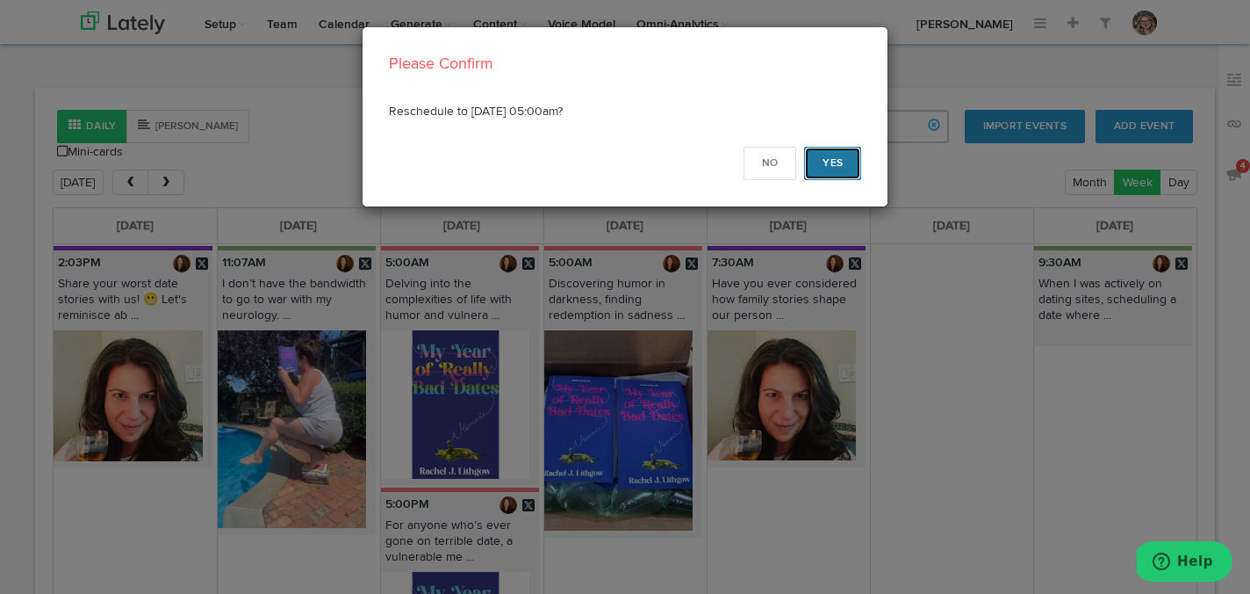
click at [832, 163] on button "Yes" at bounding box center [832, 163] width 57 height 33
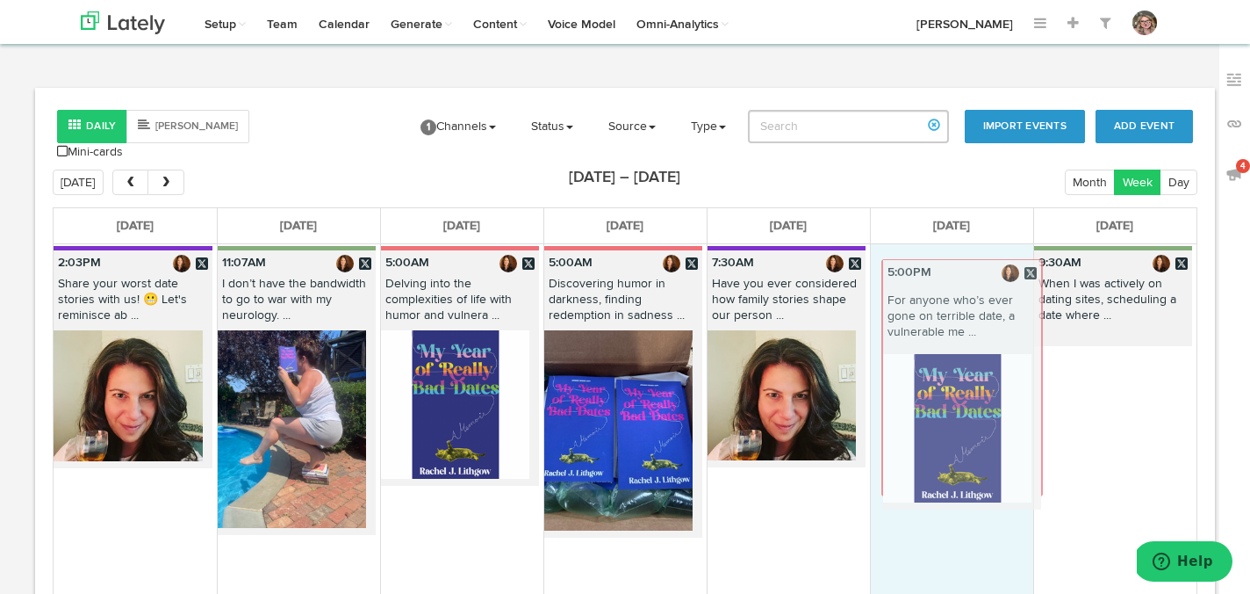
drag, startPoint x: 459, startPoint y: 501, endPoint x: 960, endPoint y: 272, distance: 550.1
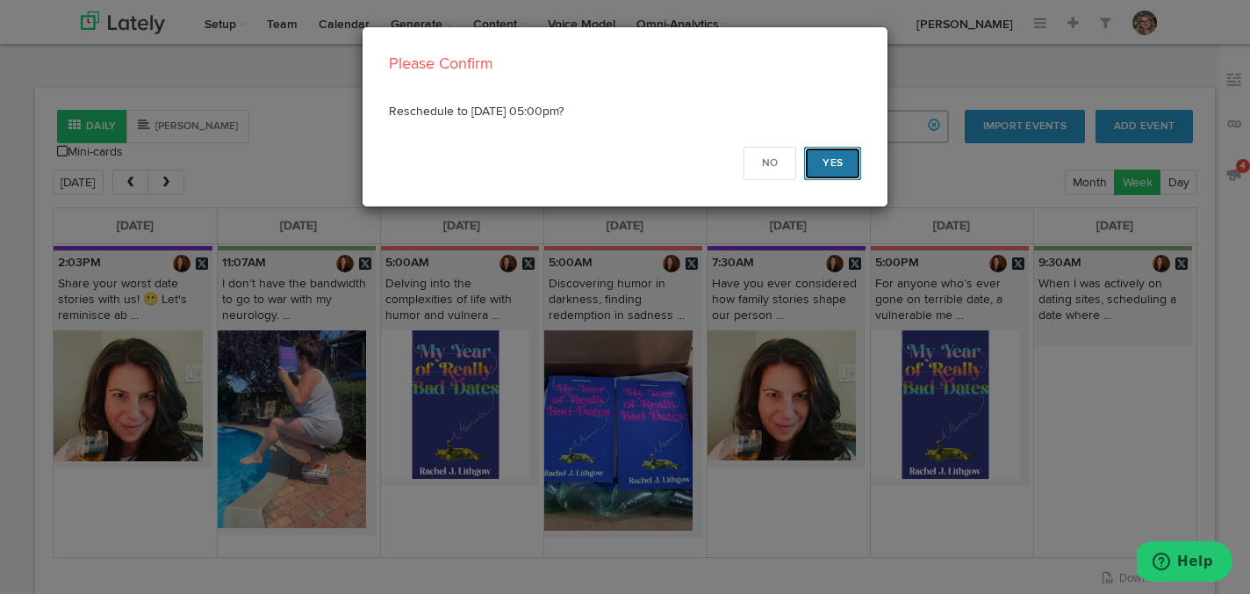
click at [832, 165] on button "Yes" at bounding box center [832, 163] width 57 height 33
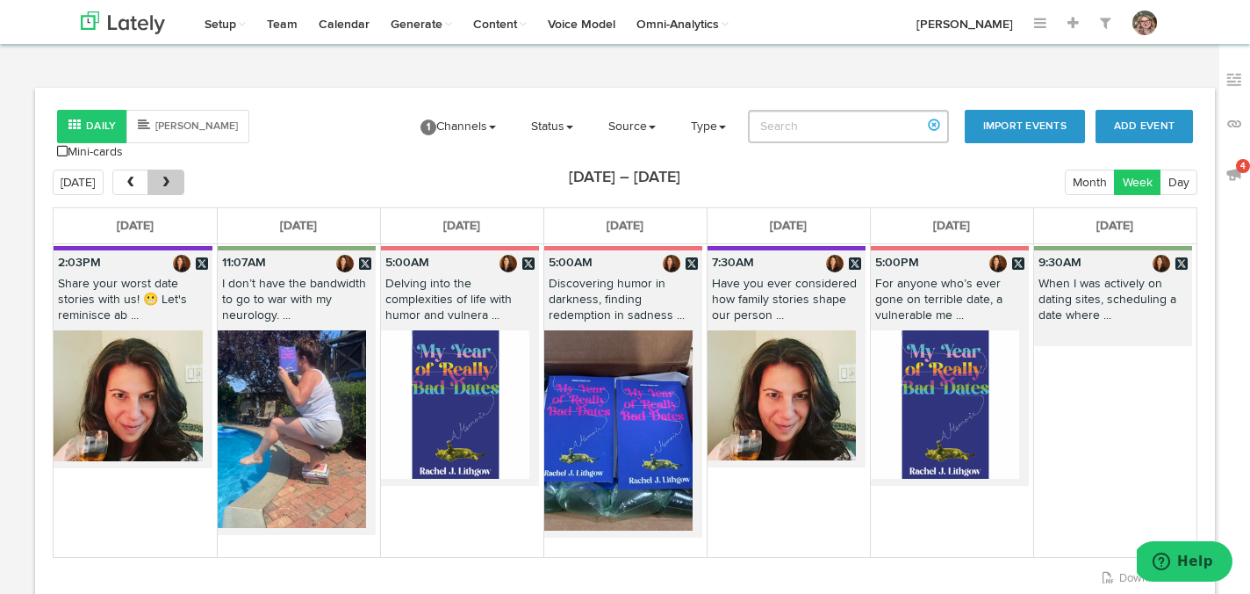
click at [169, 177] on span "next" at bounding box center [166, 183] width 15 height 12
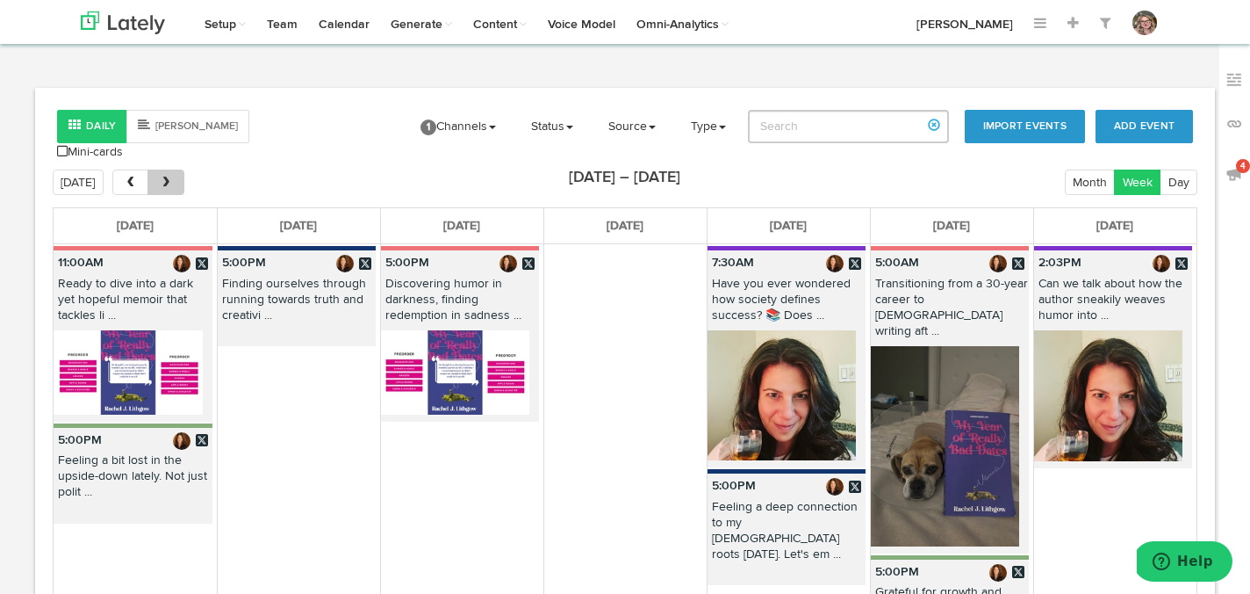
click at [166, 169] on button "next" at bounding box center [166, 181] width 36 height 25
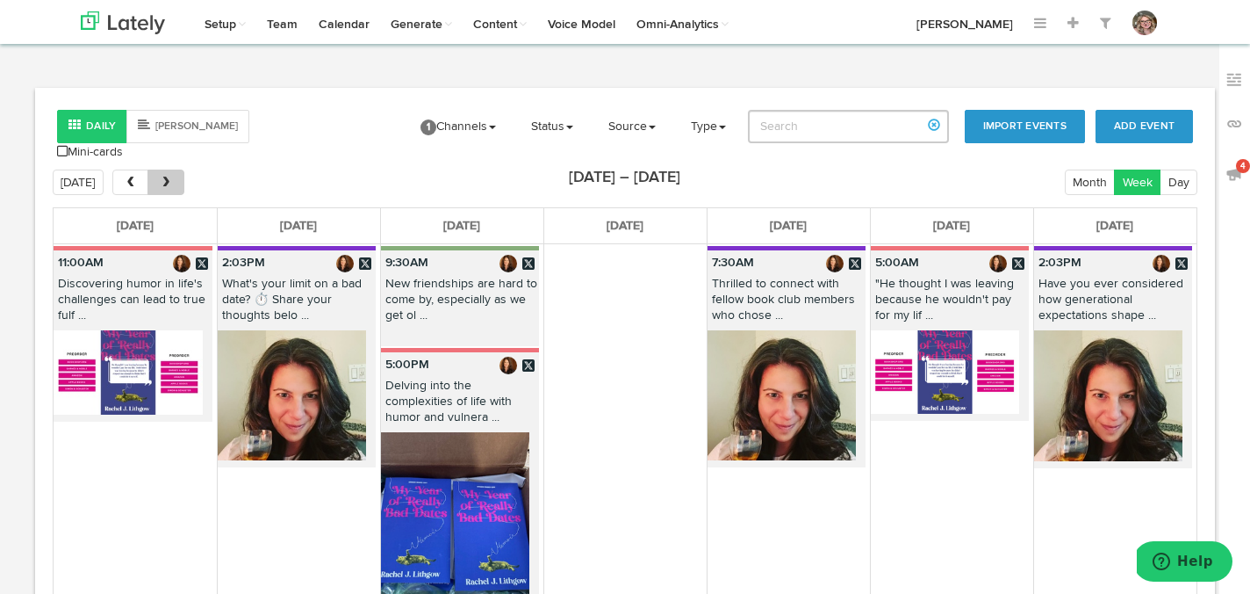
click at [166, 169] on button "next" at bounding box center [166, 181] width 36 height 25
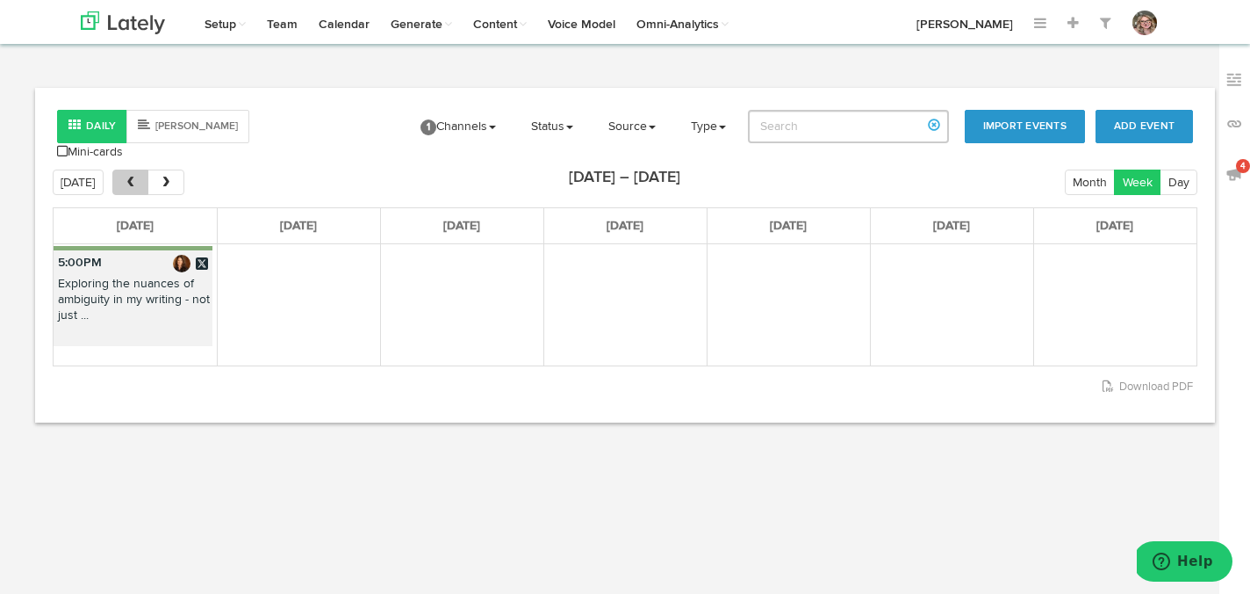
click at [129, 177] on span "prev" at bounding box center [130, 183] width 15 height 12
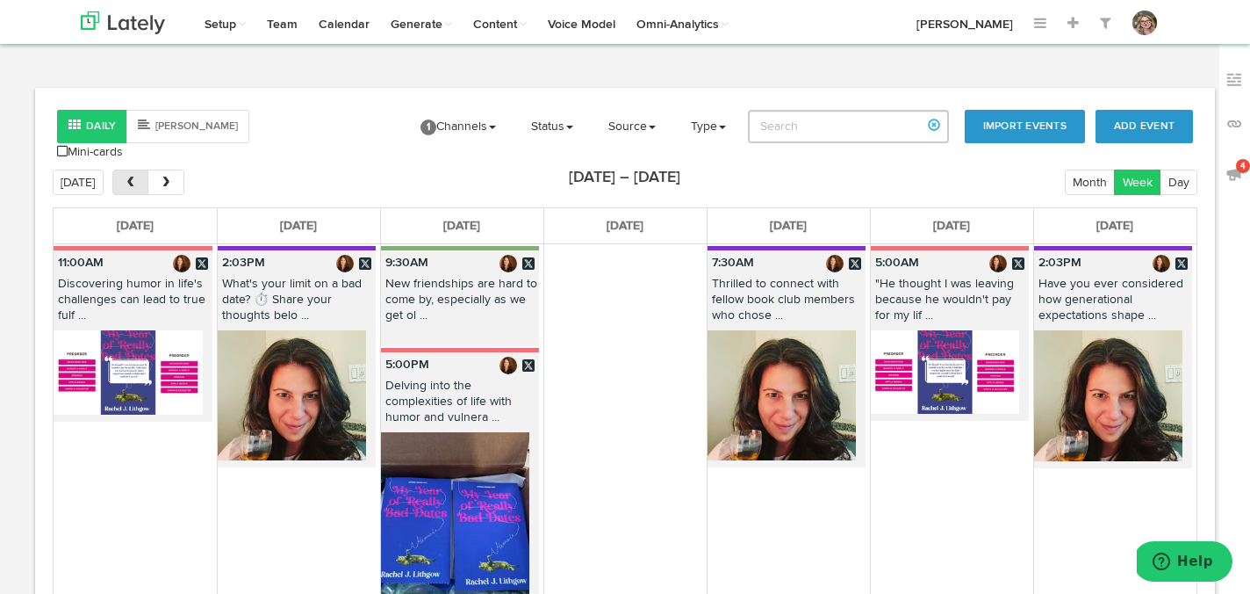
click at [129, 177] on span "prev" at bounding box center [130, 183] width 15 height 12
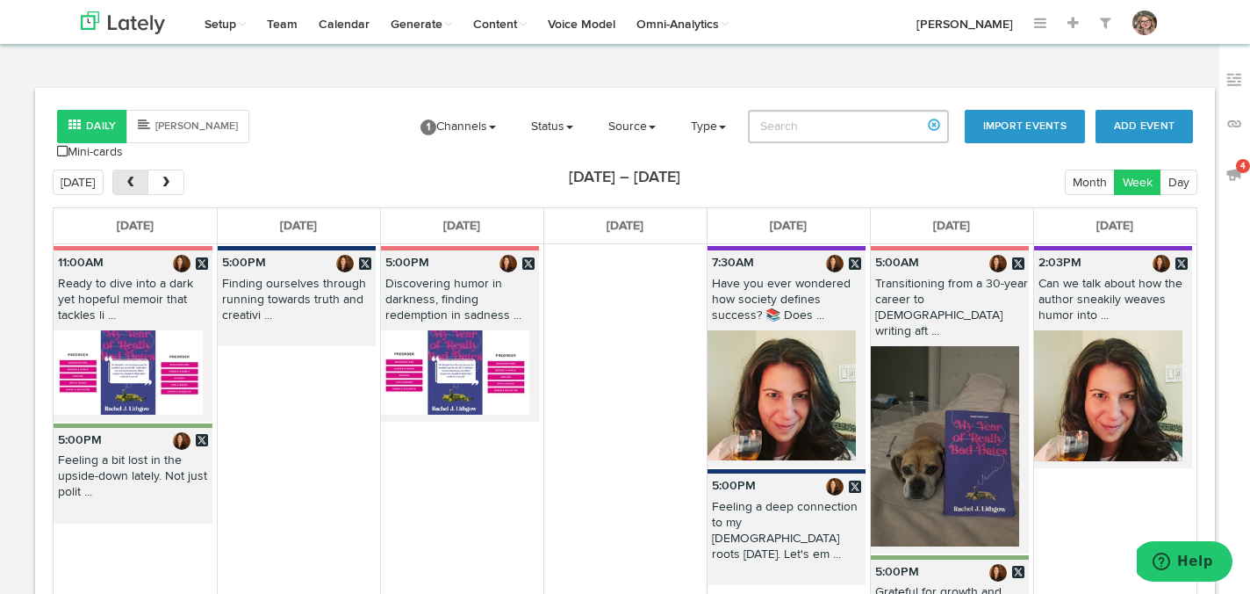
click at [129, 177] on span "prev" at bounding box center [130, 183] width 15 height 12
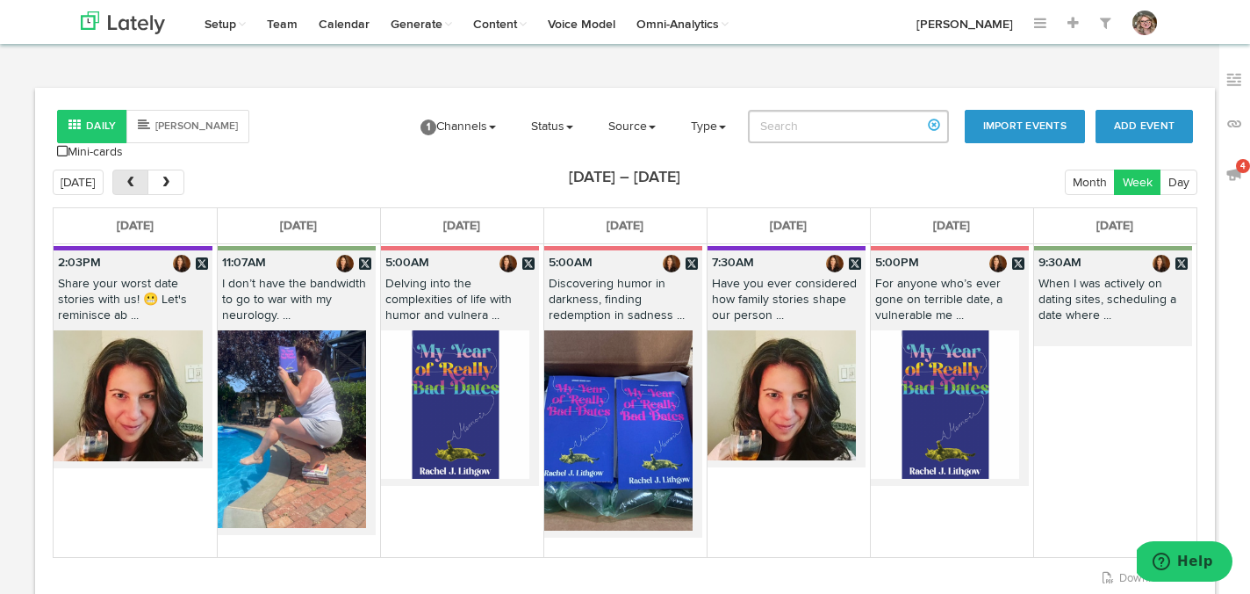
click at [129, 177] on span "prev" at bounding box center [130, 183] width 15 height 12
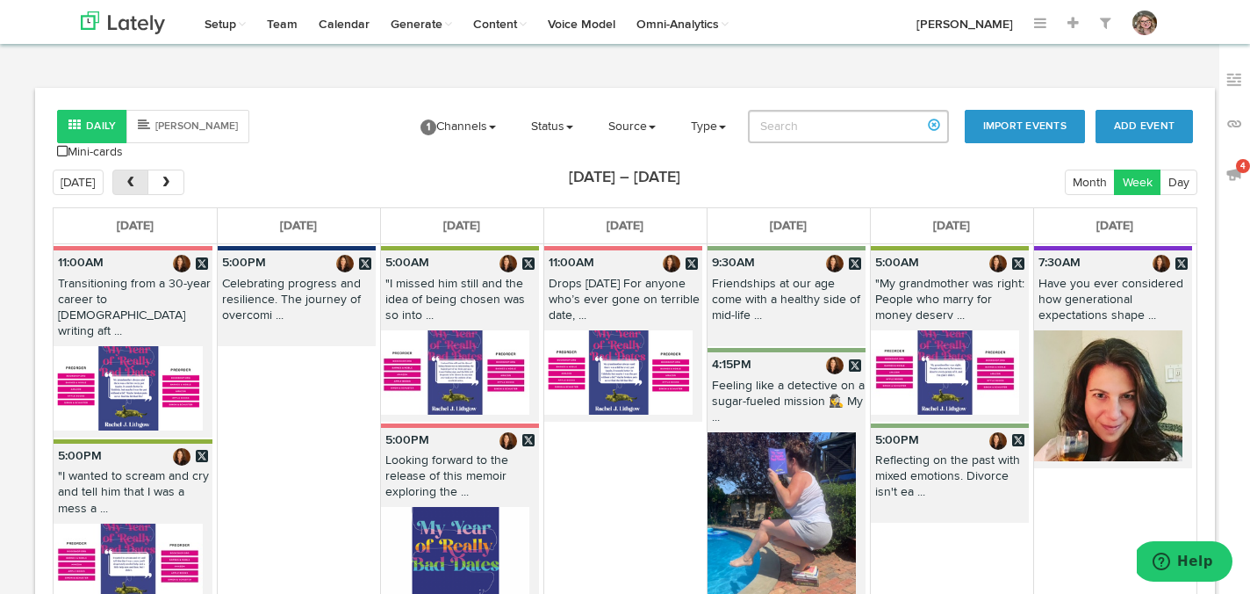
click at [129, 177] on span "prev" at bounding box center [130, 183] width 15 height 12
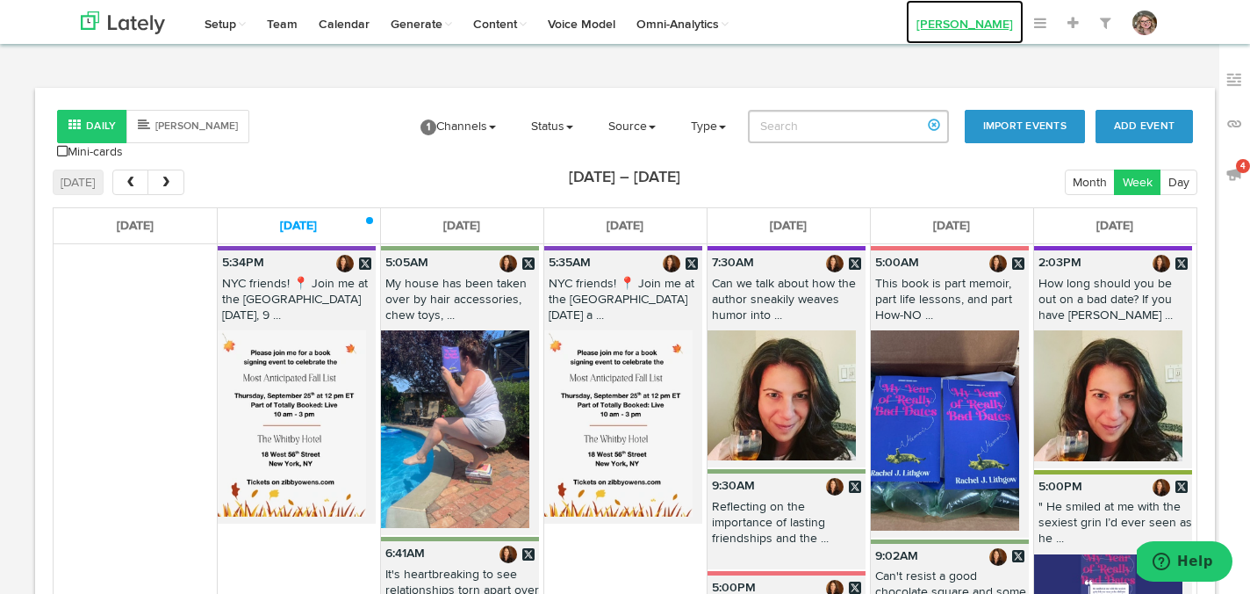
click at [987, 26] on link "[PERSON_NAME]" at bounding box center [965, 22] width 118 height 44
